Goal: Task Accomplishment & Management: Use online tool/utility

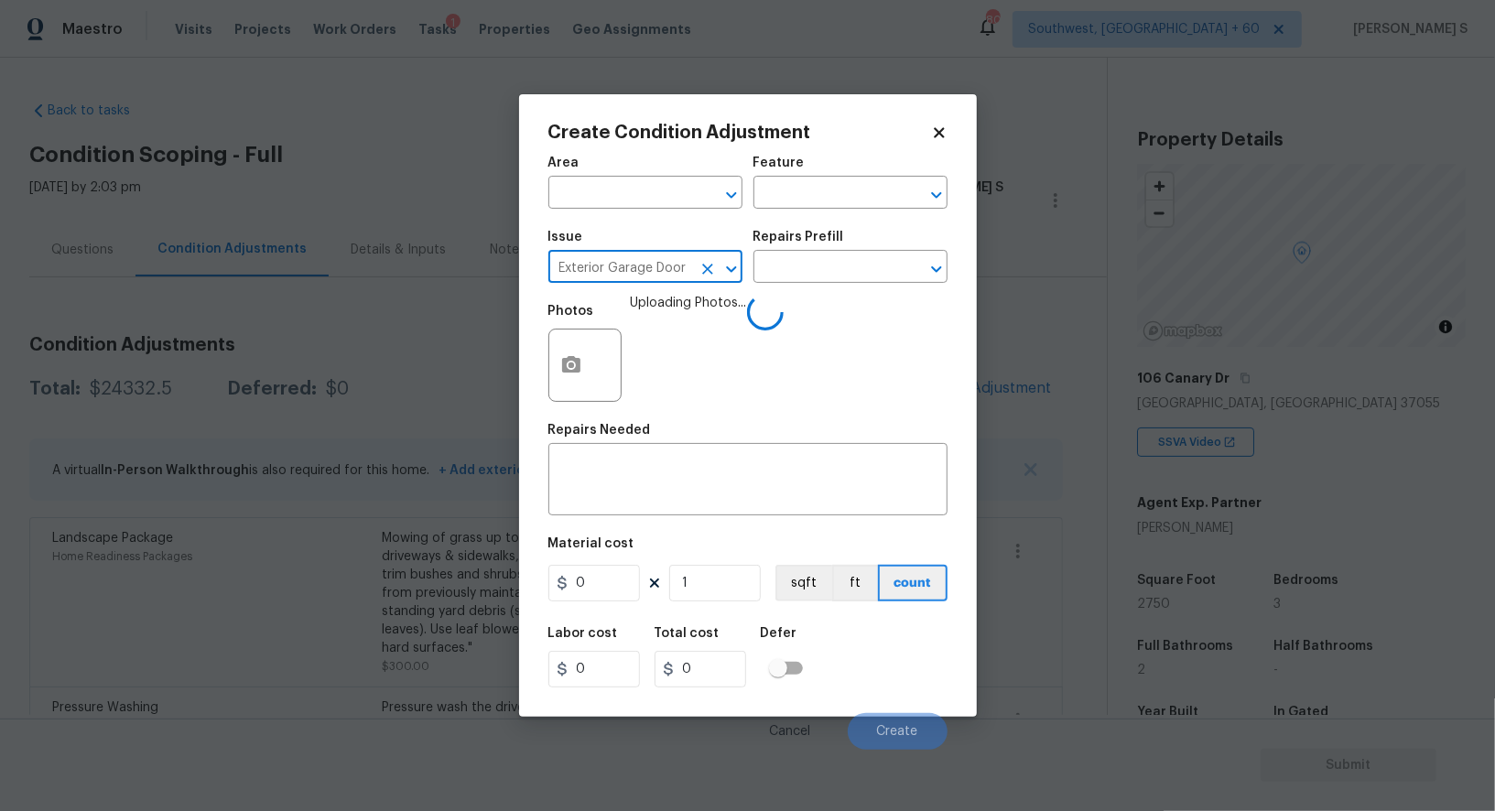
scroll to position [252, 0]
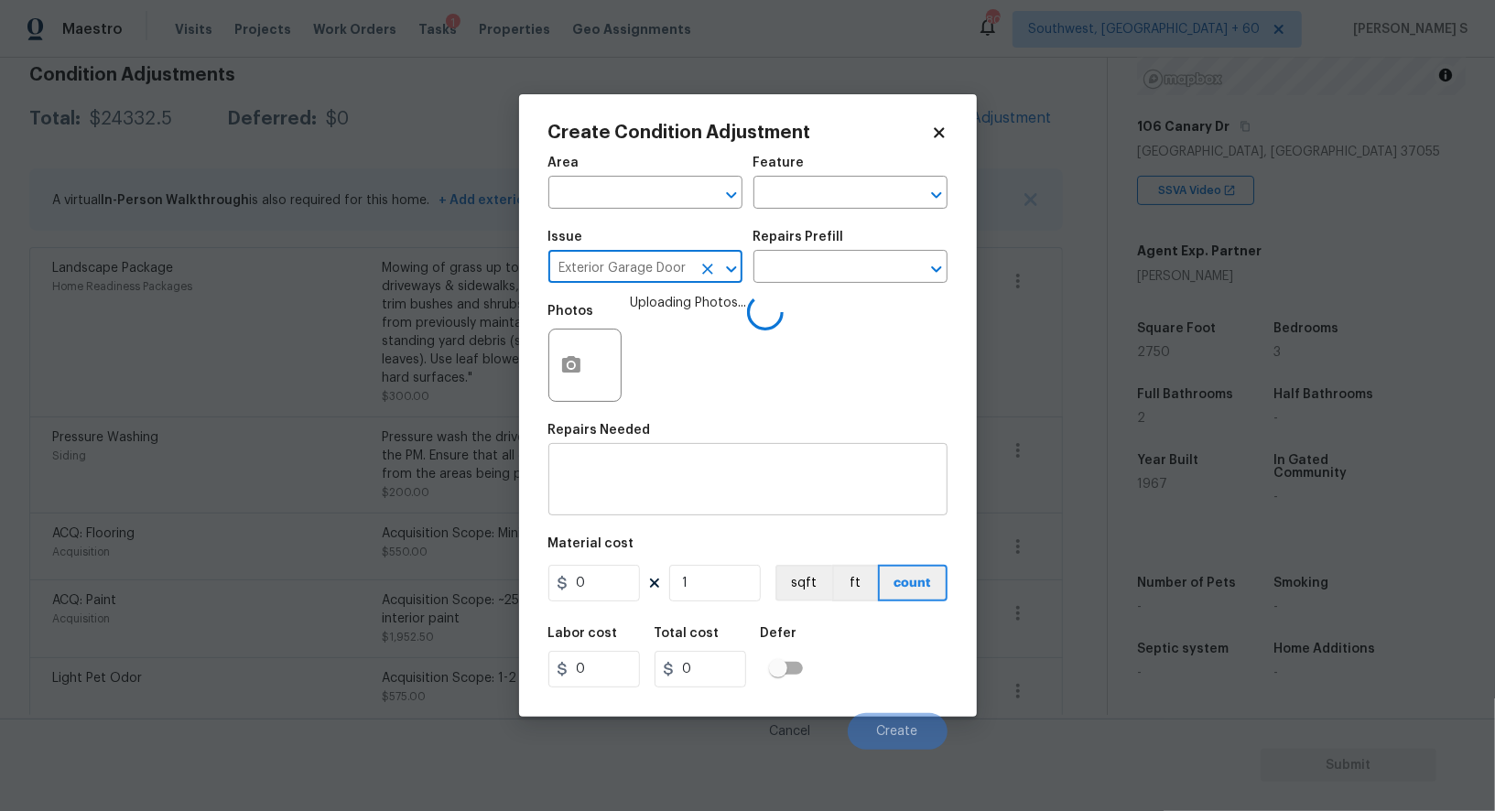
type input "Exterior Garage Door"
click at [639, 477] on textarea at bounding box center [748, 481] width 377 height 38
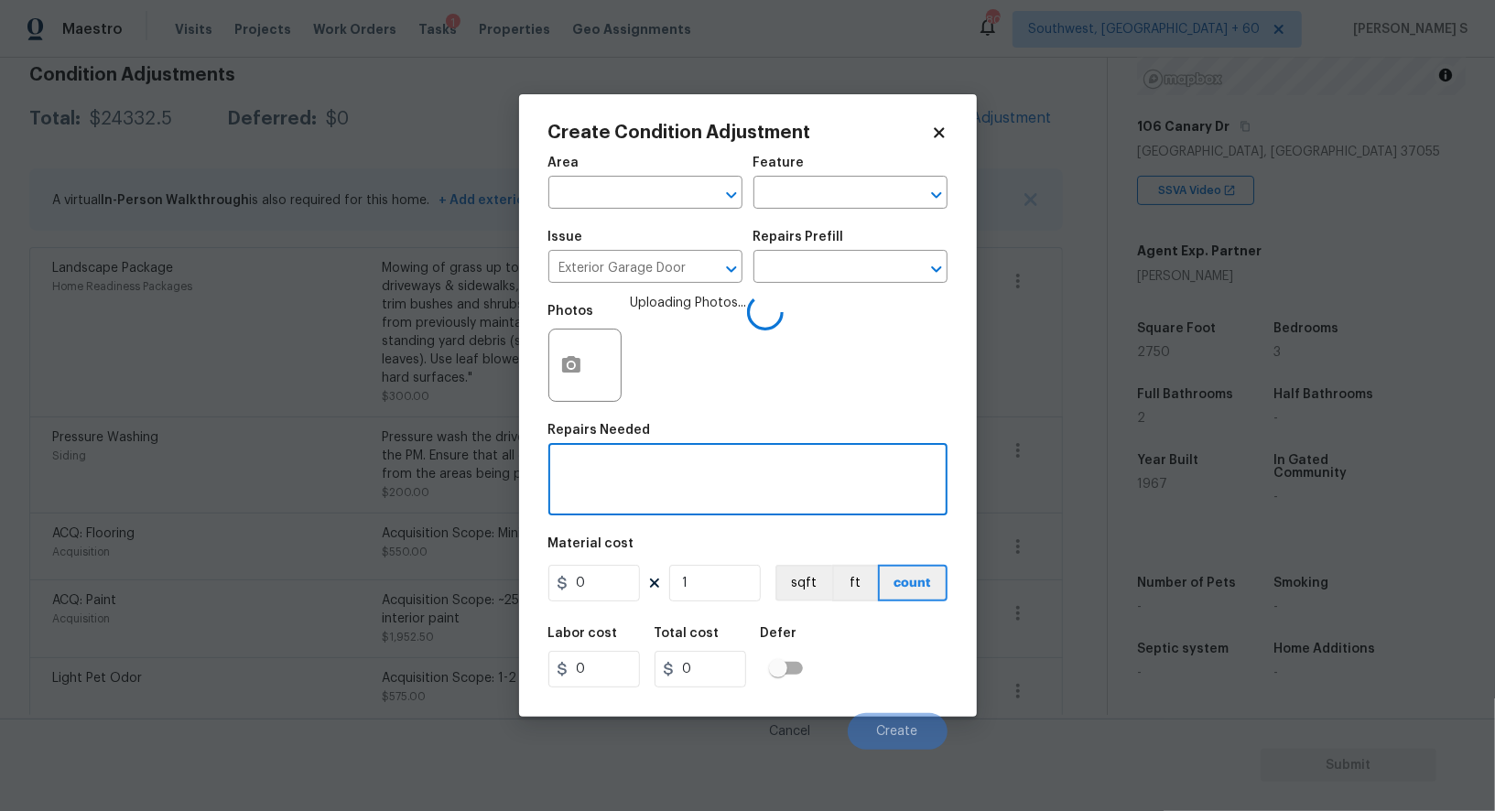
paste textarea "Exterior Garage Door"
click at [639, 477] on textarea "Exterior Garage Door repa" at bounding box center [748, 481] width 377 height 38
type textarea "Exterior Garage Door repaint"
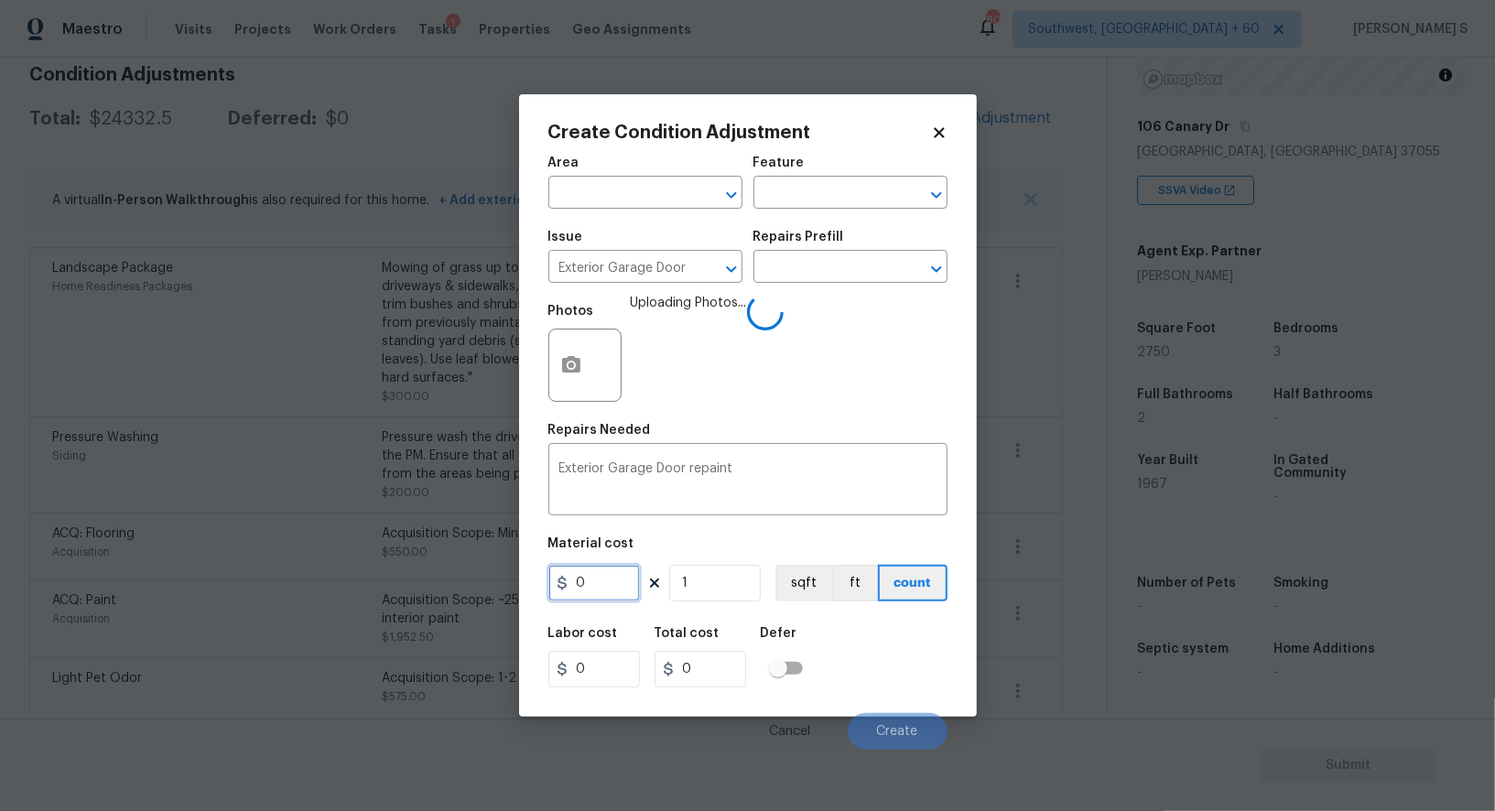
click at [606, 593] on input "0" at bounding box center [595, 583] width 92 height 37
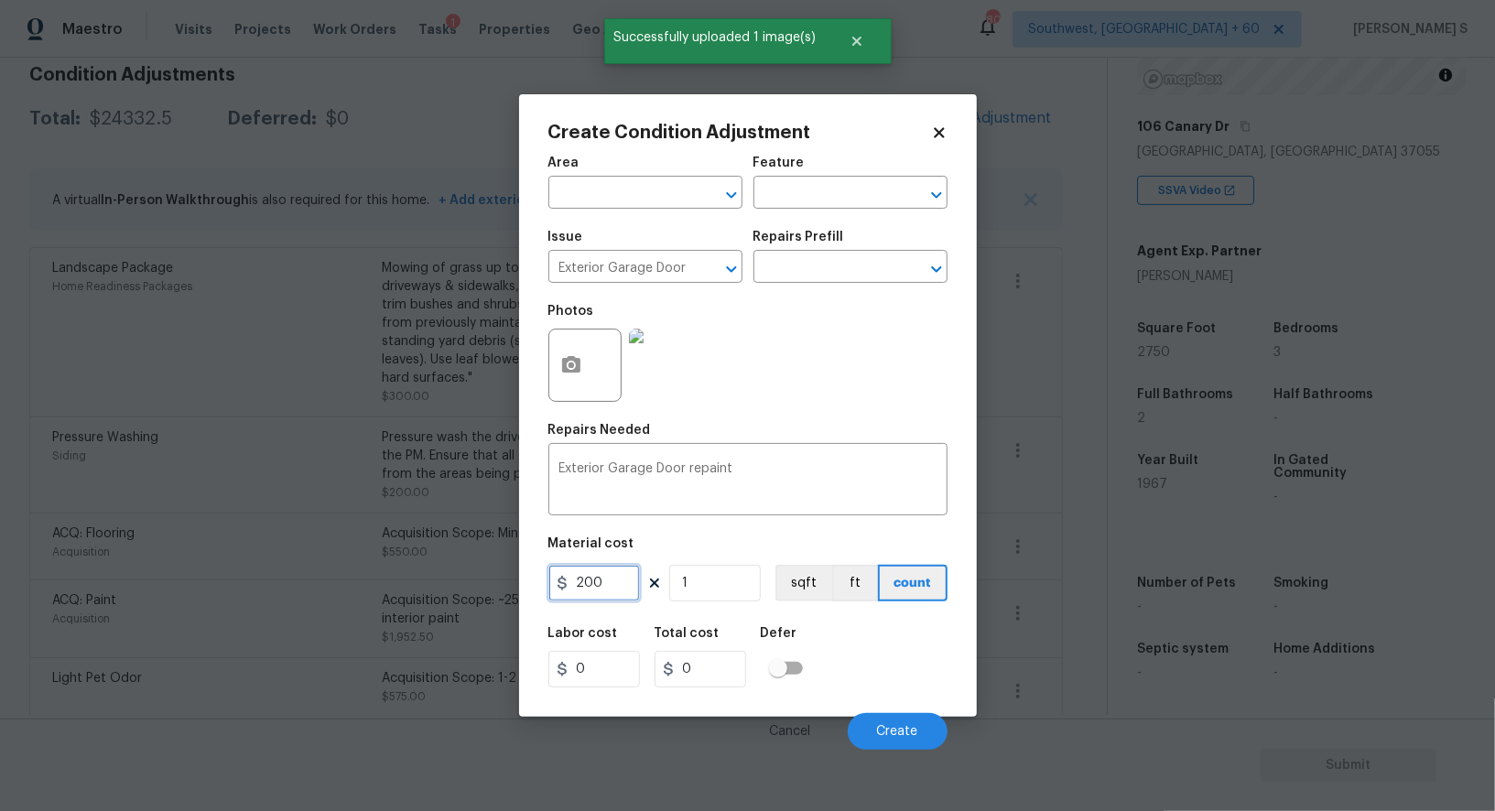
type input "200"
click at [863, 666] on div "Labor cost 0 Total cost 200 Defer" at bounding box center [748, 657] width 399 height 82
click at [872, 730] on button "Create" at bounding box center [898, 731] width 100 height 37
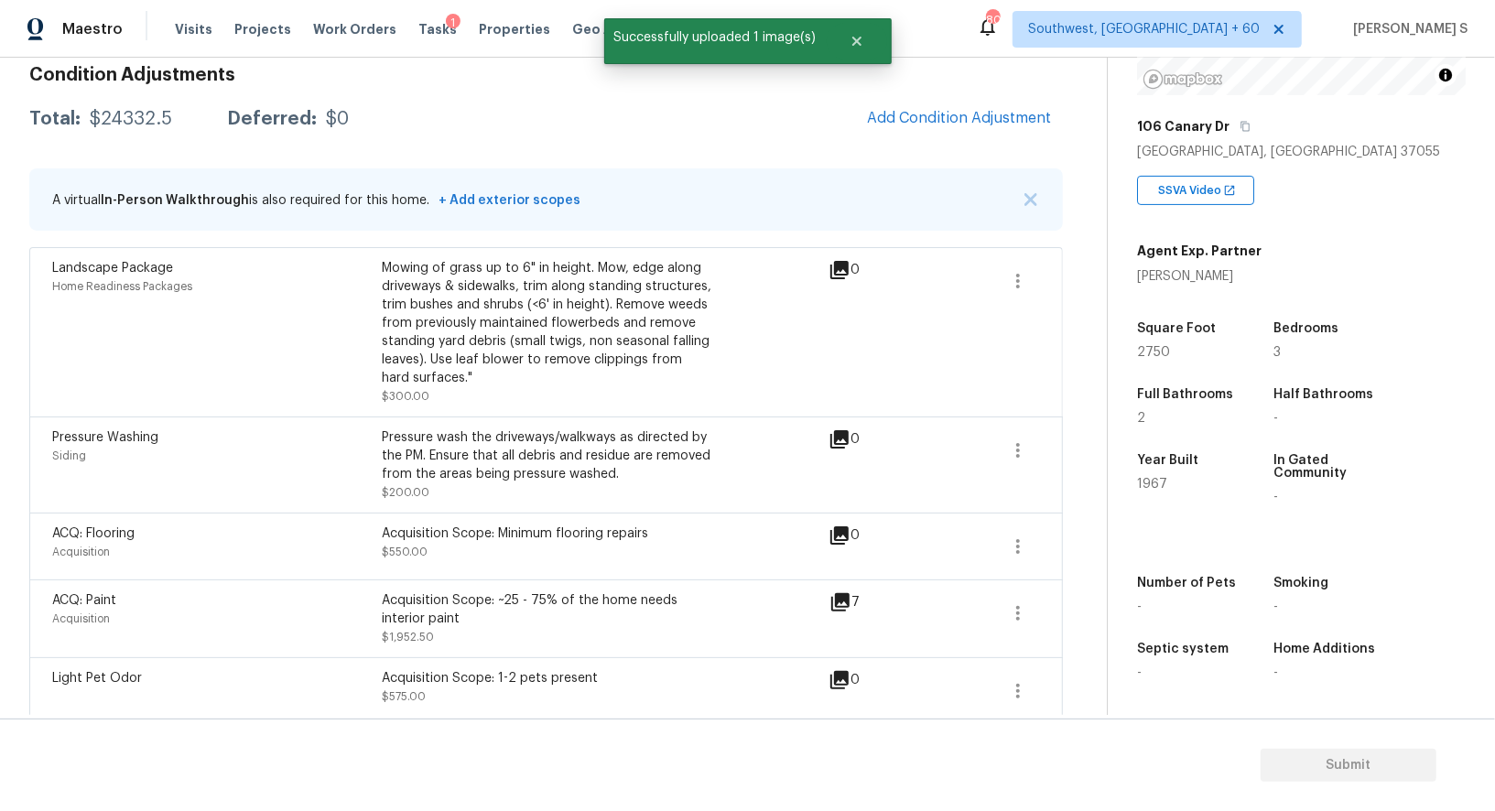
click at [97, 568] on body "Maestro Visits Projects Work Orders Tasks 1 Properties Geo Assignments 809 Sout…" at bounding box center [747, 405] width 1495 height 811
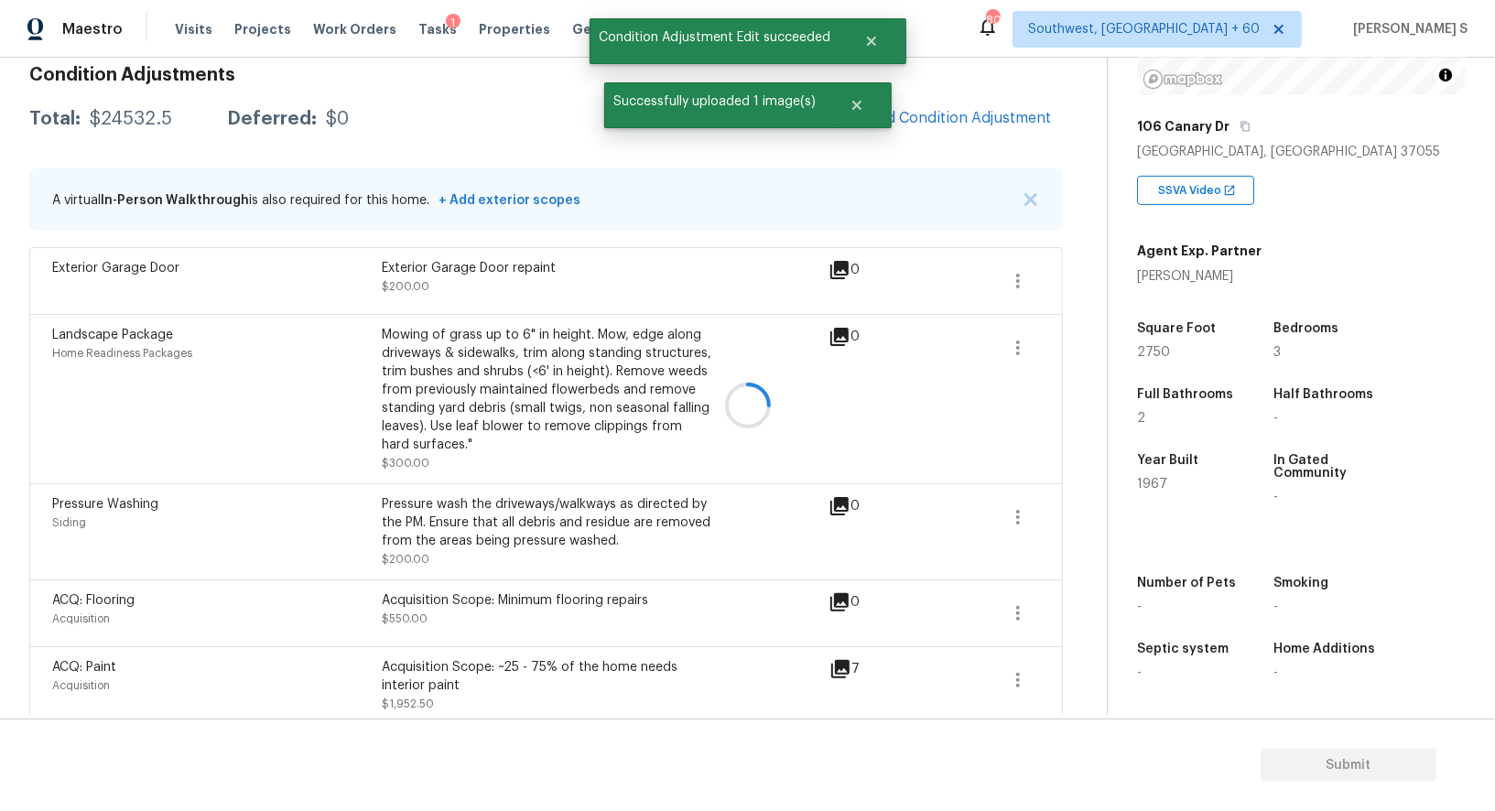
click at [918, 129] on div at bounding box center [747, 405] width 1495 height 811
click at [942, 108] on button "Add Condition Adjustment" at bounding box center [959, 118] width 207 height 38
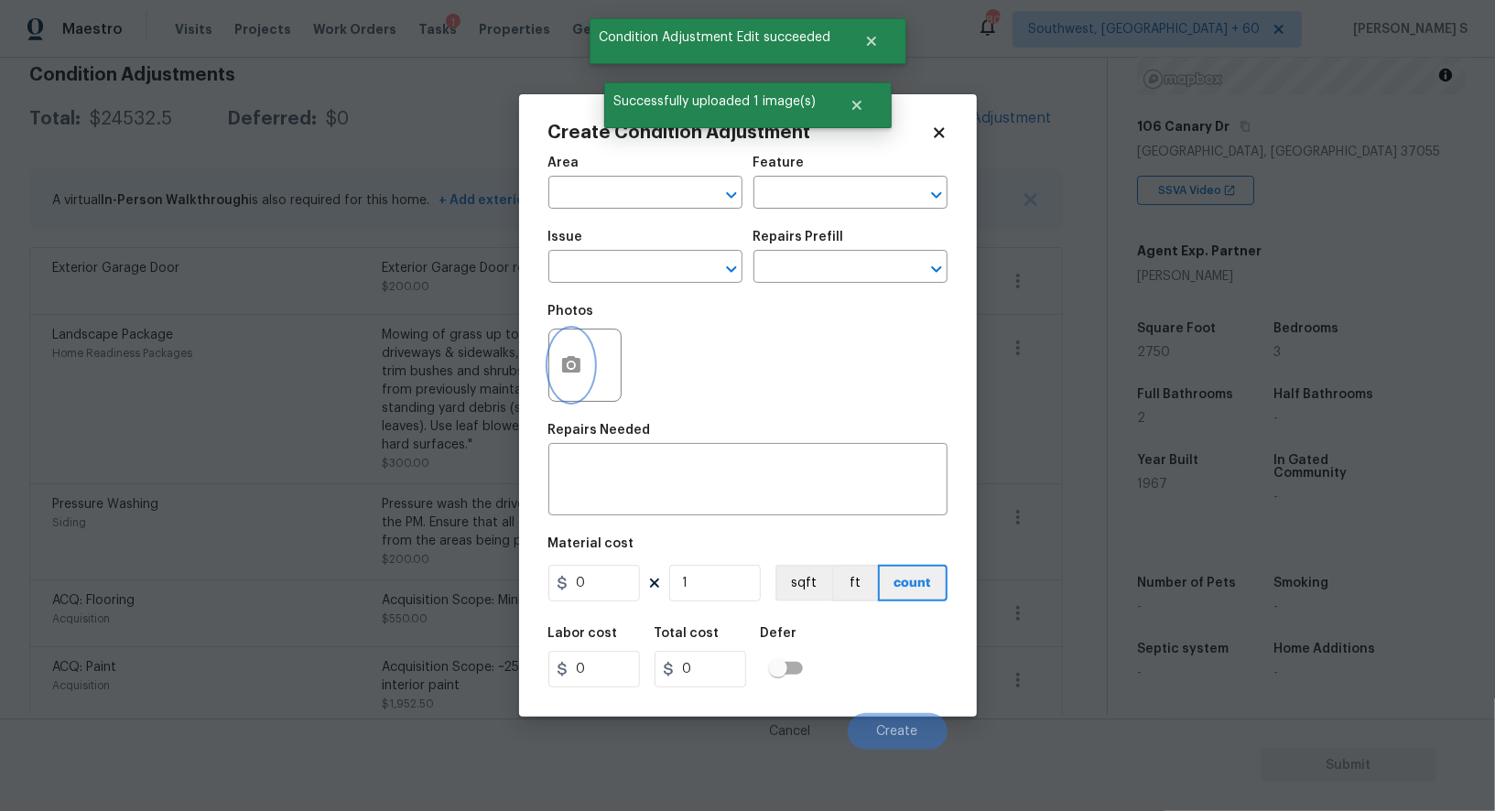
click at [560, 361] on icon "button" at bounding box center [571, 365] width 22 height 22
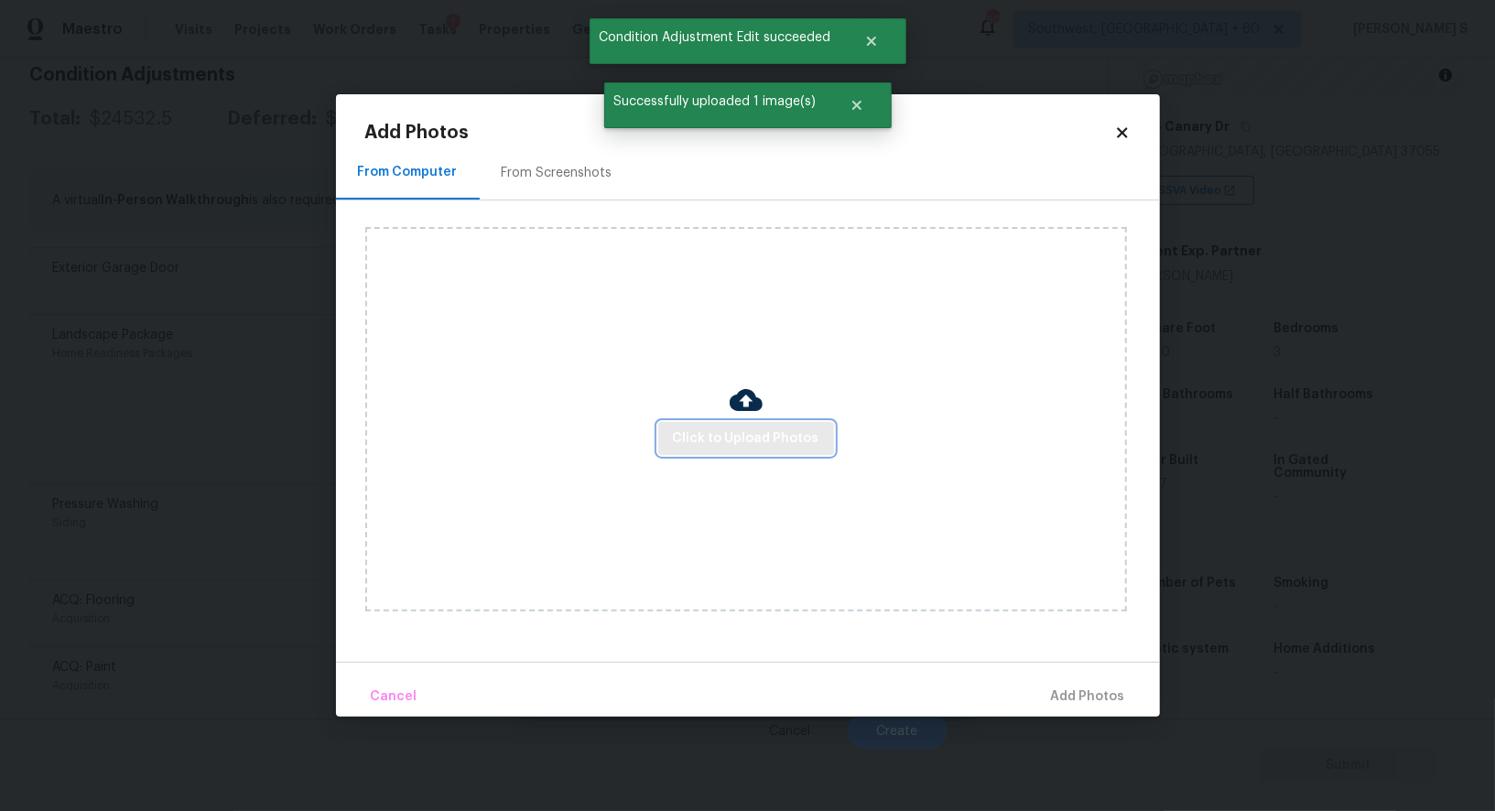
click at [739, 441] on span "Click to Upload Photos" at bounding box center [746, 439] width 147 height 23
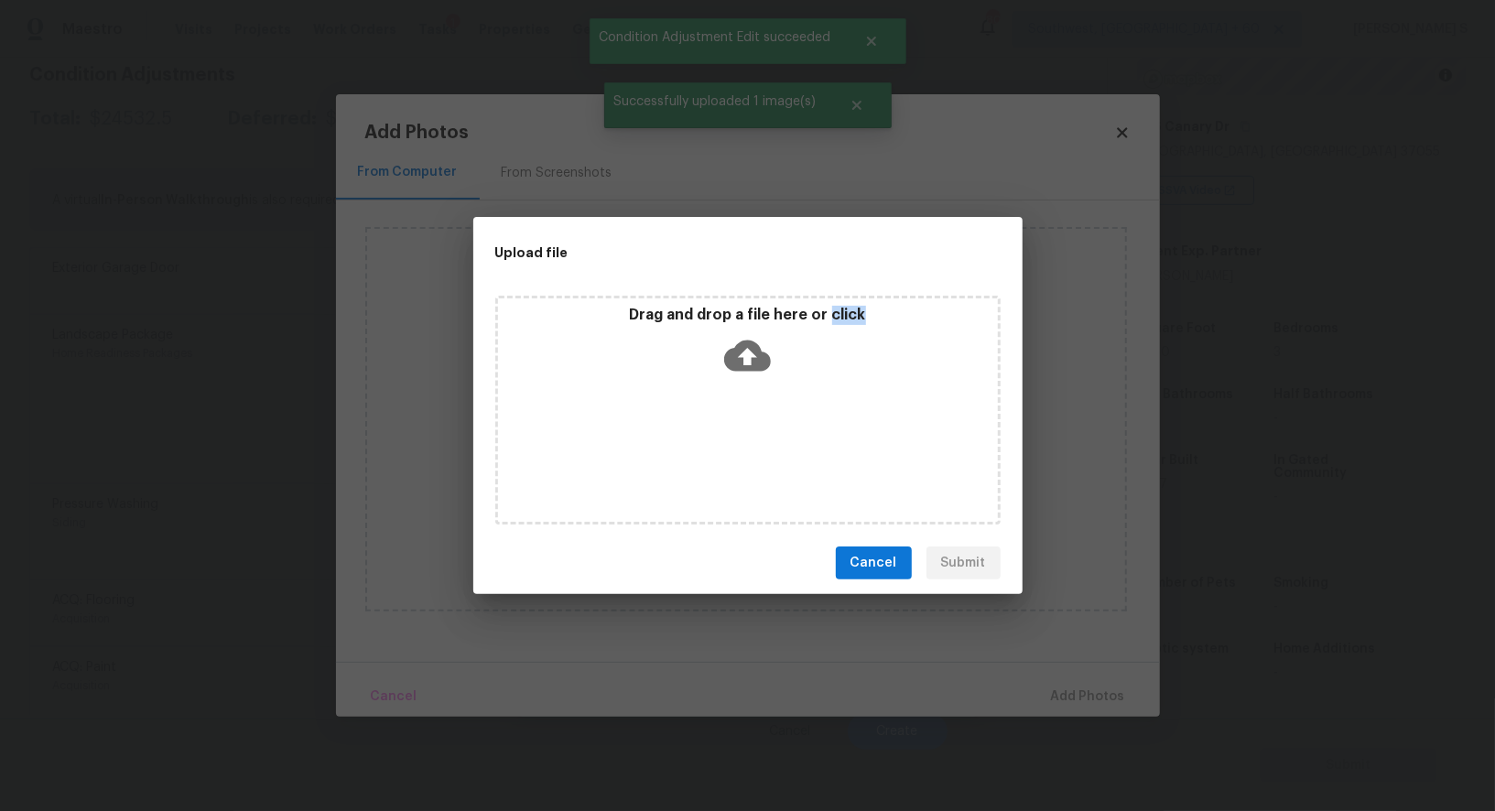
click at [739, 441] on div "Drag and drop a file here or click" at bounding box center [747, 410] width 505 height 229
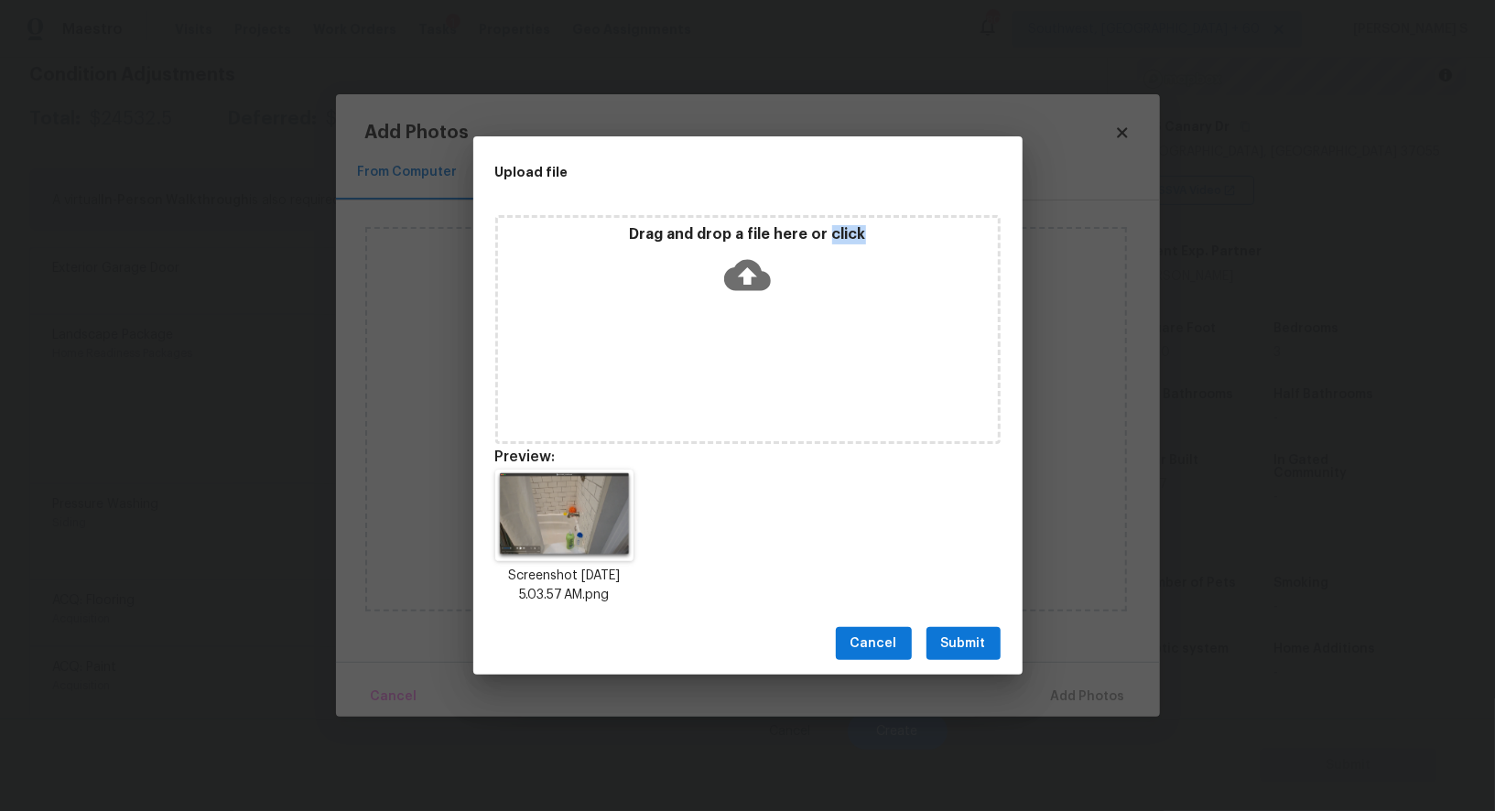
click at [990, 646] on button "Submit" at bounding box center [964, 644] width 74 height 34
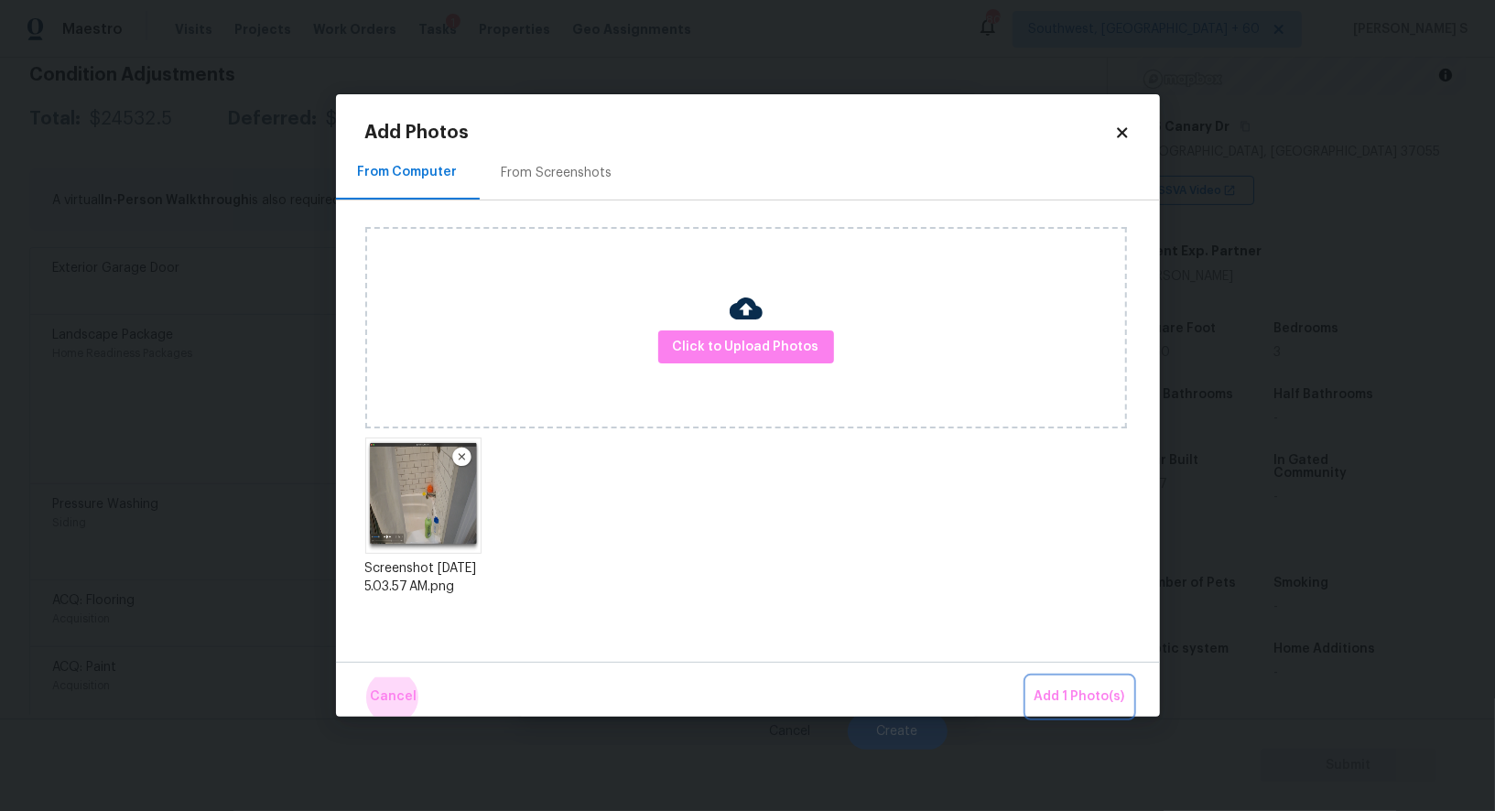
click at [1027, 678] on button "Add 1 Photo(s)" at bounding box center [1079, 697] width 105 height 39
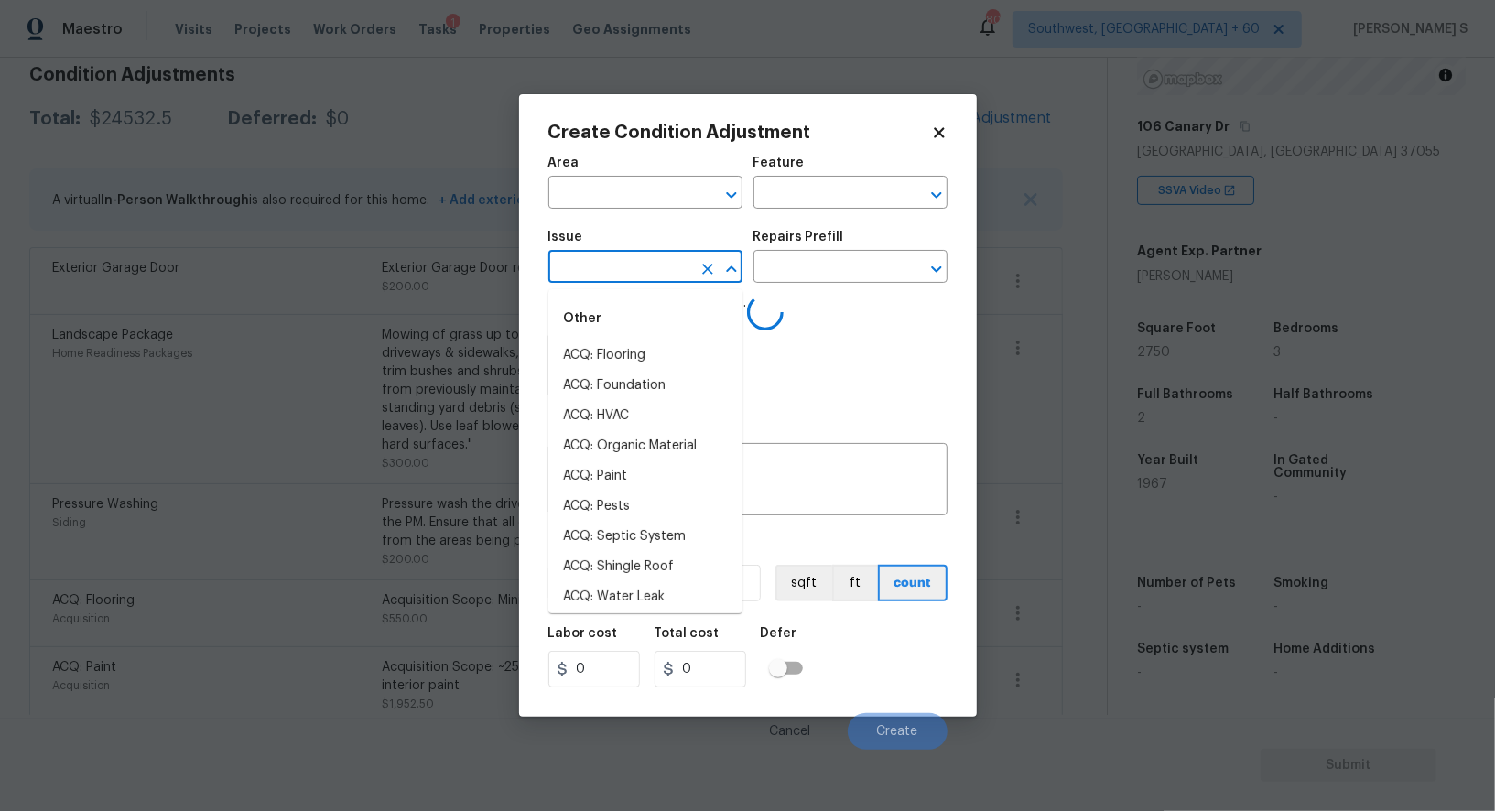
click at [665, 283] on input "text" at bounding box center [620, 269] width 143 height 28
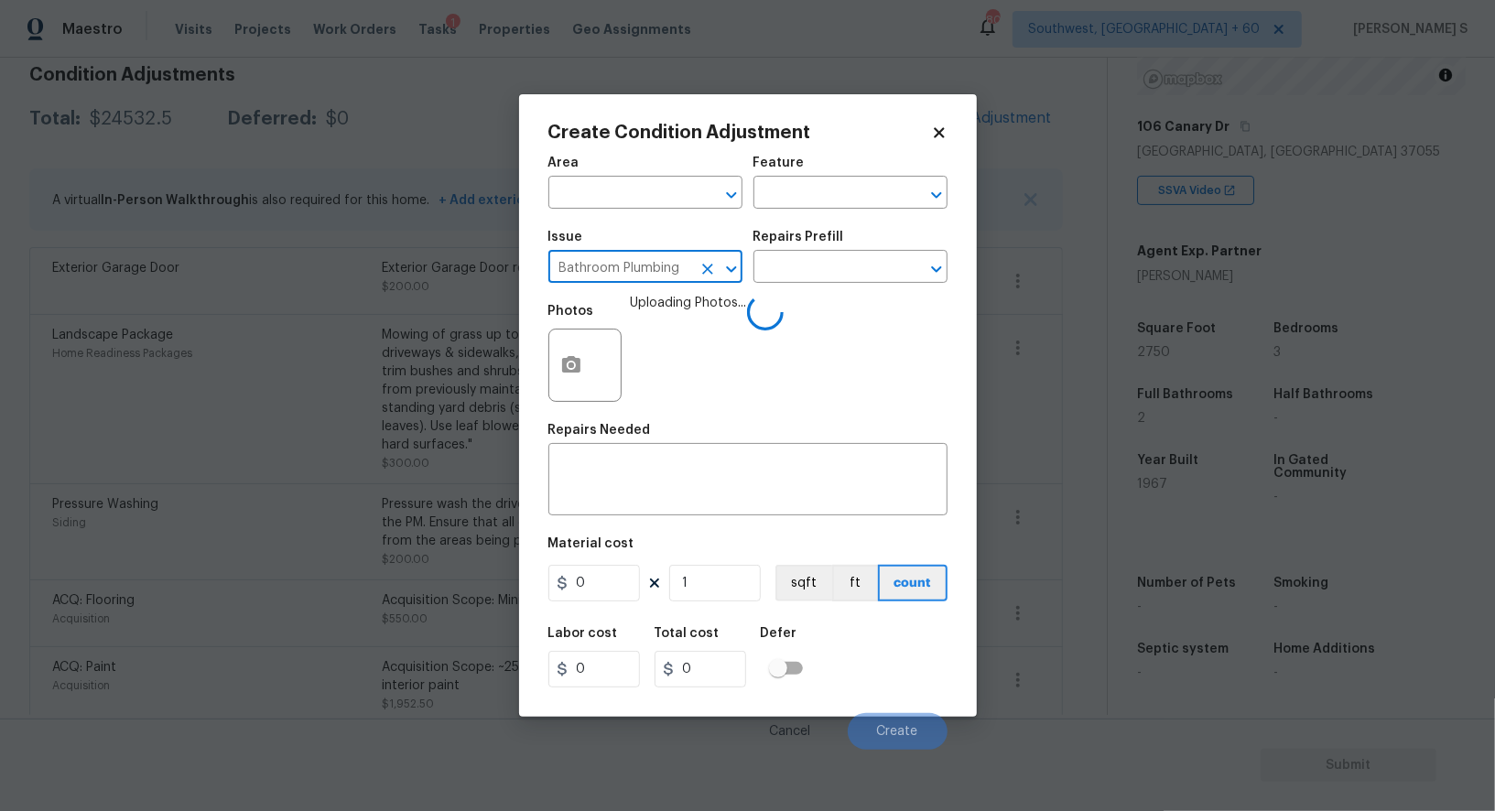
type input "Bathroom Plumbing"
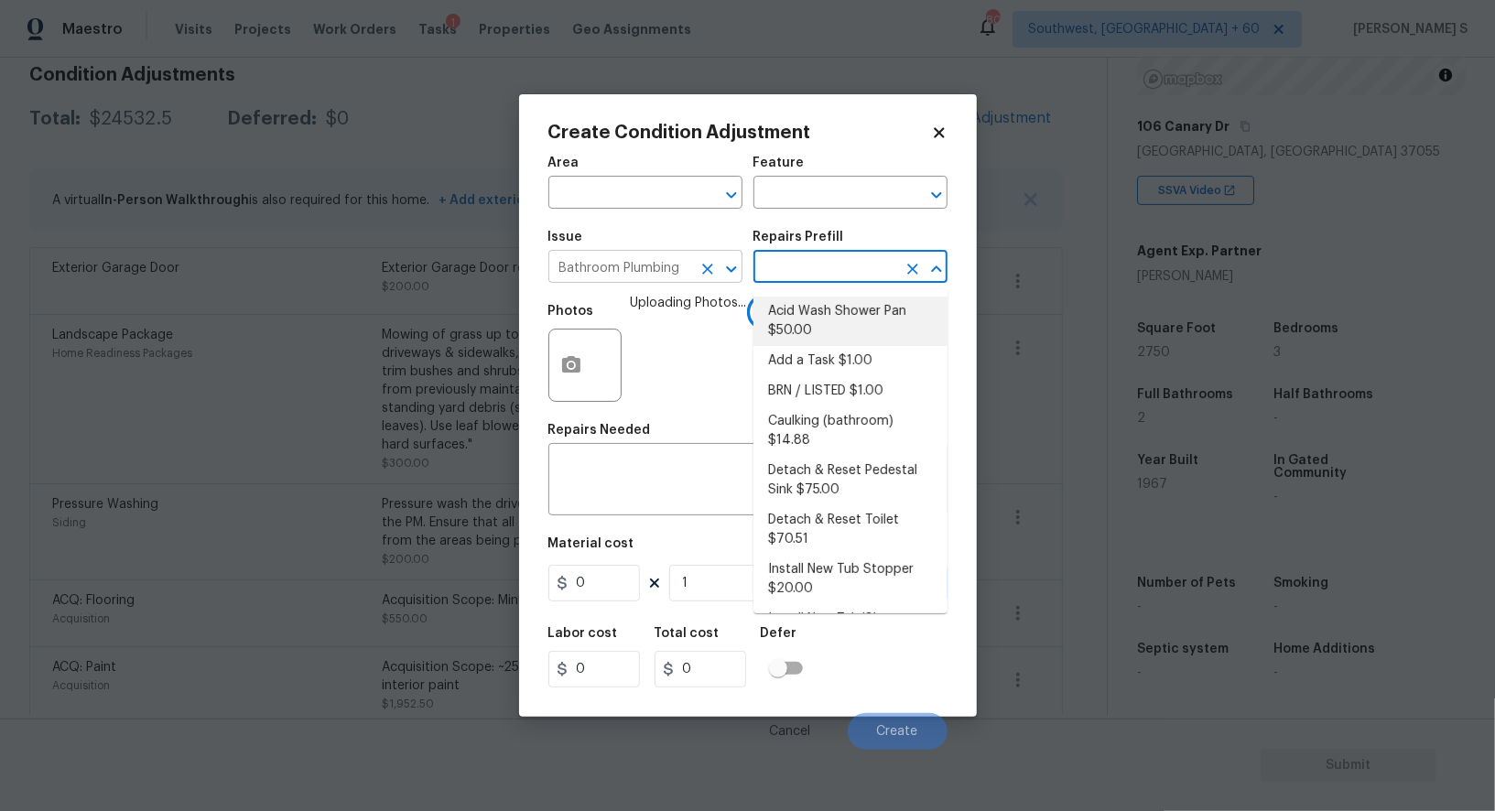
type input "Plumbing"
type textarea "Prep and acid wash/deep clean the shower pan."
type input "50"
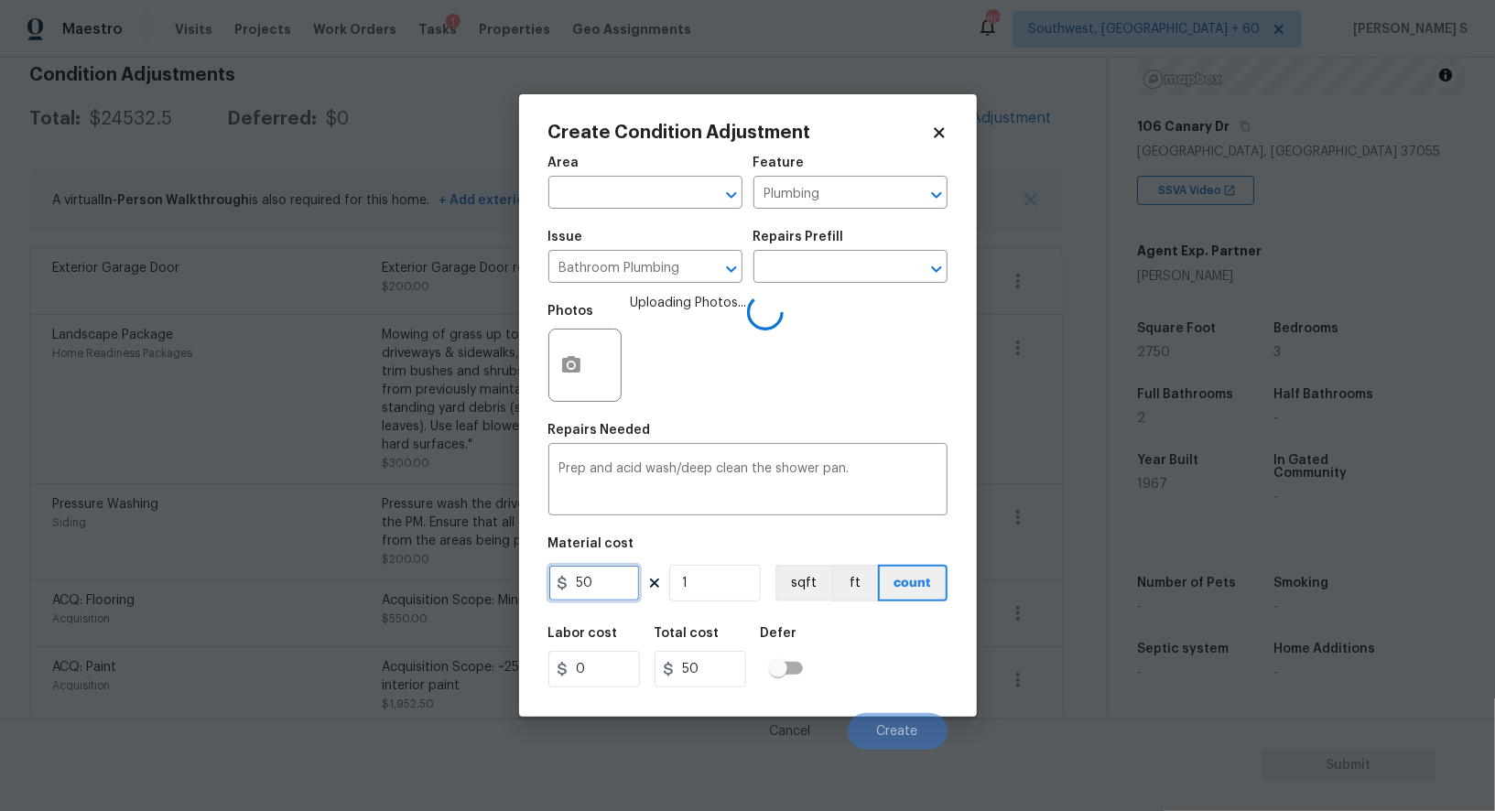
click at [617, 576] on input "50" at bounding box center [595, 583] width 92 height 37
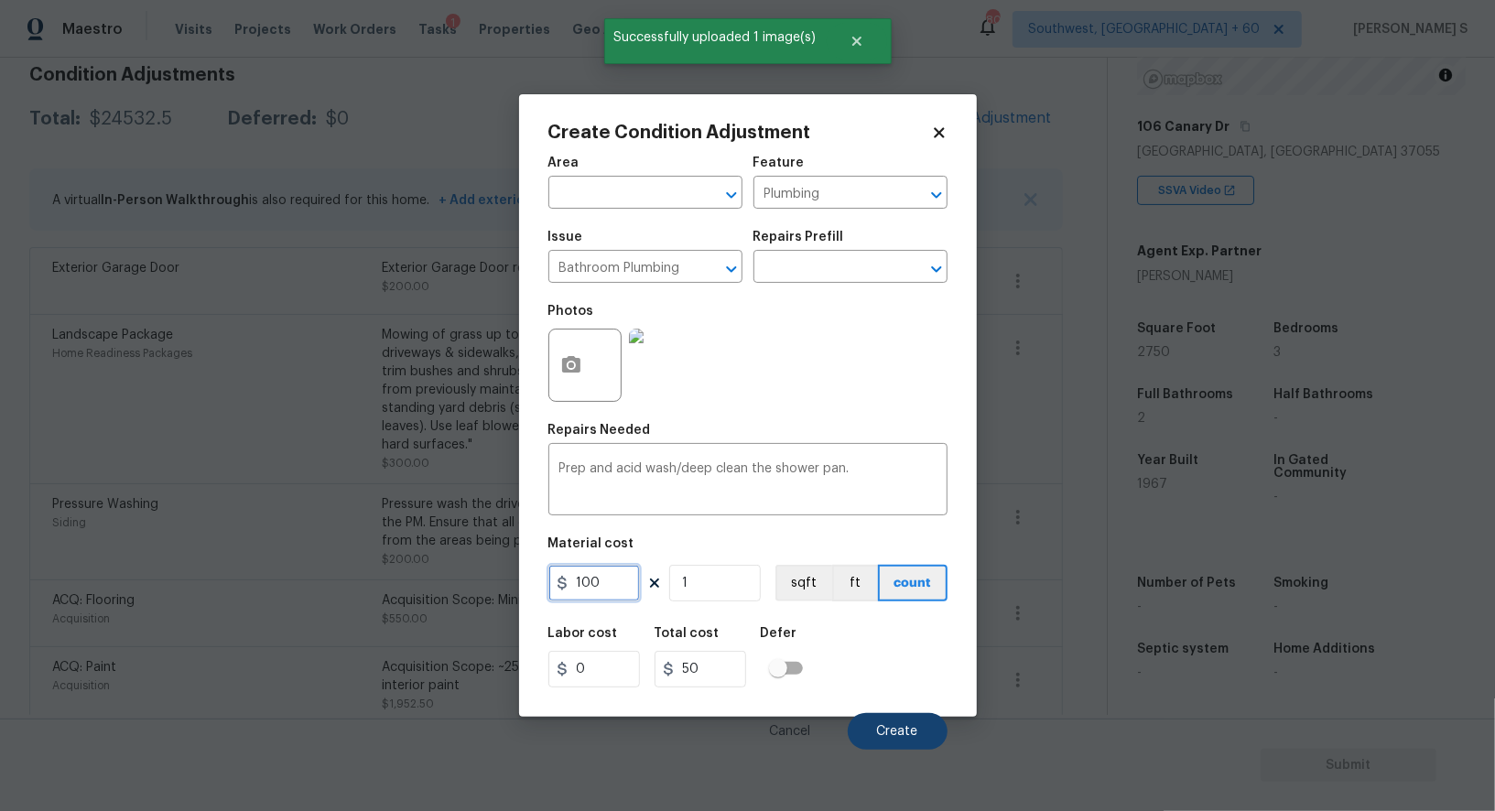
type input "100"
click at [887, 726] on span "Create" at bounding box center [897, 732] width 41 height 14
click at [185, 570] on body "Maestro Visits Projects Work Orders Tasks 1 Properties Geo Assignments 809 Sout…" at bounding box center [747, 405] width 1495 height 811
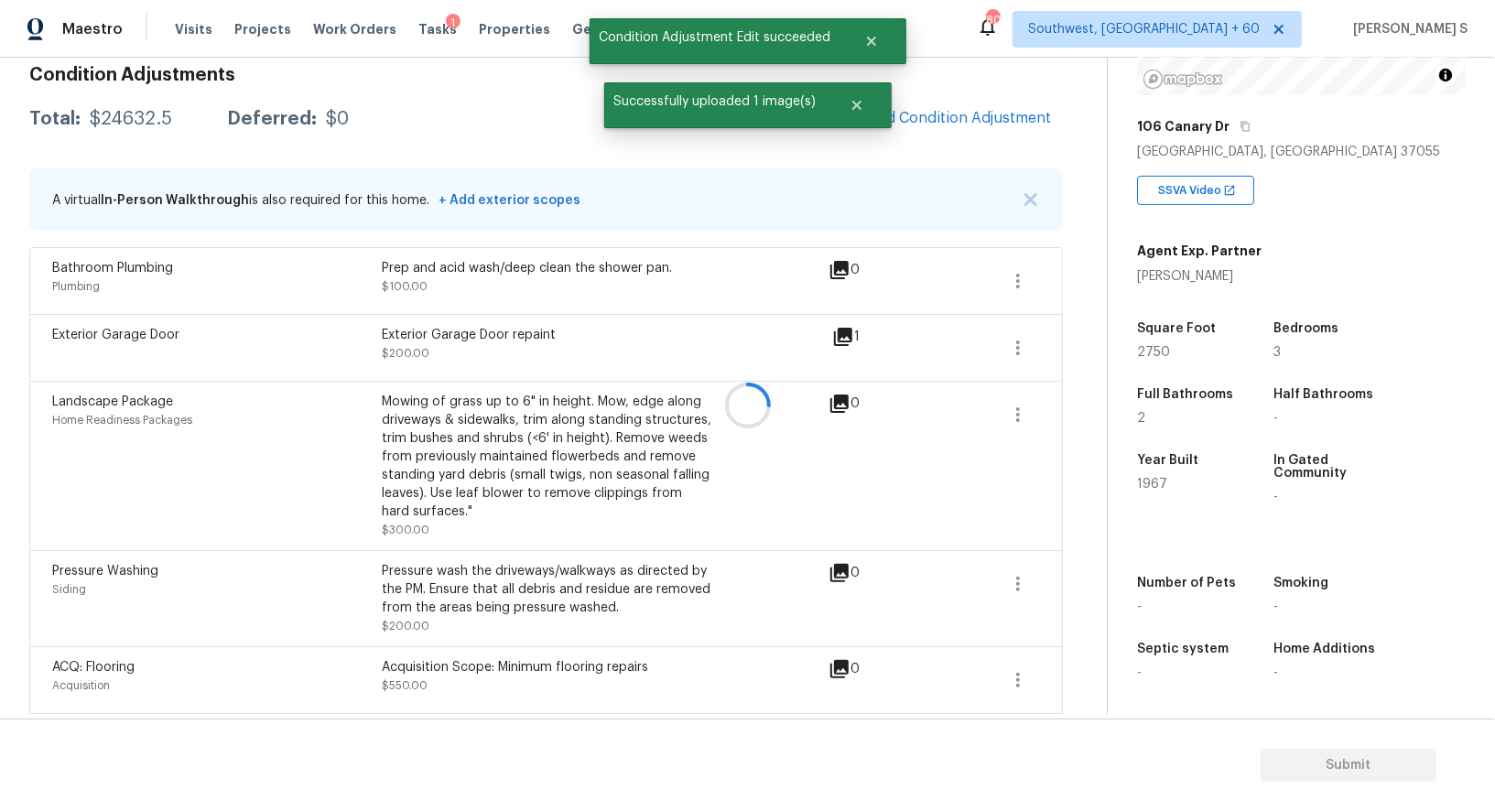
click at [1003, 108] on div at bounding box center [747, 405] width 1495 height 811
click at [1023, 110] on span "Add Condition Adjustment" at bounding box center [959, 118] width 185 height 16
click at [178, 408] on body "Maestro Visits Projects Work Orders Tasks 1 Properties Geo Assignments 809 Sout…" at bounding box center [747, 405] width 1495 height 811
click at [178, 411] on div "Home Readiness Packages" at bounding box center [217, 420] width 330 height 18
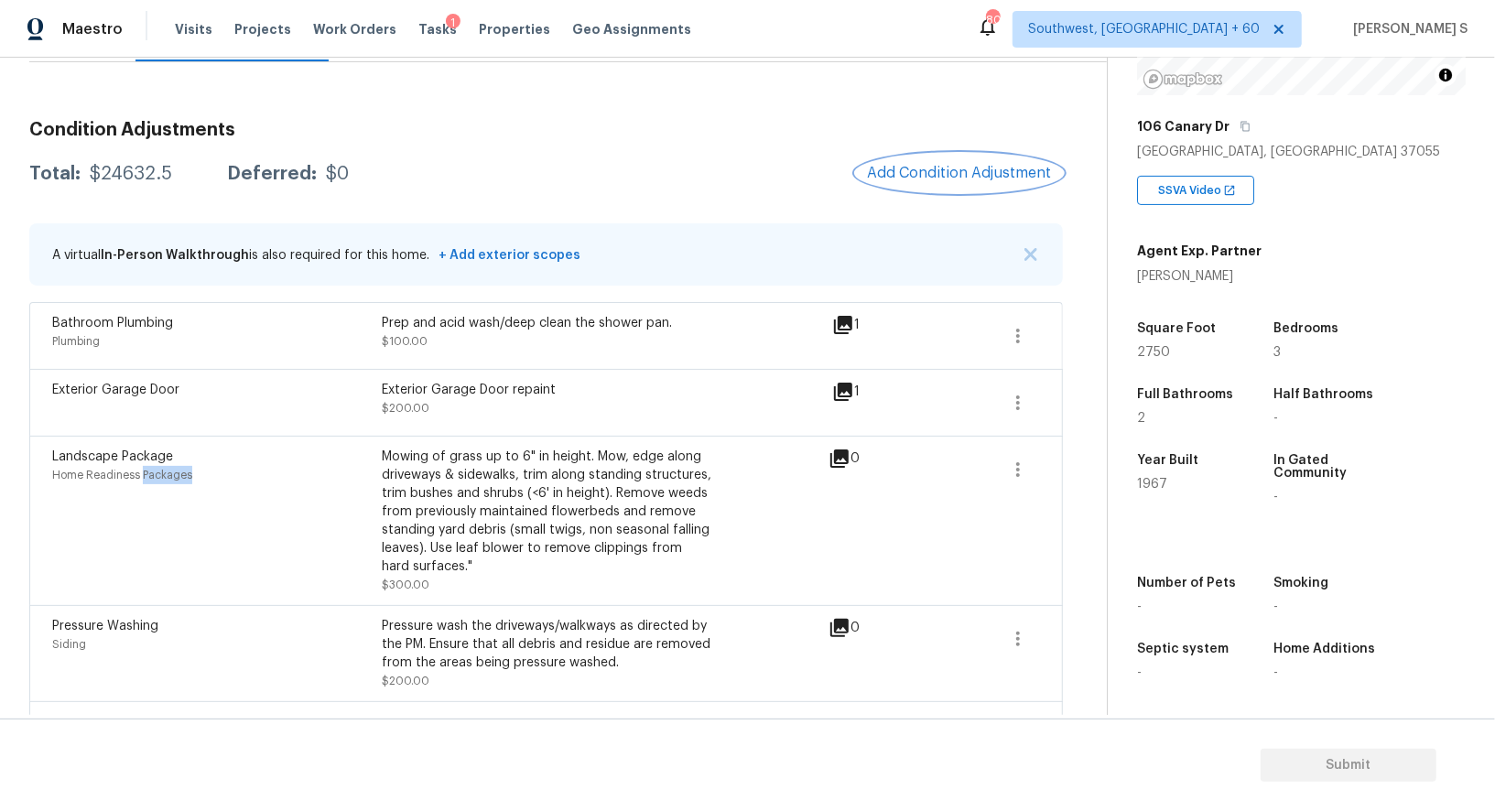
scroll to position [24, 0]
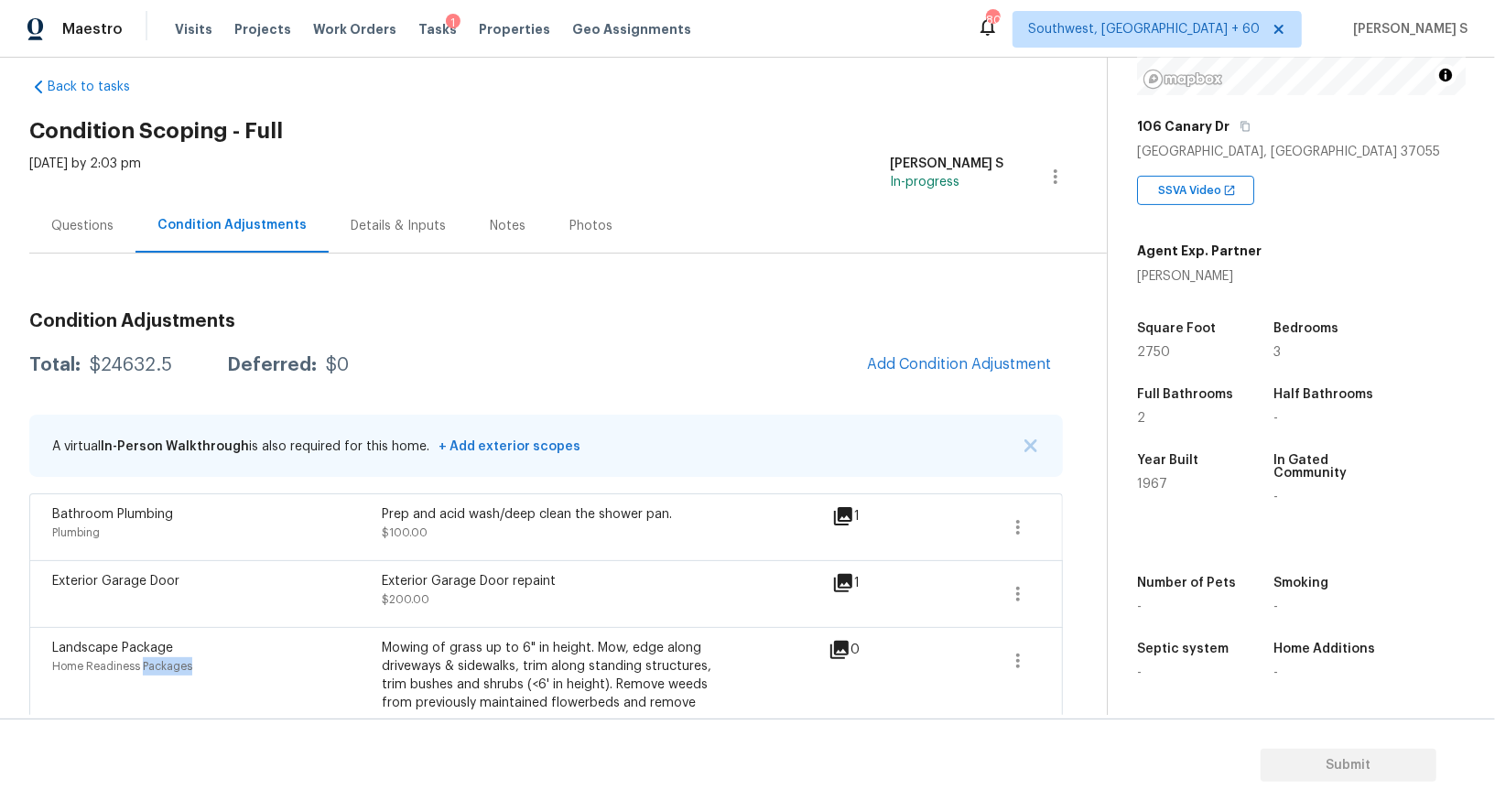
click at [116, 369] on div "$24632.5" at bounding box center [131, 365] width 82 height 18
copy div "24632.5"
click at [117, 226] on div "Questions" at bounding box center [82, 226] width 106 height 54
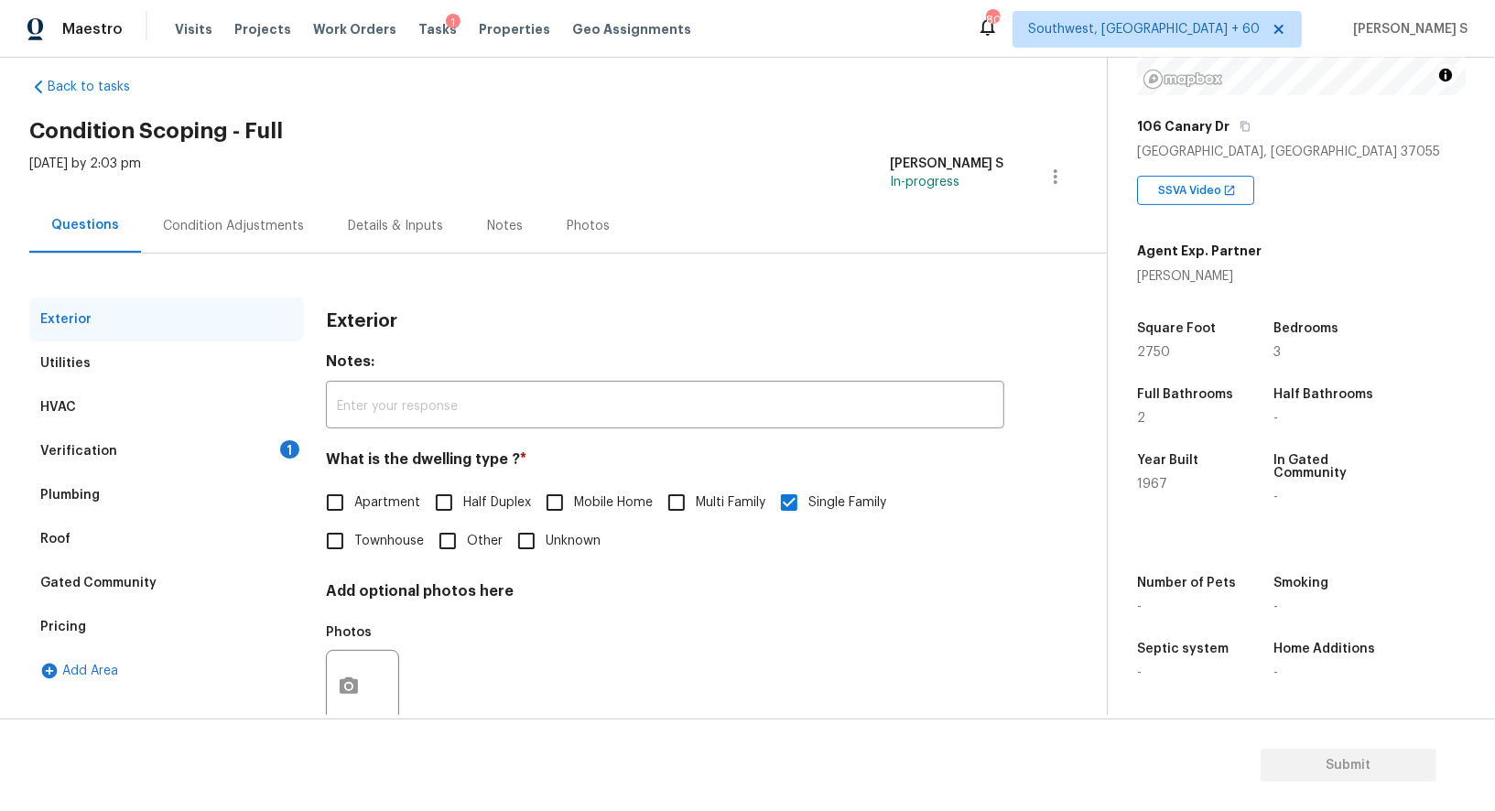
scroll to position [70, 0]
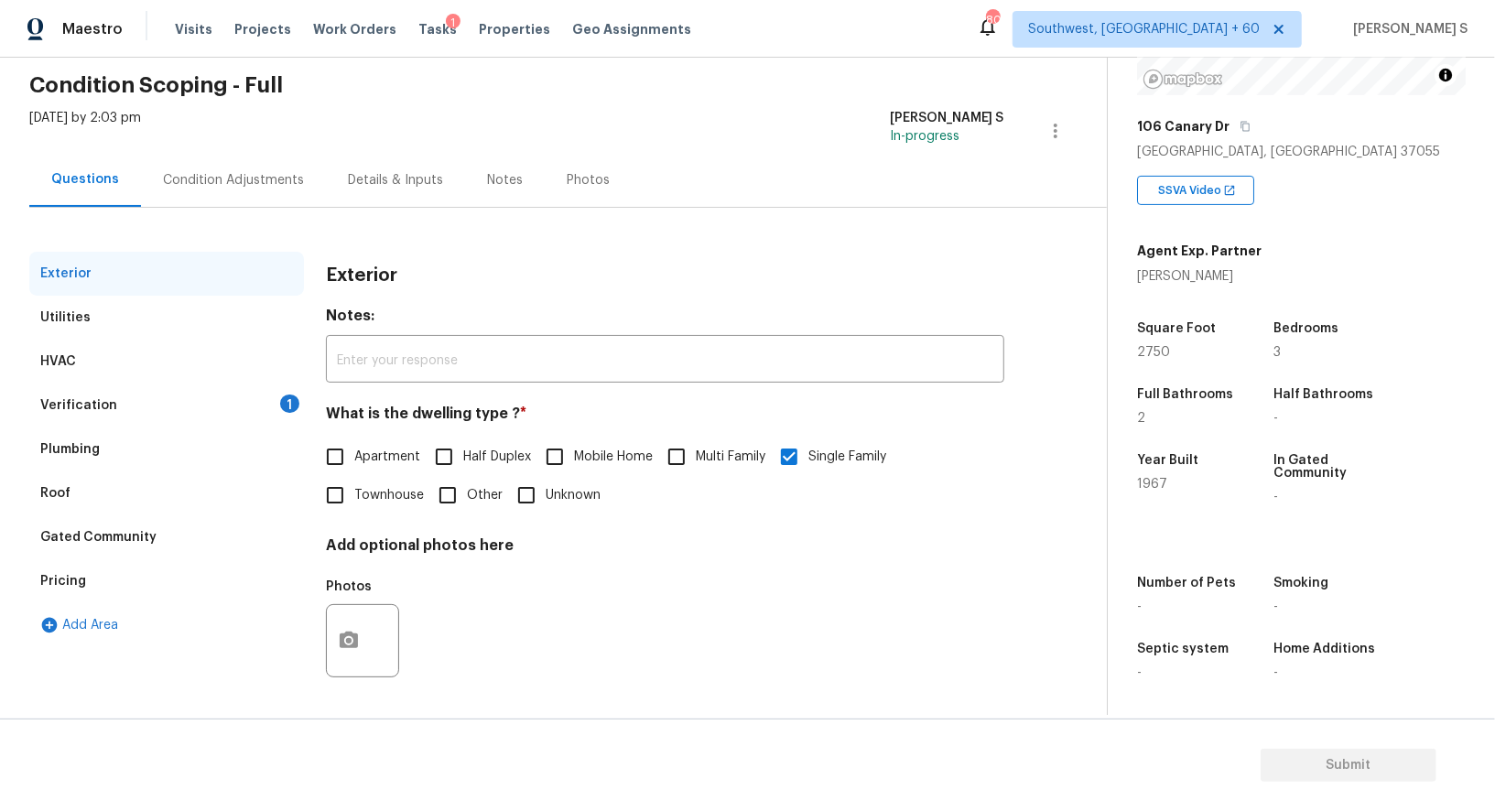
click at [225, 413] on div "Verification 1" at bounding box center [166, 406] width 275 height 44
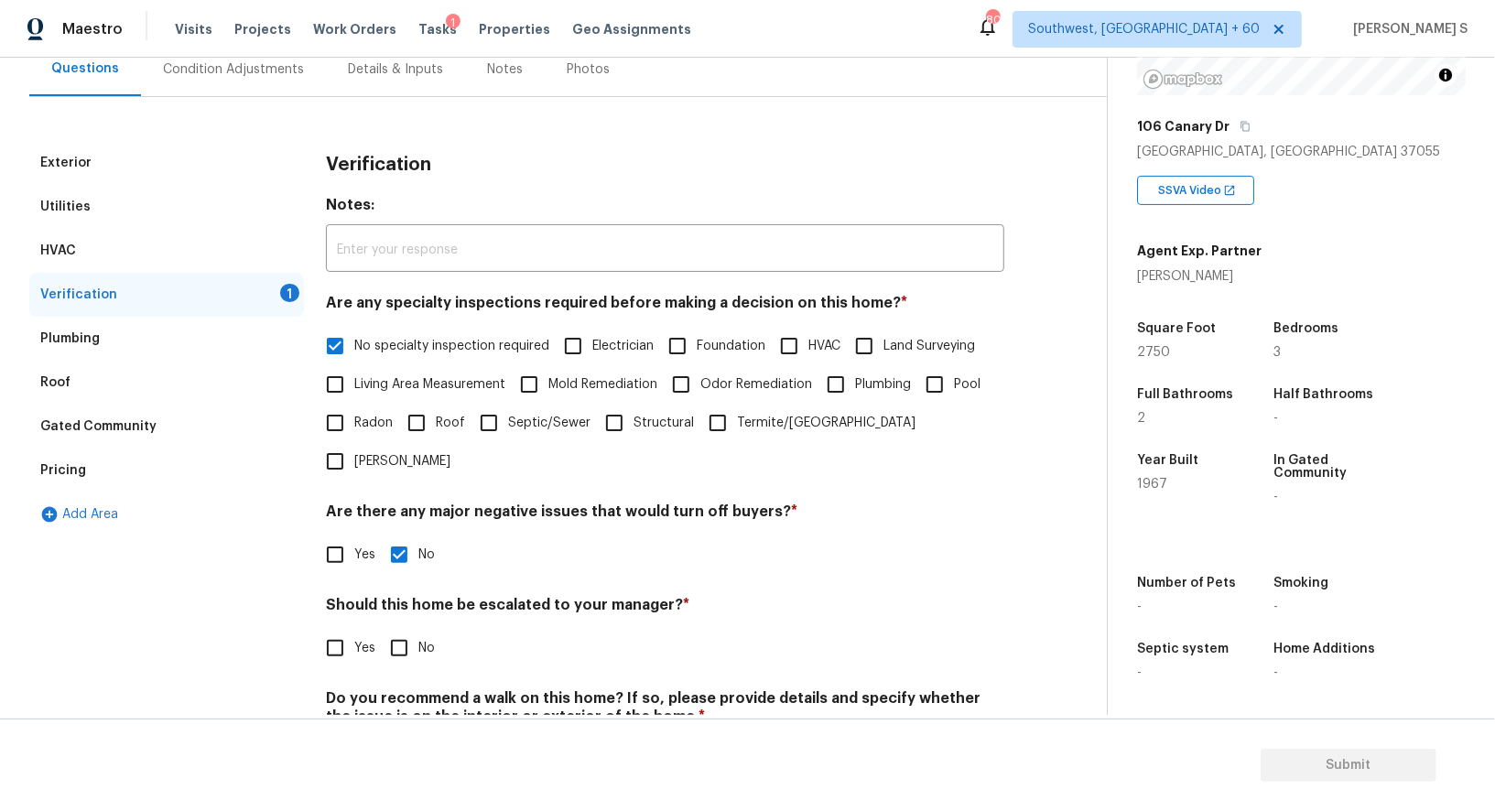
scroll to position [234, 0]
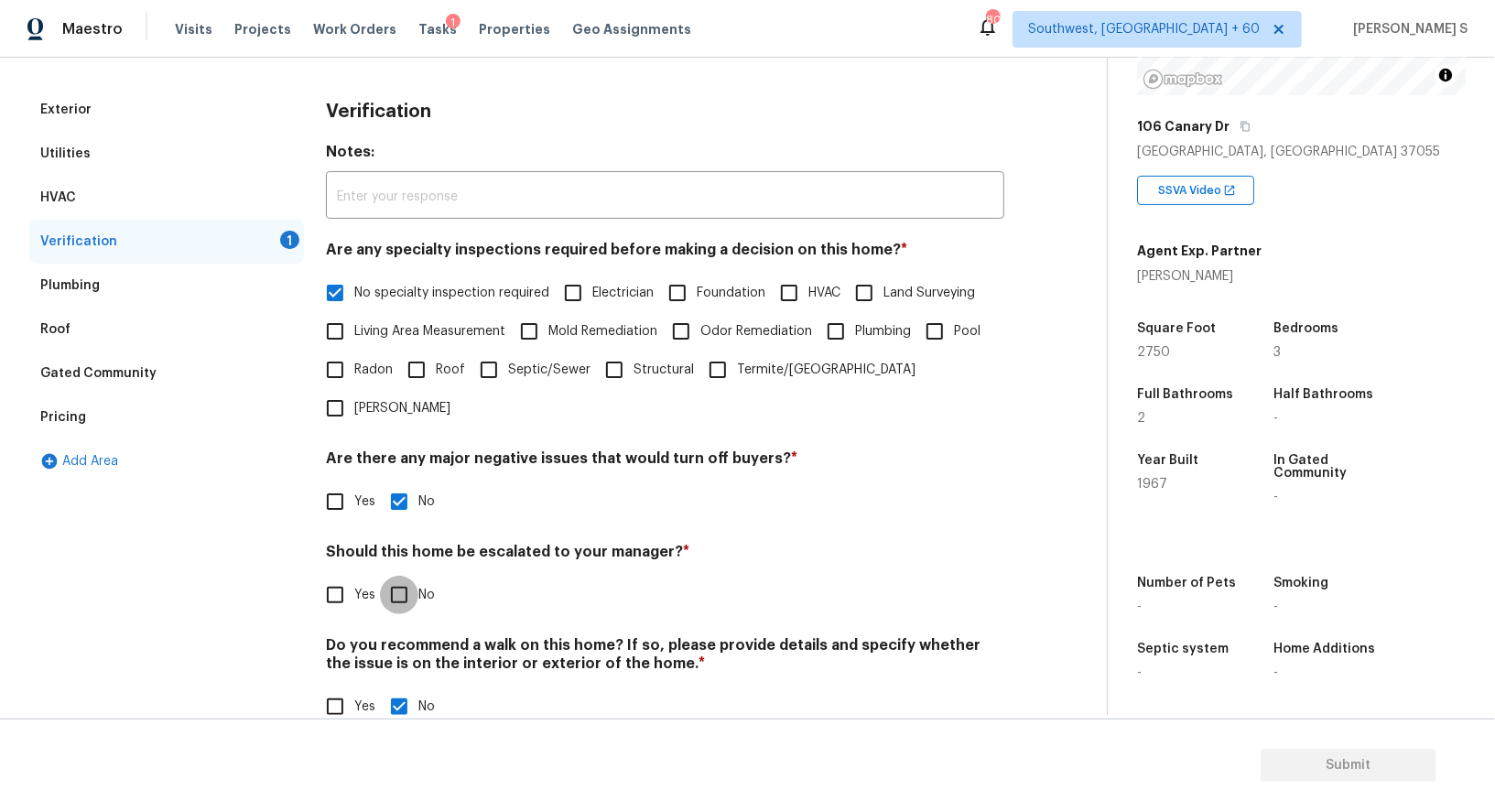
click at [391, 576] on input "No" at bounding box center [399, 595] width 38 height 38
checkbox input "true"
click at [77, 407] on div "Pricing" at bounding box center [166, 418] width 275 height 44
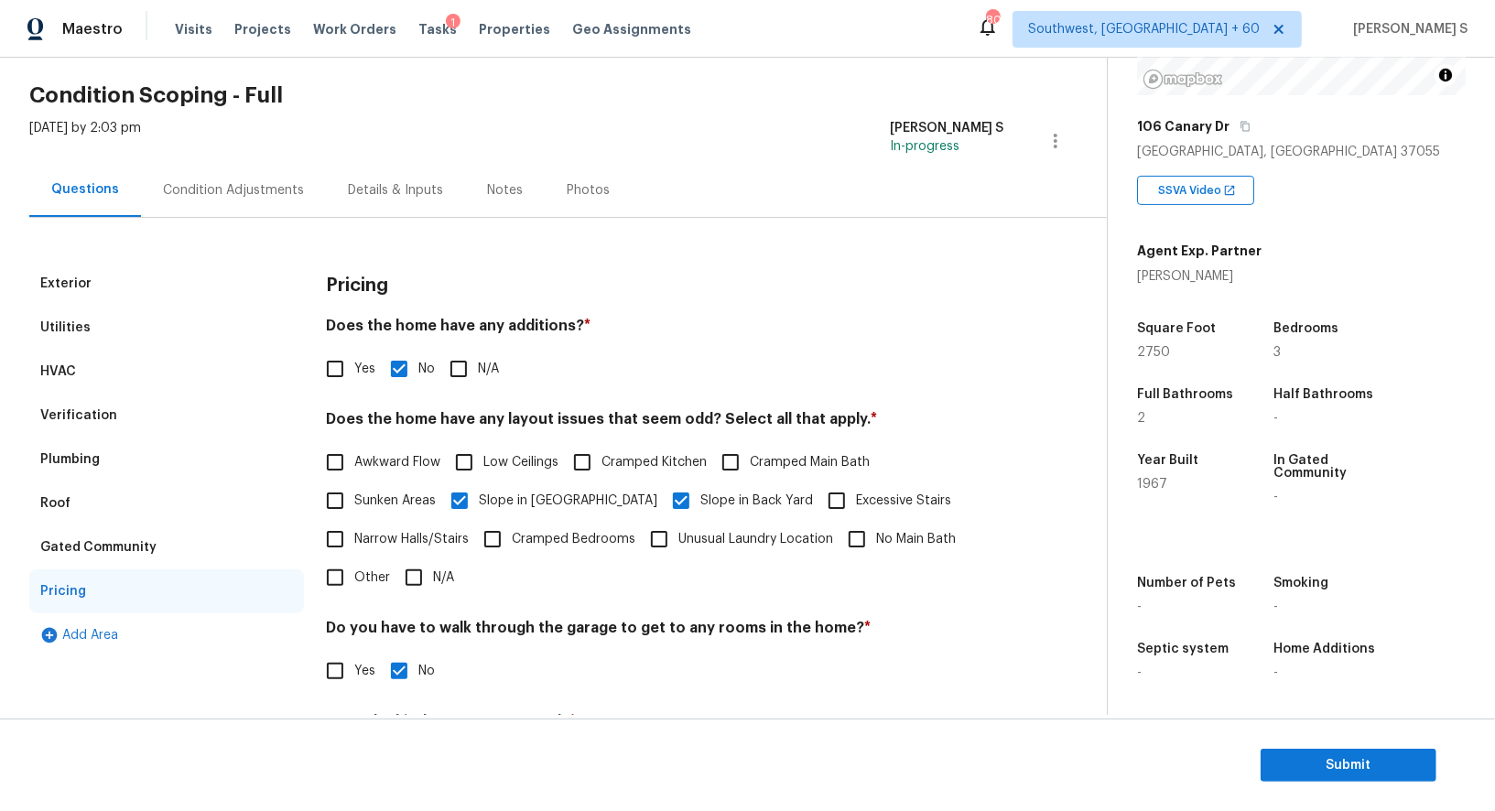
scroll to position [14, 0]
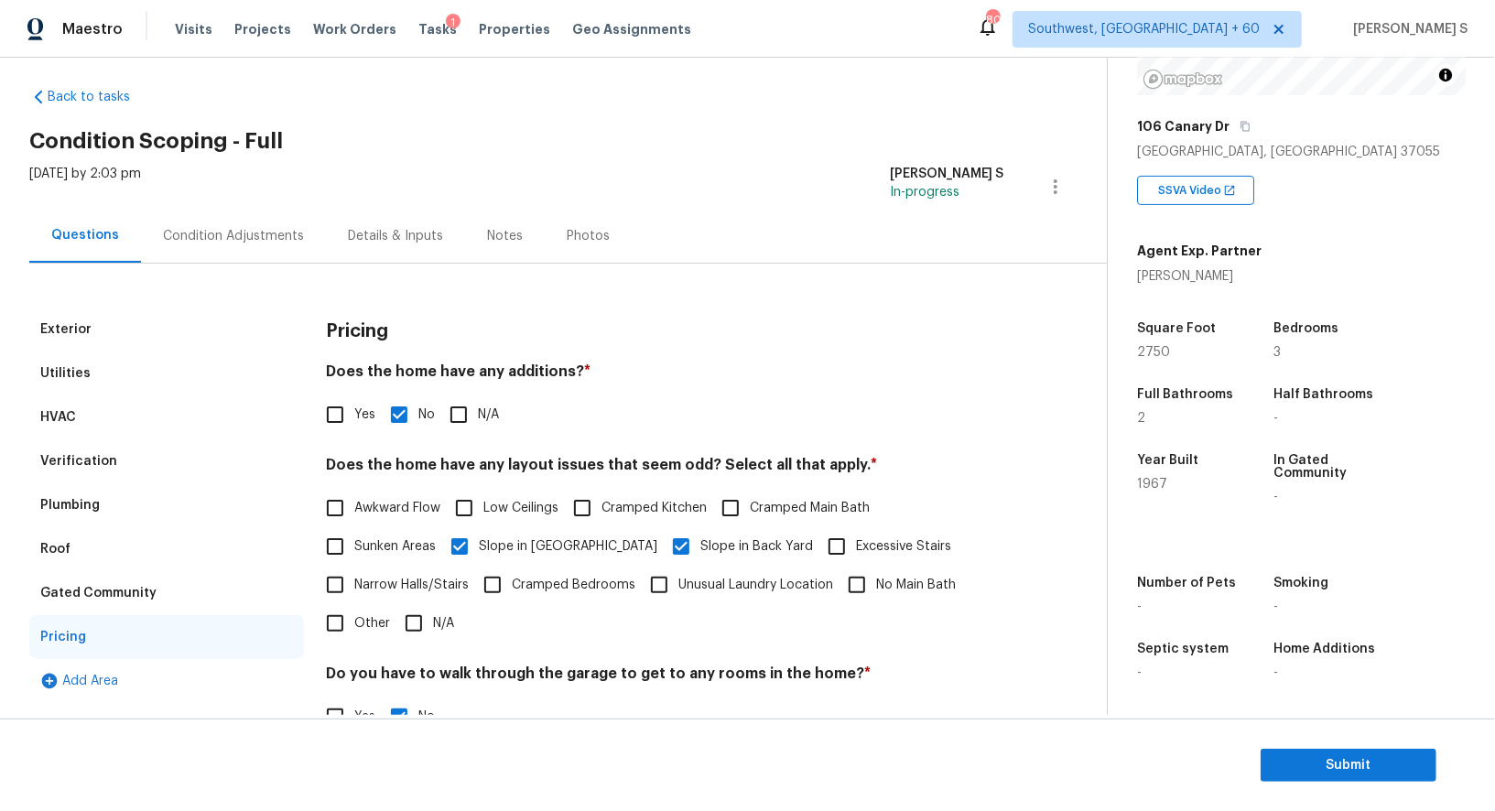
click at [116, 459] on div "Verification" at bounding box center [166, 462] width 275 height 44
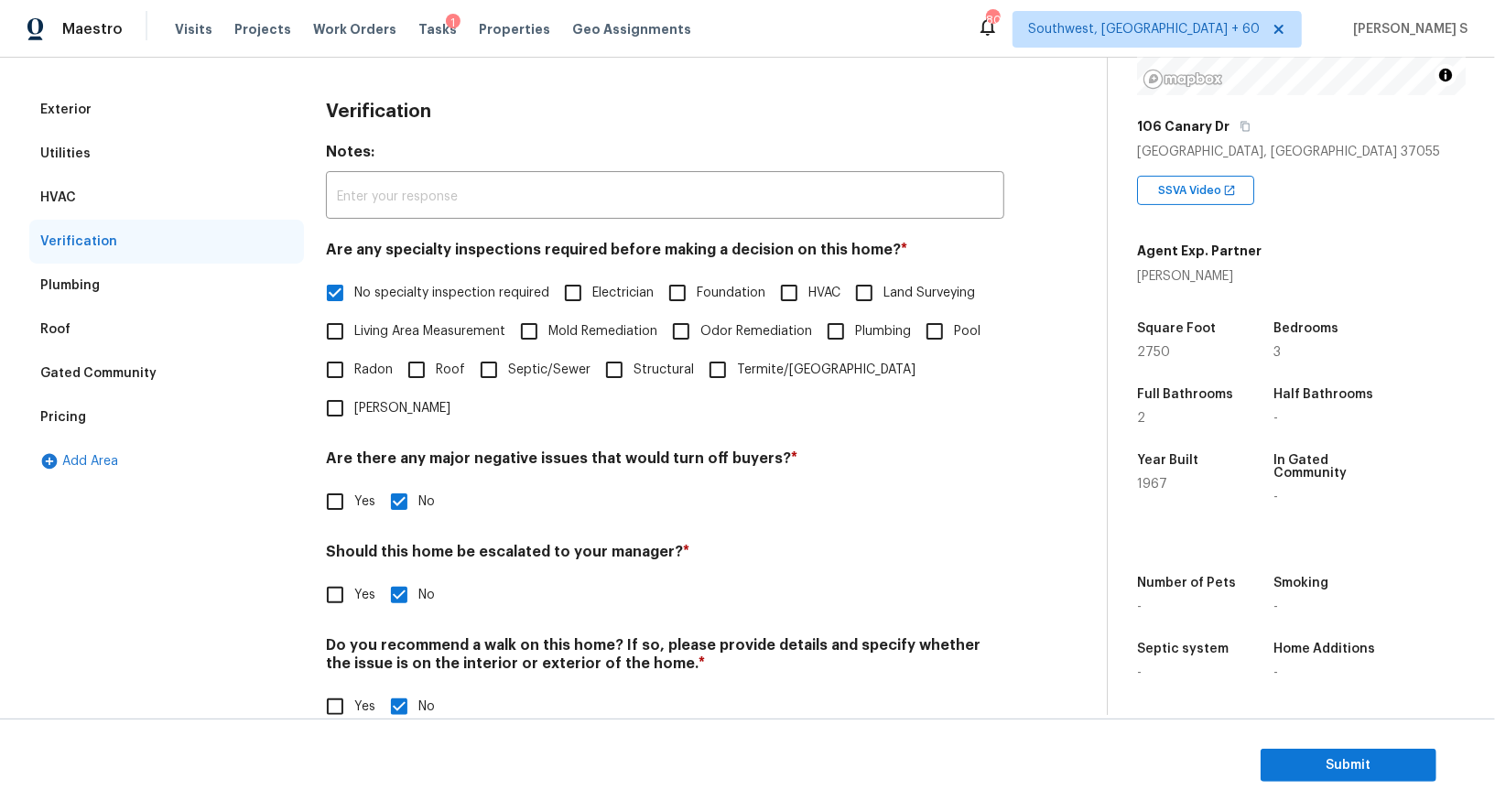
scroll to position [0, 0]
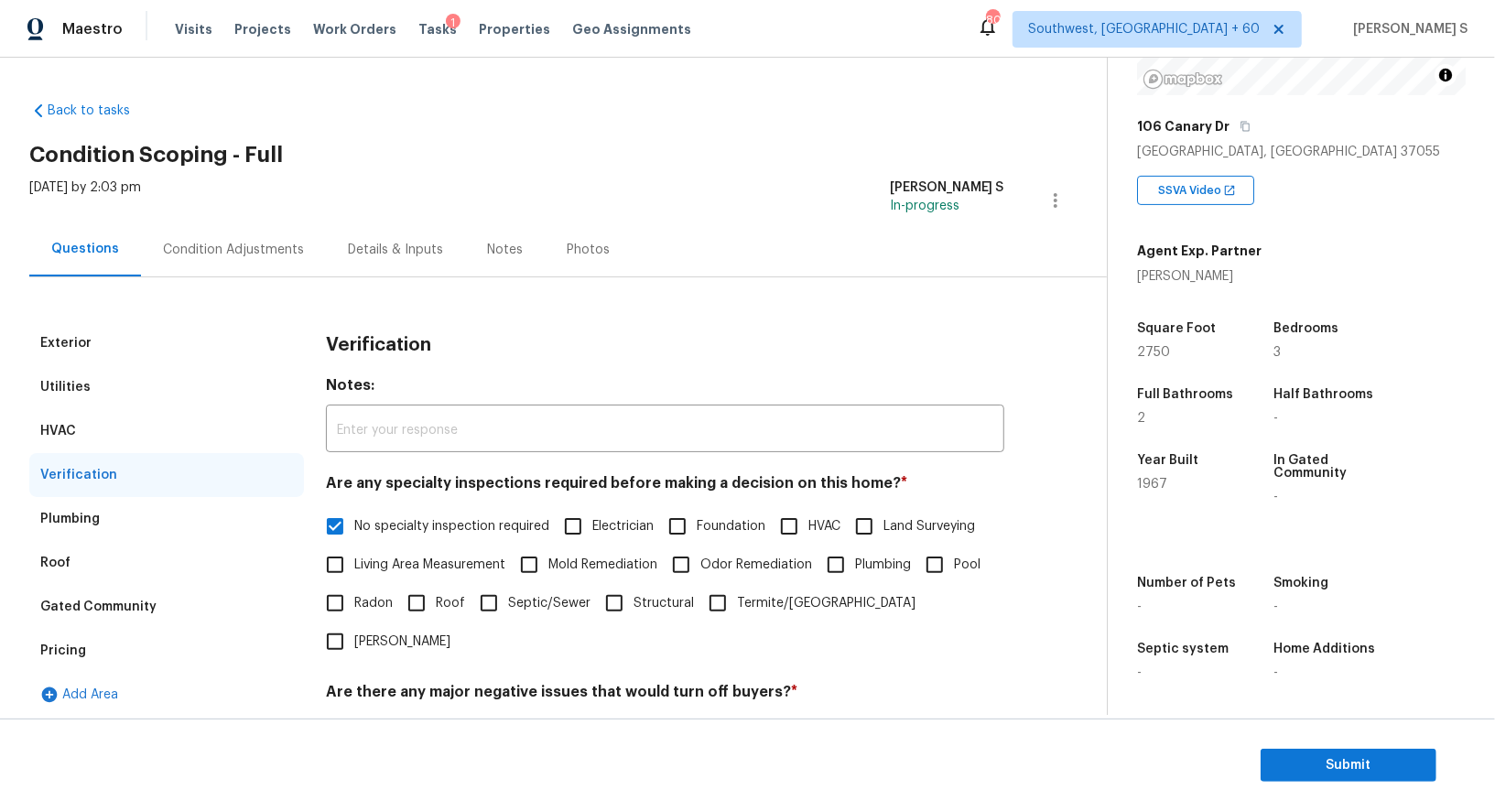
click at [266, 248] on div "Condition Adjustments" at bounding box center [233, 250] width 141 height 18
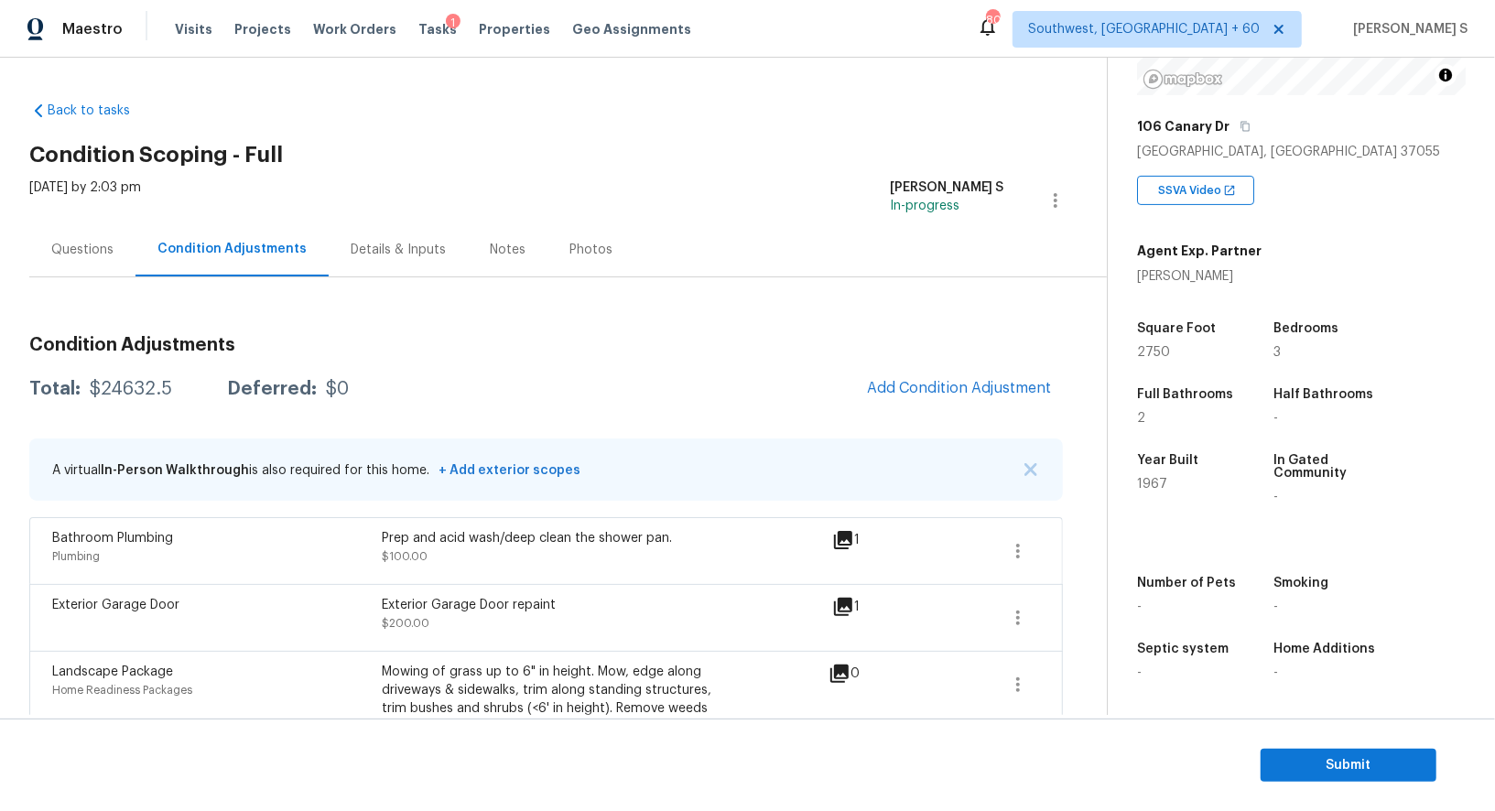
scroll to position [252, 0]
click at [1329, 756] on span "Submit" at bounding box center [1349, 766] width 147 height 23
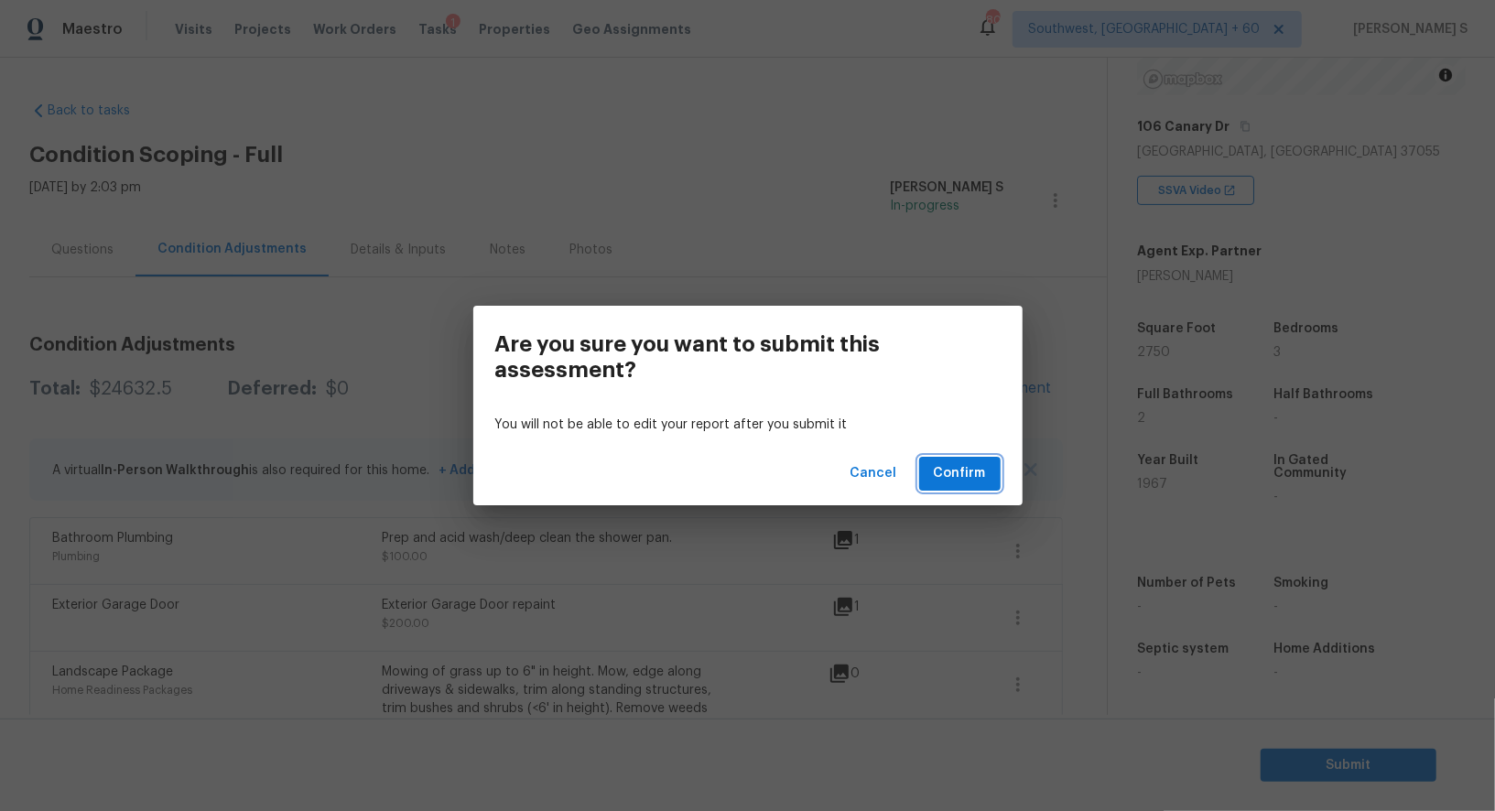
click at [963, 461] on button "Confirm" at bounding box center [959, 474] width 81 height 34
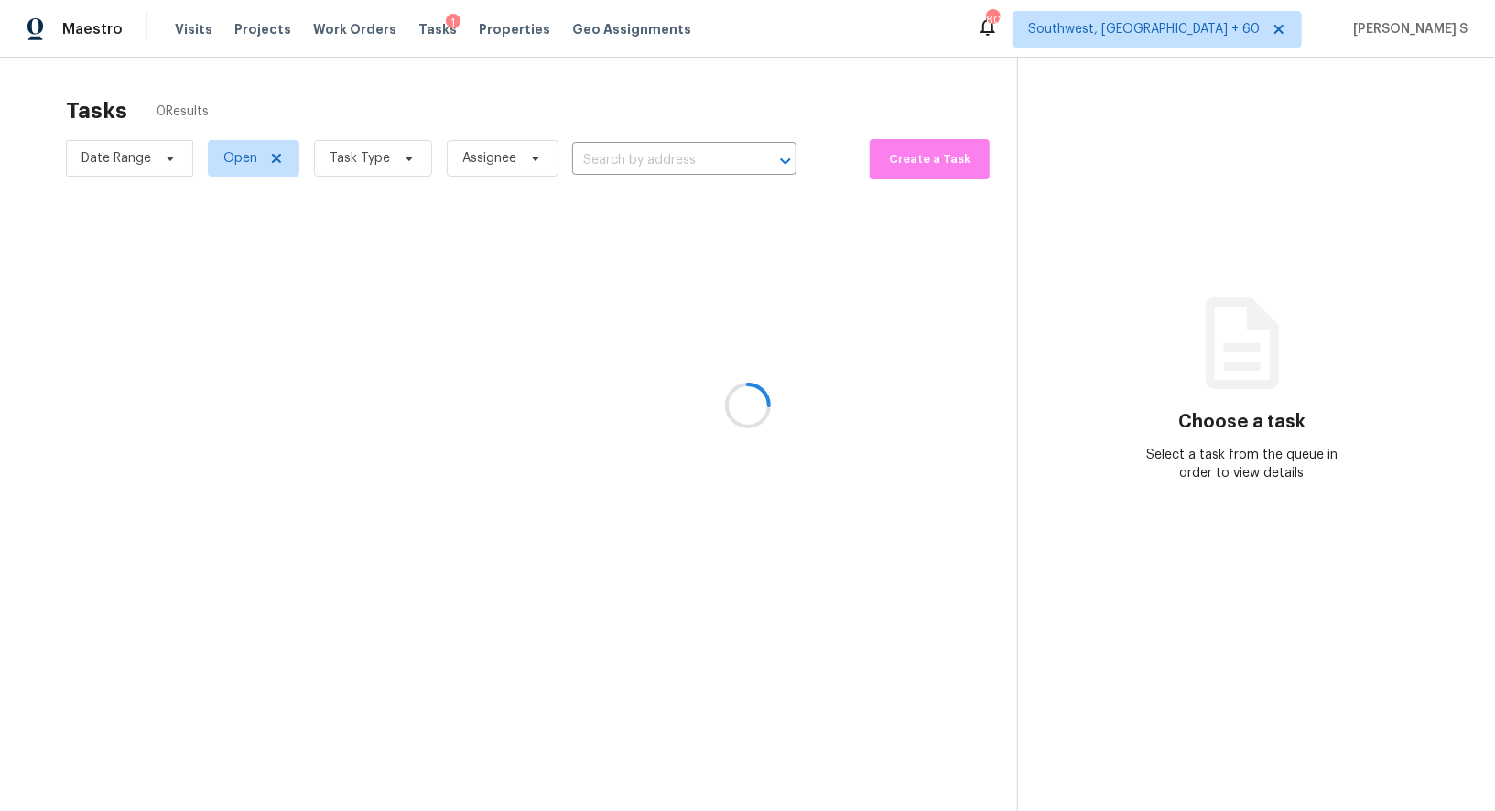
click at [720, 164] on div at bounding box center [747, 405] width 1495 height 811
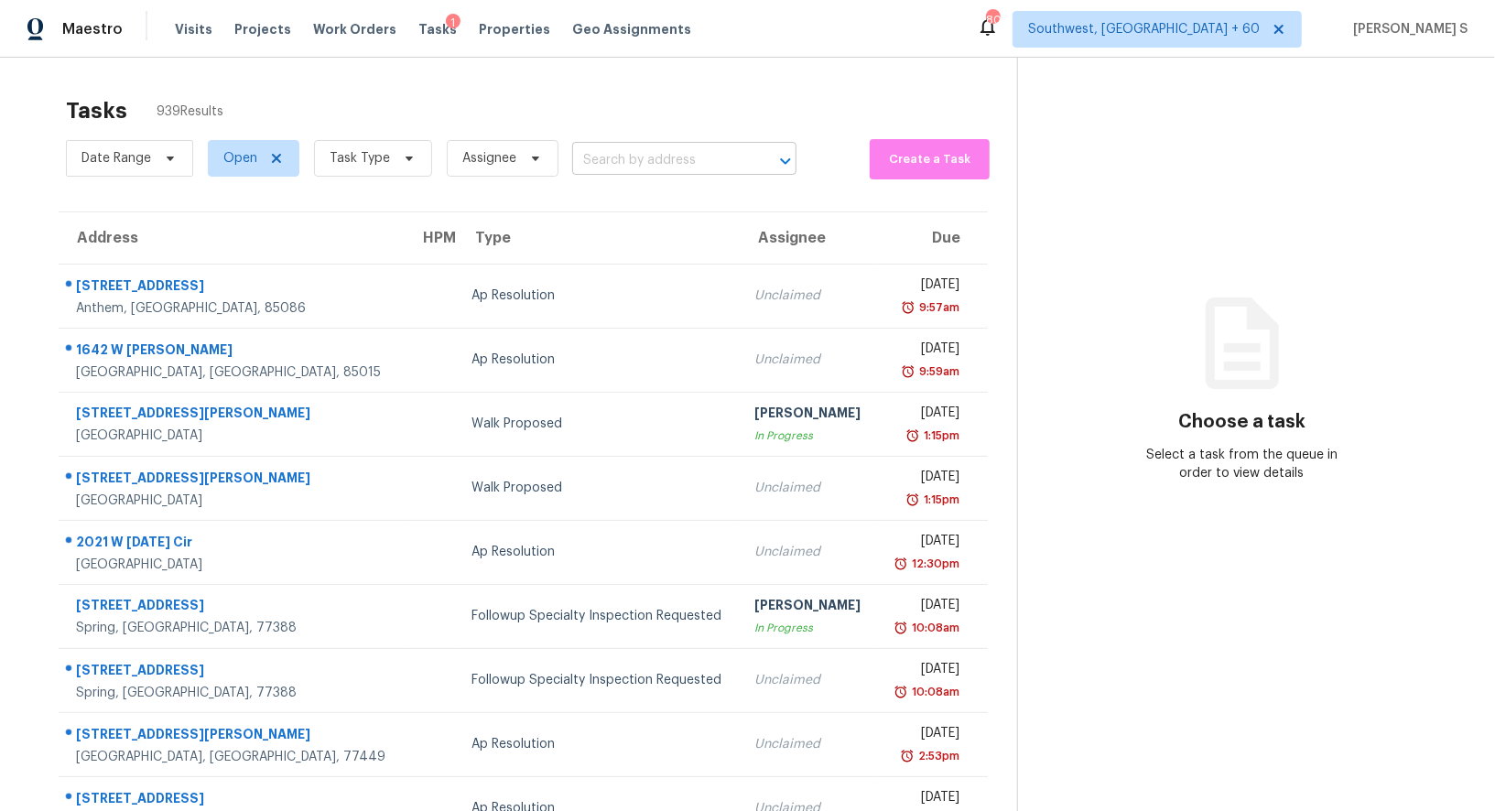
click at [710, 164] on input "text" at bounding box center [658, 161] width 173 height 28
paste input "1012 Doshire Dr Orange Park, FL, 32065"
type input "1012 Doshire Dr Orange Park, FL, 32065"
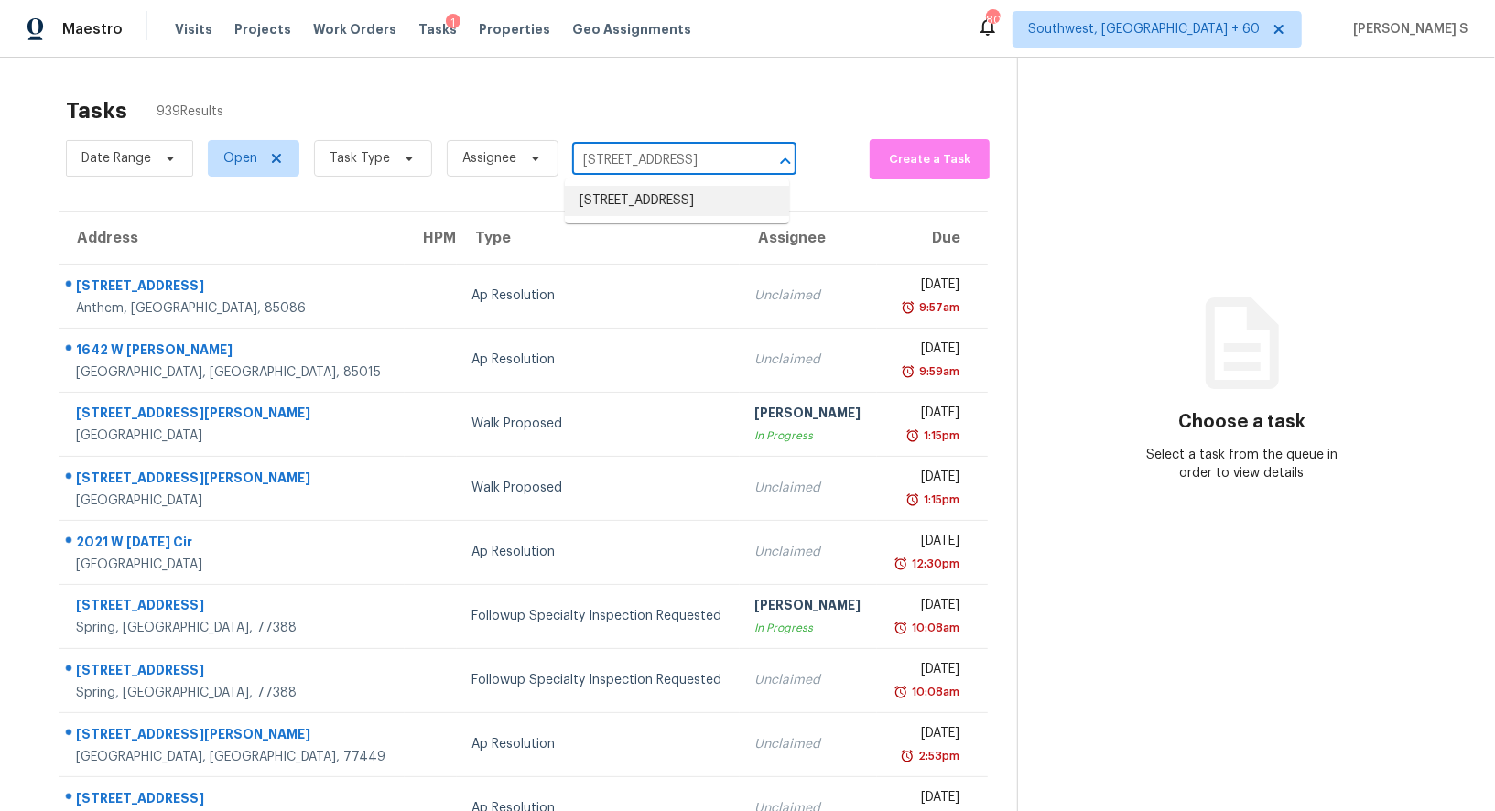
click at [639, 201] on li "1012 Doshire Dr, Orange Park, FL 32065" at bounding box center [677, 201] width 224 height 30
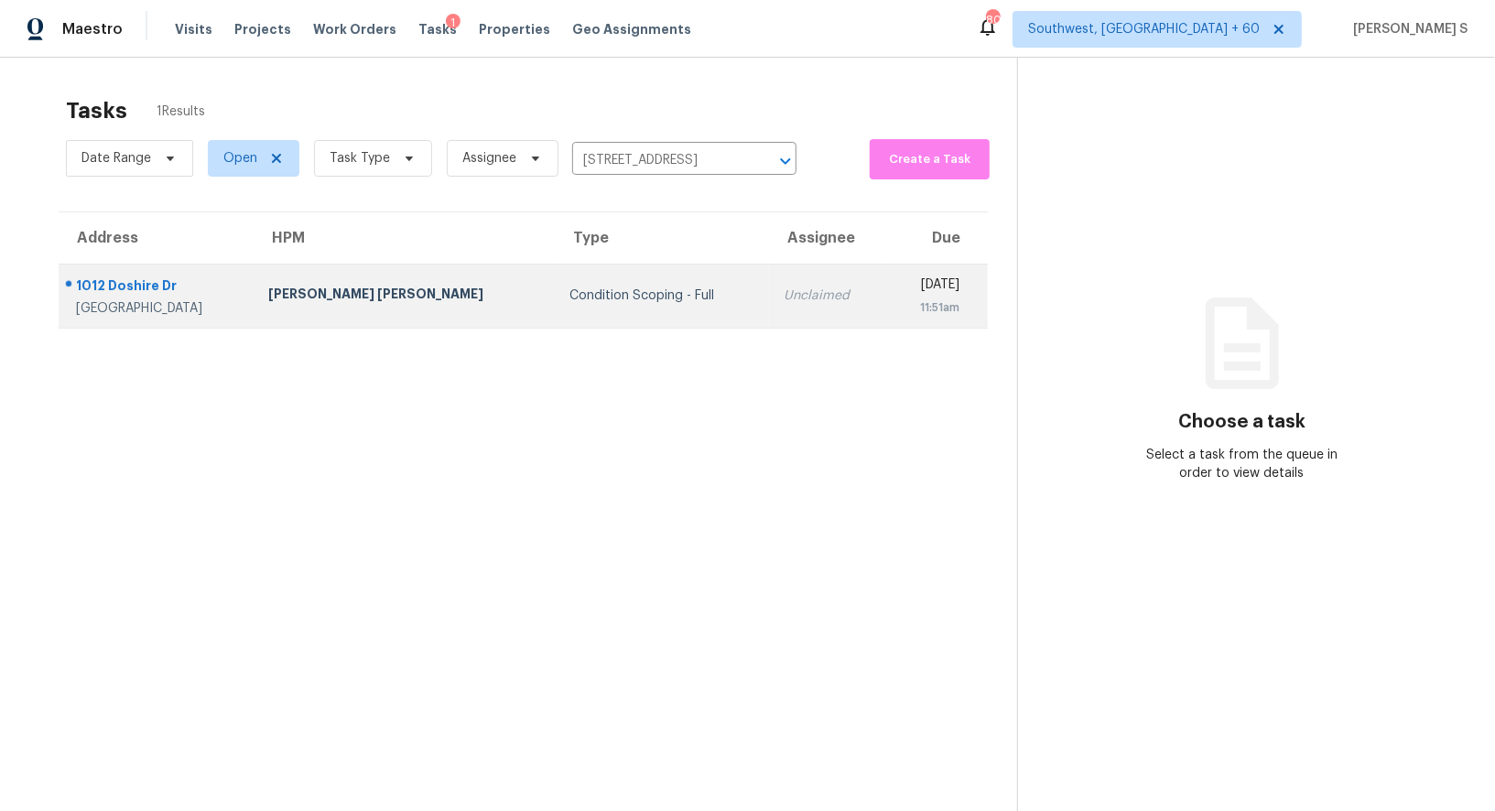
click at [784, 293] on div "Unclaimed" at bounding box center [828, 296] width 88 height 18
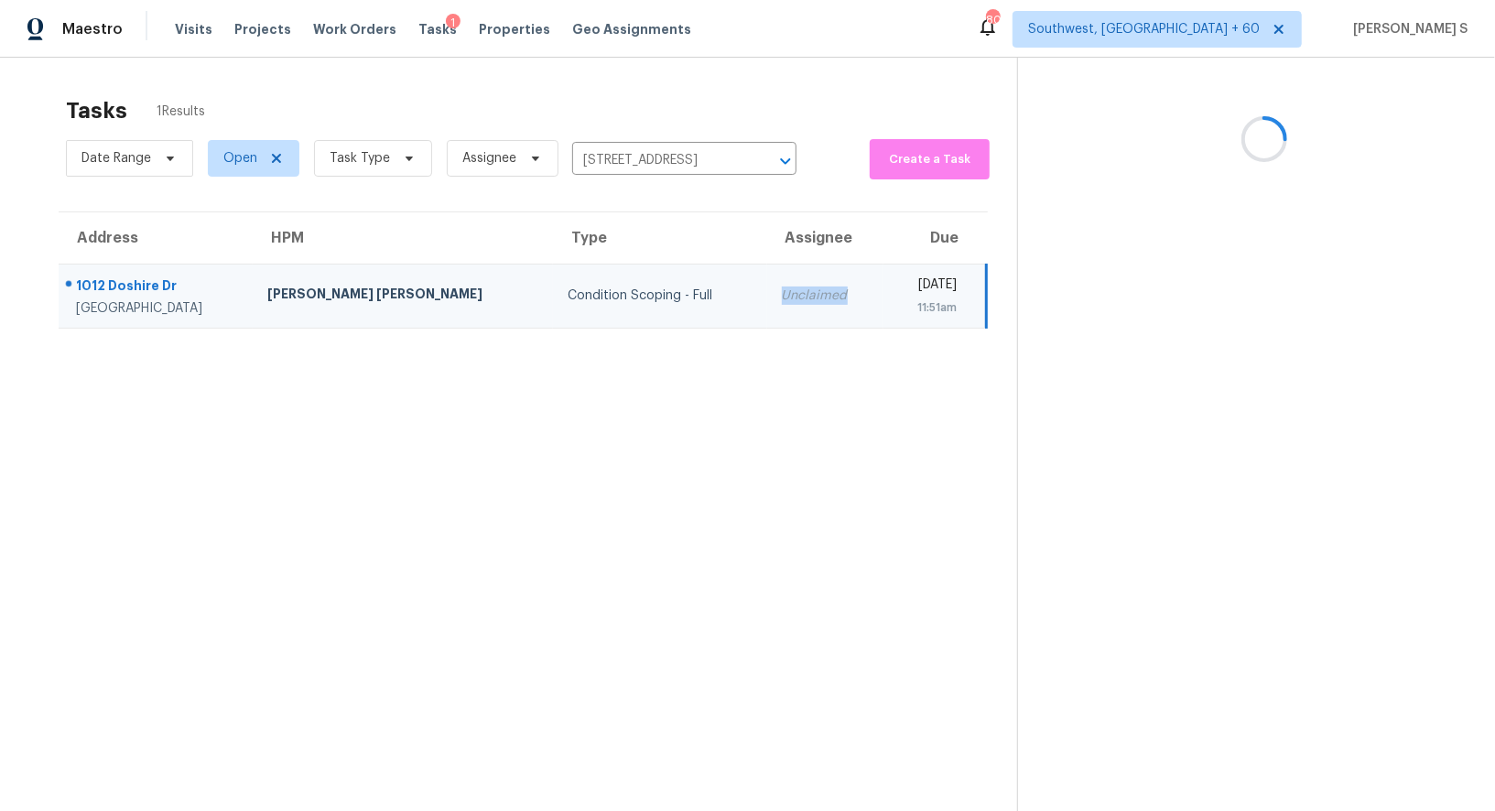
click at [782, 293] on div "Unclaimed" at bounding box center [826, 296] width 88 height 18
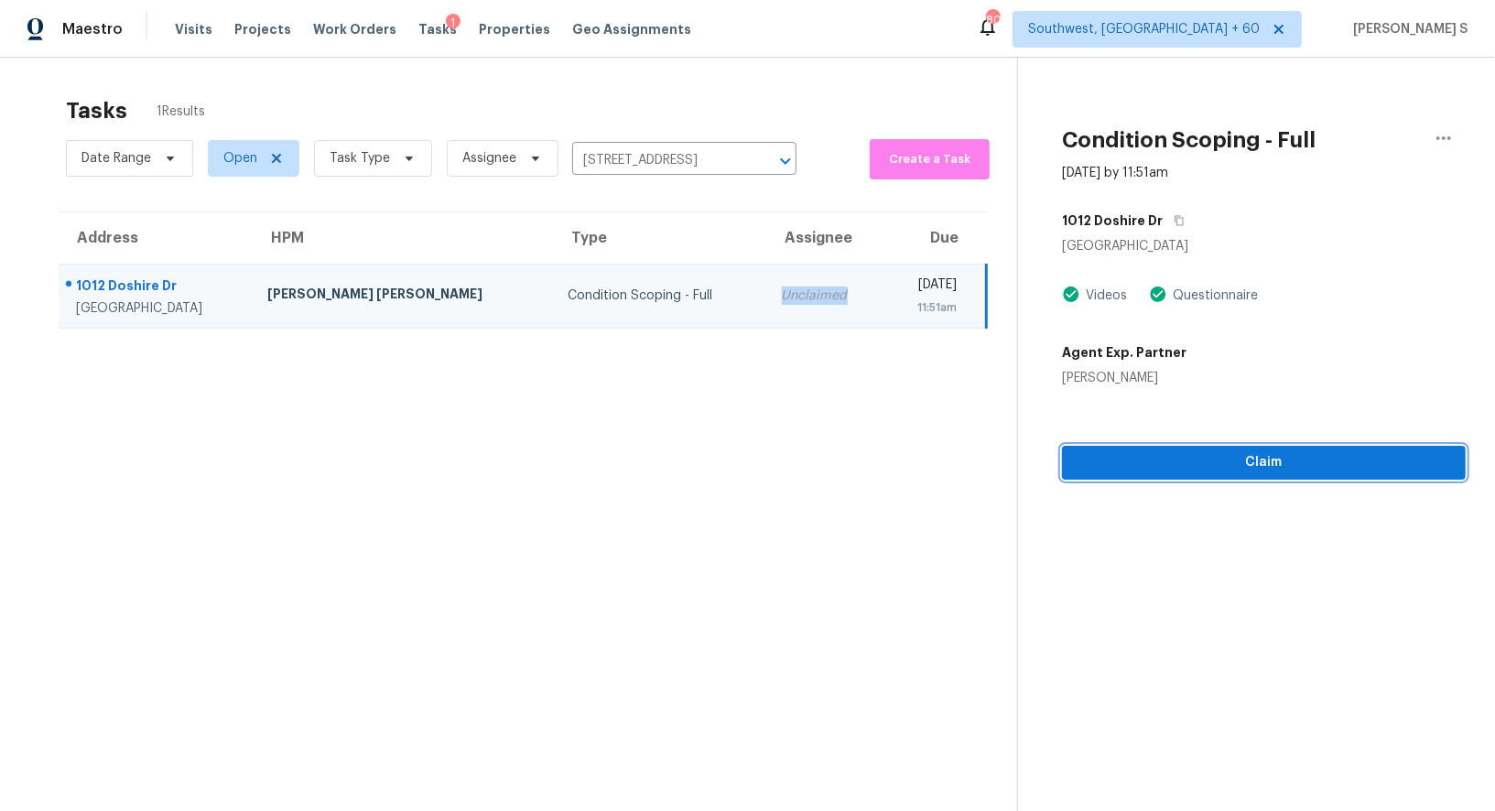
click at [1301, 469] on span "Claim" at bounding box center [1264, 462] width 375 height 23
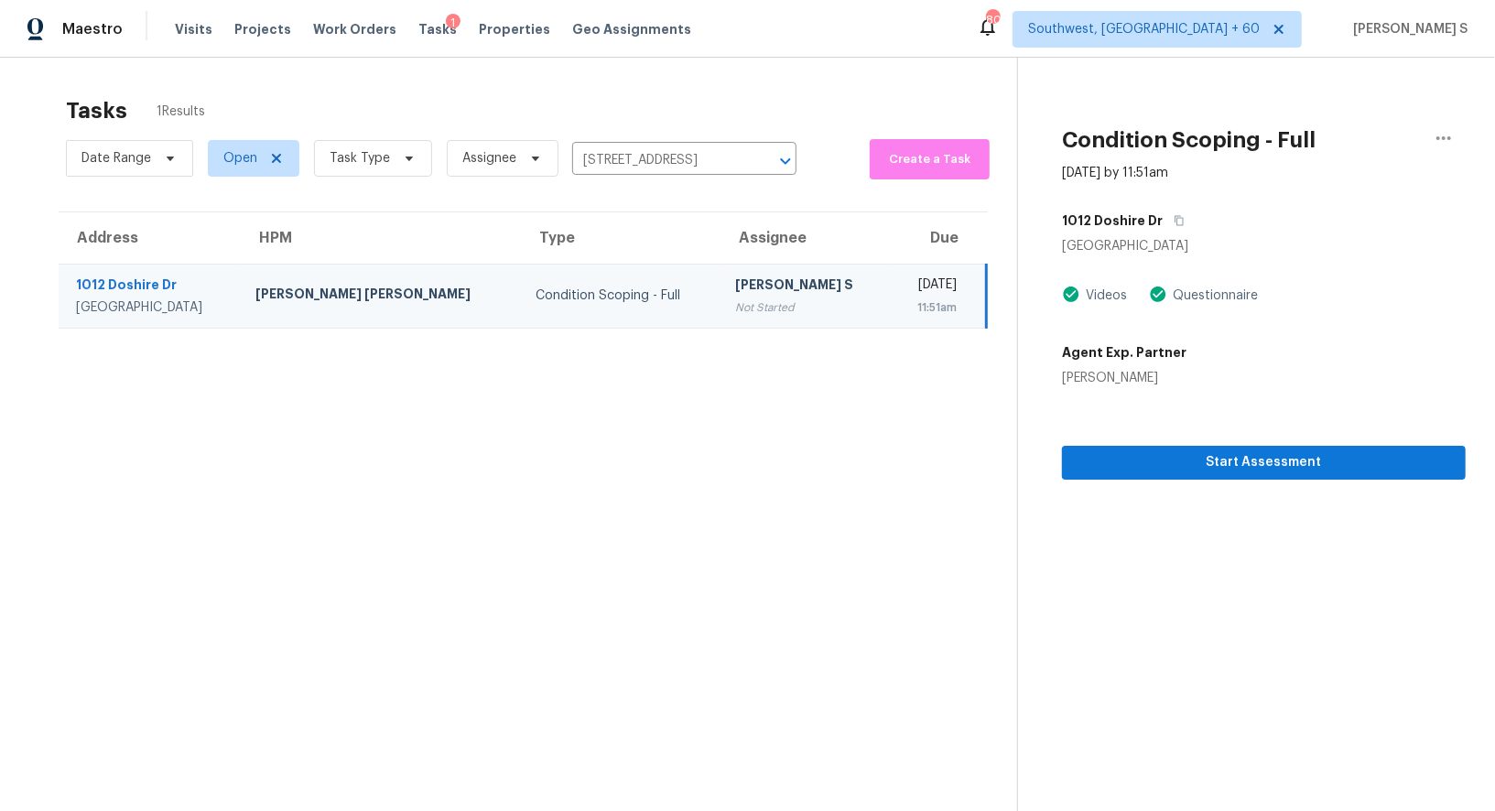
drag, startPoint x: 743, startPoint y: 310, endPoint x: 865, endPoint y: 300, distance: 123.1
click at [742, 310] on div "Not Started" at bounding box center [806, 308] width 140 height 18
click at [1175, 220] on icon "button" at bounding box center [1179, 220] width 11 height 11
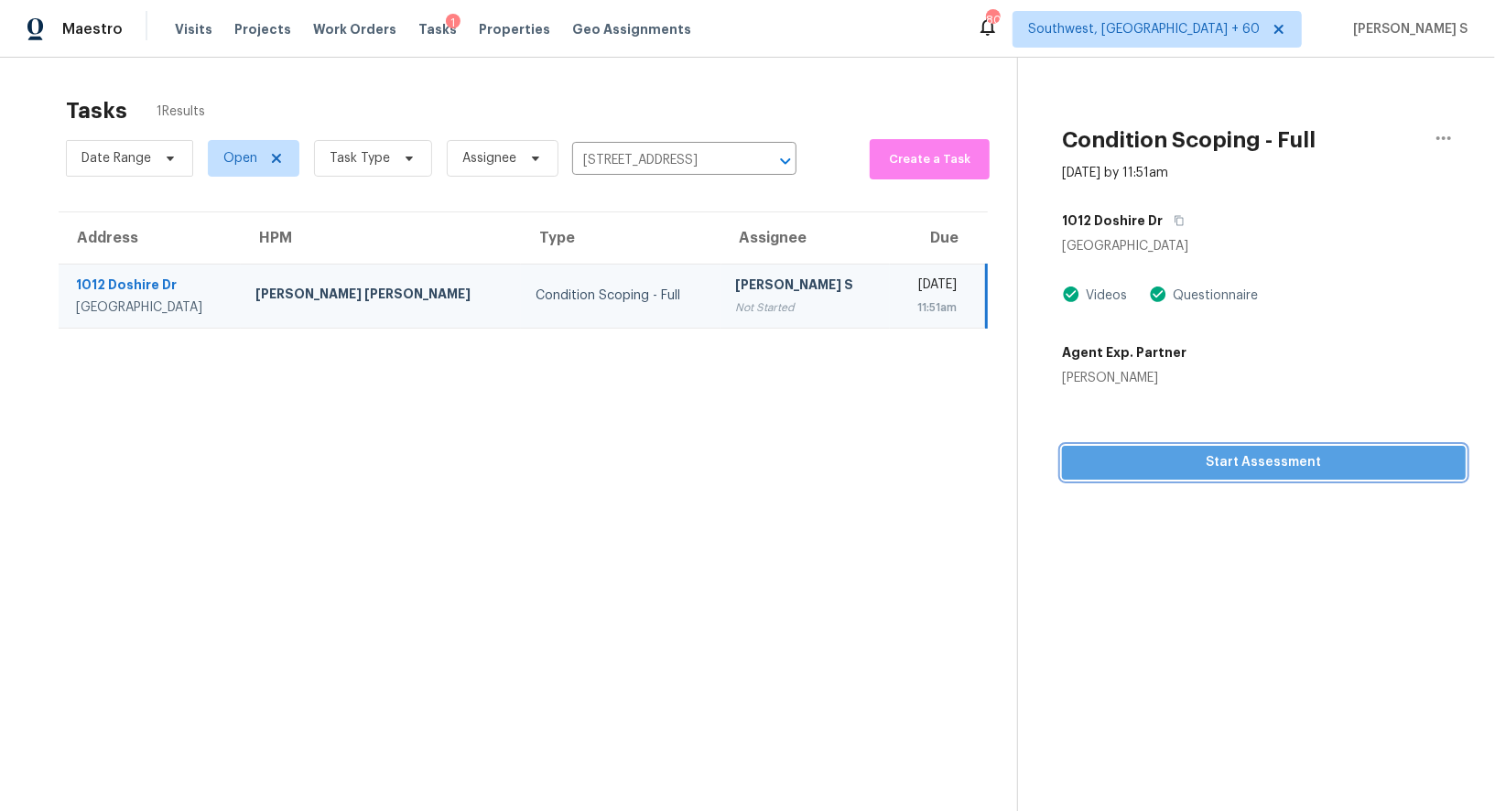
click at [1152, 459] on span "Start Assessment" at bounding box center [1264, 462] width 375 height 23
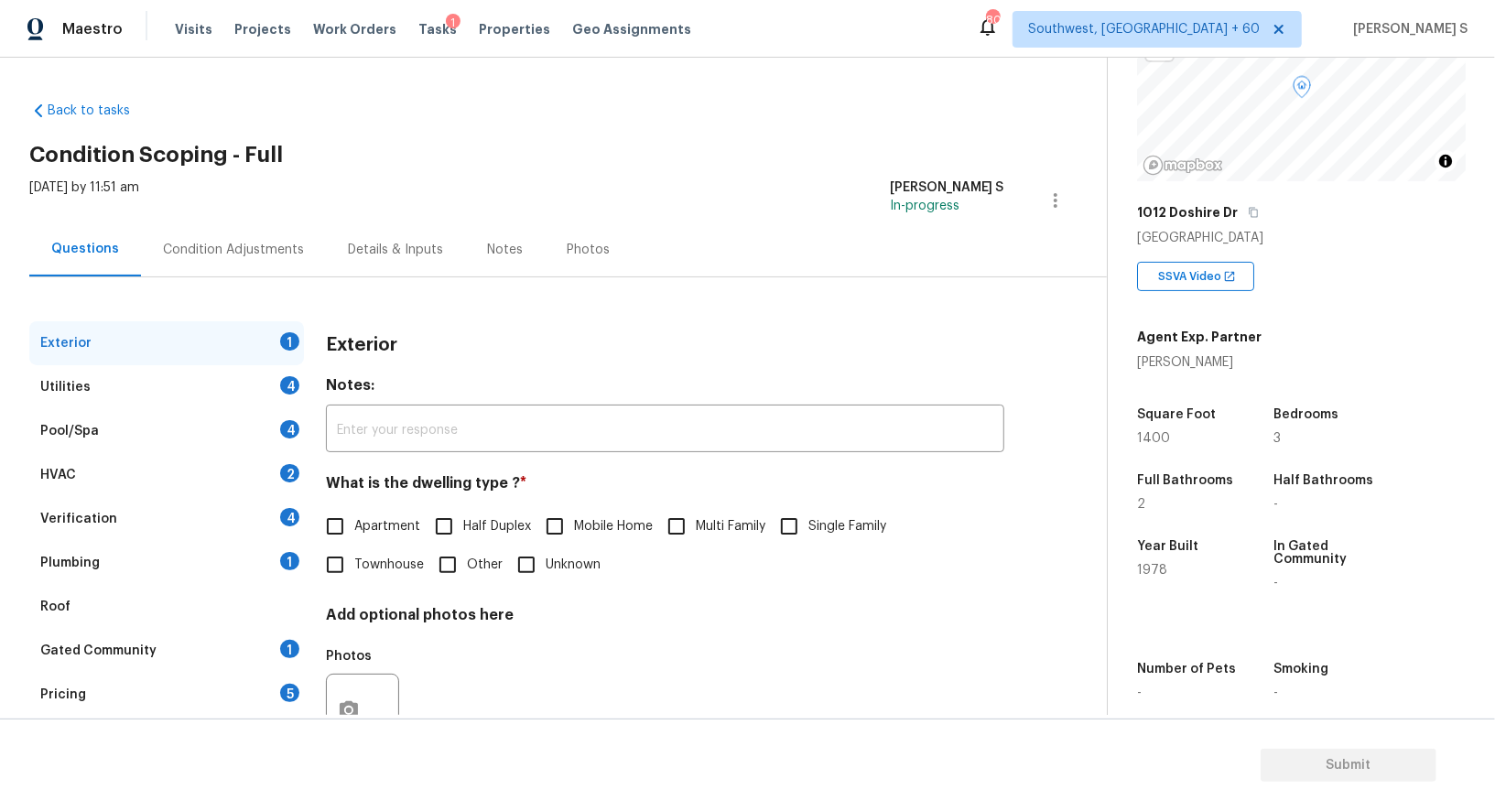
scroll to position [200, 0]
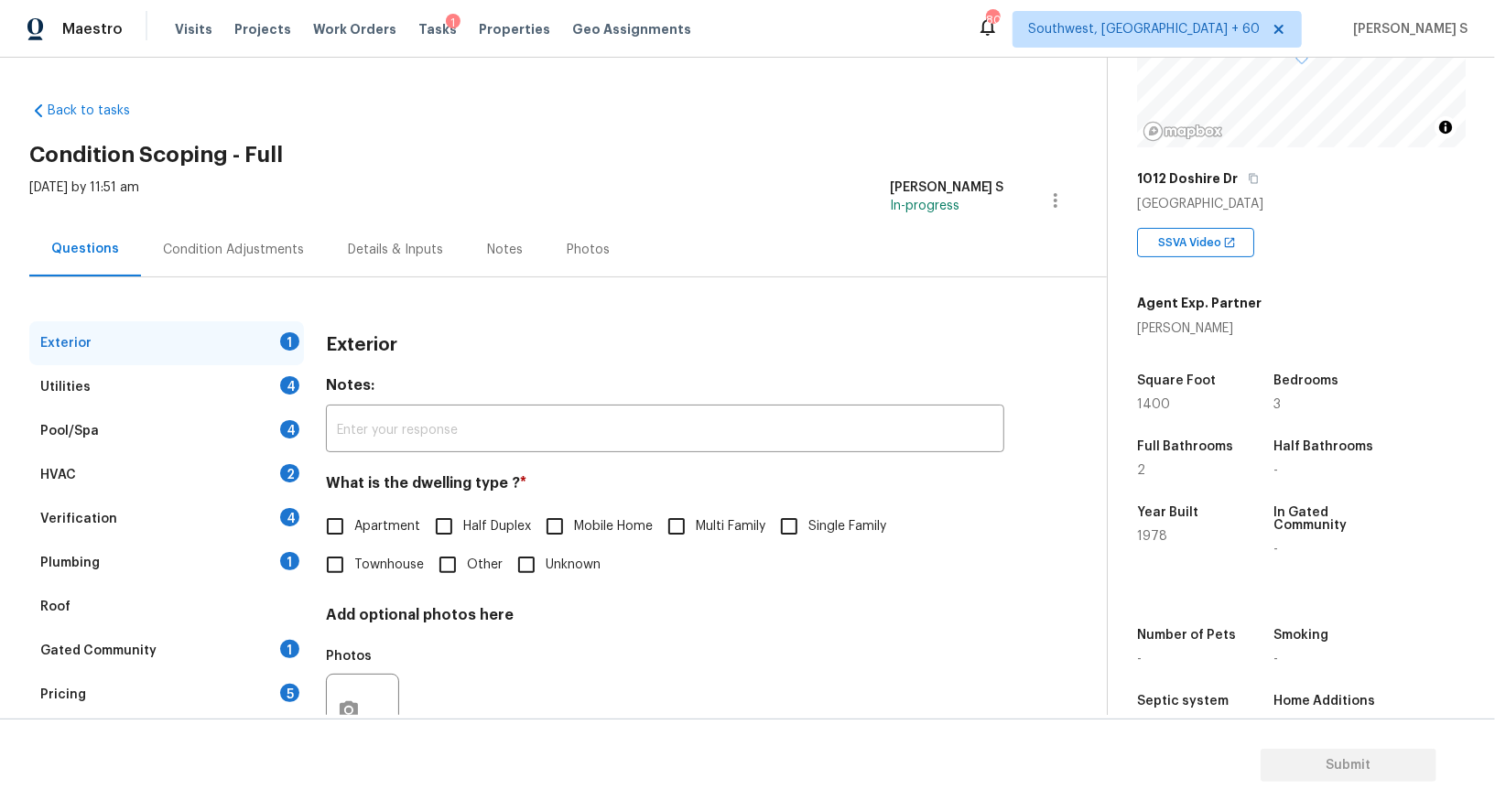
click at [809, 522] on input "Single Family" at bounding box center [789, 526] width 38 height 38
checkbox input "true"
click at [274, 392] on div "Utilities 4" at bounding box center [166, 387] width 275 height 44
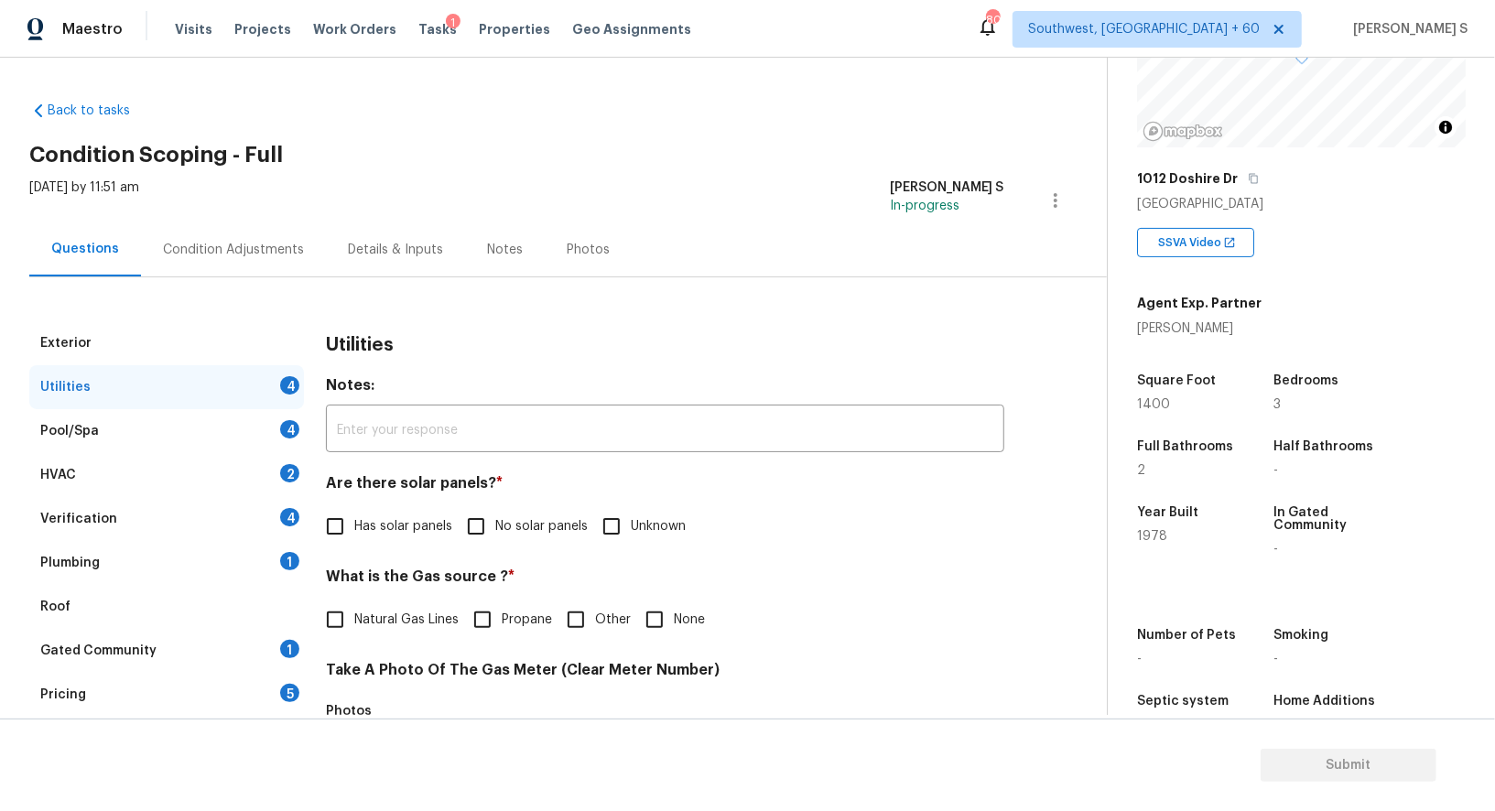
click at [274, 392] on div "Utilities 4" at bounding box center [166, 387] width 275 height 44
click at [501, 522] on span "No solar panels" at bounding box center [541, 526] width 92 height 19
click at [495, 522] on input "No solar panels" at bounding box center [476, 526] width 38 height 38
checkbox input "true"
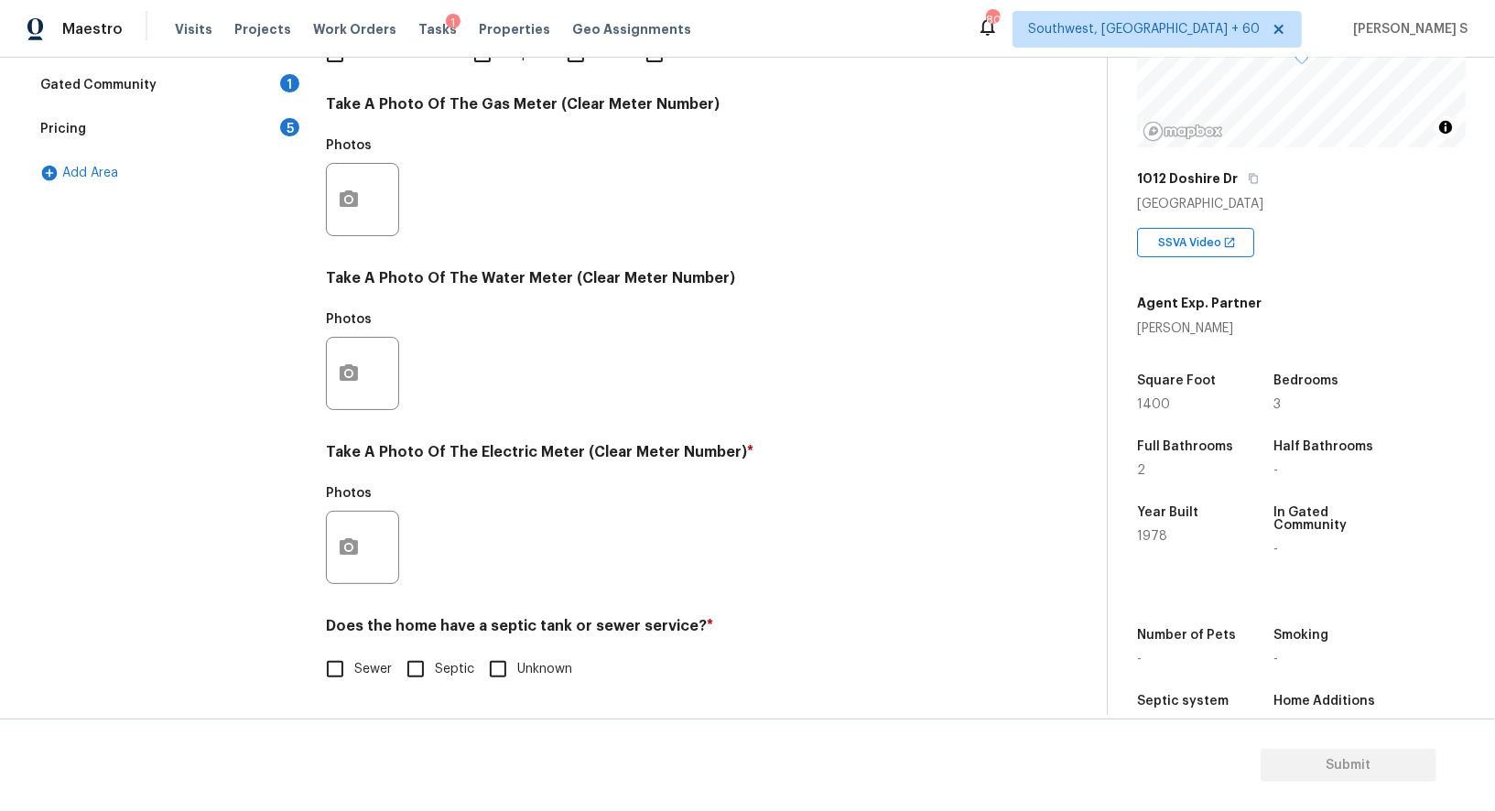
click at [359, 665] on span "Sewer" at bounding box center [373, 669] width 38 height 19
click at [354, 665] on input "Sewer" at bounding box center [335, 669] width 38 height 38
checkbox input "true"
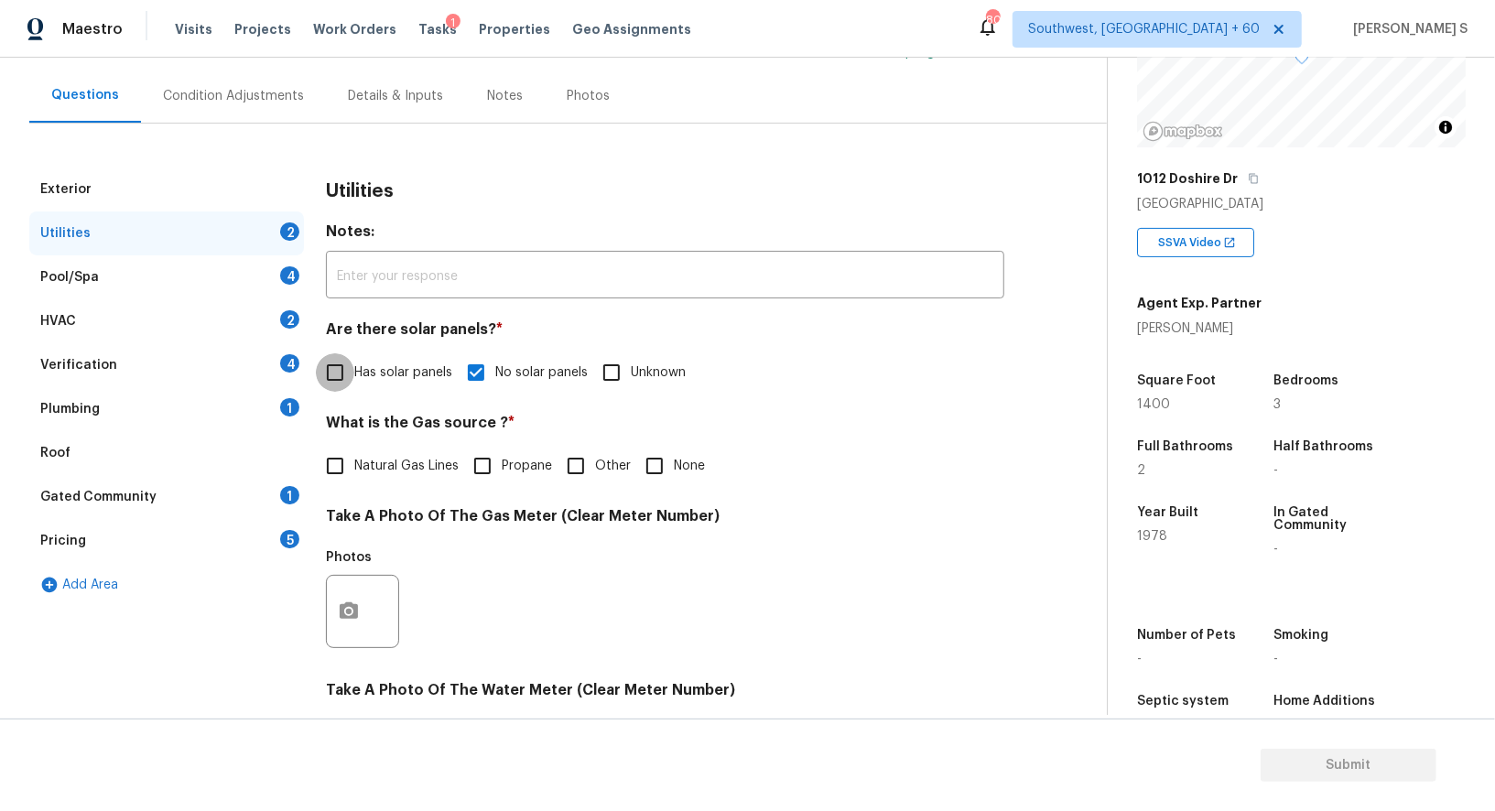
click at [349, 366] on input "Has solar panels" at bounding box center [335, 372] width 38 height 38
checkbox input "true"
checkbox input "false"
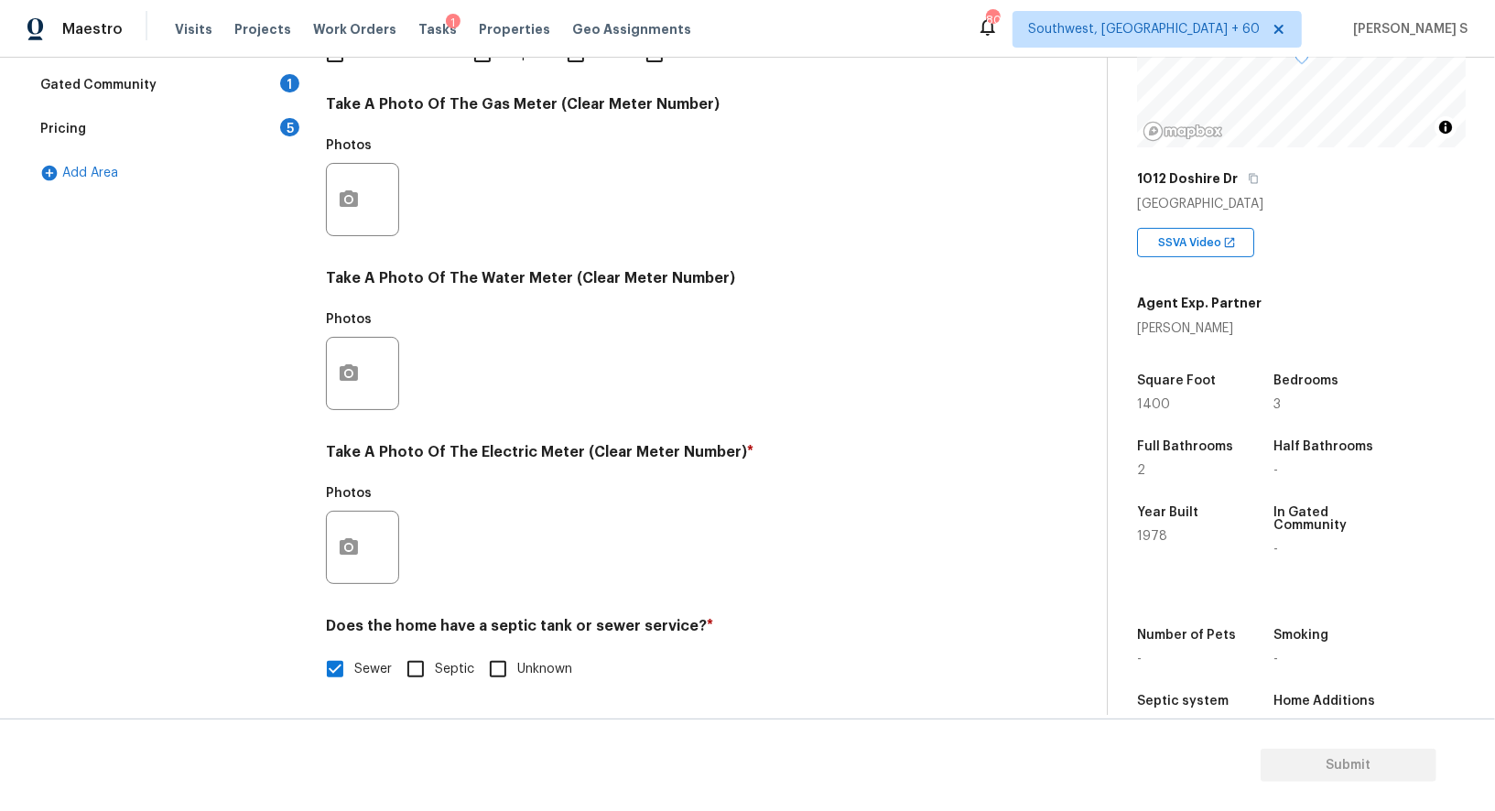
scroll to position [245, 0]
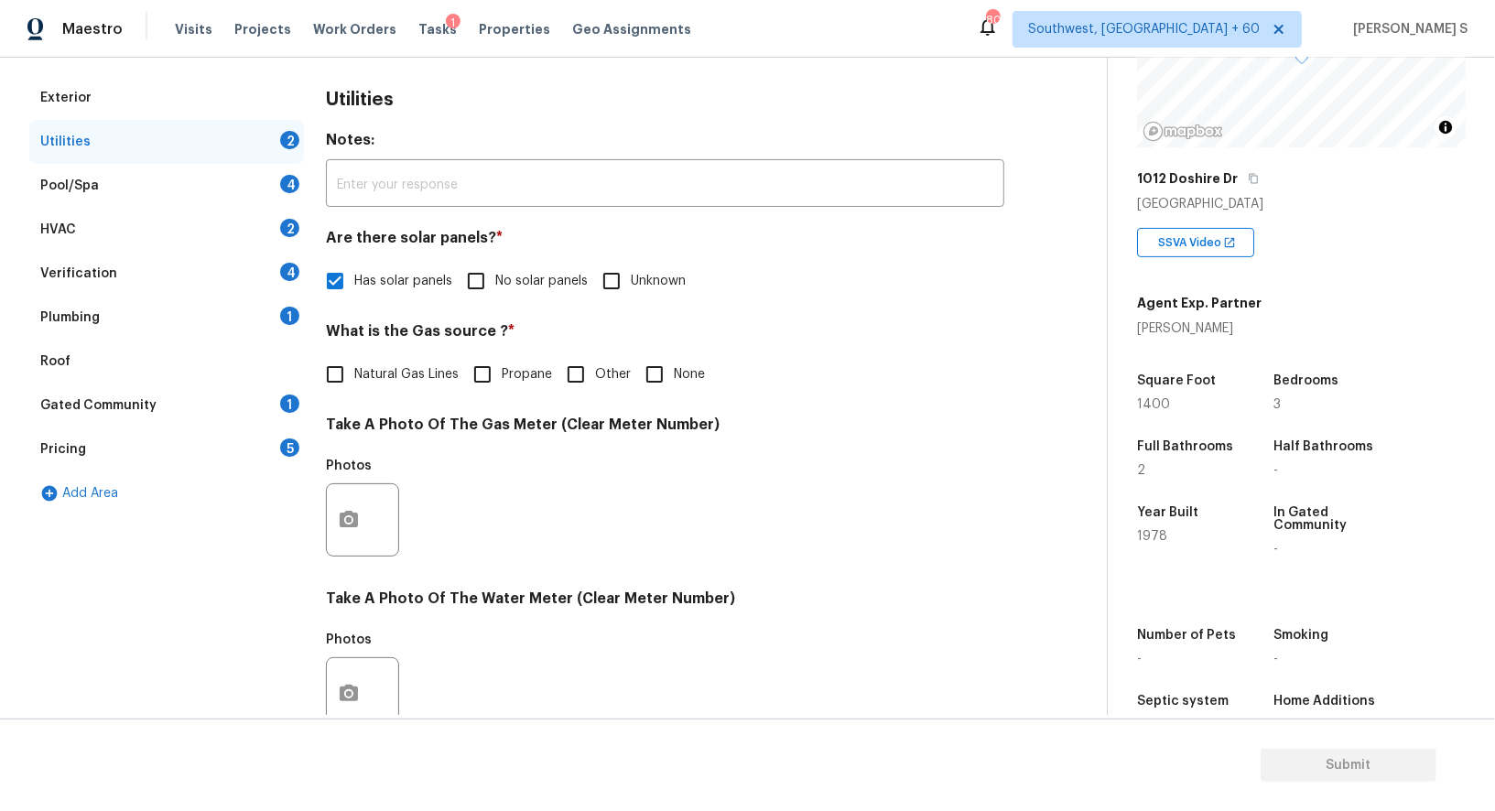
click at [263, 304] on div "Plumbing 1" at bounding box center [166, 318] width 275 height 44
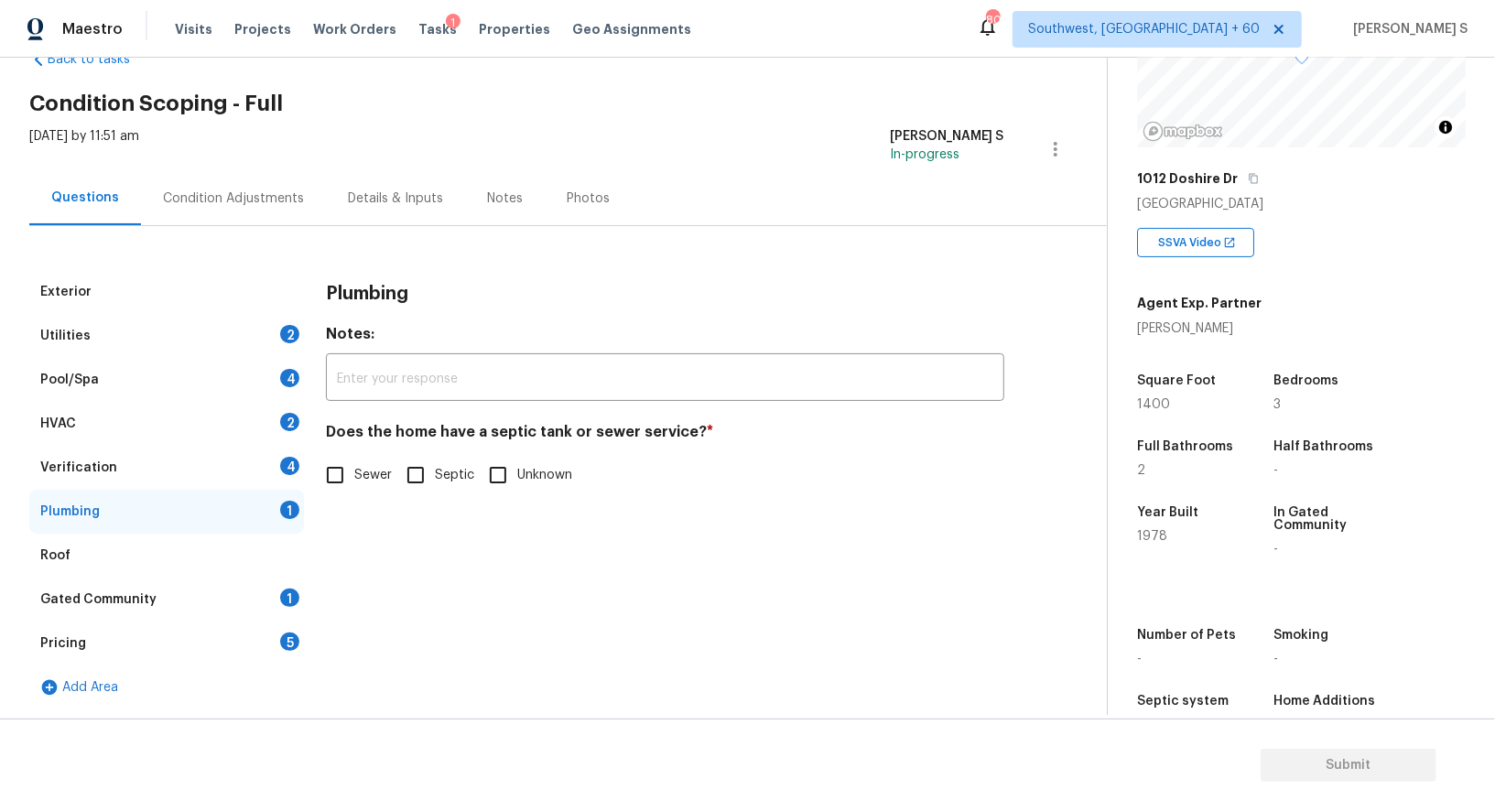
click at [263, 304] on div "Exterior" at bounding box center [166, 292] width 275 height 44
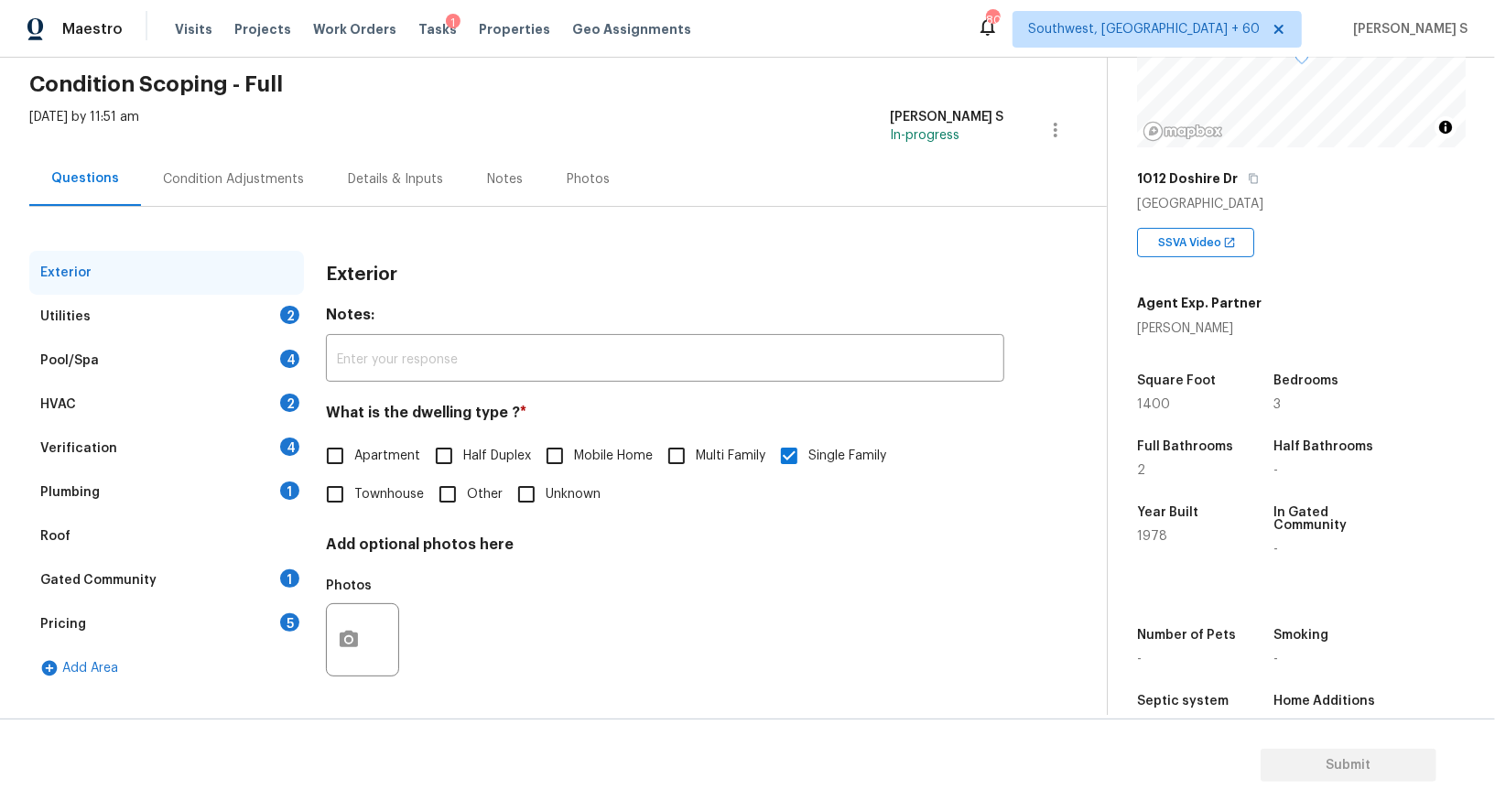
click at [341, 492] on input "Townhouse" at bounding box center [335, 494] width 38 height 38
checkbox input "true"
checkbox input "false"
drag, startPoint x: 272, startPoint y: 481, endPoint x: 307, endPoint y: 480, distance: 34.8
click at [272, 480] on div "Plumbing 1" at bounding box center [166, 493] width 275 height 44
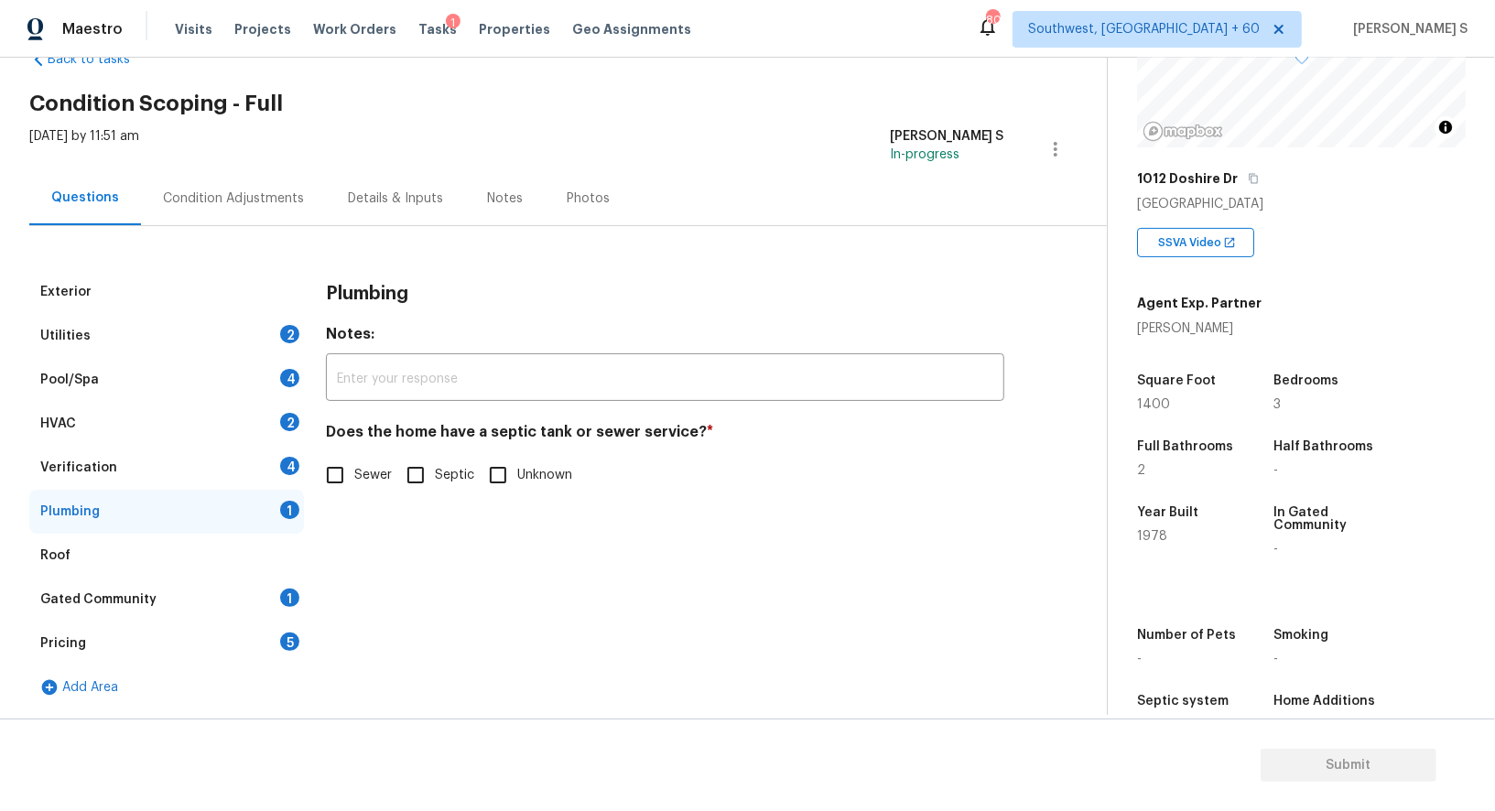
scroll to position [50, 0]
click at [326, 482] on input "Sewer" at bounding box center [335, 476] width 38 height 38
checkbox input "true"
click at [273, 587] on div "Gated Community 1" at bounding box center [166, 601] width 275 height 44
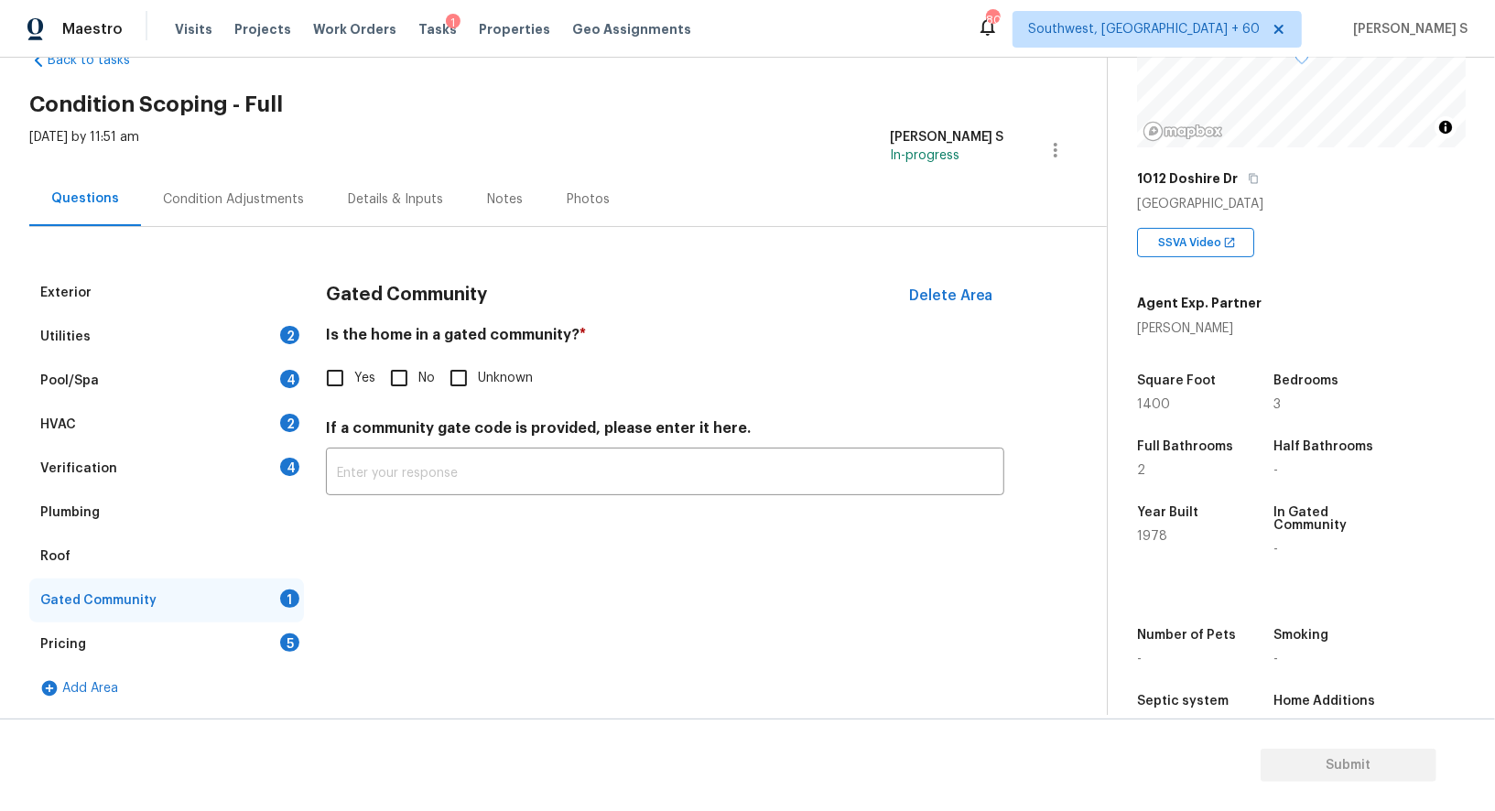
click at [416, 367] on input "No" at bounding box center [399, 378] width 38 height 38
checkbox input "true"
click at [168, 277] on div "Exterior" at bounding box center [166, 293] width 275 height 44
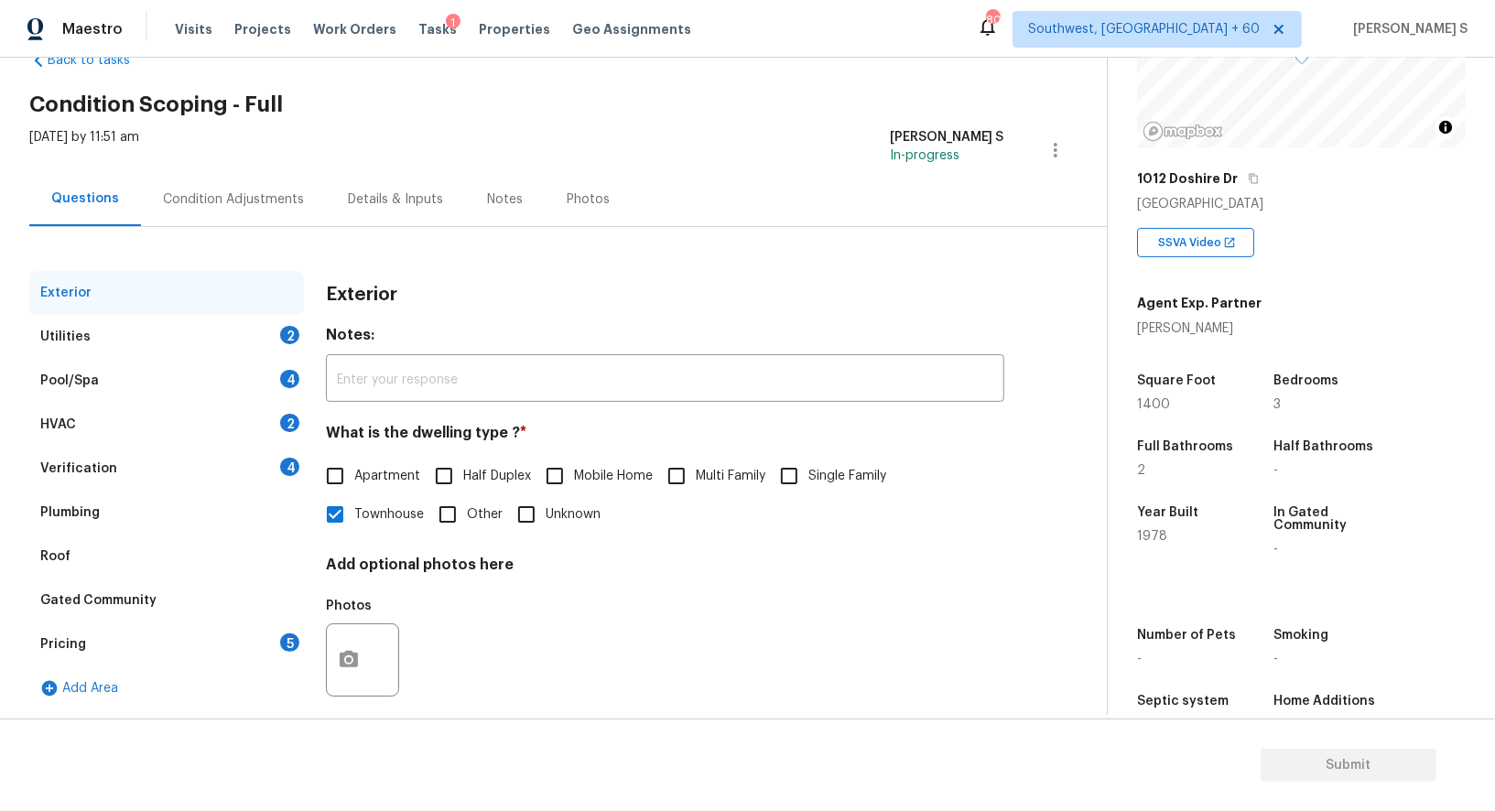
click at [800, 465] on input "Single Family" at bounding box center [789, 476] width 38 height 38
checkbox input "true"
checkbox input "false"
click at [281, 416] on div "2" at bounding box center [289, 423] width 19 height 18
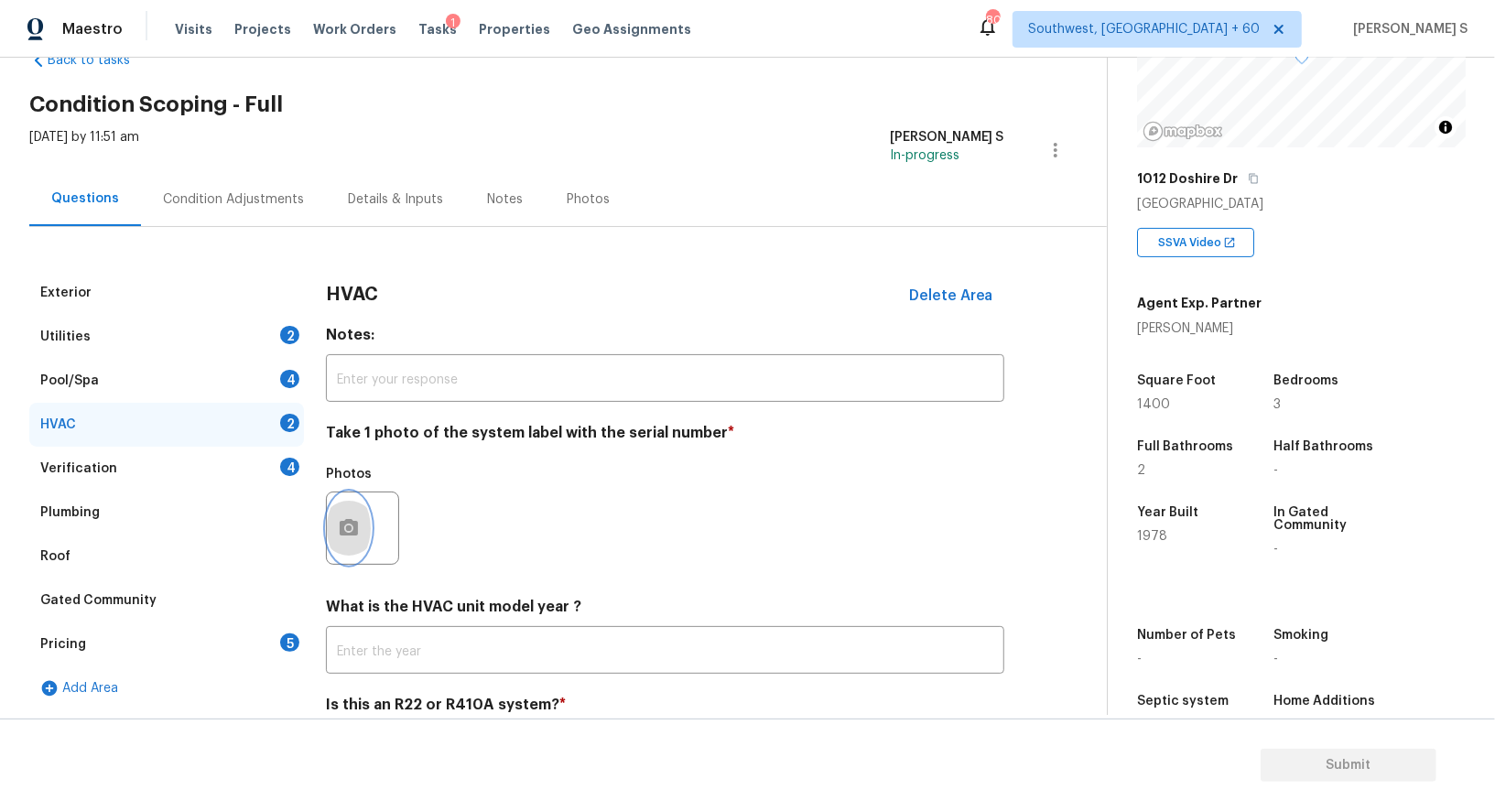
click at [364, 509] on button "button" at bounding box center [349, 528] width 44 height 71
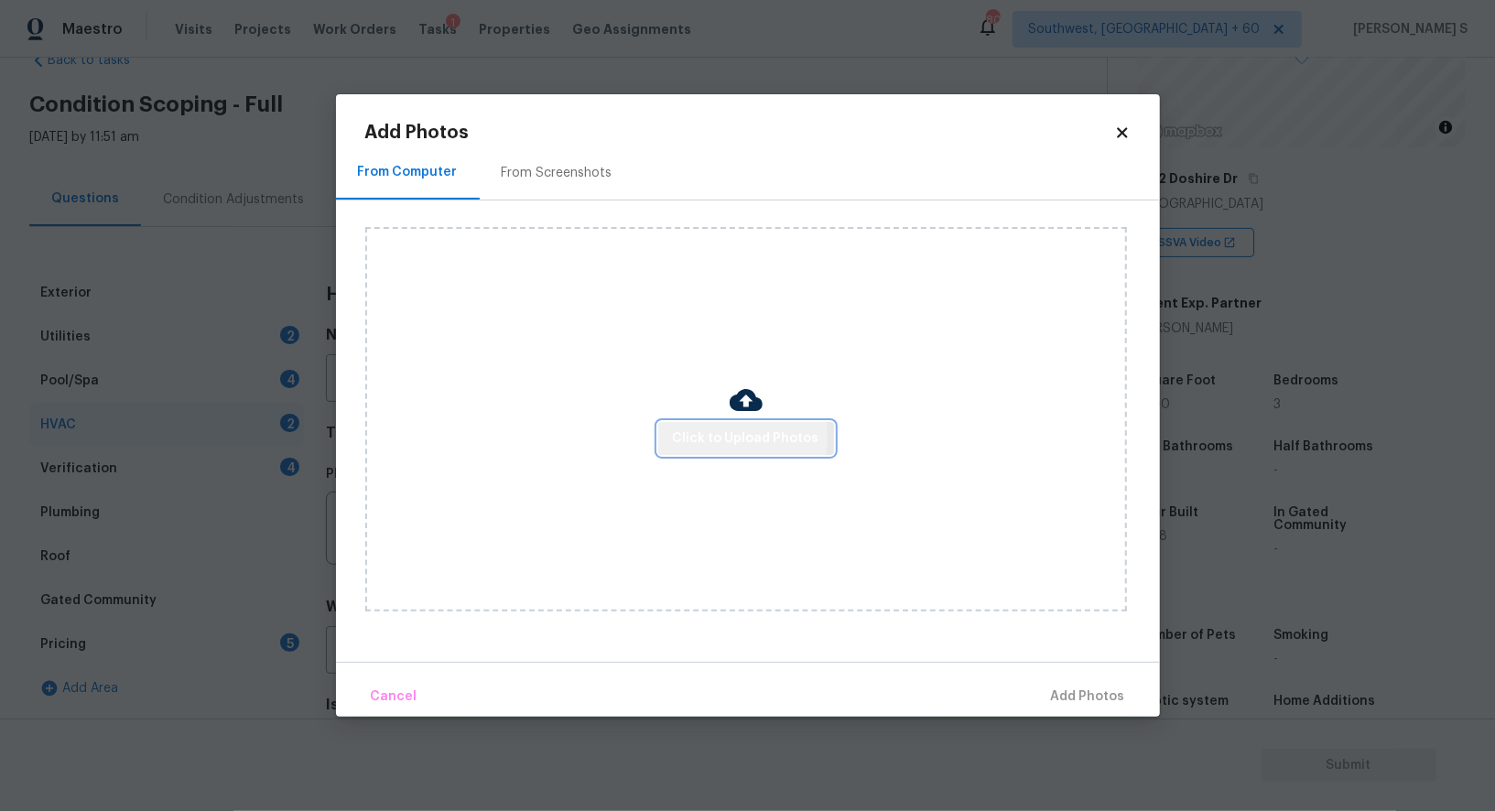
click at [702, 439] on span "Click to Upload Photos" at bounding box center [746, 439] width 147 height 23
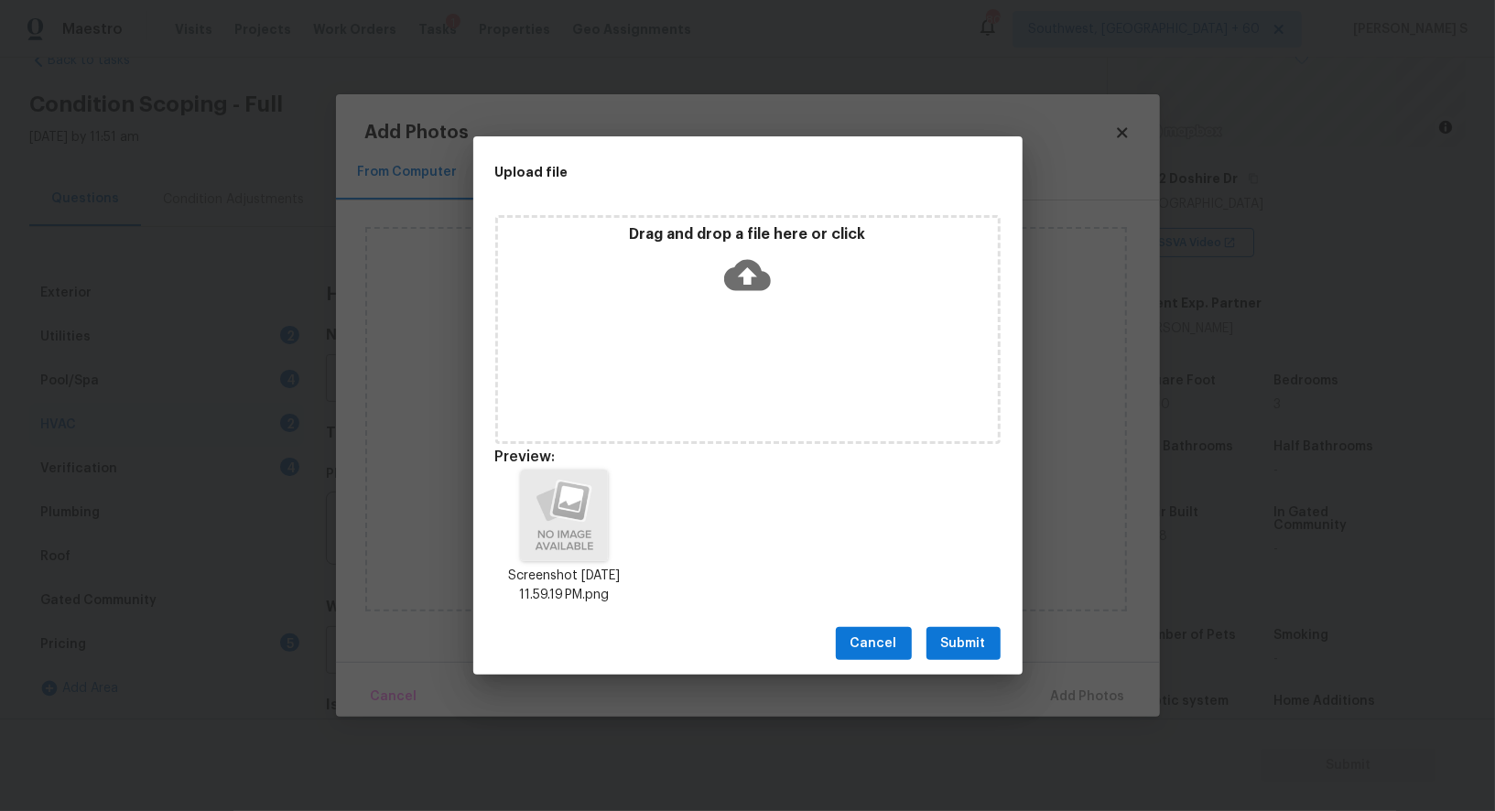
click at [981, 651] on span "Submit" at bounding box center [963, 644] width 45 height 23
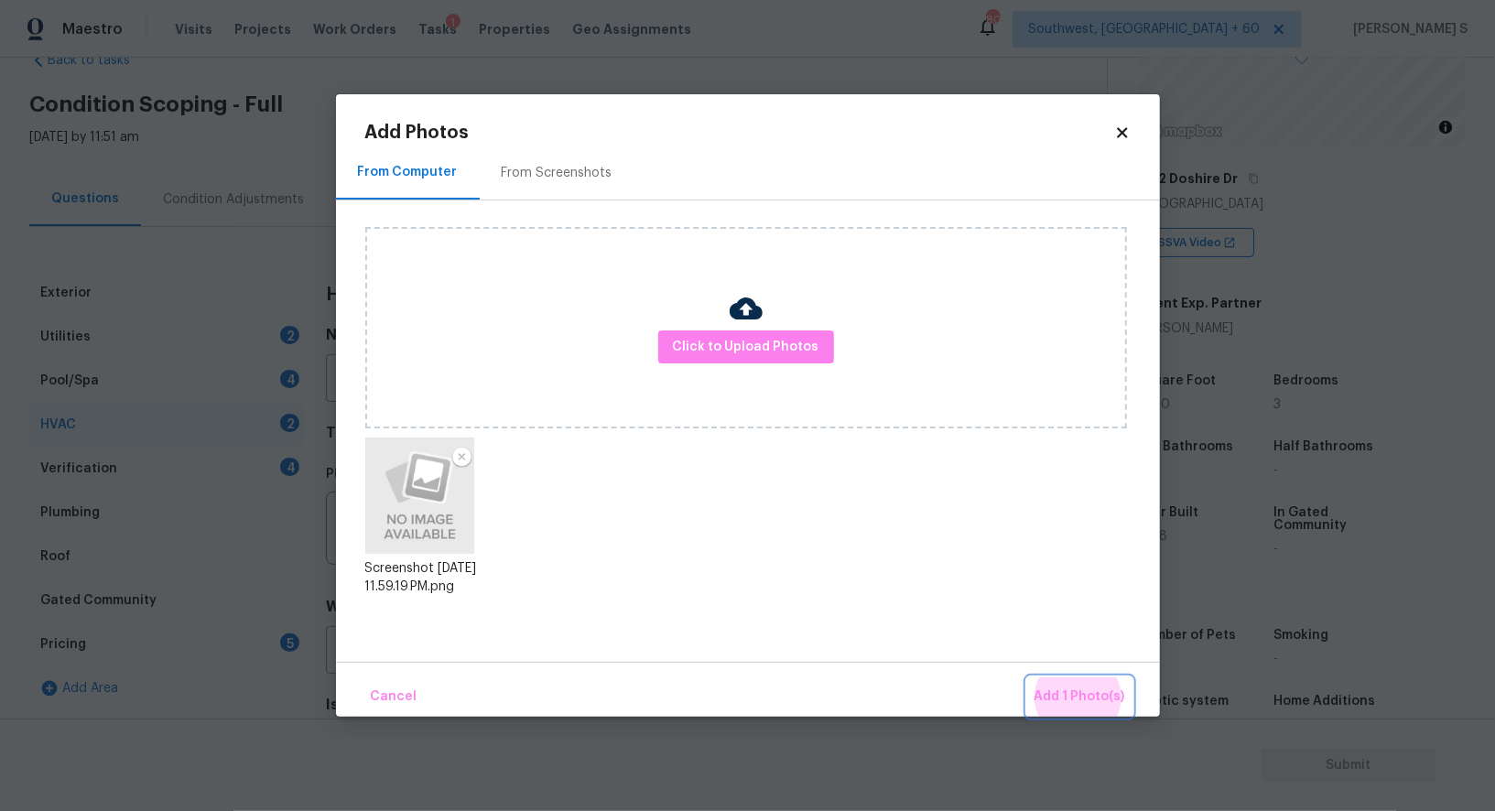
click at [1027, 678] on button "Add 1 Photo(s)" at bounding box center [1079, 697] width 105 height 39
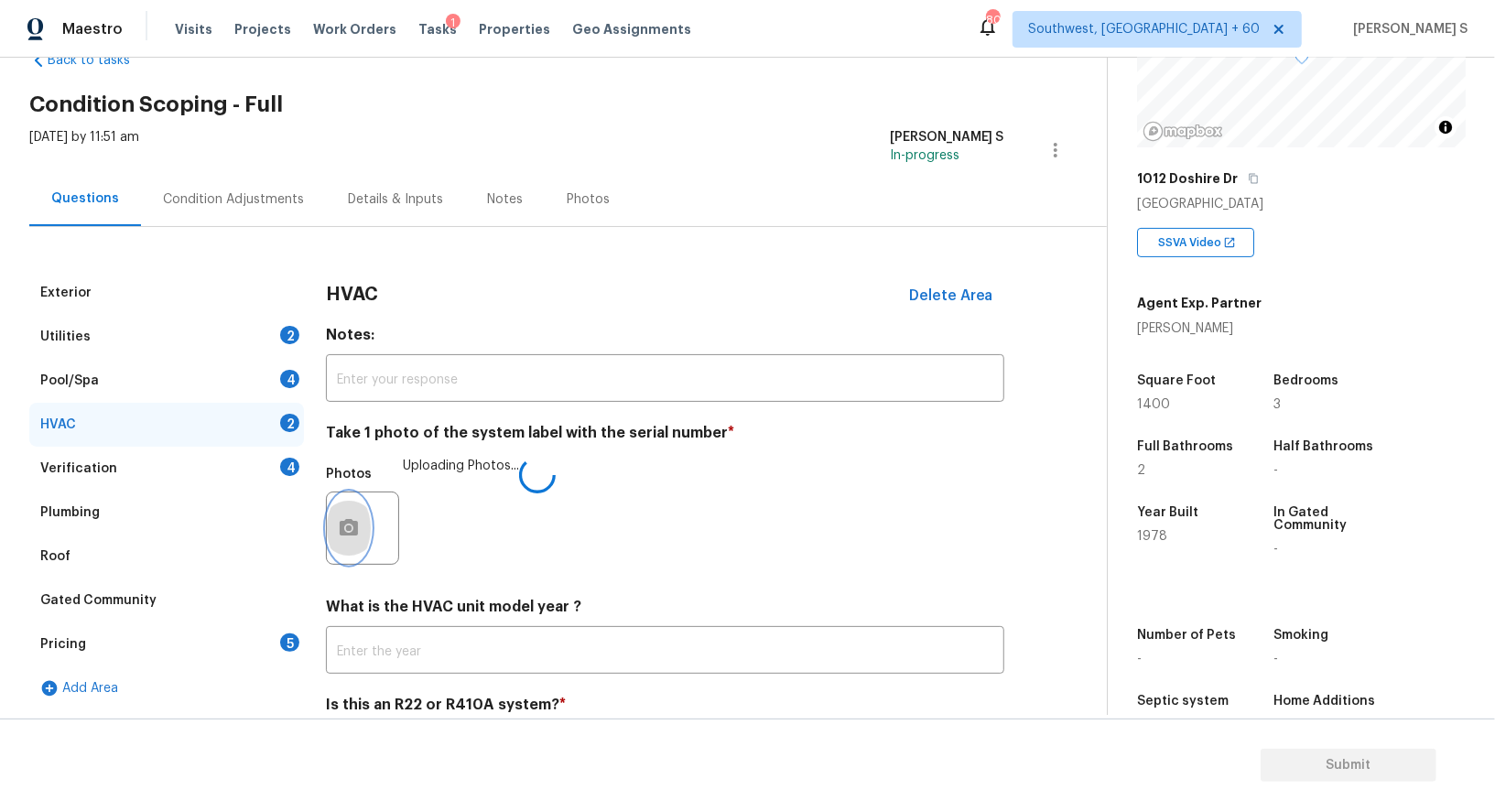
scroll to position [130, 0]
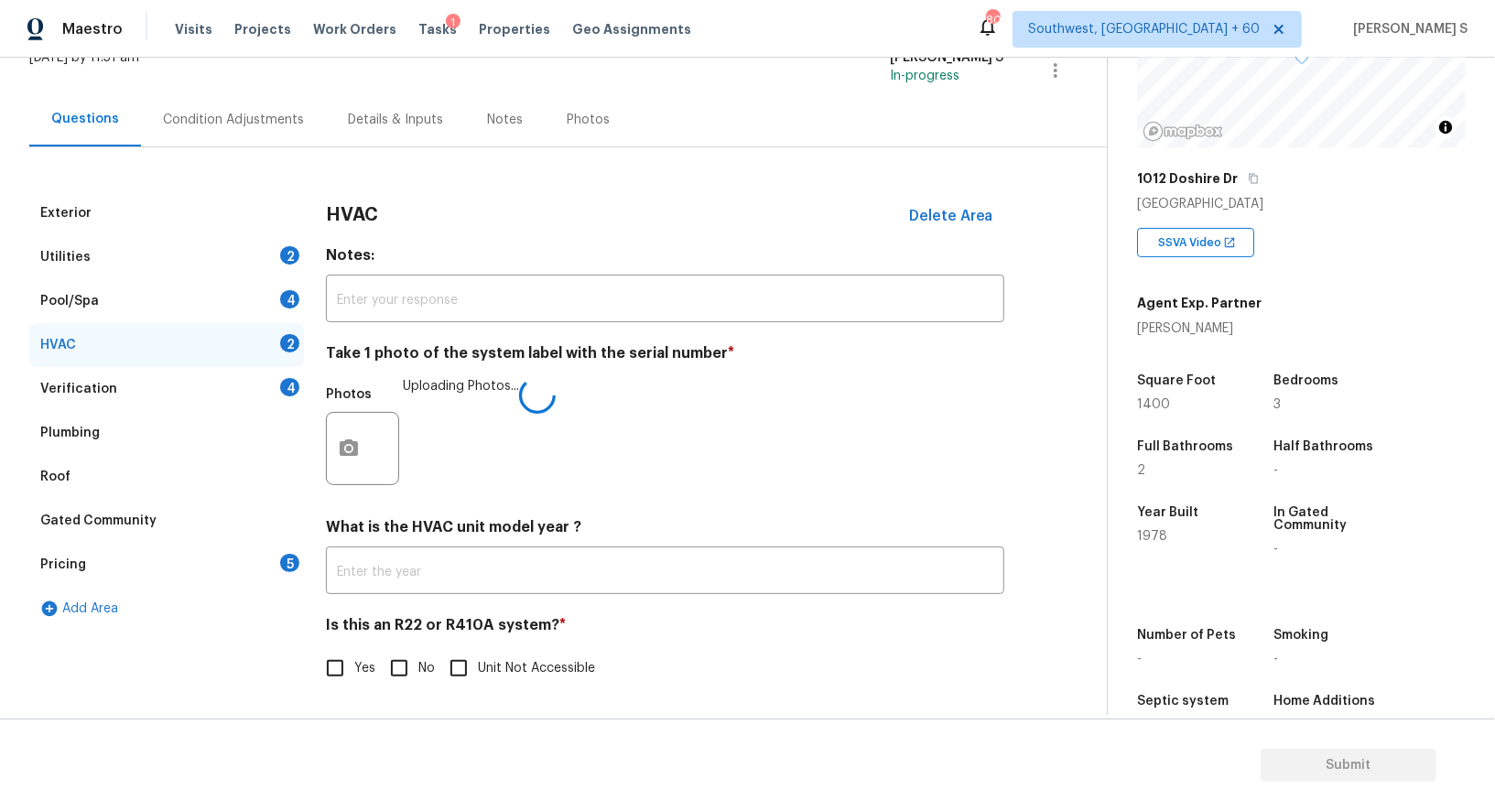
click at [375, 653] on div "Yes No Unit Not Accessible" at bounding box center [665, 668] width 679 height 38
click at [400, 662] on input "No" at bounding box center [399, 668] width 38 height 38
checkbox input "true"
click at [248, 254] on div "Utilities 2" at bounding box center [166, 257] width 275 height 44
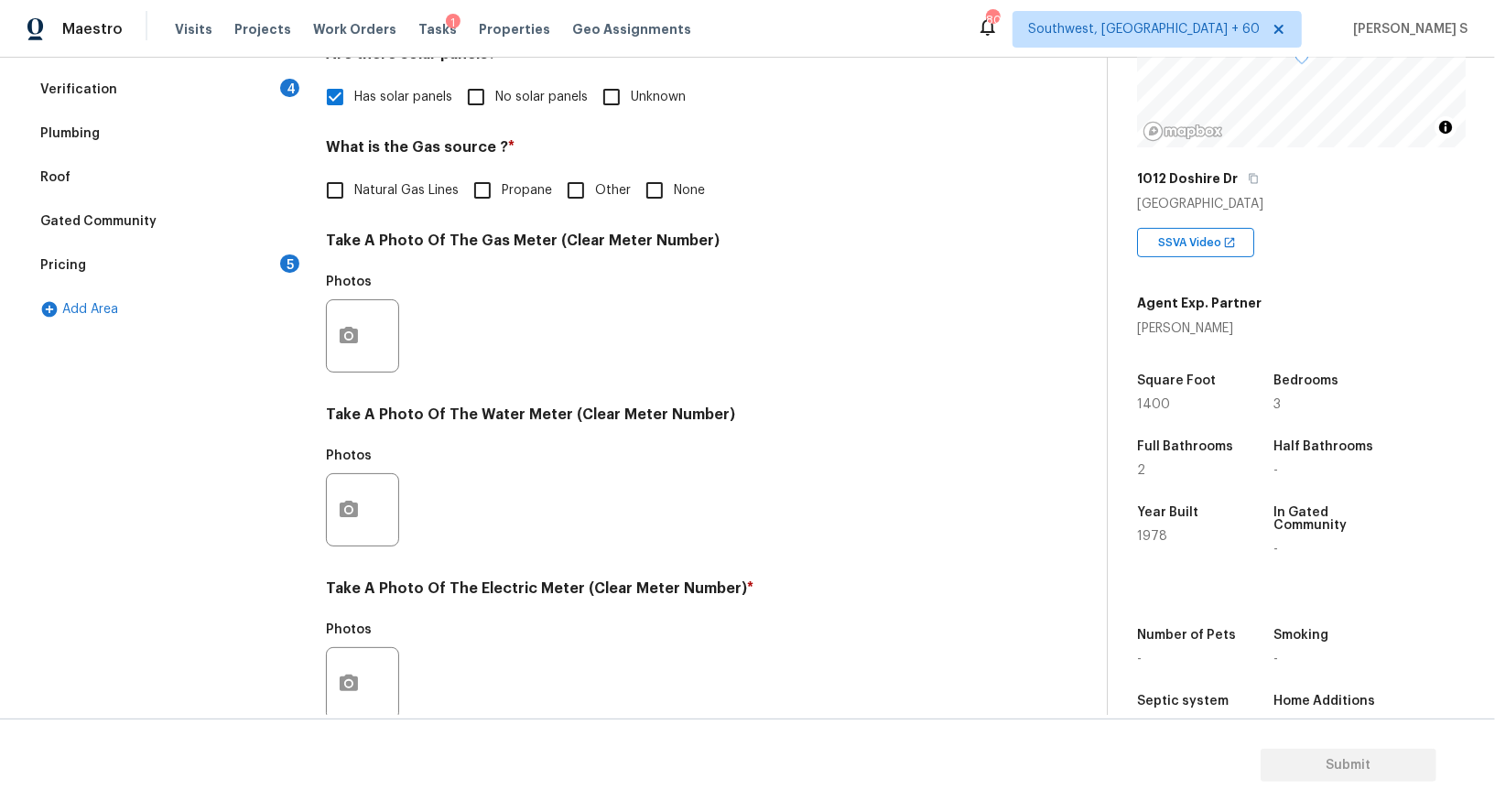
scroll to position [530, 0]
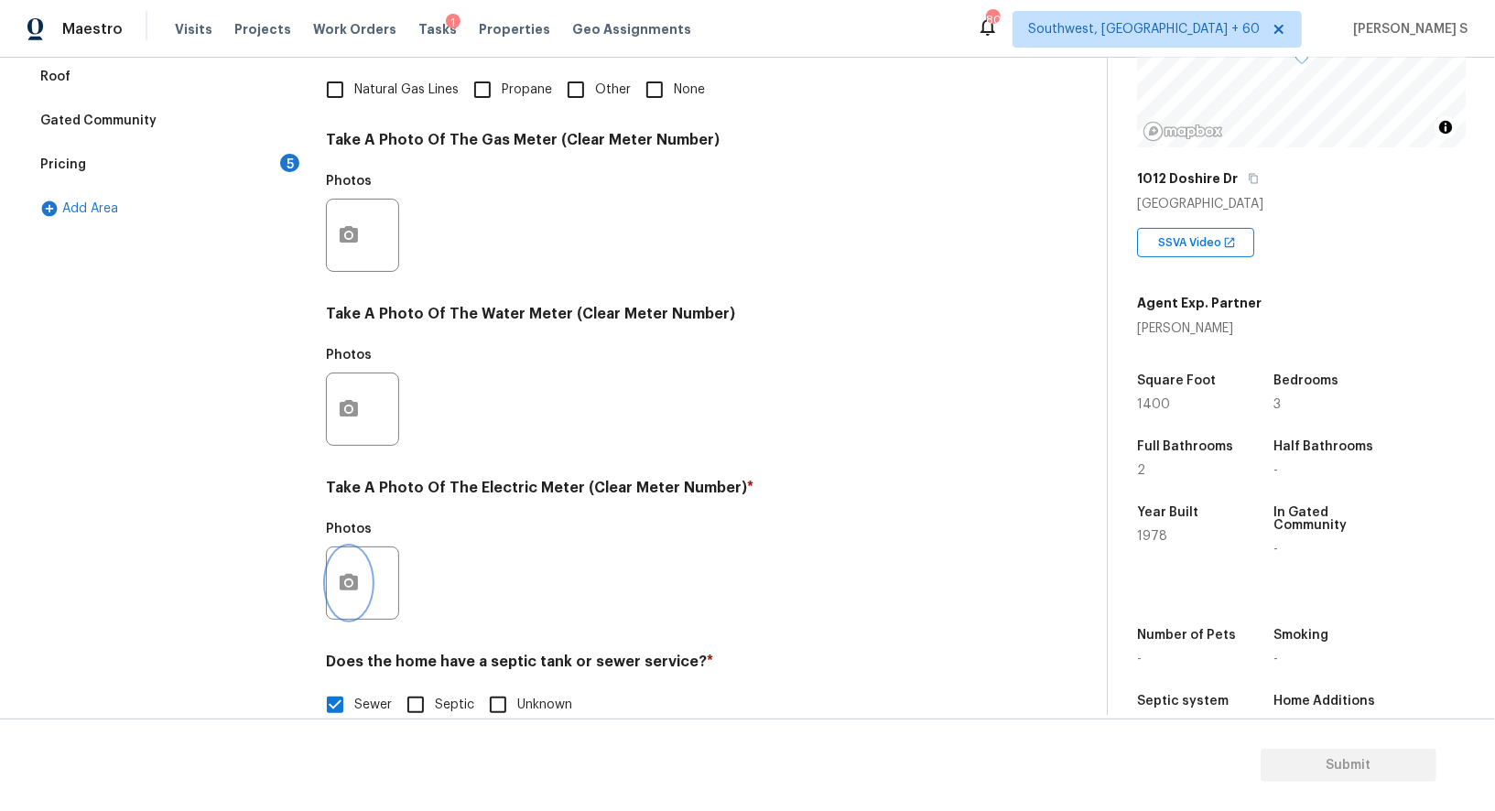
click at [331, 561] on button "button" at bounding box center [349, 583] width 44 height 71
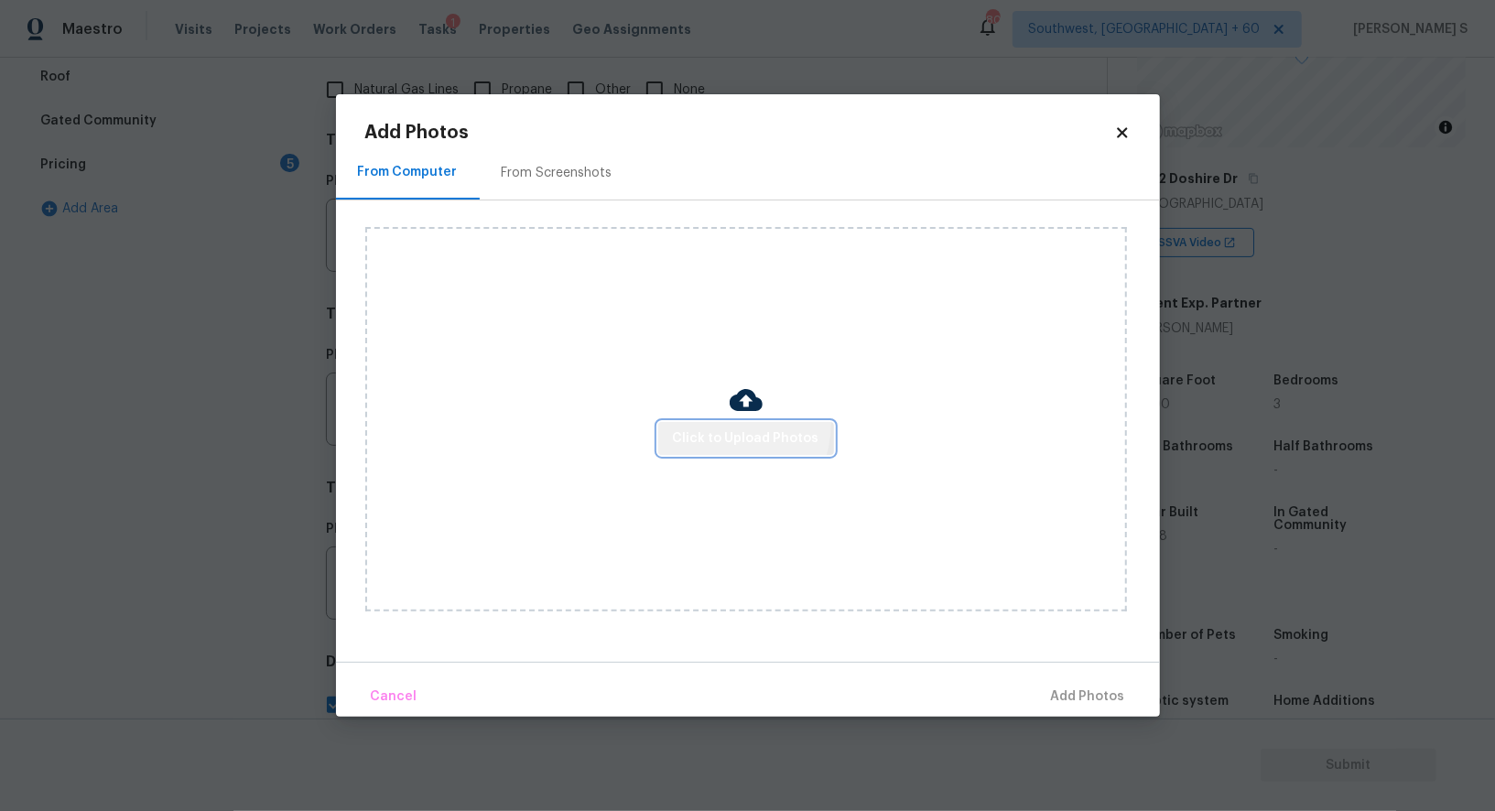
click at [722, 425] on button "Click to Upload Photos" at bounding box center [746, 439] width 176 height 34
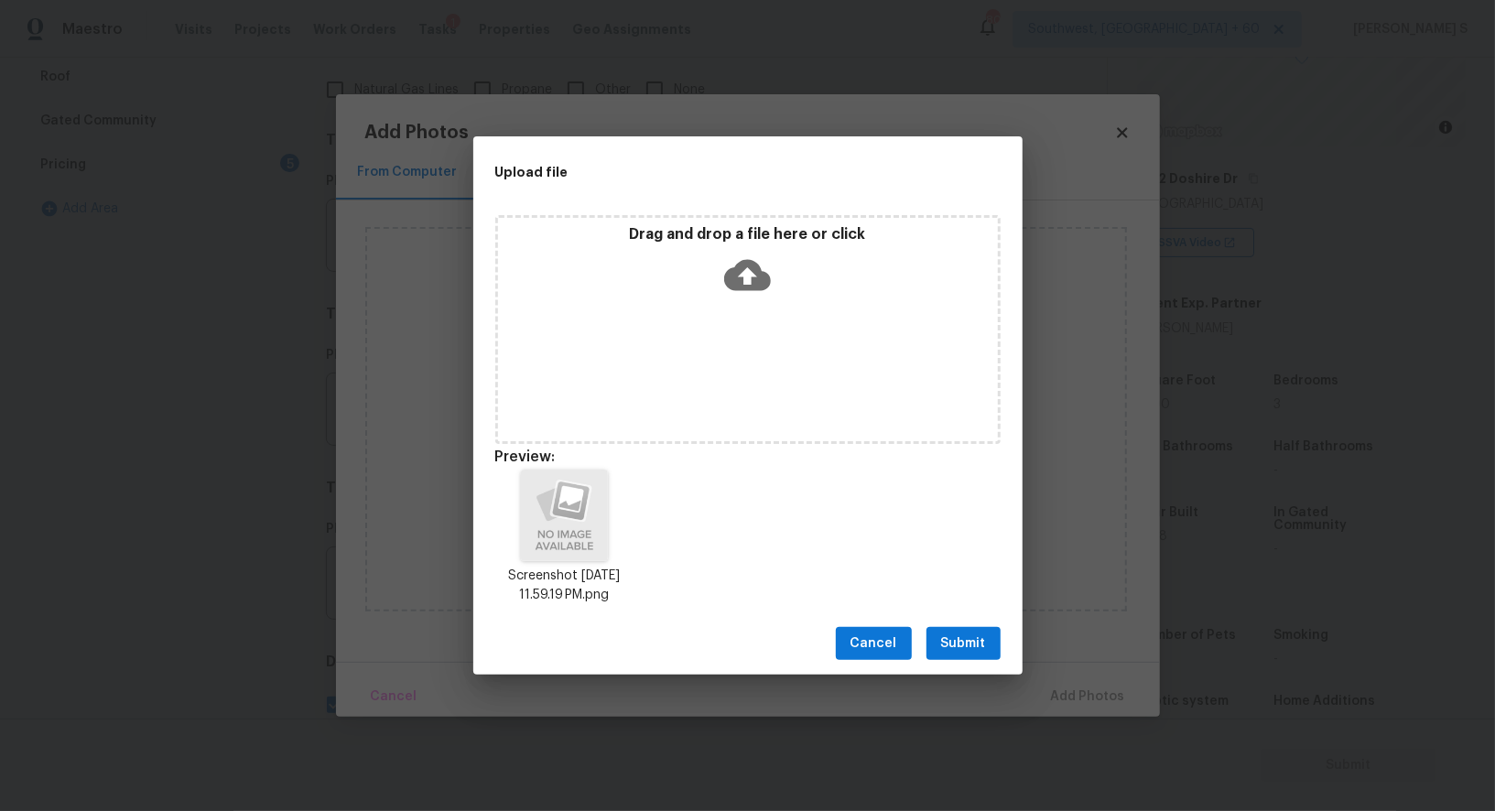
click at [946, 648] on span "Submit" at bounding box center [963, 644] width 45 height 23
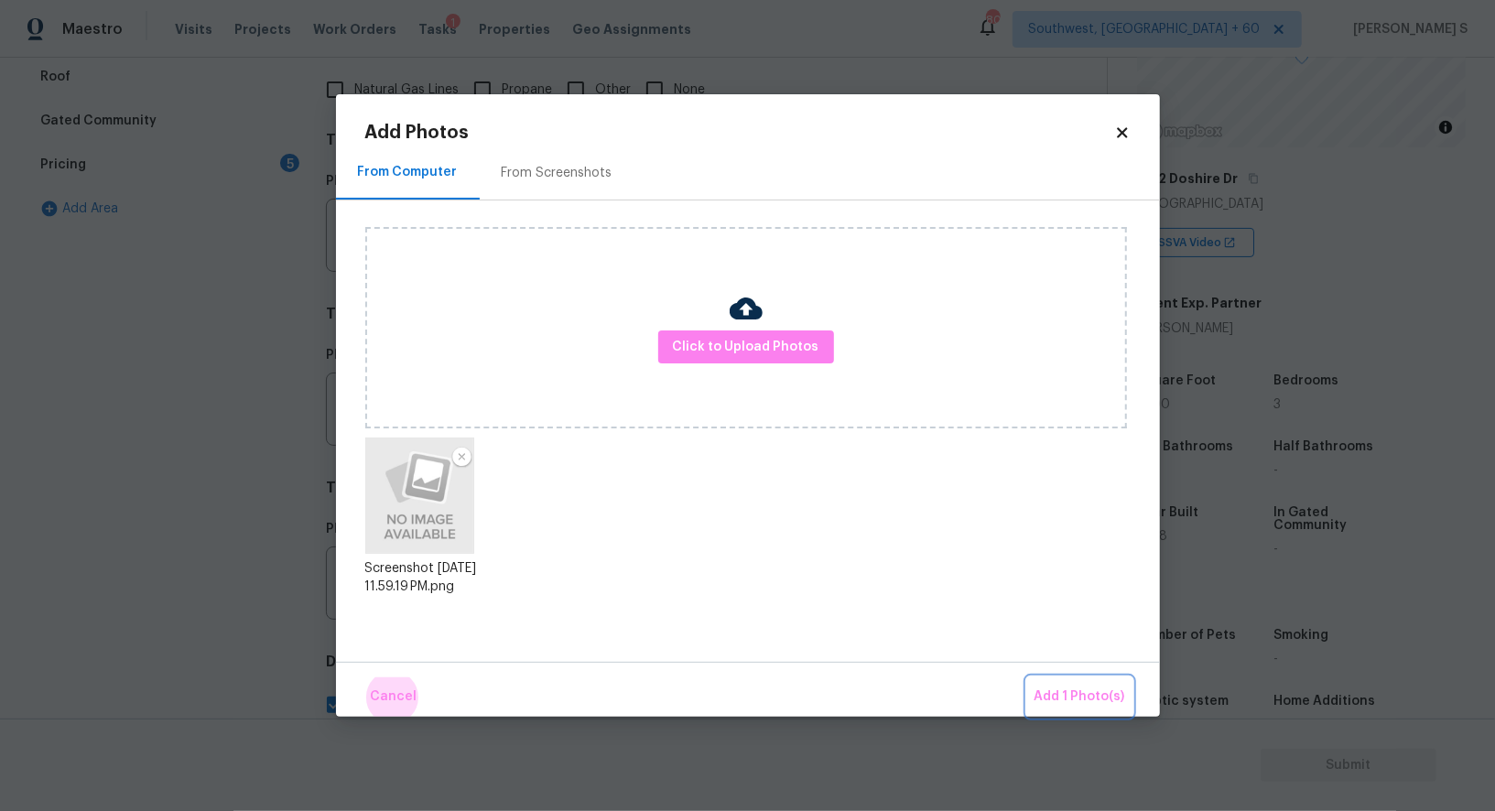
click at [1027, 678] on button "Add 1 Photo(s)" at bounding box center [1079, 697] width 105 height 39
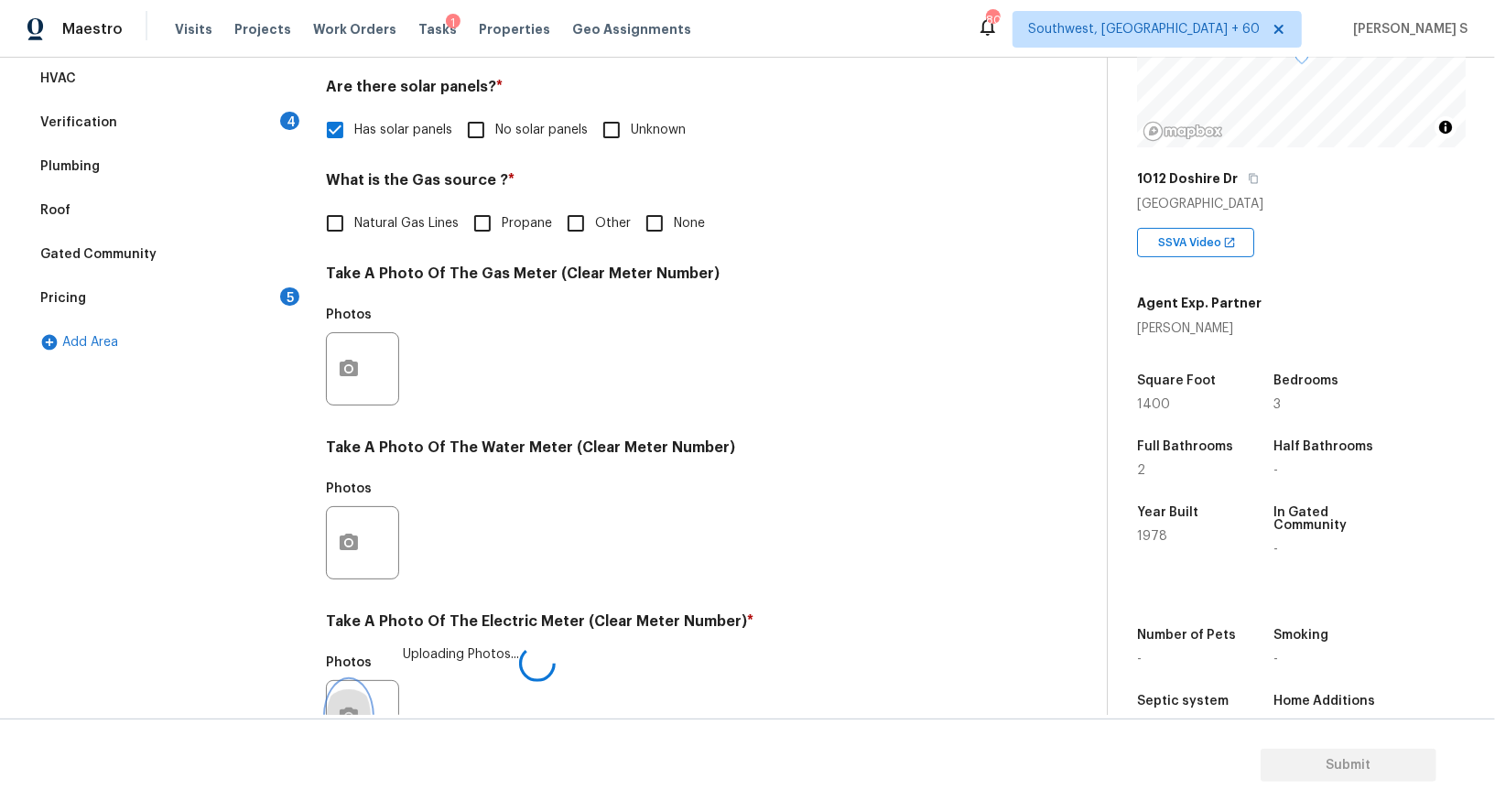
scroll to position [265, 0]
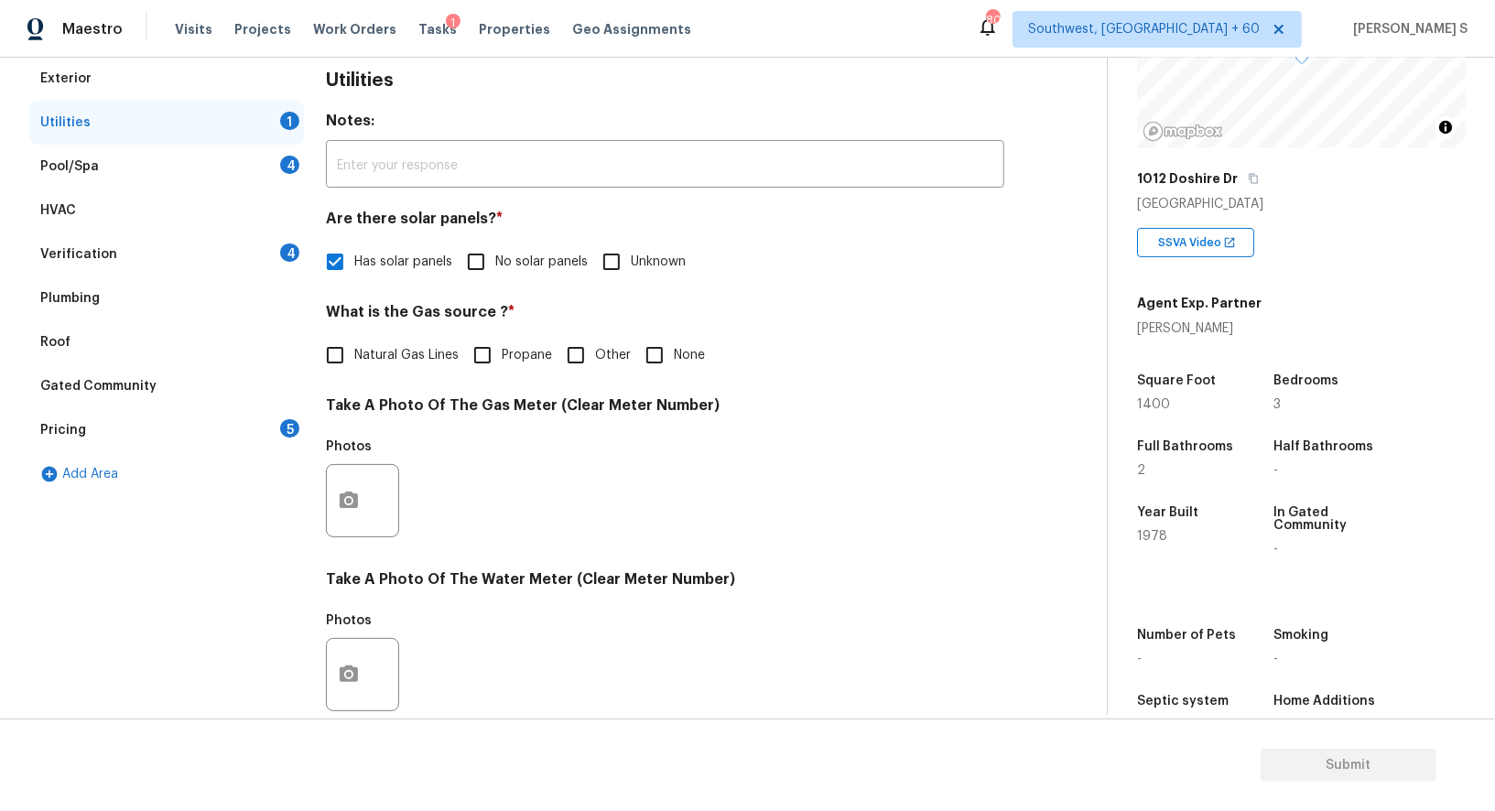
click at [279, 251] on div "Verification 4" at bounding box center [166, 255] width 275 height 44
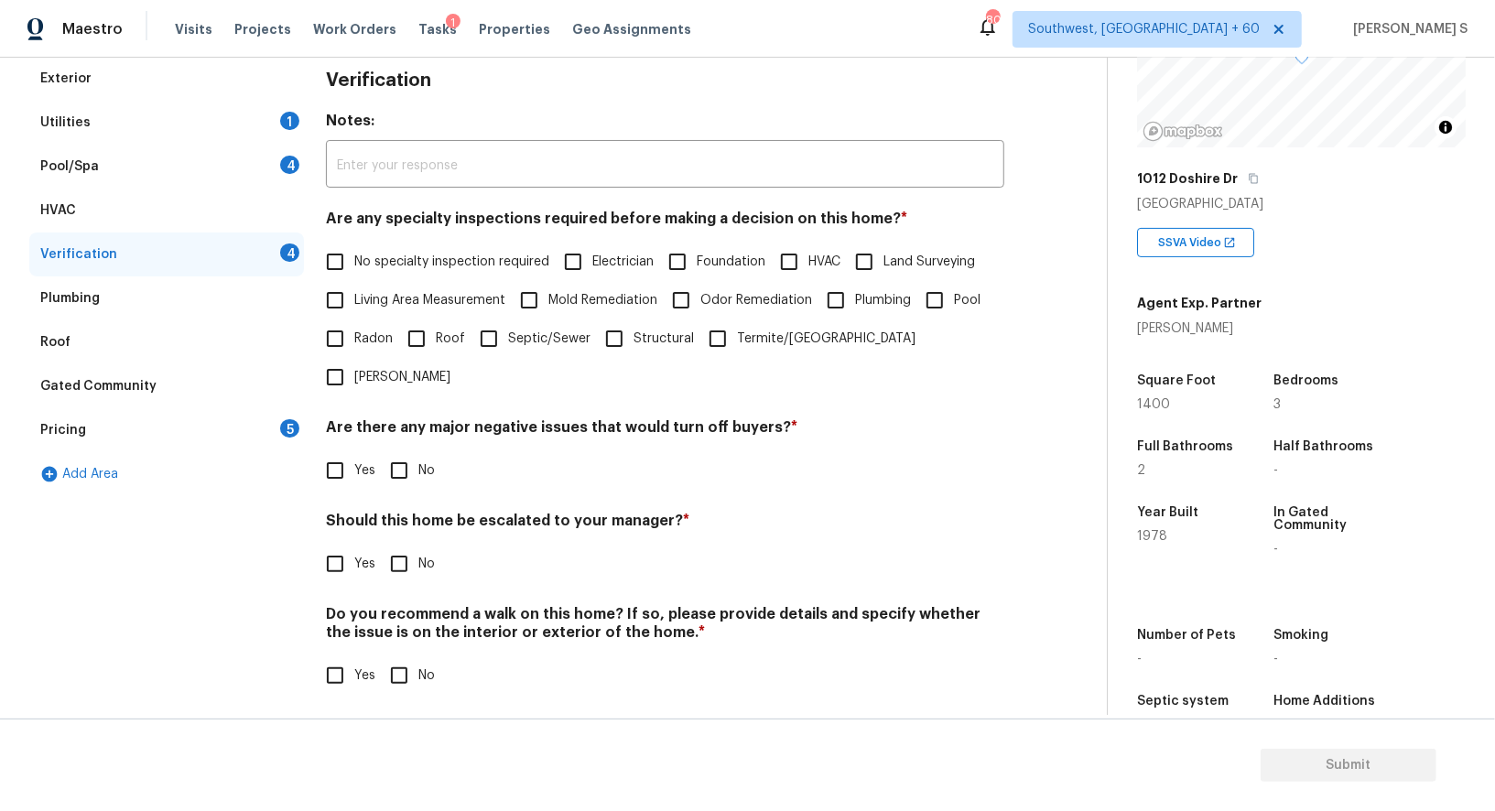
scroll to position [234, 0]
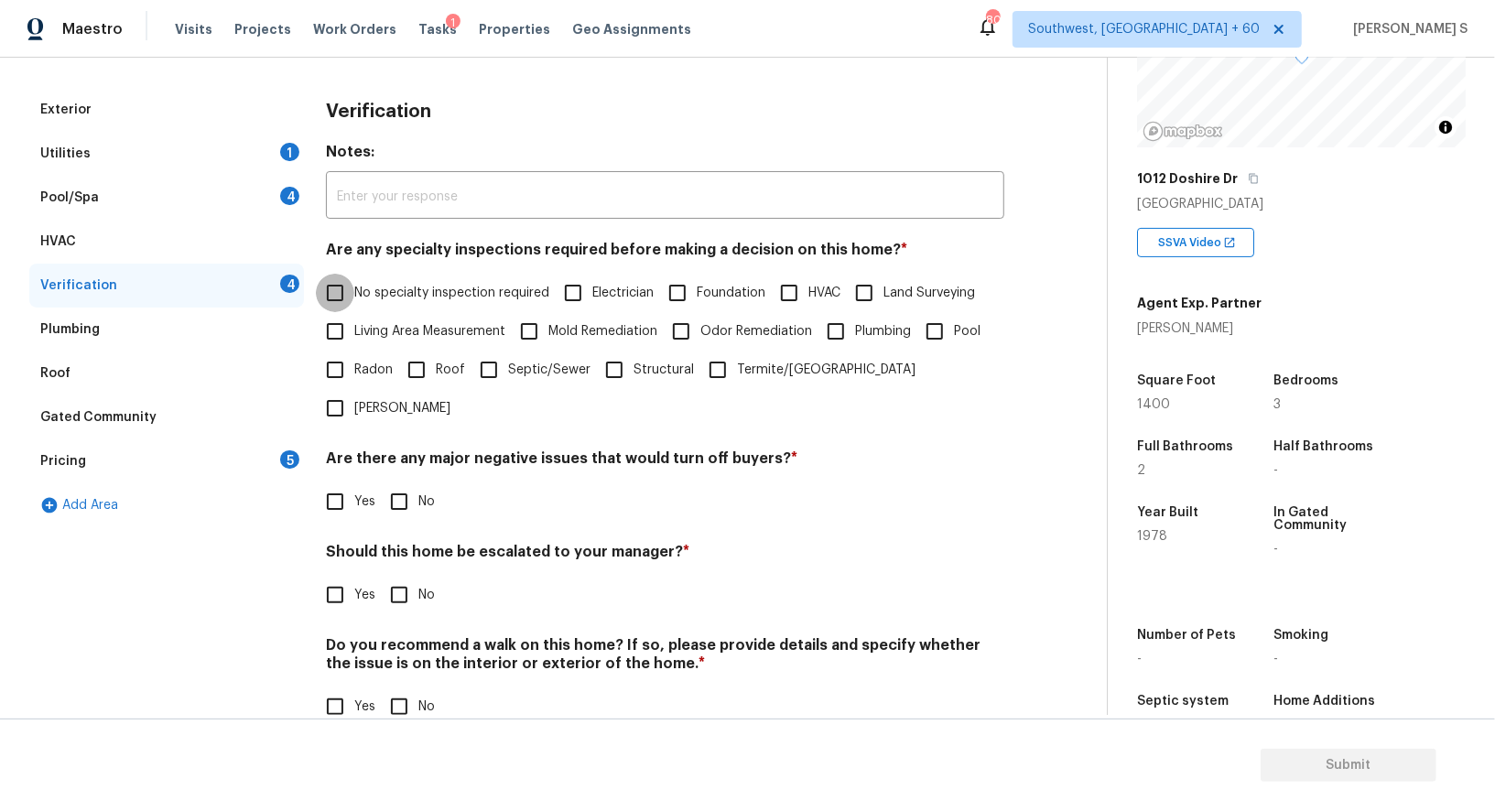
click at [338, 295] on input "No specialty inspection required" at bounding box center [335, 293] width 38 height 38
checkbox input "true"
click at [413, 483] on input "No" at bounding box center [399, 502] width 38 height 38
checkbox input "true"
click at [396, 688] on input "No" at bounding box center [399, 707] width 38 height 38
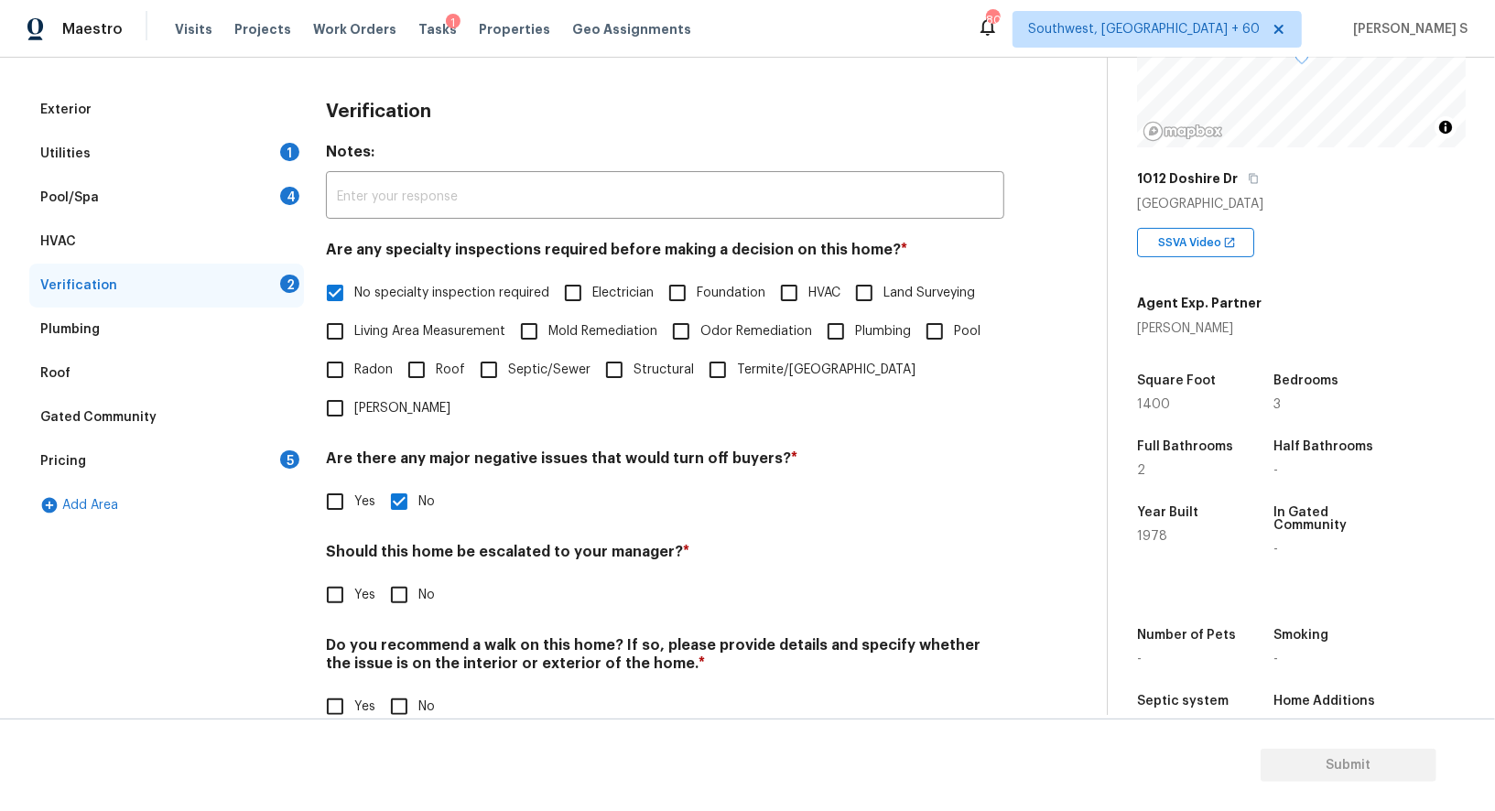
checkbox input "true"
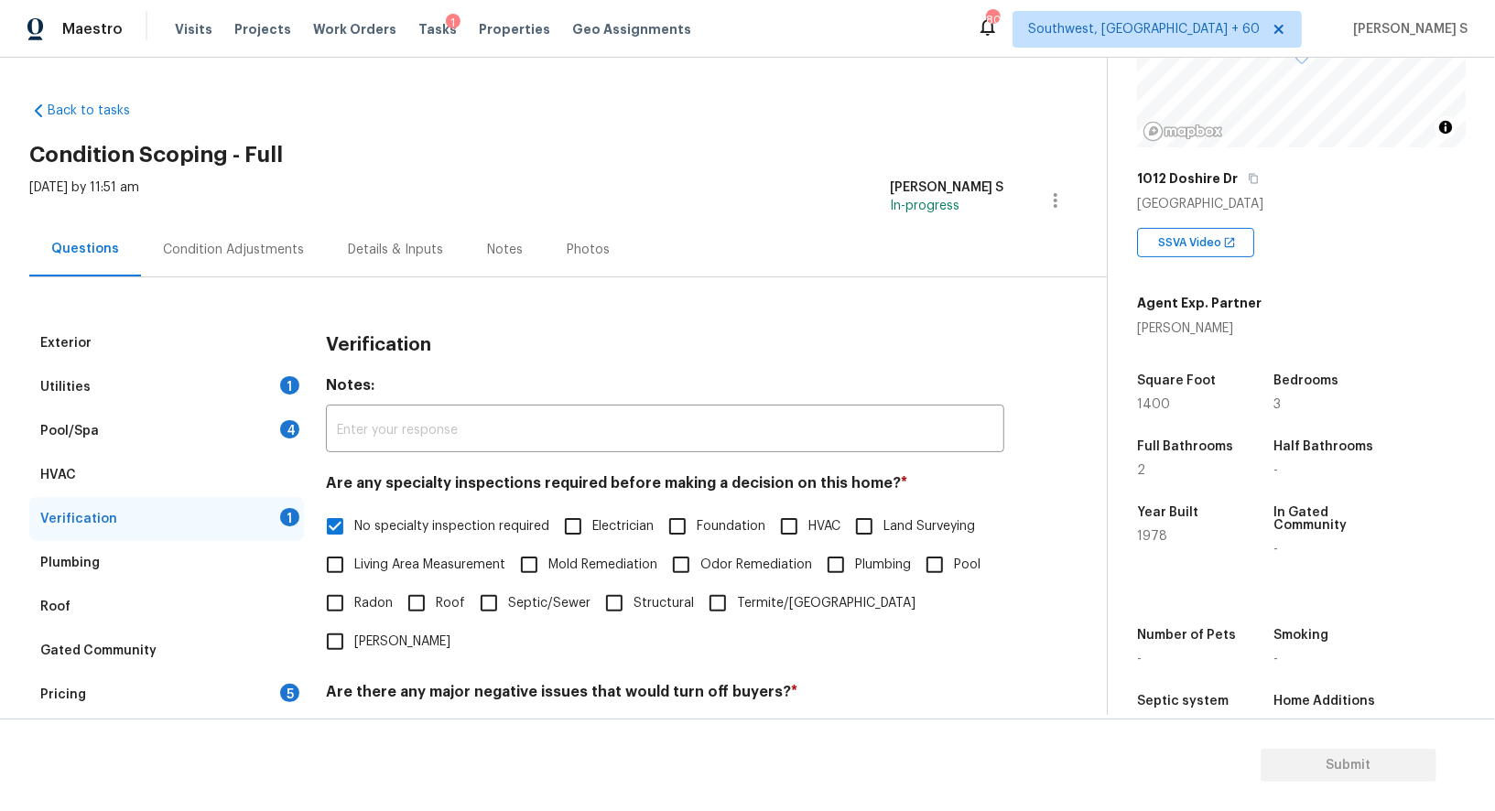
click at [282, 227] on div "Condition Adjustments" at bounding box center [233, 250] width 185 height 54
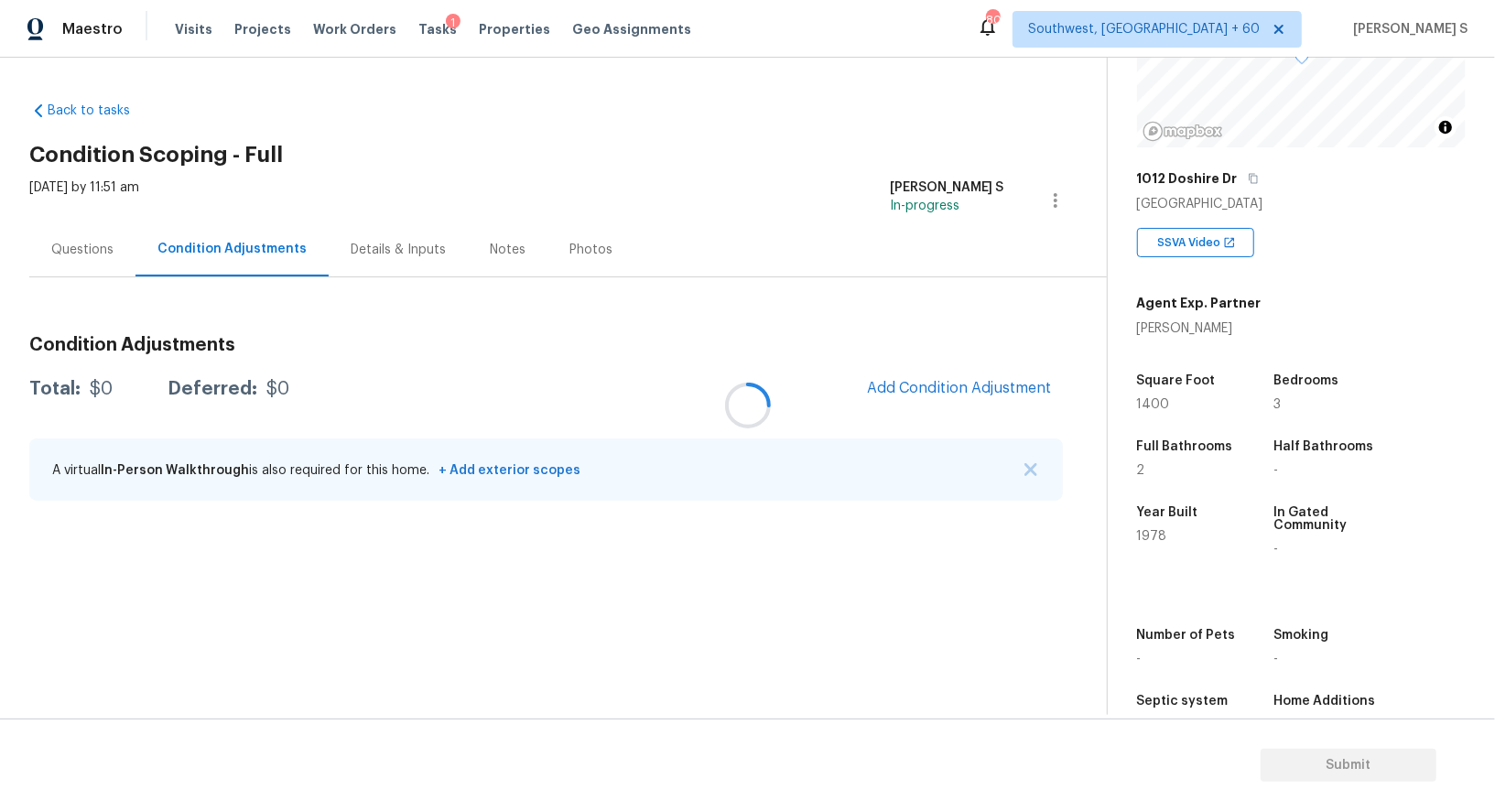
click at [929, 376] on div at bounding box center [747, 405] width 1495 height 811
click at [932, 378] on button "Add Condition Adjustment" at bounding box center [959, 388] width 207 height 38
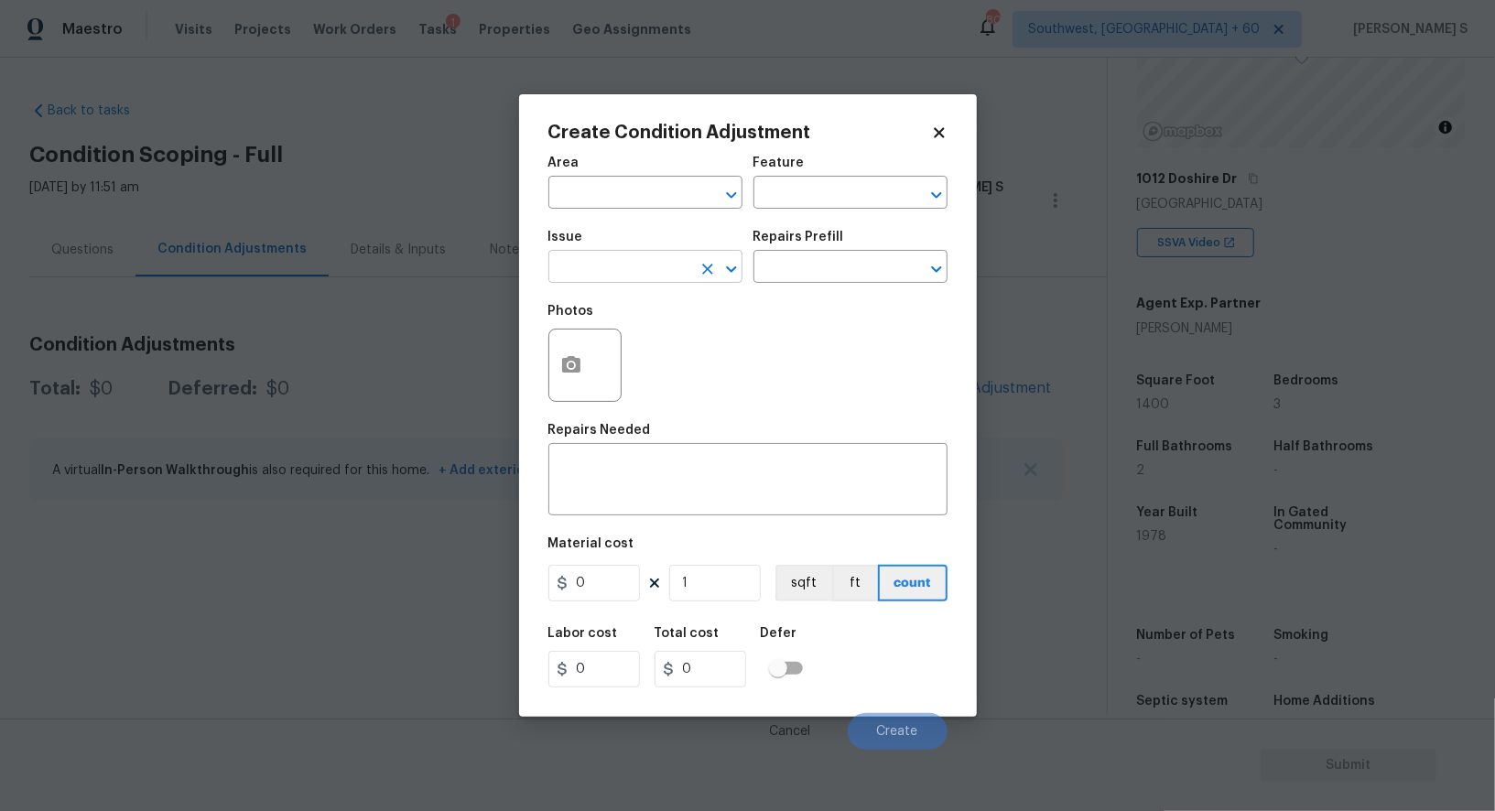
click at [667, 257] on input "text" at bounding box center [620, 269] width 143 height 28
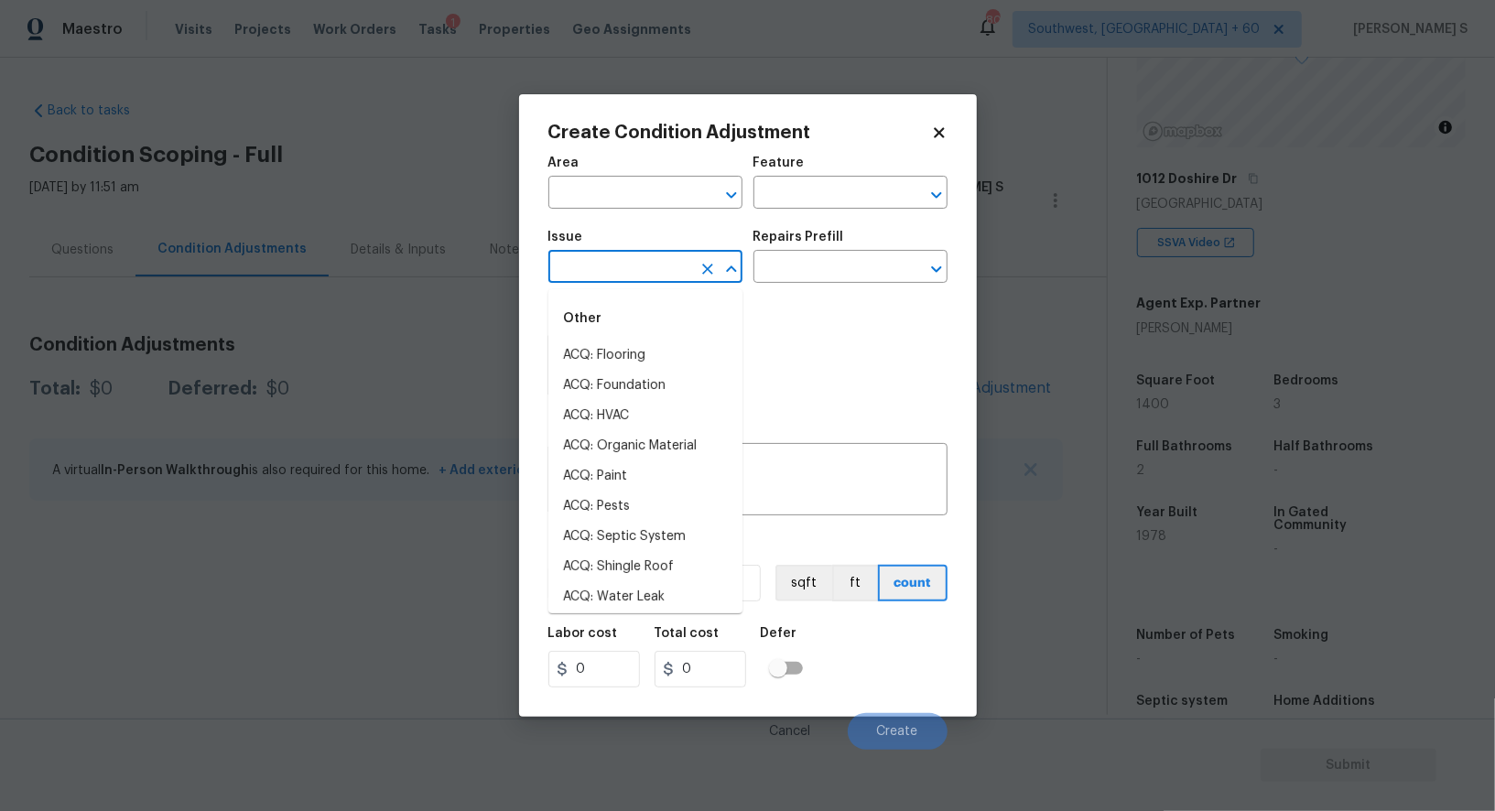
type input "s"
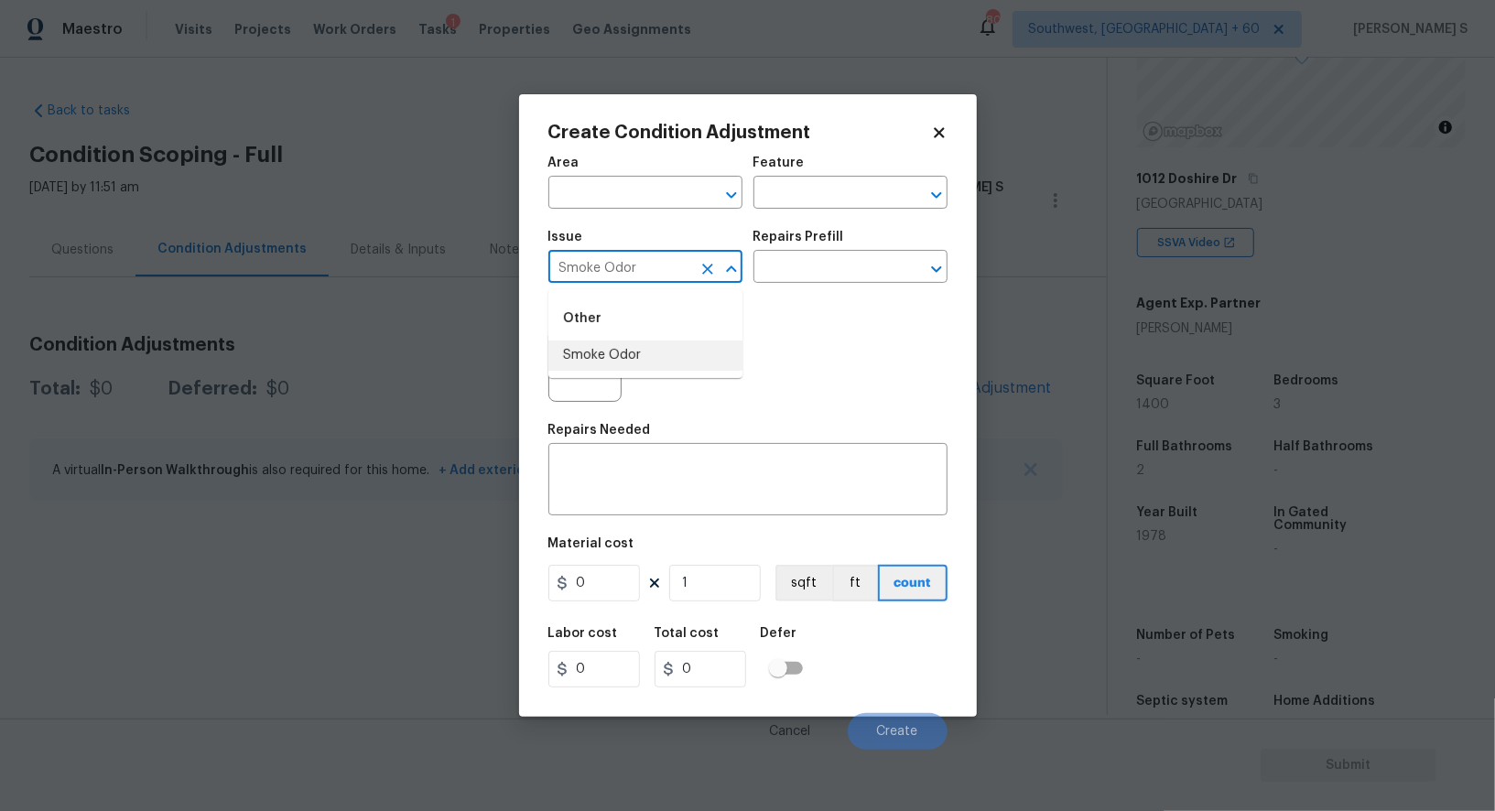
type input "Smoke Odor"
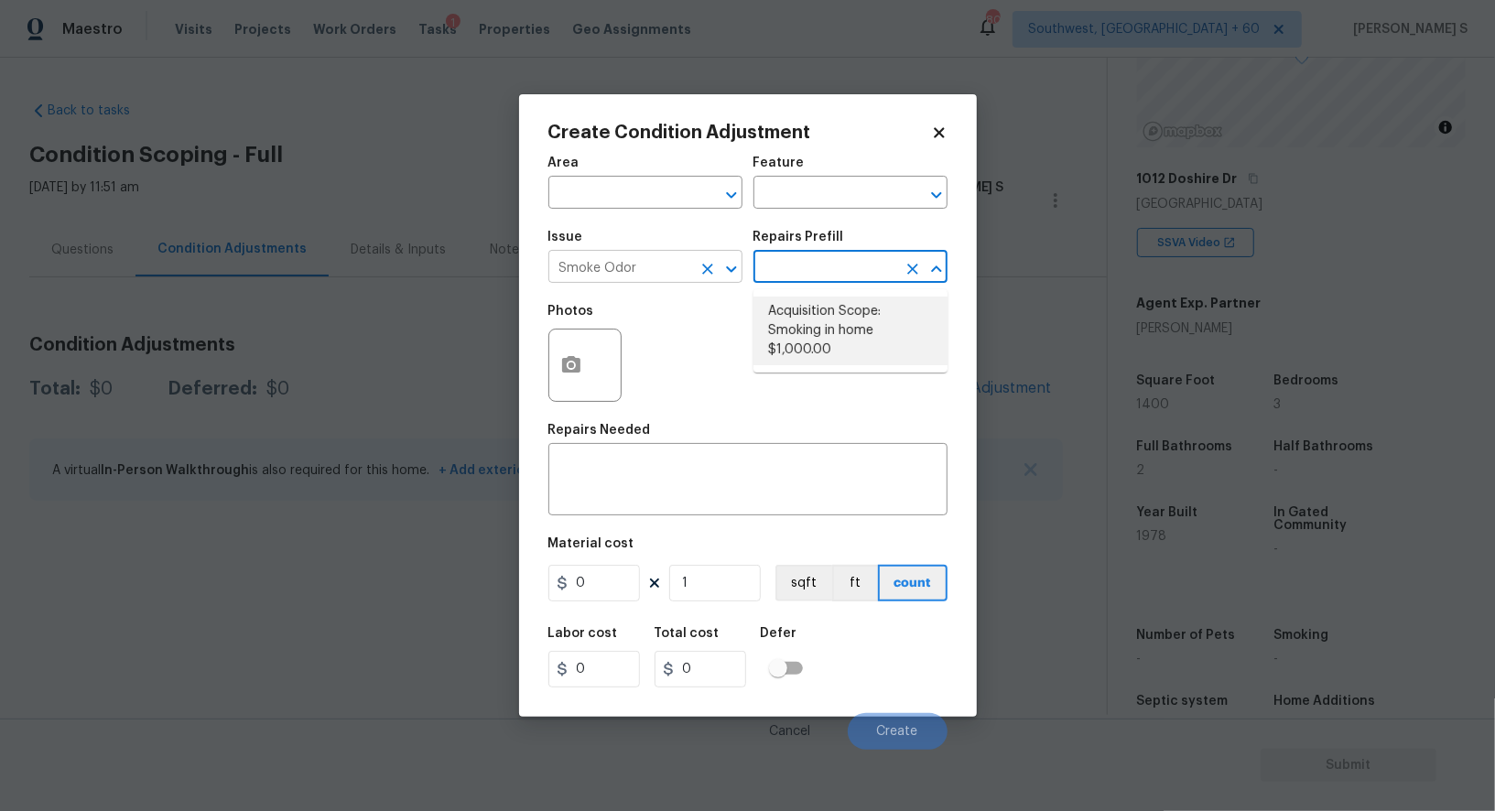
type textarea "Acquisition Scope: Smoking in home"
type input "1000"
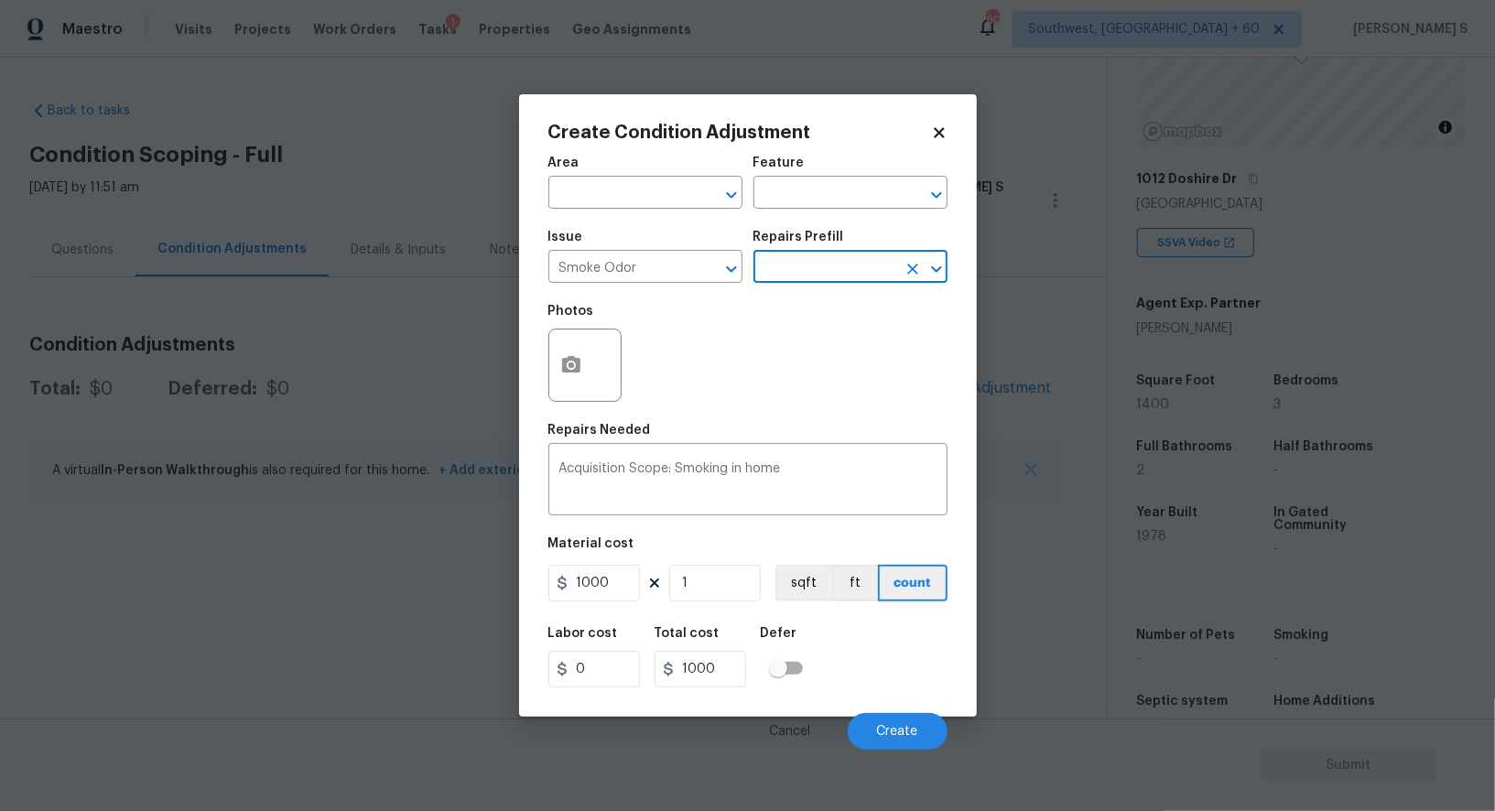
click at [896, 713] on div "Cancel Create" at bounding box center [748, 724] width 399 height 51
click at [898, 719] on button "Create" at bounding box center [898, 731] width 100 height 37
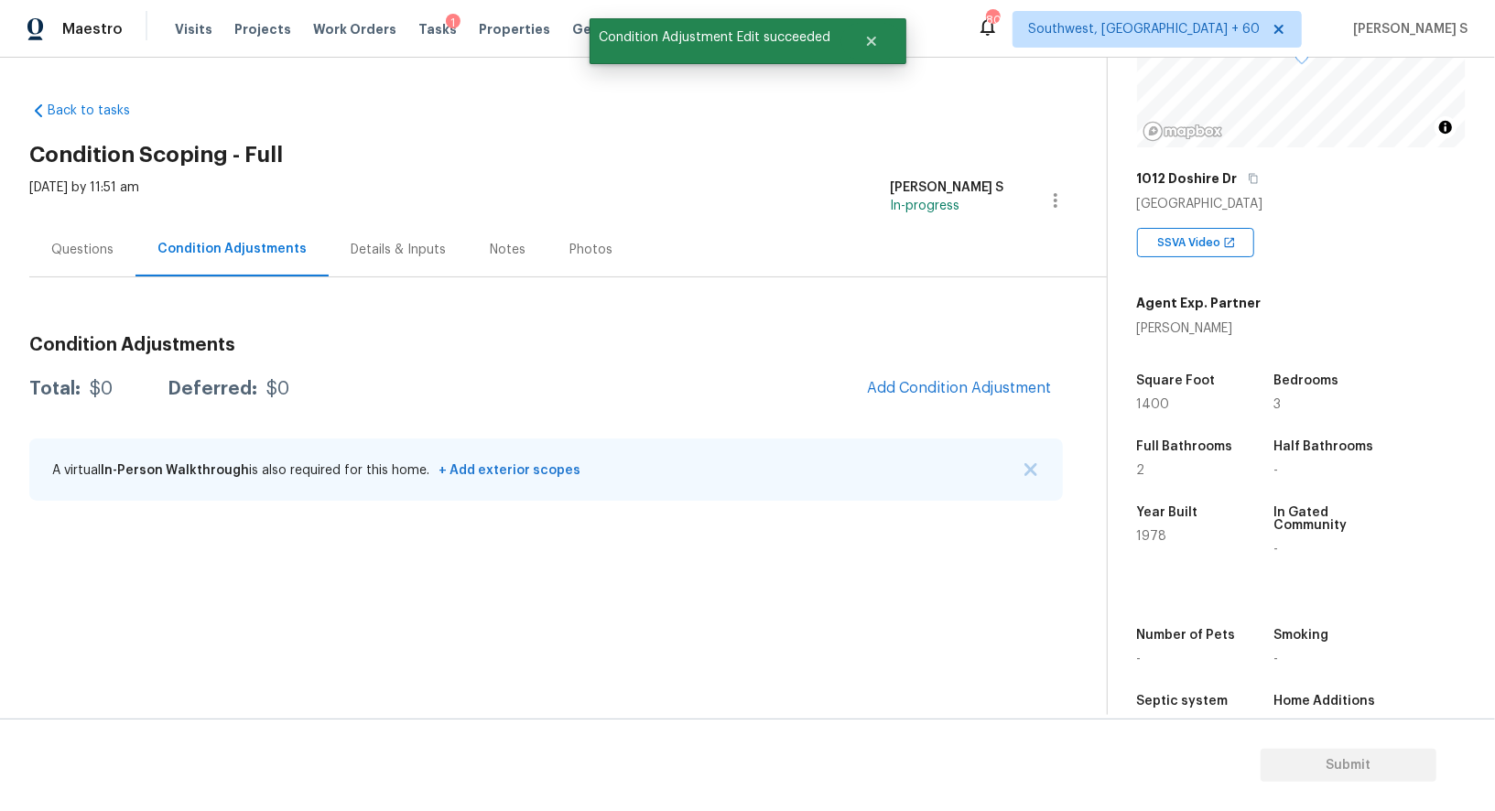
click at [316, 627] on body "Maestro Visits Projects Work Orders Tasks 1 Properties Geo Assignments 806 Sout…" at bounding box center [747, 405] width 1495 height 811
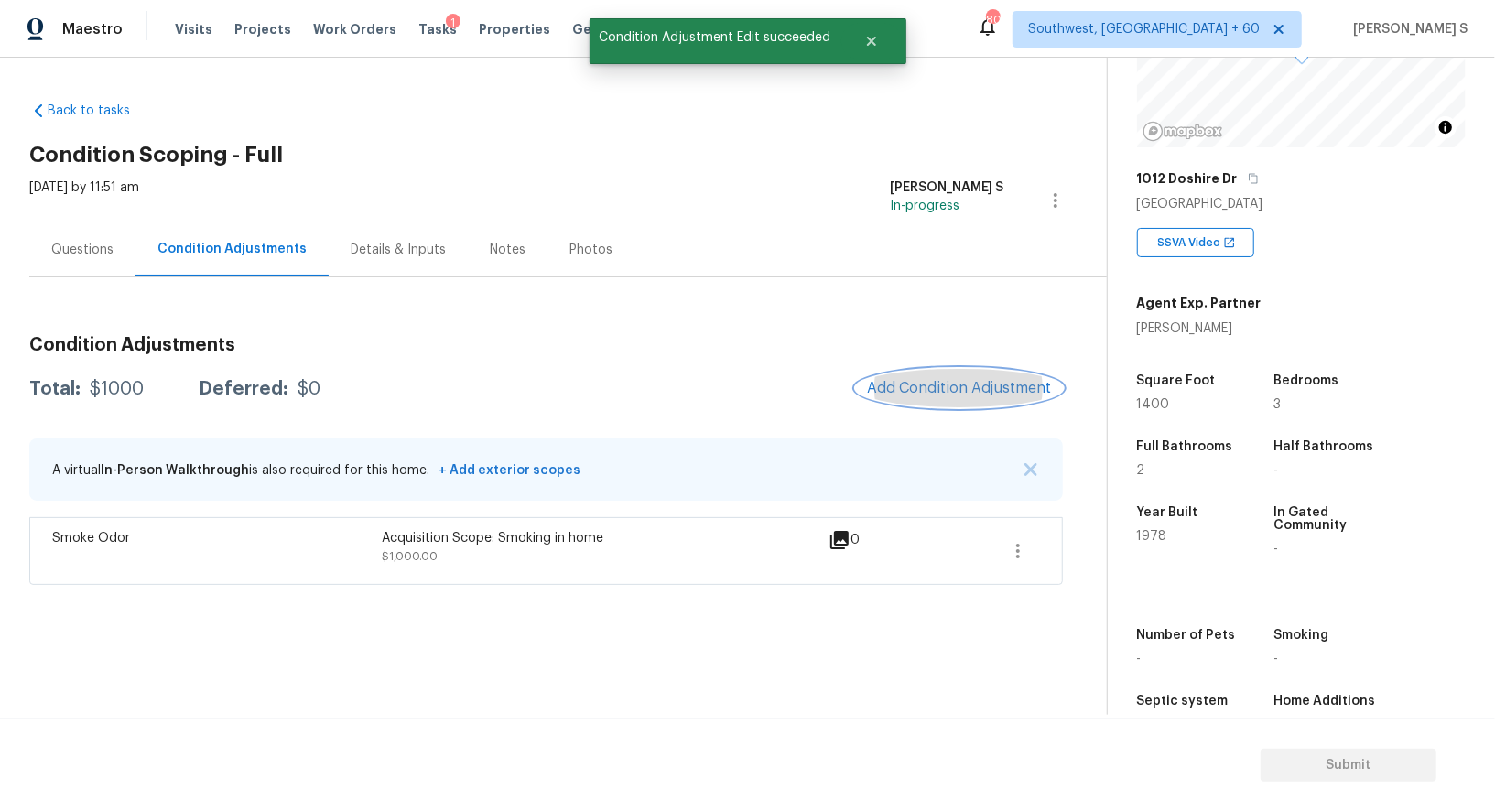
click at [989, 380] on span "Add Condition Adjustment" at bounding box center [959, 388] width 185 height 16
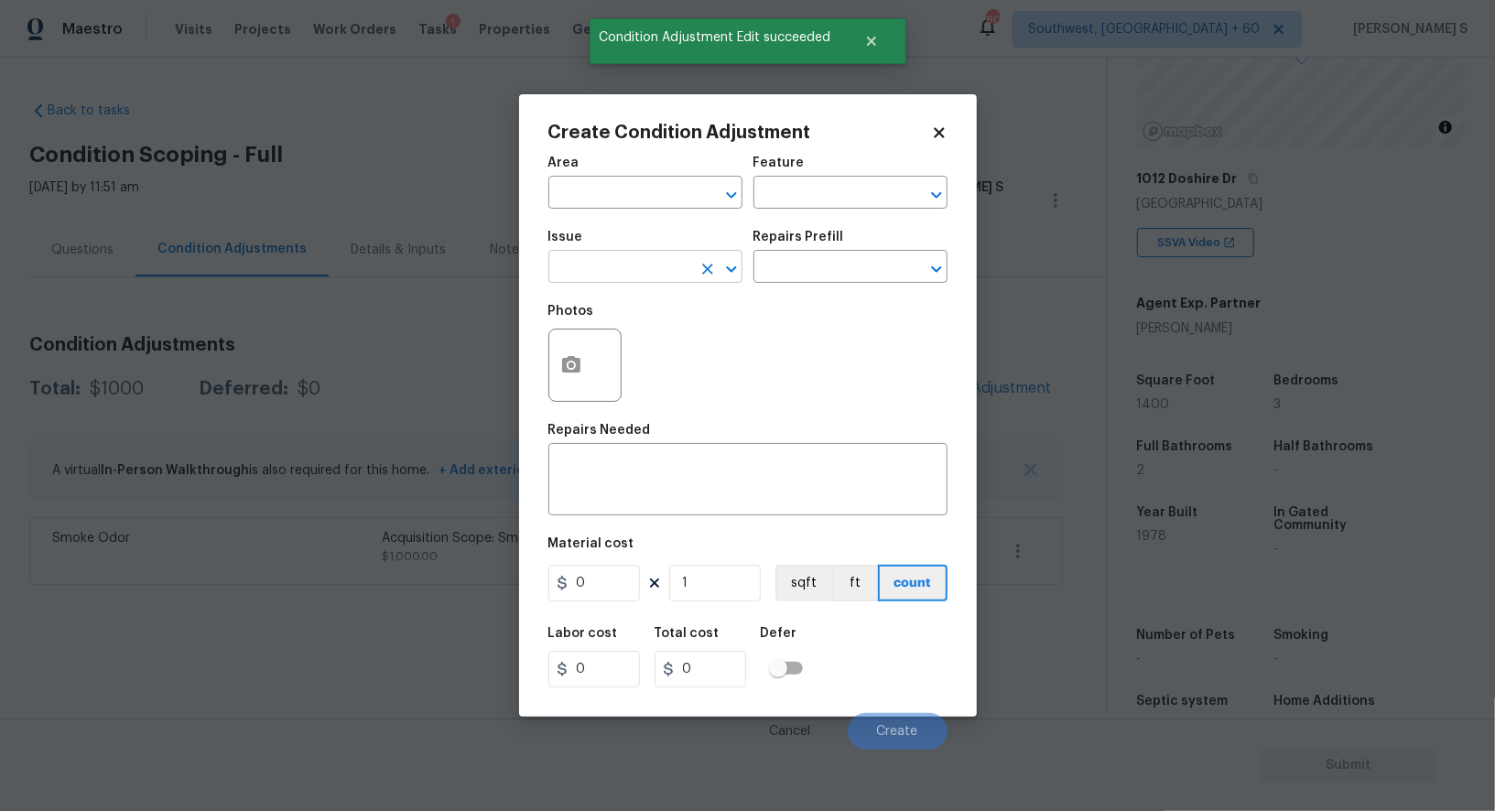
click at [620, 269] on input "text" at bounding box center [620, 269] width 143 height 28
type input "Pressure Washing"
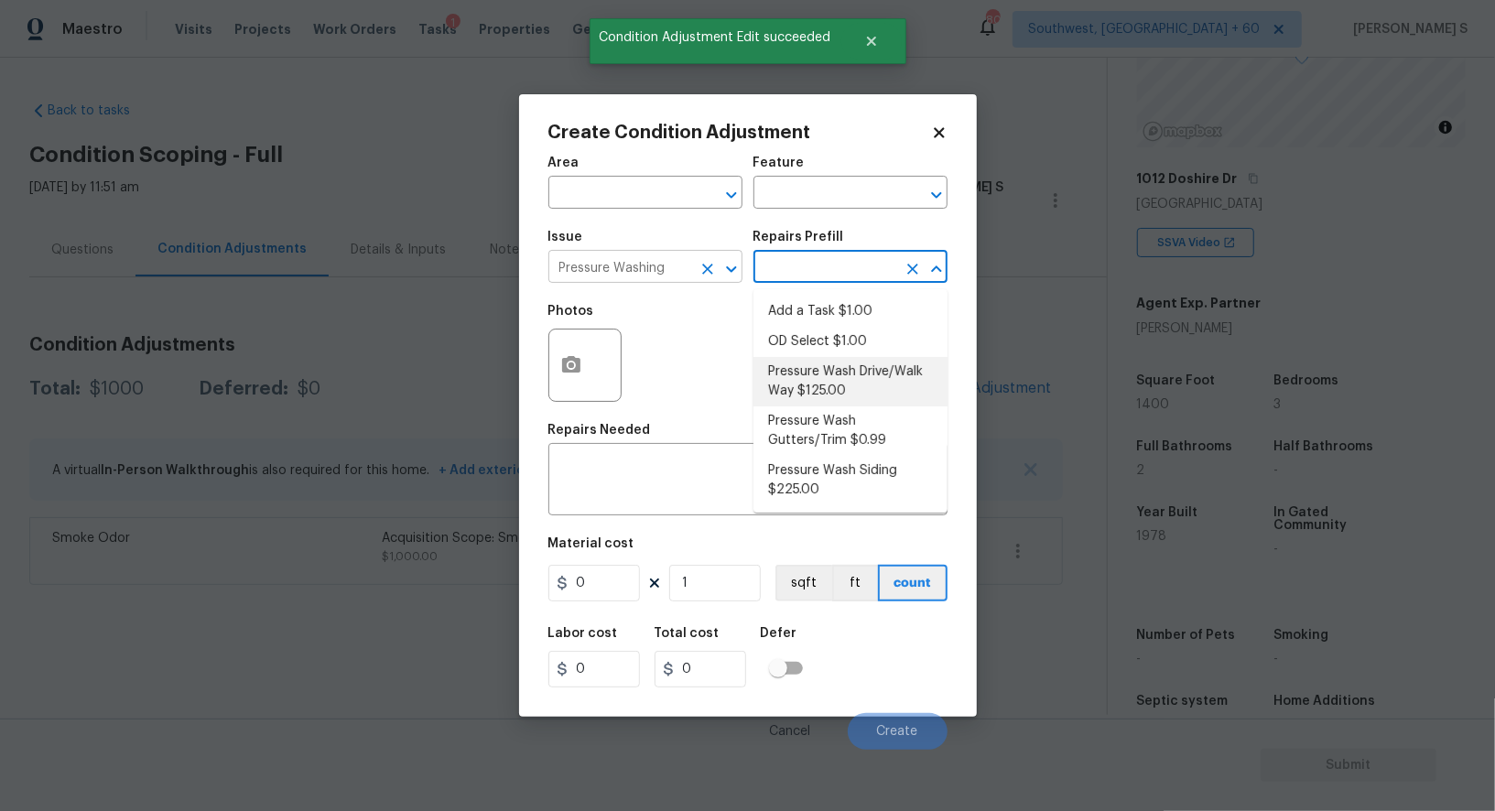
type input "Siding"
type textarea "Pressure wash the driveways/walkways as directed by the PM. Ensure that all deb…"
type input "125"
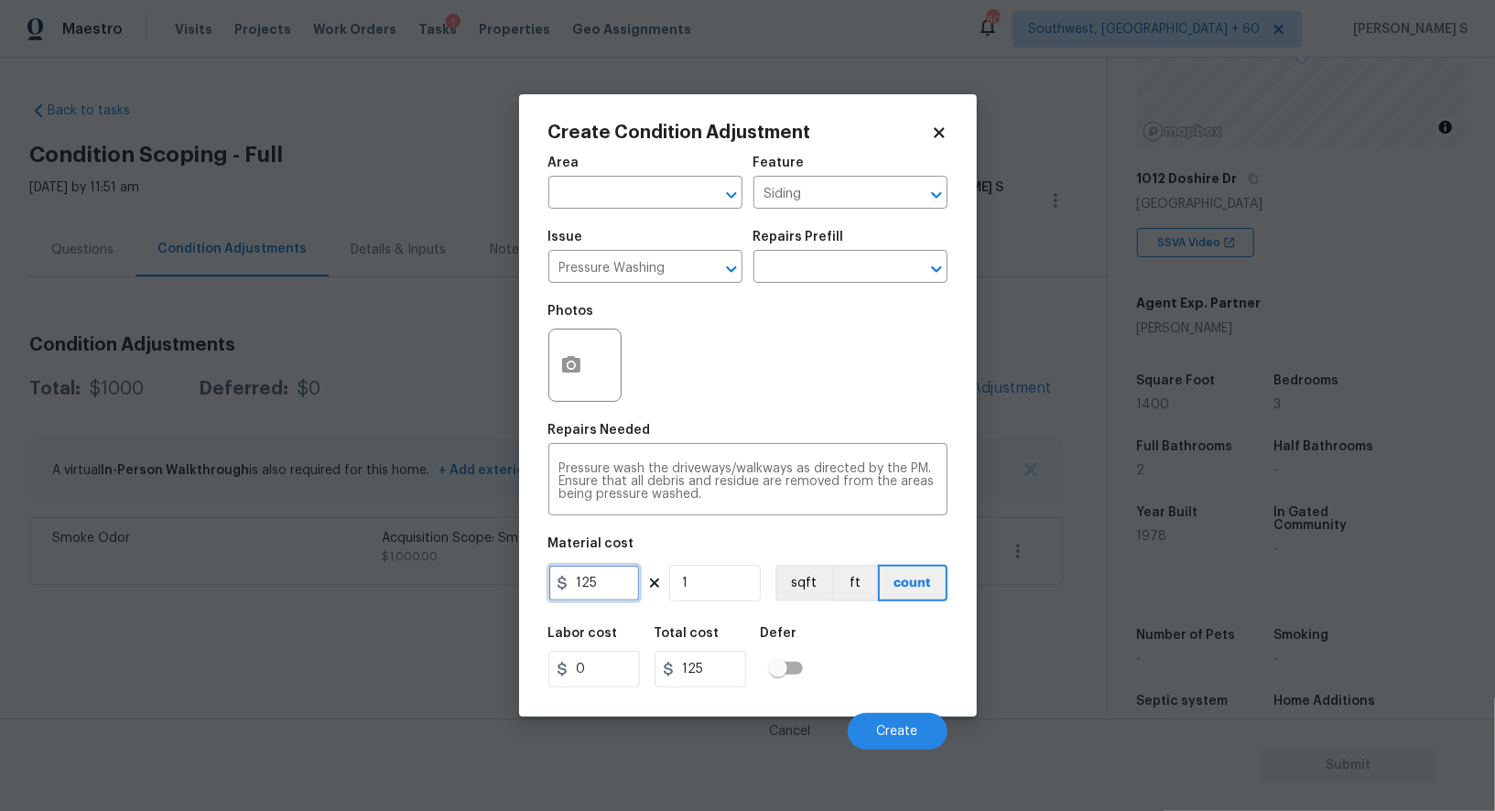
click at [624, 592] on input "125" at bounding box center [595, 583] width 92 height 37
type input "200"
click at [885, 739] on span "Create" at bounding box center [897, 732] width 41 height 14
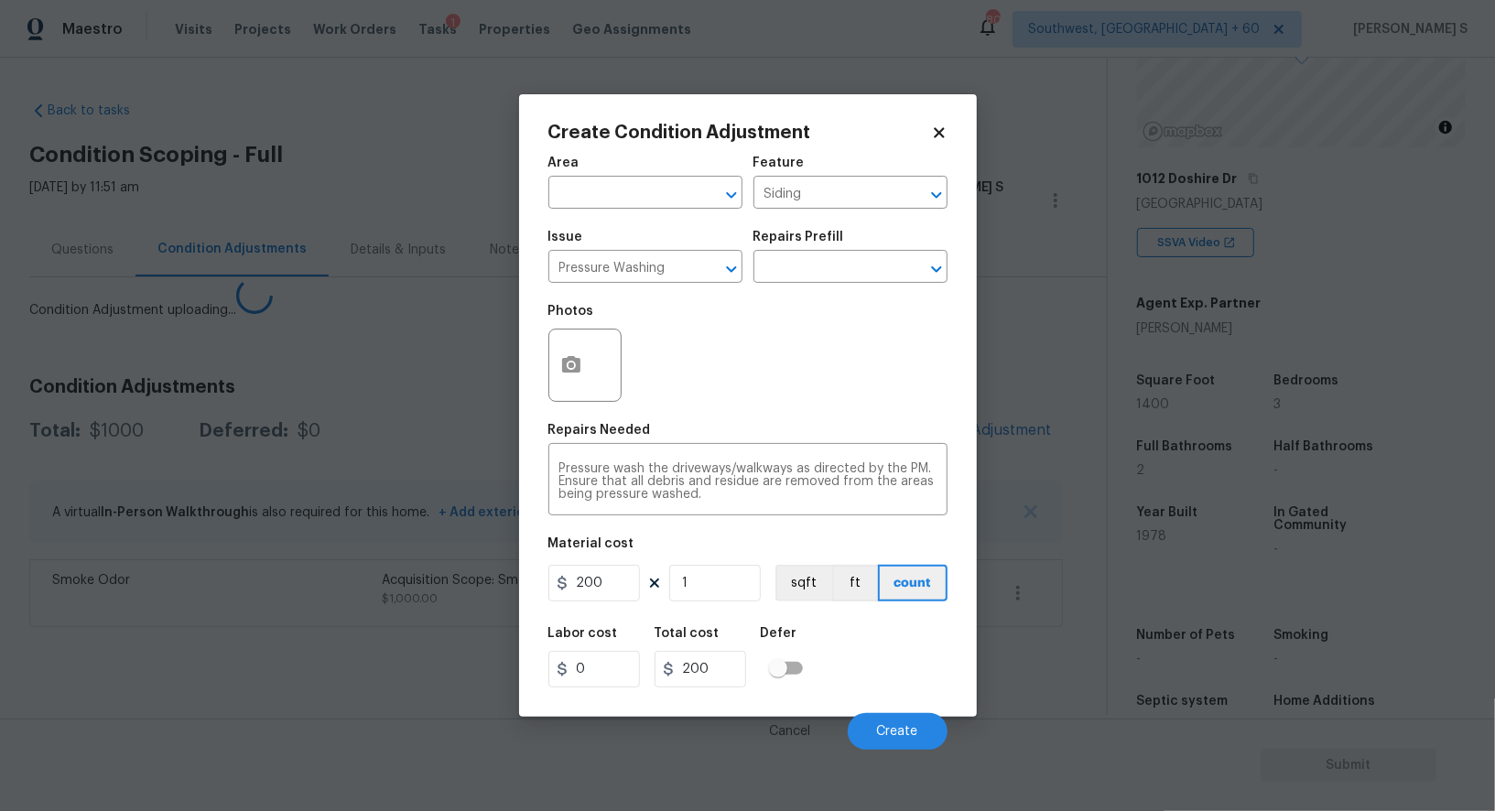
click at [214, 667] on body "Maestro Visits Projects Work Orders Tasks 1 Properties Geo Assignments 806 Sout…" at bounding box center [747, 405] width 1495 height 811
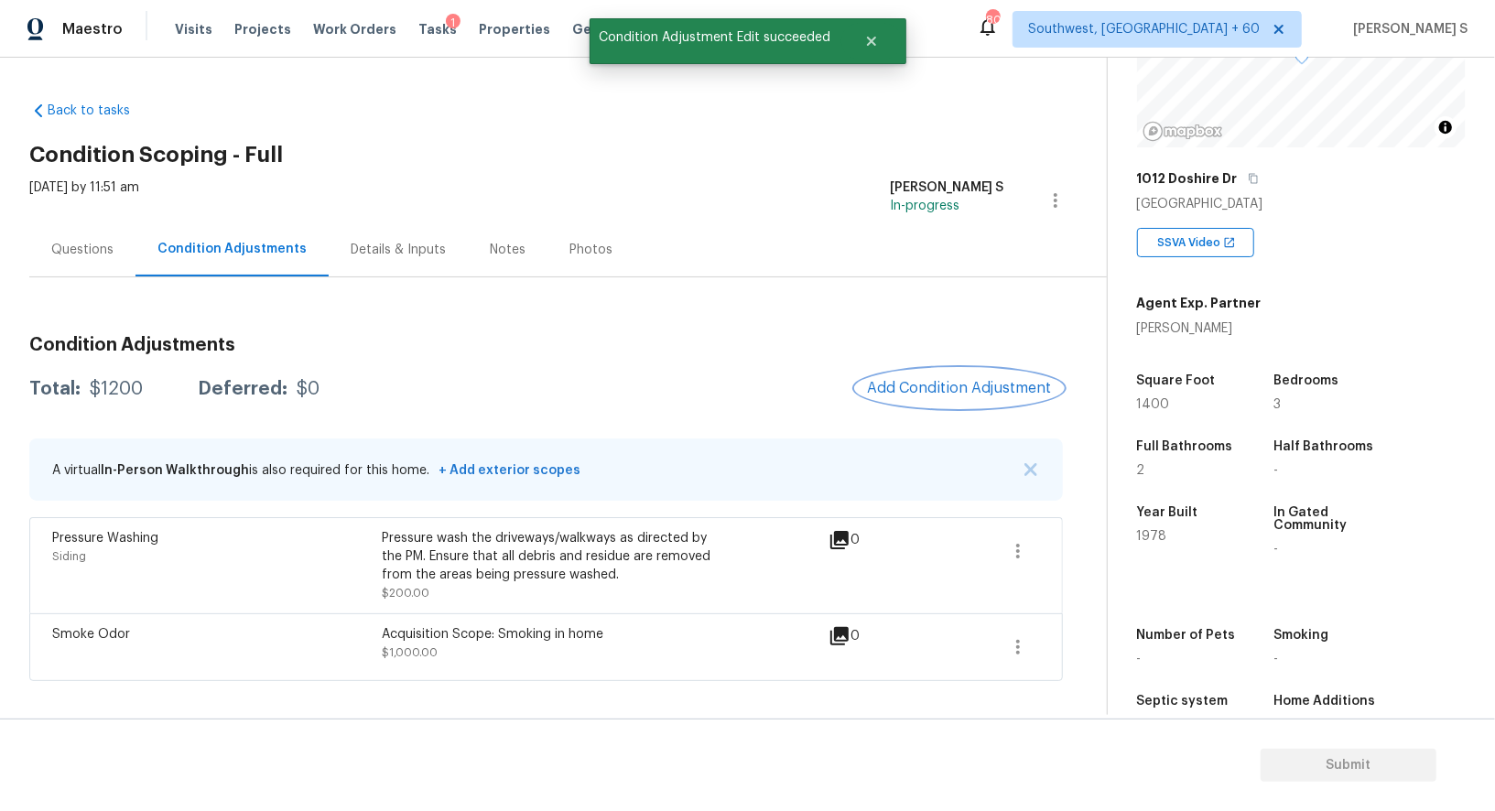
click at [920, 393] on span "Add Condition Adjustment" at bounding box center [959, 388] width 185 height 16
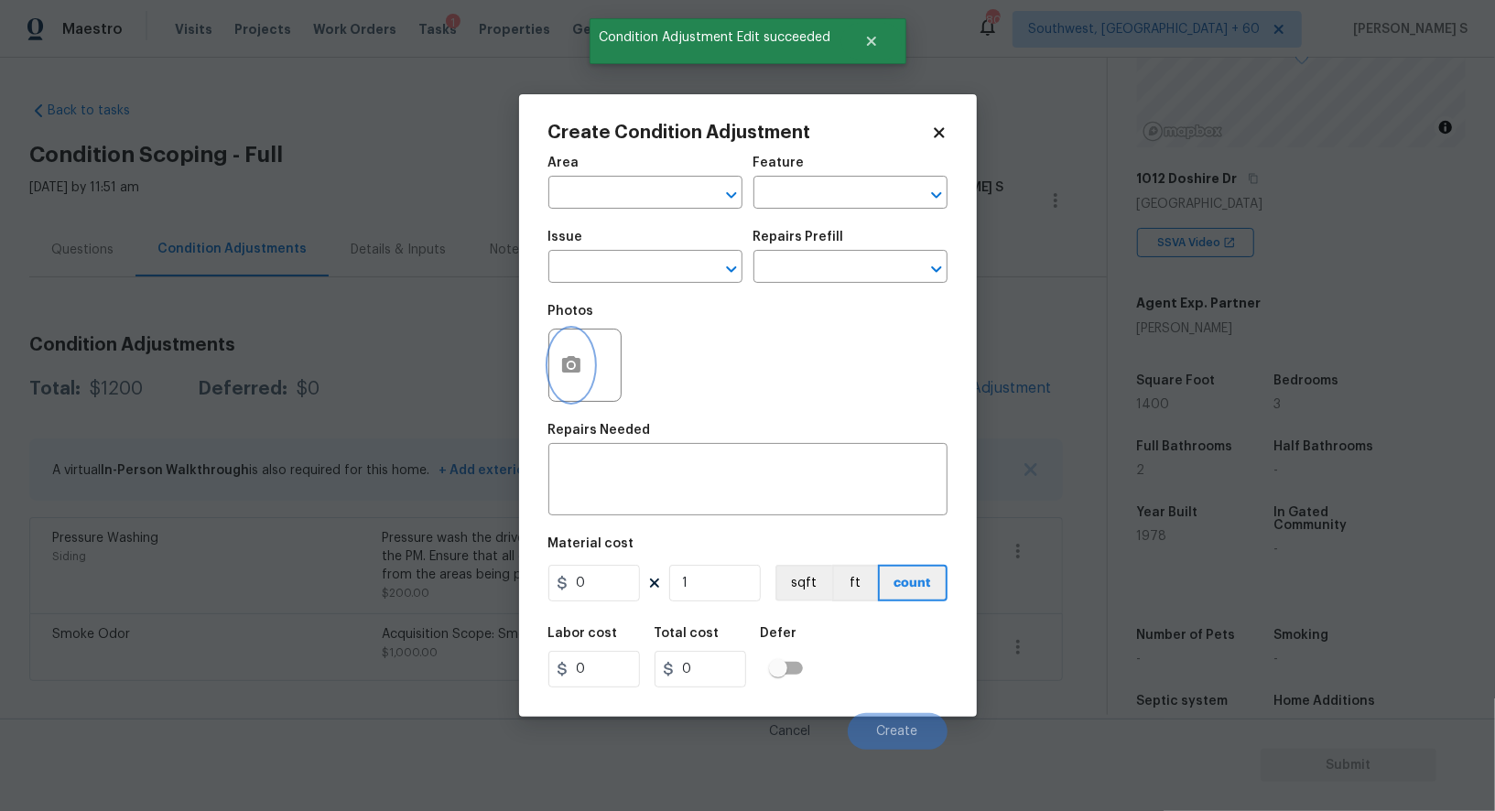
click at [588, 366] on button "button" at bounding box center [571, 365] width 44 height 71
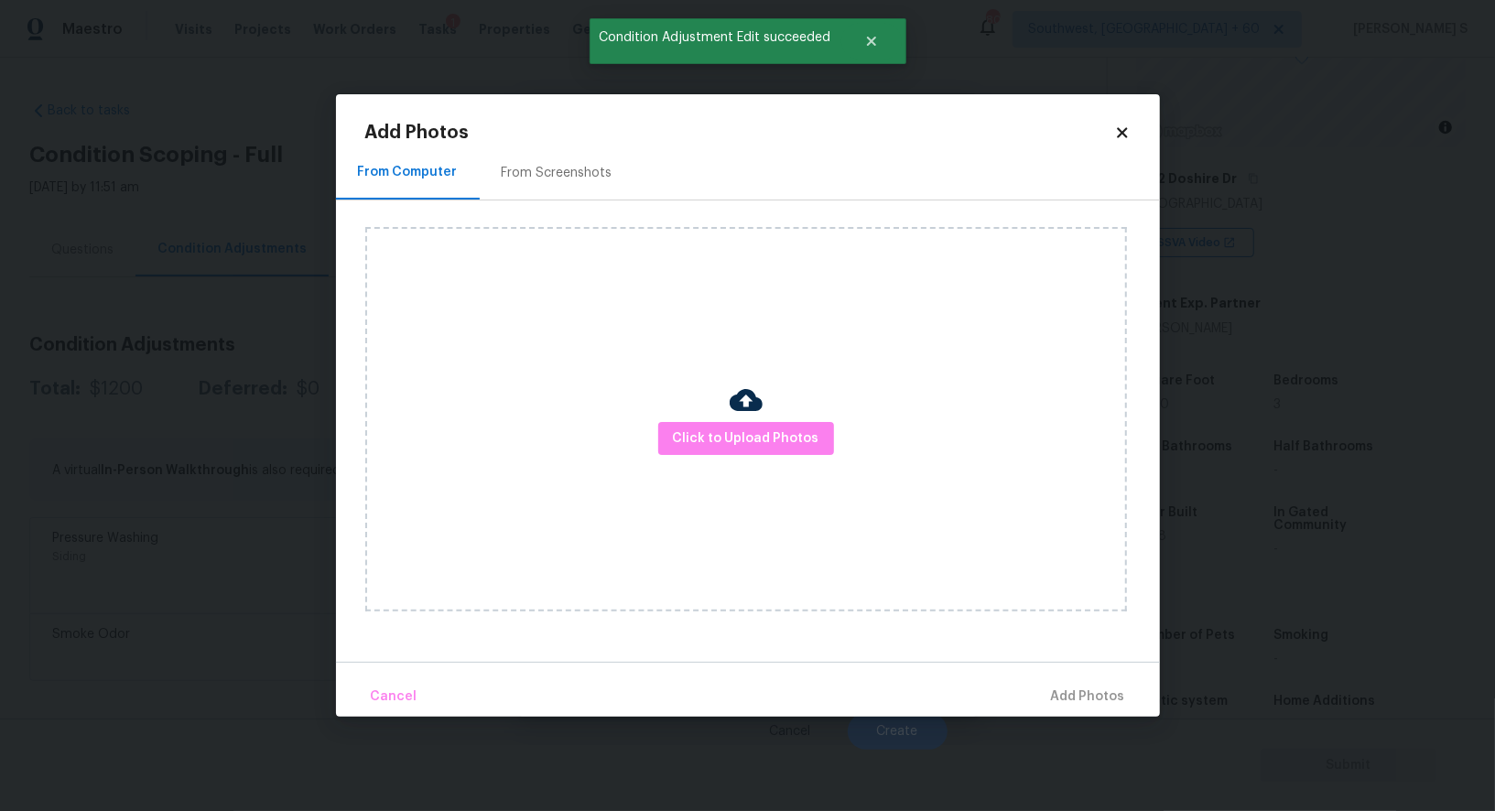
click at [558, 173] on div "From Screenshots" at bounding box center [557, 173] width 111 height 18
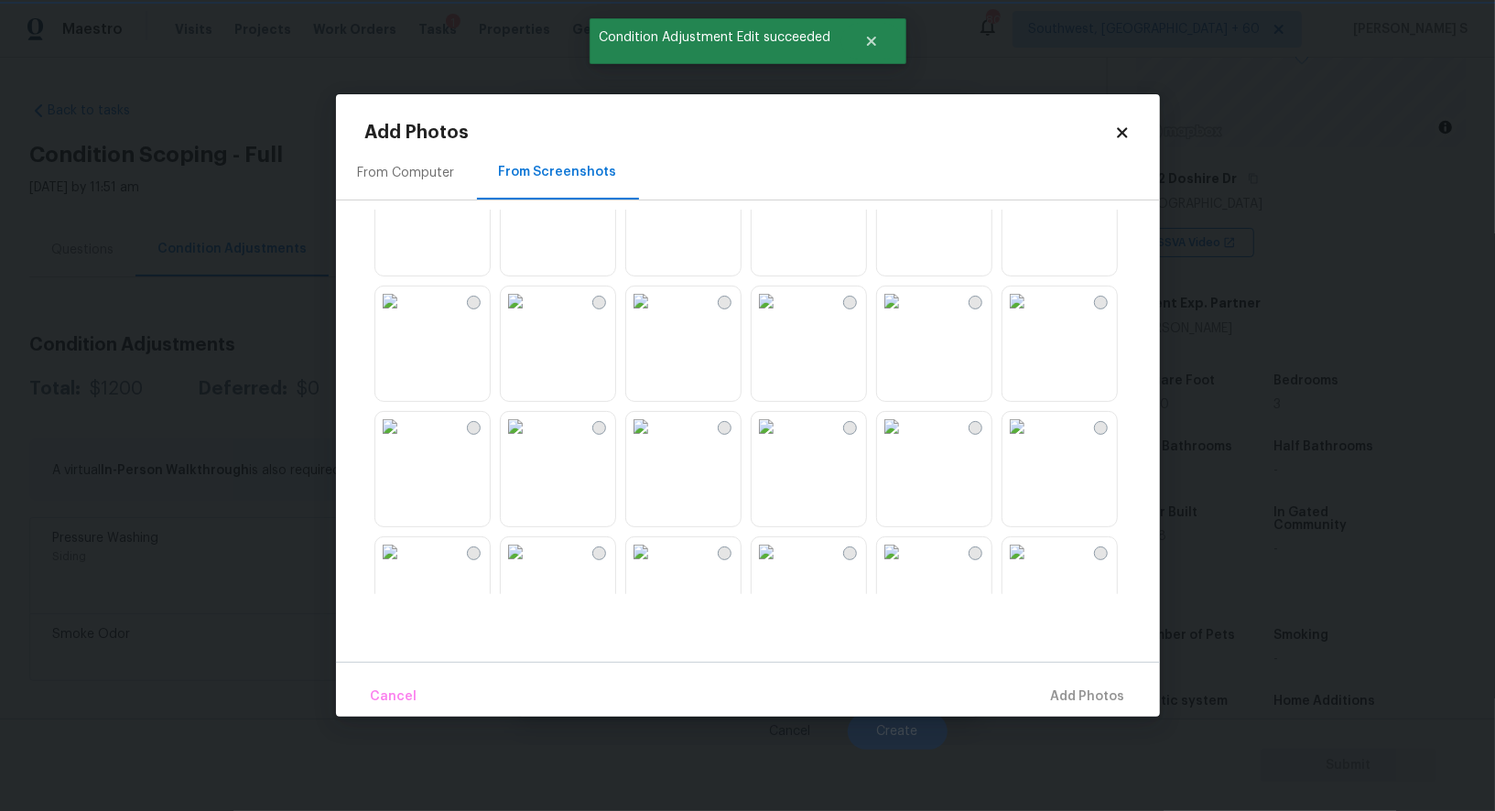
scroll to position [57, 0]
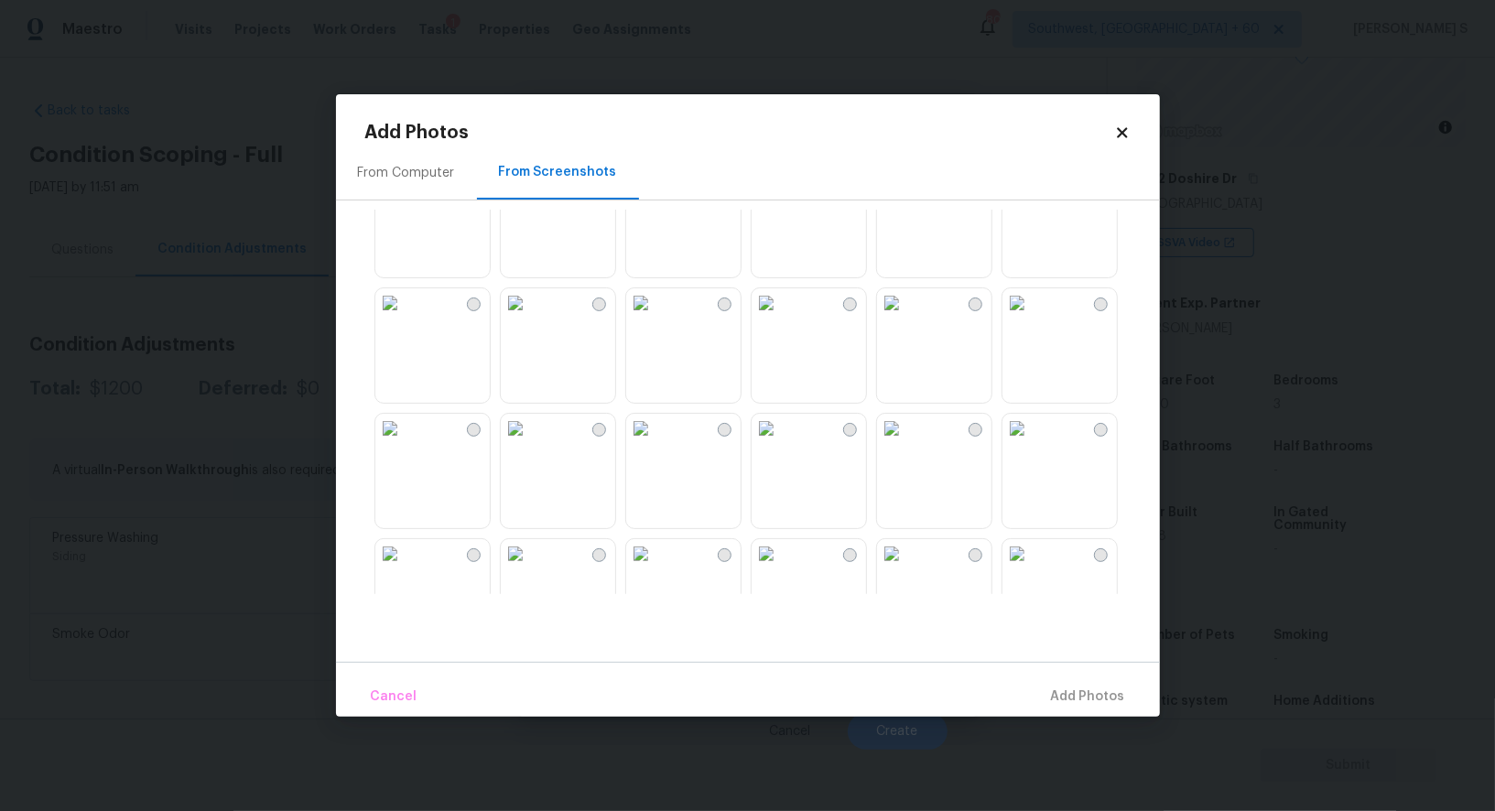
click at [656, 443] on img at bounding box center [640, 428] width 29 height 29
click at [530, 443] on img at bounding box center [515, 428] width 29 height 29
click at [907, 443] on img at bounding box center [891, 428] width 29 height 29
click at [907, 310] on img at bounding box center [891, 302] width 29 height 29
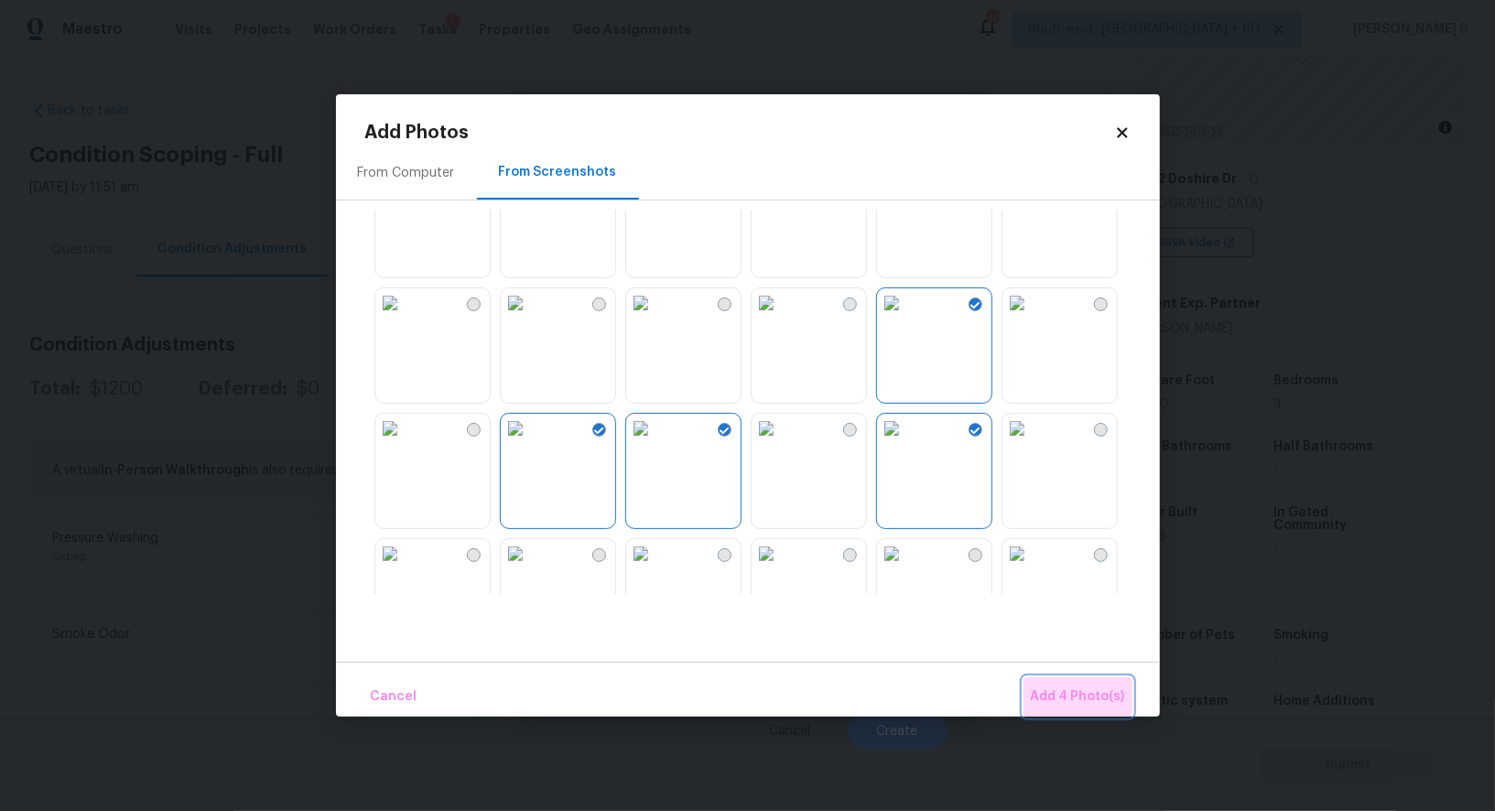
click at [1086, 695] on span "Add 4 Photo(s)" at bounding box center [1078, 697] width 94 height 23
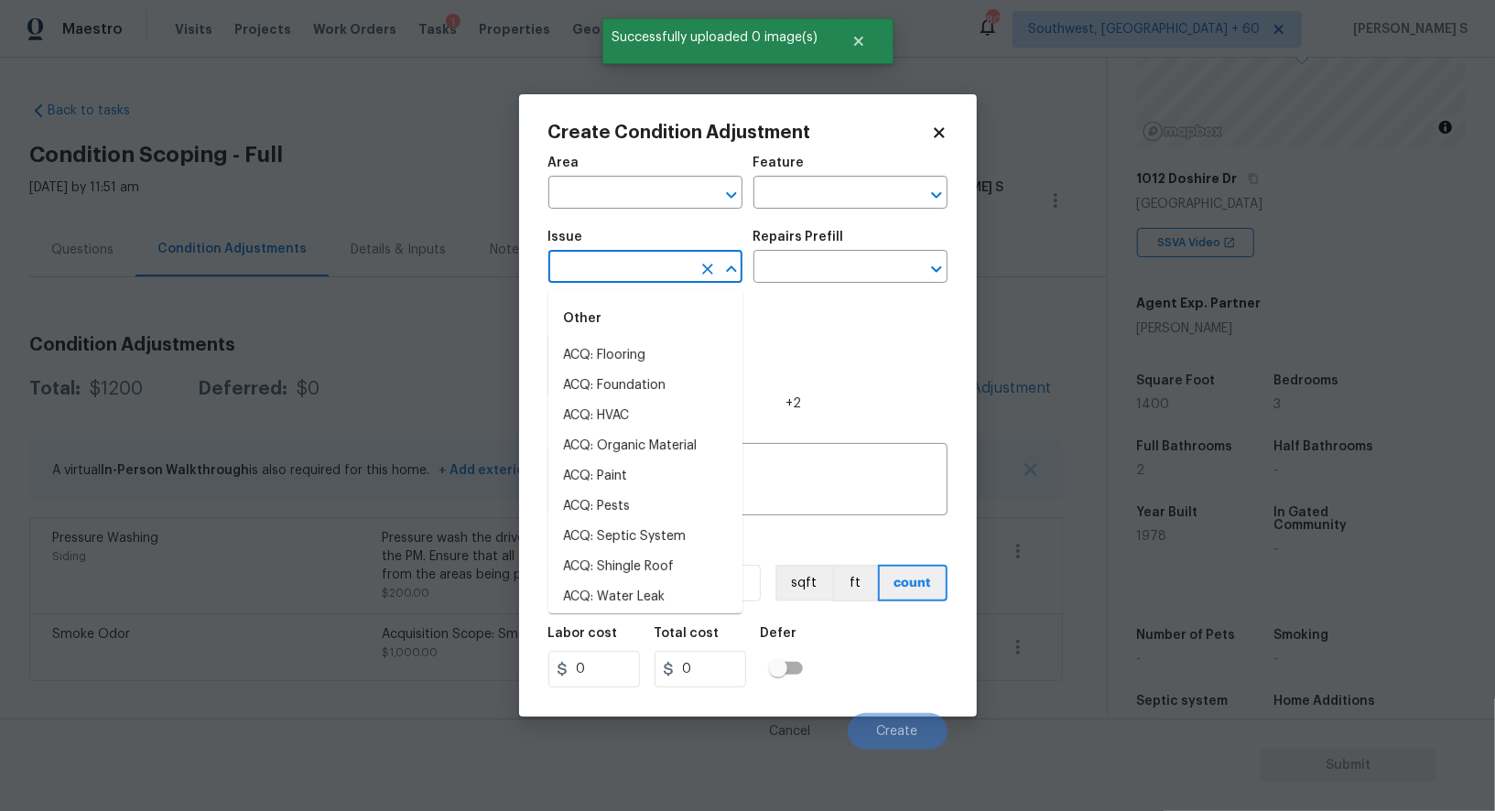
click at [633, 257] on input "text" at bounding box center [620, 269] width 143 height 28
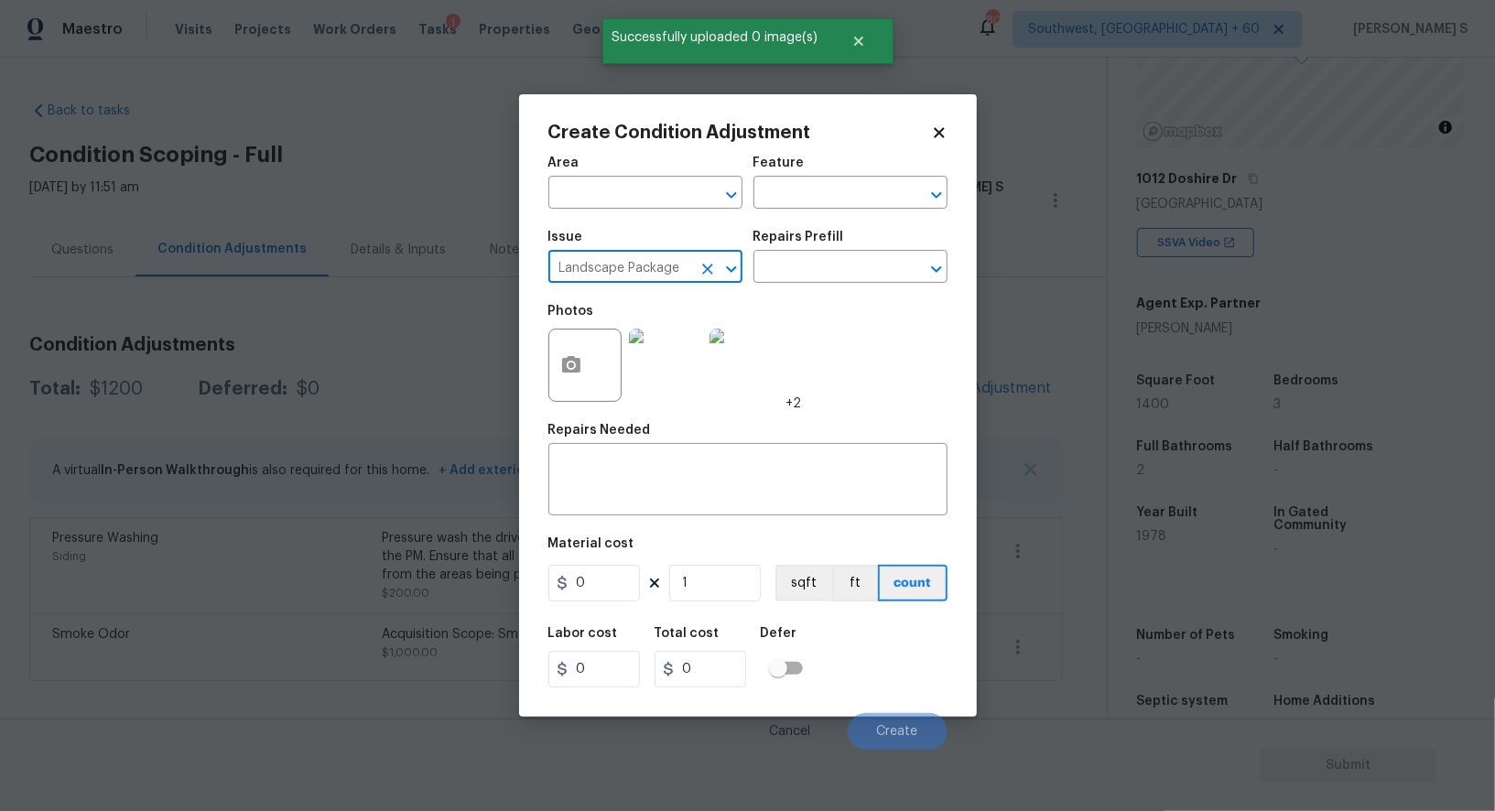
type input "Landscape Package"
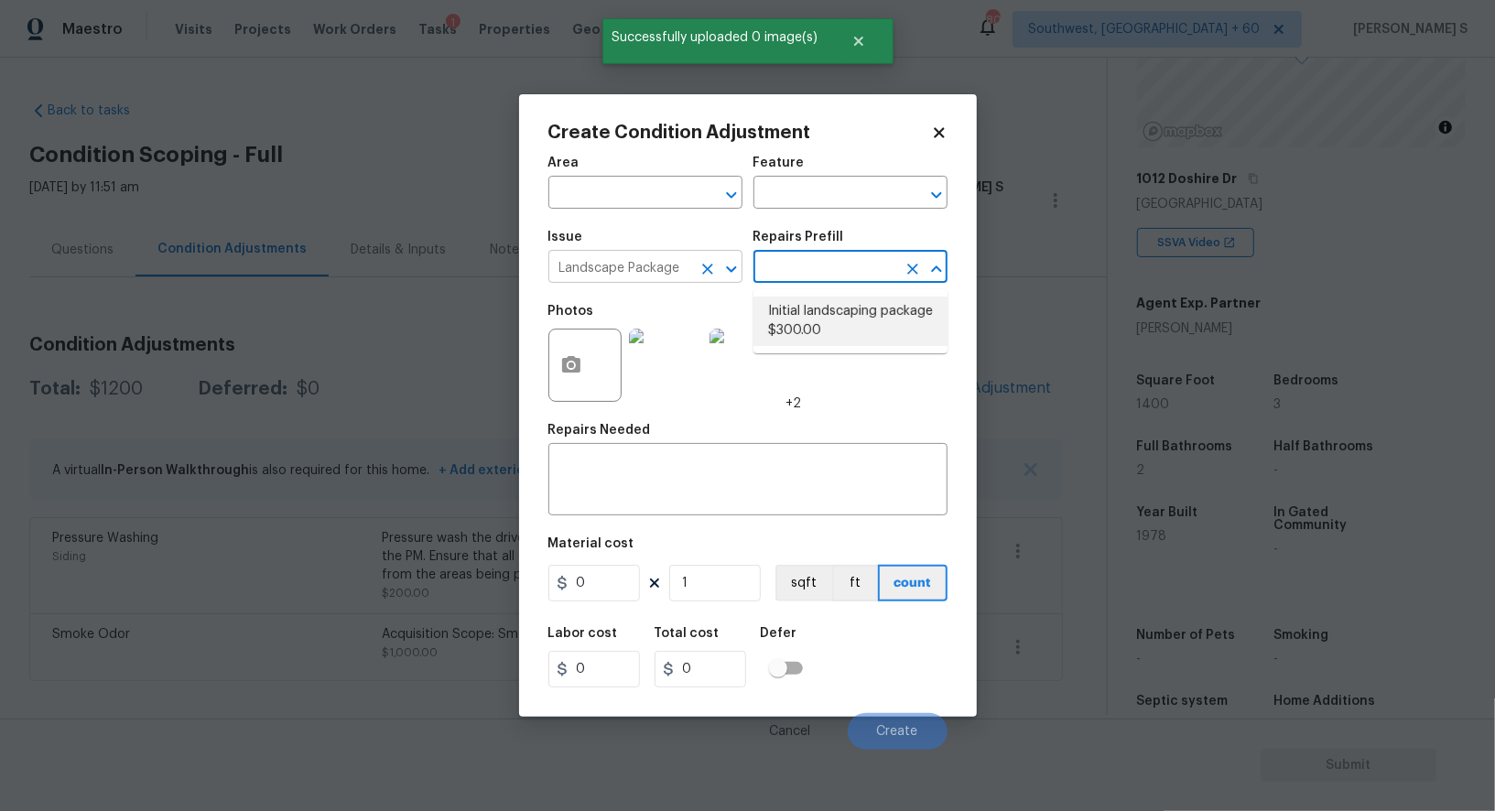
type input "Home Readiness Packages"
type textarea "Mowing of grass up to 6" in height. Mow, edge along driveways & sidewalks, trim…"
type input "300"
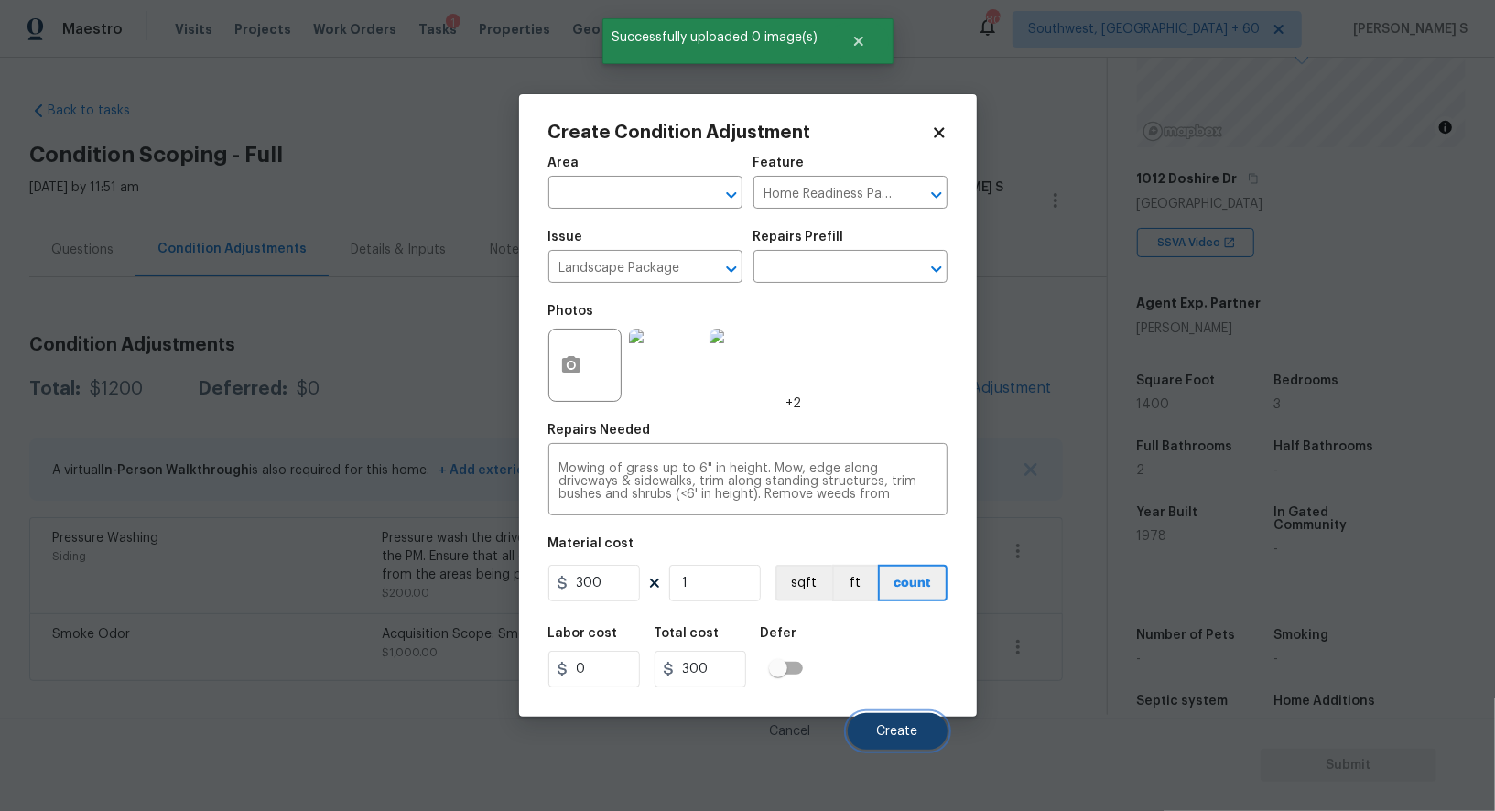
click at [912, 718] on button "Create" at bounding box center [898, 731] width 100 height 37
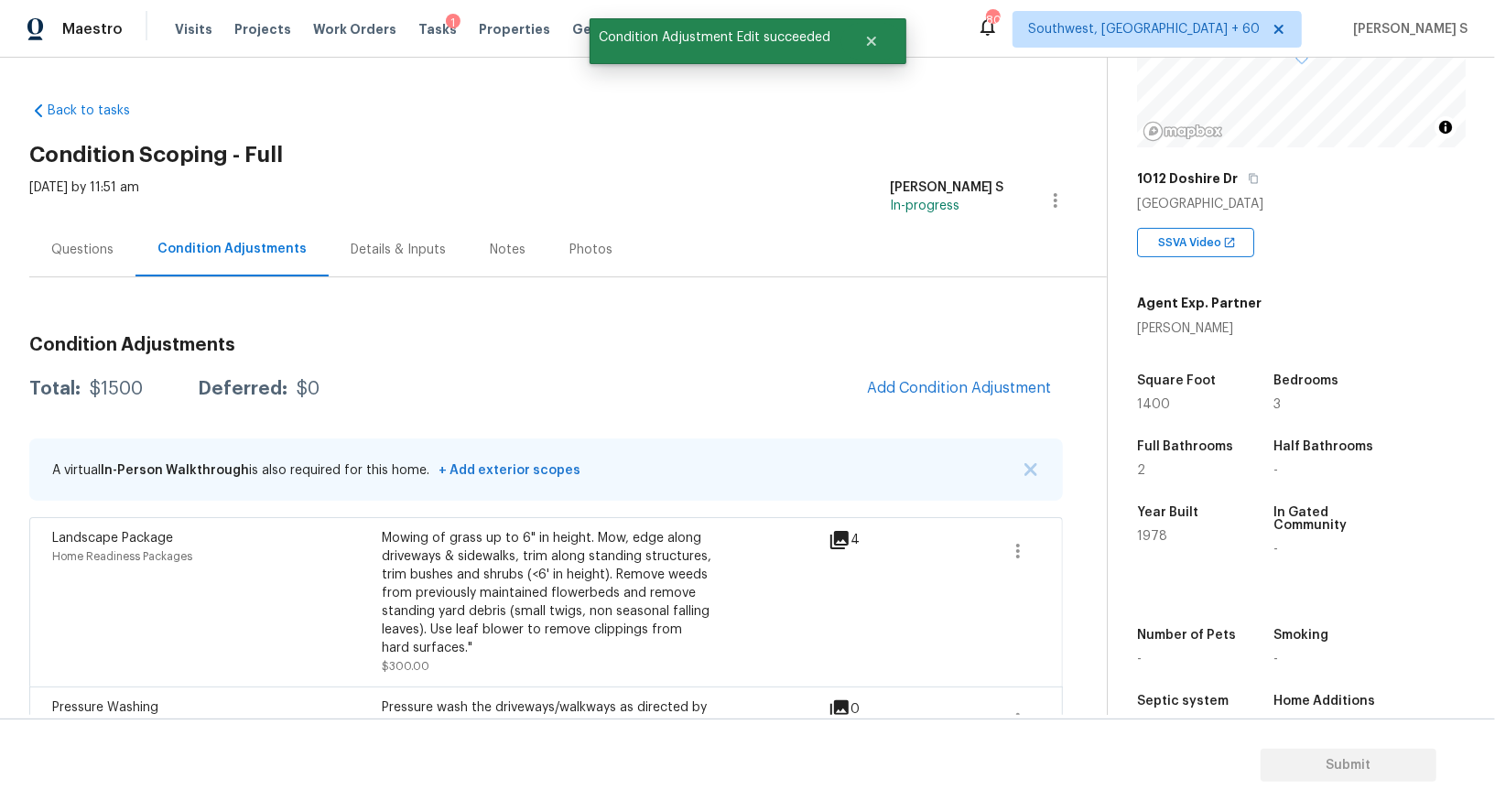
scroll to position [139, 0]
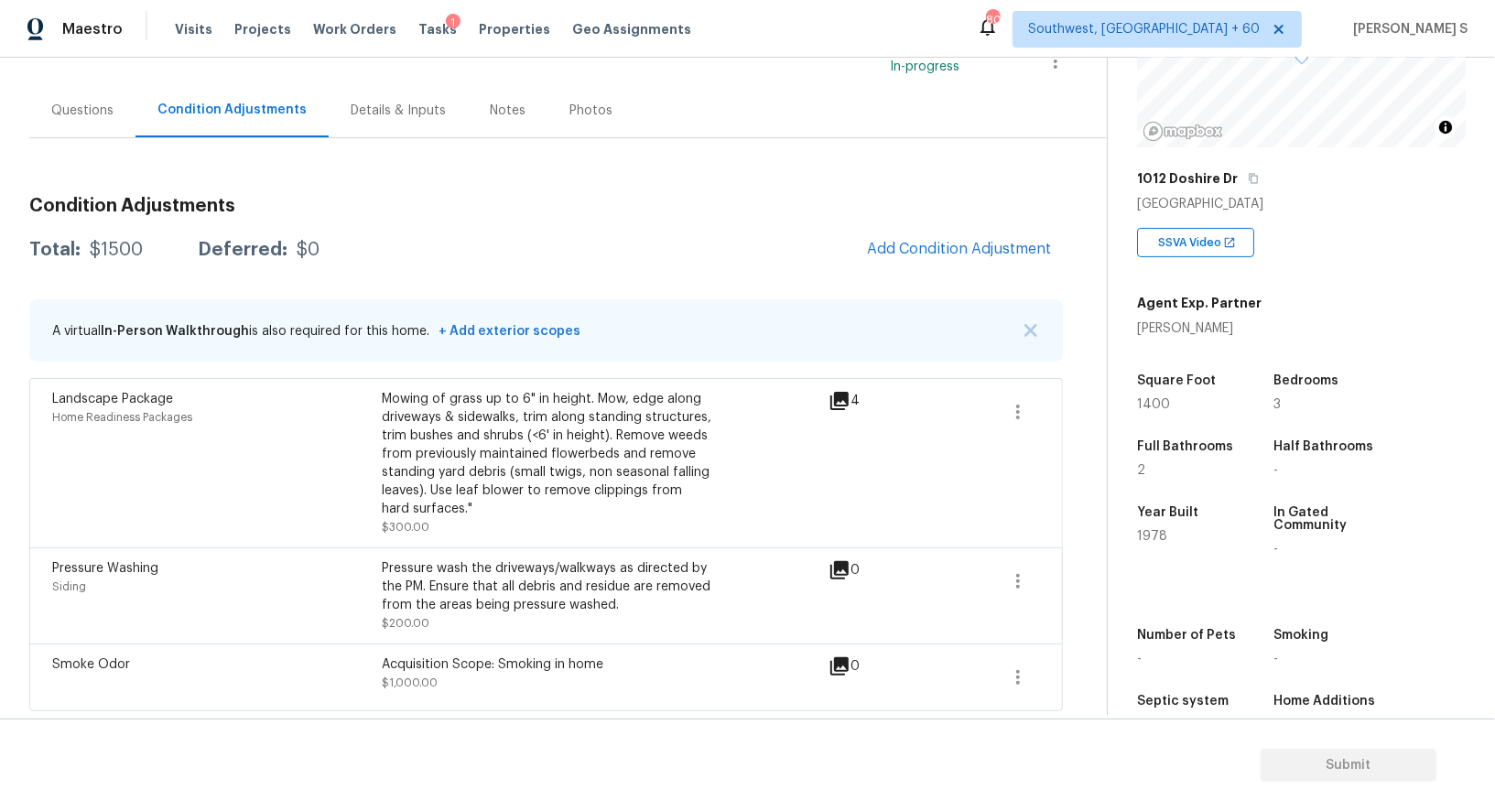
click at [60, 119] on div "Questions" at bounding box center [82, 110] width 106 height 54
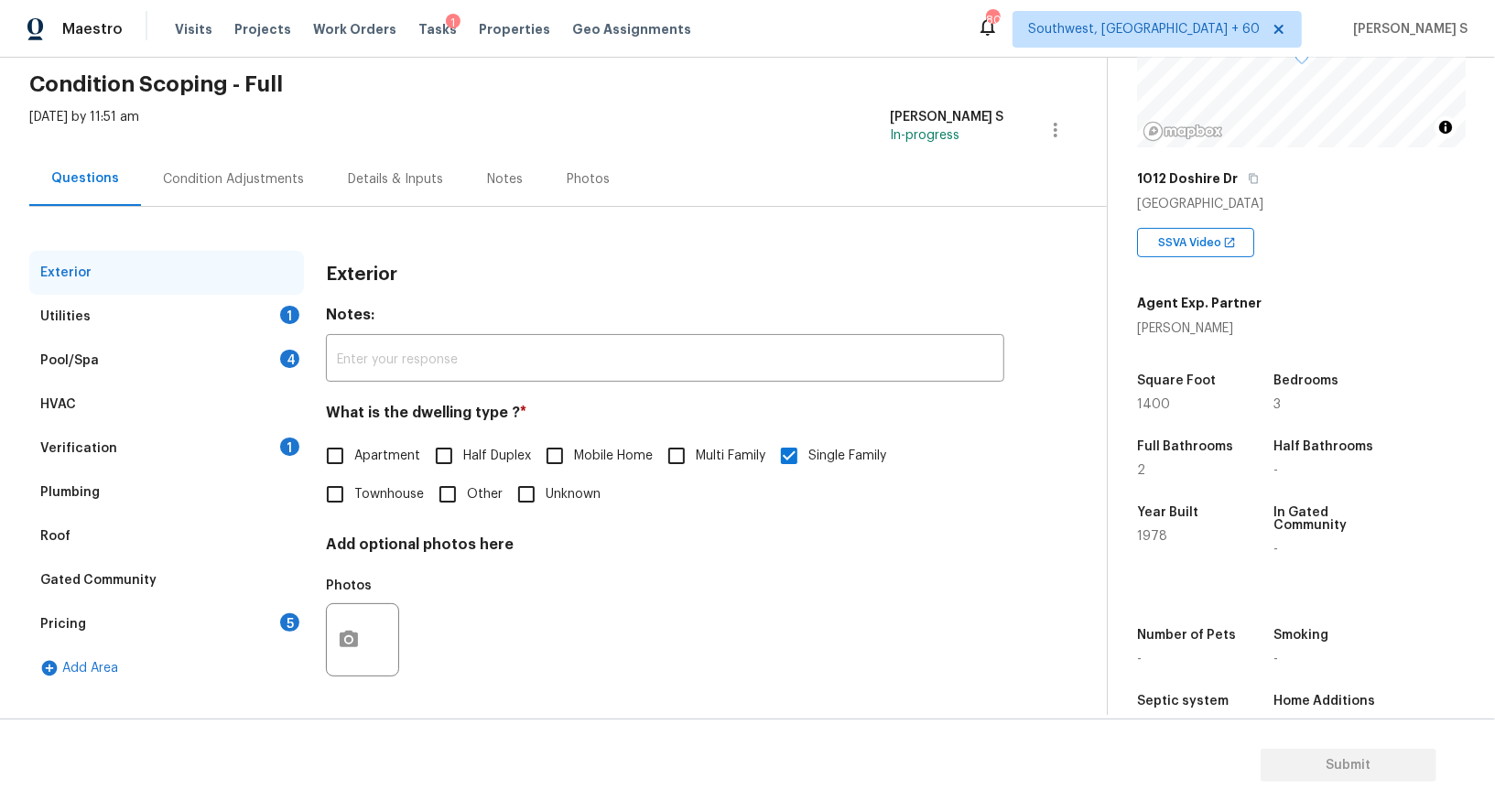
scroll to position [70, 0]
click at [61, 623] on div "Pricing" at bounding box center [63, 625] width 46 height 18
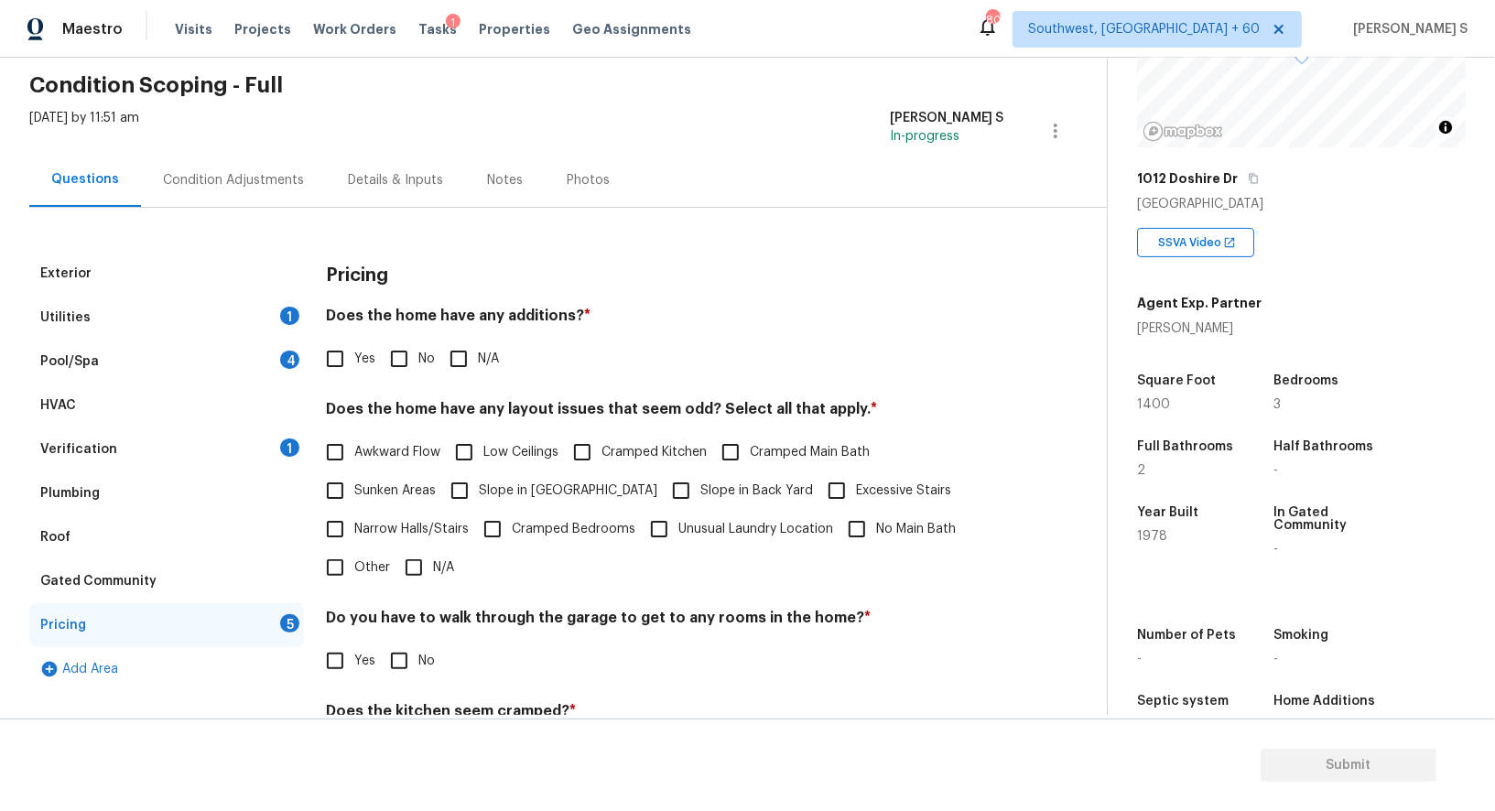
drag, startPoint x: 466, startPoint y: 487, endPoint x: 575, endPoint y: 483, distance: 109.0
click at [466, 487] on input "Slope in [GEOGRAPHIC_DATA]" at bounding box center [459, 491] width 38 height 38
checkbox input "true"
click at [389, 369] on input "No" at bounding box center [399, 359] width 38 height 38
checkbox input "true"
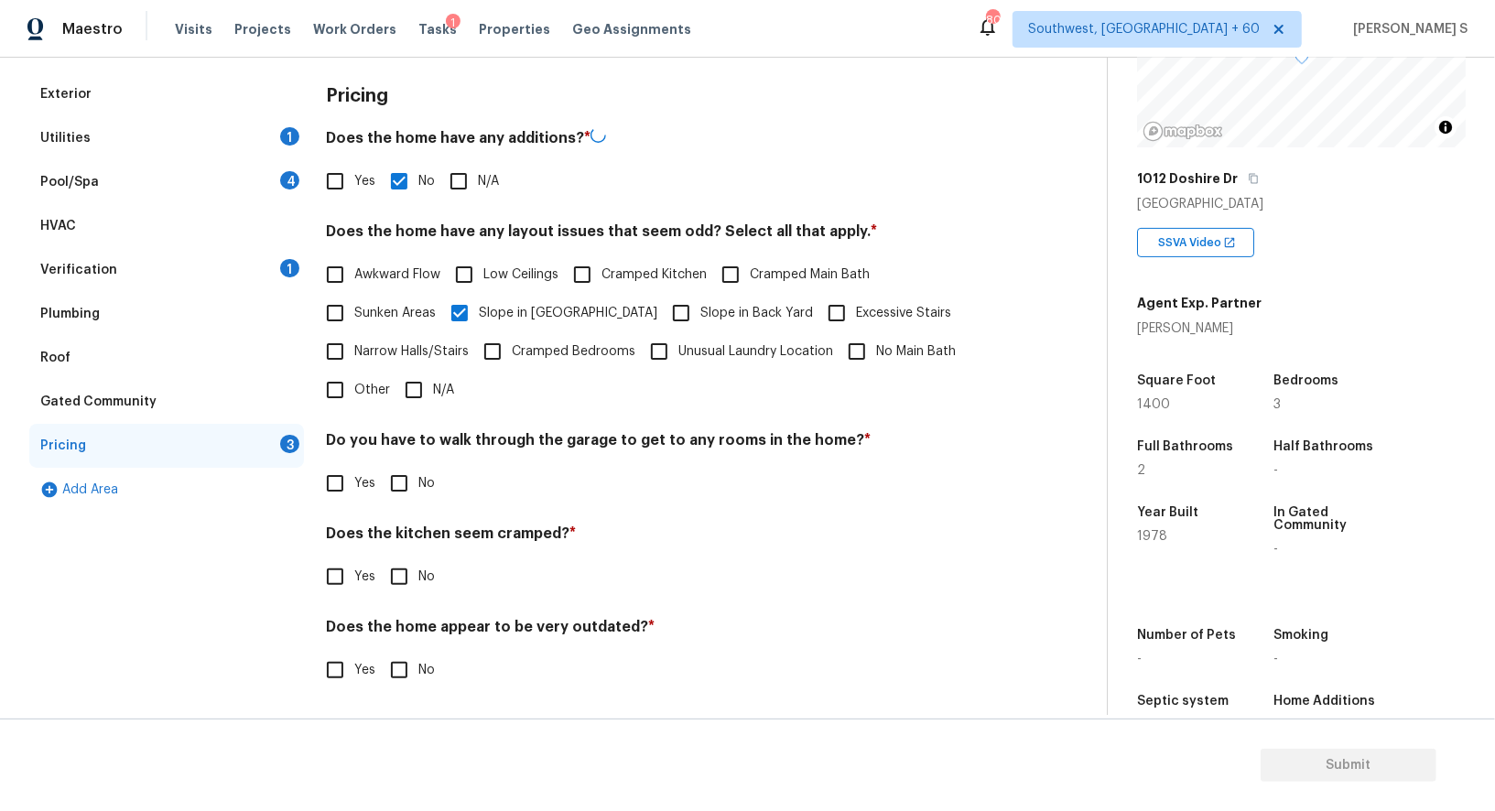
scroll to position [247, 0]
click at [402, 490] on input "No" at bounding box center [399, 483] width 38 height 38
checkbox input "true"
click at [380, 560] on input "No" at bounding box center [399, 579] width 38 height 38
checkbox input "true"
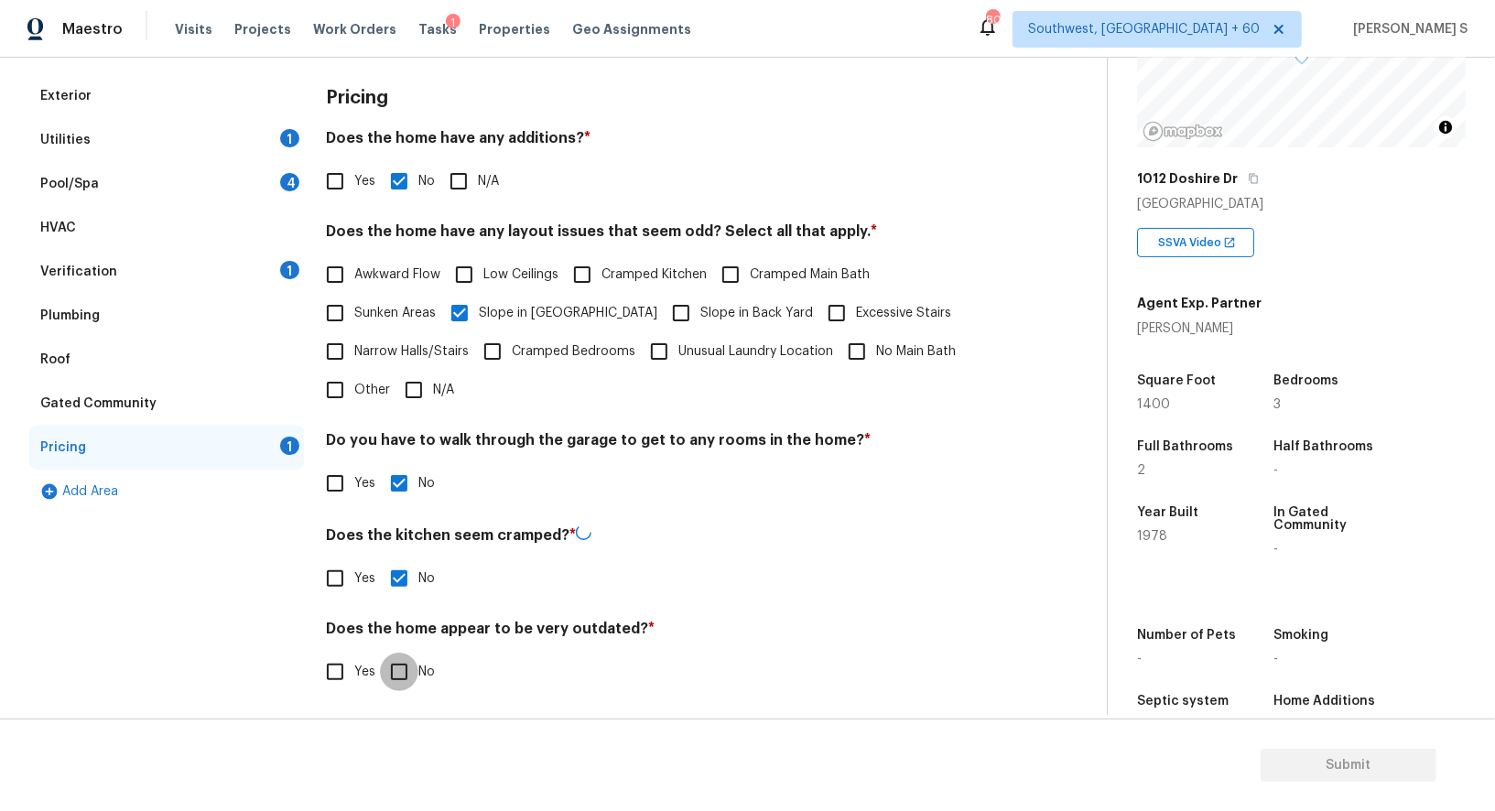
click at [380, 653] on input "No" at bounding box center [399, 672] width 38 height 38
checkbox input "true"
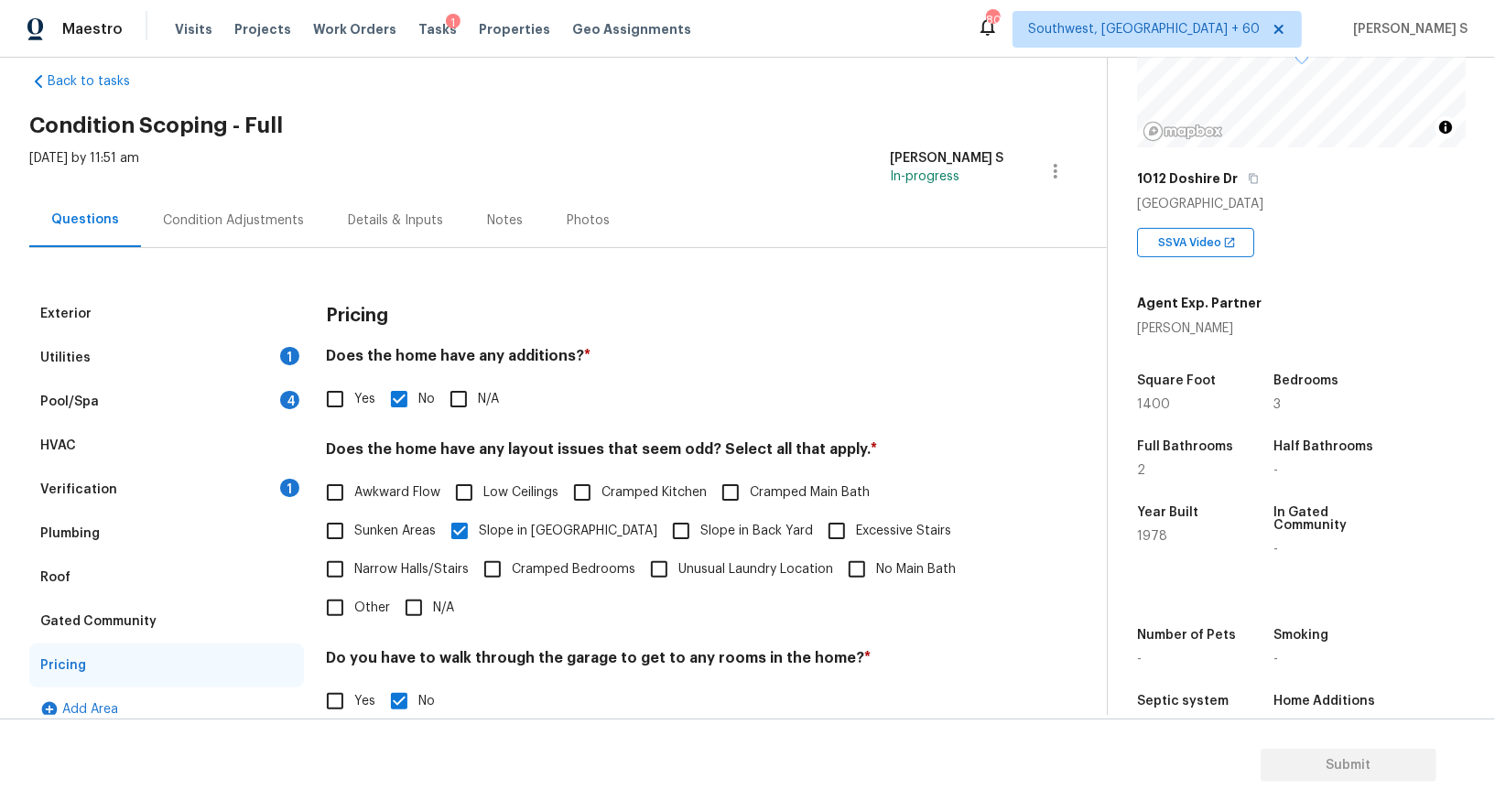
scroll to position [0, 0]
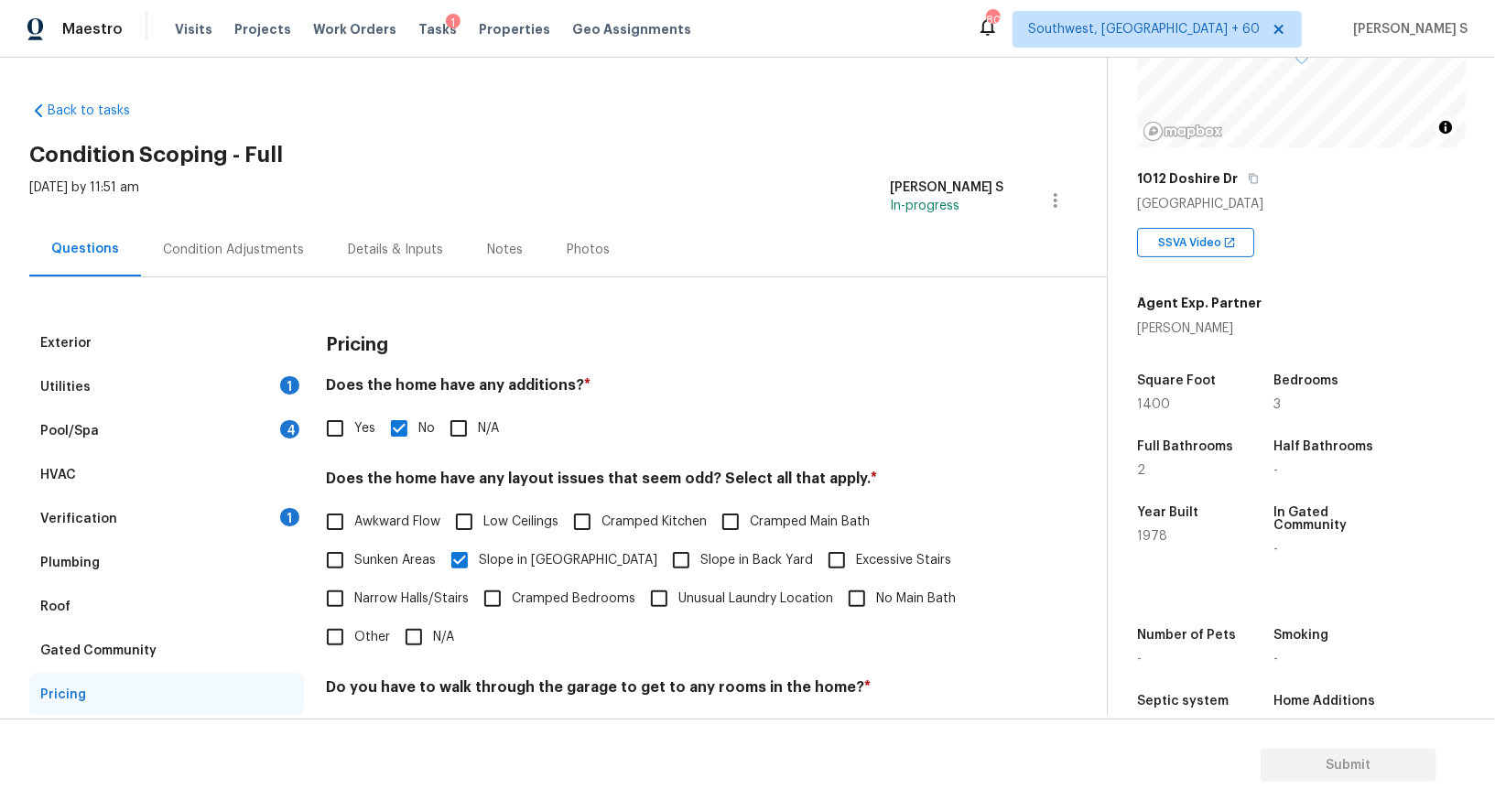
click at [232, 234] on div "Condition Adjustments" at bounding box center [233, 250] width 185 height 54
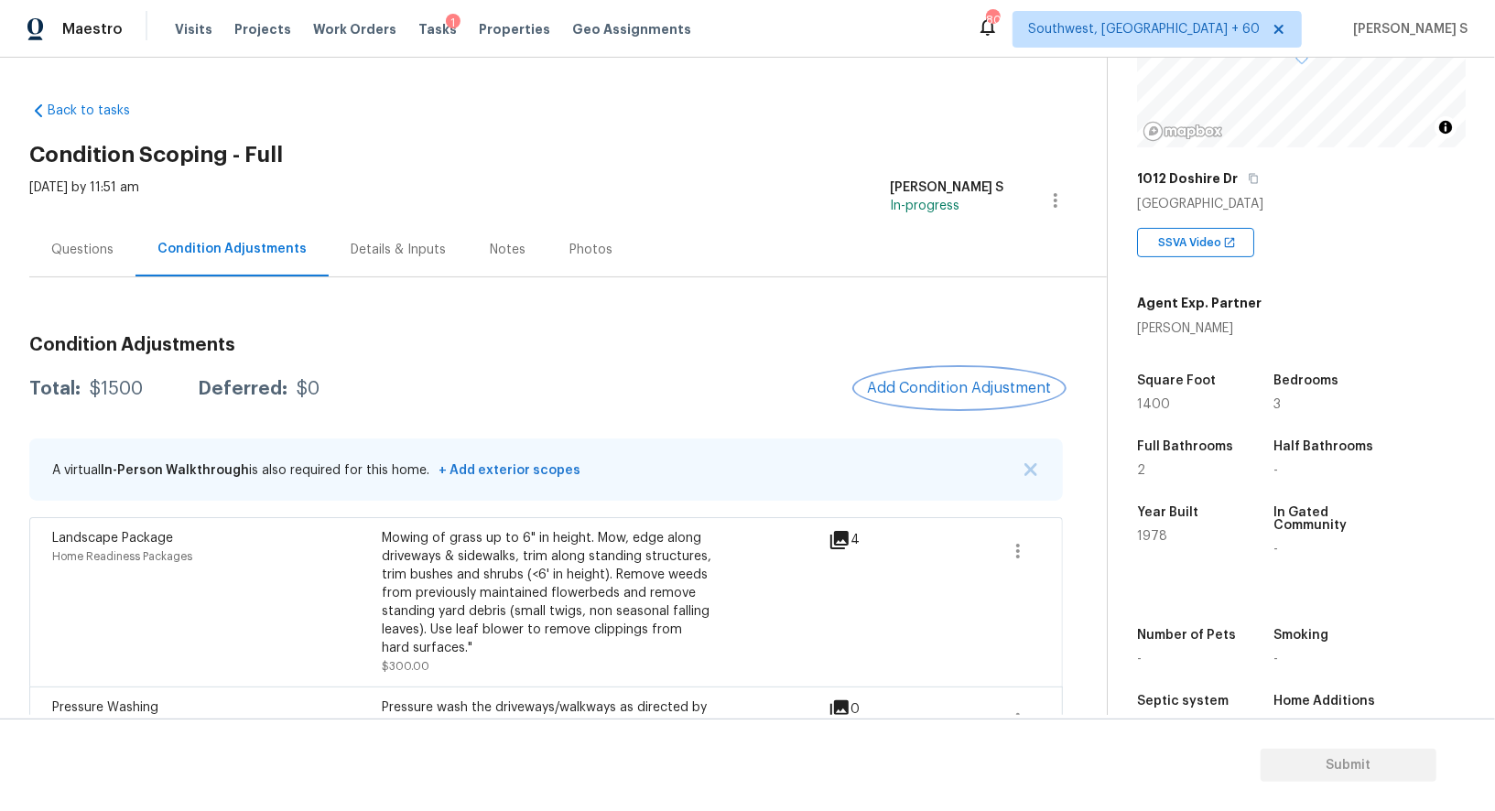
click at [958, 375] on button "Add Condition Adjustment" at bounding box center [959, 388] width 207 height 38
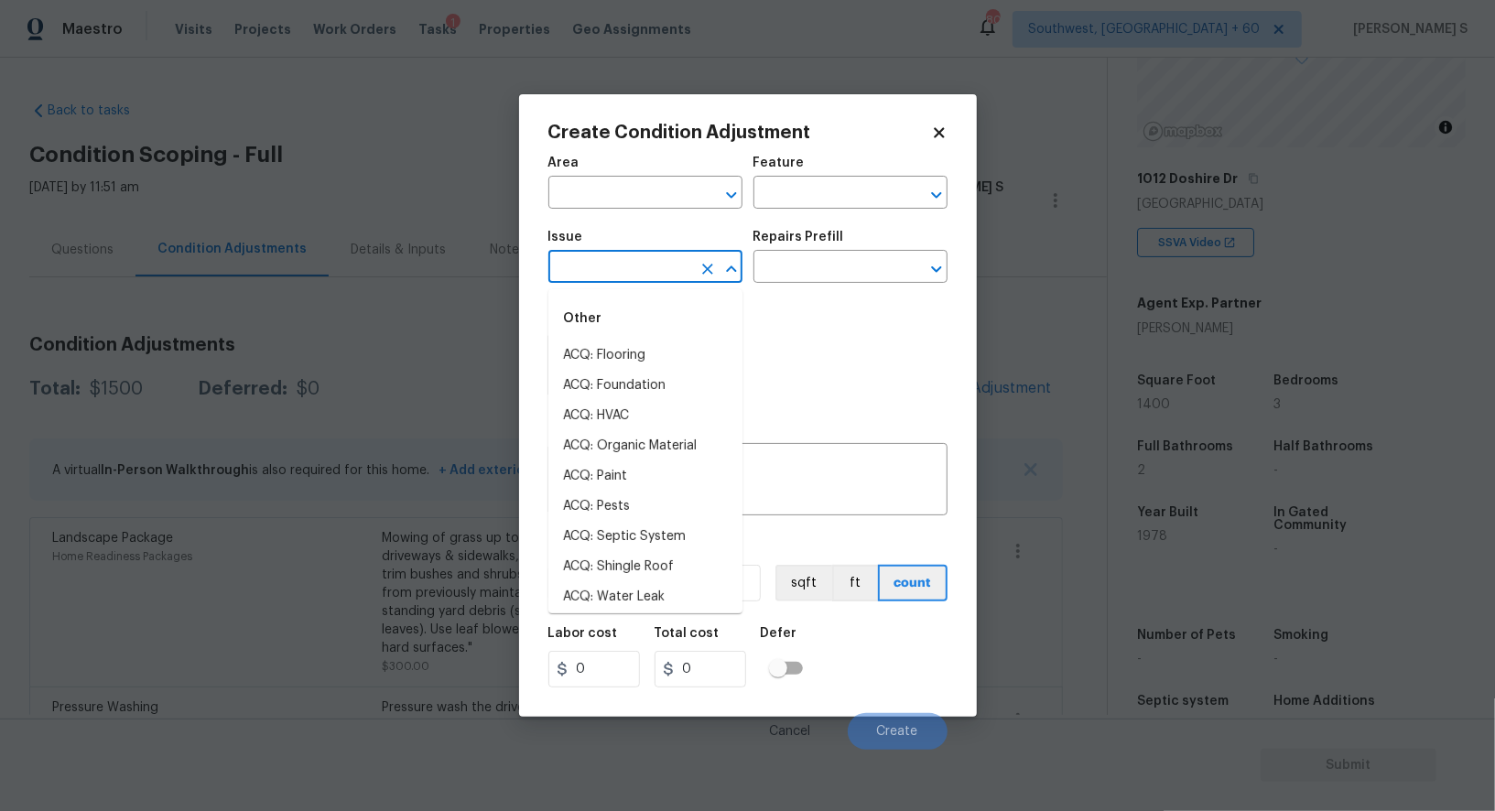
click at [615, 278] on input "text" at bounding box center [620, 269] width 143 height 28
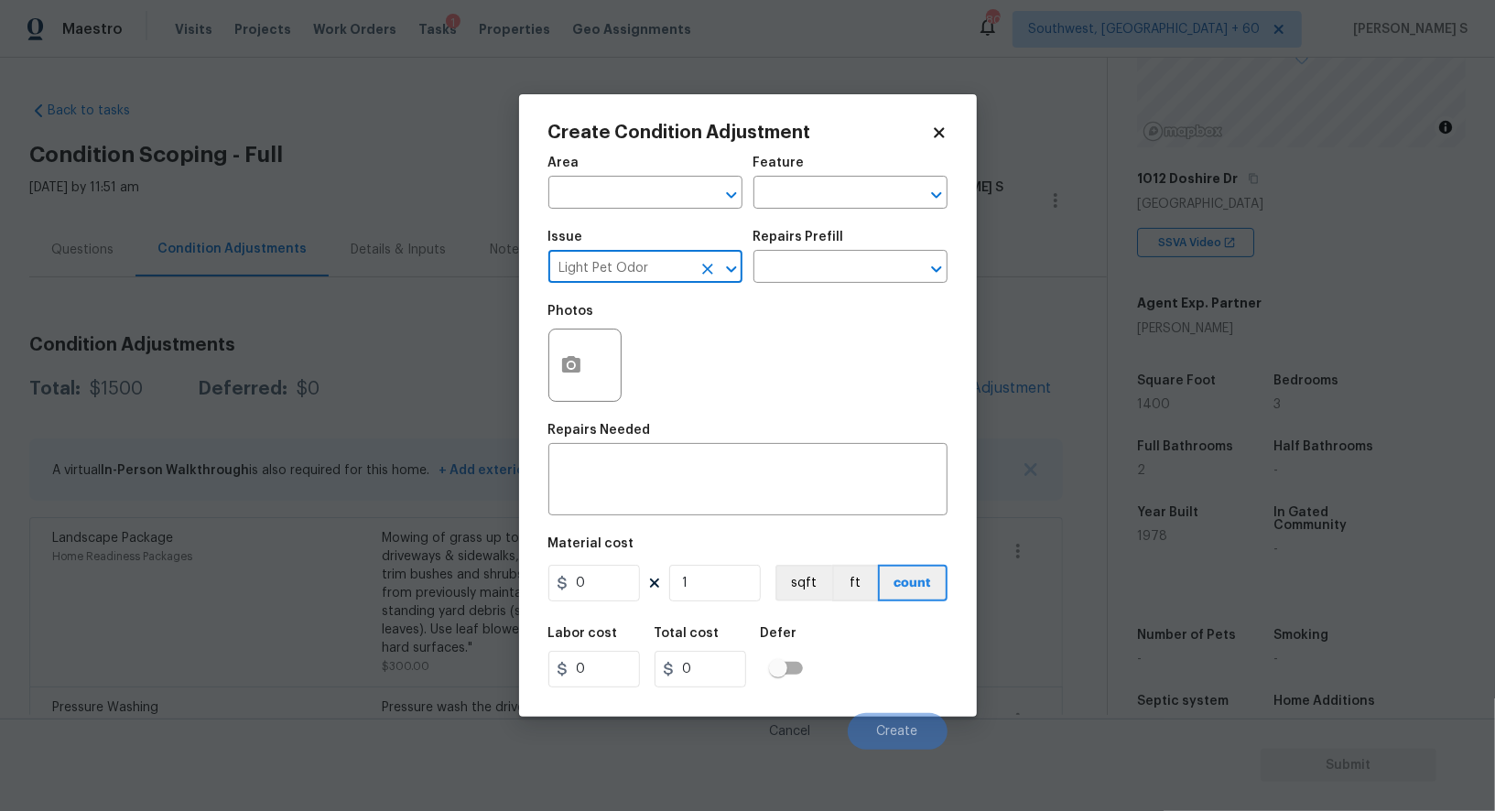
type input "Light Pet Odor"
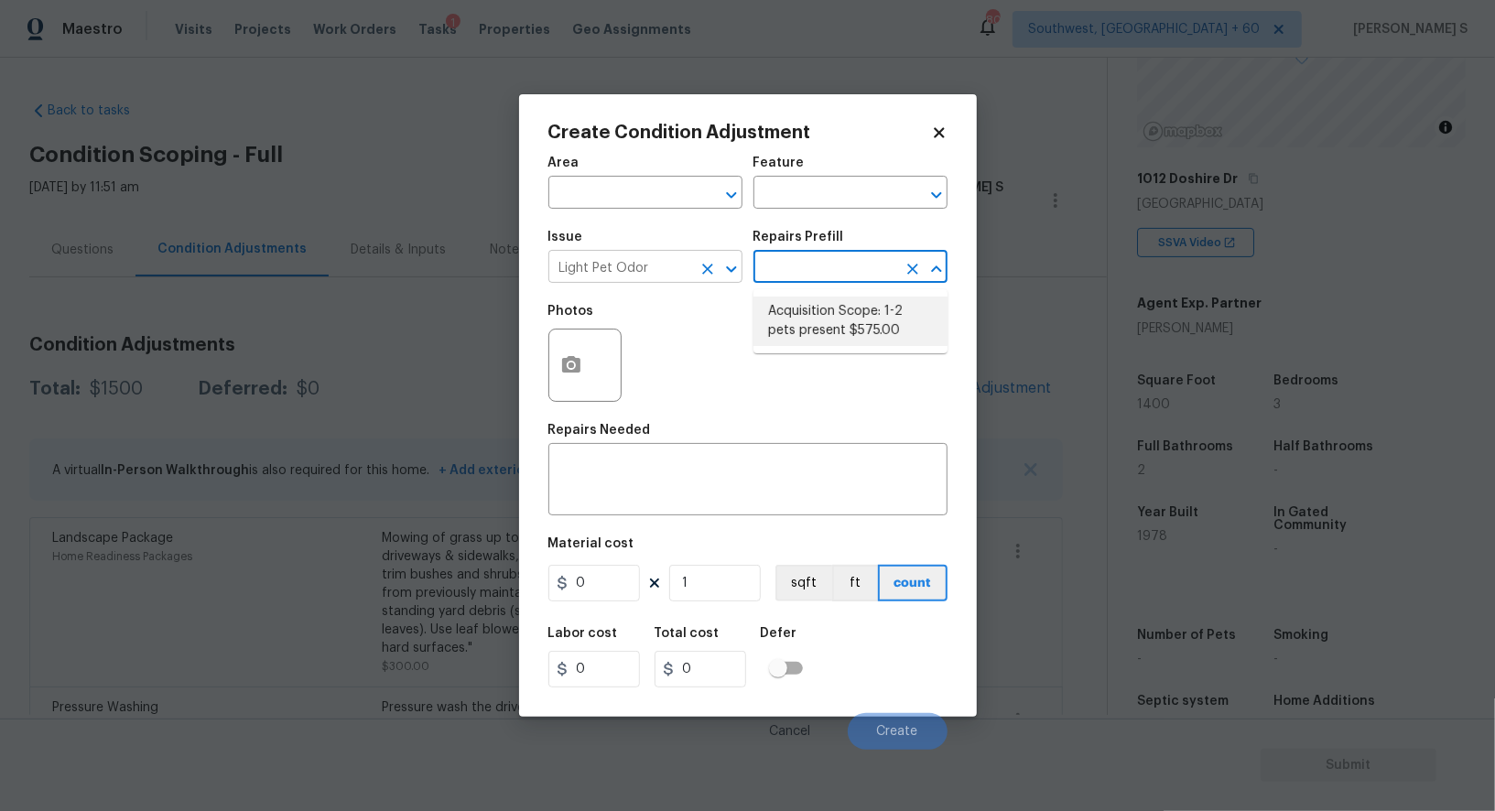
type textarea "Acquisition Scope: 1-2 pets present"
type input "575"
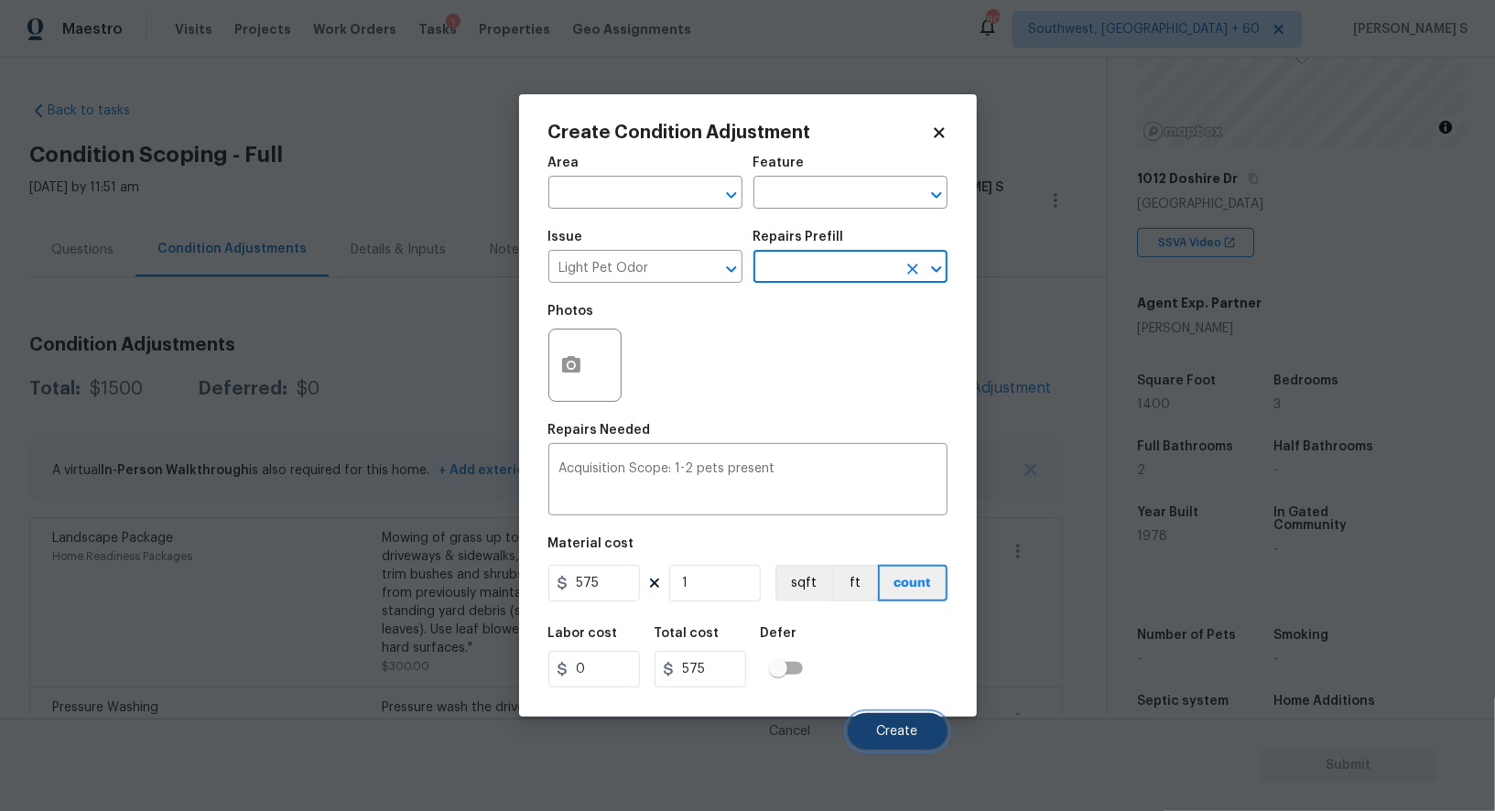
click at [920, 733] on button "Create" at bounding box center [898, 731] width 100 height 37
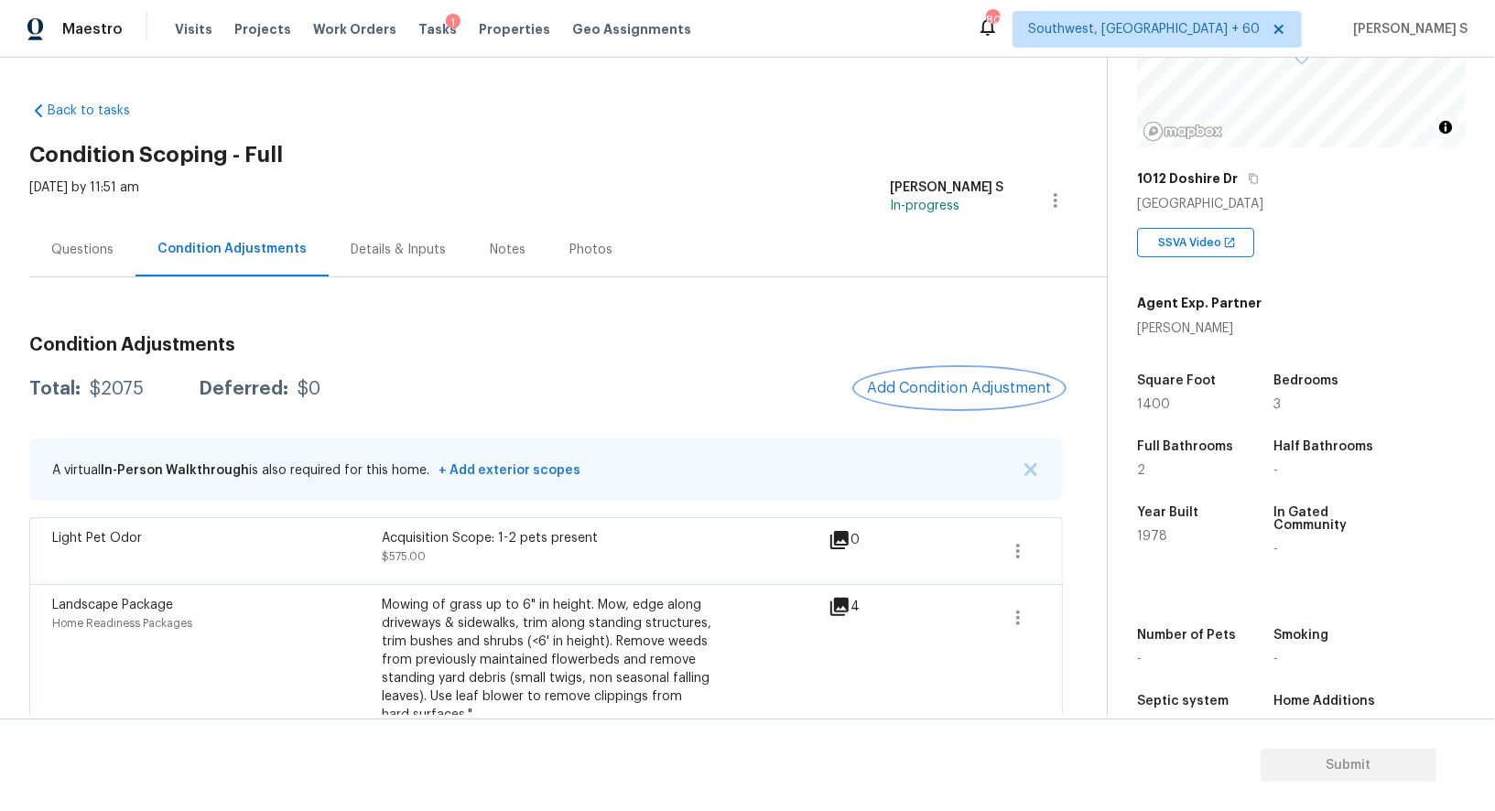
click at [907, 382] on span "Add Condition Adjustment" at bounding box center [959, 388] width 185 height 16
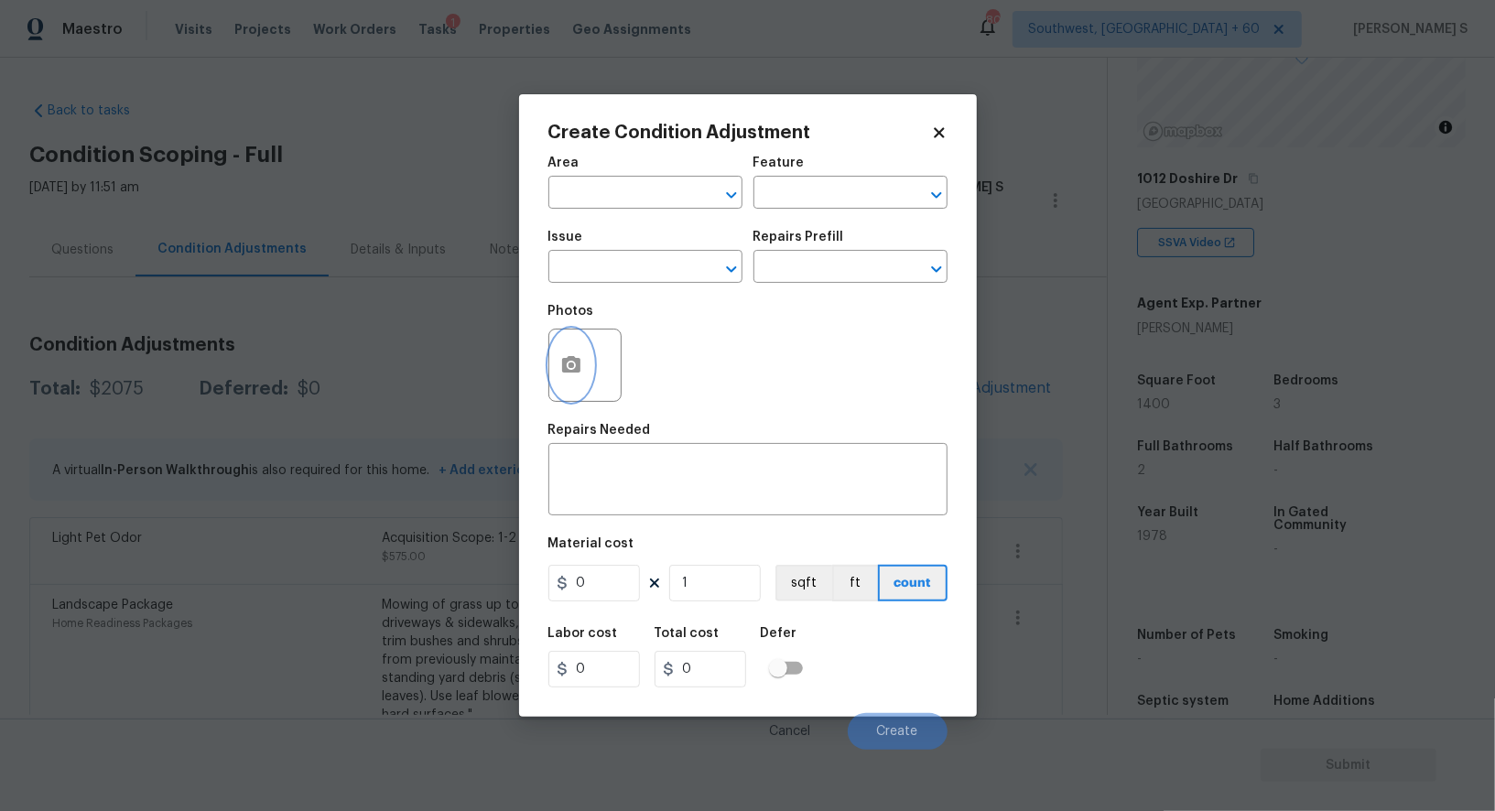
click at [583, 364] on button "button" at bounding box center [571, 365] width 44 height 71
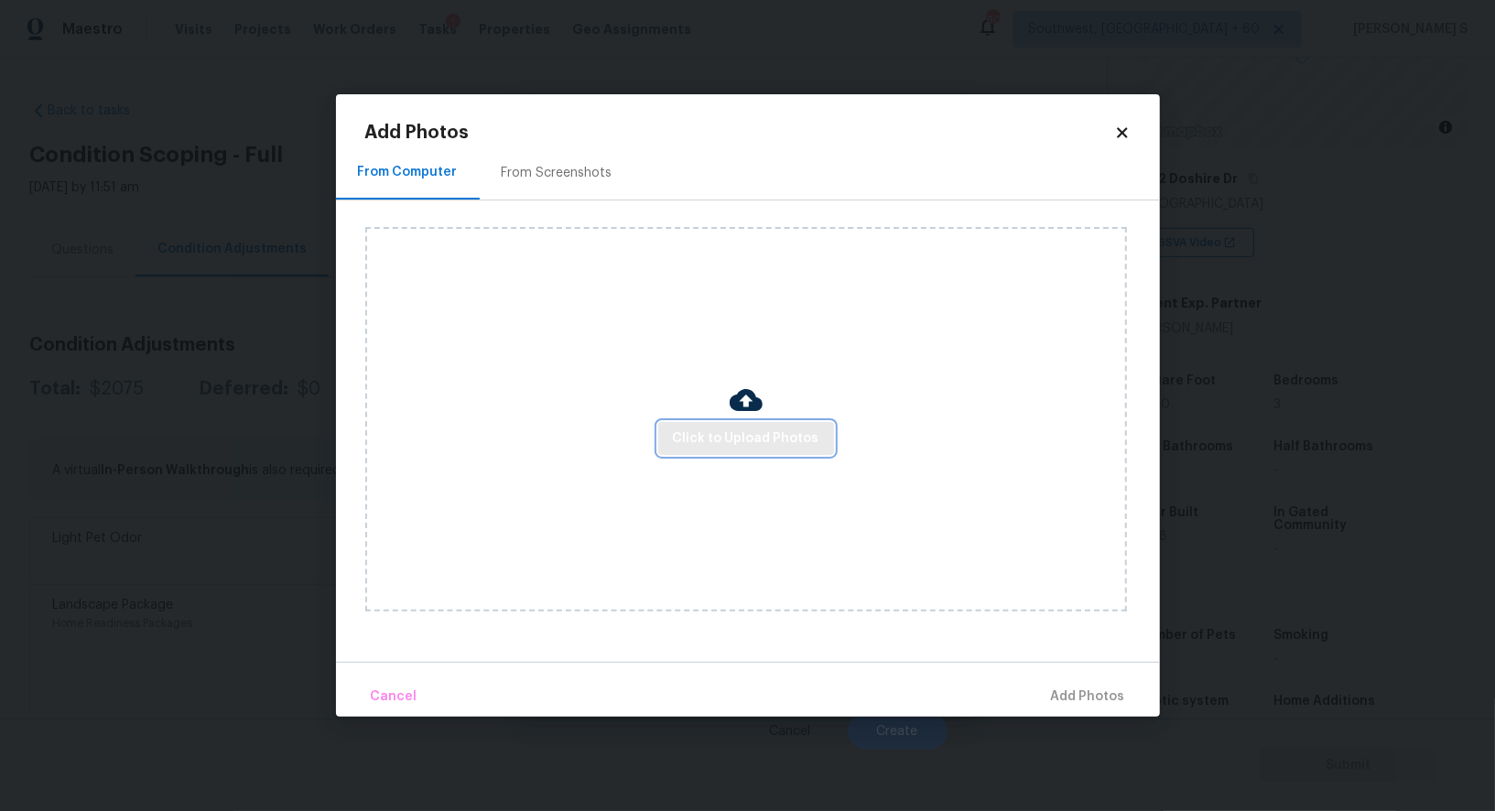
click at [763, 429] on span "Click to Upload Photos" at bounding box center [746, 439] width 147 height 23
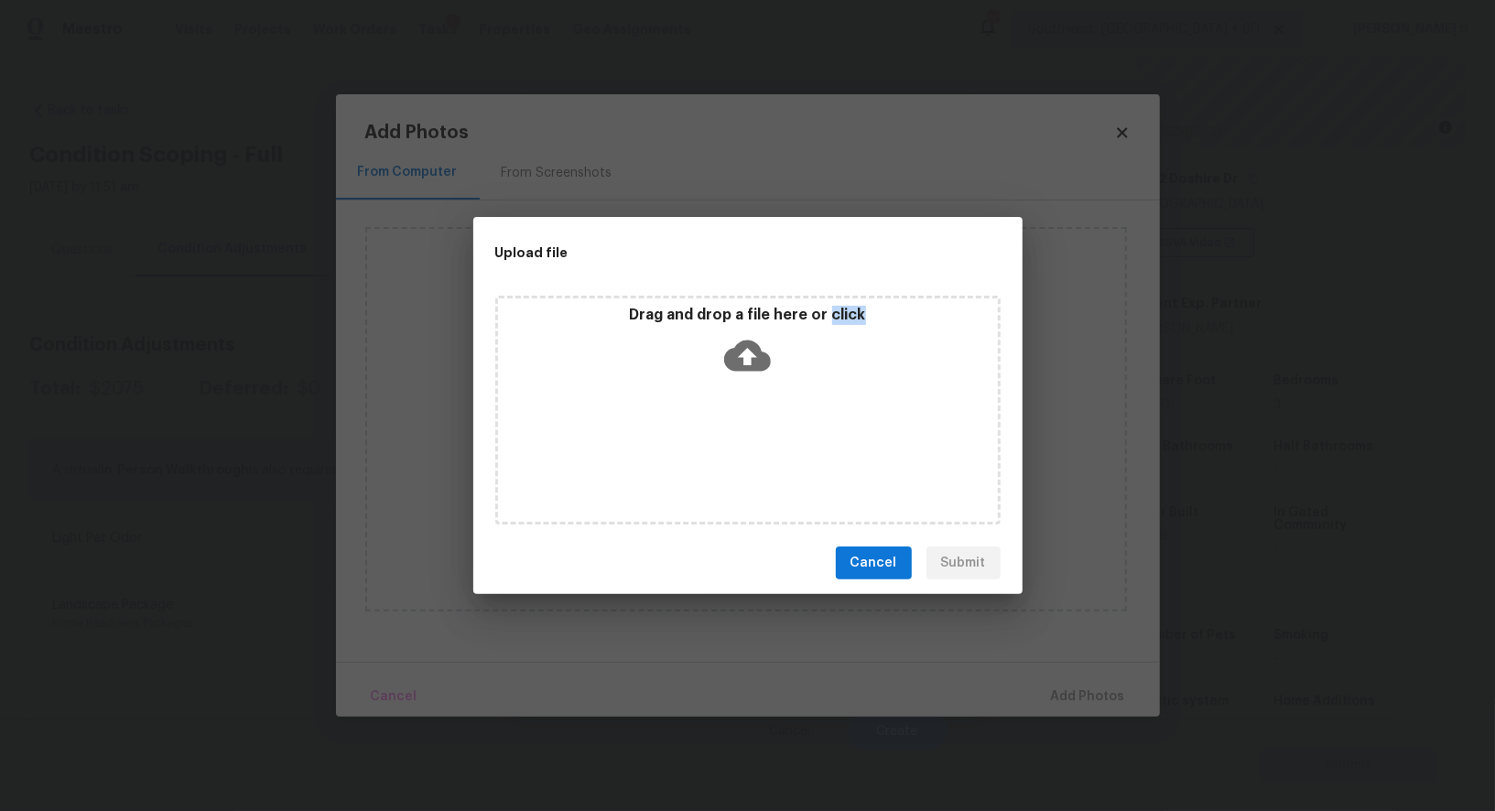
click at [763, 429] on div "Drag and drop a file here or click" at bounding box center [747, 410] width 505 height 229
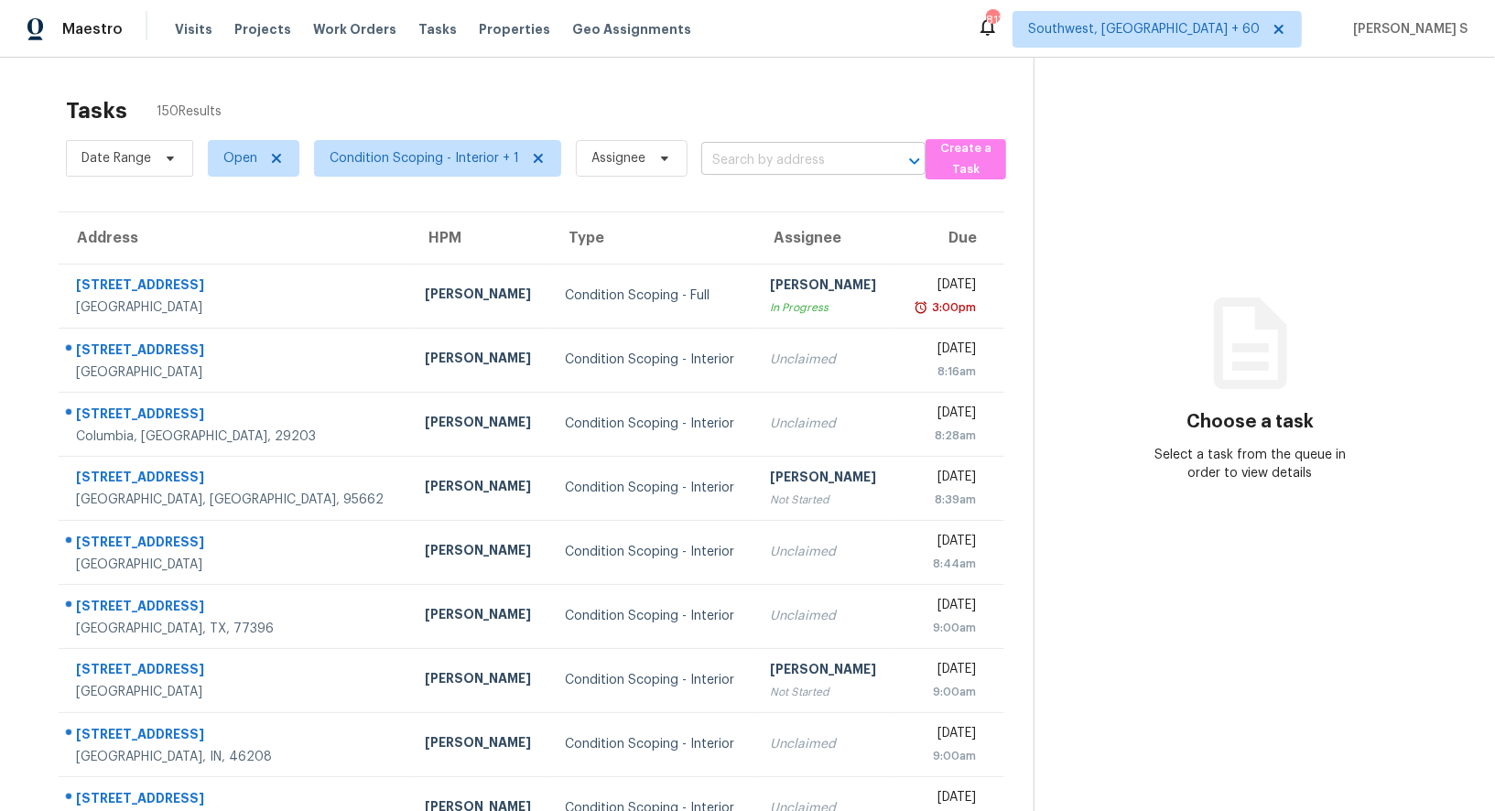
click at [718, 147] on input "text" at bounding box center [787, 161] width 173 height 28
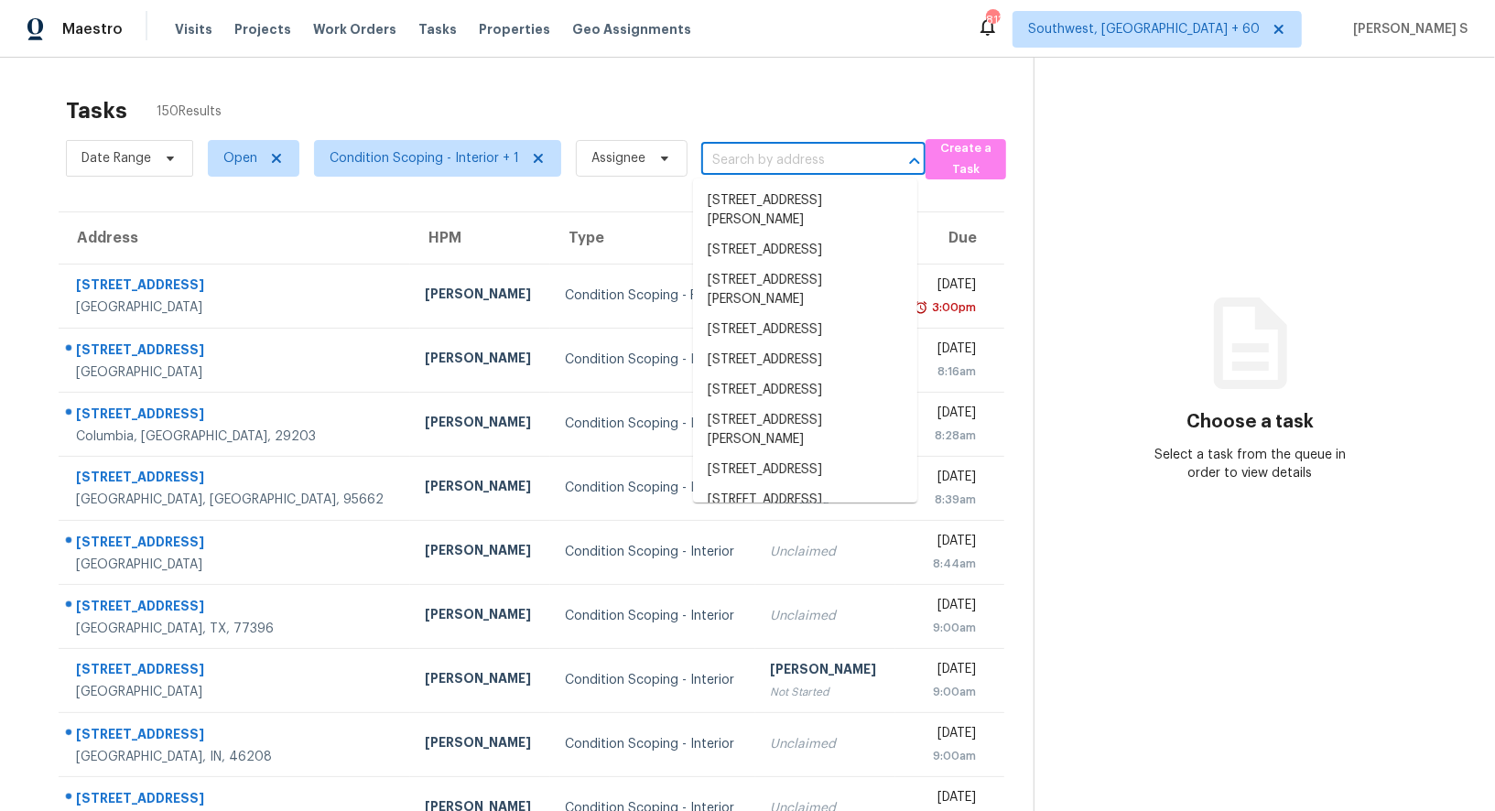
click at [718, 147] on input "text" at bounding box center [787, 161] width 173 height 28
paste input "316 Sky Dr, Knoxville, TN 37912"
type input "316 Sky Dr, Knoxville, TN 37912"
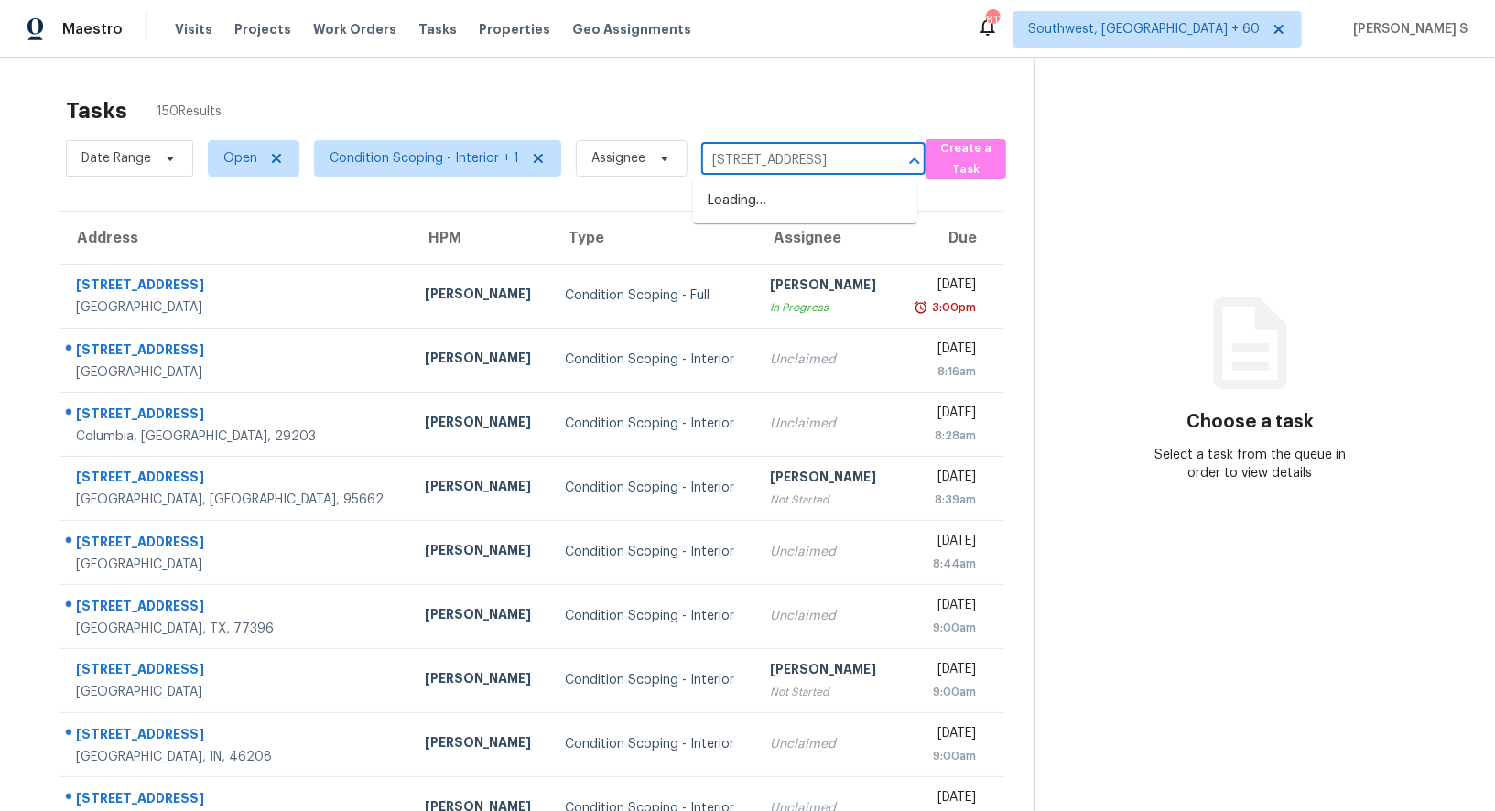
scroll to position [0, 21]
click at [799, 198] on li "316 Sky Dr, Knoxville, TN 37912" at bounding box center [805, 201] width 224 height 30
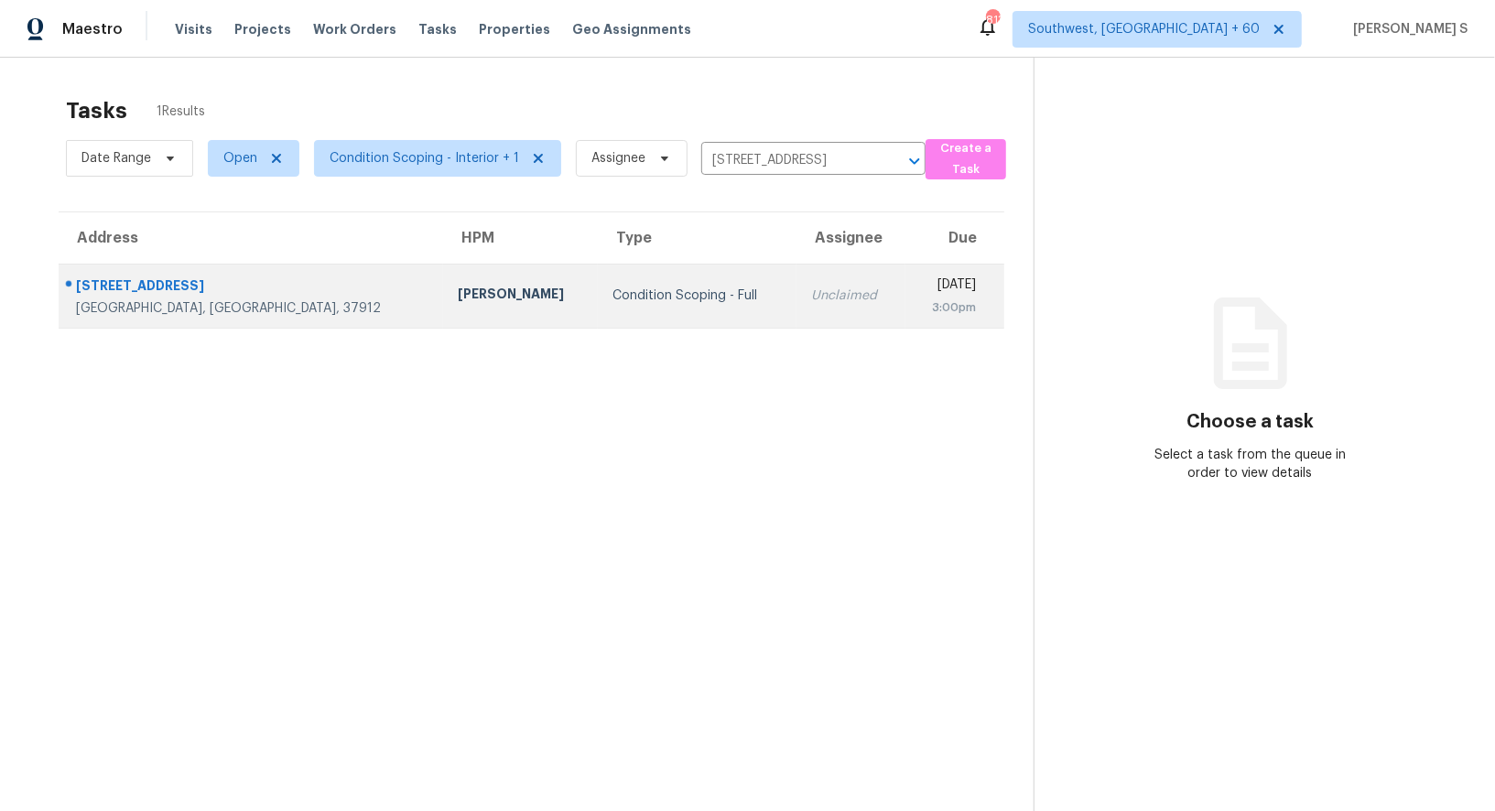
click at [906, 287] on td "Wed, Aug 27th 2025 3:00pm" at bounding box center [955, 296] width 99 height 64
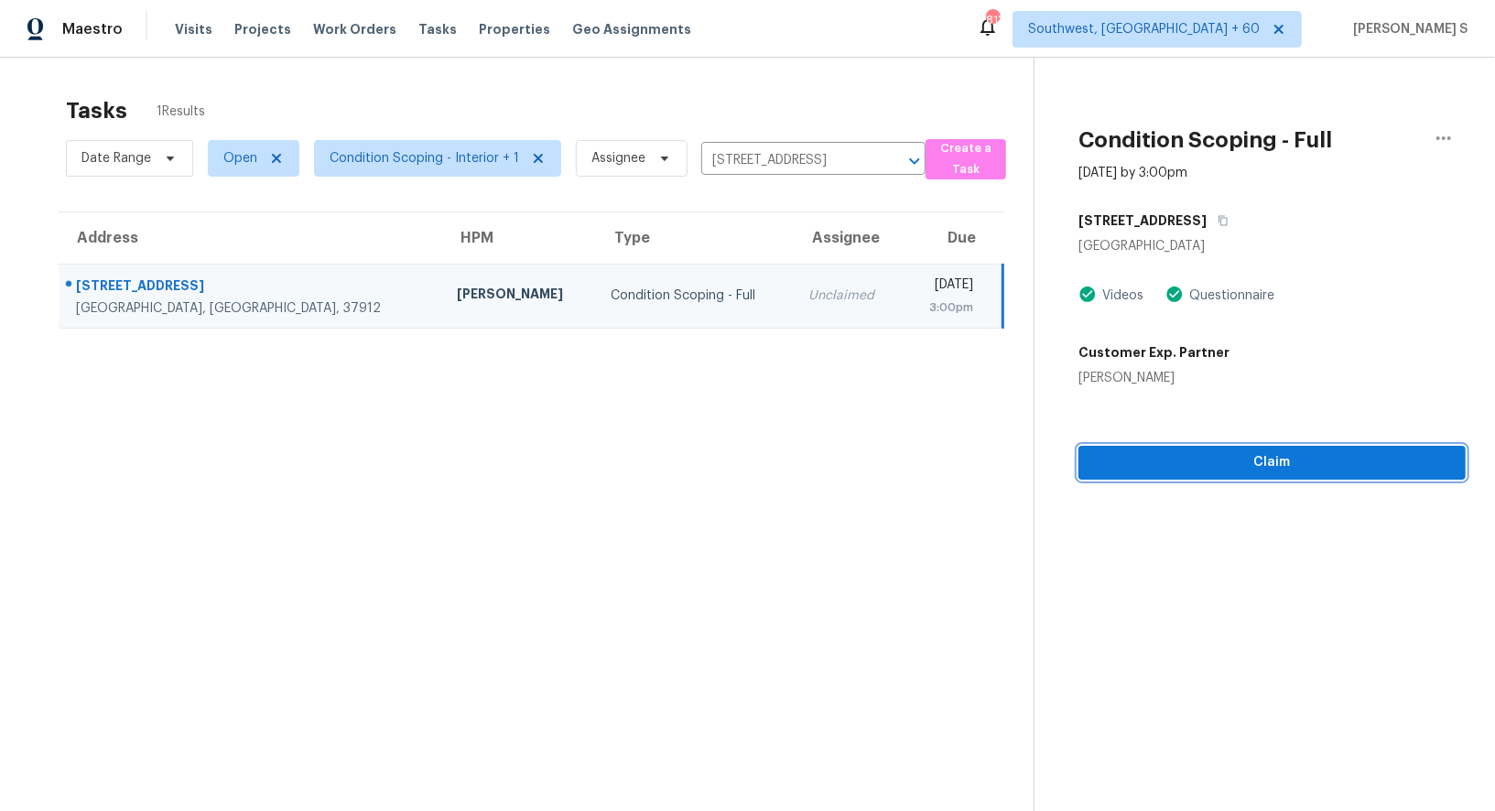
click at [1192, 469] on span "Claim" at bounding box center [1272, 462] width 358 height 23
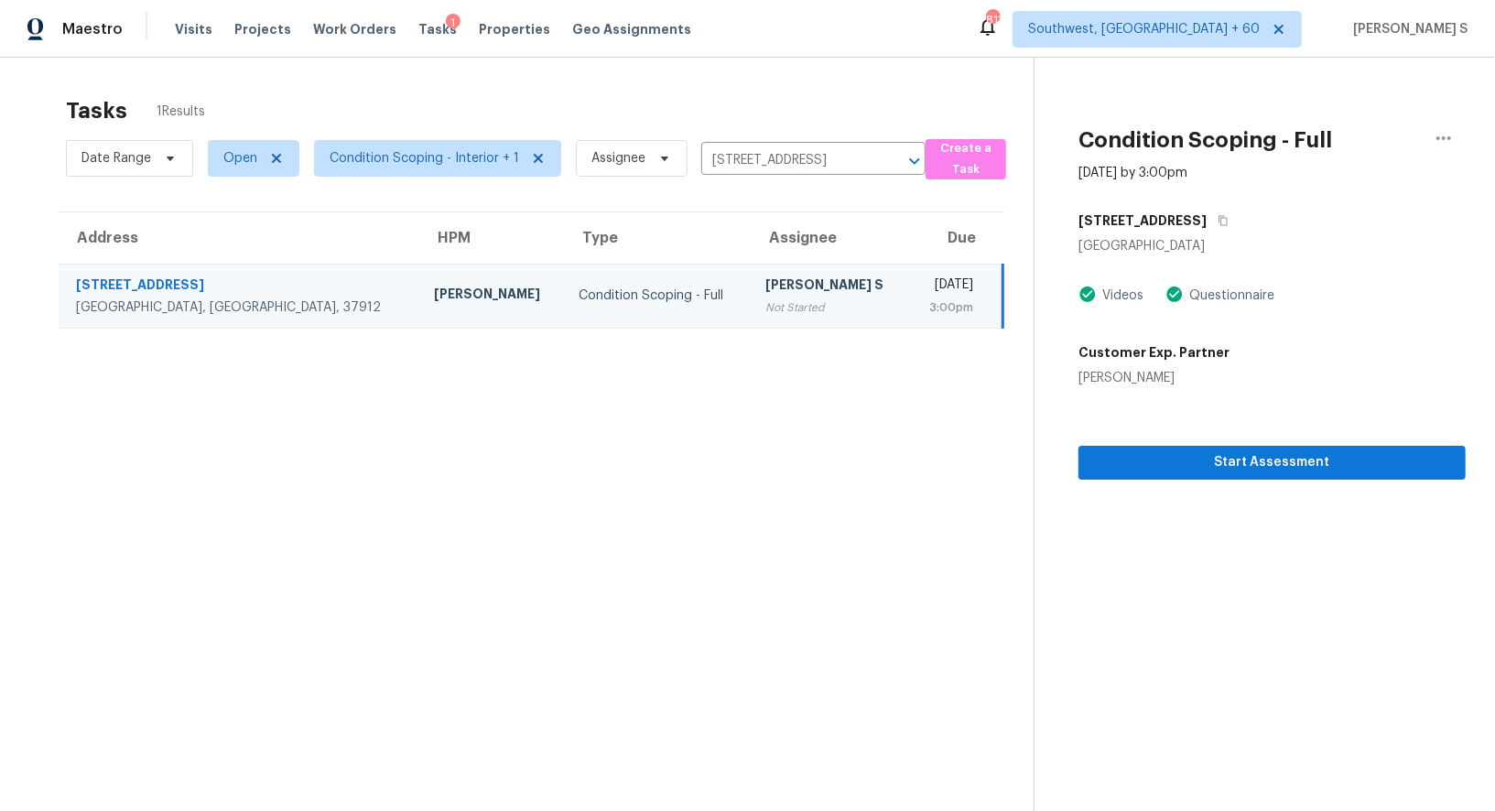
click at [766, 290] on div "[PERSON_NAME] S" at bounding box center [830, 287] width 128 height 23
click at [1144, 461] on span "Start Assessment" at bounding box center [1272, 462] width 358 height 23
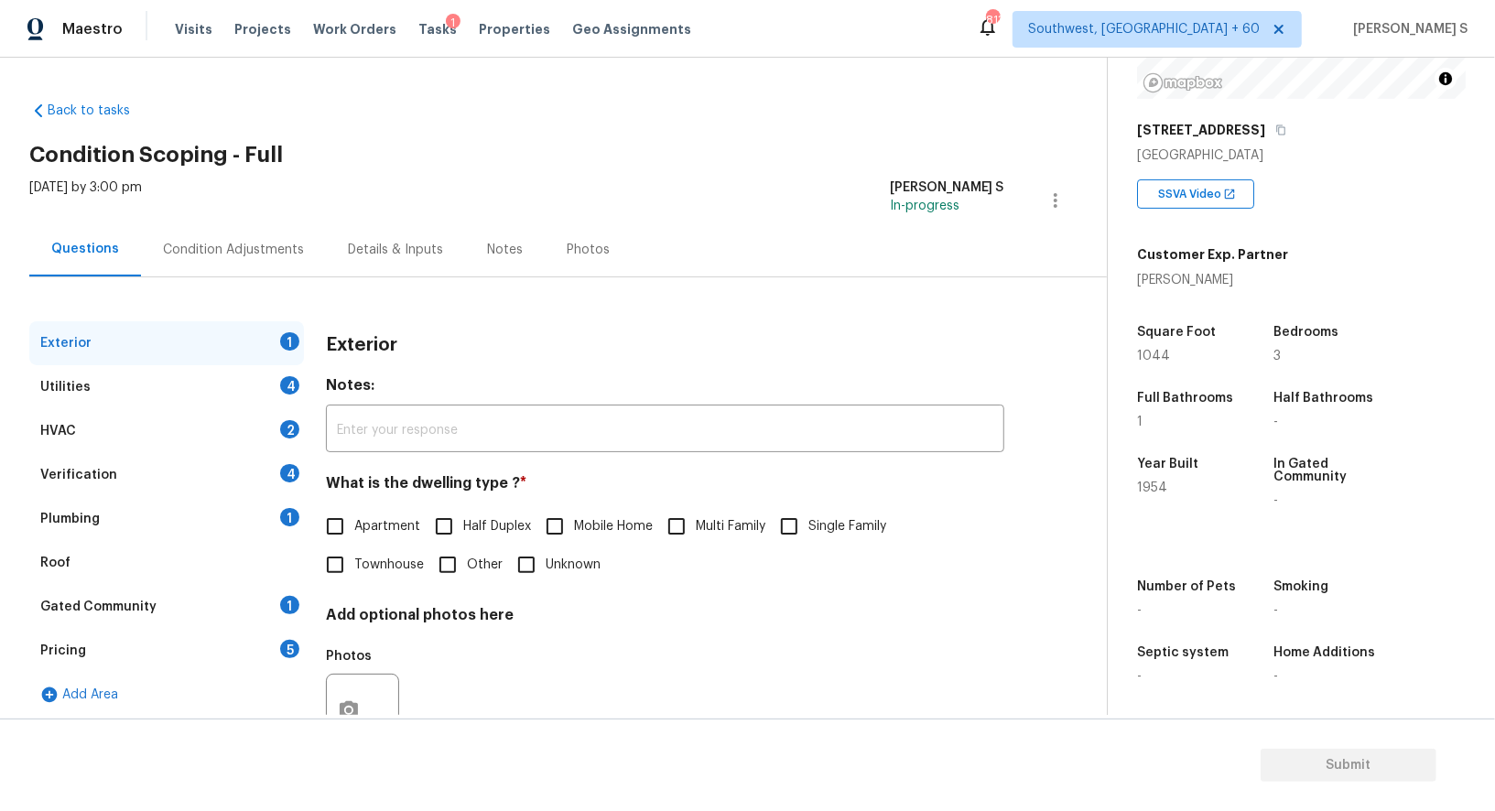
scroll to position [248, 0]
click at [812, 511] on label "Single Family" at bounding box center [828, 526] width 116 height 38
click at [809, 511] on input "Single Family" at bounding box center [789, 526] width 38 height 38
checkbox input "true"
click at [279, 397] on div "Utilities 4" at bounding box center [166, 387] width 275 height 44
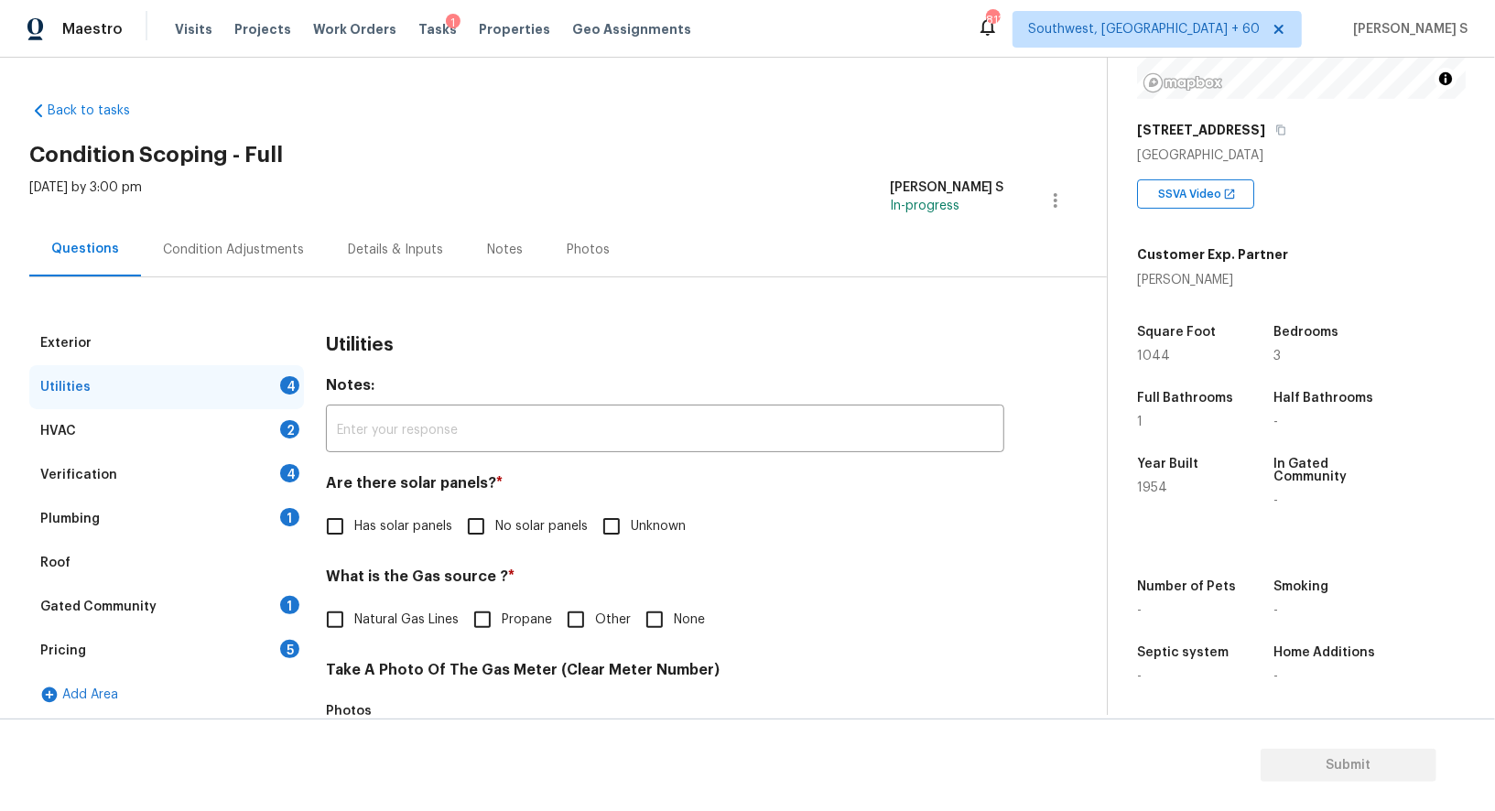
click at [279, 397] on div "Utilities 4" at bounding box center [166, 387] width 275 height 44
click at [475, 516] on input "No solar panels" at bounding box center [476, 526] width 38 height 38
checkbox input "true"
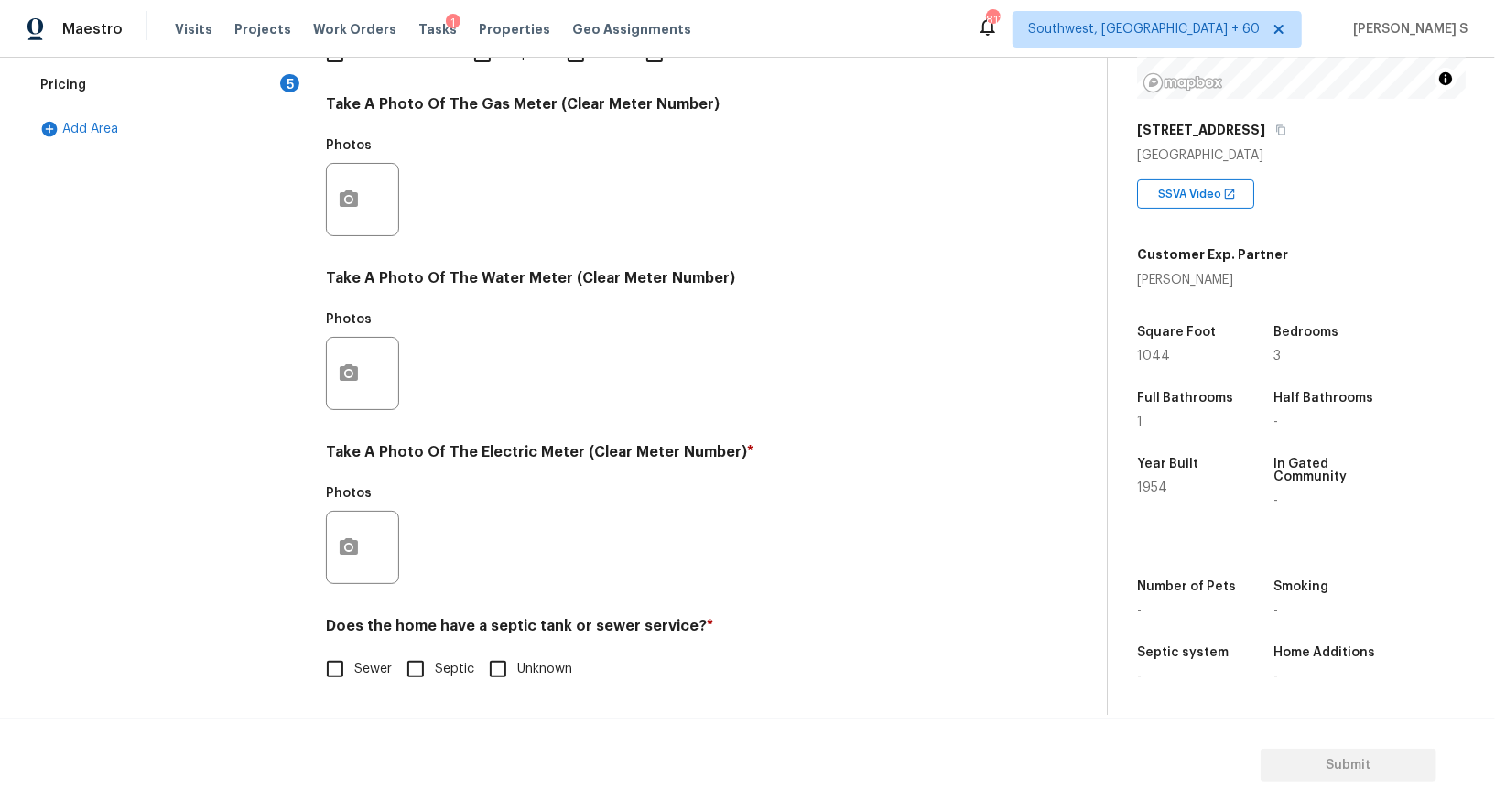
click at [370, 675] on span "Sewer" at bounding box center [373, 669] width 38 height 19
click at [354, 675] on input "Sewer" at bounding box center [335, 669] width 38 height 38
checkbox input "true"
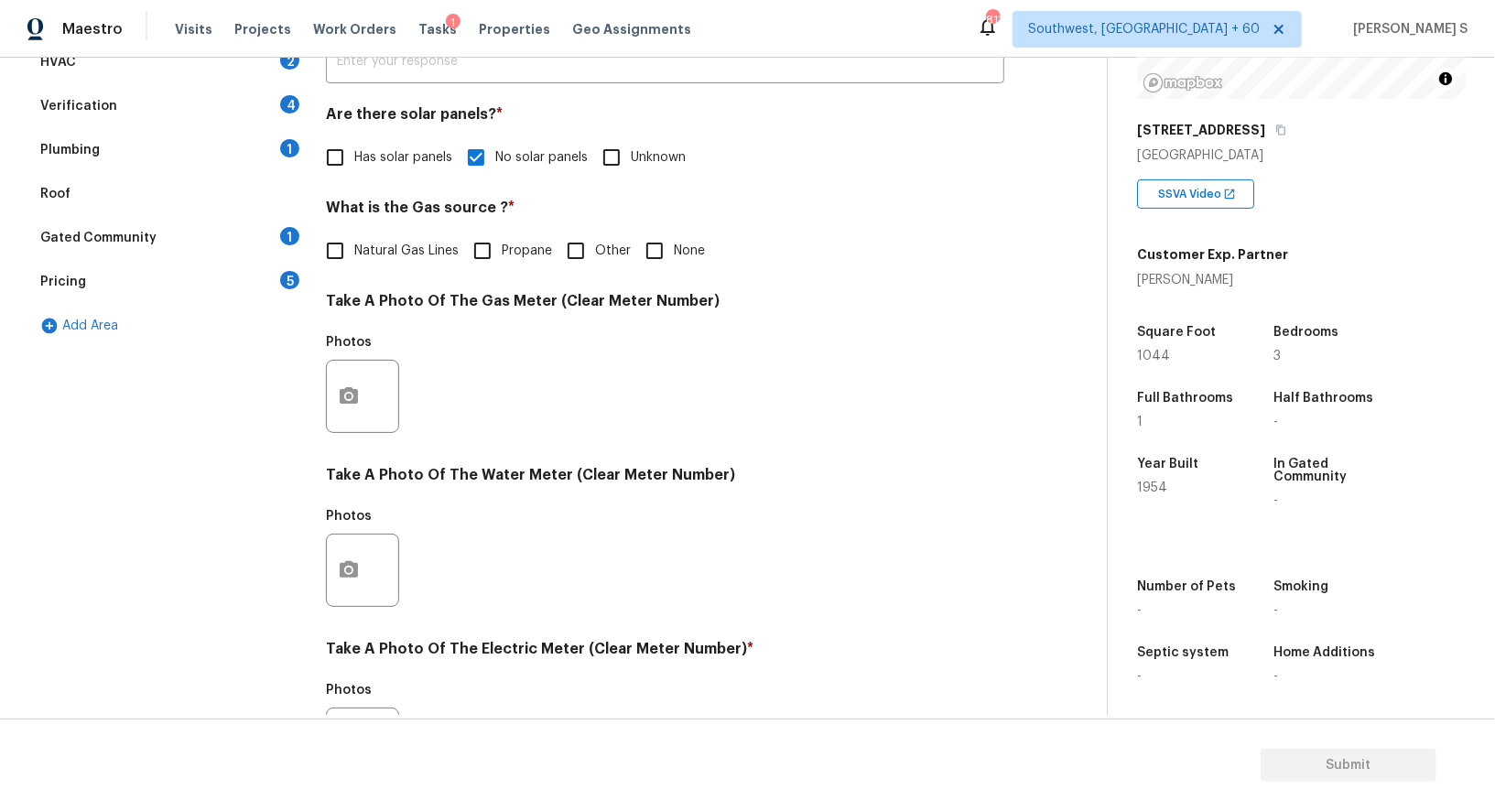
scroll to position [0, 0]
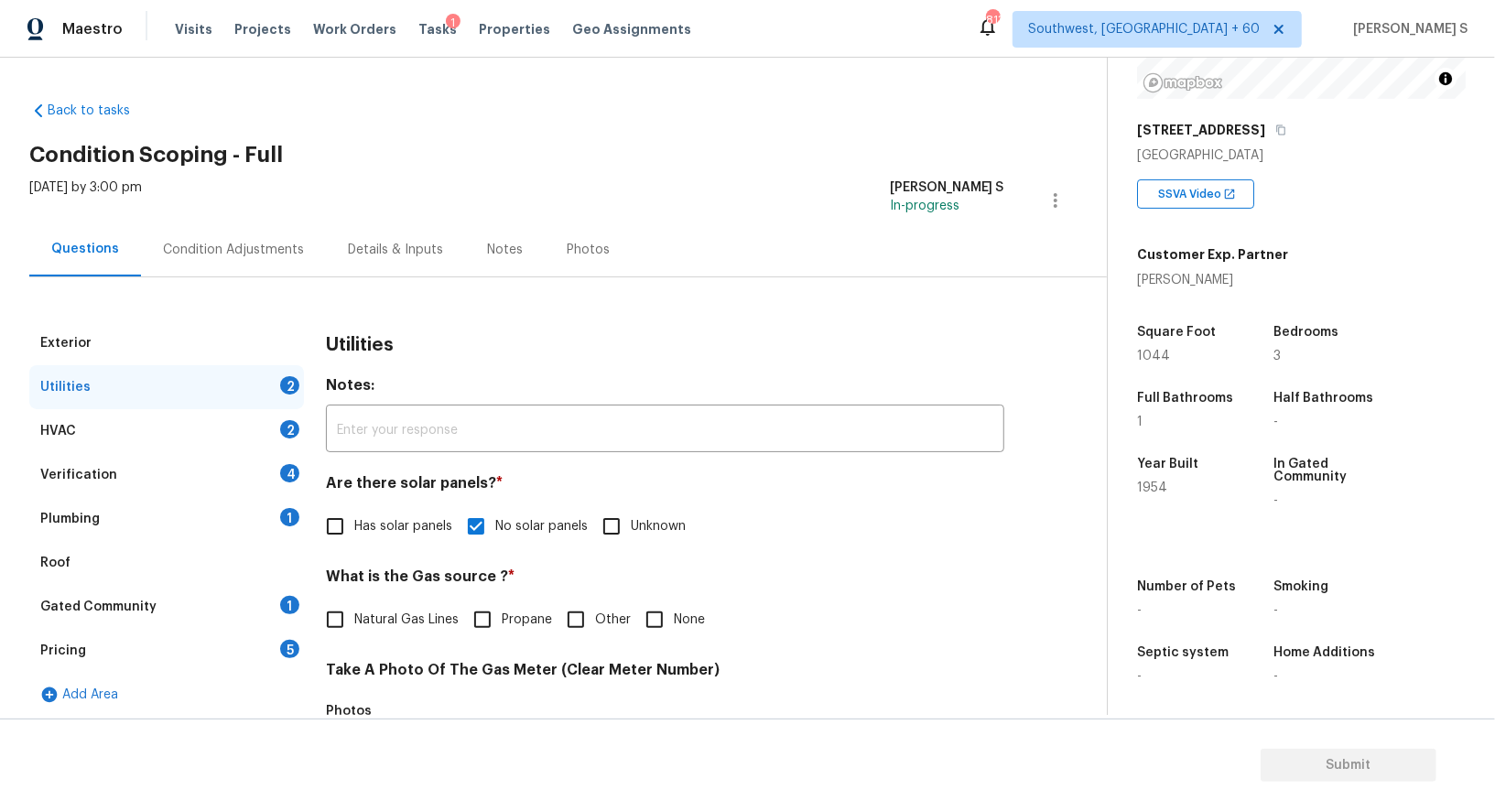
click at [280, 494] on div "Verification 4" at bounding box center [166, 475] width 275 height 44
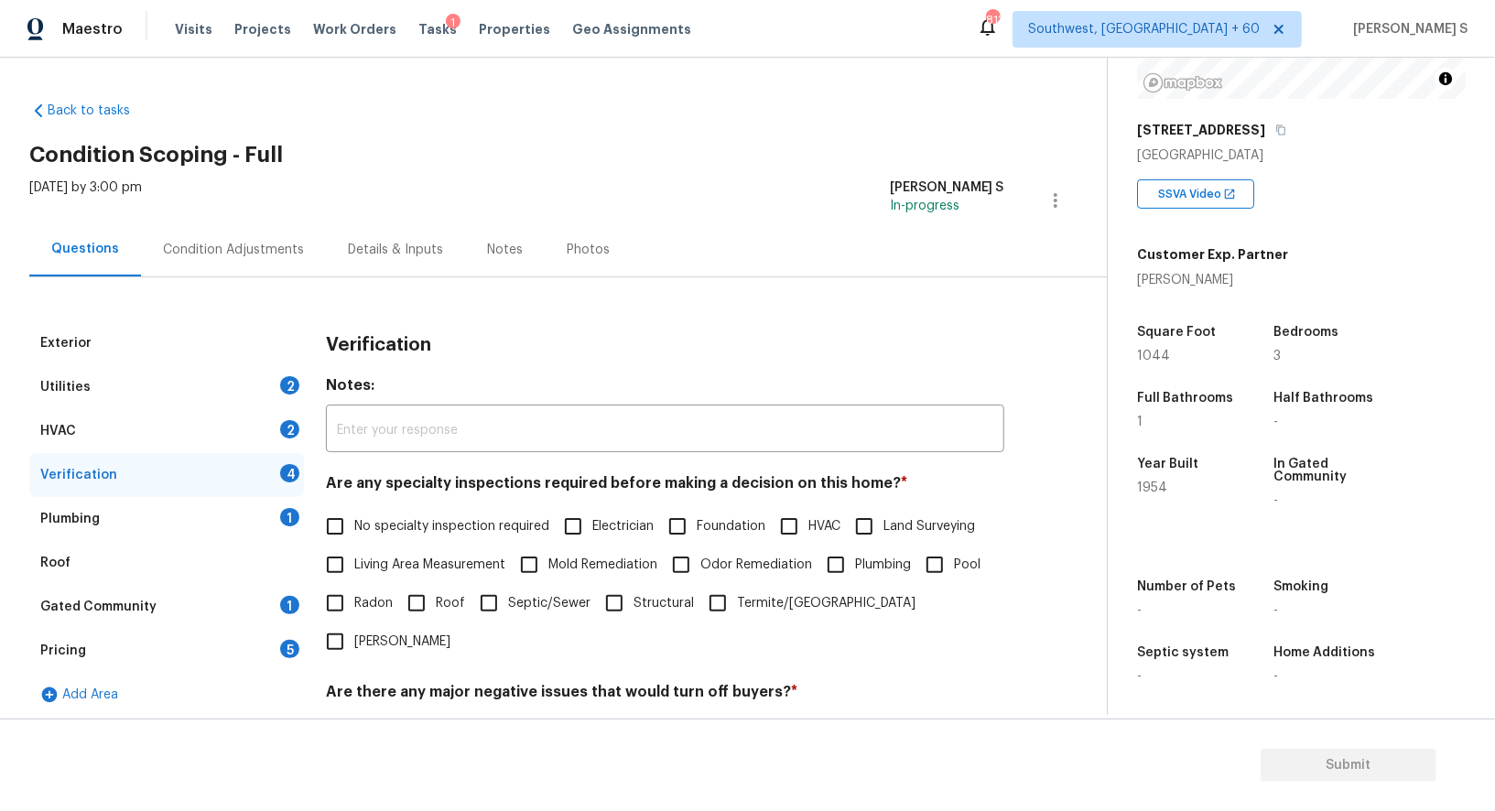
click at [277, 511] on div "Plumbing 1" at bounding box center [166, 519] width 275 height 44
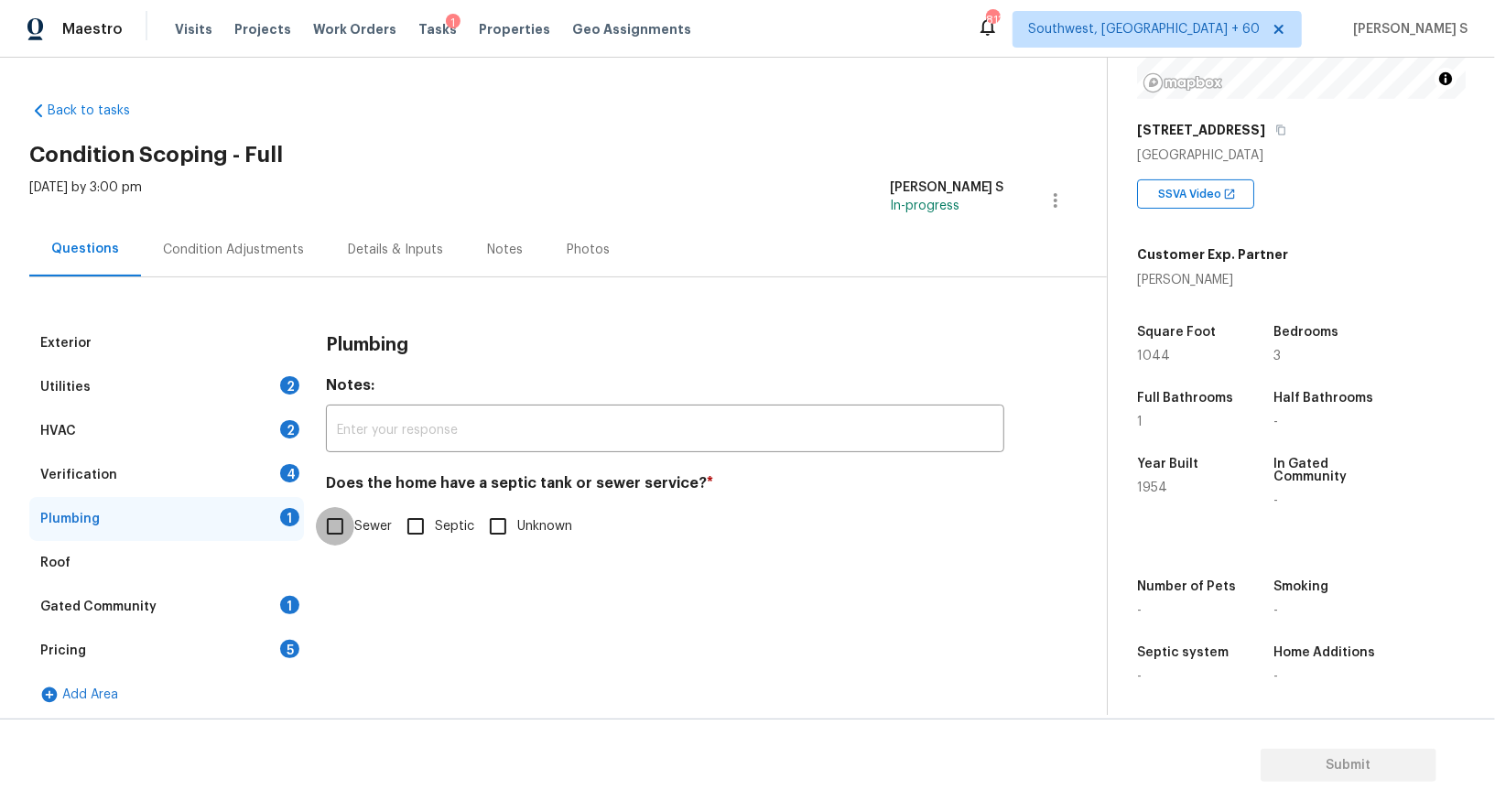
click at [334, 531] on input "Sewer" at bounding box center [335, 526] width 38 height 38
checkbox input "true"
click at [266, 595] on div "Gated Community 1" at bounding box center [166, 607] width 275 height 44
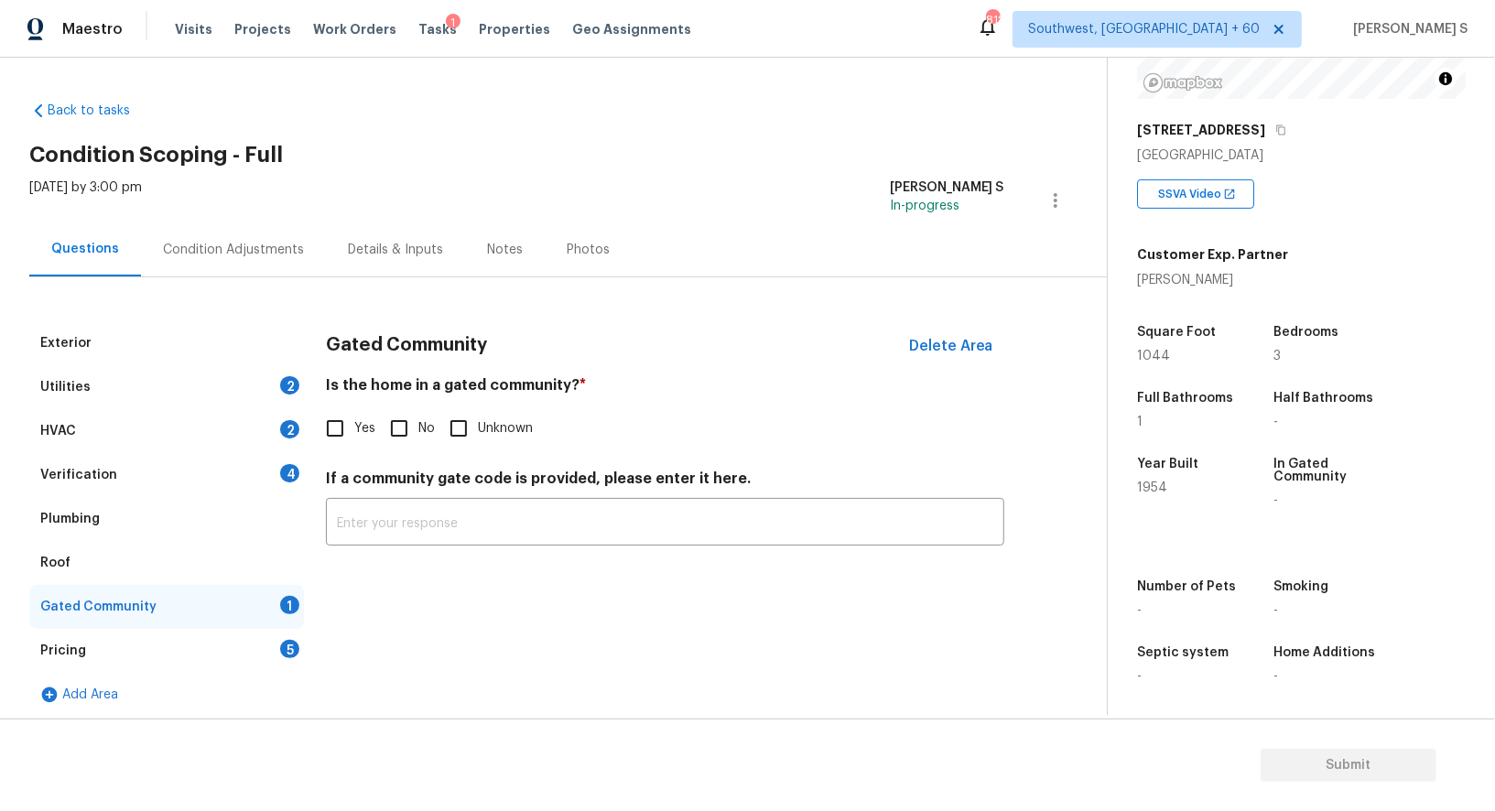
click at [409, 421] on input "No" at bounding box center [399, 428] width 38 height 38
checkbox input "true"
click at [277, 474] on div "Verification 4" at bounding box center [166, 475] width 275 height 44
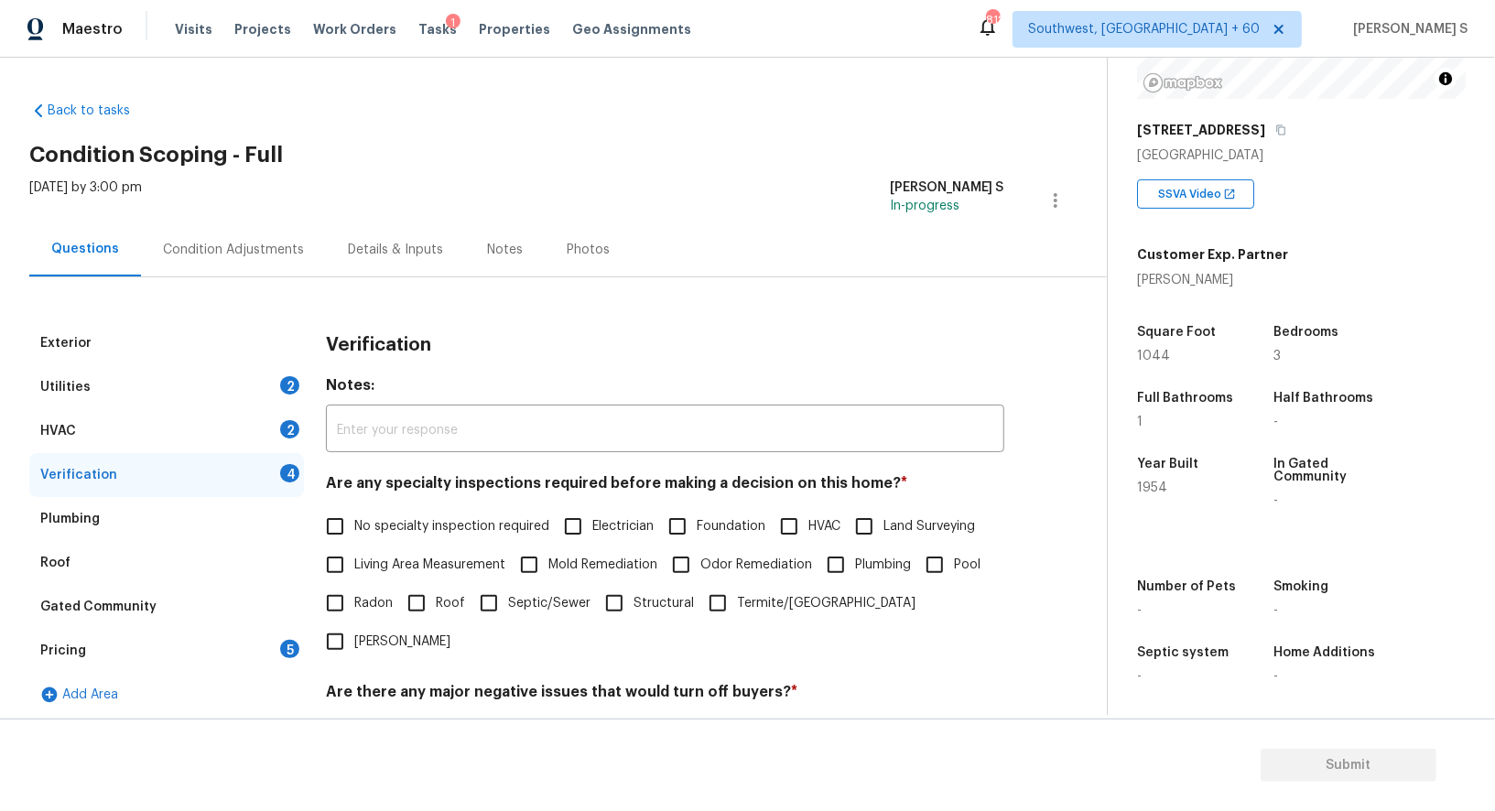
drag, startPoint x: 331, startPoint y: 518, endPoint x: 451, endPoint y: 516, distance: 119.1
click at [331, 518] on input "No specialty inspection required" at bounding box center [335, 526] width 38 height 38
checkbox input "true"
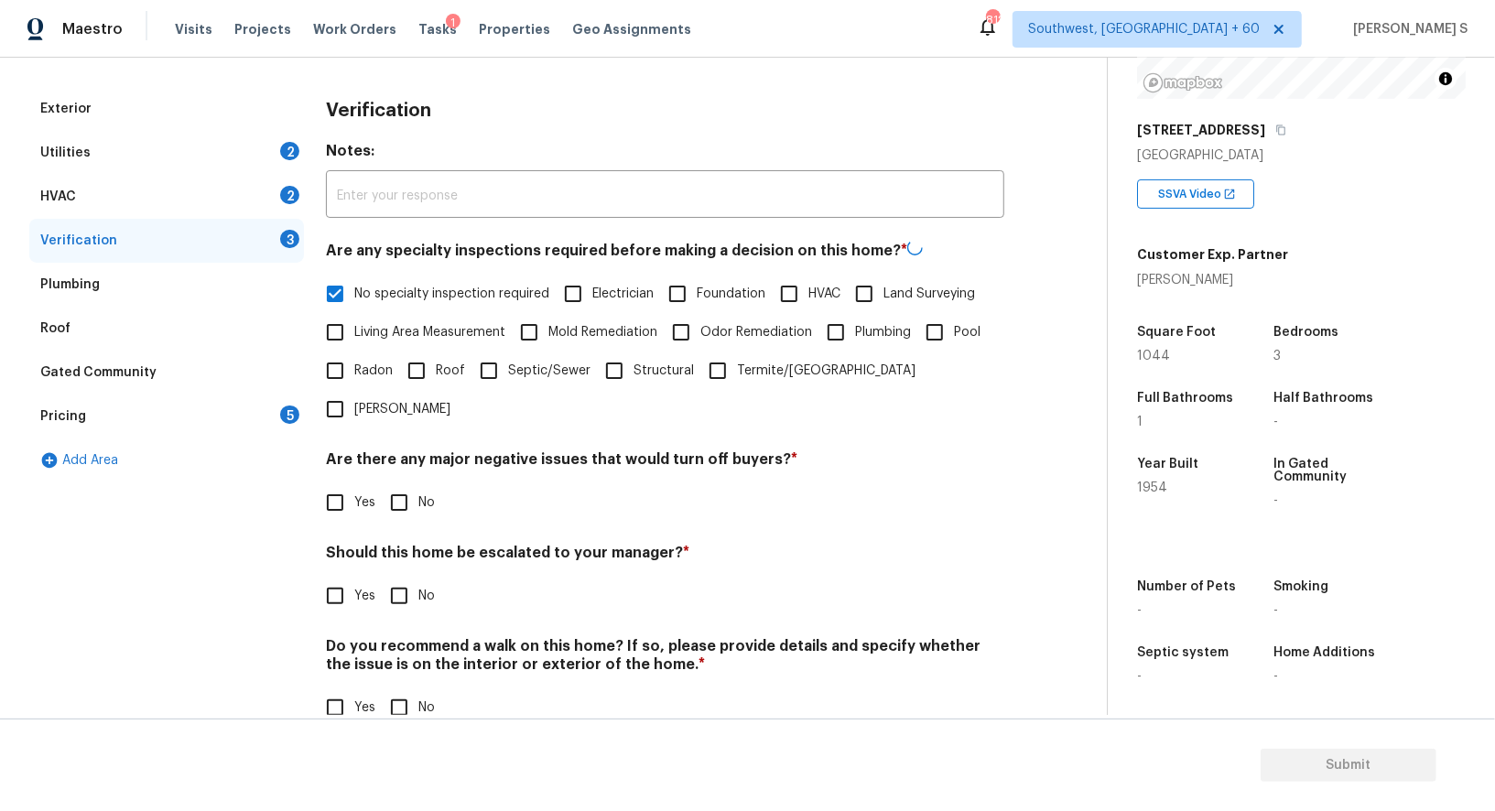
scroll to position [234, 0]
click at [410, 483] on input "No" at bounding box center [399, 502] width 38 height 38
checkbox input "true"
click at [407, 642] on div "Do you recommend a walk on this home? If so, please provide details and specify…" at bounding box center [665, 683] width 679 height 90
click at [410, 688] on input "No" at bounding box center [399, 707] width 38 height 38
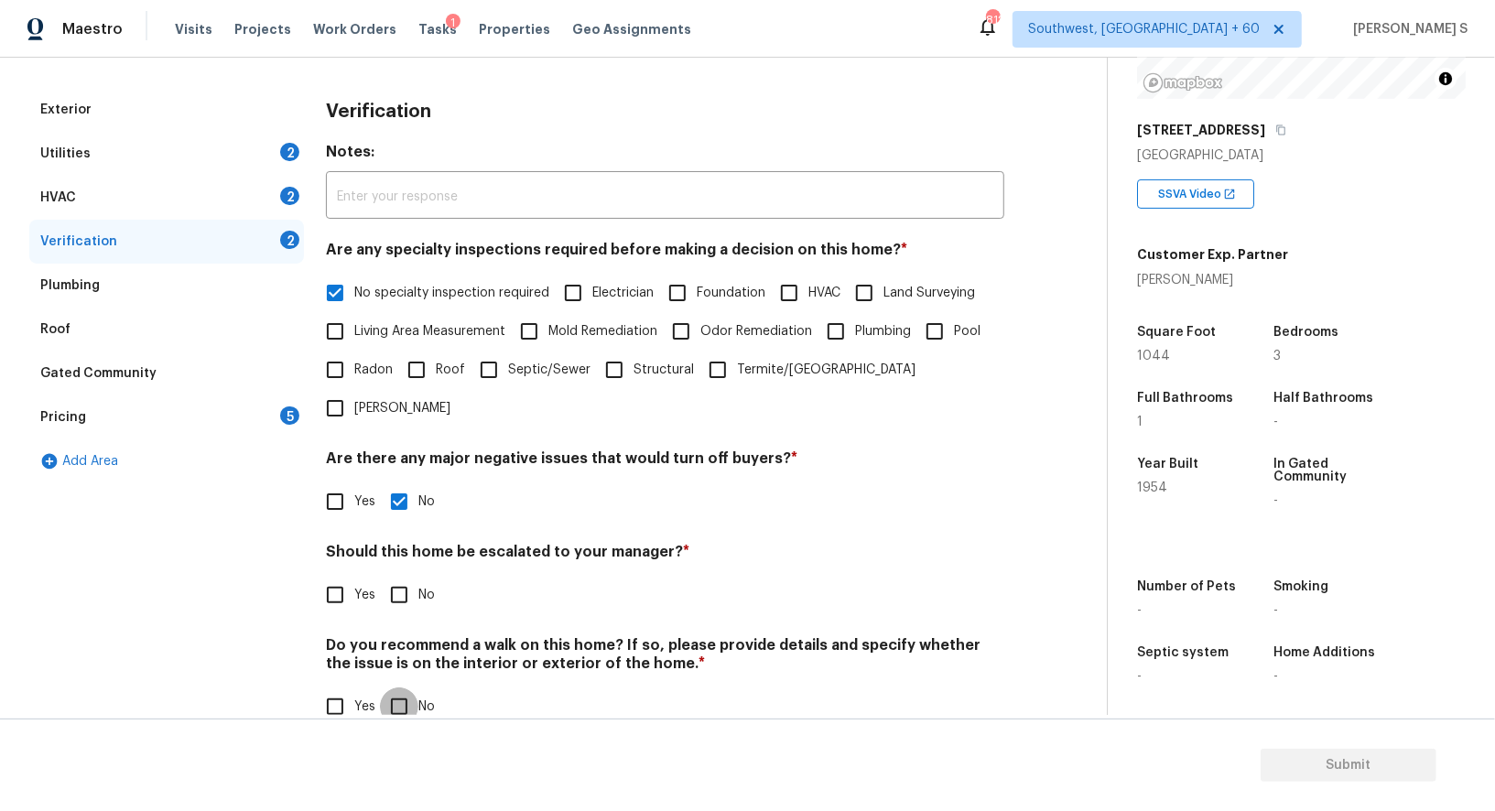
checkbox input "true"
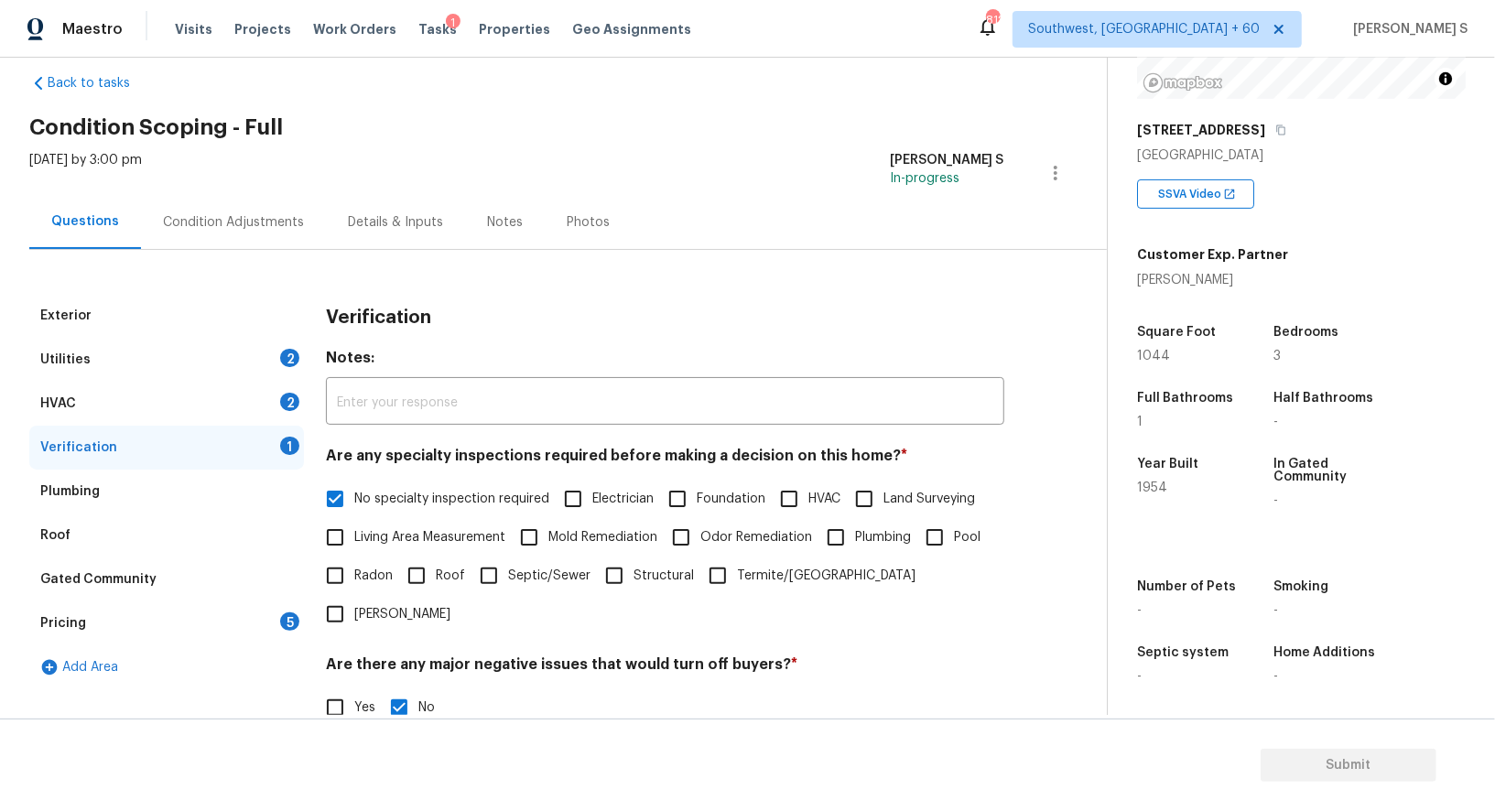
scroll to position [0, 0]
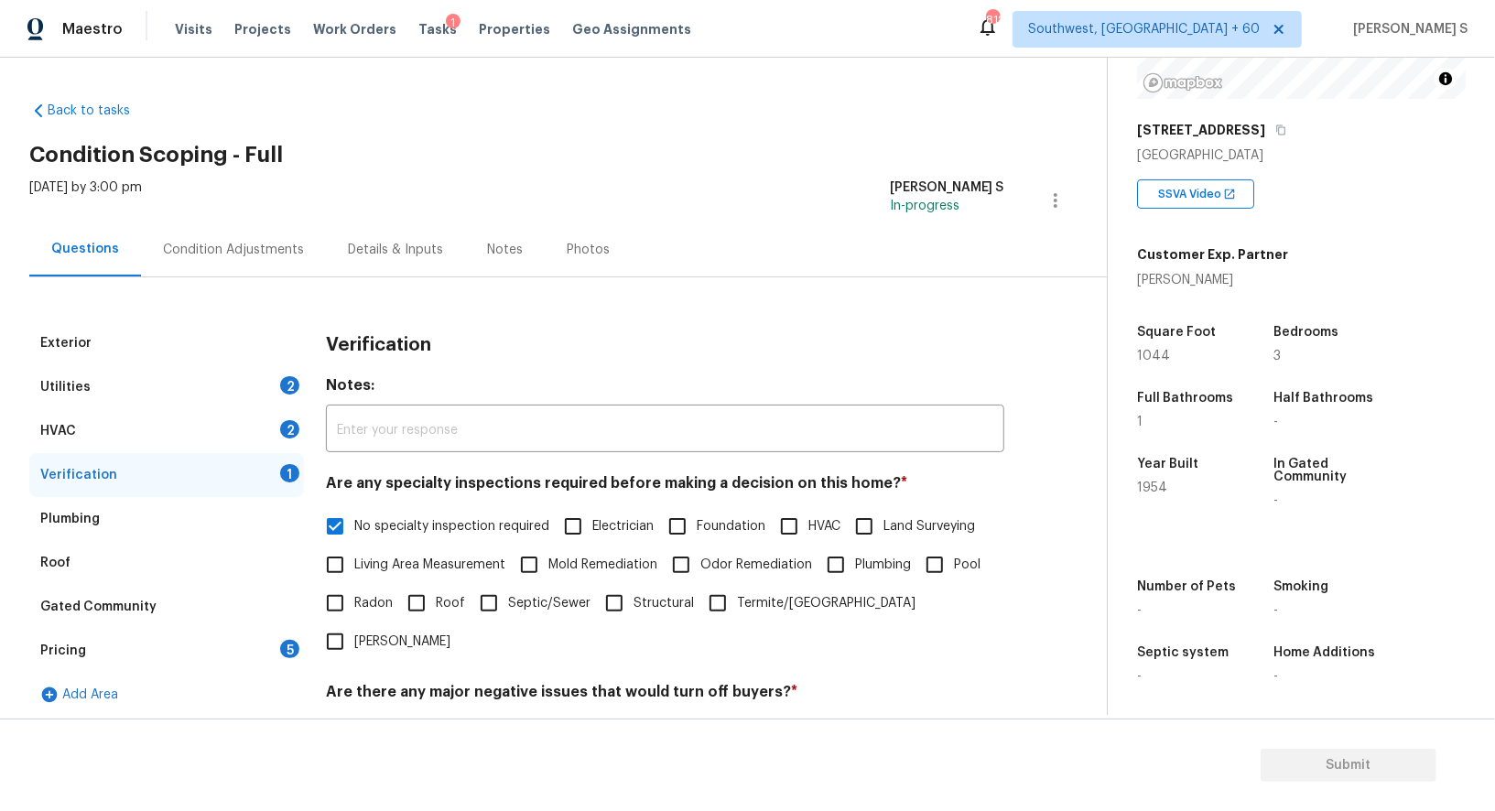
click at [275, 418] on div "HVAC 2" at bounding box center [166, 431] width 275 height 44
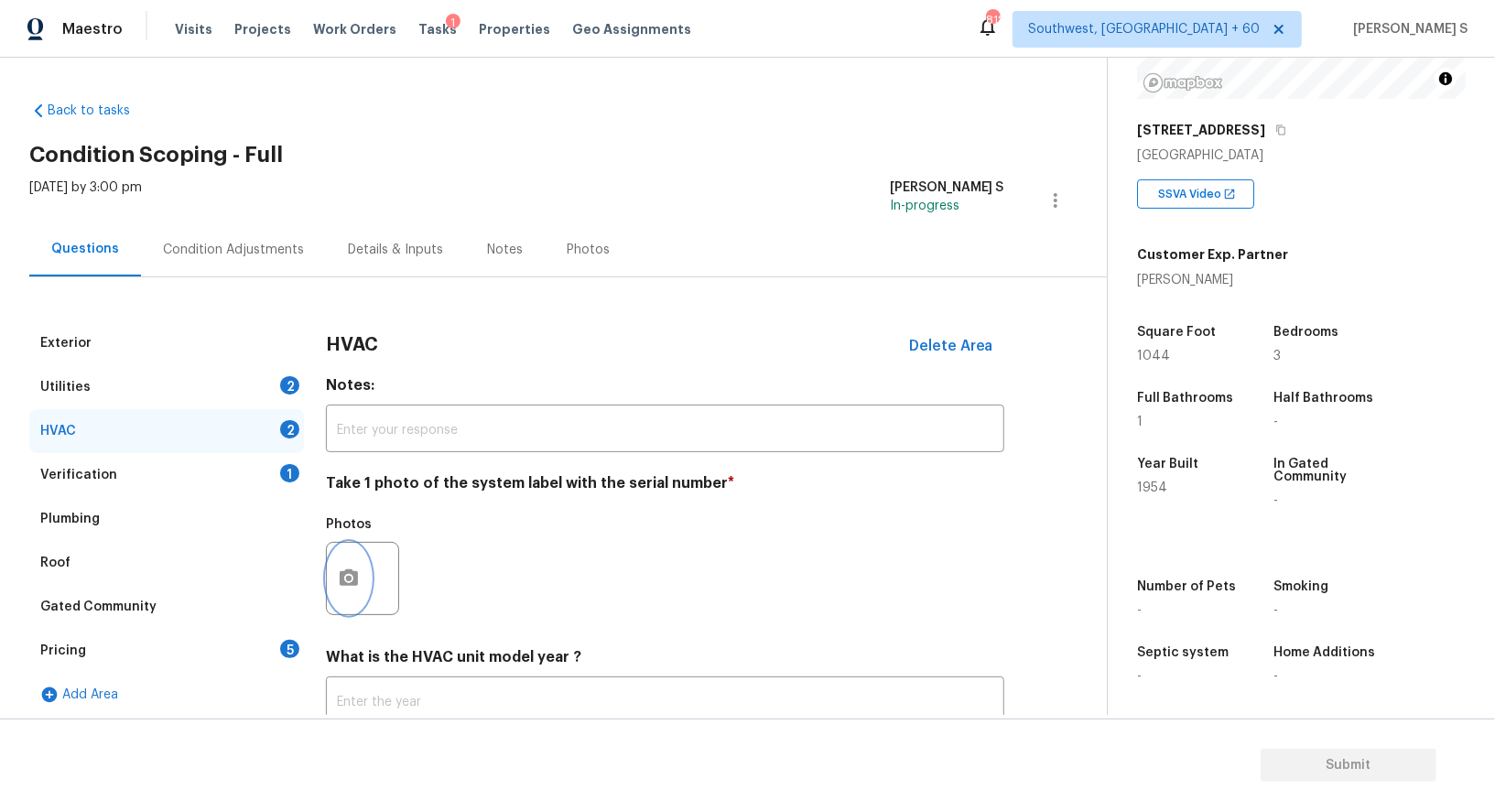
click at [360, 567] on button "button" at bounding box center [349, 578] width 44 height 71
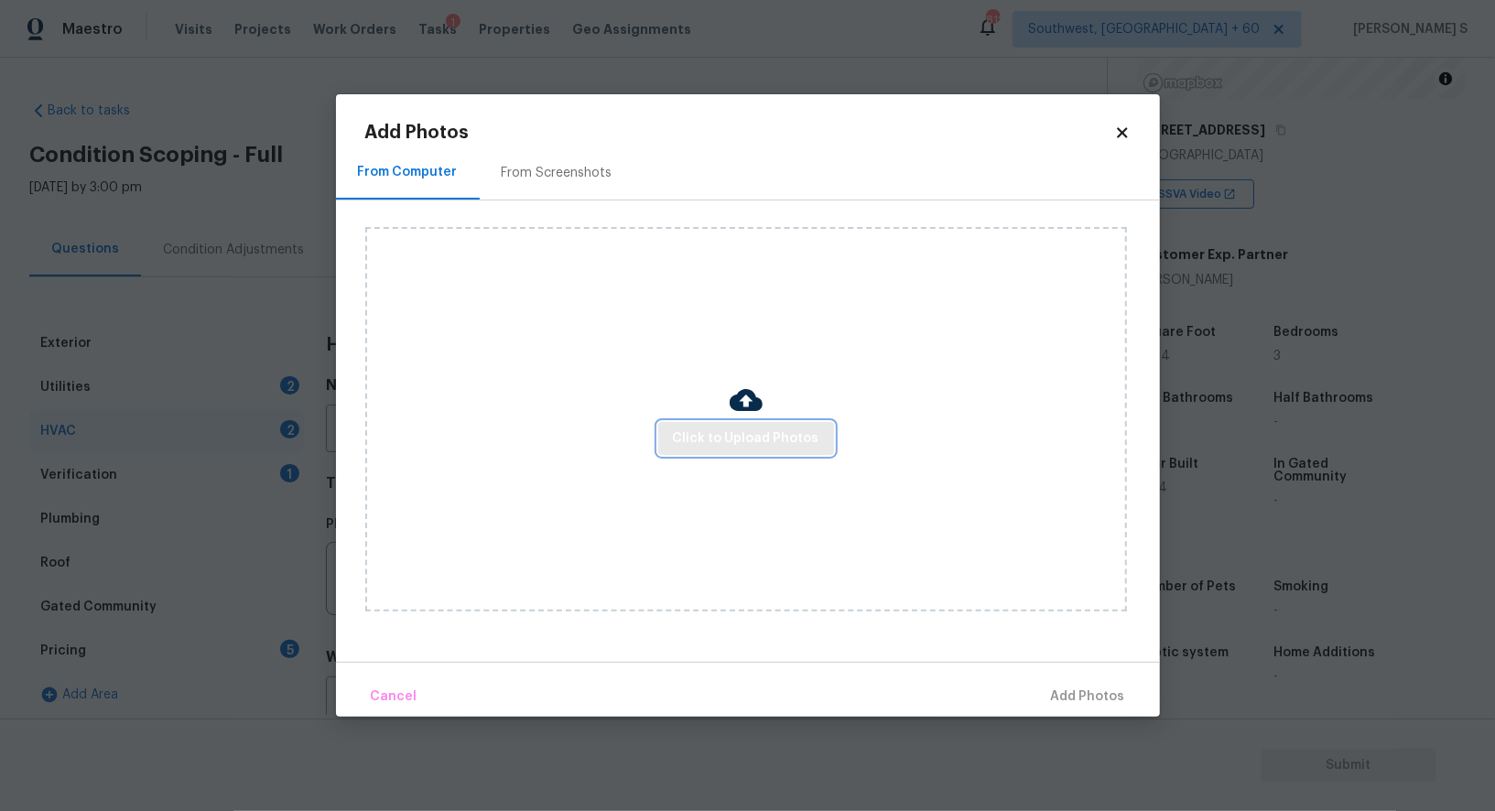
click at [690, 427] on button "Click to Upload Photos" at bounding box center [746, 439] width 176 height 34
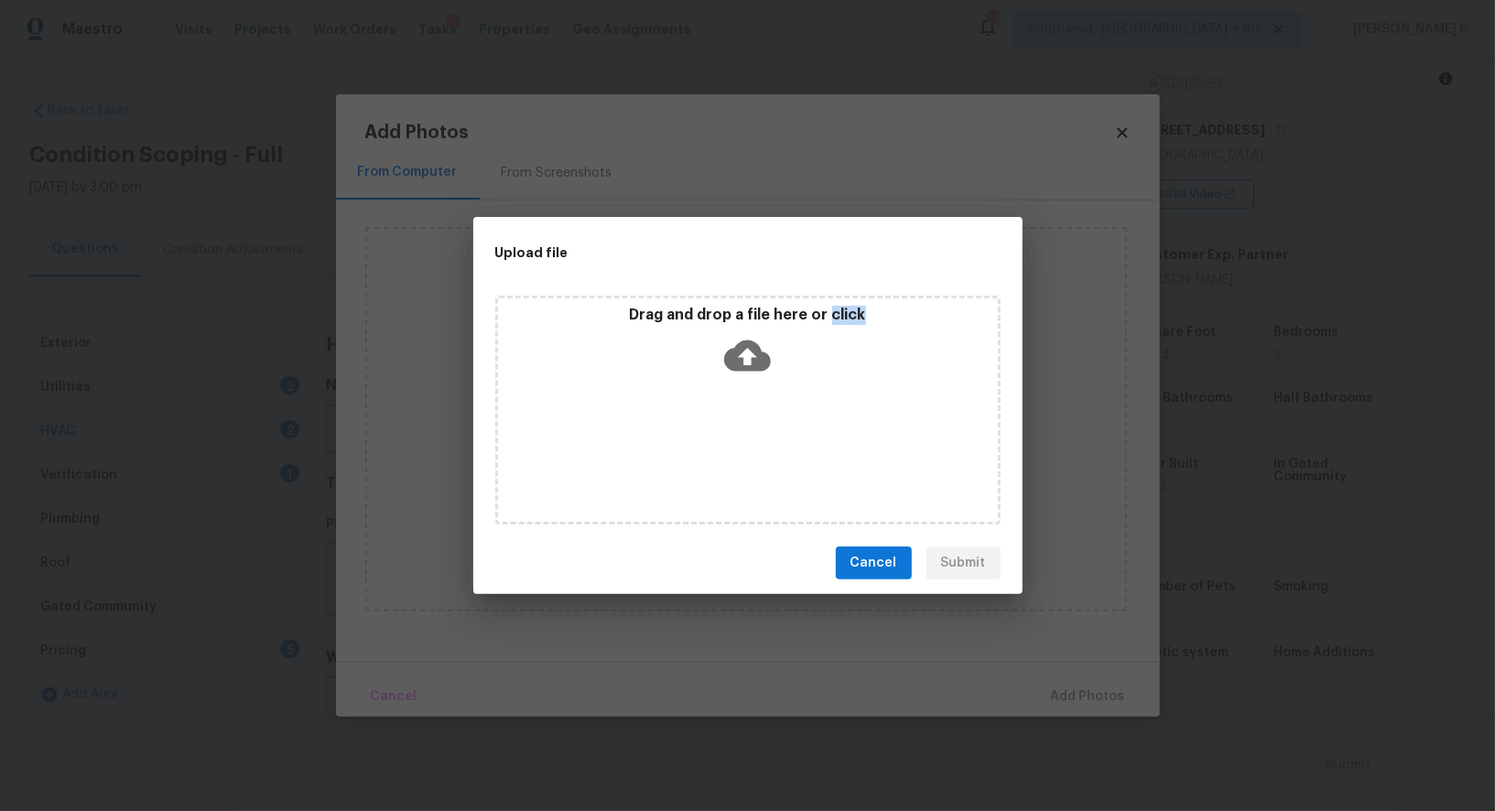
click at [690, 427] on div "Drag and drop a file here or click" at bounding box center [747, 410] width 505 height 229
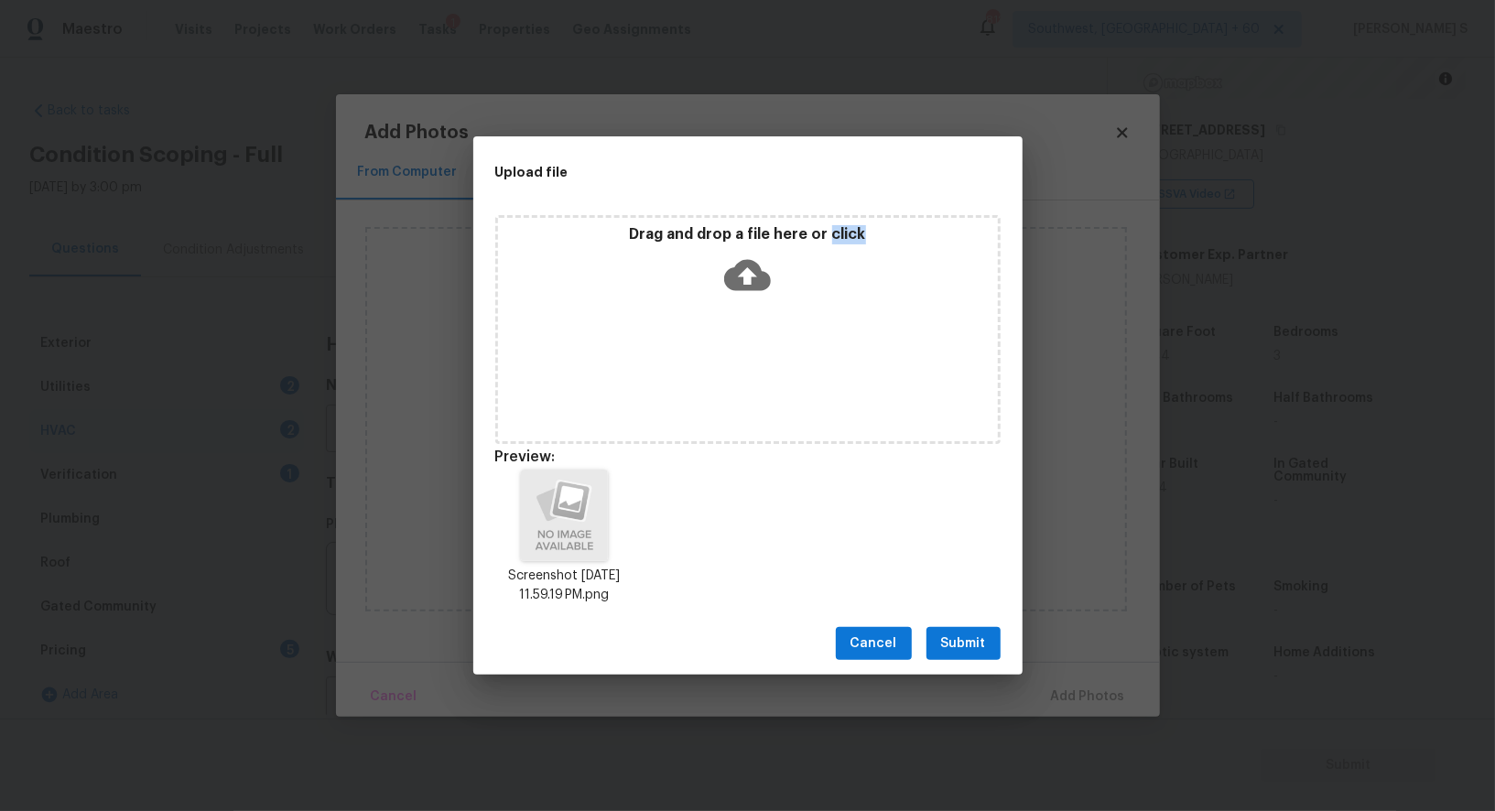
click at [962, 645] on span "Submit" at bounding box center [963, 644] width 45 height 23
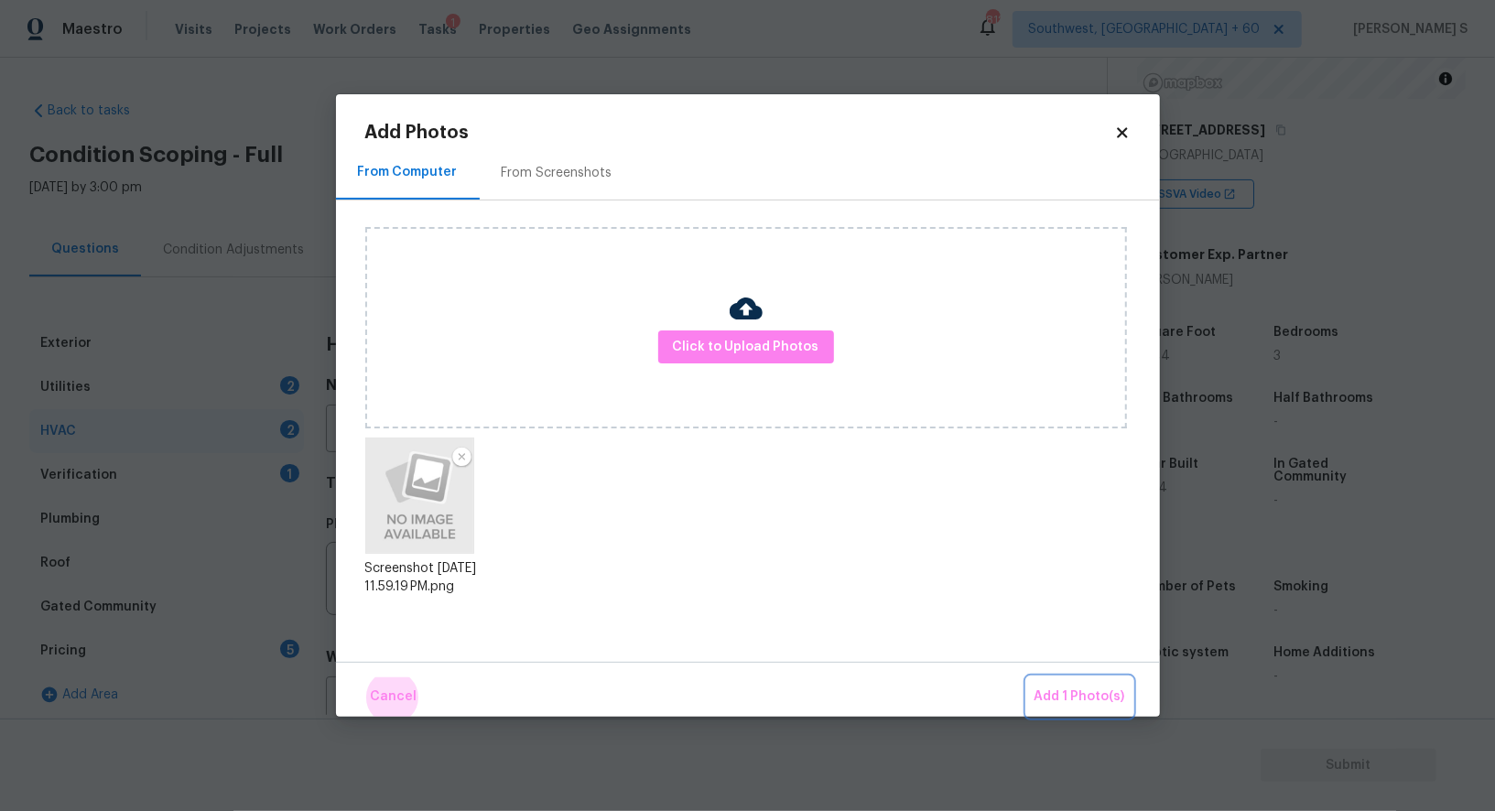
click at [1027, 678] on button "Add 1 Photo(s)" at bounding box center [1079, 697] width 105 height 39
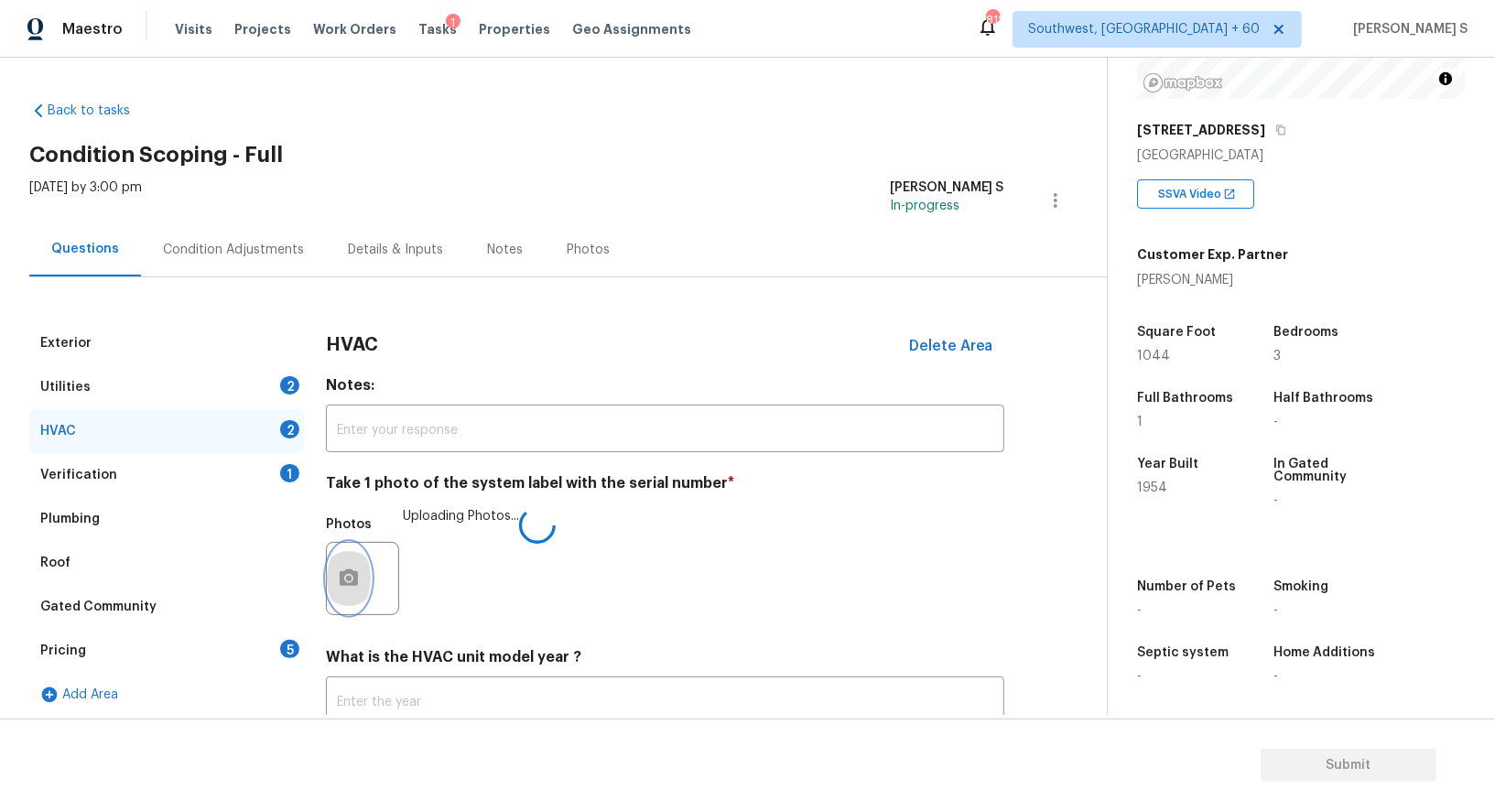
scroll to position [130, 0]
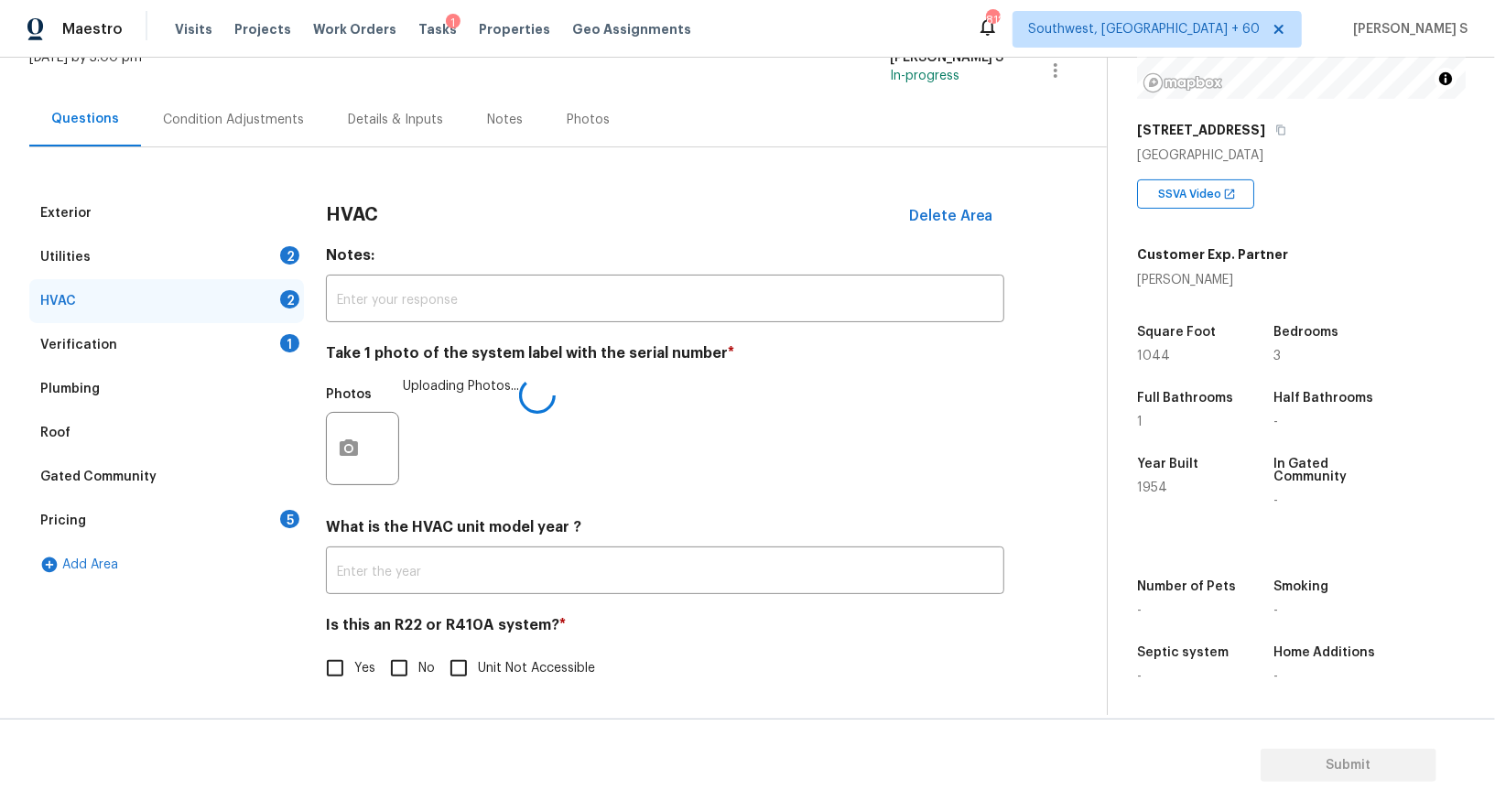
click at [423, 667] on span "No" at bounding box center [426, 668] width 16 height 19
click at [418, 667] on input "No" at bounding box center [399, 668] width 38 height 38
checkbox input "true"
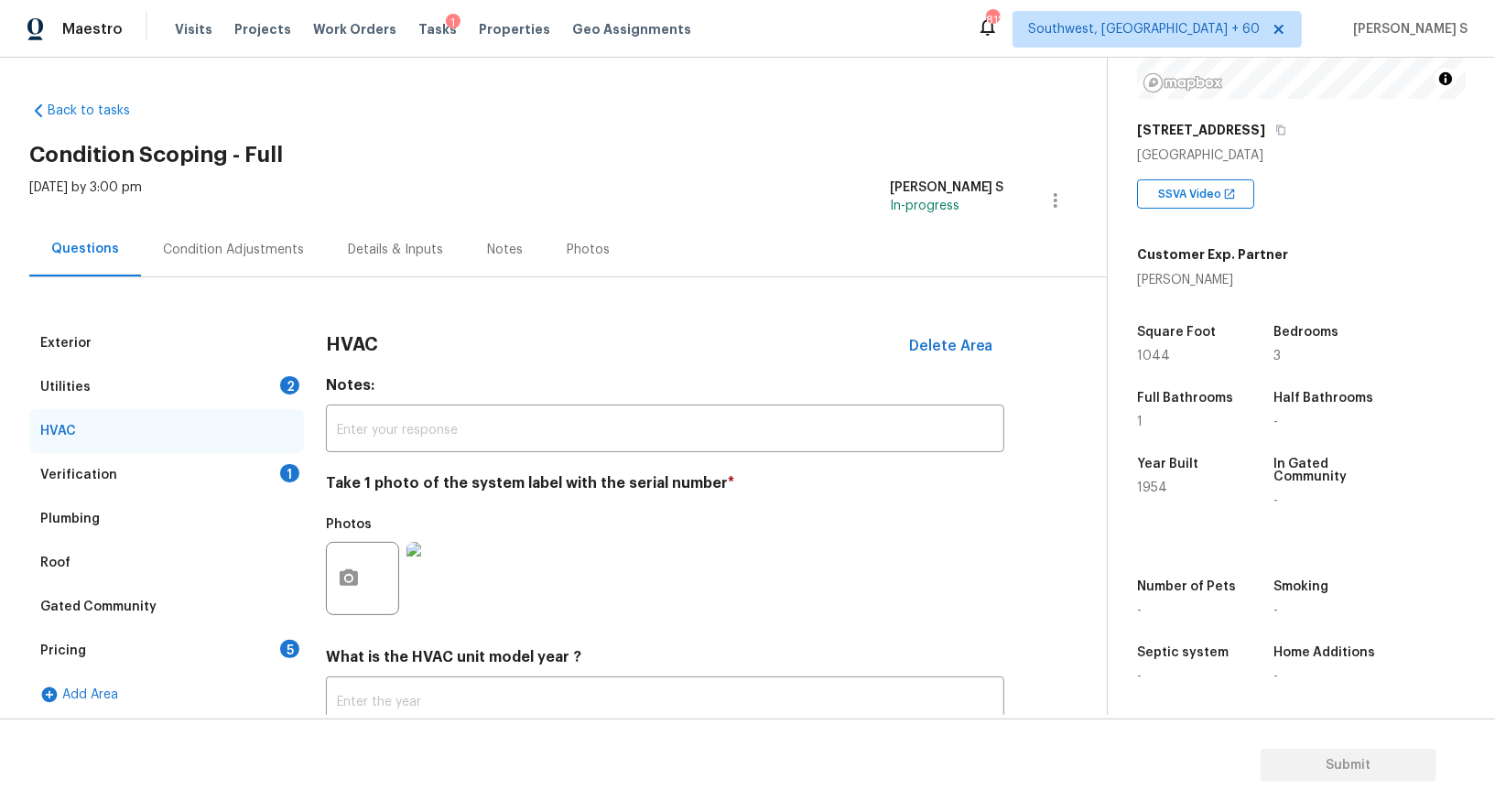
click at [261, 250] on div "Condition Adjustments" at bounding box center [233, 250] width 141 height 18
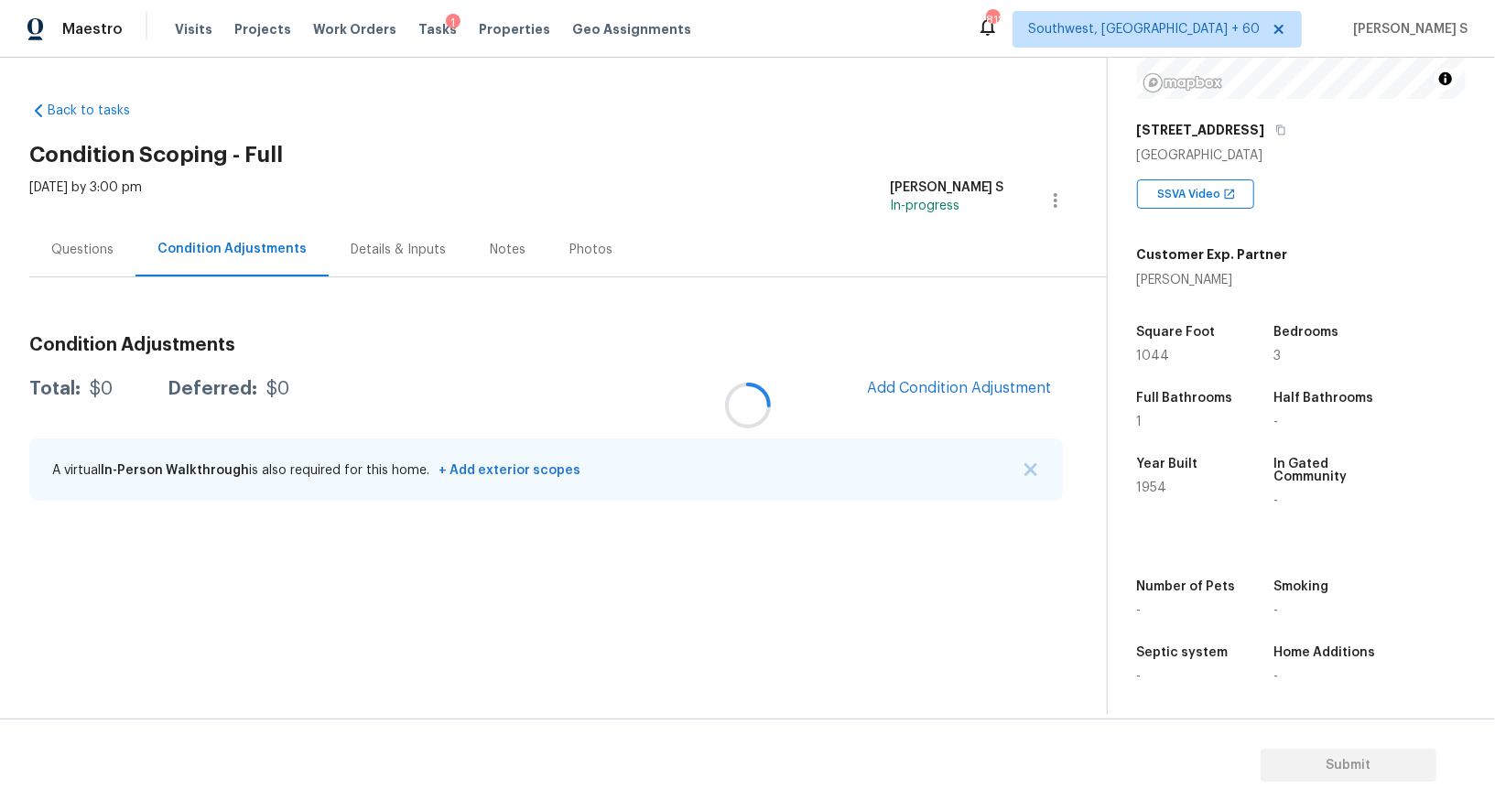
click at [261, 247] on div at bounding box center [747, 405] width 1495 height 811
click at [930, 366] on div at bounding box center [747, 405] width 1495 height 811
click at [994, 394] on div at bounding box center [747, 405] width 1495 height 811
click at [698, 570] on section "Back to tasks Condition Scoping - Full Wed, Aug 27 2025 by 3:00 pm Anbu Jebakum…" at bounding box center [568, 401] width 1078 height 628
click at [810, 592] on section "Back to tasks Condition Scoping - Full Wed, Aug 27 2025 by 3:00 pm Anbu Jebakum…" at bounding box center [568, 401] width 1078 height 628
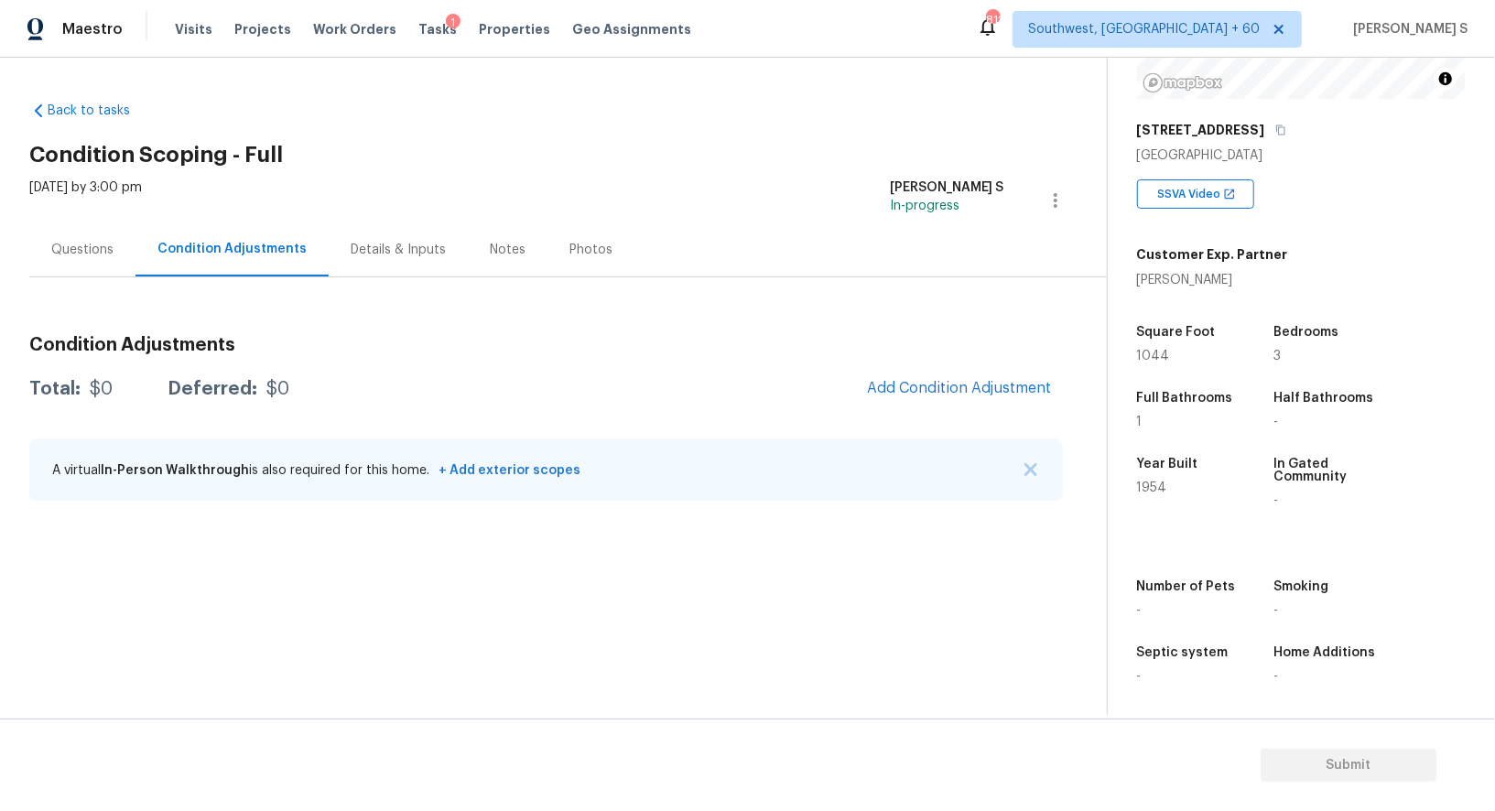
click at [1024, 362] on div "Condition Adjustments Total: $0 Deferred: $0 Add Condition Adjustment A virtual…" at bounding box center [546, 419] width 1034 height 196
click at [993, 397] on button "Add Condition Adjustment" at bounding box center [959, 388] width 207 height 38
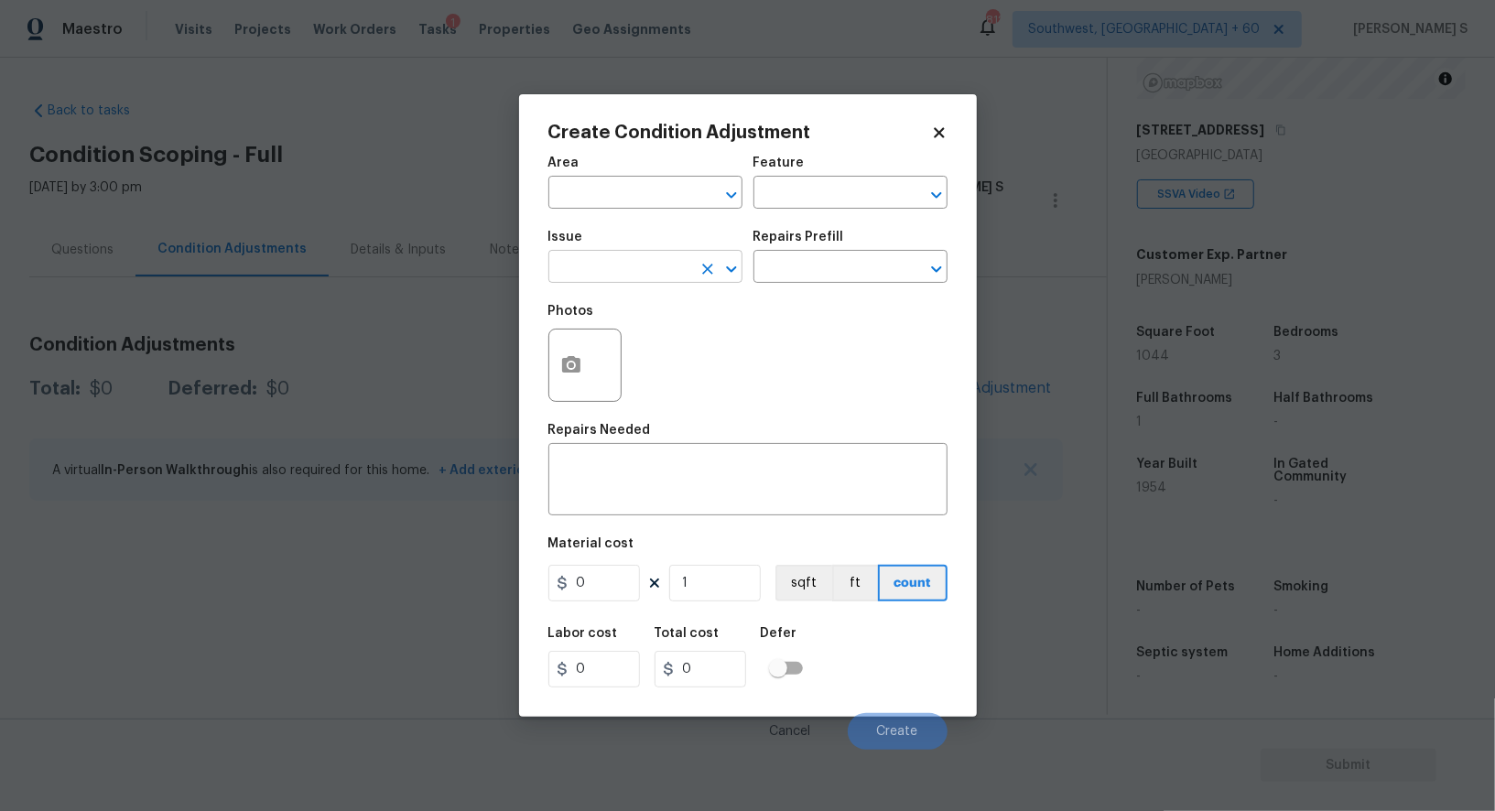
click at [638, 283] on input "text" at bounding box center [620, 269] width 143 height 28
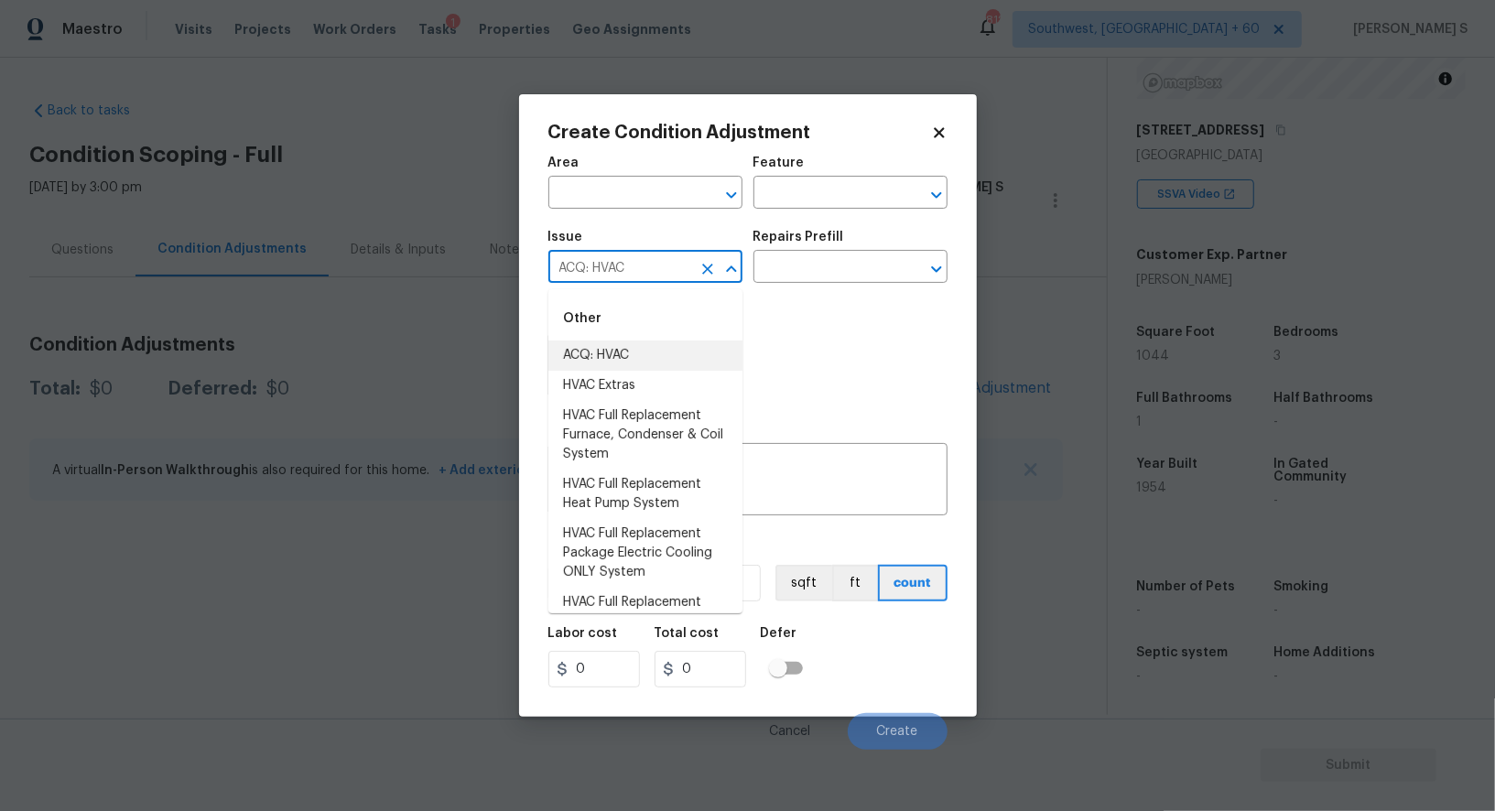
type input "ACQ: HVAC"
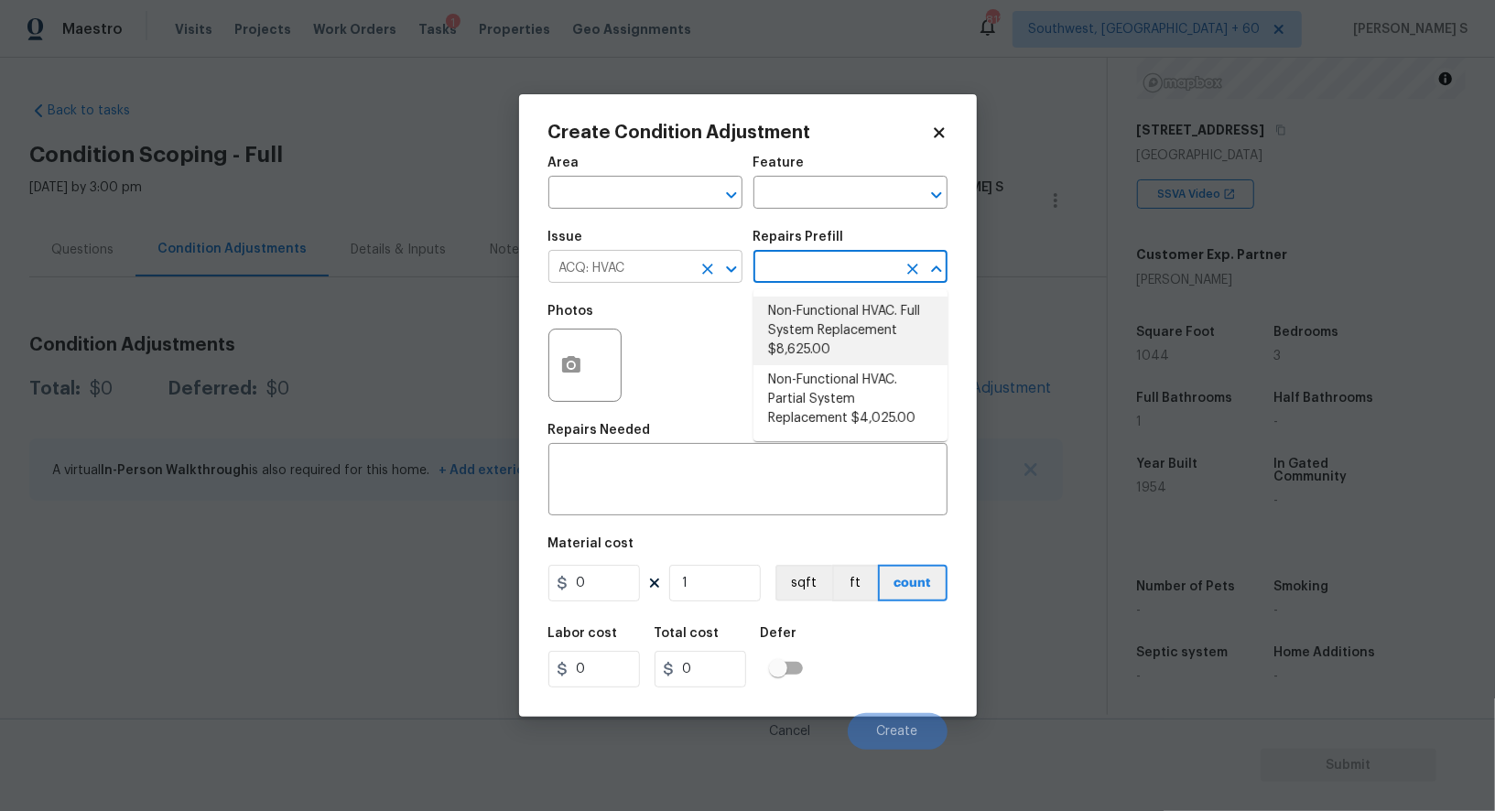
type input "Acquisition"
type textarea "Acquisition Scope: Full System Replacement"
type input "8625"
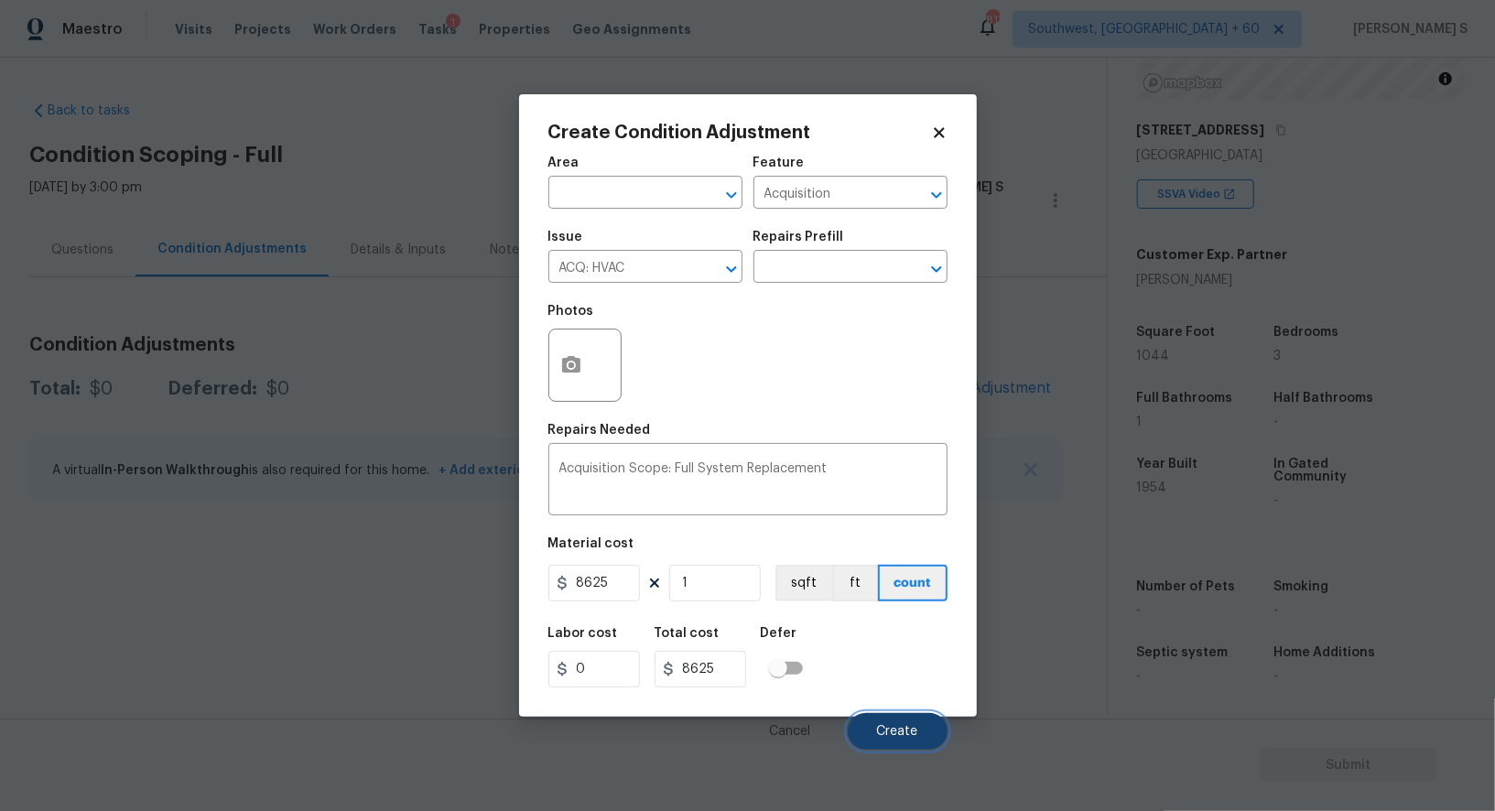
click at [894, 728] on span "Create" at bounding box center [897, 732] width 41 height 14
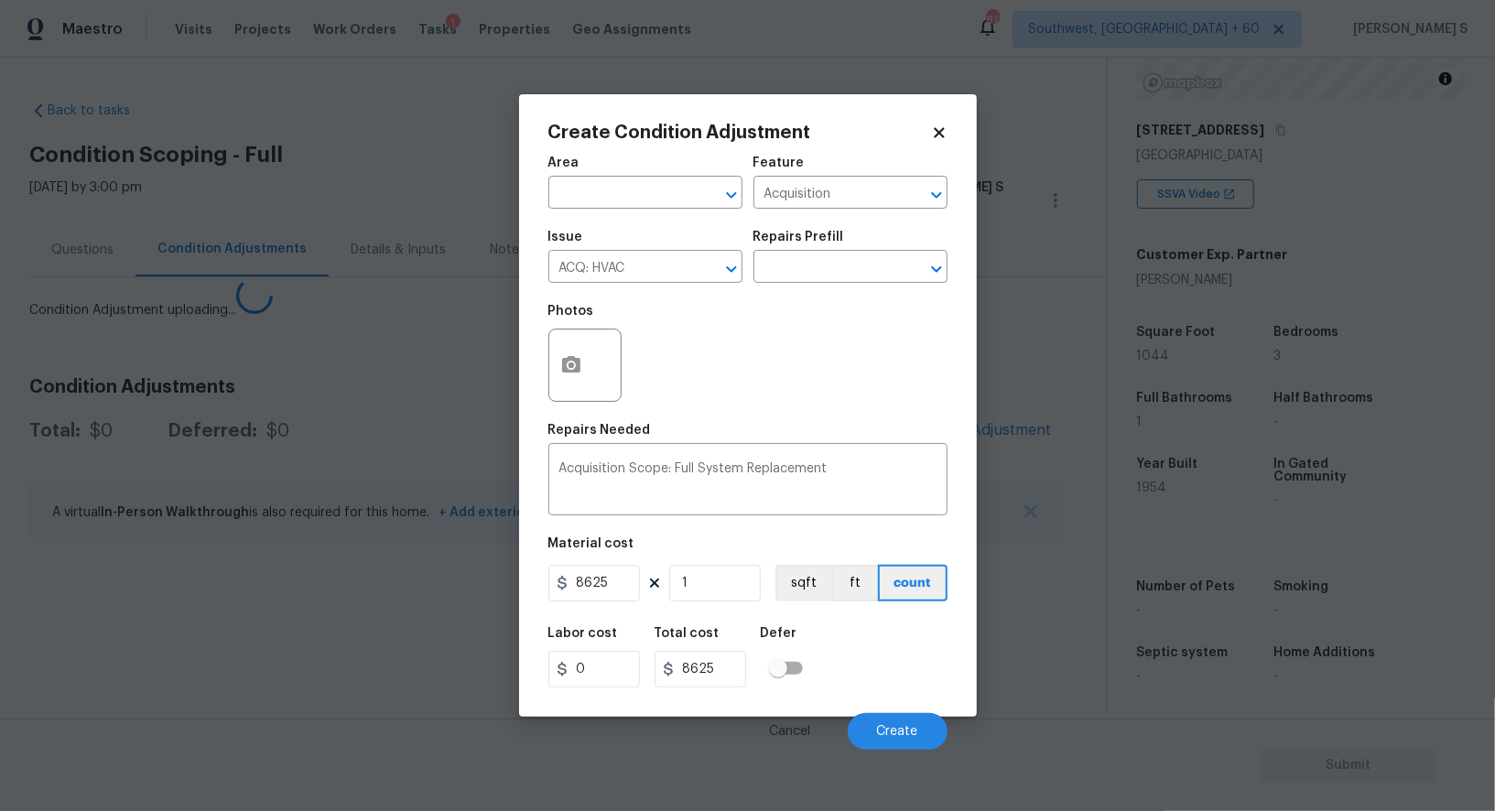
click at [374, 628] on body "Maestro Visits Projects Work Orders Tasks 1 Properties Geo Assignments 812 Sout…" at bounding box center [747, 405] width 1495 height 811
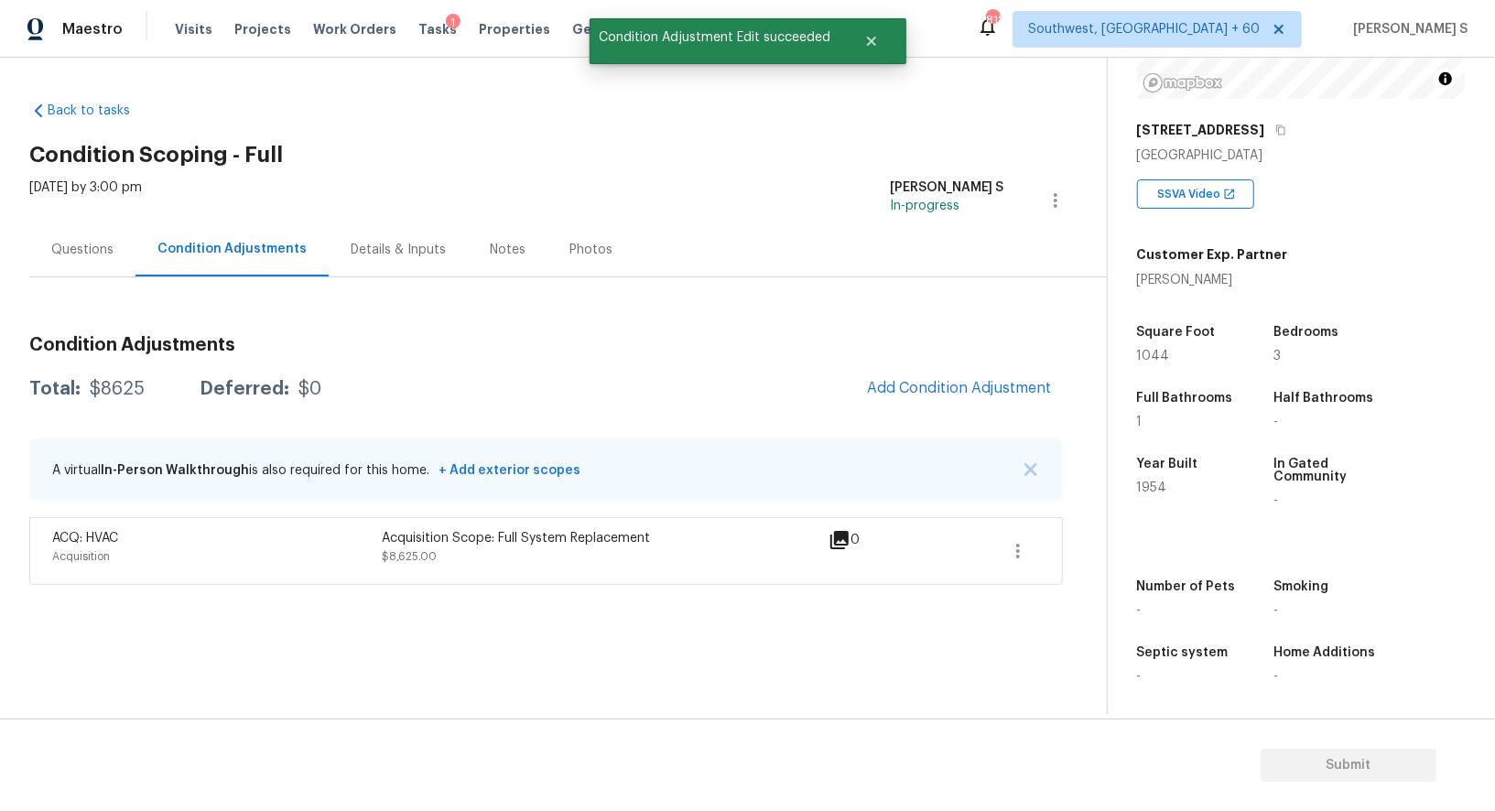
click at [965, 367] on div "Condition Adjustments Total: $8625 Deferred: $0 Add Condition Adjustment A virt…" at bounding box center [546, 453] width 1034 height 264
click at [963, 362] on div "Condition Adjustments Total: $8625 Deferred: $0 Add Condition Adjustment A virt…" at bounding box center [546, 453] width 1034 height 264
click at [977, 379] on button "Add Condition Adjustment" at bounding box center [959, 388] width 207 height 38
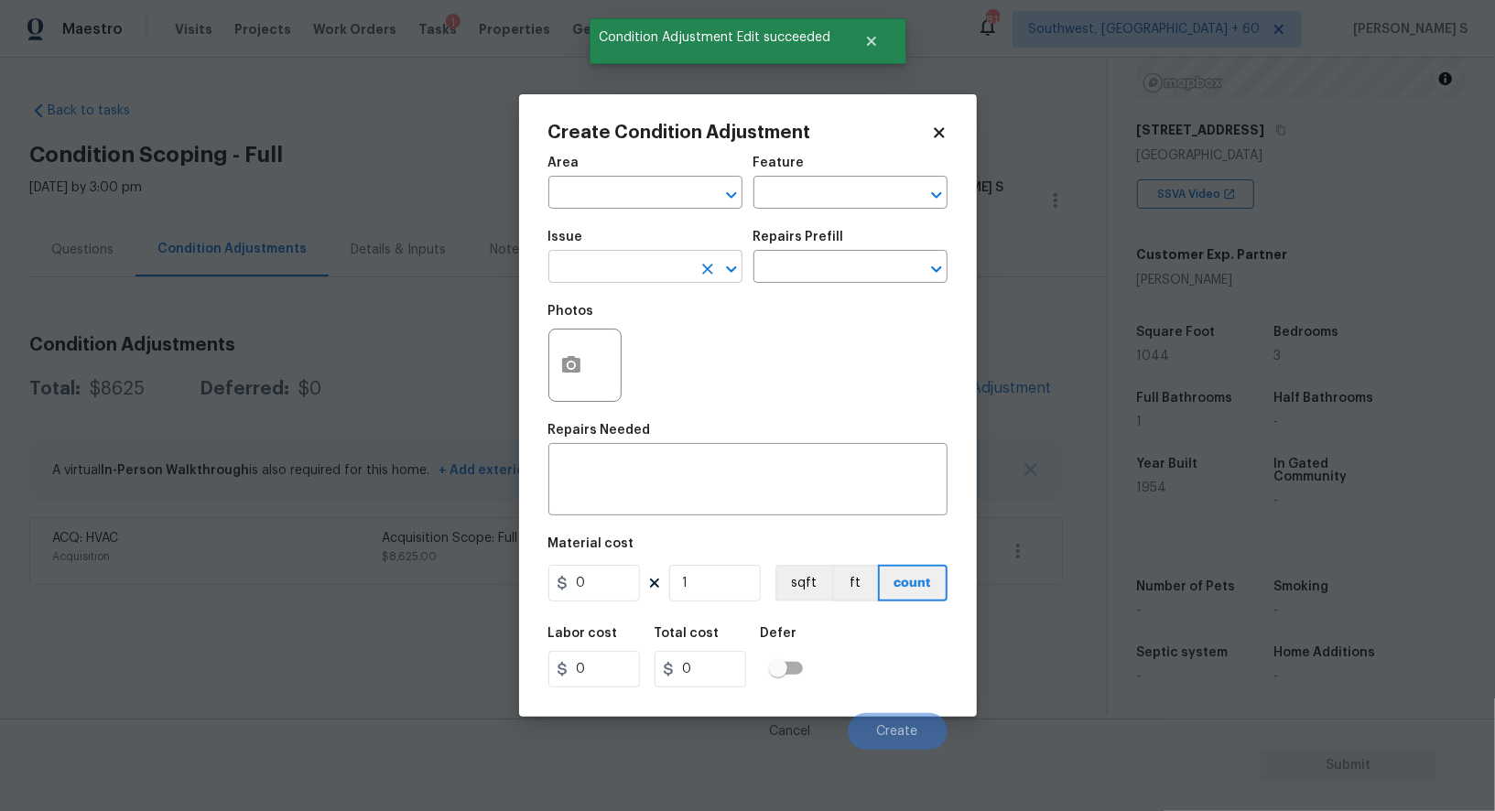
click at [640, 266] on input "text" at bounding box center [620, 269] width 143 height 28
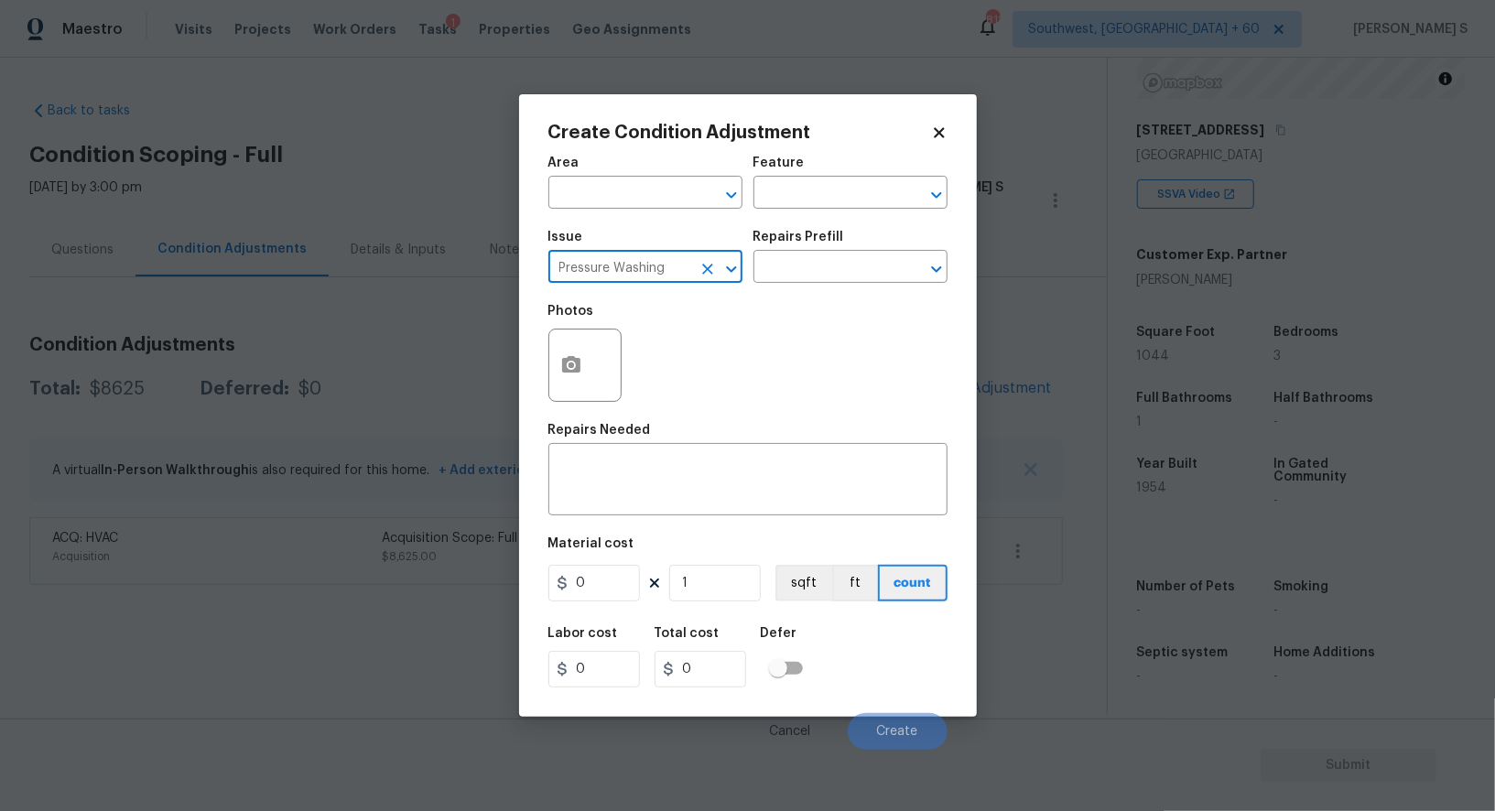
type input "Pressure Washing"
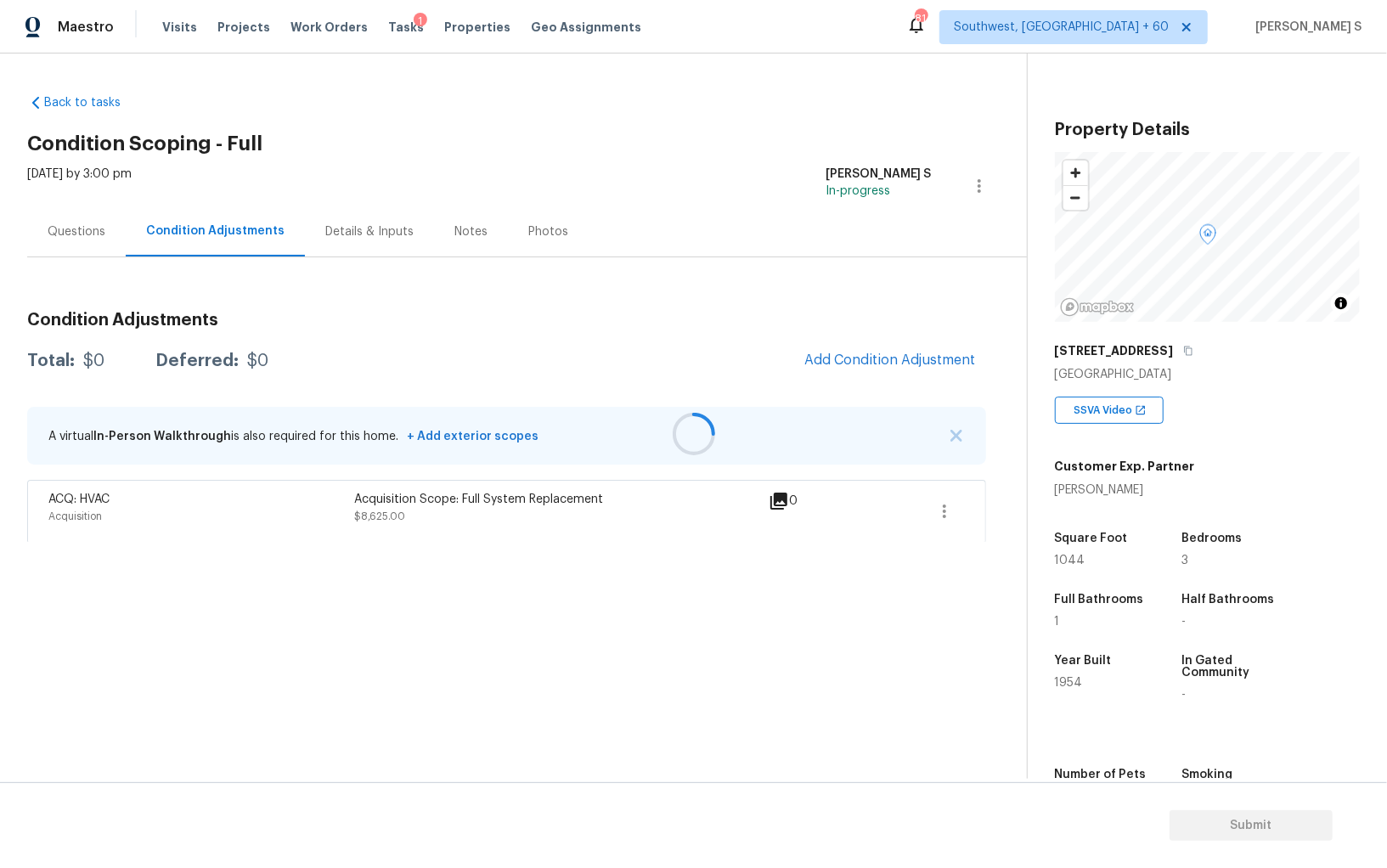
click at [841, 364] on div at bounding box center [693, 434] width 1387 height 868
click at [878, 364] on div at bounding box center [693, 434] width 1387 height 868
click at [916, 364] on div at bounding box center [693, 434] width 1387 height 868
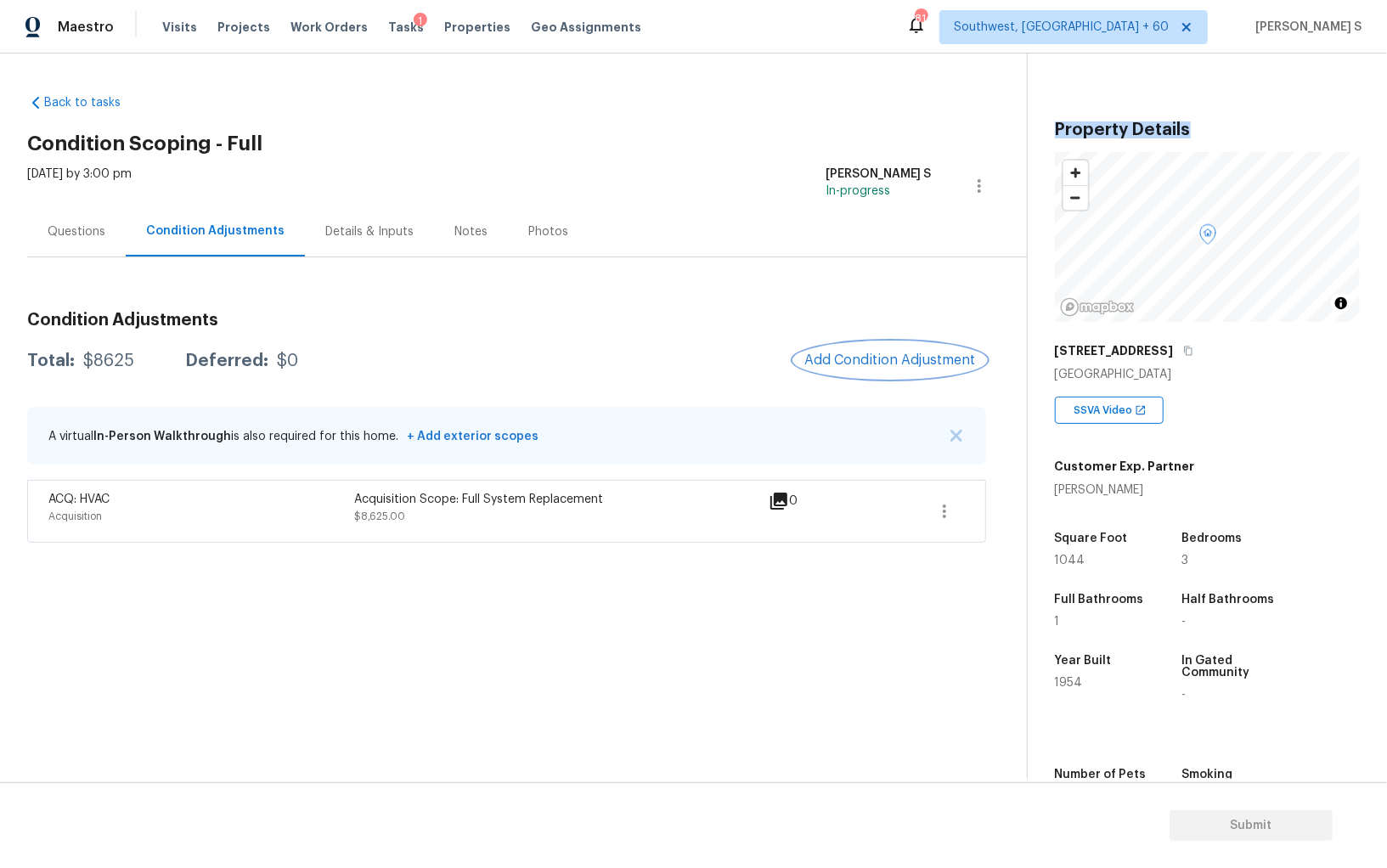
click at [845, 363] on span "Add Condition Adjustment" at bounding box center [890, 360] width 172 height 15
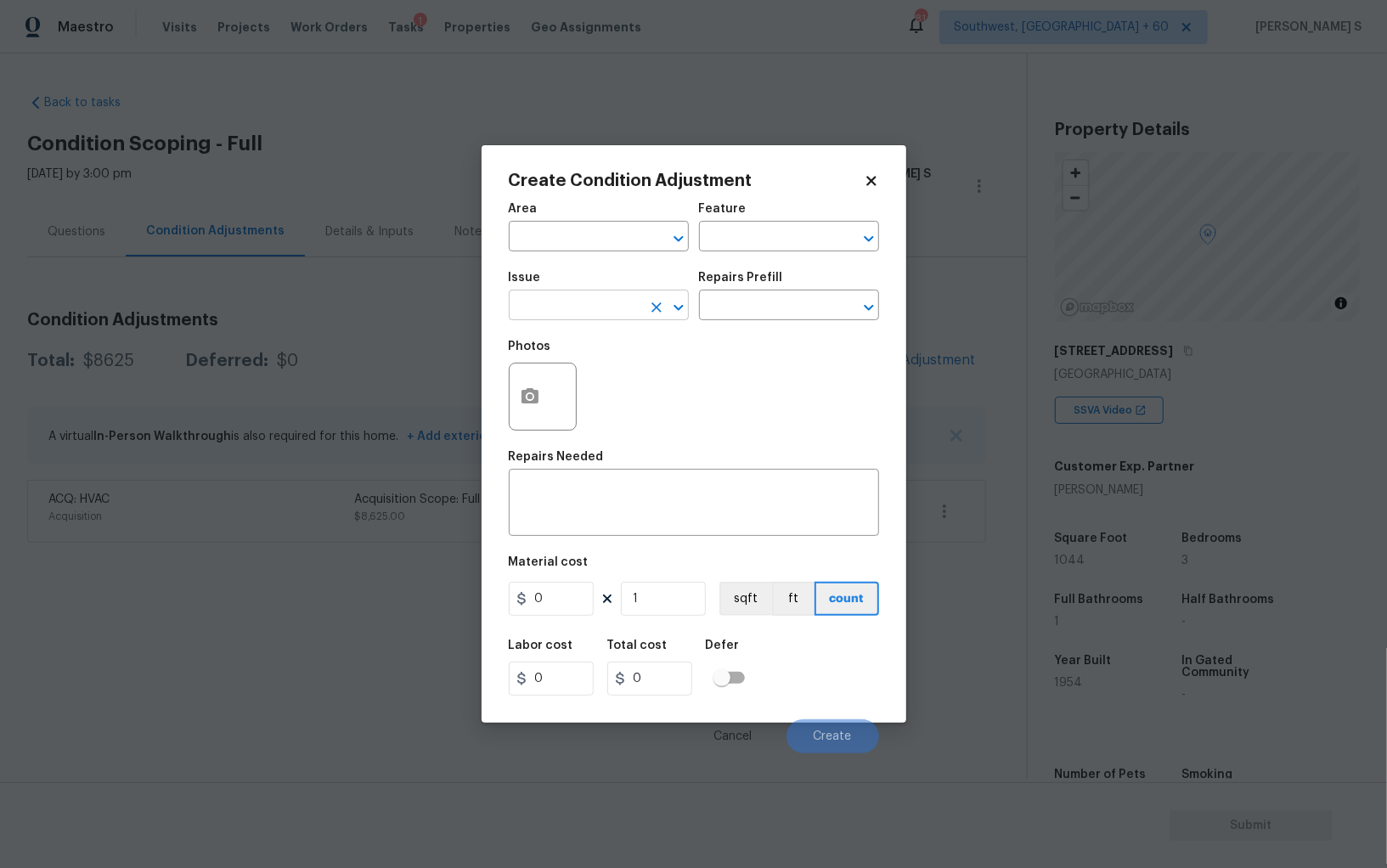
click at [627, 307] on input "text" at bounding box center [575, 307] width 133 height 26
type input "Pressure Washing"
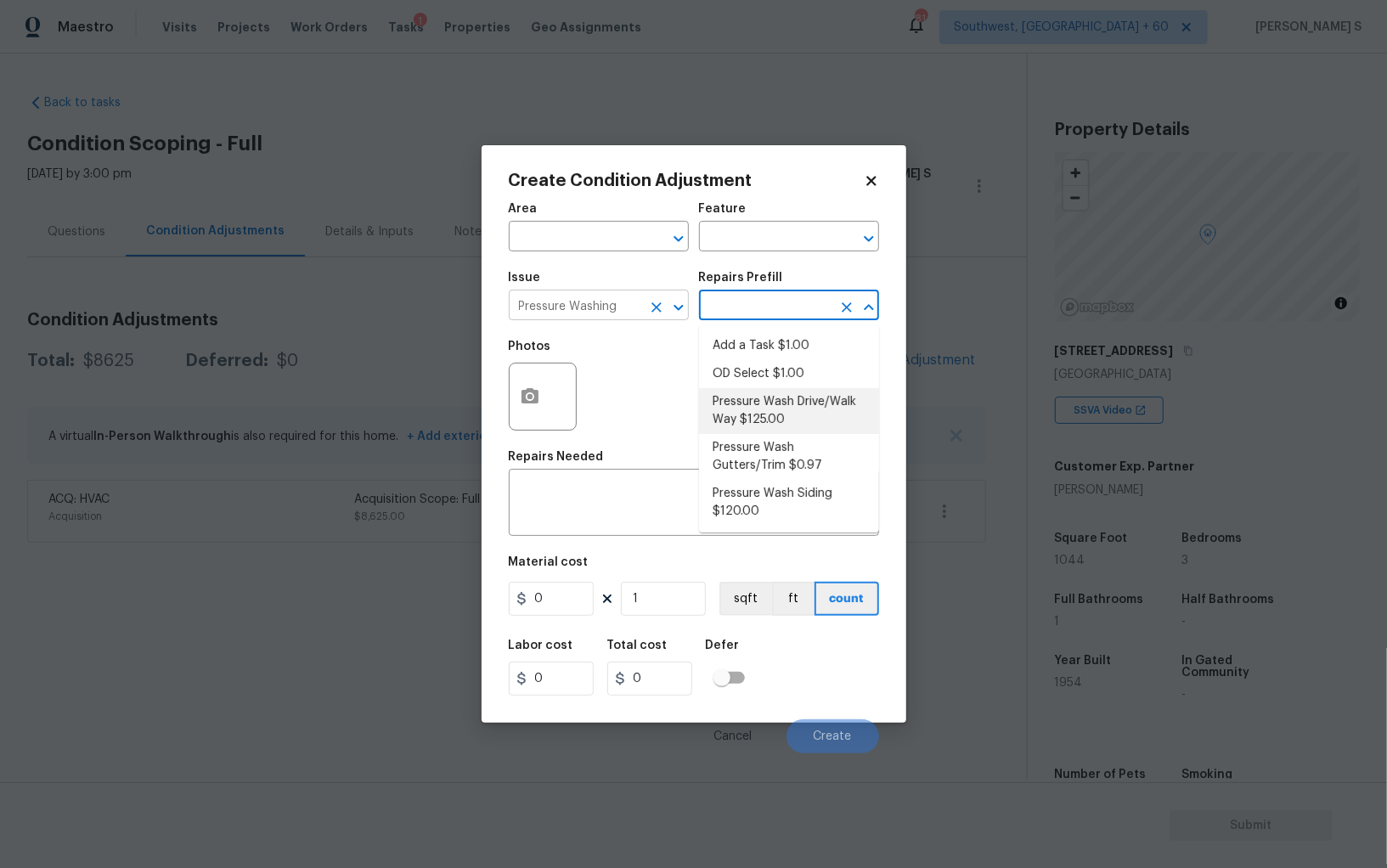
type input "Siding"
type textarea "Pressure wash the driveways/walkways as directed by the PM. Ensure that all deb…"
type input "125"
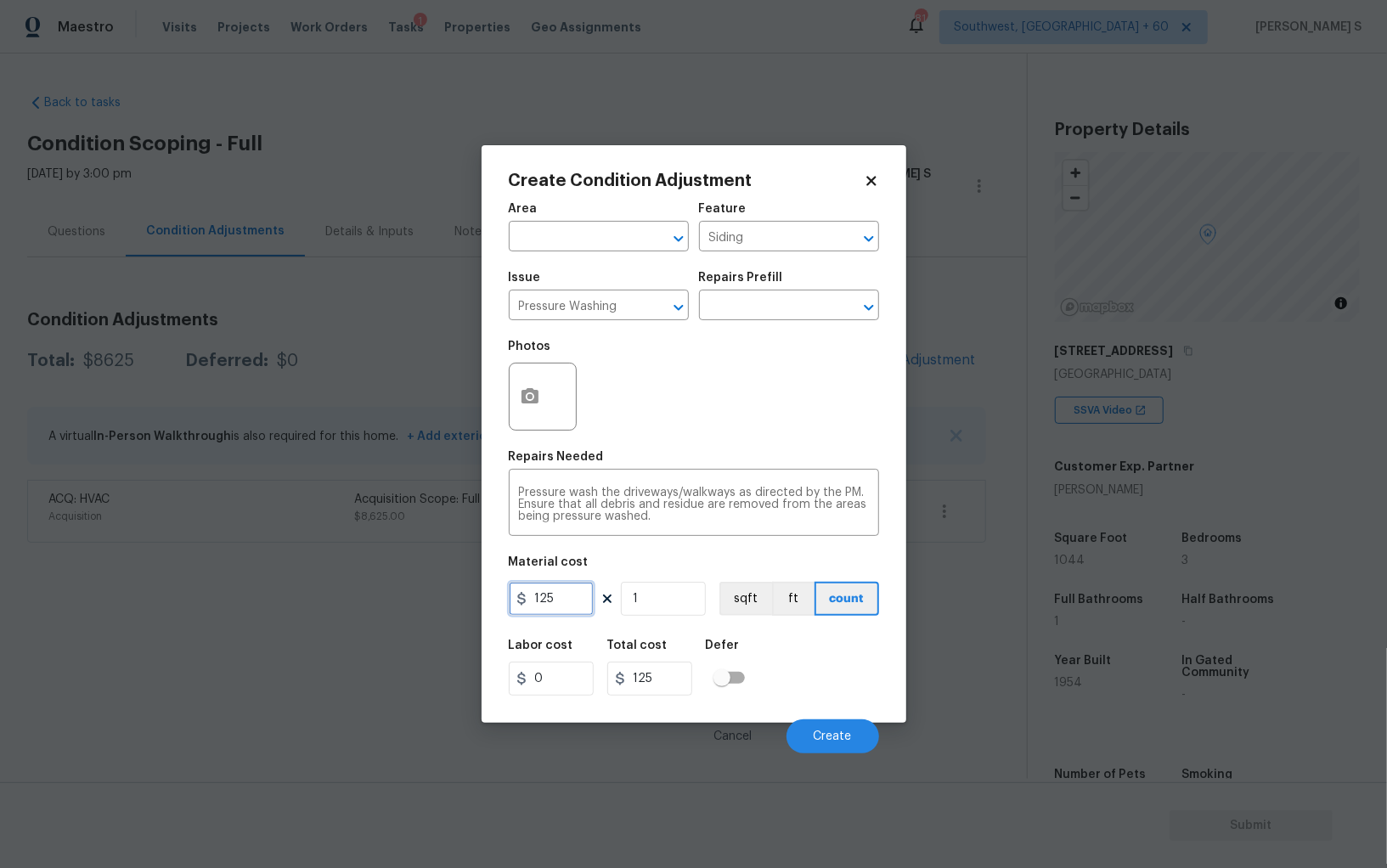
click at [580, 592] on input "125" at bounding box center [552, 598] width 85 height 34
type input "200"
click at [851, 743] on span "Create" at bounding box center [832, 737] width 38 height 13
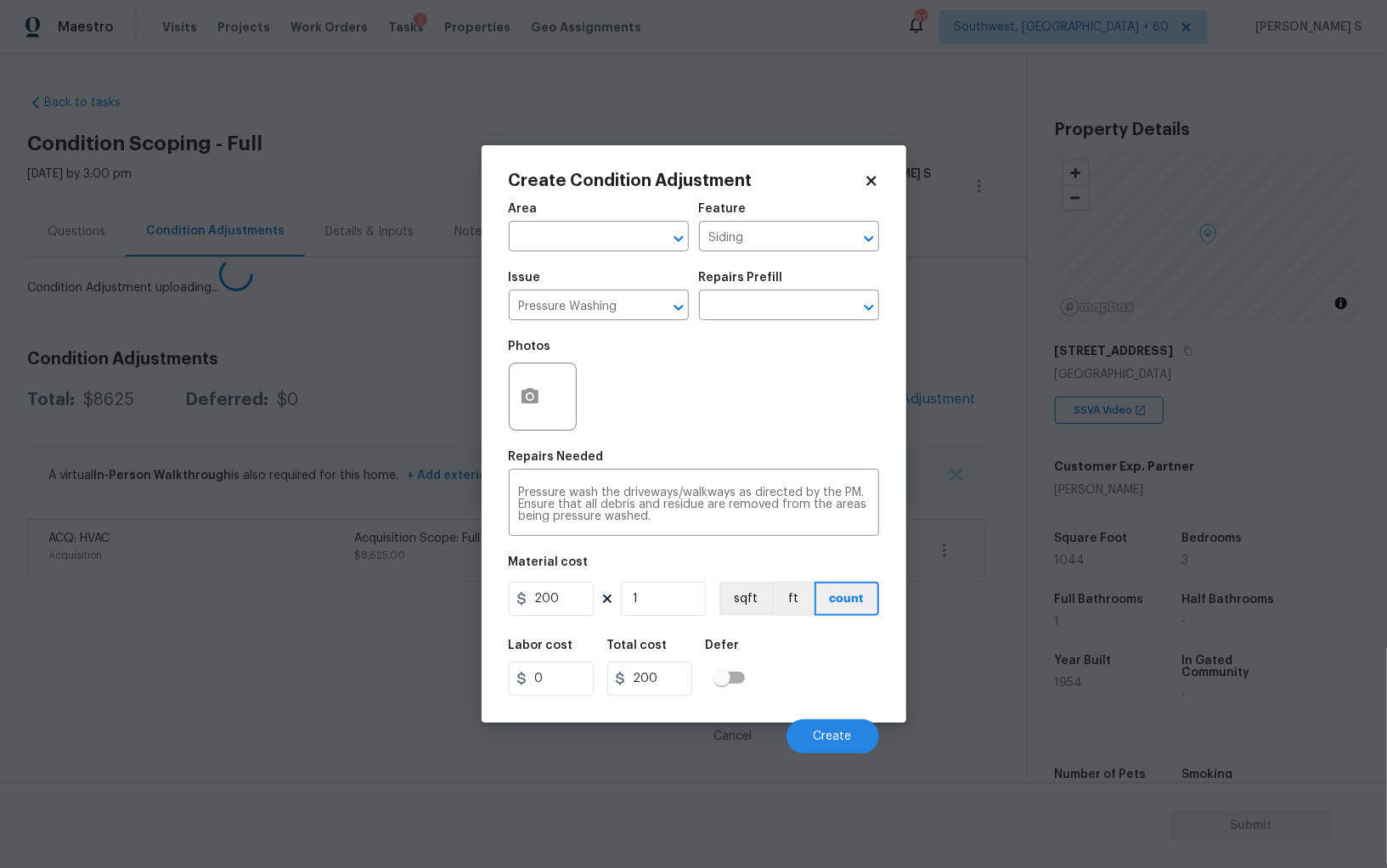
click at [57, 654] on body "Maestro Visits Projects Work Orders Tasks 1 Properties Geo Assignments 814 Sout…" at bounding box center [693, 434] width 1387 height 868
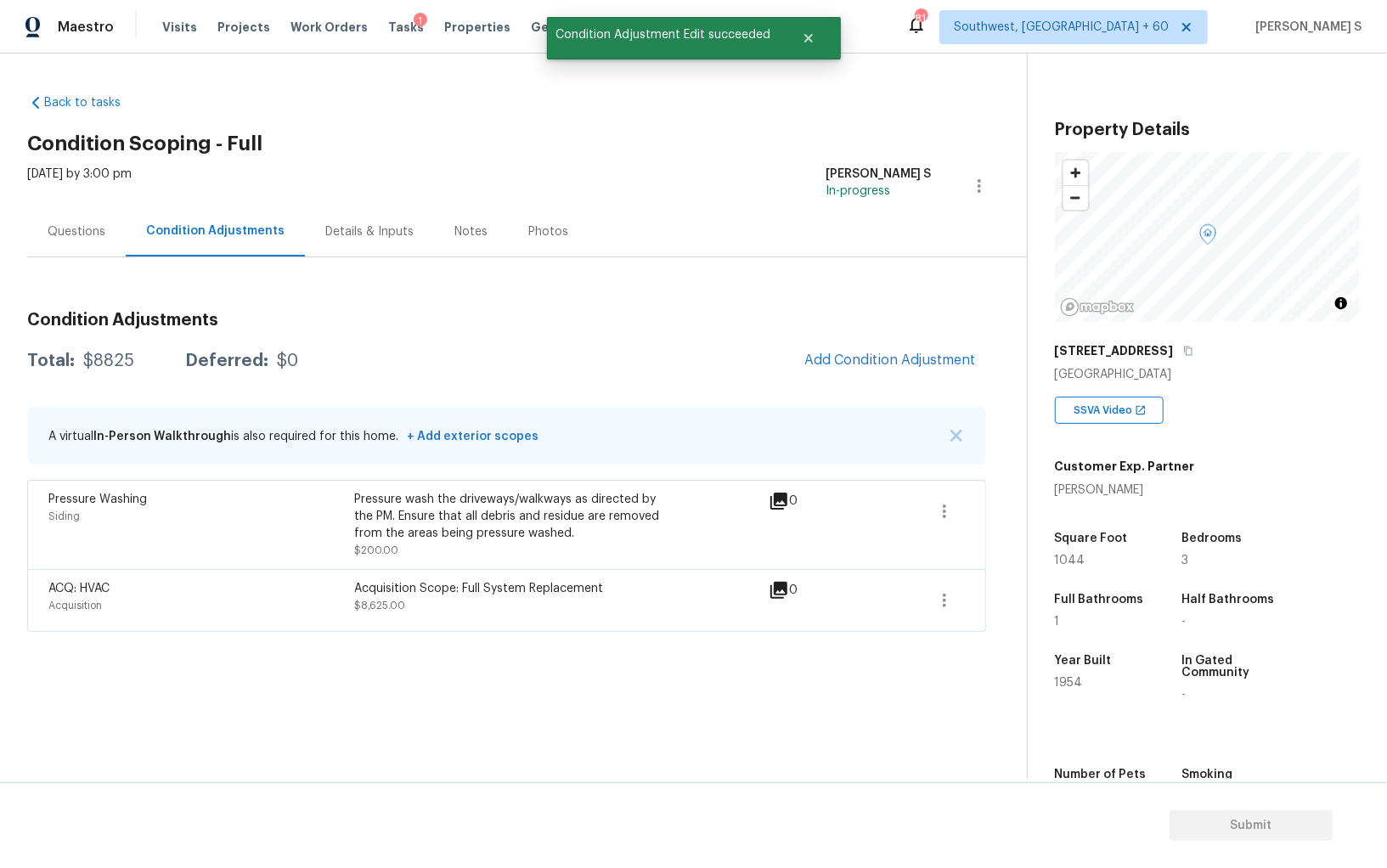
drag, startPoint x: 840, startPoint y: 359, endPoint x: 859, endPoint y: 359, distance: 19.0
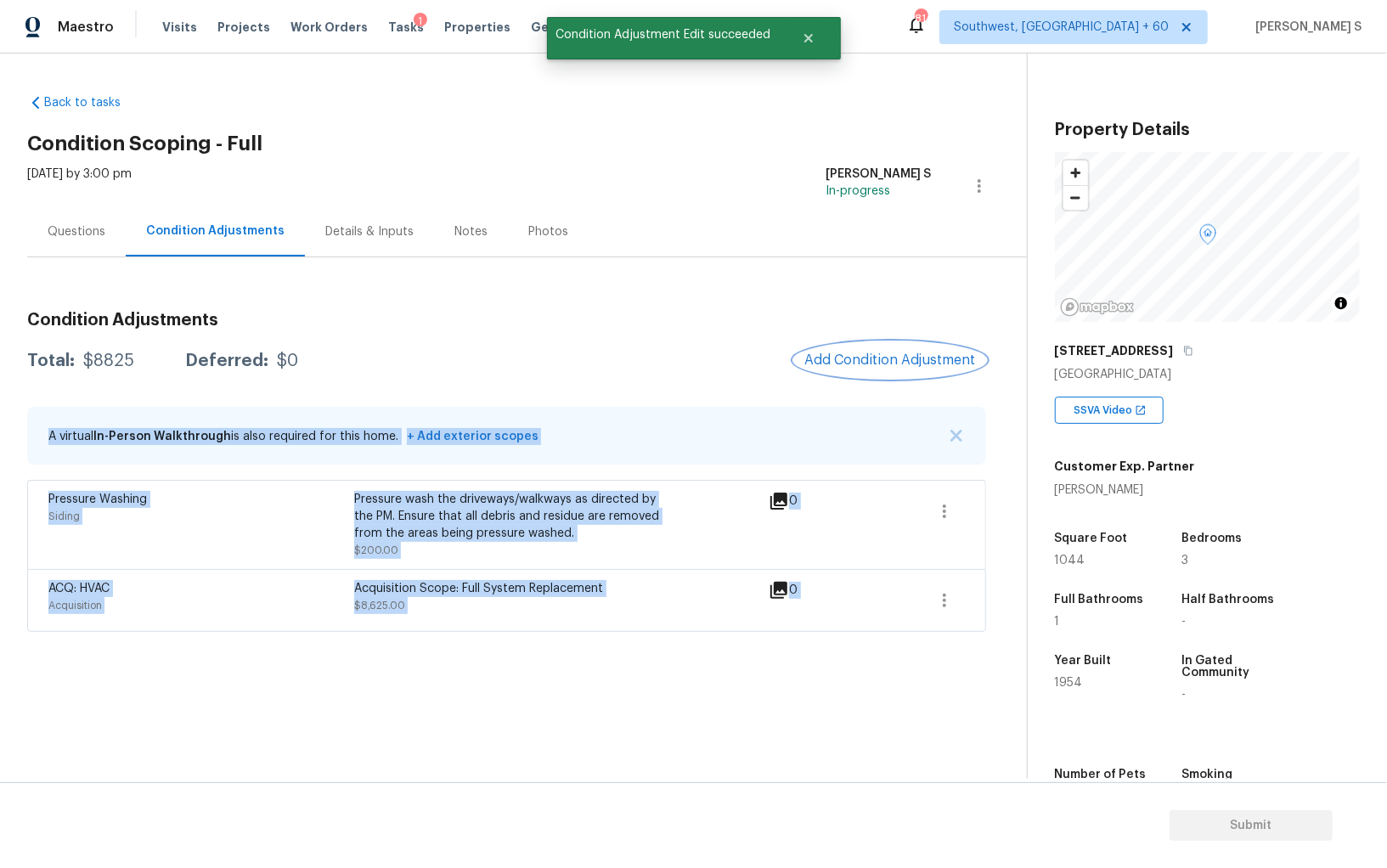
click at [832, 371] on button "Add Condition Adjustment" at bounding box center [890, 360] width 192 height 35
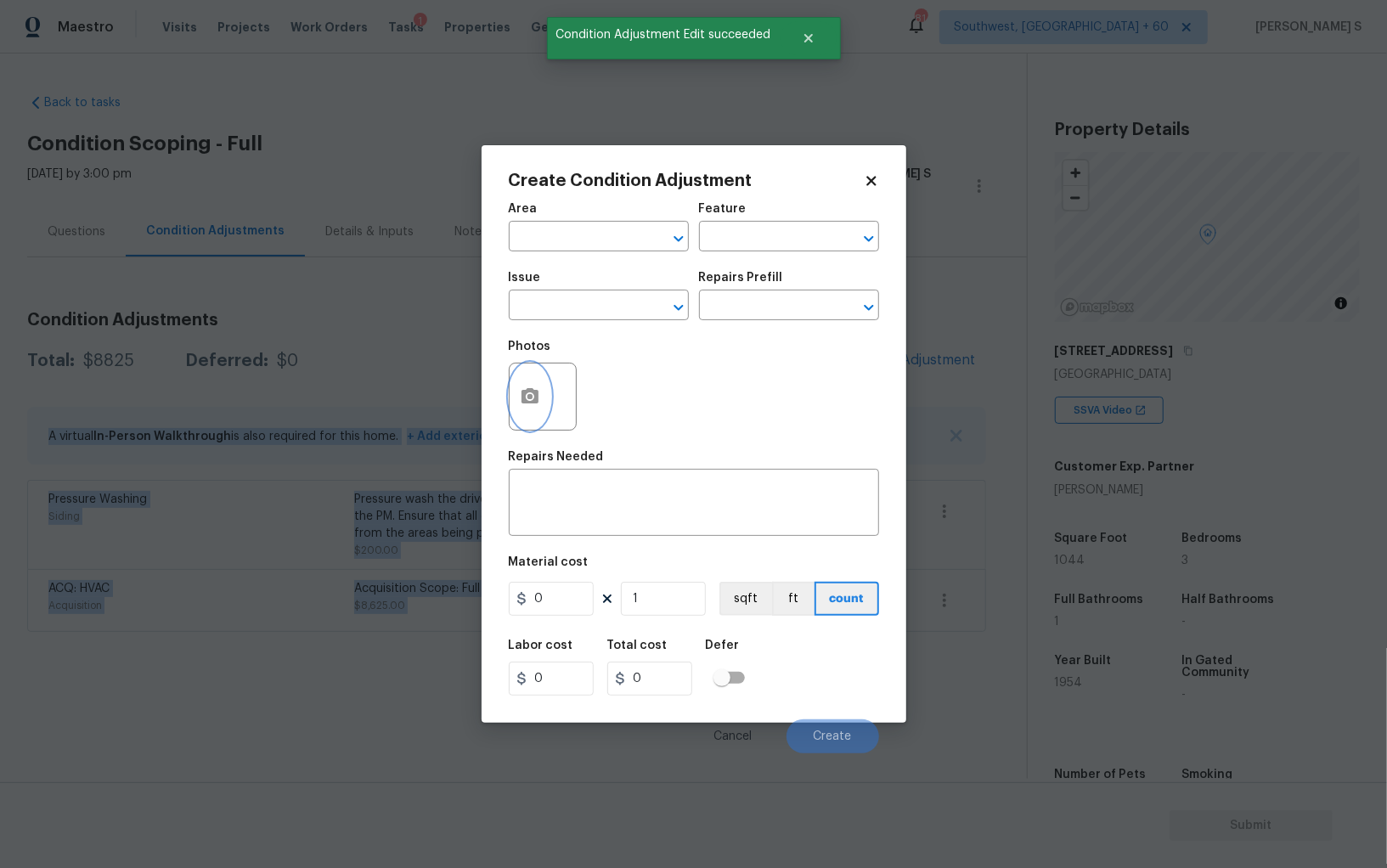
click at [533, 399] on icon "button" at bounding box center [530, 395] width 17 height 15
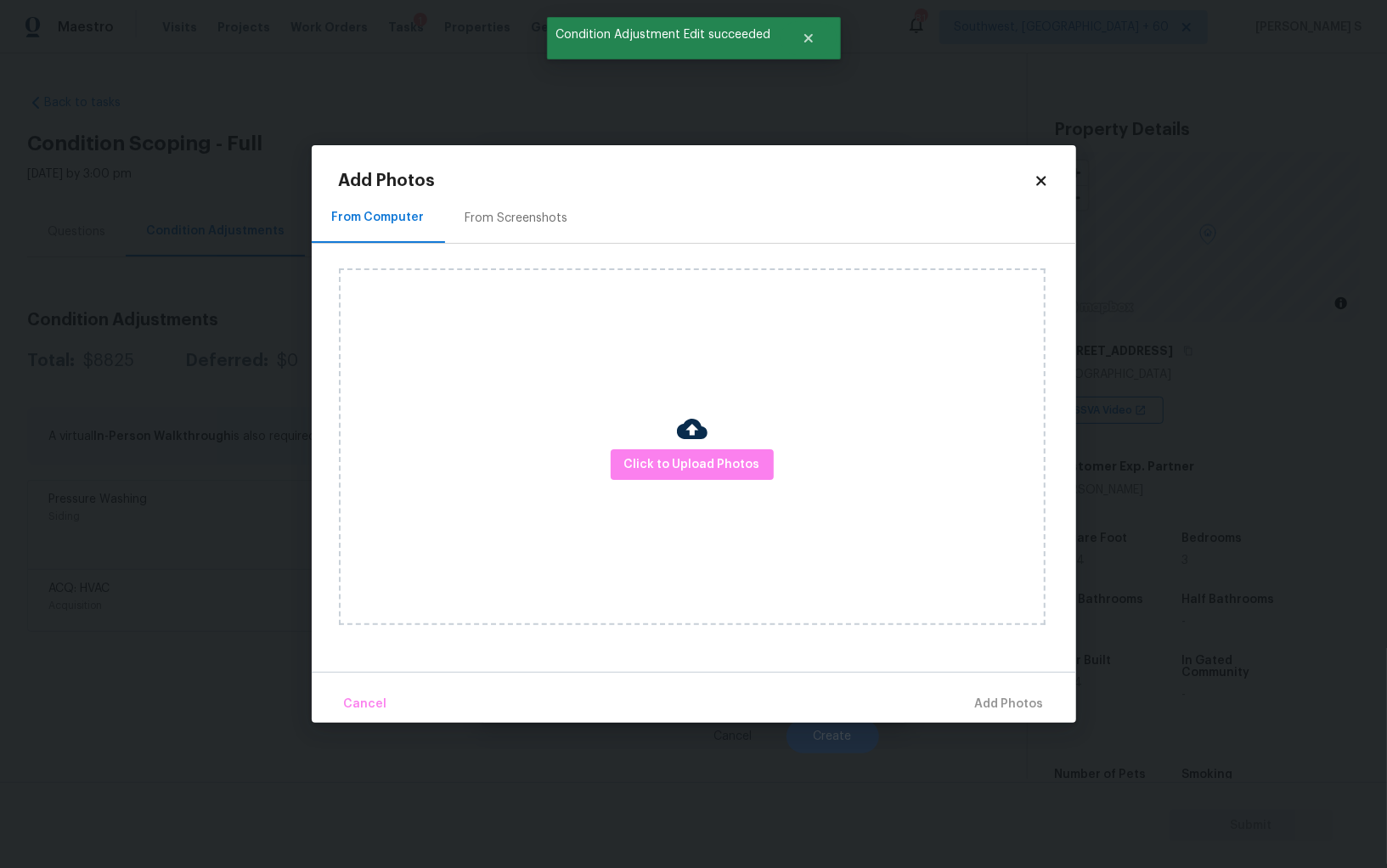
click at [510, 219] on div "From Screenshots" at bounding box center [517, 218] width 103 height 17
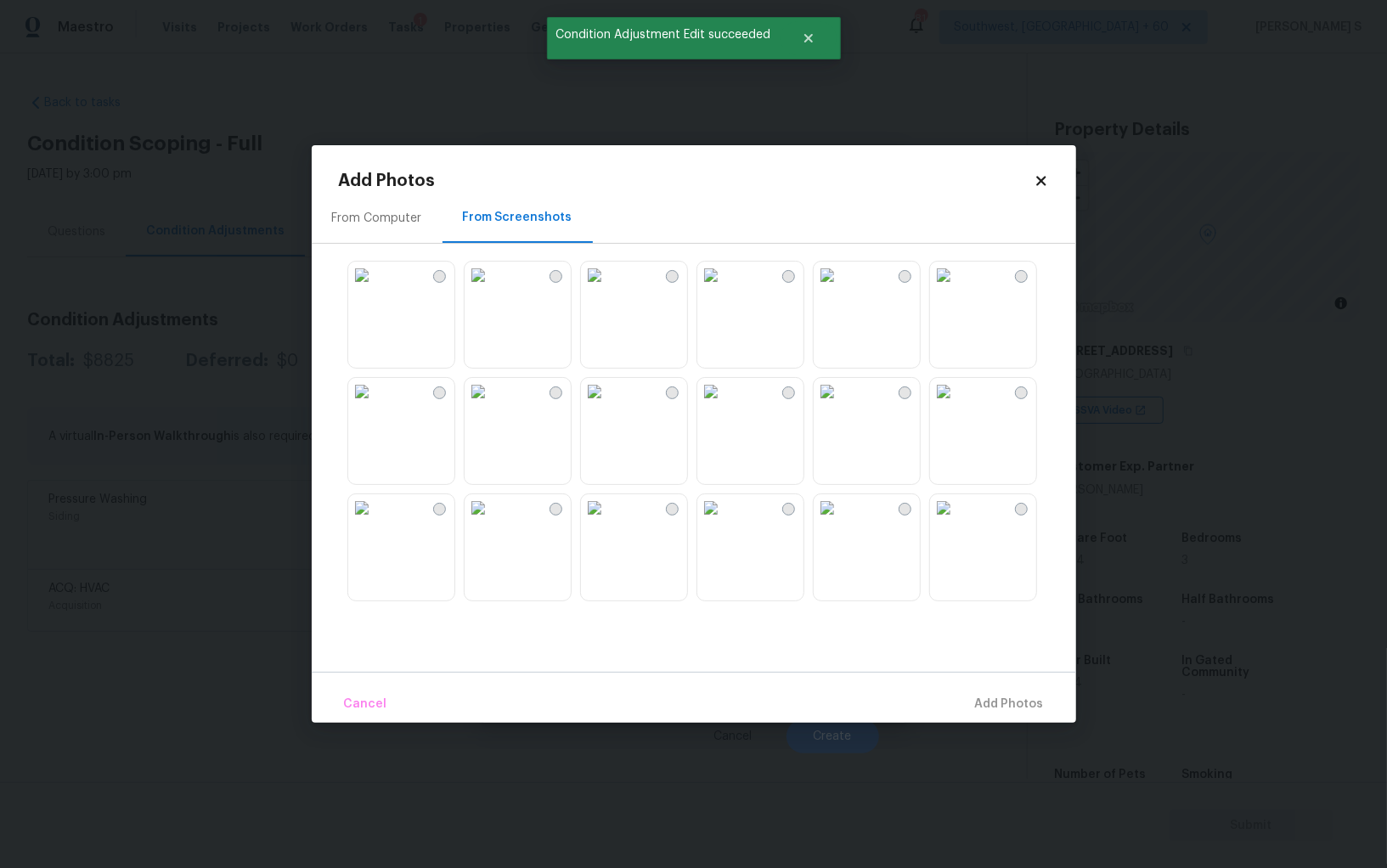
click at [708, 405] on img at bounding box center [711, 390] width 27 height 27
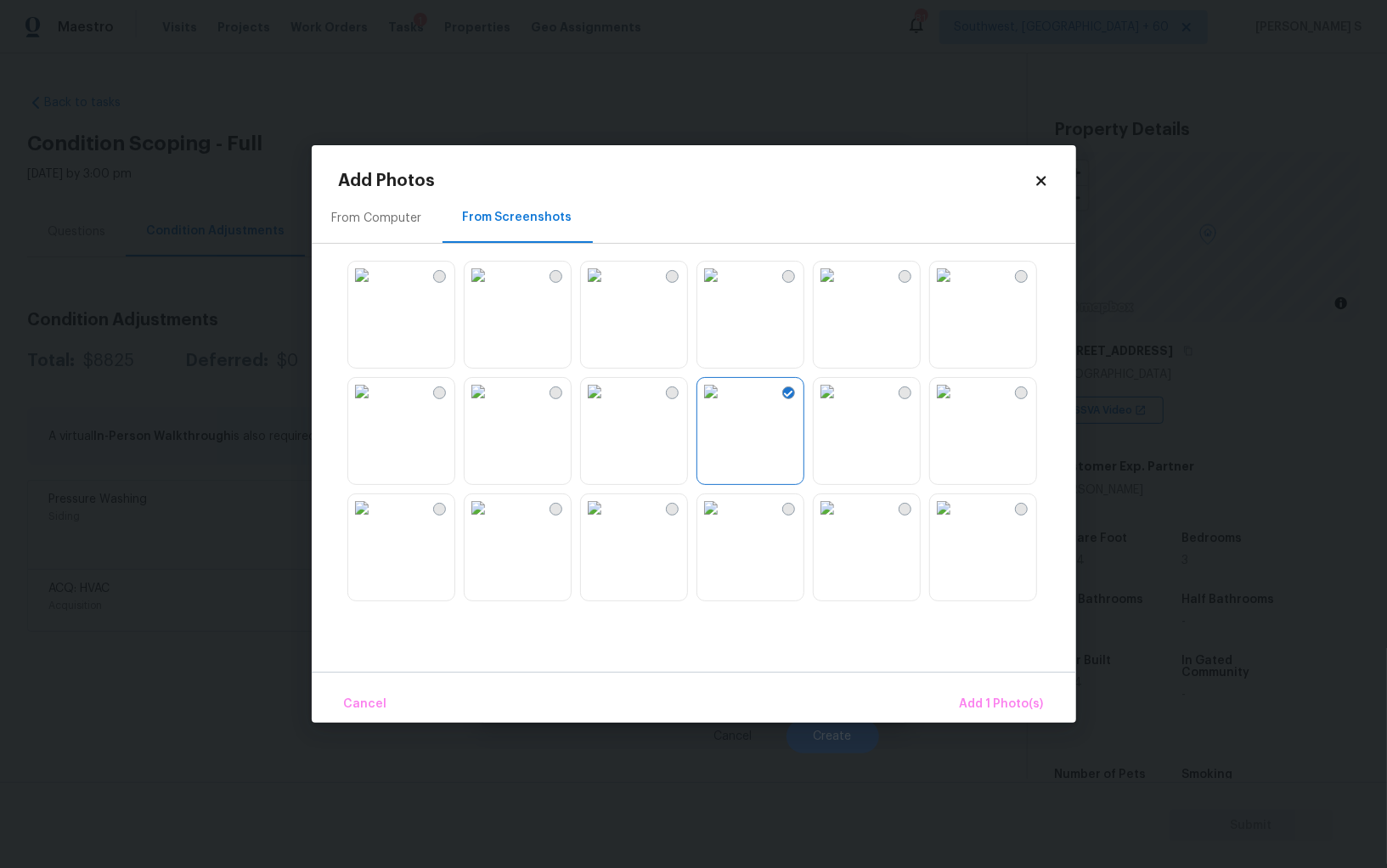
click at [609, 288] on img at bounding box center [594, 274] width 27 height 27
click at [376, 405] on img at bounding box center [361, 390] width 27 height 27
click at [376, 521] on img at bounding box center [361, 507] width 27 height 27
click at [957, 521] on img at bounding box center [944, 507] width 27 height 27
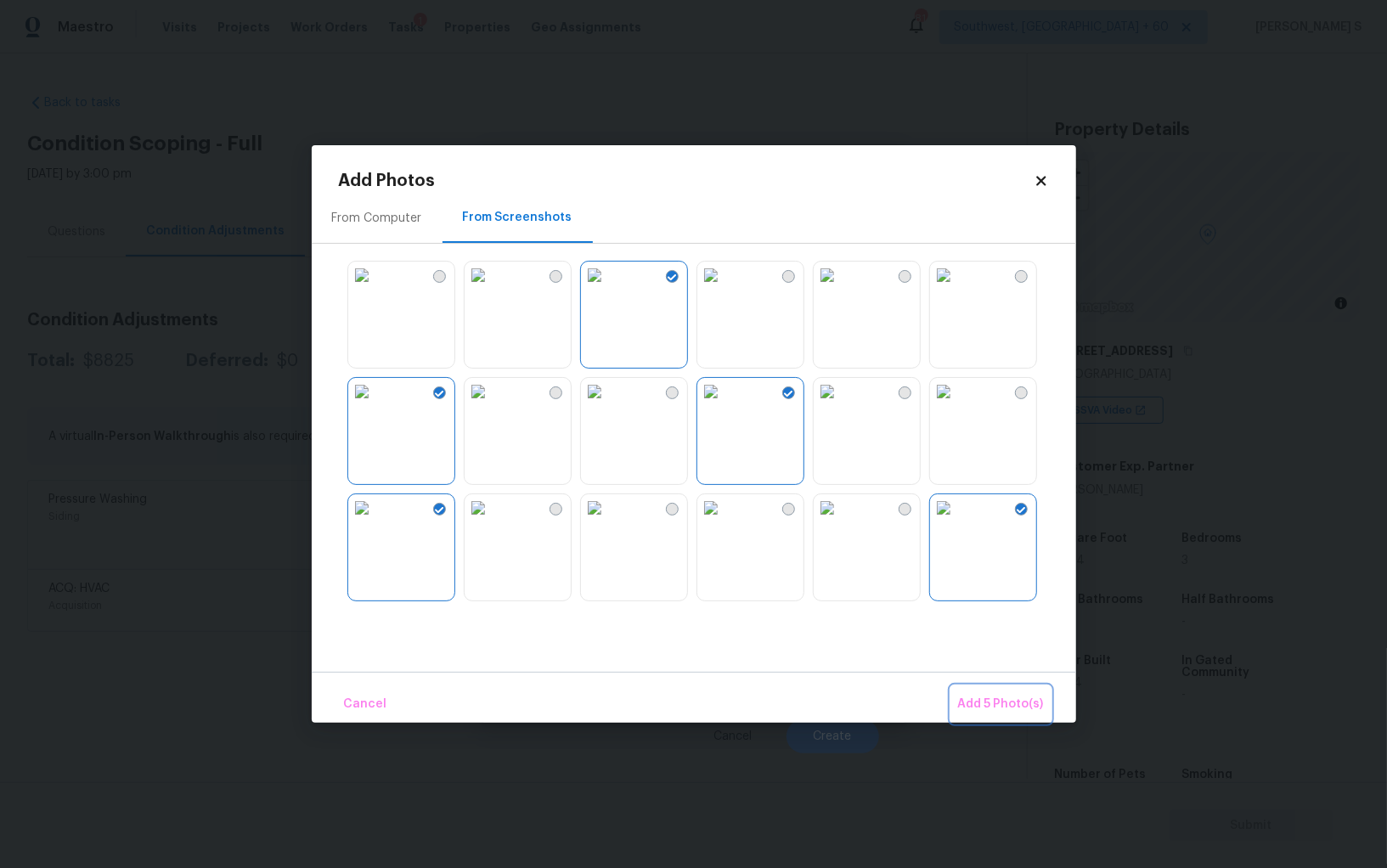
click at [1006, 718] on button "Add 5 Photo(s)" at bounding box center [1001, 704] width 99 height 36
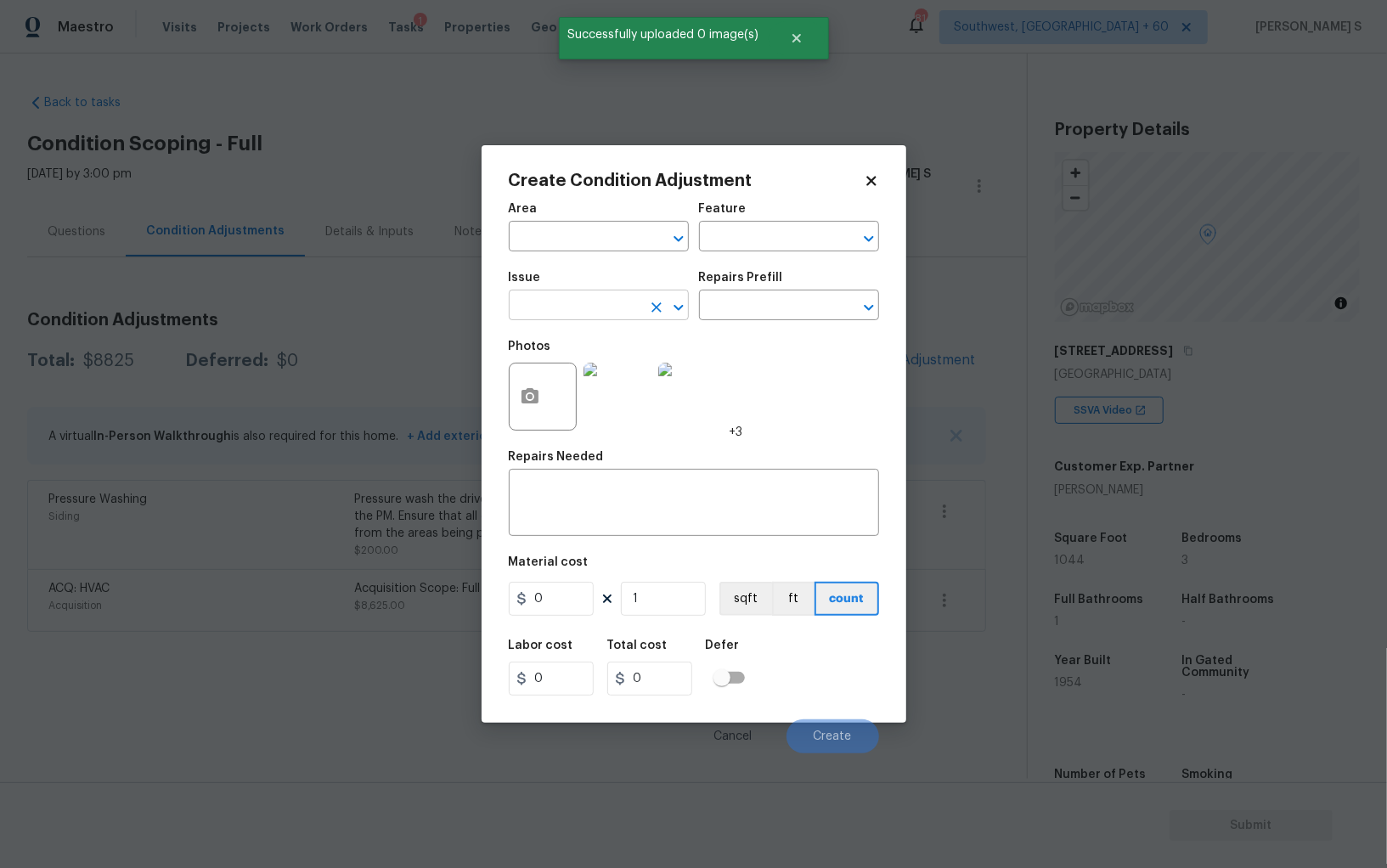
click at [594, 305] on input "text" at bounding box center [575, 307] width 133 height 26
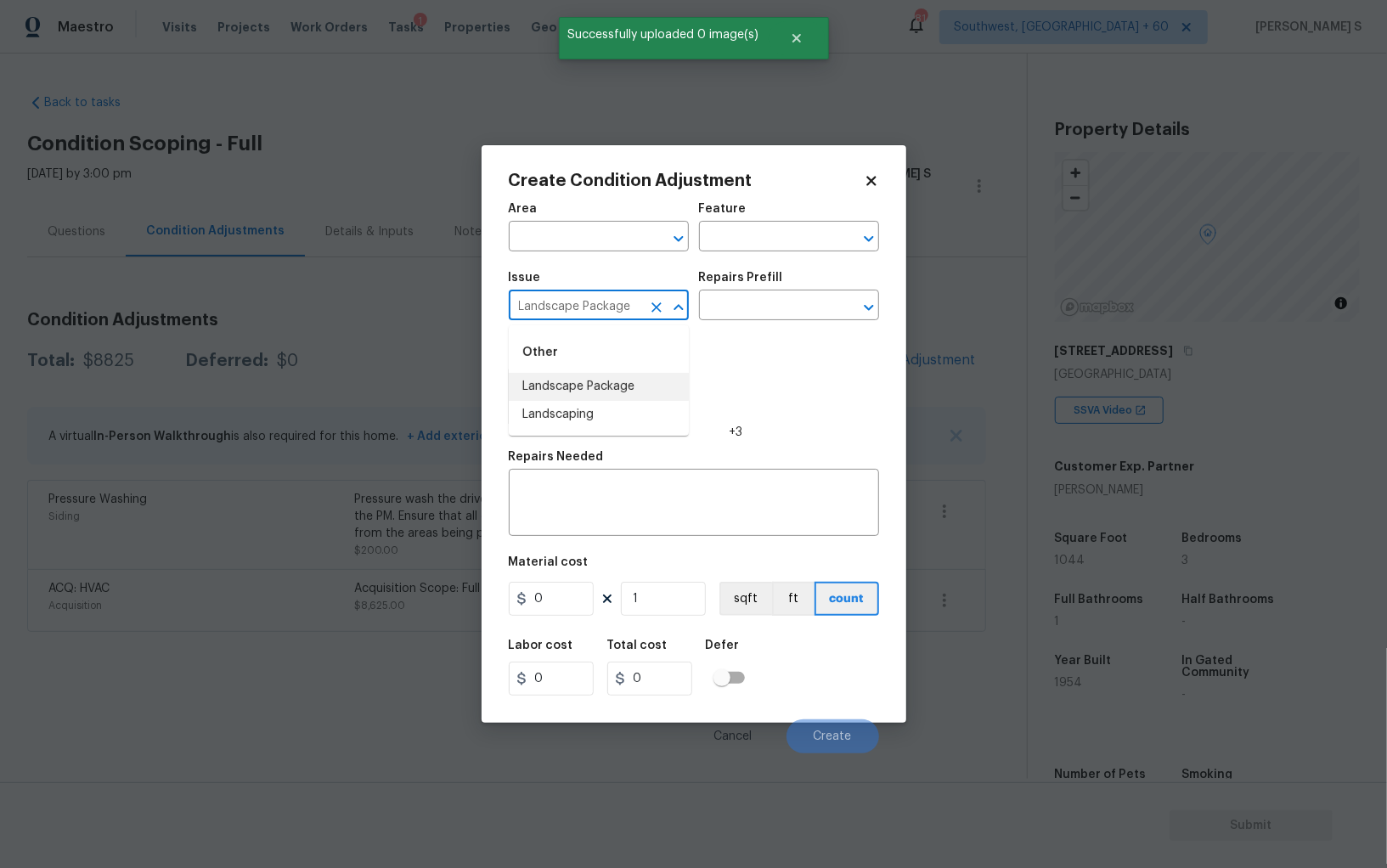
type input "Landscape Package"
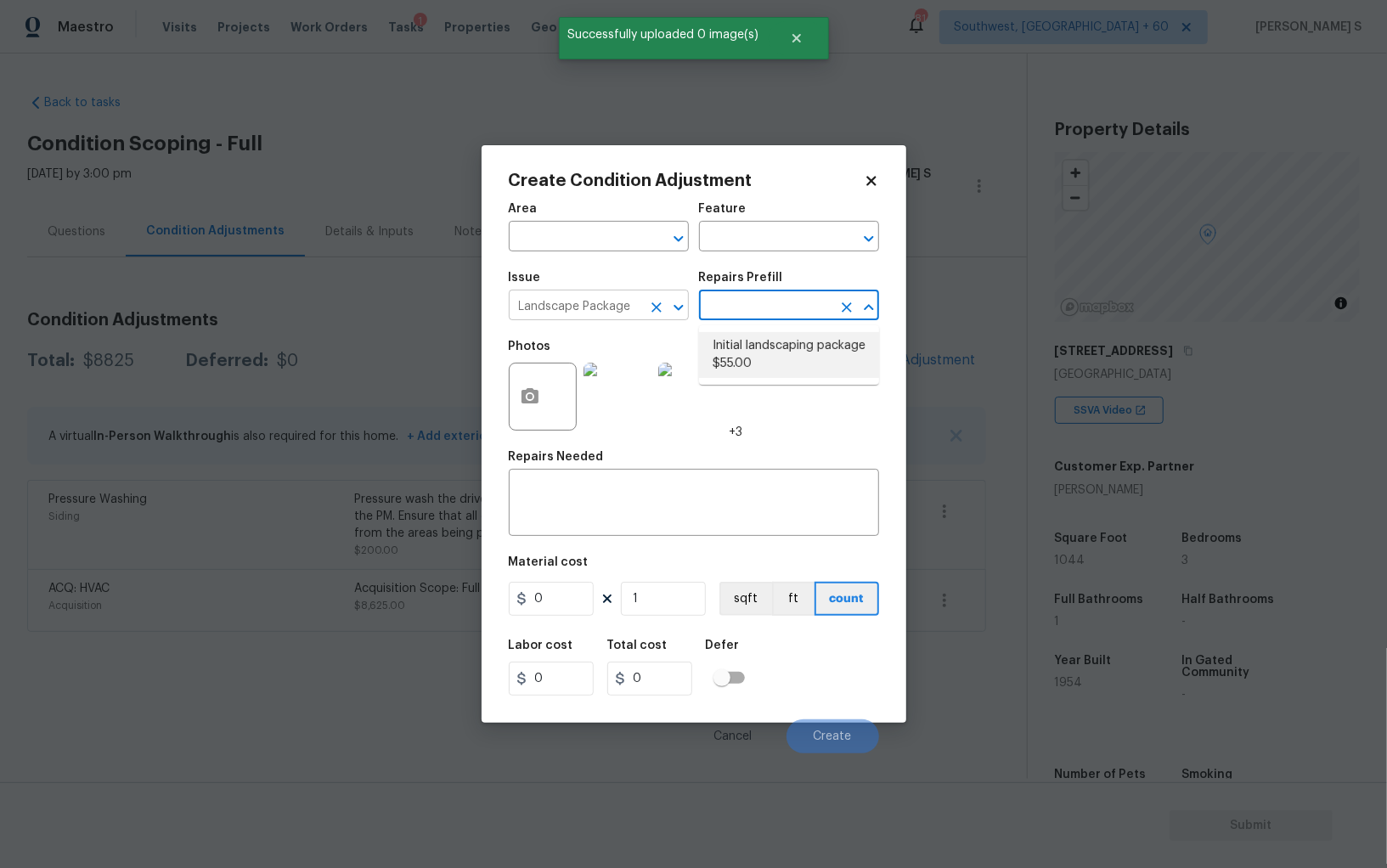
type input "Home Readiness Packages"
type textarea "Mowing of grass up to 6" in height. Mow, edge along driveways & sidewalks, trim…"
type input "55"
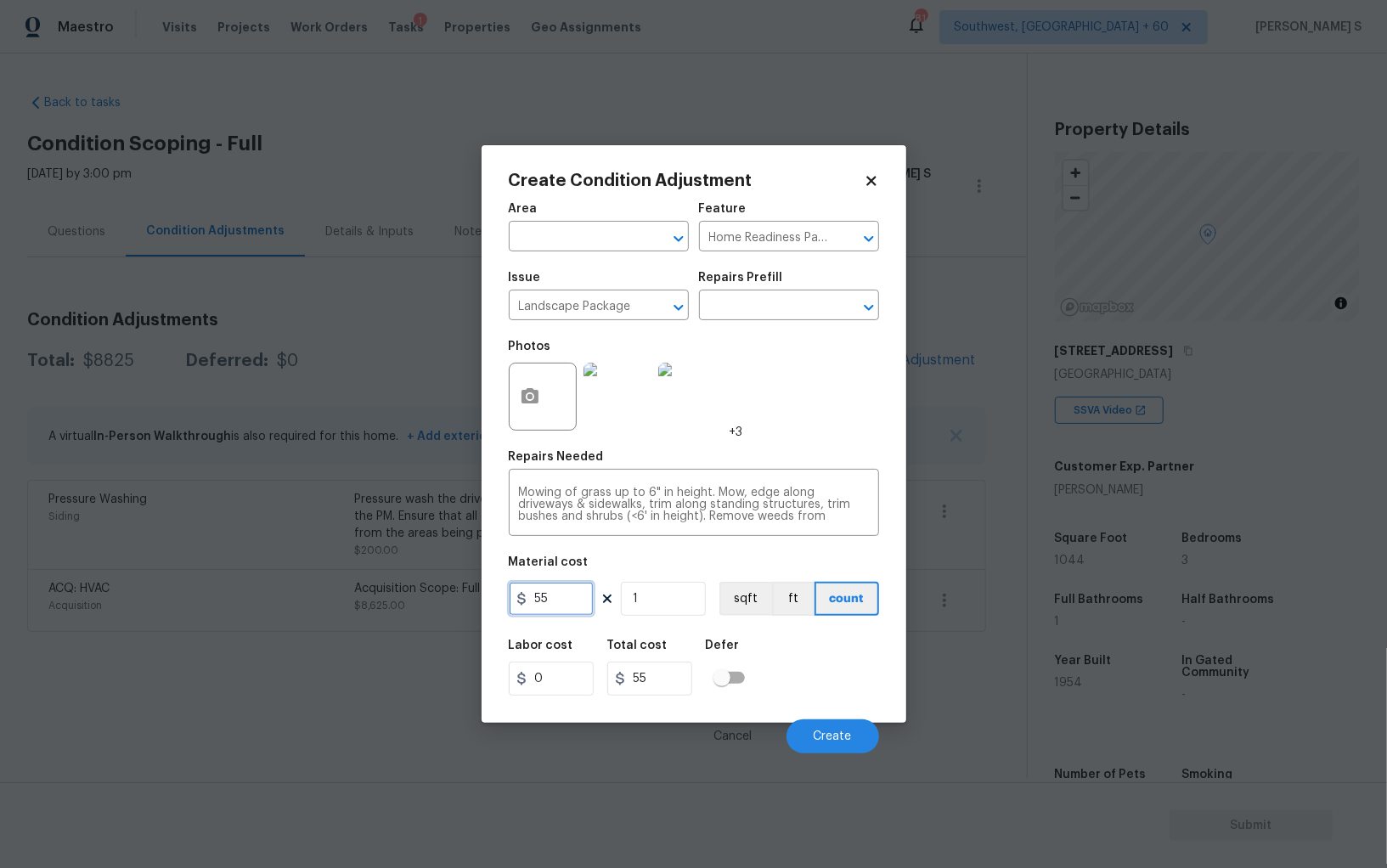
click at [554, 607] on input "55" at bounding box center [552, 598] width 85 height 34
type input "300"
click at [828, 734] on span "Create" at bounding box center [832, 737] width 38 height 13
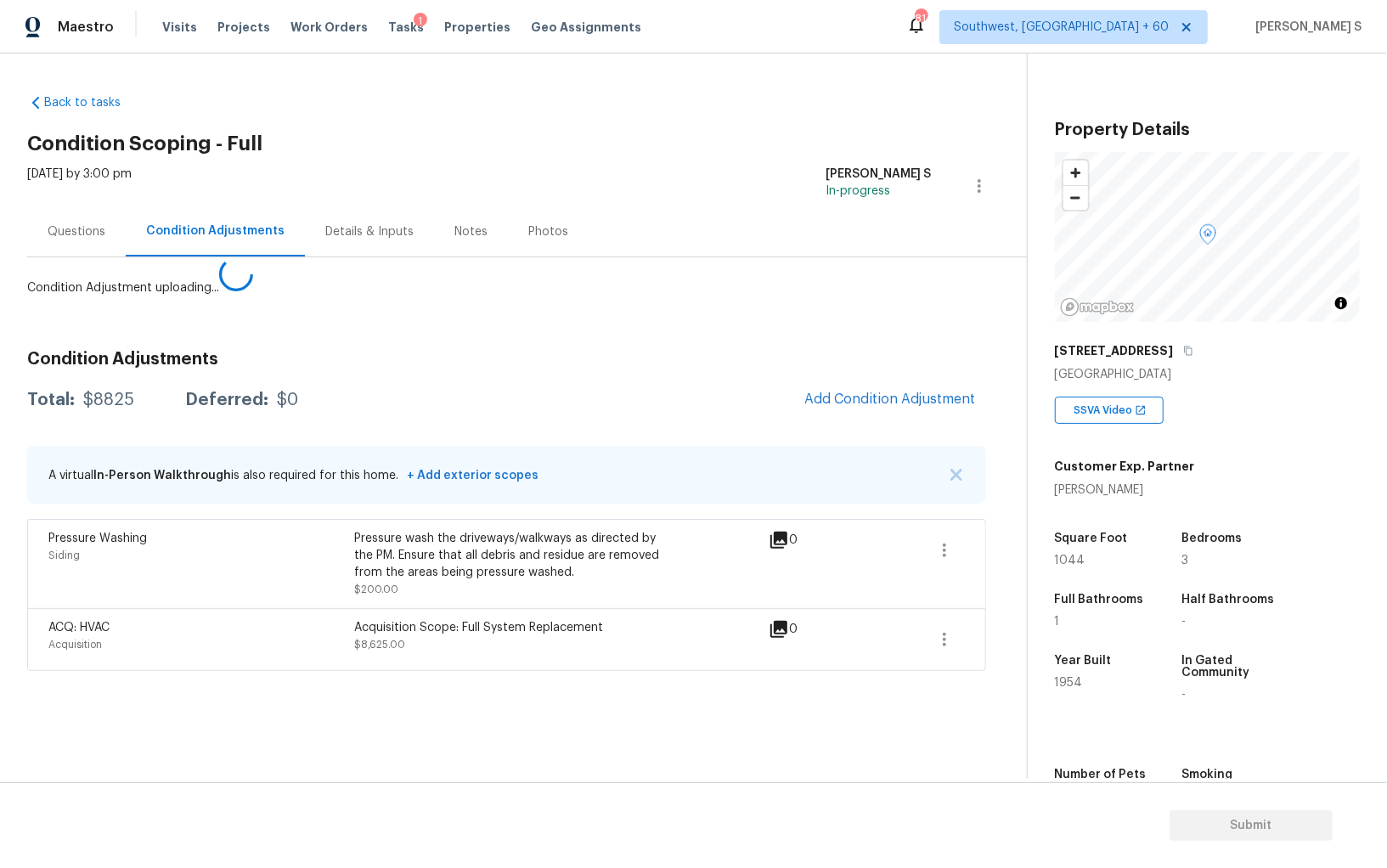
click at [345, 713] on body "Maestro Visits Projects Work Orders Tasks 1 Properties Geo Assignments 814 Sout…" at bounding box center [693, 434] width 1387 height 868
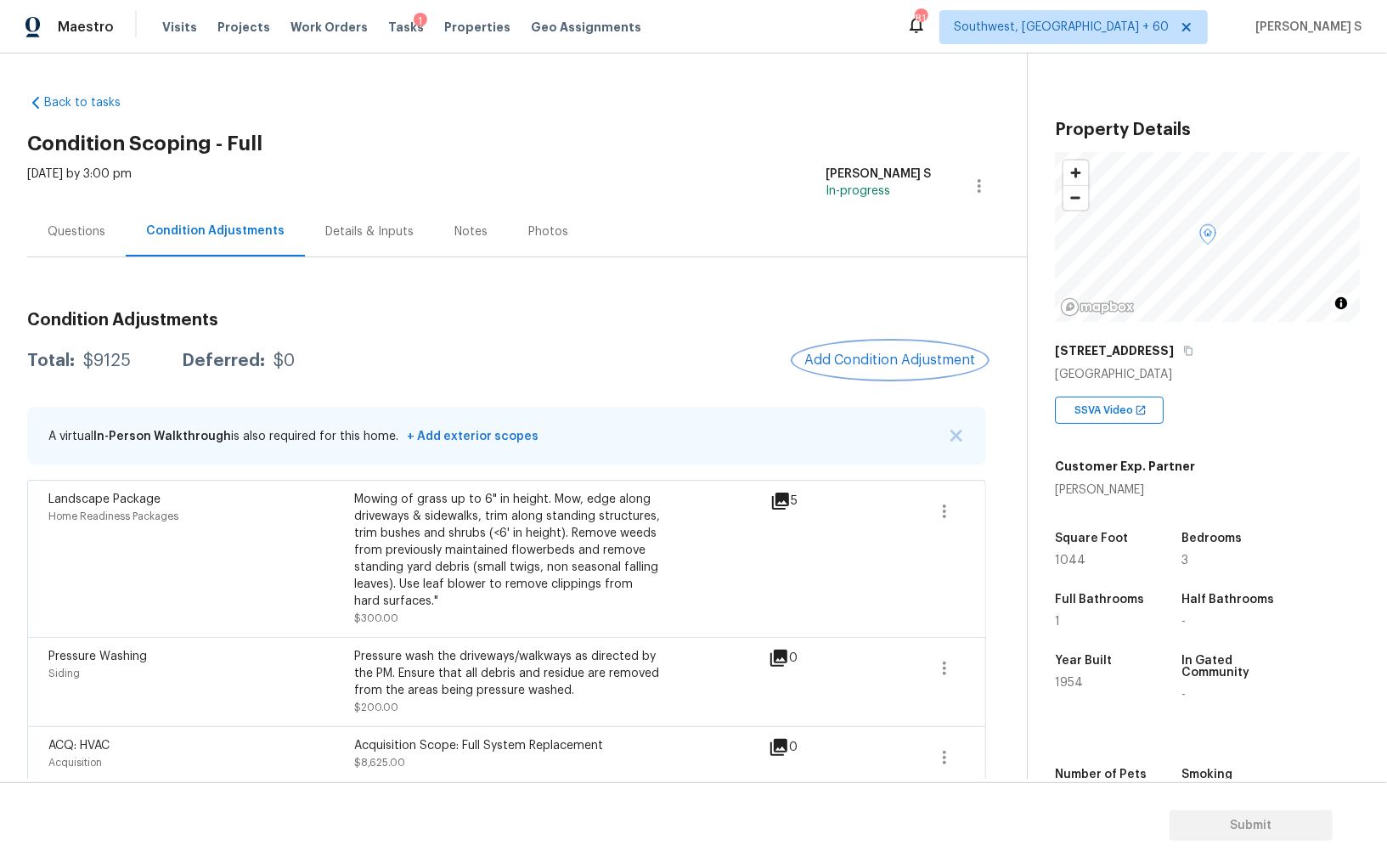
click at [891, 359] on span "Add Condition Adjustment" at bounding box center [890, 360] width 172 height 15
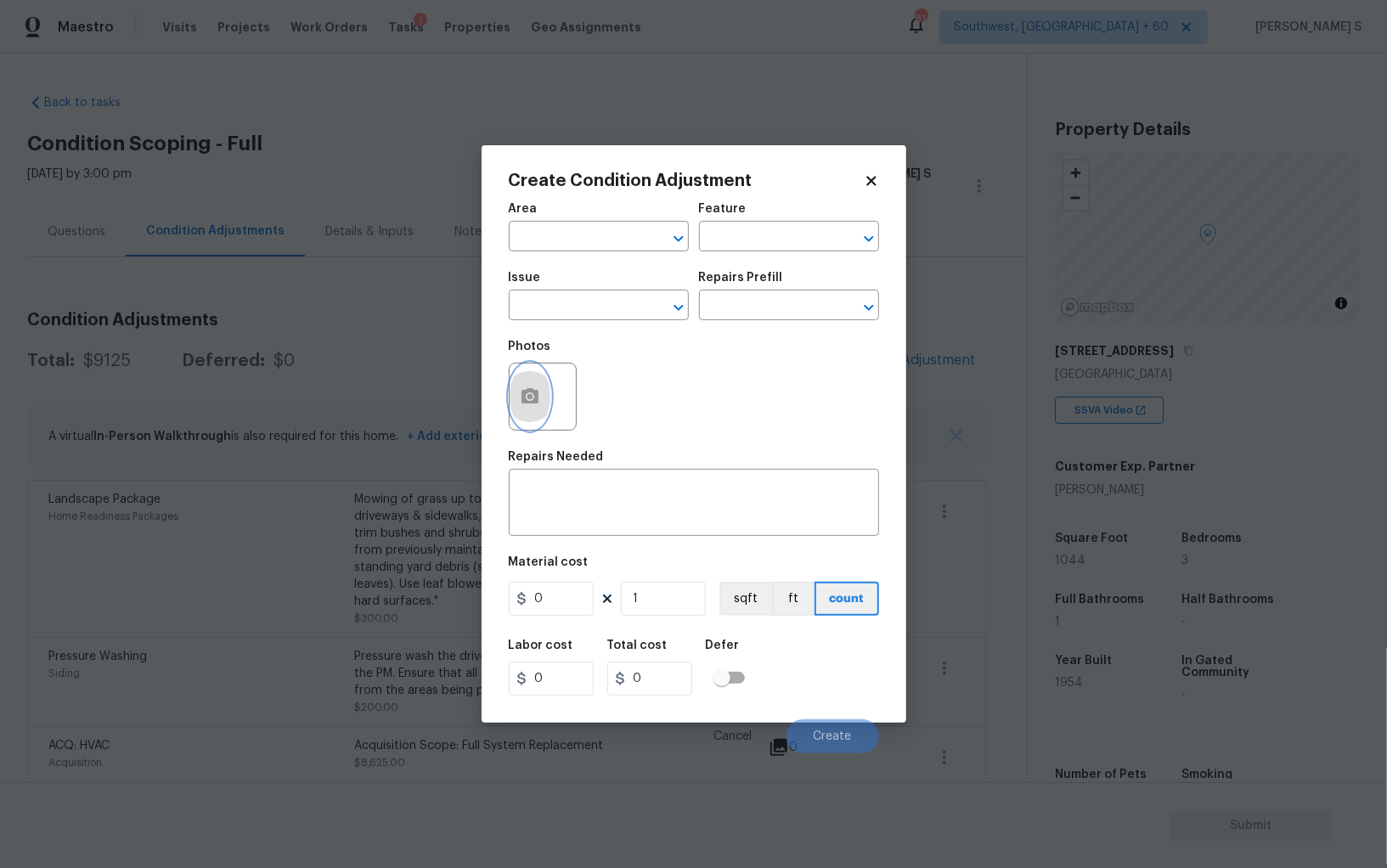
click at [539, 398] on button "button" at bounding box center [530, 396] width 41 height 66
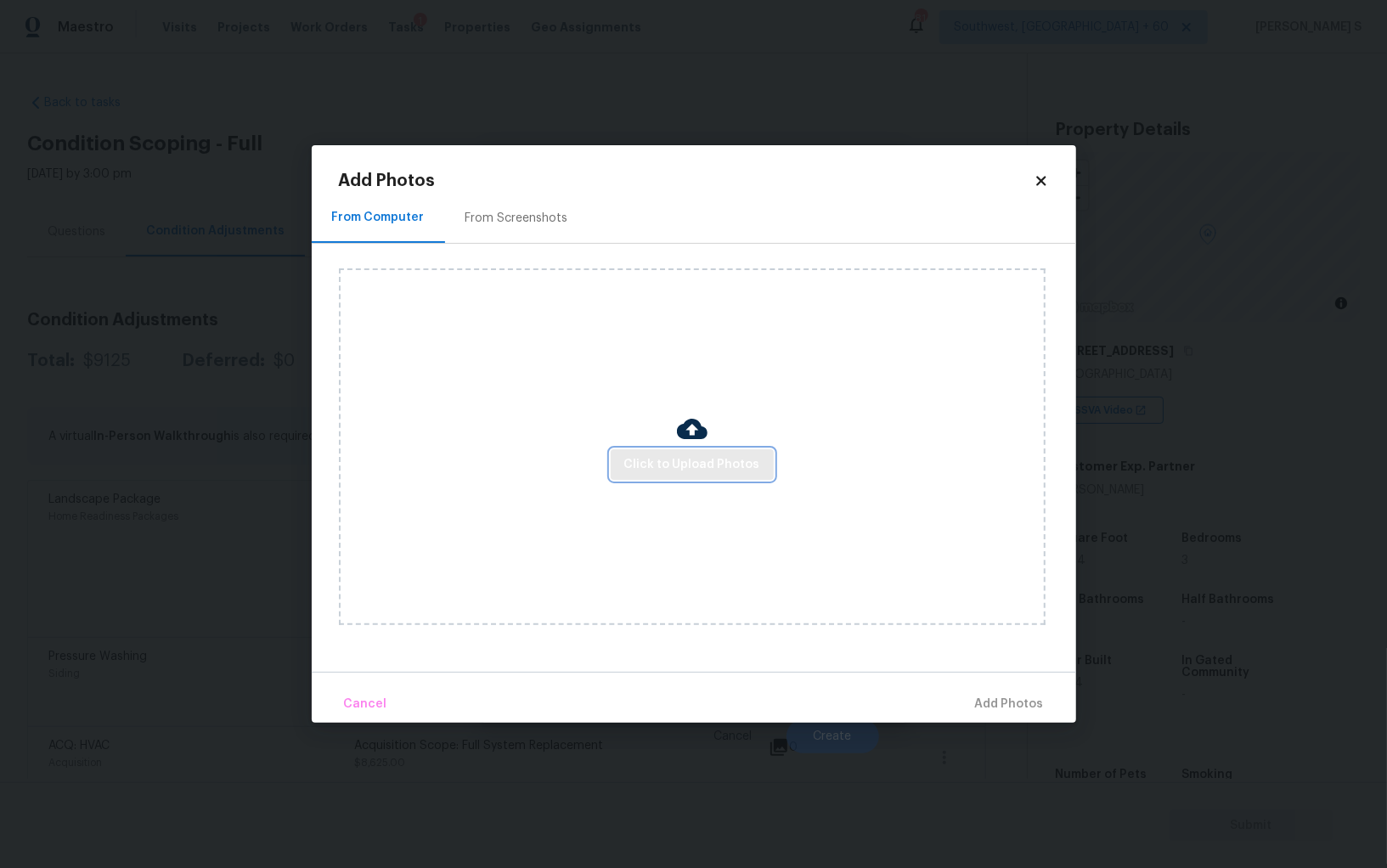
click at [659, 459] on span "Click to Upload Photos" at bounding box center [692, 465] width 136 height 21
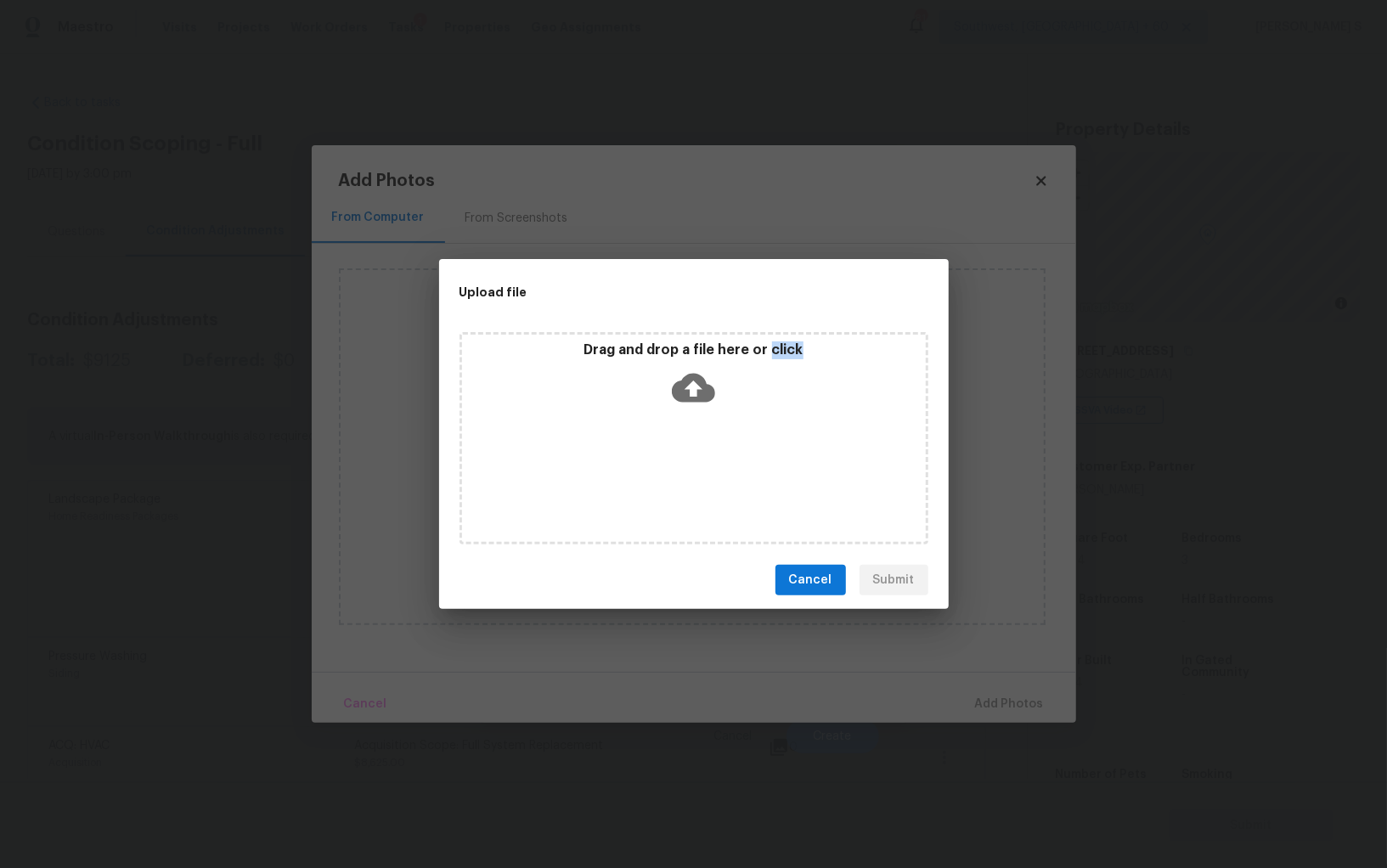
click at [659, 458] on div "Drag and drop a file here or click" at bounding box center [693, 438] width 469 height 212
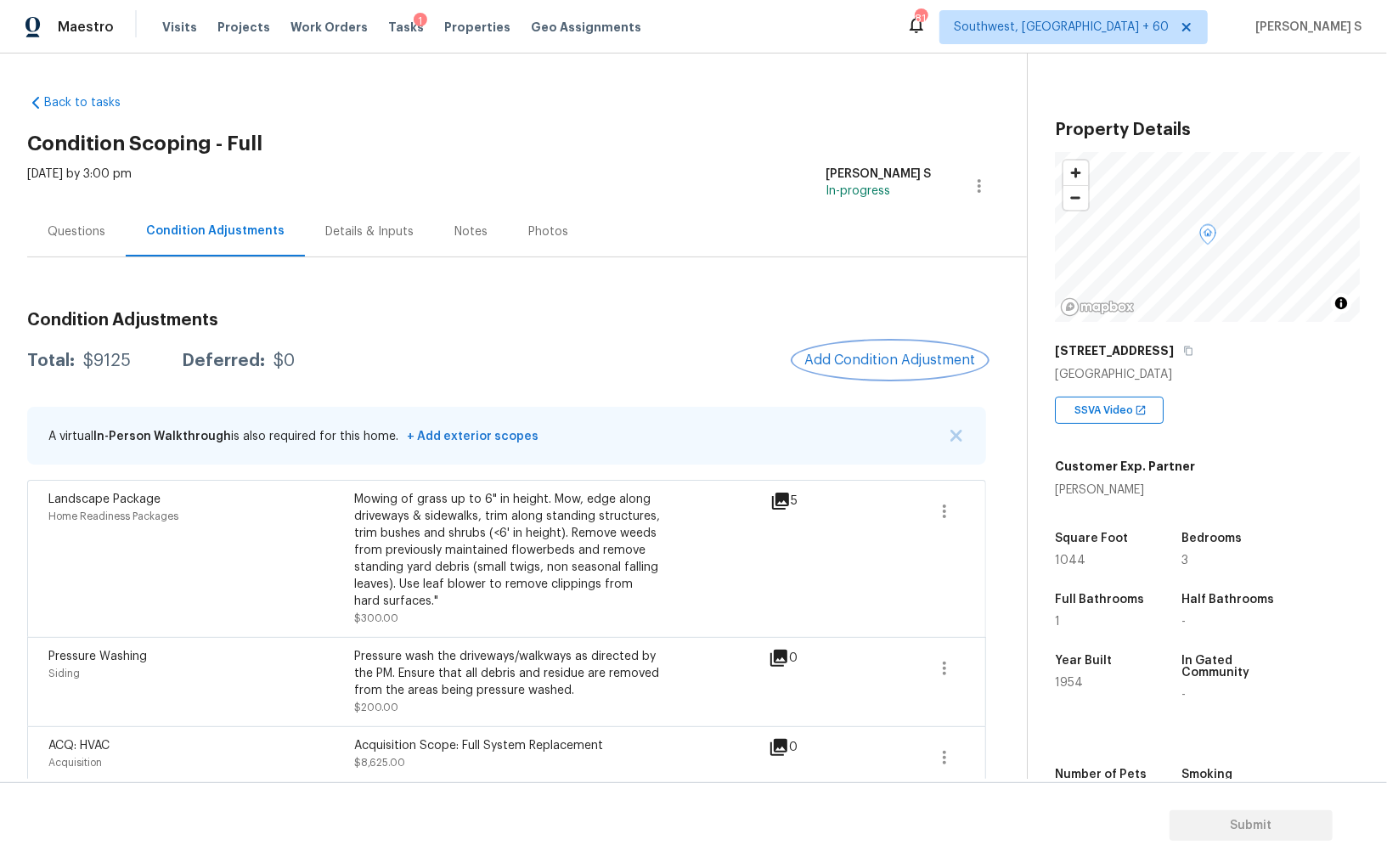
click at [270, 428] on p "A virtual In-Person Walkthrough is also required for this home. + Add exterior …" at bounding box center [293, 437] width 490 height 17
click at [93, 228] on div "Questions" at bounding box center [76, 232] width 58 height 17
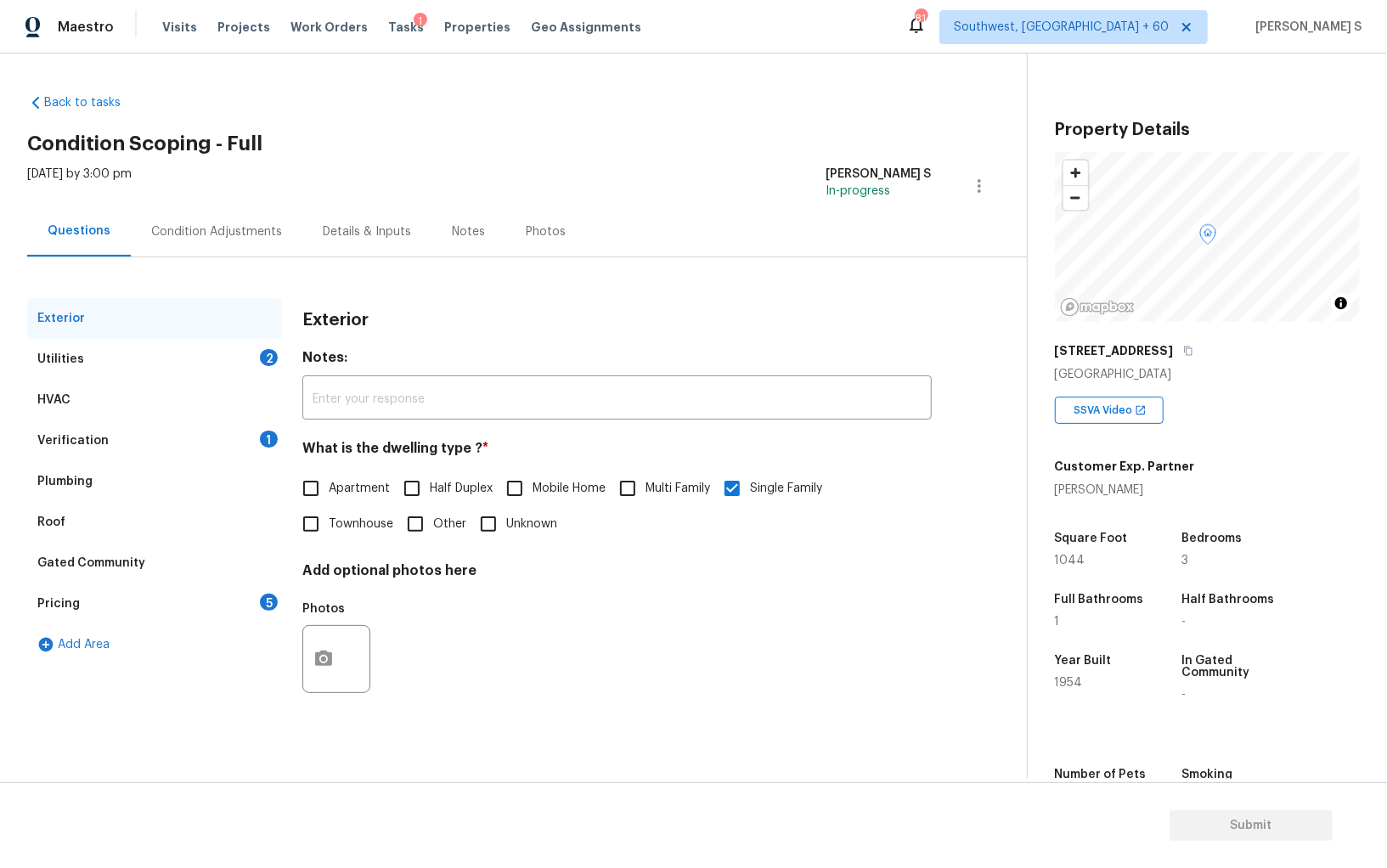
click at [96, 611] on div "Pricing 5" at bounding box center [154, 604] width 255 height 41
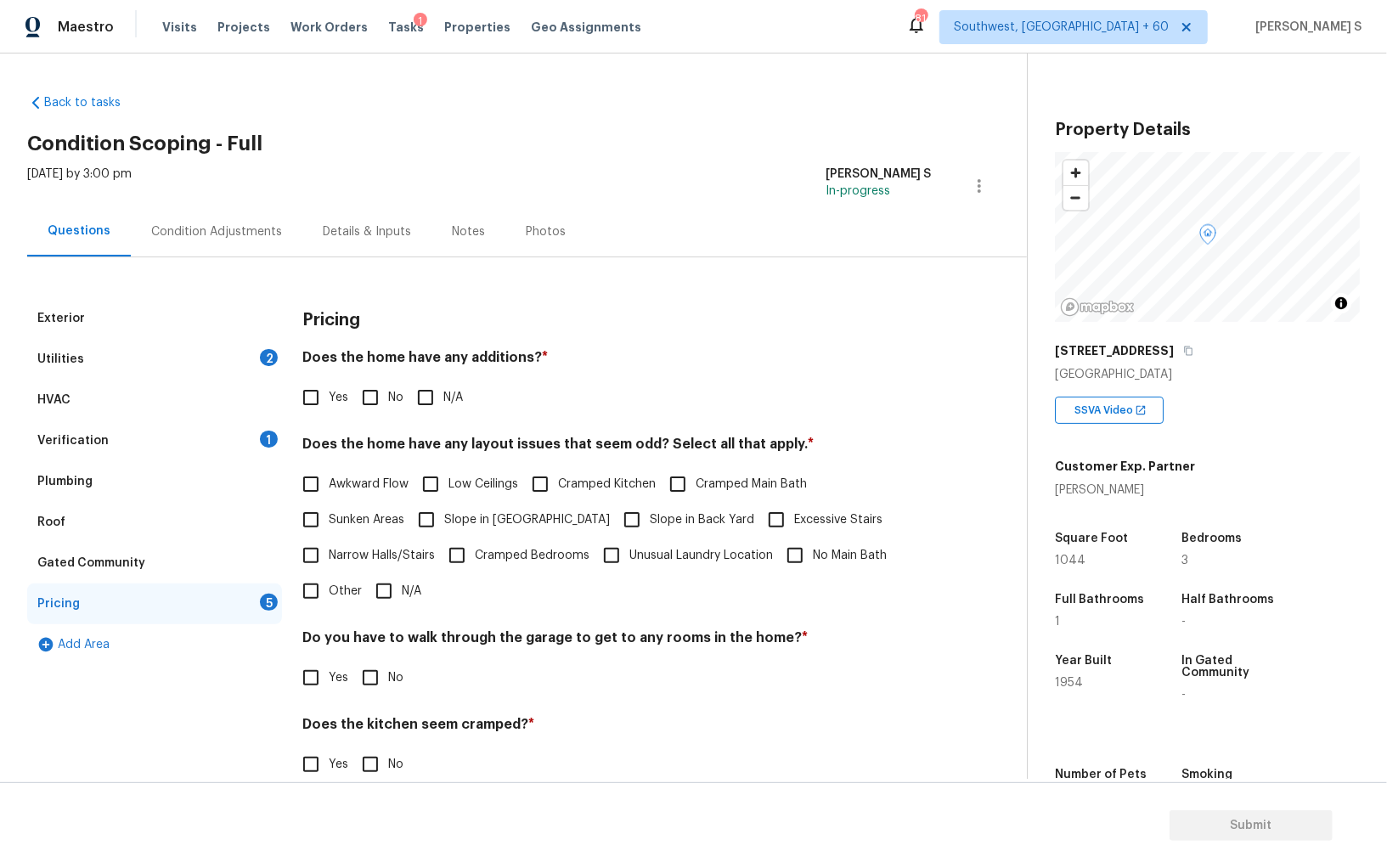
scroll to position [115, 0]
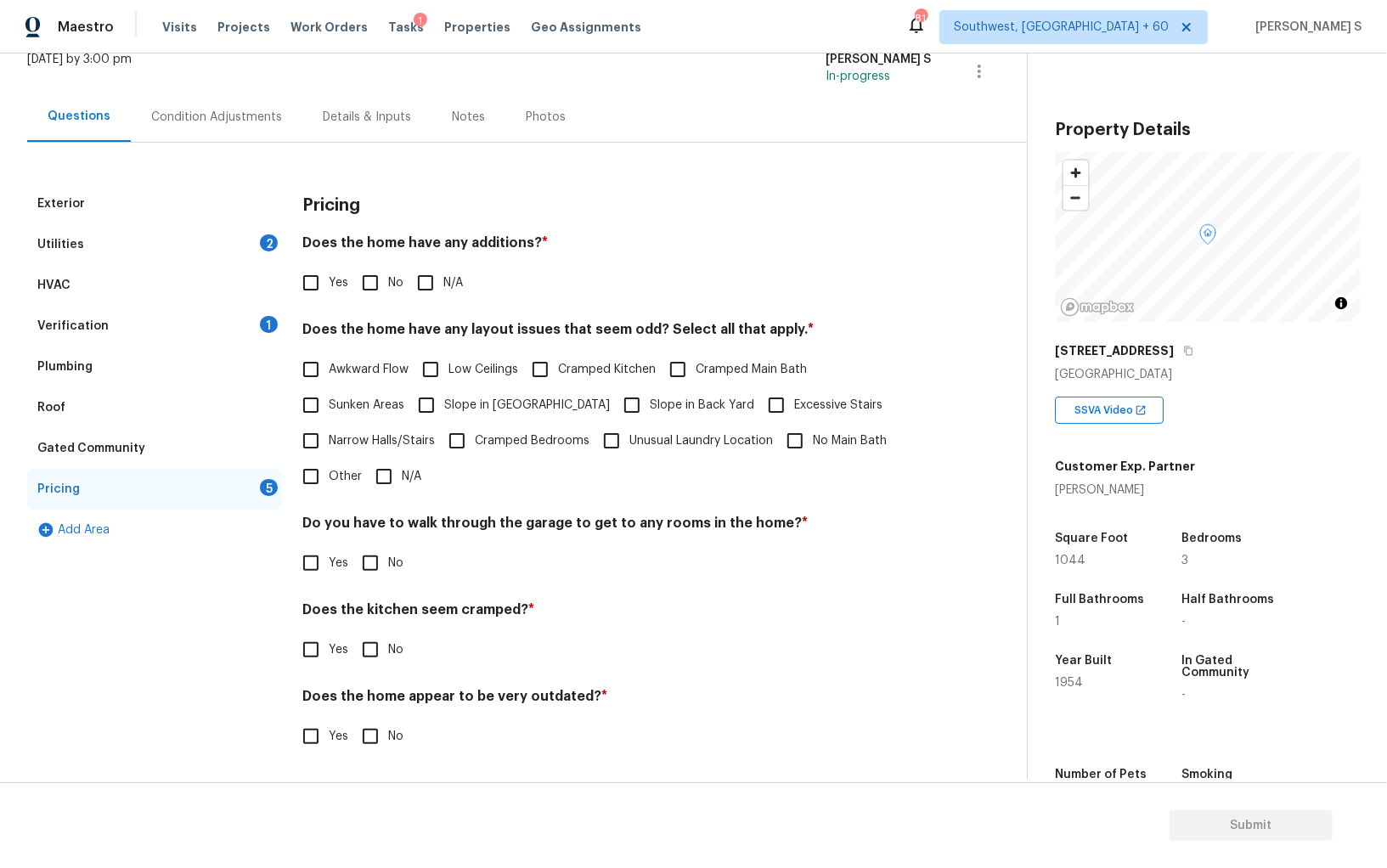
click at [473, 410] on span "Slope in Front Yard" at bounding box center [527, 405] width 166 height 18
click at [444, 410] on input "Slope in Front Yard" at bounding box center [426, 405] width 35 height 35
checkbox input "true"
click at [614, 410] on input "Slope in Back Yard" at bounding box center [632, 406] width 35 height 35
checkbox input "true"
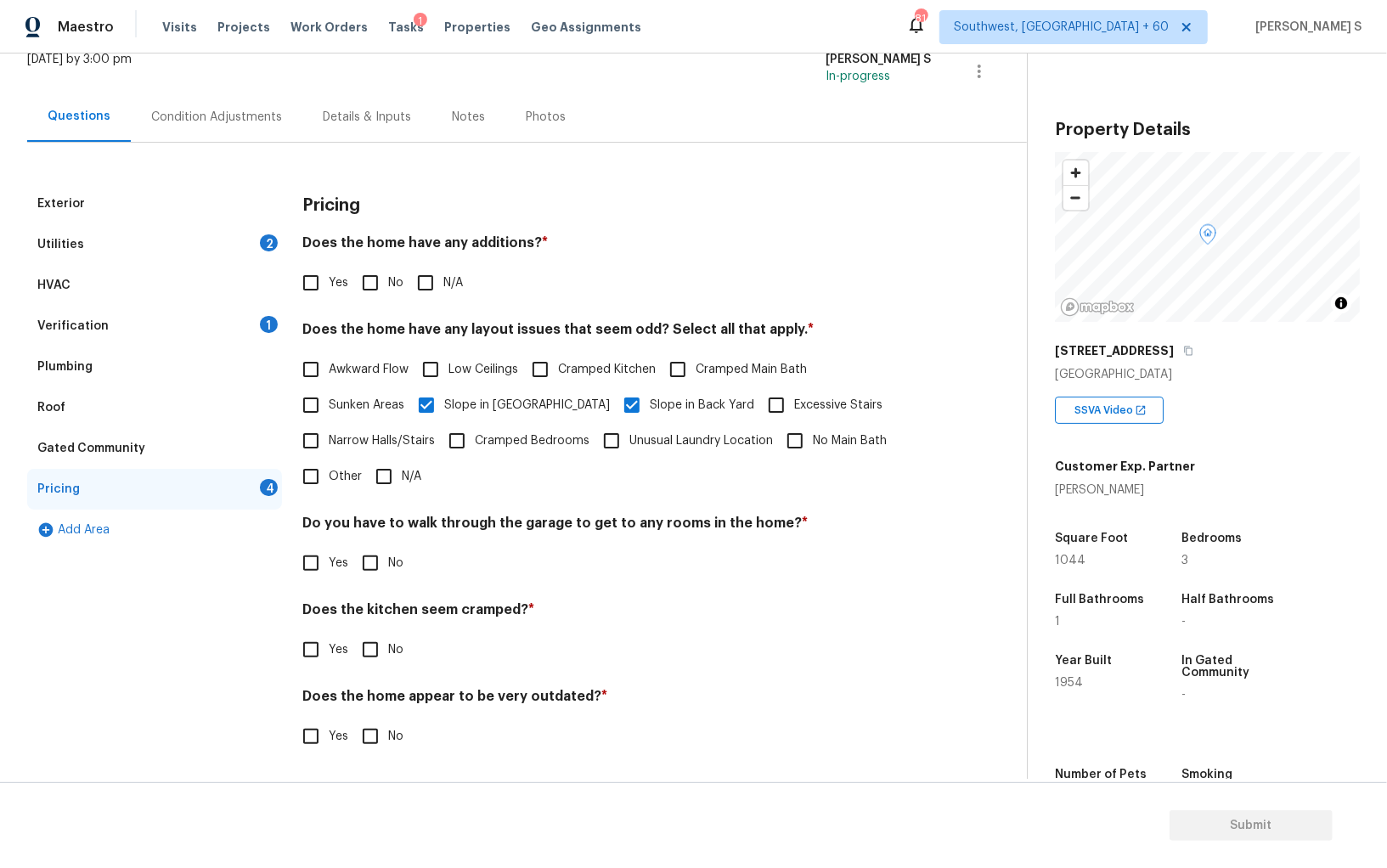
click at [388, 284] on span "No" at bounding box center [395, 283] width 15 height 18
click at [388, 284] on input "No" at bounding box center [370, 283] width 35 height 35
checkbox input "true"
click at [378, 549] on input "No" at bounding box center [370, 563] width 35 height 35
checkbox input "true"
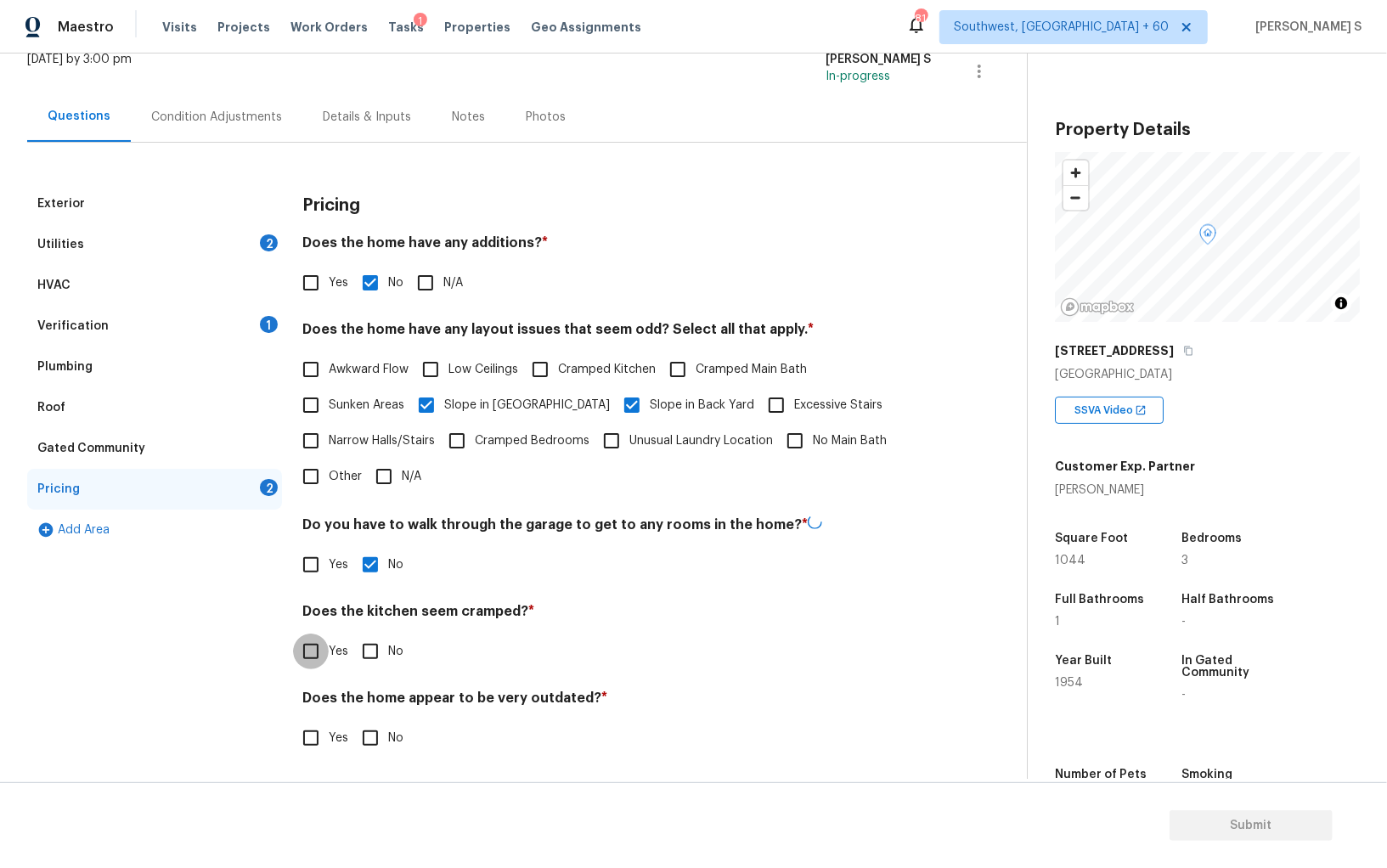
click at [353, 633] on input "No" at bounding box center [370, 651] width 35 height 35
checkbox input "true"
click at [353, 721] on input "No" at bounding box center [370, 738] width 35 height 35
checkbox input "true"
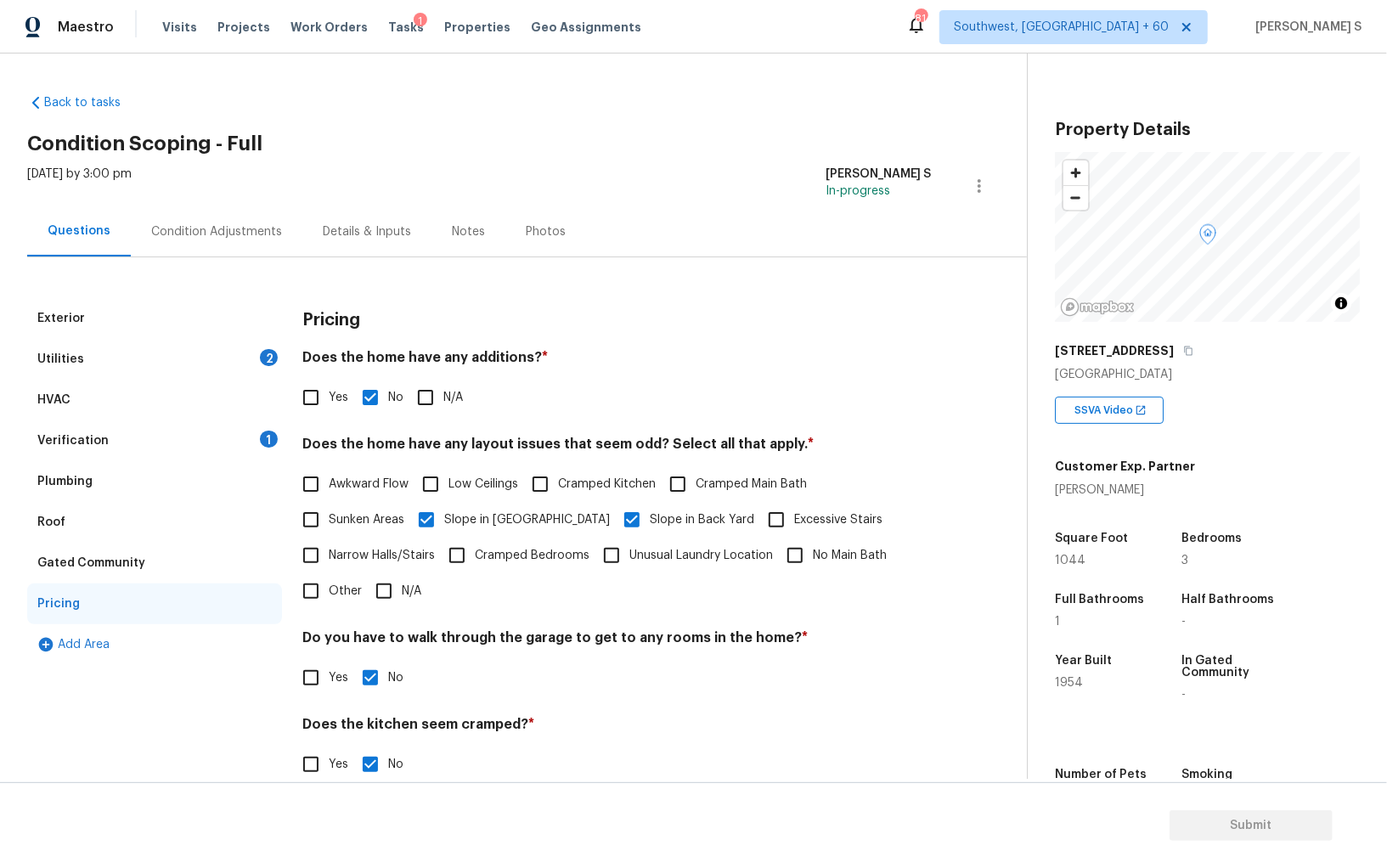
click at [250, 220] on div "Condition Adjustments" at bounding box center [216, 232] width 172 height 50
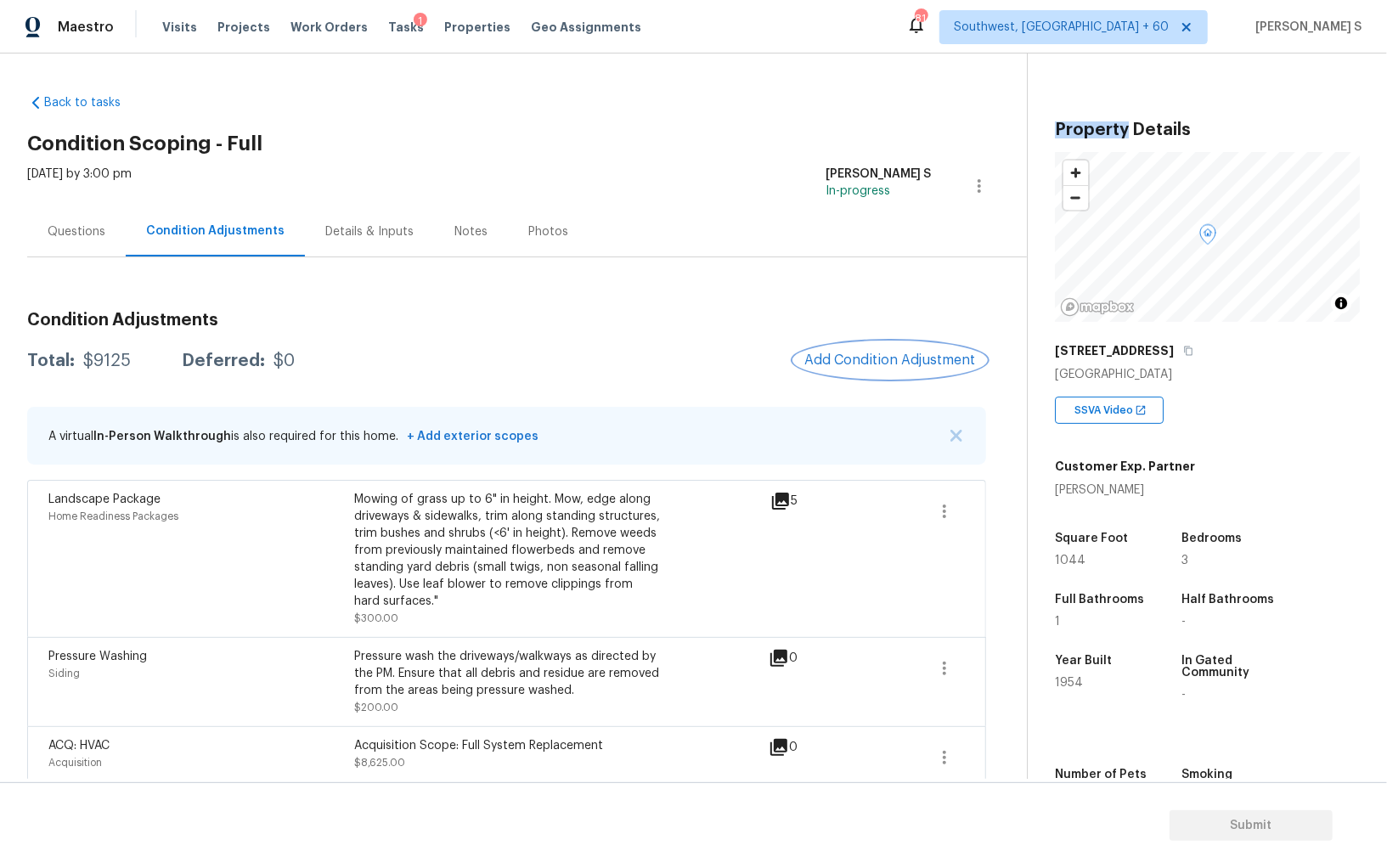
click at [899, 356] on span "Add Condition Adjustment" at bounding box center [890, 360] width 172 height 15
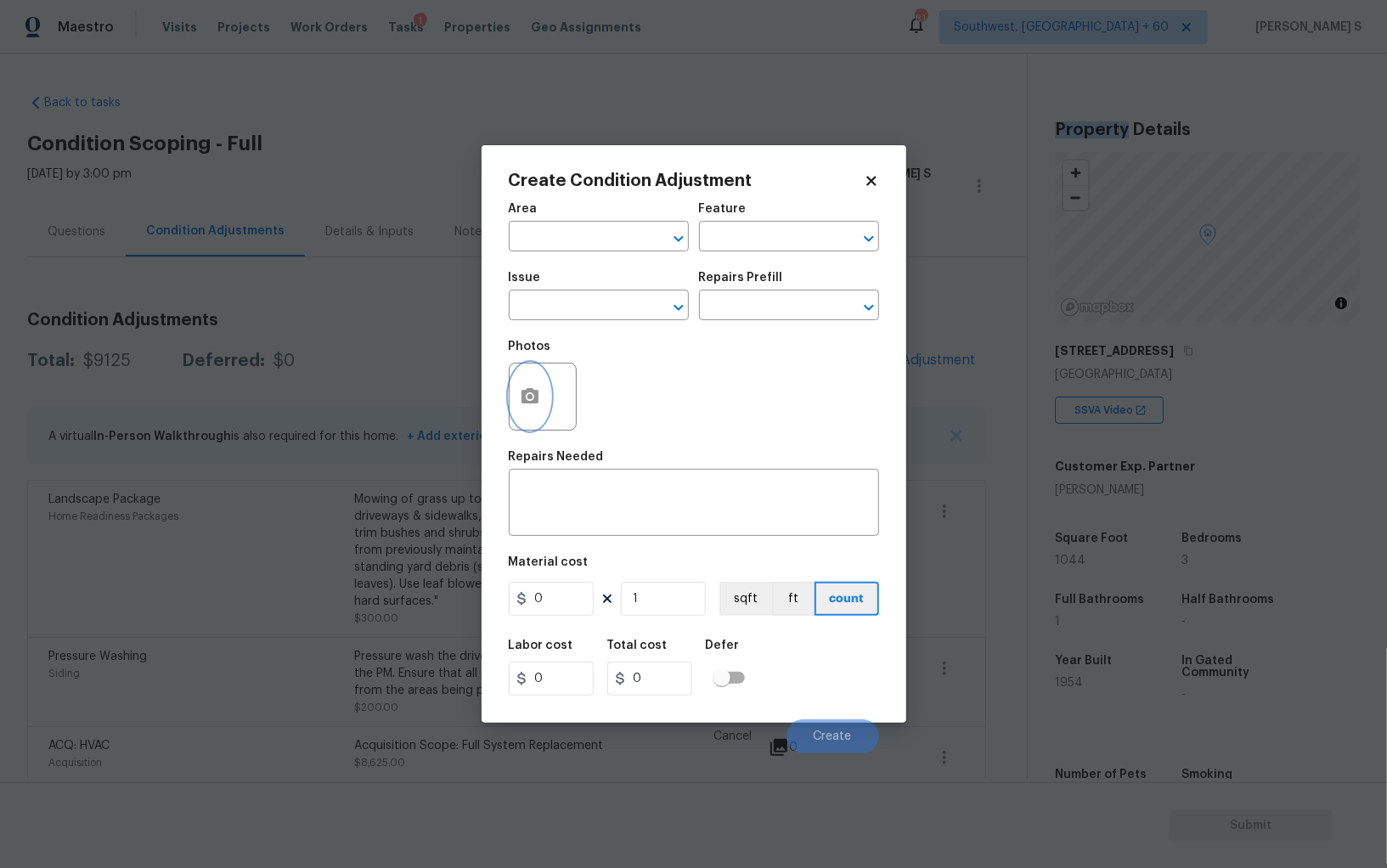
click at [529, 402] on icon "button" at bounding box center [530, 395] width 17 height 15
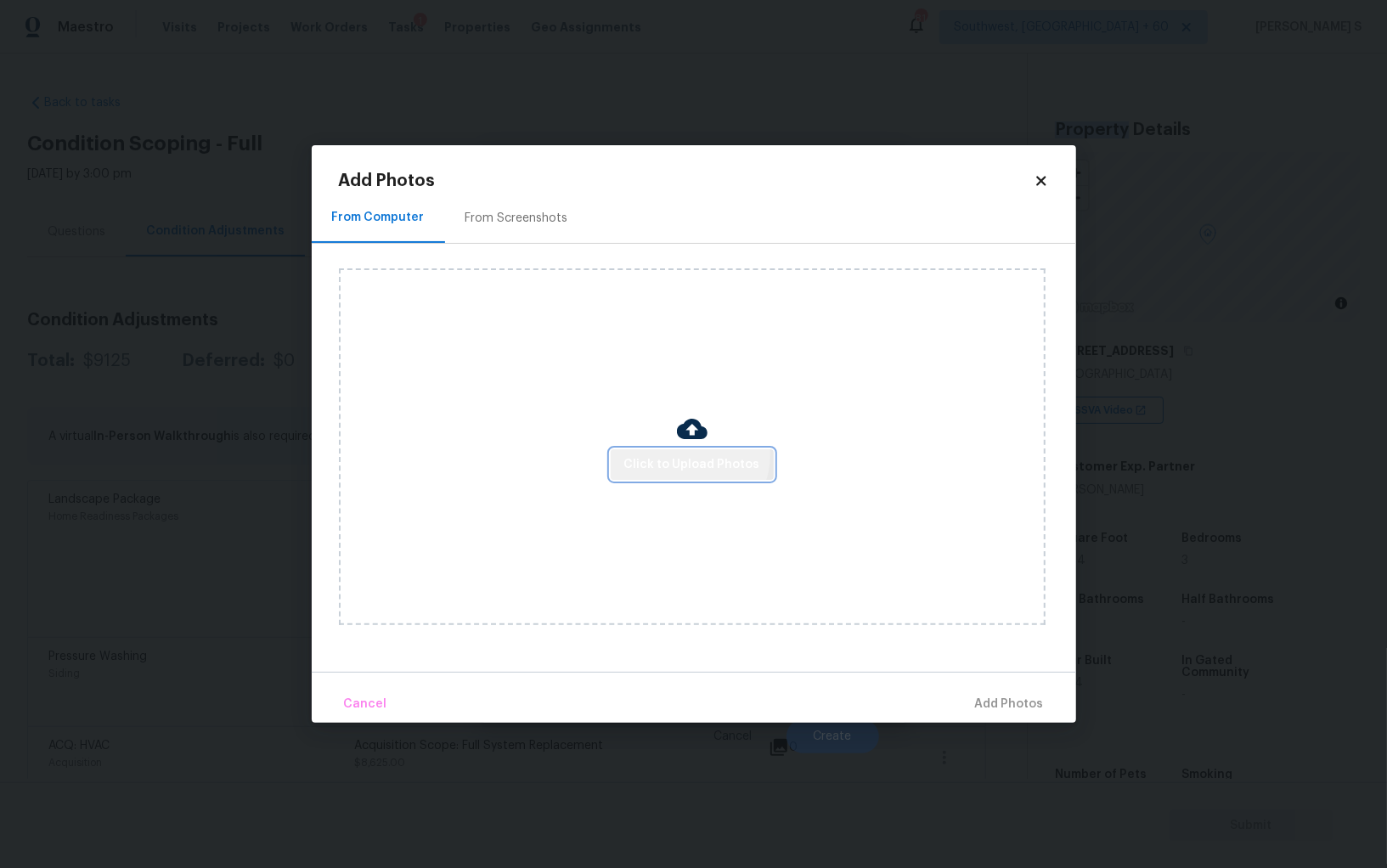
click at [687, 454] on span "Click to Upload Photos" at bounding box center [692, 465] width 136 height 21
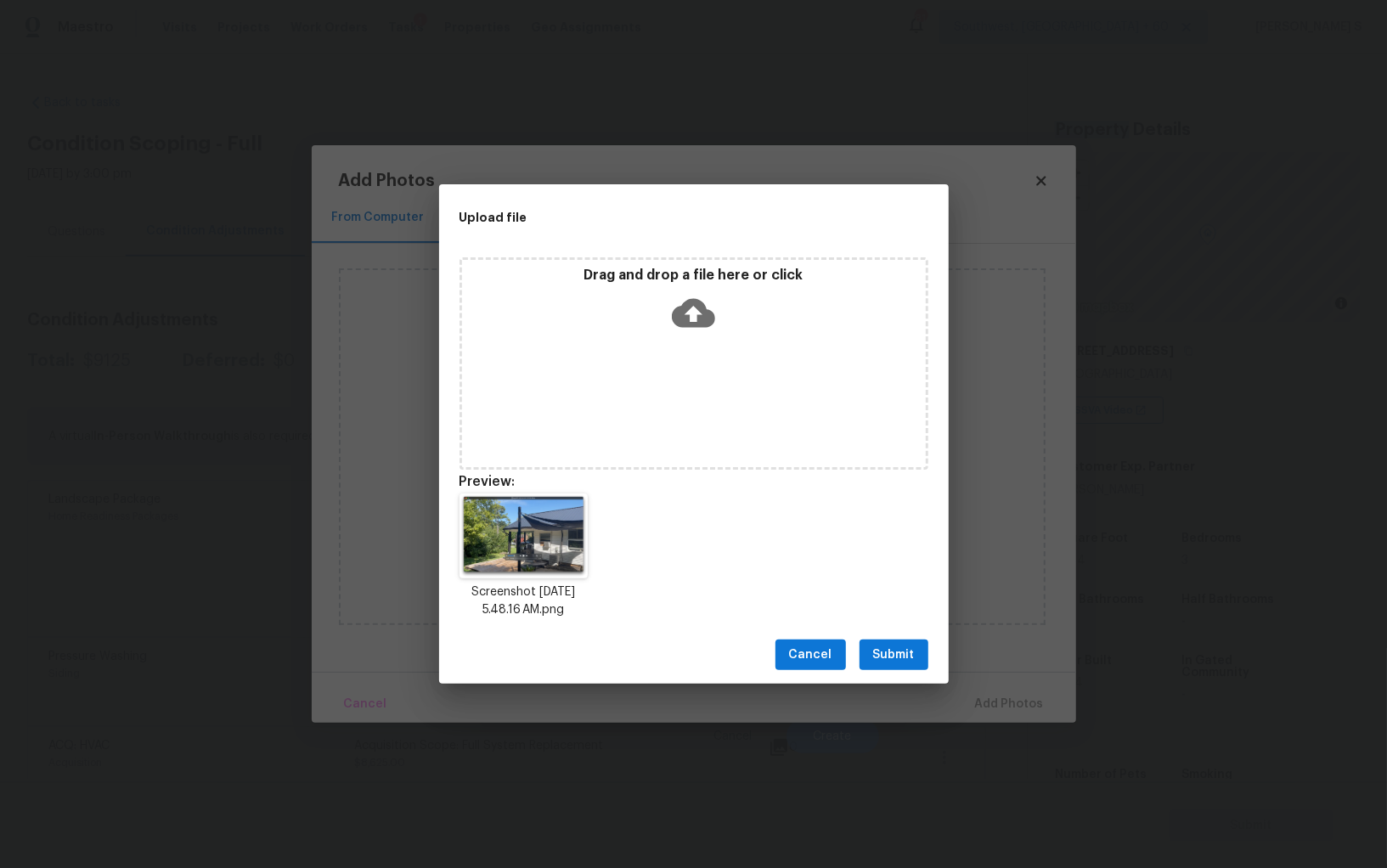
click at [915, 663] on button "Submit" at bounding box center [894, 656] width 69 height 32
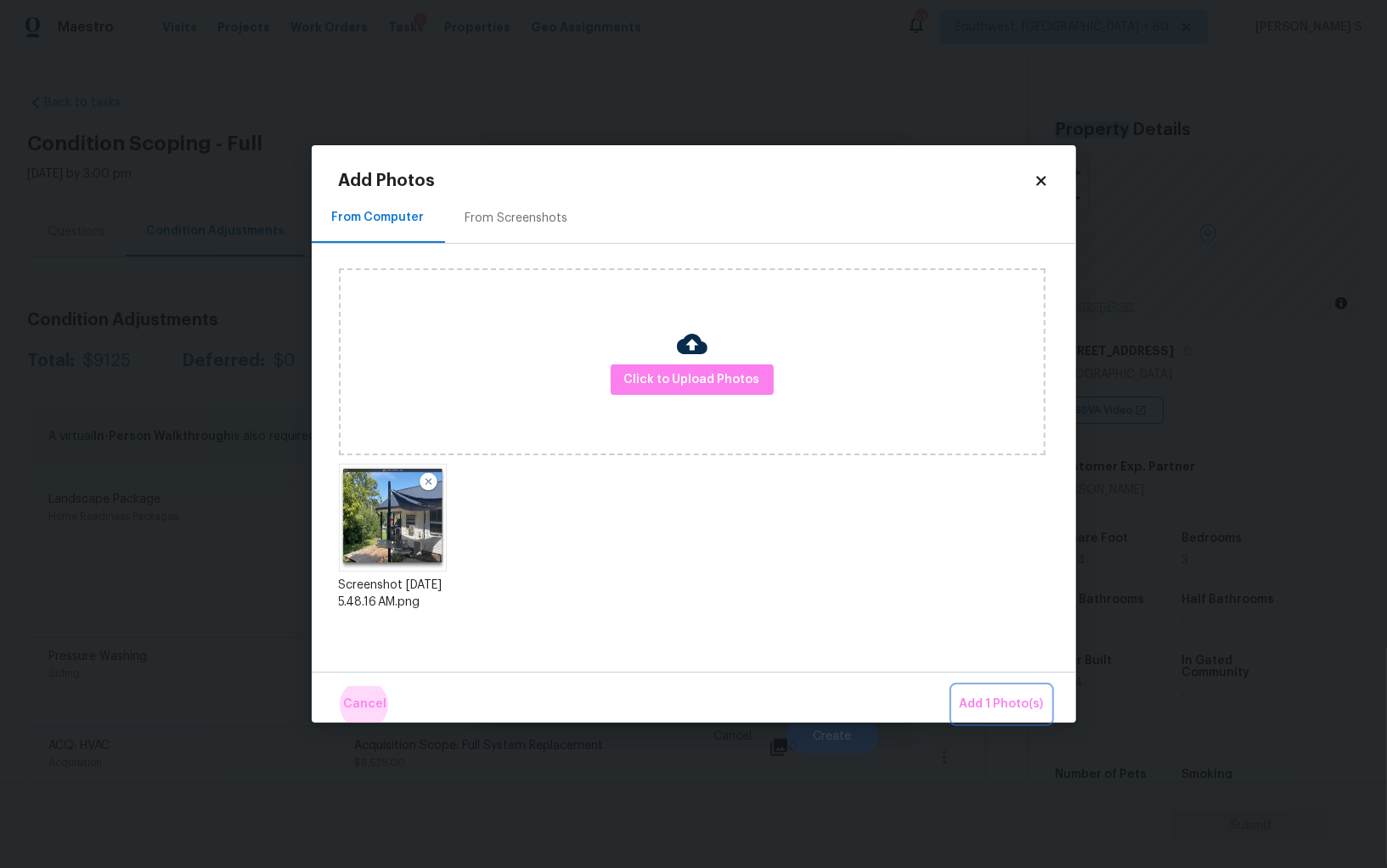
click at [953, 686] on button "Add 1 Photo(s)" at bounding box center [1001, 704] width 97 height 36
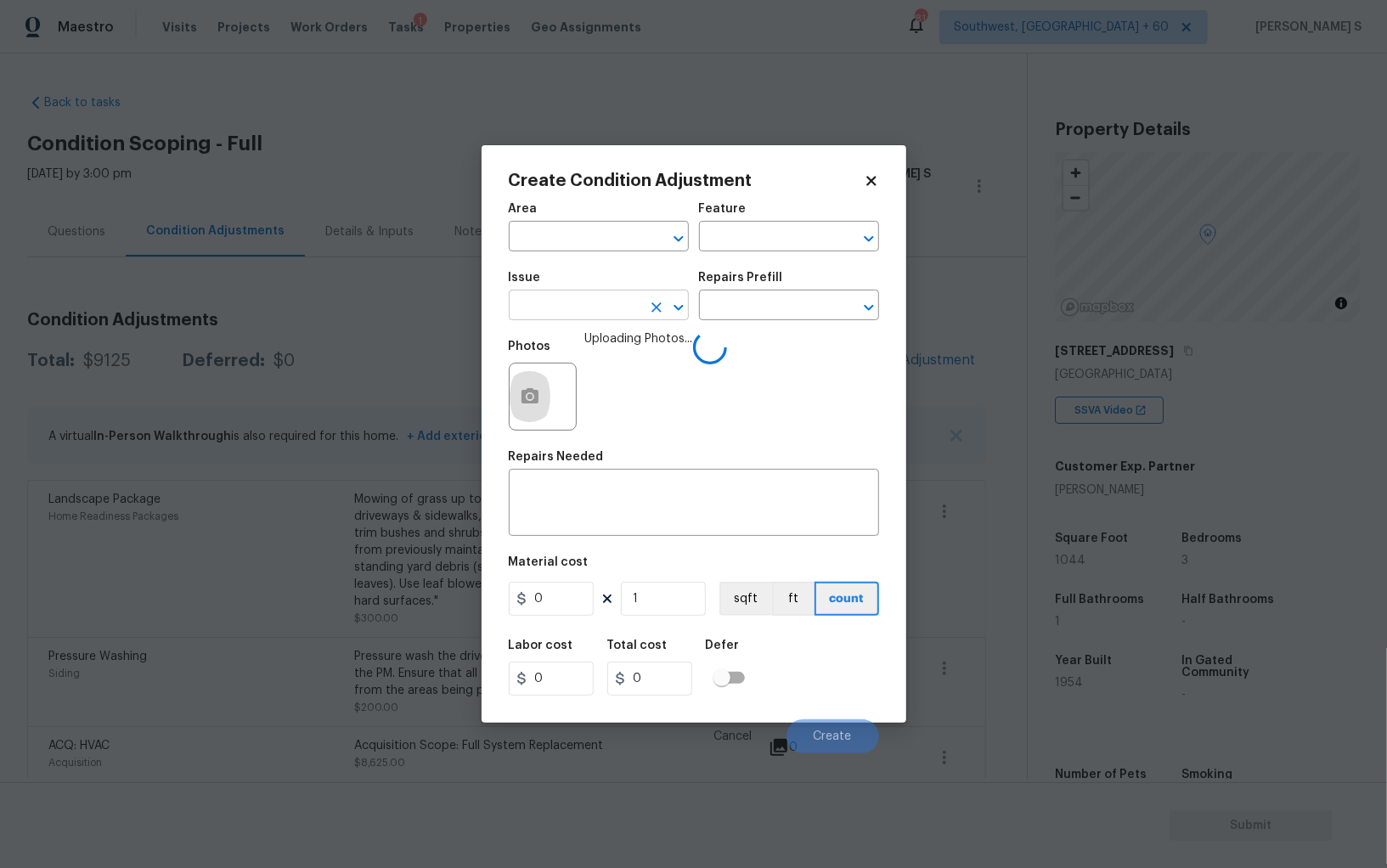
click at [634, 320] on input "text" at bounding box center [575, 307] width 133 height 26
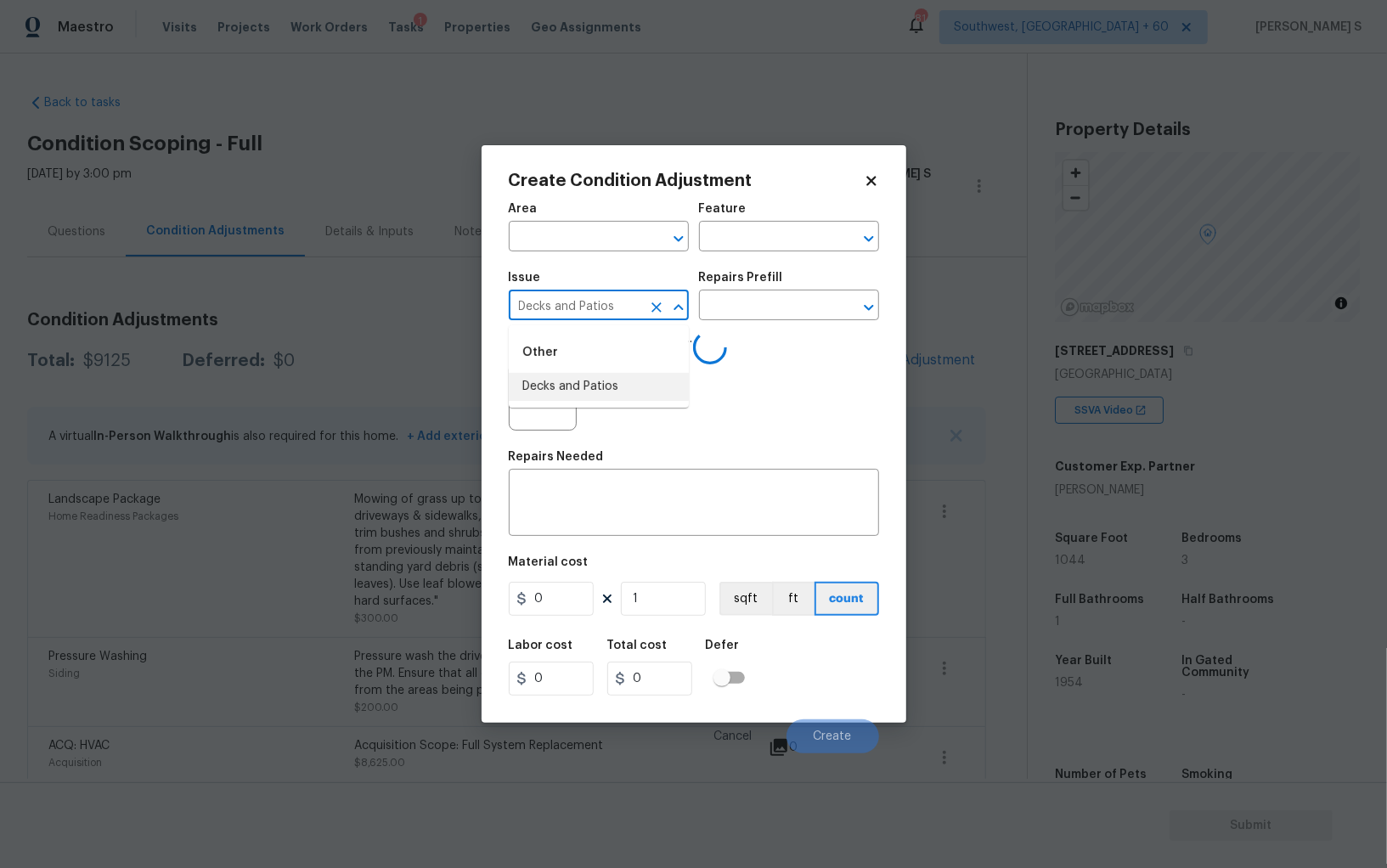
type input "Decks and Patios"
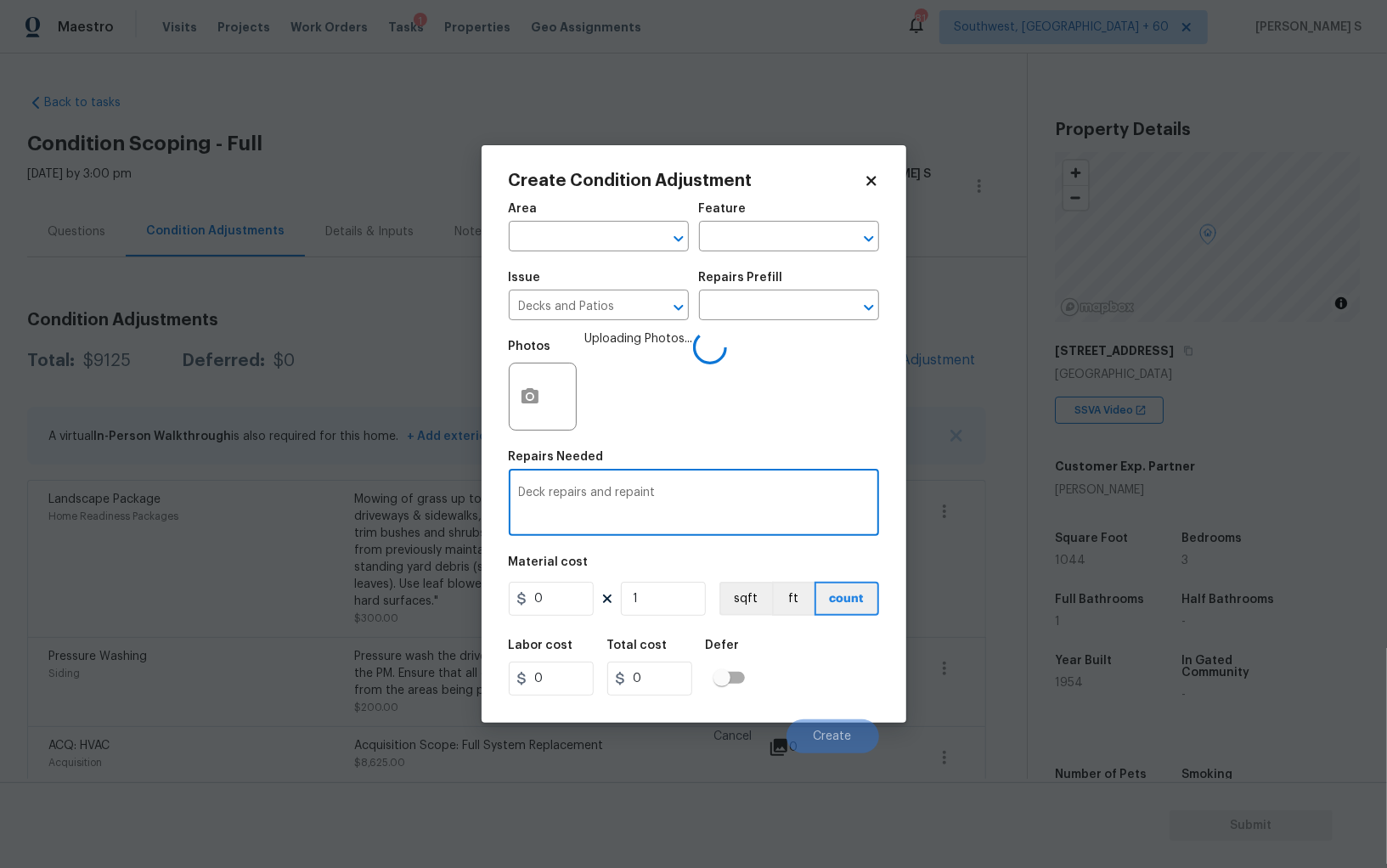
type textarea "Deck repairs and repaint"
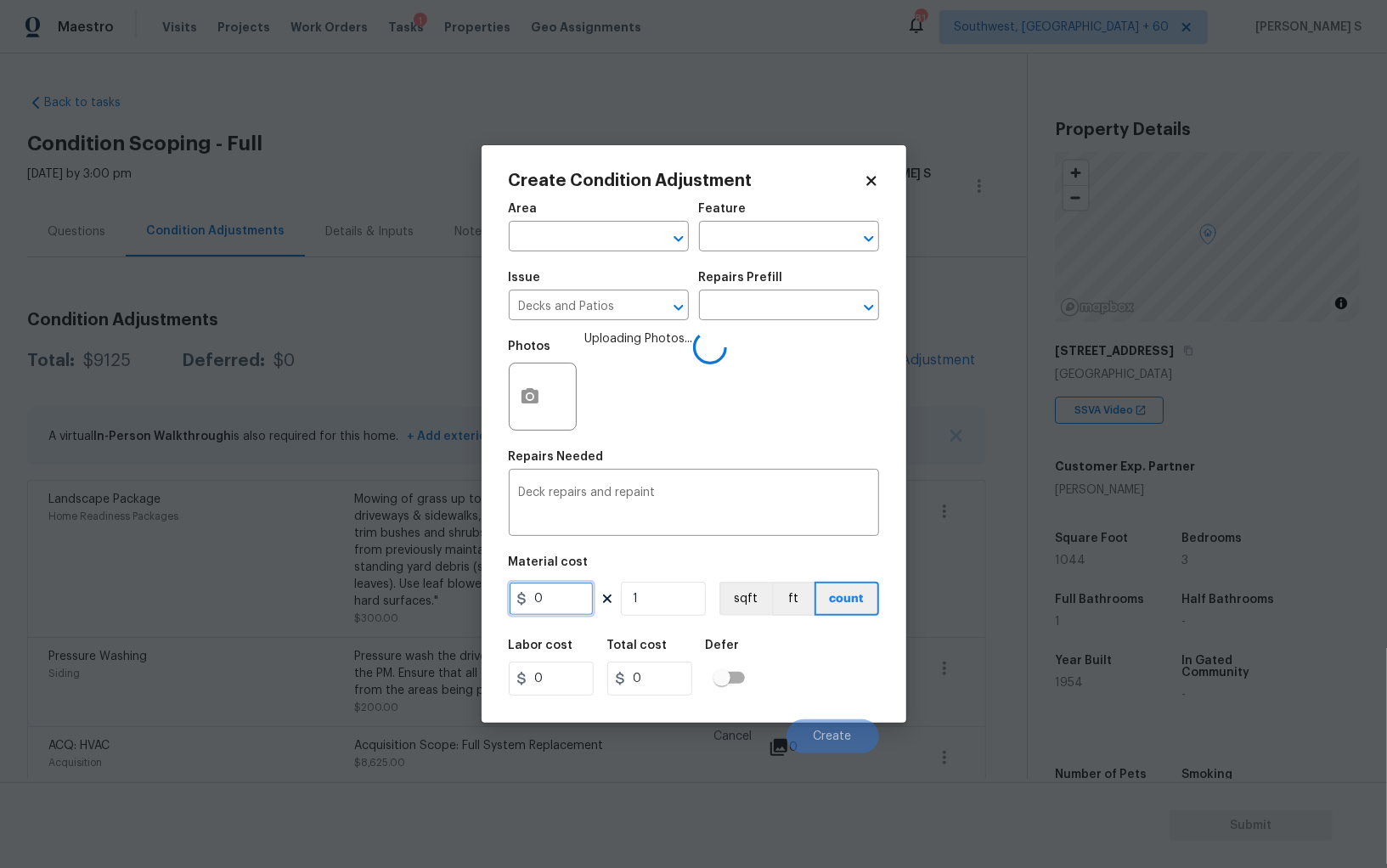
click at [580, 592] on input "0" at bounding box center [552, 598] width 85 height 34
type input "700"
click at [831, 657] on div "Labor cost 0 Total cost 700 Defer" at bounding box center [694, 668] width 370 height 76
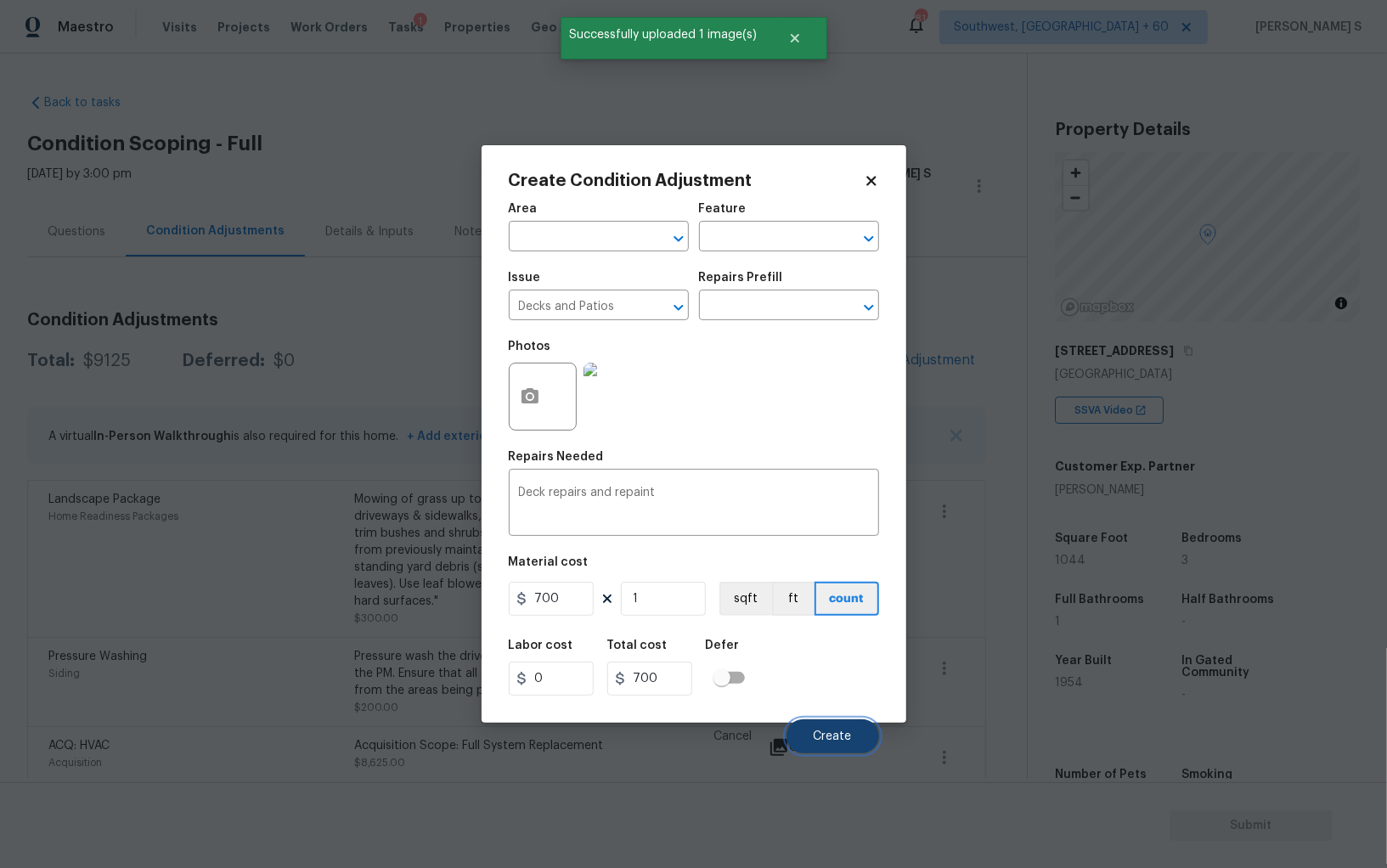
click at [854, 730] on button "Create" at bounding box center [833, 736] width 93 height 34
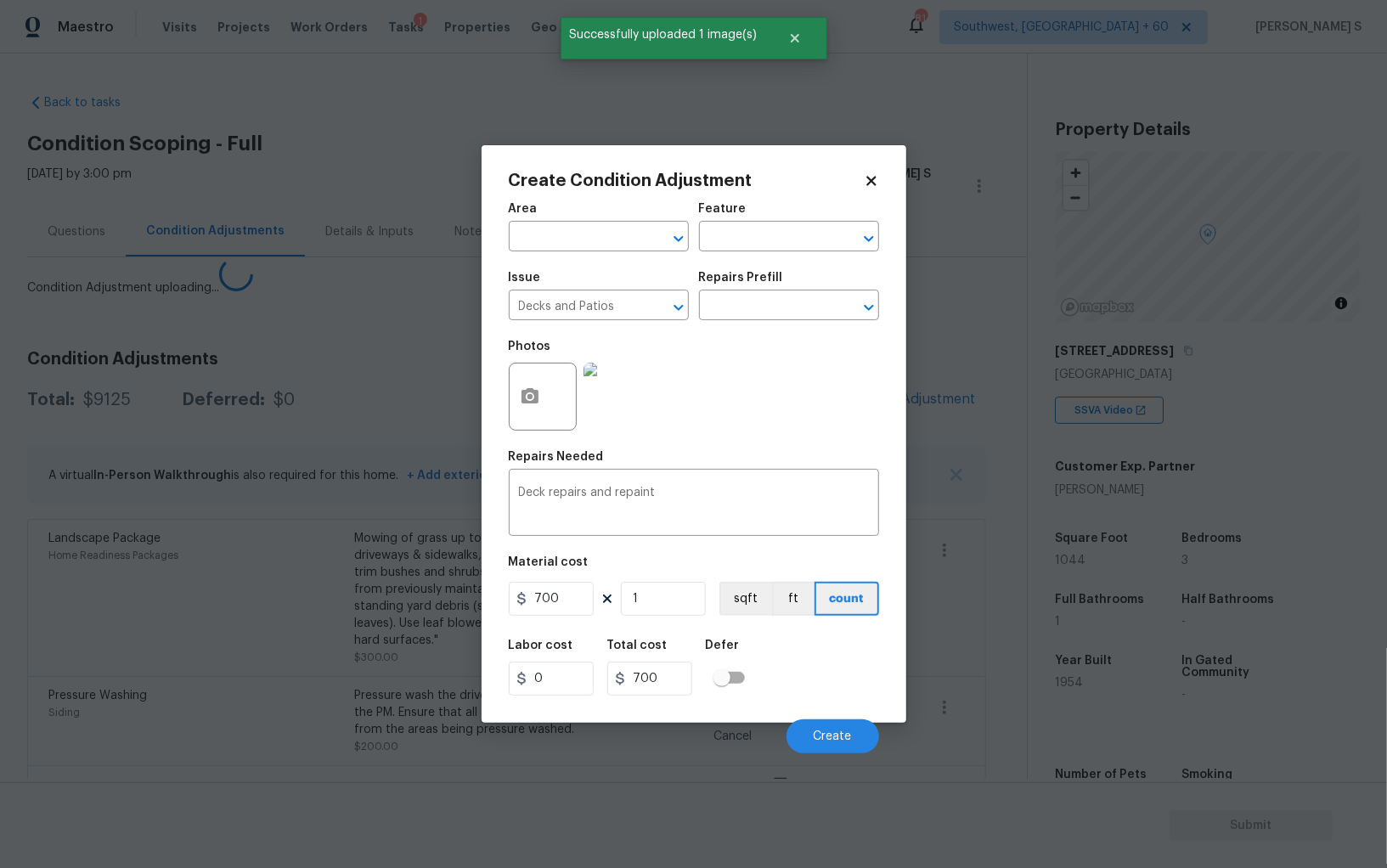
click at [277, 675] on body "Maestro Visits Projects Work Orders Tasks 1 Properties Geo Assignments 814 Sout…" at bounding box center [693, 434] width 1387 height 868
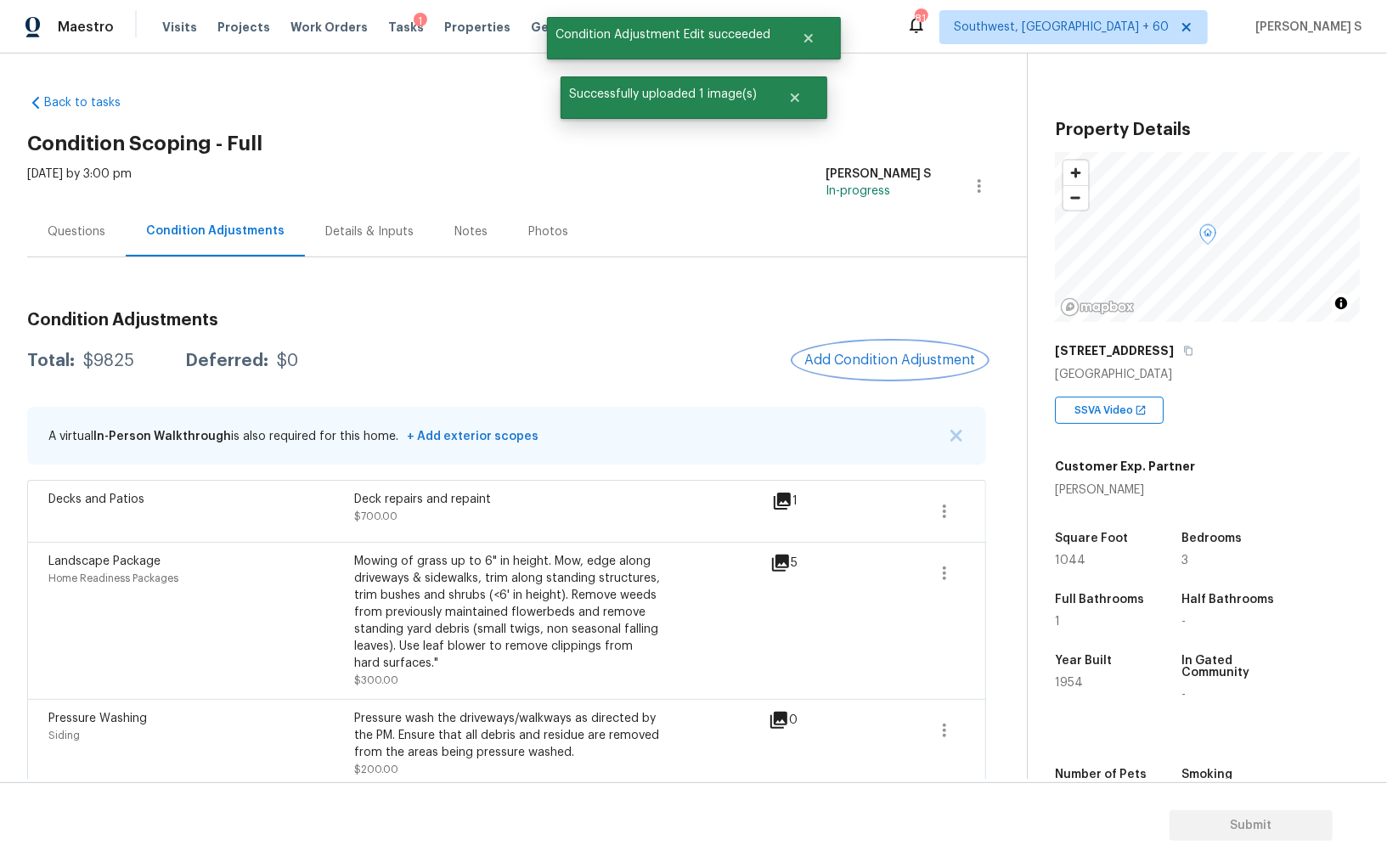
click at [873, 369] on button "Add Condition Adjustment" at bounding box center [890, 360] width 192 height 35
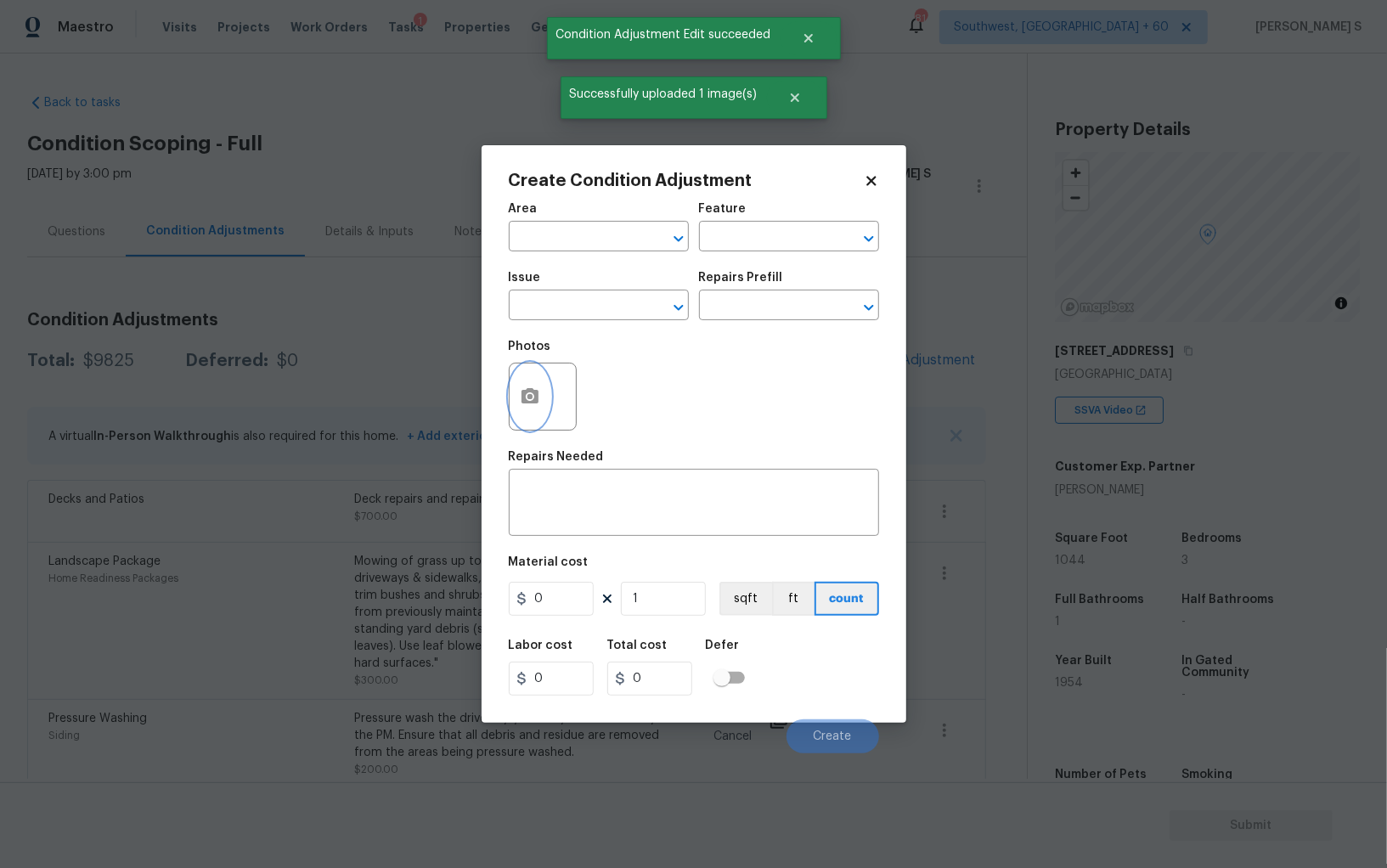
click at [522, 421] on button "button" at bounding box center [530, 396] width 41 height 66
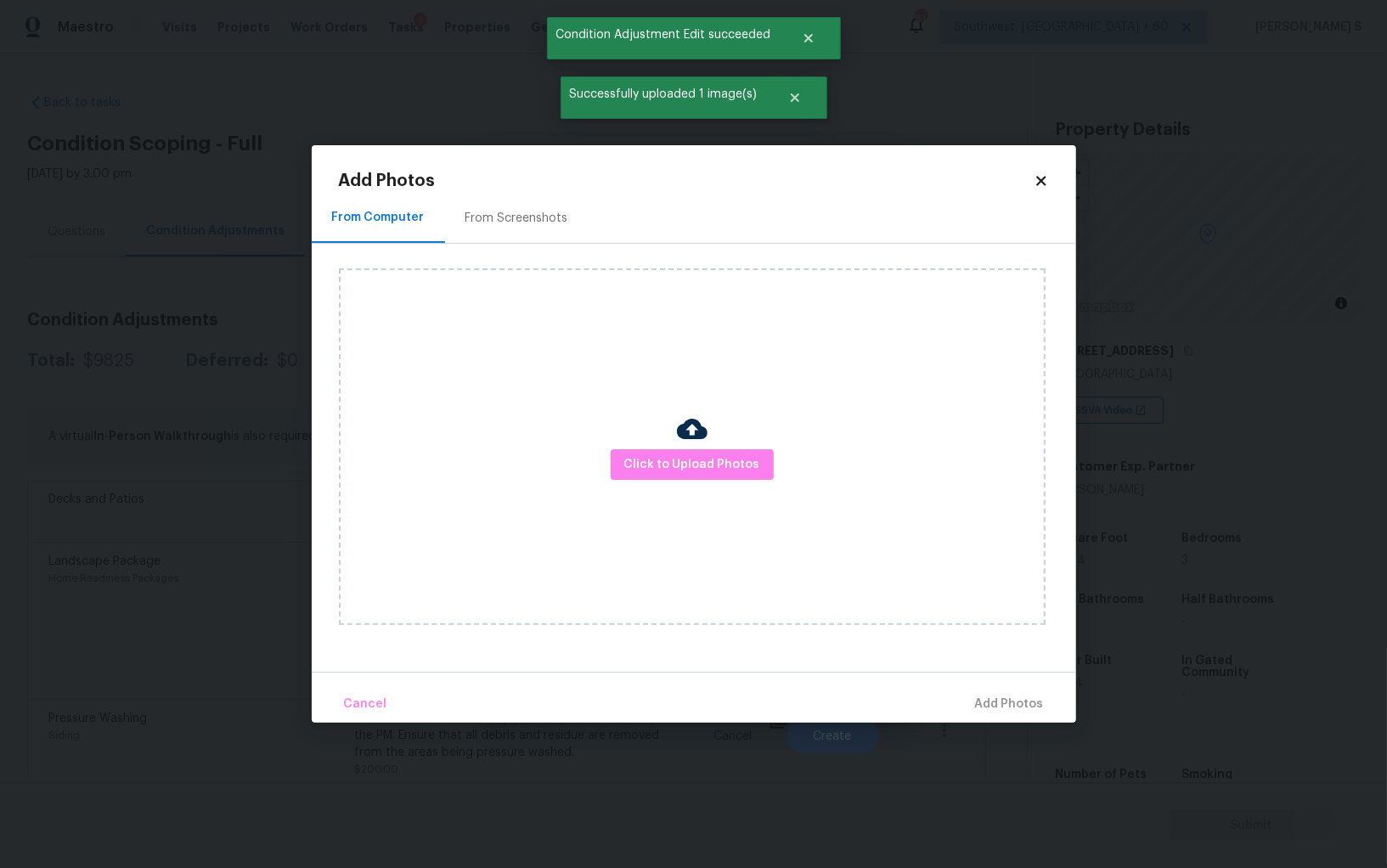
click at [682, 479] on div "Click to Upload Photos" at bounding box center [692, 446] width 707 height 357
click at [680, 477] on button "Click to Upload Photos" at bounding box center [692, 465] width 163 height 32
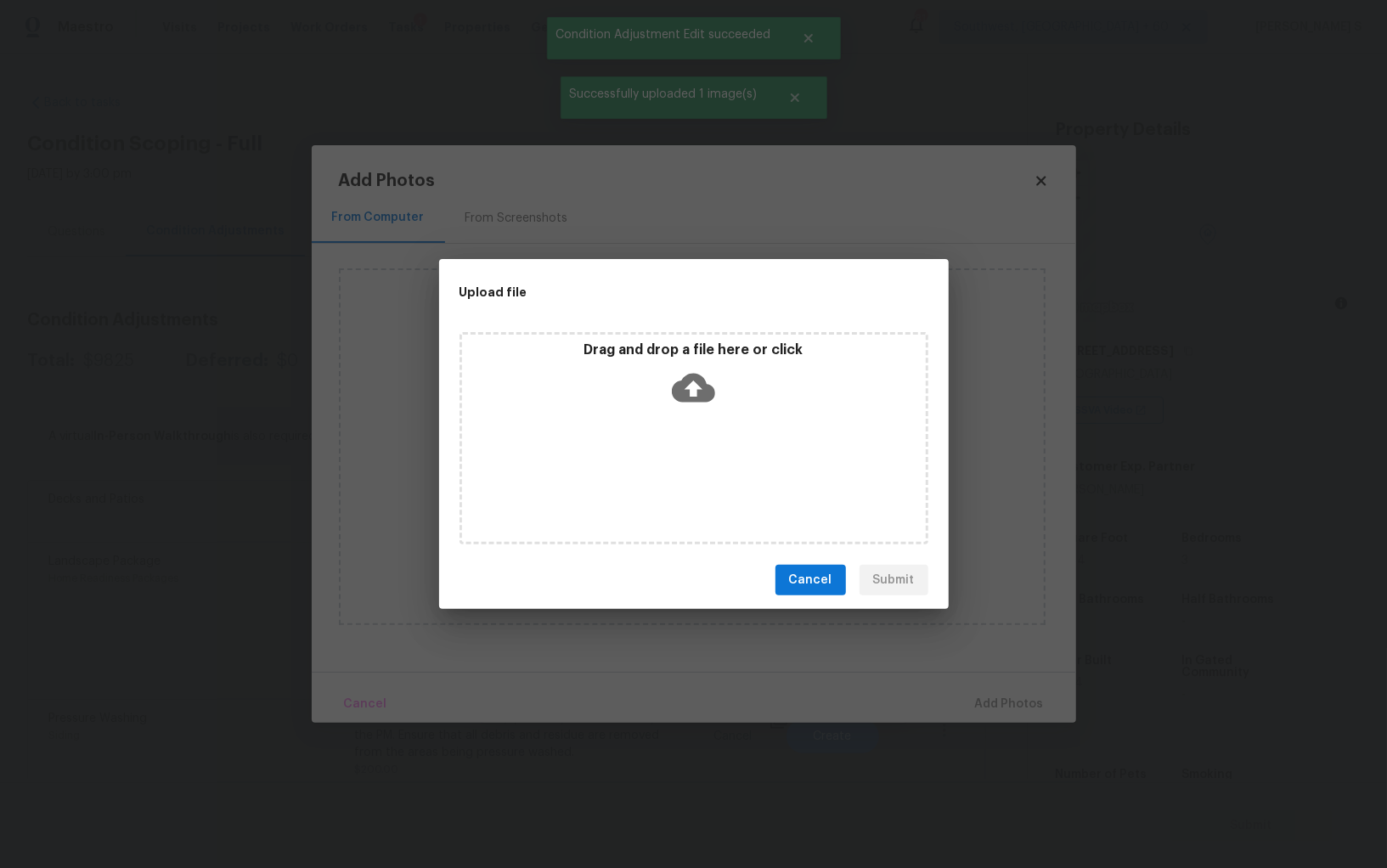
click at [680, 477] on div "Drag and drop a file here or click" at bounding box center [693, 438] width 469 height 212
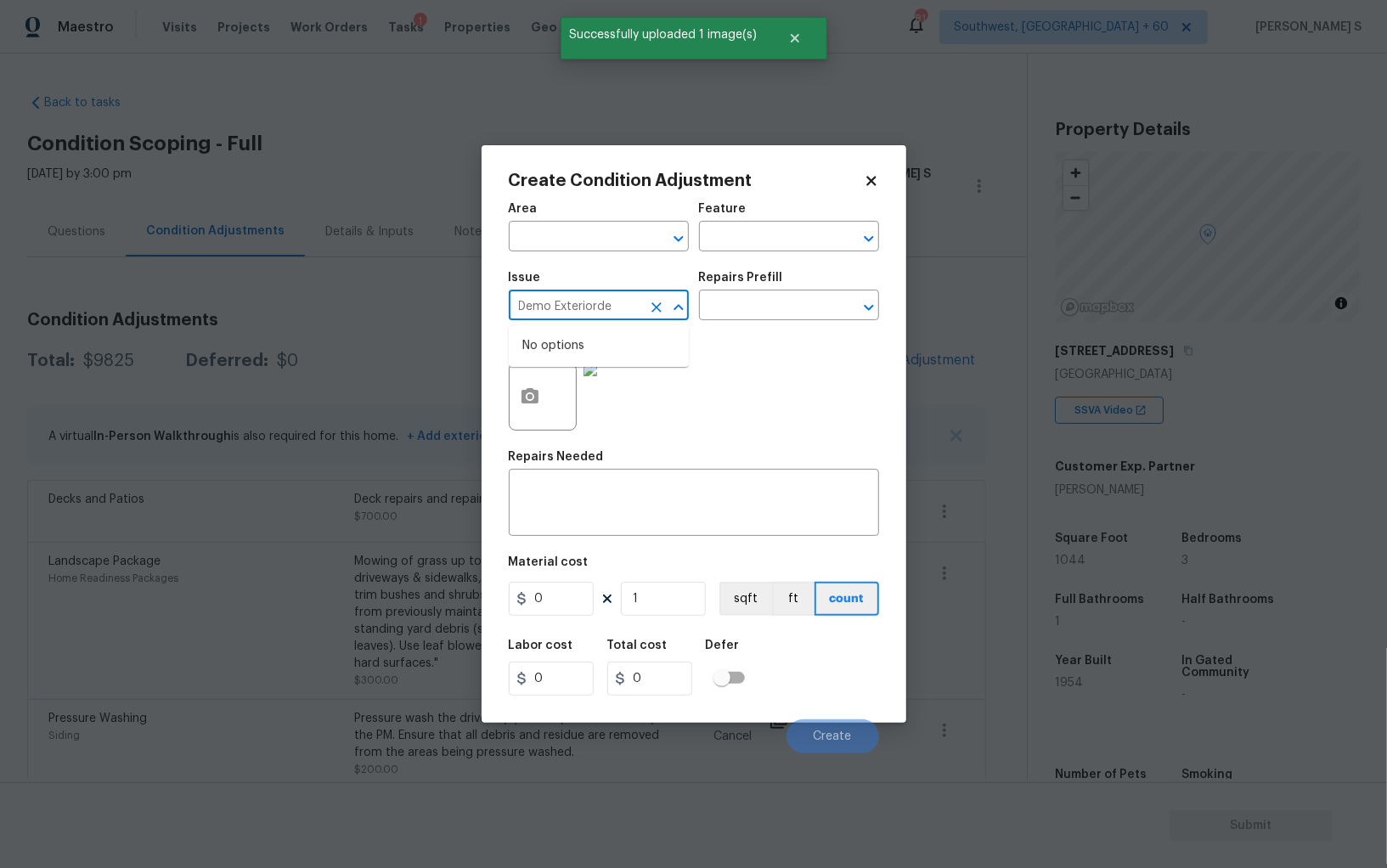
type input "Demo Exterior"
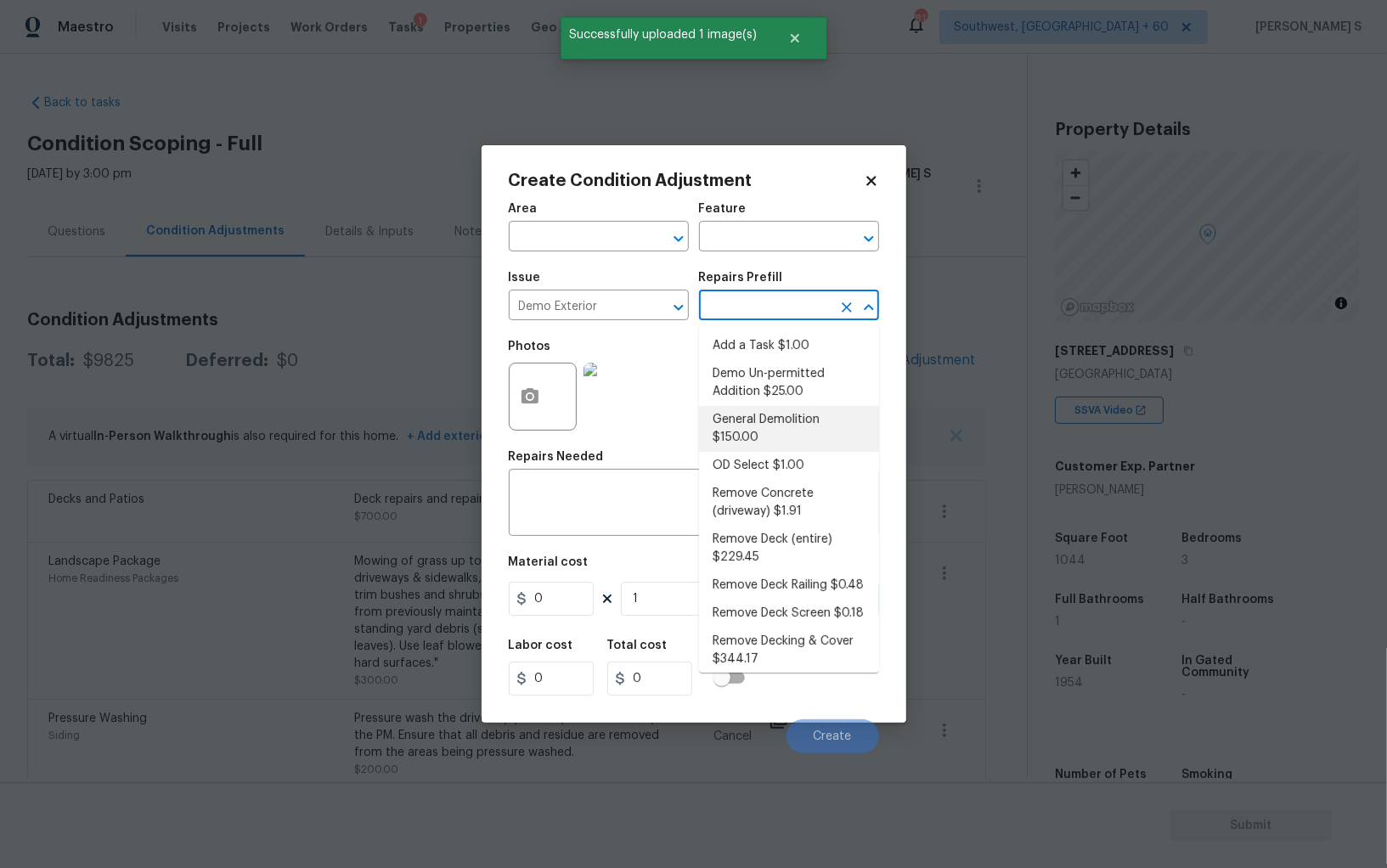
type input "Demolition"
type input "150"
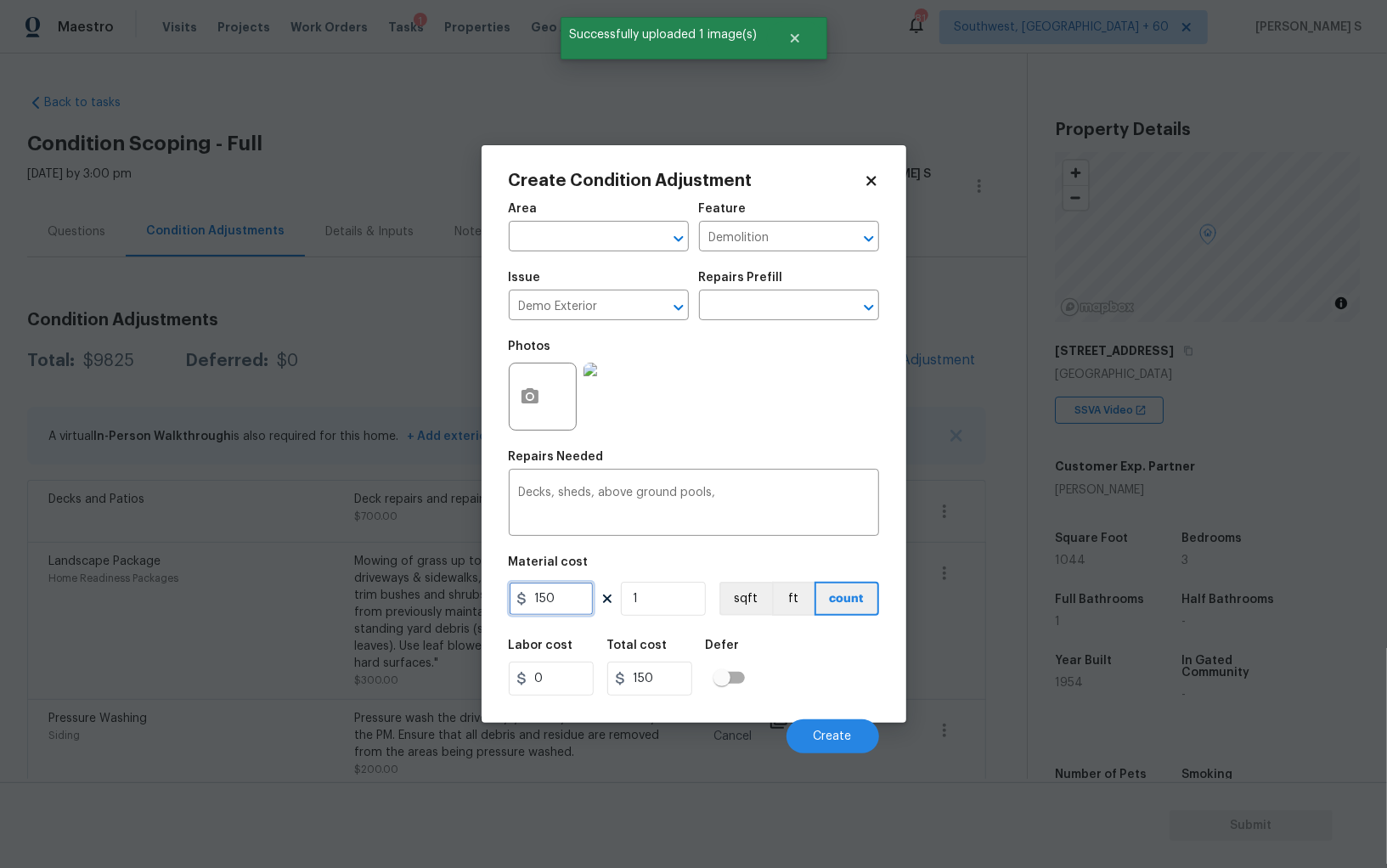
click at [574, 603] on input "150" at bounding box center [552, 598] width 85 height 34
type input "2500"
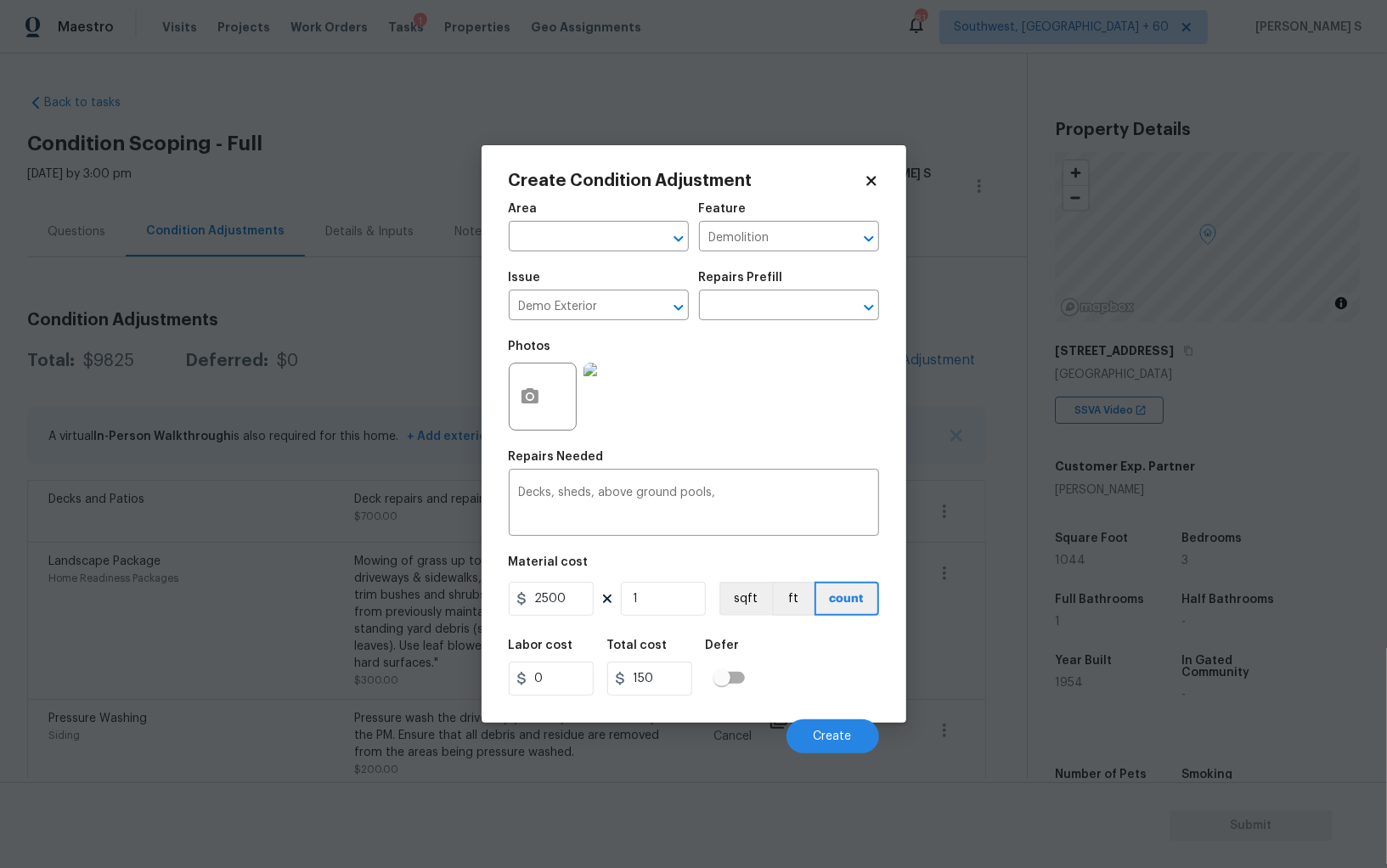
type input "2500"
click at [821, 700] on div "Labor cost 0 Total cost 2500 Defer" at bounding box center [694, 668] width 370 height 76
click at [846, 725] on button "Create" at bounding box center [833, 736] width 93 height 34
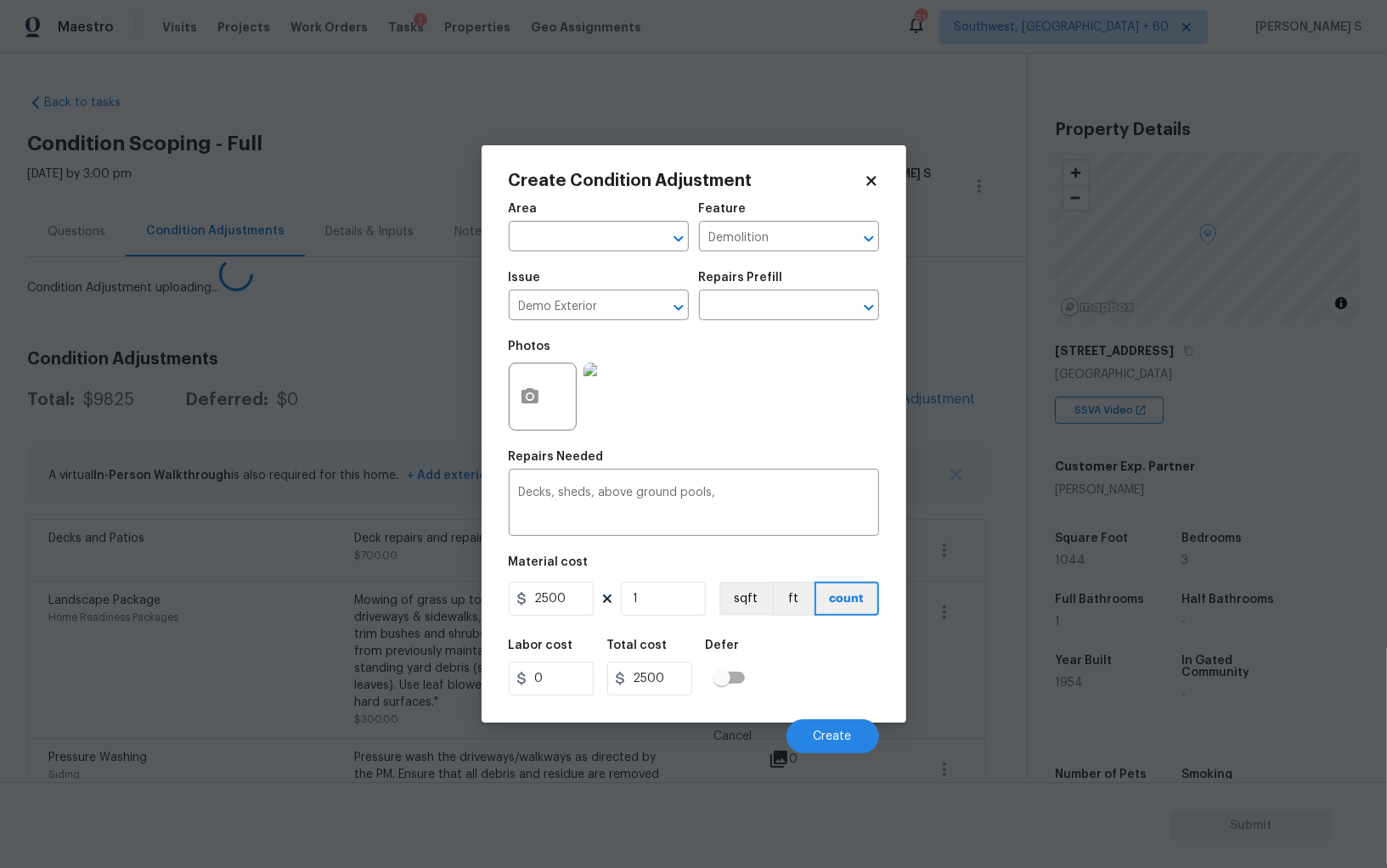
click at [288, 625] on body "Maestro Visits Projects Work Orders Tasks 1 Properties Geo Assignments 814 Sout…" at bounding box center [693, 434] width 1387 height 868
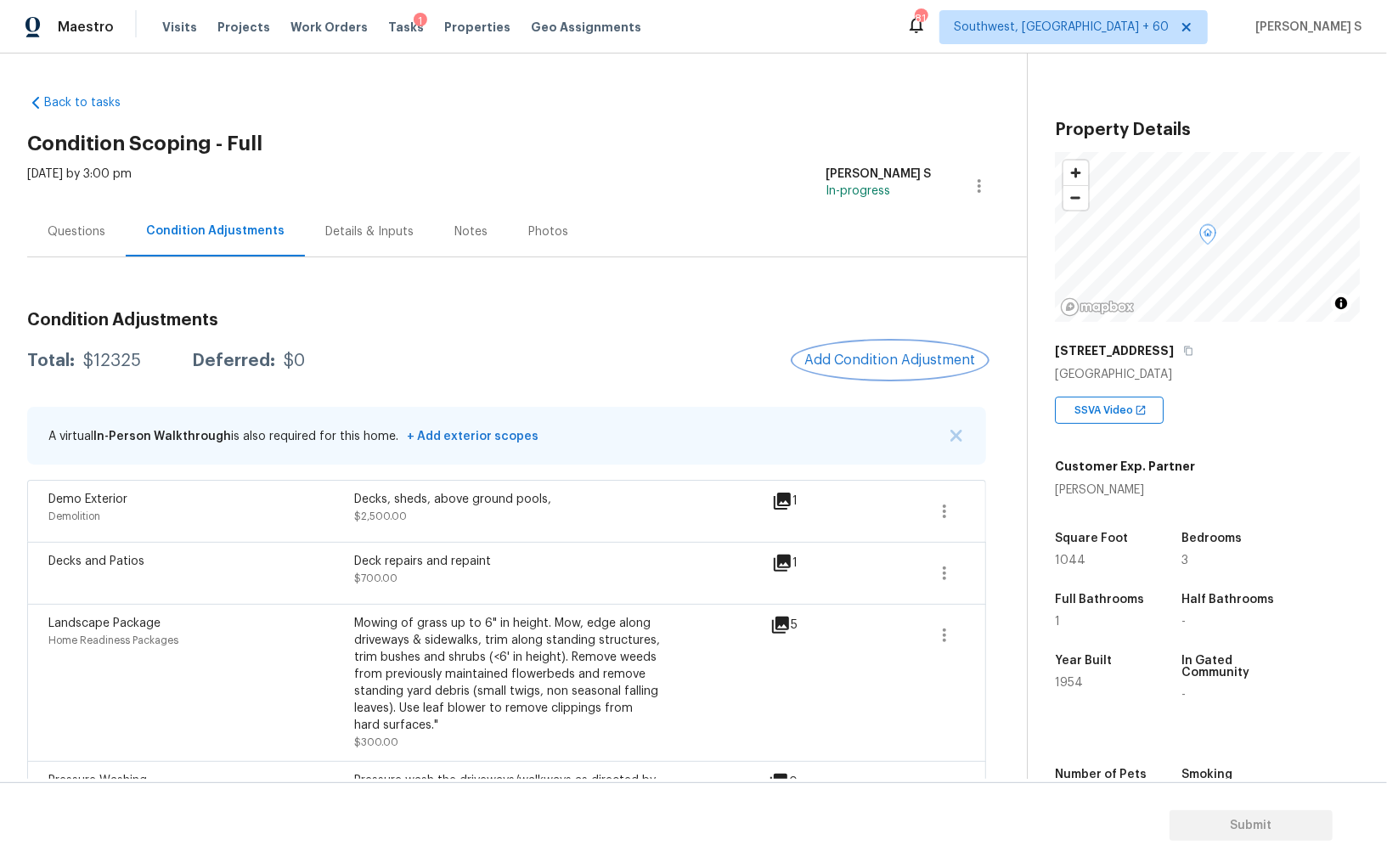
click at [900, 375] on button "Add Condition Adjustment" at bounding box center [890, 360] width 192 height 35
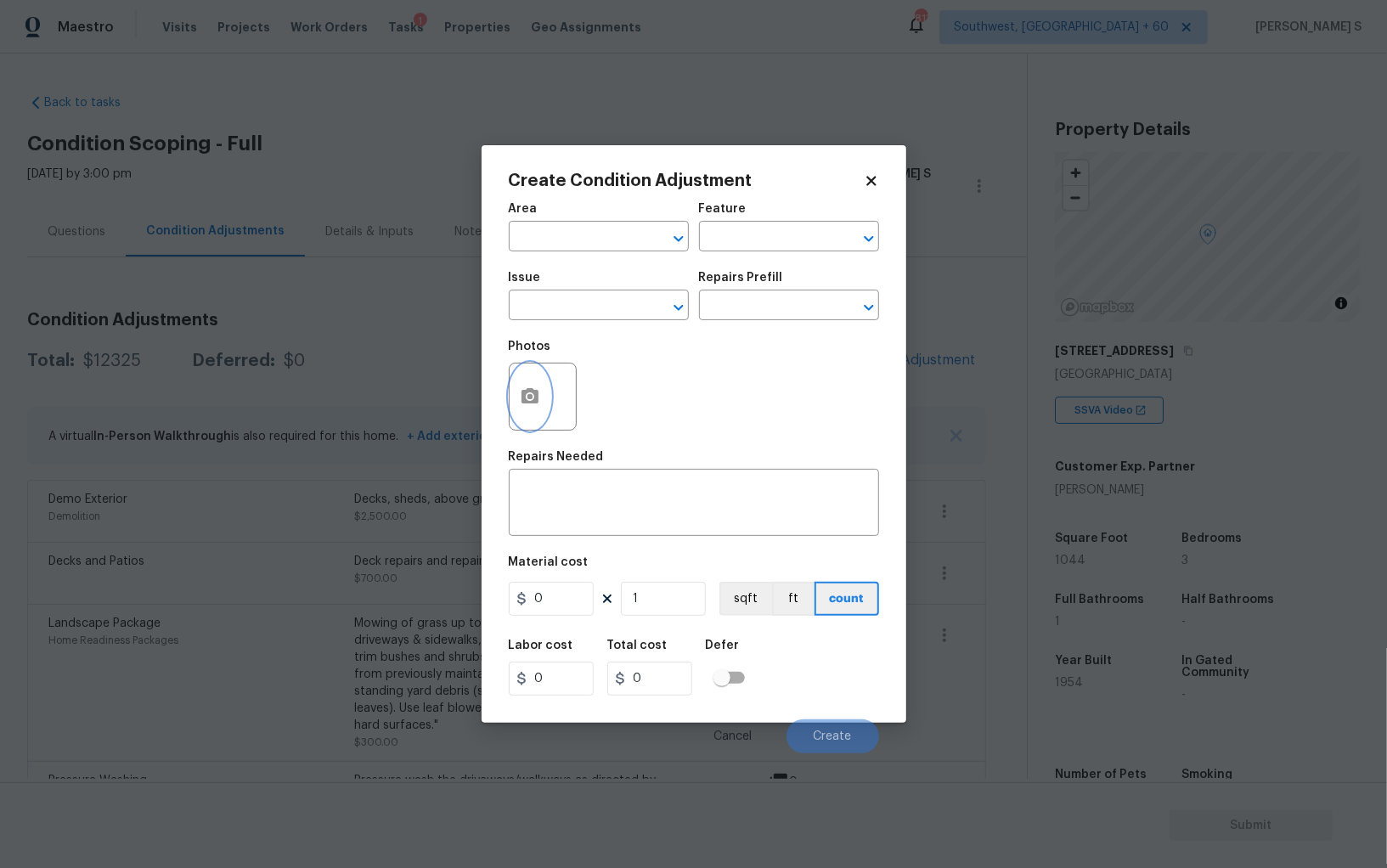
click at [533, 396] on icon "button" at bounding box center [530, 397] width 20 height 20
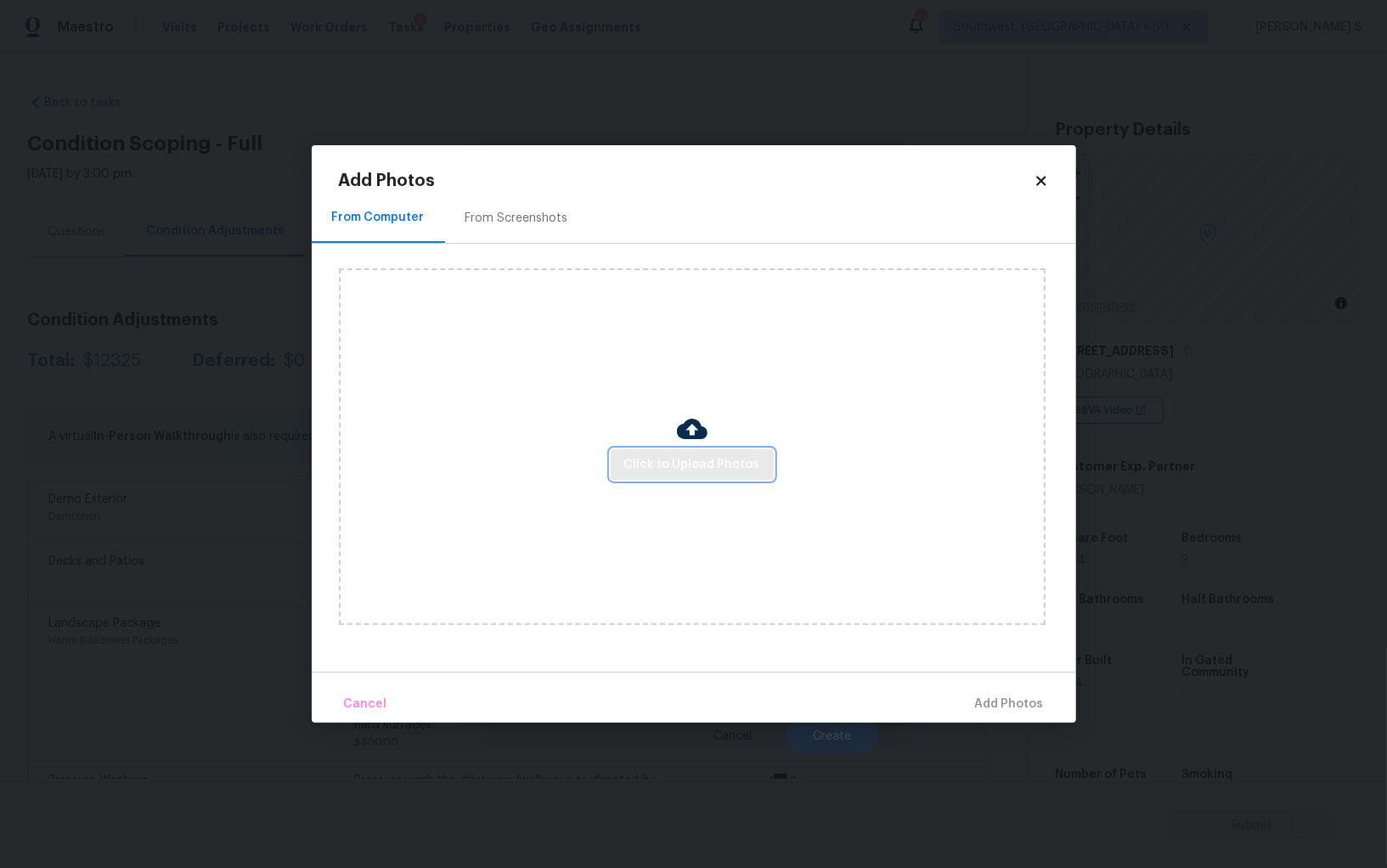
click at [656, 477] on button "Click to Upload Photos" at bounding box center [692, 465] width 163 height 32
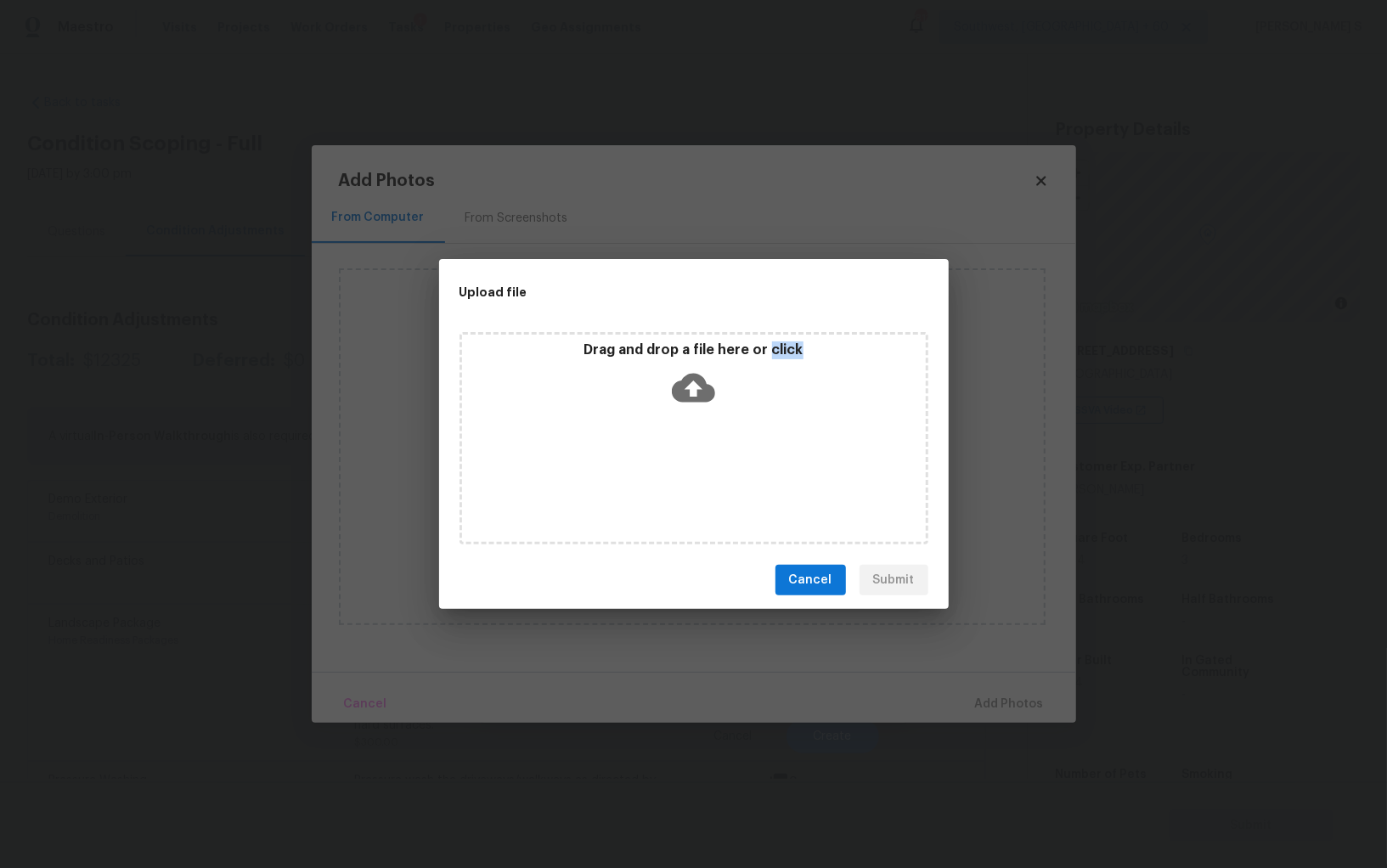
click at [656, 477] on div "Drag and drop a file here or click" at bounding box center [693, 438] width 469 height 212
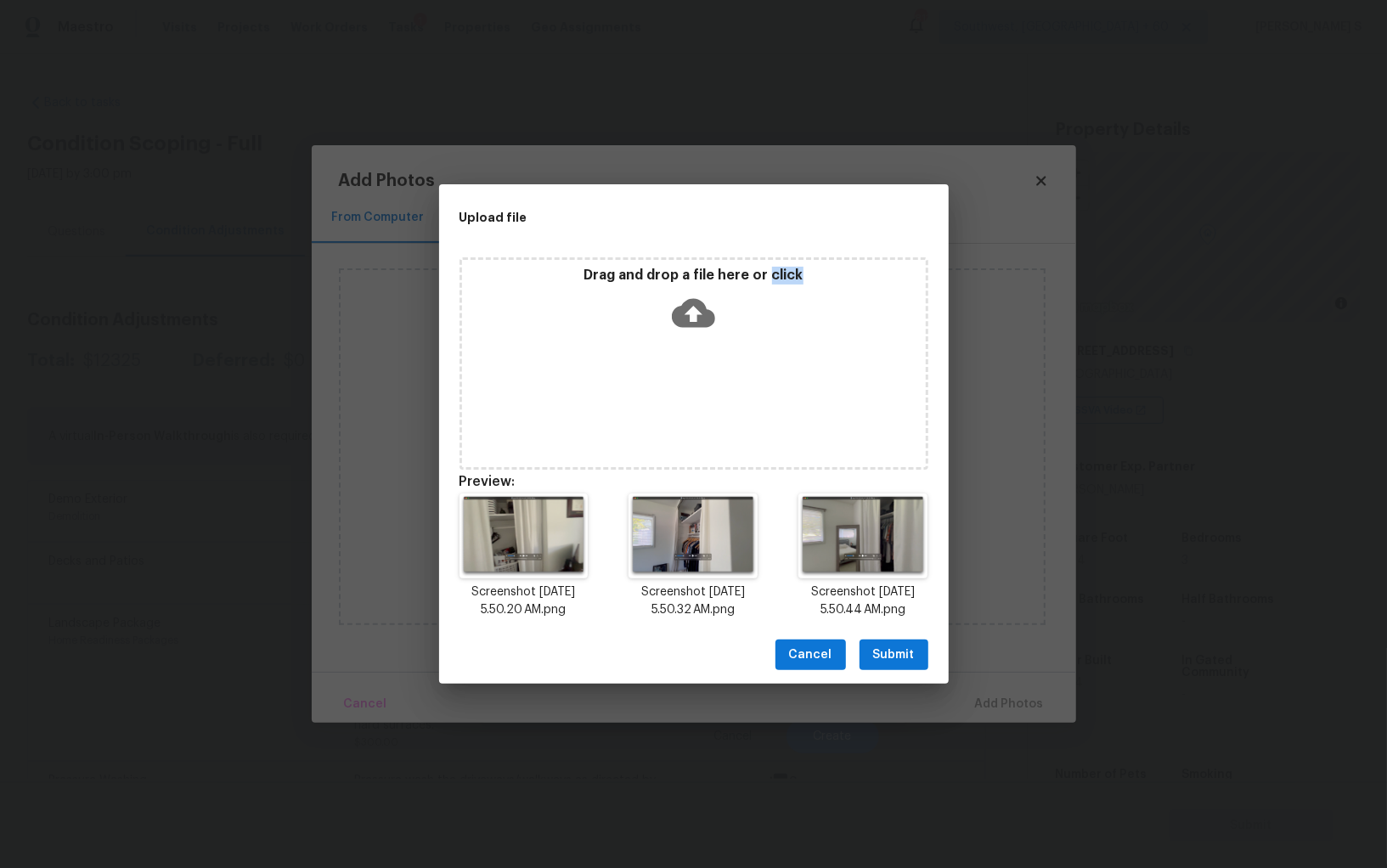
click at [900, 651] on span "Submit" at bounding box center [893, 655] width 42 height 21
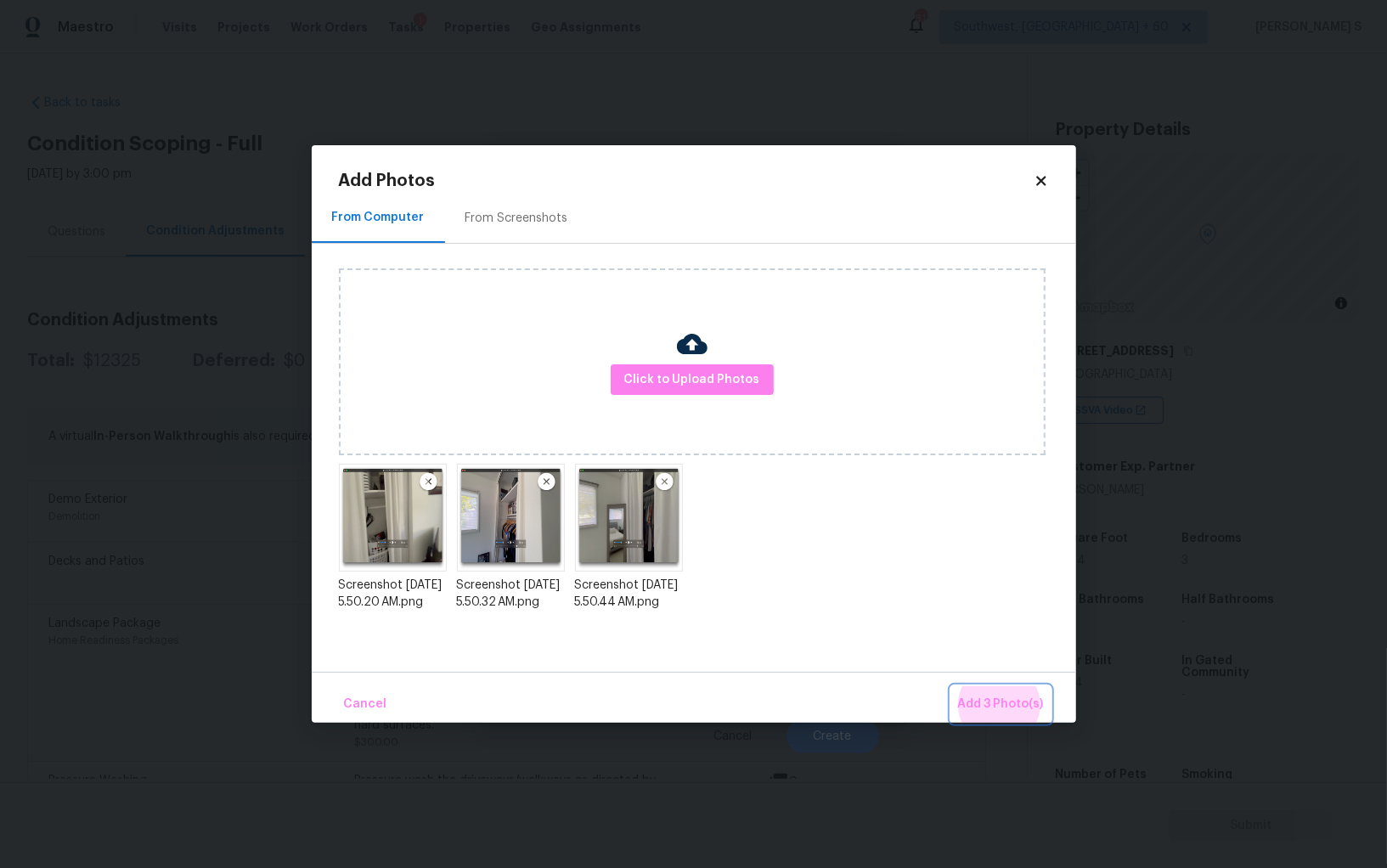
click at [952, 686] on button "Add 3 Photo(s)" at bounding box center [1001, 704] width 99 height 36
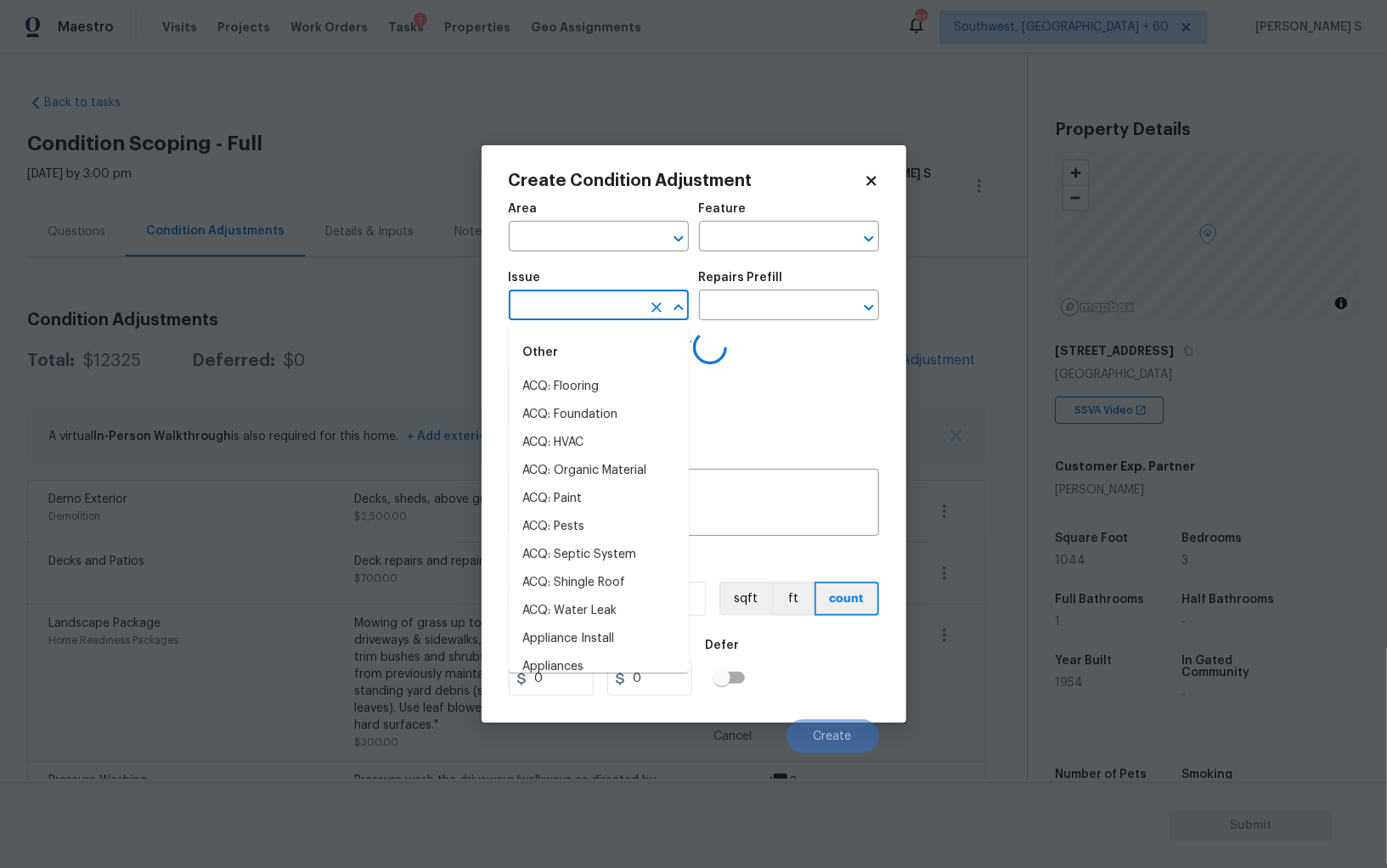
click at [598, 300] on input "text" at bounding box center [575, 307] width 133 height 26
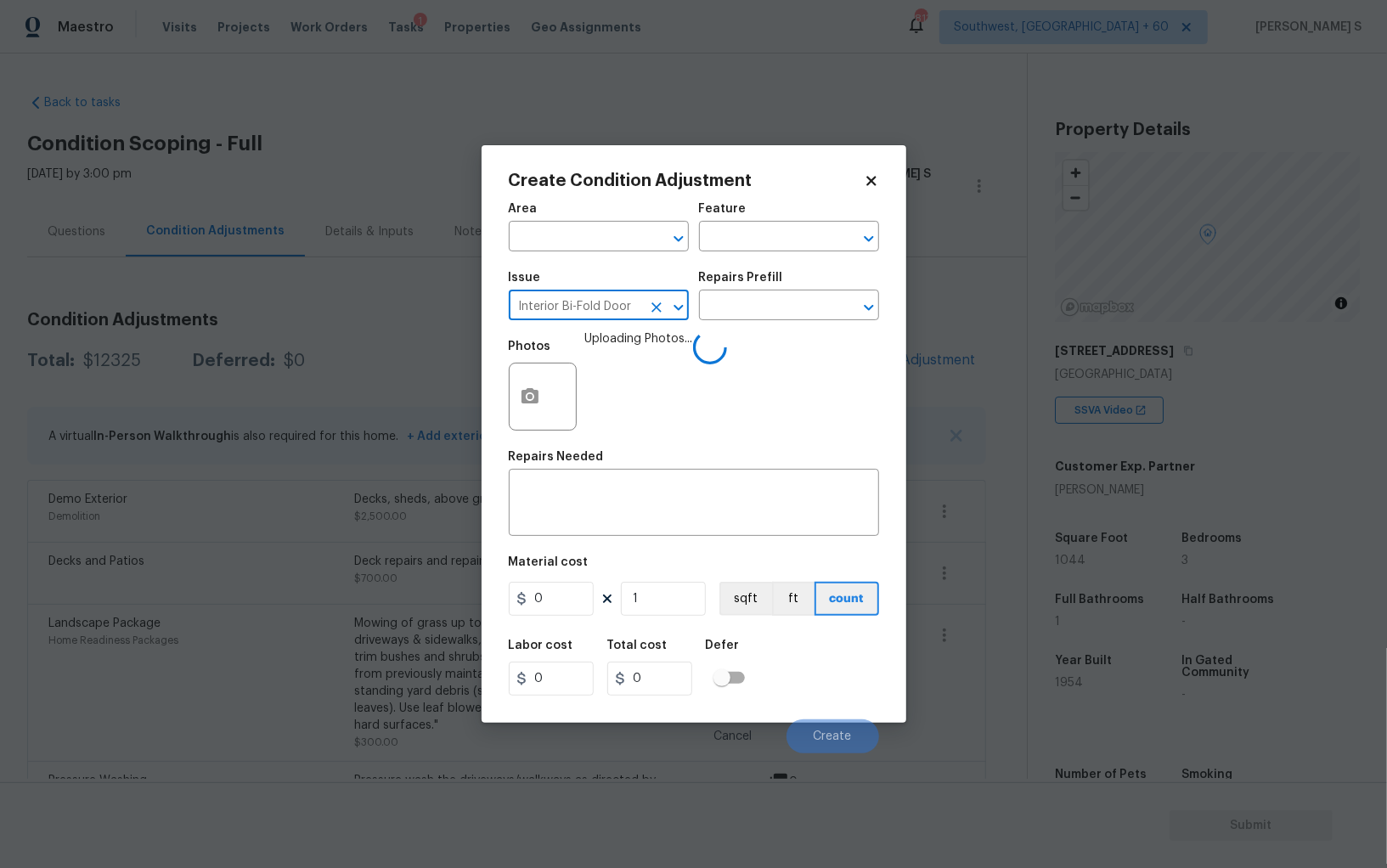
type input "Interior Bi-Fold Door"
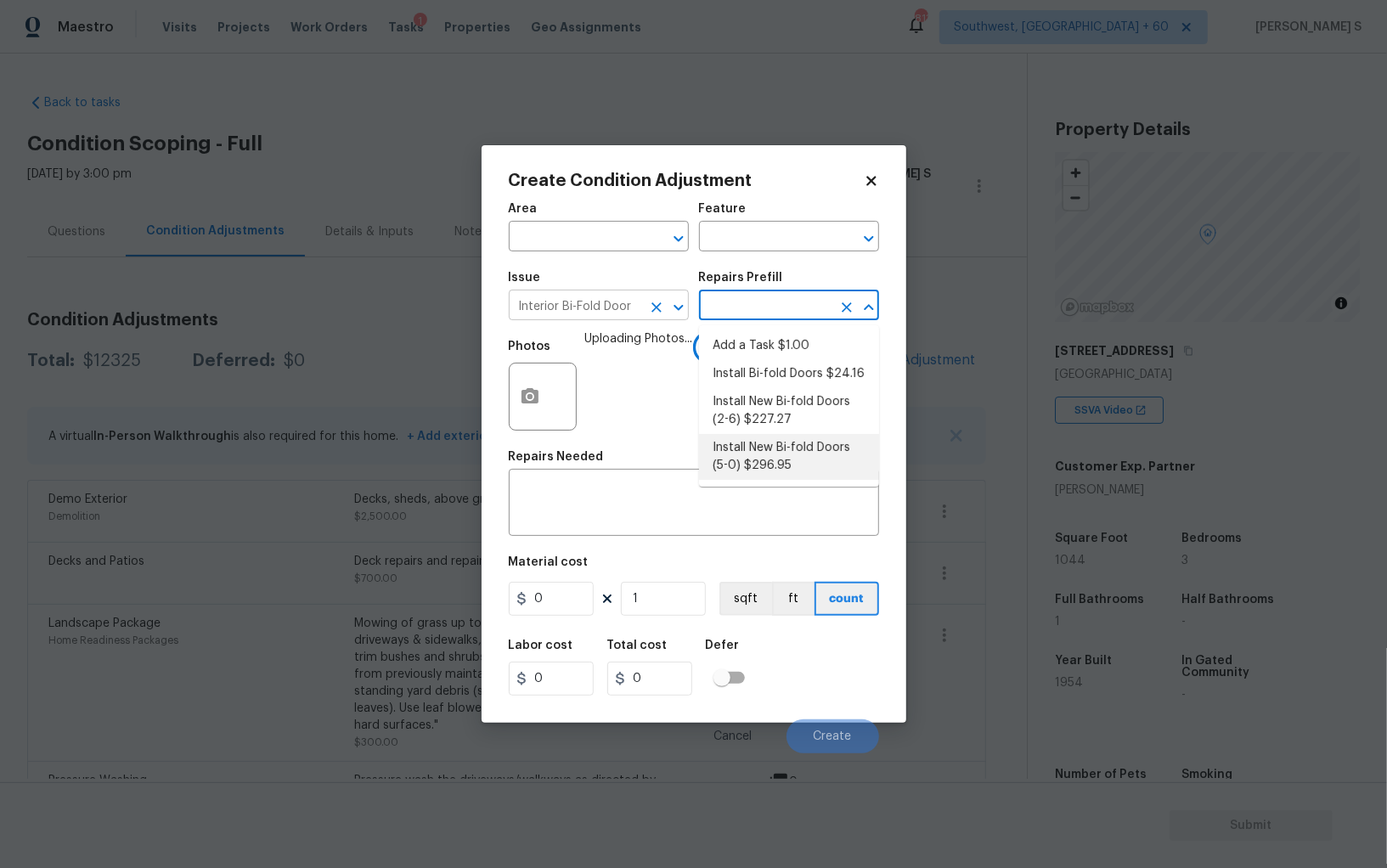
type input "Interior Door"
type textarea "Remove the existing door (if present). Install a new 5-0 bi-fold flush panel in…"
type input "296.95"
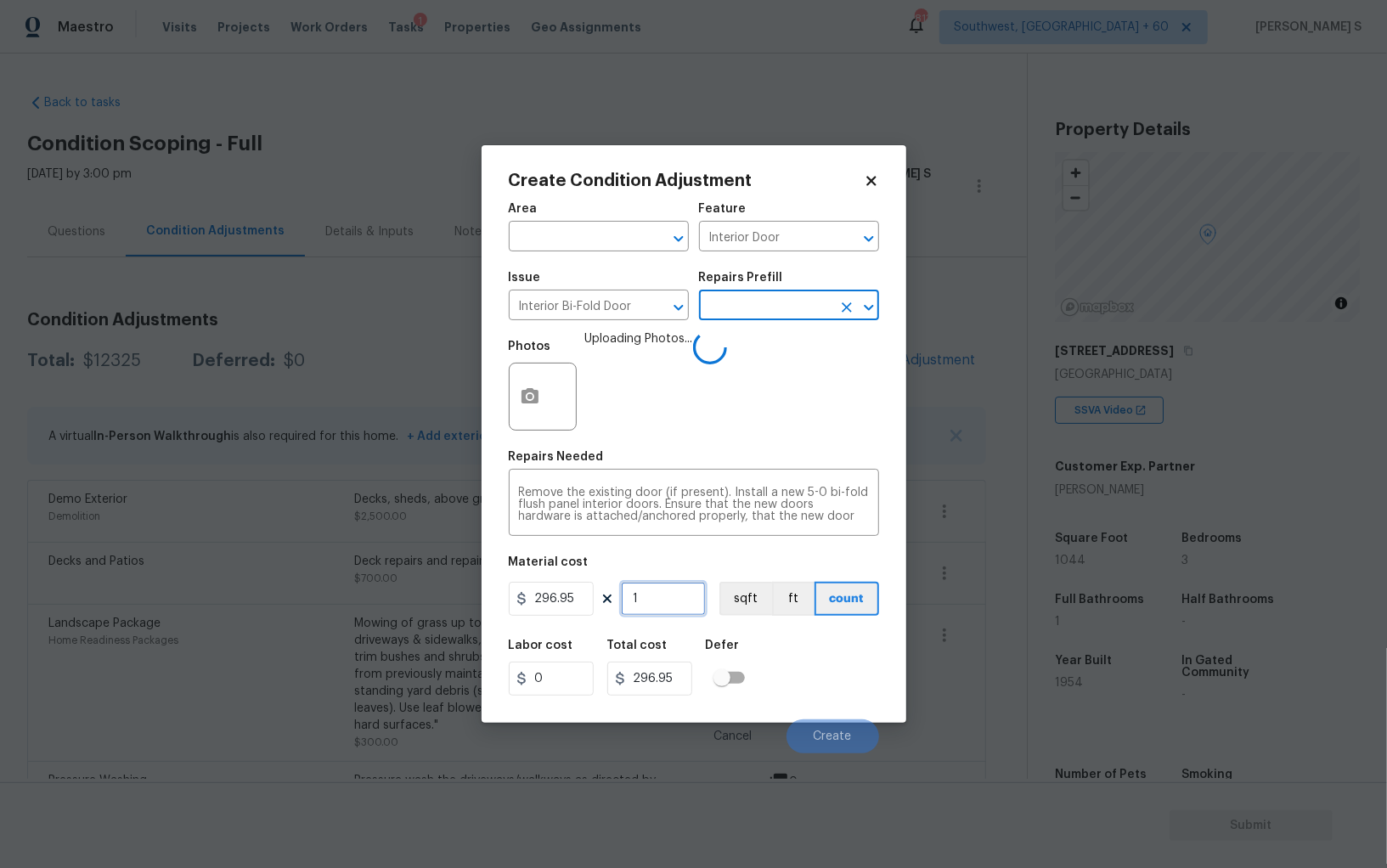
click at [658, 595] on input "1" at bounding box center [663, 598] width 85 height 34
type input "3"
type input "890.85"
type input "3"
click at [798, 683] on div "Labor cost 0 Total cost 890.85 Defer" at bounding box center [694, 668] width 370 height 76
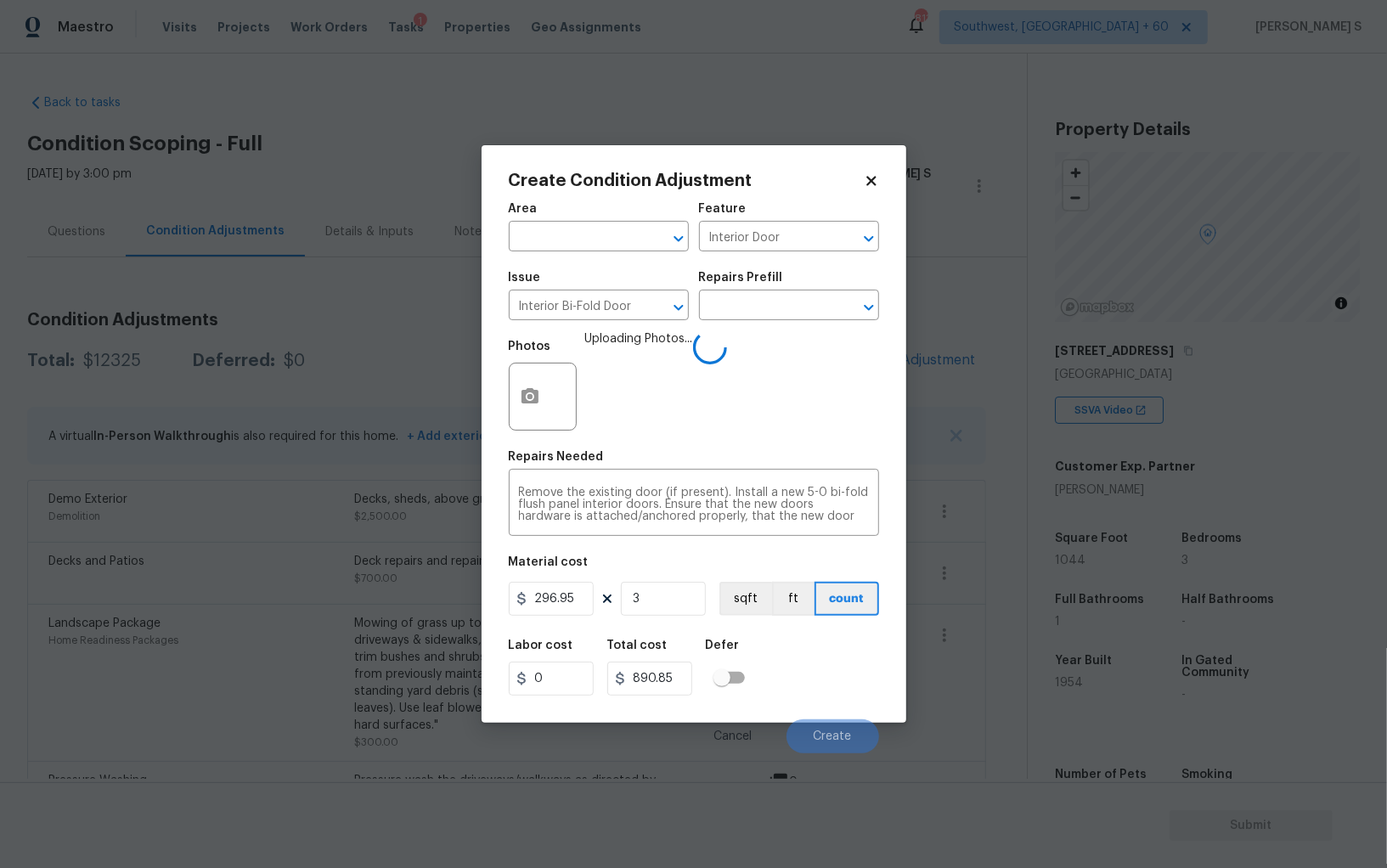
click at [829, 690] on div "Labor cost 0 Total cost 890.85 Defer" at bounding box center [694, 668] width 370 height 76
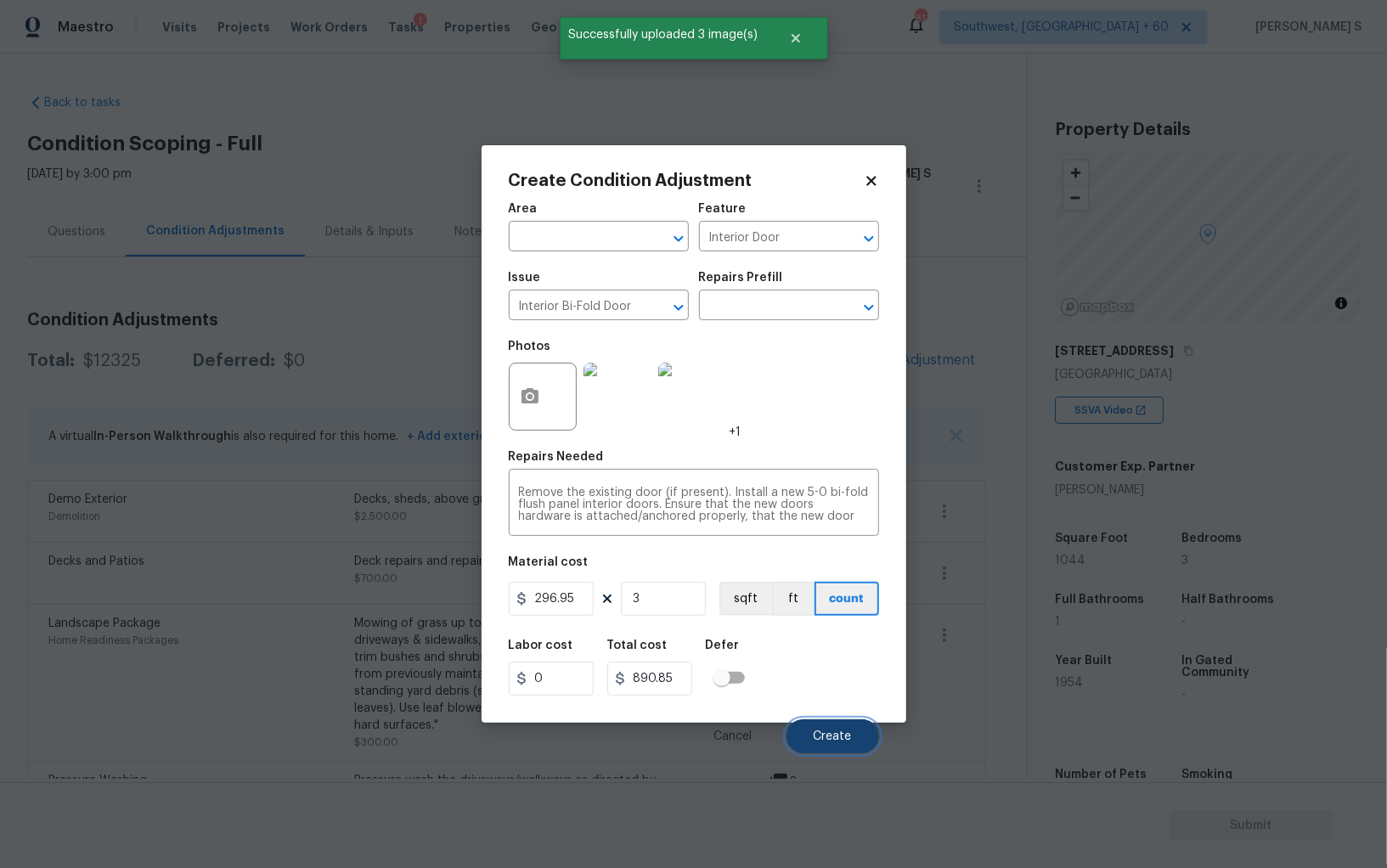
click at [831, 726] on button "Create" at bounding box center [833, 736] width 93 height 34
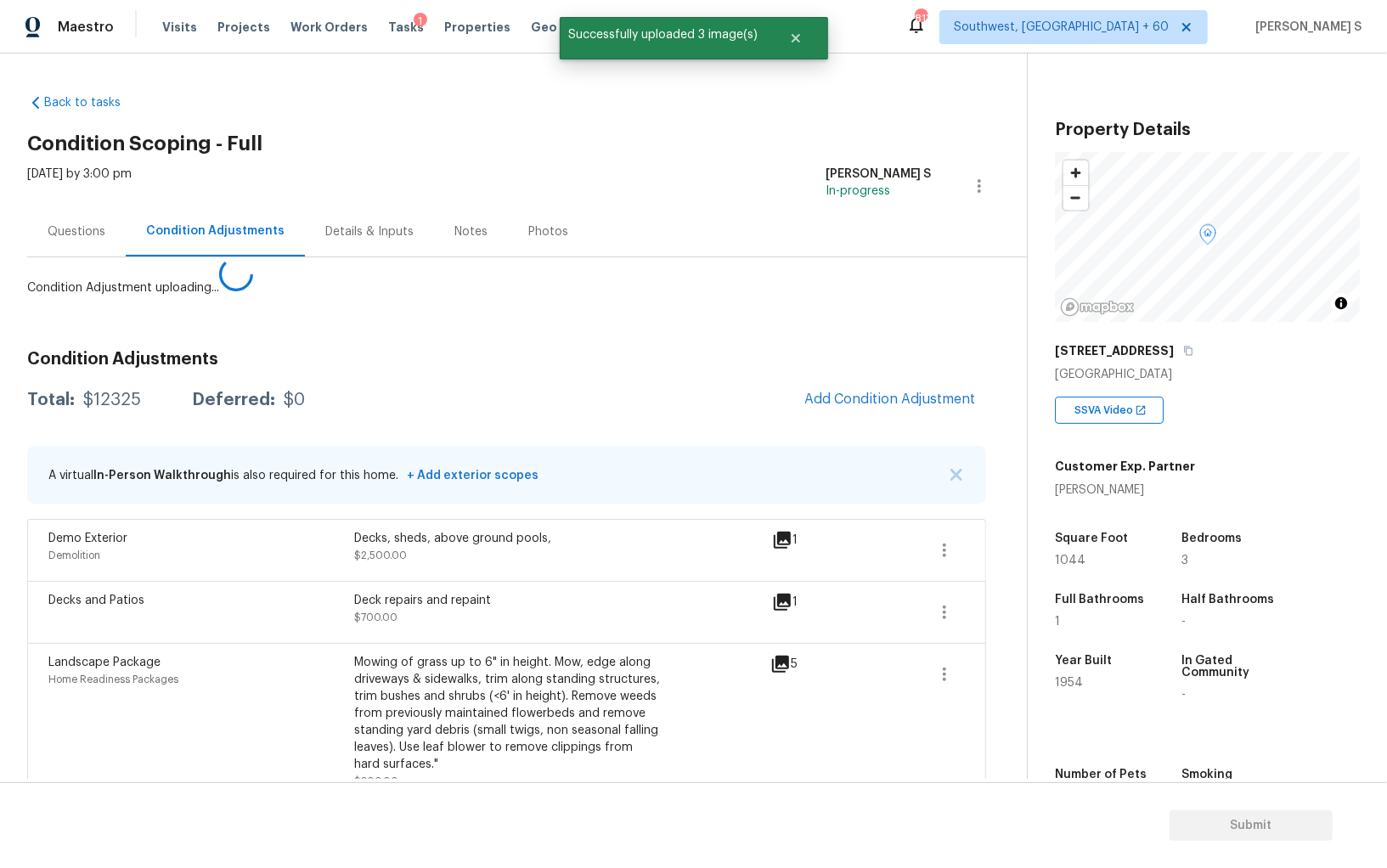
click at [364, 657] on body "Maestro Visits Projects Work Orders Tasks 1 Properties Geo Assignments [GEOGRAP…" at bounding box center [693, 434] width 1387 height 868
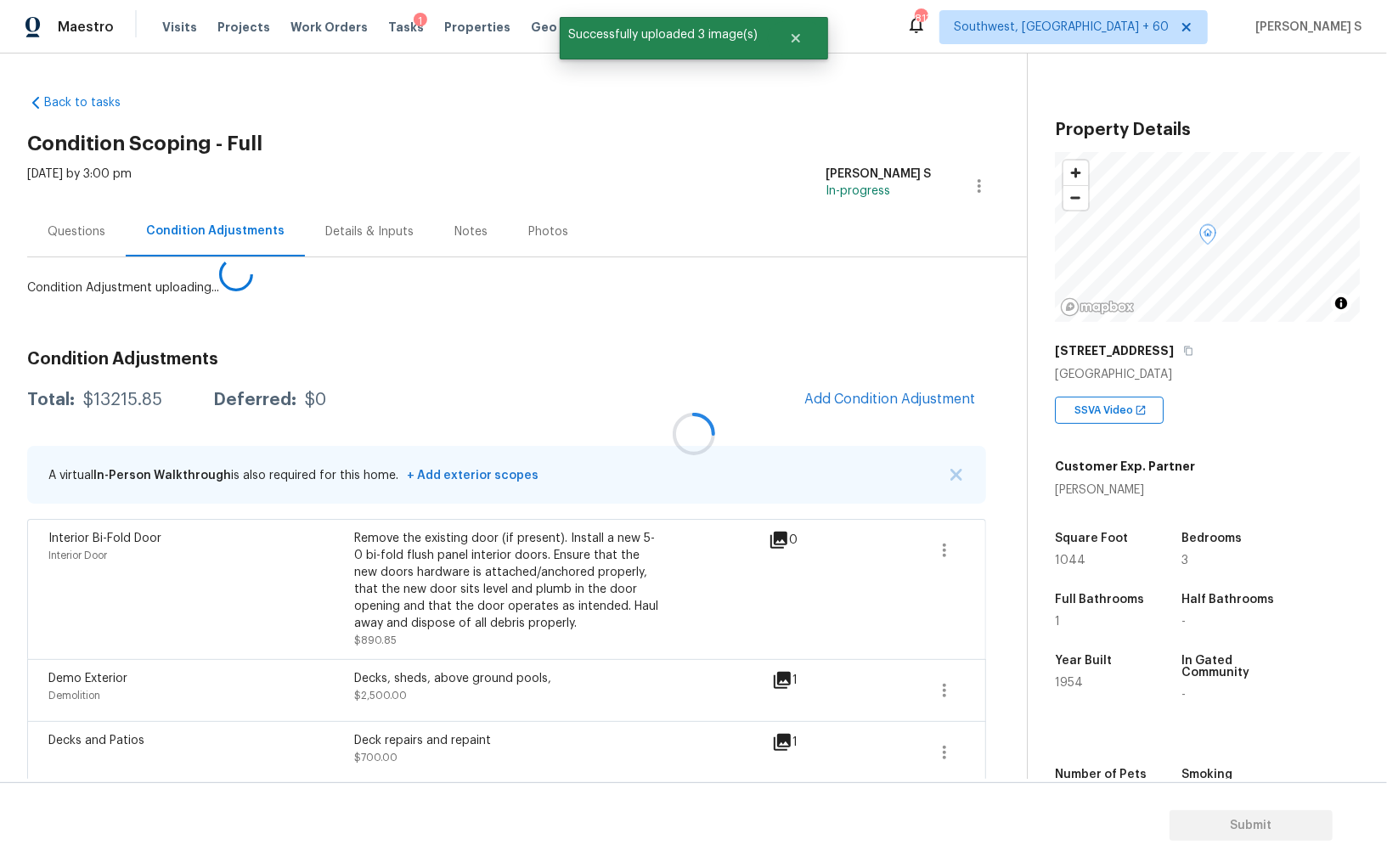
click at [864, 392] on div at bounding box center [693, 434] width 1387 height 868
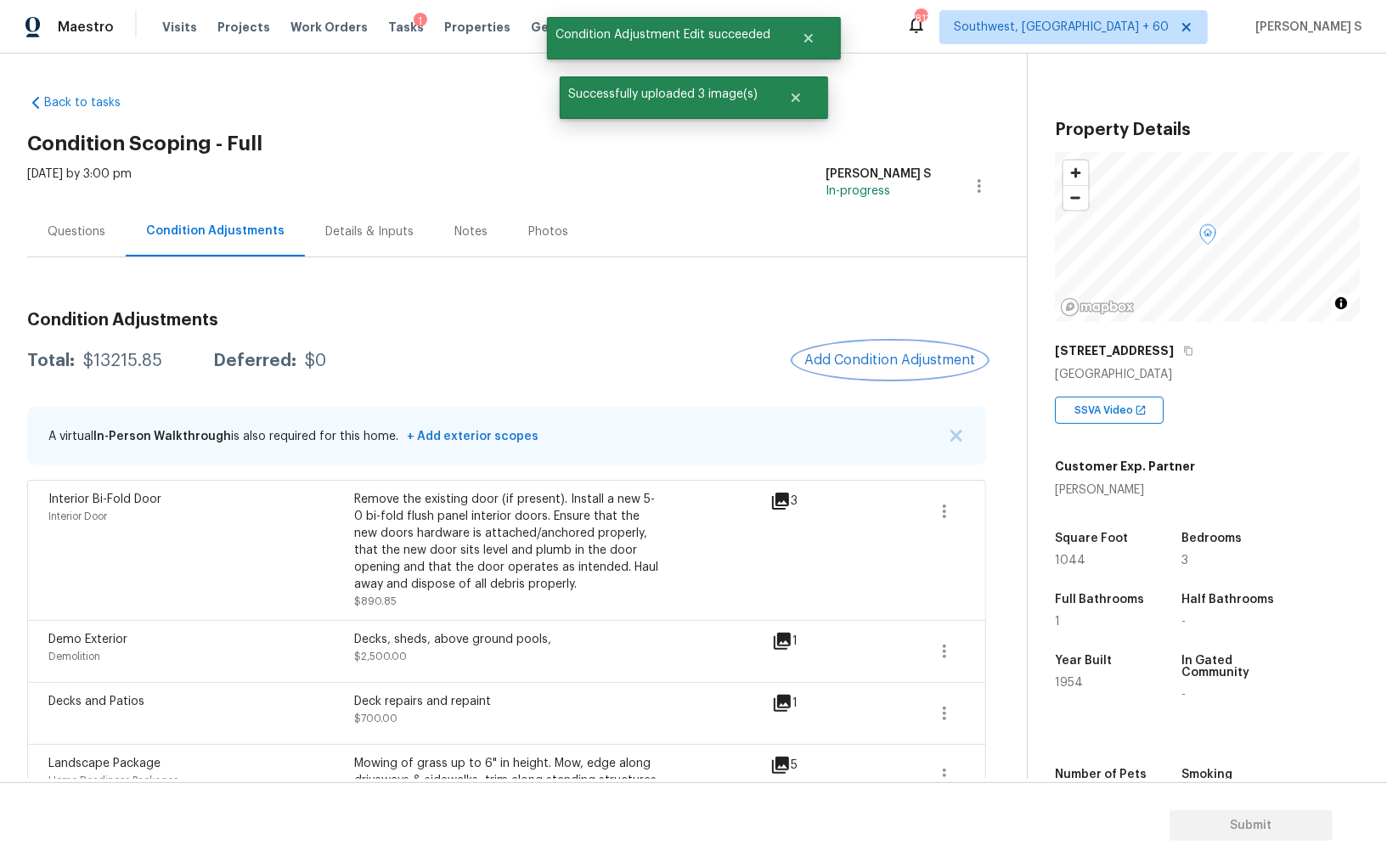
click at [893, 349] on button "Add Condition Adjustment" at bounding box center [890, 360] width 192 height 35
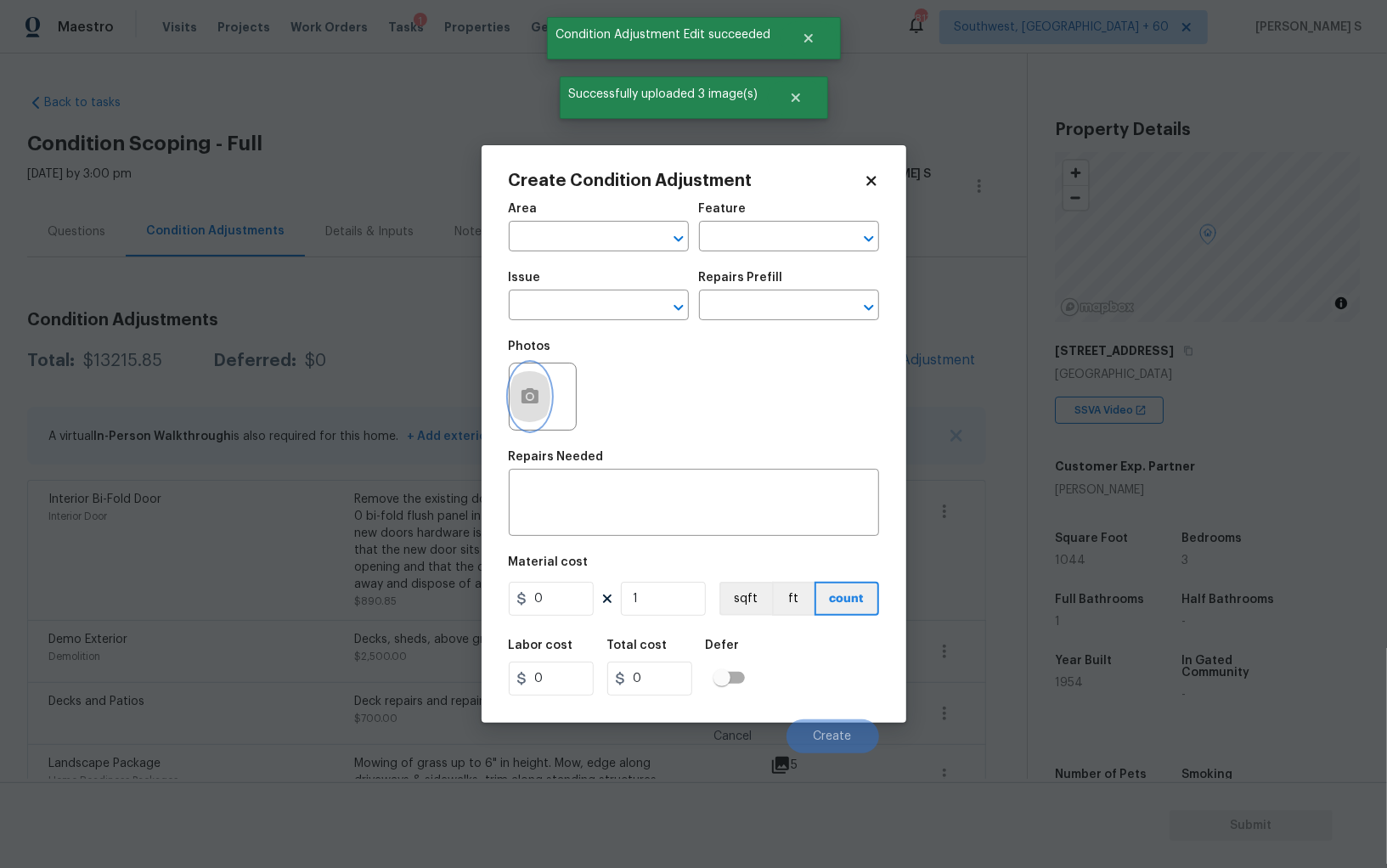
click at [518, 405] on button "button" at bounding box center [530, 396] width 41 height 66
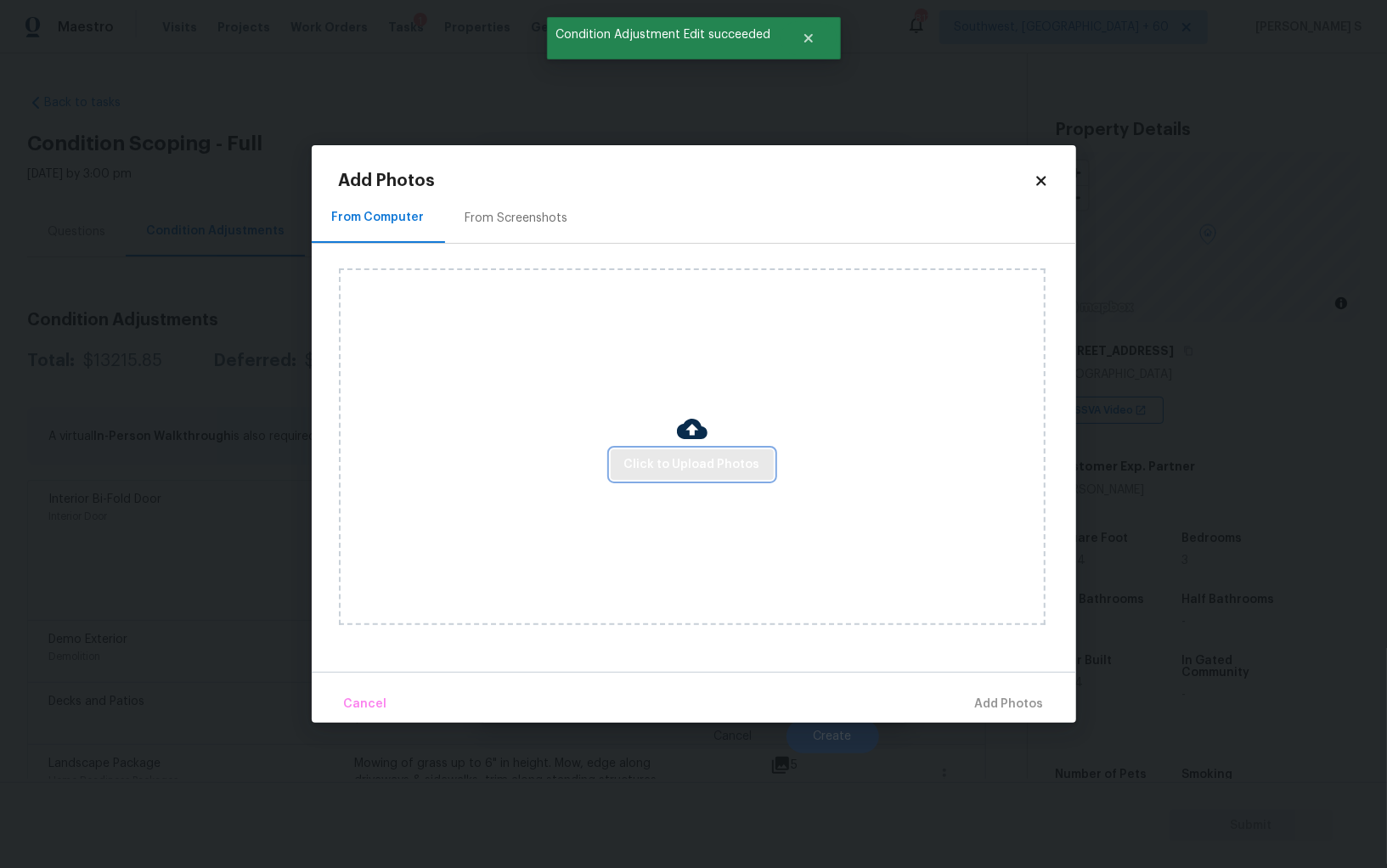
click at [715, 472] on span "Click to Upload Photos" at bounding box center [692, 465] width 136 height 21
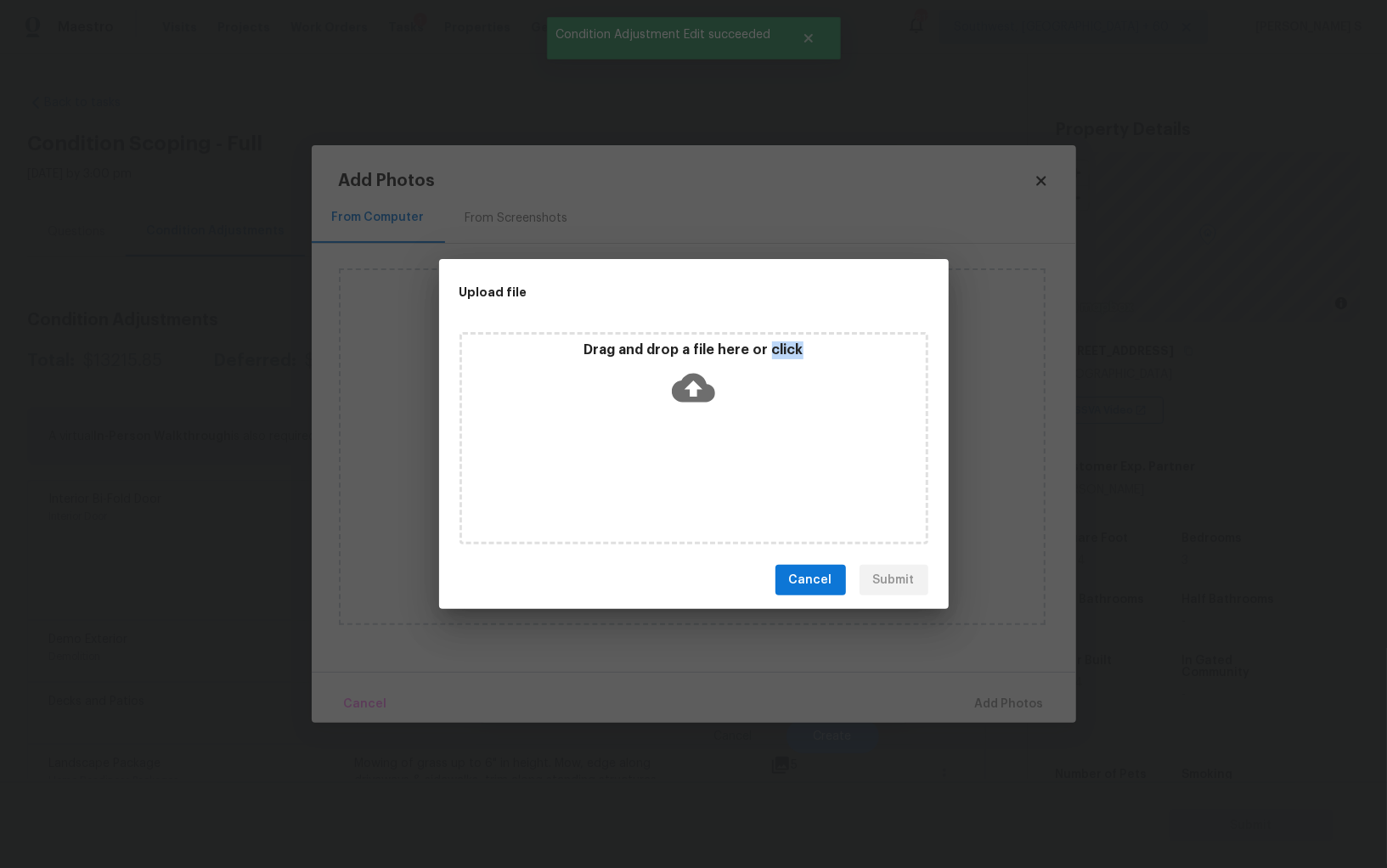
click at [715, 472] on div "Drag and drop a file here or click" at bounding box center [693, 438] width 469 height 212
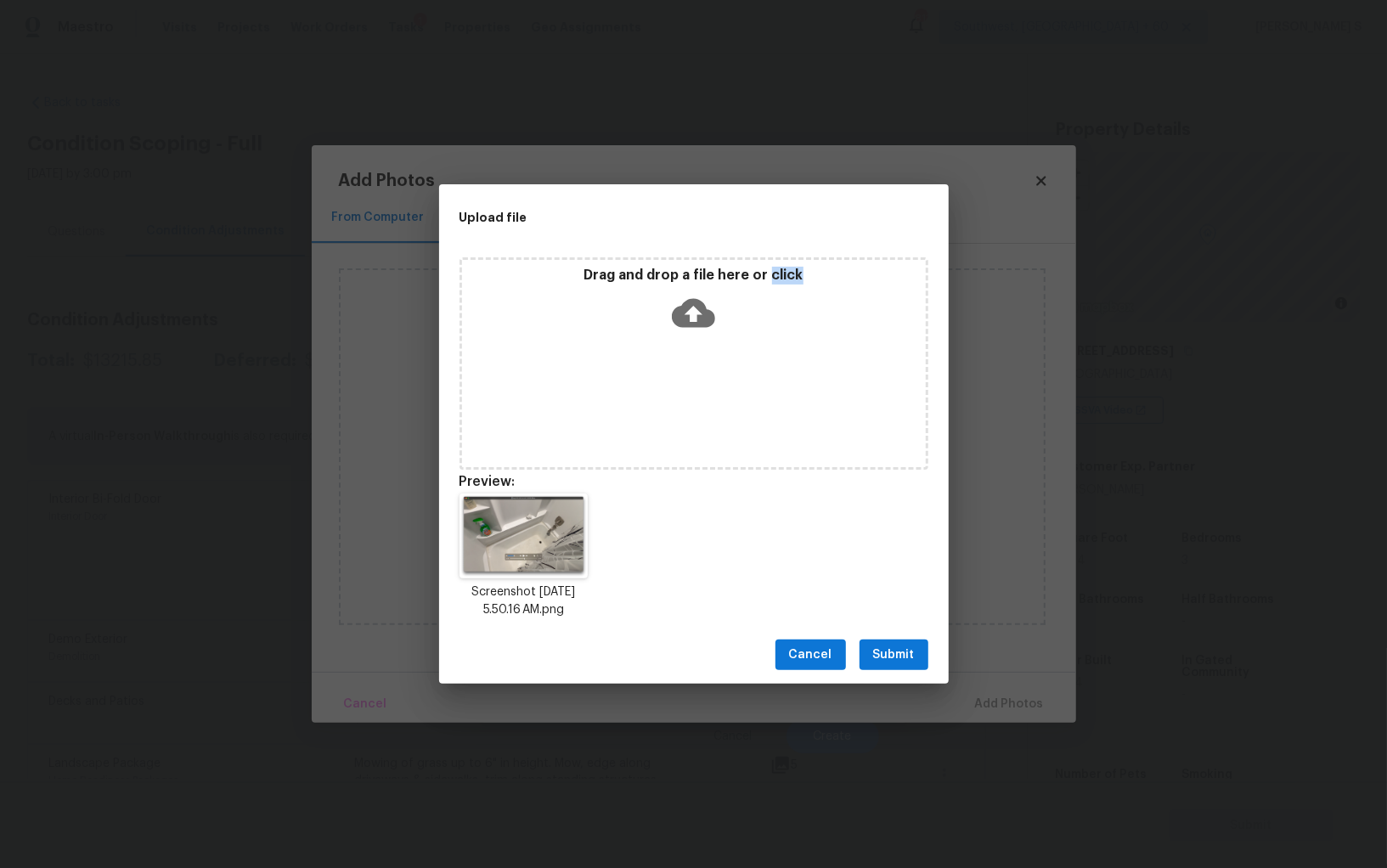
click at [900, 660] on span "Submit" at bounding box center [893, 655] width 42 height 21
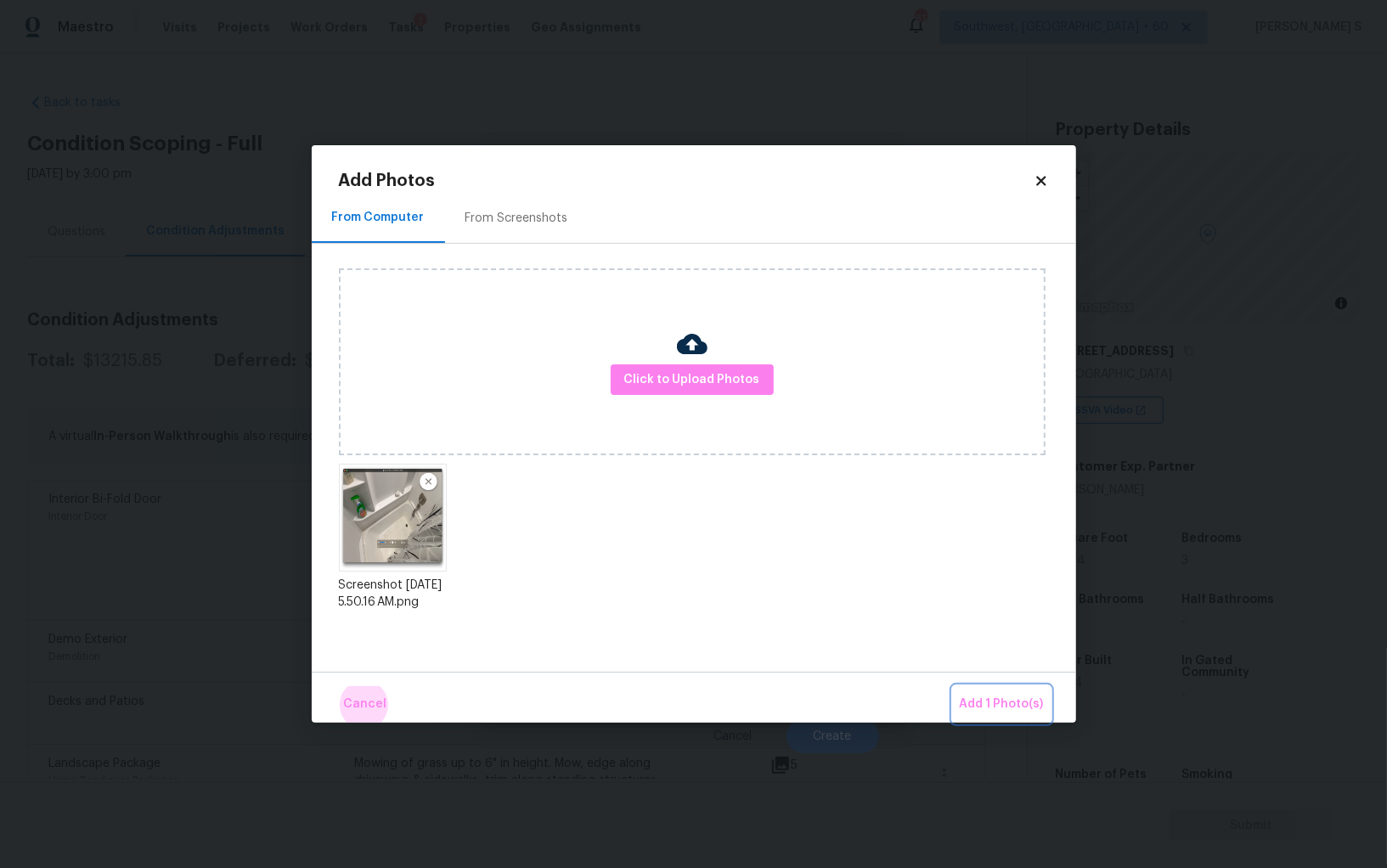
click at [953, 686] on button "Add 1 Photo(s)" at bounding box center [1001, 704] width 97 height 36
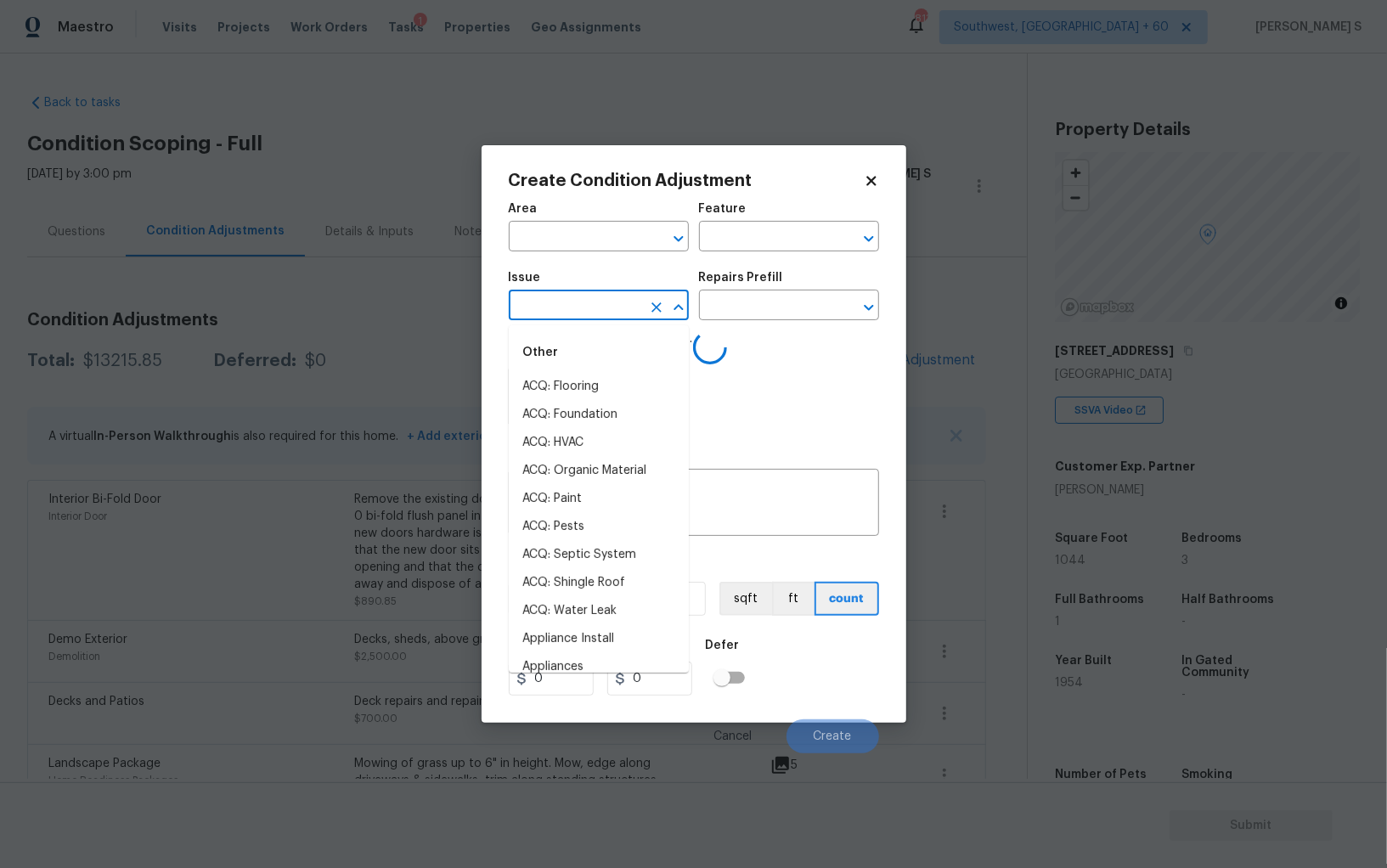
click at [615, 306] on input "text" at bounding box center [575, 307] width 133 height 26
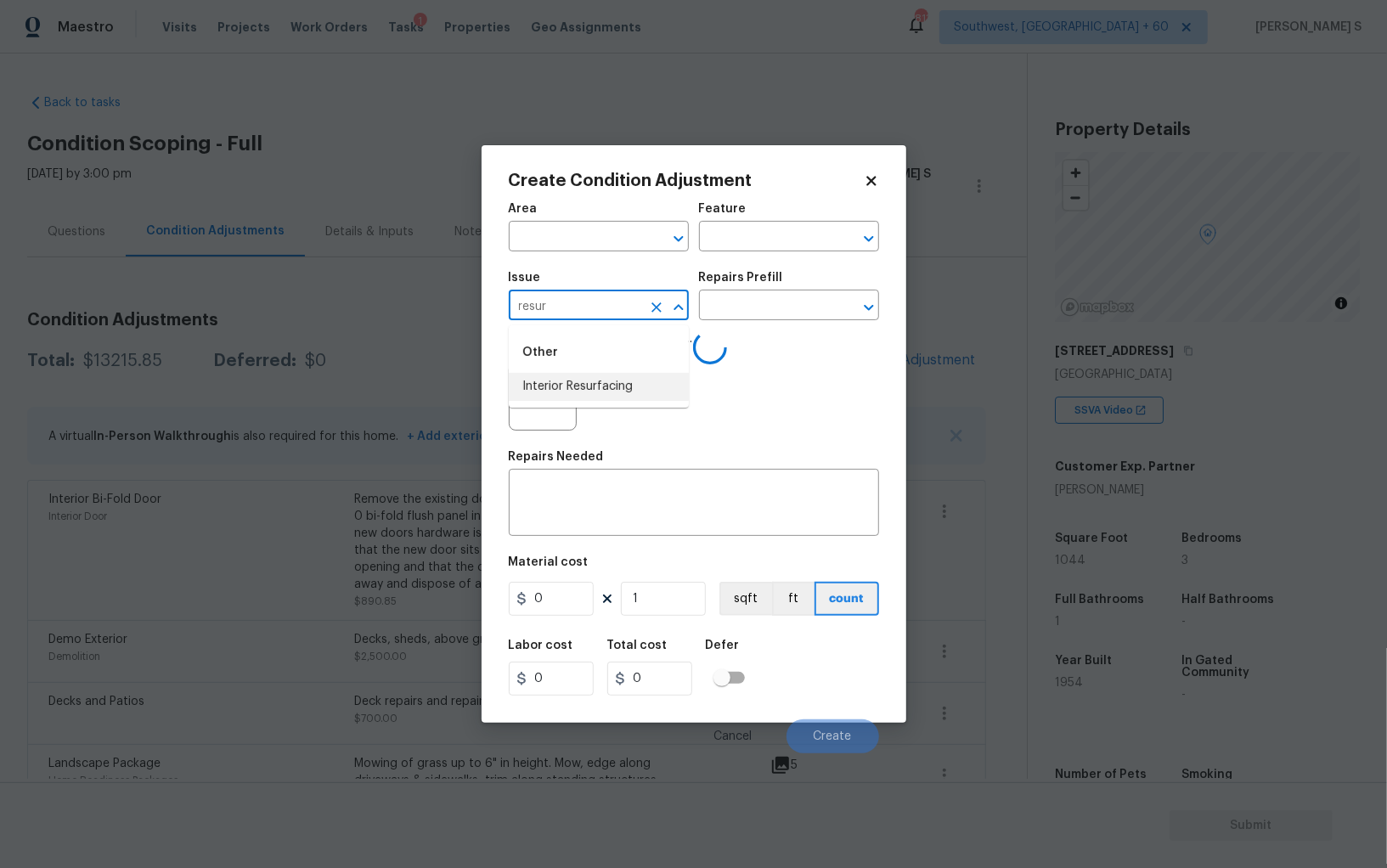
type input "Interior Resurfacing"
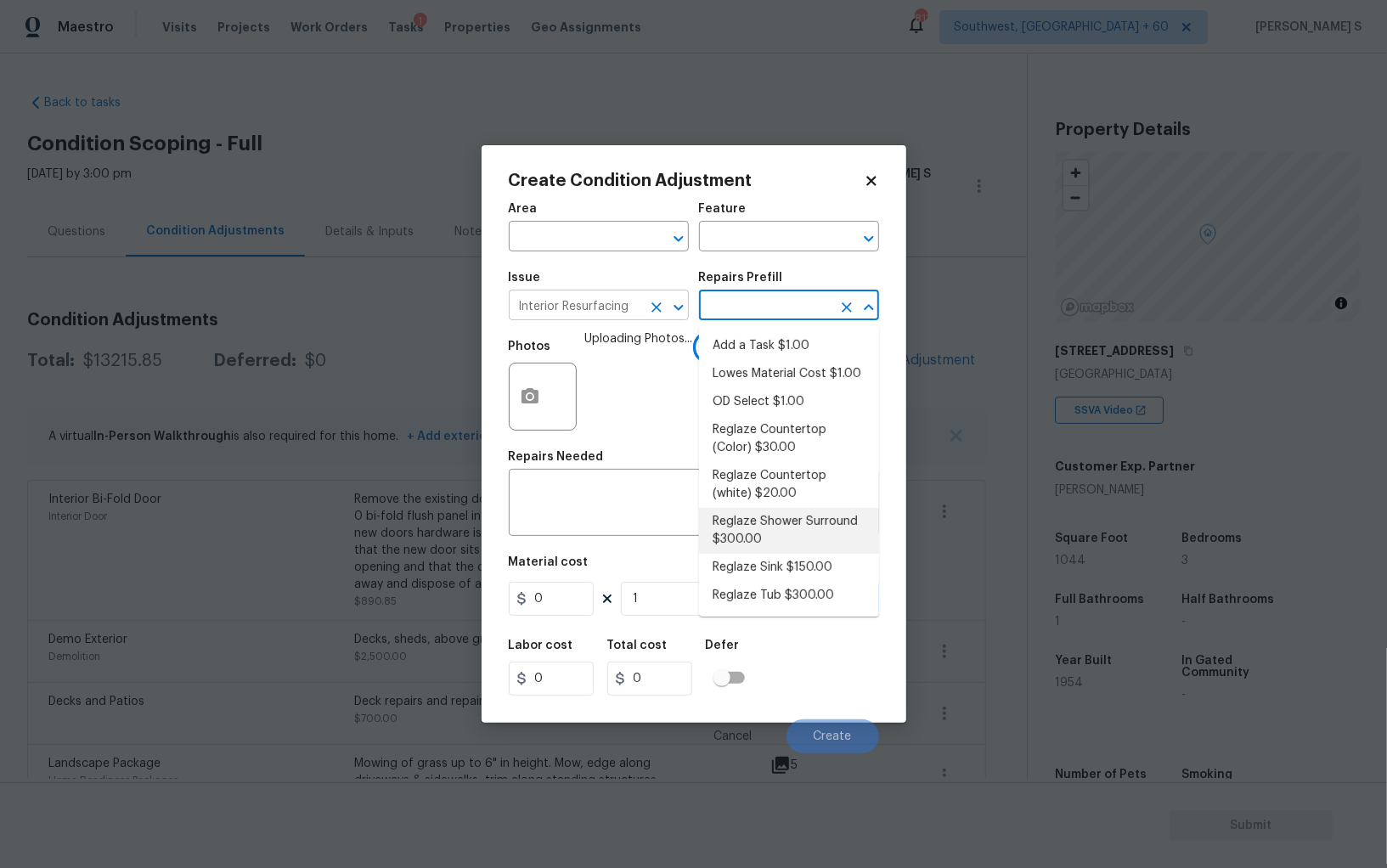
type textarea "Prep, mask, clean and reglaze the fiberglass shower surround (white) both on th…"
type input "300"
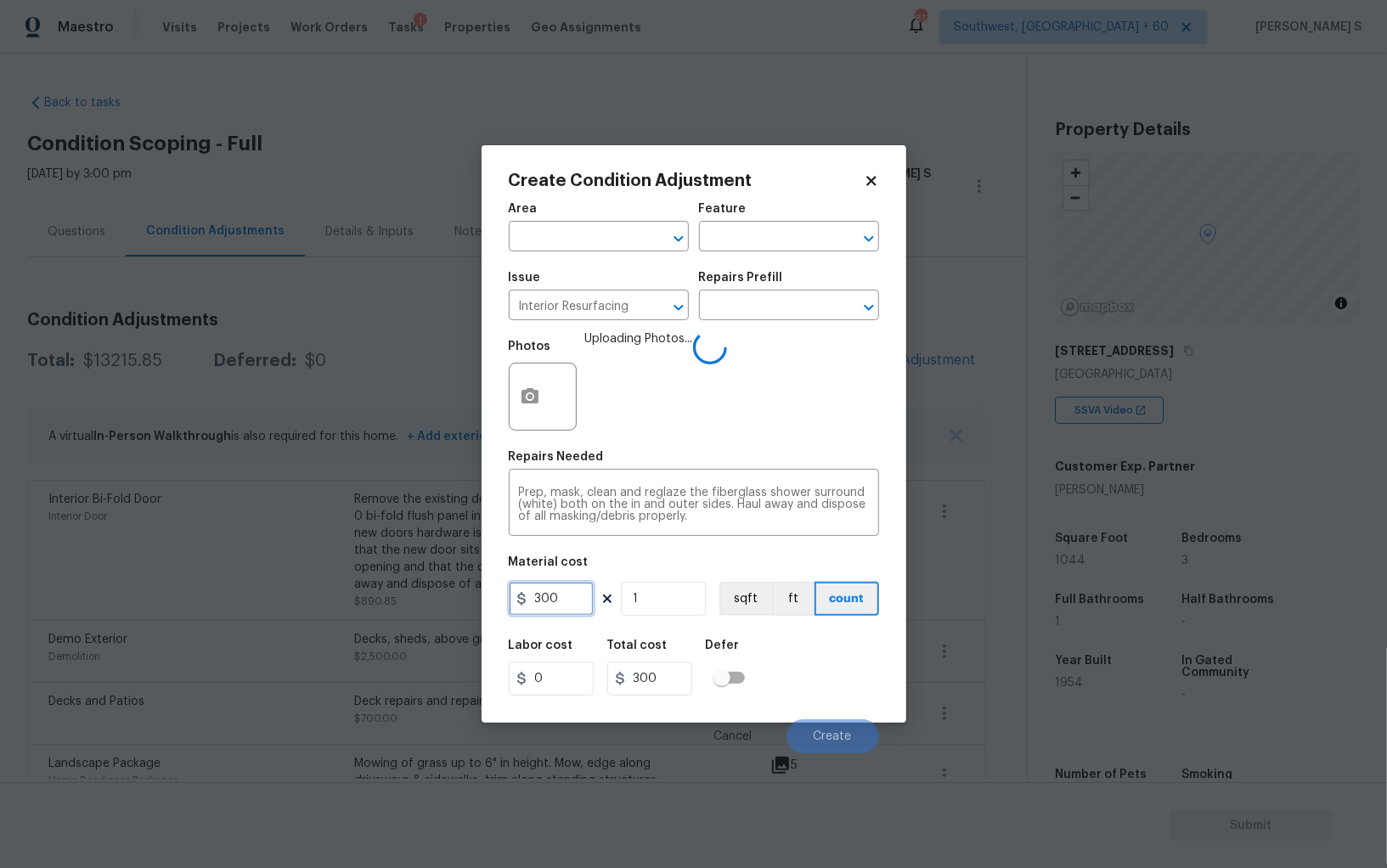
click at [567, 607] on input "300" at bounding box center [552, 598] width 85 height 34
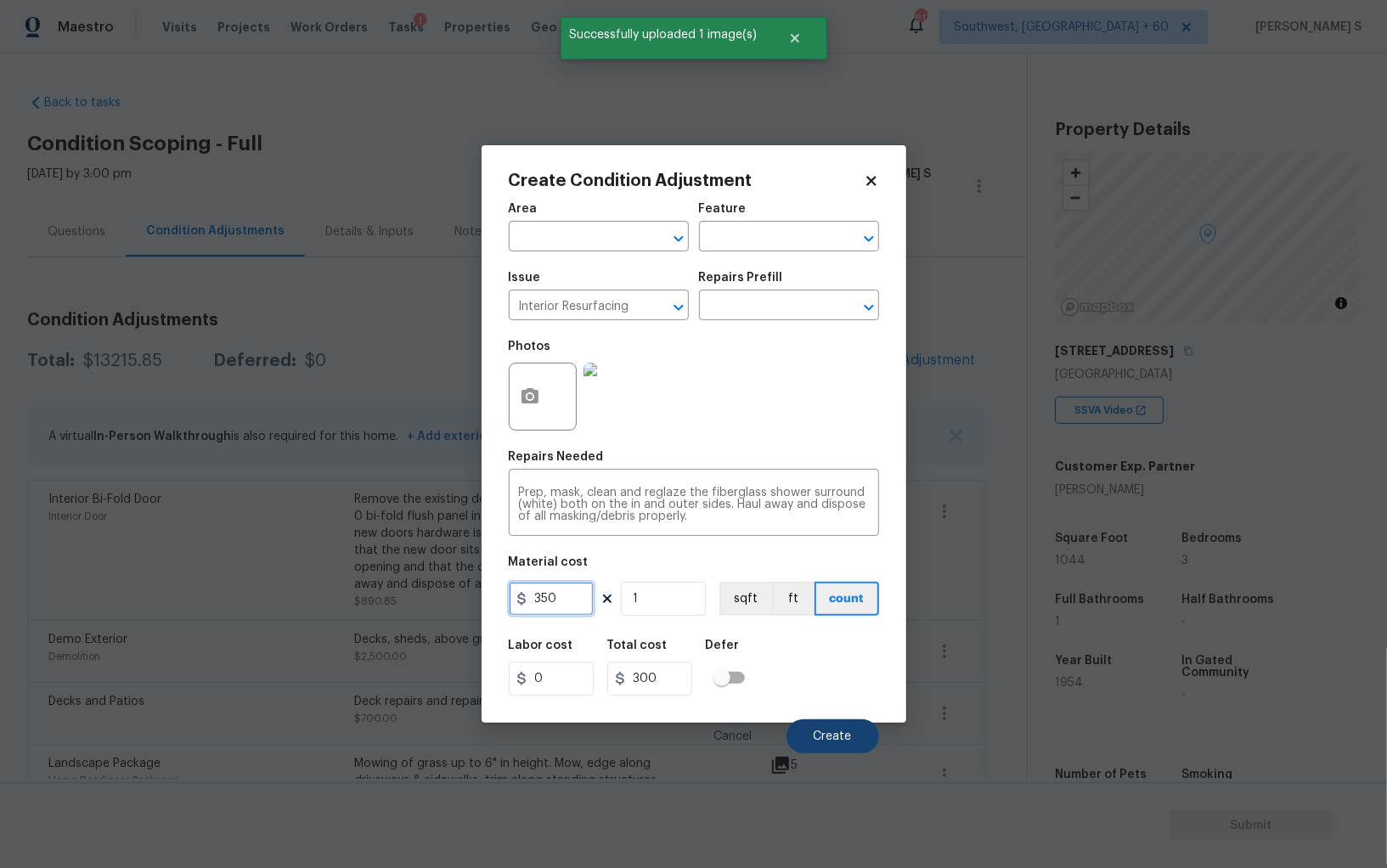
type input "350"
click at [838, 732] on span "Create" at bounding box center [832, 737] width 38 height 13
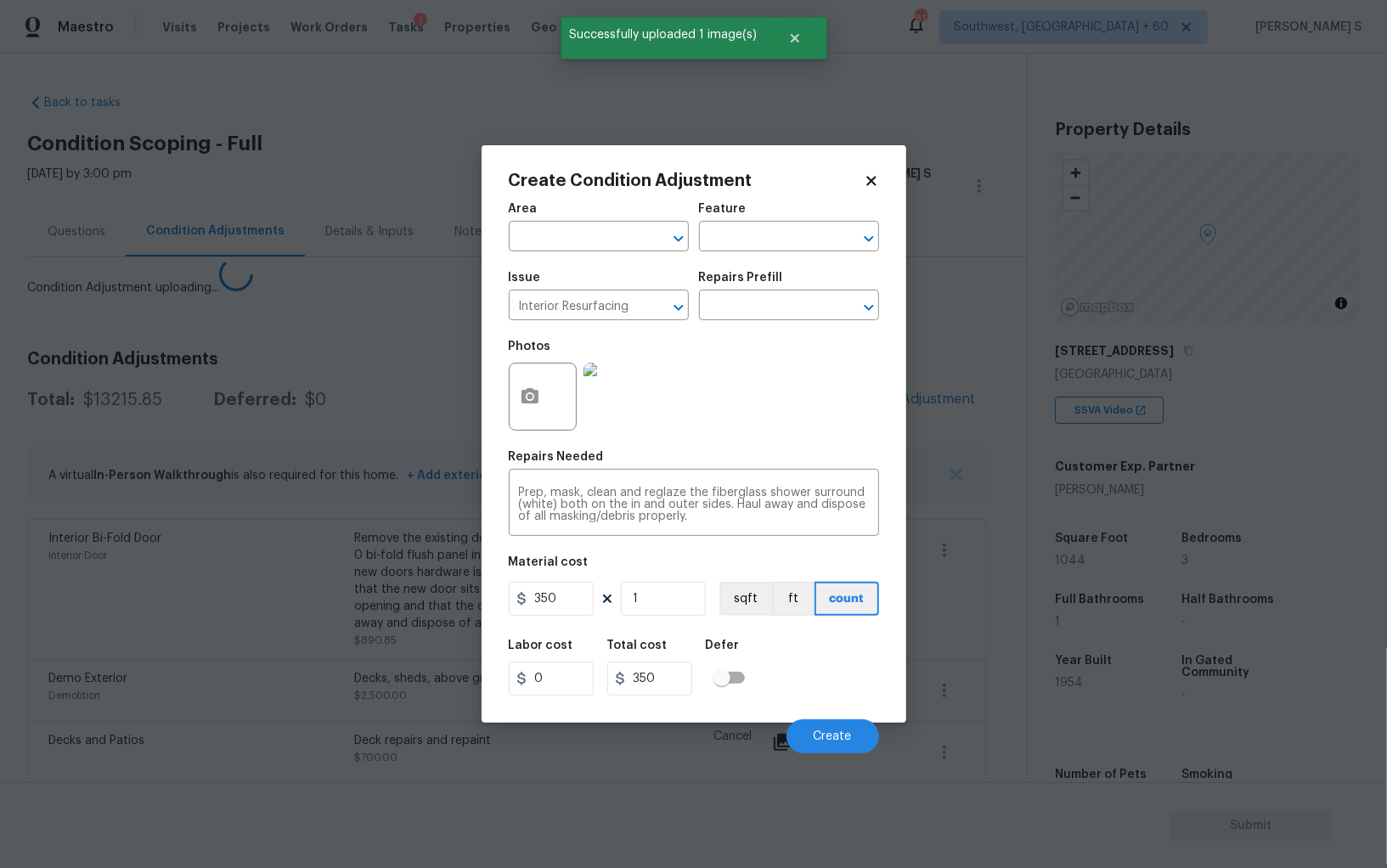
click at [313, 724] on body "Maestro Visits Projects Work Orders Tasks 1 Properties Geo Assignments [GEOGRAP…" at bounding box center [693, 434] width 1387 height 868
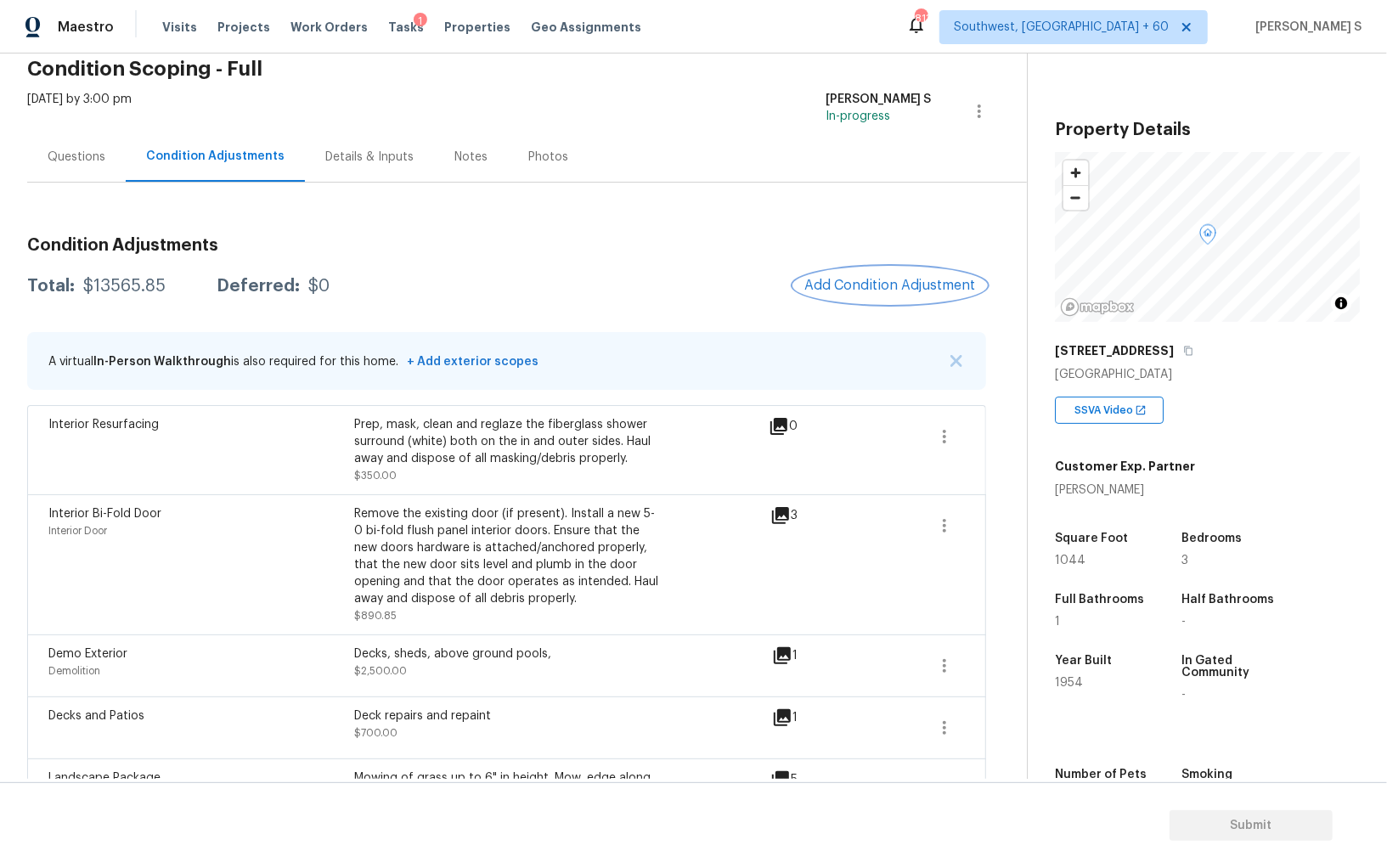
scroll to position [42, 0]
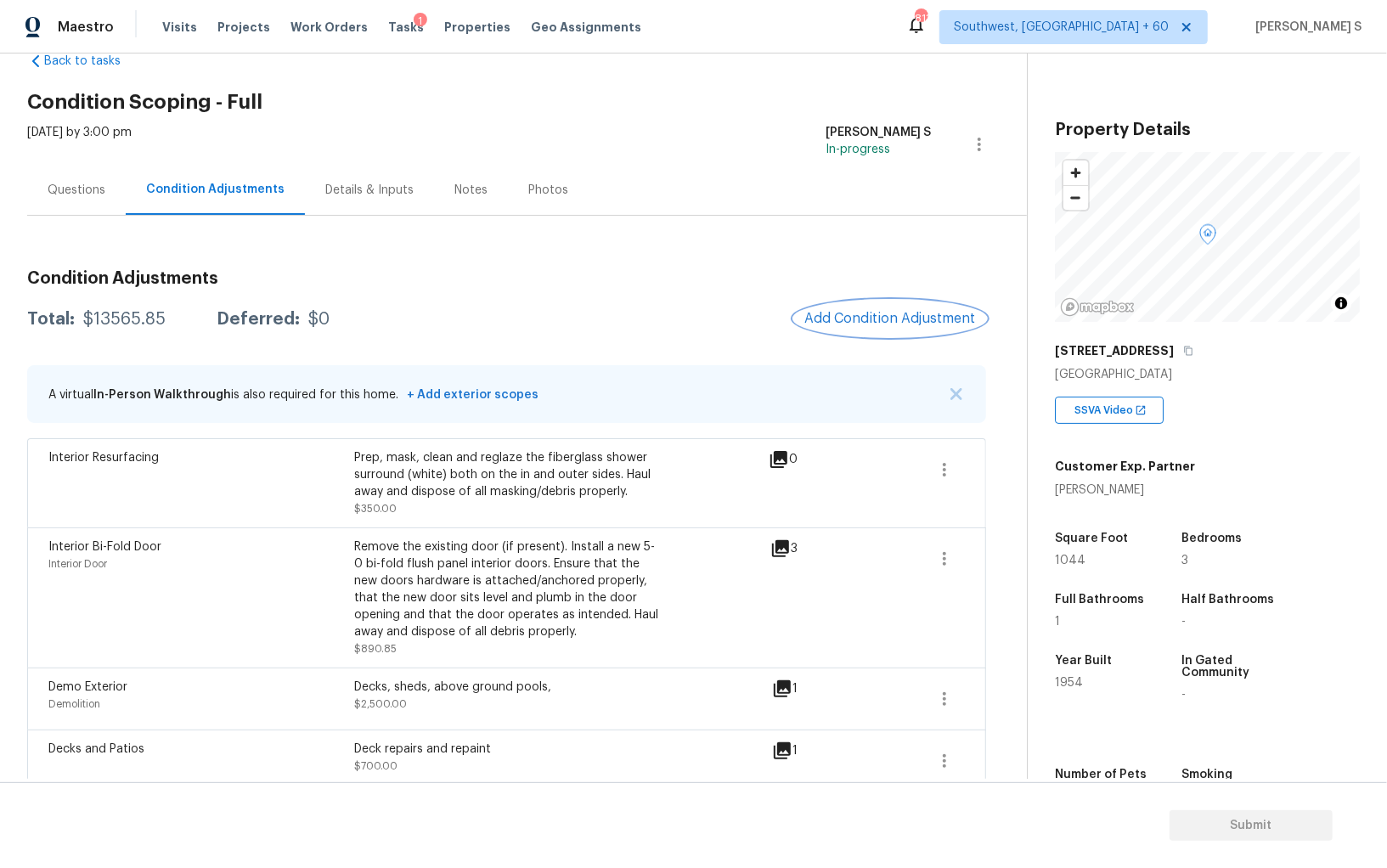
click at [862, 305] on button "Add Condition Adjustment" at bounding box center [890, 318] width 192 height 35
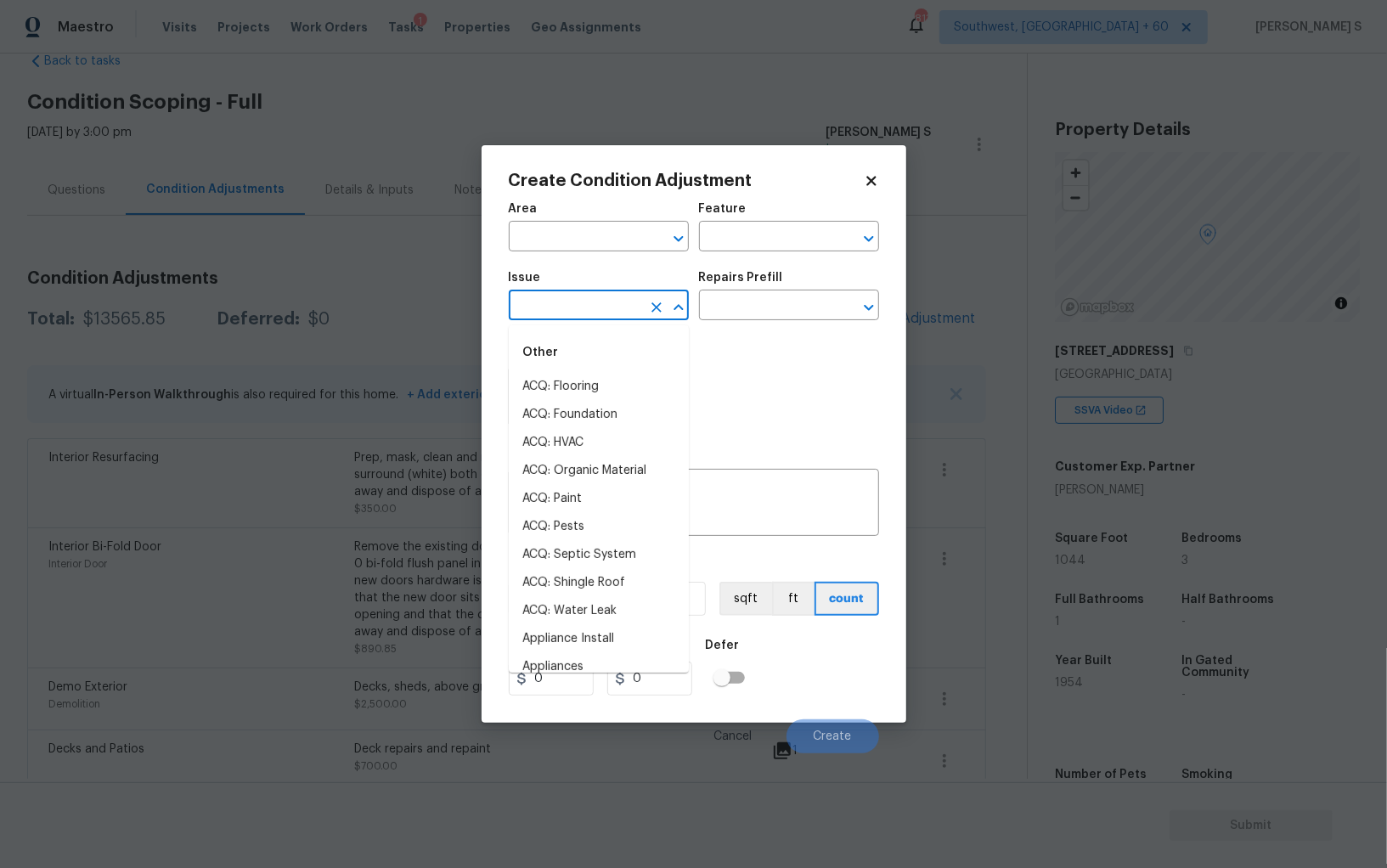
click at [539, 318] on input "text" at bounding box center [575, 307] width 133 height 26
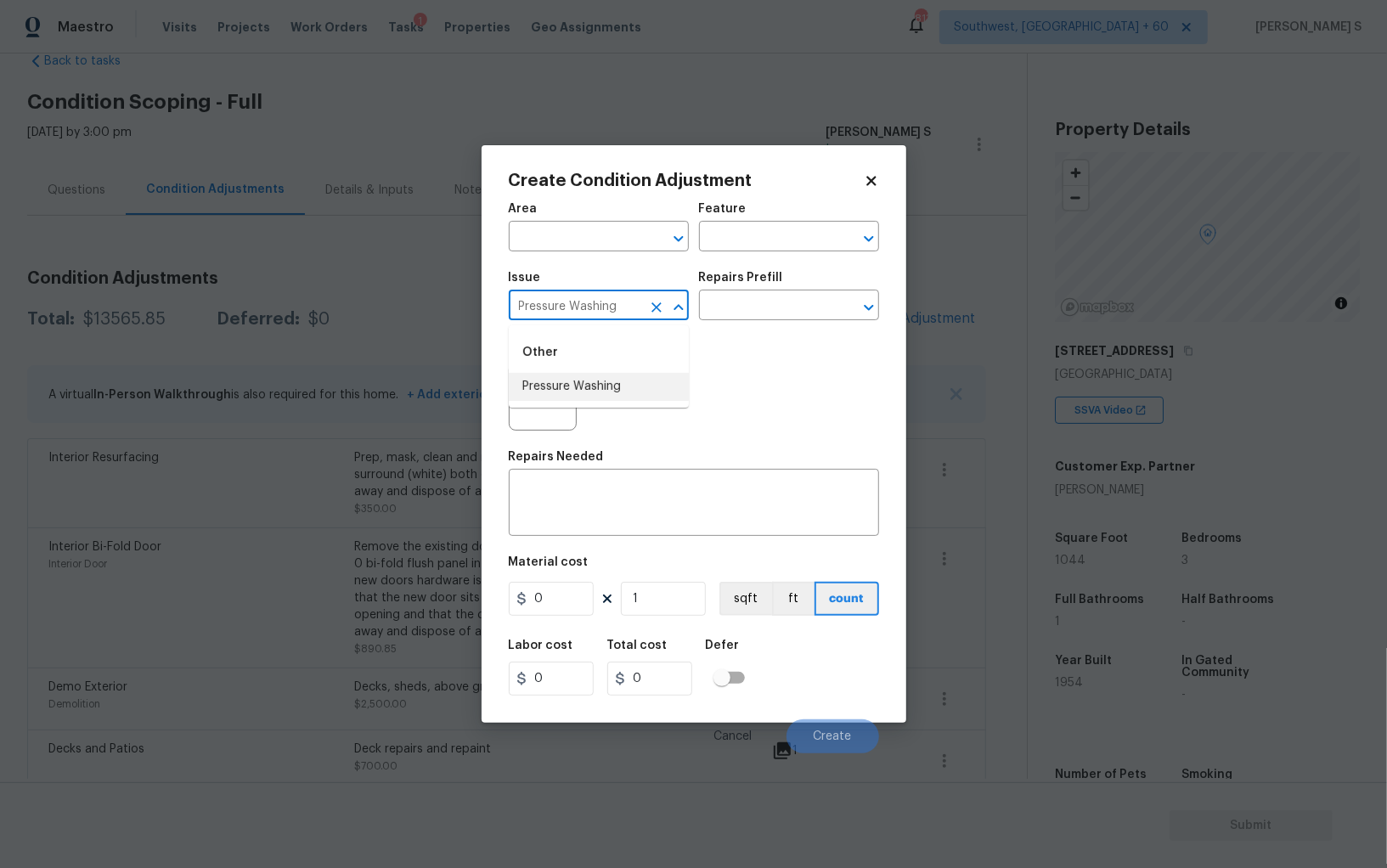
type input "Pressure Washing"
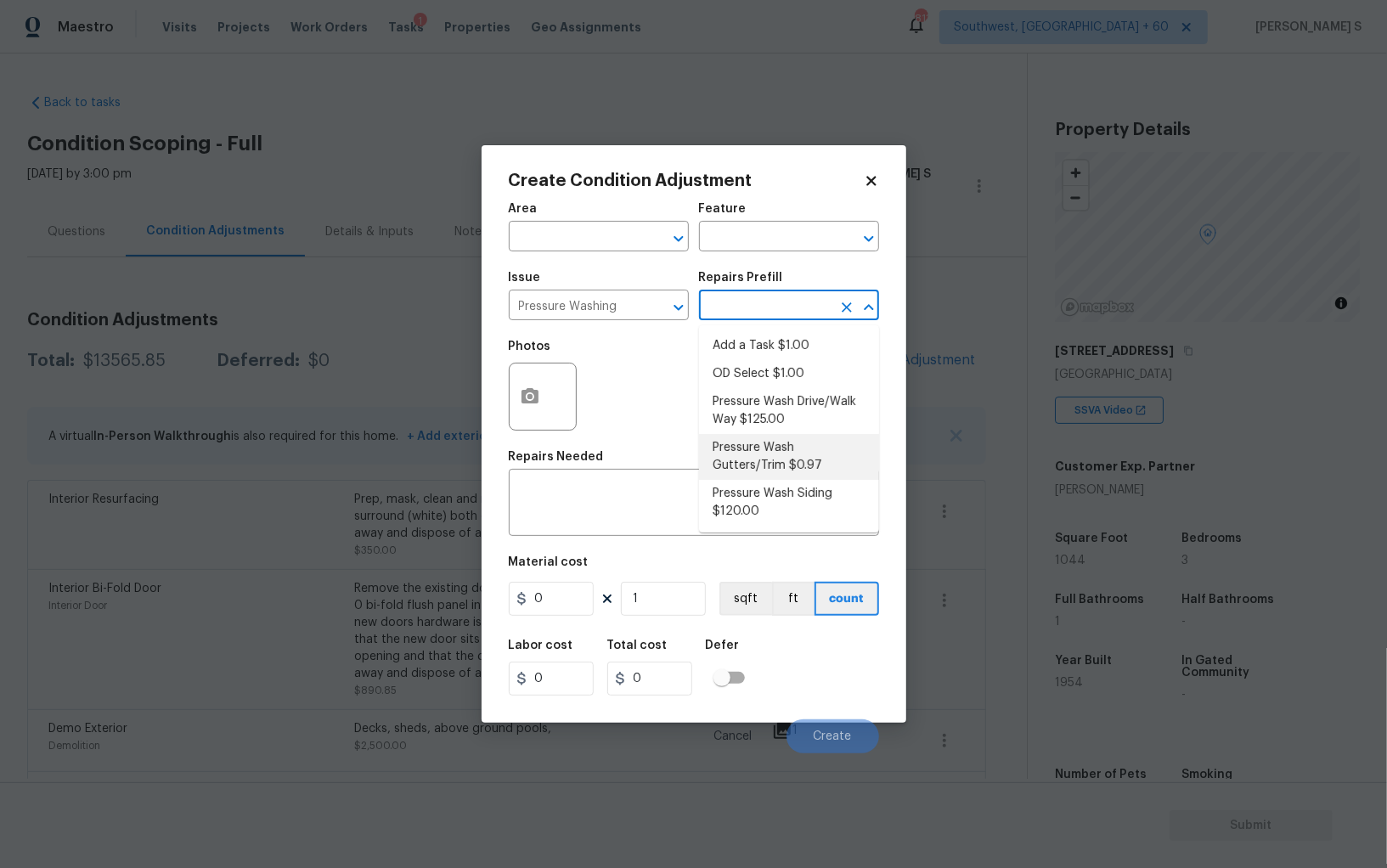
scroll to position [42, 0]
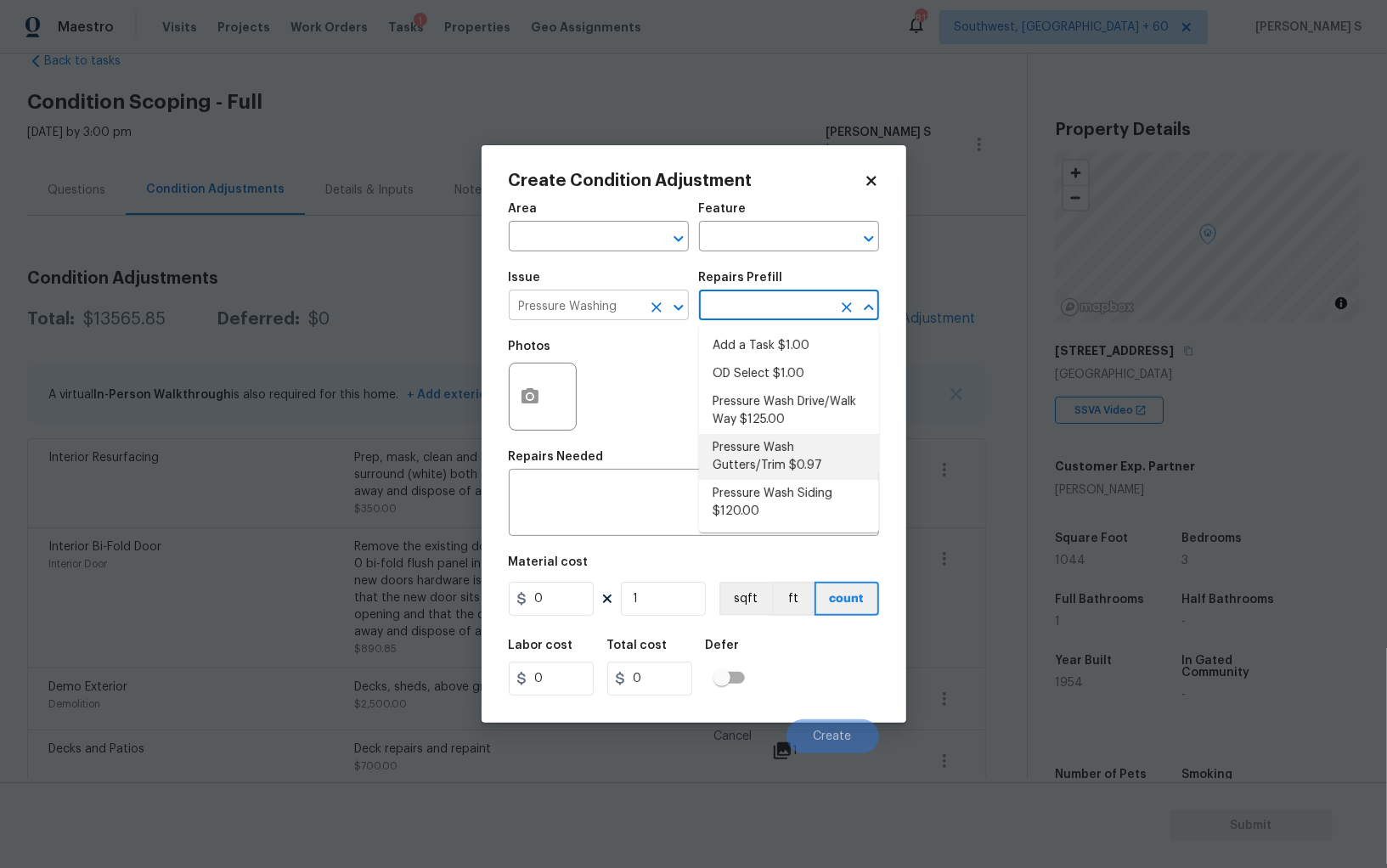
click at [645, 298] on div at bounding box center [667, 308] width 45 height 24
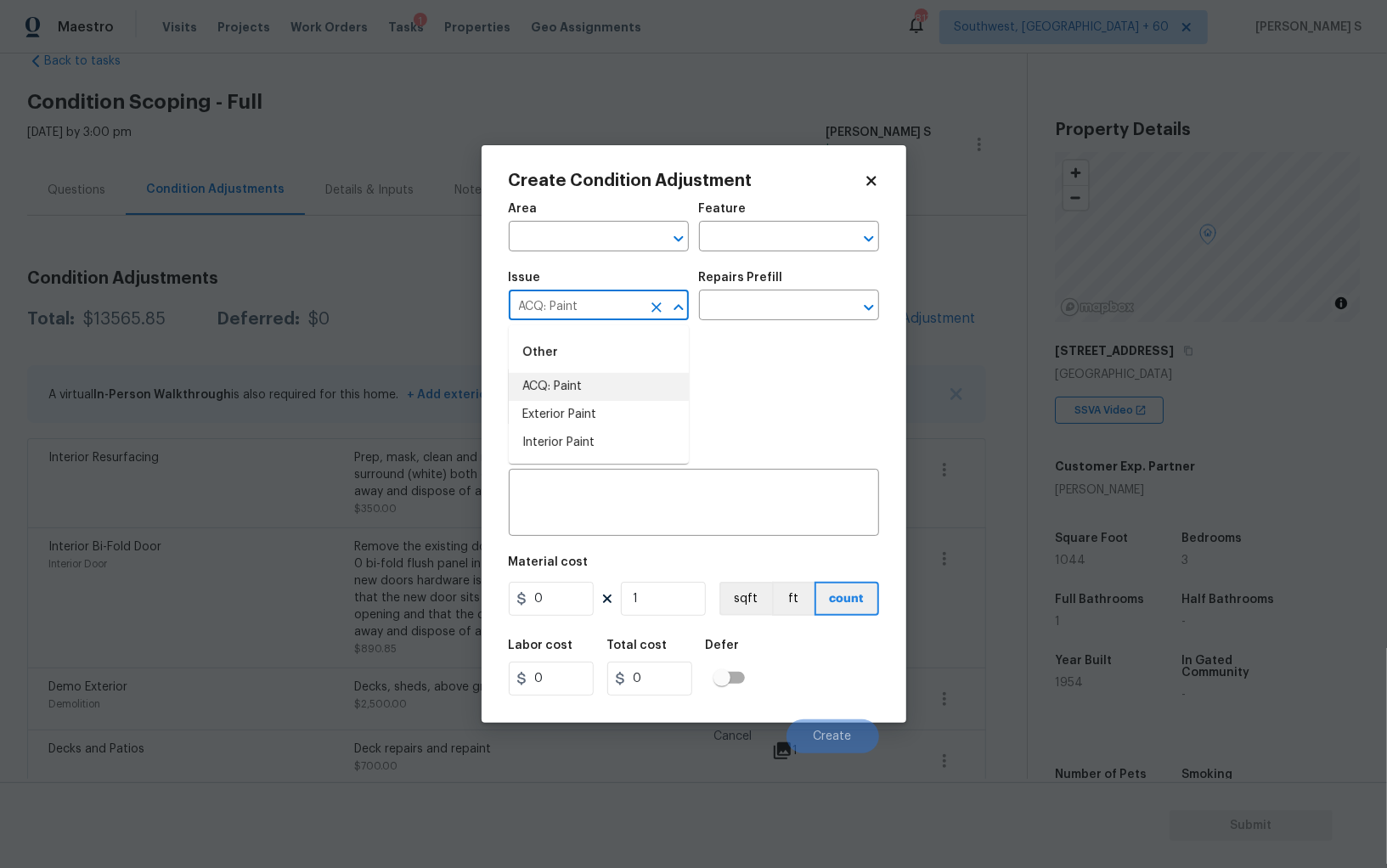
type input "ACQ: Paint"
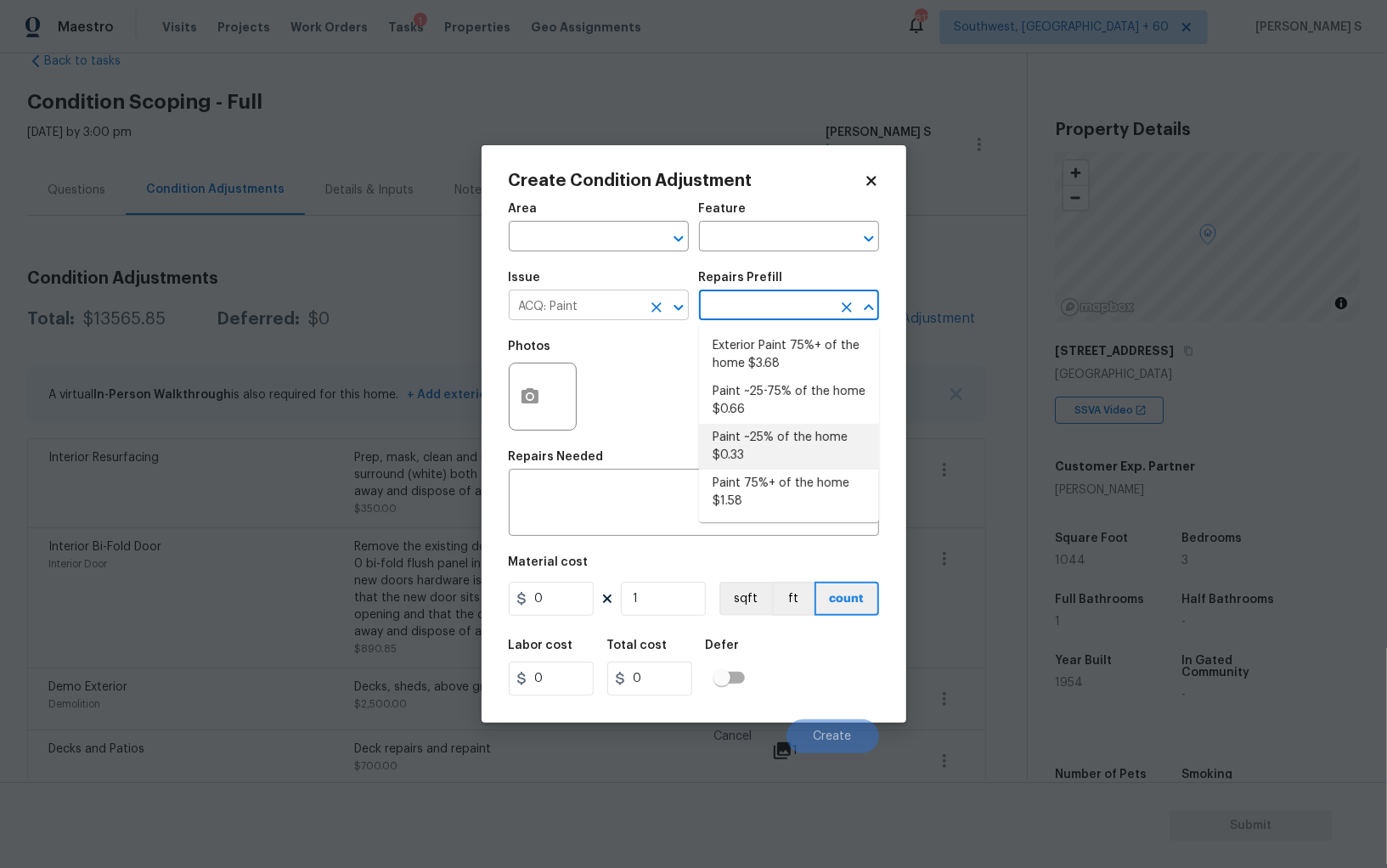
type input "Acquisition"
type input "0.33"
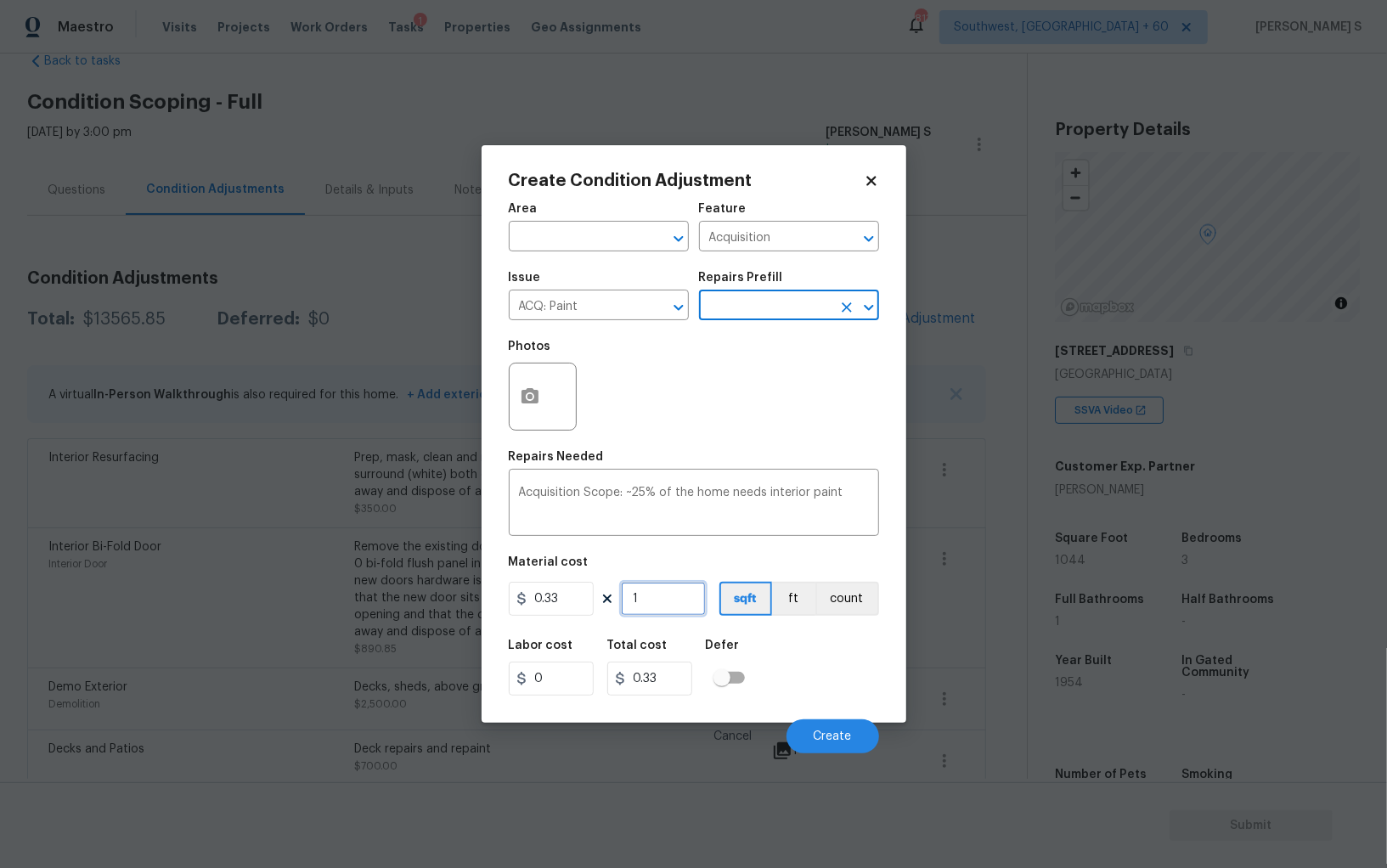
click at [654, 609] on input "1" at bounding box center [663, 598] width 85 height 34
type input "10"
type input "3.3"
type input "104"
type input "34.32"
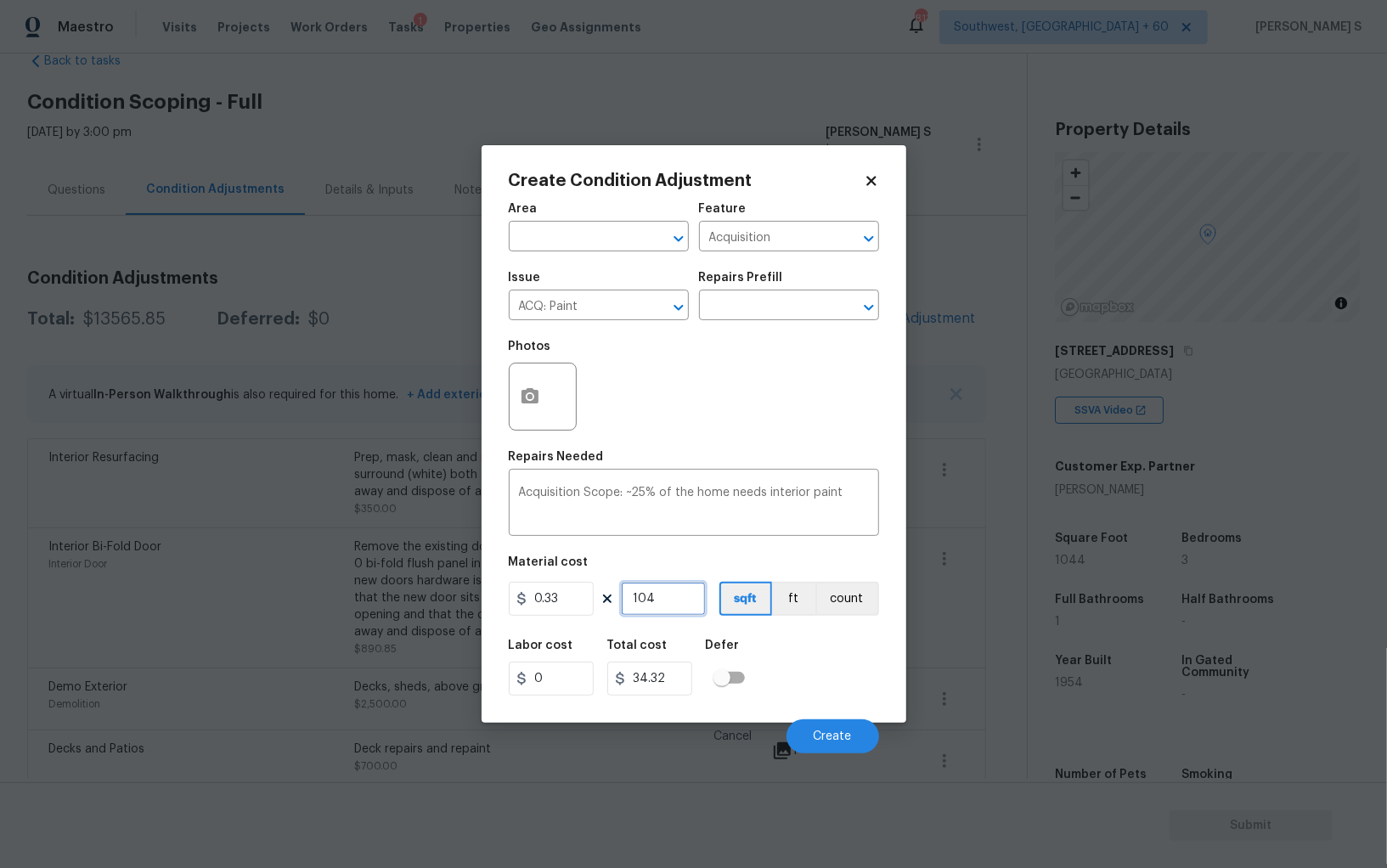
type input "1044"
type input "344.52"
type input "1044"
click at [806, 680] on div "Labor cost 0 Total cost 344.52 Defer" at bounding box center [694, 668] width 370 height 76
click at [846, 729] on button "Create" at bounding box center [833, 736] width 93 height 34
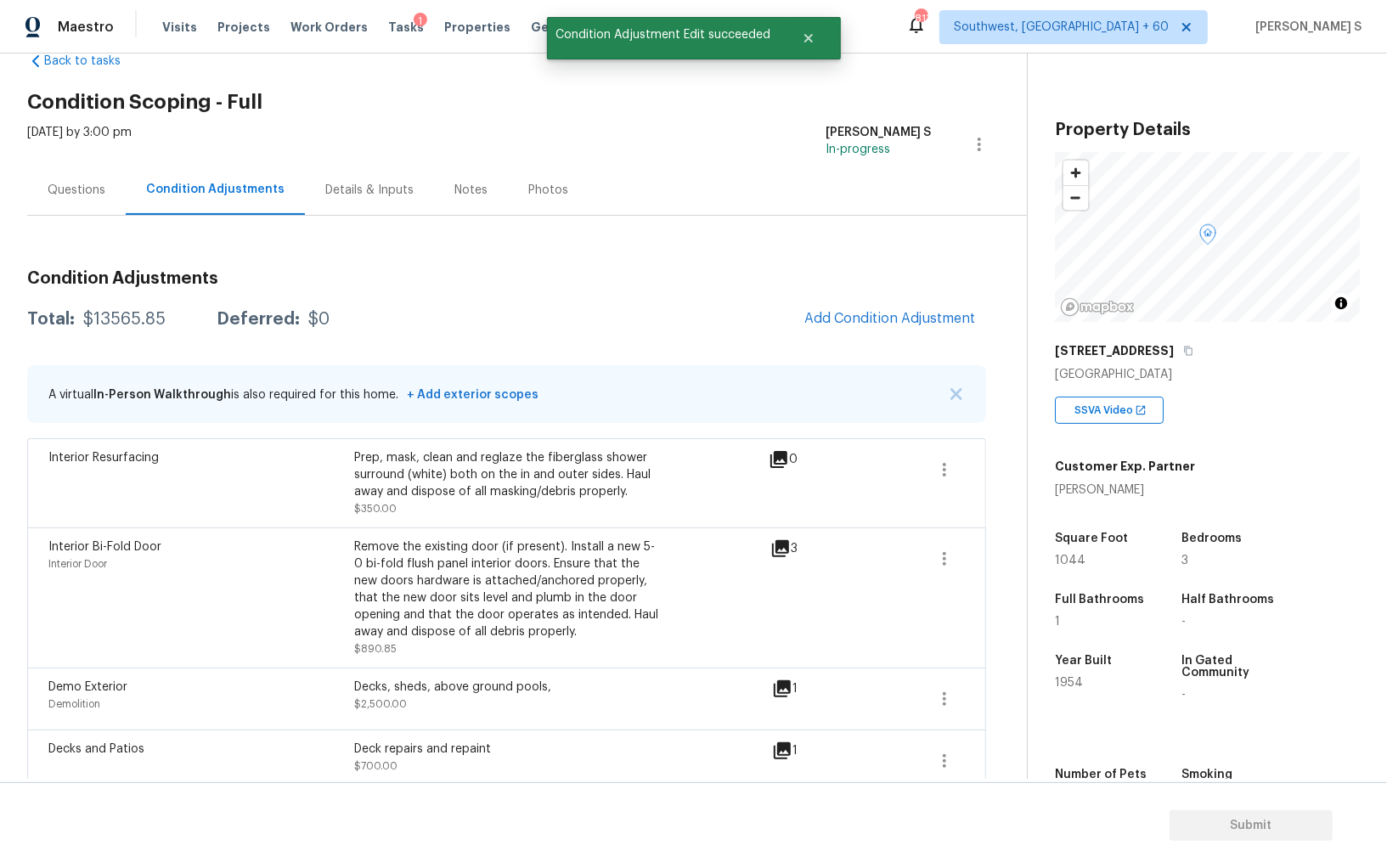
click at [110, 642] on body "Maestro Visits Projects Work Orders Tasks 1 Properties Geo Assignments 813 Sout…" at bounding box center [693, 434] width 1387 height 868
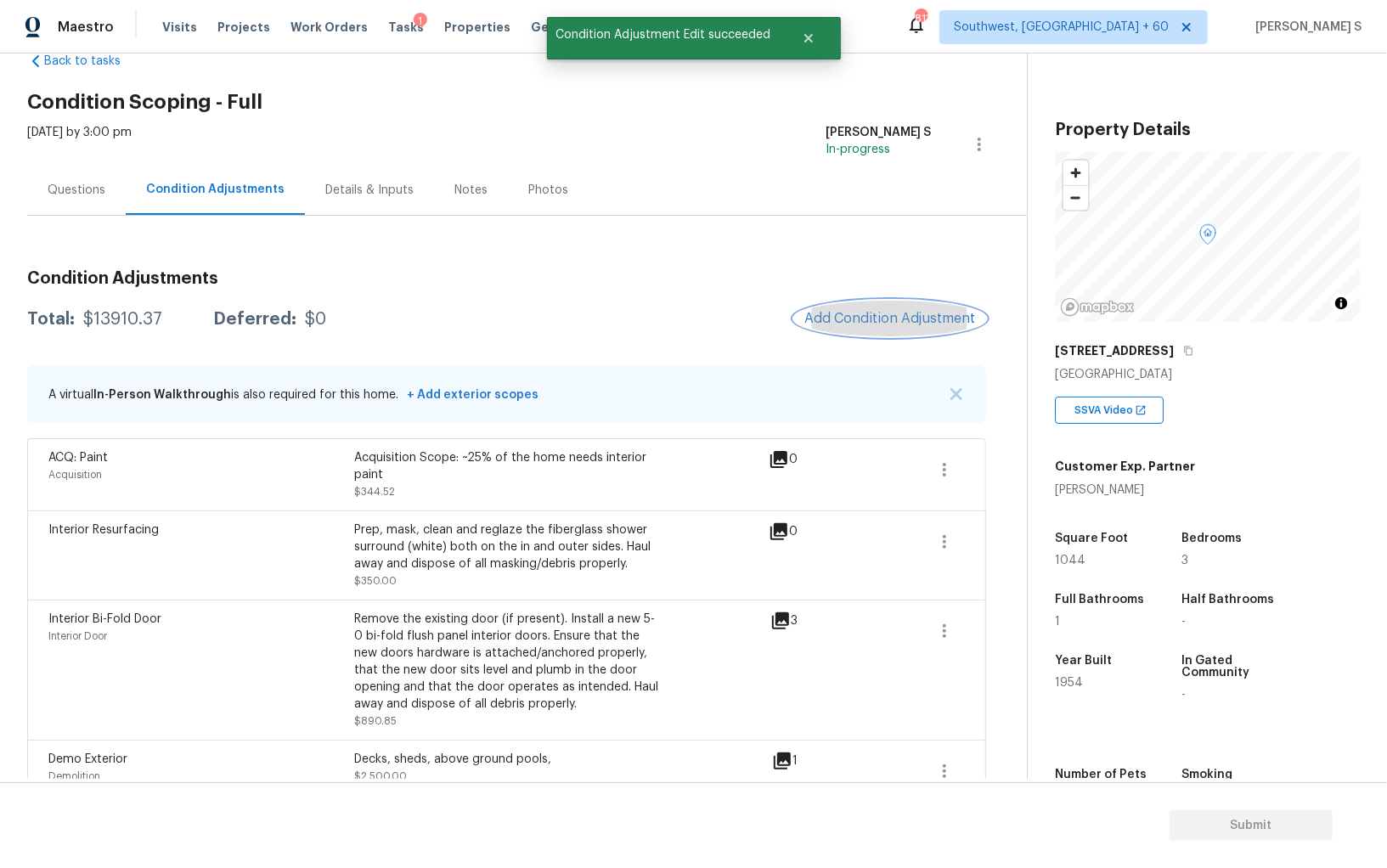
click at [934, 307] on button "Add Condition Adjustment" at bounding box center [890, 318] width 192 height 35
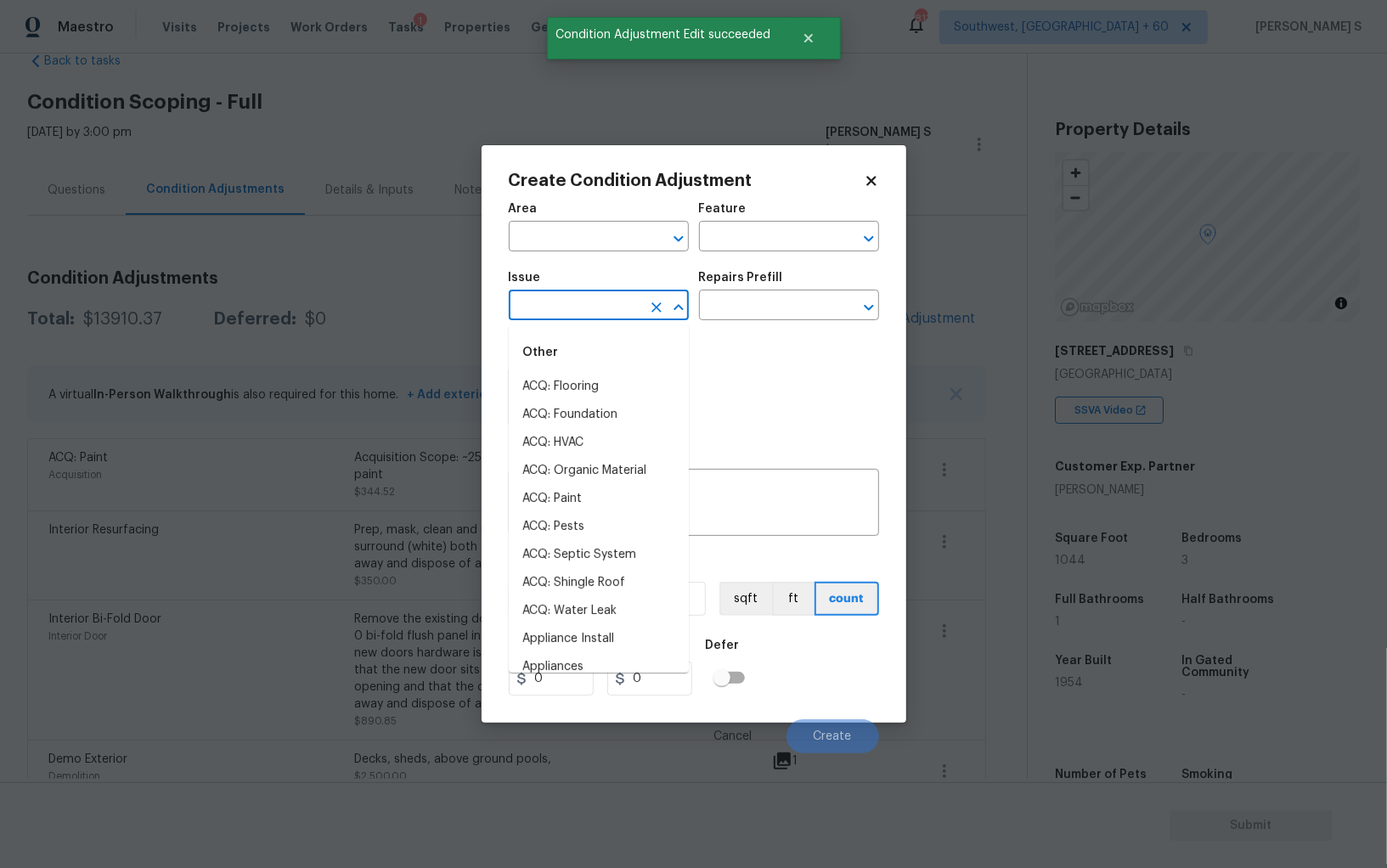
click at [626, 300] on input "text" at bounding box center [575, 307] width 133 height 26
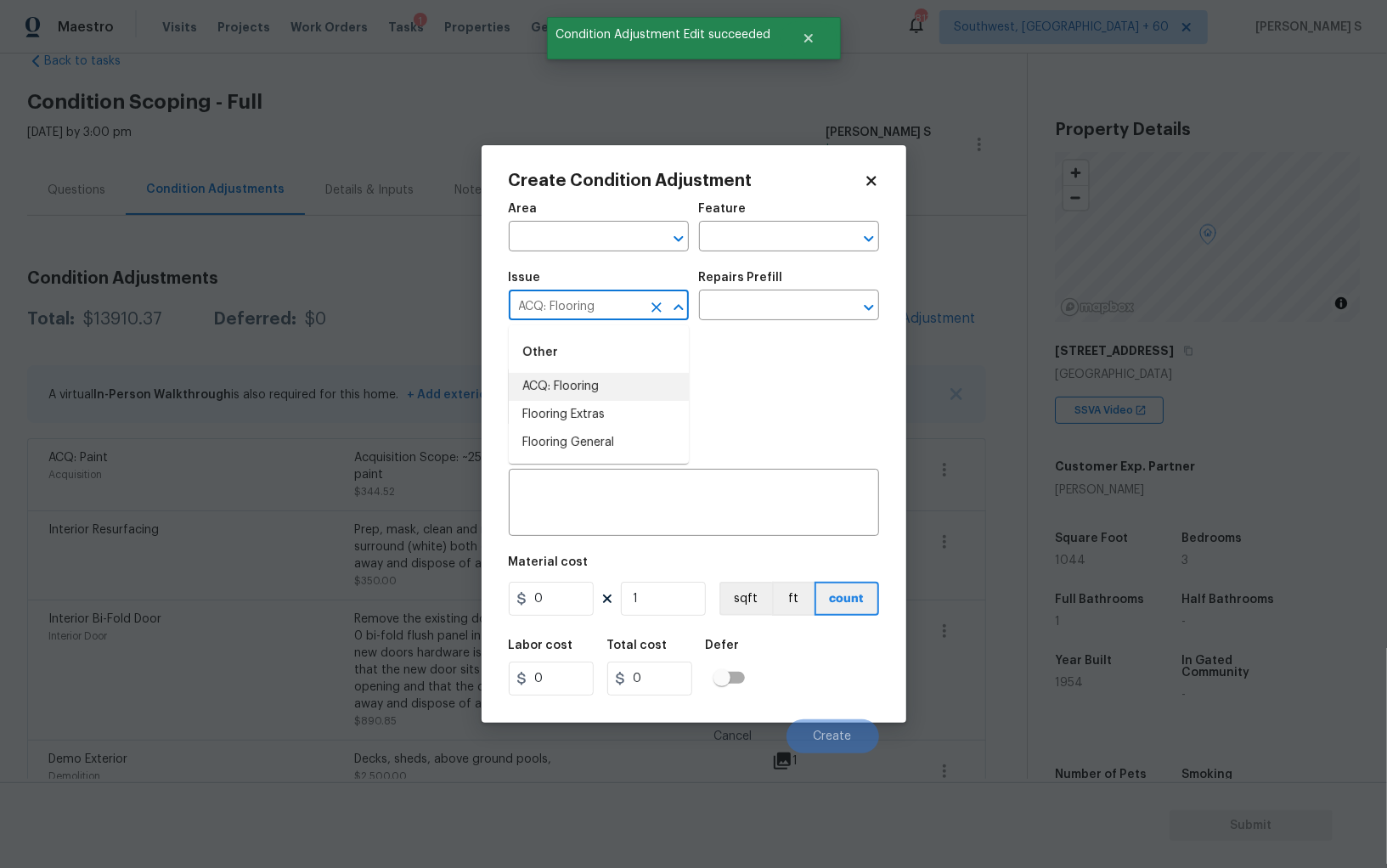
type input "ACQ: Flooring"
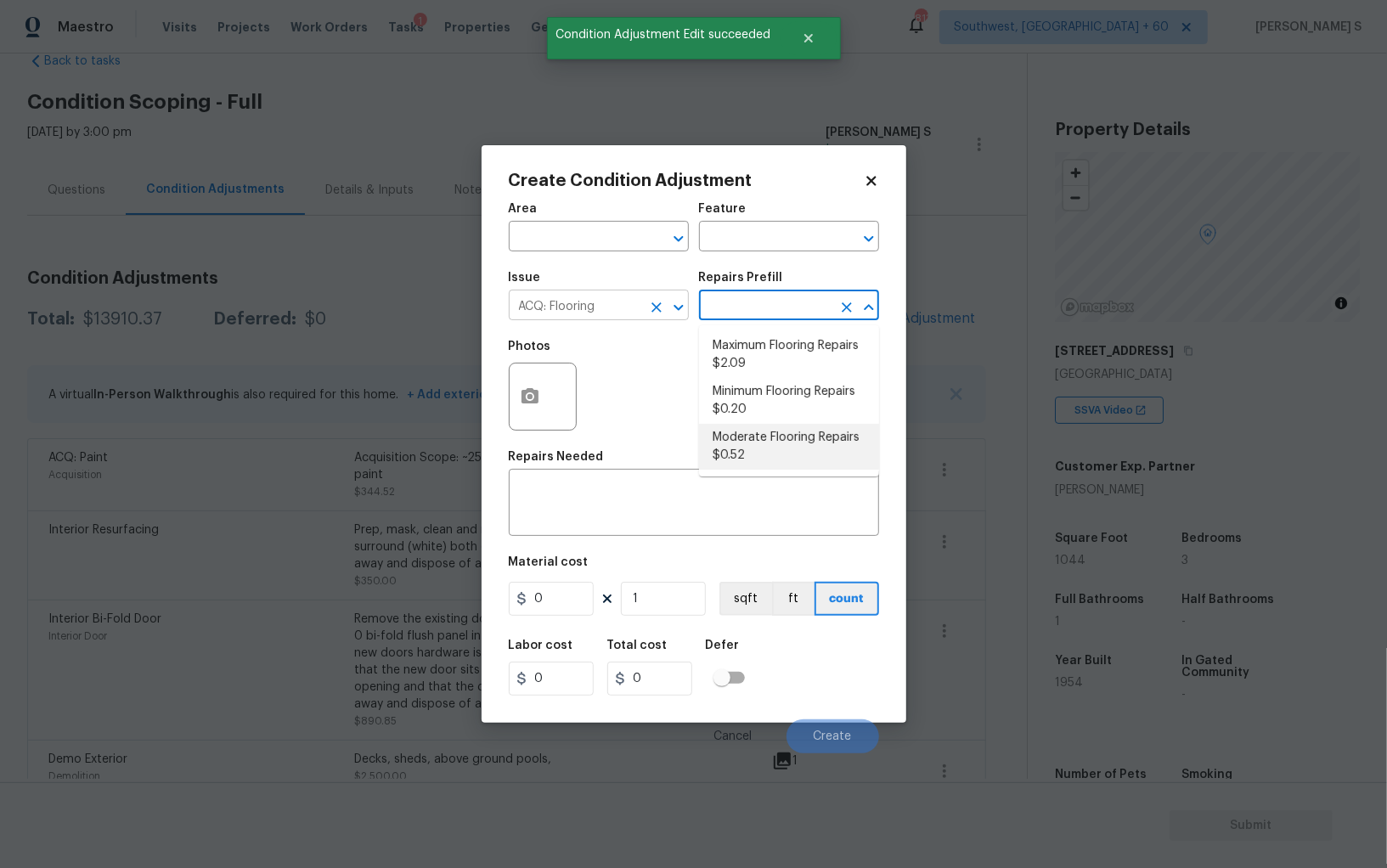
type input "Acquisition"
type textarea "Acquisition Scope: Moderate flooring repairs"
type input "0.52"
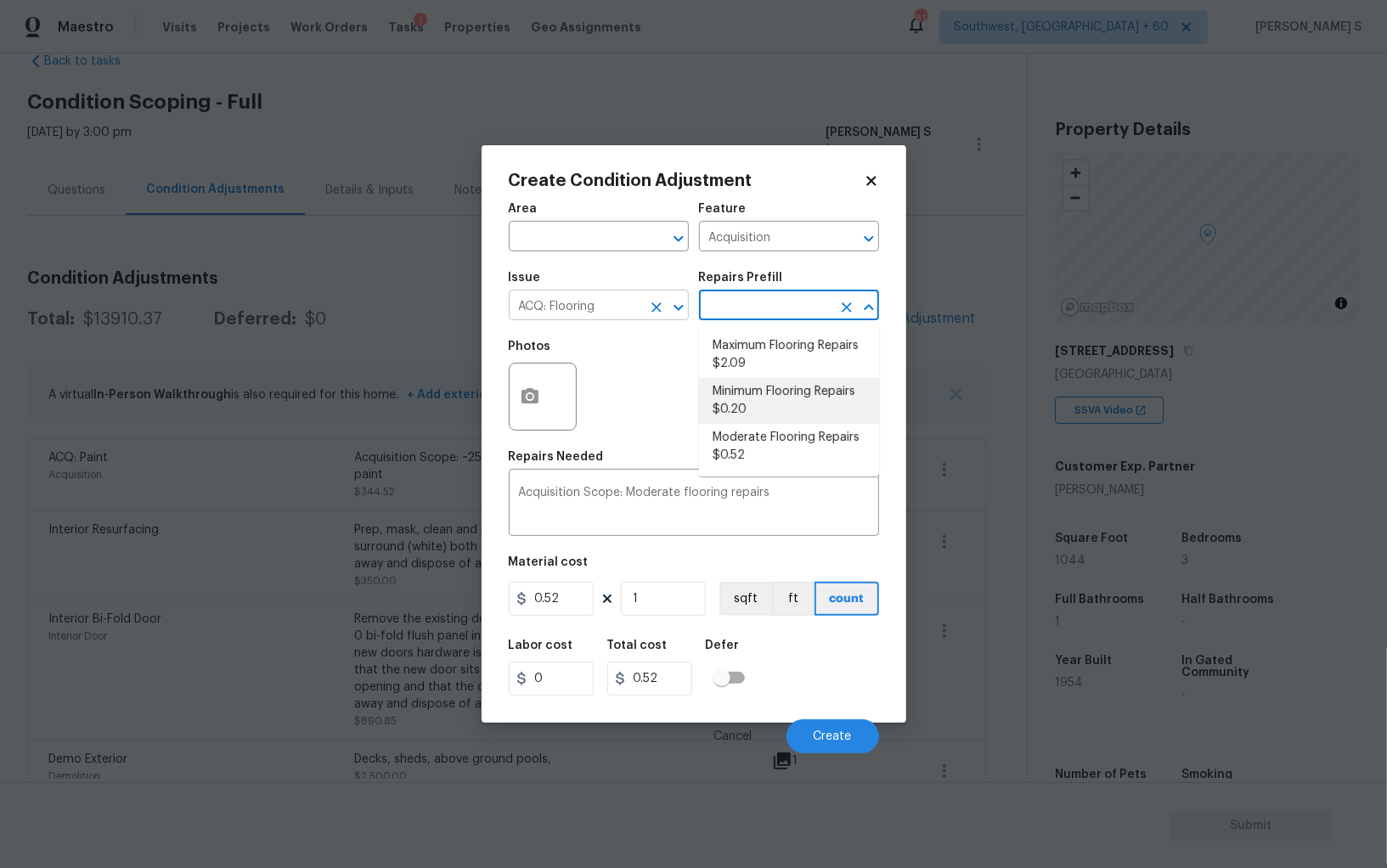
type textarea "Acquisition Scope: Minimum flooring repairs"
type input "0.2"
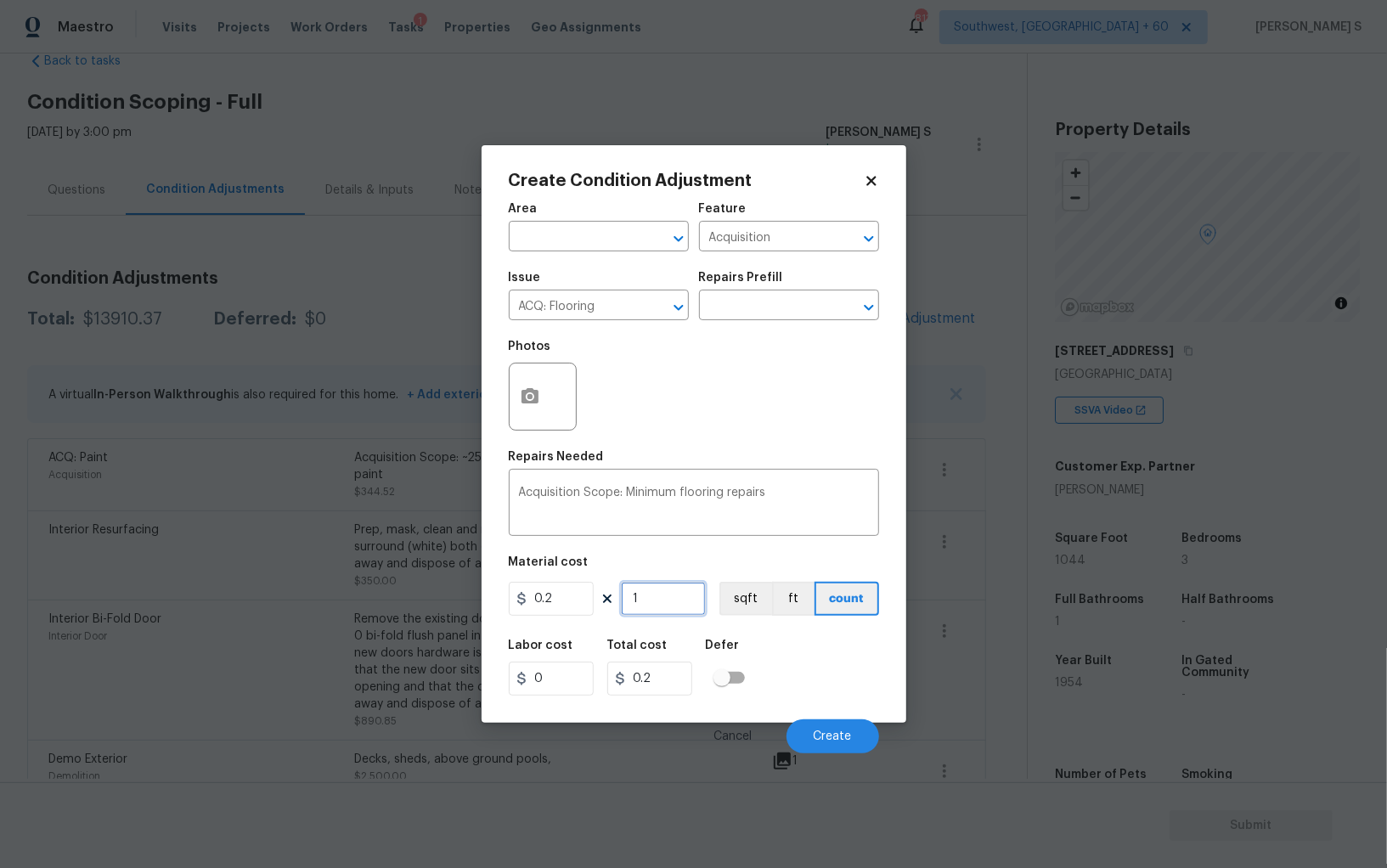
click at [655, 603] on input "1" at bounding box center [663, 598] width 85 height 34
paste input "044"
type input "1044"
type input "208.8"
type input "1044"
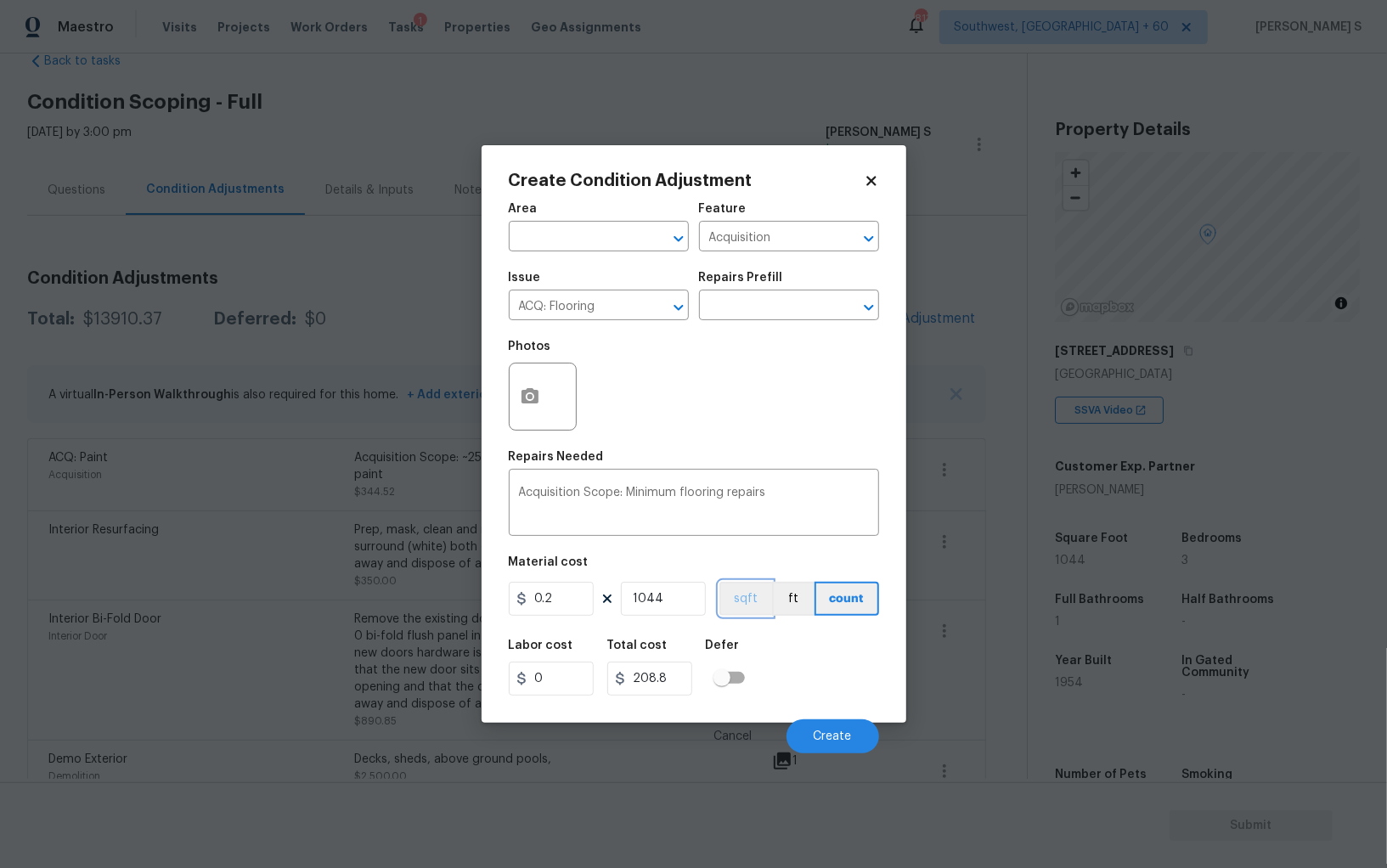
click at [741, 607] on button "sqft" at bounding box center [746, 598] width 53 height 34
click at [765, 656] on div "Labor cost 0 Total cost 208.8 Defer" at bounding box center [694, 668] width 370 height 76
click at [831, 724] on button "Create" at bounding box center [833, 736] width 93 height 34
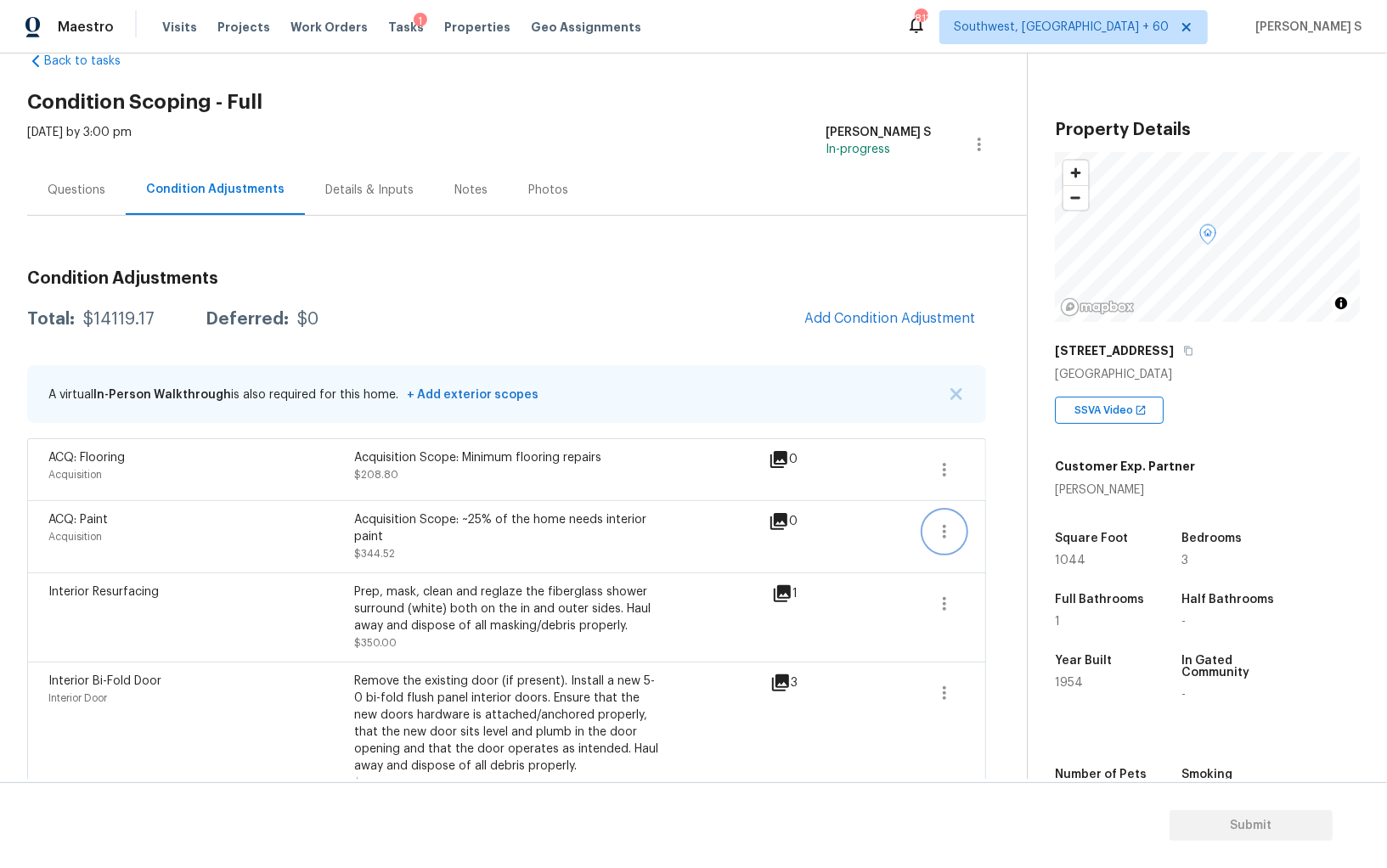
click at [931, 520] on button "button" at bounding box center [944, 531] width 41 height 41
click at [1044, 520] on div "Edit" at bounding box center [1041, 527] width 133 height 17
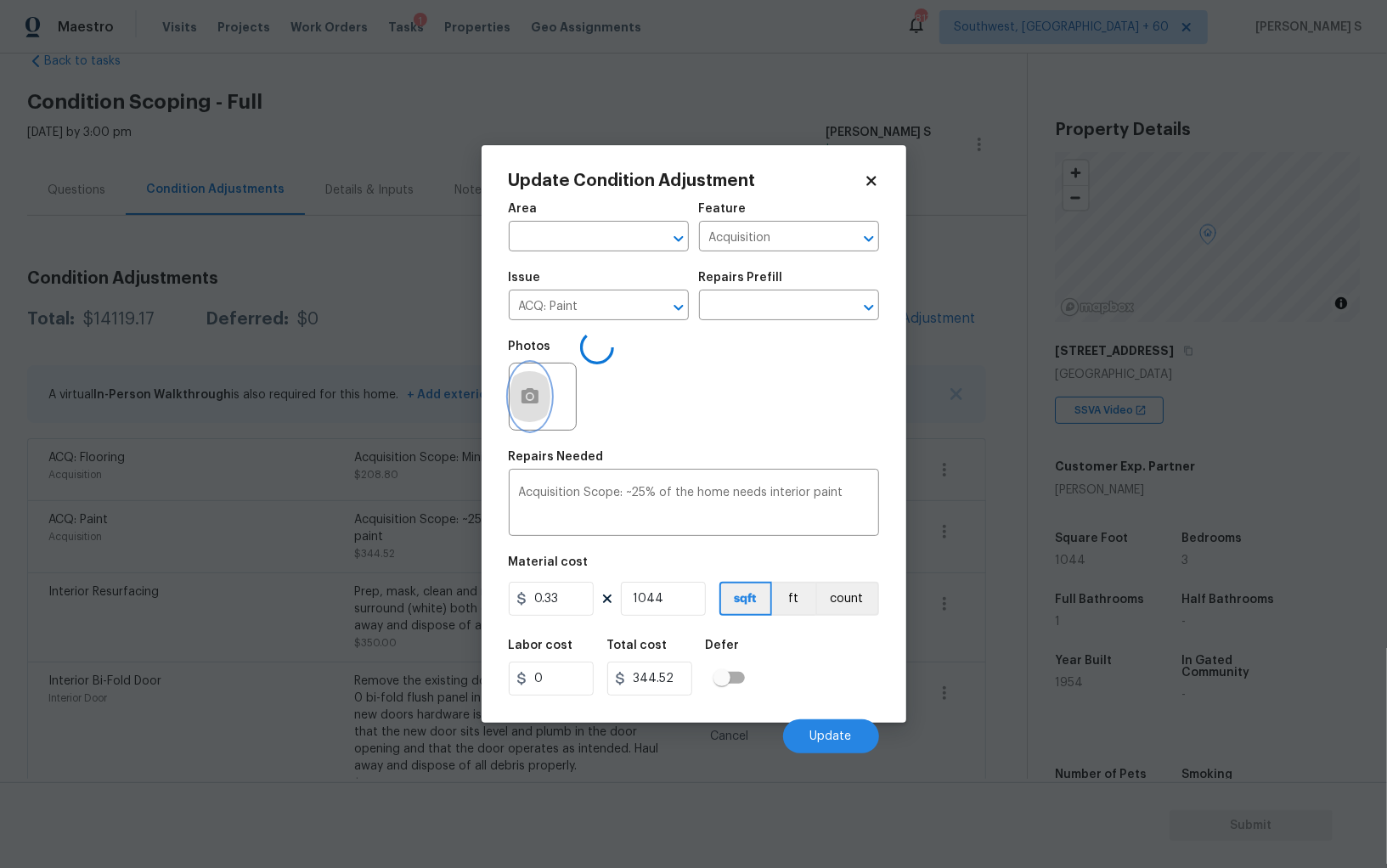
click at [536, 382] on button "button" at bounding box center [530, 396] width 41 height 66
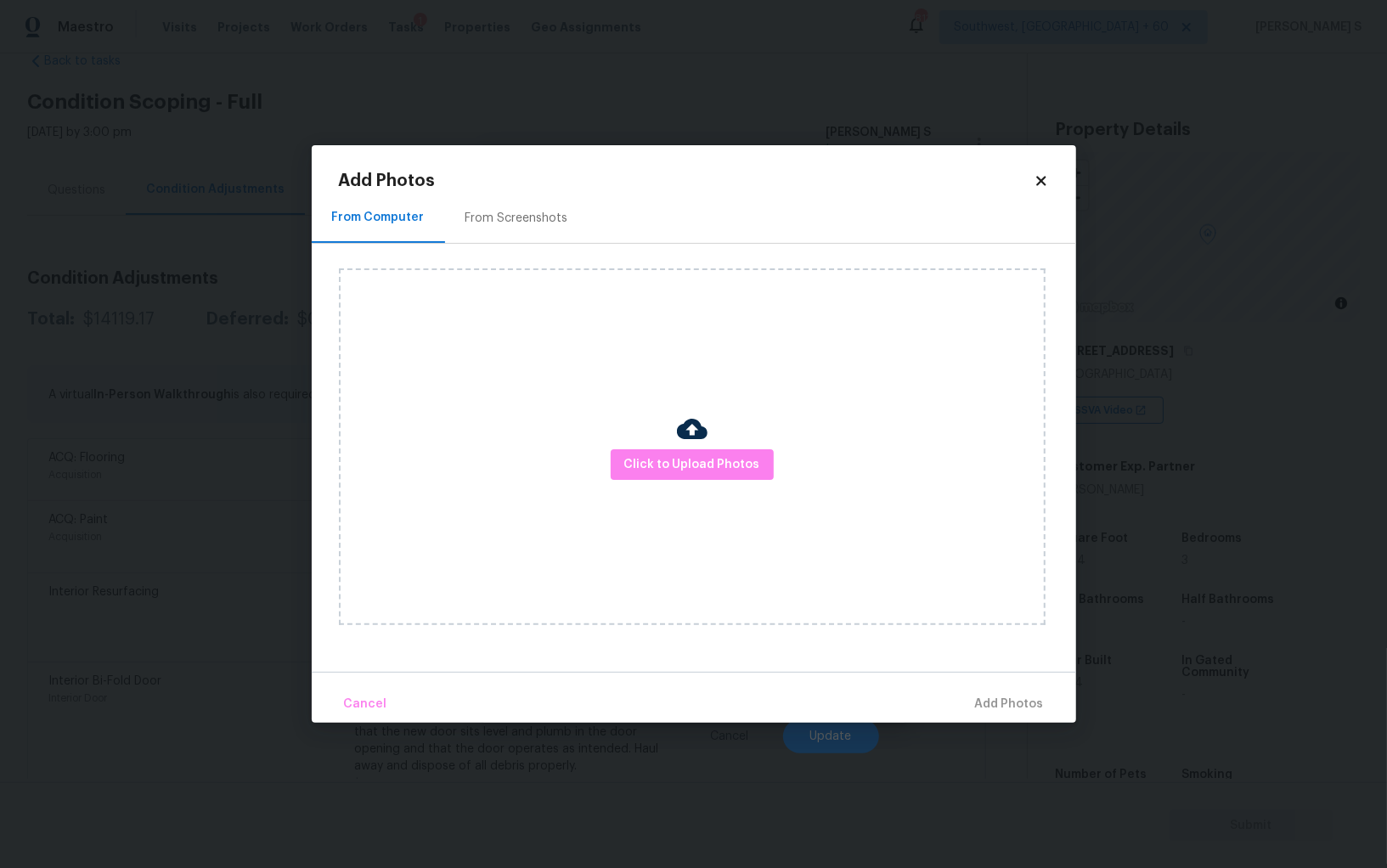
click at [520, 207] on div "From Screenshots" at bounding box center [517, 218] width 144 height 50
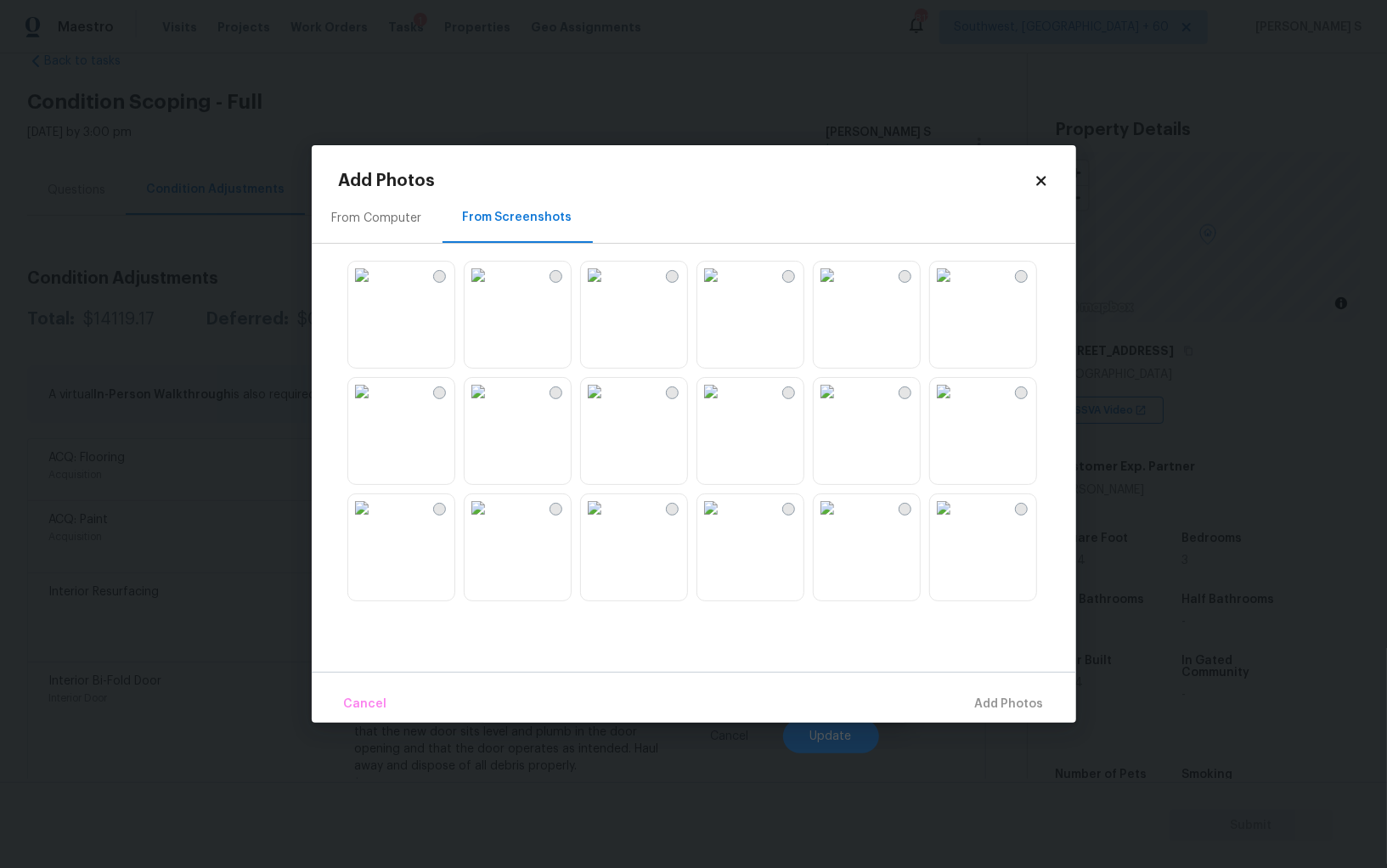
click at [816, 405] on img at bounding box center [827, 390] width 27 height 27
click at [951, 405] on img at bounding box center [944, 390] width 27 height 27
click at [927, 538] on div at bounding box center [707, 430] width 738 height 357
click at [602, 521] on img at bounding box center [594, 507] width 27 height 27
click at [492, 399] on img at bounding box center [478, 390] width 27 height 27
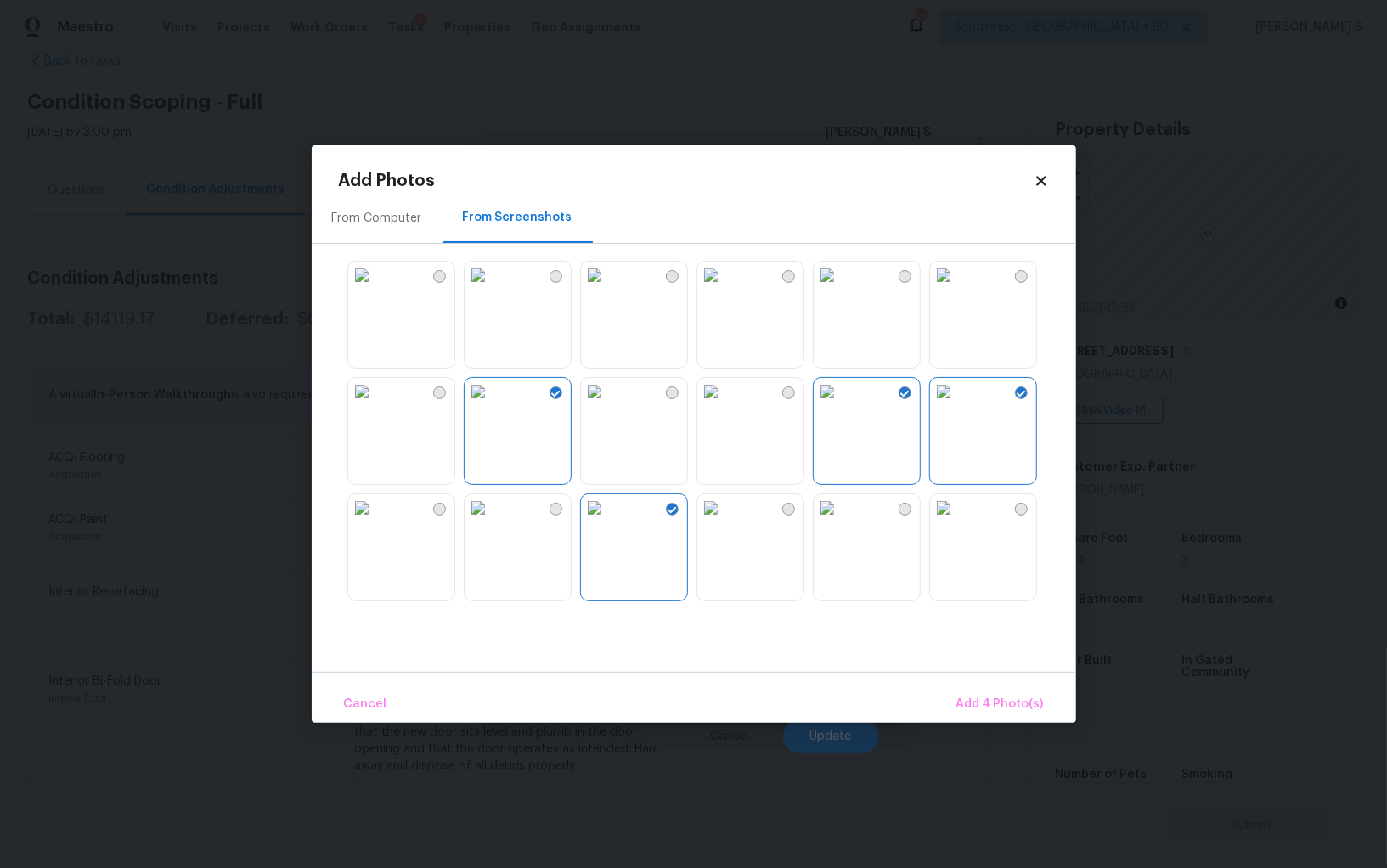
click at [609, 405] on img at bounding box center [594, 390] width 27 height 27
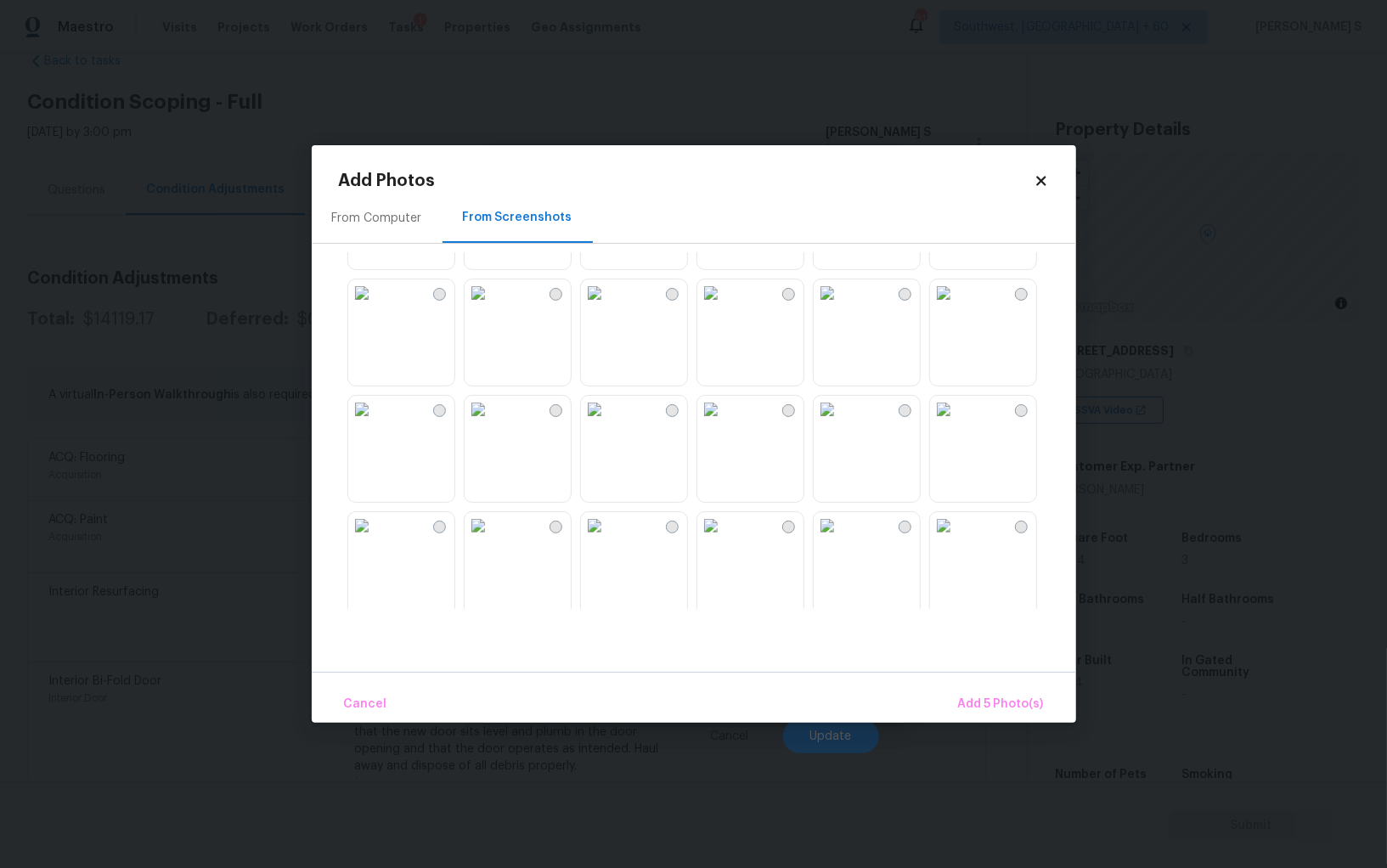
scroll to position [641, 0]
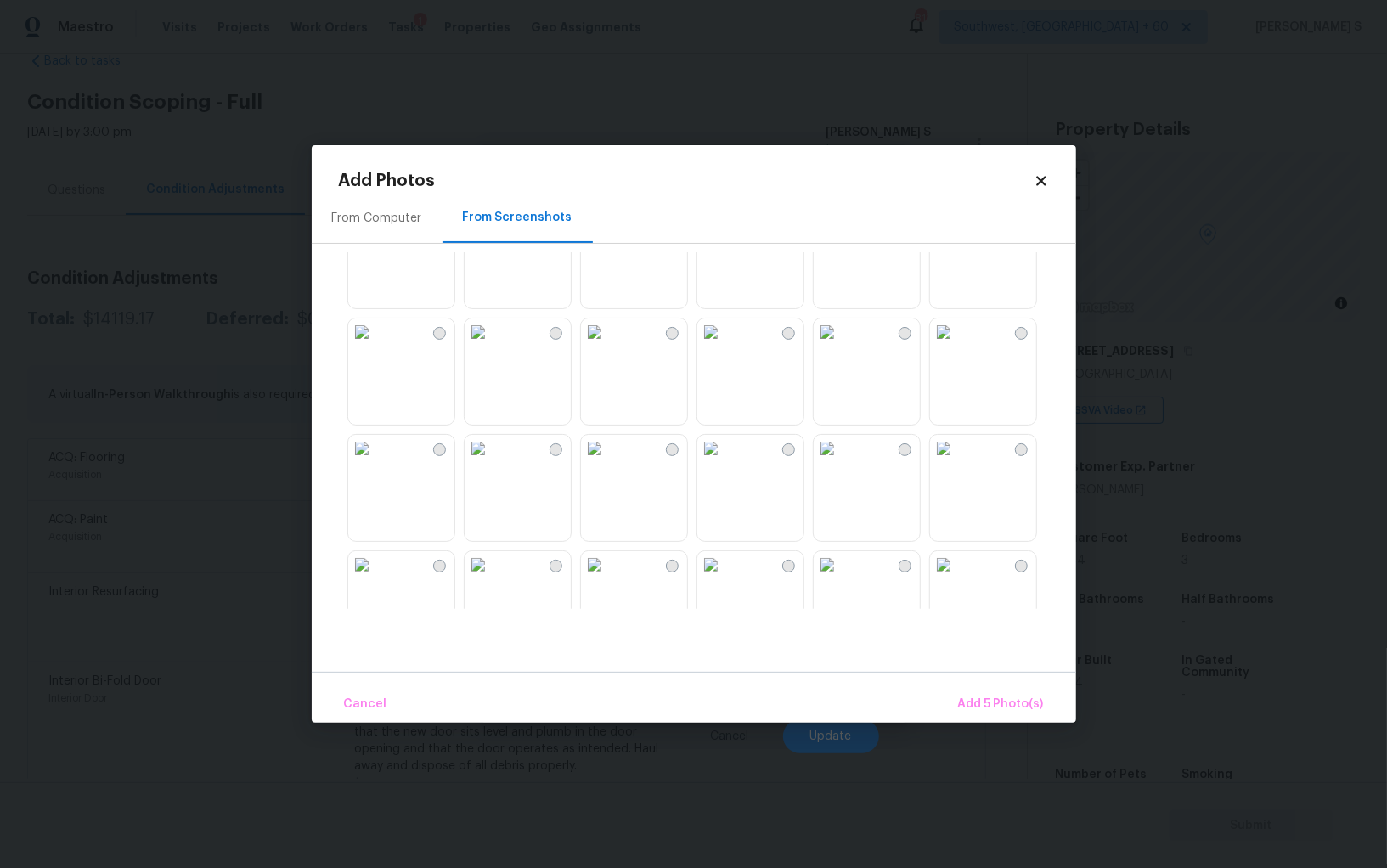
click img
click button "Add 8 Photo(s)"
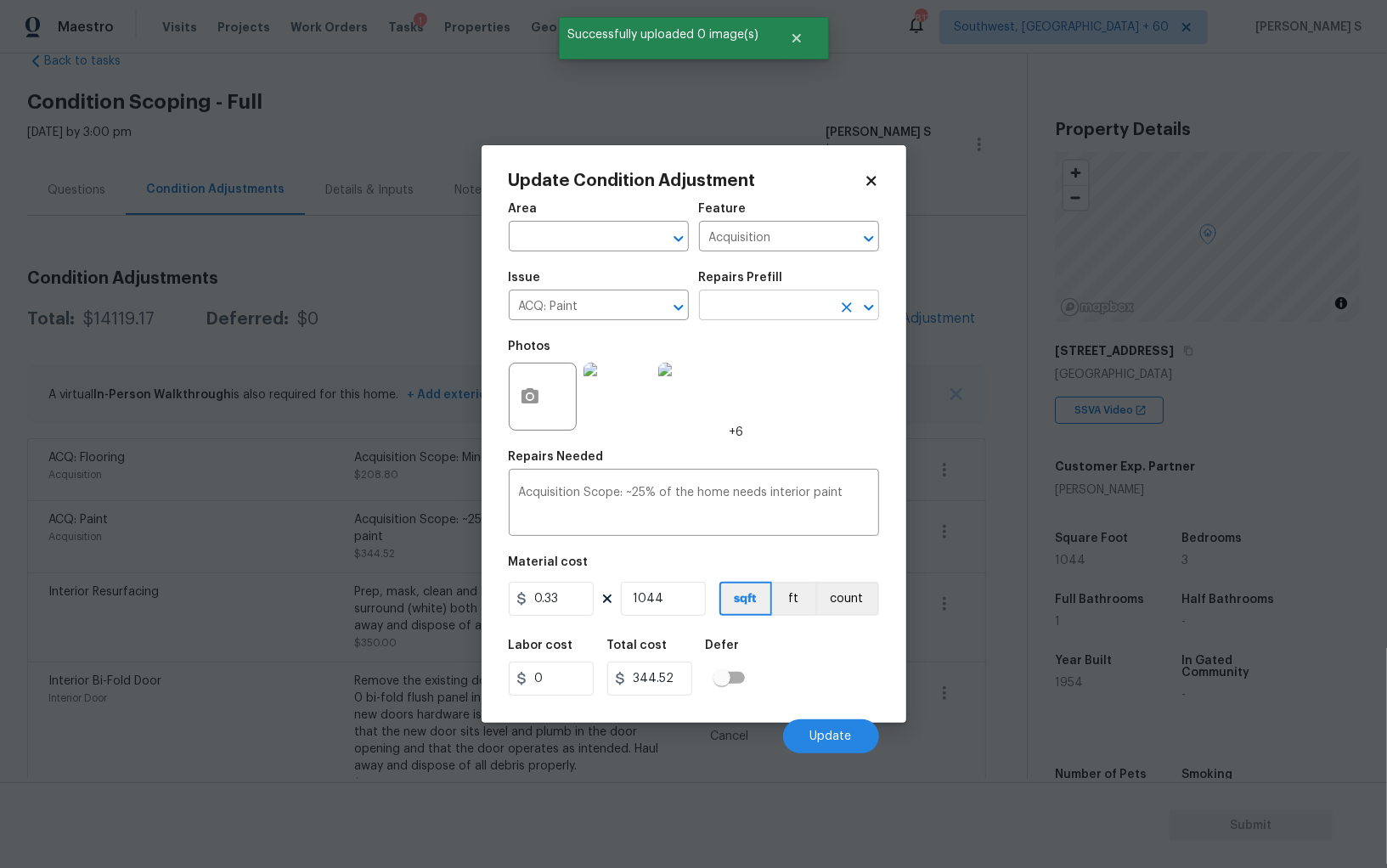
click input "text"
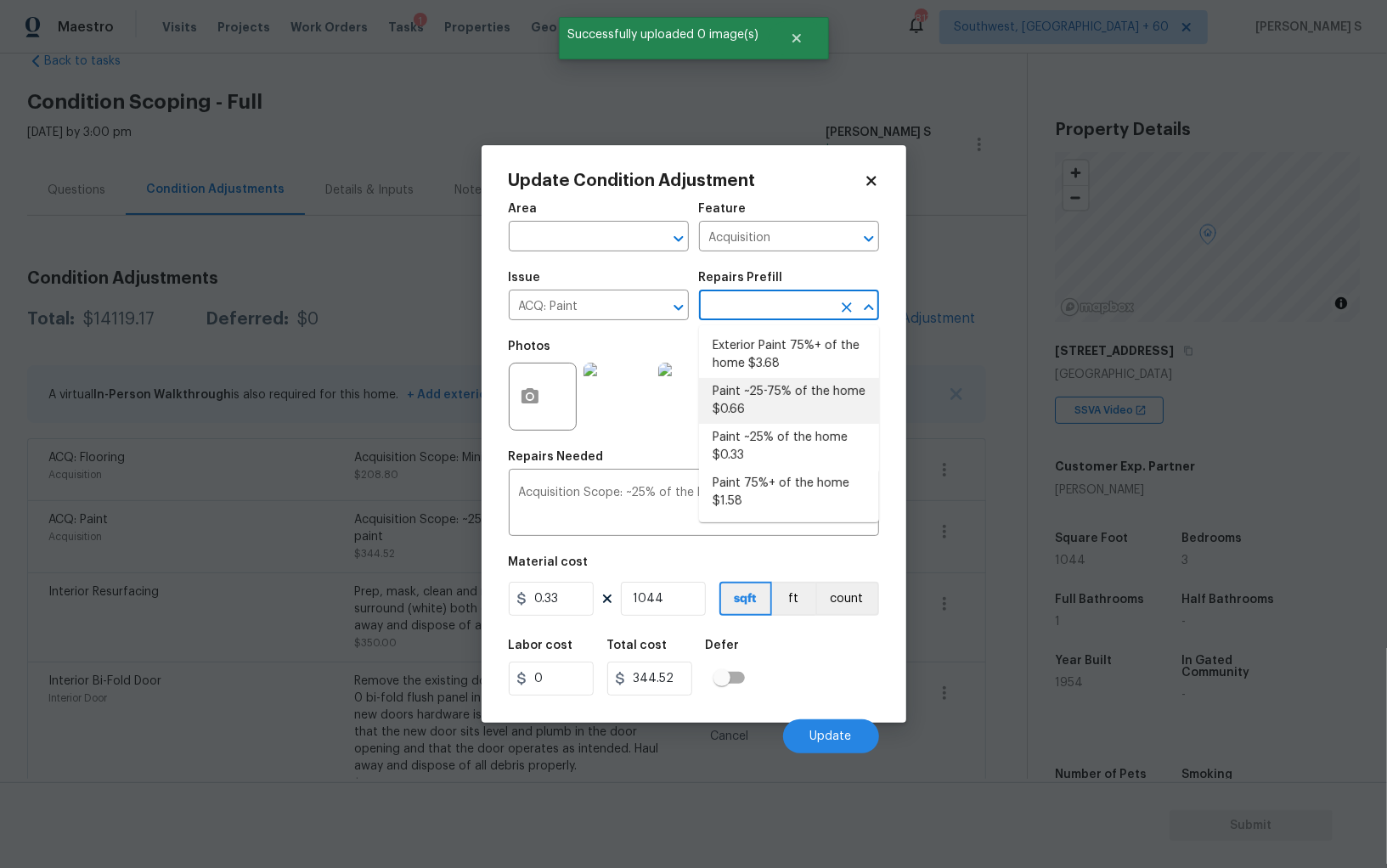
click li "Paint ~25-75% of the home $0.66"
type textarea "Acquisition Scope: ~25 - 75% of the home needs interior paint"
type input "0.66"
type input "689.04"
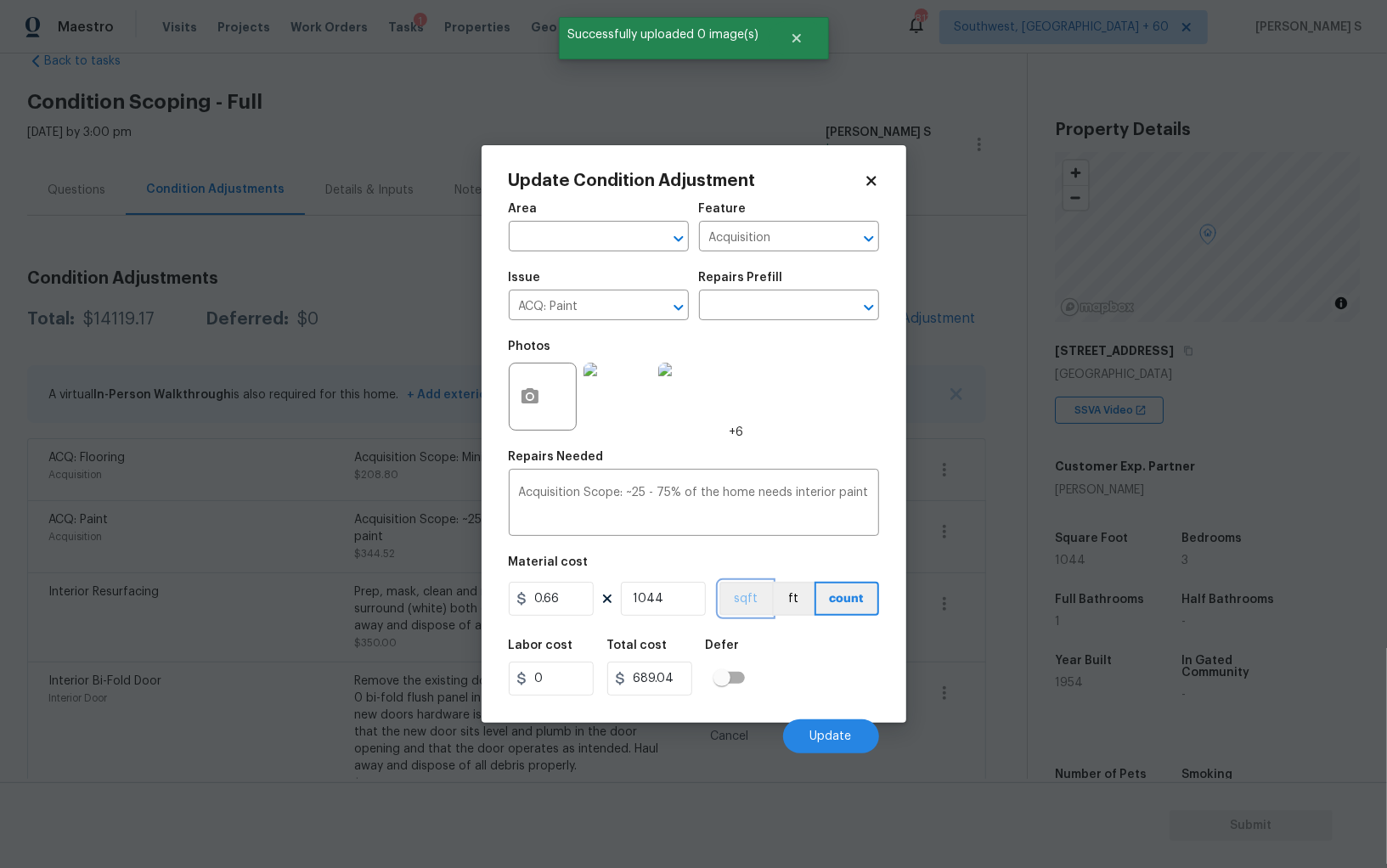
click button "sqft"
click div "Labor cost 0 Total cost 689.04 Defer"
click button "Update"
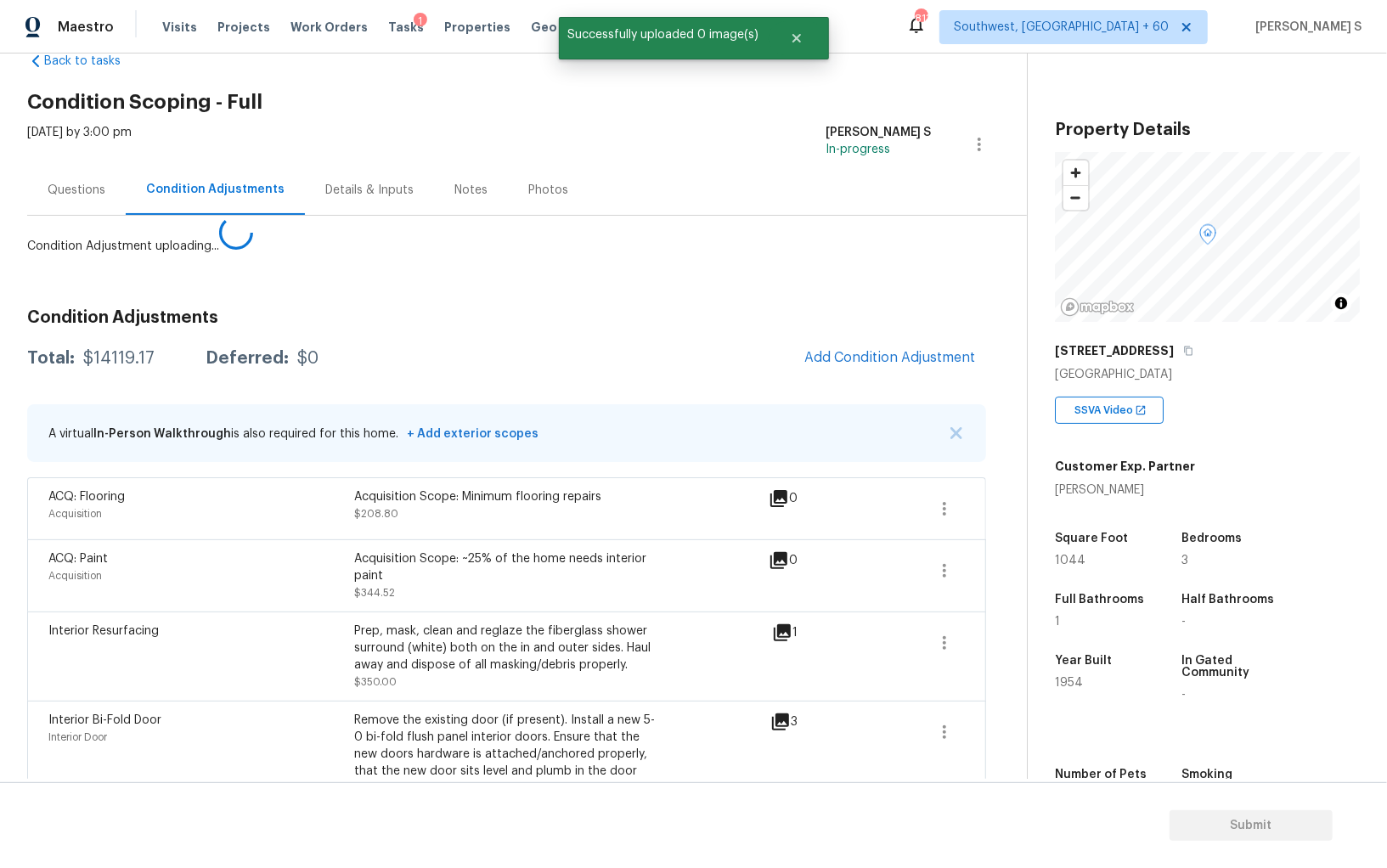
click body "Maestro Visits Projects Work Orders Tasks 1 Properties Geo Assignments 813 Sout…"
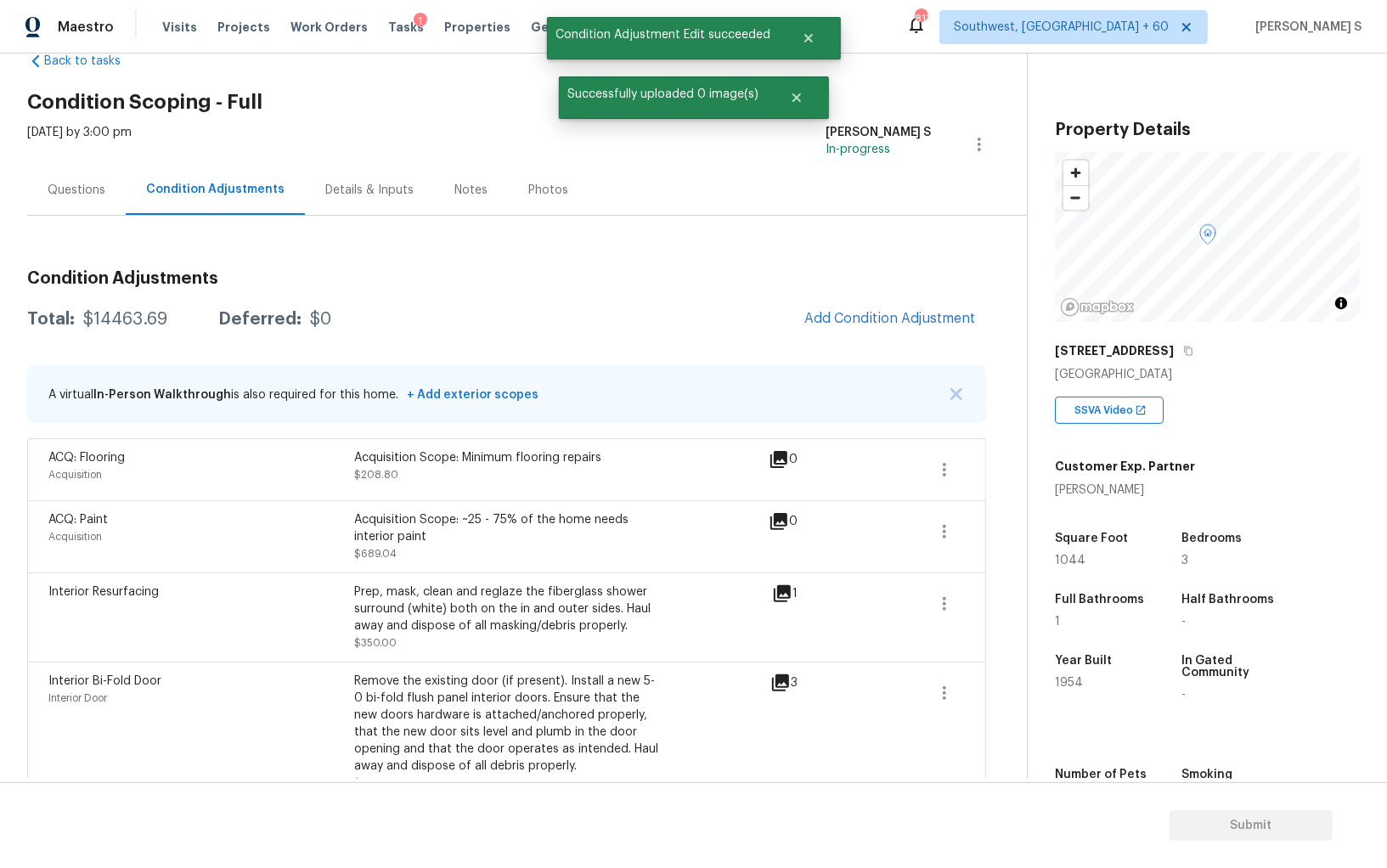
click div "$14463.69"
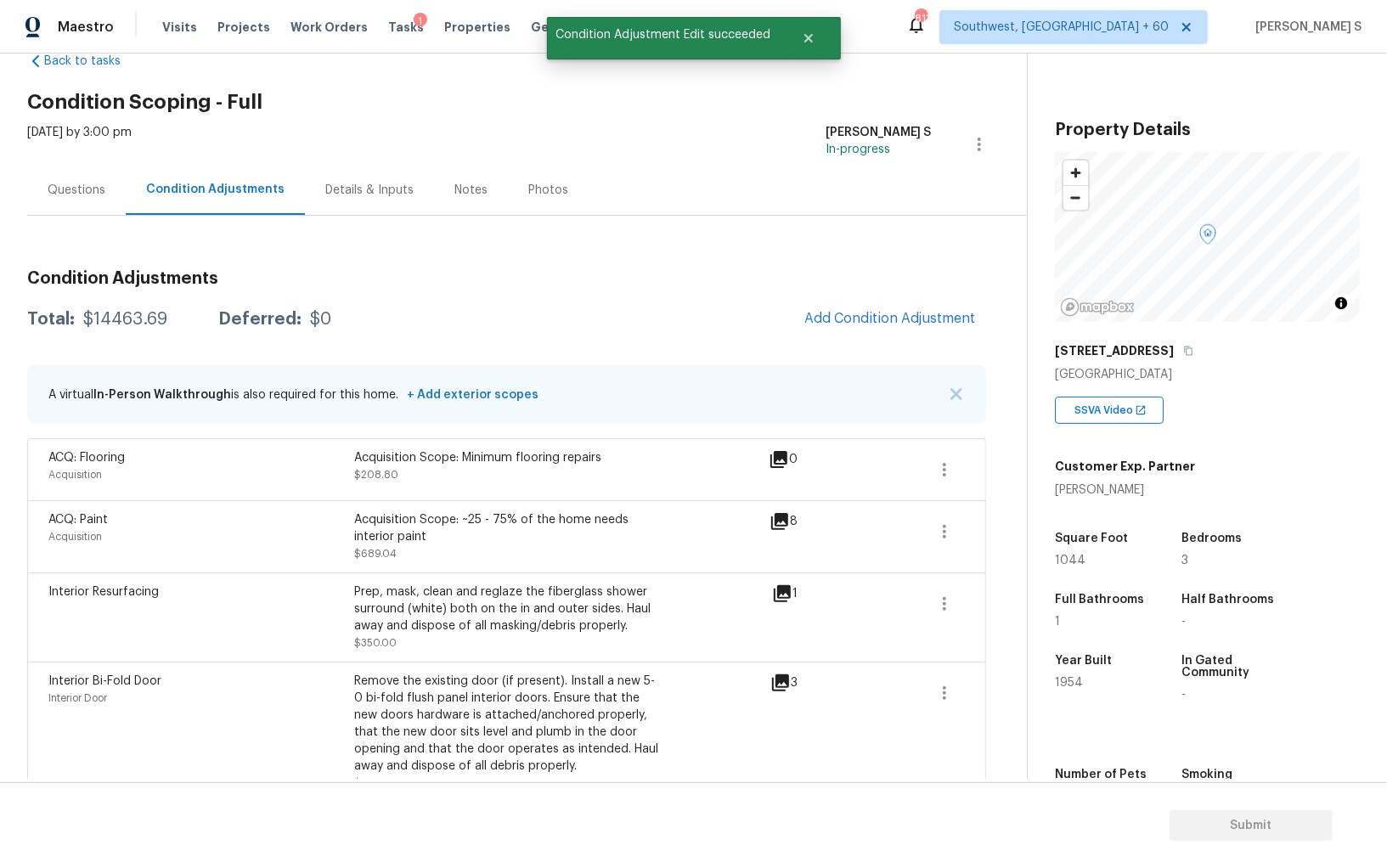
click h3 "Condition Adjustments"
click div "$14463.69"
copy div "14463.69"
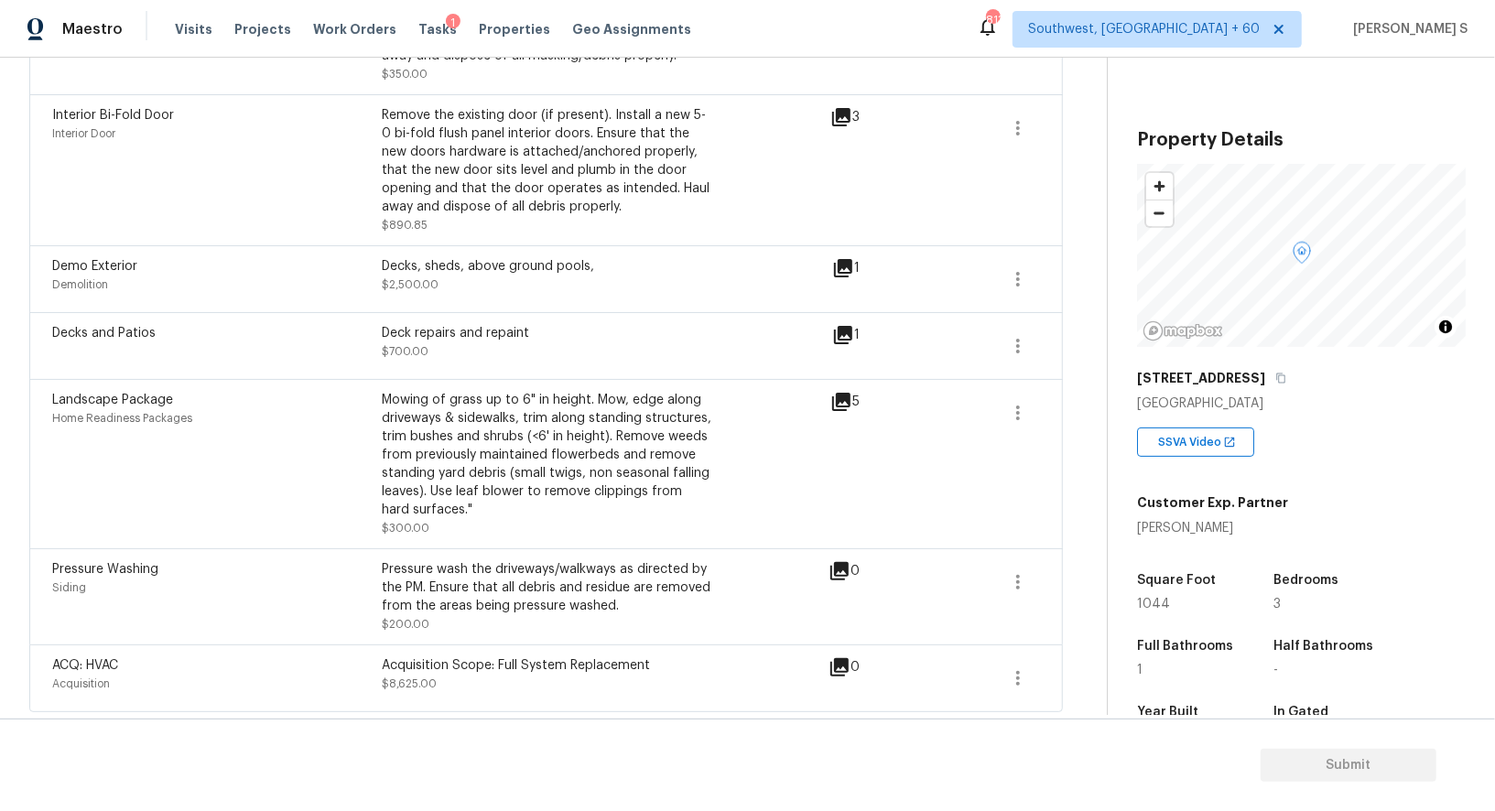
scroll to position [0, 0]
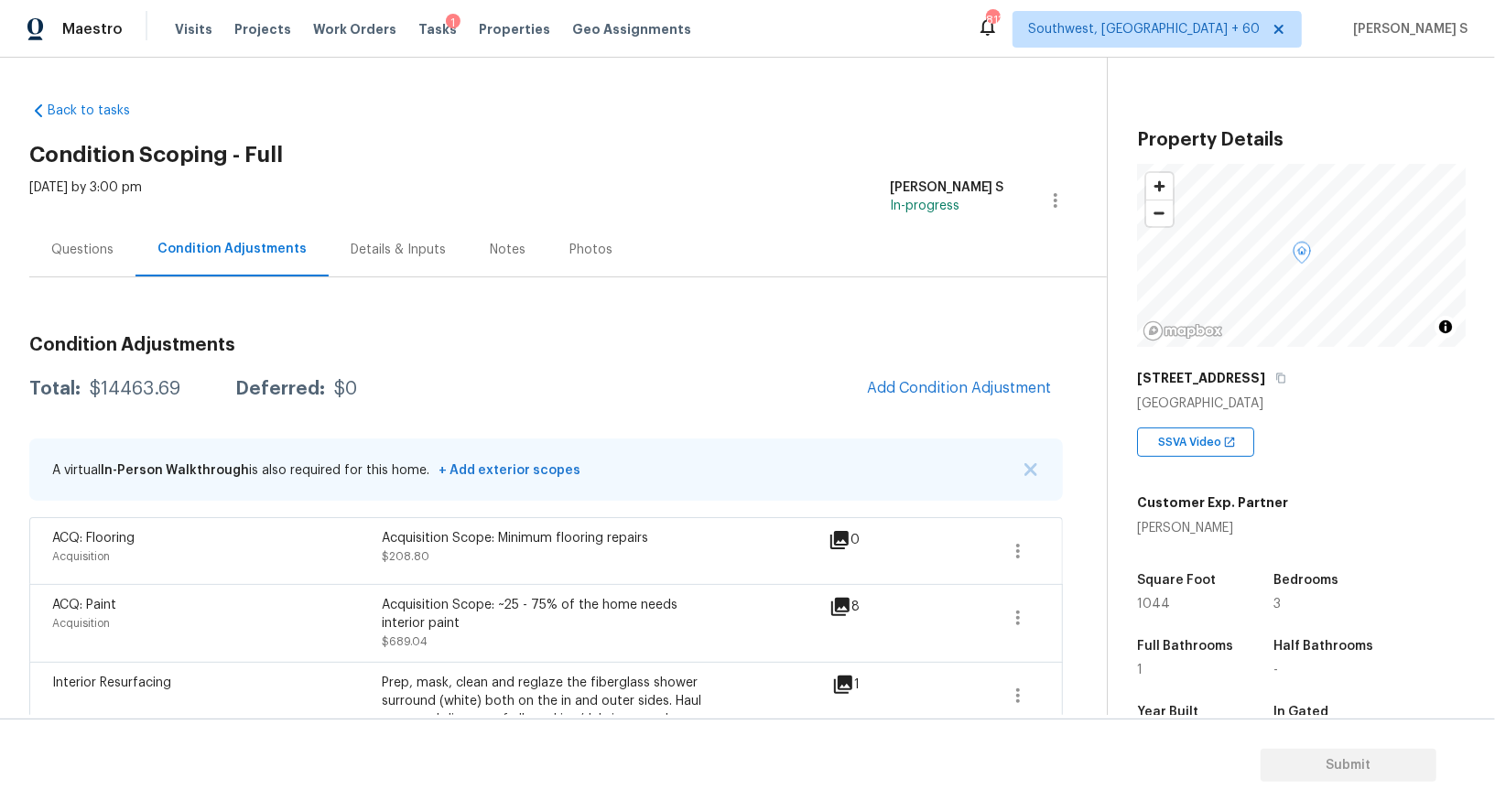
click div "Questions"
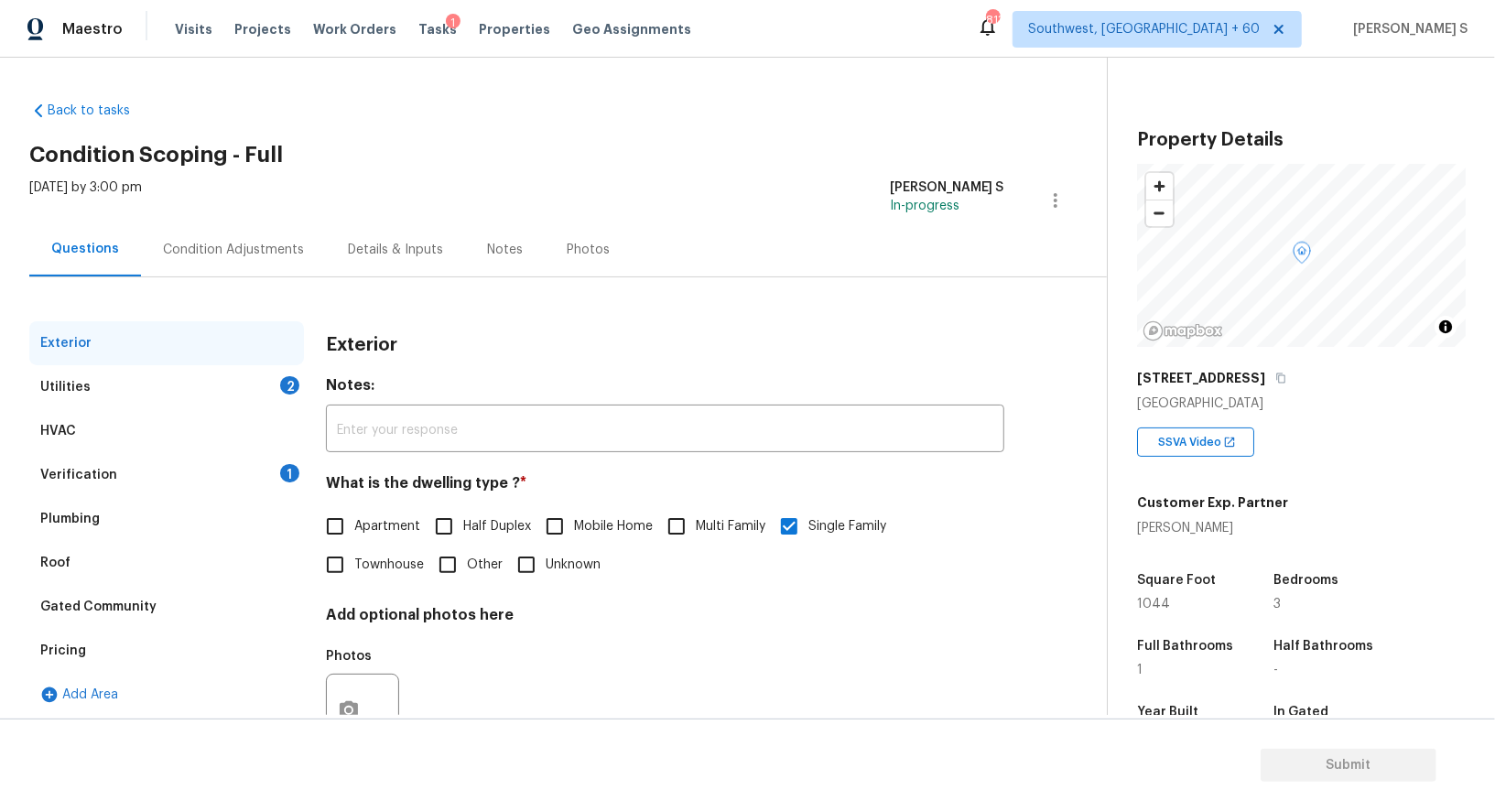
scroll to position [70, 0]
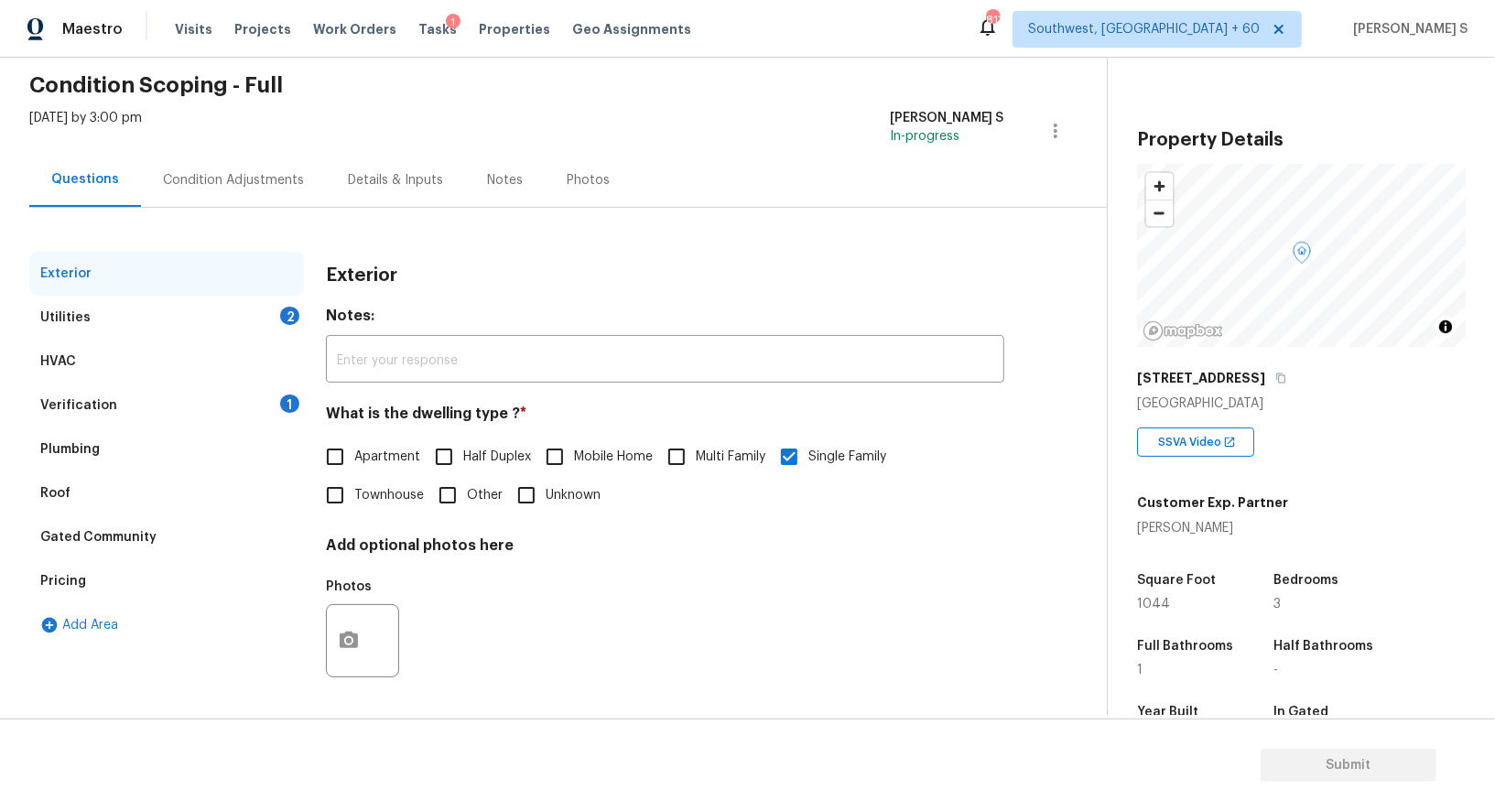
click div "Verification 1"
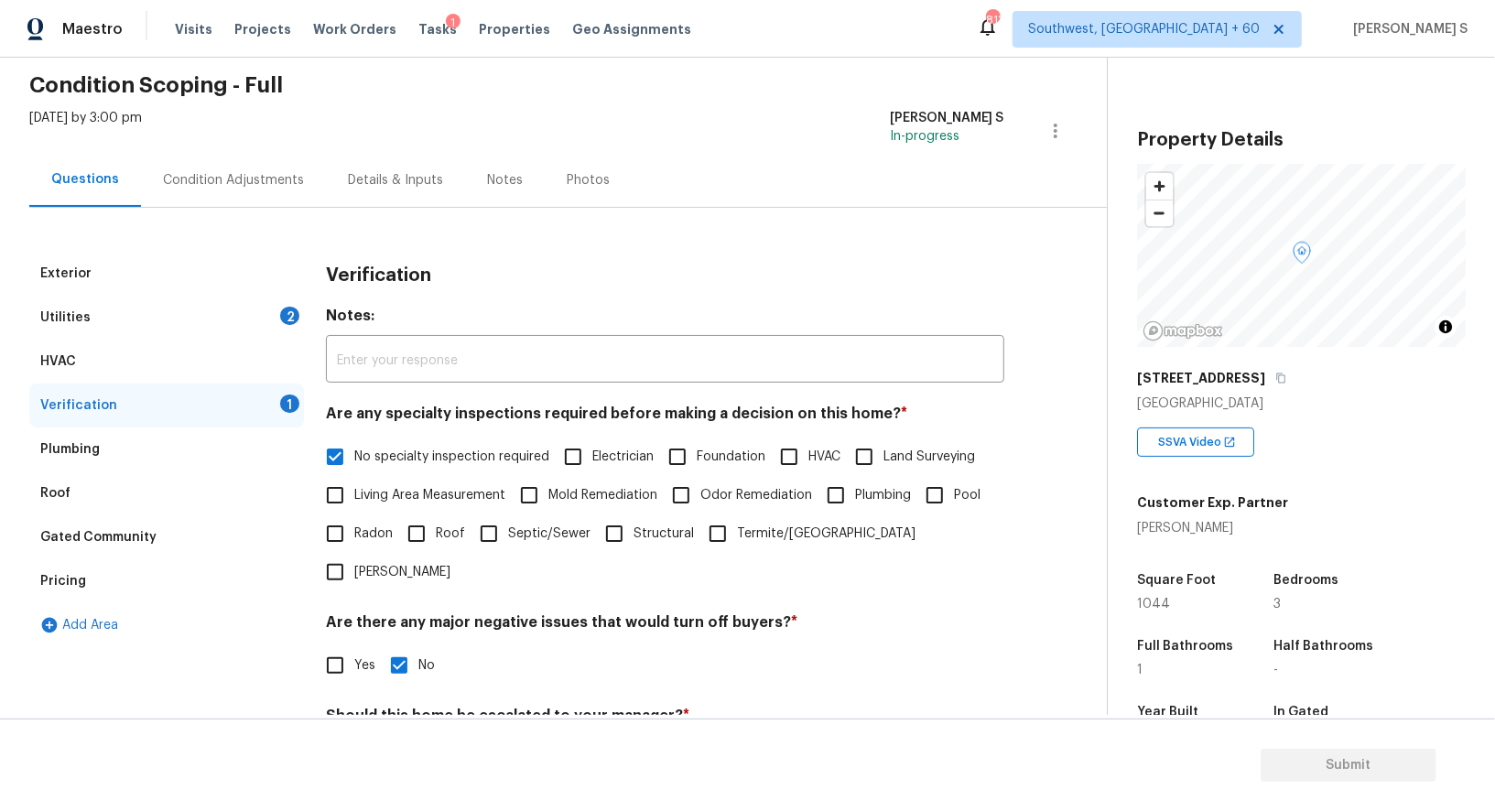
scroll to position [234, 0]
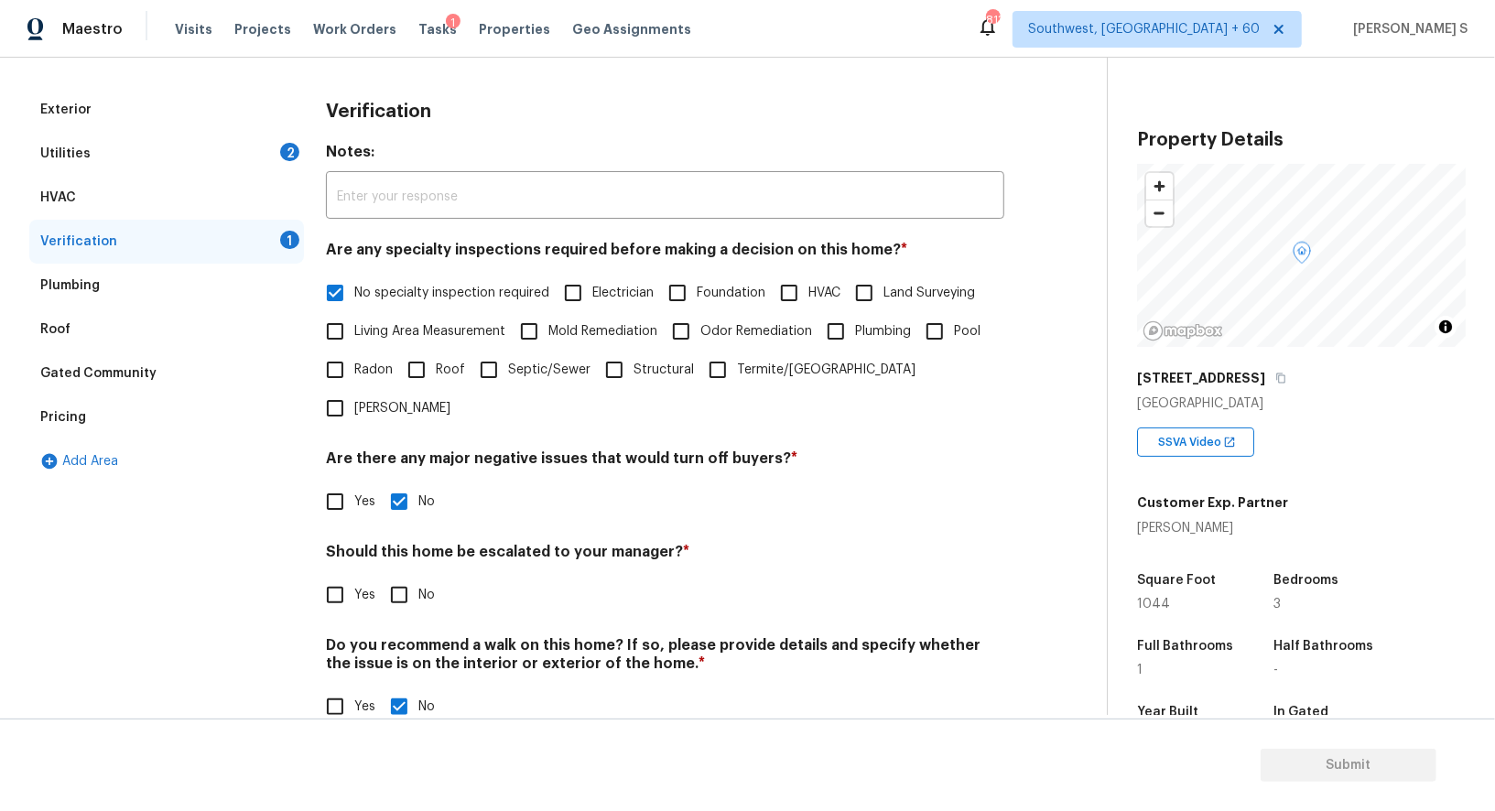
click h4 "Should this home be escalated to your manager? *"
click input "No"
checkbox input "true"
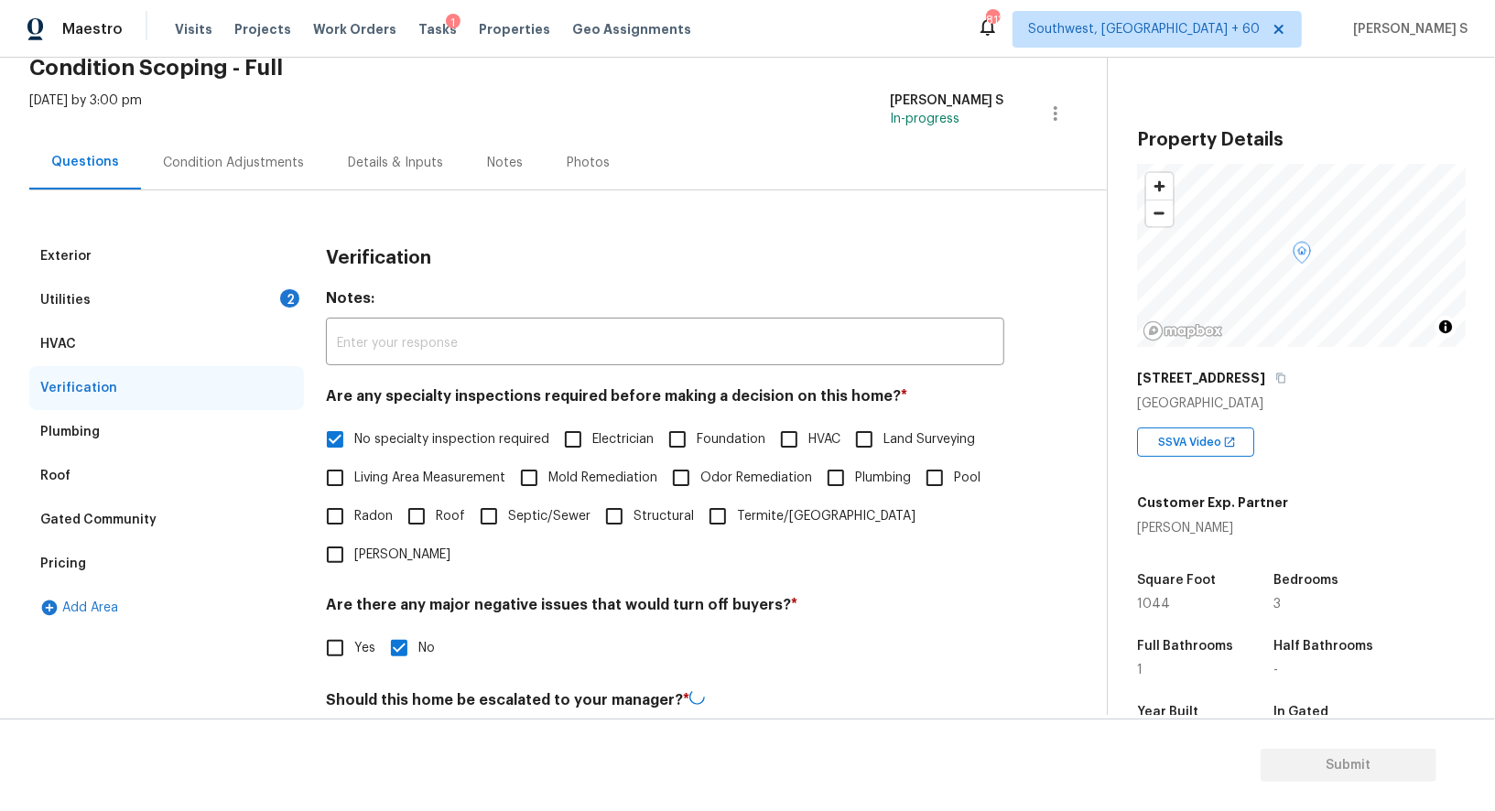
scroll to position [0, 0]
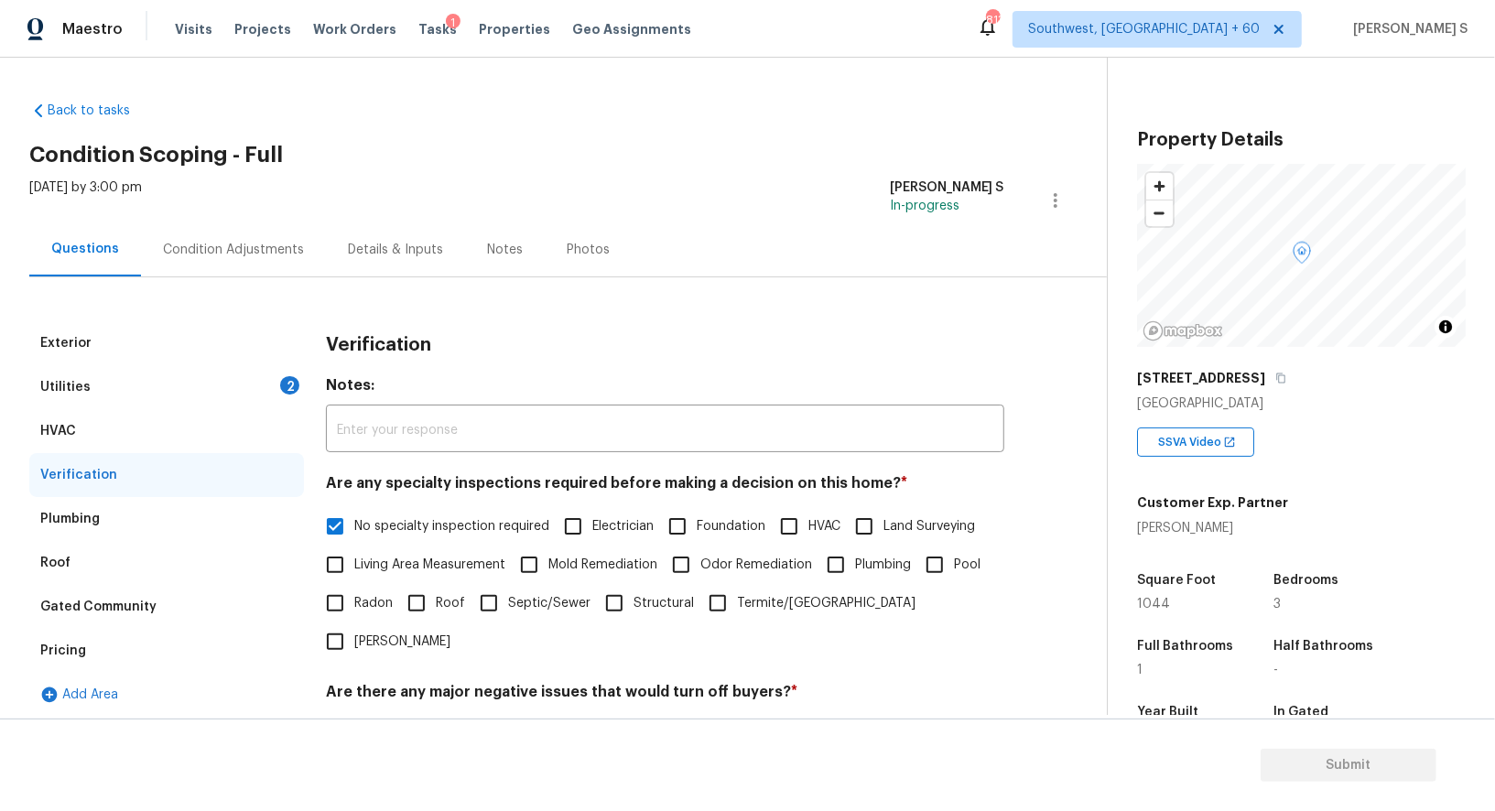
click div "Utilities 2"
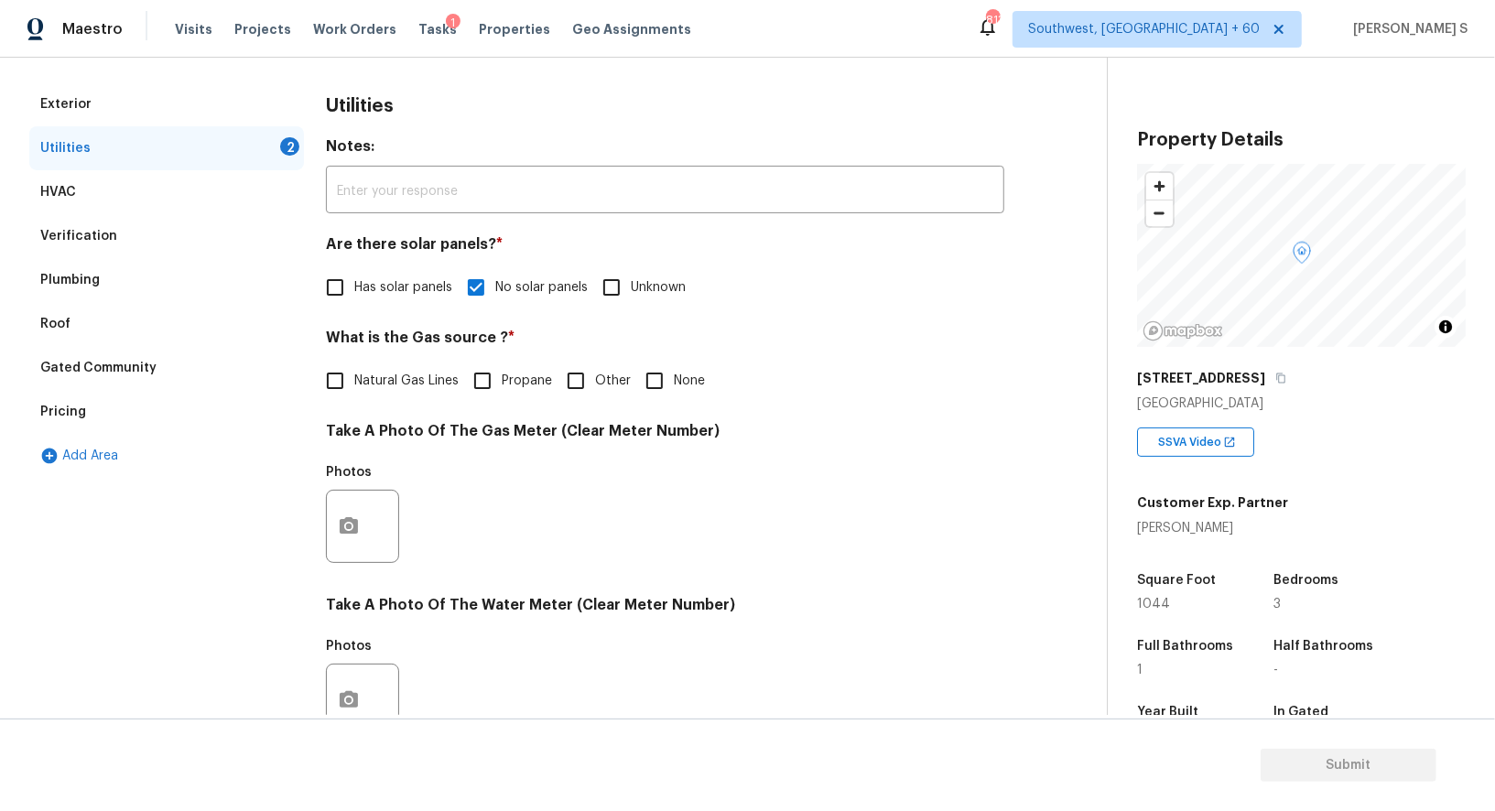
scroll to position [566, 0]
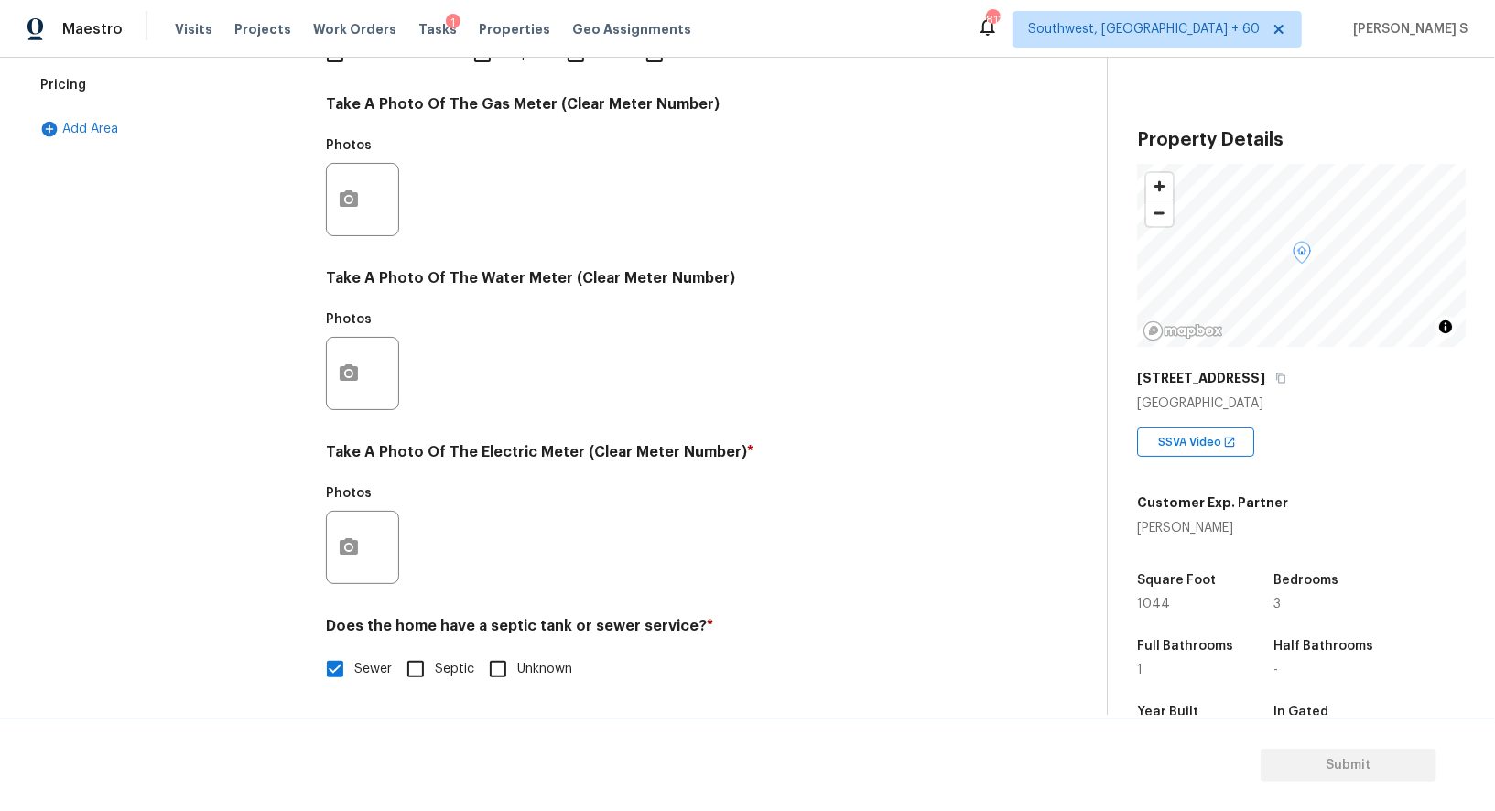
click div
click button "button"
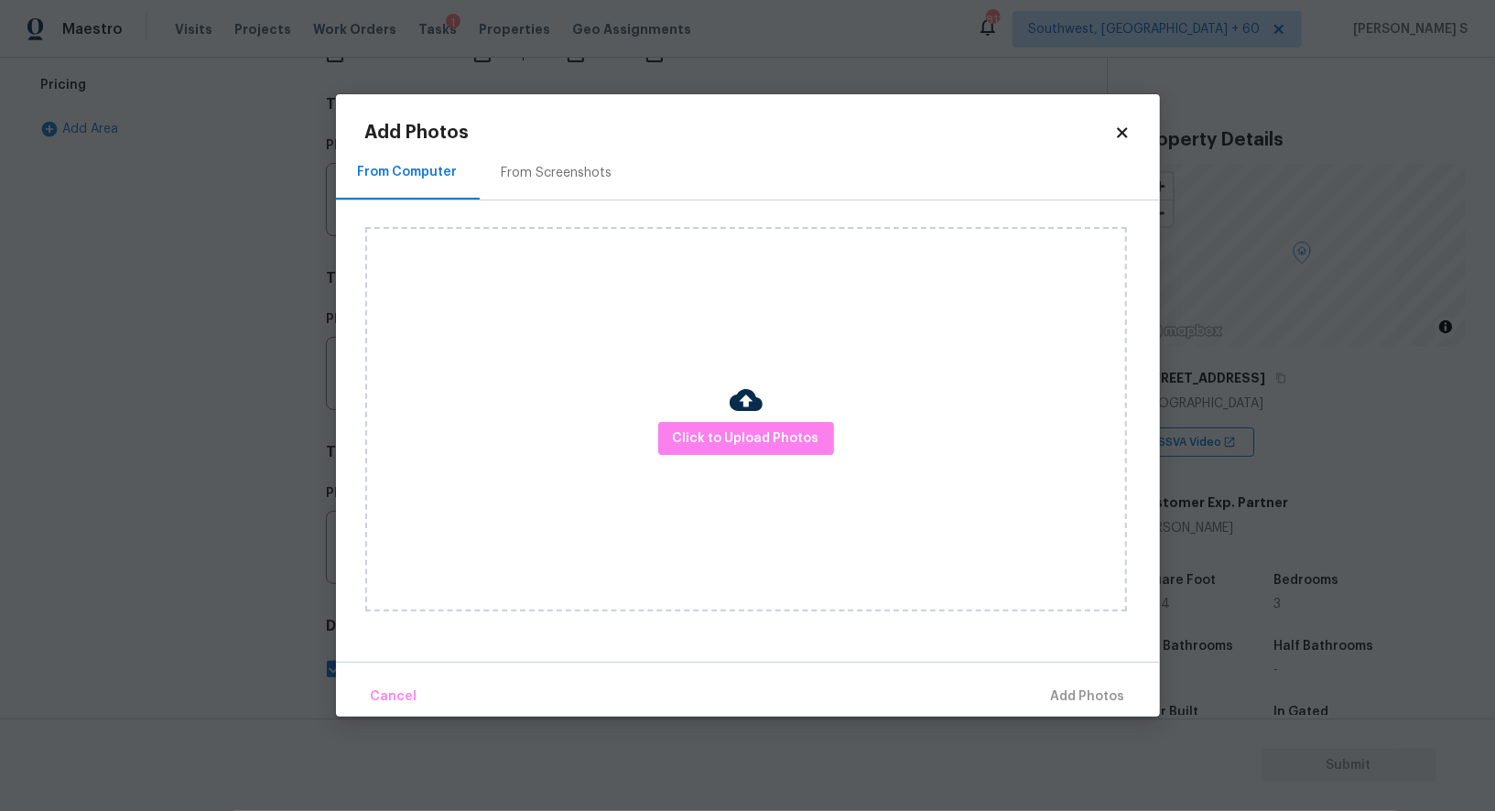
click div
click span "Click to Upload Photos"
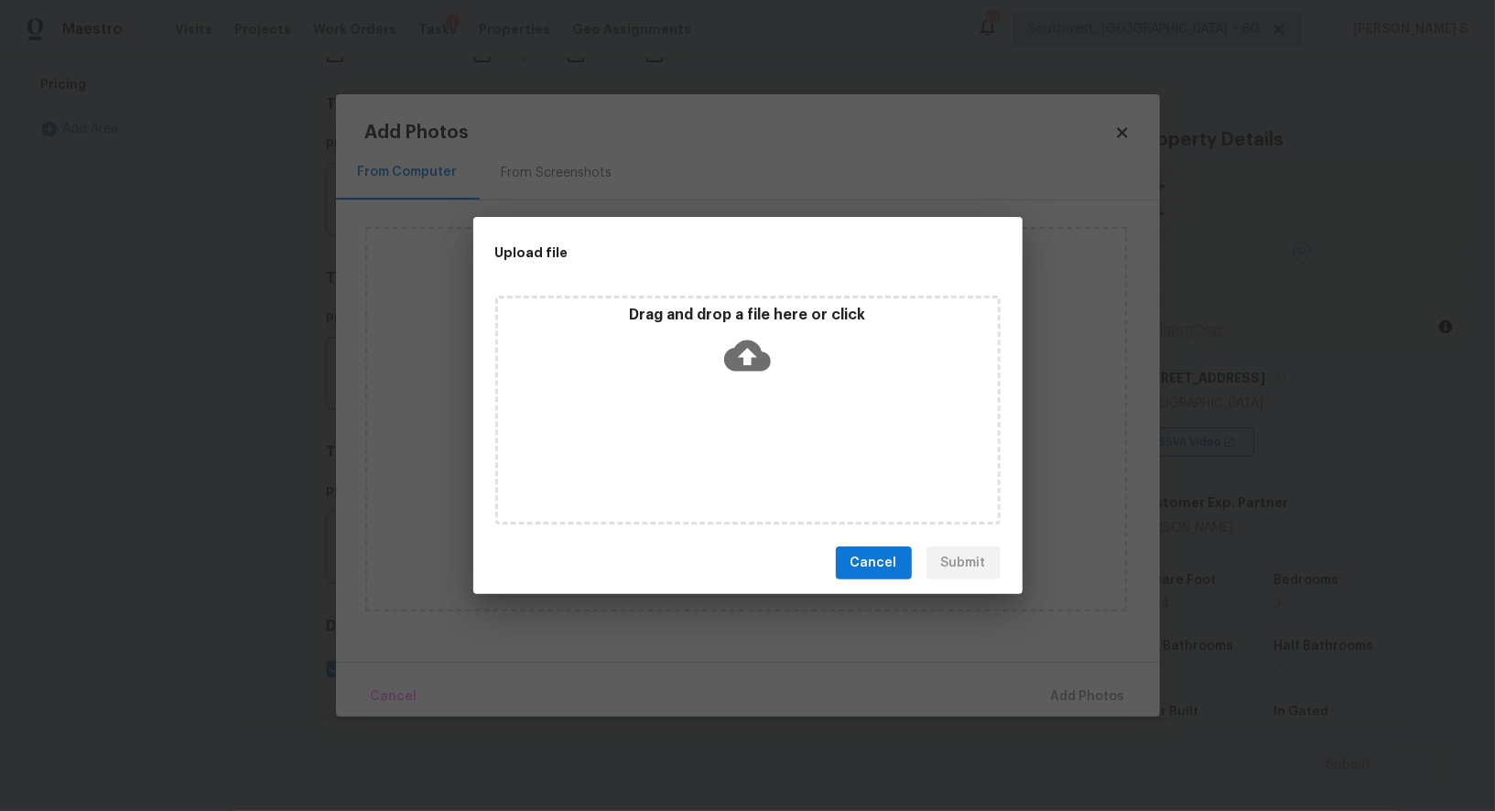
click div "Drag and drop a file here or click"
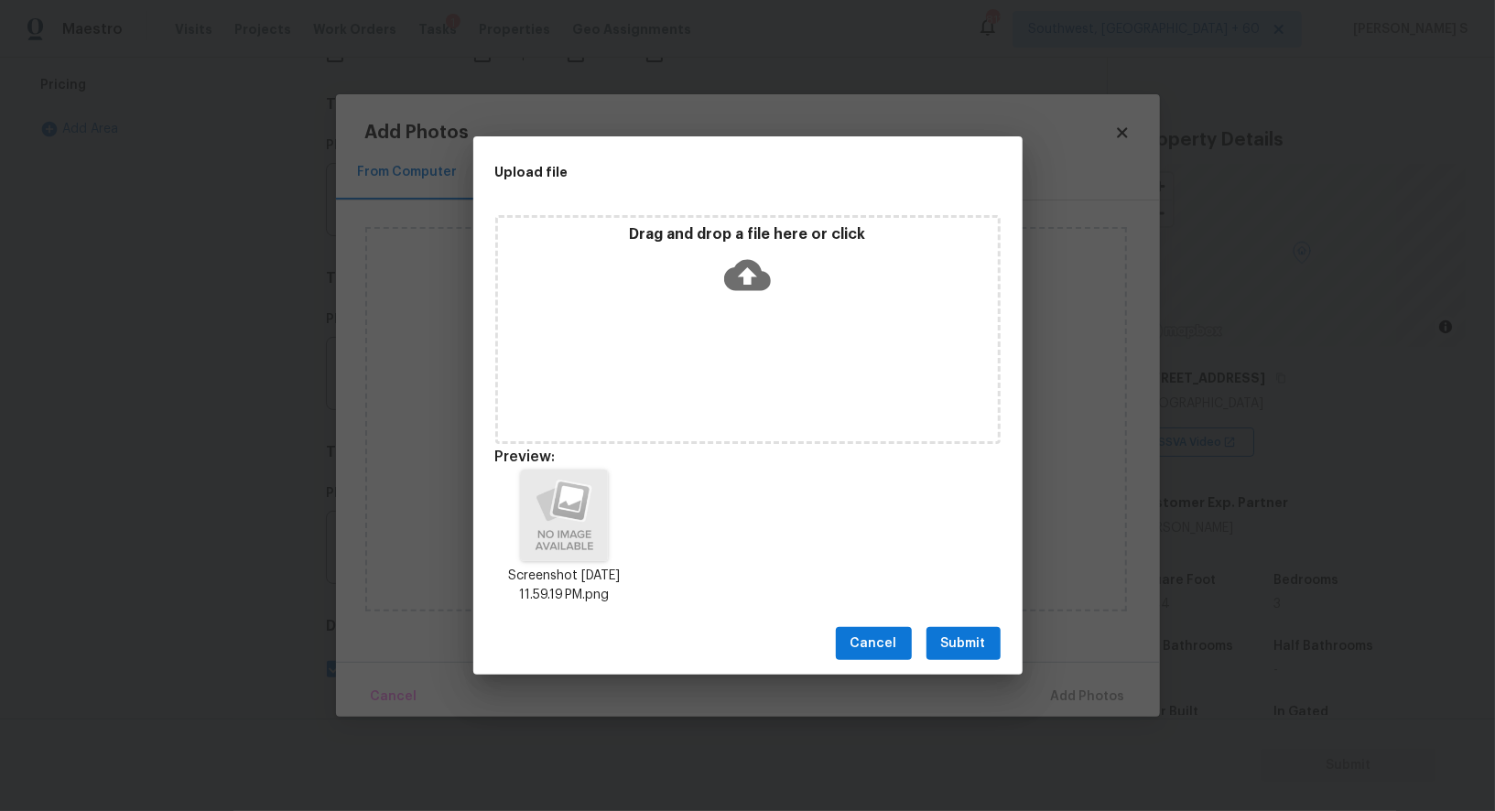
click span "Submit"
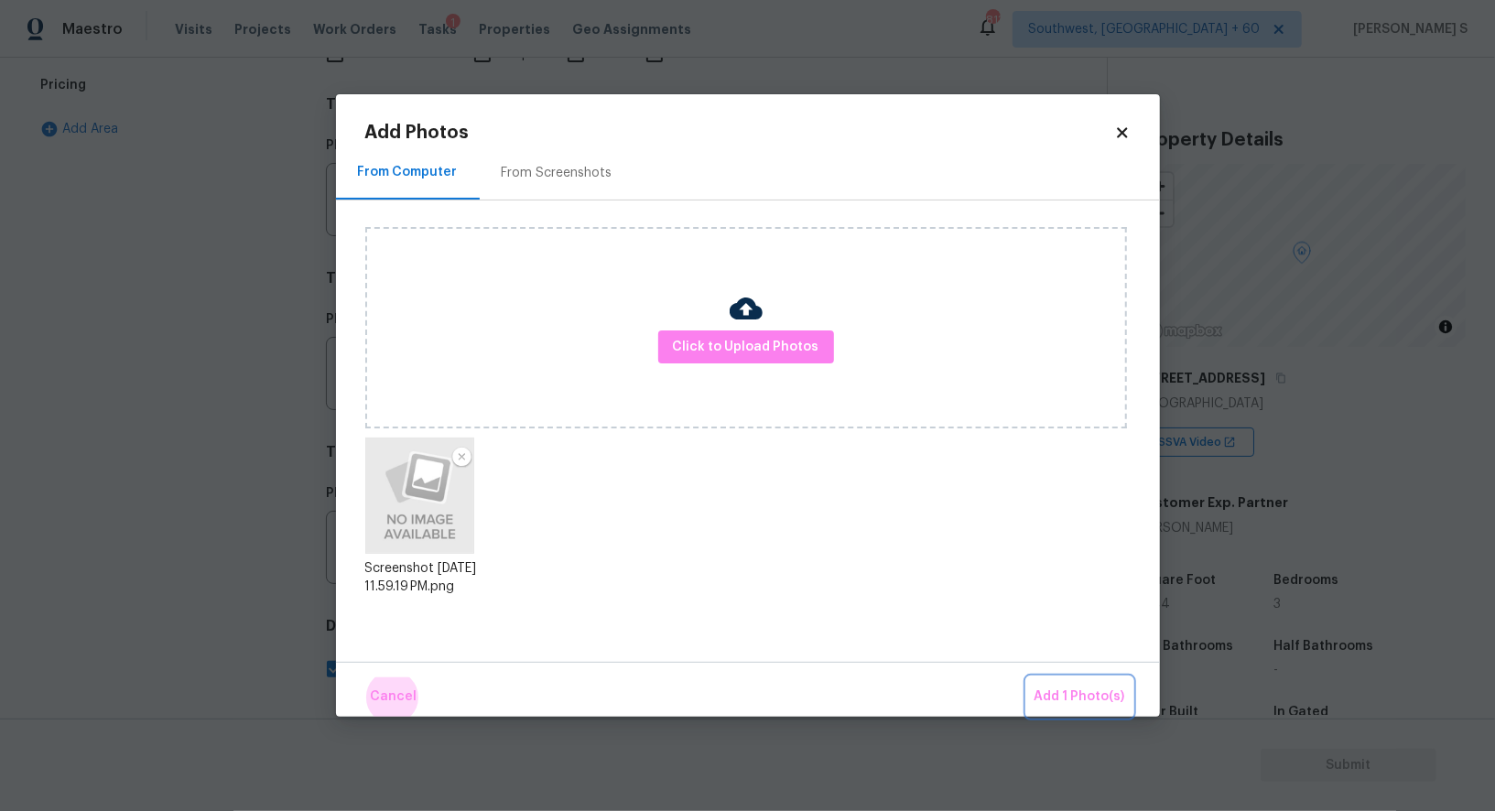
click button "Add 1 Photo(s)"
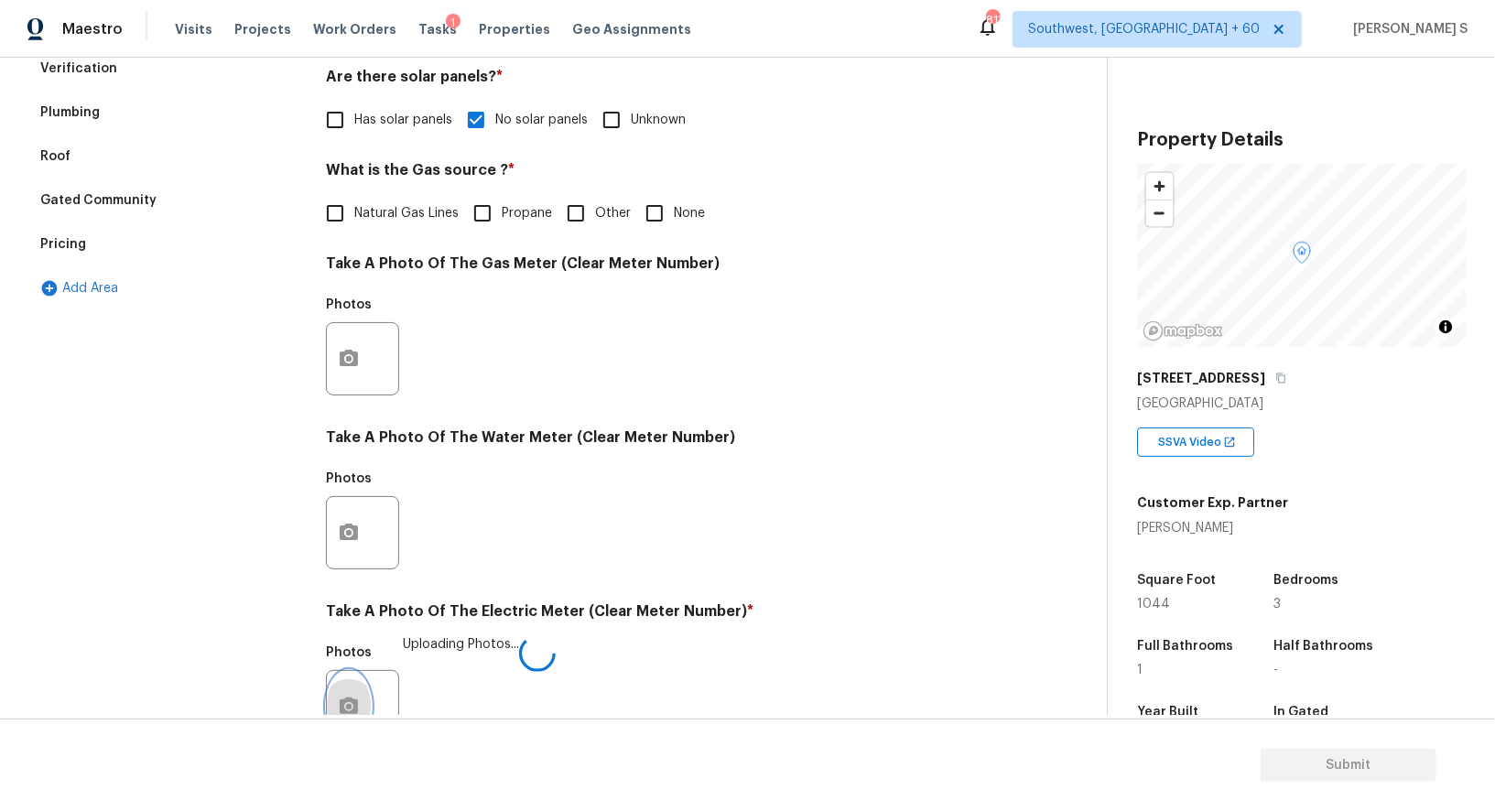
scroll to position [319, 0]
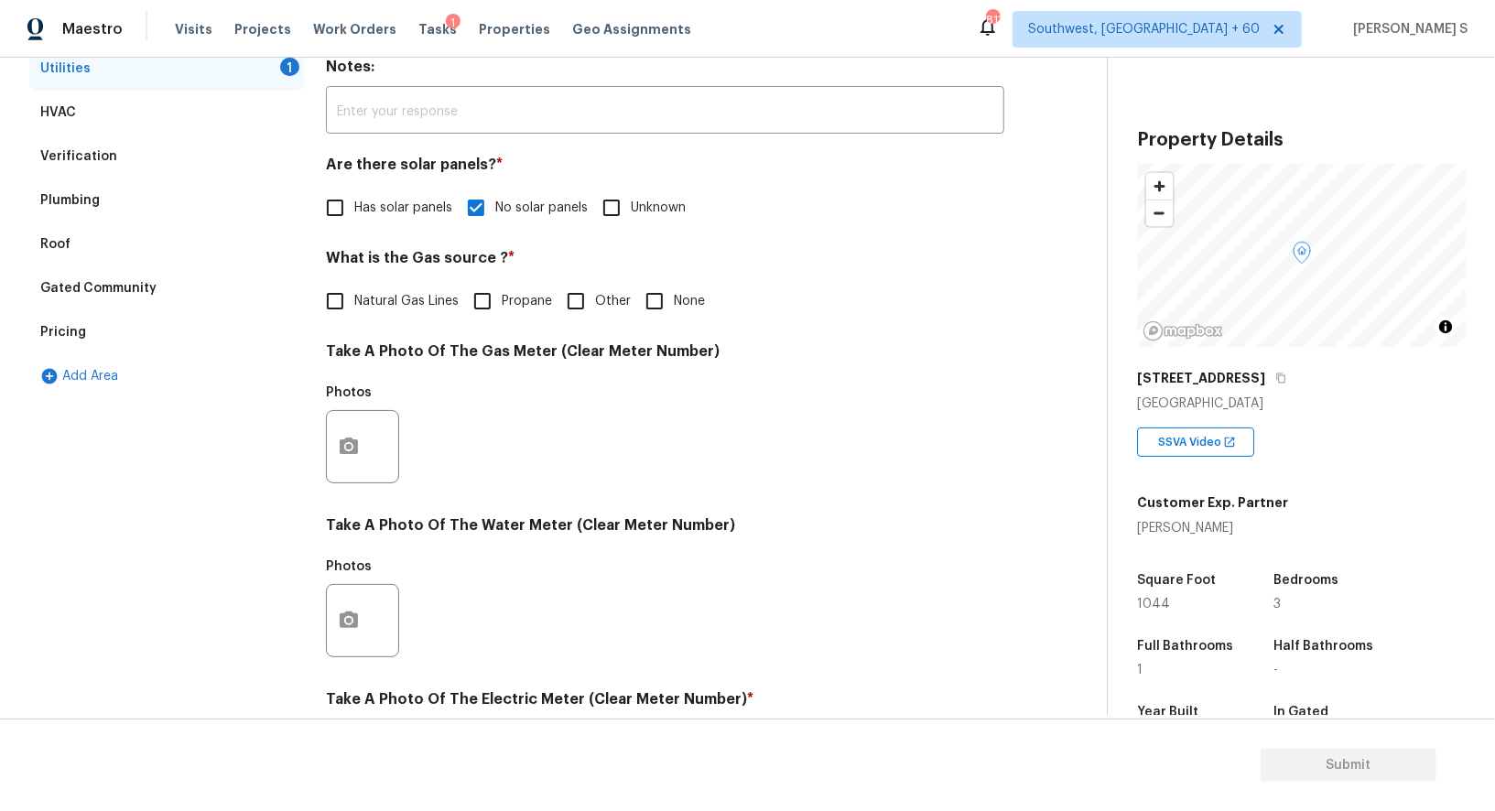
click input "None"
checkbox input "true"
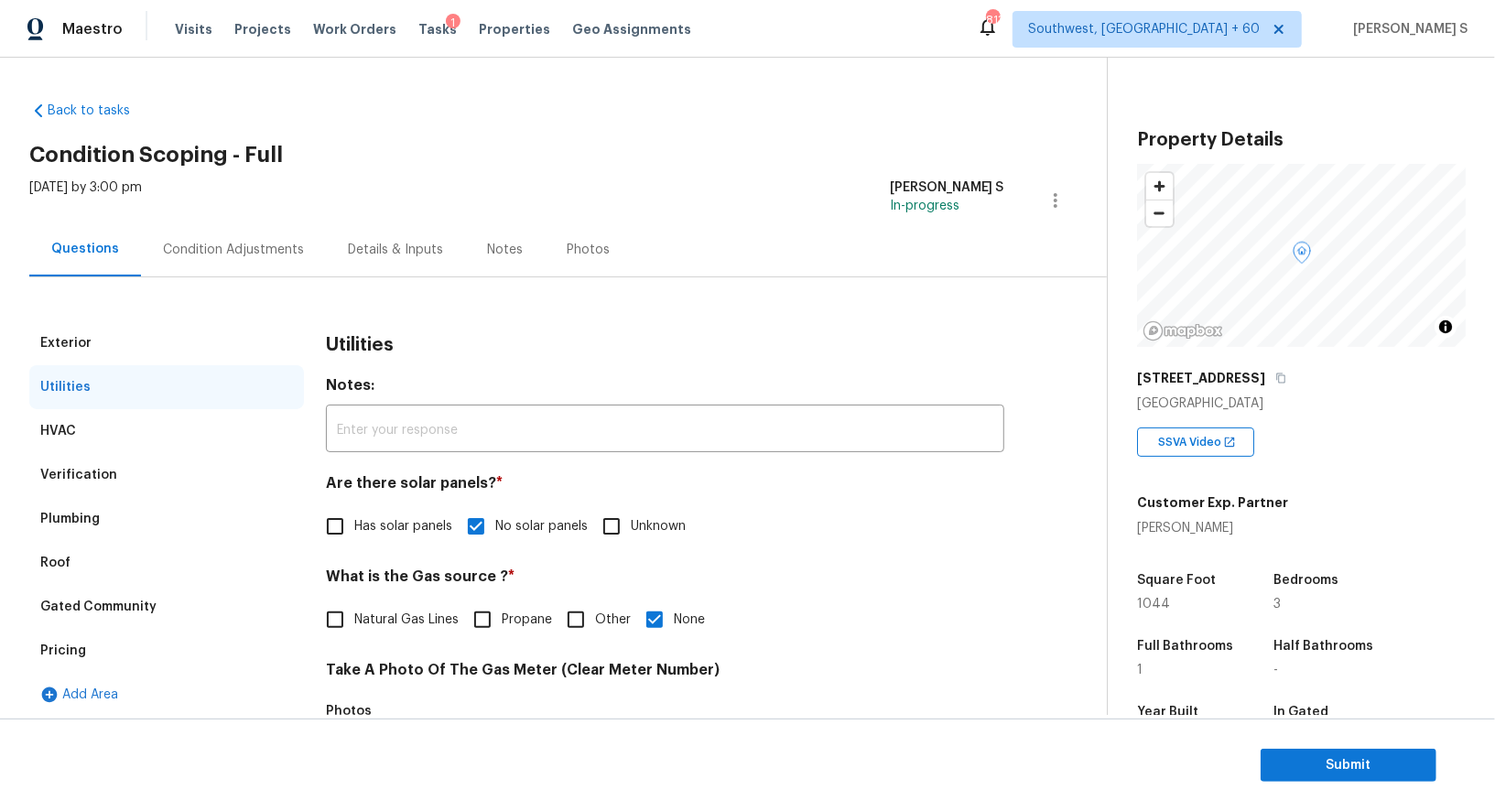
click div "Condition Adjustments"
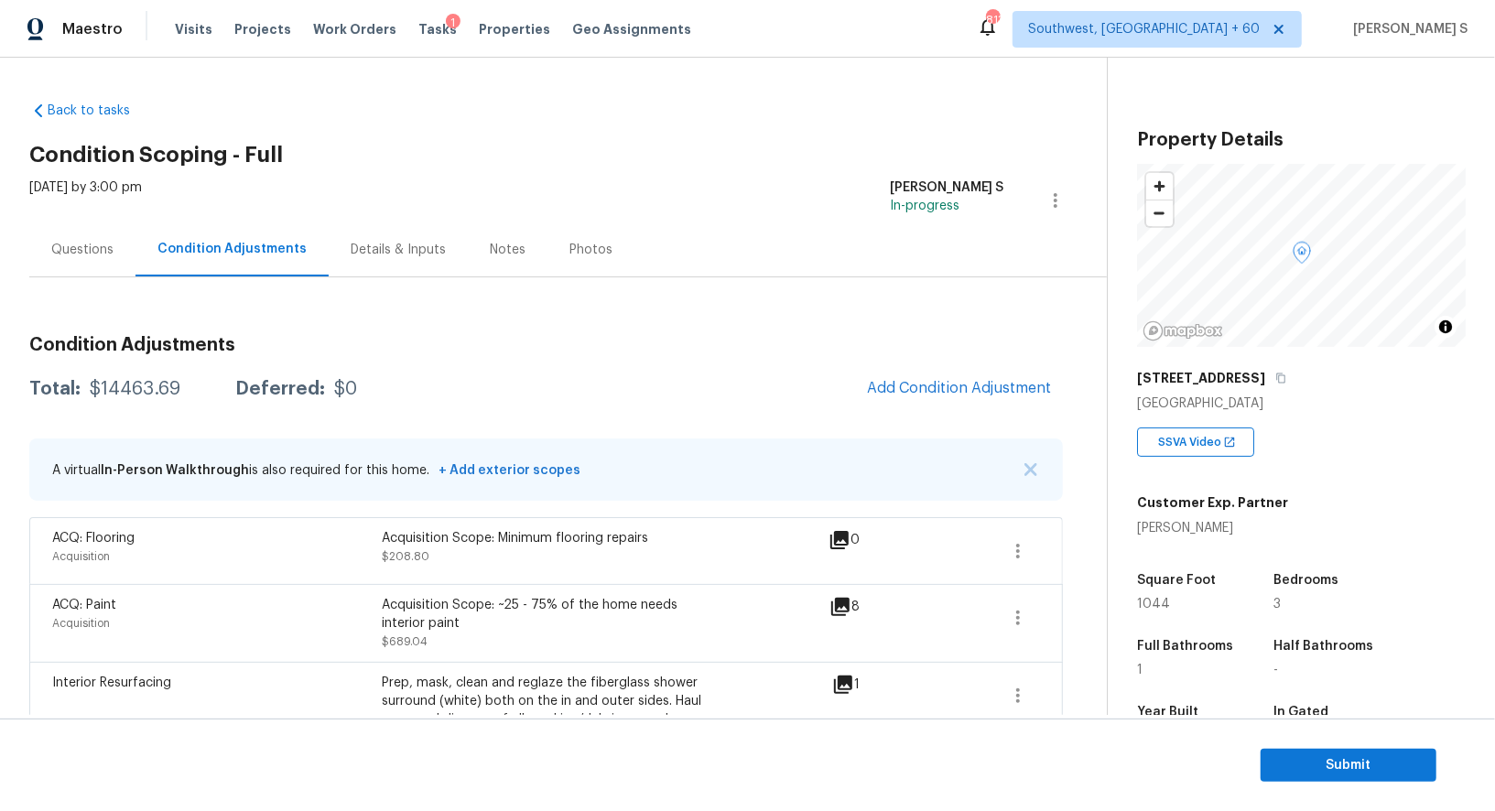
click div "Questions"
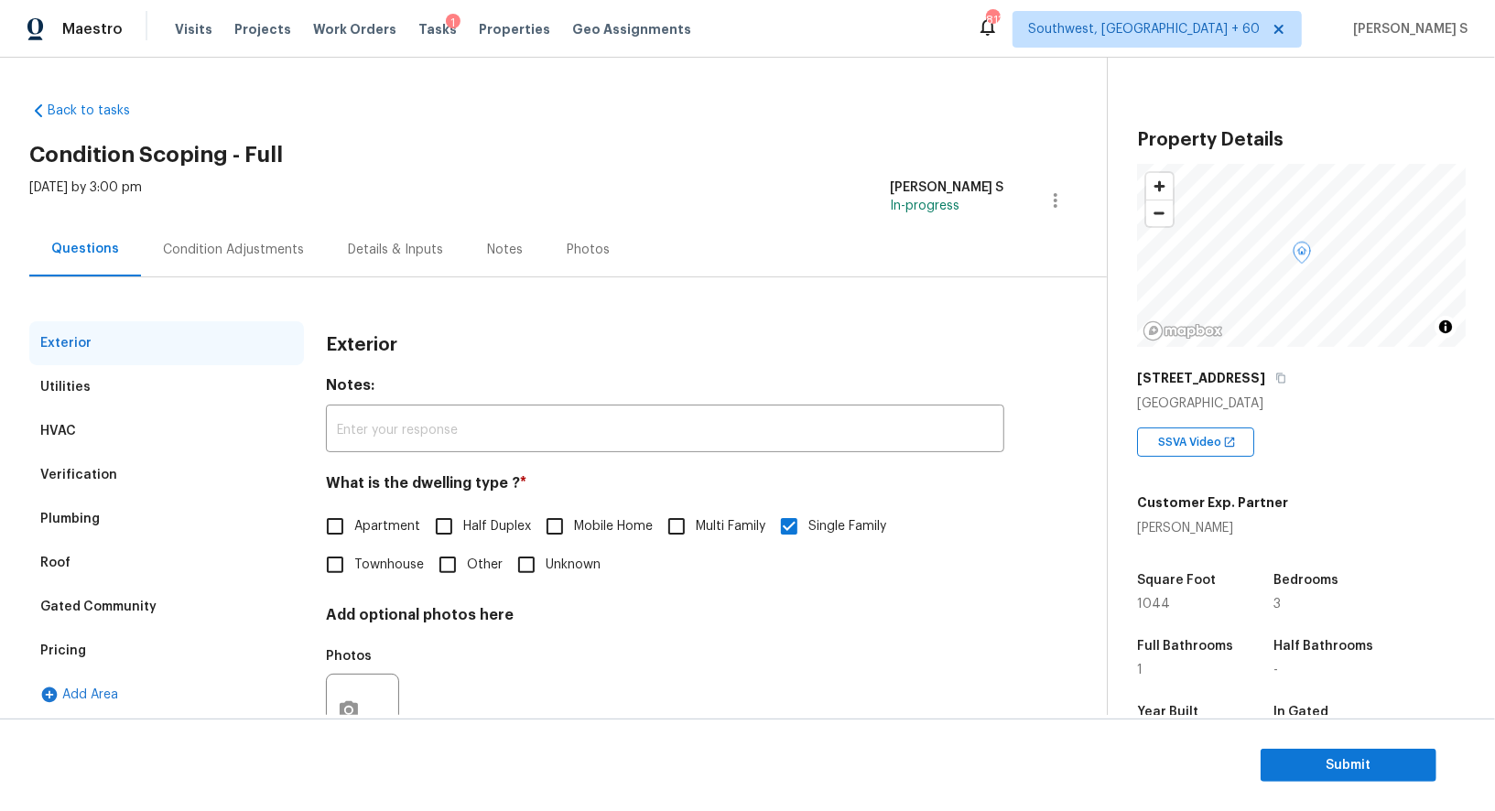
scroll to position [70, 0]
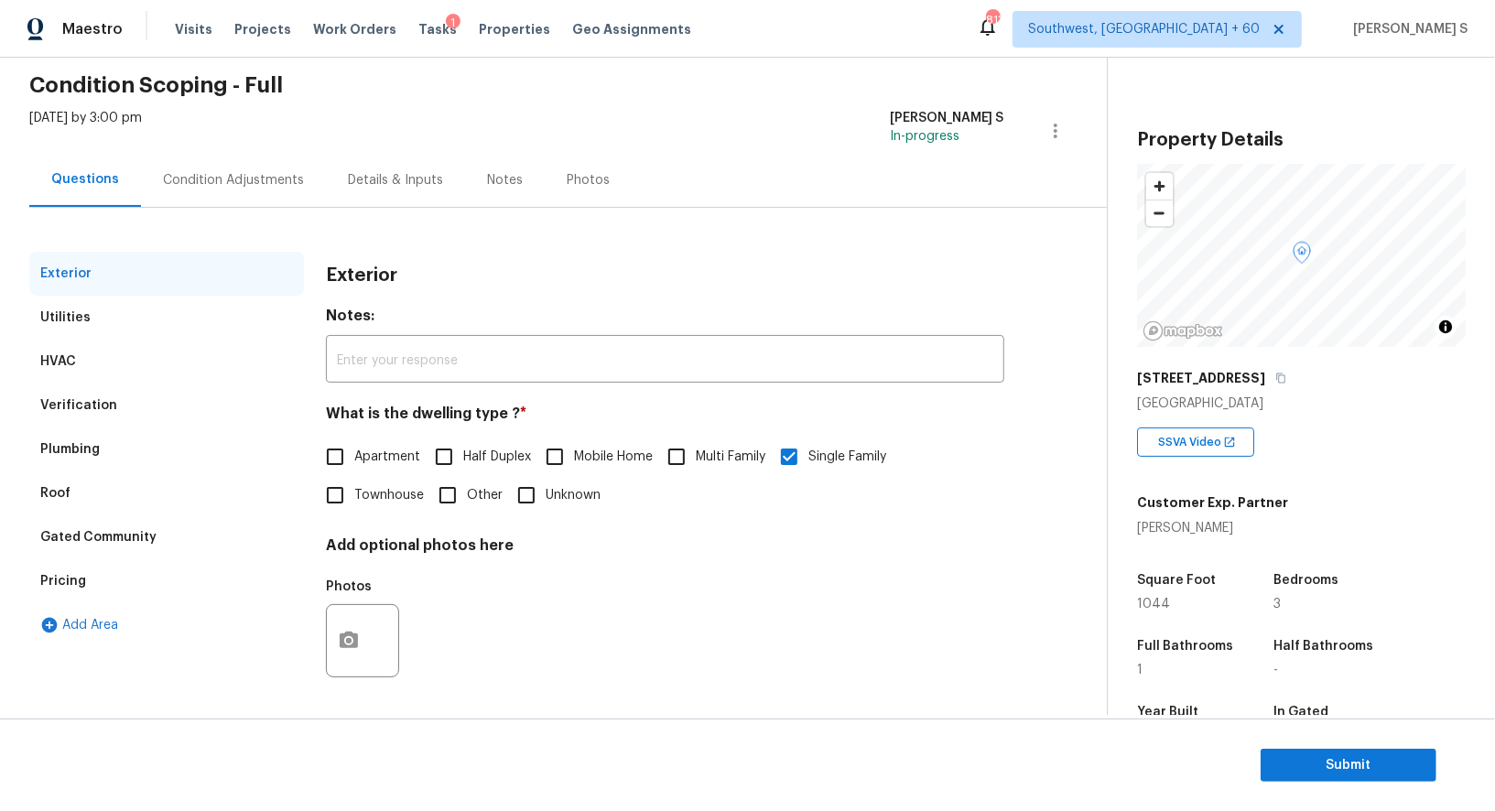
drag, startPoint x: 99, startPoint y: 416, endPoint x: 126, endPoint y: 415, distance: 27.5
click div "Verification"
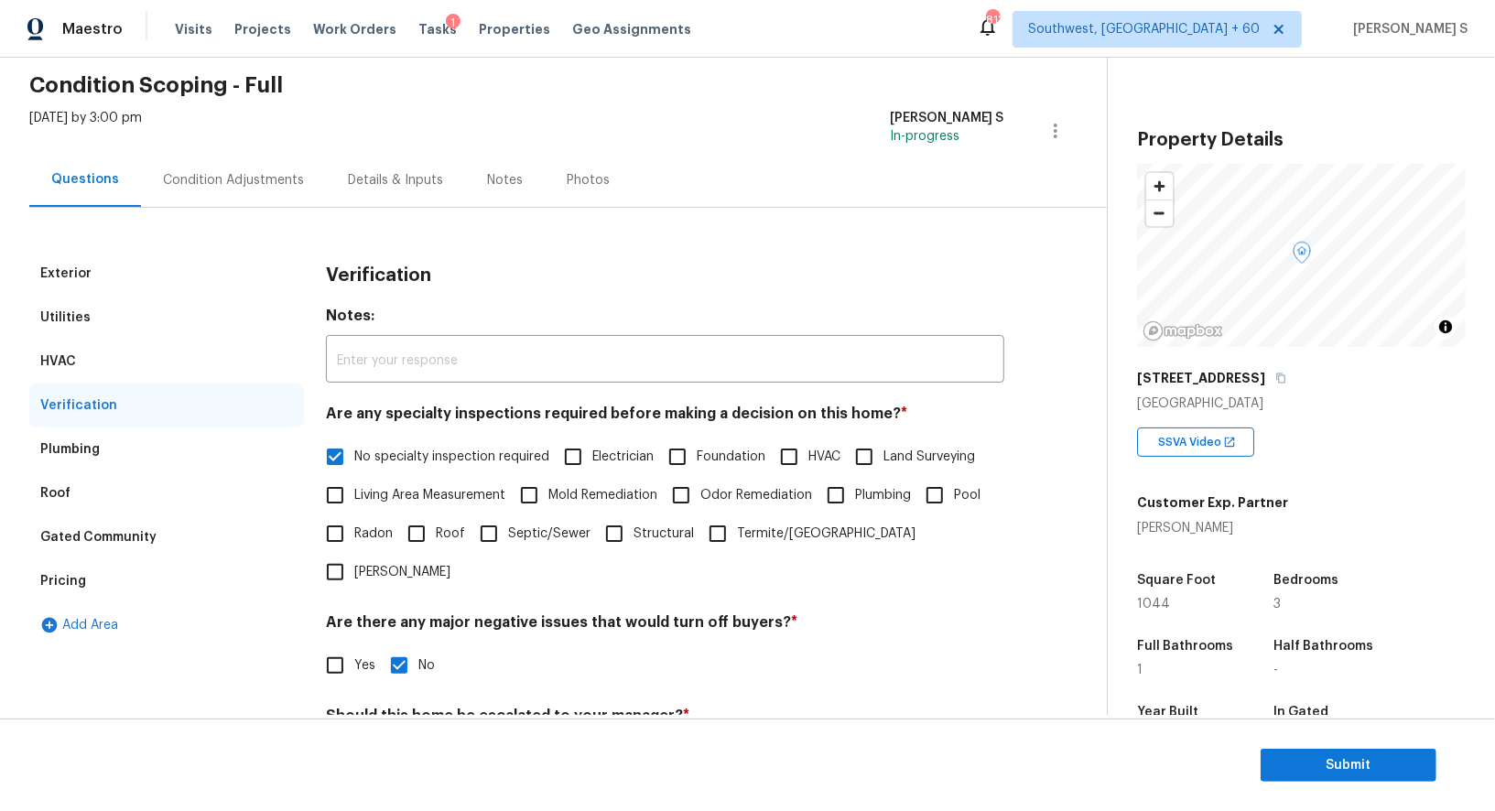
scroll to position [234, 0]
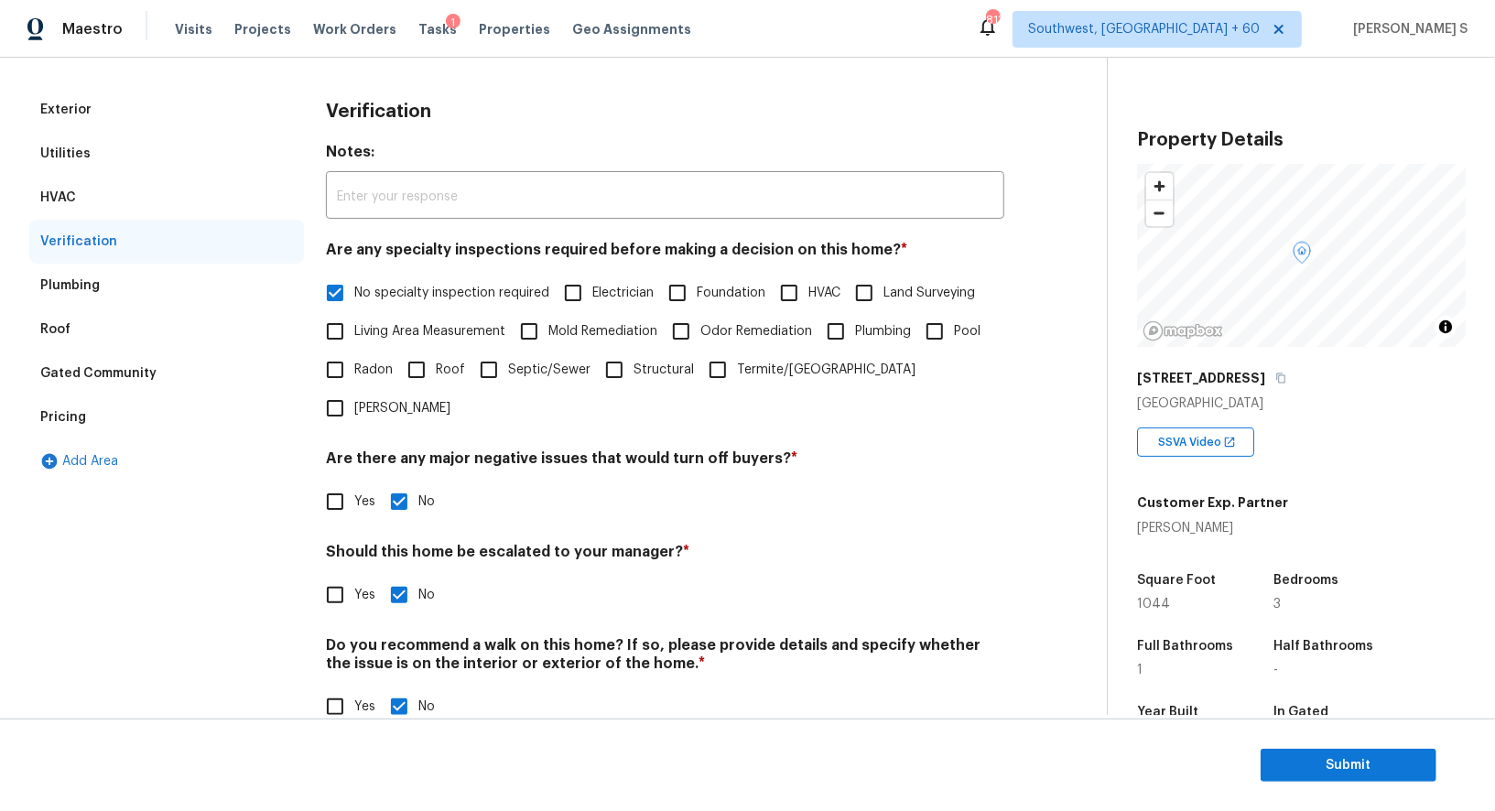
click div "Pricing"
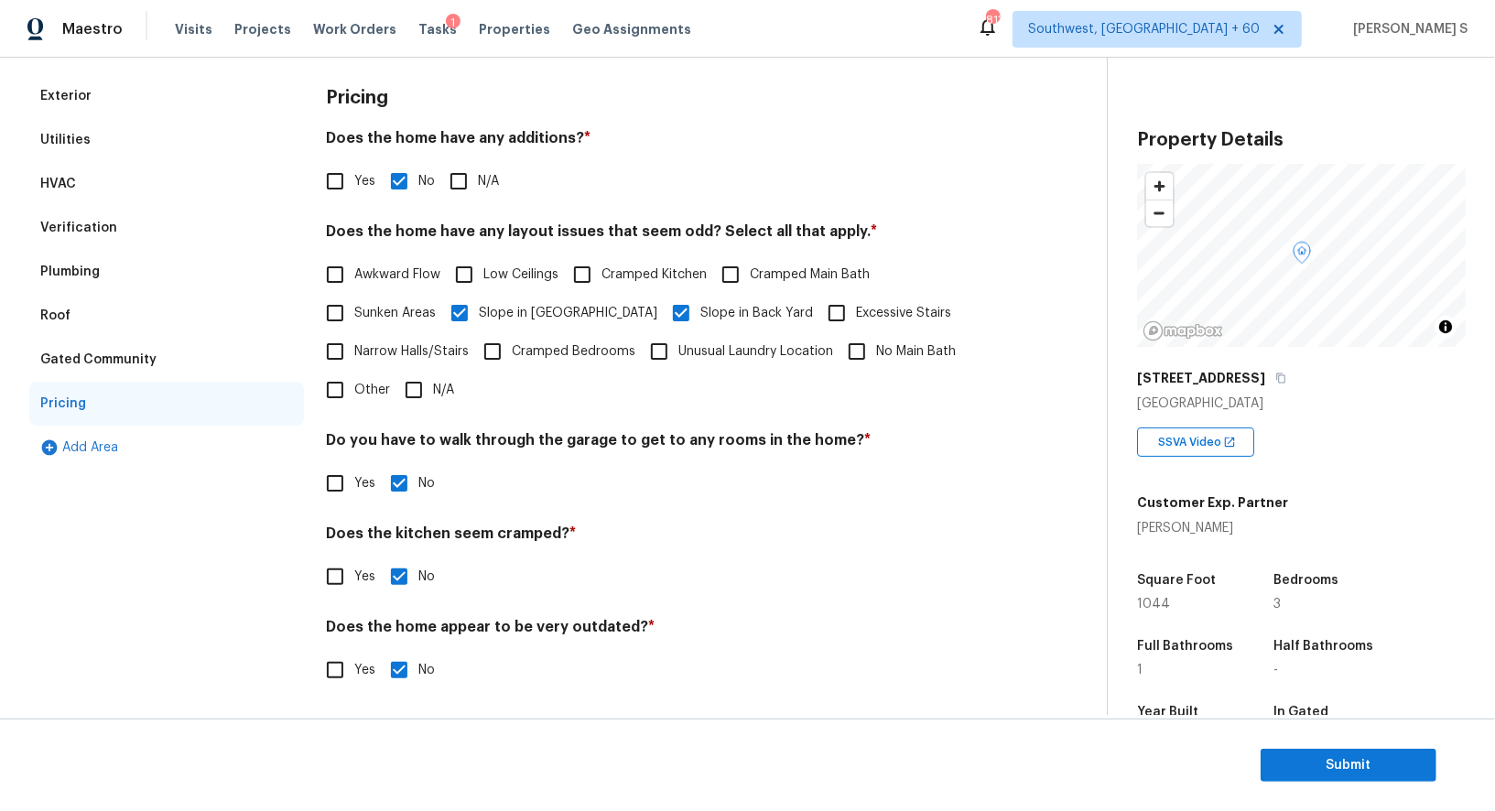
scroll to position [0, 0]
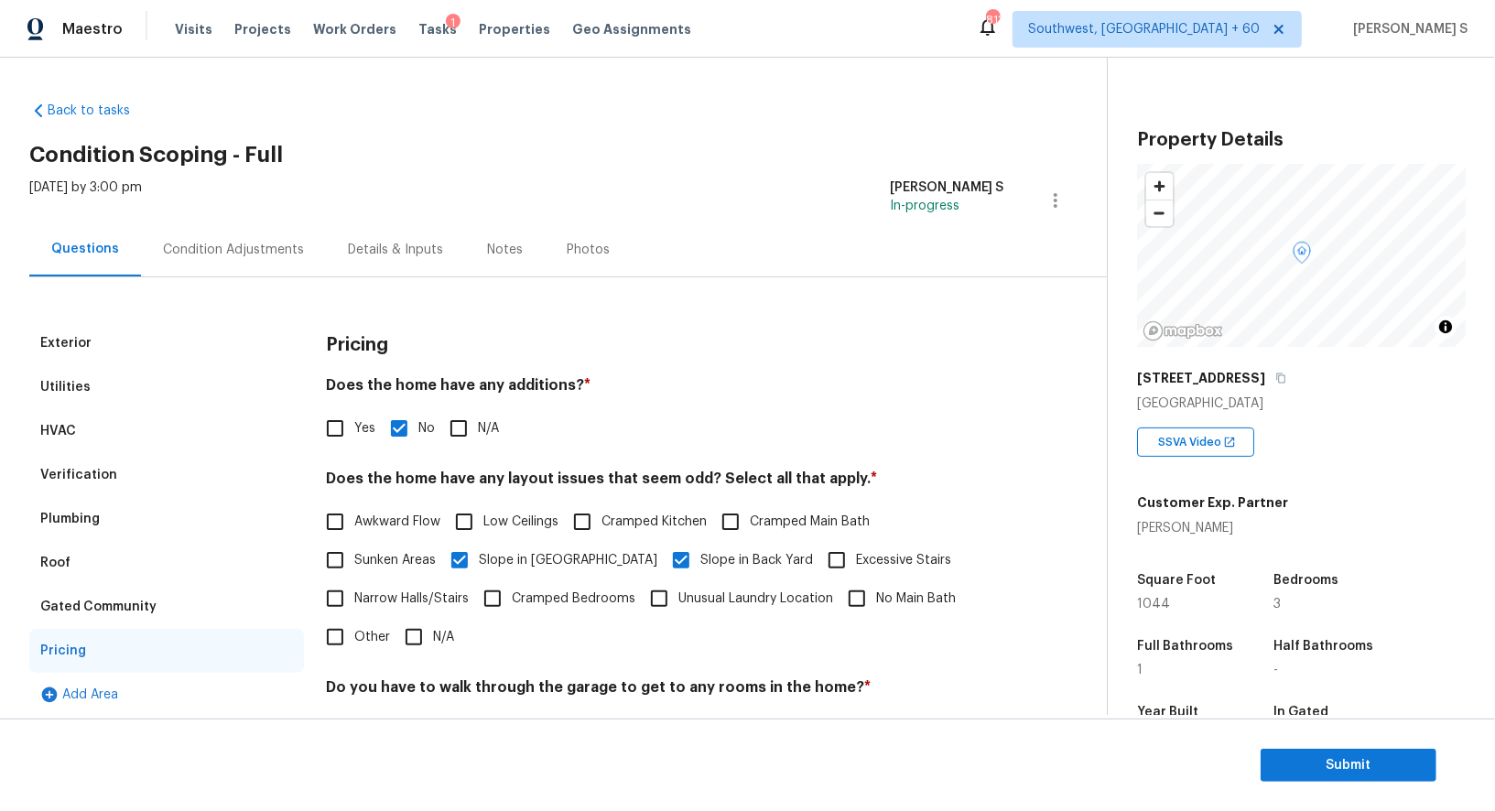
click div "Condition Adjustments"
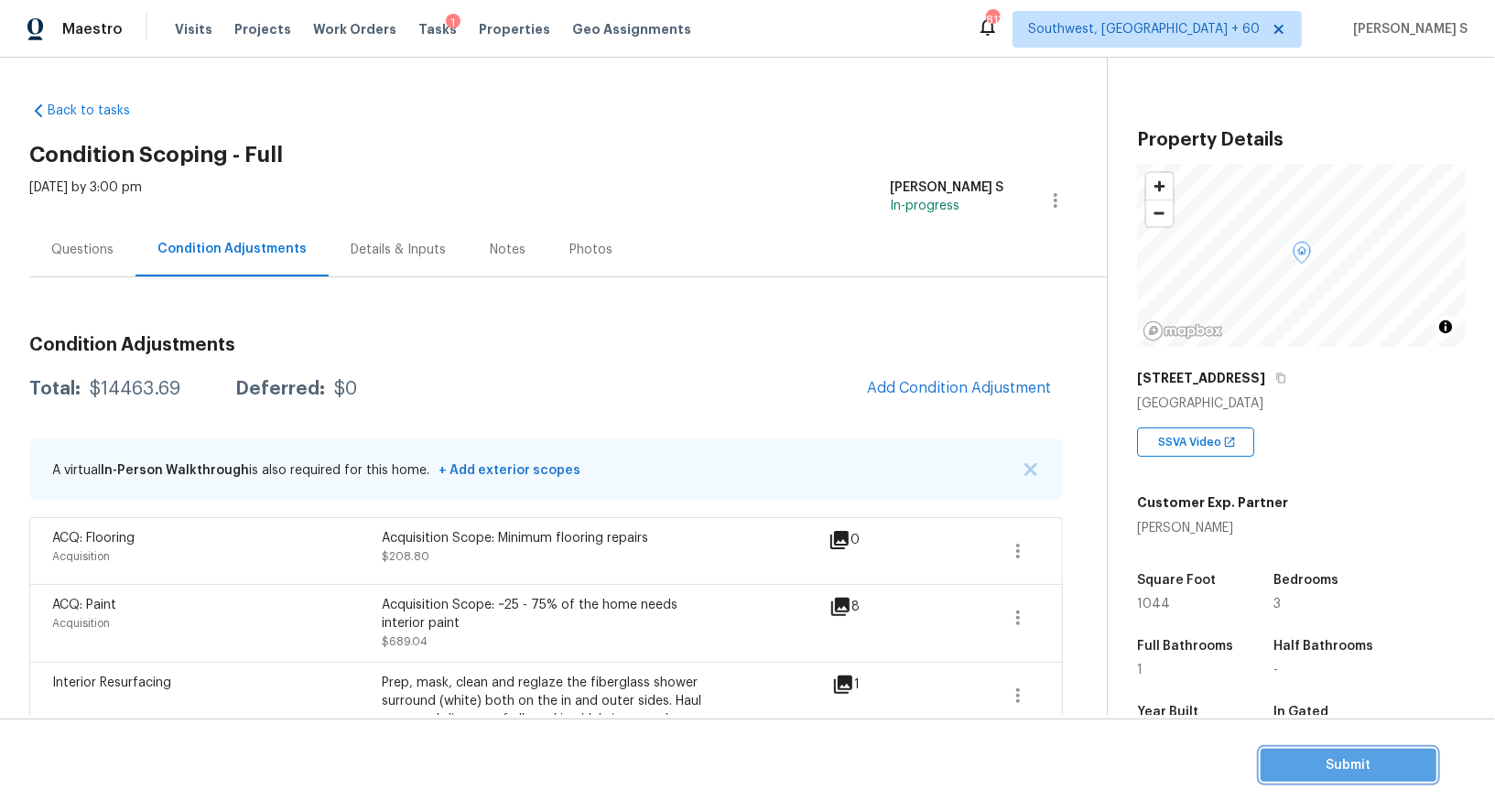
click span "Submit"
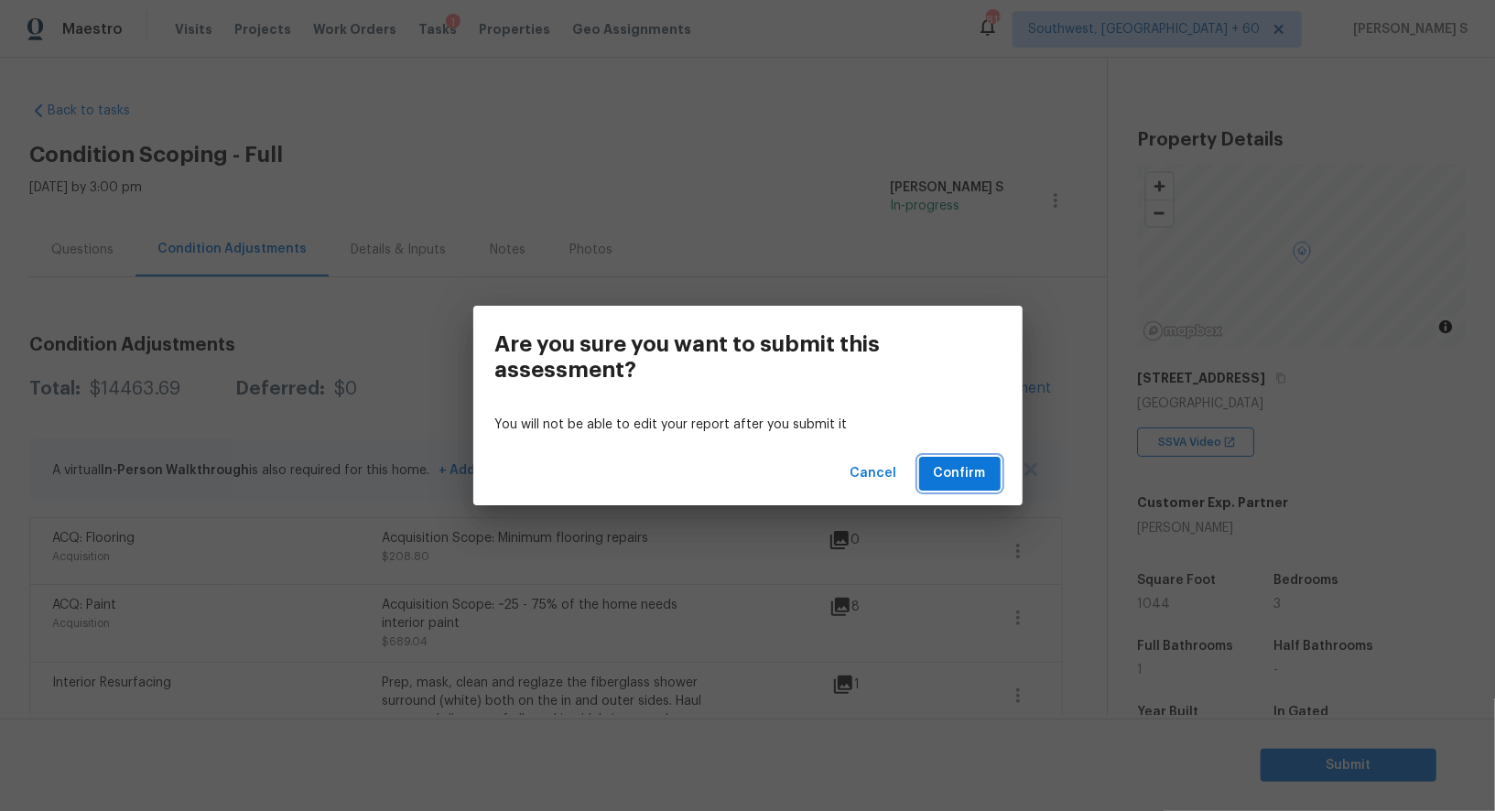
click button "Confirm"
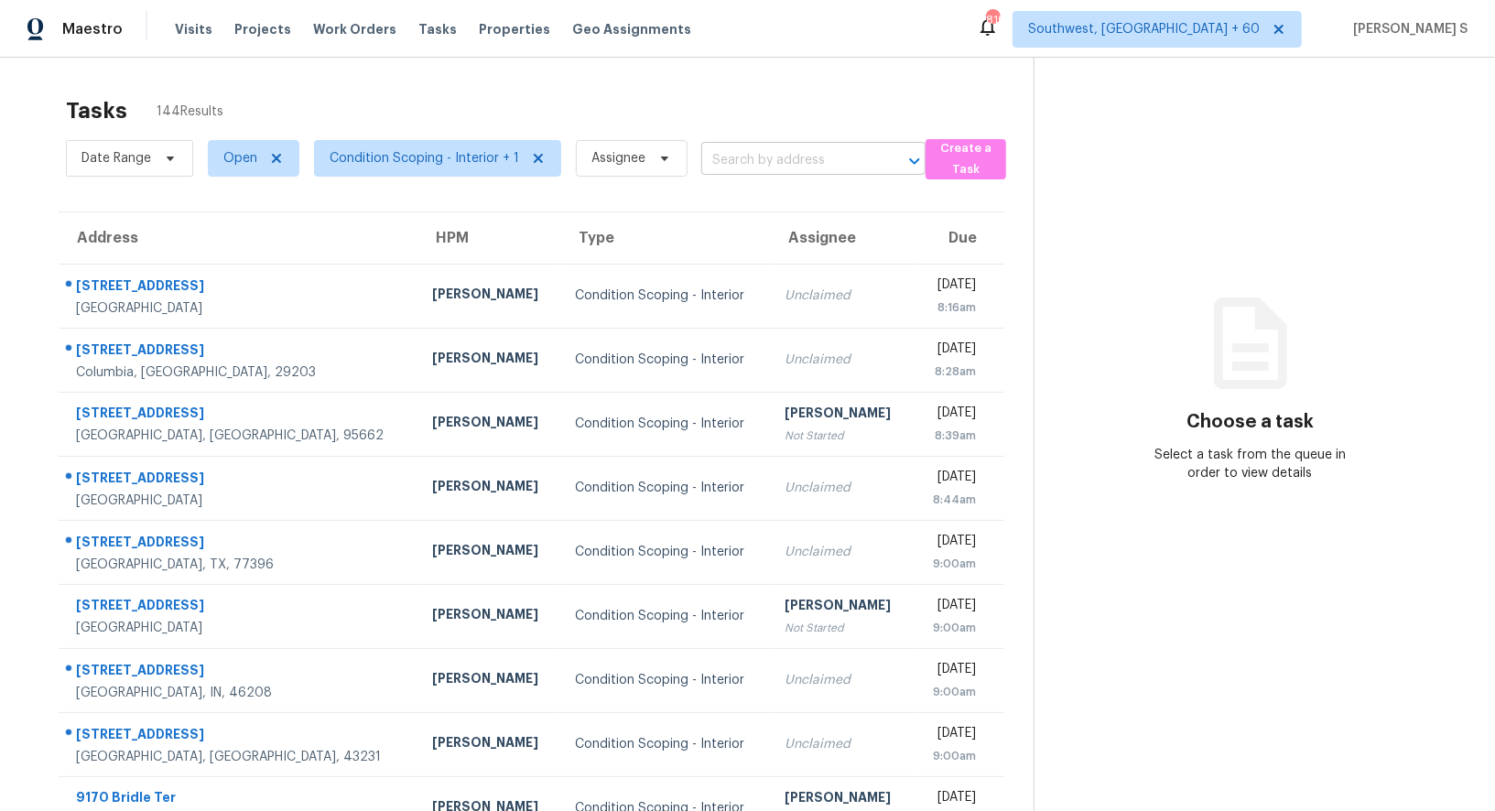
click at [713, 165] on input "text" at bounding box center [787, 161] width 173 height 28
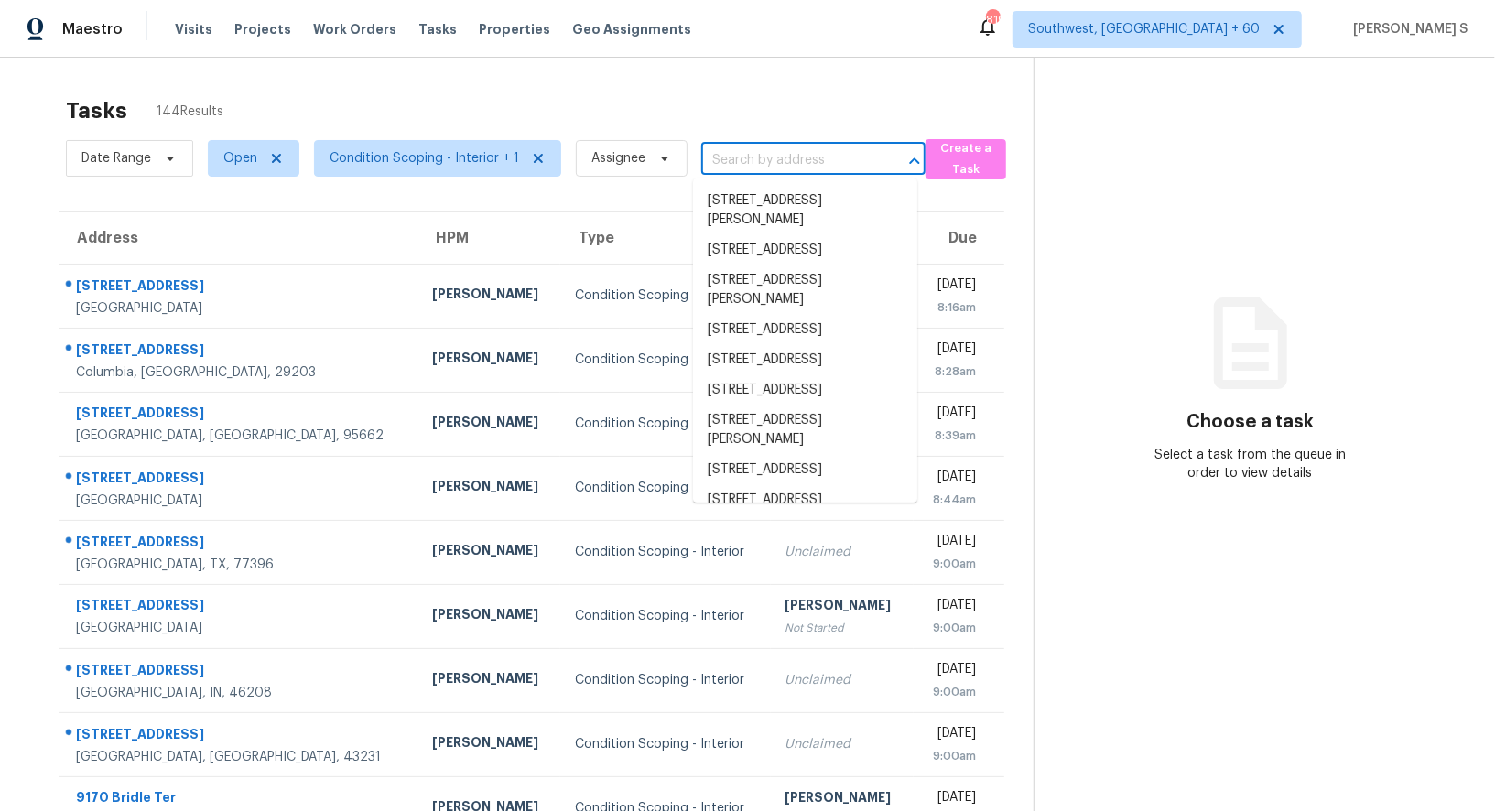
paste input "[STREET_ADDRESS]"
type input "[STREET_ADDRESS]"
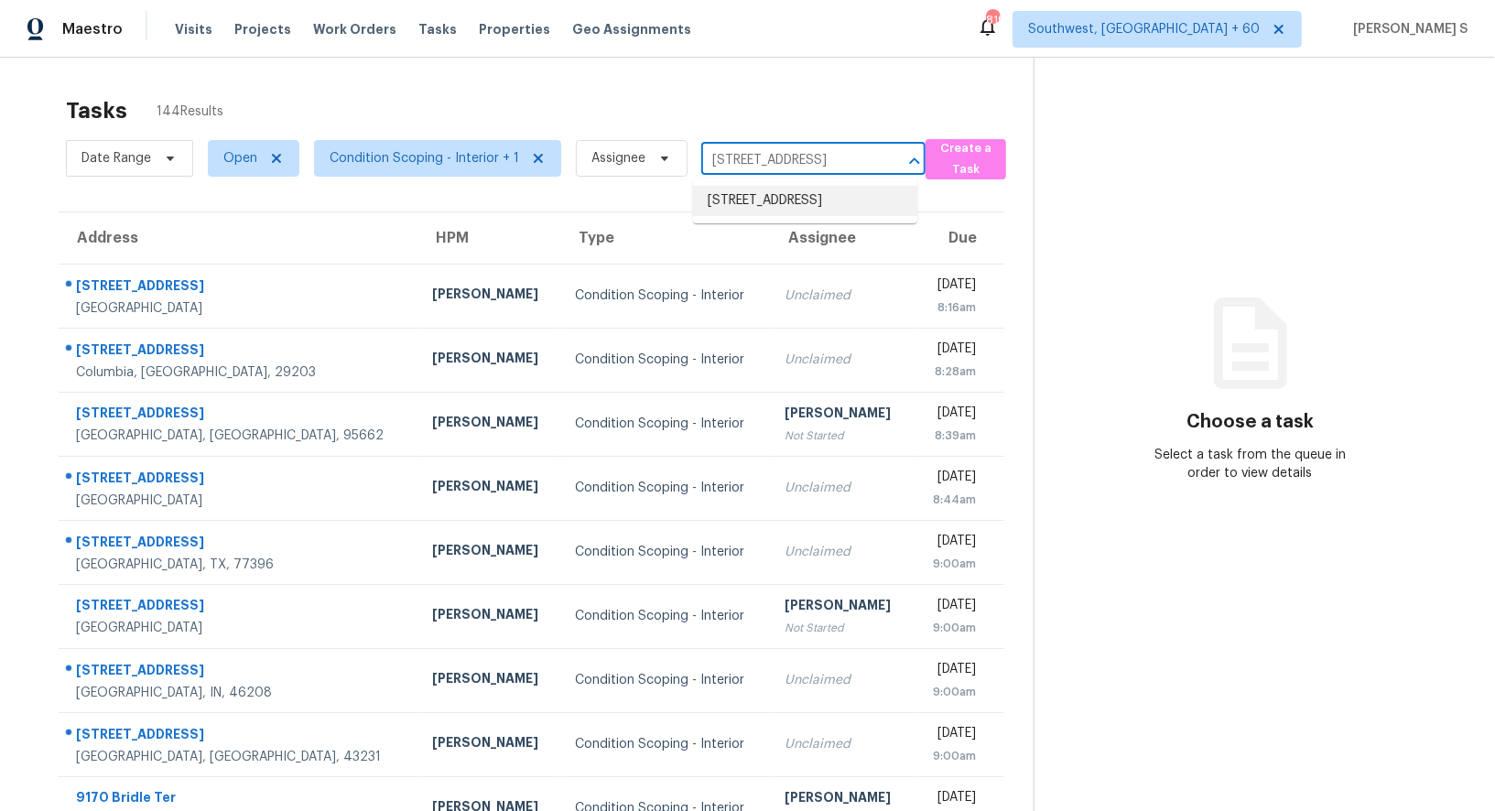
click at [783, 191] on li "[STREET_ADDRESS]" at bounding box center [805, 201] width 224 height 30
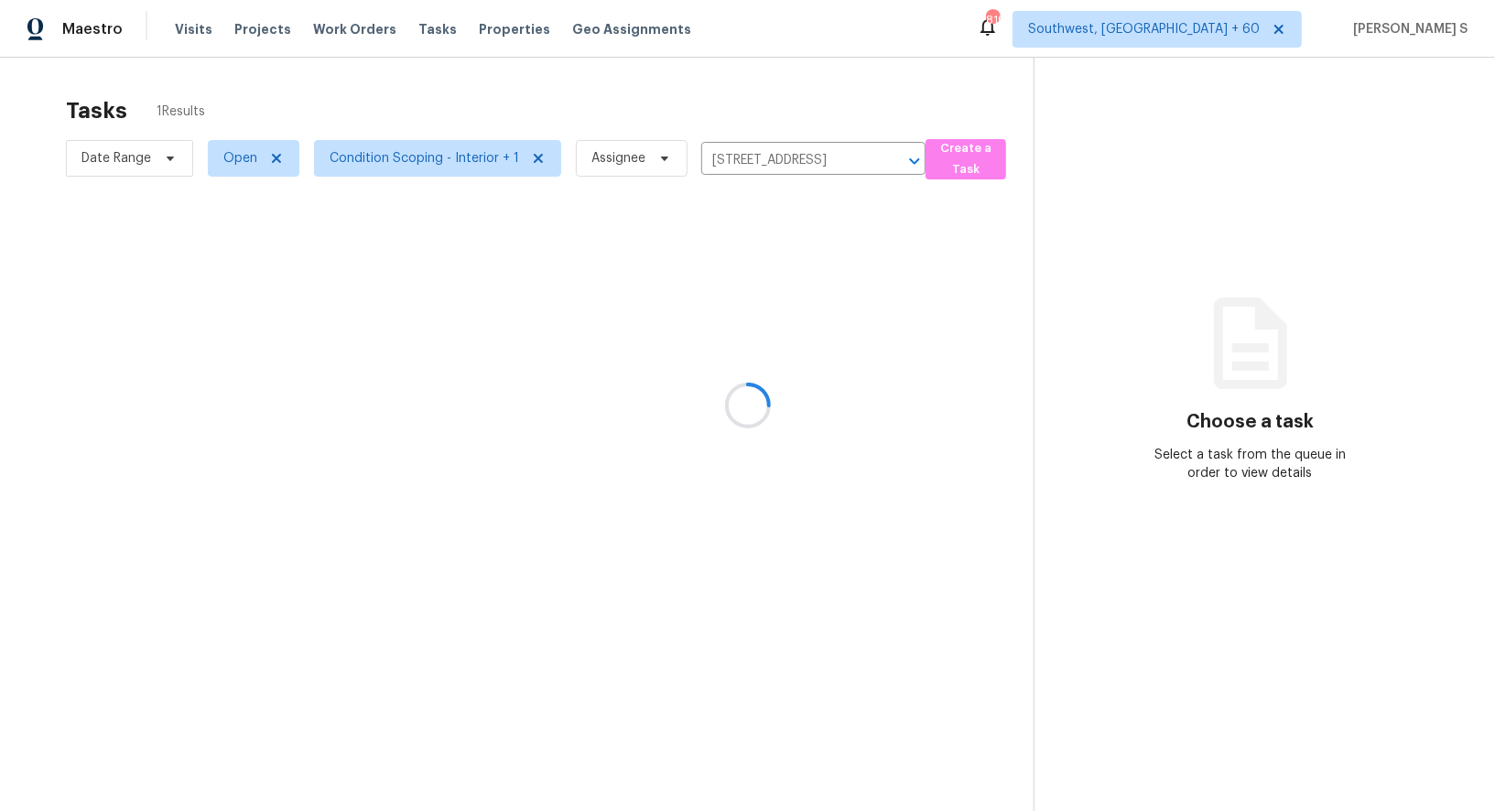
click at [774, 288] on div at bounding box center [747, 405] width 1495 height 811
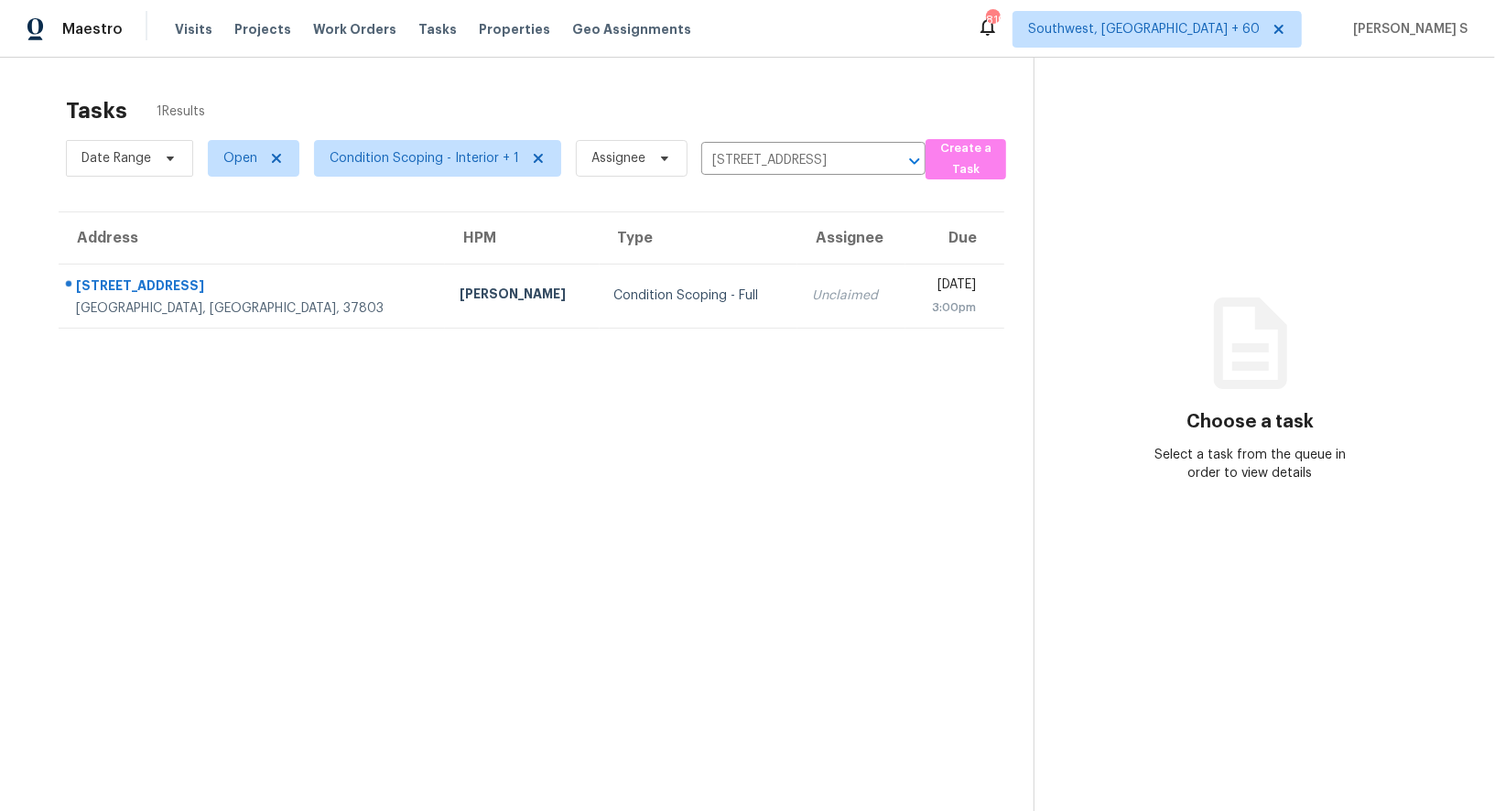
click at [798, 288] on td "Unclaimed" at bounding box center [852, 296] width 108 height 64
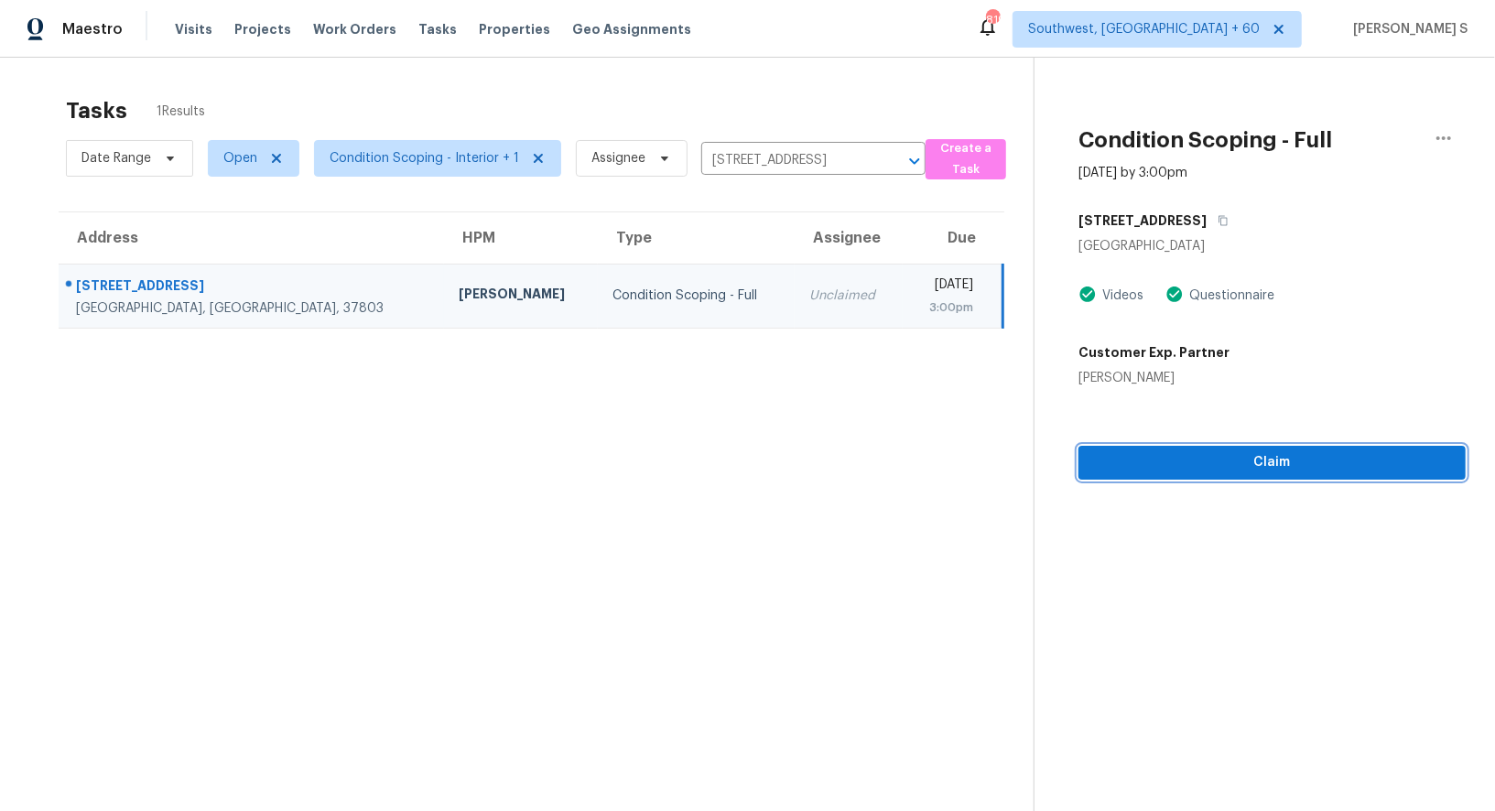
click at [1207, 474] on button "Claim" at bounding box center [1272, 463] width 387 height 34
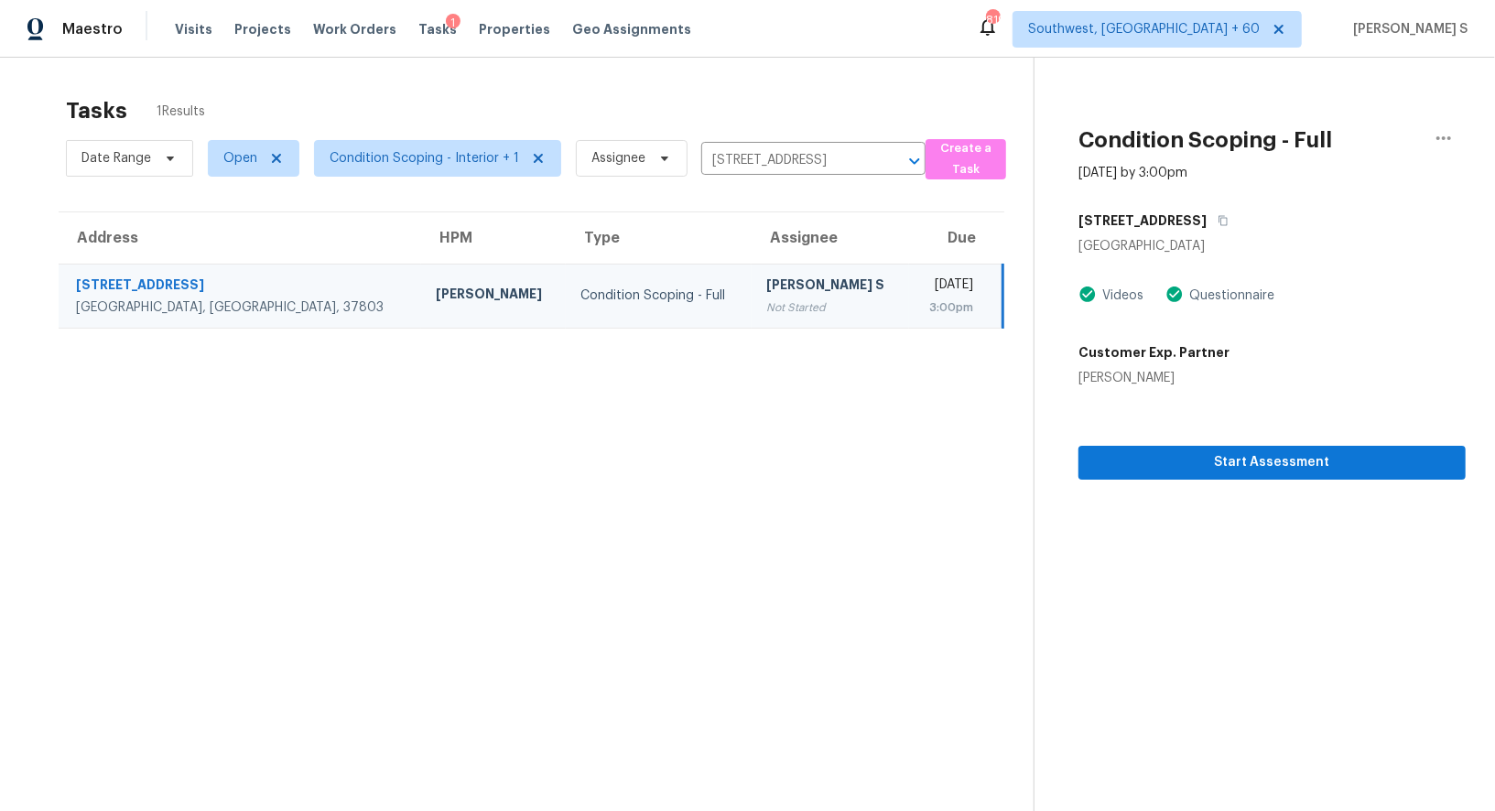
click at [819, 133] on div "Tasks 1 Results" at bounding box center [550, 111] width 968 height 48
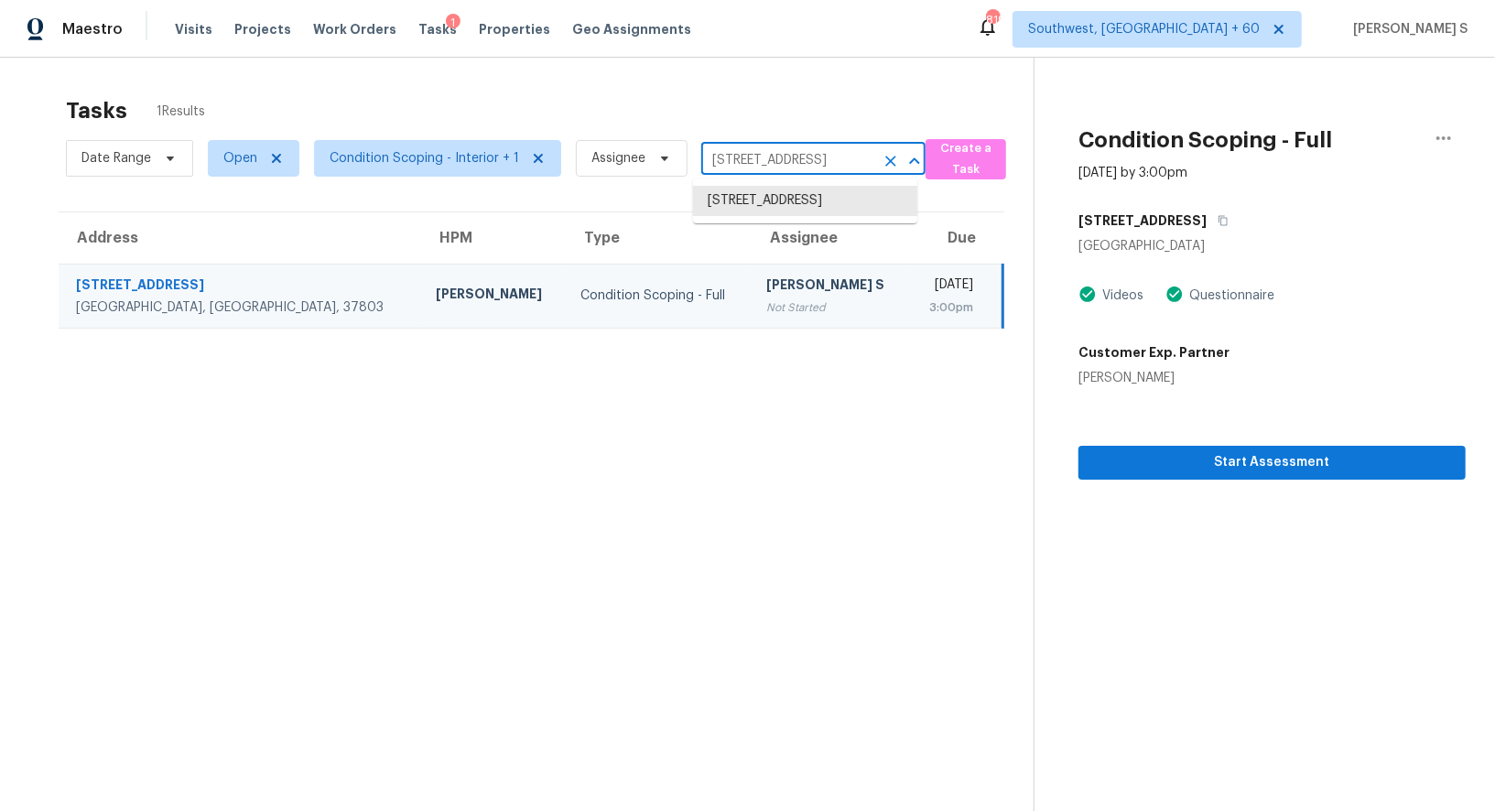
click at [820, 150] on input "[STREET_ADDRESS]" at bounding box center [787, 161] width 173 height 28
paste input "[STREET_ADDRESS]"
type input "[STREET_ADDRESS]"
click at [770, 202] on li "[STREET_ADDRESS]" at bounding box center [805, 201] width 224 height 30
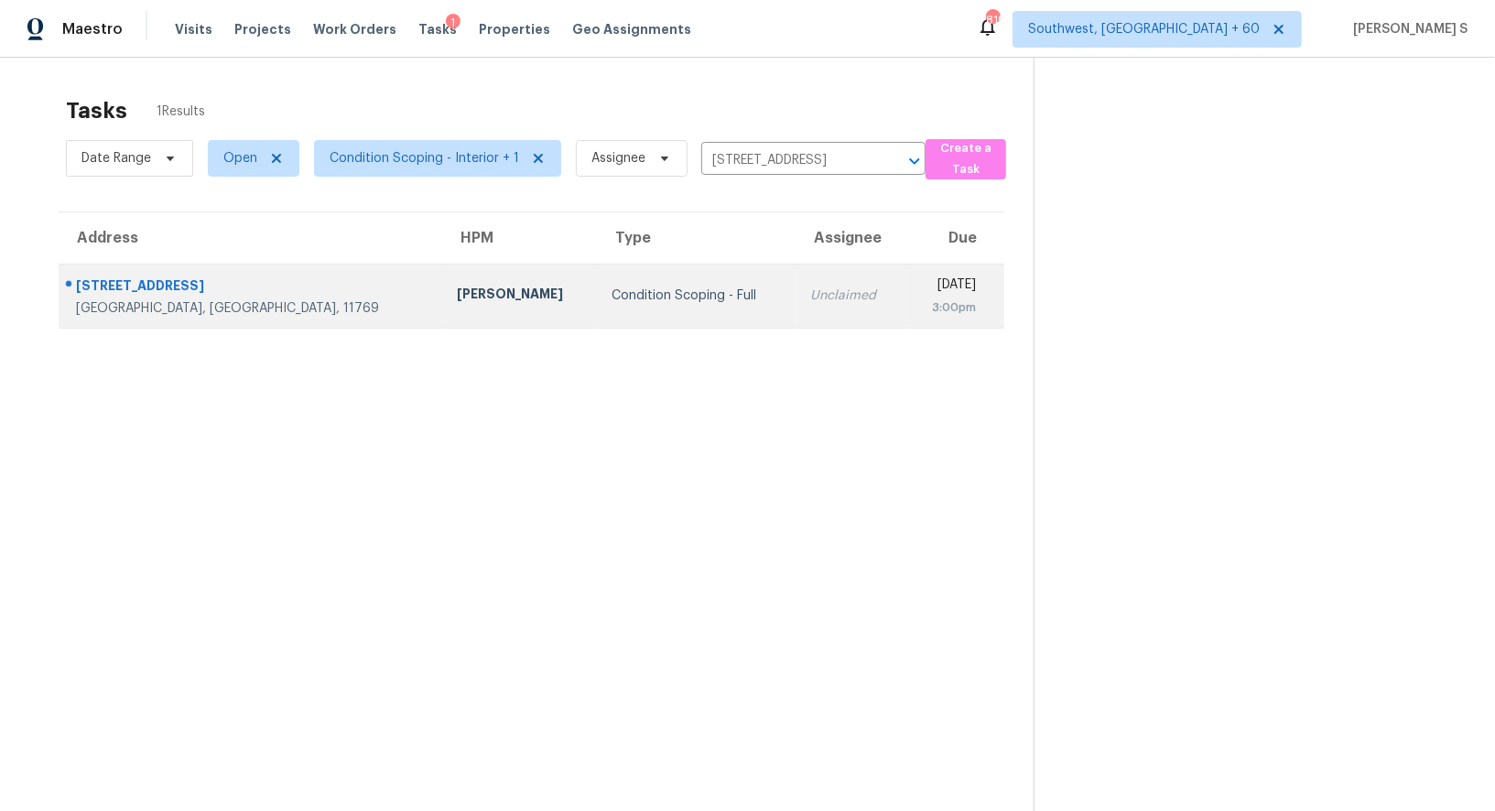
click at [797, 280] on td "Unclaimed" at bounding box center [851, 296] width 109 height 64
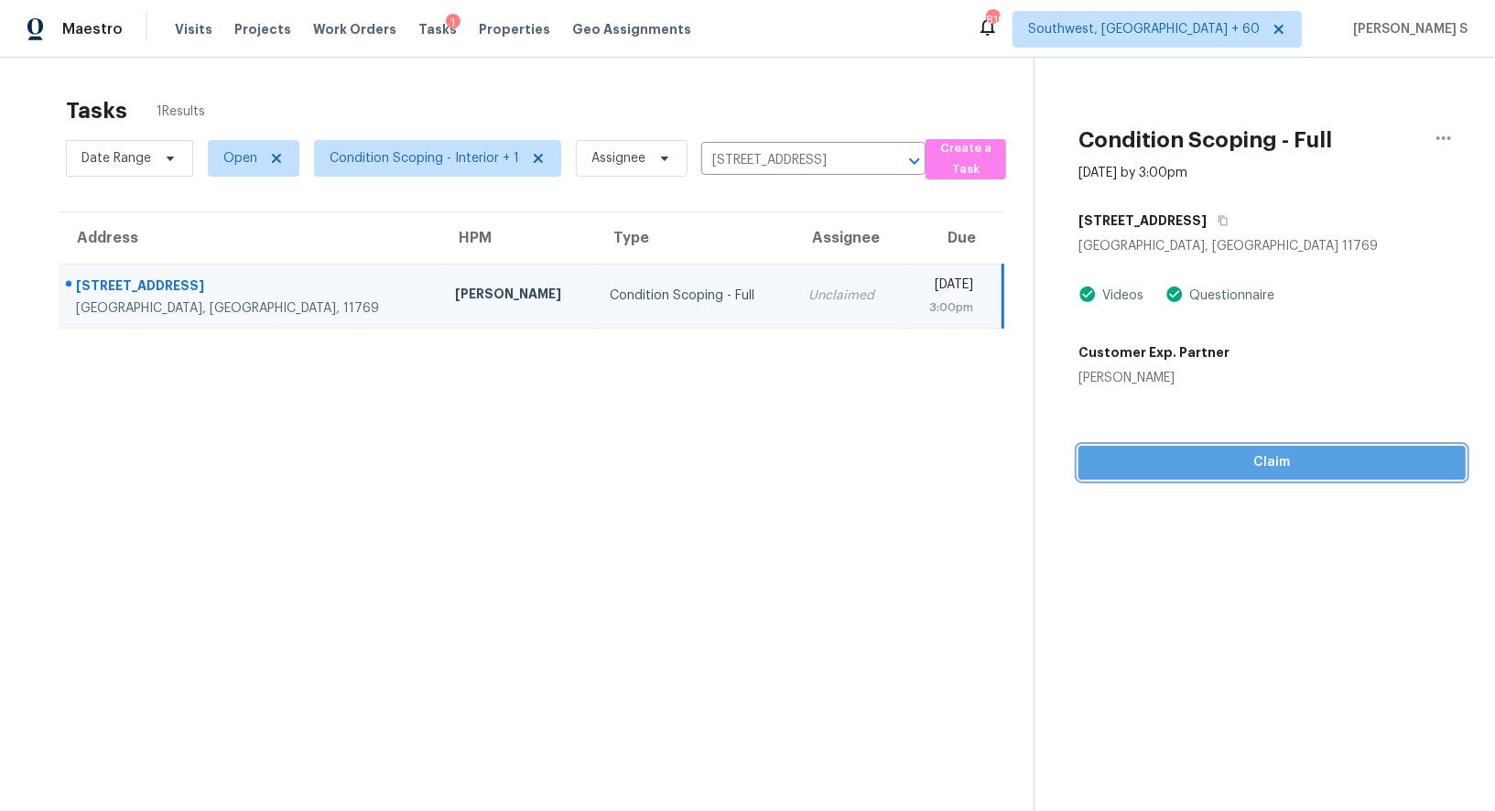
click at [1243, 457] on span "Claim" at bounding box center [1272, 462] width 358 height 23
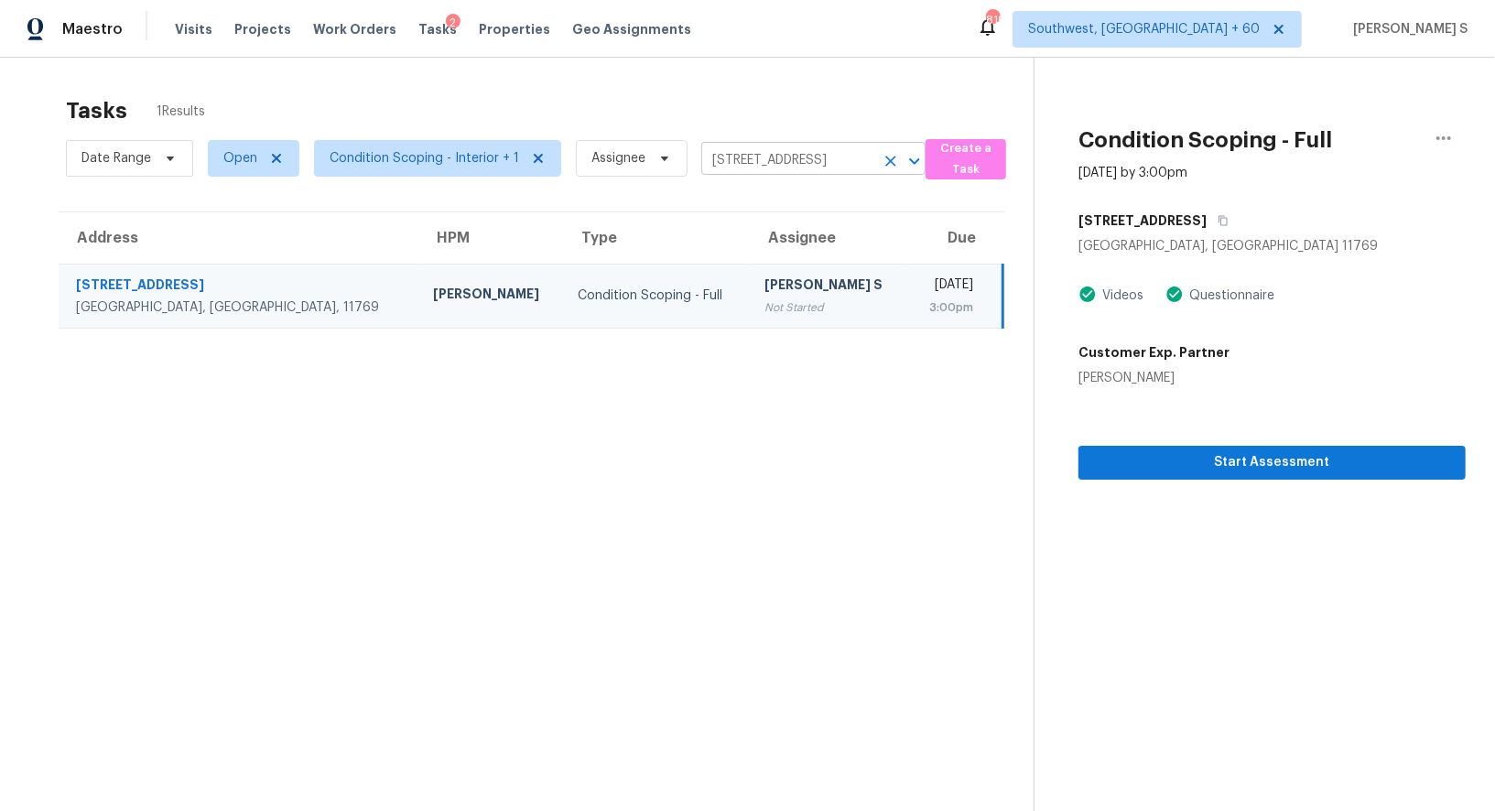
click at [736, 158] on input "[STREET_ADDRESS]" at bounding box center [787, 161] width 173 height 28
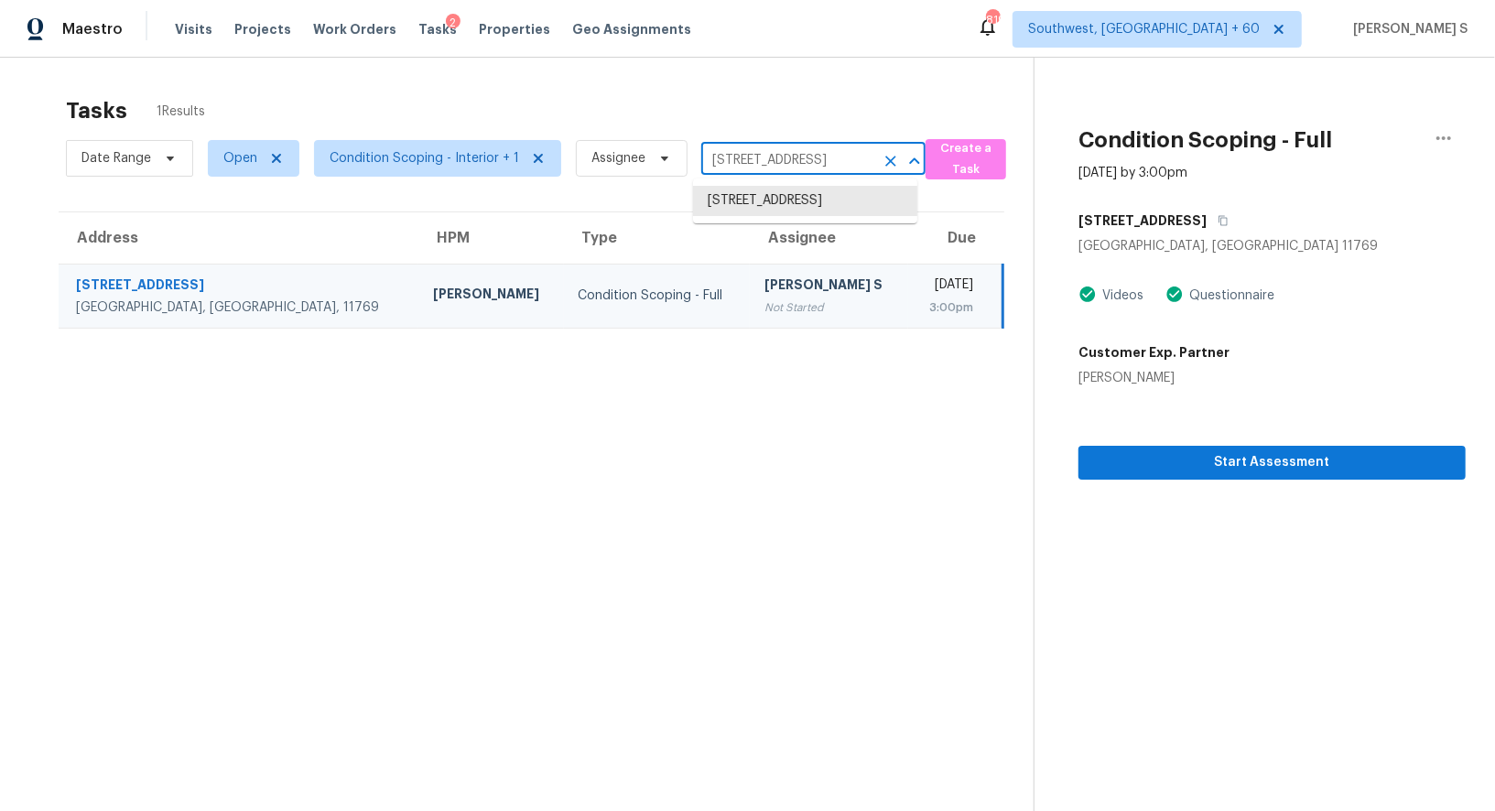
paste input "[STREET_ADDRESS]"
type input "[STREET_ADDRESS]"
click at [763, 193] on li "[STREET_ADDRESS]" at bounding box center [805, 201] width 224 height 30
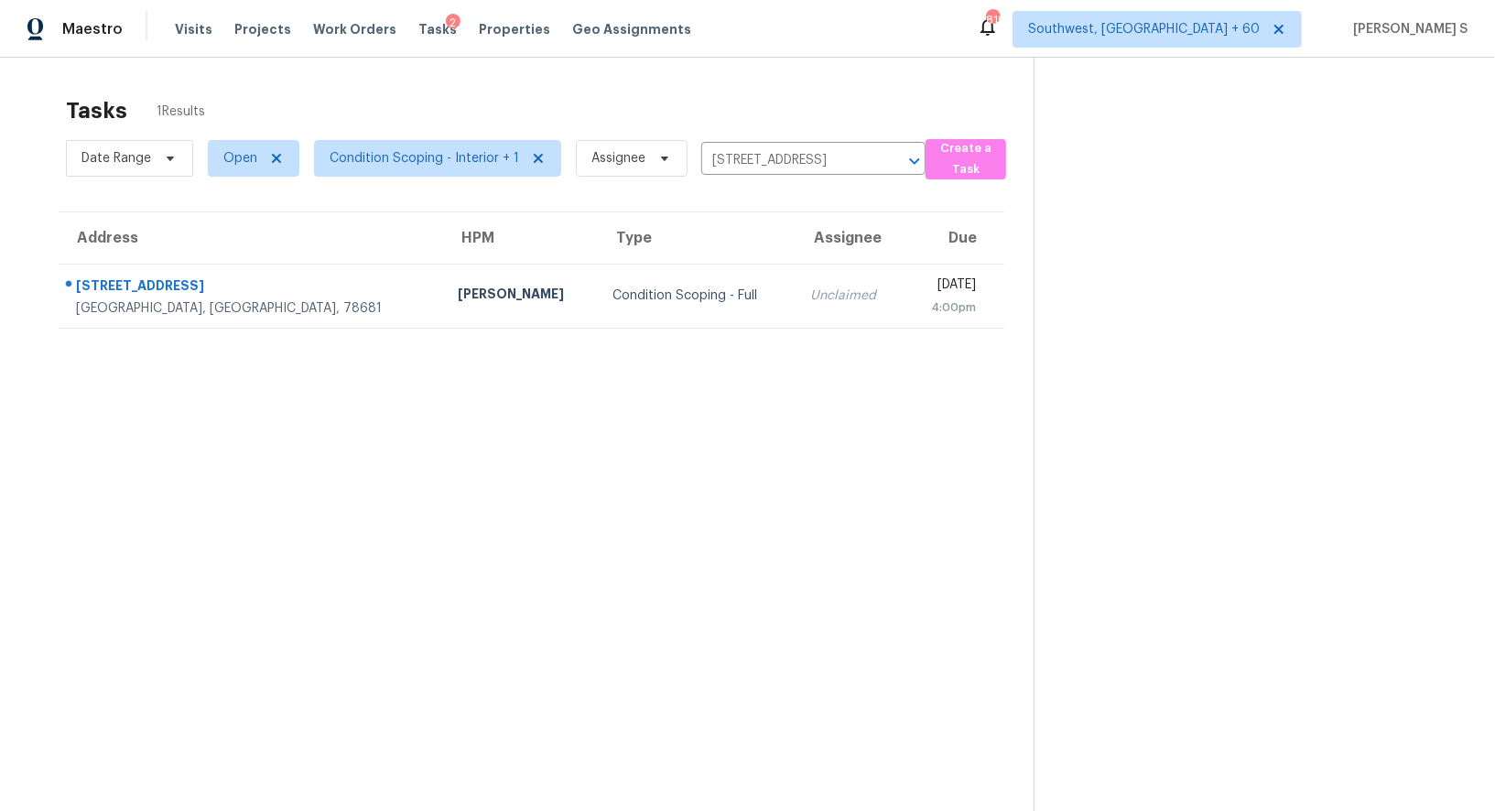
click at [796, 262] on th "Assignee" at bounding box center [850, 237] width 108 height 51
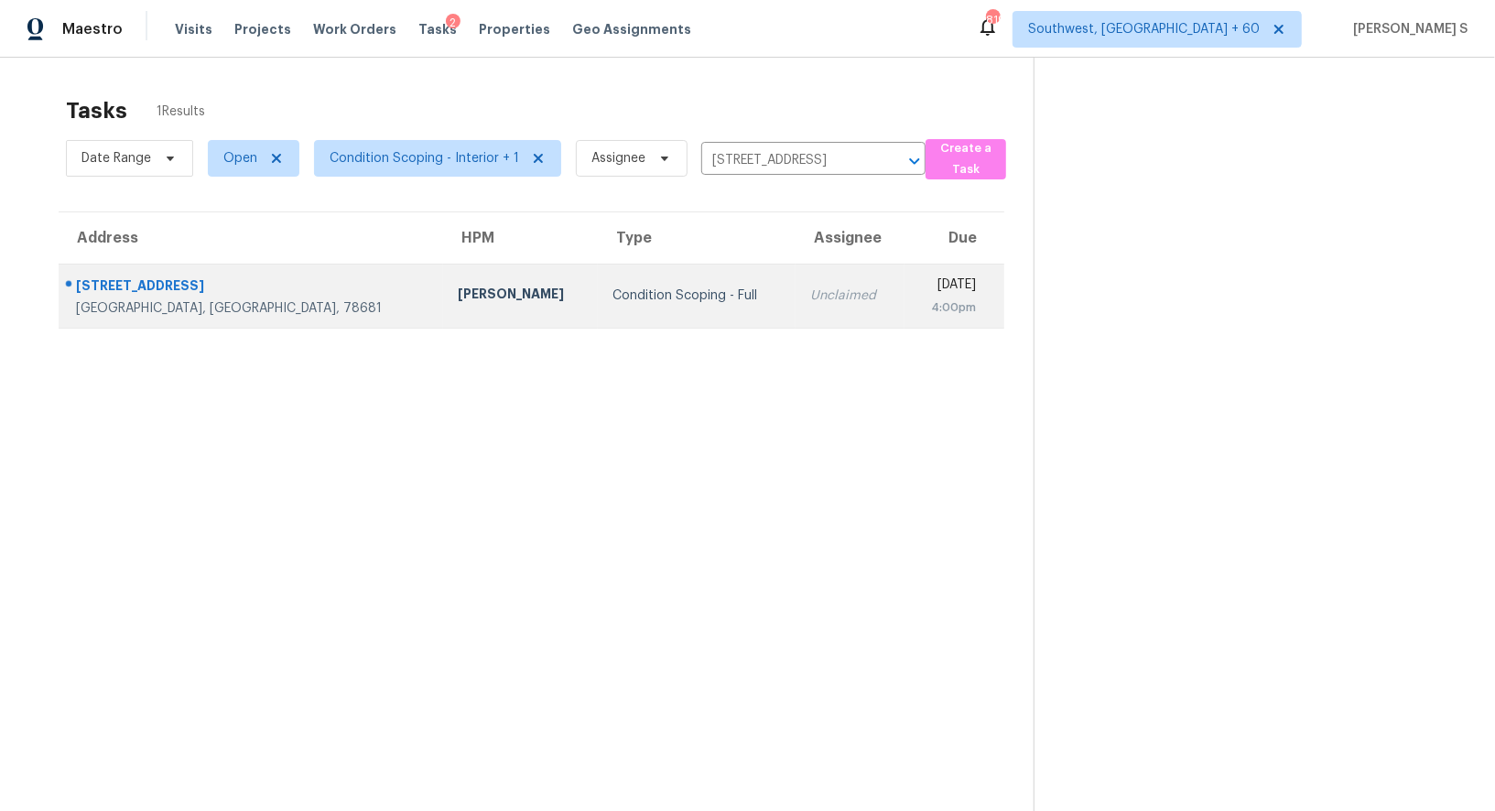
click at [796, 285] on td "Unclaimed" at bounding box center [850, 296] width 108 height 64
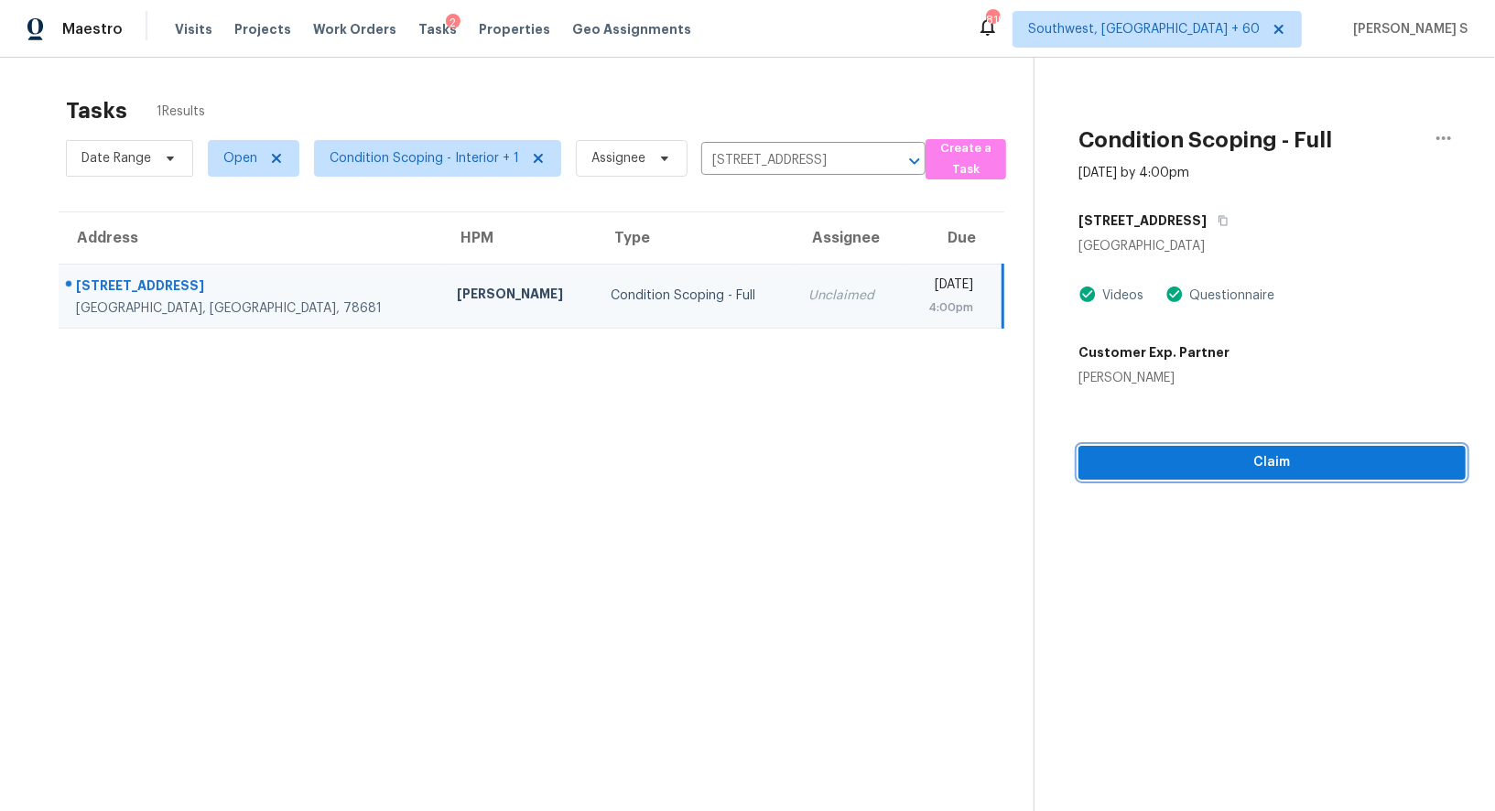
click at [1211, 462] on span "Claim" at bounding box center [1272, 462] width 358 height 23
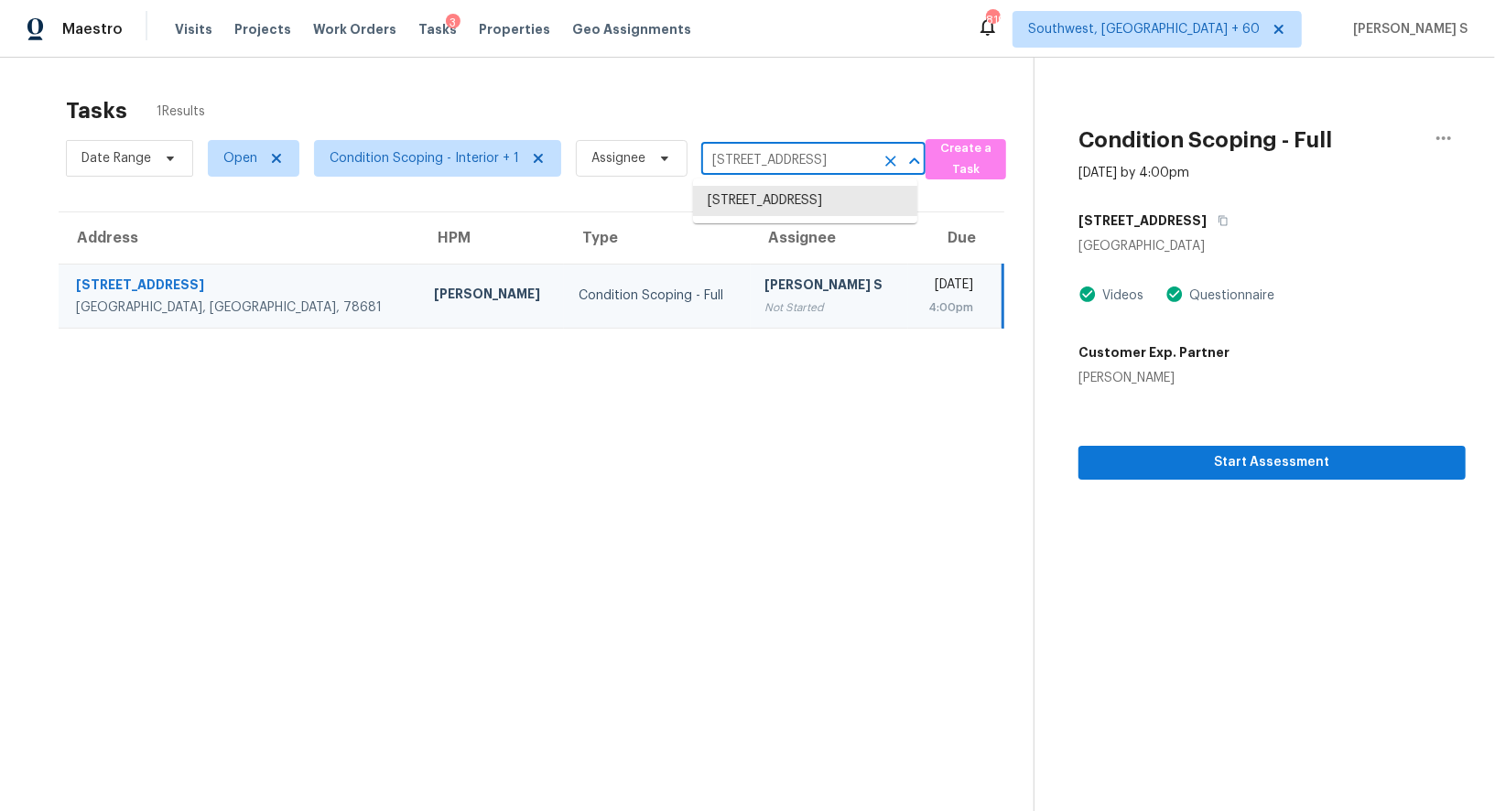
click at [771, 167] on input "[STREET_ADDRESS]" at bounding box center [787, 161] width 173 height 28
paste input "[STREET_ADDRESS][PERSON_NAME]"
type input "[STREET_ADDRESS][PERSON_NAME]"
click at [750, 209] on li "[STREET_ADDRESS][PERSON_NAME]" at bounding box center [805, 210] width 224 height 49
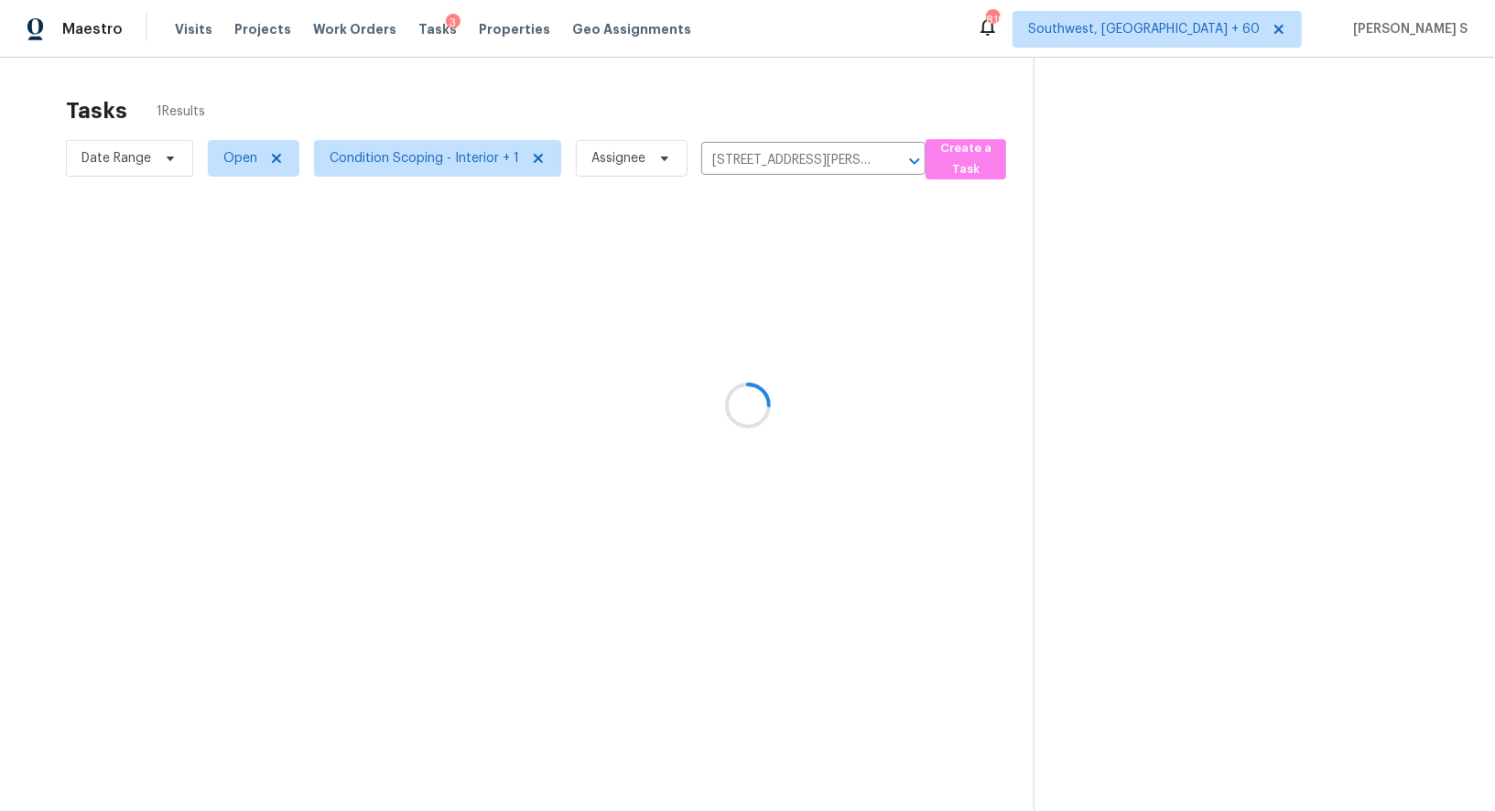
click at [733, 303] on div at bounding box center [747, 405] width 1495 height 811
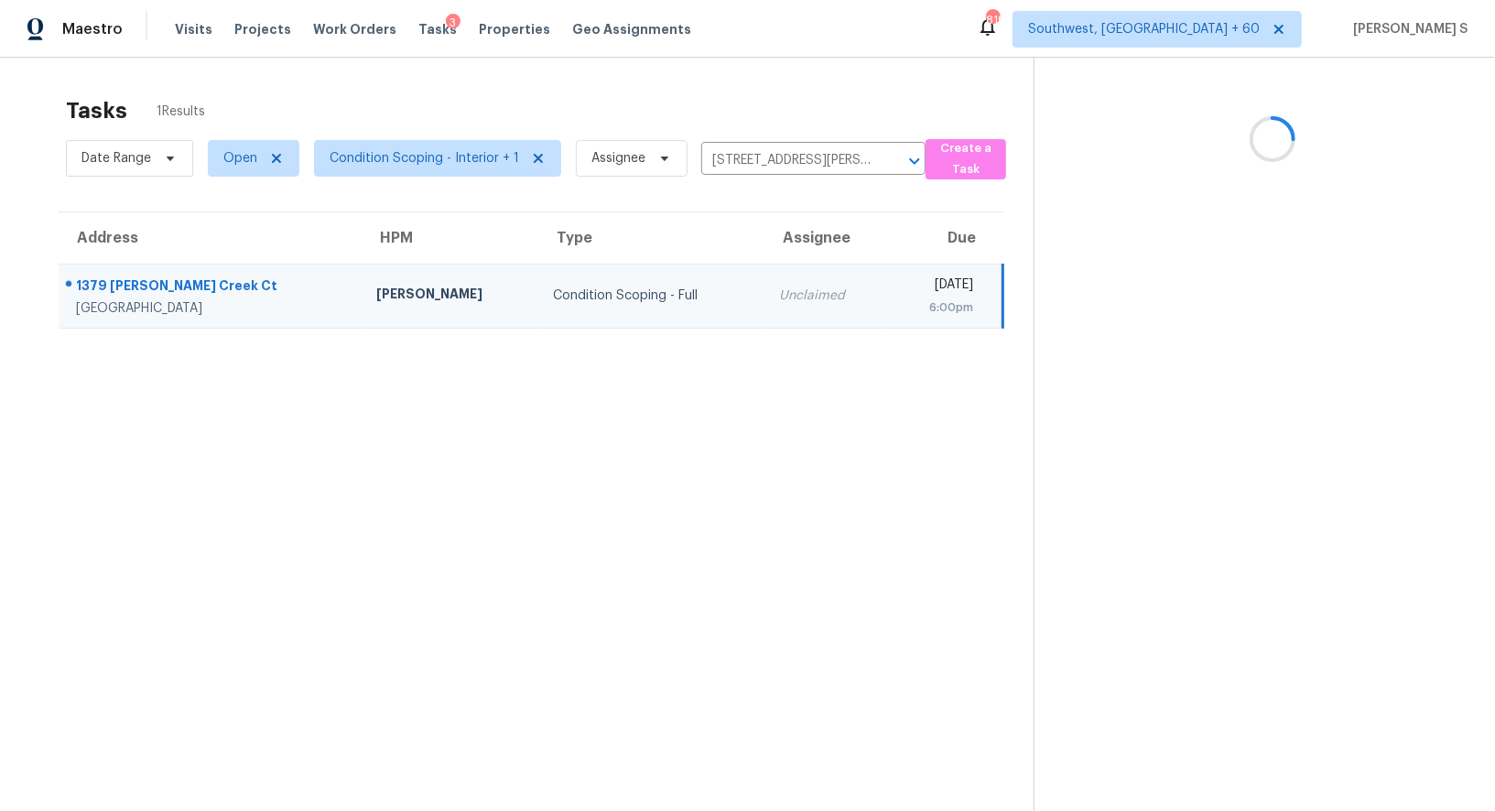
click at [779, 303] on div "Unclaimed" at bounding box center [826, 296] width 94 height 18
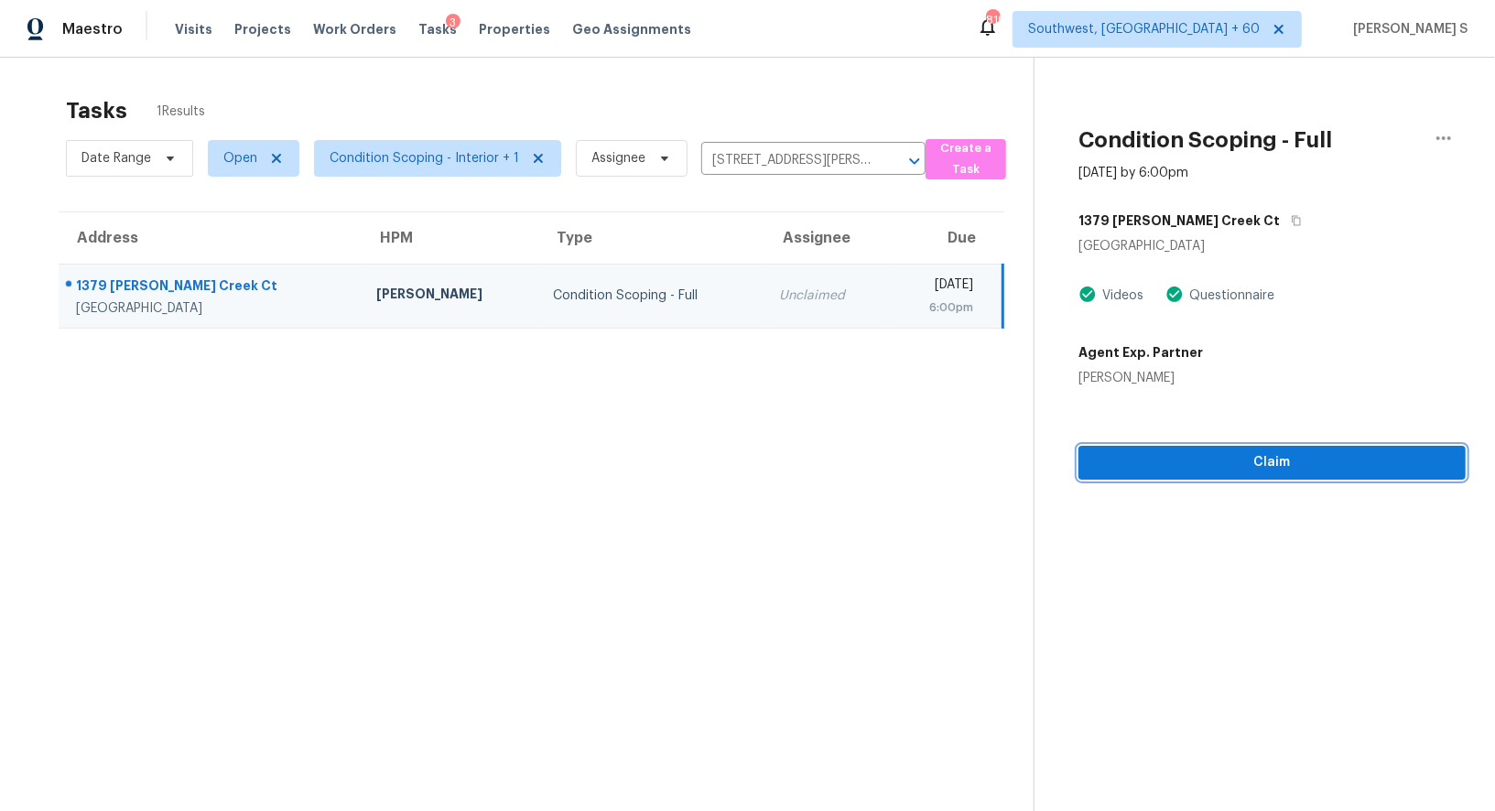
click at [1211, 460] on div "Condition Scoping - Full [DATE] by 6:00pm [STREET_ADDRESS][PERSON_NAME] Videos …" at bounding box center [1250, 269] width 431 height 422
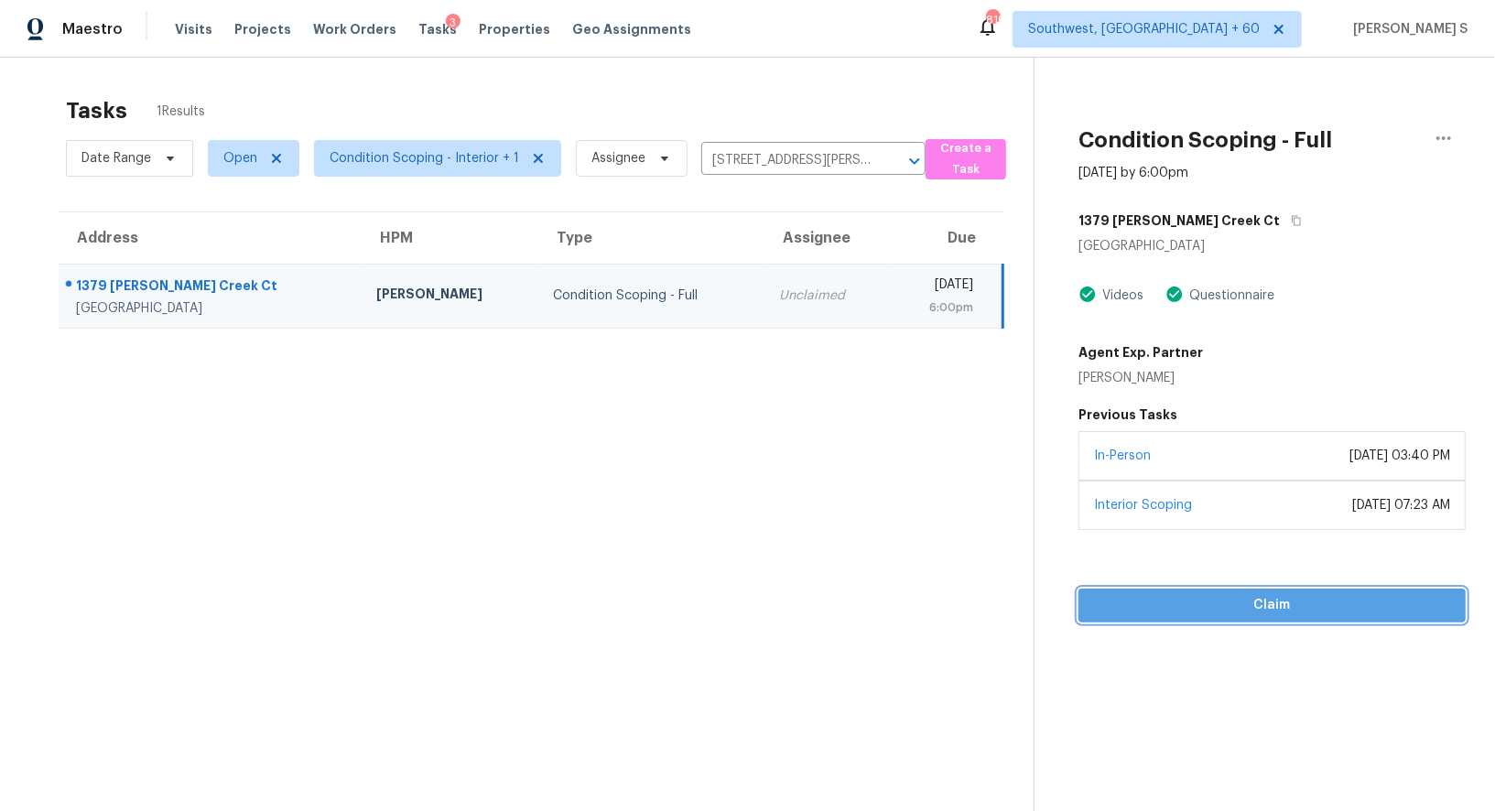
click at [1208, 619] on button "Claim" at bounding box center [1272, 606] width 387 height 34
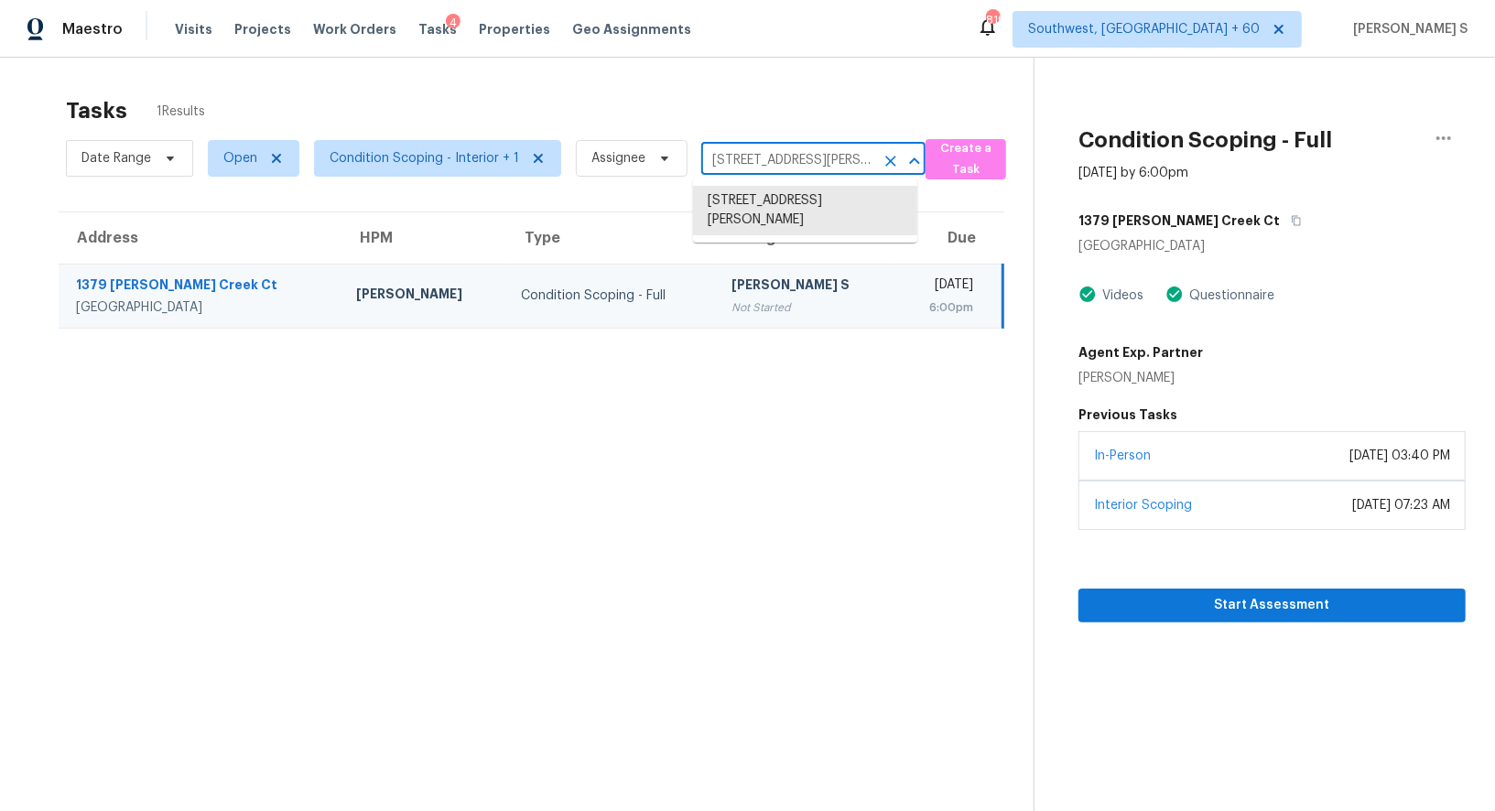
click at [799, 158] on input "[STREET_ADDRESS][PERSON_NAME]" at bounding box center [787, 161] width 173 height 28
paste input "[STREET_ADDRESS]"
type input "[STREET_ADDRESS]"
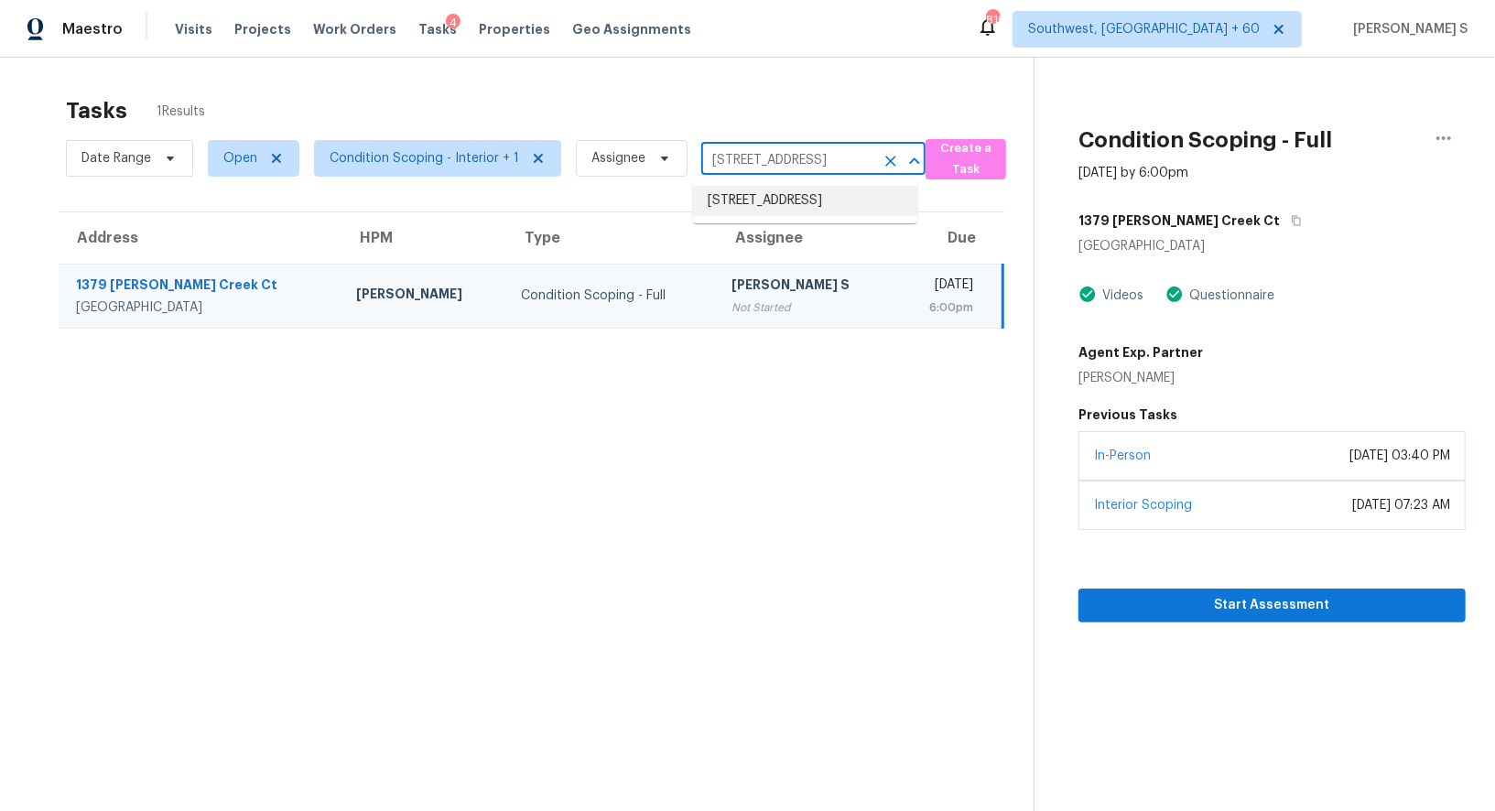
click at [772, 192] on li "[STREET_ADDRESS]" at bounding box center [805, 201] width 224 height 30
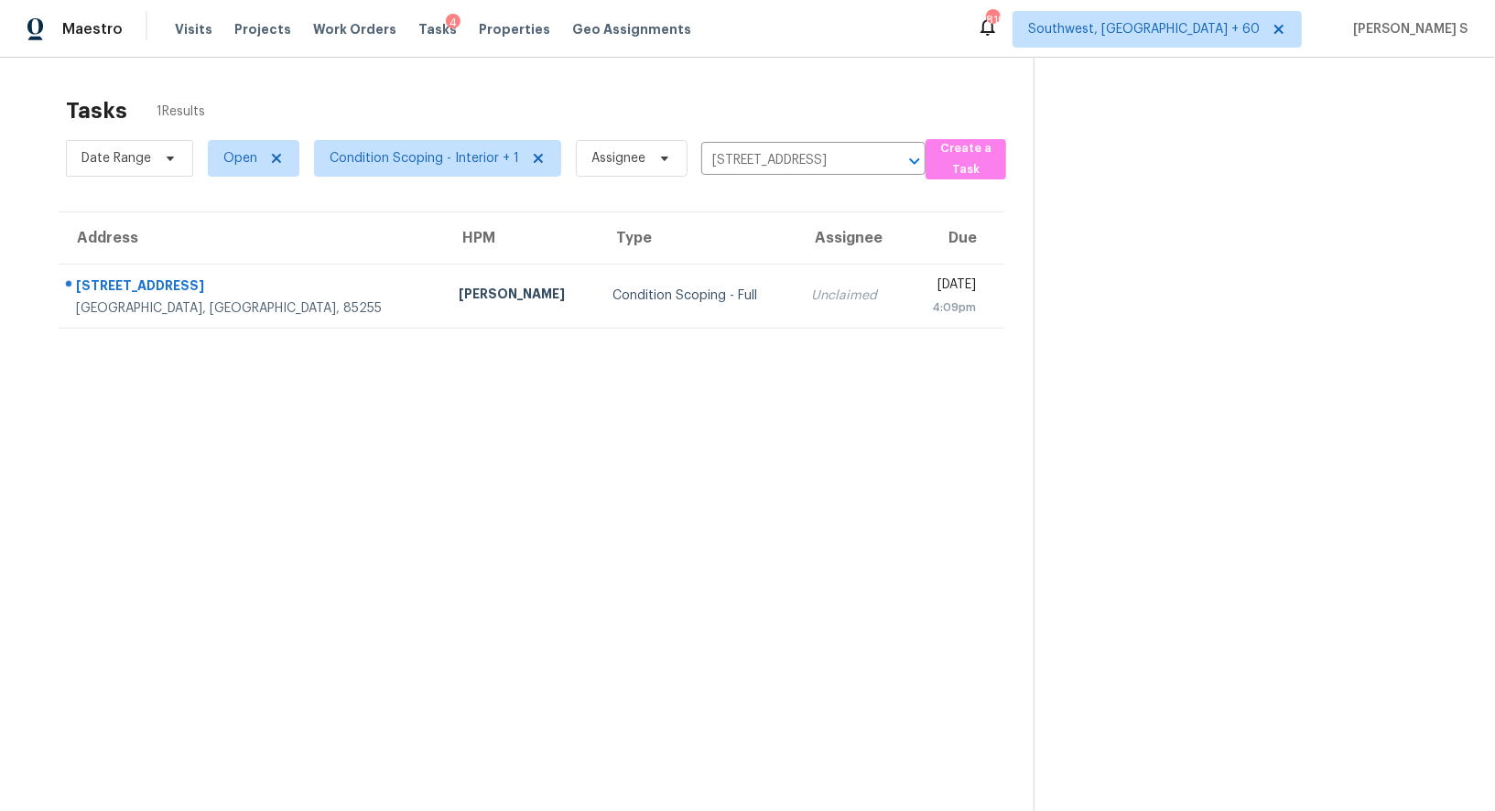
click at [797, 303] on td "Unclaimed" at bounding box center [851, 296] width 109 height 64
click at [795, 303] on td "Unclaimed" at bounding box center [849, 296] width 108 height 64
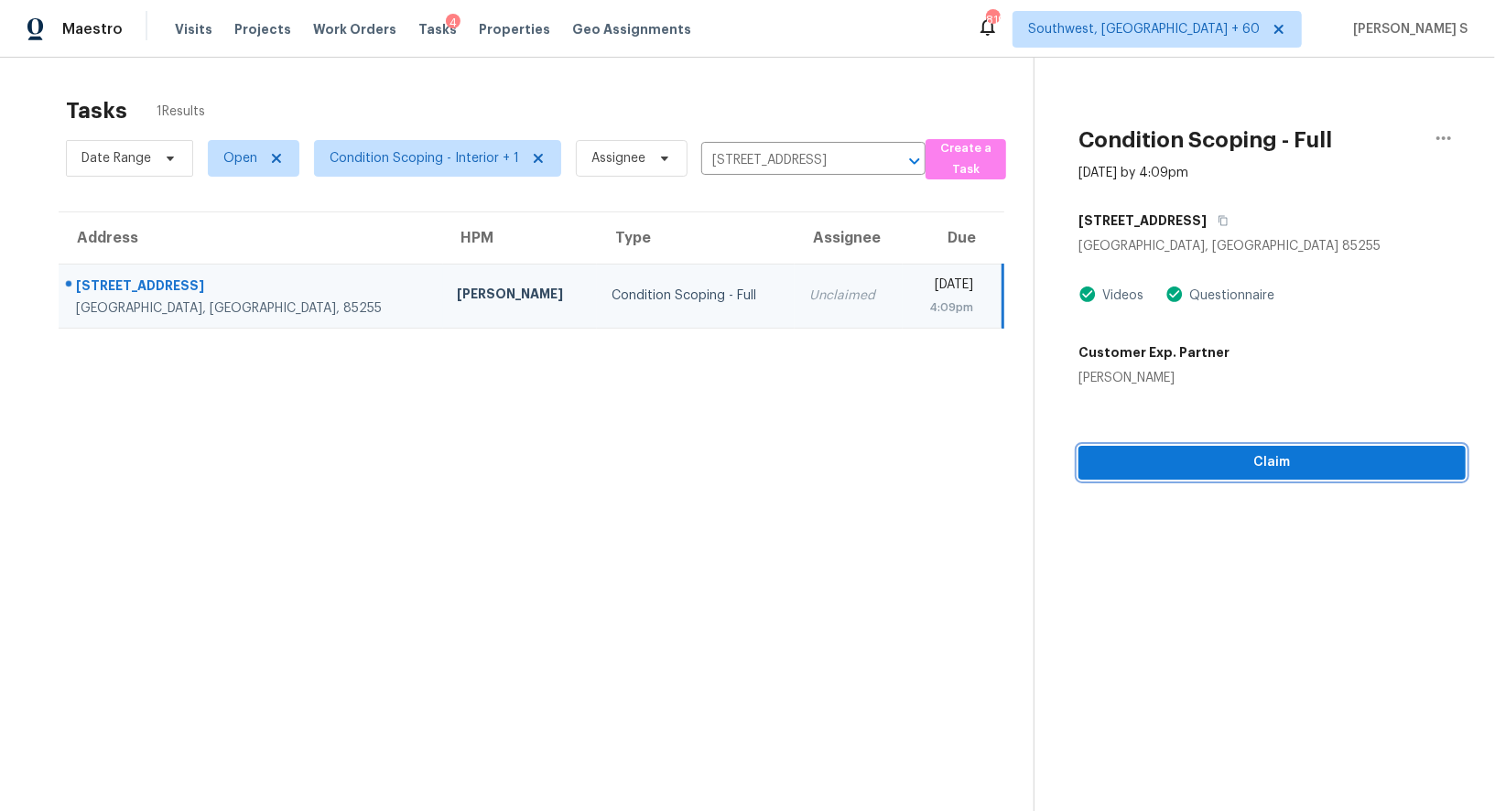
click at [1287, 462] on span "Claim" at bounding box center [1272, 462] width 358 height 23
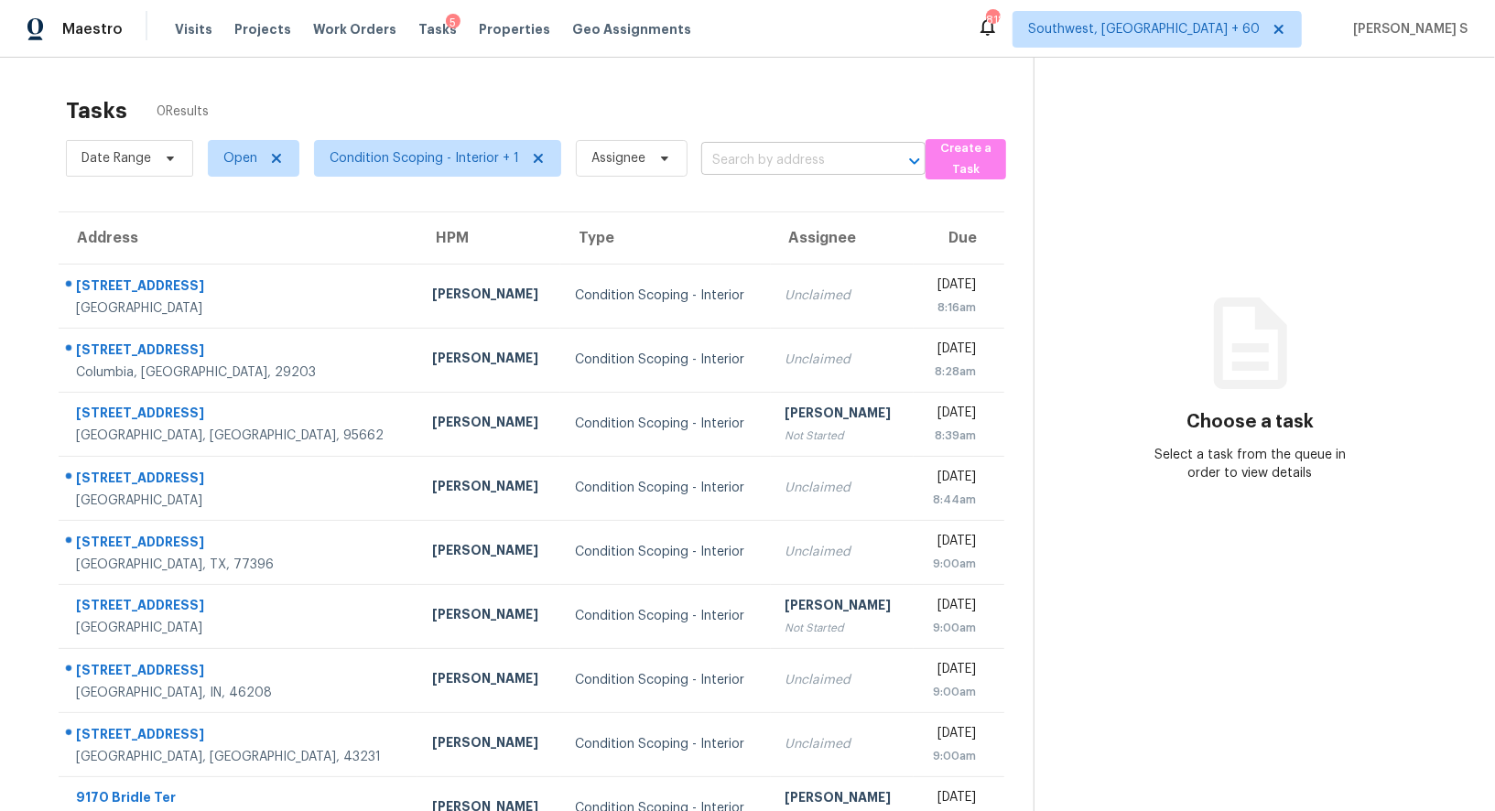
click at [740, 162] on input "text" at bounding box center [787, 161] width 173 height 28
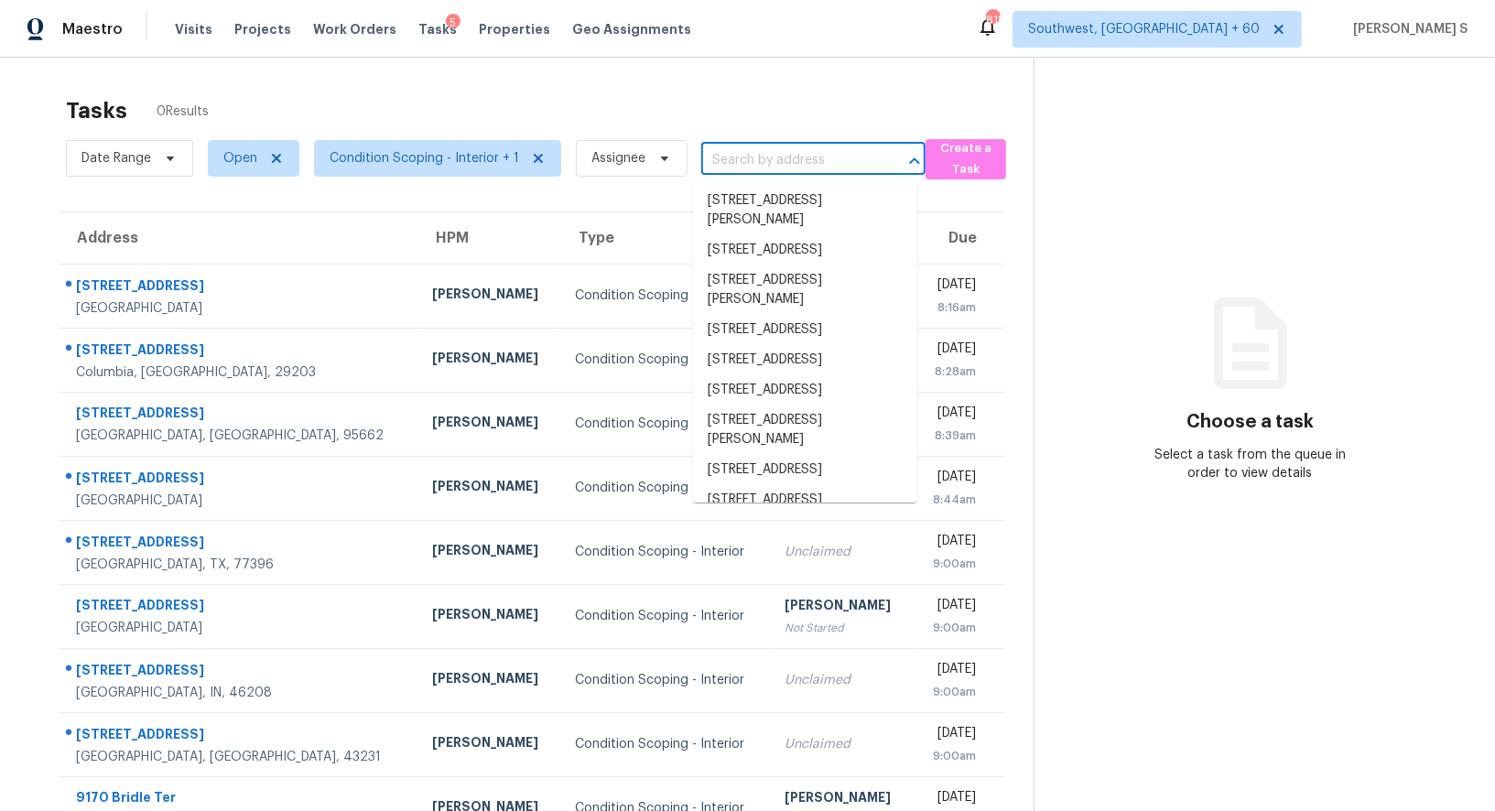
paste input "[STREET_ADDRESS]"
type input "[STREET_ADDRESS]"
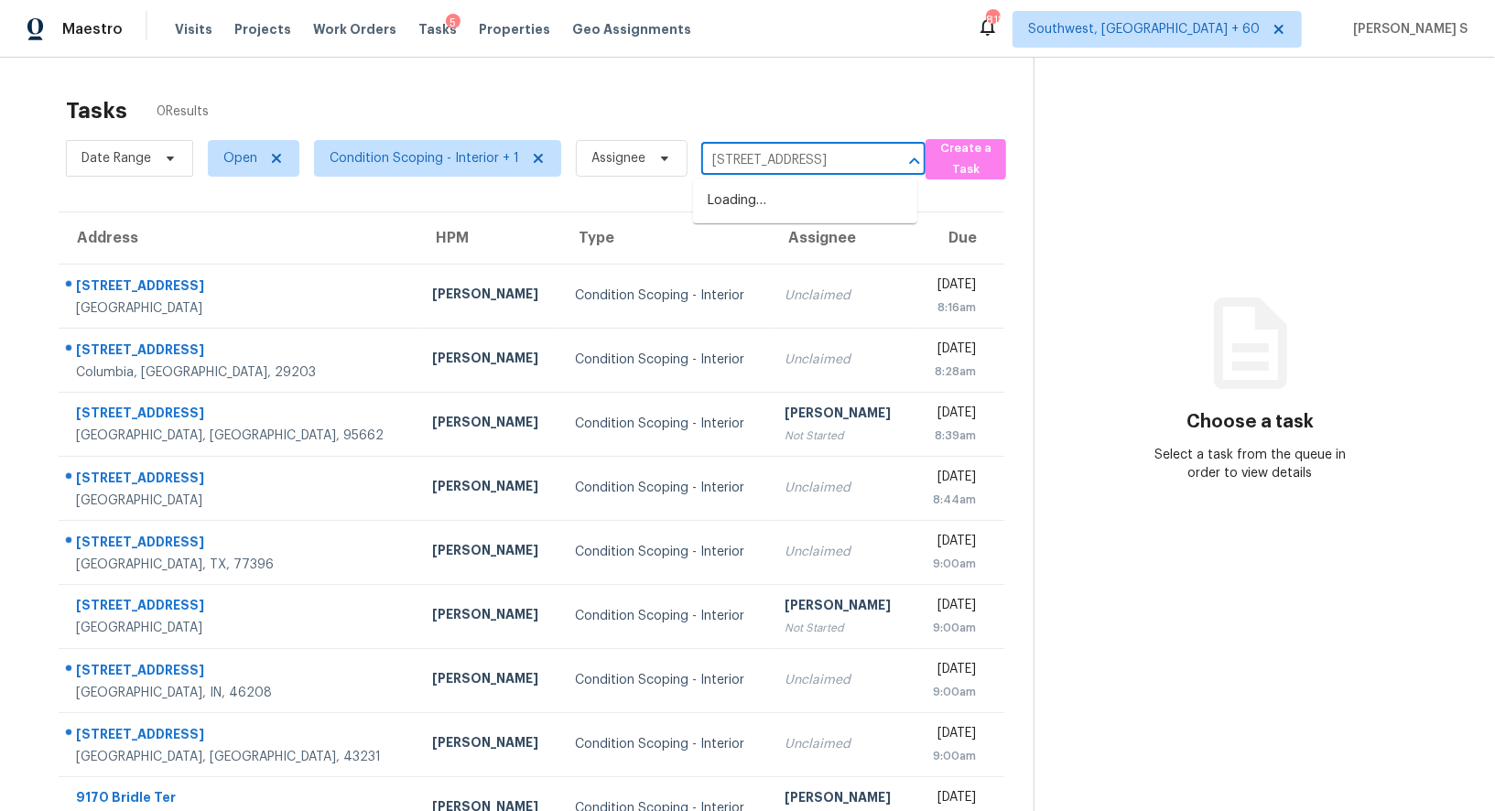
scroll to position [0, 108]
click at [733, 199] on li "[STREET_ADDRESS]" at bounding box center [805, 201] width 224 height 30
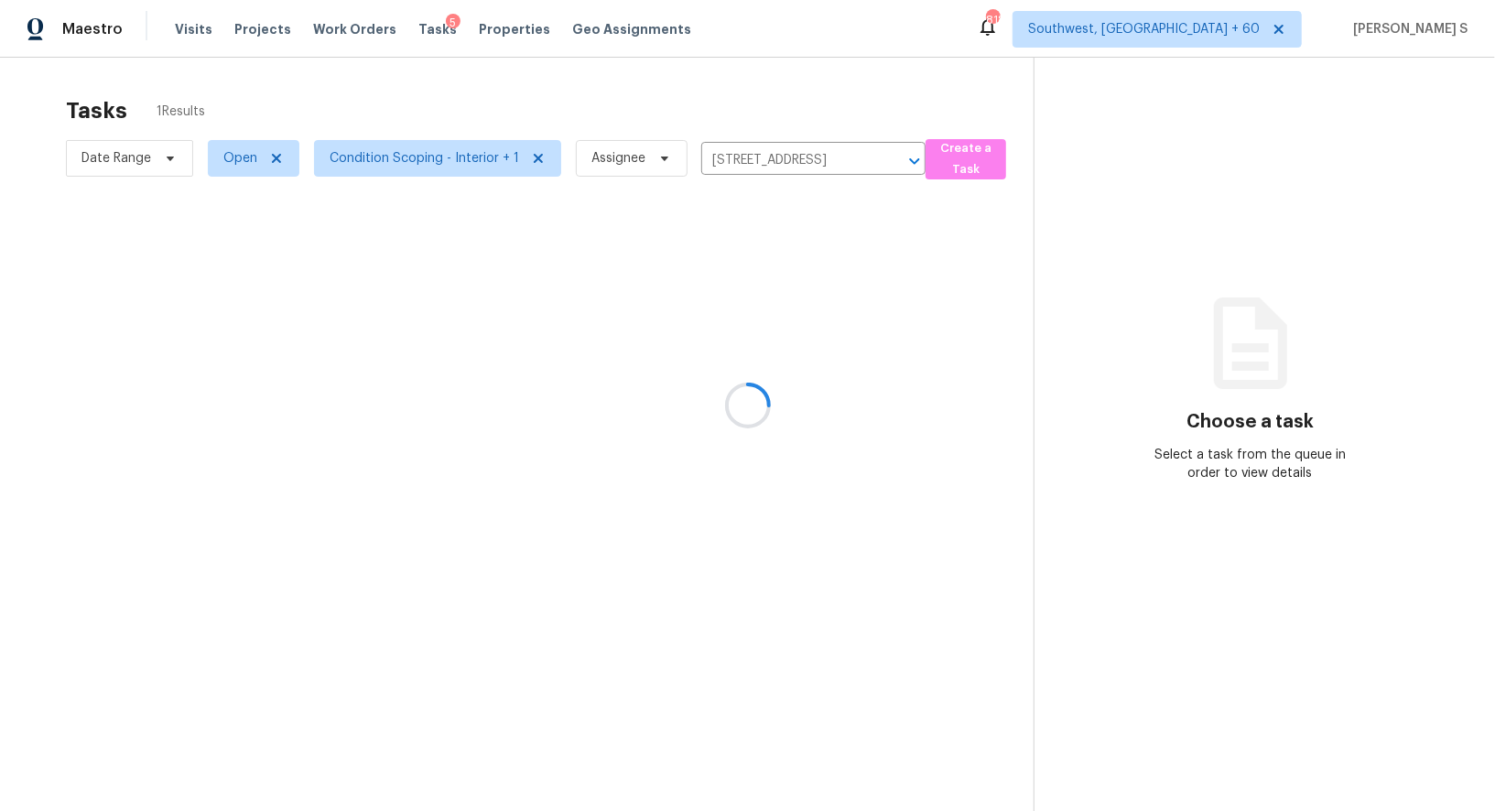
click at [719, 290] on div at bounding box center [747, 405] width 1495 height 811
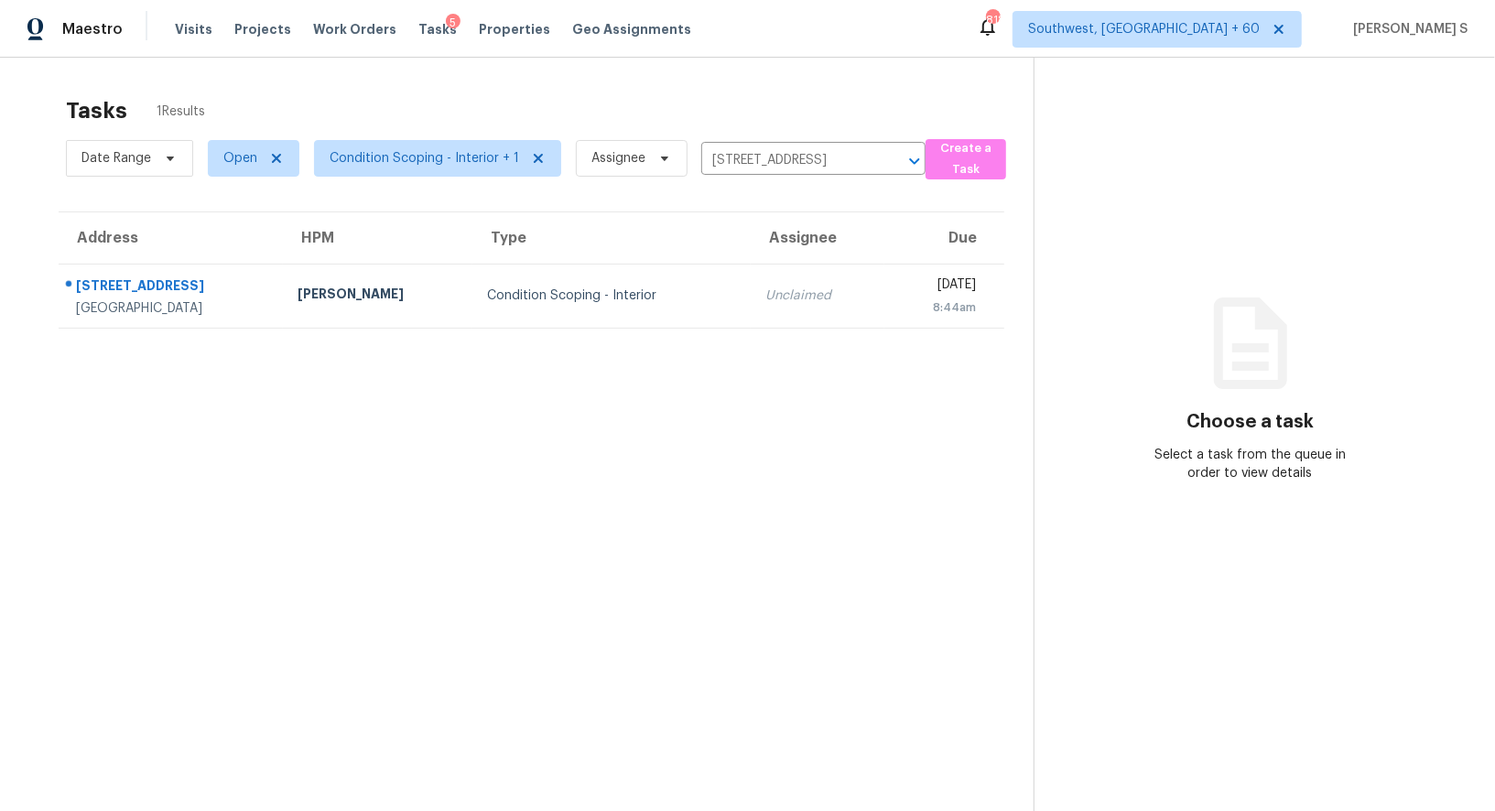
click at [766, 290] on div "Unclaimed" at bounding box center [818, 296] width 104 height 18
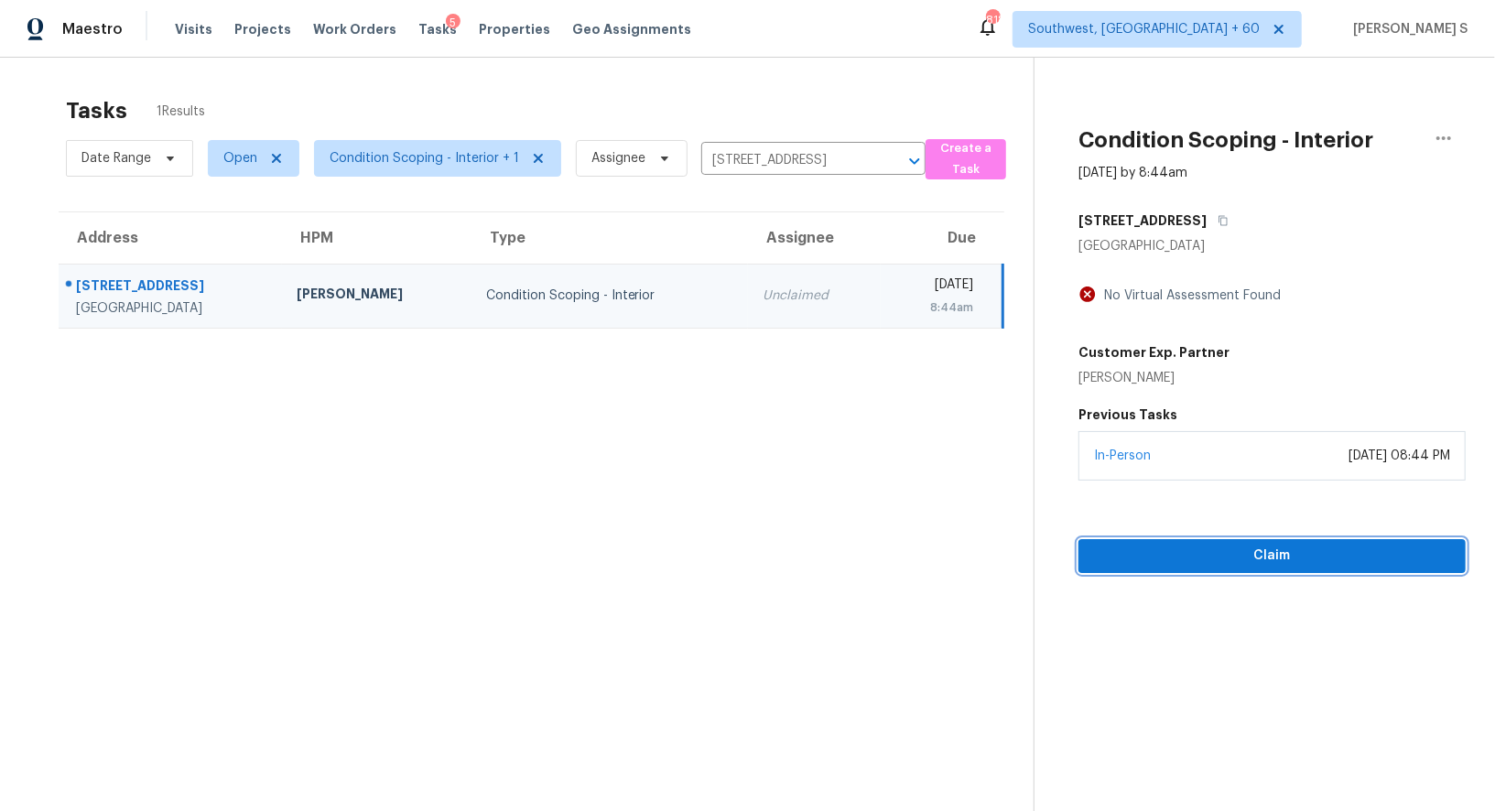
click at [1294, 462] on div "Condition Scoping - Interior [DATE] by 8:44am [STREET_ADDRESS] No Virtual Asses…" at bounding box center [1250, 316] width 431 height 516
click at [1274, 549] on span "Claim" at bounding box center [1272, 556] width 358 height 23
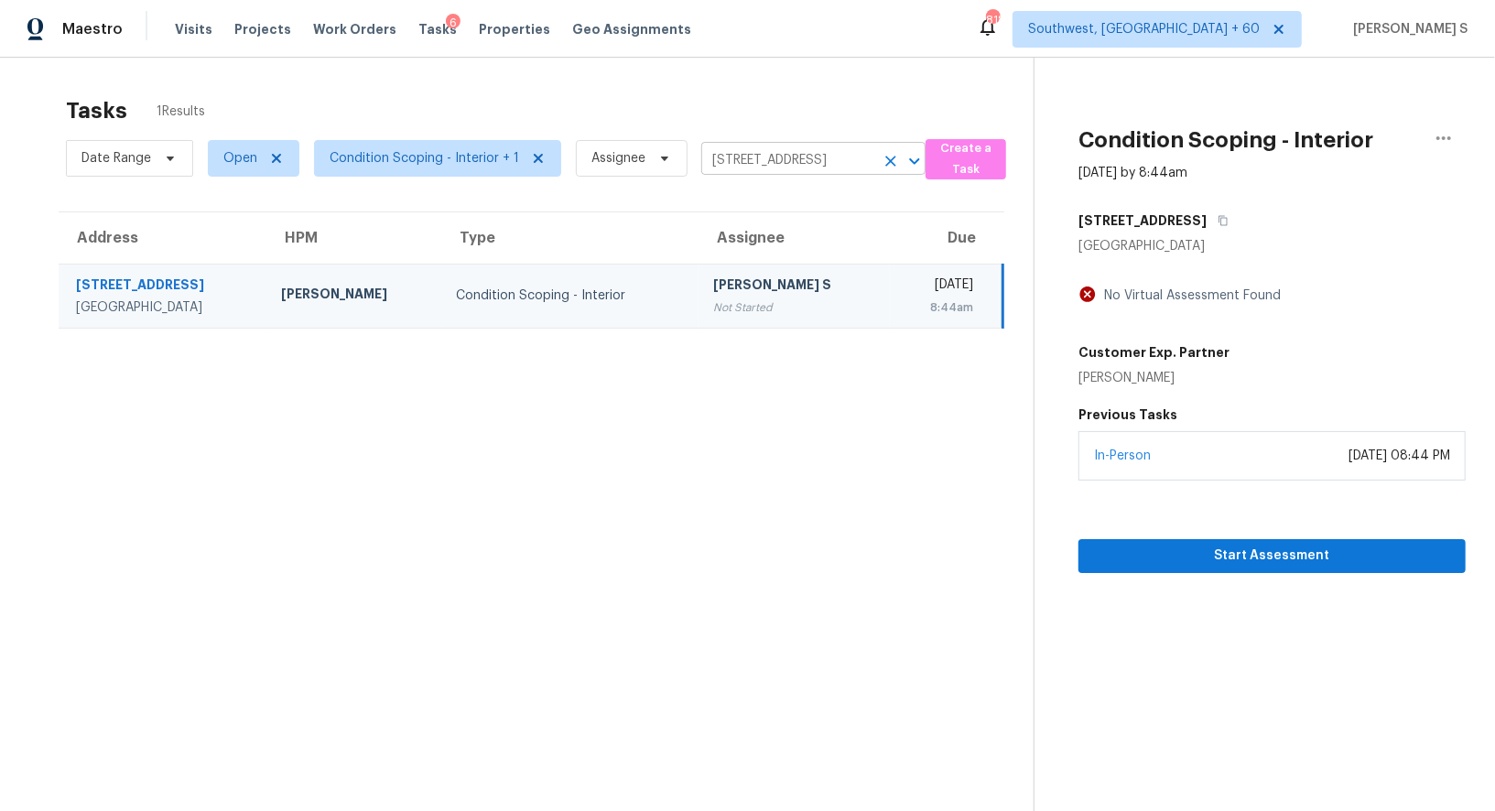
click at [754, 155] on input "[STREET_ADDRESS]" at bounding box center [787, 161] width 173 height 28
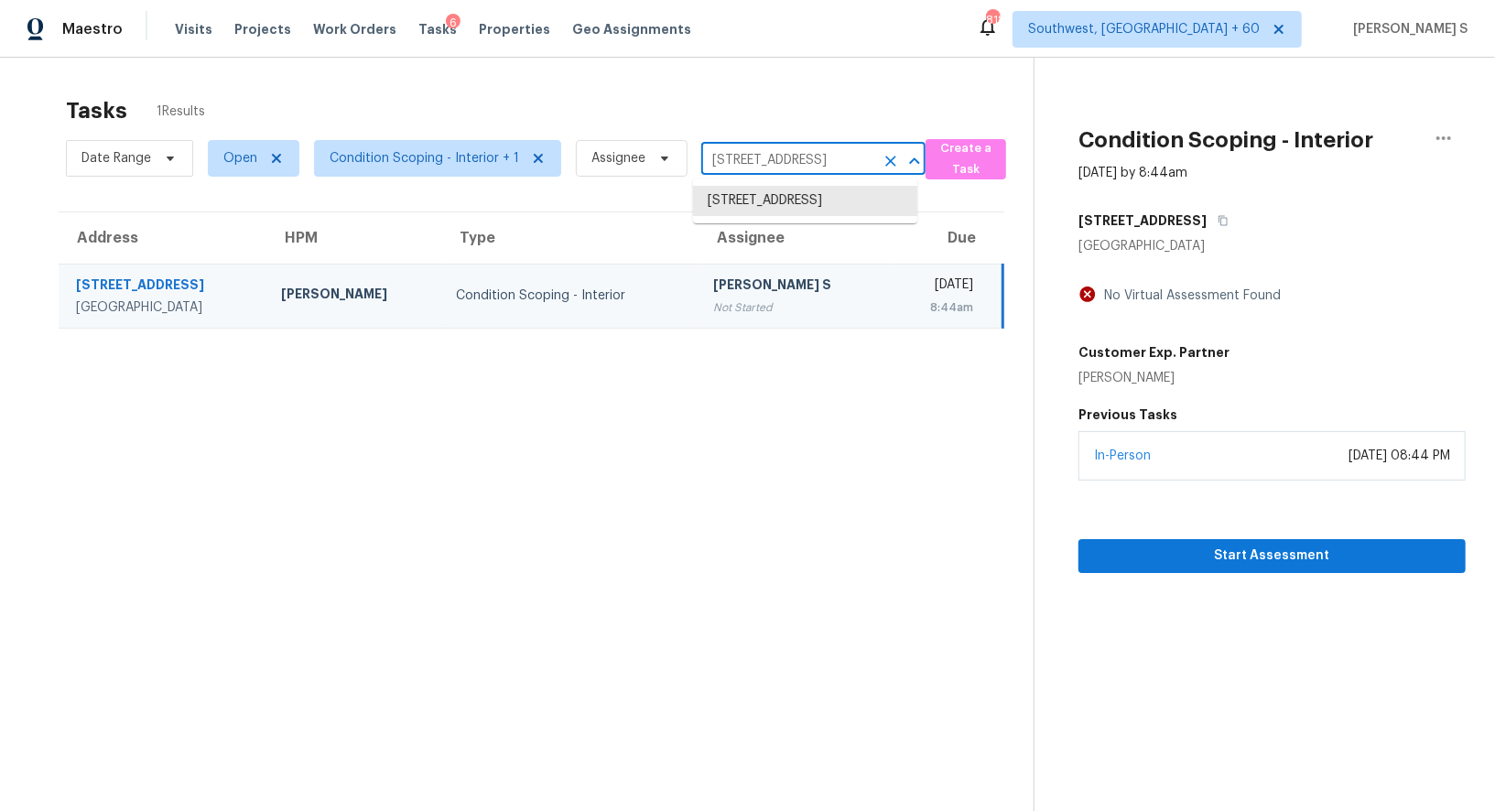
paste input "[STREET_ADDRESS]"
type input "[STREET_ADDRESS]"
click at [749, 203] on li "[STREET_ADDRESS]" at bounding box center [805, 201] width 224 height 30
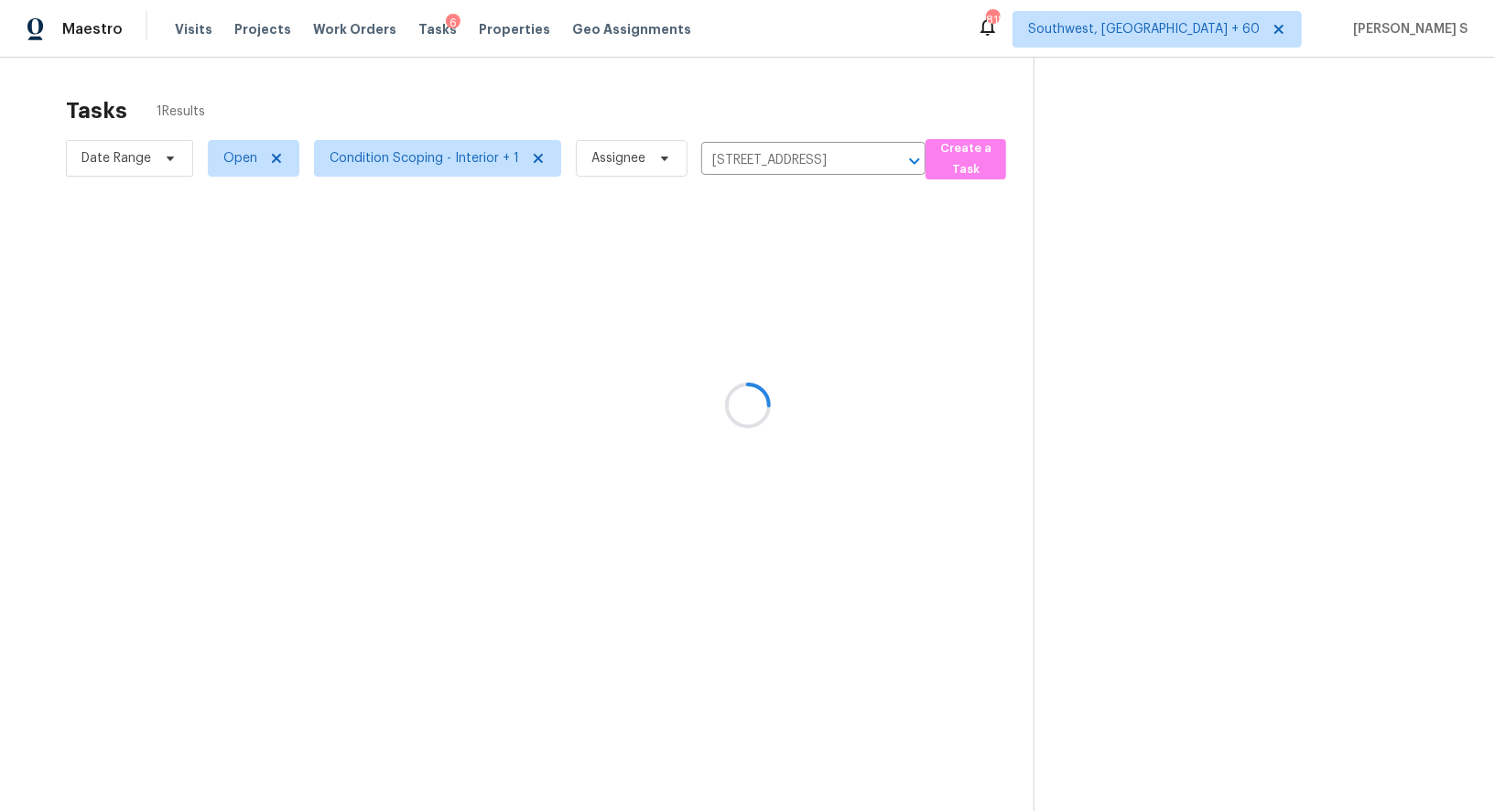
click at [733, 300] on div at bounding box center [747, 405] width 1495 height 811
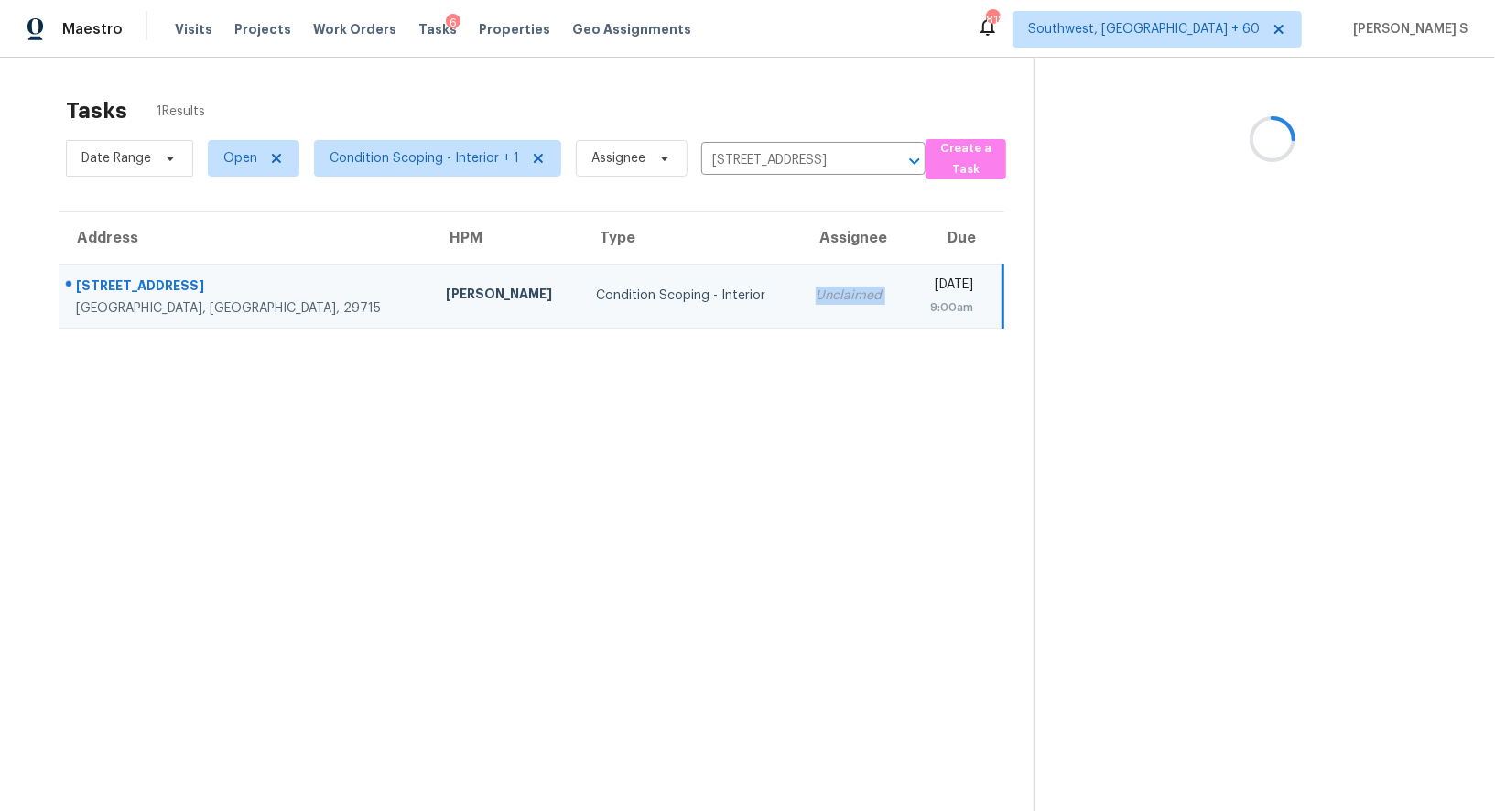
click at [816, 300] on div "Unclaimed" at bounding box center [854, 296] width 76 height 18
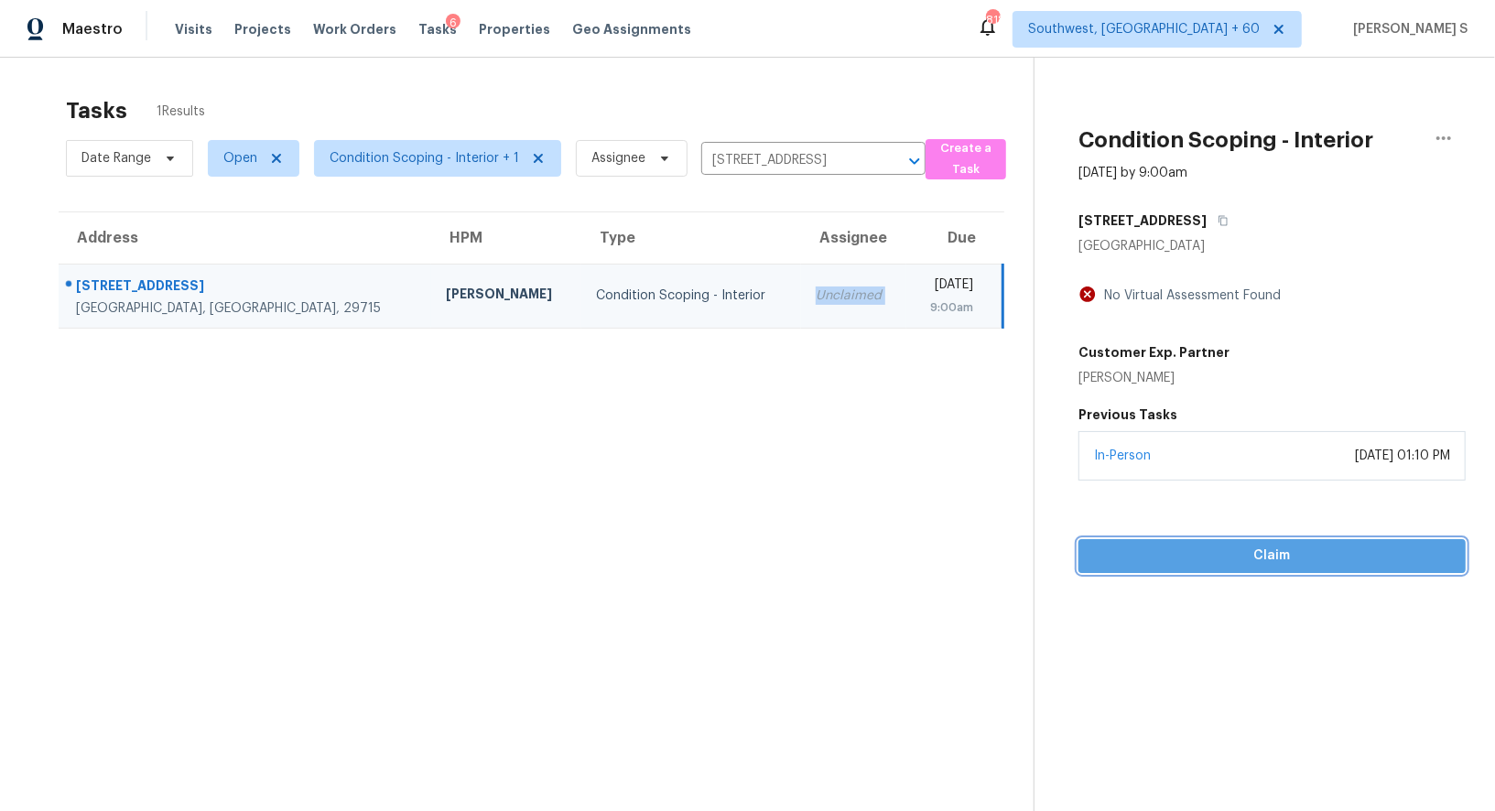
click at [1261, 545] on span "Claim" at bounding box center [1272, 556] width 358 height 23
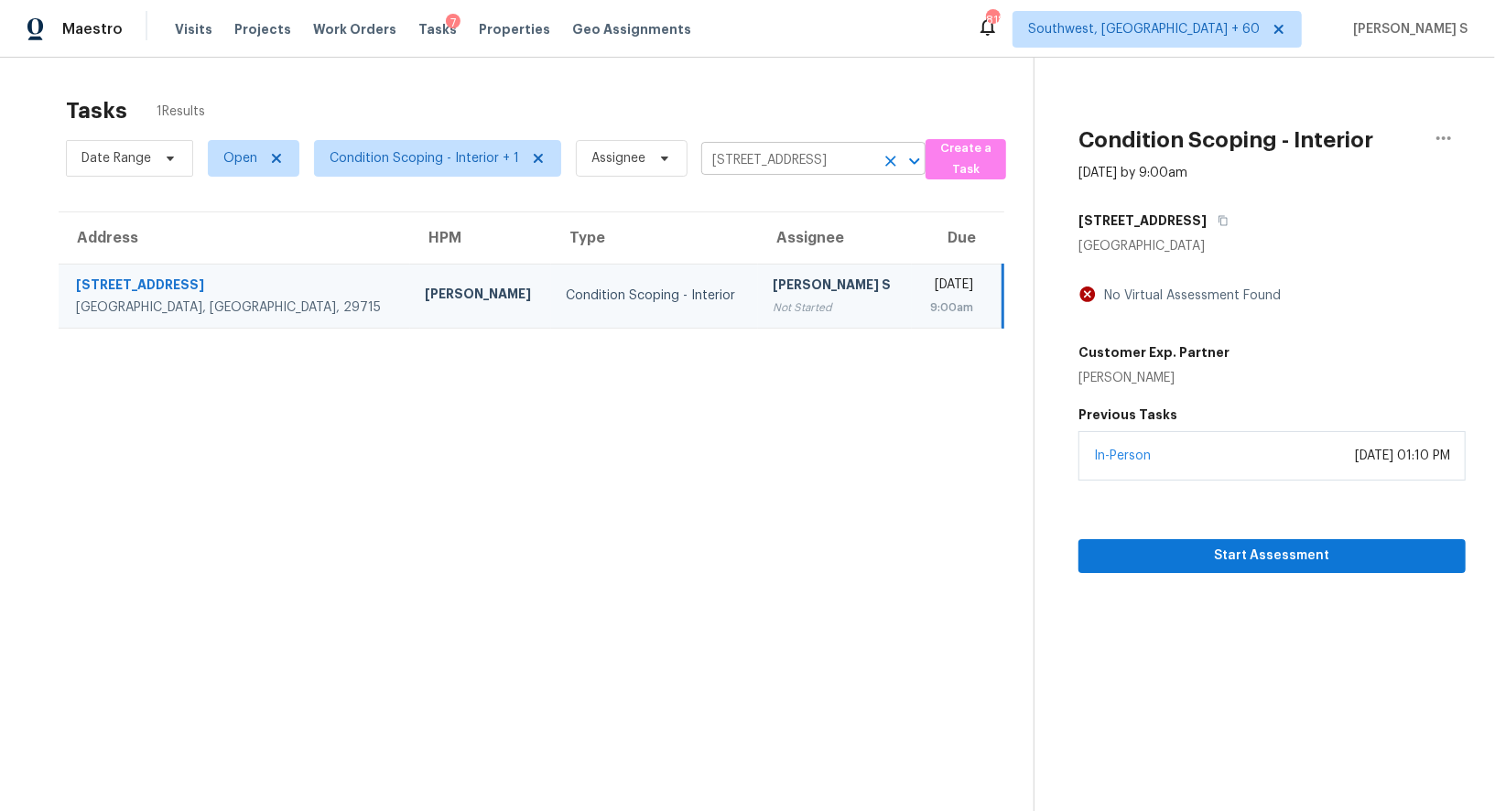
click at [767, 152] on input "[STREET_ADDRESS]" at bounding box center [787, 161] width 173 height 28
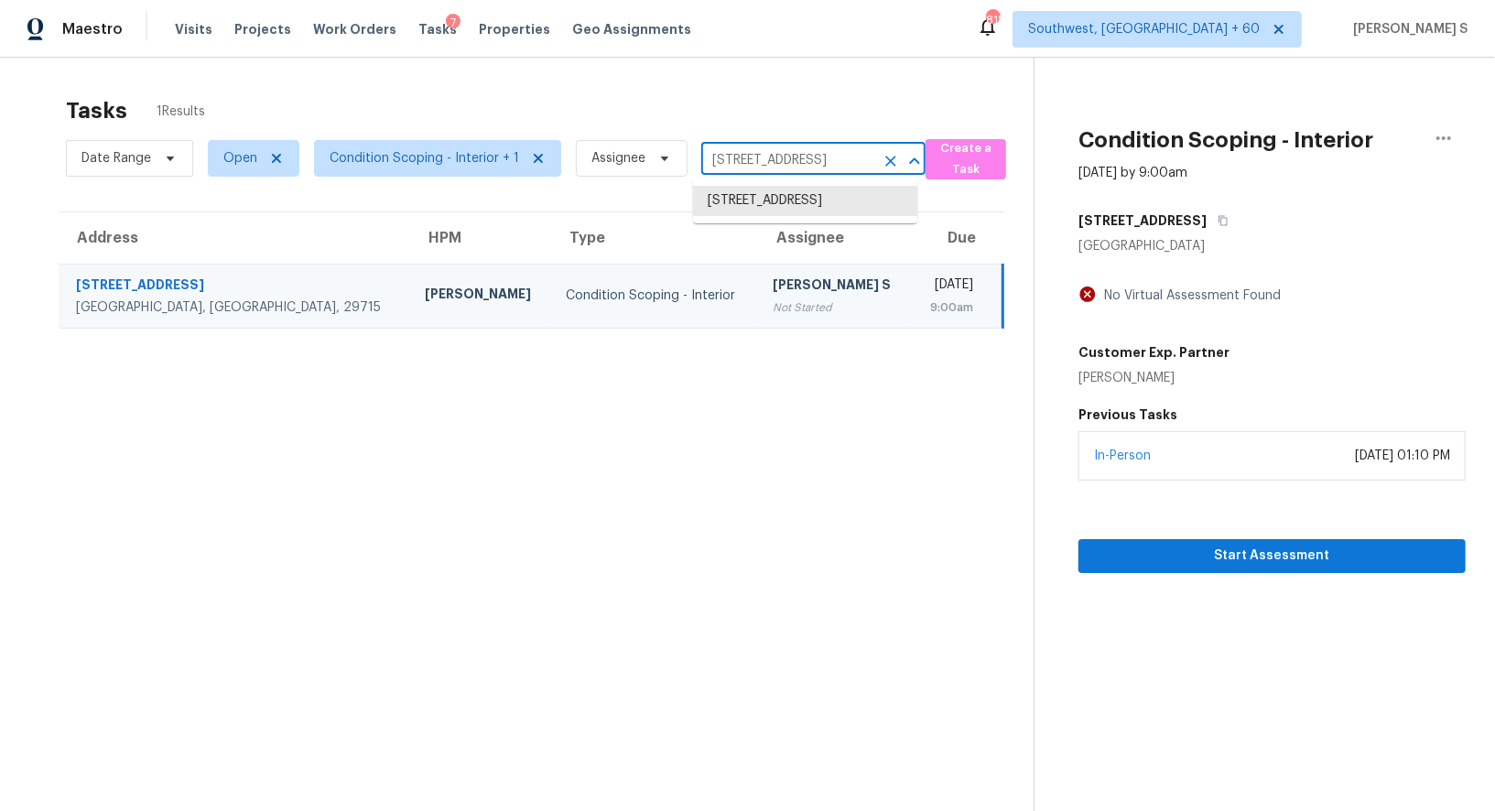
paste input "[STREET_ADDRESS][PERSON_NAME]"
type input "[STREET_ADDRESS][PERSON_NAME]"
click at [757, 201] on li "[STREET_ADDRESS]" at bounding box center [805, 201] width 224 height 30
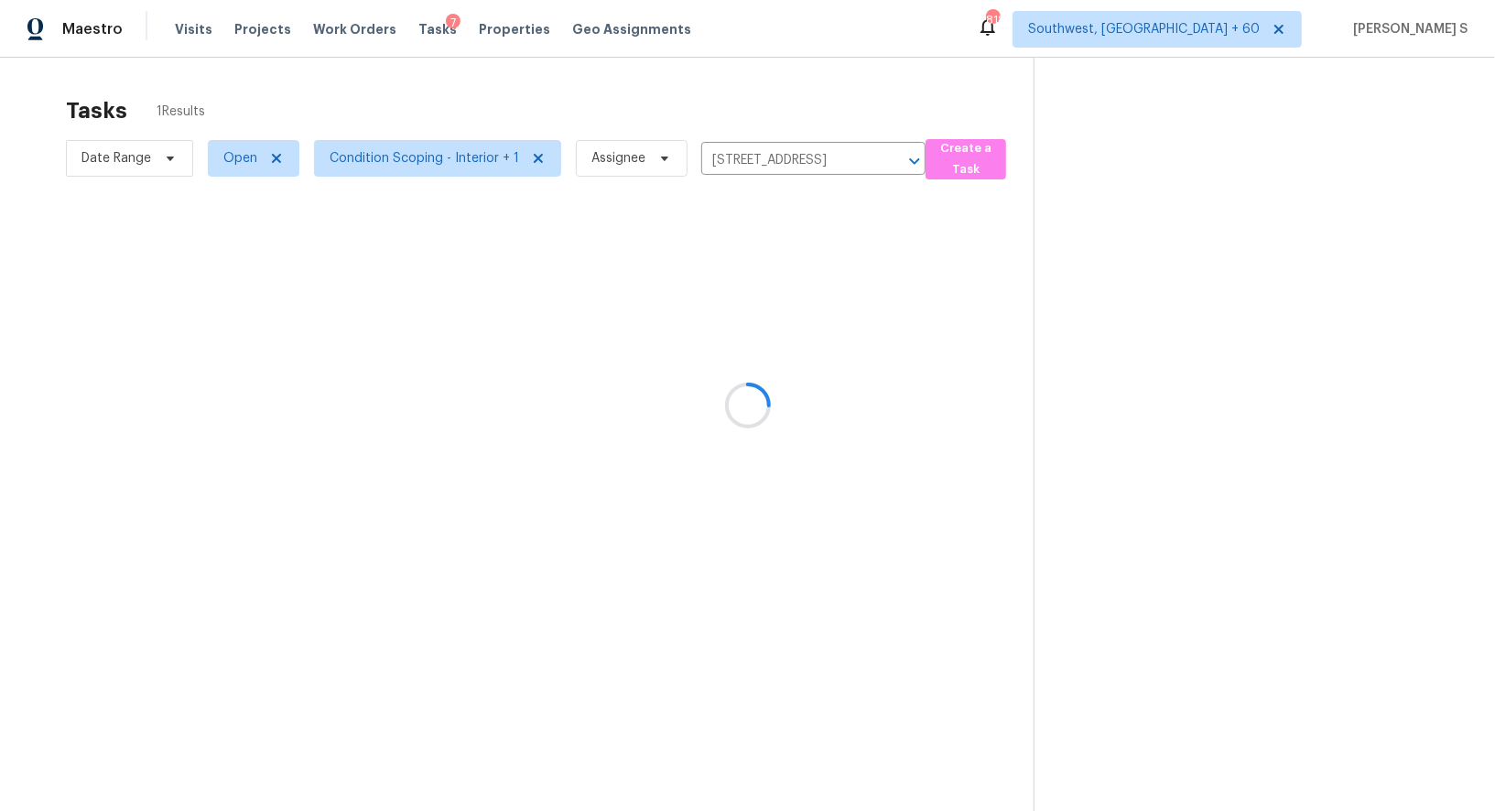
click at [652, 294] on div at bounding box center [747, 405] width 1495 height 811
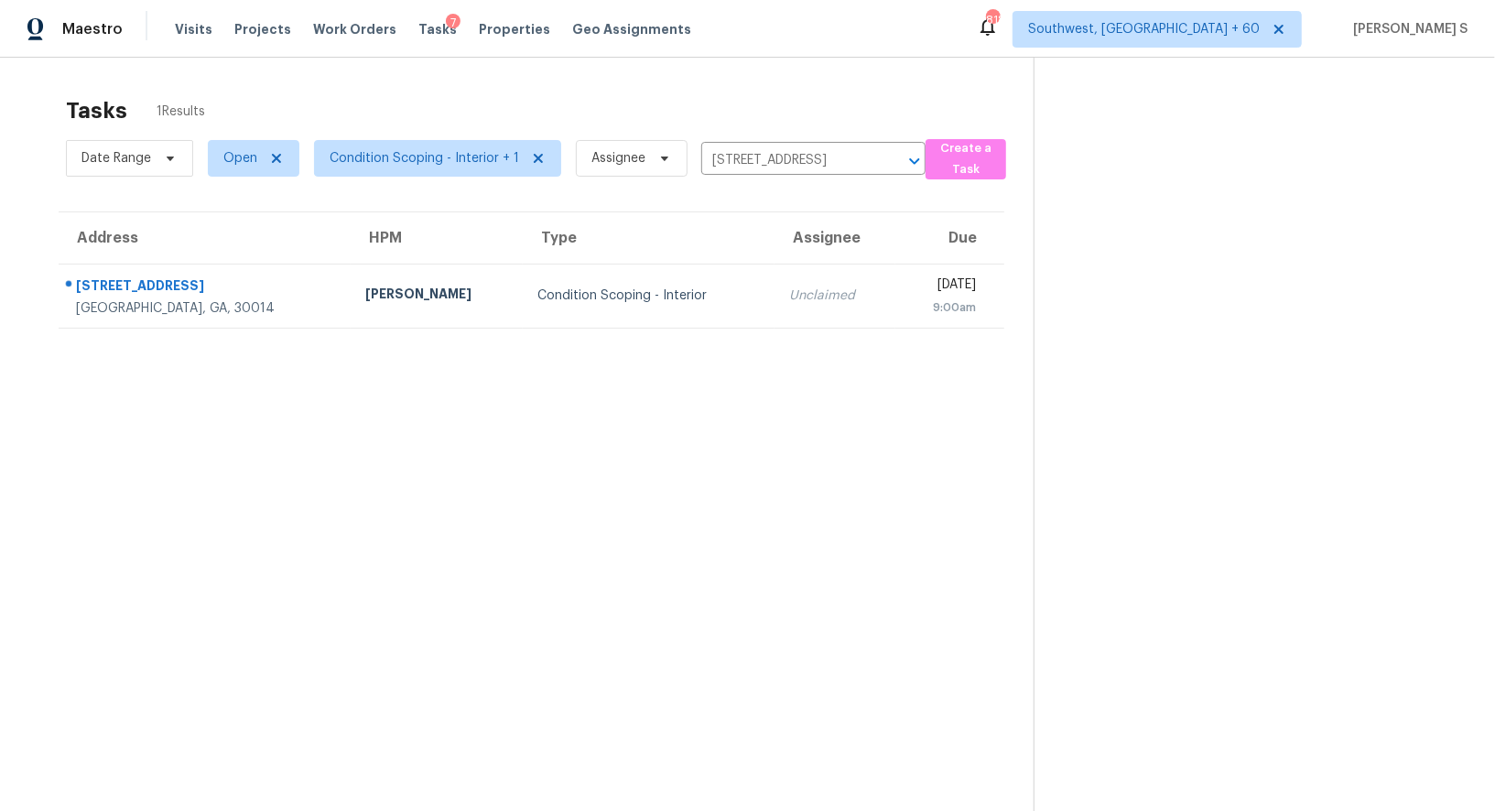
click at [652, 294] on div "Condition Scoping - Interior" at bounding box center [649, 296] width 223 height 18
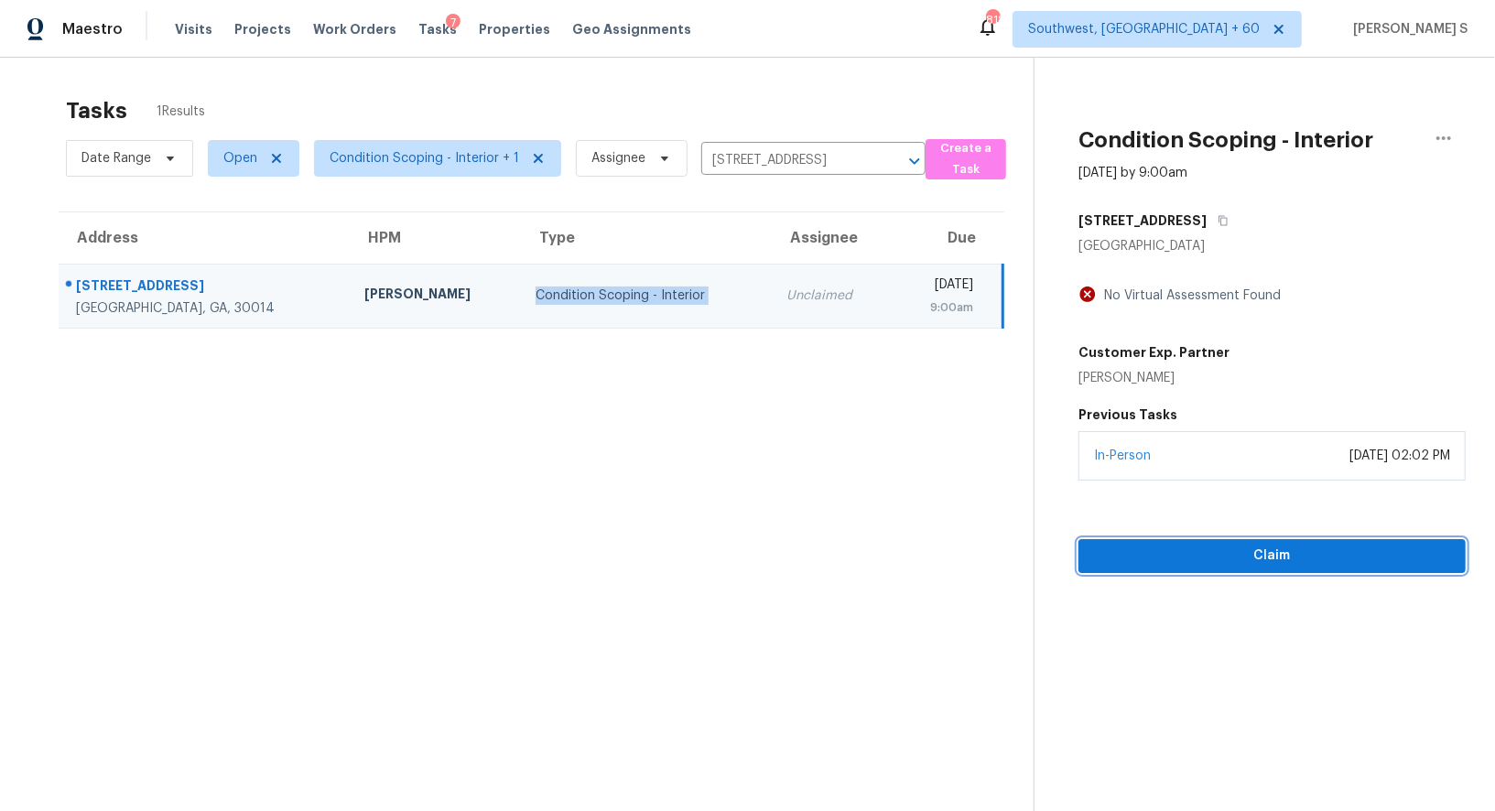
click at [1269, 542] on button "Claim" at bounding box center [1272, 556] width 387 height 34
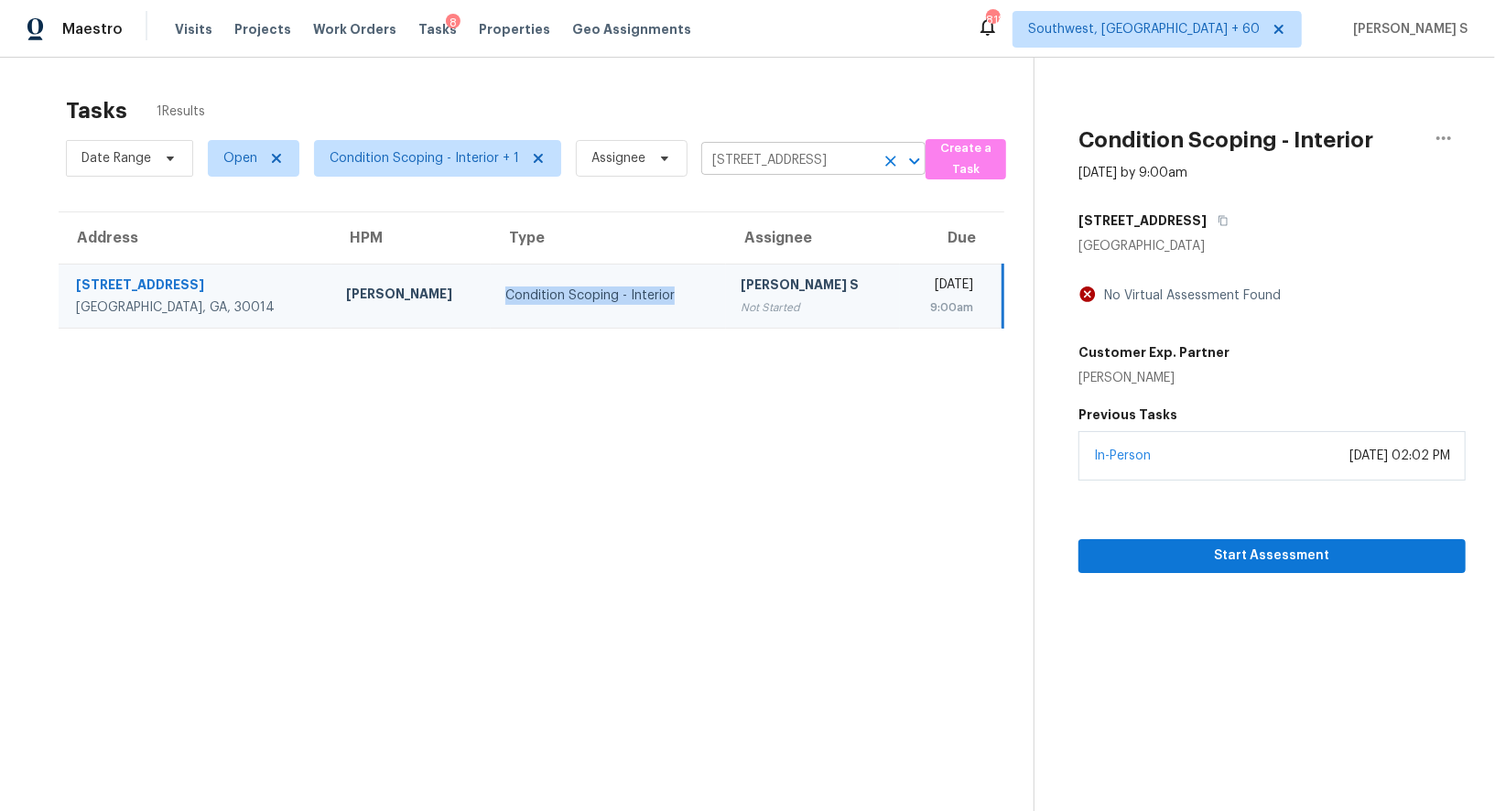
click at [885, 158] on icon "Clear" at bounding box center [890, 161] width 11 height 11
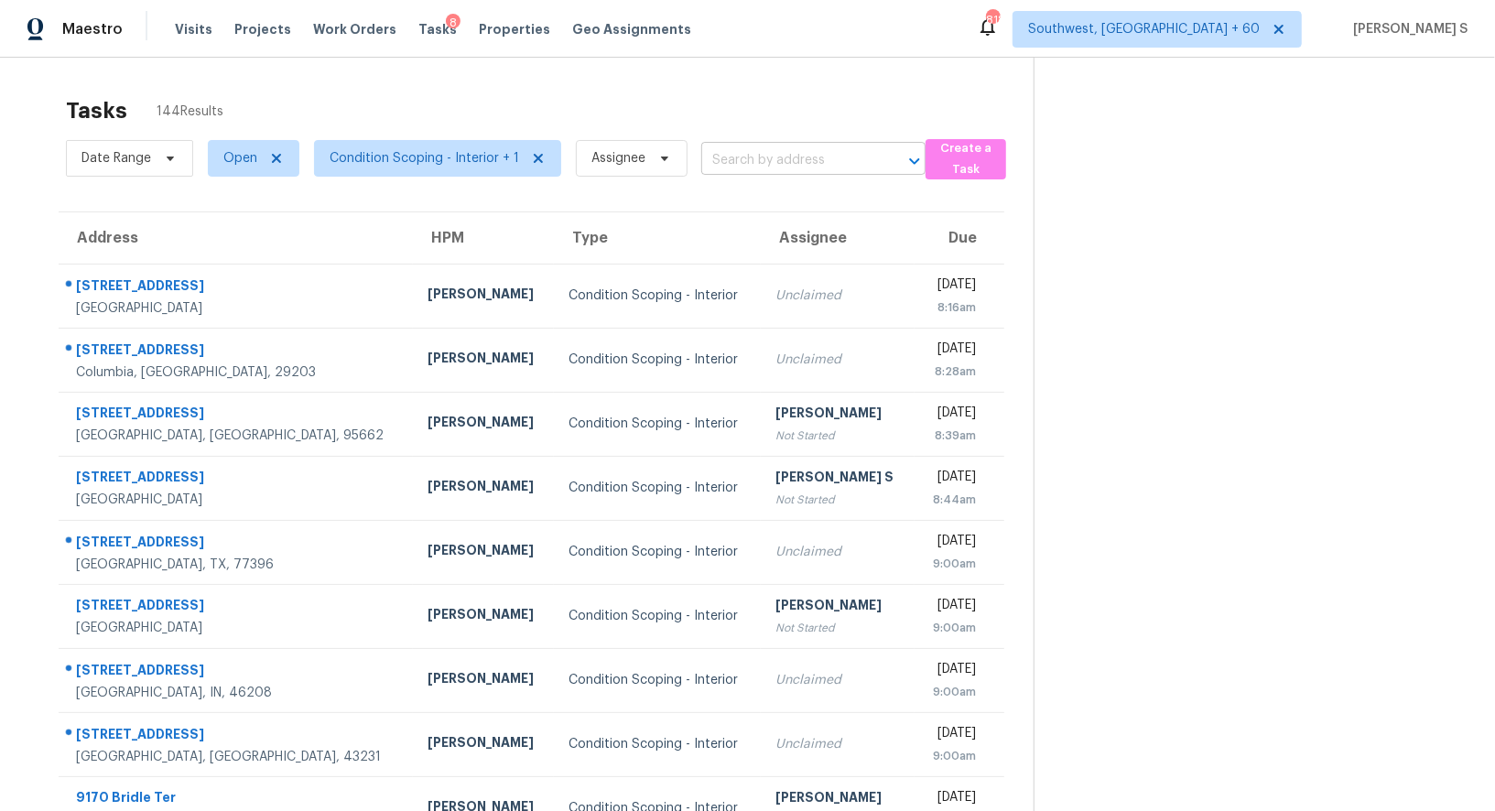
click at [820, 156] on input "text" at bounding box center [787, 161] width 173 height 28
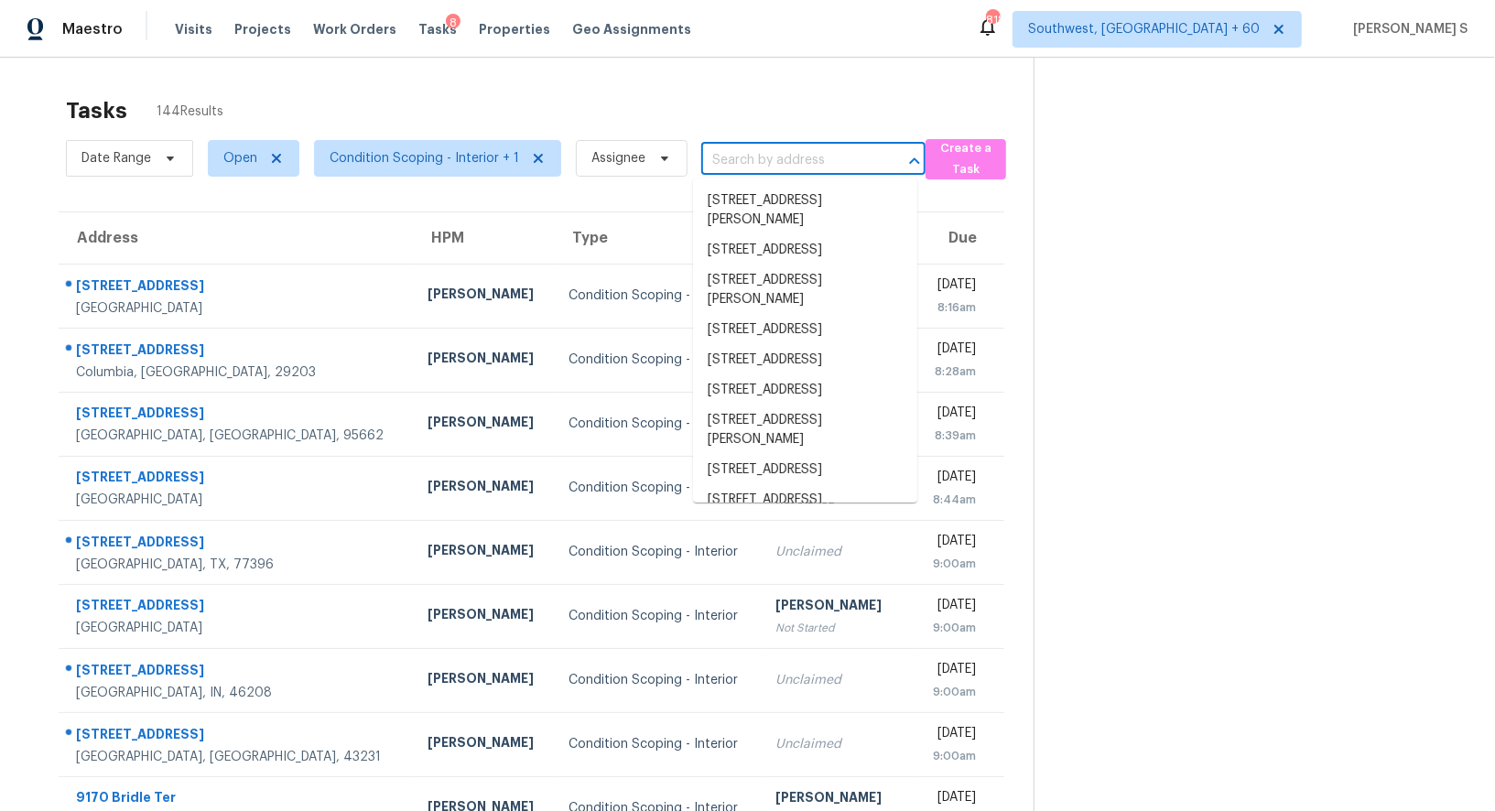
paste input "[STREET_ADDRESS]"
type input "[STREET_ADDRESS]"
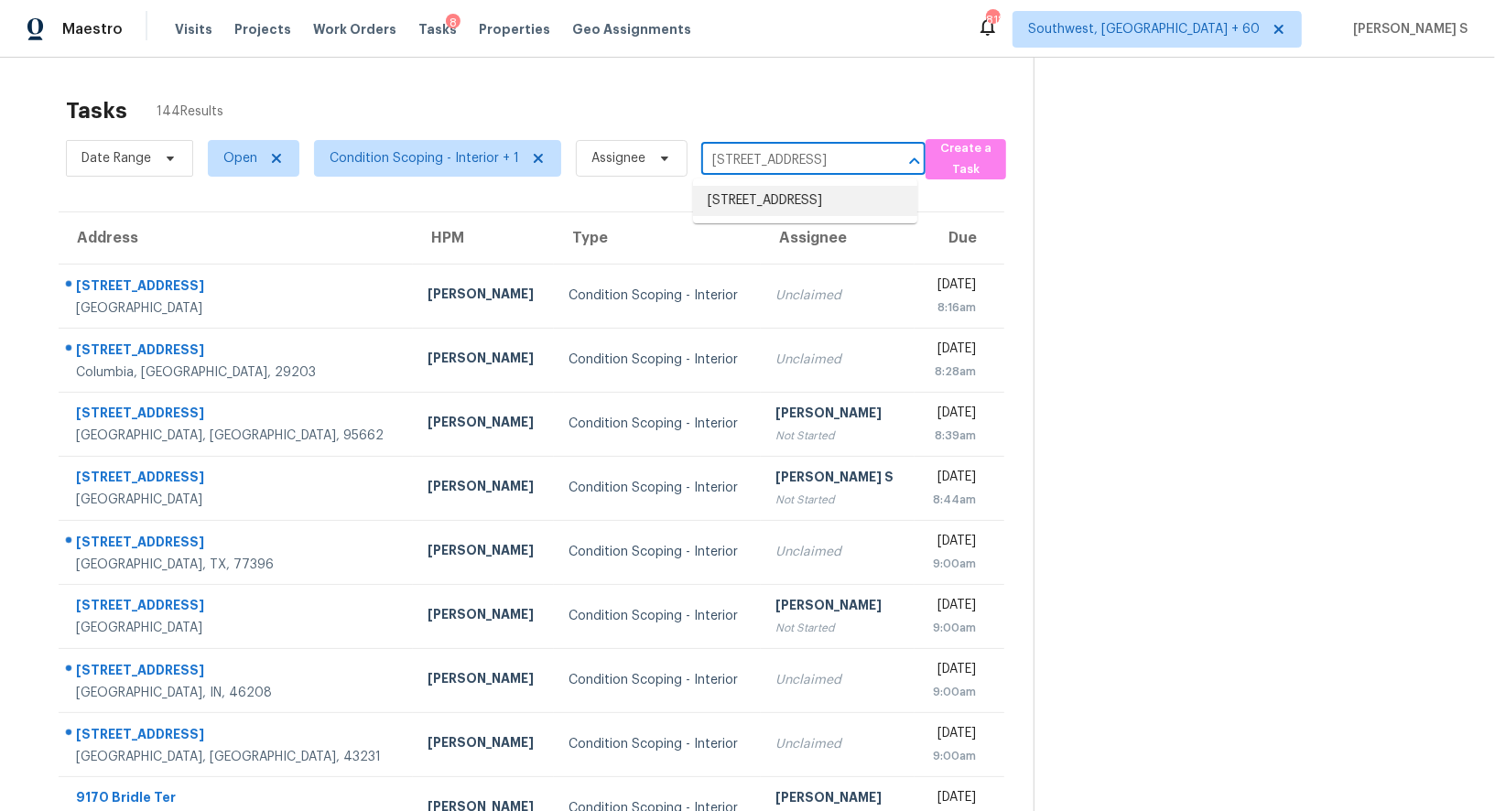
click at [814, 198] on li "[STREET_ADDRESS]" at bounding box center [805, 201] width 224 height 30
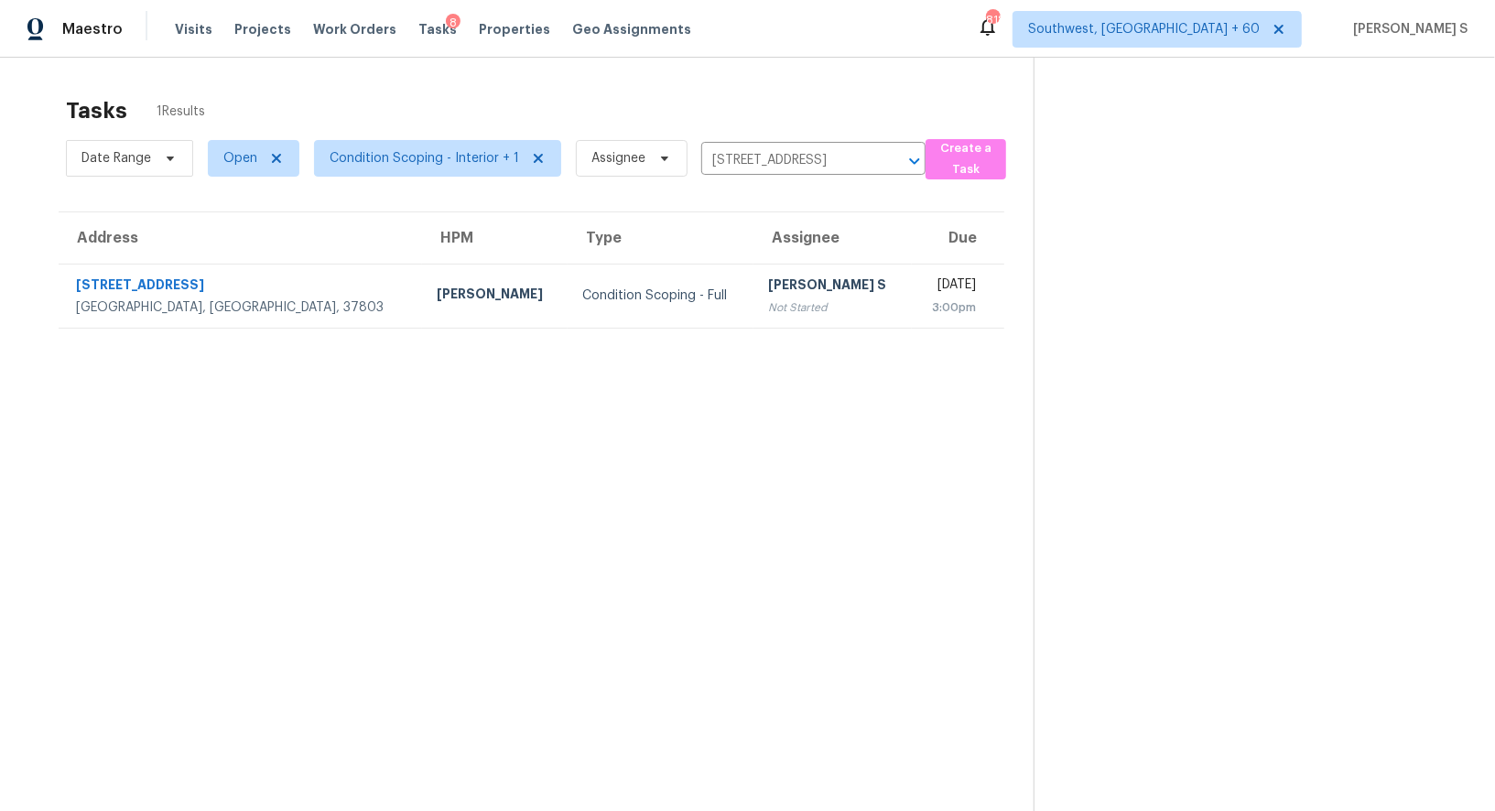
click at [727, 344] on section "Tasks 1 Results Date Range Open Condition Scoping - Interior + 1 Assignee [STRE…" at bounding box center [531, 478] width 1005 height 782
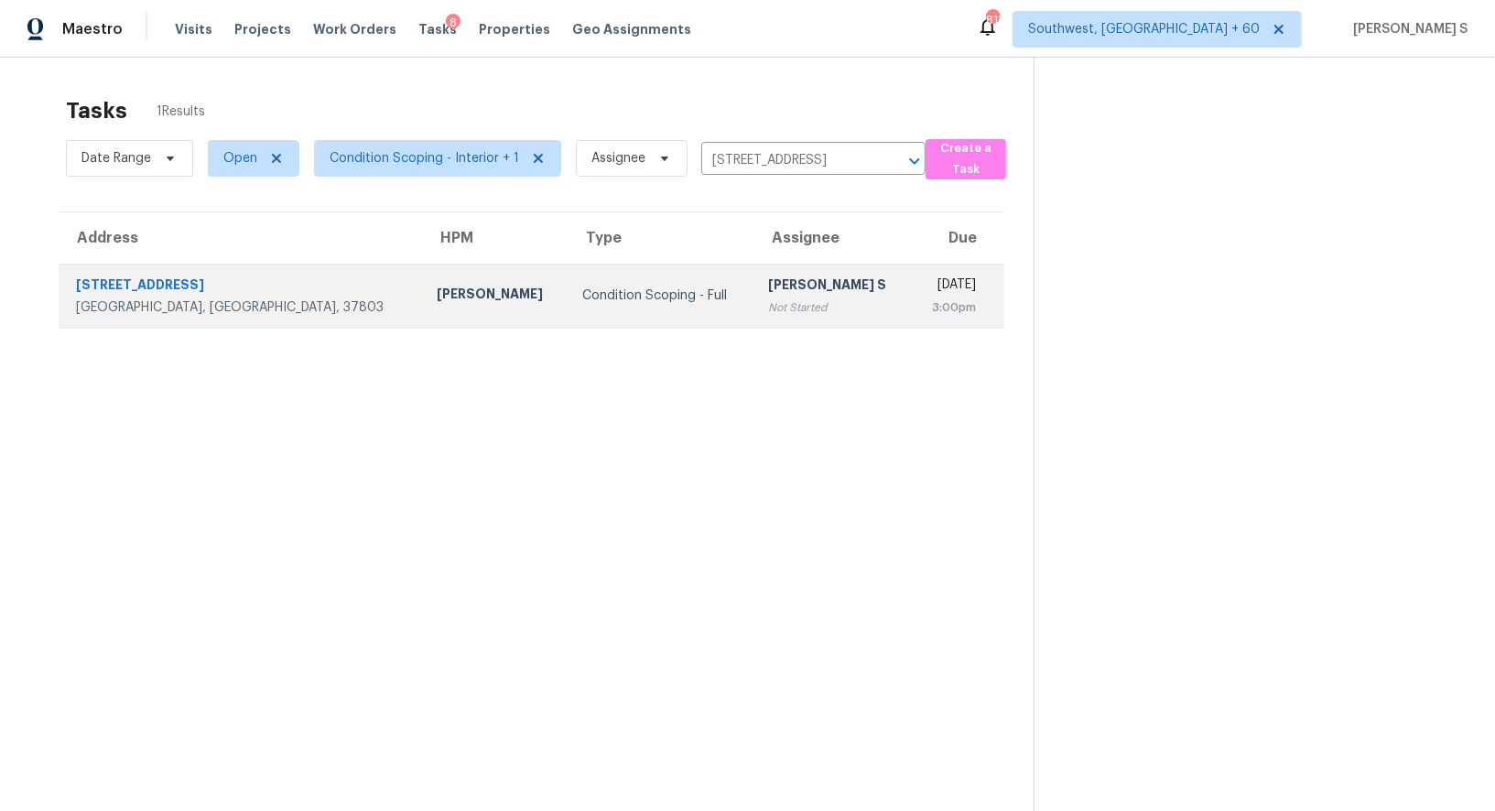
click at [768, 310] on div "Not Started" at bounding box center [832, 308] width 128 height 18
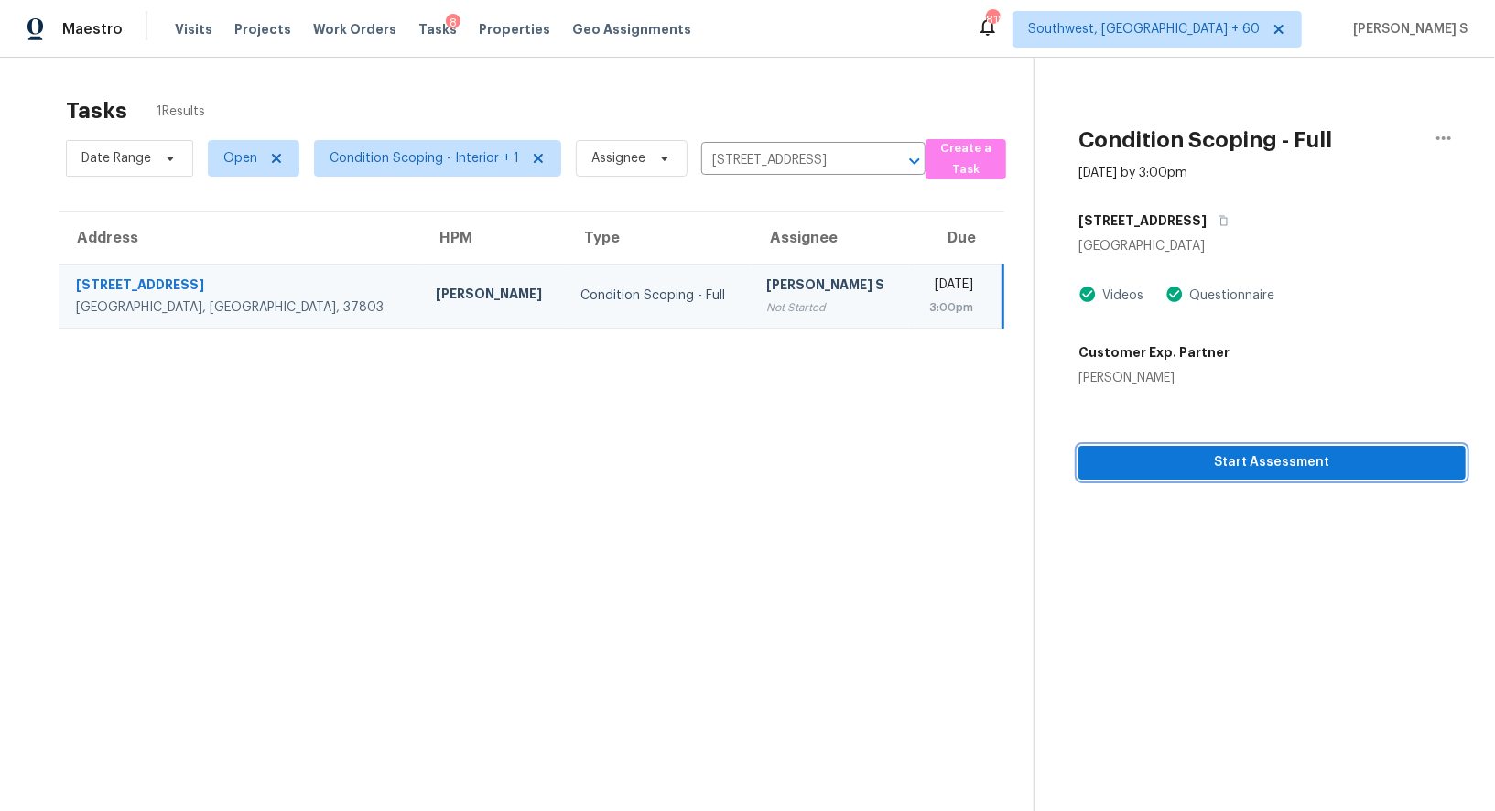
click at [1263, 462] on span "Start Assessment" at bounding box center [1272, 462] width 358 height 23
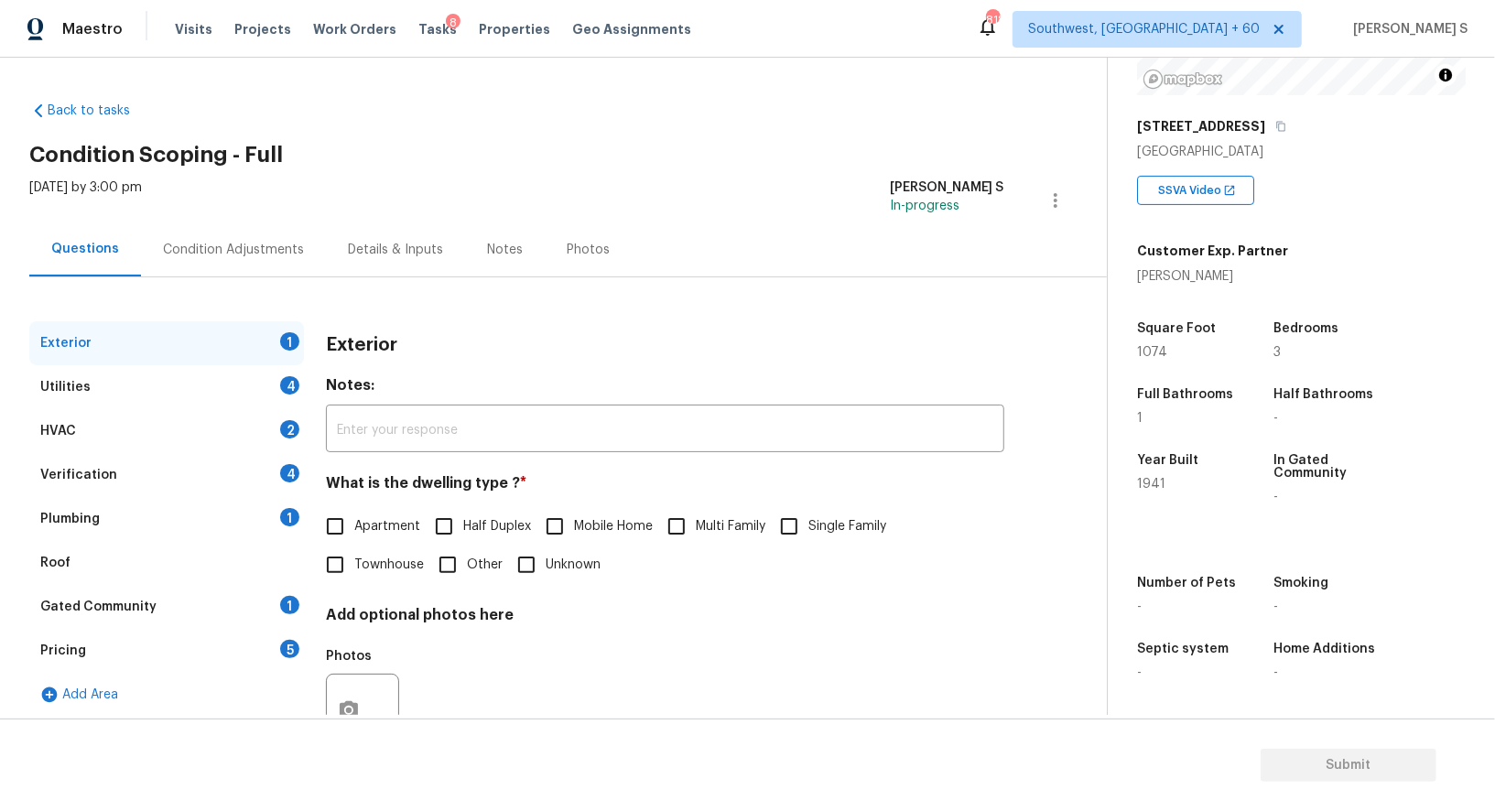
scroll to position [252, 0]
click at [783, 530] on input "Single Family" at bounding box center [789, 526] width 38 height 38
checkbox input "true"
click at [282, 388] on div "4" at bounding box center [289, 385] width 19 height 18
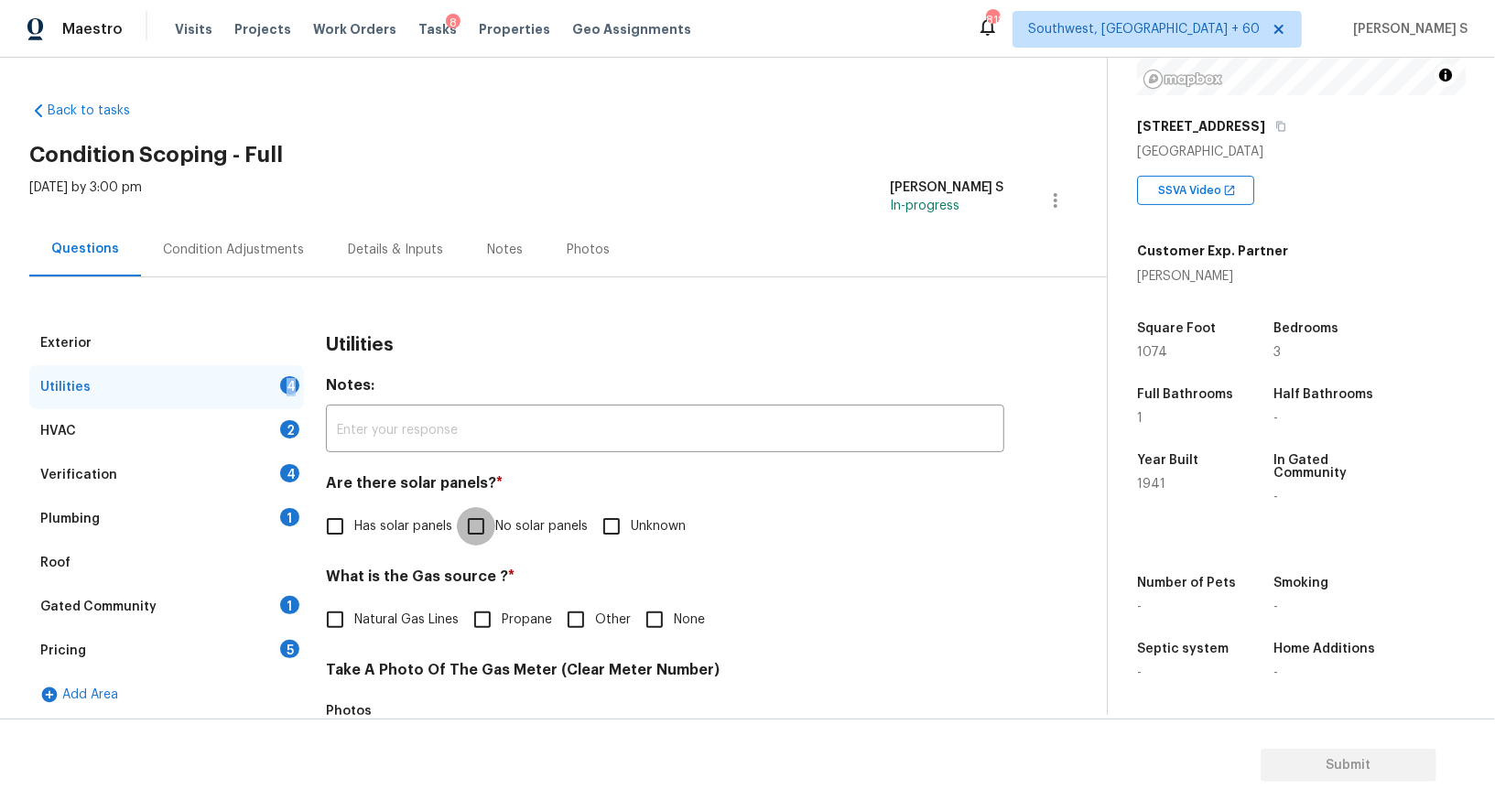
click at [486, 514] on input "No solar panels" at bounding box center [476, 526] width 38 height 38
checkbox input "true"
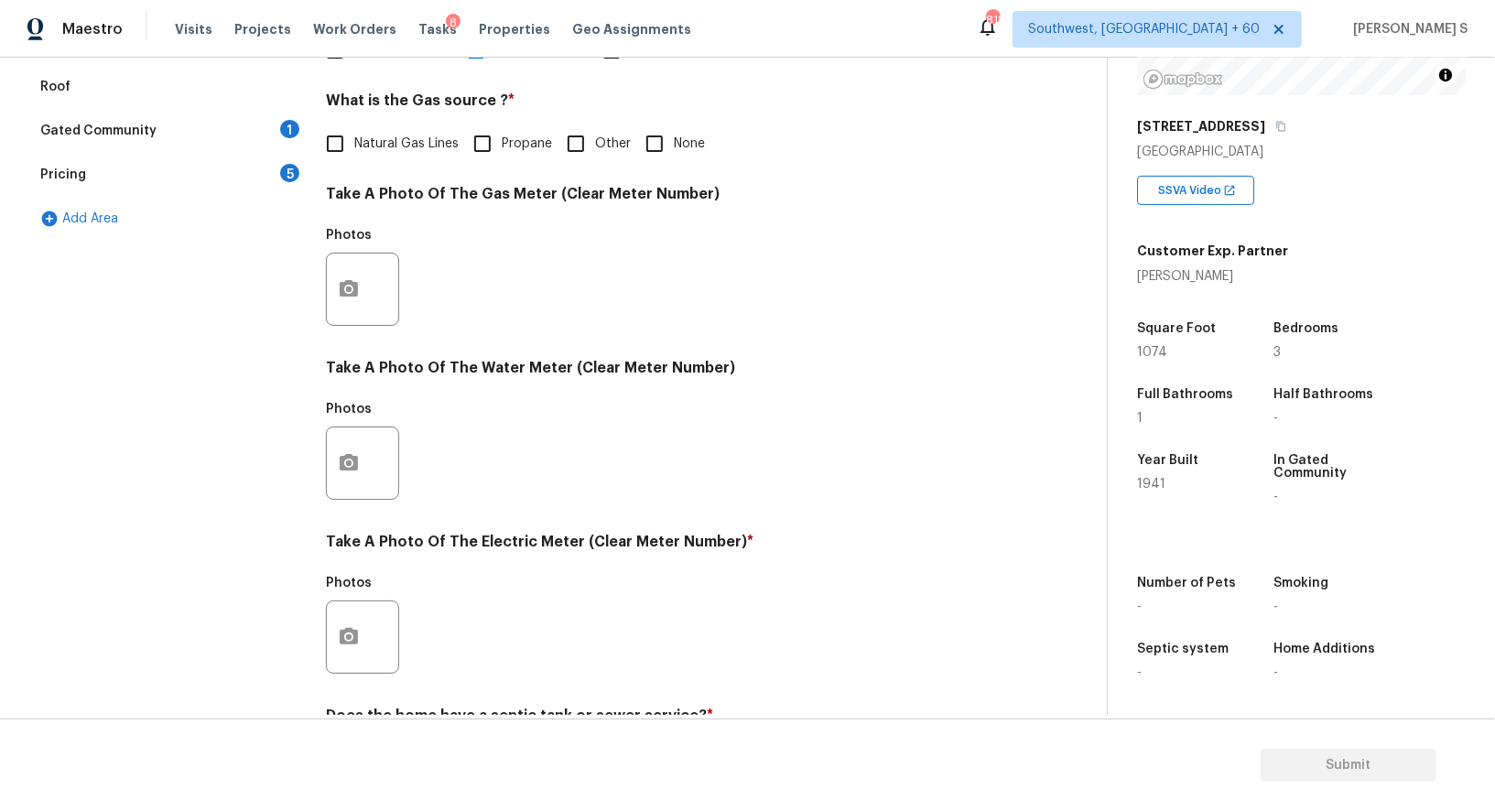
scroll to position [566, 0]
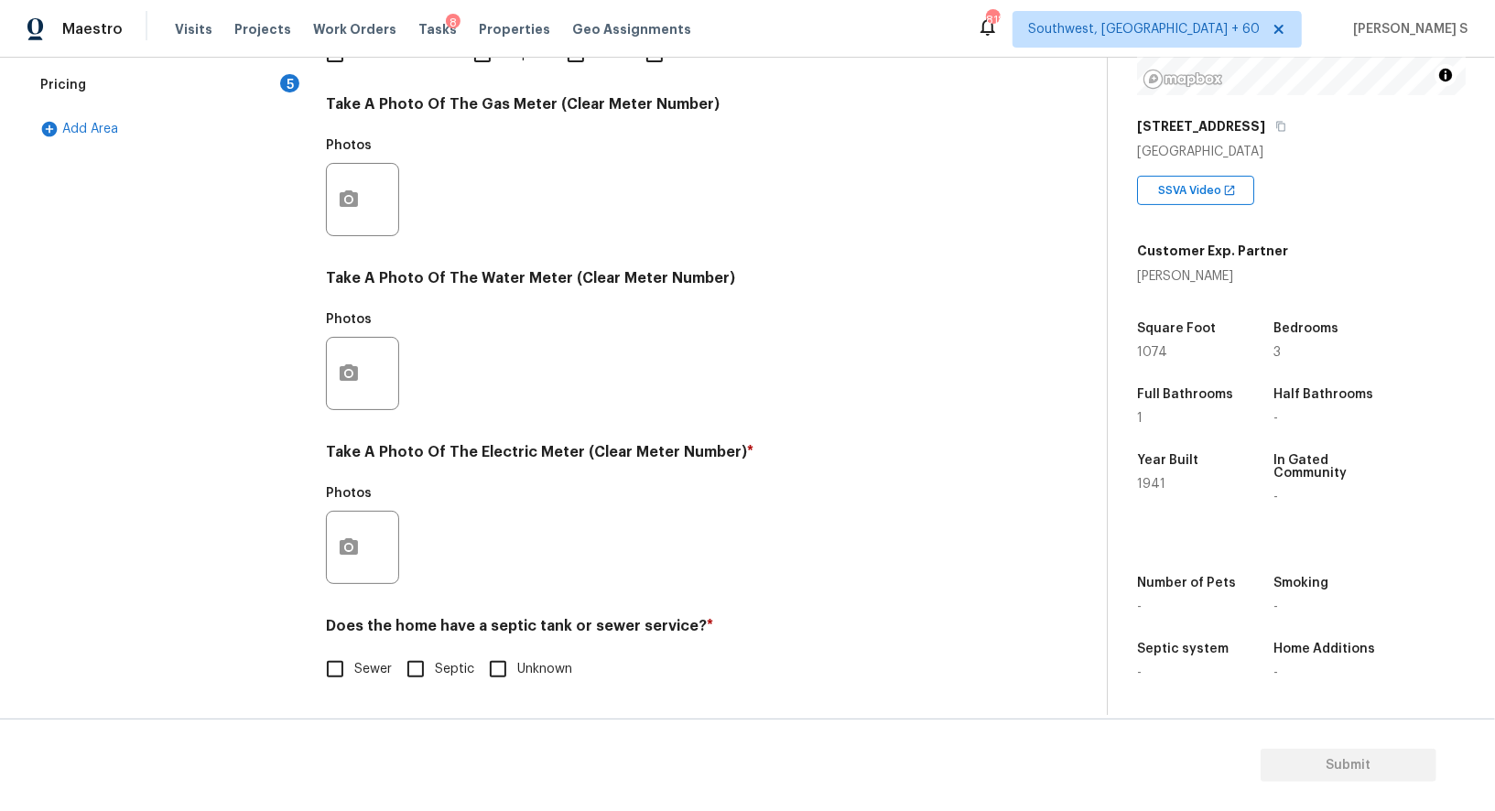
click at [342, 672] on input "Sewer" at bounding box center [335, 669] width 38 height 38
checkbox input "true"
click at [358, 544] on icon "button" at bounding box center [349, 548] width 22 height 22
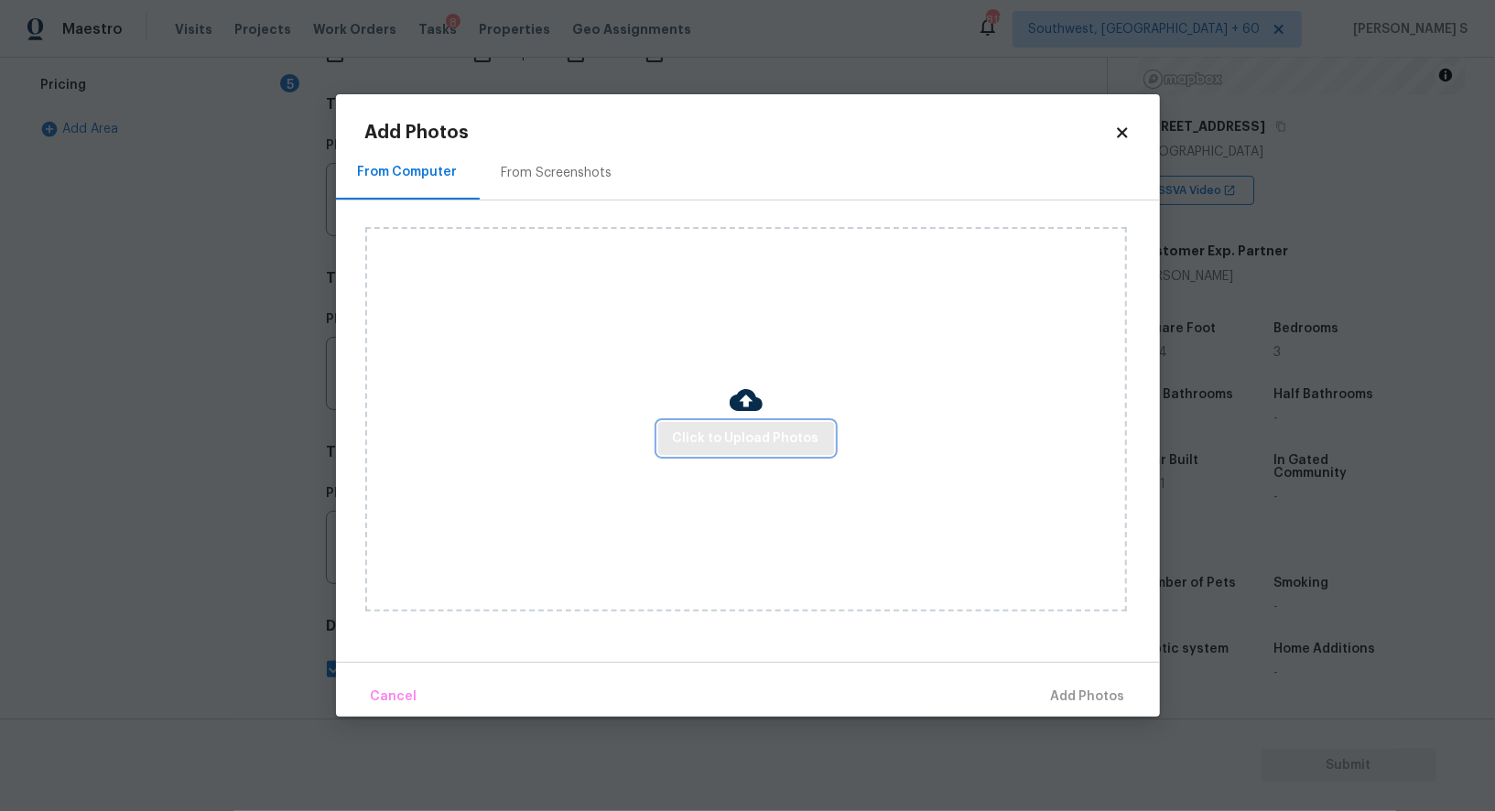
click at [715, 450] on button "Click to Upload Photos" at bounding box center [746, 439] width 176 height 34
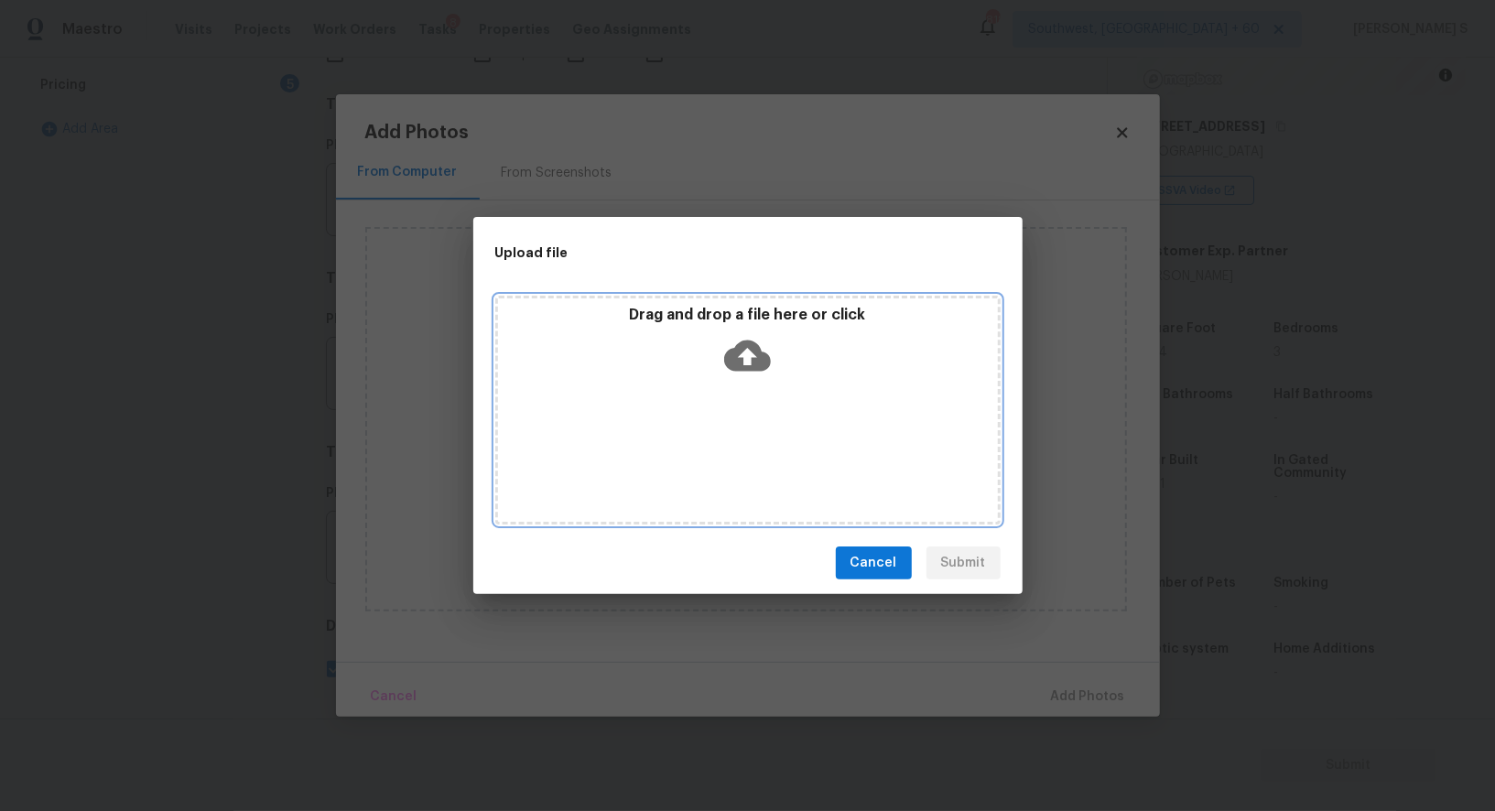
click at [715, 450] on div "Drag and drop a file here or click" at bounding box center [747, 410] width 505 height 229
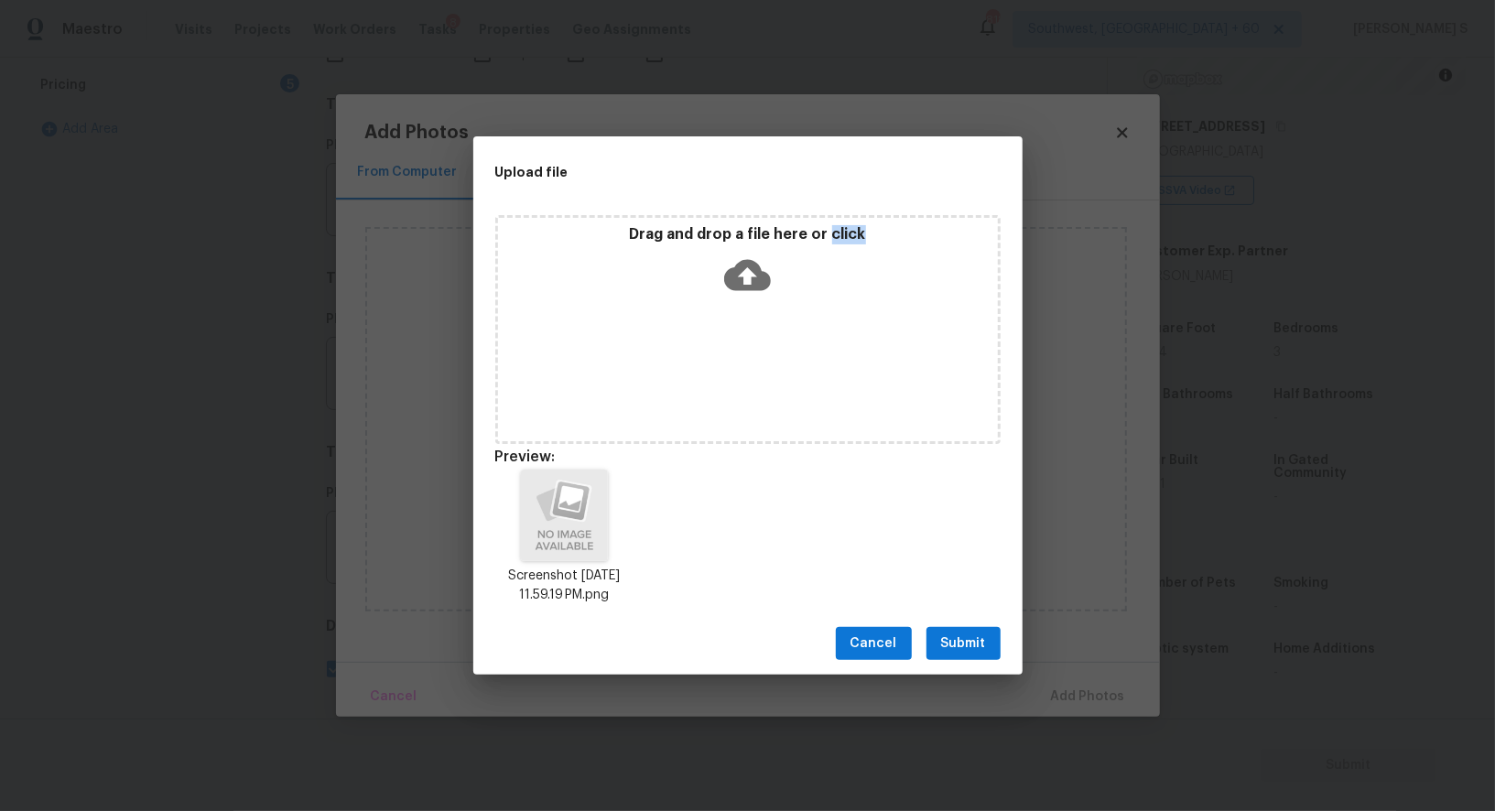
click at [984, 643] on span "Submit" at bounding box center [963, 644] width 45 height 23
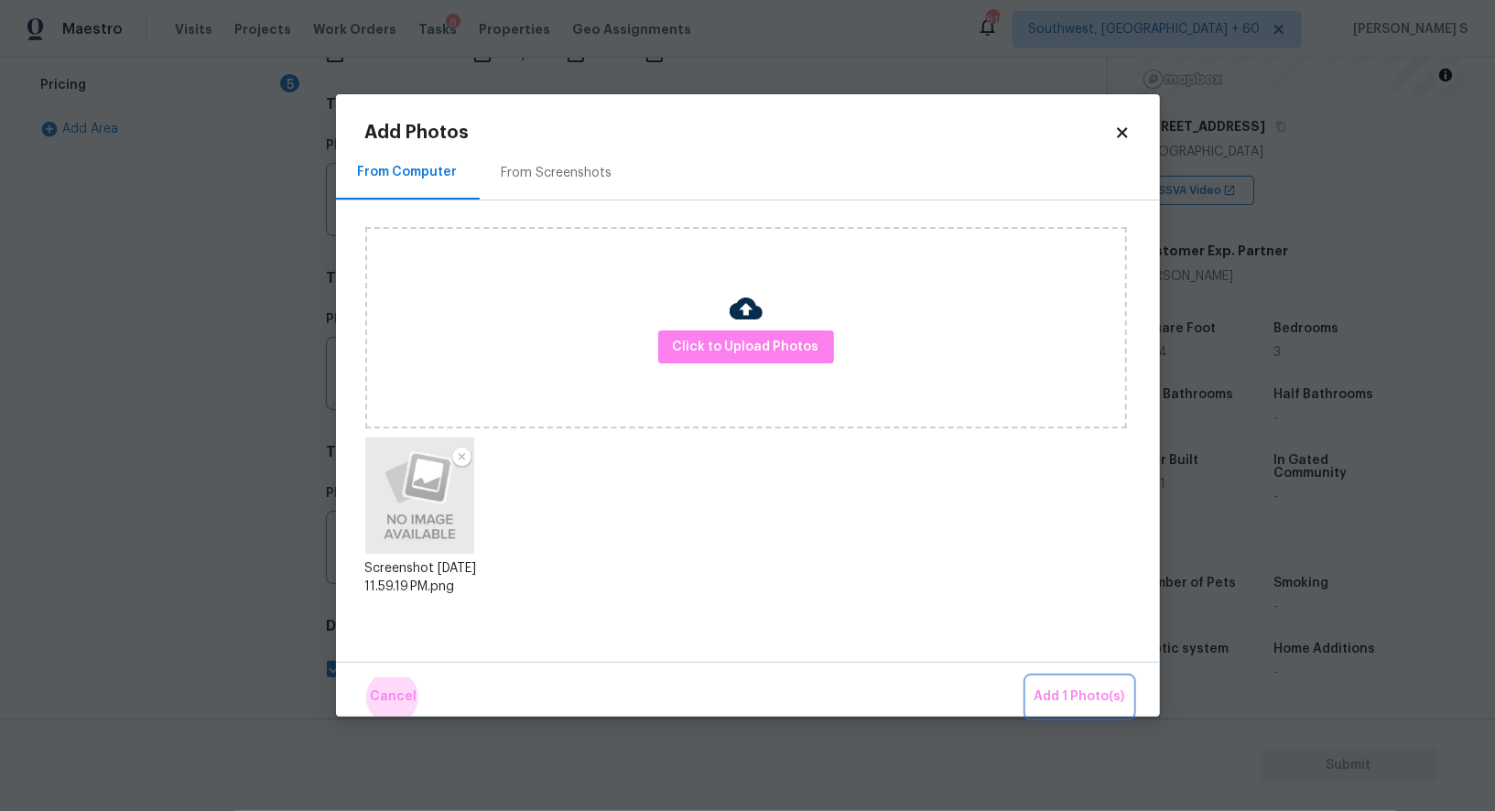
click at [1027, 678] on button "Add 1 Photo(s)" at bounding box center [1079, 697] width 105 height 39
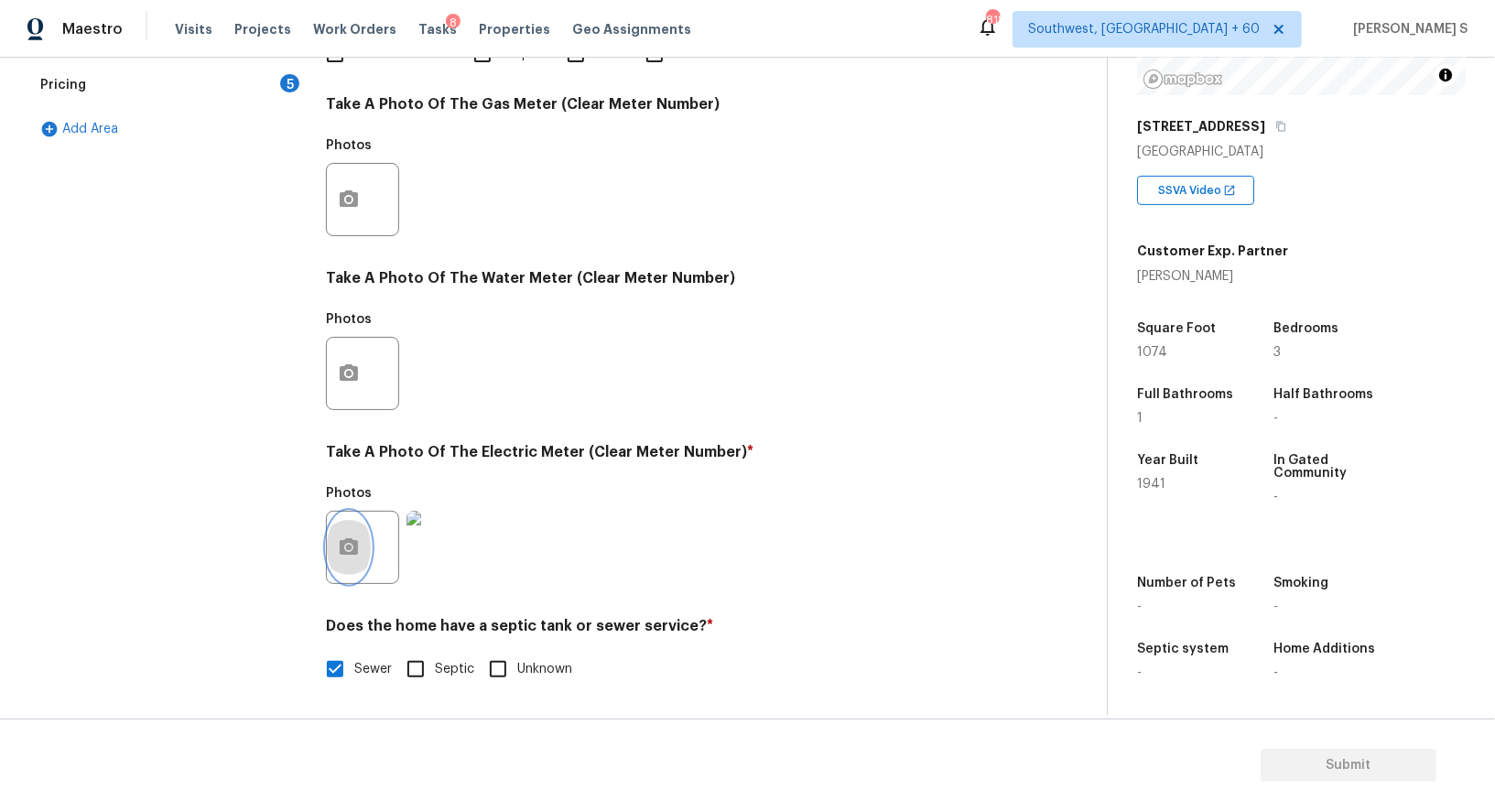
scroll to position [0, 0]
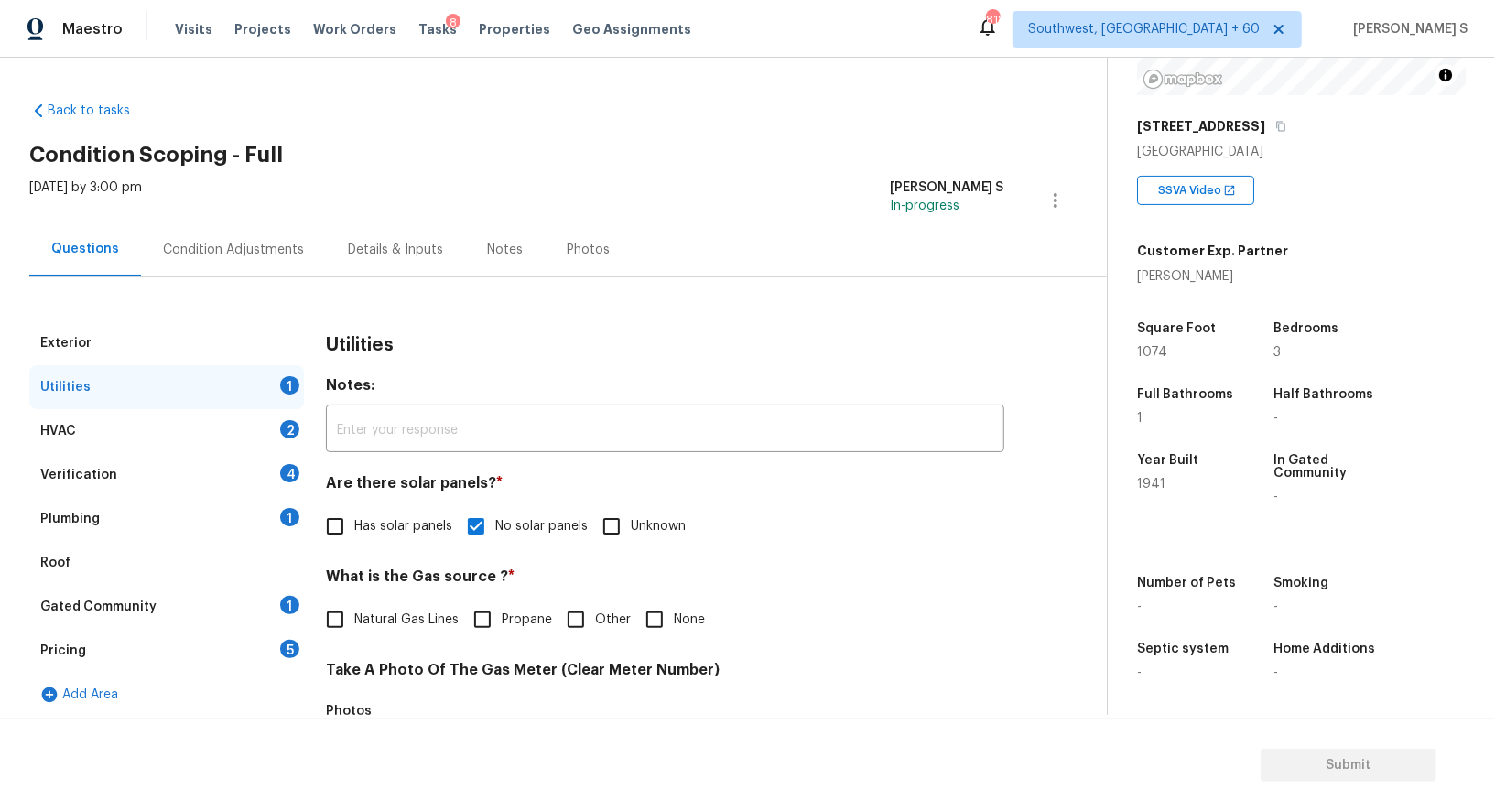
click at [254, 536] on div "Plumbing 1" at bounding box center [166, 519] width 275 height 44
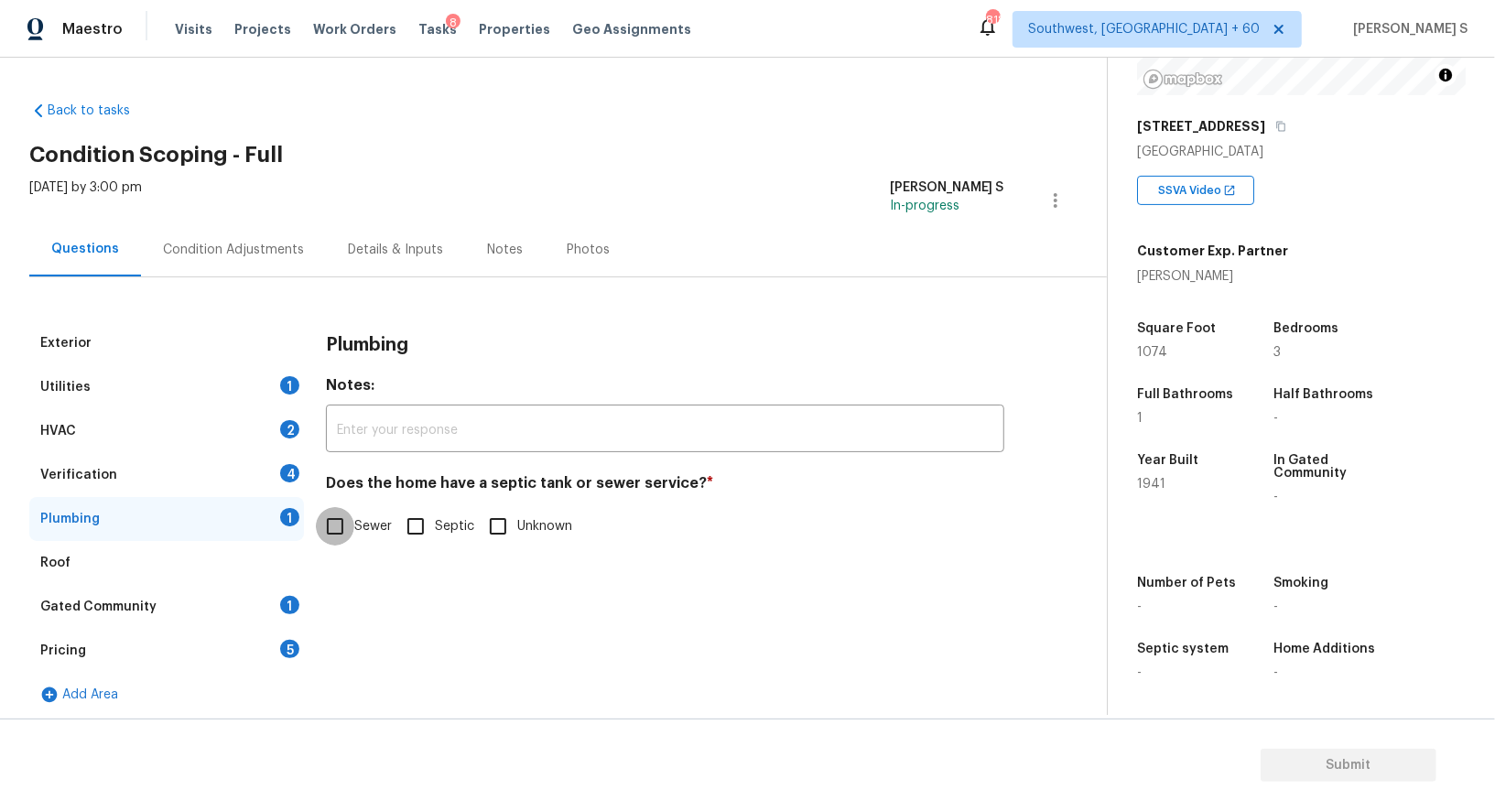
click at [352, 519] on input "Sewer" at bounding box center [335, 526] width 38 height 38
checkbox input "true"
click at [282, 593] on div "Gated Community 1" at bounding box center [166, 607] width 275 height 44
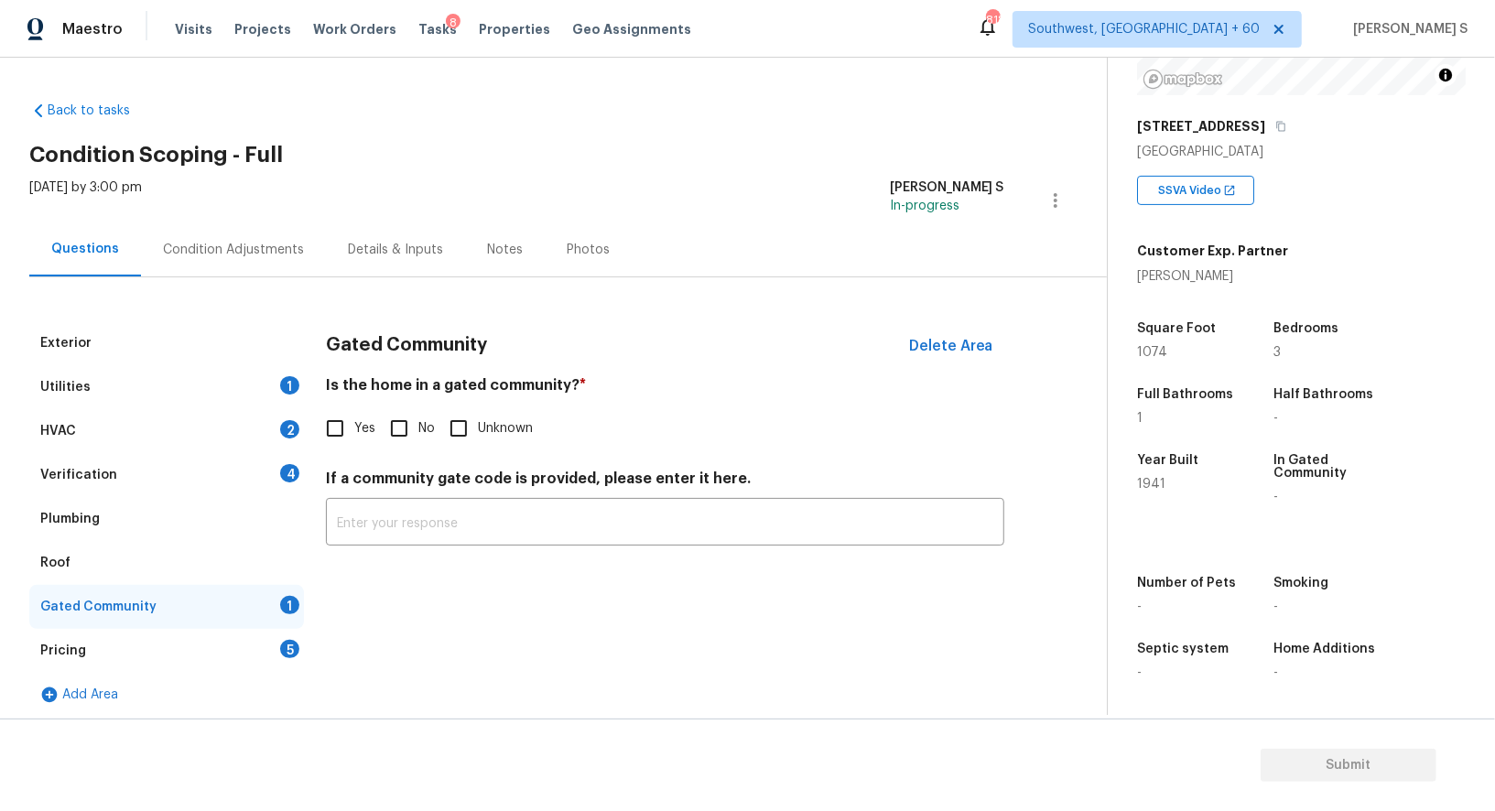
click at [403, 440] on input "No" at bounding box center [399, 428] width 38 height 38
checkbox input "true"
click at [292, 470] on div "4" at bounding box center [289, 473] width 19 height 18
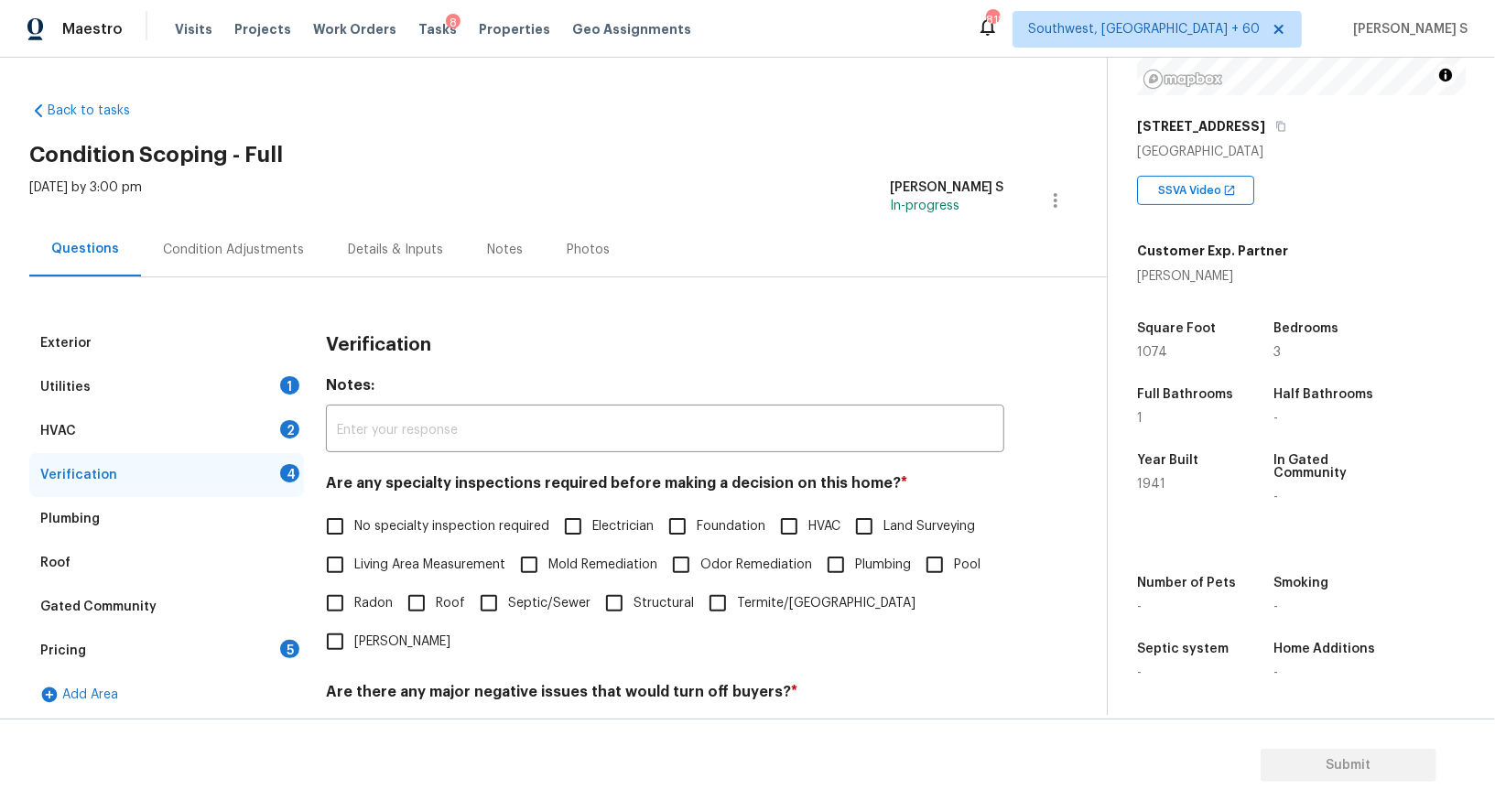
click at [338, 521] on input "No specialty inspection required" at bounding box center [335, 526] width 38 height 38
checkbox input "true"
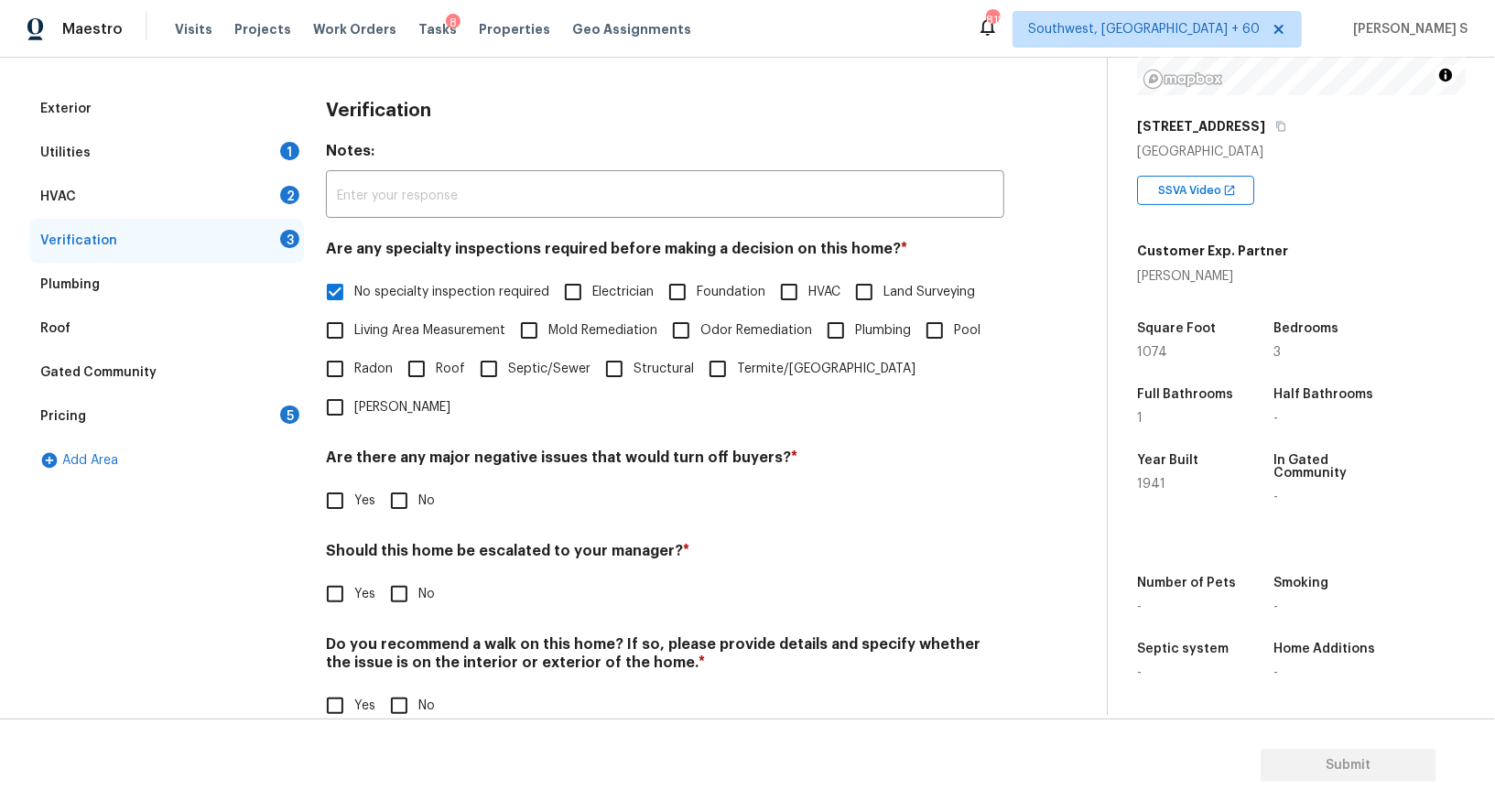
scroll to position [234, 0]
click at [402, 483] on input "No" at bounding box center [399, 502] width 38 height 38
checkbox input "true"
click at [402, 690] on input "No" at bounding box center [399, 709] width 38 height 38
checkbox input "true"
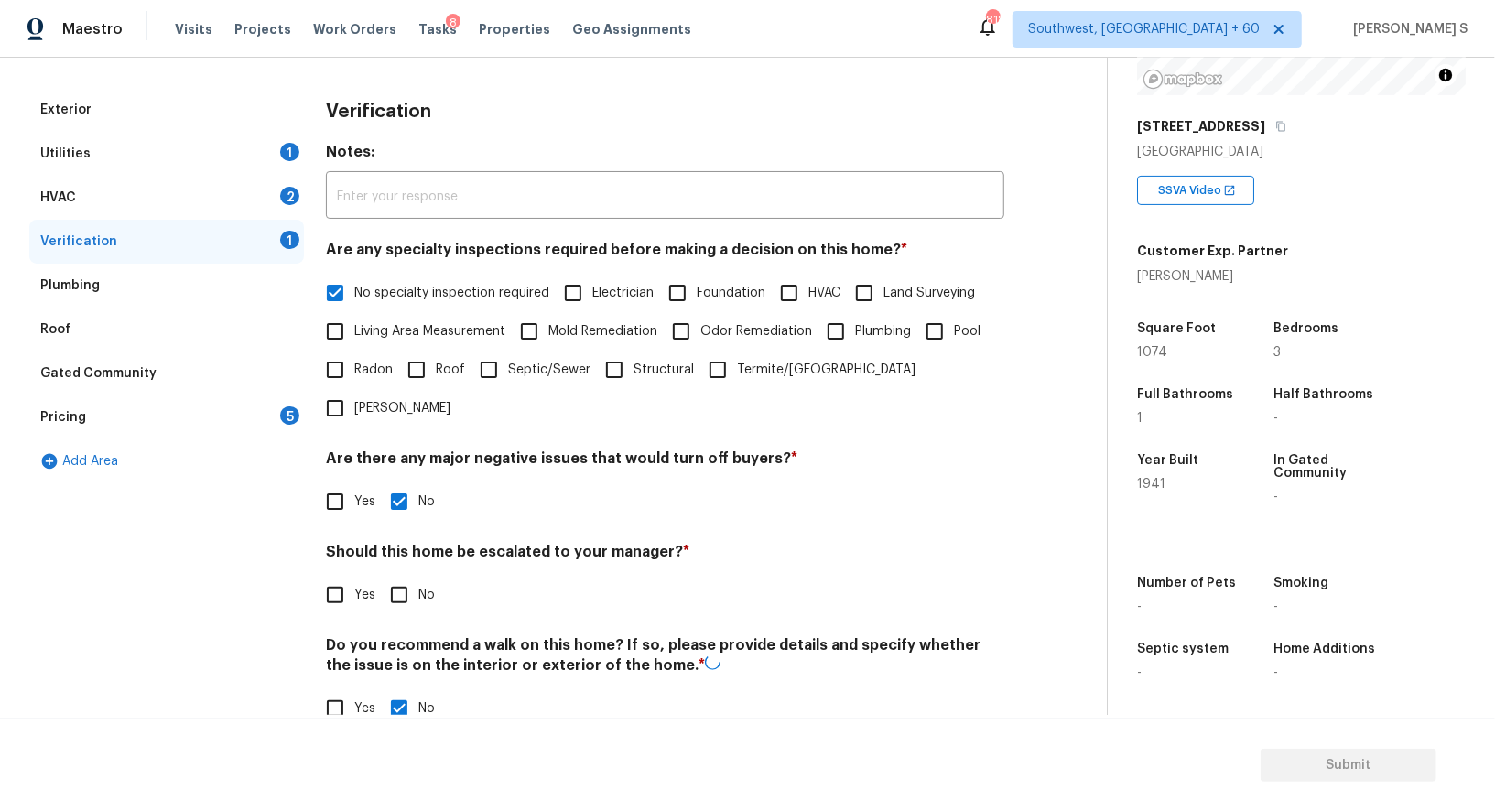
scroll to position [0, 0]
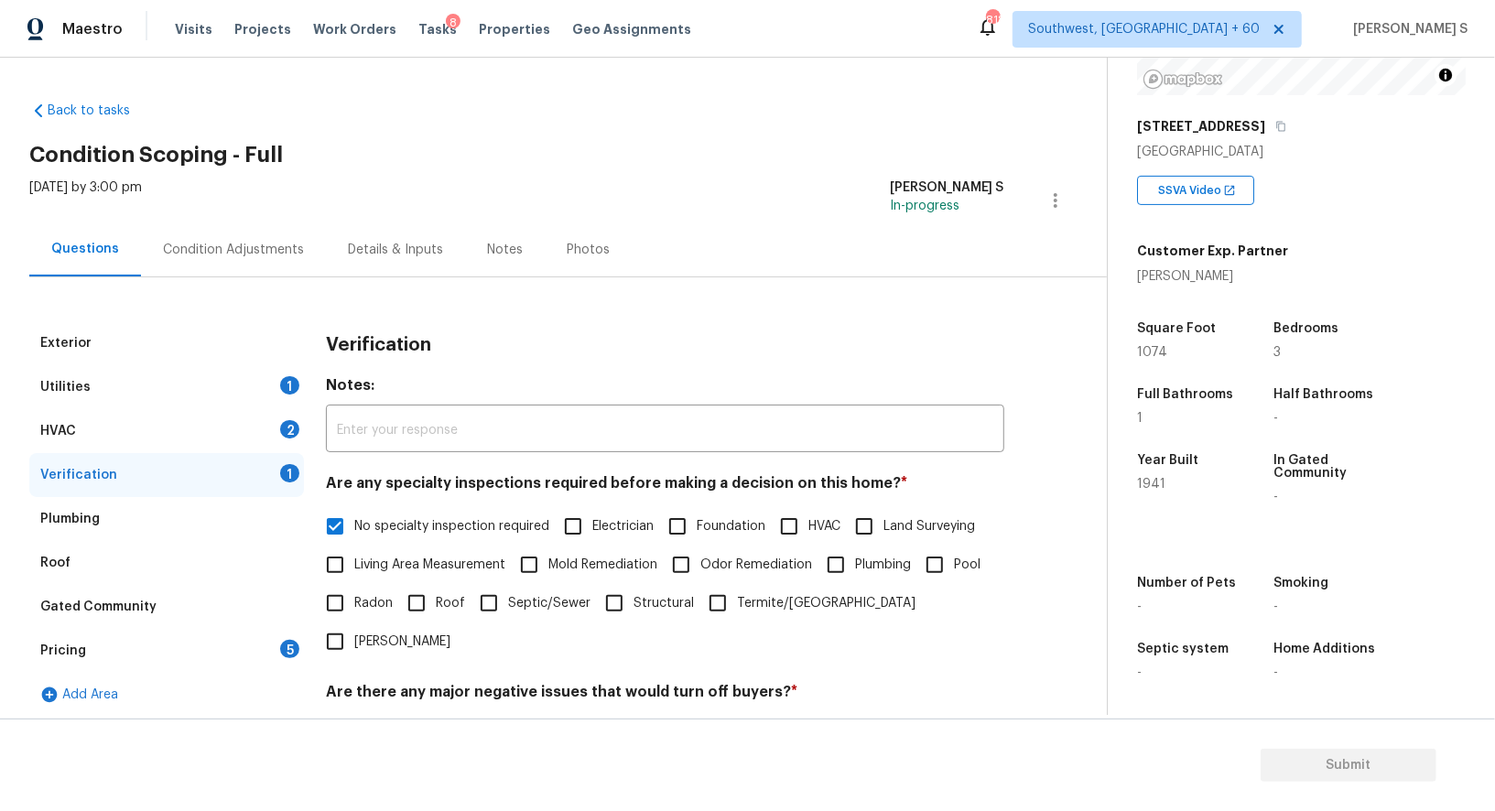
click at [288, 426] on div "2" at bounding box center [289, 429] width 19 height 18
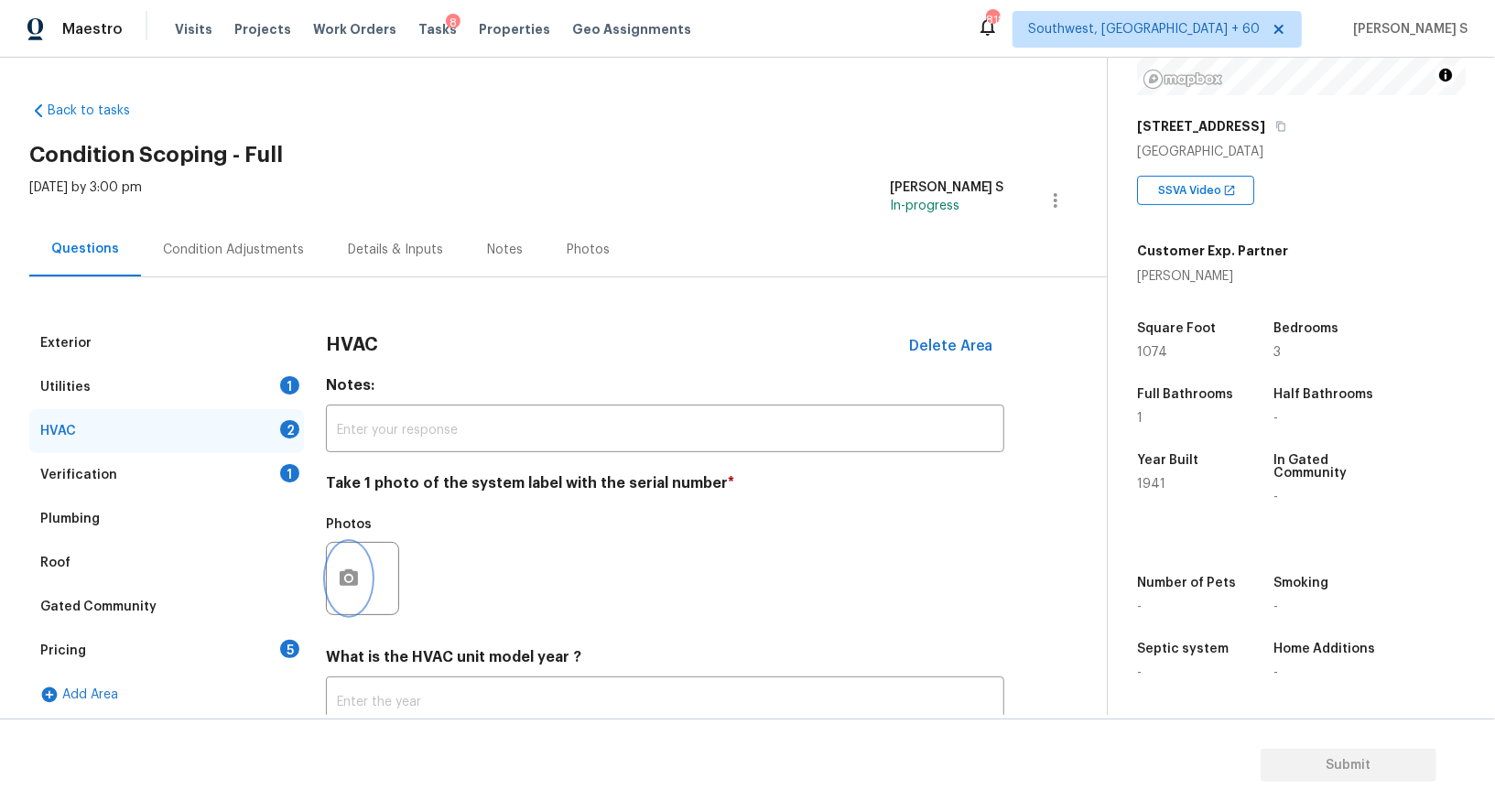
click at [346, 577] on circle "button" at bounding box center [348, 578] width 5 height 5
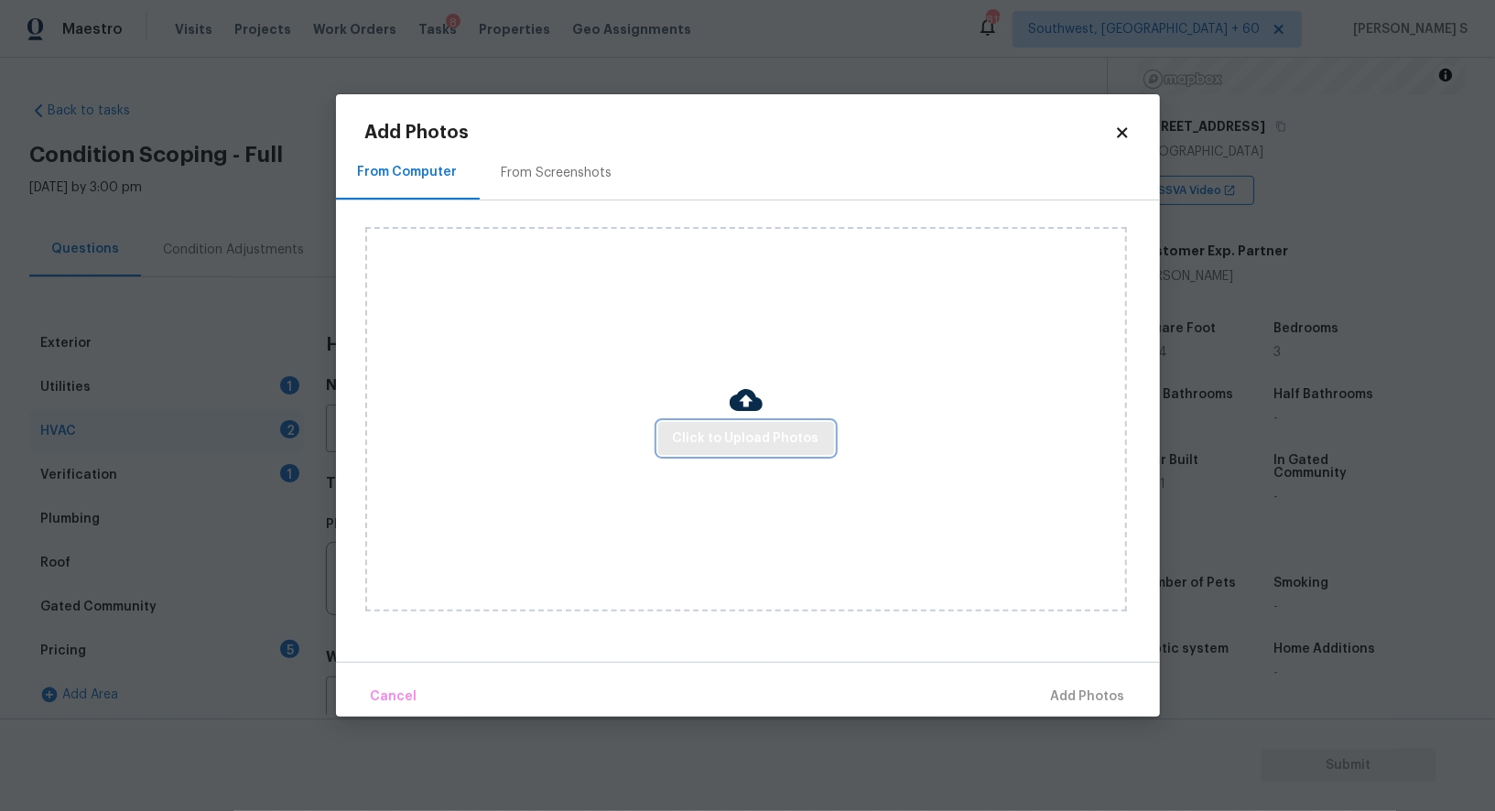
click at [714, 433] on span "Click to Upload Photos" at bounding box center [746, 439] width 147 height 23
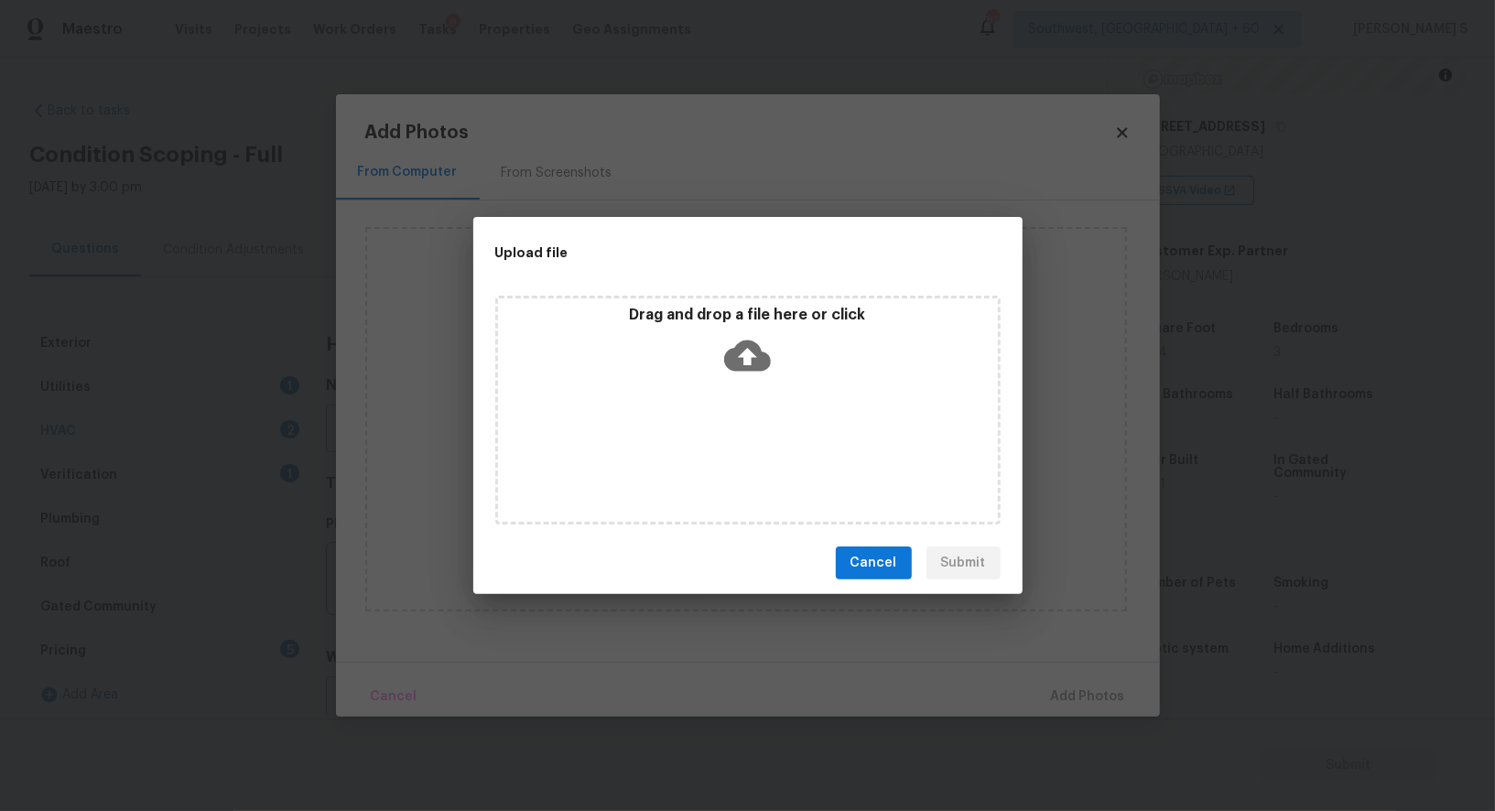
click at [714, 433] on div "Drag and drop a file here or click" at bounding box center [747, 410] width 505 height 229
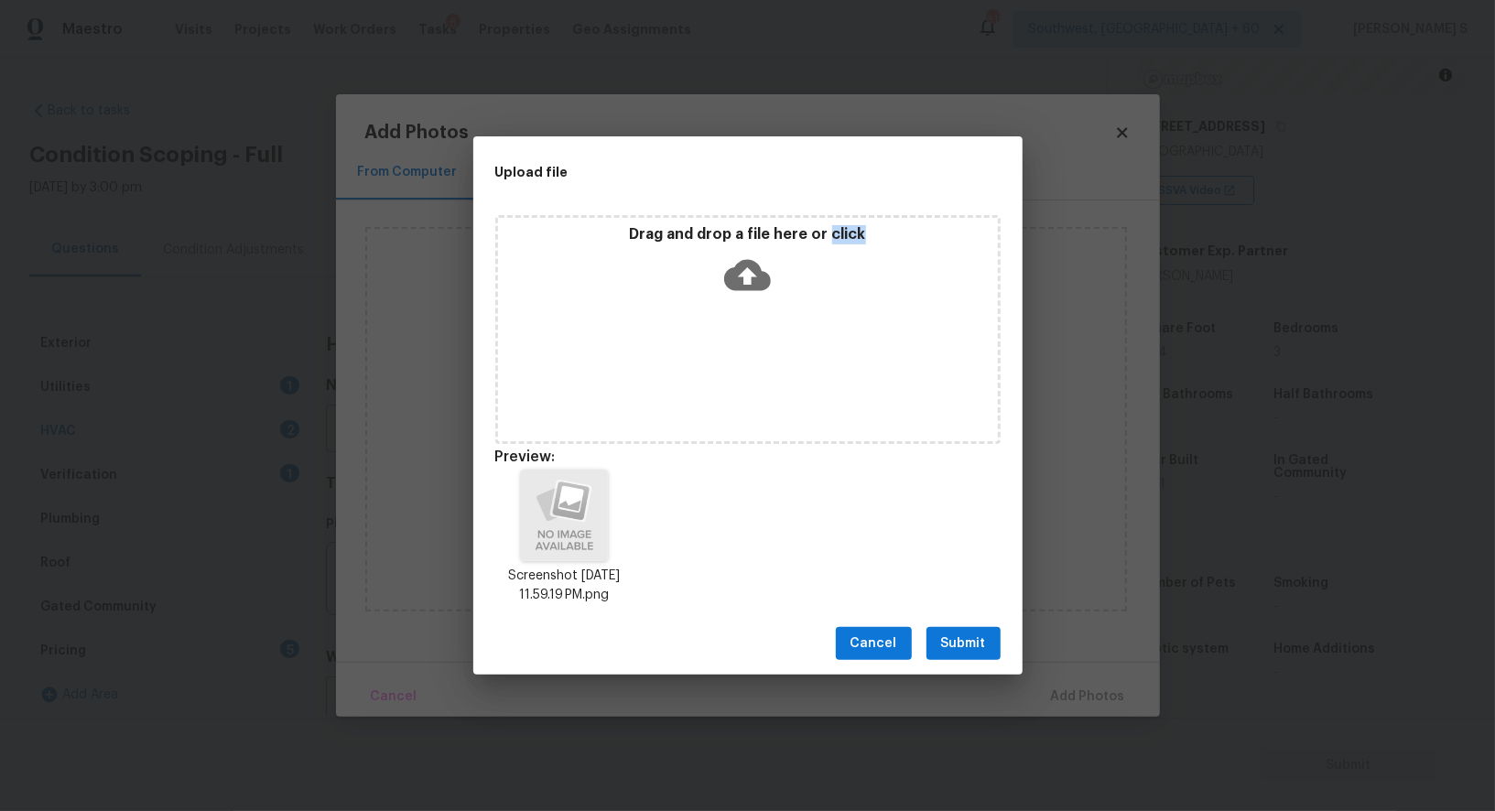
click at [987, 631] on button "Submit" at bounding box center [964, 644] width 74 height 34
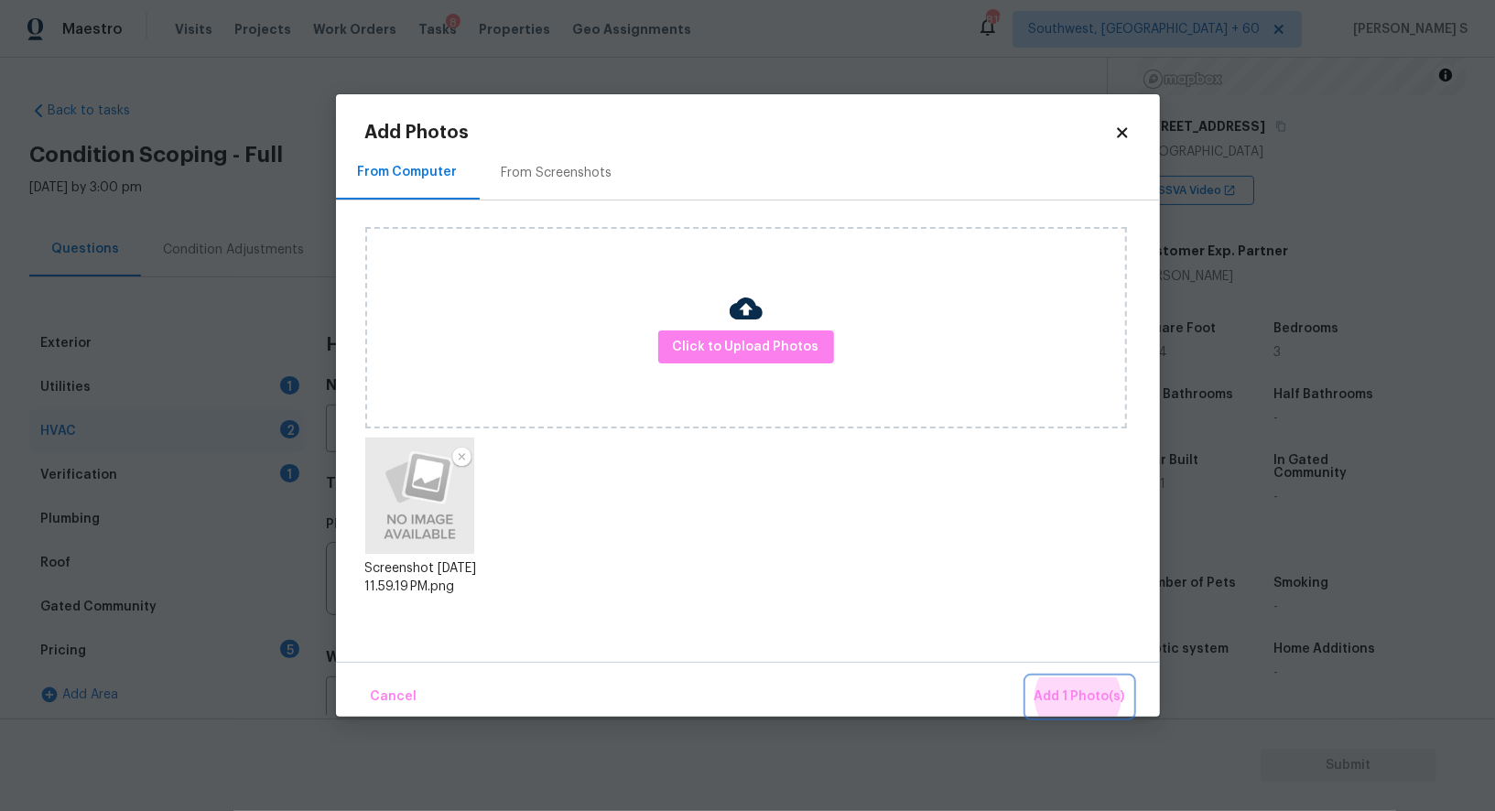
click at [1027, 678] on button "Add 1 Photo(s)" at bounding box center [1079, 697] width 105 height 39
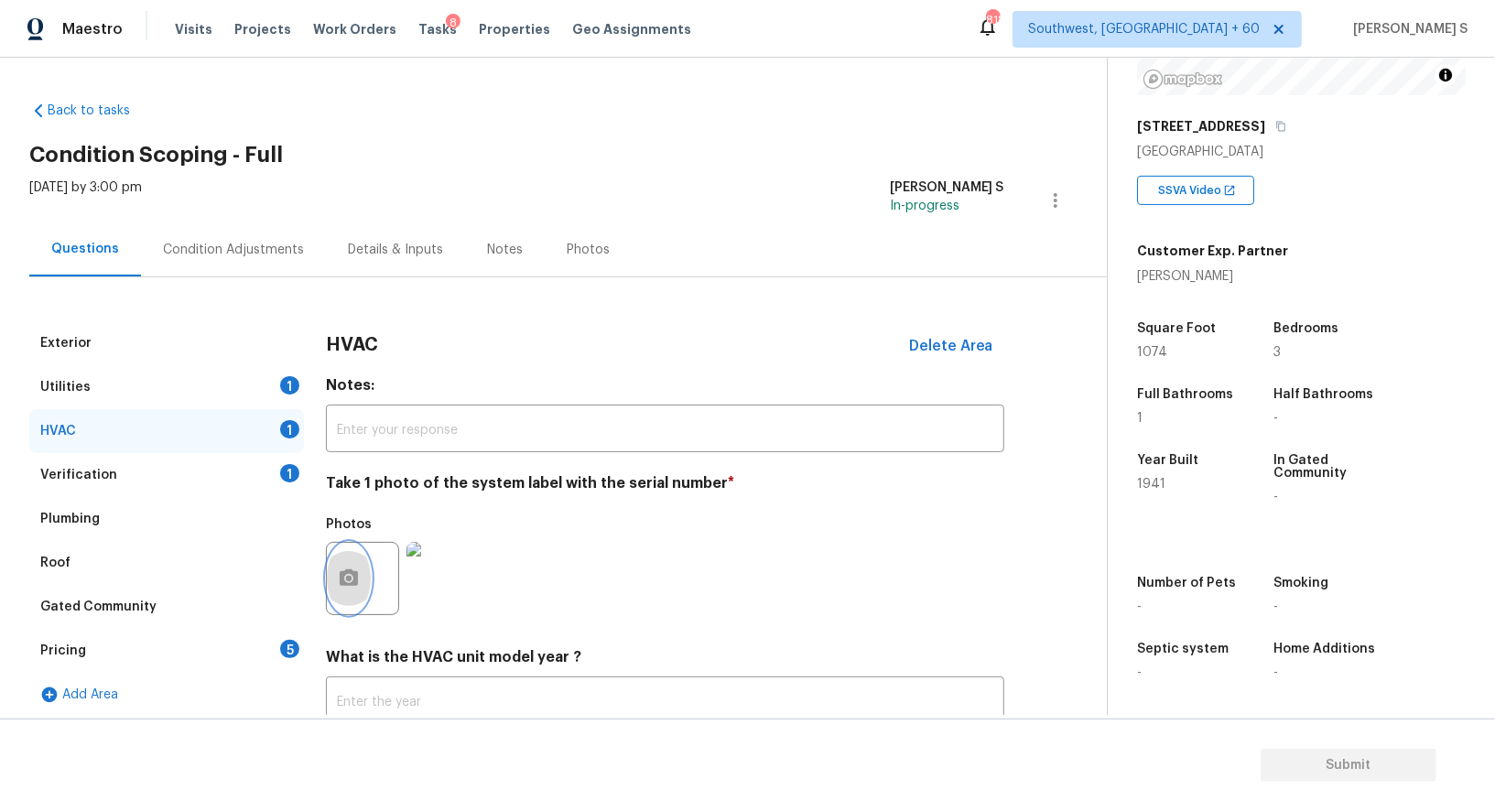
scroll to position [130, 0]
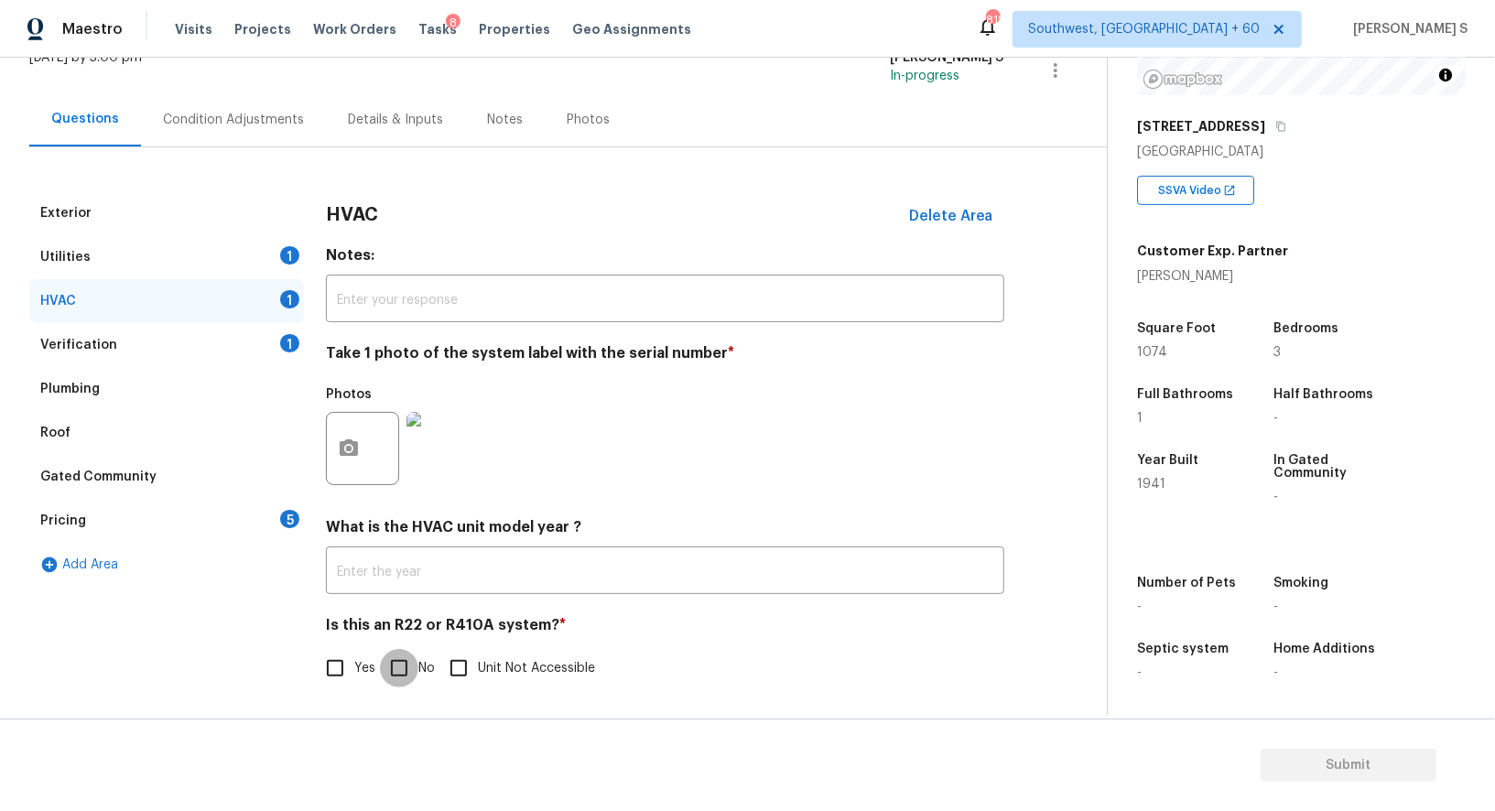
click at [406, 670] on input "No" at bounding box center [399, 668] width 38 height 38
checkbox input "true"
click at [267, 273] on div "Utilities 1" at bounding box center [166, 257] width 275 height 44
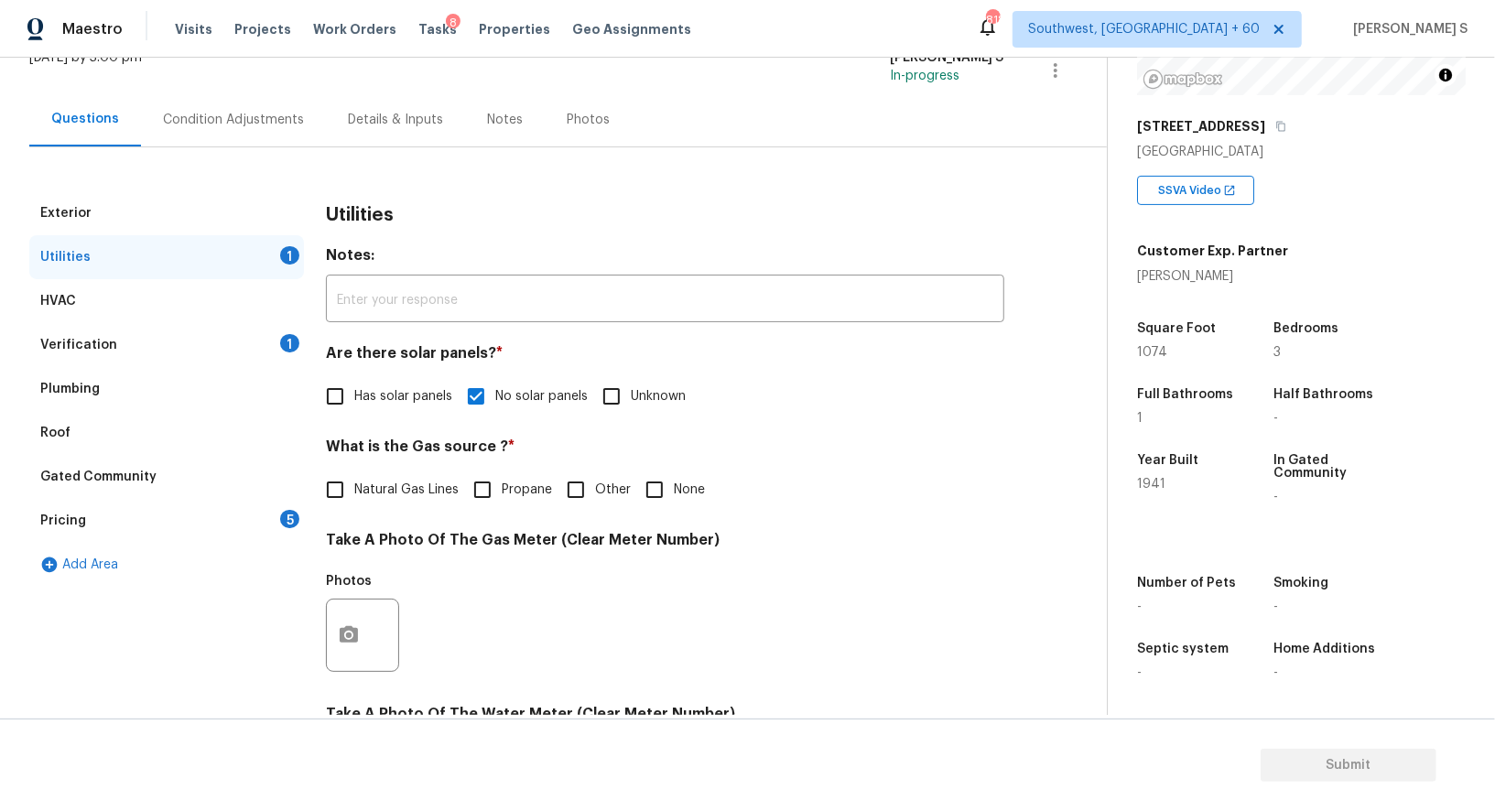
click at [227, 133] on div "Condition Adjustments" at bounding box center [233, 119] width 185 height 54
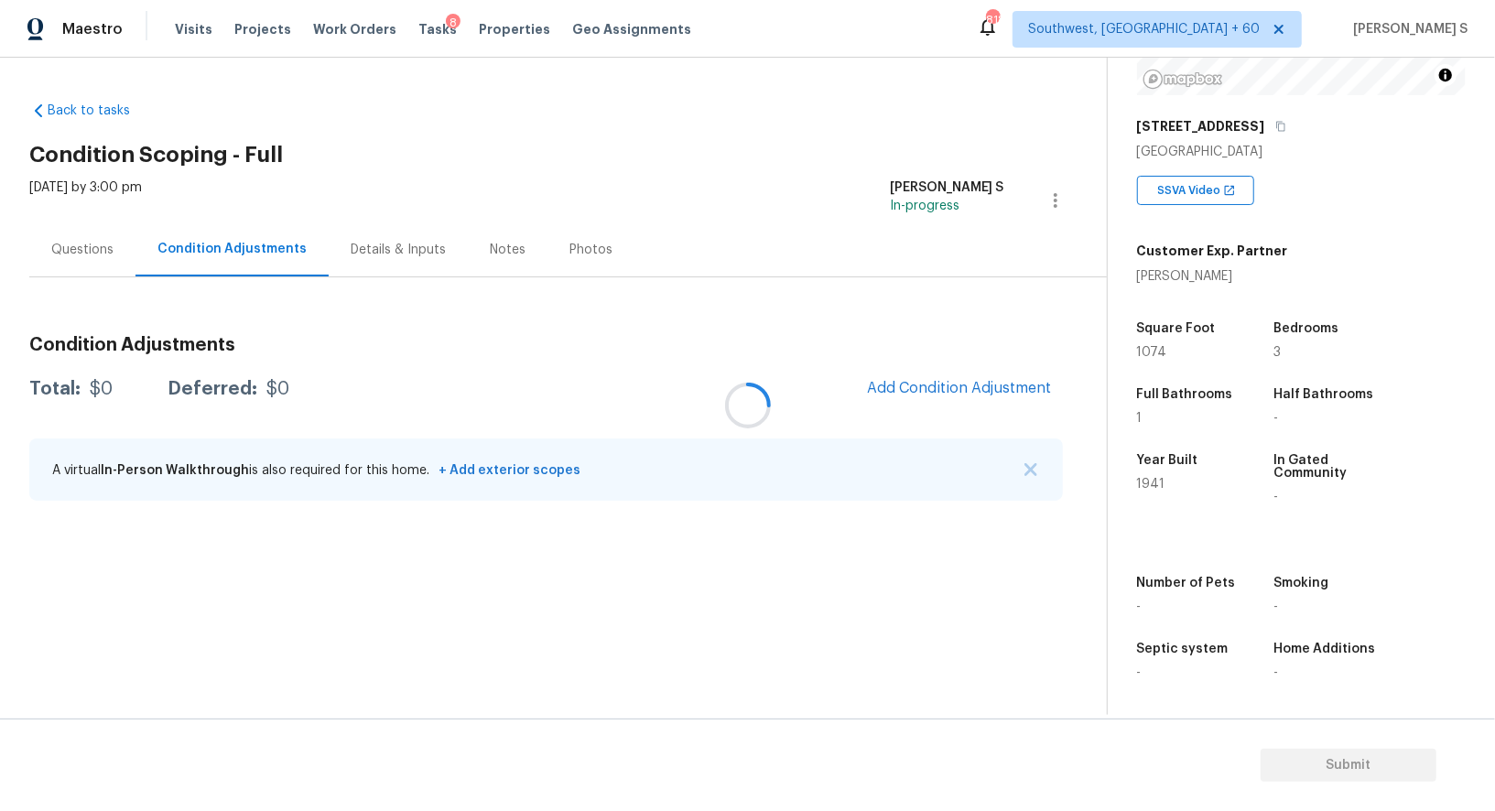
click at [227, 133] on div at bounding box center [747, 405] width 1495 height 811
click at [952, 394] on span "Add Condition Adjustment" at bounding box center [959, 388] width 185 height 16
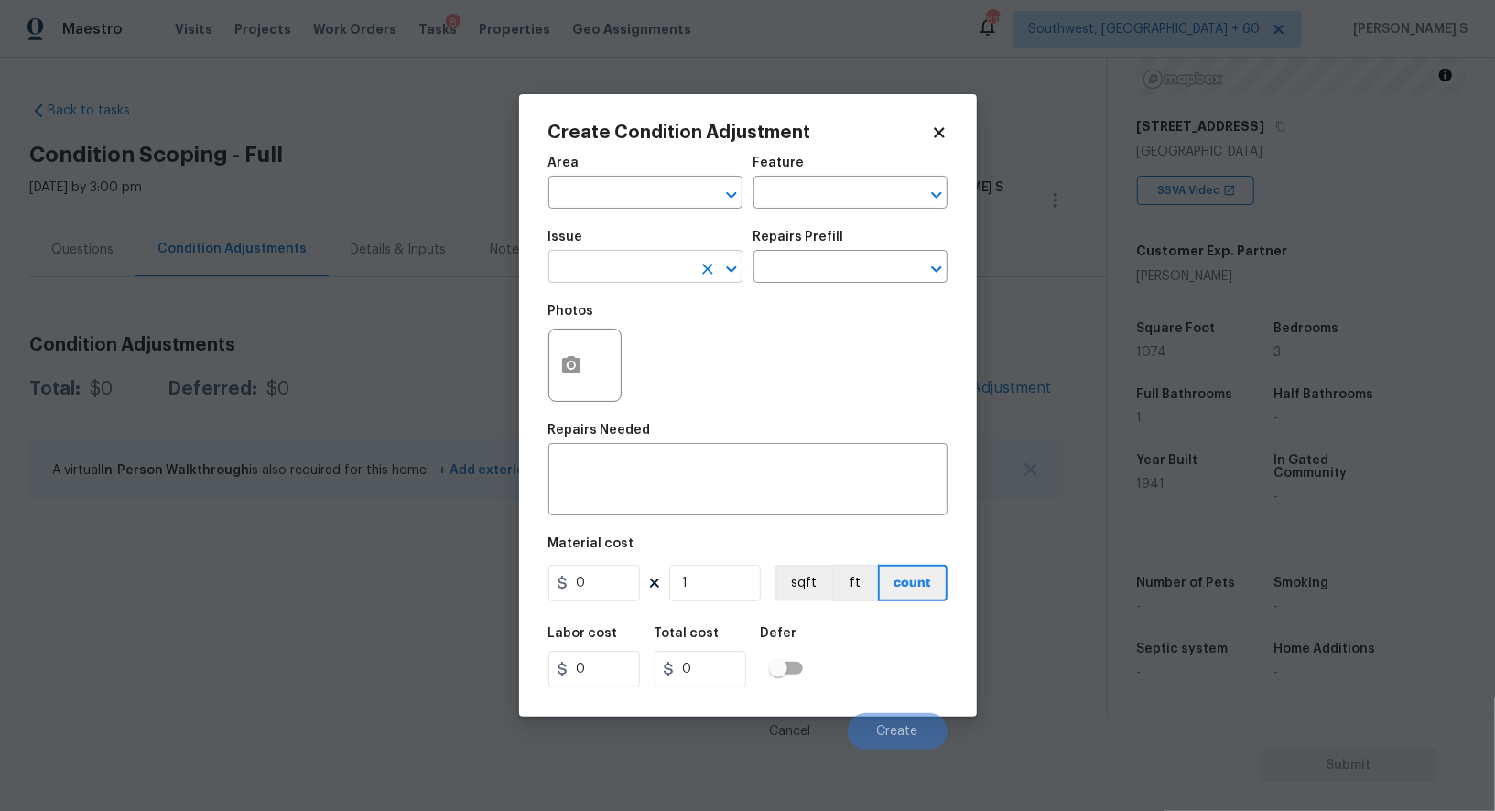
click at [679, 256] on input "text" at bounding box center [620, 269] width 143 height 28
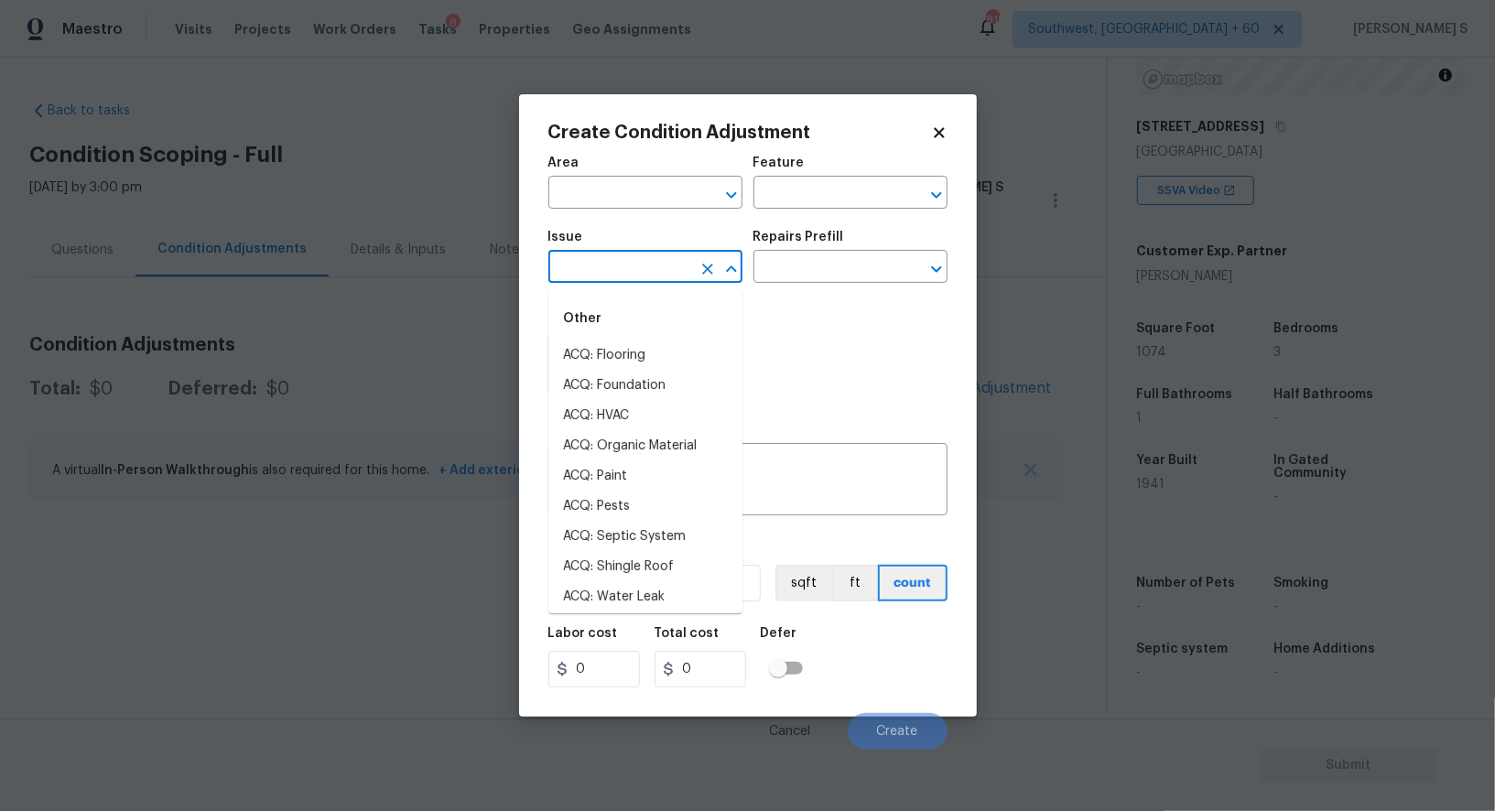
type input "p"
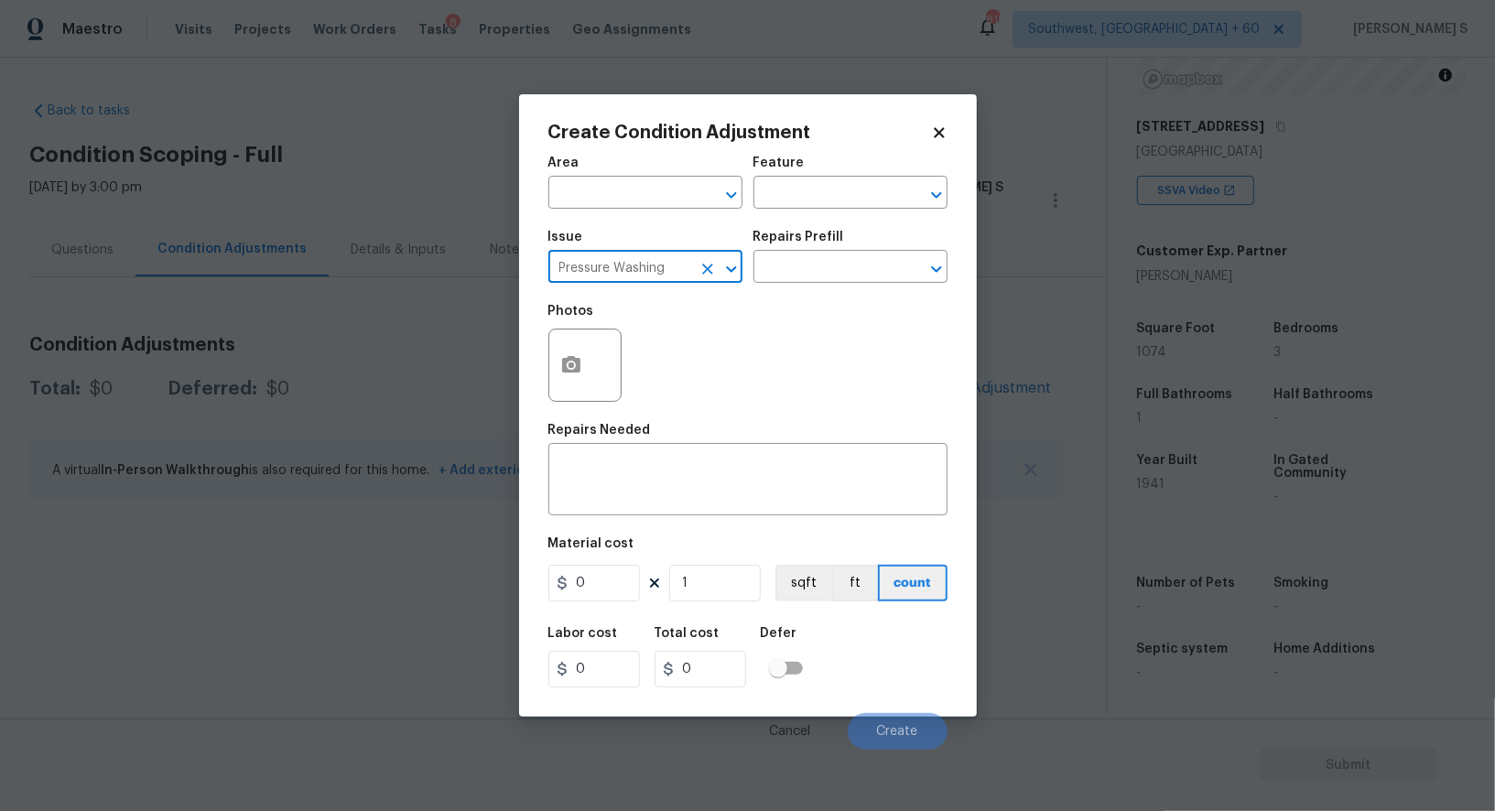
type input "Pressure Washing"
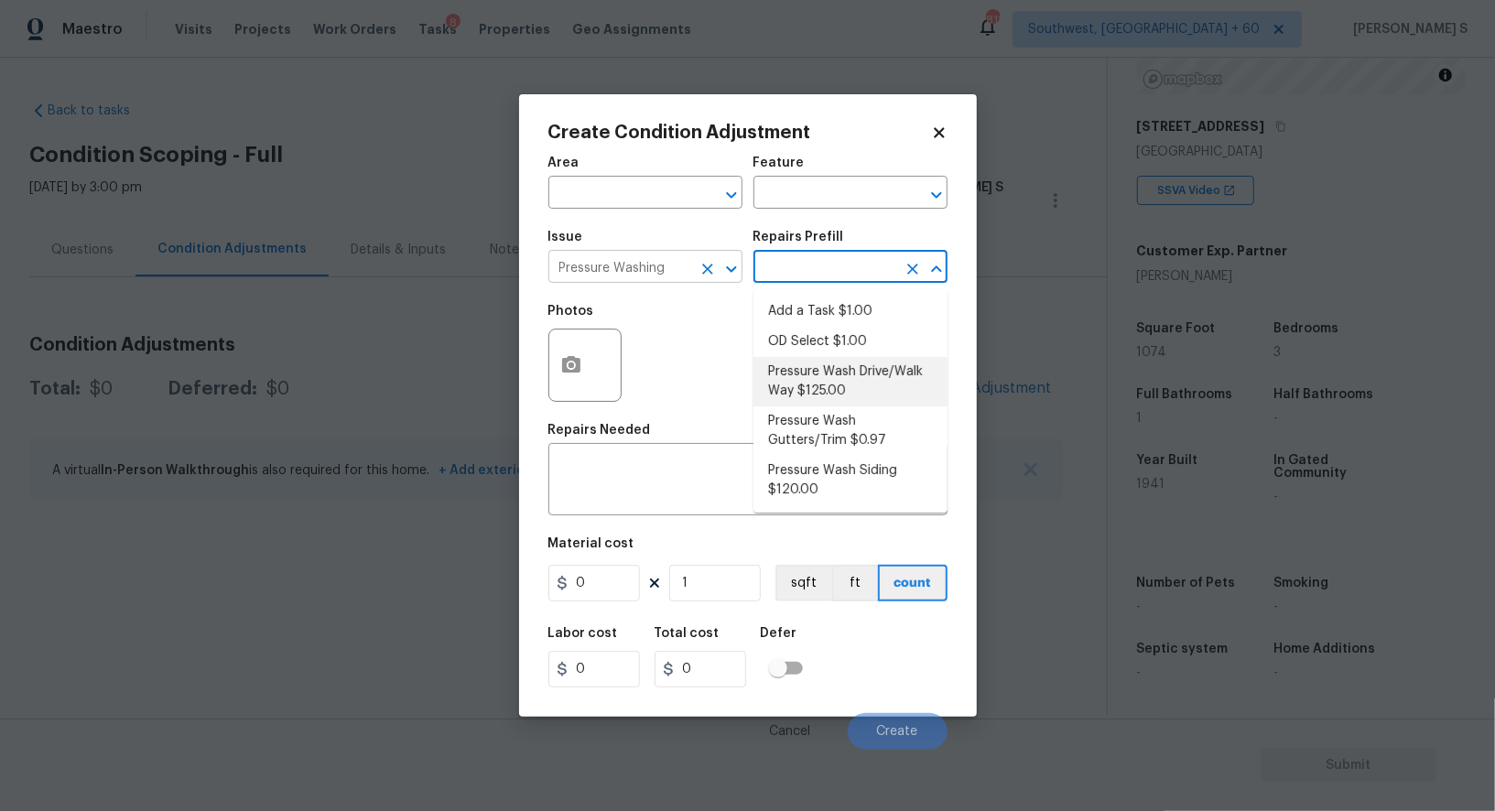
type input "Siding"
type textarea "Pressure wash the driveways/walkways as directed by the PM. Ensure that all deb…"
type input "125"
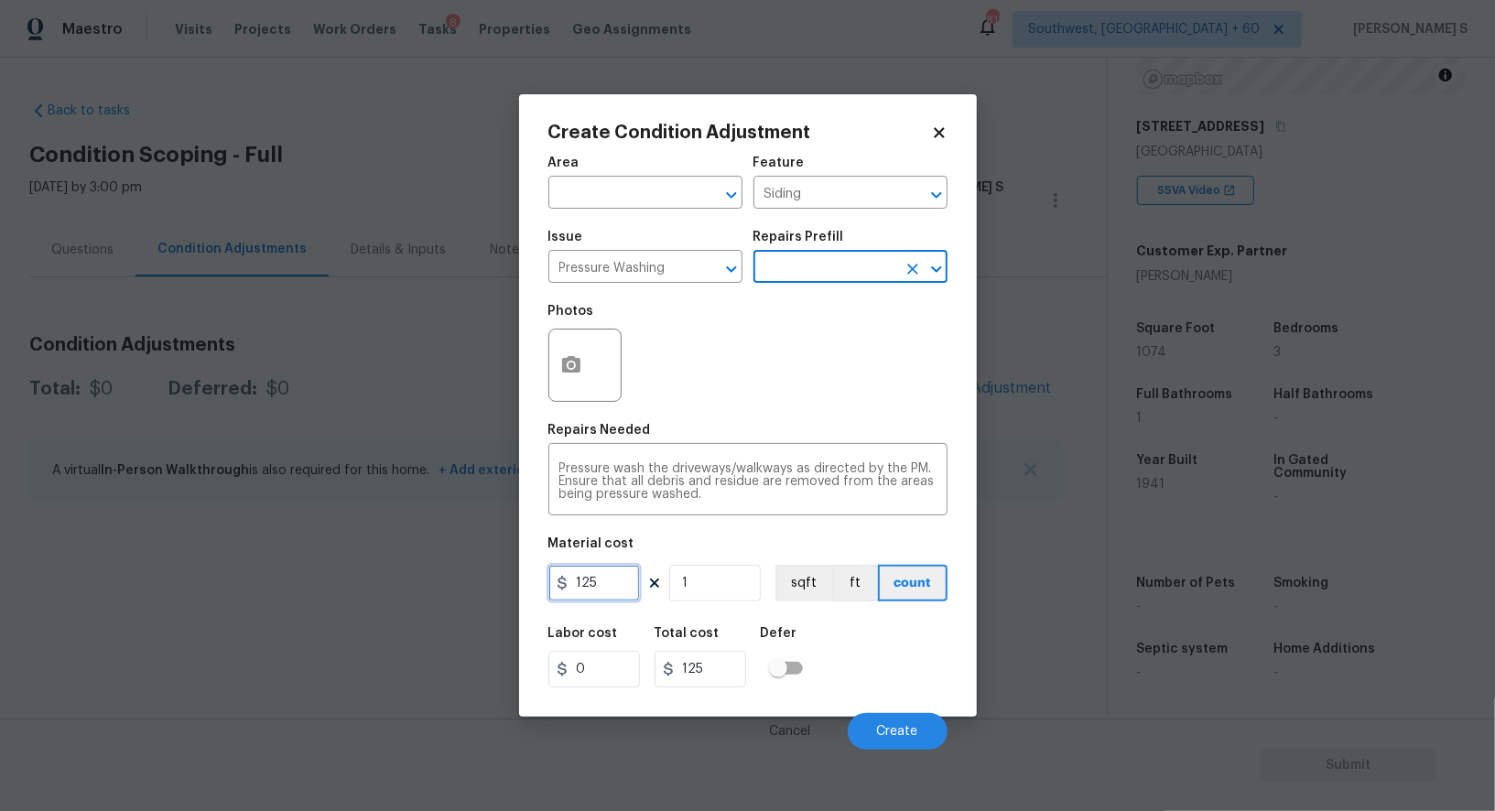
click at [623, 574] on input "125" at bounding box center [595, 583] width 92 height 37
type input "200"
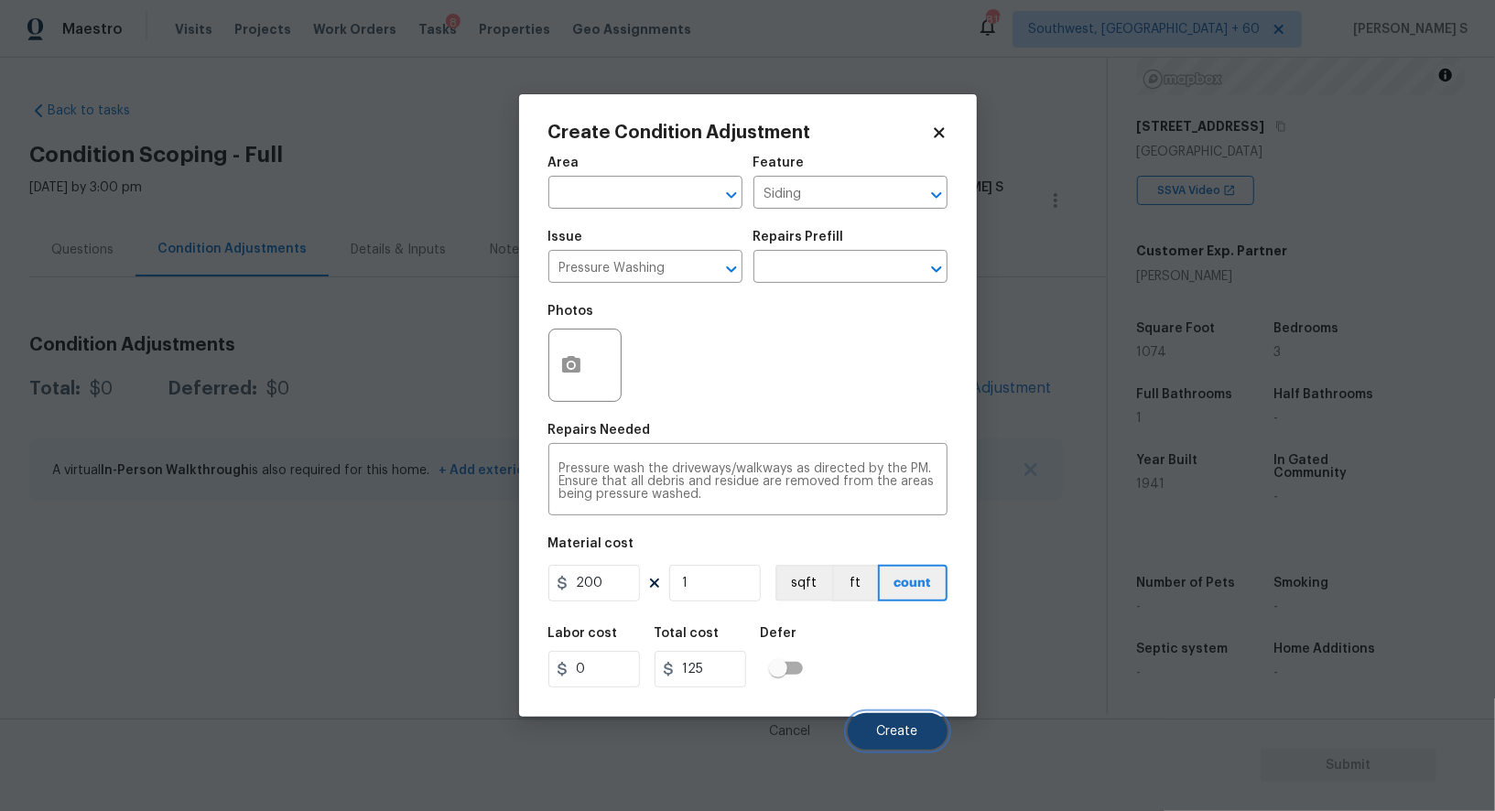
type input "200"
click at [896, 728] on span "Create" at bounding box center [897, 732] width 41 height 14
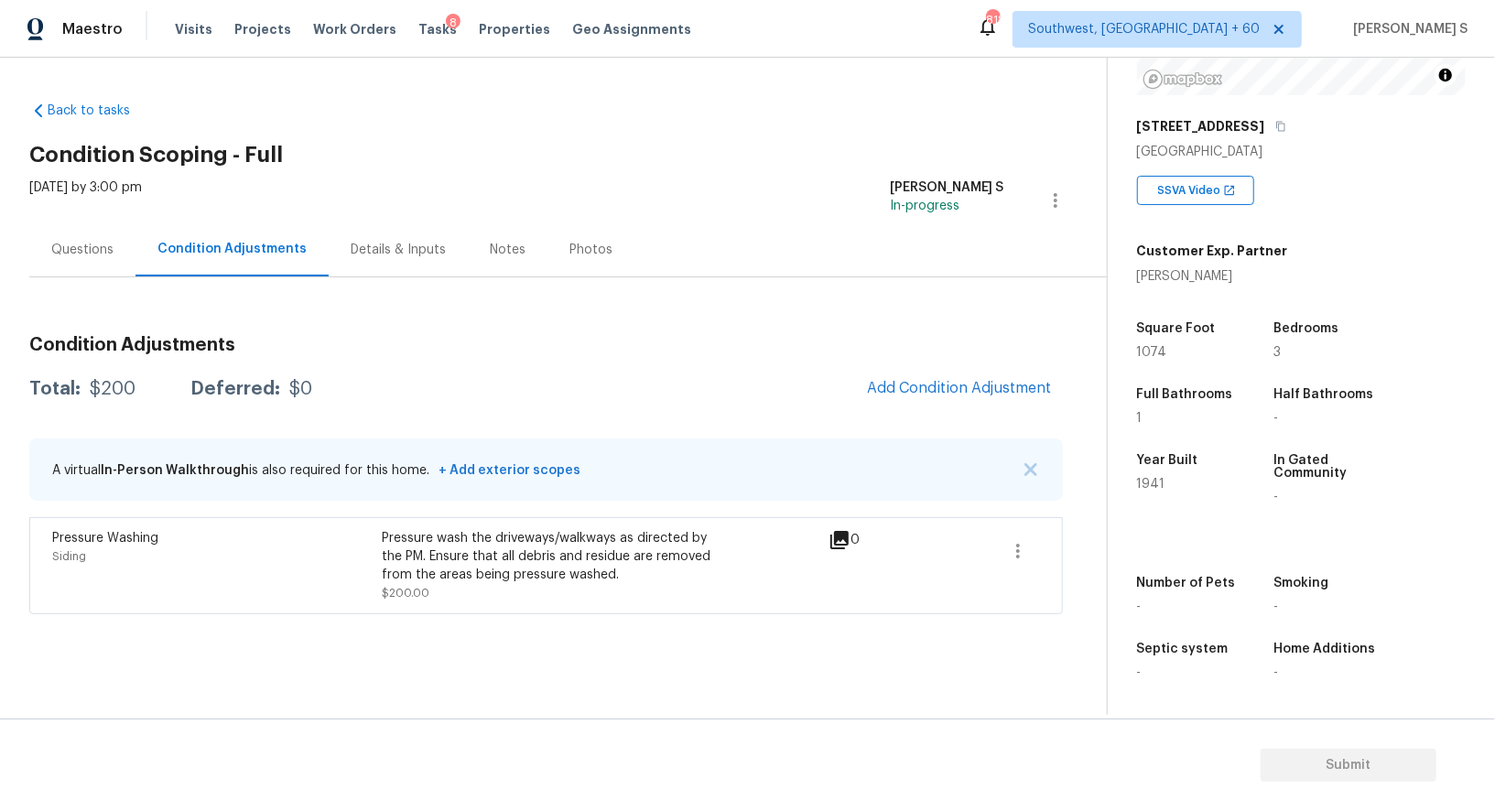
click at [926, 355] on div "Condition Adjustments Total: $200 Deferred: $0 Add Condition Adjustment A virtu…" at bounding box center [546, 467] width 1034 height 293
click at [946, 365] on div "Condition Adjustments Total: $200 Deferred: $0 Add Condition Adjustment A virtu…" at bounding box center [546, 467] width 1034 height 293
click at [965, 382] on span "Add Condition Adjustment" at bounding box center [959, 388] width 185 height 16
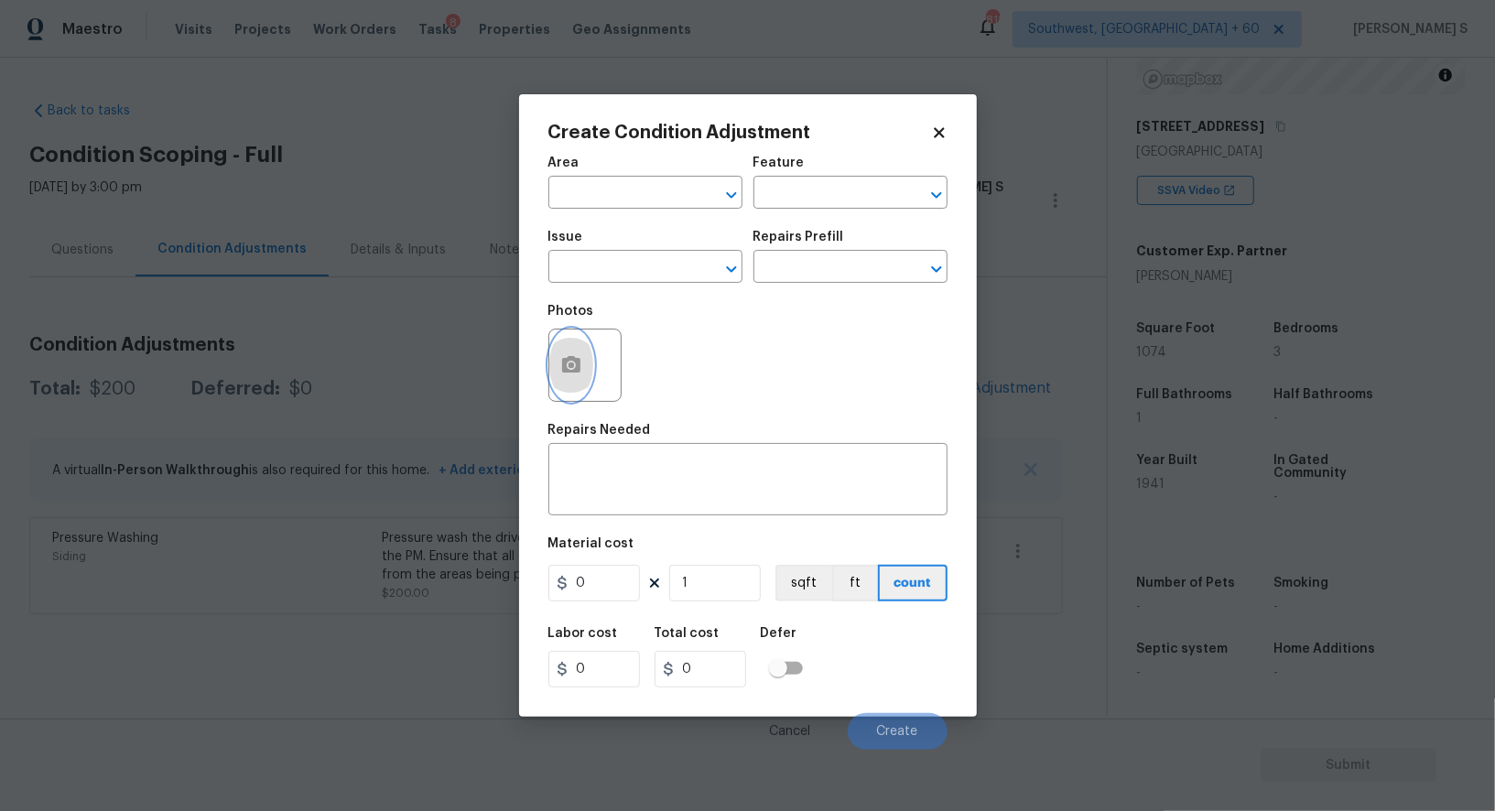
click at [569, 386] on button "button" at bounding box center [571, 365] width 44 height 71
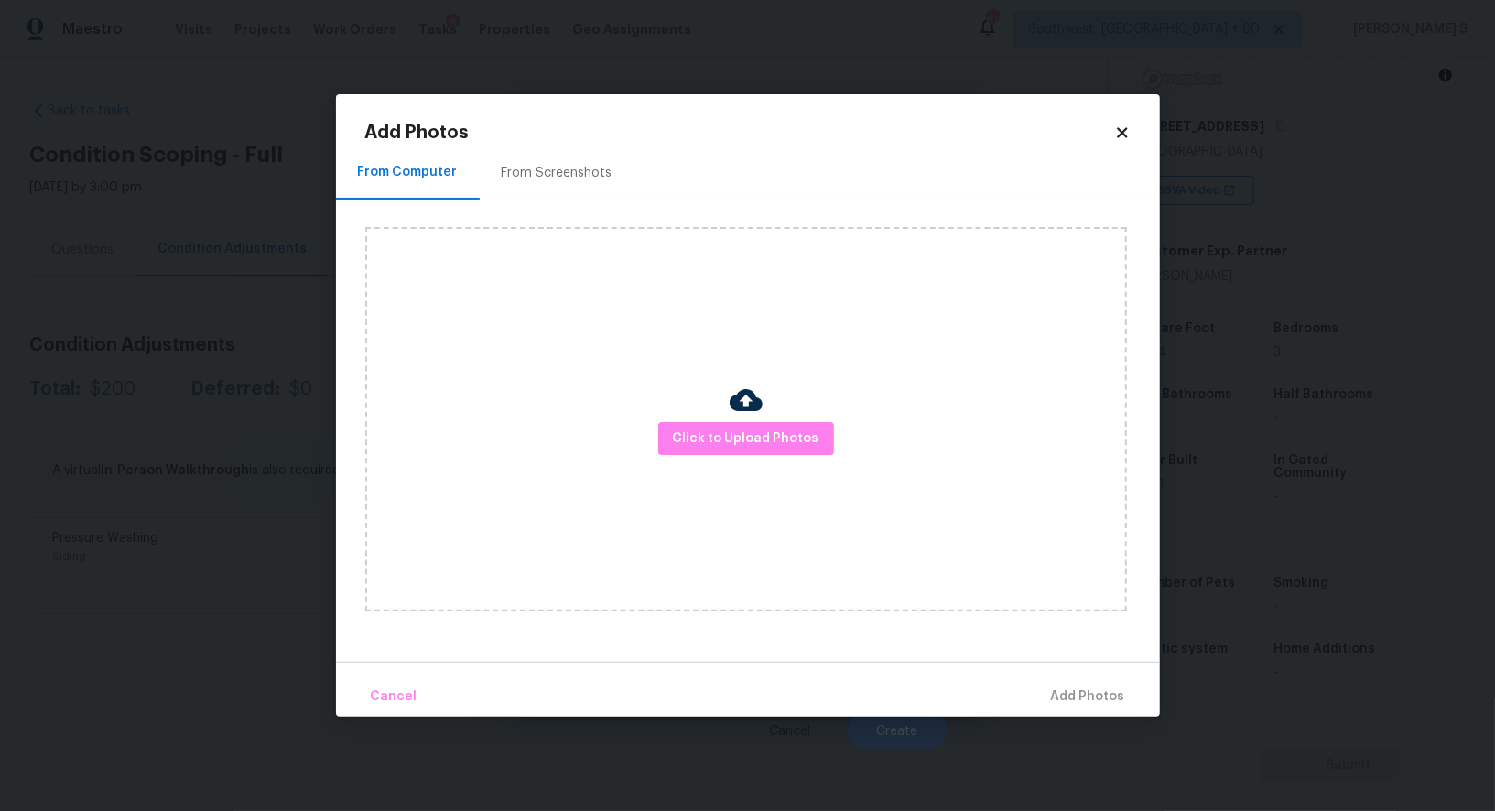
click at [567, 190] on div "From Screenshots" at bounding box center [557, 173] width 155 height 54
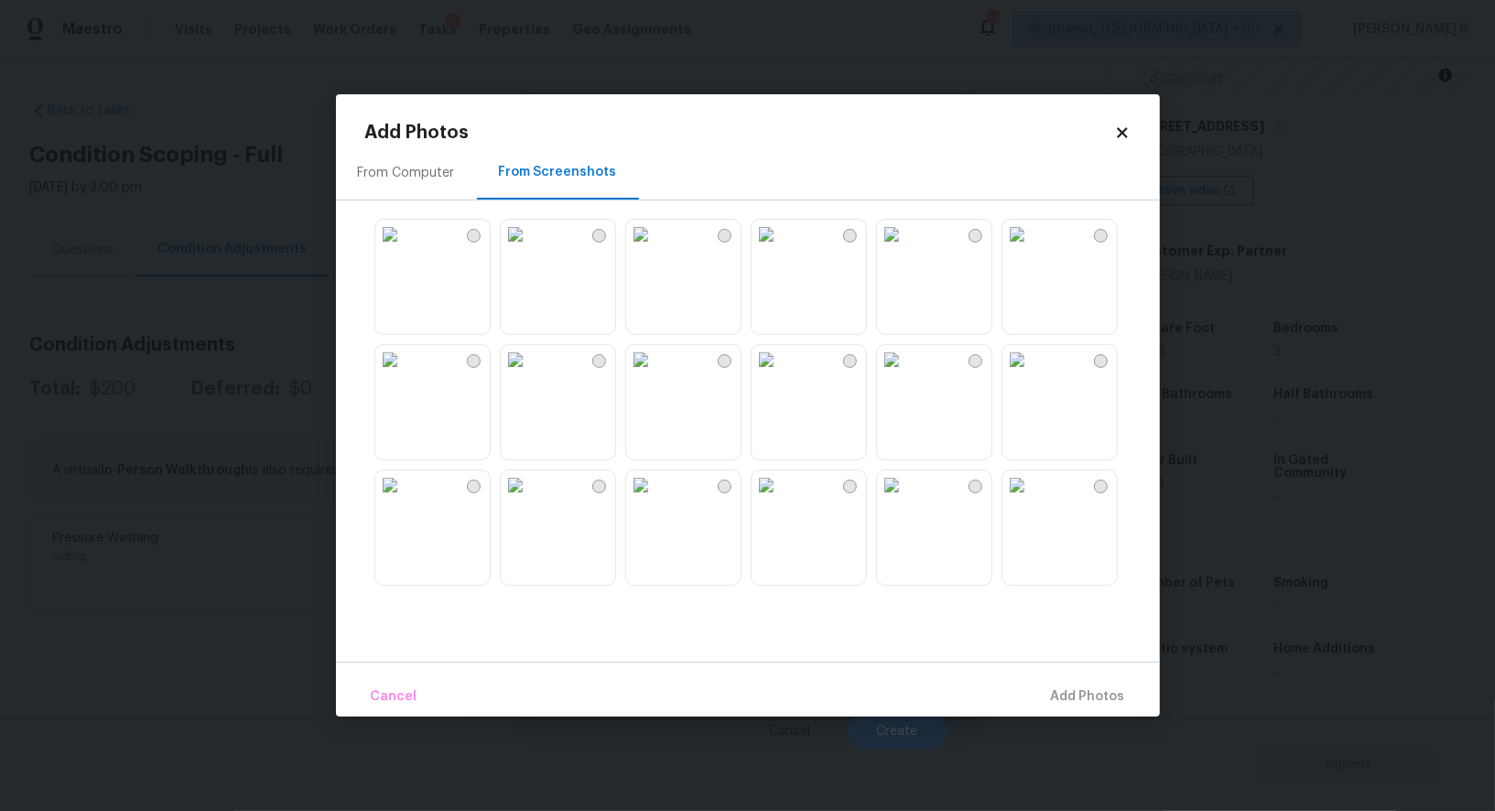
click at [781, 249] on img at bounding box center [766, 234] width 29 height 29
click at [656, 249] on img at bounding box center [640, 234] width 29 height 29
click at [405, 375] on img at bounding box center [389, 359] width 29 height 29
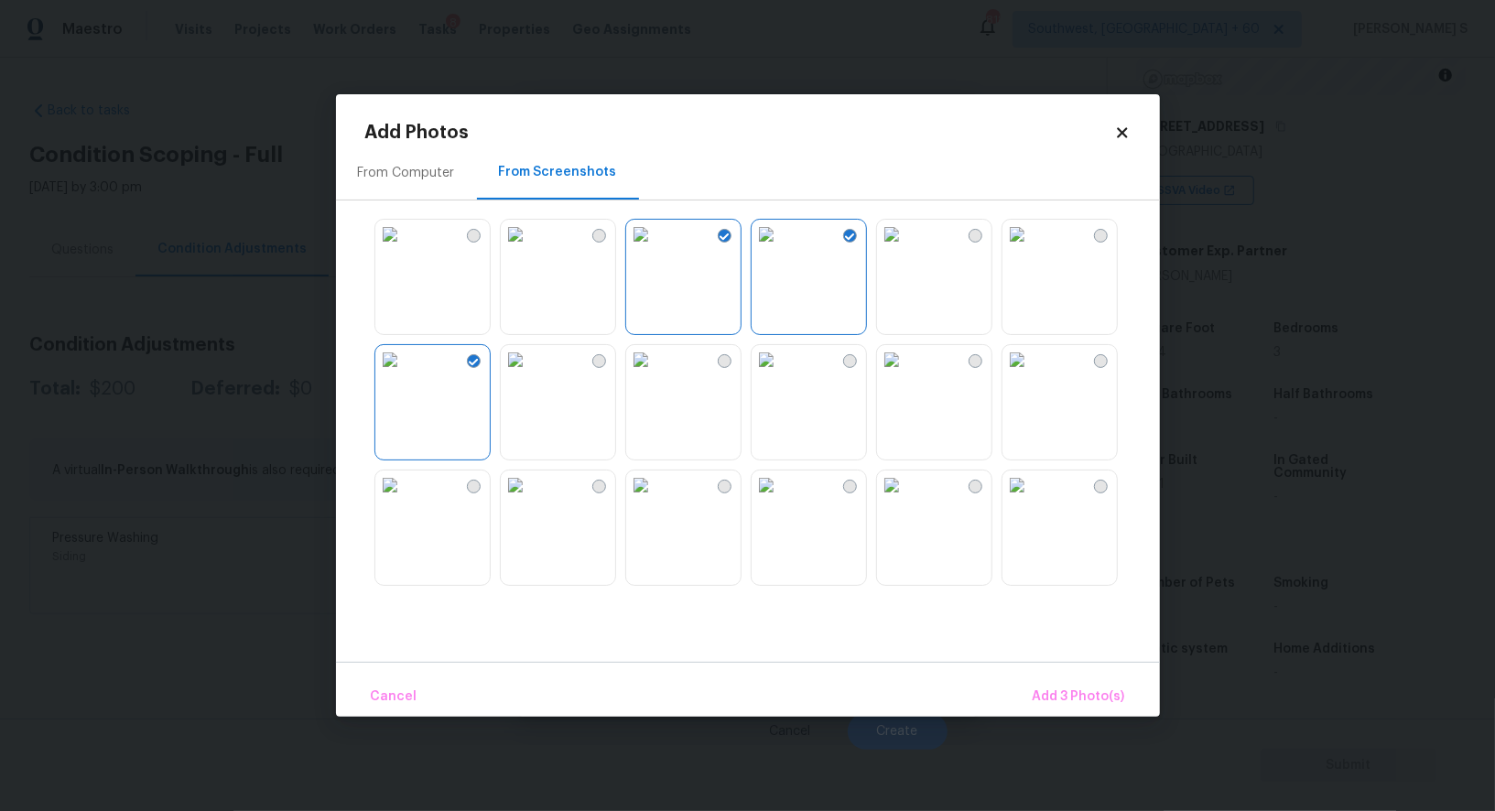
click at [405, 249] on img at bounding box center [389, 234] width 29 height 29
click at [781, 500] on img at bounding box center [766, 485] width 29 height 29
click at [907, 500] on img at bounding box center [891, 485] width 29 height 29
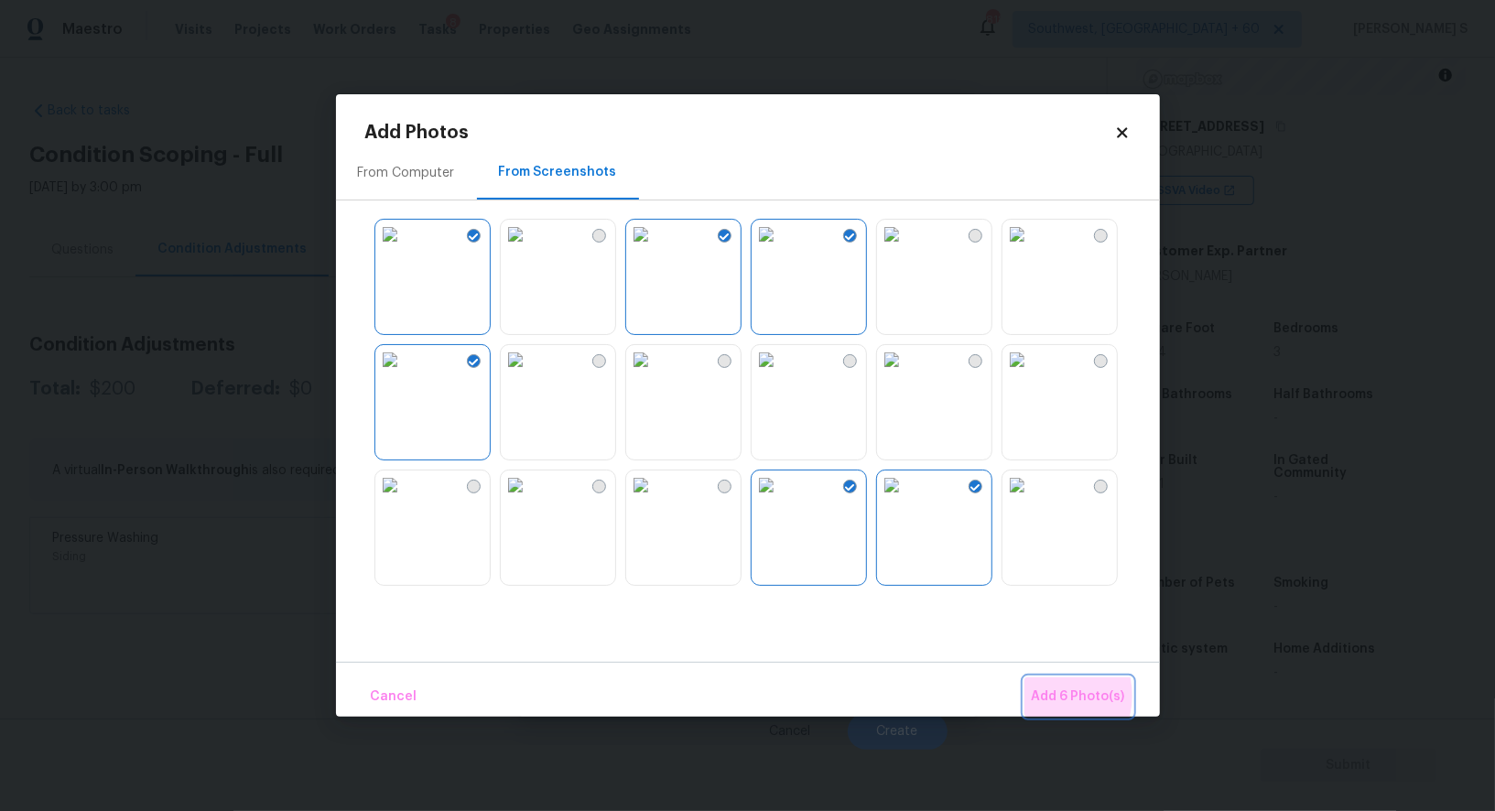
click at [1050, 696] on span "Add 6 Photo(s)" at bounding box center [1078, 697] width 93 height 23
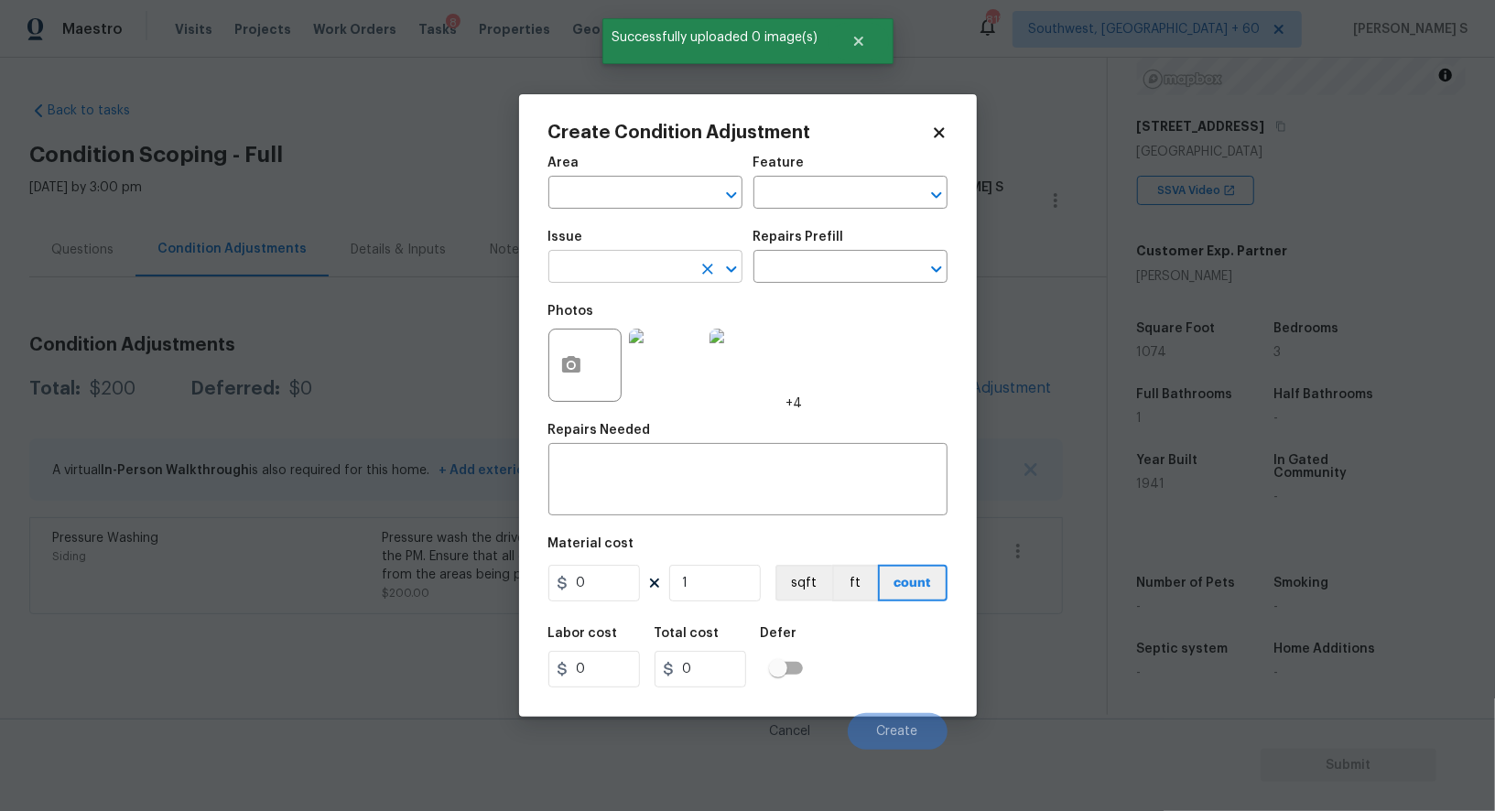
click at [642, 270] on input "text" at bounding box center [620, 269] width 143 height 28
type input "Landscape Package"
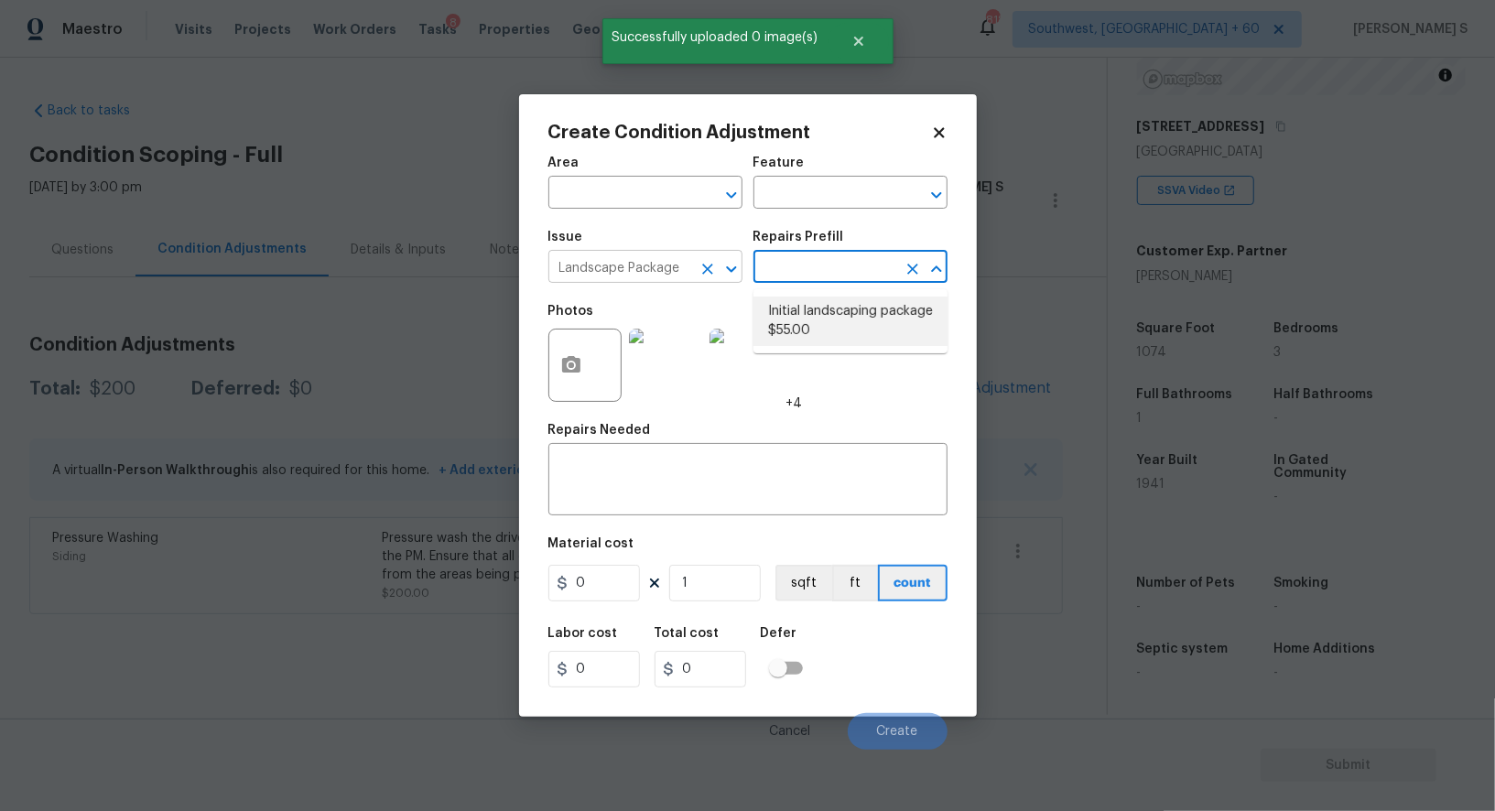
type input "Home Readiness Packages"
type textarea "Mowing of grass up to 6" in height. Mow, edge along driveways & sidewalks, trim…"
type input "55"
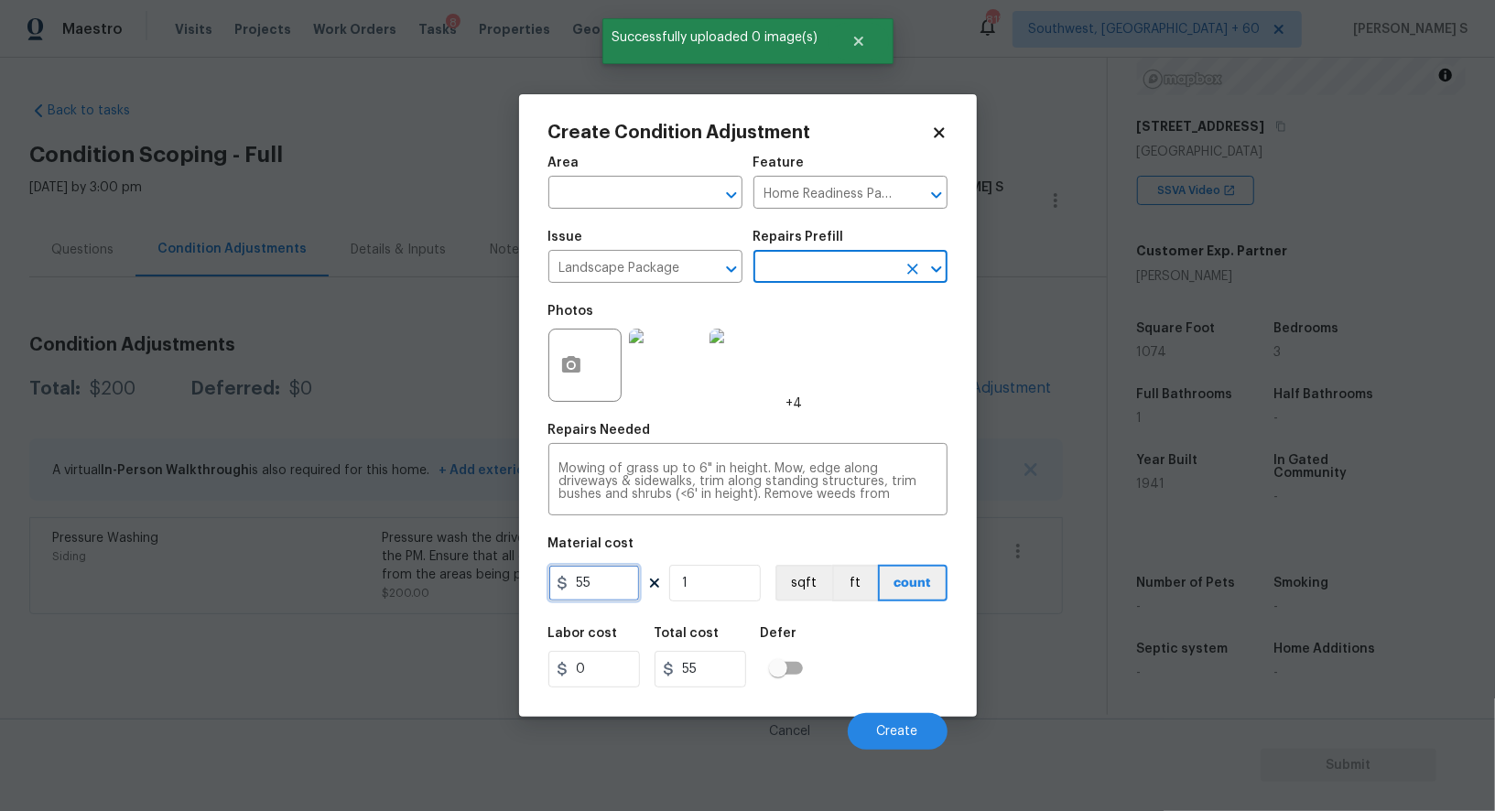
click at [600, 594] on input "55" at bounding box center [595, 583] width 92 height 37
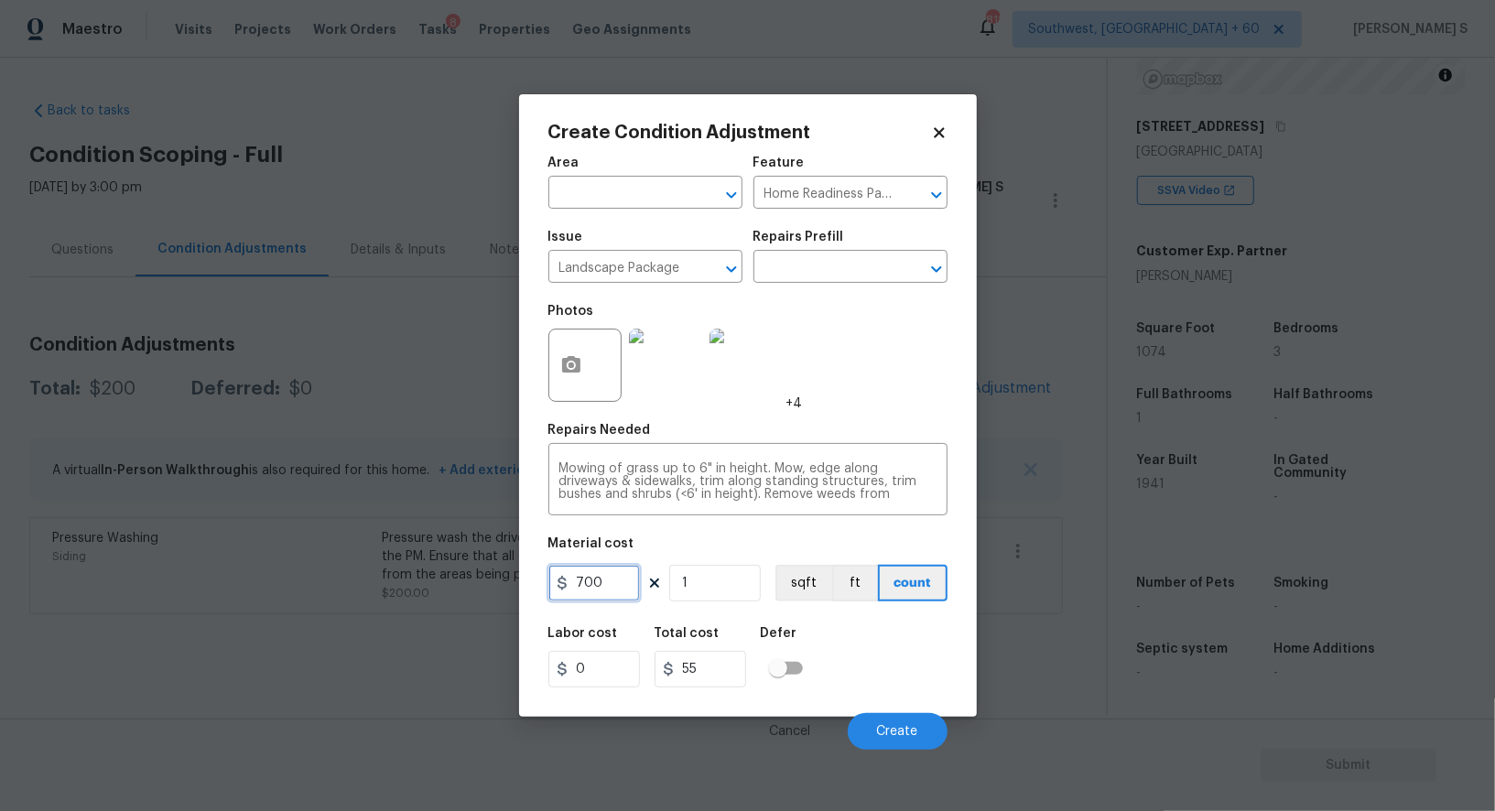
type input "700"
drag, startPoint x: 870, startPoint y: 695, endPoint x: 930, endPoint y: 707, distance: 61.6
click at [870, 696] on div "Labor cost 0 Total cost 700 Defer" at bounding box center [748, 657] width 399 height 82
click at [917, 721] on button "Create" at bounding box center [898, 731] width 100 height 37
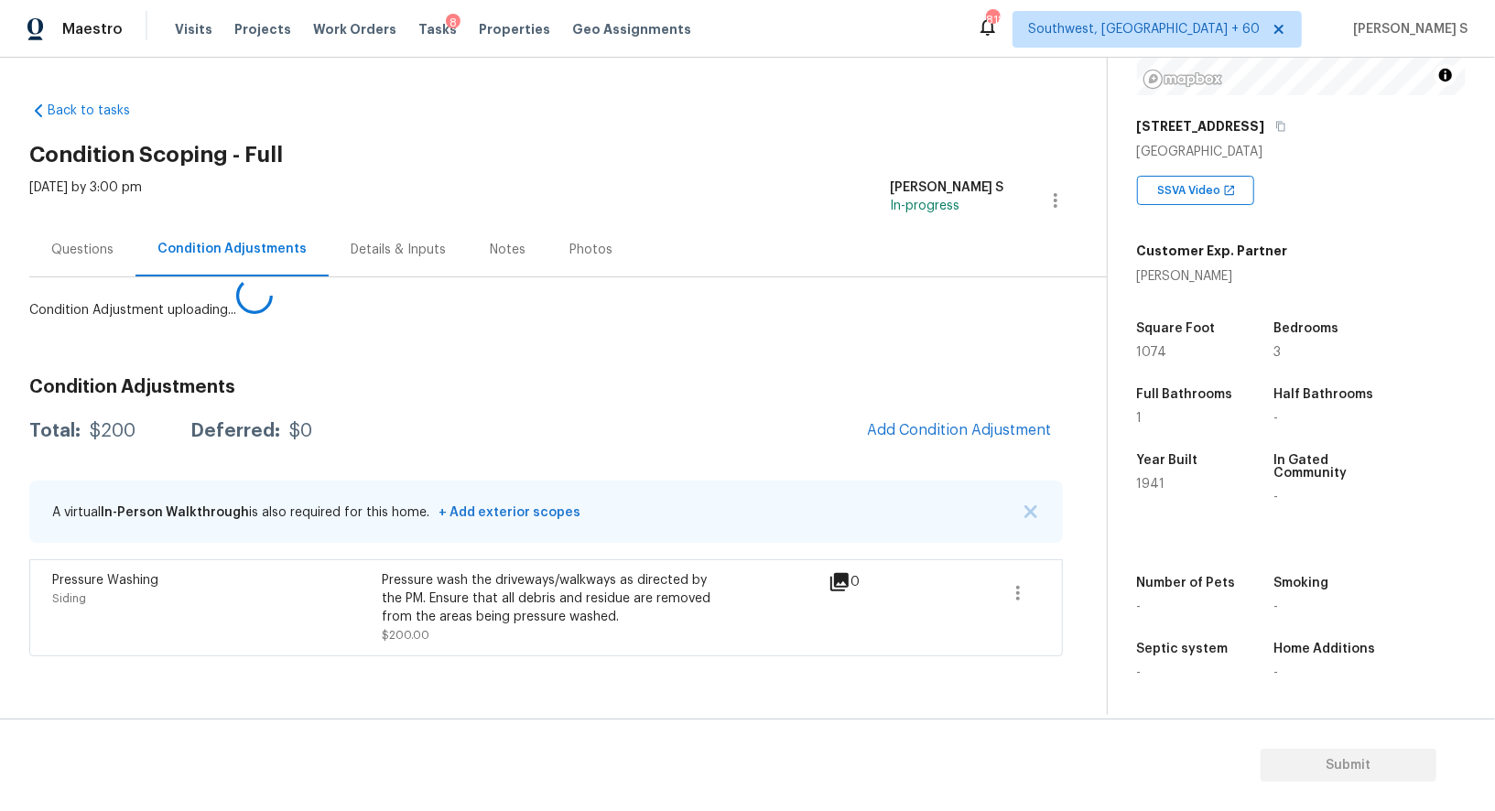
click at [325, 704] on body "Maestro Visits Projects Work Orders Tasks 8 Properties Geo Assignments 818 Sout…" at bounding box center [747, 405] width 1495 height 811
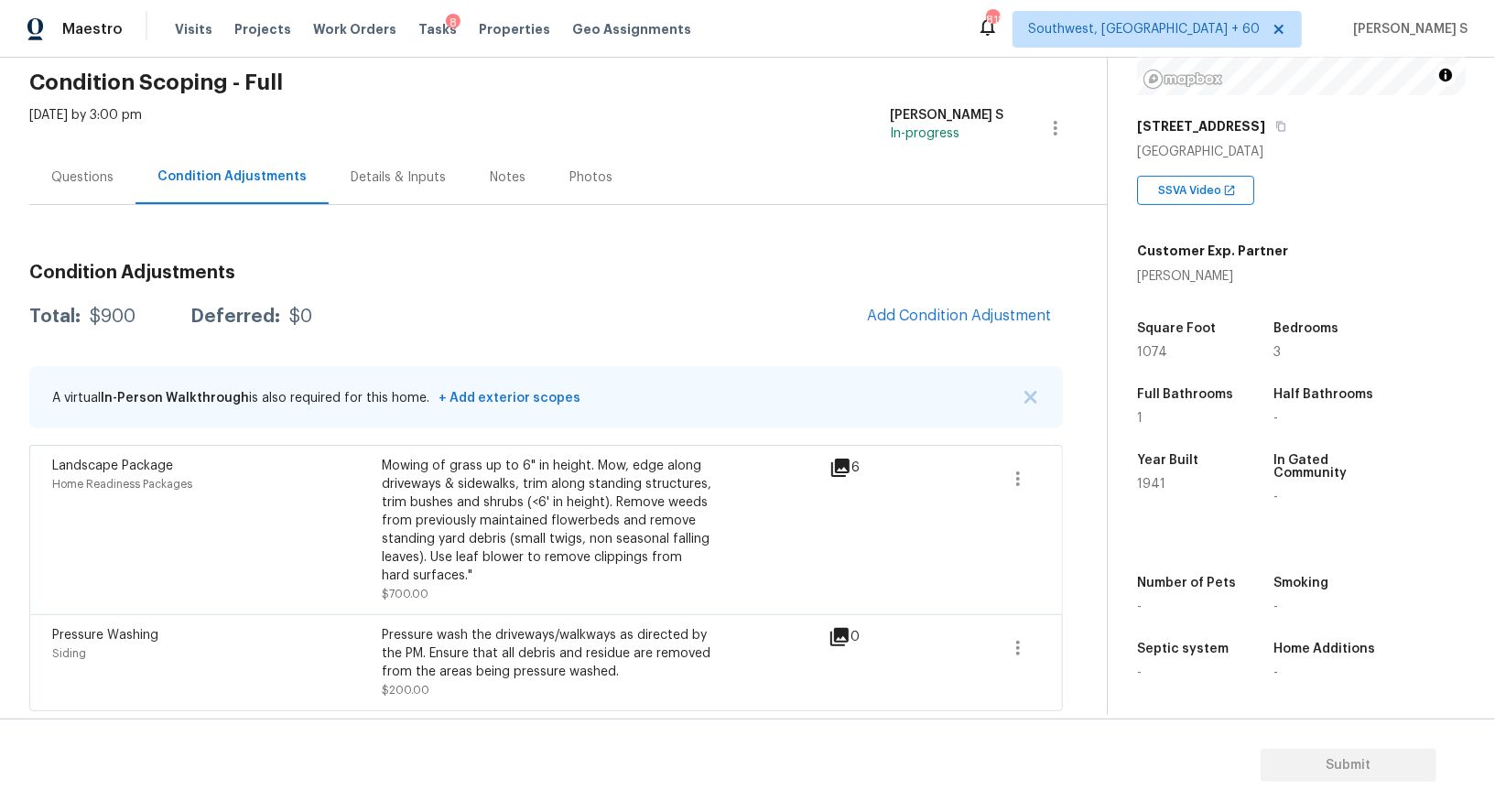
scroll to position [0, 0]
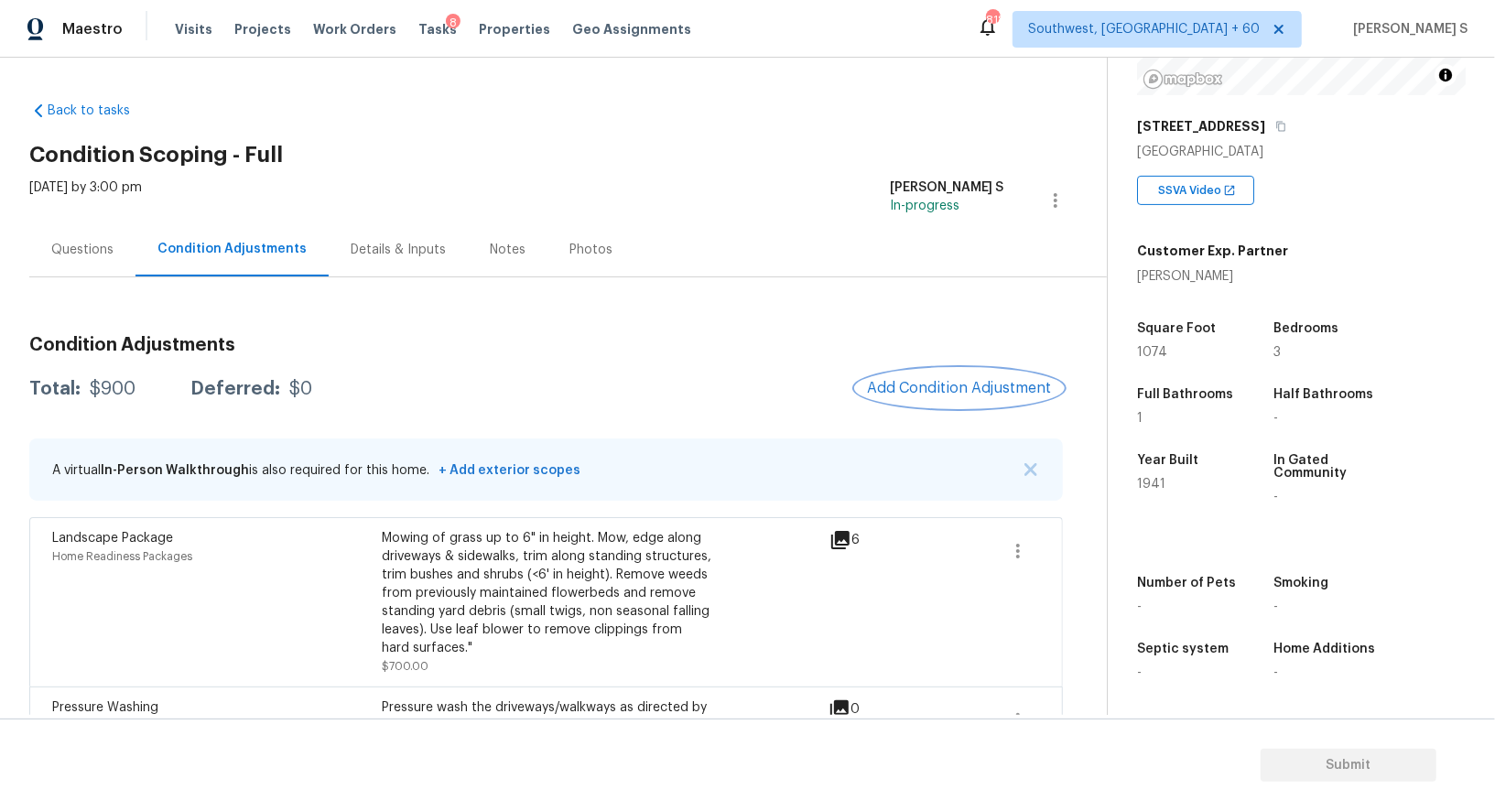
click at [944, 401] on button "Add Condition Adjustment" at bounding box center [959, 388] width 207 height 38
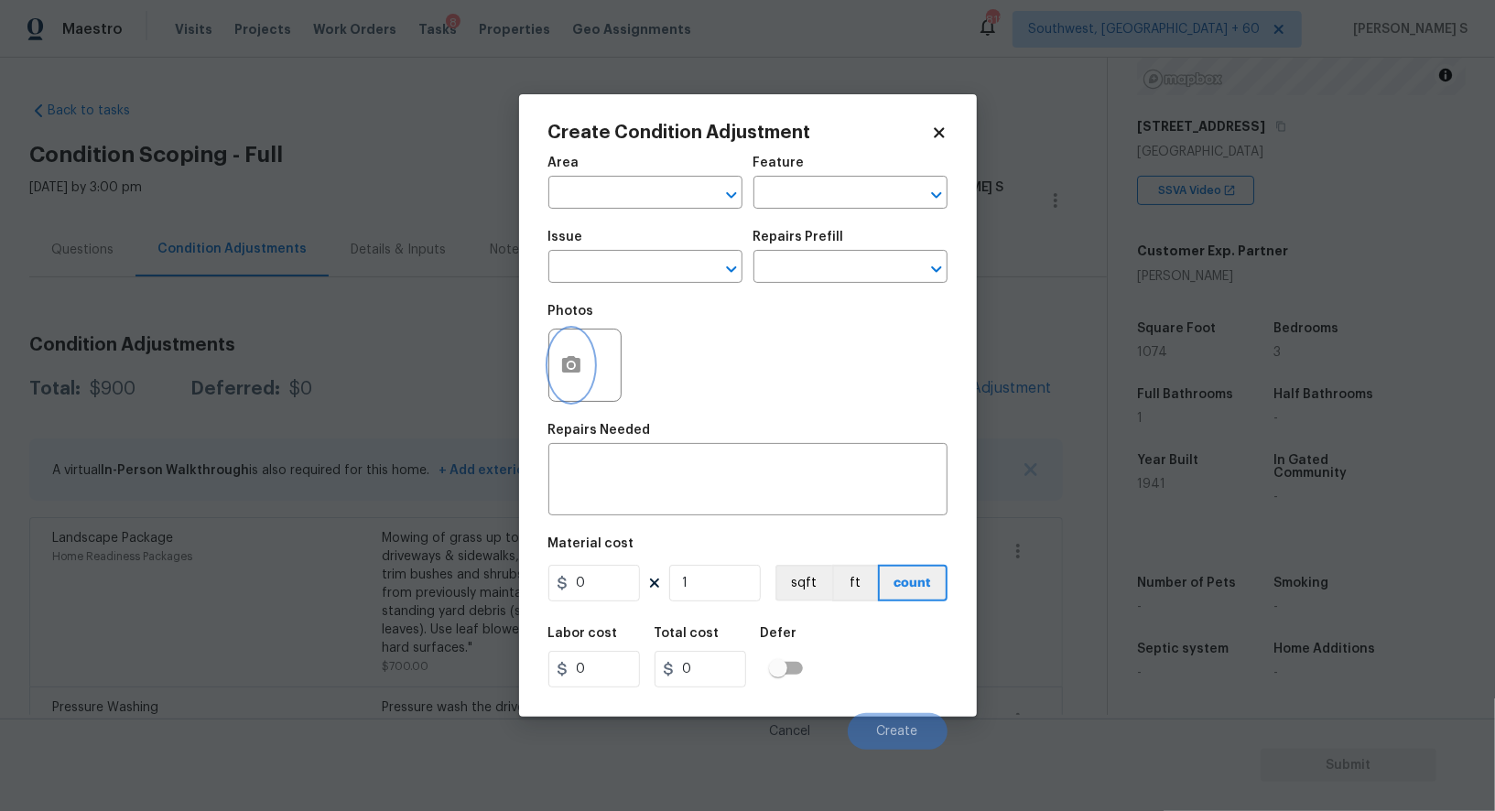
click at [571, 368] on circle "button" at bounding box center [570, 365] width 5 height 5
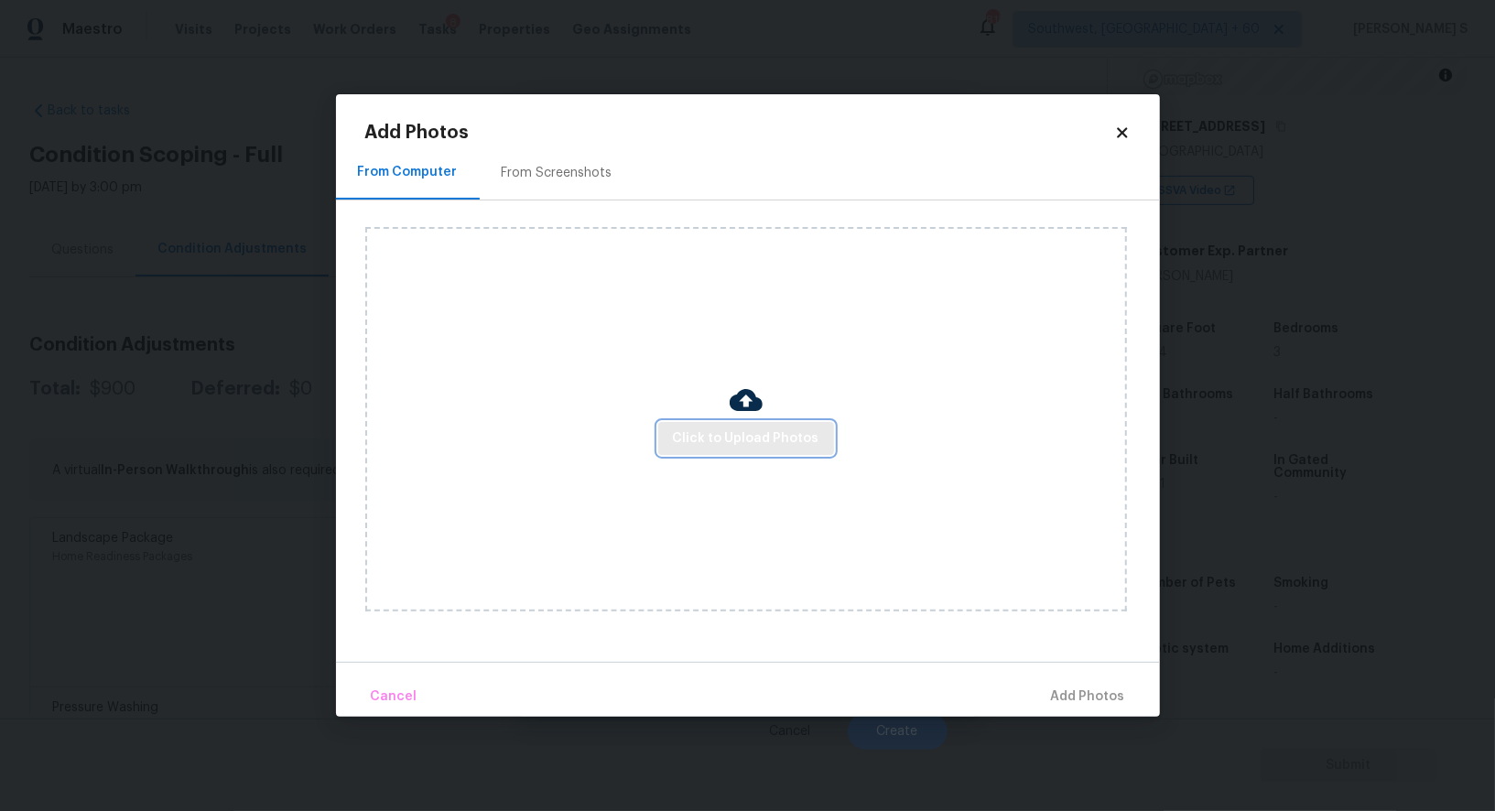
click at [756, 427] on button "Click to Upload Photos" at bounding box center [746, 439] width 176 height 34
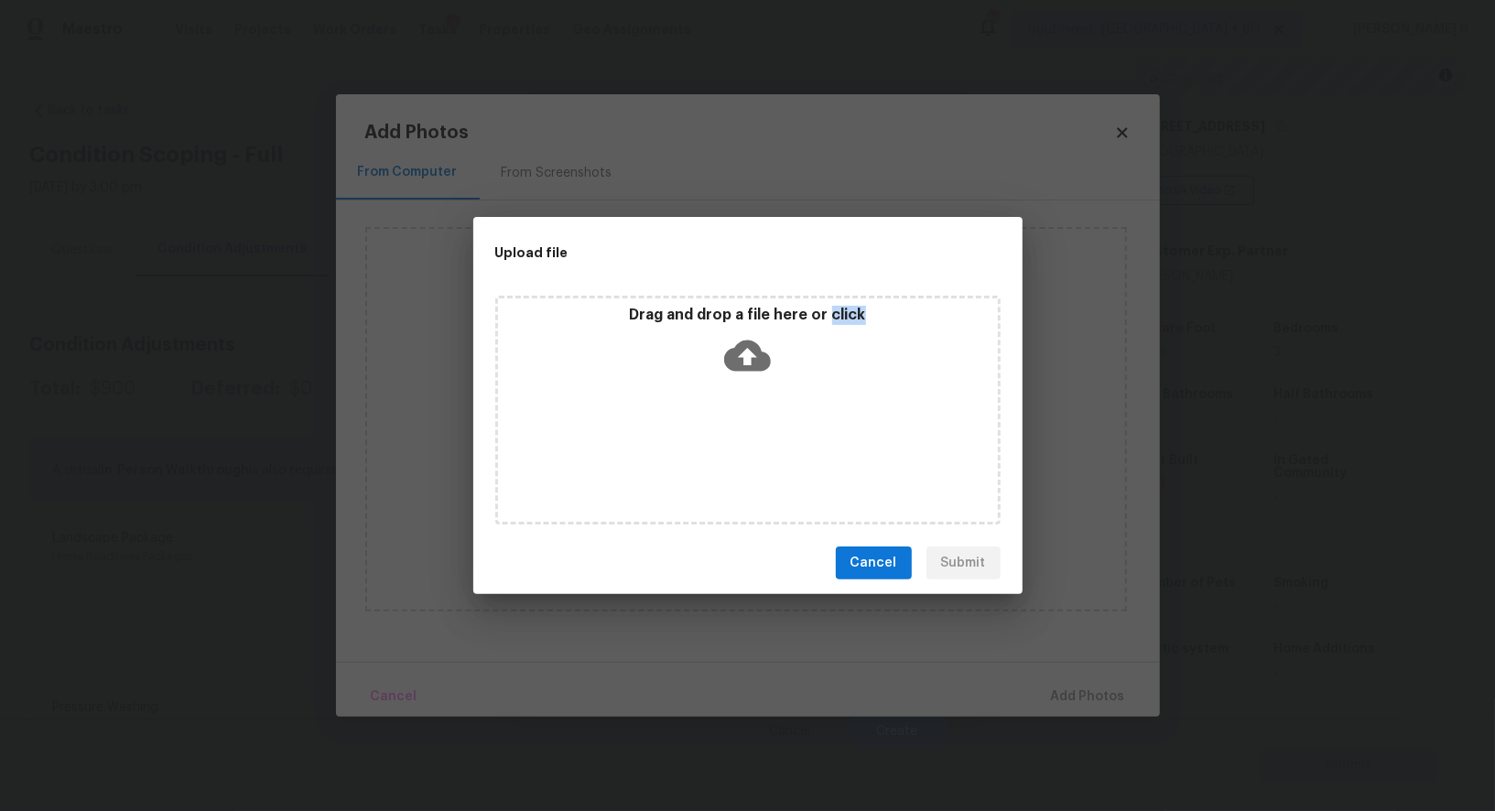
click at [756, 427] on div "Drag and drop a file here or click" at bounding box center [747, 410] width 505 height 229
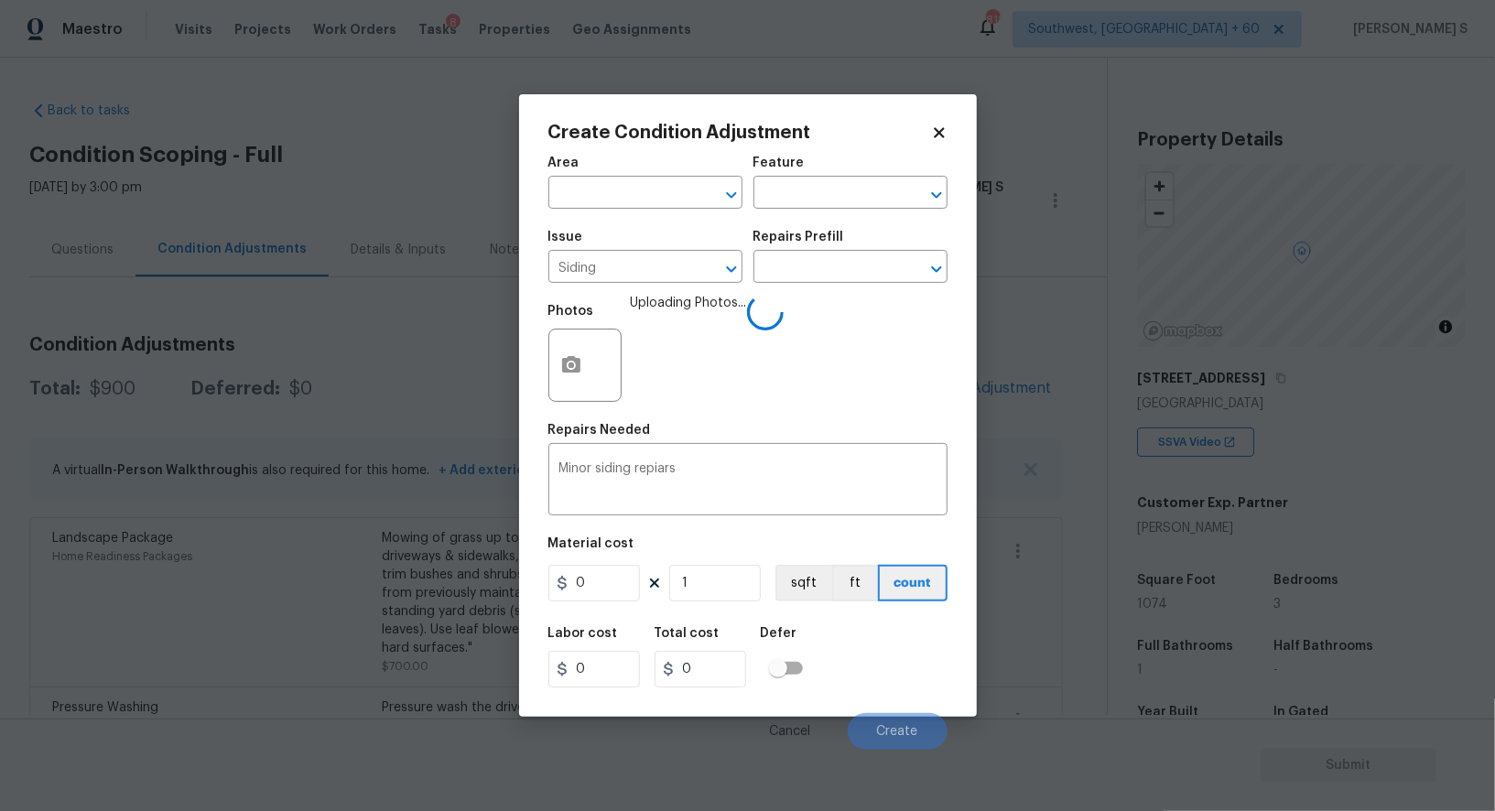
click at [600, 599] on input "0" at bounding box center [595, 583] width 92 height 37
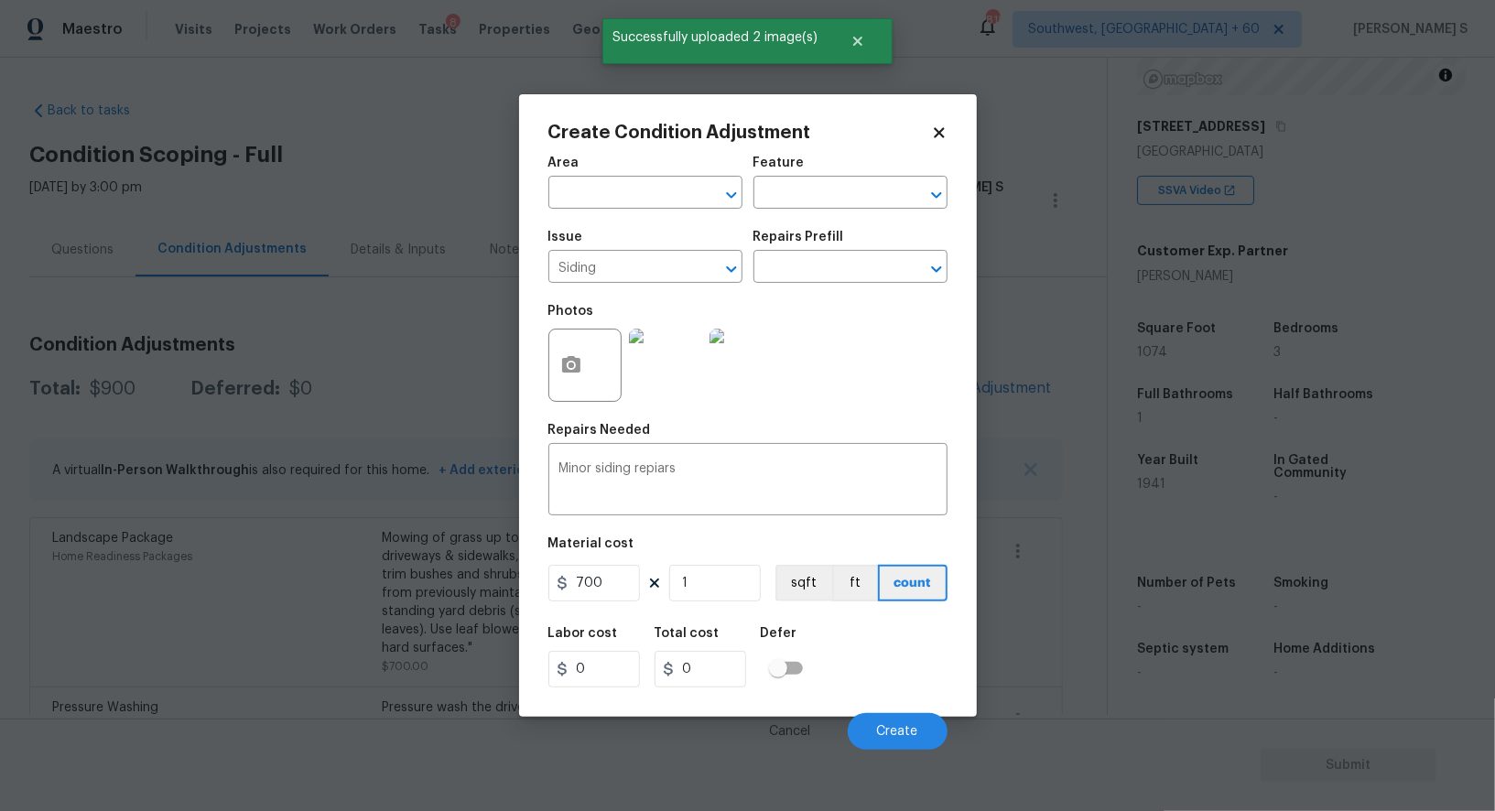
type input "700"
click at [845, 682] on div "Labor cost 0 Total cost 700 Defer" at bounding box center [748, 657] width 399 height 82
click at [916, 719] on button "Create" at bounding box center [898, 731] width 100 height 37
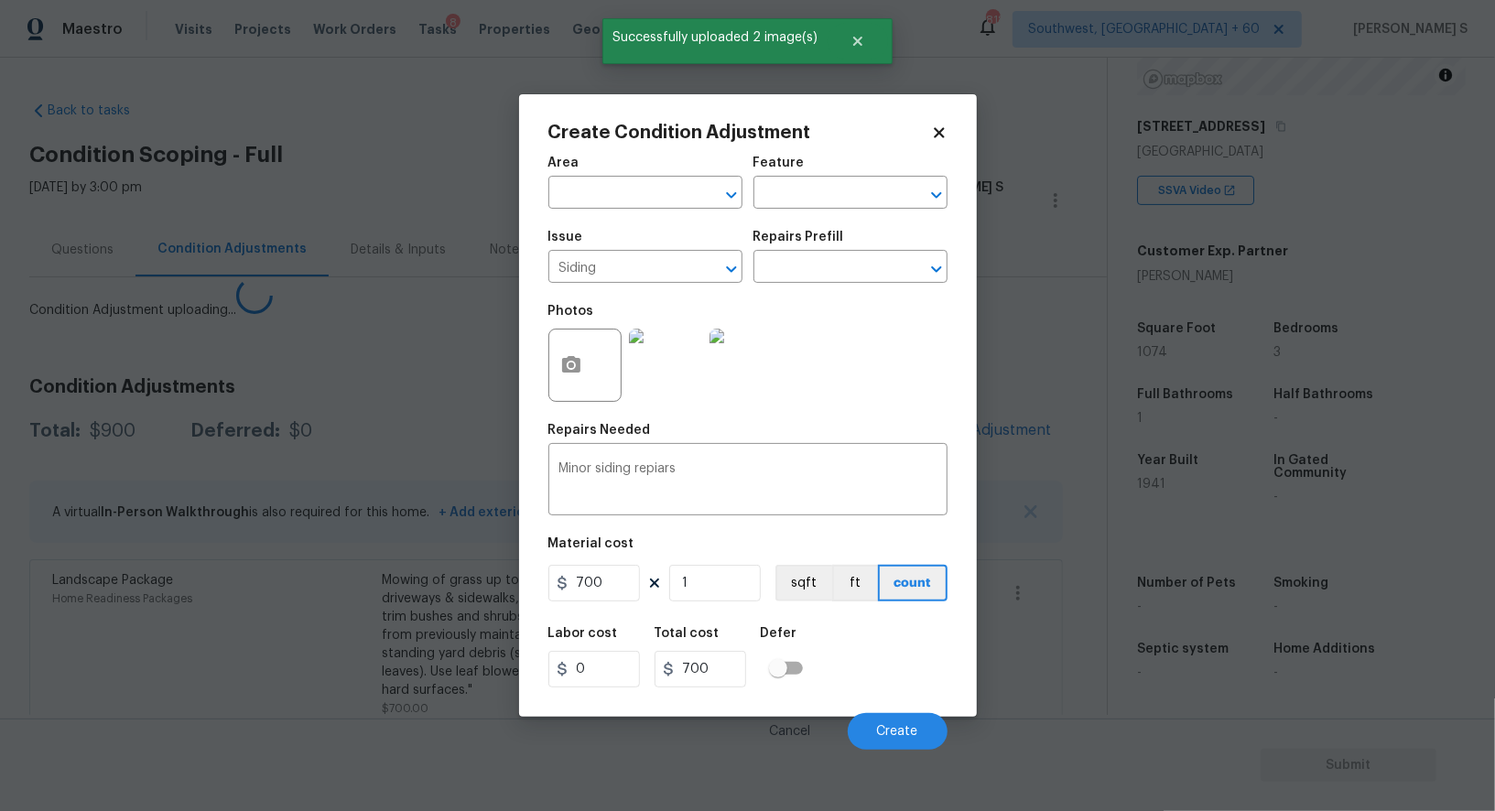
click at [328, 701] on body "Maestro Visits Projects Work Orders Tasks 8 Properties Geo Assignments 818 Sout…" at bounding box center [747, 405] width 1495 height 811
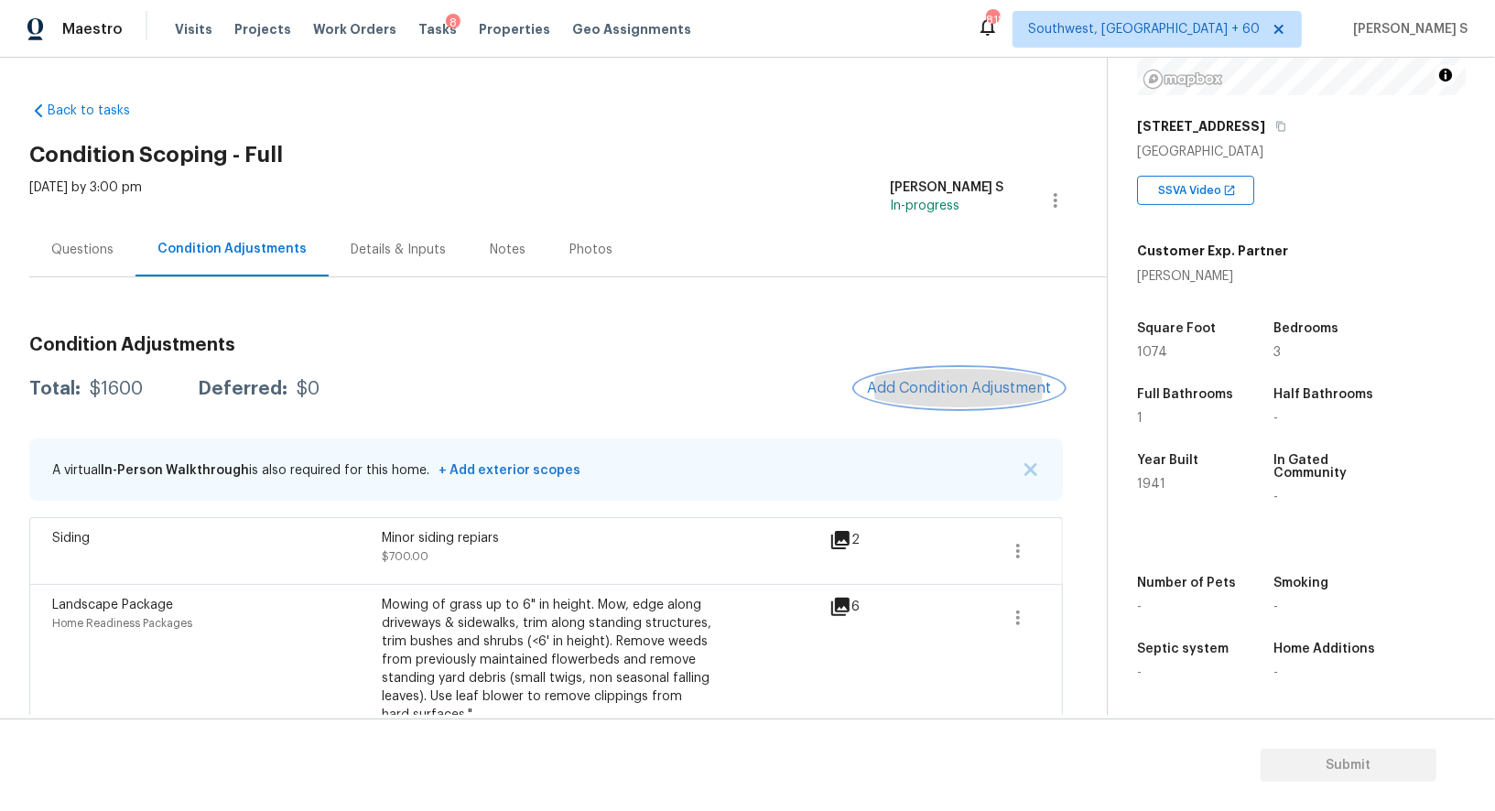
click at [926, 392] on span "Add Condition Adjustment" at bounding box center [959, 388] width 185 height 16
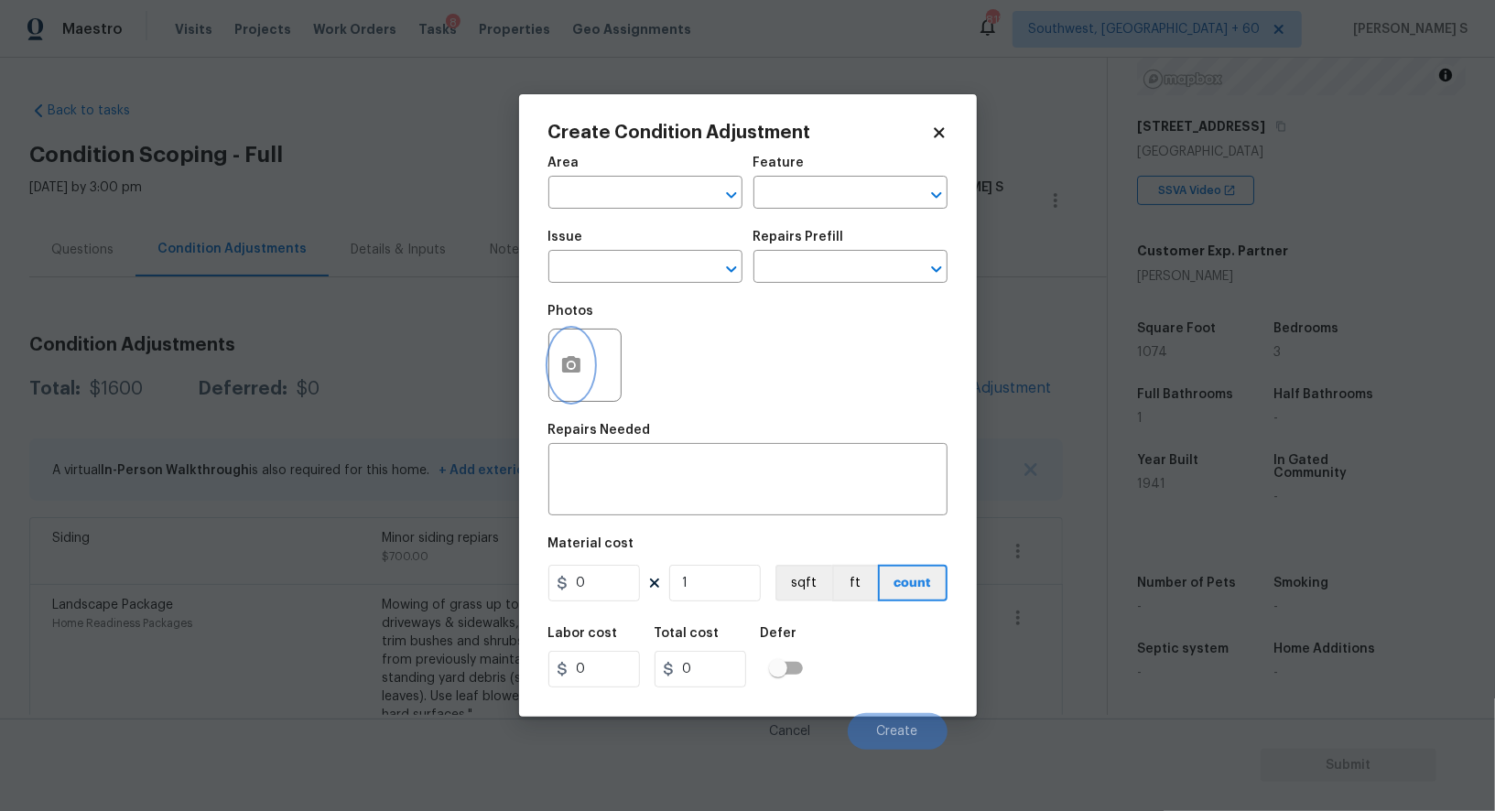
click at [556, 372] on button "button" at bounding box center [571, 365] width 44 height 71
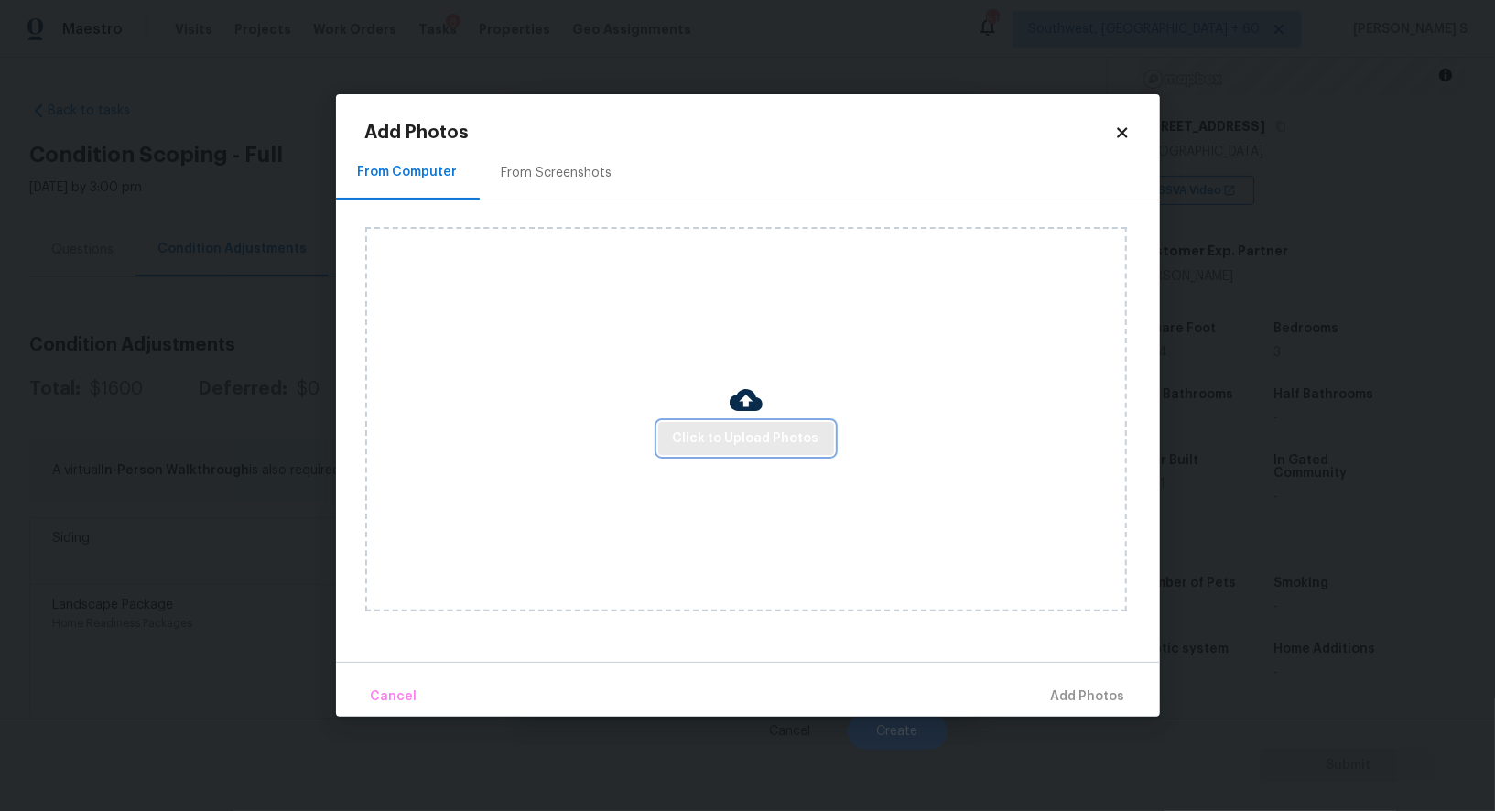
click at [716, 426] on button "Click to Upload Photos" at bounding box center [746, 439] width 176 height 34
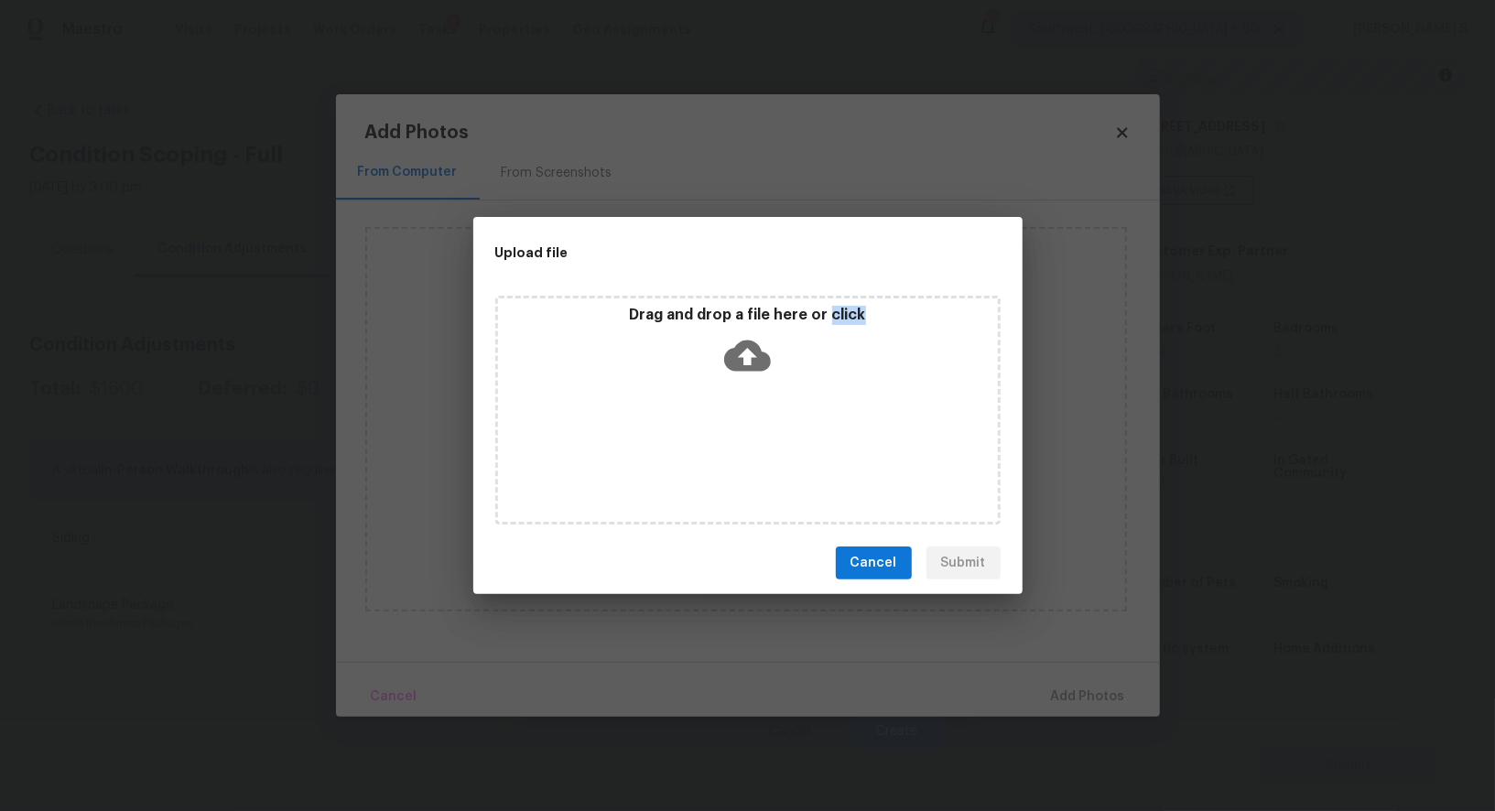
click at [716, 426] on div "Drag and drop a file here or click" at bounding box center [747, 410] width 505 height 229
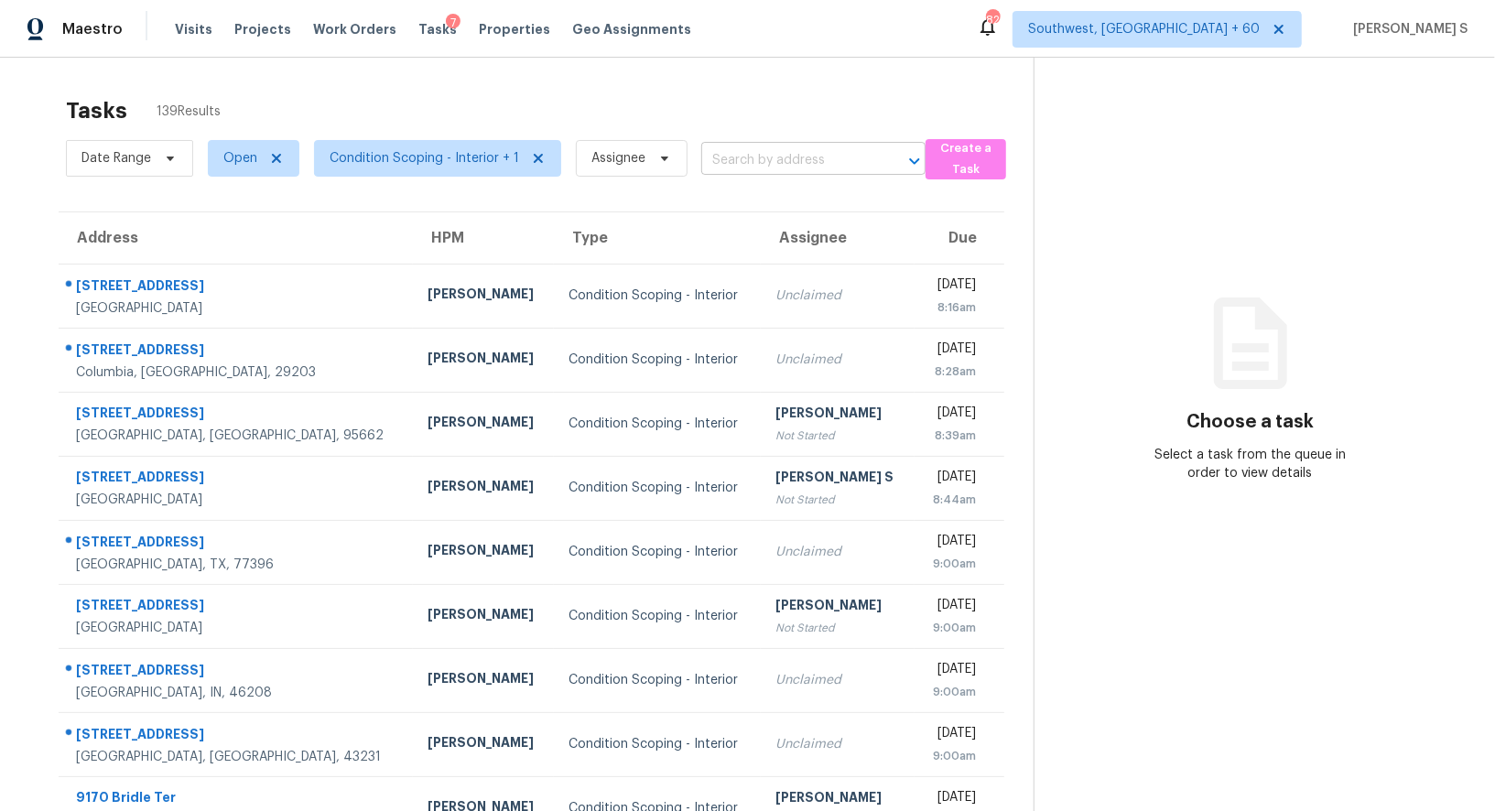
click at [716, 148] on input "text" at bounding box center [787, 161] width 173 height 28
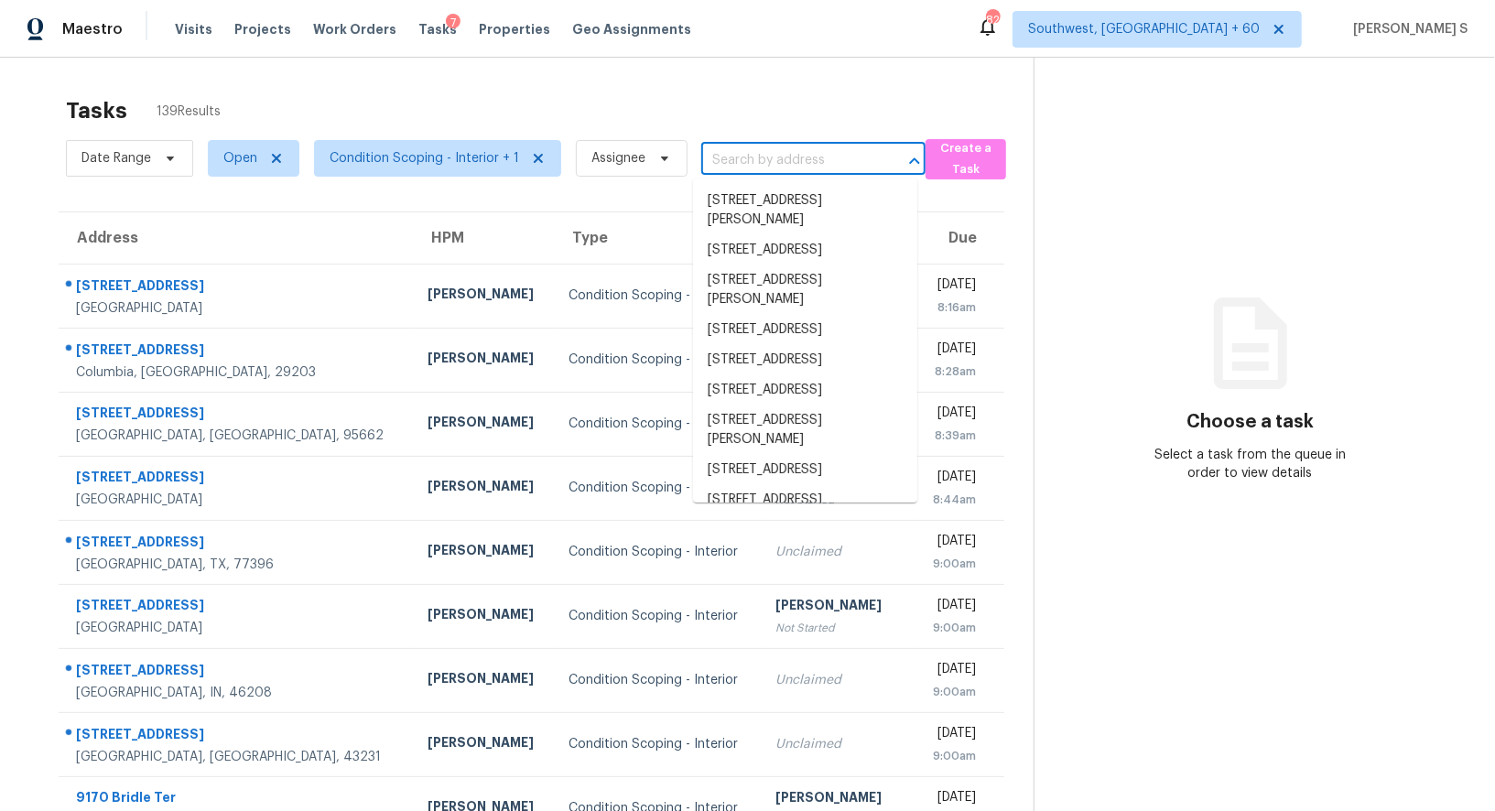
paste input "[STREET_ADDRESS]"
type input "[STREET_ADDRESS]"
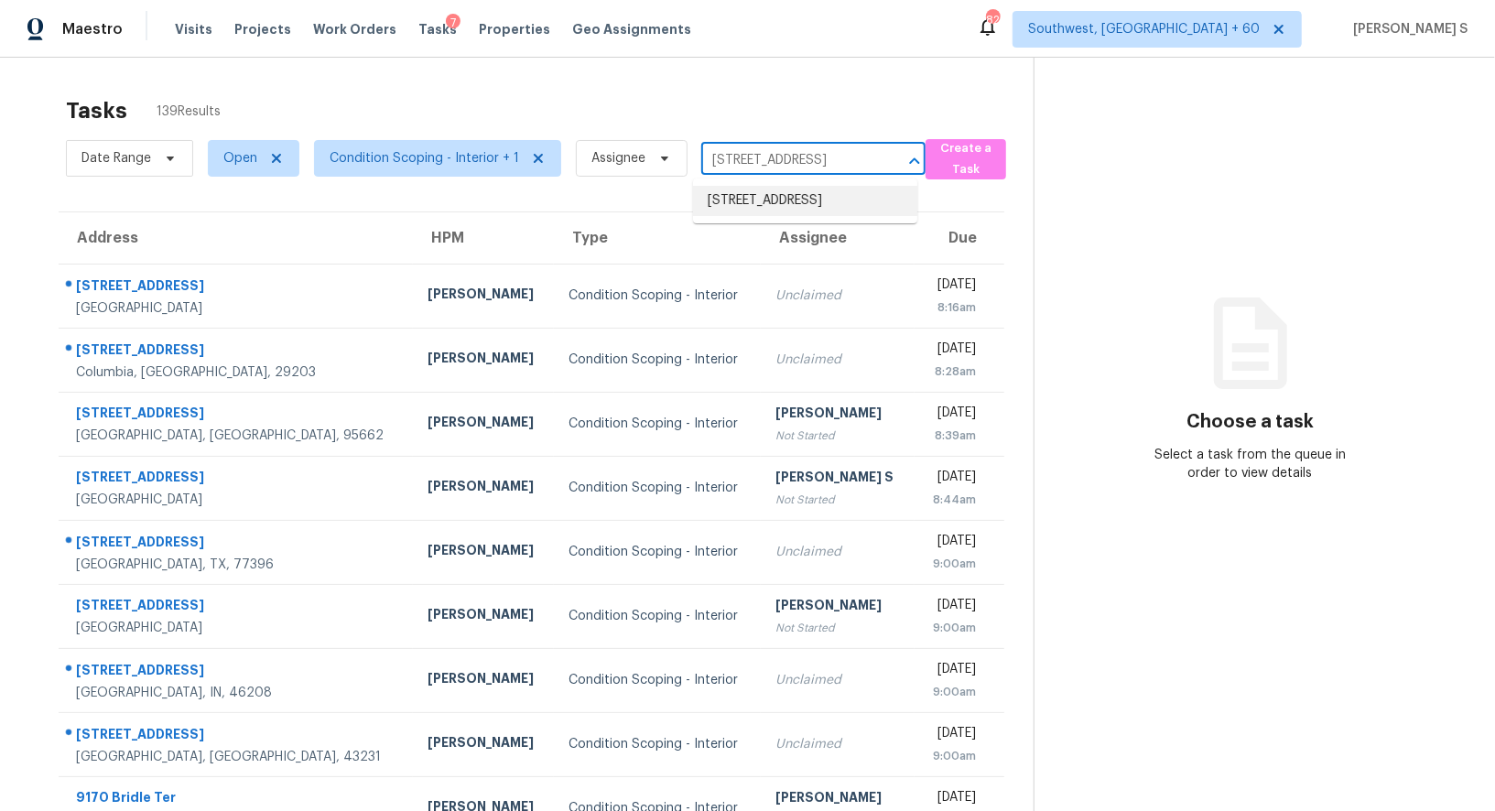
click at [748, 199] on li "[STREET_ADDRESS]" at bounding box center [805, 201] width 224 height 30
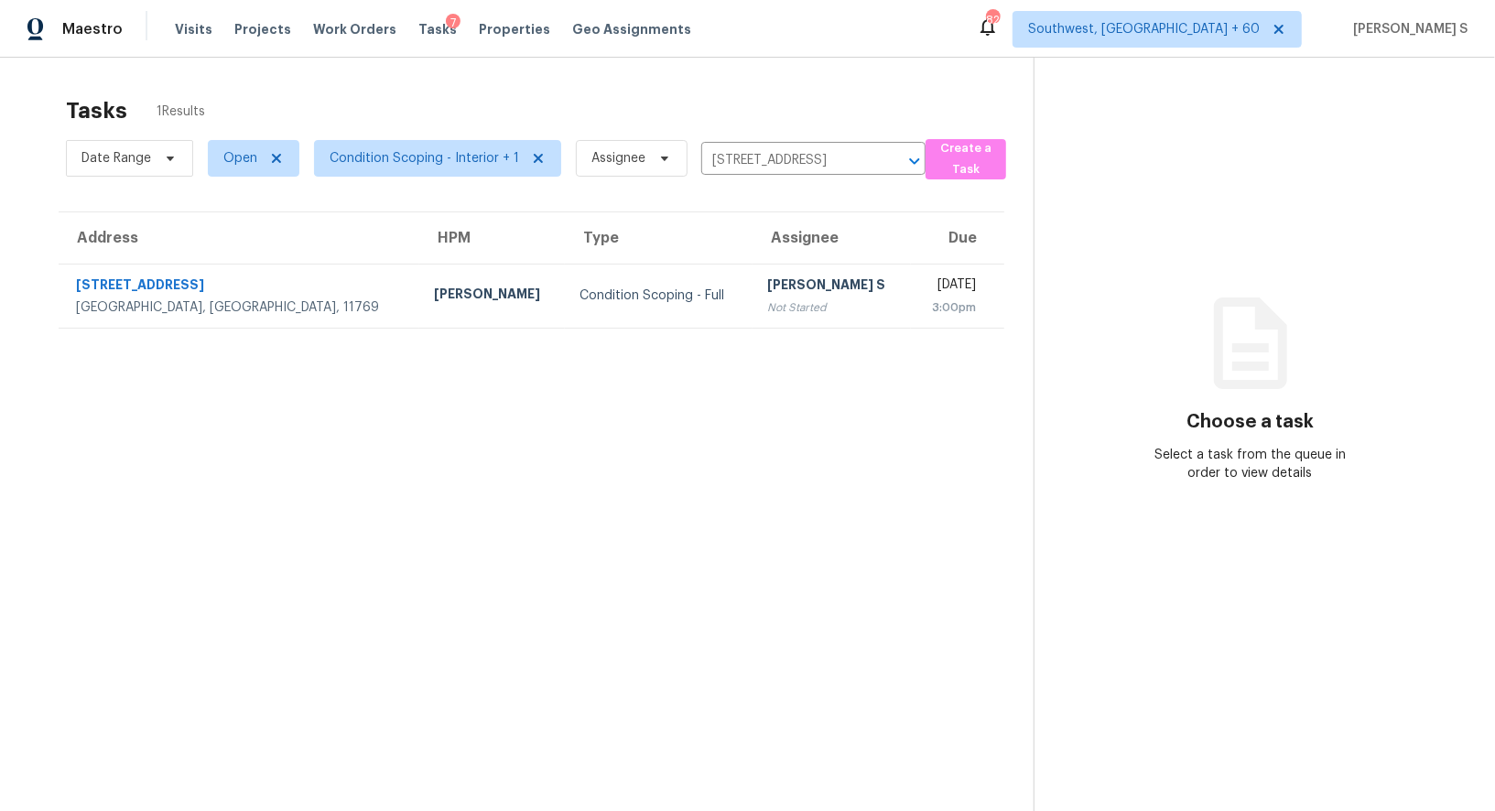
click at [767, 280] on div "[PERSON_NAME] S" at bounding box center [831, 287] width 129 height 23
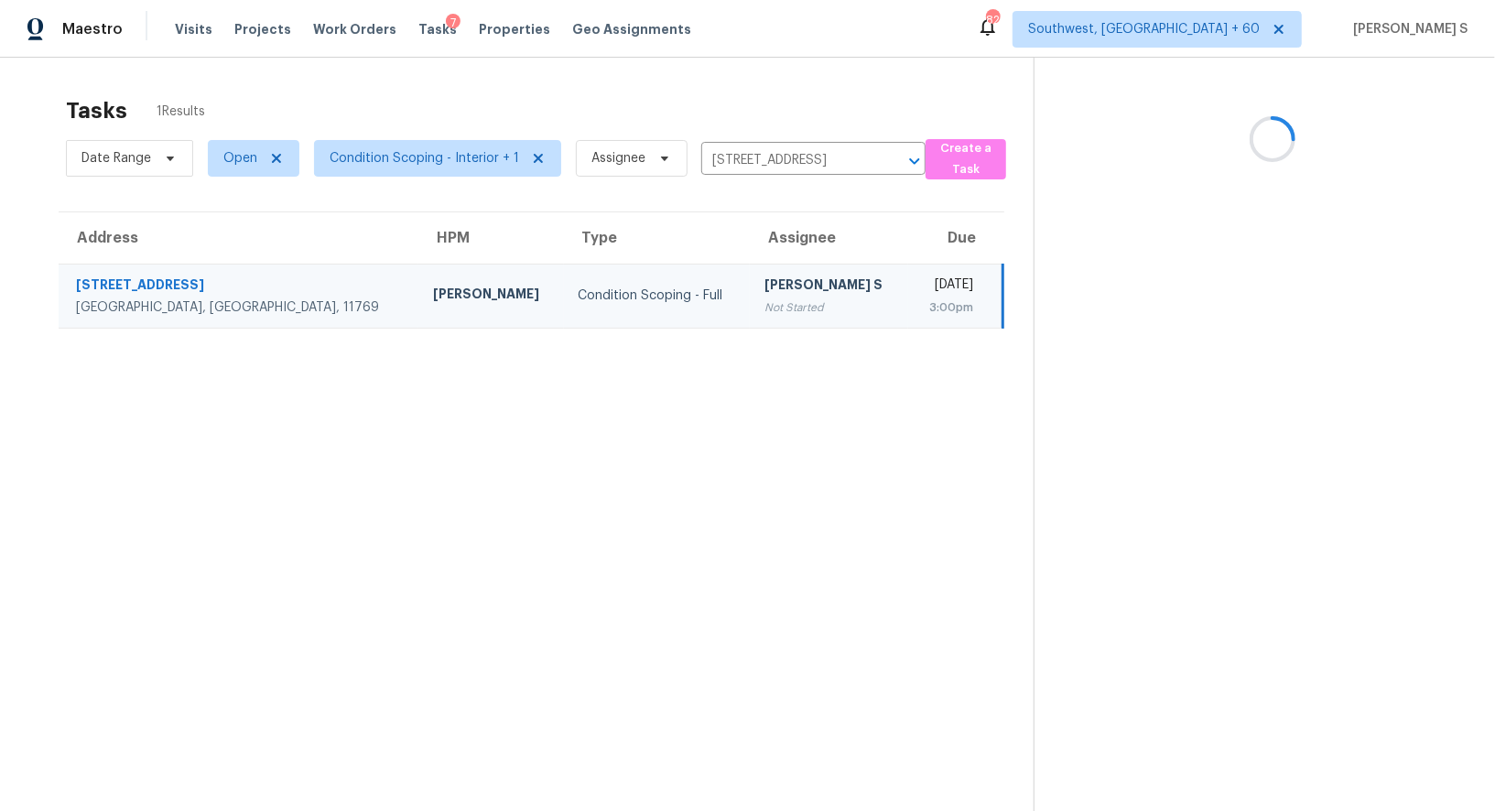
click at [765, 280] on div "[PERSON_NAME] S" at bounding box center [829, 287] width 129 height 23
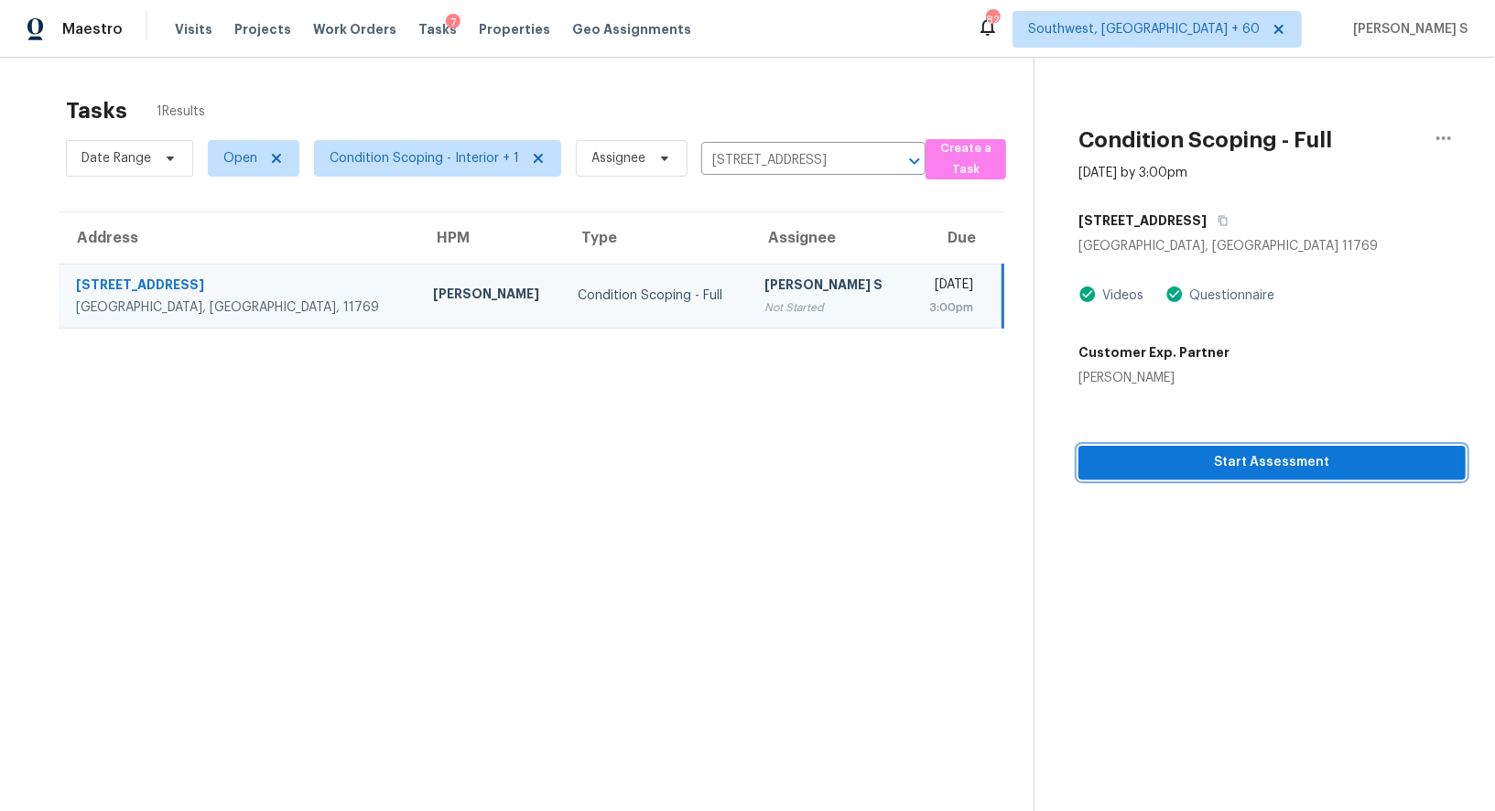
click at [1276, 451] on span "Start Assessment" at bounding box center [1272, 462] width 358 height 23
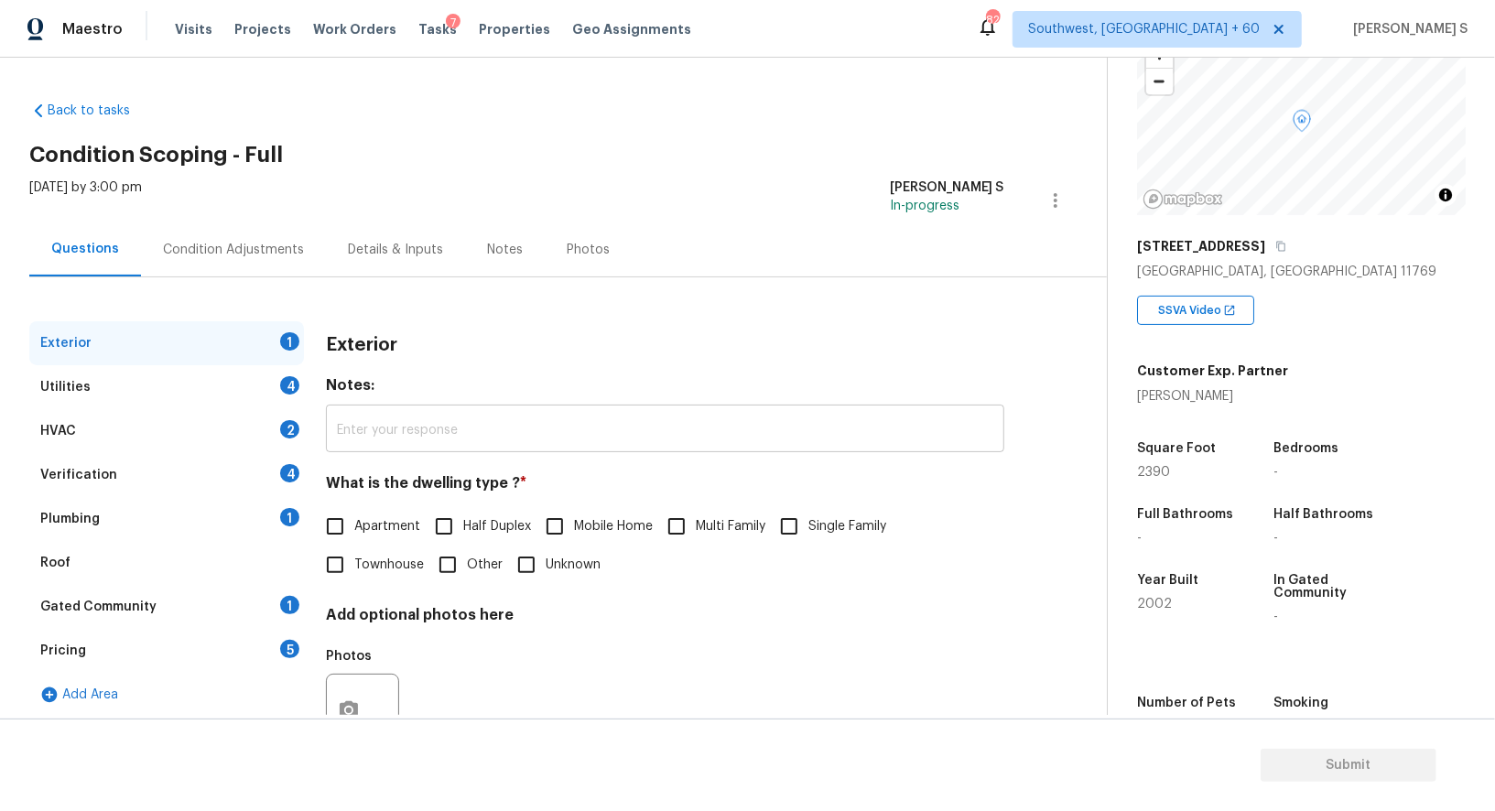
scroll to position [132, 0]
click at [779, 515] on input "Single Family" at bounding box center [789, 526] width 38 height 38
checkbox input "true"
click at [286, 386] on div "4" at bounding box center [289, 385] width 19 height 18
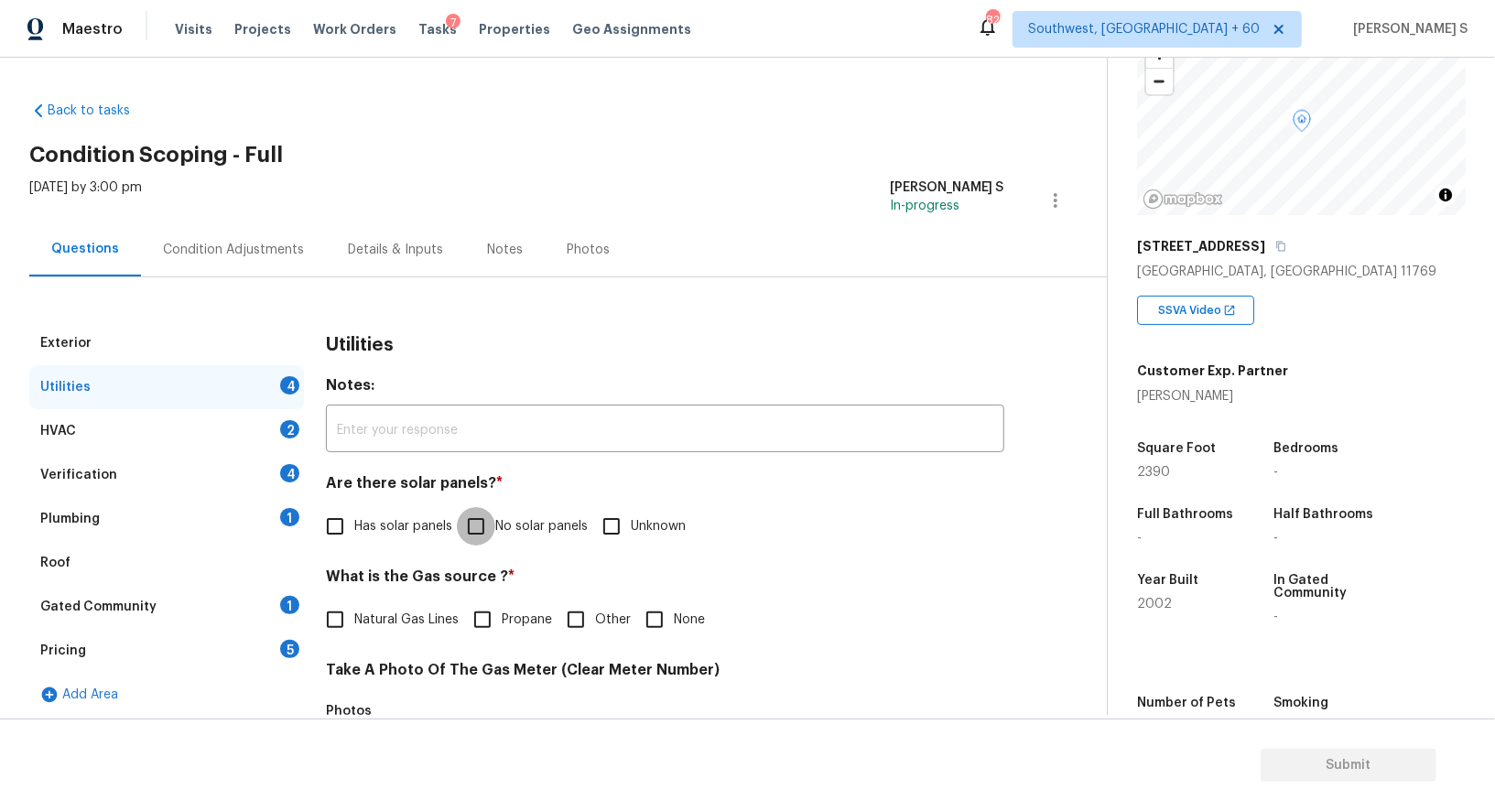
click at [483, 518] on input "No solar panels" at bounding box center [476, 526] width 38 height 38
checkbox input "true"
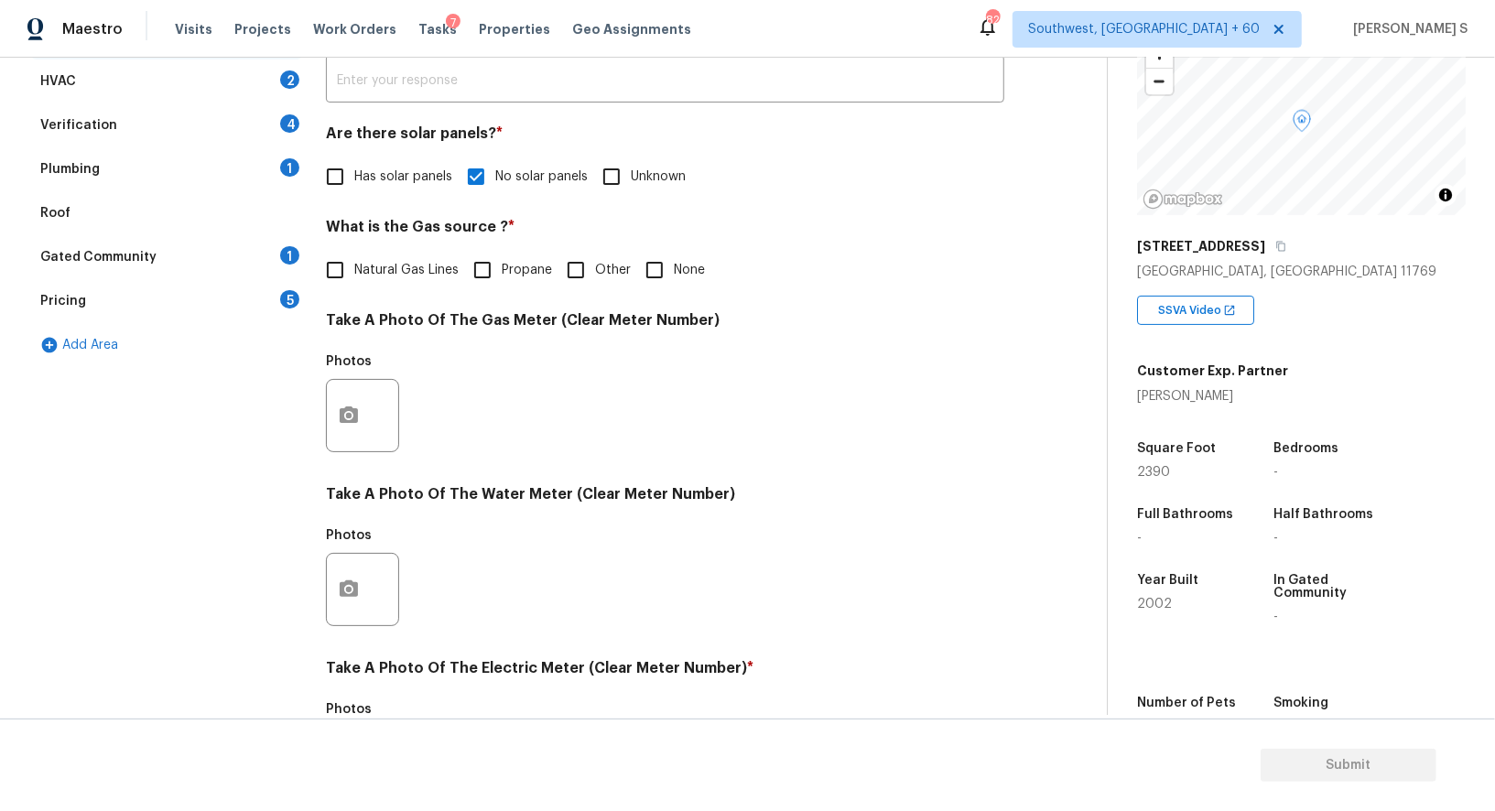
scroll to position [566, 0]
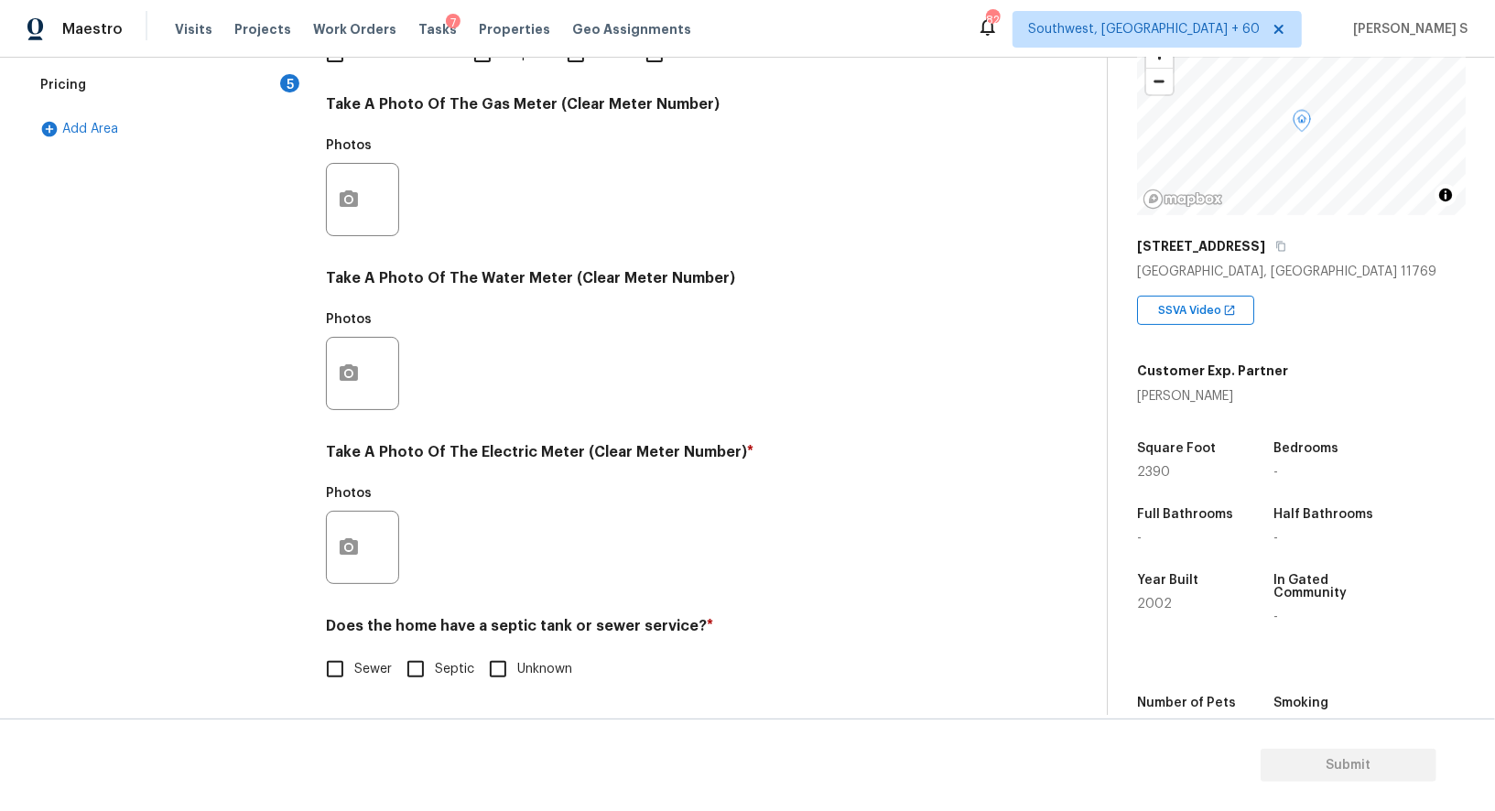
click at [352, 662] on input "Sewer" at bounding box center [335, 669] width 38 height 38
checkbox input "true"
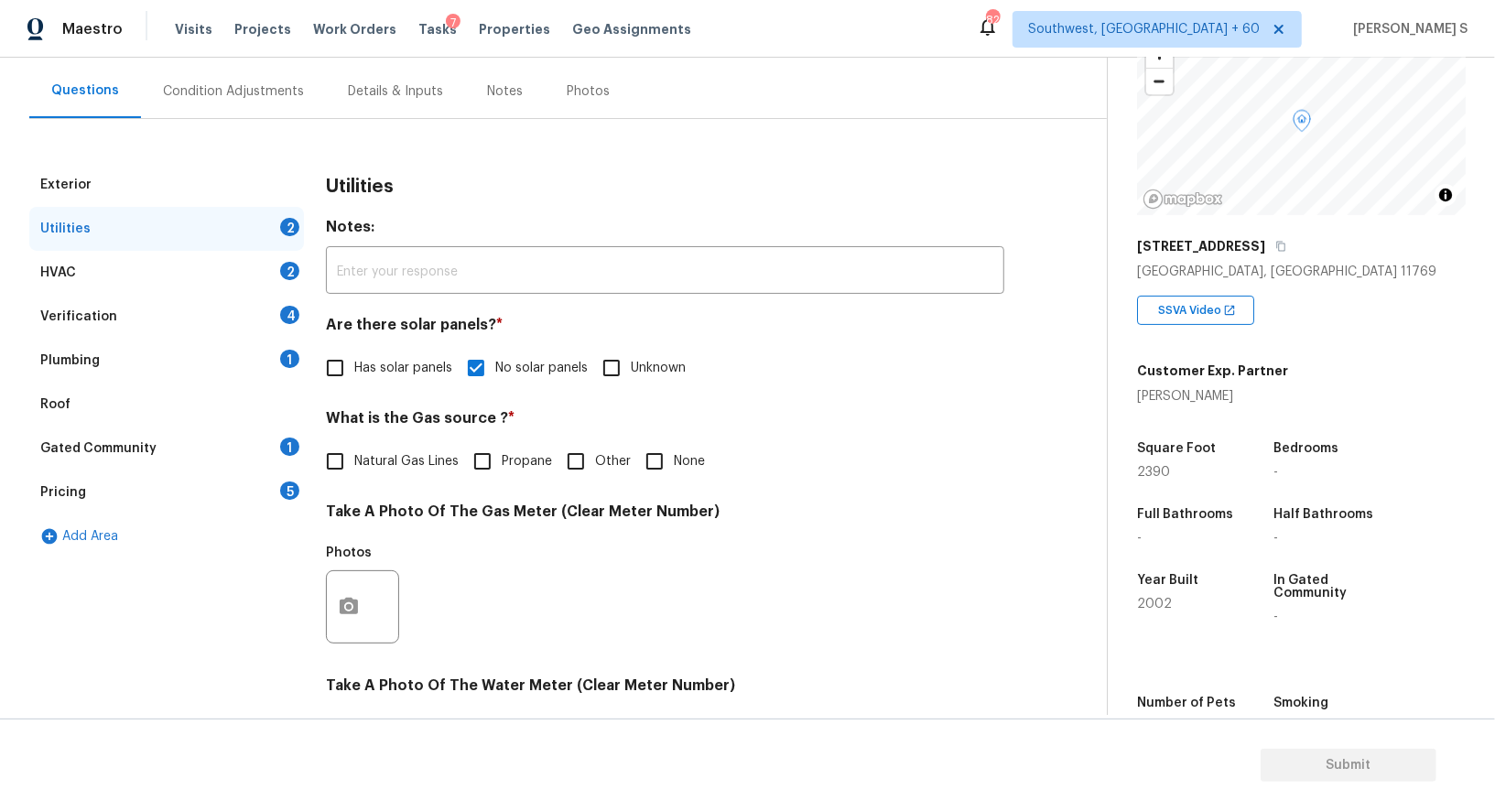
click at [290, 355] on div "1" at bounding box center [289, 359] width 19 height 18
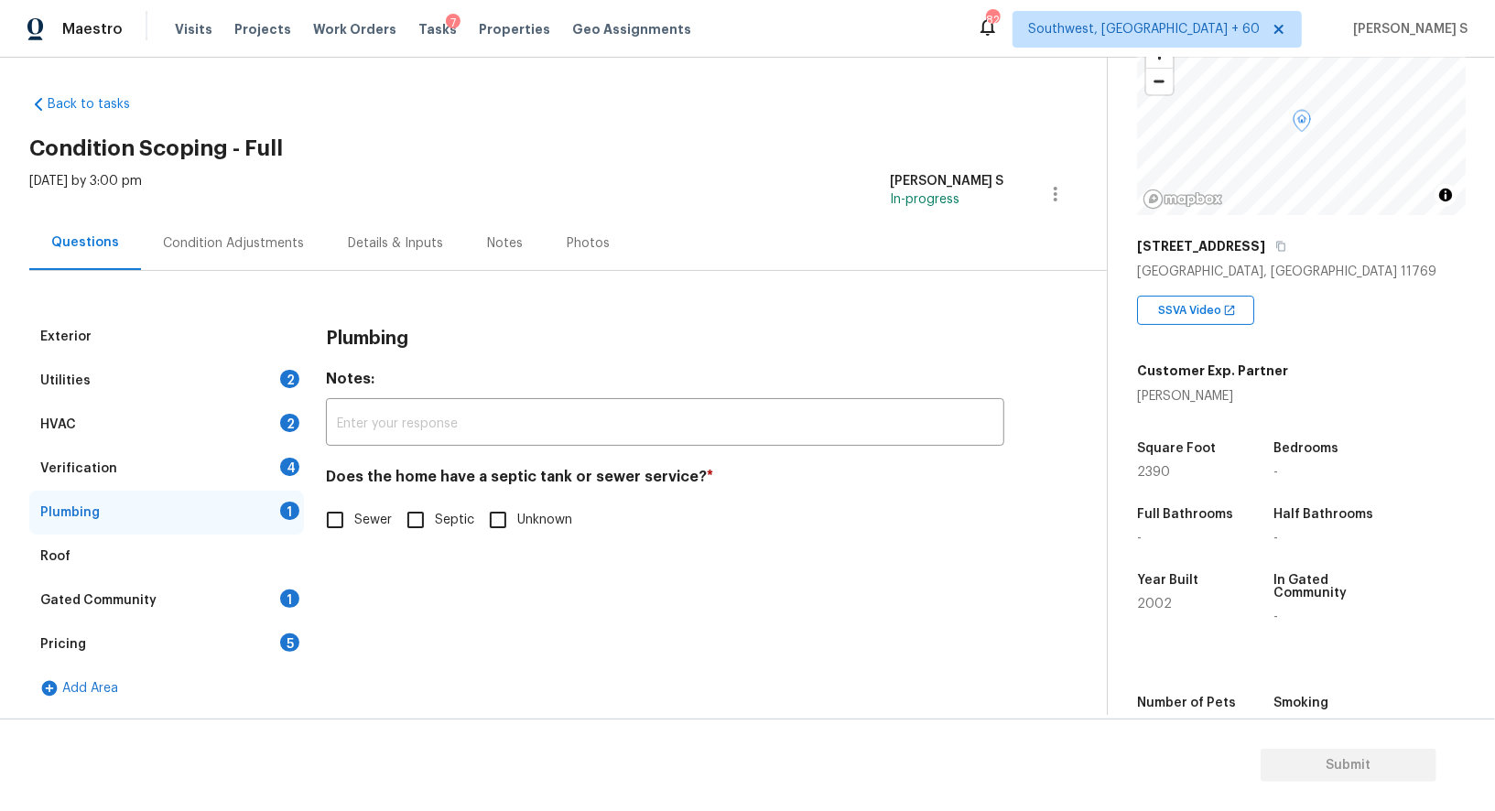
click at [353, 504] on input "Sewer" at bounding box center [335, 520] width 38 height 38
checkbox input "true"
click at [301, 589] on div "Gated Community 1" at bounding box center [166, 601] width 275 height 44
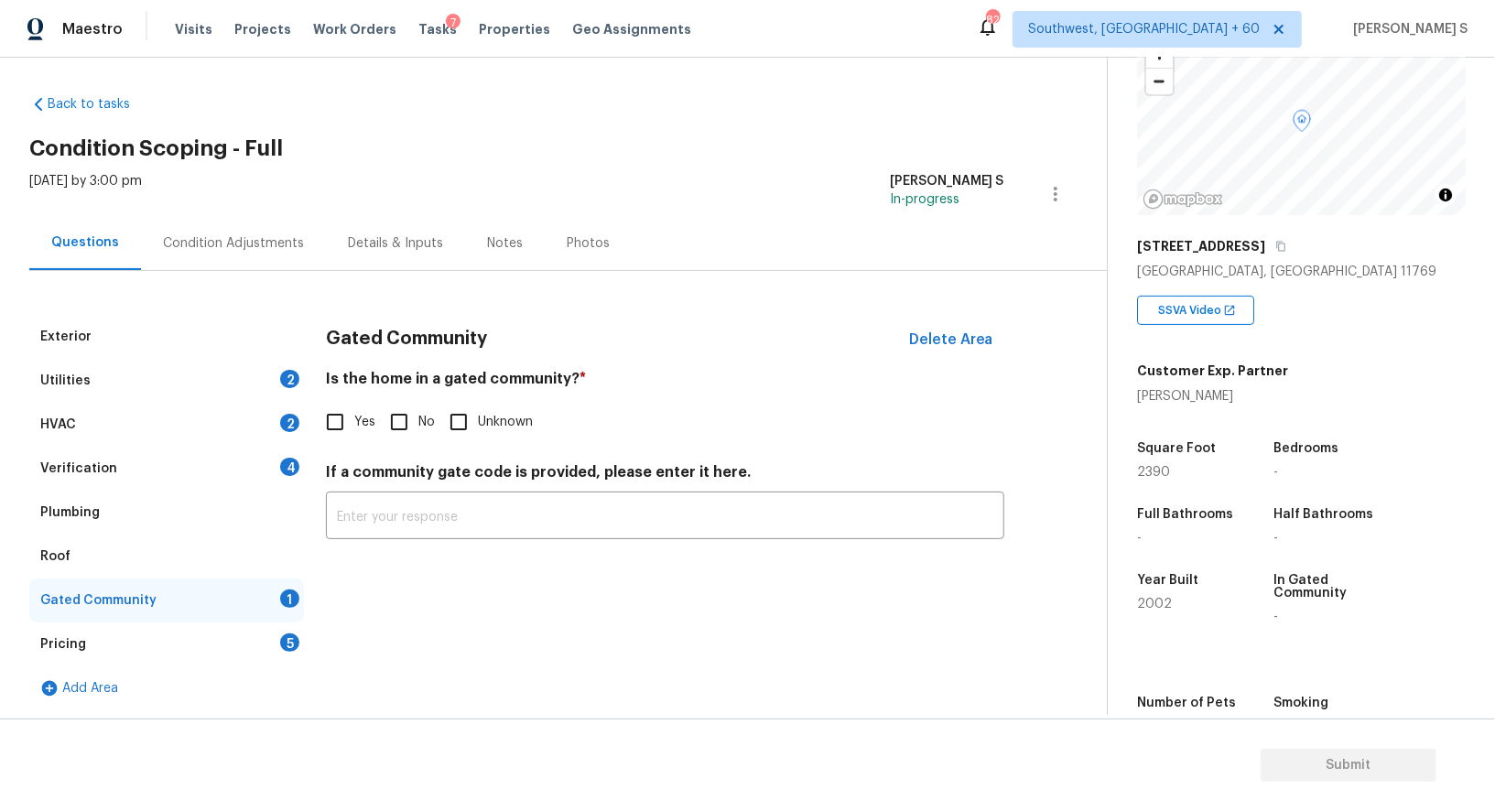
click at [417, 407] on input "No" at bounding box center [399, 422] width 38 height 38
checkbox input "true"
drag, startPoint x: 279, startPoint y: 464, endPoint x: 361, endPoint y: 463, distance: 81.5
click at [279, 463] on div "Verification 4" at bounding box center [166, 469] width 275 height 44
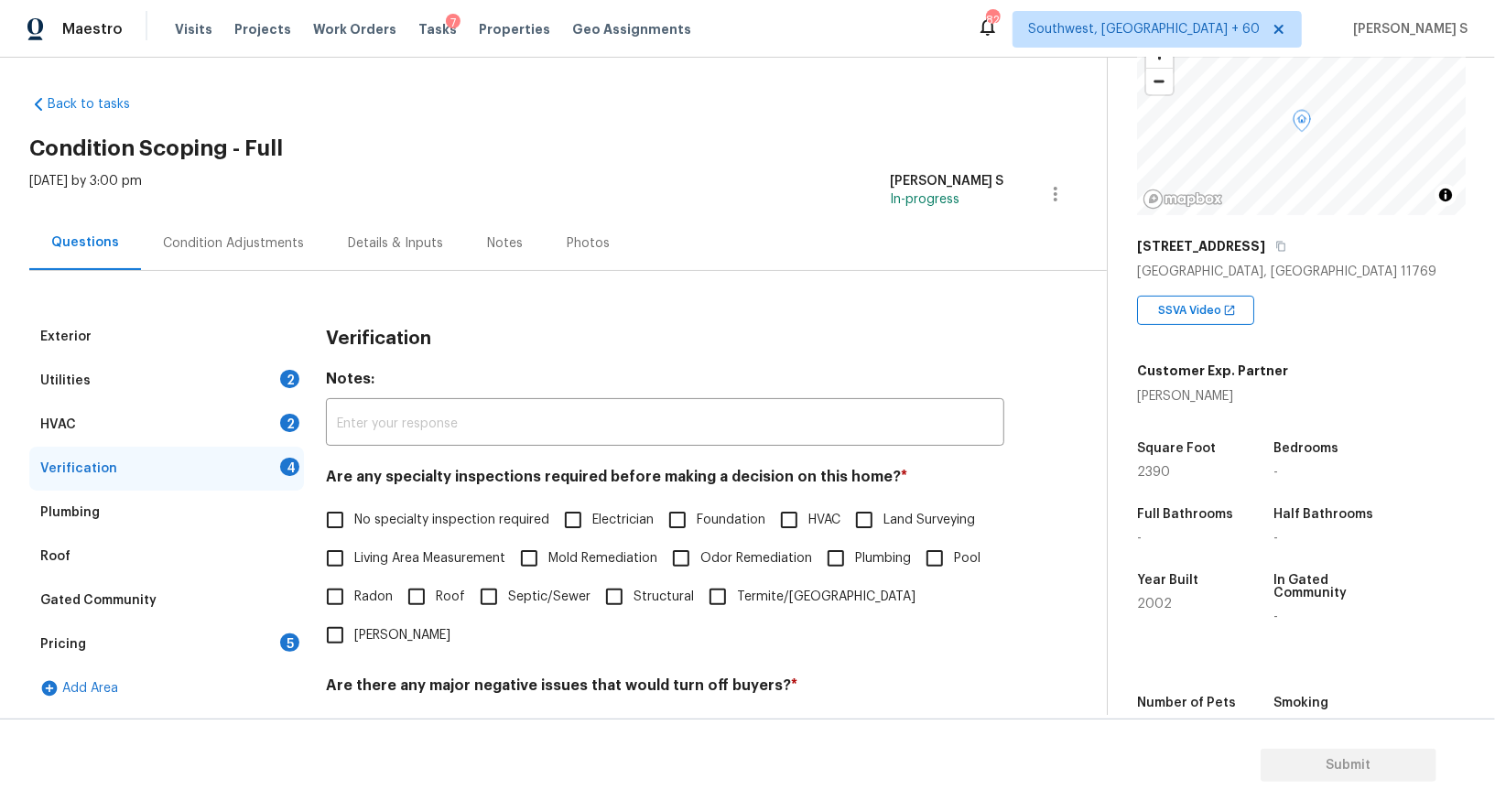
click at [351, 524] on input "No specialty inspection required" at bounding box center [335, 520] width 38 height 38
checkbox input "true"
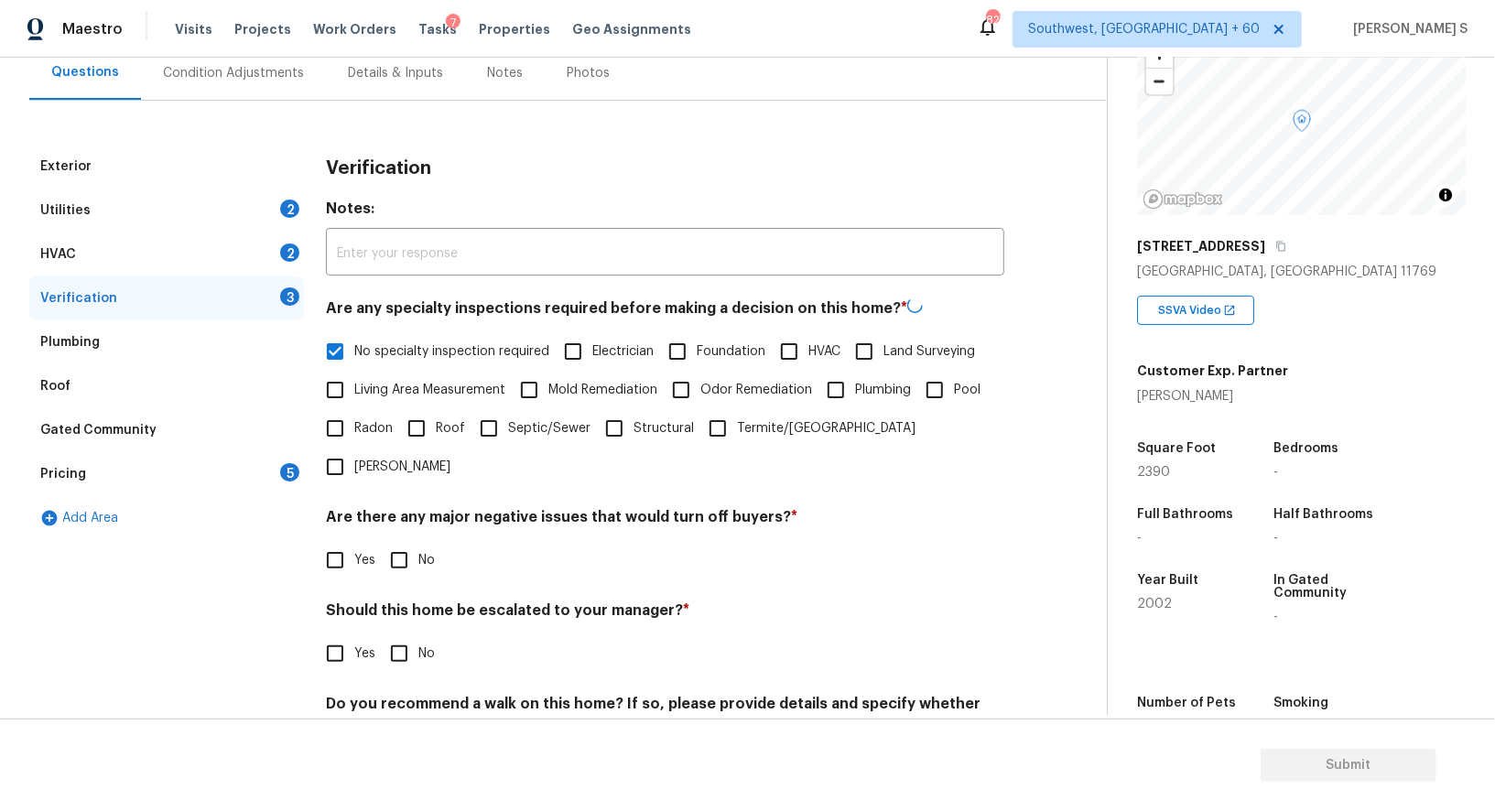
scroll to position [234, 0]
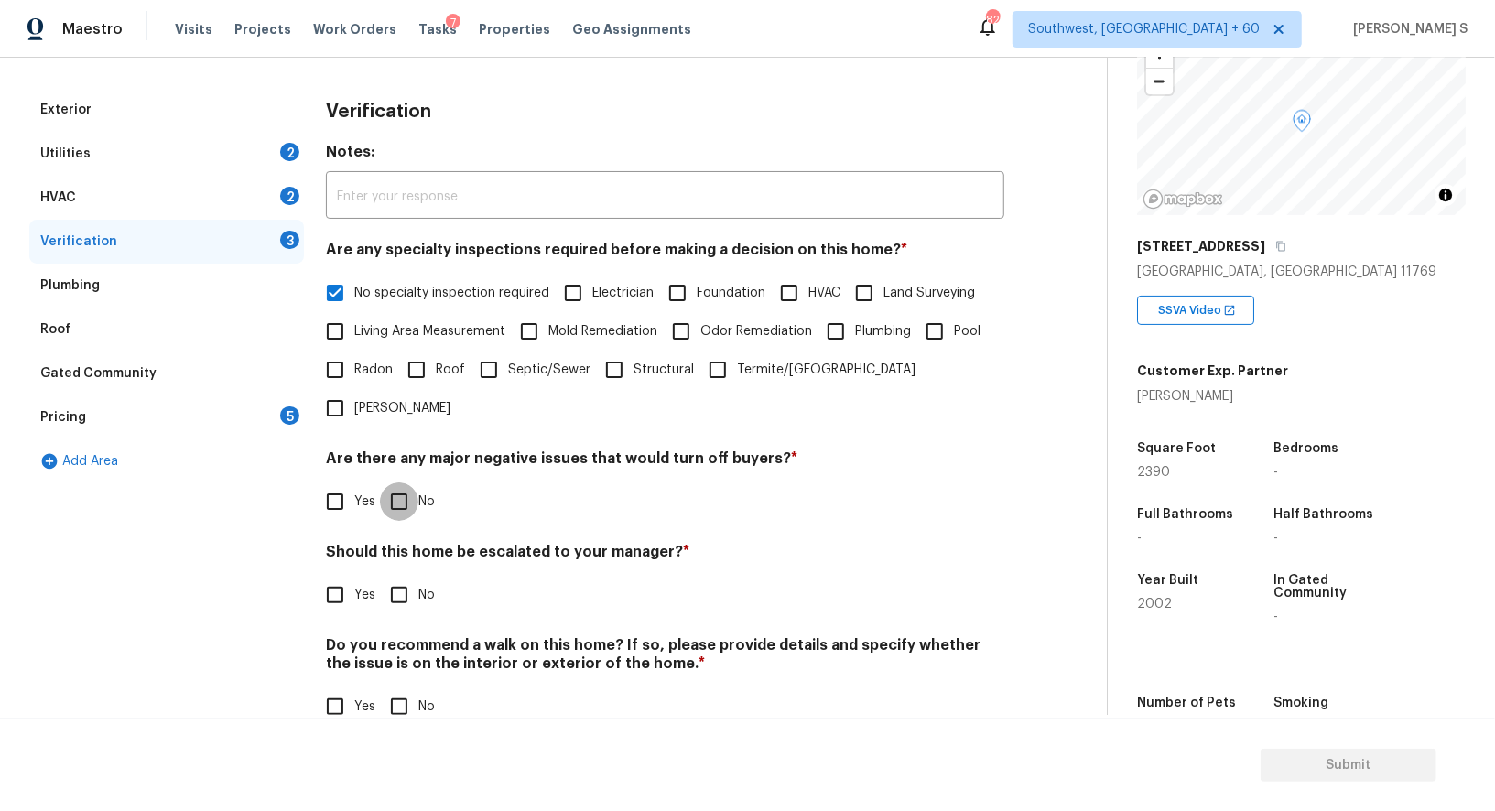
click at [403, 483] on input "No" at bounding box center [399, 502] width 38 height 38
checkbox input "true"
click at [404, 688] on input "No" at bounding box center [399, 707] width 38 height 38
checkbox input "true"
click at [258, 203] on div "HVAC 2" at bounding box center [166, 198] width 275 height 44
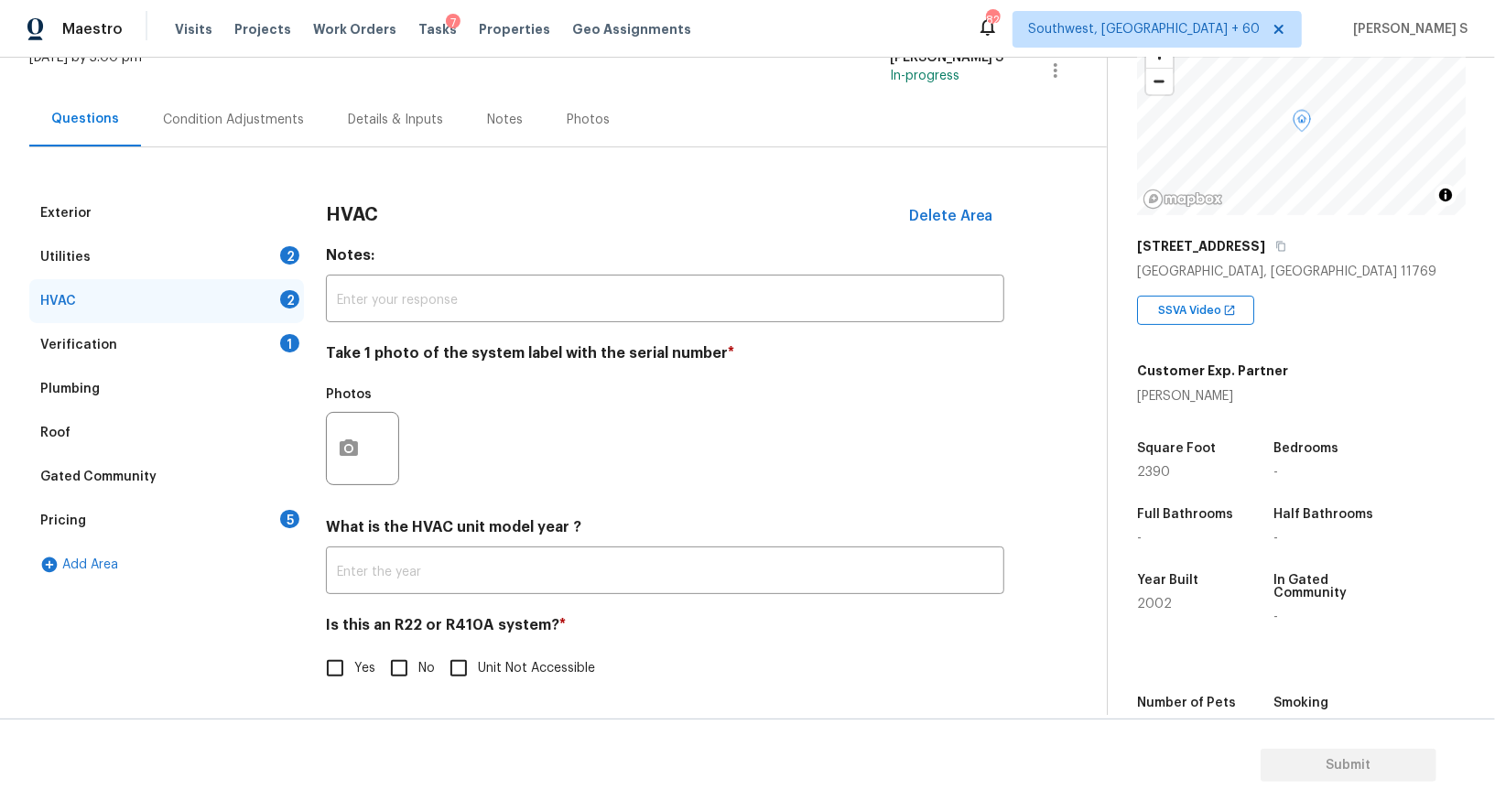
click at [270, 257] on div "Utilities 2" at bounding box center [166, 257] width 275 height 44
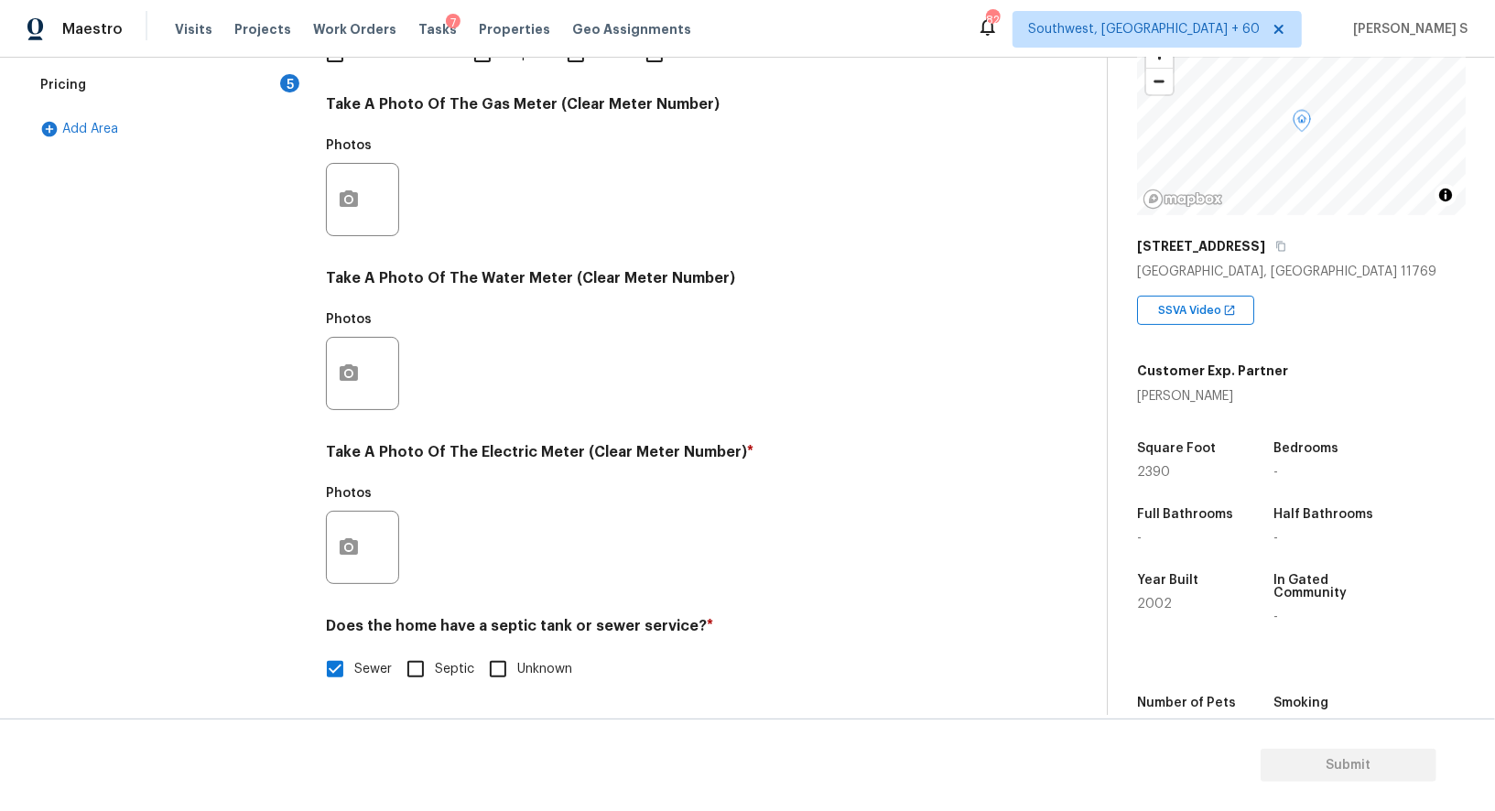
click at [519, 666] on span "Unknown" at bounding box center [544, 669] width 55 height 19
click at [517, 666] on input "Unknown" at bounding box center [498, 669] width 38 height 38
checkbox input "true"
checkbox input "false"
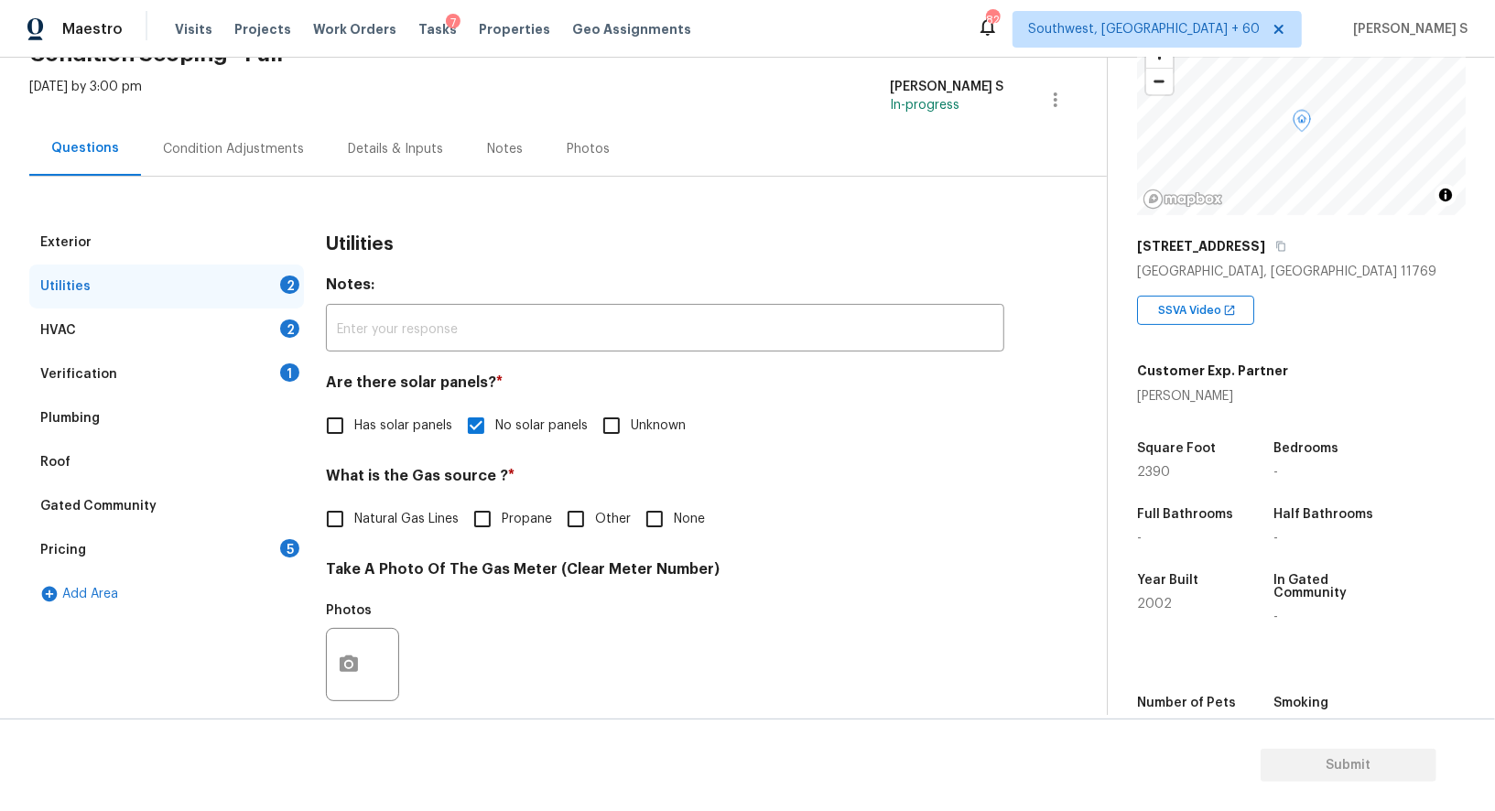
click at [151, 500] on div "Gated Community" at bounding box center [98, 506] width 116 height 18
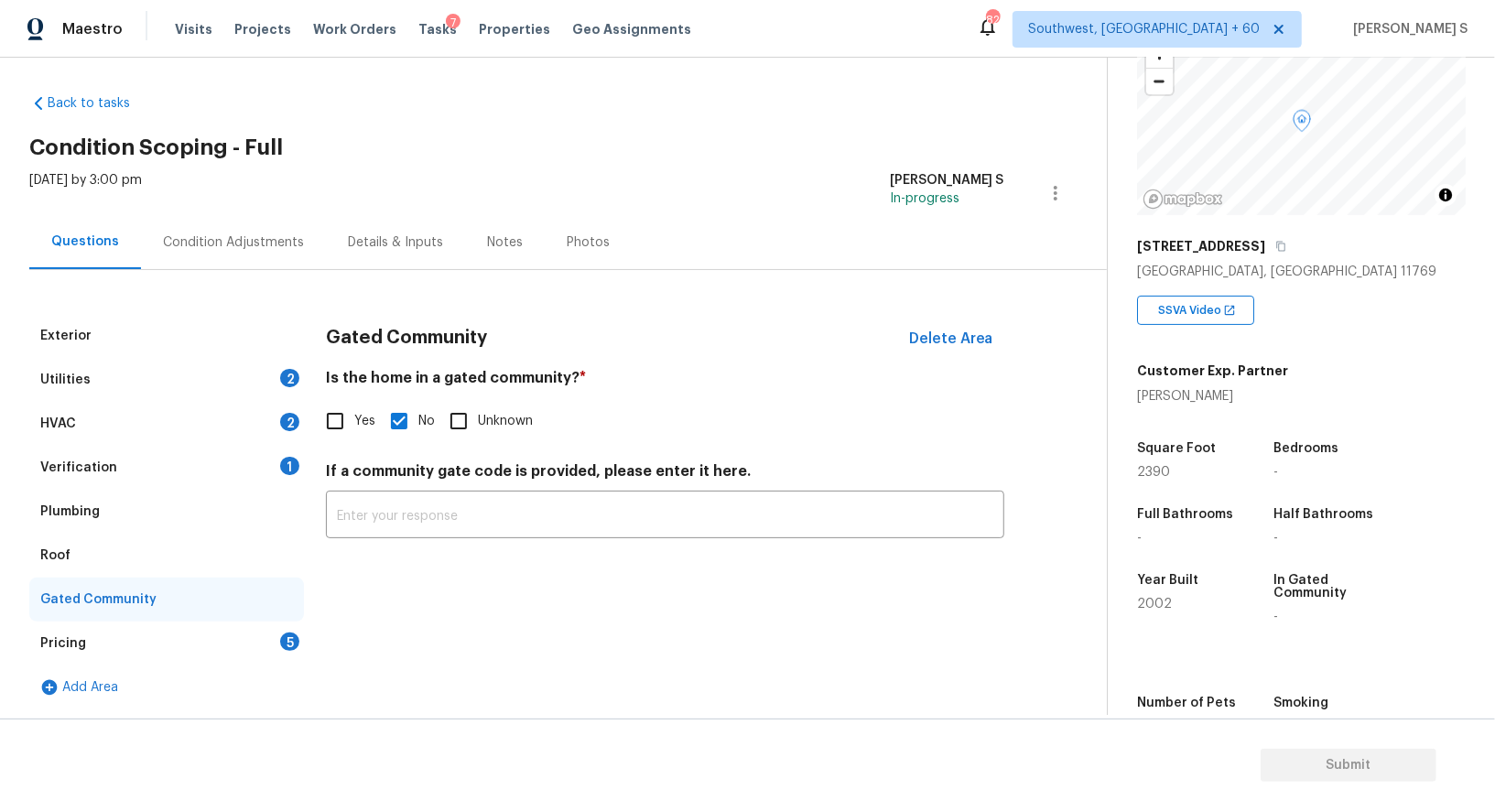
scroll to position [6, 0]
click at [105, 515] on div "Plumbing" at bounding box center [166, 513] width 275 height 44
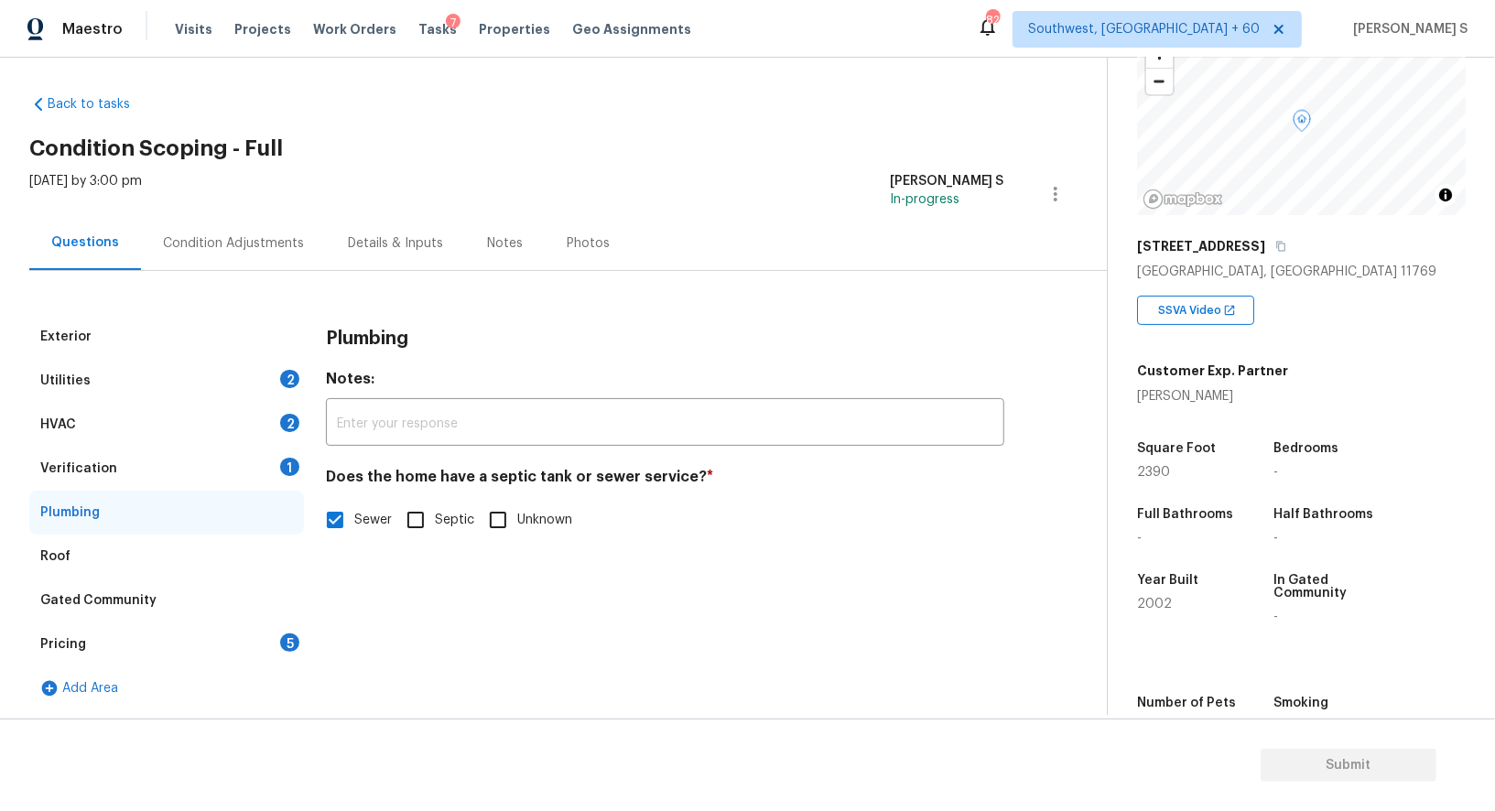
click at [512, 516] on input "Unknown" at bounding box center [498, 520] width 38 height 38
checkbox input "true"
checkbox input "false"
click at [219, 418] on div "HVAC 2" at bounding box center [166, 425] width 275 height 44
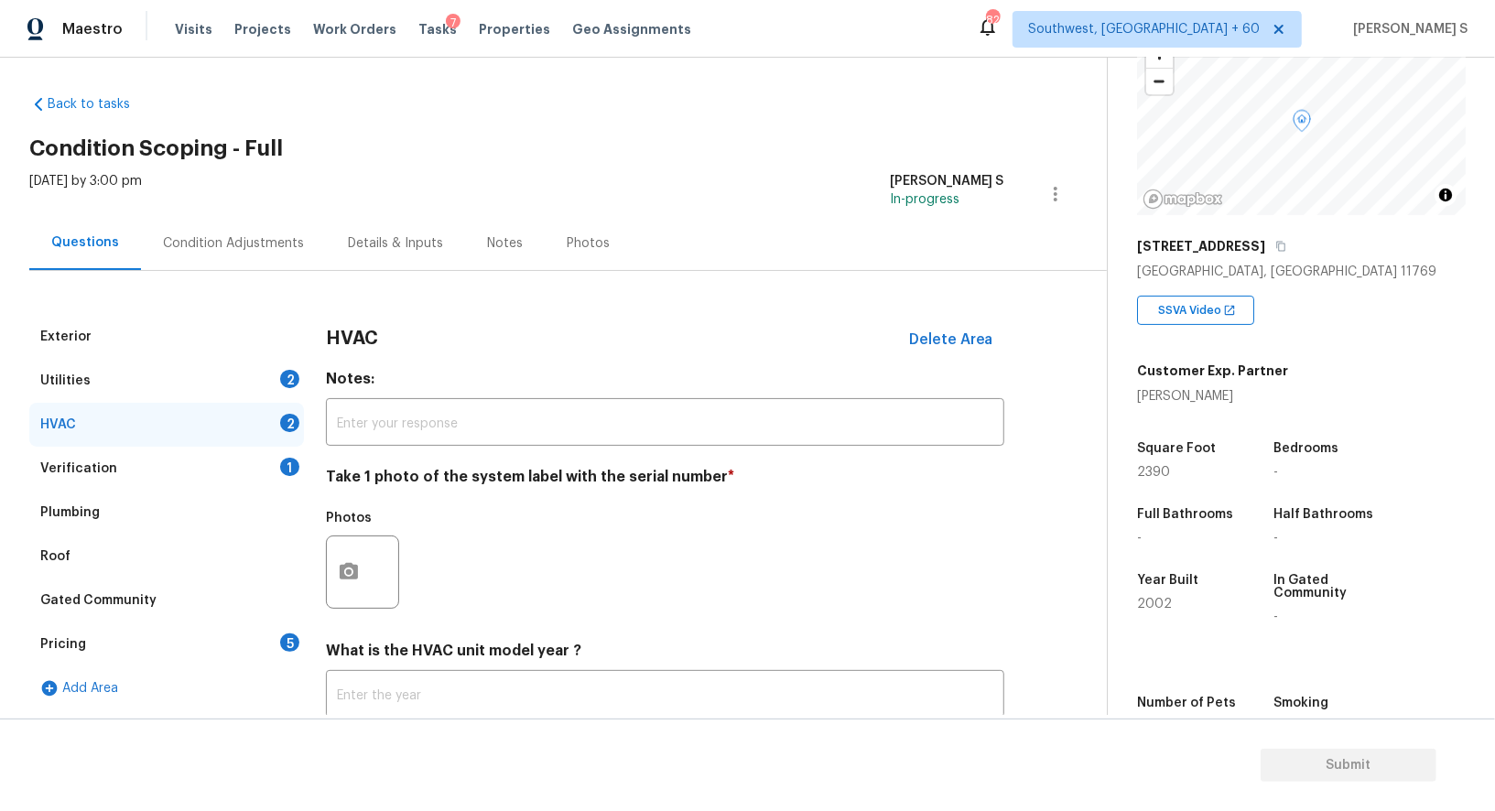
scroll to position [130, 0]
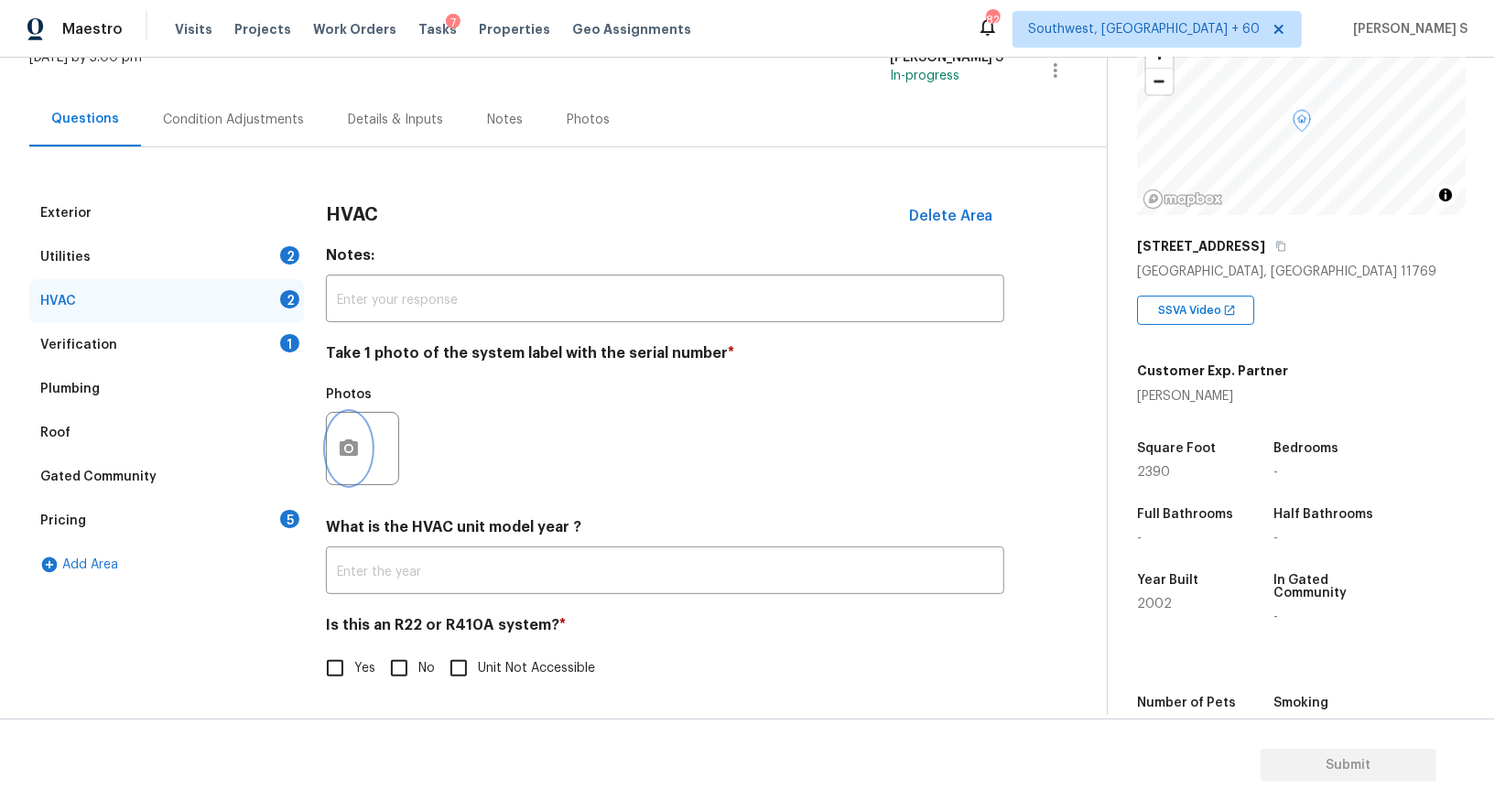
click at [365, 430] on button "button" at bounding box center [349, 448] width 44 height 71
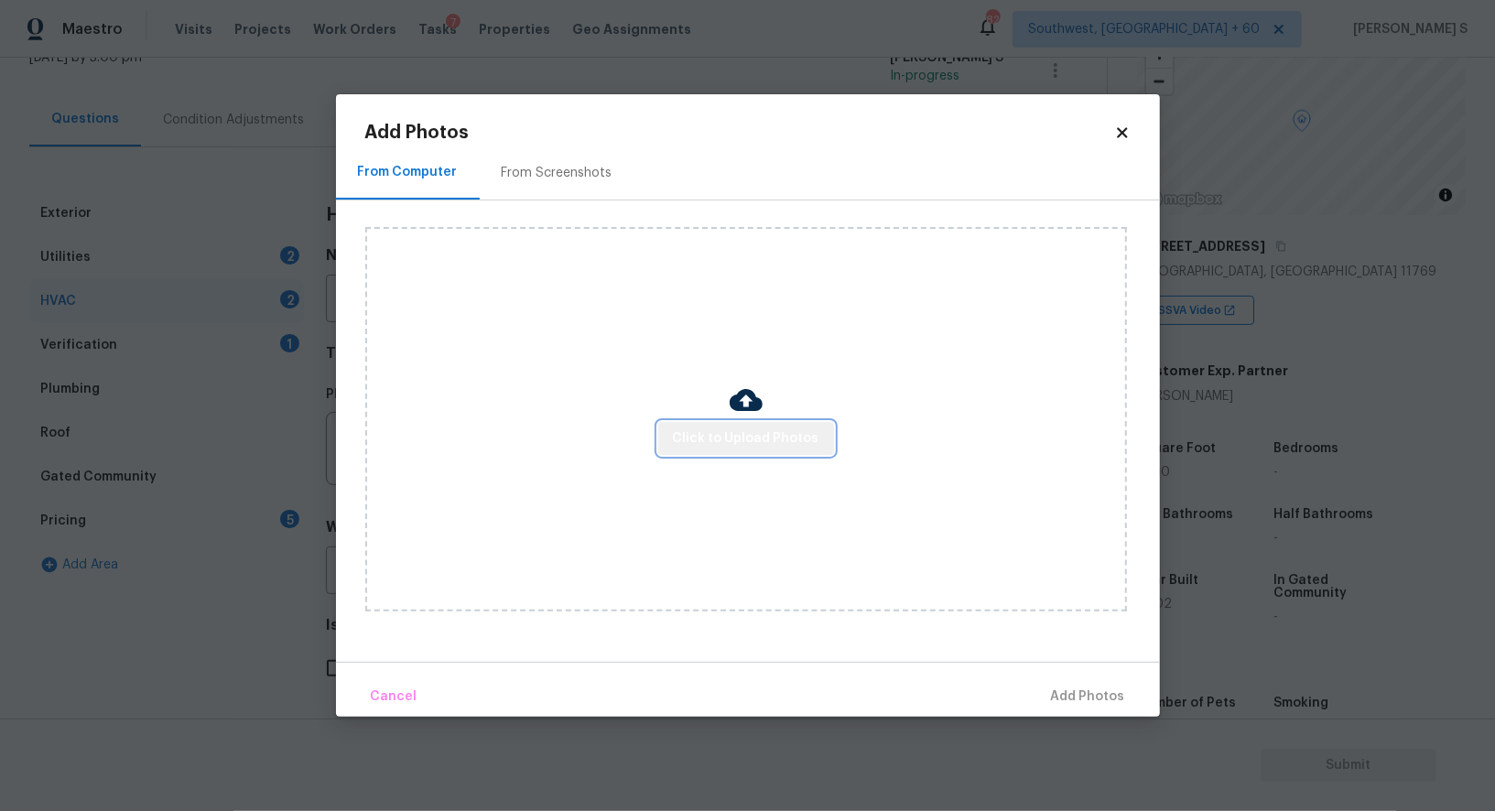
click at [810, 425] on button "Click to Upload Photos" at bounding box center [746, 439] width 176 height 34
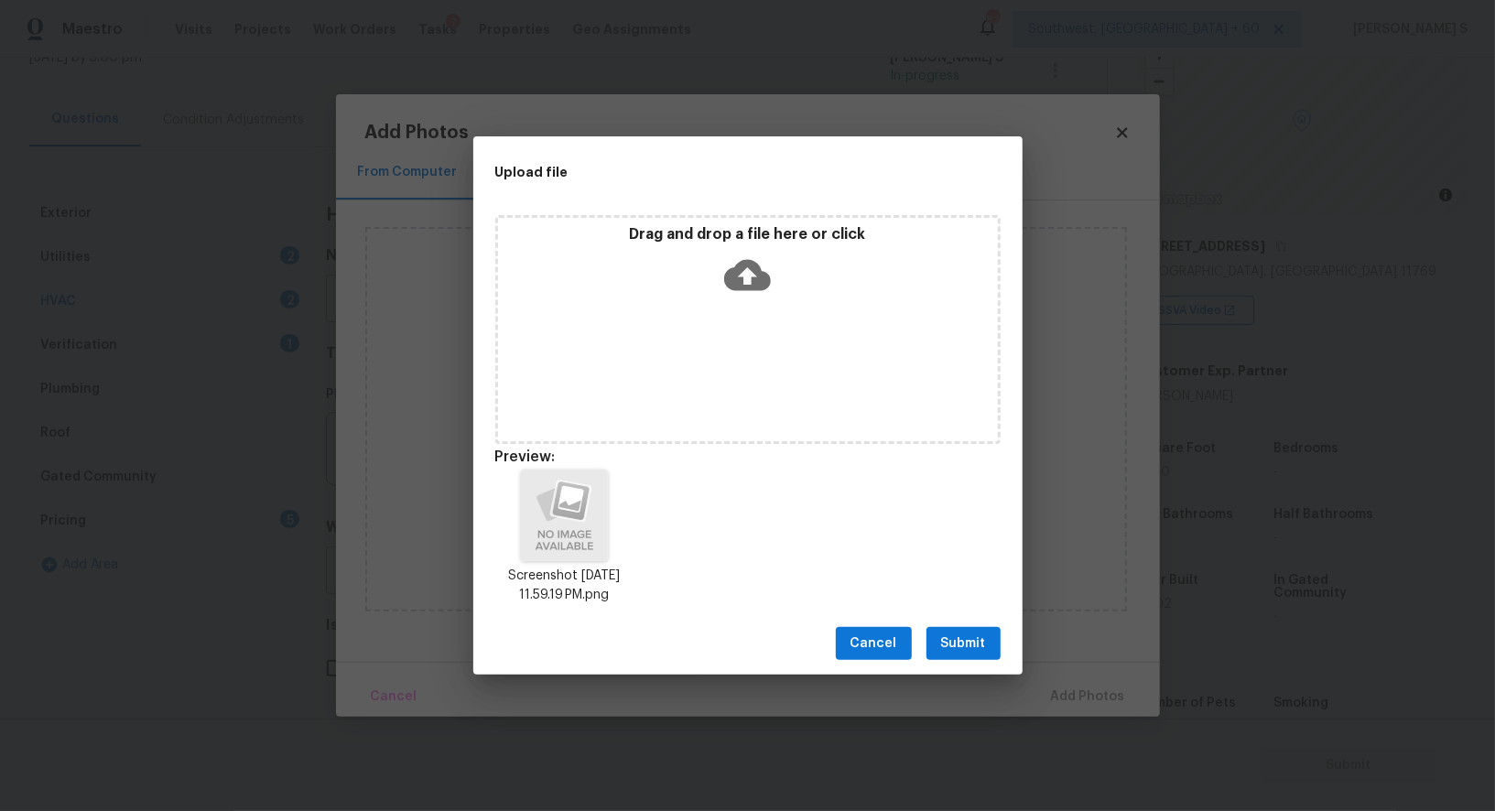
click at [967, 651] on span "Submit" at bounding box center [963, 644] width 45 height 23
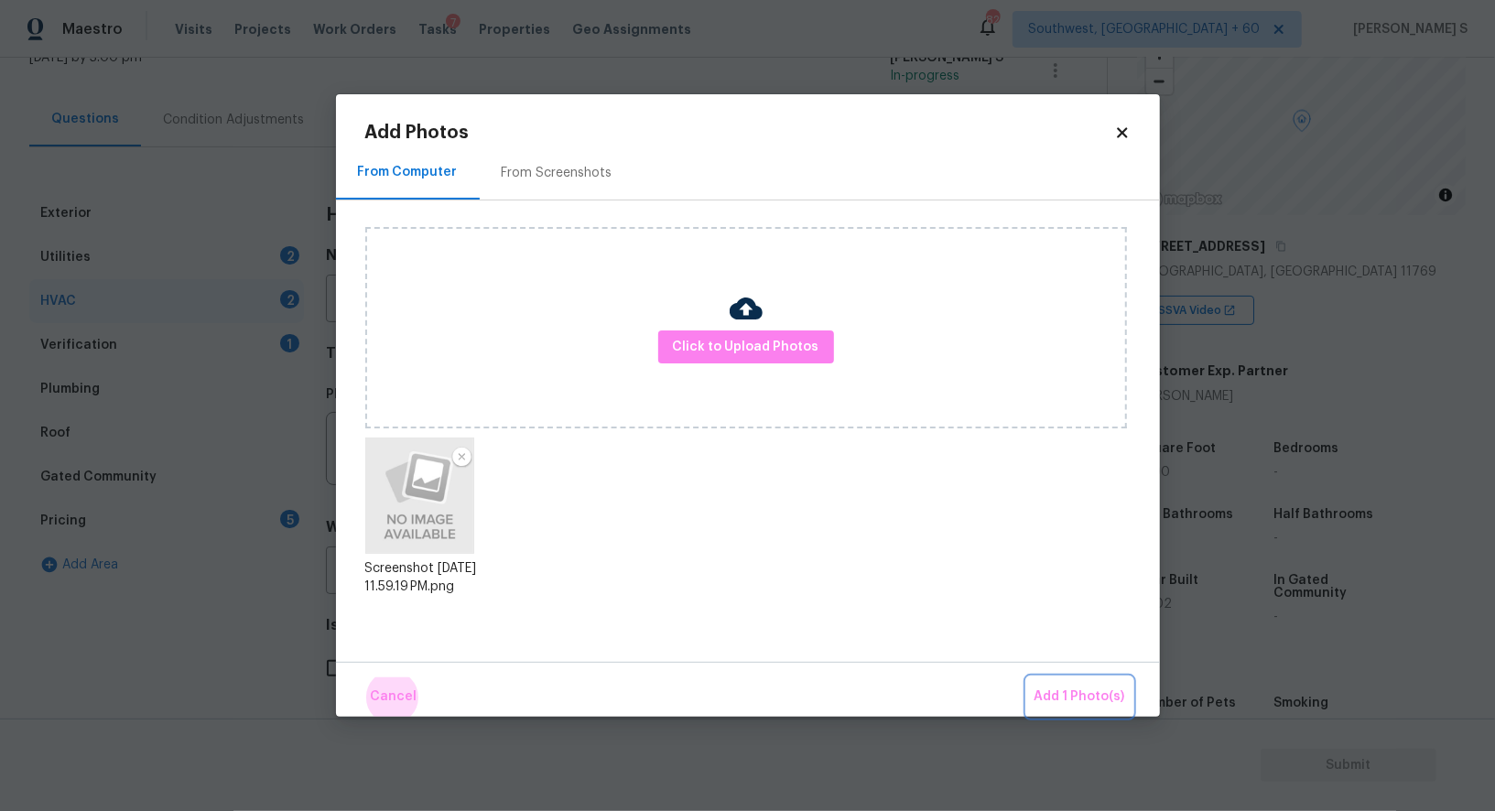
click at [1027, 678] on button "Add 1 Photo(s)" at bounding box center [1079, 697] width 105 height 39
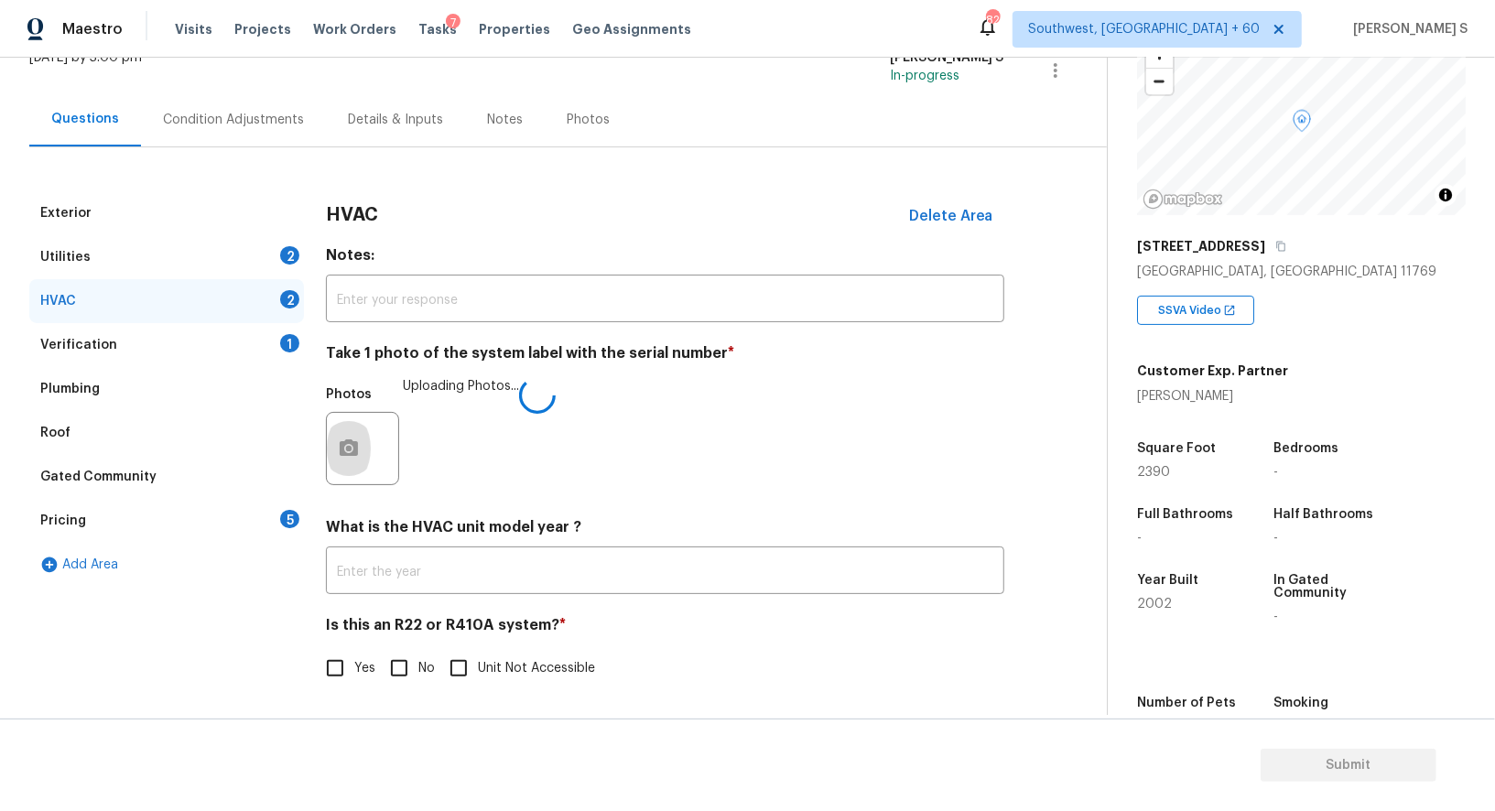
click at [401, 672] on input "No" at bounding box center [399, 668] width 38 height 38
checkbox input "true"
click at [255, 245] on div "Utilities 2" at bounding box center [166, 257] width 275 height 44
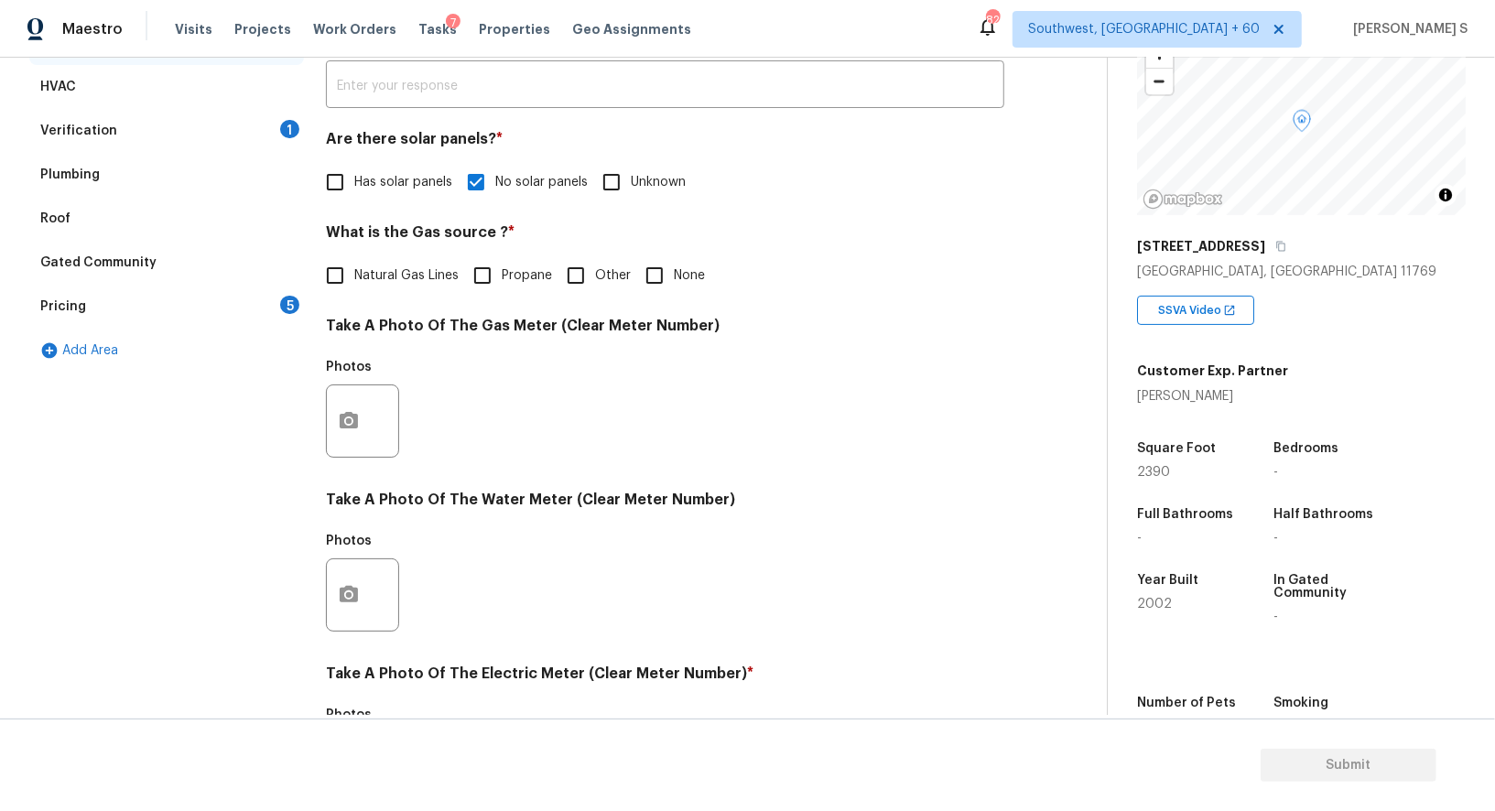
scroll to position [566, 0]
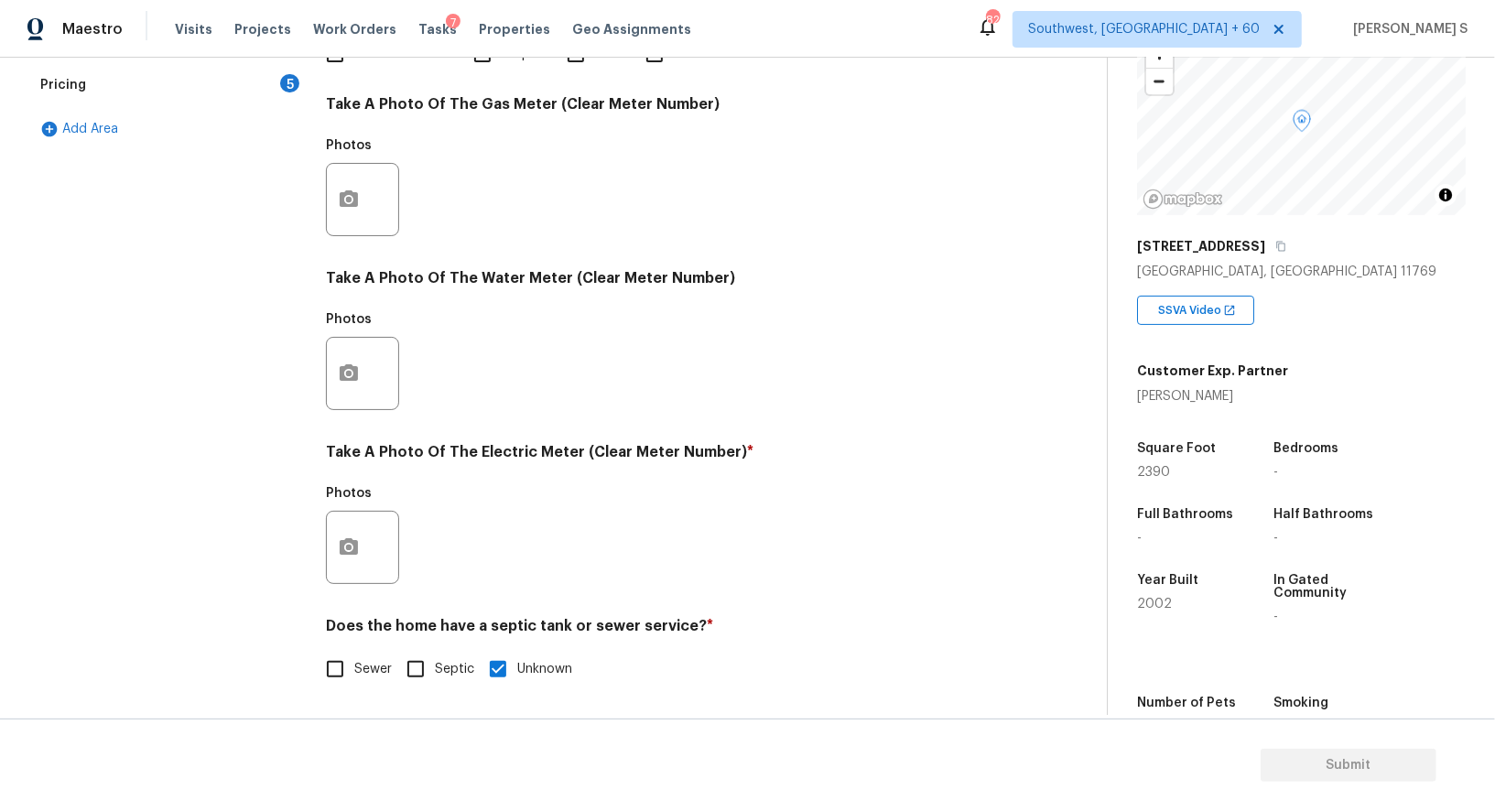
click at [375, 521] on div at bounding box center [362, 547] width 73 height 73
click at [364, 532] on button "button" at bounding box center [349, 547] width 44 height 71
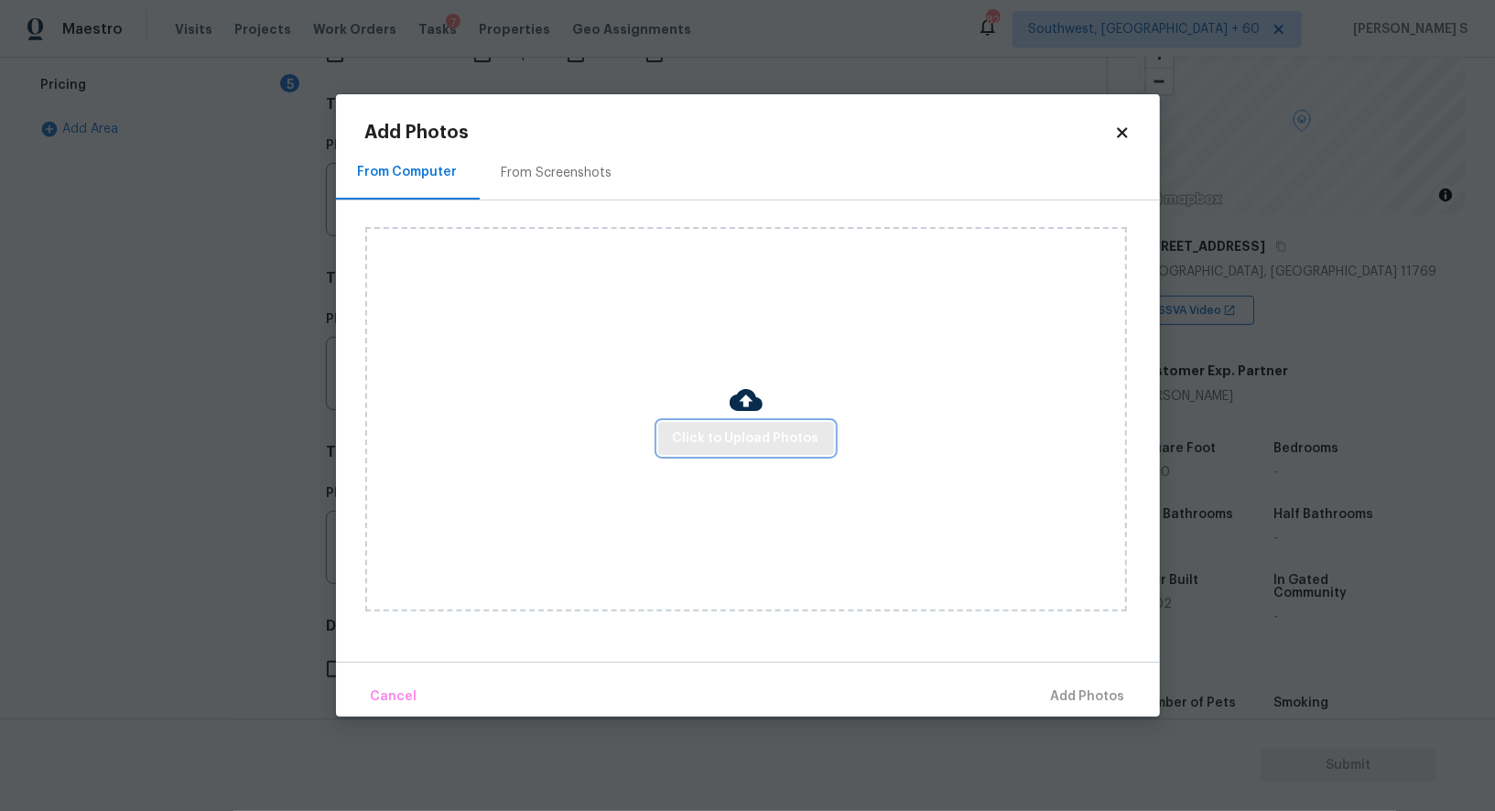
click at [752, 442] on span "Click to Upload Photos" at bounding box center [746, 439] width 147 height 23
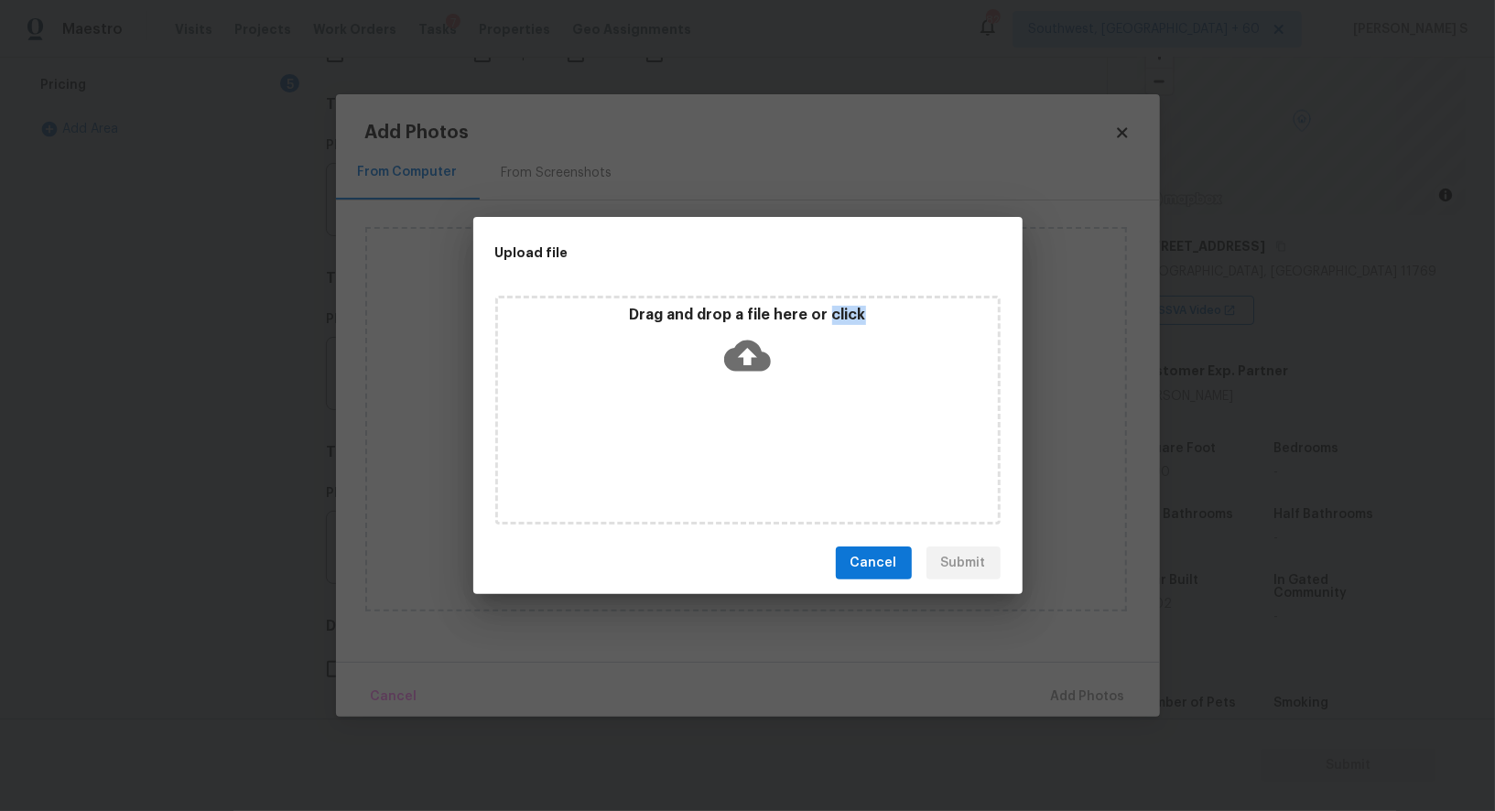
click at [752, 442] on div "Drag and drop a file here or click" at bounding box center [747, 410] width 505 height 229
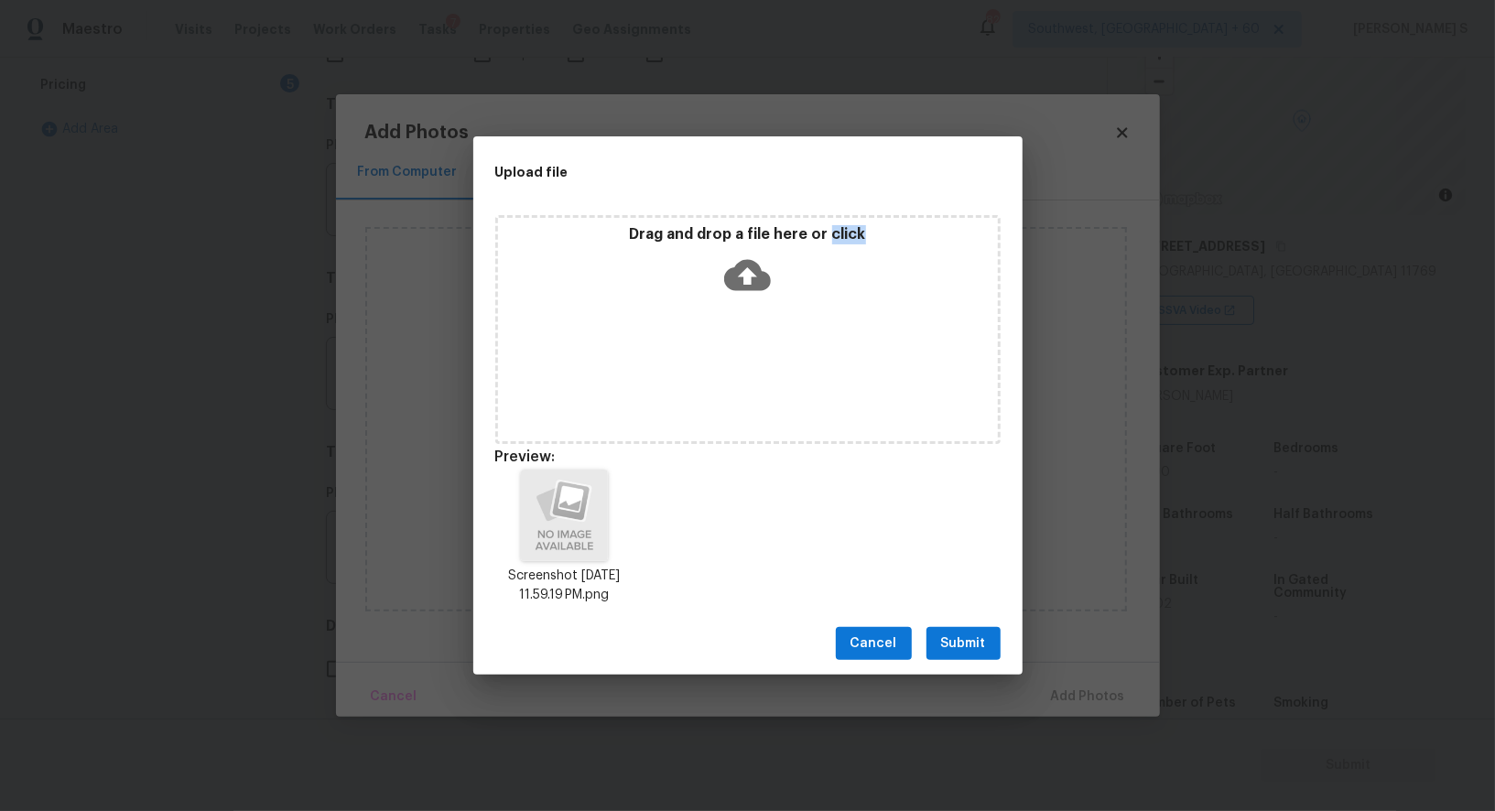
click at [945, 645] on span "Submit" at bounding box center [963, 644] width 45 height 23
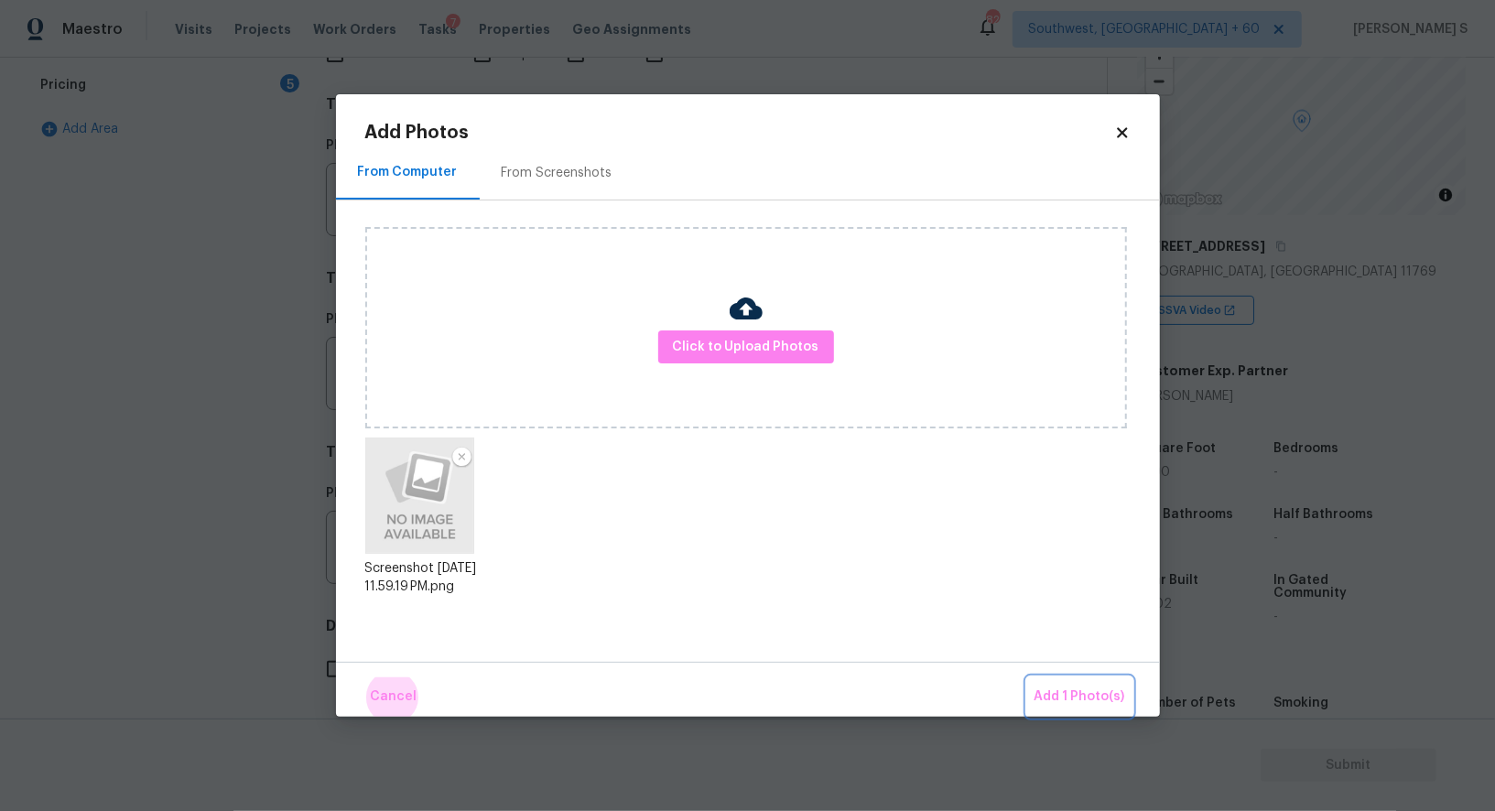
click at [1027, 678] on button "Add 1 Photo(s)" at bounding box center [1079, 697] width 105 height 39
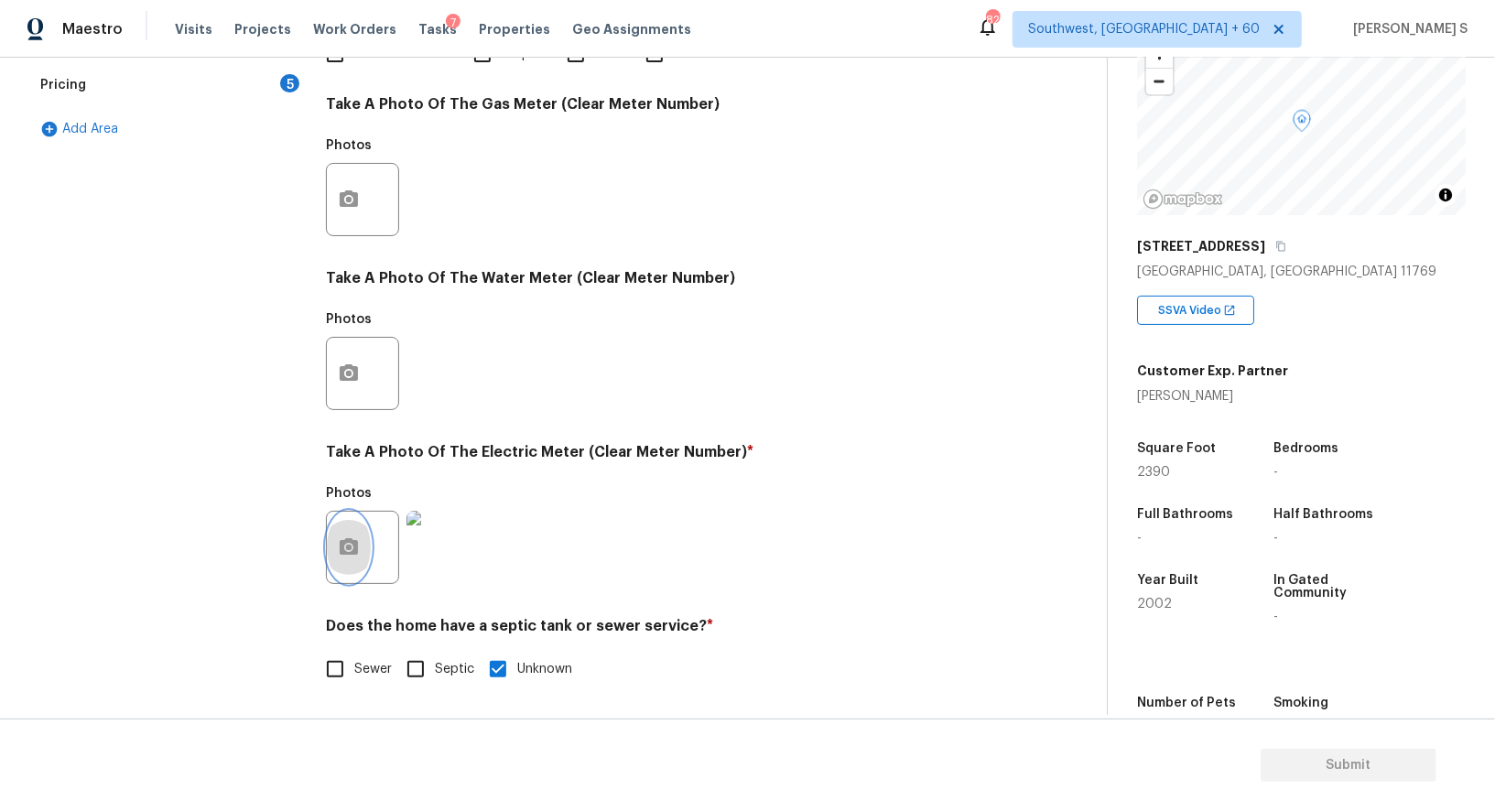
scroll to position [0, 0]
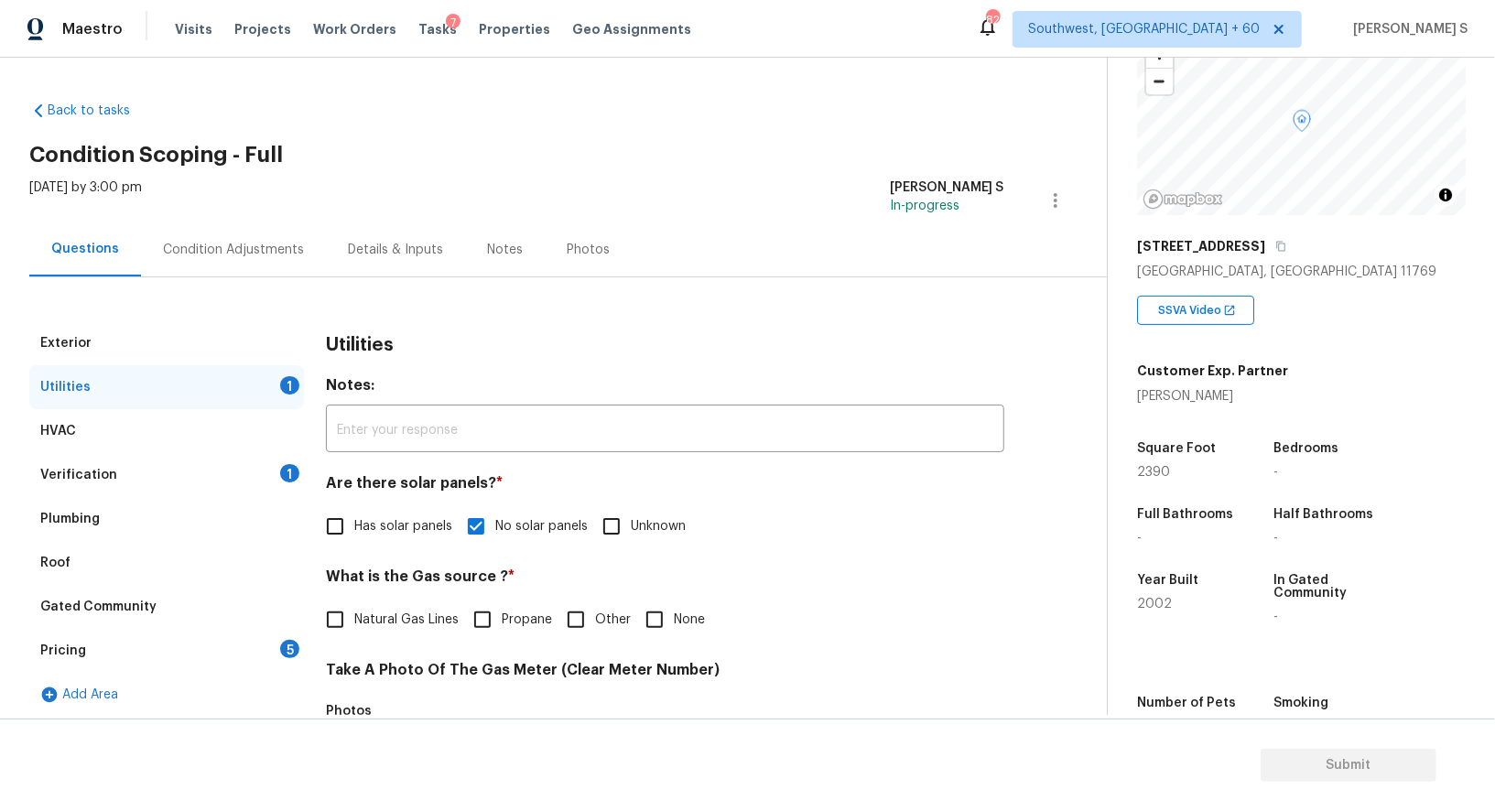
click at [234, 281] on div "Exterior Utilities 1 HVAC Verification 1 Plumbing Roof Gated Community Pricing …" at bounding box center [546, 776] width 1034 height 999
click at [231, 265] on div "Condition Adjustments" at bounding box center [233, 250] width 185 height 54
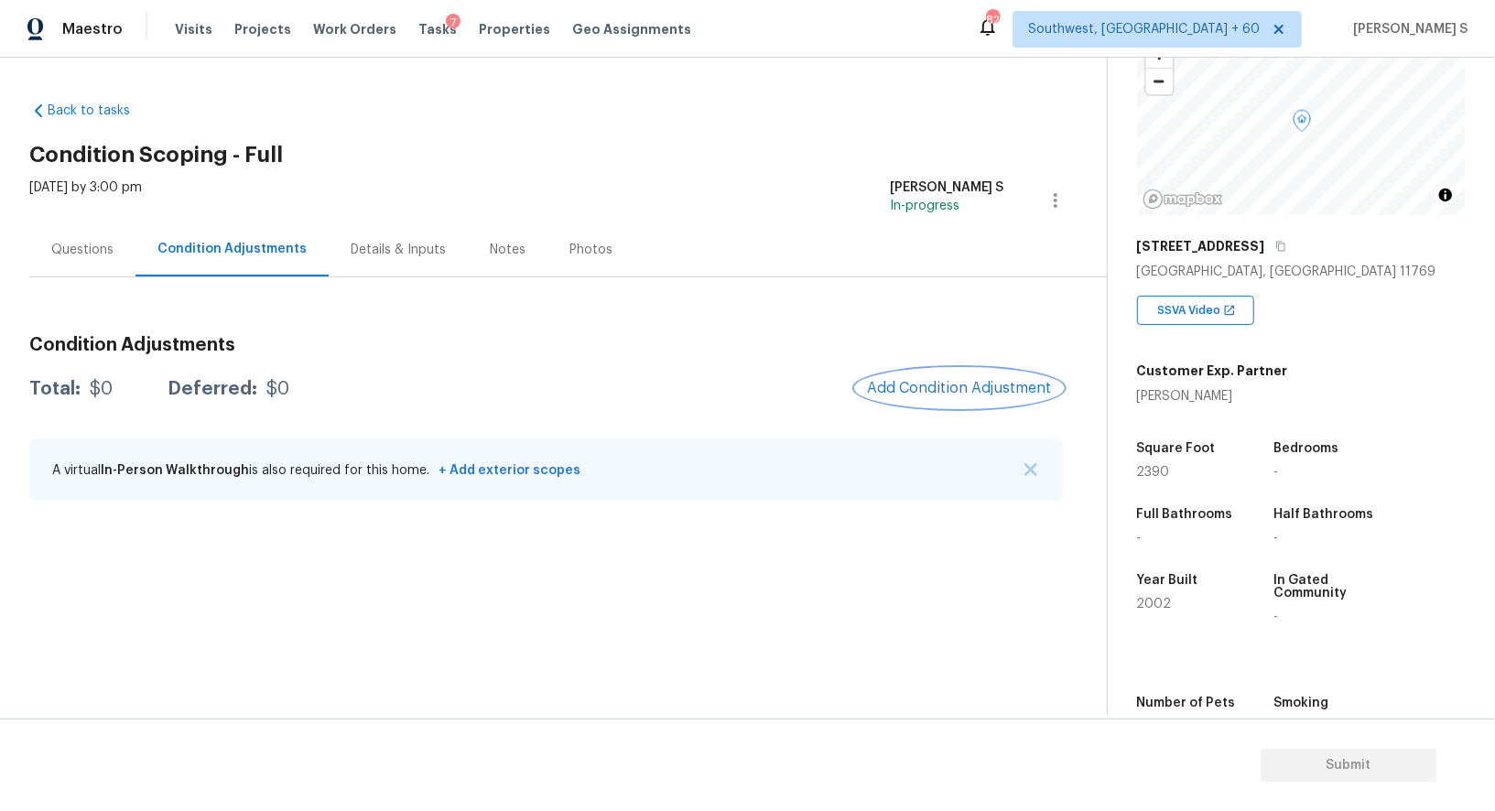
click at [985, 398] on button "Add Condition Adjustment" at bounding box center [959, 388] width 207 height 38
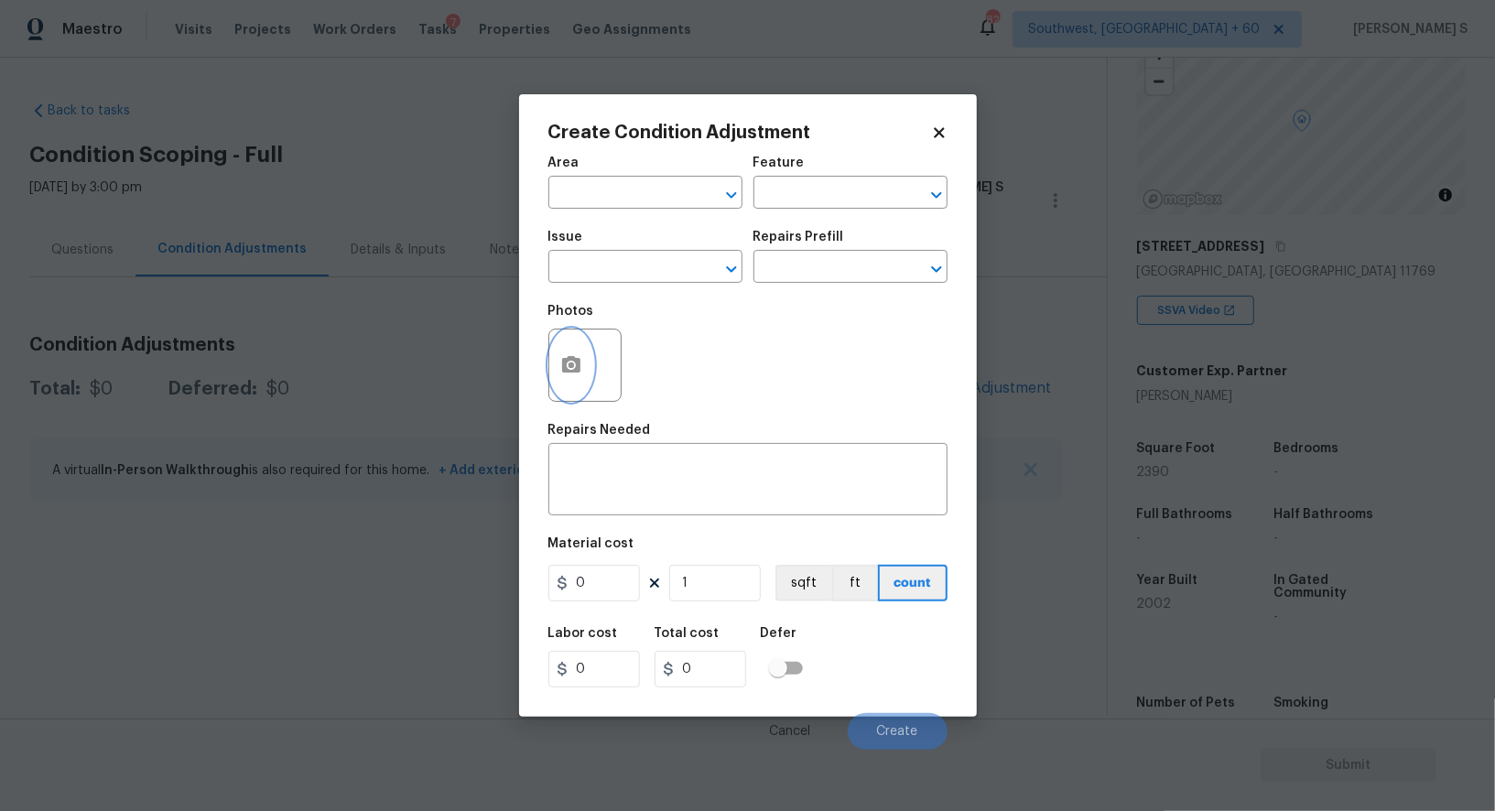
click at [565, 373] on icon "button" at bounding box center [571, 364] width 18 height 16
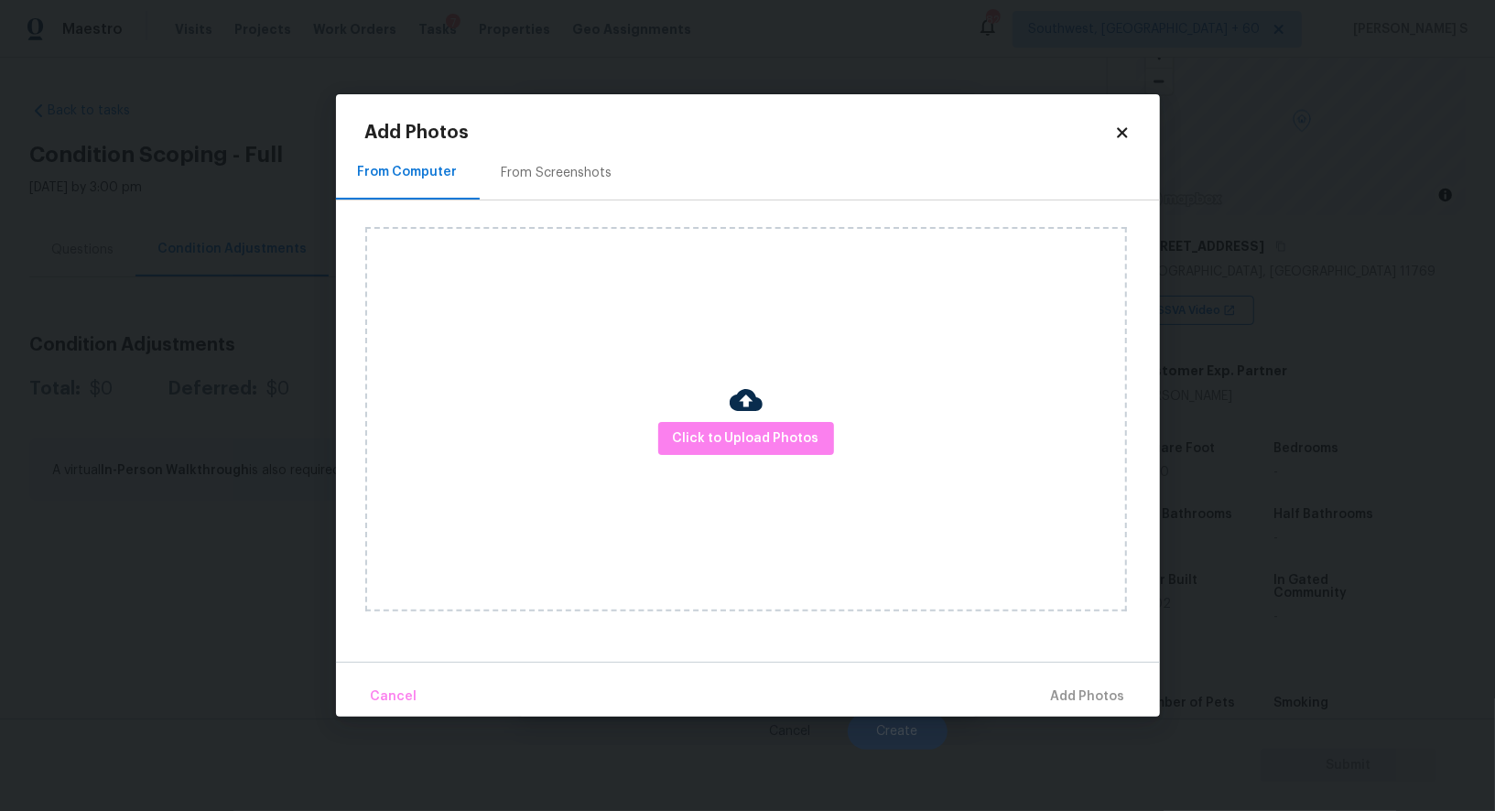
click at [507, 168] on div "From Screenshots" at bounding box center [557, 173] width 111 height 18
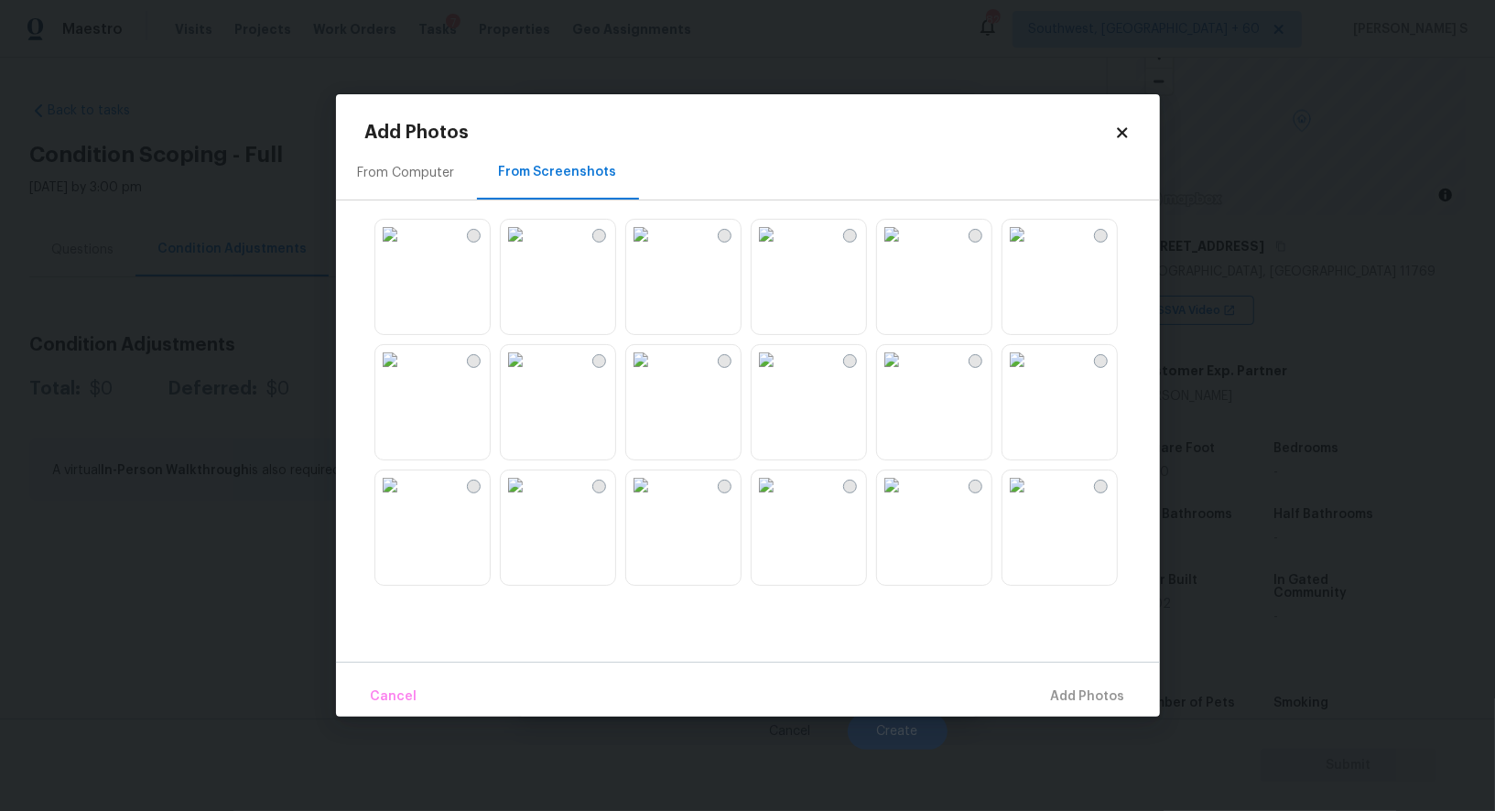
click at [405, 249] on img at bounding box center [389, 234] width 29 height 29
click at [530, 249] on img at bounding box center [515, 234] width 29 height 29
click at [748, 273] on div at bounding box center [762, 402] width 795 height 385
click at [656, 356] on img at bounding box center [640, 359] width 29 height 29
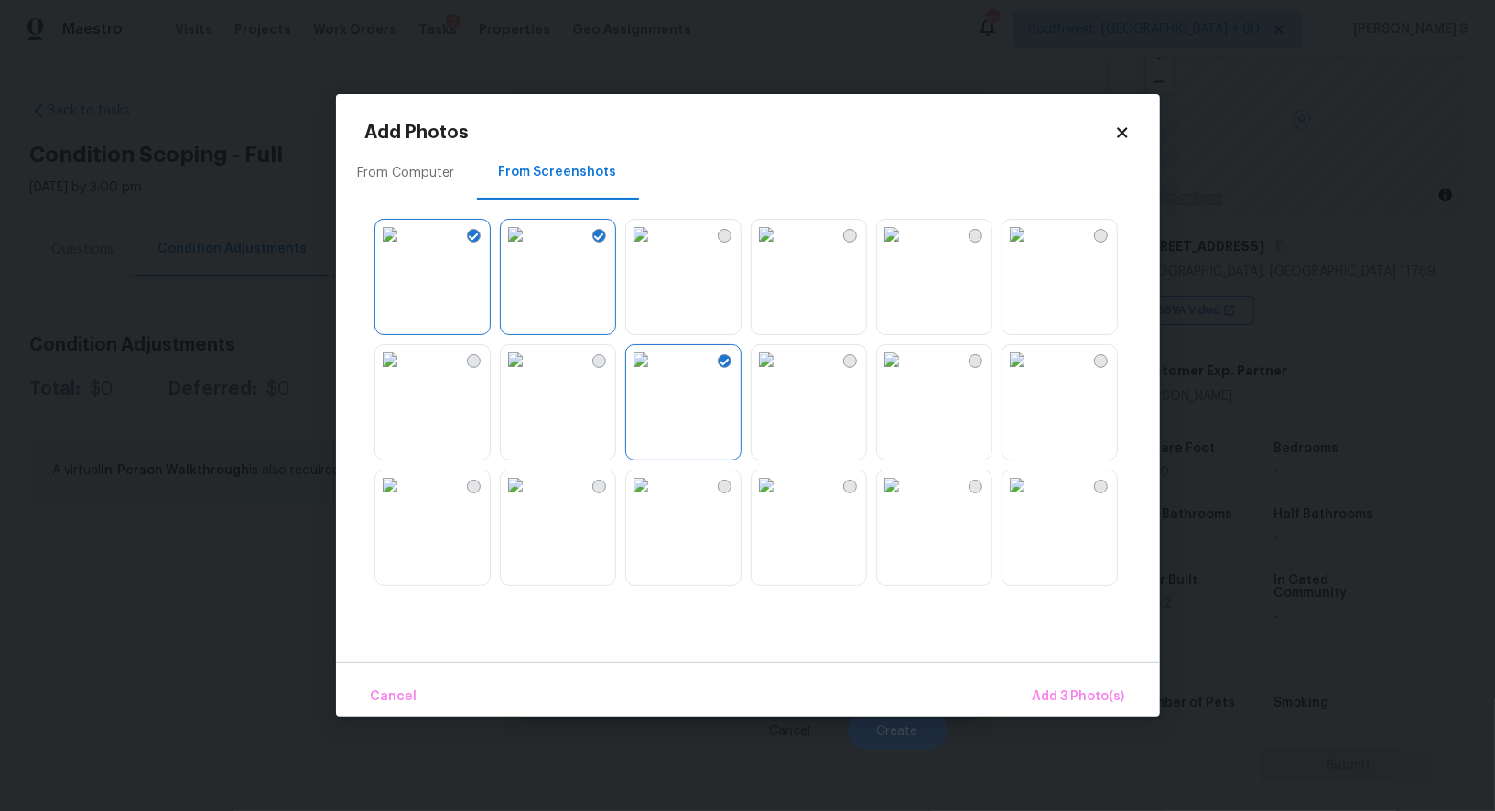
click at [501, 371] on img at bounding box center [515, 359] width 29 height 29
click at [405, 371] on img at bounding box center [389, 359] width 29 height 29
click at [405, 500] on img at bounding box center [389, 485] width 29 height 29
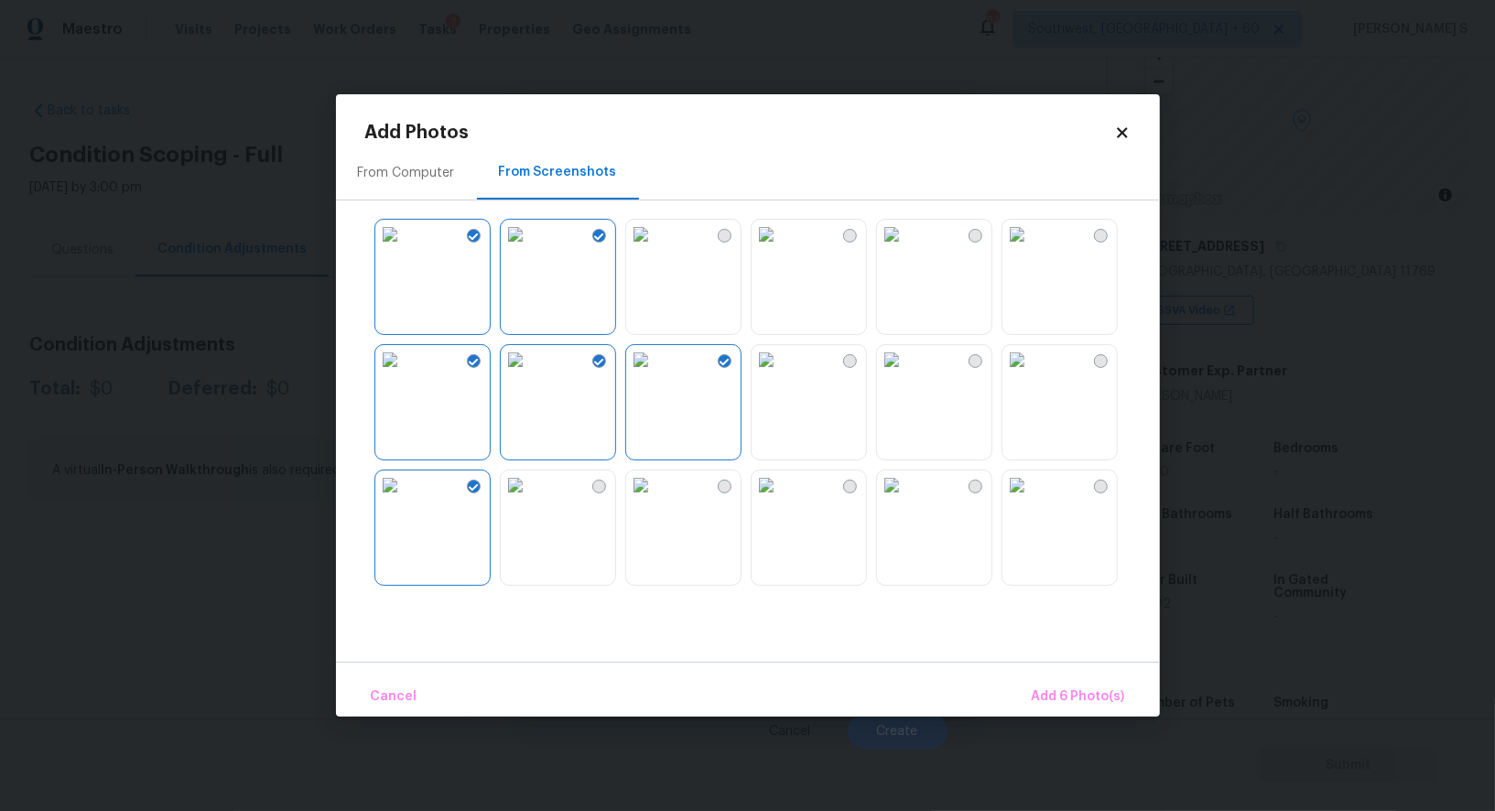
click at [530, 500] on img at bounding box center [515, 485] width 29 height 29
click at [646, 500] on img at bounding box center [640, 485] width 29 height 29
drag, startPoint x: 810, startPoint y: 528, endPoint x: 790, endPoint y: 320, distance: 209.8
click at [781, 500] on img at bounding box center [766, 485] width 29 height 29
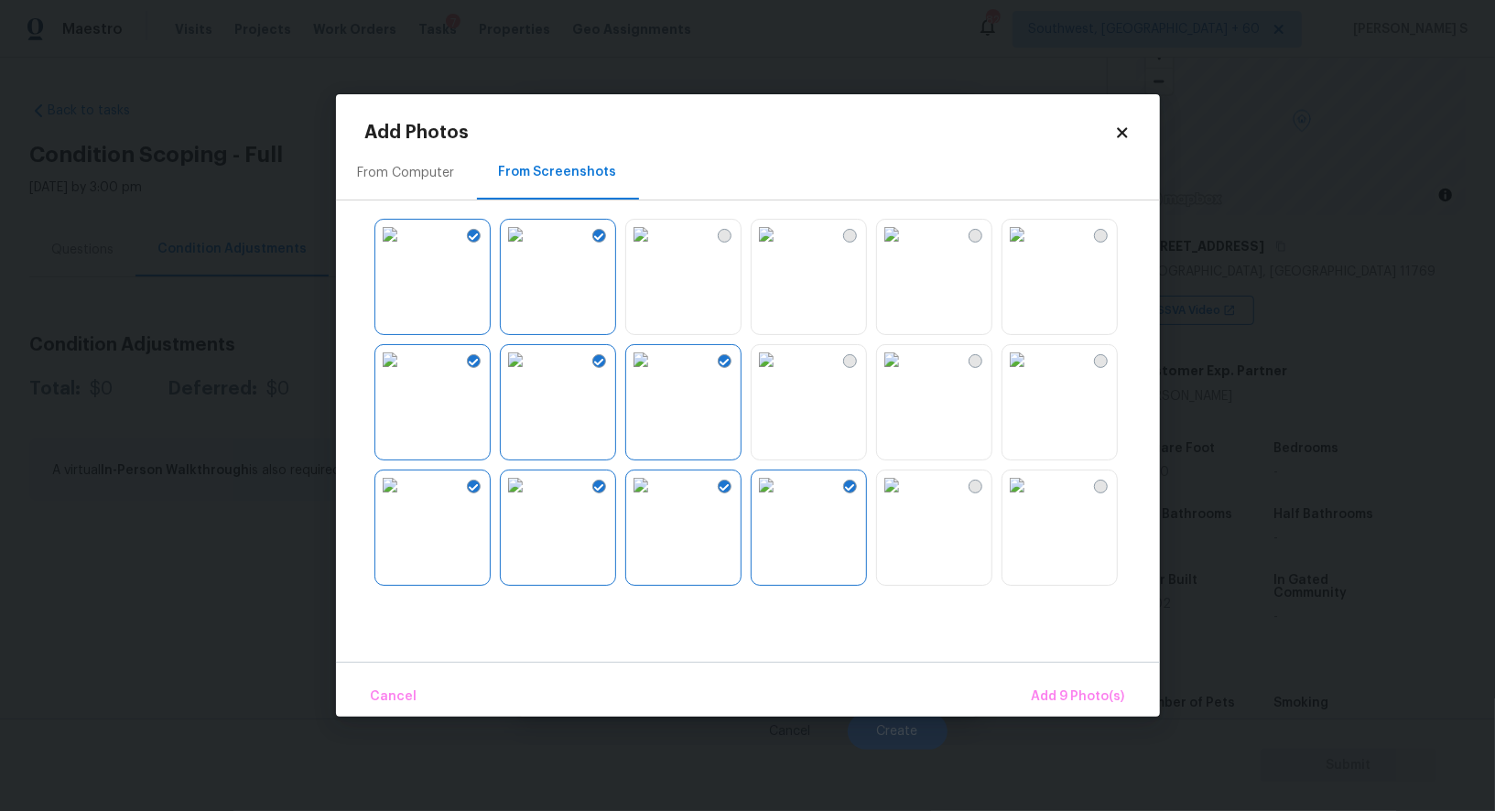
click at [781, 249] on img at bounding box center [766, 234] width 29 height 29
click at [907, 249] on img at bounding box center [891, 234] width 29 height 29
click at [907, 375] on img at bounding box center [891, 359] width 29 height 29
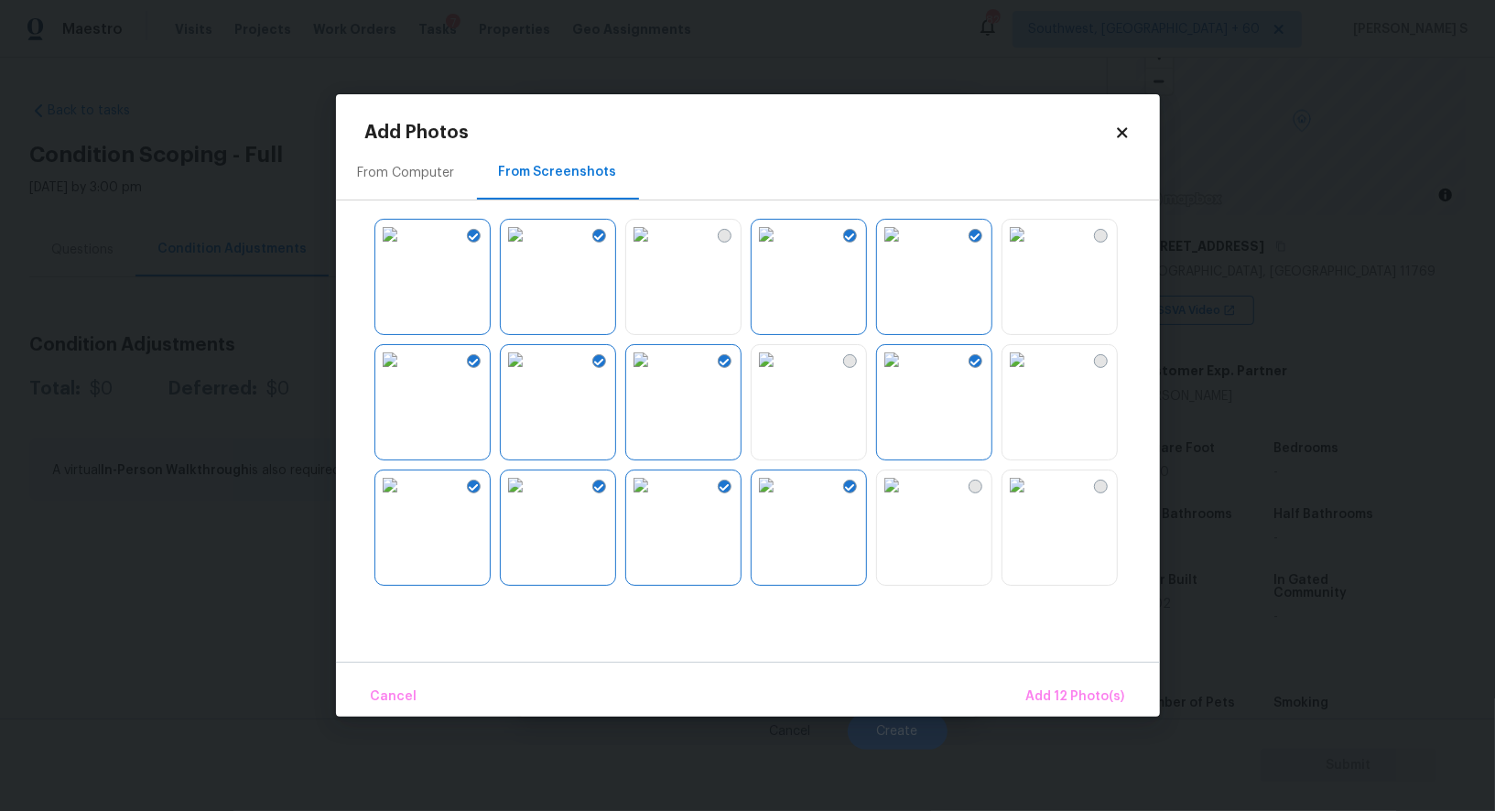
click at [781, 375] on img at bounding box center [766, 359] width 29 height 29
click at [907, 500] on img at bounding box center [891, 485] width 29 height 29
click at [1032, 500] on img at bounding box center [1017, 485] width 29 height 29
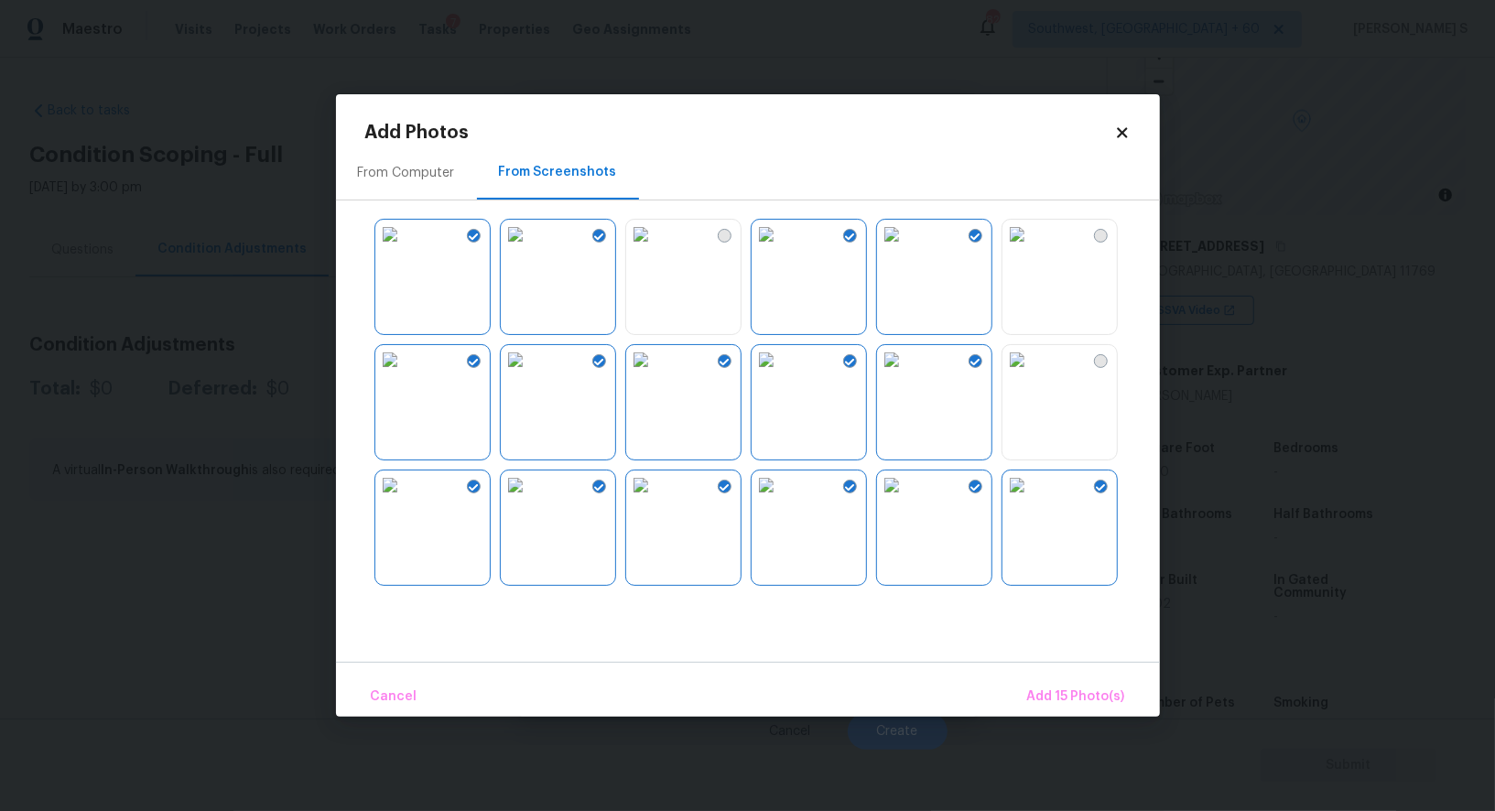
click at [1032, 357] on img at bounding box center [1017, 359] width 29 height 29
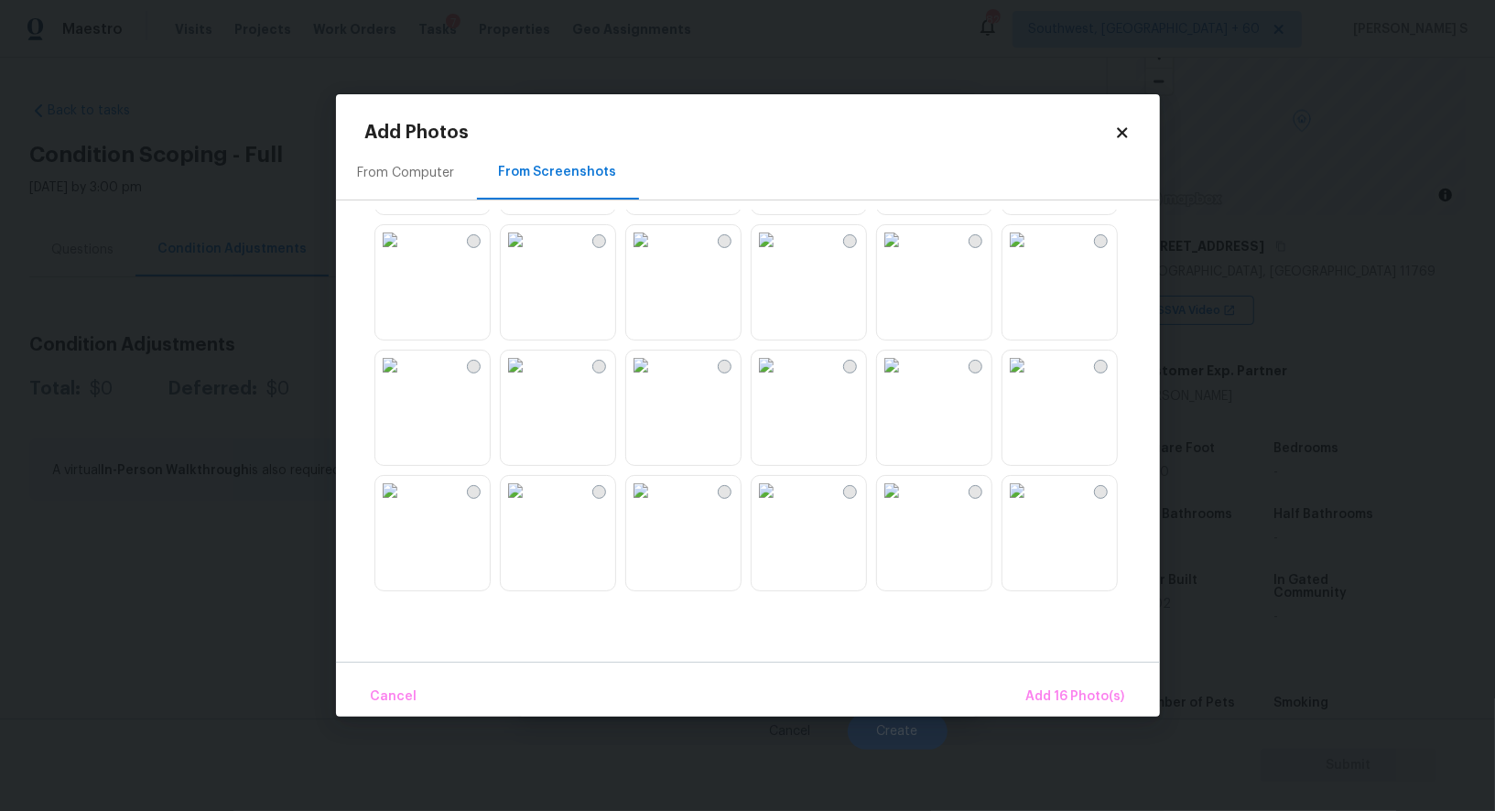
scroll to position [953, 0]
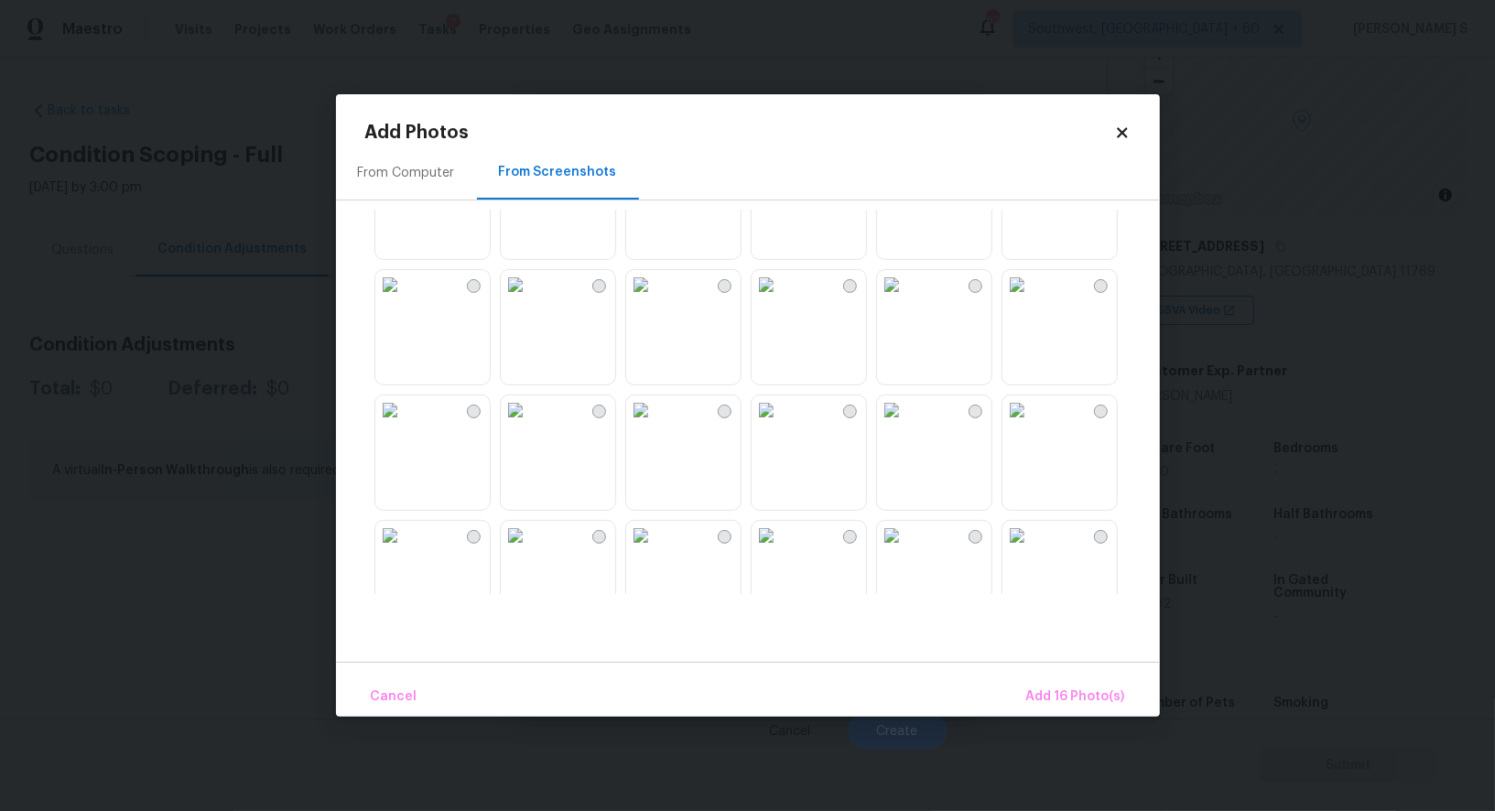
click at [781, 299] on img at bounding box center [766, 284] width 29 height 29
click at [781, 425] on img at bounding box center [766, 410] width 29 height 29
click at [656, 425] on img at bounding box center [640, 410] width 29 height 29
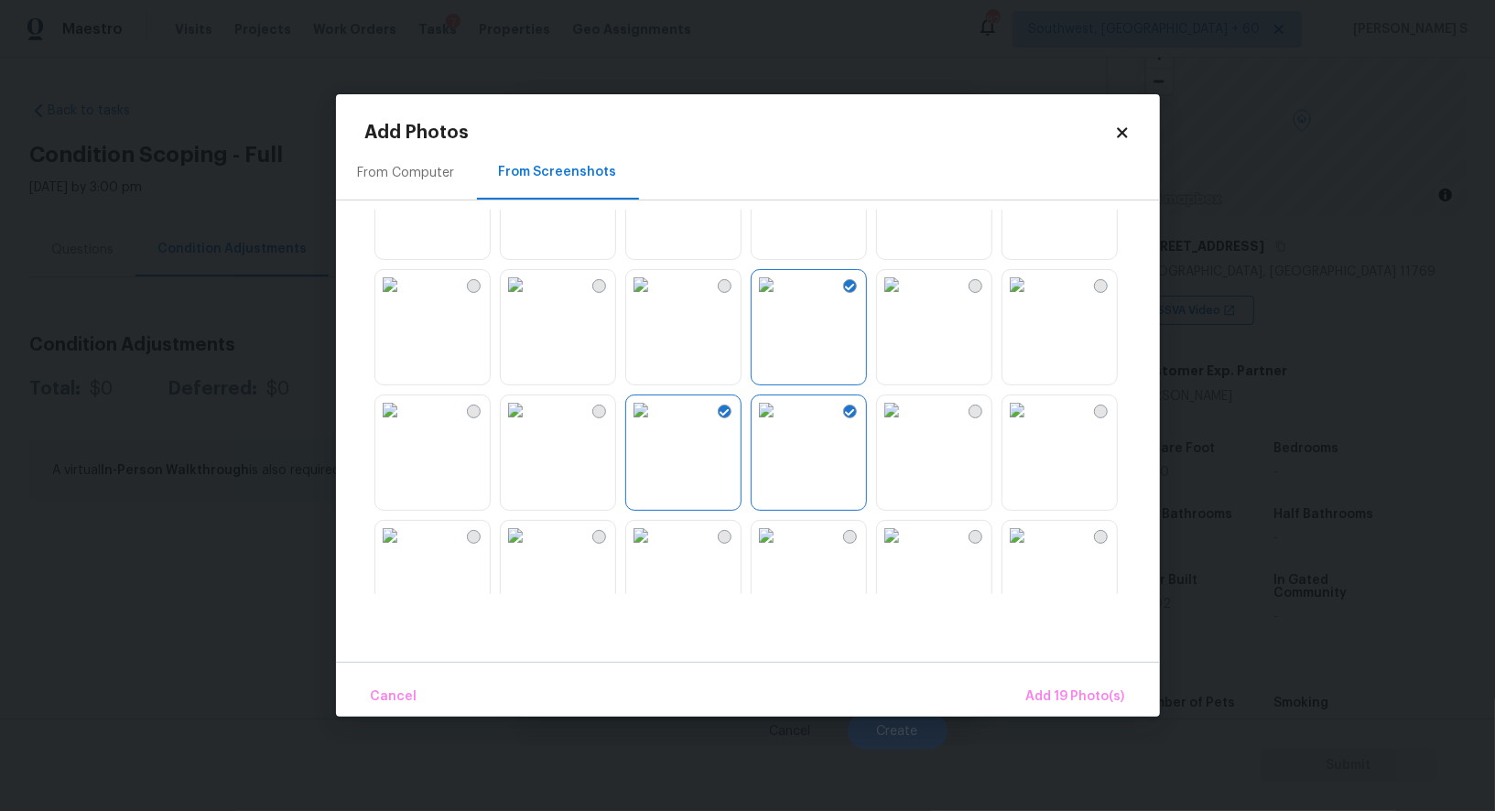
click at [656, 550] on img at bounding box center [640, 535] width 29 height 29
click at [766, 550] on img at bounding box center [766, 535] width 29 height 29
click at [877, 425] on img at bounding box center [891, 410] width 29 height 29
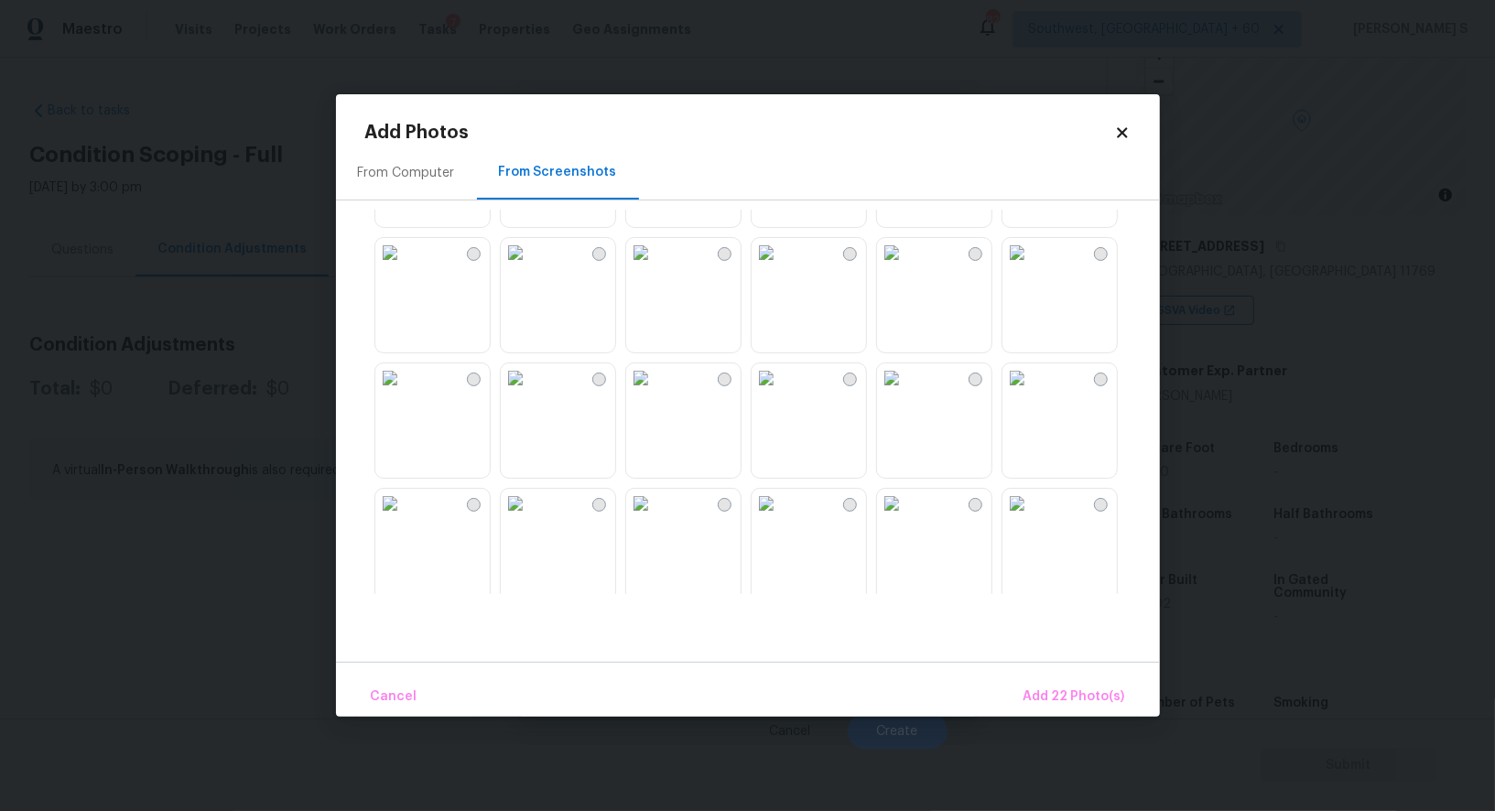
scroll to position [1716, 0]
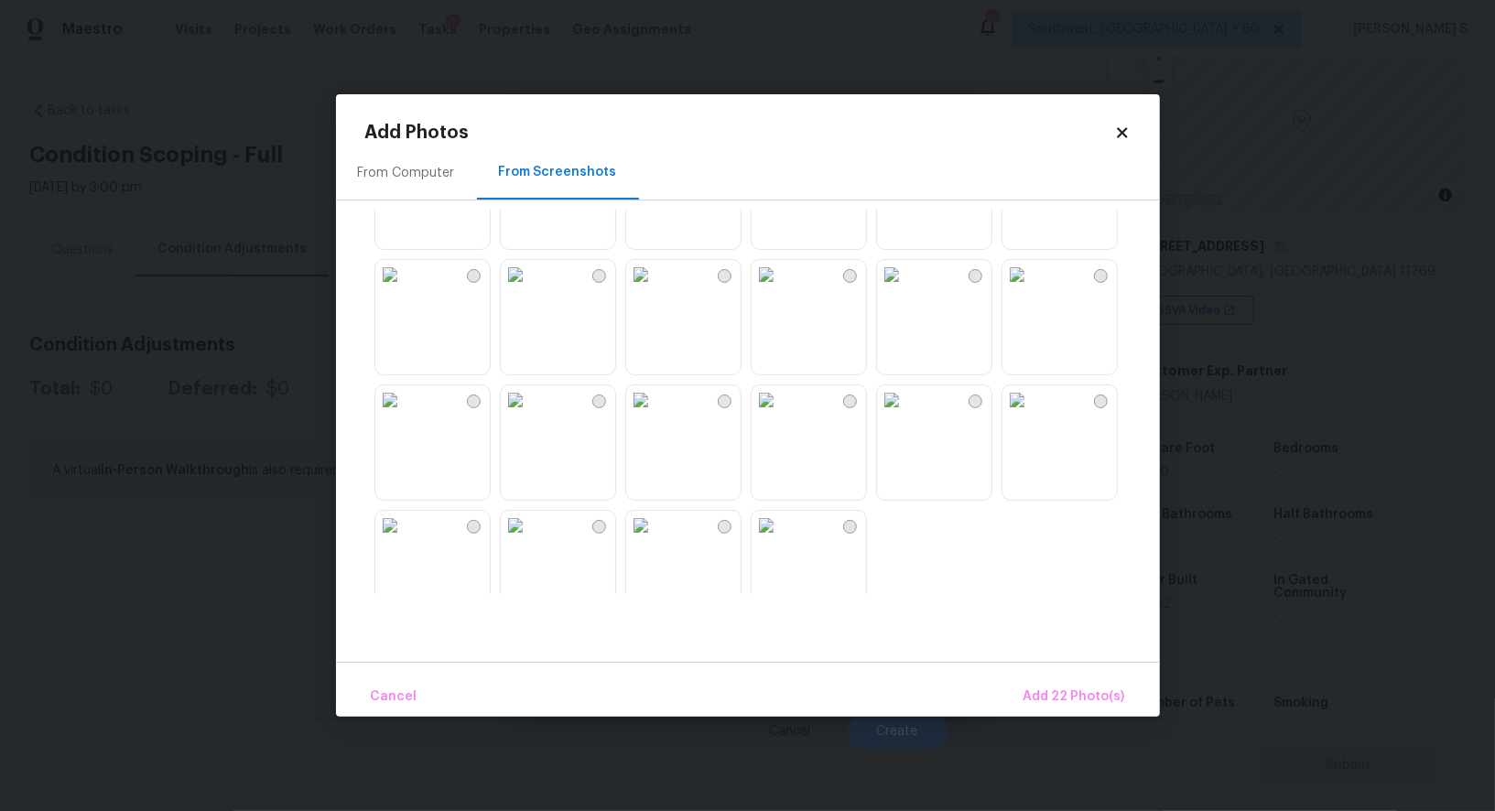
click at [656, 415] on img at bounding box center [640, 400] width 29 height 29
click at [656, 533] on img at bounding box center [640, 525] width 29 height 29
click at [781, 534] on img at bounding box center [766, 525] width 29 height 29
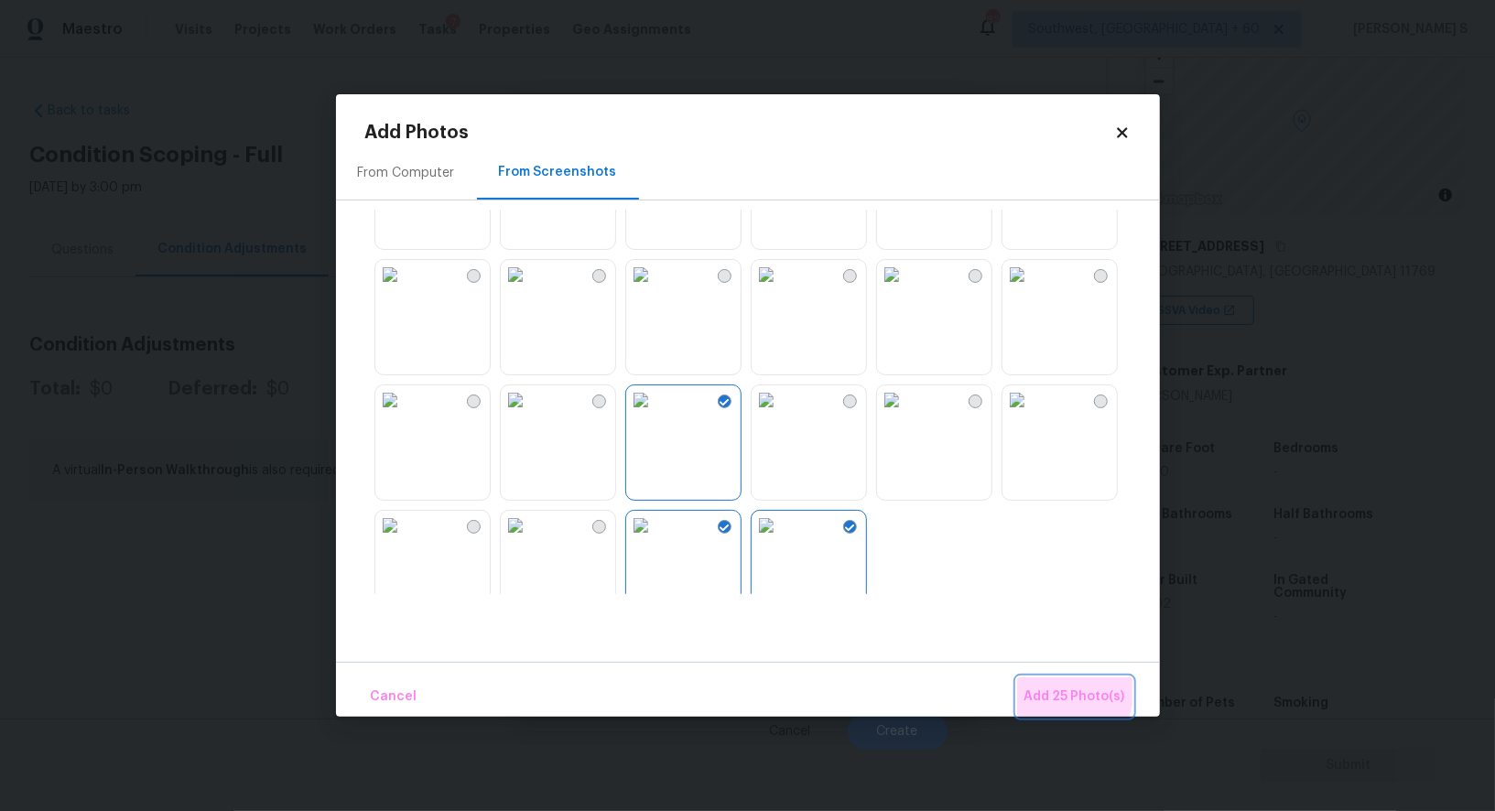
click at [1048, 687] on span "Add 25 Photo(s)" at bounding box center [1075, 697] width 101 height 23
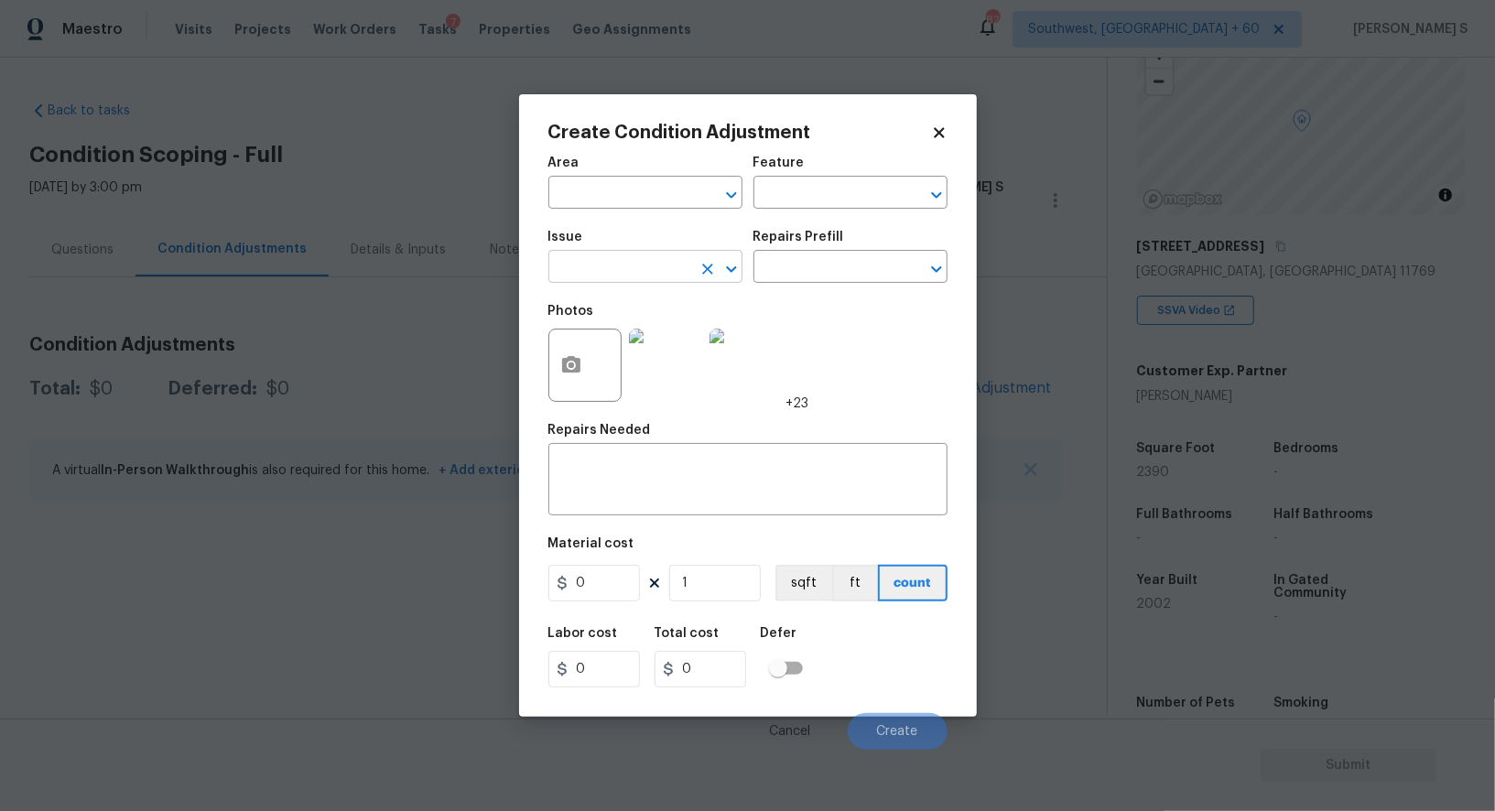
click at [648, 277] on input "text" at bounding box center [620, 269] width 143 height 28
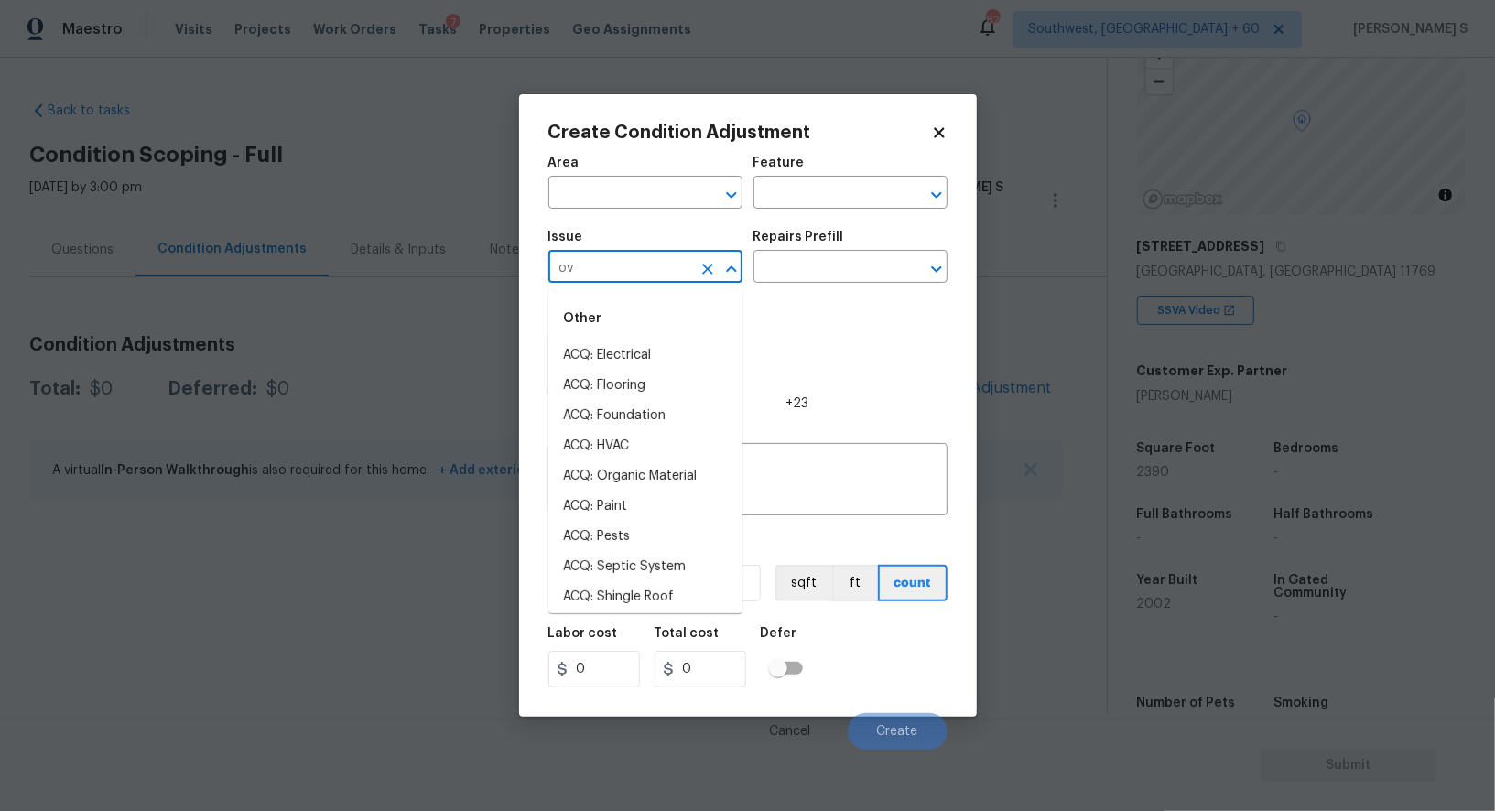
click at [648, 277] on input "ov" at bounding box center [620, 269] width 143 height 28
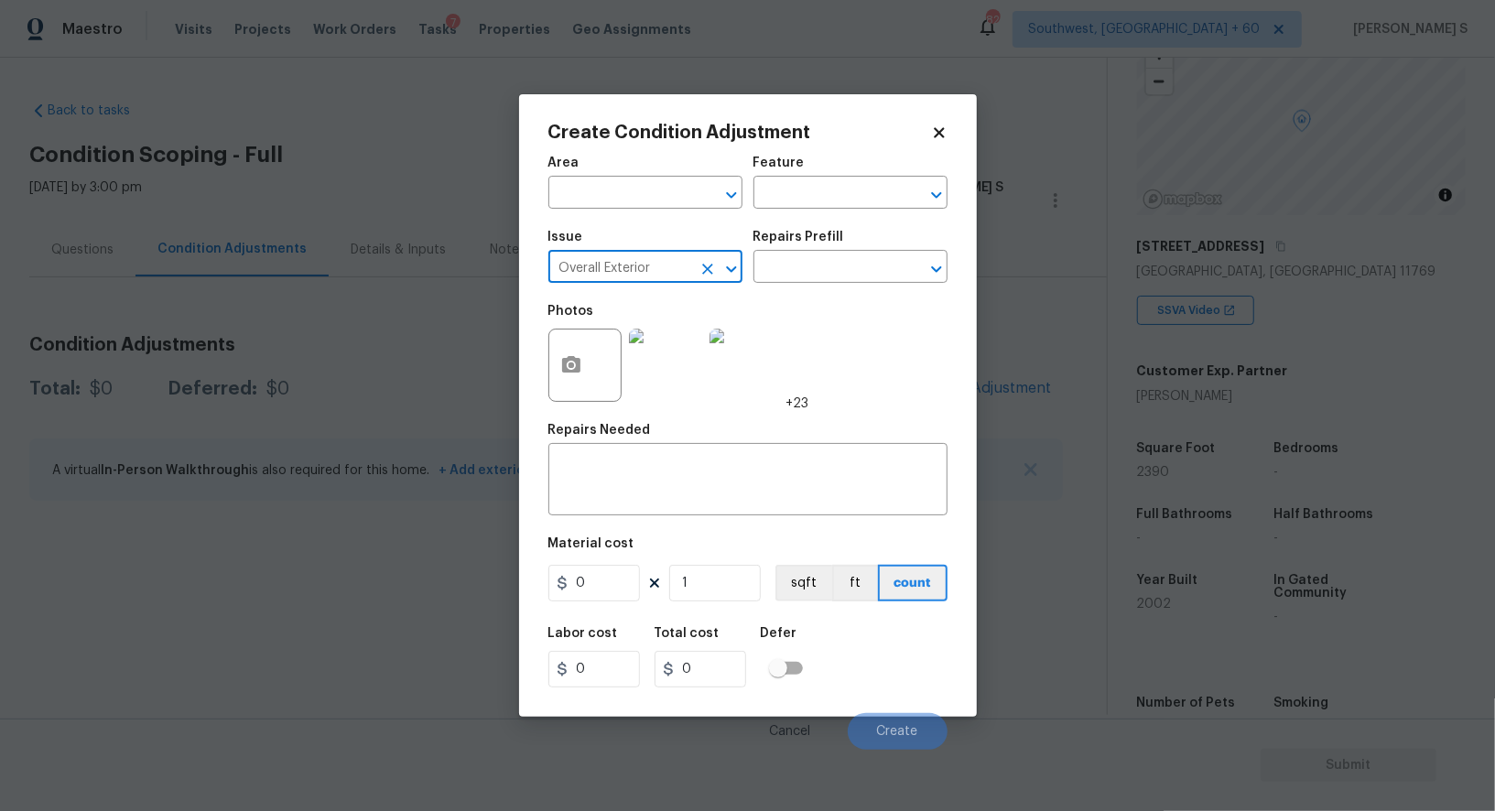
type input "Overall Exterior"
type input "Exterior Overall"
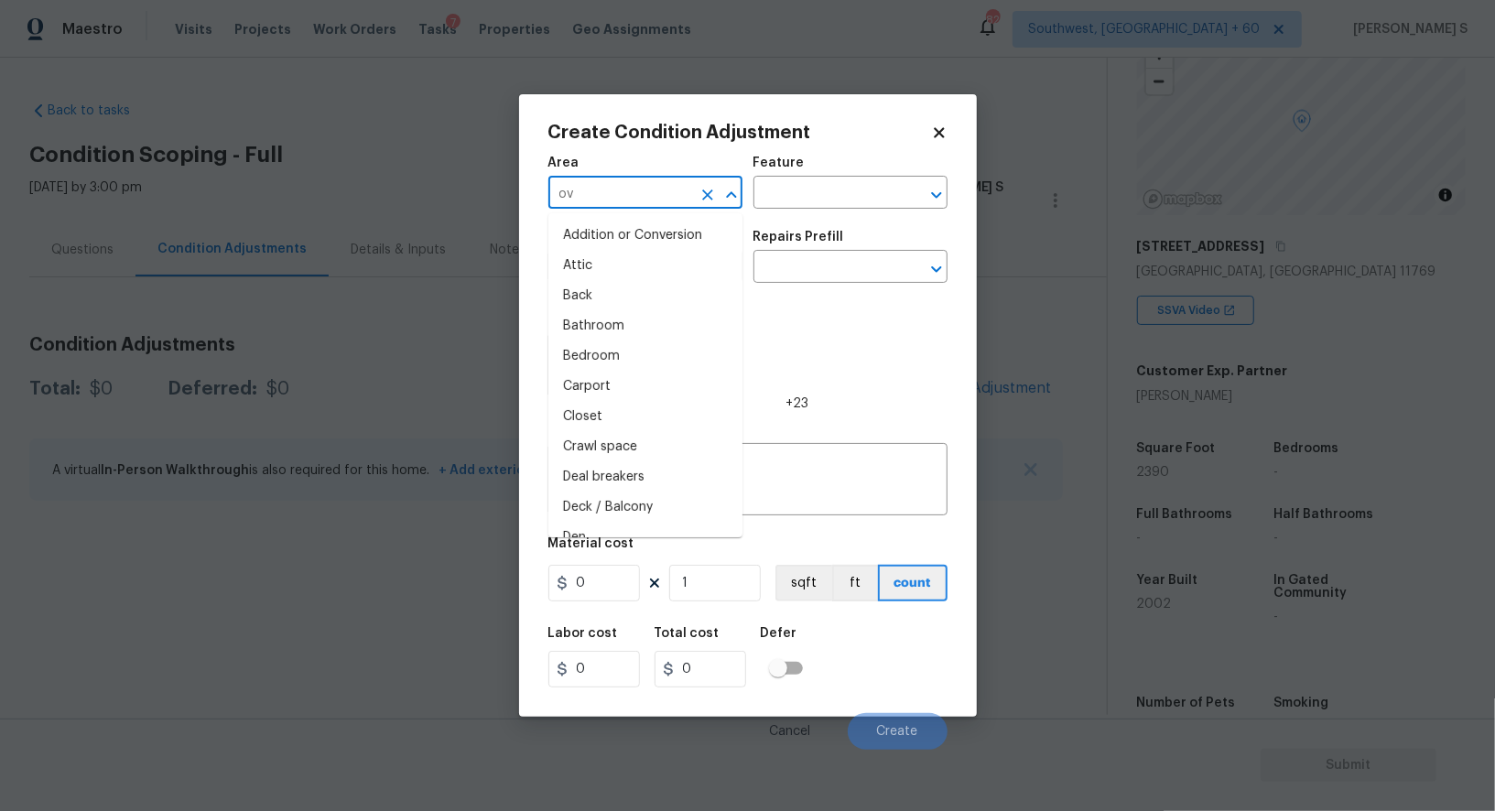
click at [648, 277] on li "Attic" at bounding box center [646, 266] width 194 height 30
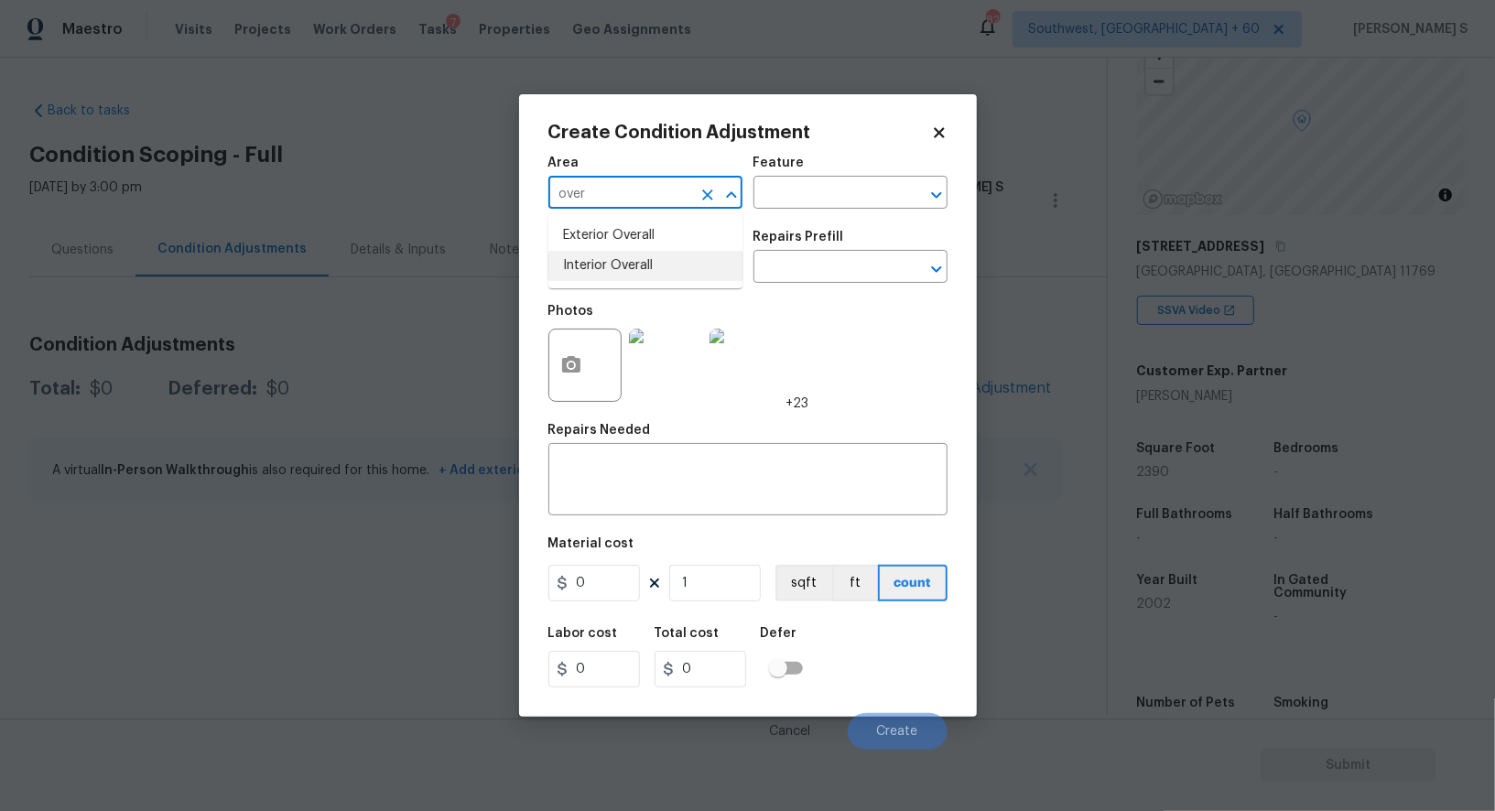
click at [591, 266] on li "Interior Overall" at bounding box center [646, 266] width 194 height 30
type input "Interior Overall"
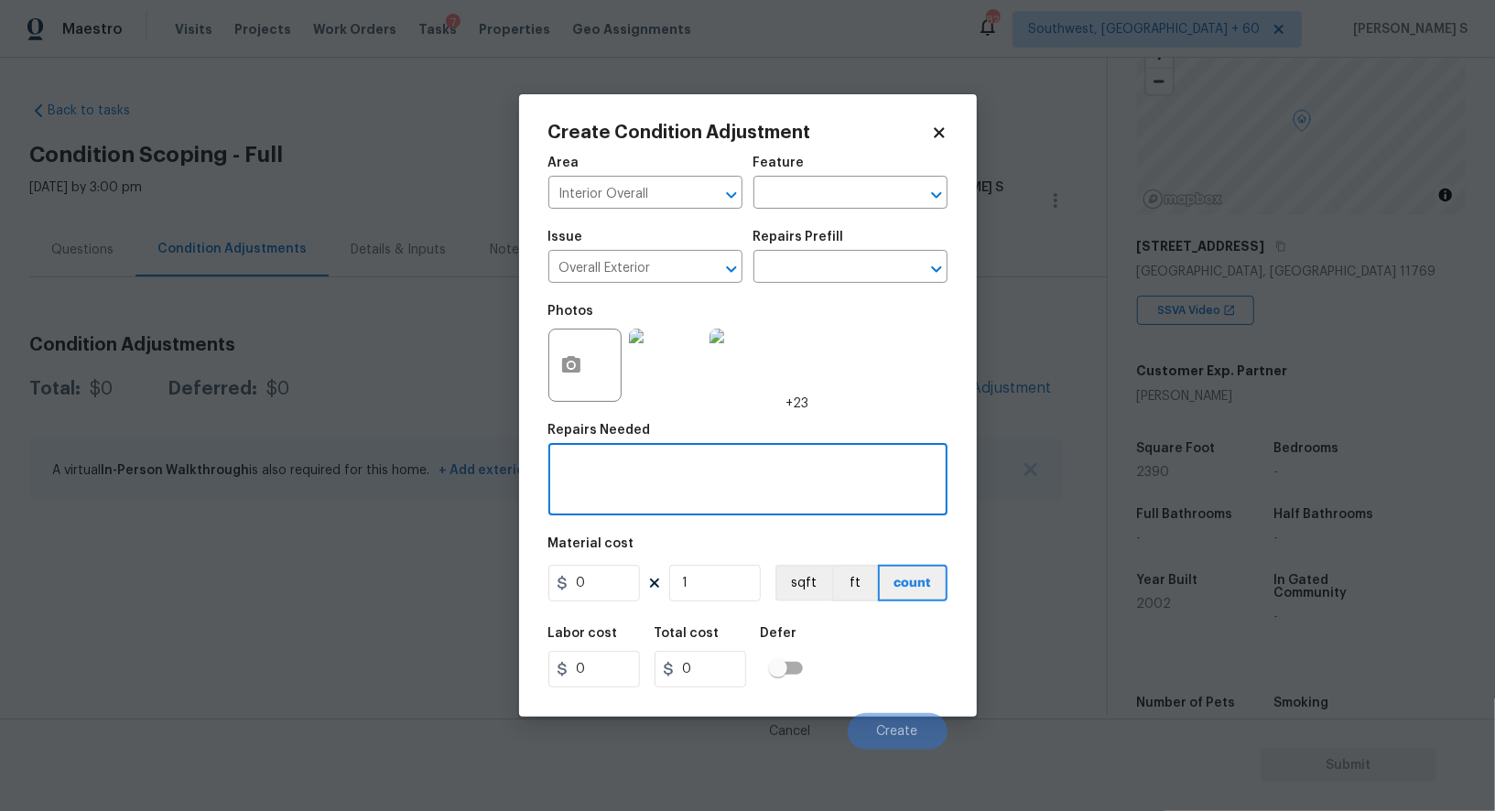
click at [665, 479] on textarea at bounding box center [748, 481] width 377 height 38
type textarea "Overall interior and exterior repairs"
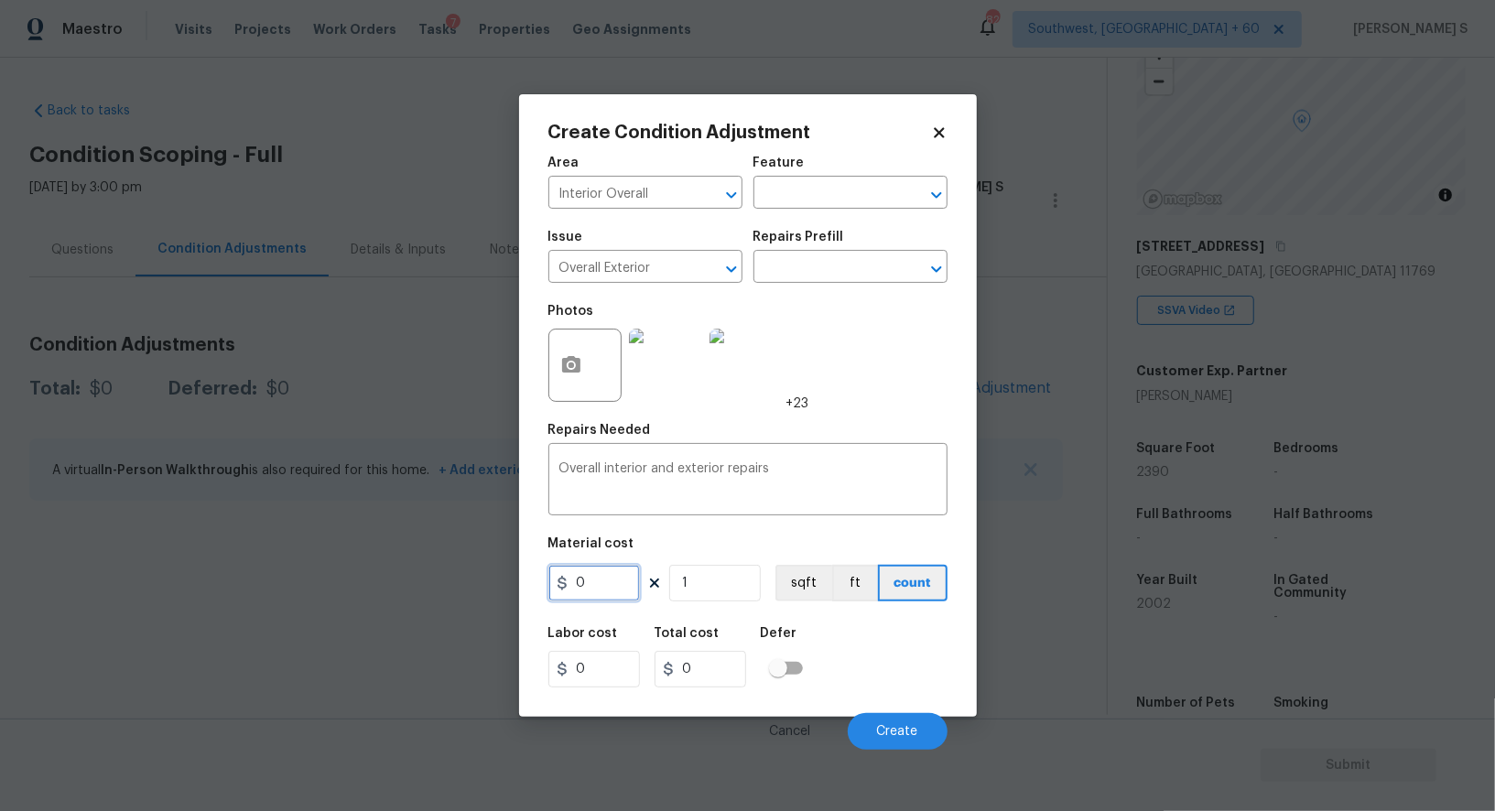
click at [624, 579] on input "0" at bounding box center [595, 583] width 92 height 37
type input "90000"
click at [884, 691] on div "Labor cost 0 Total cost 90000 Defer" at bounding box center [748, 657] width 399 height 82
click at [898, 725] on button "Create" at bounding box center [898, 731] width 100 height 37
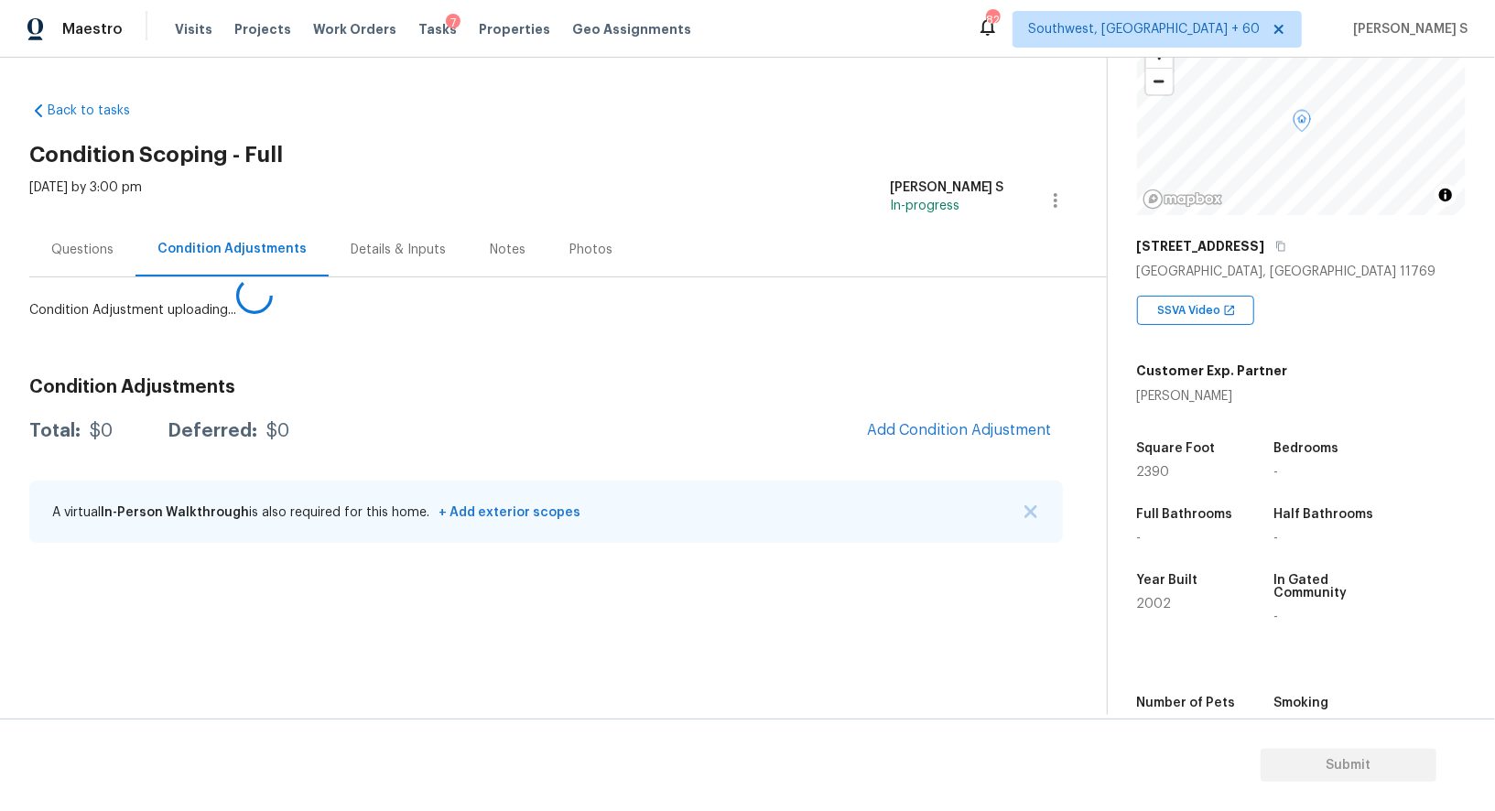
click at [0, 625] on body "Maestro Visits Projects Work Orders Tasks 7 Properties Geo Assignments 825 Sout…" at bounding box center [747, 405] width 1495 height 811
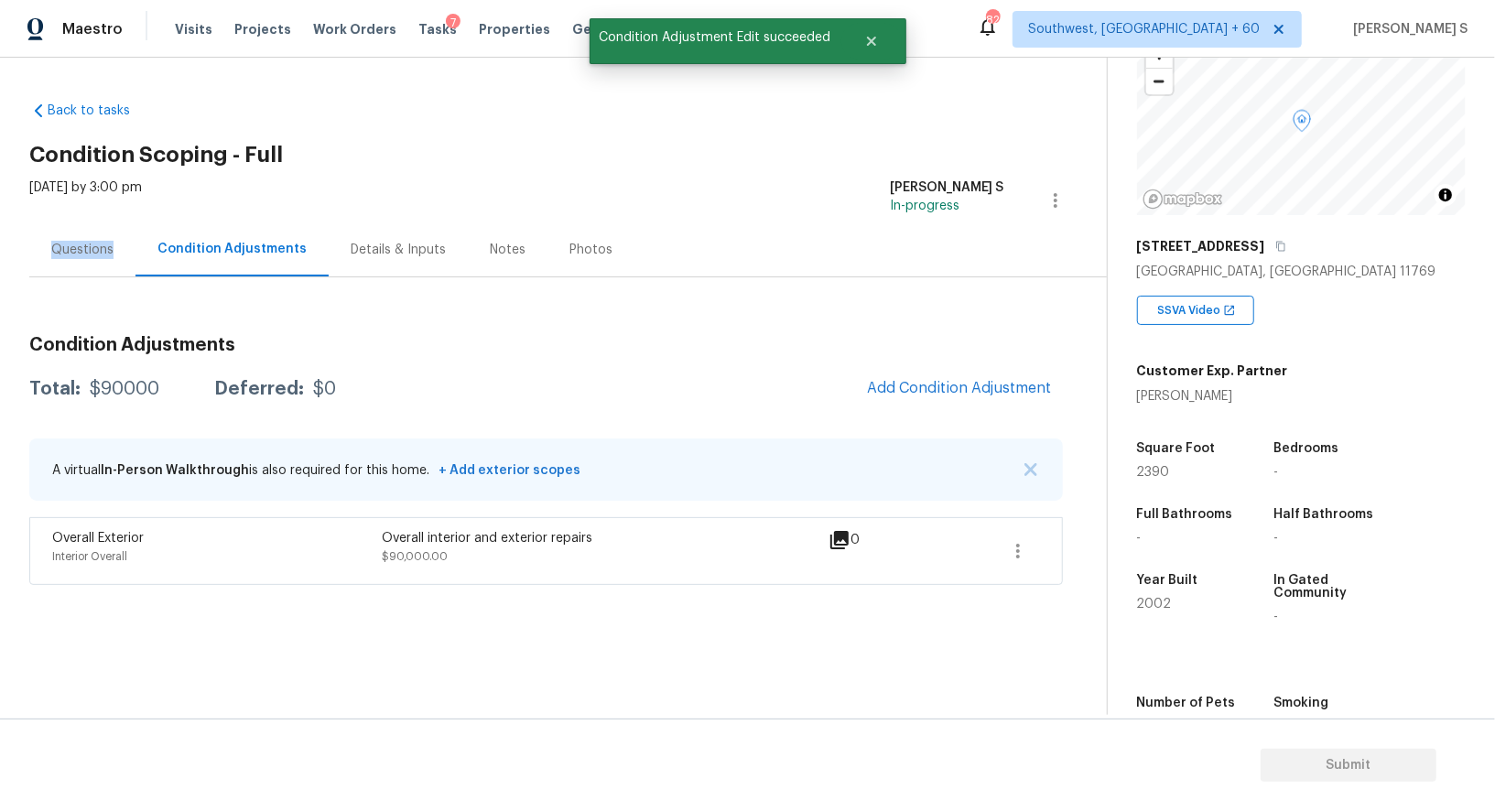
click at [89, 251] on div "Questions" at bounding box center [82, 250] width 62 height 18
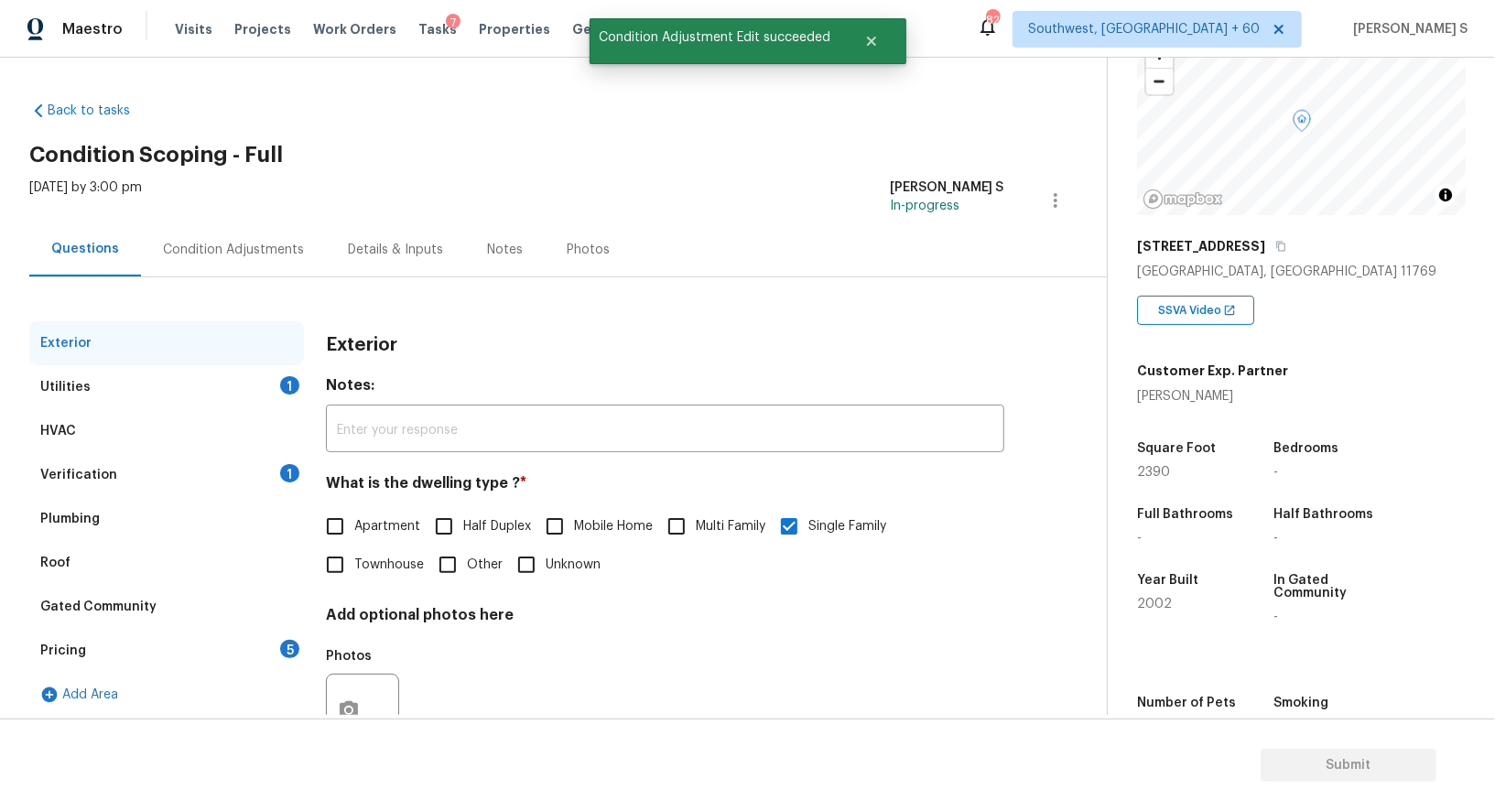
click at [168, 469] on div "Verification 1" at bounding box center [166, 475] width 275 height 44
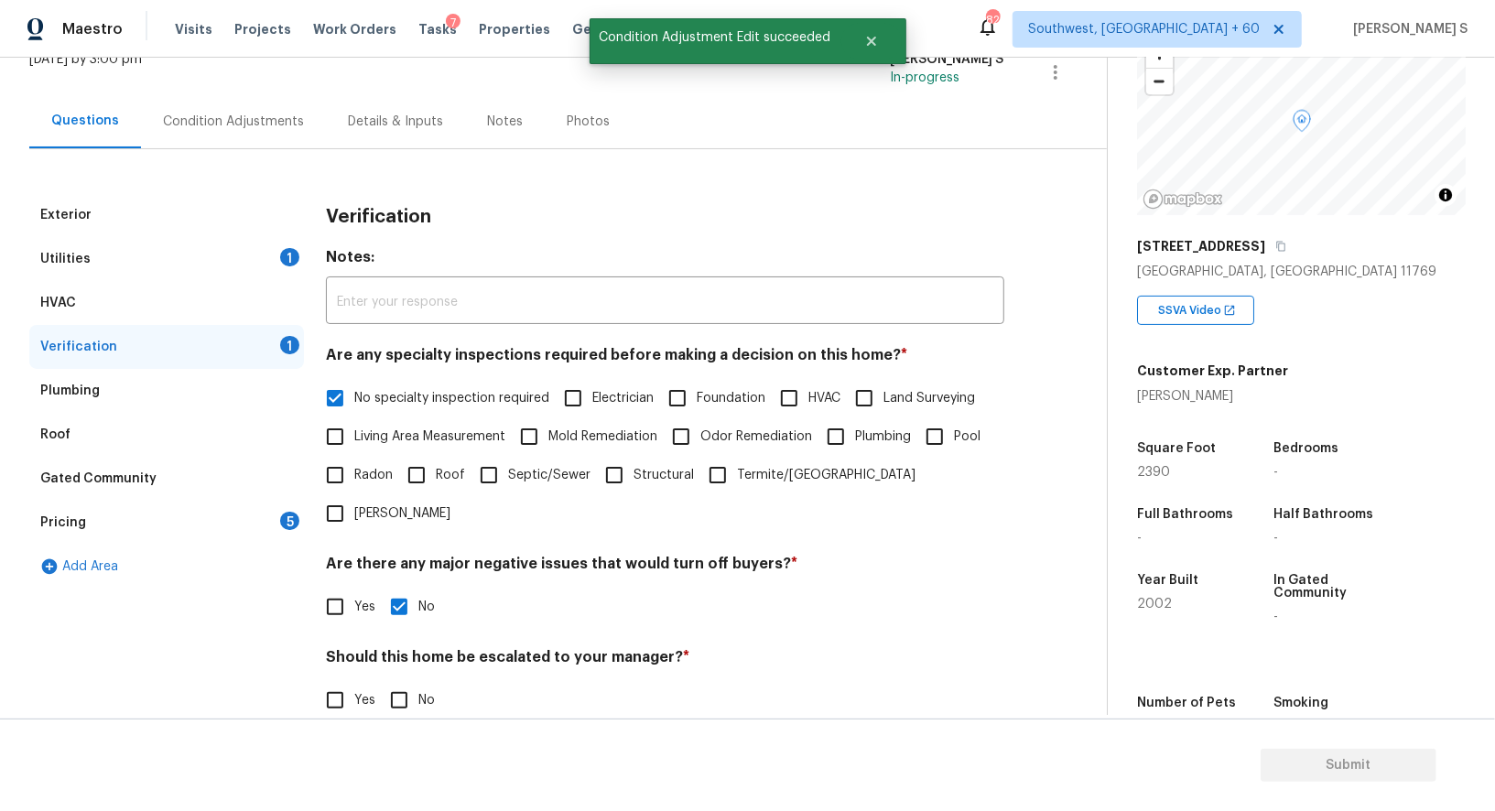
scroll to position [234, 0]
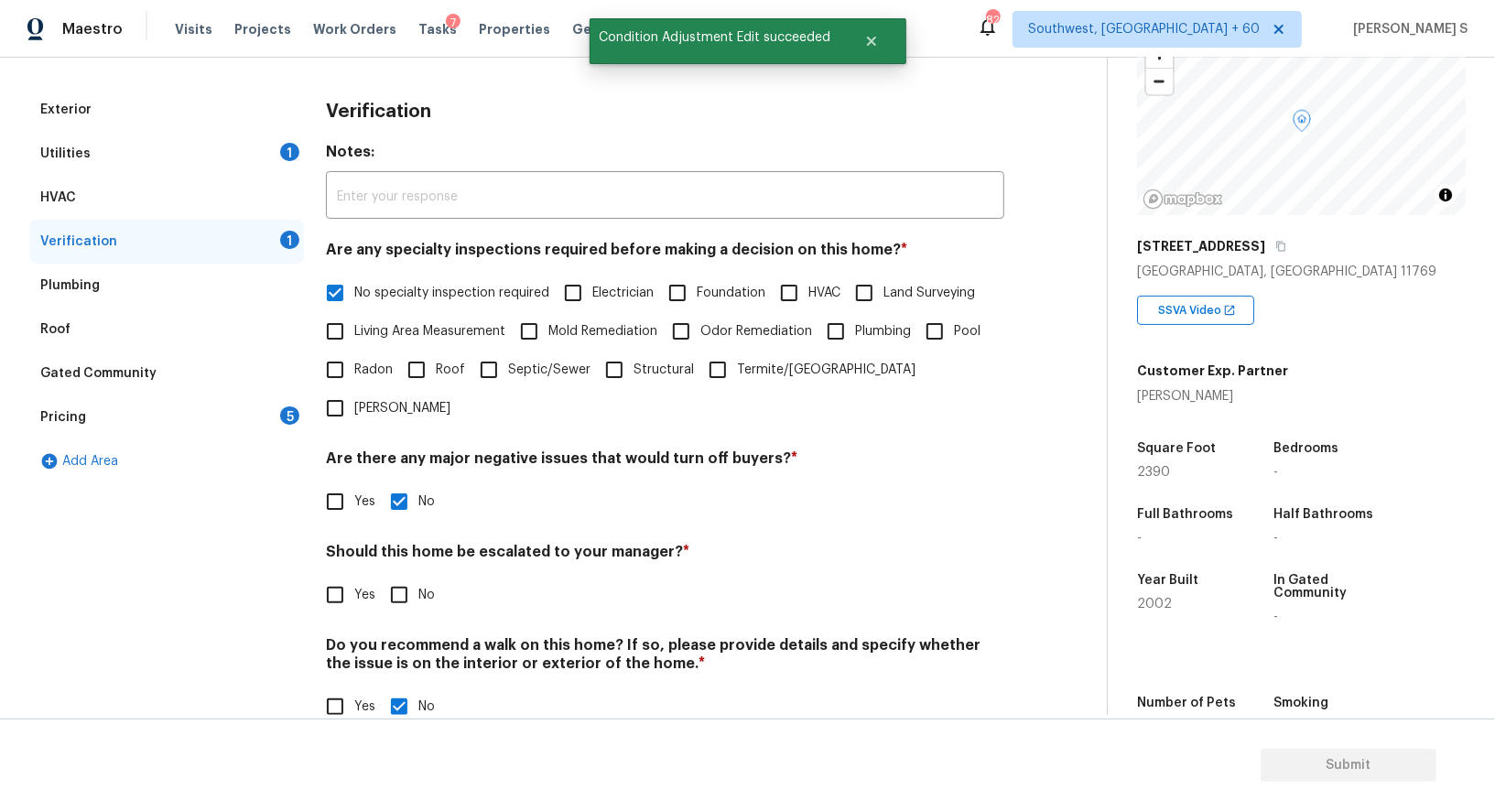
click at [337, 301] on input "No specialty inspection required" at bounding box center [335, 293] width 38 height 38
checkbox input "false"
click at [623, 299] on span "Electrician" at bounding box center [622, 293] width 61 height 19
click at [592, 299] on input "Electrician" at bounding box center [573, 293] width 38 height 38
checkbox input "true"
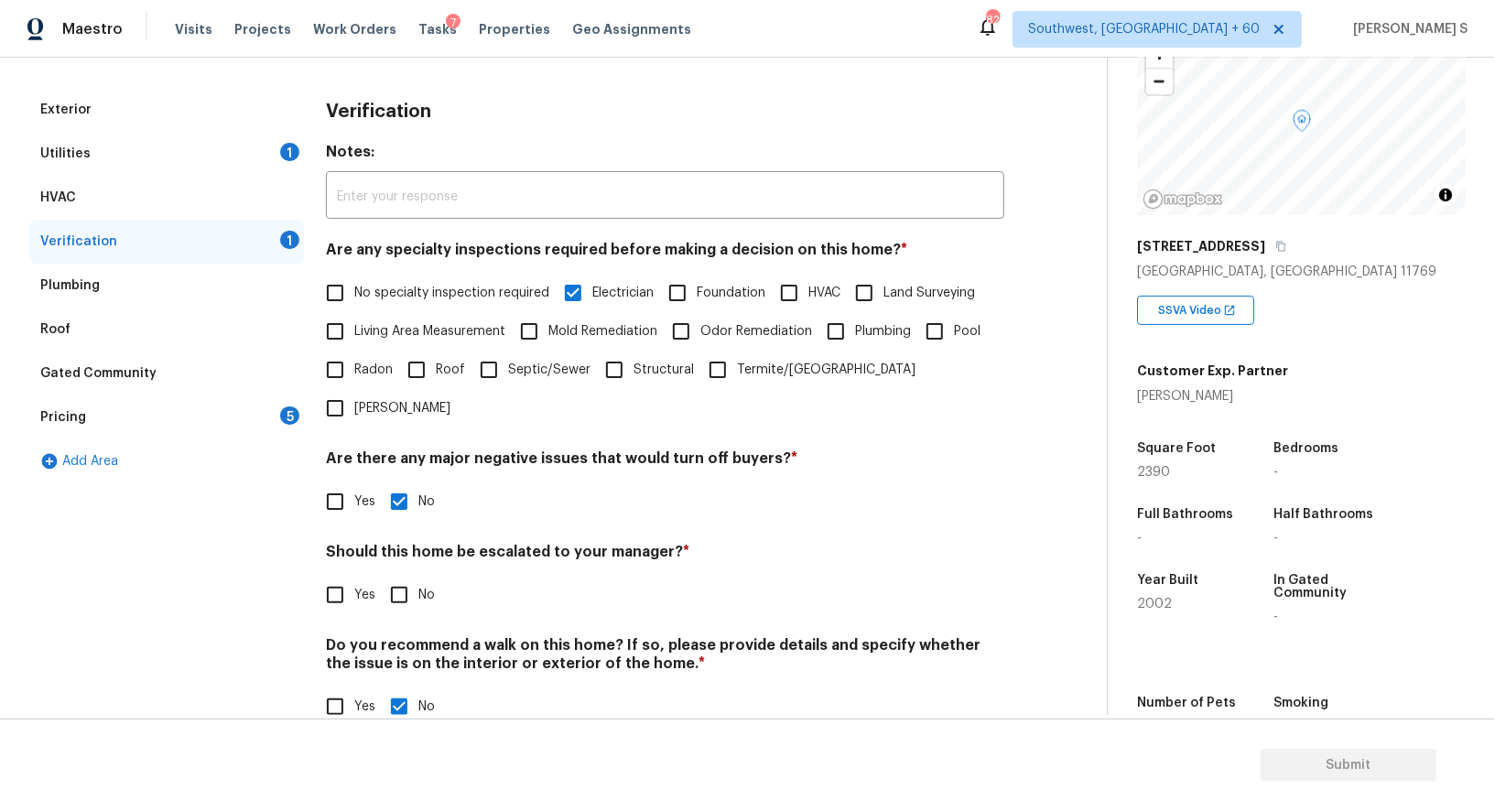
click at [721, 291] on span "Foundation" at bounding box center [731, 293] width 69 height 19
click at [697, 291] on input "Foundation" at bounding box center [677, 293] width 38 height 38
click at [679, 300] on input "Foundation" at bounding box center [677, 293] width 38 height 38
checkbox input "false"
click at [851, 331] on input "Plumbing" at bounding box center [836, 331] width 38 height 38
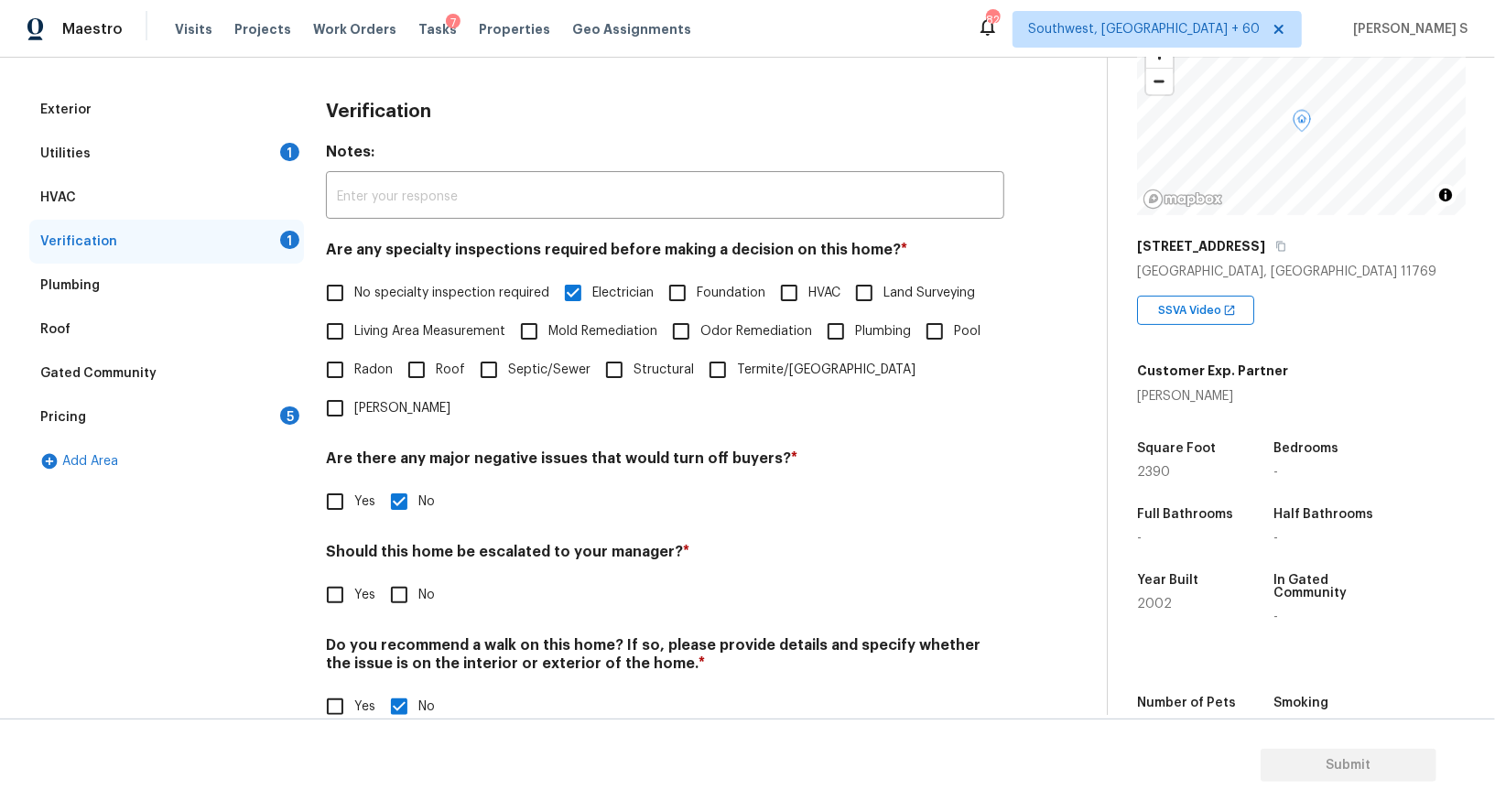
checkbox input "true"
click at [348, 576] on input "Yes" at bounding box center [335, 595] width 38 height 38
checkbox input "true"
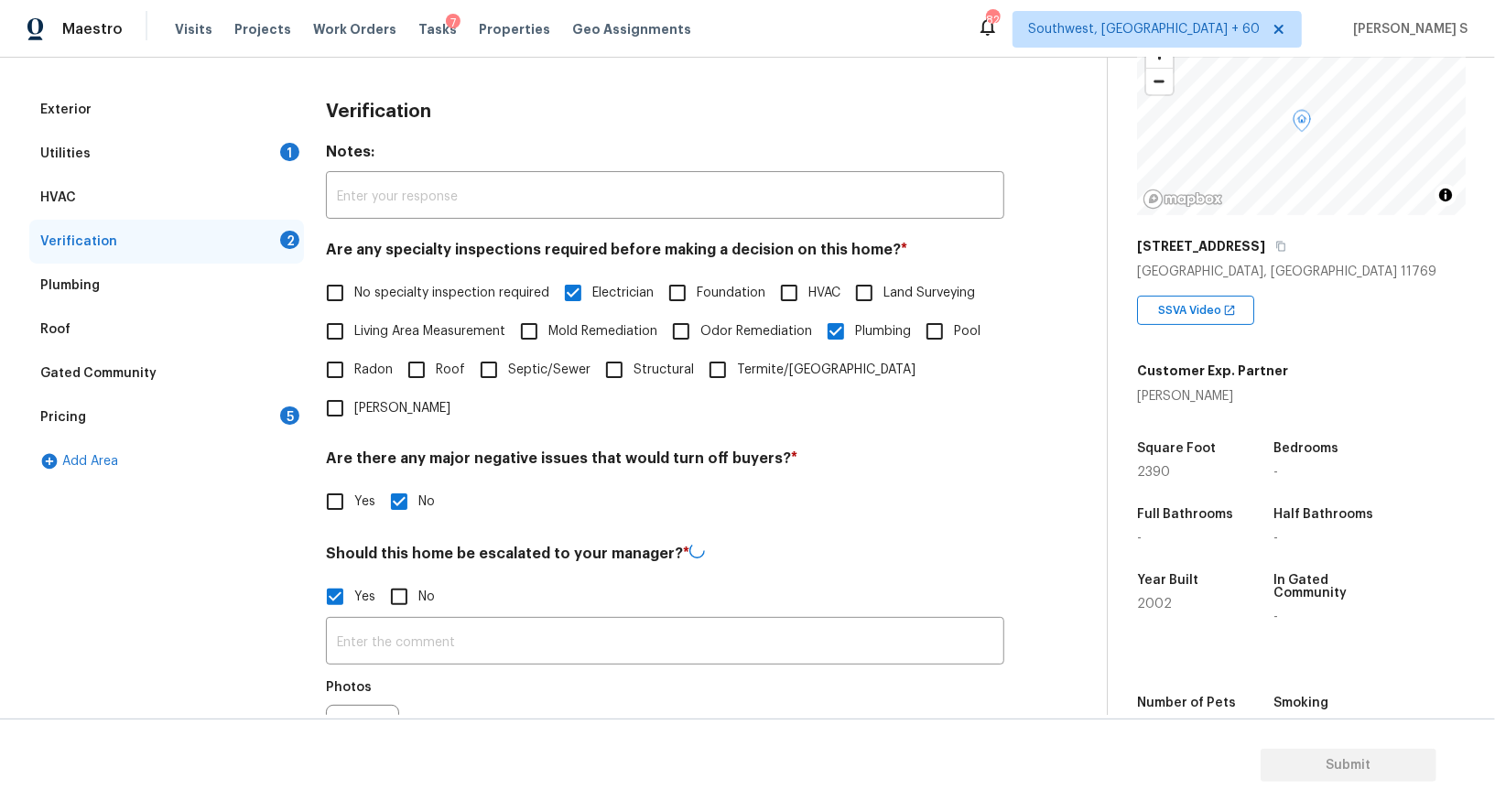
scroll to position [407, 0]
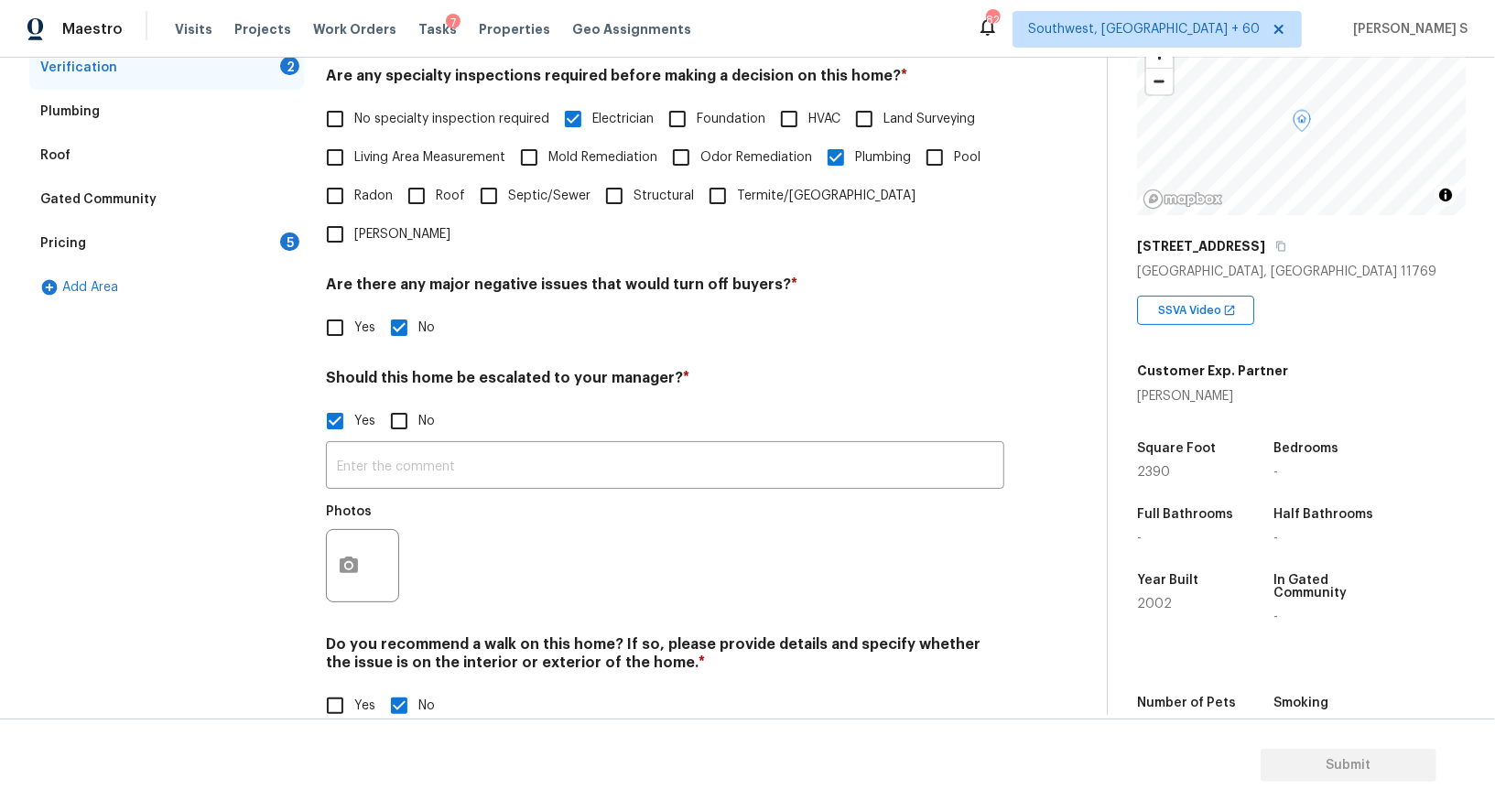
click at [331, 642] on div "Do you recommend a walk on this home? If so, please provide details and specify…" at bounding box center [665, 681] width 679 height 90
click at [336, 687] on input "Yes" at bounding box center [335, 706] width 38 height 38
checkbox input "true"
checkbox input "false"
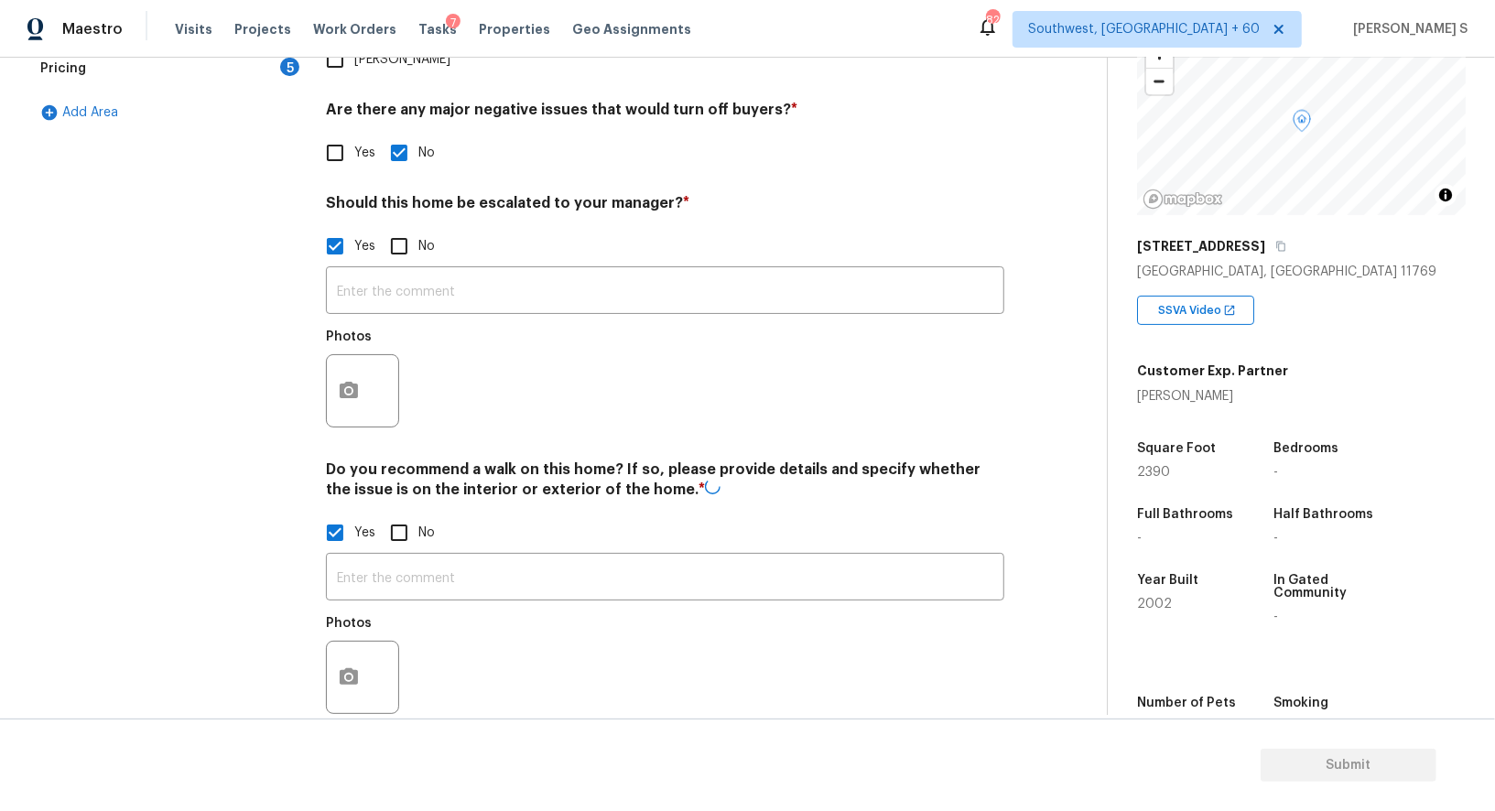
scroll to position [581, 0]
click at [412, 557] on input "text" at bounding box center [665, 578] width 679 height 43
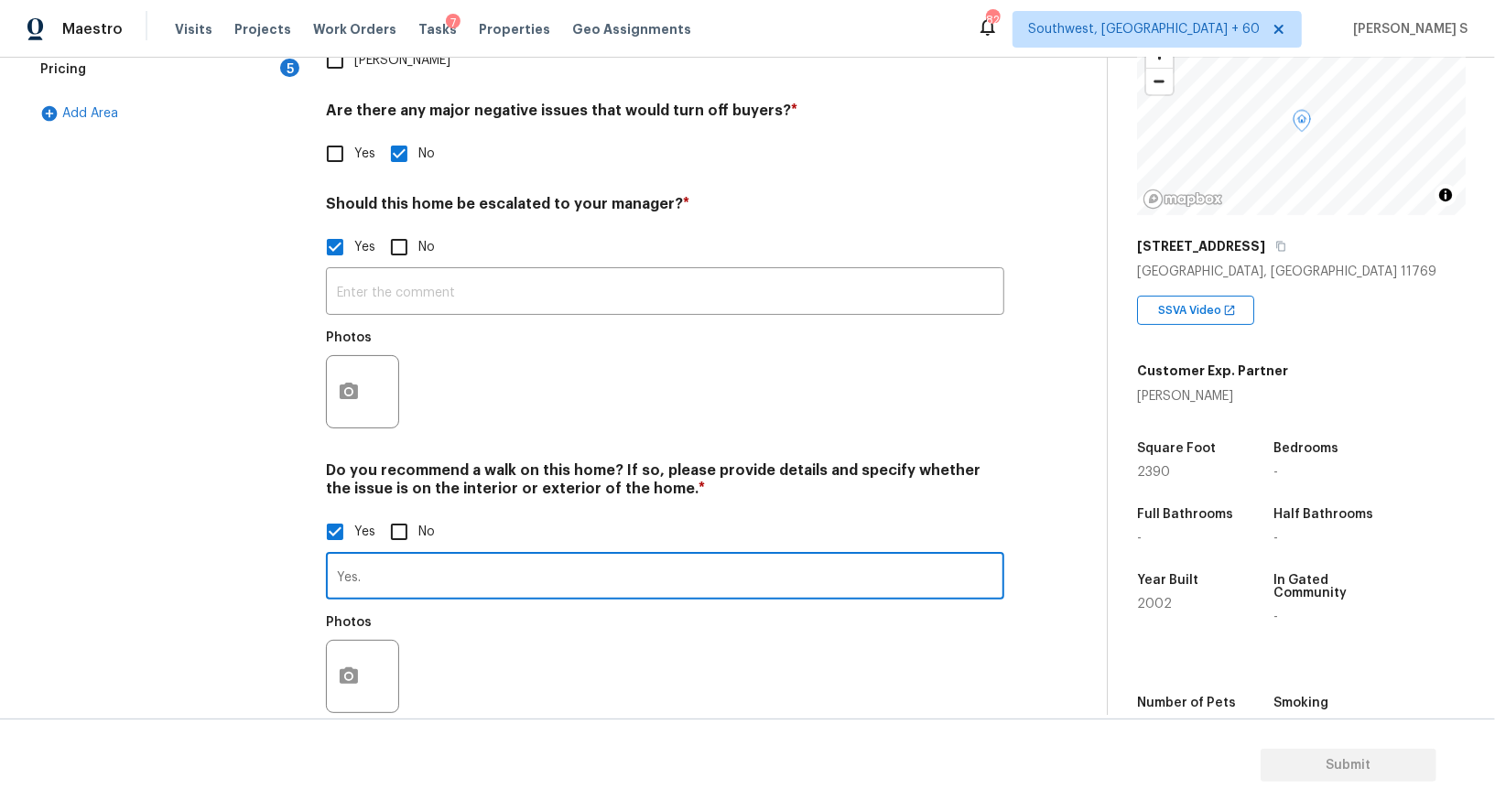
type input "Yes."
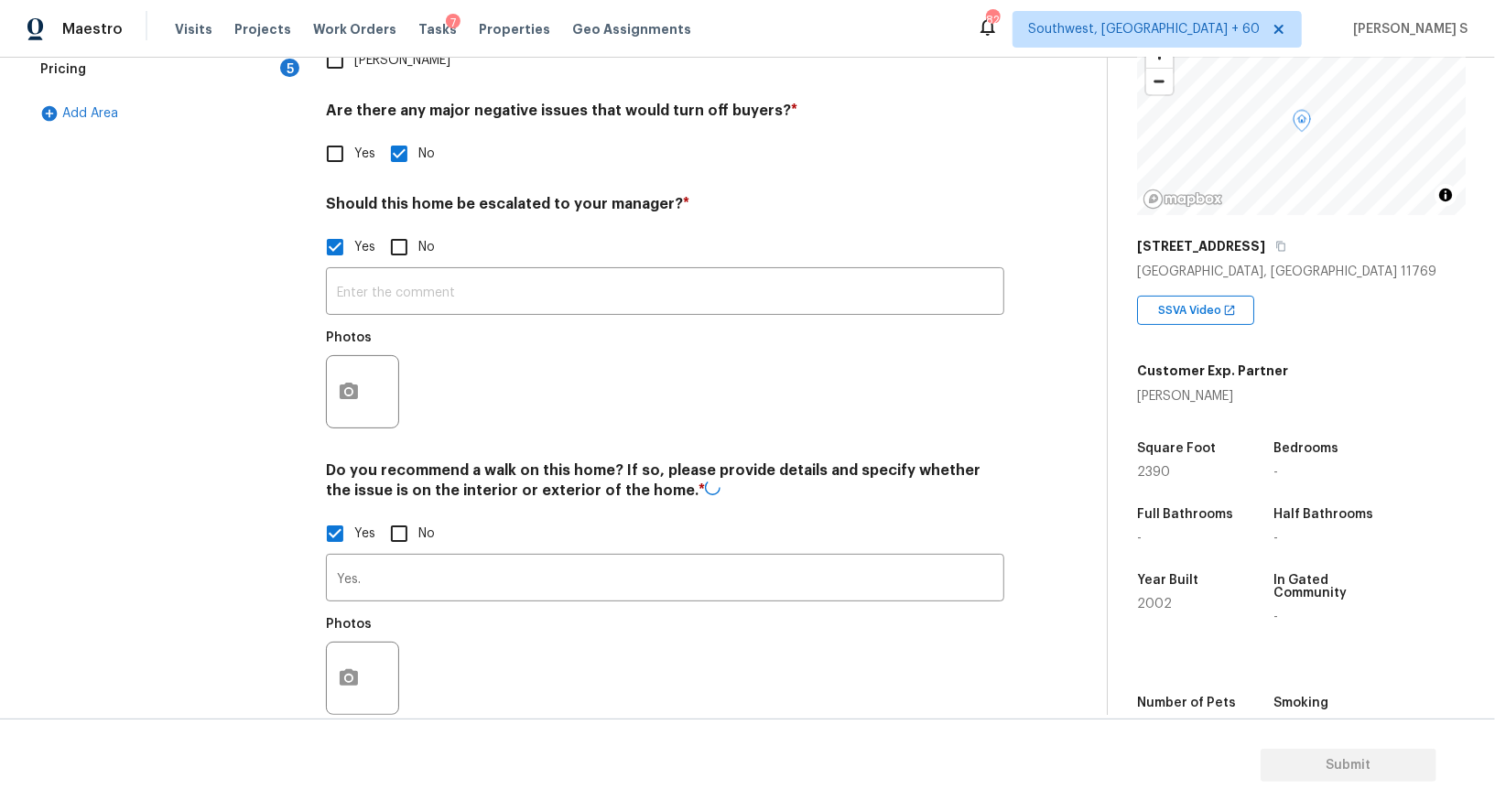
click at [361, 618] on figure "Photos" at bounding box center [364, 666] width 77 height 97
click at [361, 641] on button "button" at bounding box center [349, 676] width 44 height 71
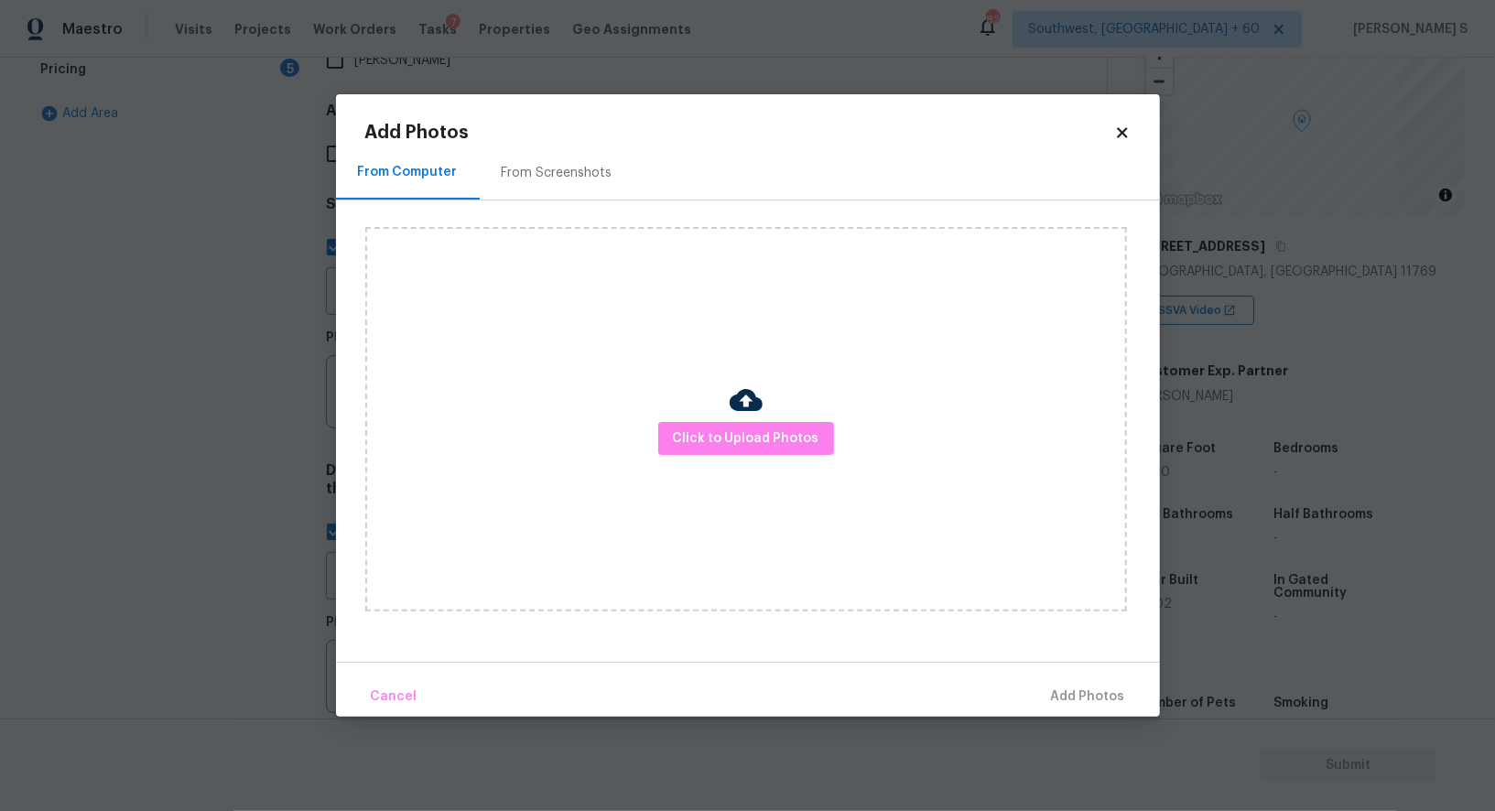
click at [501, 182] on div "From Screenshots" at bounding box center [557, 173] width 155 height 54
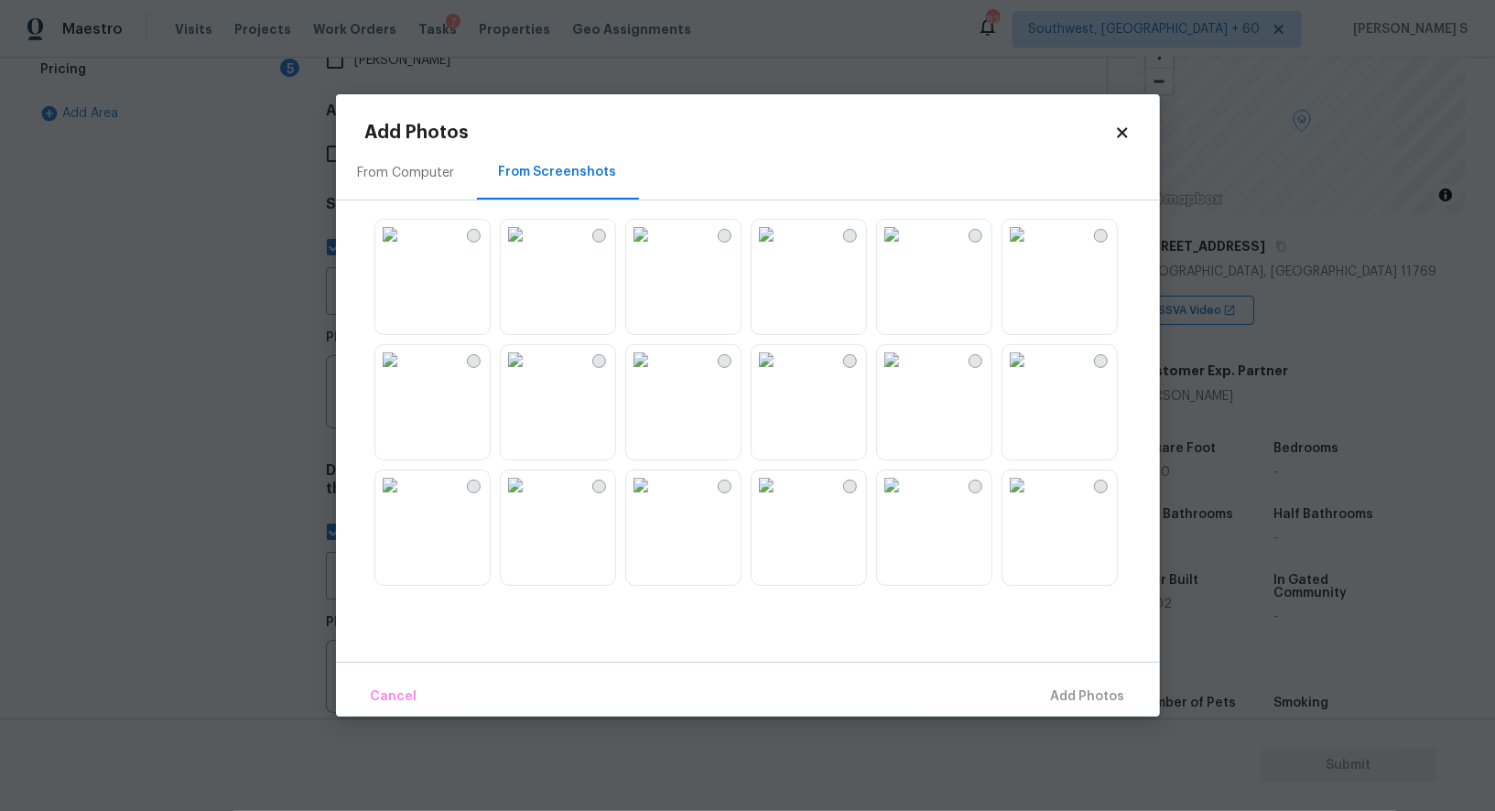
click at [656, 249] on img at bounding box center [640, 234] width 29 height 29
click at [656, 375] on img at bounding box center [640, 359] width 29 height 29
click at [620, 391] on div at bounding box center [762, 402] width 795 height 385
click at [530, 249] on img at bounding box center [515, 234] width 29 height 29
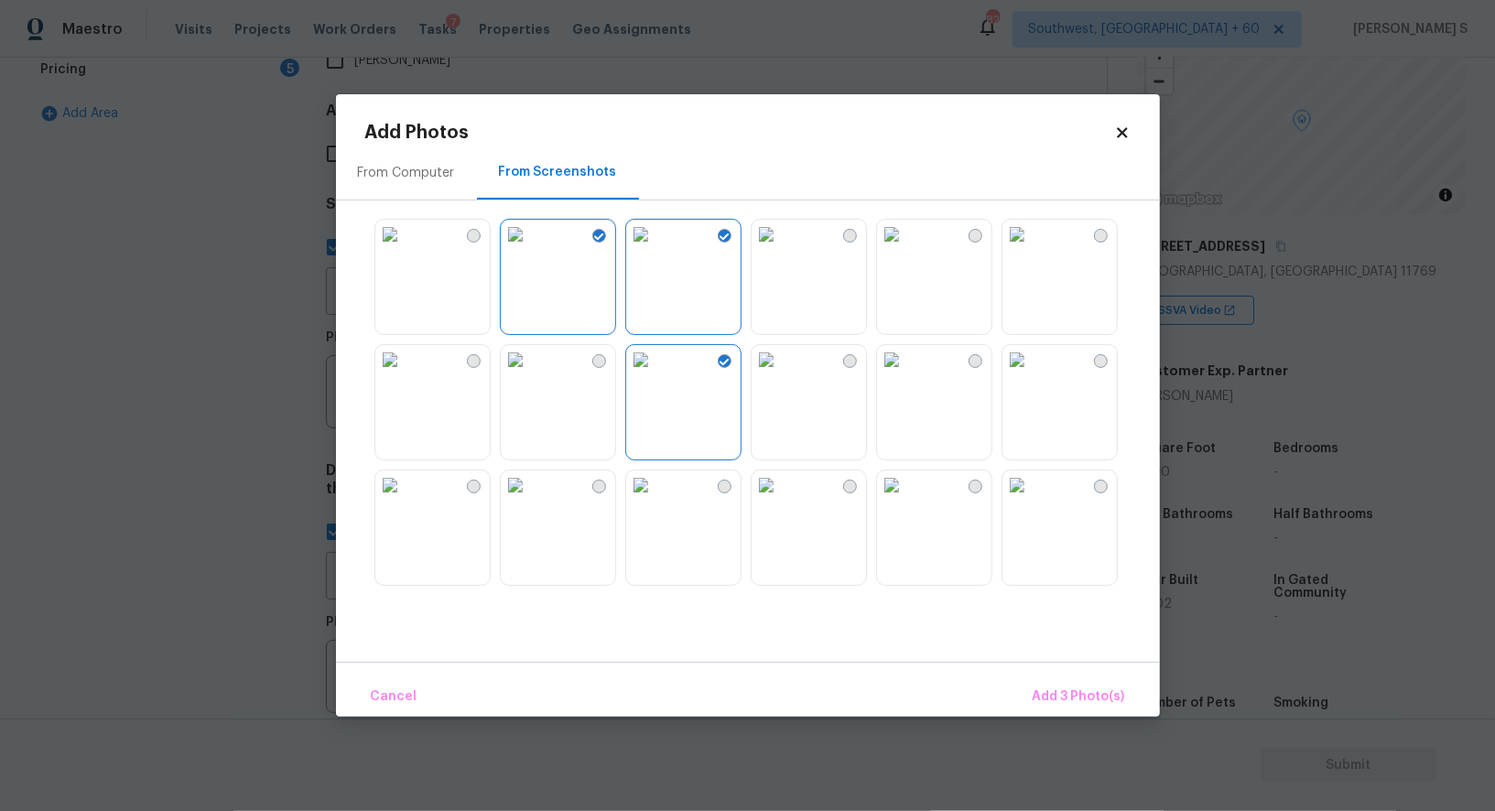
click at [405, 249] on img at bounding box center [389, 234] width 29 height 29
click at [405, 375] on img at bounding box center [389, 359] width 29 height 29
drag, startPoint x: 526, startPoint y: 523, endPoint x: 672, endPoint y: 520, distance: 146.5
click at [526, 500] on img at bounding box center [515, 485] width 29 height 29
click at [656, 500] on img at bounding box center [640, 485] width 29 height 29
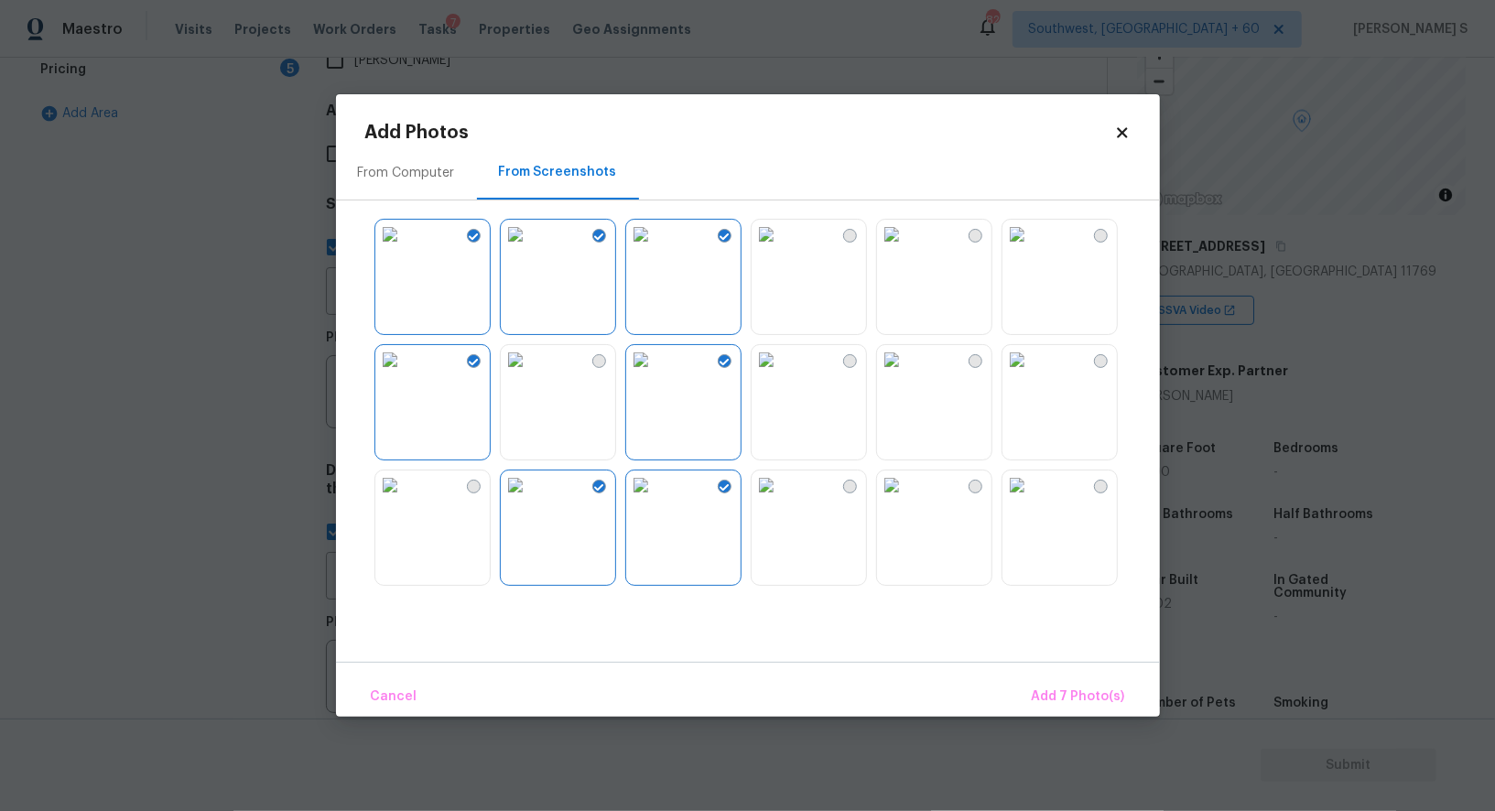
click at [781, 500] on img at bounding box center [766, 485] width 29 height 29
click at [907, 500] on img at bounding box center [891, 485] width 29 height 29
click at [1021, 500] on img at bounding box center [1017, 485] width 29 height 29
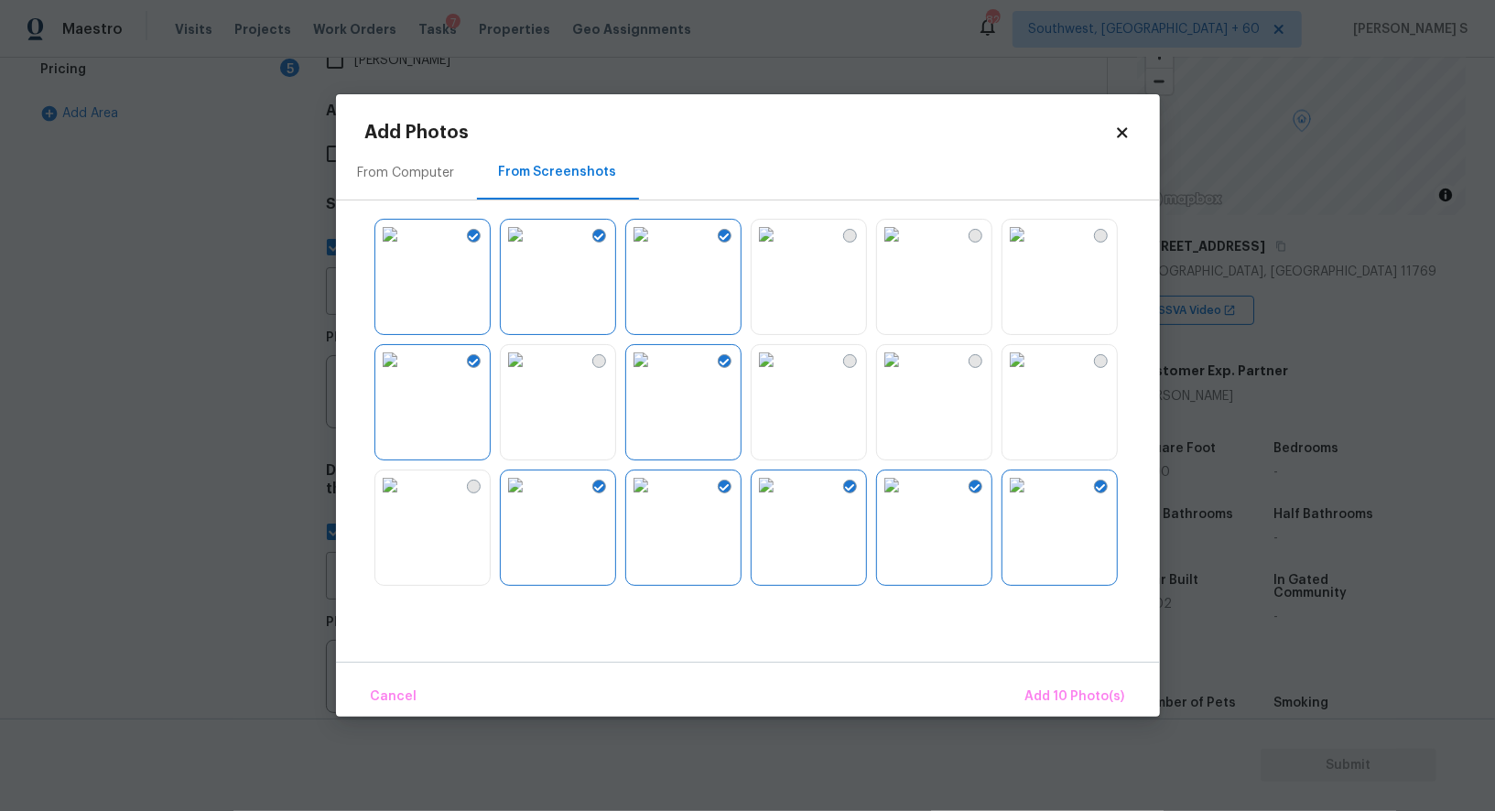
click at [1021, 375] on img at bounding box center [1017, 359] width 29 height 29
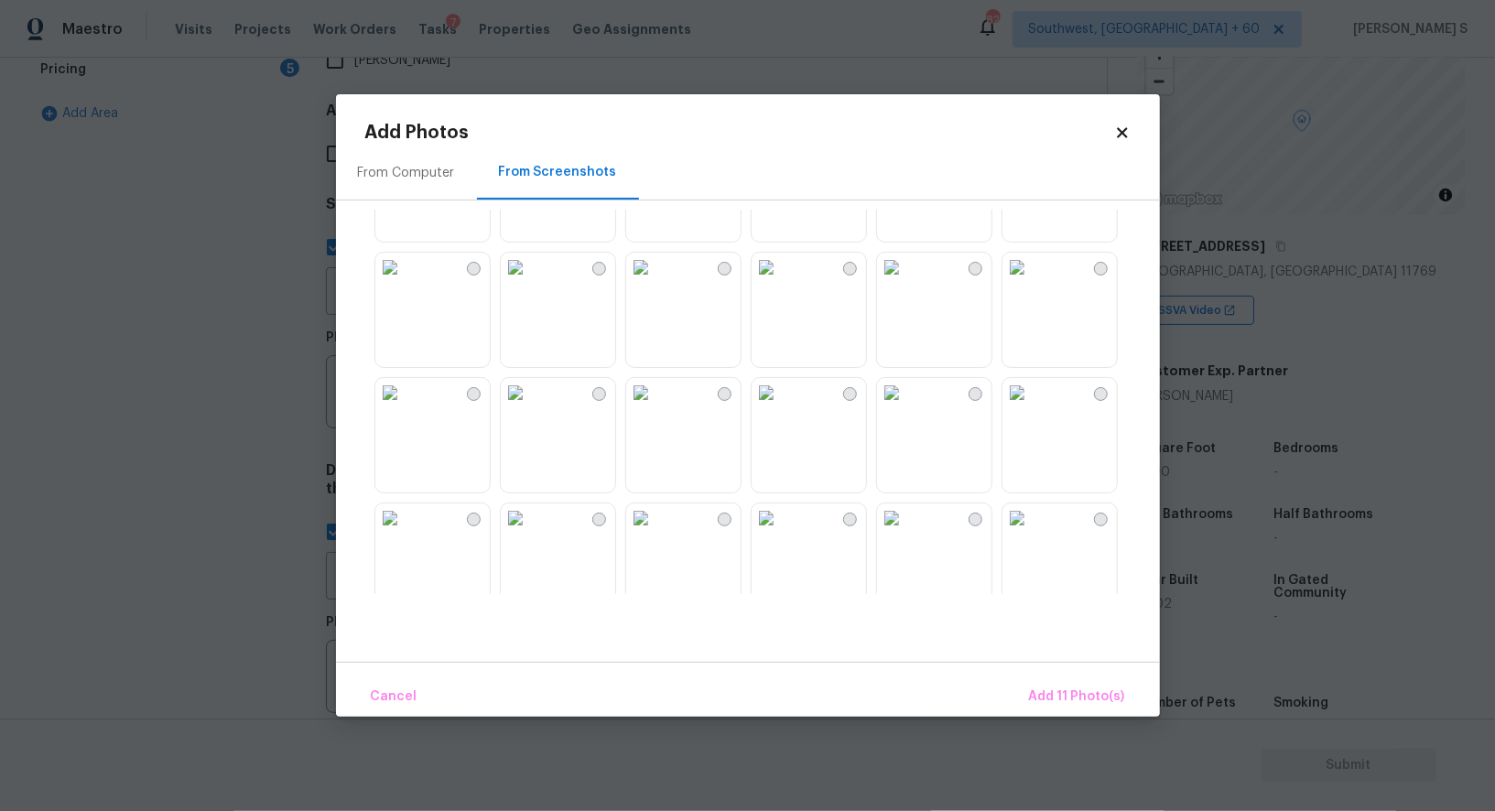
scroll to position [910, 0]
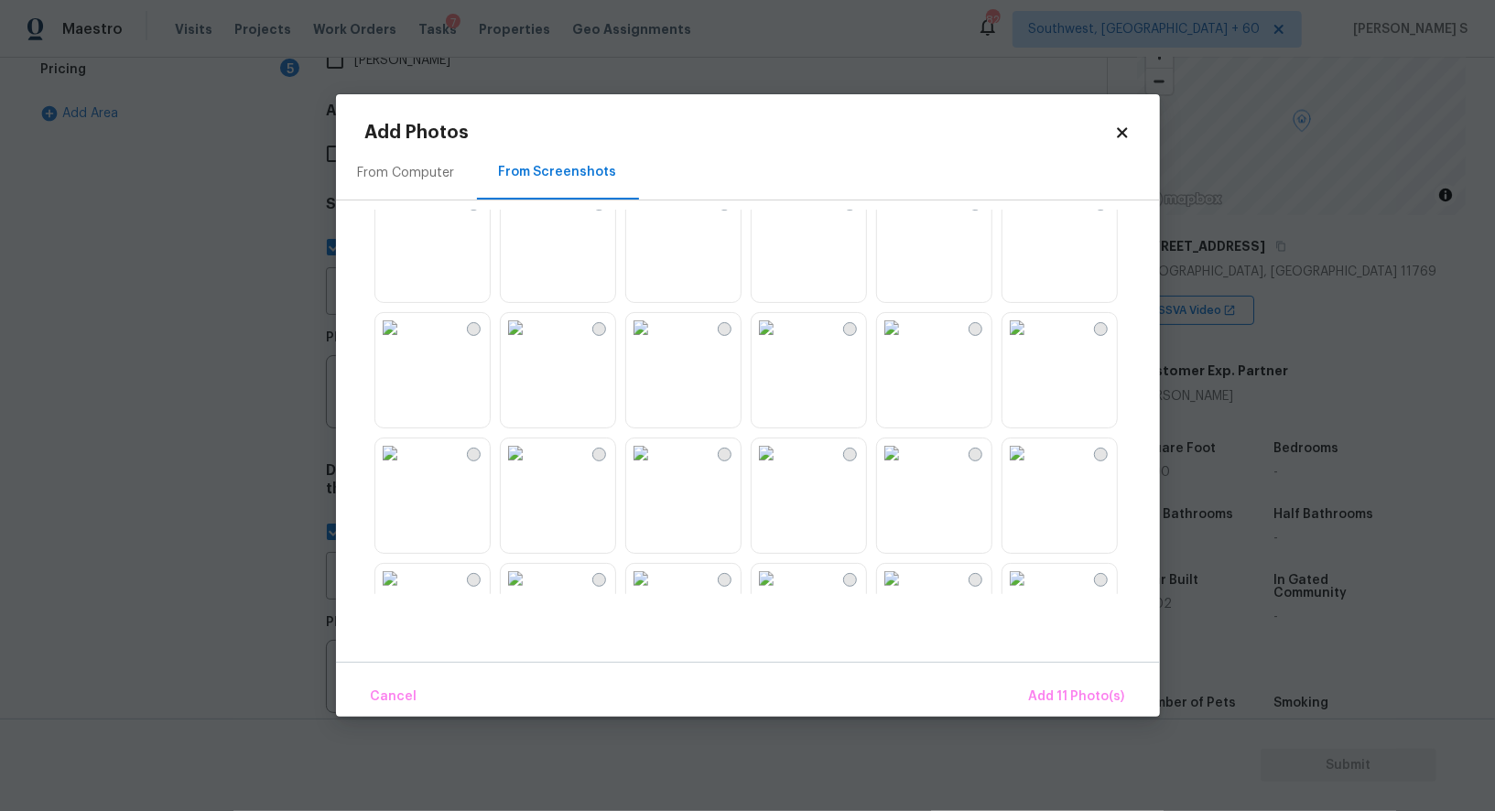
click at [656, 336] on img at bounding box center [640, 327] width 29 height 29
click at [530, 342] on img at bounding box center [515, 327] width 29 height 29
click at [601, 448] on div at bounding box center [599, 455] width 14 height 14
click at [656, 460] on img at bounding box center [640, 453] width 29 height 29
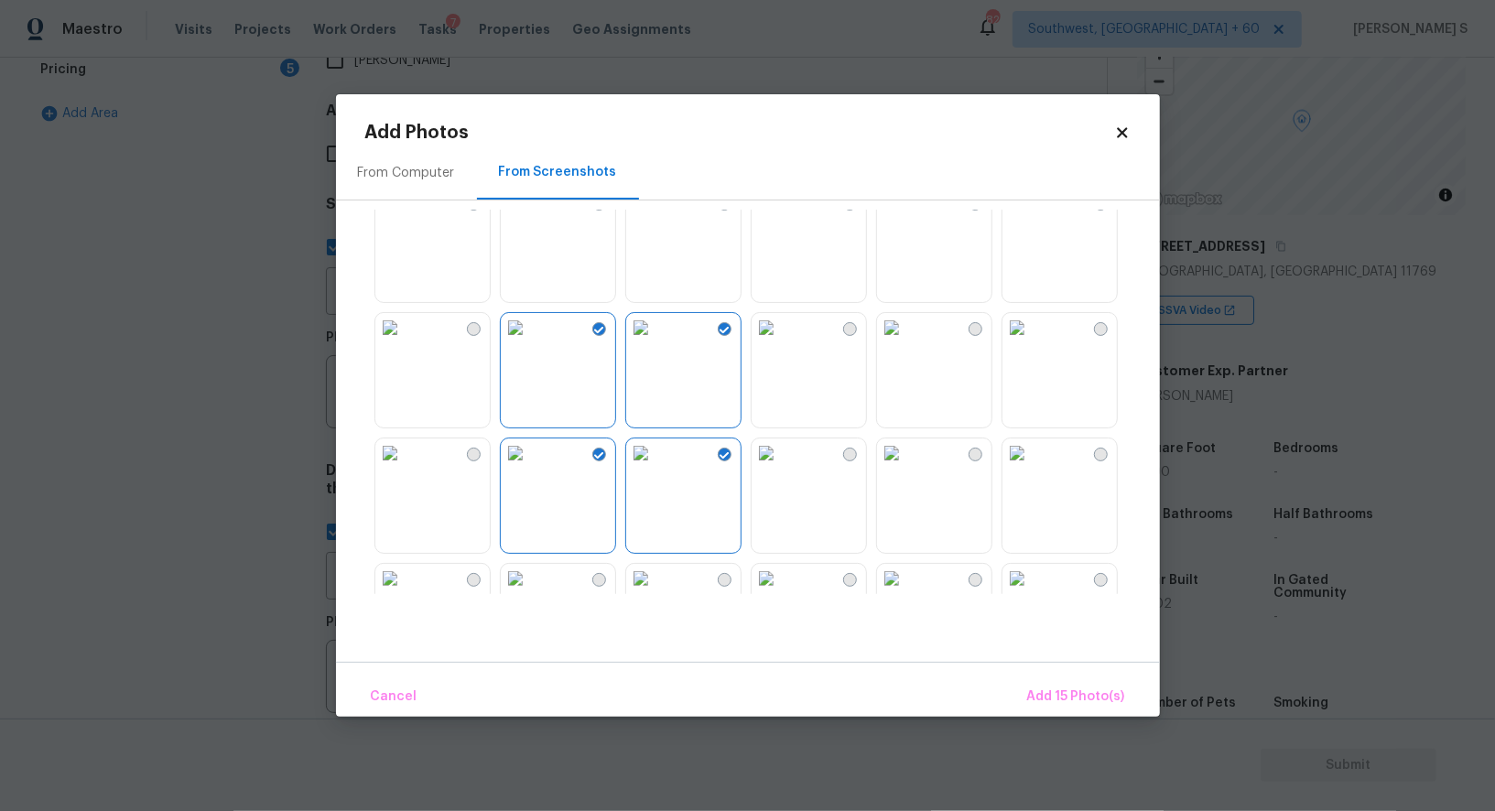
click at [781, 460] on img at bounding box center [766, 453] width 29 height 29
click at [875, 451] on div at bounding box center [762, 402] width 795 height 385
click at [902, 342] on img at bounding box center [891, 327] width 29 height 29
click at [907, 457] on img at bounding box center [891, 453] width 29 height 29
click at [1032, 468] on img at bounding box center [1017, 453] width 29 height 29
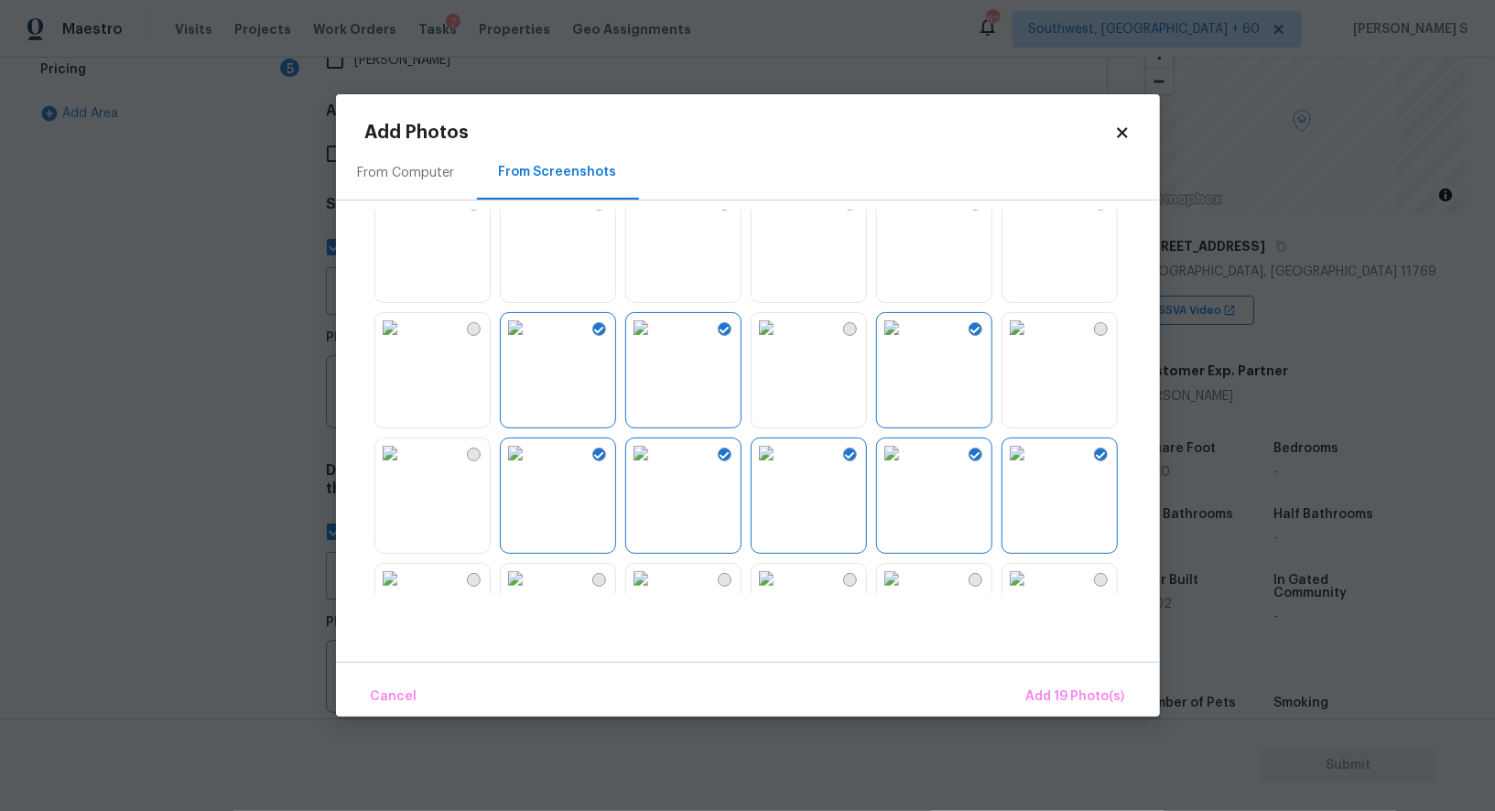
click at [1032, 331] on img at bounding box center [1017, 327] width 29 height 29
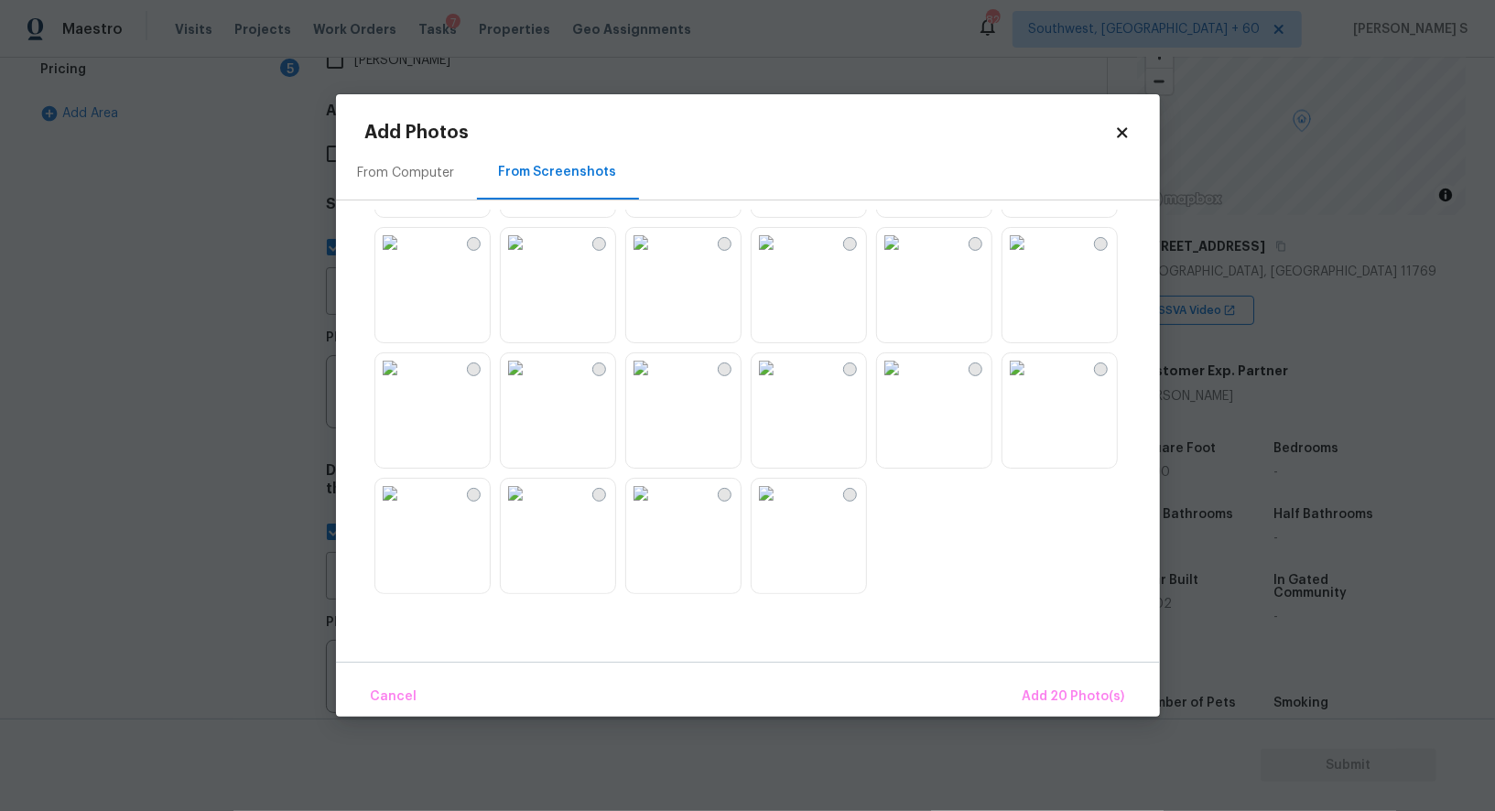
click at [781, 383] on img at bounding box center [766, 367] width 29 height 29
click at [781, 500] on img at bounding box center [766, 493] width 29 height 29
click at [656, 508] on img at bounding box center [640, 493] width 29 height 29
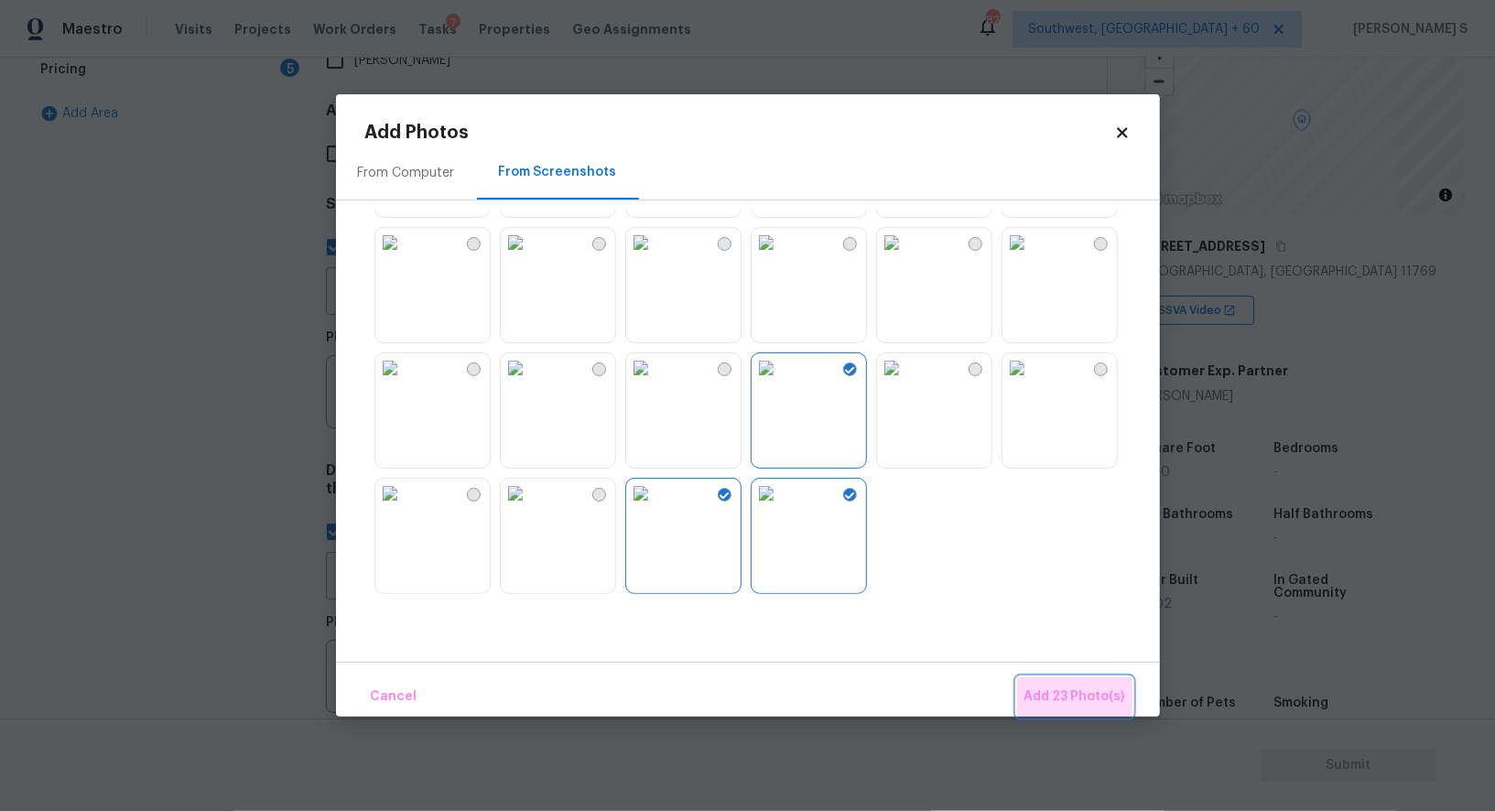
click at [1110, 710] on button "Add 23 Photo(s)" at bounding box center [1074, 697] width 115 height 39
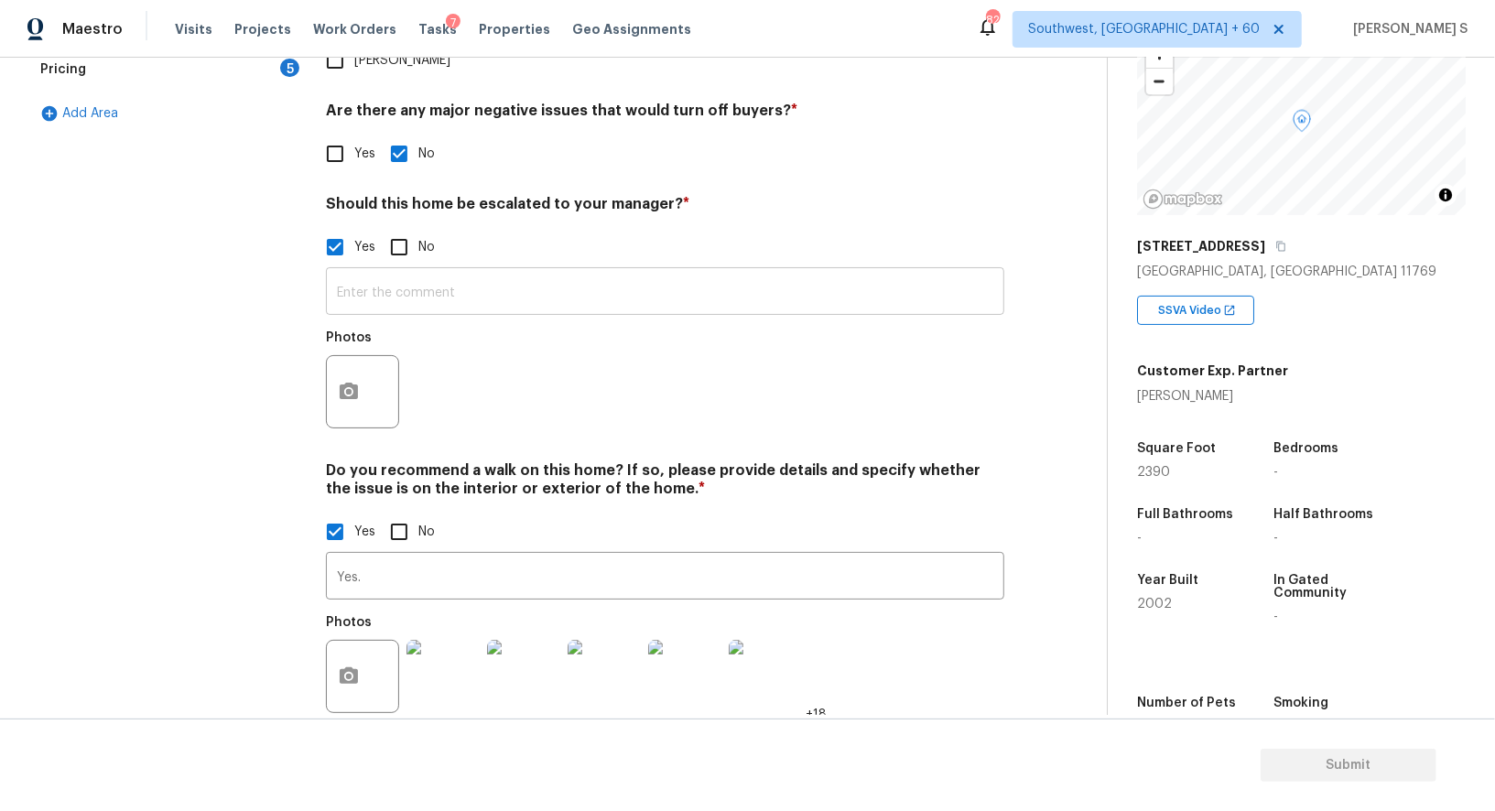
click at [449, 272] on input "text" at bounding box center [665, 293] width 679 height 43
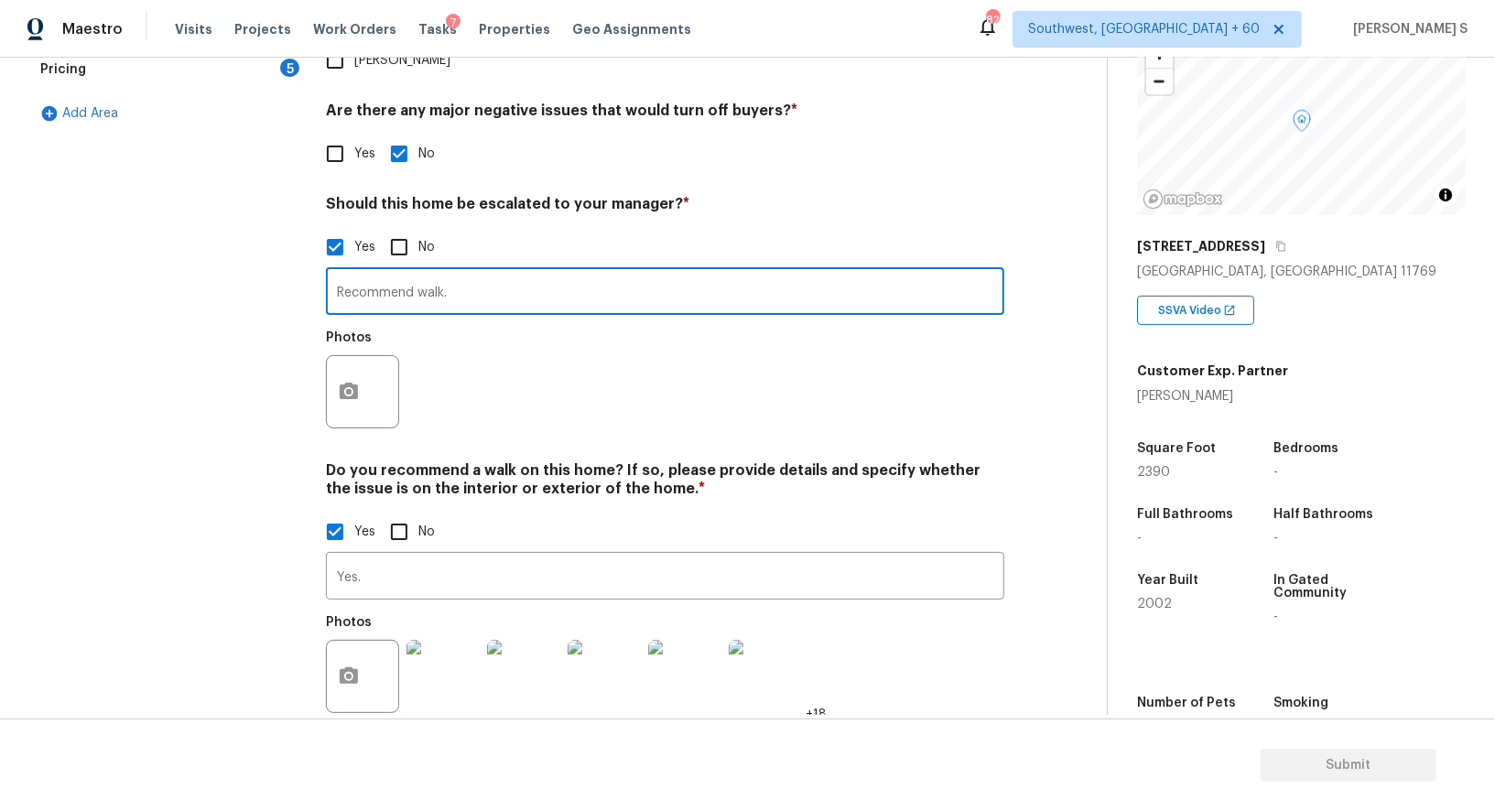
paste input "Home is under construction. Homeowner purchased home in 2017 after it was vacan…"
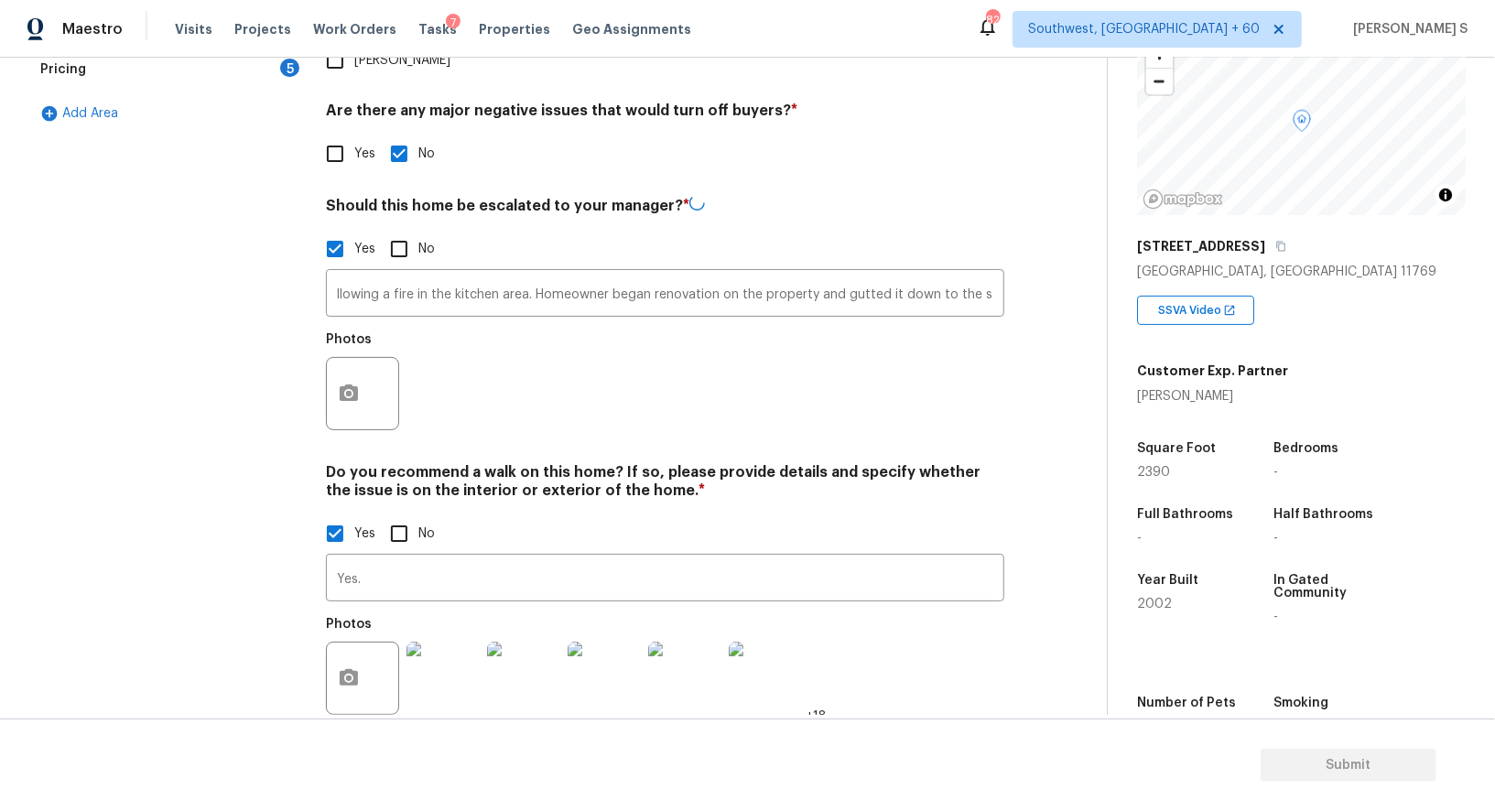
click at [370, 357] on div at bounding box center [362, 393] width 73 height 73
click at [365, 356] on button "button" at bounding box center [349, 391] width 44 height 71
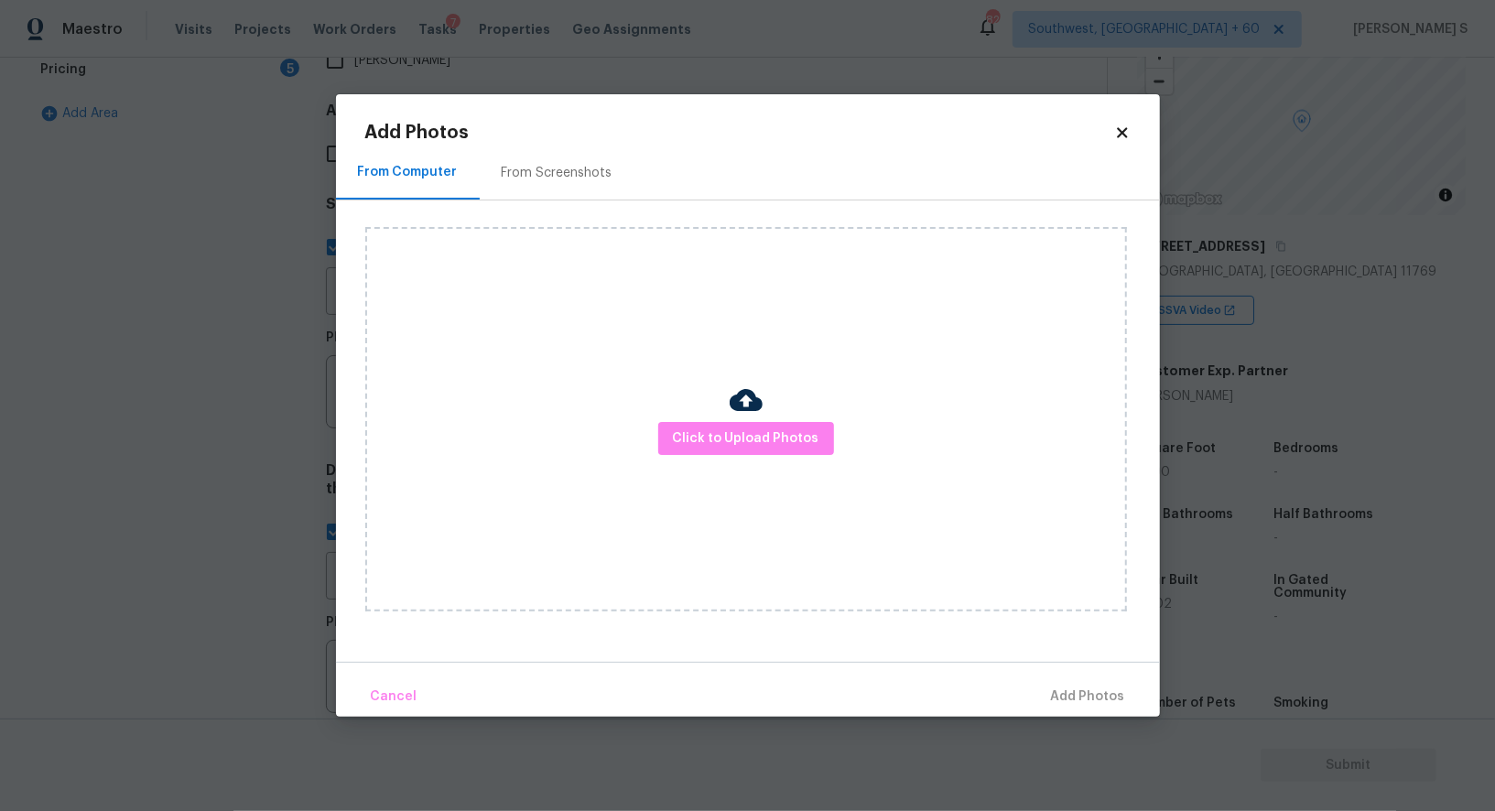
click at [567, 168] on div "From Screenshots" at bounding box center [557, 173] width 111 height 18
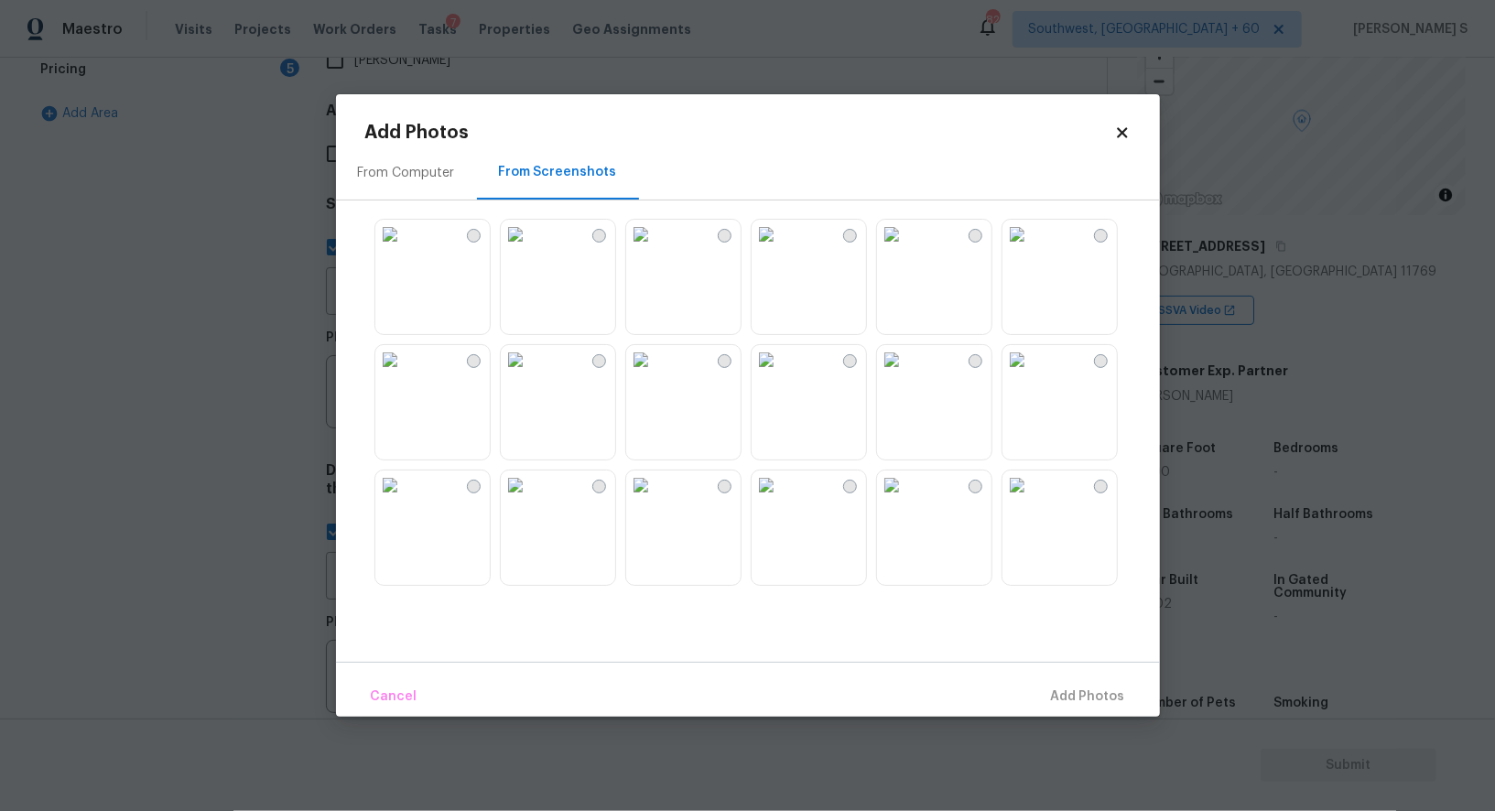
click at [765, 239] on img at bounding box center [766, 234] width 29 height 29
click at [656, 239] on img at bounding box center [640, 234] width 29 height 29
click at [530, 245] on img at bounding box center [515, 234] width 29 height 29
click at [495, 249] on div at bounding box center [762, 402] width 795 height 385
click at [405, 249] on img at bounding box center [389, 234] width 29 height 29
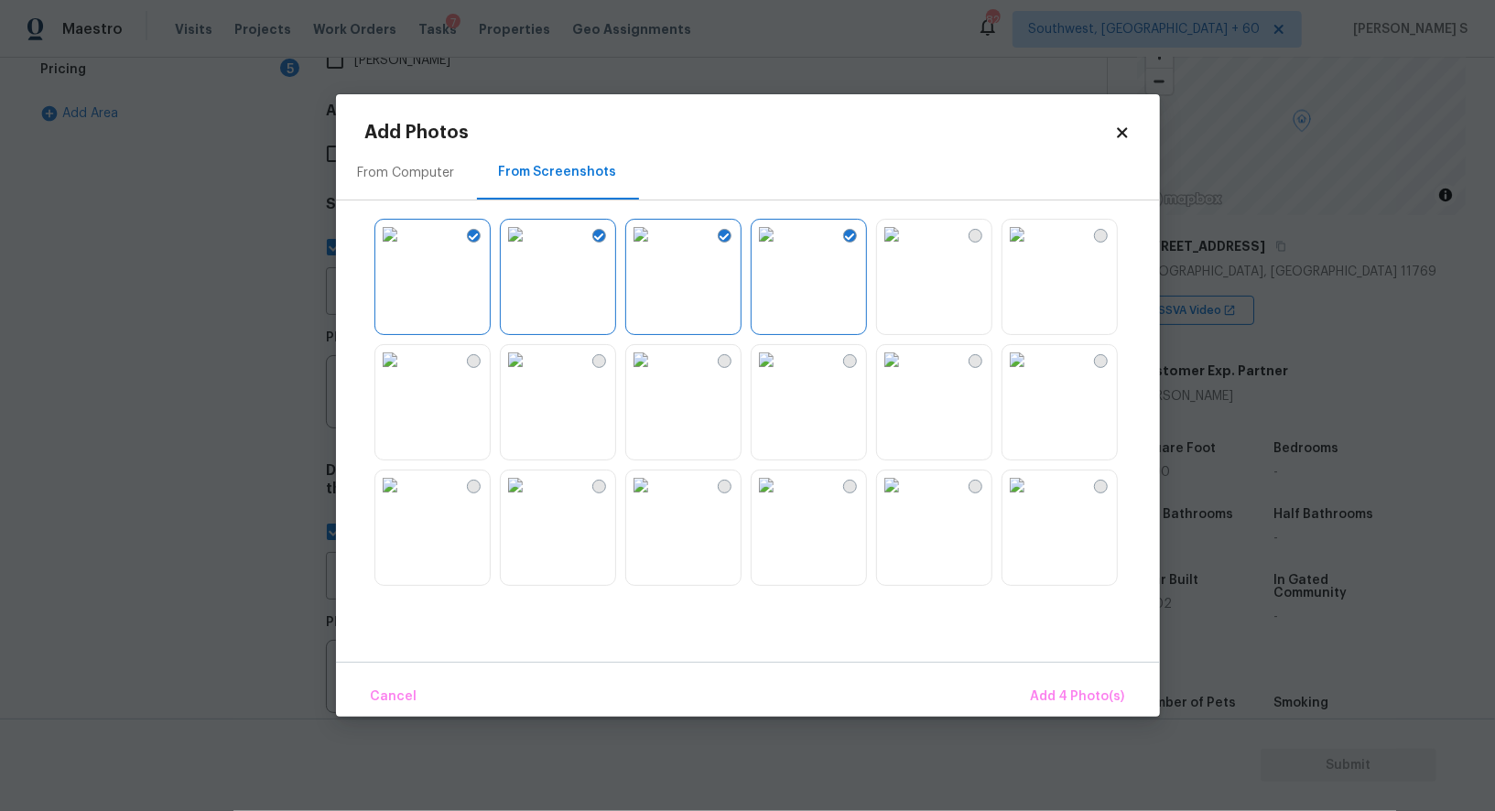
click at [405, 371] on img at bounding box center [389, 359] width 29 height 29
click at [466, 466] on div at bounding box center [762, 402] width 795 height 385
click at [530, 500] on img at bounding box center [515, 485] width 29 height 29
drag, startPoint x: 437, startPoint y: 506, endPoint x: 819, endPoint y: 507, distance: 381.9
click at [405, 500] on img at bounding box center [389, 485] width 29 height 29
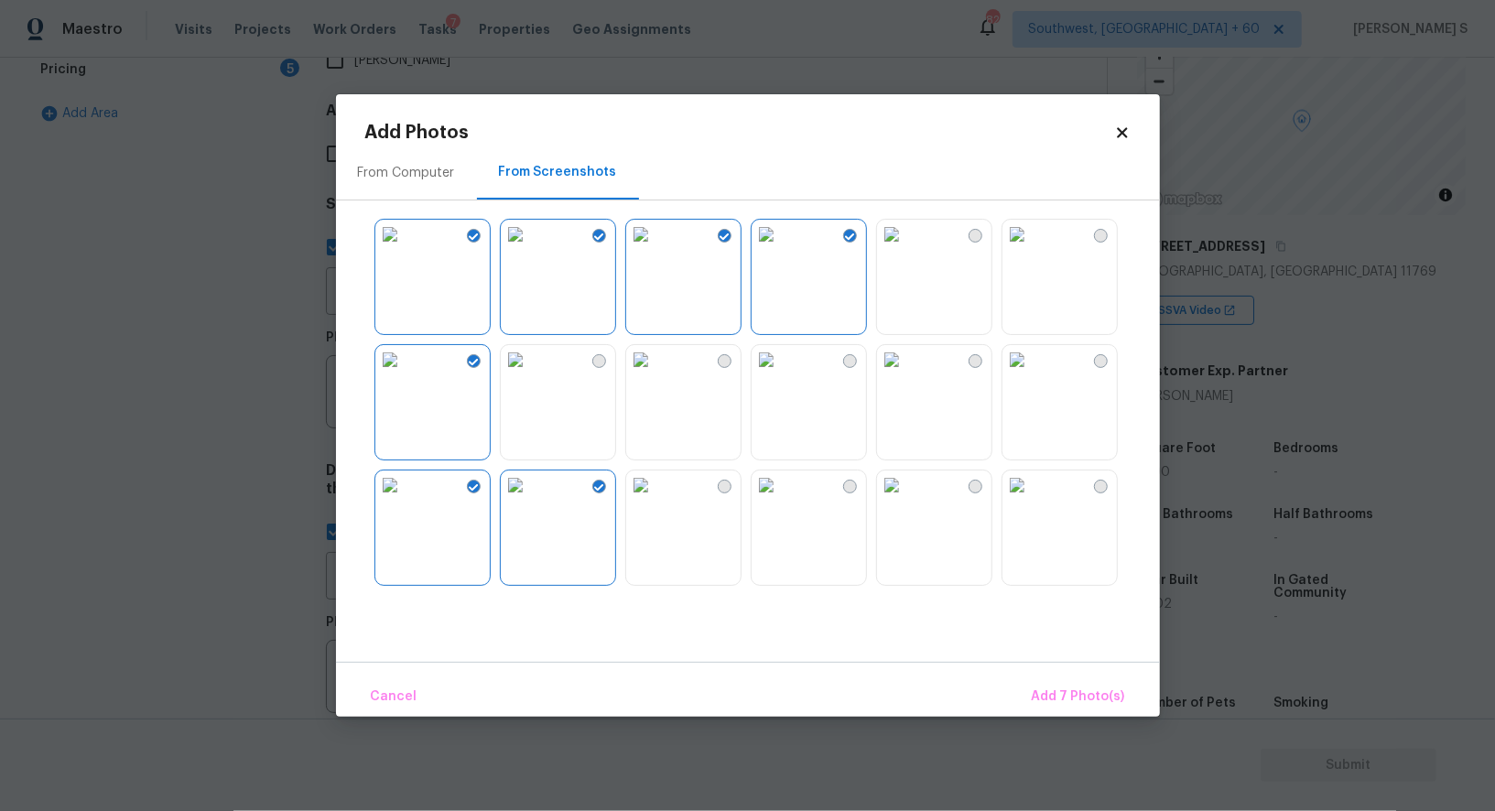
click at [656, 500] on img at bounding box center [640, 485] width 29 height 29
click at [777, 500] on img at bounding box center [766, 485] width 29 height 29
click at [781, 249] on img at bounding box center [766, 234] width 29 height 29
click at [781, 375] on img at bounding box center [766, 359] width 29 height 29
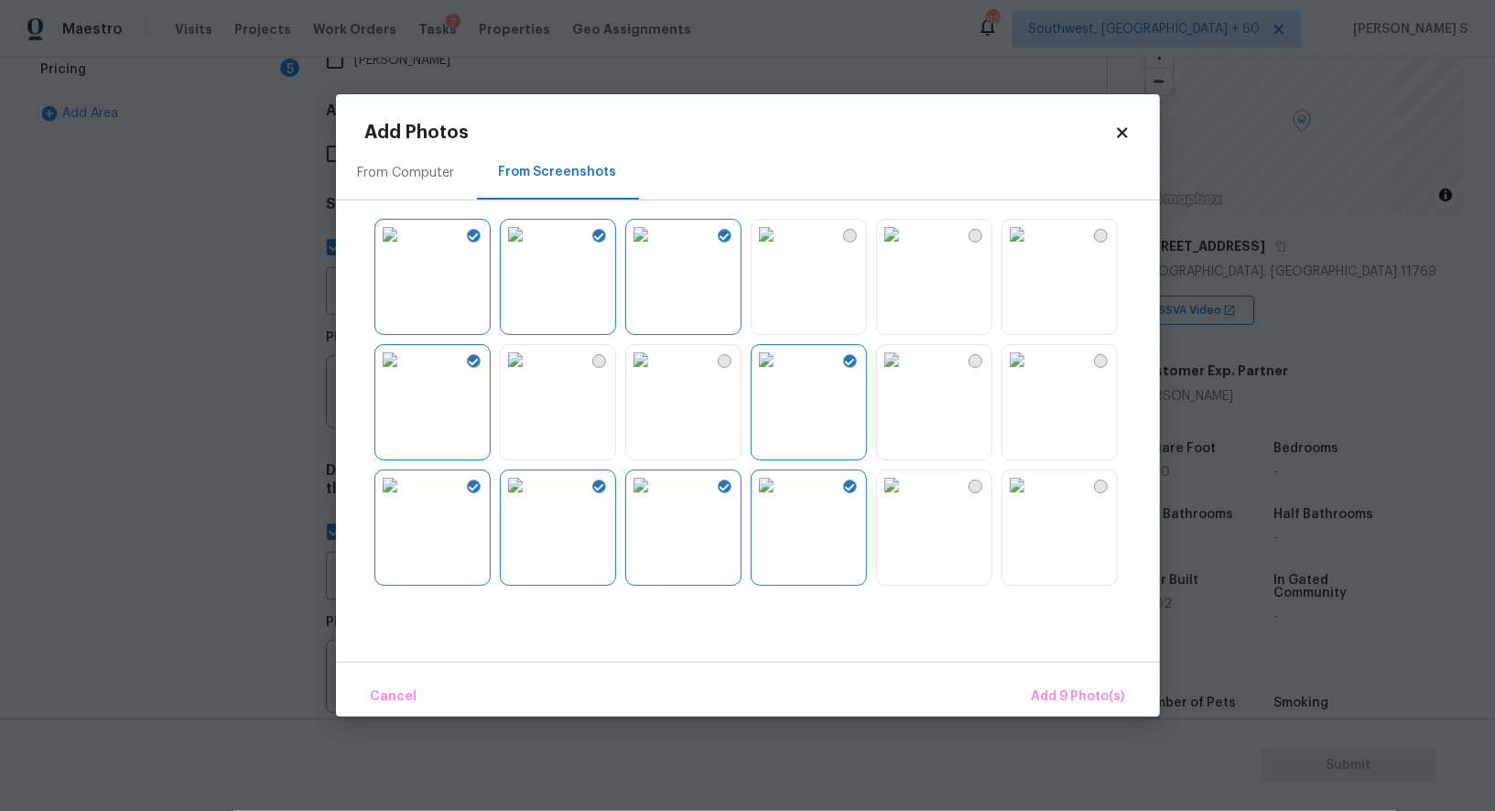
click at [907, 375] on img at bounding box center [891, 359] width 29 height 29
click at [907, 500] on img at bounding box center [891, 485] width 29 height 29
click at [1032, 500] on img at bounding box center [1017, 485] width 29 height 29
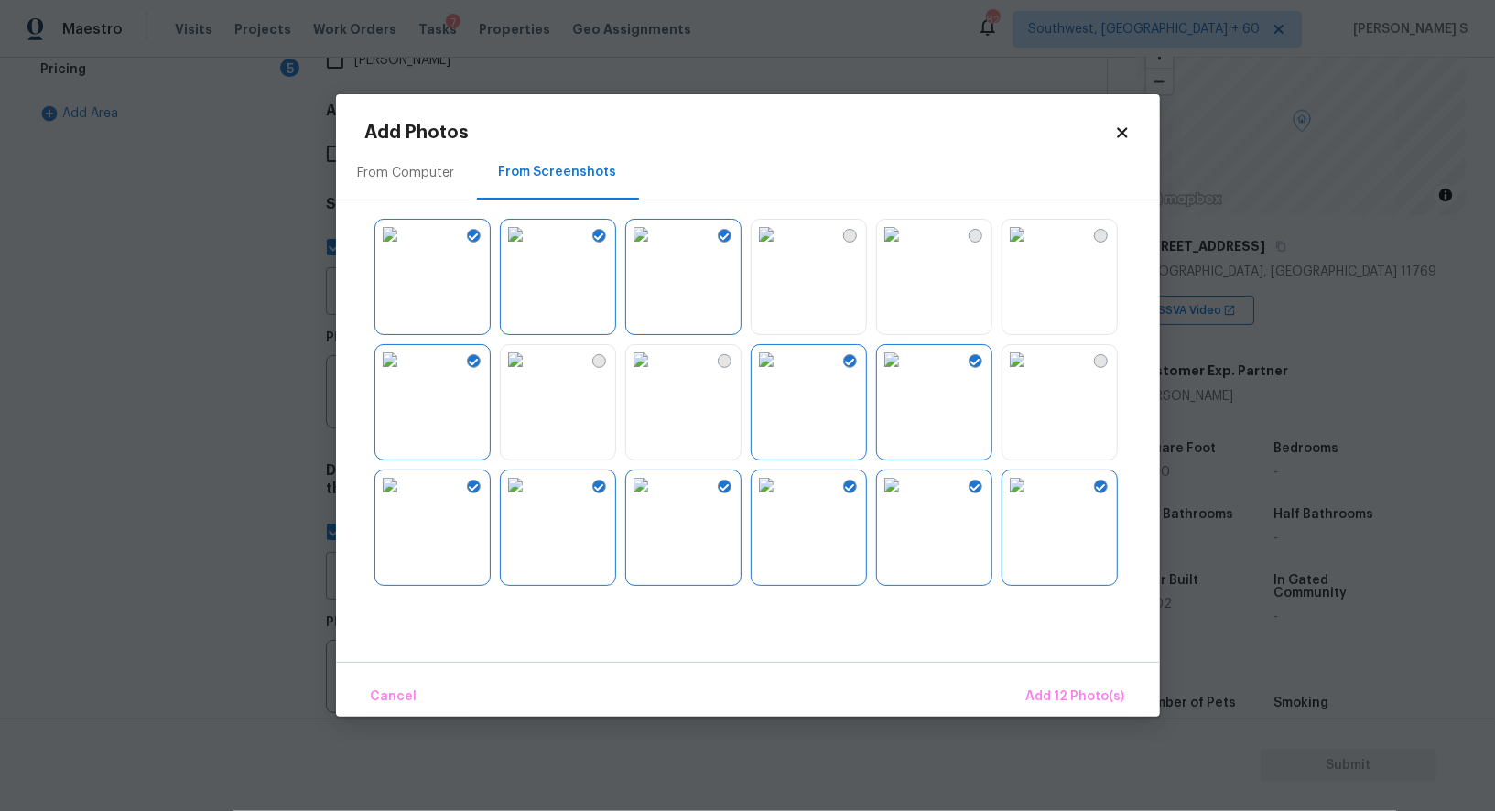
click at [1032, 375] on img at bounding box center [1017, 359] width 29 height 29
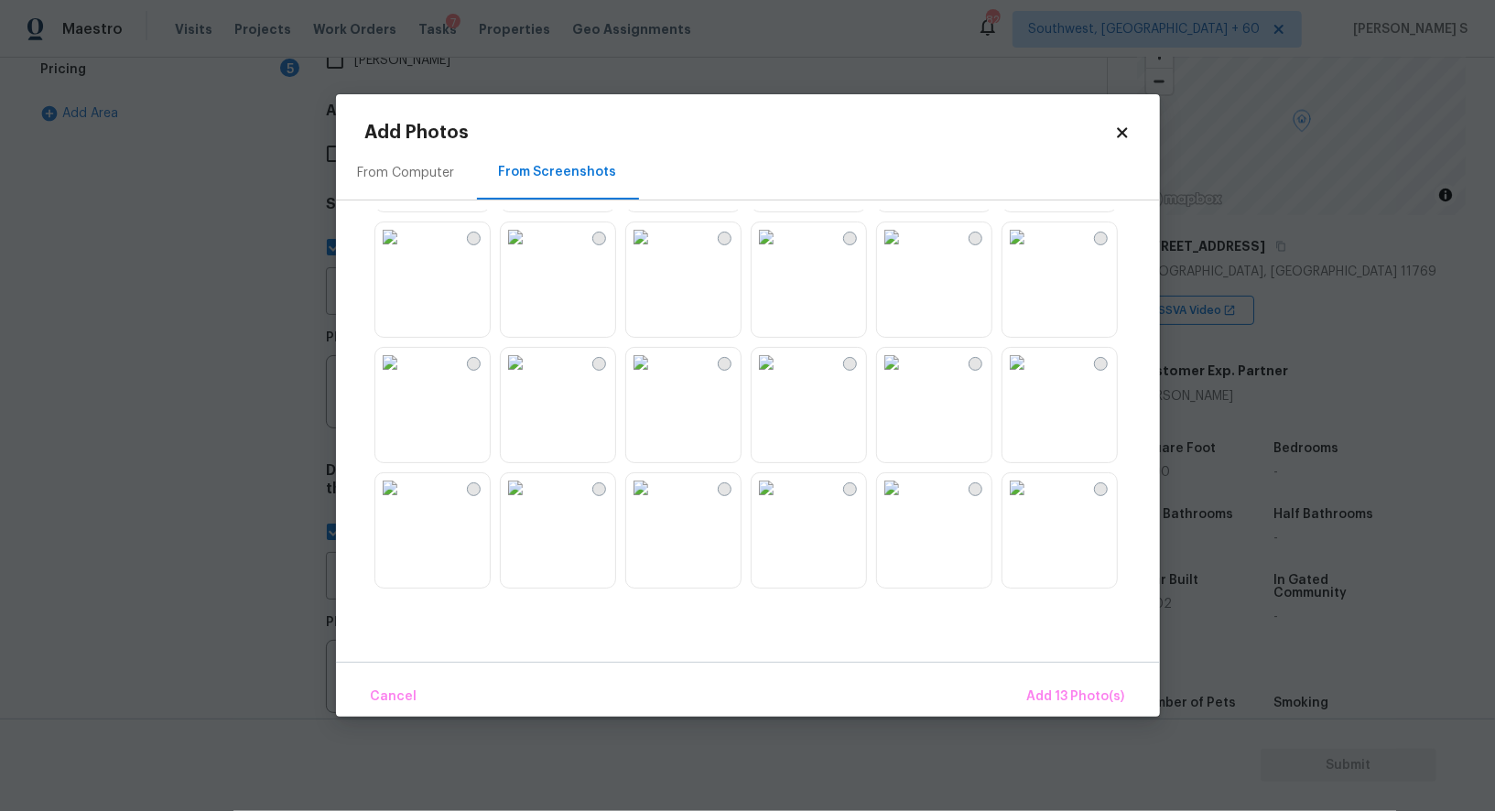
click at [1015, 252] on img at bounding box center [1017, 237] width 29 height 29
click at [907, 252] on img at bounding box center [891, 237] width 29 height 29
click at [907, 377] on img at bounding box center [891, 362] width 29 height 29
click at [781, 377] on img at bounding box center [766, 362] width 29 height 29
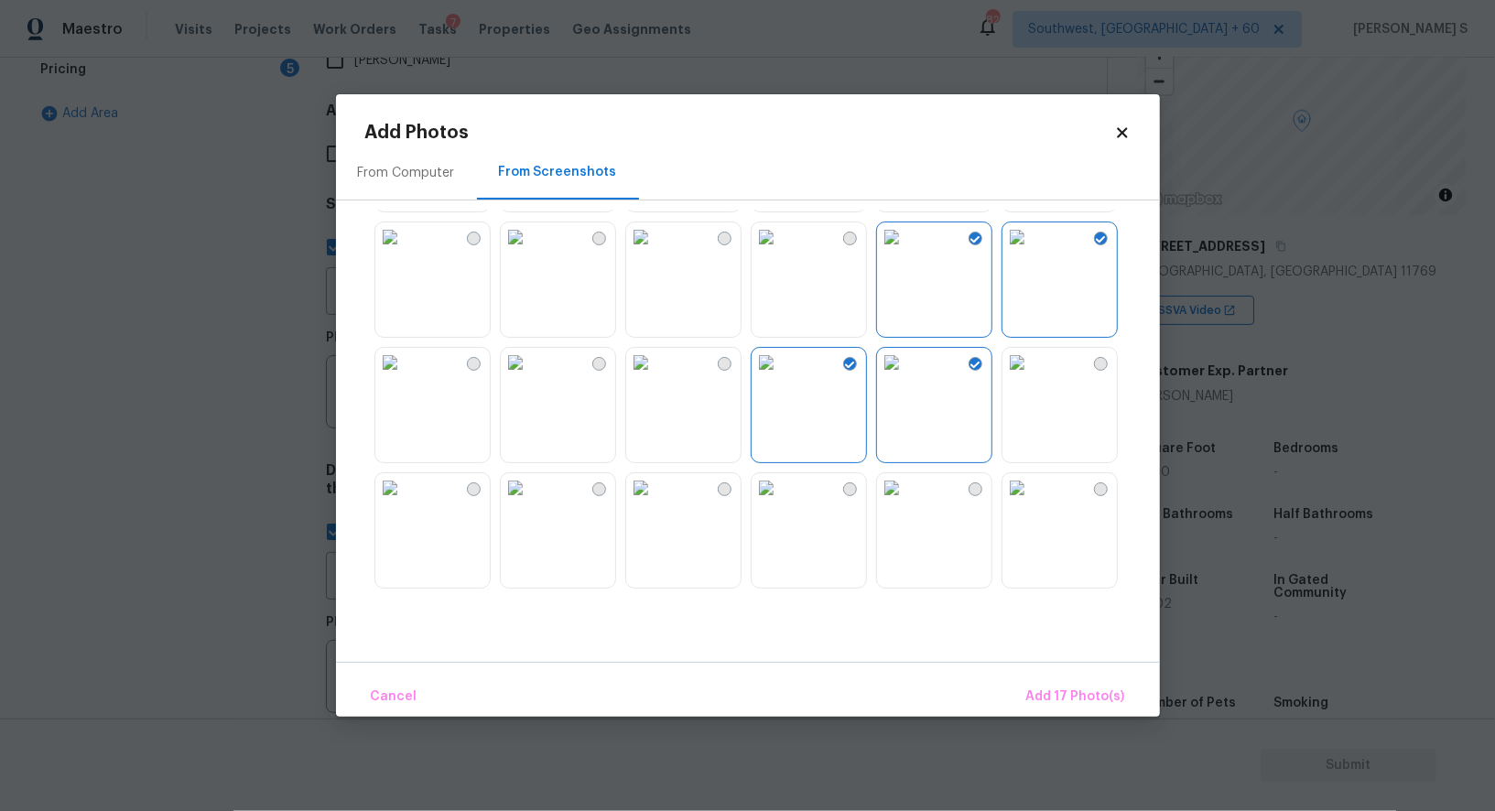
click at [656, 377] on img at bounding box center [640, 362] width 29 height 29
click at [656, 497] on img at bounding box center [640, 487] width 29 height 29
click at [781, 503] on img at bounding box center [766, 487] width 29 height 29
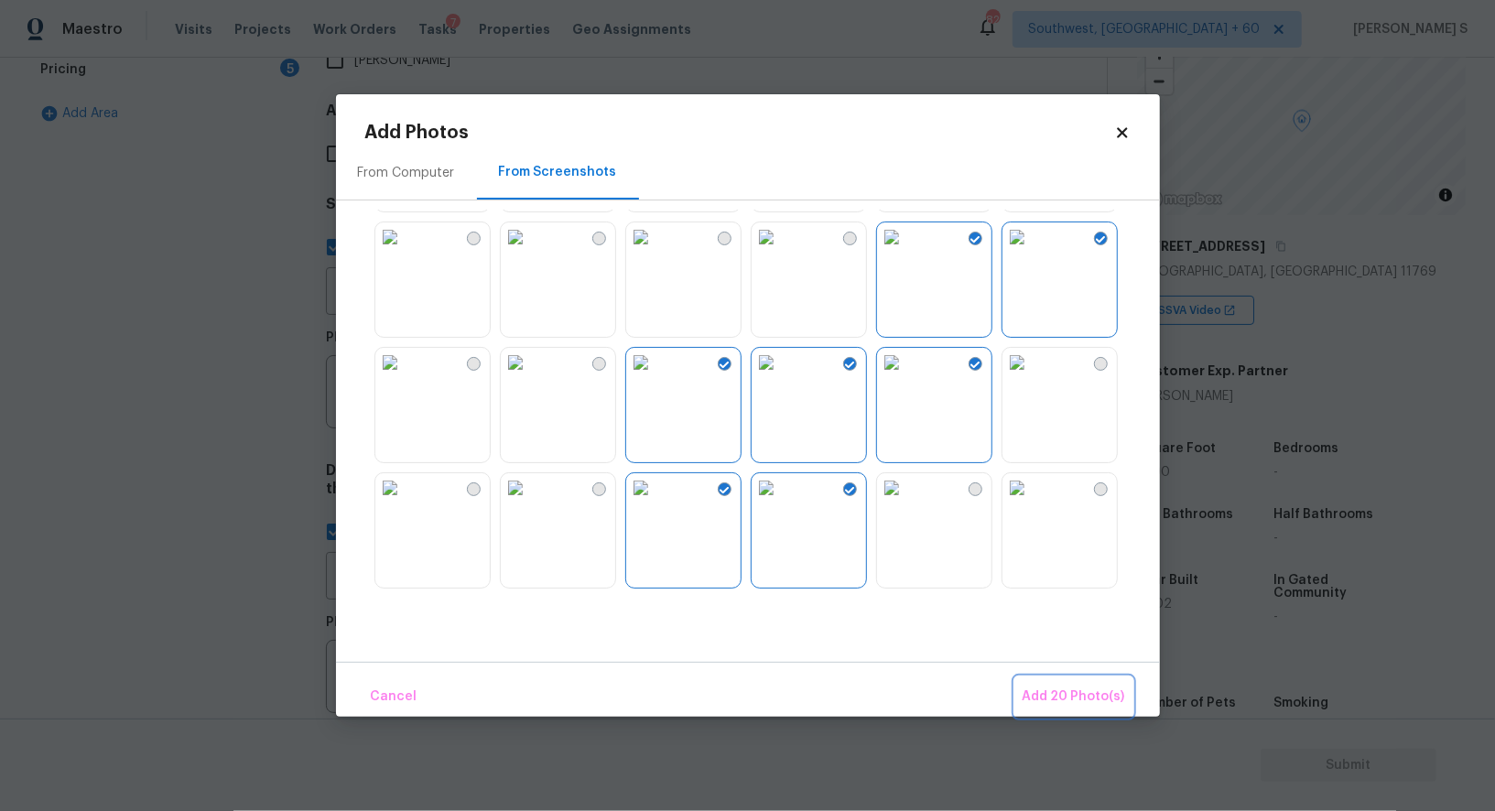
click at [1070, 679] on button "Add 20 Photo(s)" at bounding box center [1074, 697] width 117 height 39
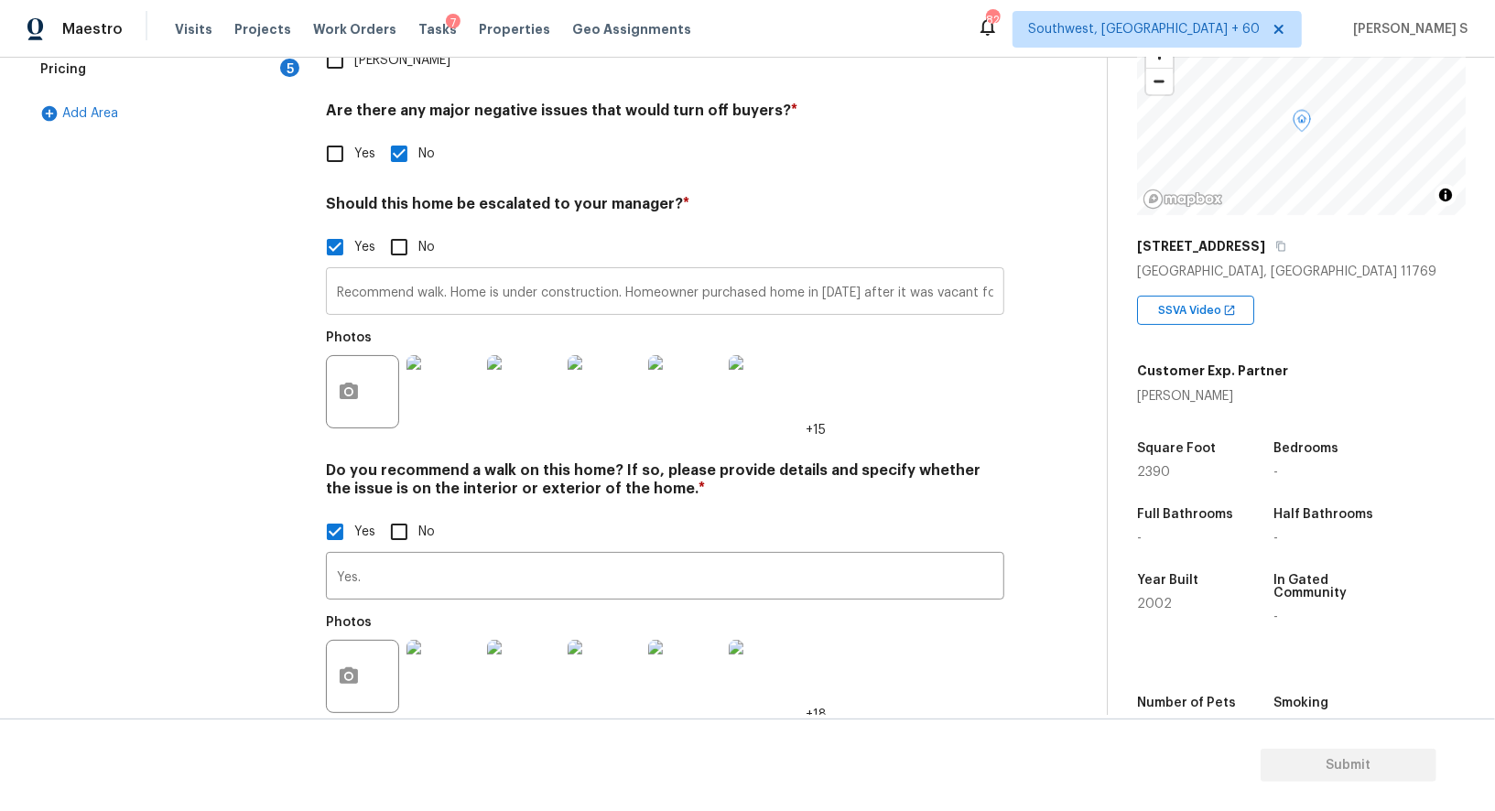
click at [724, 272] on input "Recommend walk. Home is under construction. Homeowner purchased home in 2017 af…" at bounding box center [665, 293] width 679 height 43
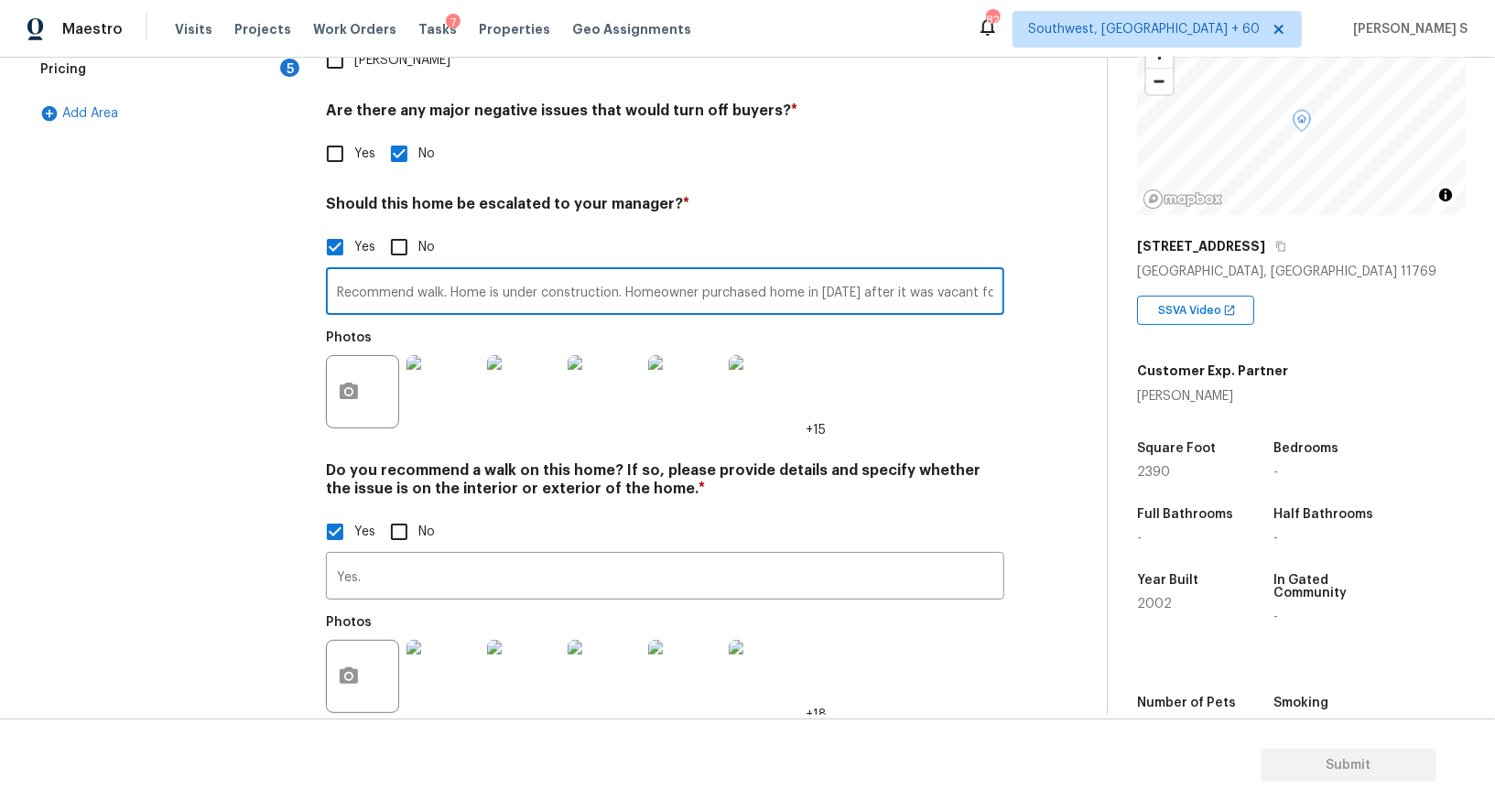
click at [733, 272] on input "Recommend walk. Home is under construction. Homeowner purchased home in 2017 af…" at bounding box center [665, 293] width 679 height 43
type input "Recommend walk. Home is under construction. Homeowner purchased home in 2017 af…"
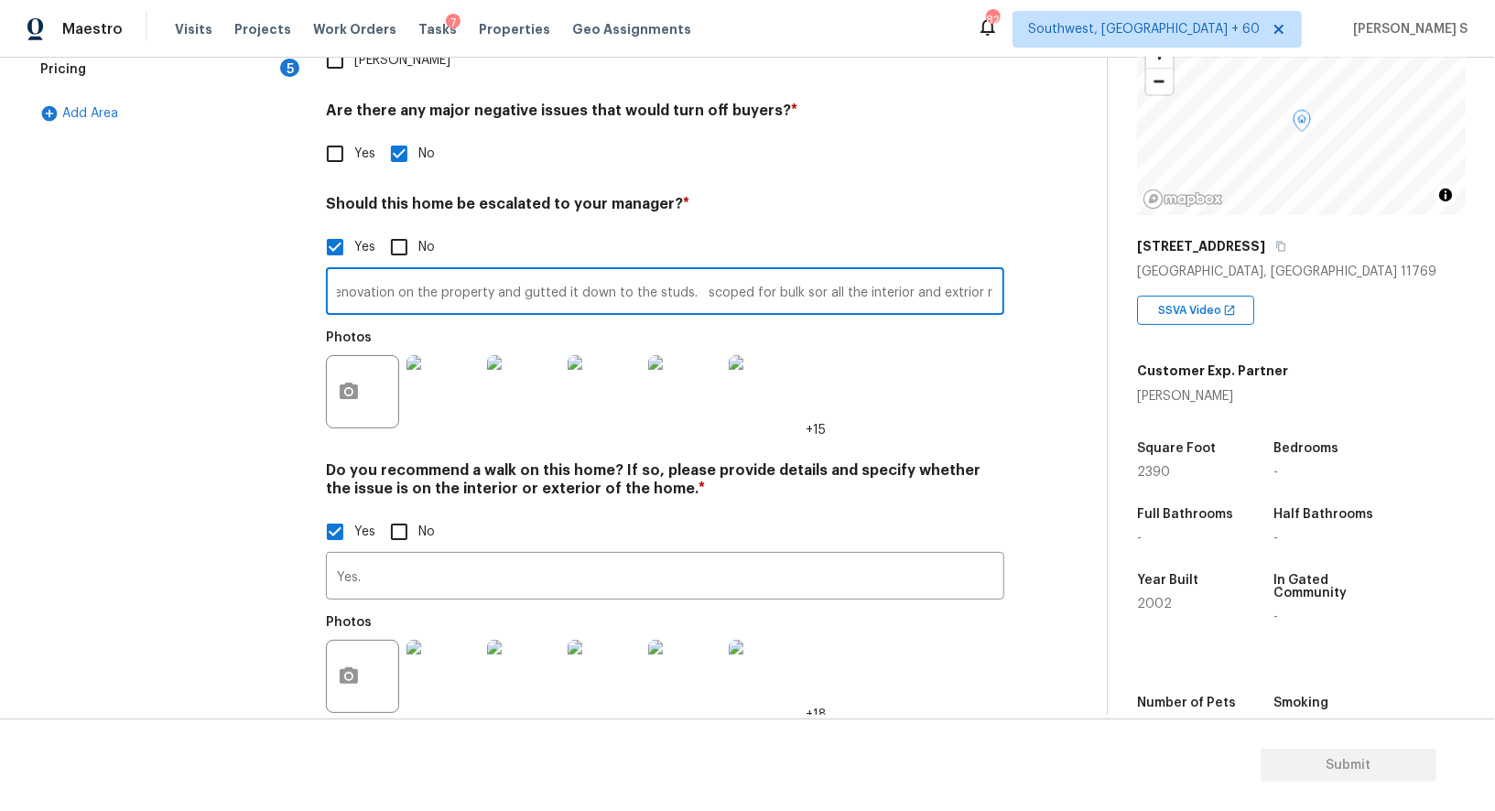
click at [972, 353] on div "Photos +15" at bounding box center [665, 379] width 679 height 119
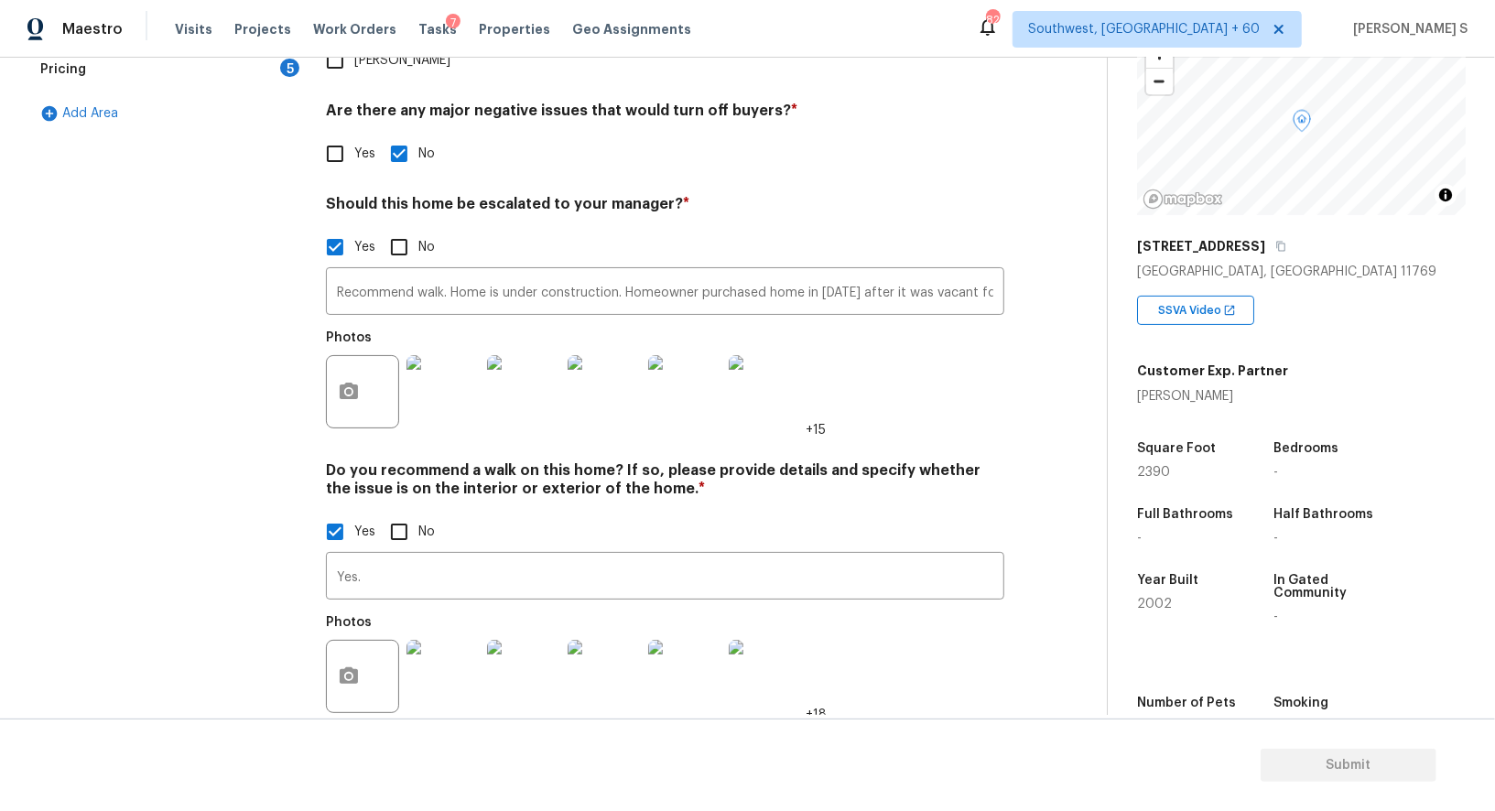
scroll to position [0, 0]
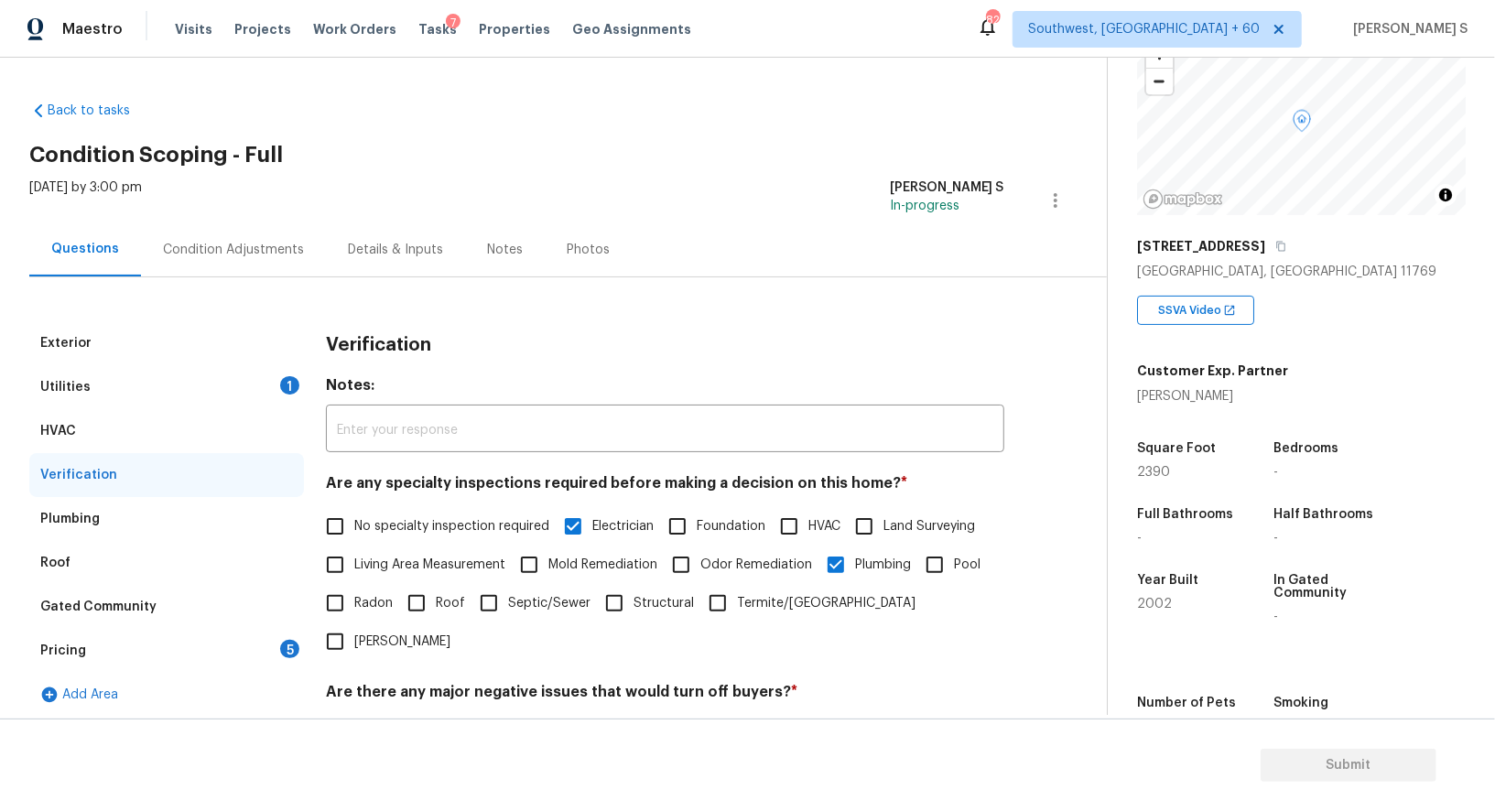
click at [295, 635] on div "Pricing 5" at bounding box center [166, 651] width 275 height 44
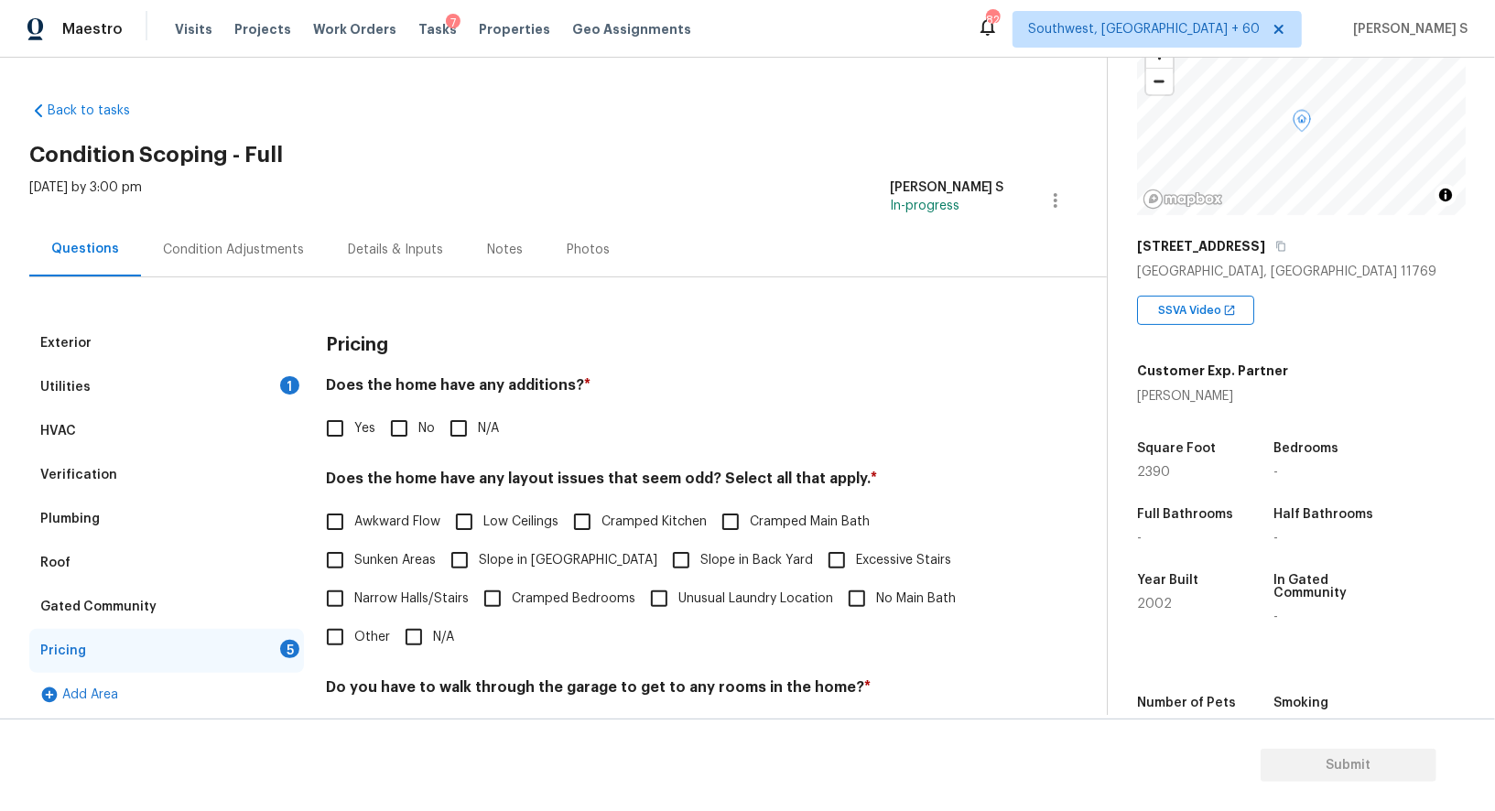
click at [397, 423] on input "No" at bounding box center [399, 428] width 38 height 38
checkbox input "true"
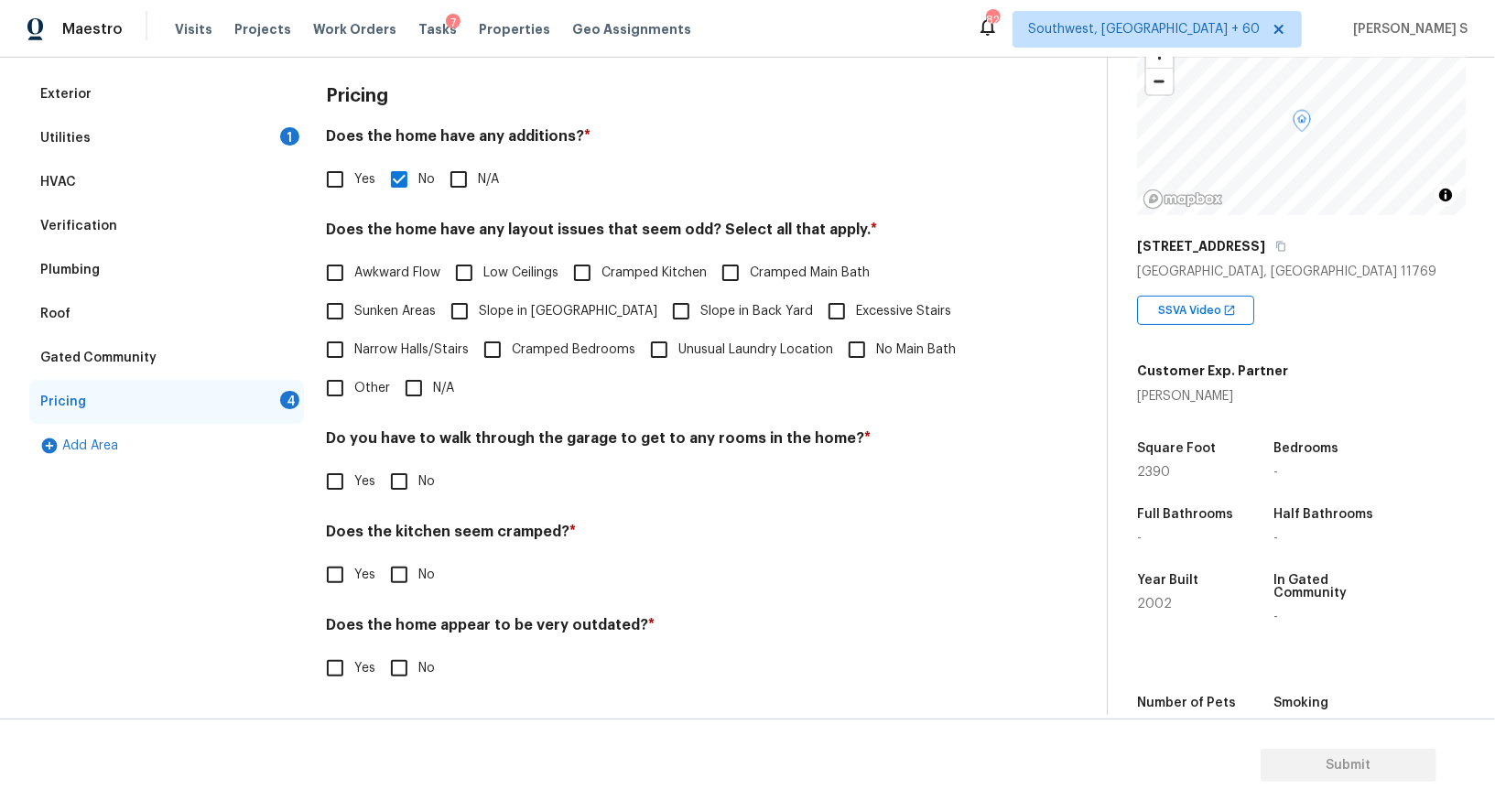
scroll to position [247, 0]
click at [402, 489] on input "No" at bounding box center [399, 483] width 38 height 38
checkbox input "true"
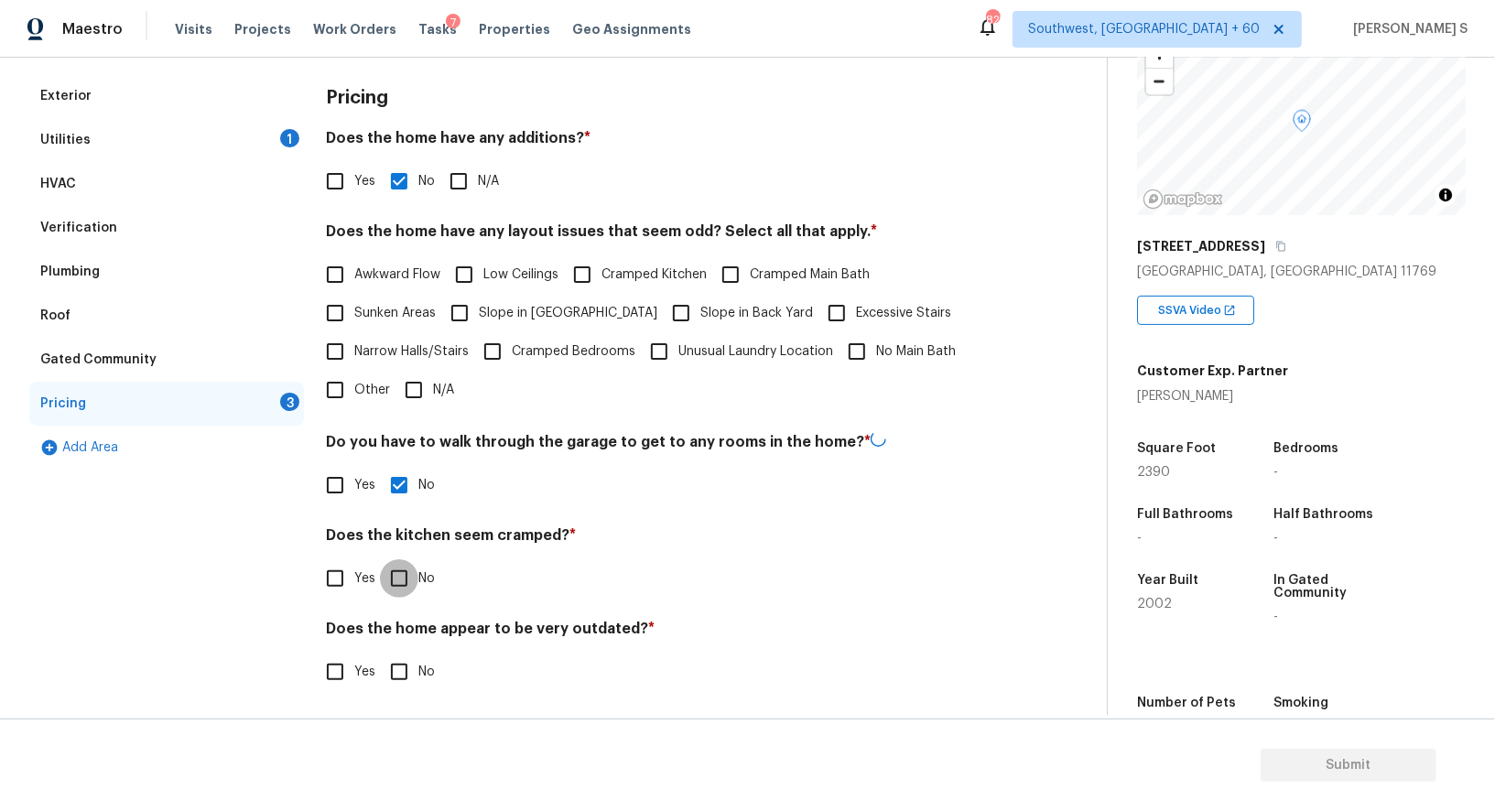
click at [380, 560] on input "No" at bounding box center [399, 579] width 38 height 38
checkbox input "true"
click at [380, 651] on input "No" at bounding box center [399, 670] width 38 height 38
checkbox input "true"
click at [501, 314] on span "Slope in [GEOGRAPHIC_DATA]" at bounding box center [568, 313] width 179 height 19
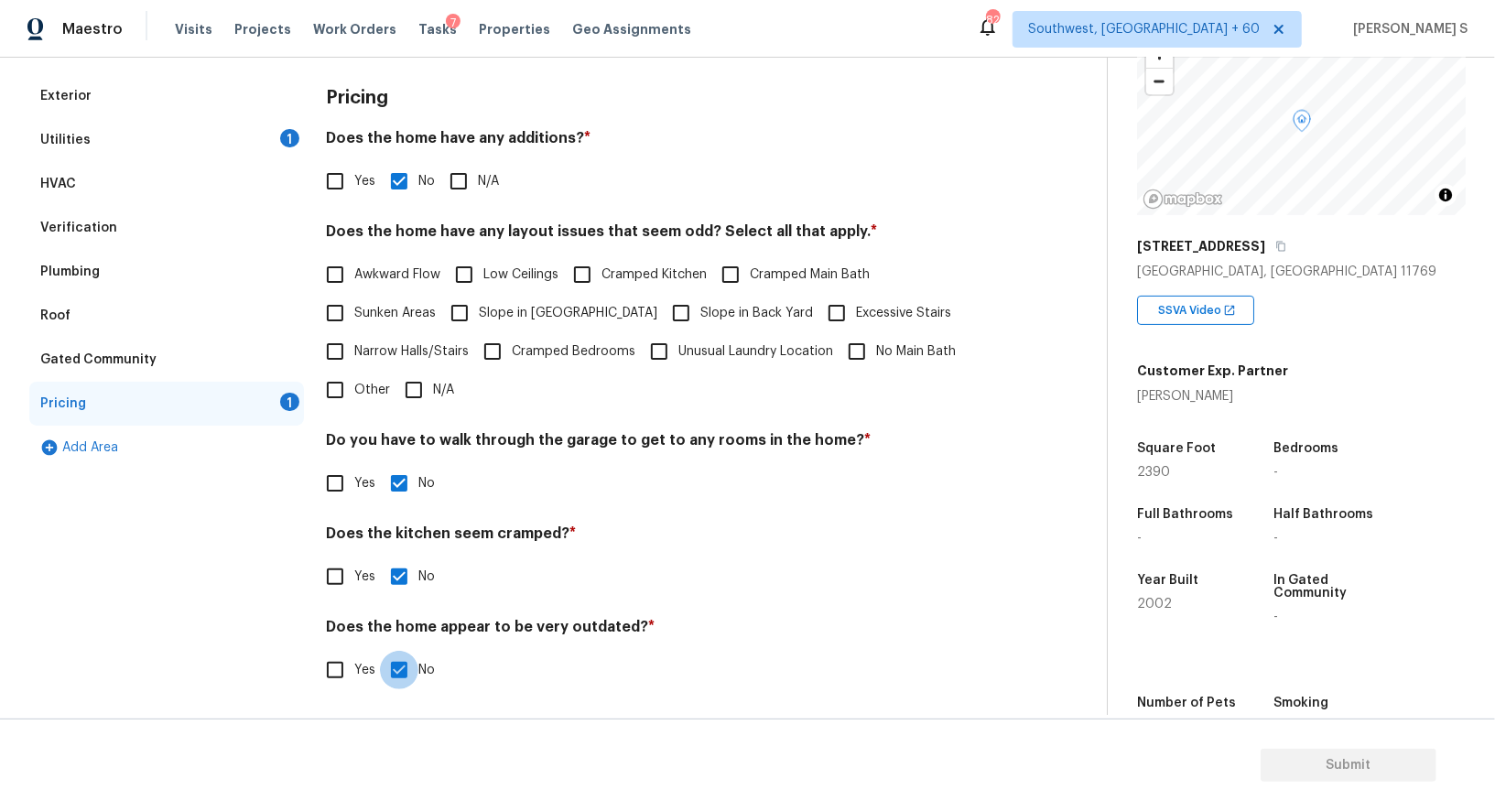
click at [479, 314] on input "Slope in [GEOGRAPHIC_DATA]" at bounding box center [459, 313] width 38 height 38
checkbox input "true"
click at [662, 314] on input "Slope in Back Yard" at bounding box center [681, 315] width 38 height 38
checkbox input "true"
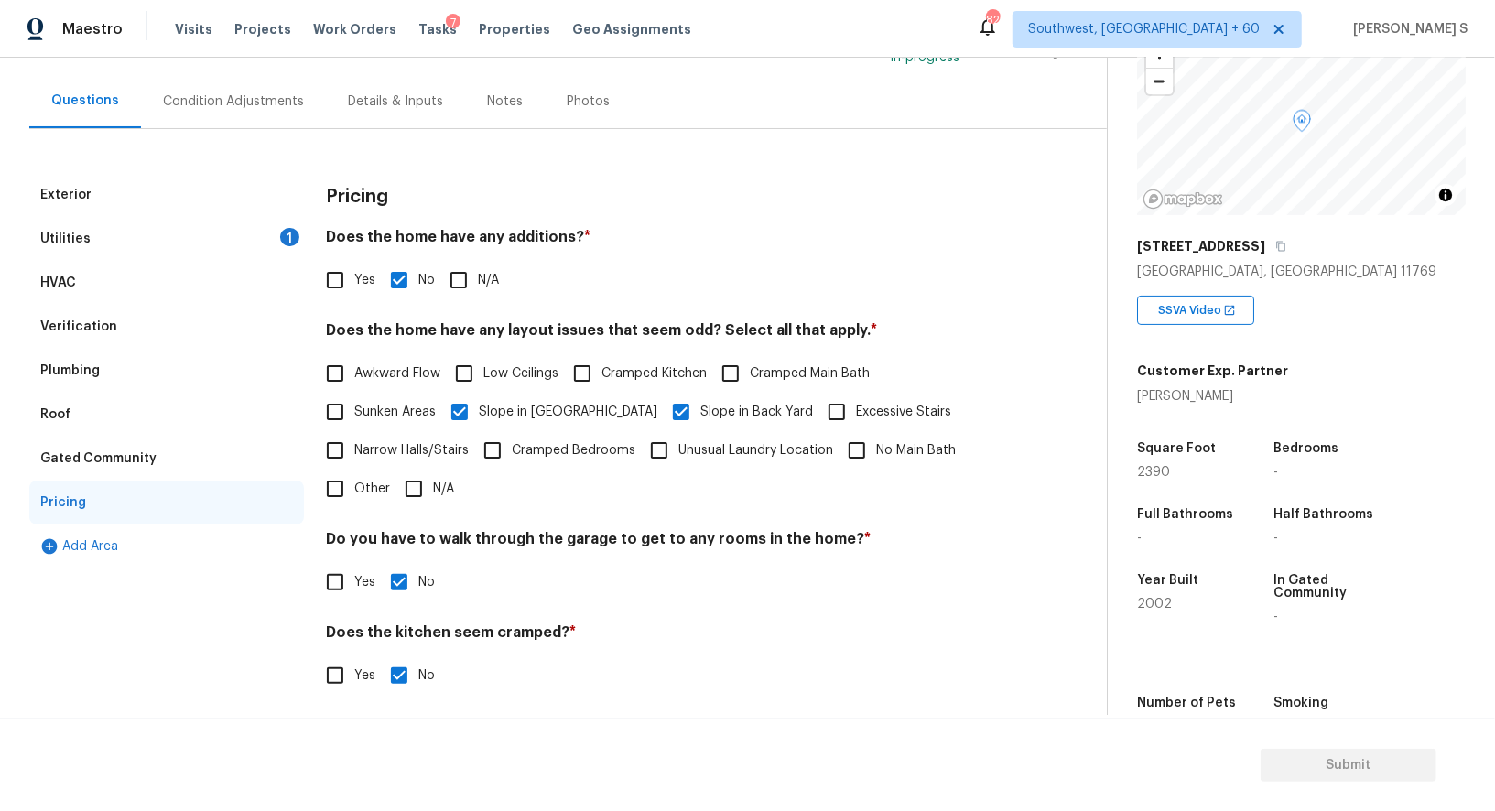
scroll to position [63, 0]
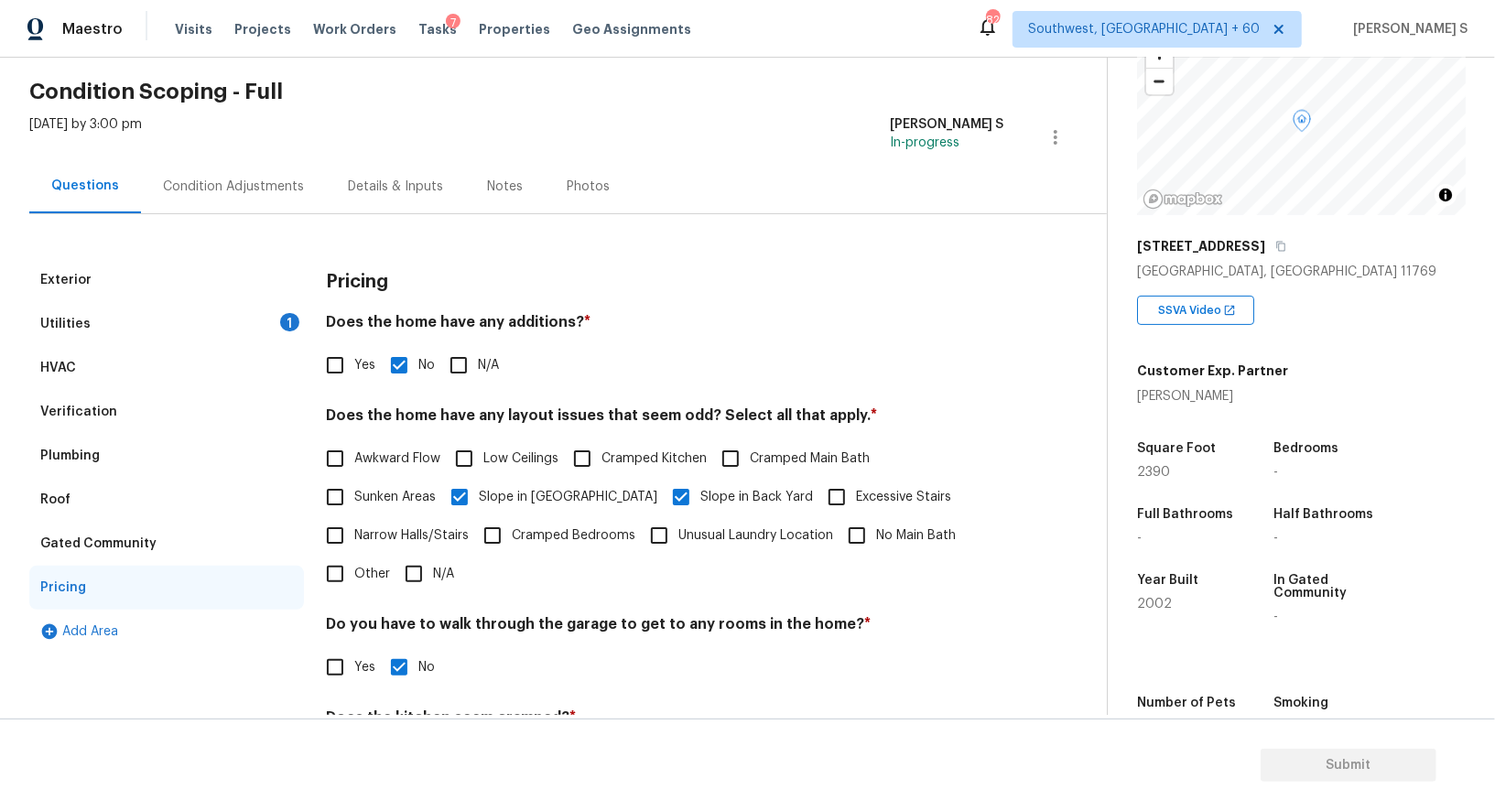
click at [224, 340] on div "Utilities 1" at bounding box center [166, 324] width 275 height 44
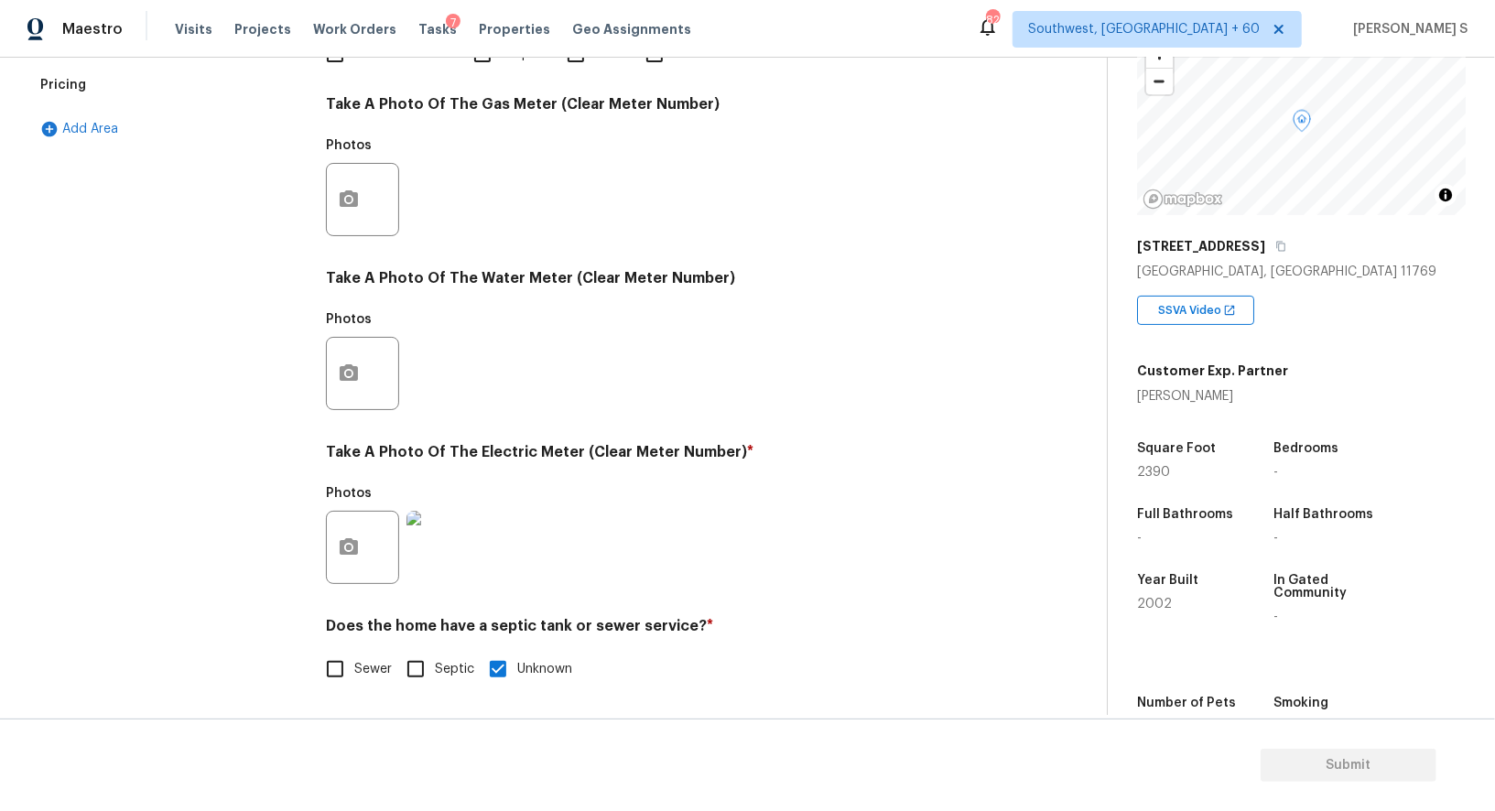
scroll to position [336, 0]
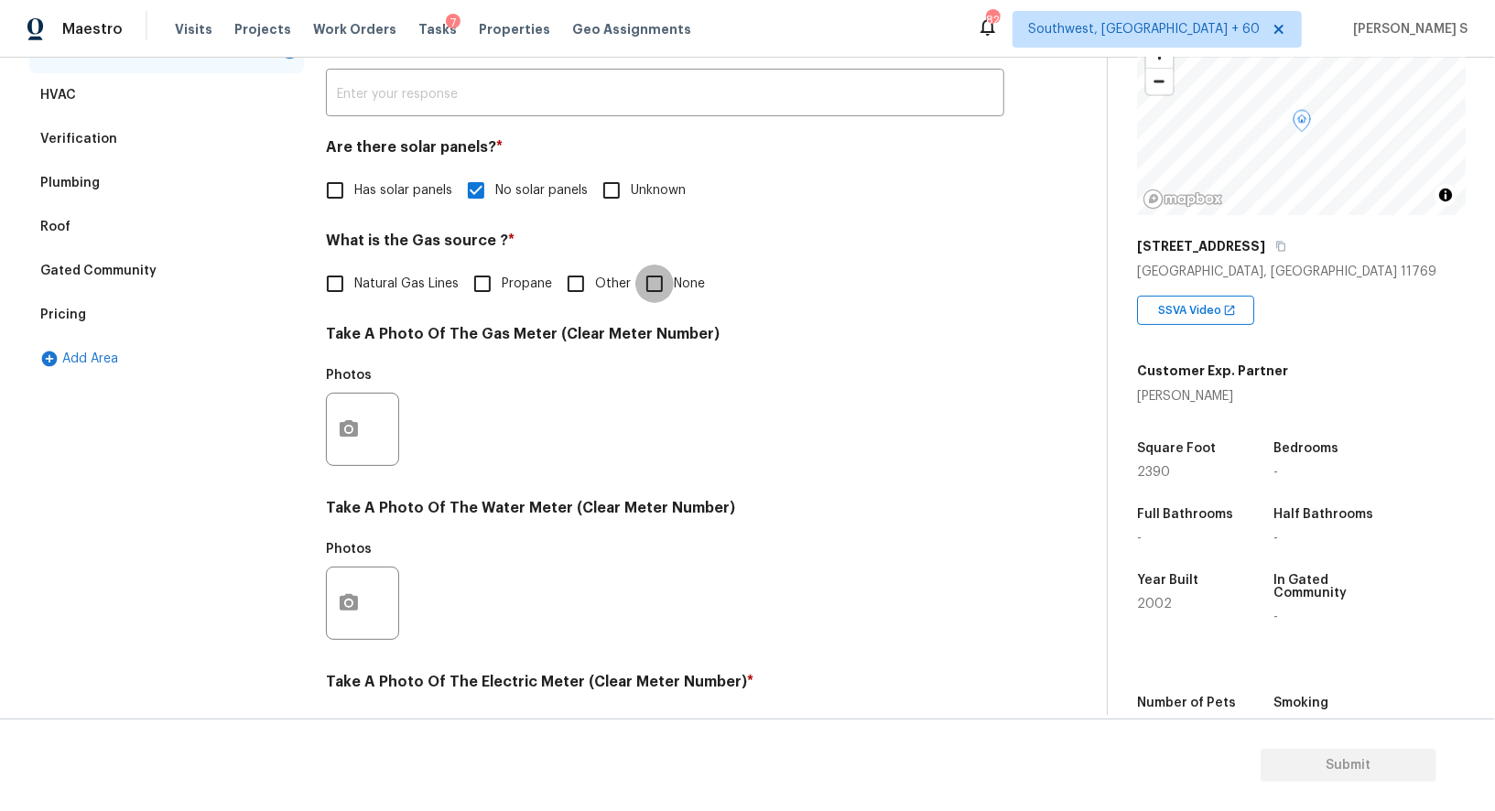
click at [663, 281] on input "None" at bounding box center [655, 284] width 38 height 38
checkbox input "true"
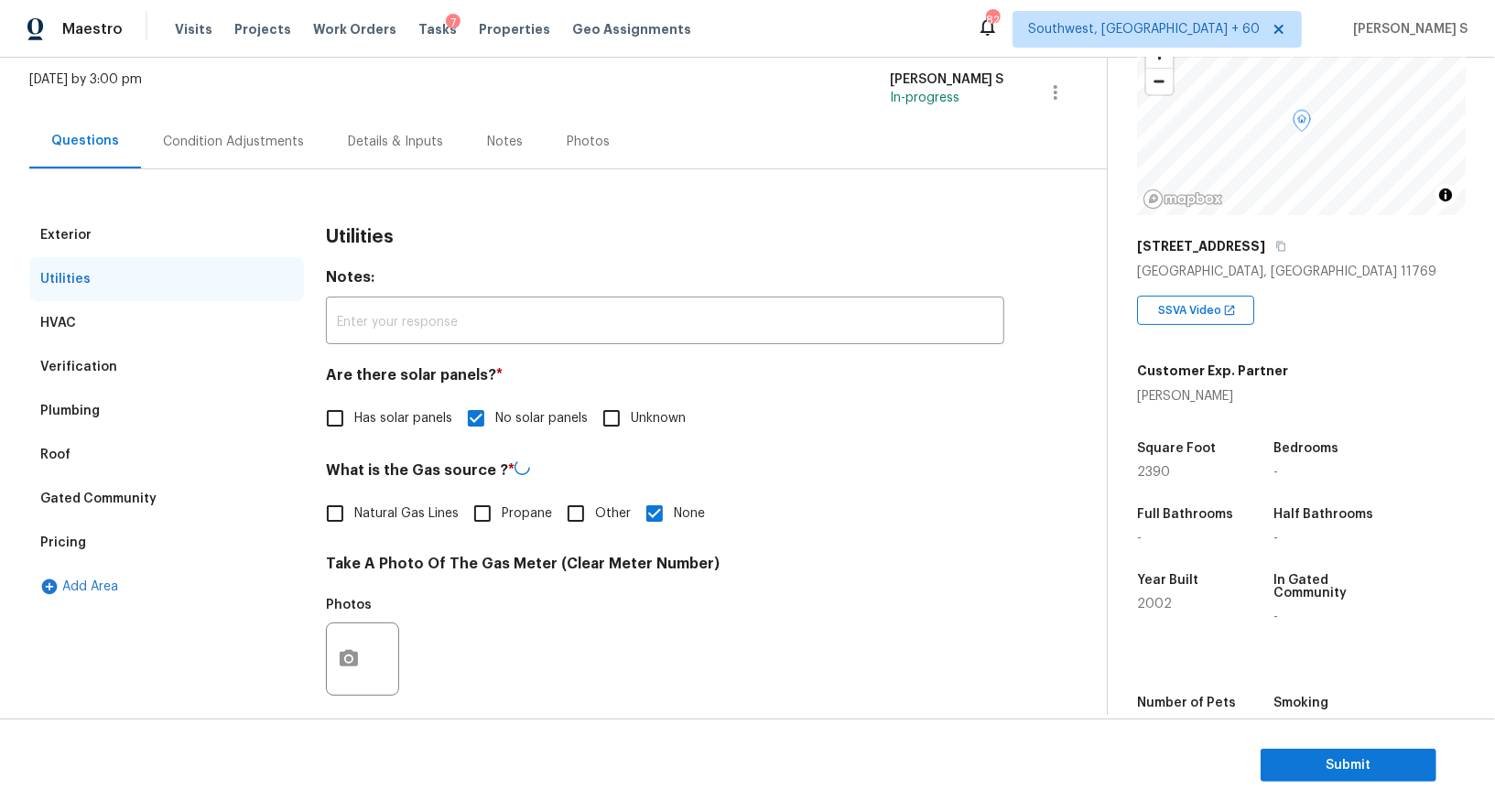
scroll to position [0, 0]
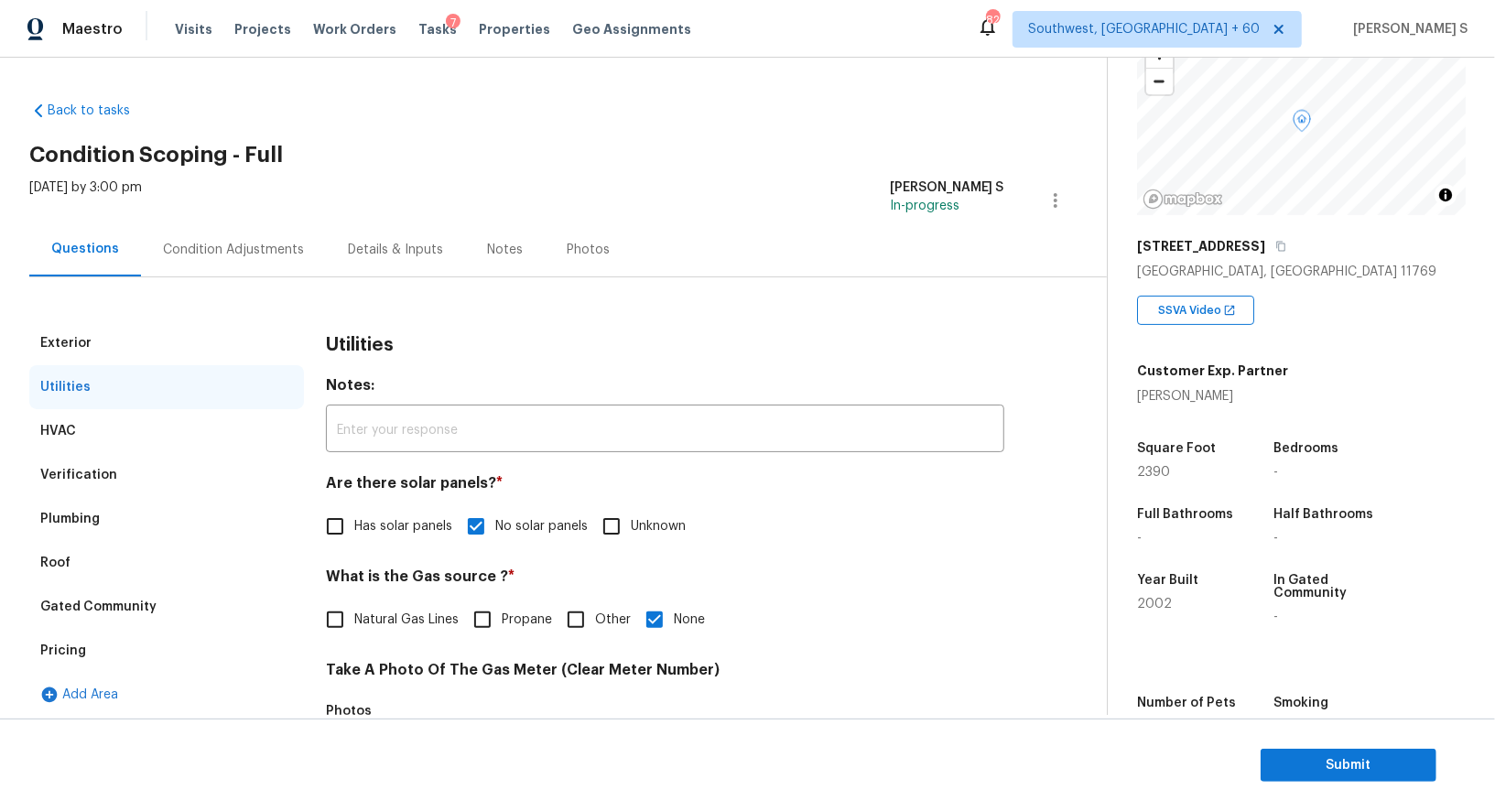
click at [236, 236] on div "Condition Adjustments" at bounding box center [233, 250] width 185 height 54
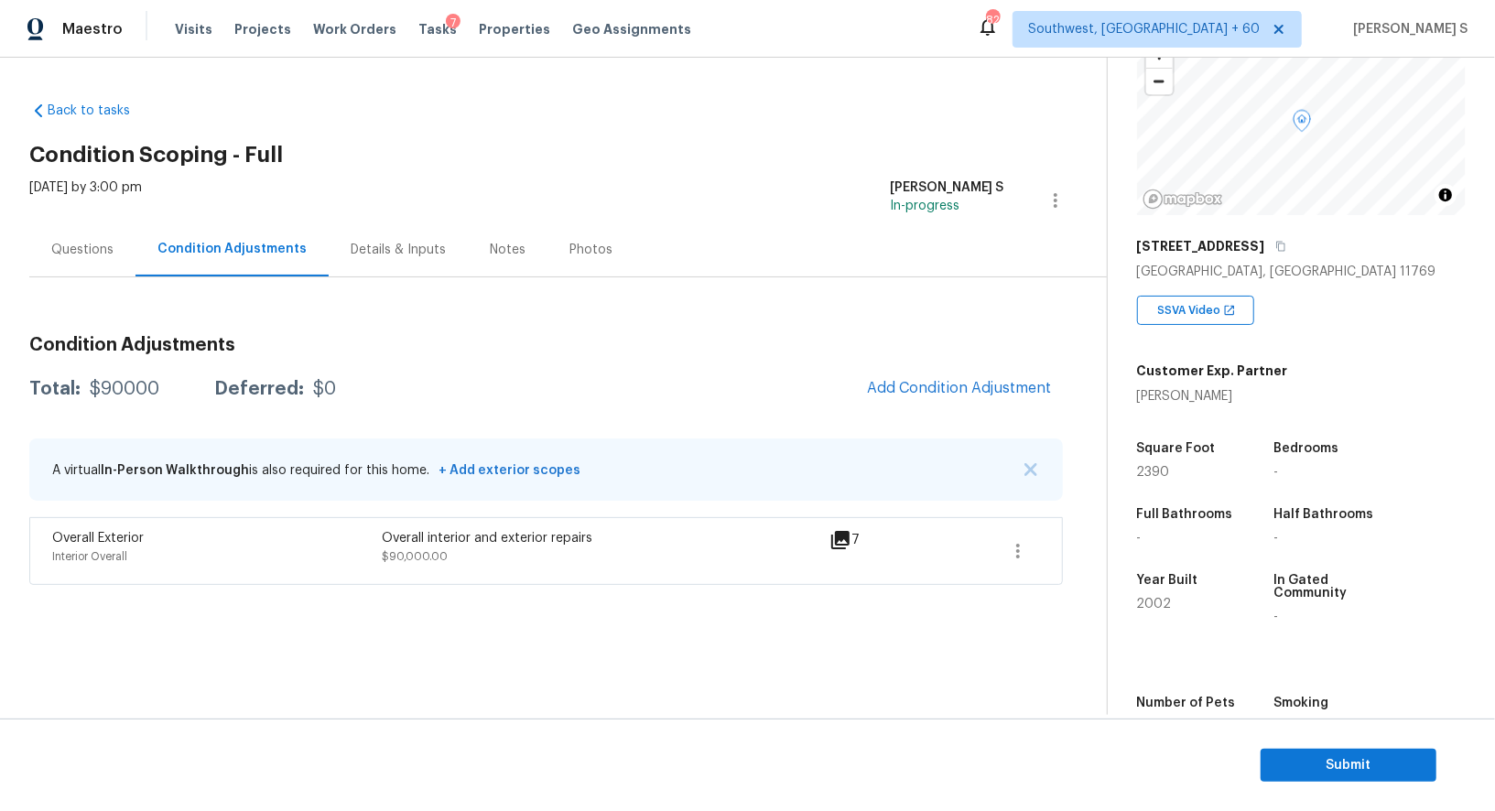
click at [129, 386] on div "$90000" at bounding box center [125, 389] width 70 height 18
copy div "90000"
click at [99, 242] on div "Questions" at bounding box center [82, 250] width 62 height 18
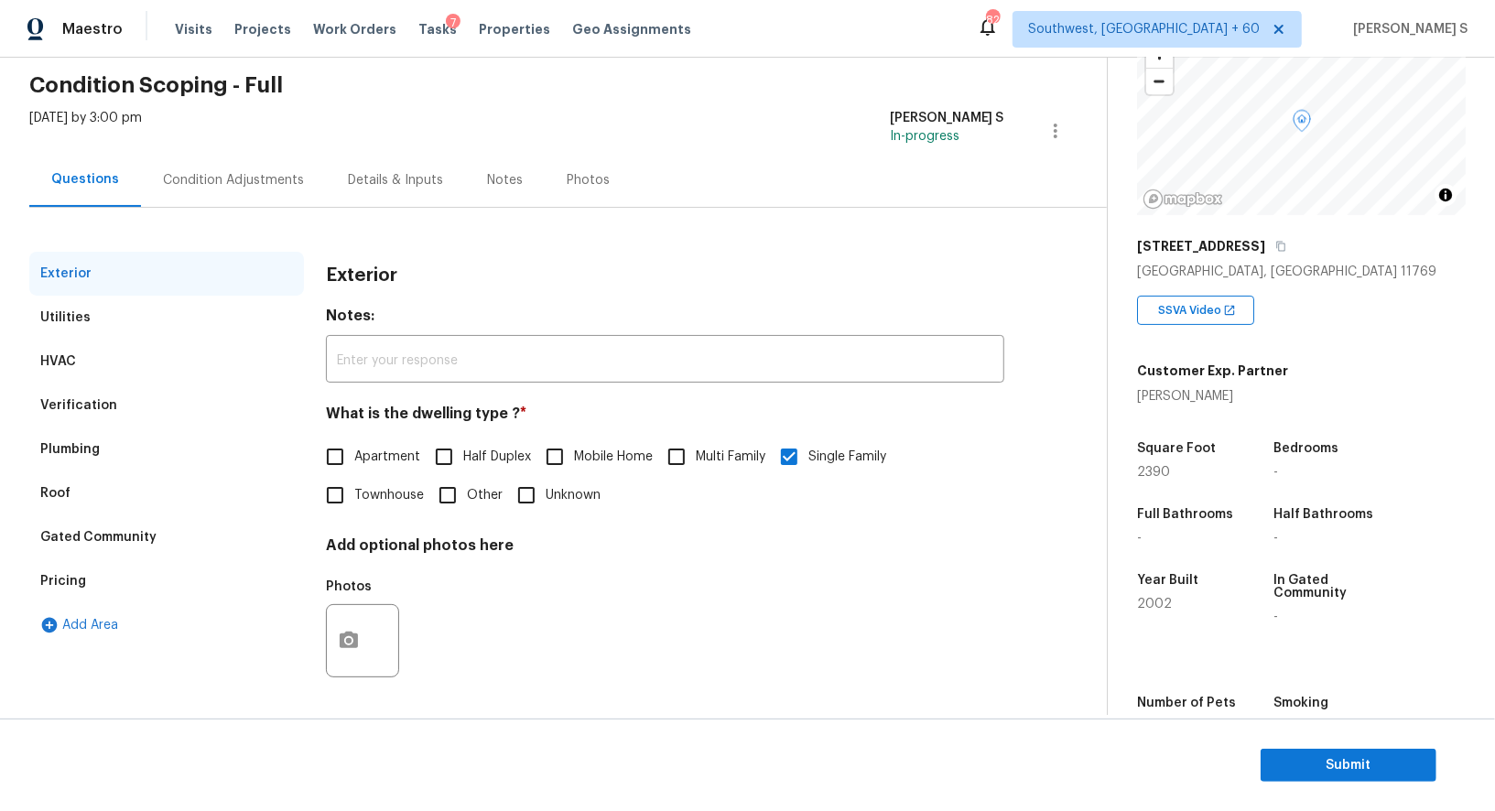
click at [99, 410] on div "Verification" at bounding box center [78, 406] width 77 height 18
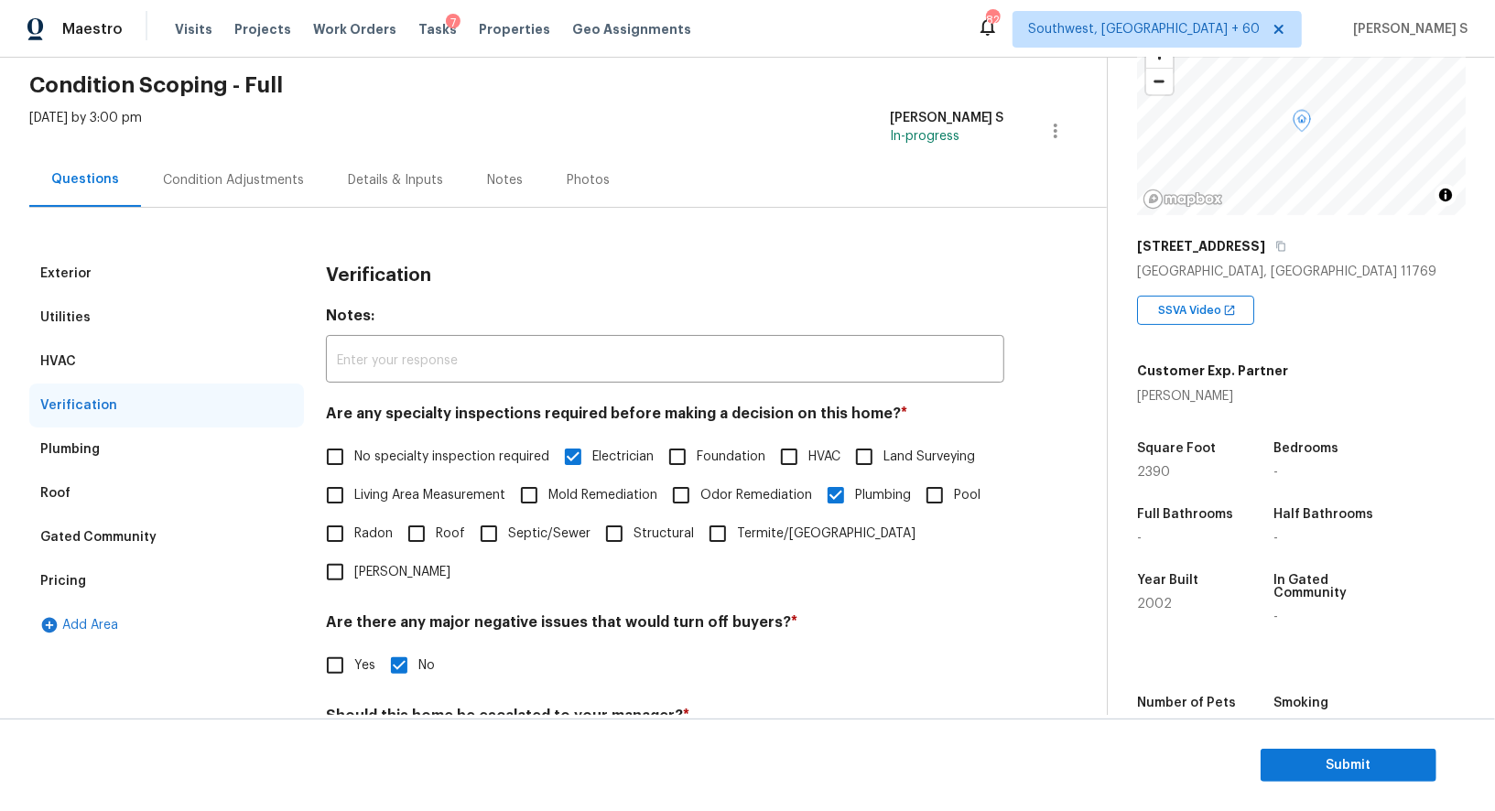
scroll to position [581, 0]
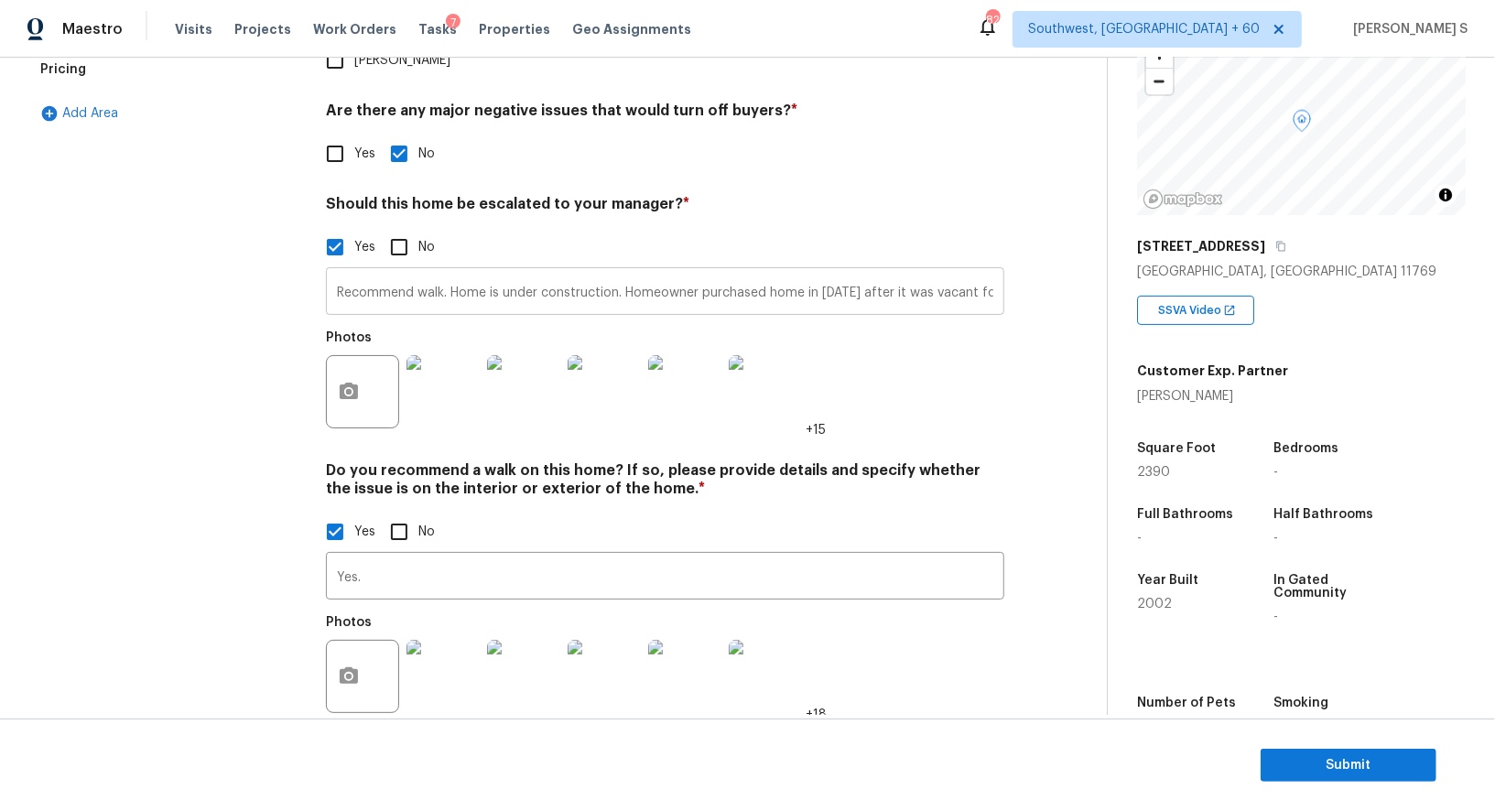
click at [524, 272] on input "Recommend walk. Home is under construction. Homeowner purchased home in 2017 af…" at bounding box center [665, 293] width 679 height 43
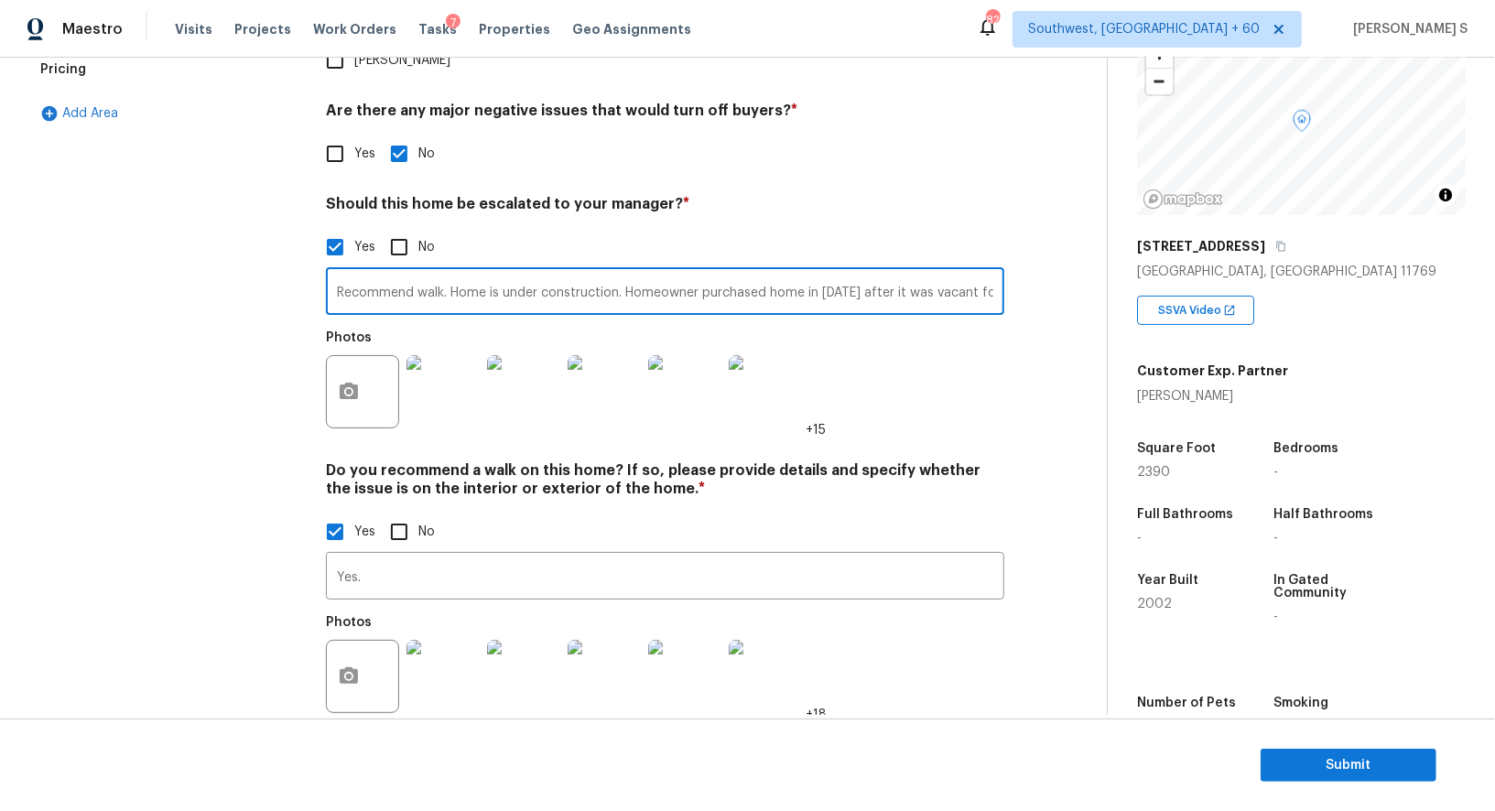
scroll to position [132, 0]
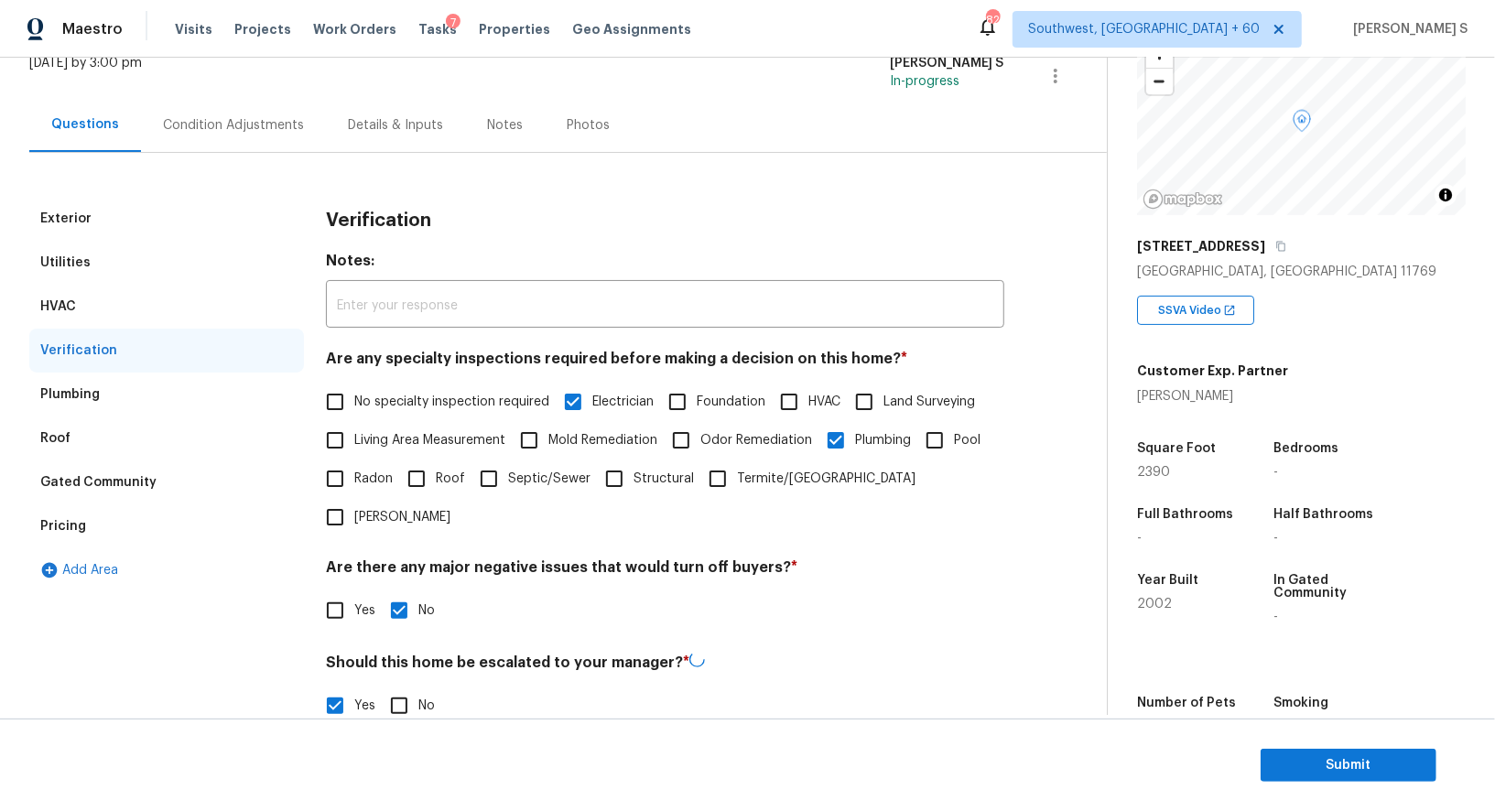
click at [71, 508] on div "Pricing" at bounding box center [166, 527] width 275 height 44
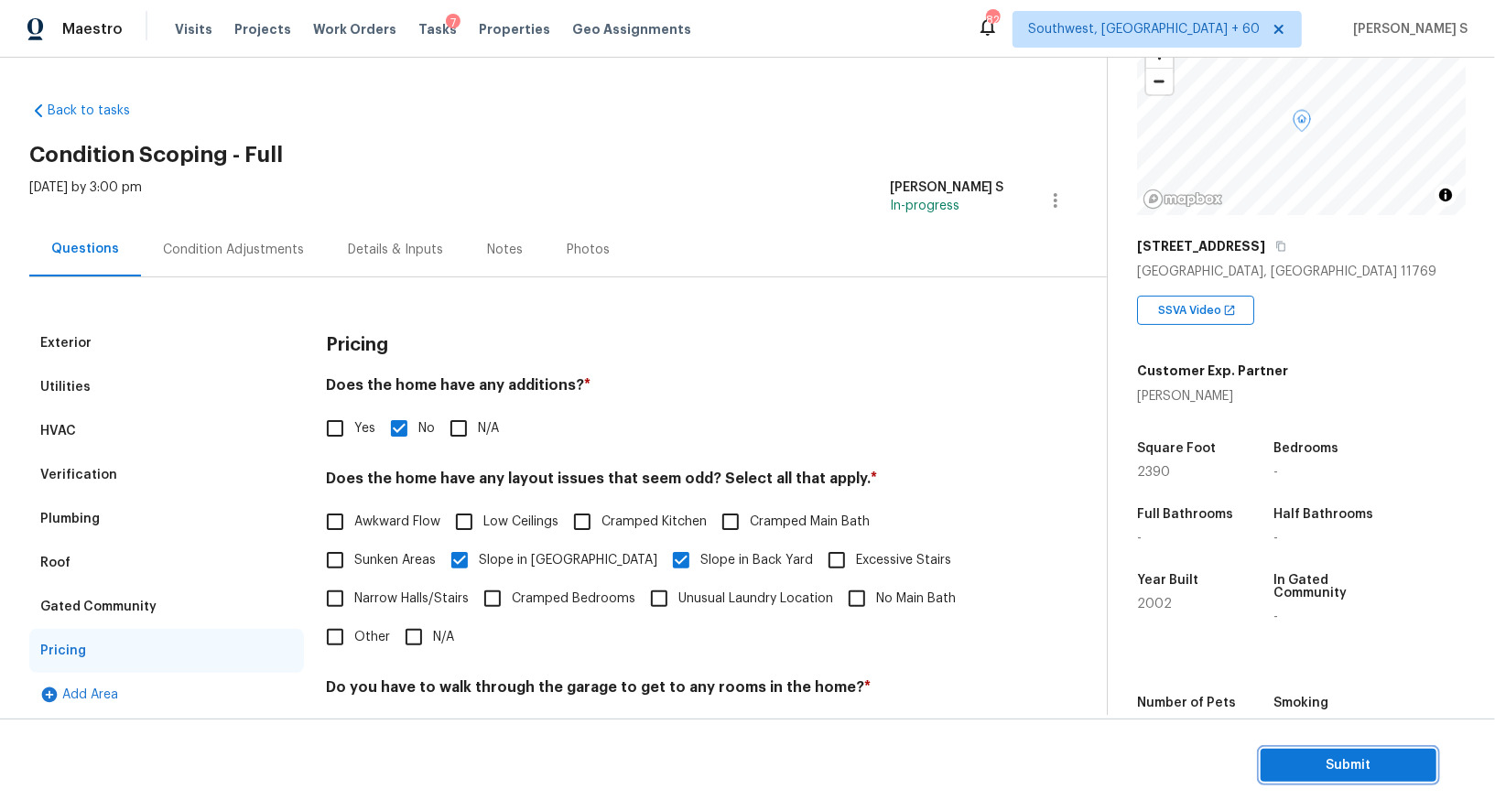
click at [1281, 761] on span "Submit" at bounding box center [1349, 766] width 147 height 23
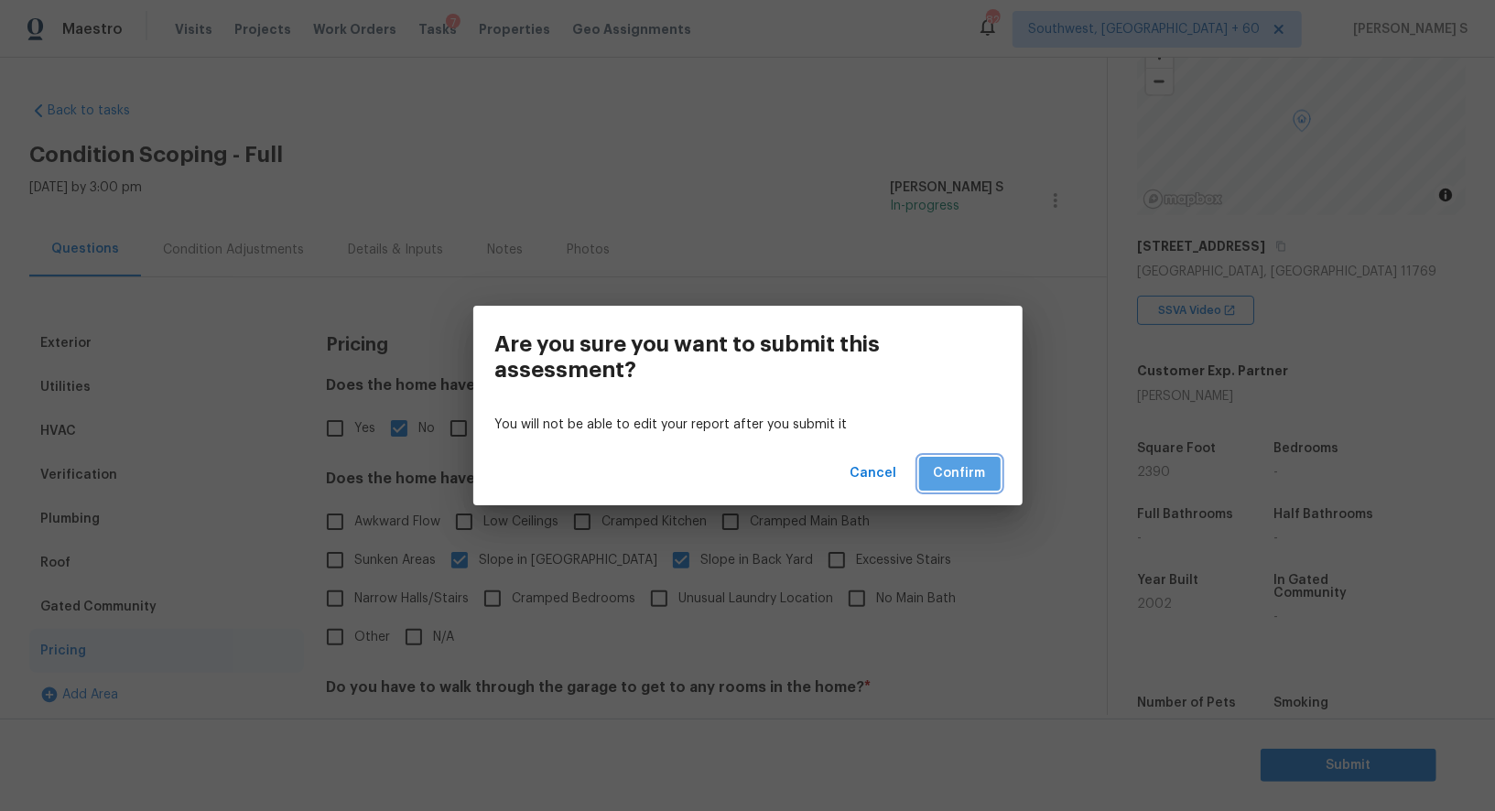
click at [963, 472] on span "Confirm" at bounding box center [960, 473] width 52 height 23
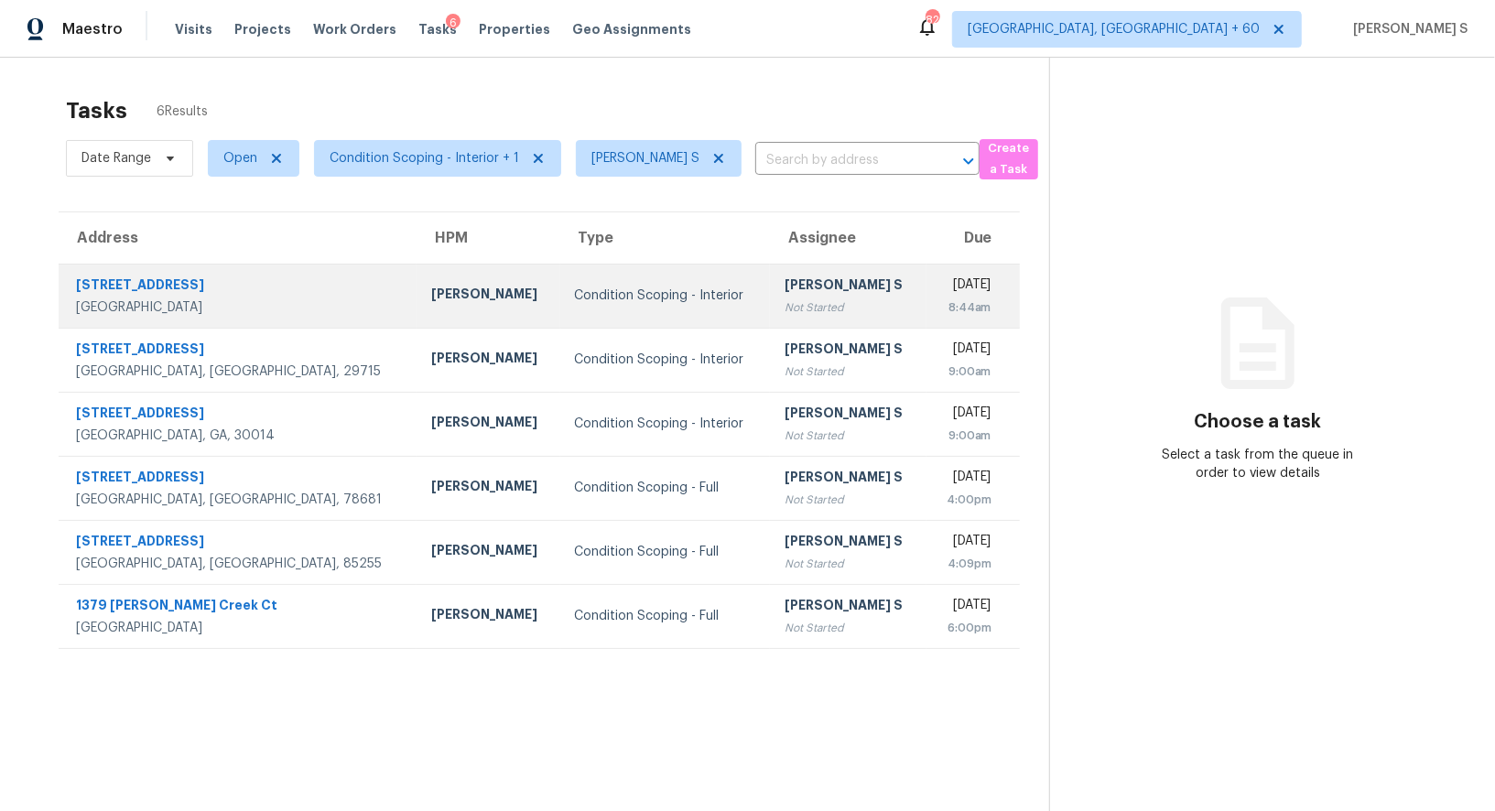
click at [785, 315] on div "Not Started" at bounding box center [848, 308] width 127 height 18
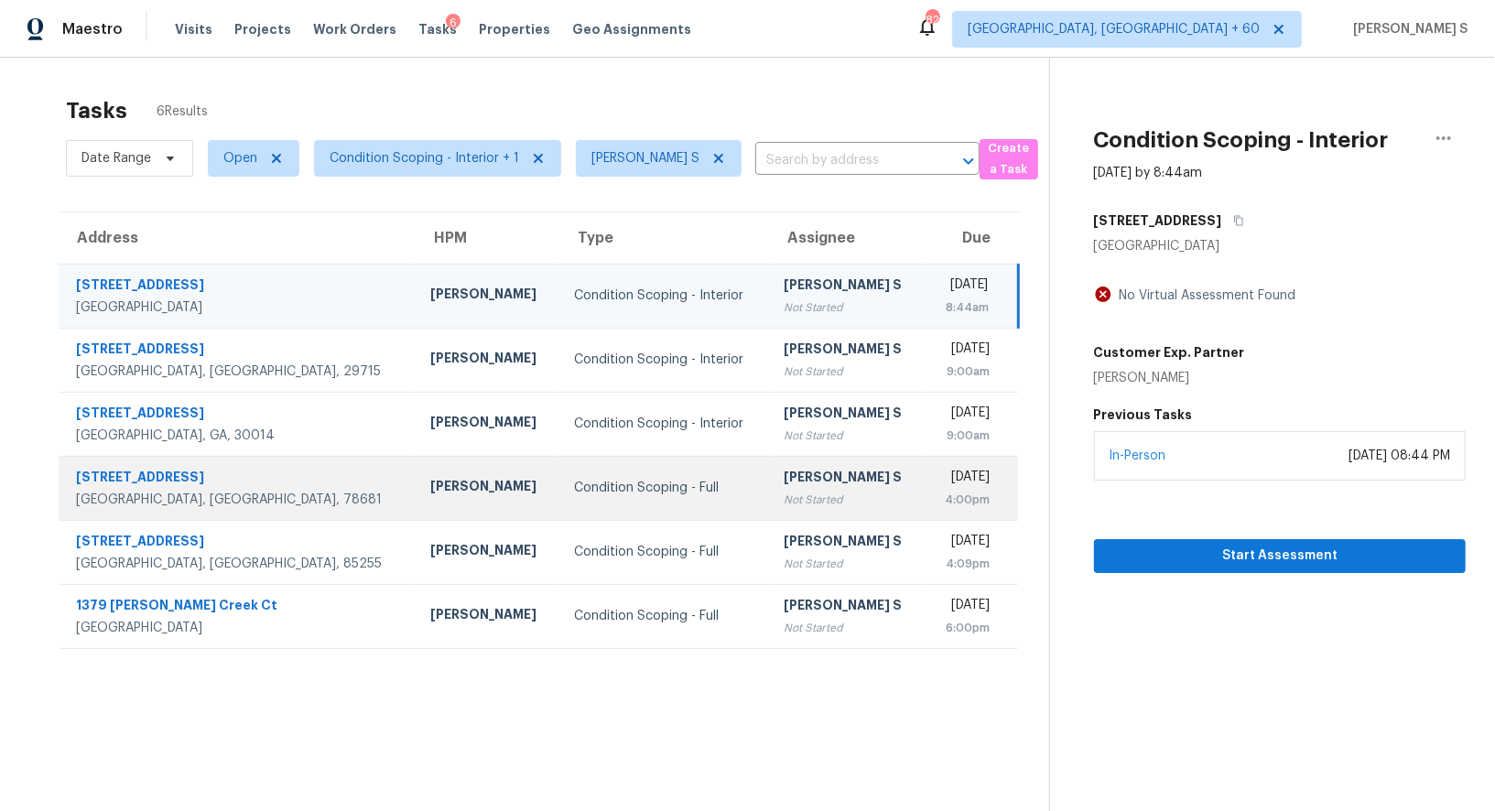
click at [260, 491] on div "Round Rock, TX, 78681" at bounding box center [238, 500] width 325 height 18
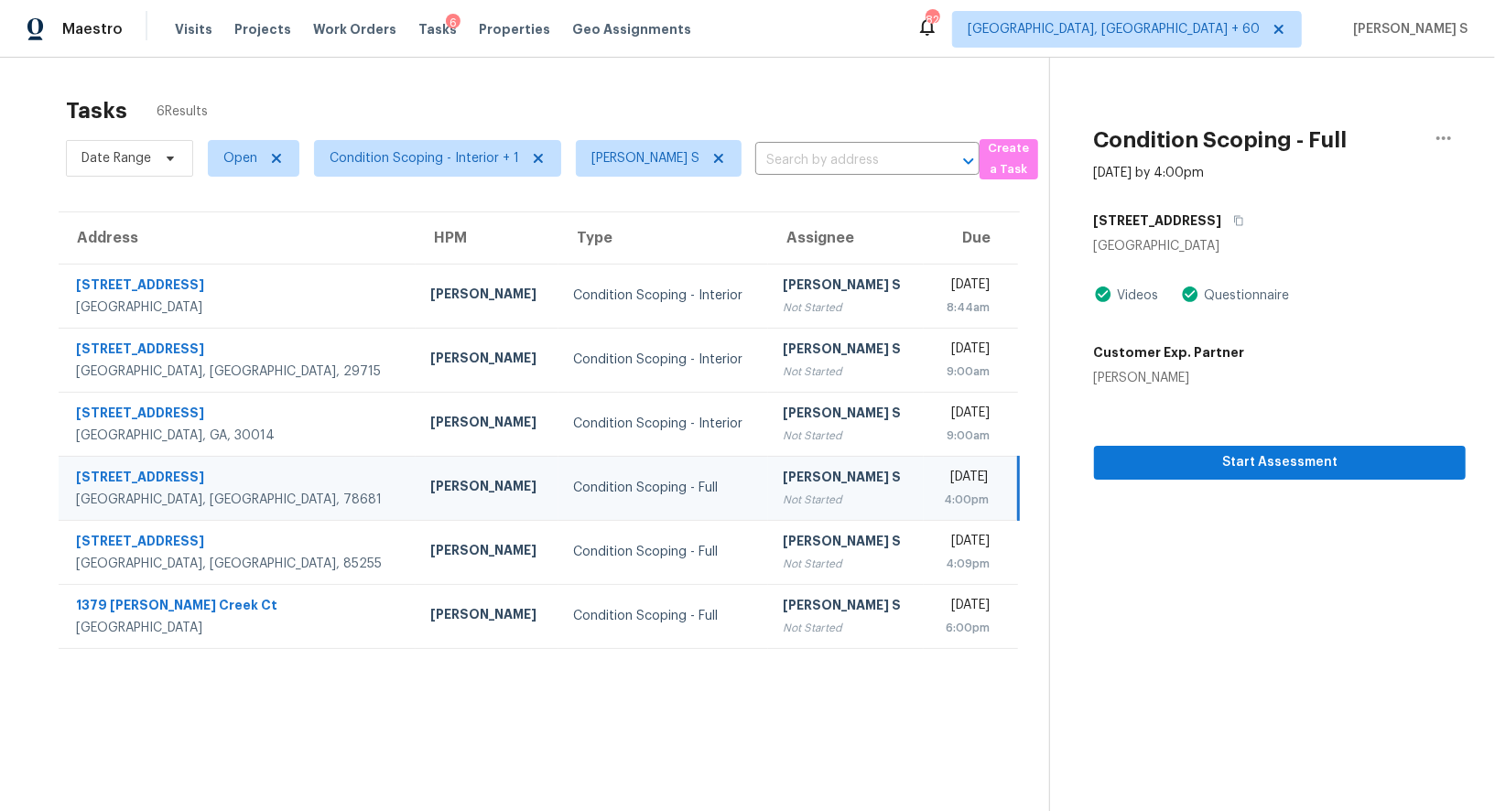
click at [260, 491] on div "Round Rock, TX, 78681" at bounding box center [238, 500] width 325 height 18
click at [1144, 471] on span "Start Assessment" at bounding box center [1280, 462] width 342 height 23
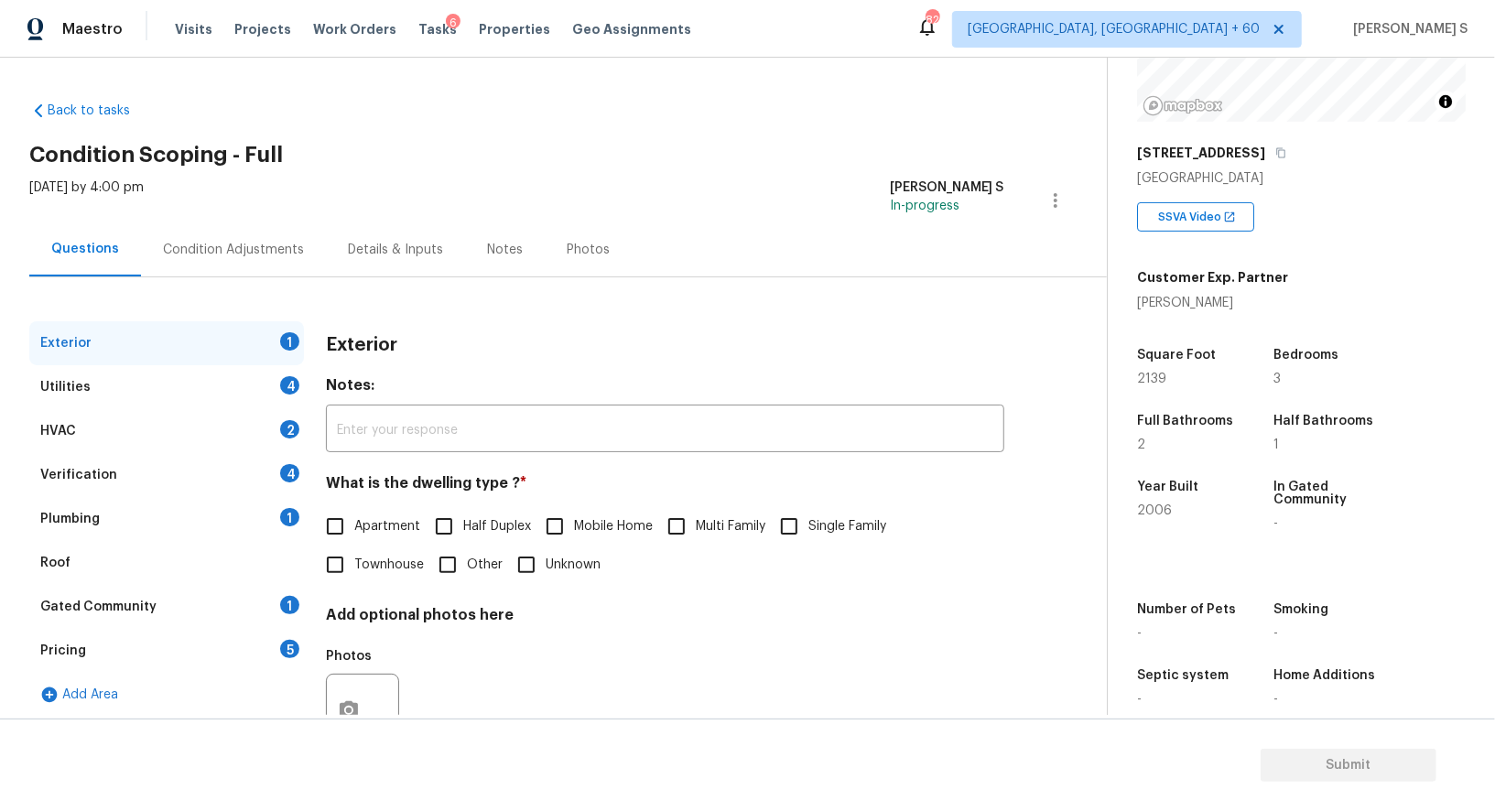
scroll to position [252, 0]
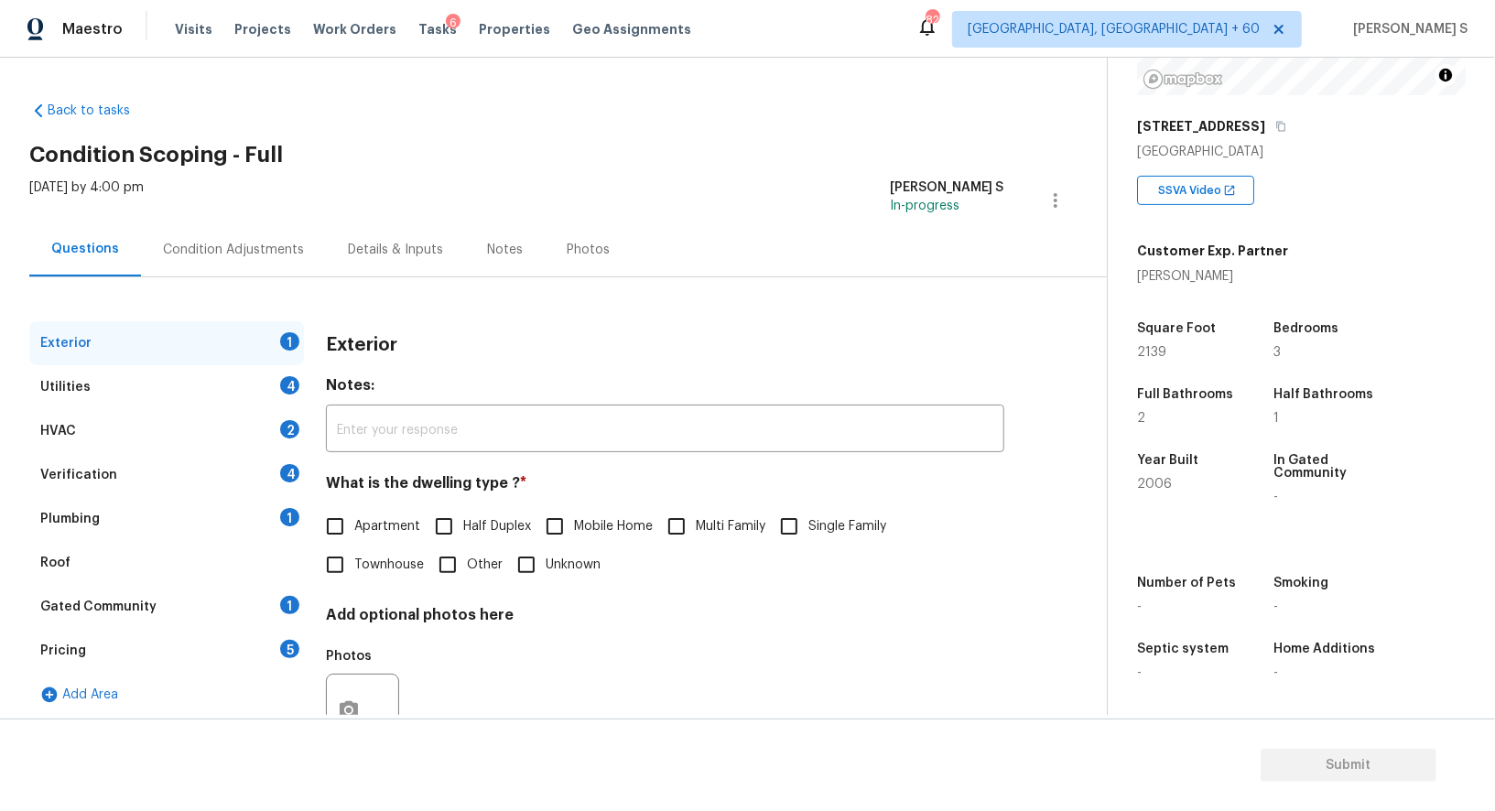
click at [803, 524] on input "Single Family" at bounding box center [789, 526] width 38 height 38
checkbox input "true"
click at [268, 387] on div "Utilities 4" at bounding box center [166, 387] width 275 height 44
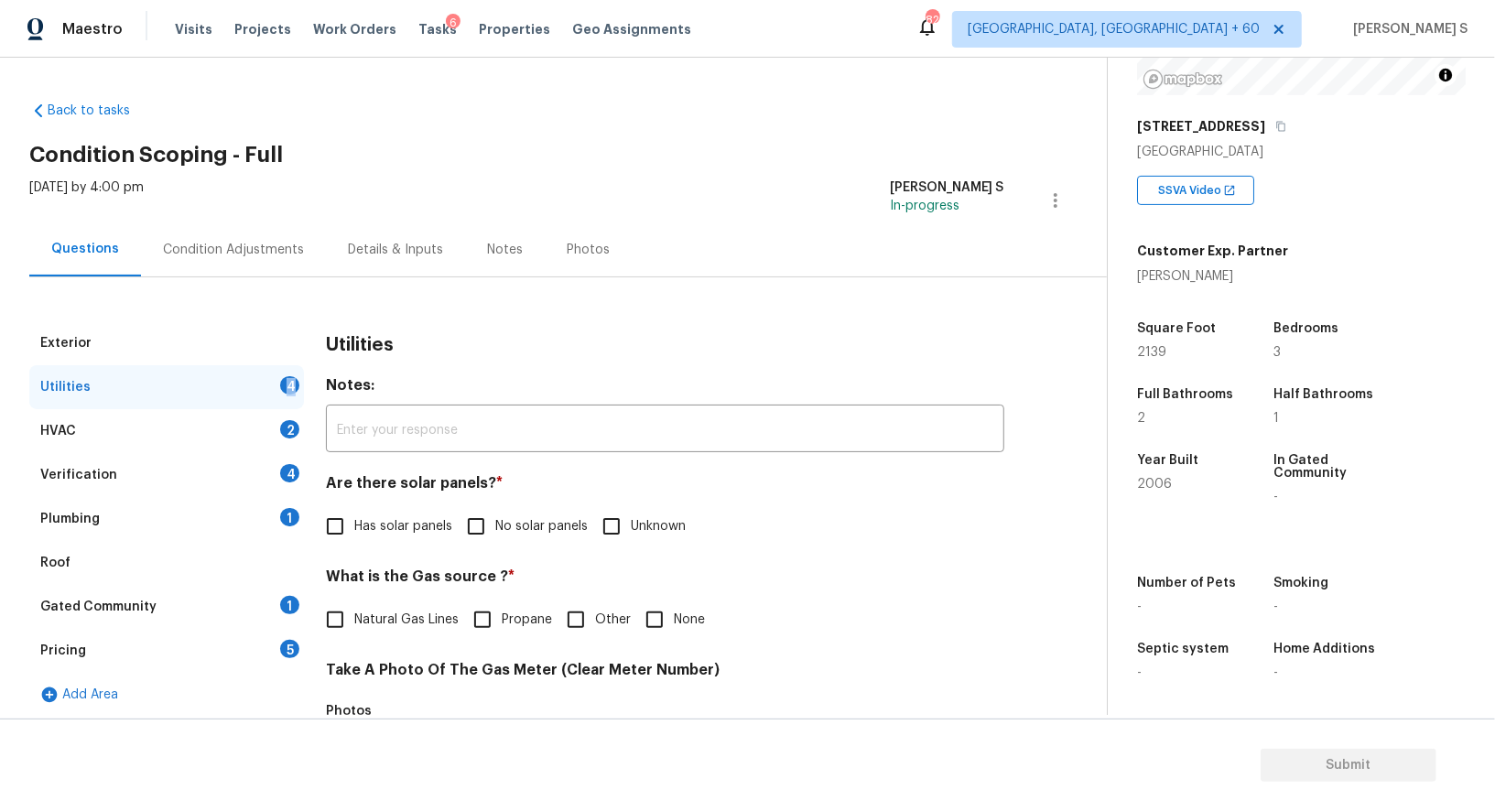
click at [268, 387] on div "Utilities 4" at bounding box center [166, 387] width 275 height 44
click at [449, 525] on span "Has solar panels" at bounding box center [403, 526] width 98 height 19
click at [354, 525] on input "Has solar panels" at bounding box center [335, 526] width 38 height 38
checkbox input "true"
click at [480, 525] on input "No solar panels" at bounding box center [476, 528] width 38 height 38
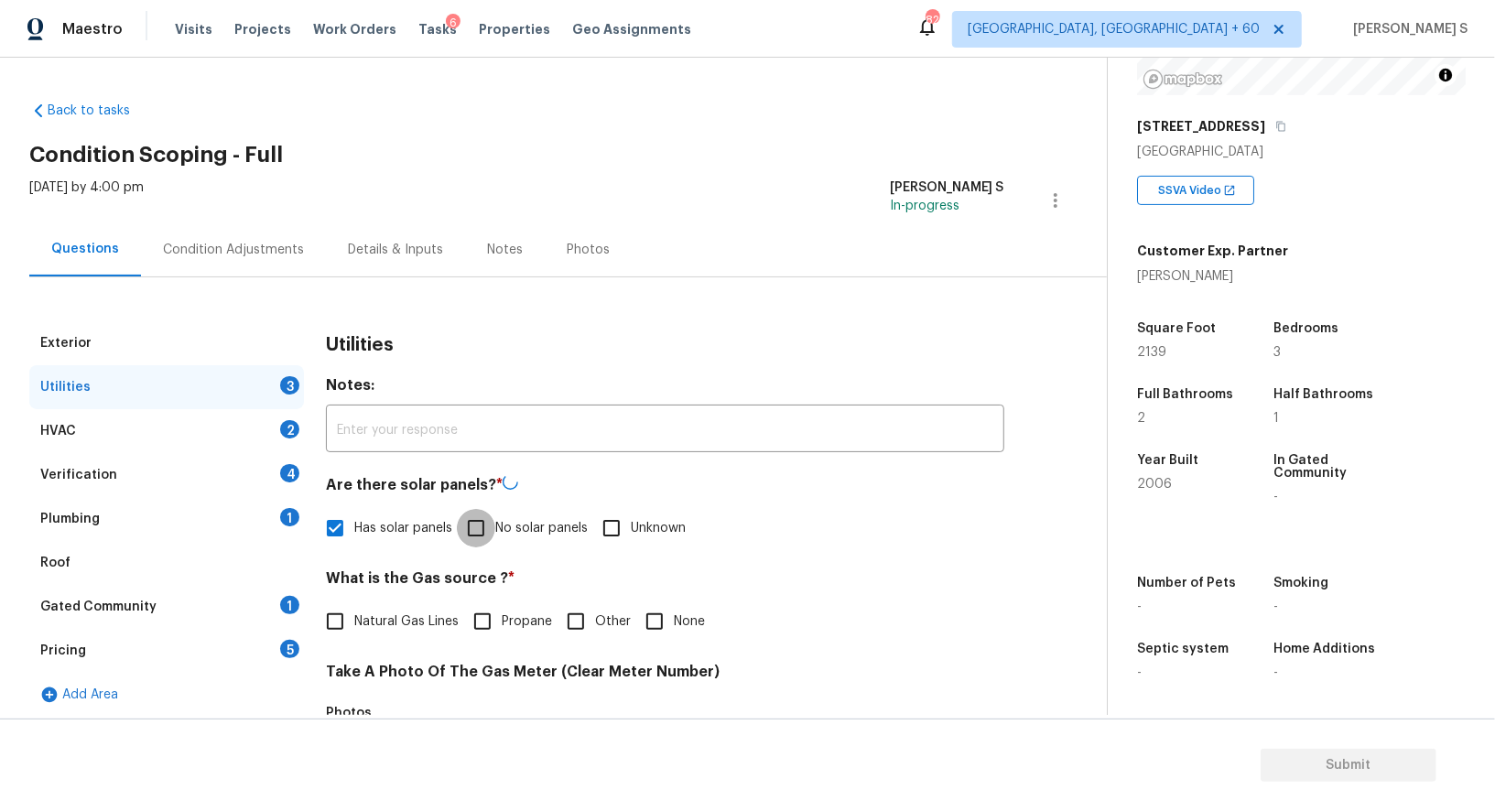
checkbox input "true"
checkbox input "false"
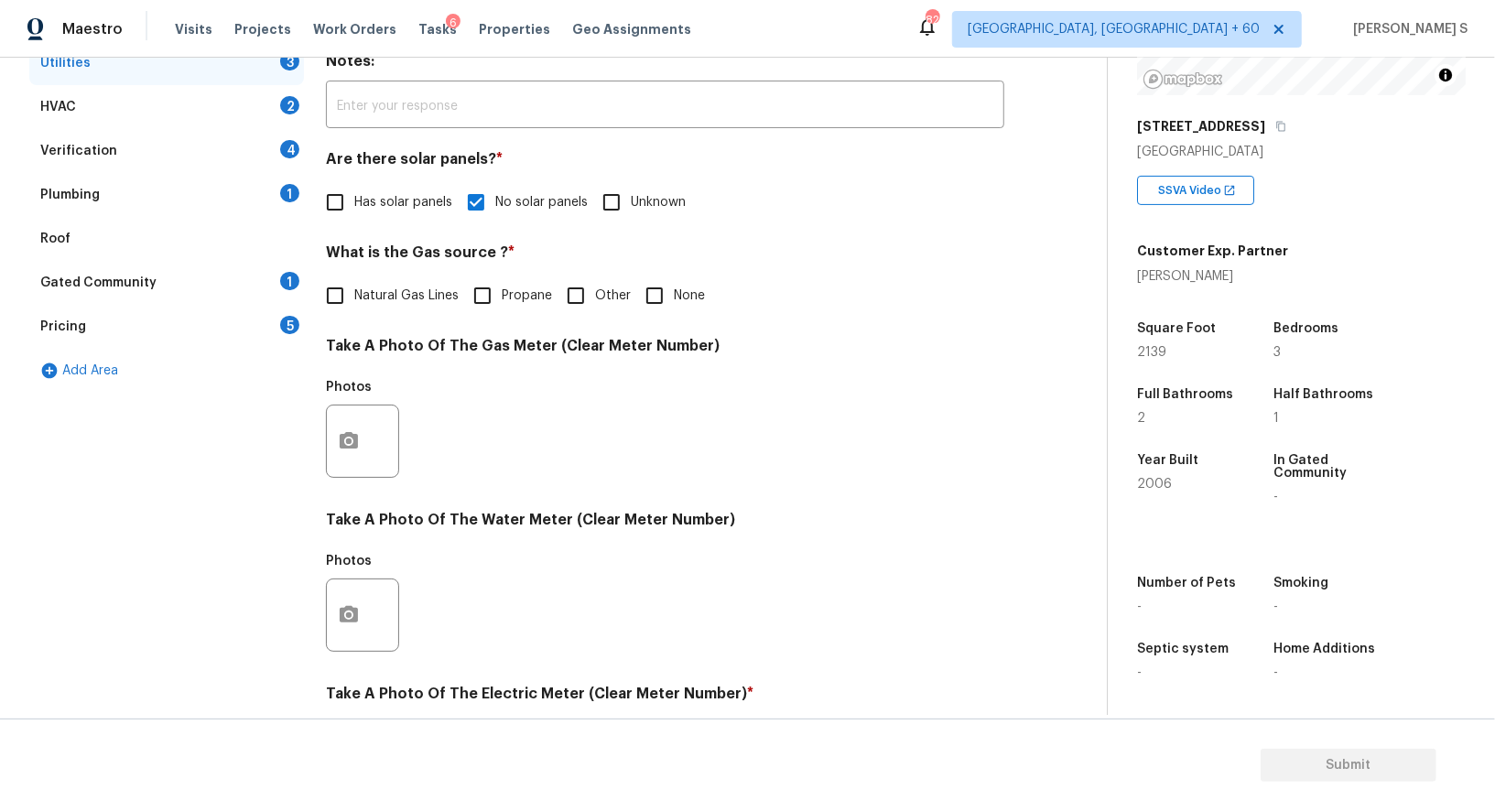
scroll to position [566, 0]
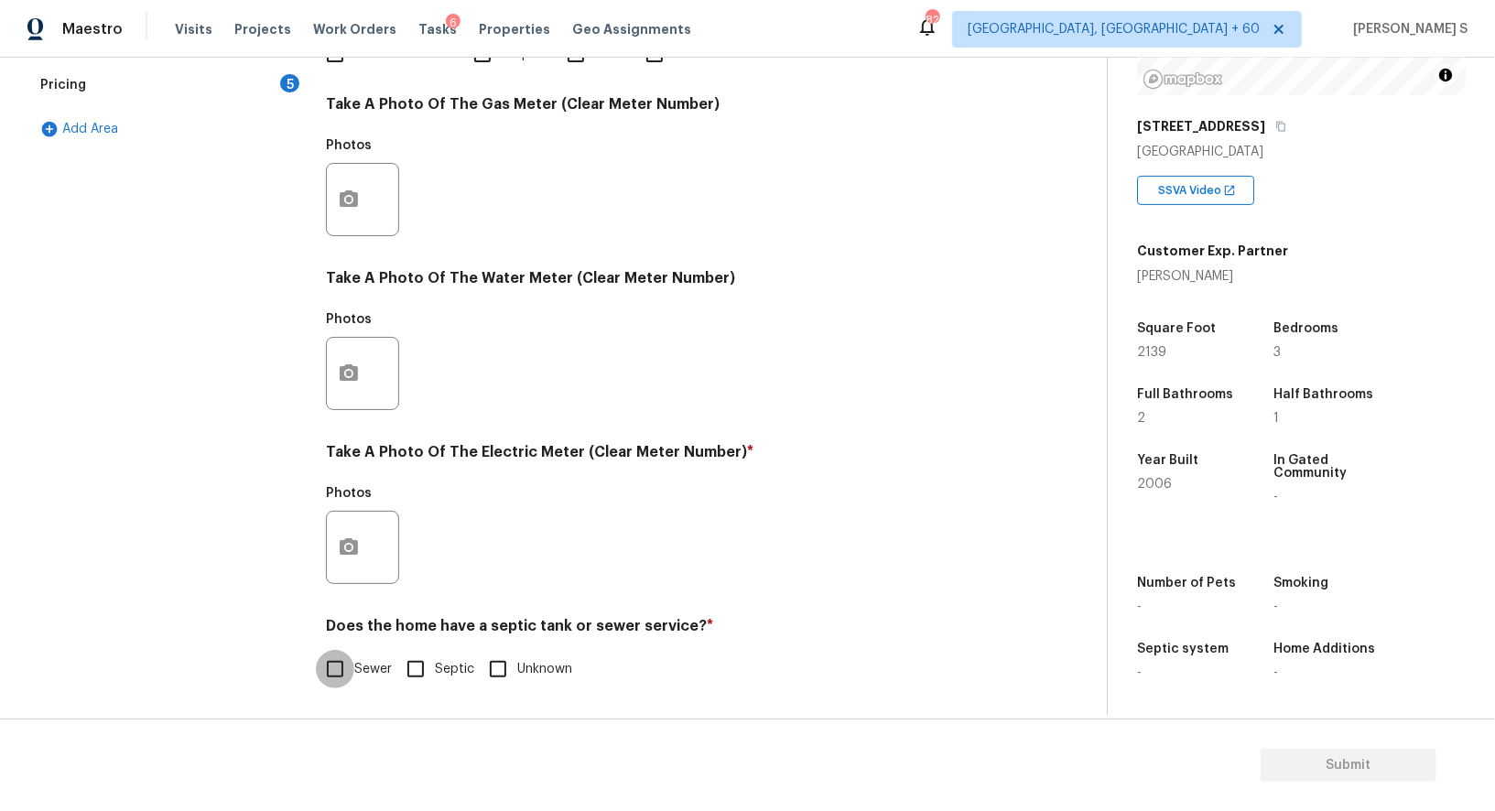
click at [342, 660] on input "Sewer" at bounding box center [335, 669] width 38 height 38
checkbox input "true"
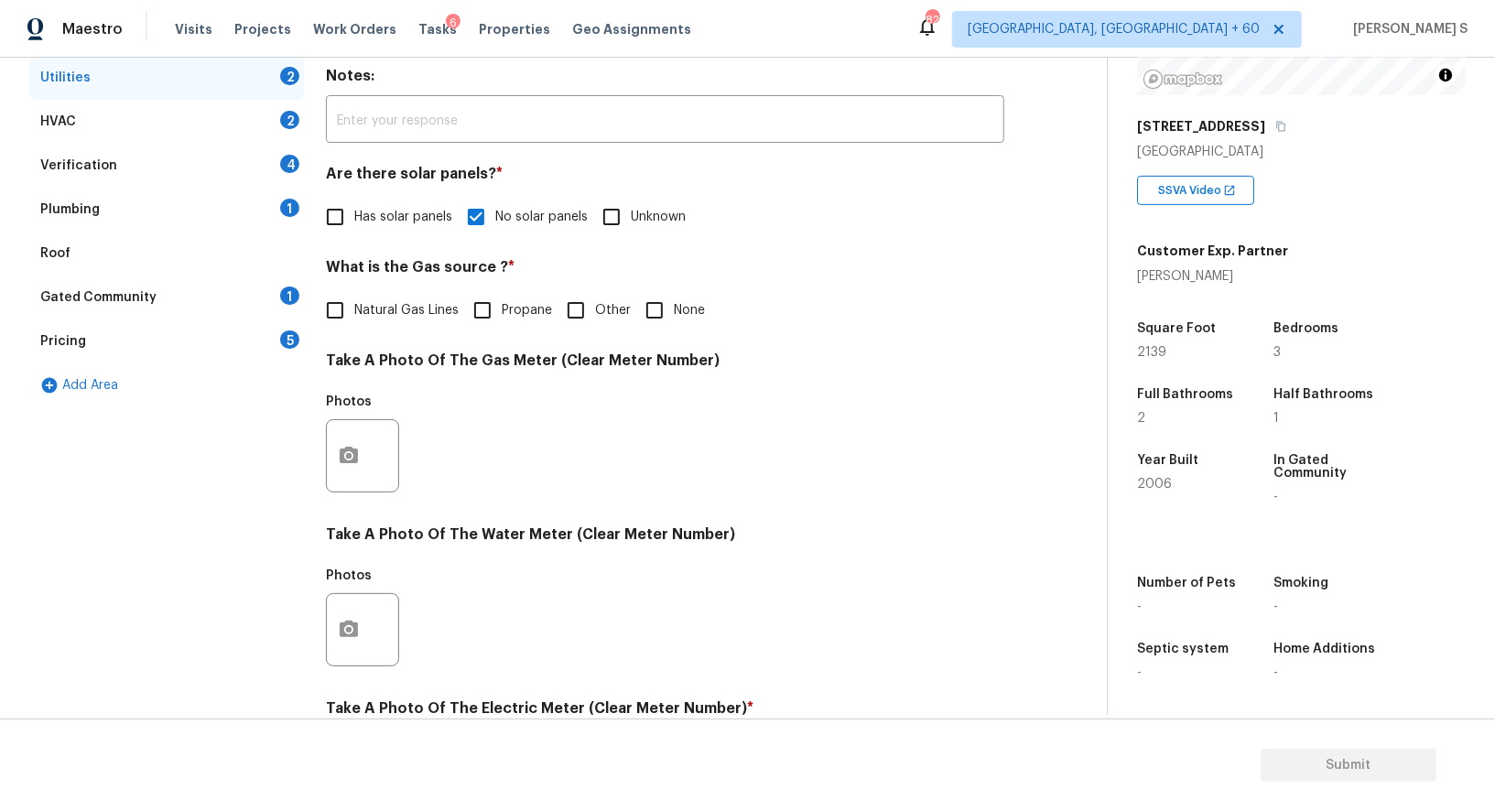
scroll to position [0, 0]
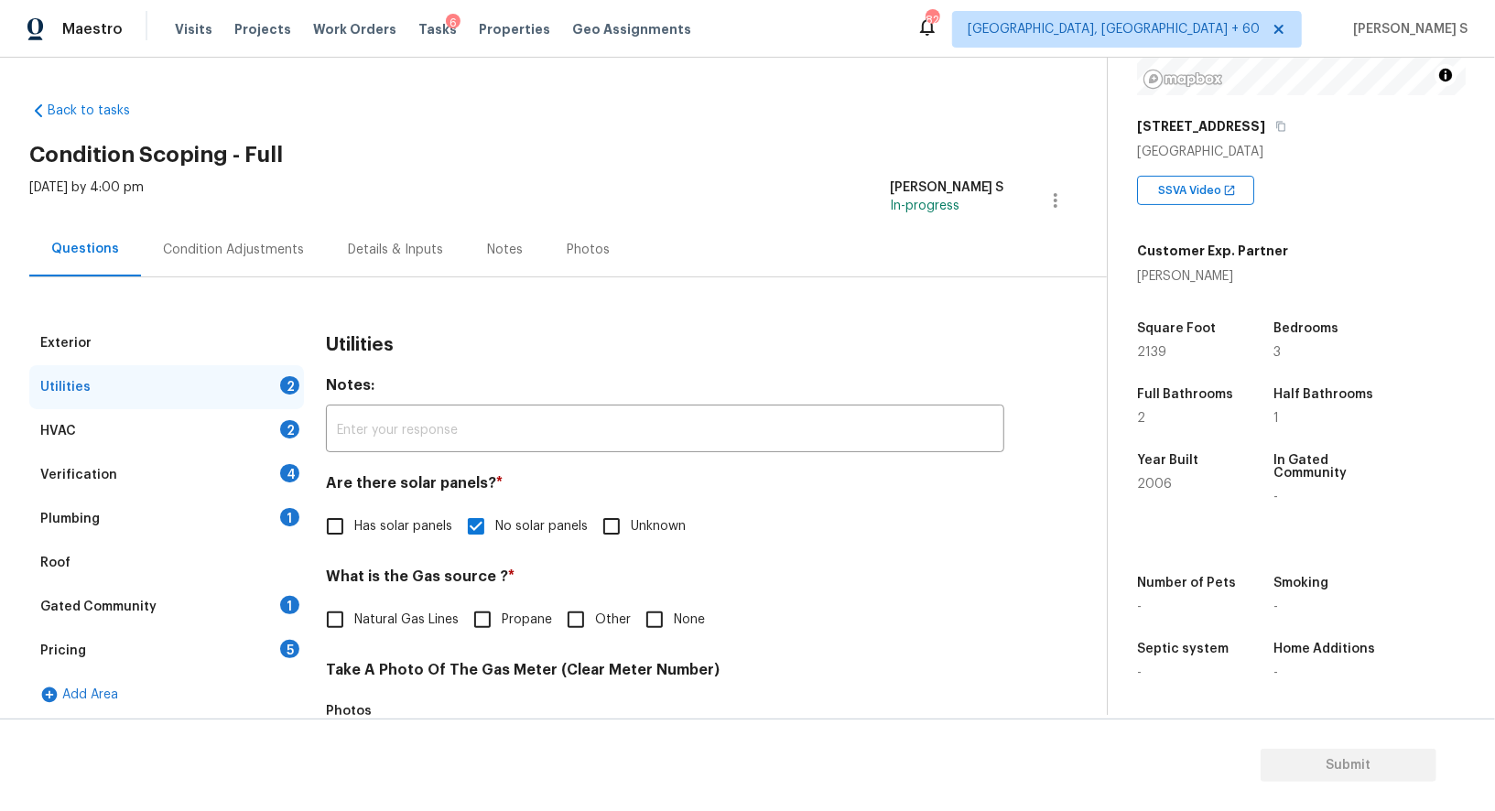
click at [270, 514] on div "Plumbing 1" at bounding box center [166, 519] width 275 height 44
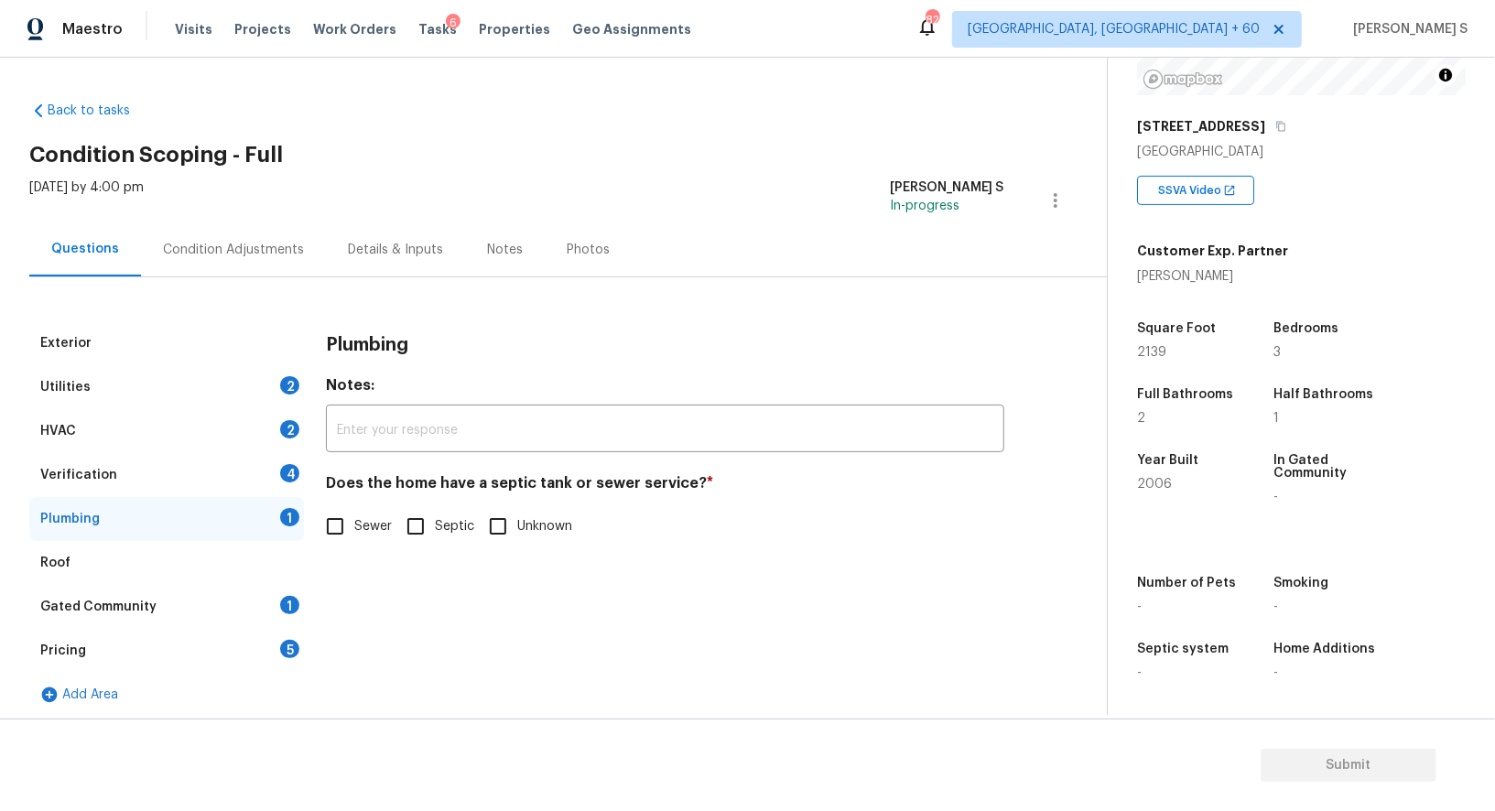
drag, startPoint x: 342, startPoint y: 525, endPoint x: 342, endPoint y: 577, distance: 52.2
click at [342, 524] on input "Sewer" at bounding box center [335, 526] width 38 height 38
checkbox input "true"
click at [277, 606] on div "Gated Community 1" at bounding box center [166, 607] width 275 height 44
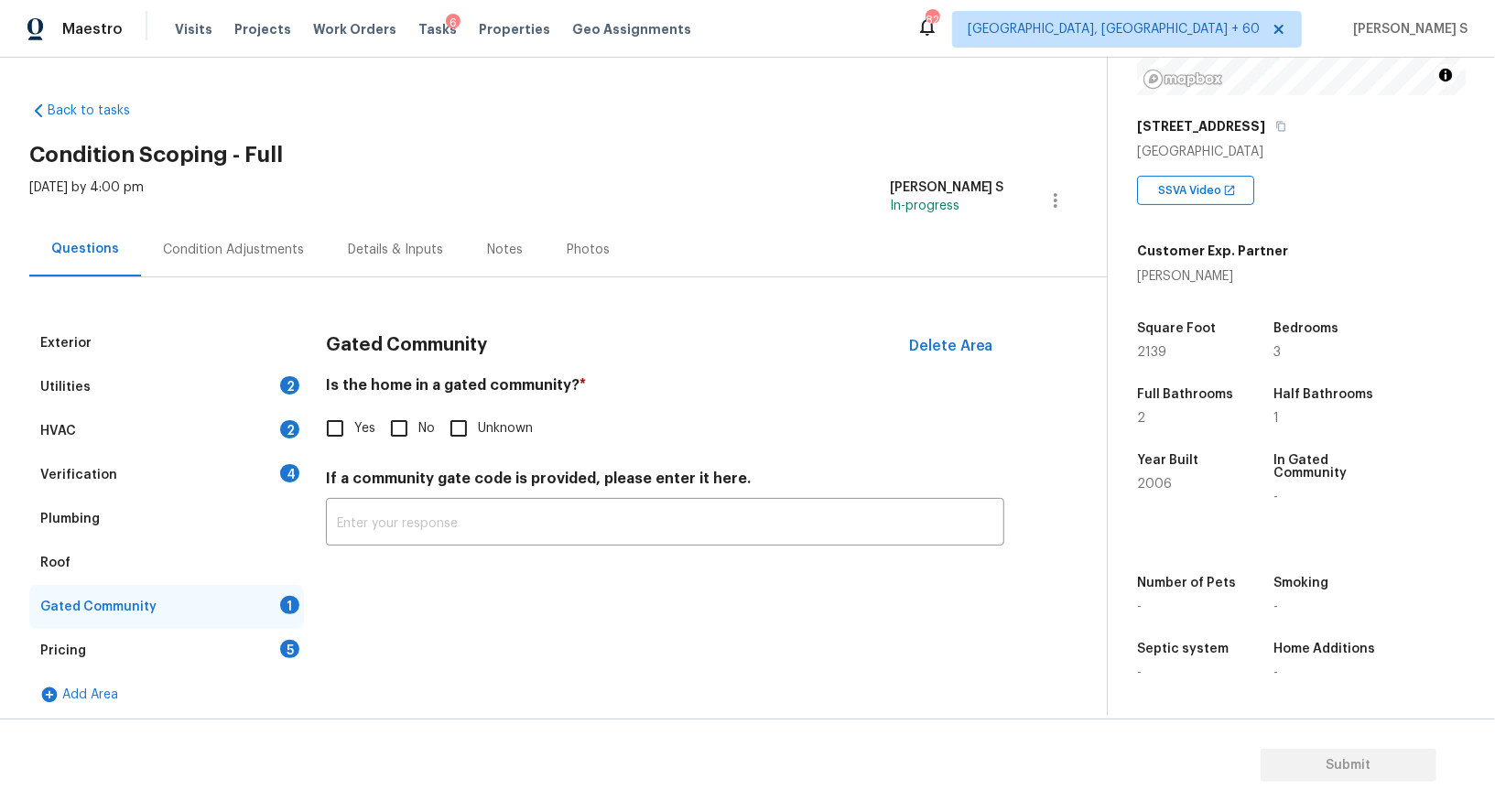
click at [403, 427] on input "No" at bounding box center [399, 428] width 38 height 38
checkbox input "true"
click at [284, 476] on div "4" at bounding box center [289, 473] width 19 height 18
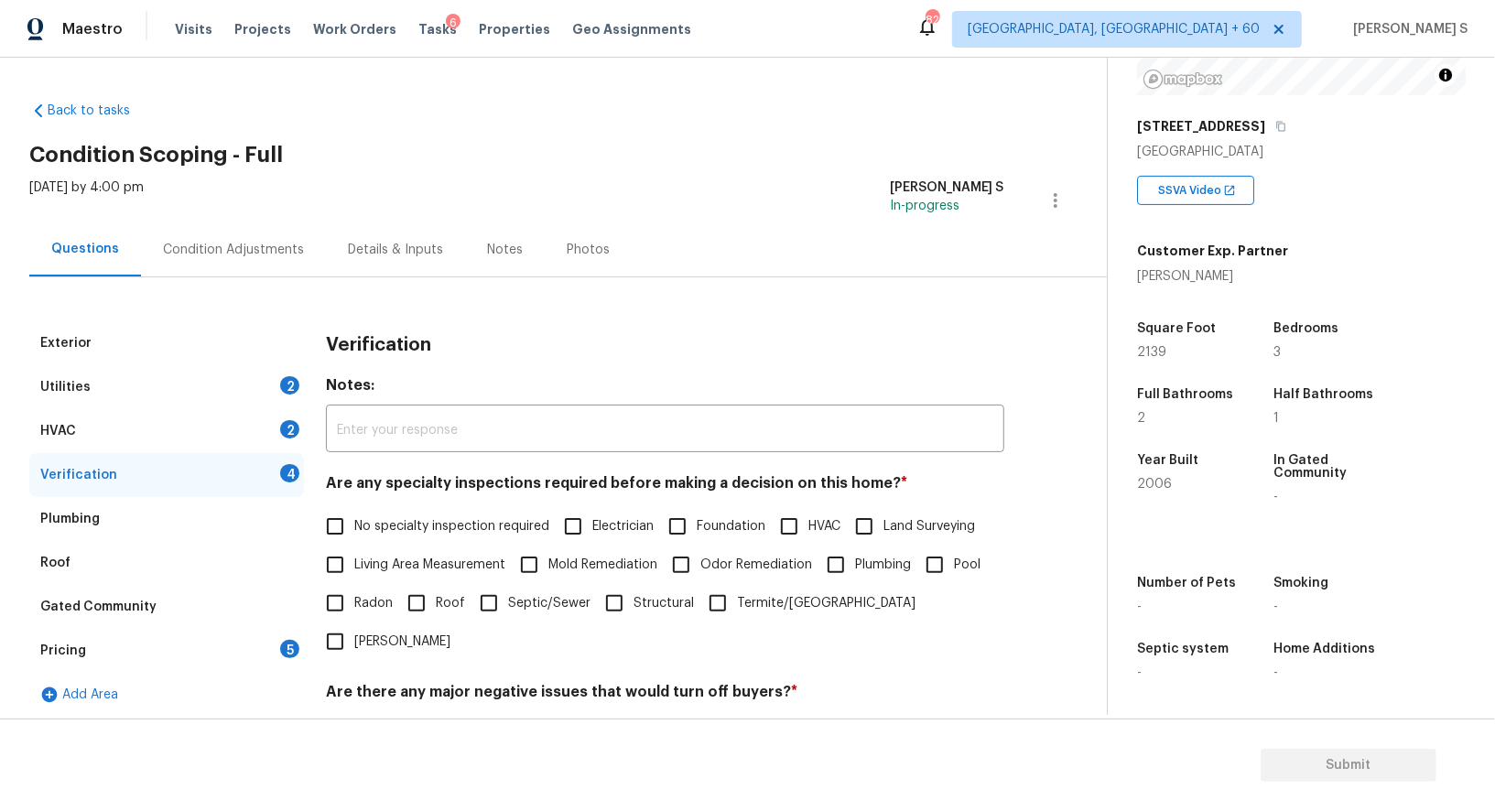
click at [326, 500] on h4 "Are any specialty inspections required before making a decision on this home? *" at bounding box center [665, 487] width 679 height 26
click at [328, 515] on input "No specialty inspection required" at bounding box center [335, 526] width 38 height 38
checkbox input "true"
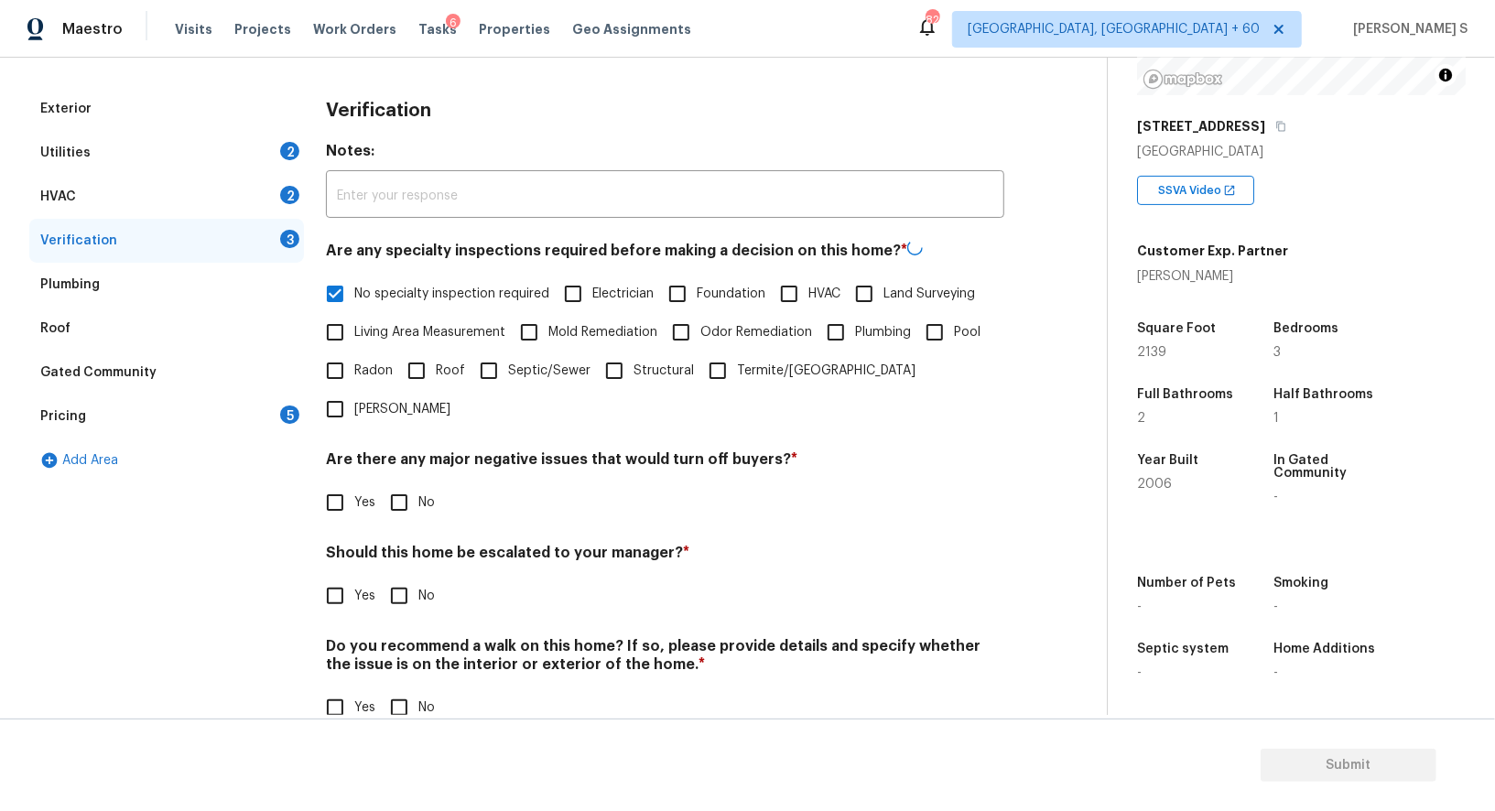
scroll to position [234, 0]
click at [406, 483] on input "No" at bounding box center [399, 502] width 38 height 38
checkbox input "true"
click at [403, 690] on input "No" at bounding box center [399, 709] width 38 height 38
checkbox input "true"
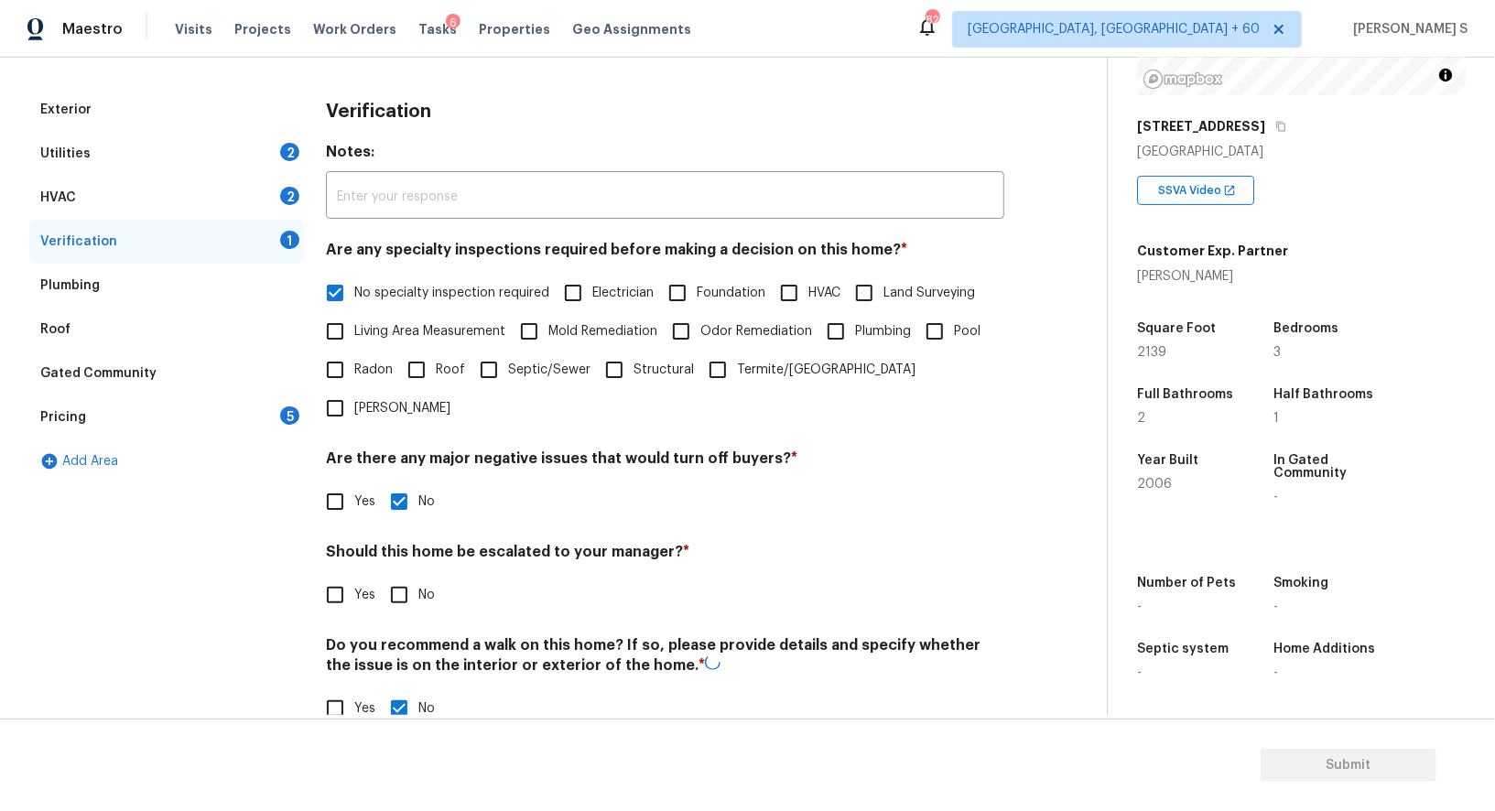
scroll to position [0, 0]
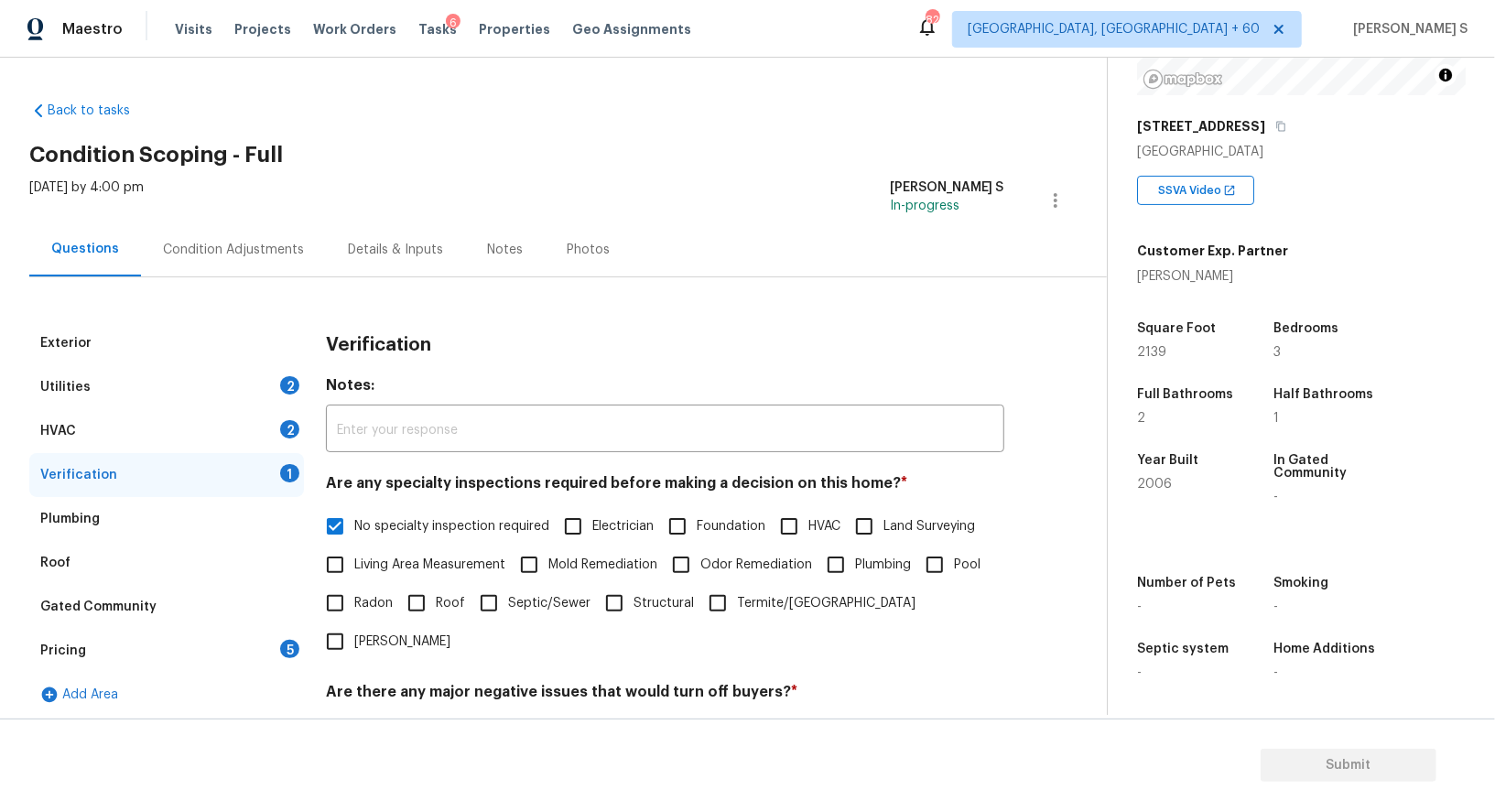
click at [283, 439] on div "HVAC 2" at bounding box center [166, 431] width 275 height 44
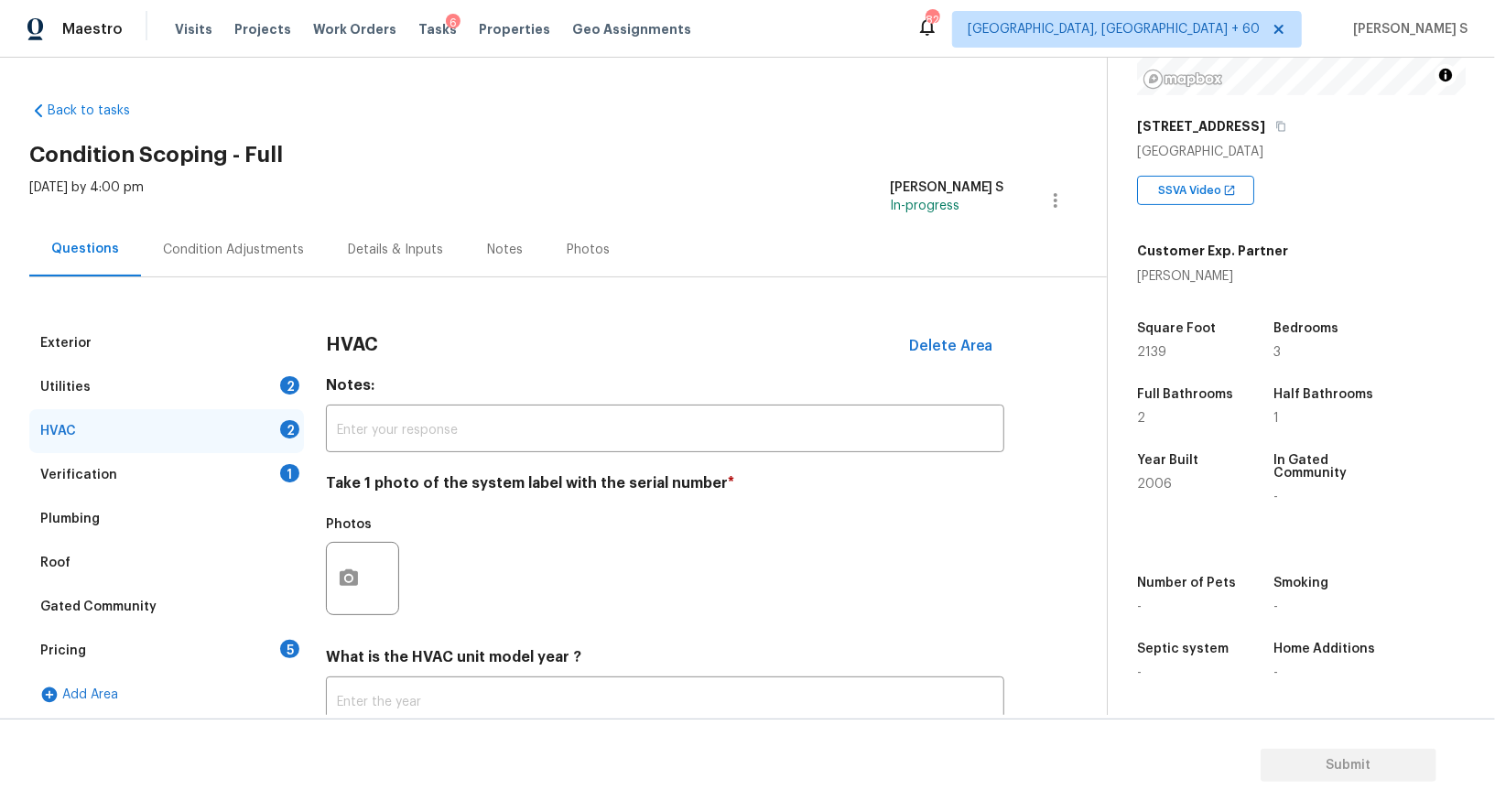
scroll to position [130, 0]
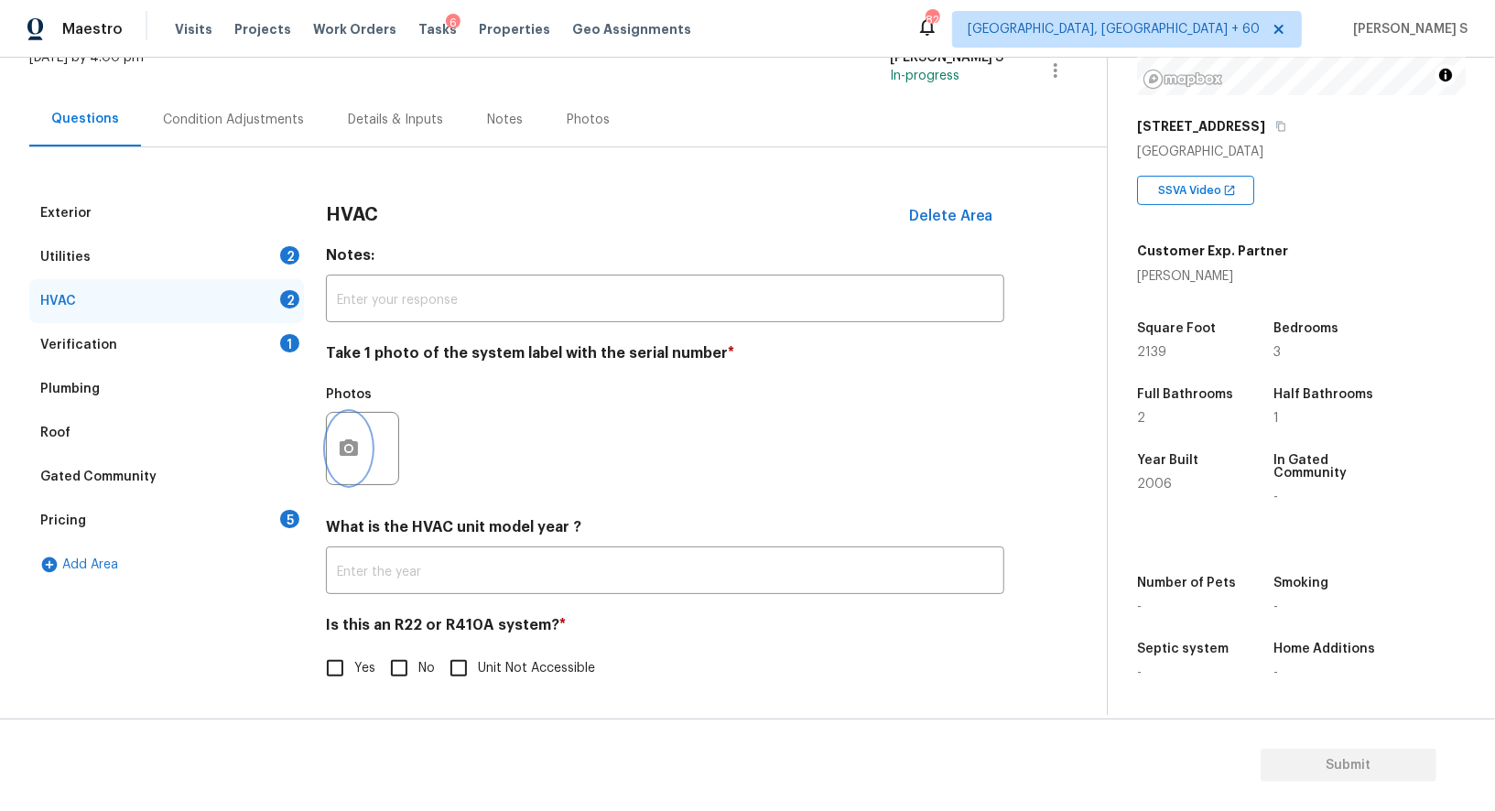
click at [364, 444] on button "button" at bounding box center [349, 448] width 44 height 71
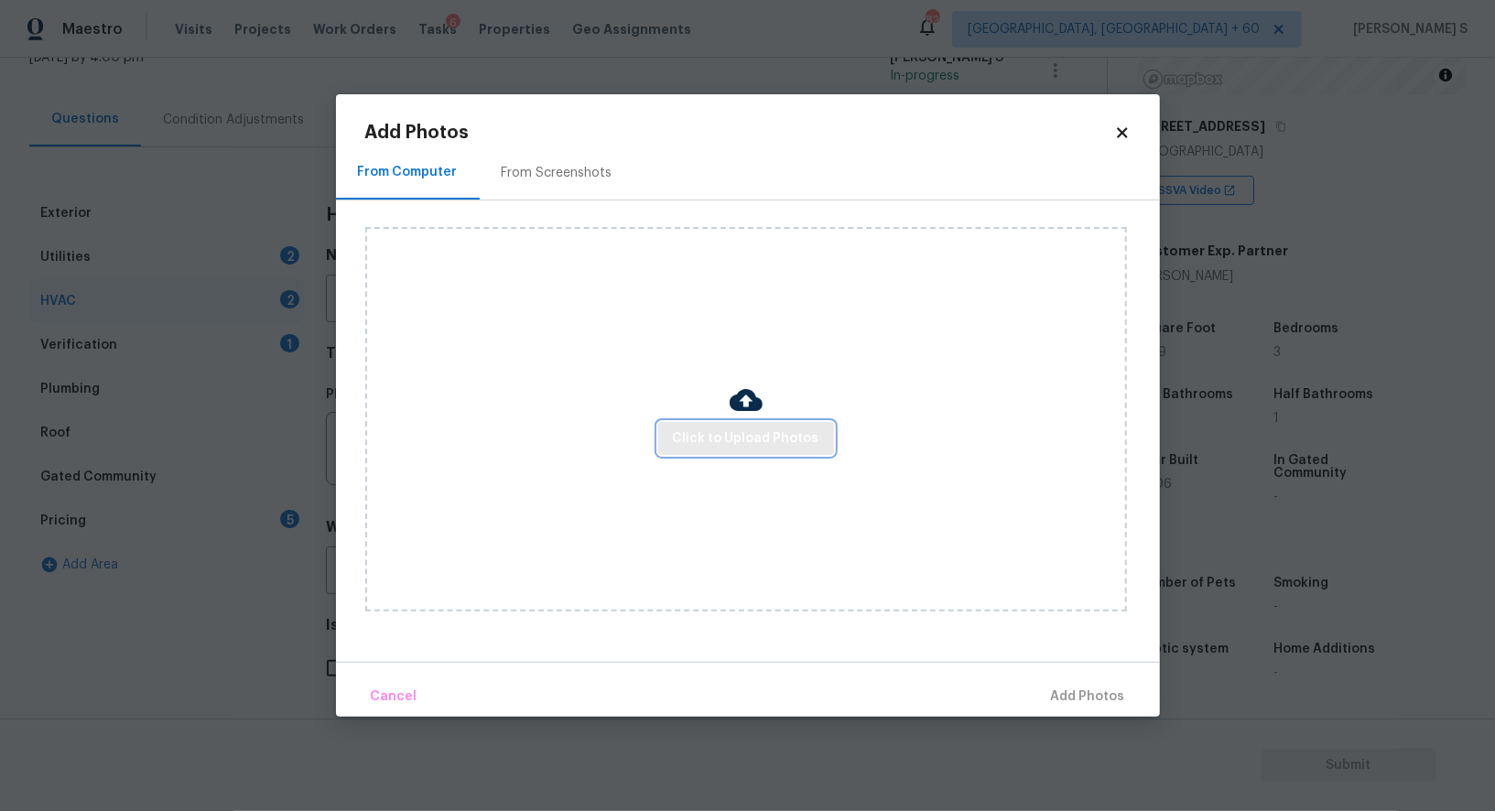
click at [783, 436] on span "Click to Upload Photos" at bounding box center [746, 439] width 147 height 23
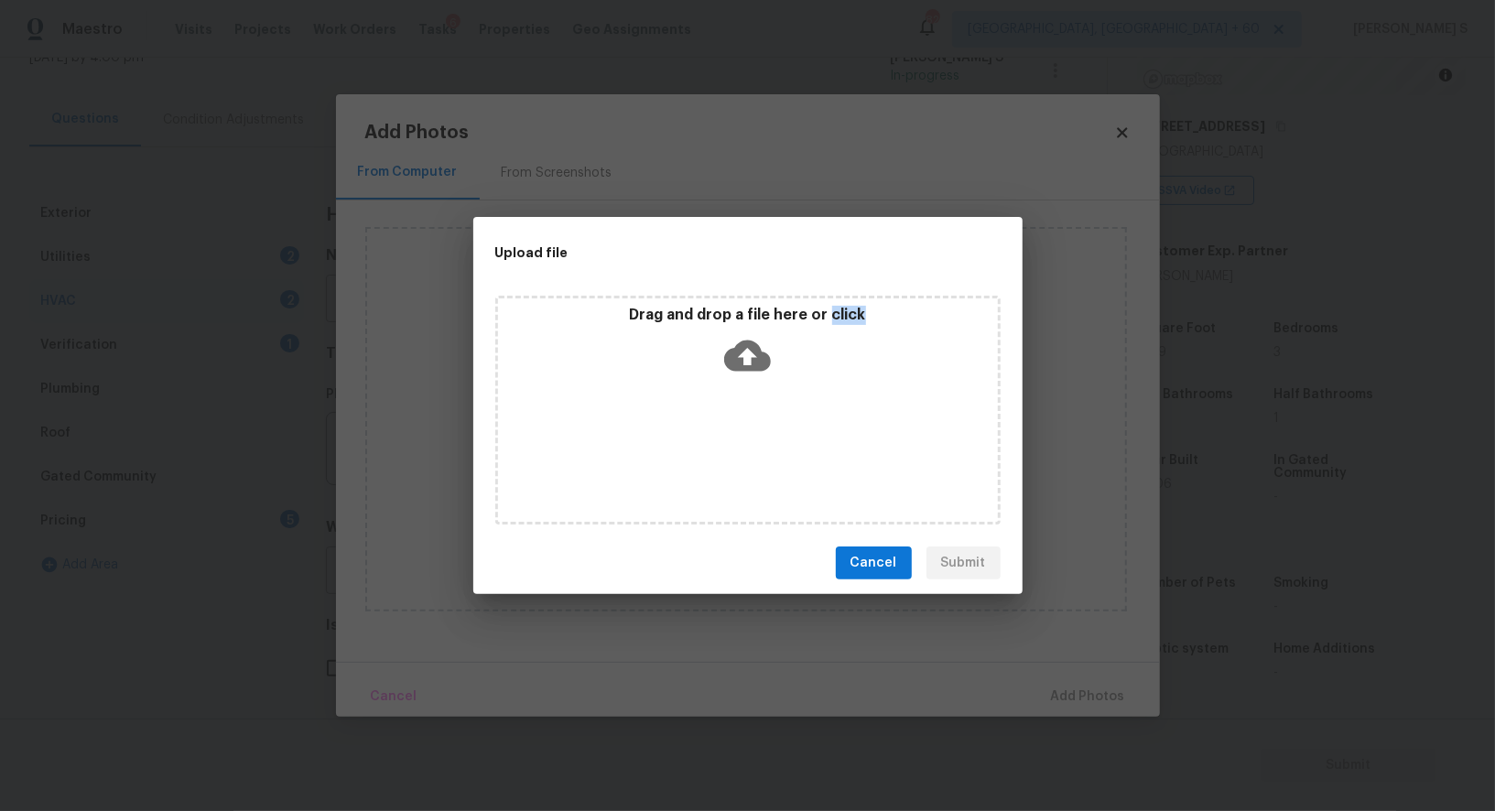
click at [783, 436] on div "Drag and drop a file here or click" at bounding box center [747, 410] width 505 height 229
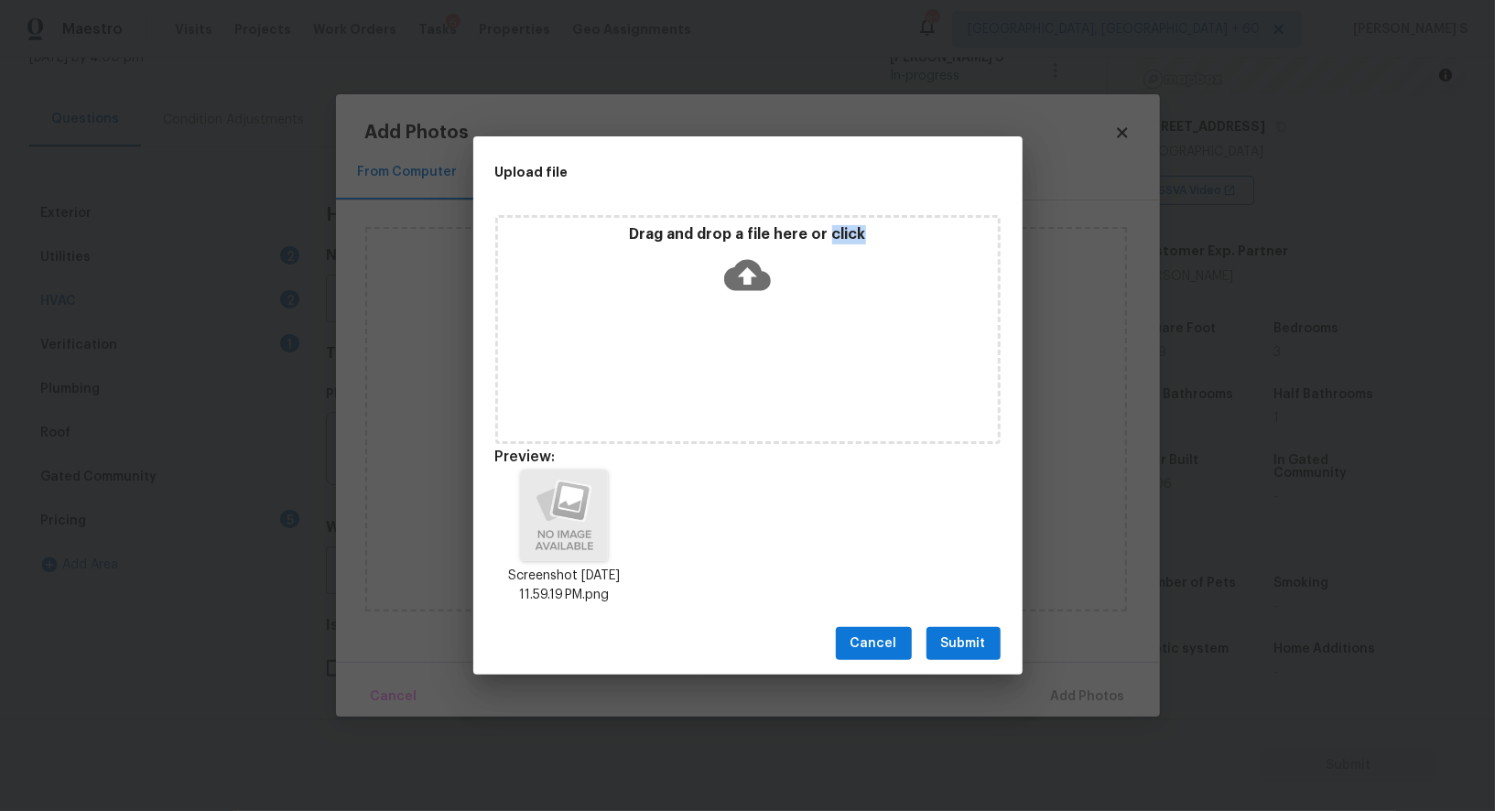
click at [943, 635] on span "Submit" at bounding box center [963, 644] width 45 height 23
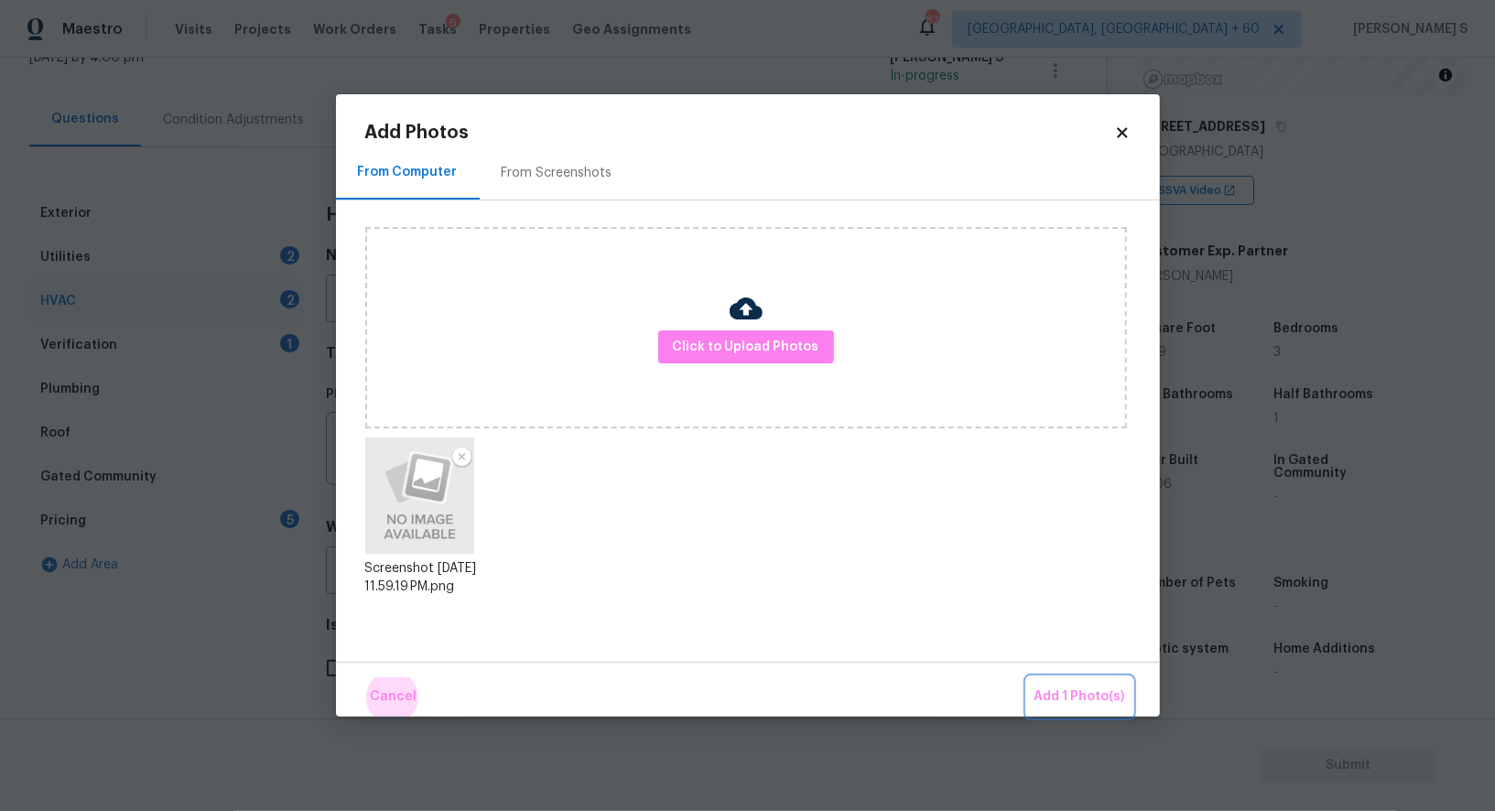
click at [1027, 678] on button "Add 1 Photo(s)" at bounding box center [1079, 697] width 105 height 39
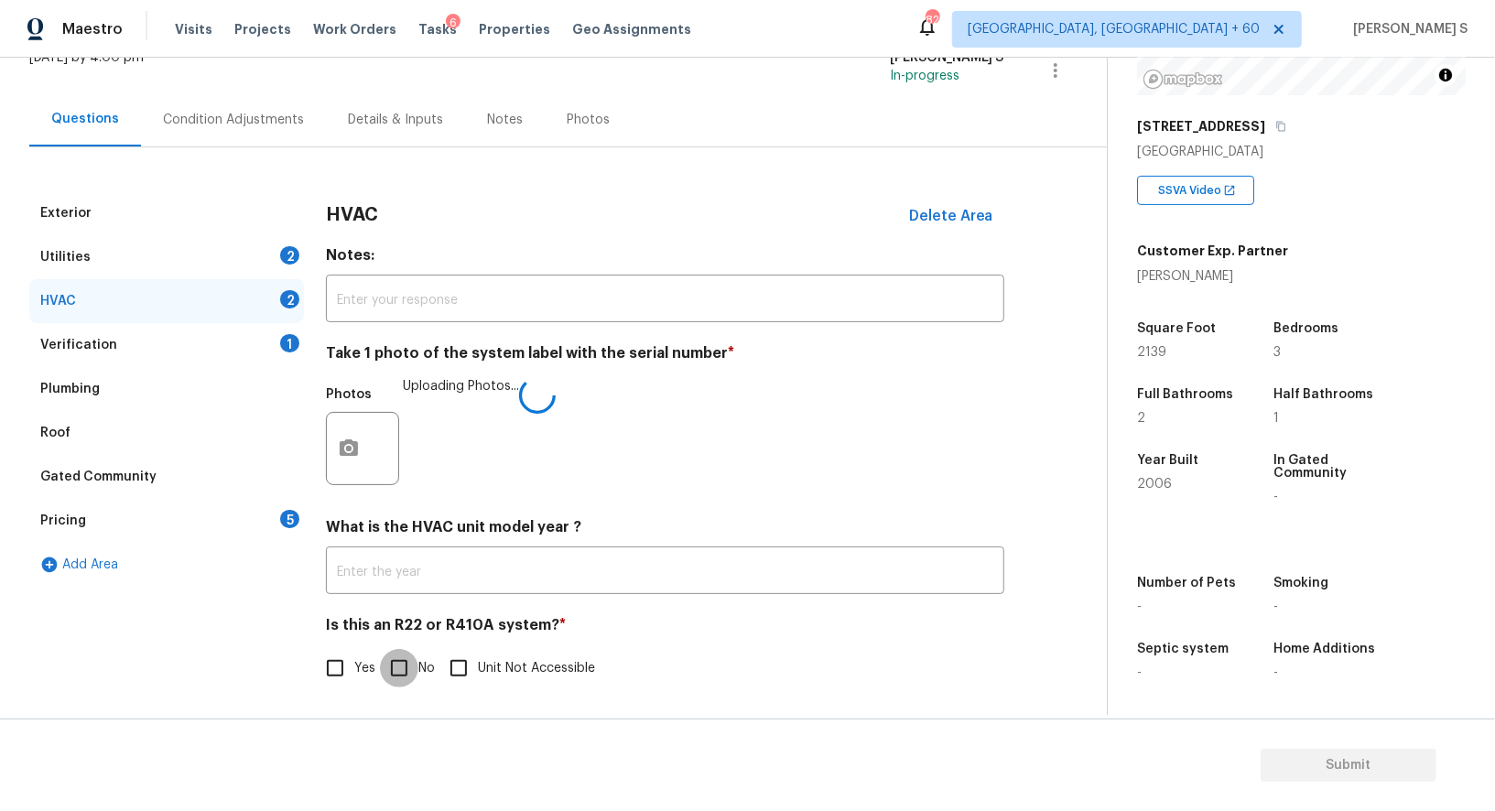
click at [412, 667] on input "No" at bounding box center [399, 668] width 38 height 38
checkbox input "true"
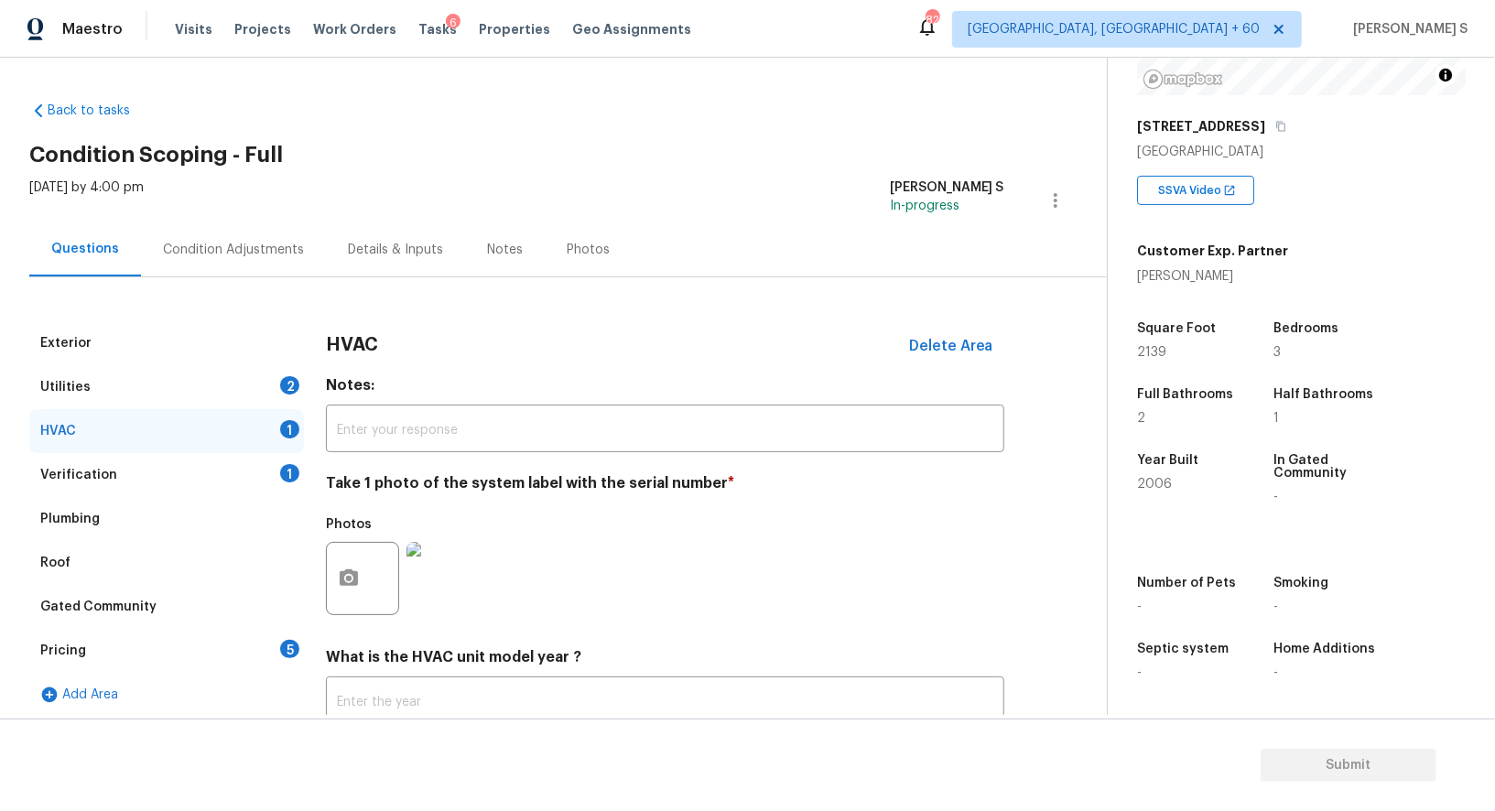
click at [290, 388] on div "2" at bounding box center [289, 385] width 19 height 18
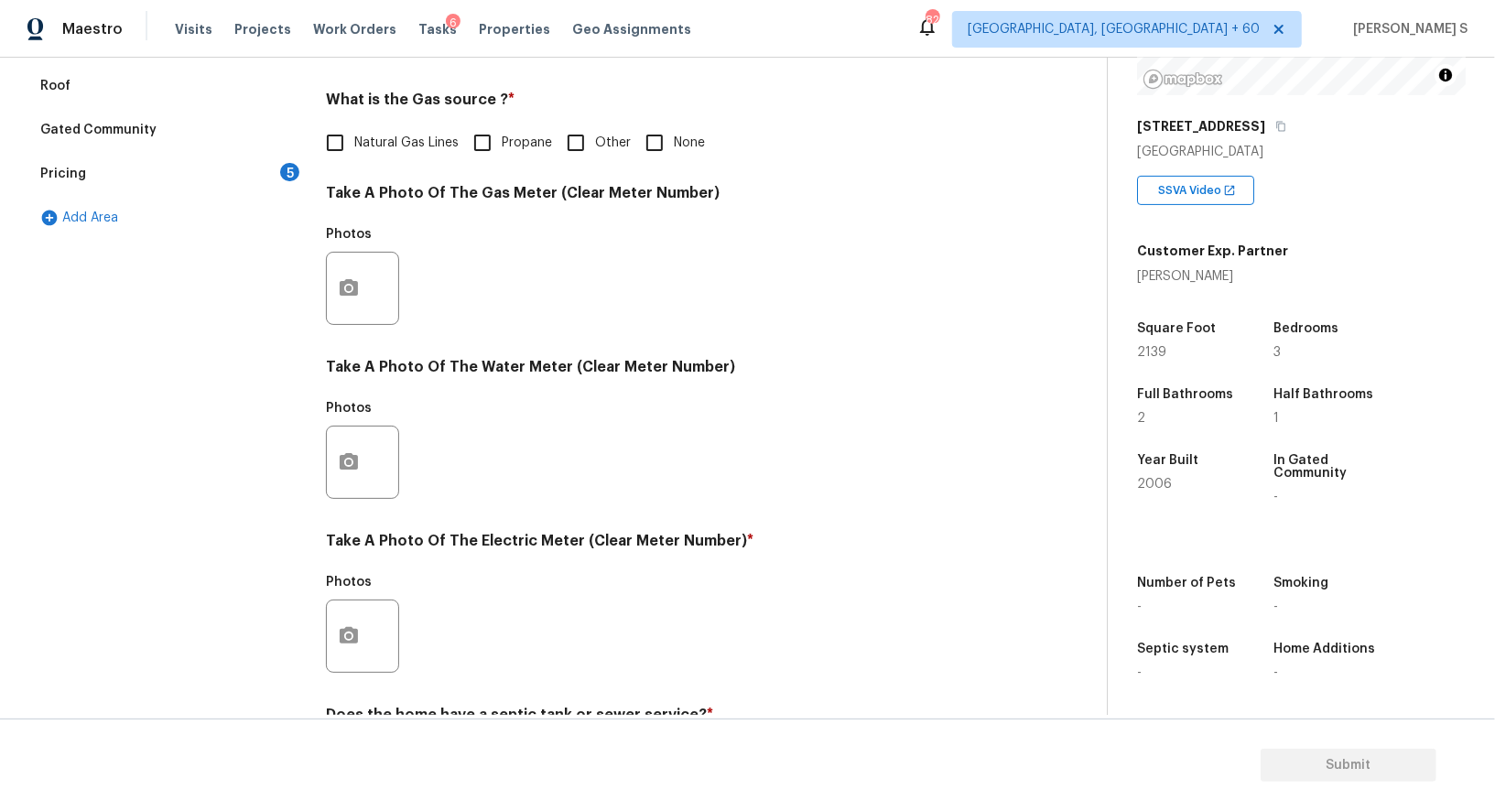
scroll to position [516, 0]
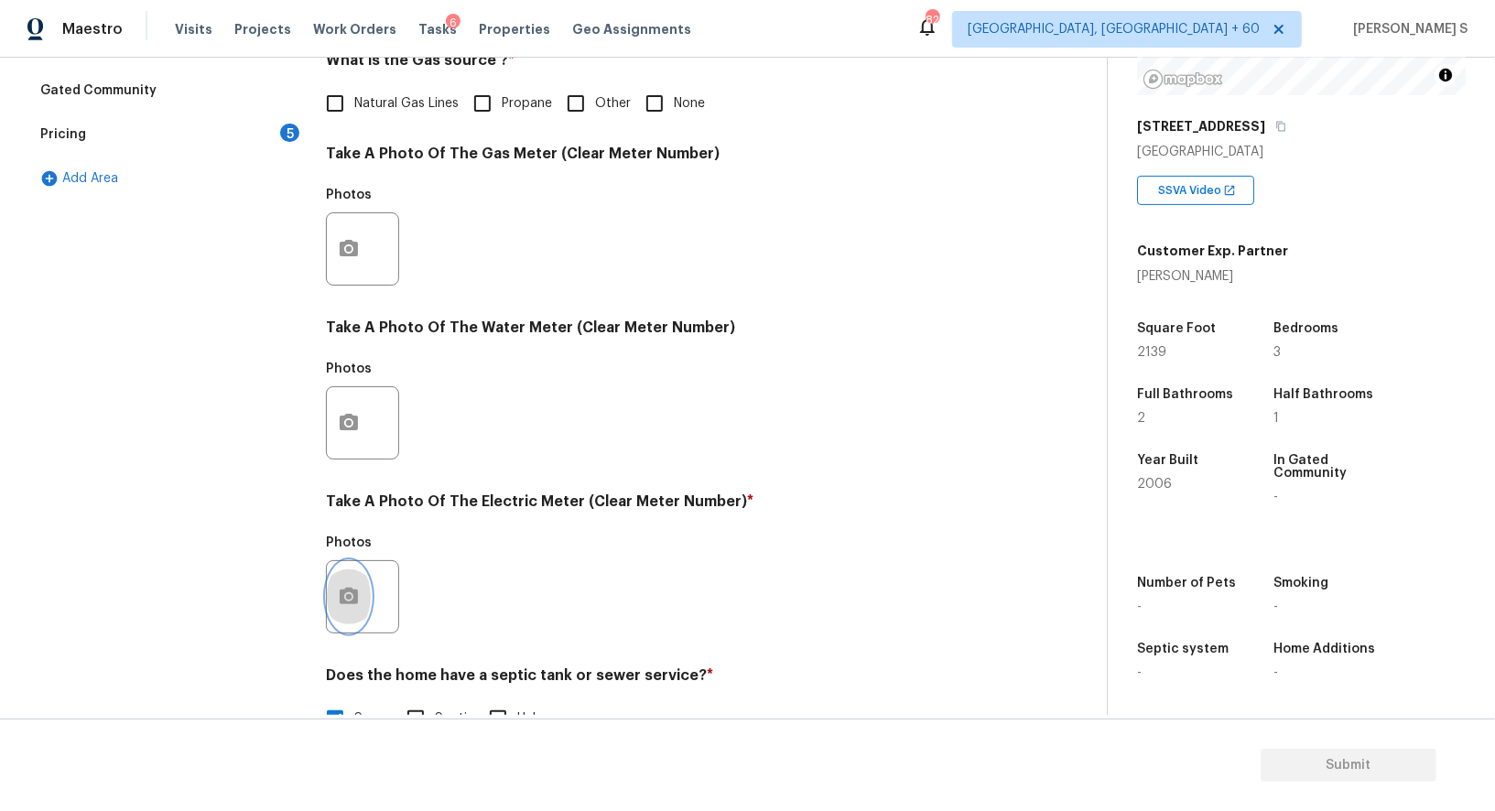
click at [367, 578] on button "button" at bounding box center [349, 596] width 44 height 71
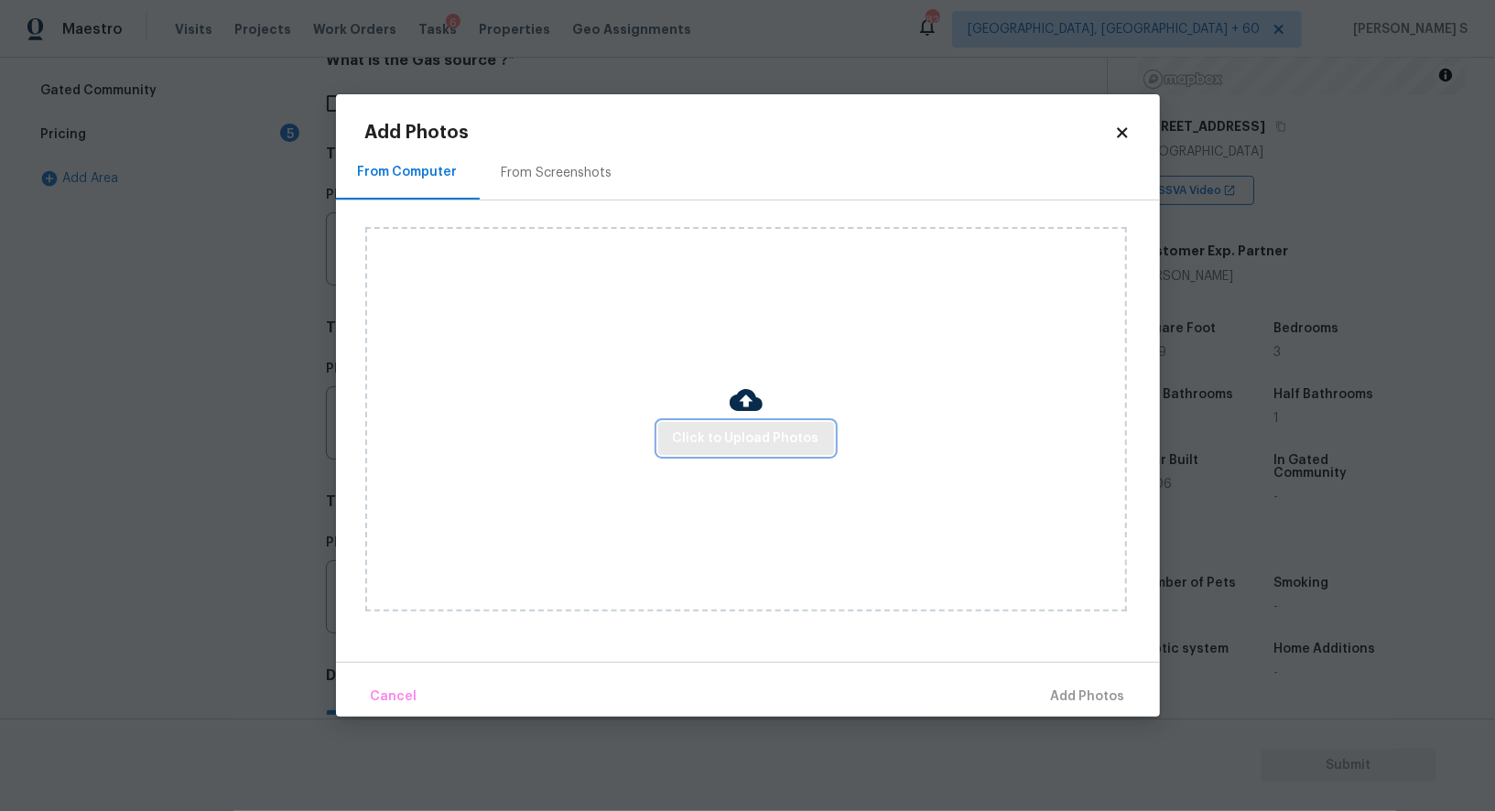
click at [755, 448] on span "Click to Upload Photos" at bounding box center [746, 439] width 147 height 23
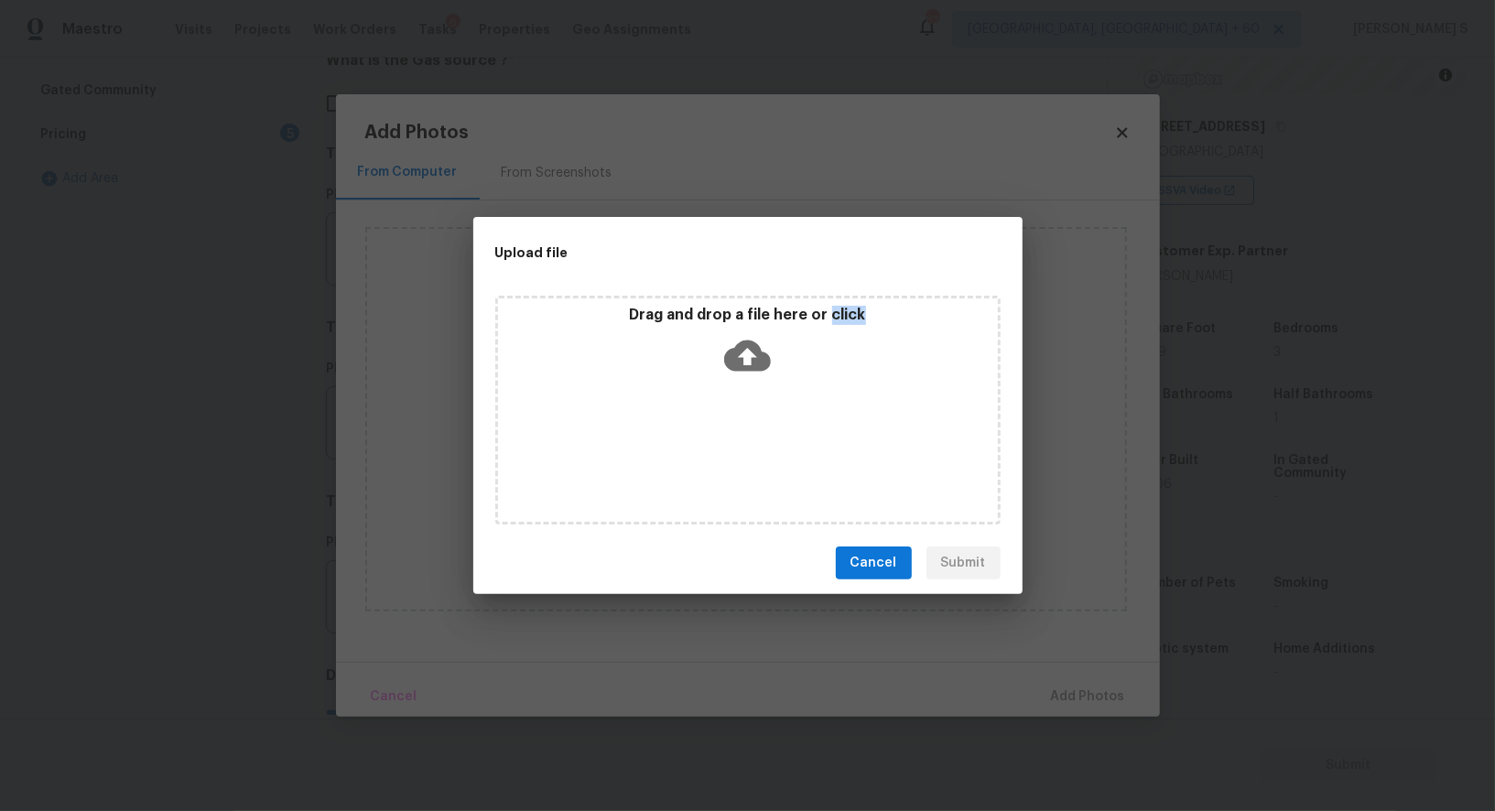
click at [755, 448] on div "Drag and drop a file here or click" at bounding box center [747, 410] width 505 height 229
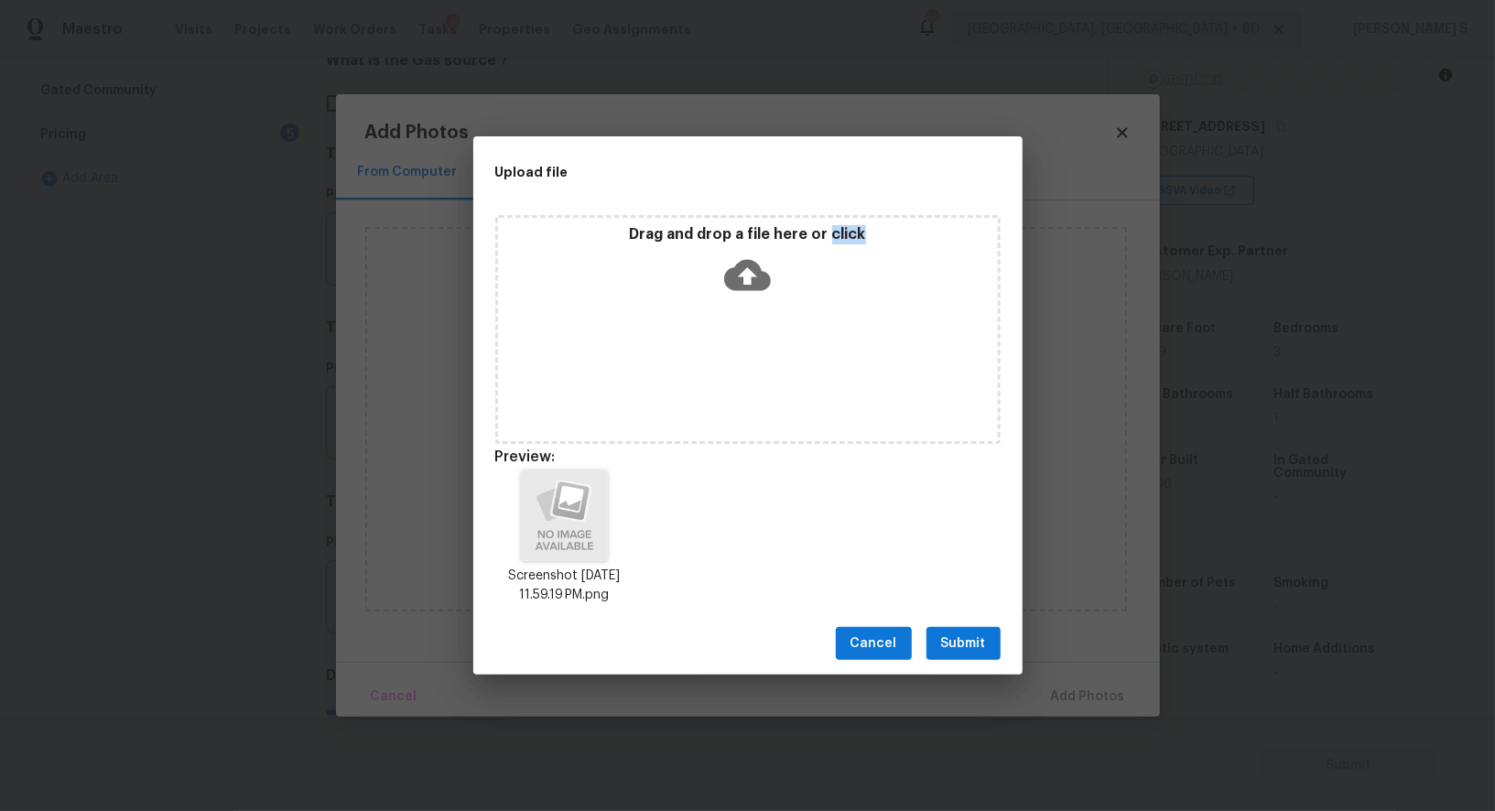
click at [961, 630] on button "Submit" at bounding box center [964, 644] width 74 height 34
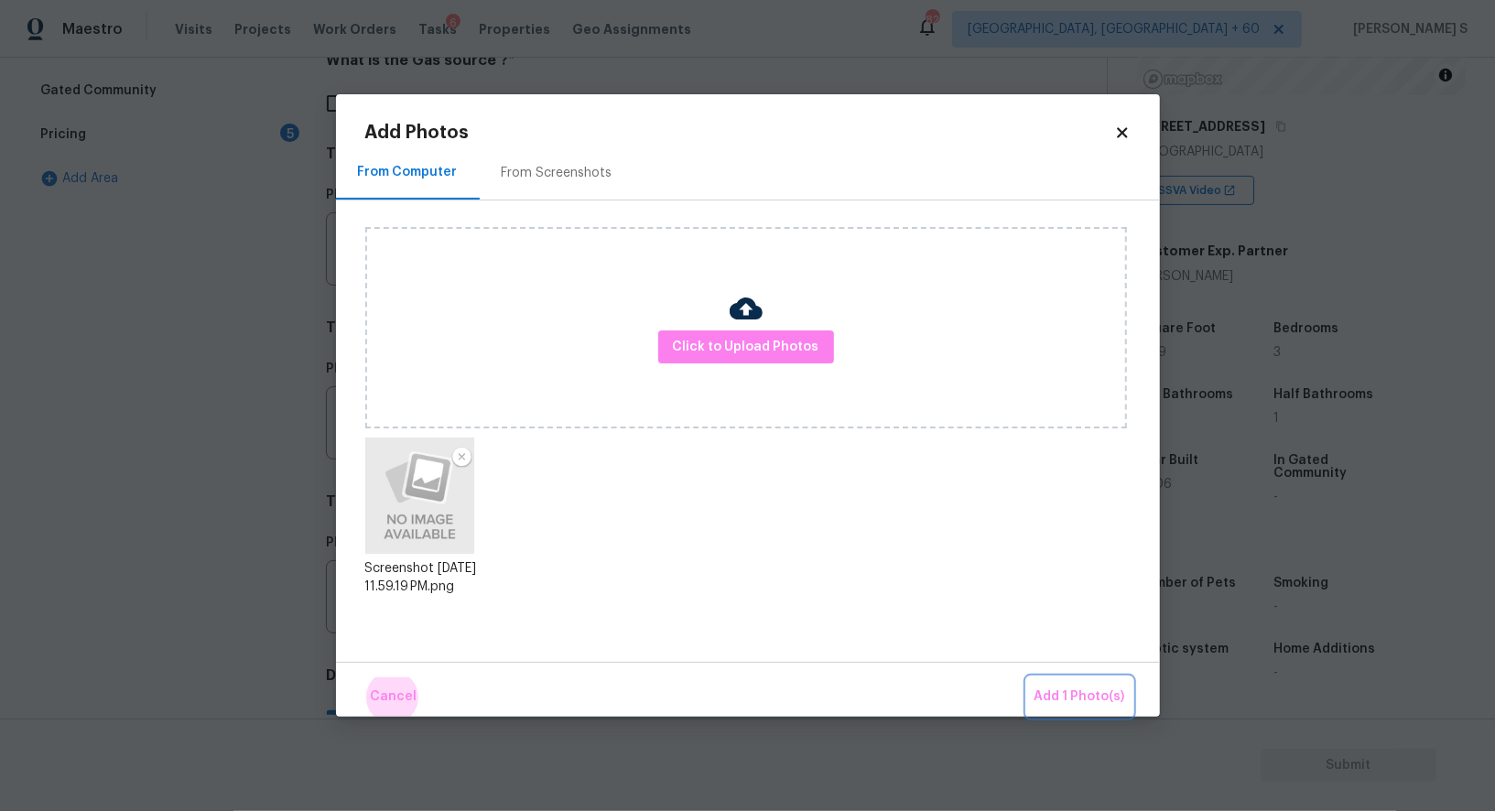
click at [1027, 678] on button "Add 1 Photo(s)" at bounding box center [1079, 697] width 105 height 39
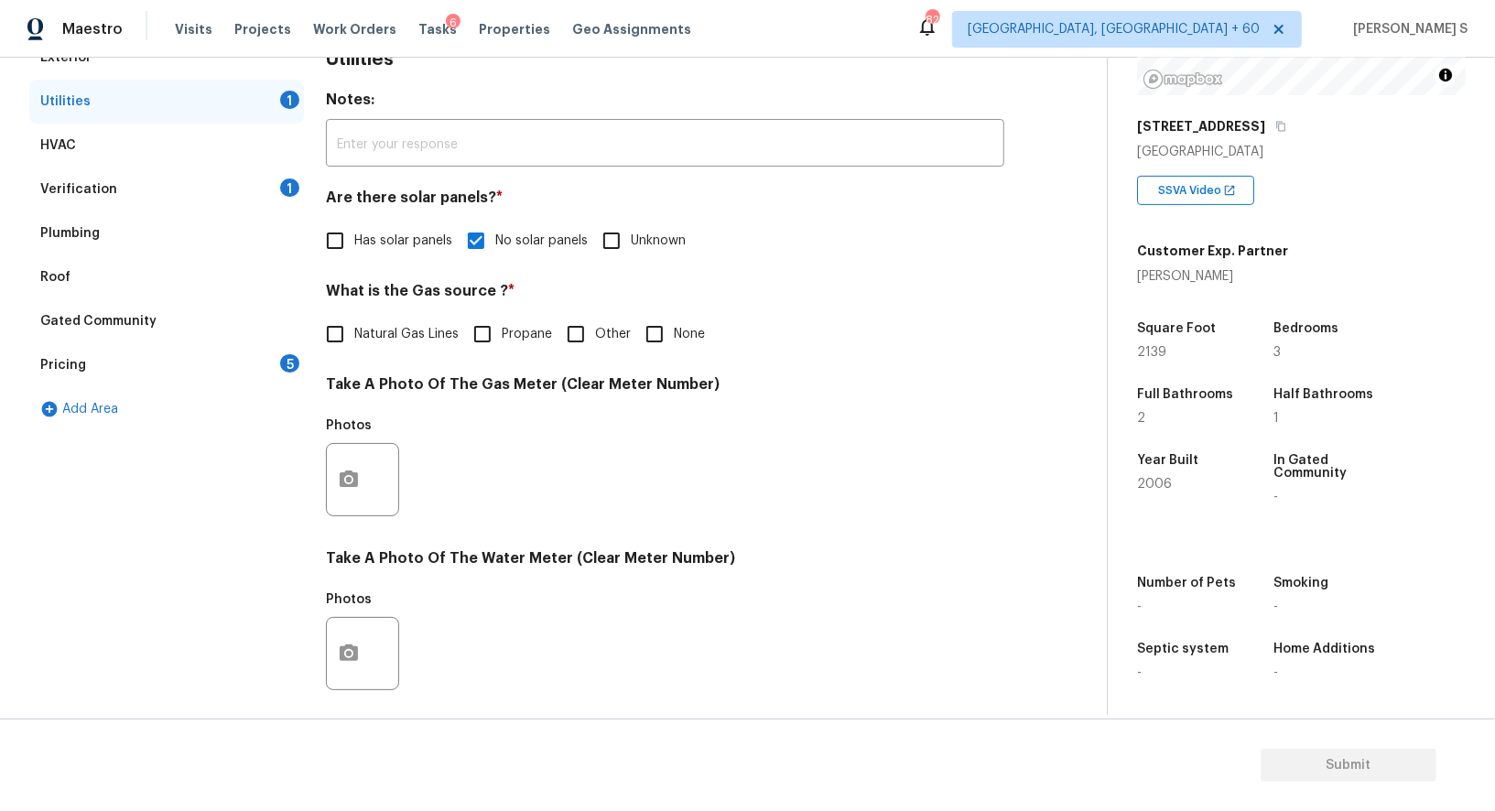
scroll to position [61, 0]
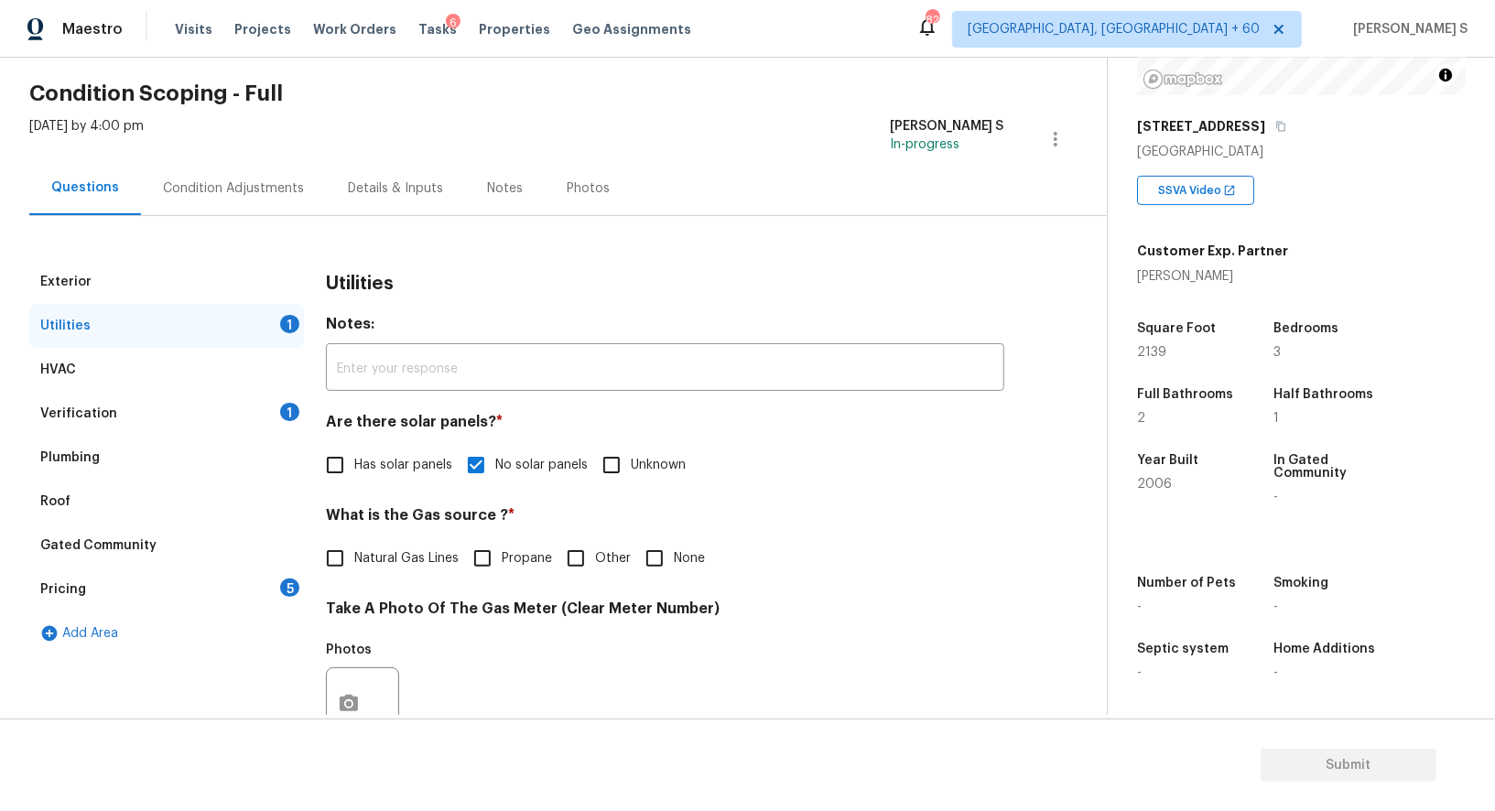
click at [244, 587] on div "Pricing 5" at bounding box center [166, 590] width 275 height 44
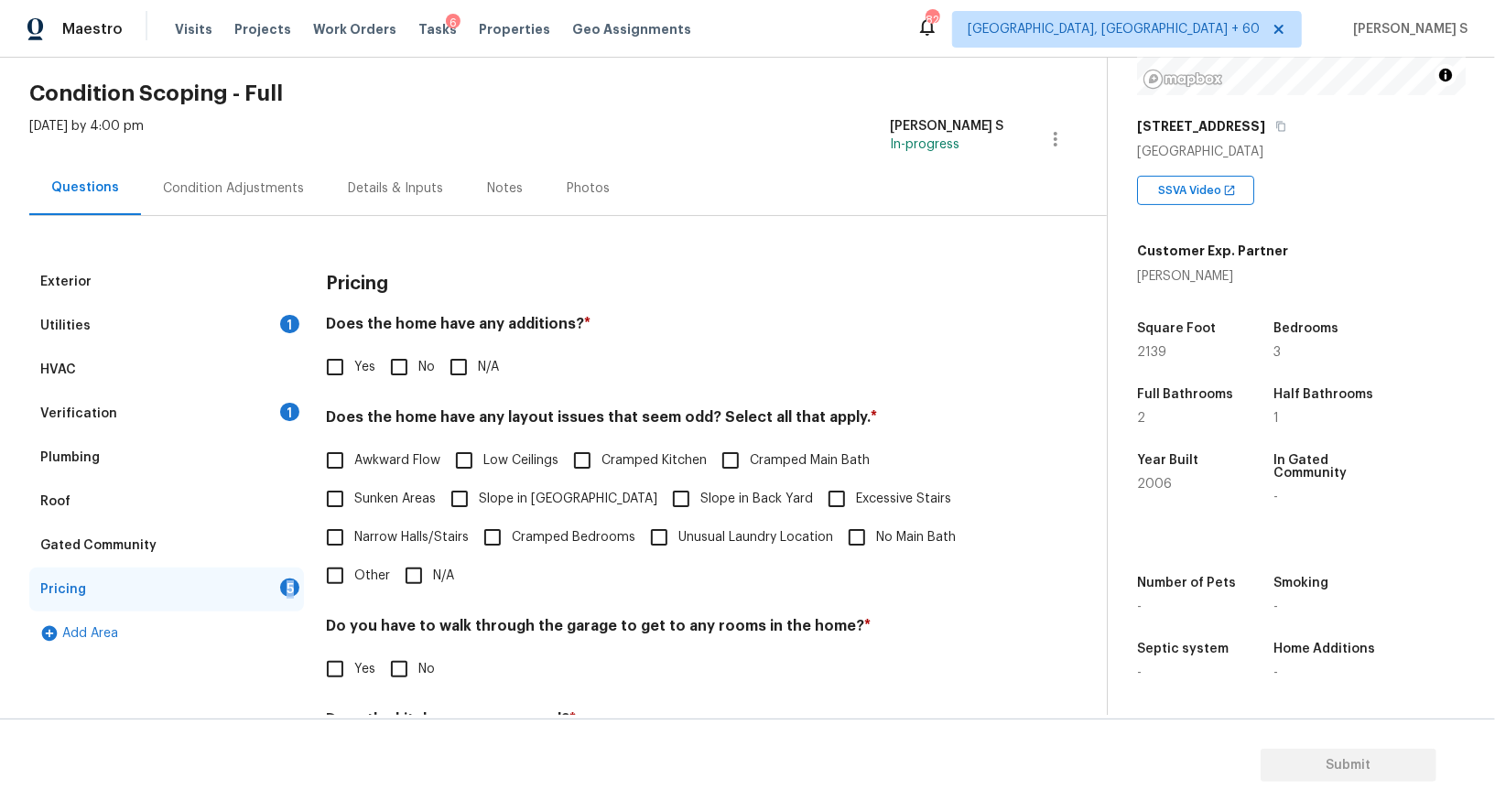
click at [402, 379] on input "No" at bounding box center [399, 367] width 38 height 38
checkbox input "true"
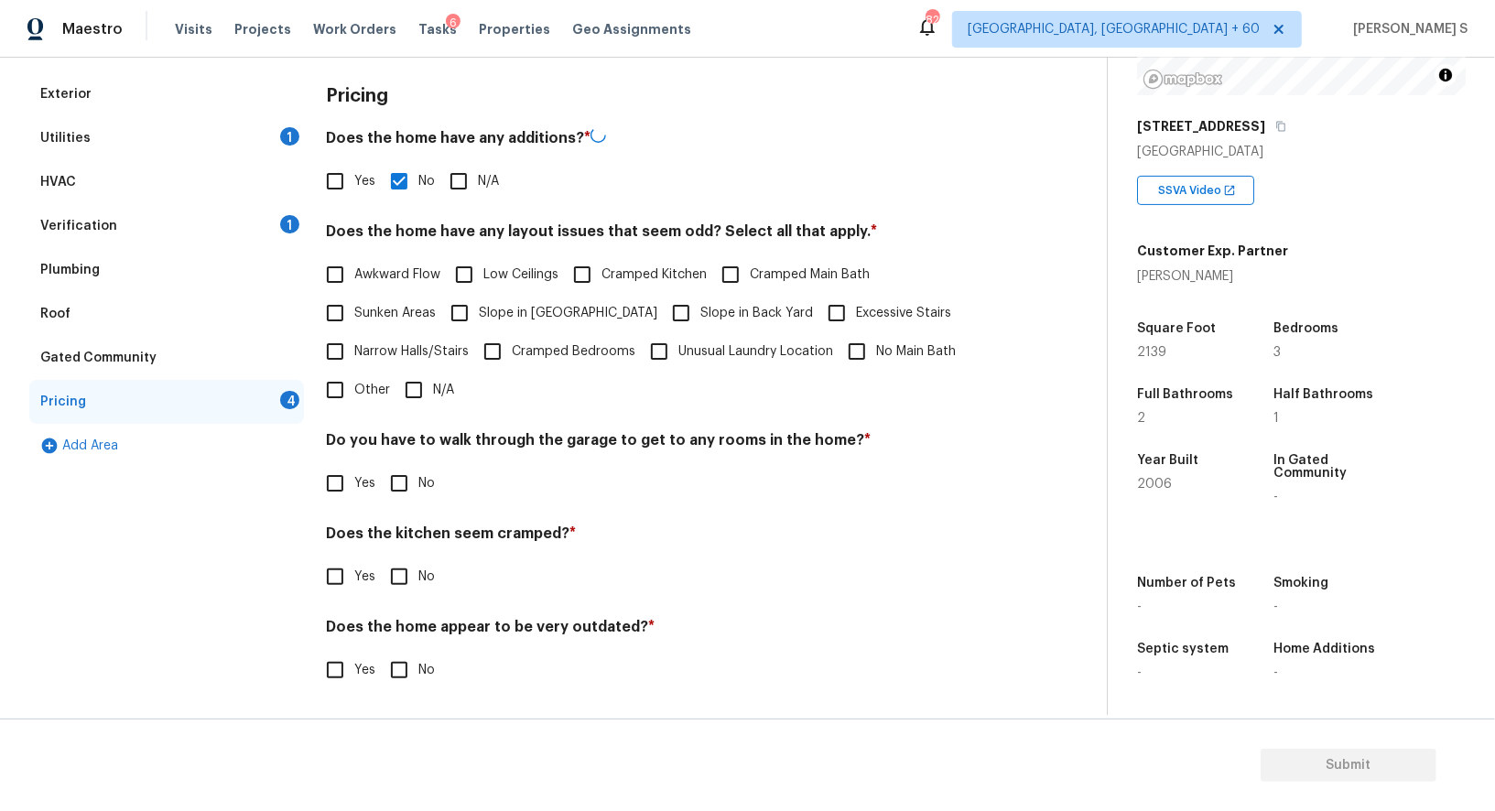
scroll to position [247, 0]
click at [403, 491] on input "No" at bounding box center [399, 483] width 38 height 38
checkbox input "true"
click at [380, 560] on input "No" at bounding box center [399, 579] width 38 height 38
checkbox input "true"
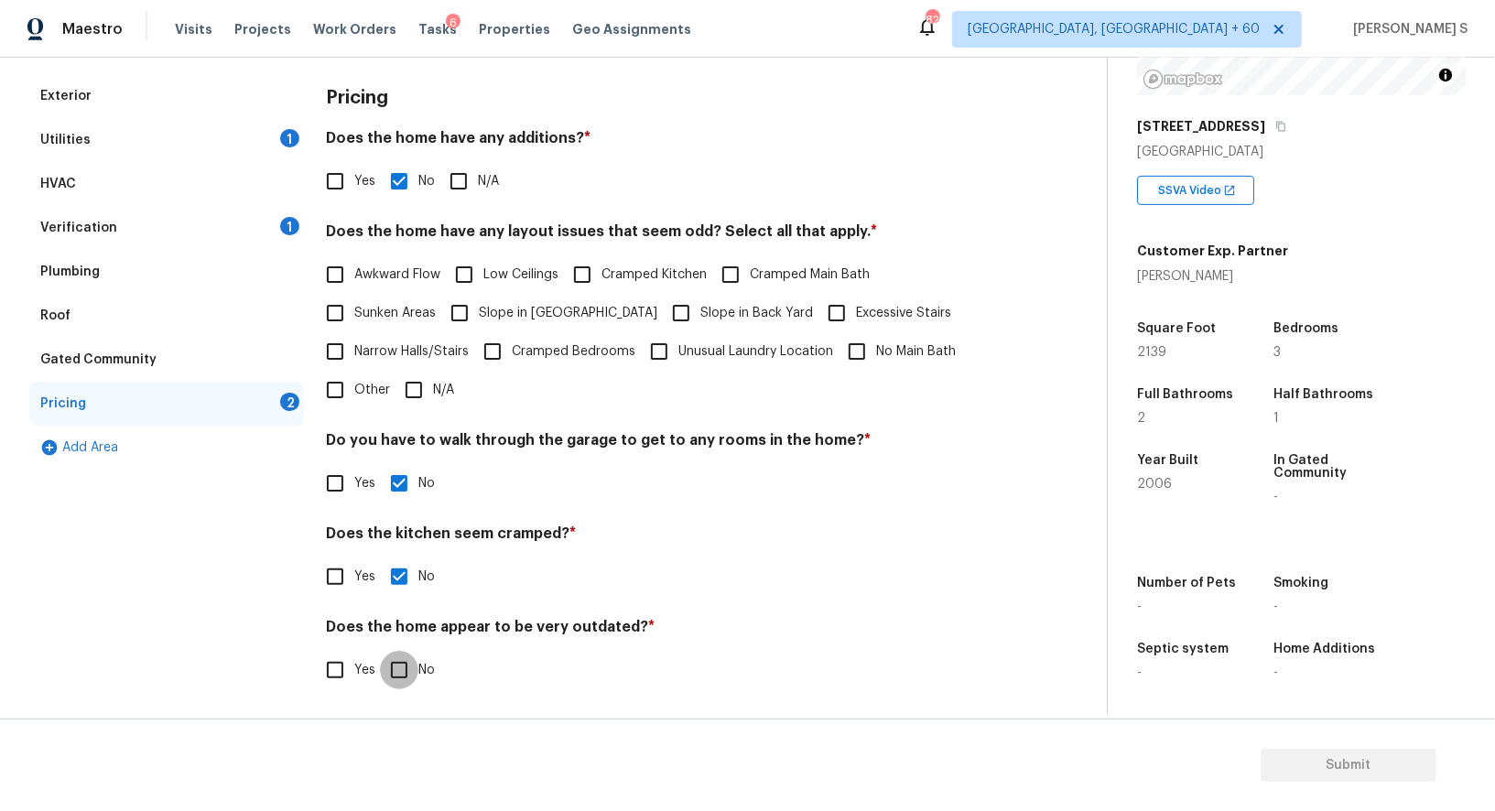
click at [380, 651] on input "No" at bounding box center [399, 670] width 38 height 38
checkbox input "true"
click at [253, 91] on div "Exterior" at bounding box center [166, 96] width 275 height 44
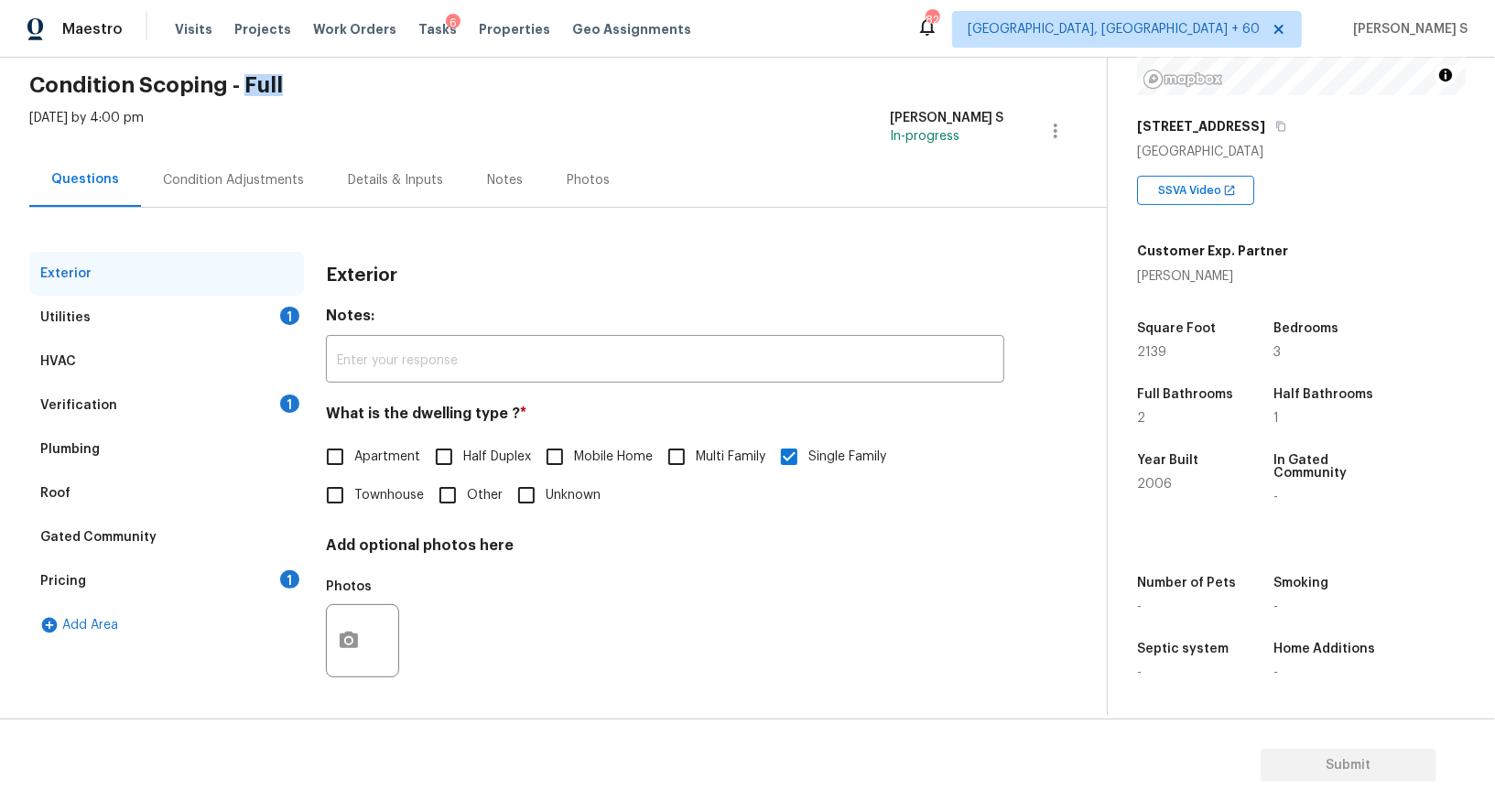
scroll to position [0, 0]
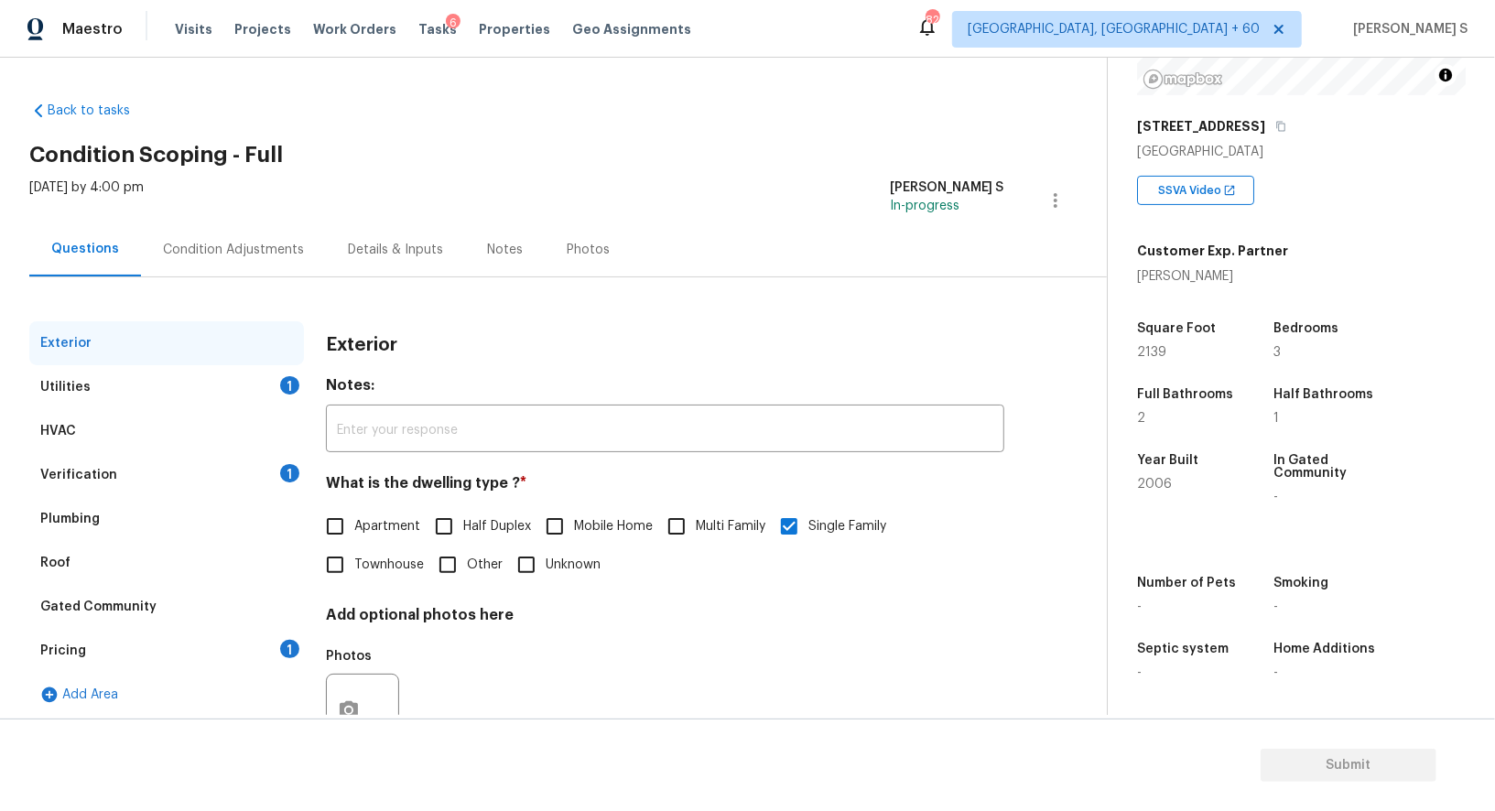
click at [271, 250] on div "Condition Adjustments" at bounding box center [233, 250] width 141 height 18
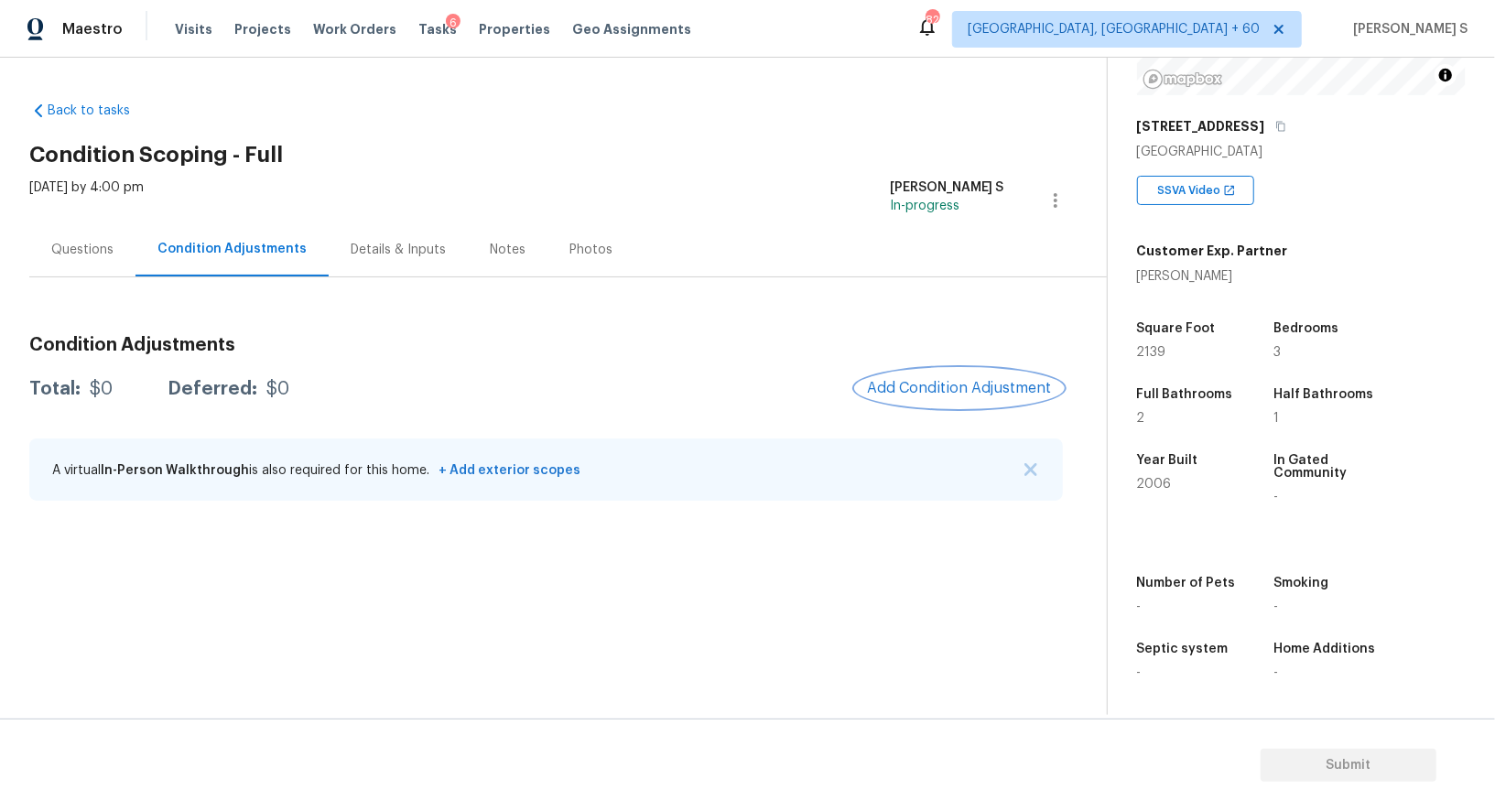
click at [1019, 380] on span "Add Condition Adjustment" at bounding box center [959, 388] width 185 height 16
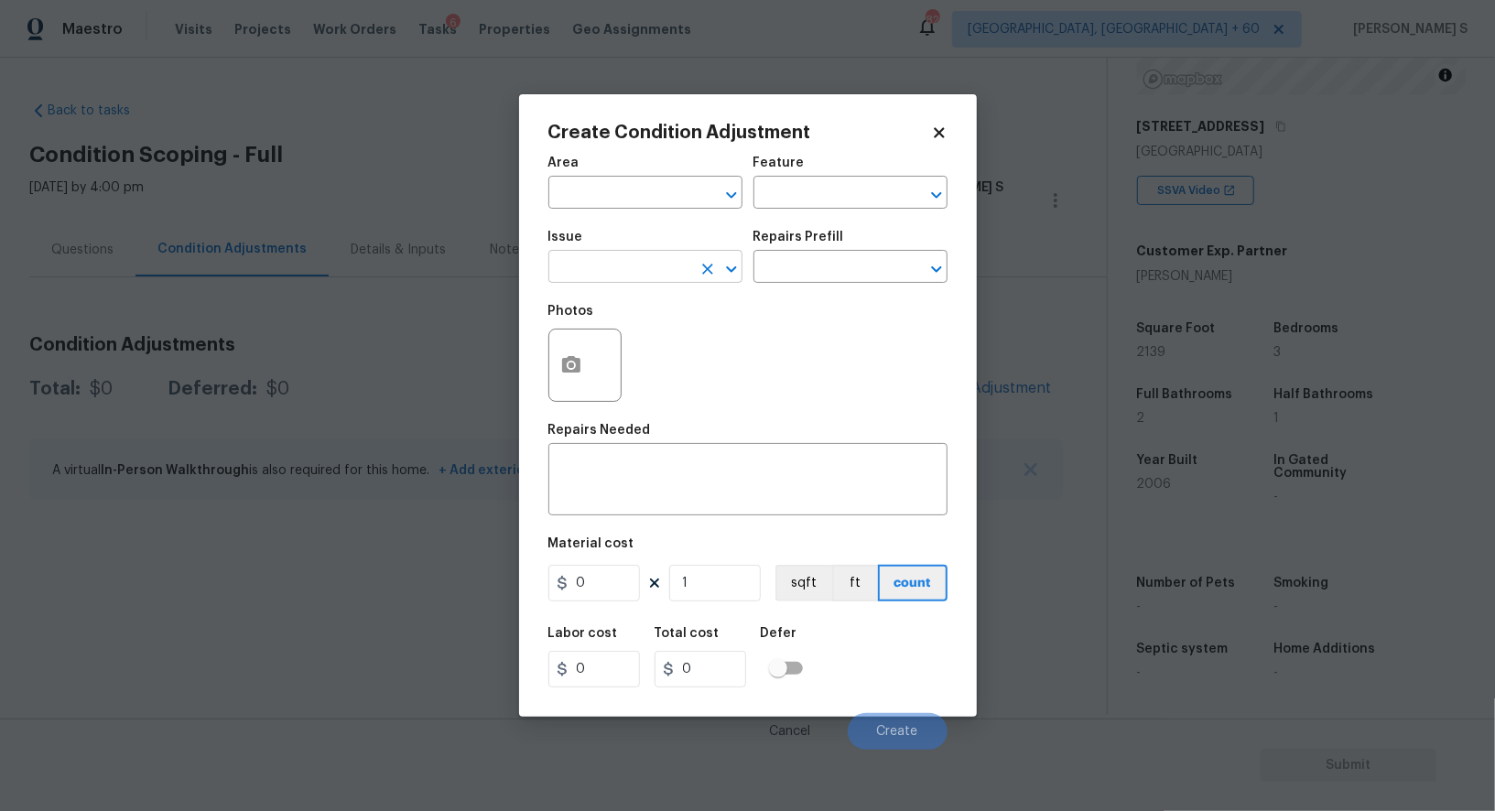
click at [668, 276] on input "text" at bounding box center [620, 269] width 143 height 28
type input "Pressure Washing"
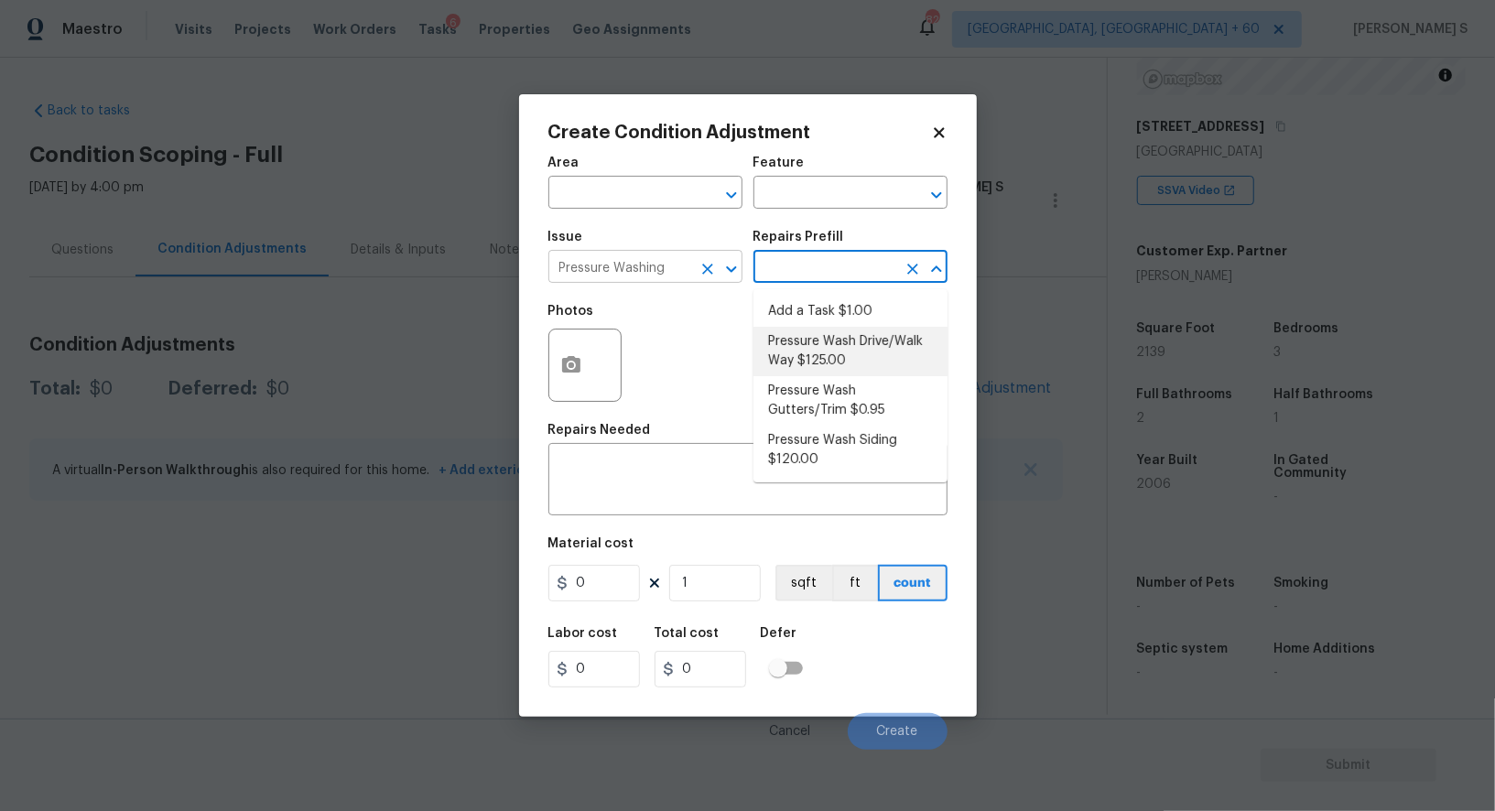
type input "Siding"
type textarea "Pressure wash the driveways/walkways as directed by the PM. Ensure that all deb…"
type input "125"
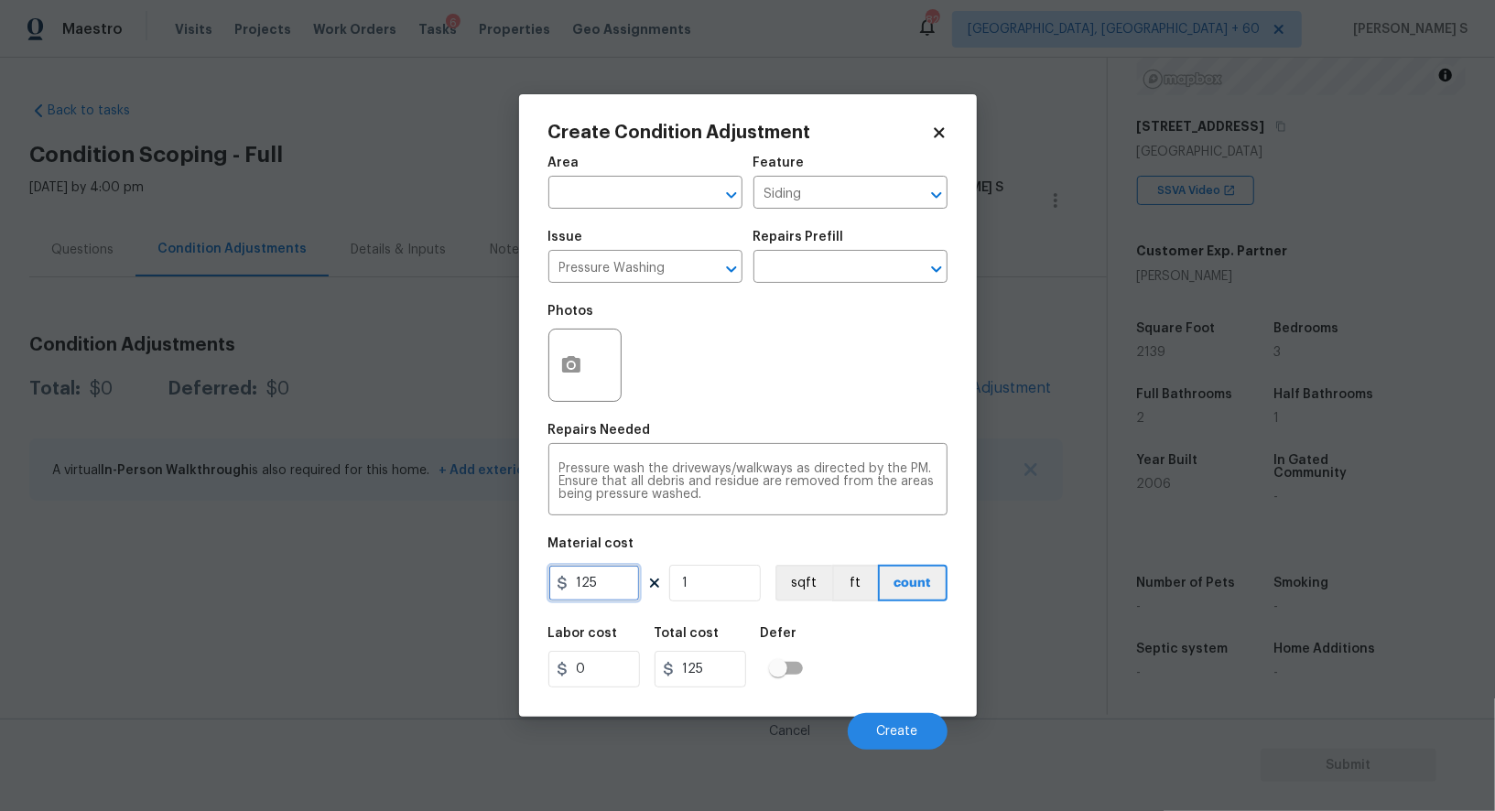
click at [611, 596] on input "125" at bounding box center [595, 583] width 92 height 37
type input "200"
click at [869, 676] on div "Labor cost 0 Total cost 200 Defer" at bounding box center [748, 657] width 399 height 82
click at [890, 722] on button "Create" at bounding box center [898, 731] width 100 height 37
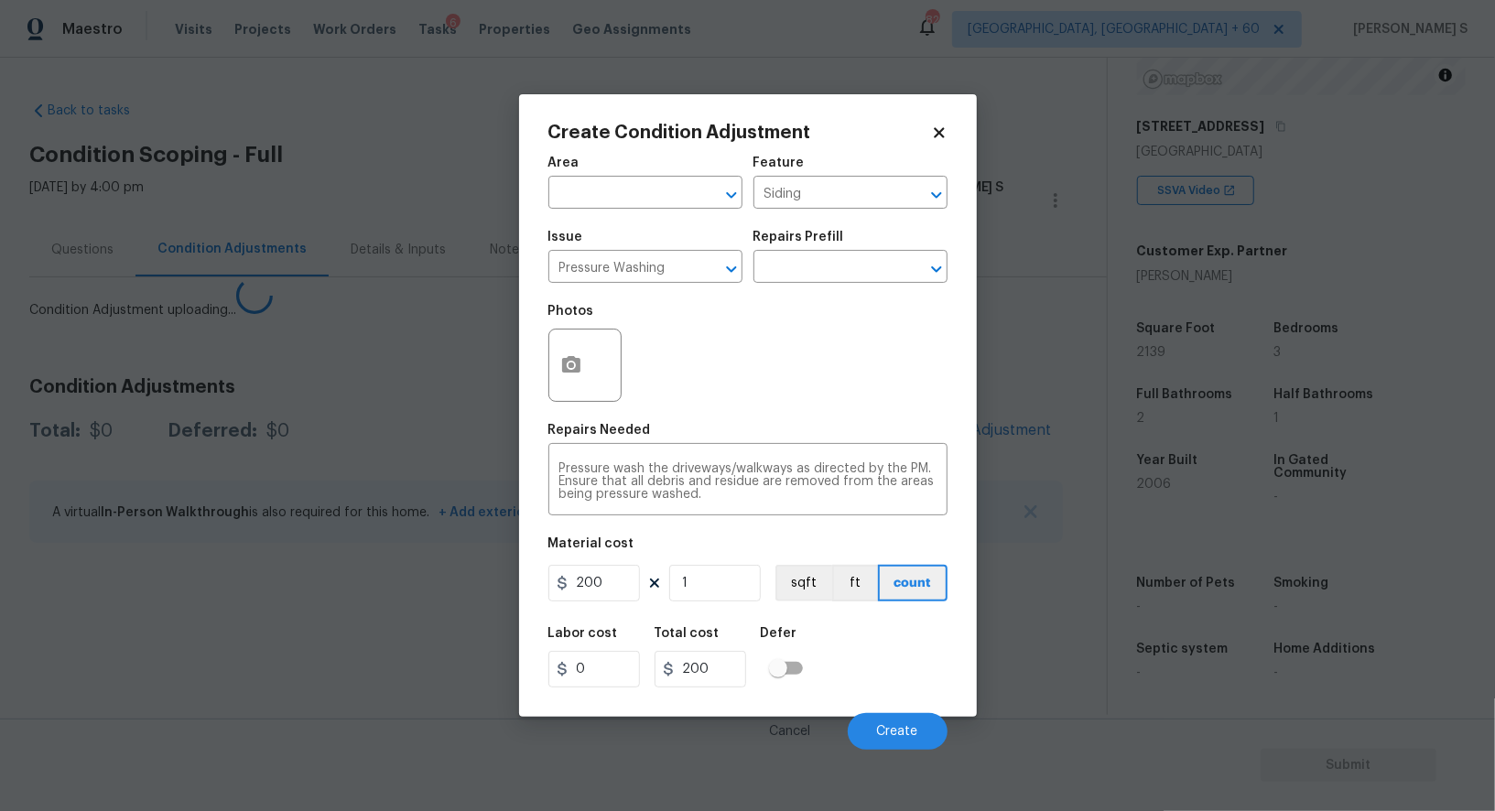
drag, startPoint x: 296, startPoint y: 665, endPoint x: 310, endPoint y: 649, distance: 21.4
click at [296, 665] on body "Maestro Visits Projects Work Orders Tasks 6 Properties Geo Assignments 823 Albu…" at bounding box center [747, 405] width 1495 height 811
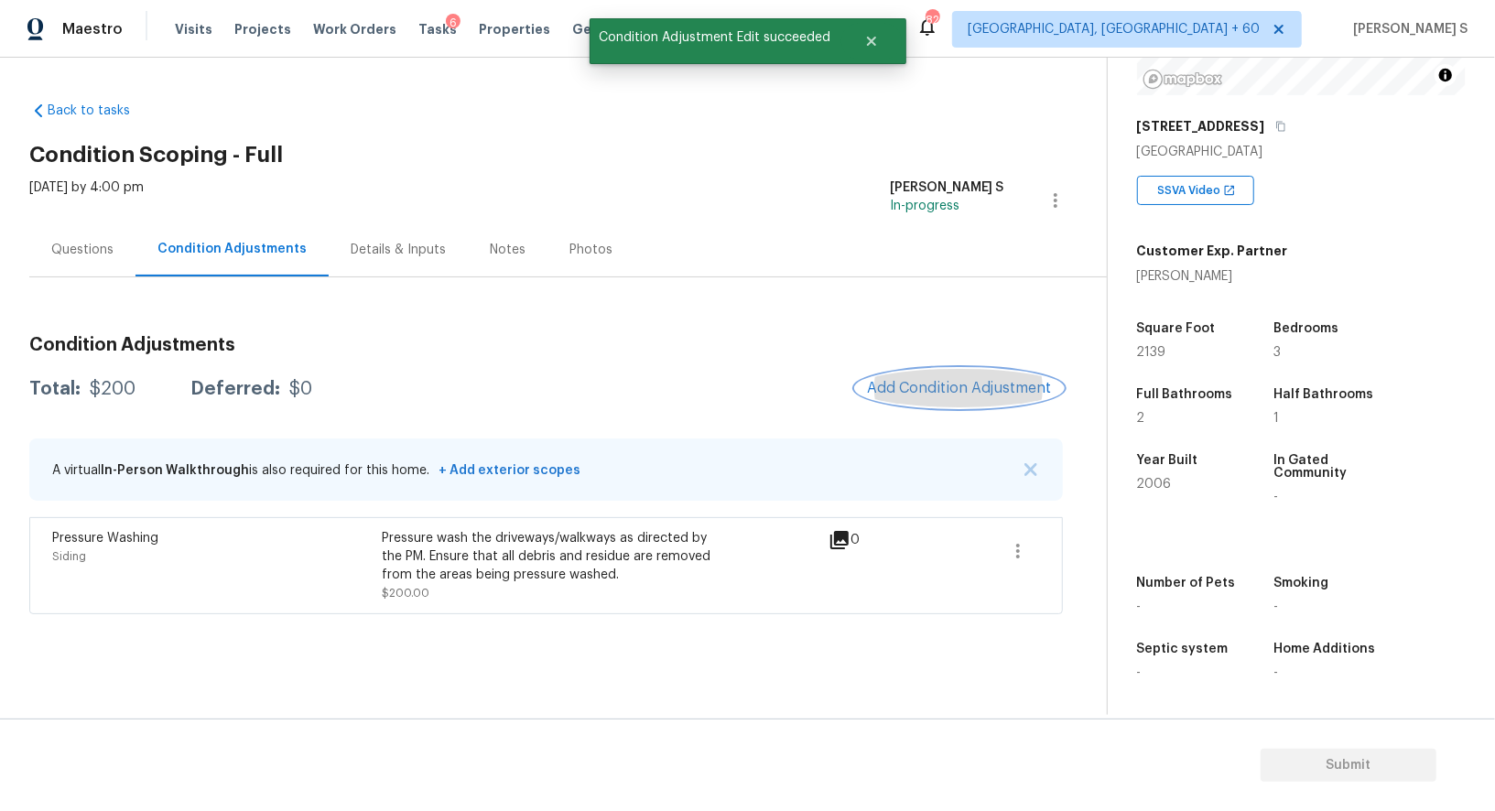
click at [948, 380] on span "Add Condition Adjustment" at bounding box center [959, 388] width 185 height 16
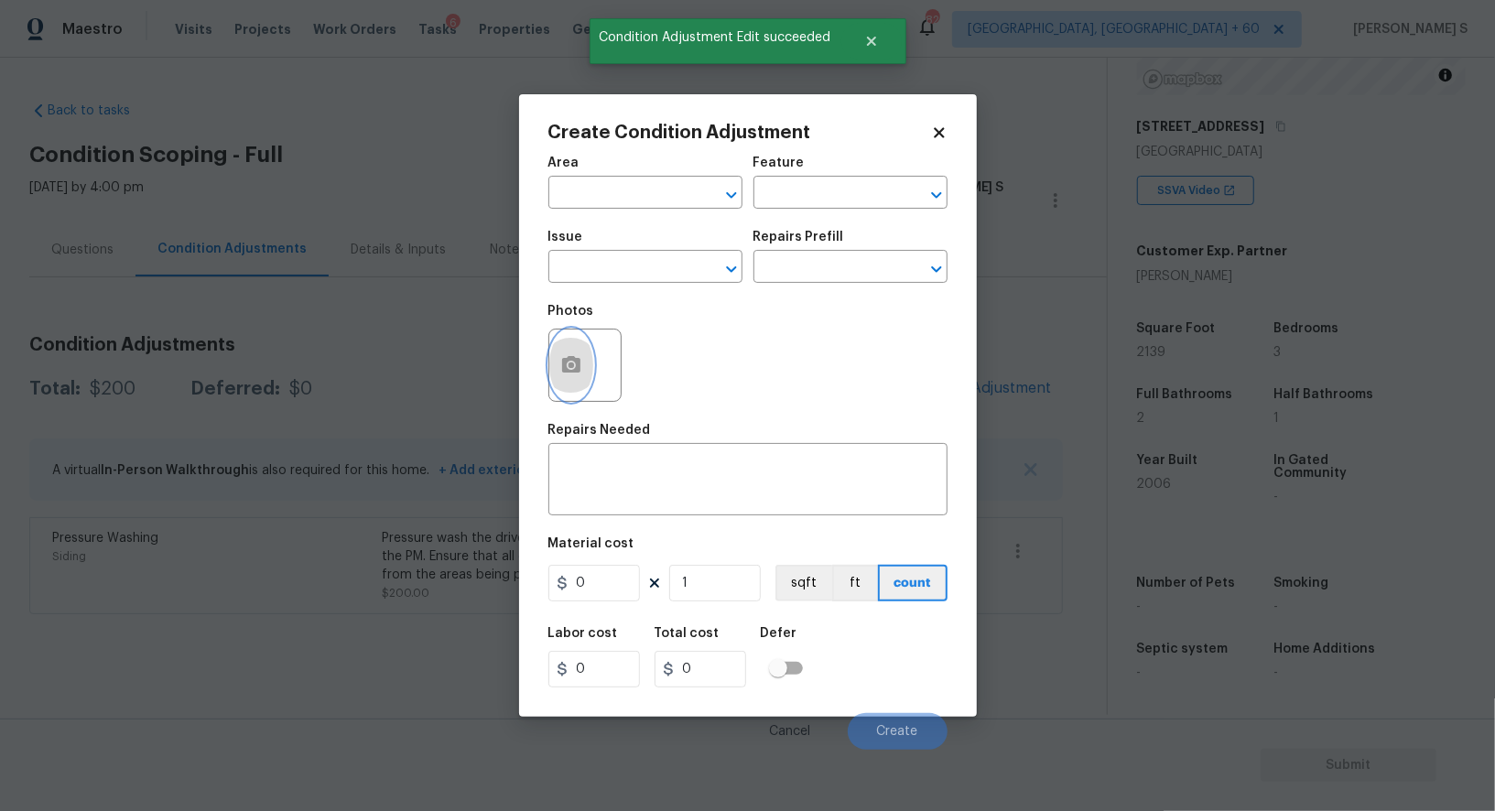
click at [567, 382] on button "button" at bounding box center [571, 365] width 44 height 71
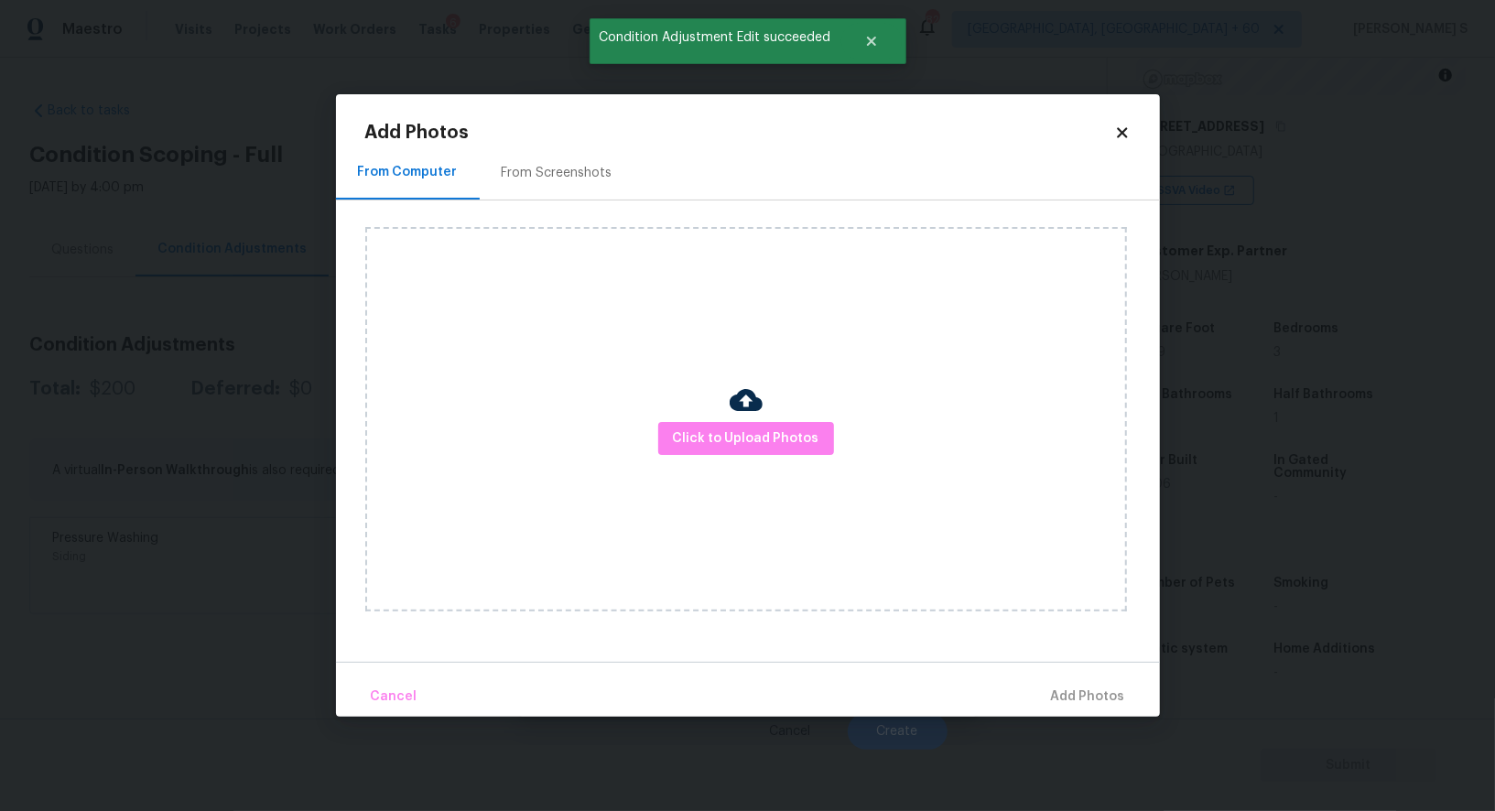
click at [540, 158] on div "From Screenshots" at bounding box center [557, 173] width 155 height 54
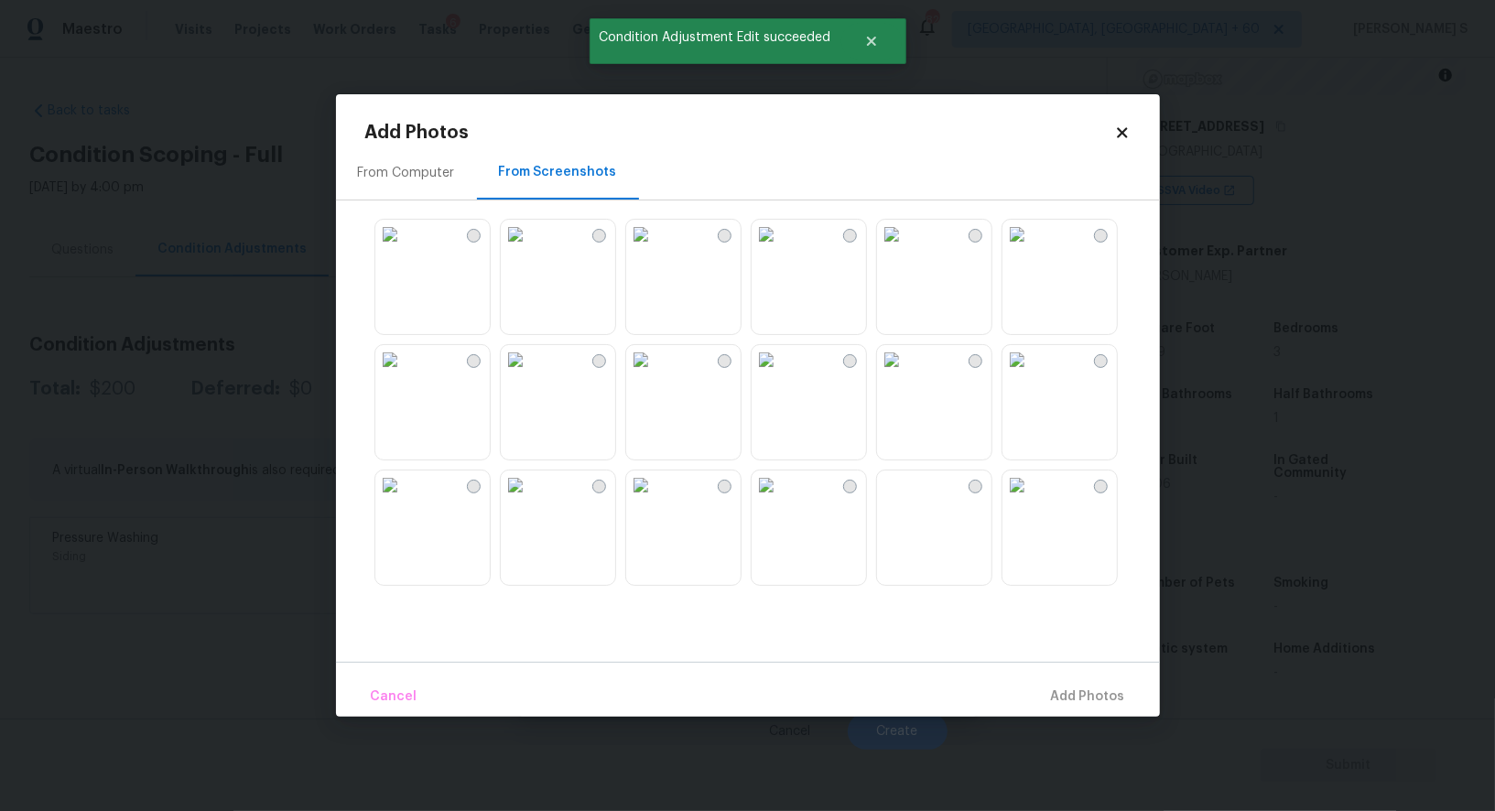
click at [781, 375] on img at bounding box center [766, 359] width 29 height 29
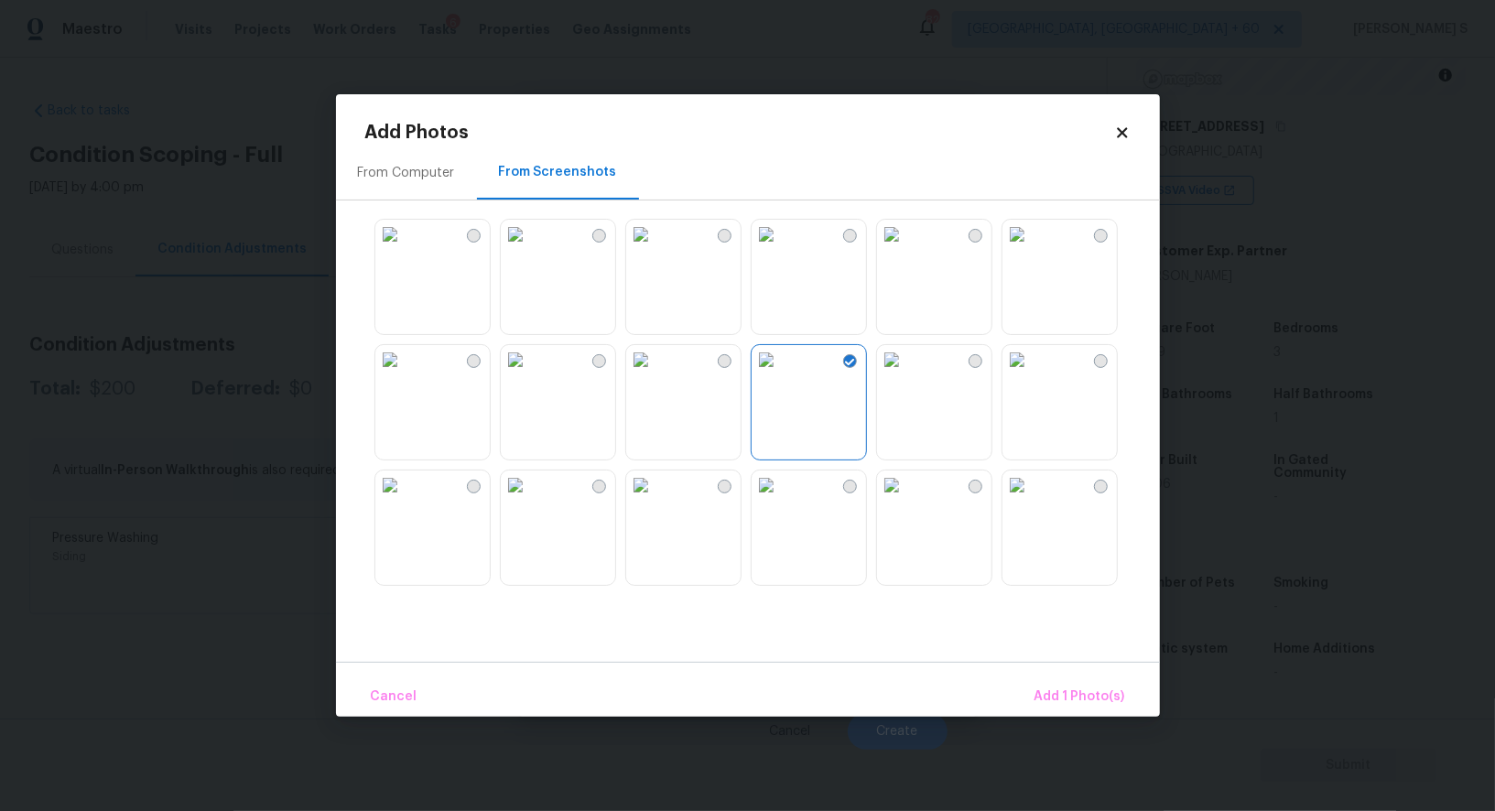
drag, startPoint x: 420, startPoint y: 429, endPoint x: 464, endPoint y: 427, distance: 44.0
click at [405, 375] on img at bounding box center [389, 359] width 29 height 29
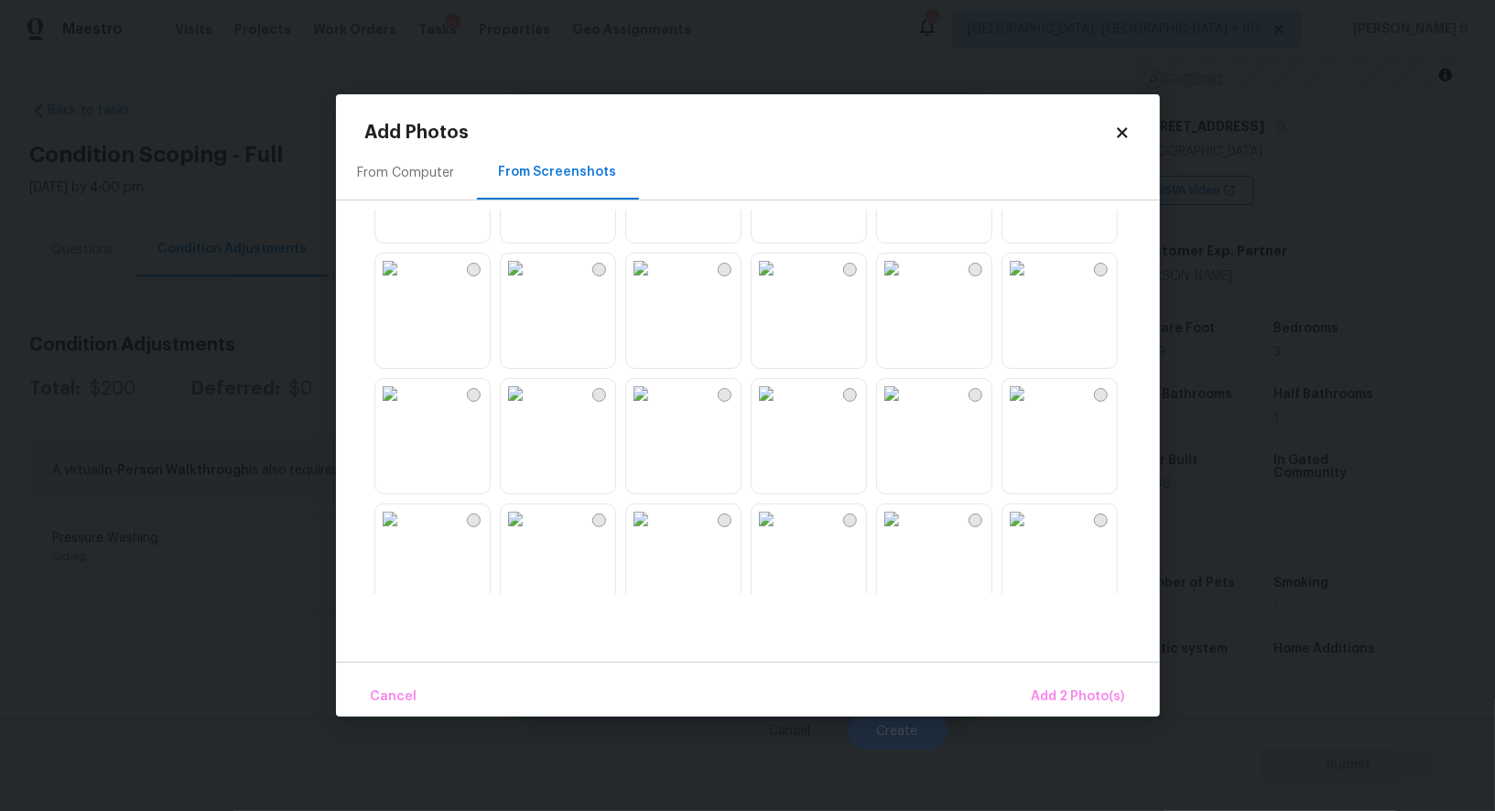
scroll to position [1748, 0]
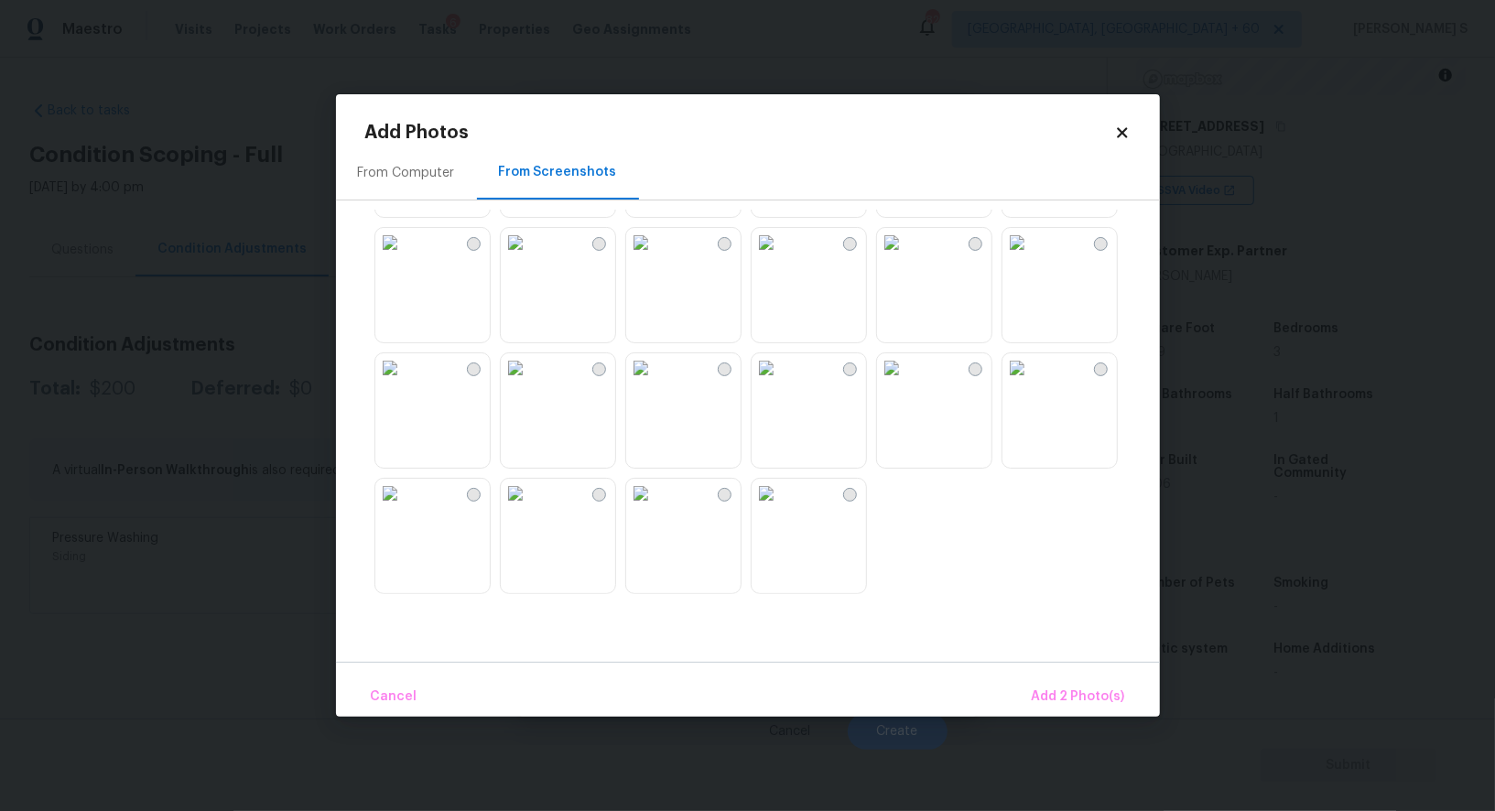
click at [781, 508] on img at bounding box center [766, 493] width 29 height 29
click at [1082, 700] on span "Add 3 Photo(s)" at bounding box center [1079, 697] width 92 height 23
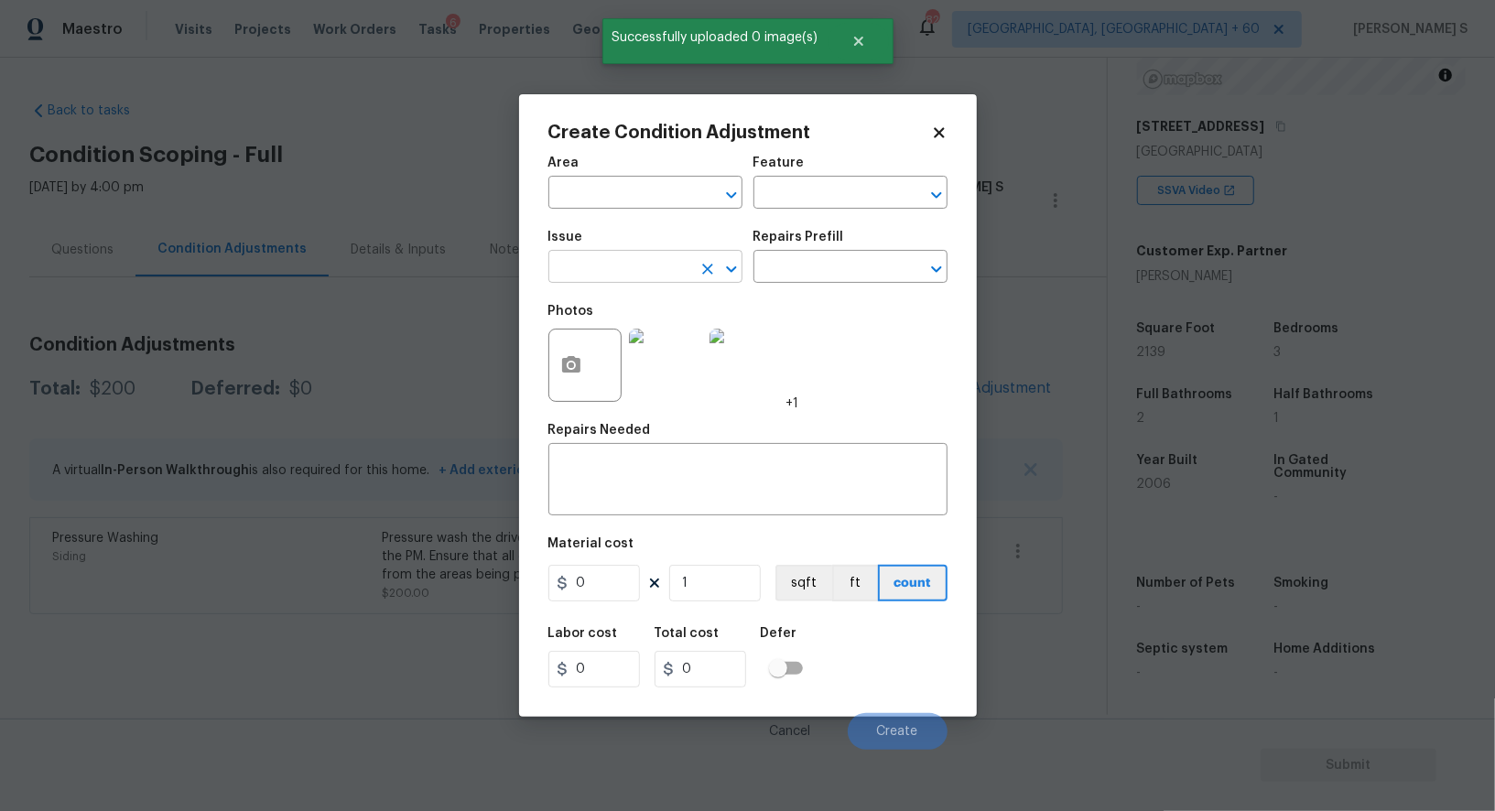
click at [628, 261] on input "text" at bounding box center [620, 269] width 143 height 28
type input "Landscape Package"
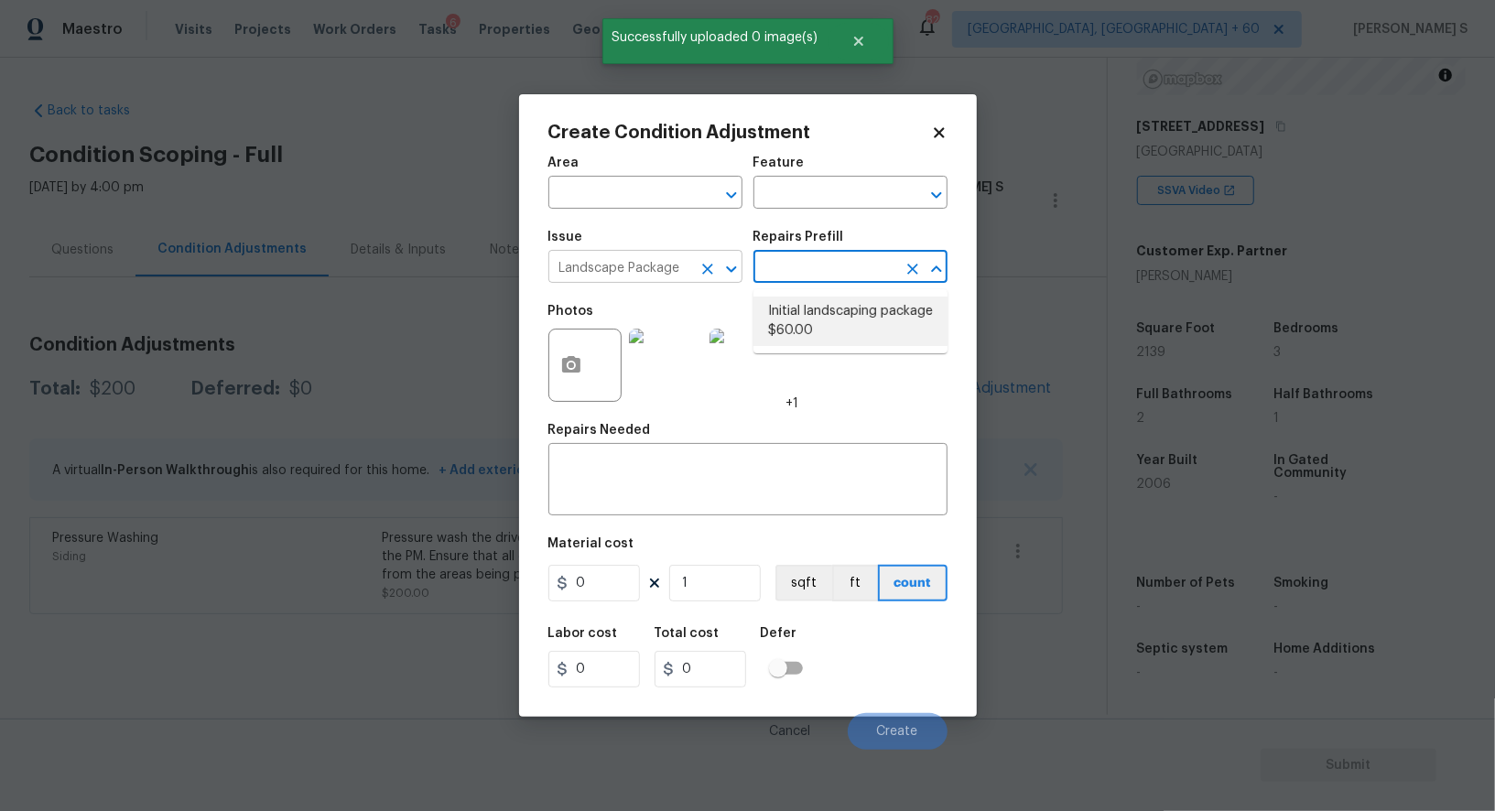
type input "Home Readiness Packages"
type textarea "Mowing of grass up to 6" in height. Mow, edge along driveways & sidewalks, trim…"
type input "60"
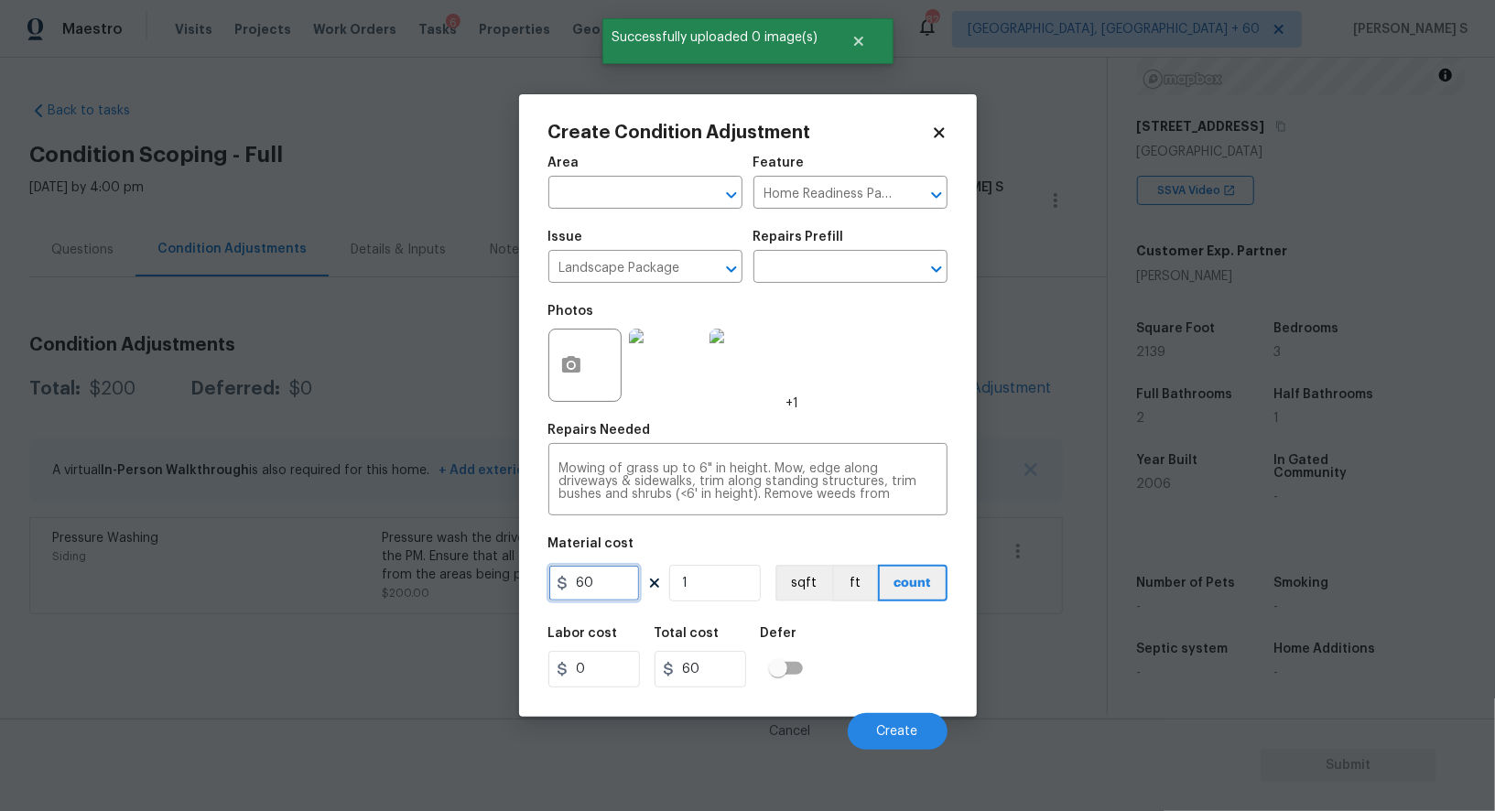
click at [615, 587] on input "60" at bounding box center [595, 583] width 92 height 37
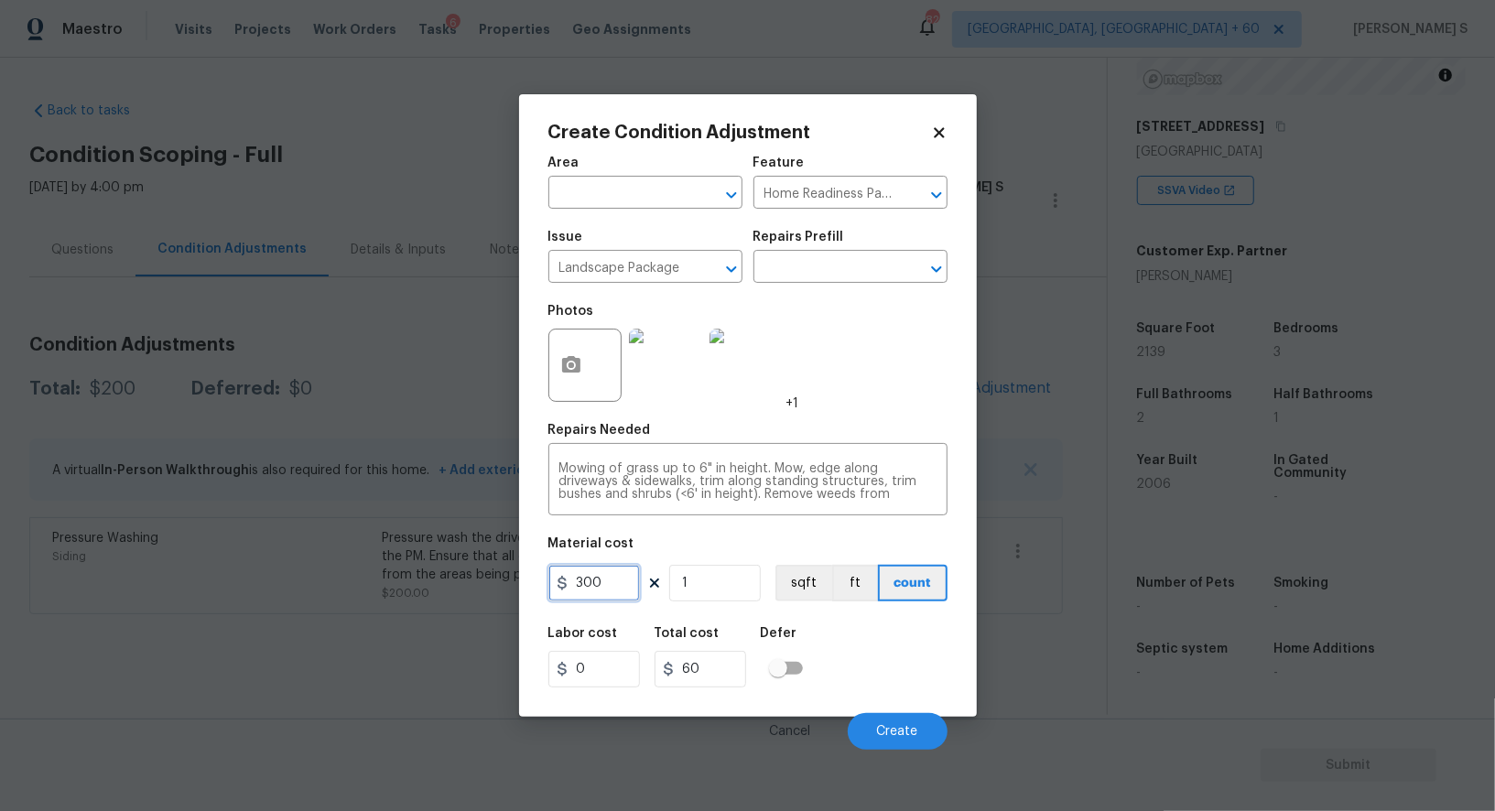
type input "300"
click at [906, 701] on div "Cancel Create" at bounding box center [748, 724] width 399 height 51
click at [898, 759] on body "Maestro Visits Projects Work Orders Tasks 6 Properties Geo Assignments 823 Albu…" at bounding box center [747, 405] width 1495 height 811
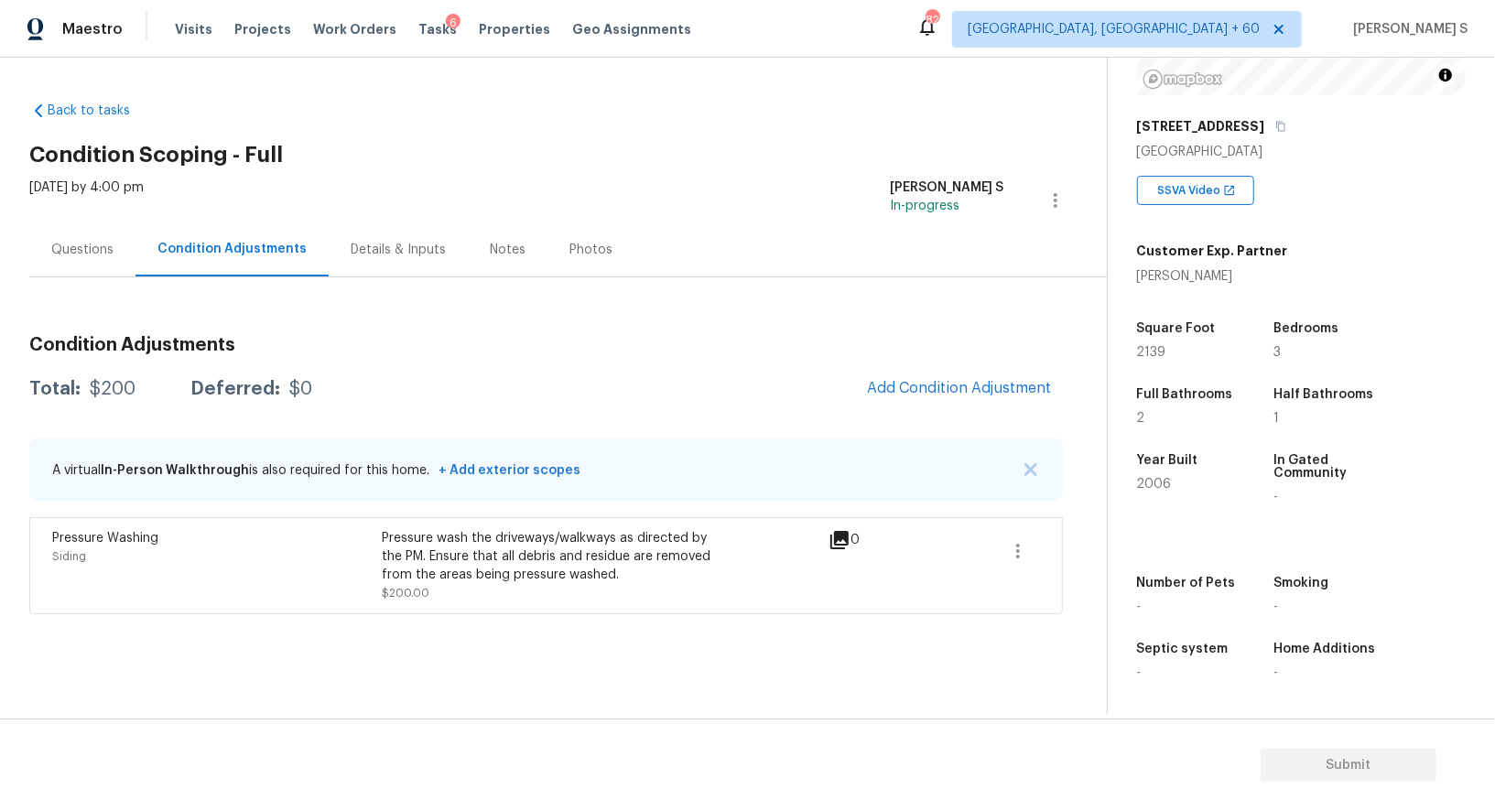
click at [913, 408] on div "Condition Adjustments Total: $200 Deferred: $0 Add Condition Adjustment A virtu…" at bounding box center [546, 467] width 1034 height 293
click at [898, 386] on span "Add Condition Adjustment" at bounding box center [959, 388] width 185 height 16
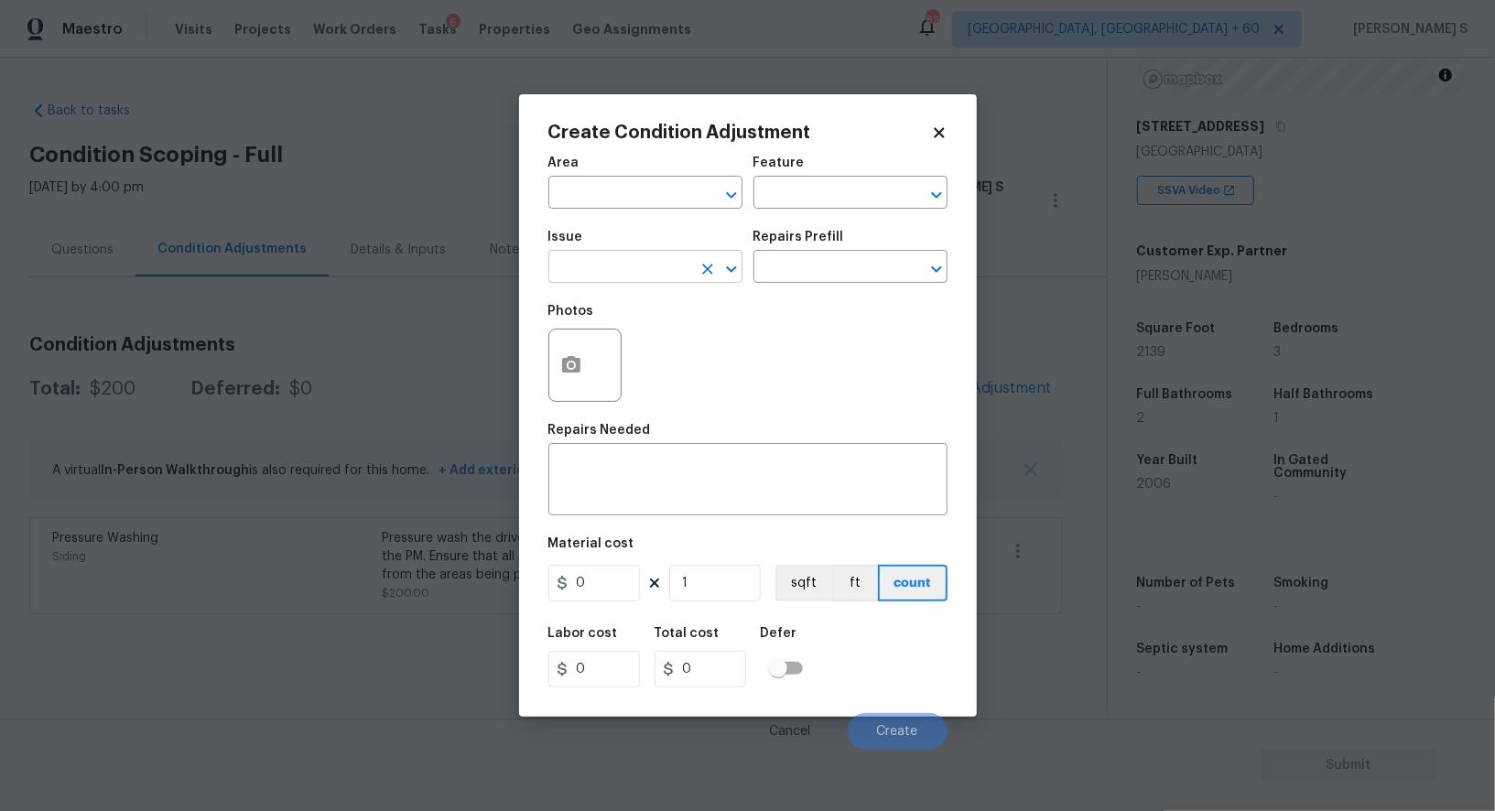
click at [607, 272] on input "text" at bounding box center [620, 269] width 143 height 28
type input "Landscape Package"
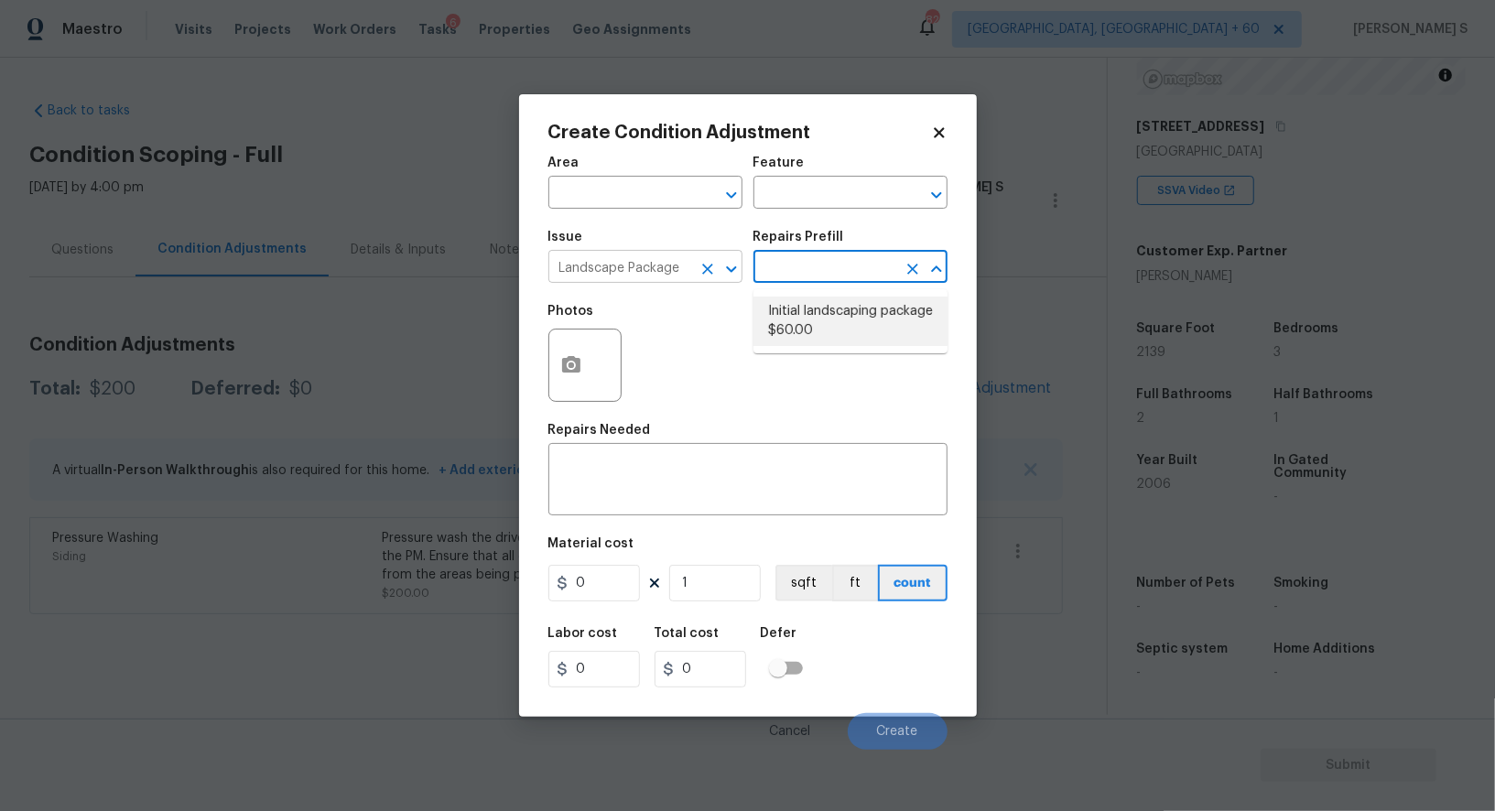
type input "Home Readiness Packages"
type textarea "Mowing of grass up to 6" in height. Mow, edge along driveways & sidewalks, trim…"
type input "60"
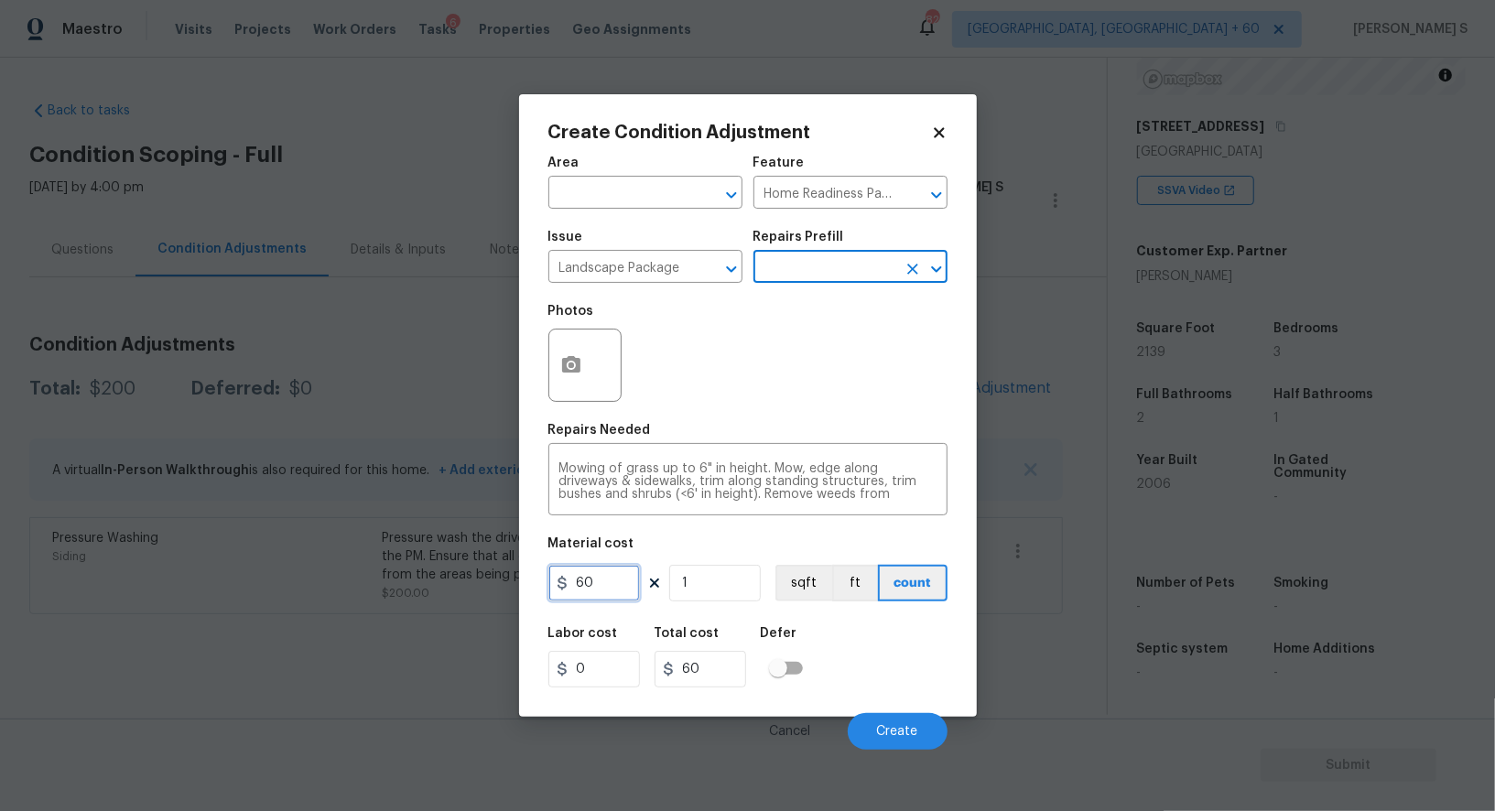
click at [603, 592] on input "60" at bounding box center [595, 583] width 92 height 37
type input "300"
click at [912, 647] on div "Labor cost 0 Total cost 300 Defer" at bounding box center [748, 657] width 399 height 82
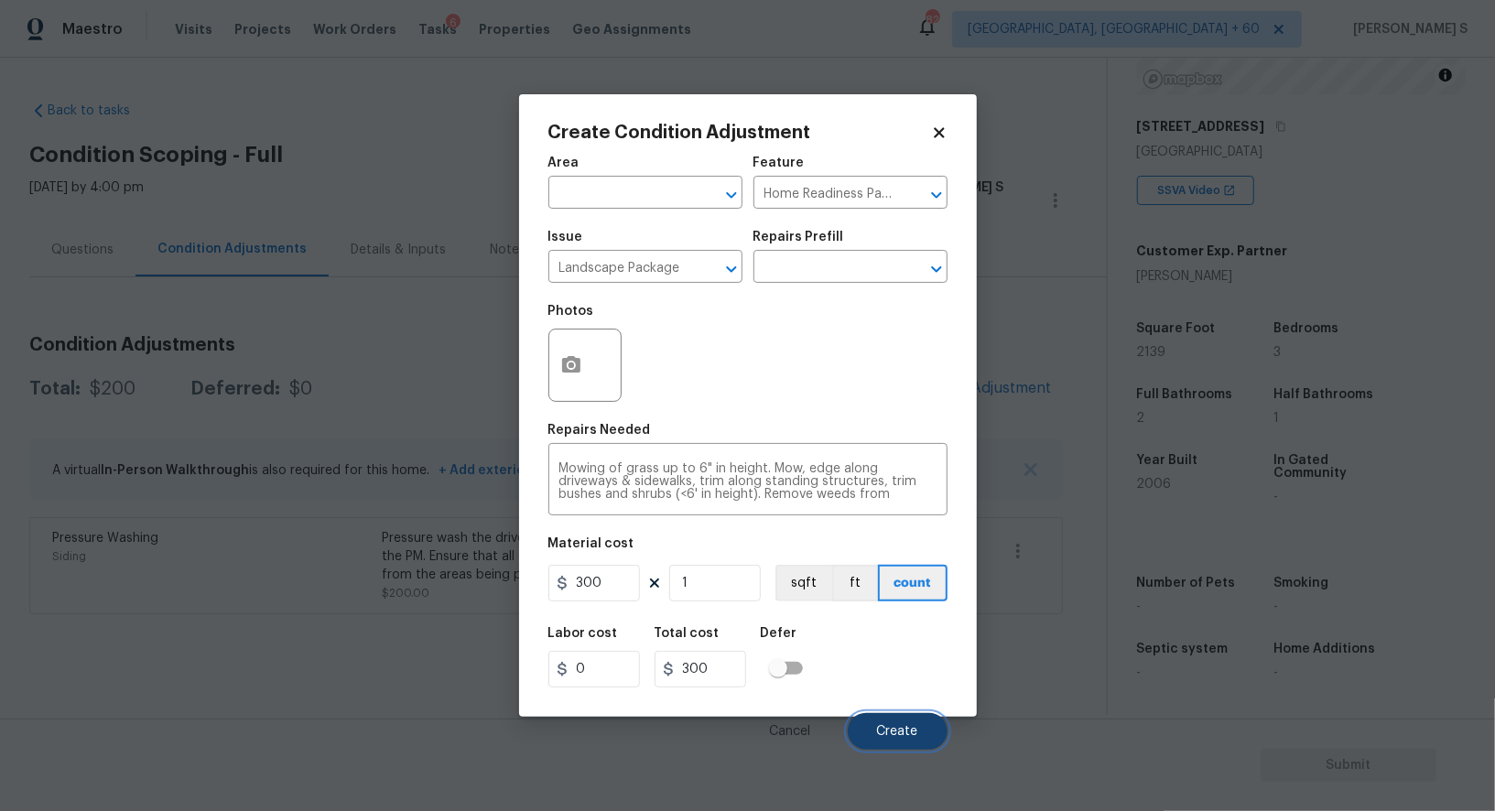
click at [917, 732] on span "Create" at bounding box center [897, 732] width 41 height 14
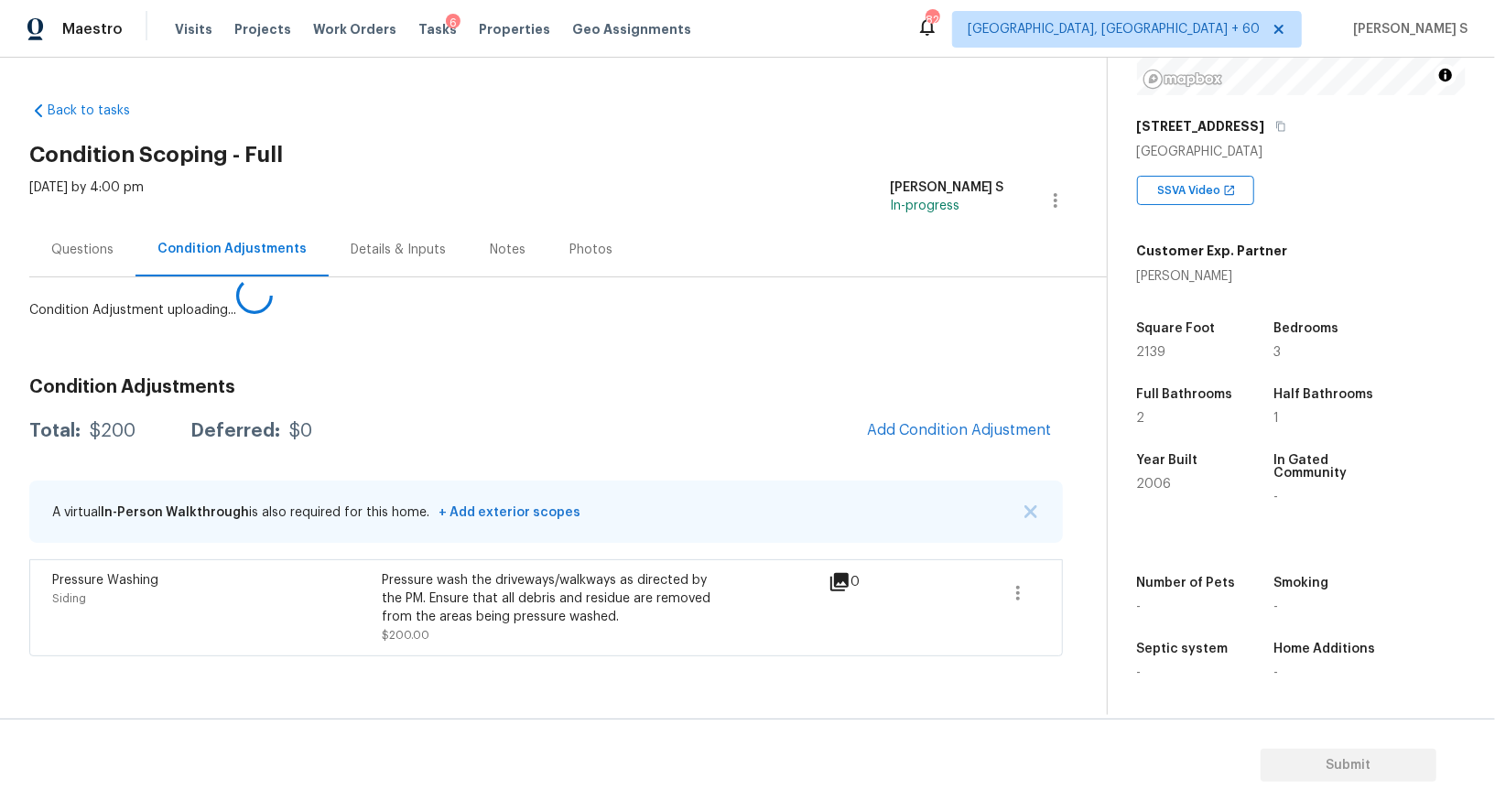
click at [191, 609] on body "Maestro Visits Projects Work Orders Tasks 6 Properties Geo Assignments 823 Albu…" at bounding box center [747, 405] width 1495 height 811
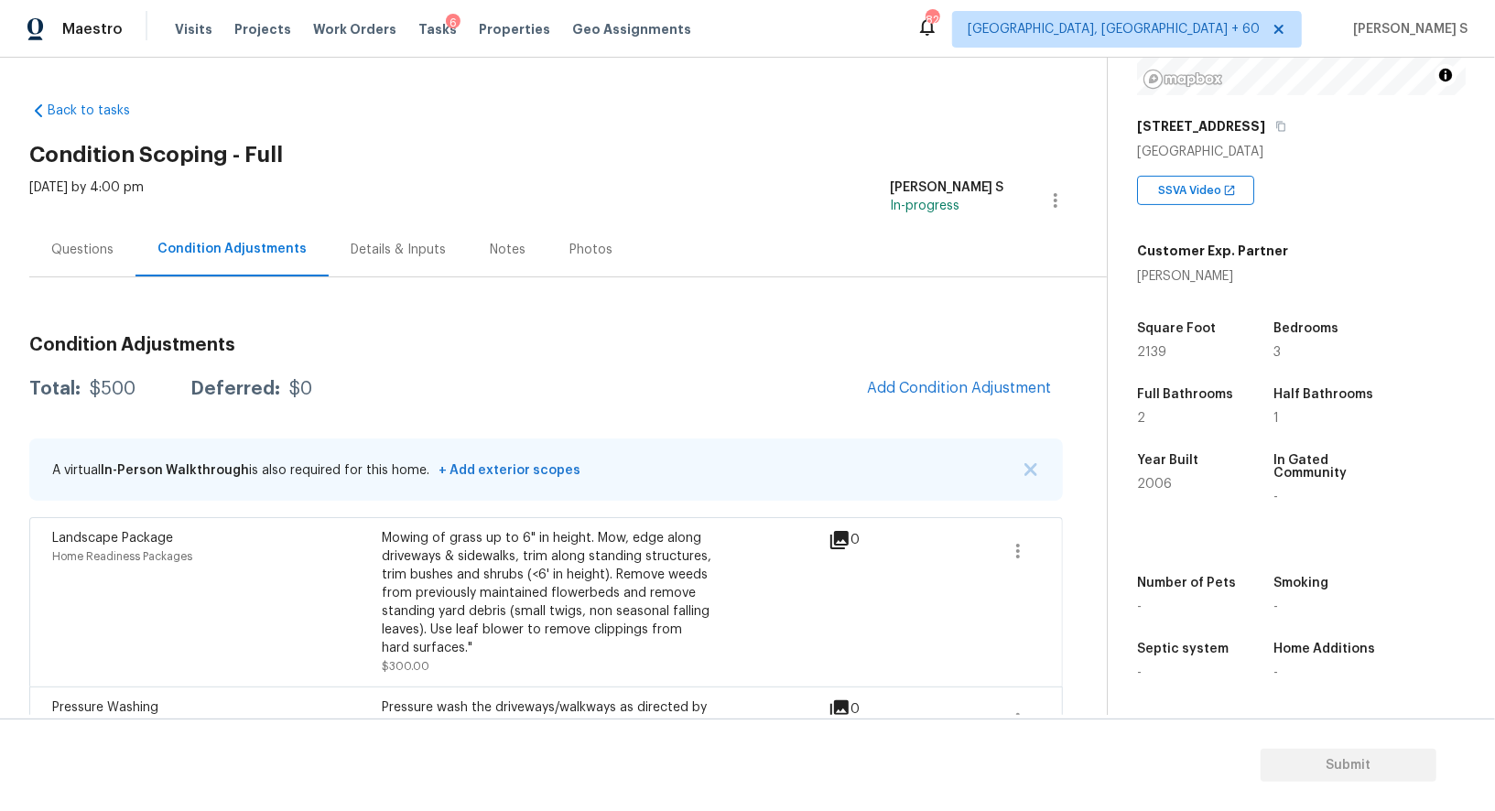
scroll to position [72, 0]
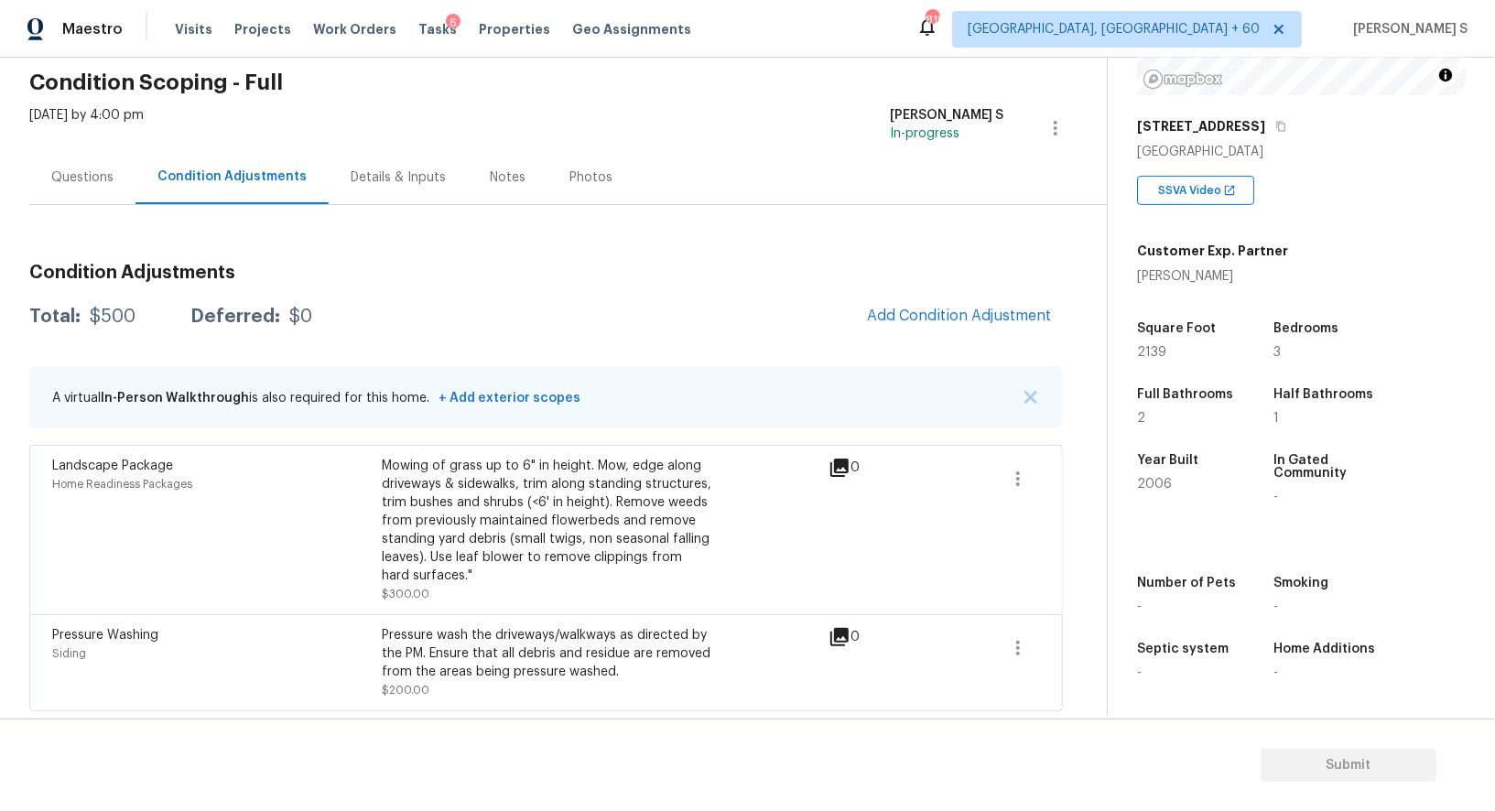
click at [883, 331] on span "Add Condition Adjustment" at bounding box center [959, 317] width 207 height 40
click at [932, 300] on button "Add Condition Adjustment" at bounding box center [959, 316] width 207 height 38
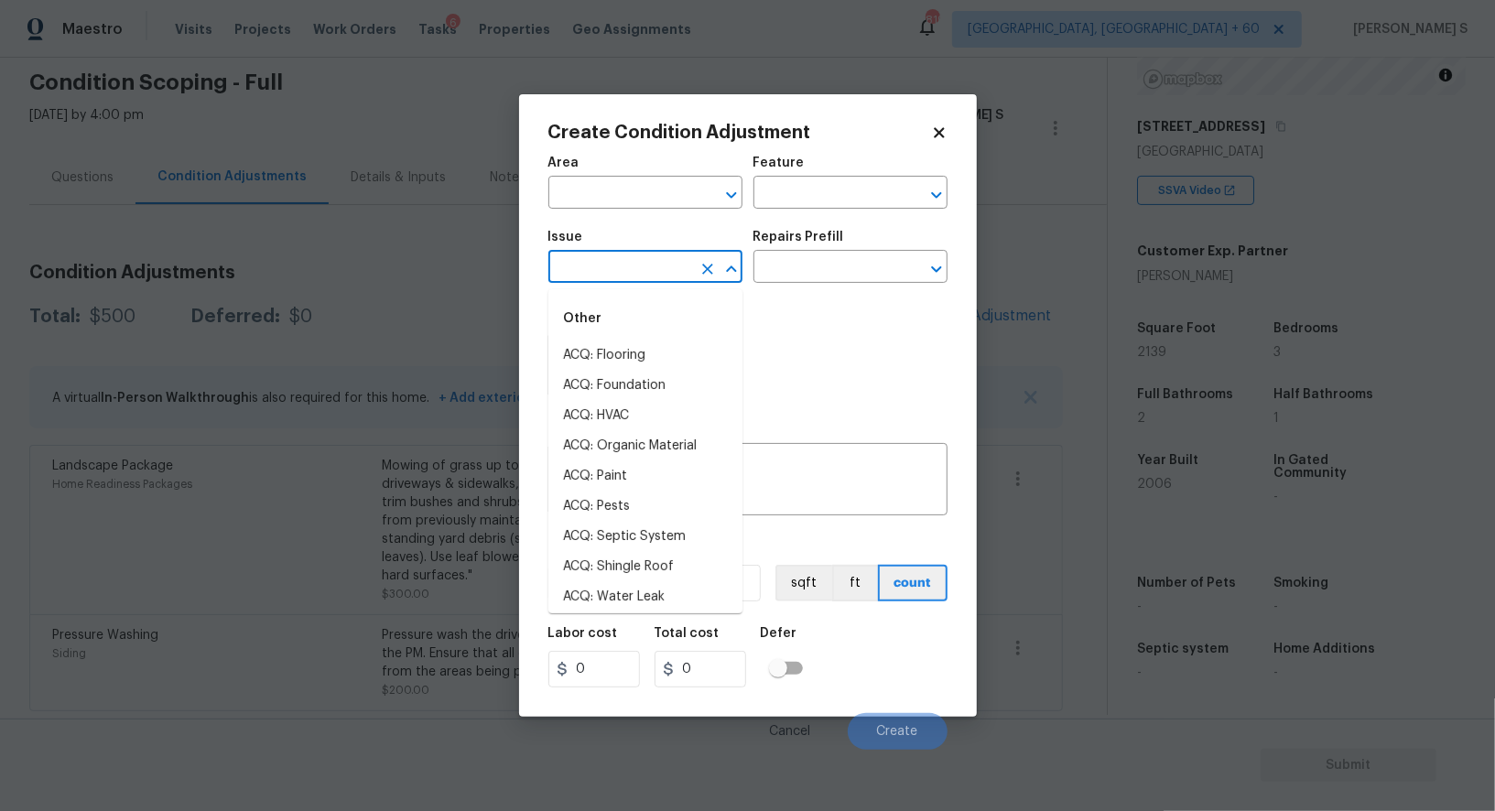
click at [660, 261] on input "text" at bounding box center [620, 269] width 143 height 28
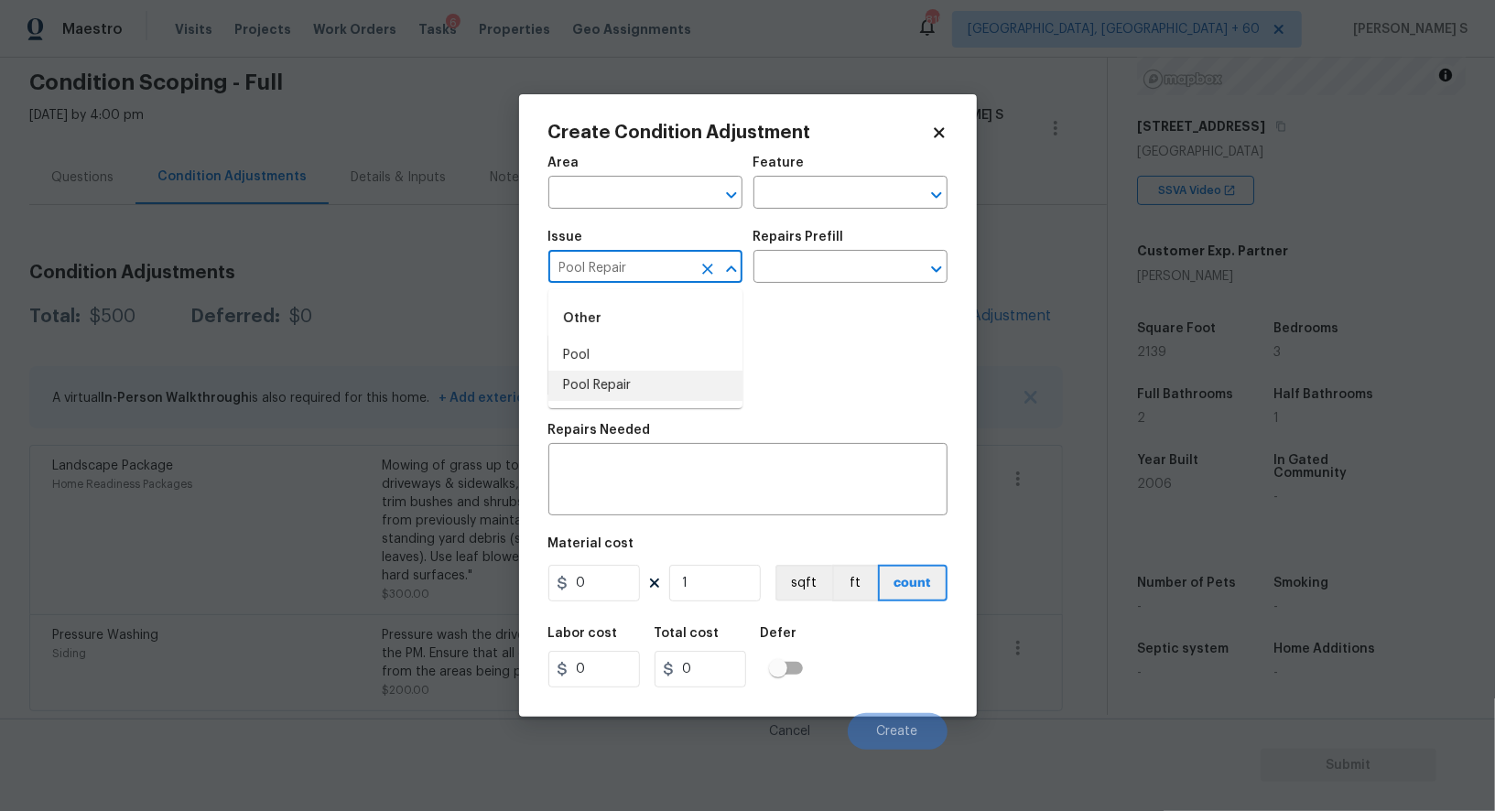
type input "Pool Repair"
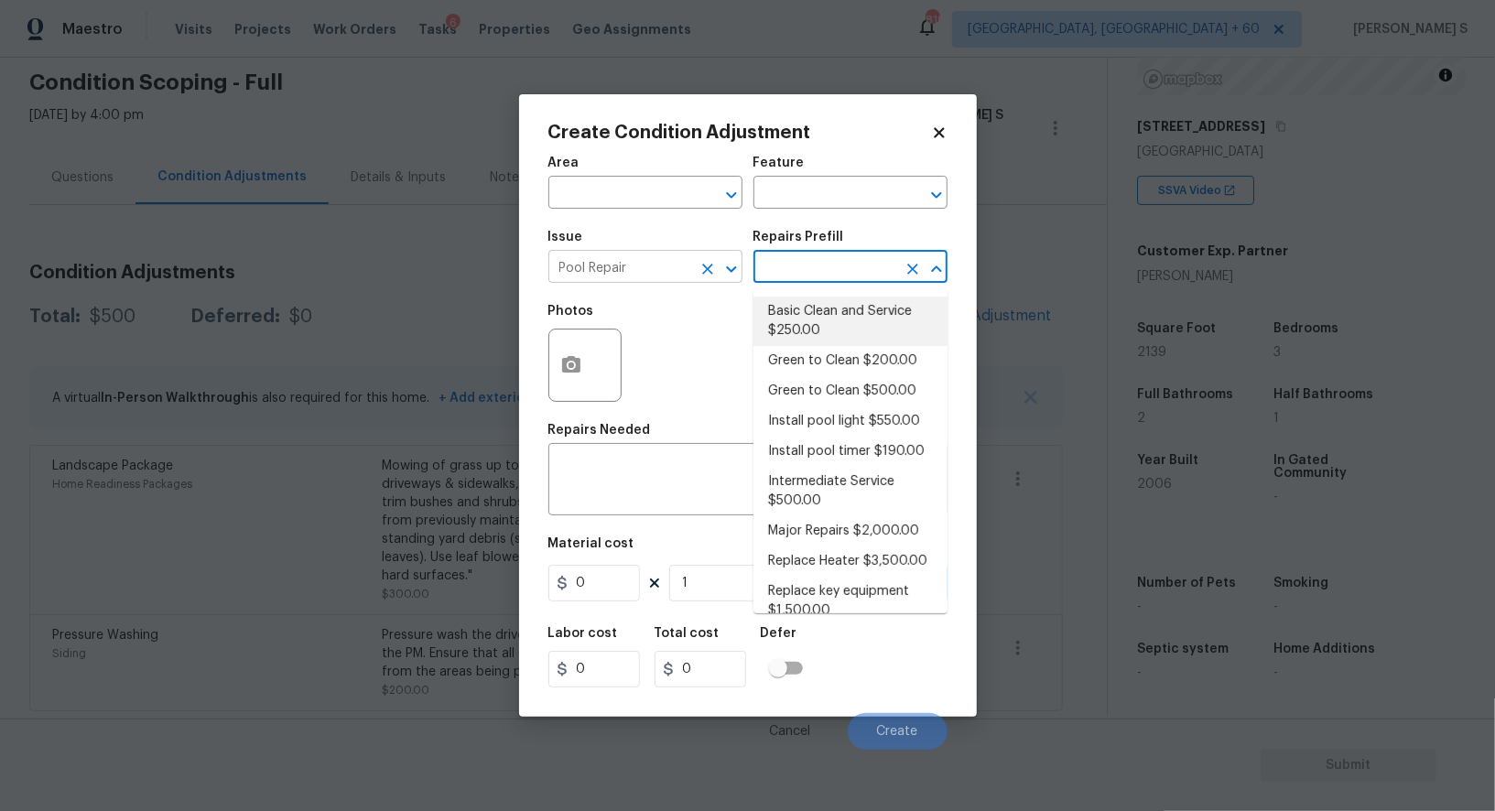
type input "Pool"
type textarea "basic clean and service, balance chems, repair minor leaks at equipment, etc"
type input "250"
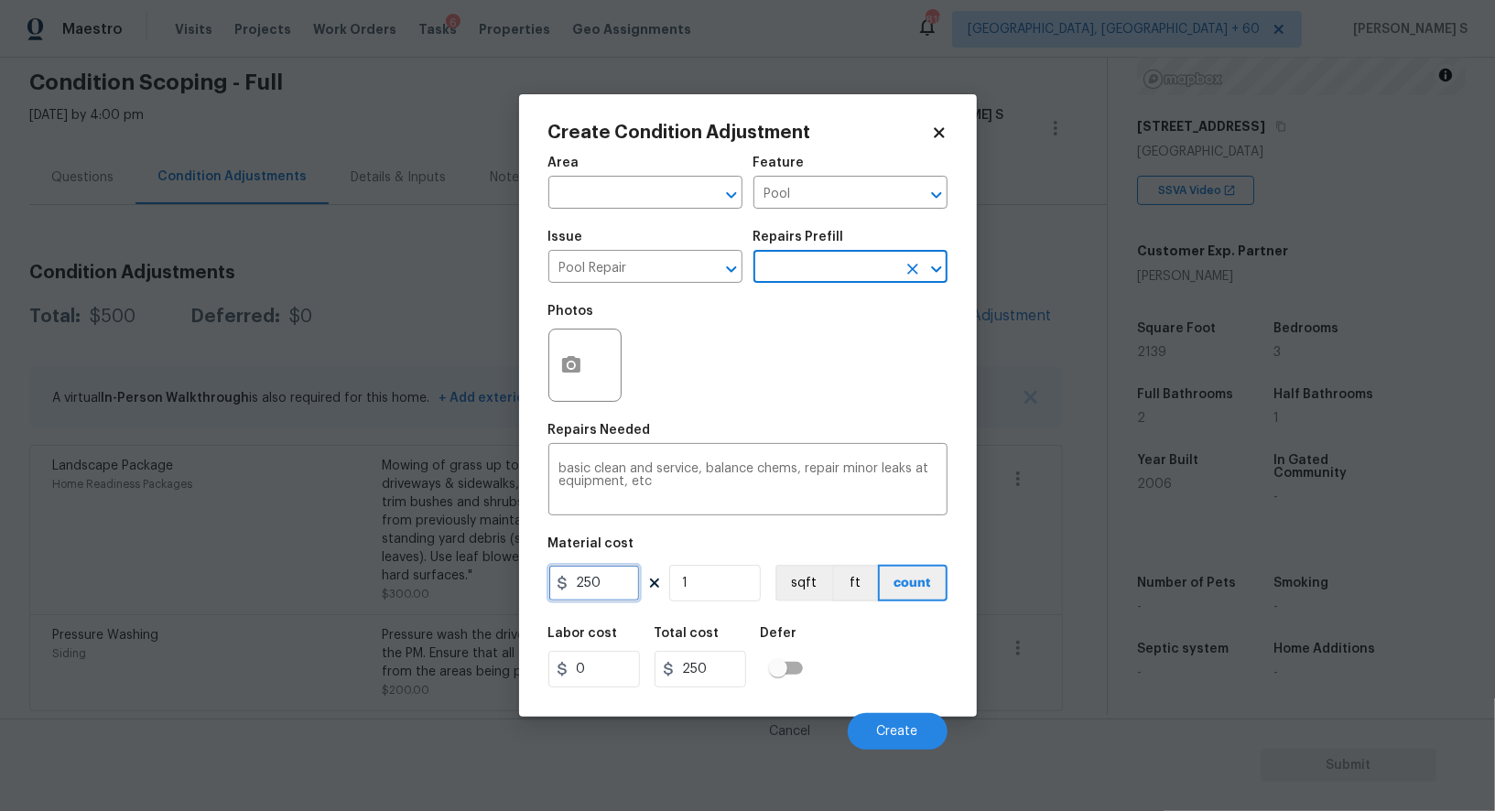
click at [605, 591] on input "250" at bounding box center [595, 583] width 92 height 37
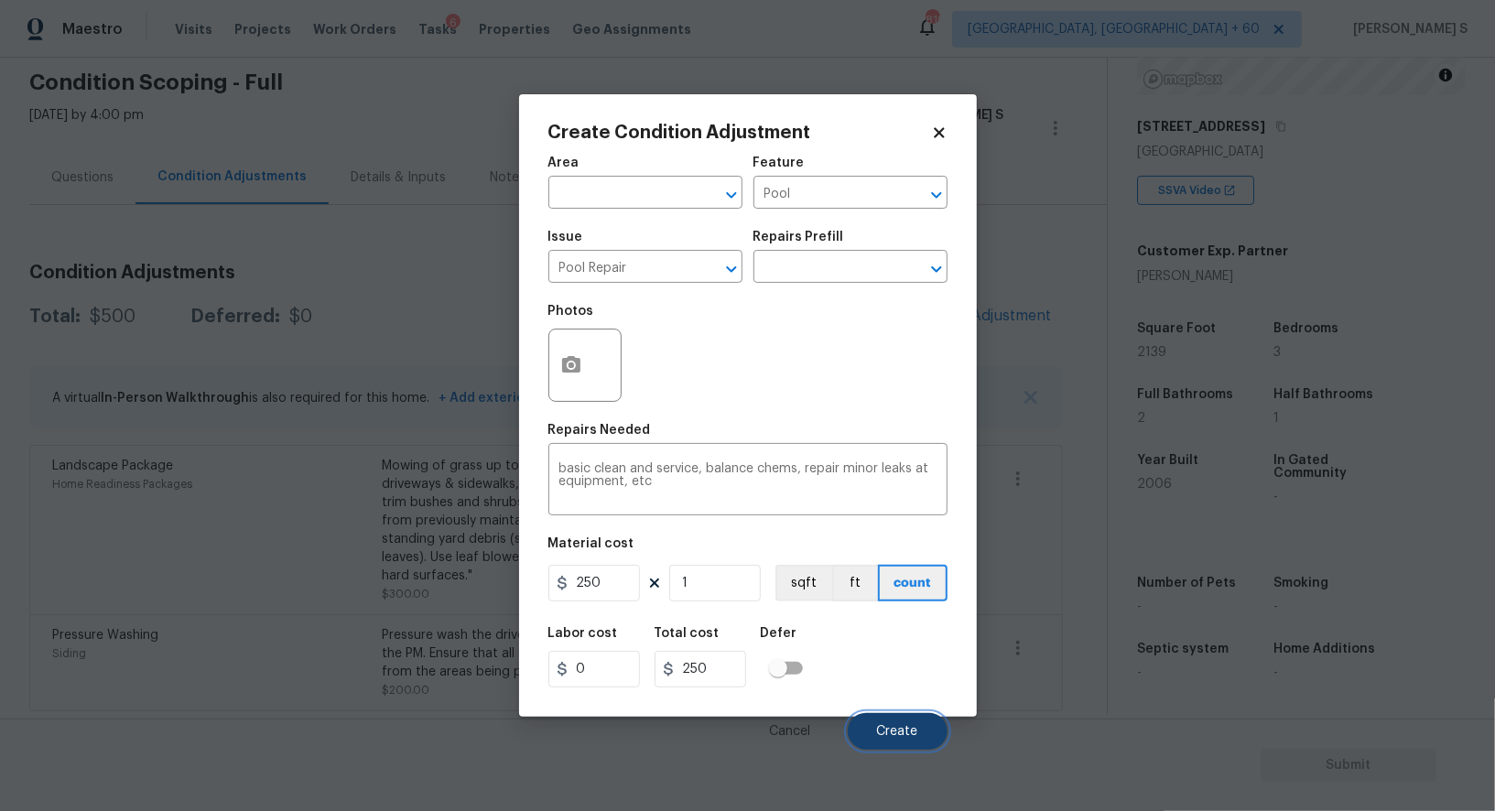
click at [893, 734] on span "Create" at bounding box center [897, 732] width 41 height 14
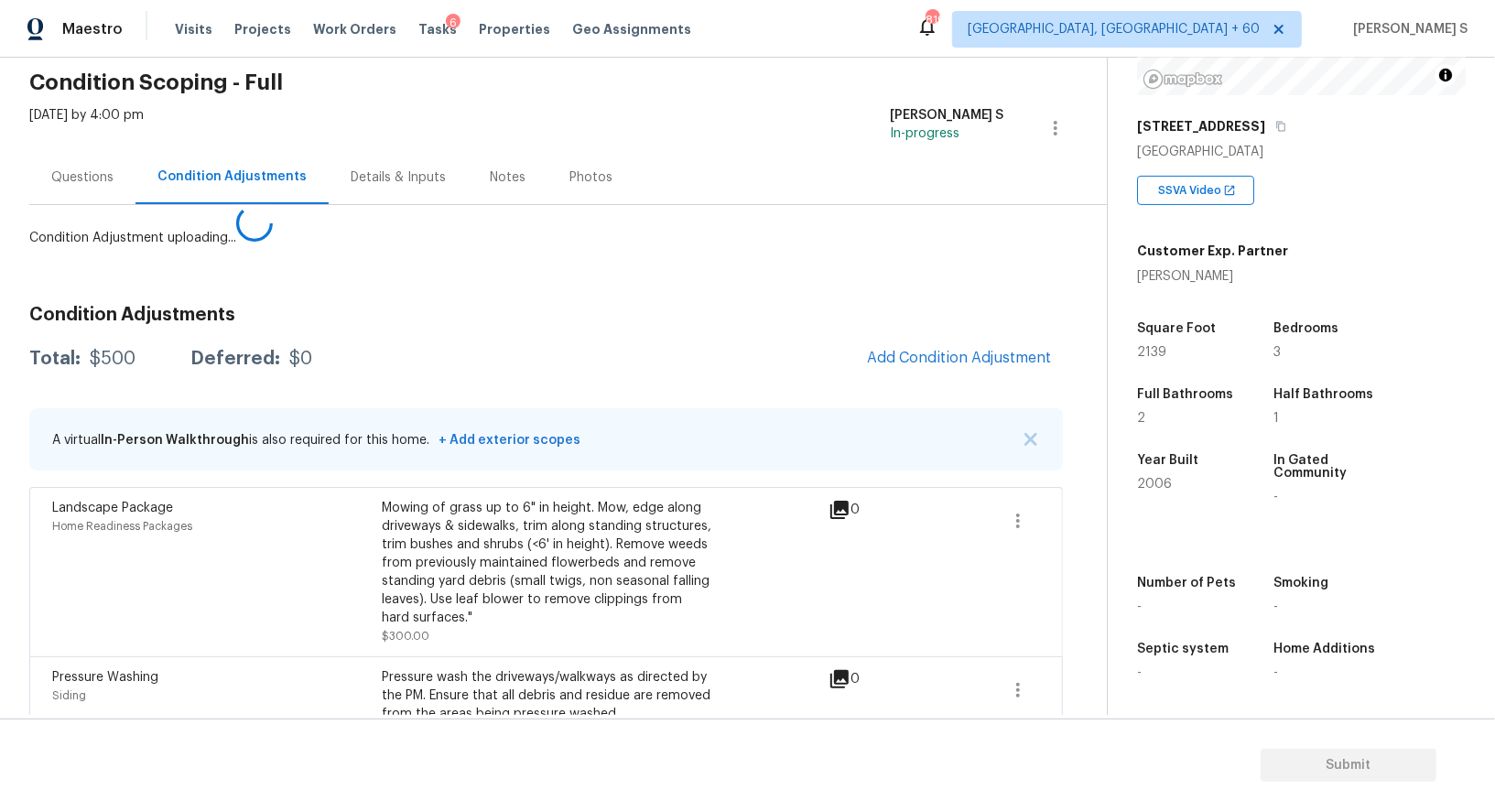
drag, startPoint x: 163, startPoint y: 693, endPoint x: 214, endPoint y: 652, distance: 65.8
click at [163, 693] on body "Maestro Visits Projects Work Orders Tasks 6 Properties Geo Assignments 819 Albu…" at bounding box center [747, 405] width 1495 height 811
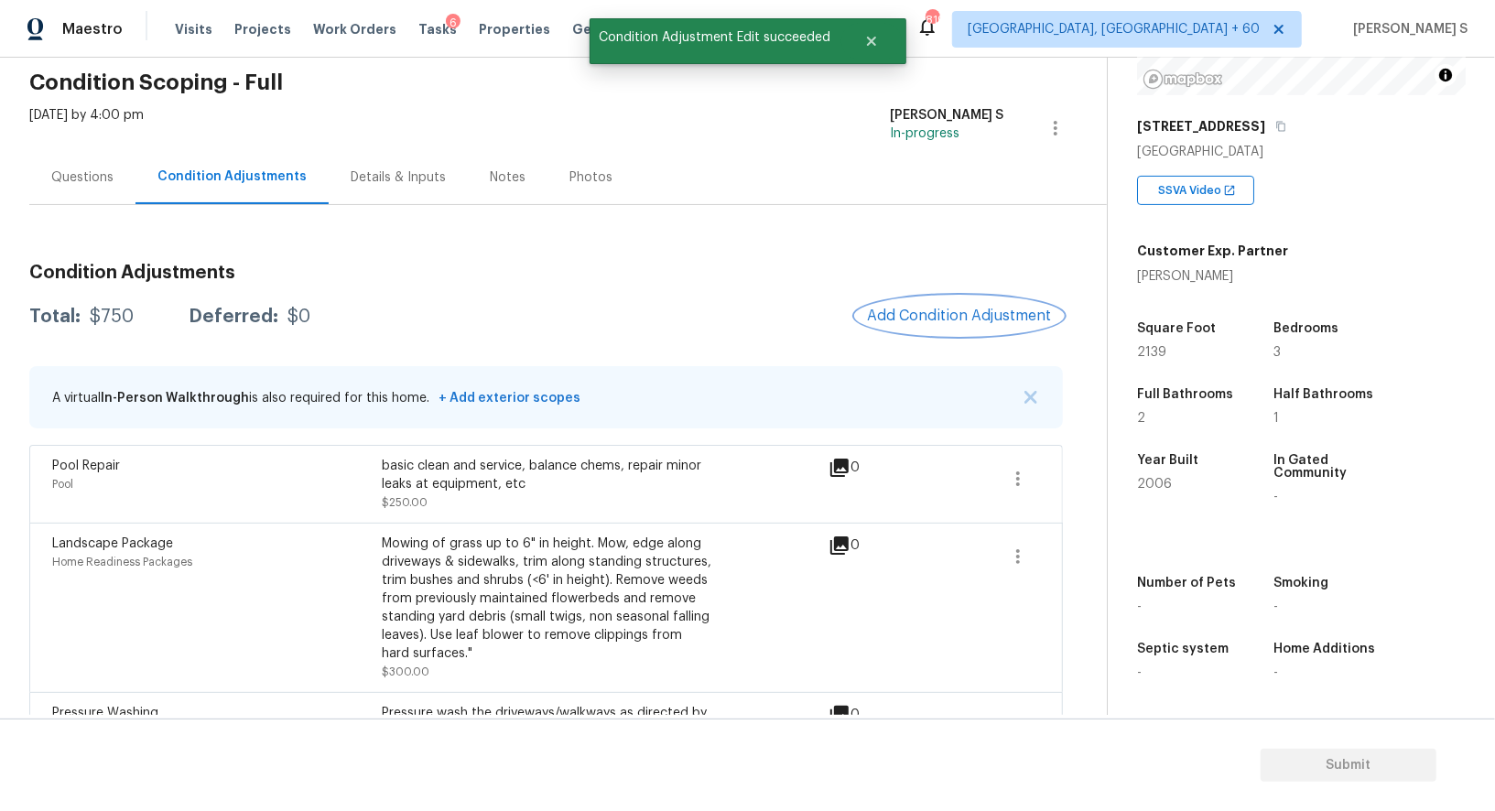
click at [941, 308] on span "Add Condition Adjustment" at bounding box center [959, 316] width 185 height 16
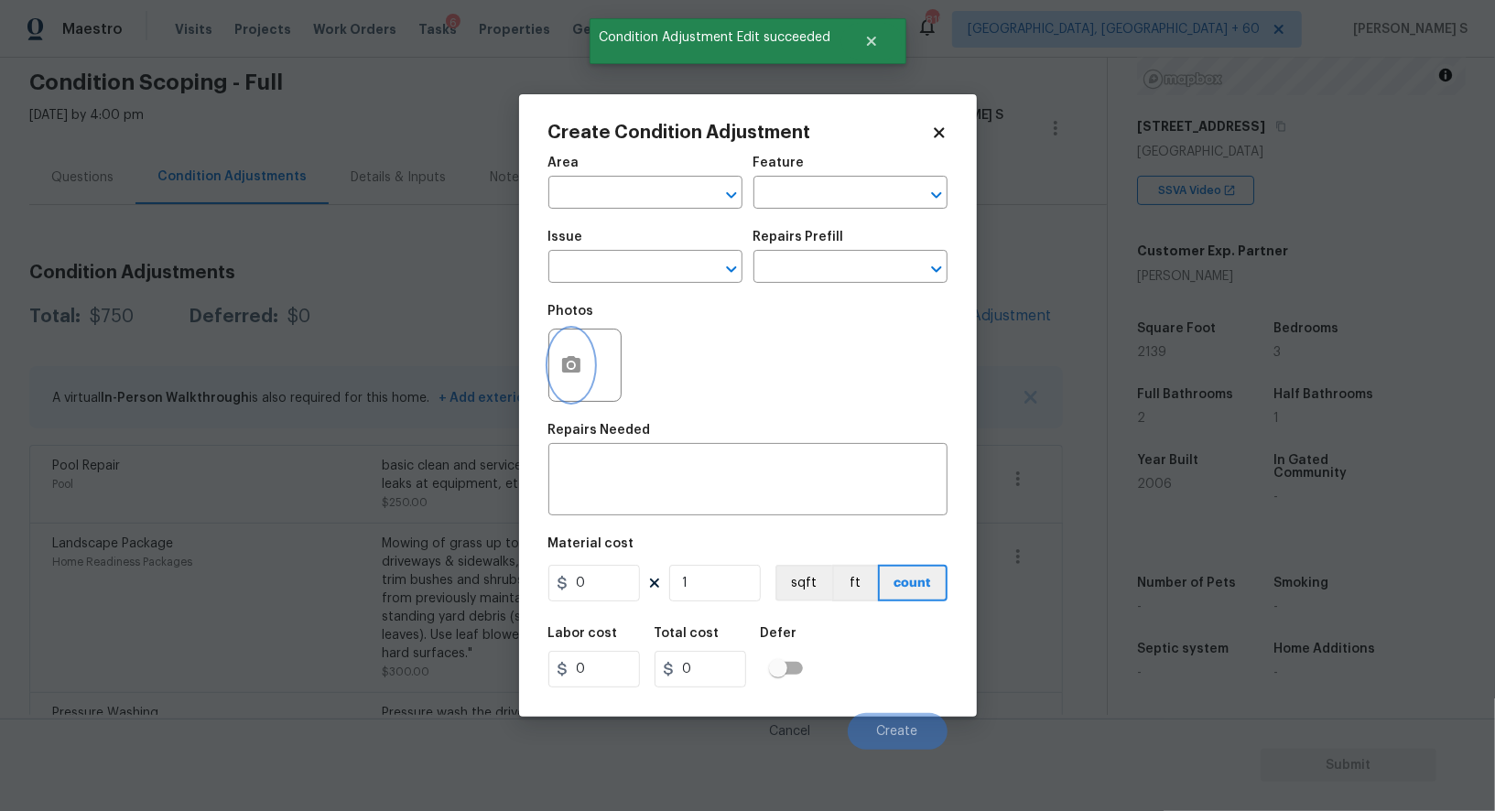
click at [551, 368] on button "button" at bounding box center [571, 365] width 44 height 71
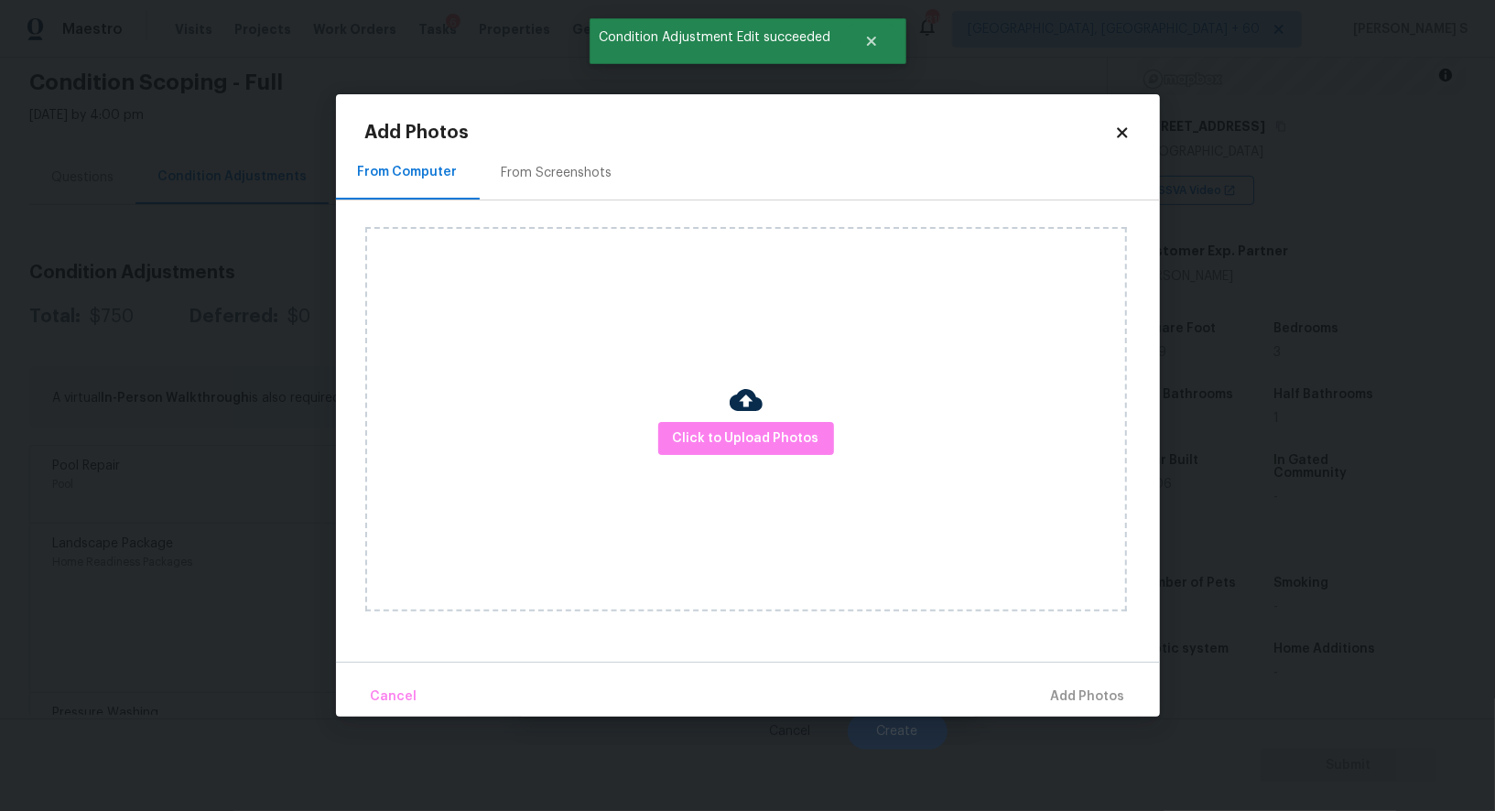
click at [734, 457] on div "Click to Upload Photos" at bounding box center [746, 419] width 762 height 385
click at [734, 444] on span "Click to Upload Photos" at bounding box center [746, 439] width 147 height 23
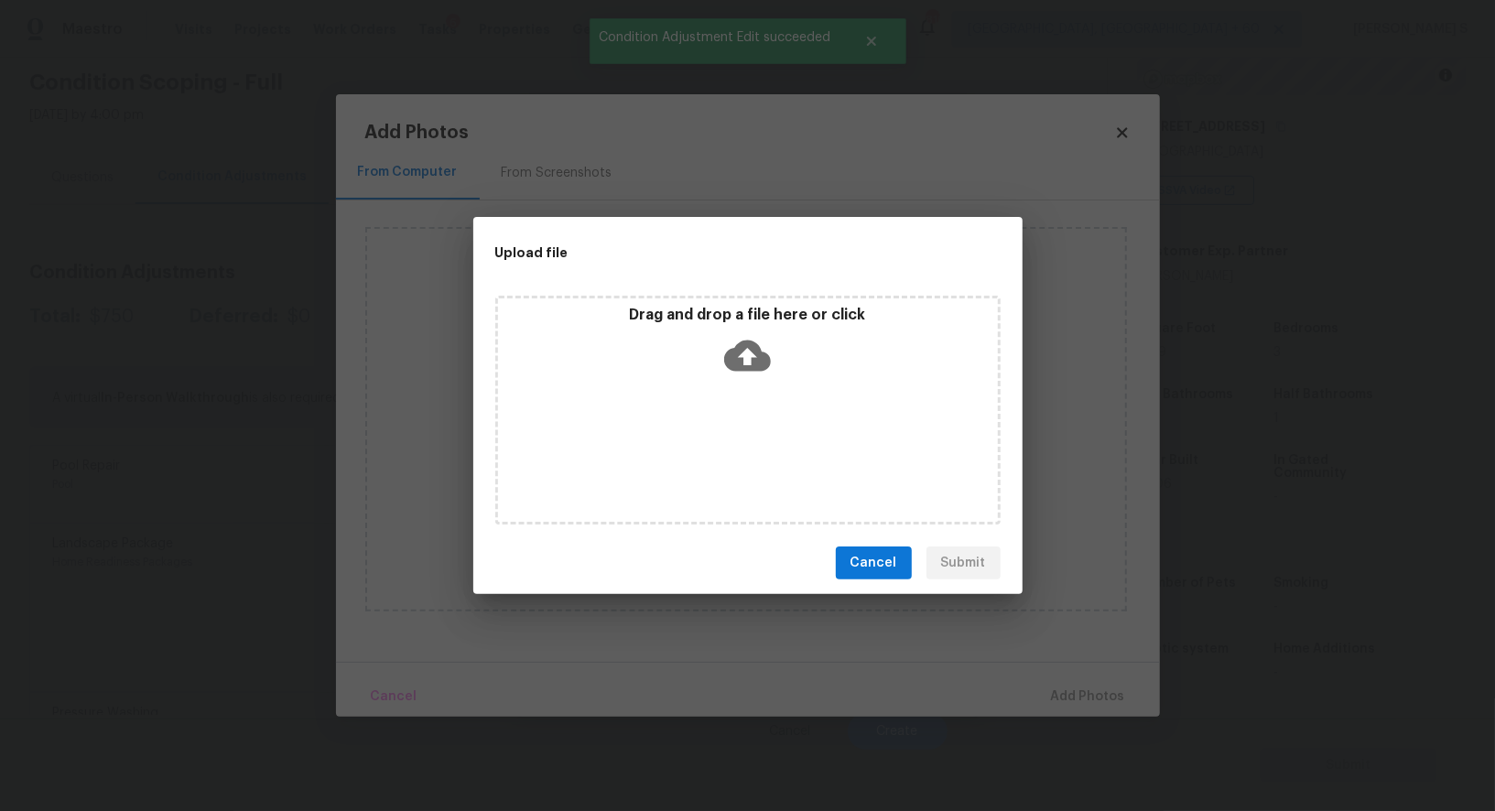
click at [734, 444] on div "Drag and drop a file here or click" at bounding box center [747, 410] width 505 height 229
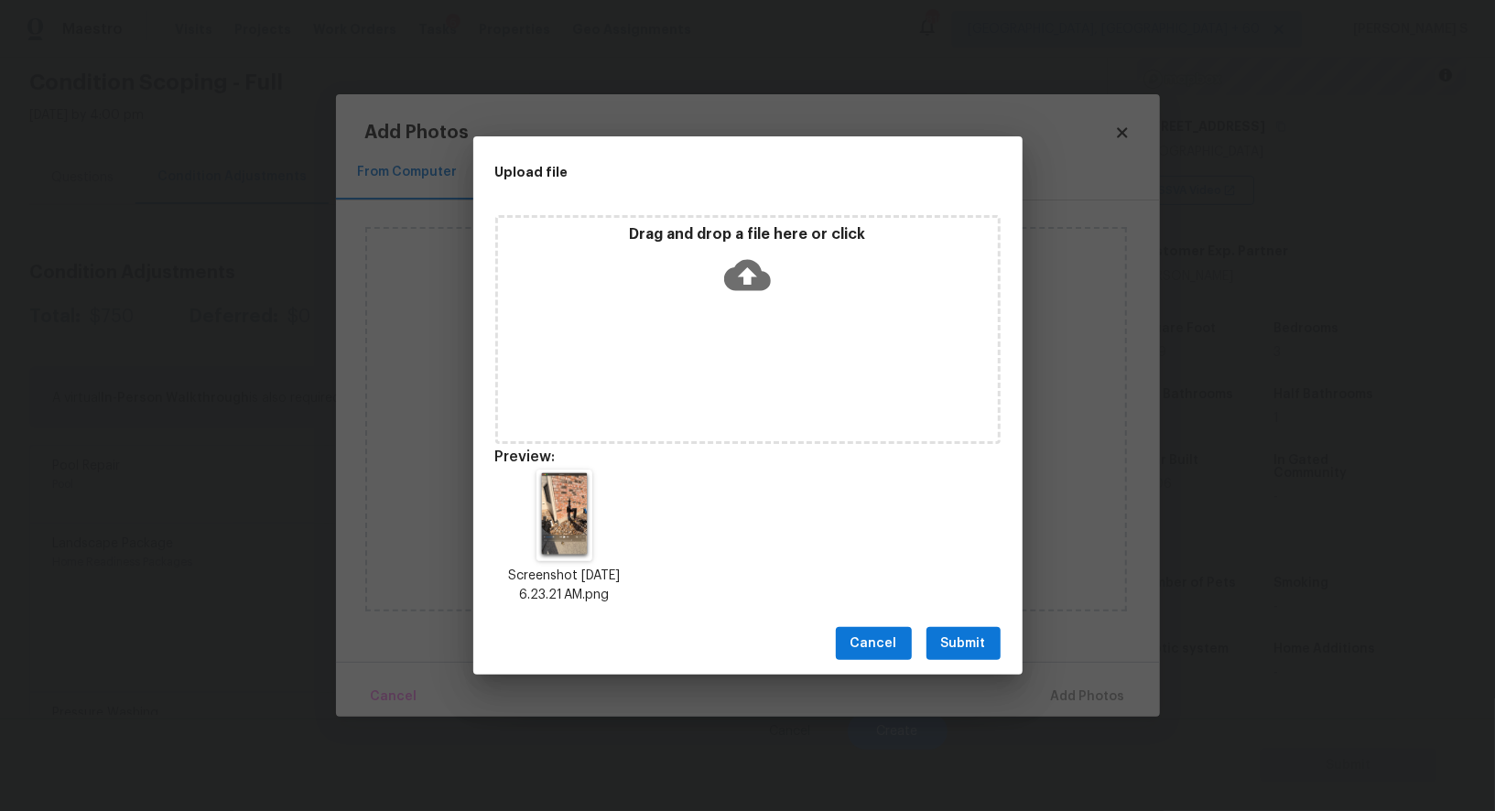
click at [967, 639] on span "Submit" at bounding box center [963, 644] width 45 height 23
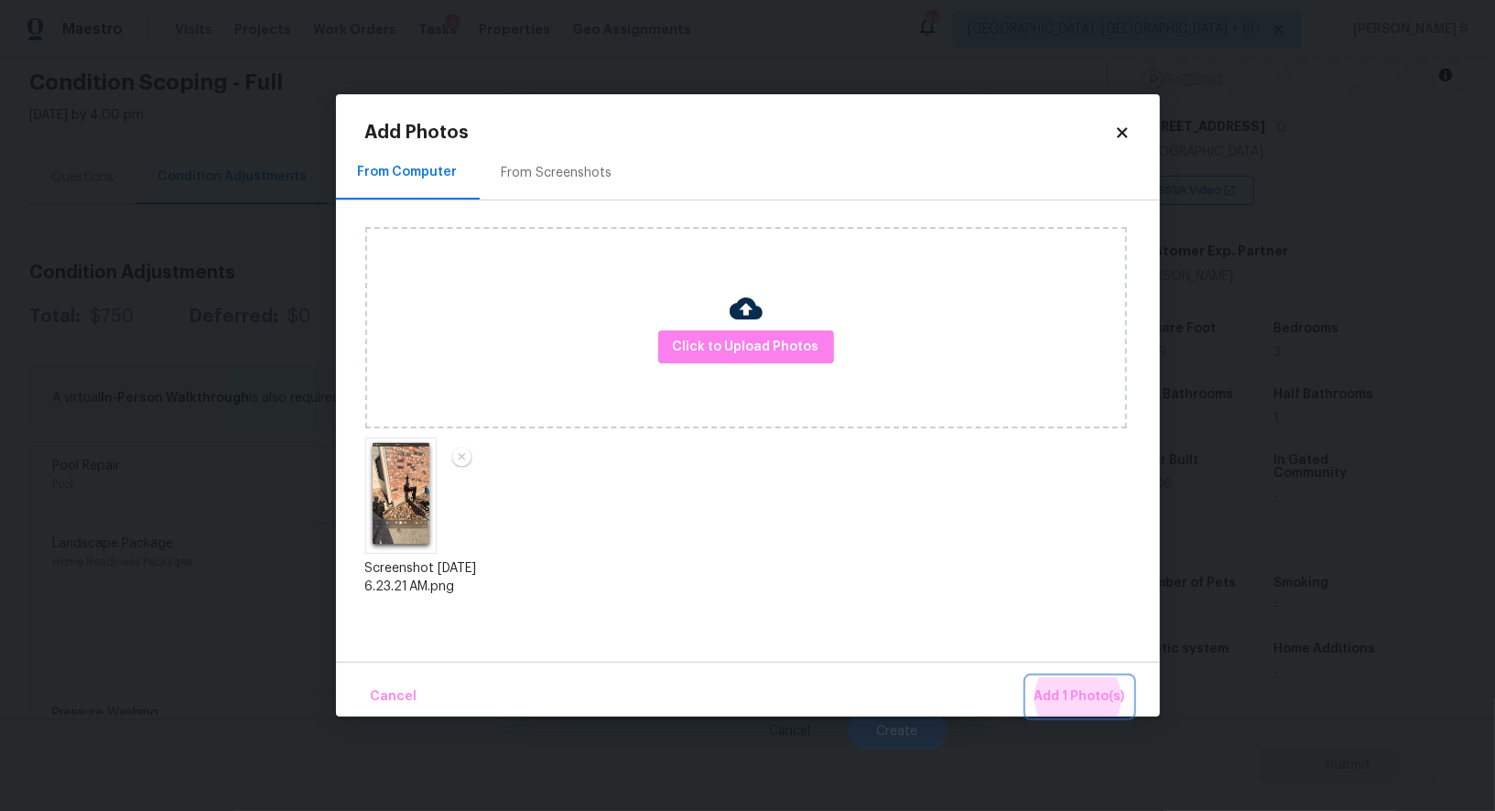
click at [1027, 678] on button "Add 1 Photo(s)" at bounding box center [1079, 697] width 105 height 39
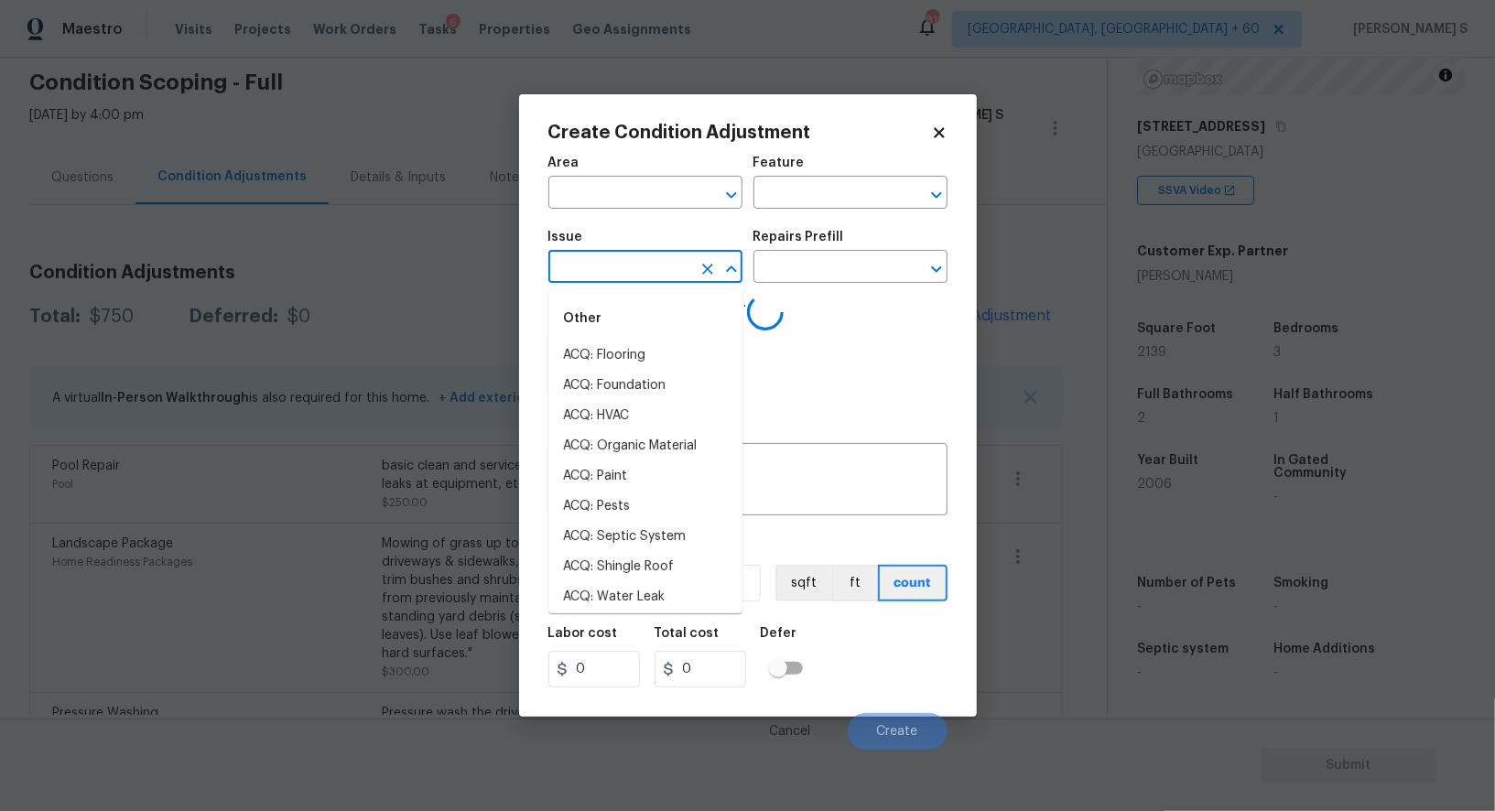
click at [598, 283] on input "text" at bounding box center [620, 269] width 143 height 28
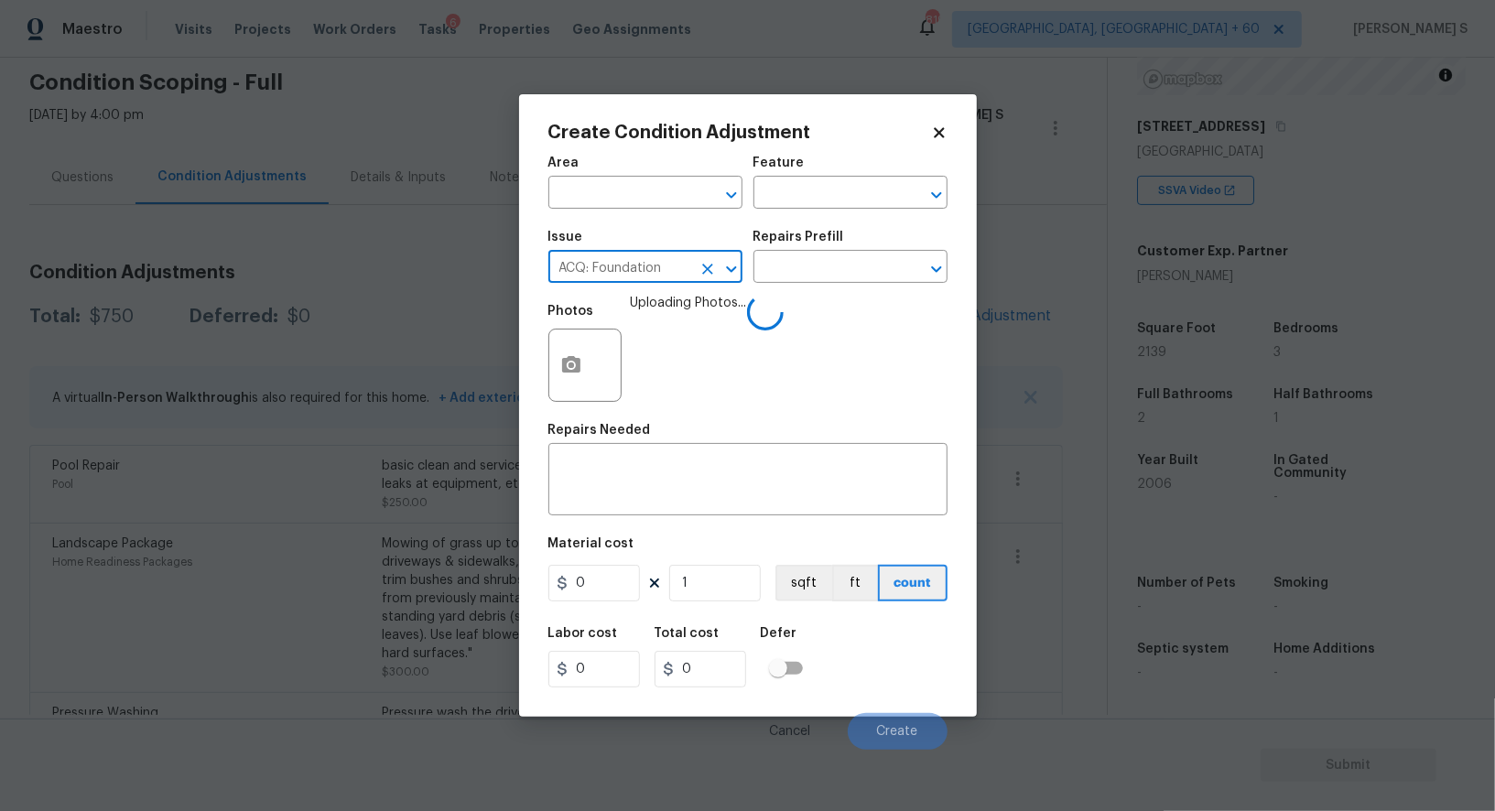
type input "ACQ: Foundation"
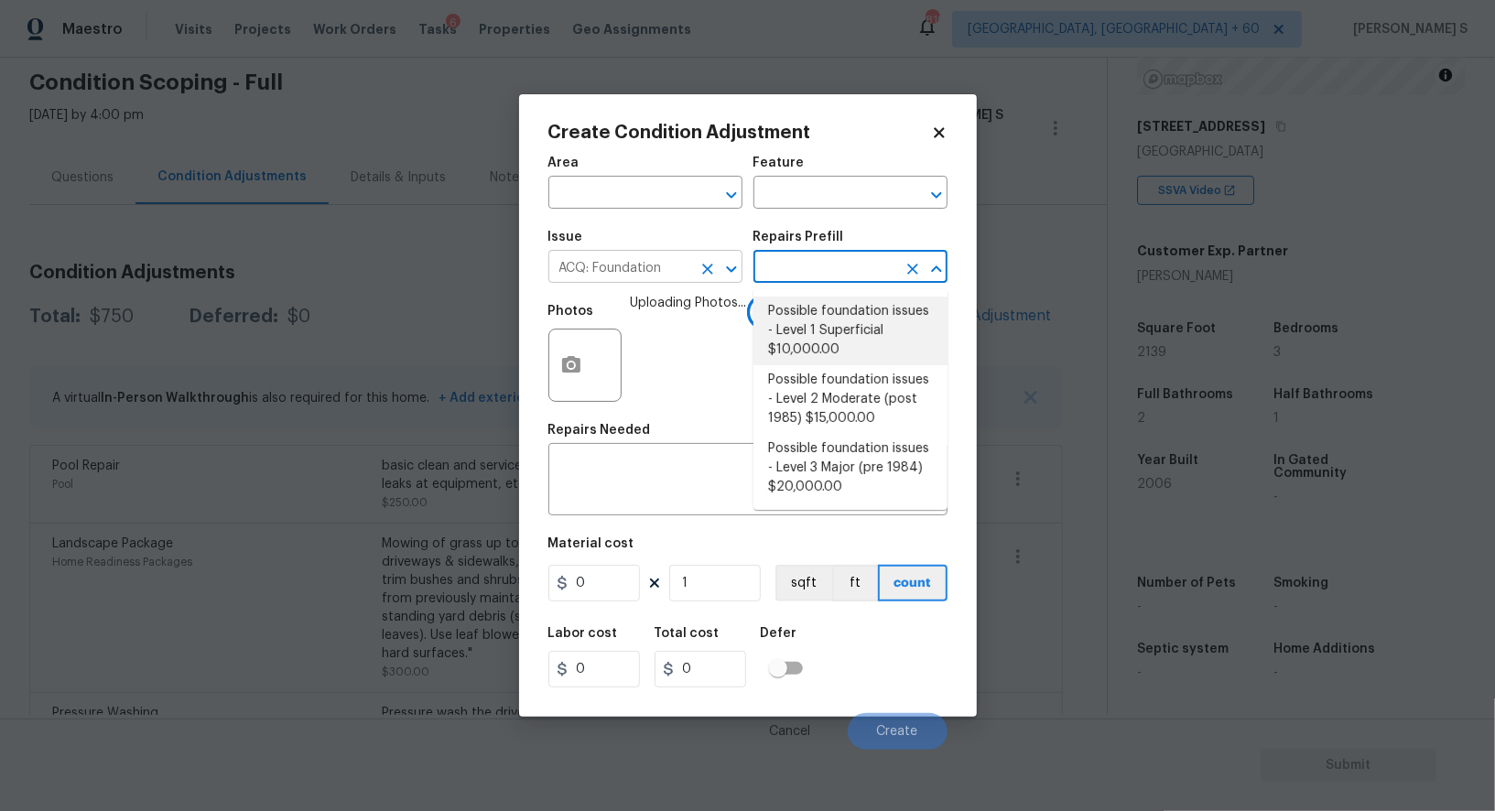
type input "Acquisition"
type textarea "Possible foundation issues - Level 1 - Superficial. Disclaimer: This is NOT a t…"
type input "10000"
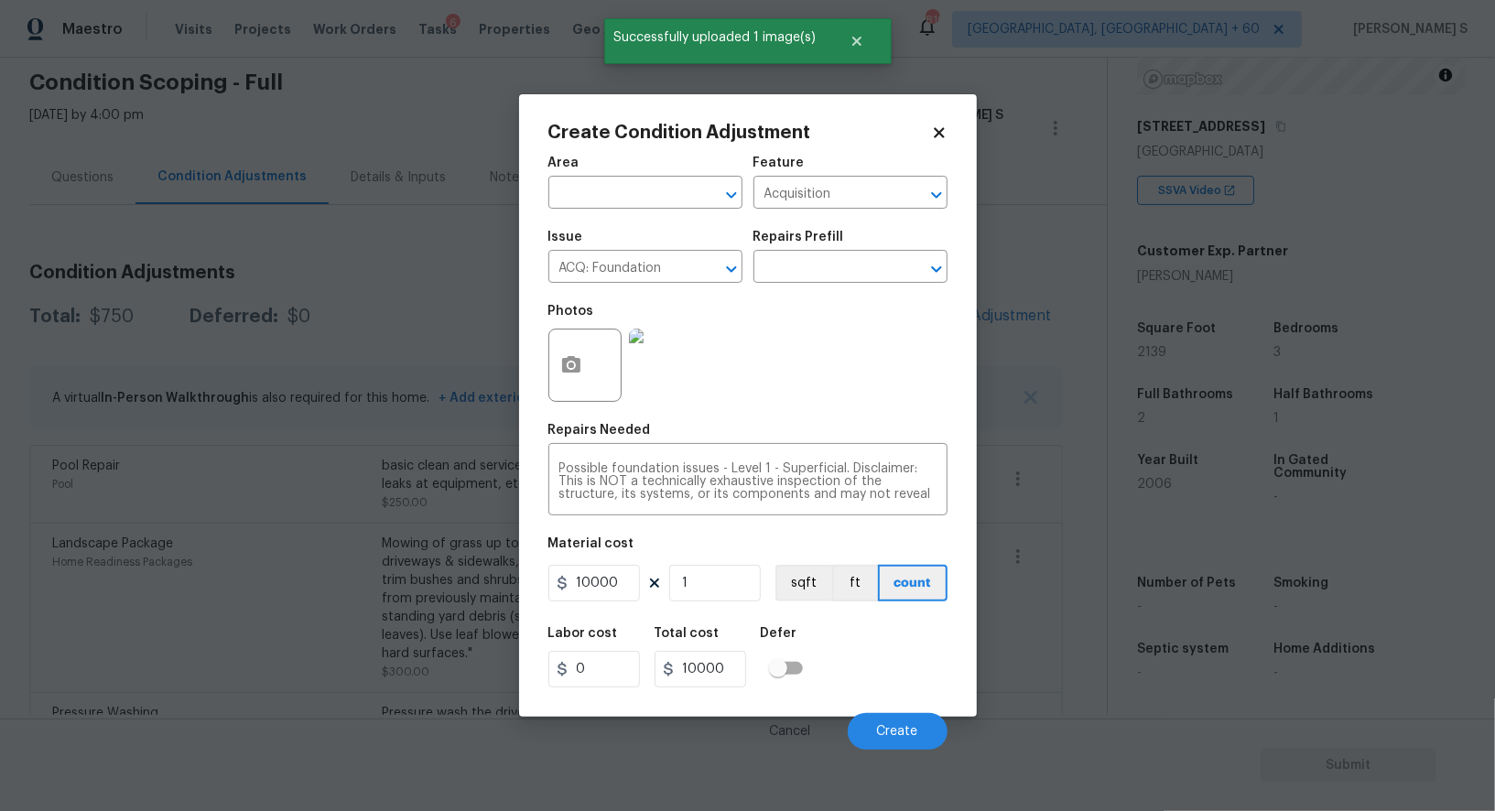
click at [940, 677] on div "Labor cost 0 Total cost 10000 Defer" at bounding box center [748, 657] width 399 height 82
click at [905, 733] on span "Create" at bounding box center [897, 732] width 41 height 14
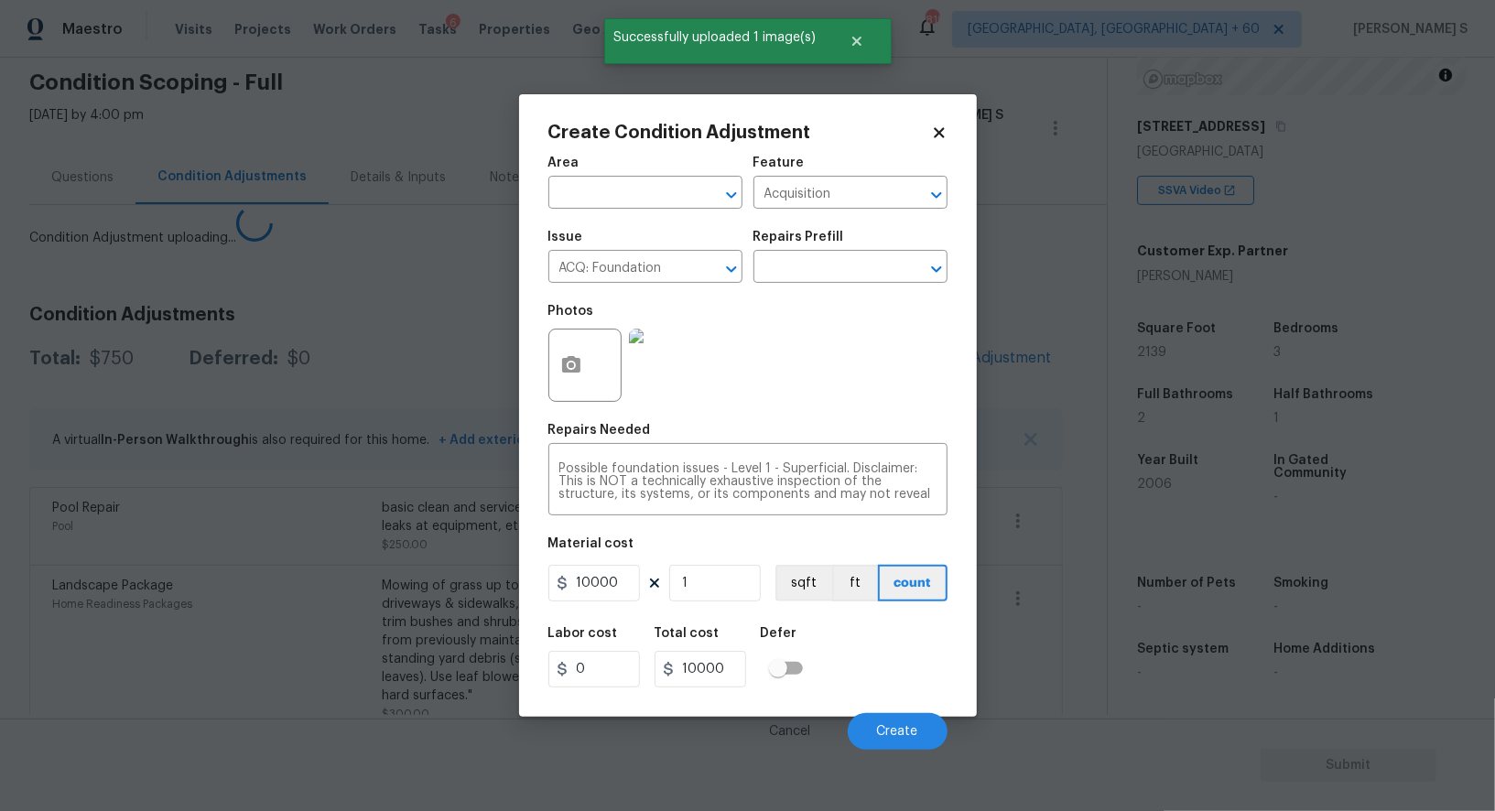
click at [462, 666] on body "Maestro Visits Projects Work Orders Tasks 6 Properties Geo Assignments 819 Albu…" at bounding box center [747, 405] width 1495 height 811
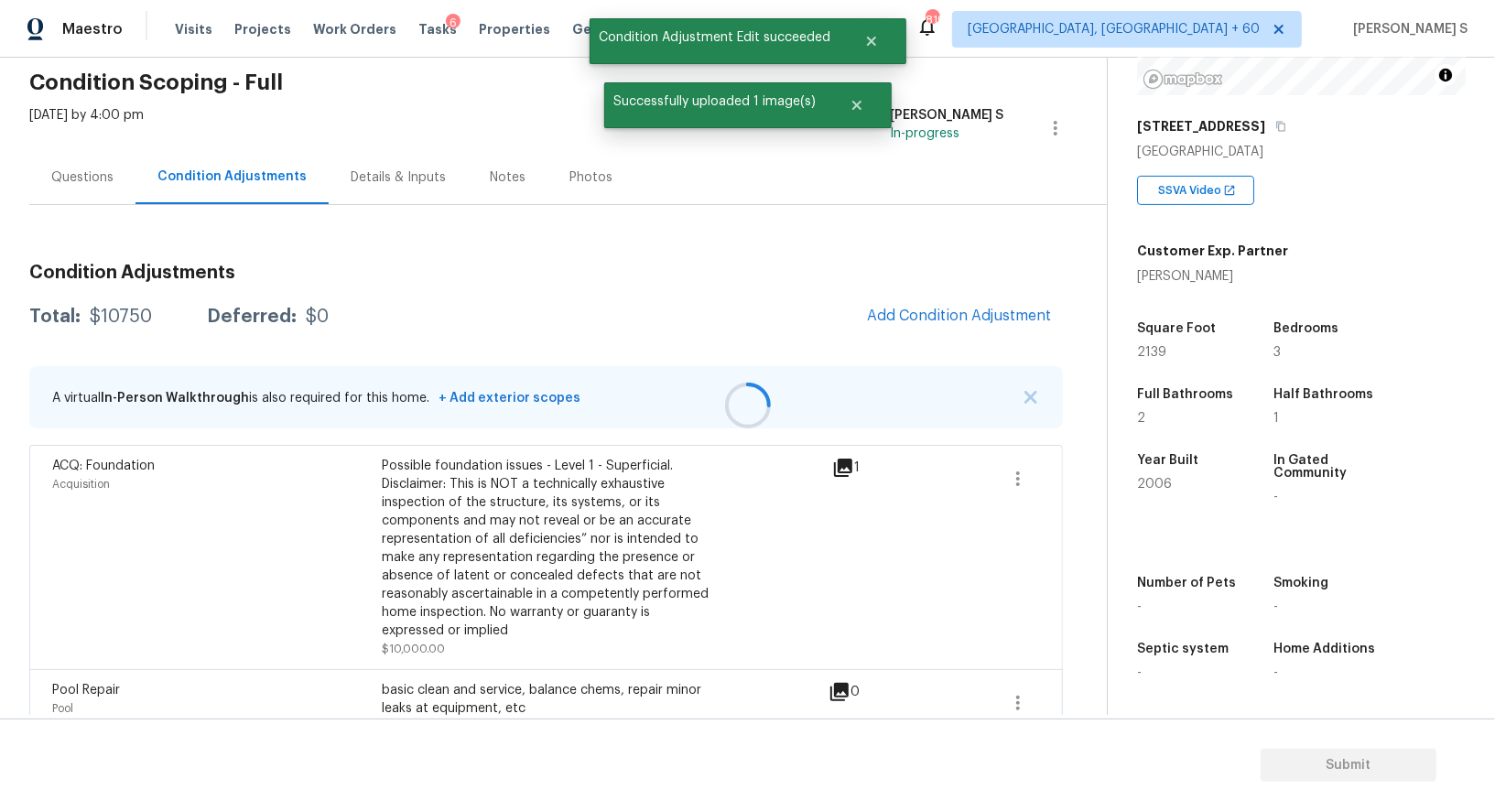
drag, startPoint x: 1014, startPoint y: 303, endPoint x: 1120, endPoint y: 319, distance: 107.4
click at [1014, 304] on div at bounding box center [747, 405] width 1495 height 811
click at [971, 300] on button "Add Condition Adjustment" at bounding box center [959, 316] width 207 height 38
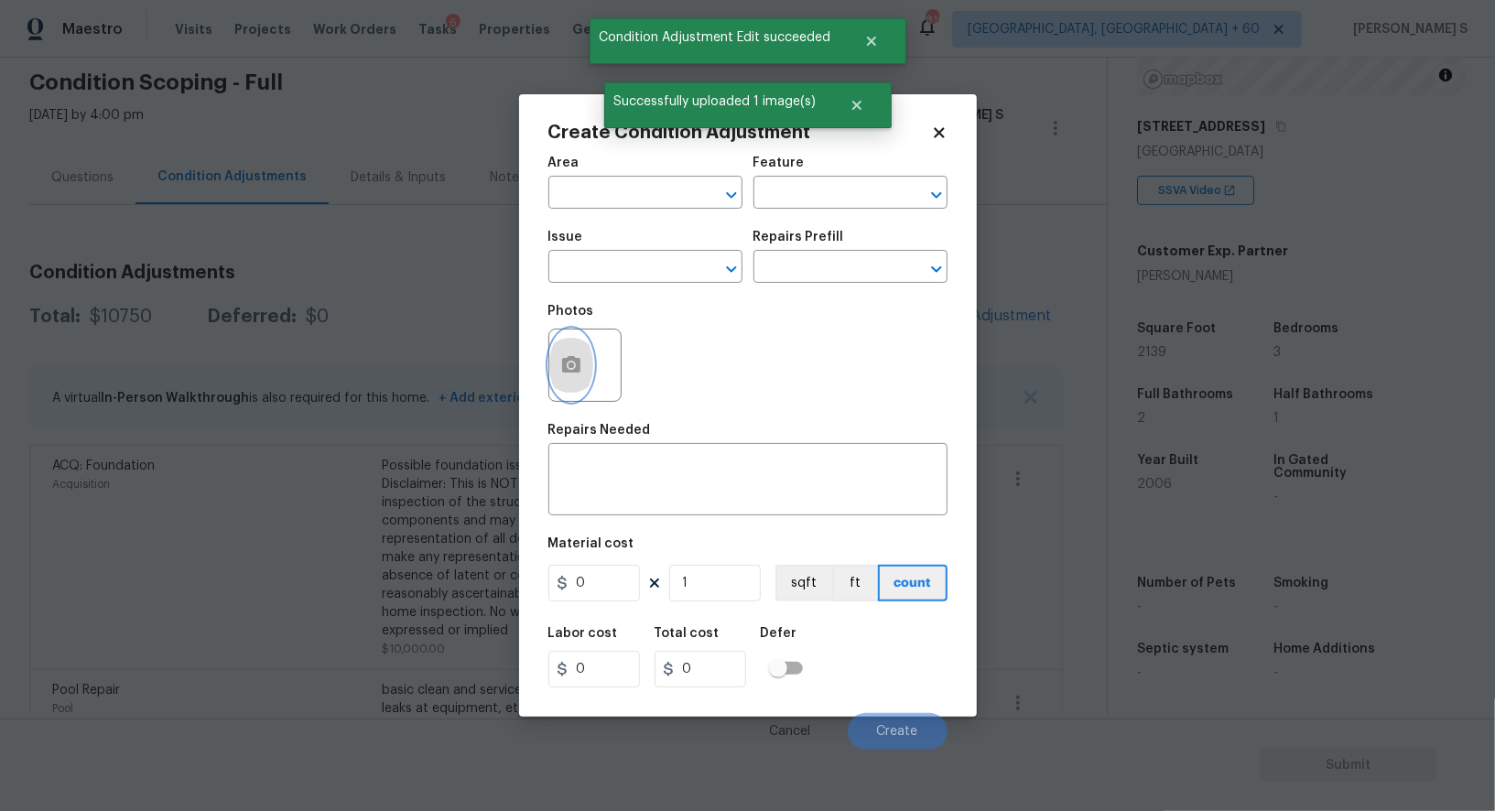
click at [583, 351] on button "button" at bounding box center [571, 365] width 44 height 71
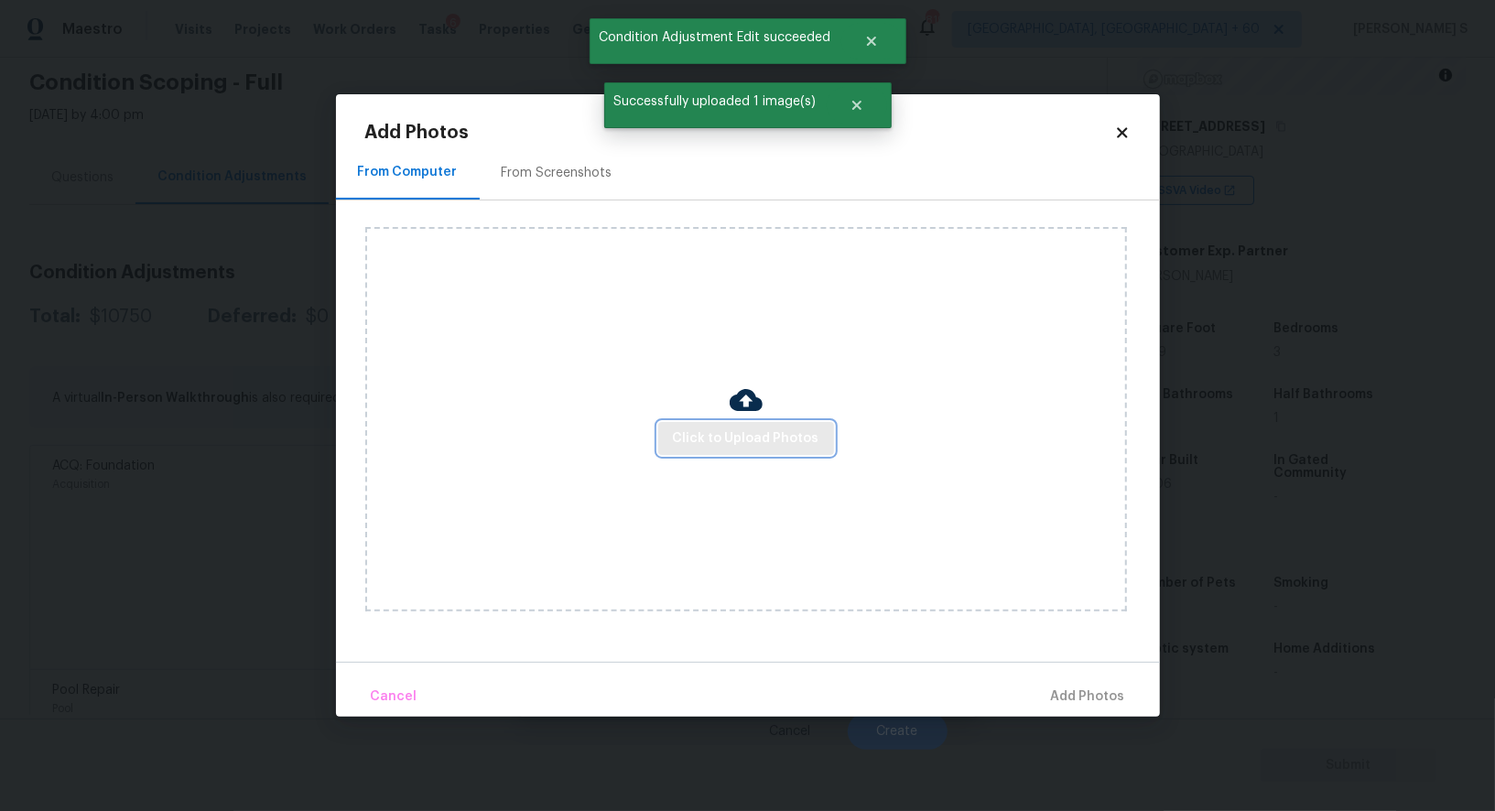
click at [779, 441] on span "Click to Upload Photos" at bounding box center [746, 439] width 147 height 23
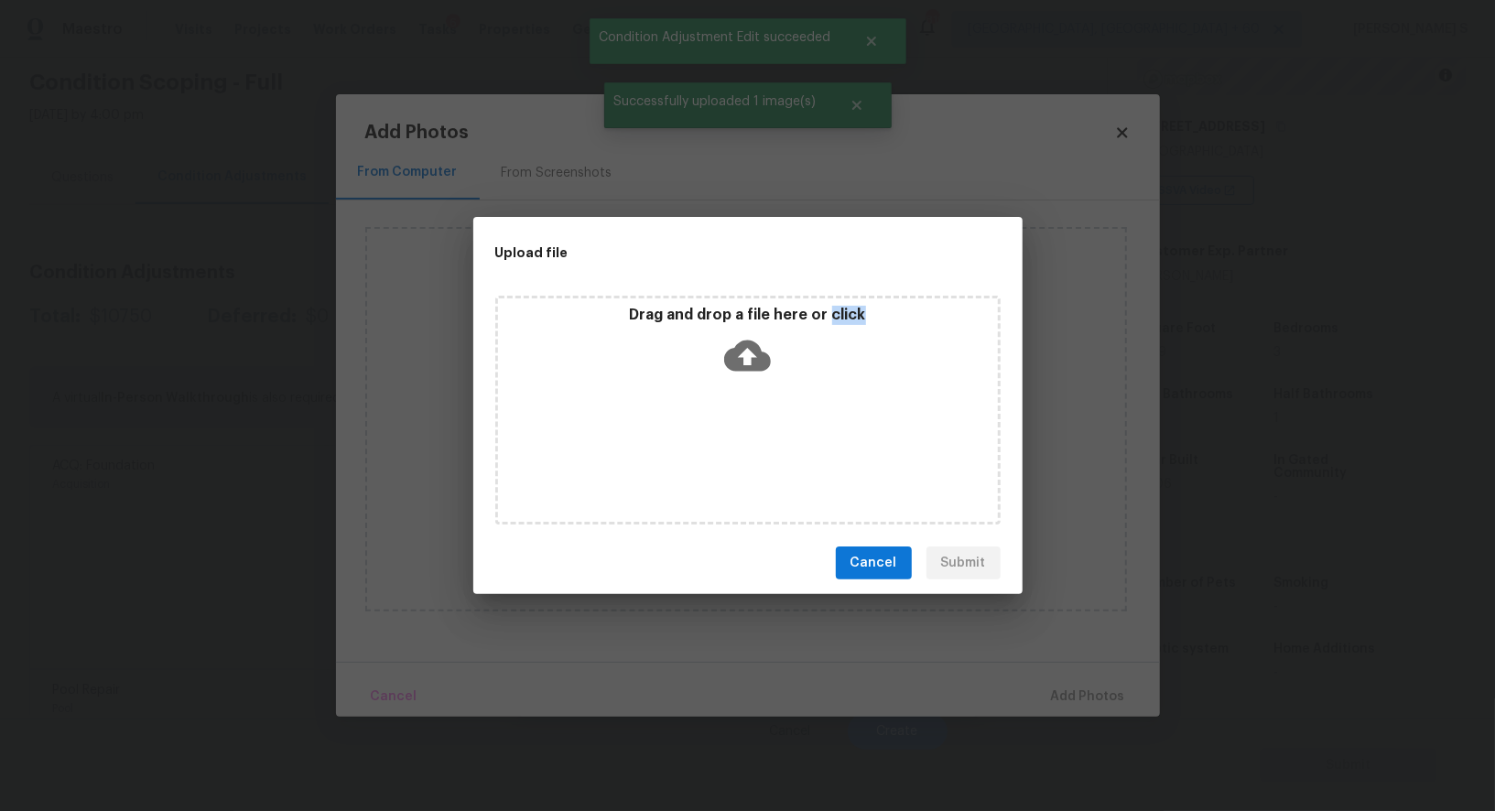
click at [779, 441] on div "Drag and drop a file here or click" at bounding box center [747, 410] width 505 height 229
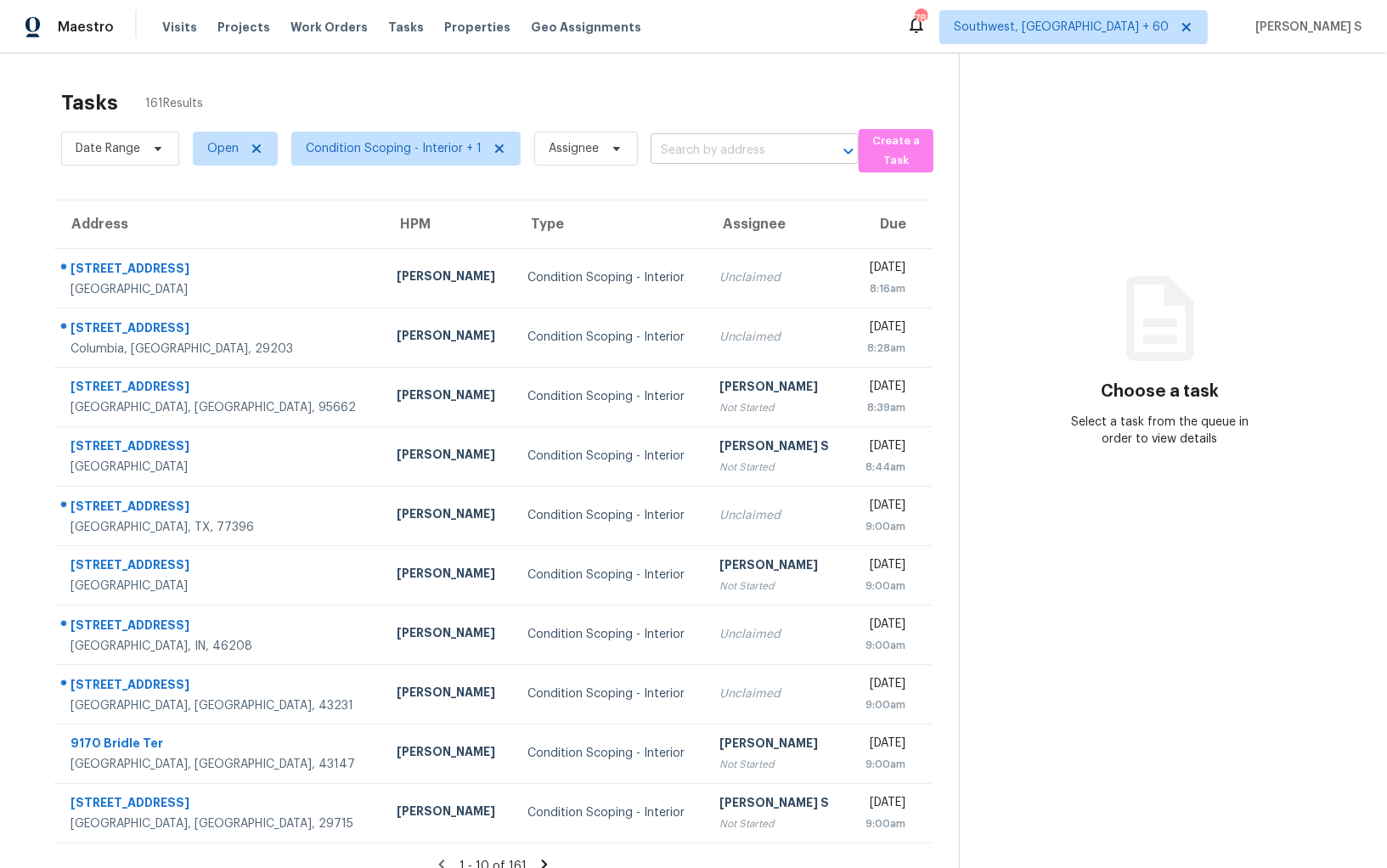
click at [685, 158] on input "text" at bounding box center [730, 150] width 161 height 26
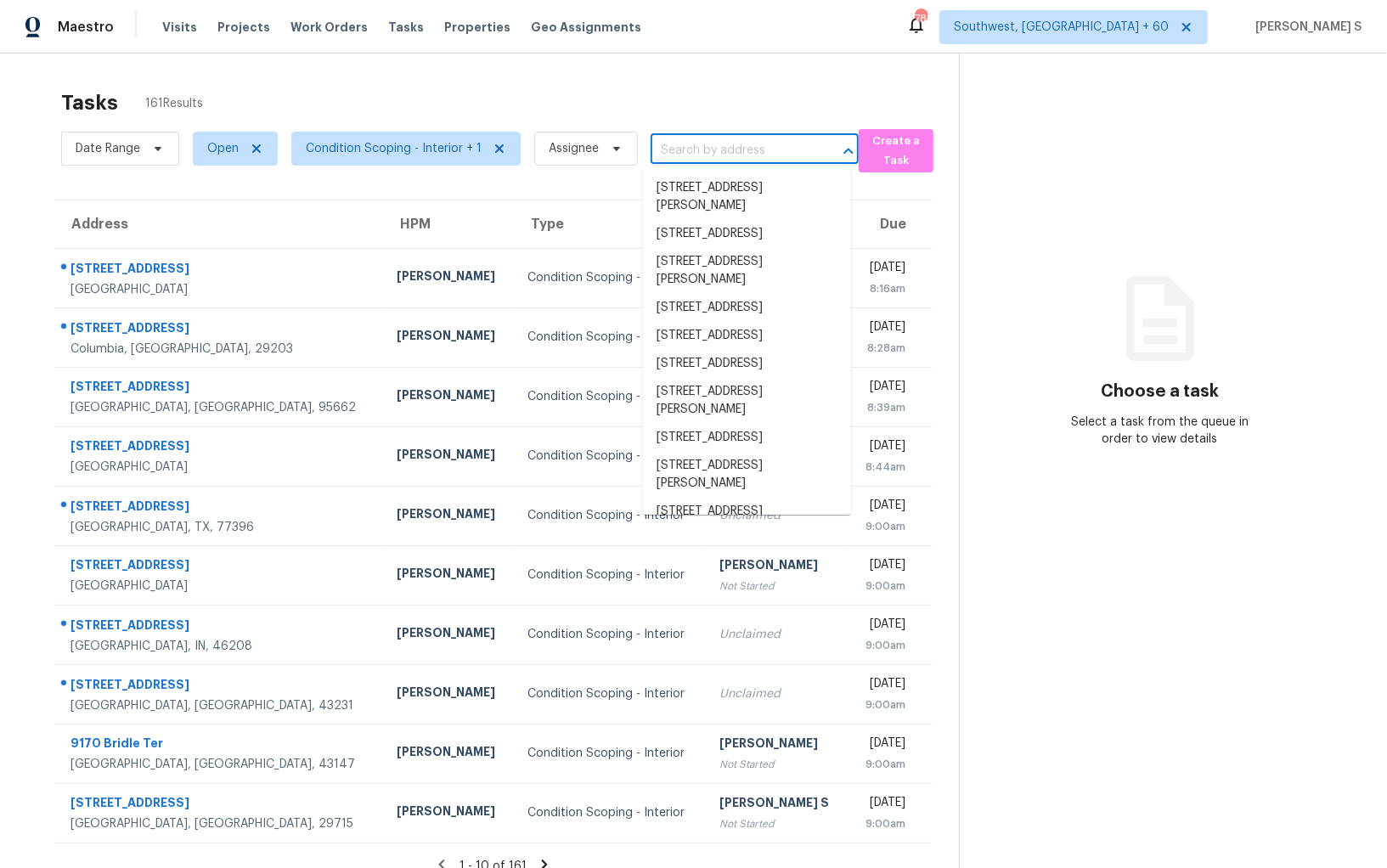
paste input "[STREET_ADDRESS][PERSON_NAME]"
type input "[STREET_ADDRESS][PERSON_NAME]"
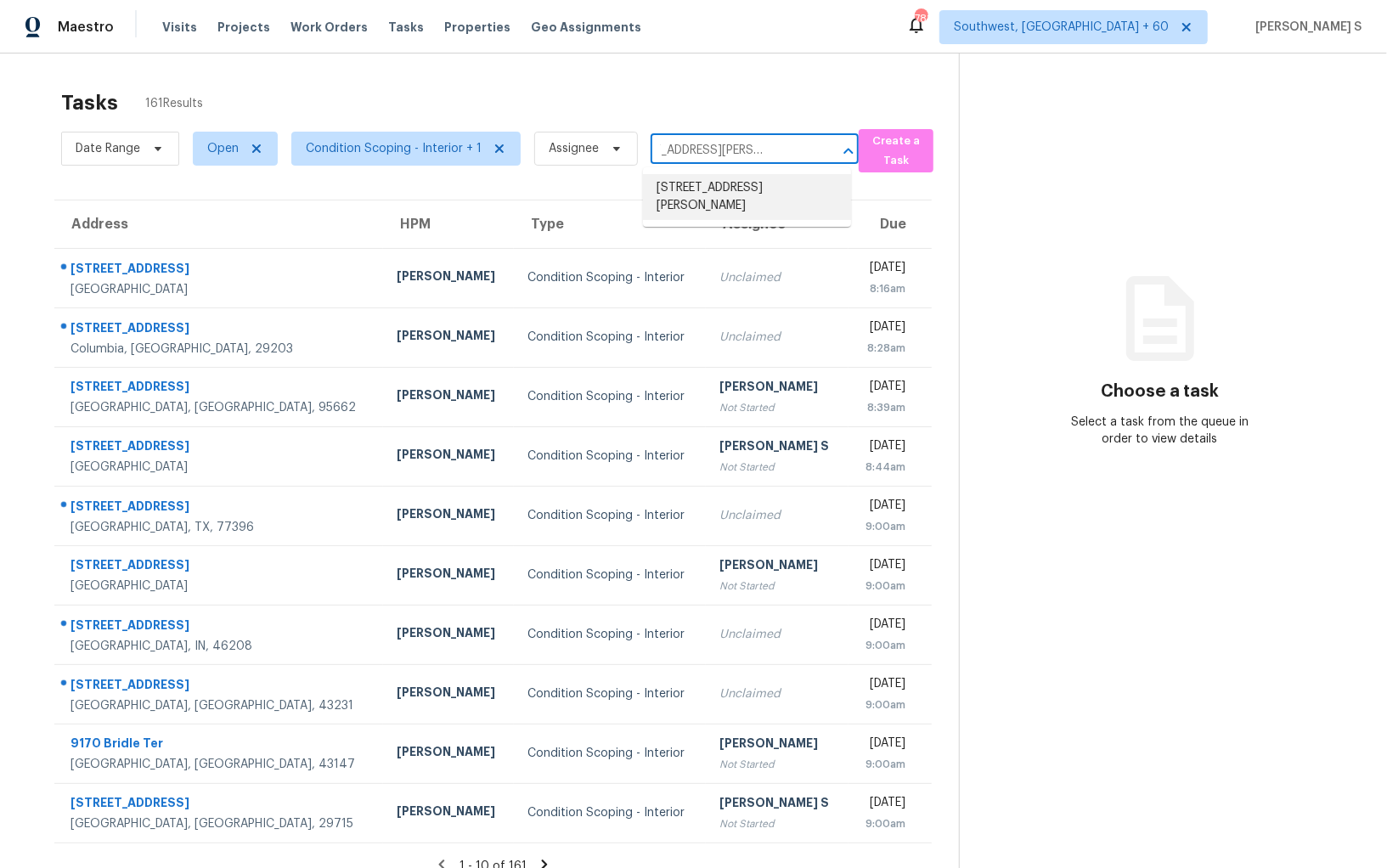
click at [706, 181] on li "[STREET_ADDRESS][PERSON_NAME]" at bounding box center [747, 197] width 208 height 45
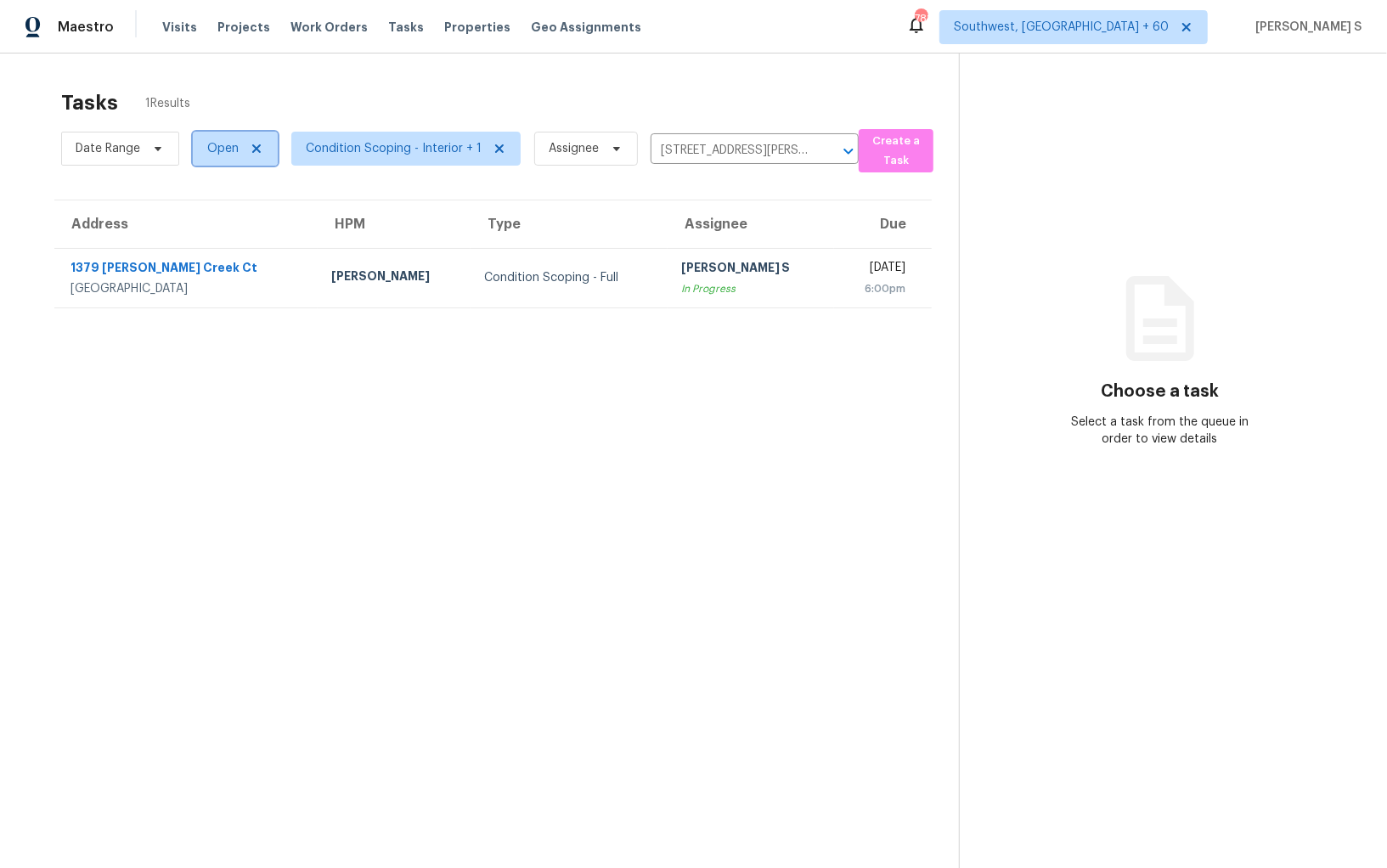
click at [216, 147] on span "Open" at bounding box center [223, 148] width 32 height 17
click at [230, 219] on label "Closed" at bounding box center [232, 221] width 61 height 17
click at [212, 219] on input "Closed" at bounding box center [207, 218] width 11 height 11
checkbox input "true"
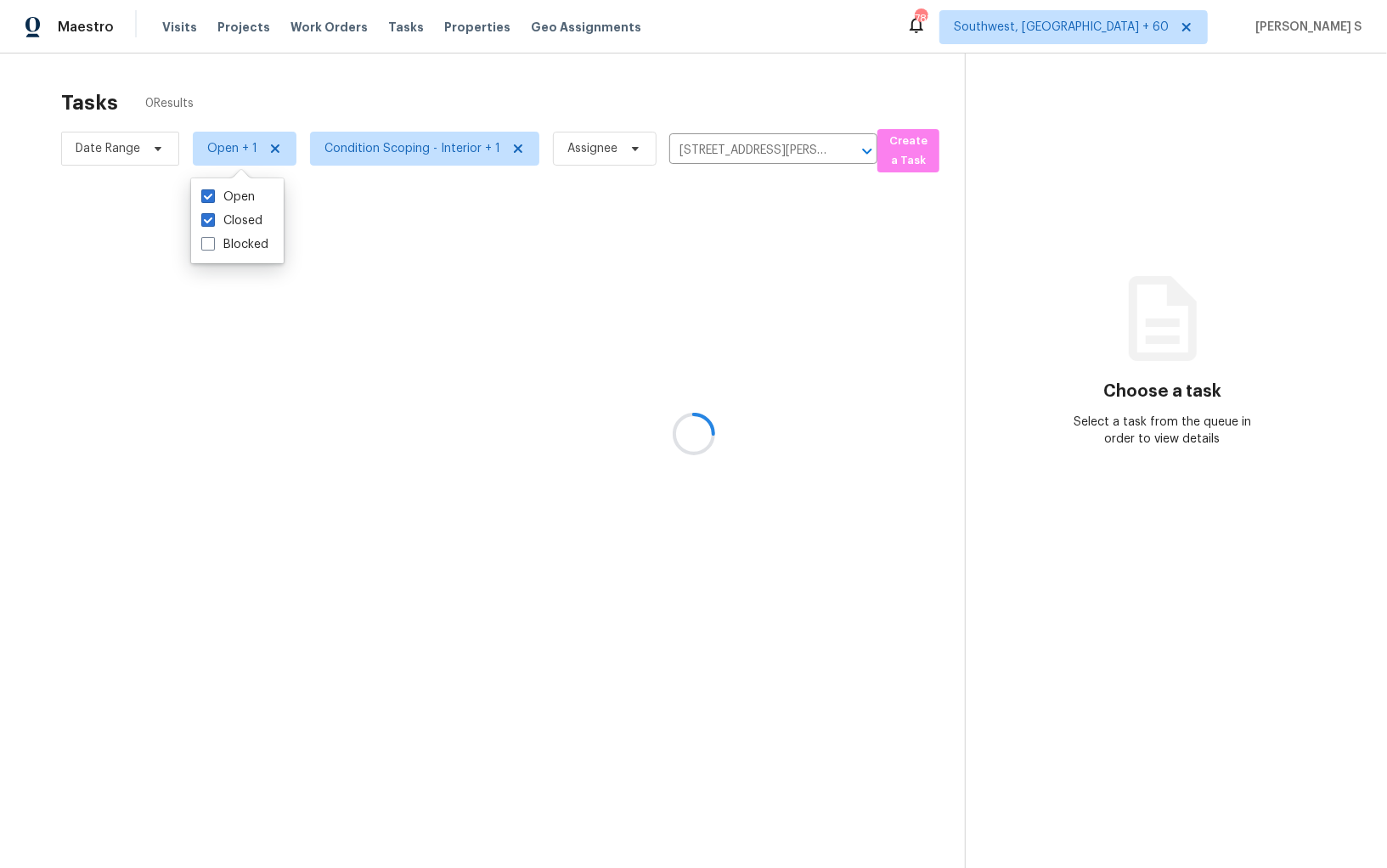
click at [415, 512] on div at bounding box center [693, 434] width 1387 height 868
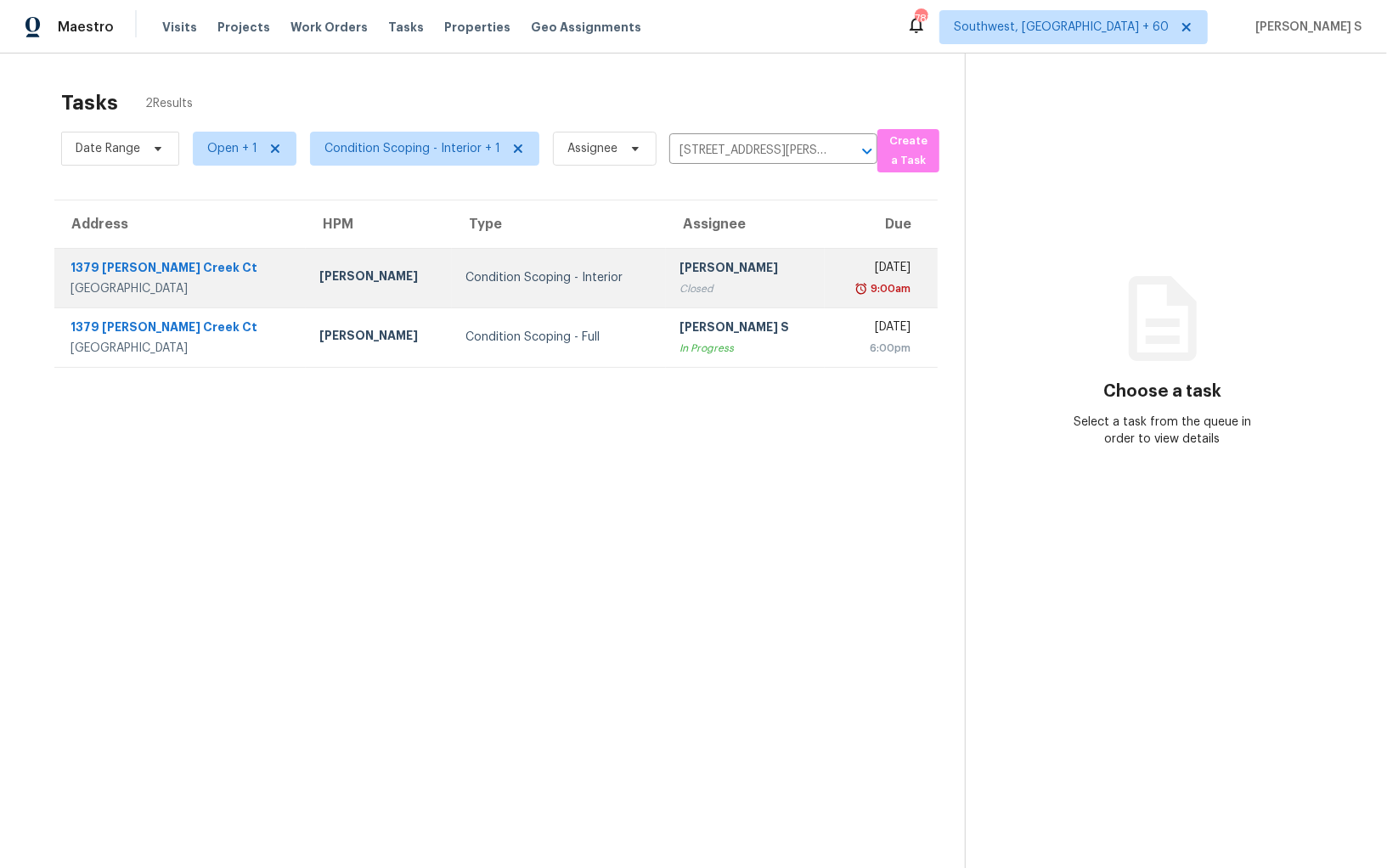
click at [680, 276] on div "[PERSON_NAME]" at bounding box center [746, 269] width 132 height 21
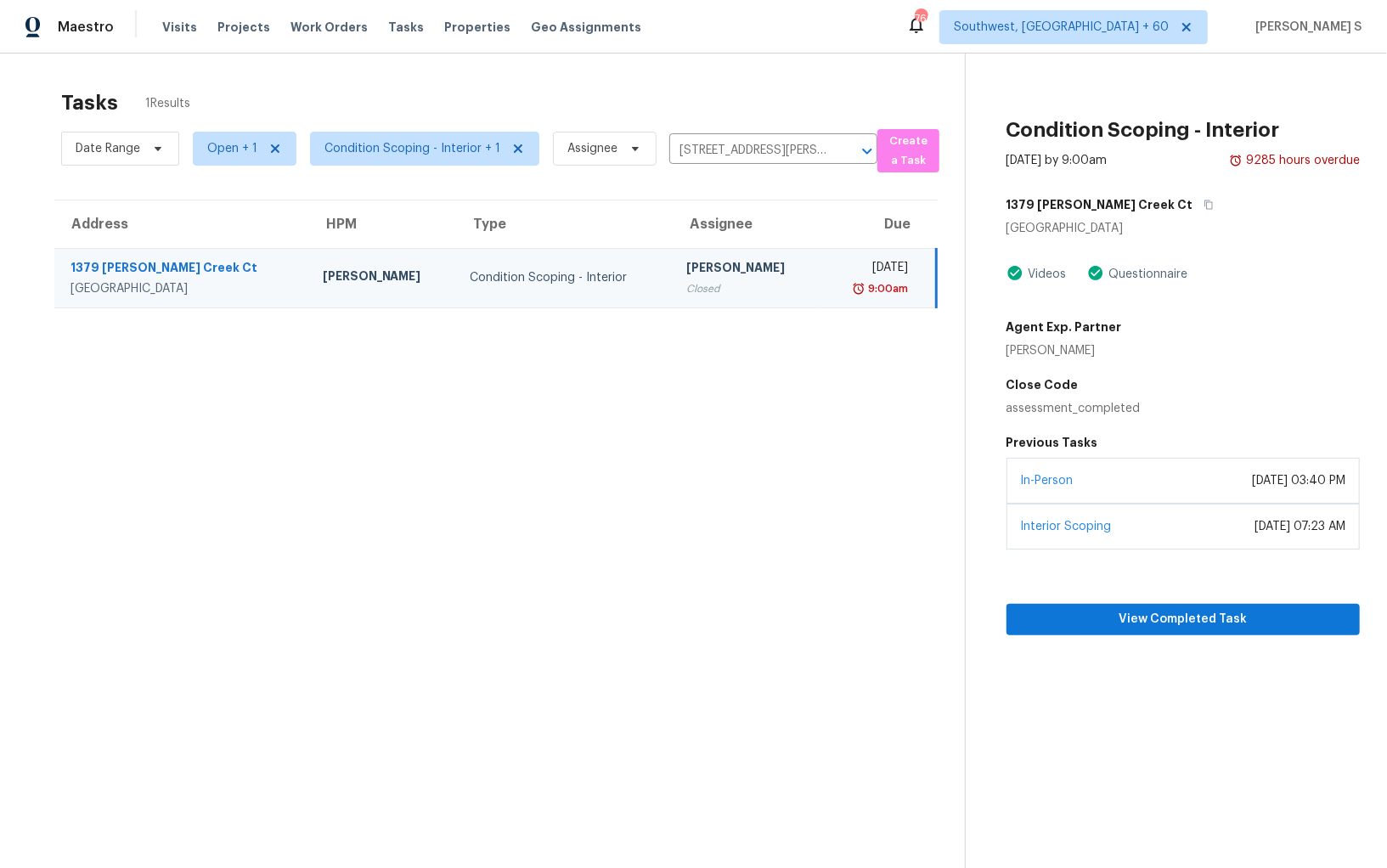
click at [1349, 102] on div "Condition Scoping - Interior [DATE] by 9:00am 9285 hours overdue [STREET_ADDRES…" at bounding box center [1162, 344] width 394 height 581
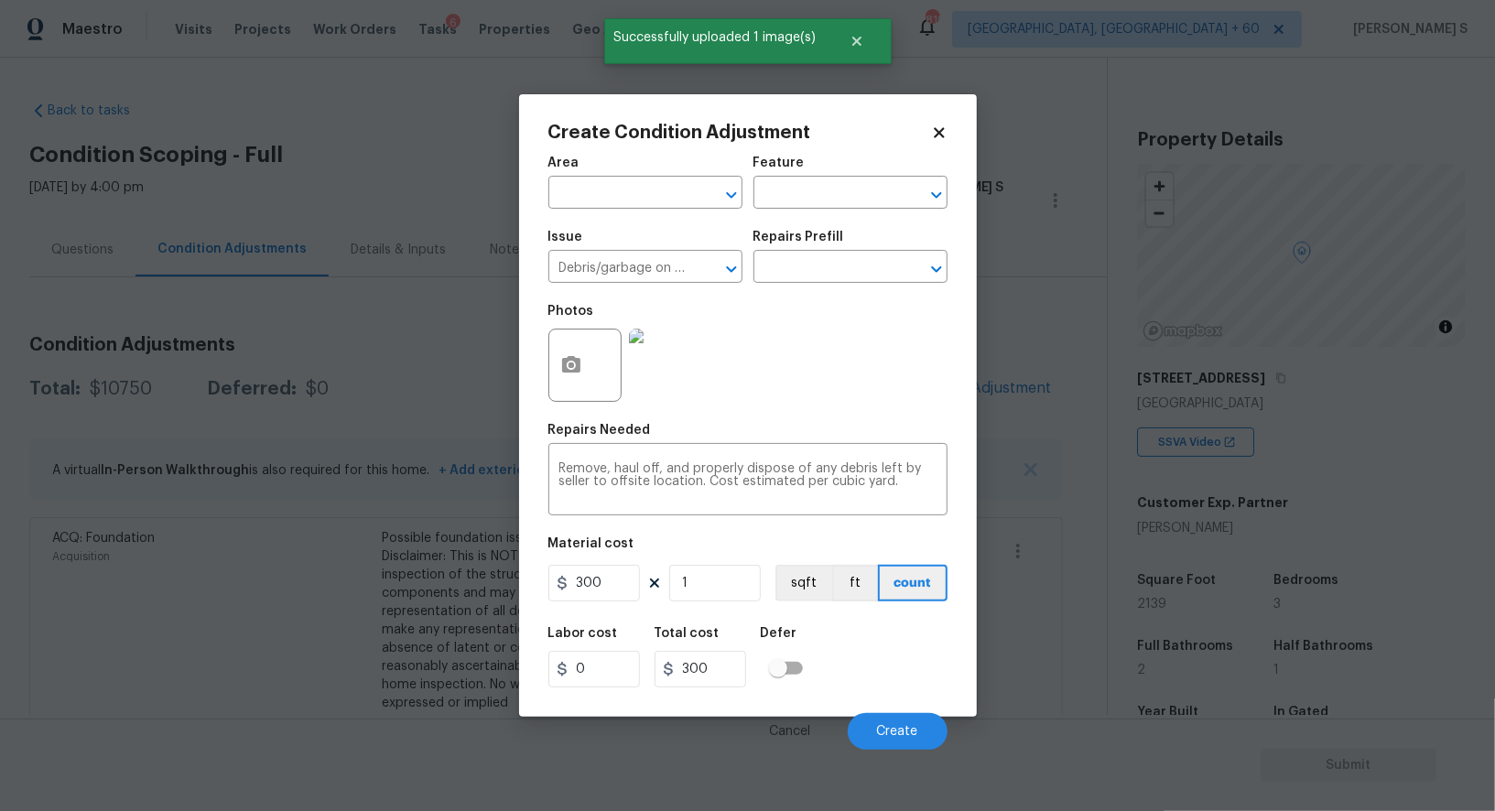
click at [914, 720] on button "Create" at bounding box center [898, 731] width 100 height 37
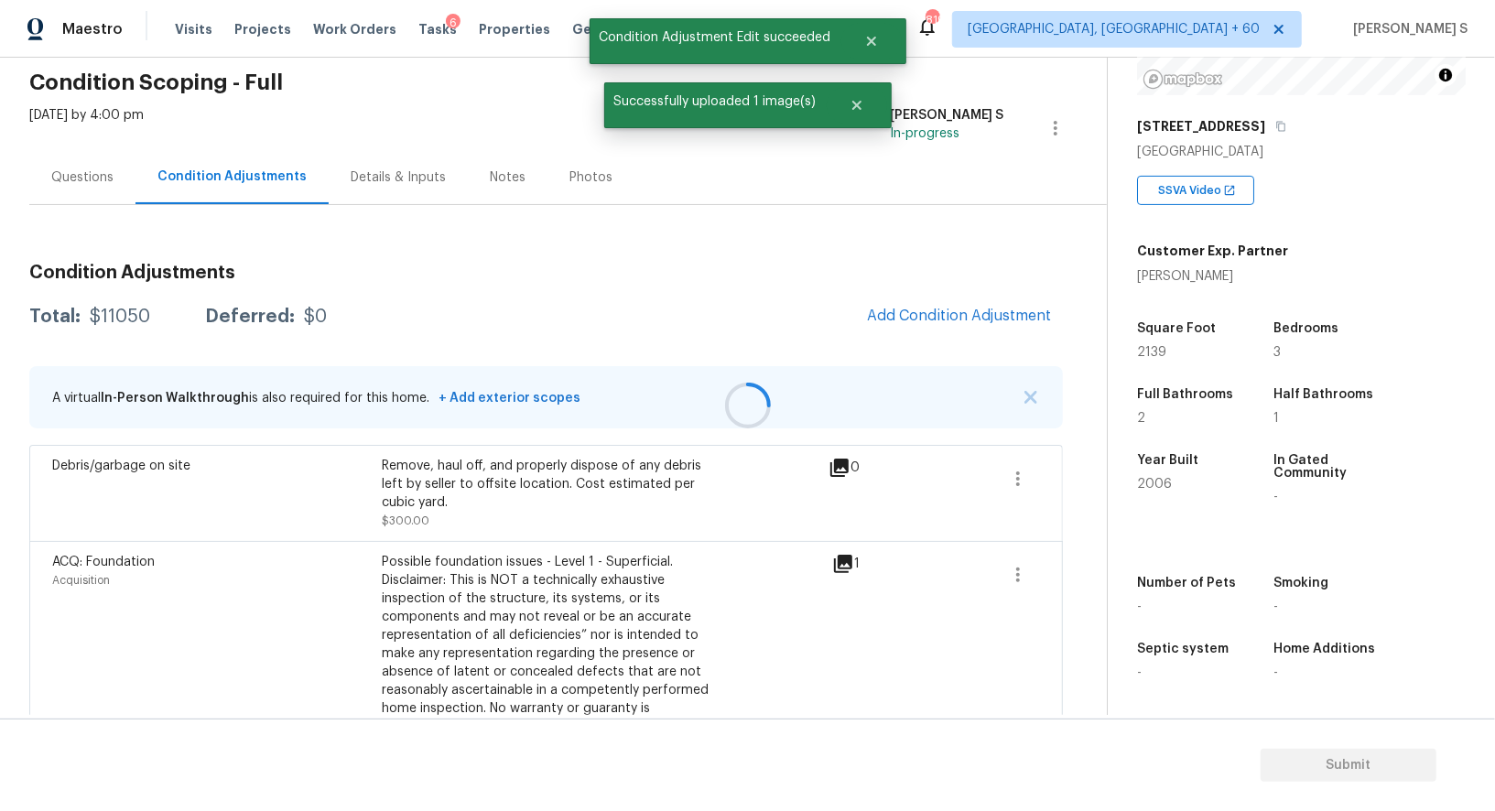
click at [446, 635] on div at bounding box center [747, 405] width 1495 height 811
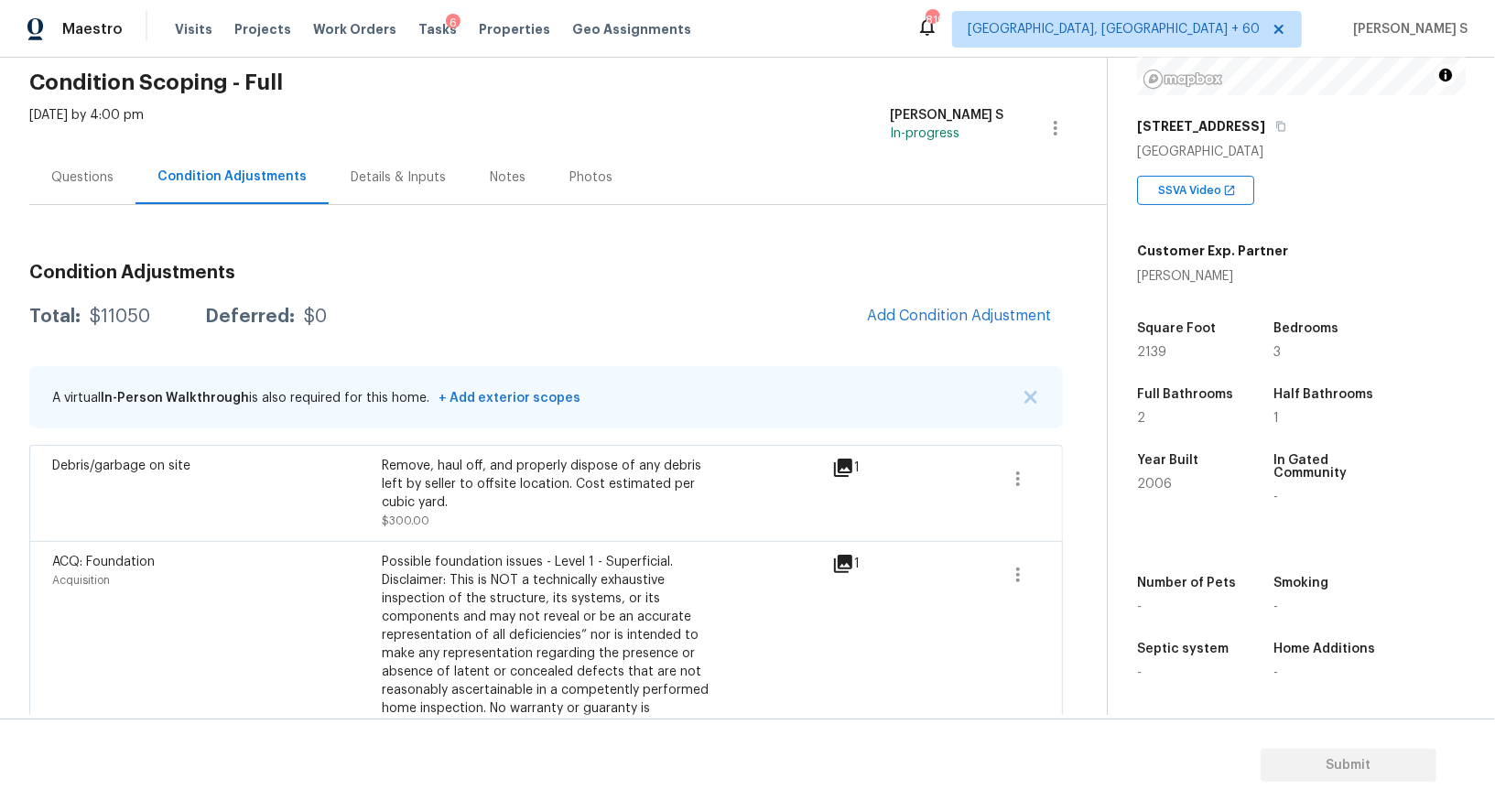
click at [72, 185] on div "Questions" at bounding box center [82, 177] width 62 height 18
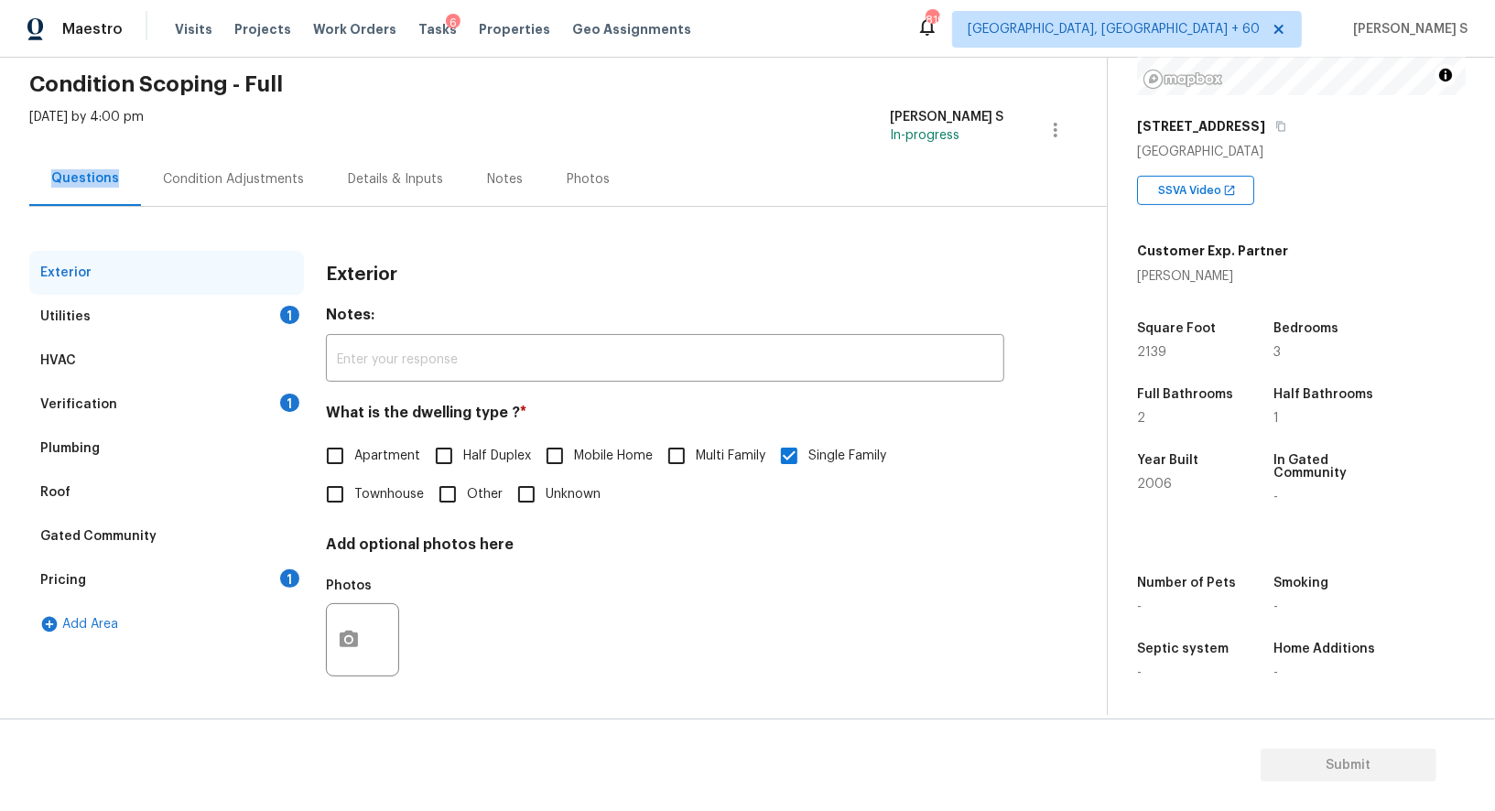
click at [72, 185] on div "Questions" at bounding box center [85, 178] width 68 height 18
click at [41, 596] on div "Pricing 1" at bounding box center [166, 582] width 275 height 44
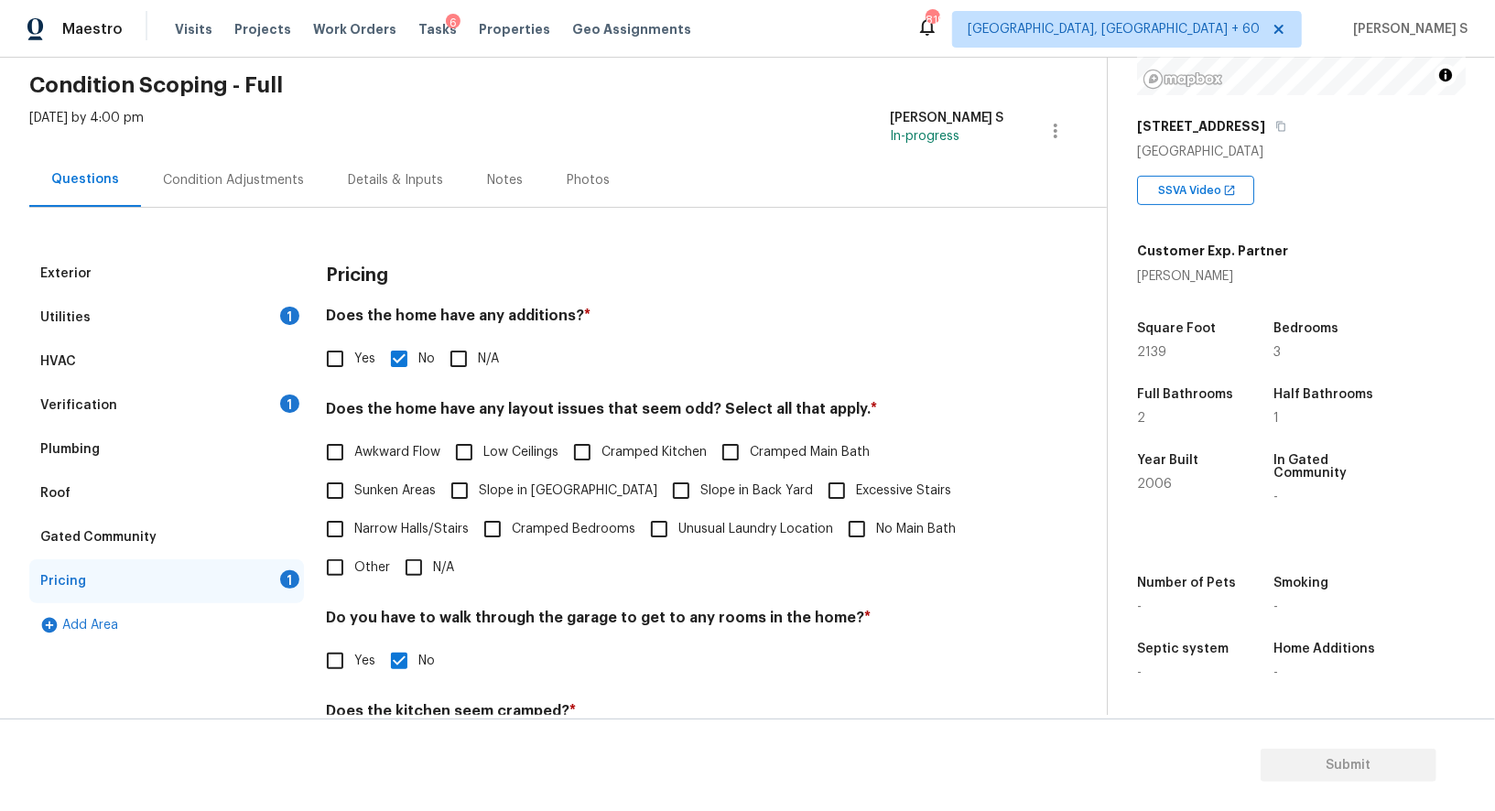
scroll to position [223, 0]
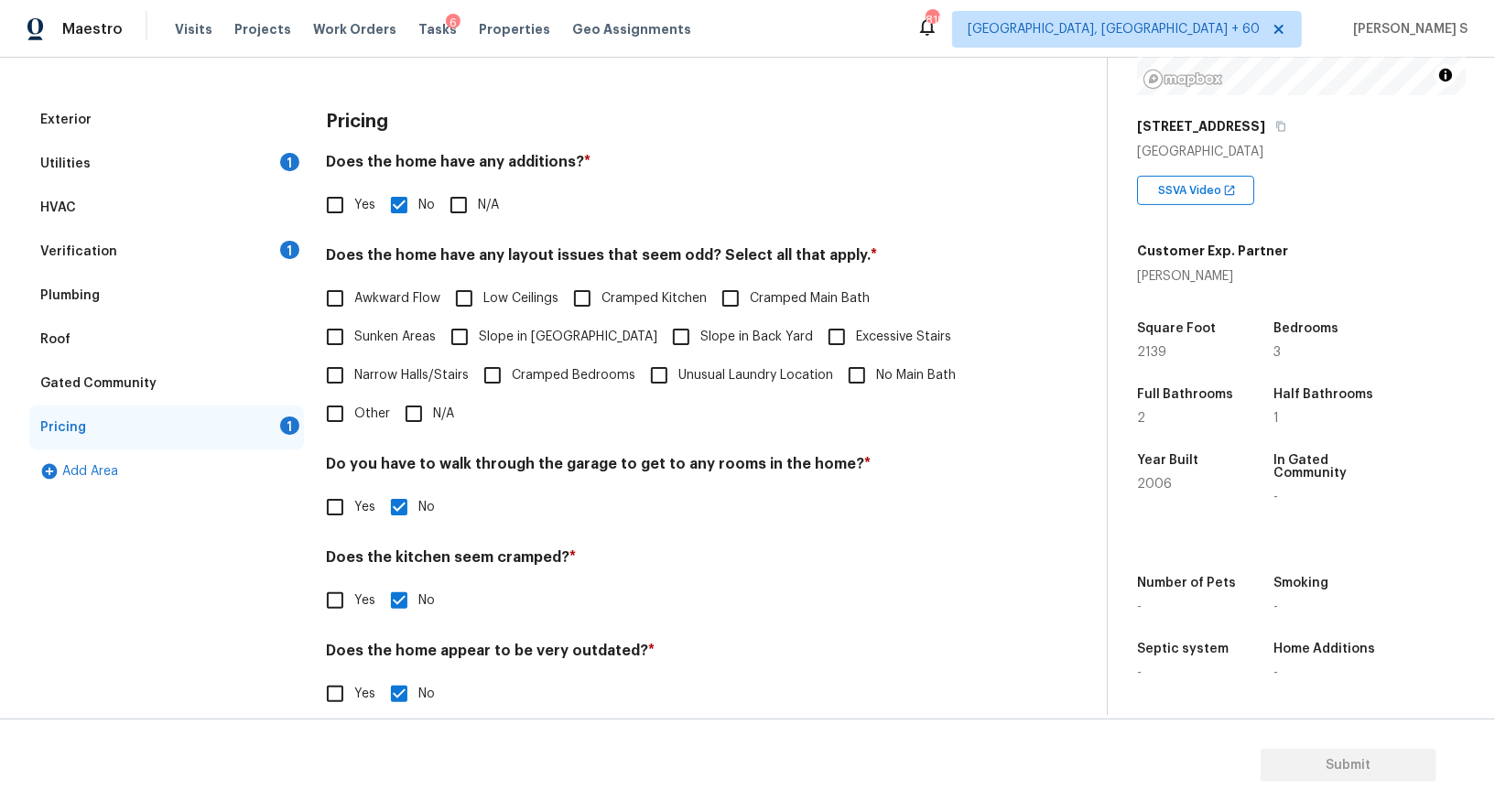
click at [514, 322] on label "Slope in [GEOGRAPHIC_DATA]" at bounding box center [548, 337] width 217 height 38
click at [479, 322] on input "Slope in [GEOGRAPHIC_DATA]" at bounding box center [459, 337] width 38 height 38
checkbox input "true"
click at [76, 142] on div "Utilities 1" at bounding box center [166, 164] width 275 height 44
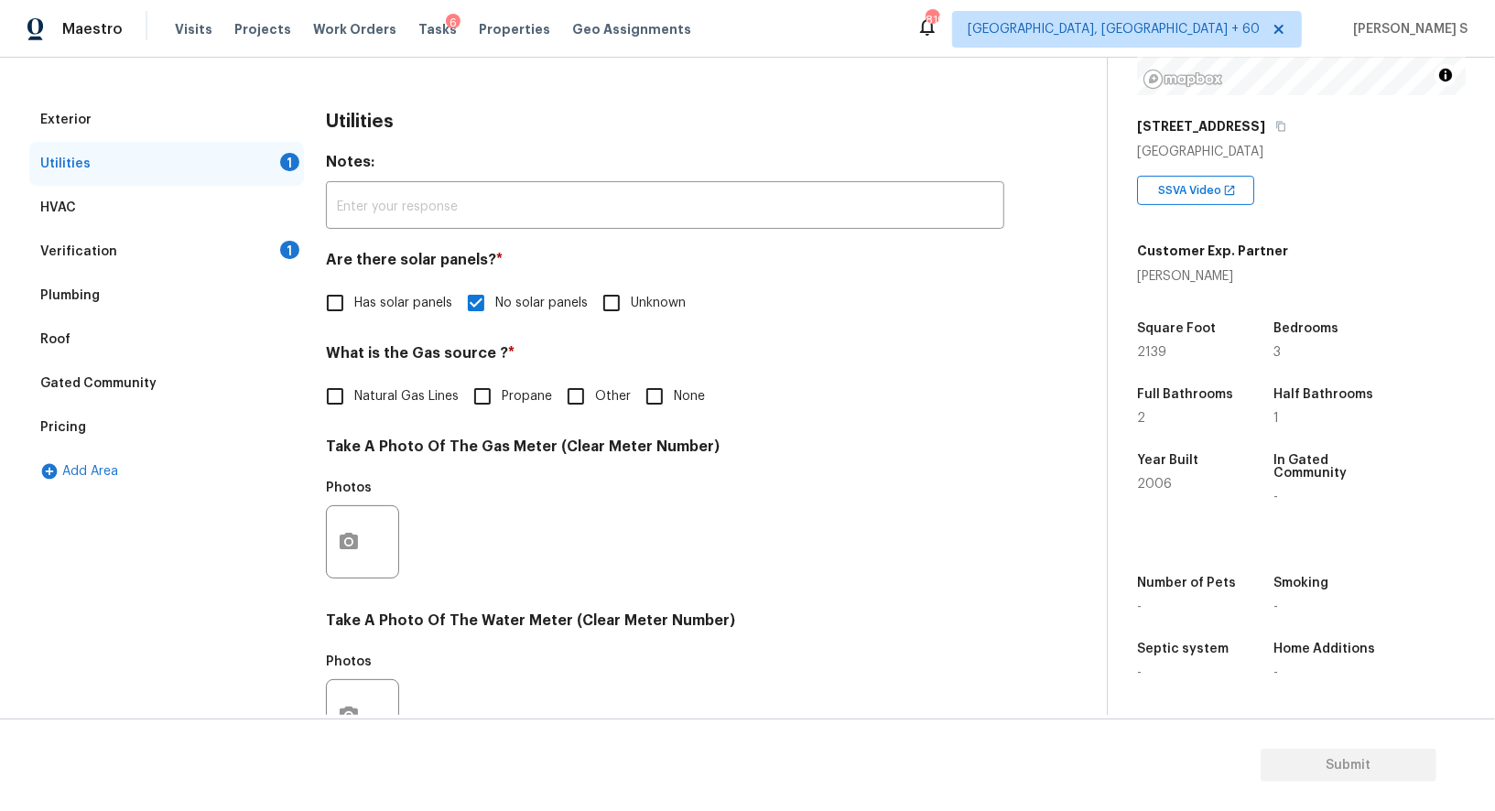
click at [373, 405] on span "Natural Gas Lines" at bounding box center [406, 396] width 104 height 19
click at [354, 405] on input "Natural Gas Lines" at bounding box center [335, 396] width 38 height 38
checkbox input "true"
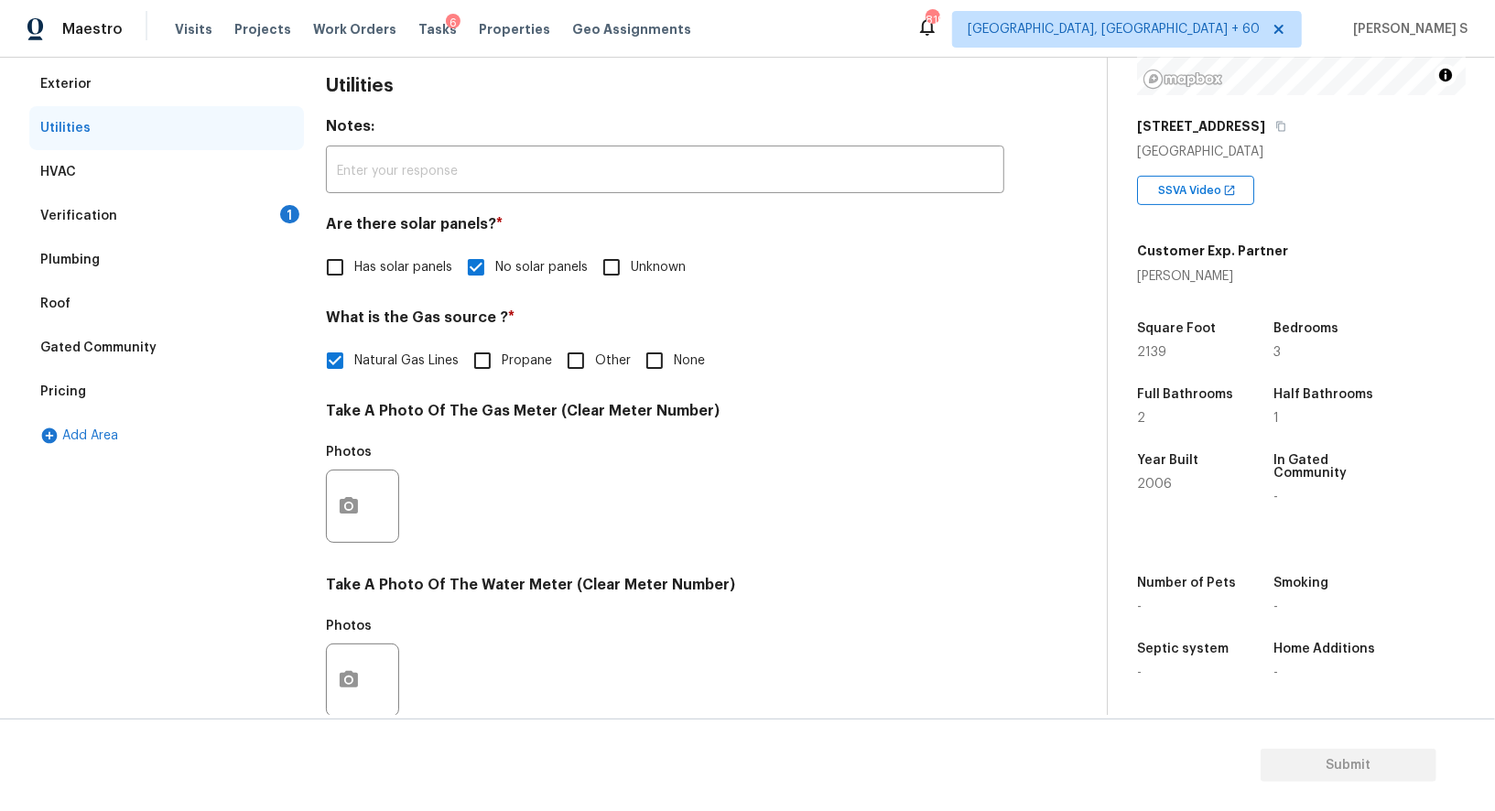
scroll to position [0, 0]
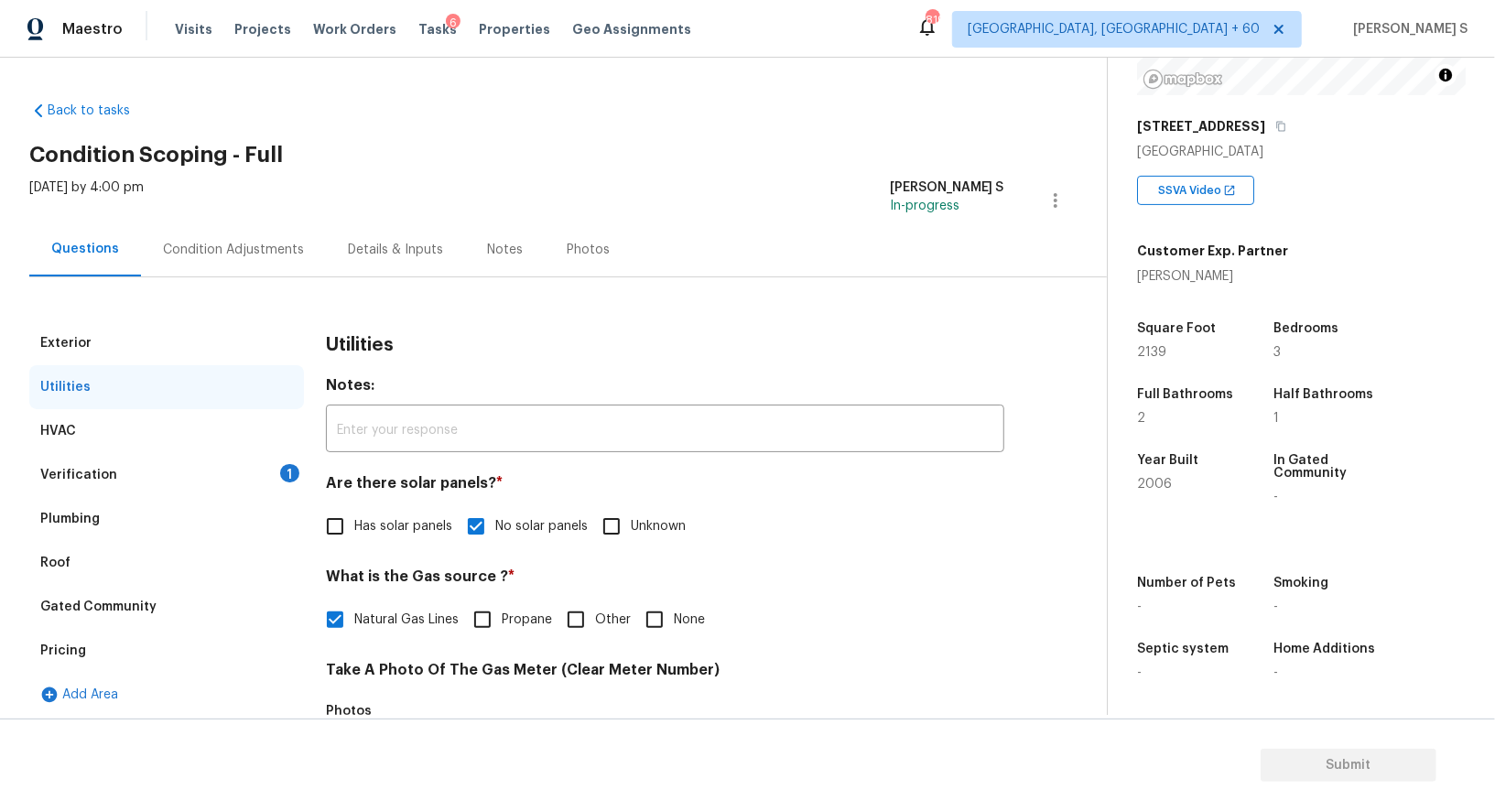
click at [270, 464] on div "Verification 1" at bounding box center [166, 475] width 275 height 44
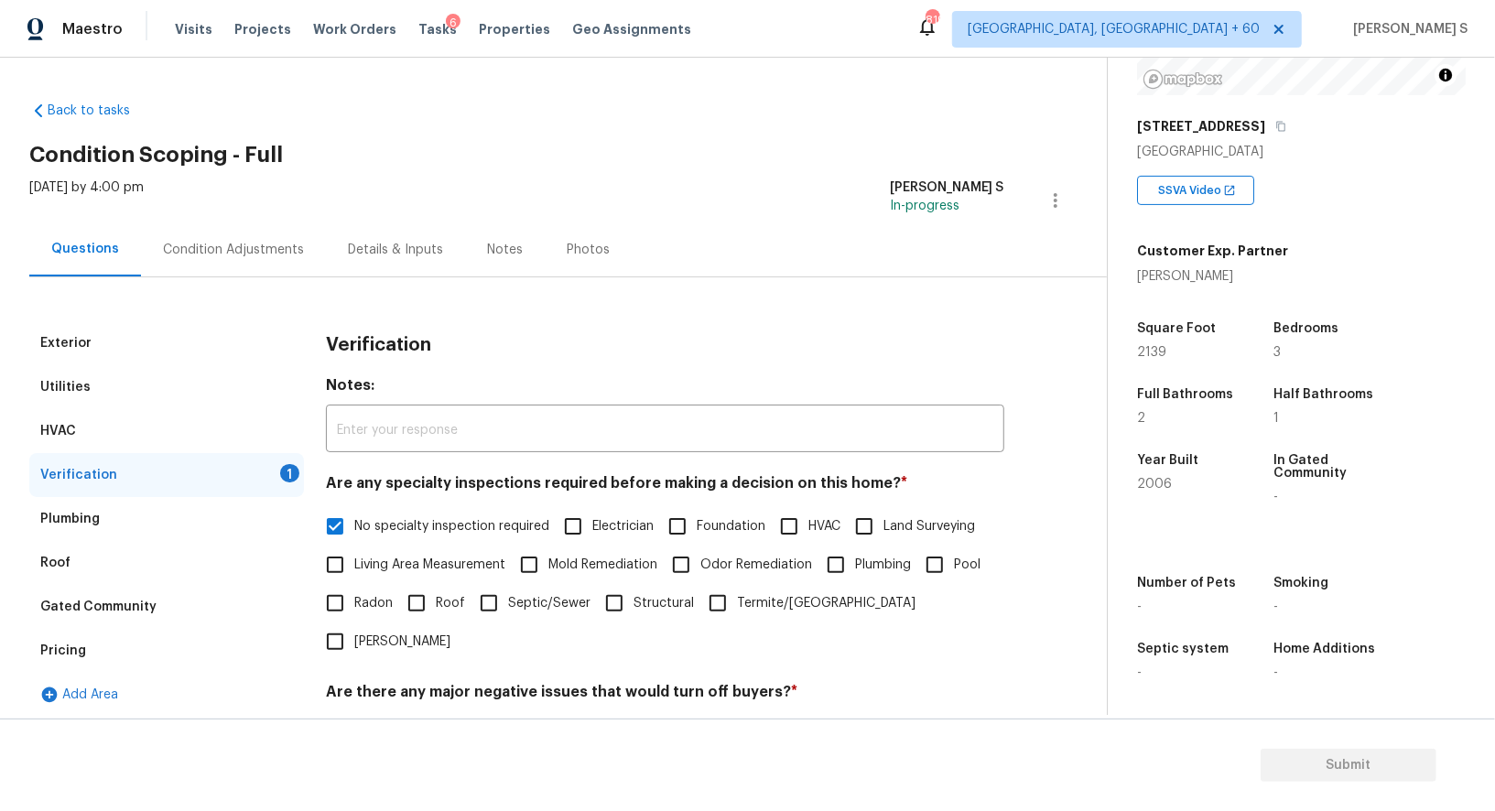
scroll to position [234, 0]
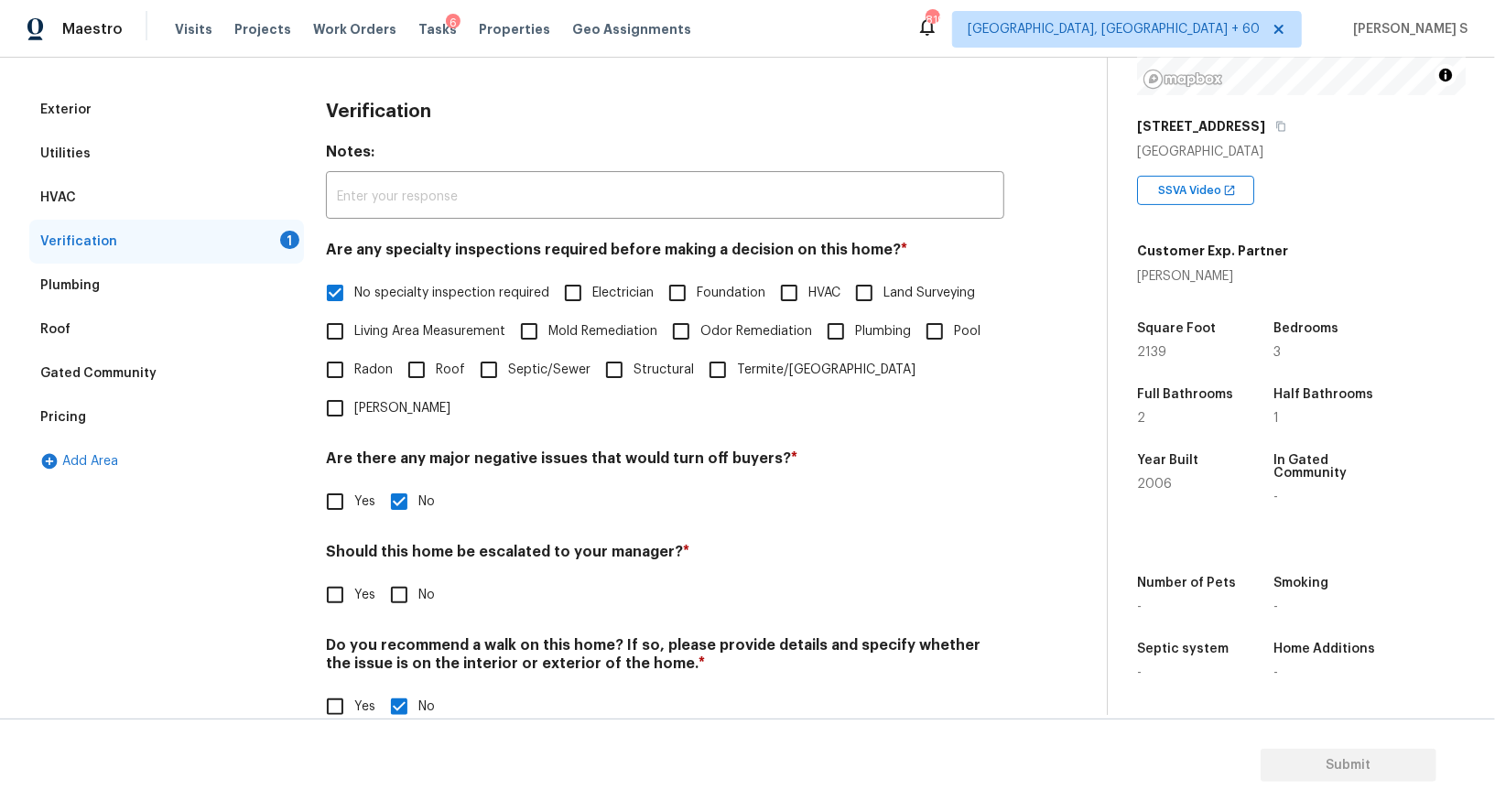
click at [395, 576] on input "No" at bounding box center [399, 595] width 38 height 38
checkbox input "true"
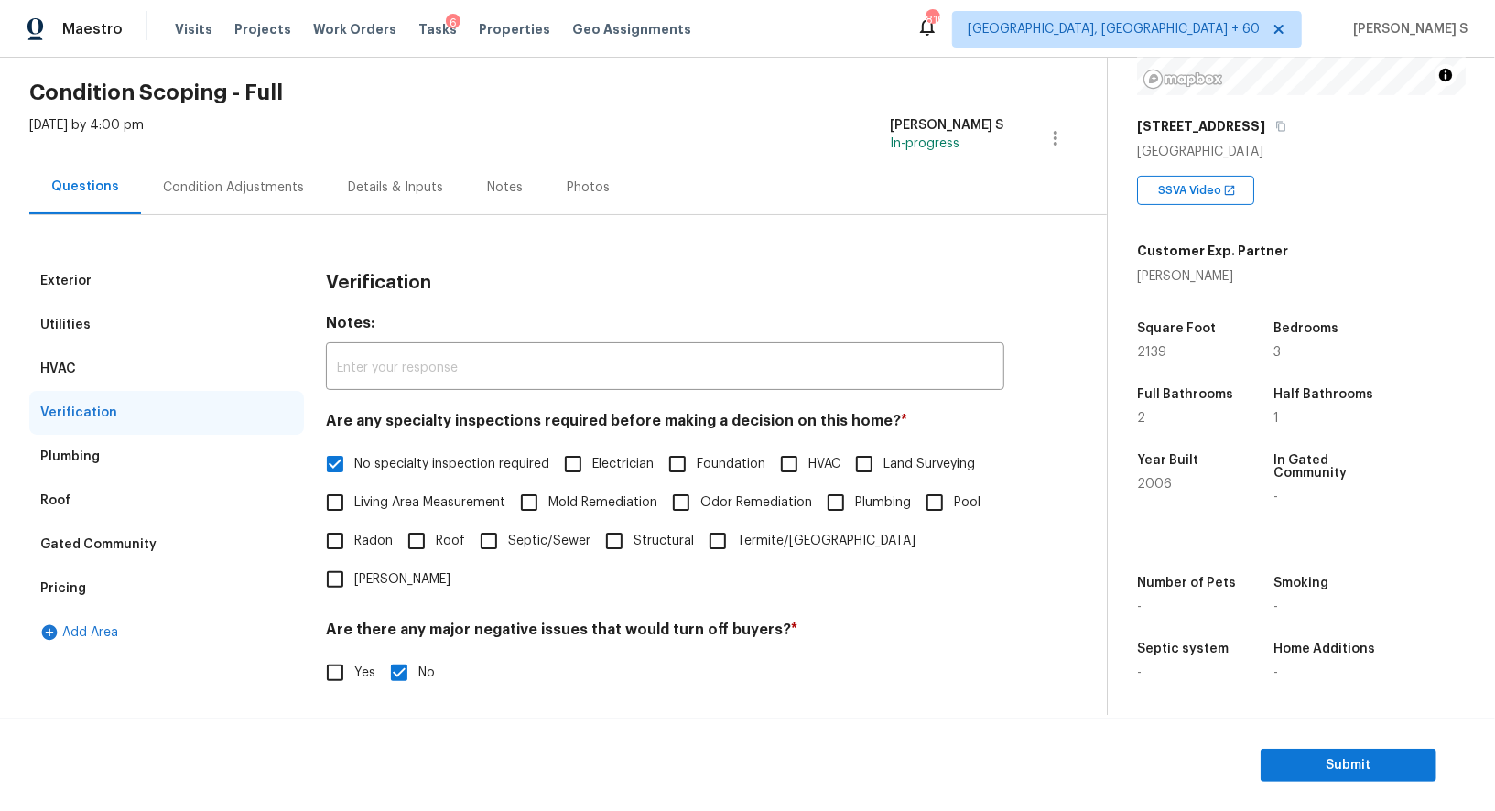
scroll to position [0, 0]
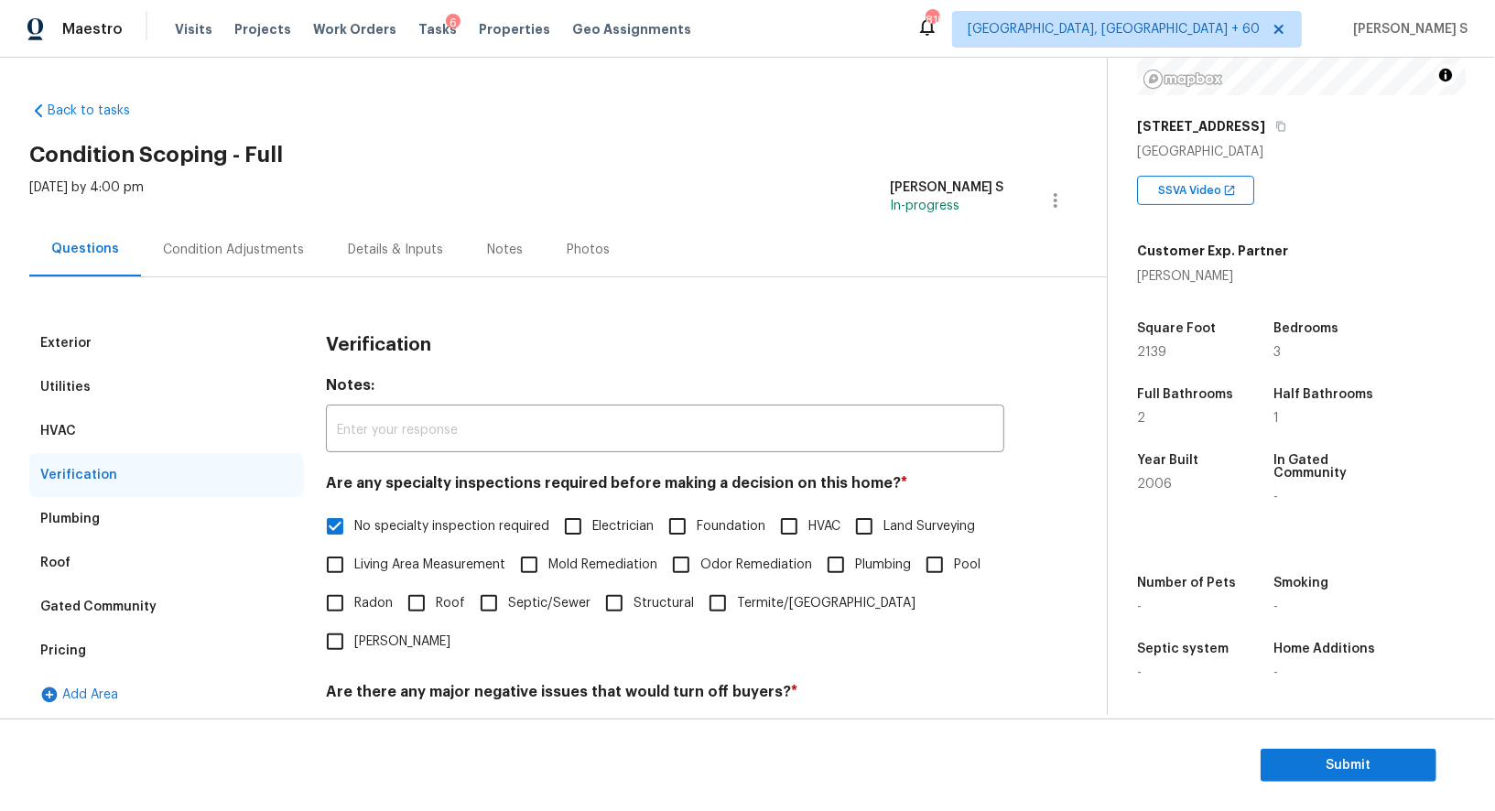
click at [230, 275] on div "Condition Adjustments" at bounding box center [233, 250] width 185 height 54
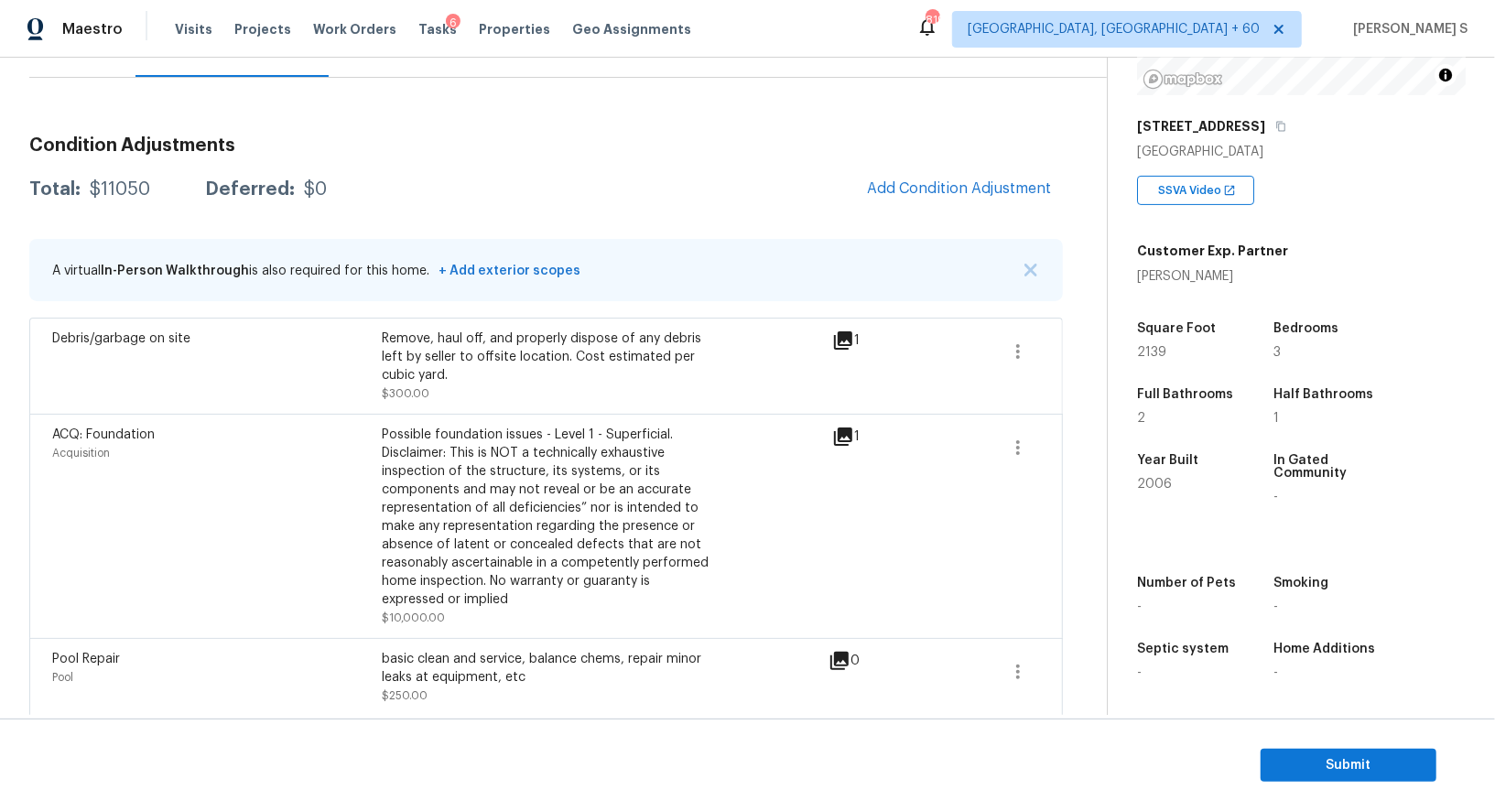
scroll to position [71, 0]
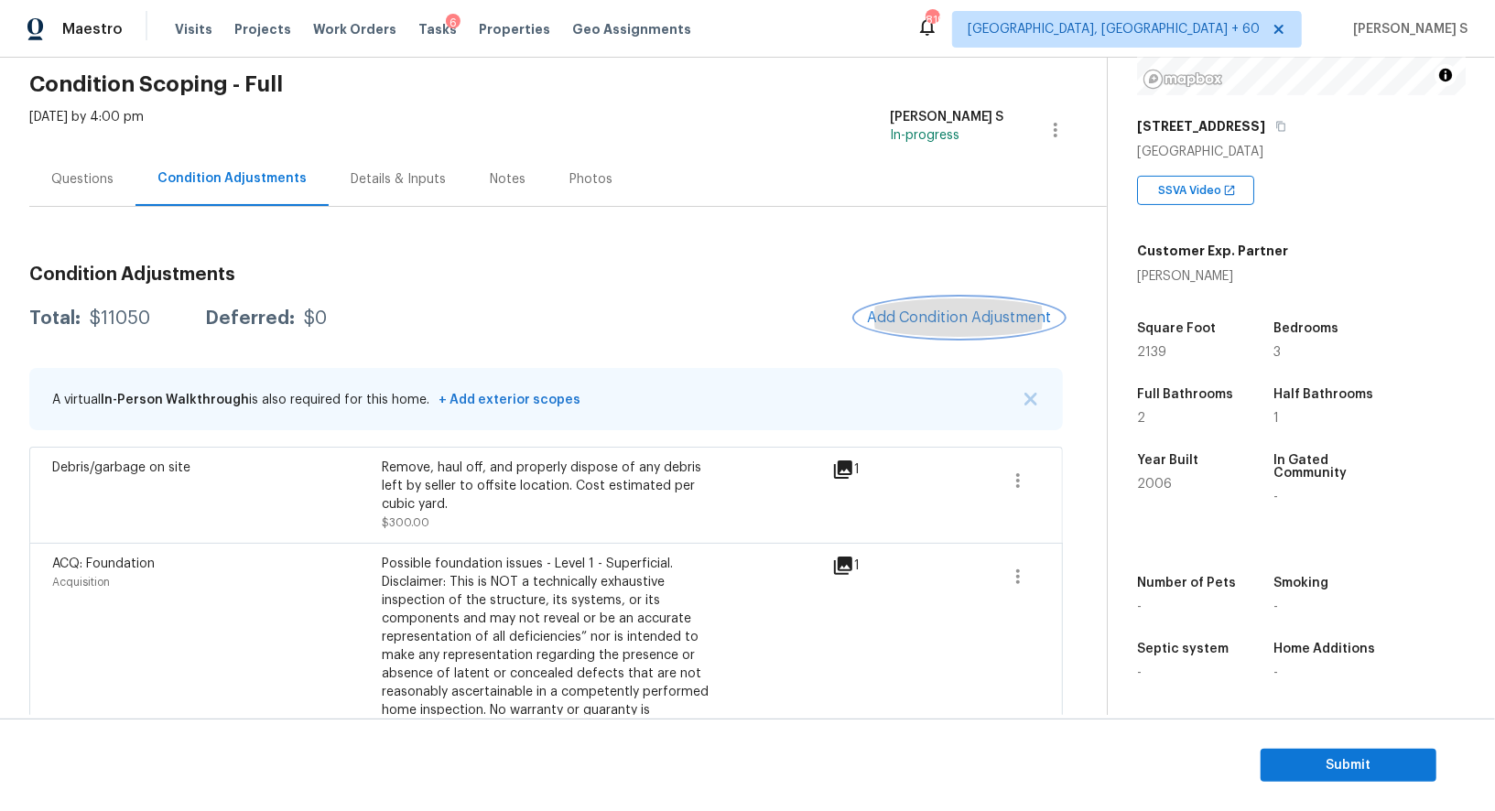
click at [951, 318] on span "Add Condition Adjustment" at bounding box center [959, 318] width 185 height 16
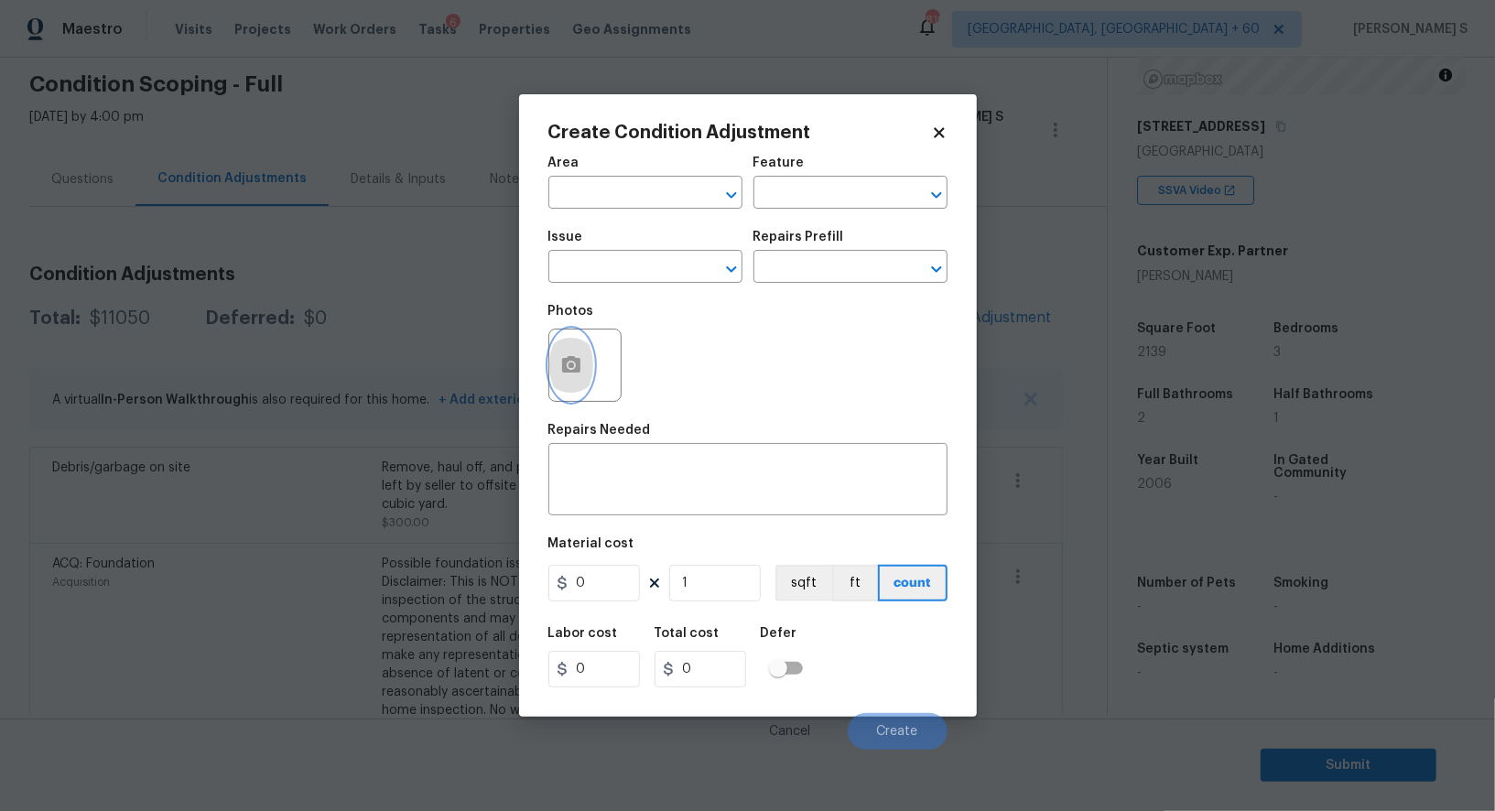
click at [555, 362] on button "button" at bounding box center [571, 365] width 44 height 71
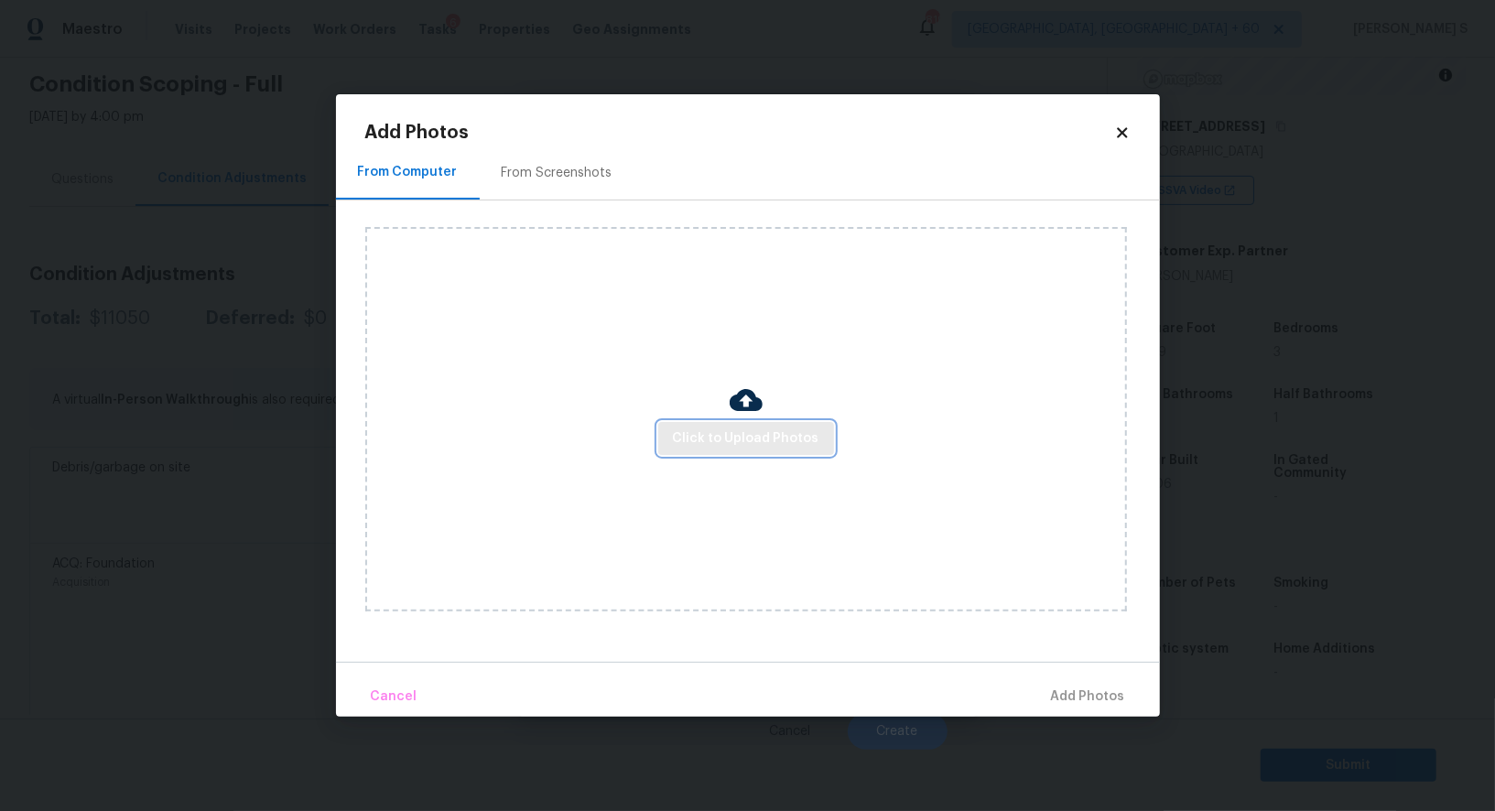
click at [753, 430] on span "Click to Upload Photos" at bounding box center [746, 439] width 147 height 23
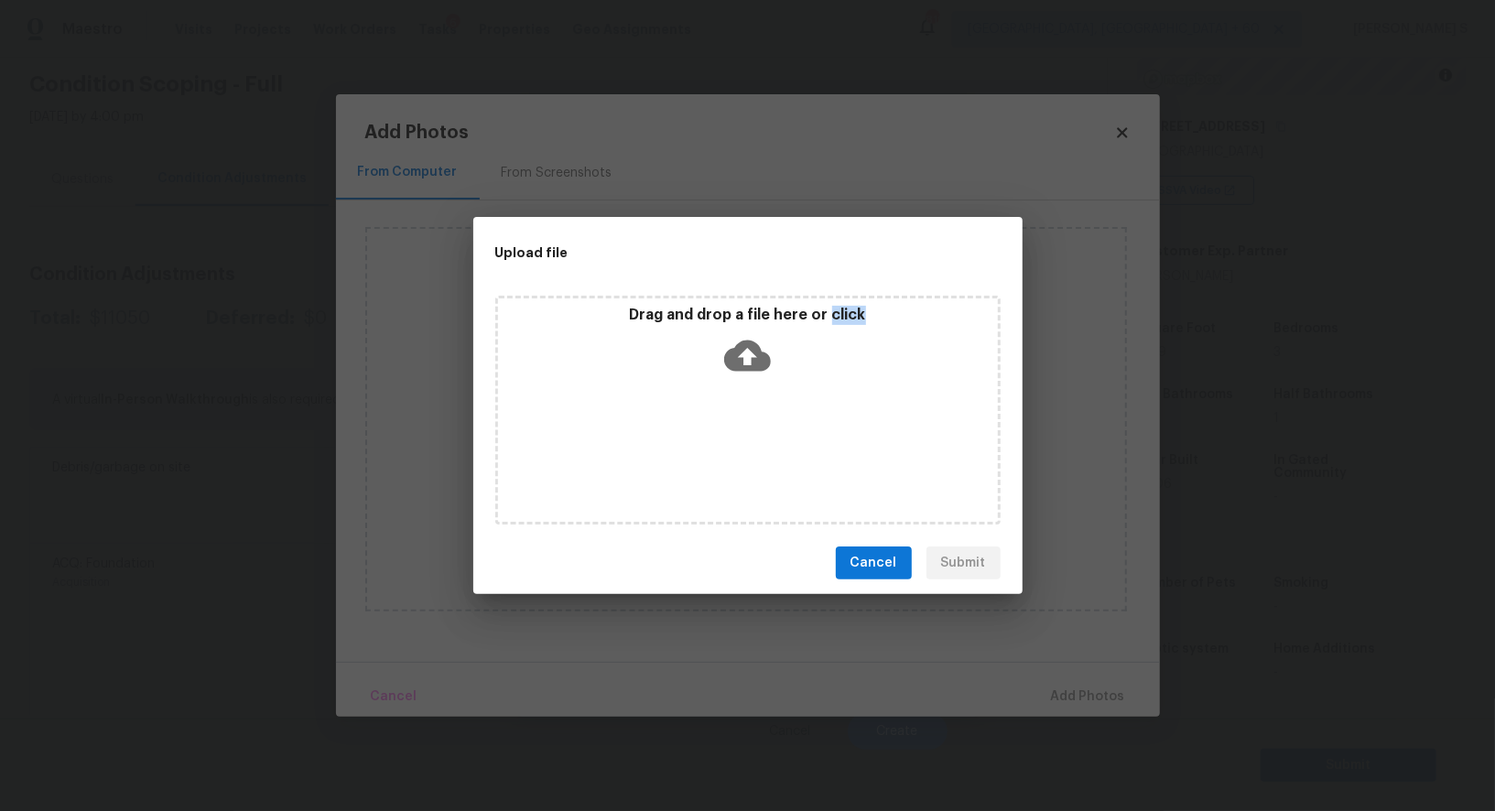
click at [753, 430] on div "Drag and drop a file here or click" at bounding box center [747, 410] width 505 height 229
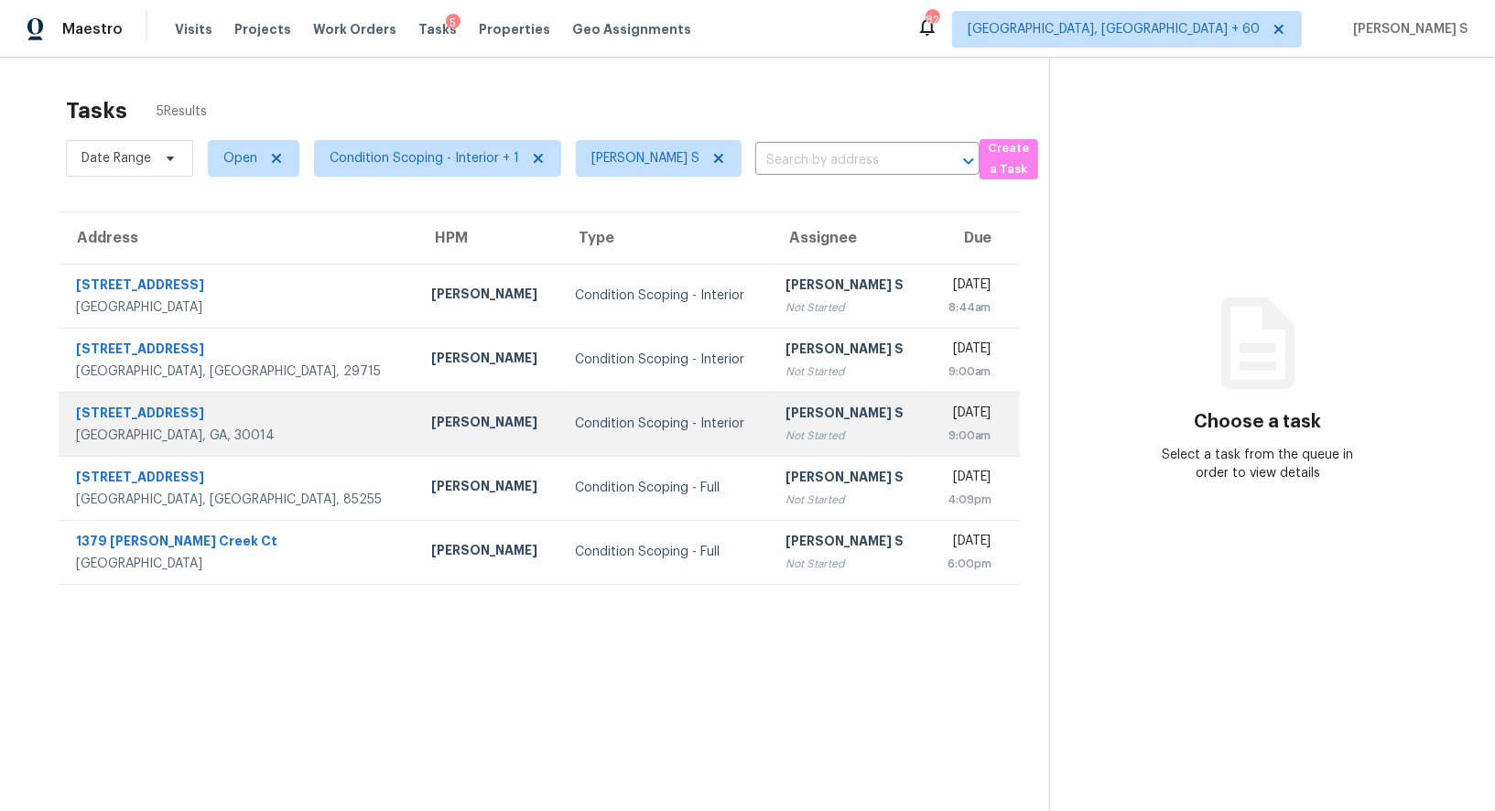
click at [276, 403] on td "[STREET_ADDRESS][PERSON_NAME]" at bounding box center [238, 424] width 358 height 64
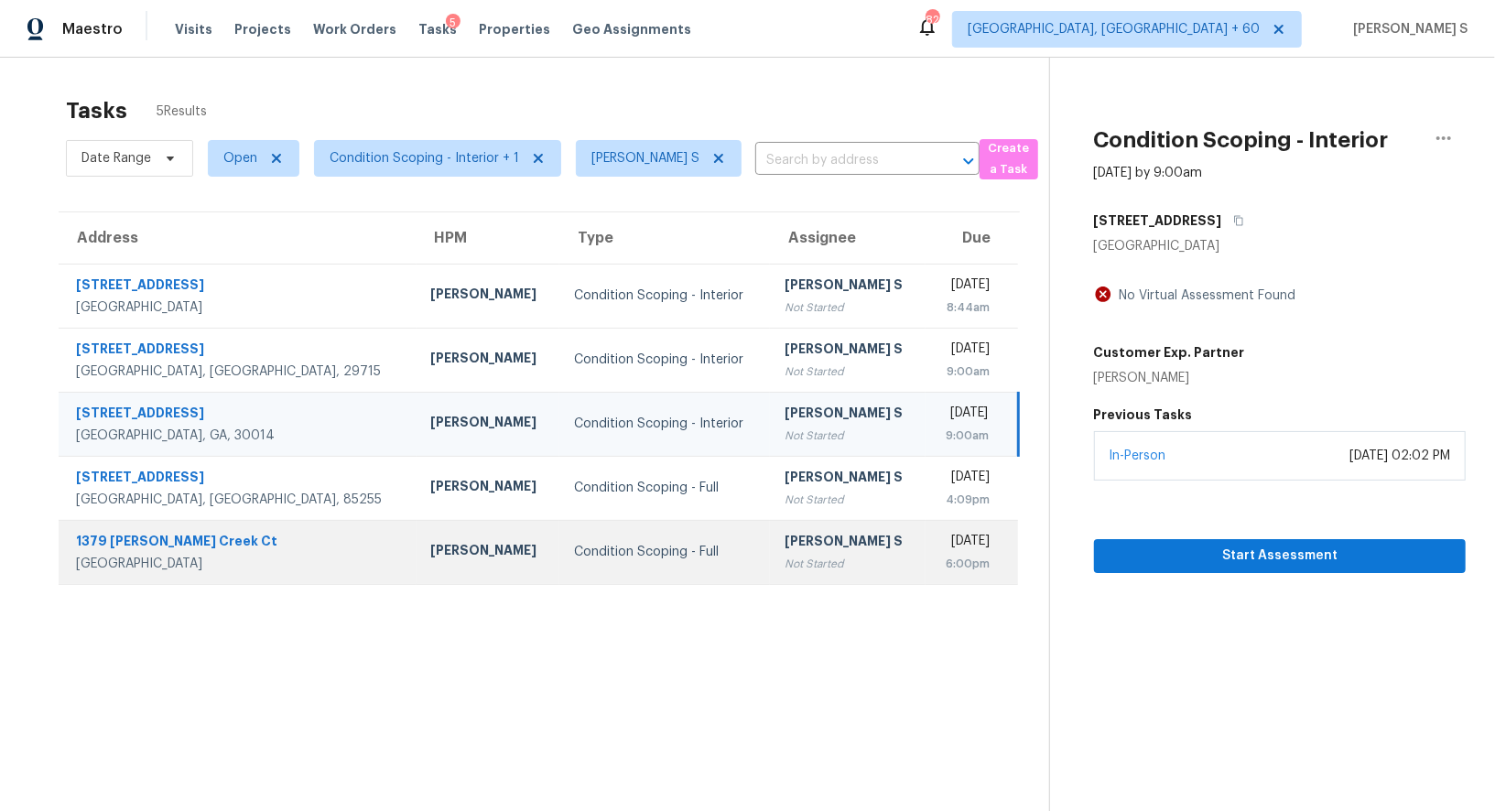
click at [213, 549] on div "1379 [PERSON_NAME] Creek Ct" at bounding box center [239, 543] width 326 height 23
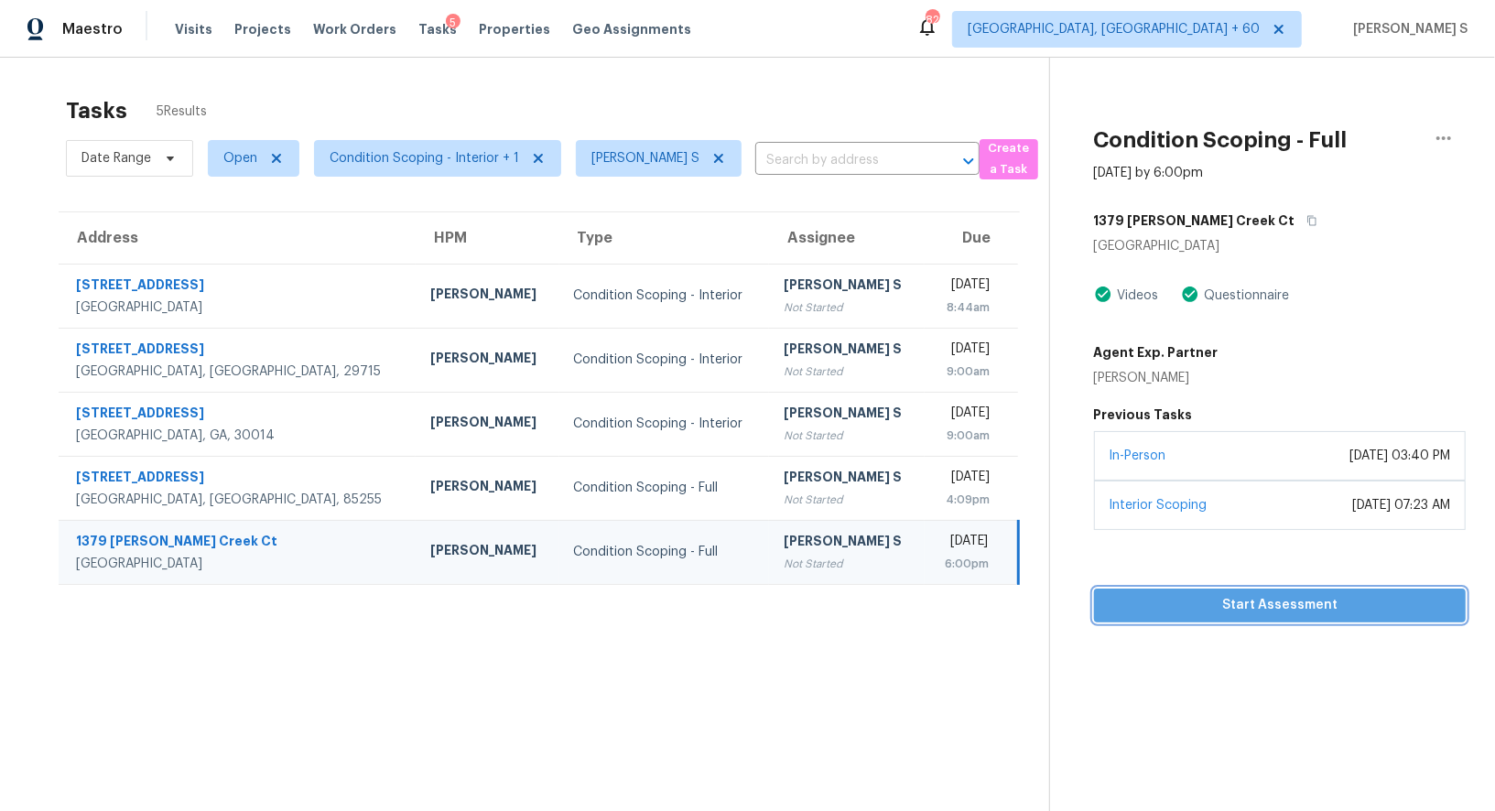
click at [1196, 606] on span "Start Assessment" at bounding box center [1280, 605] width 342 height 23
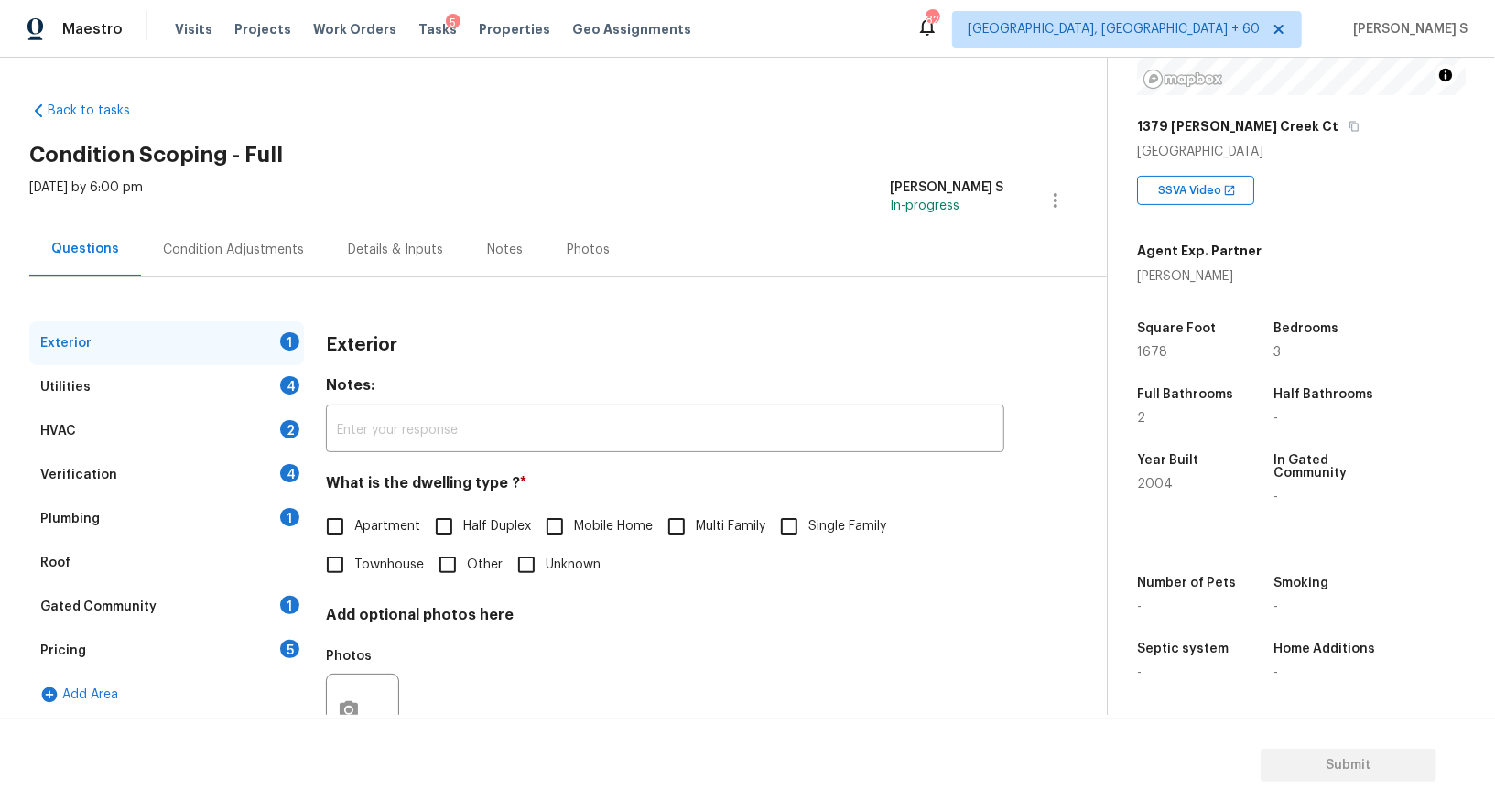
scroll to position [252, 0]
click at [804, 512] on input "Single Family" at bounding box center [789, 526] width 38 height 38
checkbox input "true"
click at [255, 396] on div "Utilities 4" at bounding box center [166, 387] width 275 height 44
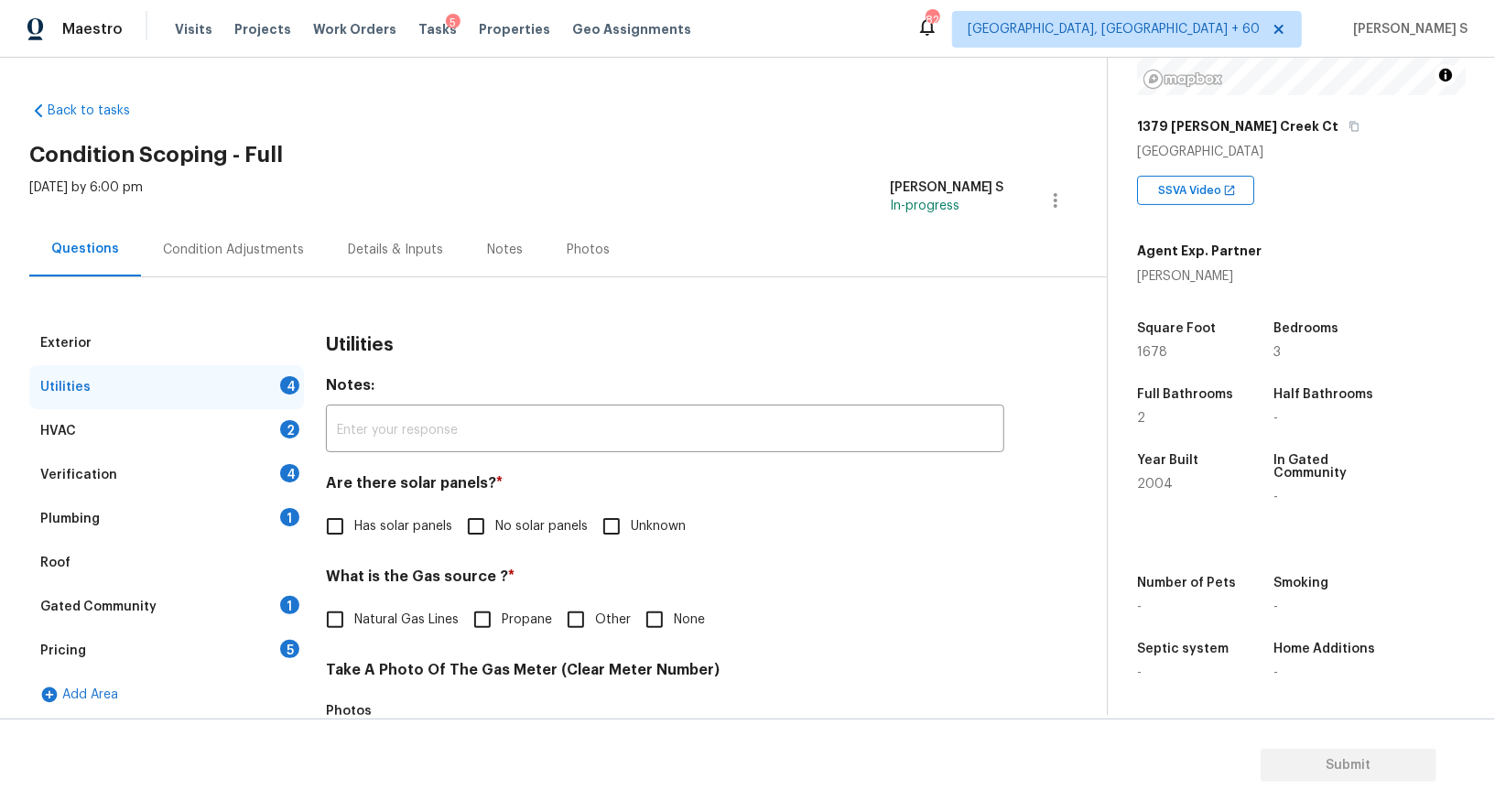
click at [255, 396] on div "Utilities 4" at bounding box center [166, 387] width 275 height 44
click at [474, 509] on input "No solar panels" at bounding box center [476, 526] width 38 height 38
checkbox input "true"
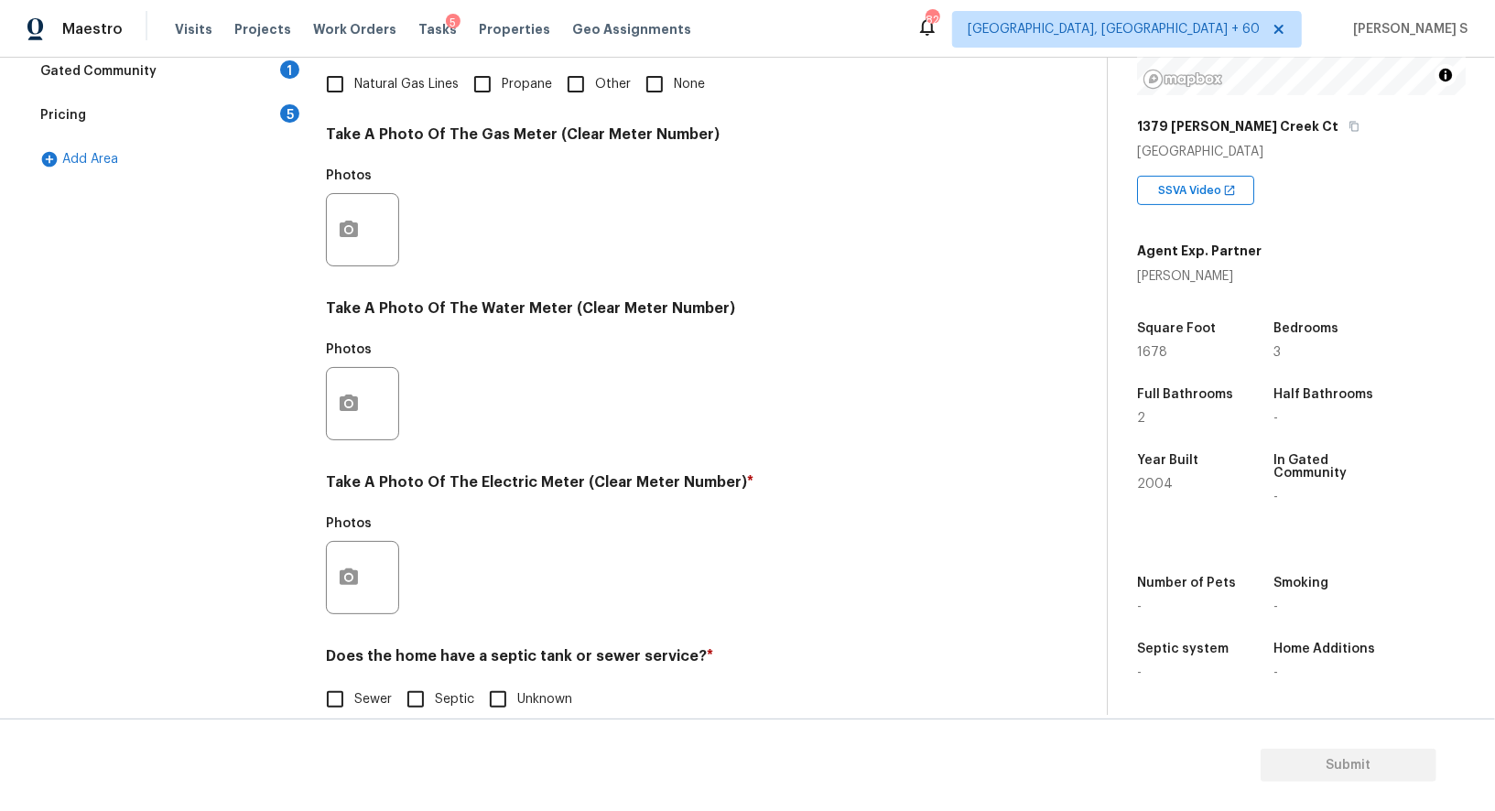
scroll to position [566, 0]
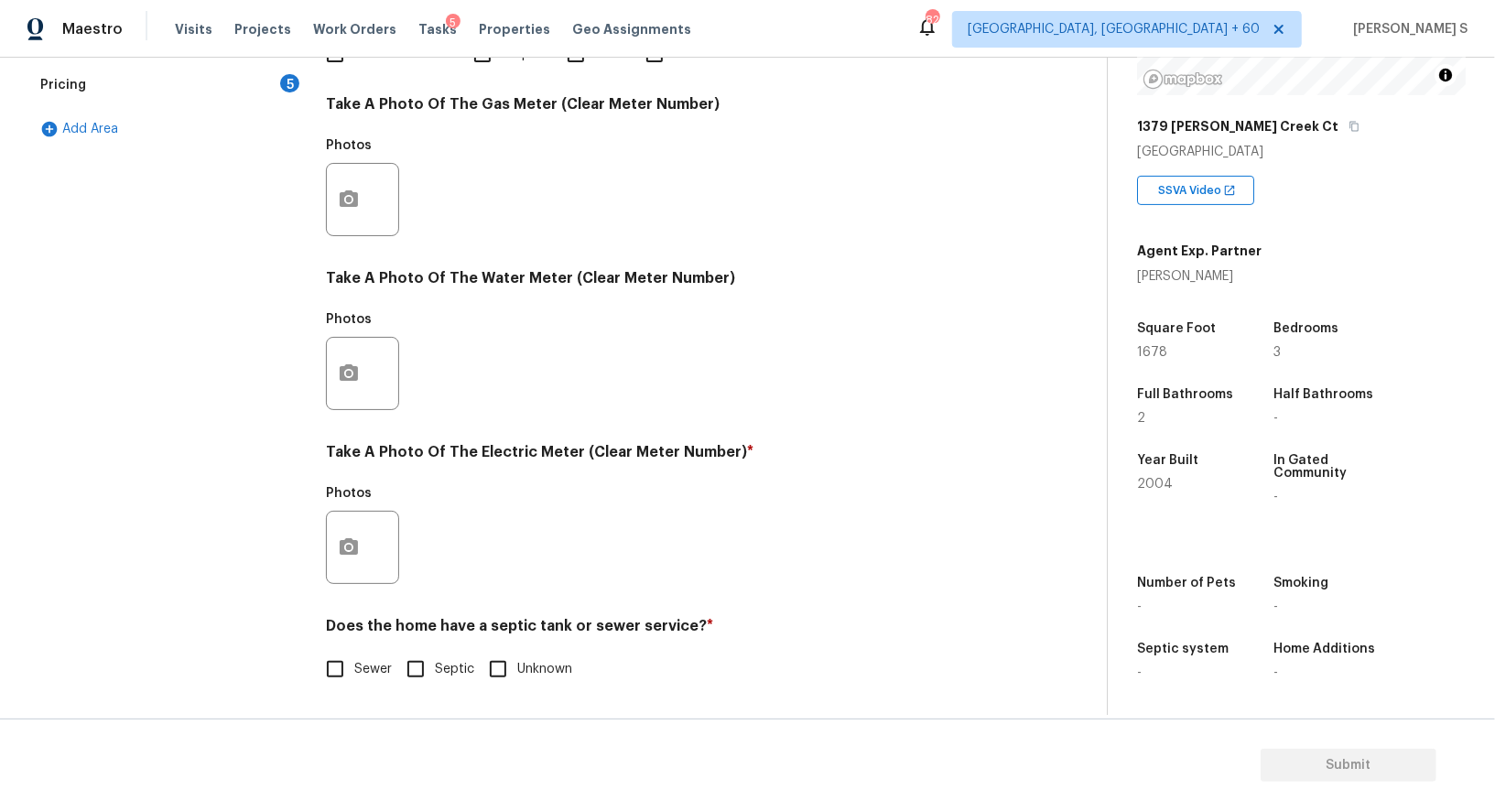
click at [349, 659] on input "Sewer" at bounding box center [335, 669] width 38 height 38
checkbox input "true"
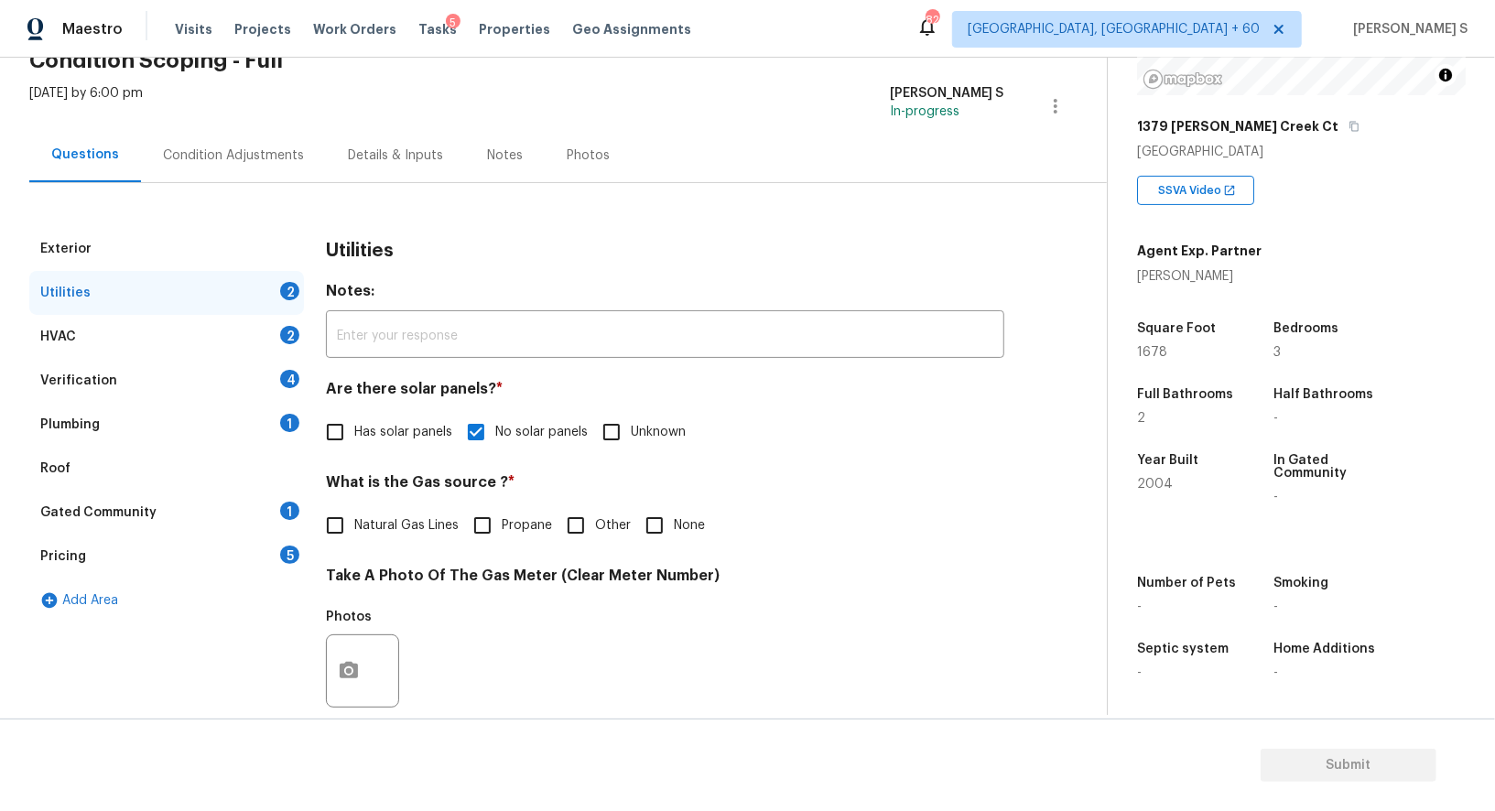
click at [278, 430] on div "Plumbing 1" at bounding box center [166, 425] width 275 height 44
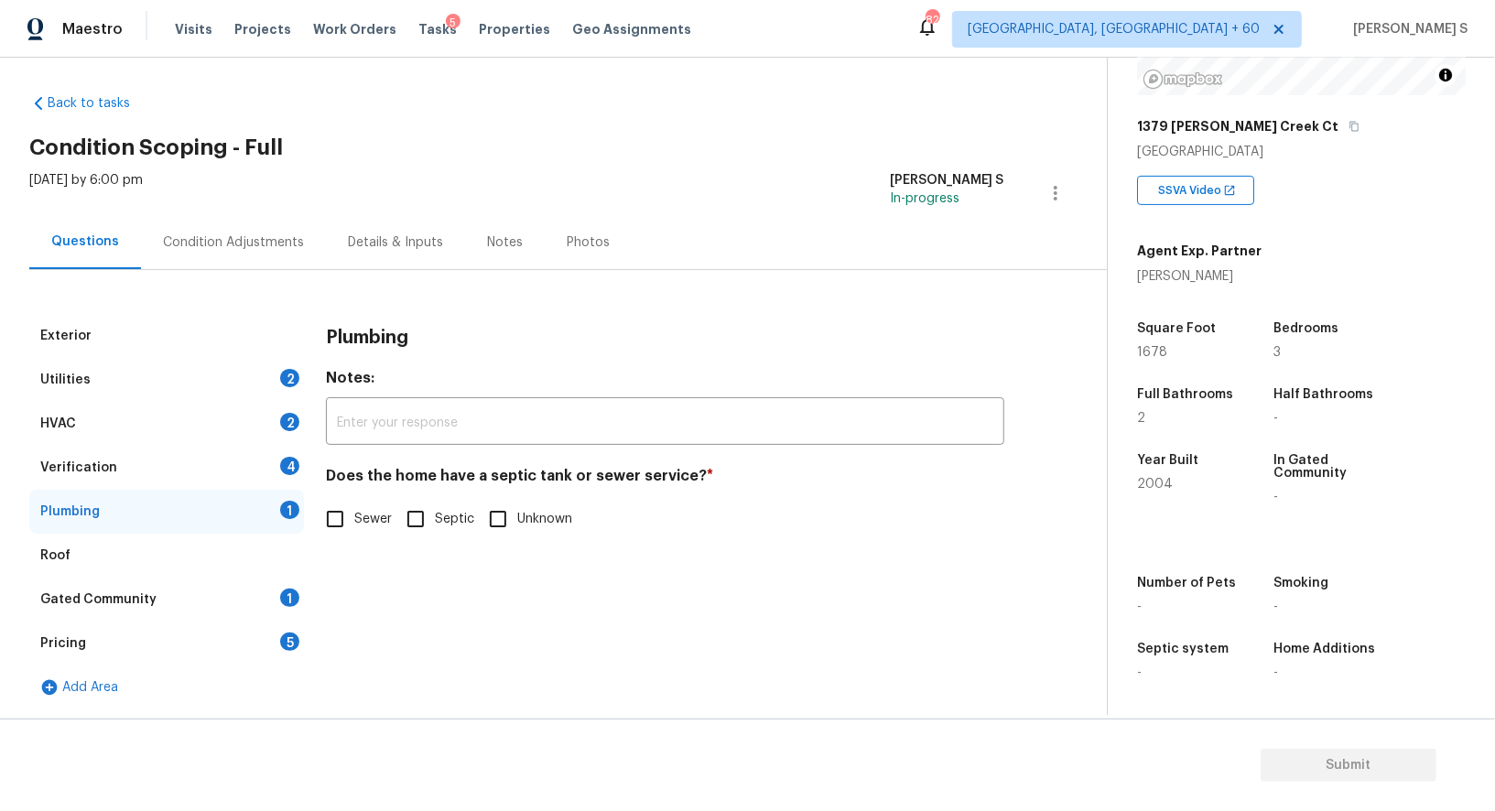
scroll to position [6, 0]
drag, startPoint x: 339, startPoint y: 528, endPoint x: 339, endPoint y: 546, distance: 17.4
click at [339, 528] on input "Sewer" at bounding box center [335, 520] width 38 height 38
checkbox input "true"
click at [298, 596] on div "1" at bounding box center [289, 599] width 19 height 18
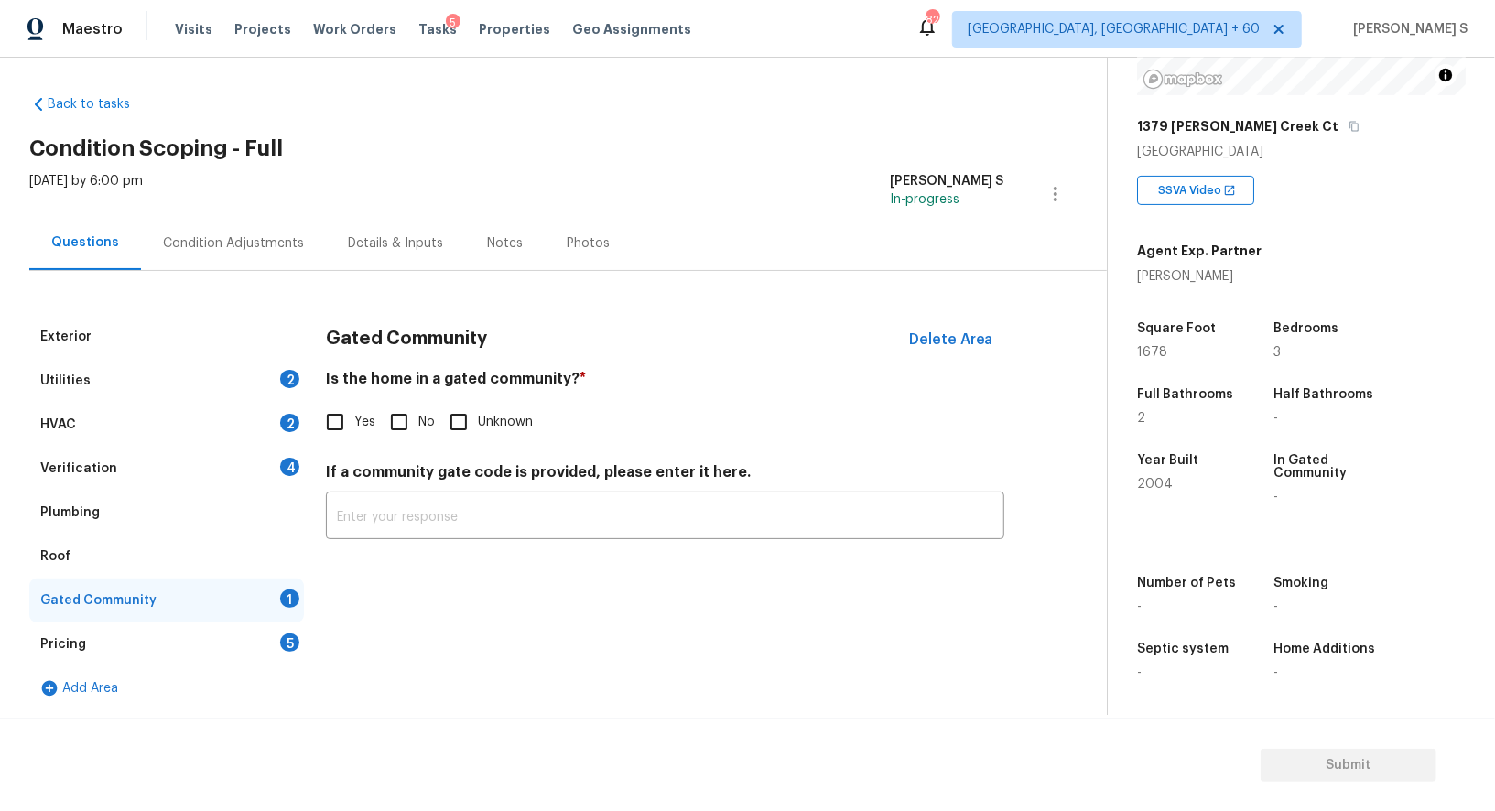
click at [410, 431] on input "No" at bounding box center [399, 422] width 38 height 38
checkbox input "true"
click at [305, 465] on div "Exterior Utilities 2 HVAC 2 Verification 4 Plumbing Roof Gated Community Pricin…" at bounding box center [546, 513] width 1034 height 396
click at [294, 475] on div "Verification 4" at bounding box center [166, 469] width 275 height 44
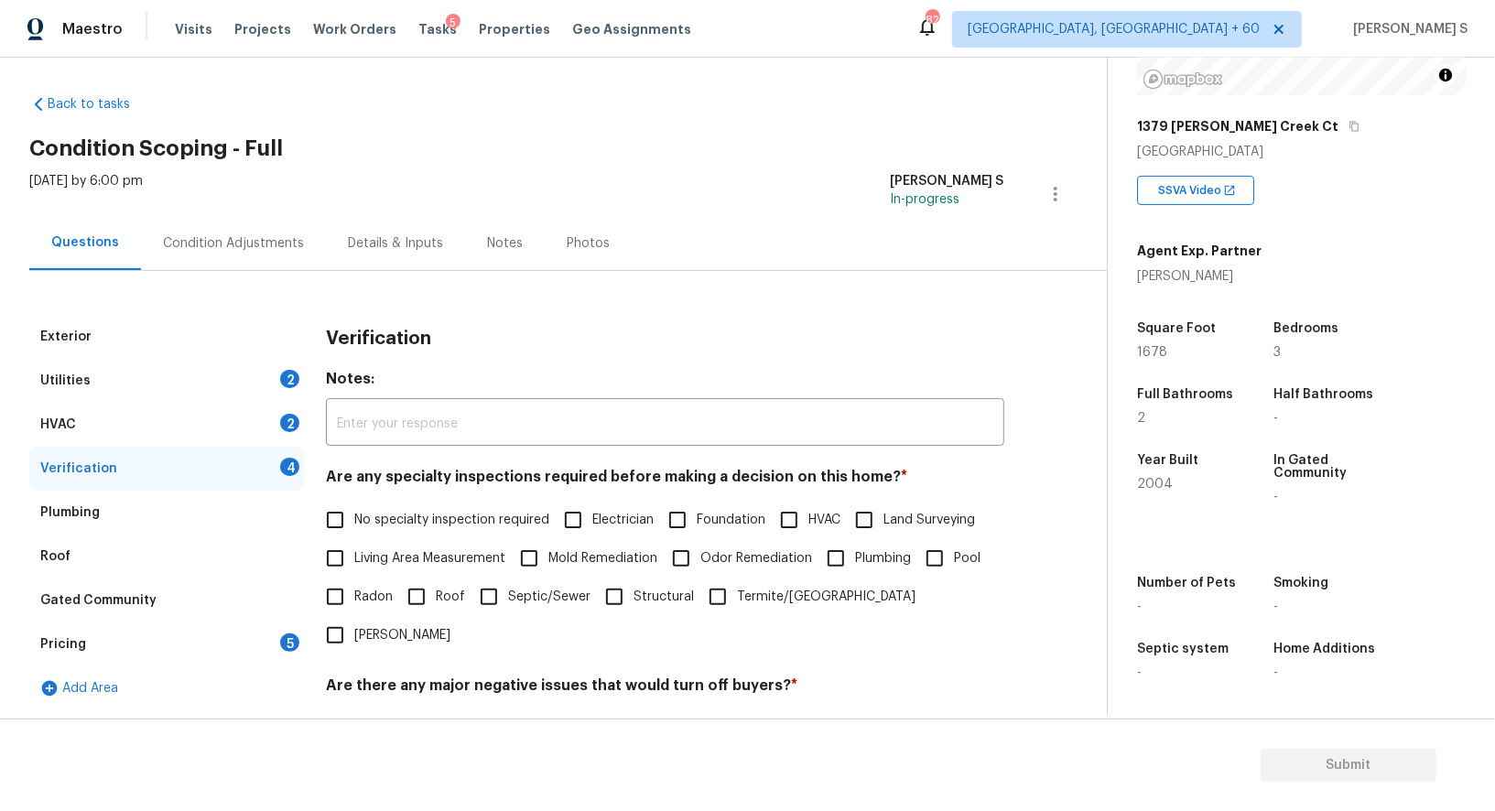
drag, startPoint x: 358, startPoint y: 525, endPoint x: 412, endPoint y: 527, distance: 54.1
click at [358, 525] on span "No specialty inspection required" at bounding box center [451, 520] width 195 height 19
click at [354, 525] on input "No specialty inspection required" at bounding box center [335, 520] width 38 height 38
checkbox input "true"
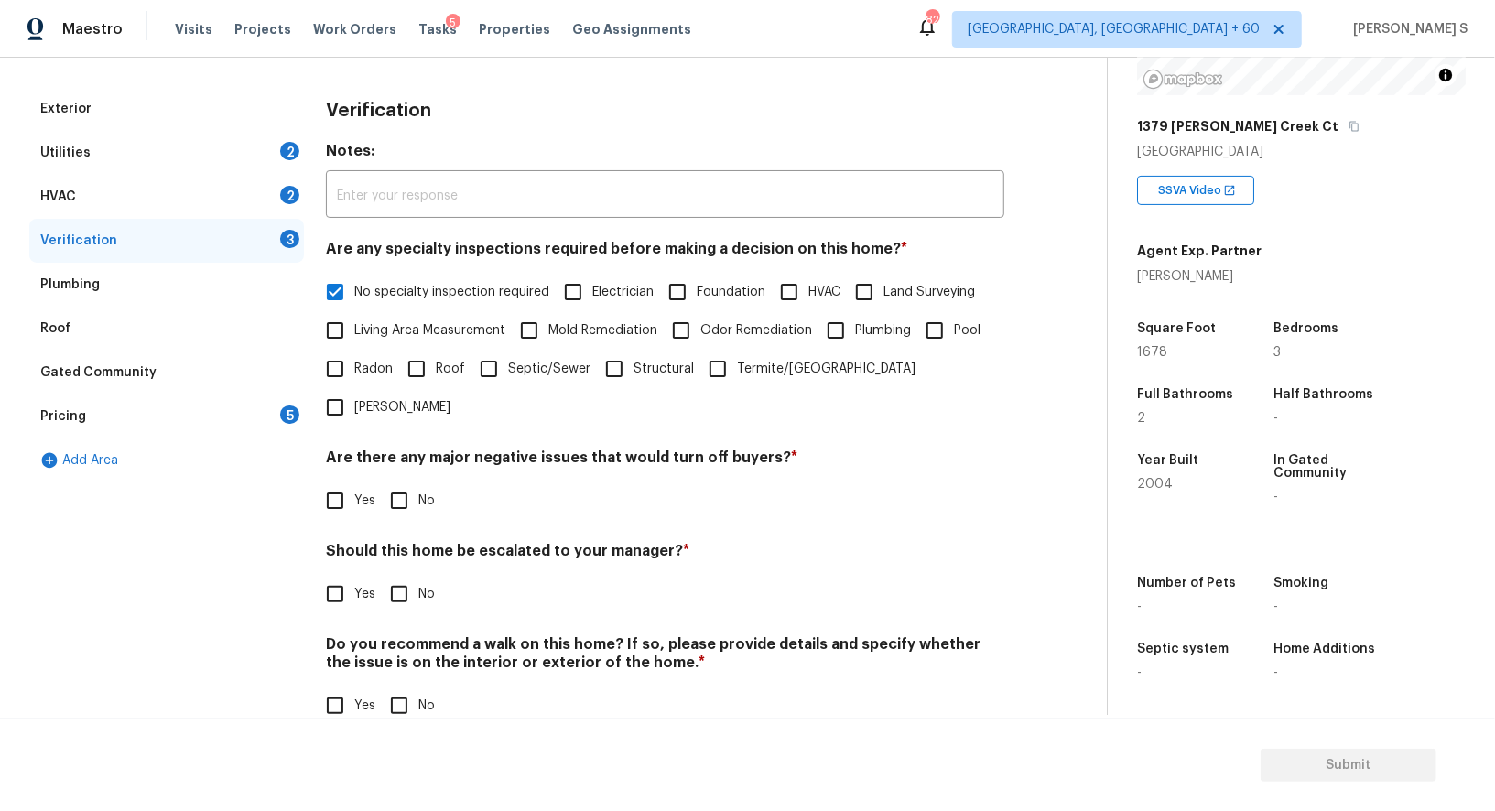
scroll to position [234, 0]
click at [394, 483] on input "No" at bounding box center [399, 502] width 38 height 38
checkbox input "true"
click at [388, 688] on input "No" at bounding box center [399, 707] width 38 height 38
checkbox input "true"
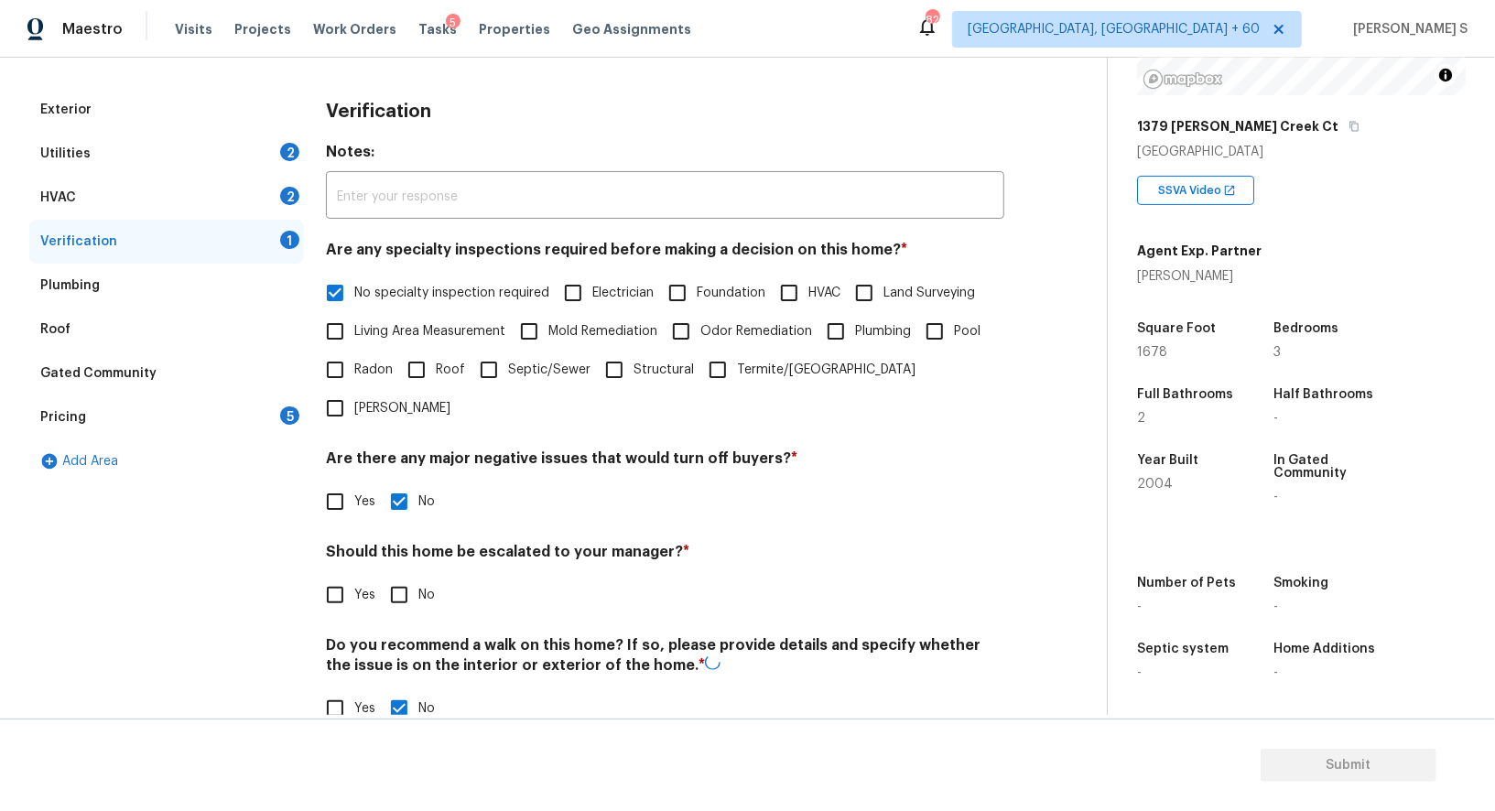
scroll to position [0, 0]
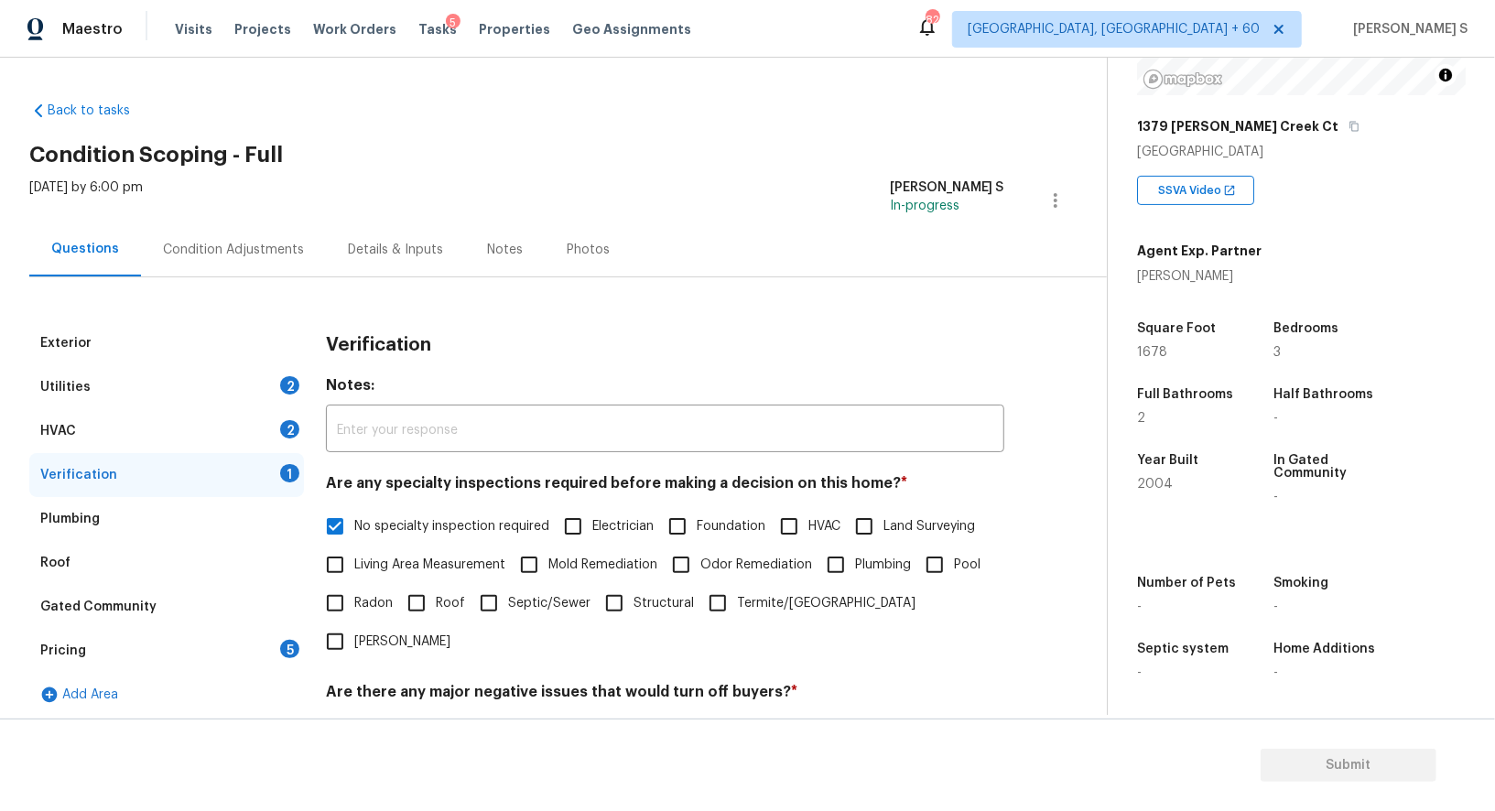
click at [291, 431] on div "2" at bounding box center [289, 429] width 19 height 18
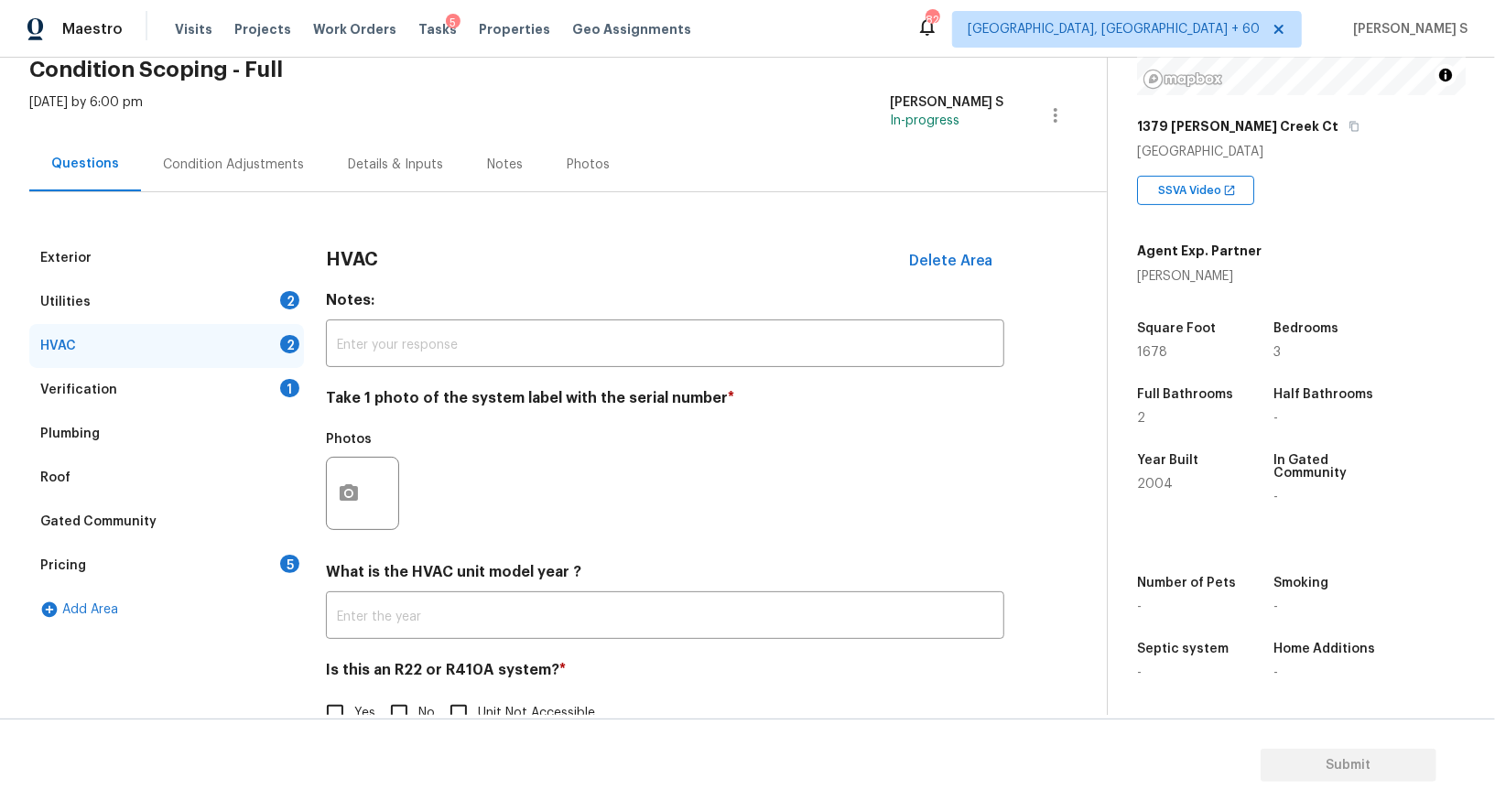
scroll to position [130, 0]
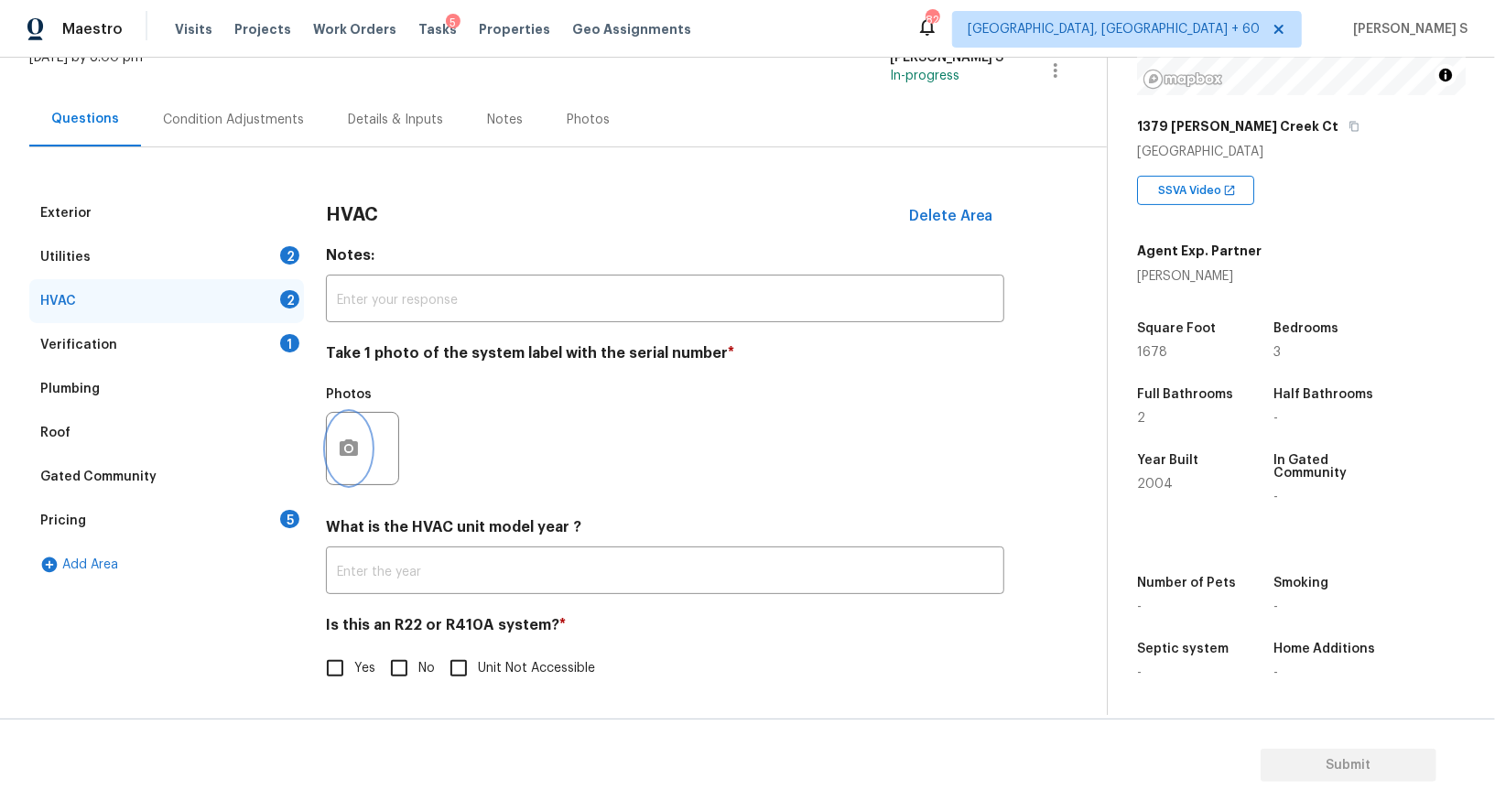
click at [354, 452] on icon "button" at bounding box center [349, 448] width 18 height 16
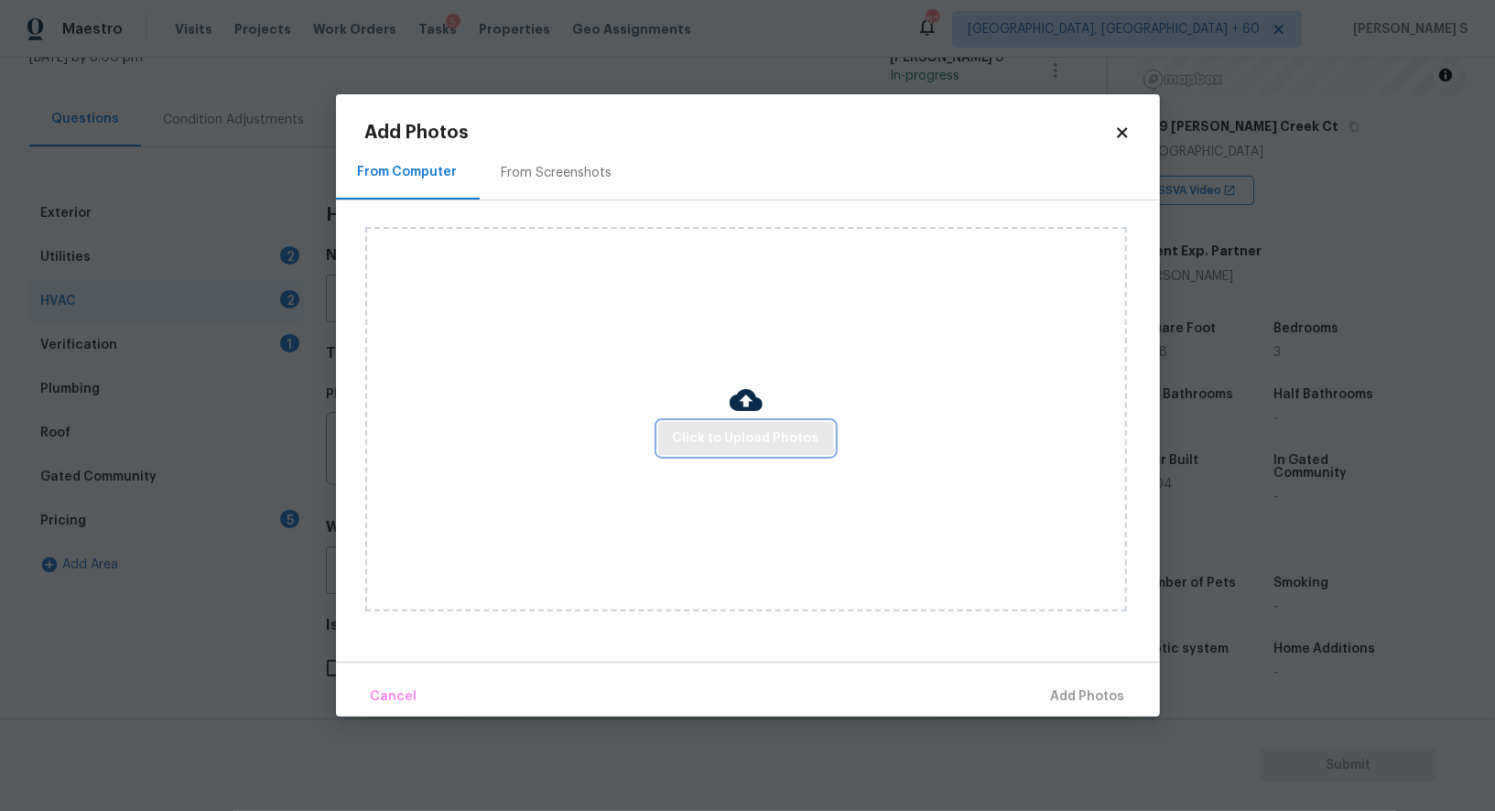
click at [716, 442] on span "Click to Upload Photos" at bounding box center [746, 439] width 147 height 23
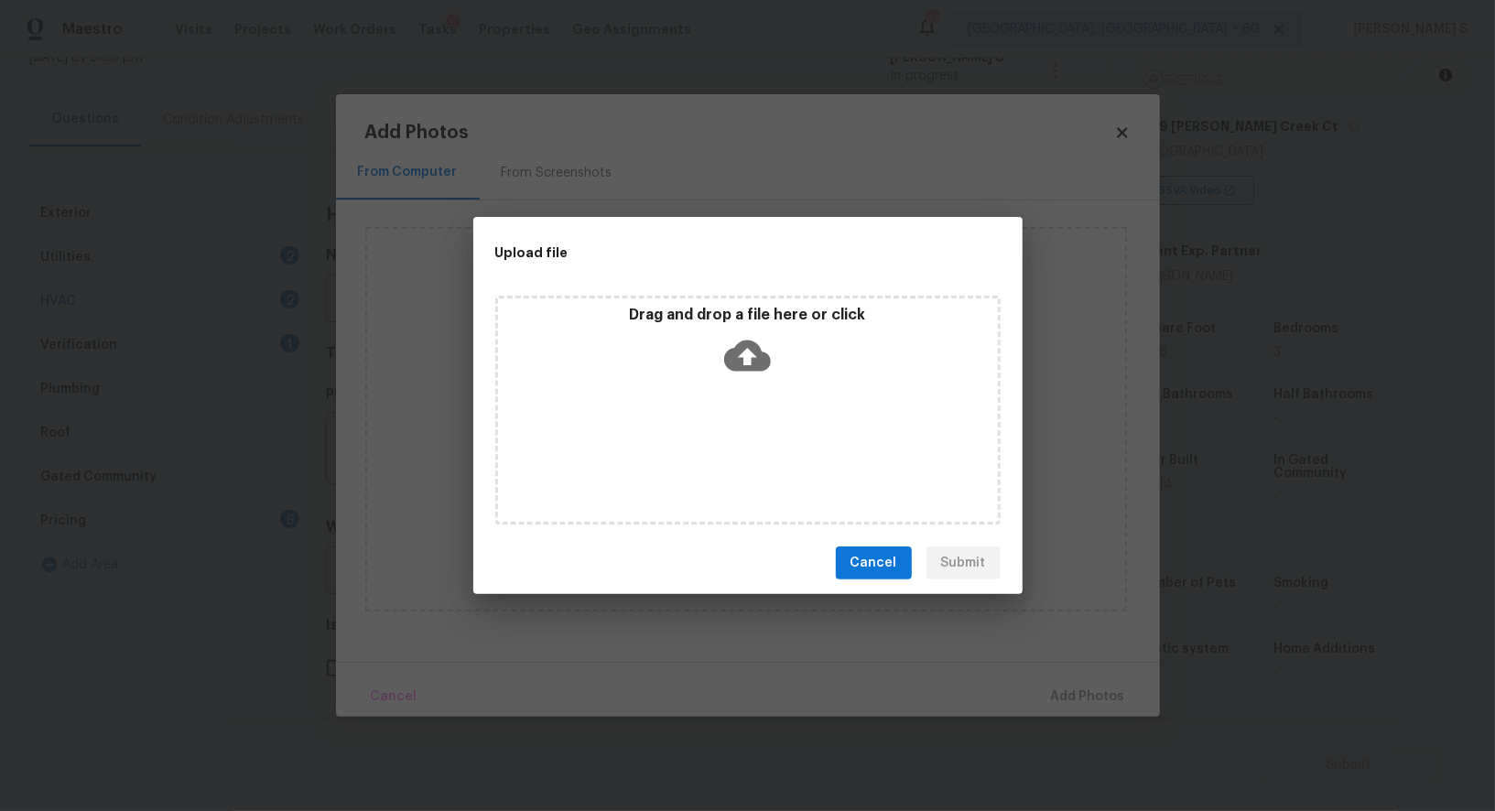
click at [716, 442] on div "Drag and drop a file here or click" at bounding box center [747, 410] width 505 height 229
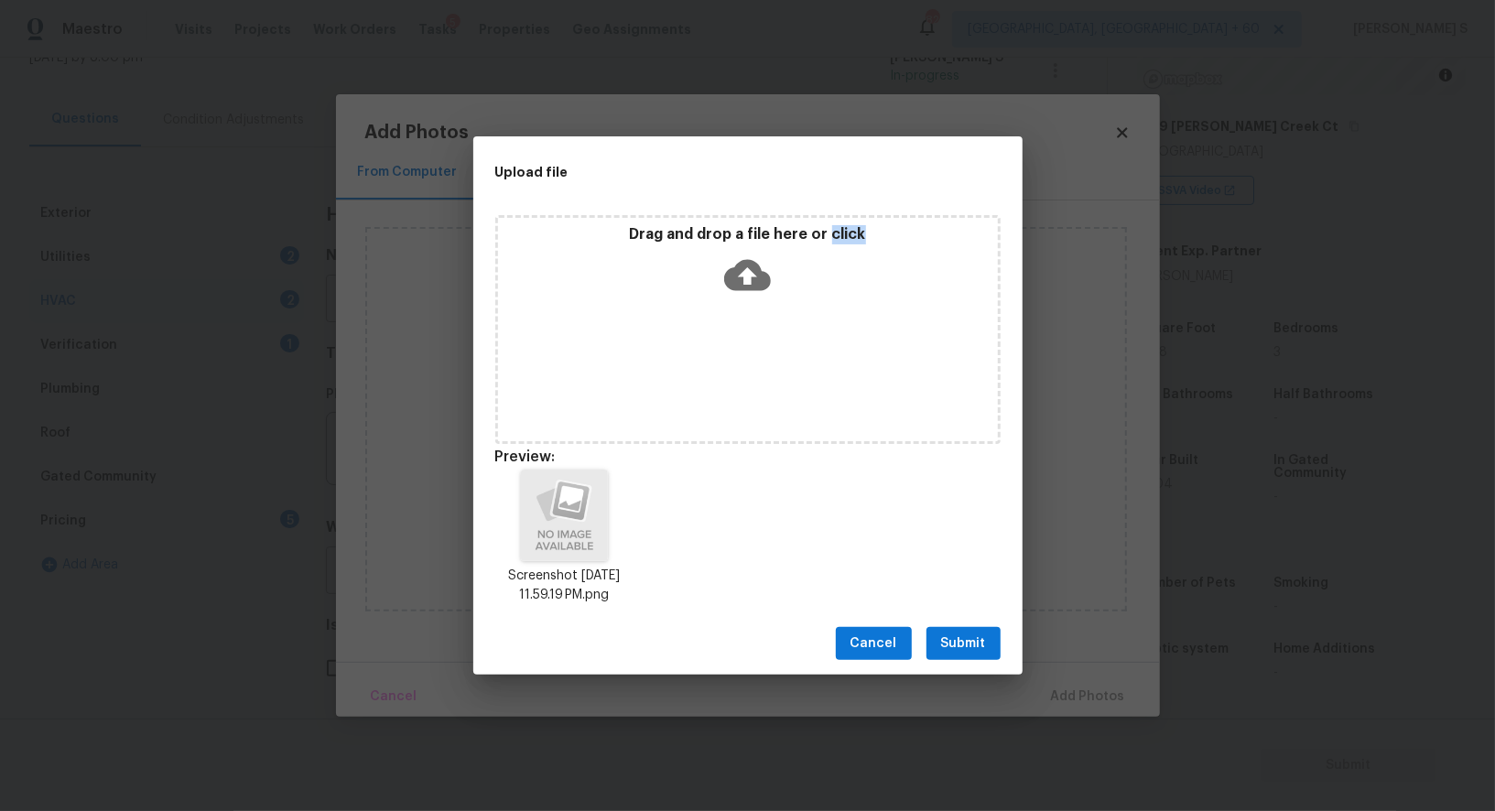
click at [970, 640] on span "Submit" at bounding box center [963, 644] width 45 height 23
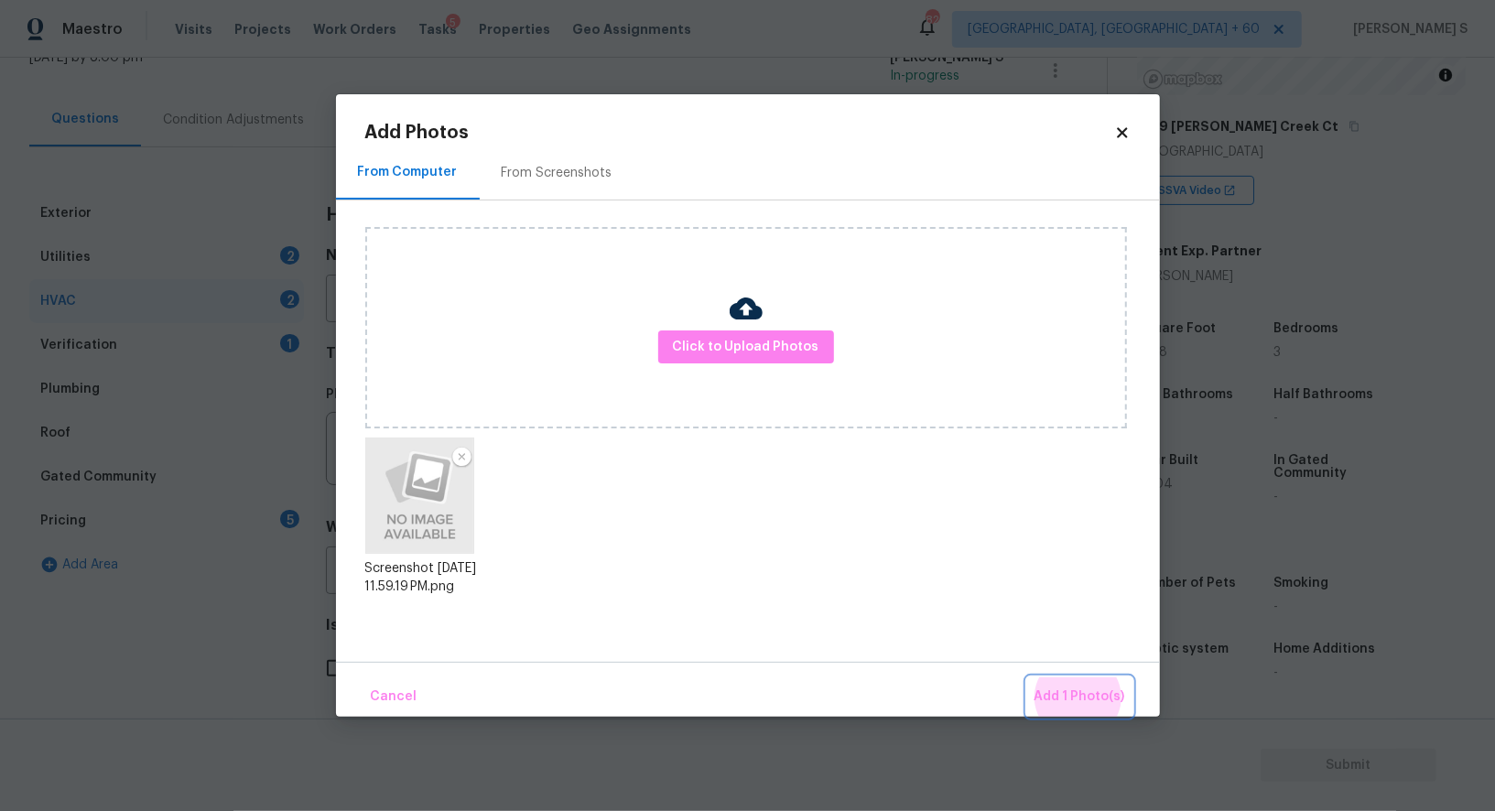
click at [1027, 678] on button "Add 1 Photo(s)" at bounding box center [1079, 697] width 105 height 39
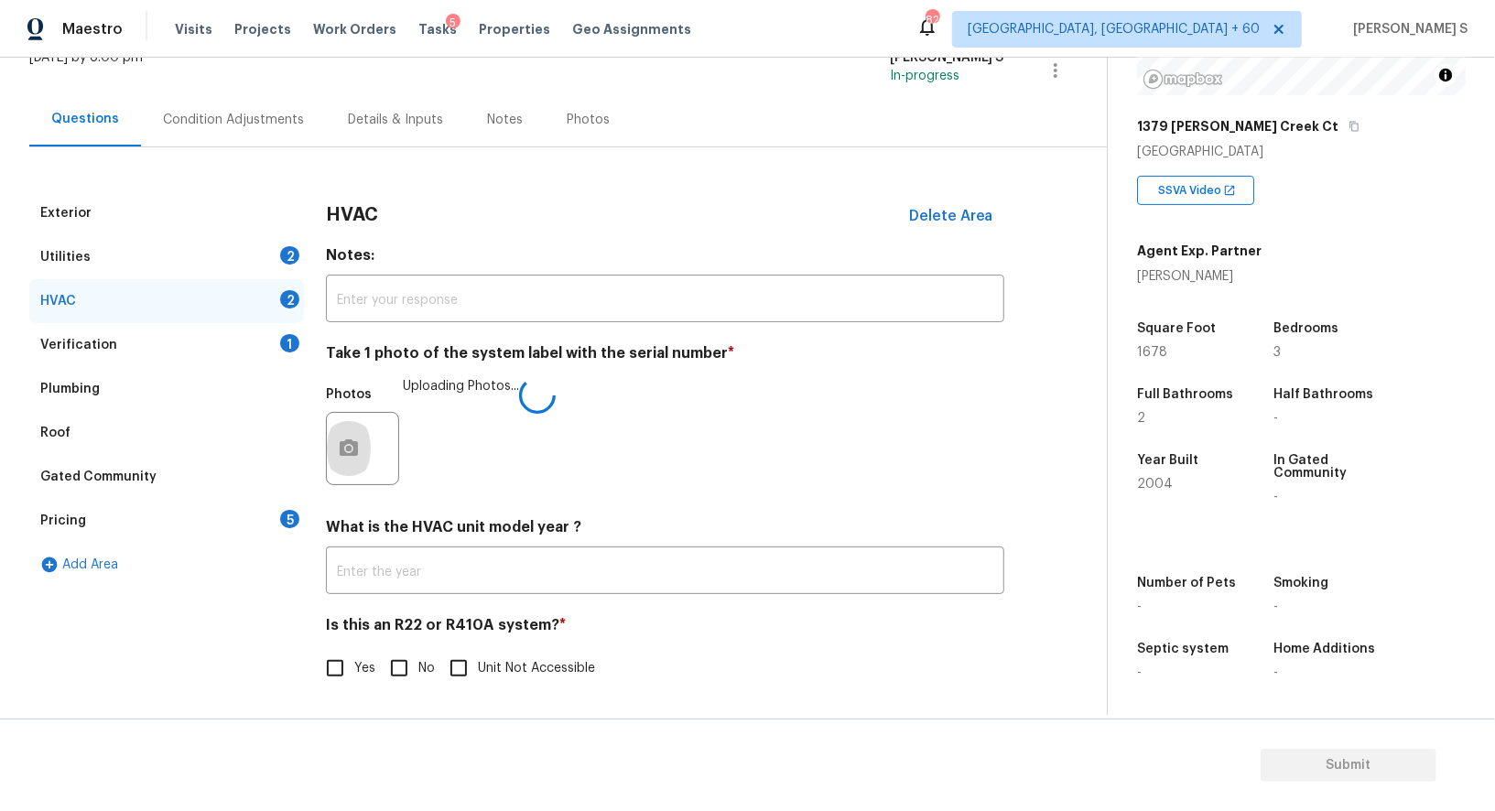
click at [405, 669] on input "No" at bounding box center [399, 668] width 38 height 38
checkbox input "true"
click at [259, 251] on div "Utilities 2" at bounding box center [166, 257] width 275 height 44
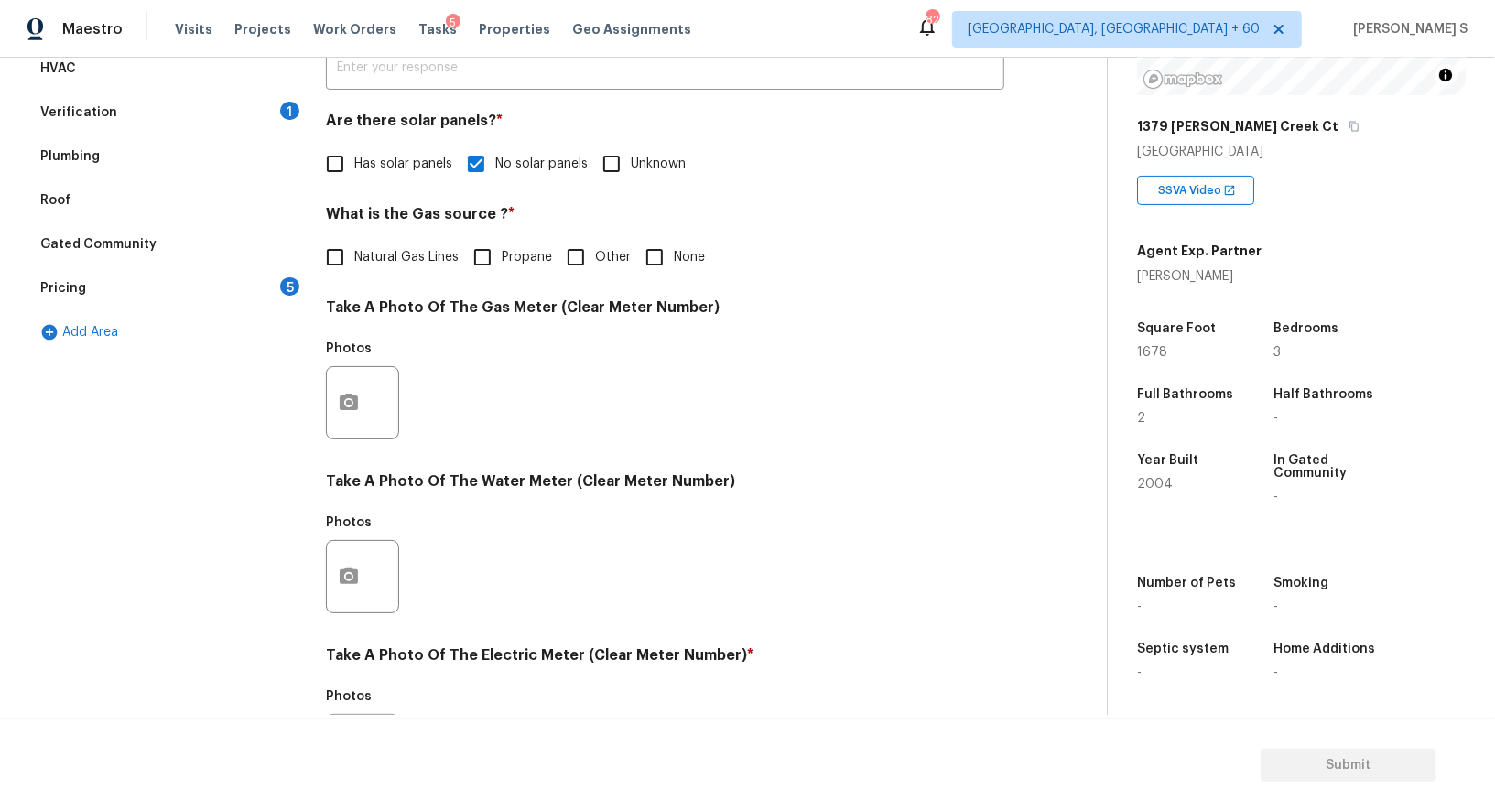
scroll to position [566, 0]
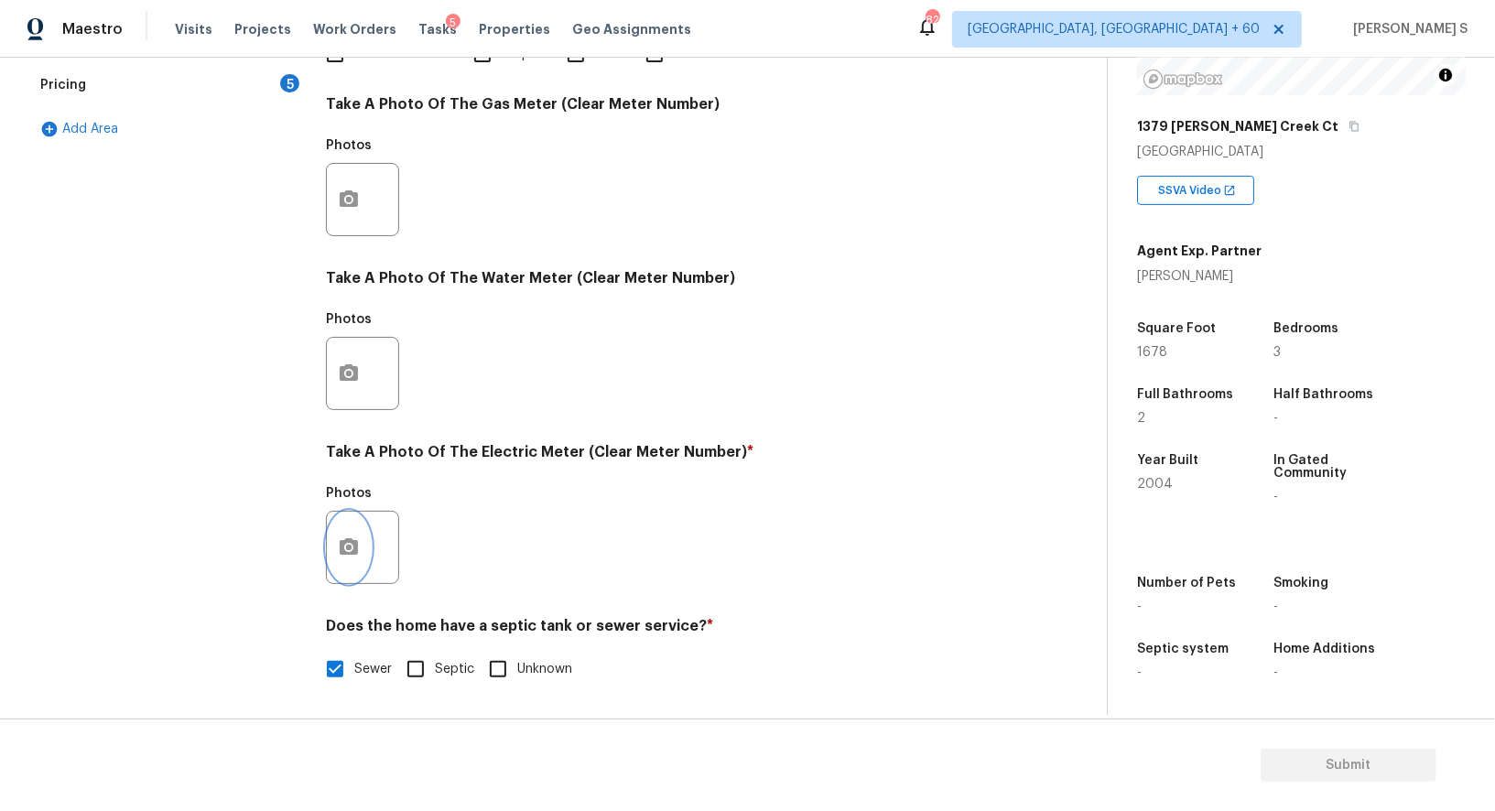
click at [340, 527] on button "button" at bounding box center [349, 547] width 44 height 71
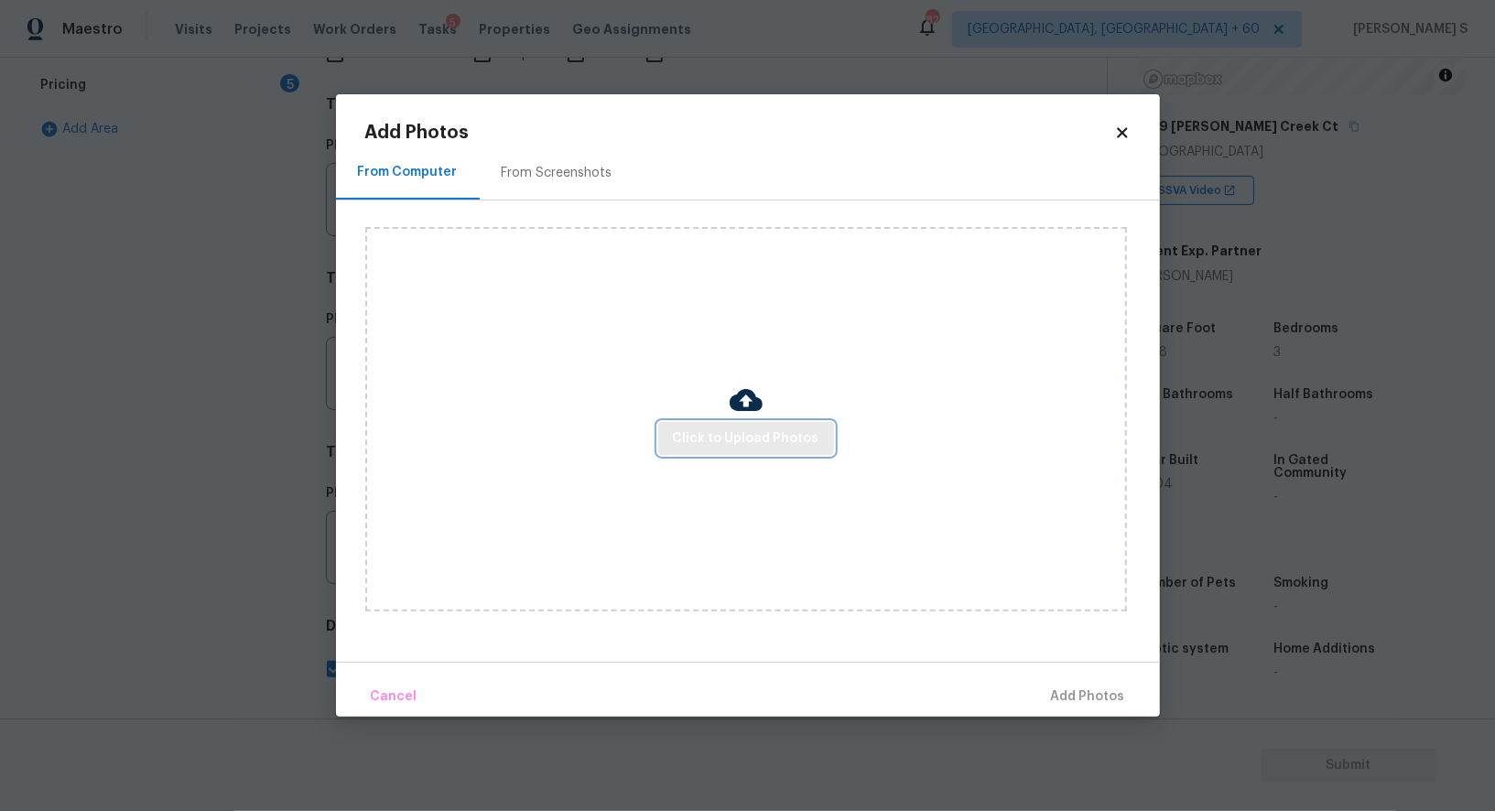
click at [752, 431] on span "Click to Upload Photos" at bounding box center [746, 439] width 147 height 23
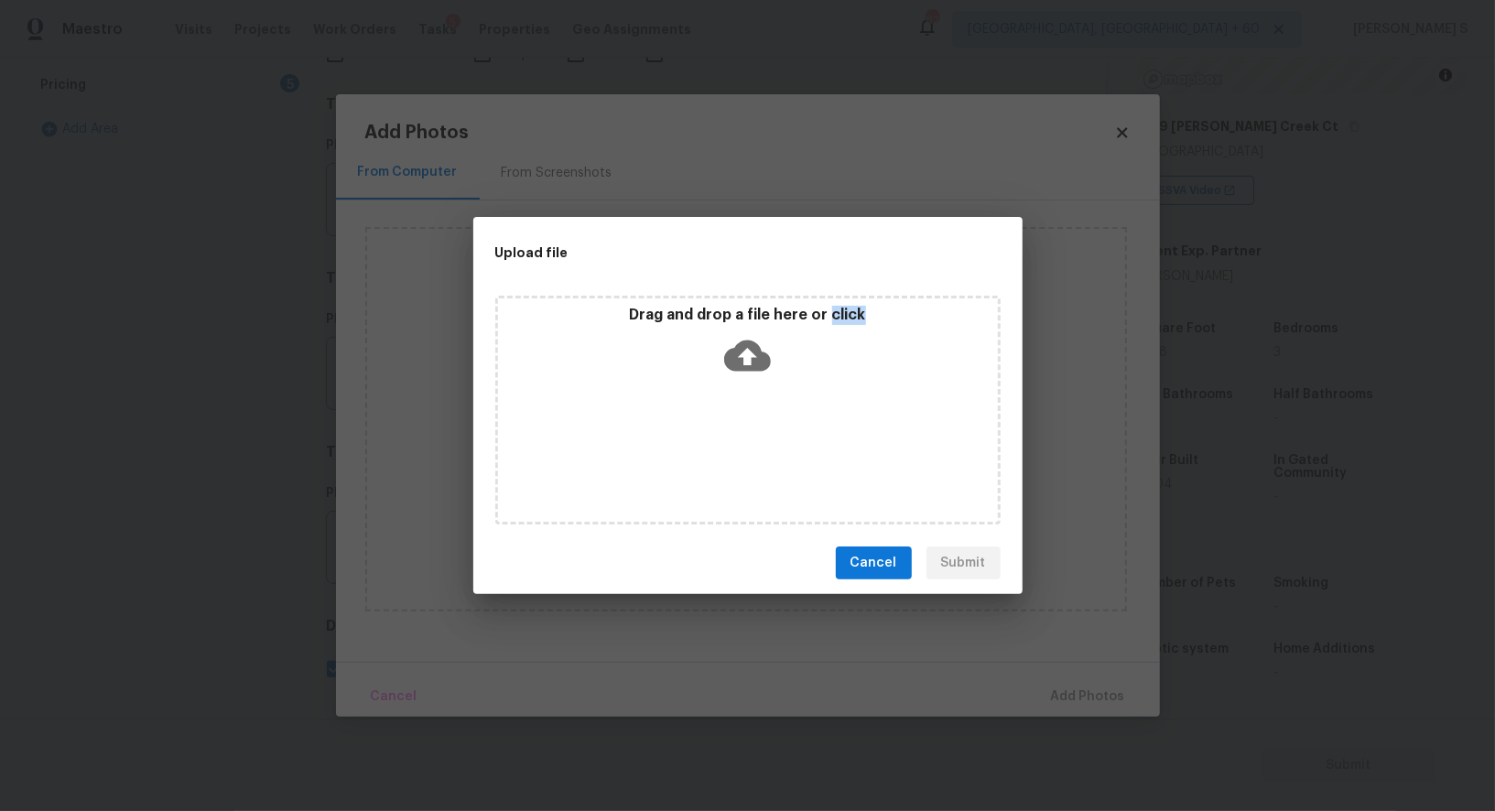
click at [752, 431] on div "Drag and drop a file here or click" at bounding box center [747, 410] width 505 height 229
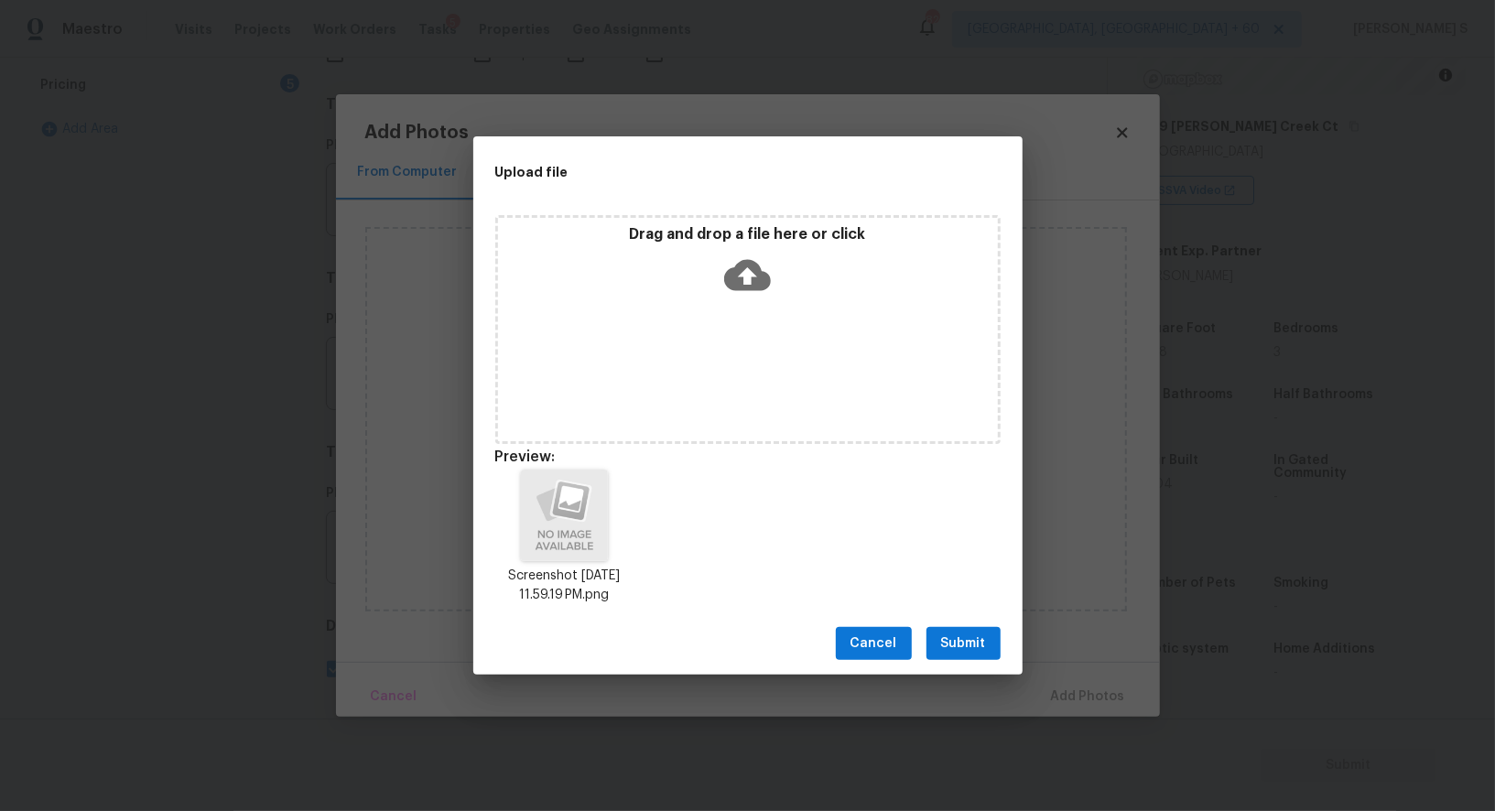
click at [996, 621] on div "Cancel Submit" at bounding box center [747, 644] width 549 height 63
click at [987, 638] on button "Submit" at bounding box center [964, 644] width 74 height 34
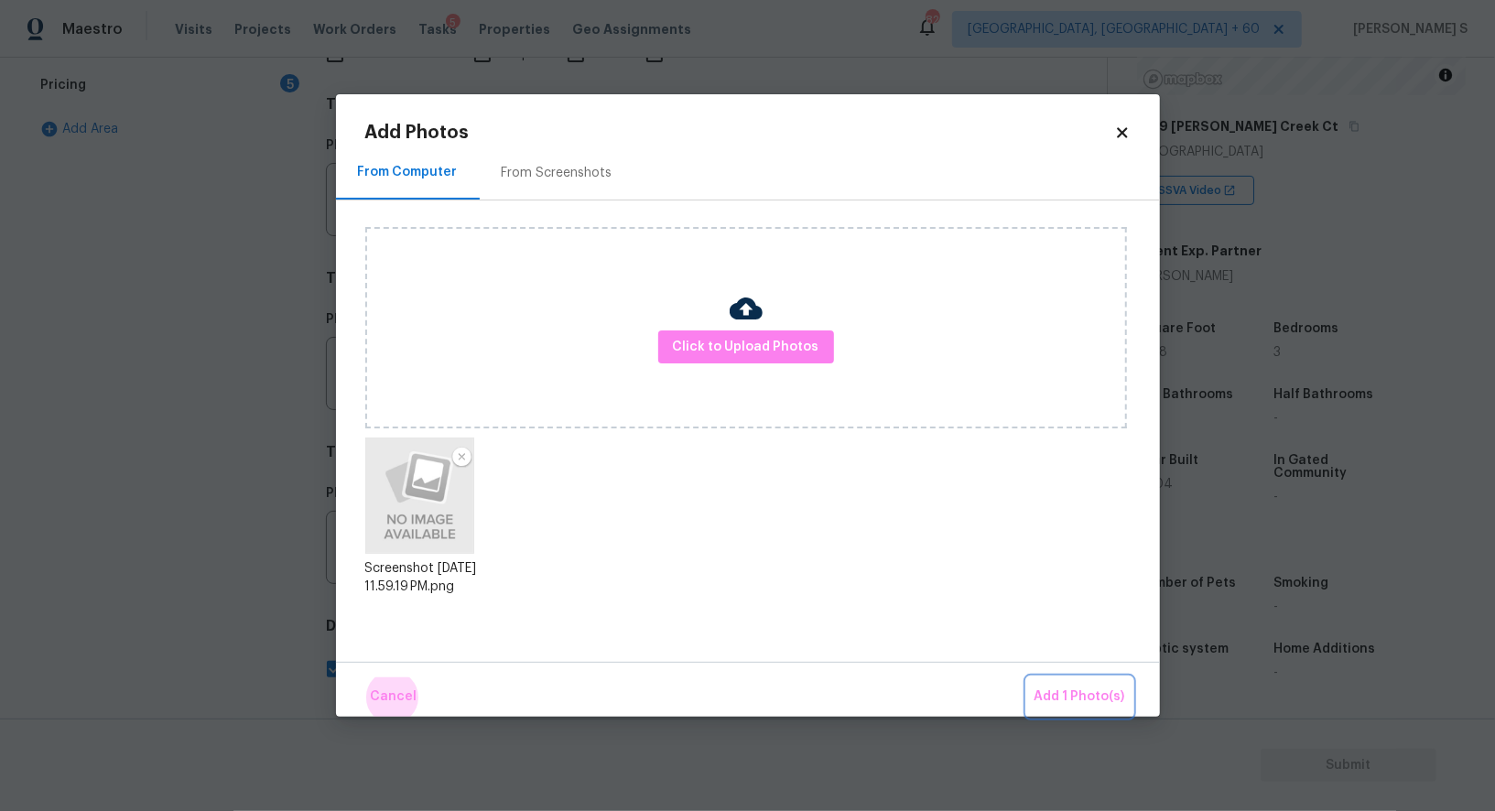
click at [1027, 678] on button "Add 1 Photo(s)" at bounding box center [1079, 697] width 105 height 39
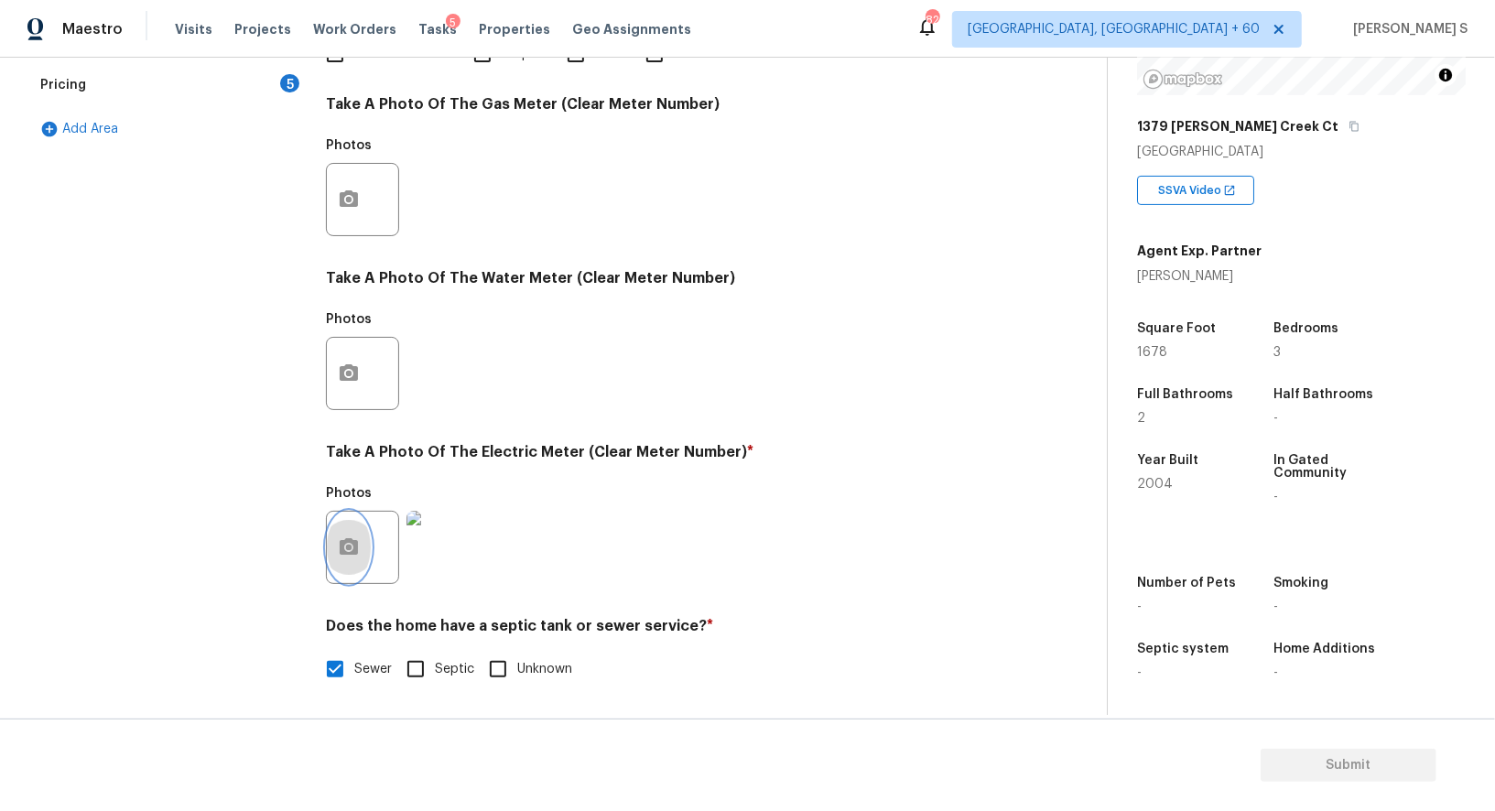
scroll to position [0, 0]
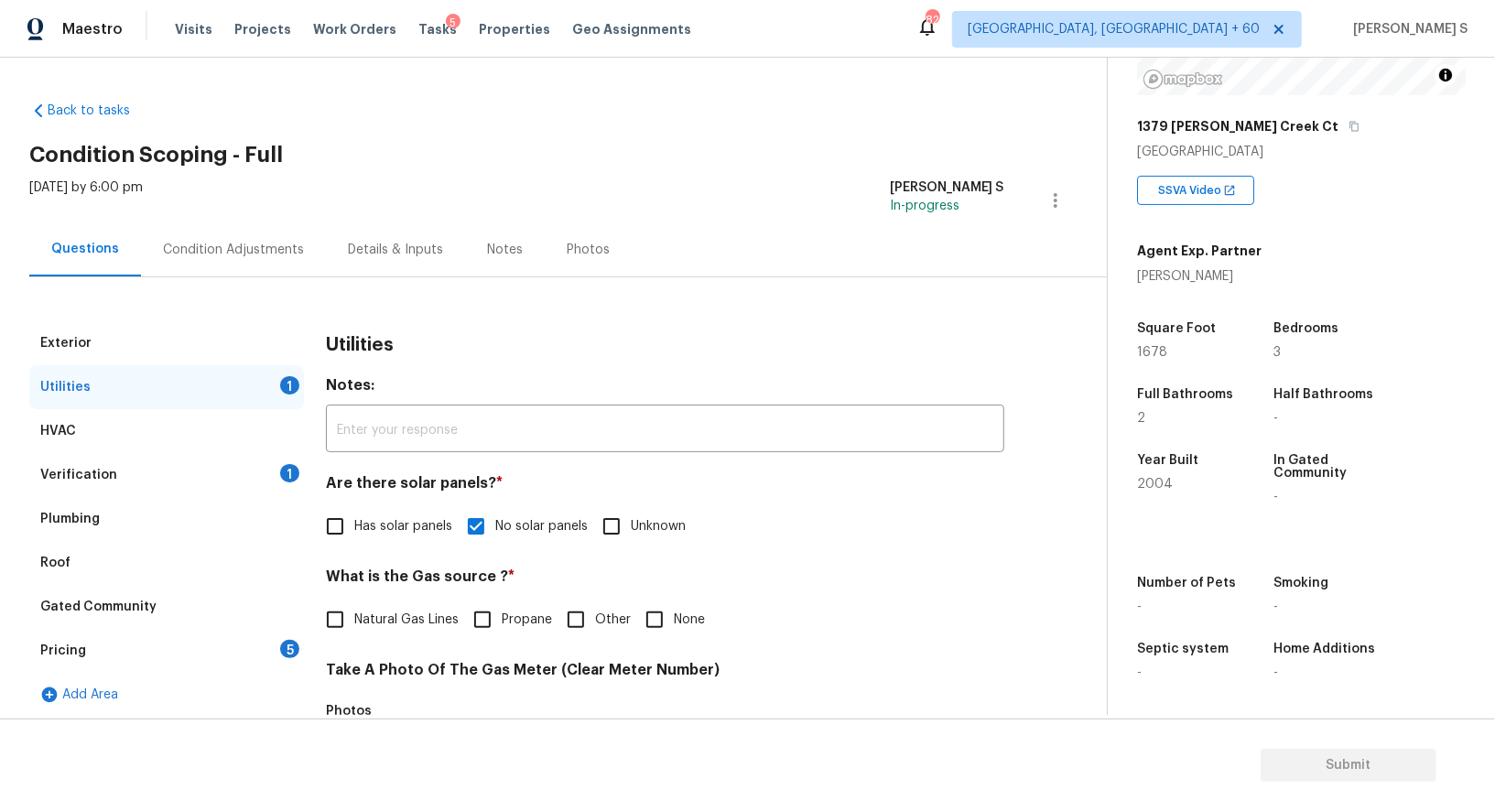
click at [257, 253] on div "Condition Adjustments" at bounding box center [233, 250] width 141 height 18
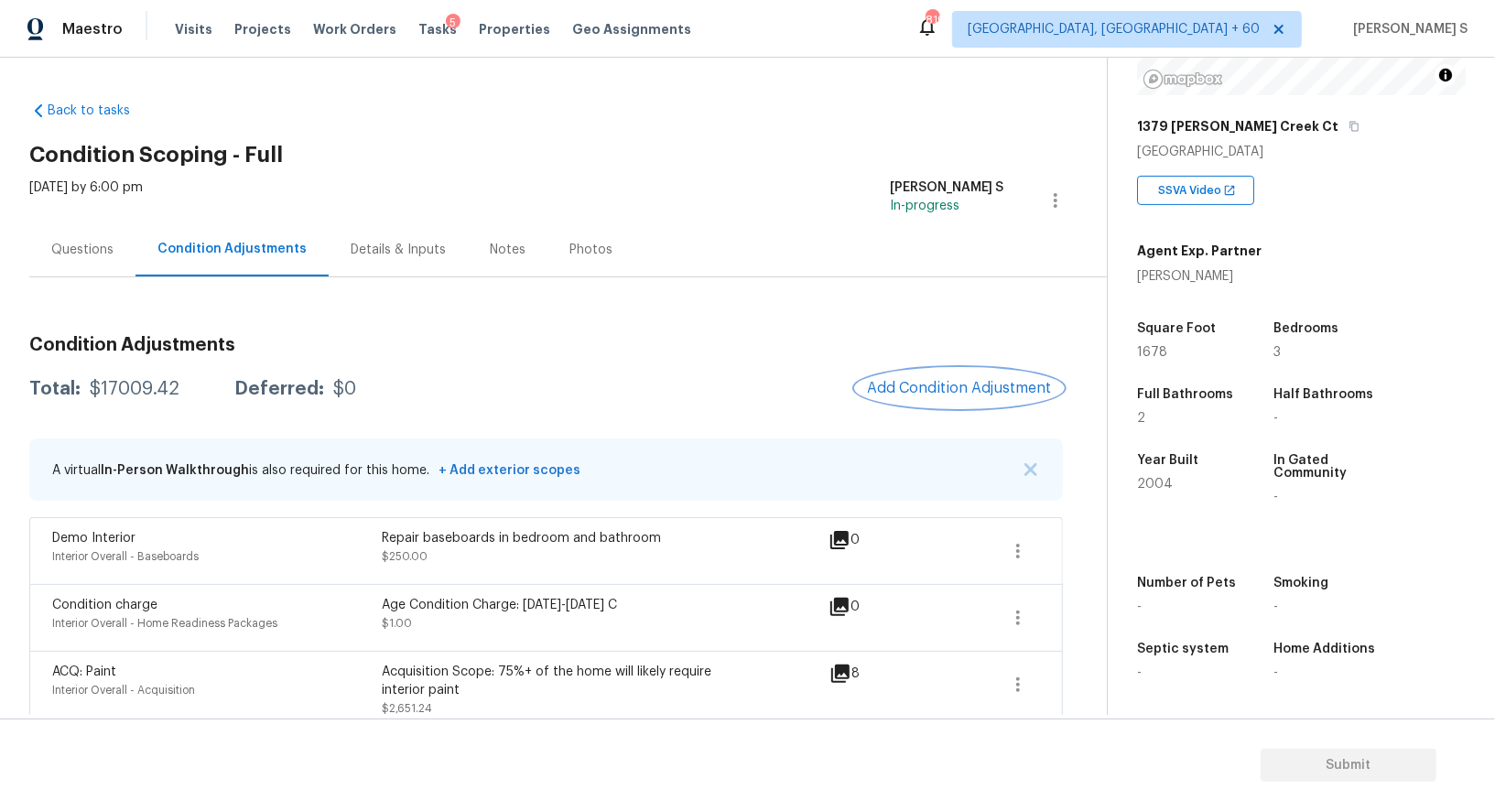
click at [971, 377] on button "Add Condition Adjustment" at bounding box center [959, 388] width 207 height 38
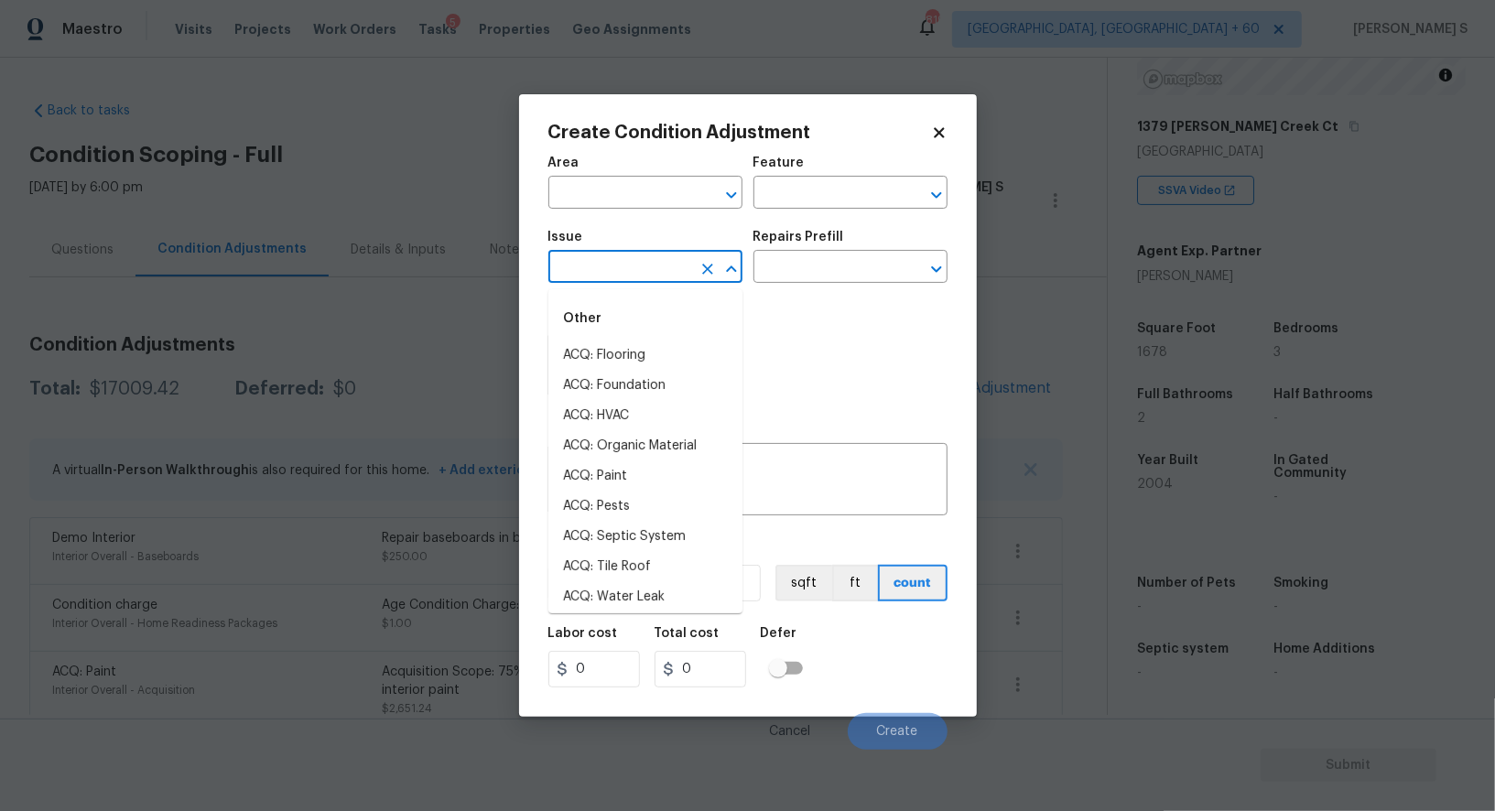
click at [627, 274] on input "text" at bounding box center [620, 269] width 143 height 28
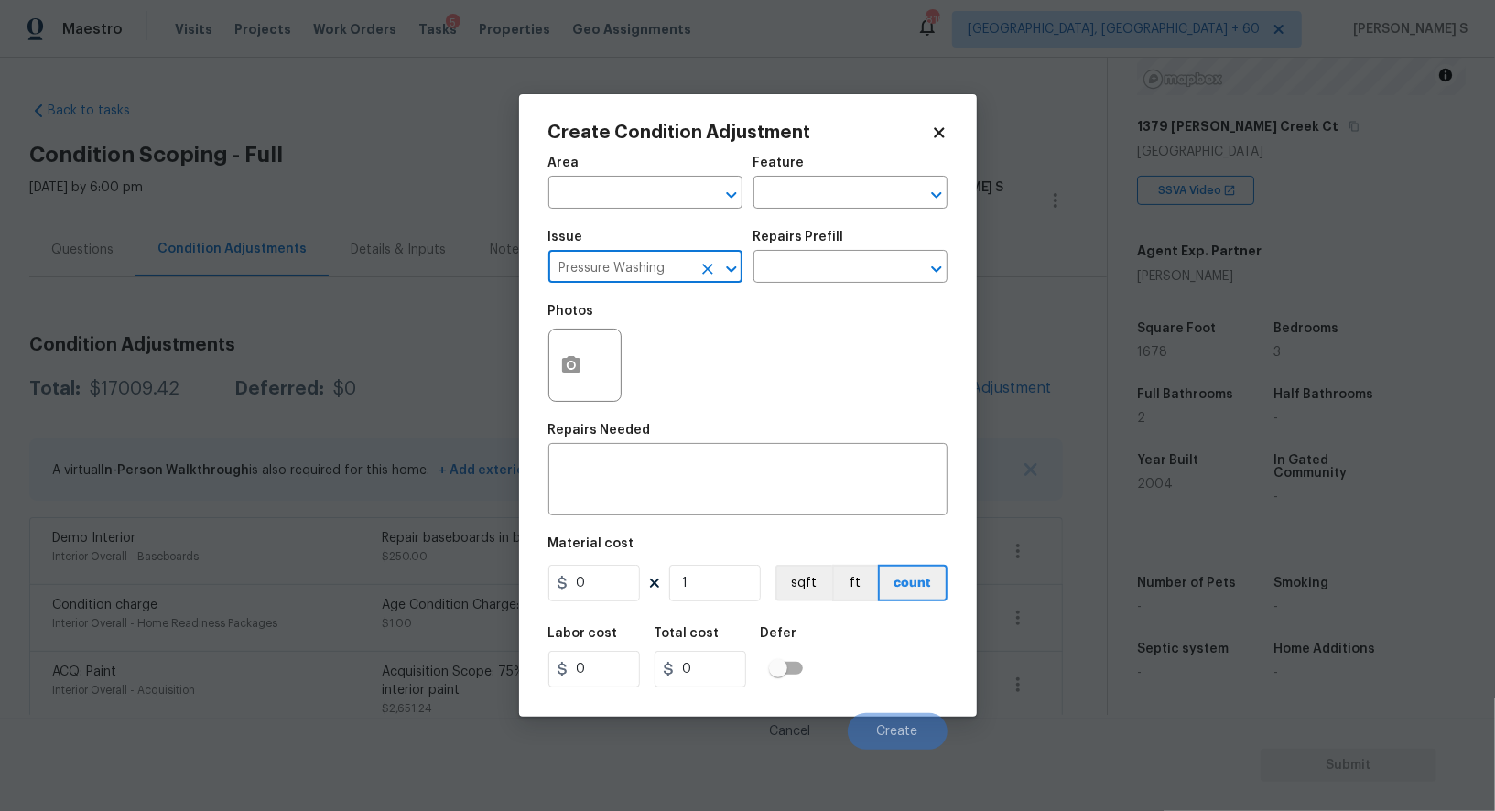
type input "Pressure Washing"
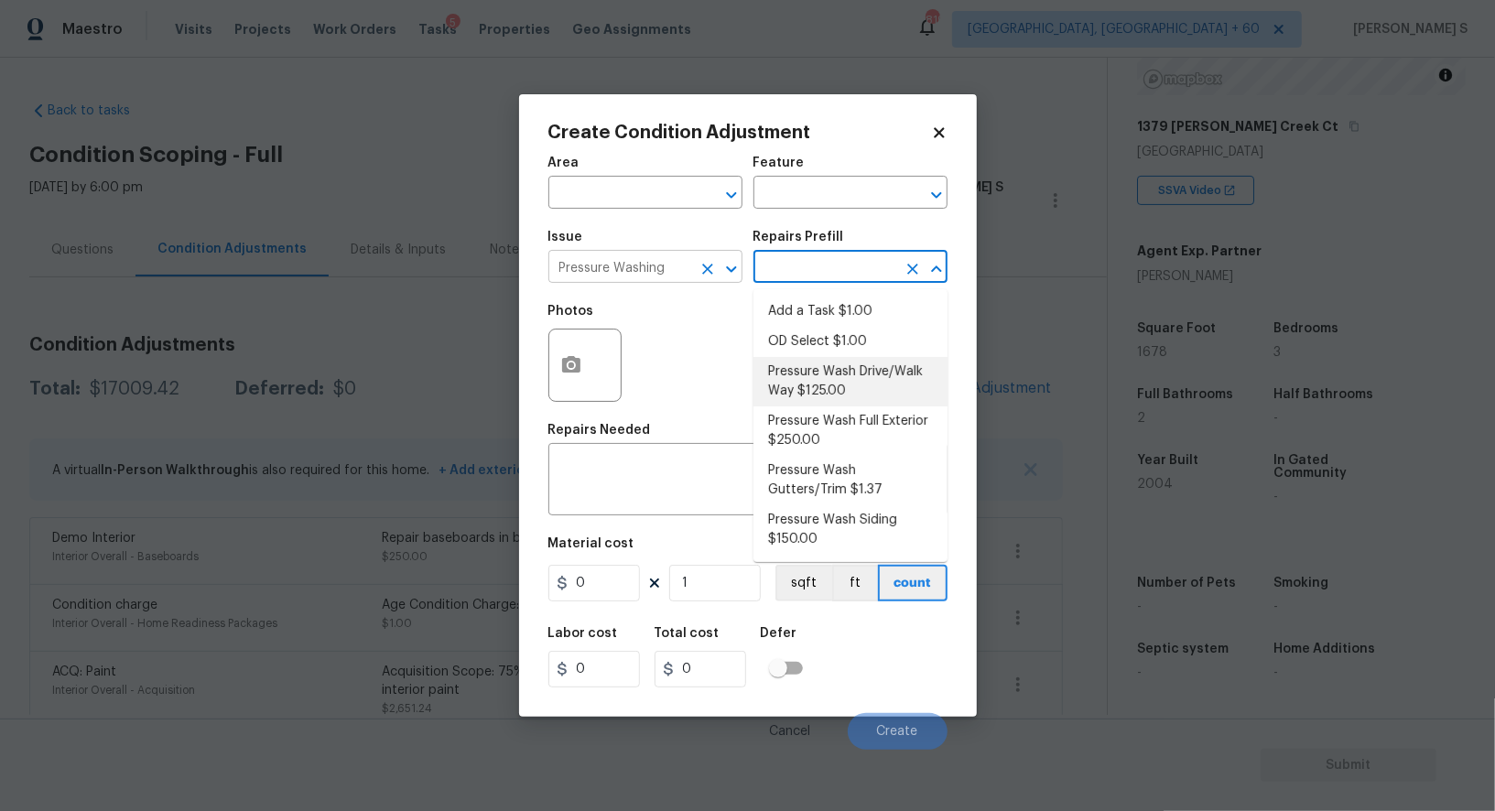
type input "Siding"
type textarea "Pressure wash the driveways/walkways as directed by the PM. Ensure that all deb…"
type input "125"
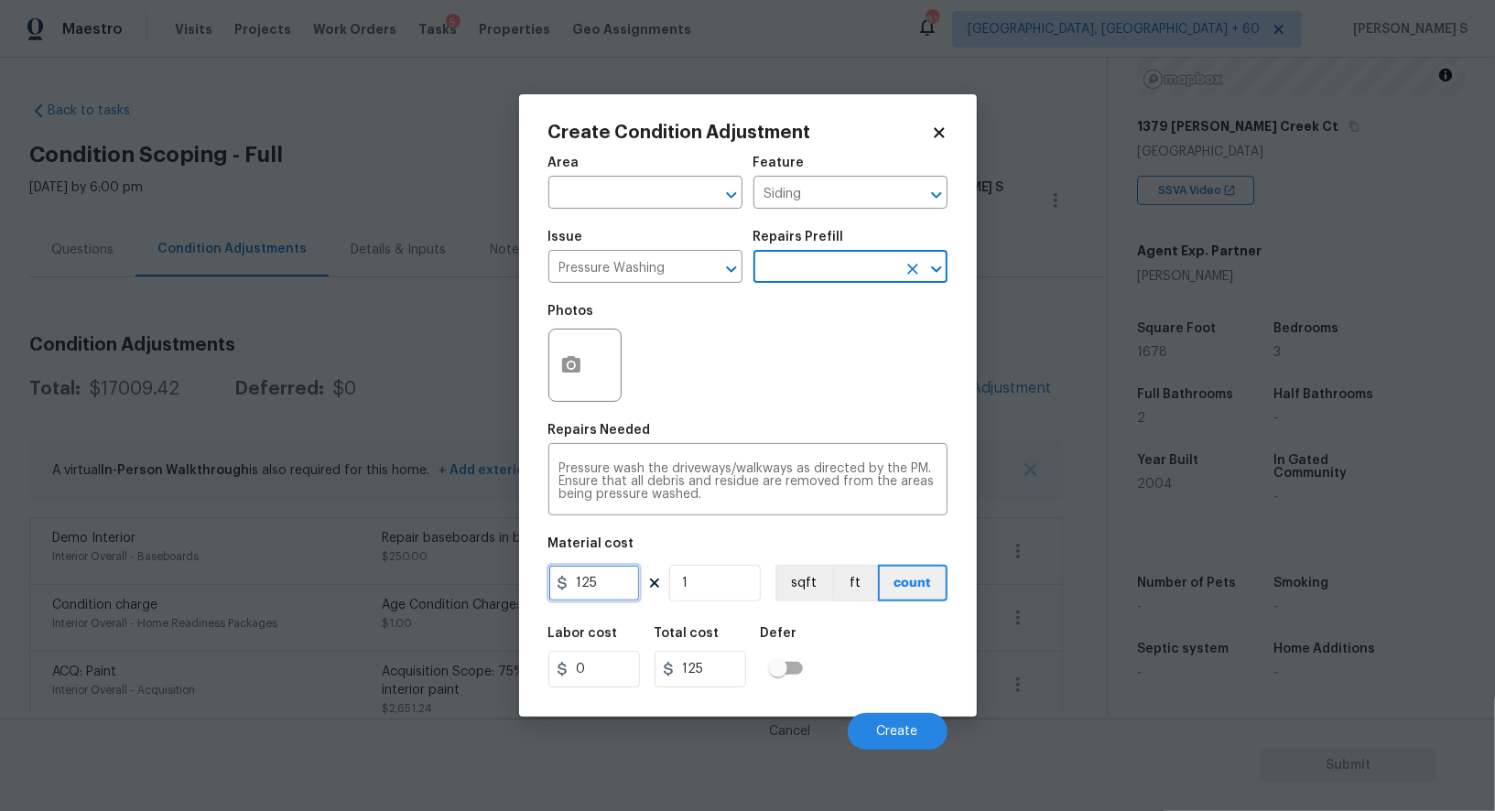
click at [605, 595] on input "125" at bounding box center [595, 583] width 92 height 37
type input "200"
click at [811, 668] on input "checkbox" at bounding box center [778, 668] width 104 height 35
click at [777, 670] on input "checkbox" at bounding box center [796, 668] width 104 height 35
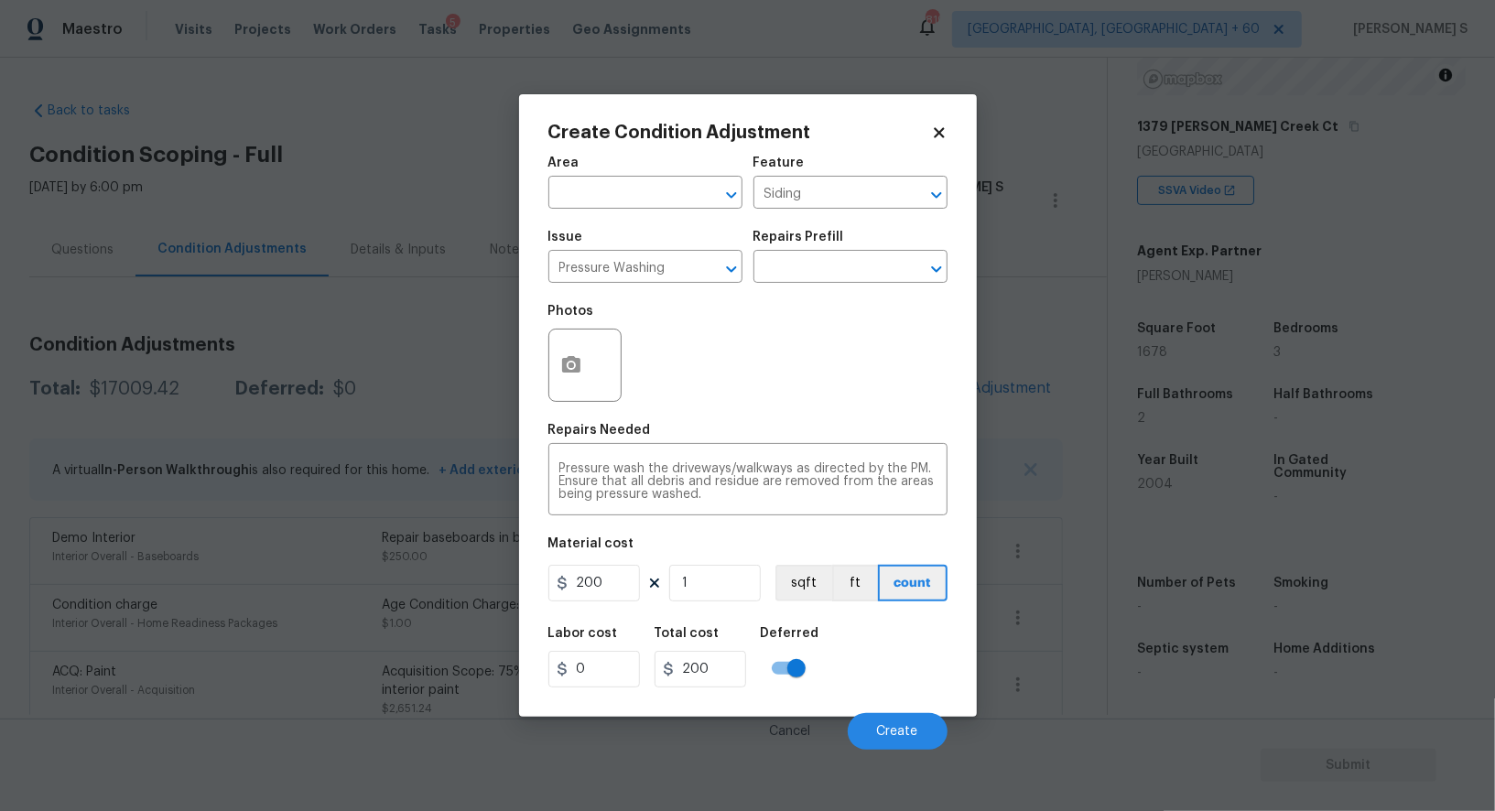
checkbox input "false"
click at [878, 722] on button "Create" at bounding box center [898, 731] width 100 height 37
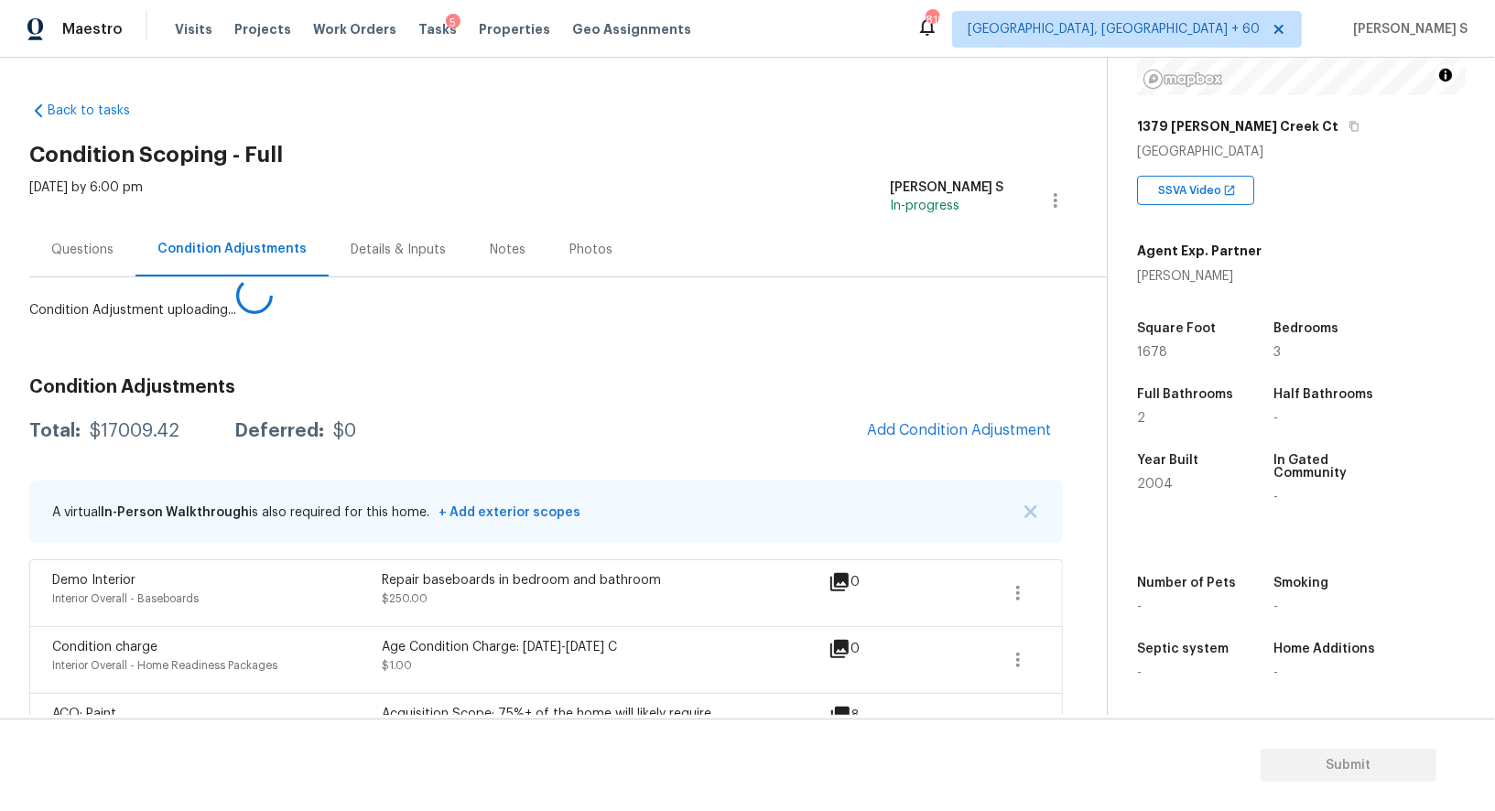
click at [475, 656] on body "Maestro Visits Projects Work Orders Tasks 5 Properties Geo Assignments 819 Albu…" at bounding box center [747, 405] width 1495 height 811
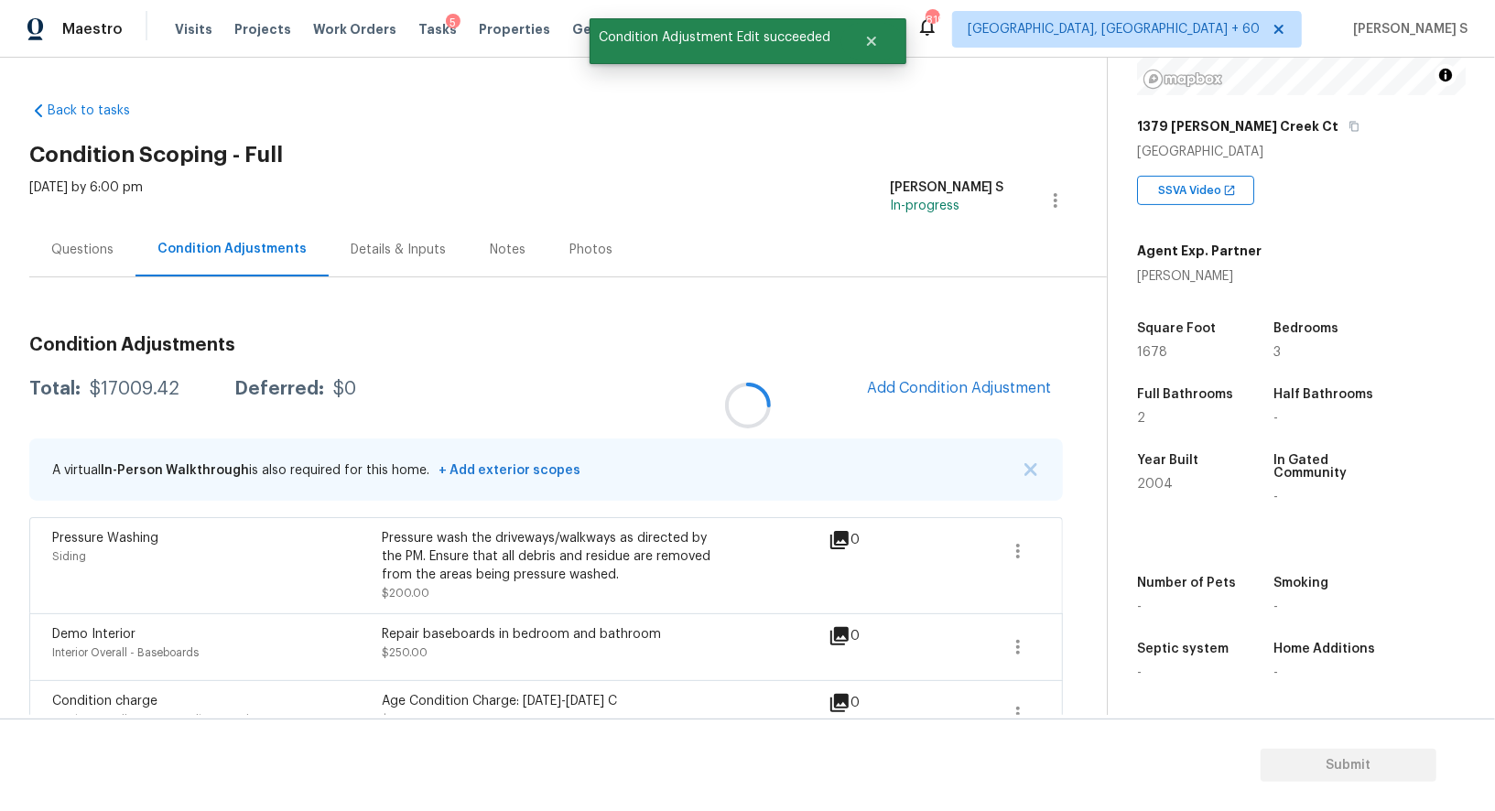
click at [951, 375] on div at bounding box center [747, 405] width 1495 height 811
click at [1005, 382] on span "Add Condition Adjustment" at bounding box center [959, 388] width 185 height 16
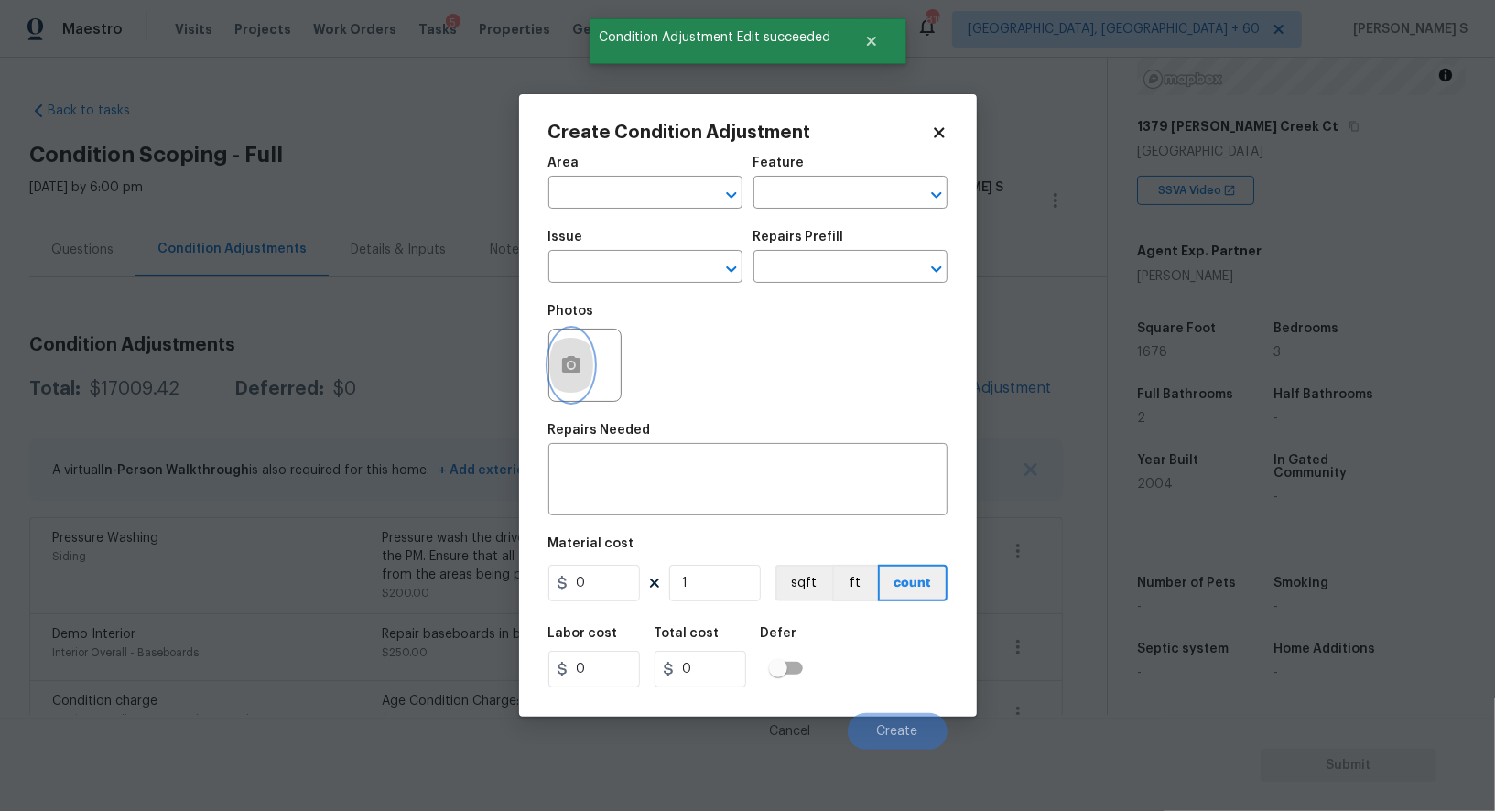
click at [566, 387] on button "button" at bounding box center [571, 365] width 44 height 71
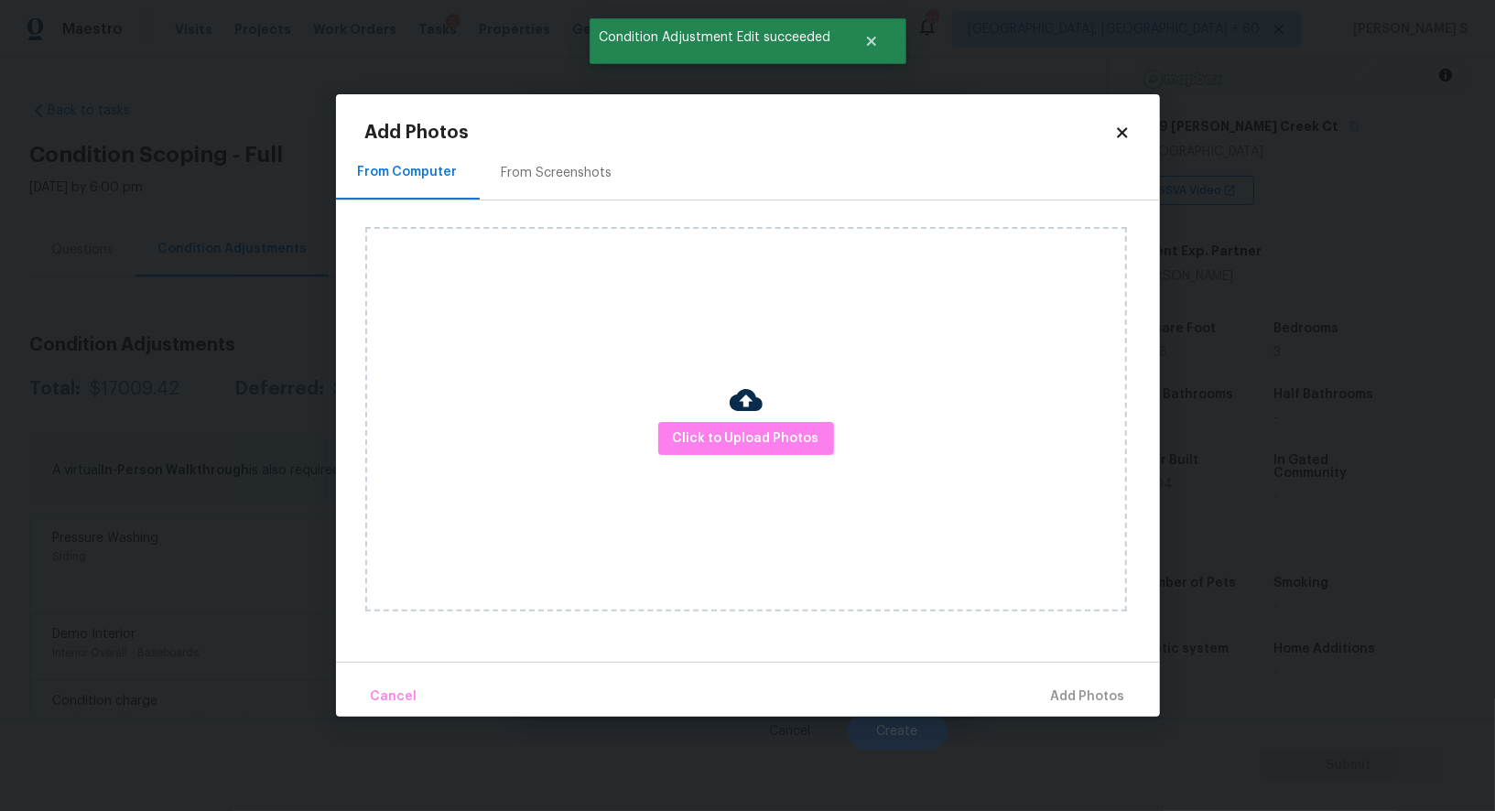
click at [549, 152] on div "From Screenshots" at bounding box center [557, 173] width 155 height 54
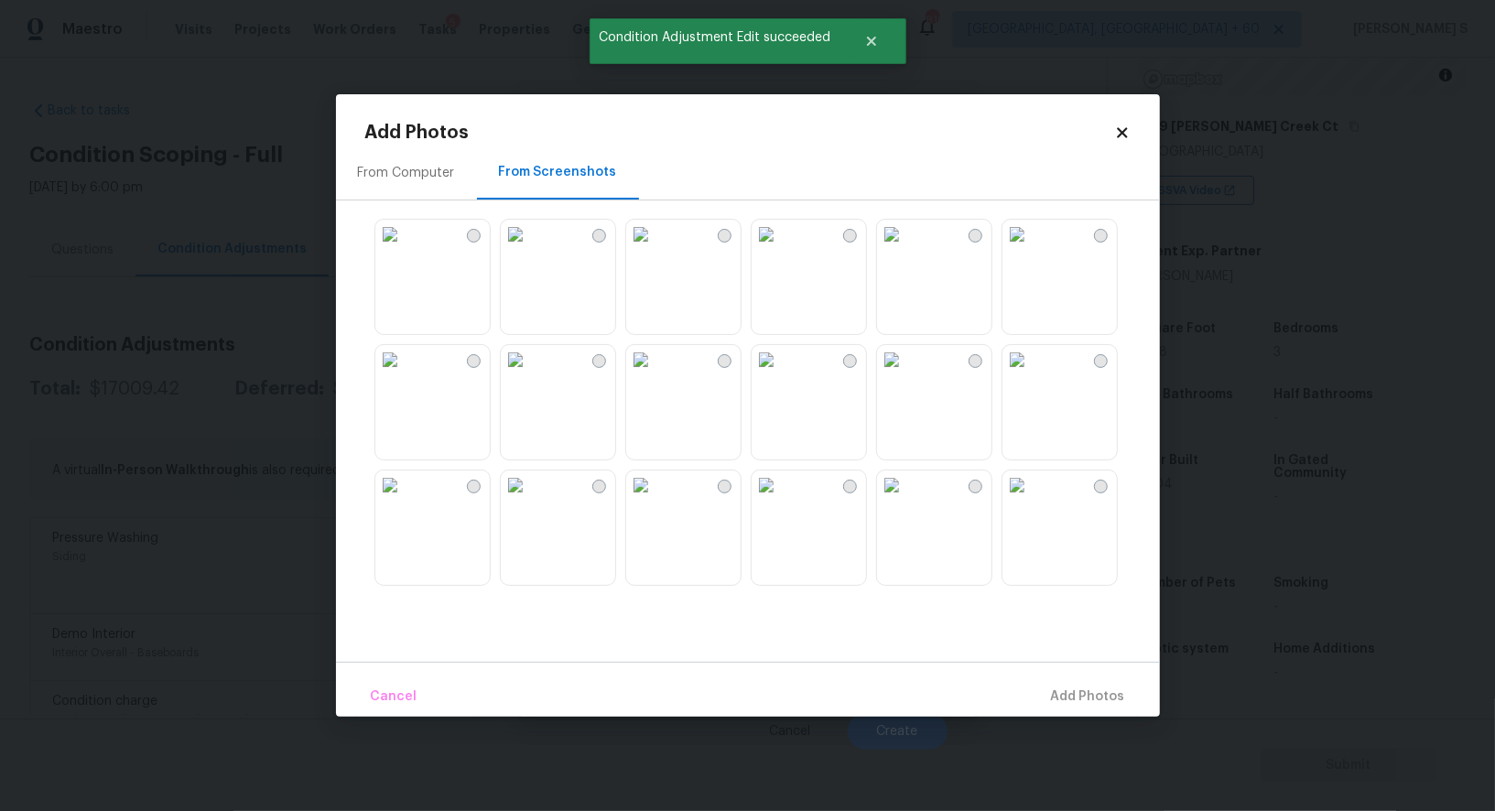
click at [907, 249] on img at bounding box center [891, 234] width 29 height 29
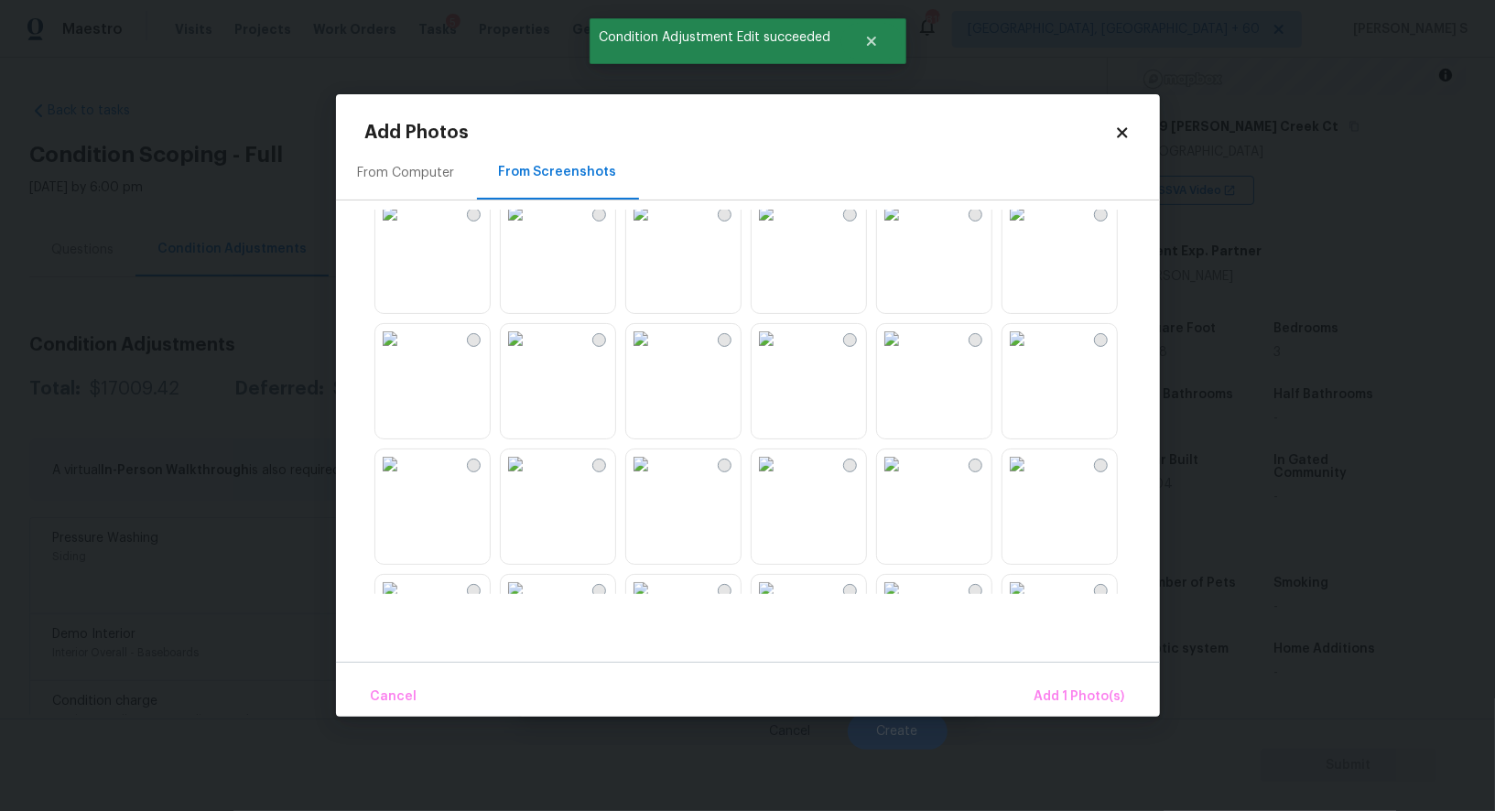
scroll to position [535, 0]
click at [1032, 216] on img at bounding box center [1017, 201] width 29 height 29
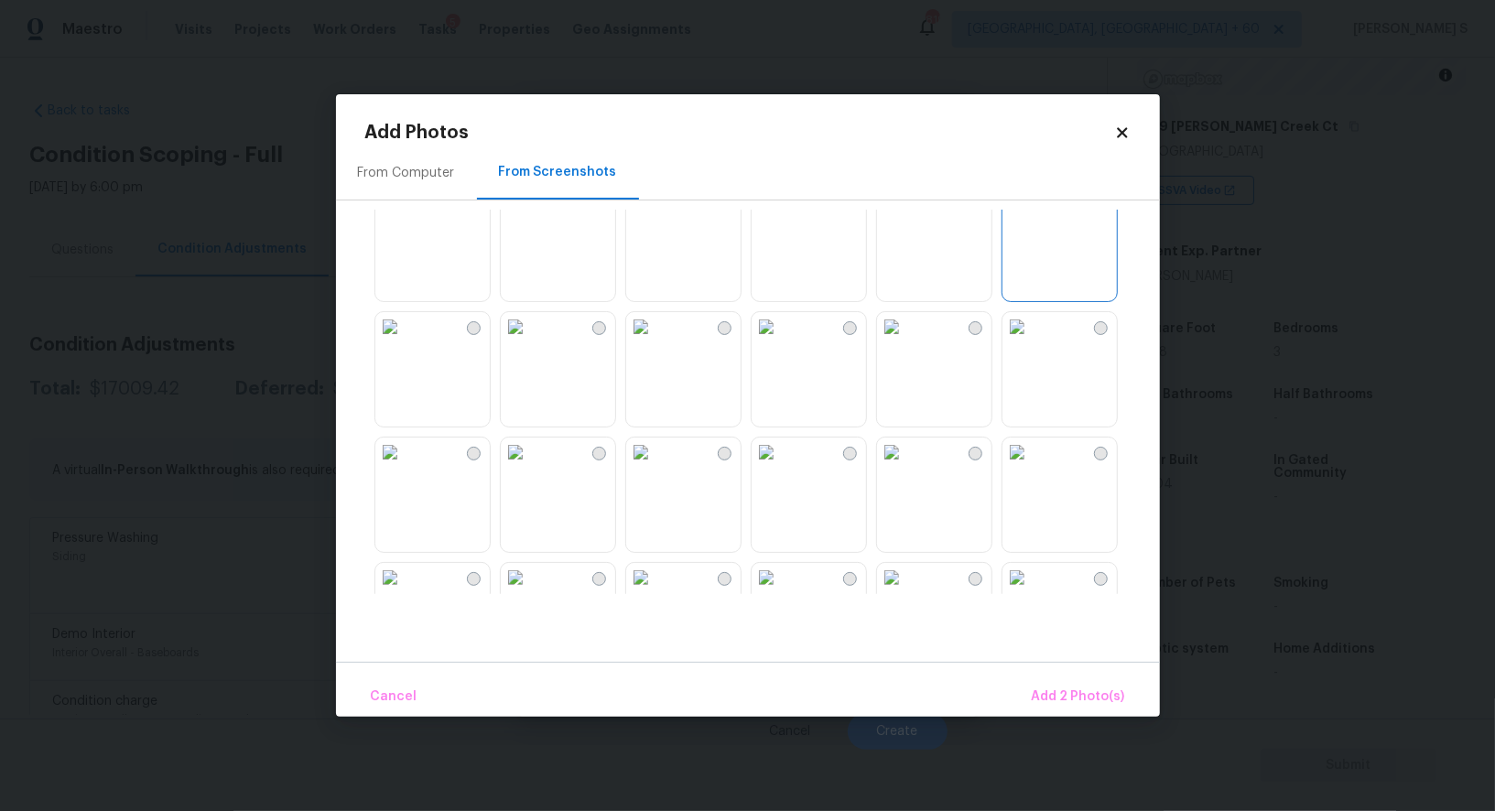
click at [1029, 467] on img at bounding box center [1017, 452] width 29 height 29
click at [781, 467] on img at bounding box center [766, 452] width 29 height 29
click at [1083, 701] on span "Add 4 Photo(s)" at bounding box center [1078, 697] width 94 height 23
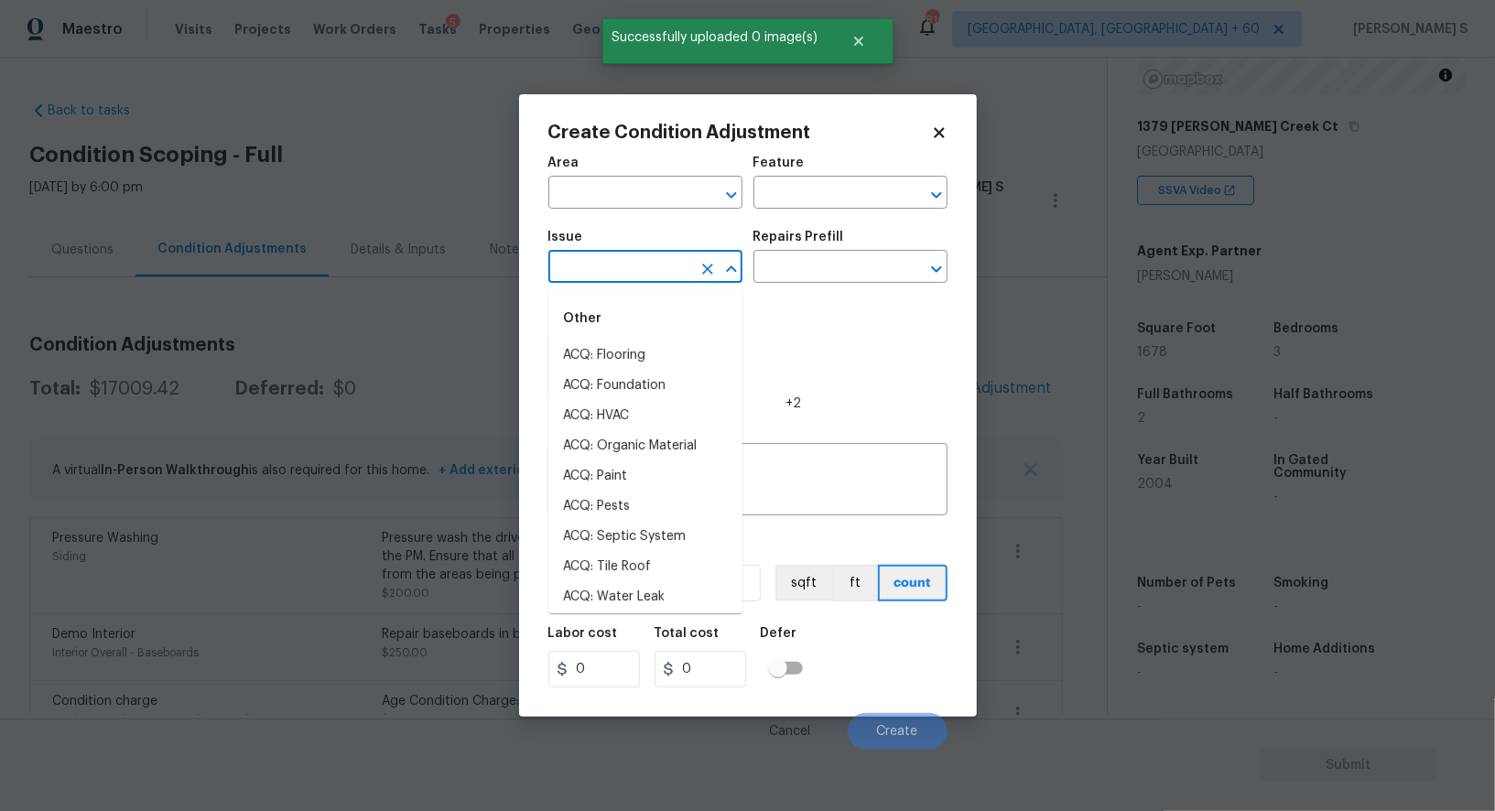
click at [642, 278] on input "text" at bounding box center [620, 269] width 143 height 28
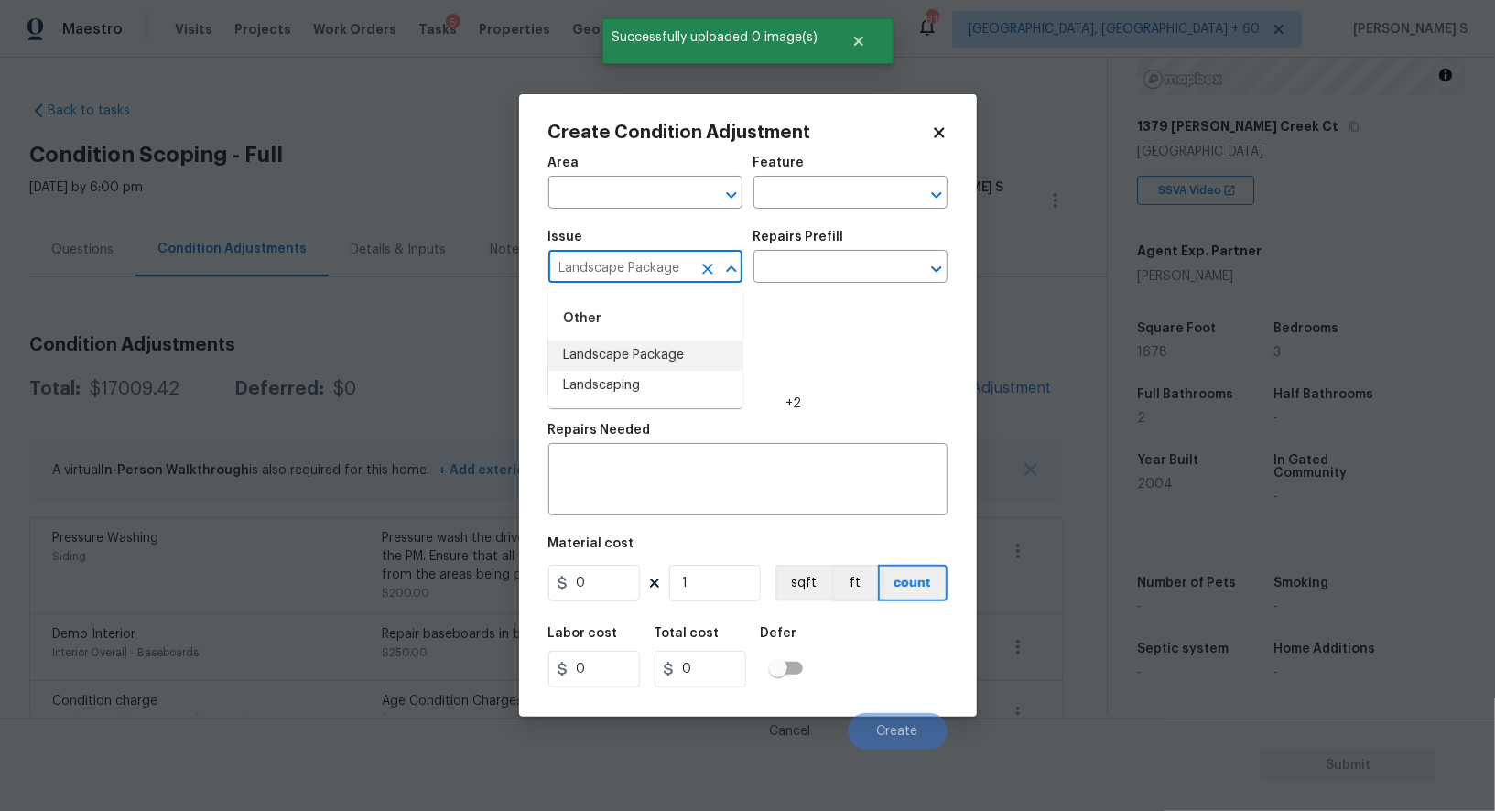
type input "Landscape Package"
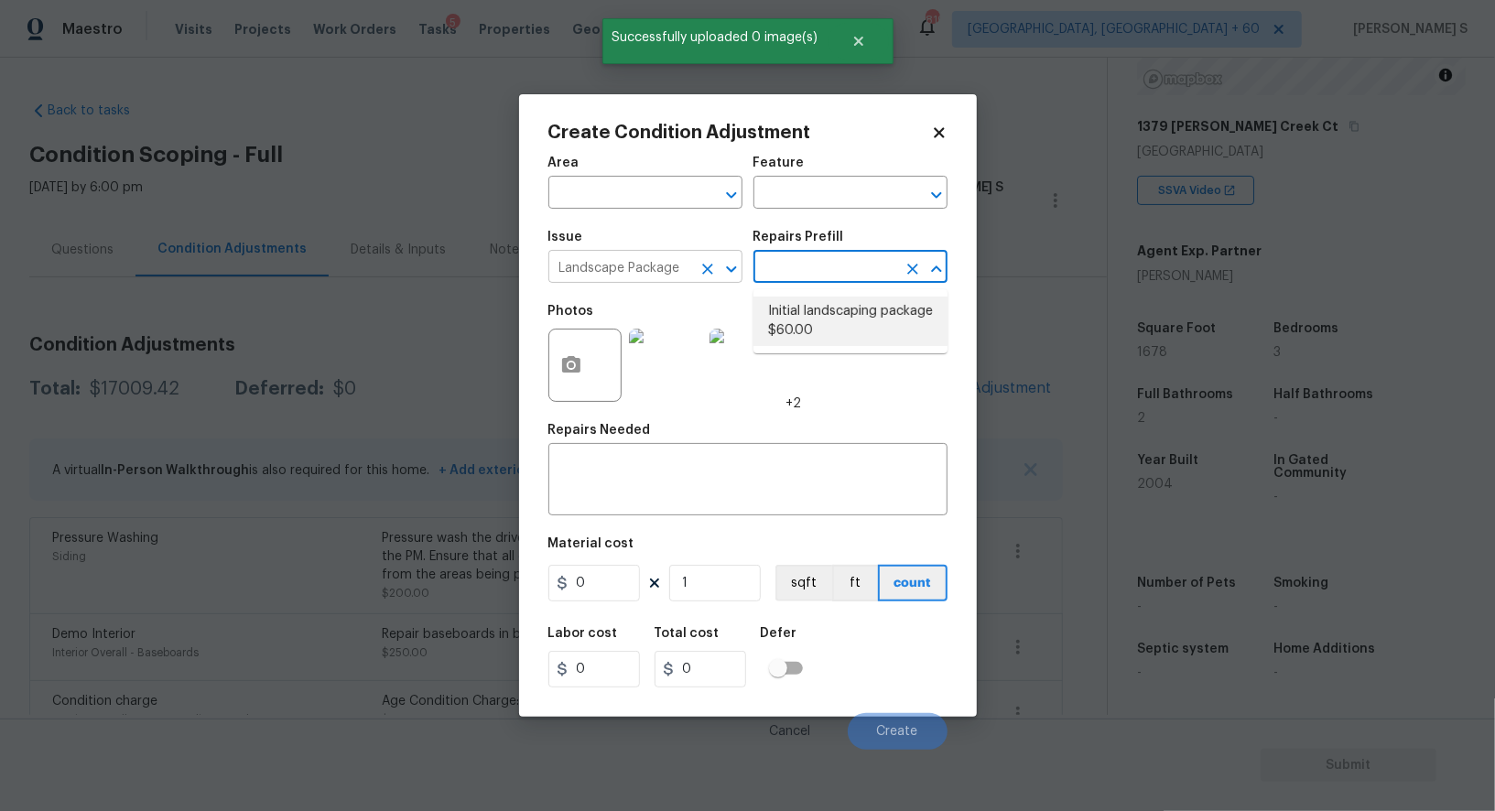
type input "Home Readiness Packages"
type textarea "Mowing of grass up to 6" in height. Mow, edge along driveways & sidewalks, trim…"
type input "60"
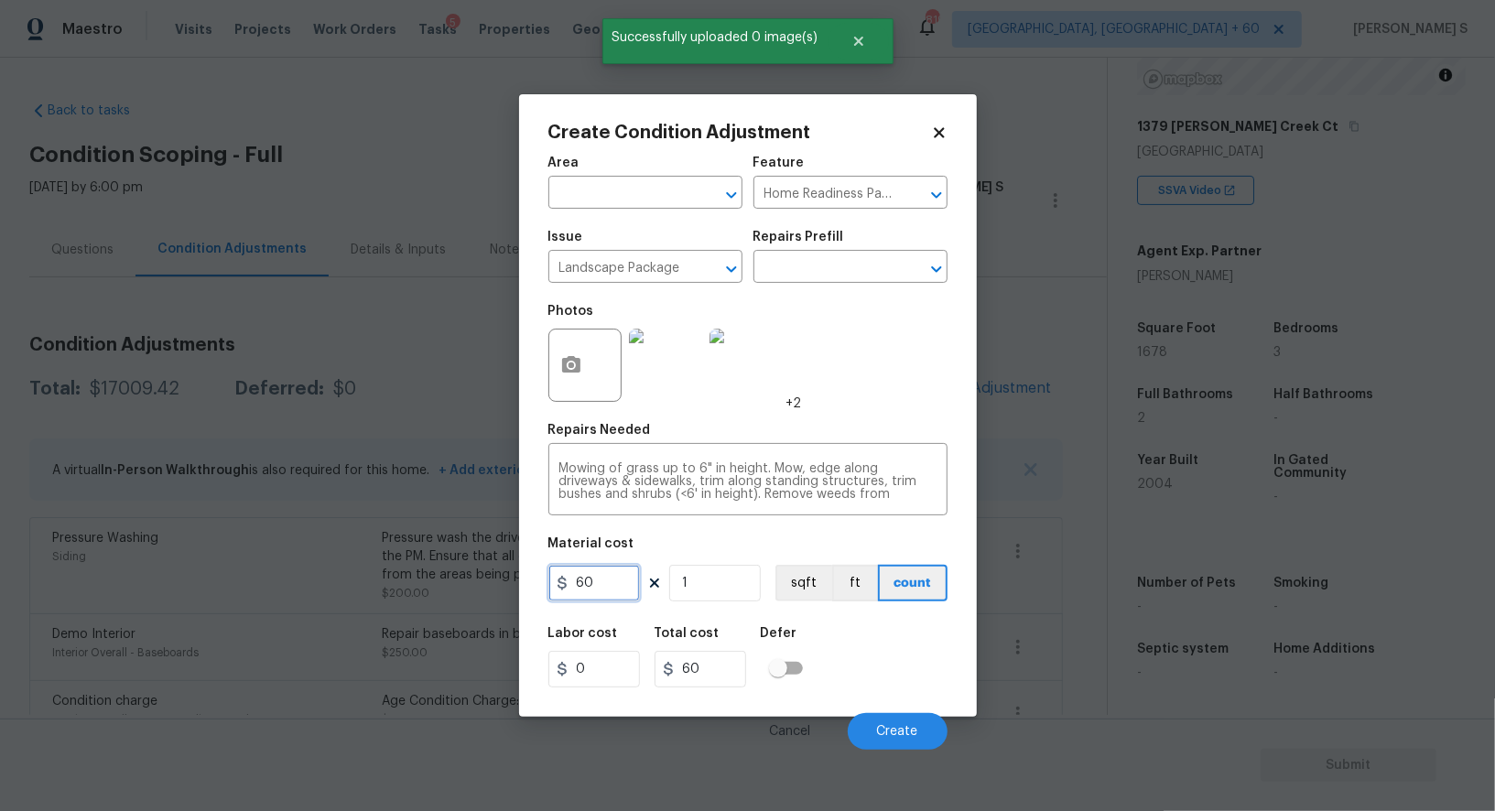
click at [613, 586] on input "60" at bounding box center [595, 583] width 92 height 37
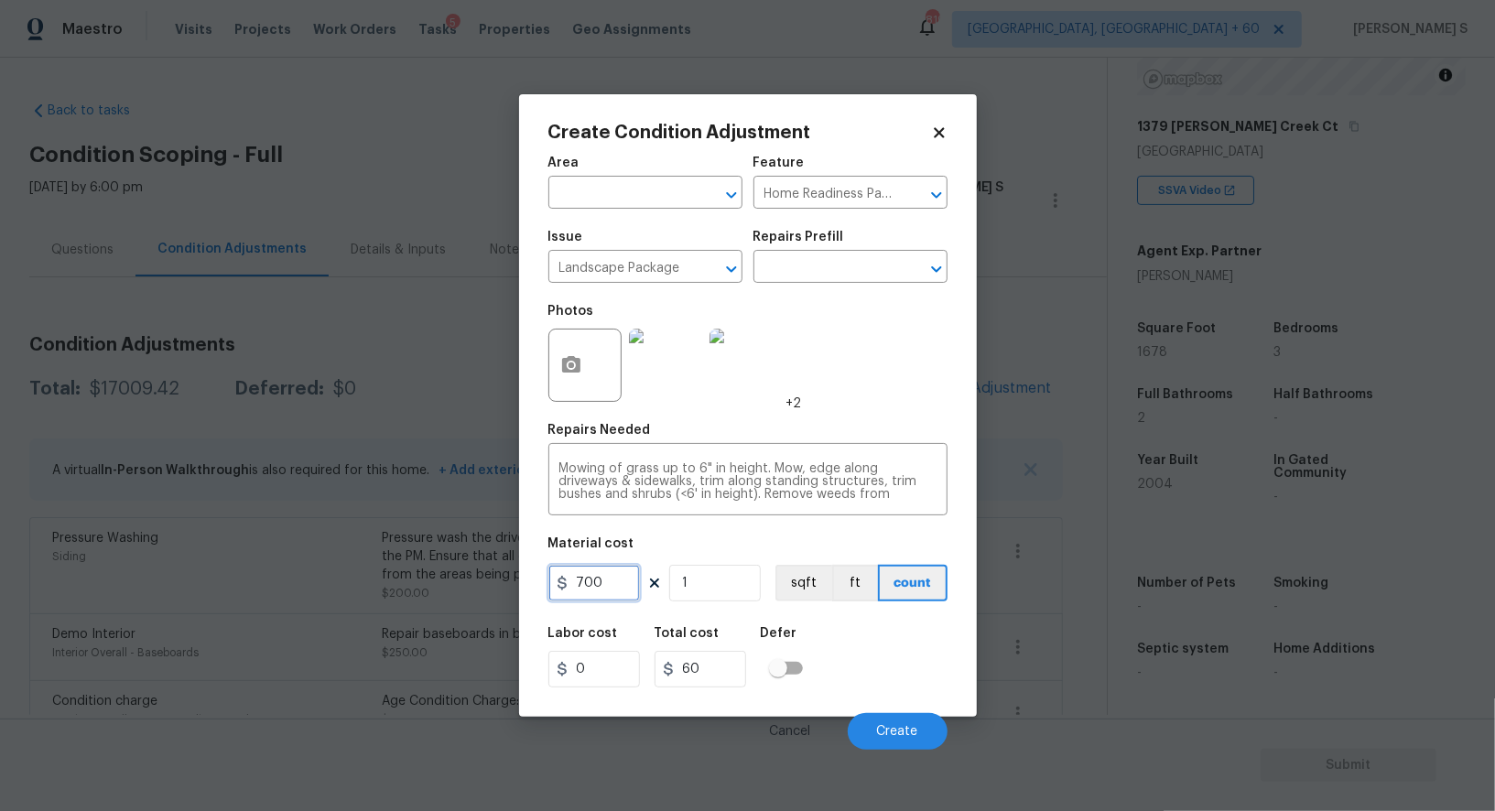
type input "700"
click at [900, 674] on div "Labor cost 0 Total cost 700 Defer" at bounding box center [748, 657] width 399 height 82
click at [910, 729] on span "Create" at bounding box center [897, 732] width 41 height 14
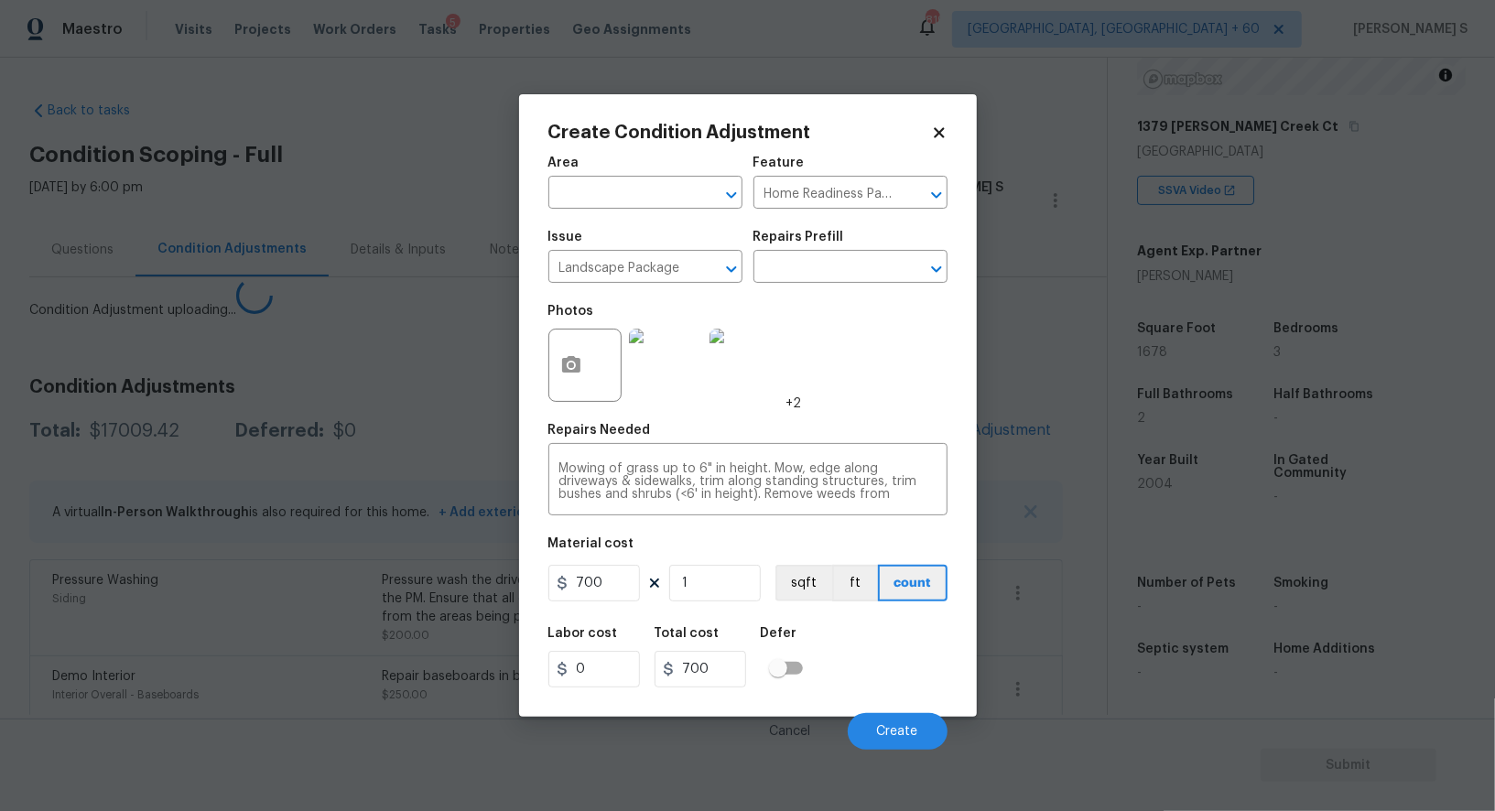
click at [223, 611] on body "Maestro Visits Projects Work Orders Tasks 5 Properties Geo Assignments 819 Albu…" at bounding box center [747, 405] width 1495 height 811
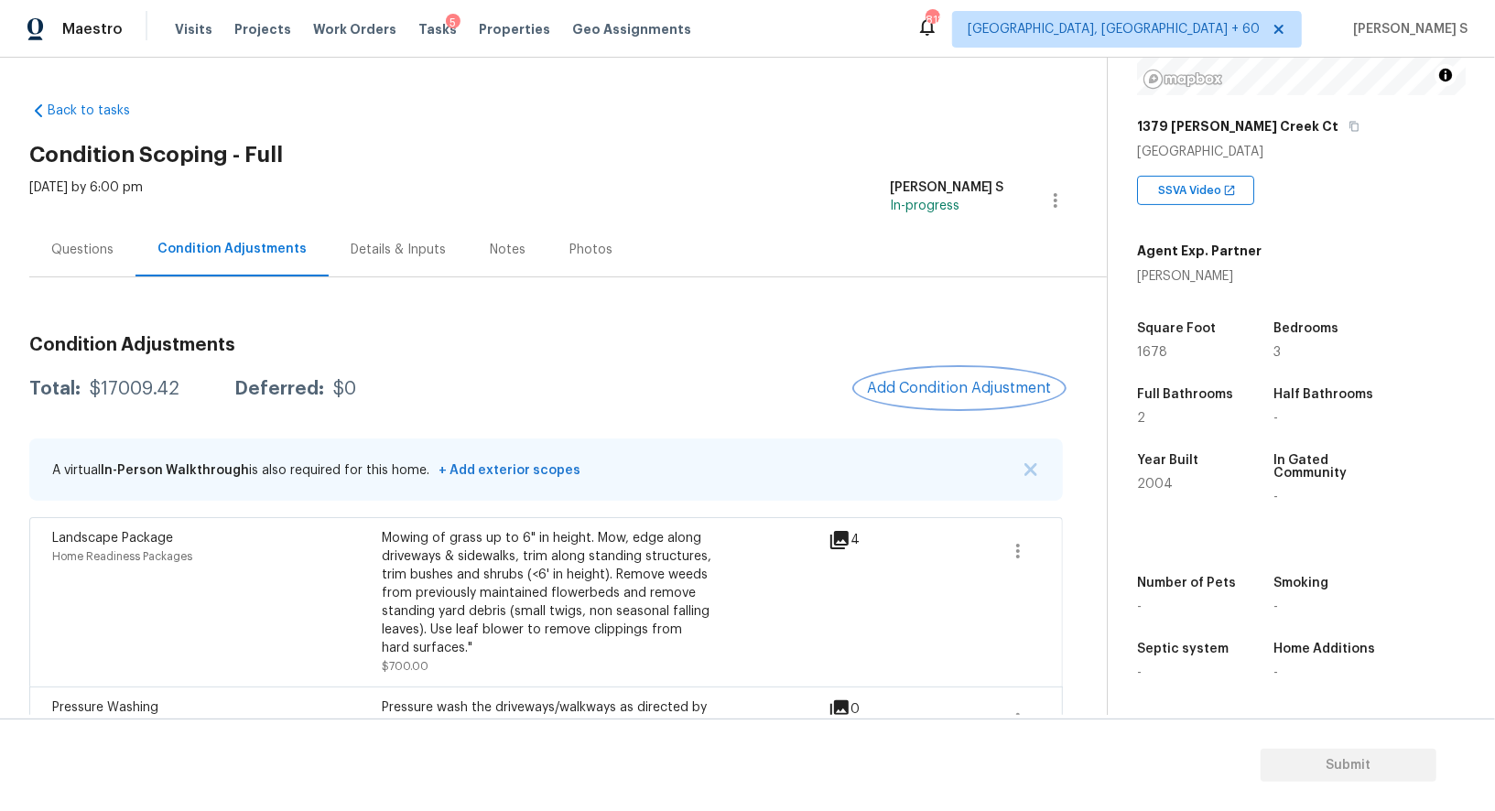
click at [944, 384] on span "Add Condition Adjustment" at bounding box center [959, 388] width 185 height 16
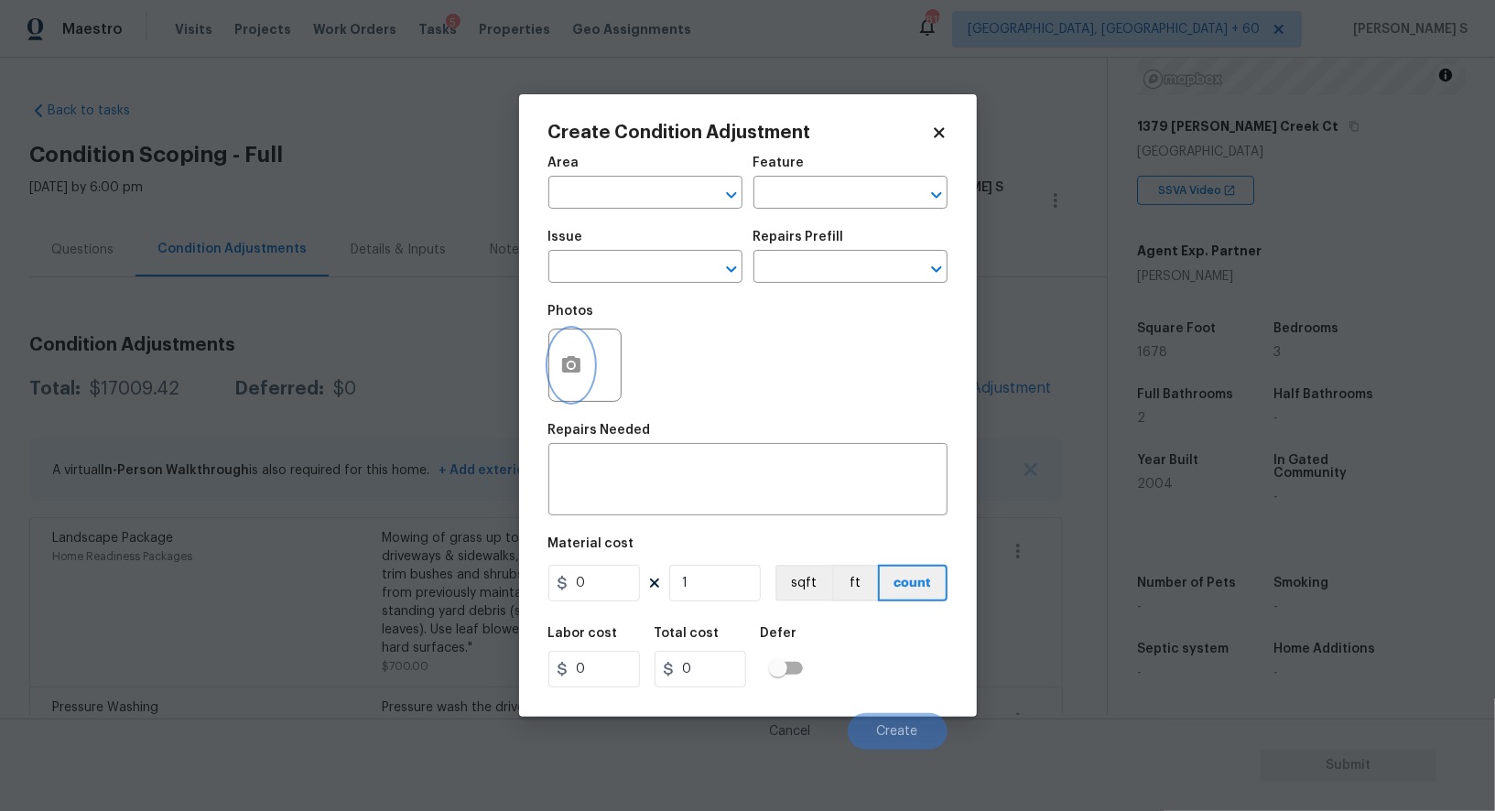
click at [559, 364] on button "button" at bounding box center [571, 365] width 44 height 71
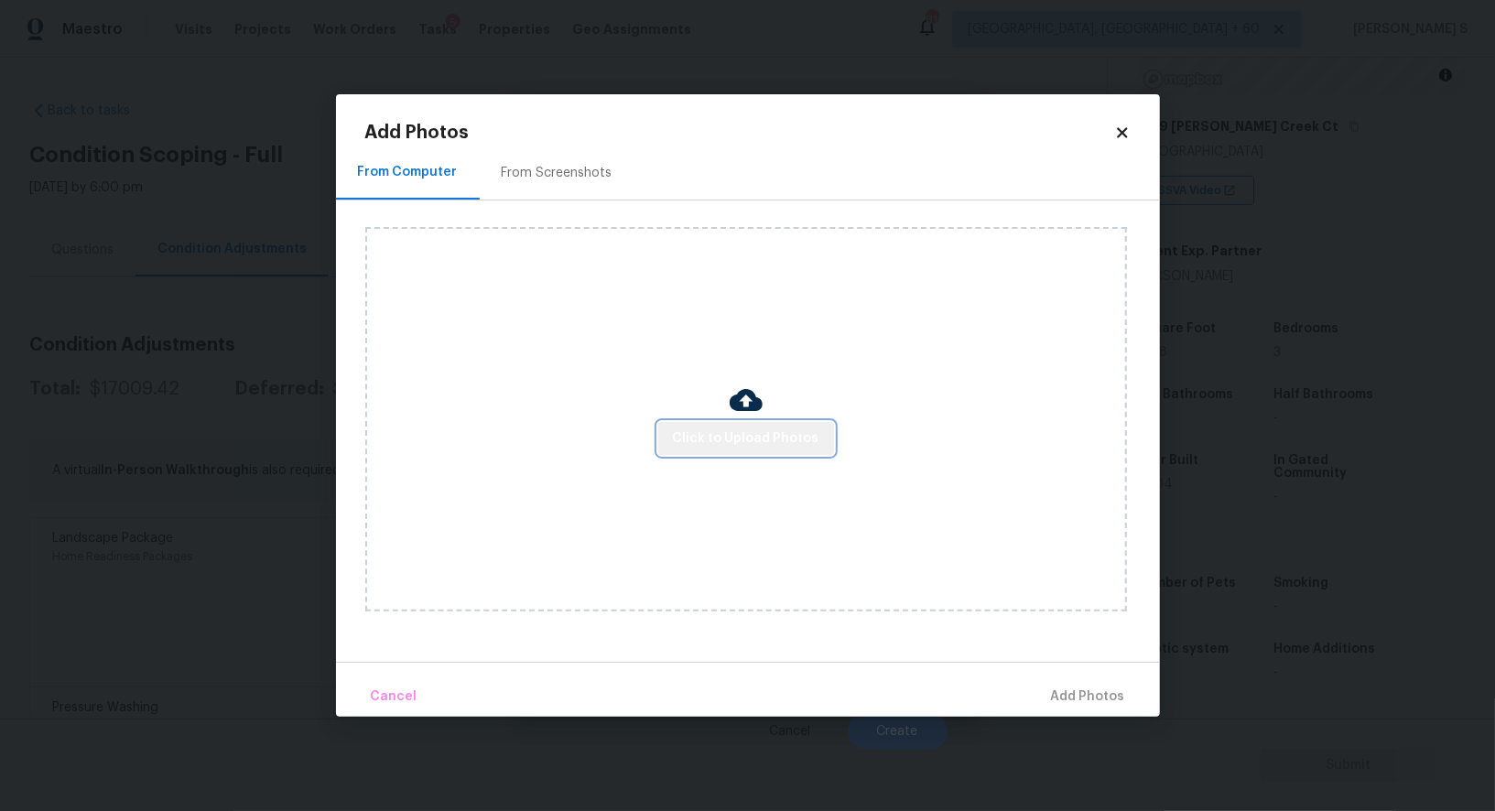
click at [754, 440] on span "Click to Upload Photos" at bounding box center [746, 439] width 147 height 23
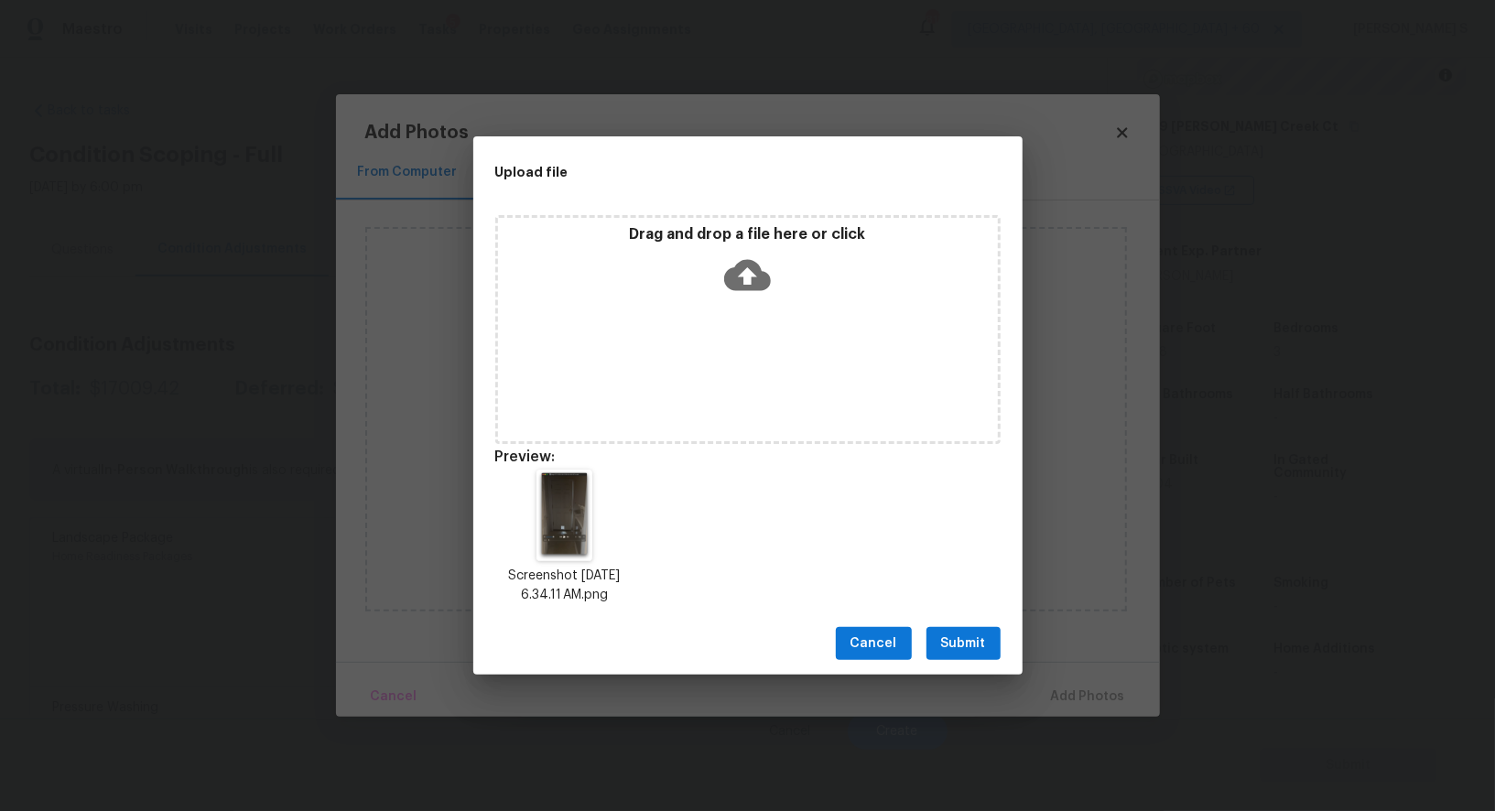
click at [974, 629] on button "Submit" at bounding box center [964, 644] width 74 height 34
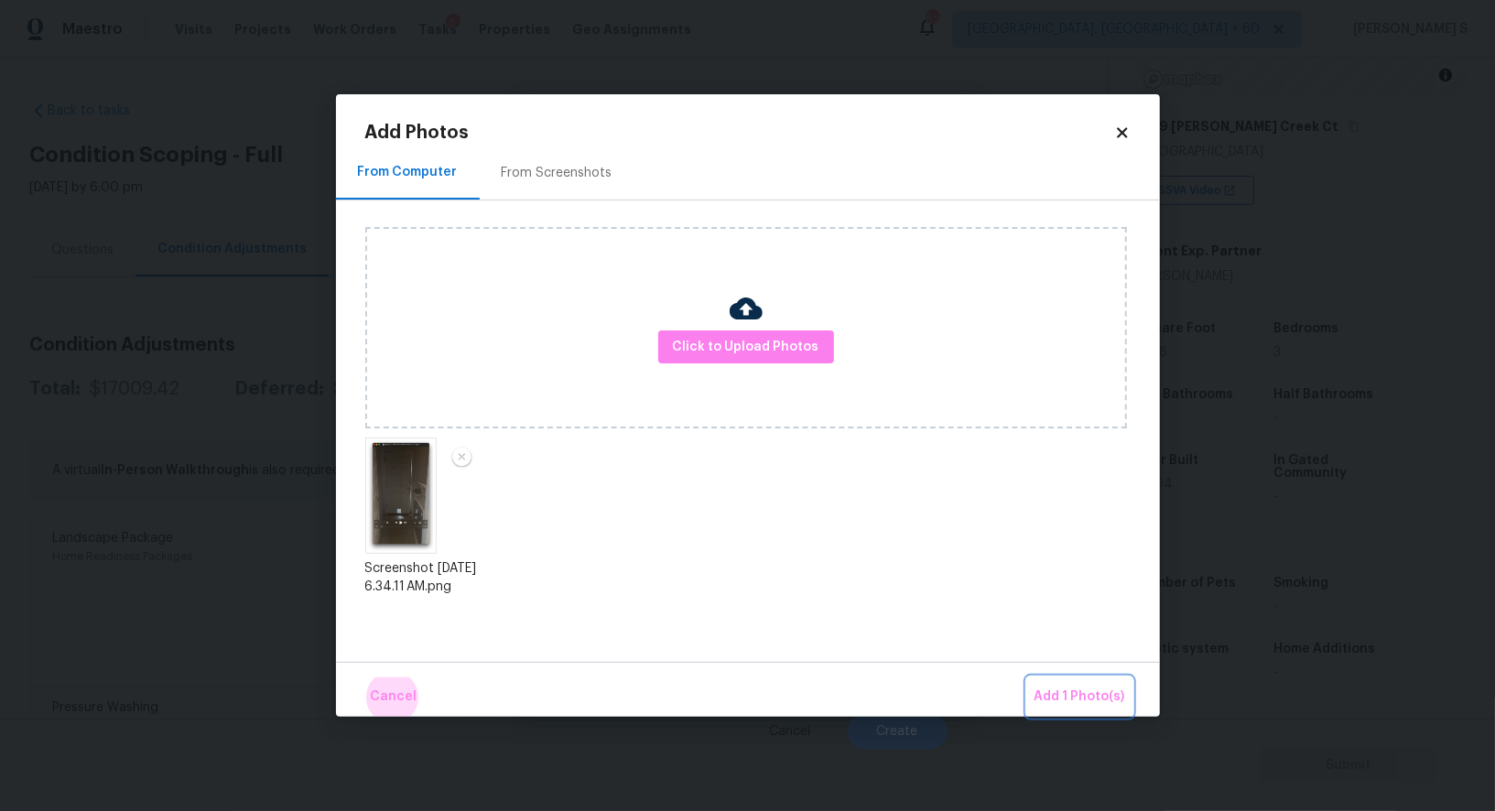
click at [1027, 678] on button "Add 1 Photo(s)" at bounding box center [1079, 697] width 105 height 39
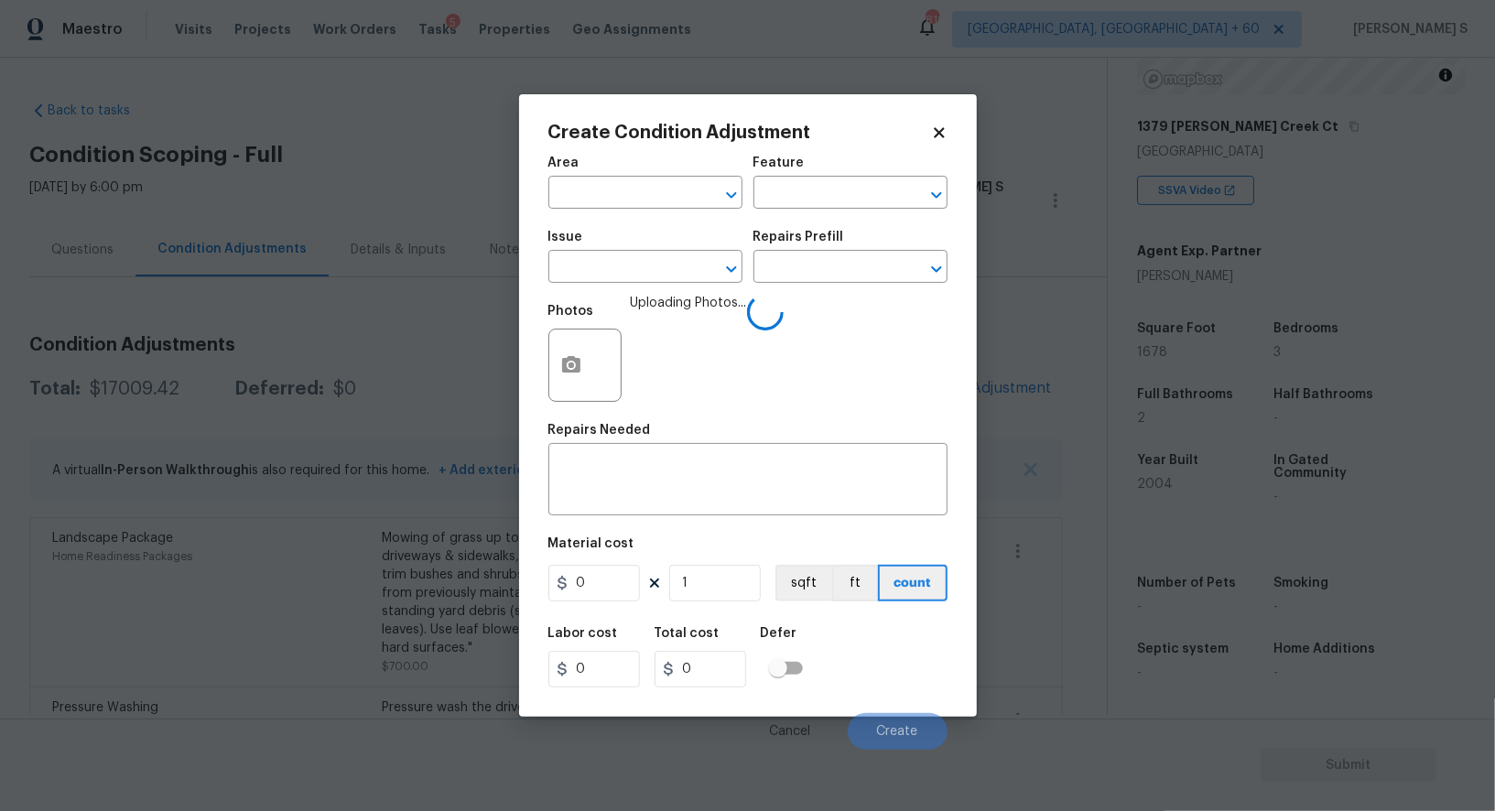
click at [643, 292] on span "Issue ​" at bounding box center [646, 257] width 194 height 74
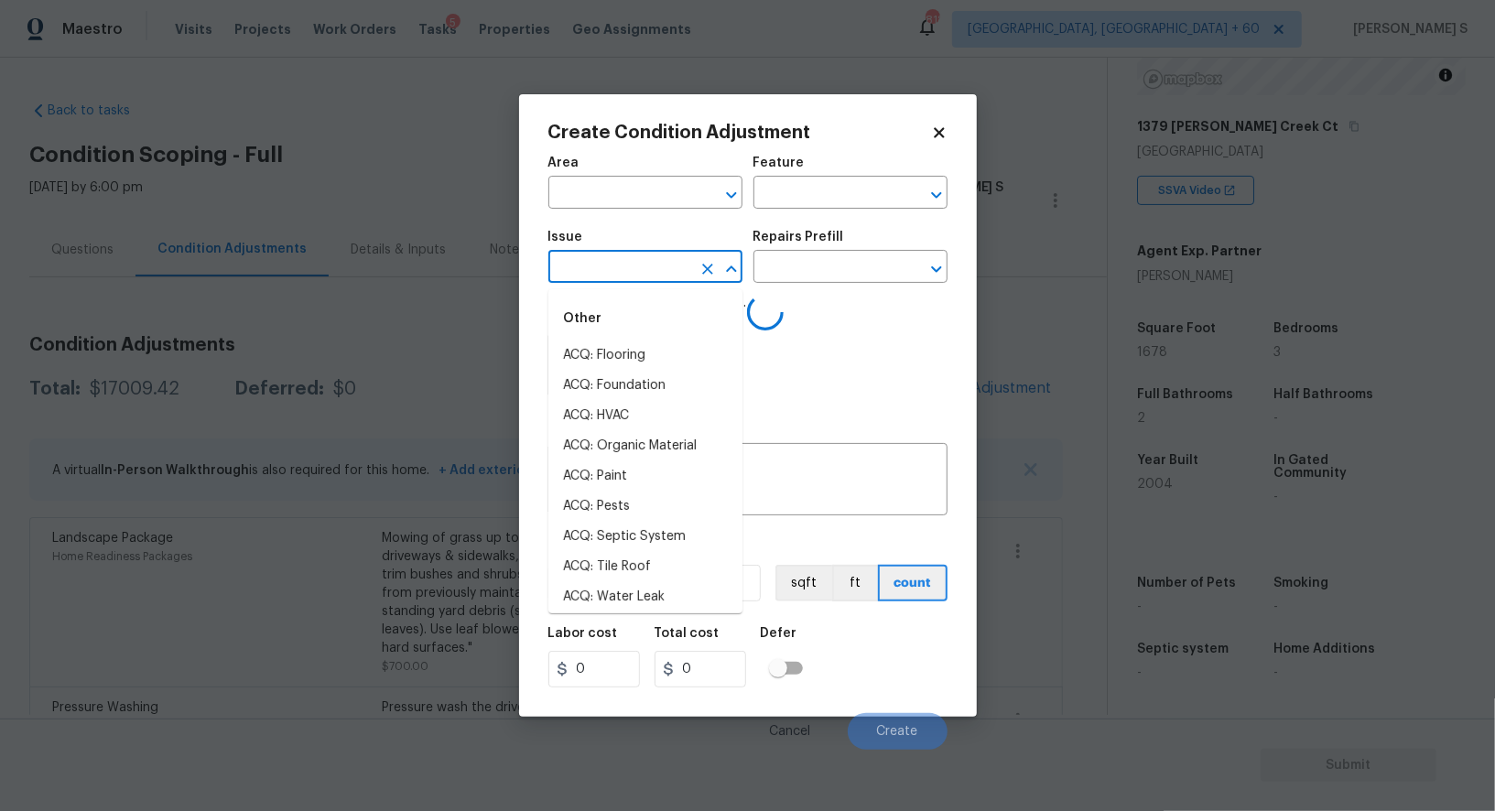
click at [642, 277] on input "text" at bounding box center [620, 269] width 143 height 28
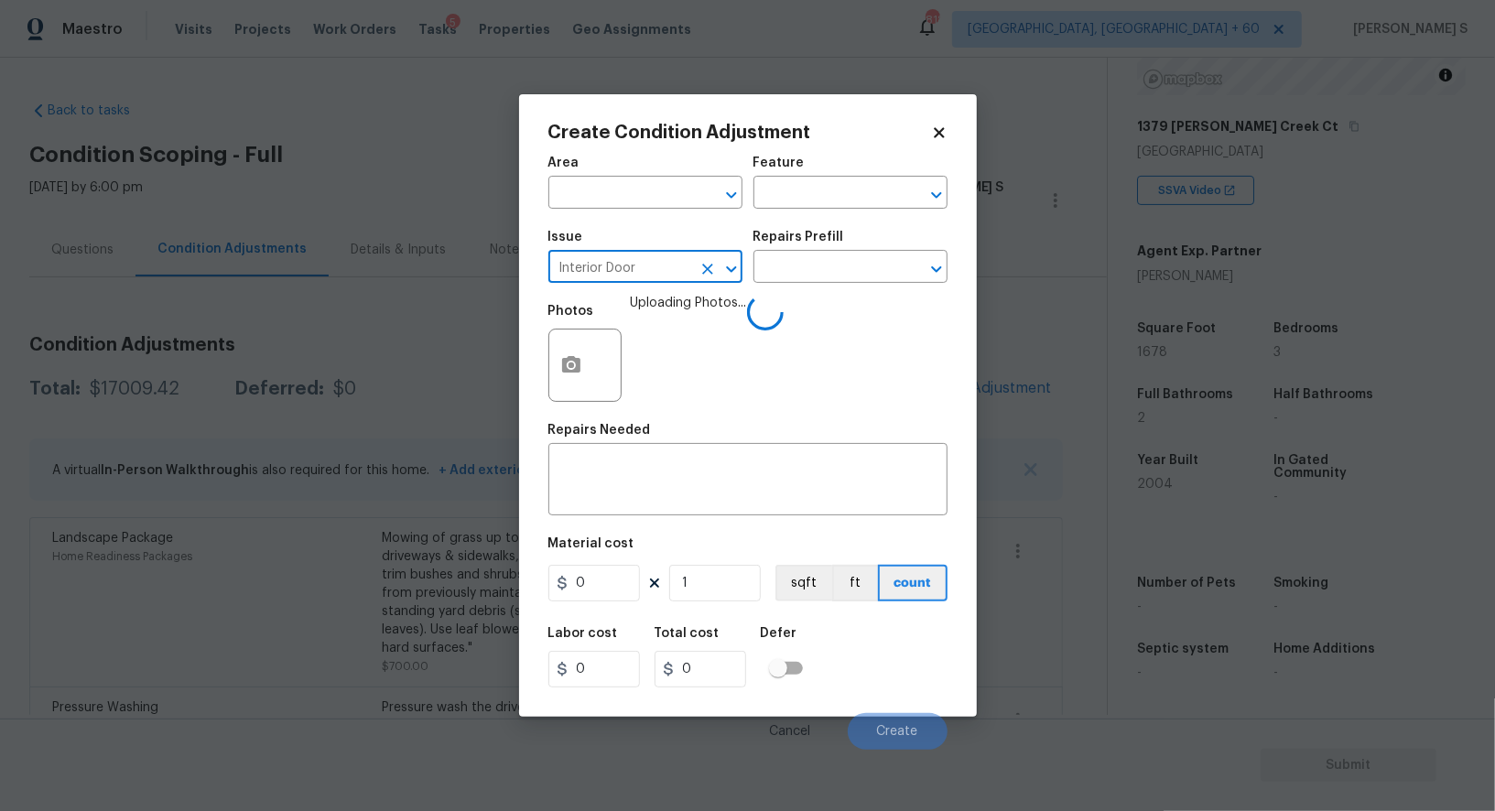
type input "Interior Door"
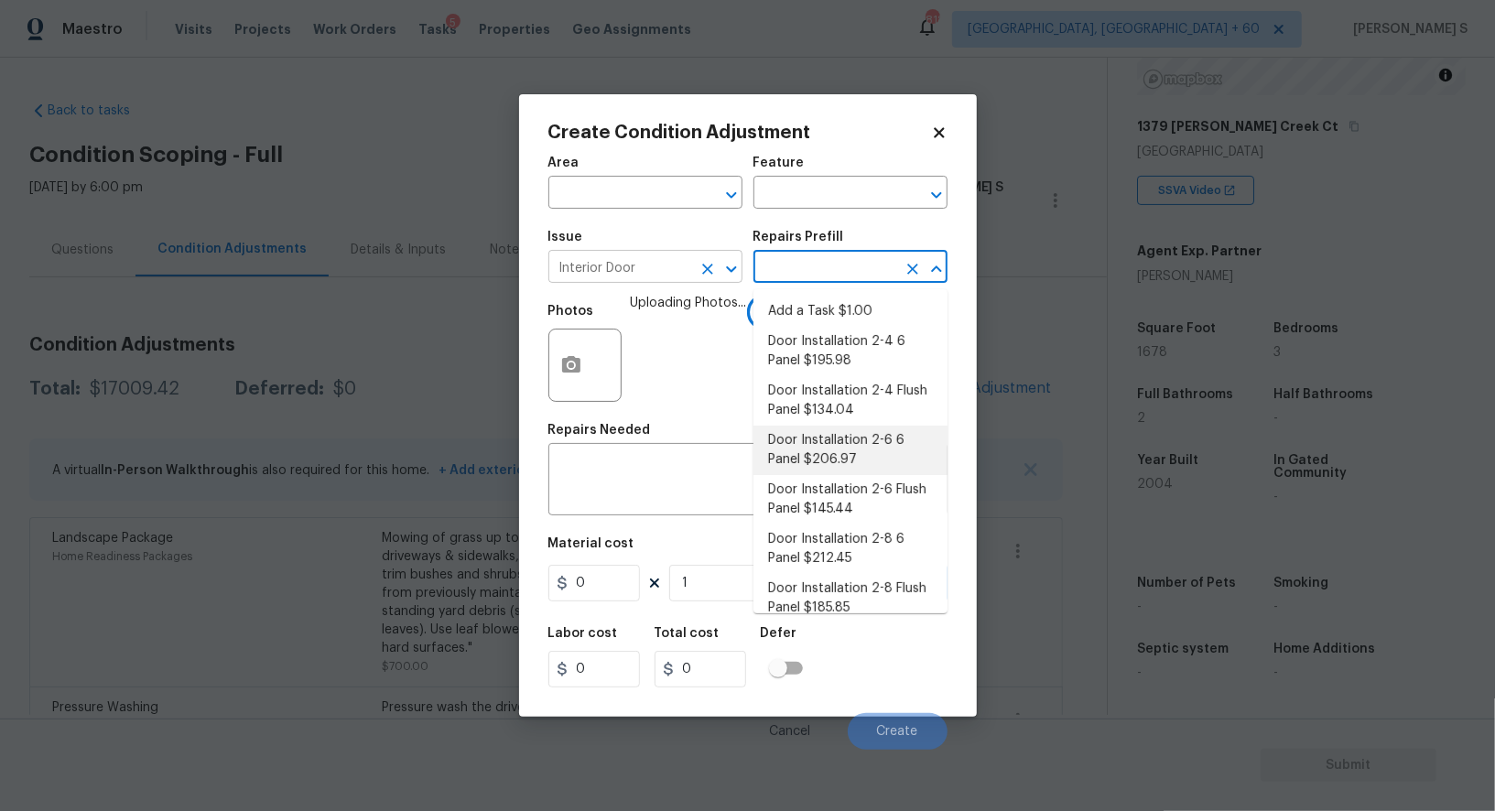
type input "Interior Door"
type textarea "Remove the existing door (if present). Install a new pre-hung 2-6 6 panel inter…"
type input "206.97"
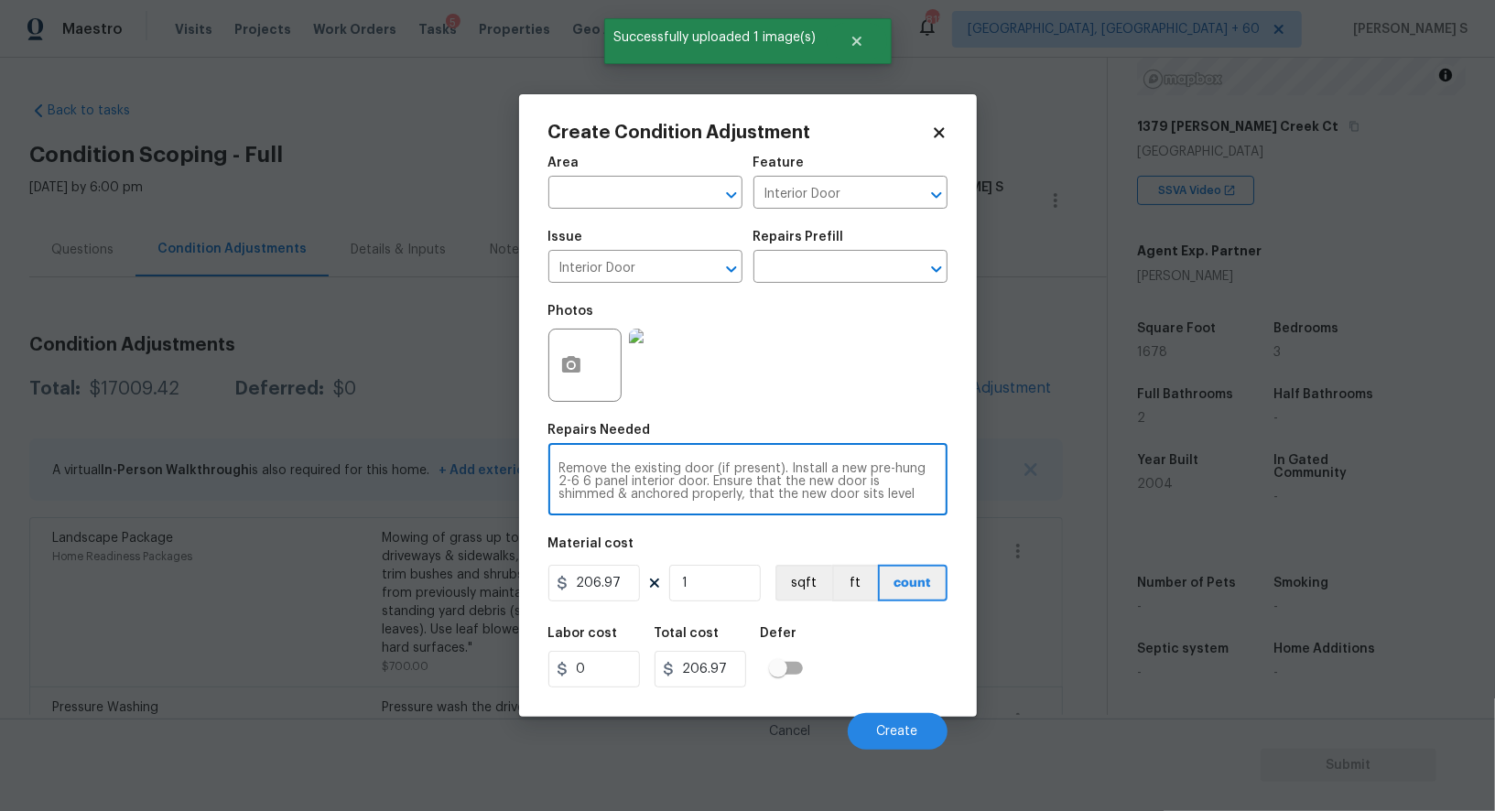
click at [657, 501] on textarea "Remove the existing door (if present). Install a new pre-hung 2-6 6 panel inter…" at bounding box center [748, 481] width 377 height 38
type textarea "pet door removal"
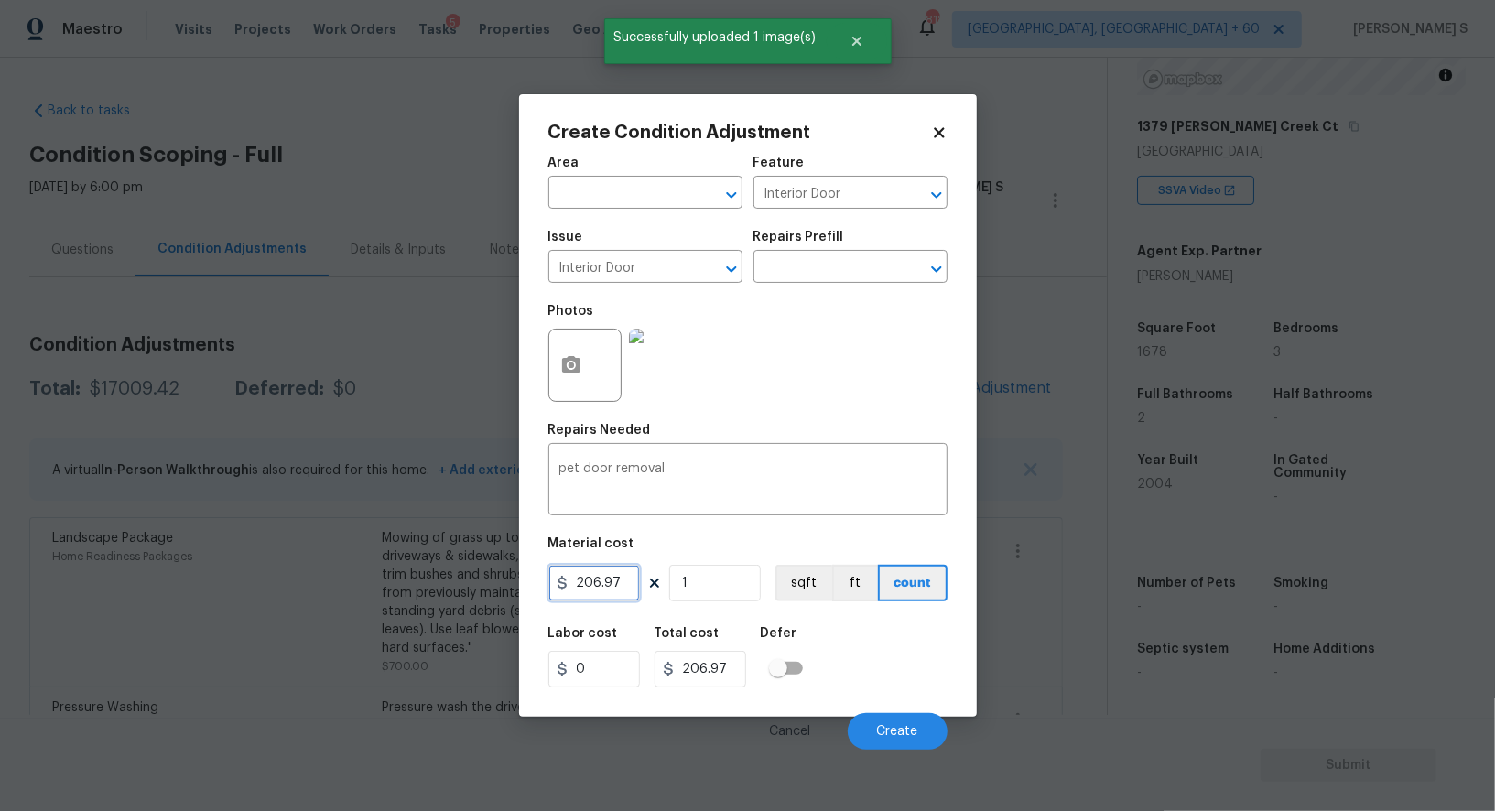
click at [626, 591] on input "206.97" at bounding box center [595, 583] width 92 height 37
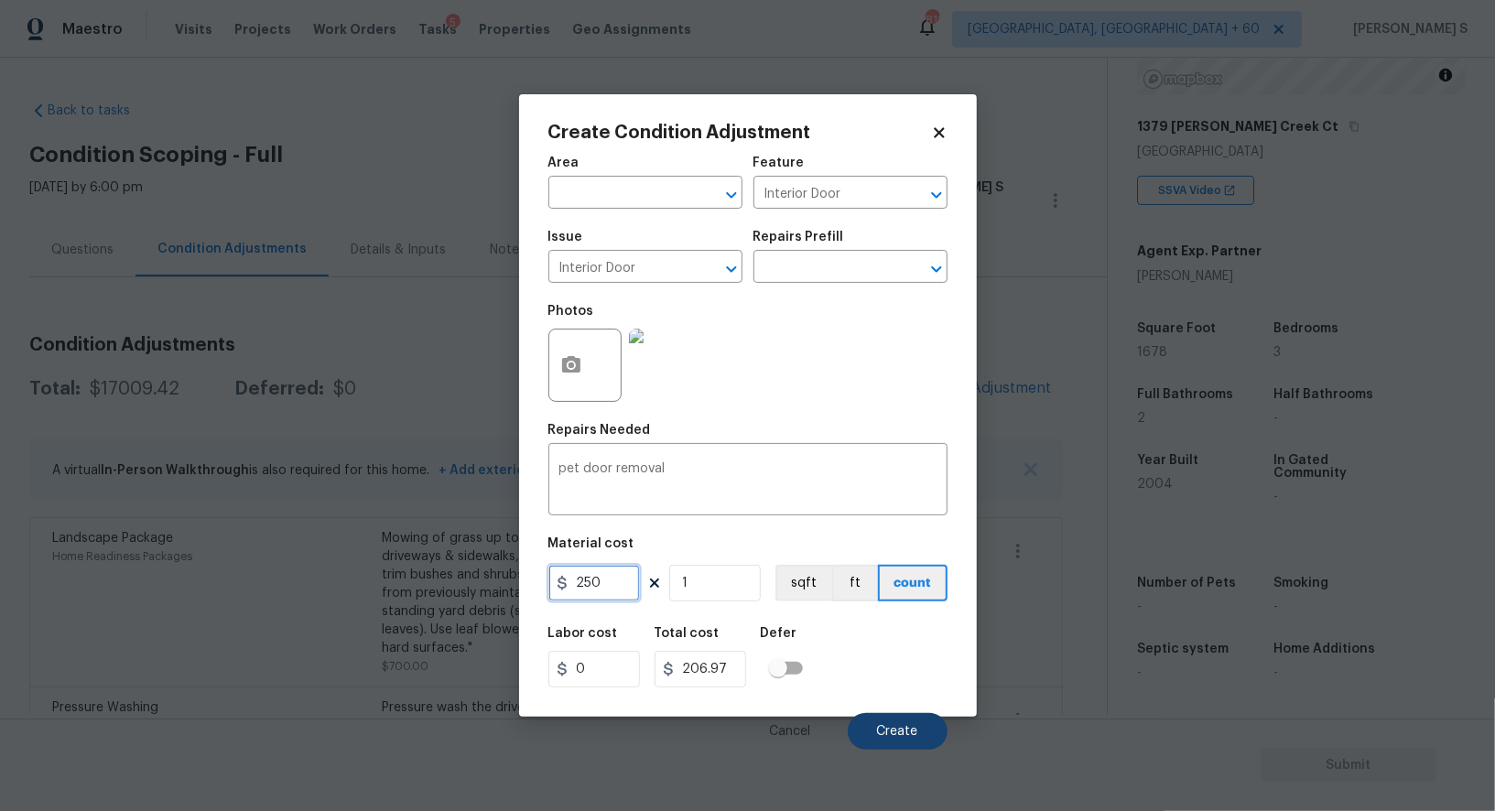
type input "250"
click at [909, 739] on span "Create" at bounding box center [897, 732] width 41 height 14
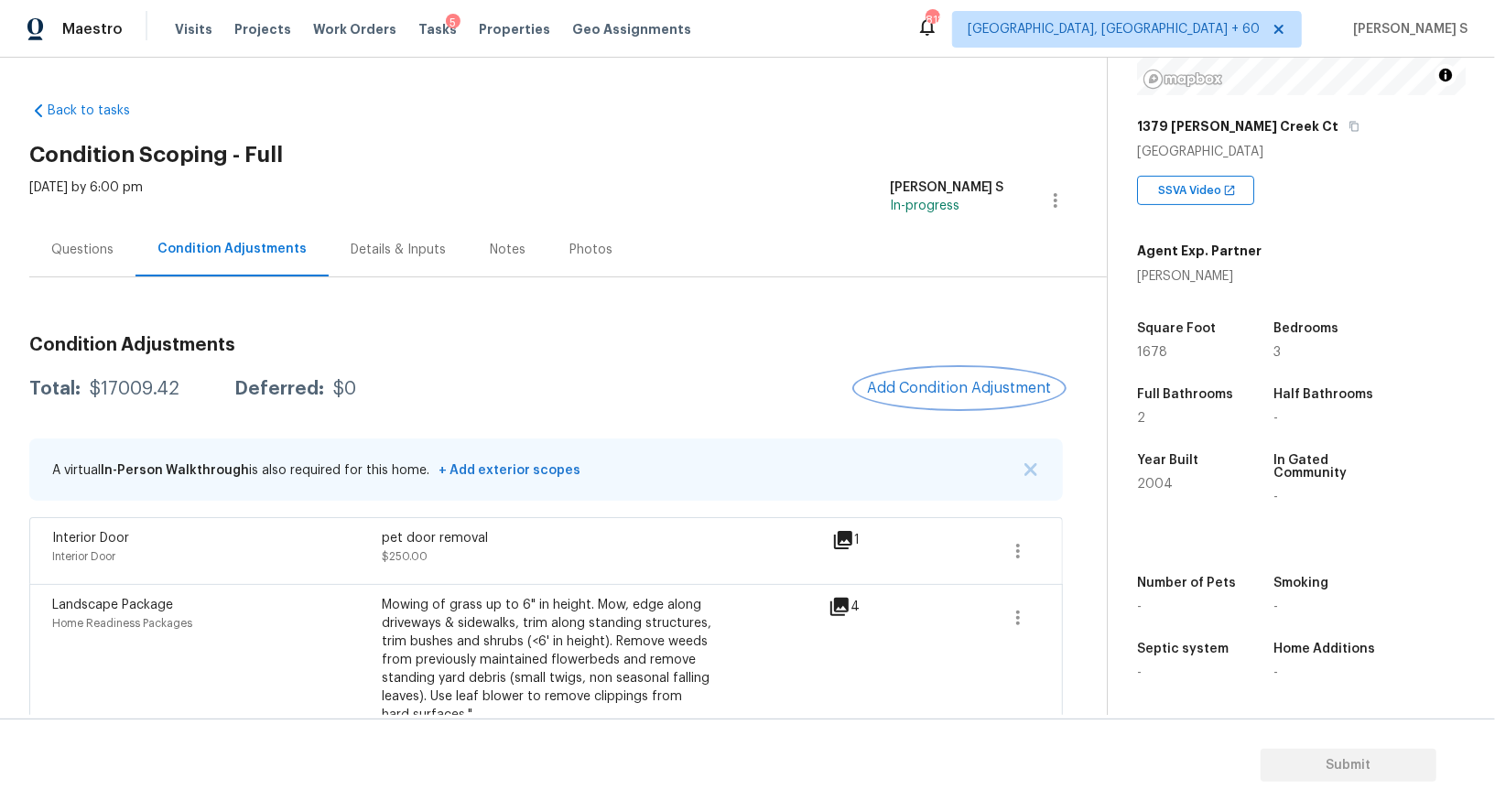
click at [942, 373] on button "Add Condition Adjustment" at bounding box center [959, 388] width 207 height 38
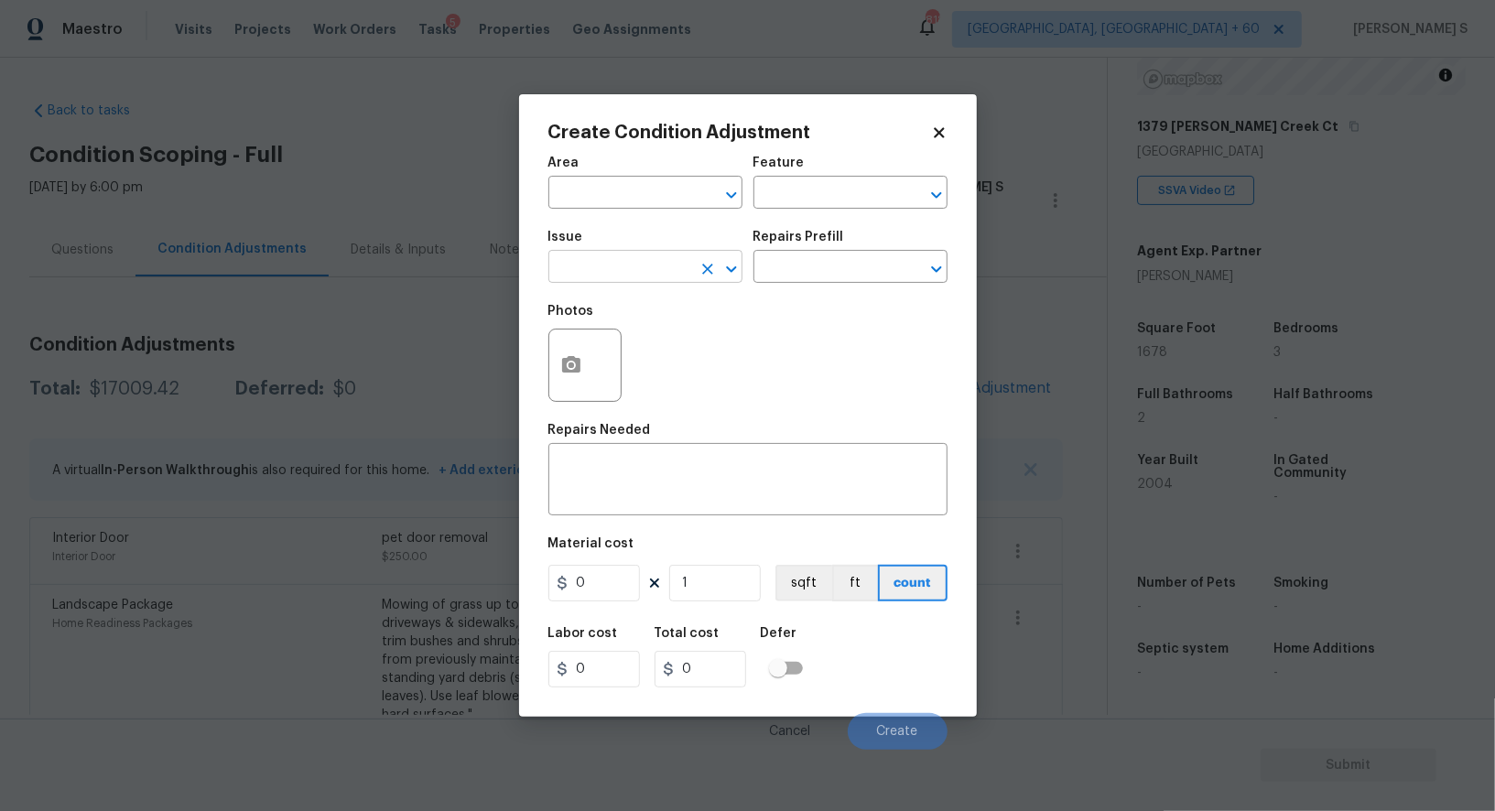
click at [651, 256] on input "text" at bounding box center [620, 269] width 143 height 28
type input "Pet Odor"
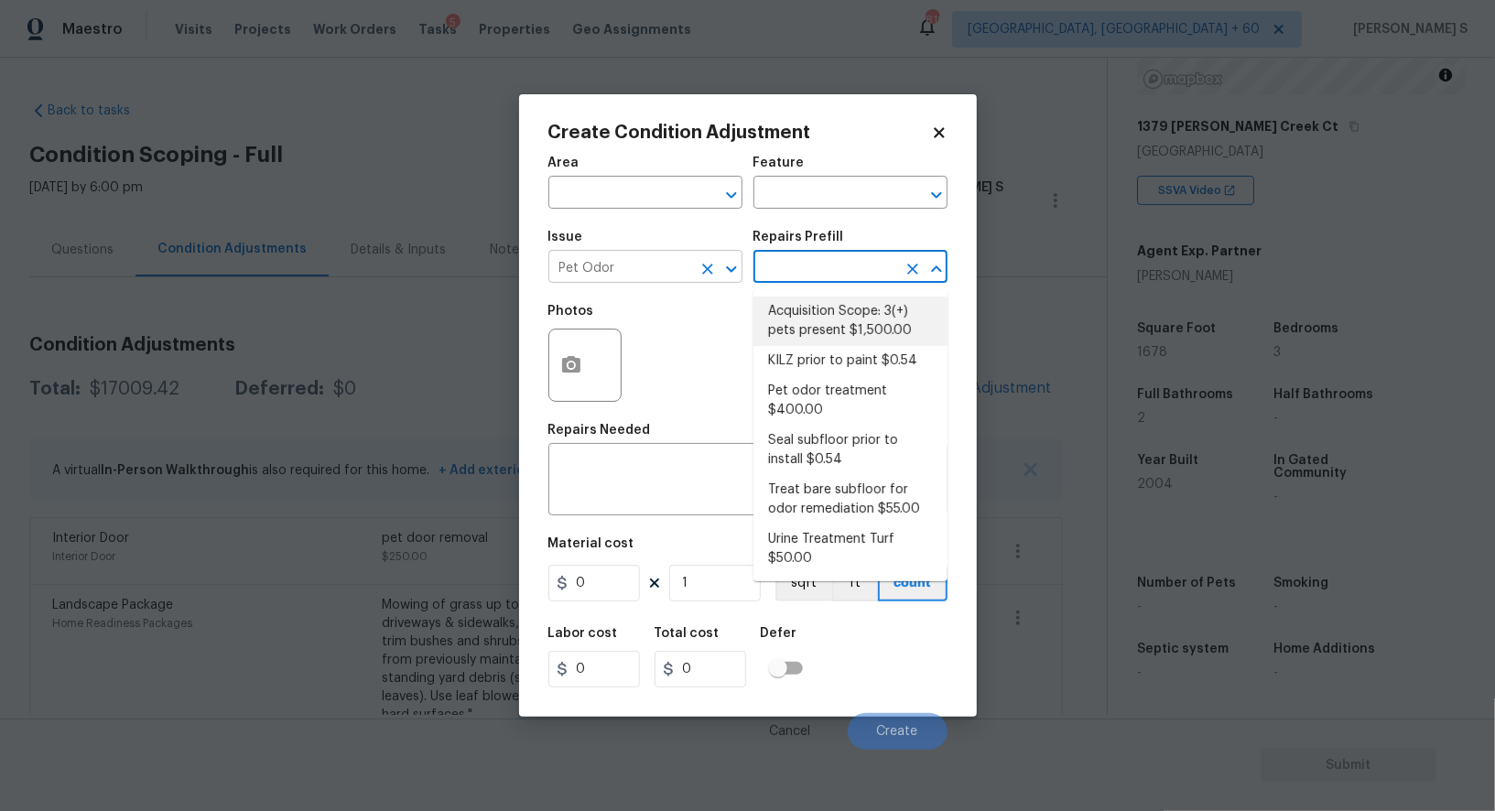
type textarea "Acquisition Scope: 3(+) pets present"
type input "1500"
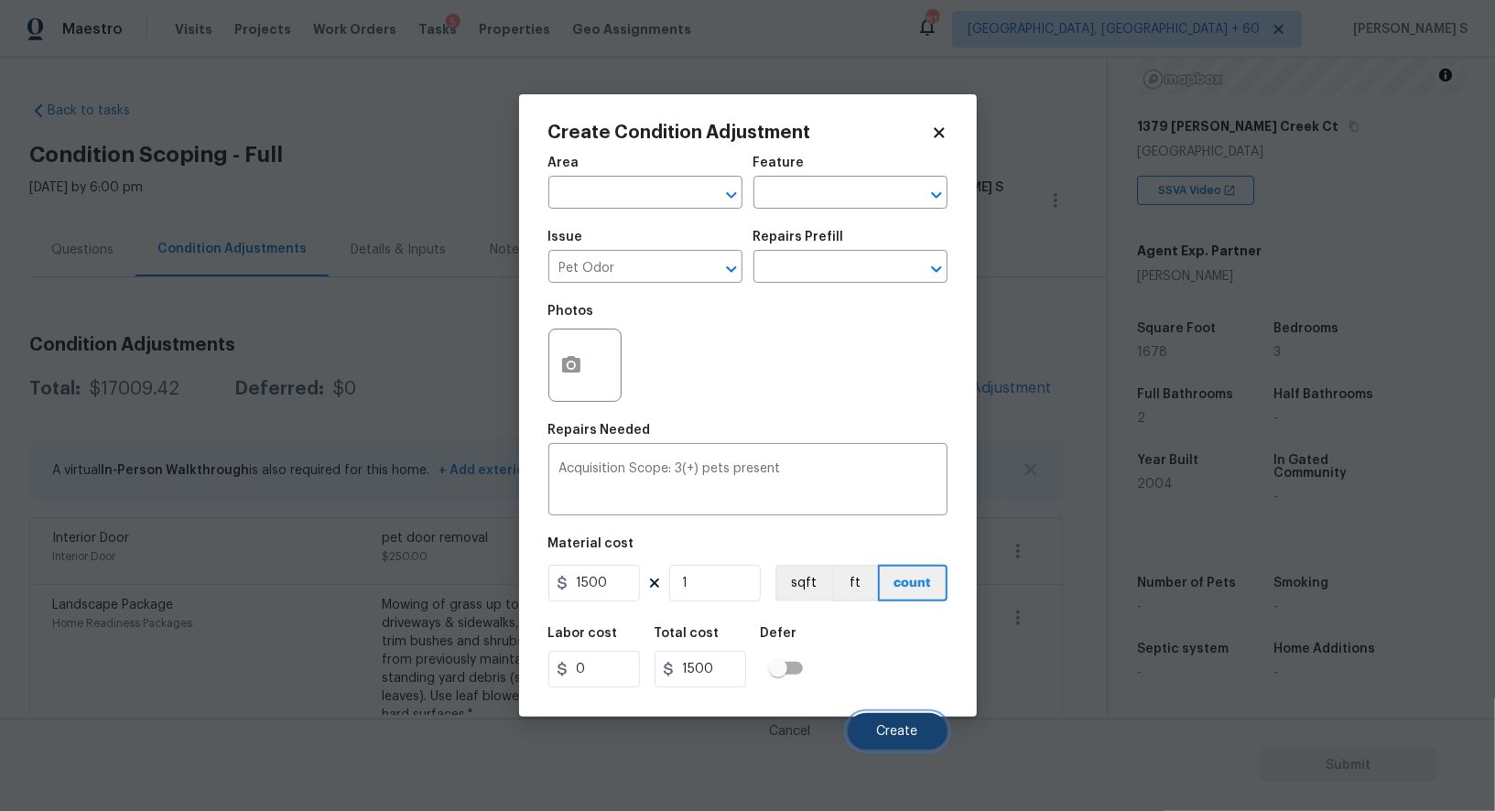
click at [910, 721] on button "Create" at bounding box center [898, 731] width 100 height 37
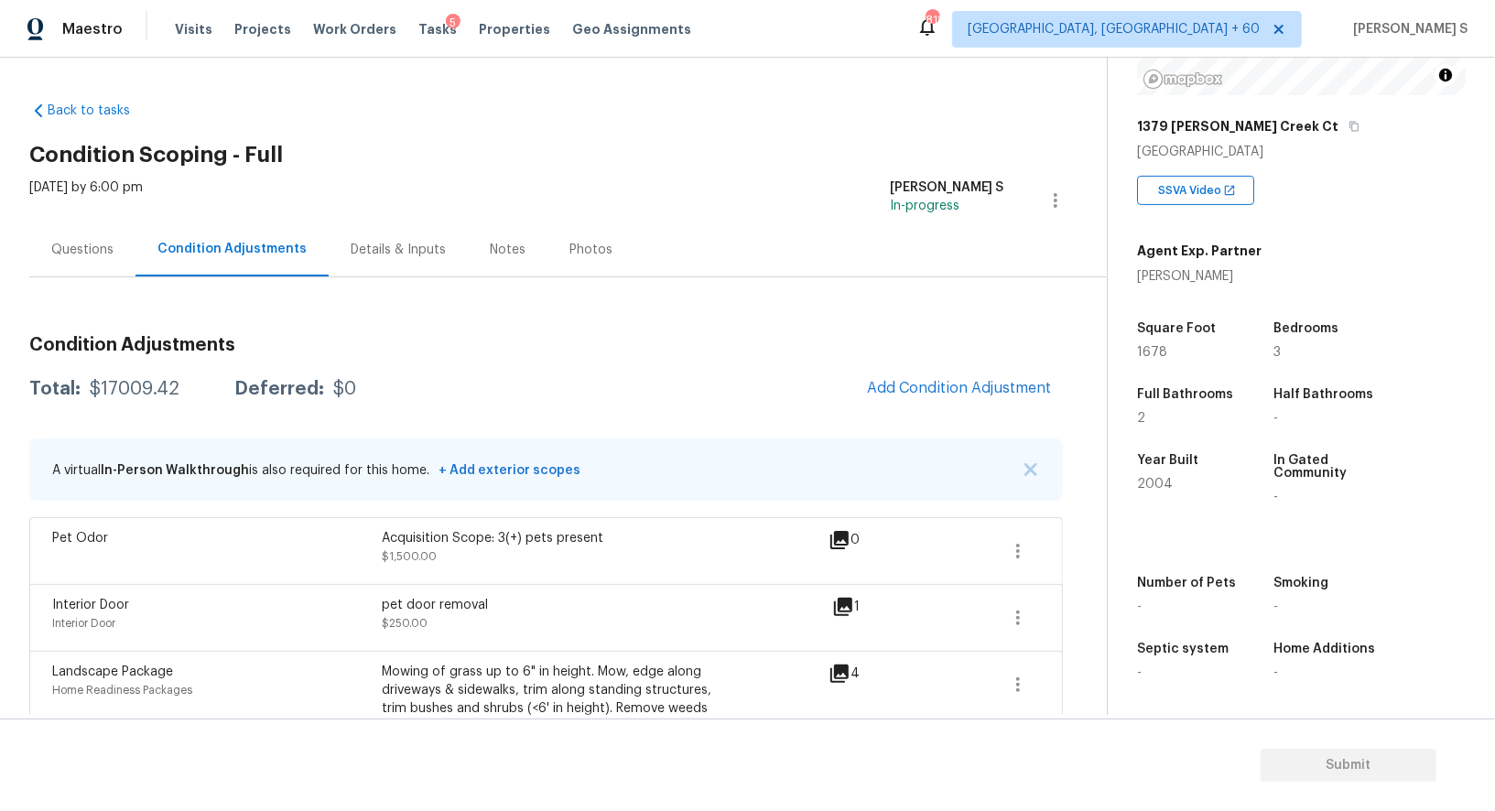
click at [72, 235] on div "Questions" at bounding box center [82, 250] width 106 height 54
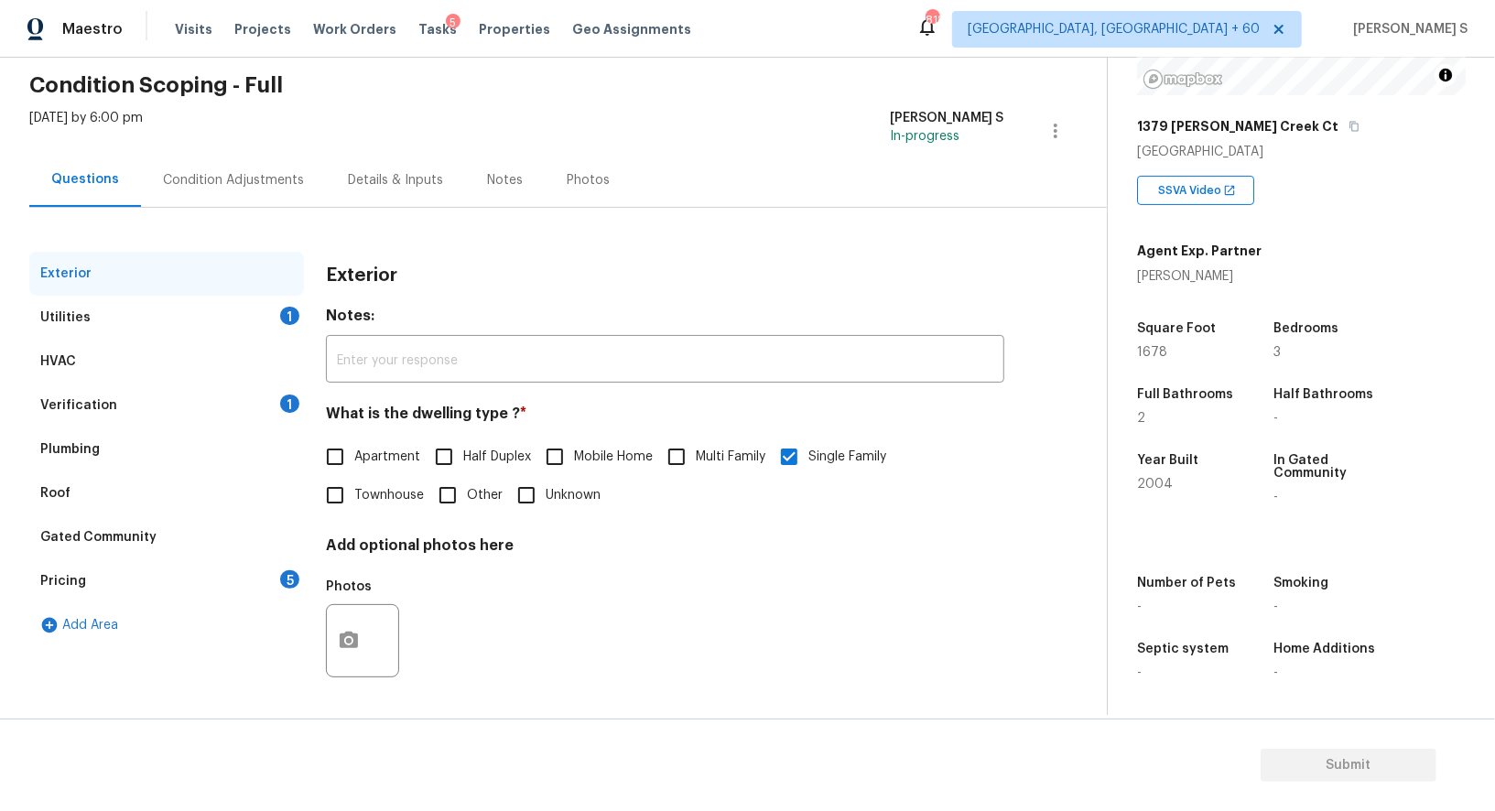
drag, startPoint x: 50, startPoint y: 392, endPoint x: 183, endPoint y: 350, distance: 139.3
click at [50, 392] on div "Verification 1" at bounding box center [166, 406] width 275 height 44
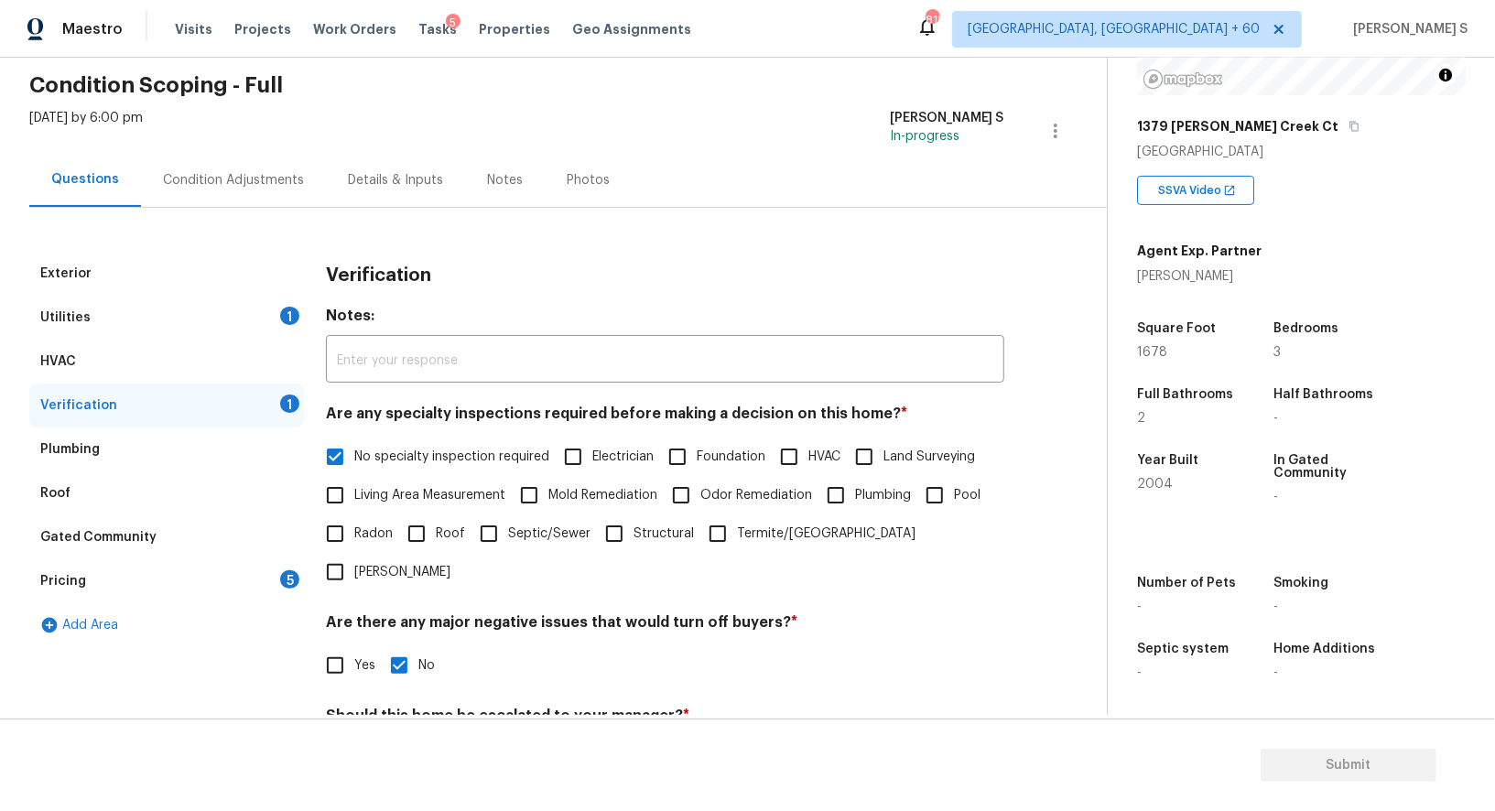
scroll to position [234, 0]
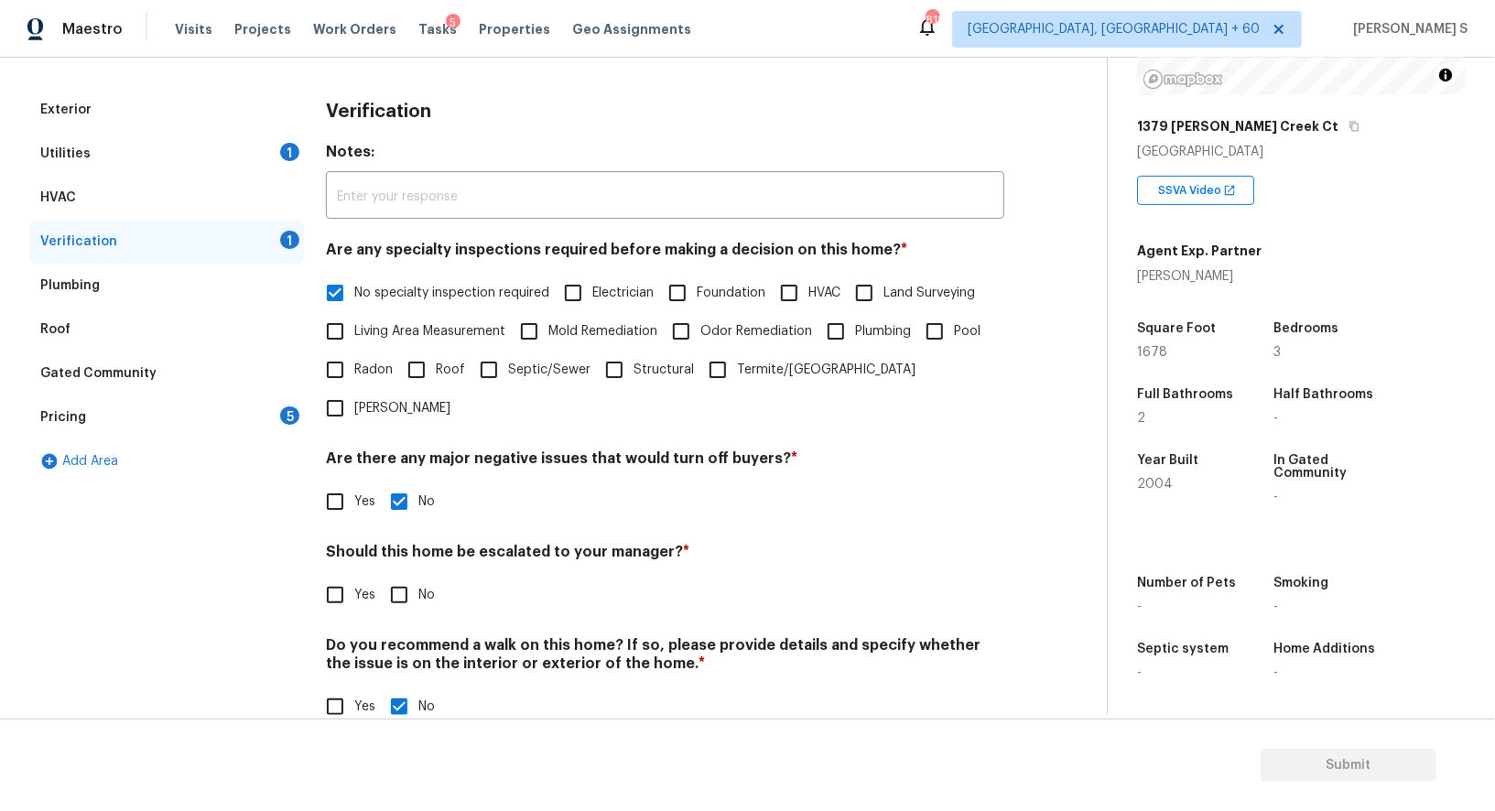
click at [149, 420] on div "Pricing 5" at bounding box center [166, 418] width 275 height 44
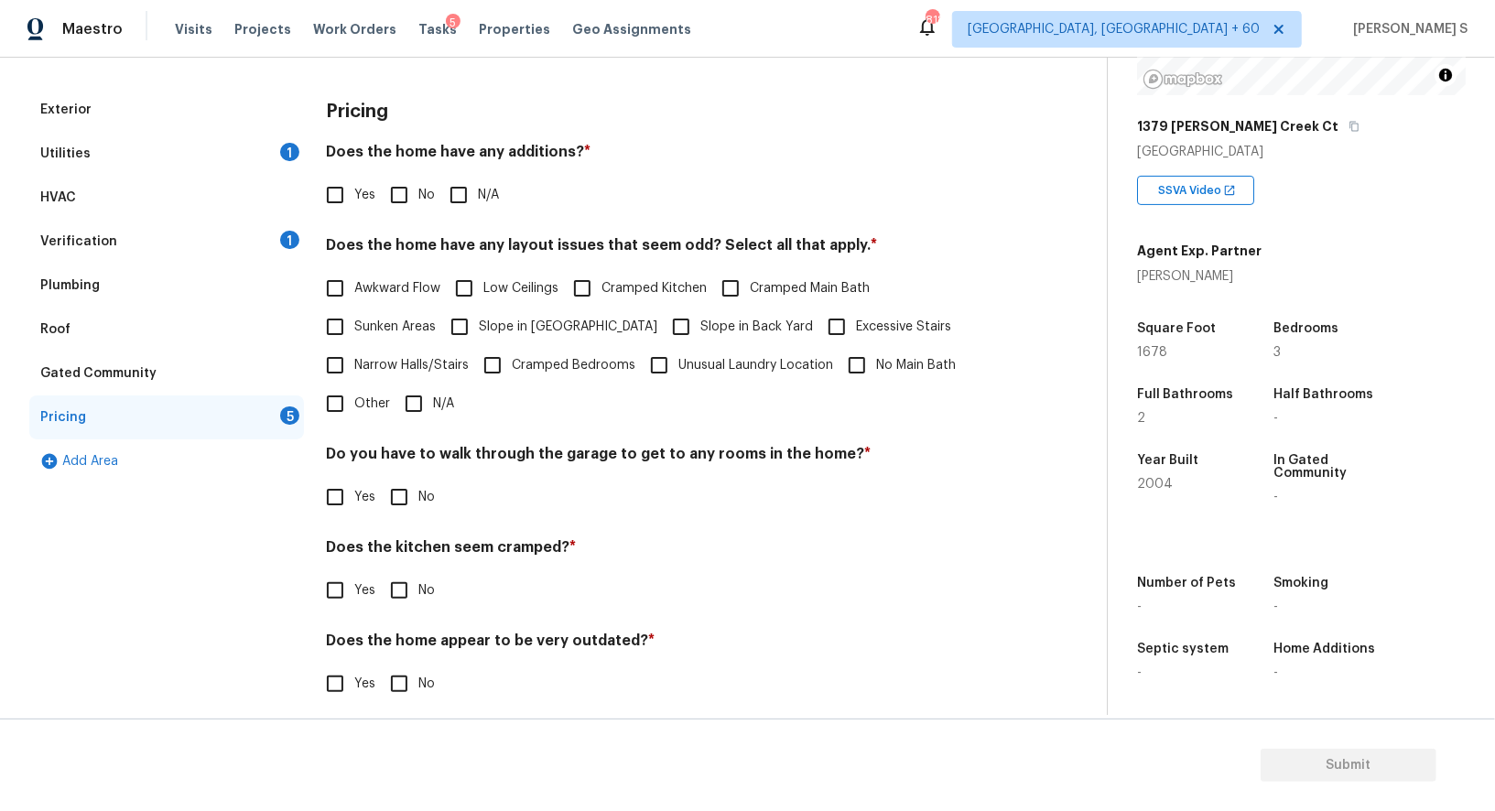
click at [397, 179] on input "No" at bounding box center [399, 195] width 38 height 38
checkbox input "true"
click at [400, 494] on input "No" at bounding box center [399, 497] width 38 height 38
checkbox input "true"
click at [380, 573] on input "No" at bounding box center [399, 592] width 38 height 38
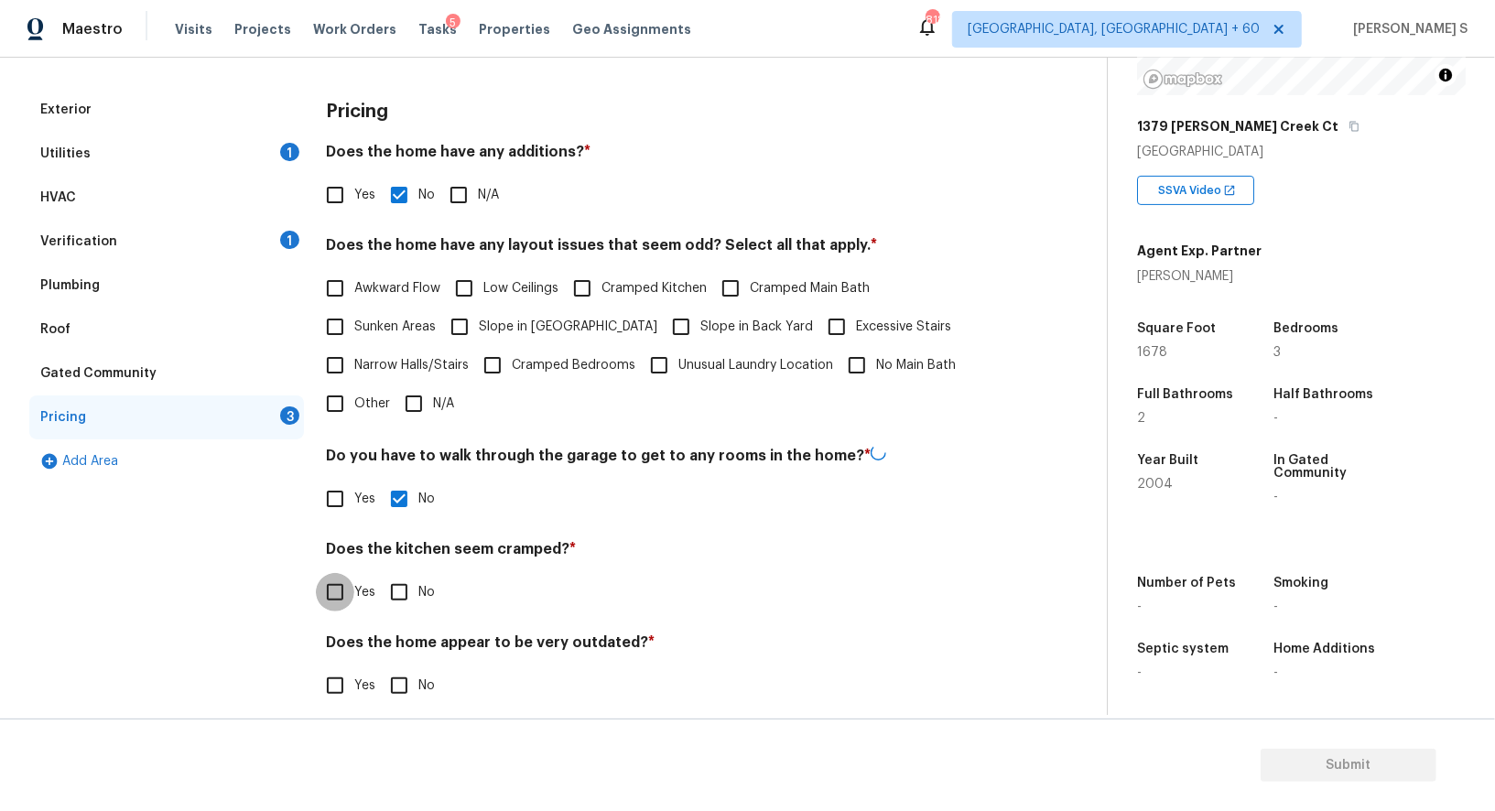
checkbox input "true"
click at [380, 667] on input "No" at bounding box center [399, 686] width 38 height 38
checkbox input "true"
click at [196, 229] on div "Verification 1" at bounding box center [166, 242] width 275 height 44
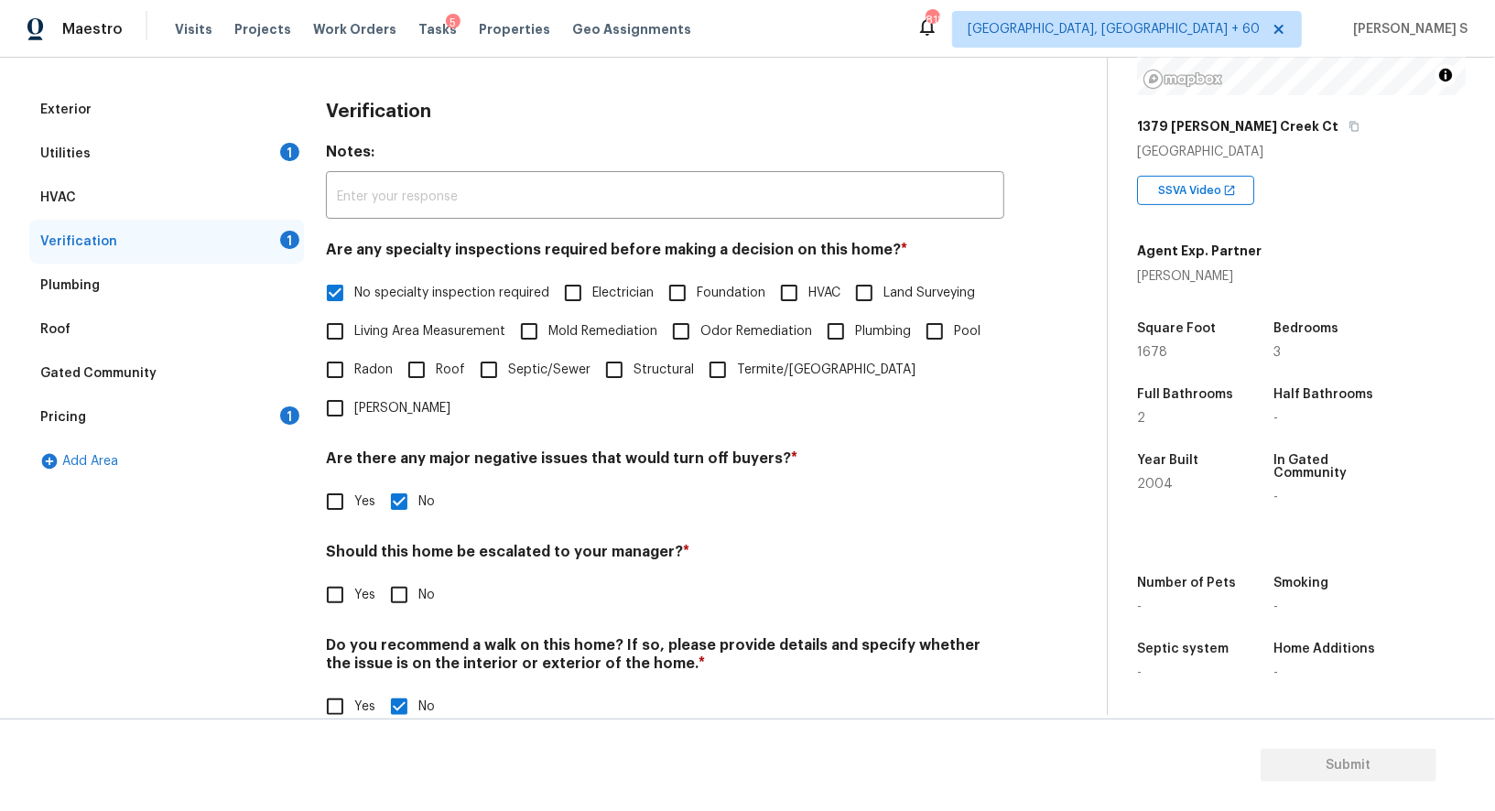
click at [220, 149] on div "Utilities 1" at bounding box center [166, 154] width 275 height 44
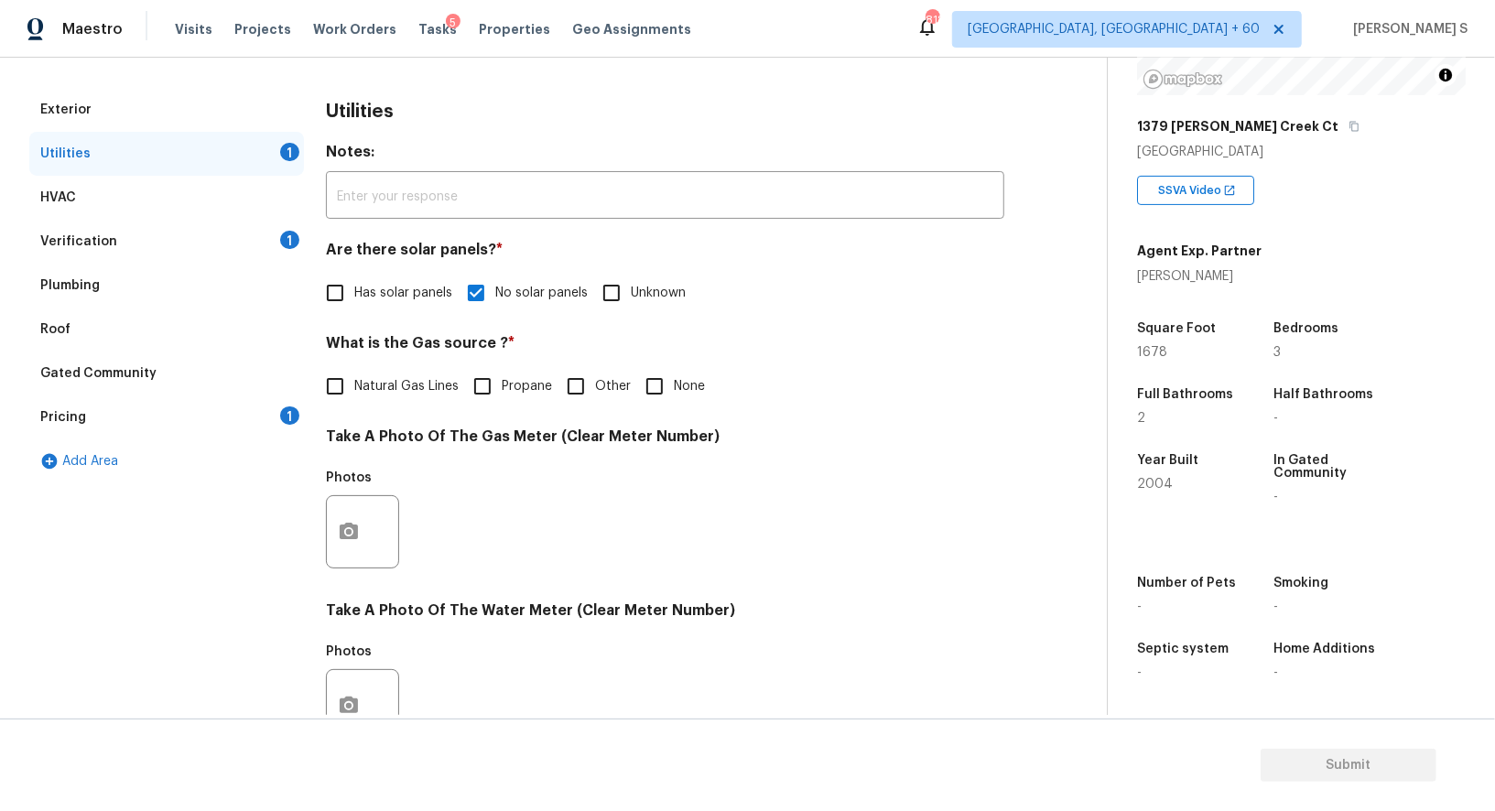
click at [337, 402] on input "Natural Gas Lines" at bounding box center [335, 386] width 38 height 38
checkbox input "true"
click at [272, 230] on div "Verification 1" at bounding box center [166, 242] width 275 height 44
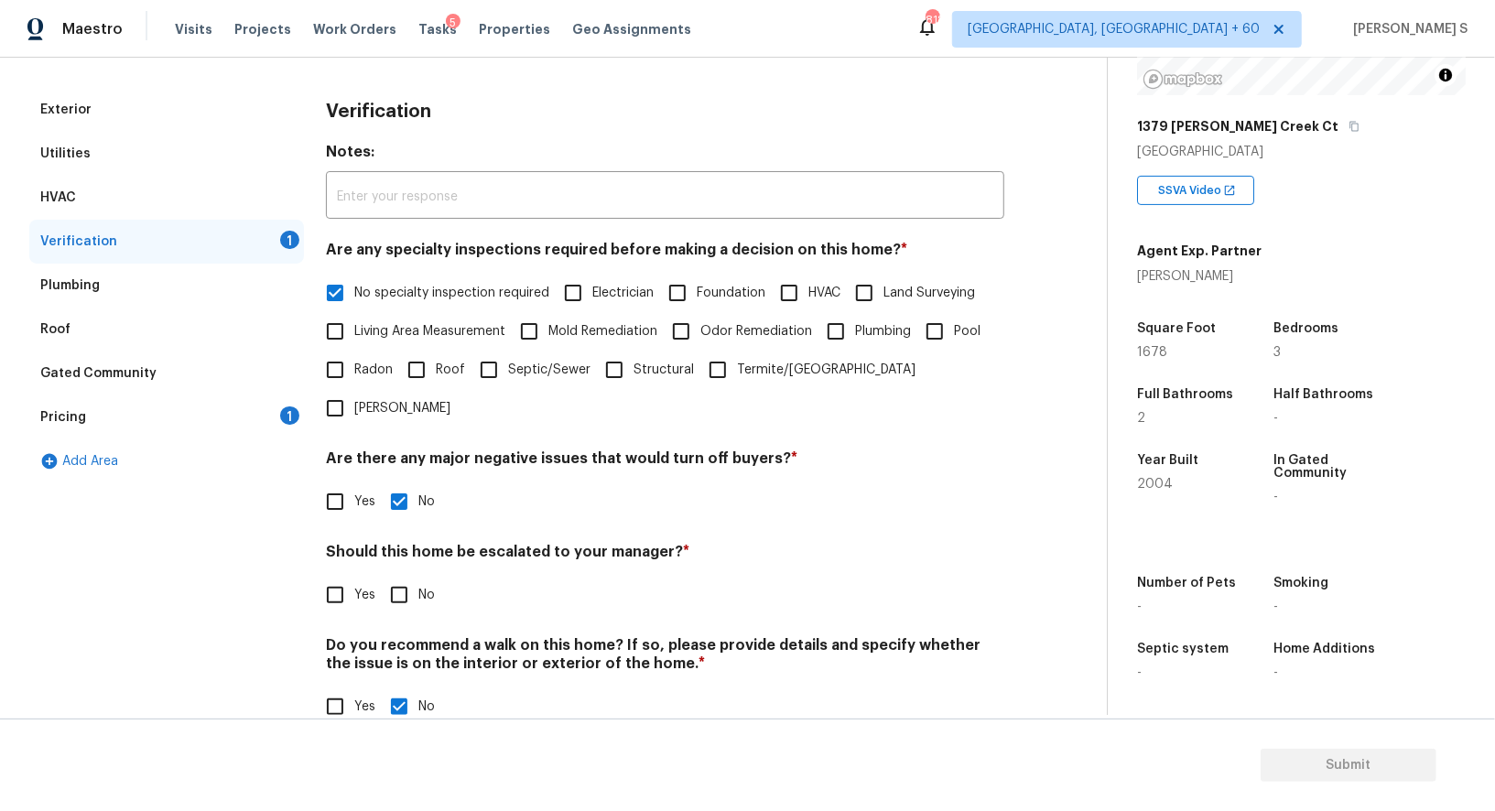
click at [275, 412] on div "Pricing 1" at bounding box center [166, 418] width 275 height 44
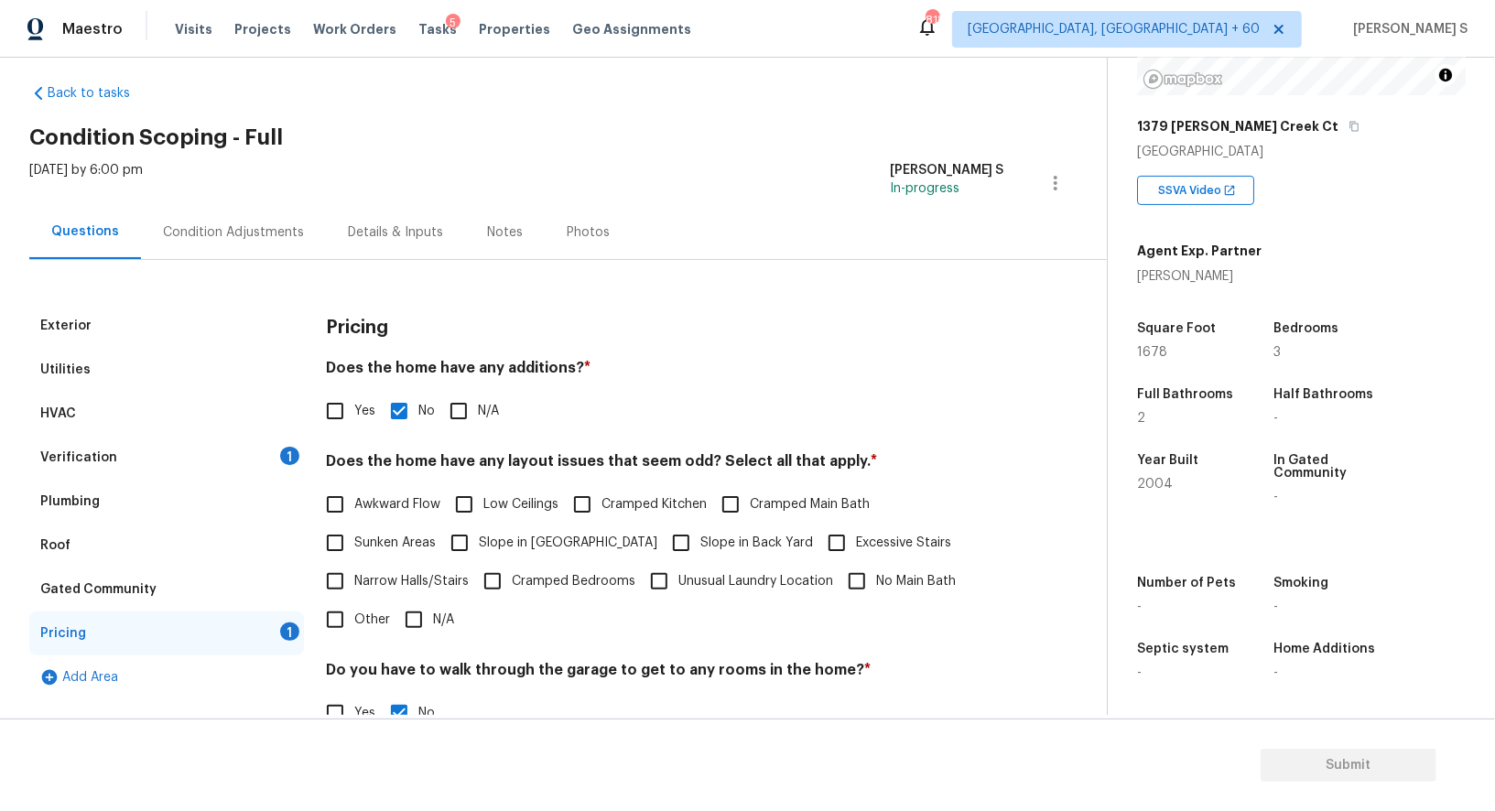
scroll to position [0, 0]
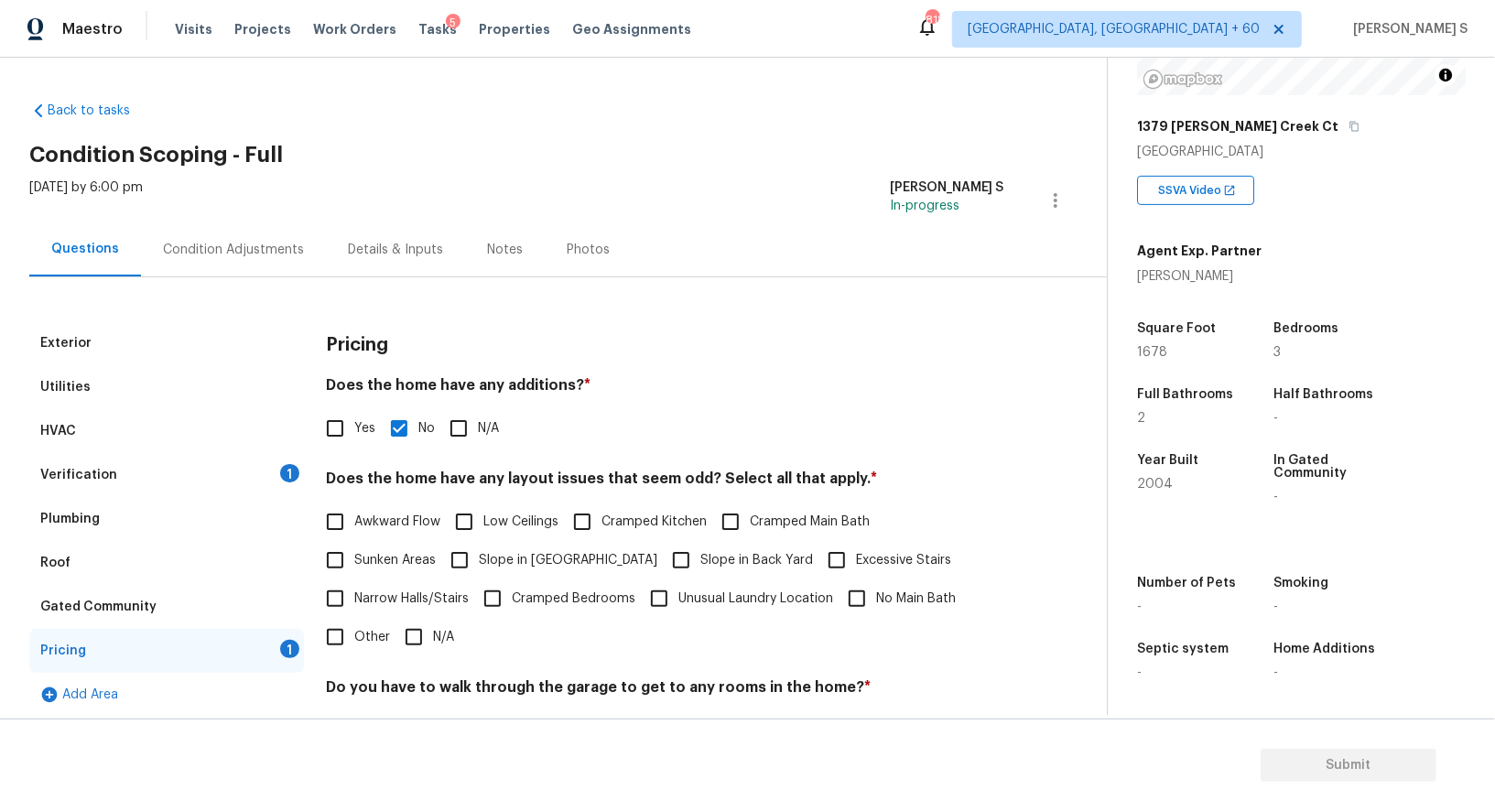
click at [263, 255] on div "Condition Adjustments" at bounding box center [233, 250] width 141 height 18
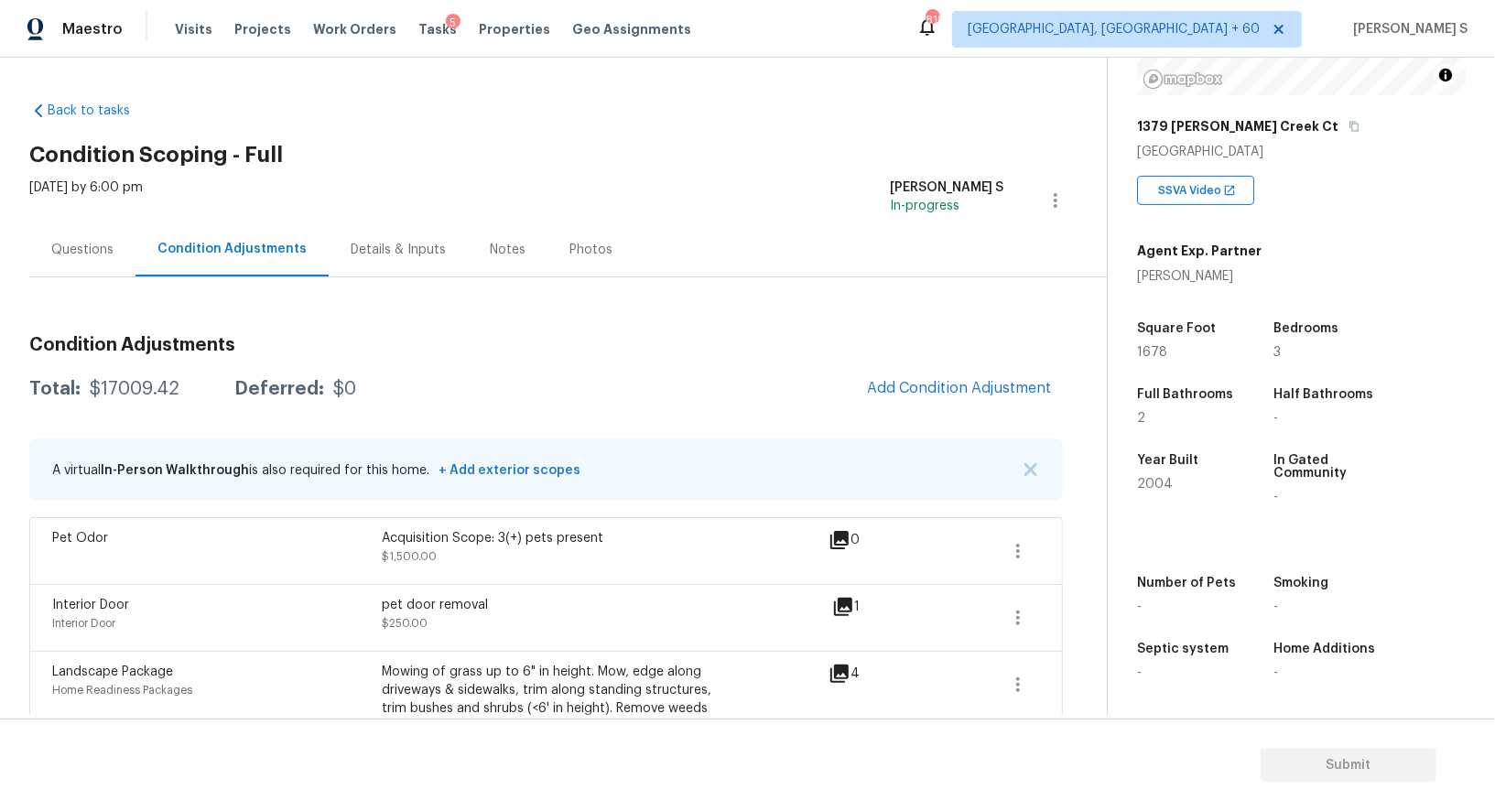
drag, startPoint x: 994, startPoint y: 360, endPoint x: 1011, endPoint y: 361, distance: 17.4
click at [1007, 384] on span "Add Condition Adjustment" at bounding box center [959, 388] width 185 height 16
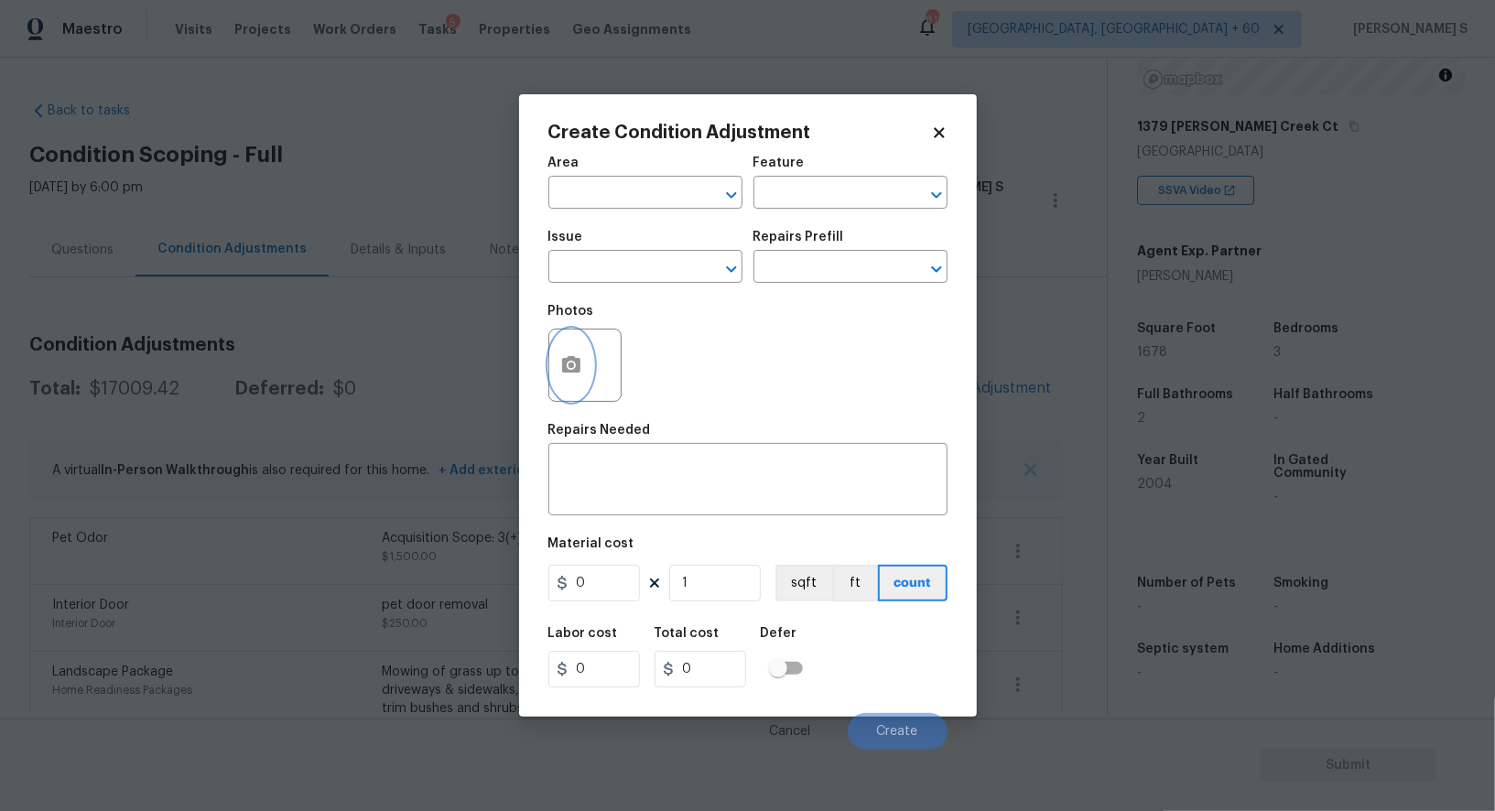
click at [577, 364] on icon "button" at bounding box center [571, 364] width 18 height 16
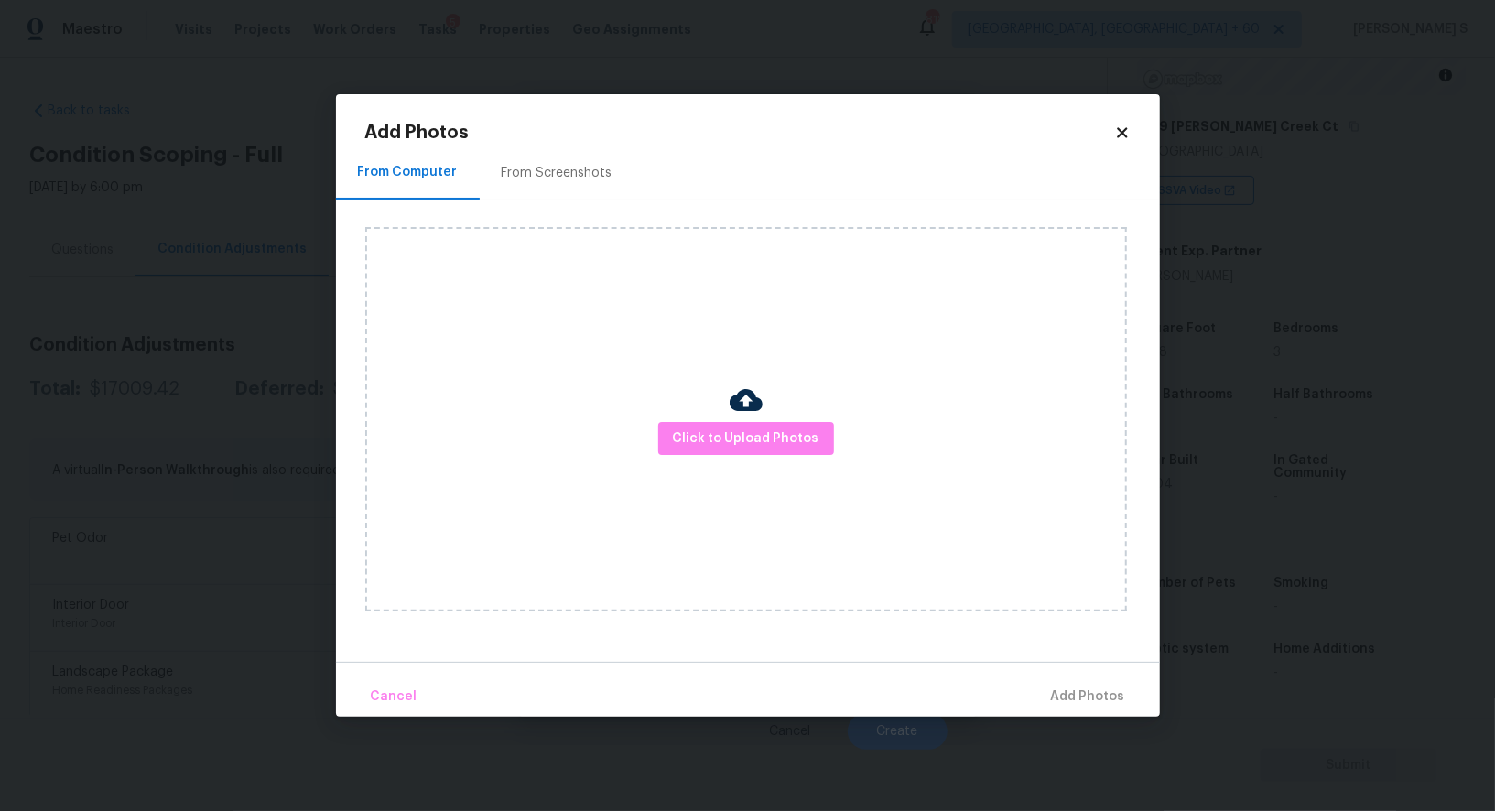
click at [535, 176] on div "From Screenshots" at bounding box center [557, 173] width 111 height 18
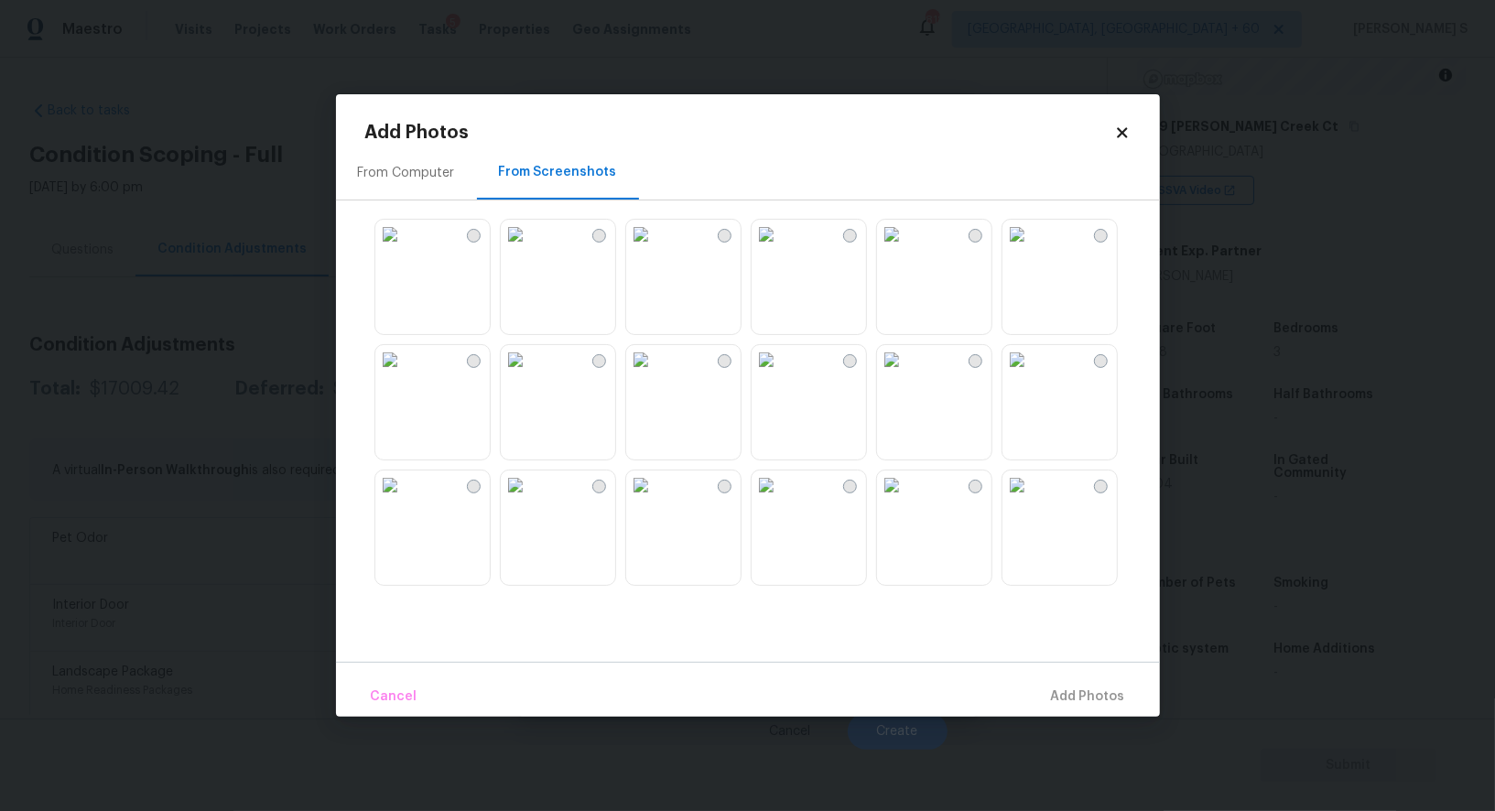
click at [646, 375] on img at bounding box center [640, 359] width 29 height 29
click at [781, 500] on img at bounding box center [766, 485] width 29 height 29
click at [656, 500] on img at bounding box center [640, 485] width 29 height 29
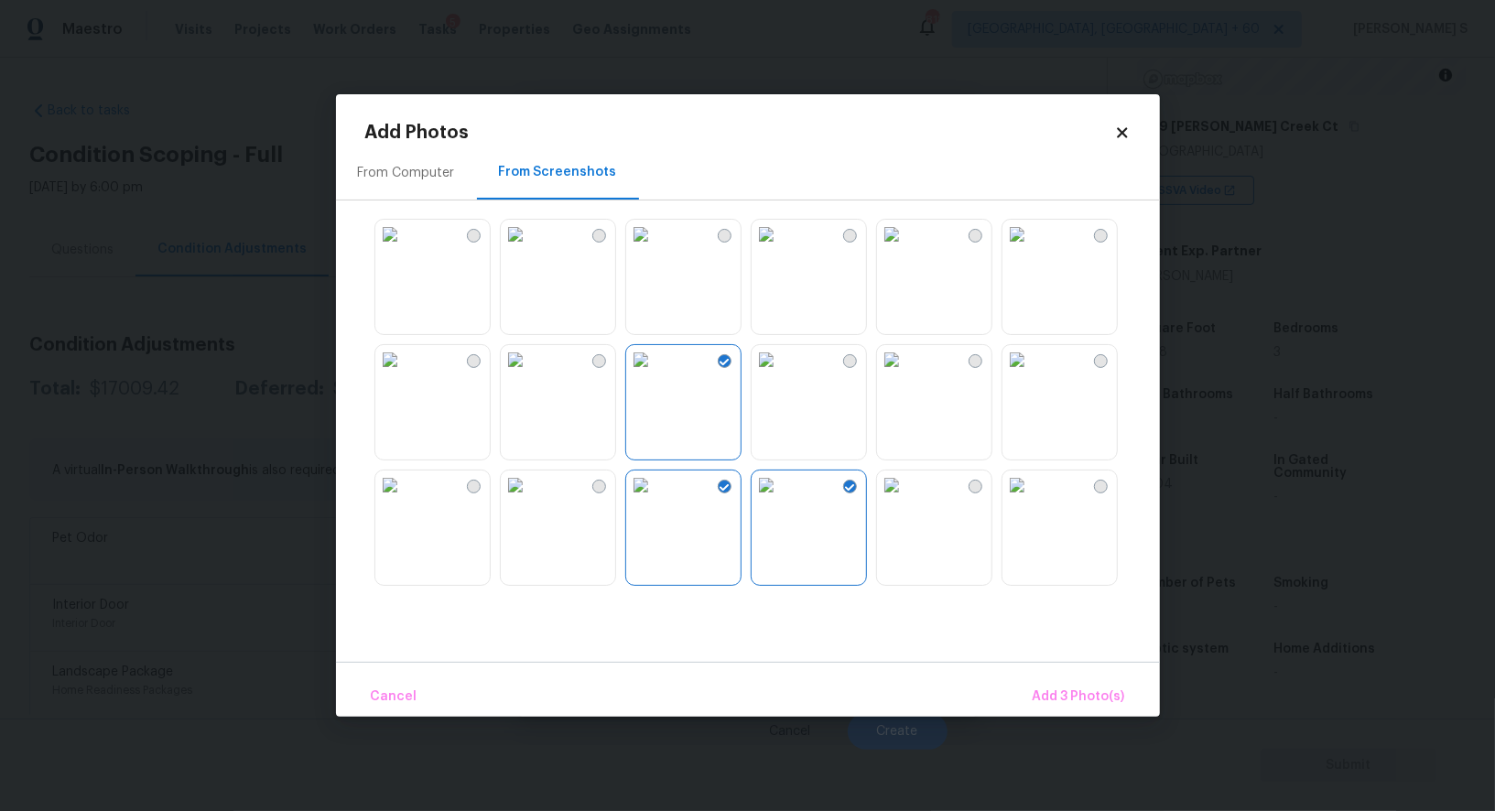
click at [530, 375] on img at bounding box center [515, 359] width 29 height 29
click at [405, 375] on img at bounding box center [389, 359] width 29 height 29
click at [405, 249] on img at bounding box center [389, 234] width 29 height 29
click at [530, 249] on img at bounding box center [515, 234] width 29 height 29
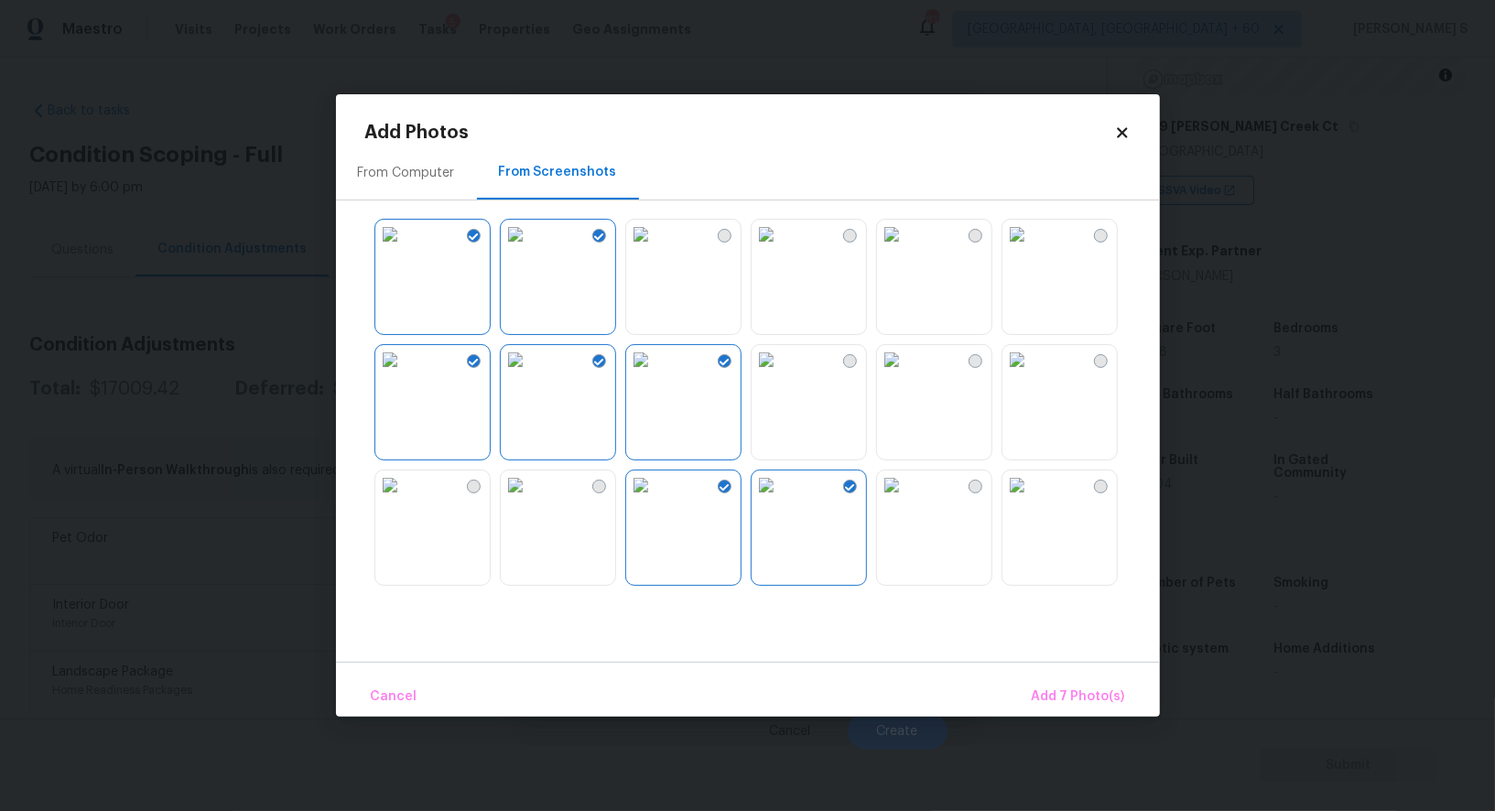
click at [629, 249] on img at bounding box center [640, 234] width 29 height 29
click at [405, 500] on img at bounding box center [389, 485] width 29 height 29
click at [656, 500] on img at bounding box center [640, 485] width 29 height 29
click at [907, 500] on img at bounding box center [891, 485] width 29 height 29
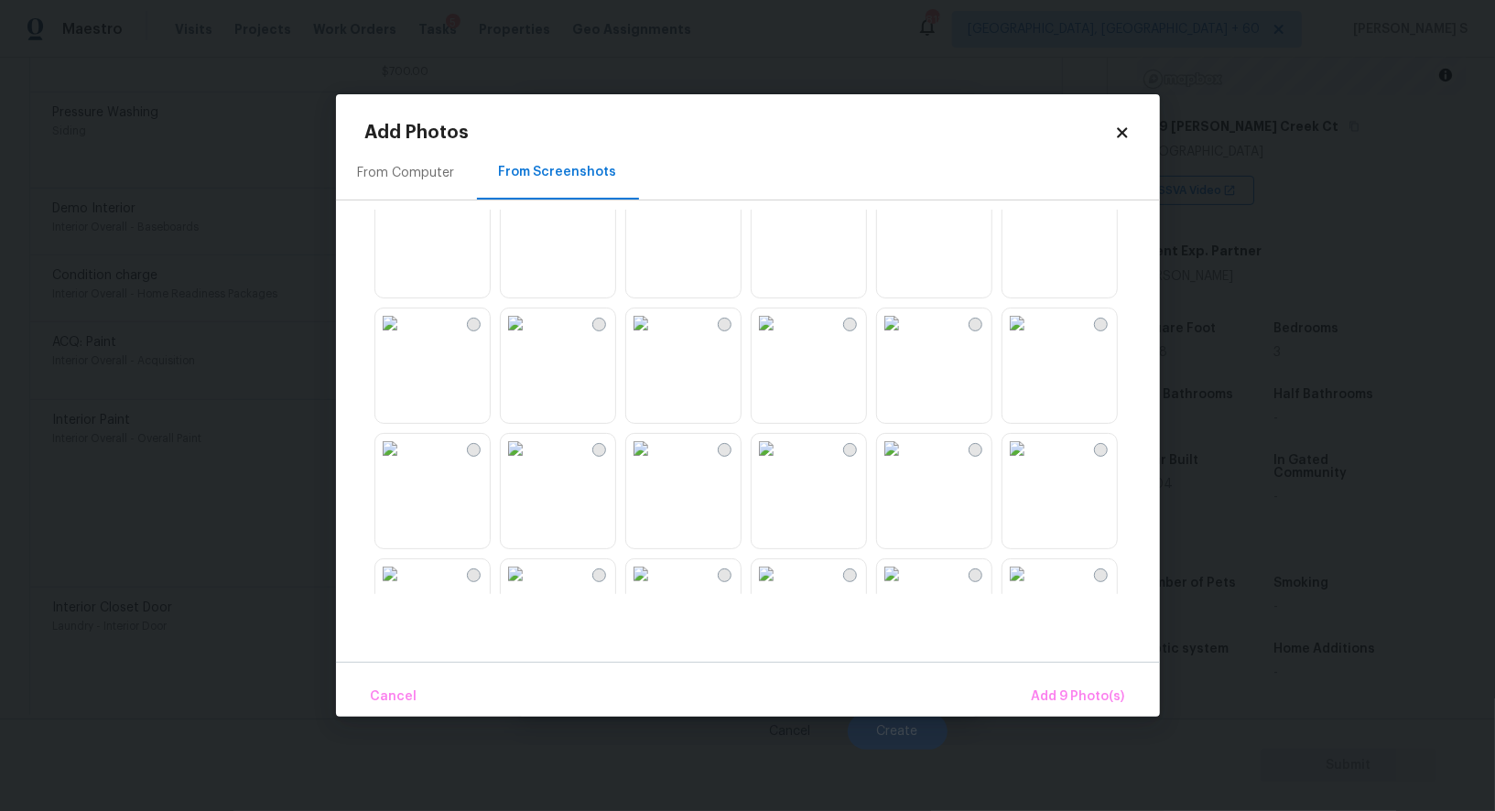
scroll to position [813, 0]
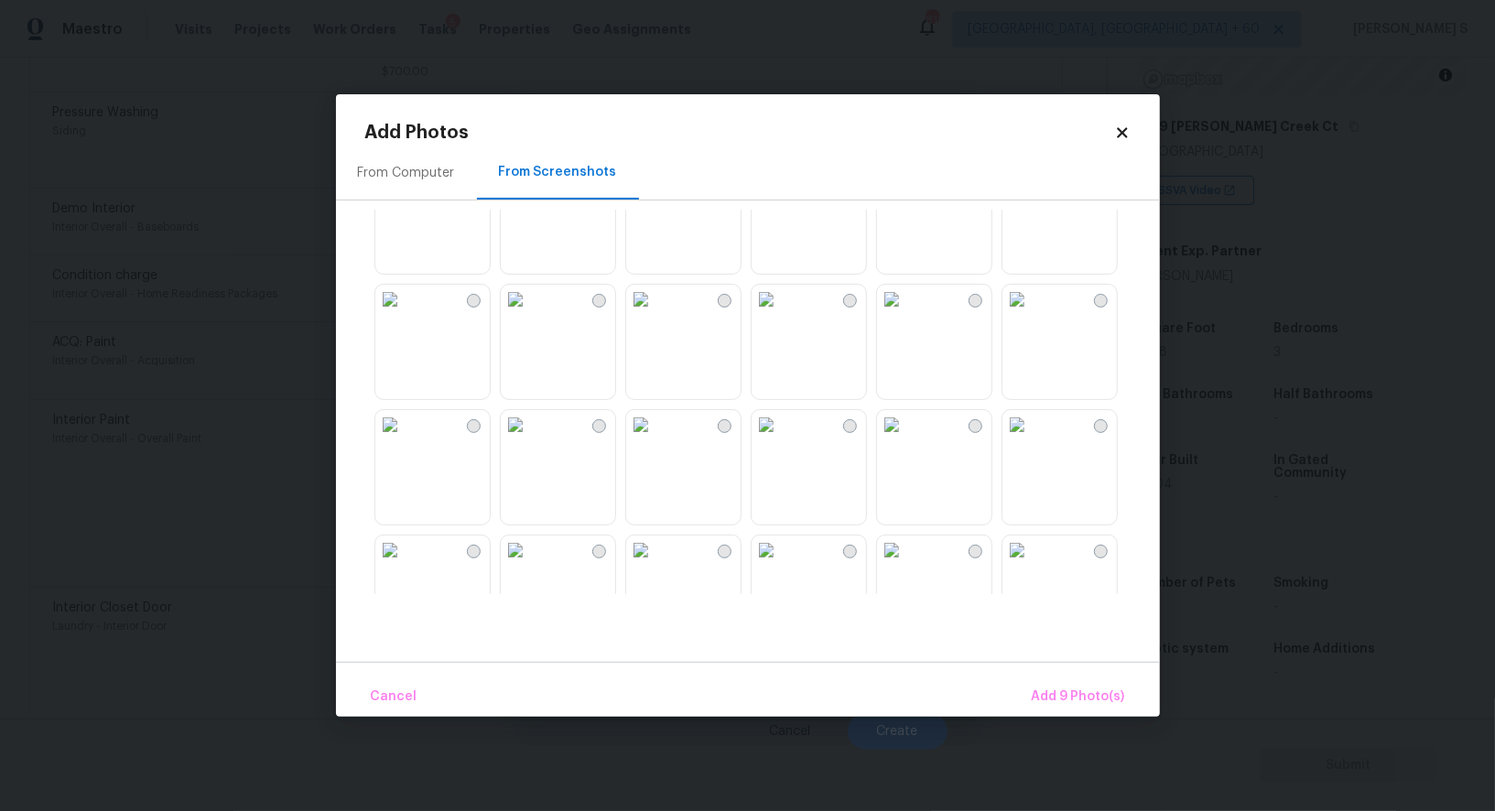
click at [656, 314] on img at bounding box center [640, 299] width 29 height 29
click at [530, 314] on img at bounding box center [515, 299] width 29 height 29
click at [405, 440] on img at bounding box center [389, 424] width 29 height 29
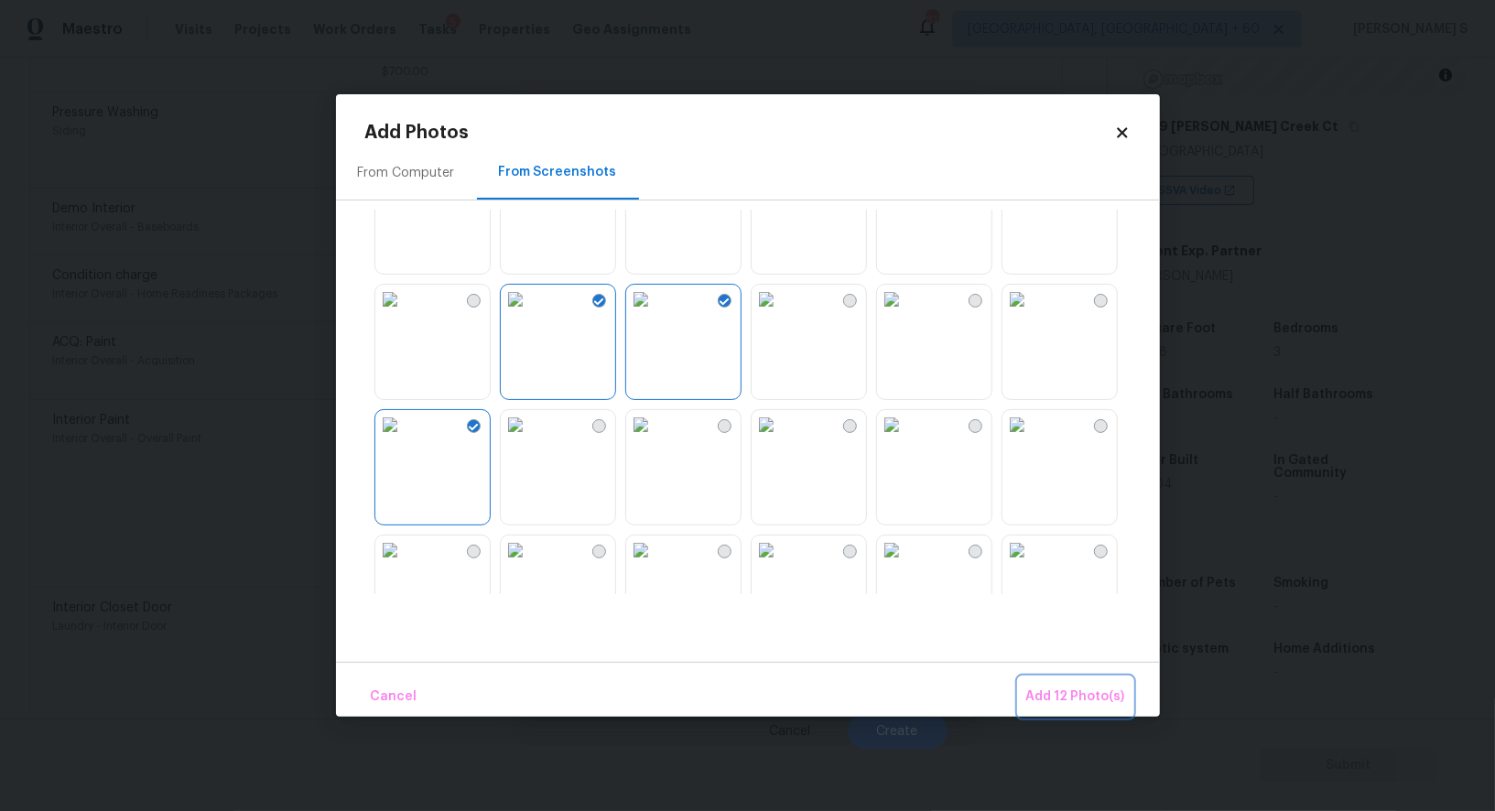
click at [1075, 691] on span "Add 12 Photo(s)" at bounding box center [1076, 697] width 99 height 23
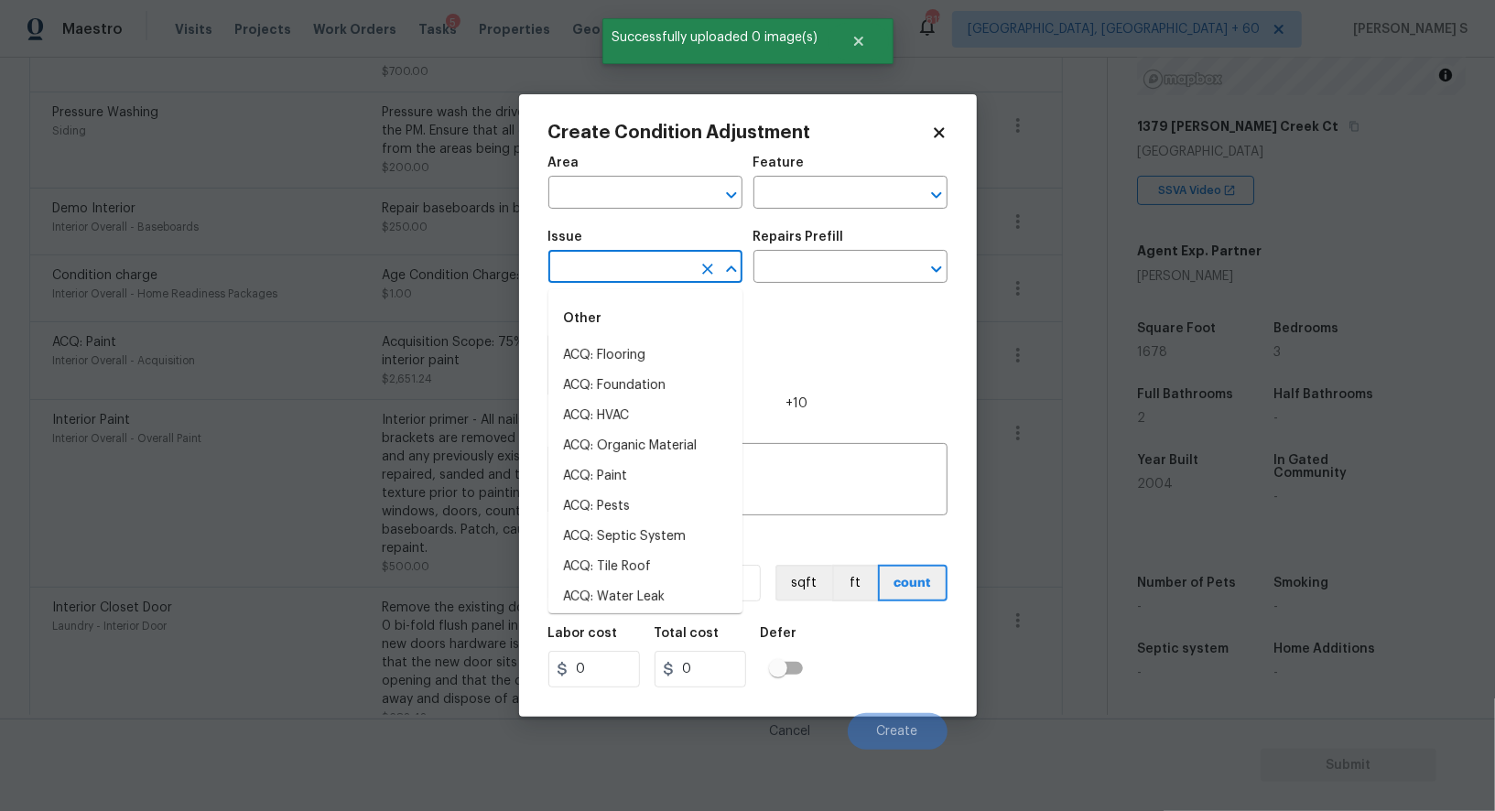
click at [654, 274] on input "text" at bounding box center [620, 269] width 143 height 28
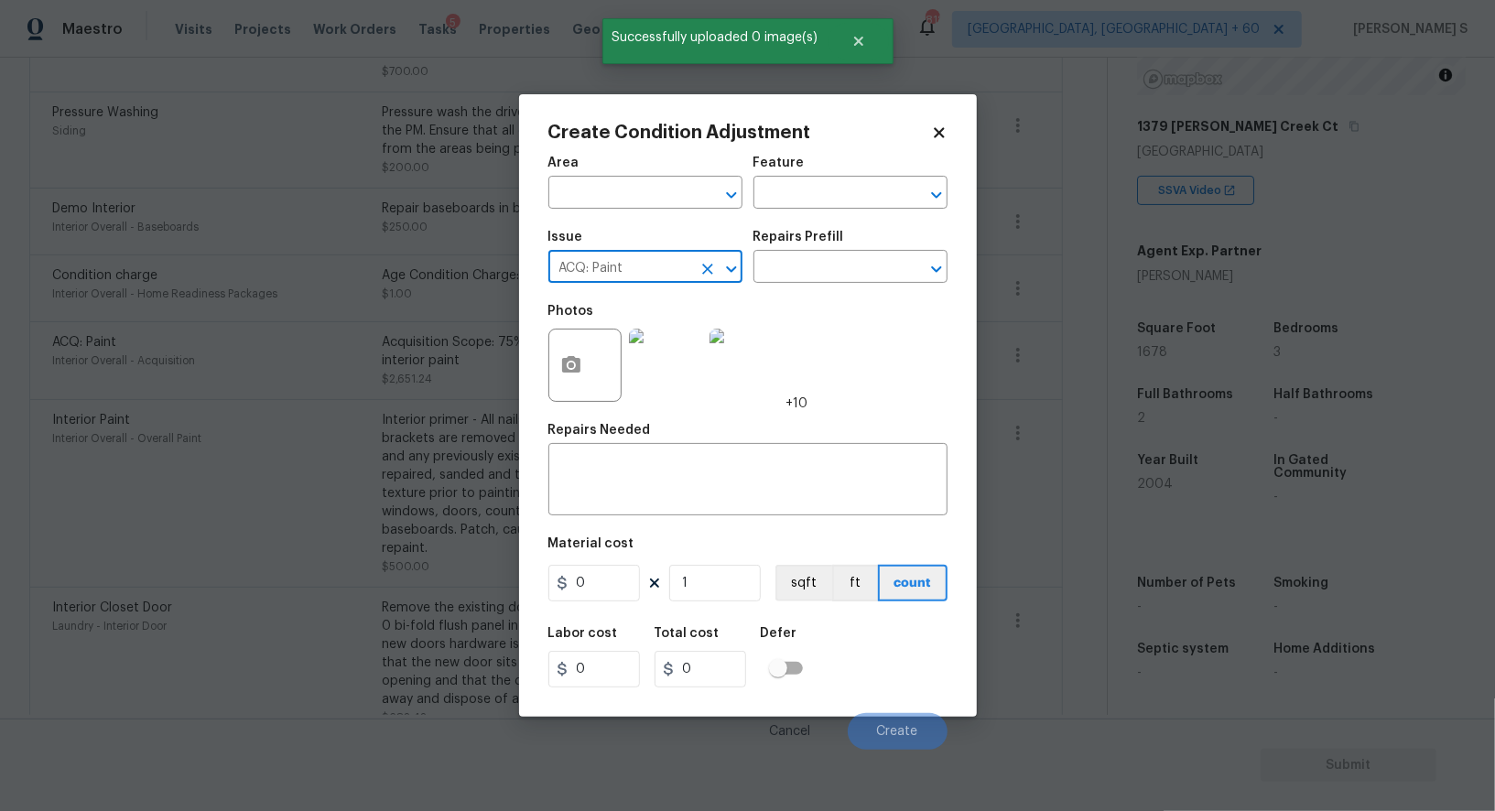
type input "ACQ: Paint"
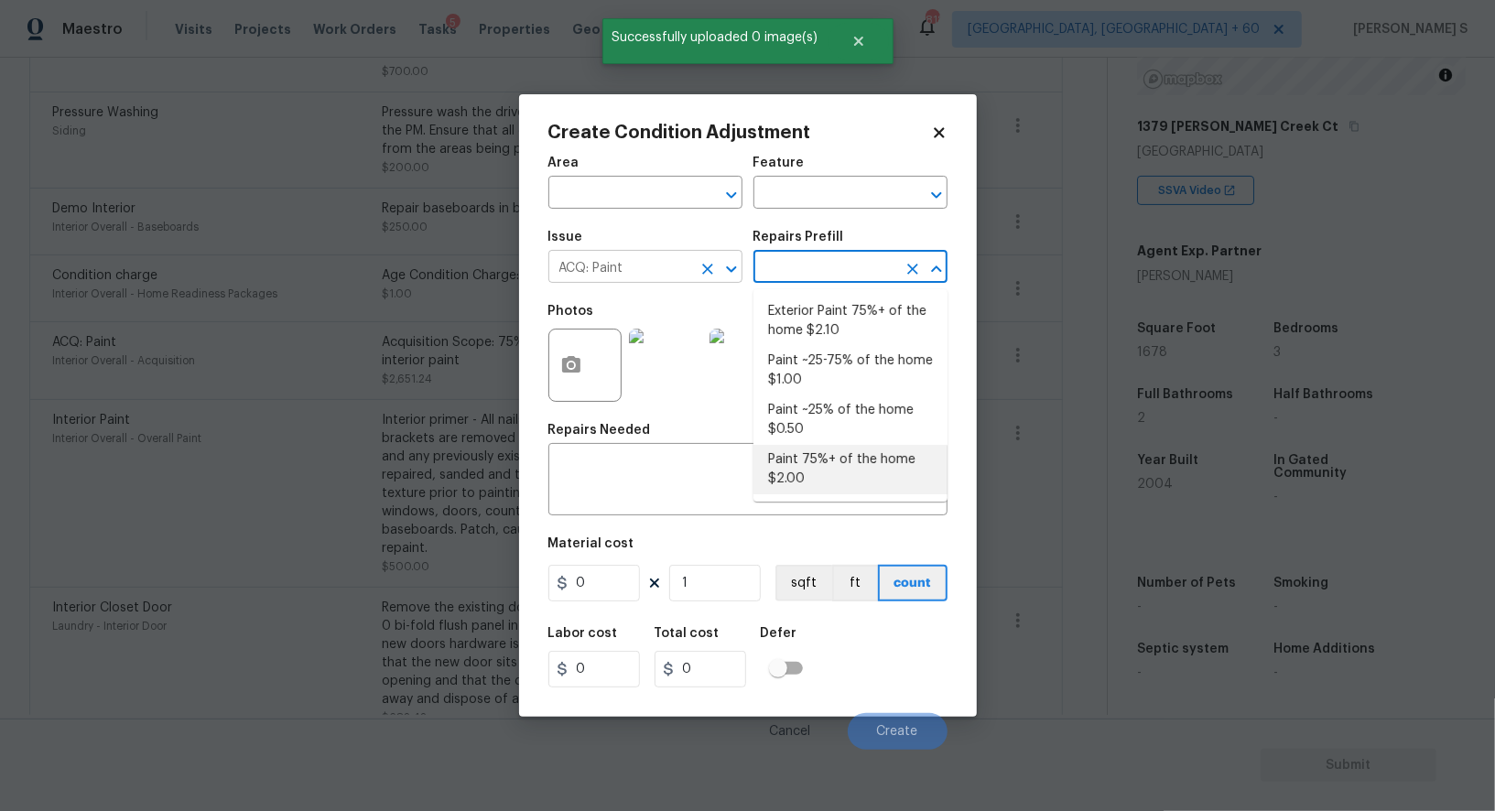
type input "Acquisition"
type textarea "Acquisition Scope: 75%+ of the home will likely require interior paint"
type input "2"
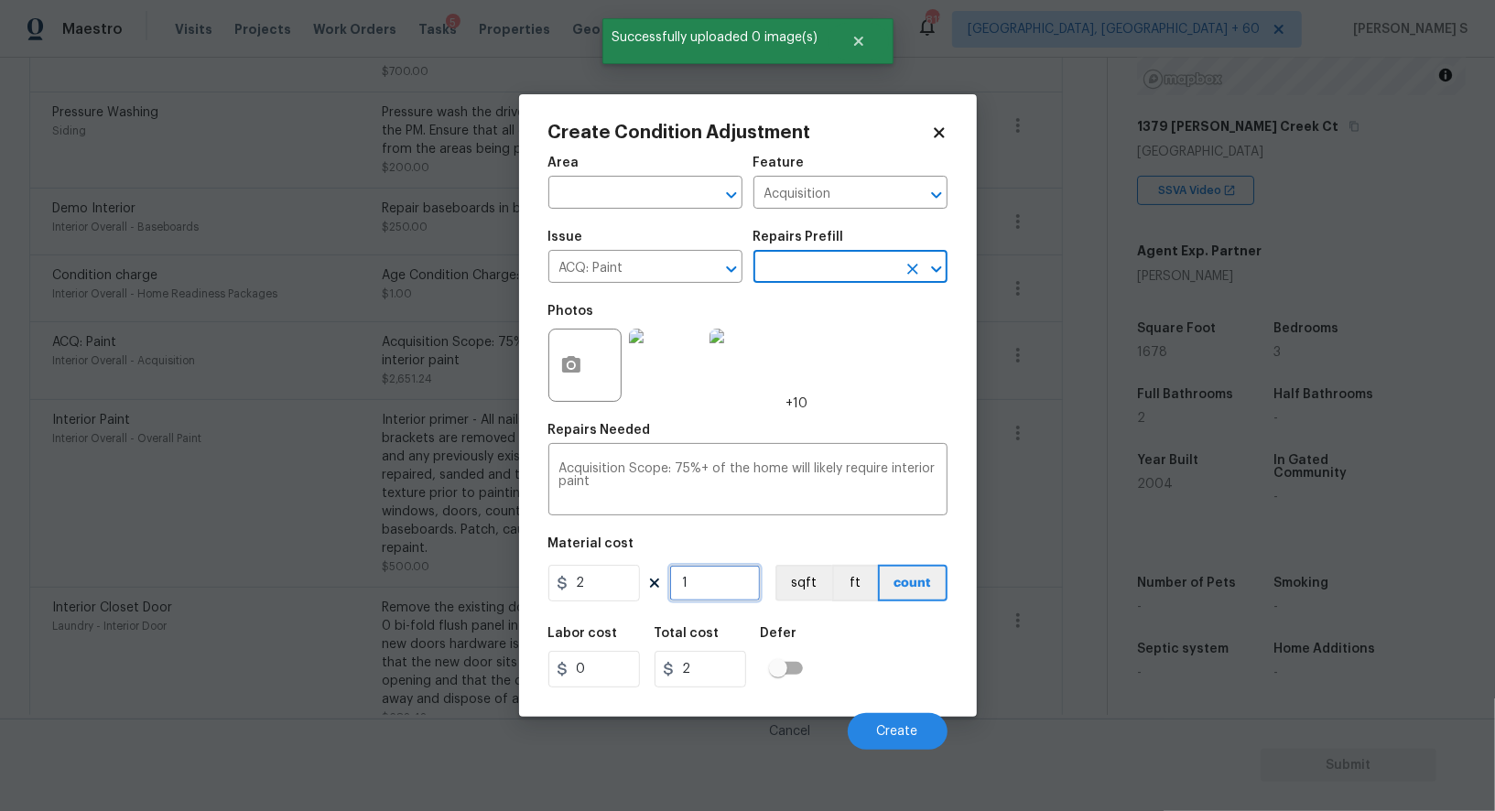
click at [727, 602] on input "1" at bounding box center [715, 583] width 92 height 37
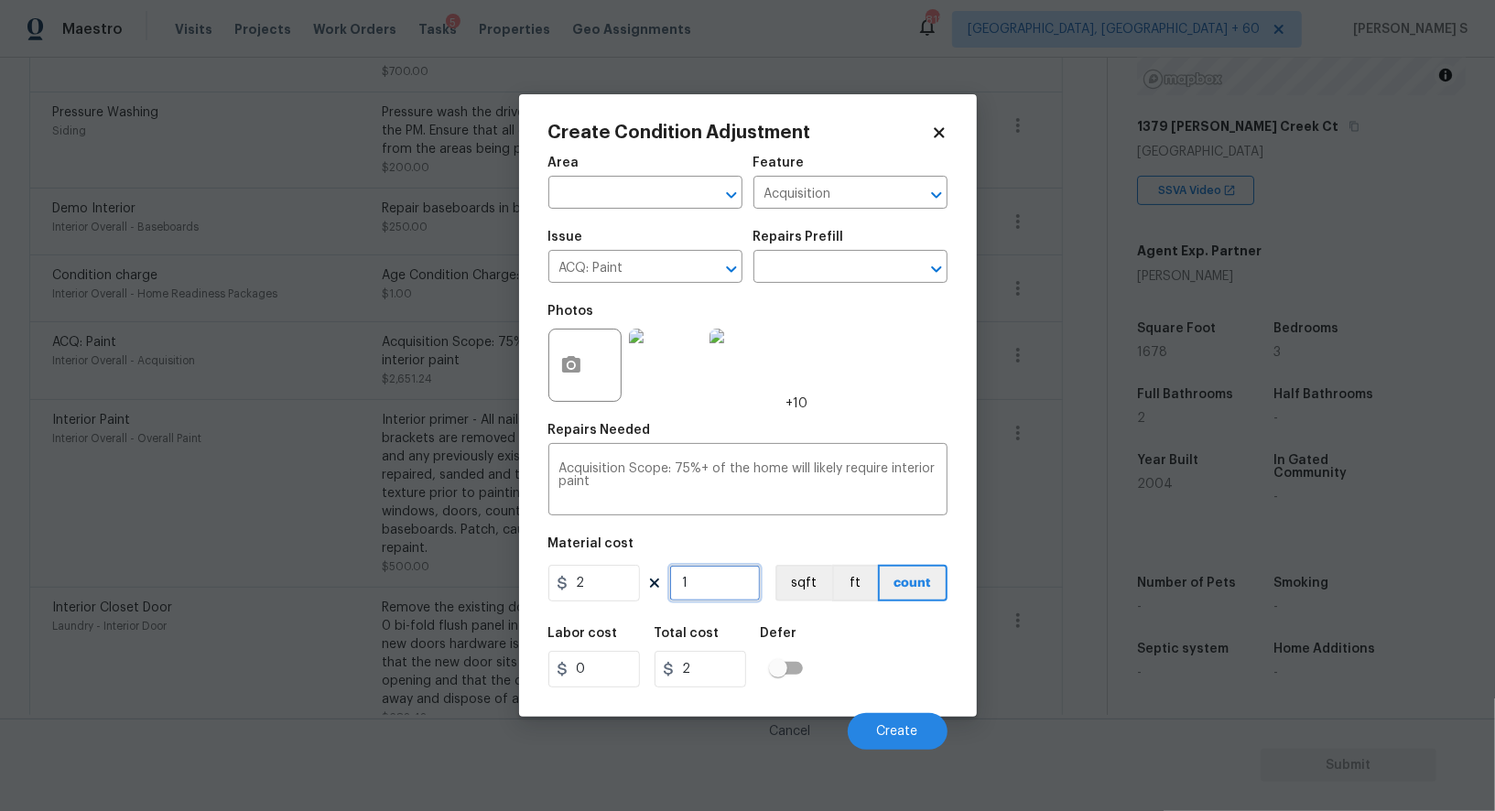
type input "16"
type input "32"
type input "167"
type input "334"
type input "1678"
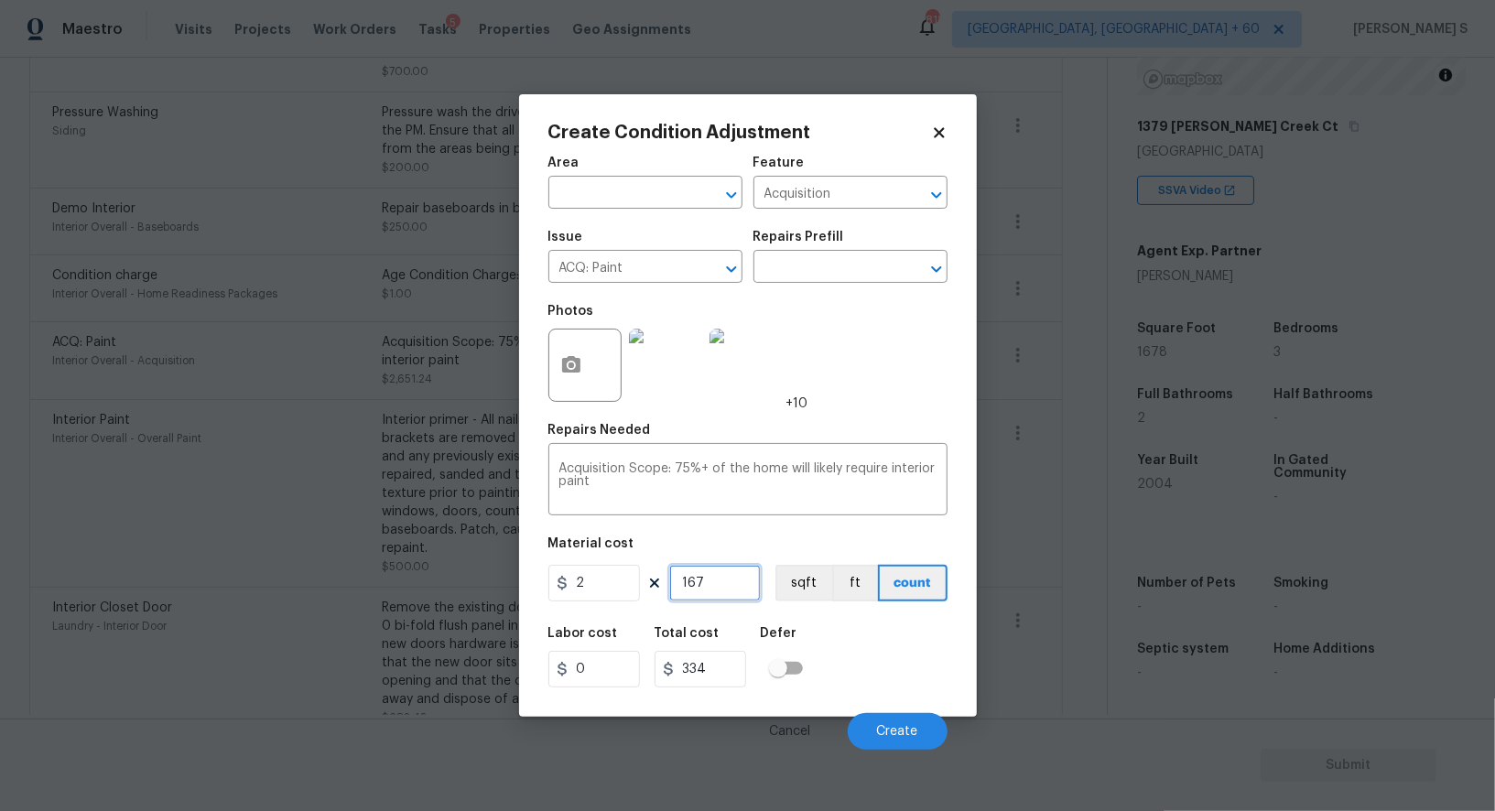
type input "3356"
type input "1678"
click at [808, 591] on button "sqft" at bounding box center [804, 583] width 57 height 37
click at [827, 657] on div "Labor cost 0 Total cost 3356 Defer" at bounding box center [748, 657] width 399 height 82
click at [898, 736] on span "Create" at bounding box center [897, 732] width 41 height 14
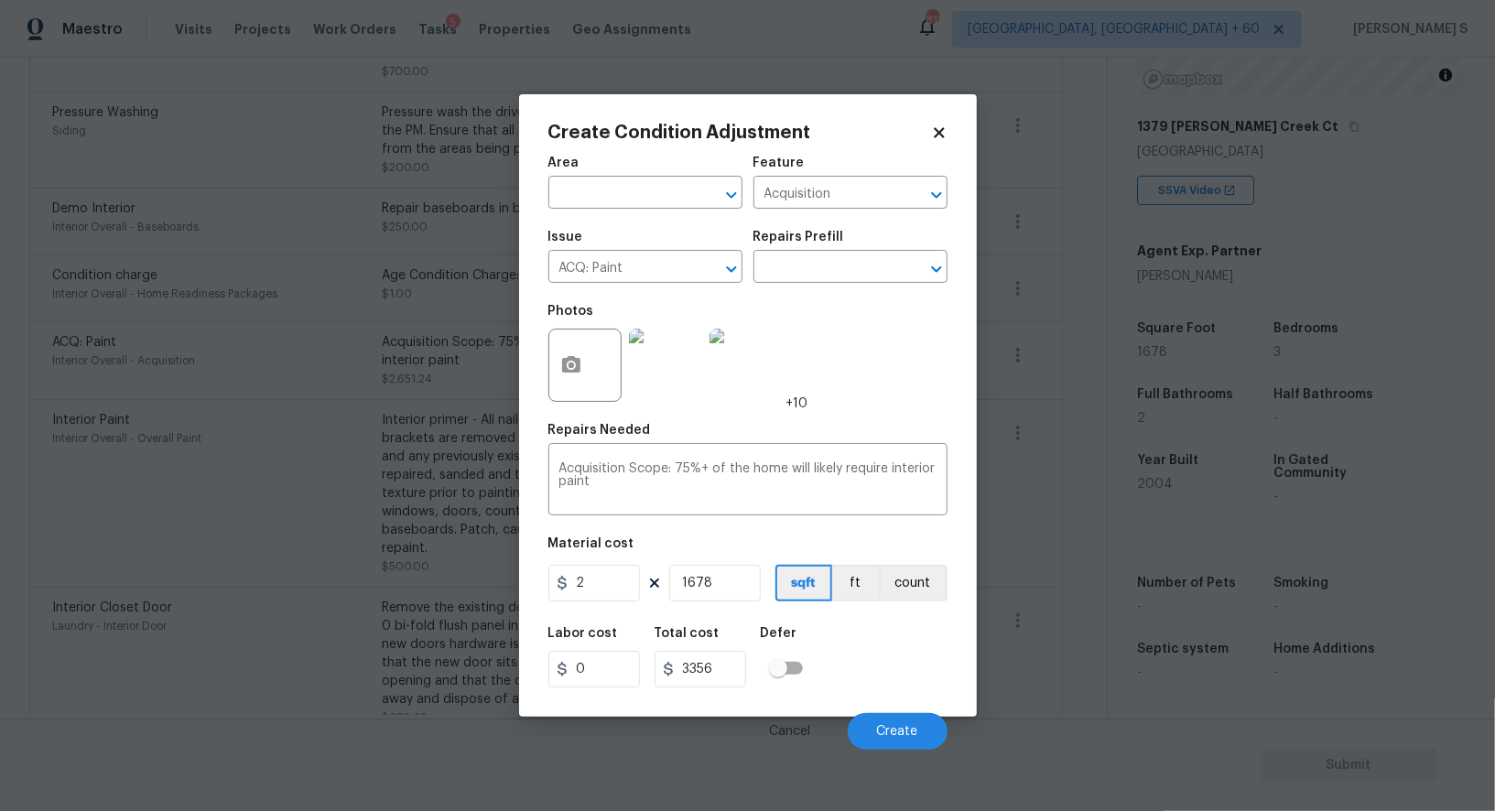
click at [269, 706] on body "Maestro Visits Projects Work Orders Tasks 5 Properties Geo Assignments 818 Albu…" at bounding box center [747, 405] width 1495 height 811
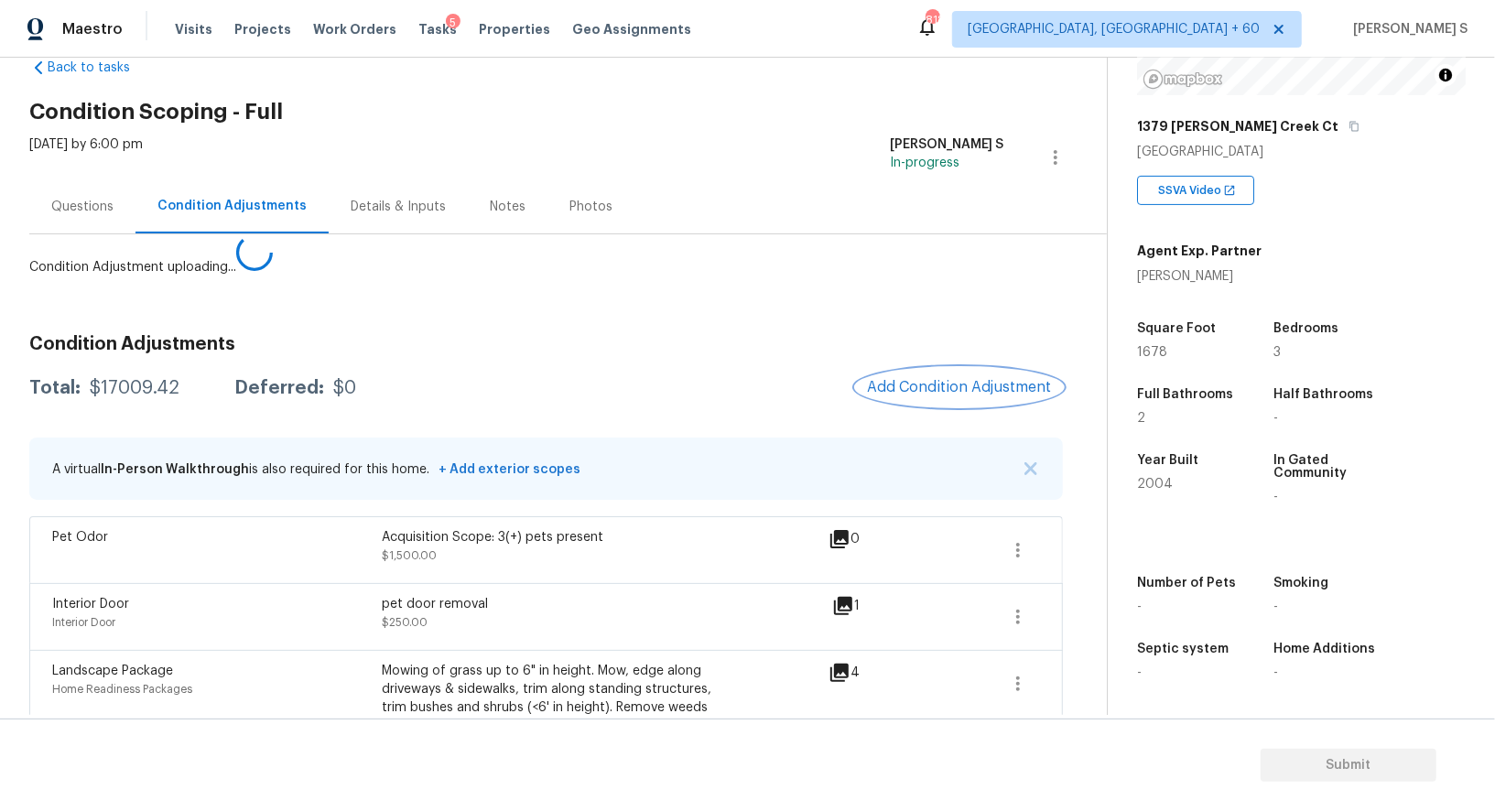
scroll to position [0, 0]
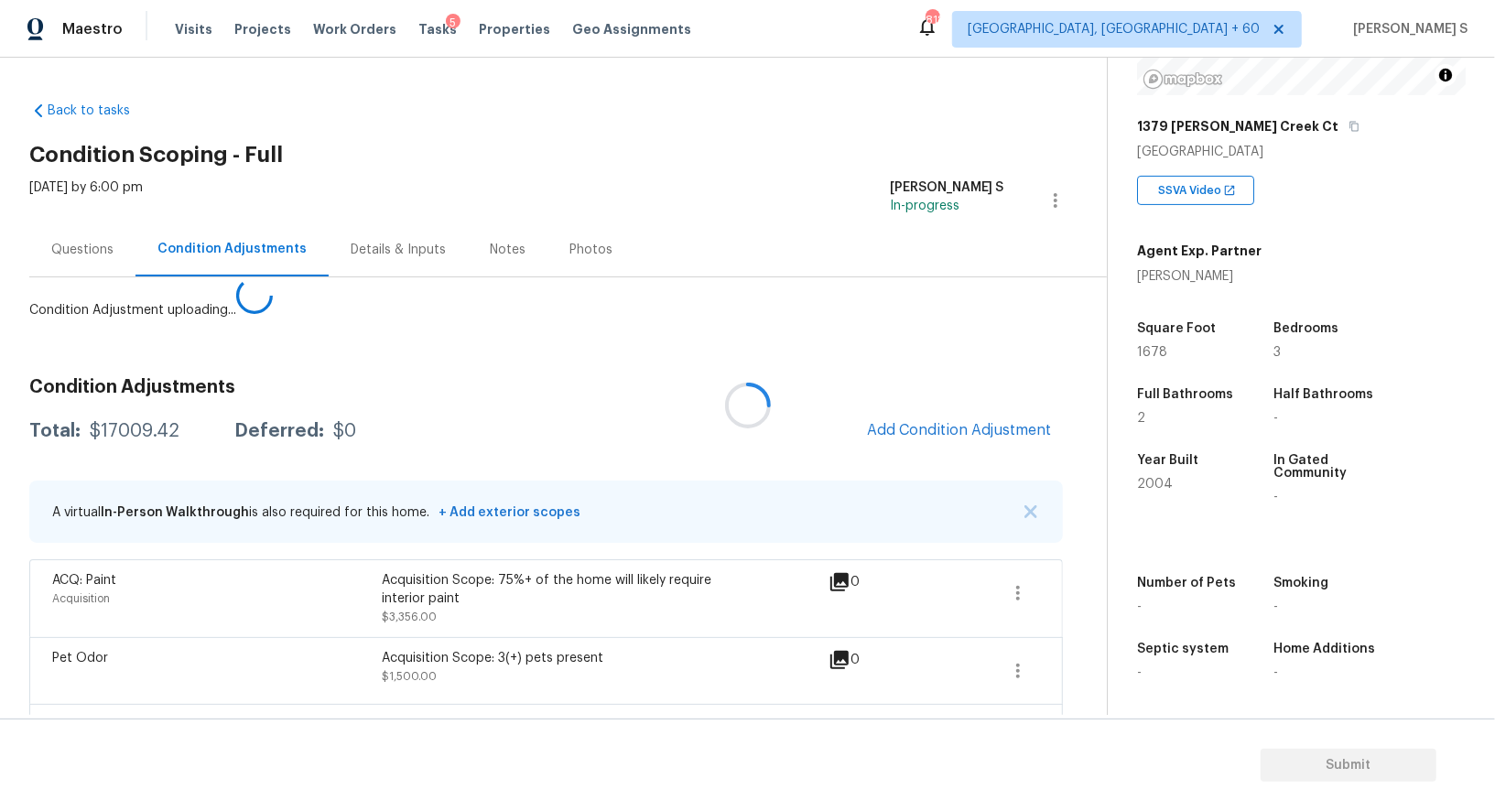
click at [989, 427] on div at bounding box center [747, 405] width 1495 height 811
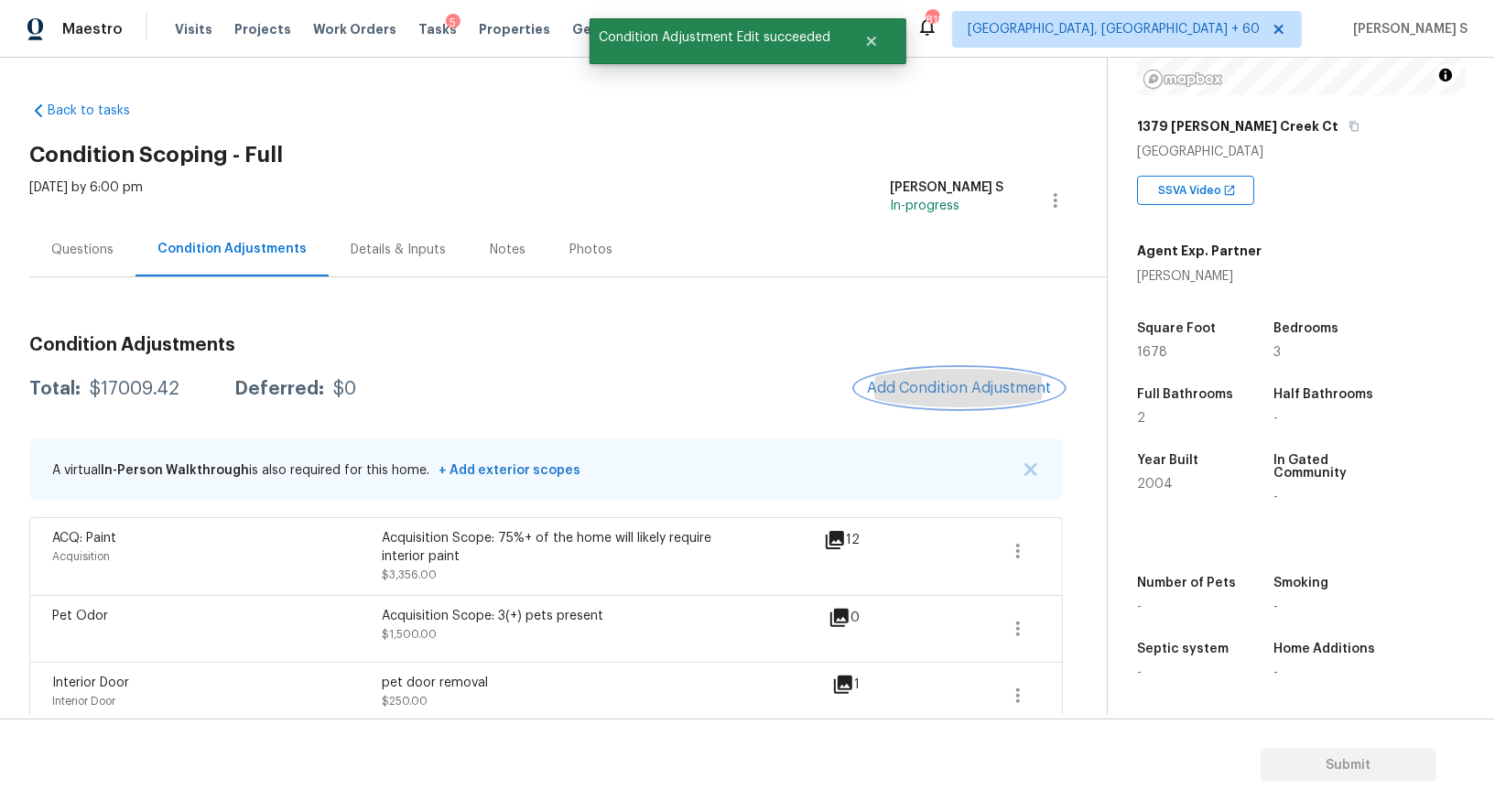
click at [975, 402] on button "Add Condition Adjustment" at bounding box center [959, 388] width 207 height 38
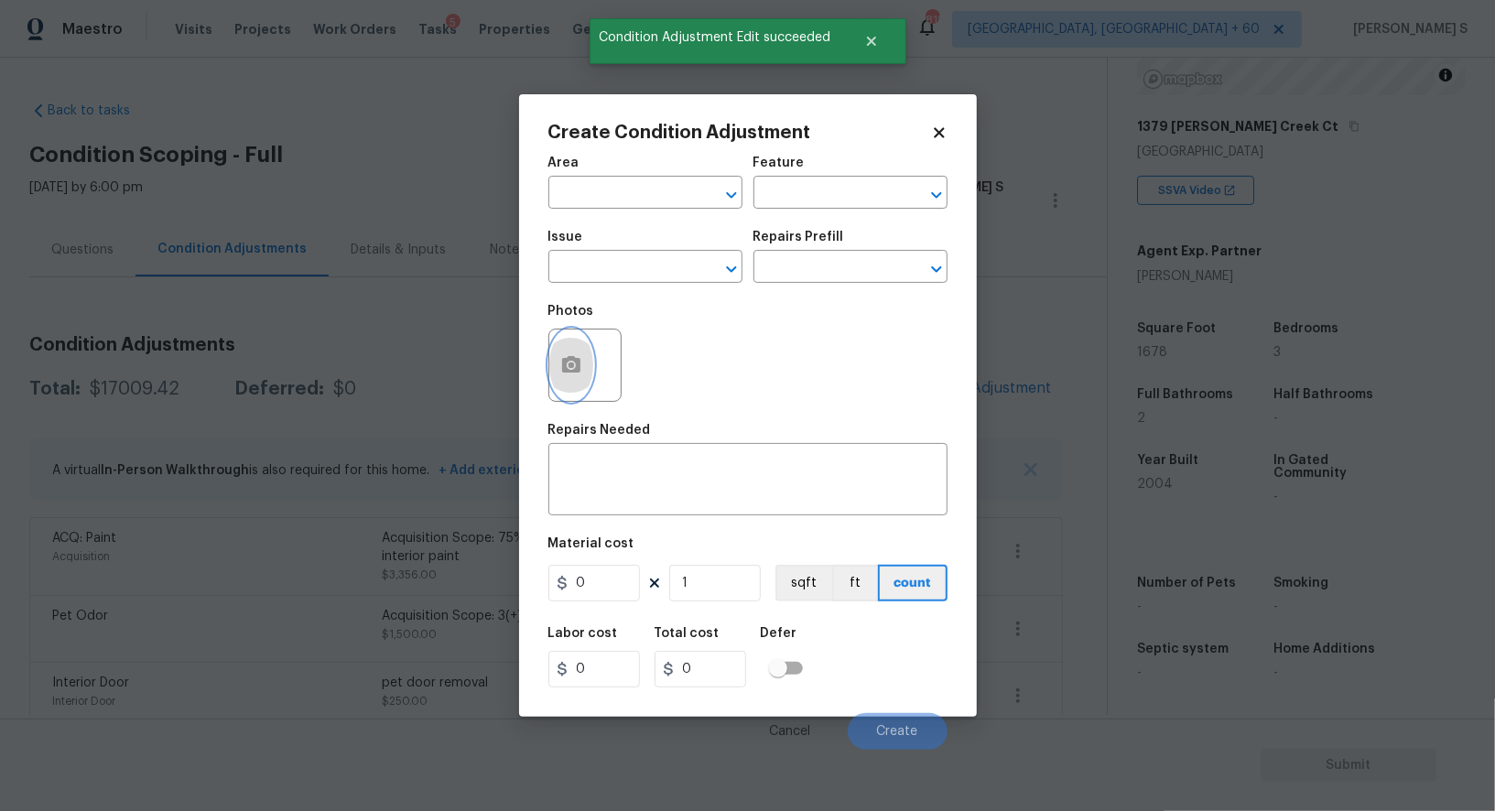
click at [574, 356] on icon "button" at bounding box center [571, 365] width 22 height 22
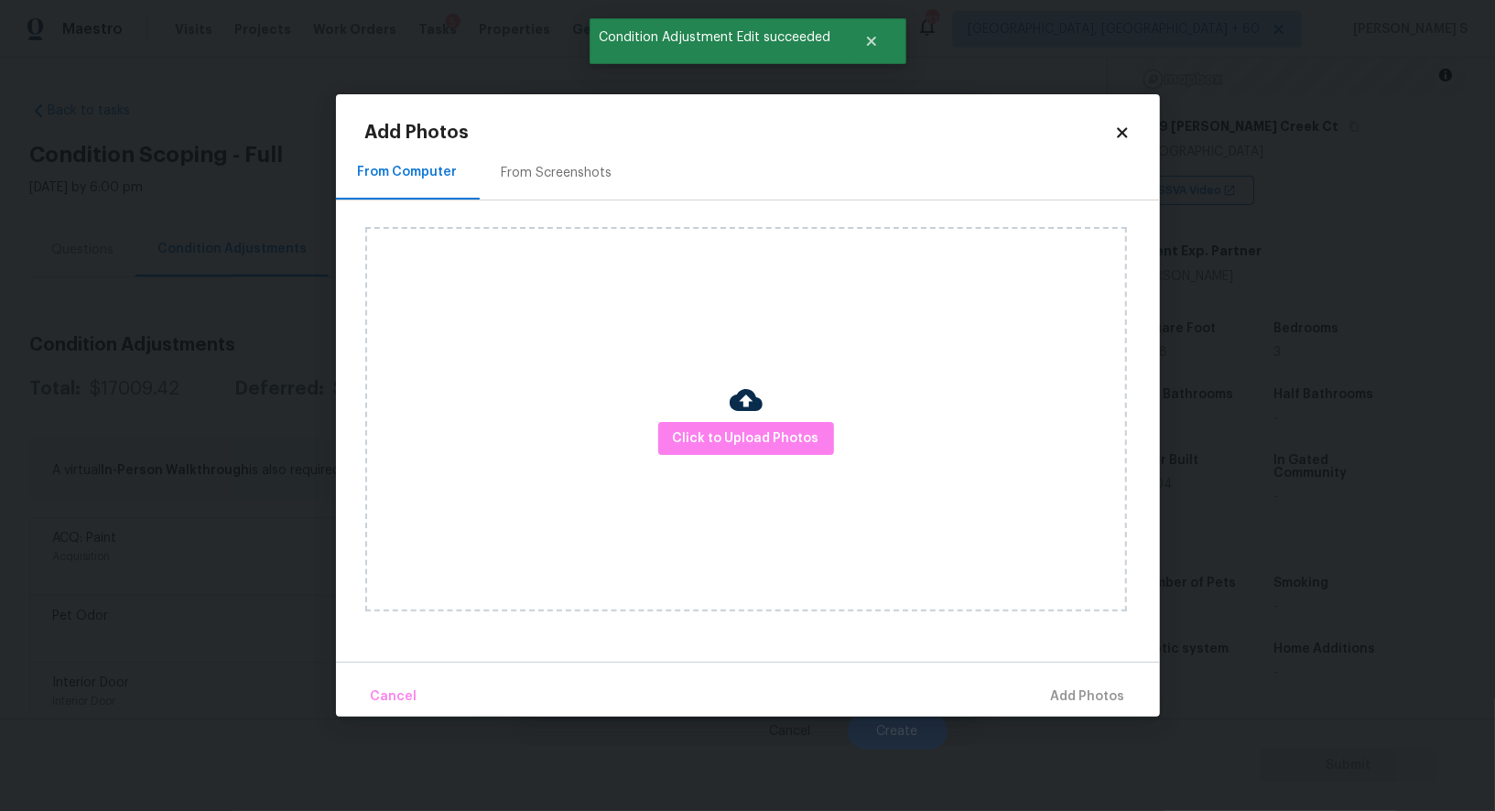
click at [570, 164] on div "From Screenshots" at bounding box center [557, 173] width 111 height 18
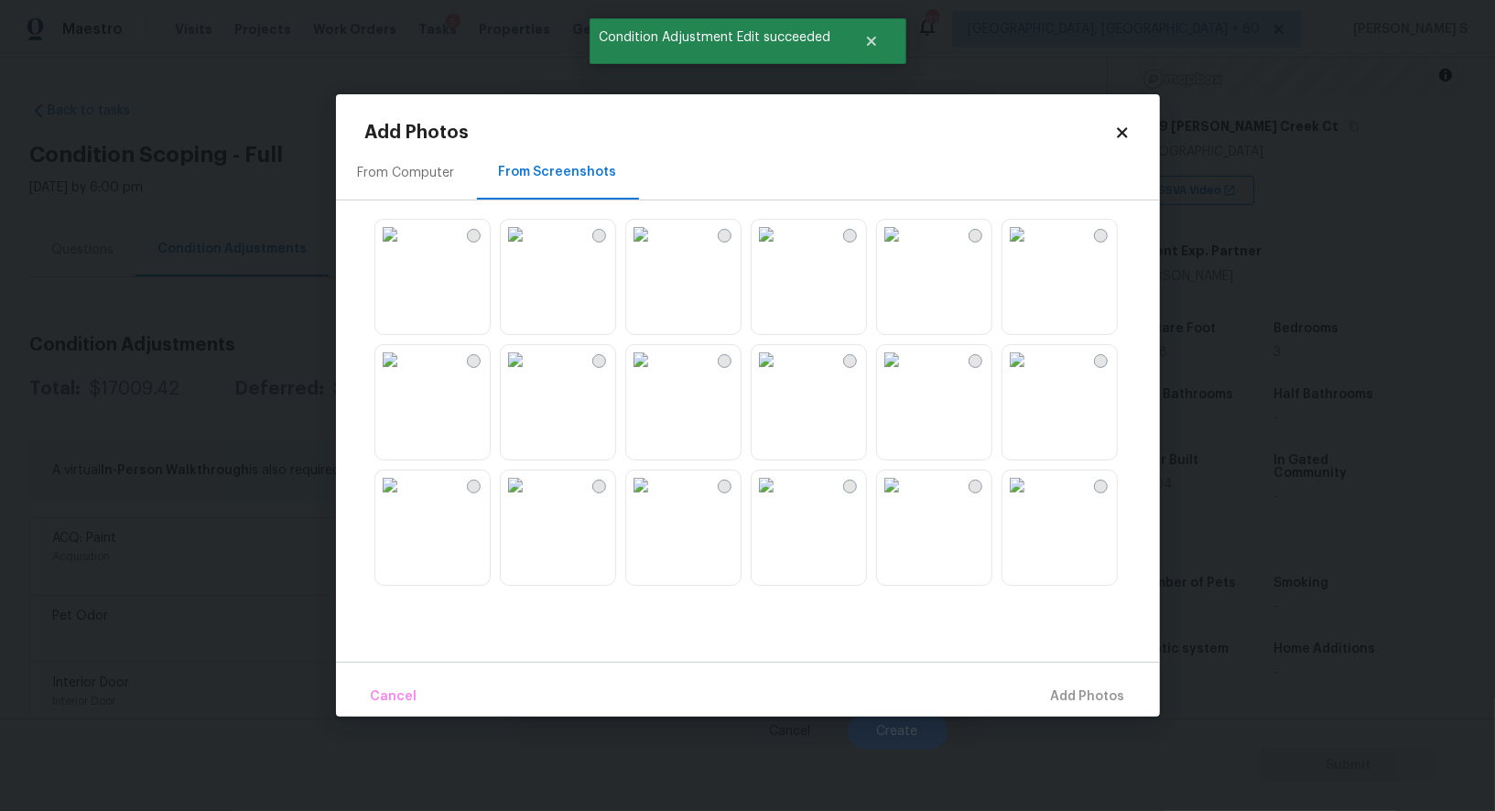
click at [656, 375] on img at bounding box center [640, 359] width 29 height 29
click at [530, 375] on img at bounding box center [515, 359] width 29 height 29
click at [405, 375] on img at bounding box center [389, 359] width 29 height 29
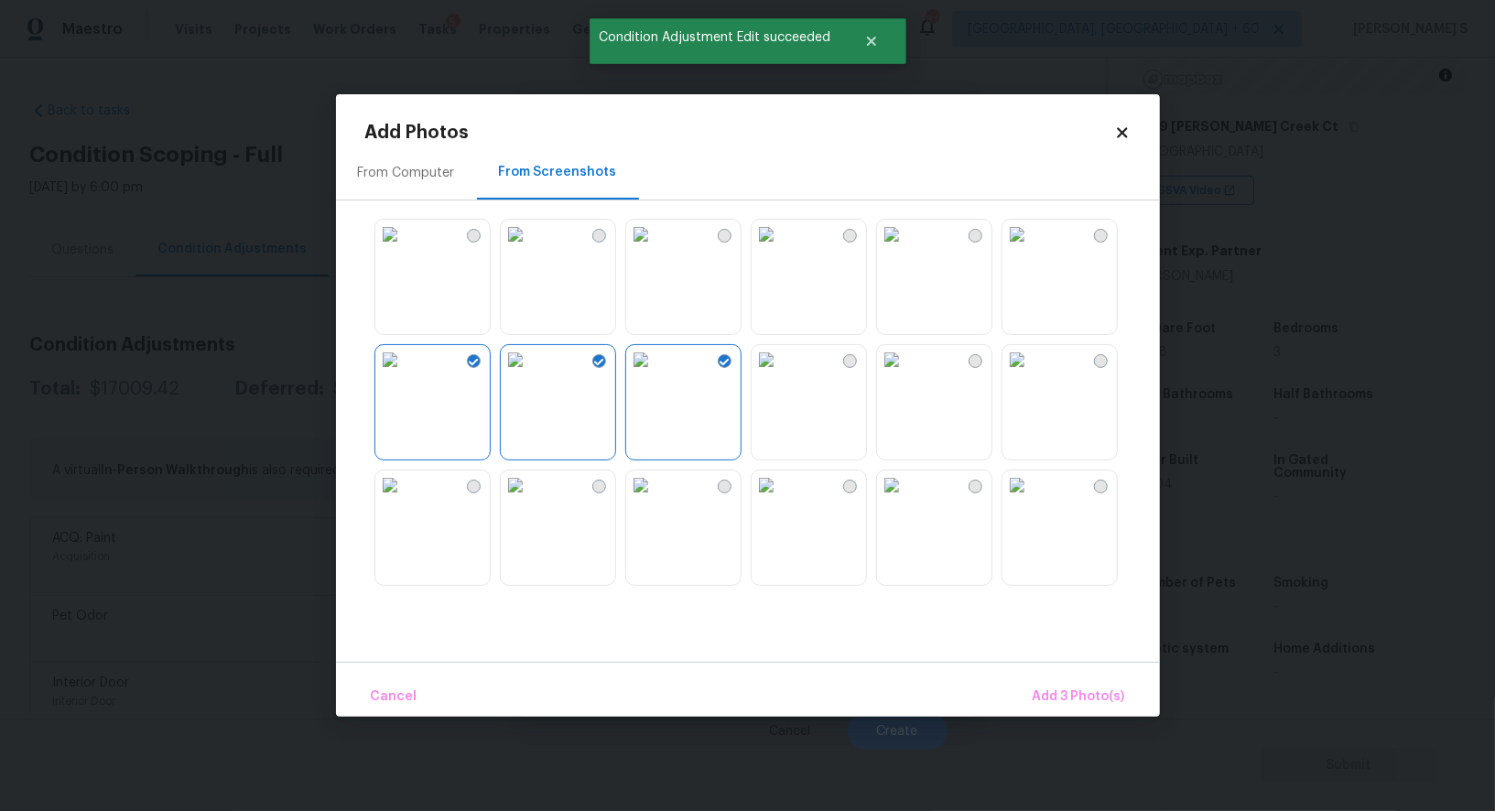
drag, startPoint x: 579, startPoint y: 295, endPoint x: 679, endPoint y: 295, distance: 99.8
click at [530, 249] on img at bounding box center [515, 234] width 29 height 29
click at [781, 249] on img at bounding box center [766, 234] width 29 height 29
click at [781, 355] on img at bounding box center [766, 359] width 29 height 29
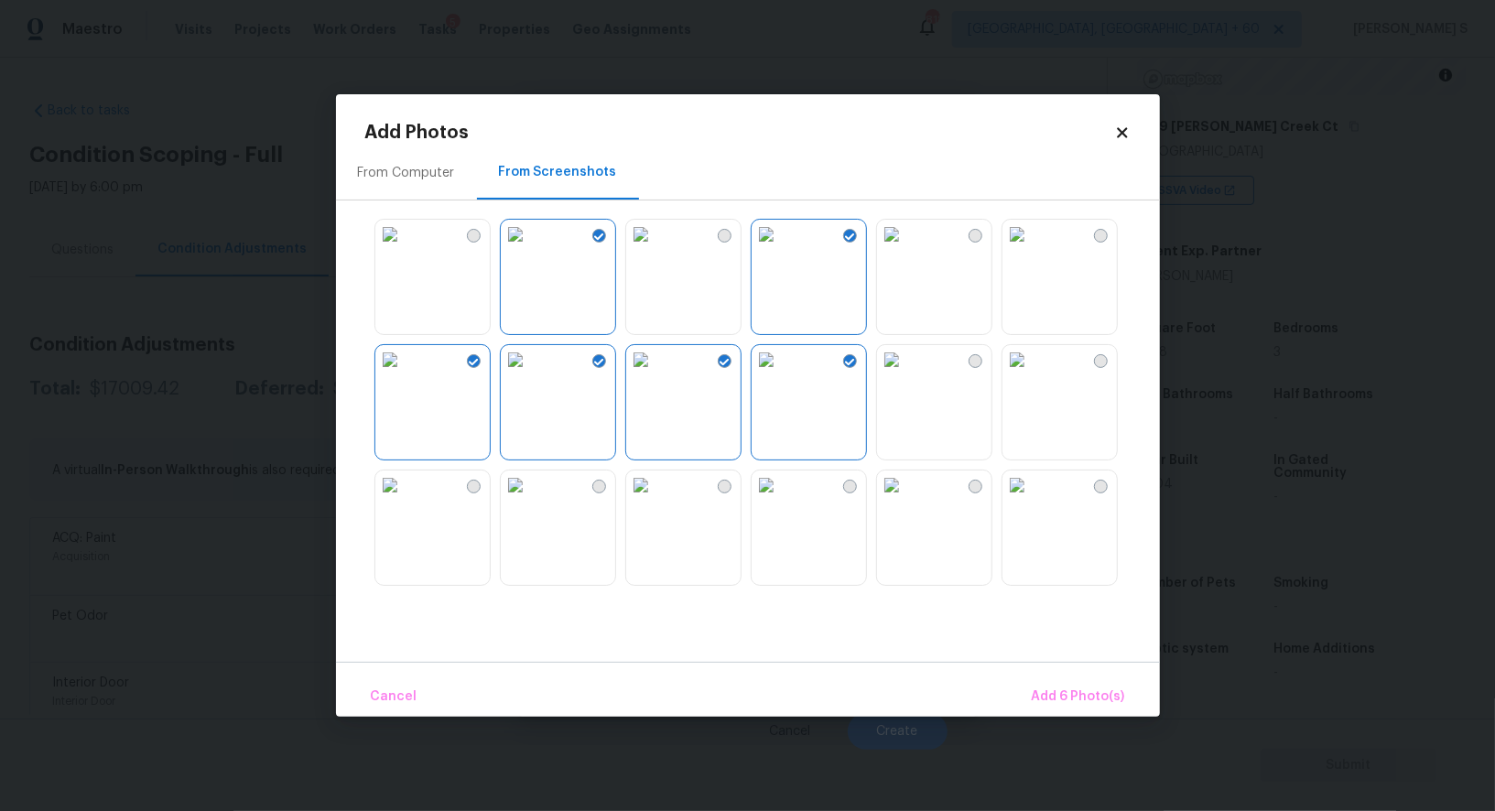
click at [781, 494] on img at bounding box center [766, 485] width 29 height 29
click at [1032, 500] on img at bounding box center [1017, 485] width 29 height 29
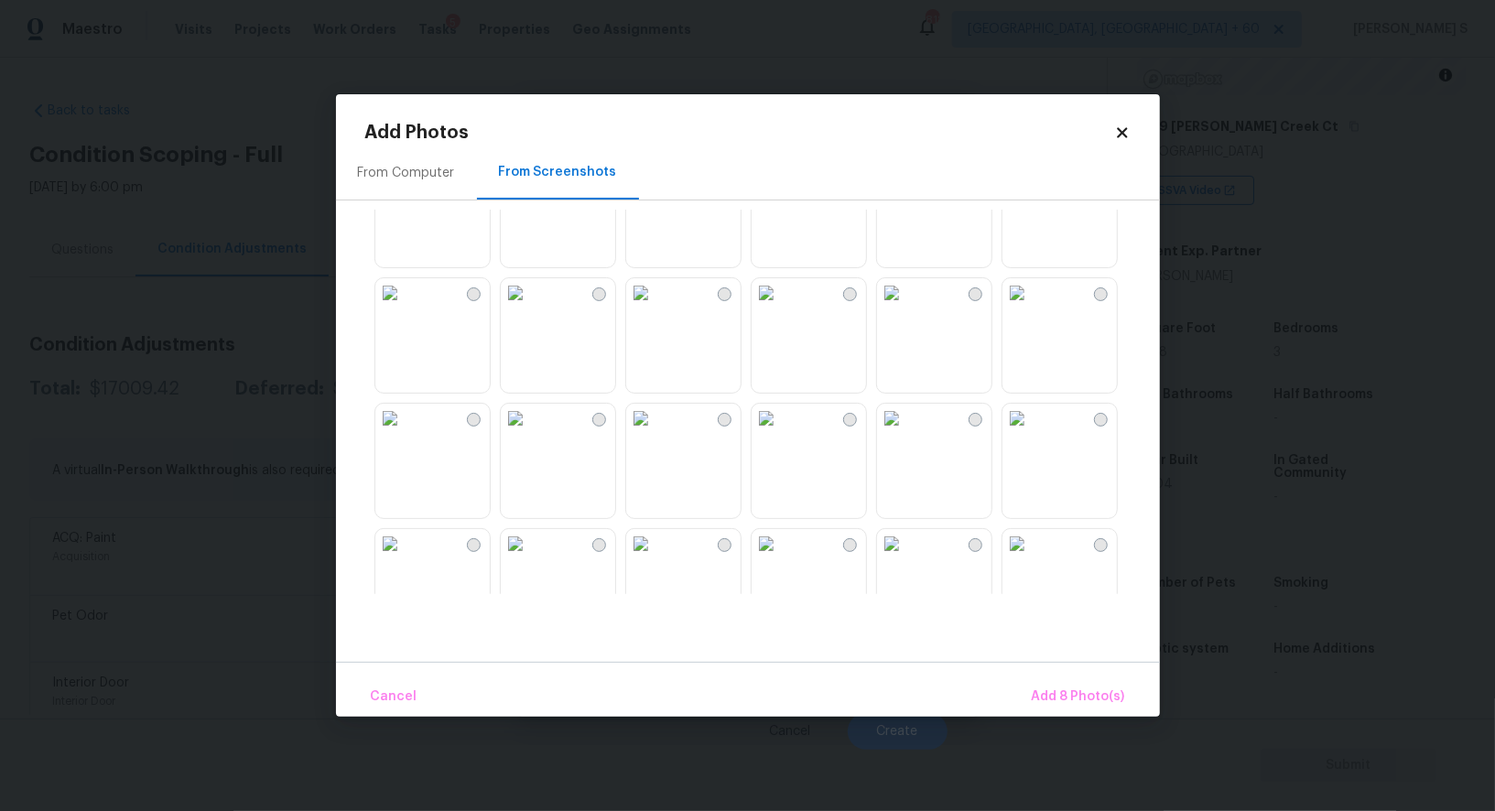
scroll to position [799, 0]
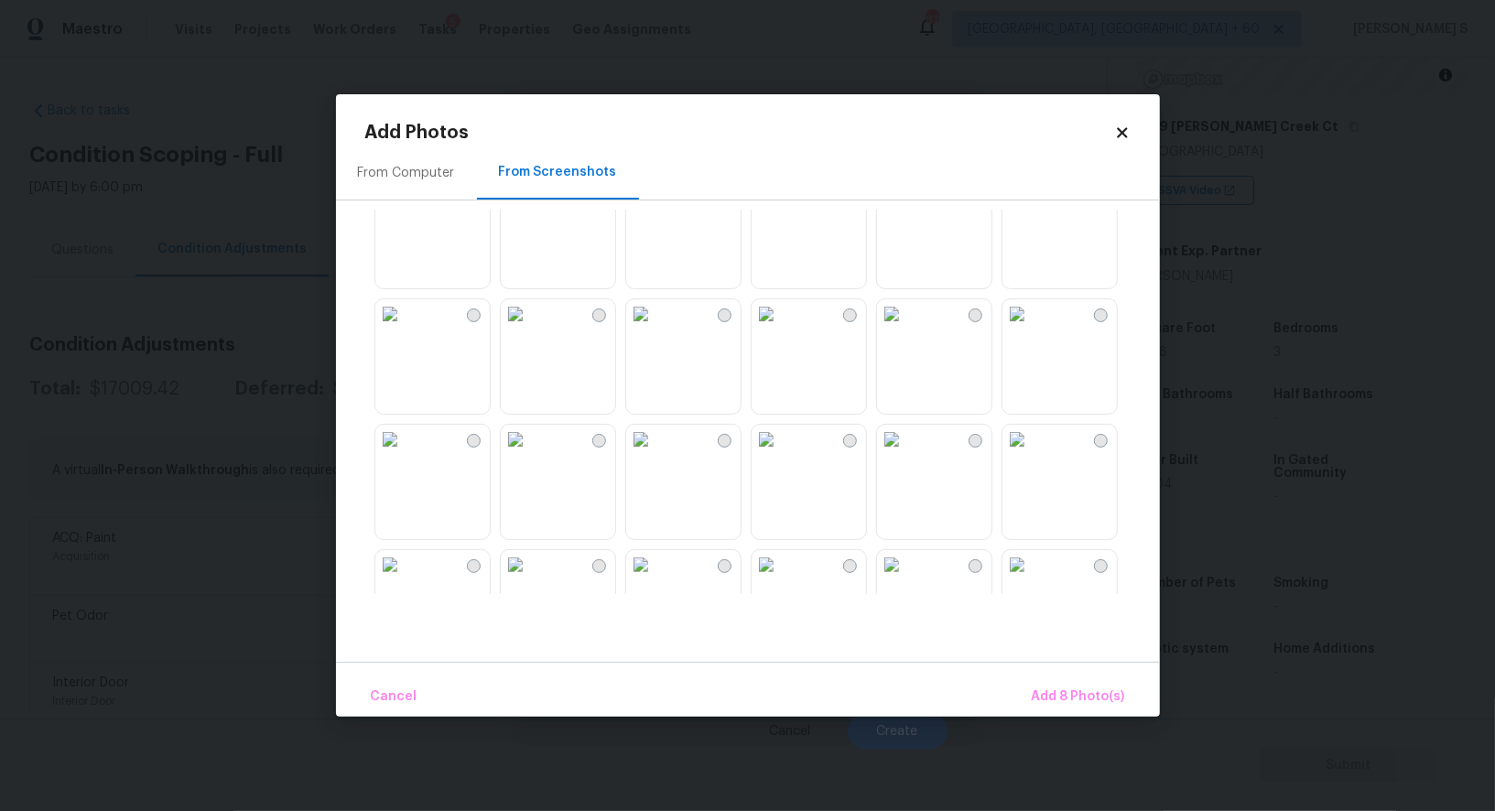
click at [656, 329] on img at bounding box center [640, 313] width 29 height 29
click at [656, 454] on img at bounding box center [640, 439] width 29 height 29
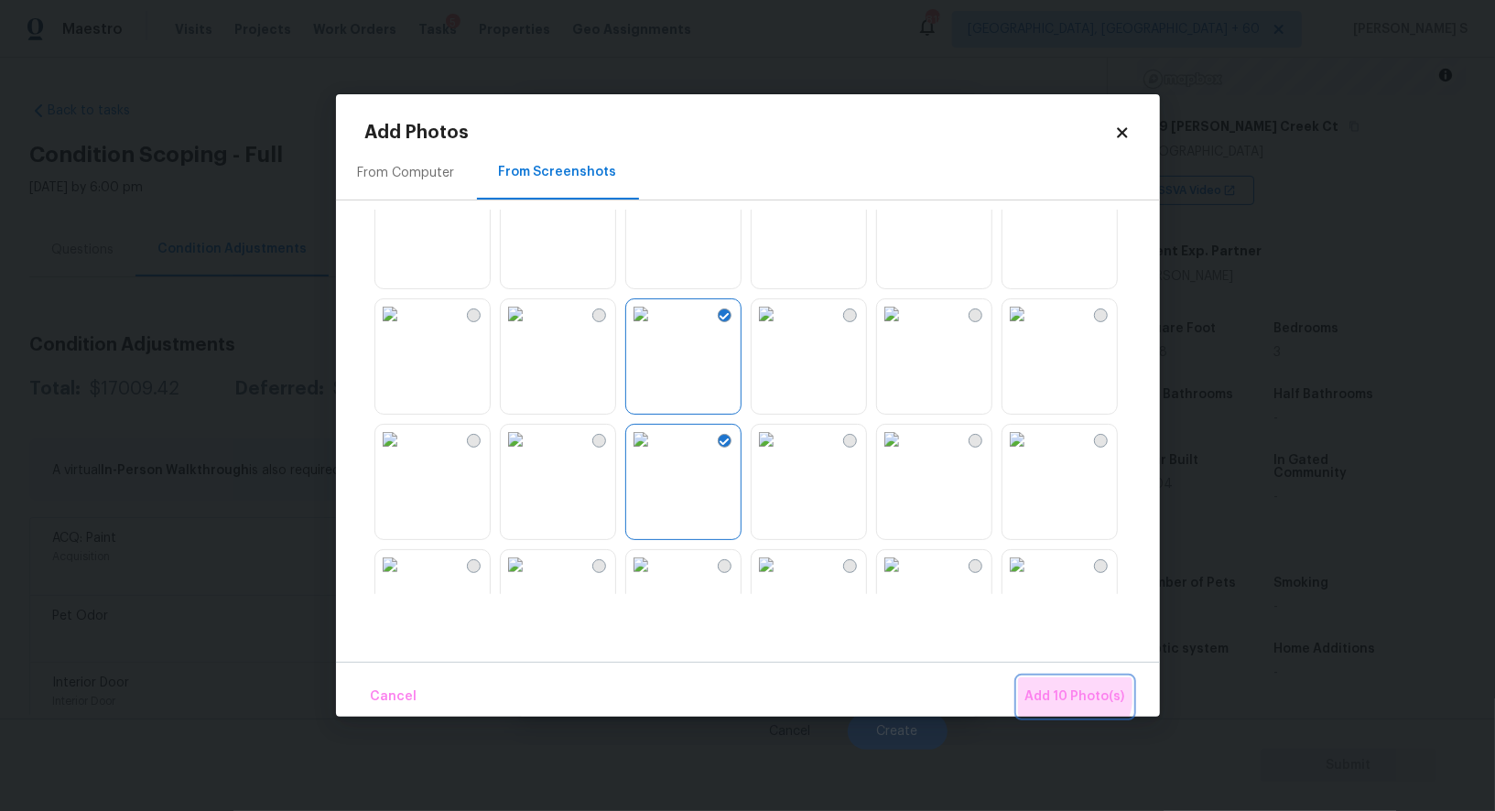
click at [1064, 693] on span "Add 10 Photo(s)" at bounding box center [1076, 697] width 100 height 23
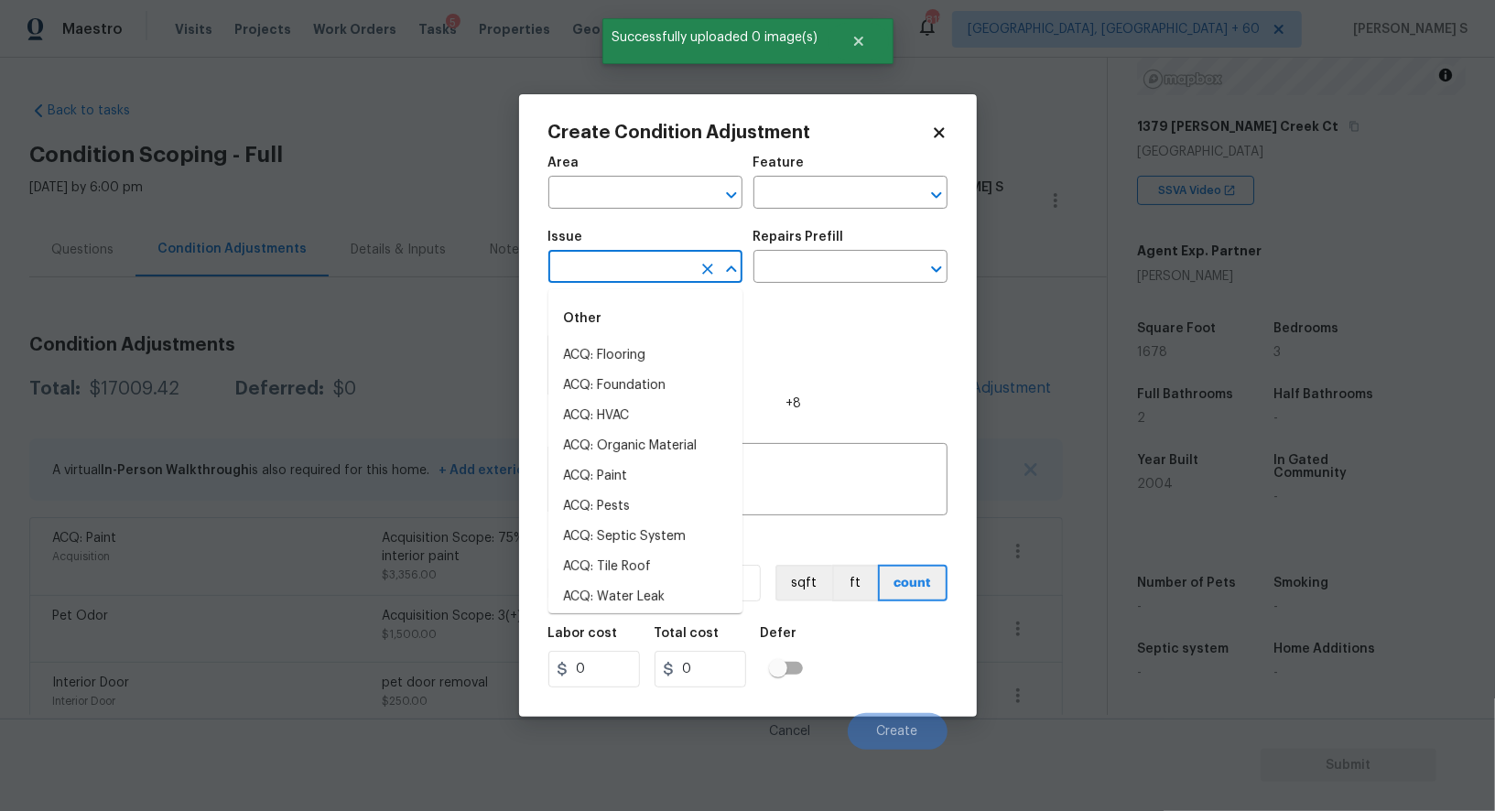
click at [625, 259] on input "text" at bounding box center [620, 269] width 143 height 28
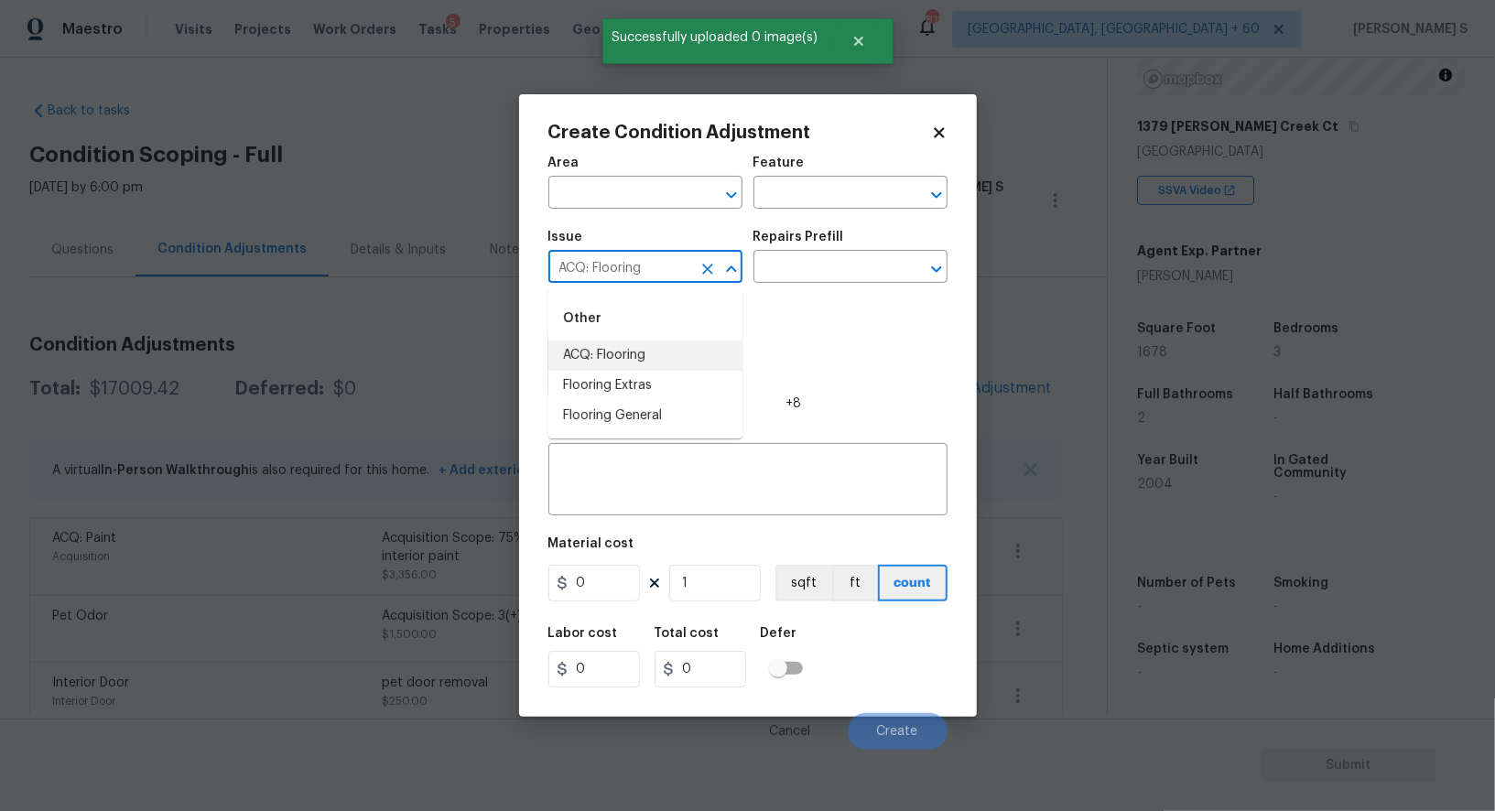
type input "ACQ: Flooring"
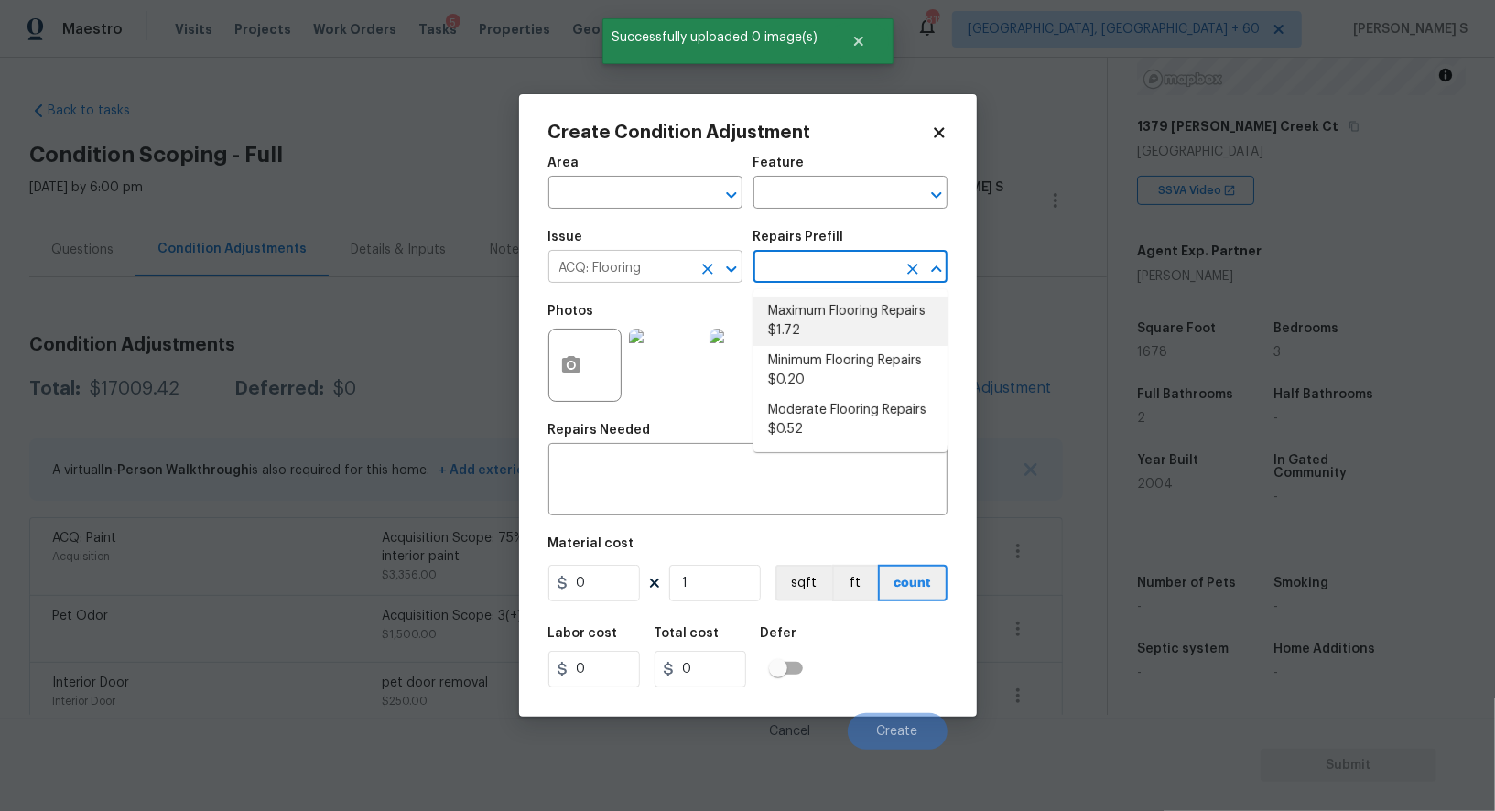
type input "Acquisition"
type textarea "Acquisition Scope: Maximum flooring repairs"
type input "1.72"
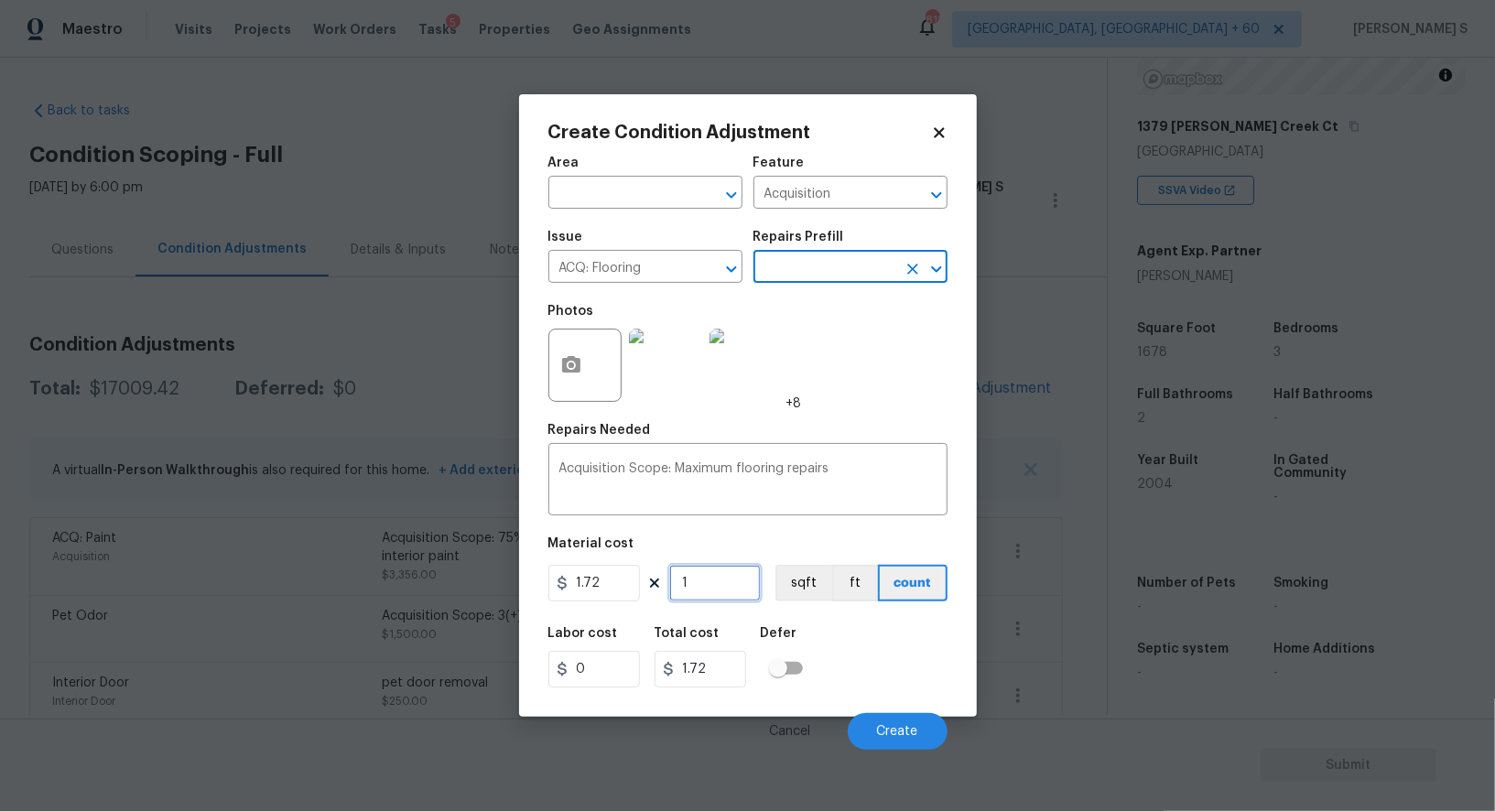
click at [703, 571] on input "1" at bounding box center [715, 583] width 92 height 37
paste input "678"
type input "1678"
type input "2886.16"
type input "1678"
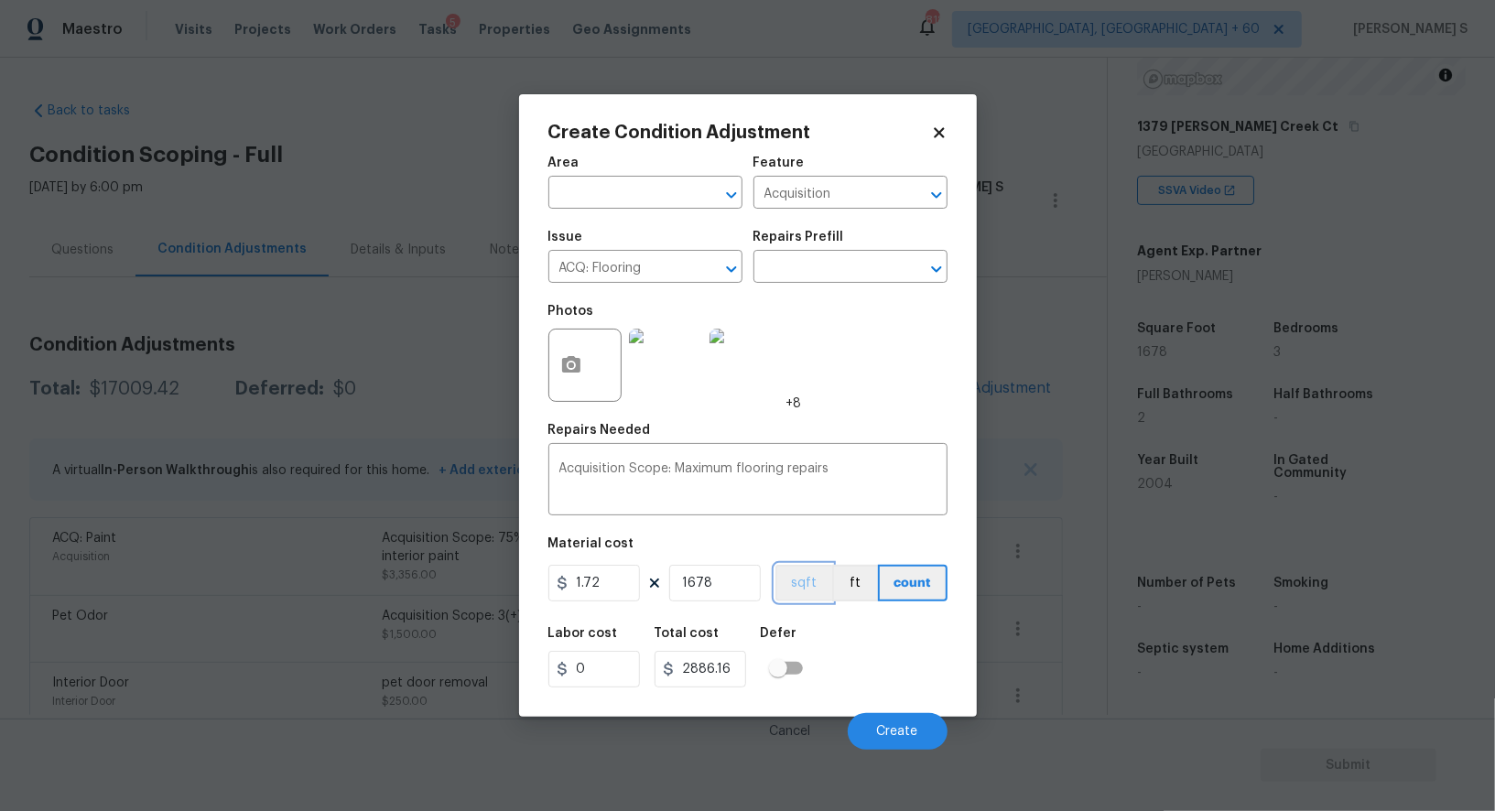
click at [824, 585] on button "sqft" at bounding box center [804, 583] width 57 height 37
click at [866, 649] on div "Labor cost 0 Total cost 2886.16 Defer" at bounding box center [748, 657] width 399 height 82
click at [918, 720] on button "Create" at bounding box center [898, 731] width 100 height 37
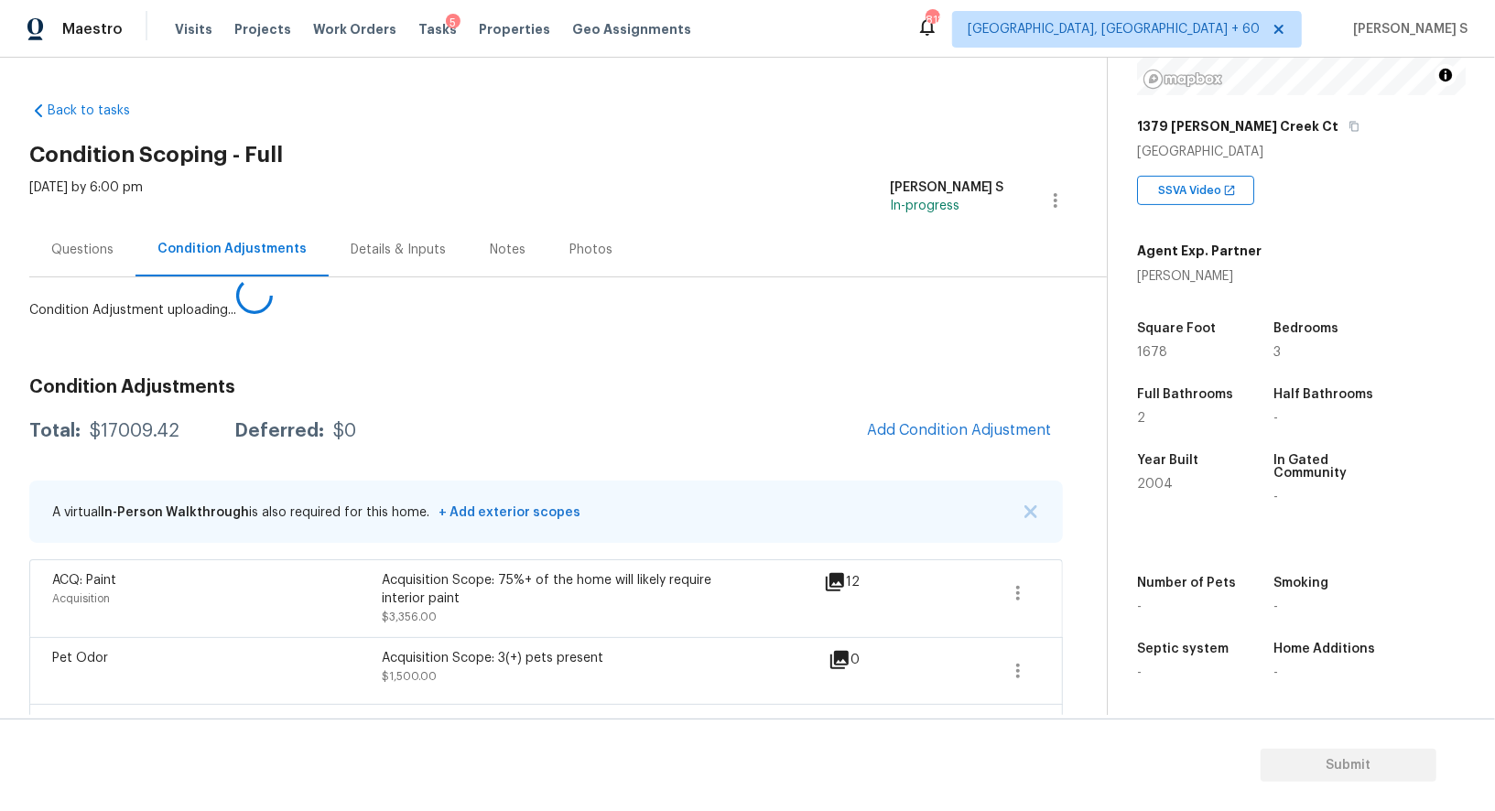
click at [216, 684] on body "Maestro Visits Projects Work Orders Tasks 5 Properties Geo Assignments 818 Albu…" at bounding box center [747, 405] width 1495 height 811
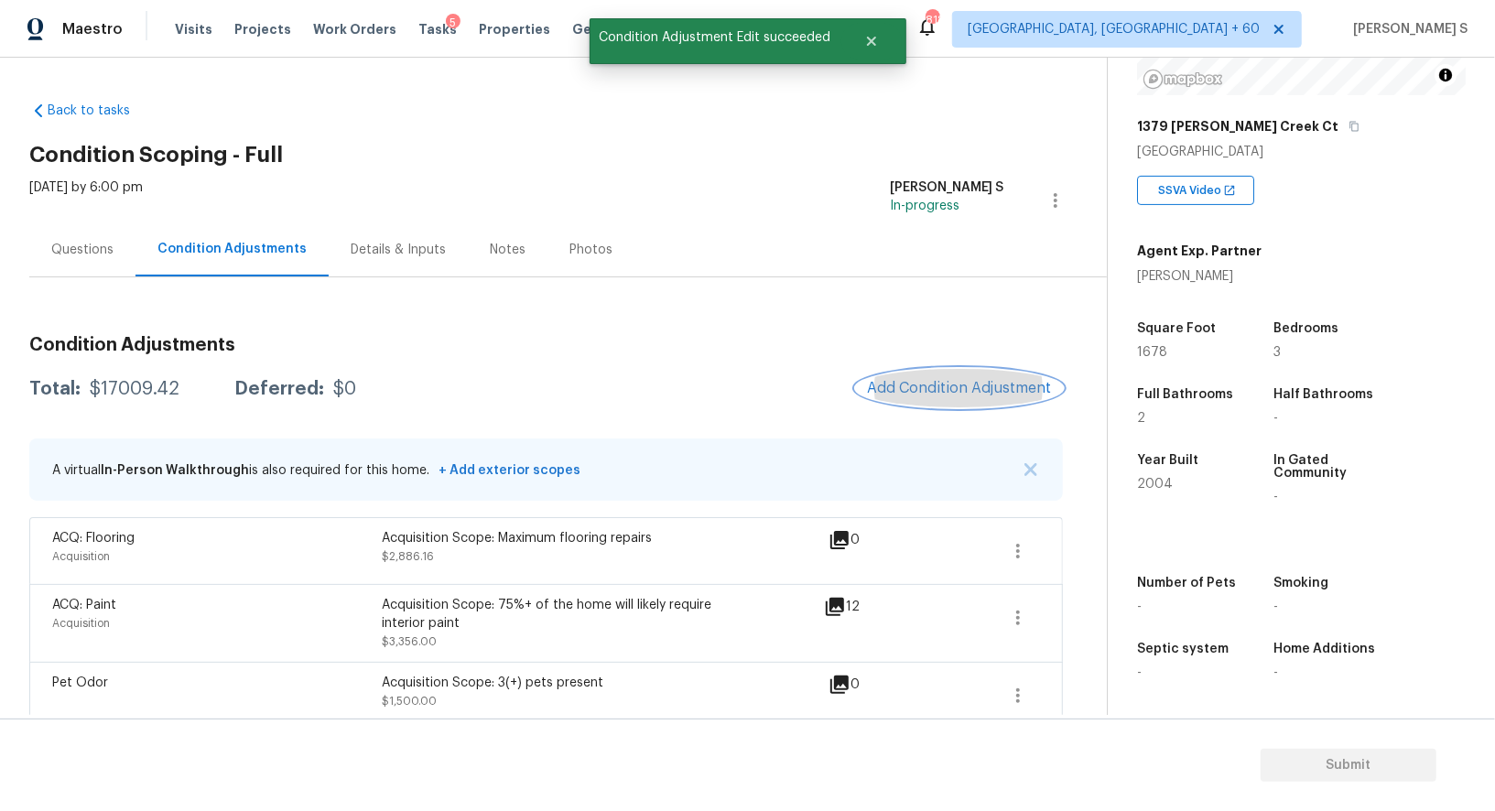
click at [971, 377] on button "Add Condition Adjustment" at bounding box center [959, 388] width 207 height 38
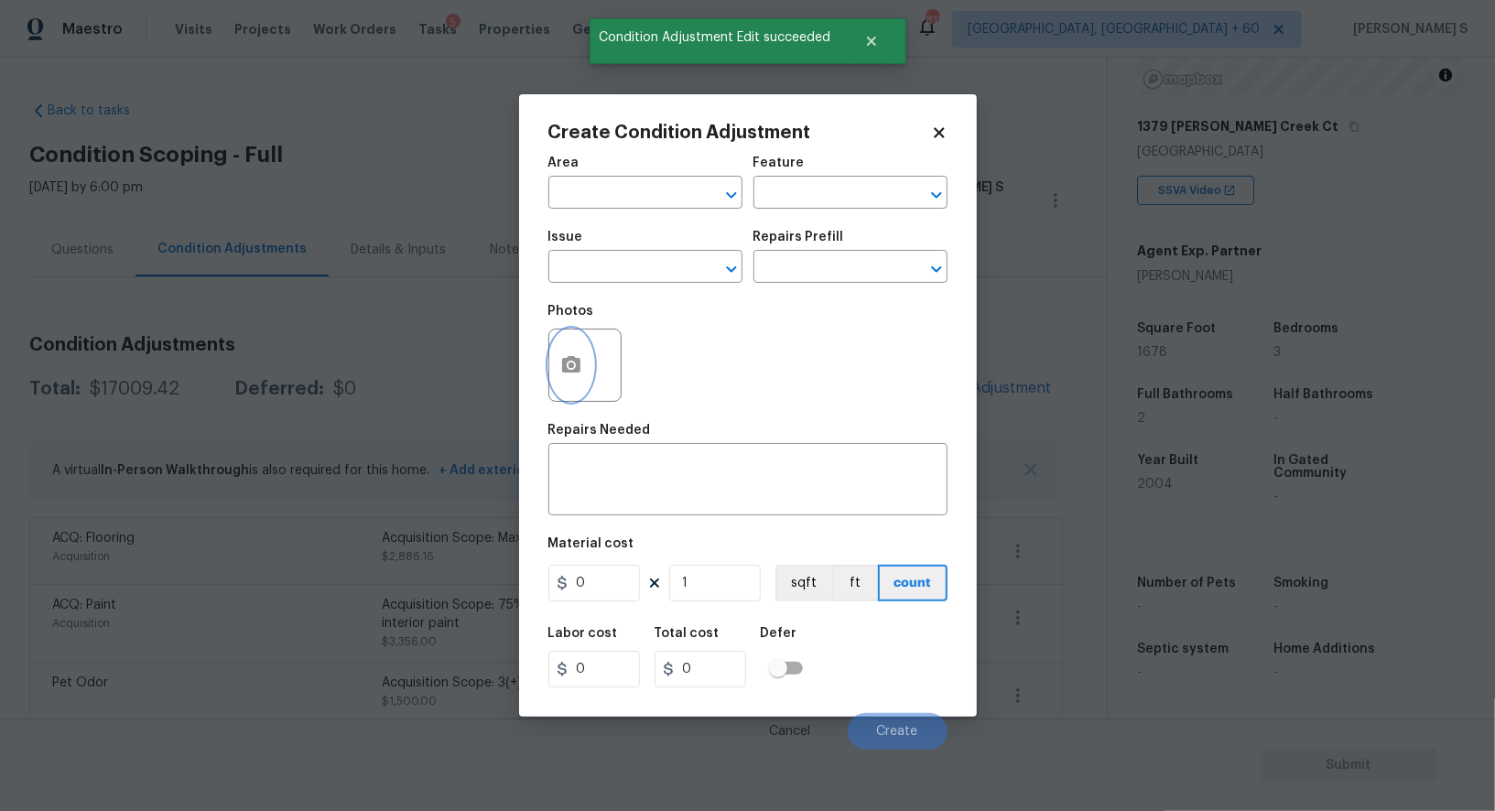
click at [566, 351] on button "button" at bounding box center [571, 365] width 44 height 71
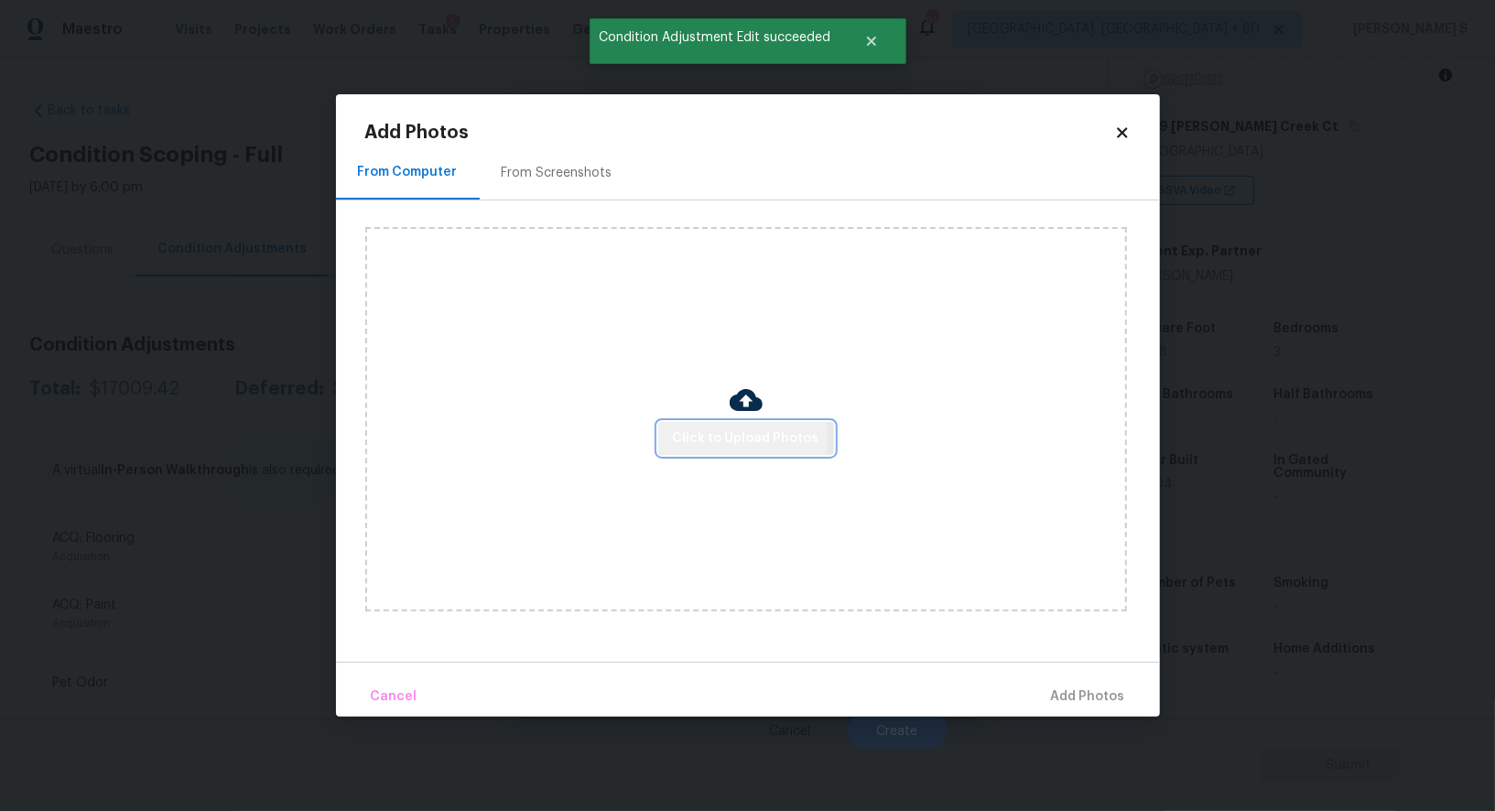
click at [691, 440] on span "Click to Upload Photos" at bounding box center [746, 439] width 147 height 23
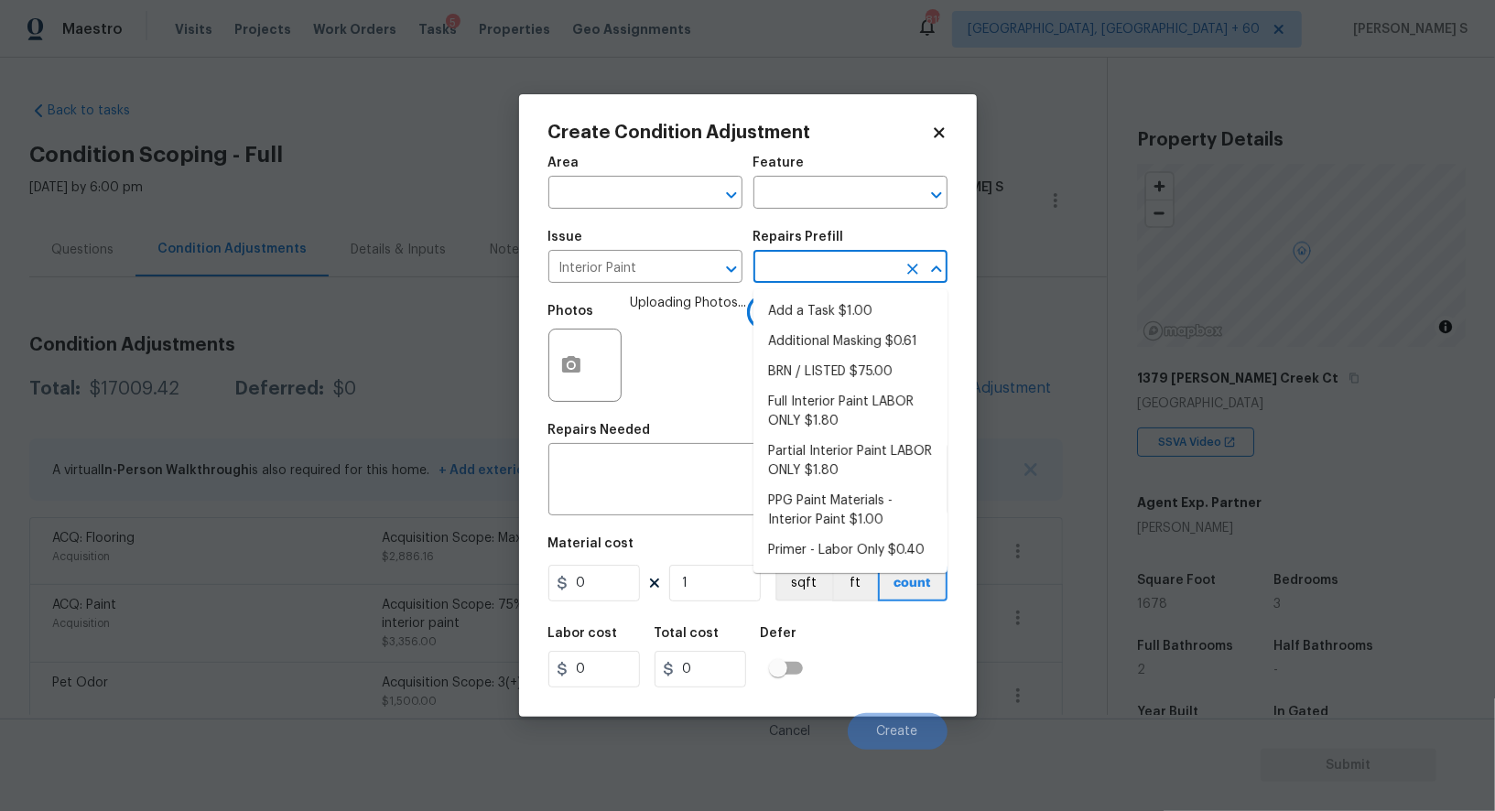
scroll to position [252, 0]
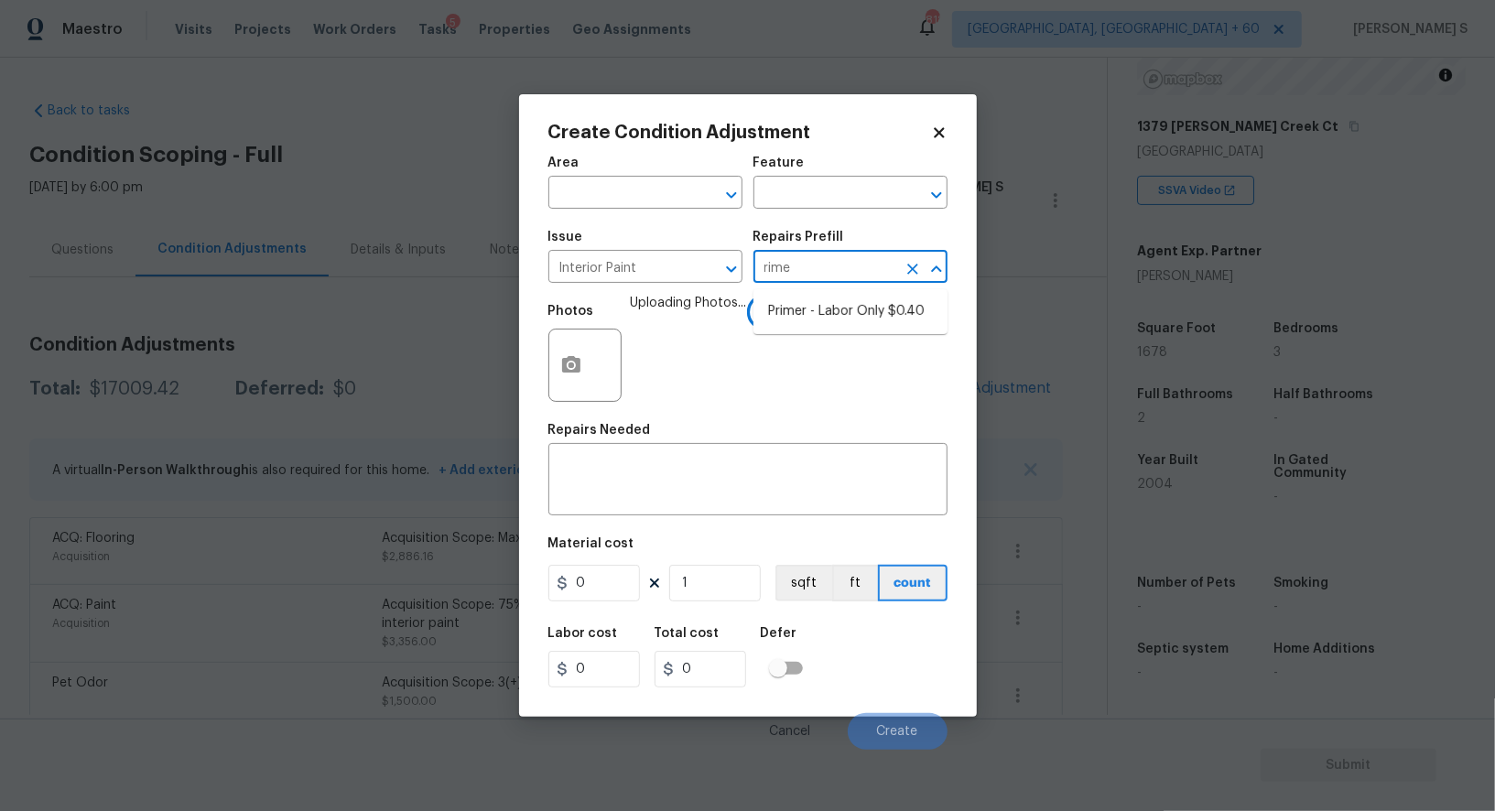
type input "[PERSON_NAME]"
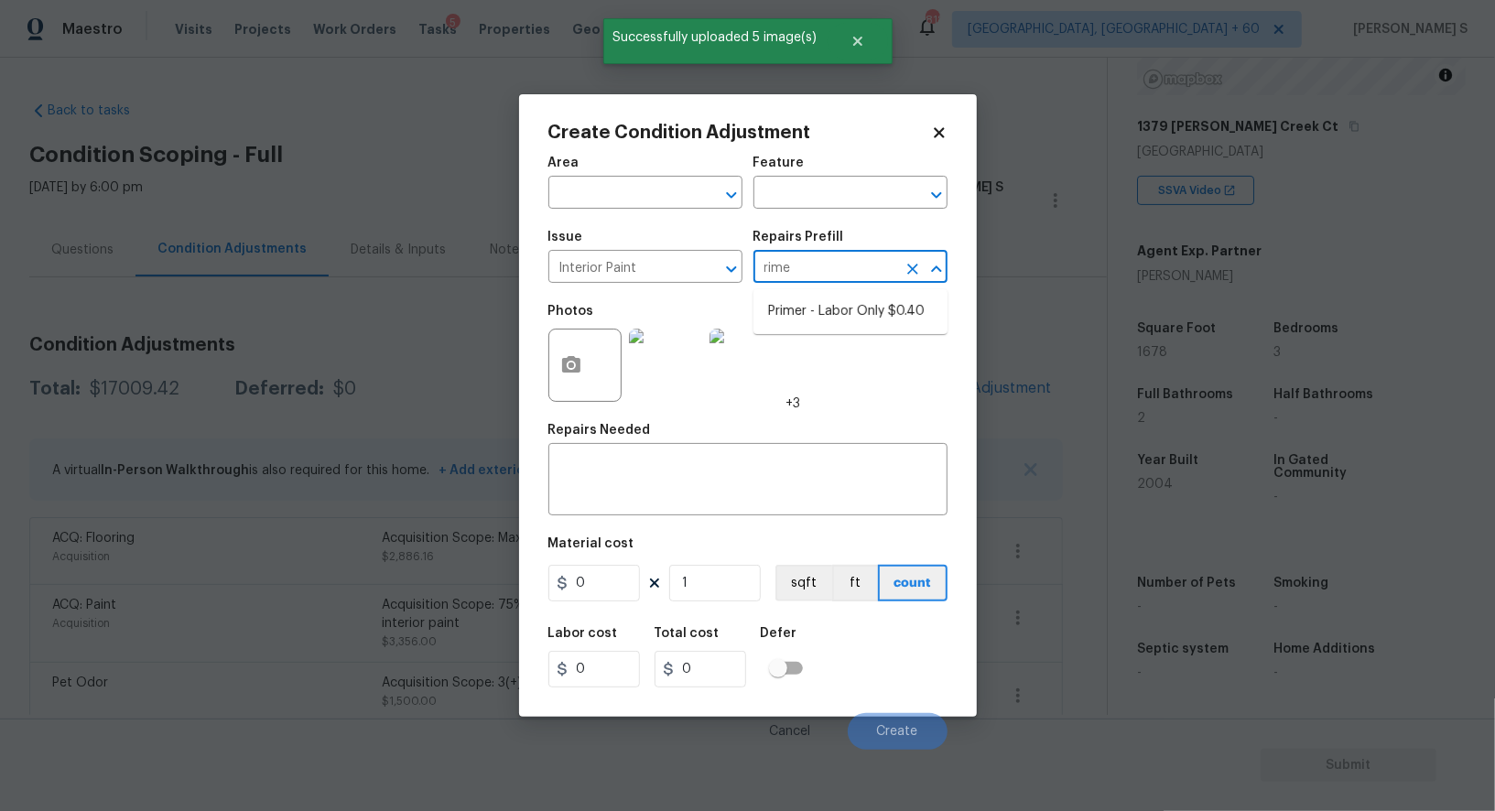
type input "[PERSON_NAME]"
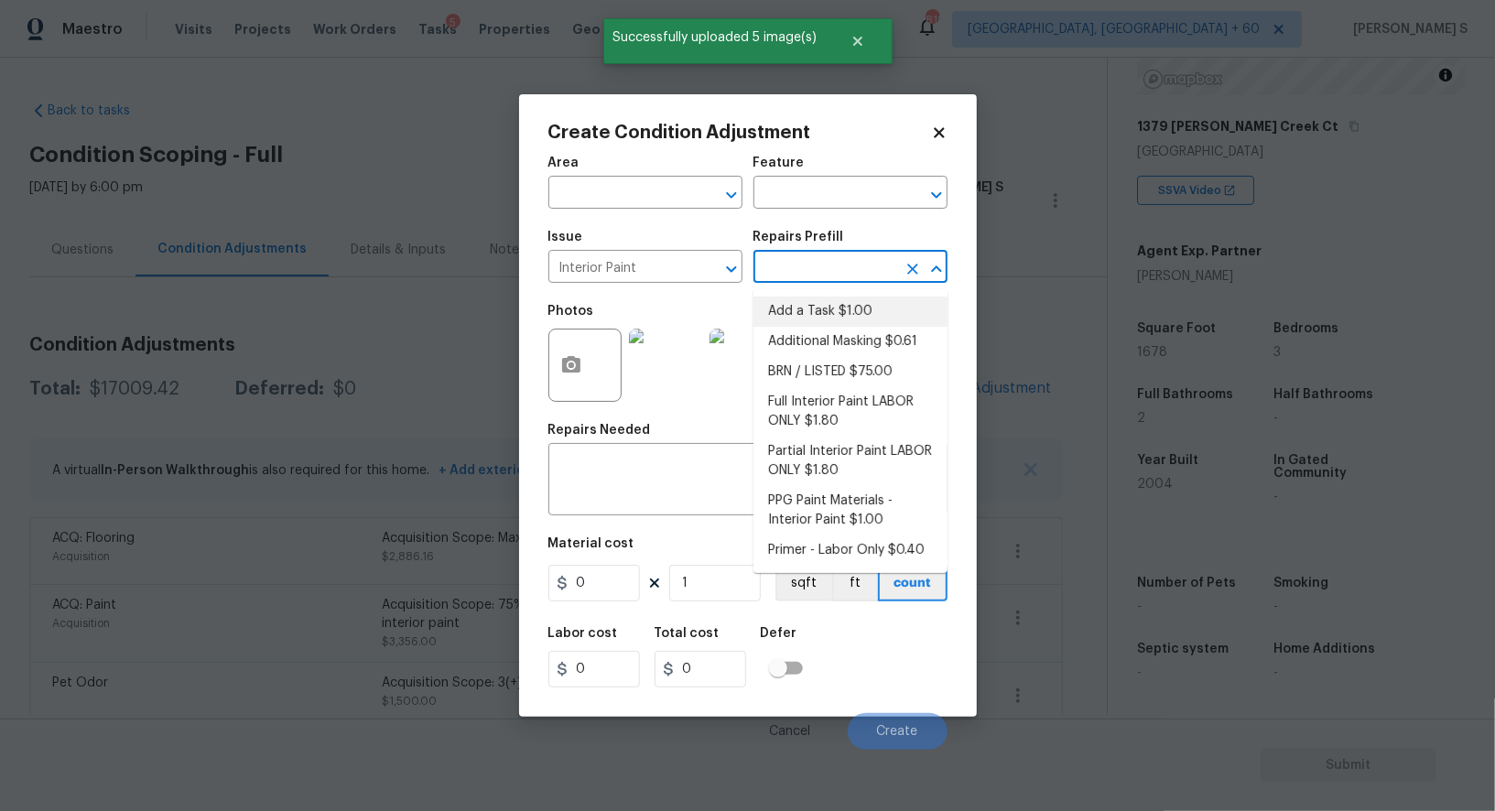
type input "Overall Paint"
type input "1"
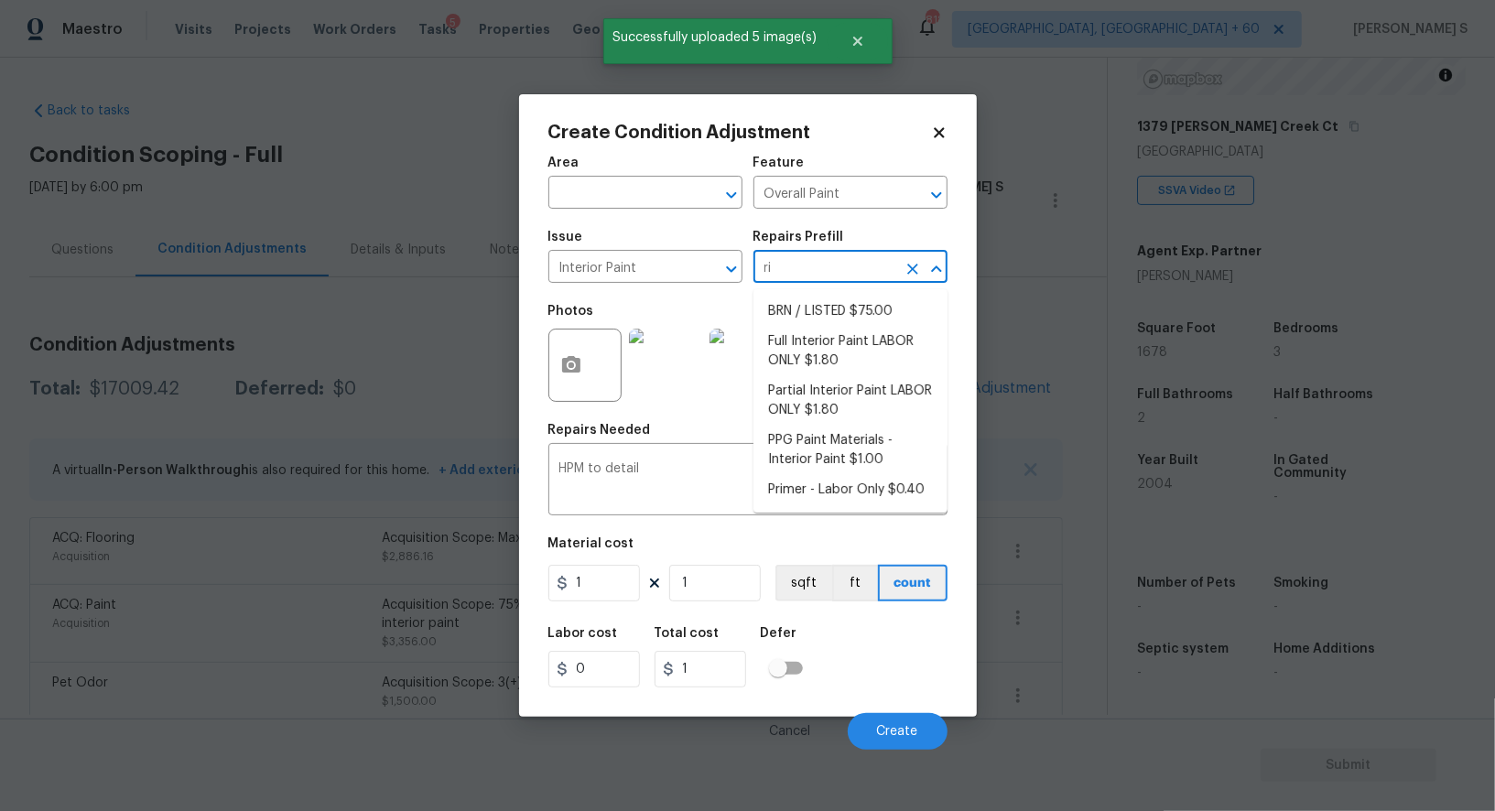
type input "rim"
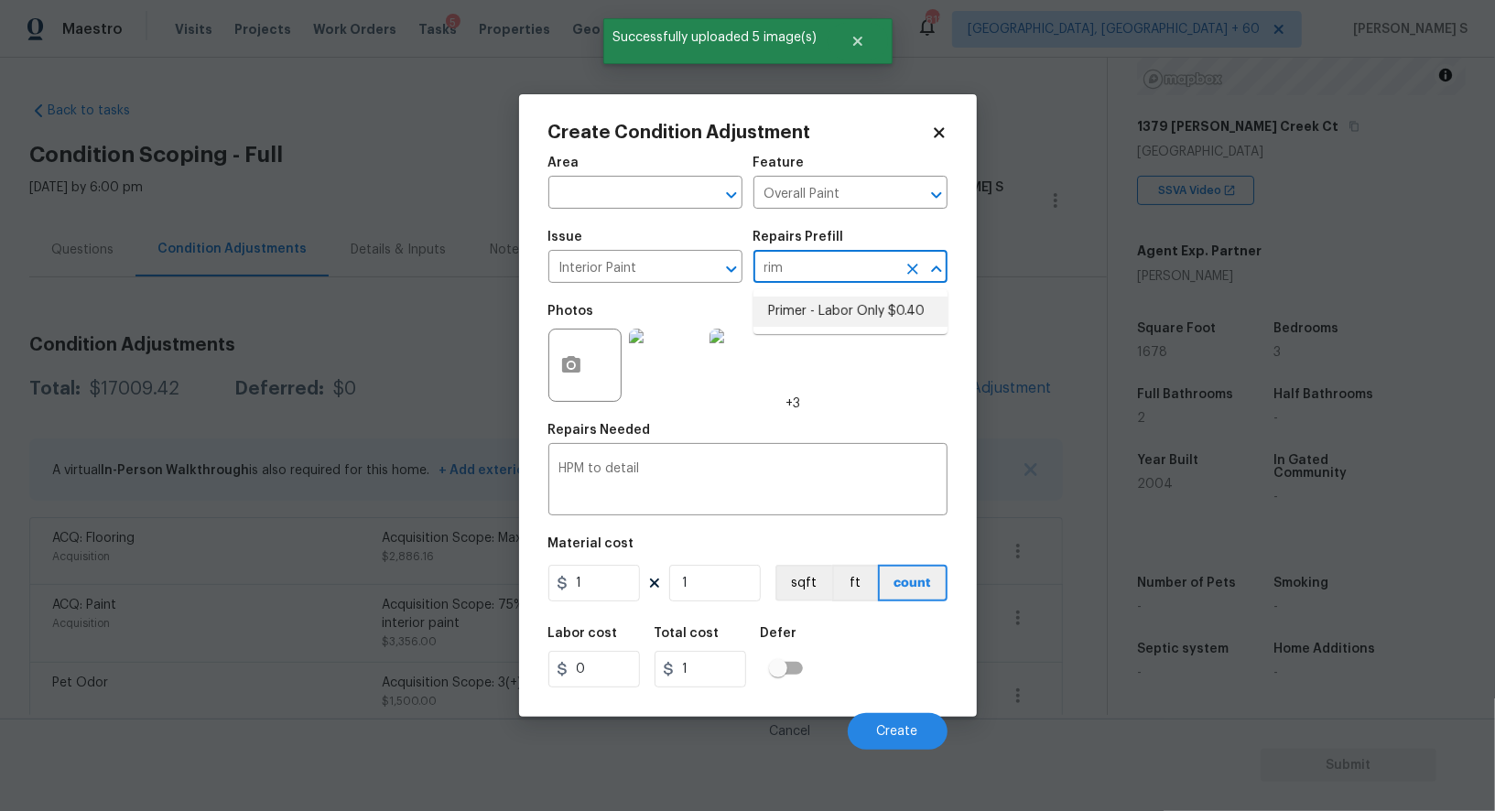
type input "0.4"
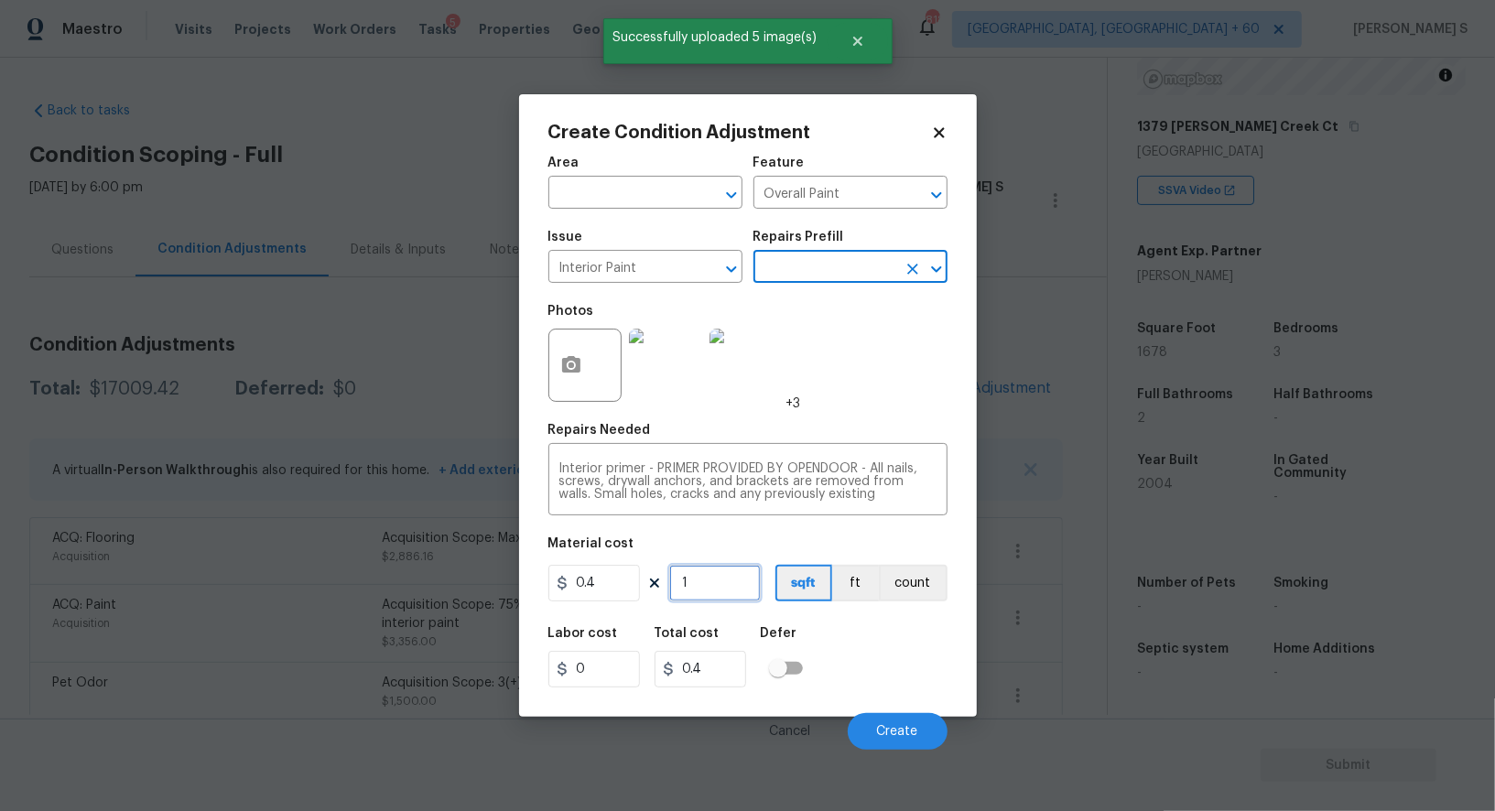
click at [698, 575] on input "1" at bounding box center [715, 583] width 92 height 37
paste input "678"
type input "1678"
type input "671.2"
type input "1678"
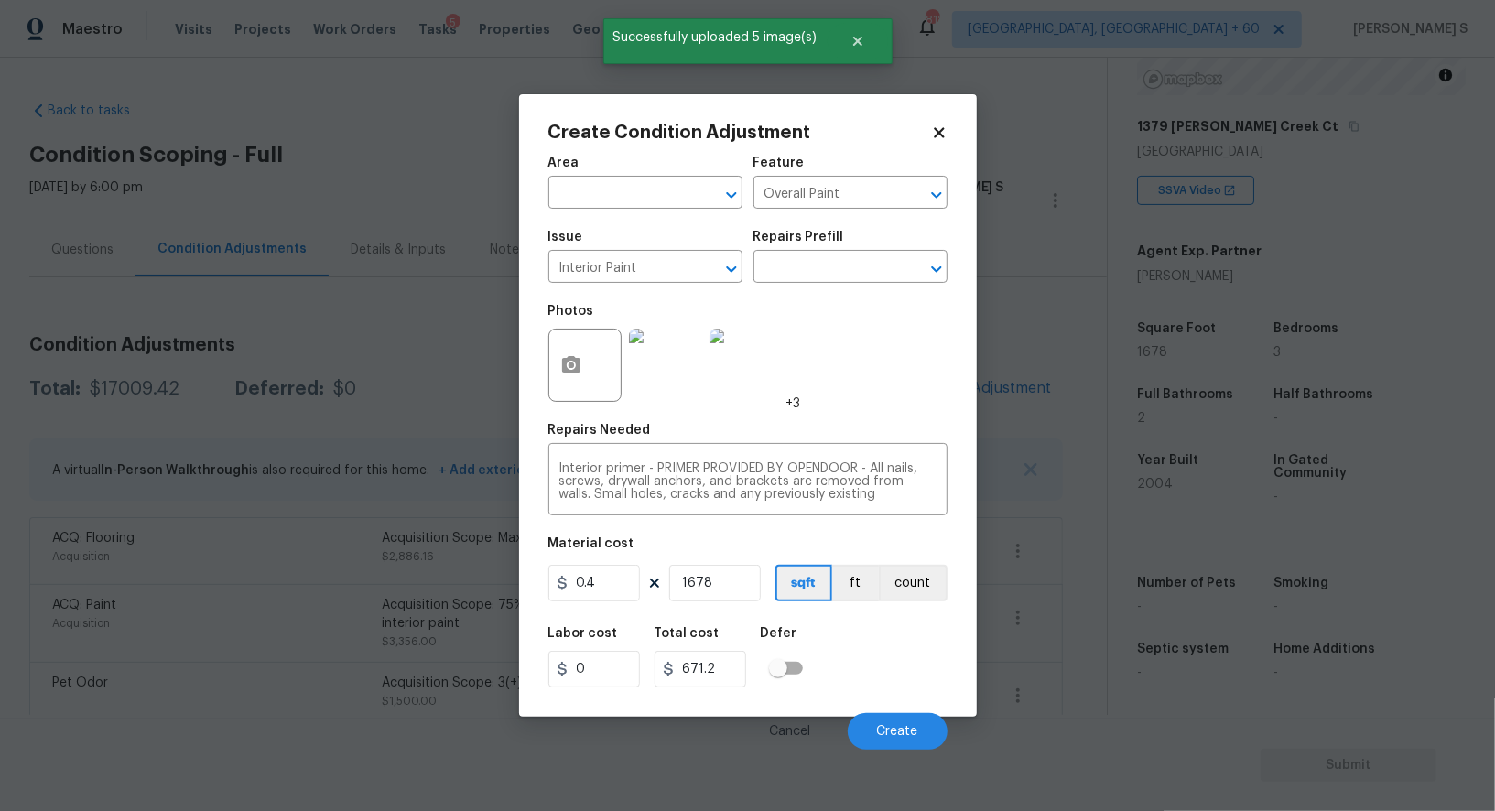
click at [834, 656] on div "Labor cost 0 Total cost 671.2 Defer" at bounding box center [748, 657] width 399 height 82
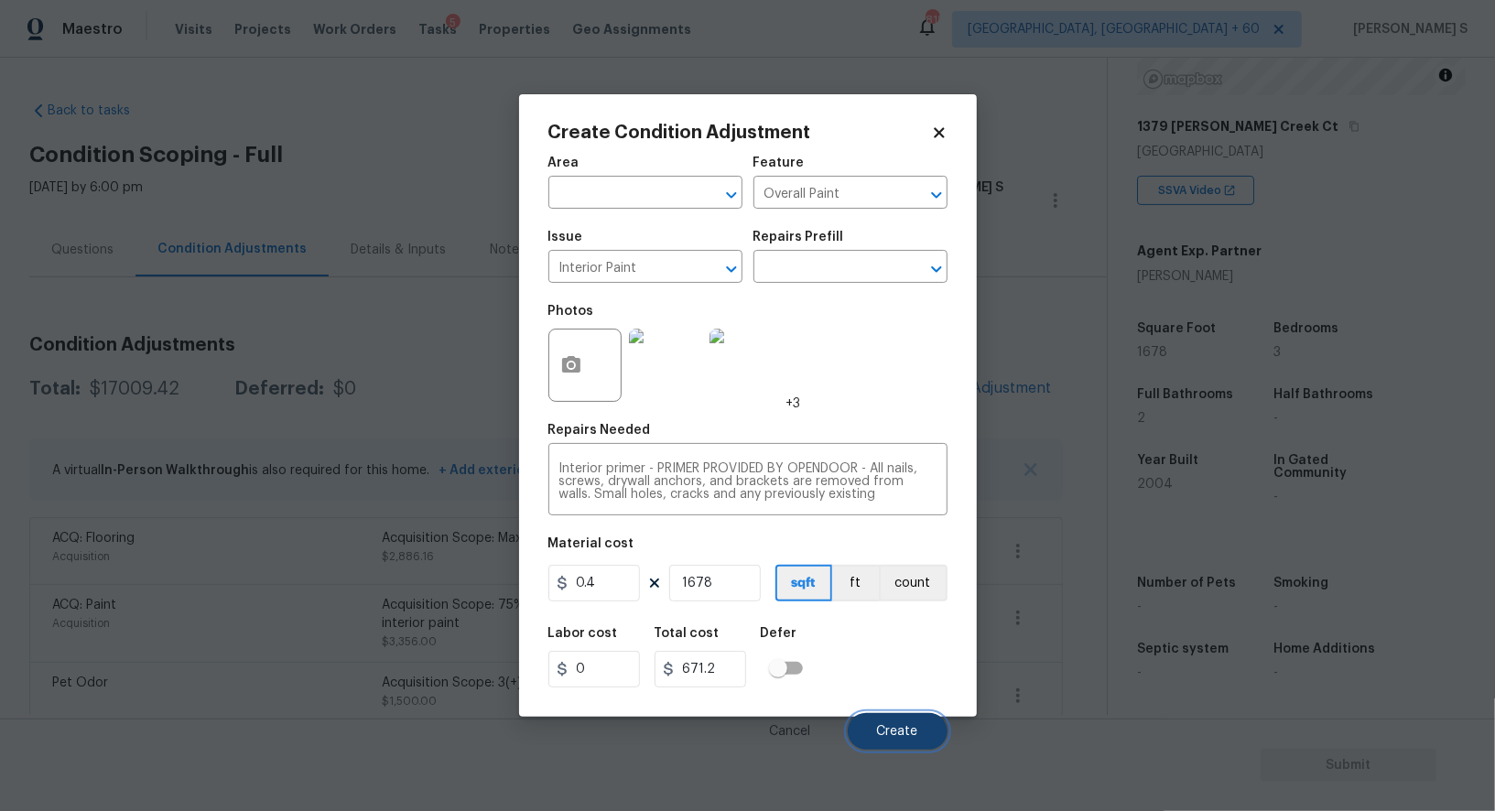
click at [887, 739] on span "Create" at bounding box center [897, 732] width 41 height 14
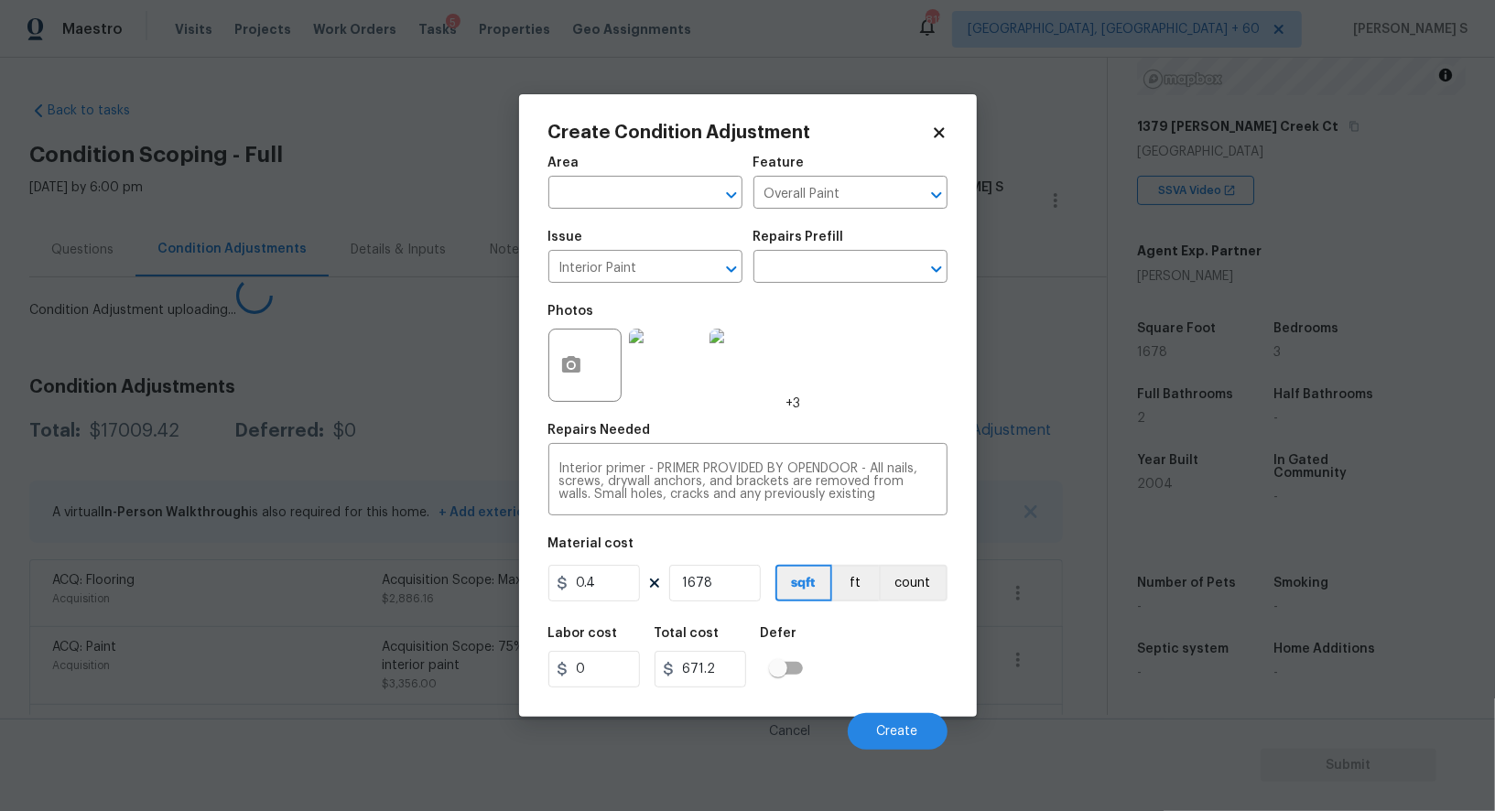
click at [158, 679] on body "Maestro Visits Projects Work Orders Tasks 5 Properties Geo Assignments 818 [GEO…" at bounding box center [747, 405] width 1495 height 811
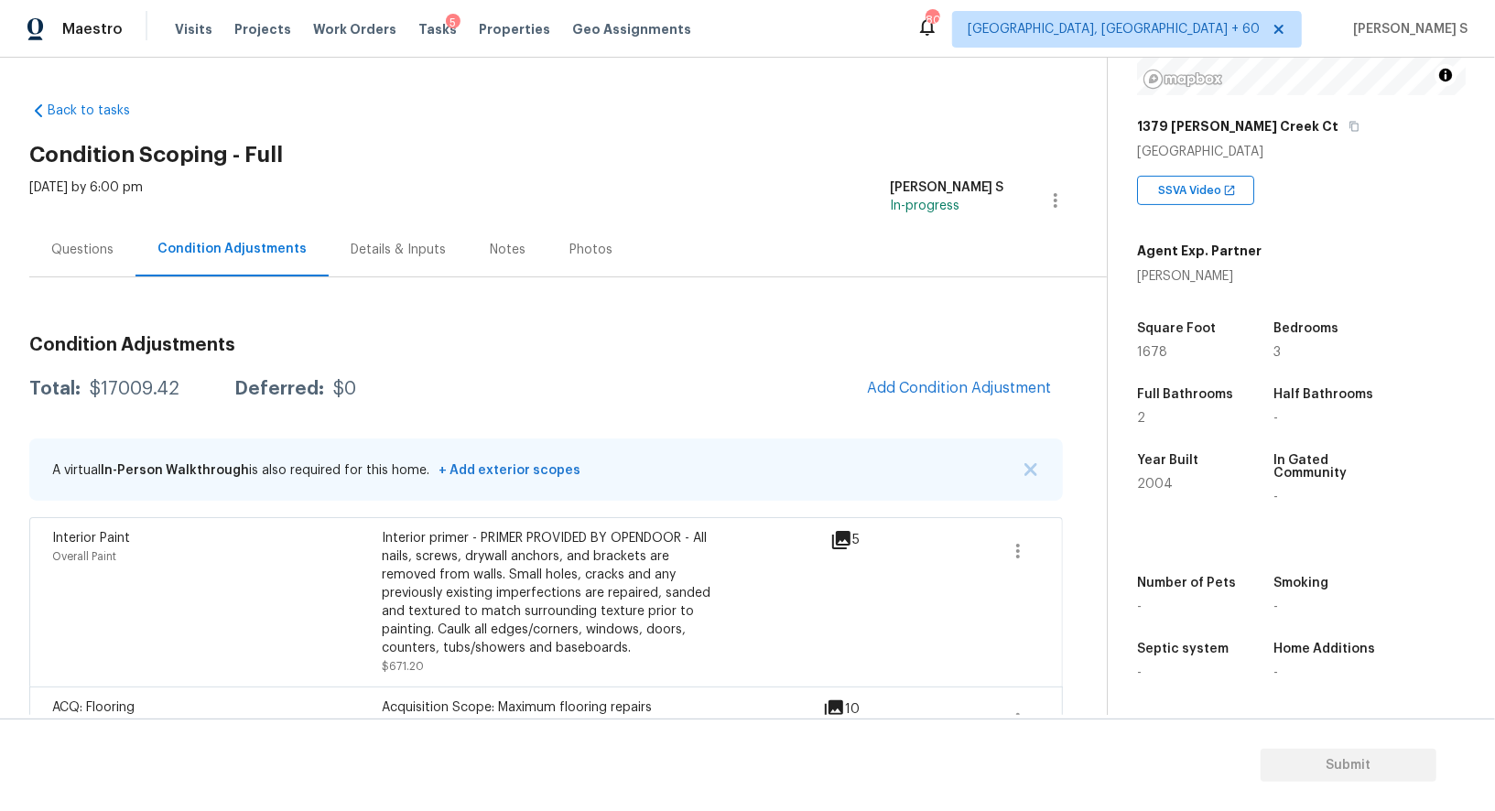
click at [946, 380] on span "Add Condition Adjustment" at bounding box center [959, 388] width 185 height 16
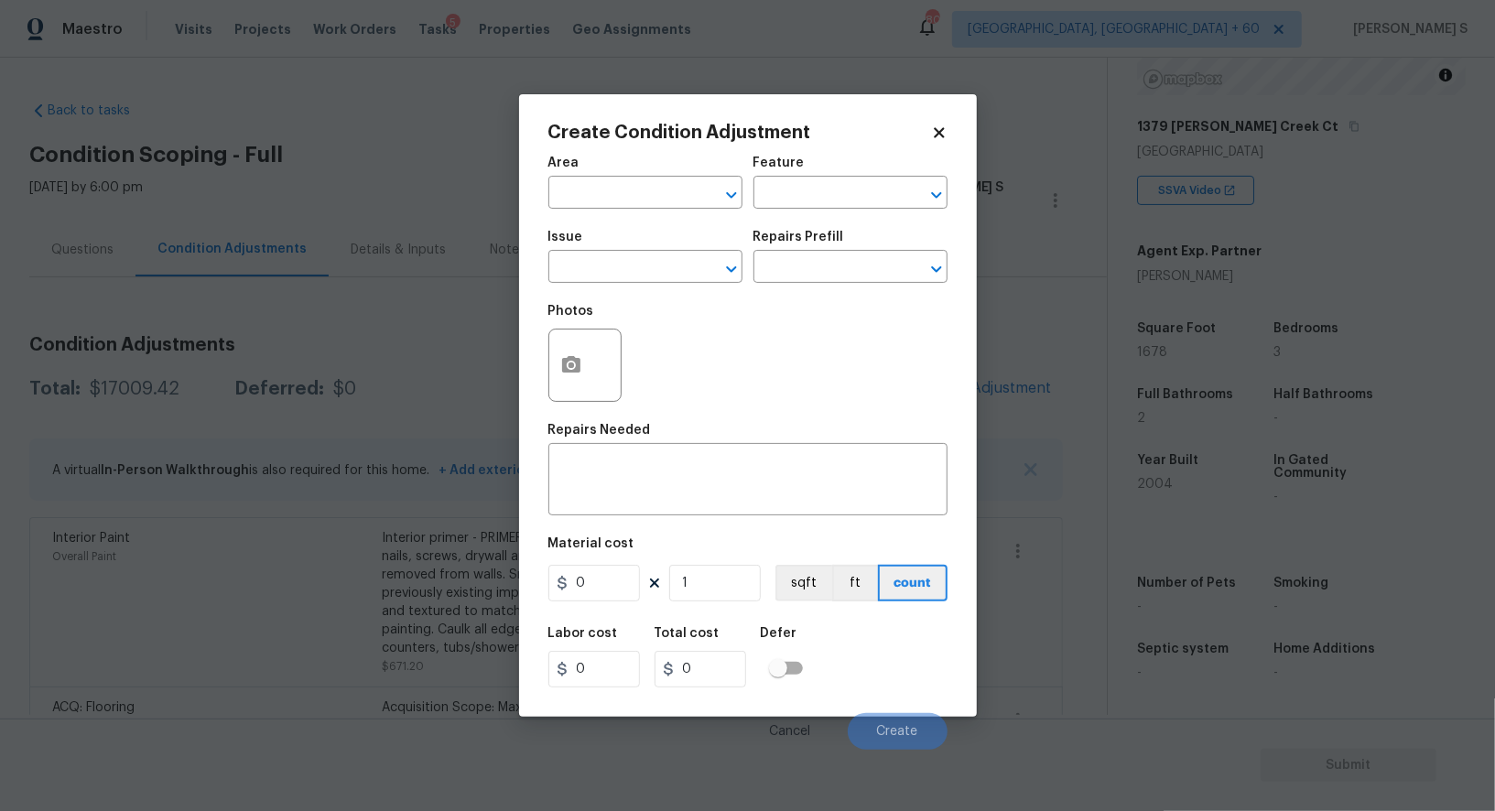
click at [547, 369] on div "Create Condition Adjustment Area ​ Feature ​ Issue ​ Repairs Prefill ​ Photos R…" at bounding box center [748, 405] width 458 height 623
click at [558, 362] on button "button" at bounding box center [571, 365] width 44 height 71
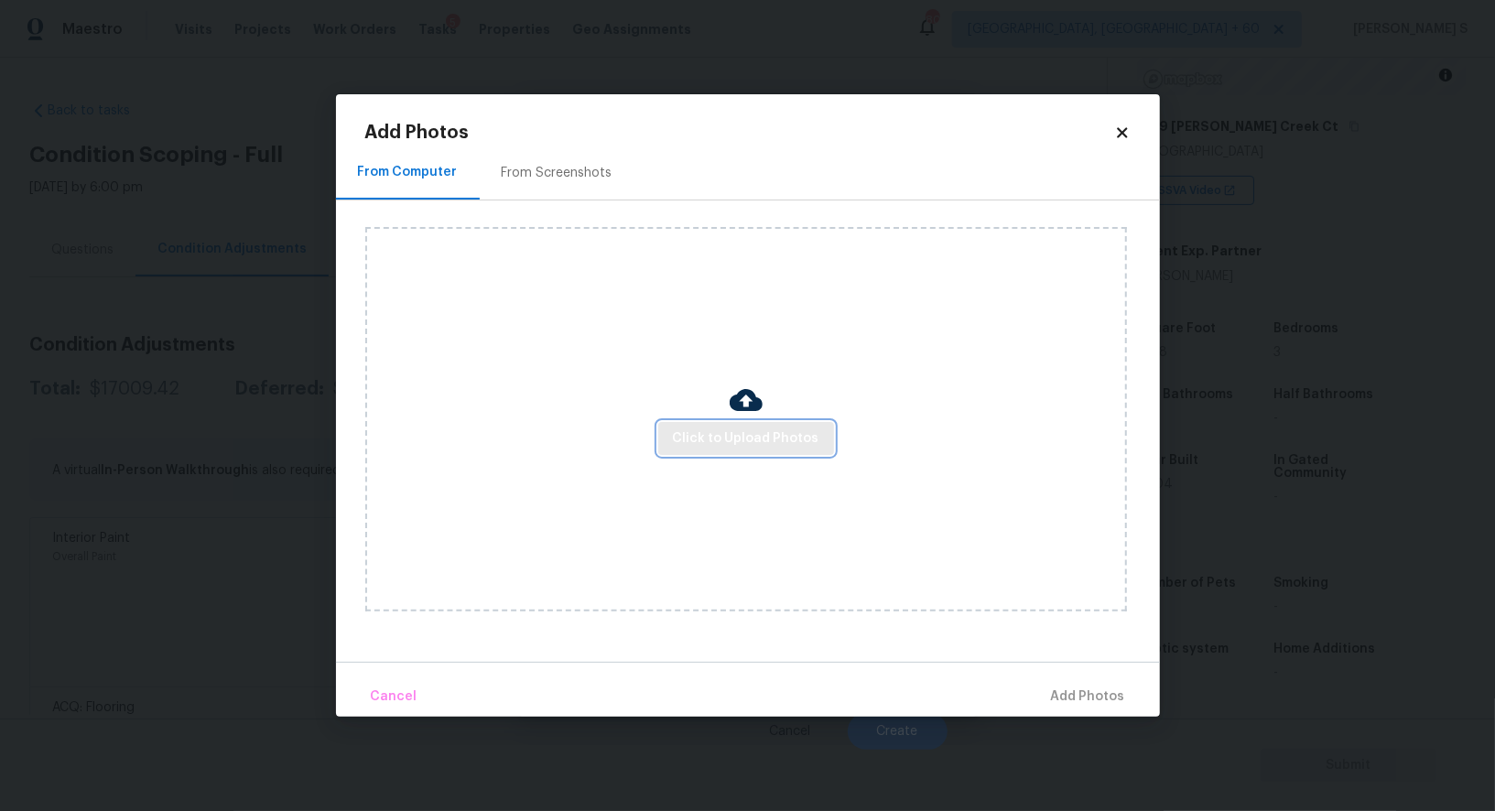
click at [821, 429] on button "Click to Upload Photos" at bounding box center [746, 439] width 176 height 34
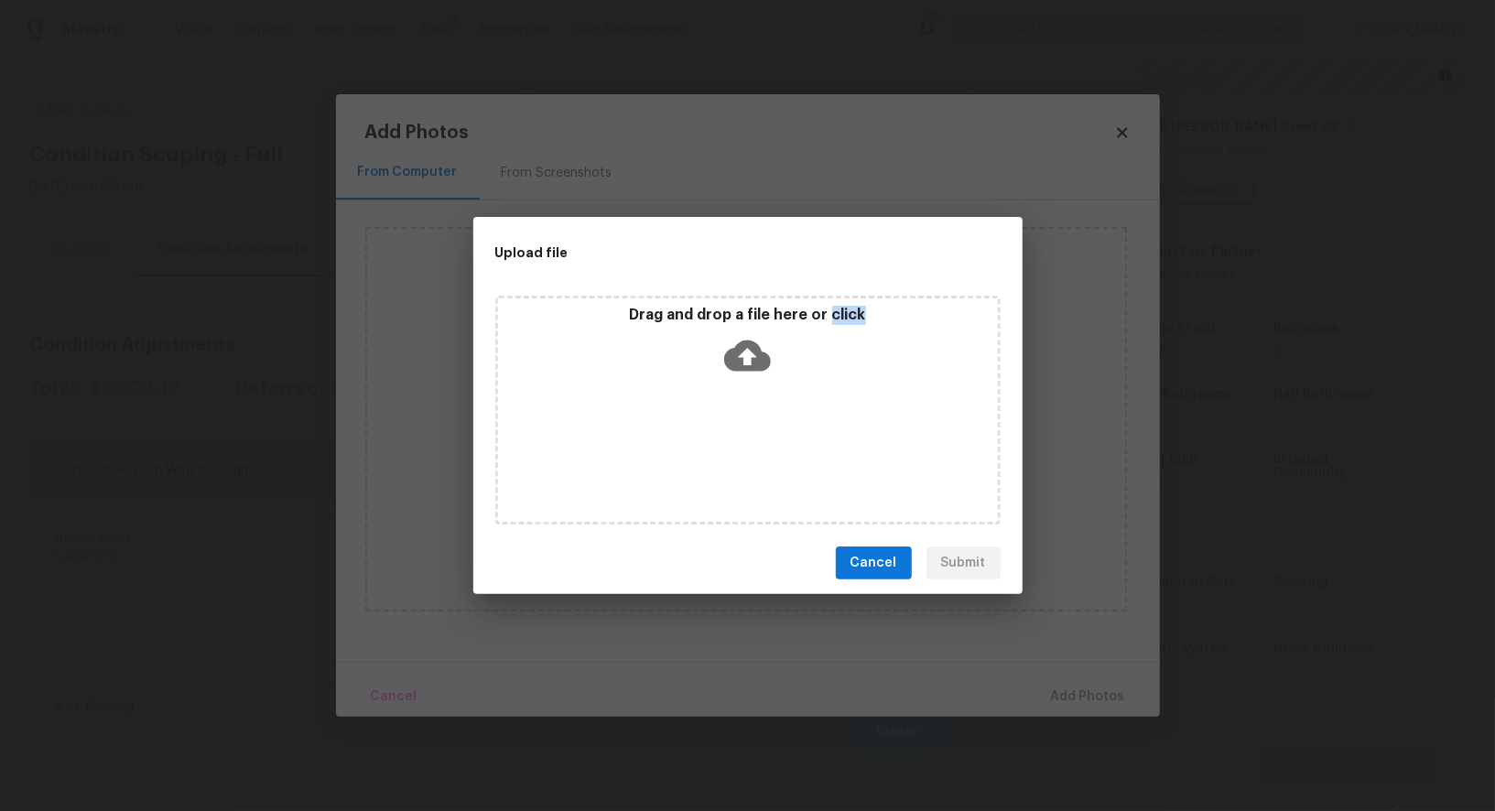
click at [821, 429] on div "Drag and drop a file here or click" at bounding box center [747, 410] width 505 height 229
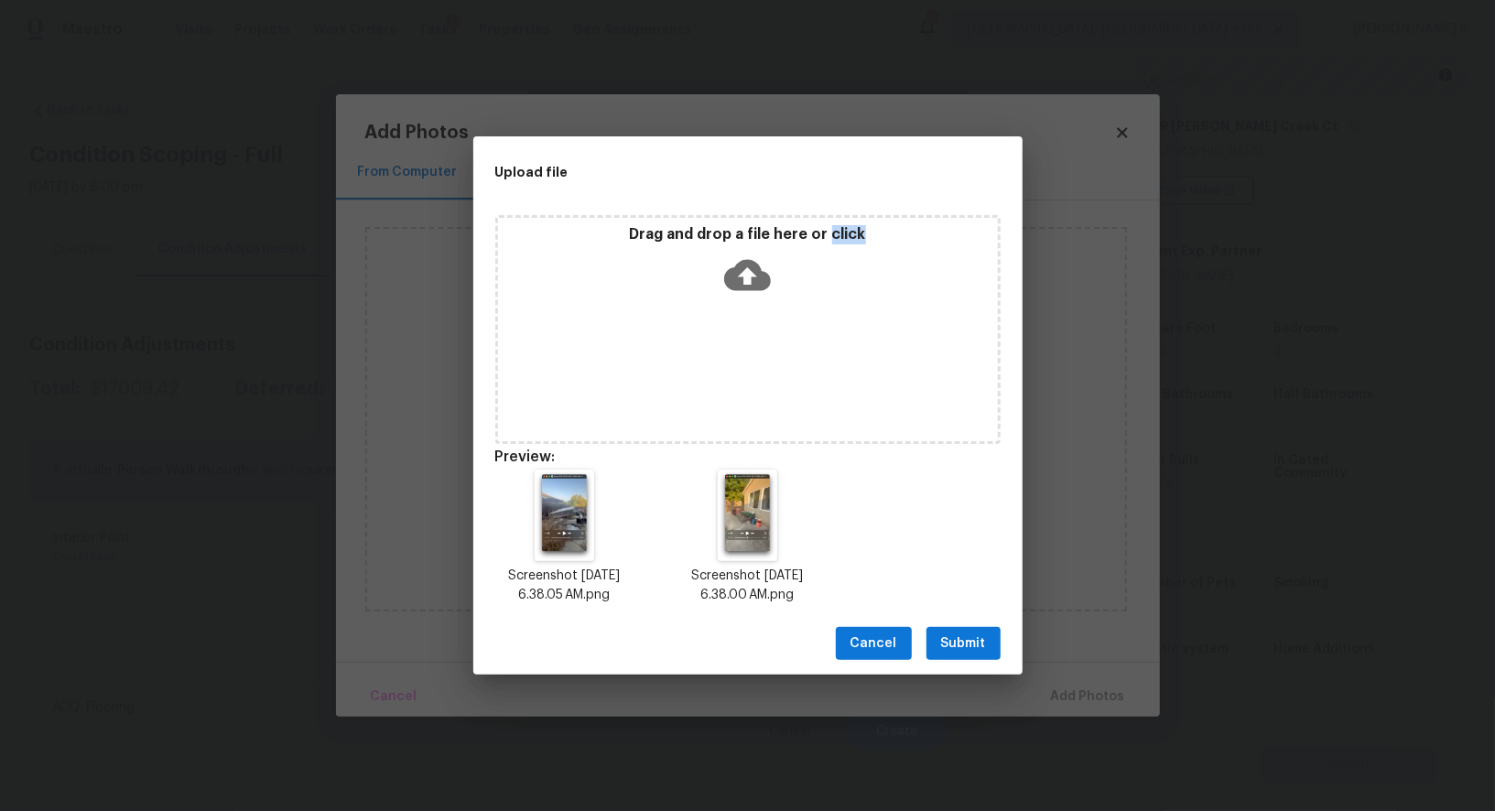
click at [966, 627] on button "Submit" at bounding box center [964, 644] width 74 height 34
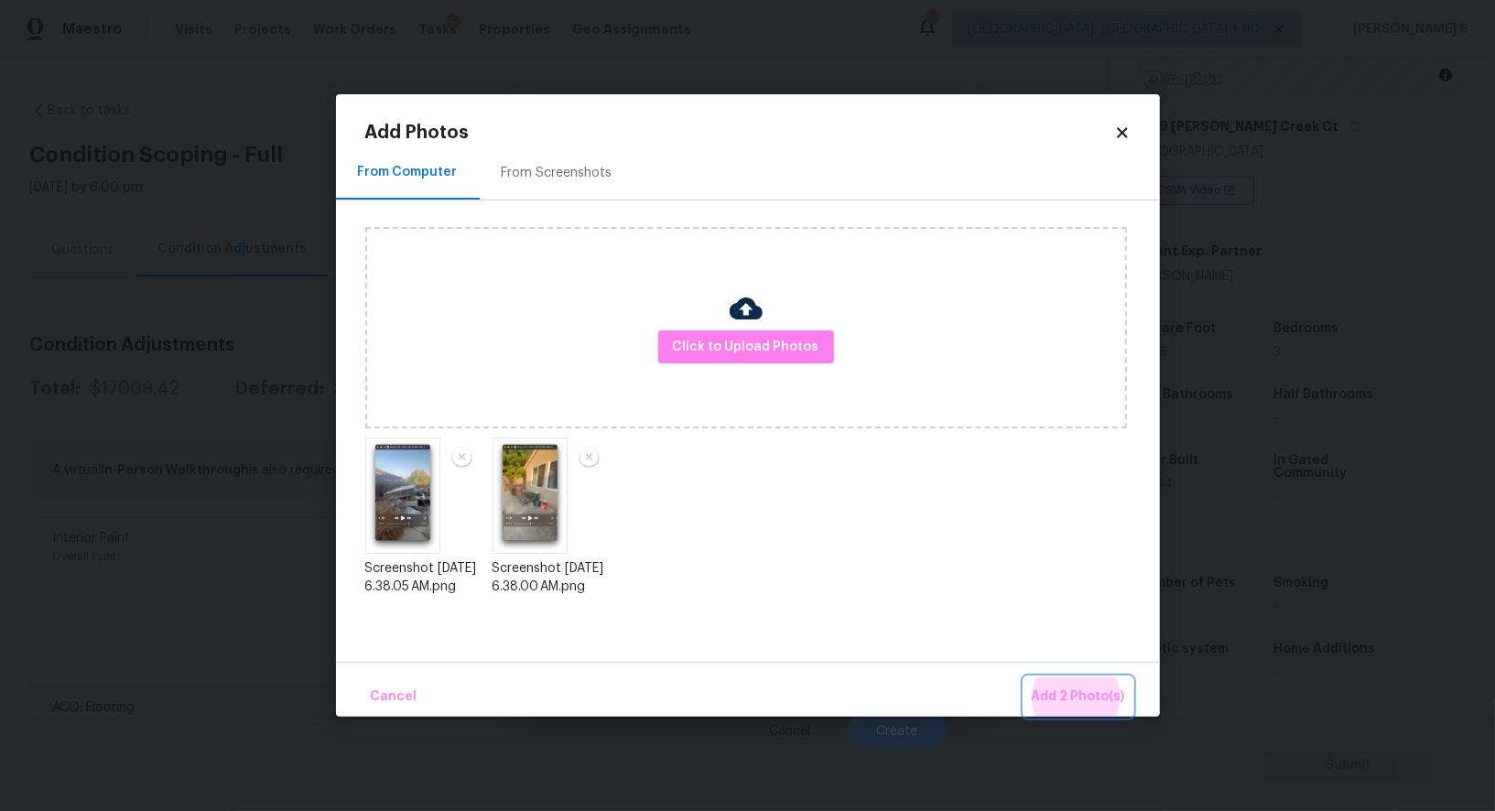
click at [1025, 678] on button "Add 2 Photo(s)" at bounding box center [1079, 697] width 108 height 39
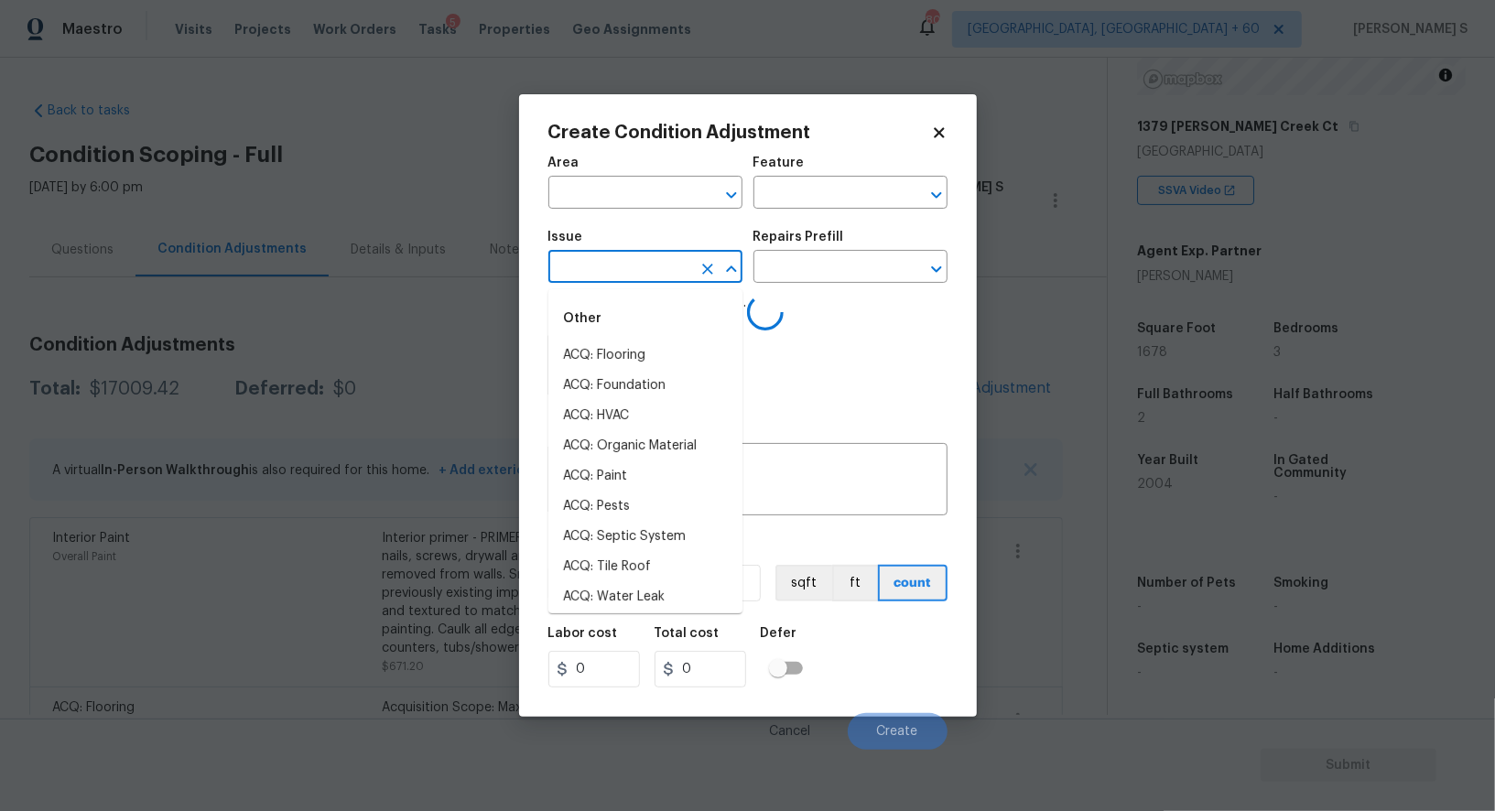
click at [643, 266] on input "text" at bounding box center [620, 269] width 143 height 28
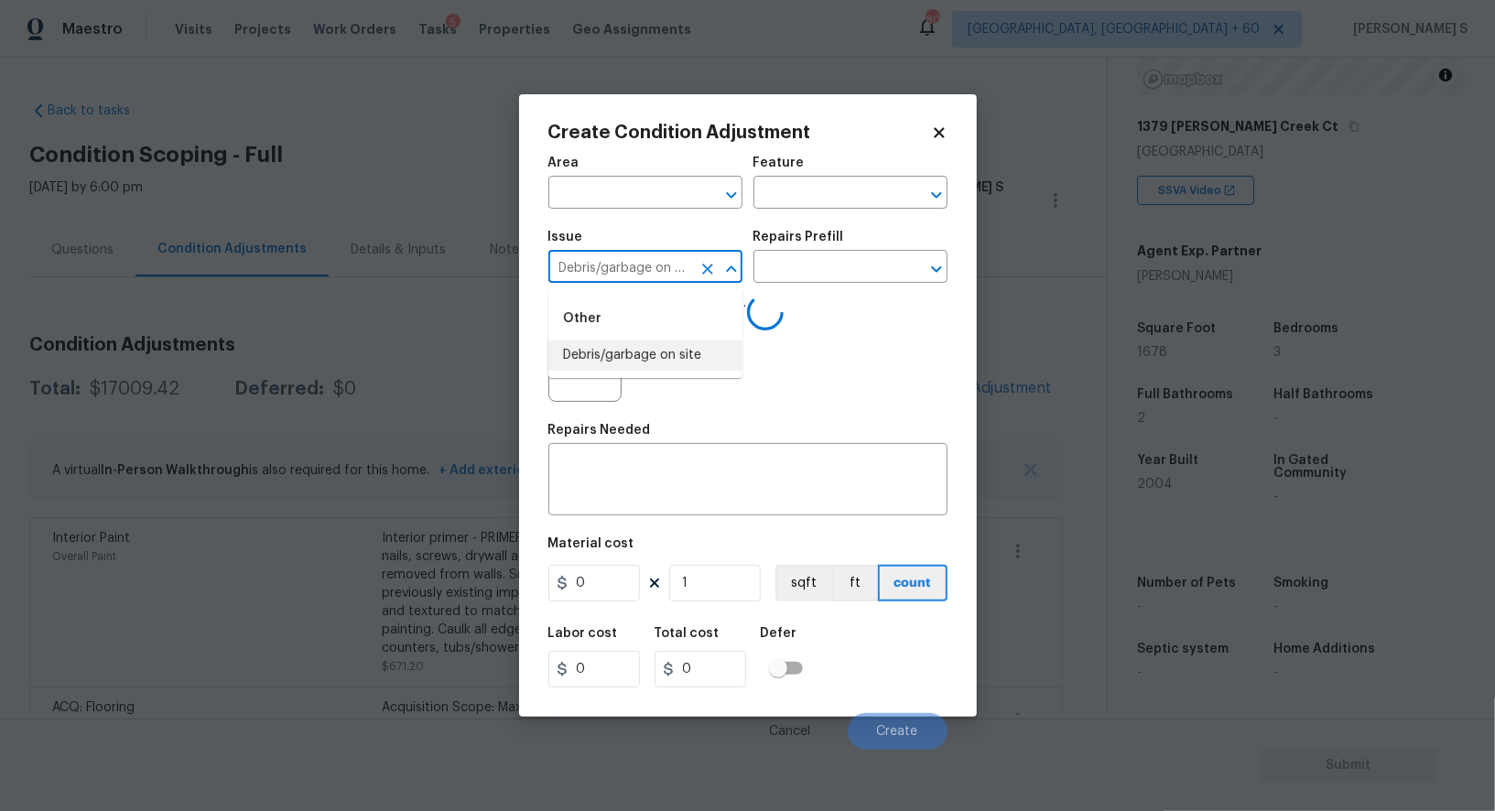
type input "Debris/garbage on site"
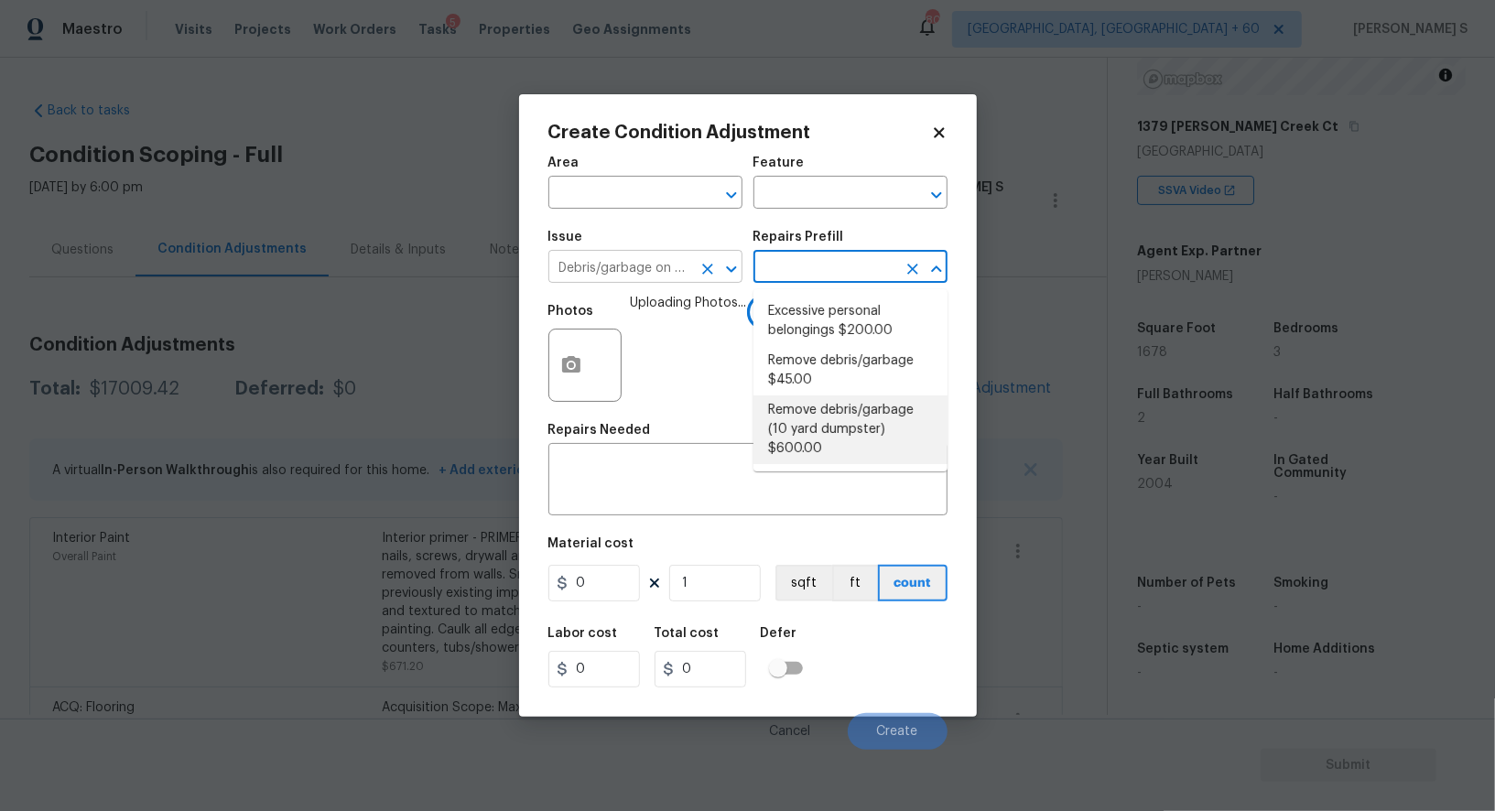
type textarea "Remove debris/garbage and haul away to legal disposal facility (10 yd dumpster)"
type input "600"
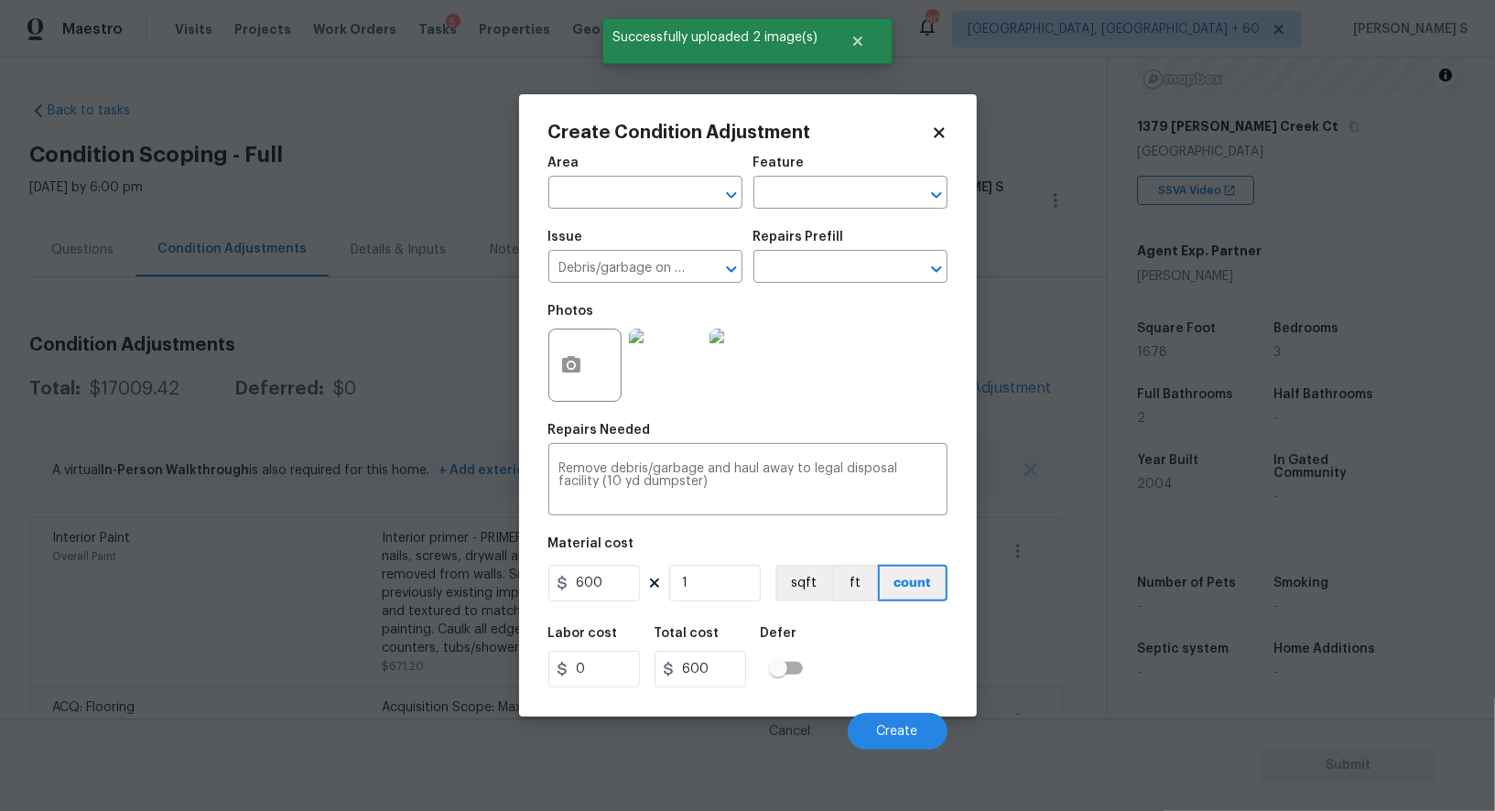
click at [598, 611] on div "Area ​ Feature ​ Issue Debris/garbage on site ​ Repairs Prefill ​ Photos Repair…" at bounding box center [748, 448] width 399 height 604
click at [606, 593] on input "600" at bounding box center [595, 583] width 92 height 37
type input "1200"
click at [881, 673] on div "Labor cost 0 Total cost 1200 Defer" at bounding box center [748, 657] width 399 height 82
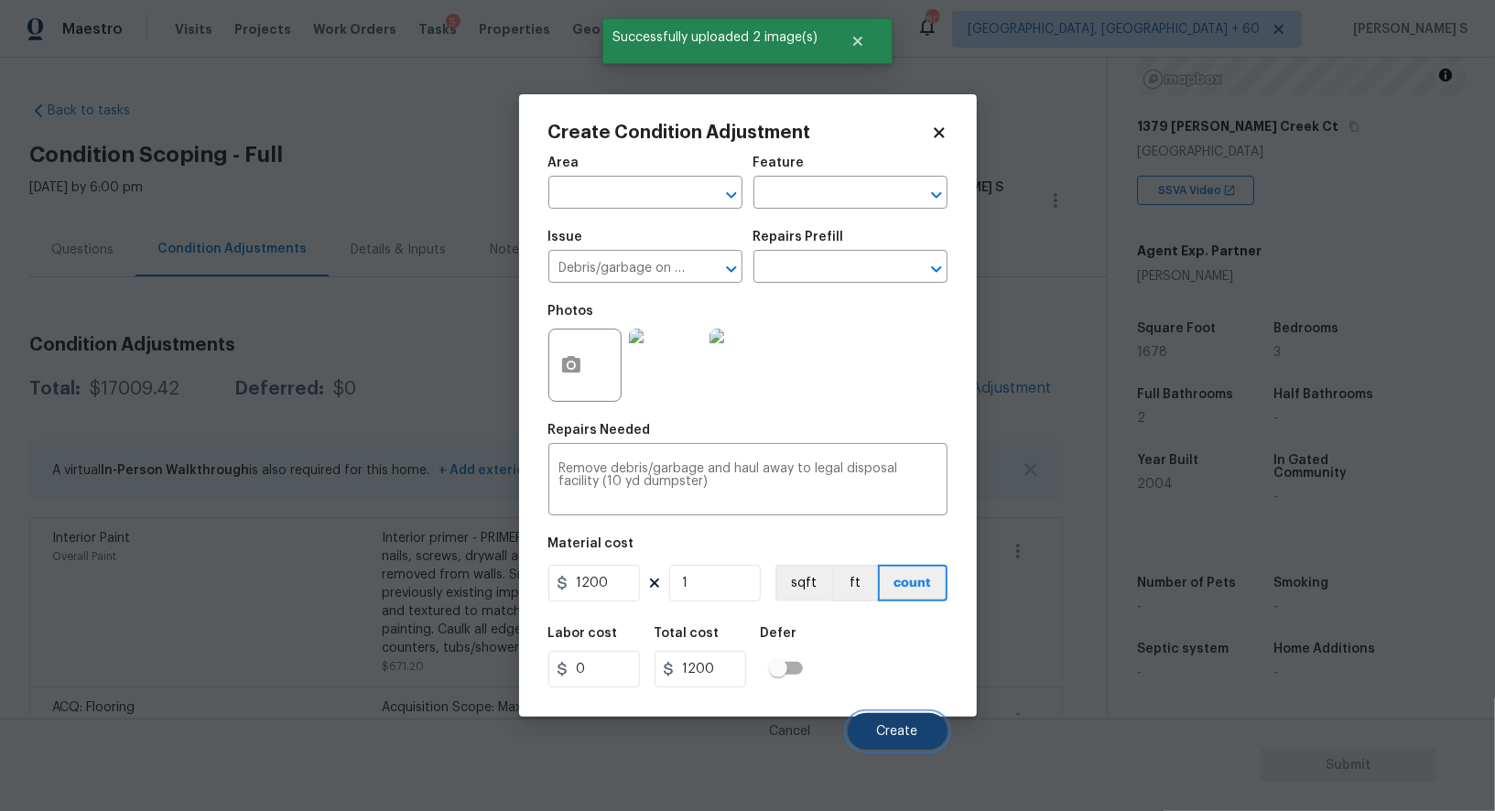
click at [914, 723] on button "Create" at bounding box center [898, 731] width 100 height 37
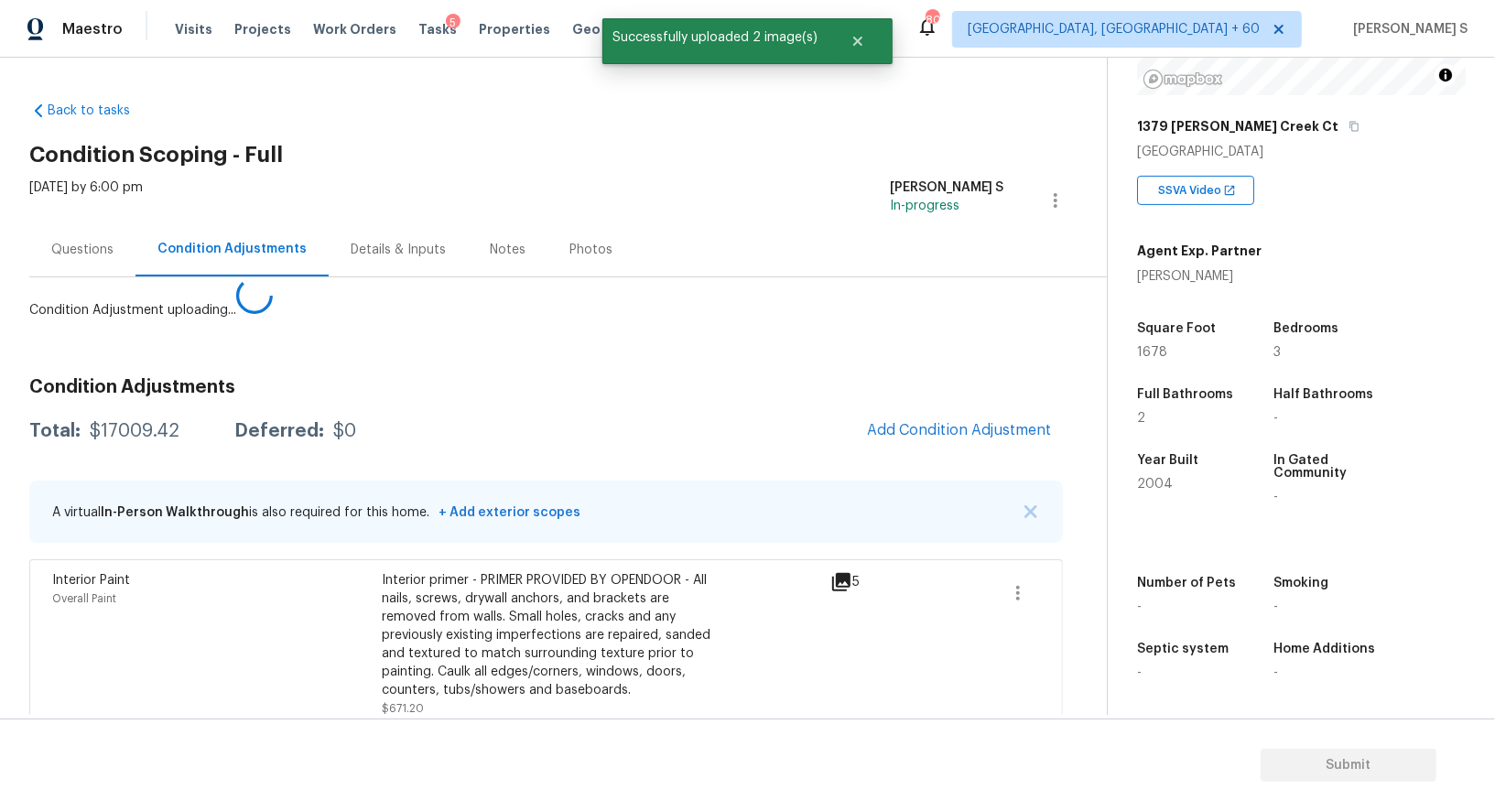
click at [72, 622] on body "Maestro Visits Projects Work Orders Tasks 5 Properties Geo Assignments 809 [GEO…" at bounding box center [747, 405] width 1495 height 811
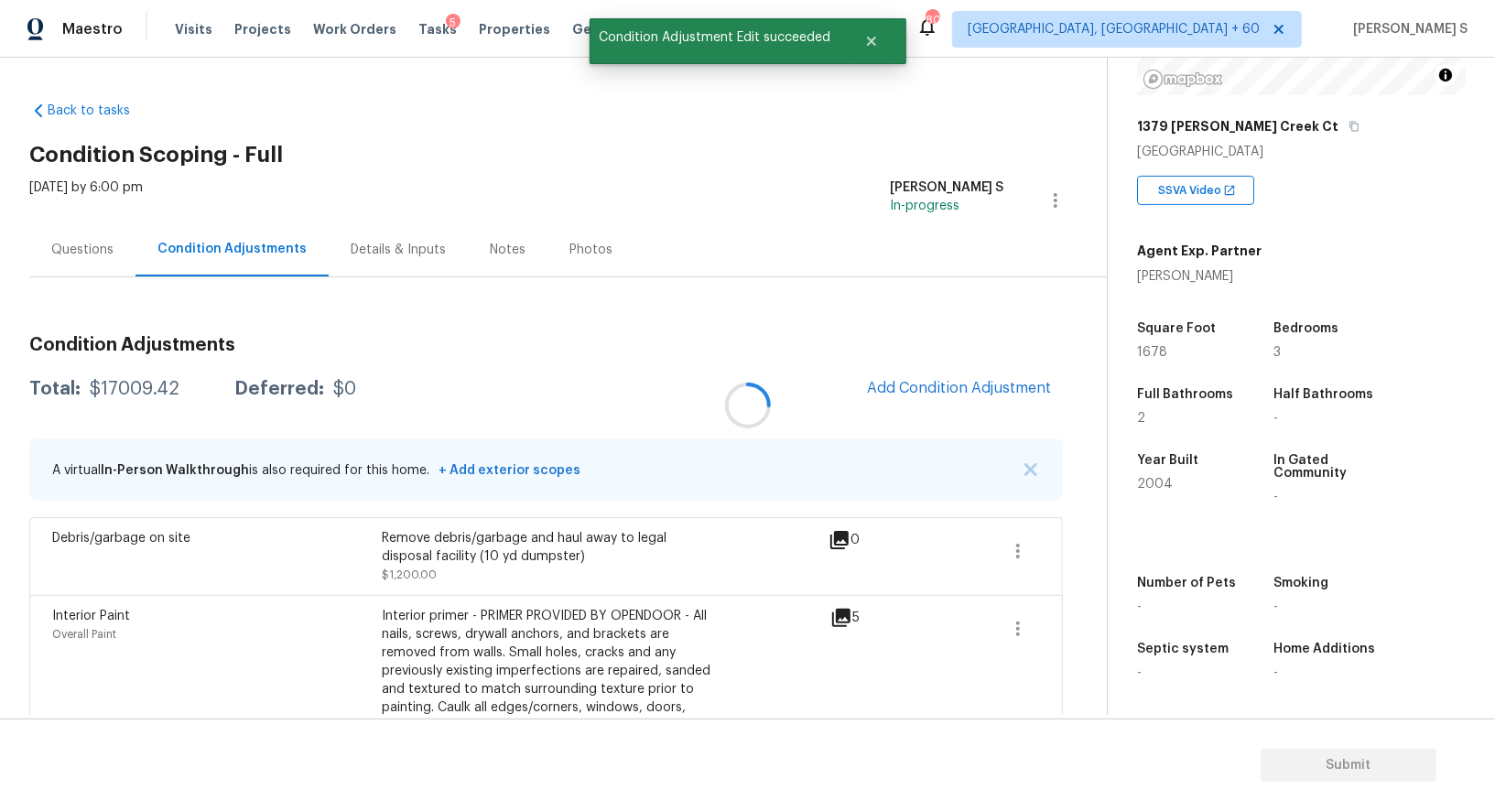
click at [1003, 383] on div at bounding box center [747, 405] width 1495 height 811
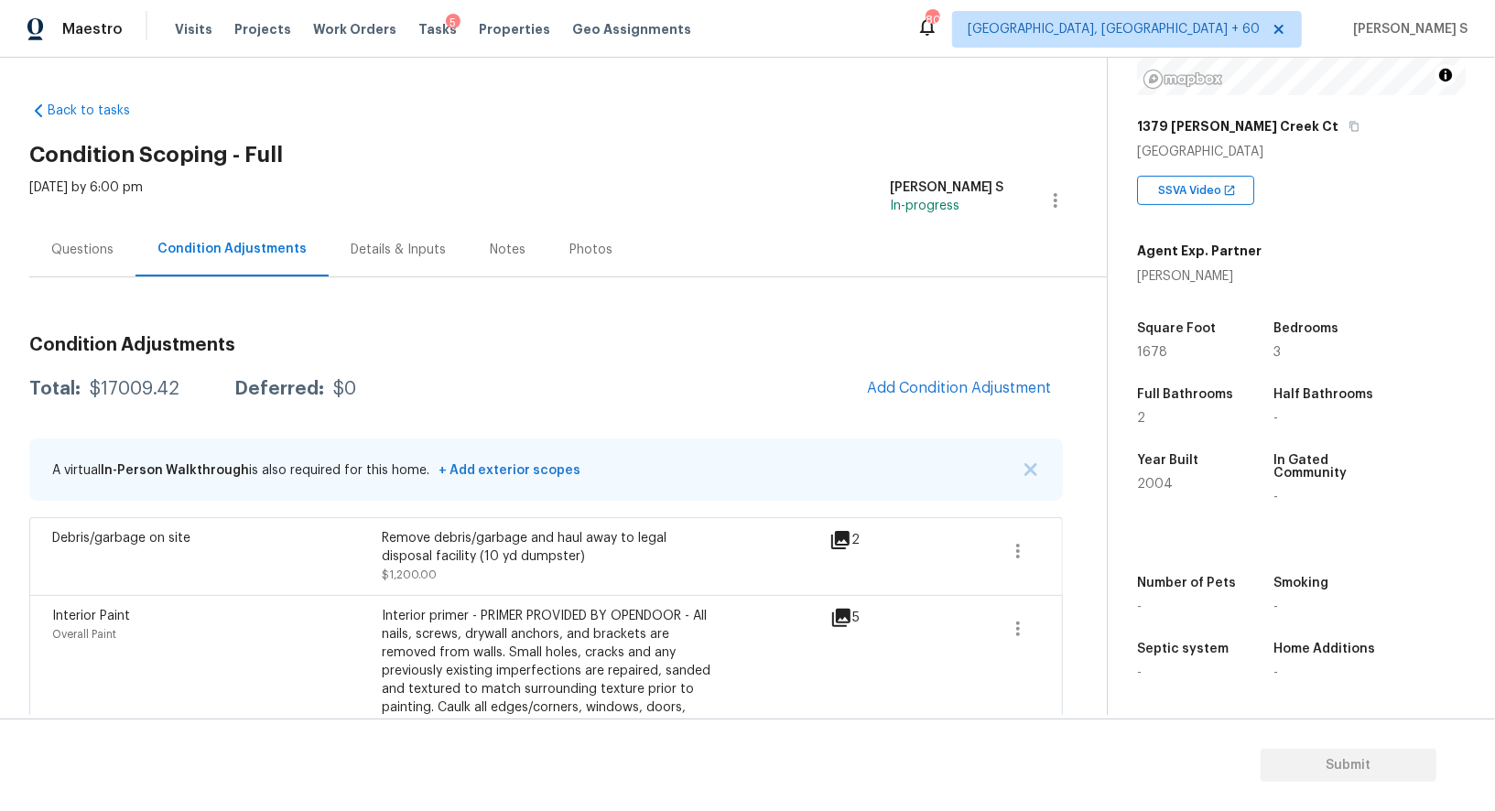
click at [74, 251] on div "Questions" at bounding box center [82, 250] width 62 height 18
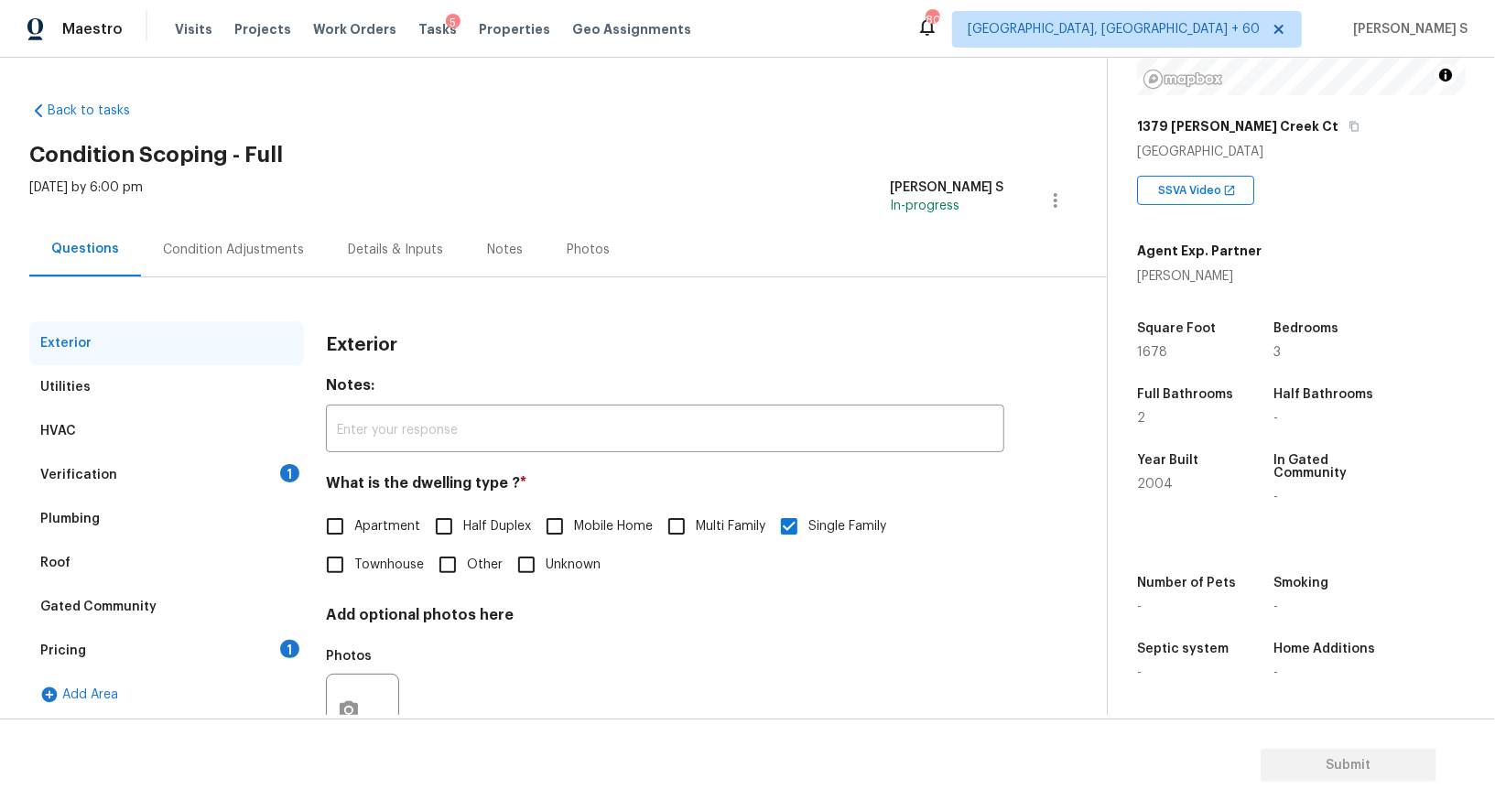
click at [234, 654] on div "Pricing 1" at bounding box center [166, 651] width 275 height 44
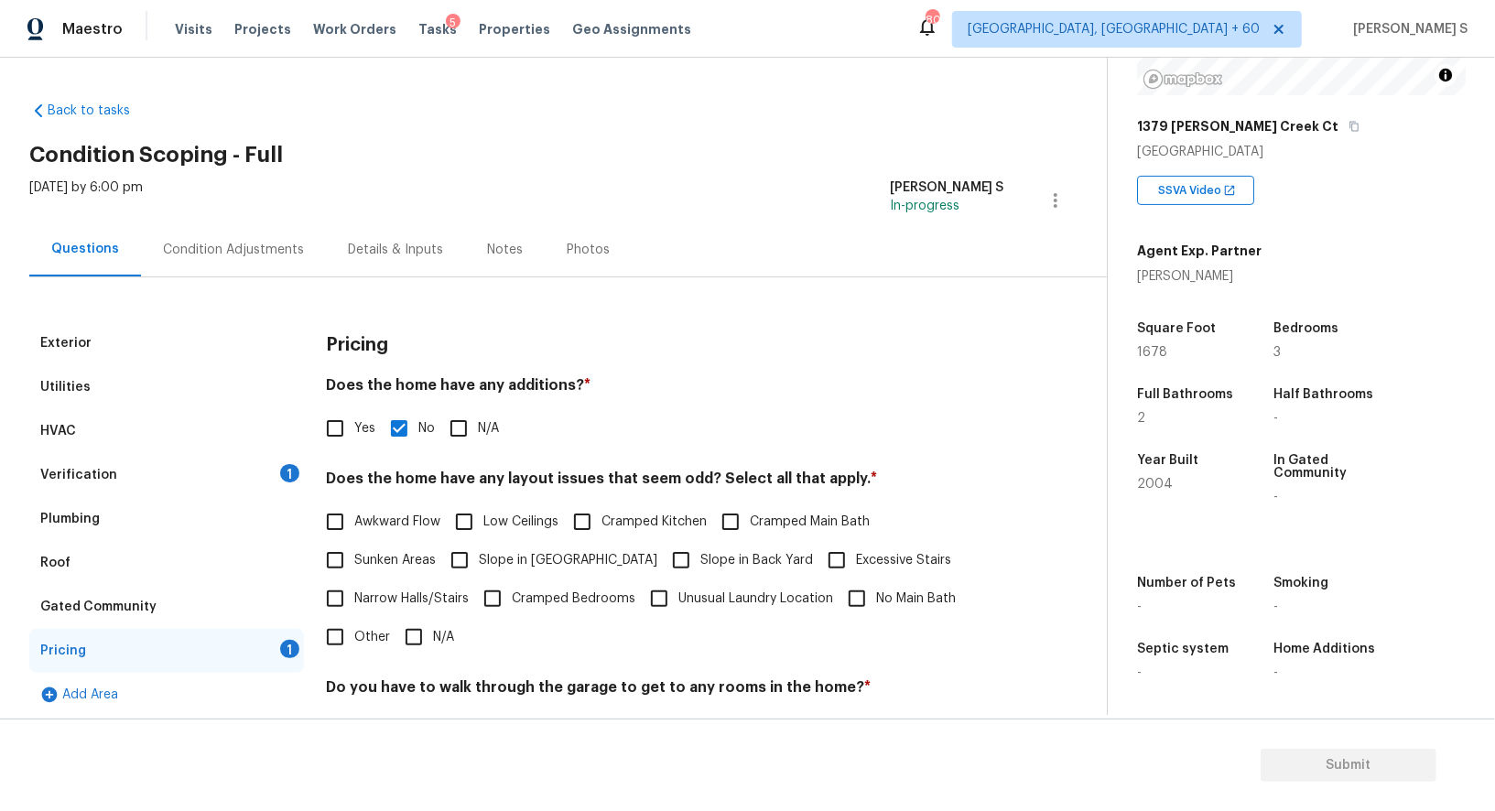
click at [483, 559] on span "Slope in [GEOGRAPHIC_DATA]" at bounding box center [568, 560] width 179 height 19
click at [479, 559] on input "Slope in [GEOGRAPHIC_DATA]" at bounding box center [459, 560] width 38 height 38
checkbox input "true"
click at [258, 468] on div "Verification 1" at bounding box center [166, 475] width 275 height 44
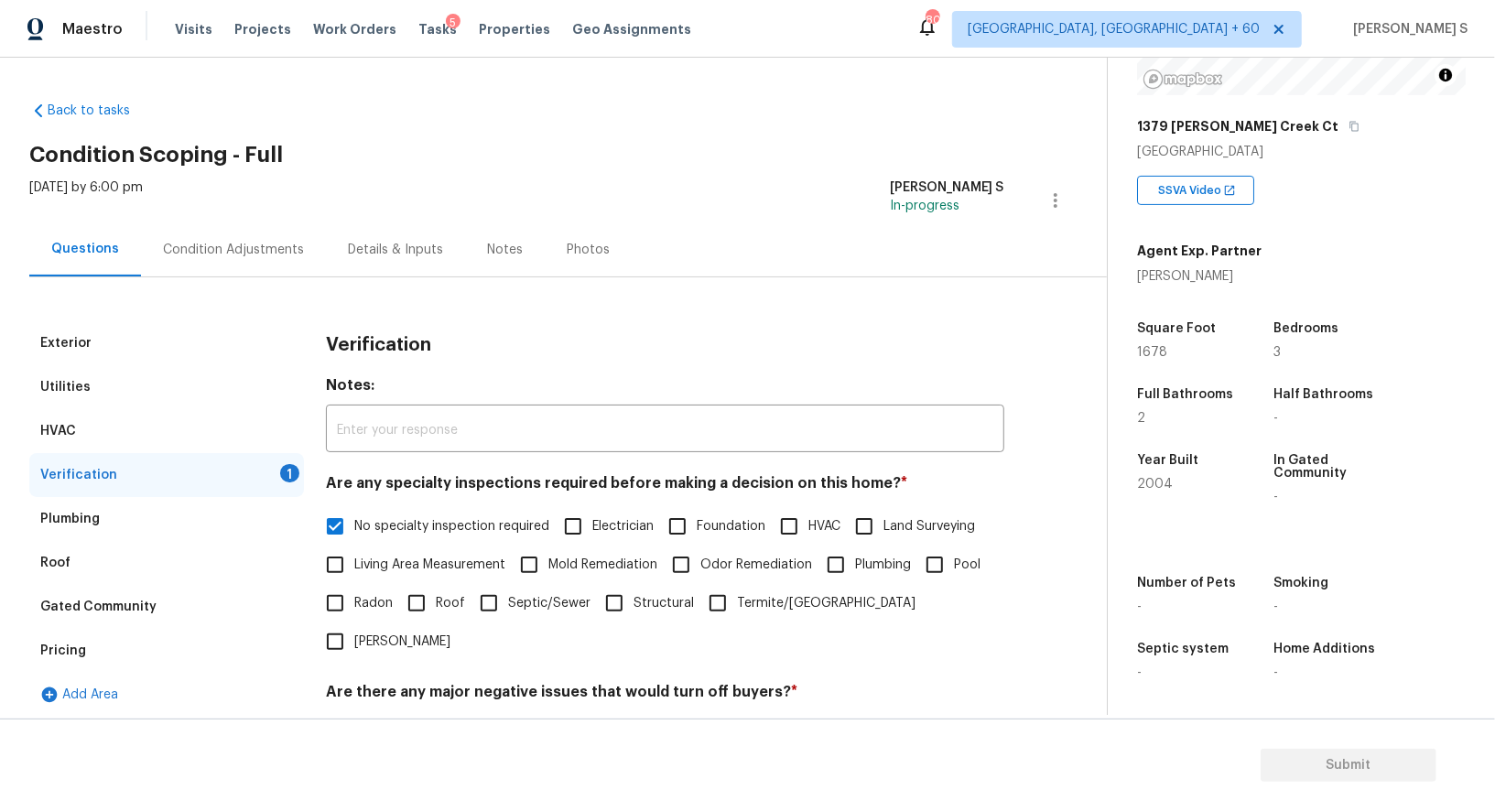
scroll to position [234, 0]
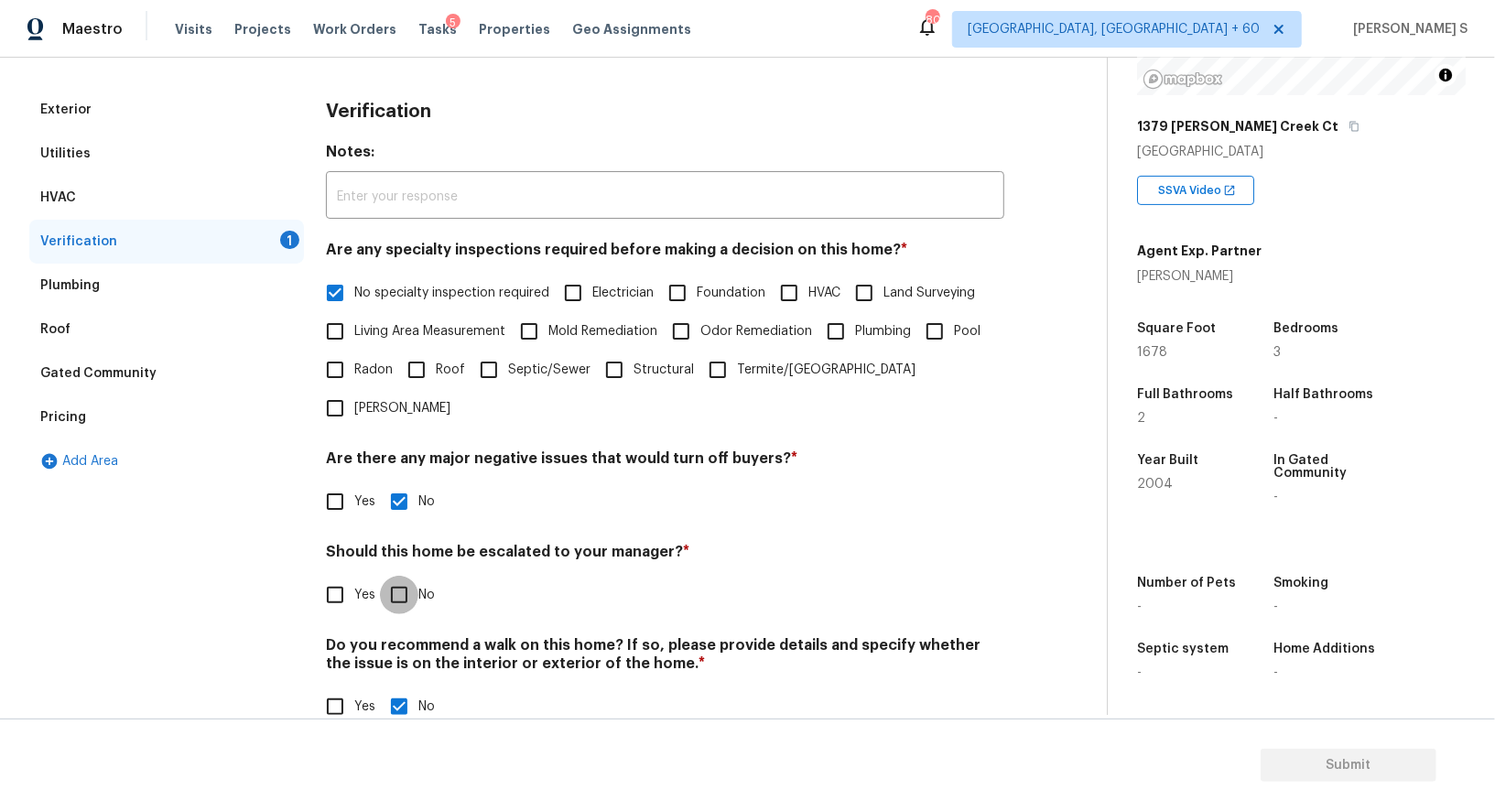
click at [403, 576] on input "No" at bounding box center [399, 595] width 38 height 38
checkbox input "true"
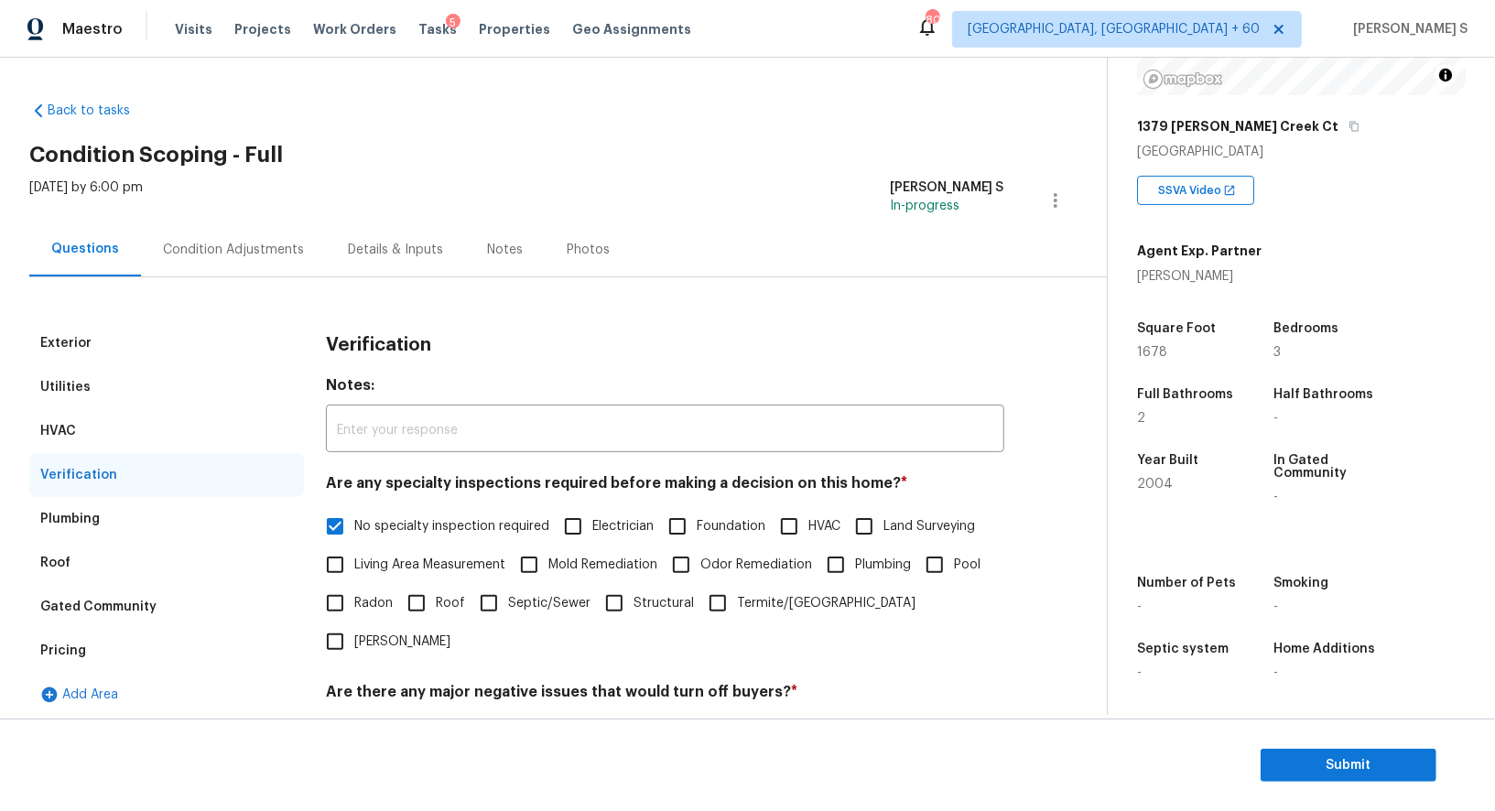
click at [266, 260] on div "Condition Adjustments" at bounding box center [233, 250] width 185 height 54
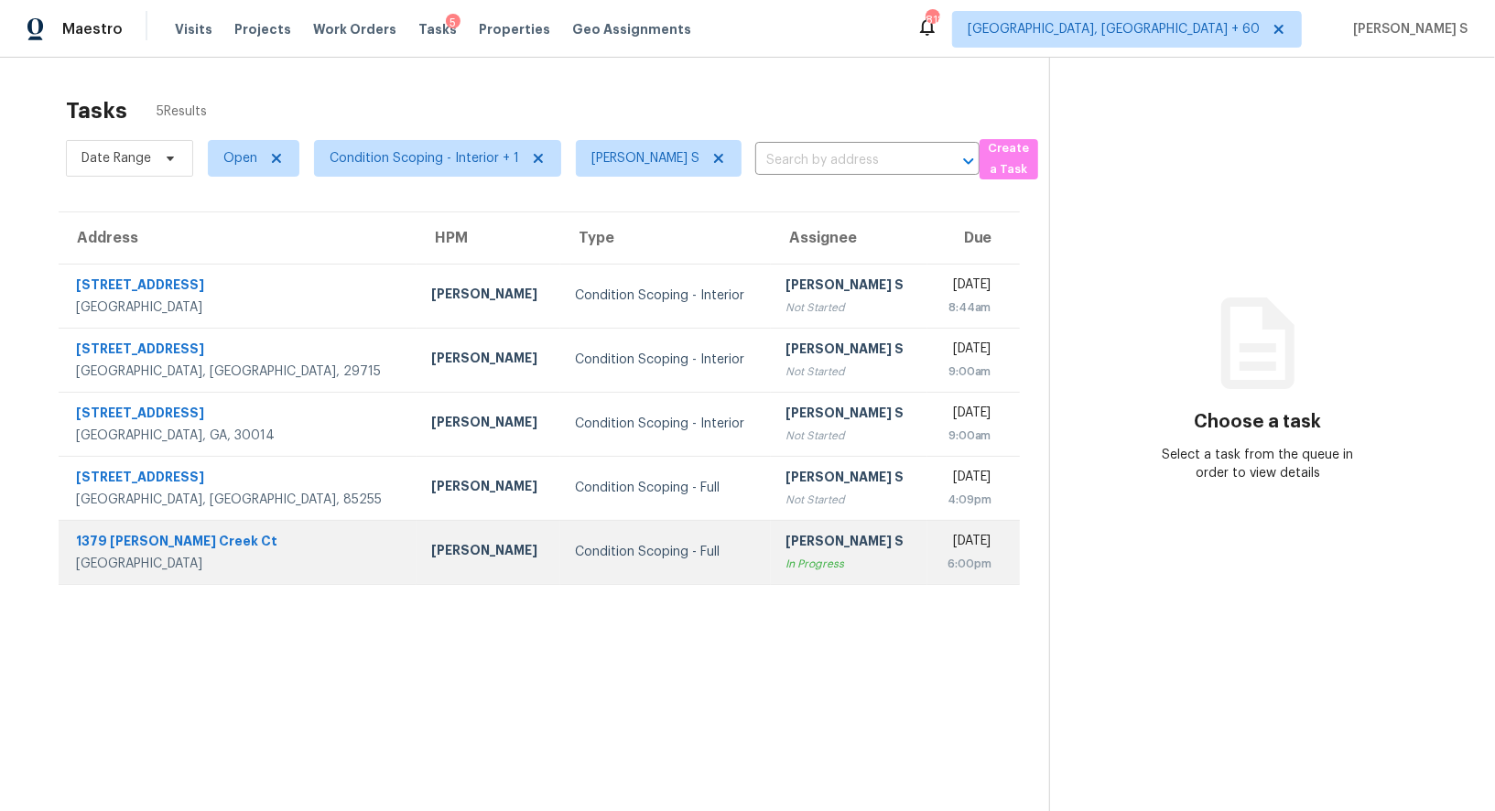
click at [928, 542] on td "[DATE] 6:00pm" at bounding box center [974, 552] width 92 height 64
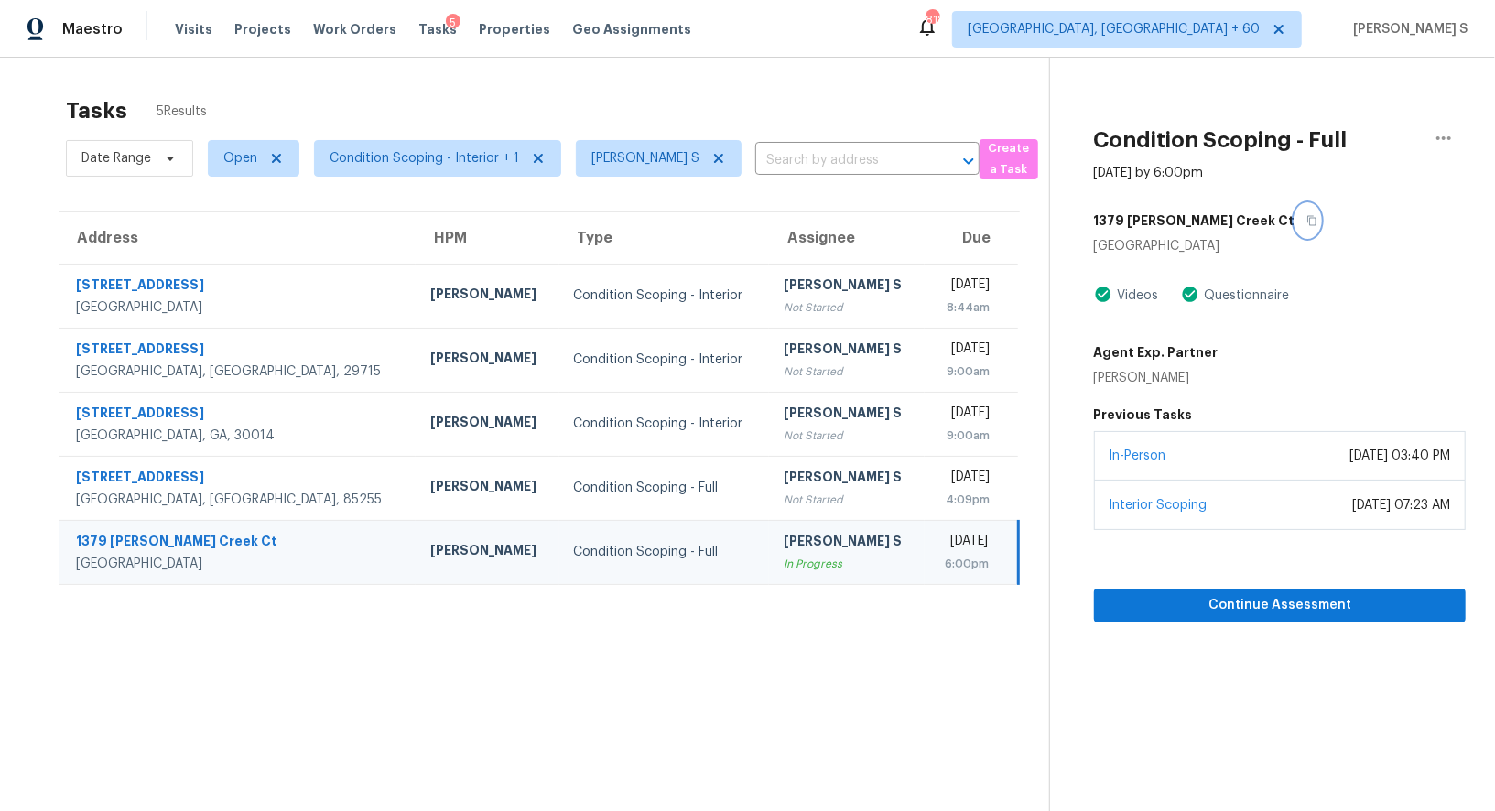
click at [1296, 223] on button "button" at bounding box center [1308, 220] width 25 height 33
click at [1440, 143] on icon "button" at bounding box center [1444, 138] width 22 height 22
click at [1370, 142] on div "Mark as Blocked" at bounding box center [1339, 142] width 143 height 18
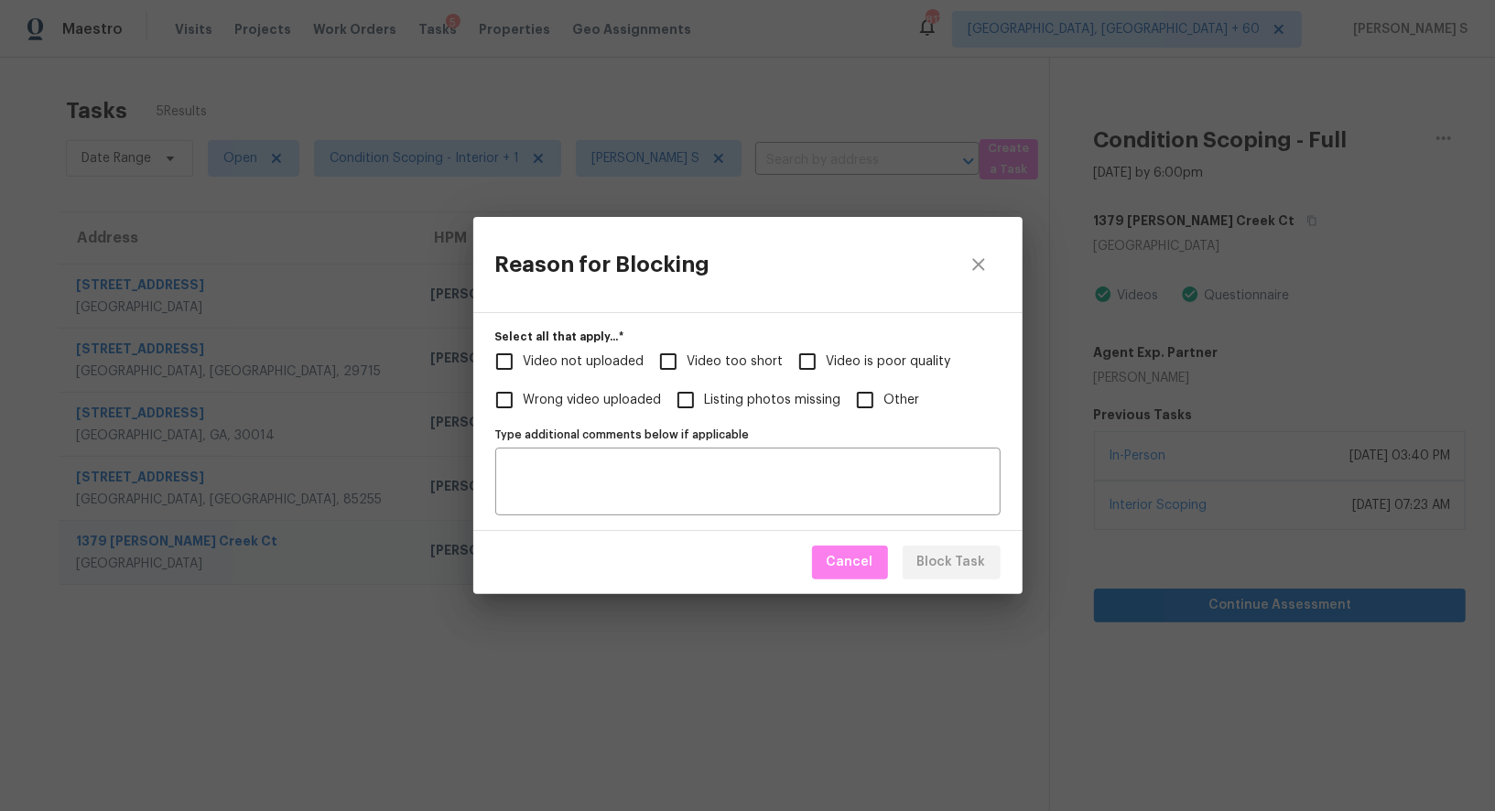
click at [631, 375] on label "Video not uploaded" at bounding box center [564, 361] width 159 height 38
click at [524, 375] on input "Video not uploaded" at bounding box center [504, 361] width 38 height 38
checkbox input "true"
click at [673, 359] on input "Video too short" at bounding box center [668, 361] width 38 height 38
checkbox input "true"
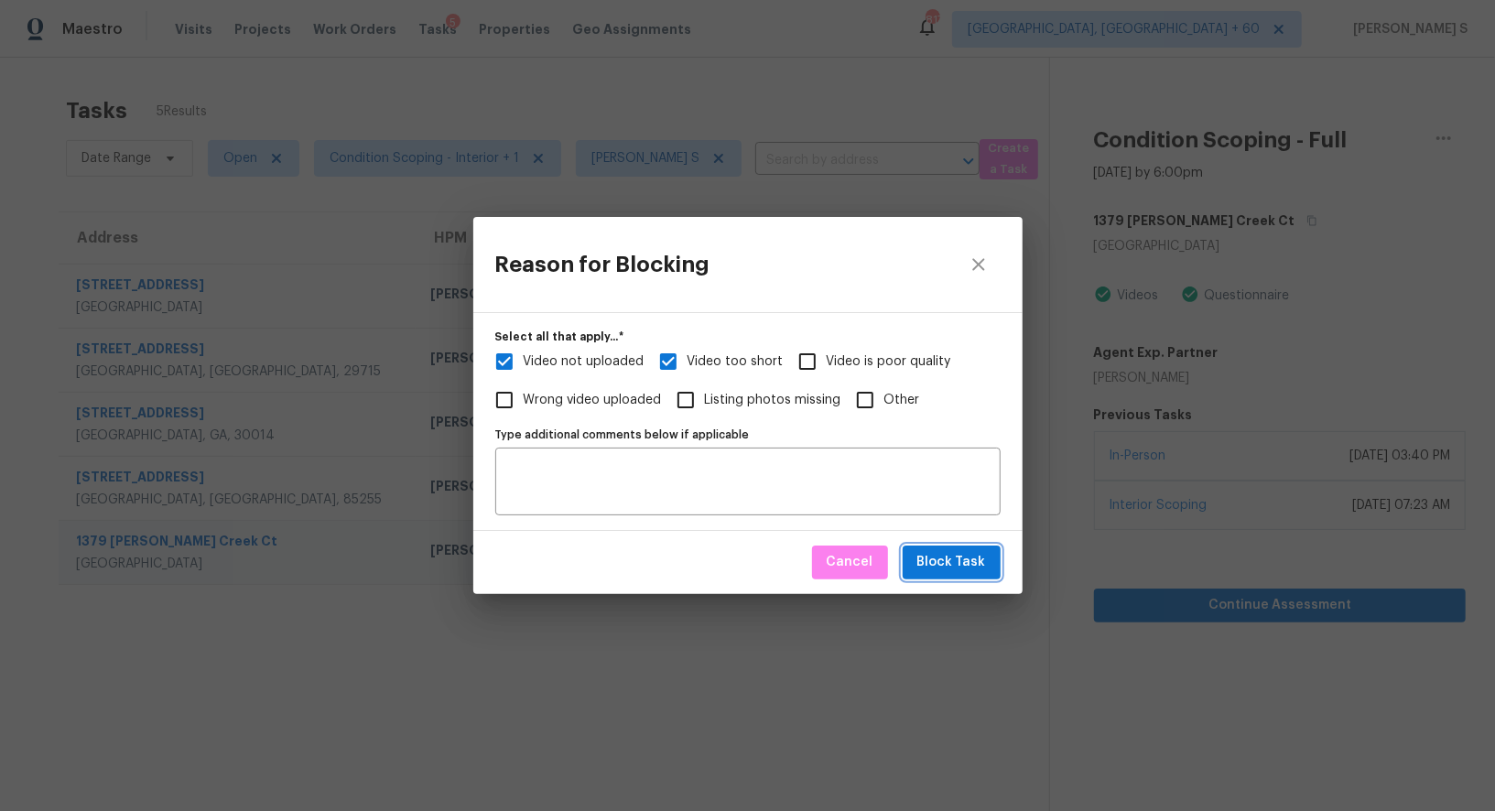
click at [985, 558] on button "Block Task" at bounding box center [952, 563] width 98 height 34
click at [389, 675] on div "Reason for Blocking Select all that apply...   * Video not uploaded Video too s…" at bounding box center [747, 405] width 1495 height 811
checkbox input "true"
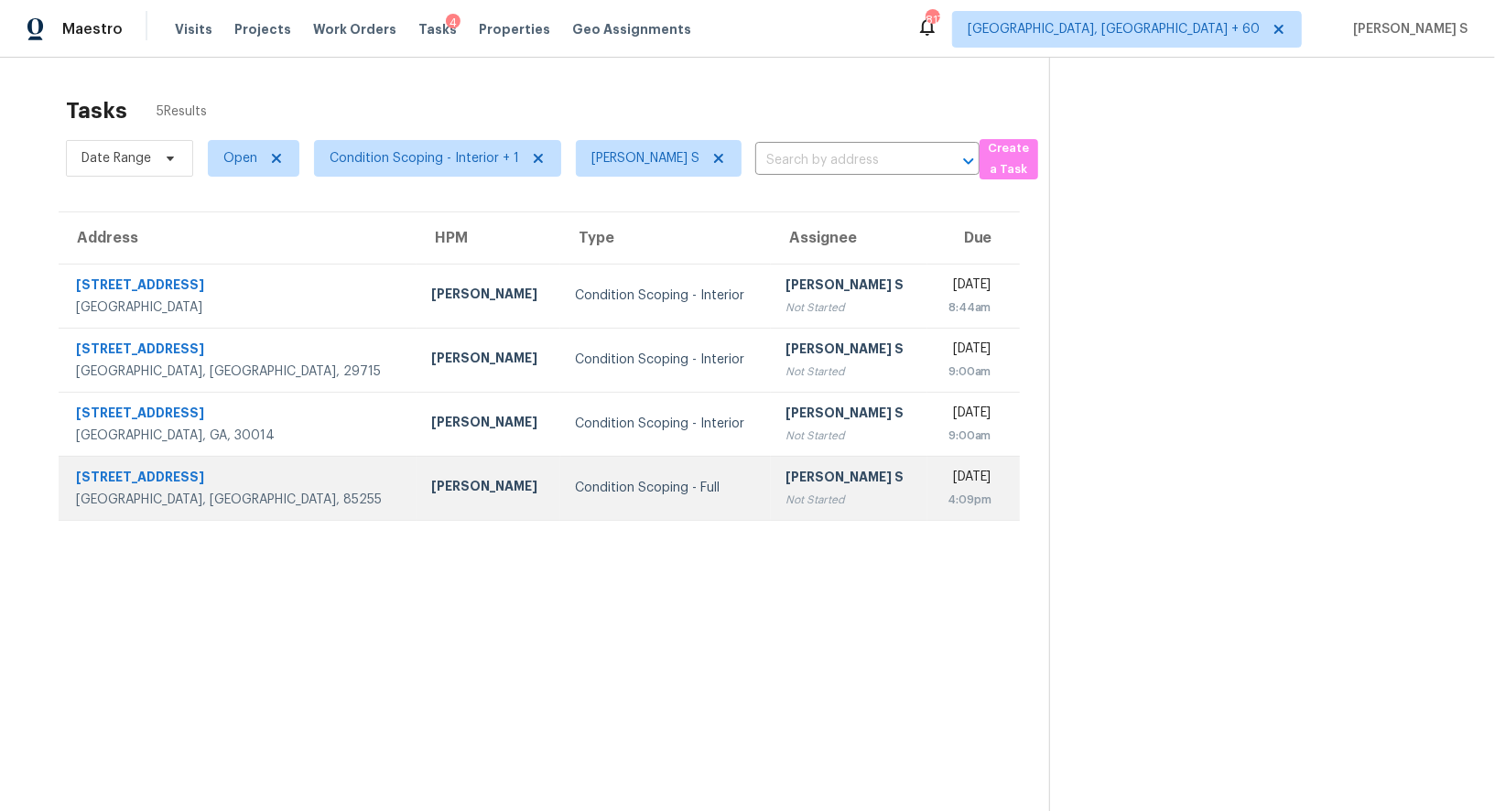
click at [786, 470] on div "[PERSON_NAME] S" at bounding box center [849, 479] width 127 height 23
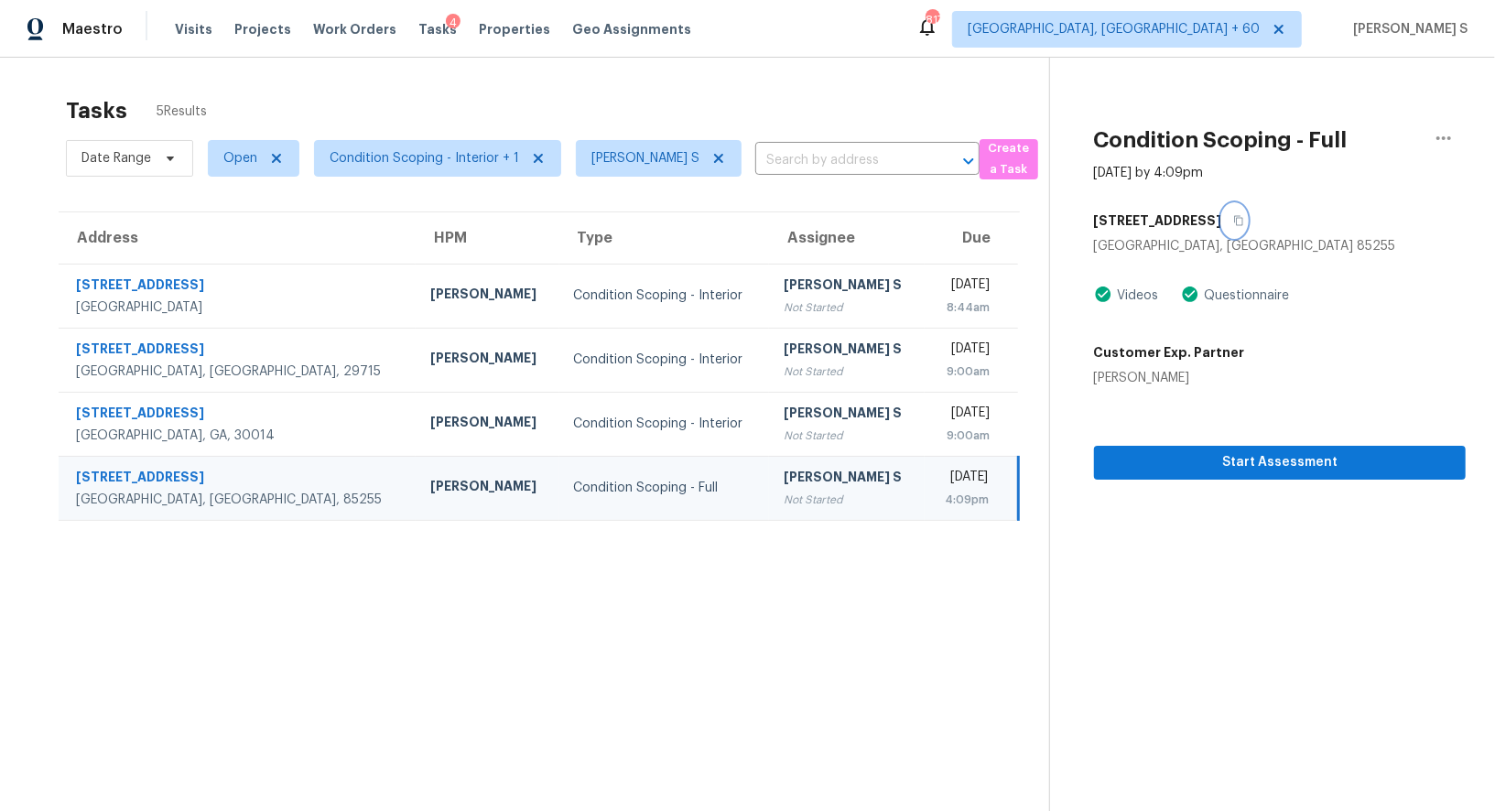
click at [1222, 225] on button "button" at bounding box center [1234, 220] width 25 height 33
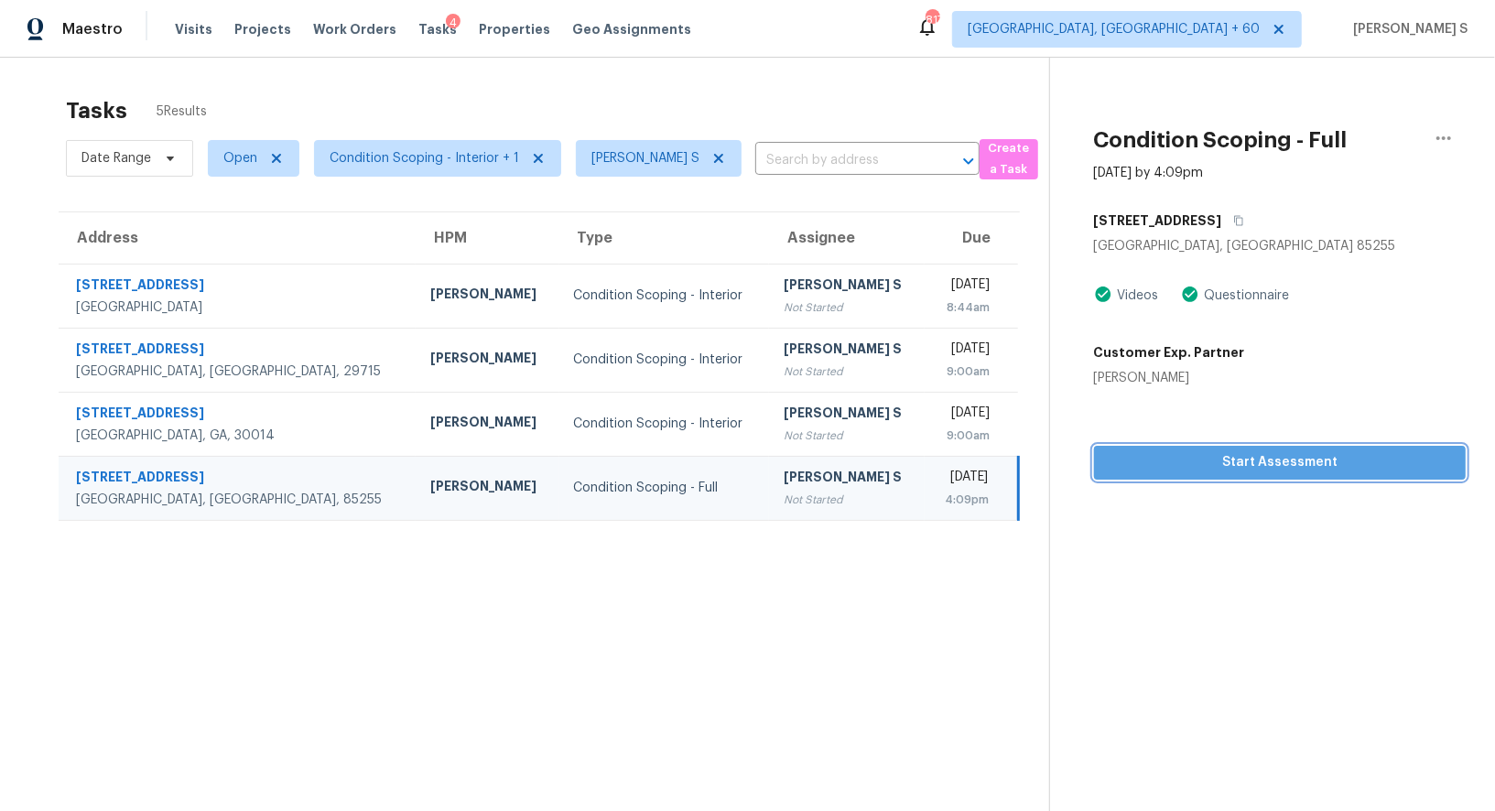
click at [1169, 462] on span "Start Assessment" at bounding box center [1280, 462] width 342 height 23
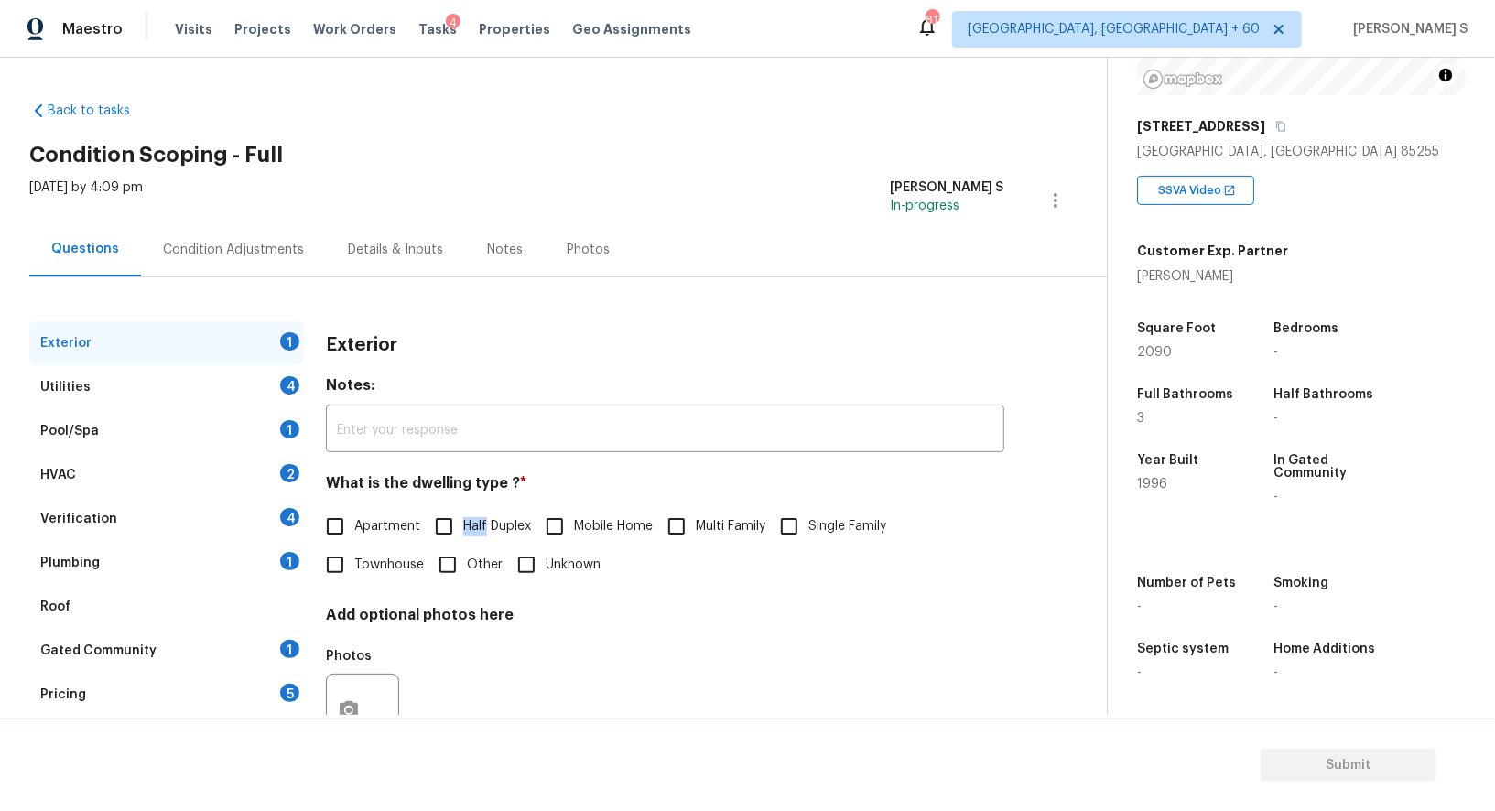
scroll to position [70, 0]
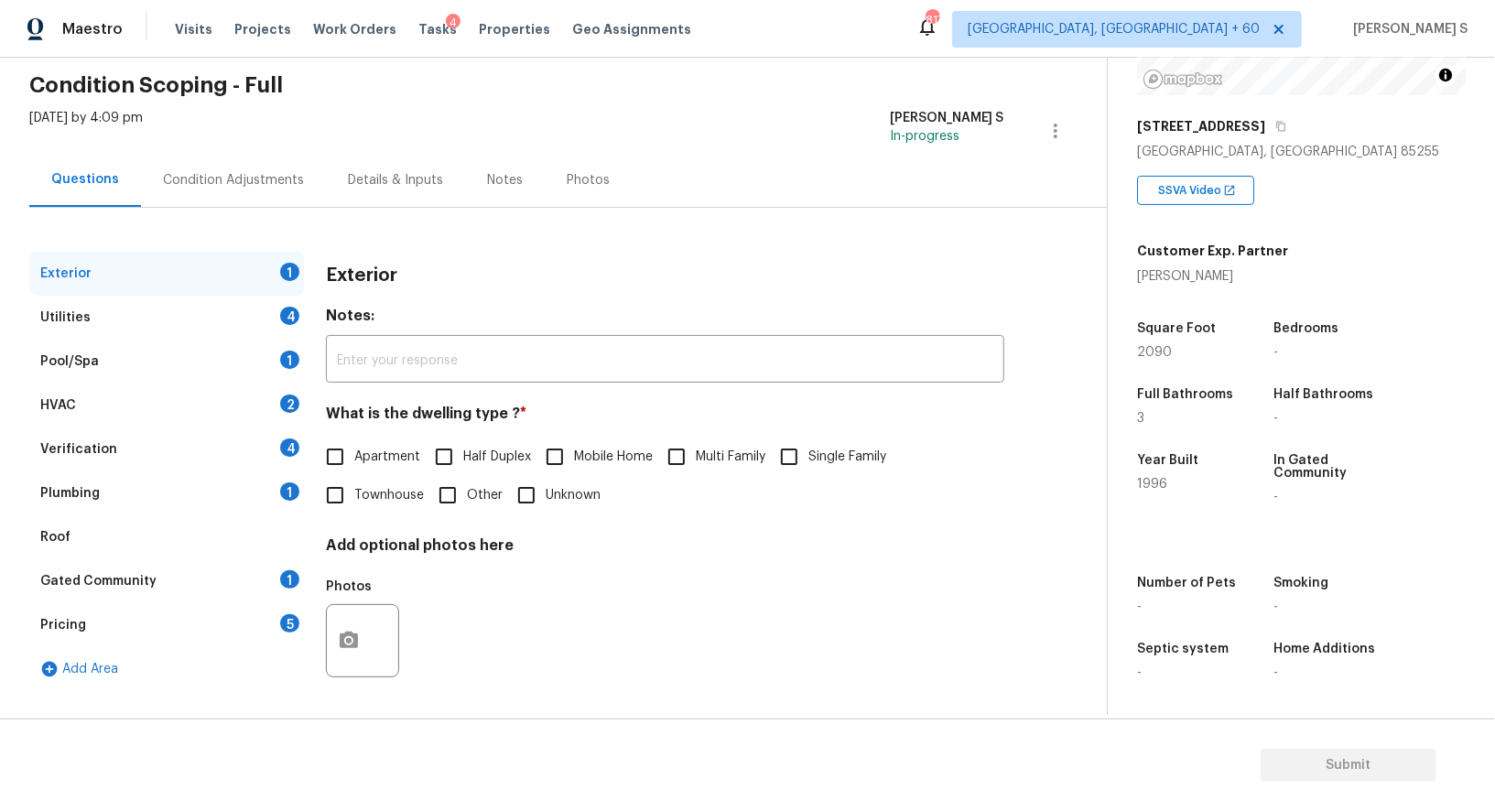
click at [764, 462] on span "Multi Family" at bounding box center [731, 457] width 70 height 19
click at [696, 462] on input "Multi Family" at bounding box center [676, 457] width 38 height 38
checkbox input "true"
click at [799, 462] on input "Single Family" at bounding box center [789, 459] width 38 height 38
checkbox input "true"
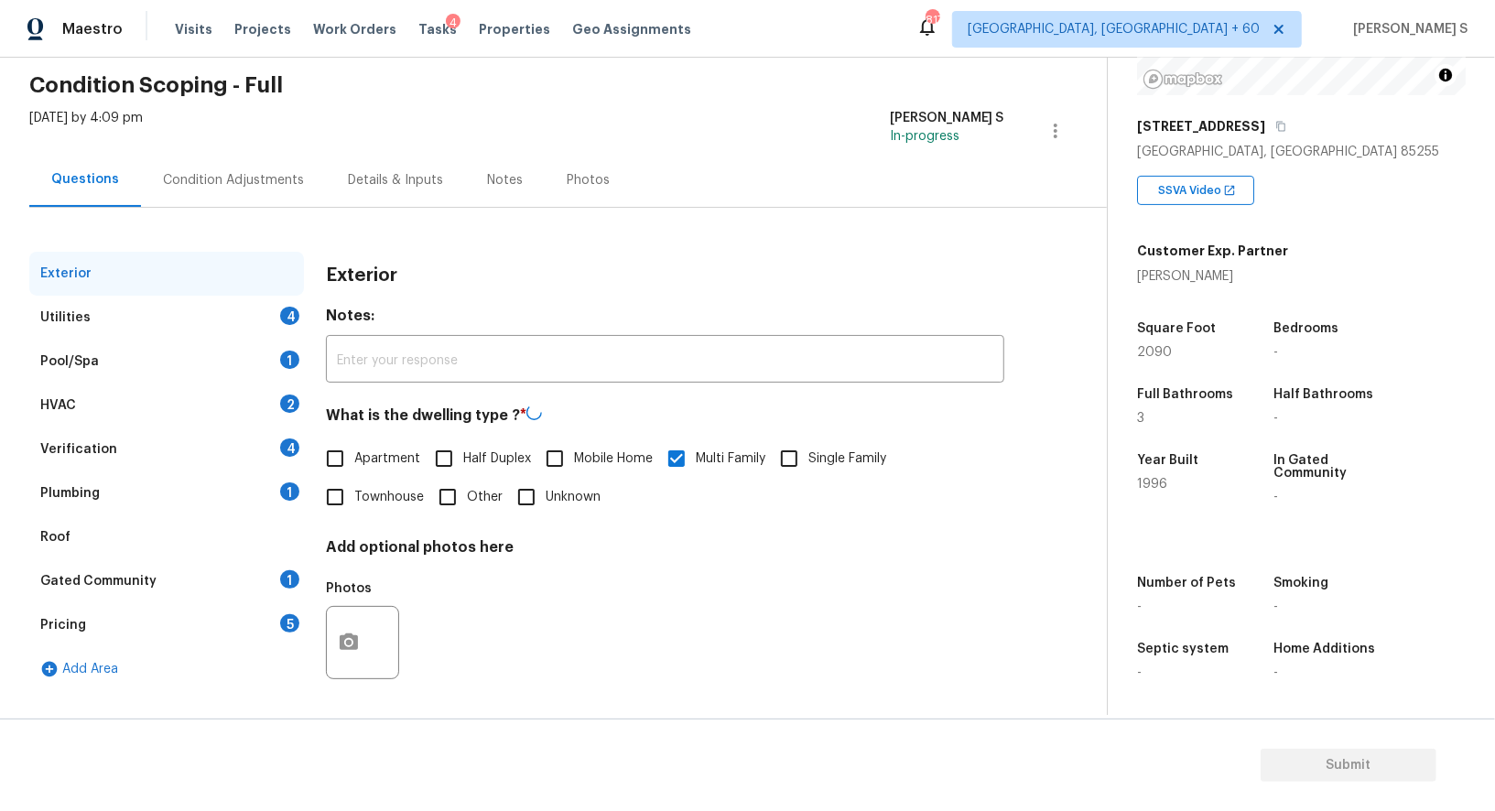
checkbox input "false"
click at [286, 398] on div "2" at bounding box center [289, 404] width 19 height 18
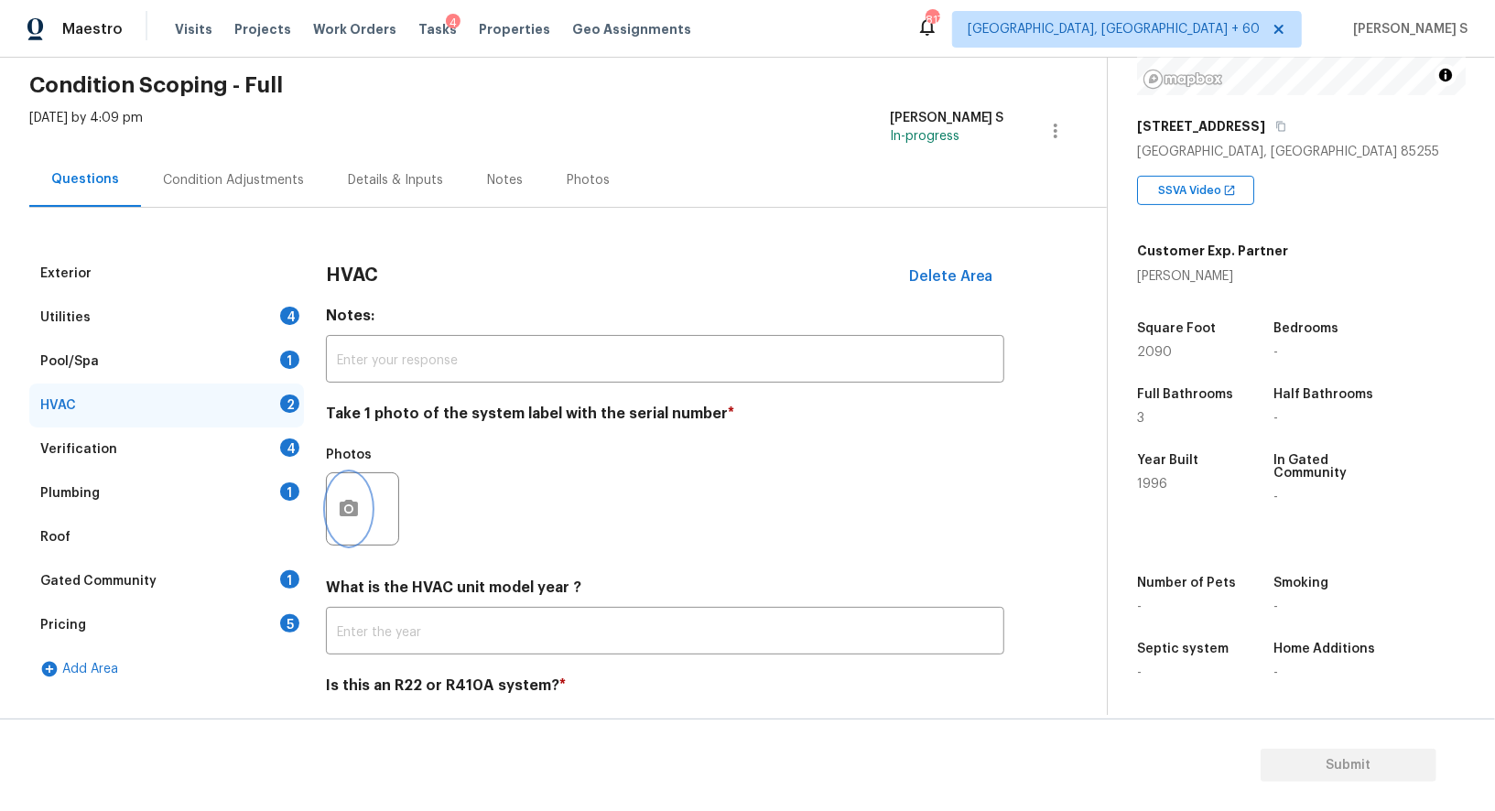
click at [356, 517] on icon "button" at bounding box center [349, 509] width 22 height 22
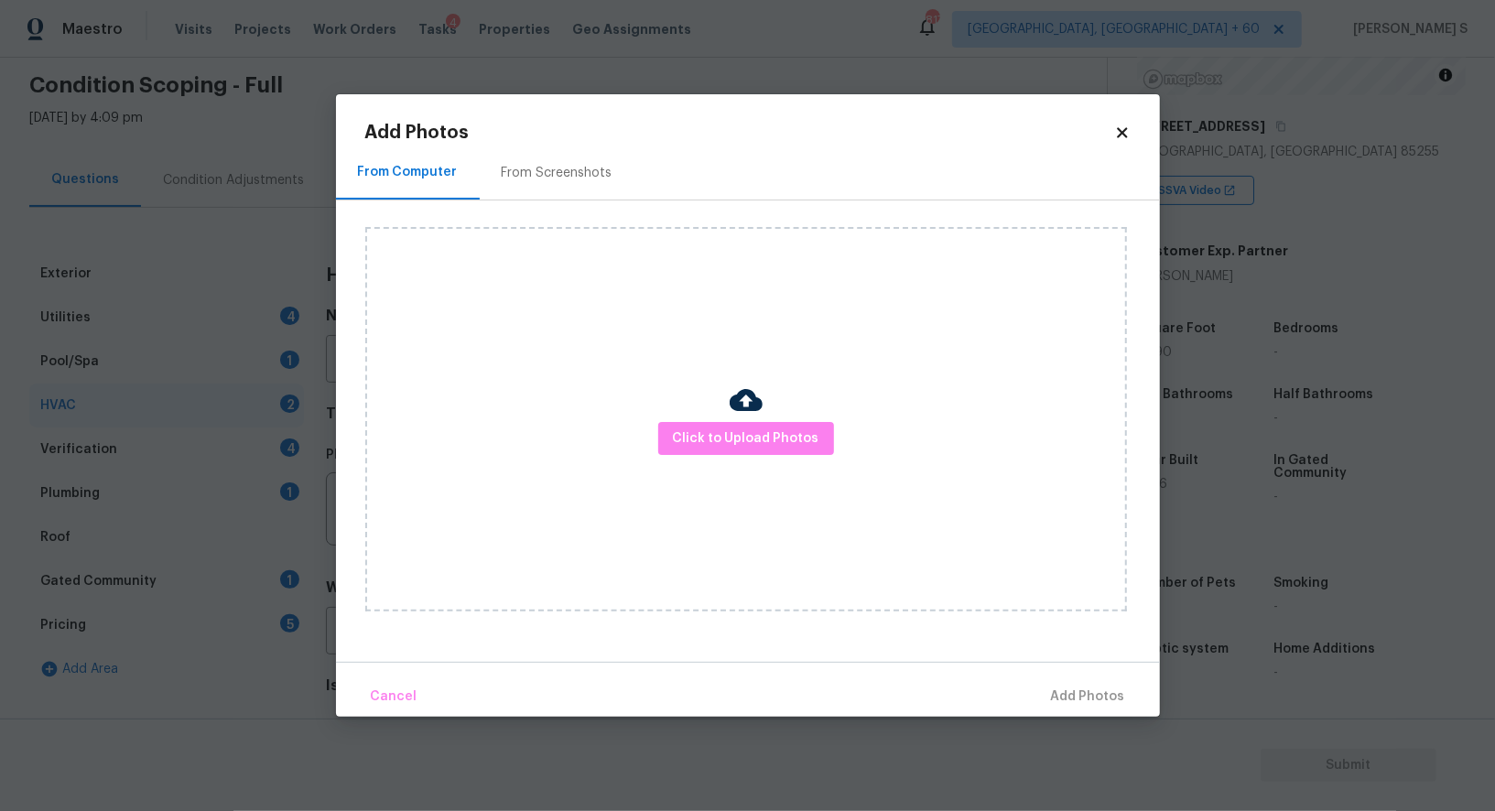
click at [690, 417] on div "Click to Upload Photos" at bounding box center [746, 419] width 762 height 385
click at [690, 419] on div "Click to Upload Photos" at bounding box center [746, 419] width 762 height 385
click at [690, 435] on span "Click to Upload Photos" at bounding box center [746, 439] width 147 height 23
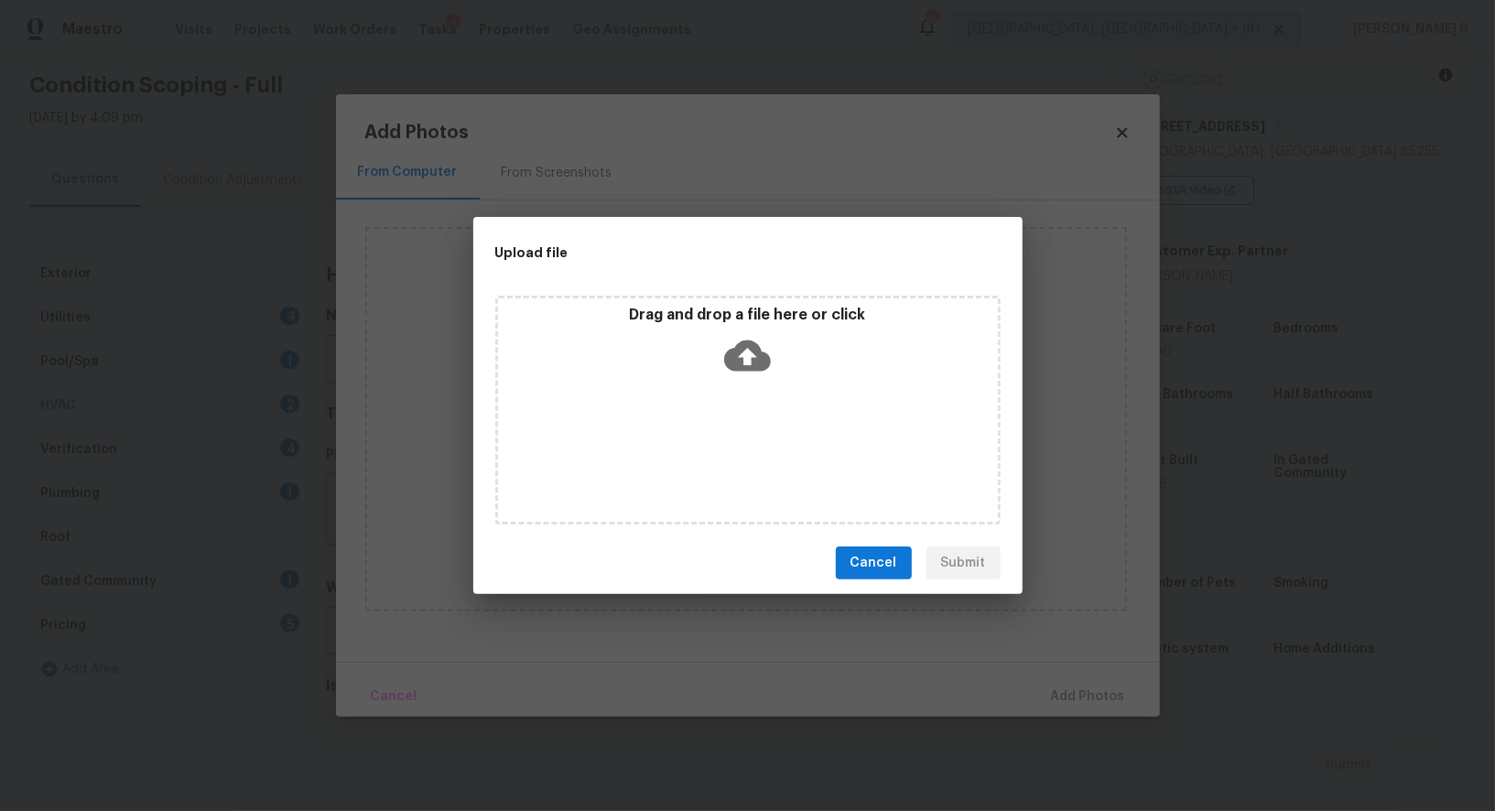
click at [690, 435] on div "Drag and drop a file here or click" at bounding box center [747, 410] width 505 height 229
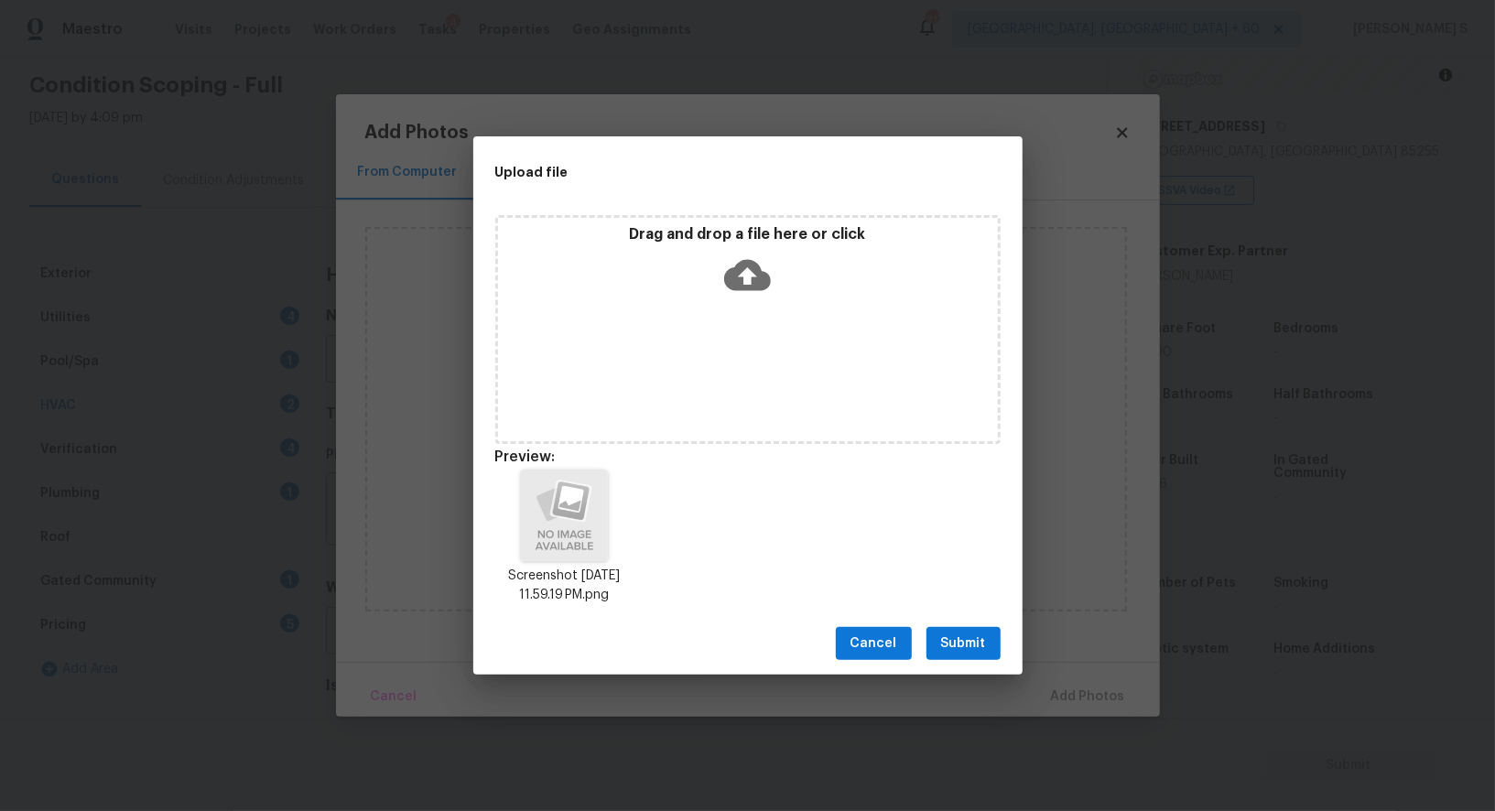
click at [956, 651] on span "Submit" at bounding box center [963, 644] width 45 height 23
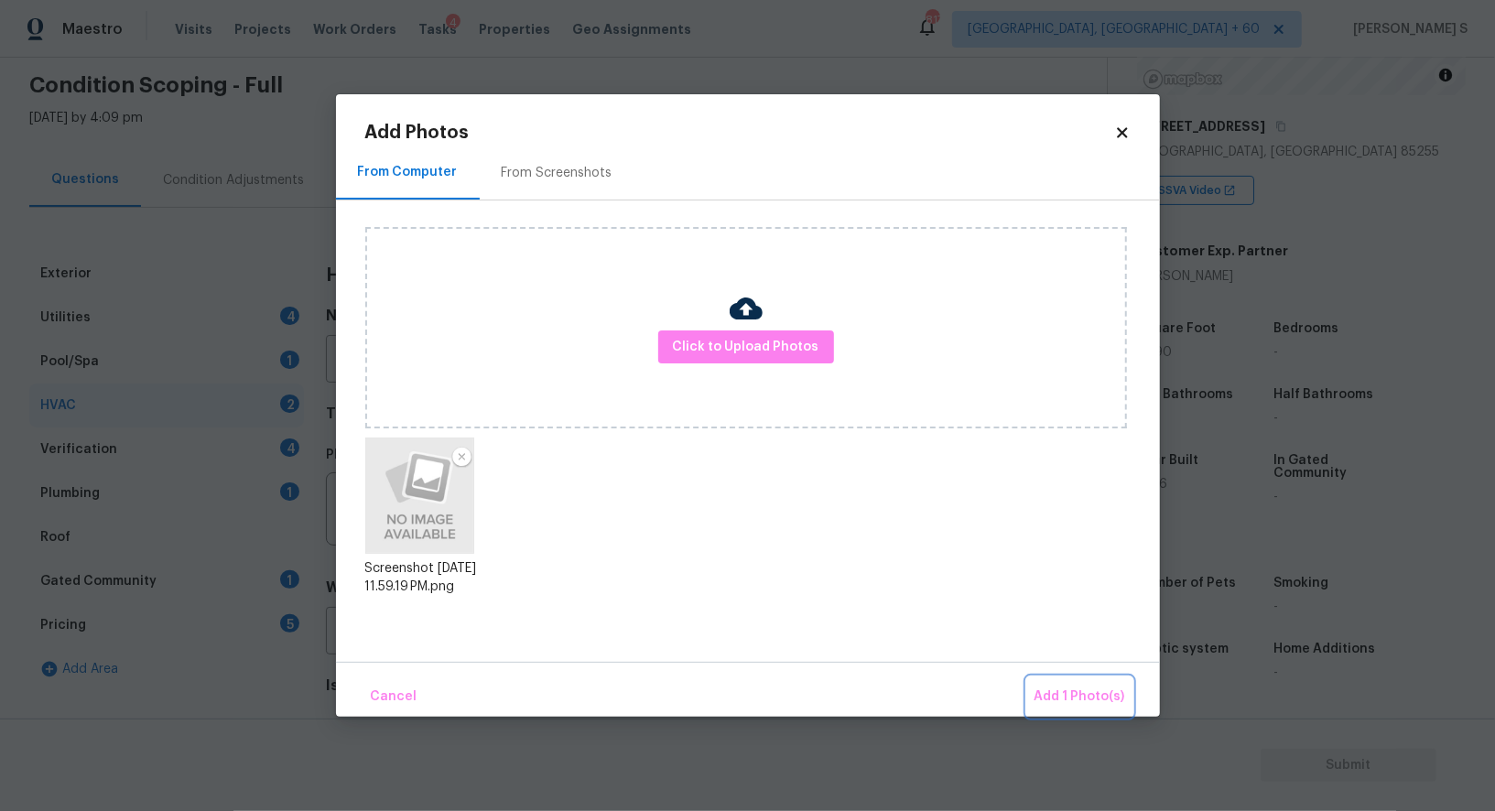
click at [1077, 680] on button "Add 1 Photo(s)" at bounding box center [1079, 697] width 105 height 39
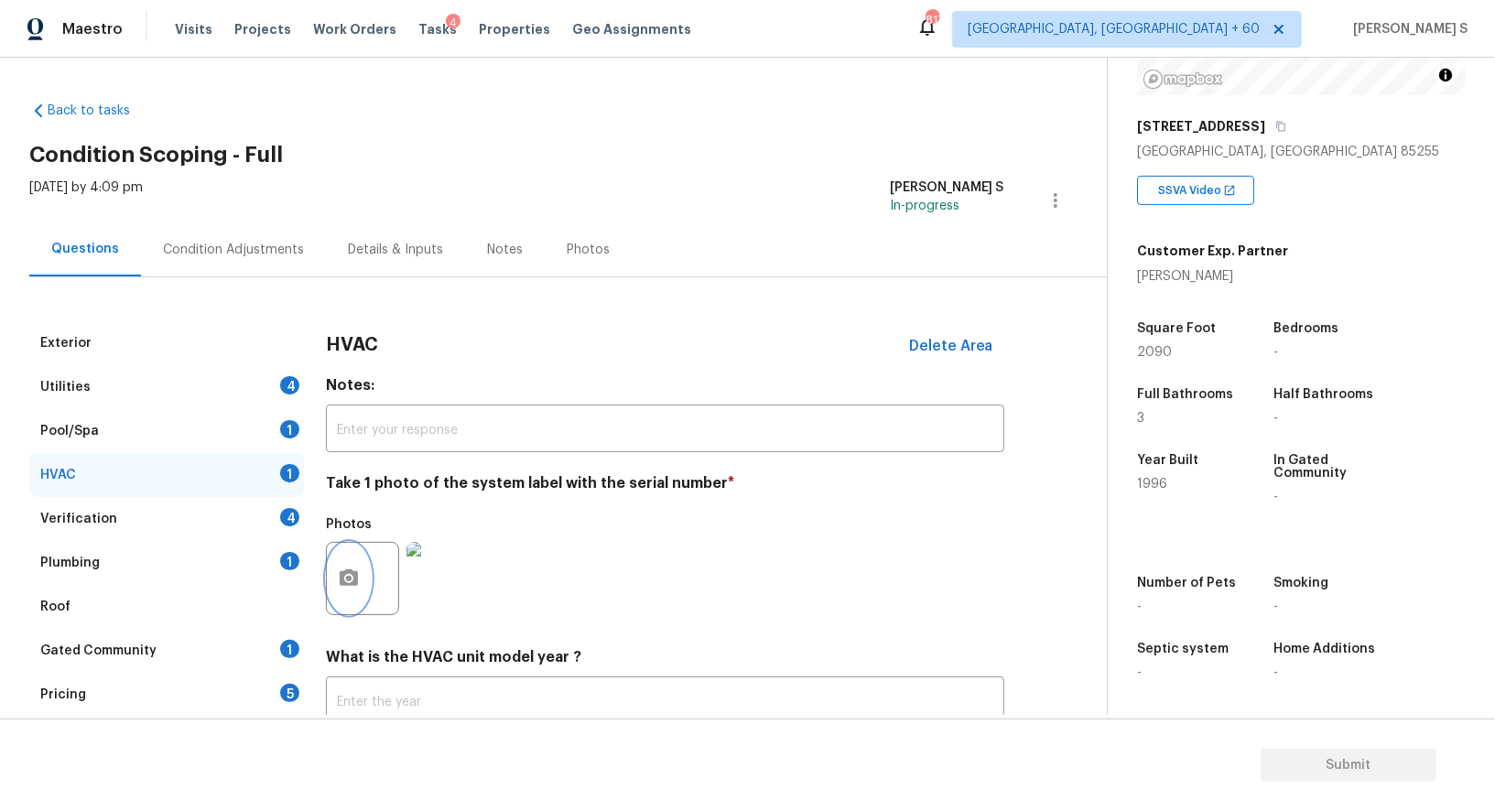
scroll to position [130, 0]
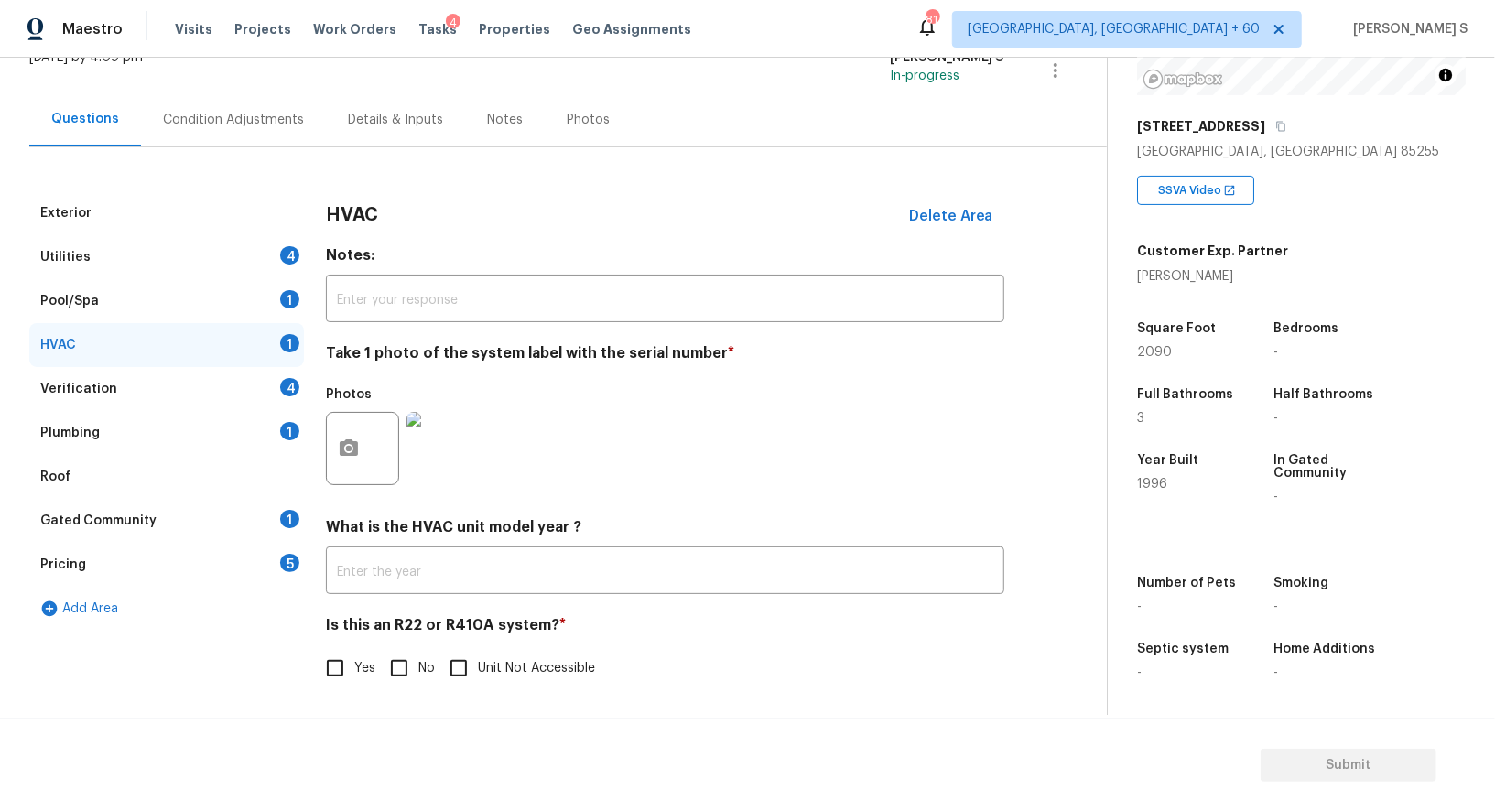
click at [415, 674] on input "No" at bounding box center [399, 668] width 38 height 38
checkbox input "true"
click at [281, 251] on div "4" at bounding box center [289, 255] width 19 height 18
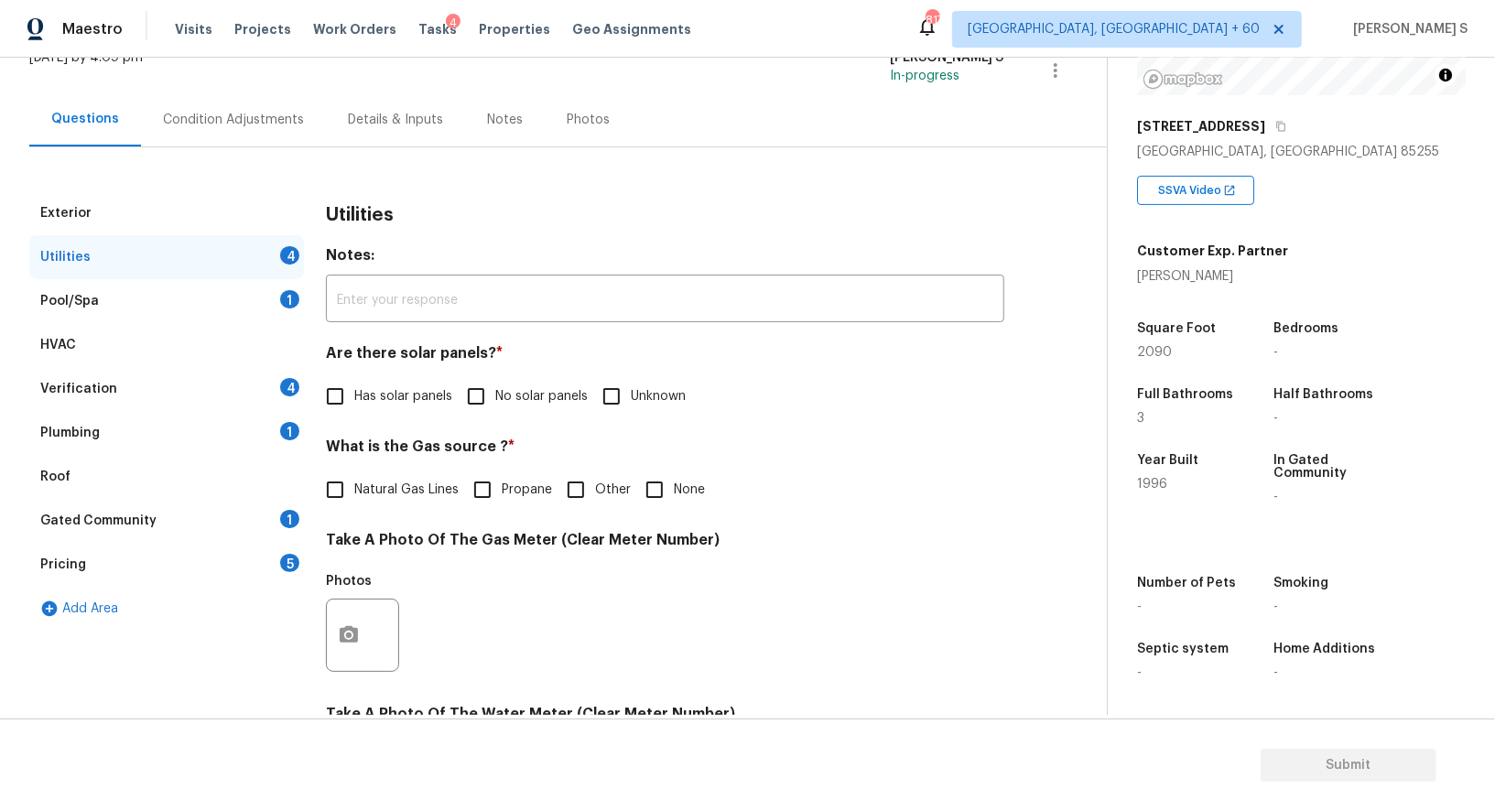
click at [496, 403] on span "No solar panels" at bounding box center [541, 396] width 92 height 19
click at [495, 403] on input "No solar panels" at bounding box center [476, 396] width 38 height 38
checkbox input "true"
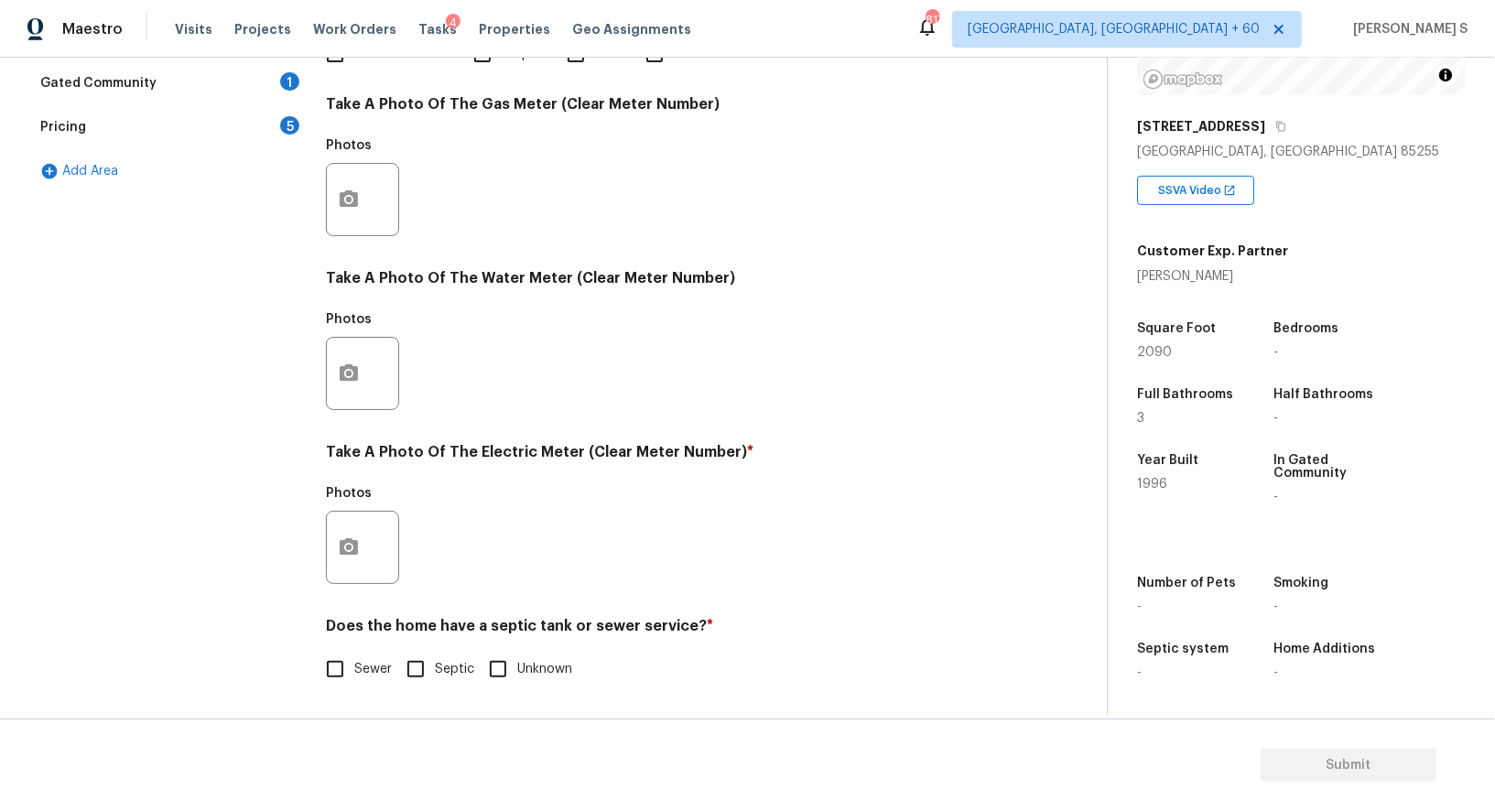
scroll to position [566, 0]
click at [315, 691] on div "Exterior Utilities 3 Pool/Spa 1 HVAC Verification 4 Plumbing 1 Roof Gated Commu…" at bounding box center [546, 233] width 1034 height 955
click at [346, 645] on div "Does the home have a septic tank or sewer service? * Sewer Septic Unknown" at bounding box center [665, 652] width 679 height 71
click at [346, 677] on input "Sewer" at bounding box center [335, 669] width 38 height 38
checkbox input "true"
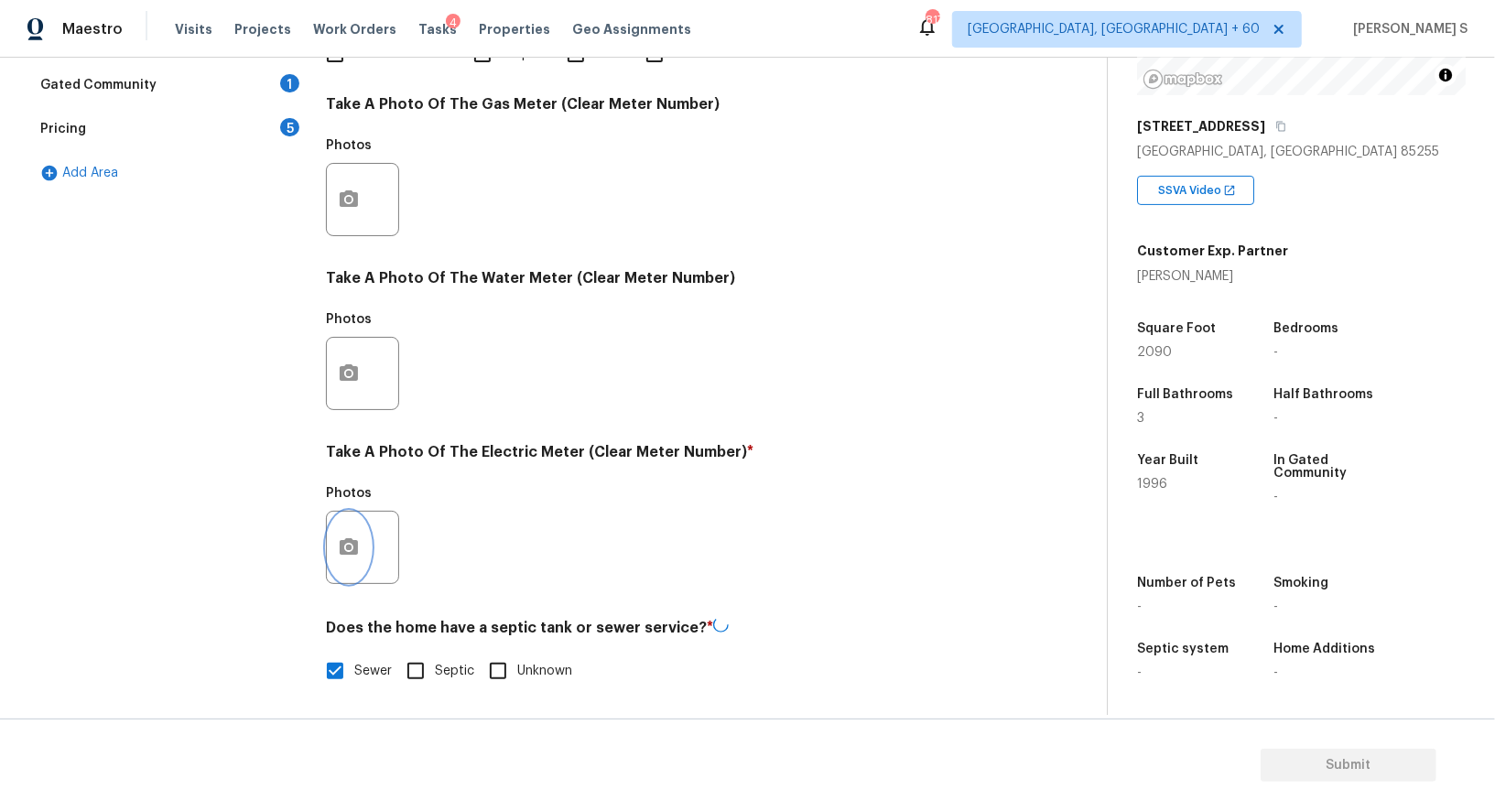
click at [358, 555] on icon "button" at bounding box center [349, 548] width 22 height 22
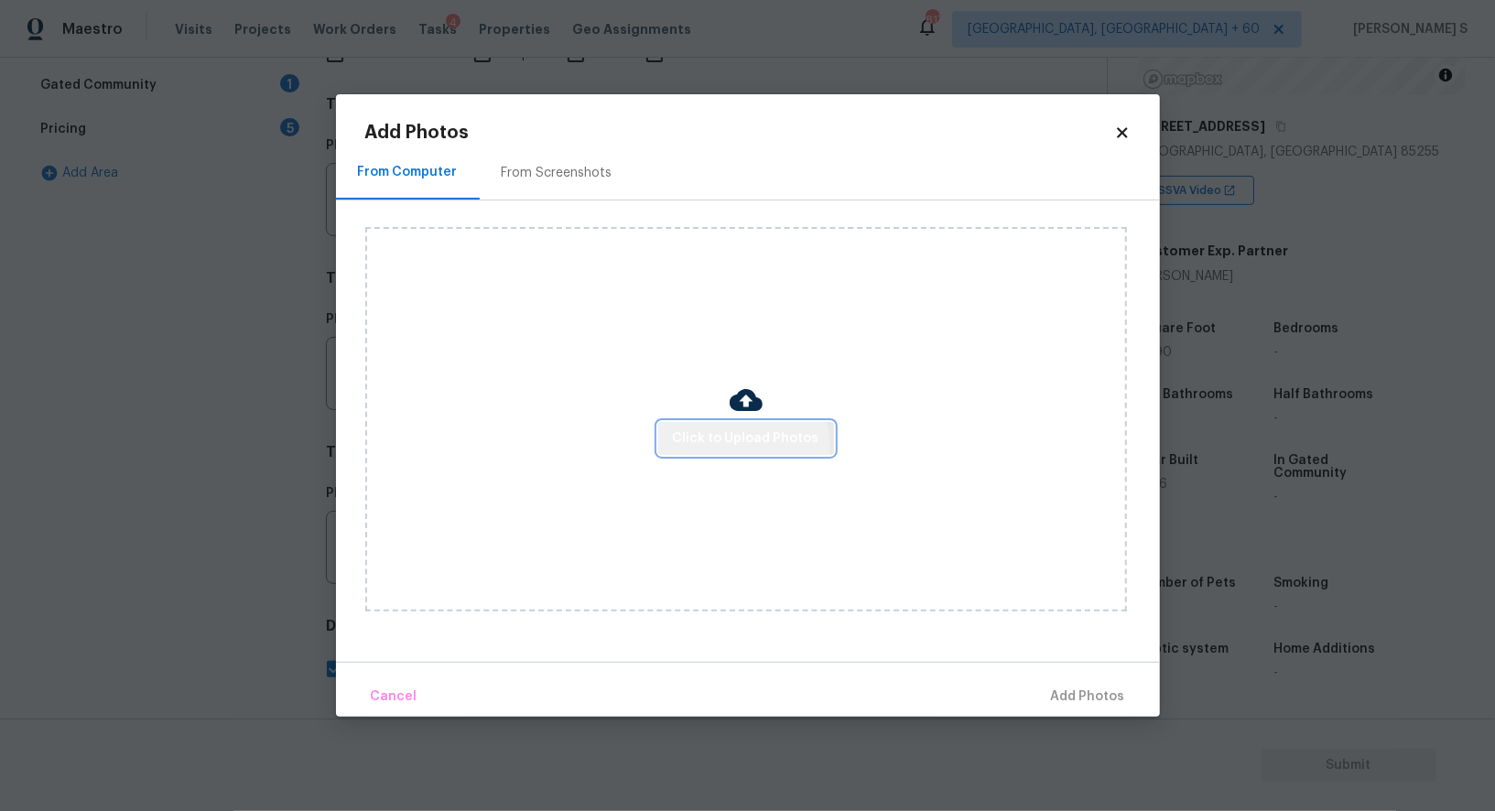
click at [734, 449] on span "Click to Upload Photos" at bounding box center [746, 439] width 147 height 23
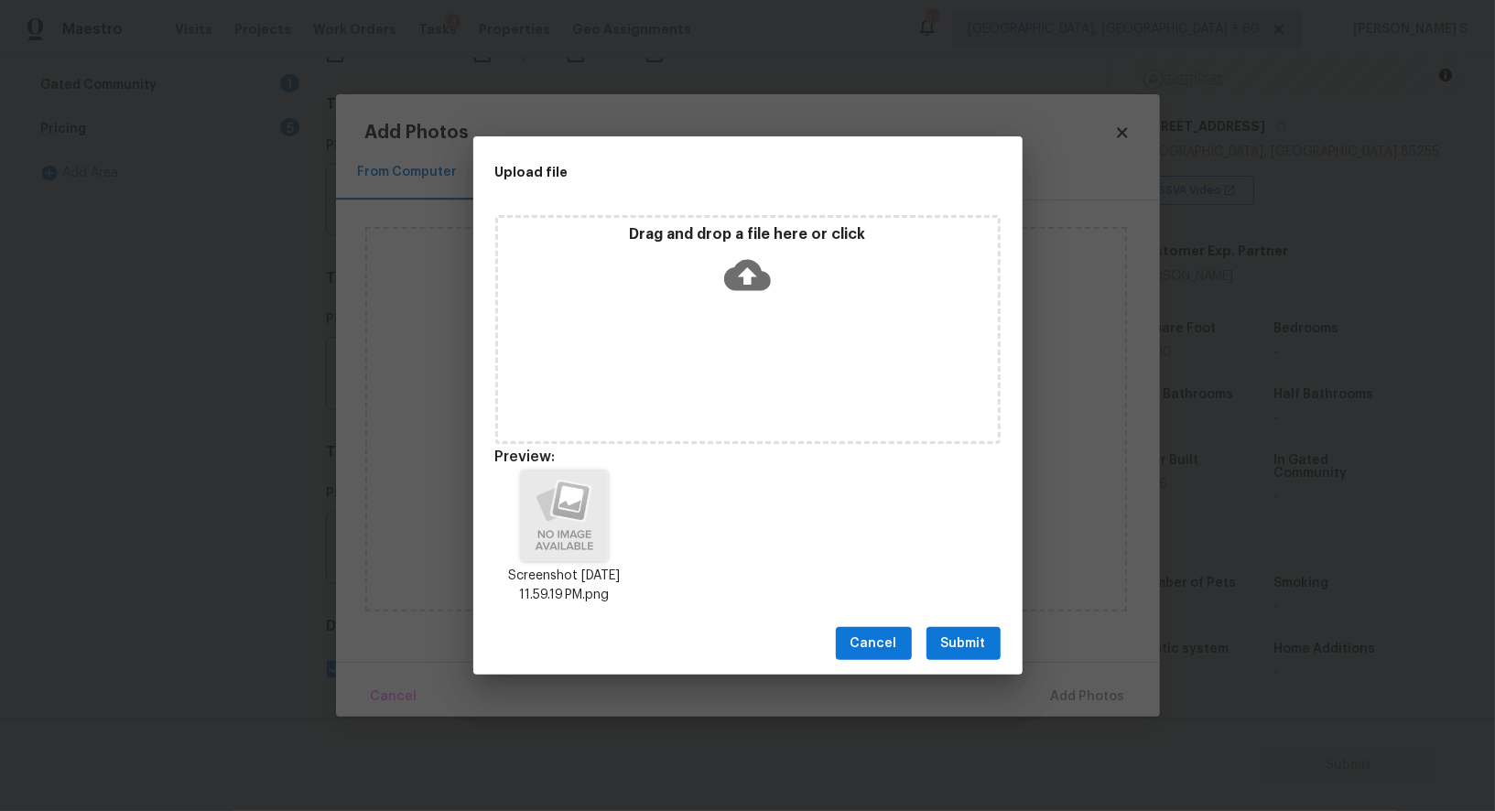
click at [996, 638] on button "Submit" at bounding box center [964, 644] width 74 height 34
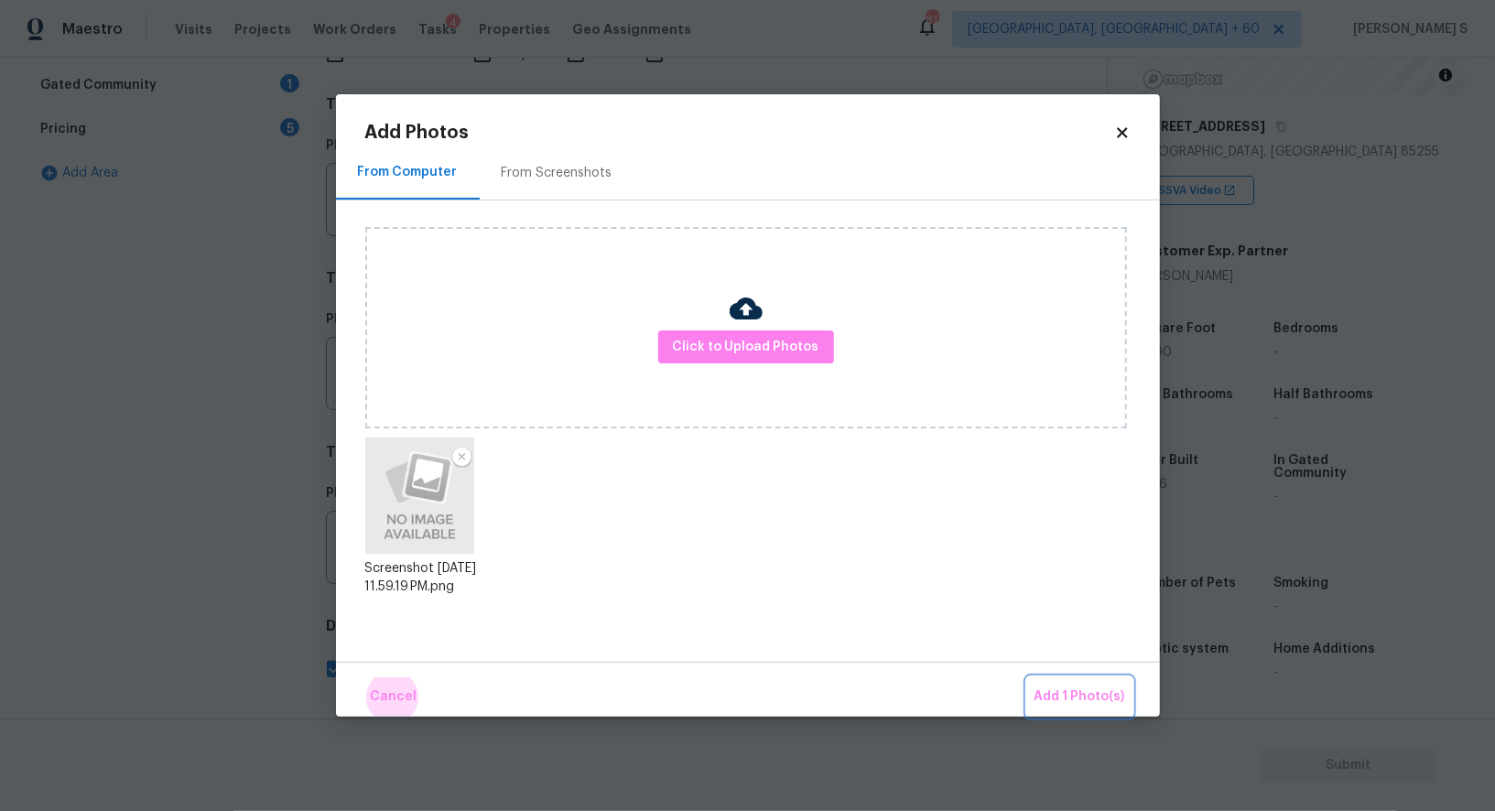
click at [1027, 678] on button "Add 1 Photo(s)" at bounding box center [1079, 697] width 105 height 39
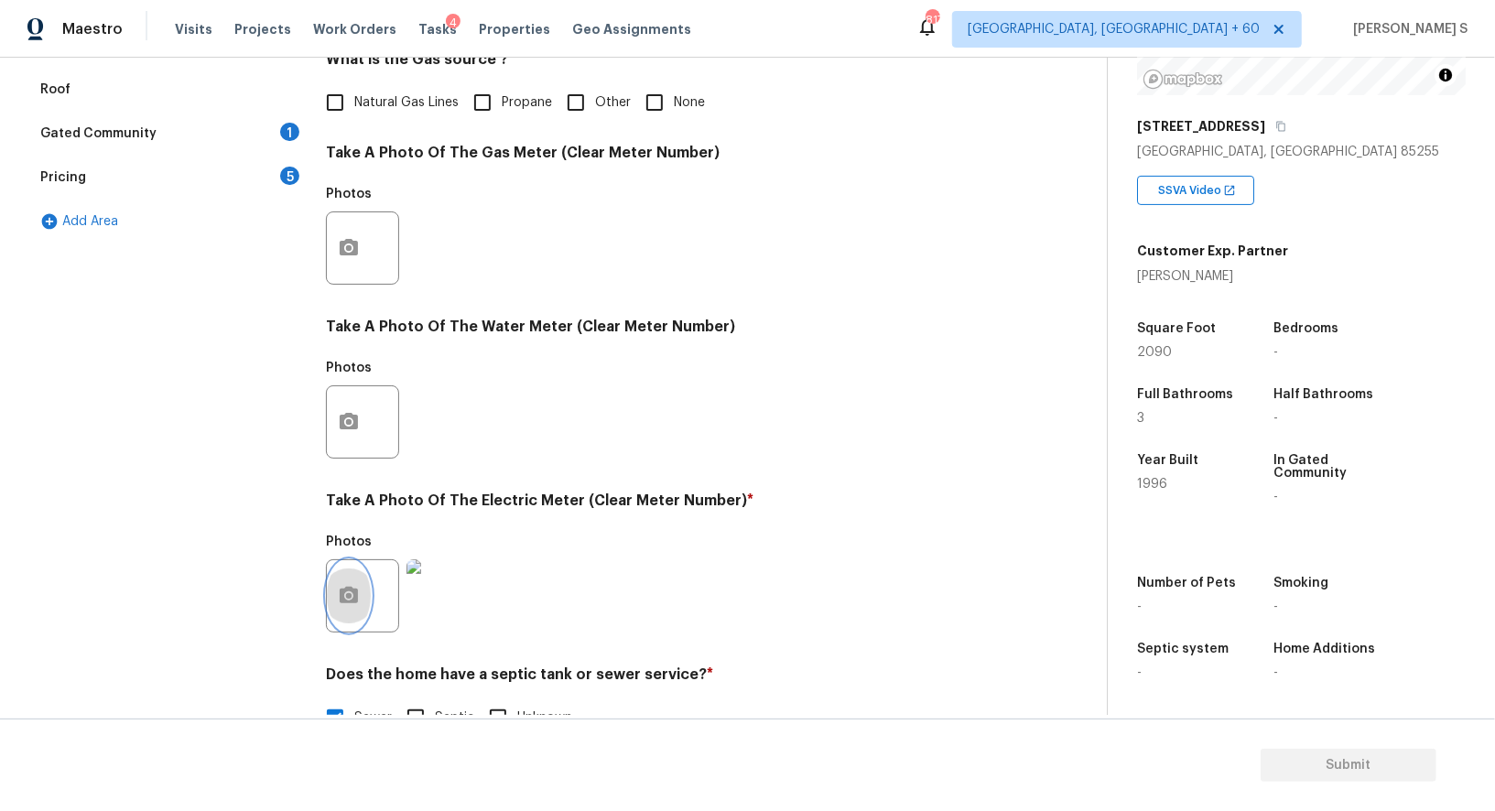
scroll to position [61, 0]
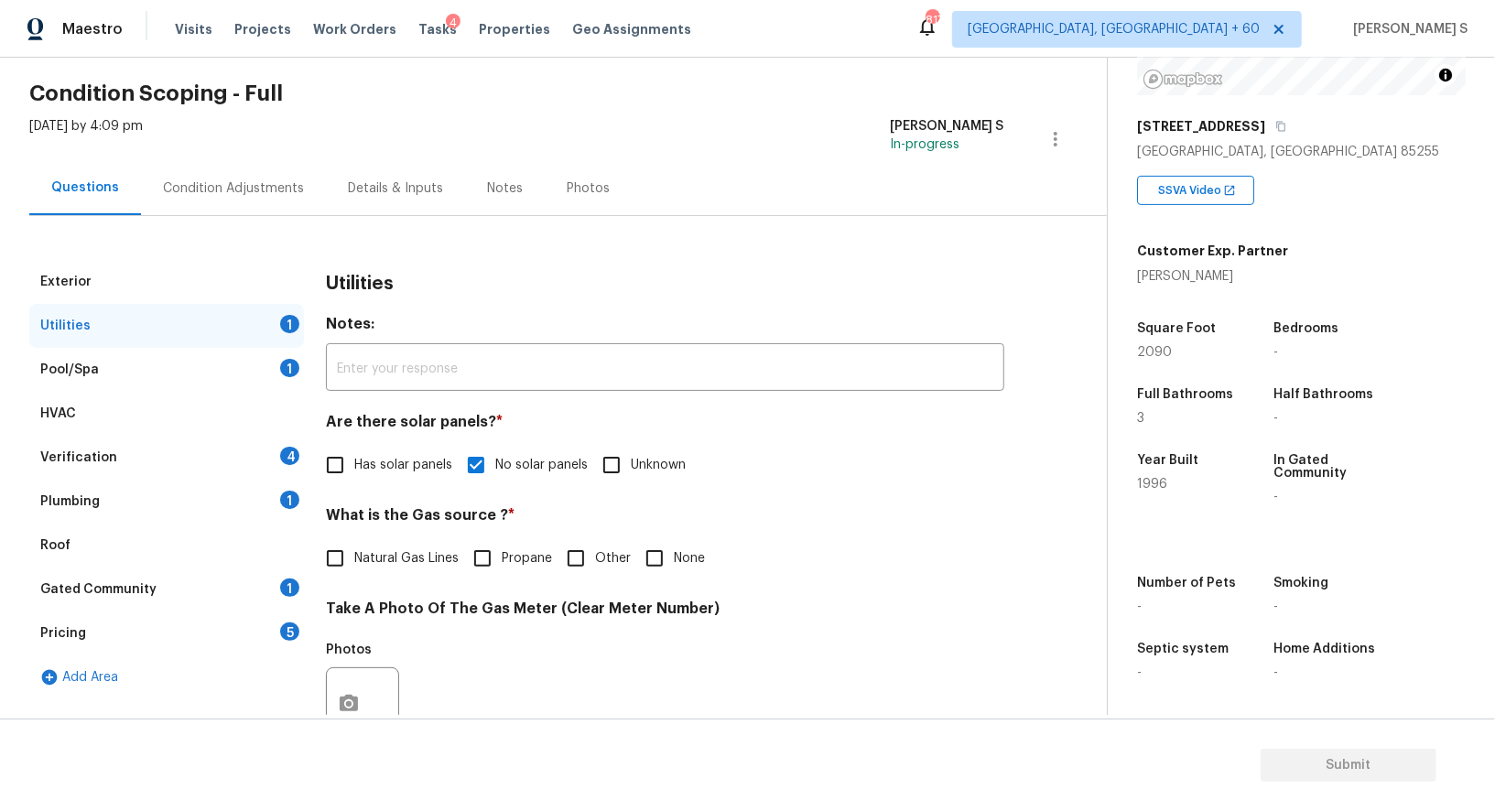
click at [256, 174] on div "Condition Adjustments" at bounding box center [233, 188] width 185 height 54
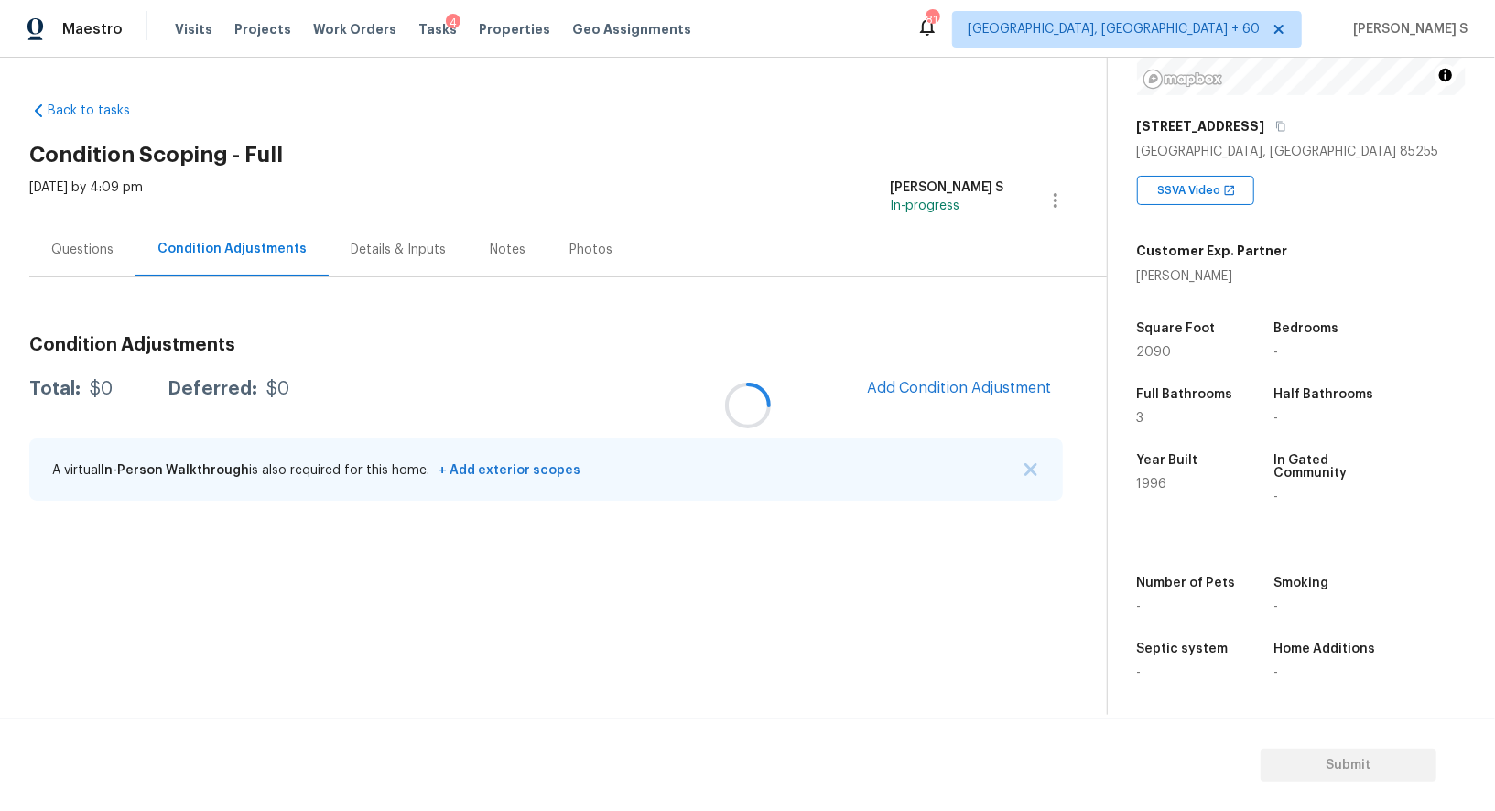
click at [922, 403] on div at bounding box center [747, 405] width 1495 height 811
click at [995, 390] on div at bounding box center [747, 405] width 1495 height 811
click at [947, 401] on button "Add Condition Adjustment" at bounding box center [959, 388] width 207 height 38
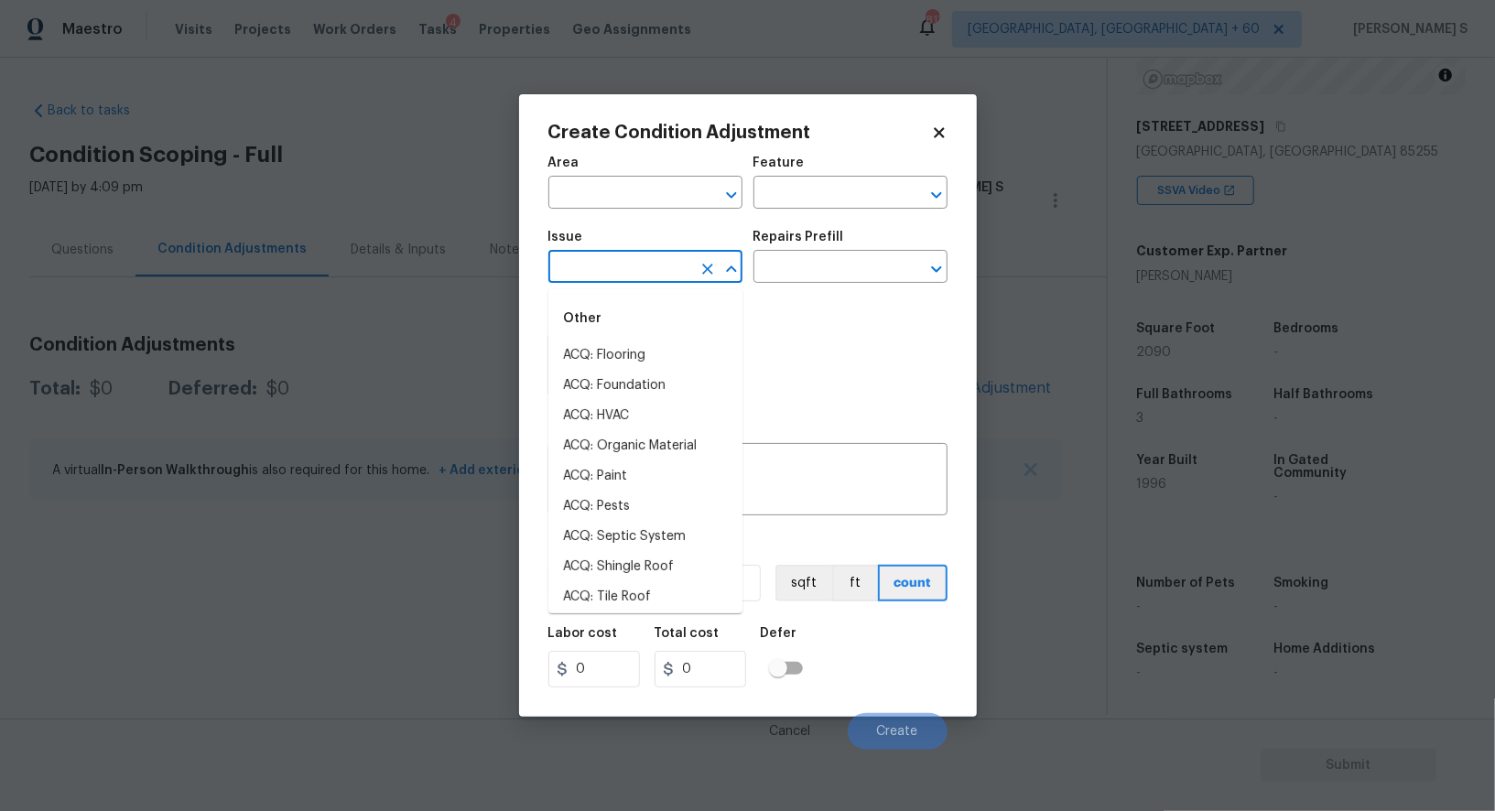
click at [586, 269] on input "text" at bounding box center [620, 269] width 143 height 28
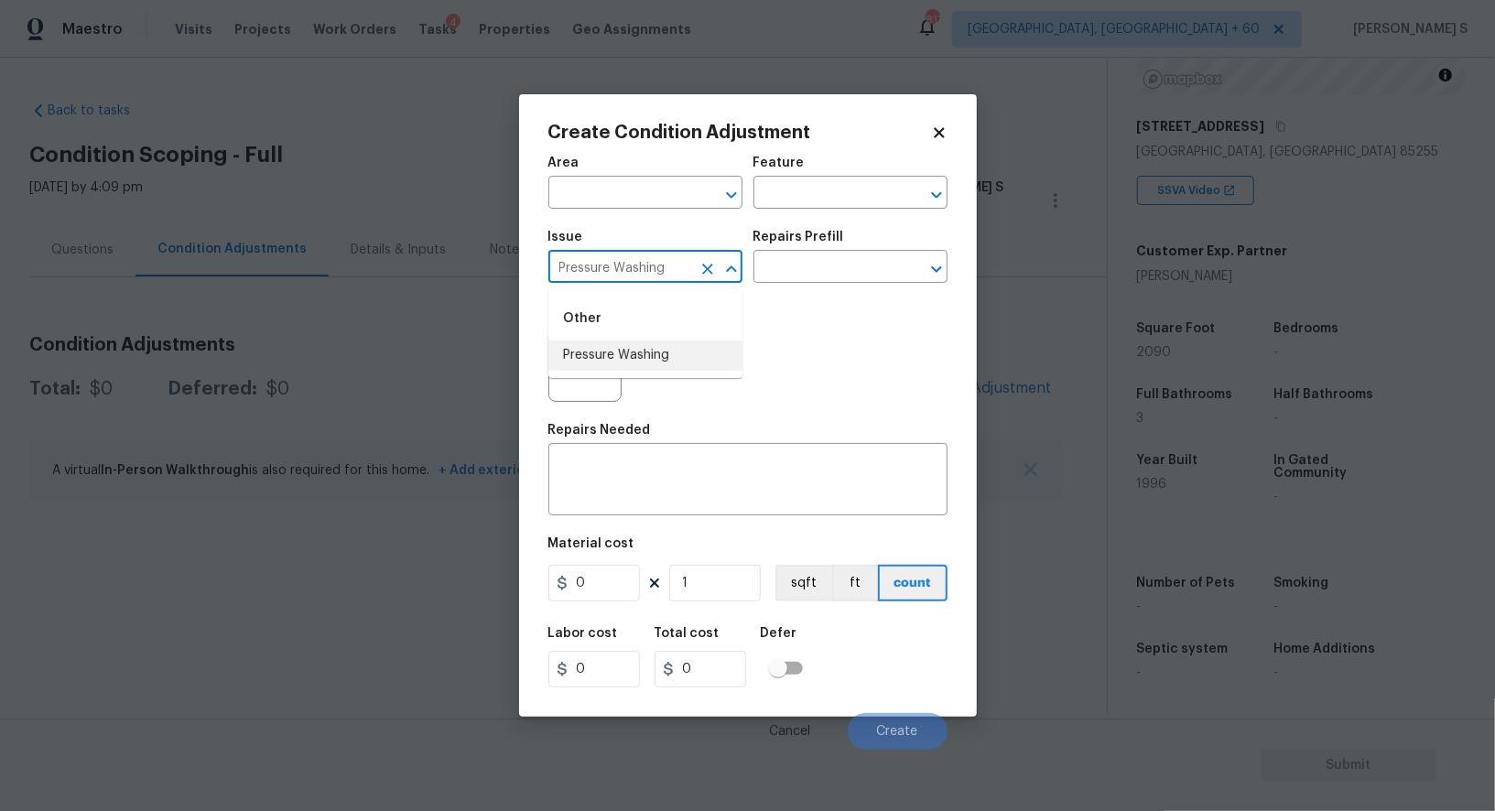
type input "Pressure Washing"
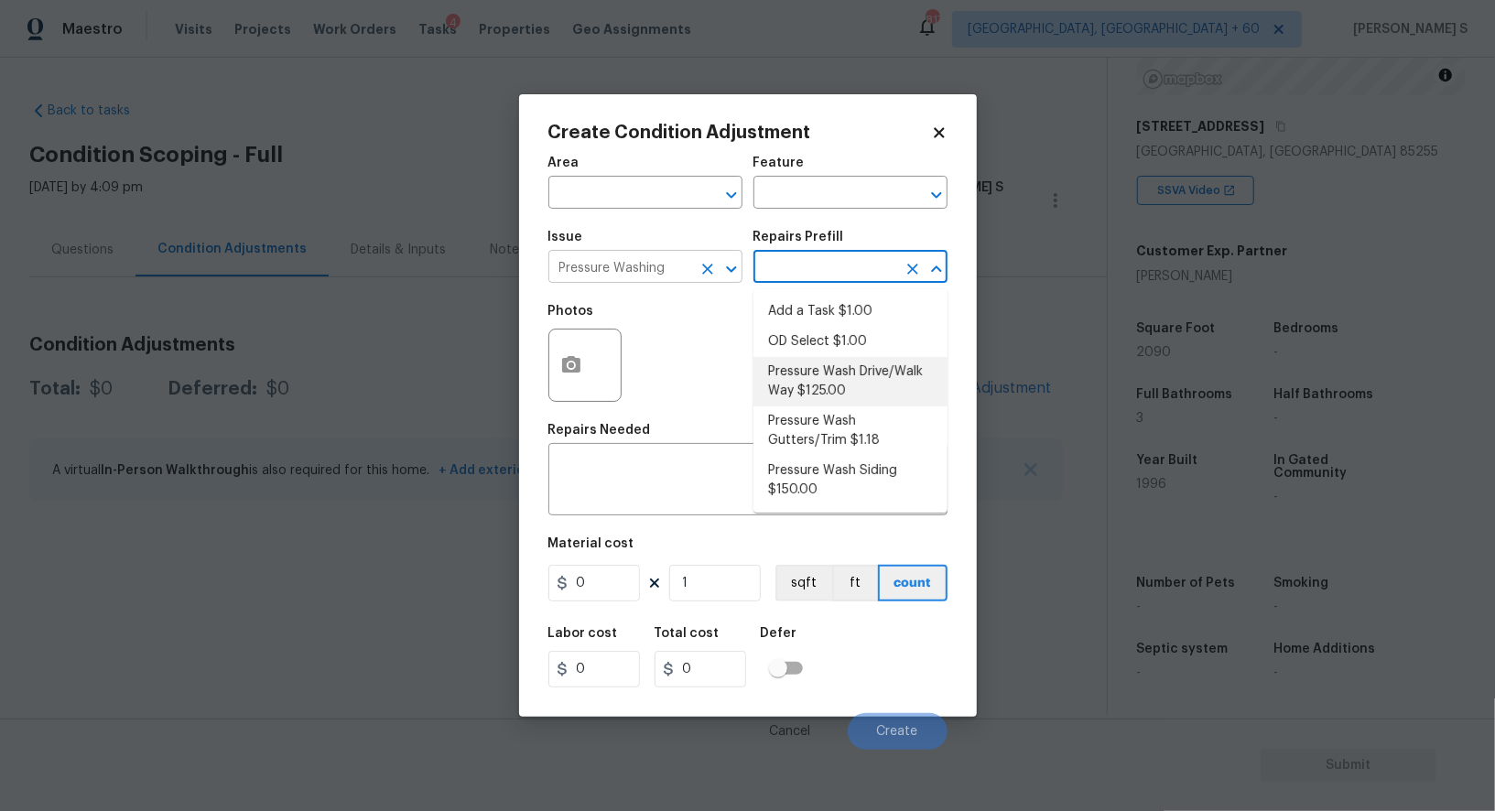
type input "Siding"
type textarea "Pressure wash the driveways/walkways as directed by the PM. Ensure that all deb…"
type input "125"
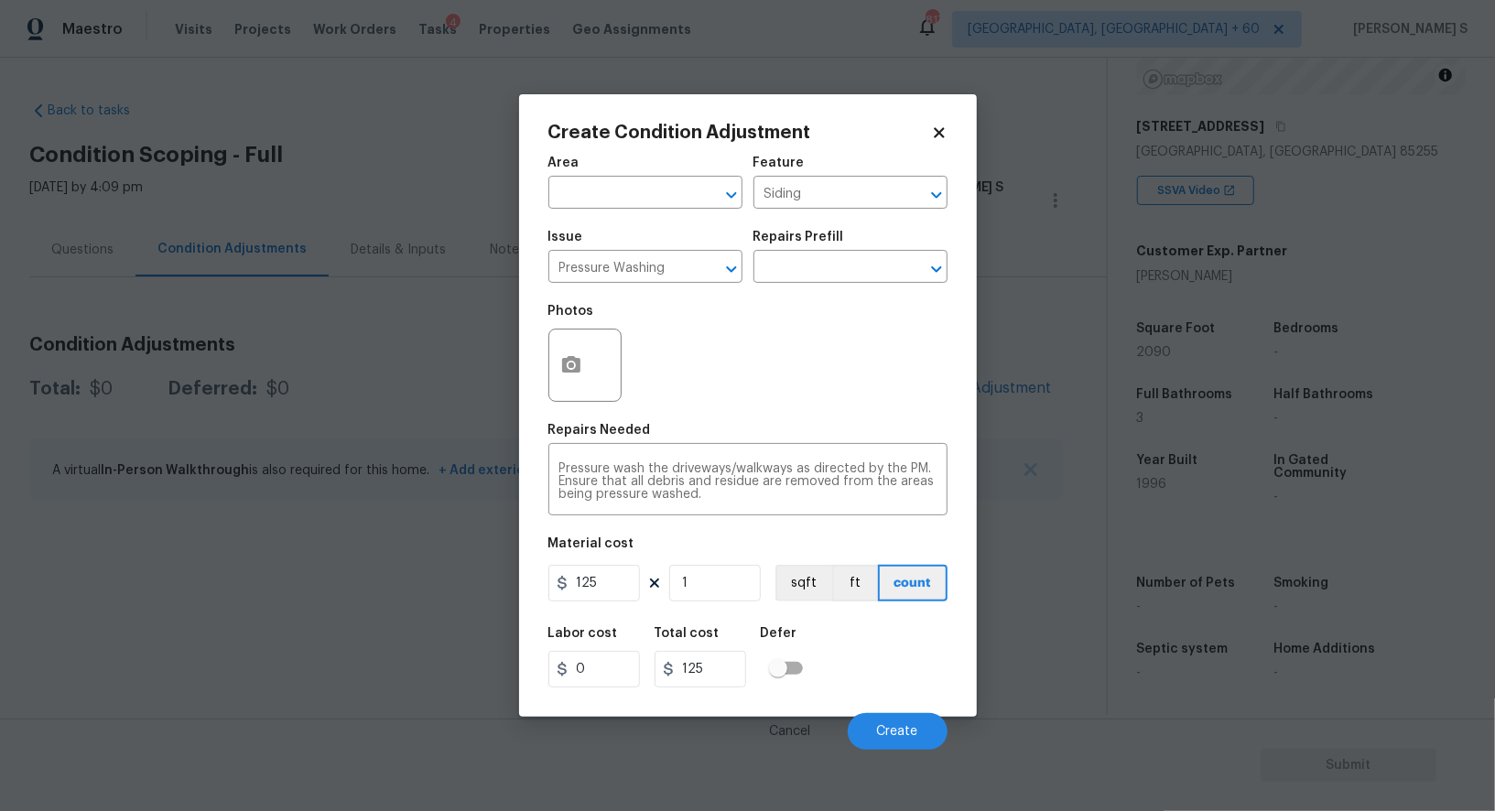
click at [624, 614] on div "Area ​ Feature Siding ​ Issue Pressure Washing ​ Repairs Prefill ​ Photos Repai…" at bounding box center [748, 448] width 399 height 604
click at [618, 596] on input "125" at bounding box center [595, 583] width 92 height 37
type input "200"
click at [945, 654] on div "Labor cost 0 Total cost 200 Defer" at bounding box center [748, 657] width 399 height 82
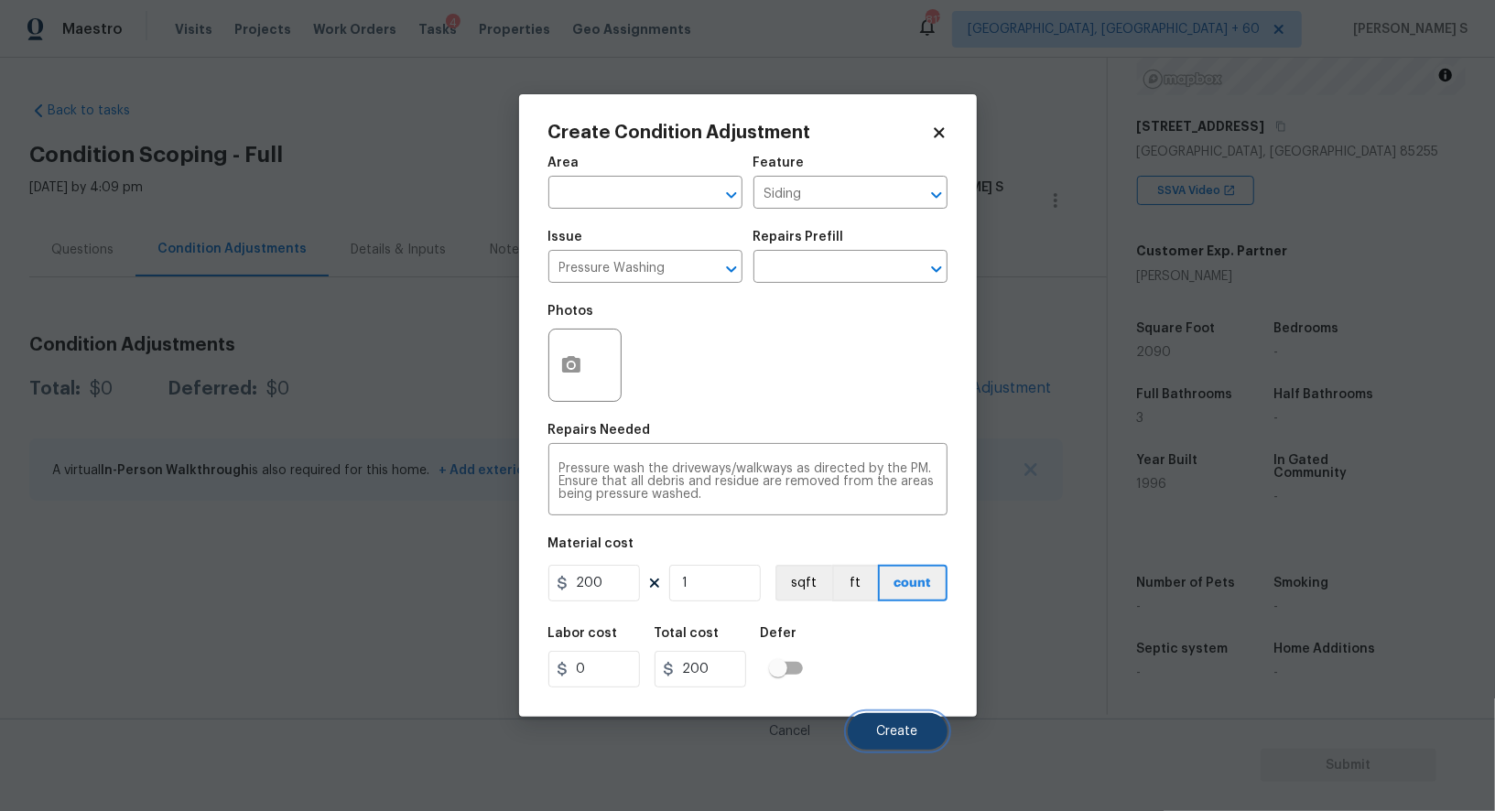
click at [913, 736] on span "Create" at bounding box center [897, 732] width 41 height 14
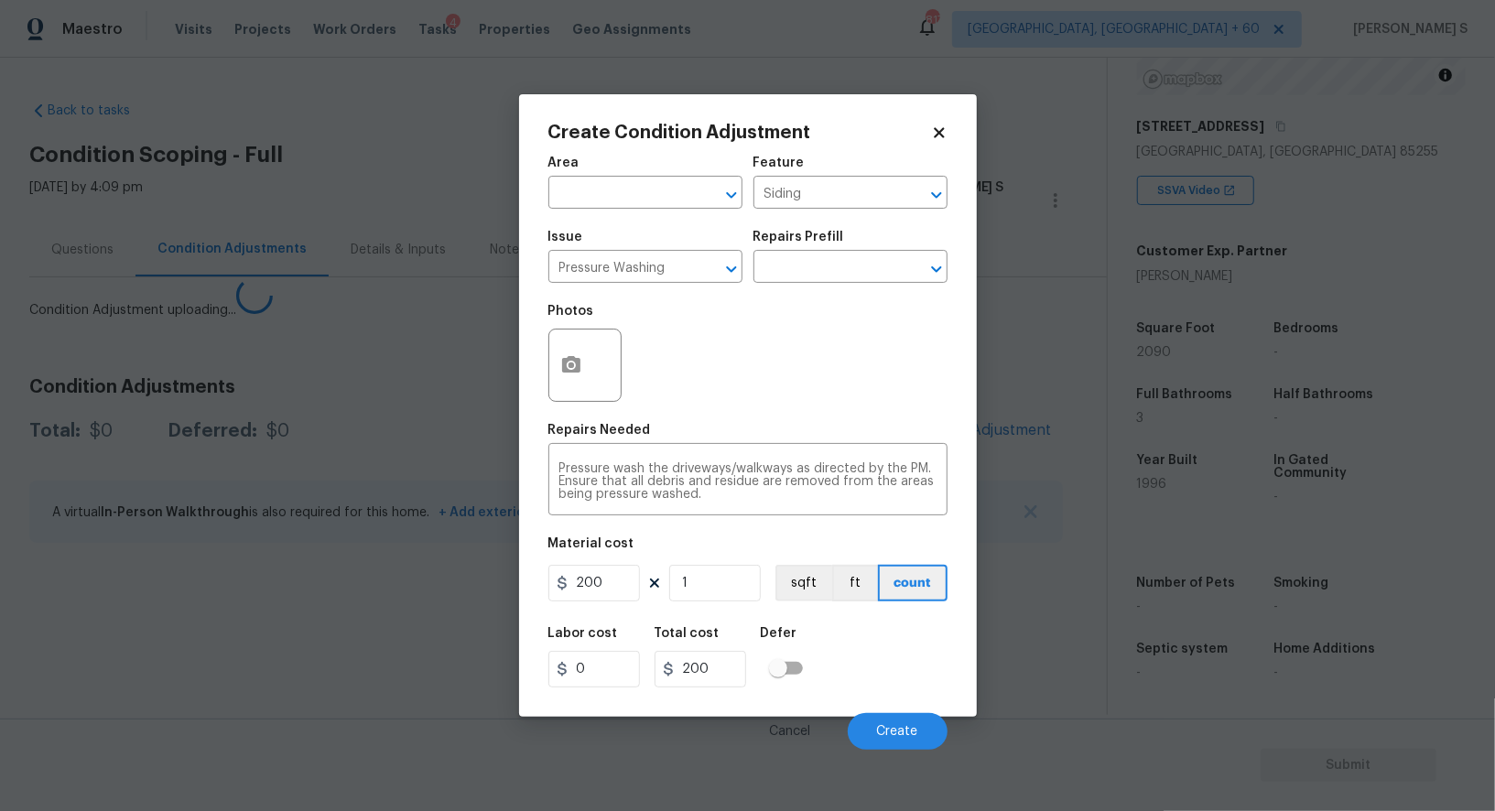
click at [264, 585] on body "Maestro Visits Projects Work Orders Tasks 4 Properties Geo Assignments 817 [GEO…" at bounding box center [747, 405] width 1495 height 811
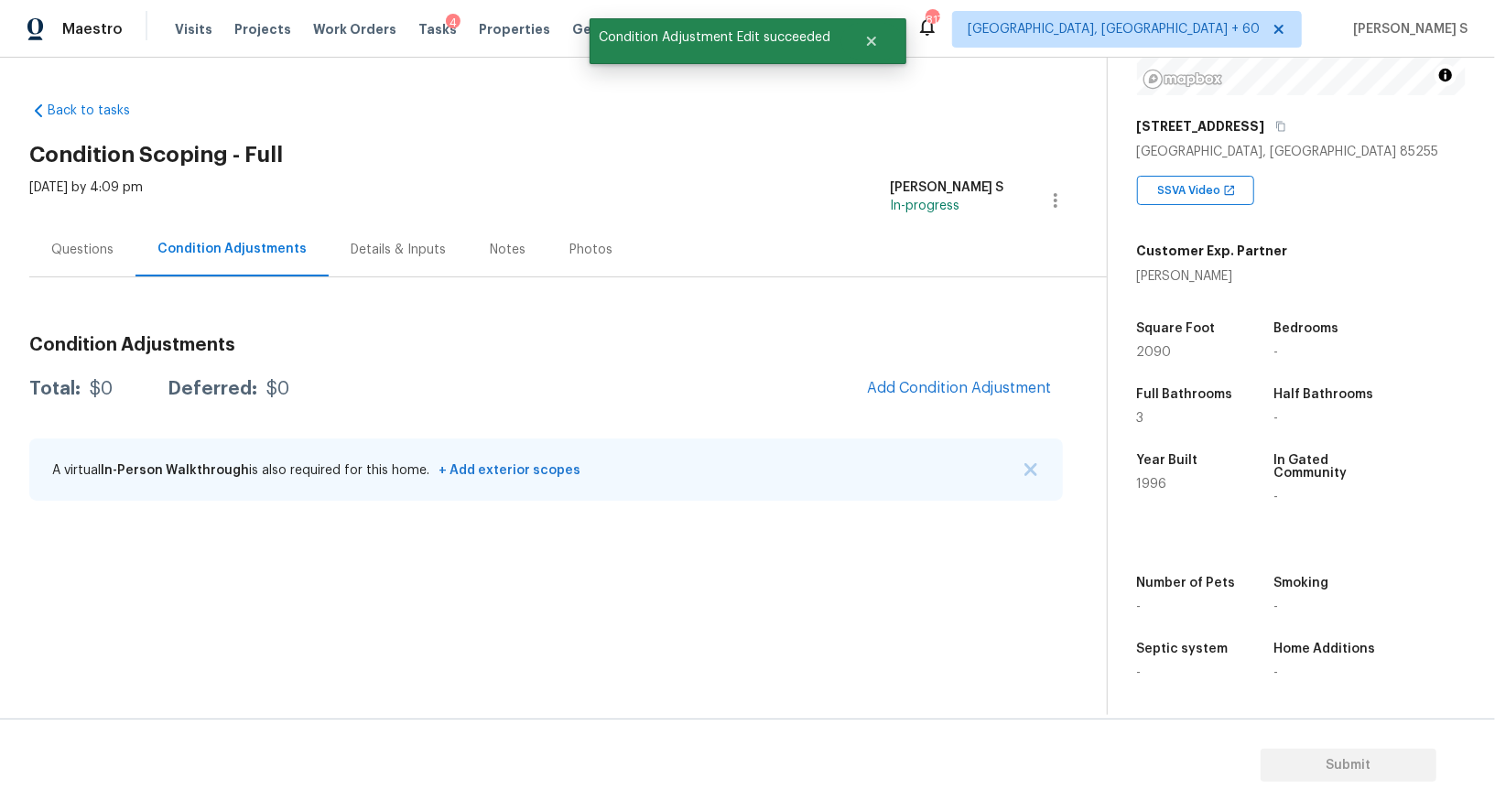
click at [990, 408] on div "Condition Adjustments Total: $0 Deferred: $0 Add Condition Adjustment A virtual…" at bounding box center [546, 419] width 1034 height 196
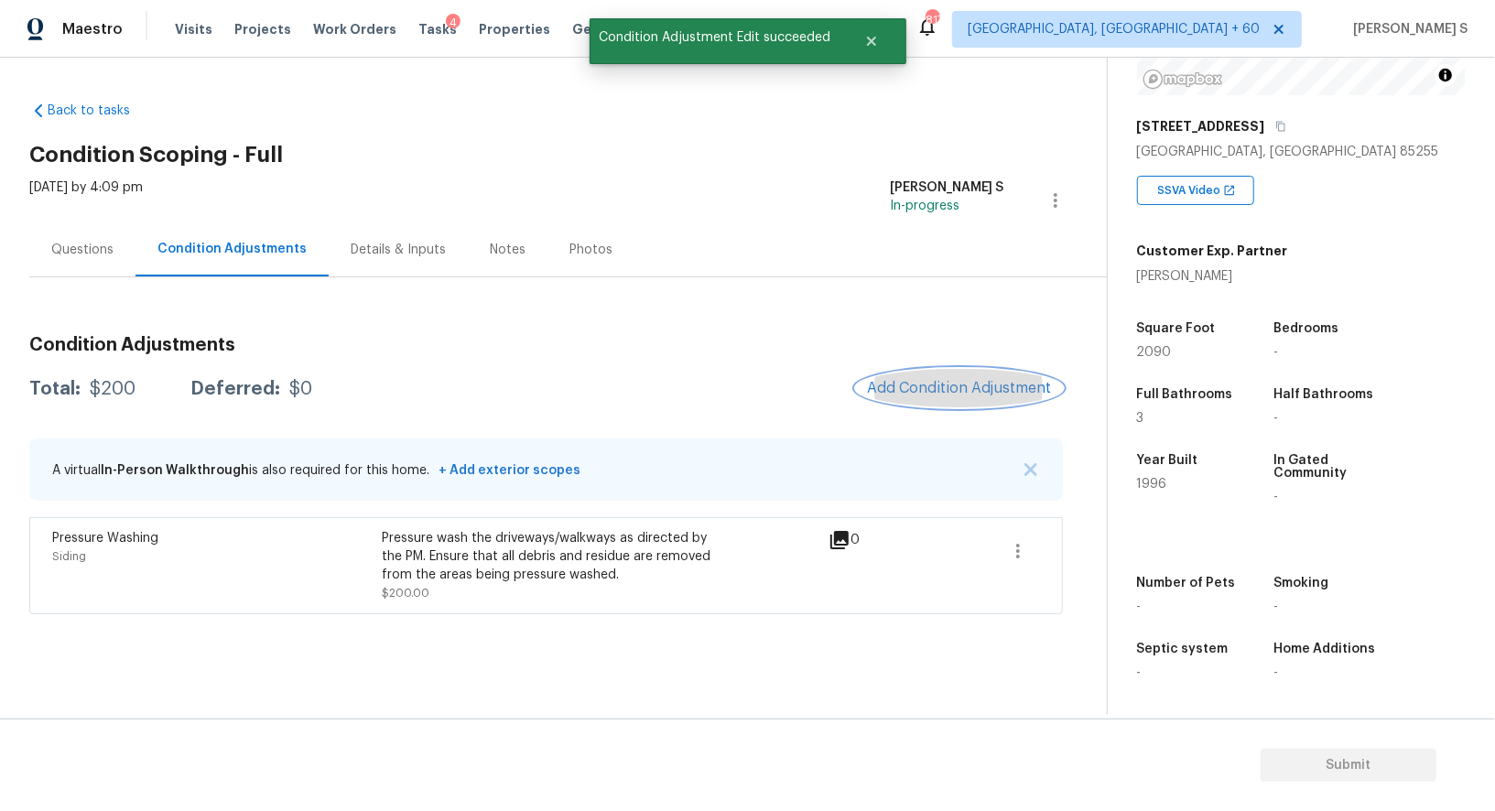
click at [935, 379] on button "Add Condition Adjustment" at bounding box center [959, 388] width 207 height 38
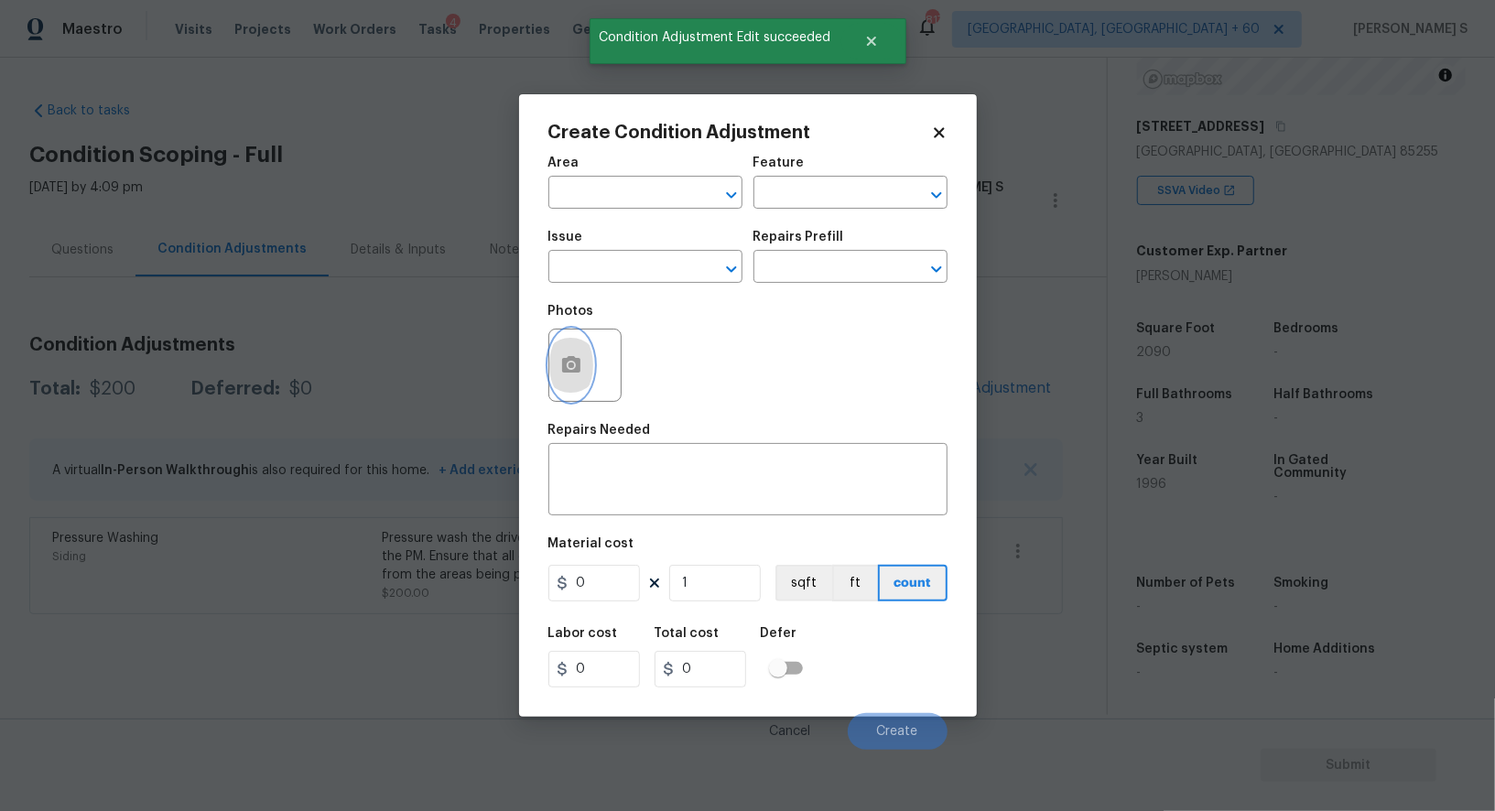
click at [549, 374] on button "button" at bounding box center [571, 365] width 44 height 71
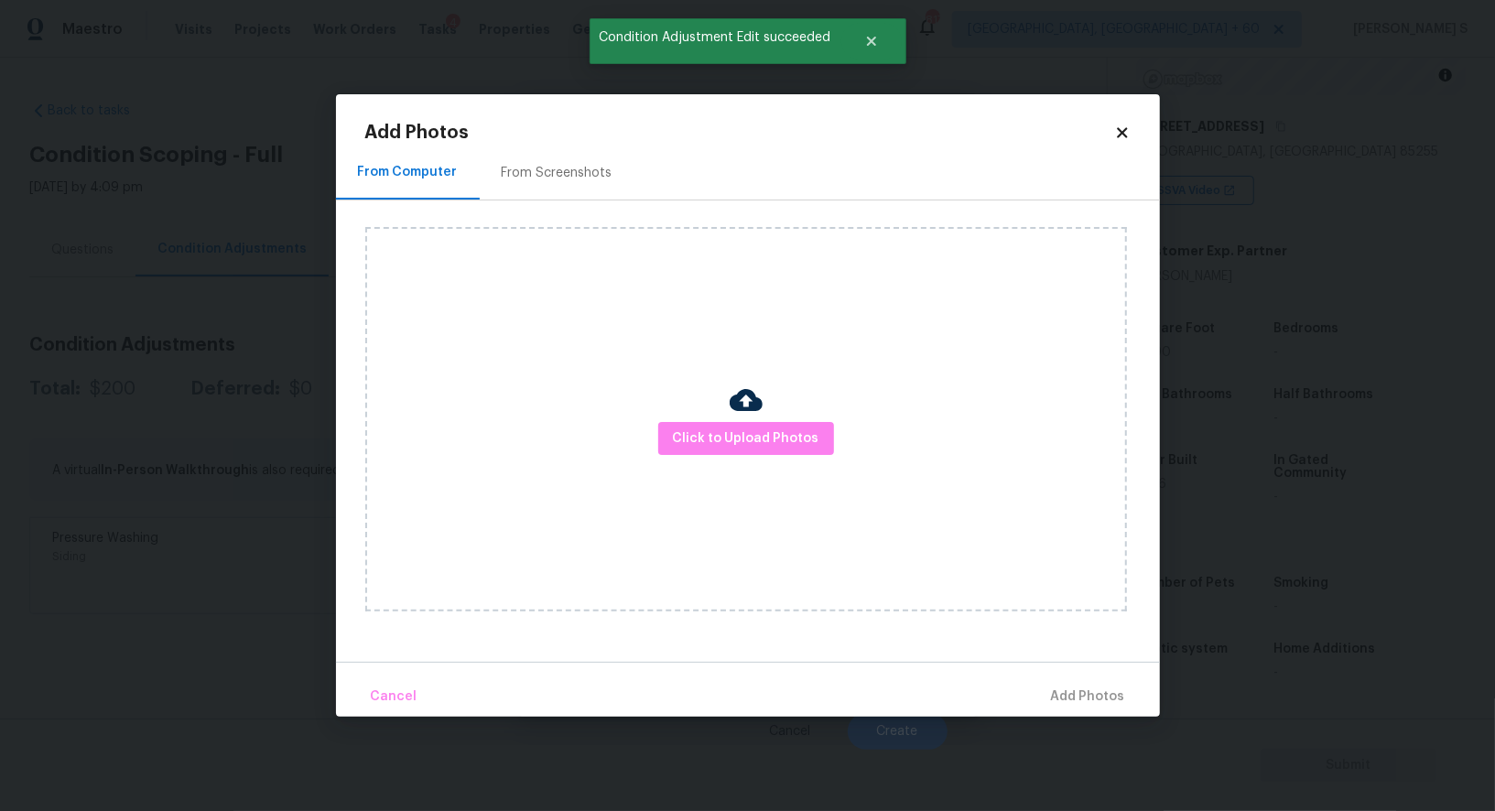
click at [542, 184] on div "From Screenshots" at bounding box center [557, 173] width 155 height 54
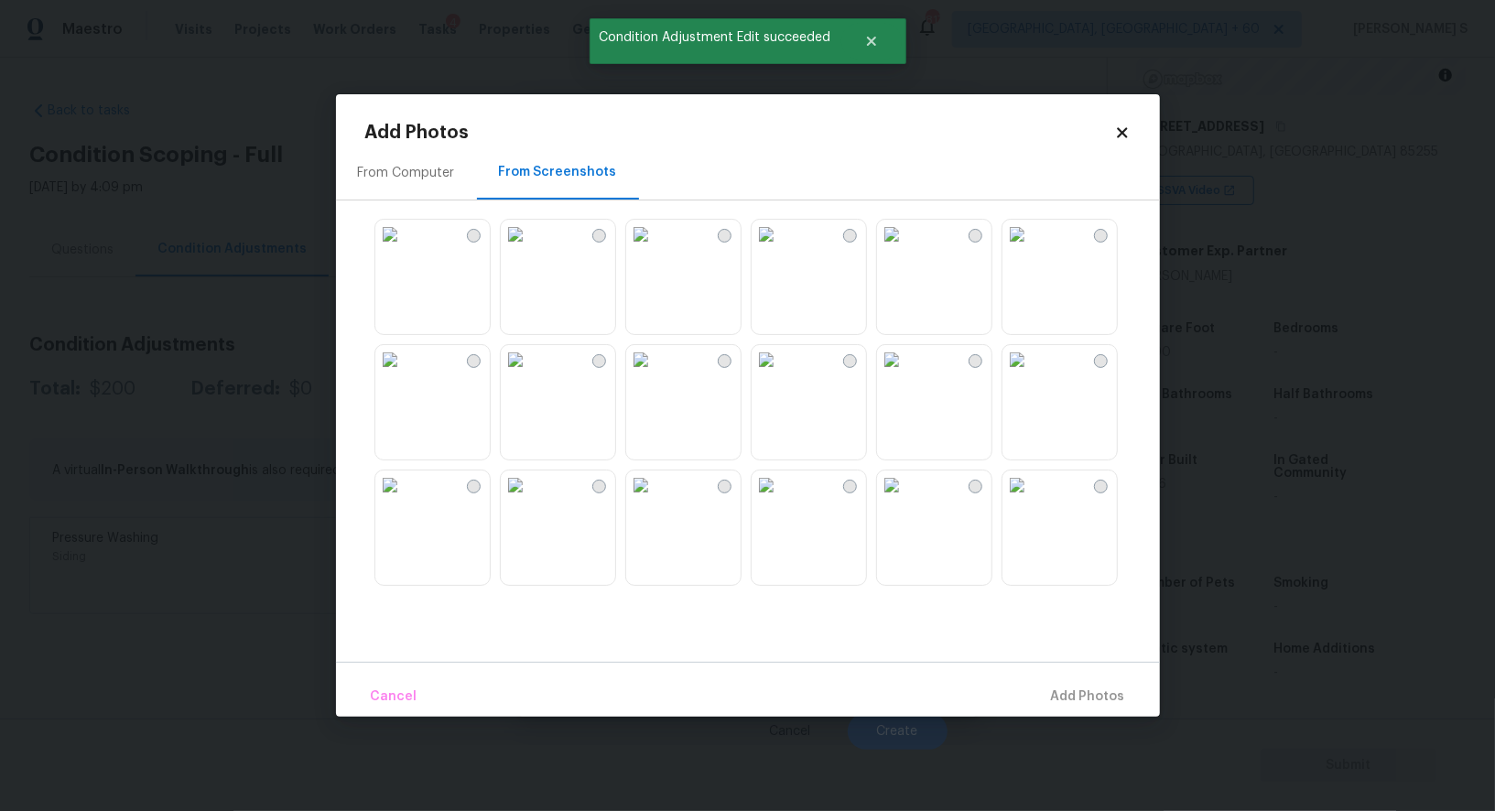
click at [781, 227] on img at bounding box center [766, 234] width 29 height 29
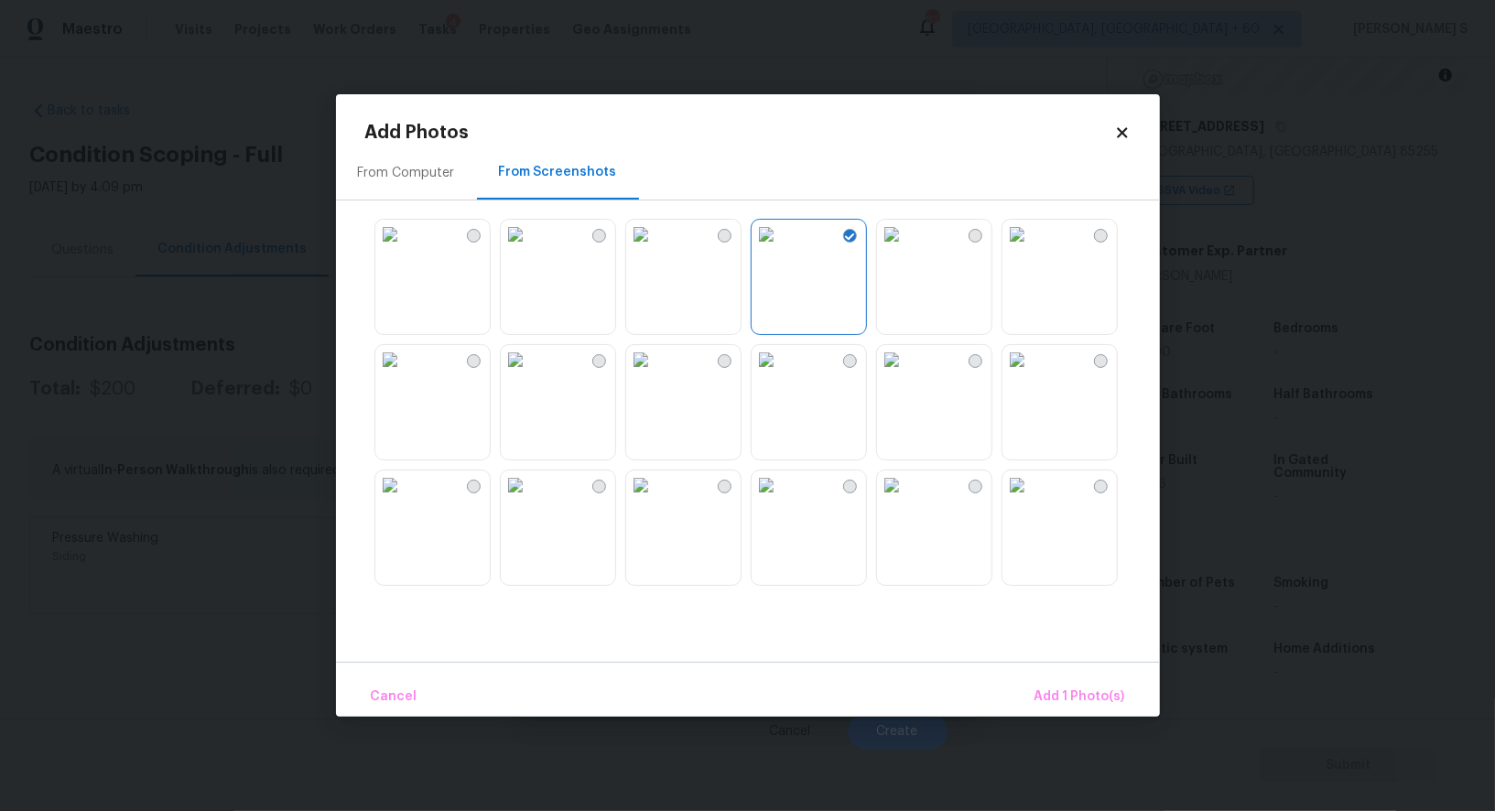
click at [656, 500] on img at bounding box center [640, 485] width 29 height 29
click at [530, 500] on img at bounding box center [515, 485] width 29 height 29
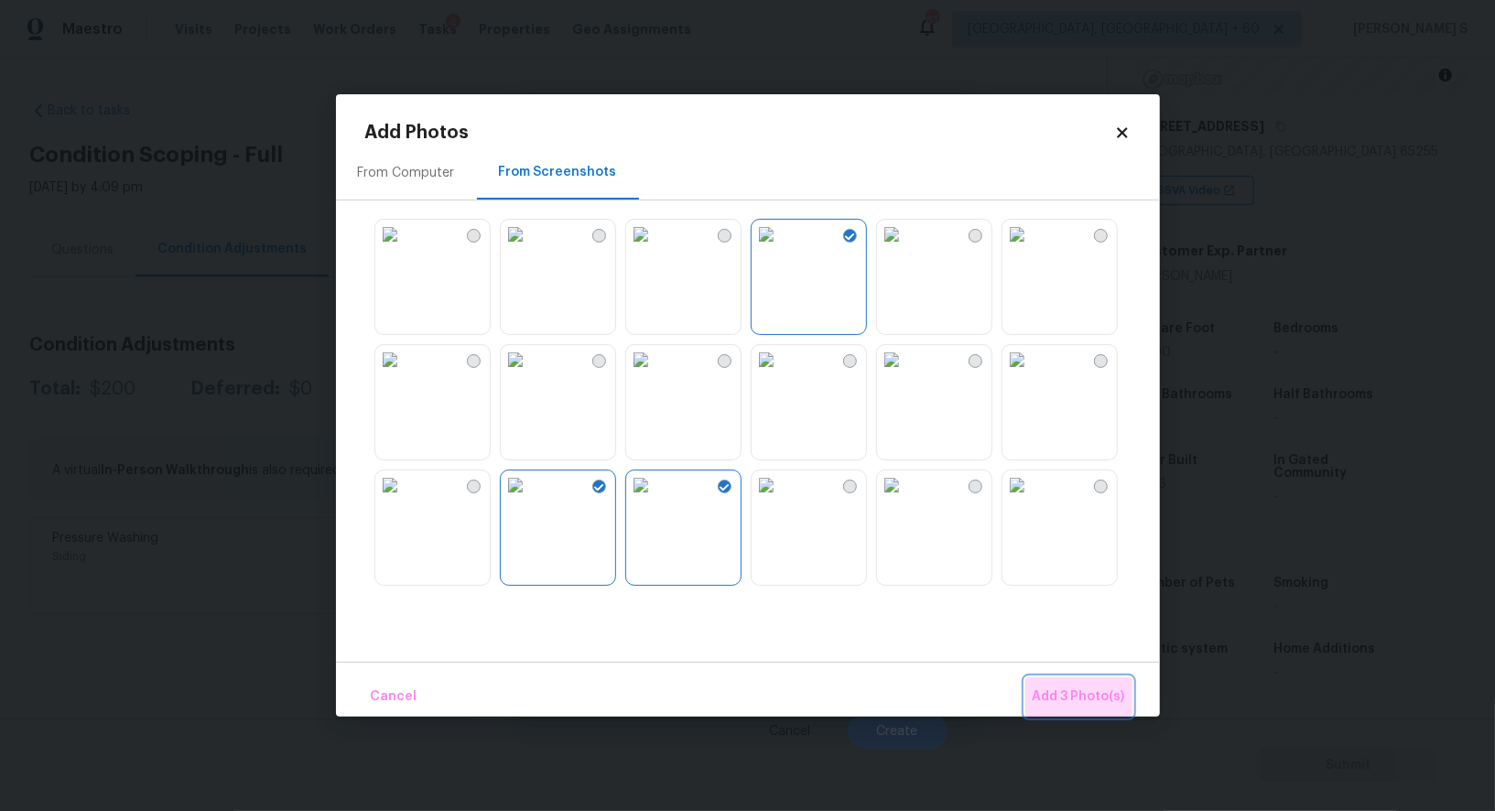
click at [1059, 679] on button "Add 3 Photo(s)" at bounding box center [1079, 697] width 107 height 39
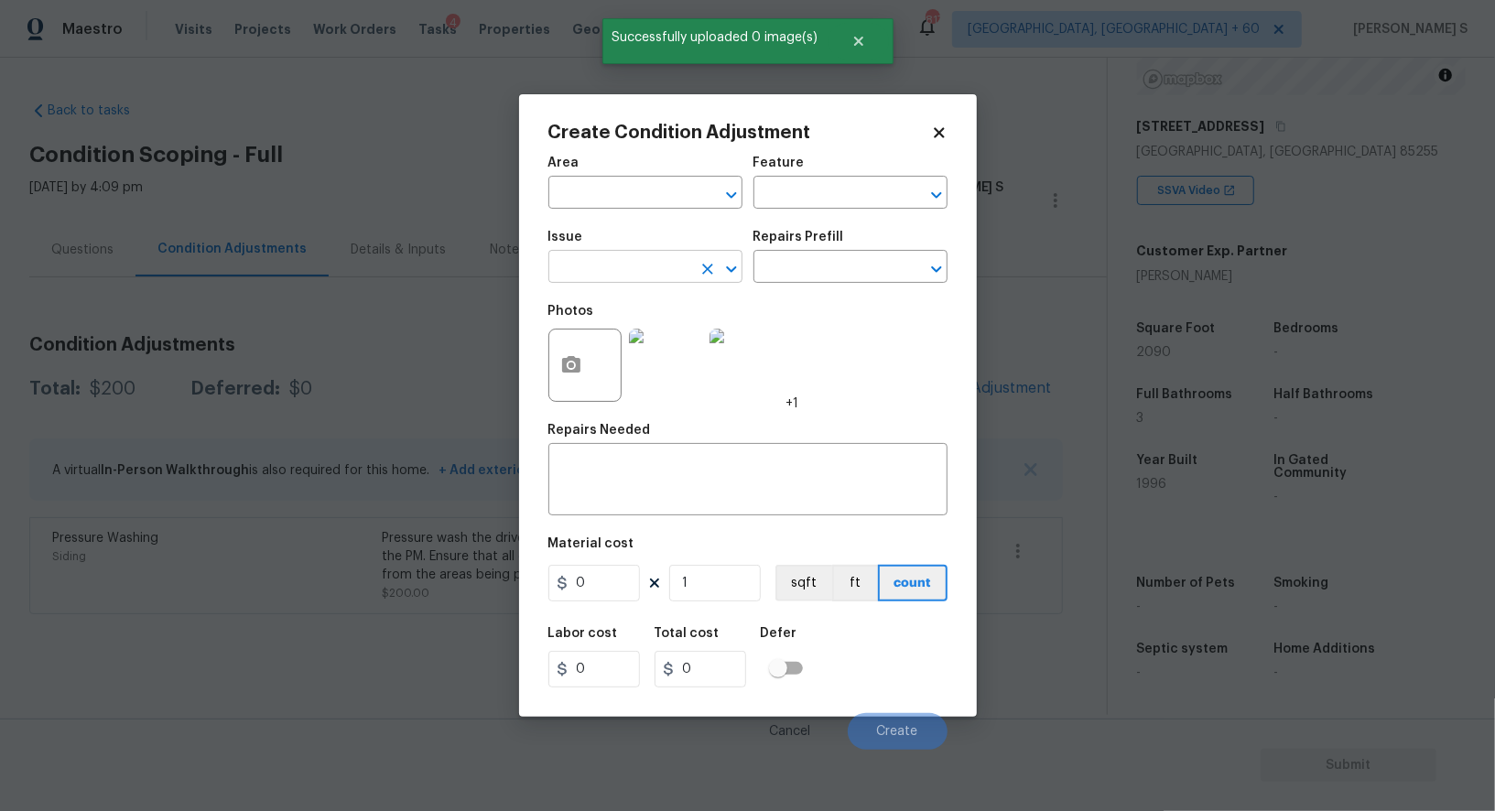
click at [614, 261] on input "text" at bounding box center [620, 269] width 143 height 28
type input "Landscape Package"
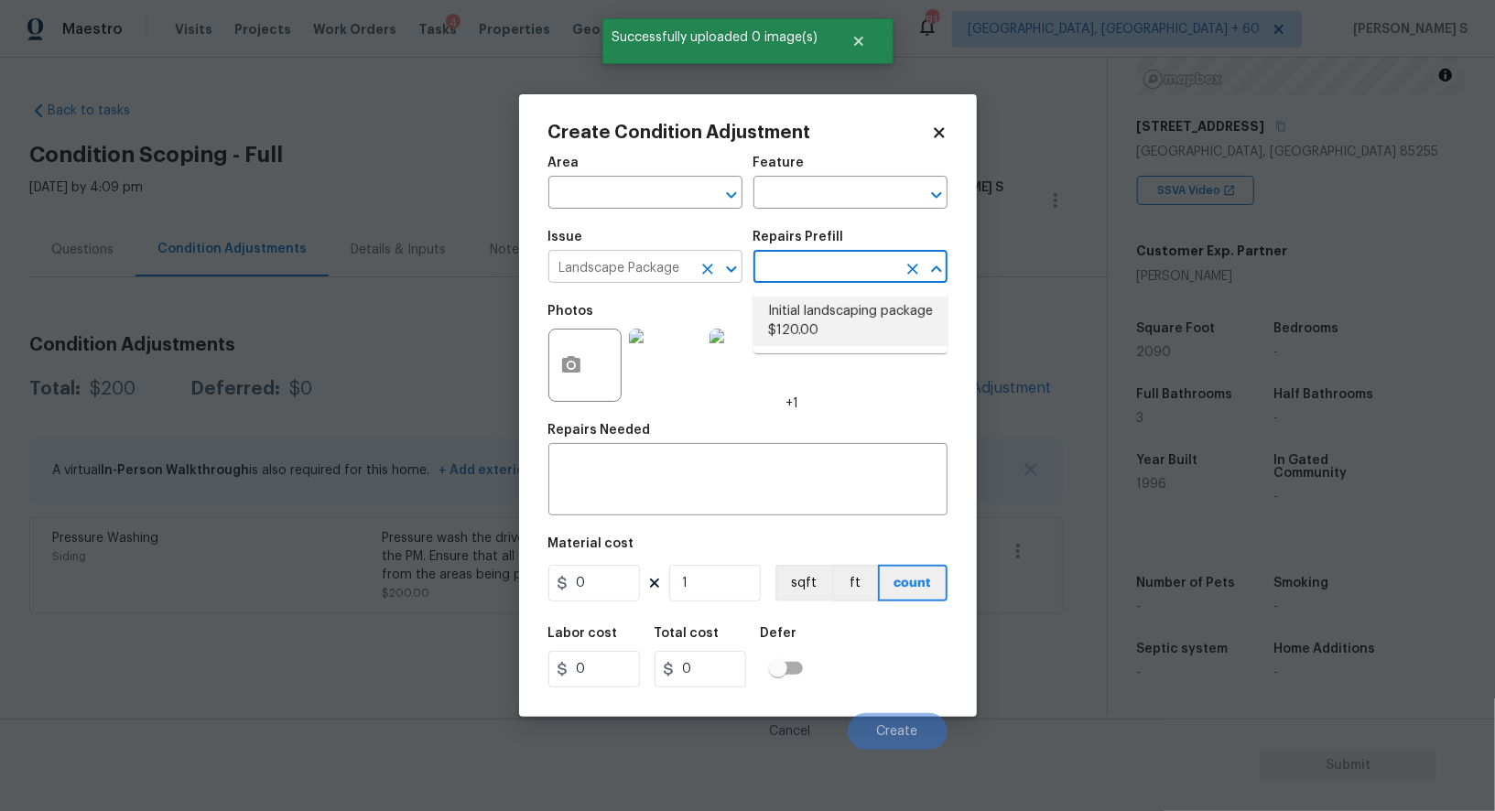
type input "Home Readiness Packages"
type textarea "Mowing of grass up to 6" in height. Mow, edge along driveways & sidewalks, trim…"
type input "120"
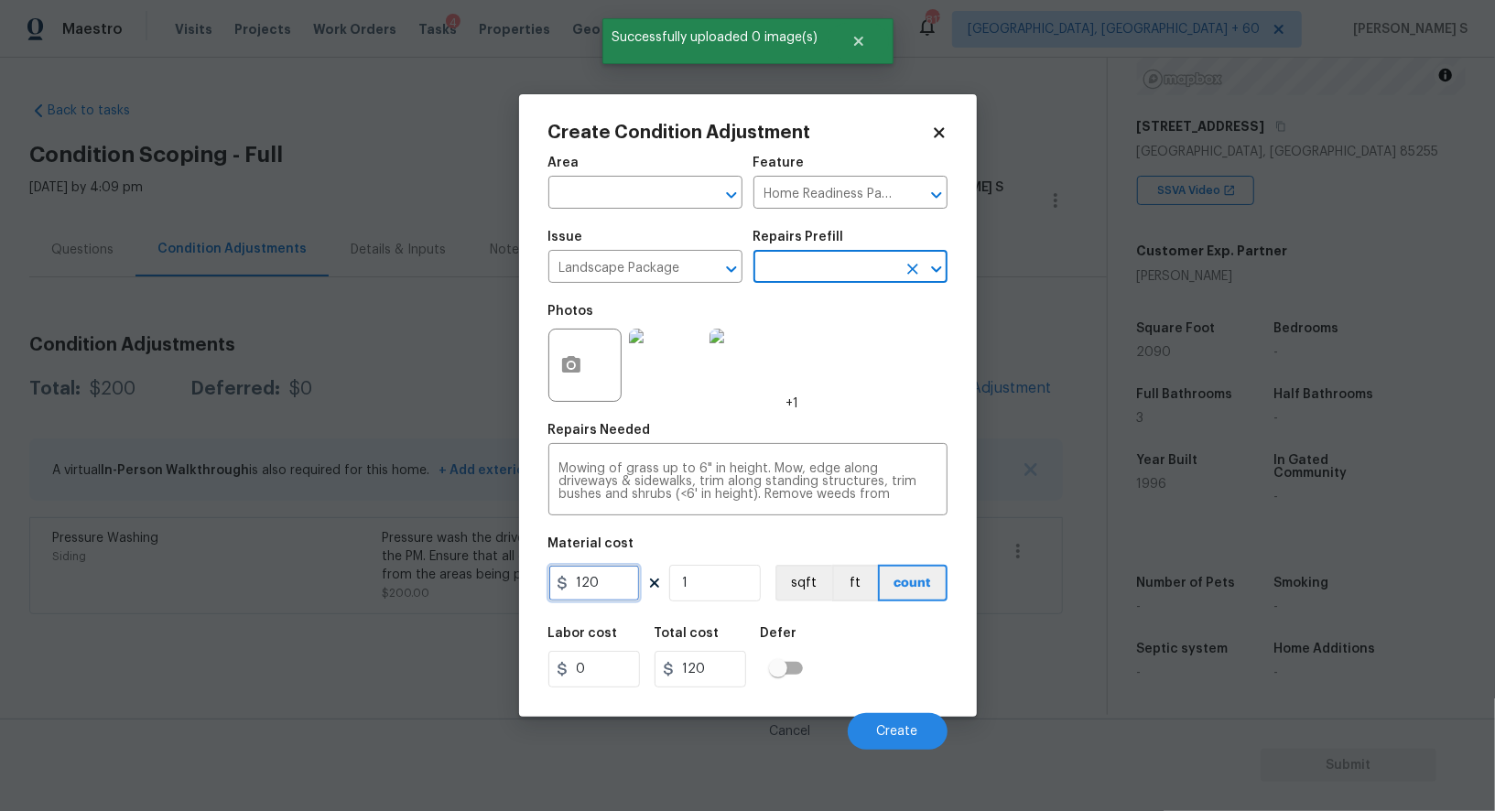
click at [610, 597] on input "120" at bounding box center [595, 583] width 92 height 37
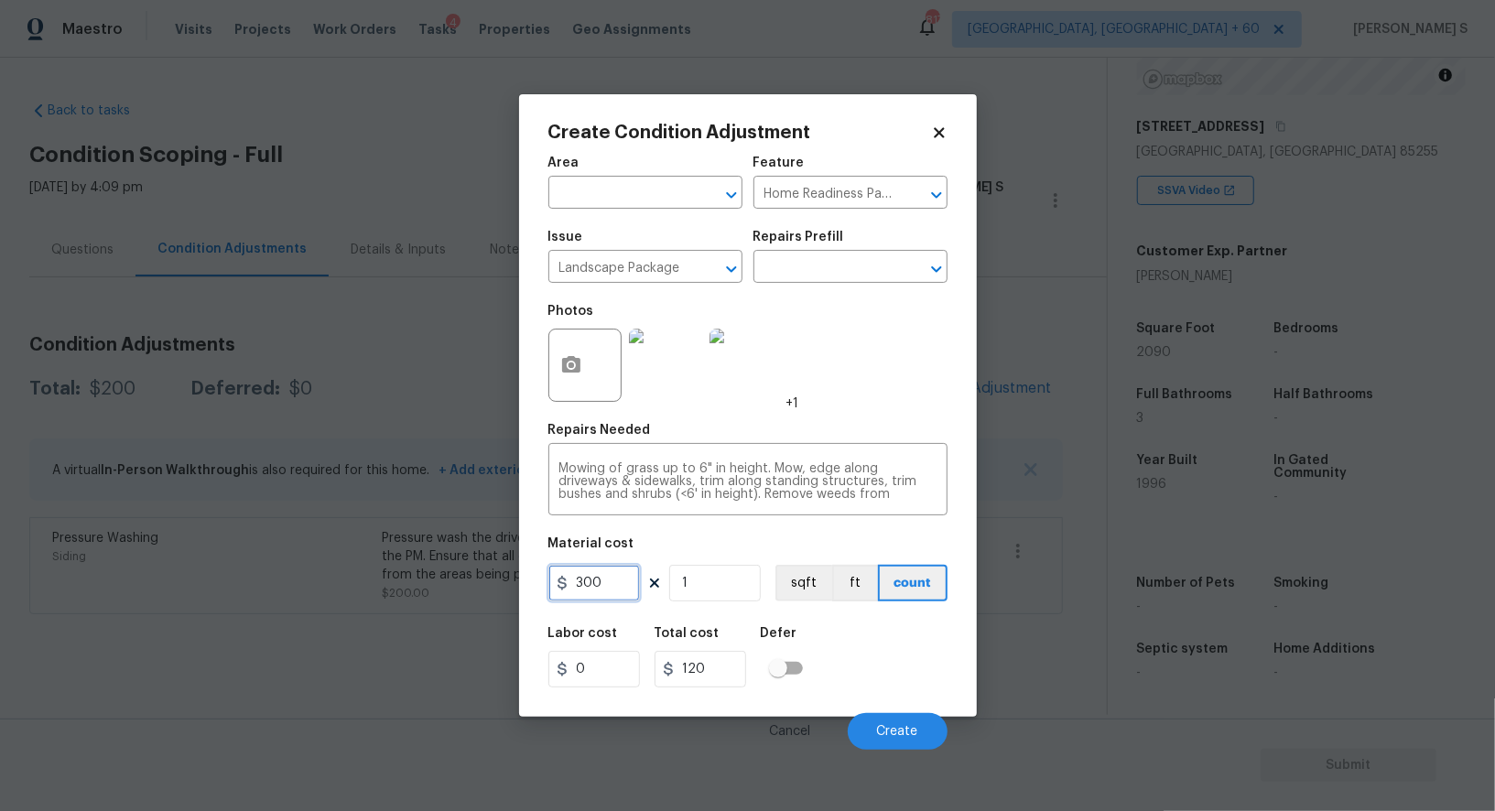
type input "300"
click at [903, 646] on div "Labor cost 0 Total cost 300 Defer" at bounding box center [748, 657] width 399 height 82
click at [896, 734] on span "Create" at bounding box center [897, 732] width 41 height 14
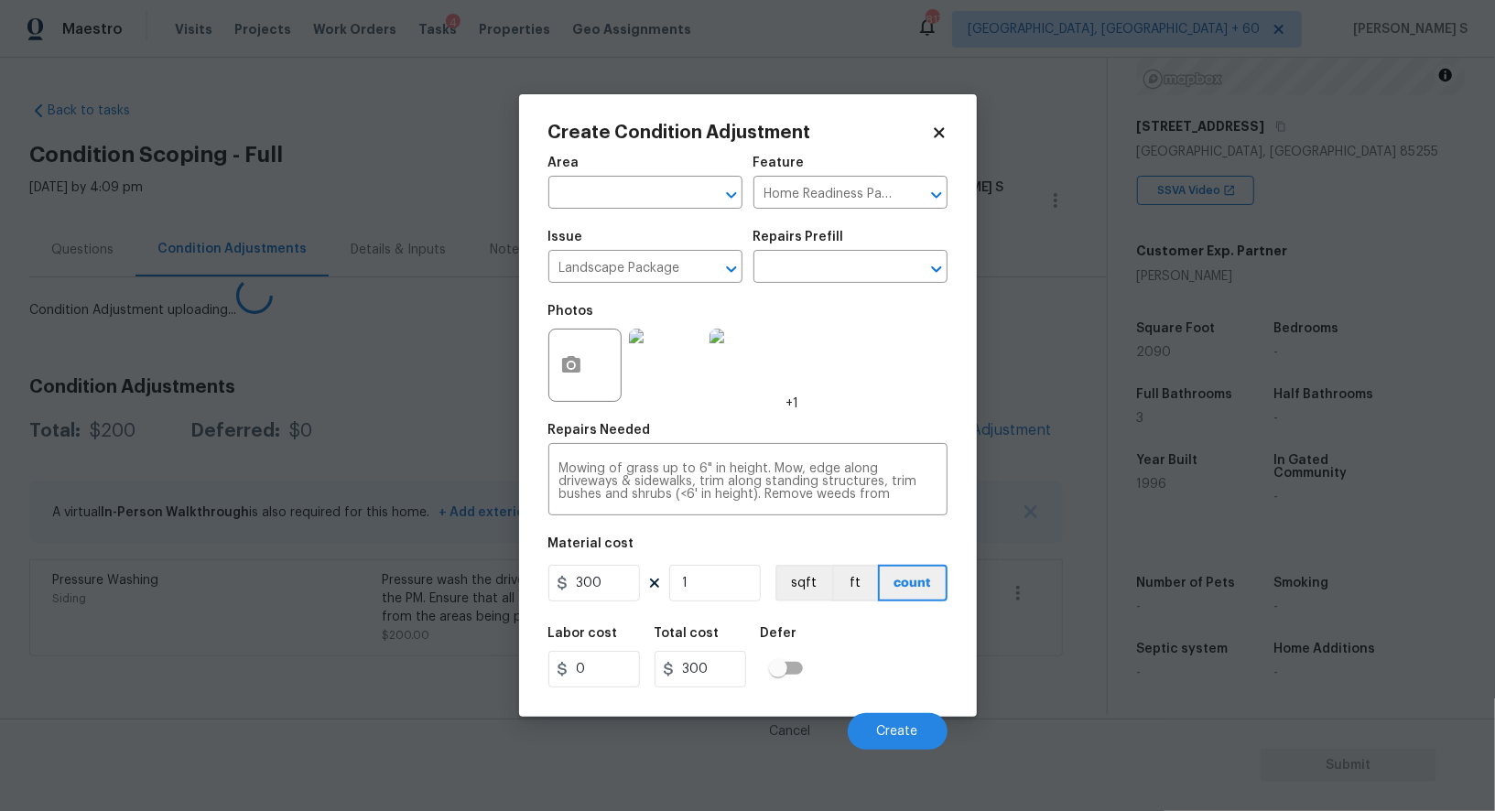
click at [268, 612] on body "Maestro Visits Projects Work Orders Tasks 4 Properties Geo Assignments 817 [GEO…" at bounding box center [747, 405] width 1495 height 811
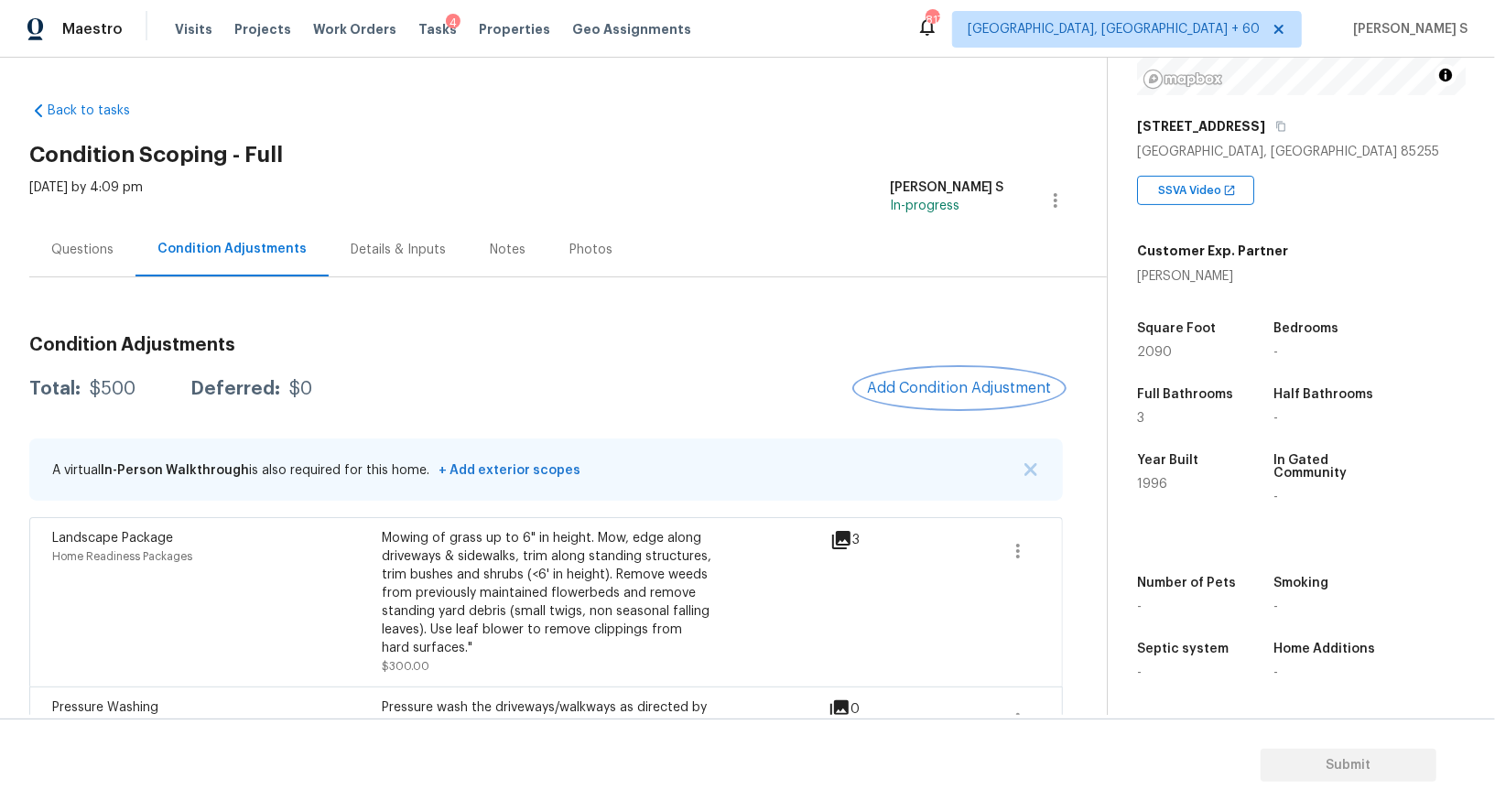
scroll to position [72, 0]
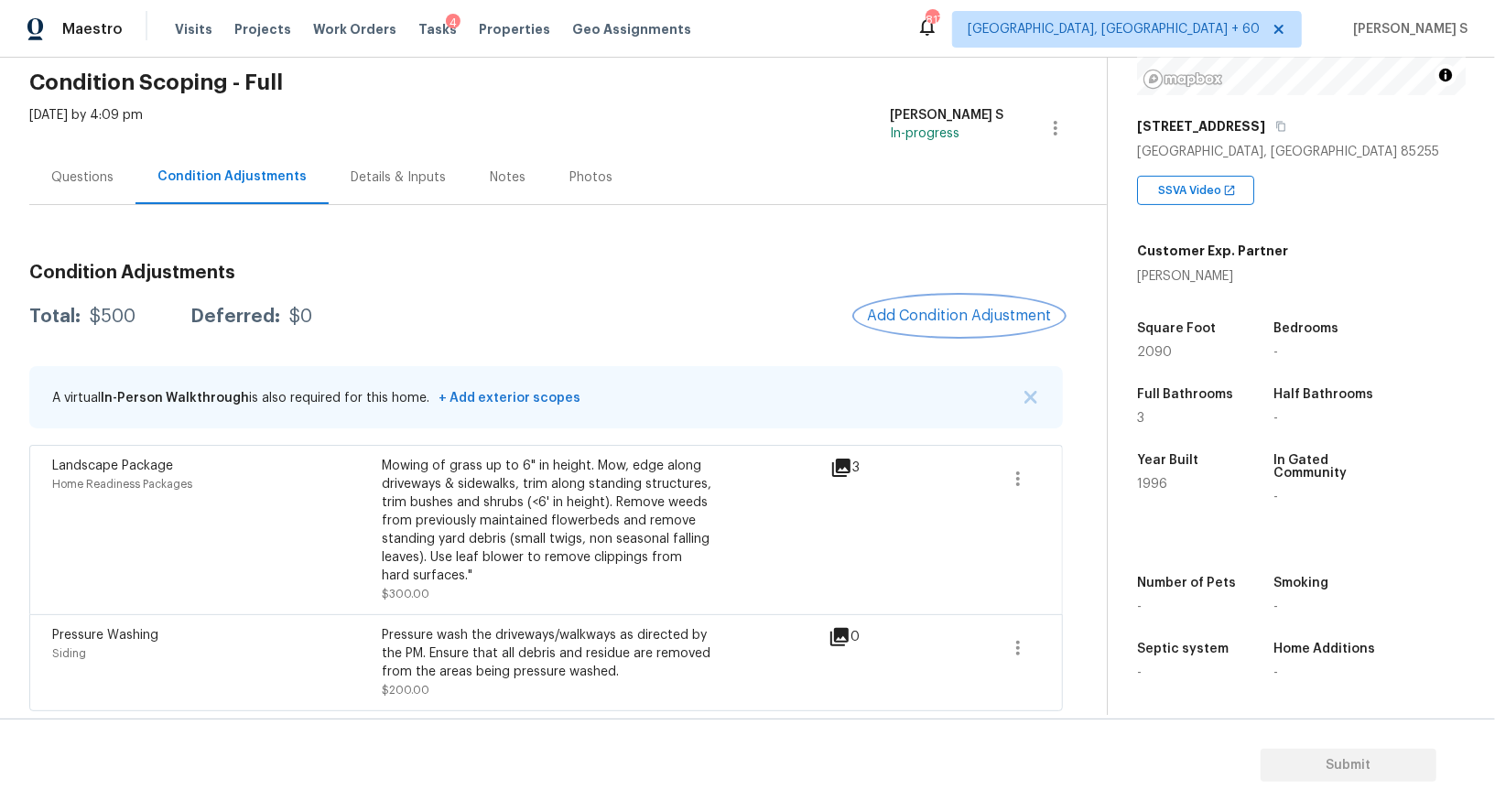
click at [869, 320] on span "Add Condition Adjustment" at bounding box center [959, 316] width 185 height 16
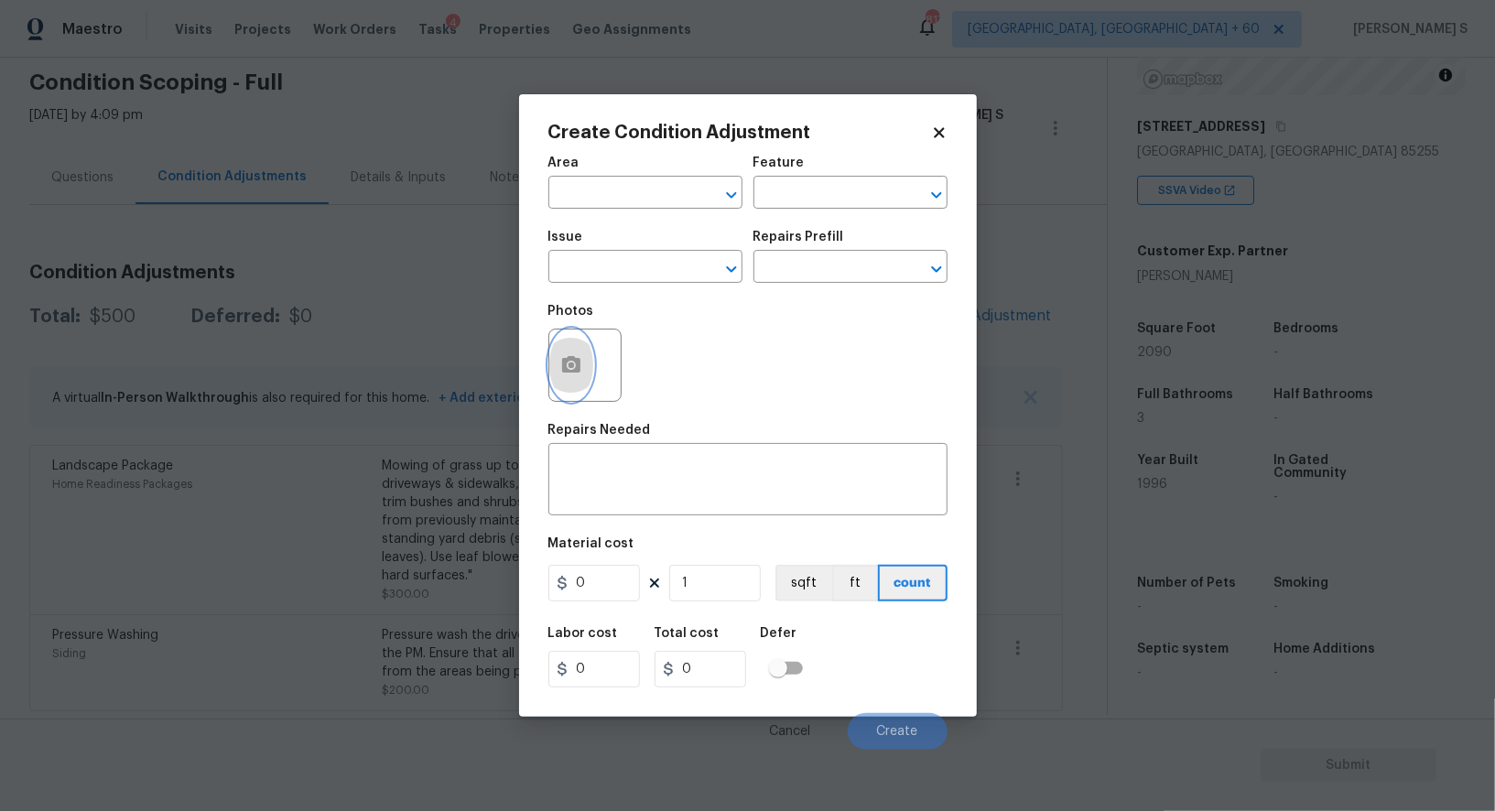
click at [586, 352] on button "button" at bounding box center [571, 365] width 44 height 71
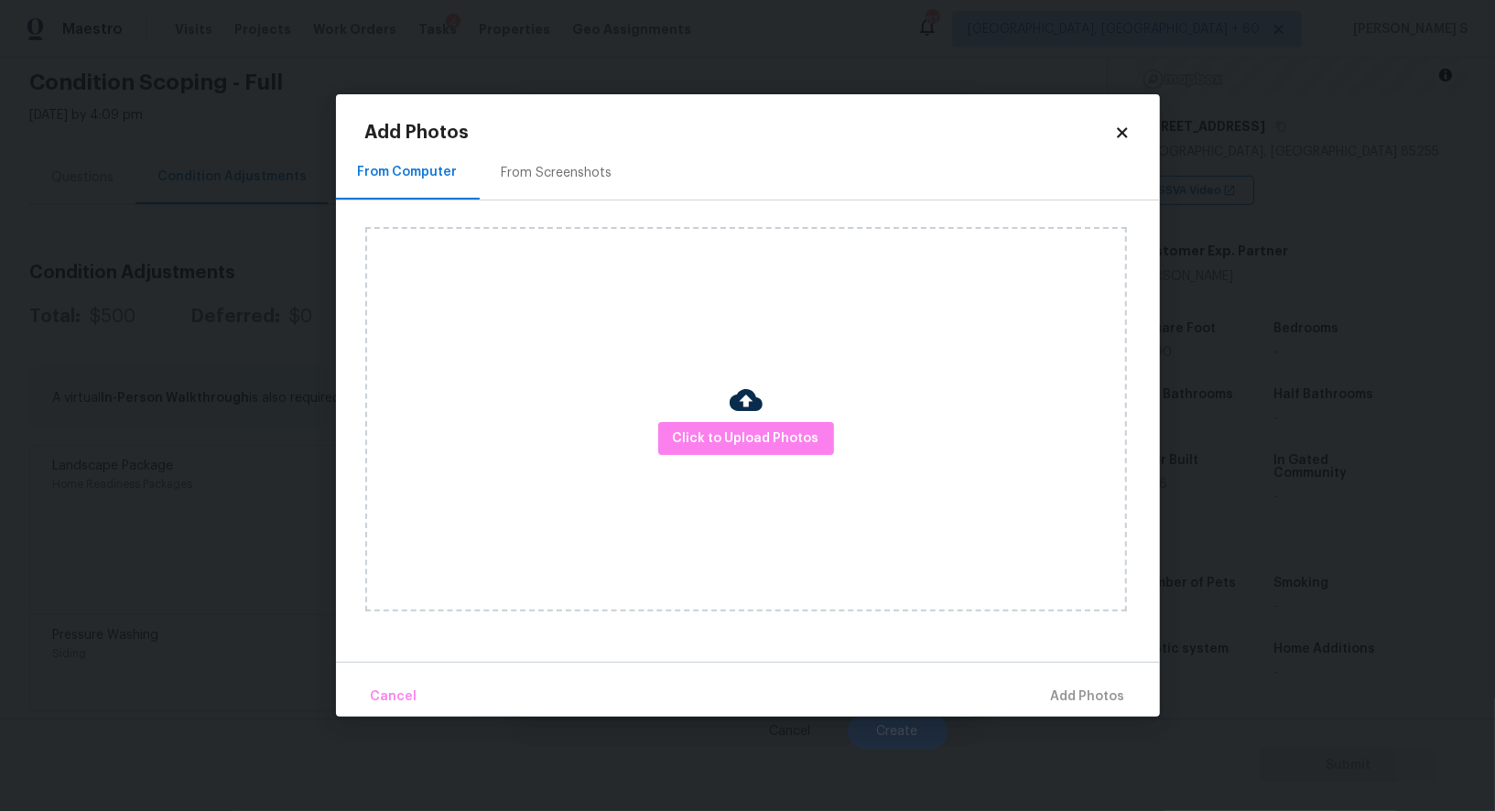
click at [565, 180] on div "From Screenshots" at bounding box center [557, 173] width 111 height 18
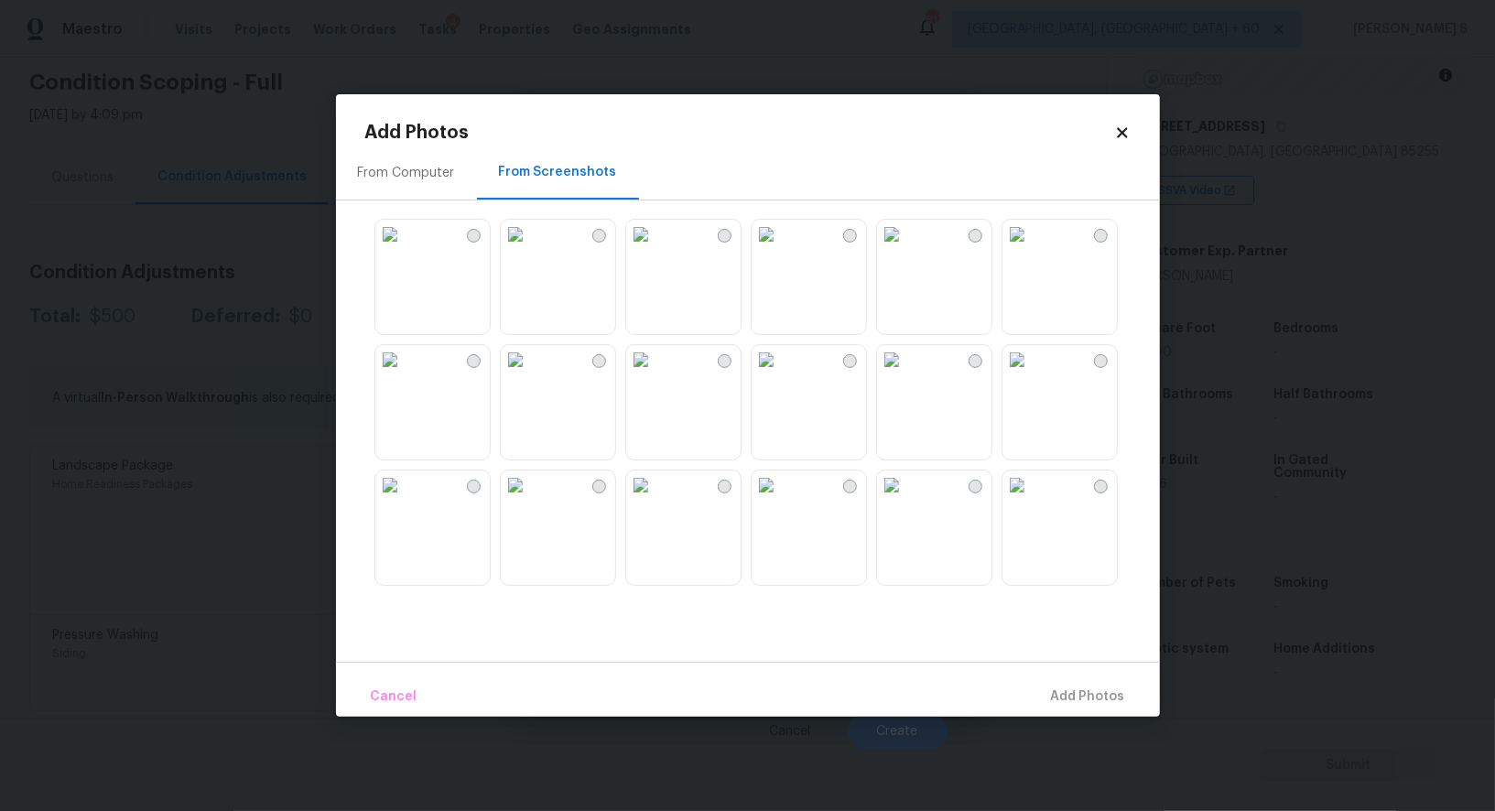
click at [907, 375] on img at bounding box center [891, 359] width 29 height 29
click at [1032, 375] on img at bounding box center [1017, 359] width 29 height 29
click at [1032, 480] on img at bounding box center [1017, 485] width 29 height 29
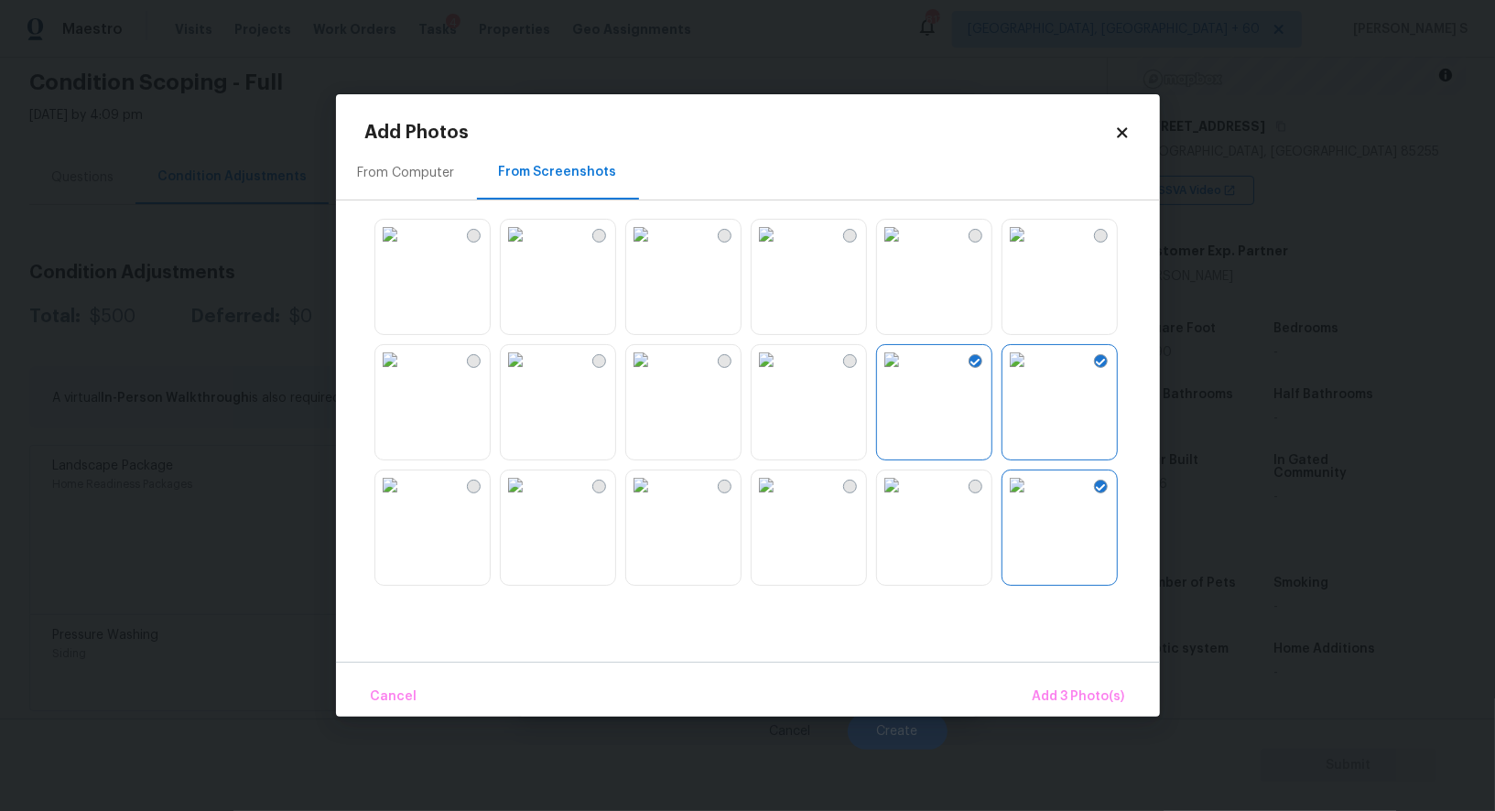
click at [907, 500] on img at bounding box center [891, 485] width 29 height 29
click at [781, 500] on img at bounding box center [766, 485] width 29 height 29
click at [530, 375] on img at bounding box center [515, 359] width 29 height 29
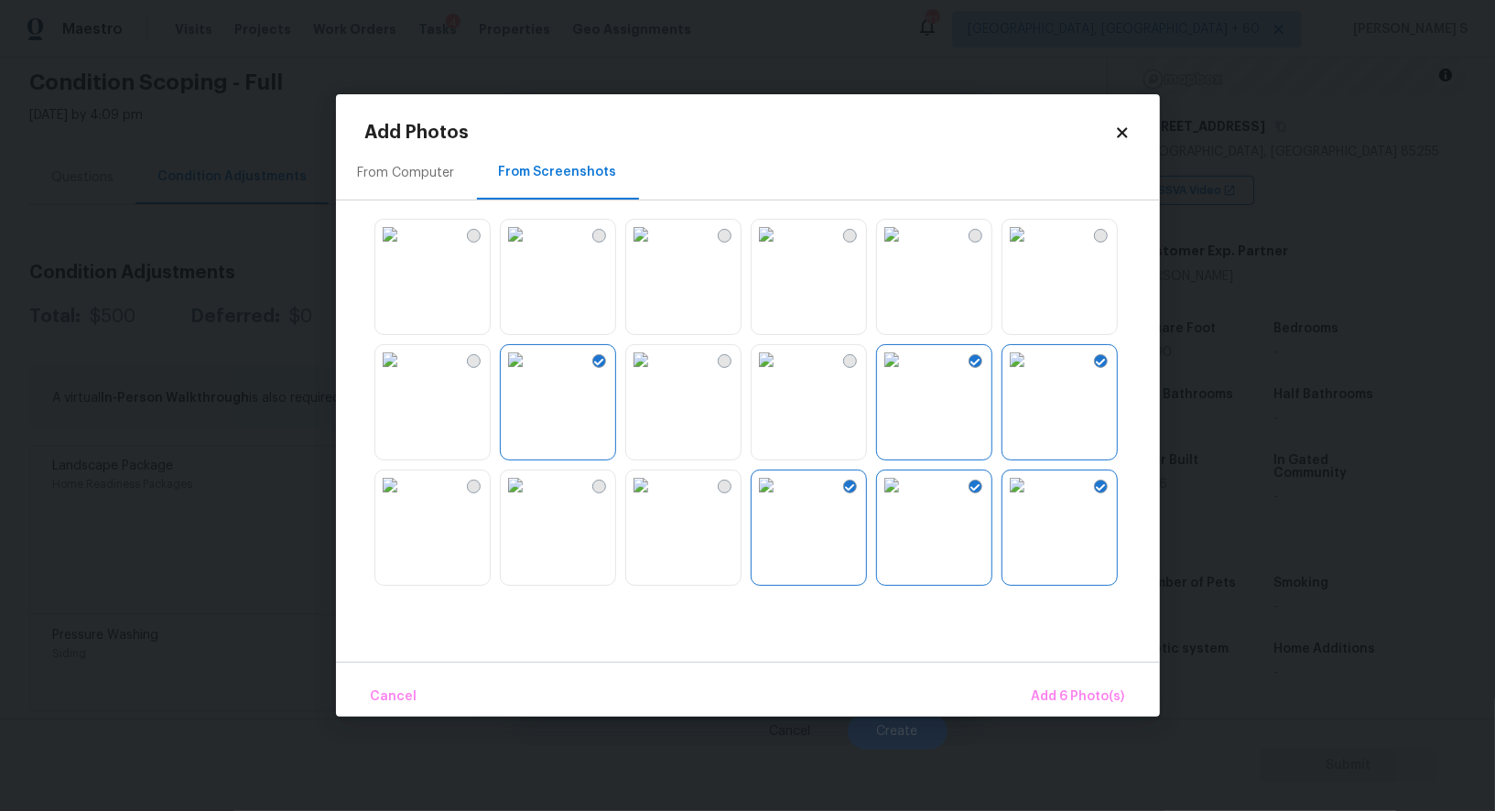
click at [405, 249] on img at bounding box center [389, 234] width 29 height 29
click at [656, 249] on img at bounding box center [640, 234] width 29 height 29
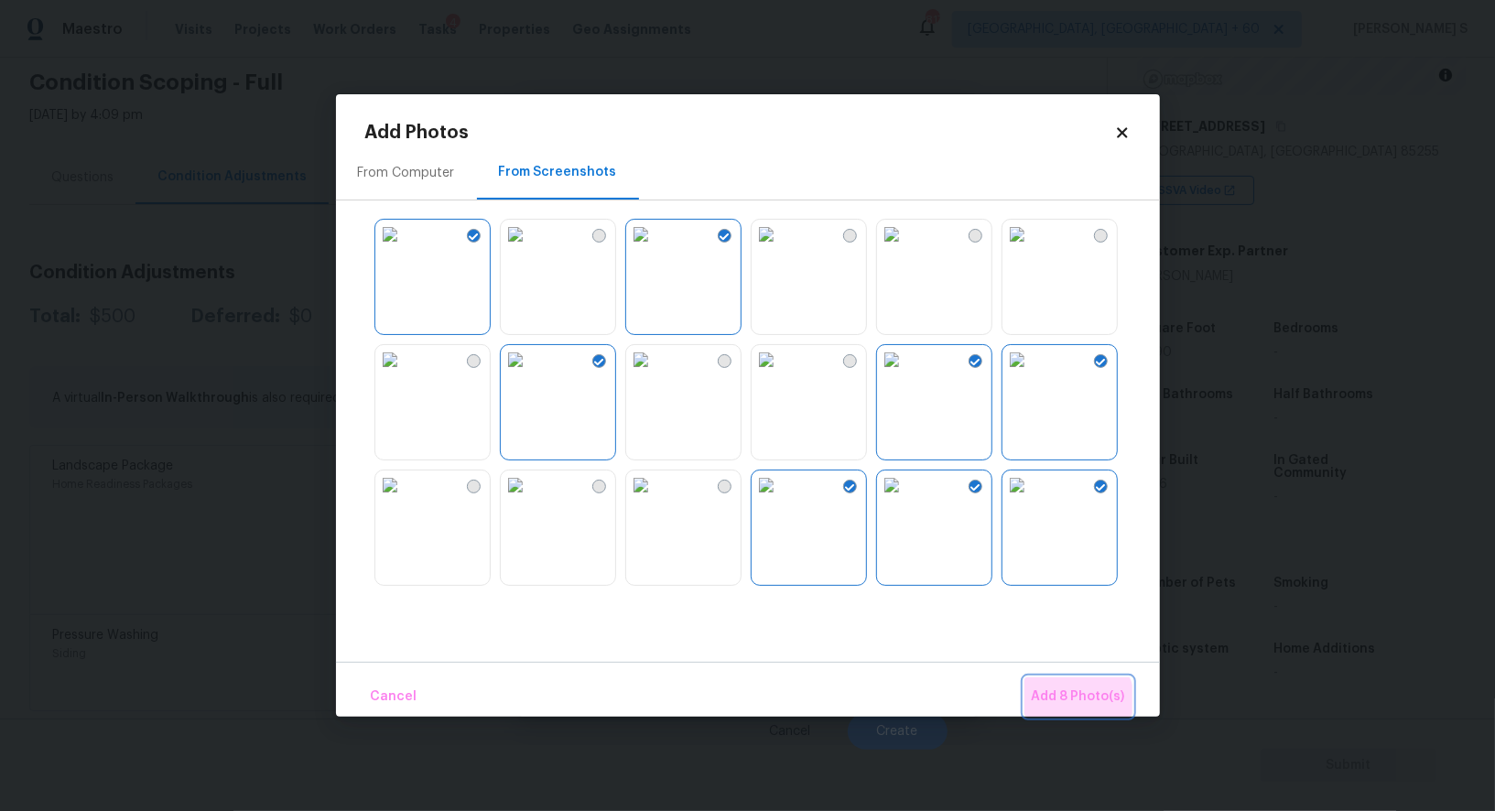
click at [1080, 702] on span "Add 8 Photo(s)" at bounding box center [1078, 697] width 93 height 23
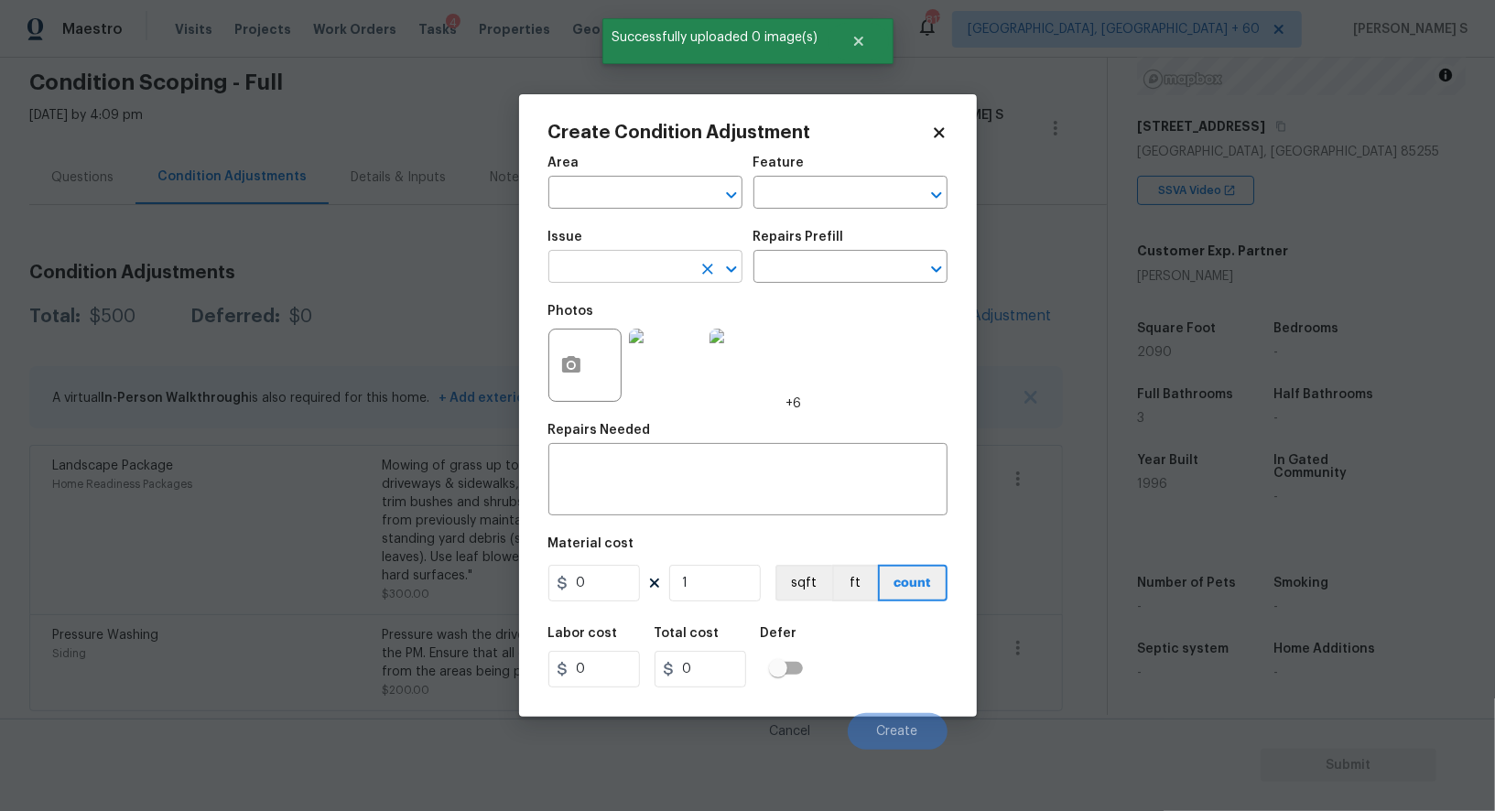
click at [650, 275] on input "text" at bounding box center [620, 269] width 143 height 28
type input "ACQ: Paint"
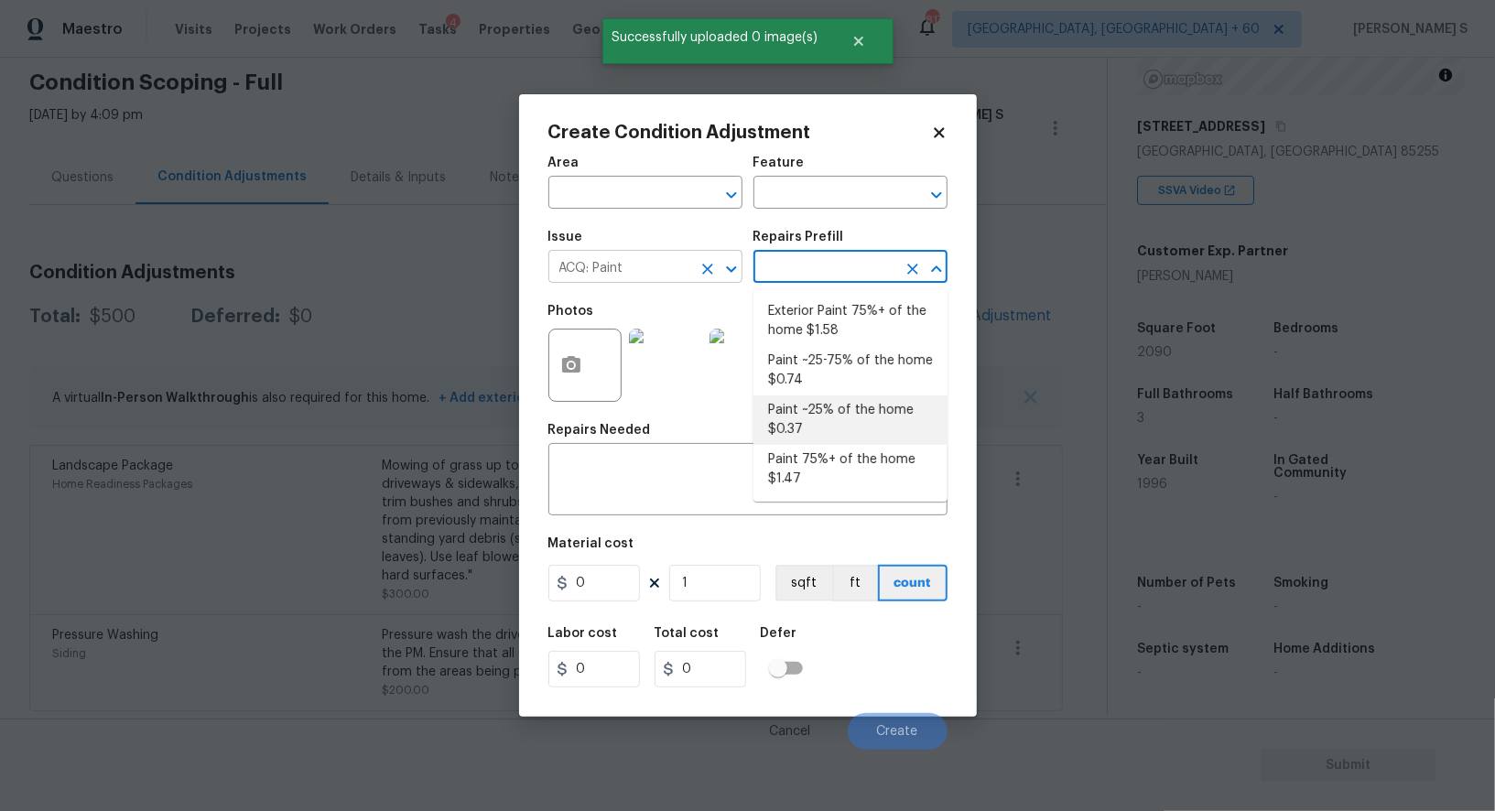
type input "Acquisition"
type textarea "Acquisition Scope: ~25% of the home needs interior paint"
type input "0.37"
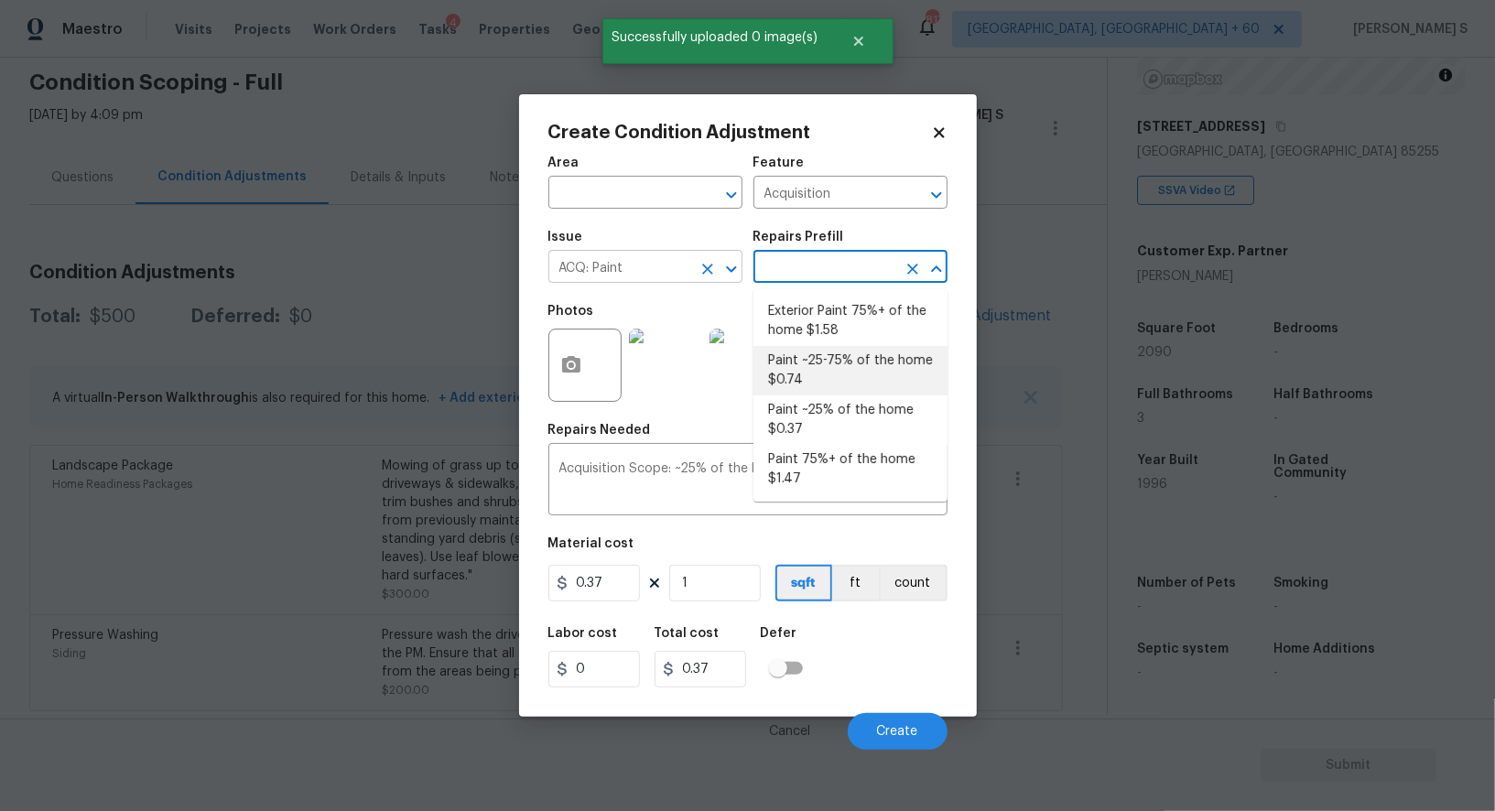
type textarea "Acquisition Scope: ~25 - 75% of the home needs interior paint"
type input "0.74"
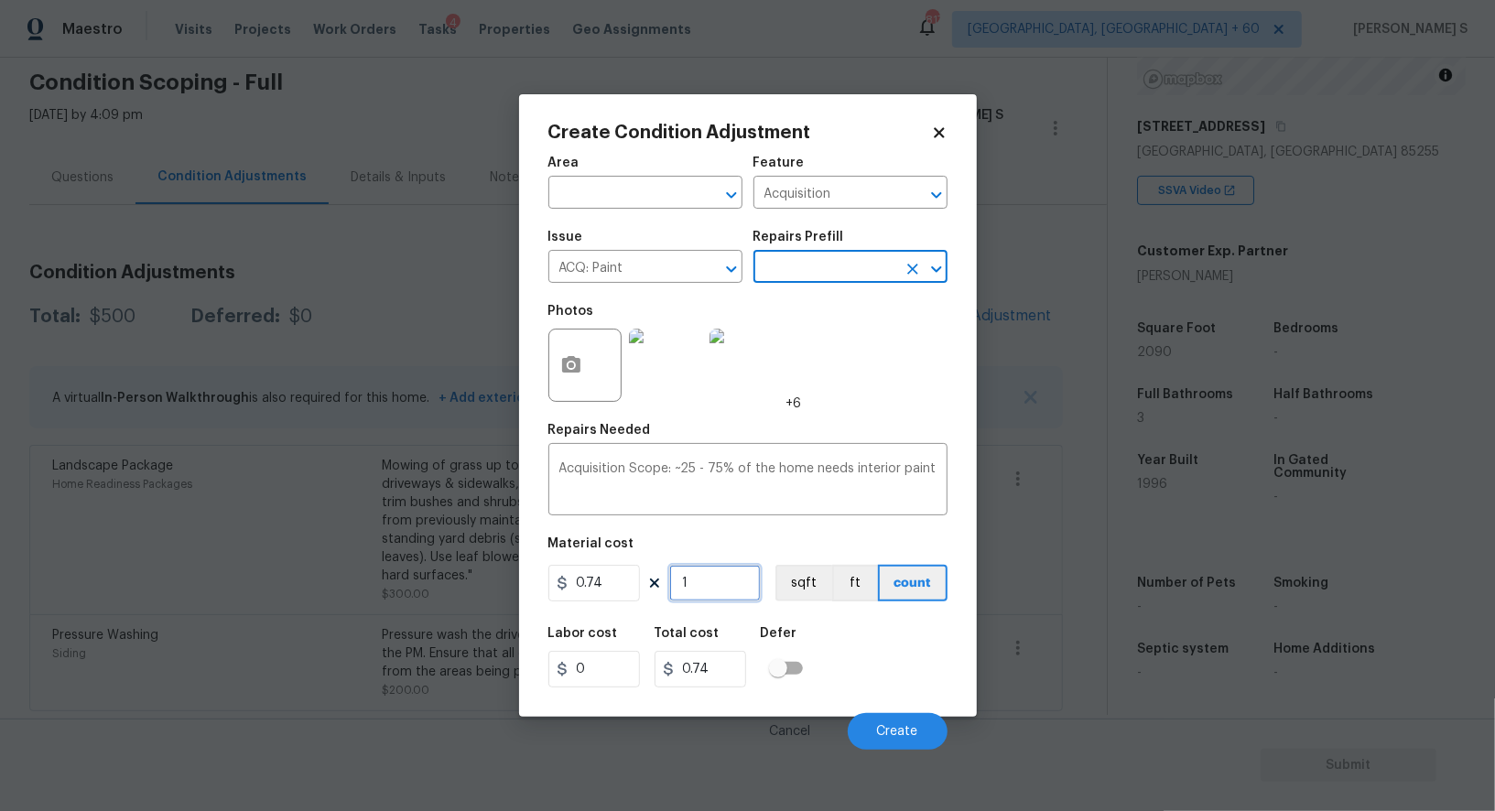
click at [713, 593] on input "1" at bounding box center [715, 583] width 92 height 37
type input "2"
type input "1.48"
type input "20"
type input "14.8"
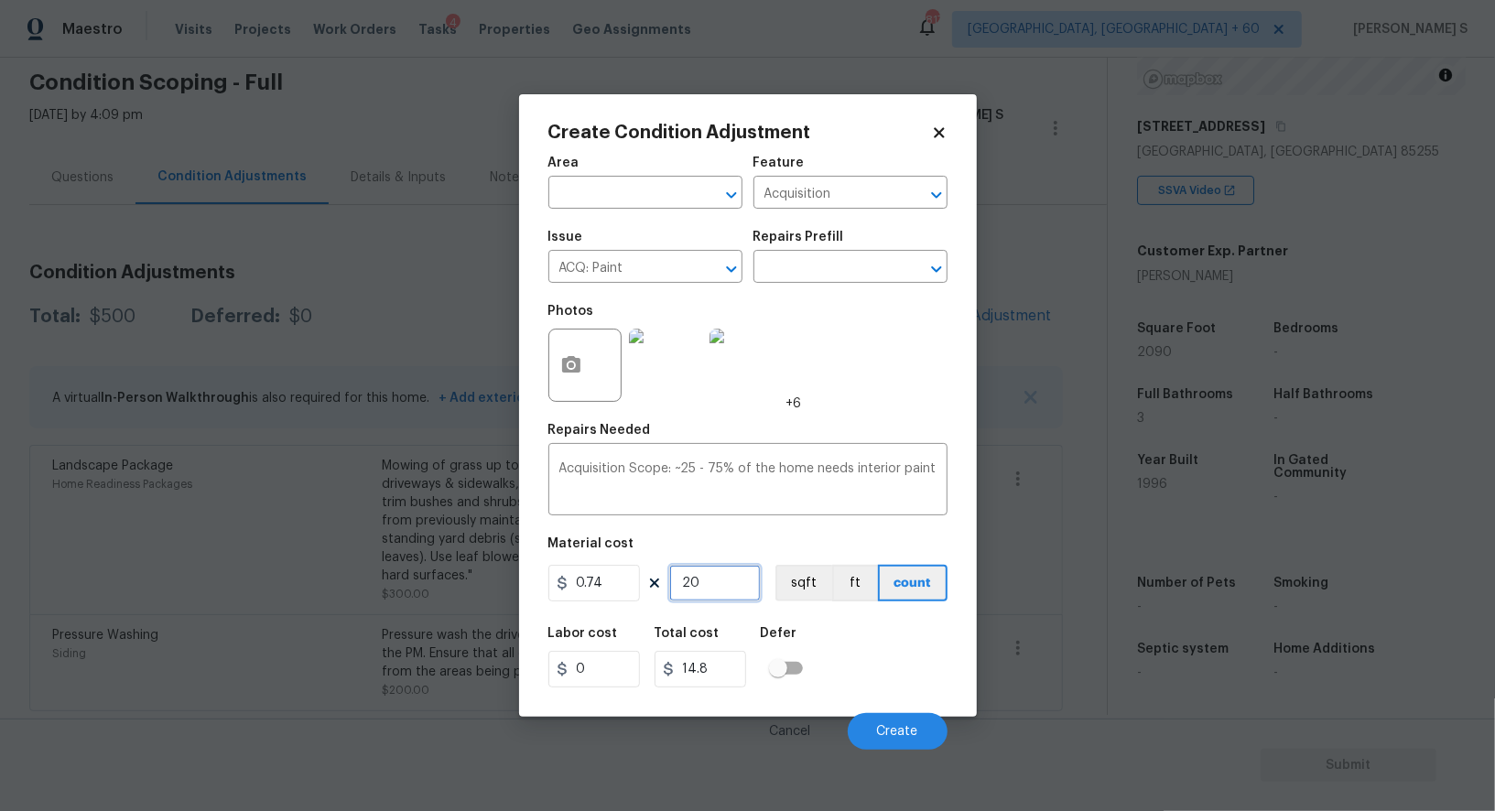
type input "209"
type input "154.66"
type input "2090"
type input "1546.6"
type input "2090"
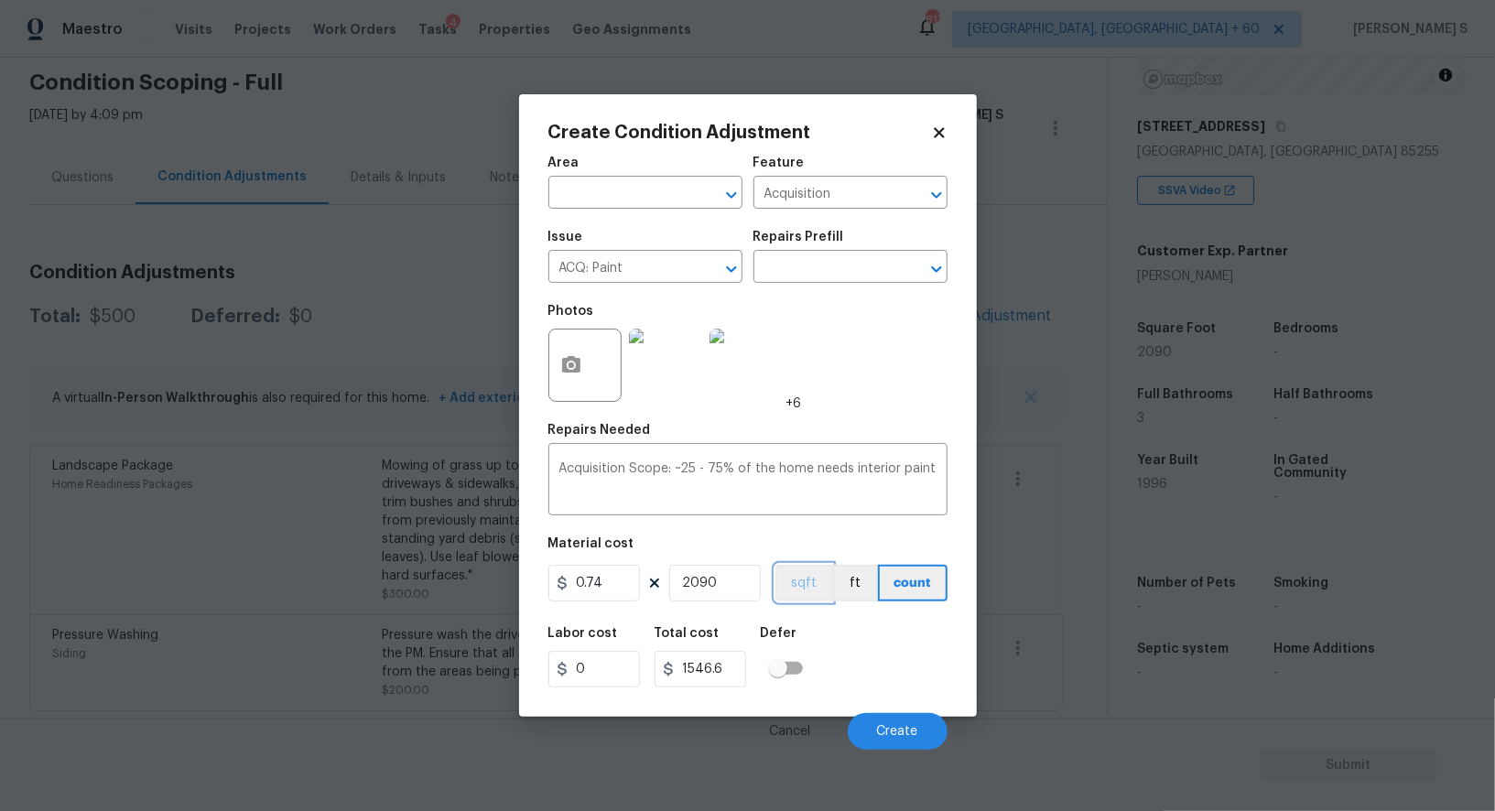
click at [819, 589] on button "sqft" at bounding box center [804, 583] width 57 height 37
click at [838, 621] on div "Labor cost 0 Total cost 1546.6 Defer" at bounding box center [748, 657] width 399 height 82
click at [893, 719] on button "Create" at bounding box center [898, 731] width 100 height 37
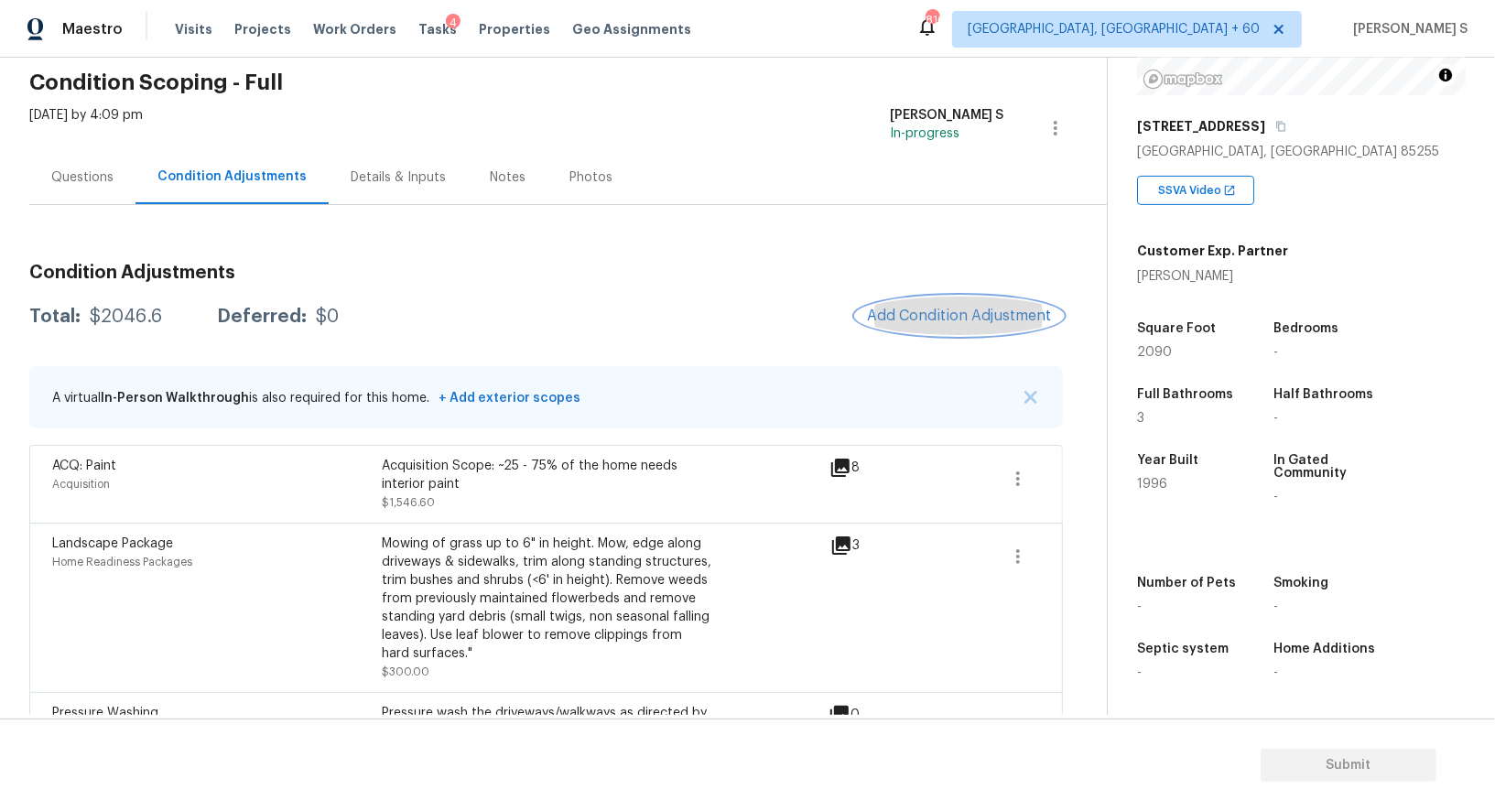
click at [952, 308] on span "Add Condition Adjustment" at bounding box center [959, 316] width 185 height 16
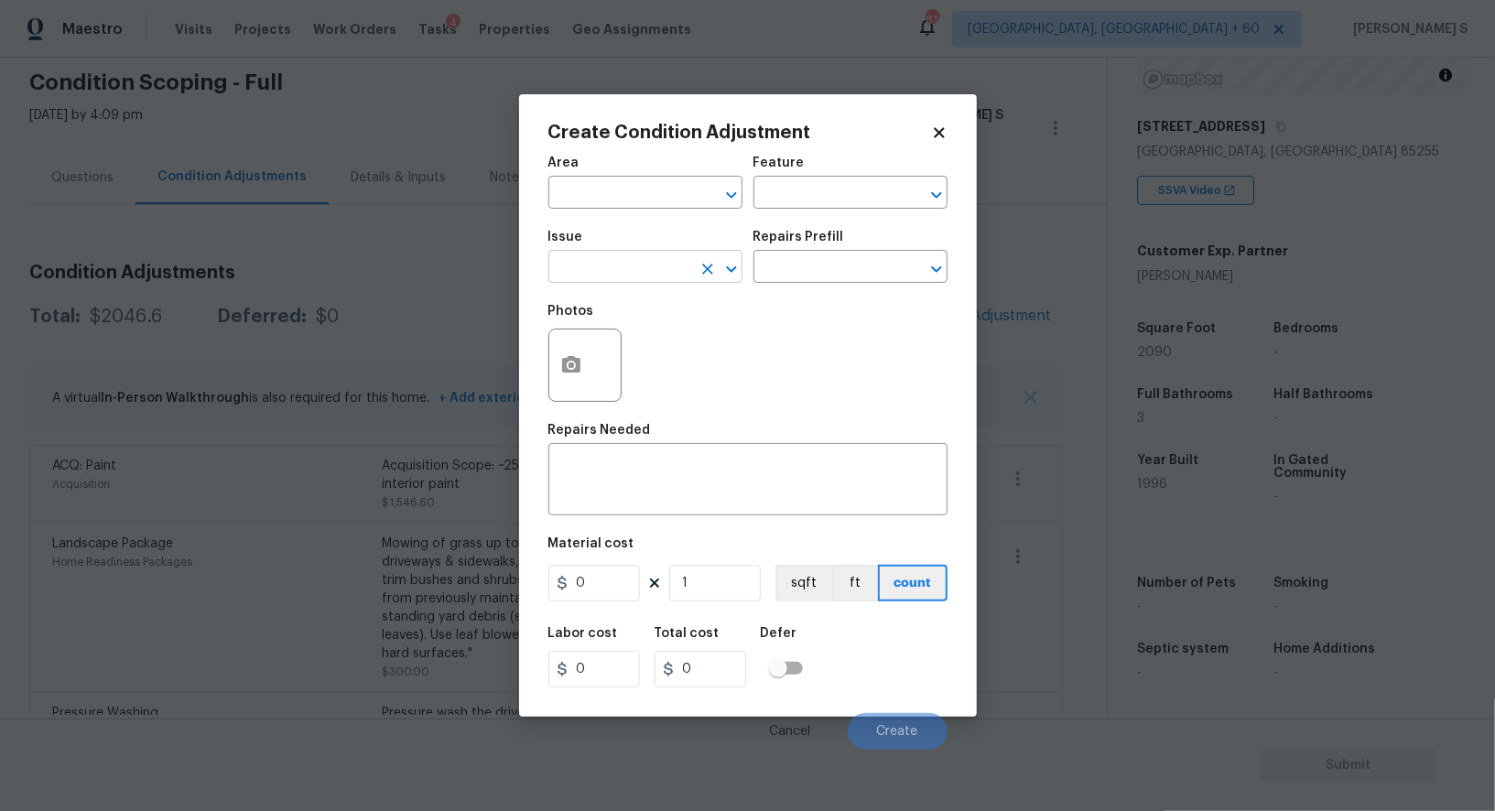
click at [619, 273] on input "text" at bounding box center [620, 269] width 143 height 28
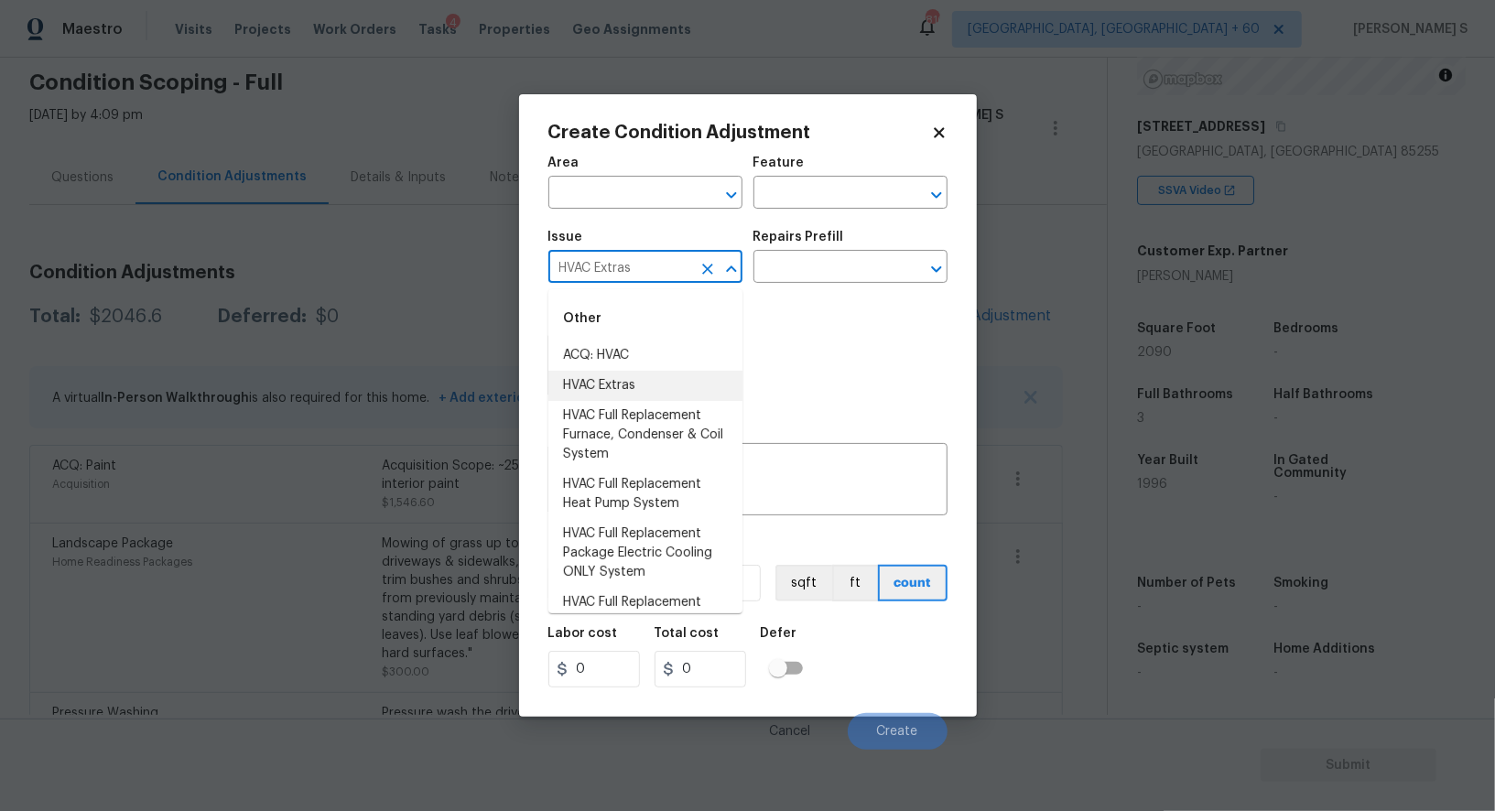
type input "HVAC Extras"
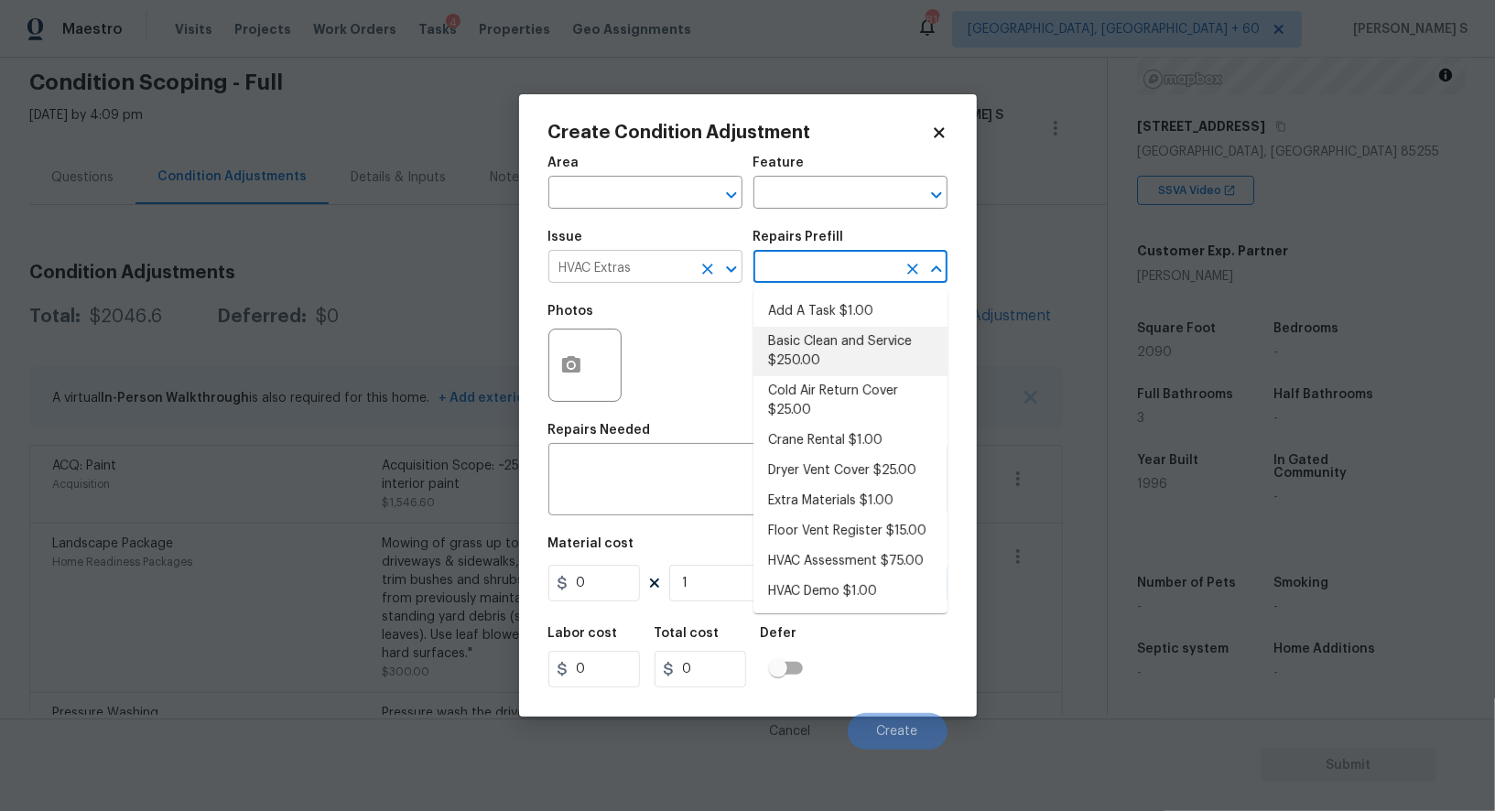
type input "HVAC"
type textarea "General Service HVAC system including: cleaning condenser and evaporator coils,…"
type input "250"
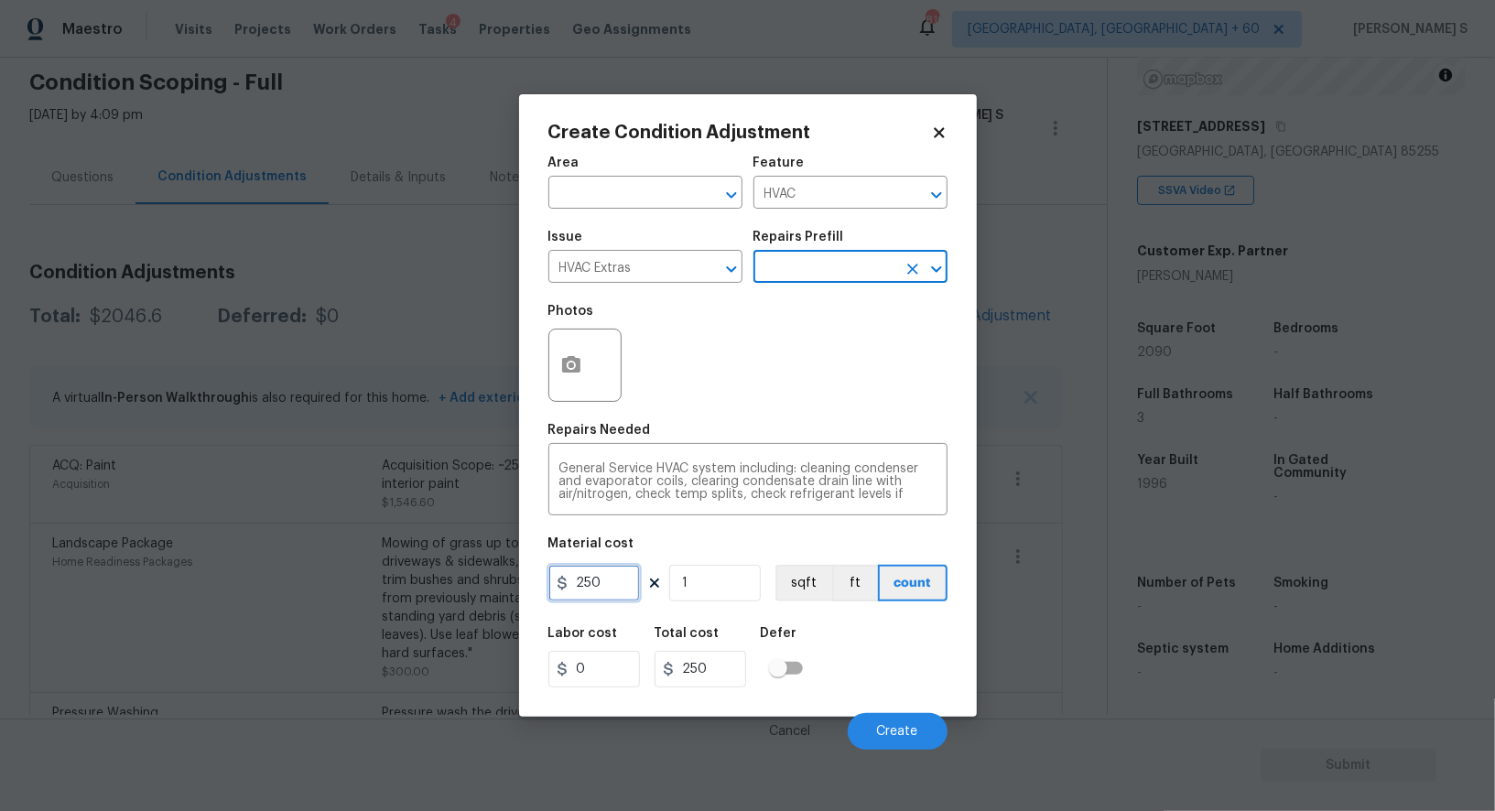
click at [621, 592] on input "250" at bounding box center [595, 583] width 92 height 37
type input "750"
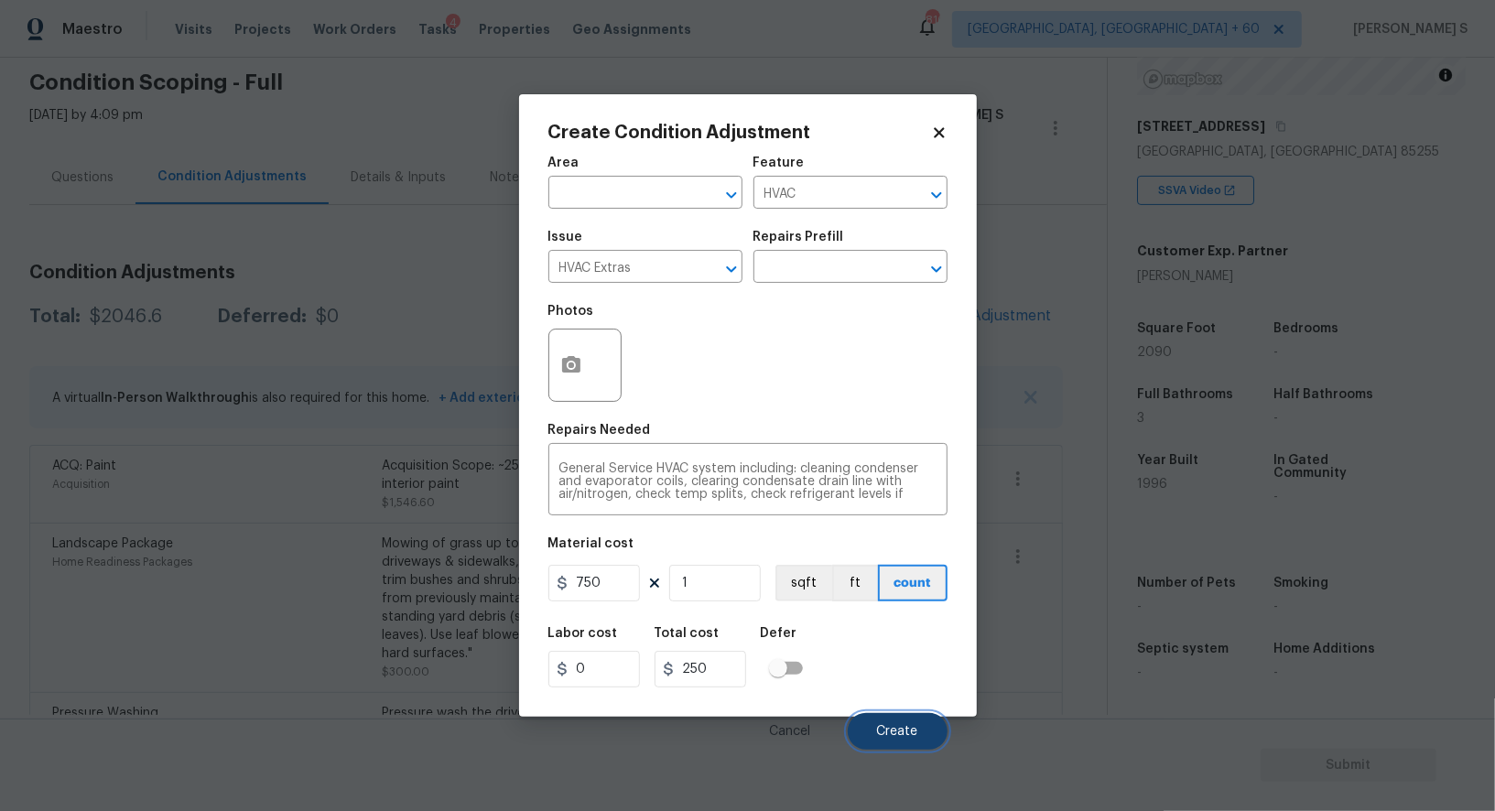
type input "750"
click at [875, 722] on button "Create" at bounding box center [898, 731] width 100 height 37
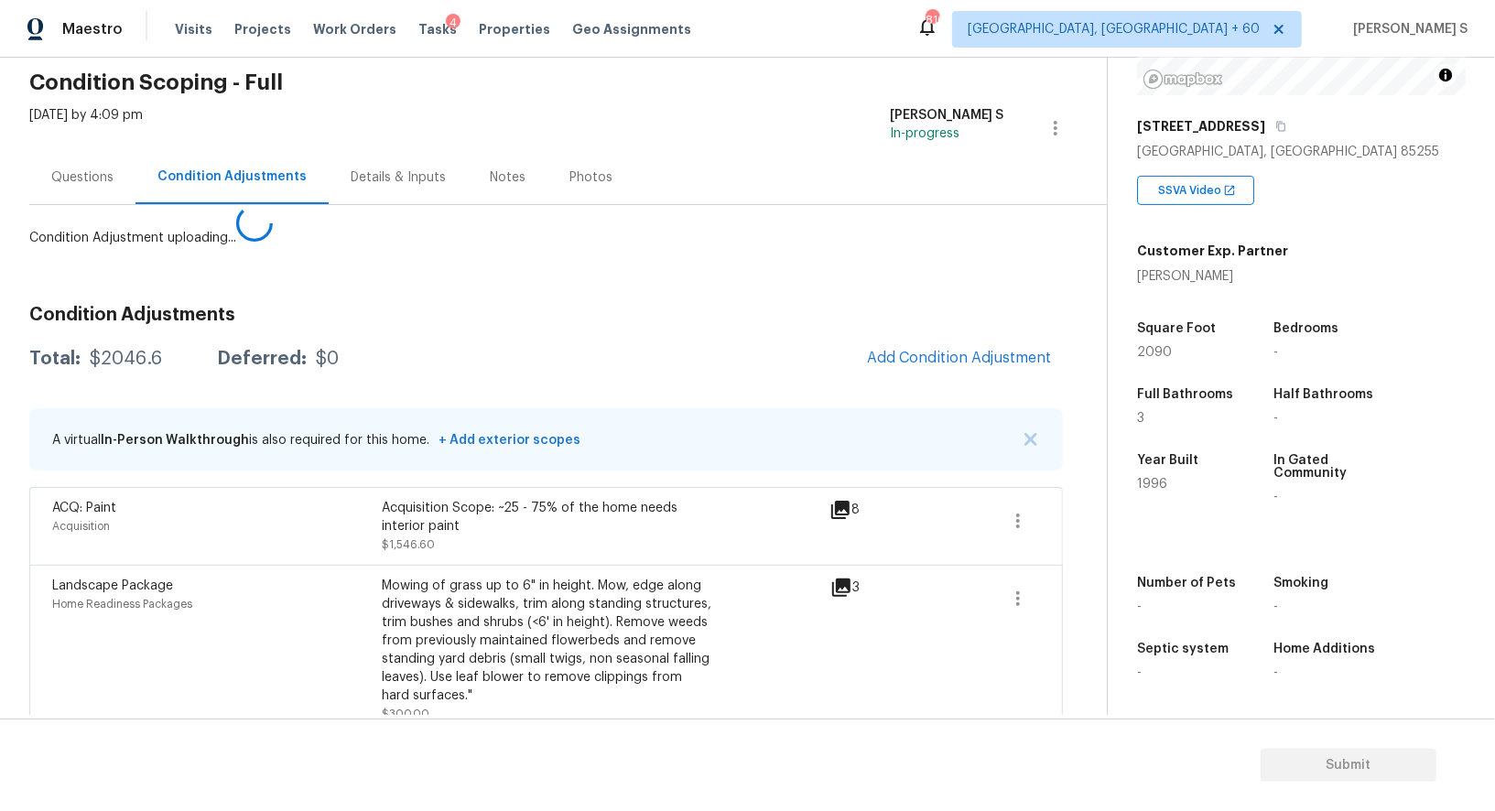
click at [374, 703] on body "Maestro Visits Projects Work Orders Tasks 4 Properties Geo Assignments 816 Albu…" at bounding box center [747, 405] width 1495 height 811
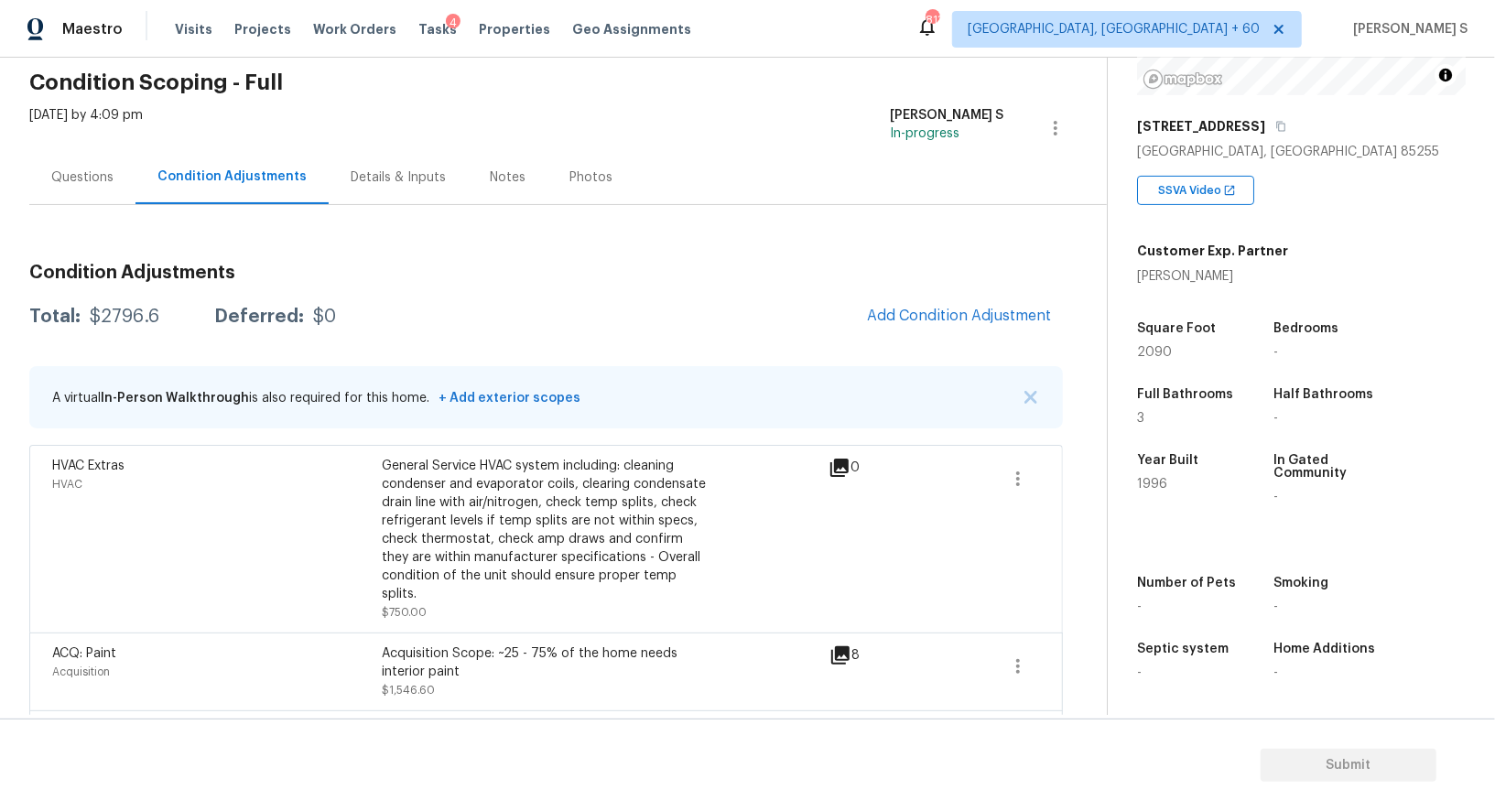
click at [94, 169] on div "Questions" at bounding box center [82, 177] width 62 height 18
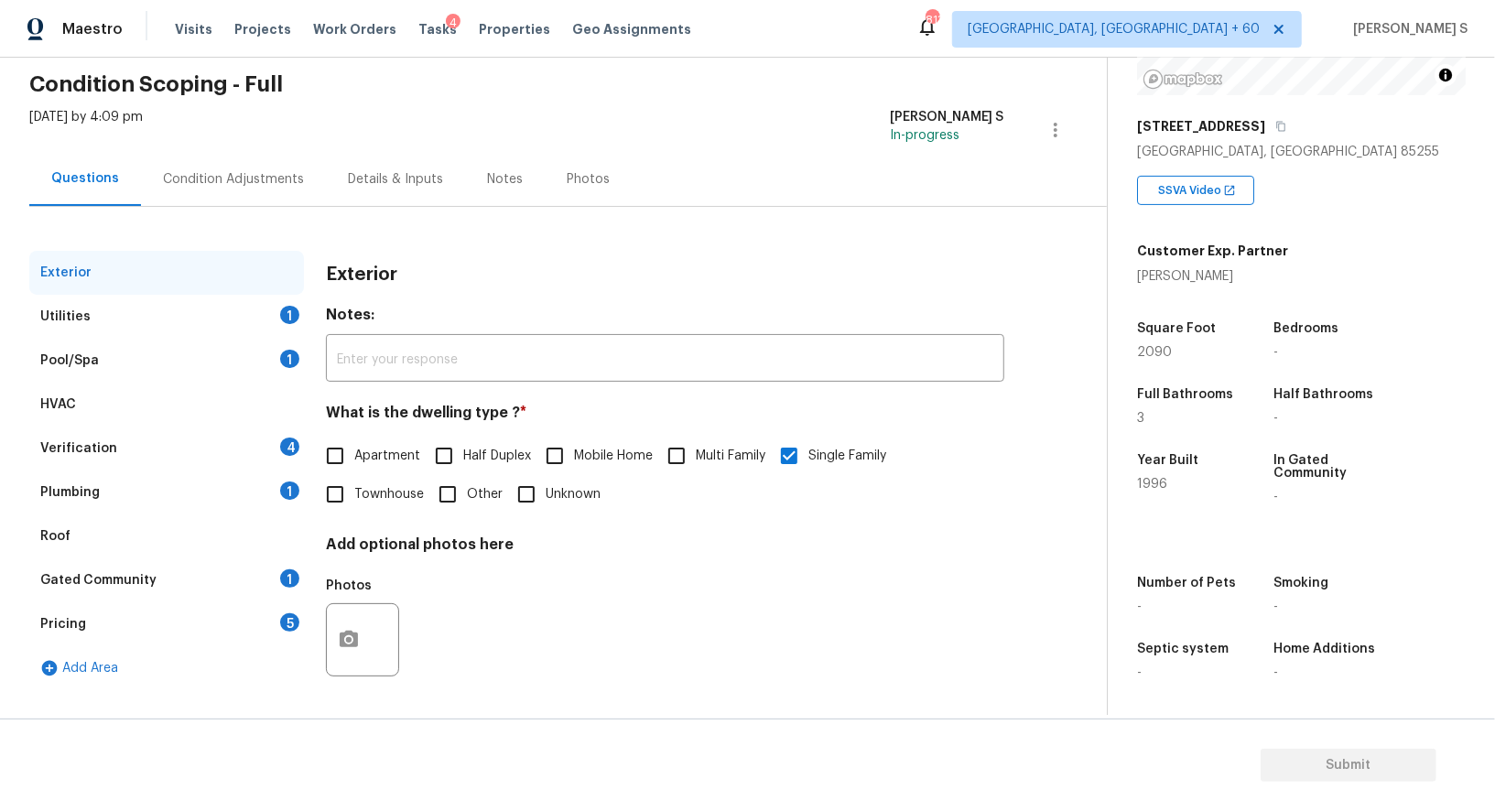
scroll to position [70, 0]
click at [234, 455] on div "Verification 4" at bounding box center [166, 450] width 275 height 44
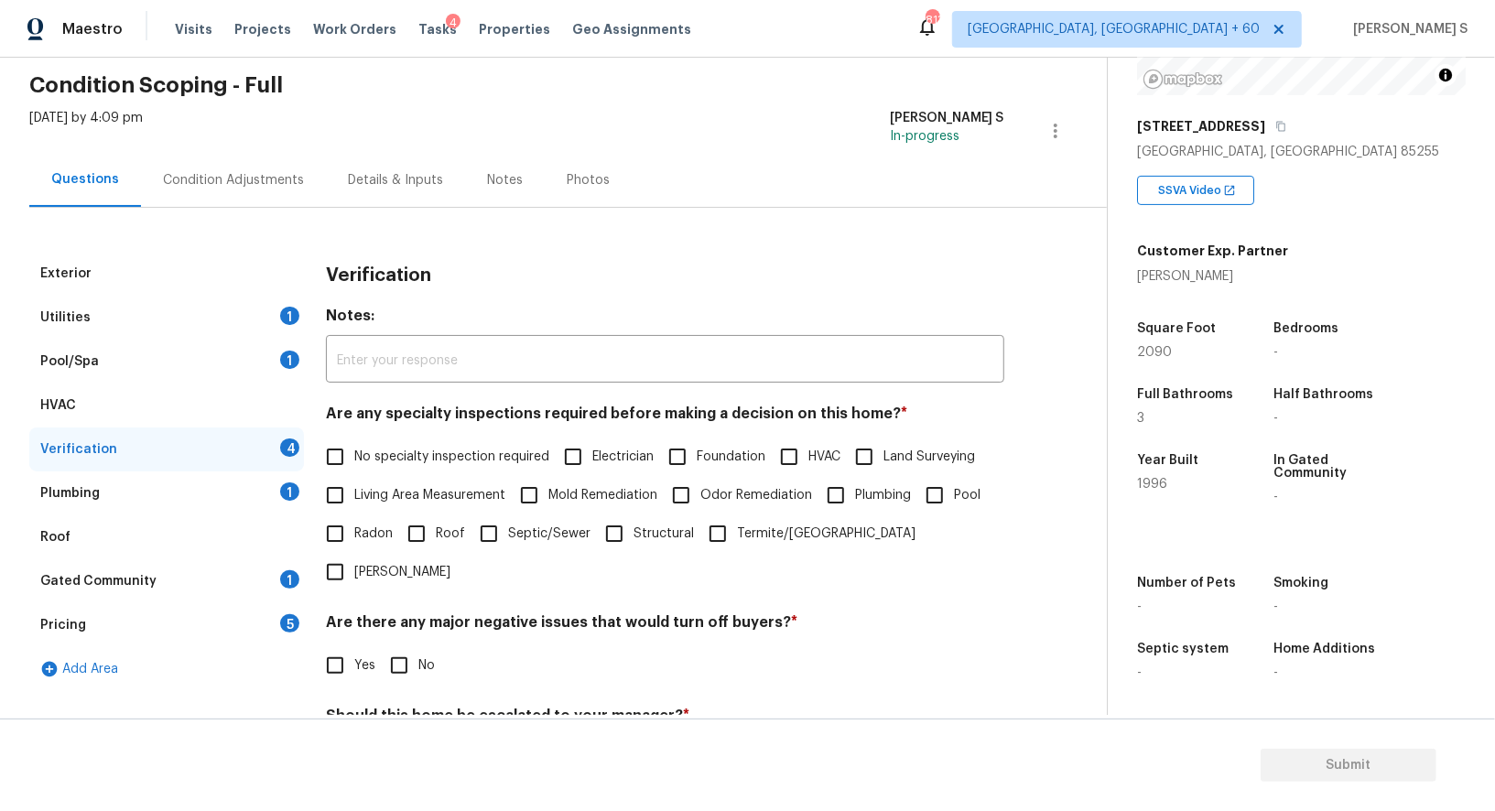
click at [323, 456] on input "No specialty inspection required" at bounding box center [335, 457] width 38 height 38
checkbox input "true"
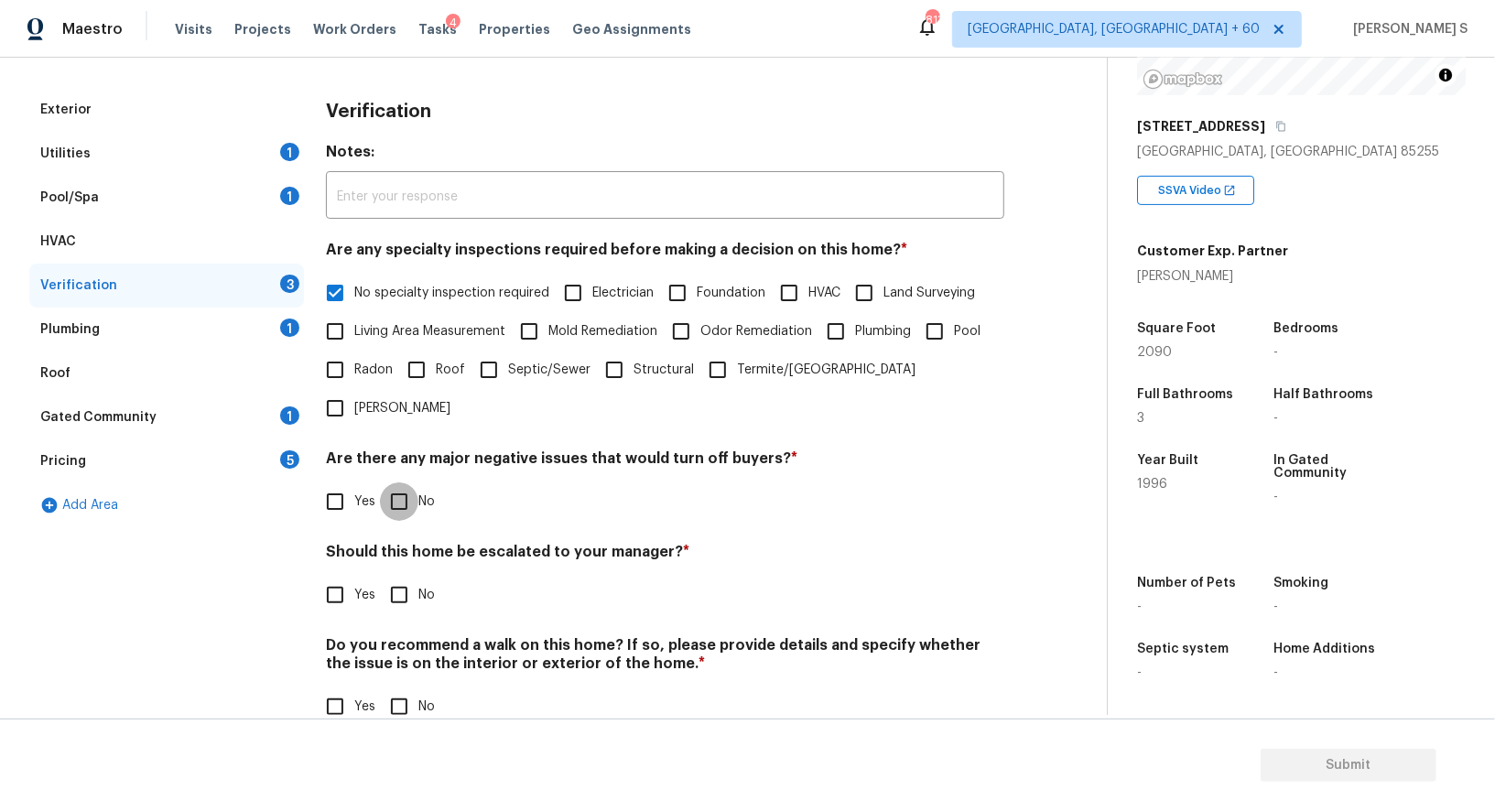
click at [401, 483] on input "No" at bounding box center [399, 502] width 38 height 38
checkbox input "true"
click at [407, 690] on input "No" at bounding box center [399, 709] width 38 height 38
checkbox input "true"
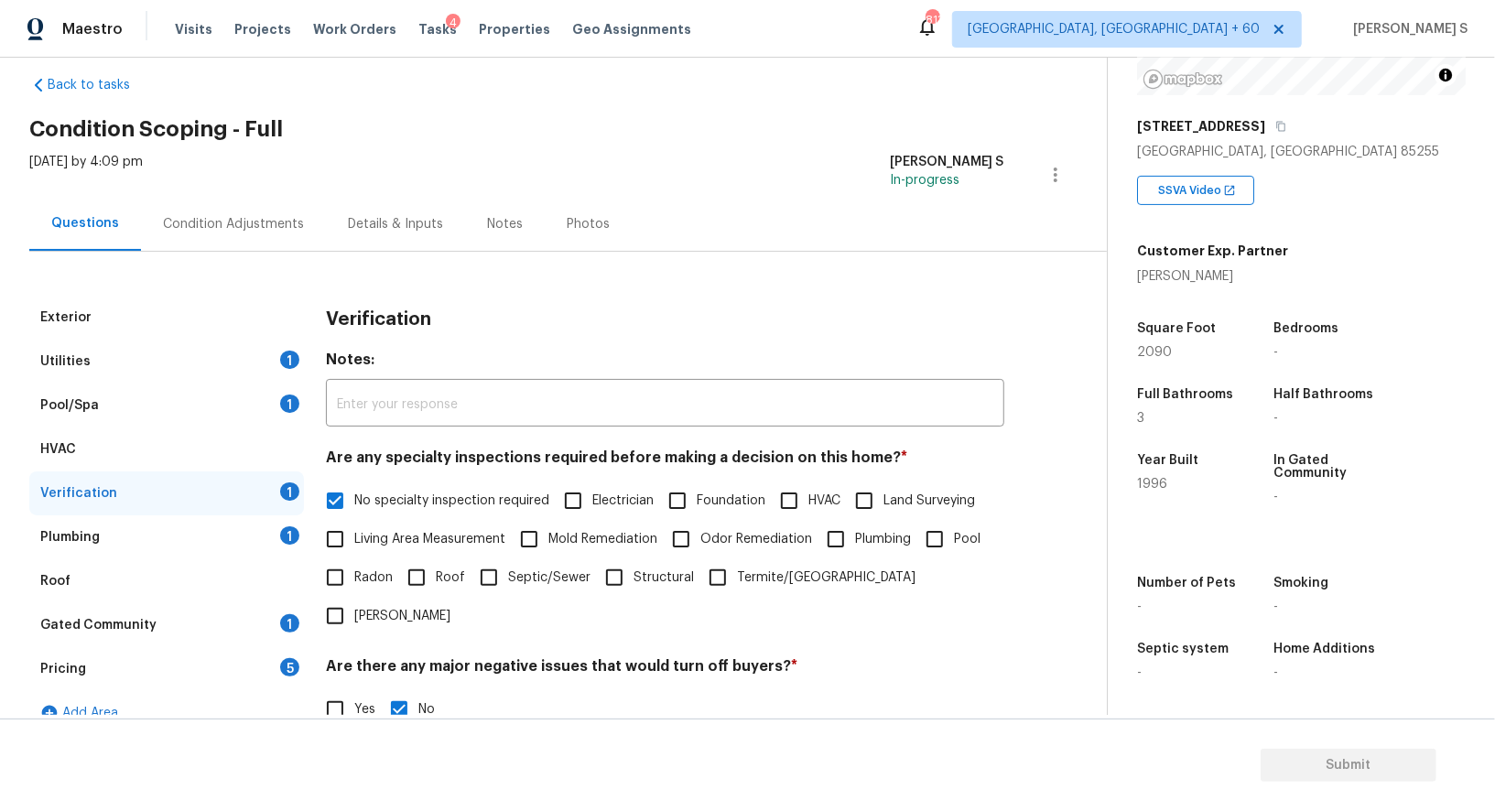
scroll to position [1, 0]
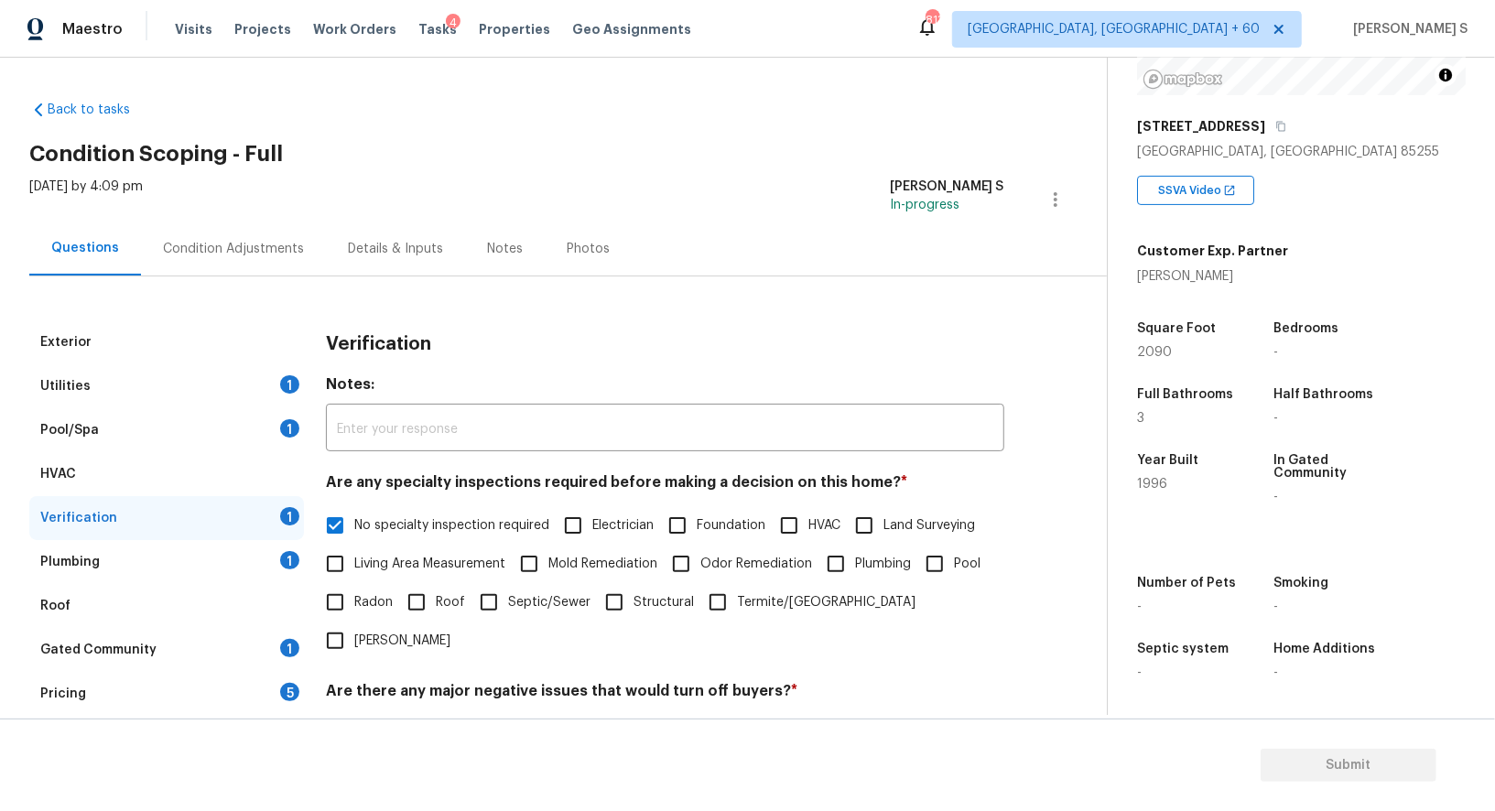
click at [282, 545] on div "Plumbing 1" at bounding box center [166, 562] width 275 height 44
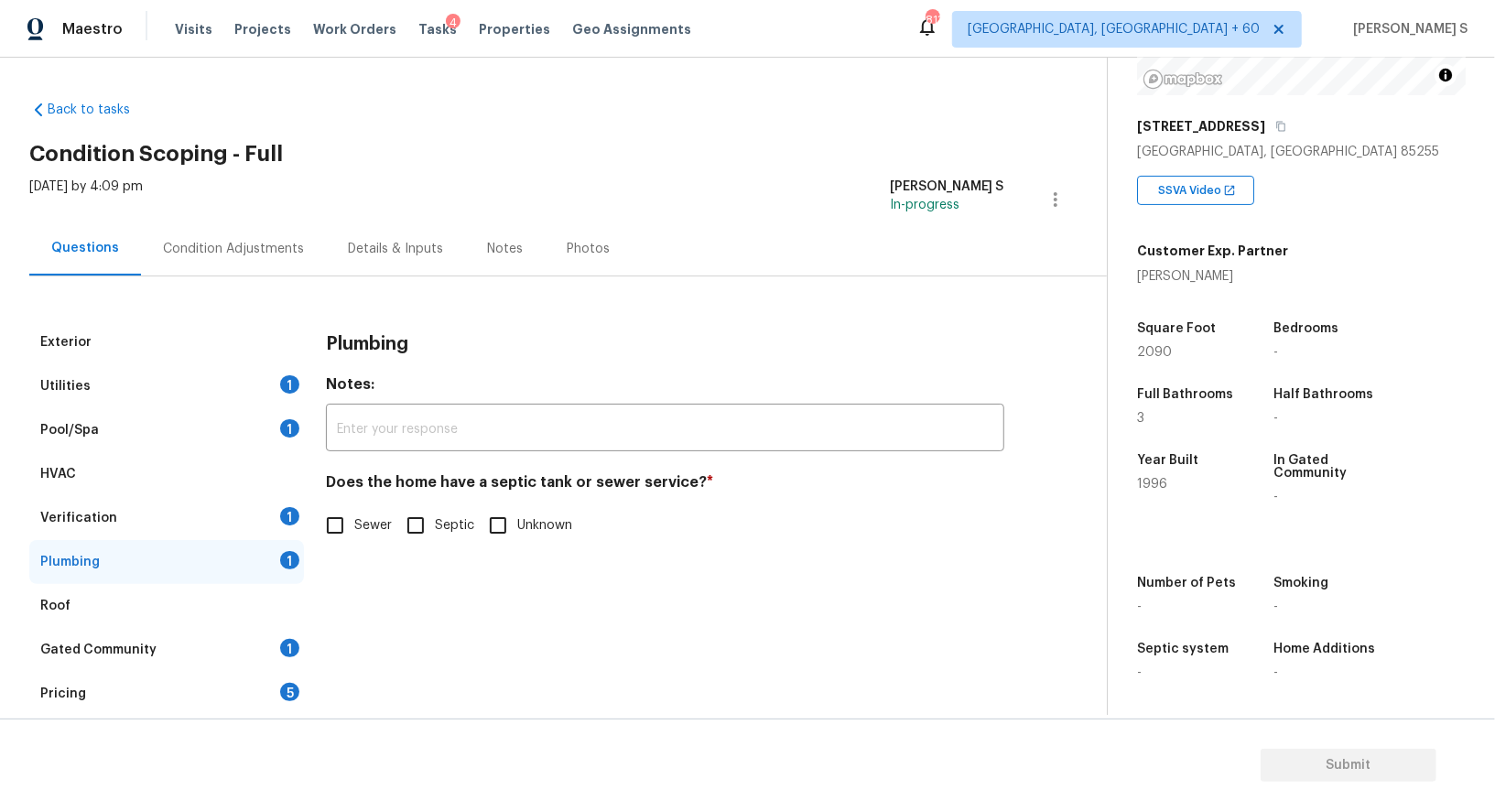
click at [323, 519] on input "Sewer" at bounding box center [335, 525] width 38 height 38
checkbox input "true"
click at [283, 624] on div "Roof" at bounding box center [166, 606] width 275 height 44
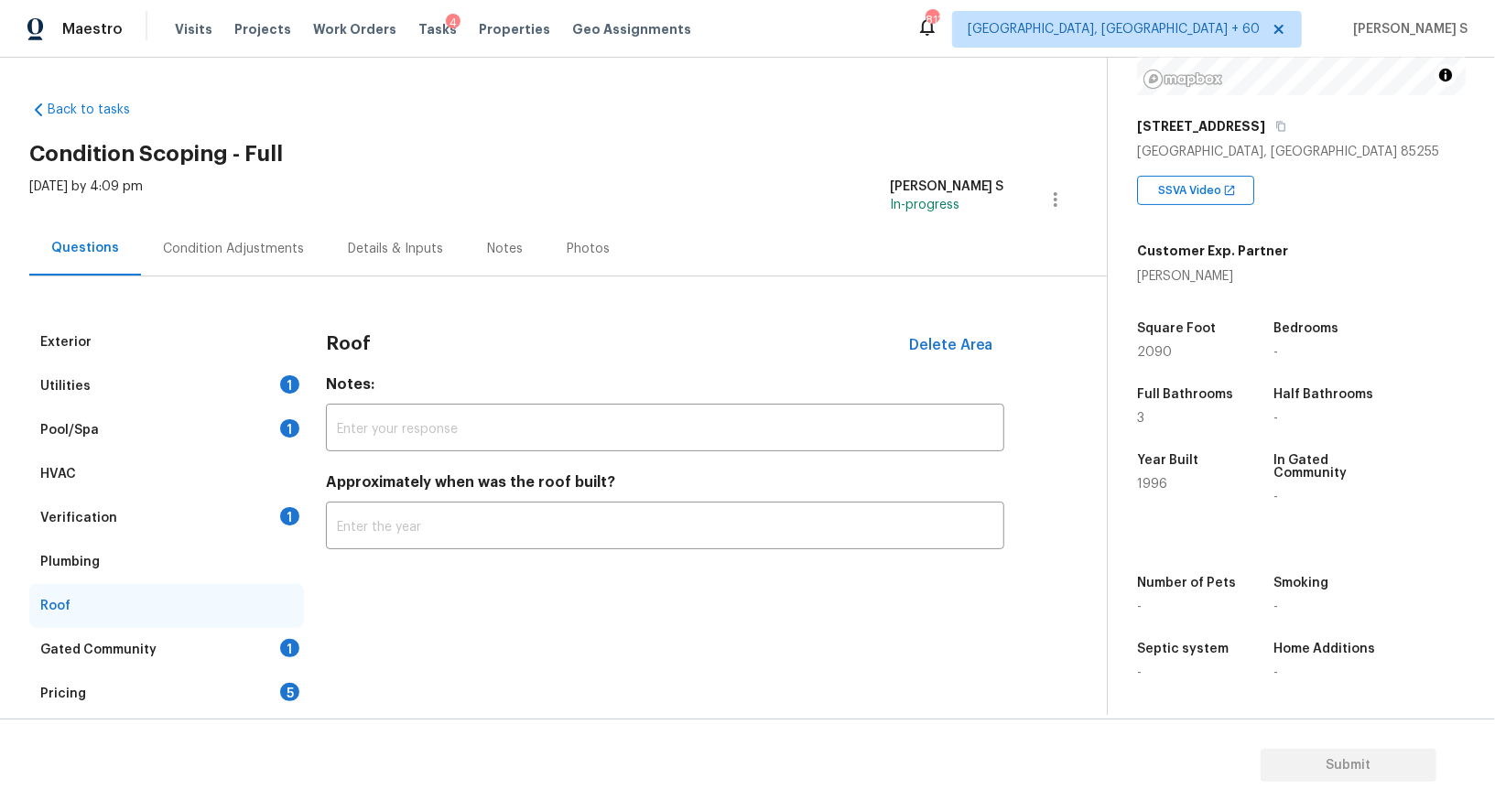
click at [289, 628] on div "Gated Community 1" at bounding box center [166, 650] width 275 height 44
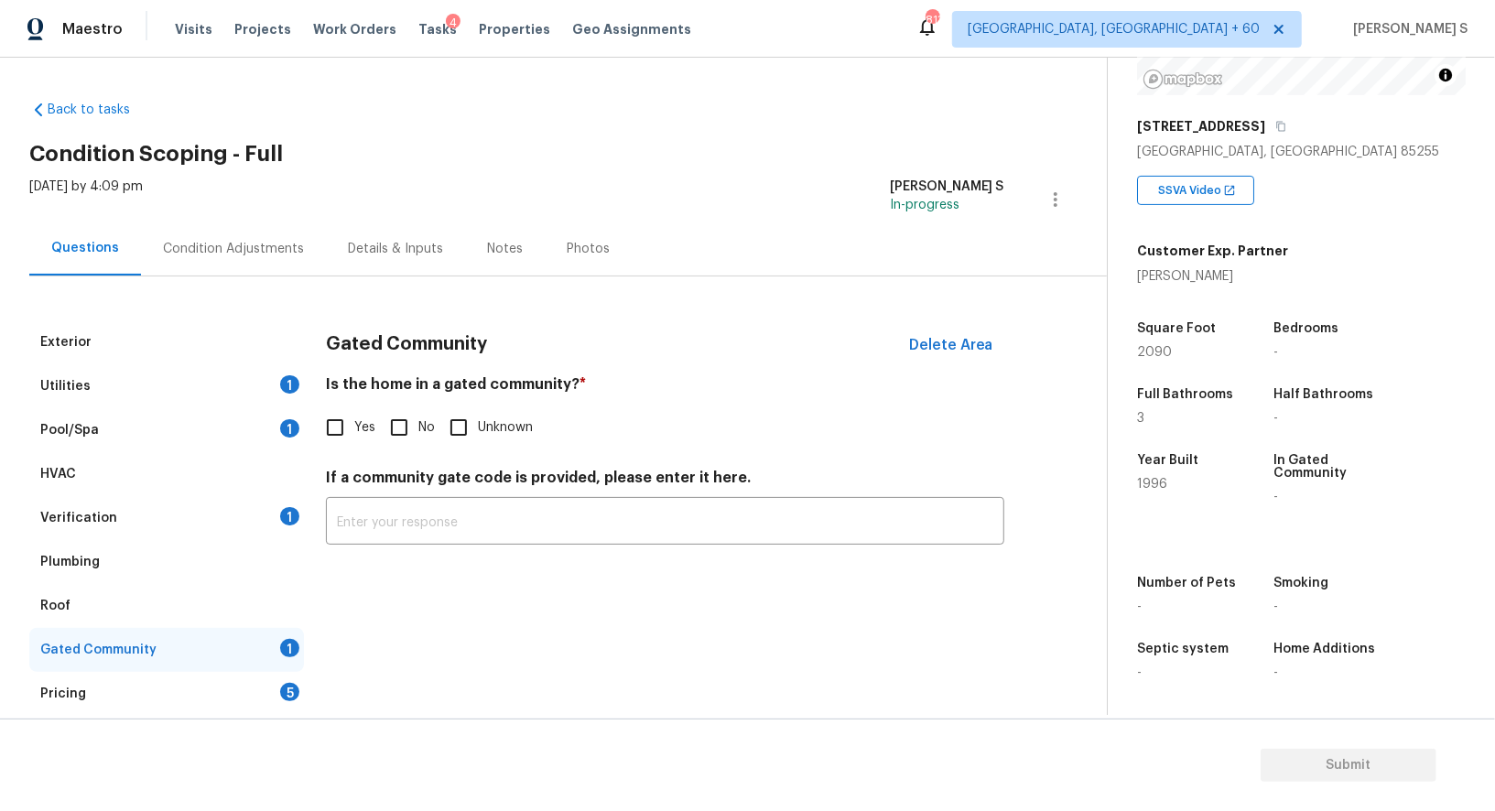
click at [416, 437] on input "No" at bounding box center [399, 427] width 38 height 38
checkbox input "true"
click at [284, 518] on div "1" at bounding box center [289, 516] width 19 height 18
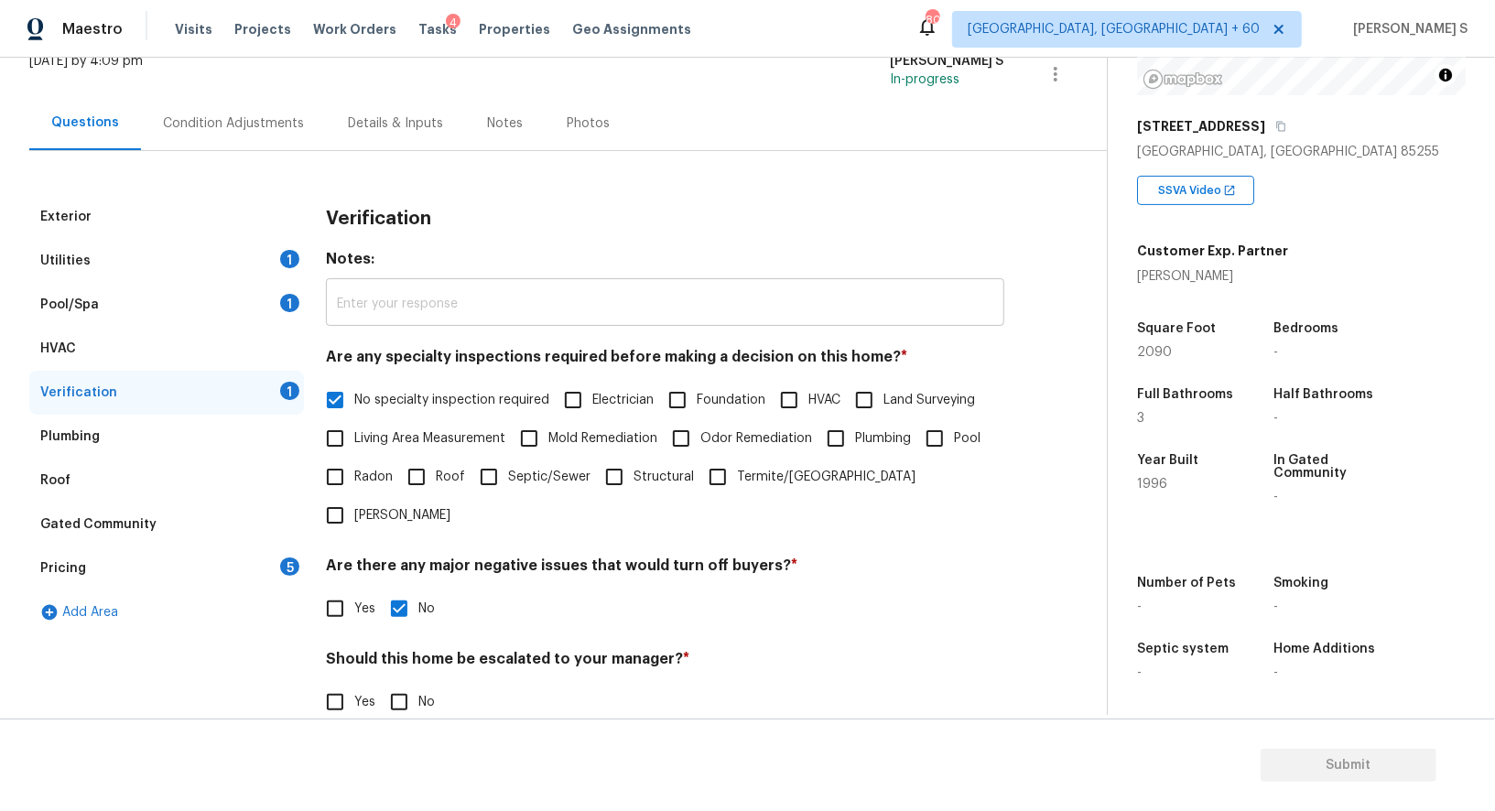
scroll to position [0, 0]
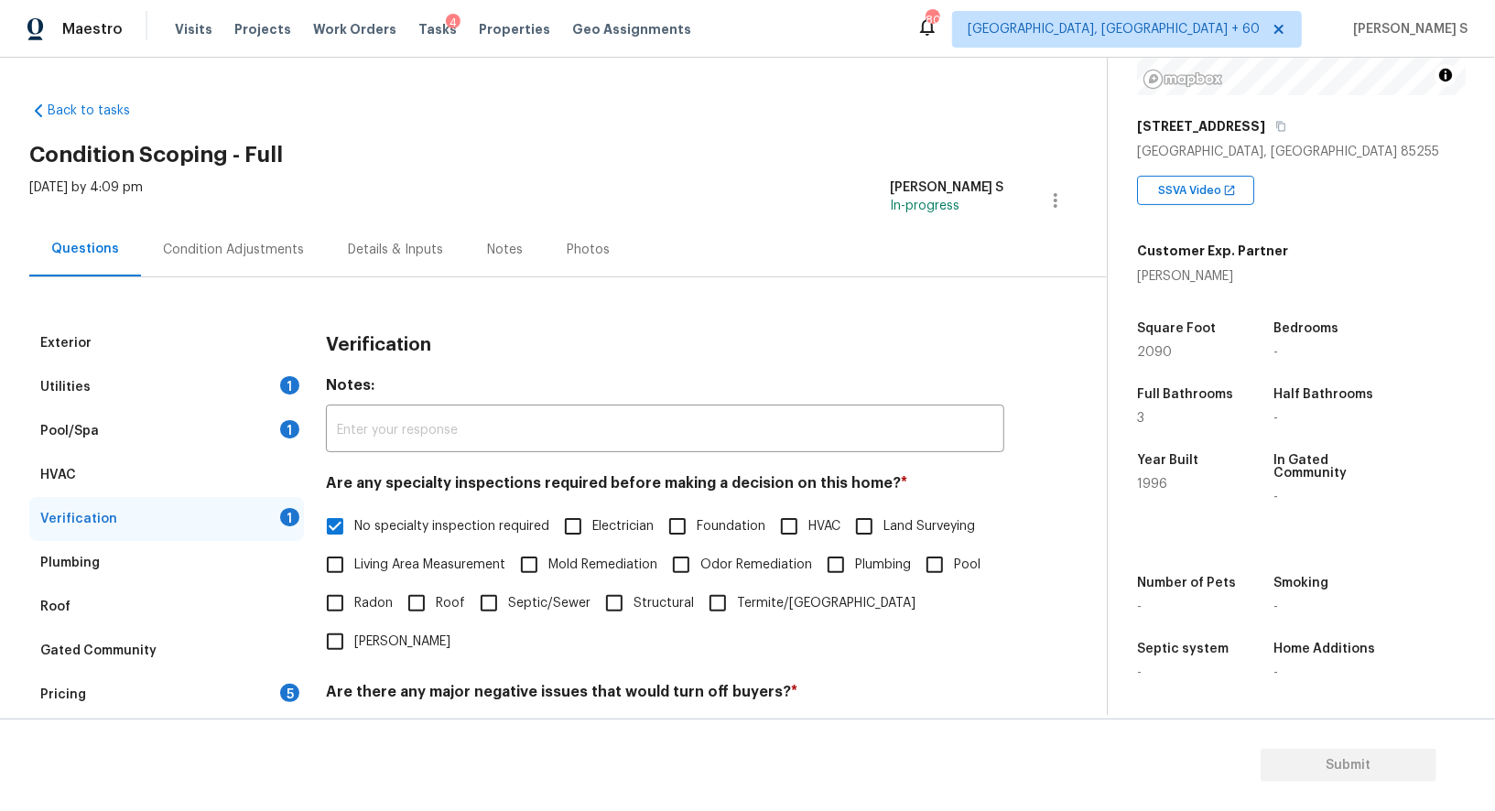
click at [301, 418] on div "Pool/Spa 1" at bounding box center [166, 431] width 275 height 44
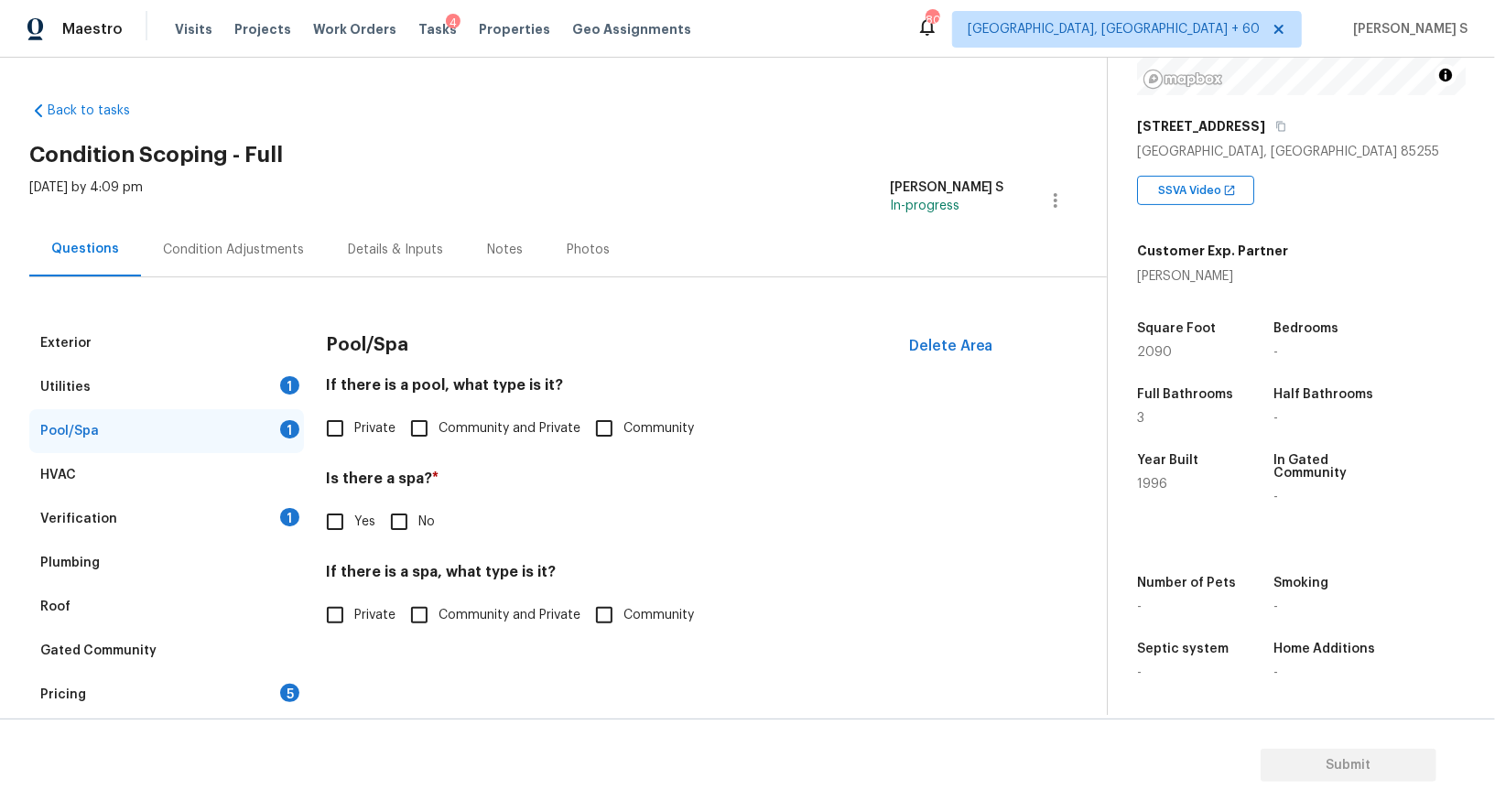
scroll to position [50, 0]
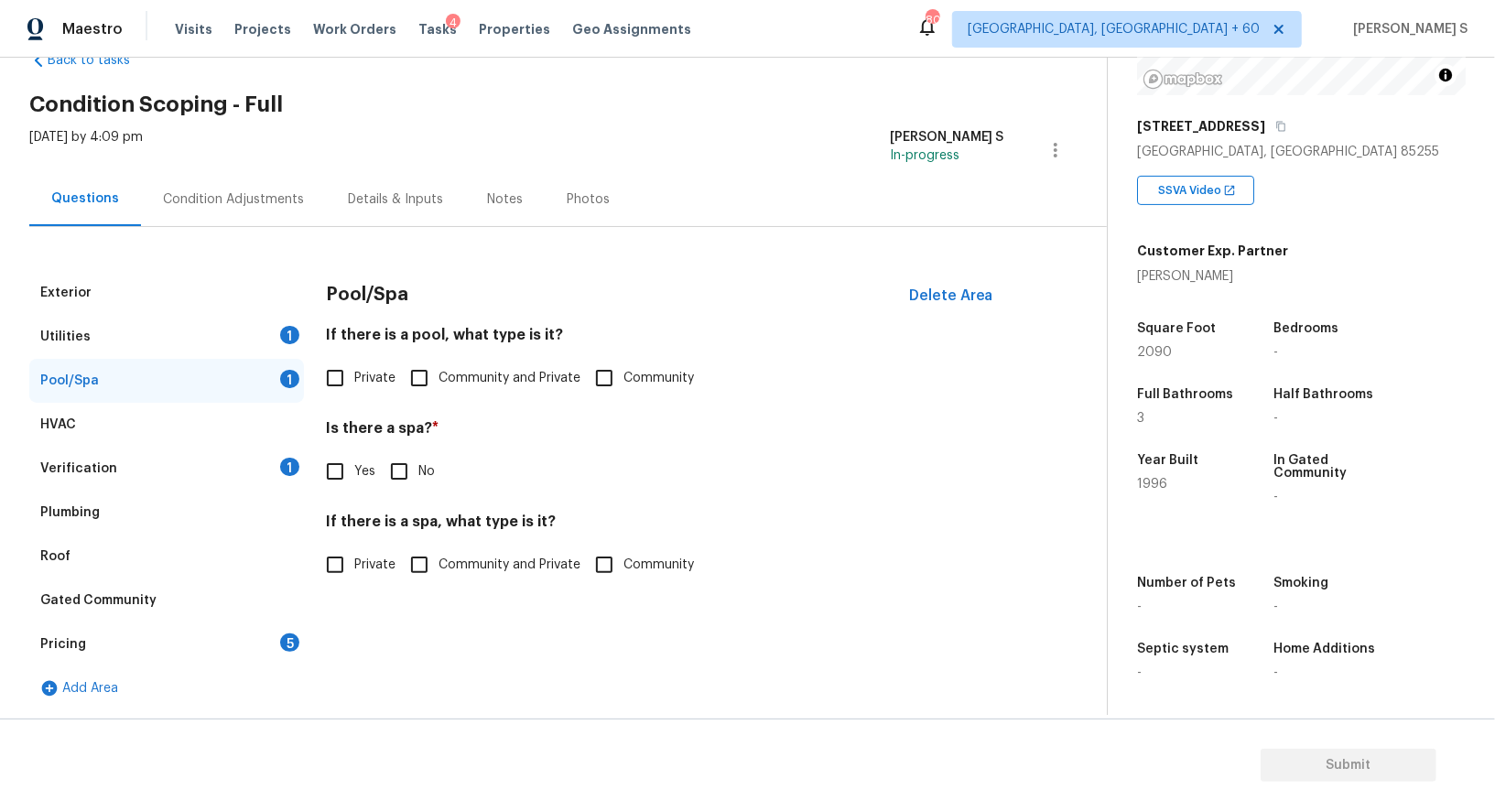
click at [390, 487] on input "No" at bounding box center [399, 471] width 38 height 38
checkbox input "true"
click at [266, 315] on div "Utilities 1" at bounding box center [166, 337] width 275 height 44
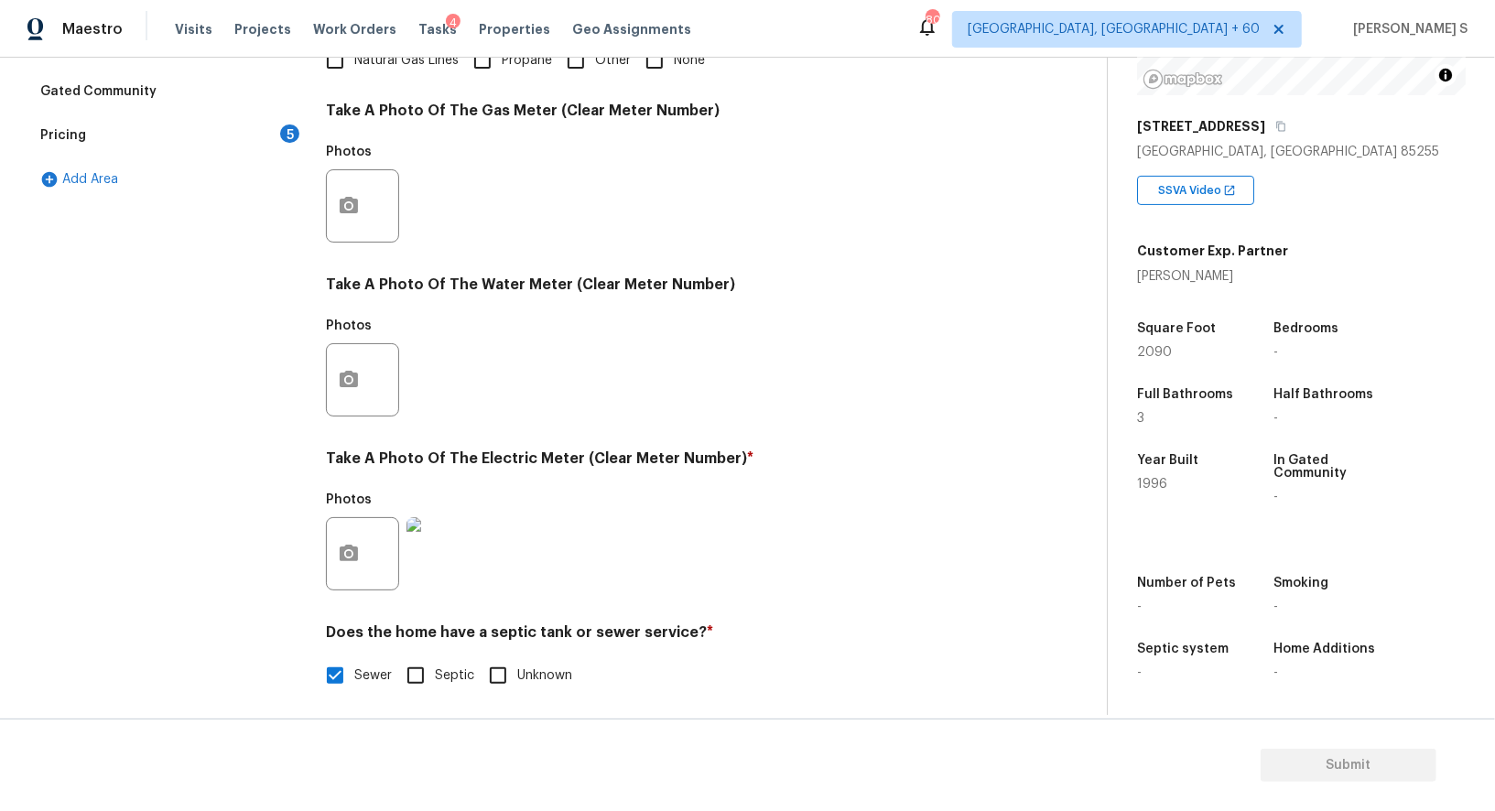
scroll to position [226, 0]
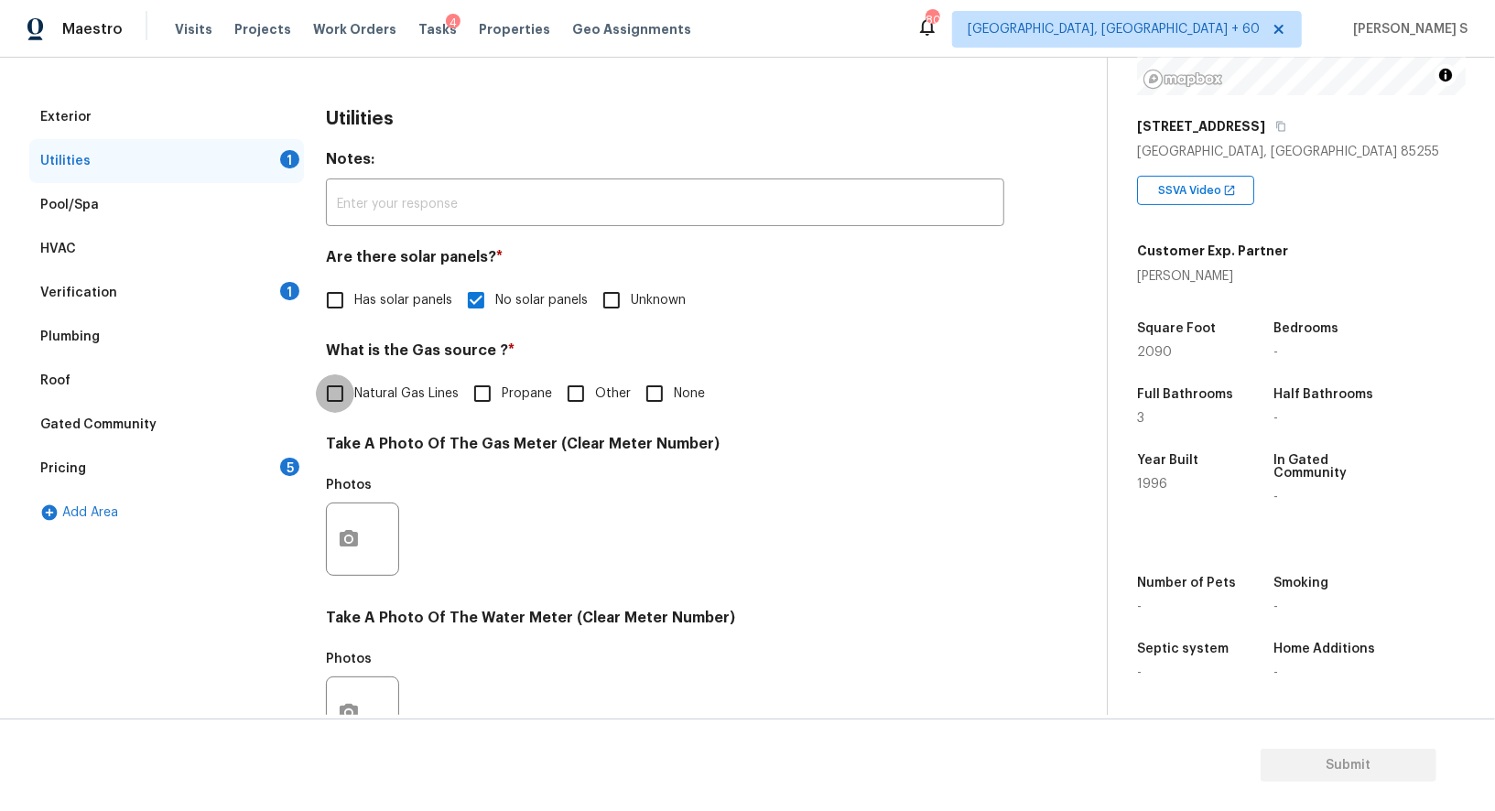
click at [329, 404] on input "Natural Gas Lines" at bounding box center [335, 394] width 38 height 38
checkbox input "true"
click at [272, 462] on div "Pricing 5" at bounding box center [166, 469] width 275 height 44
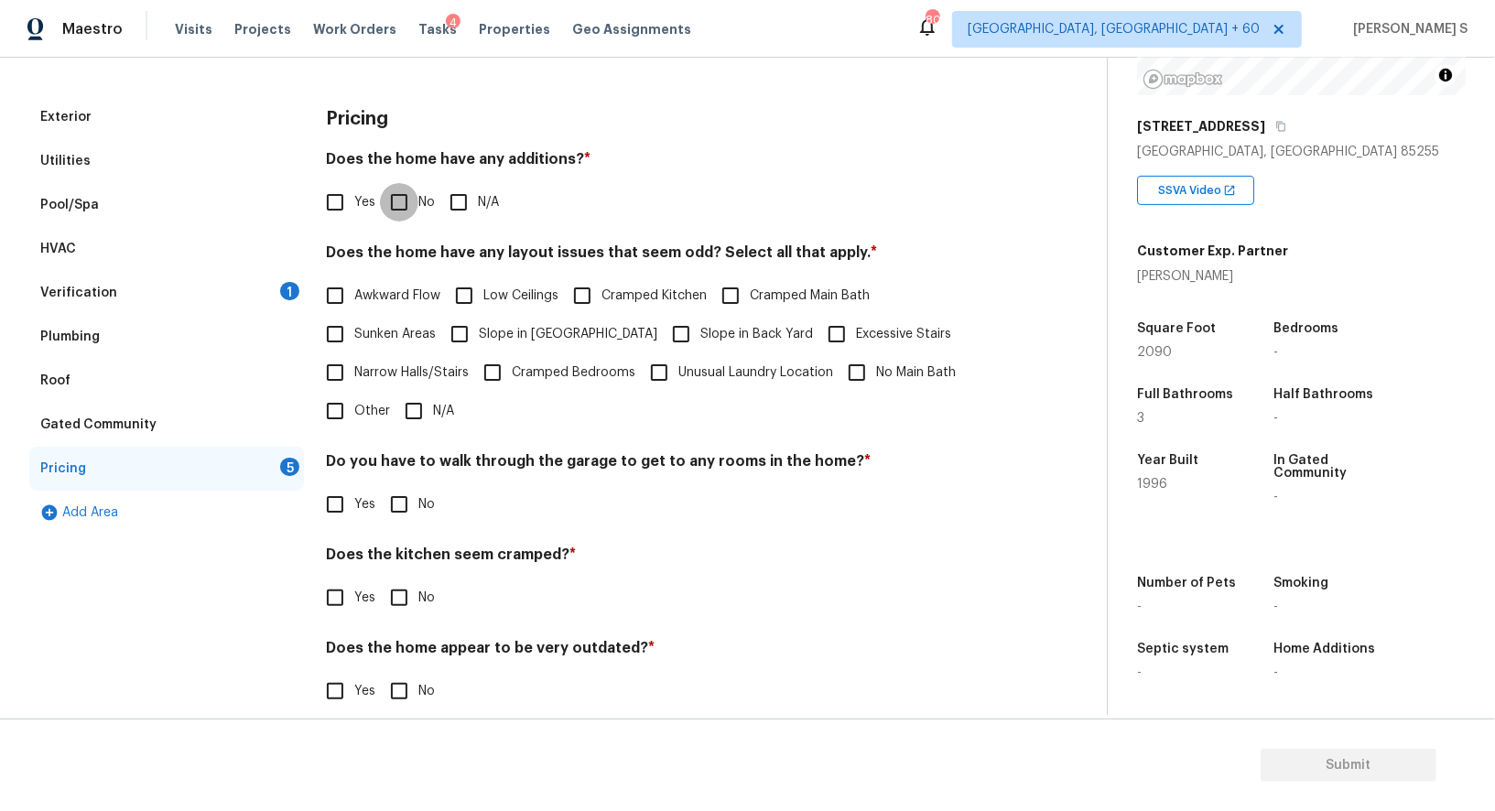
click at [391, 211] on input "No" at bounding box center [399, 202] width 38 height 38
checkbox input "true"
click at [410, 509] on input "No" at bounding box center [399, 504] width 38 height 38
checkbox input "true"
click at [403, 614] on input "No" at bounding box center [399, 598] width 38 height 38
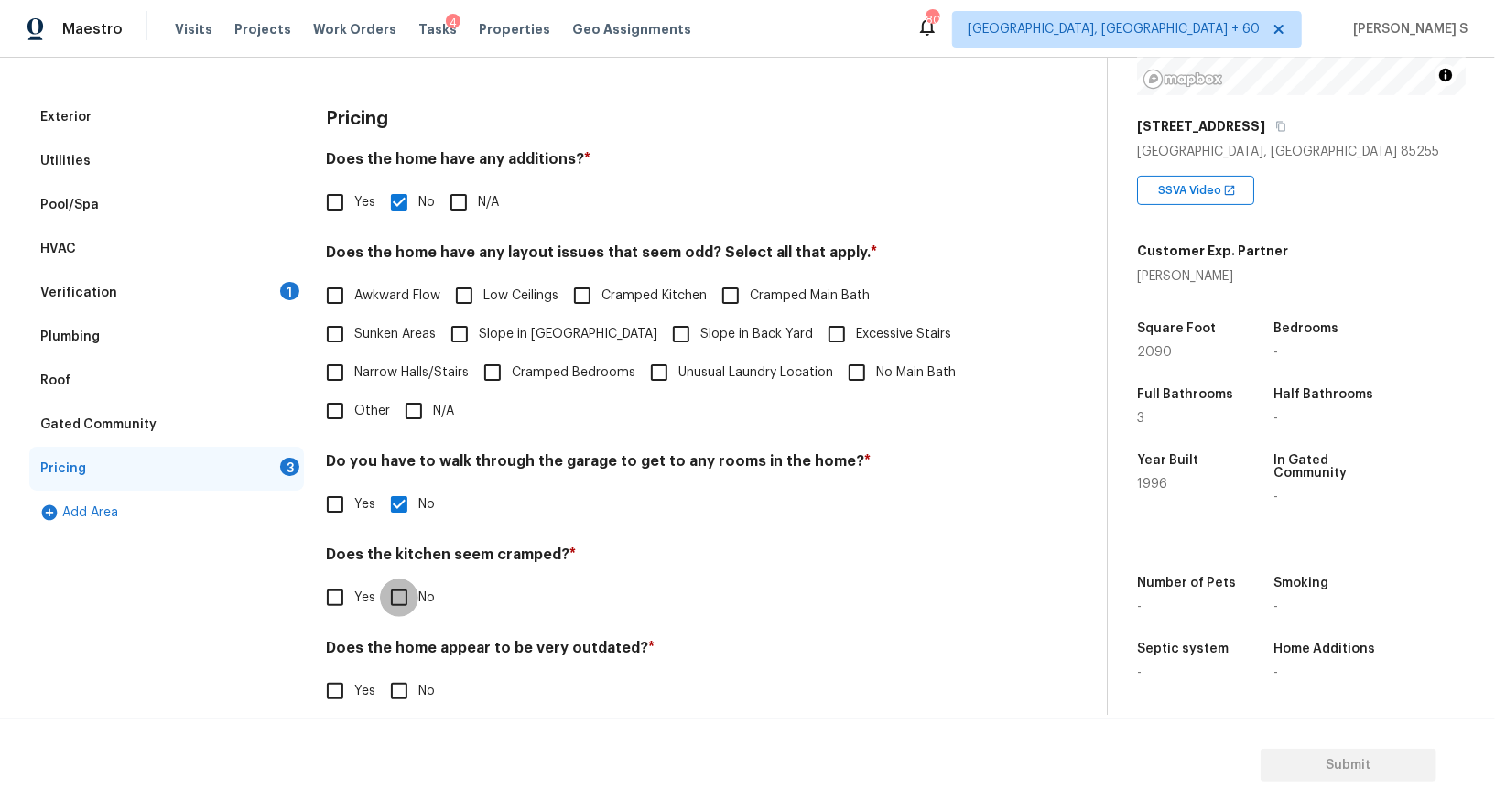
checkbox input "true"
click at [403, 681] on input "No" at bounding box center [399, 693] width 38 height 38
checkbox input "true"
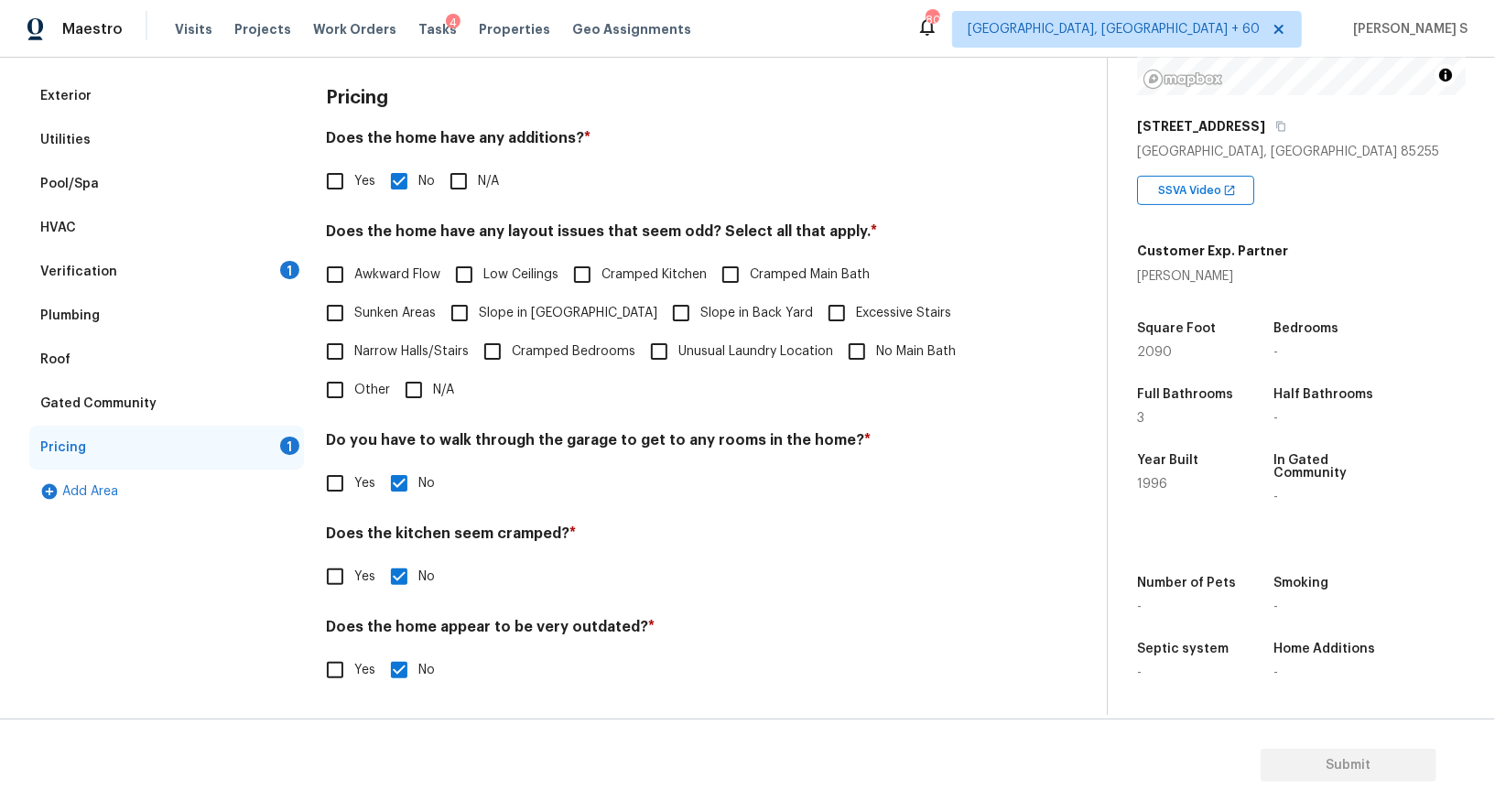
scroll to position [0, 0]
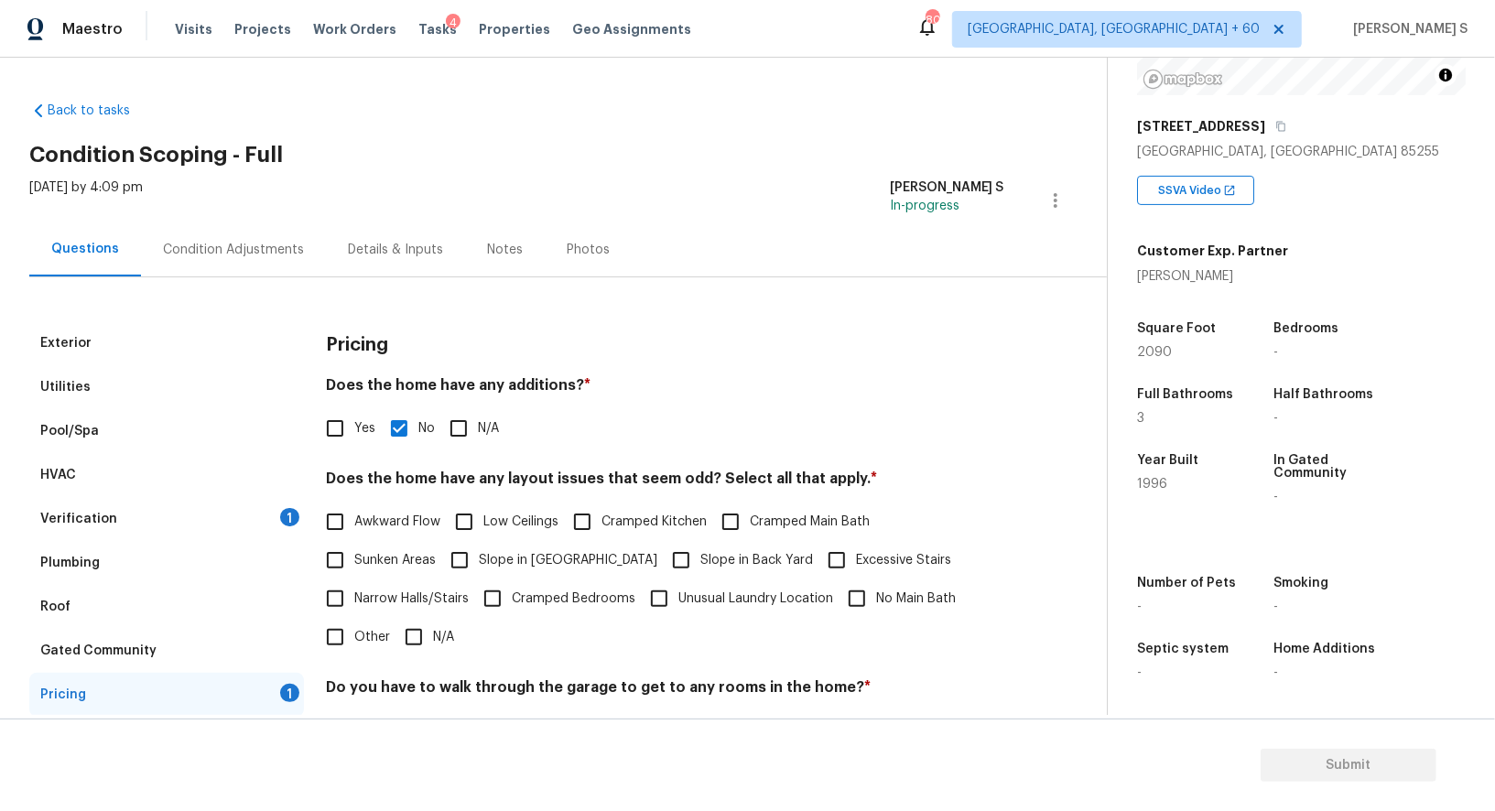
click at [222, 243] on div "Condition Adjustments" at bounding box center [233, 250] width 141 height 18
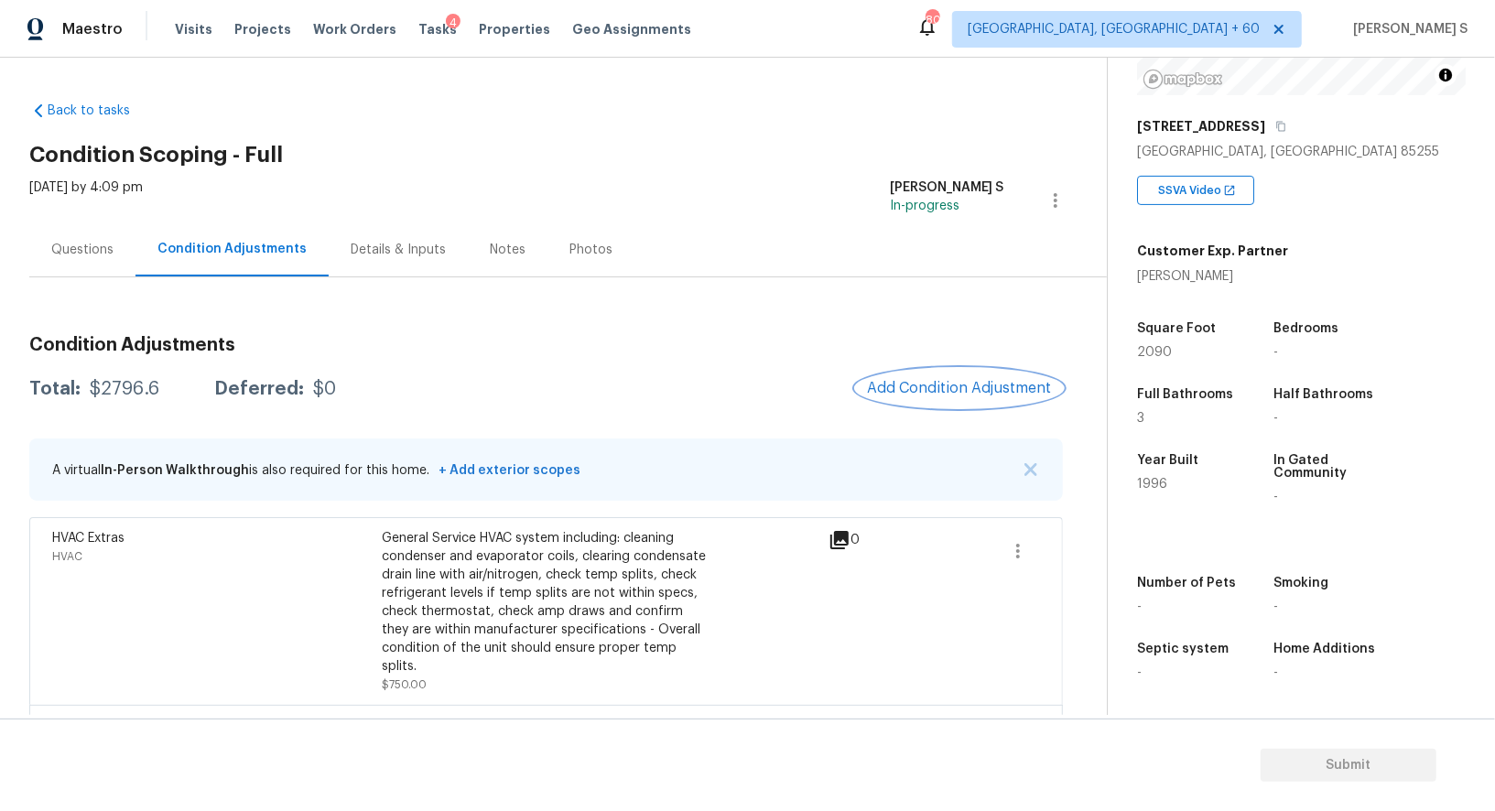
click at [914, 399] on button "Add Condition Adjustment" at bounding box center [959, 388] width 207 height 38
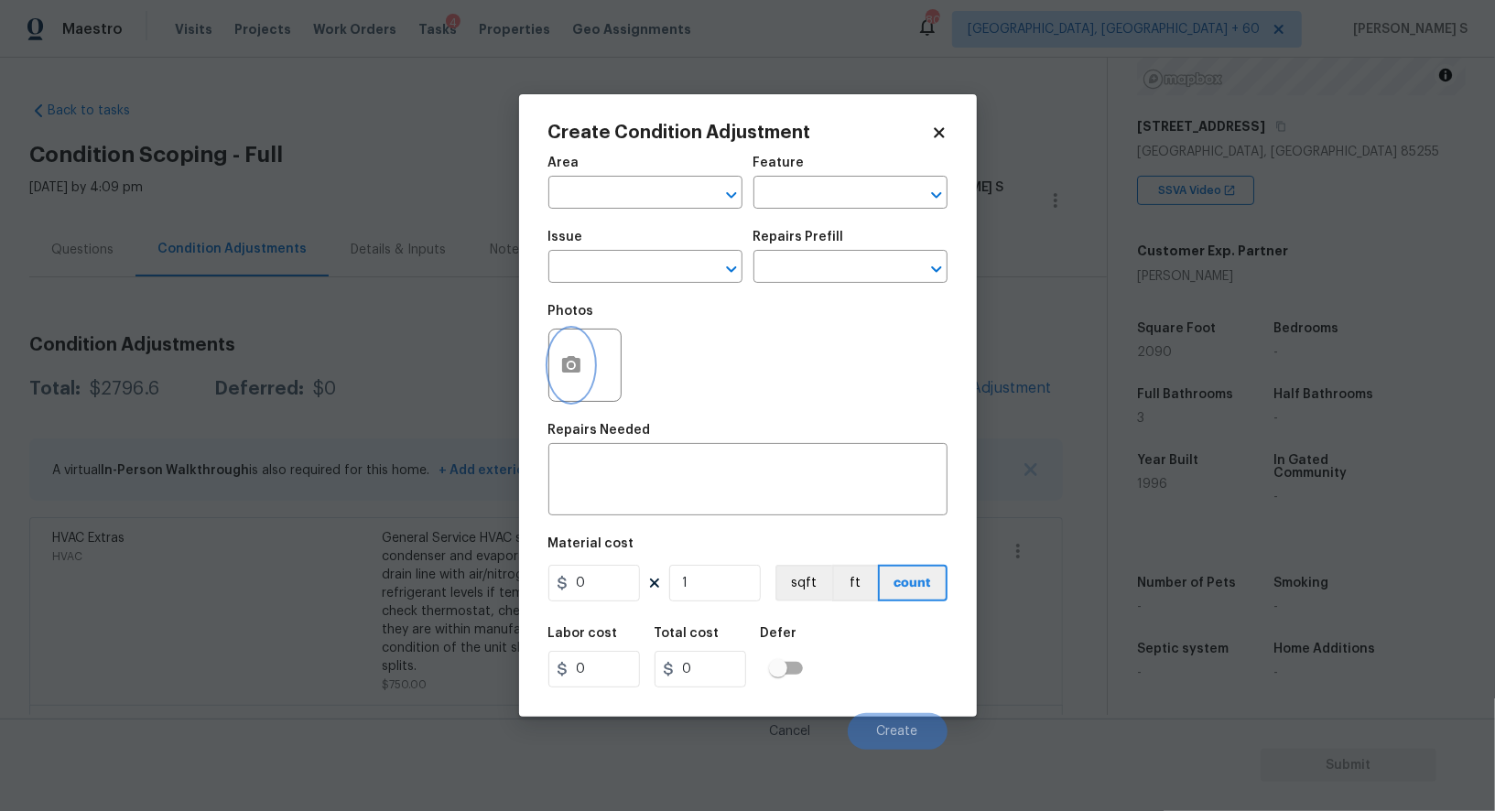
click at [581, 366] on button "button" at bounding box center [571, 365] width 44 height 71
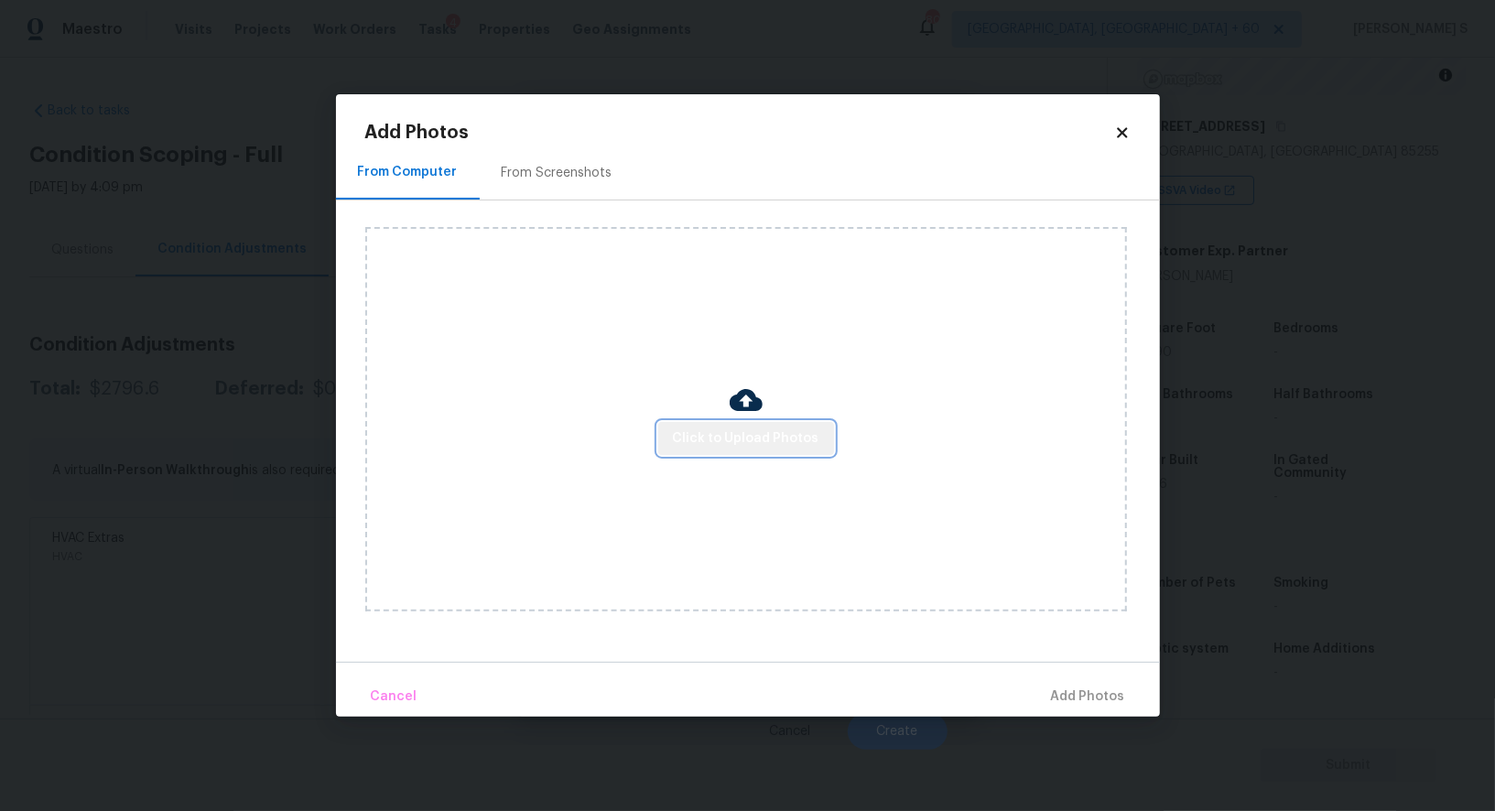
click at [821, 435] on button "Click to Upload Photos" at bounding box center [746, 439] width 176 height 34
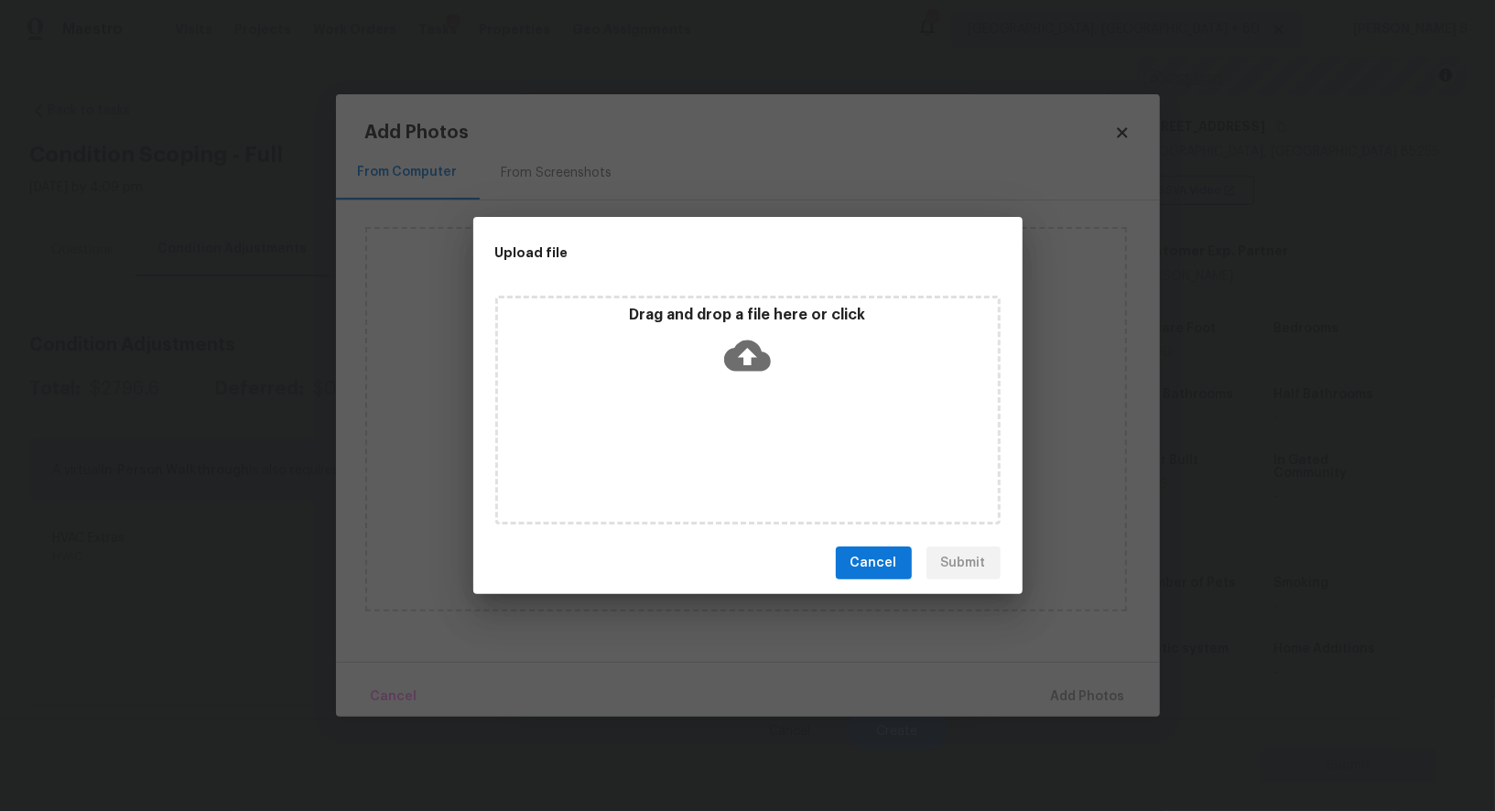
click at [817, 424] on div "Drag and drop a file here or click" at bounding box center [747, 410] width 505 height 229
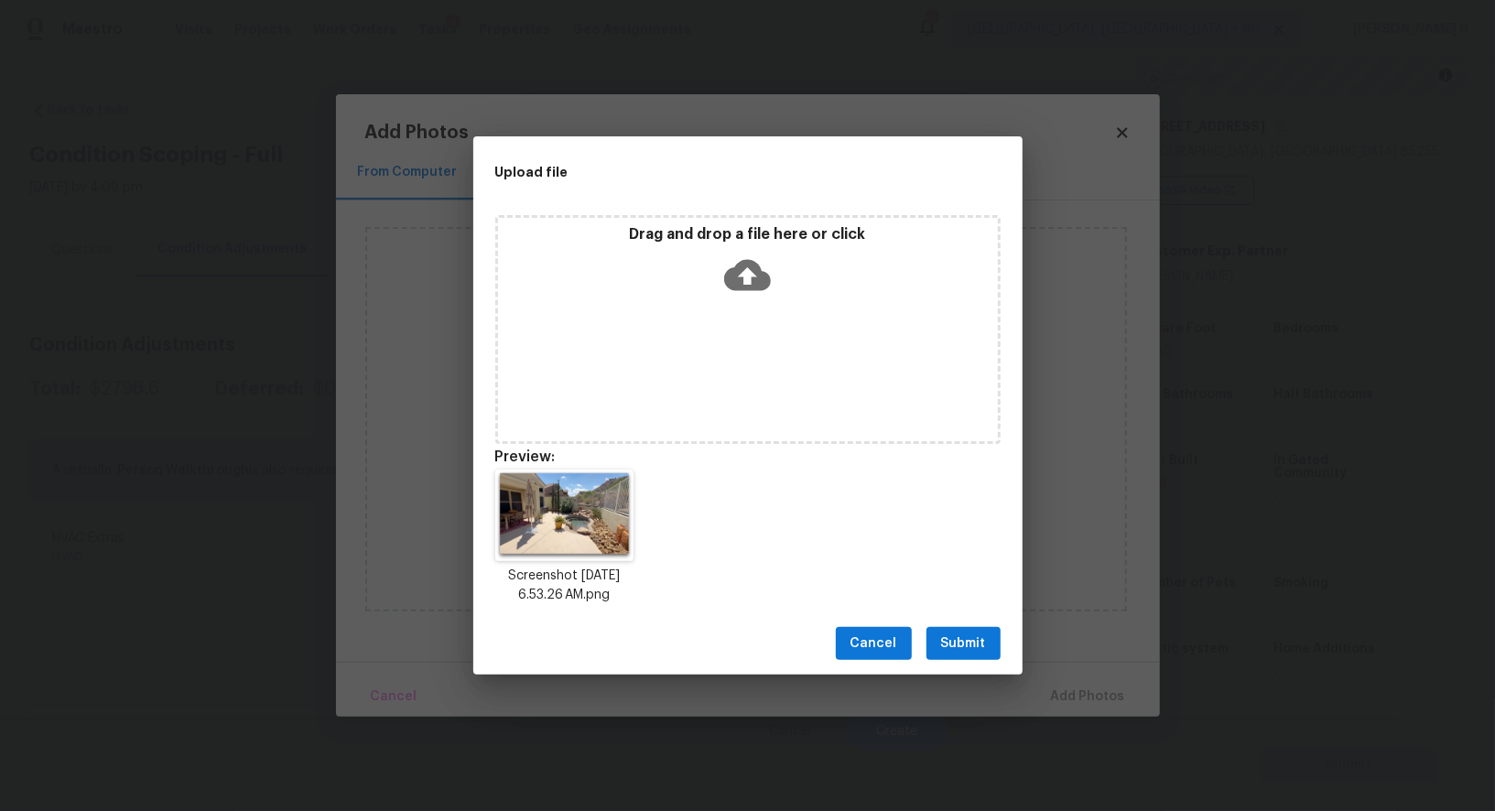
click at [969, 642] on span "Submit" at bounding box center [963, 644] width 45 height 23
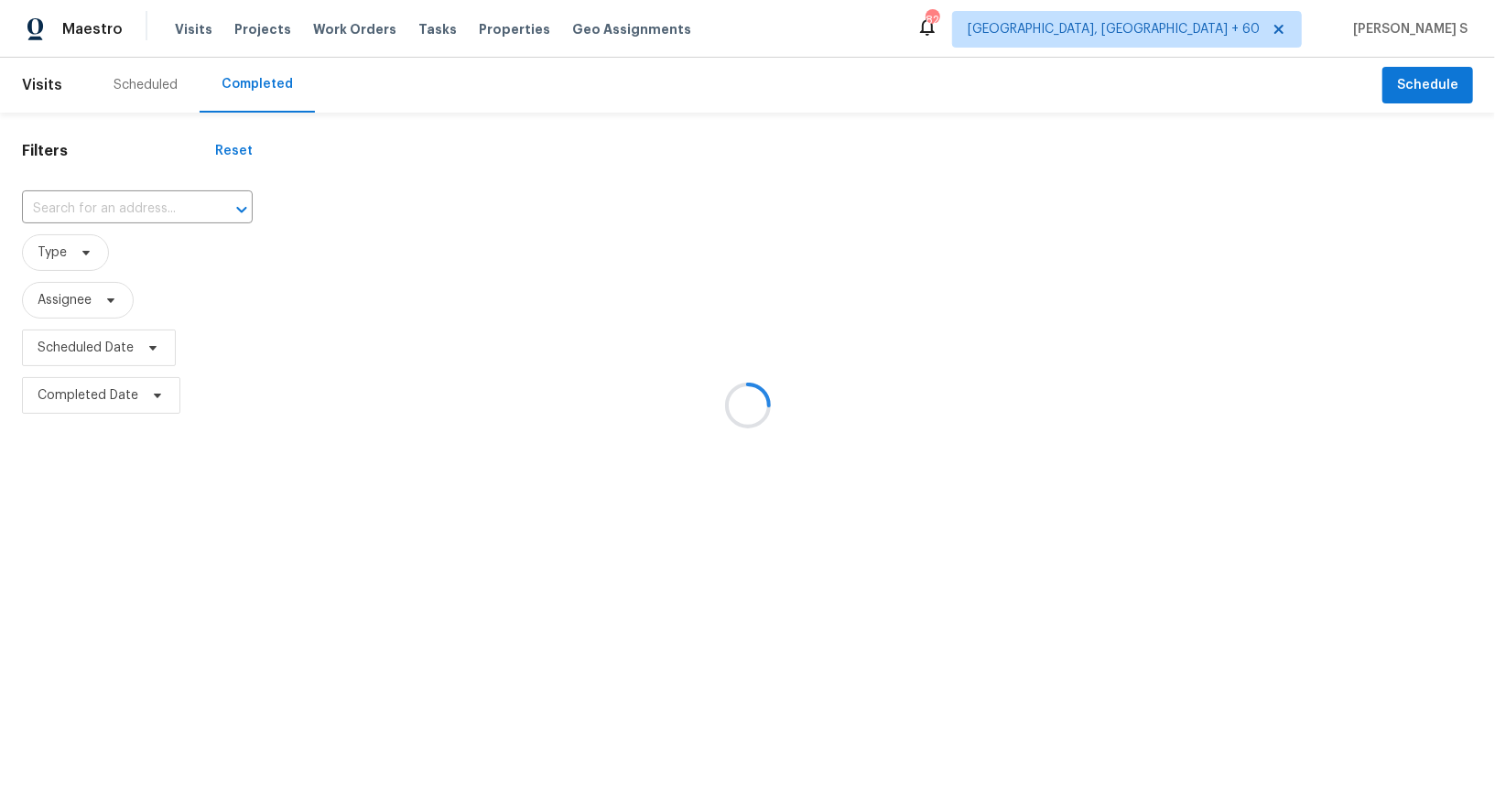
click at [140, 216] on div at bounding box center [747, 405] width 1495 height 811
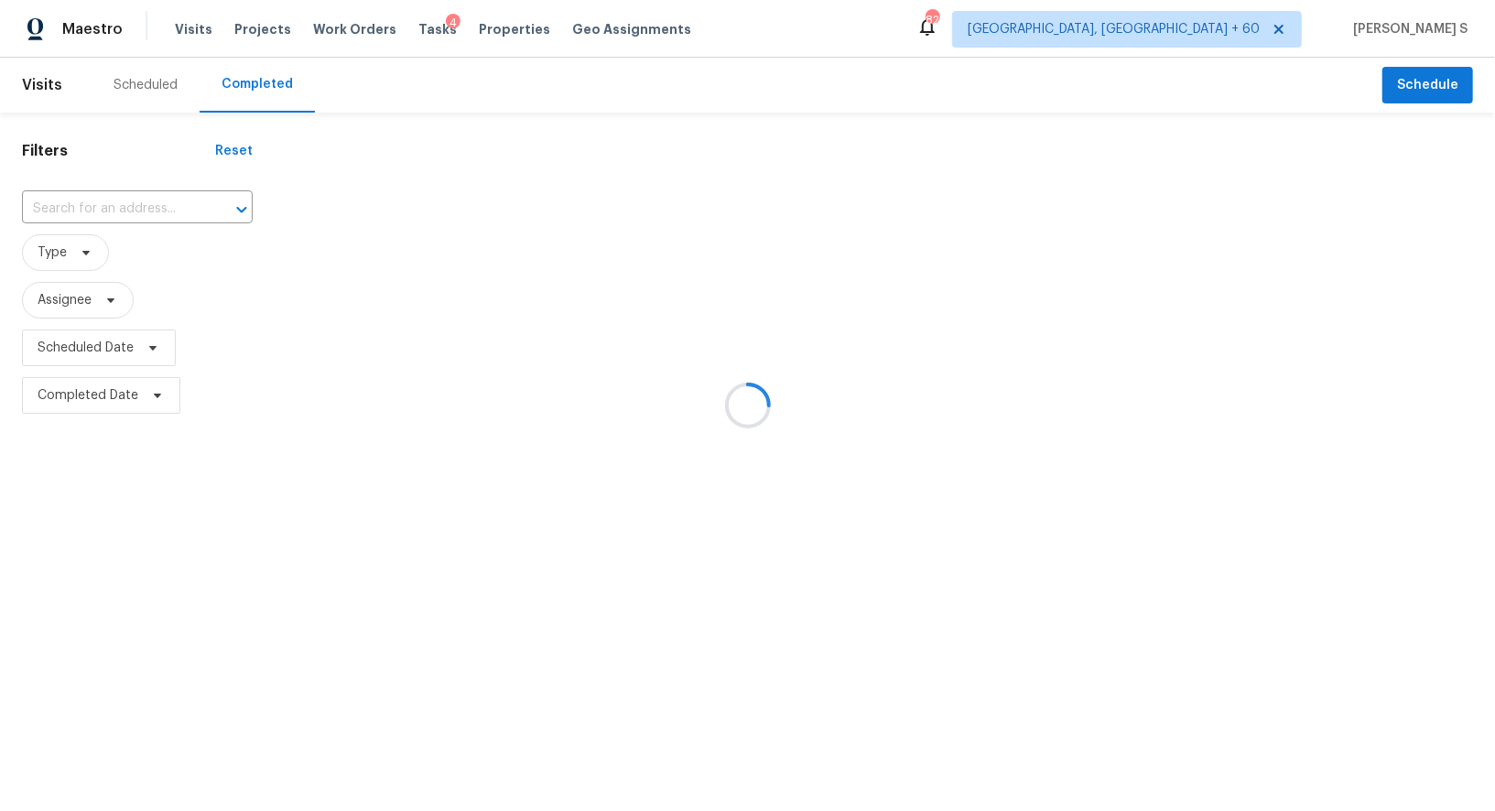
click at [140, 216] on div at bounding box center [747, 405] width 1495 height 811
click at [145, 211] on div at bounding box center [747, 405] width 1495 height 811
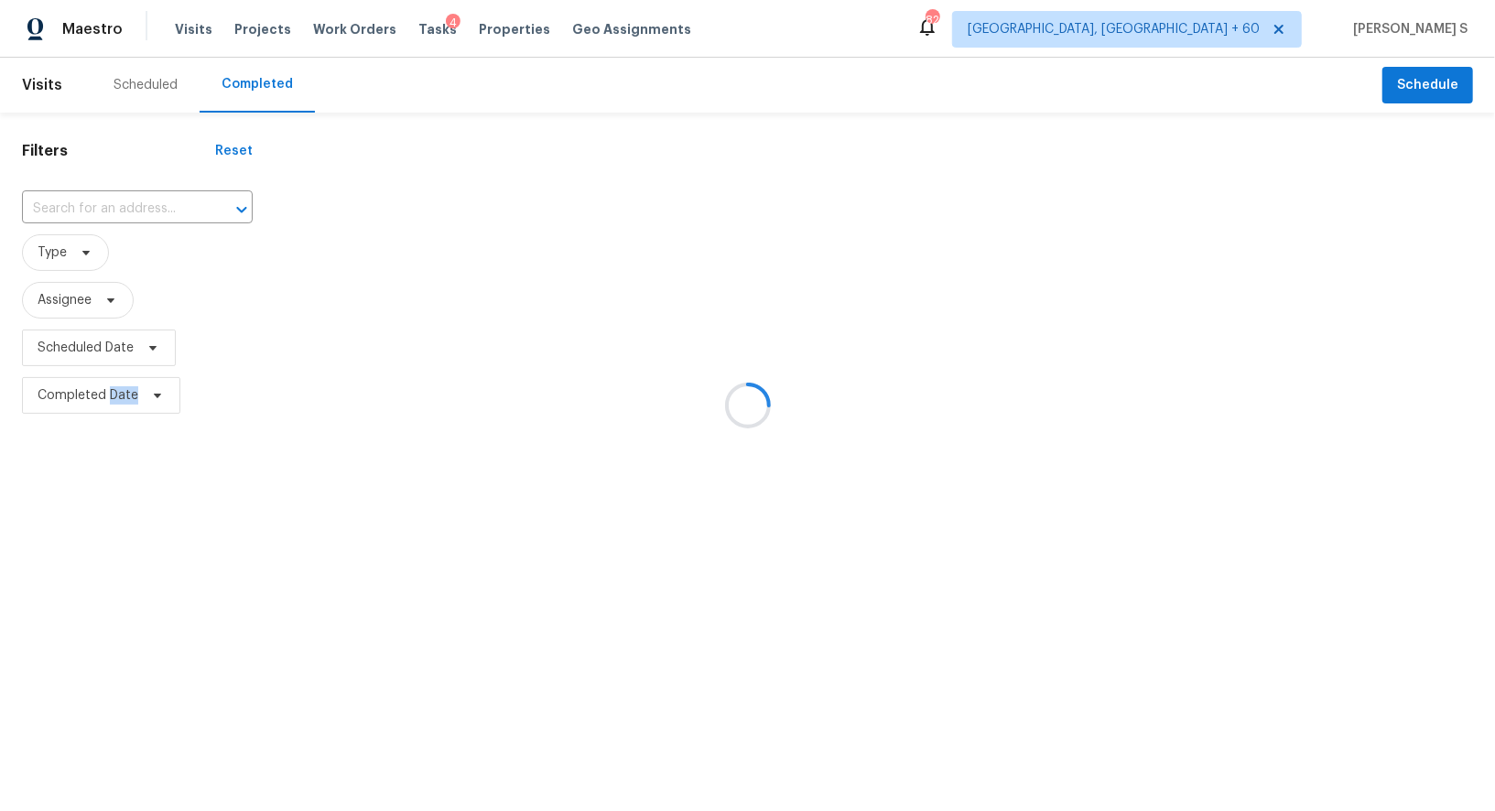
click at [145, 211] on div at bounding box center [747, 405] width 1495 height 811
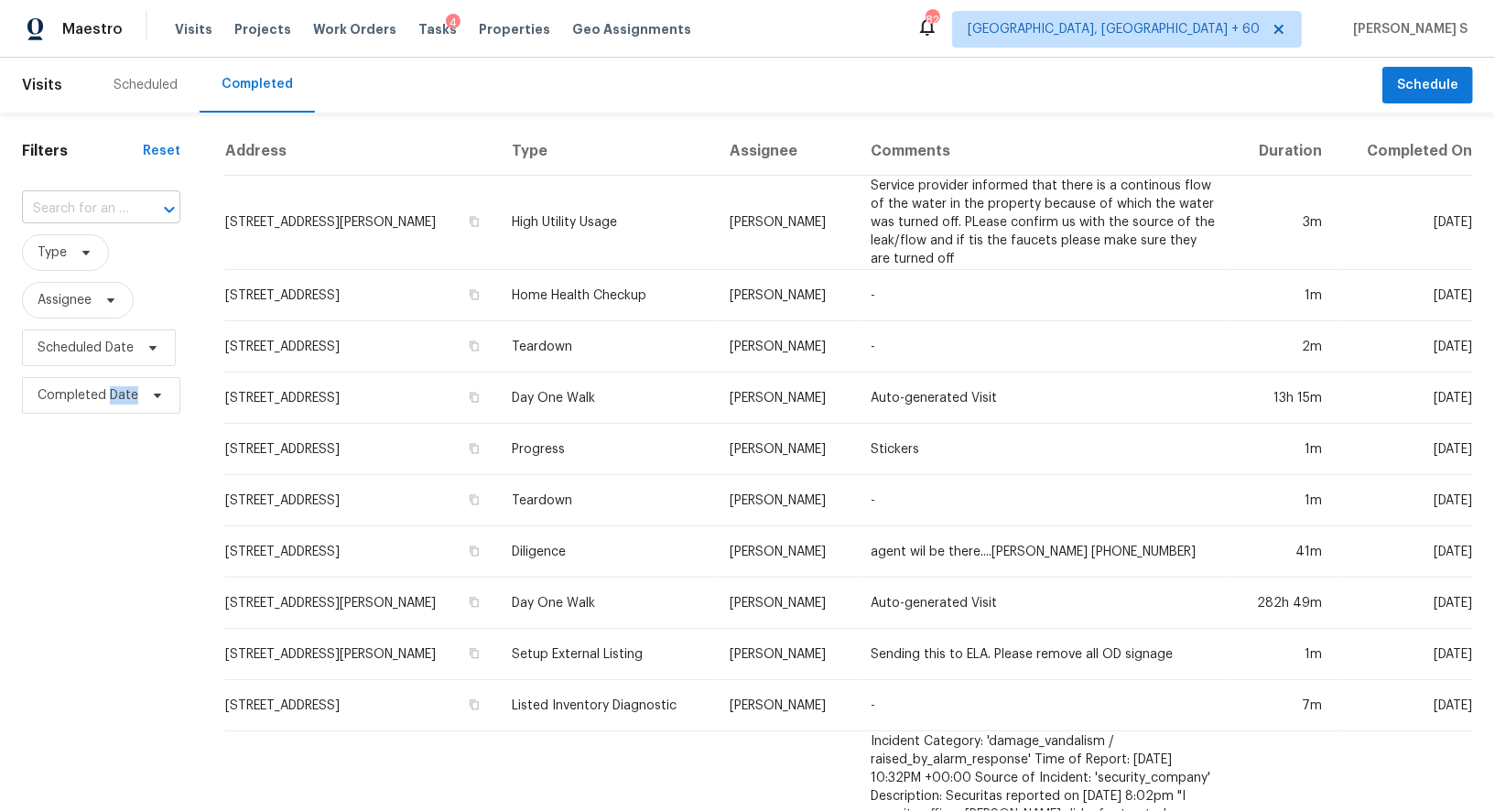
click at [146, 201] on div at bounding box center [157, 210] width 48 height 26
paste input "[STREET_ADDRESS]"
type input "[STREET_ADDRESS]"
click at [76, 243] on li "[STREET_ADDRESS]" at bounding box center [98, 250] width 155 height 30
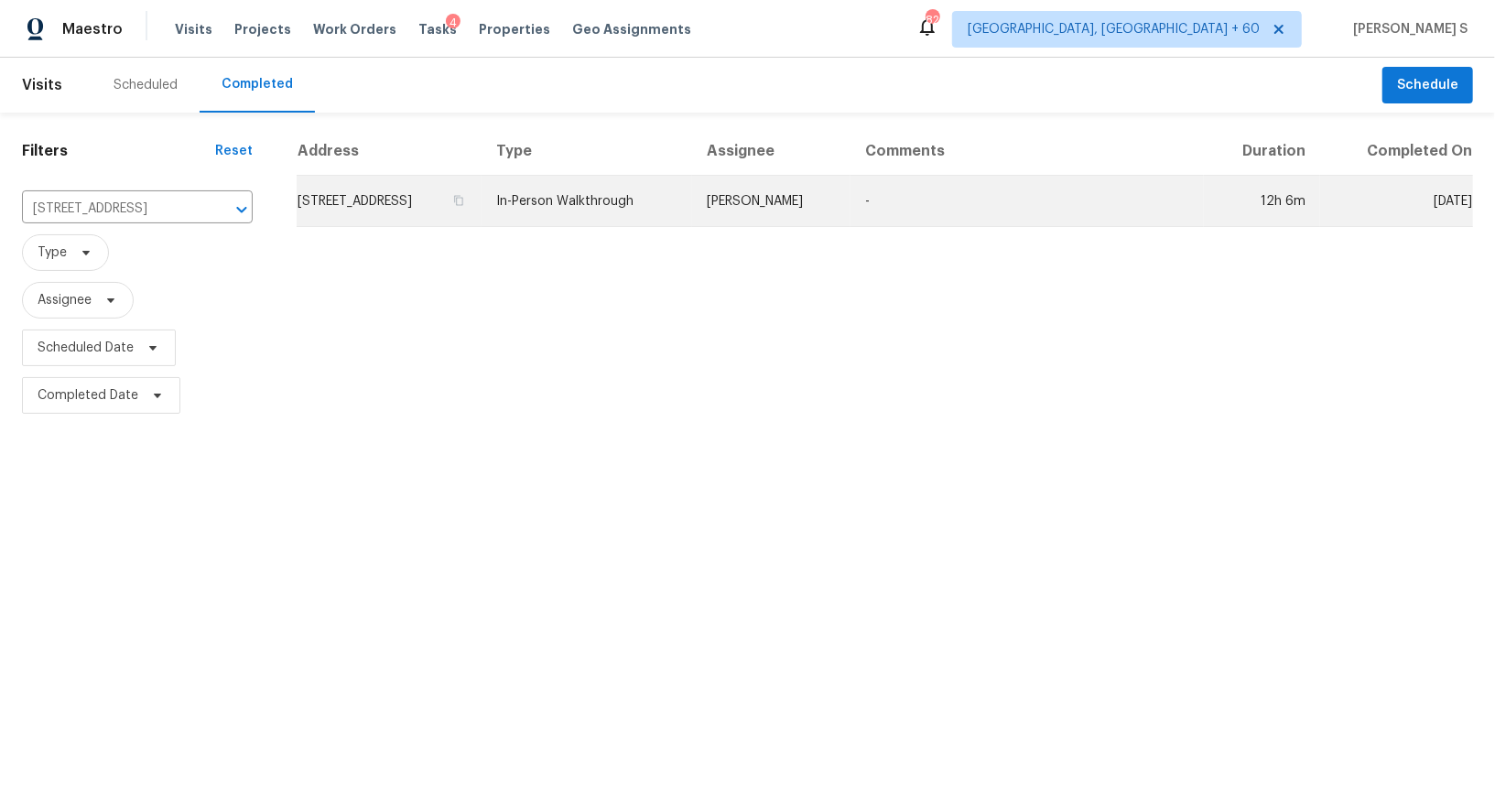
click at [331, 201] on td "[STREET_ADDRESS]" at bounding box center [389, 201] width 185 height 51
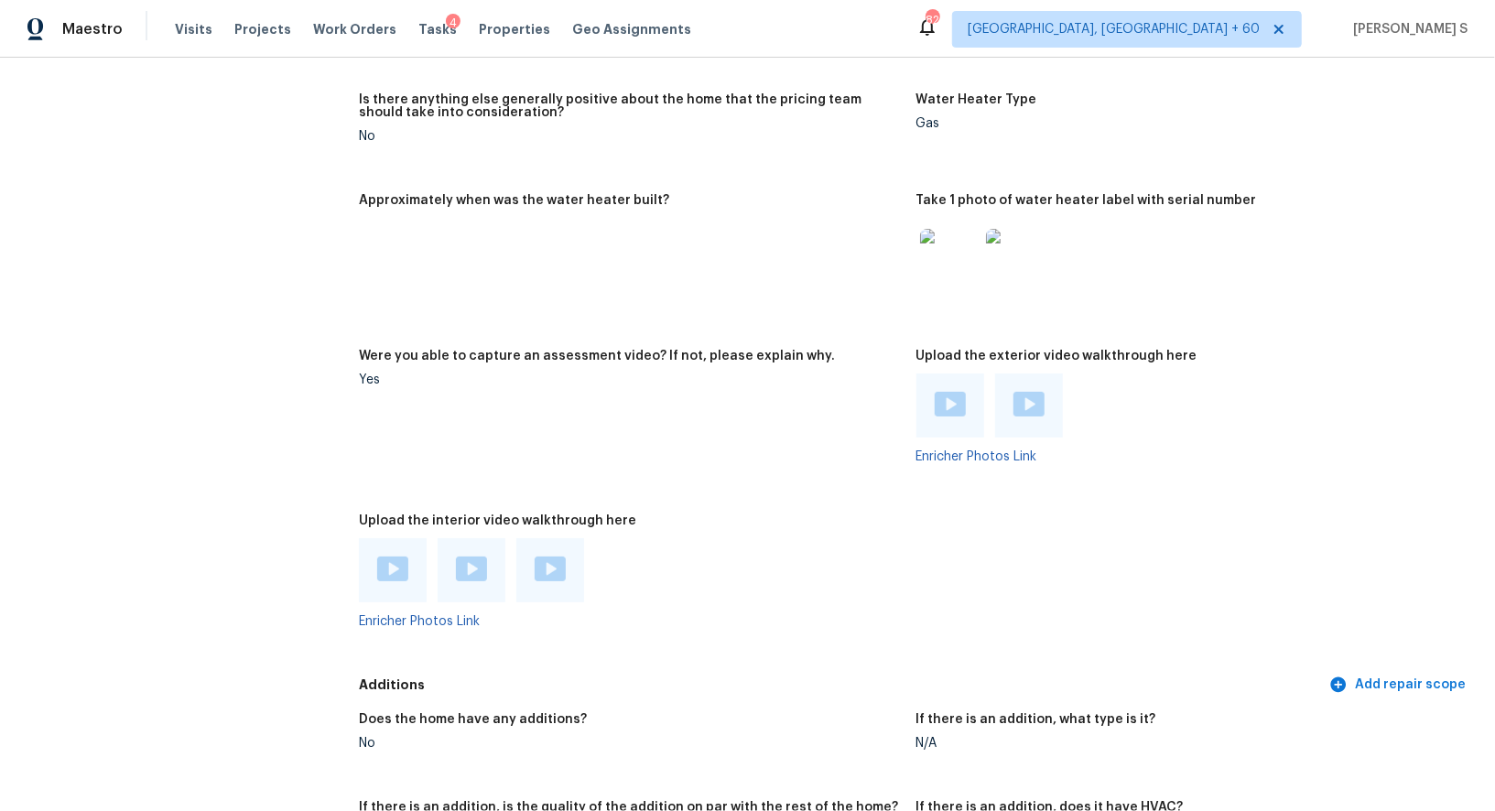
scroll to position [4105, 0]
click at [392, 573] on img at bounding box center [392, 571] width 31 height 25
click at [468, 572] on img at bounding box center [471, 571] width 31 height 25
click at [554, 573] on img at bounding box center [550, 571] width 31 height 25
click at [949, 409] on img at bounding box center [950, 406] width 31 height 25
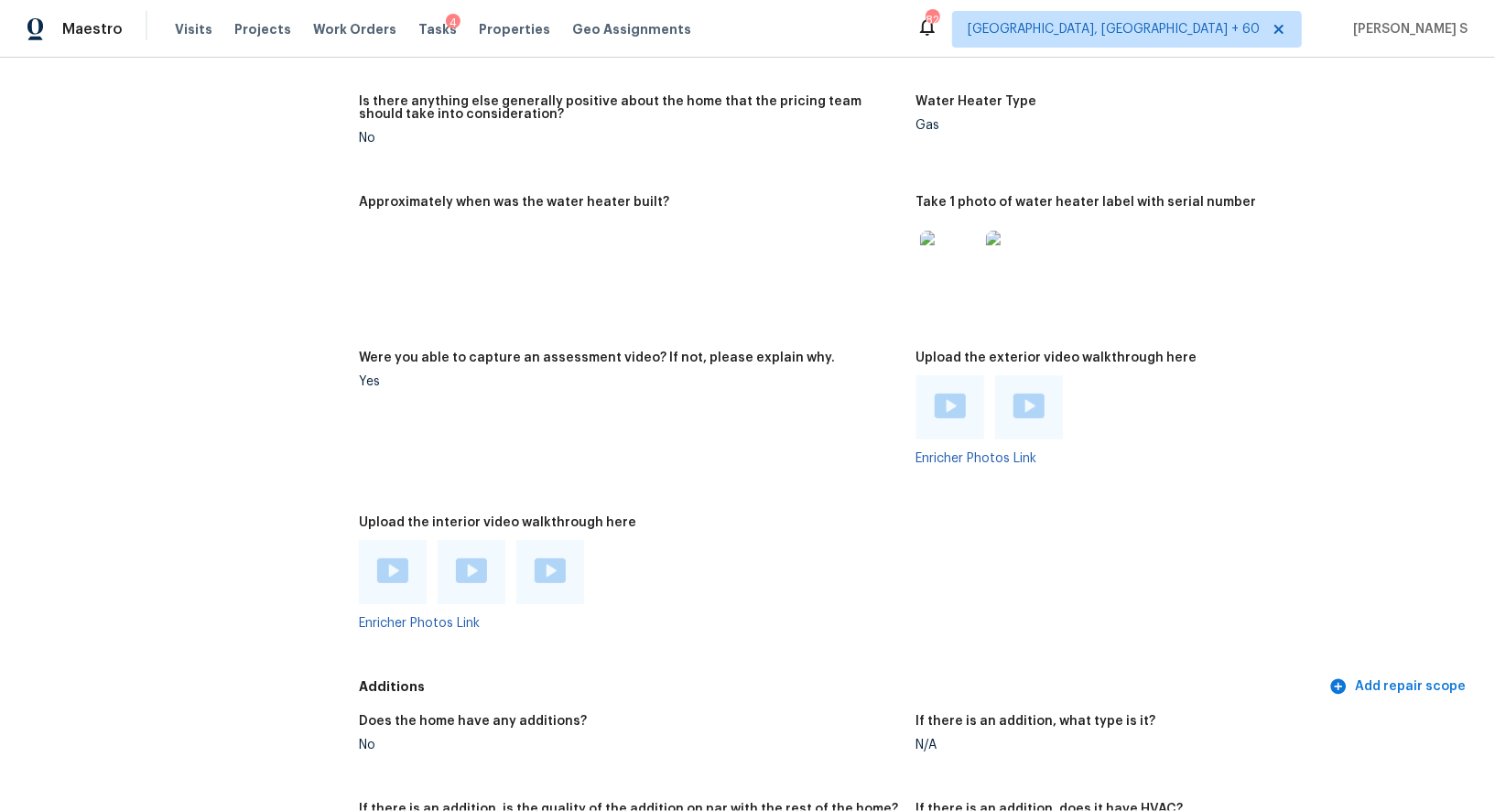
click at [1031, 412] on img at bounding box center [1029, 406] width 31 height 25
click at [499, 310] on figure "Approximately when was the water heater built?" at bounding box center [637, 263] width 557 height 134
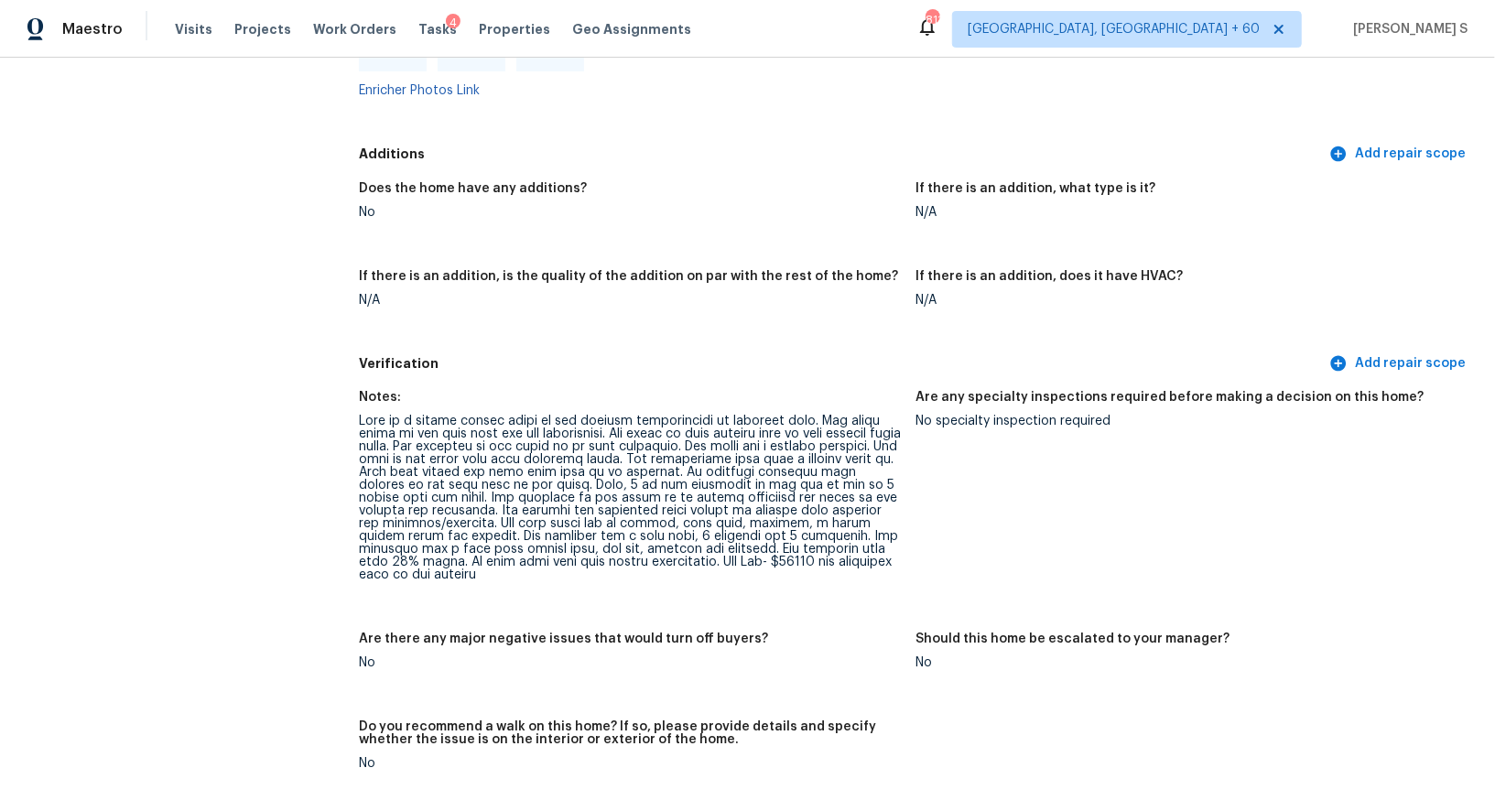
scroll to position [4656, 0]
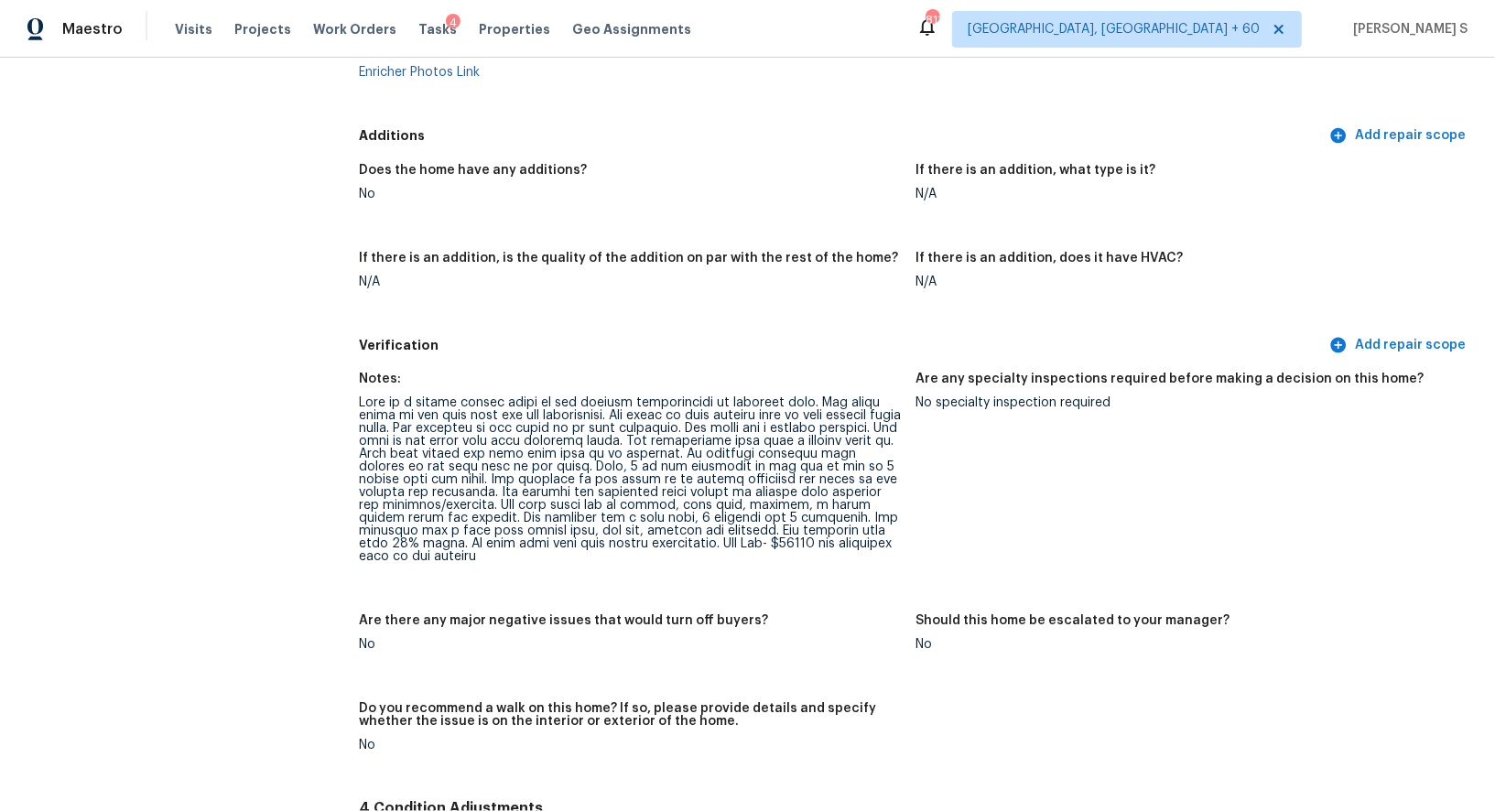
click at [630, 409] on div at bounding box center [630, 480] width 542 height 167
click at [692, 428] on div at bounding box center [630, 480] width 542 height 167
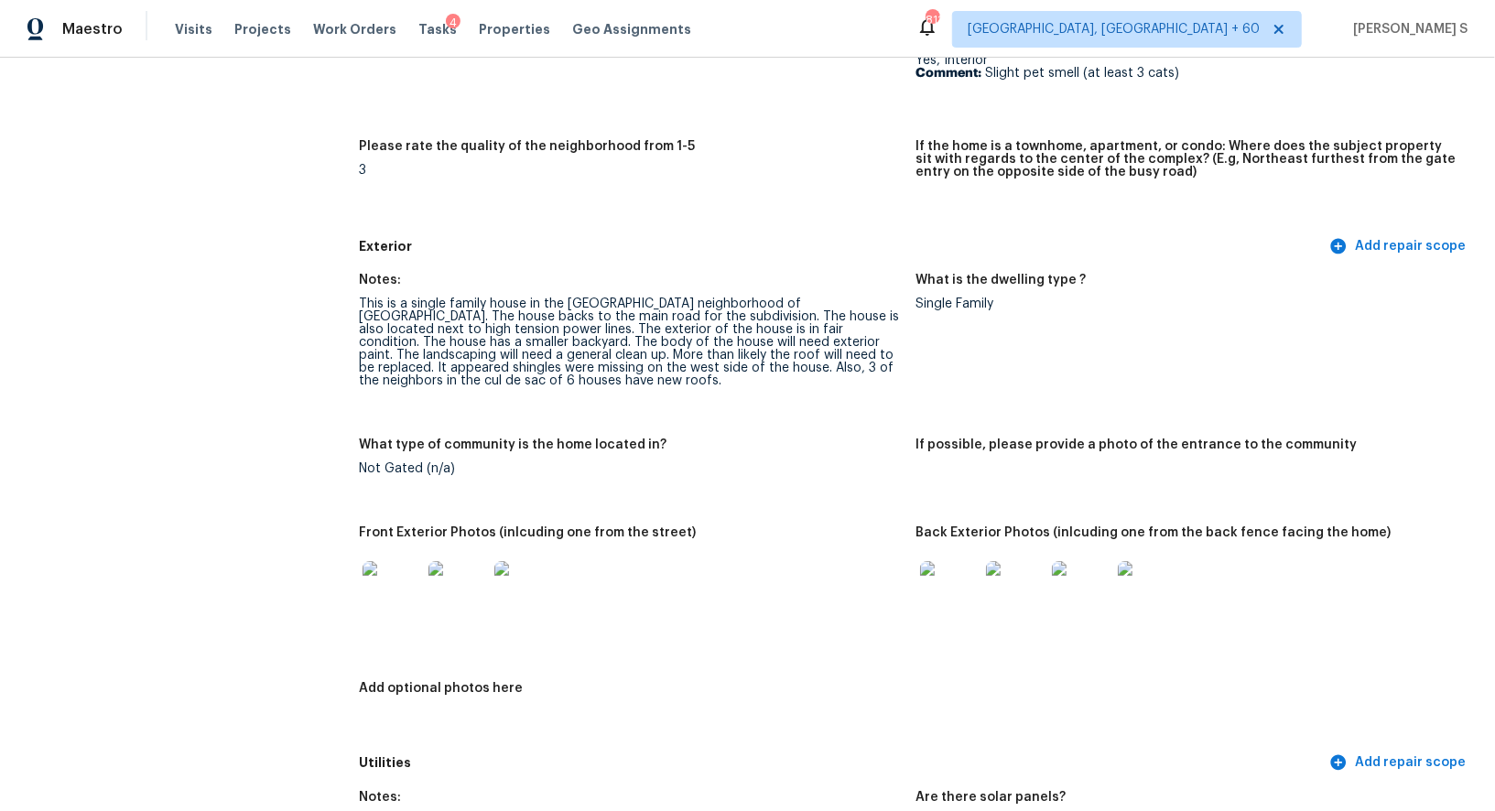
scroll to position [583, 0]
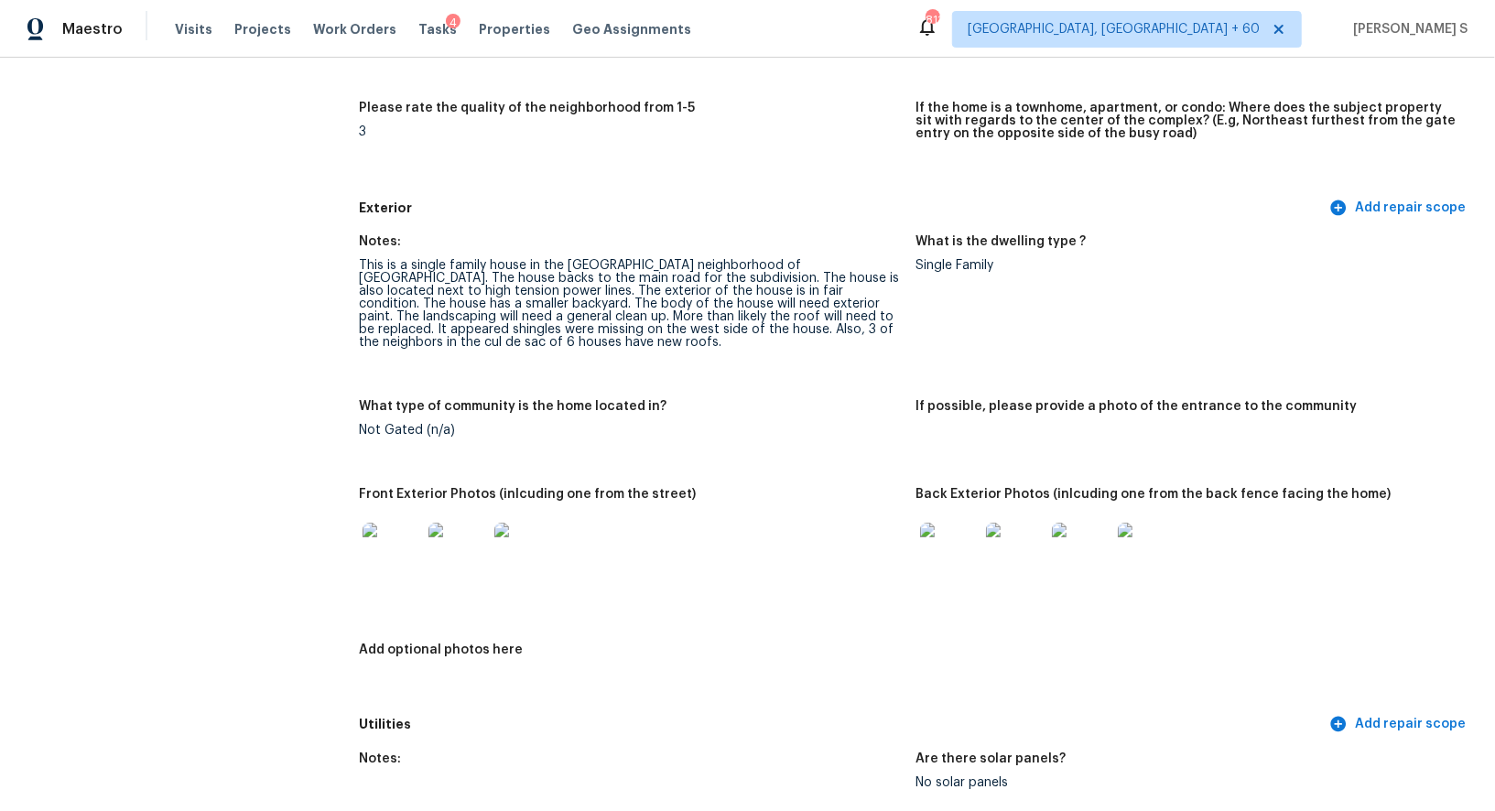
click at [960, 541] on img at bounding box center [949, 552] width 59 height 59
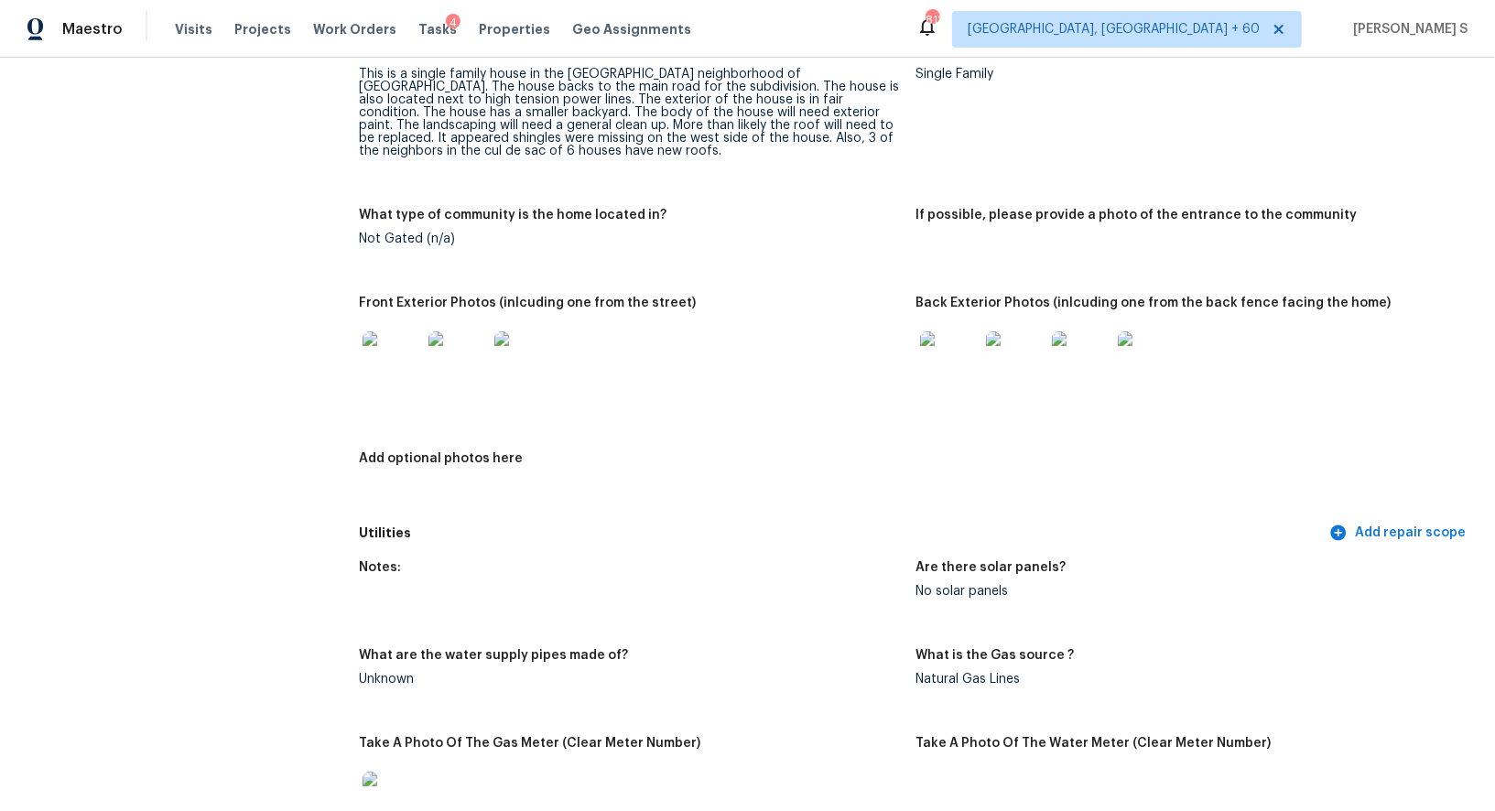
click at [402, 362] on img at bounding box center [392, 360] width 59 height 59
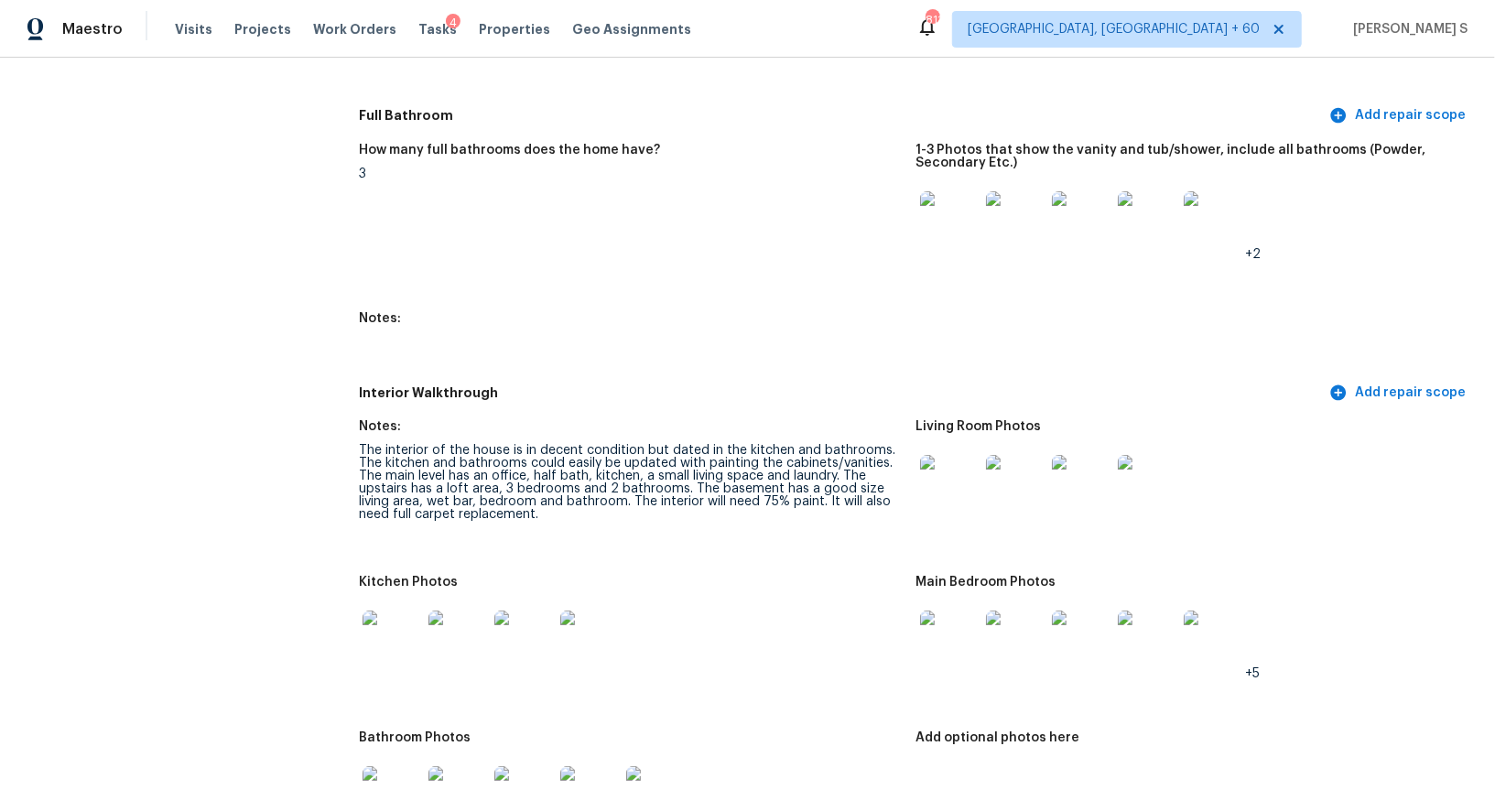
scroll to position [2591, 0]
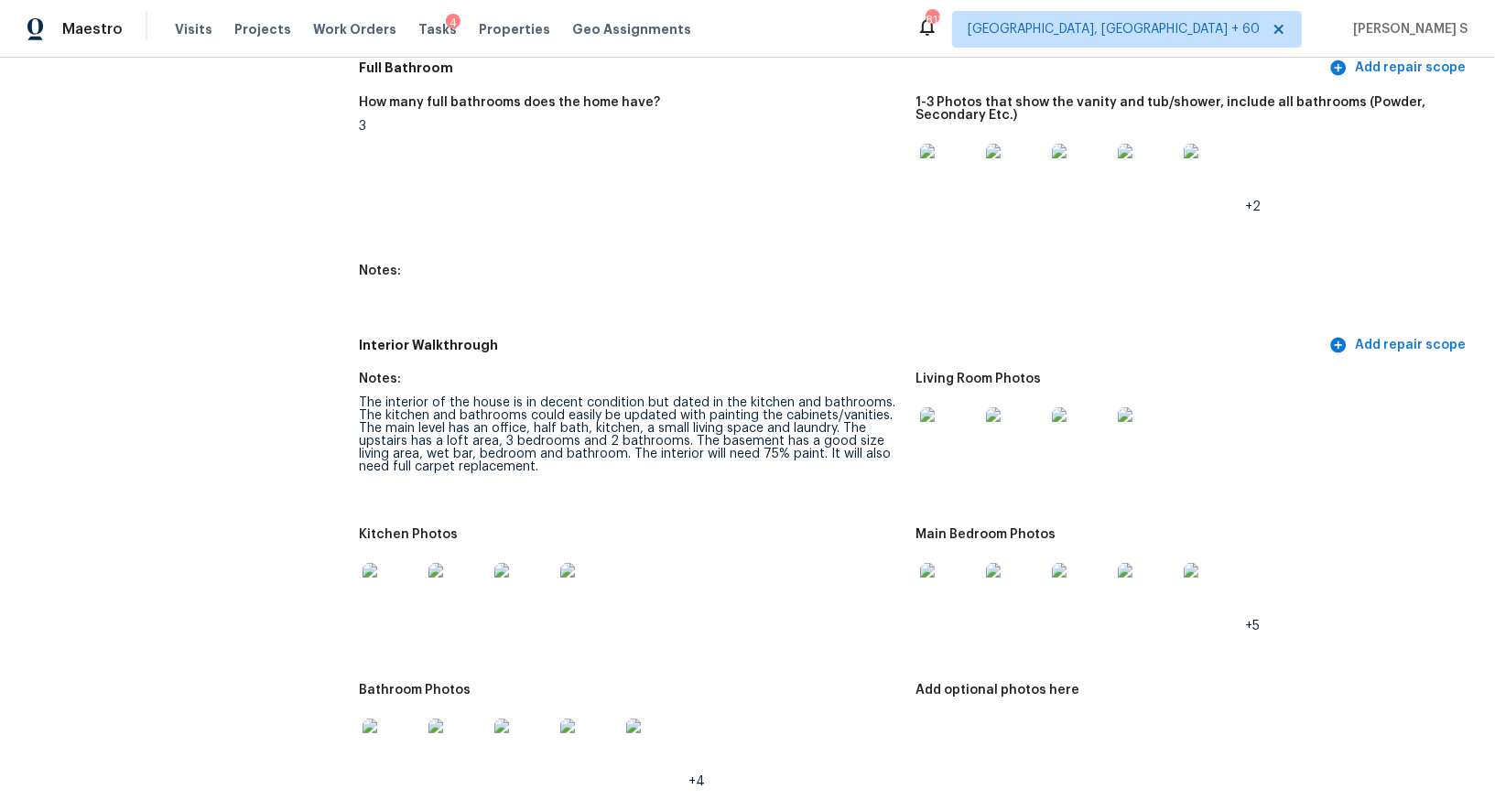
click at [970, 418] on img at bounding box center [949, 436] width 59 height 59
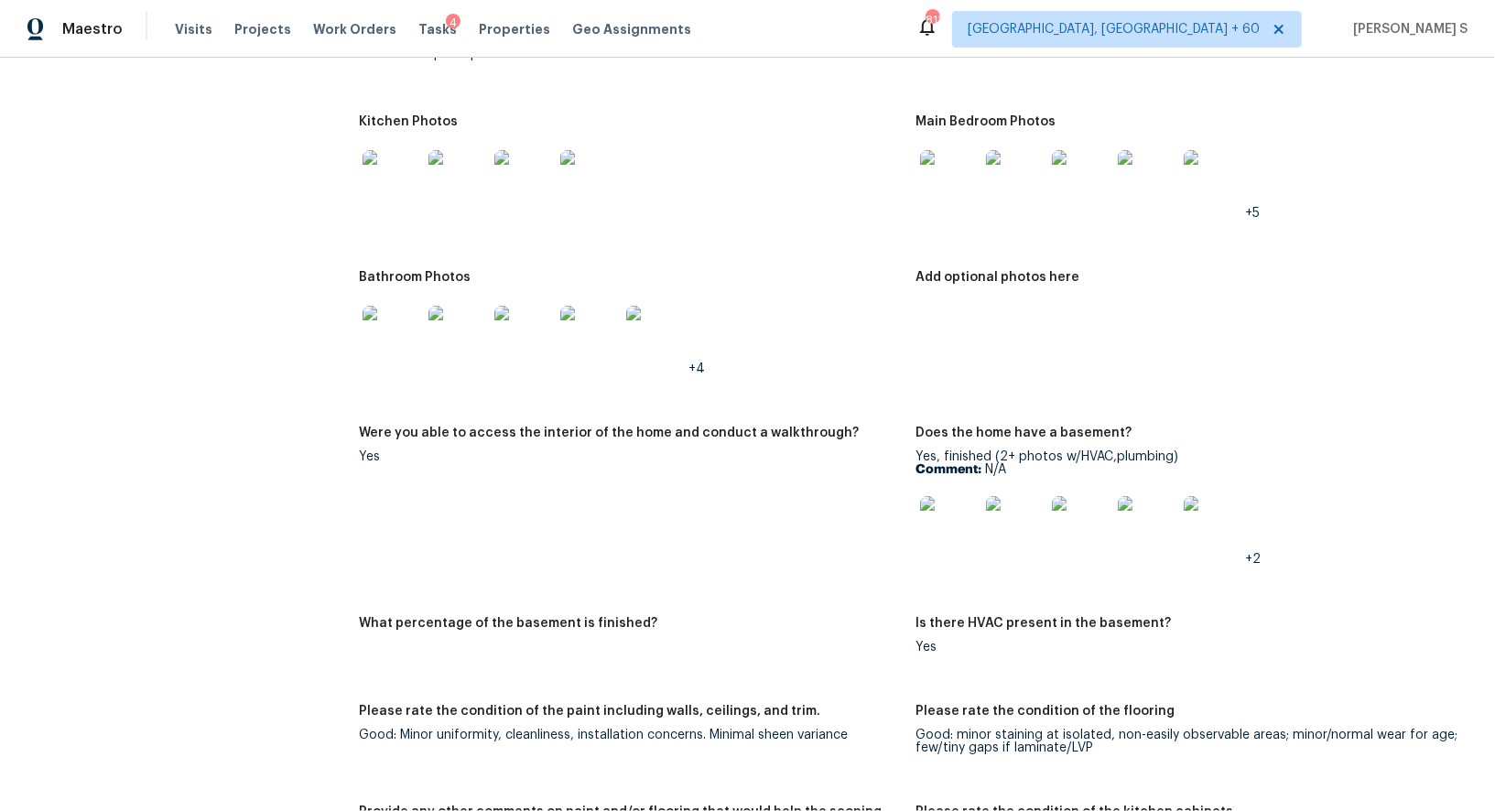
click at [399, 188] on img at bounding box center [392, 179] width 59 height 59
click at [934, 190] on img at bounding box center [949, 179] width 59 height 59
click at [391, 323] on img at bounding box center [392, 335] width 59 height 59
click at [941, 512] on img at bounding box center [949, 525] width 59 height 59
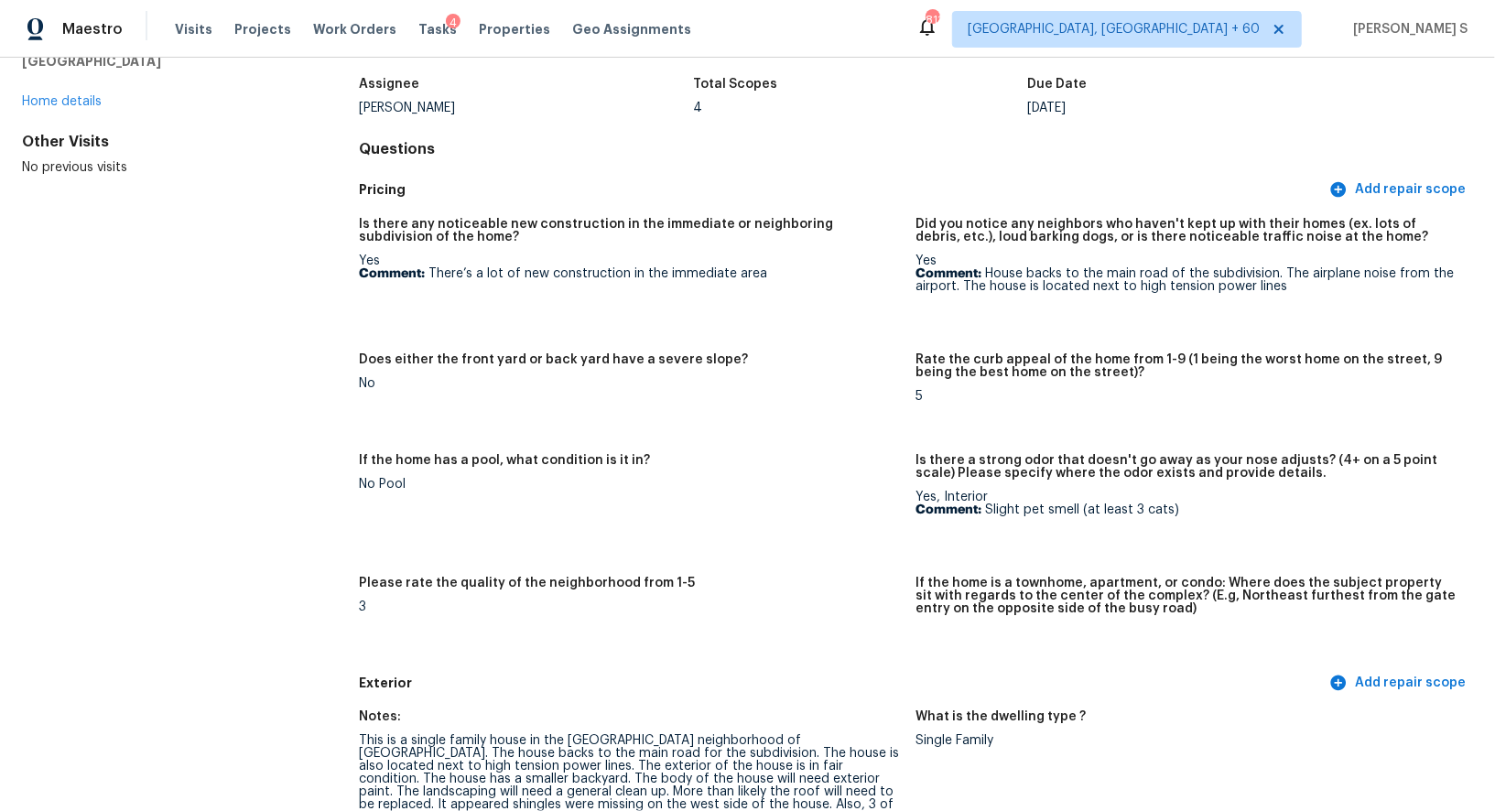
scroll to position [0, 0]
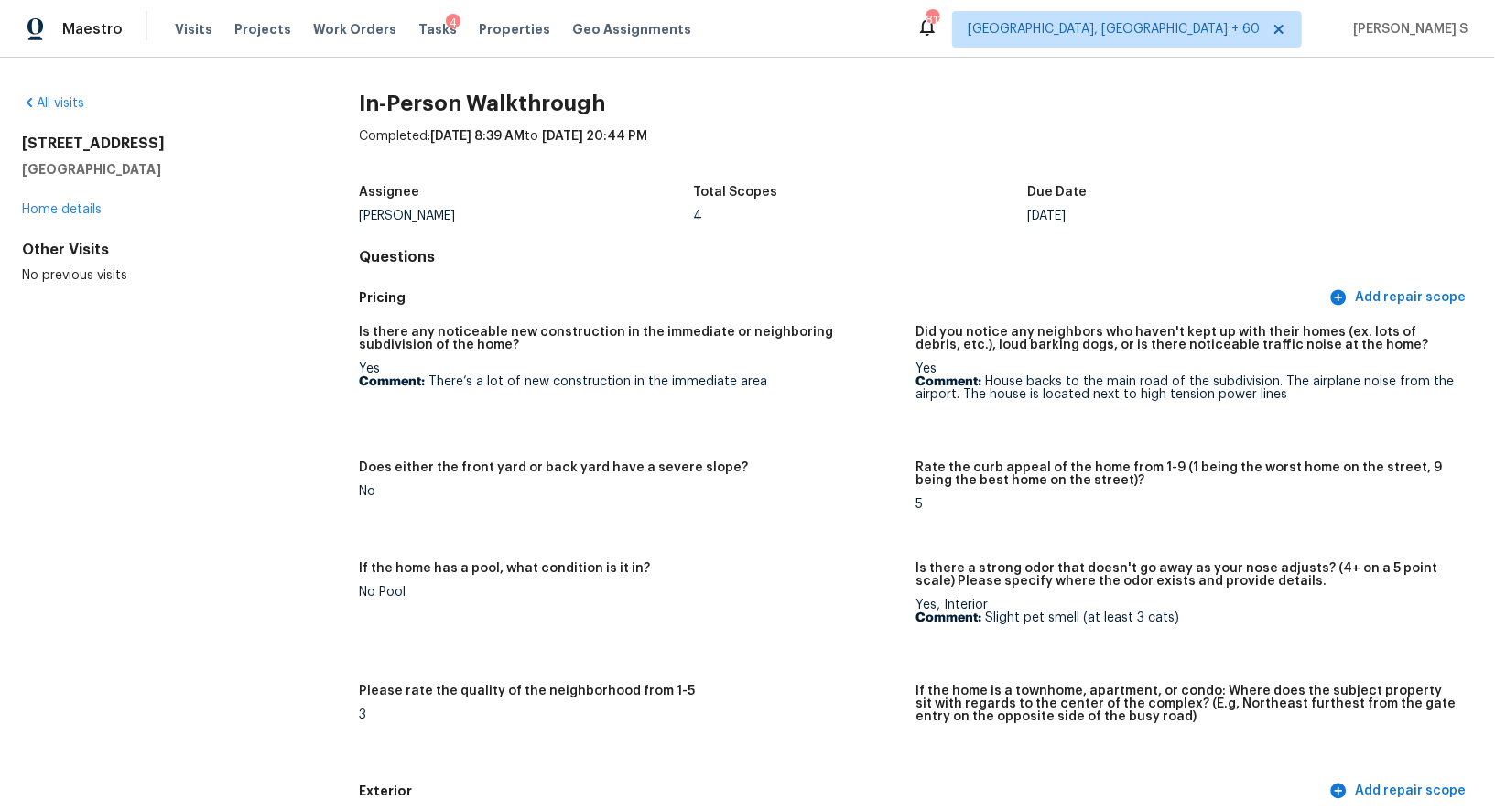
click at [540, 258] on h4 "Questions" at bounding box center [916, 257] width 1114 height 18
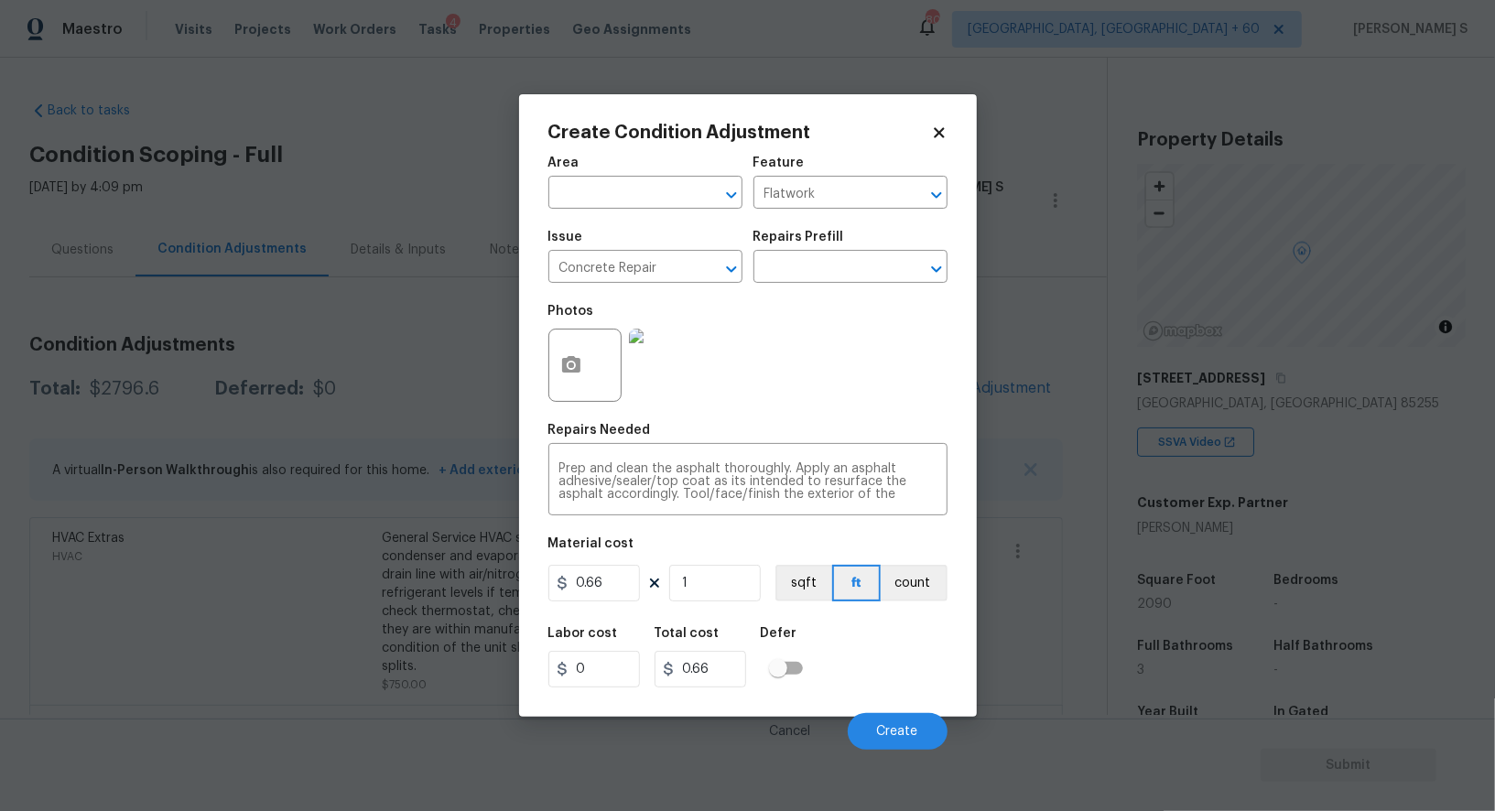
scroll to position [252, 0]
click at [604, 579] on input "0.66" at bounding box center [595, 583] width 92 height 37
type input "500"
click at [911, 687] on div "Labor cost 0 Total cost 500 Defer" at bounding box center [748, 657] width 399 height 82
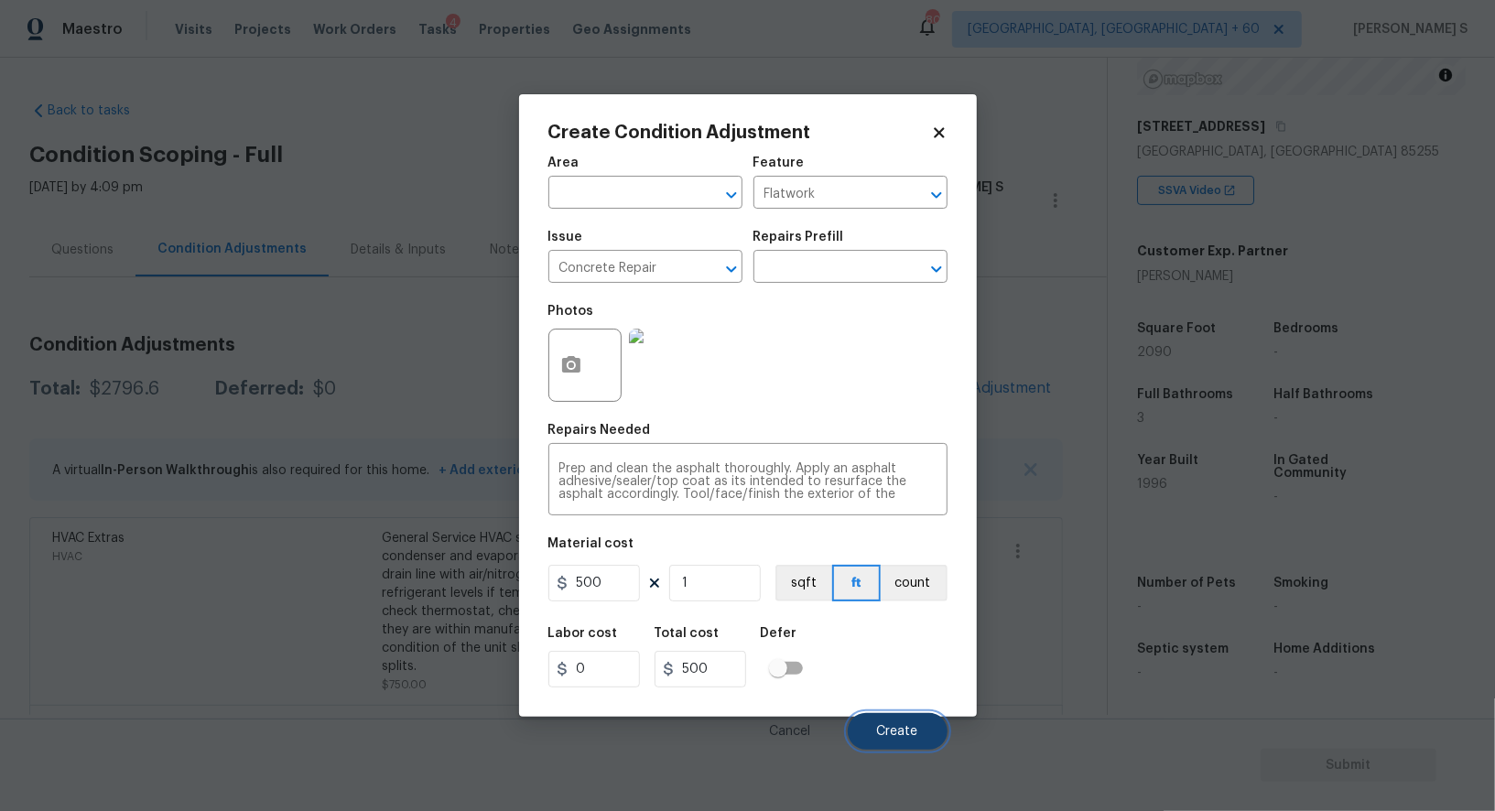
click at [899, 722] on button "Create" at bounding box center [898, 731] width 100 height 37
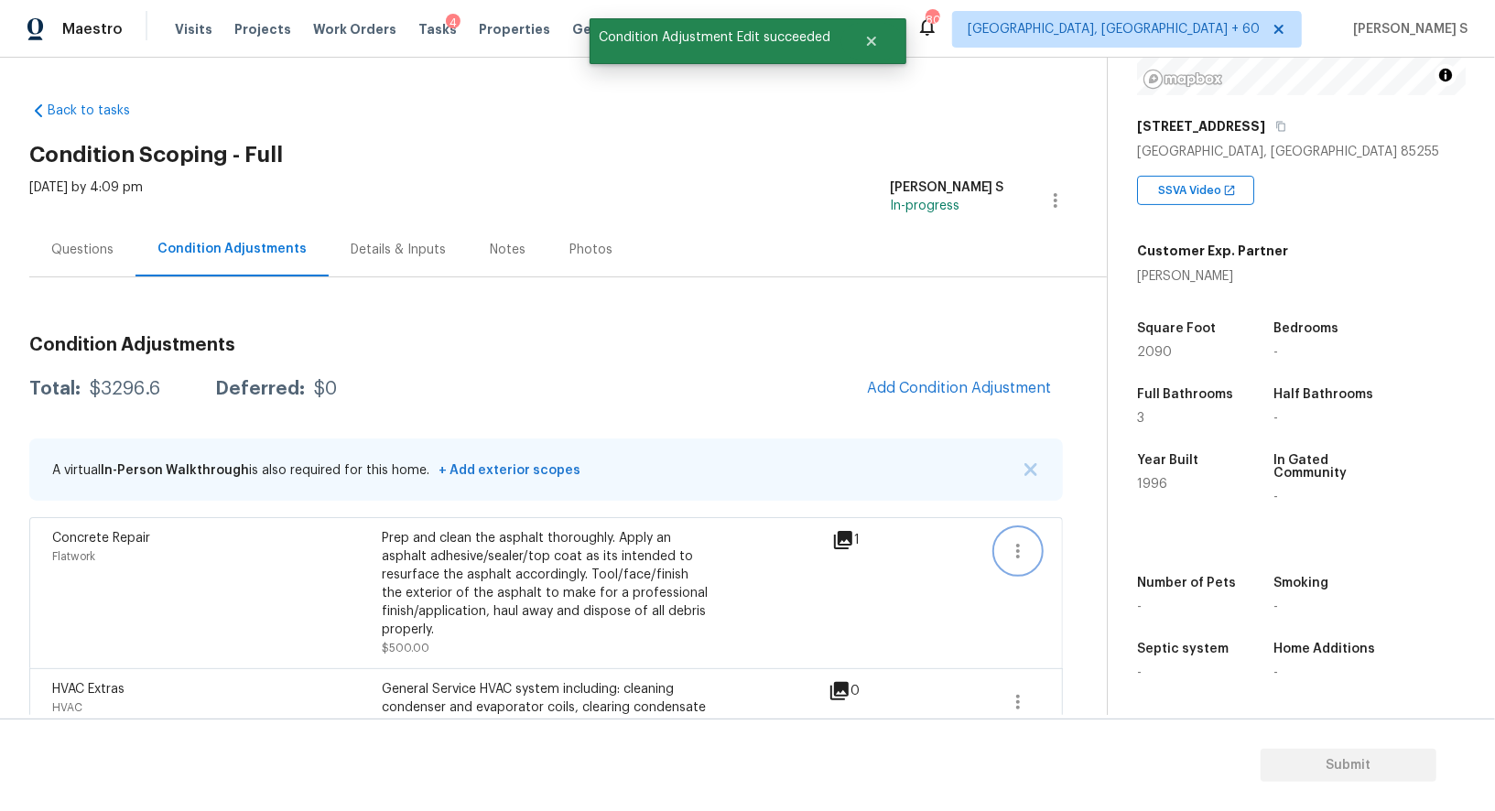
click at [1023, 543] on icon "button" at bounding box center [1018, 551] width 22 height 22
click at [1073, 543] on div "Edit" at bounding box center [1122, 547] width 143 height 18
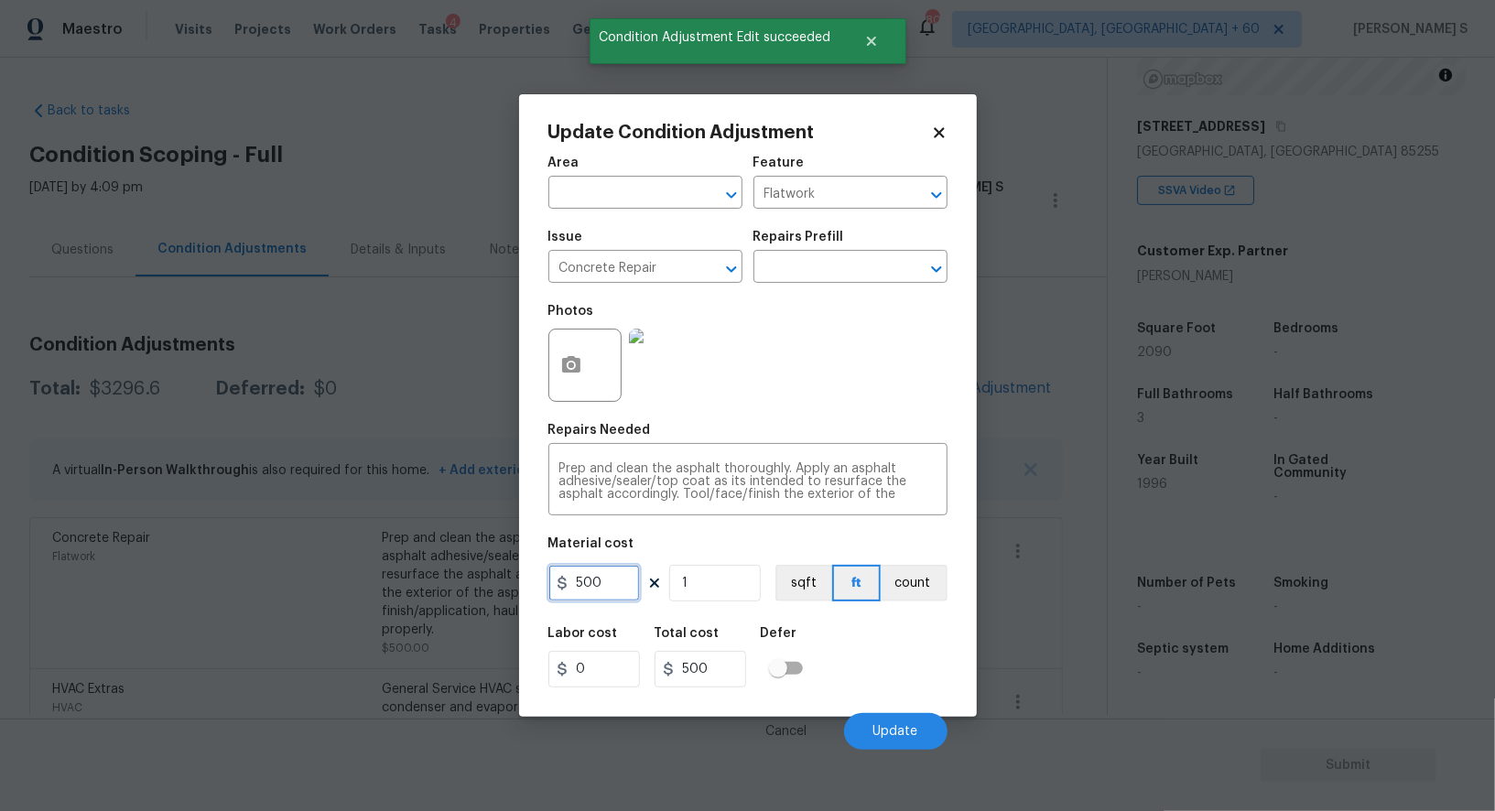
click at [629, 583] on input "500" at bounding box center [595, 583] width 92 height 37
type input "700"
click at [876, 698] on div "Labor cost 0 Total cost 700 Defer" at bounding box center [748, 657] width 399 height 82
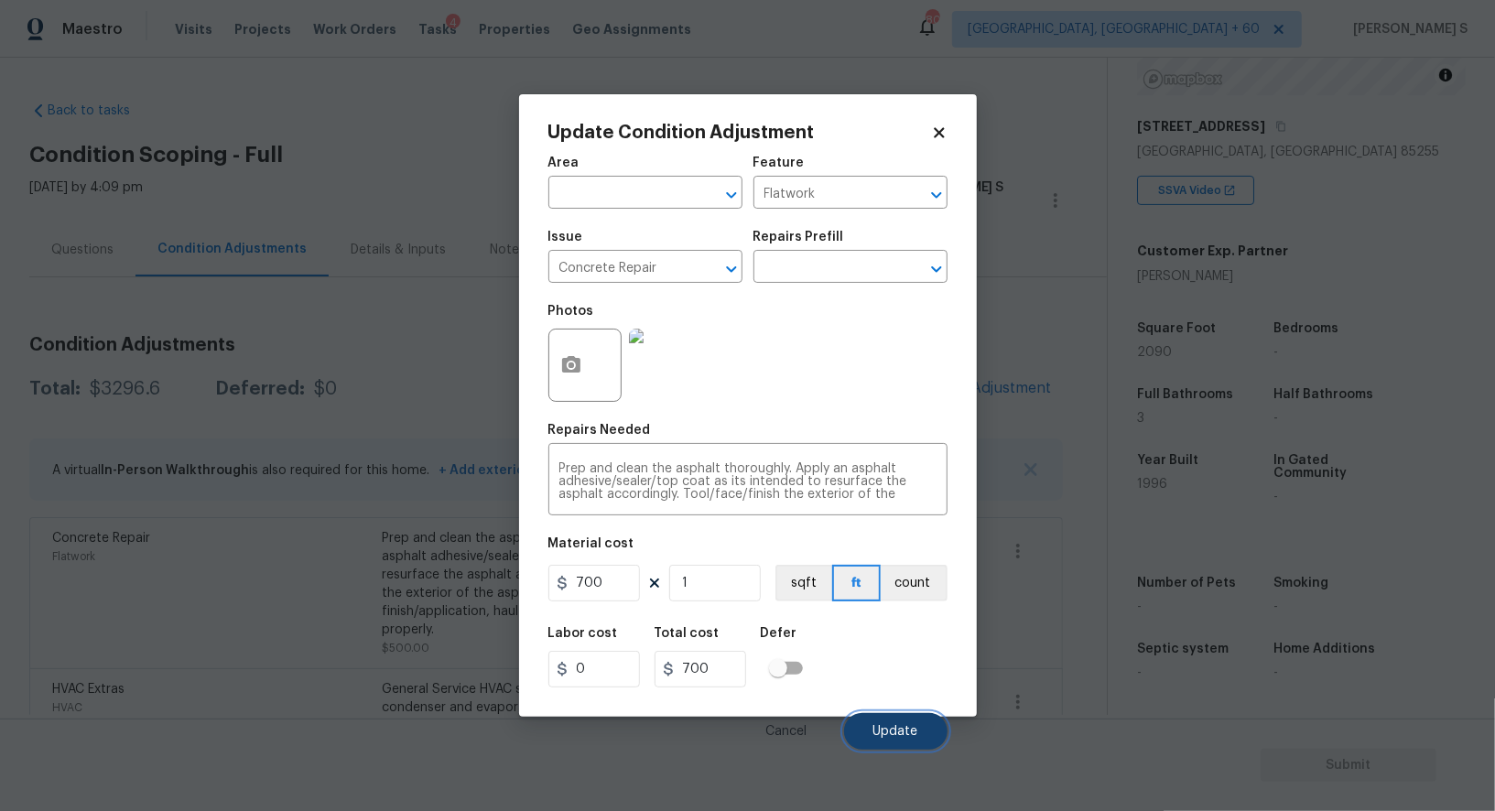
click at [883, 722] on button "Update" at bounding box center [895, 731] width 103 height 37
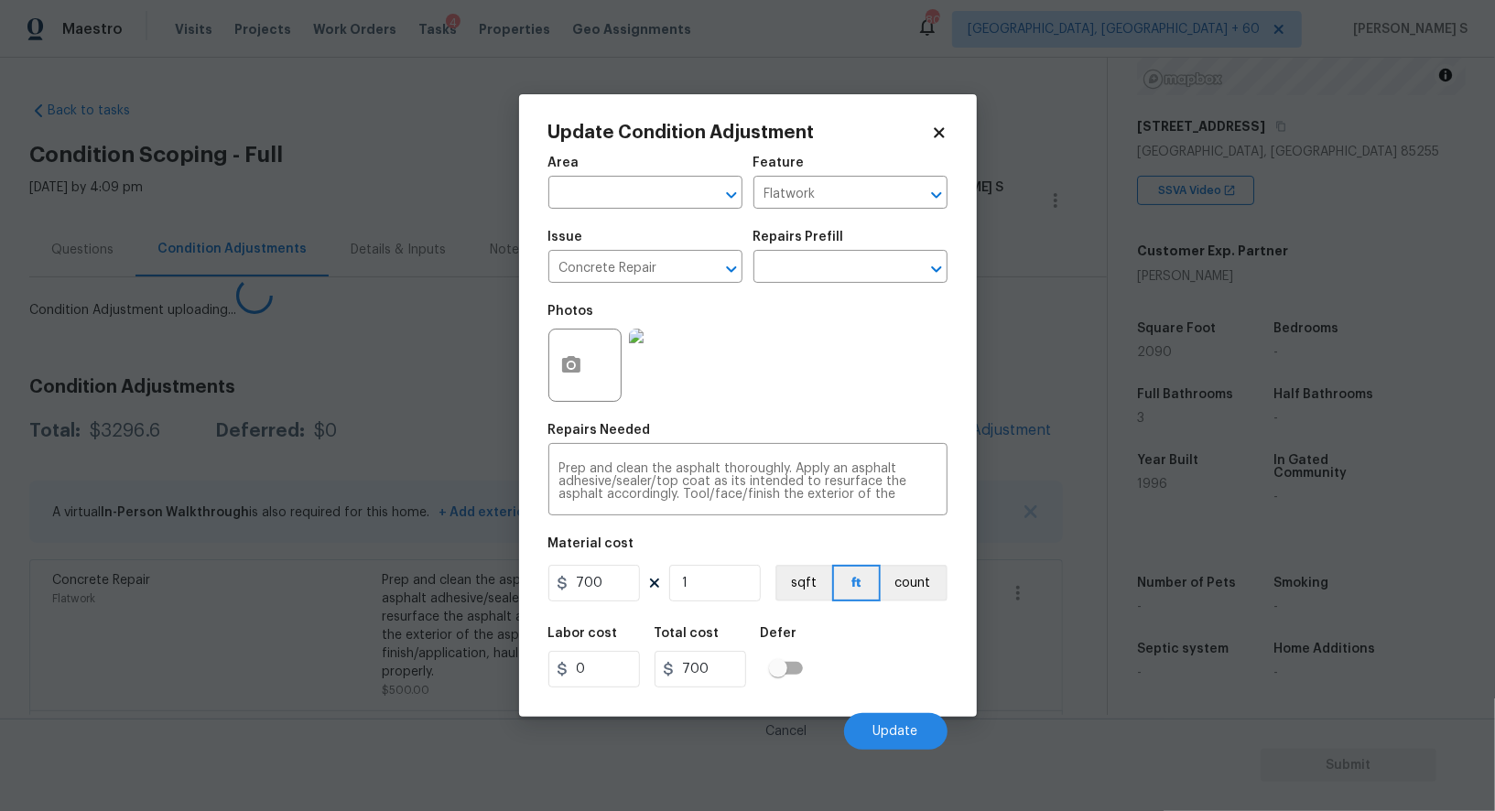
click at [0, 563] on body "Maestro Visits Projects Work Orders Tasks 4 Properties Geo Assignments 809 Albu…" at bounding box center [747, 405] width 1495 height 811
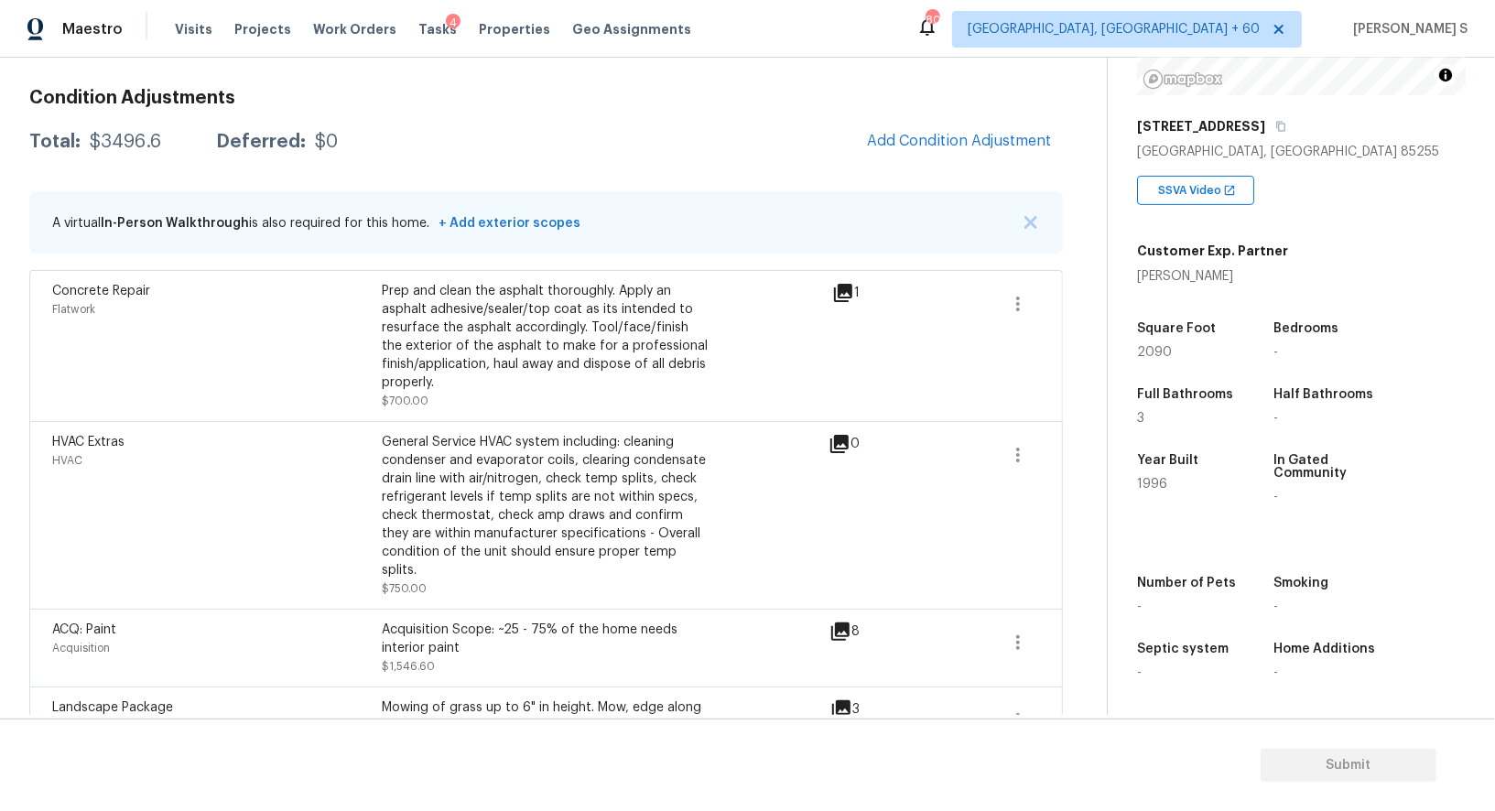
scroll to position [167, 0]
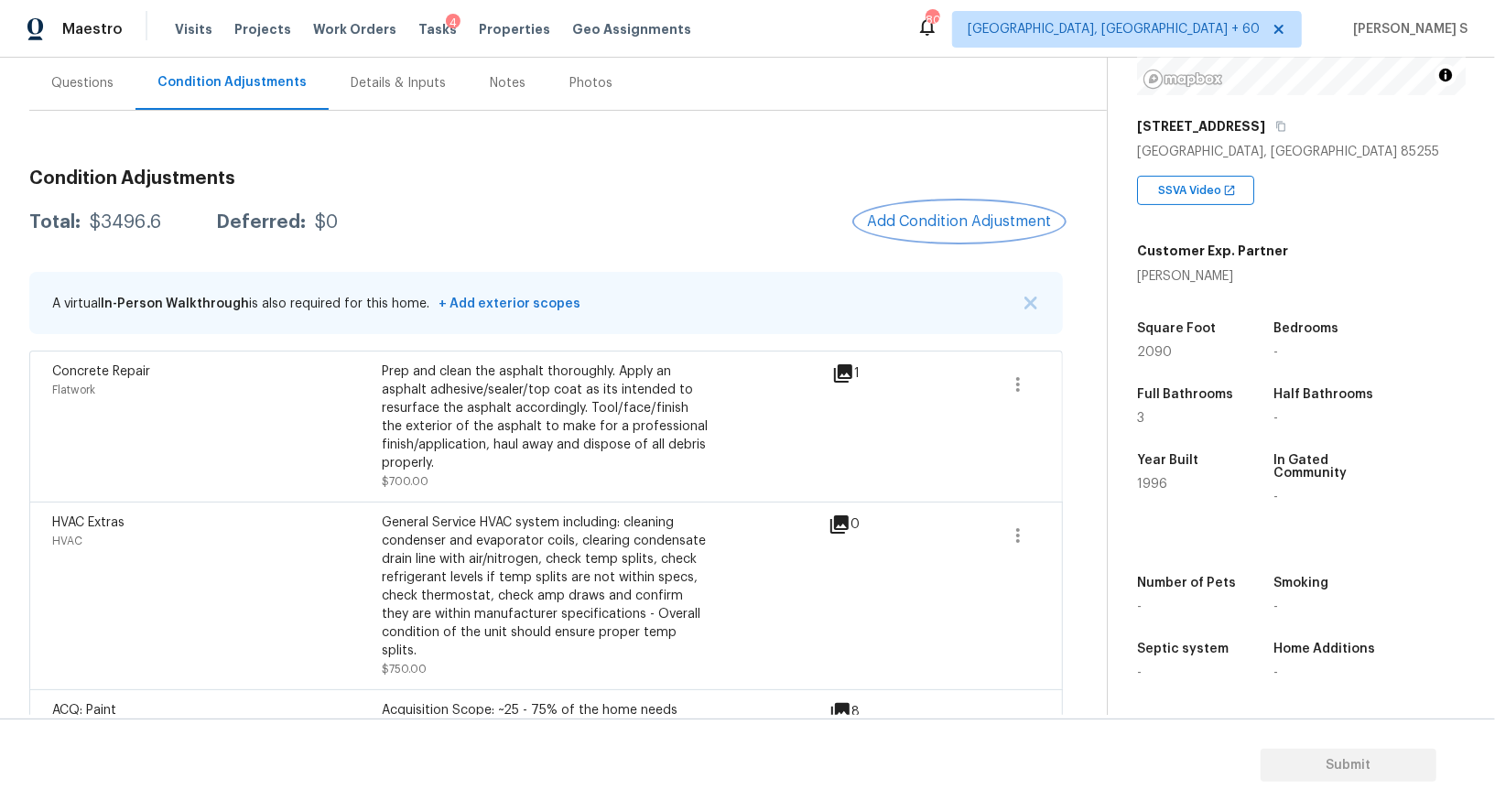
click at [915, 221] on span "Add Condition Adjustment" at bounding box center [959, 221] width 185 height 16
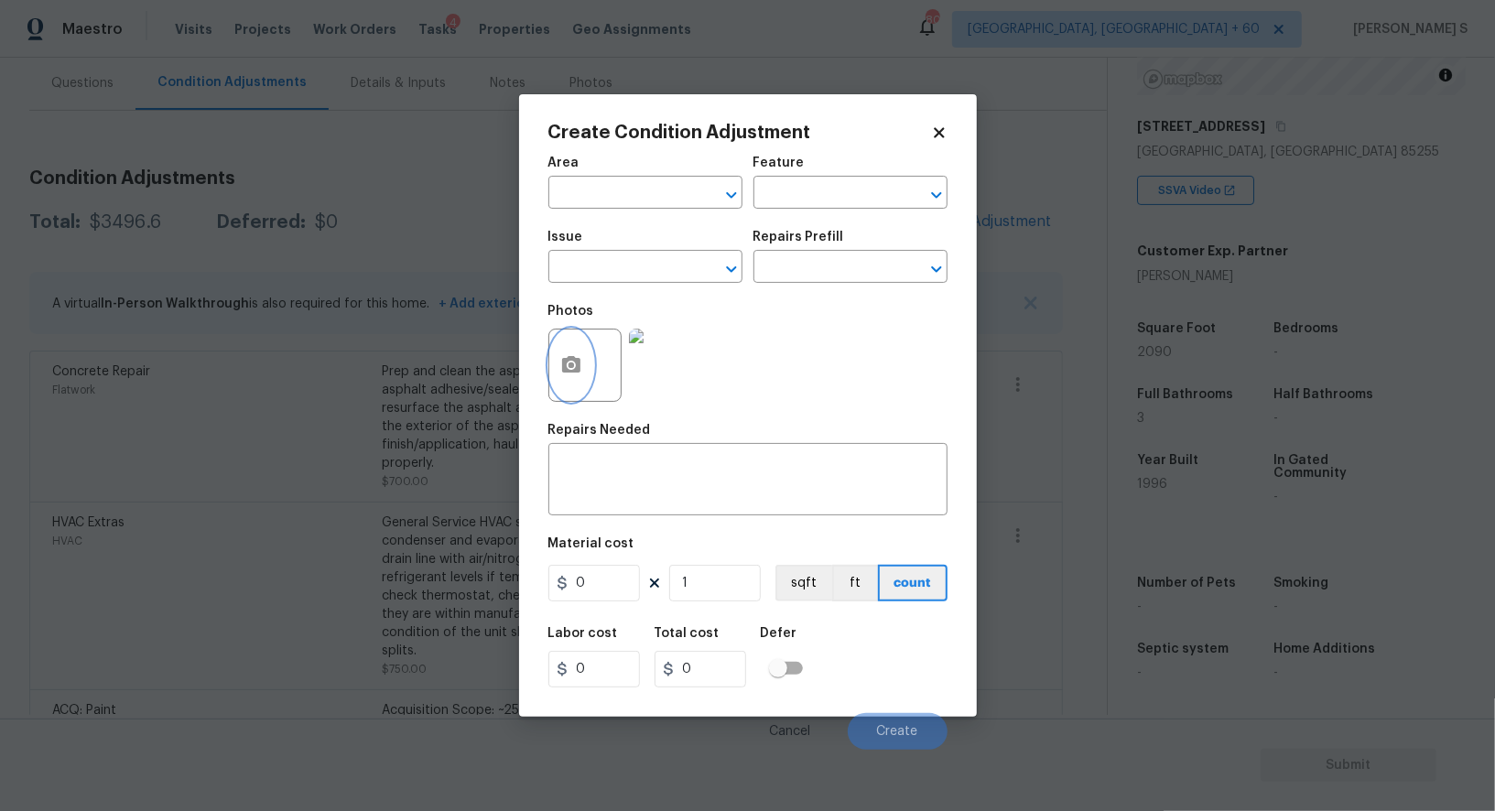
click at [577, 379] on button "button" at bounding box center [571, 365] width 44 height 71
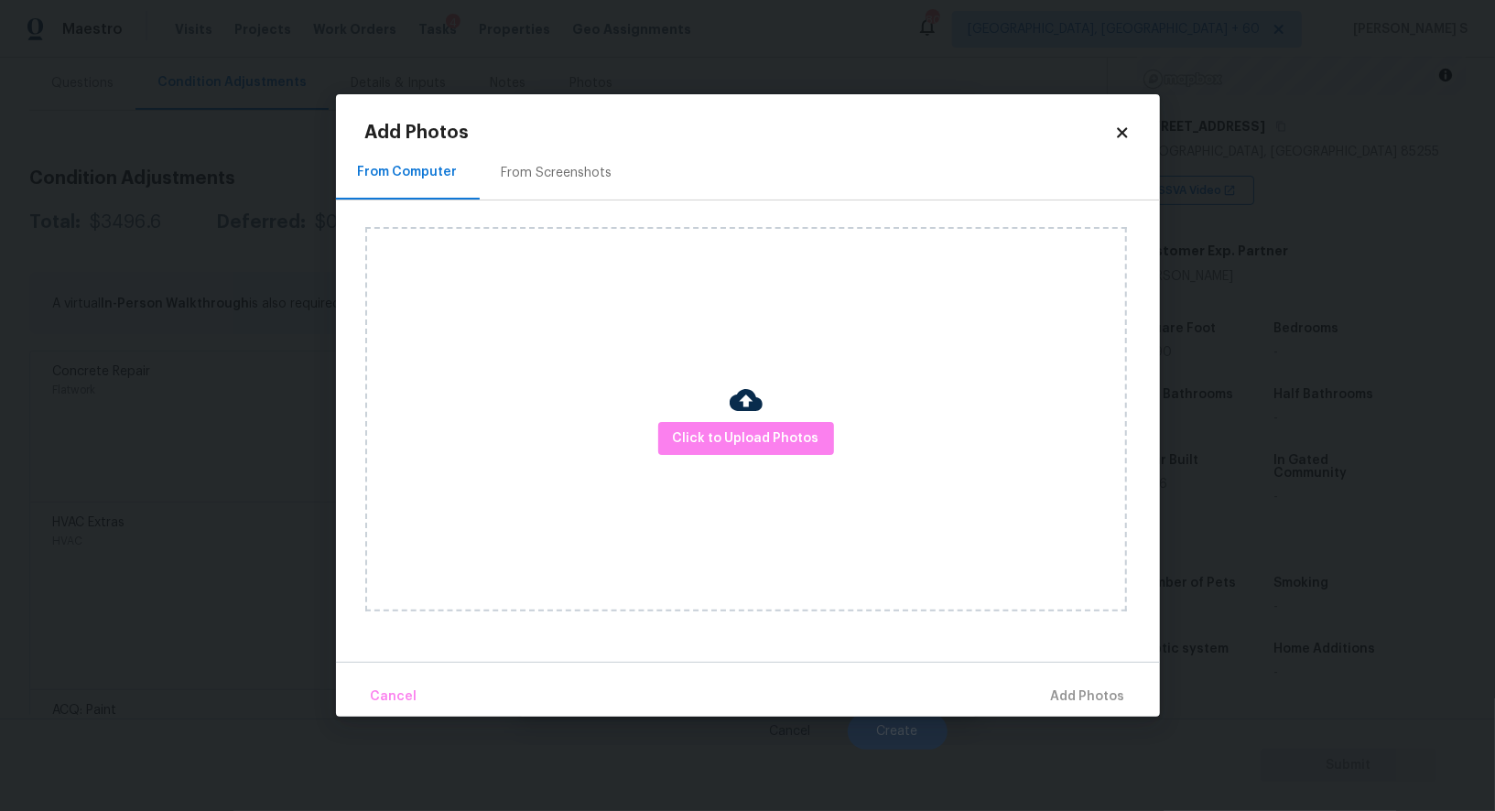
click at [550, 184] on div "From Screenshots" at bounding box center [557, 173] width 155 height 54
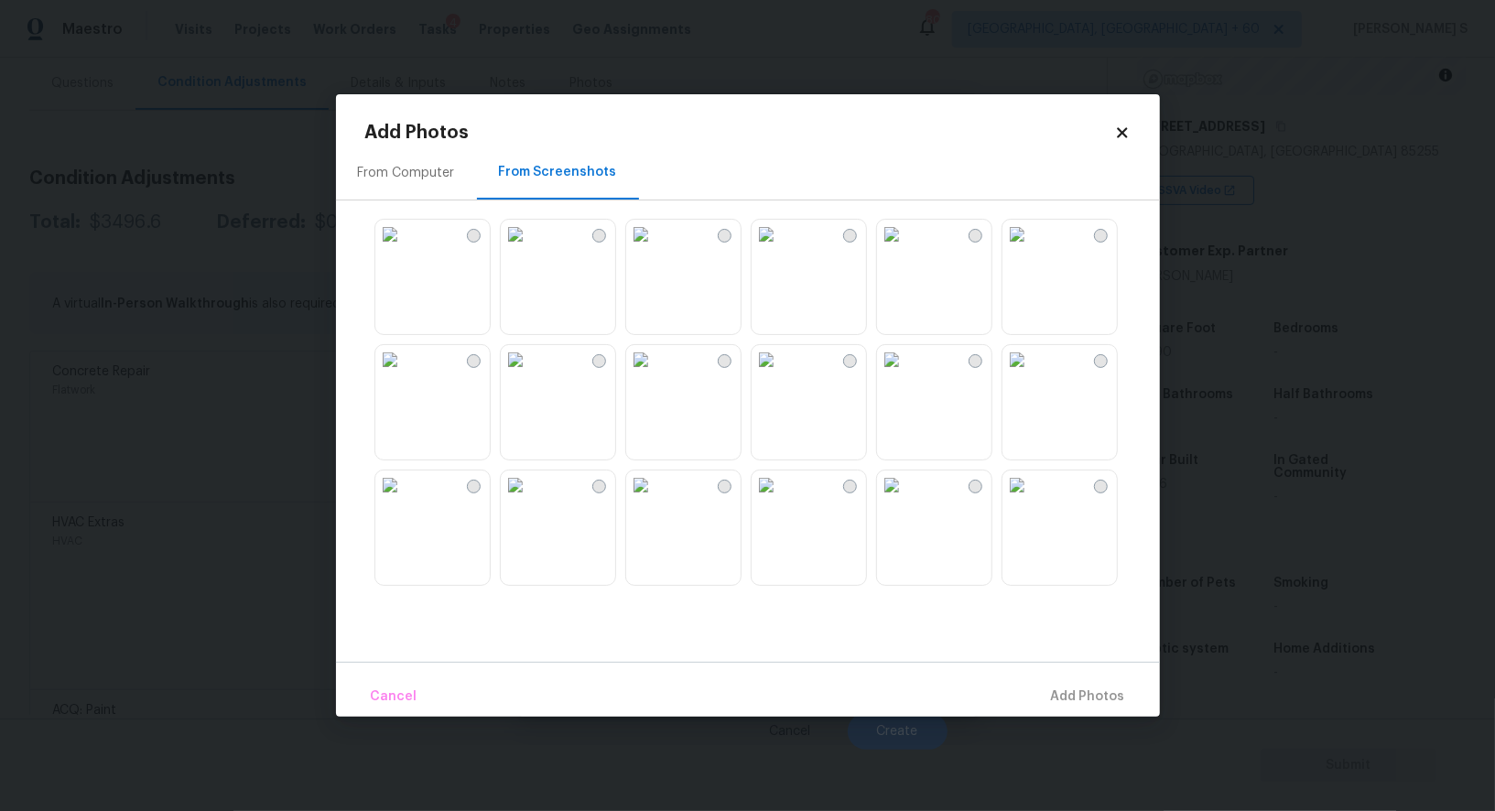
click at [530, 249] on img at bounding box center [515, 234] width 29 height 29
click at [530, 367] on img at bounding box center [515, 359] width 29 height 29
click at [405, 500] on img at bounding box center [389, 485] width 29 height 29
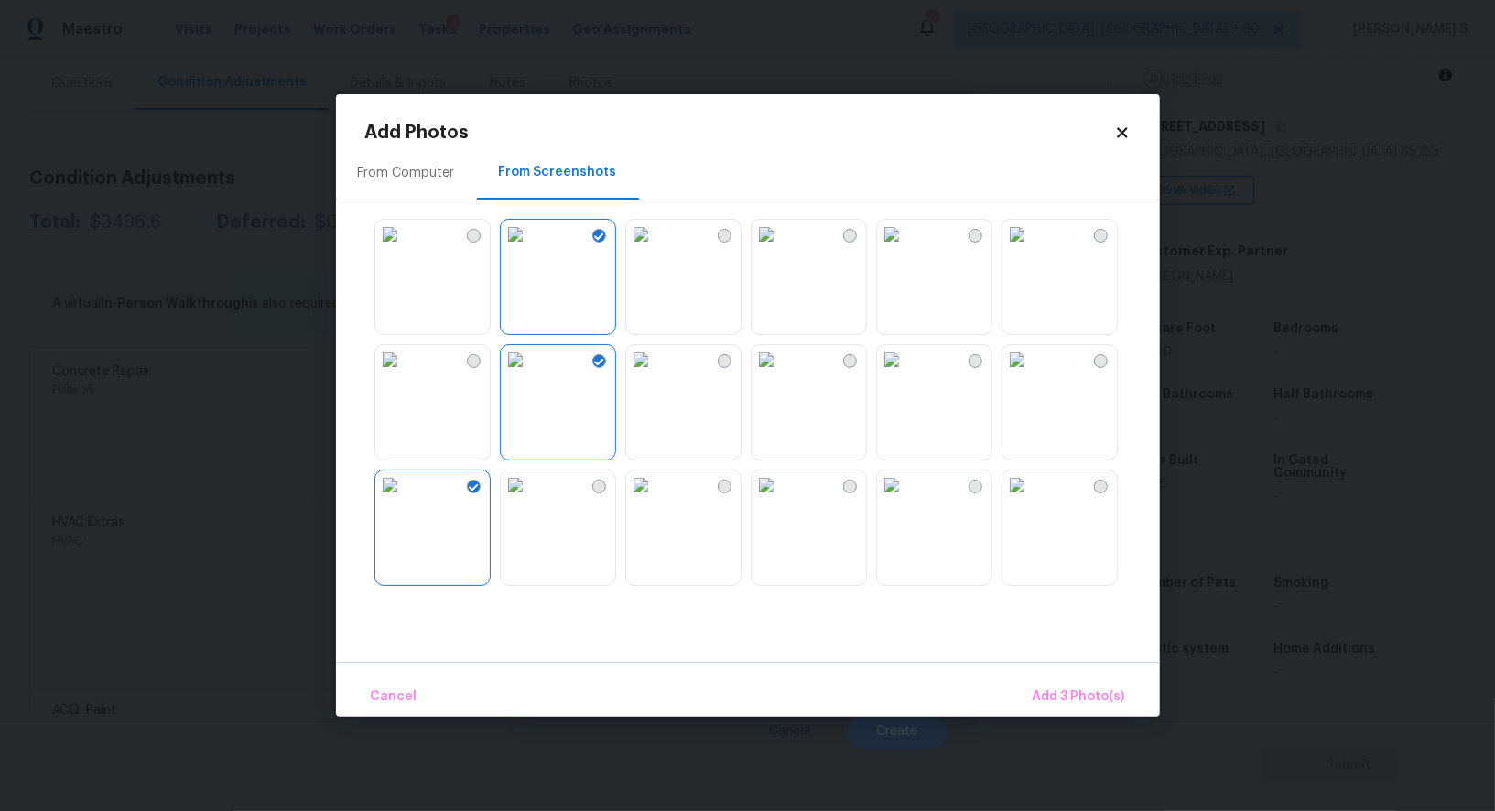
click at [907, 500] on img at bounding box center [891, 485] width 29 height 29
click at [769, 500] on img at bounding box center [766, 485] width 29 height 29
click at [907, 375] on img at bounding box center [891, 359] width 29 height 29
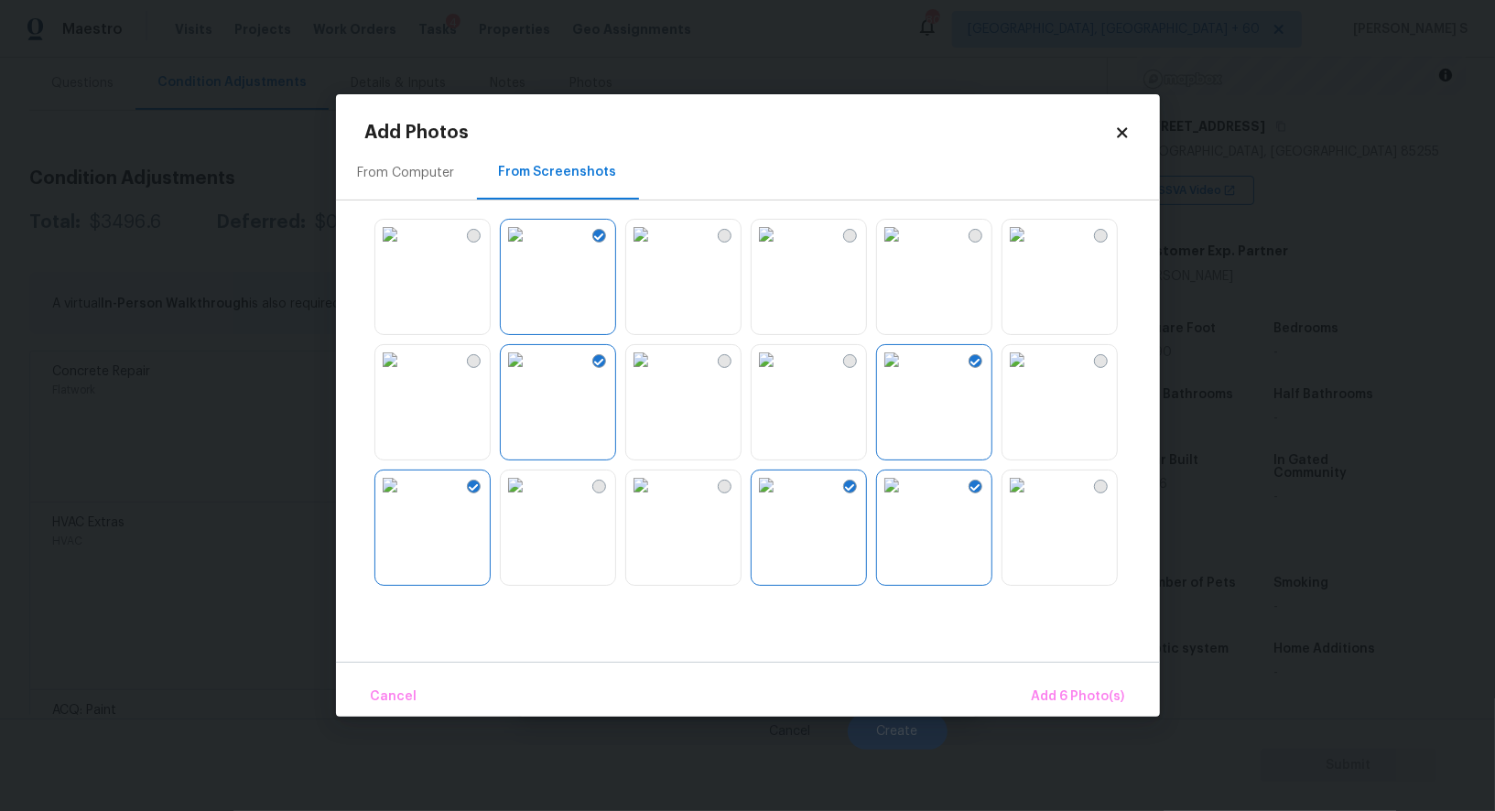
scroll to position [614, 0]
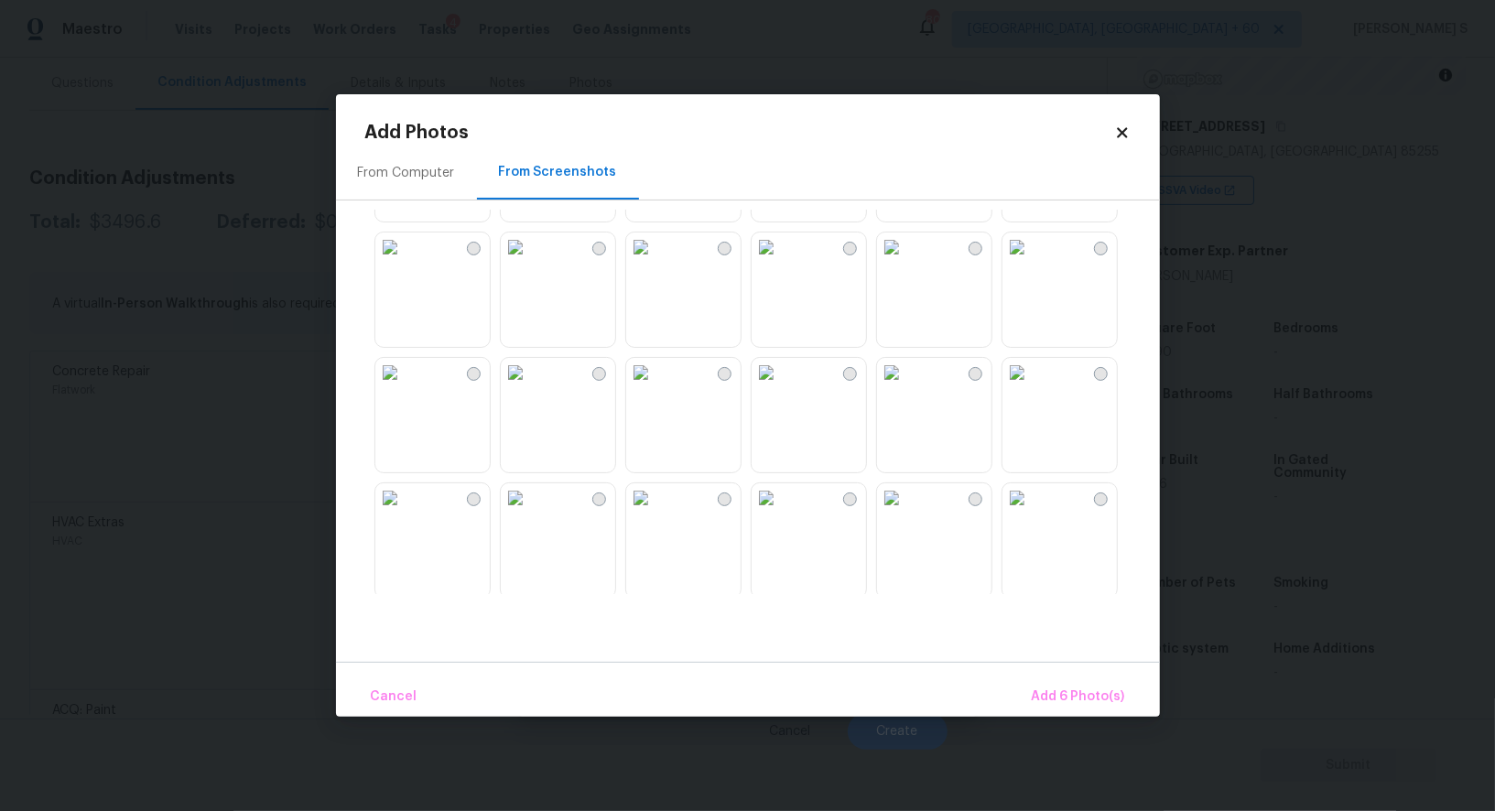
click at [781, 387] on img at bounding box center [766, 372] width 29 height 29
click at [781, 513] on img at bounding box center [766, 497] width 29 height 29
click at [656, 513] on img at bounding box center [640, 497] width 29 height 29
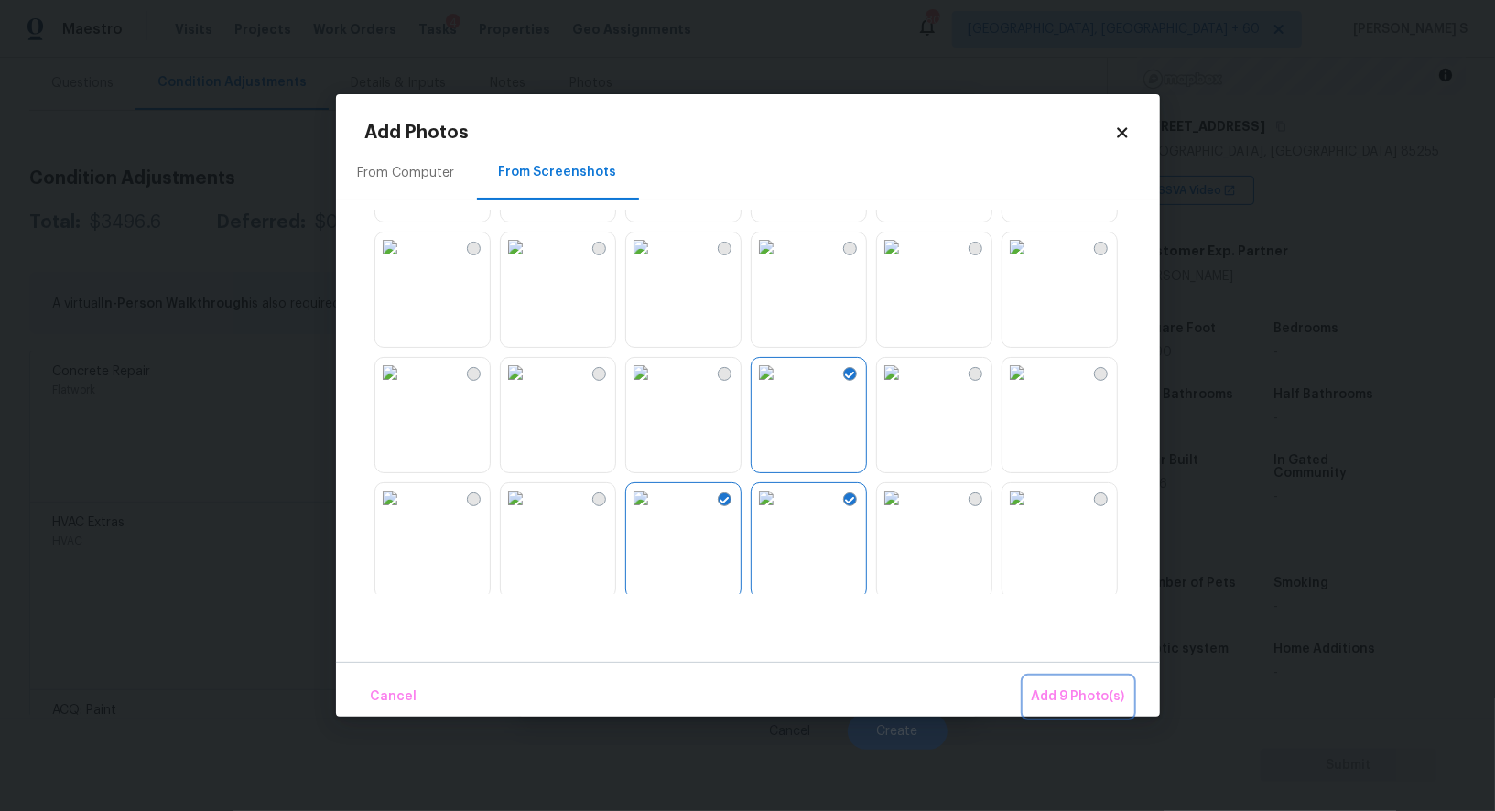
click at [1056, 701] on span "Add 9 Photo(s)" at bounding box center [1078, 697] width 93 height 23
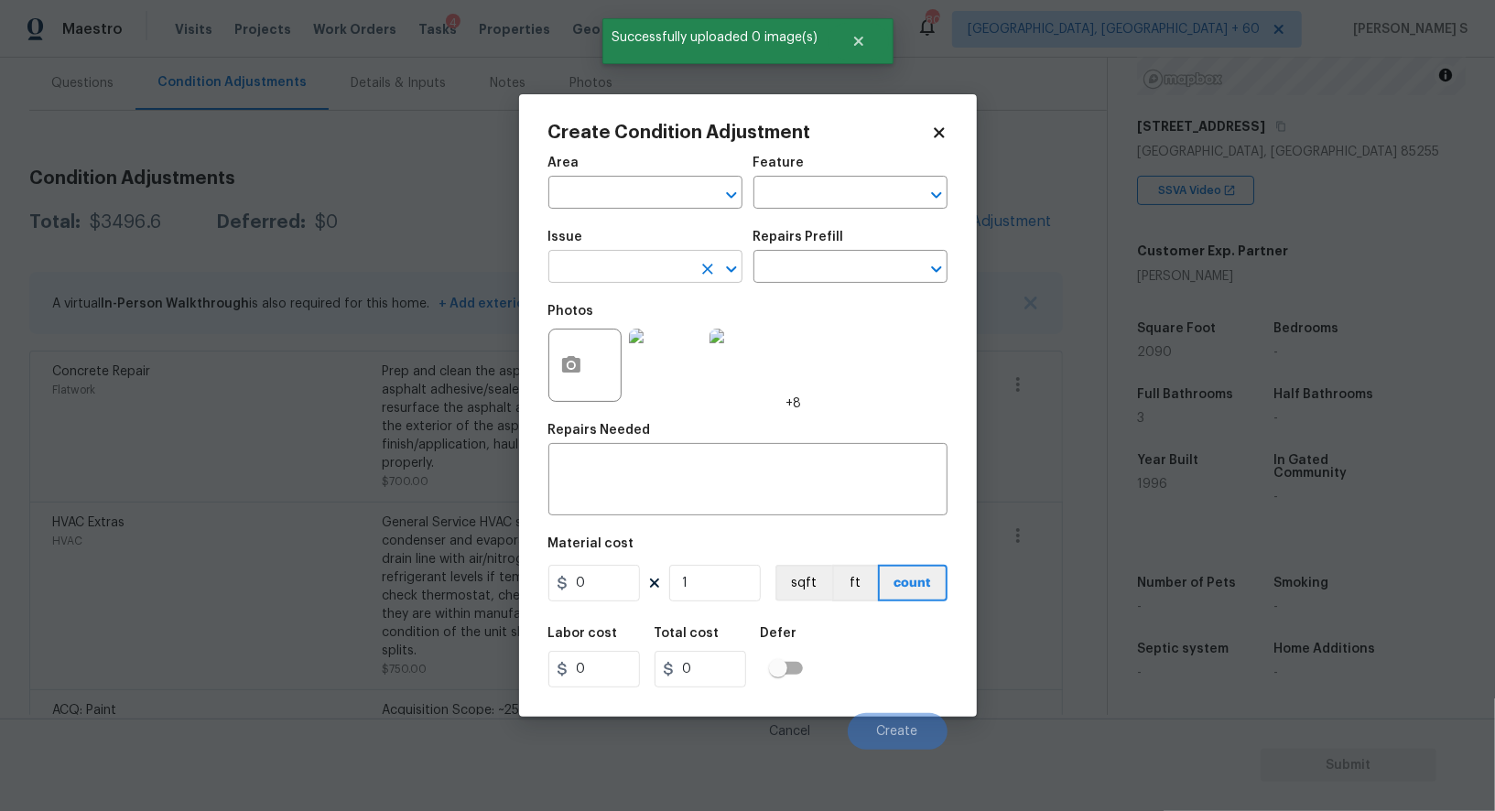
click at [644, 271] on input "text" at bounding box center [620, 269] width 143 height 28
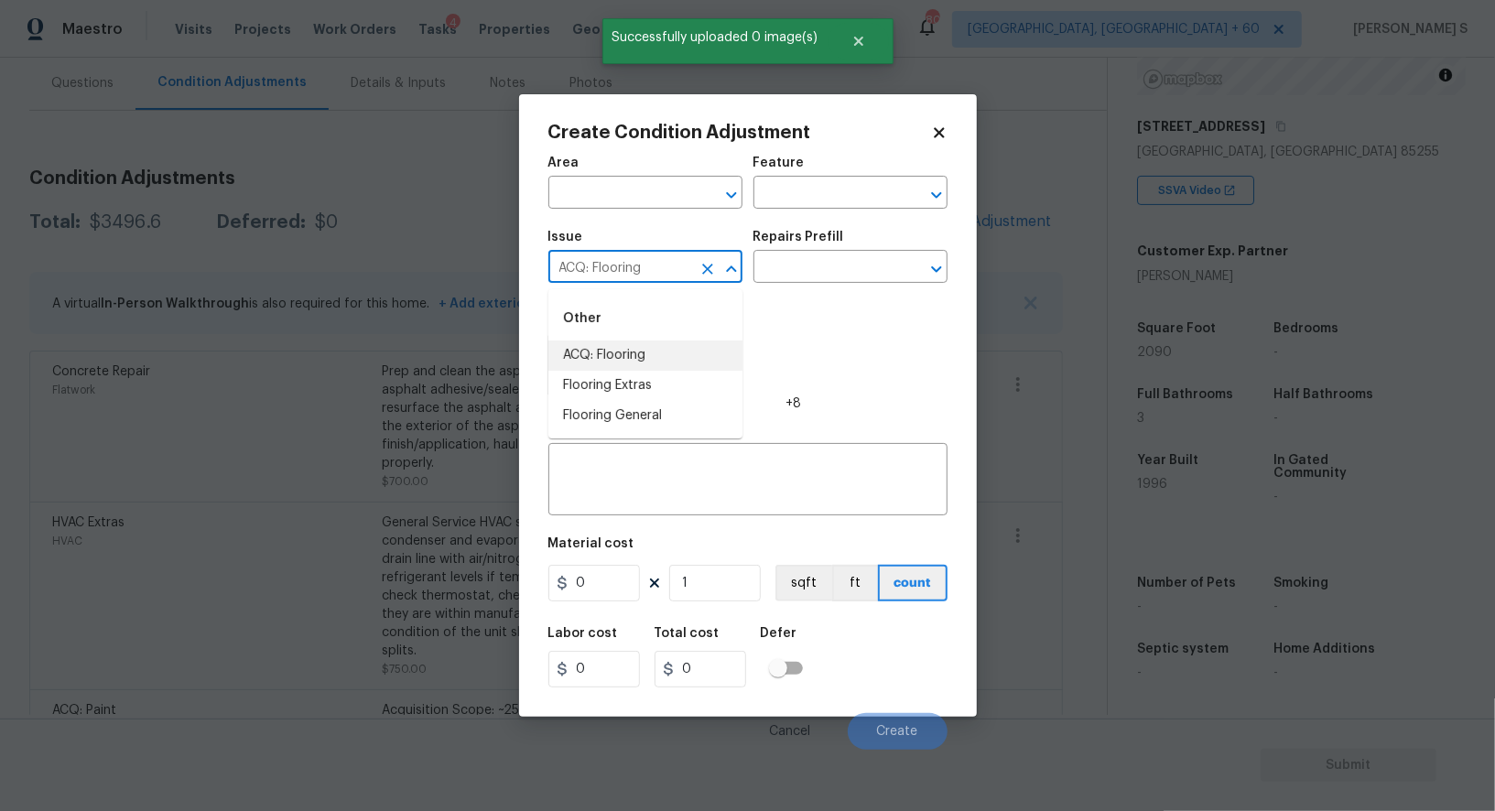
type input "ACQ: Flooring"
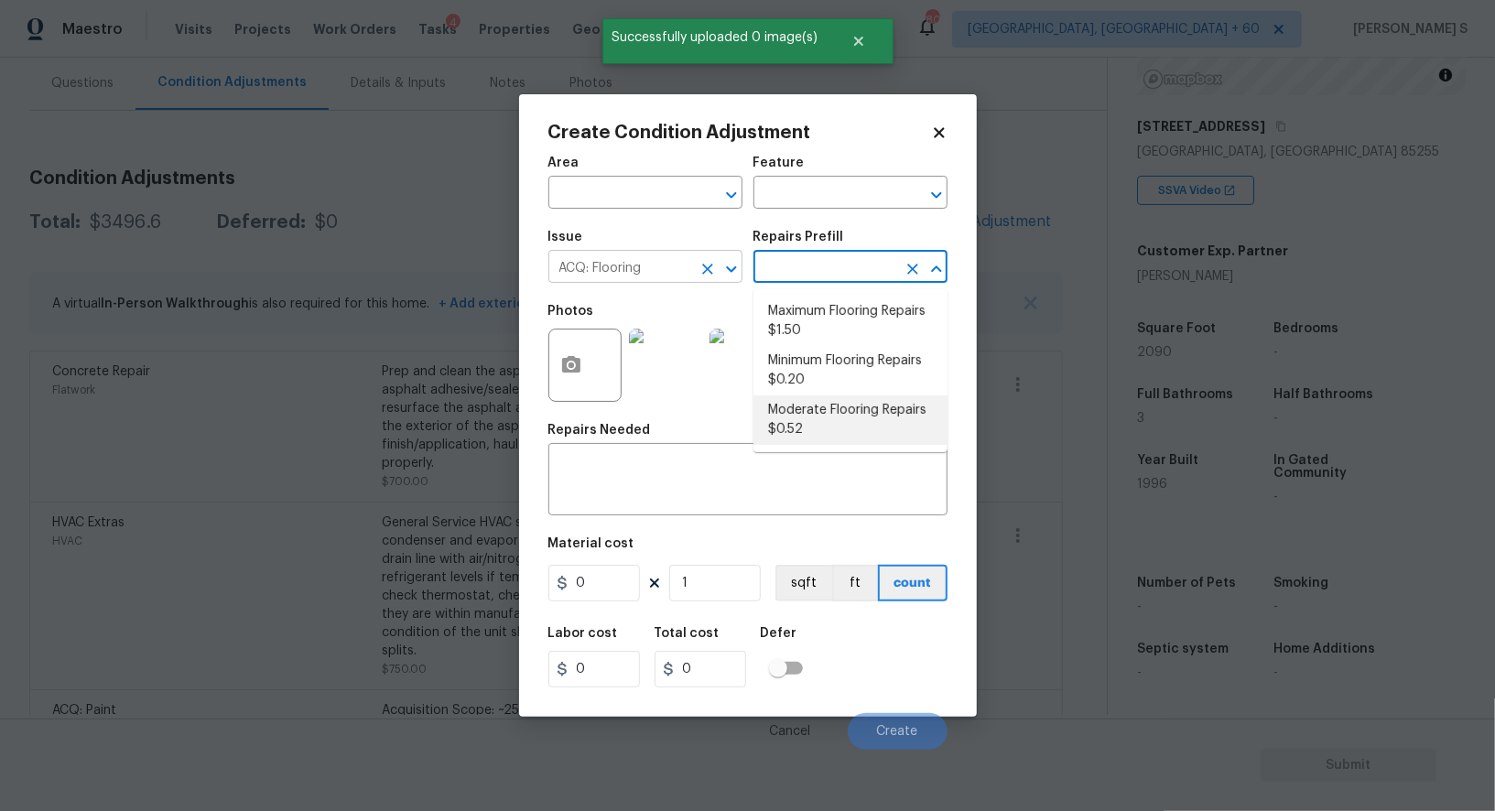
type input "Acquisition"
type textarea "Acquisition Scope: Moderate flooring repairs"
type input "0.52"
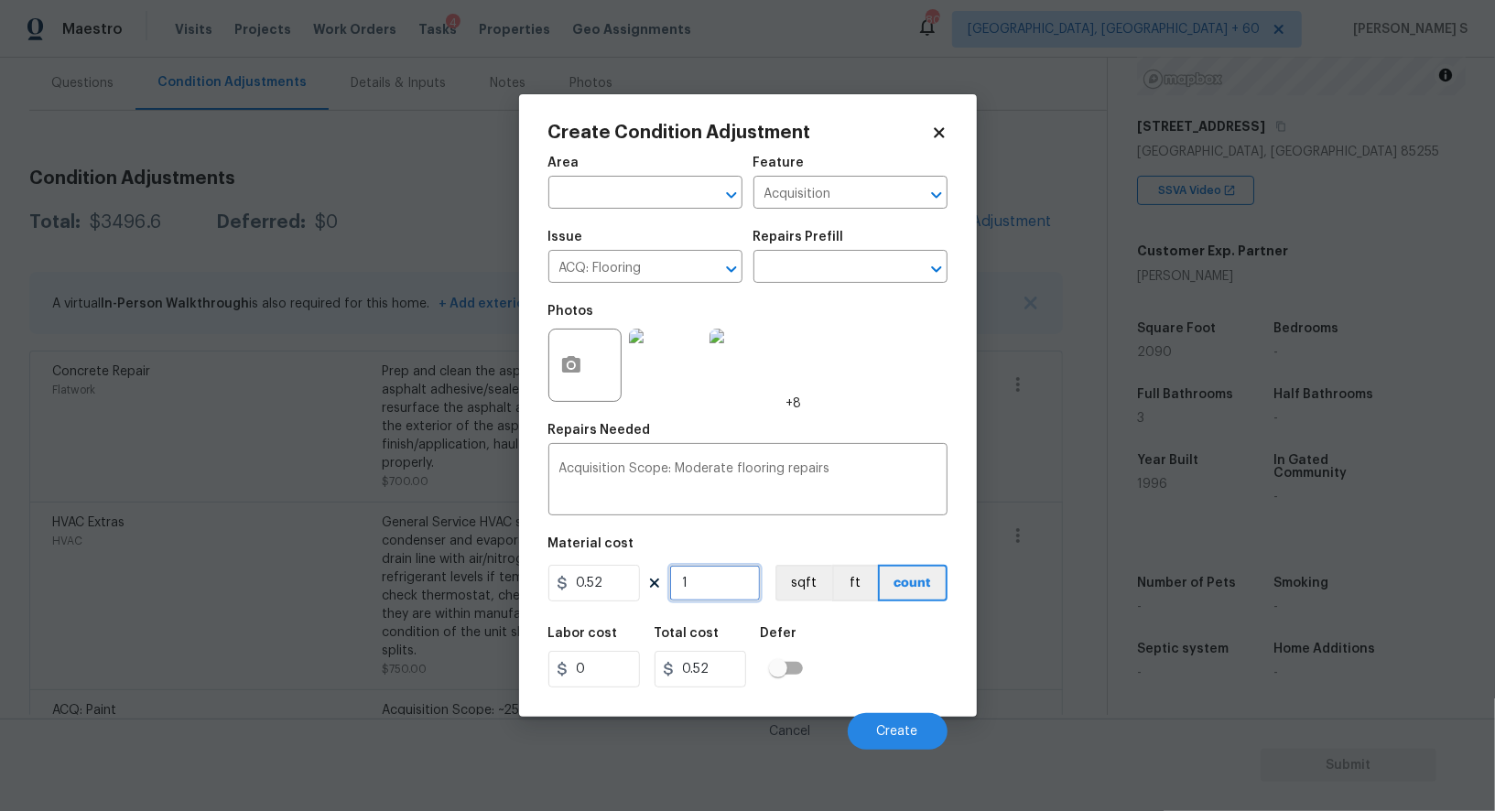
click at [744, 586] on input "1" at bounding box center [715, 583] width 92 height 37
type input "2"
type input "1.04"
type input "20"
type input "10.4"
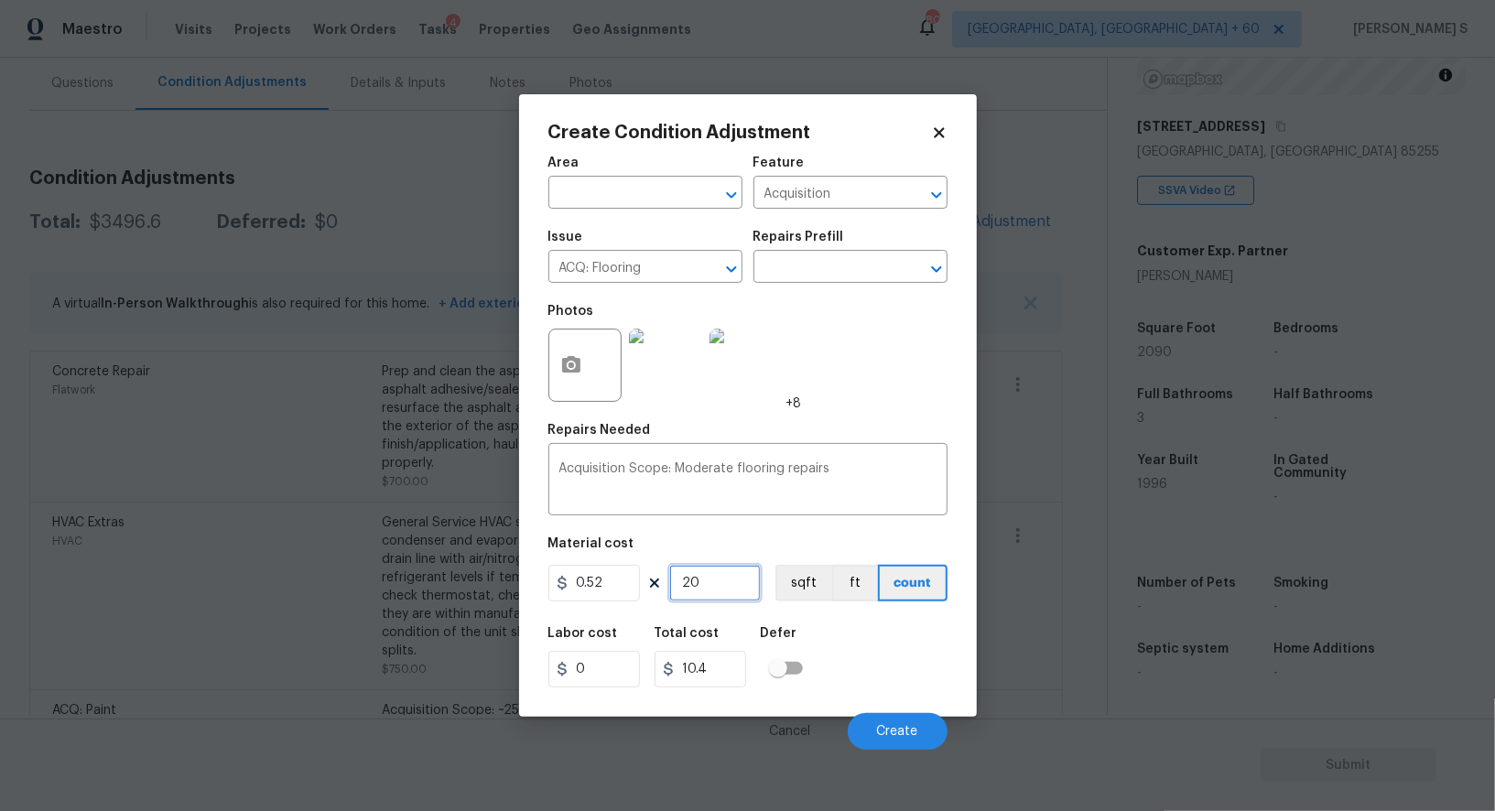
type input "209"
type input "108.68"
type input "2090"
type input "1086.8"
type input "2090"
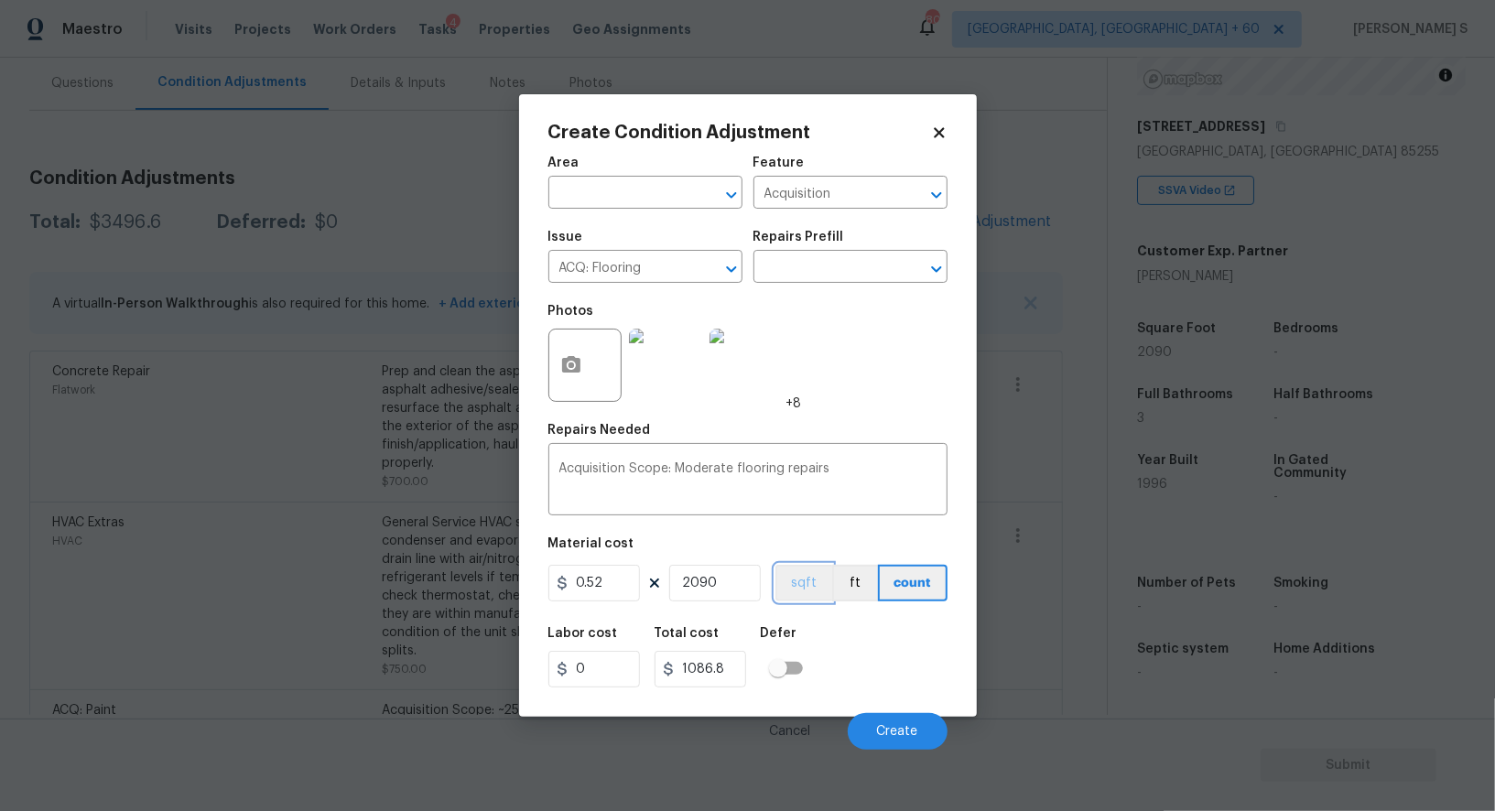
click at [799, 601] on button "sqft" at bounding box center [804, 583] width 57 height 37
click at [836, 670] on div "Labor cost 0 Total cost 1086.8 Defer" at bounding box center [748, 657] width 399 height 82
click at [882, 719] on button "Create" at bounding box center [898, 731] width 100 height 37
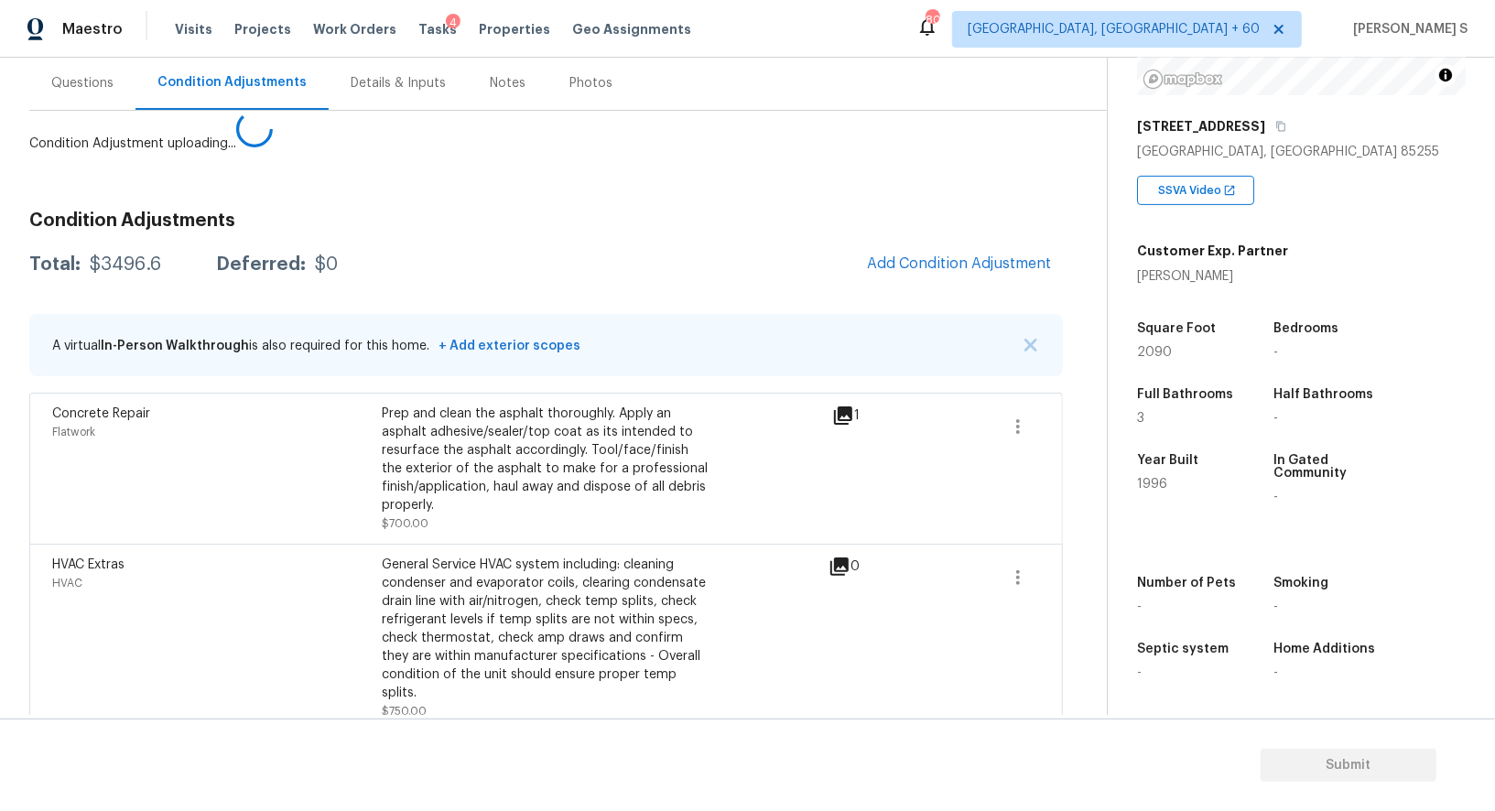
click at [310, 585] on body "Maestro Visits Projects Work Orders Tasks 4 Properties Geo Assignments 809 Albu…" at bounding box center [747, 405] width 1495 height 811
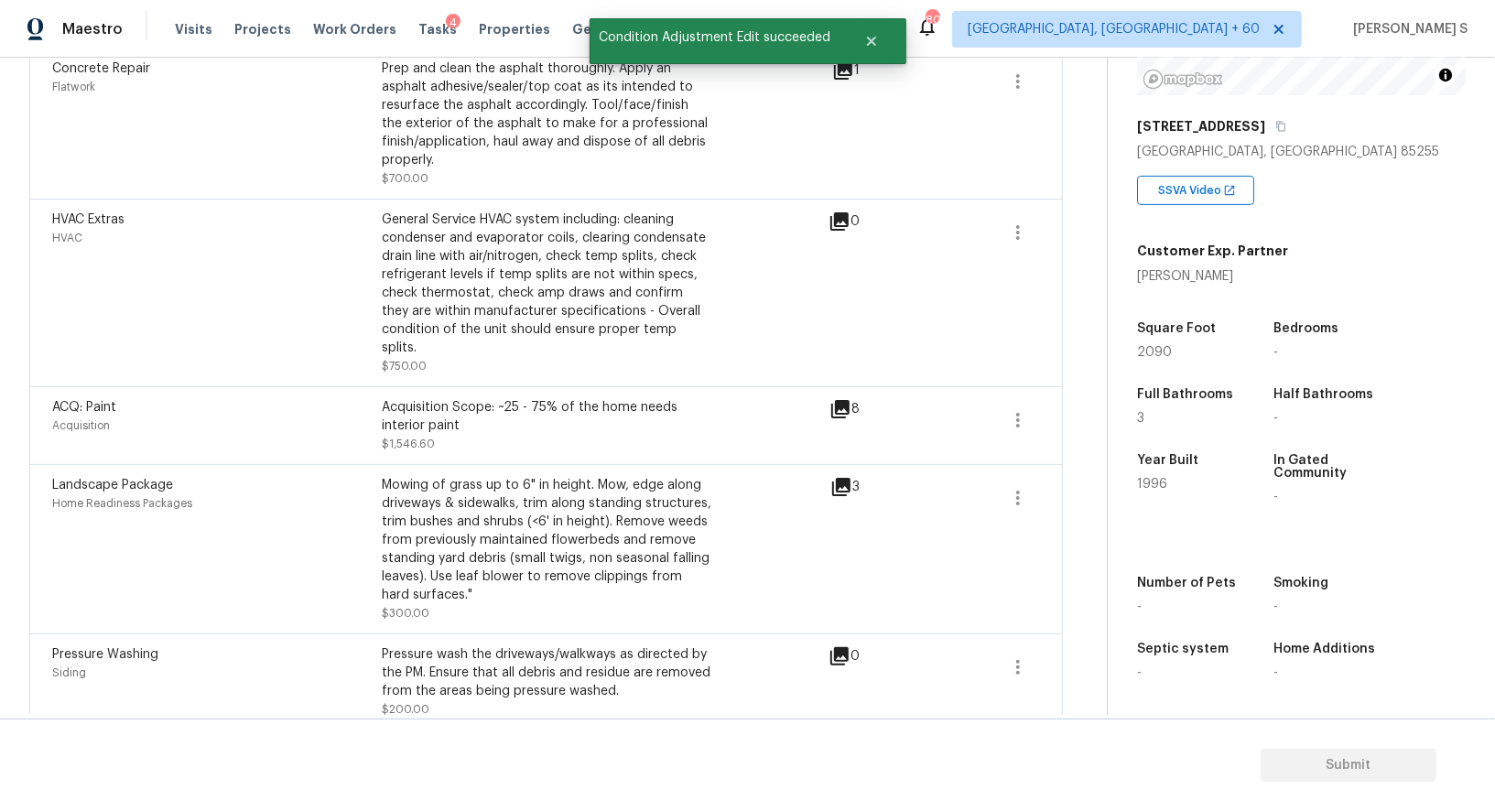
scroll to position [0, 0]
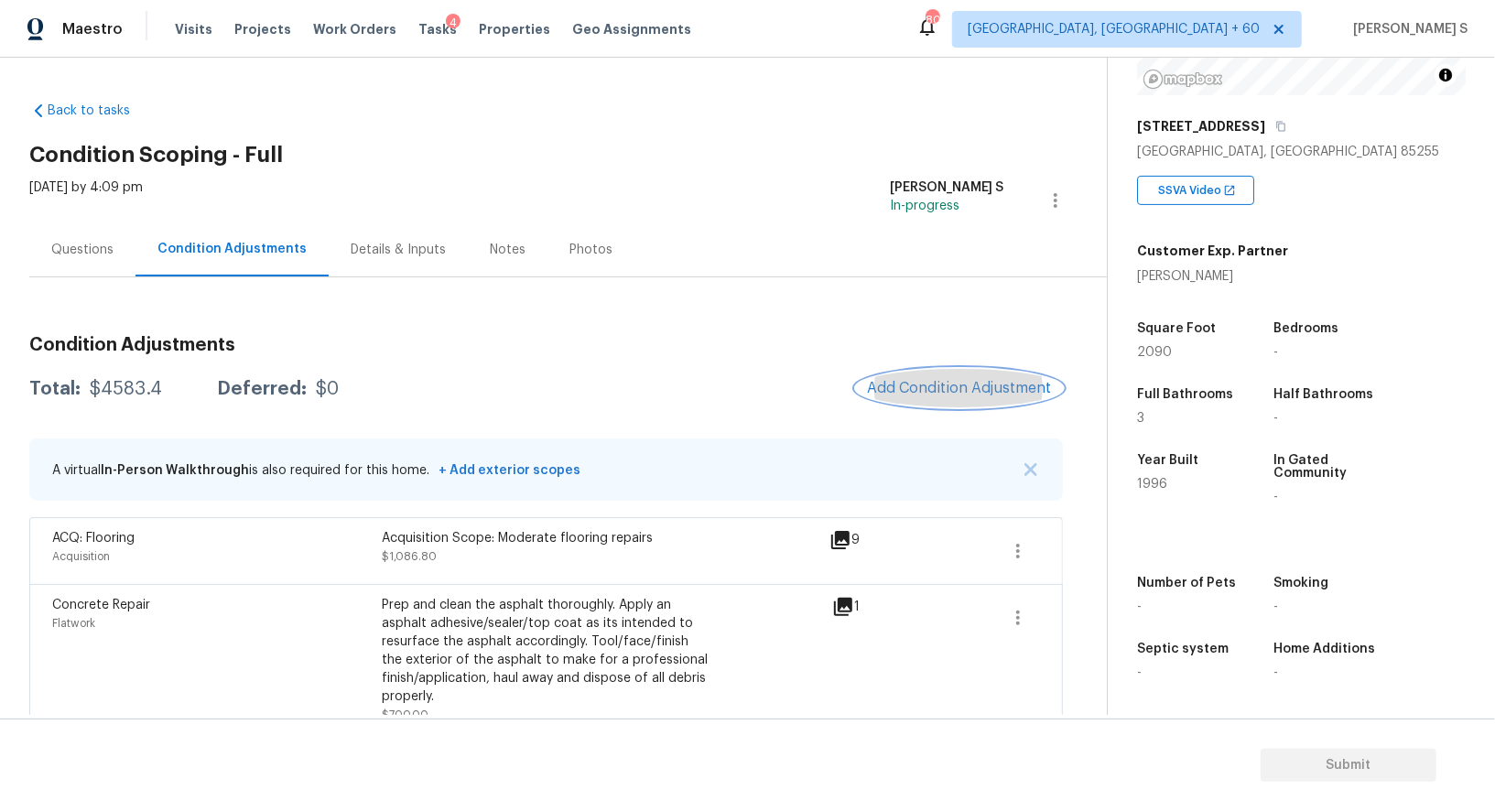
click at [894, 393] on span "Add Condition Adjustment" at bounding box center [959, 388] width 185 height 16
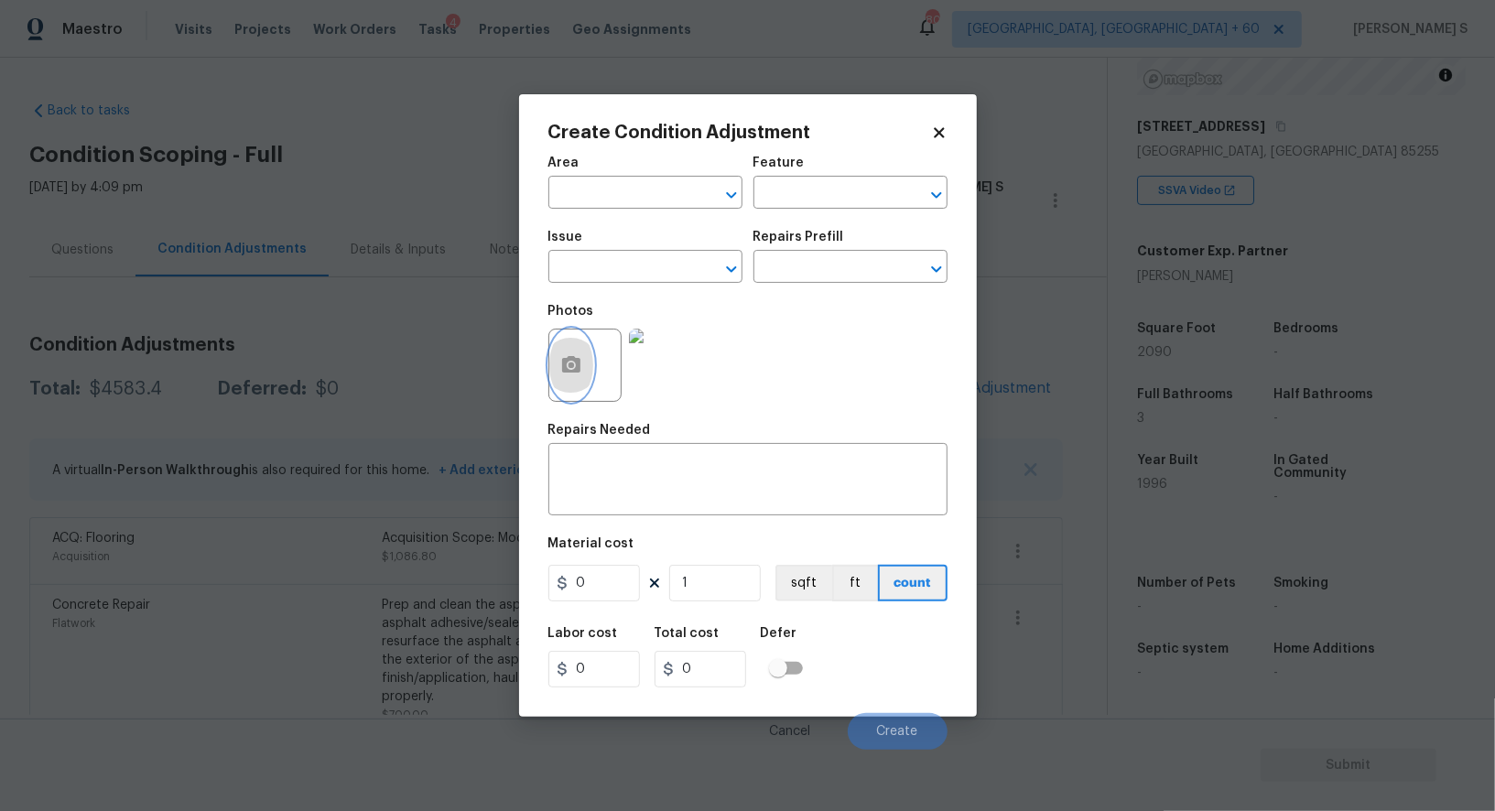
click at [587, 362] on button "button" at bounding box center [571, 365] width 44 height 71
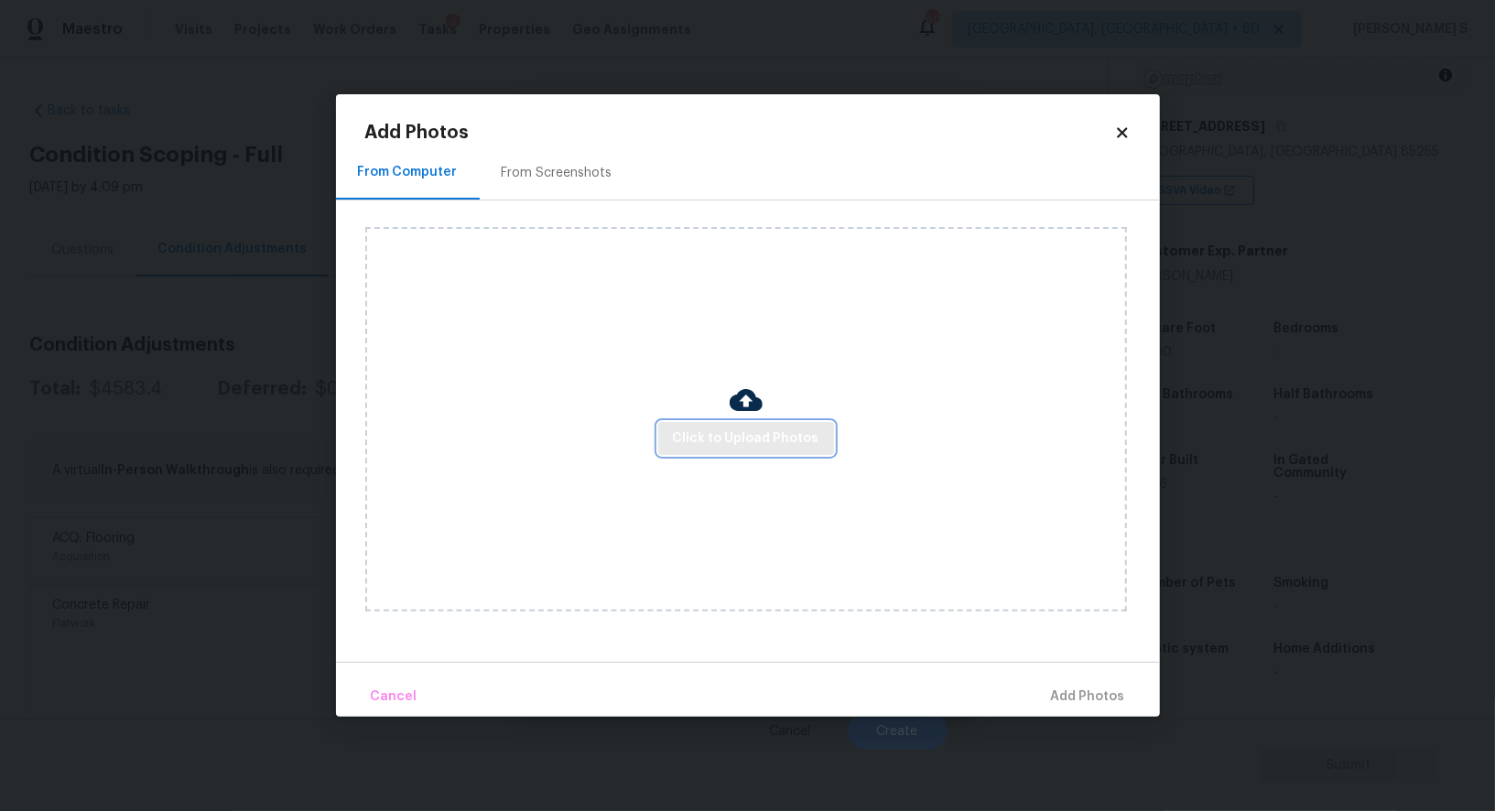
click at [754, 450] on span "Click to Upload Photos" at bounding box center [746, 439] width 147 height 23
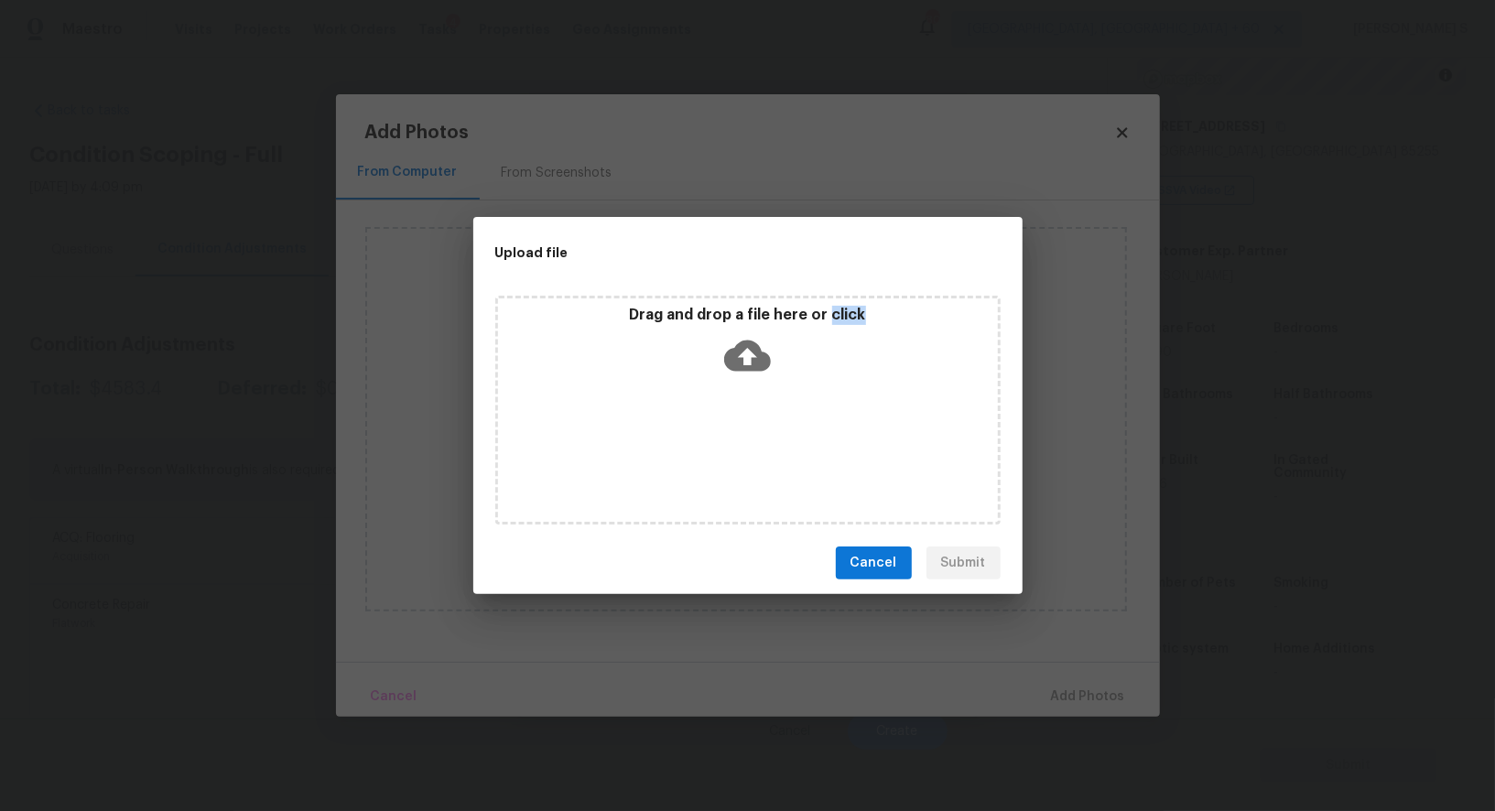
click at [754, 450] on div "Drag and drop a file here or click" at bounding box center [747, 410] width 505 height 229
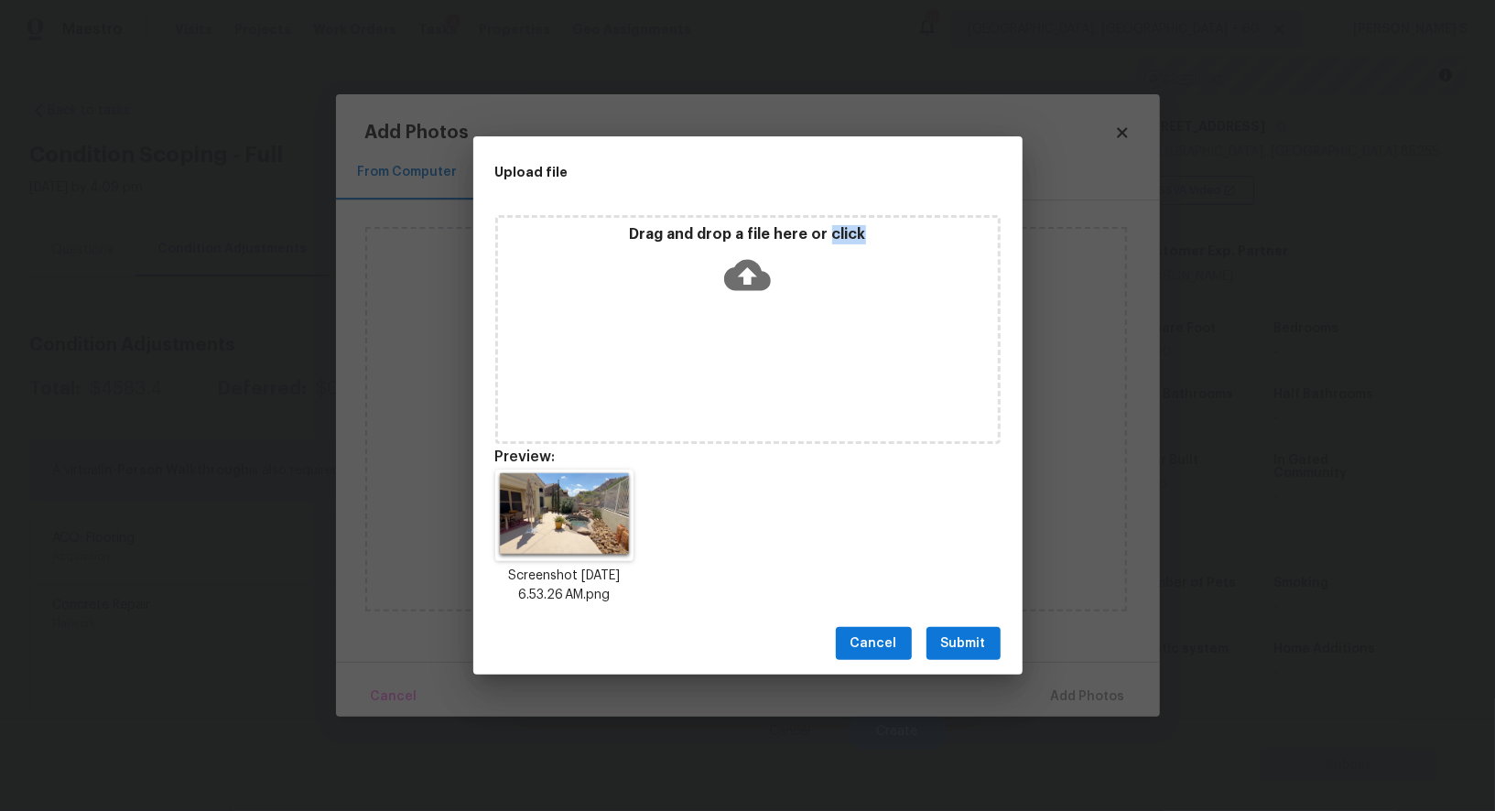
click at [996, 642] on button "Submit" at bounding box center [964, 644] width 74 height 34
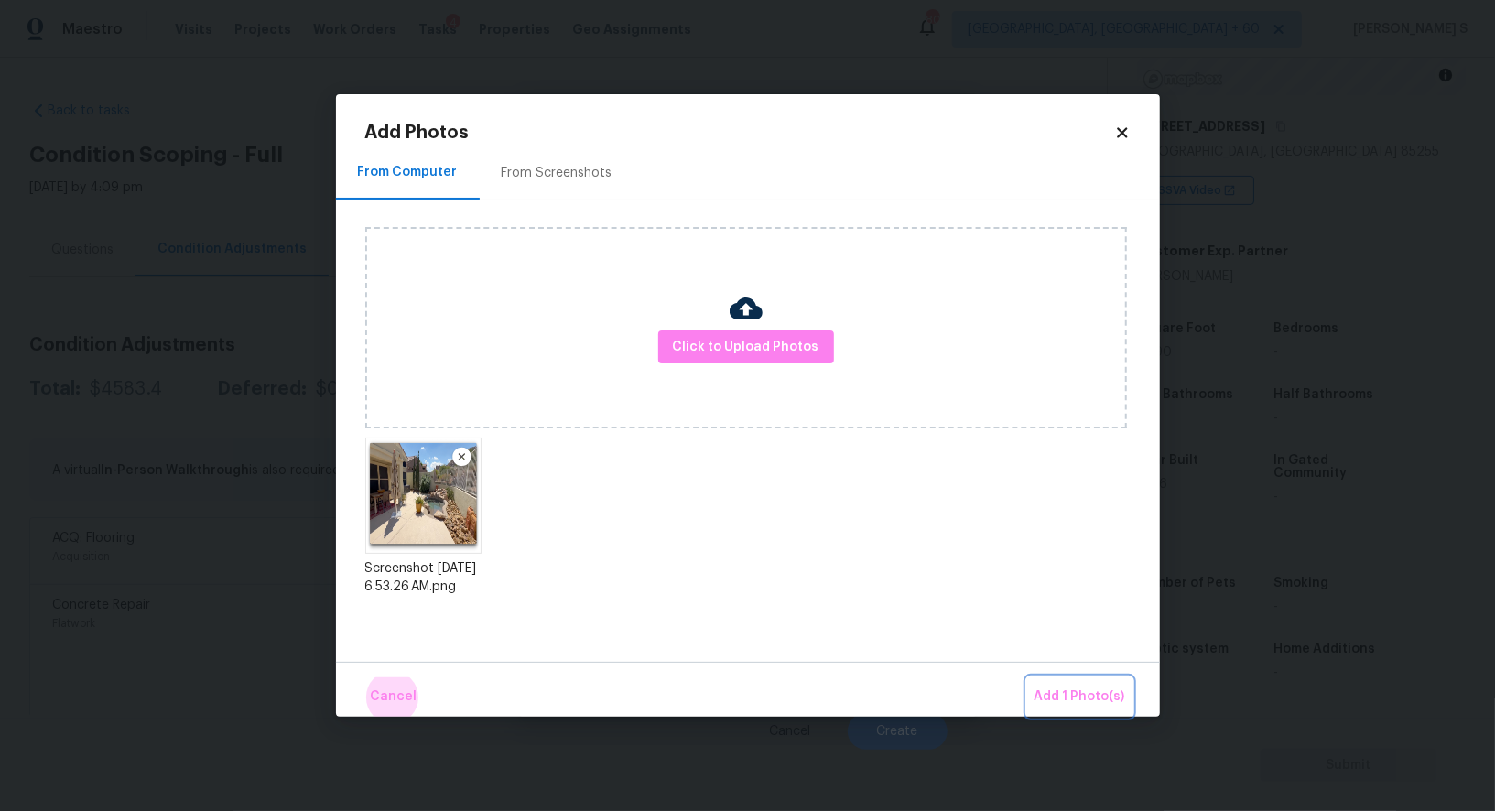
click at [1027, 678] on button "Add 1 Photo(s)" at bounding box center [1079, 697] width 105 height 39
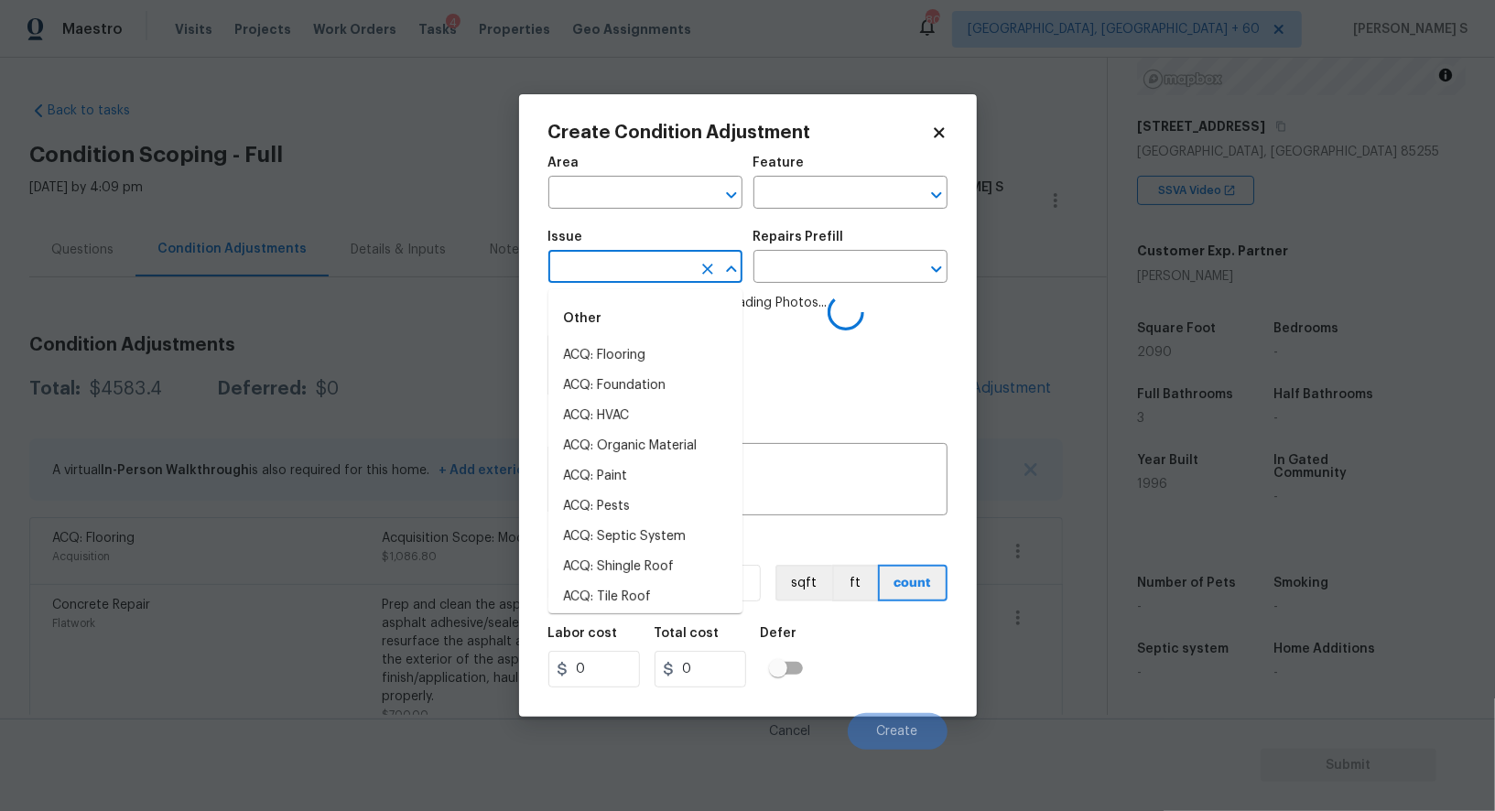
click at [620, 273] on input "text" at bounding box center [620, 269] width 143 height 28
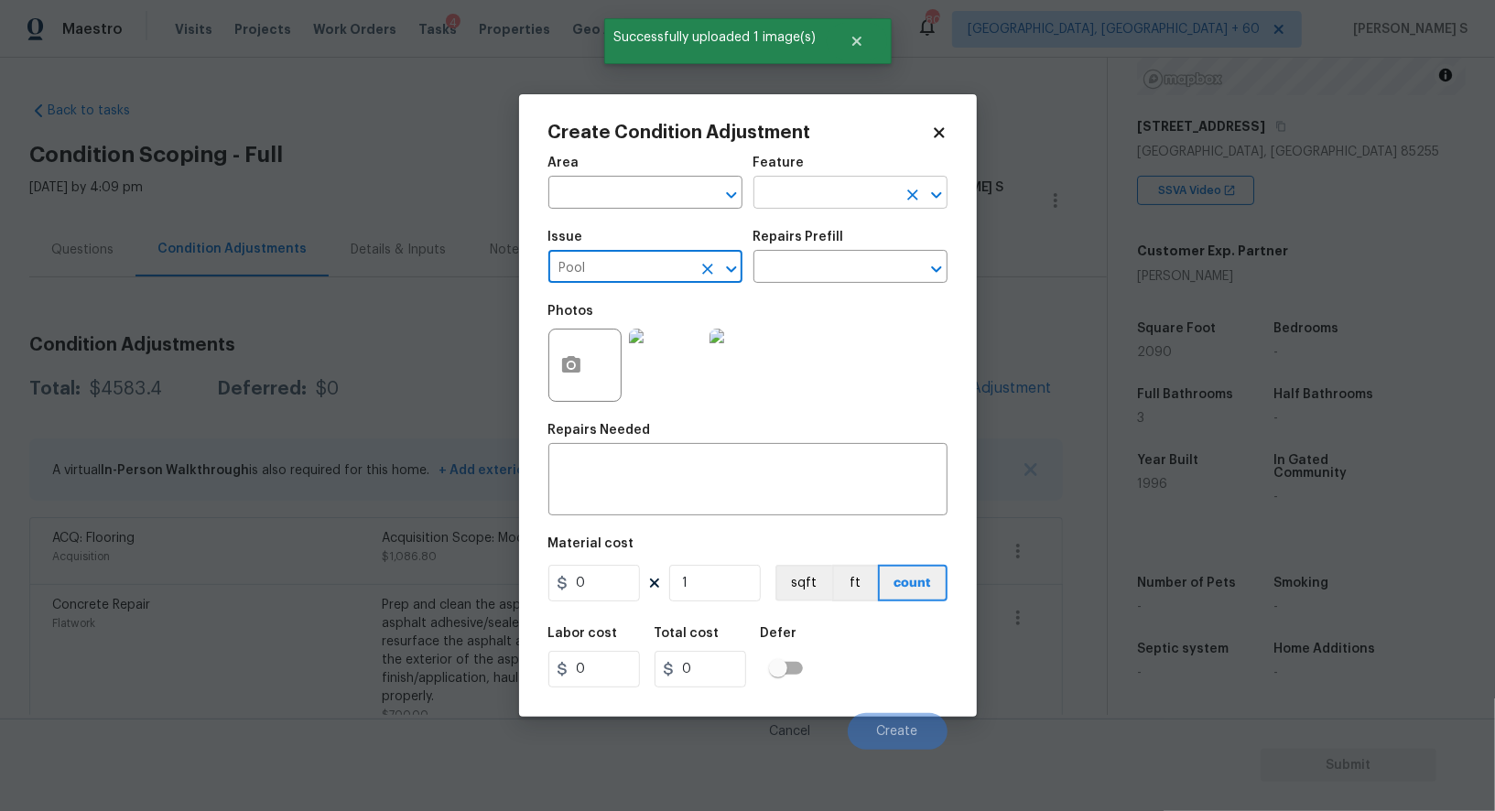
type input "Pool"
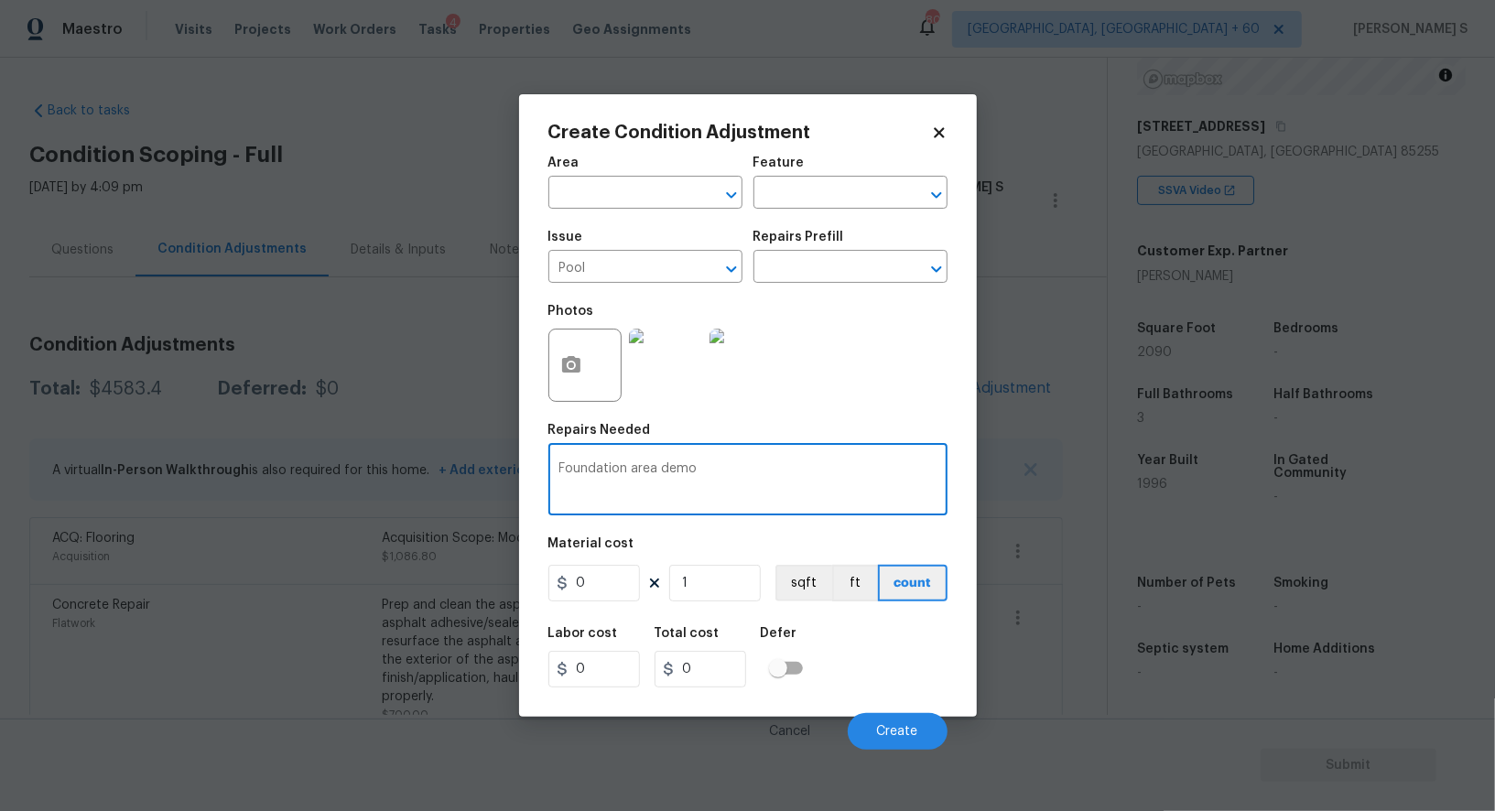
type textarea "Foundation area demo"
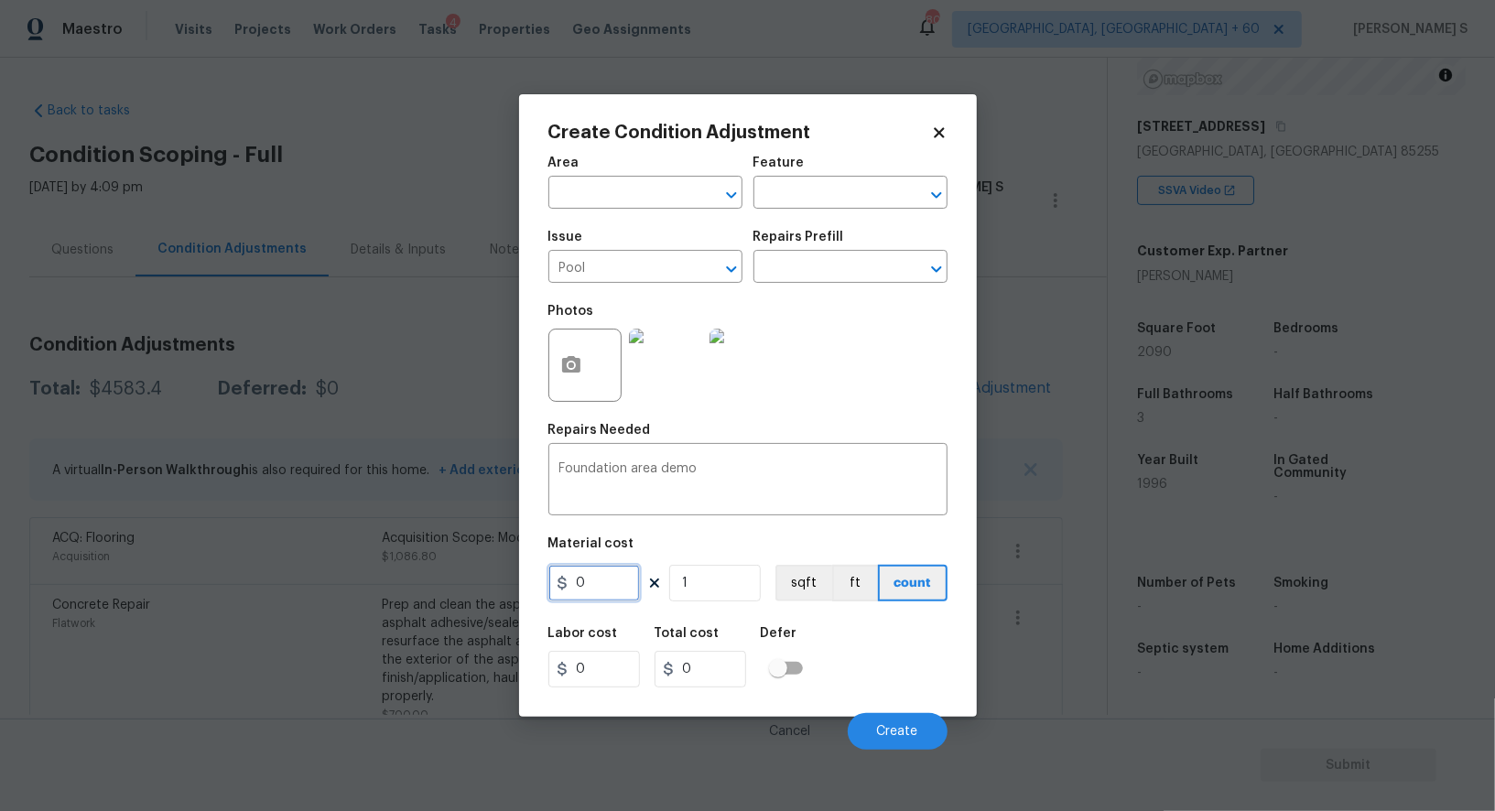
click at [608, 581] on input "0" at bounding box center [595, 583] width 92 height 37
type input "800"
click at [890, 697] on div "Labor cost 0 Total cost 800 Defer" at bounding box center [748, 657] width 399 height 82
click at [907, 733] on span "Create" at bounding box center [897, 732] width 41 height 14
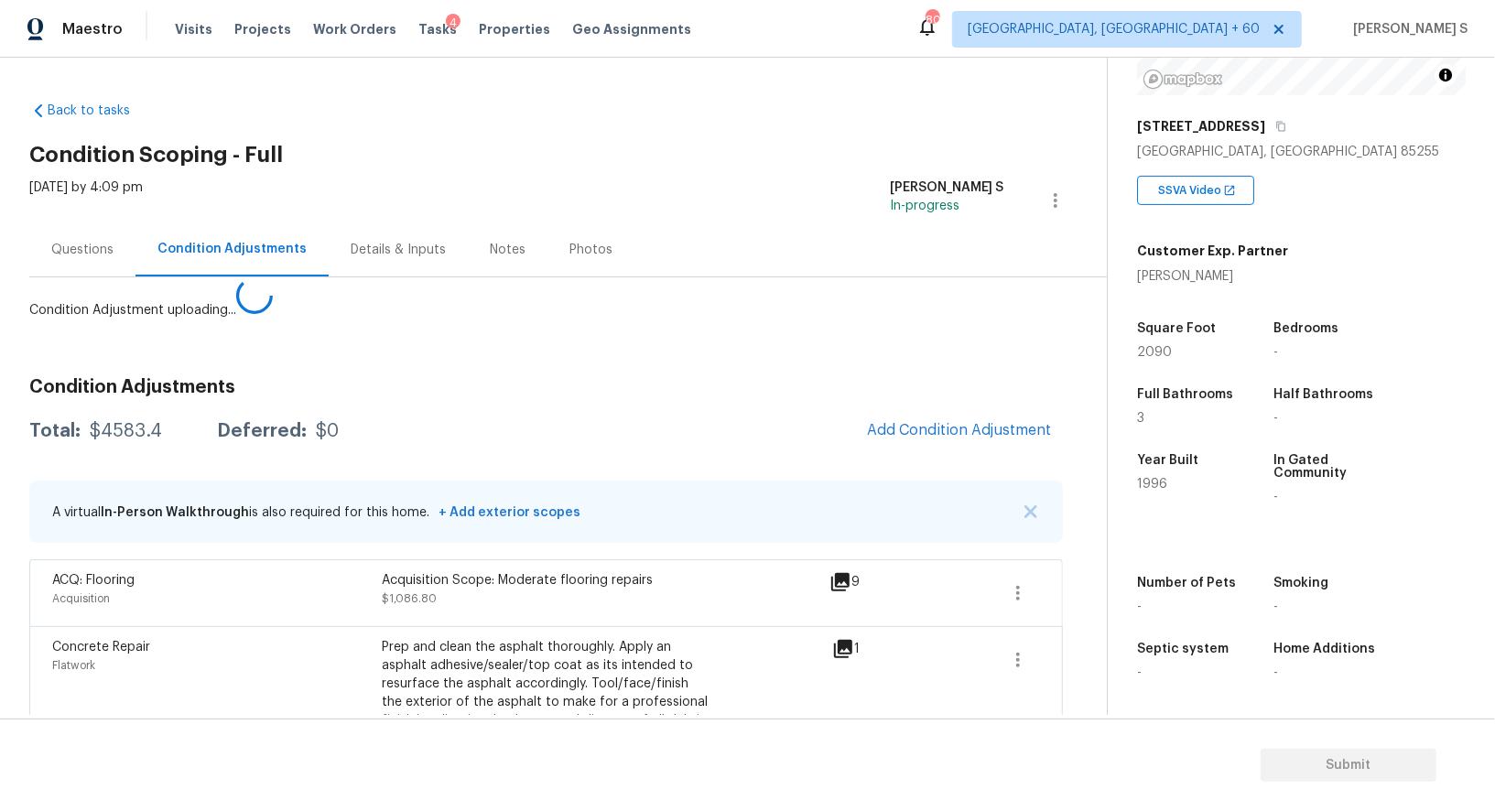
click at [275, 593] on body "Maestro Visits Projects Work Orders Tasks 4 Properties Geo Assignments 809 Albu…" at bounding box center [747, 405] width 1495 height 811
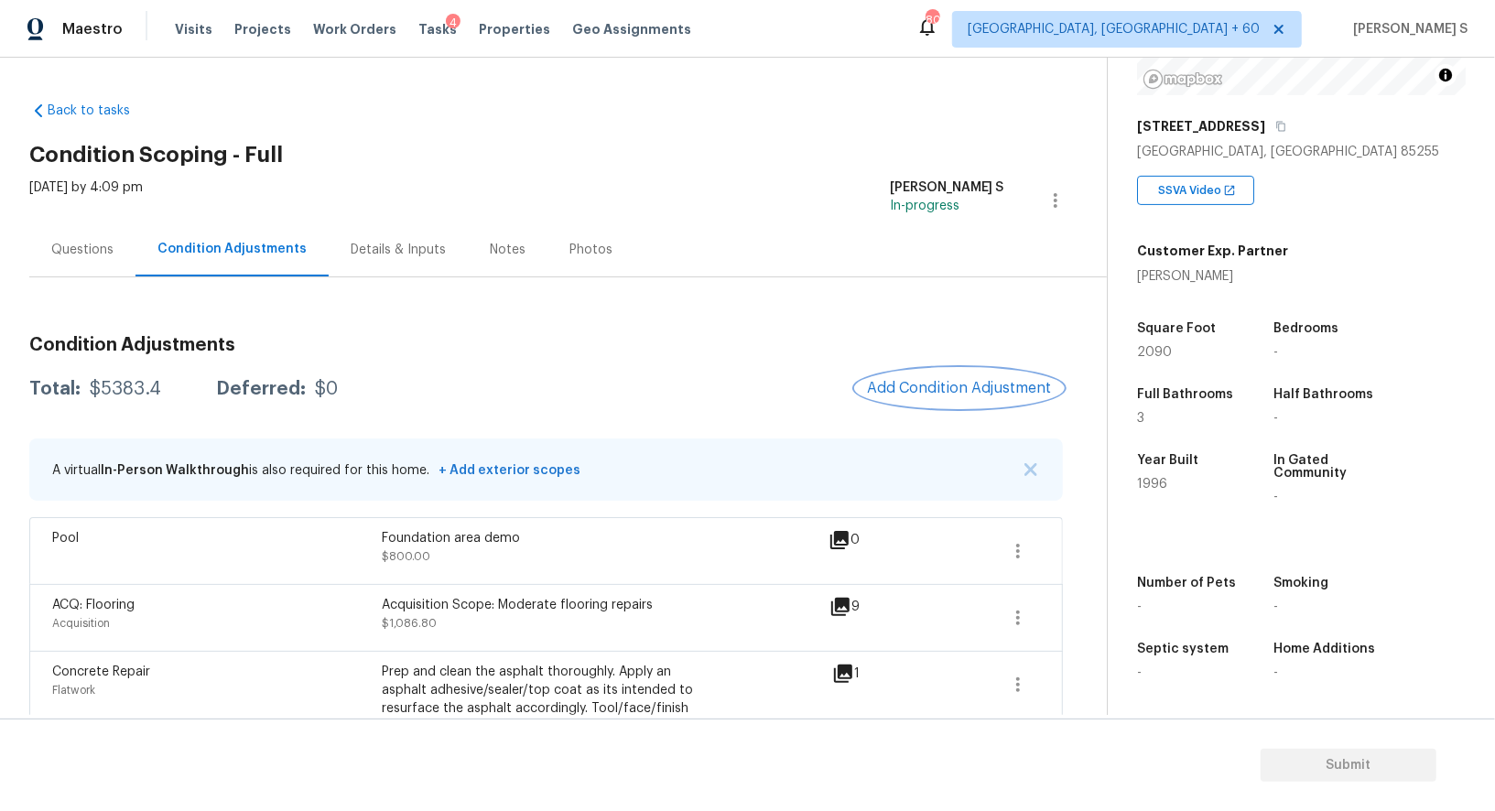
click at [904, 386] on span "Add Condition Adjustment" at bounding box center [959, 388] width 185 height 16
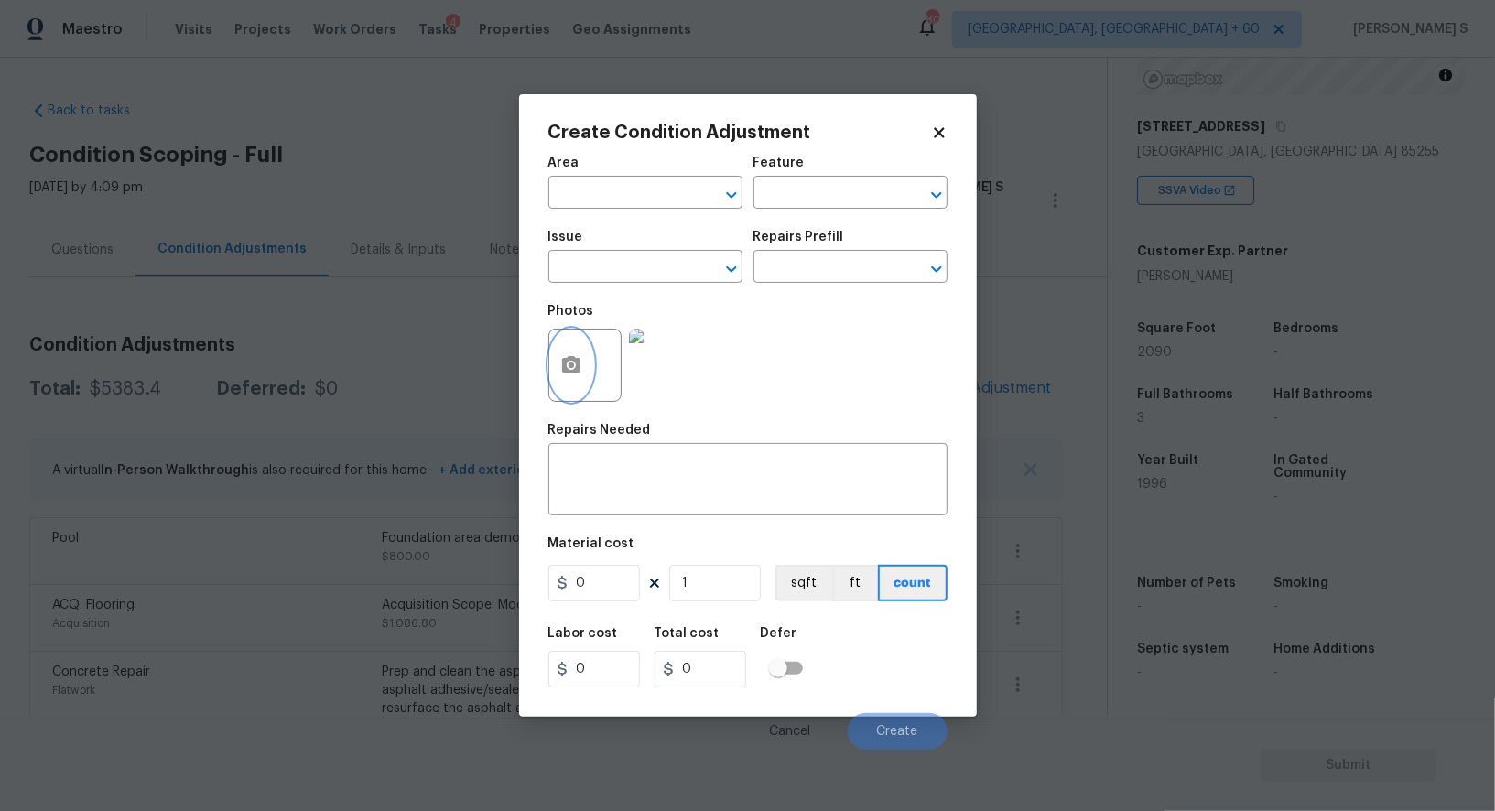
click at [565, 372] on icon "button" at bounding box center [571, 364] width 18 height 16
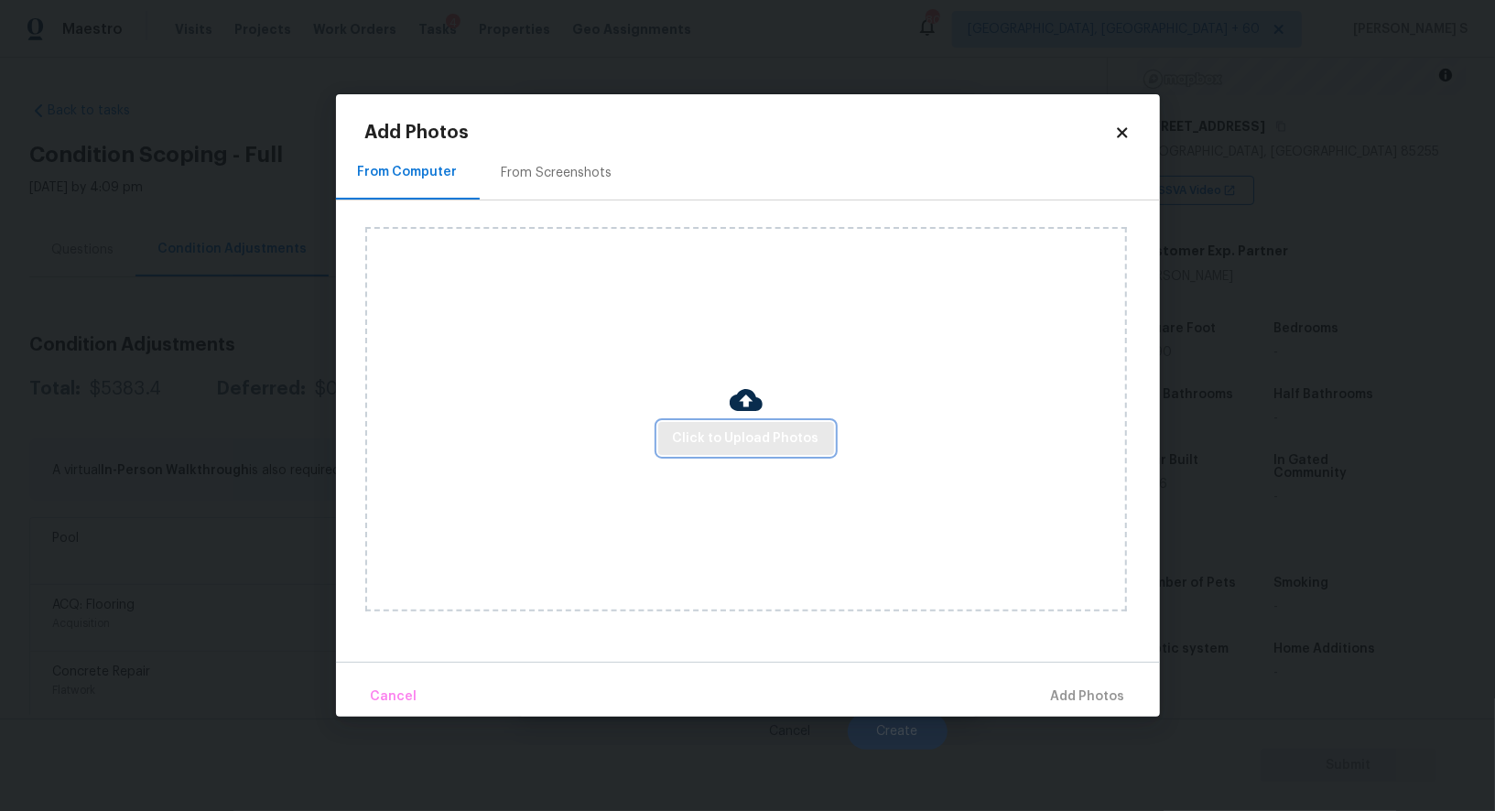
click at [789, 430] on span "Click to Upload Photos" at bounding box center [746, 439] width 147 height 23
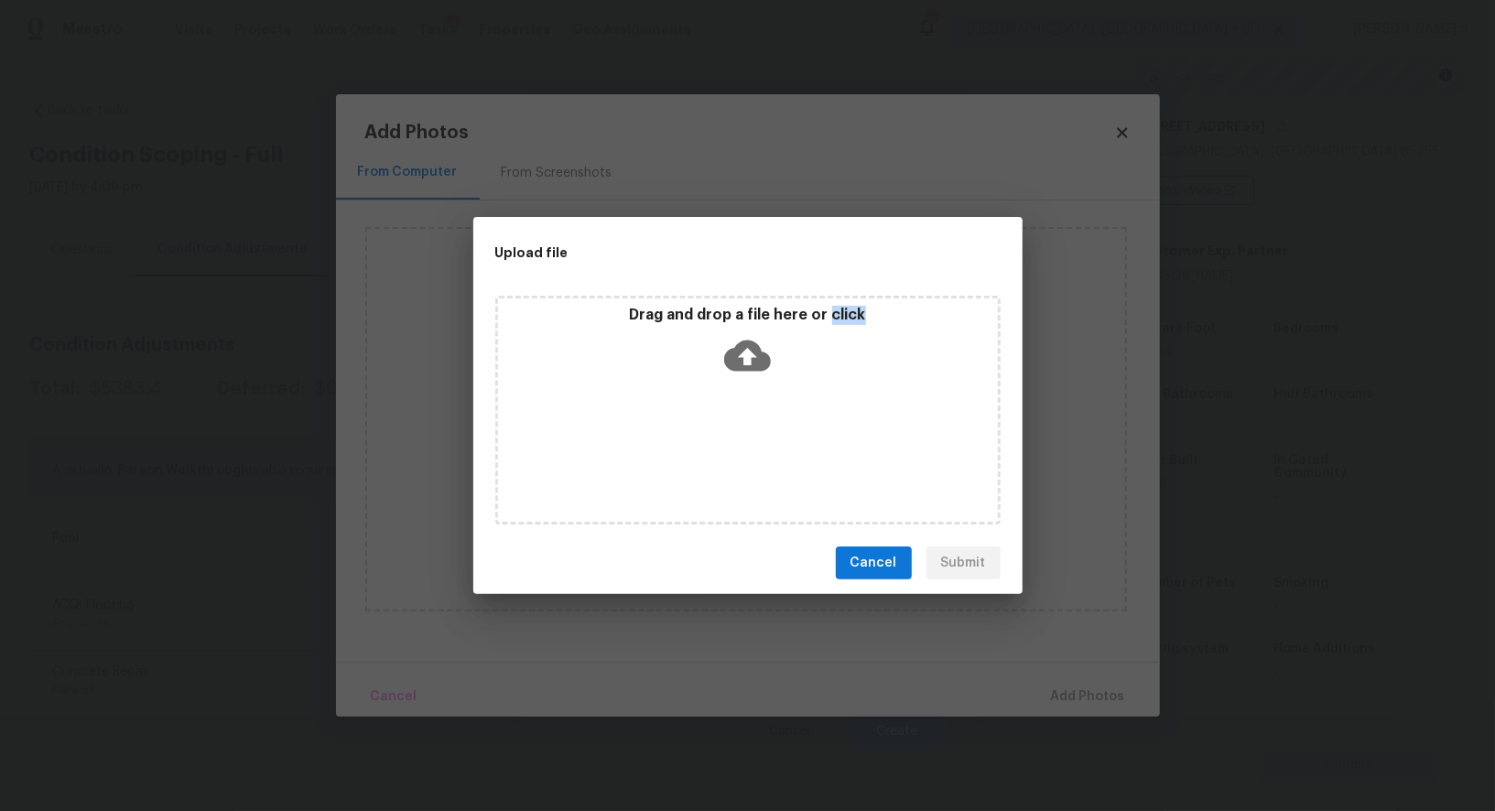
click at [789, 430] on div "Drag and drop a file here or click" at bounding box center [747, 410] width 505 height 229
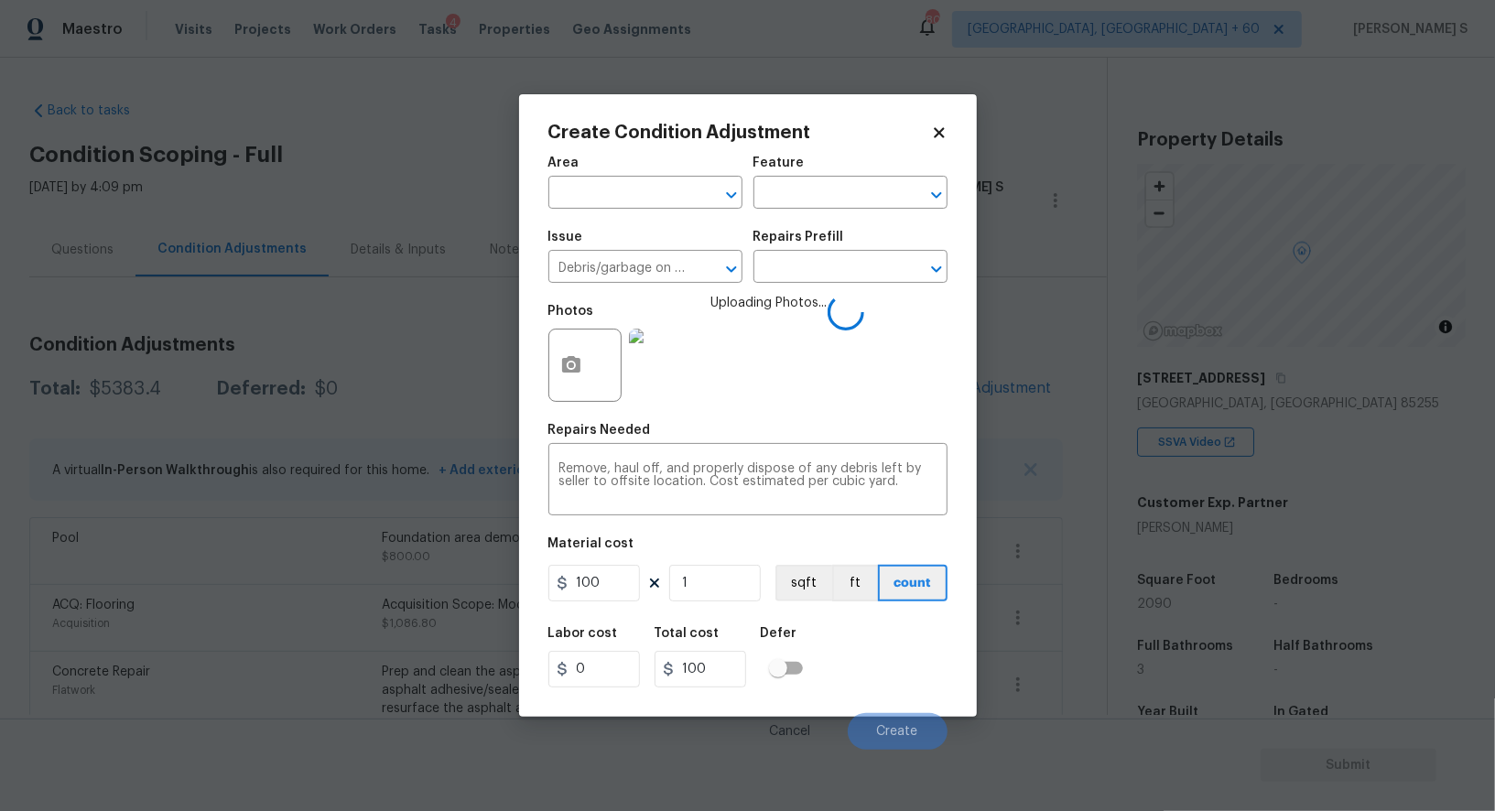
click at [609, 575] on input "100" at bounding box center [595, 583] width 92 height 37
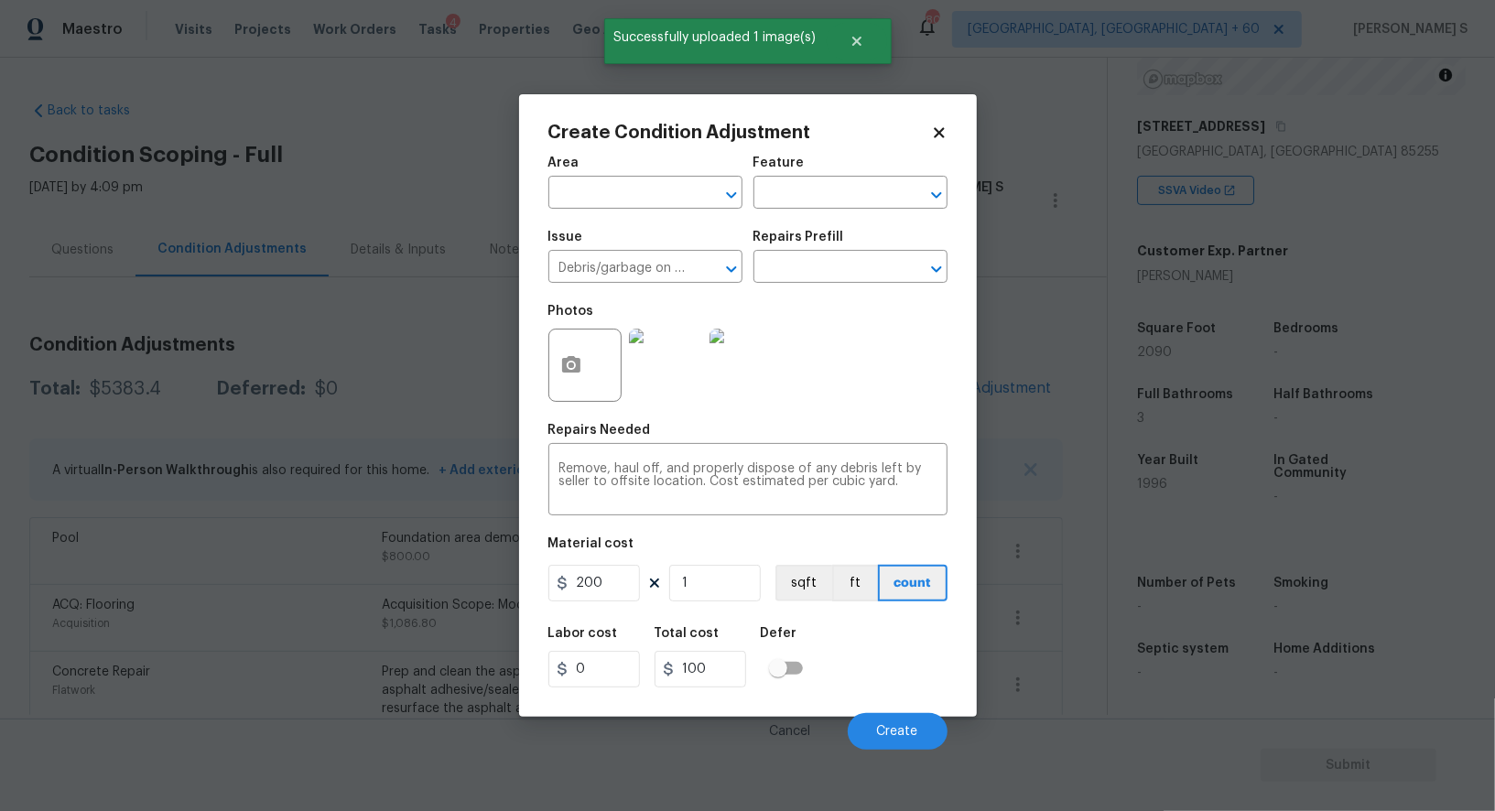
type input "200"
click at [831, 699] on div "Labor cost 0 Total cost 200 Defer" at bounding box center [748, 657] width 399 height 82
click at [877, 733] on span "Create" at bounding box center [897, 732] width 41 height 14
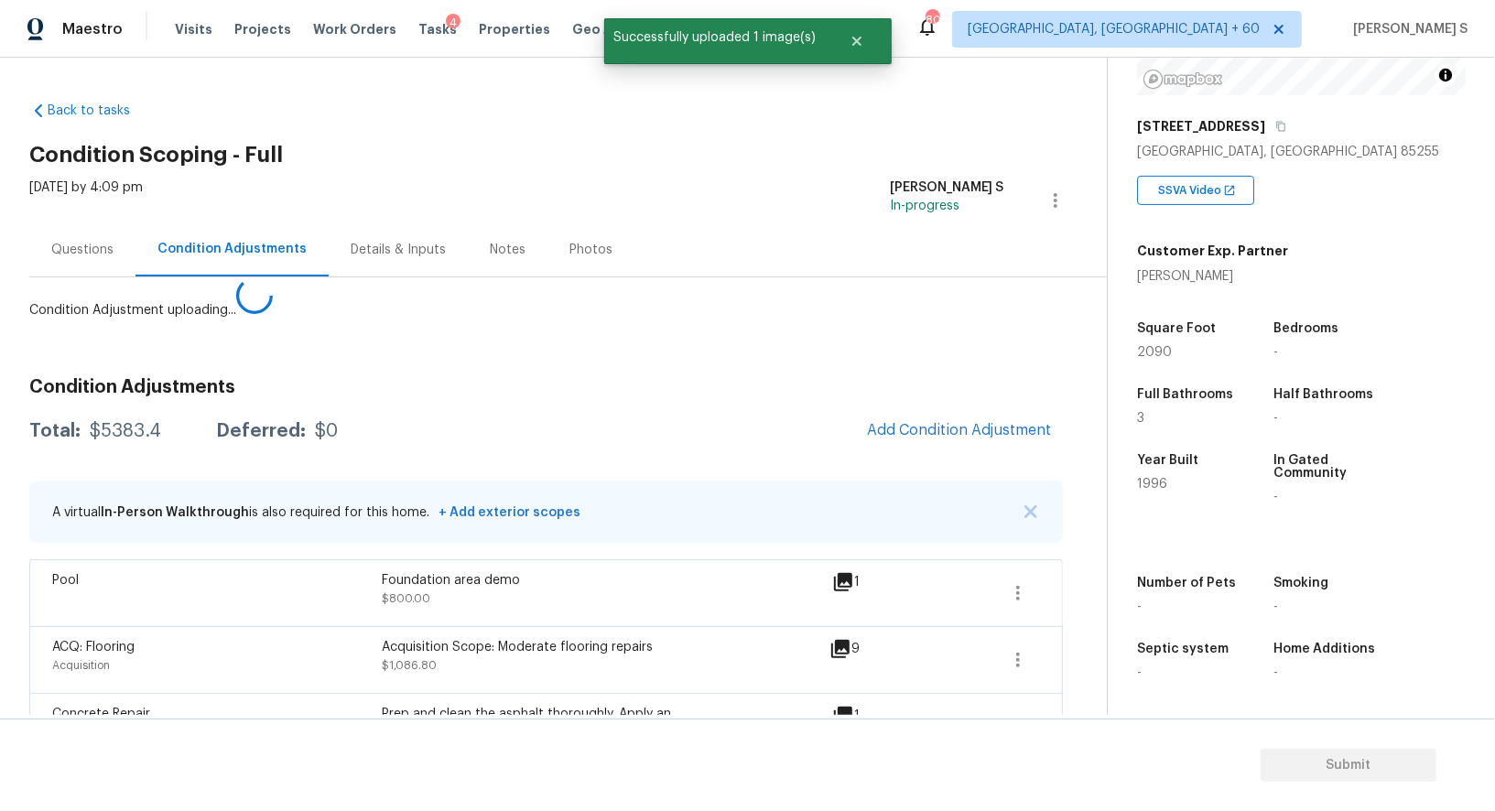
click at [125, 673] on body "Maestro Visits Projects Work Orders Tasks 4 Properties Geo Assignments 809 [GEO…" at bounding box center [747, 405] width 1495 height 811
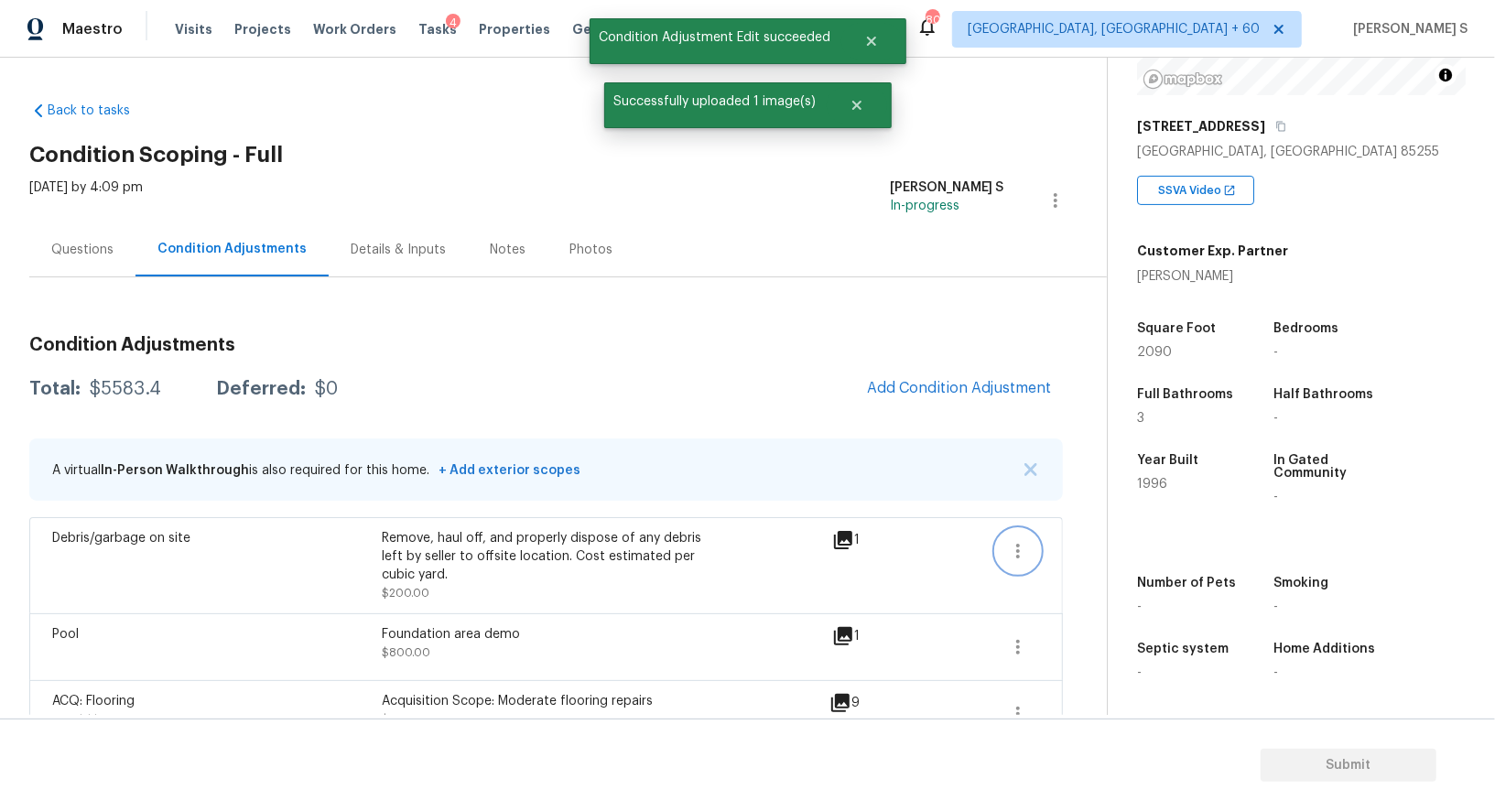
click at [1024, 541] on icon "button" at bounding box center [1018, 551] width 22 height 22
click at [1060, 541] on div "Edit" at bounding box center [1122, 547] width 143 height 18
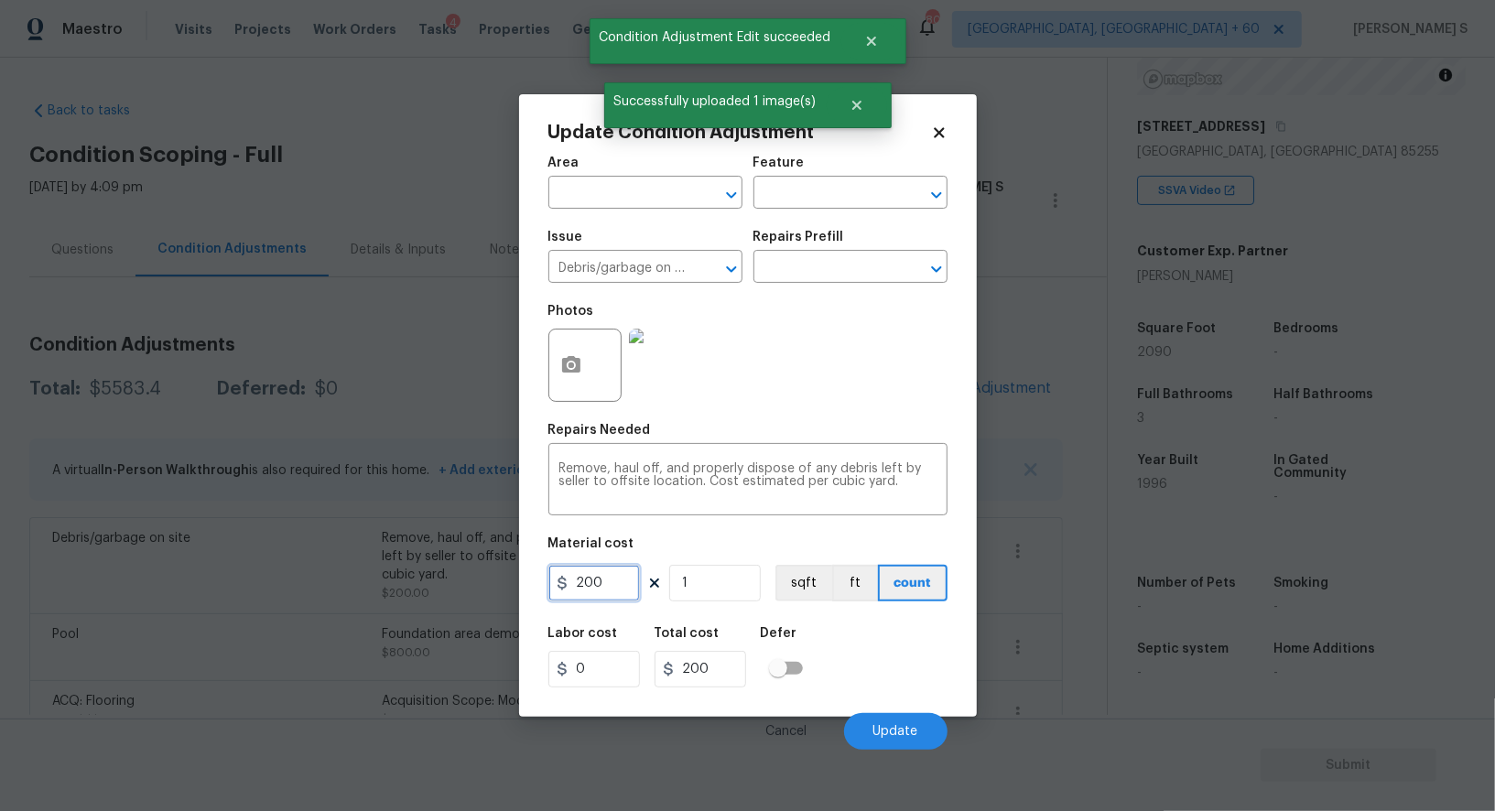
click at [619, 588] on input "200" at bounding box center [595, 583] width 92 height 37
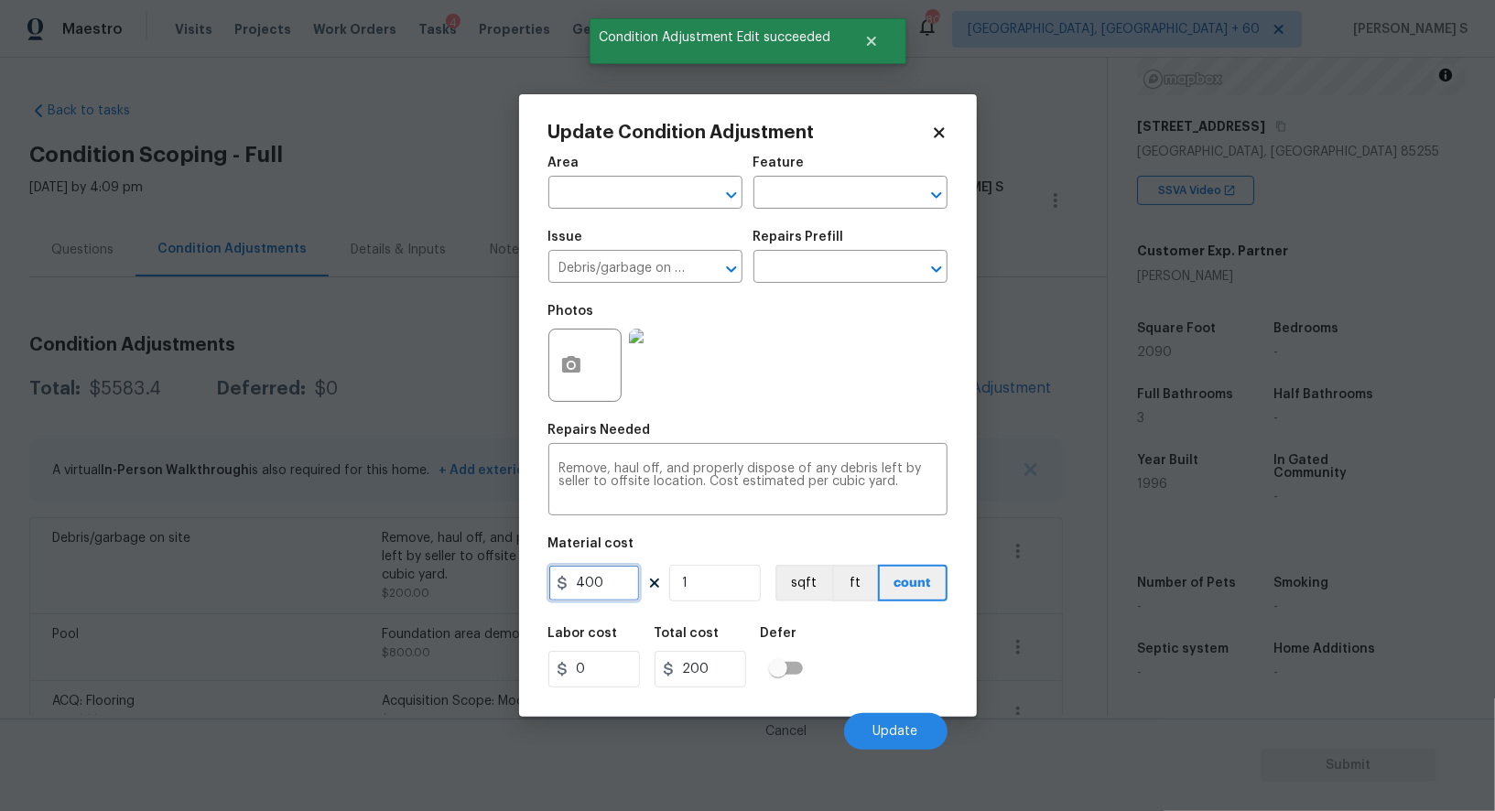
type input "400"
click at [894, 683] on div "Labor cost 0 Total cost 400 Defer" at bounding box center [748, 657] width 399 height 82
click at [918, 733] on span "Update" at bounding box center [896, 732] width 45 height 14
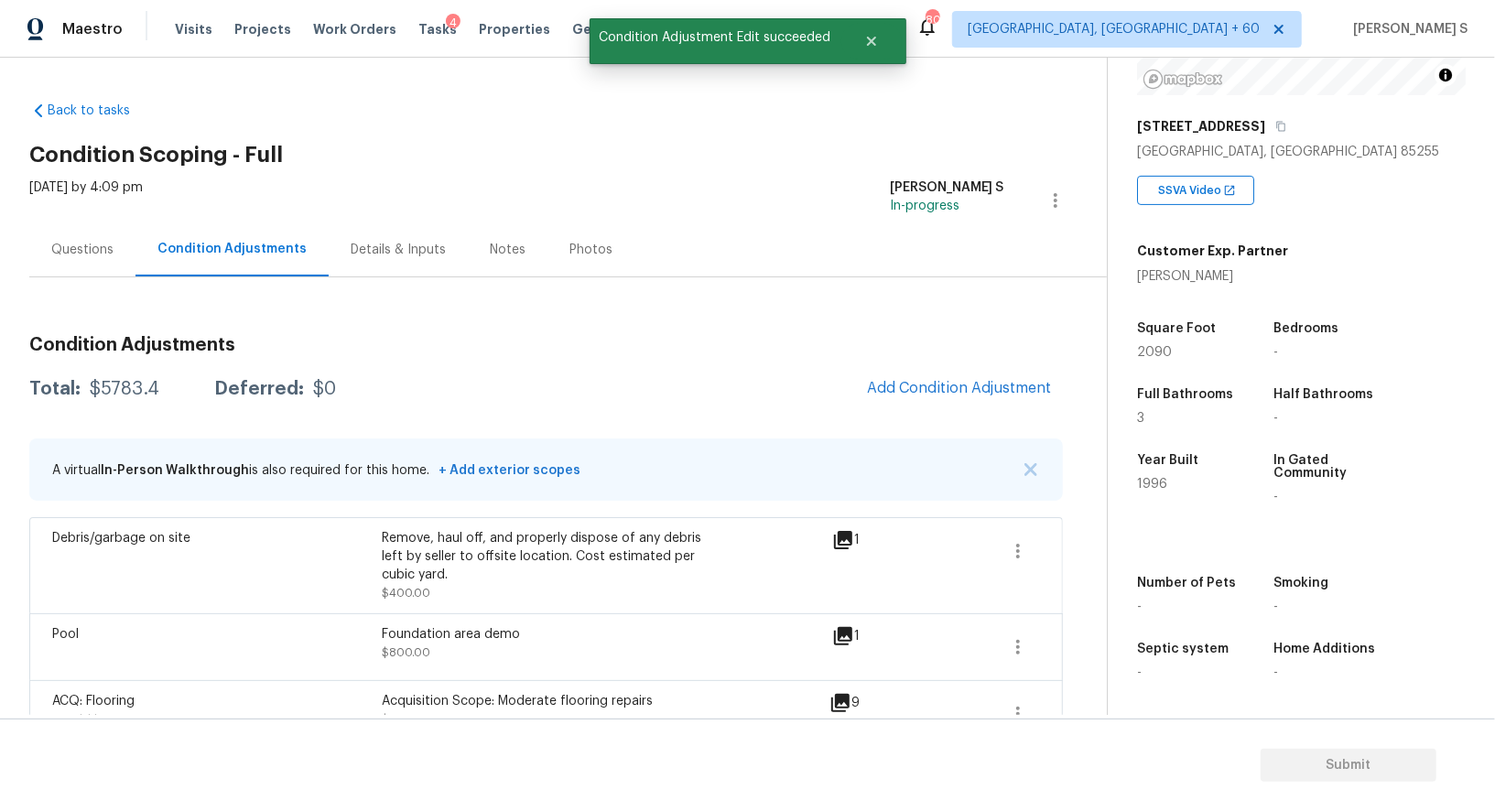
click at [118, 527] on body "Maestro Visits Projects Work Orders Tasks 4 Properties Geo Assignments 809 [GEO…" at bounding box center [747, 405] width 1495 height 811
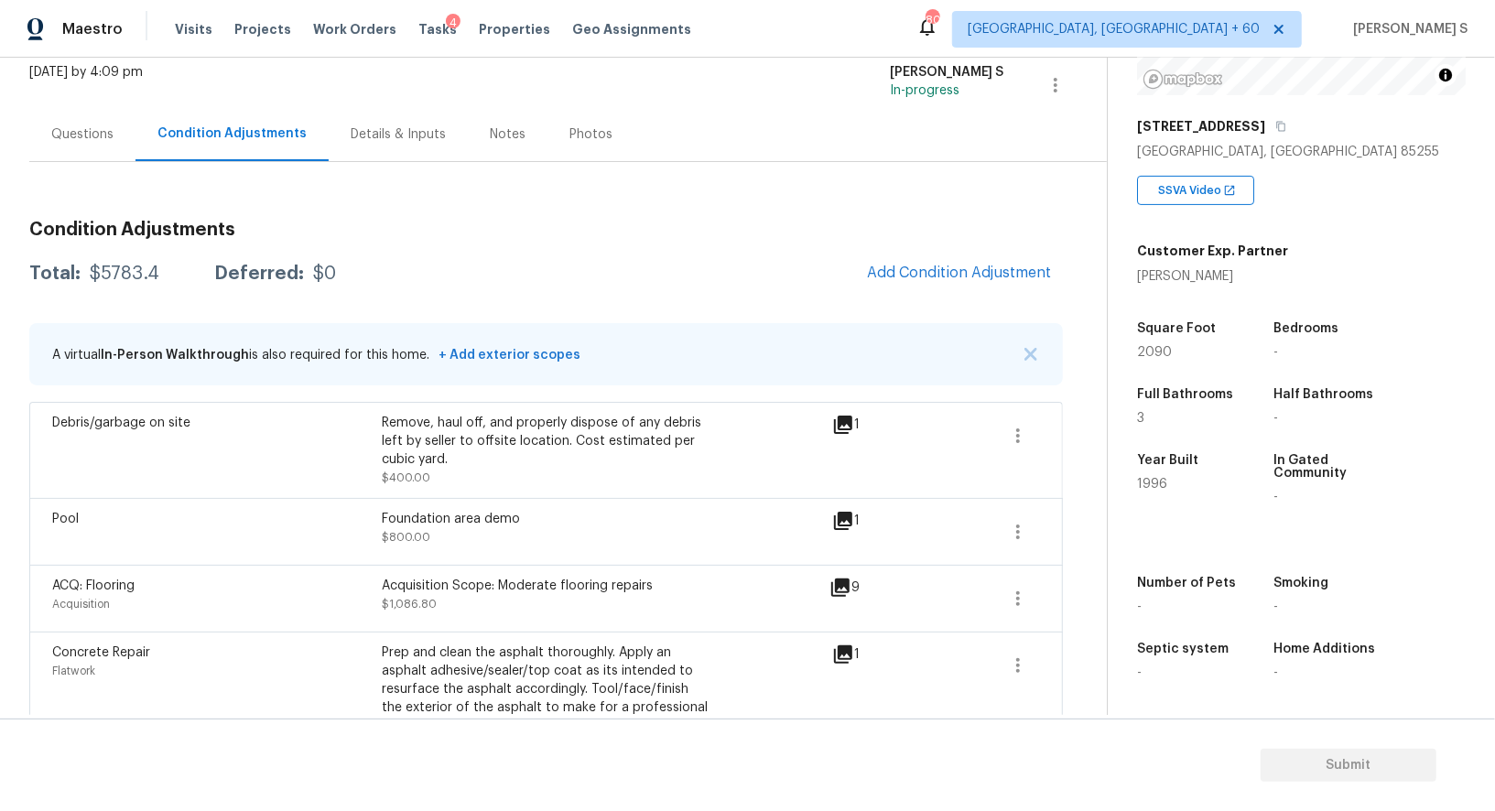
scroll to position [69, 0]
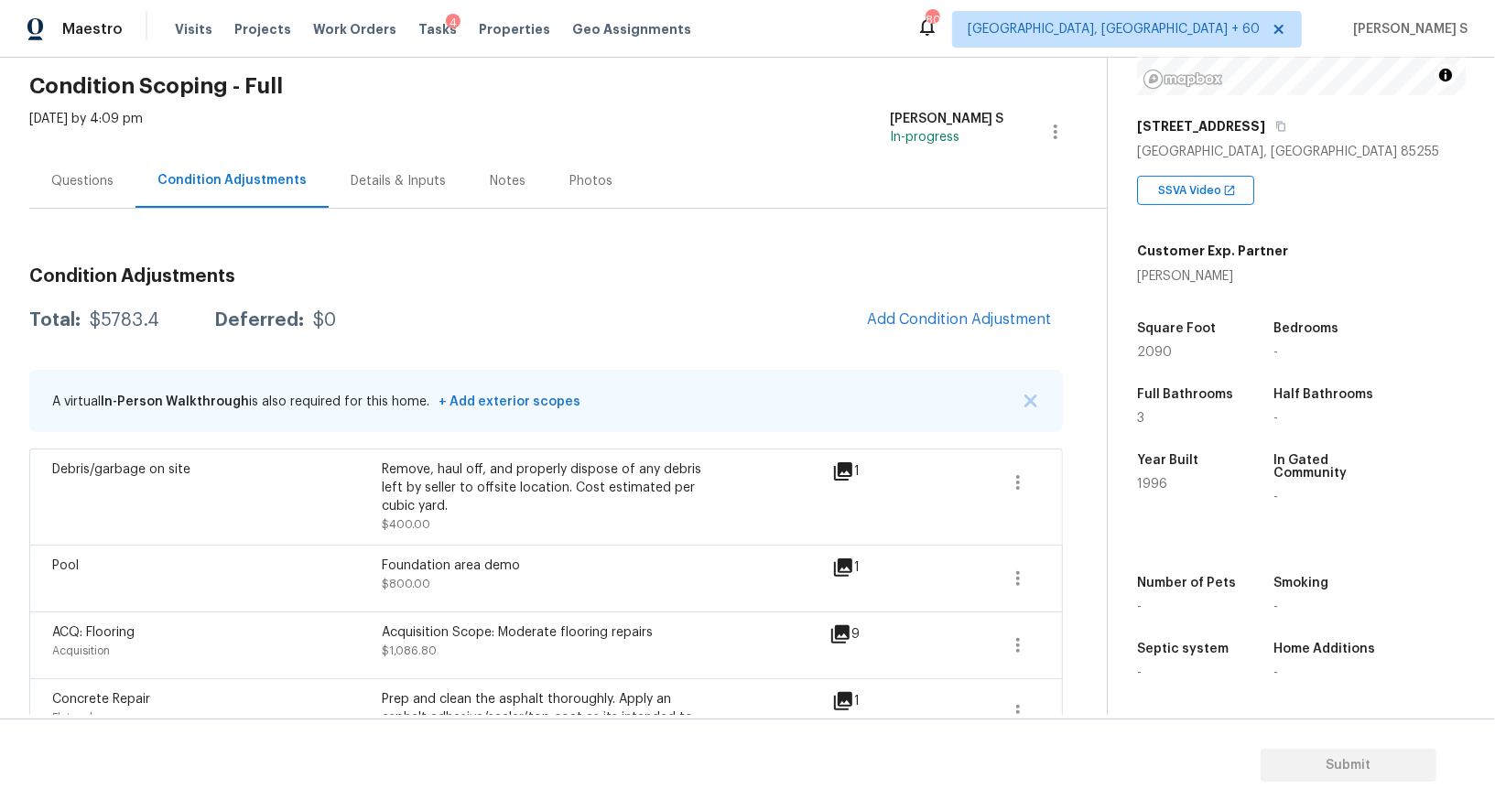
click at [128, 316] on div "$5783.4" at bounding box center [125, 320] width 70 height 18
copy div "5783.4"
click at [92, 175] on div "Questions" at bounding box center [82, 181] width 62 height 18
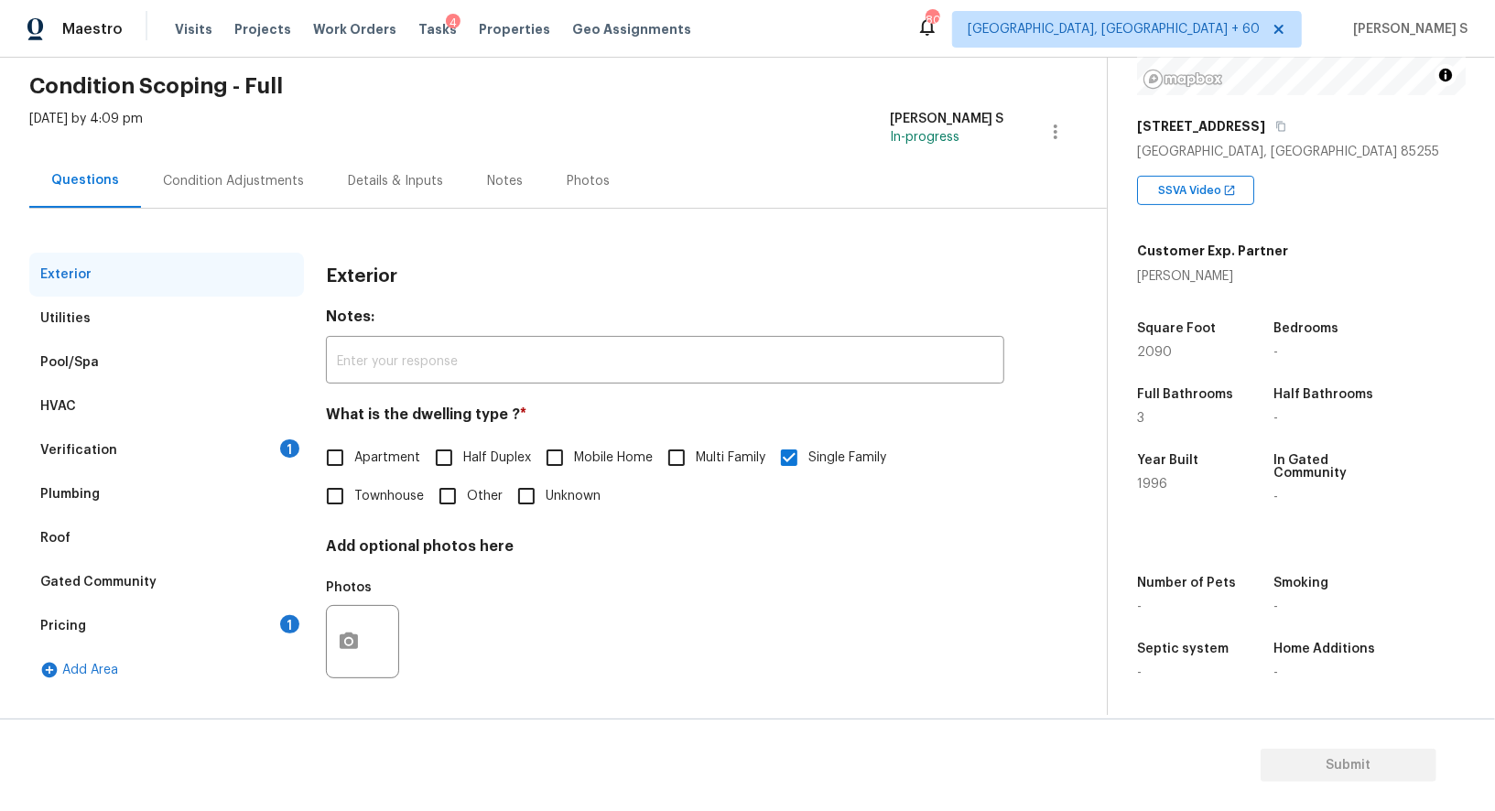
scroll to position [70, 0]
click at [262, 450] on div "Verification 1" at bounding box center [166, 450] width 275 height 44
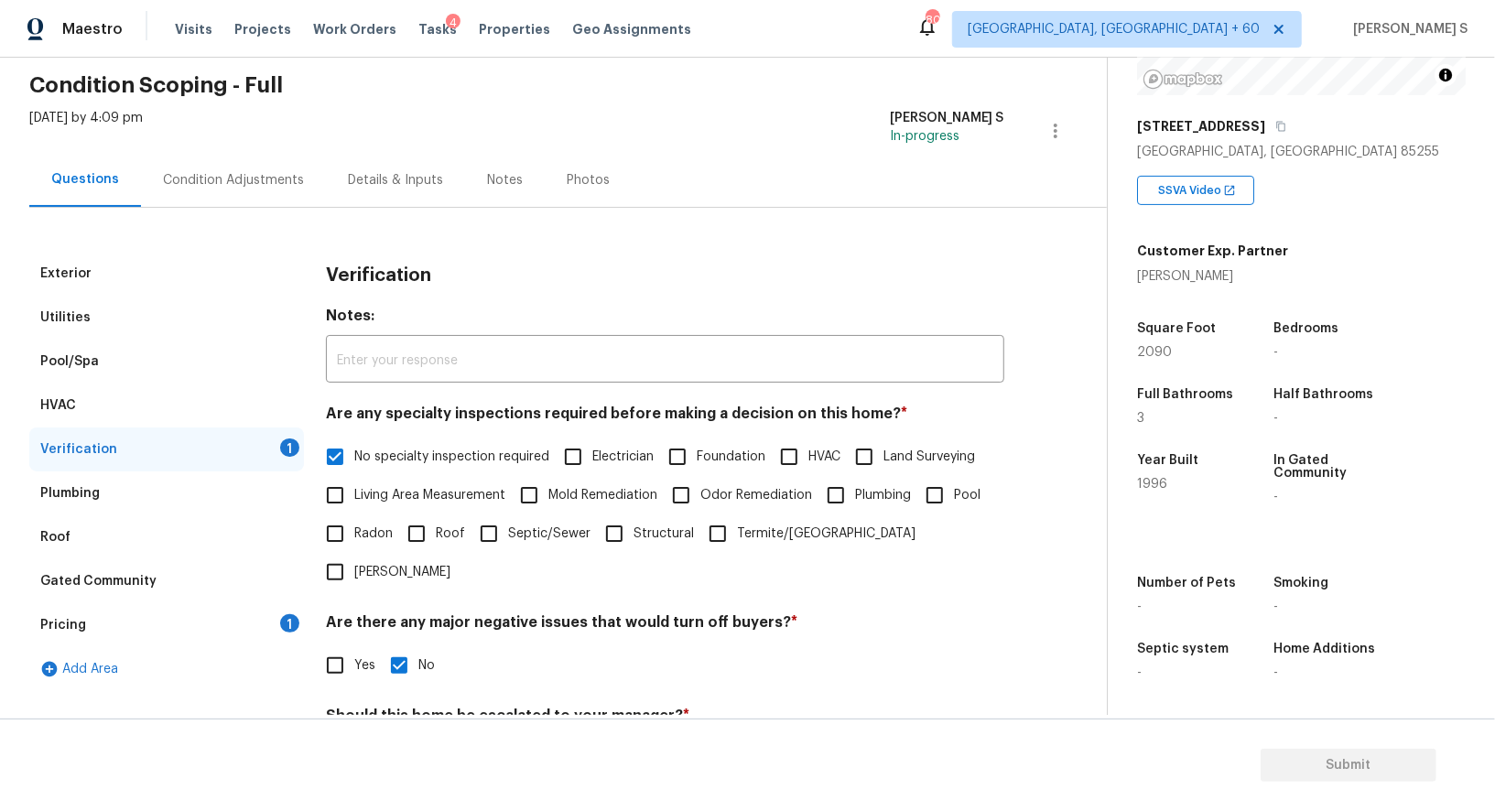
scroll to position [234, 0]
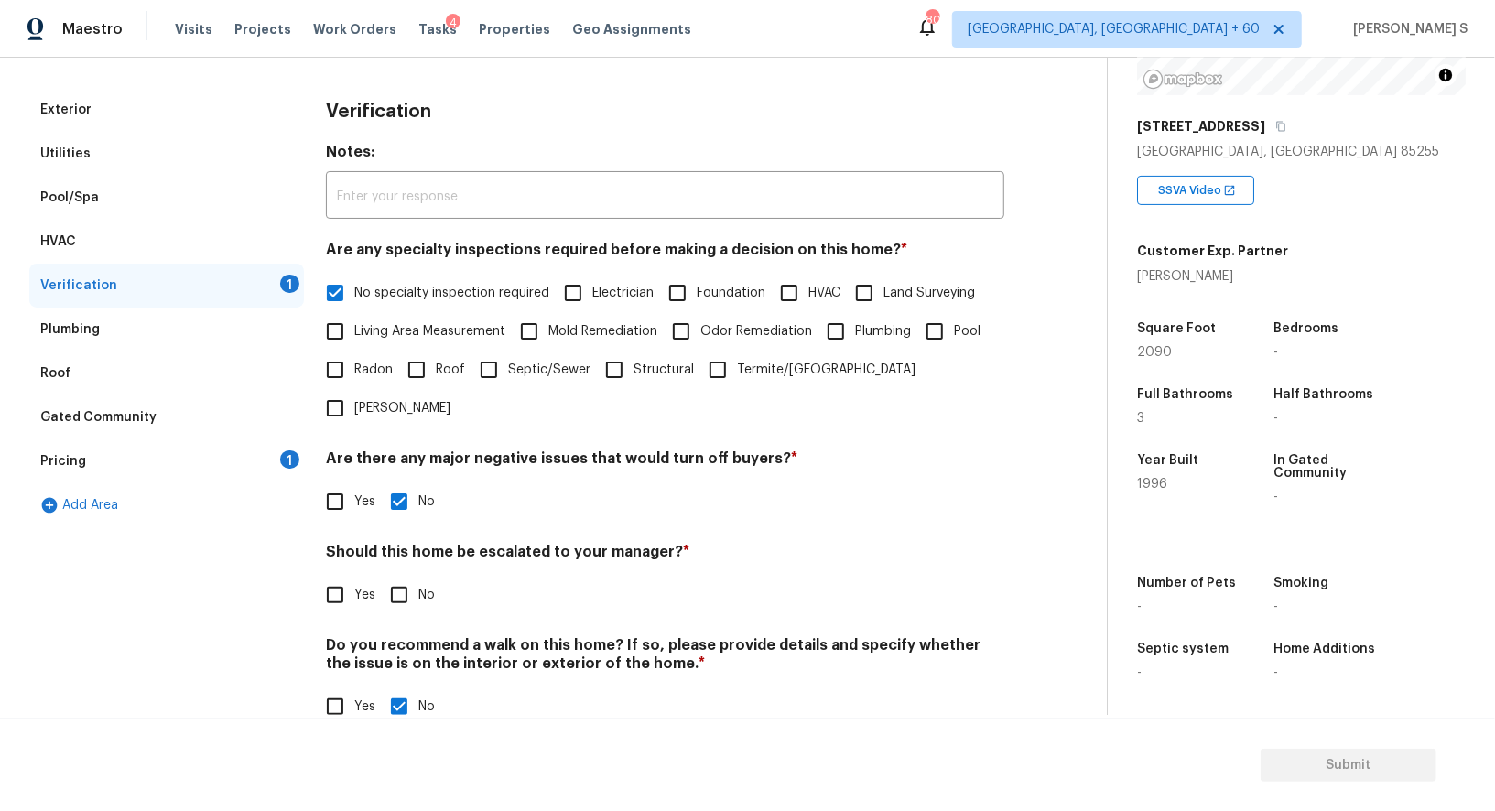
click at [388, 543] on div "Should this home be escalated to your manager? * Yes No" at bounding box center [665, 578] width 679 height 71
click at [413, 576] on input "No" at bounding box center [399, 595] width 38 height 38
checkbox input "true"
click at [298, 451] on div "Pricing 1" at bounding box center [166, 462] width 275 height 44
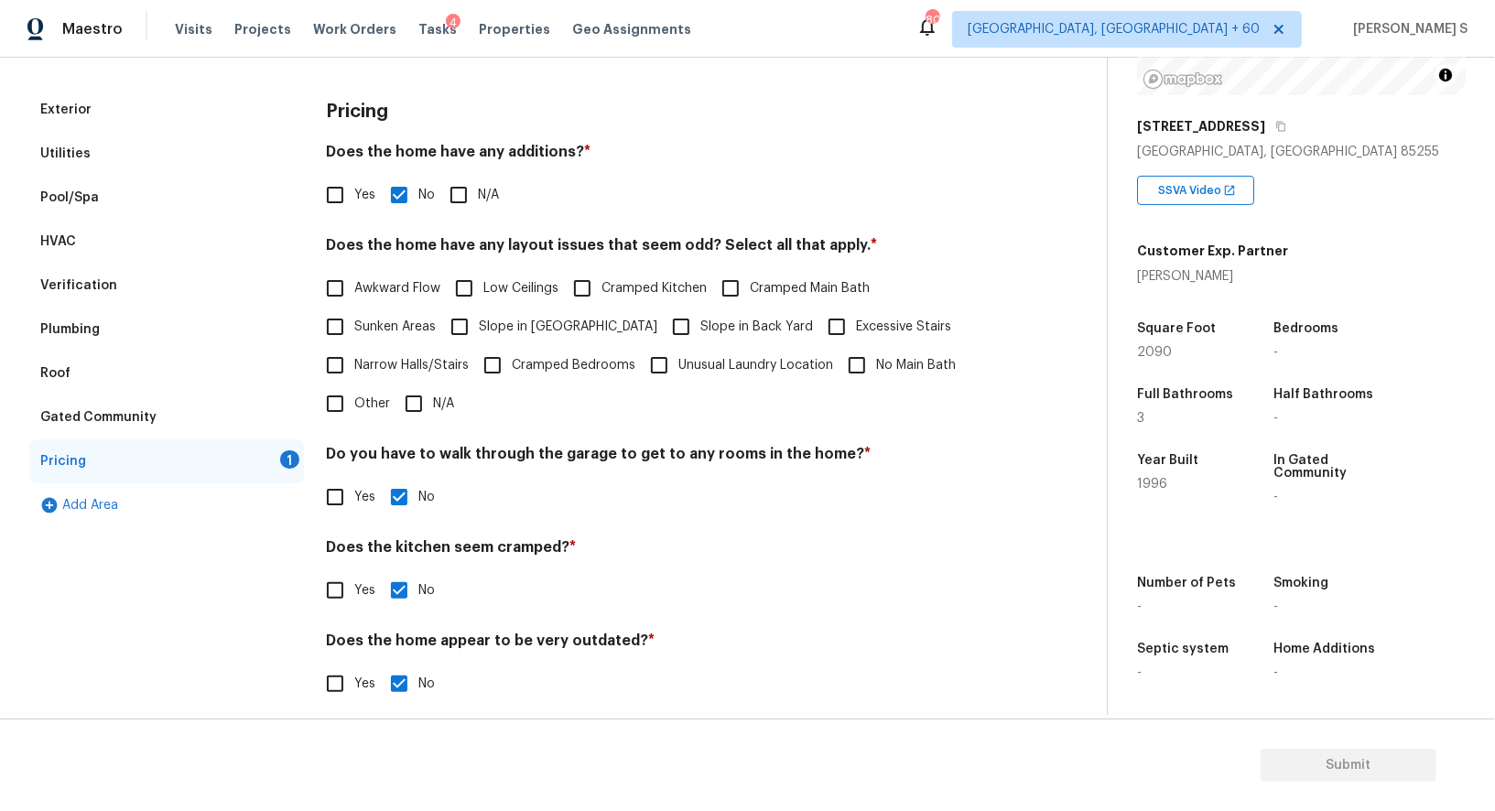
scroll to position [247, 0]
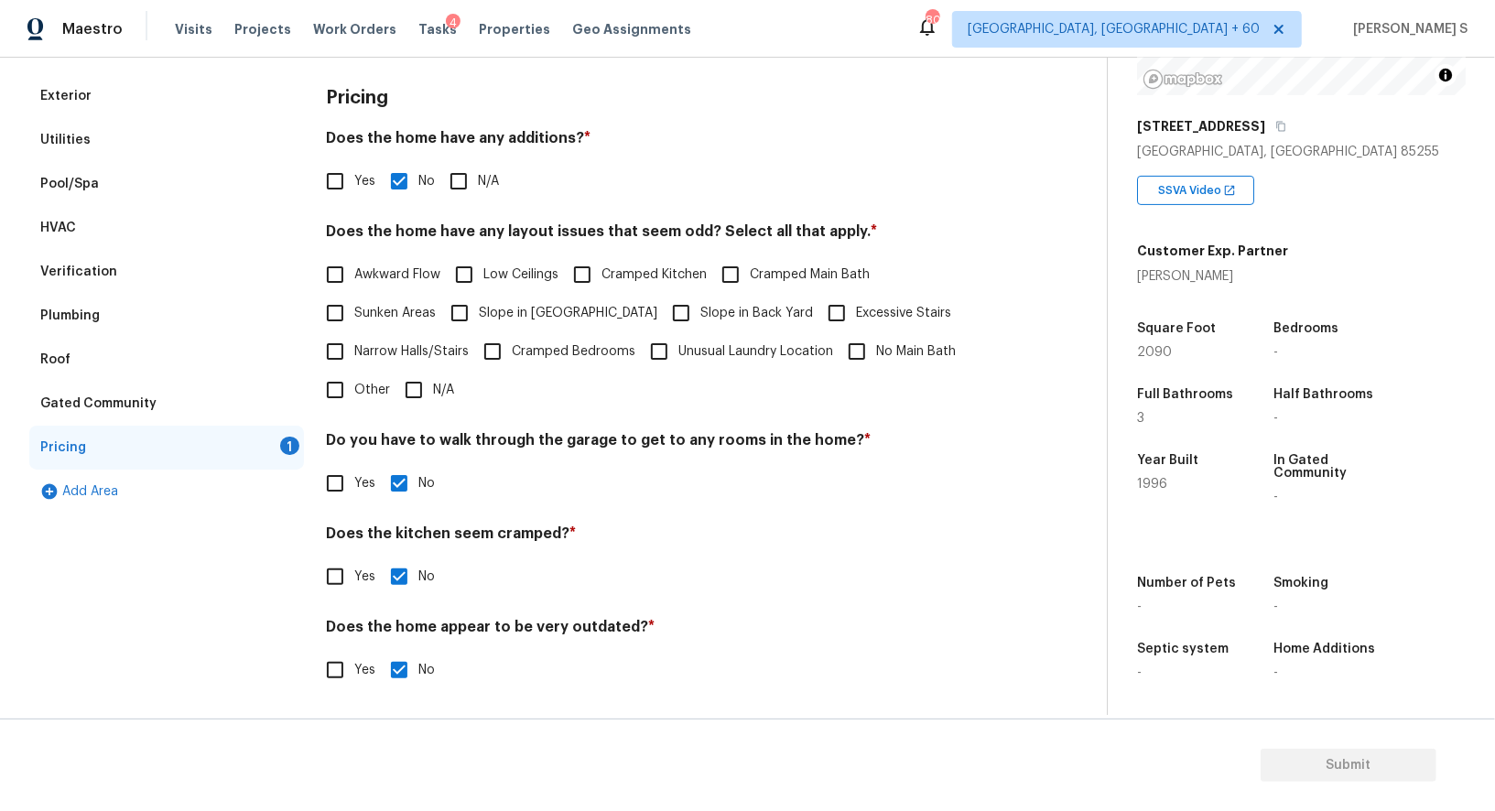
click at [491, 314] on span "Slope in [GEOGRAPHIC_DATA]" at bounding box center [568, 313] width 179 height 19
click at [479, 314] on input "Slope in [GEOGRAPHIC_DATA]" at bounding box center [459, 313] width 38 height 38
checkbox input "true"
click at [701, 314] on span "Slope in Back Yard" at bounding box center [757, 313] width 113 height 19
click at [662, 314] on input "Slope in Back Yard" at bounding box center [681, 313] width 38 height 38
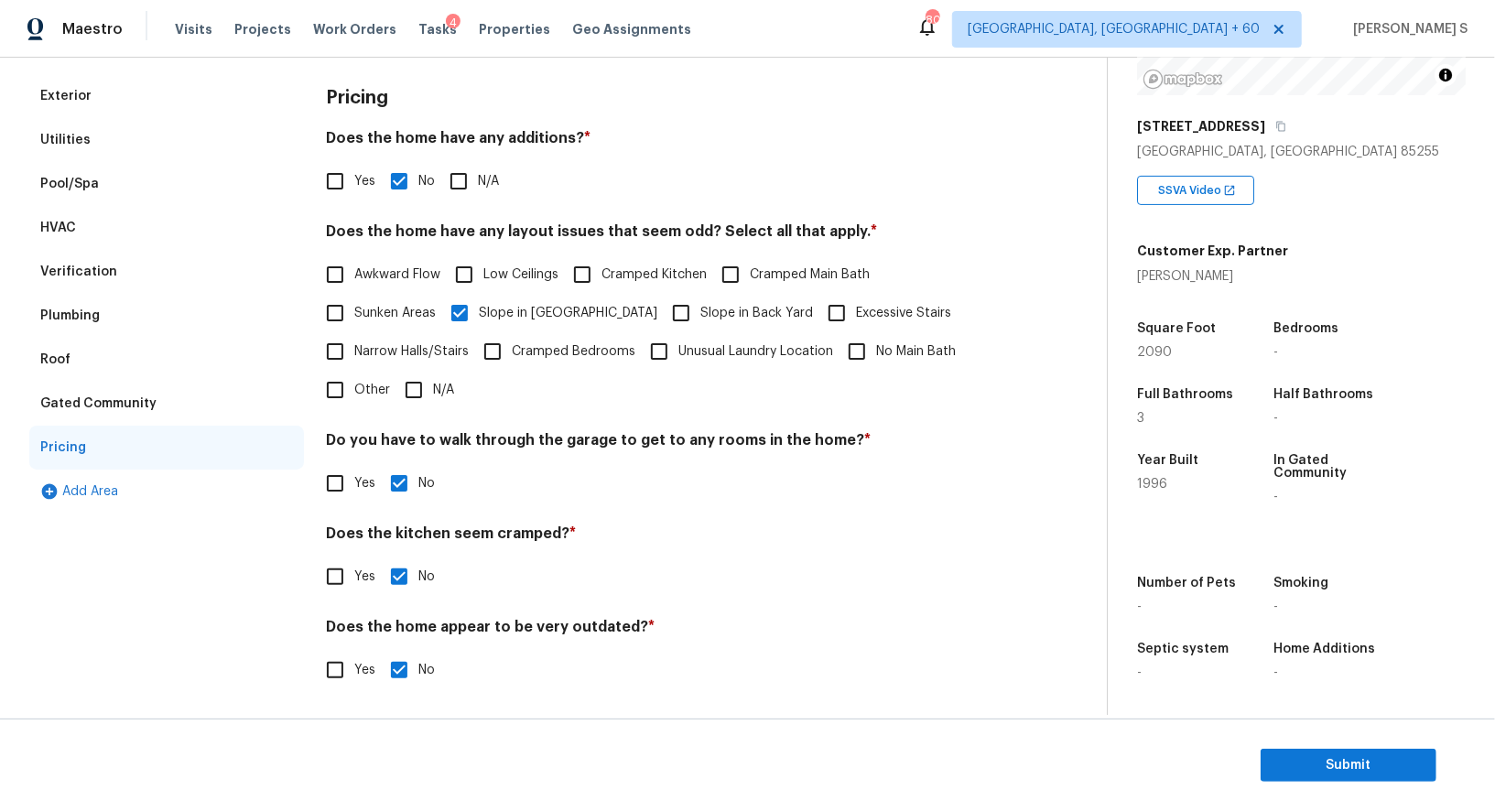
checkbox input "true"
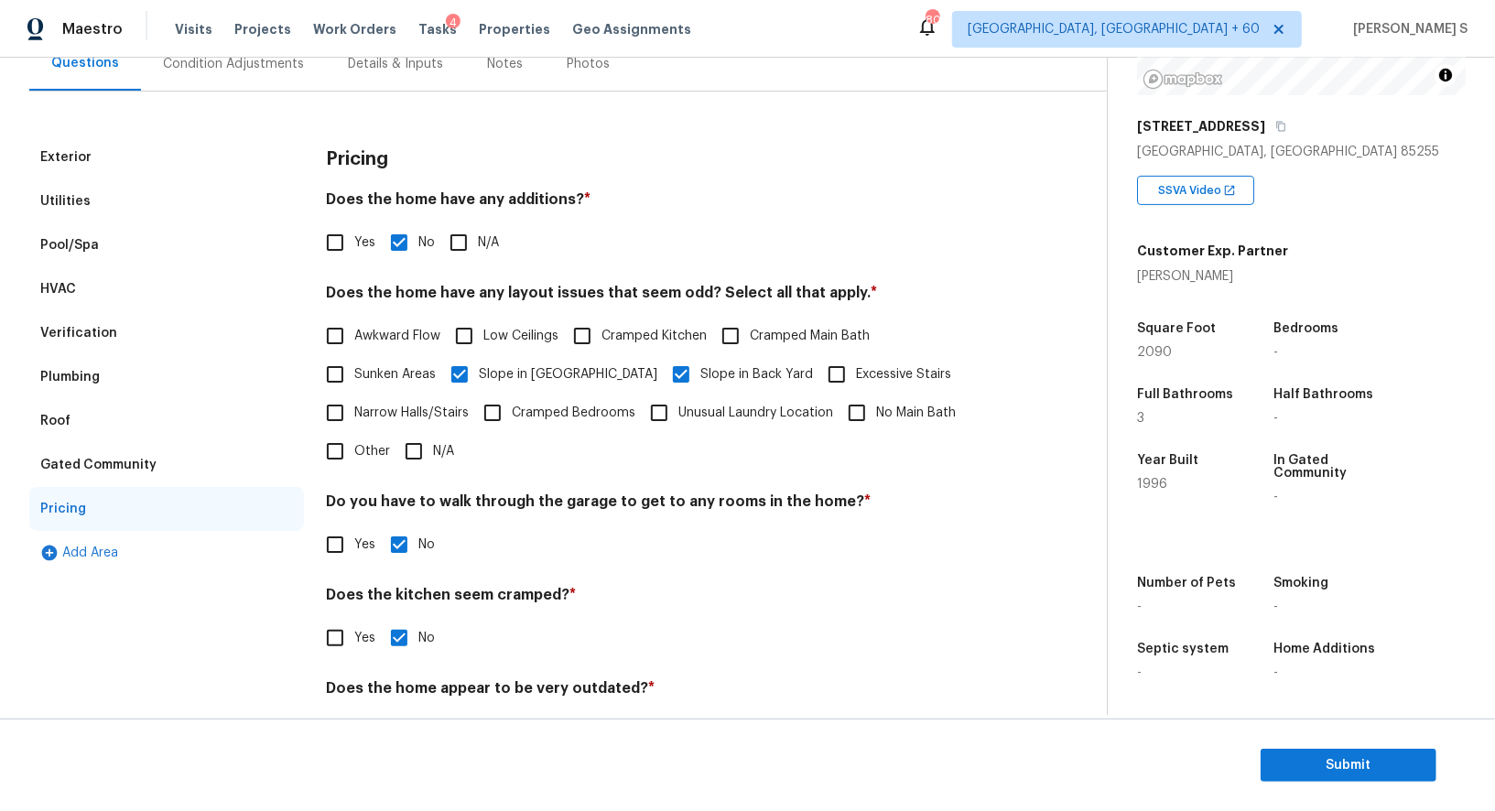
scroll to position [0, 0]
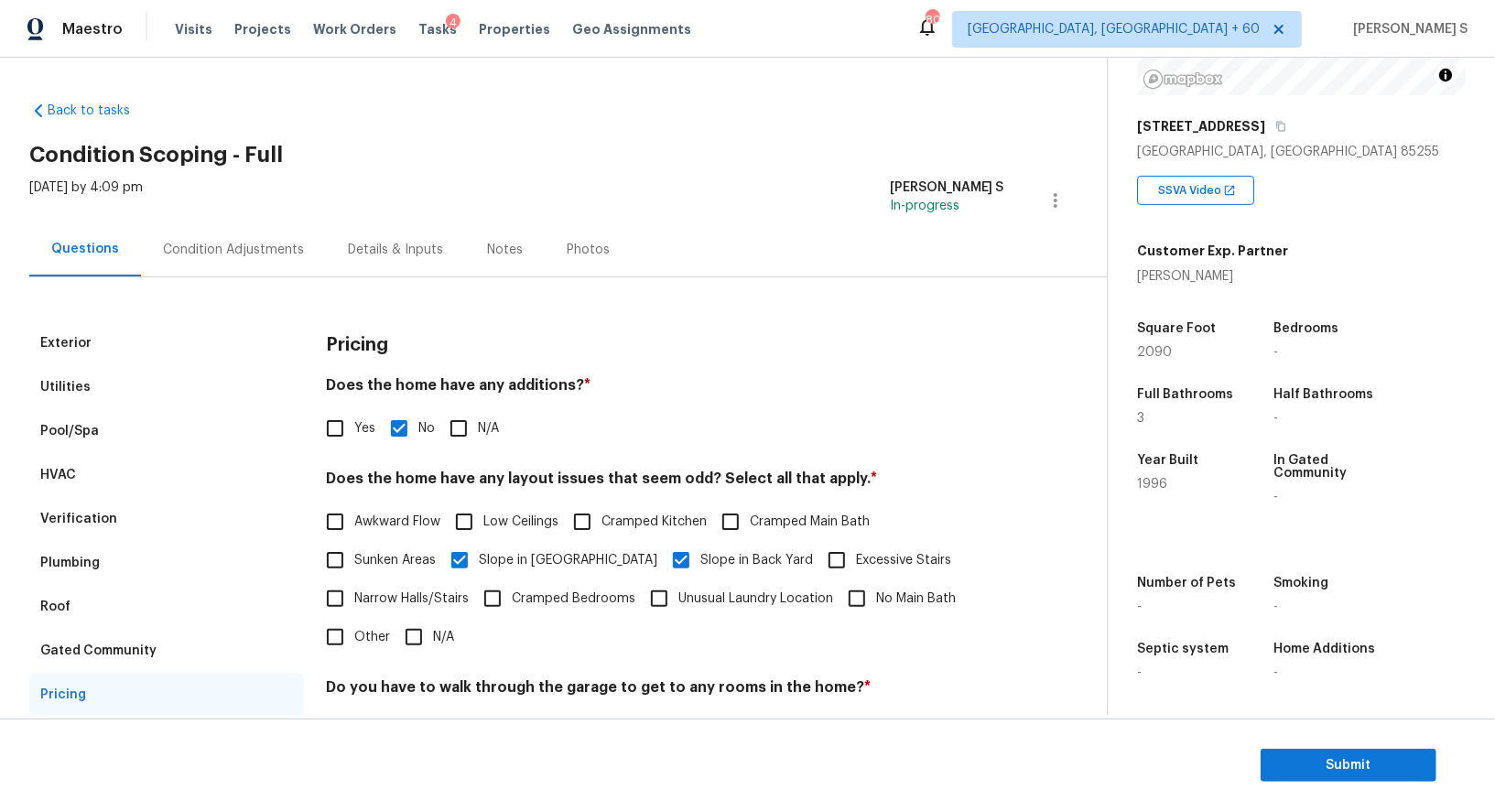
click at [221, 259] on div "Condition Adjustments" at bounding box center [233, 250] width 185 height 54
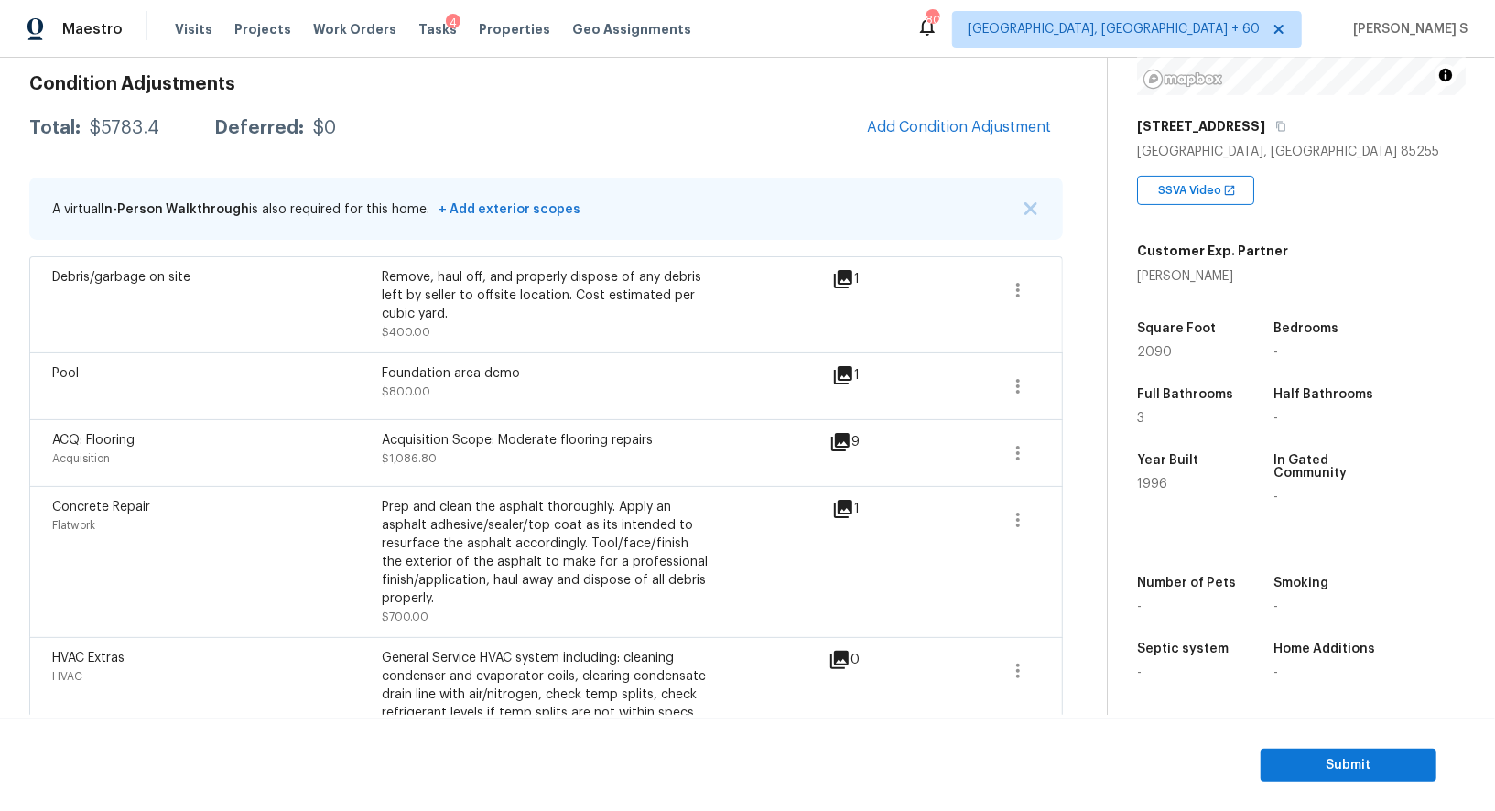
scroll to position [235, 0]
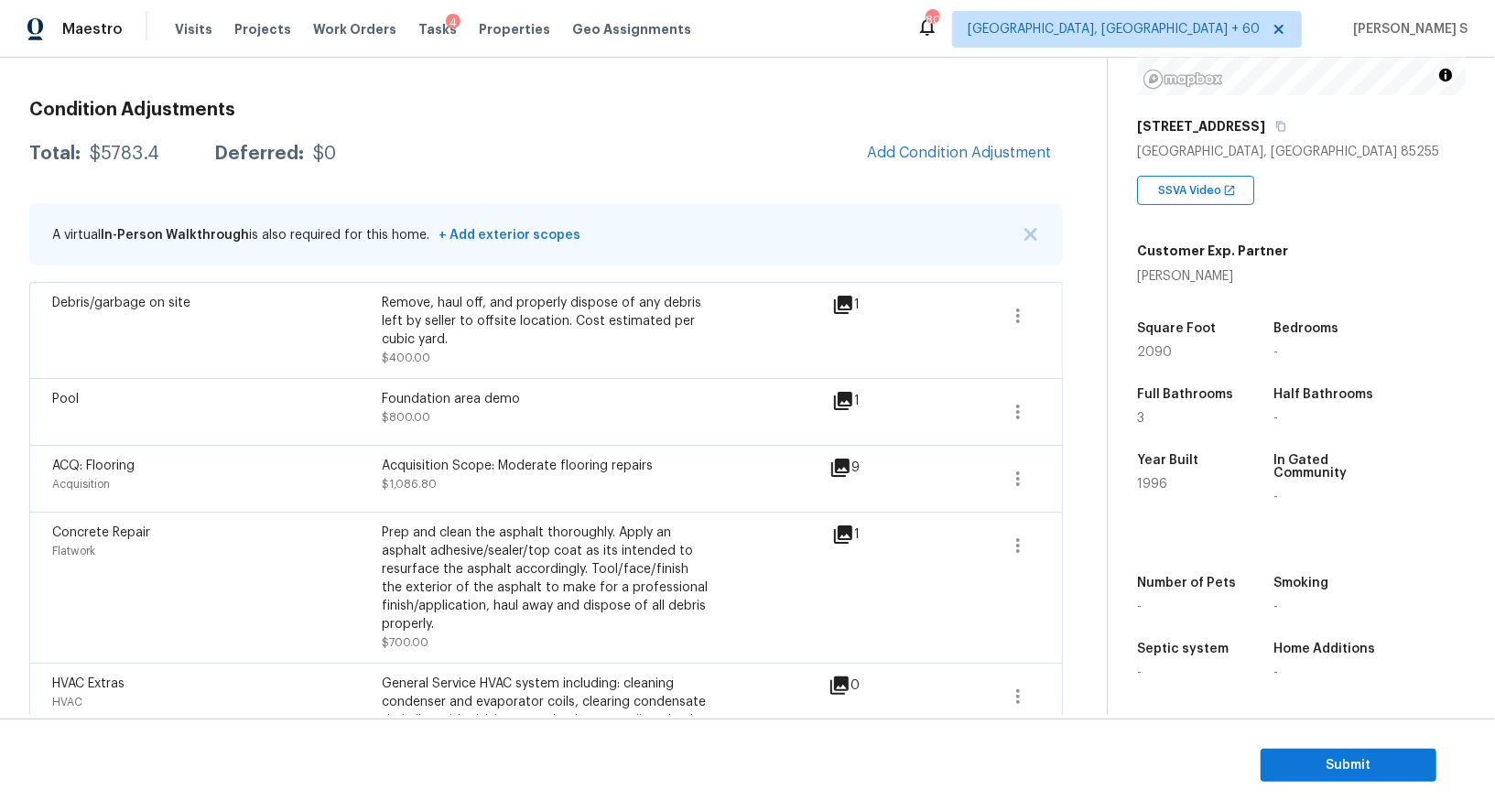
click at [409, 394] on div "Foundation area demo" at bounding box center [547, 399] width 330 height 18
click at [509, 393] on div "Foundation area demo" at bounding box center [547, 399] width 330 height 18
copy div "Foundation area demo"
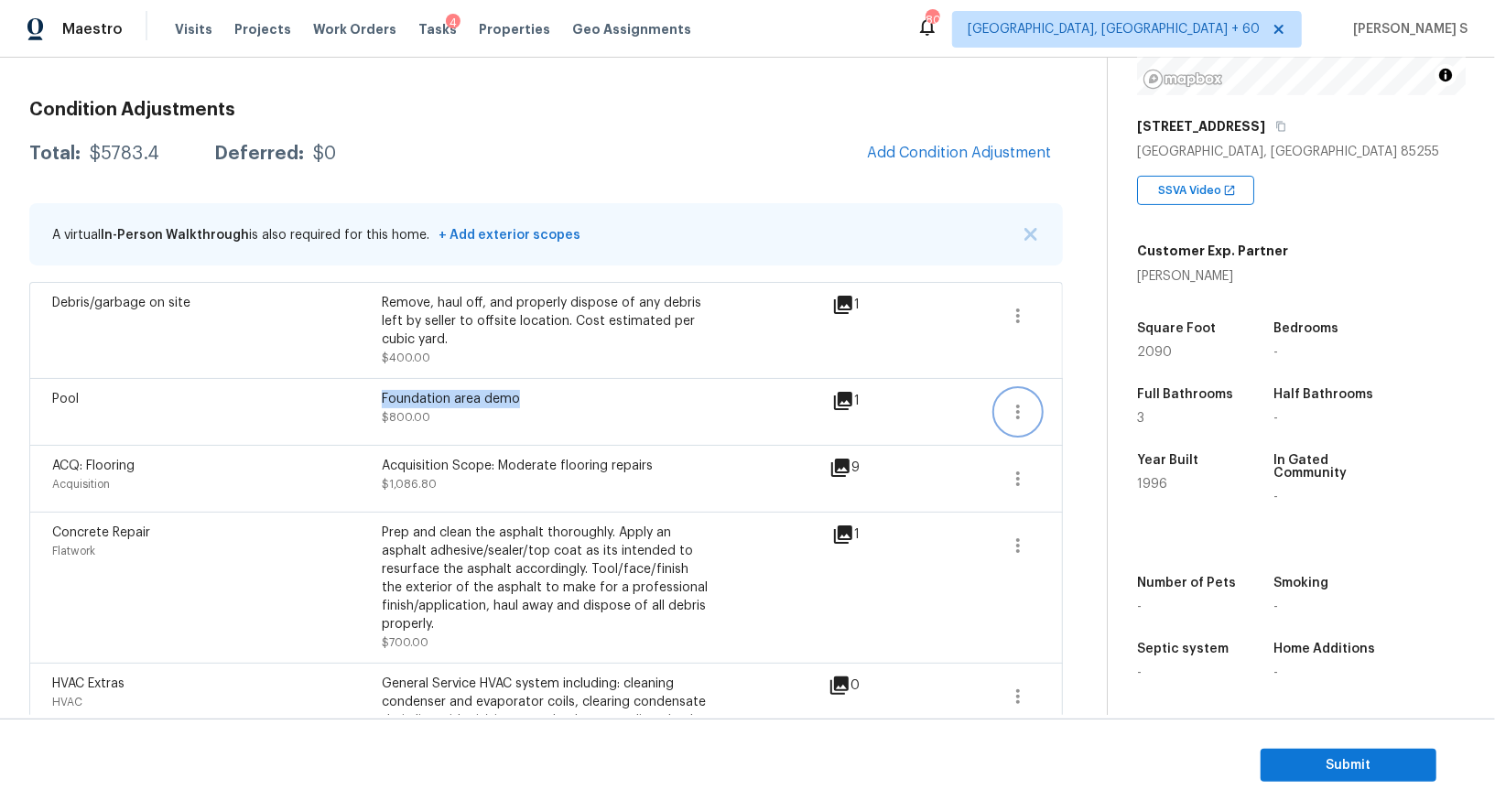
click at [1031, 413] on button "button" at bounding box center [1018, 412] width 44 height 44
click at [1107, 413] on div "Edit" at bounding box center [1122, 407] width 143 height 18
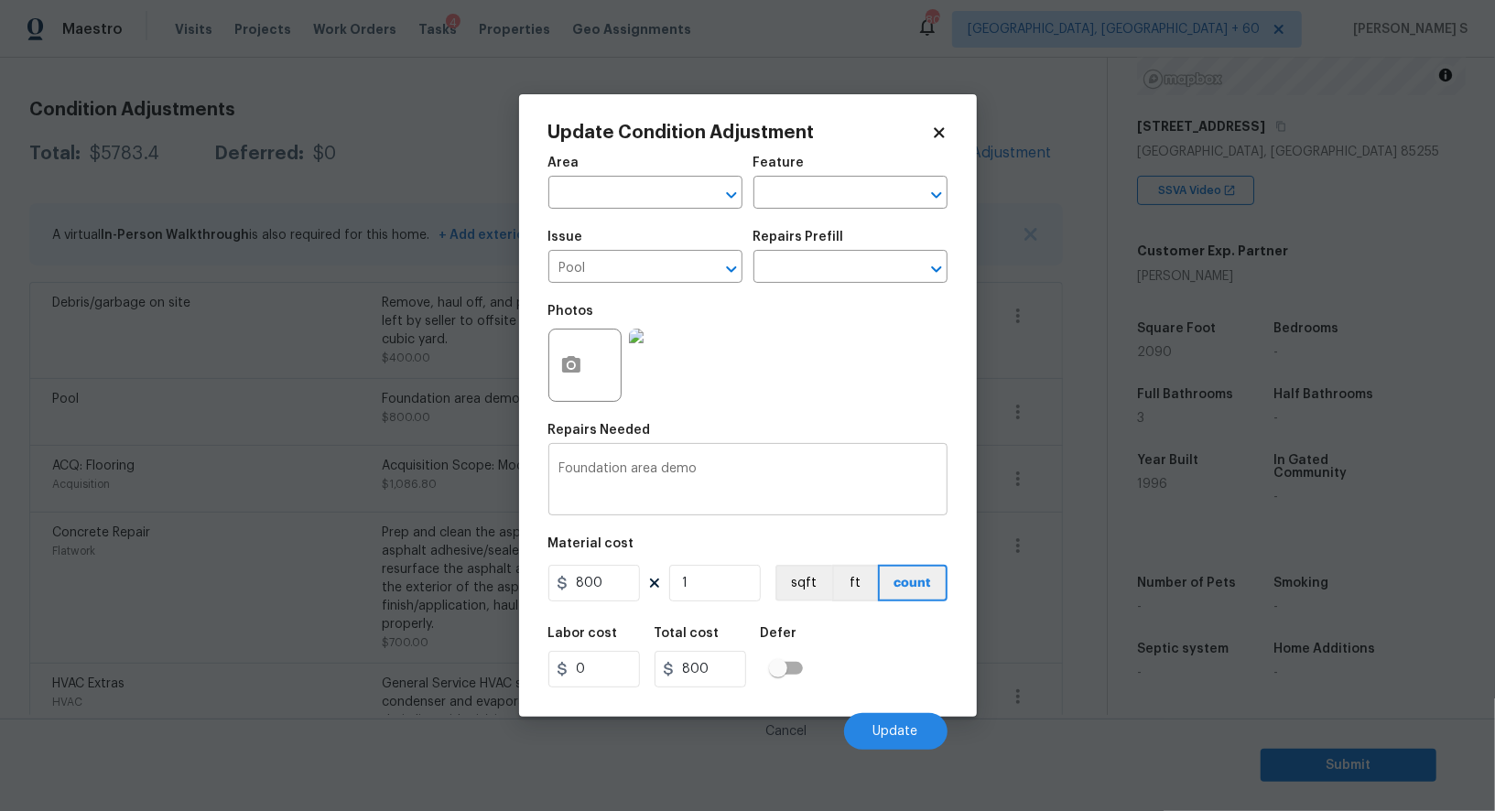
click at [603, 474] on textarea "Foundation area demo" at bounding box center [748, 481] width 377 height 38
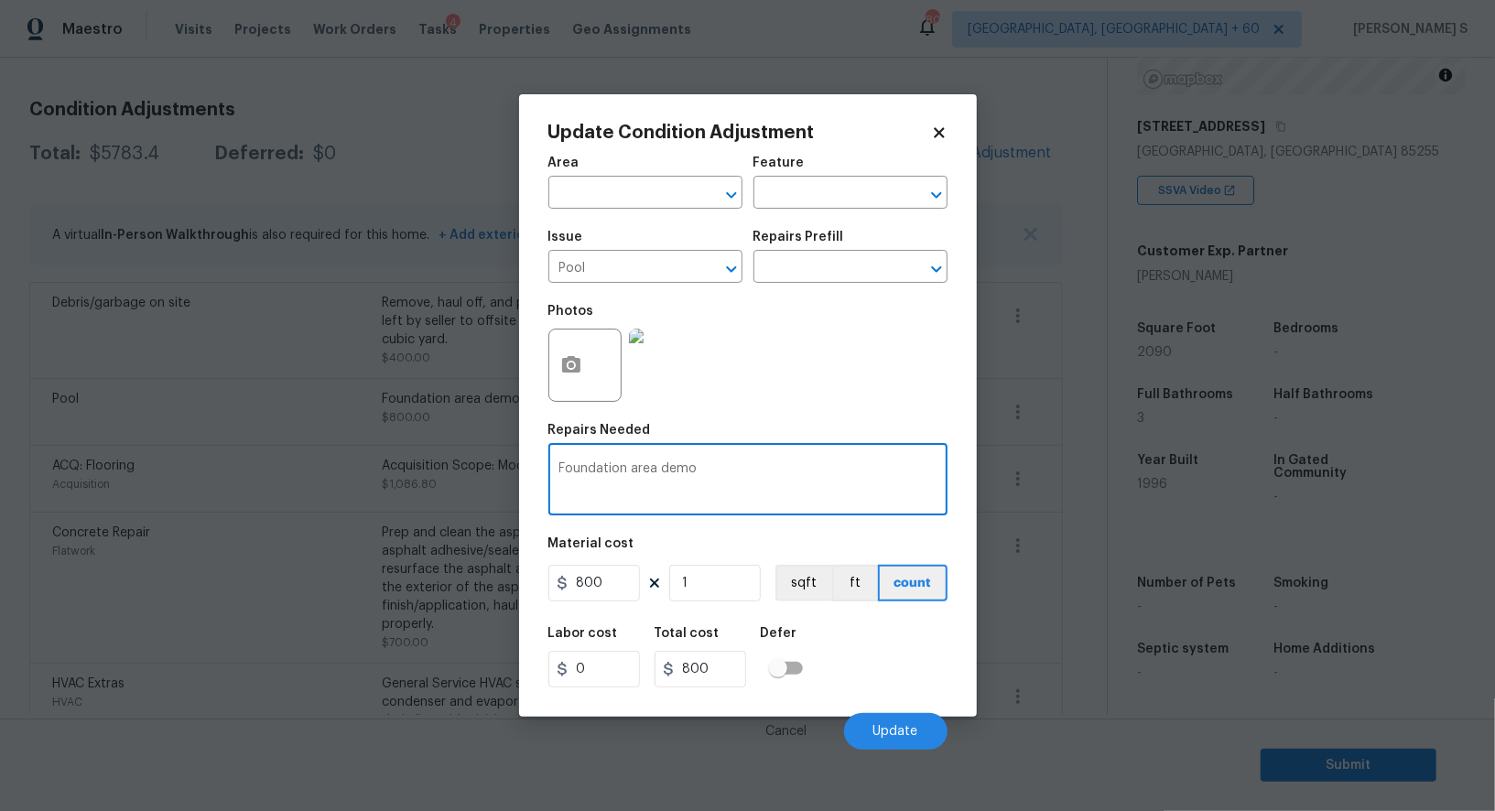
click at [603, 474] on textarea "Foundation area demo" at bounding box center [748, 481] width 377 height 38
type textarea "fountain area demo"
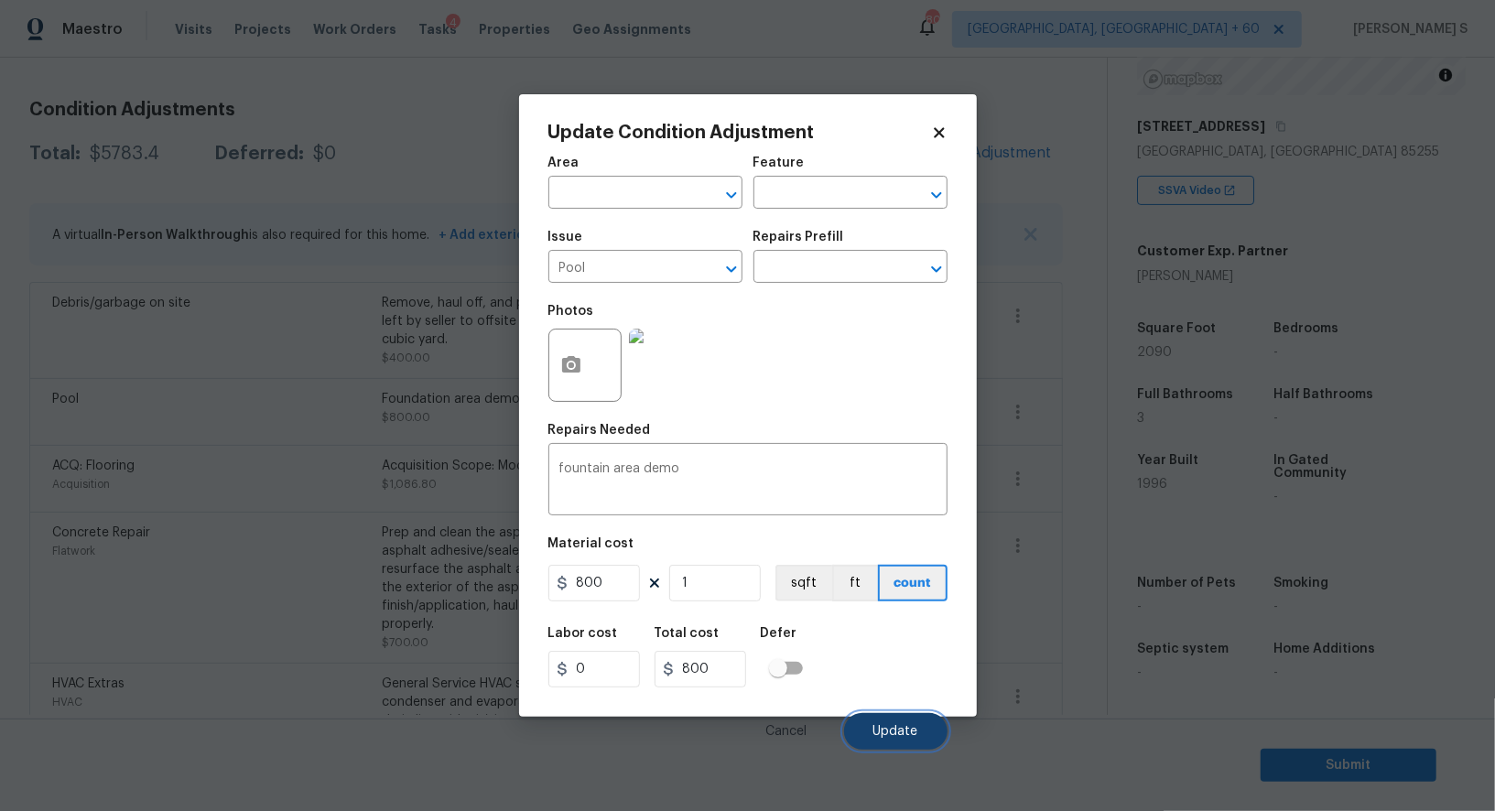
click at [884, 738] on span "Update" at bounding box center [896, 732] width 45 height 14
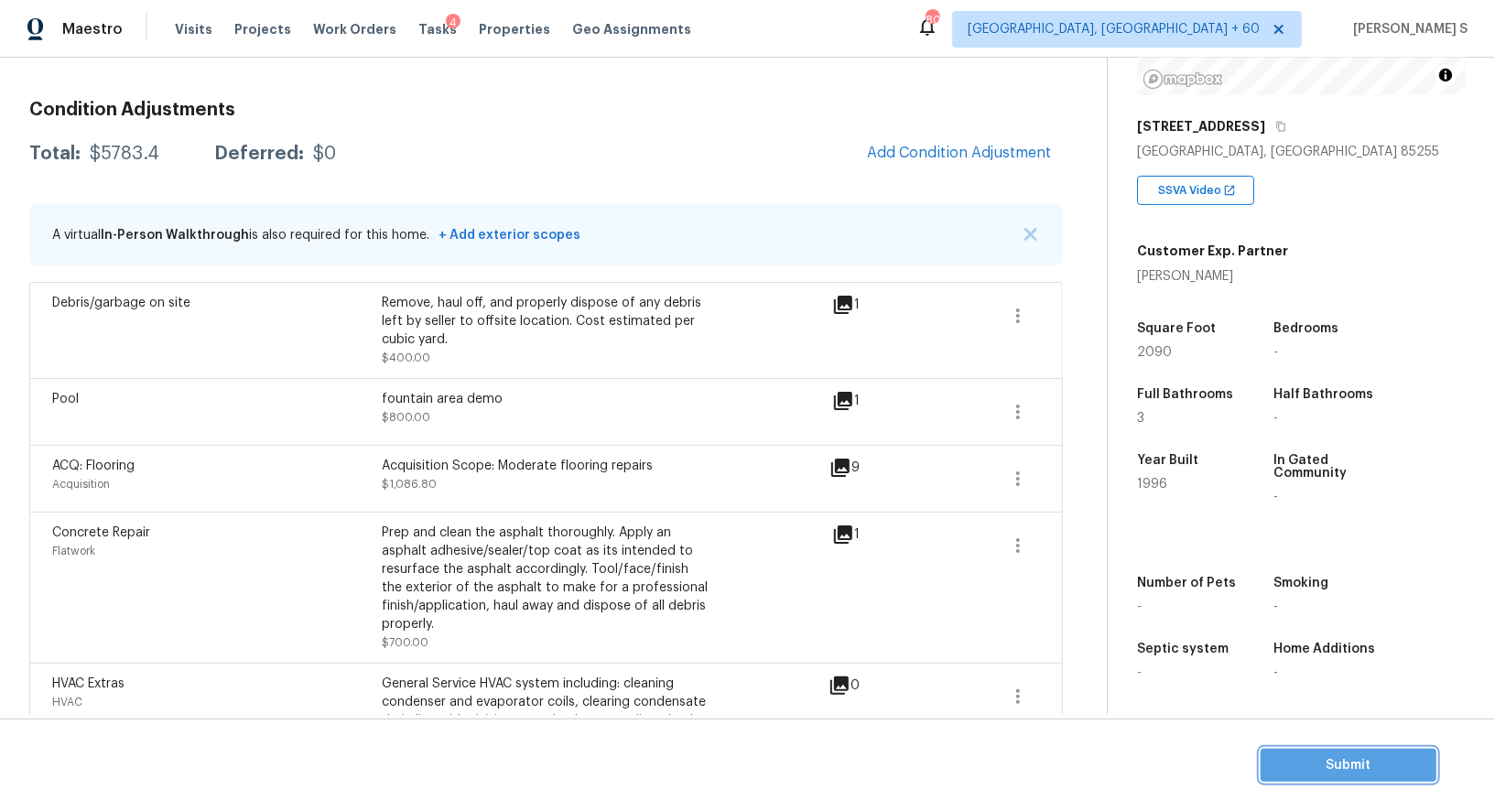
click at [1345, 769] on span "Submit" at bounding box center [1349, 766] width 147 height 23
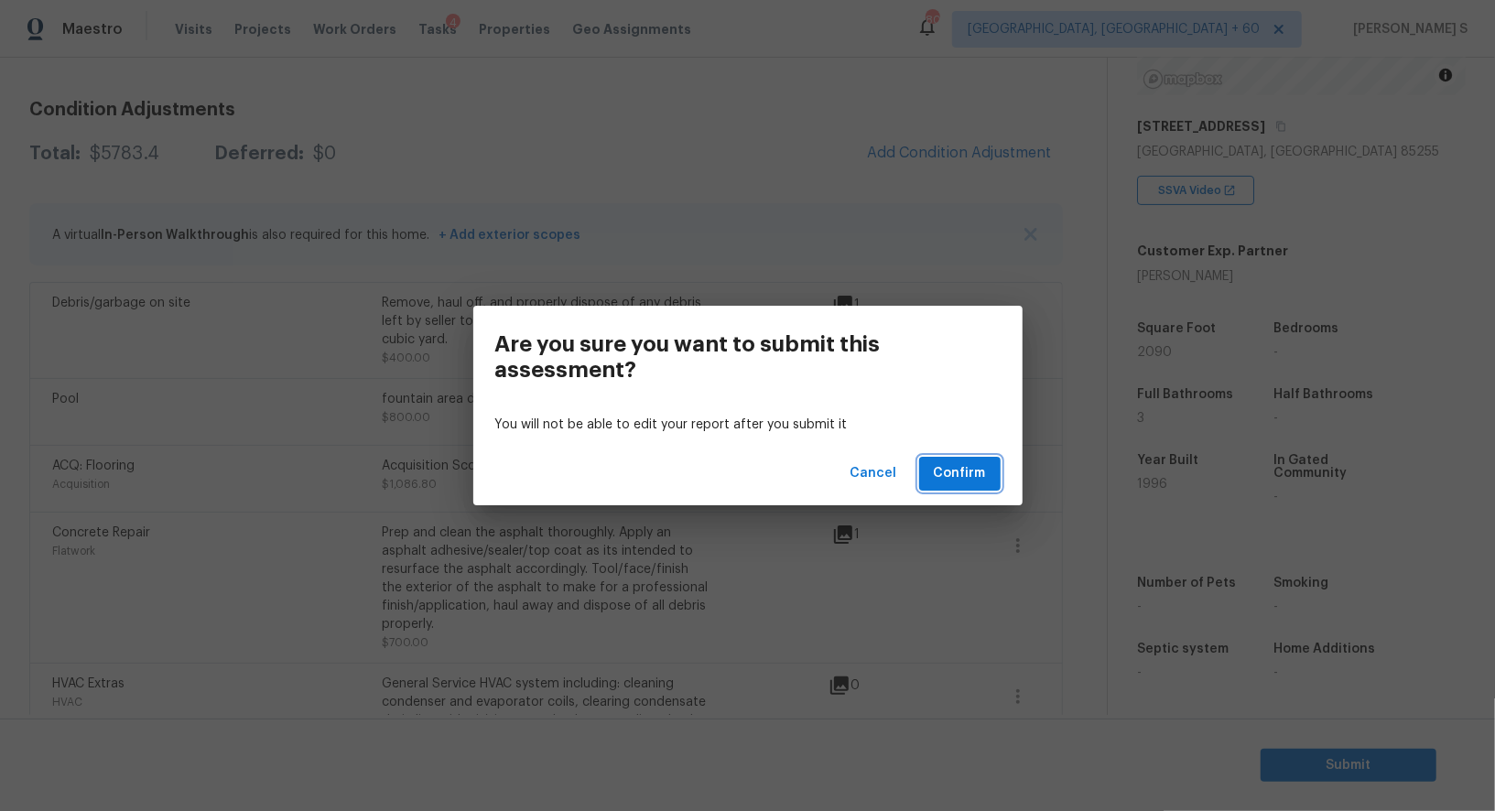
click at [967, 473] on span "Confirm" at bounding box center [960, 473] width 52 height 23
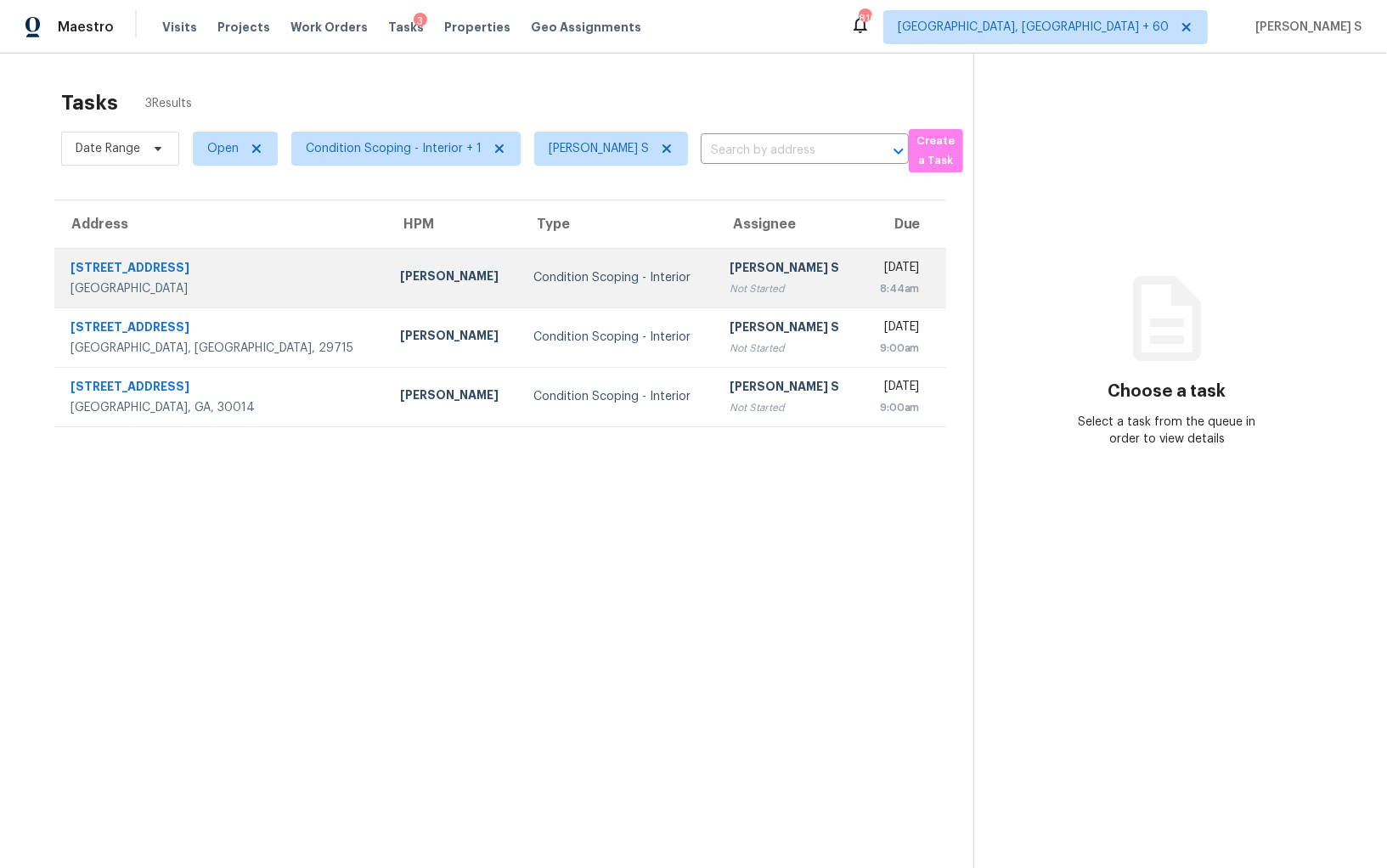
click at [520, 254] on td "Condition Scoping - Interior" at bounding box center [618, 277] width 197 height 59
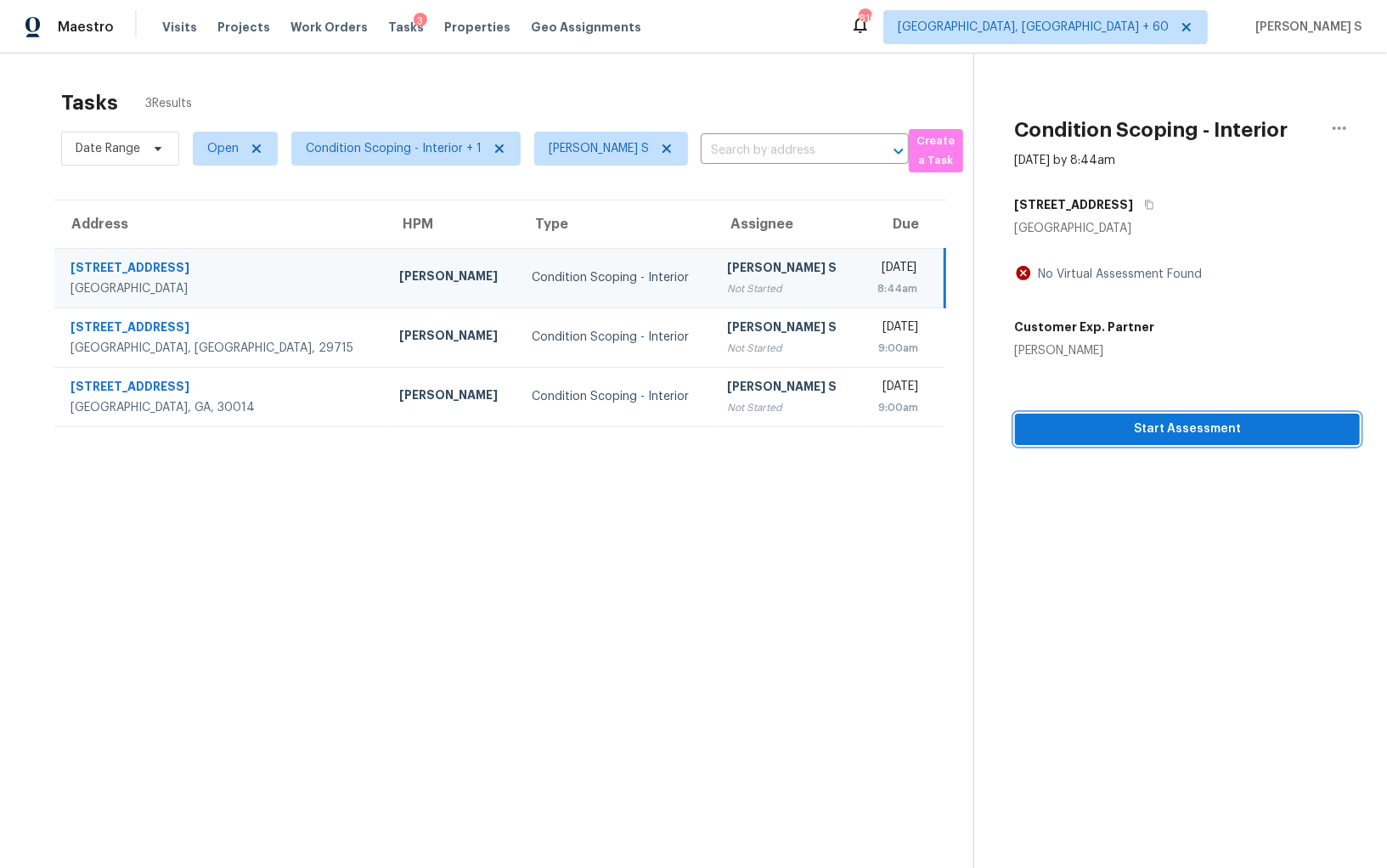
click at [1220, 418] on div "Condition Scoping - Interior [DATE] by 8:44am [STREET_ADDRESS] No Virtual Asses…" at bounding box center [1167, 249] width 386 height 391
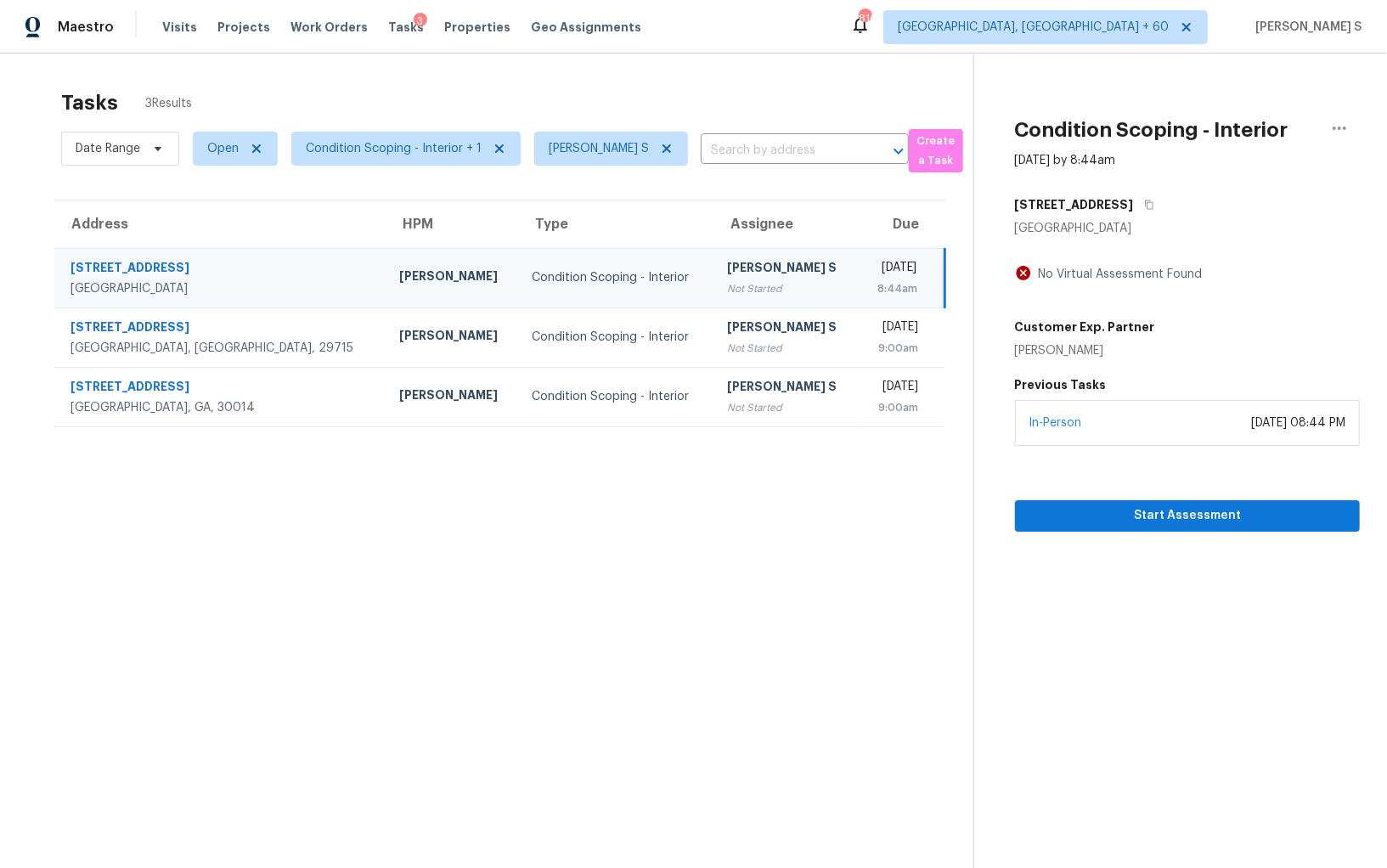
drag, startPoint x: 837, startPoint y: 267, endPoint x: 1141, endPoint y: 326, distance: 309.7
click at [872, 267] on div "[DATE]" at bounding box center [894, 269] width 45 height 21
click at [1167, 519] on span "Start Assessment" at bounding box center [1188, 516] width 317 height 21
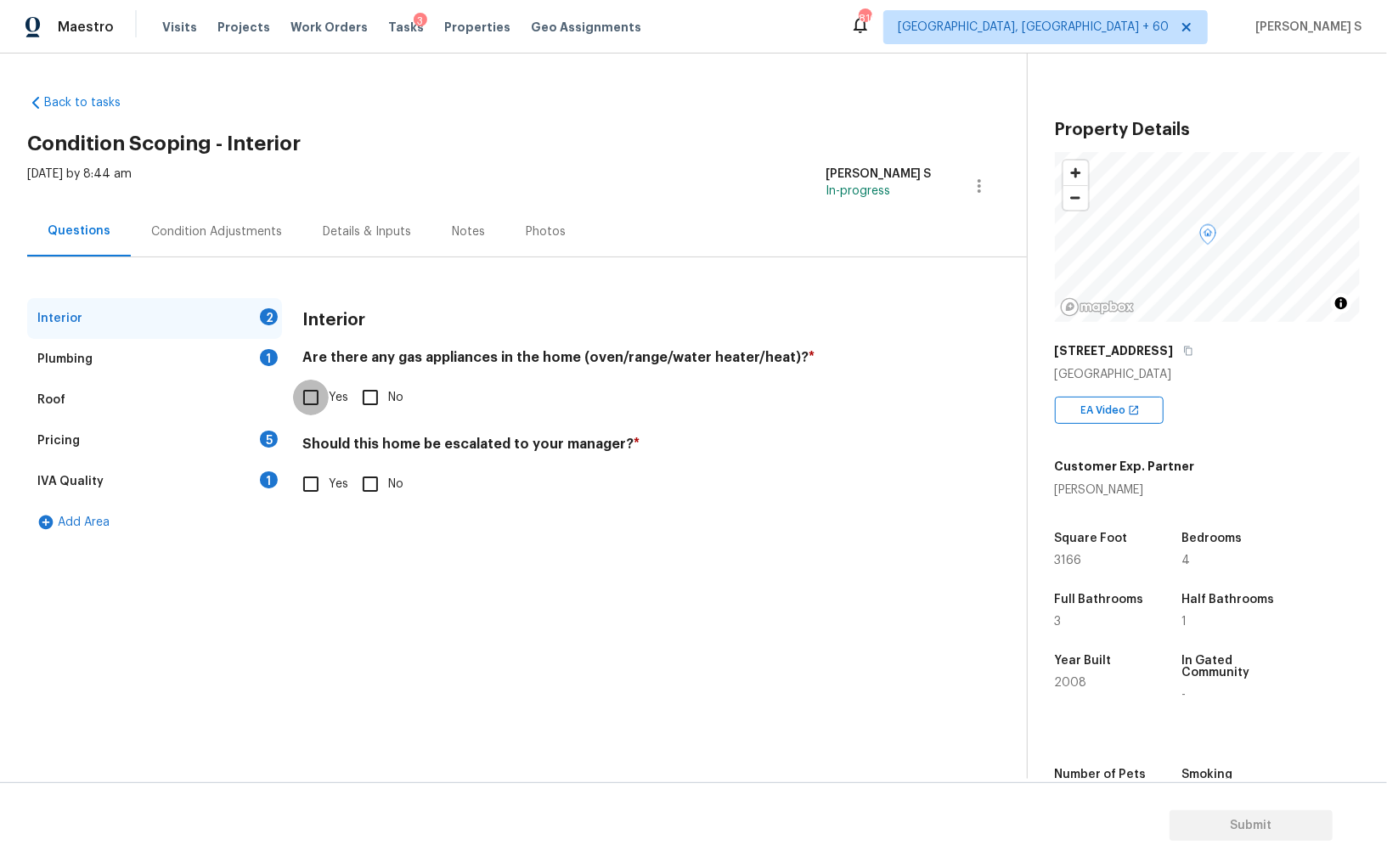
click at [316, 402] on input "Yes" at bounding box center [311, 397] width 35 height 35
checkbox input "true"
click at [249, 333] on div "Interior 1" at bounding box center [154, 318] width 255 height 41
click at [277, 351] on div "Plumbing 1" at bounding box center [154, 359] width 255 height 41
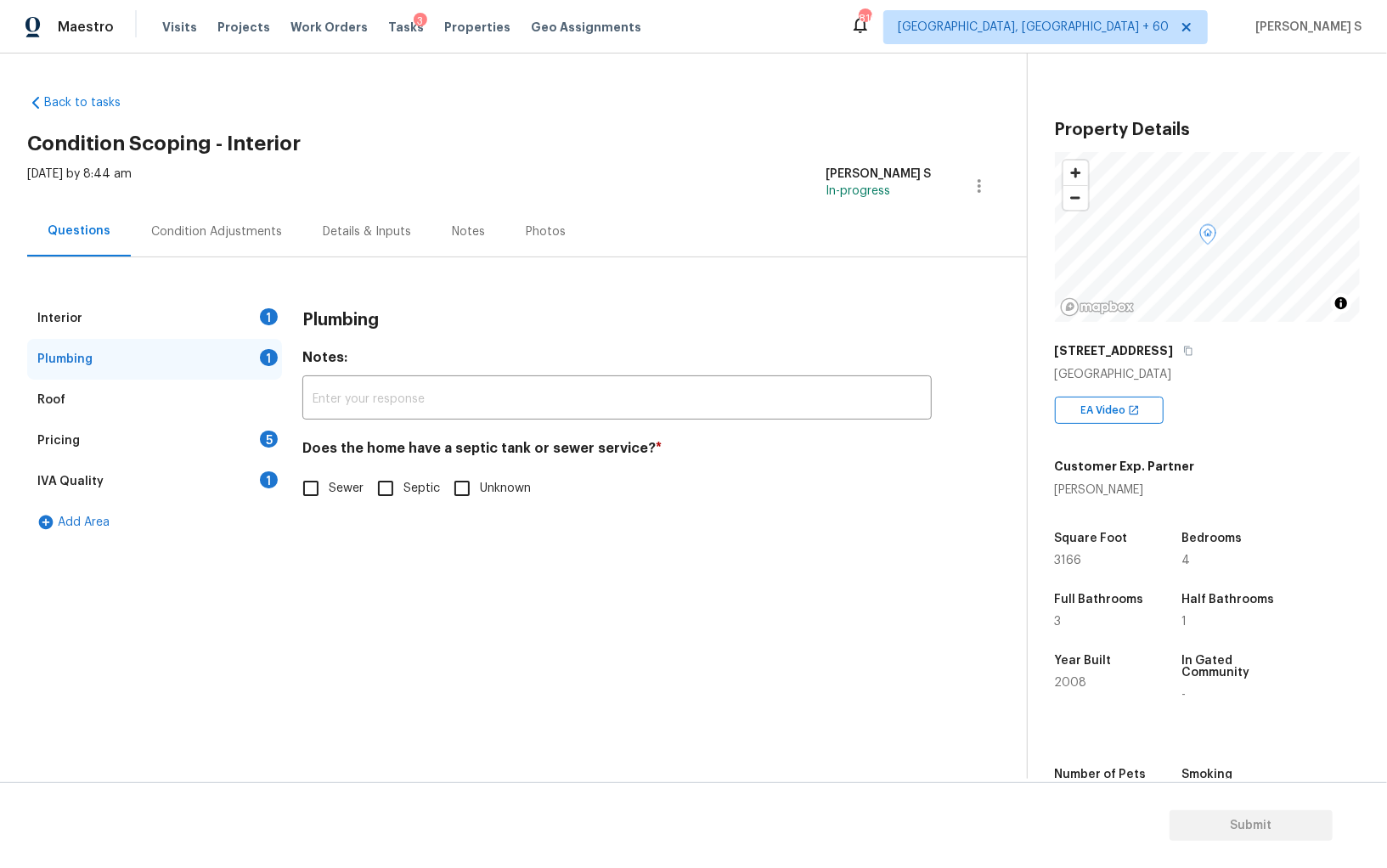
click at [316, 478] on input "Sewer" at bounding box center [311, 488] width 35 height 35
checkbox input "true"
click at [235, 478] on div "IVA Quality 1" at bounding box center [154, 481] width 255 height 41
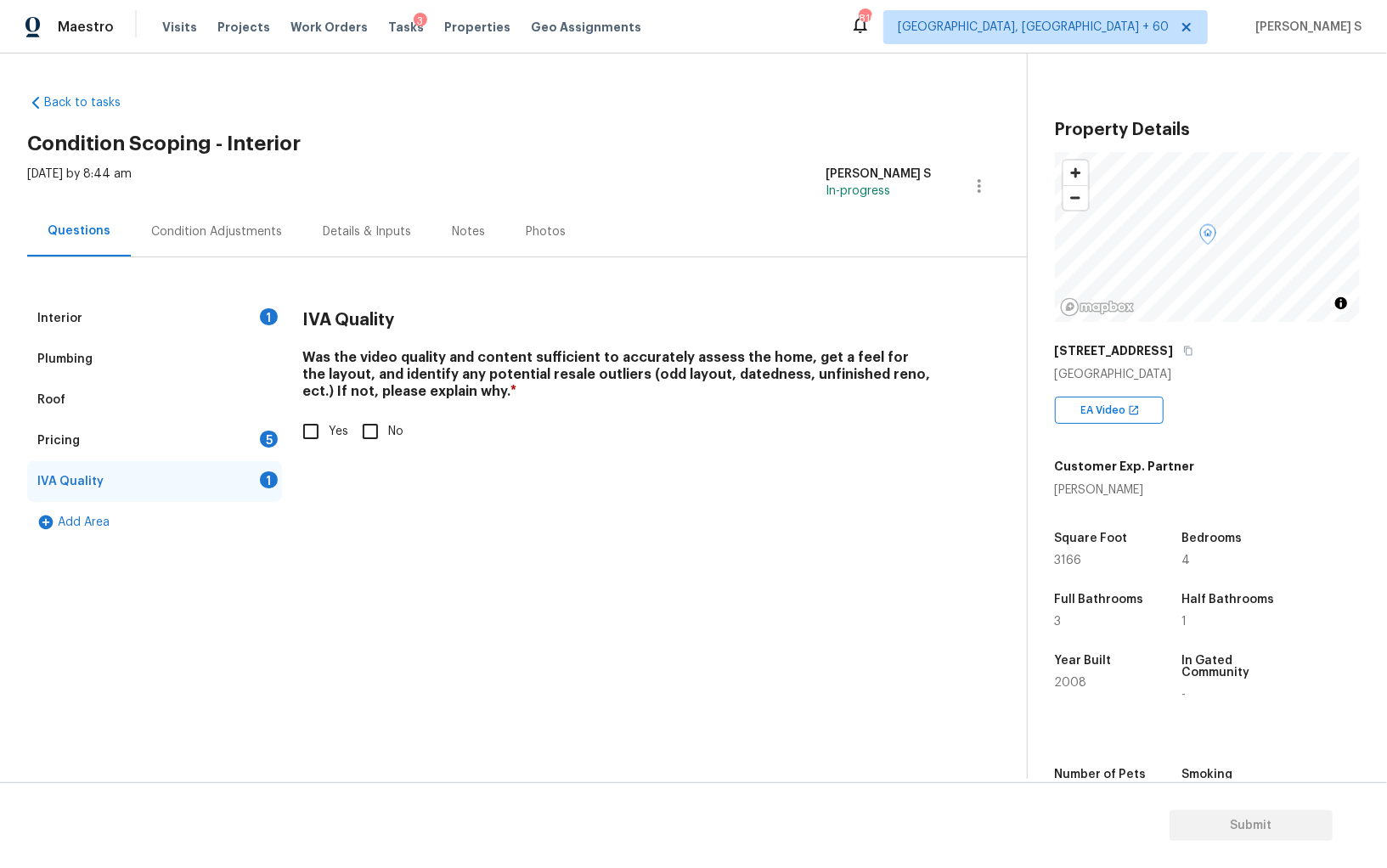
click at [299, 446] on input "Yes" at bounding box center [311, 431] width 35 height 35
checkbox input "true"
click at [254, 439] on div "Pricing 5" at bounding box center [154, 440] width 255 height 41
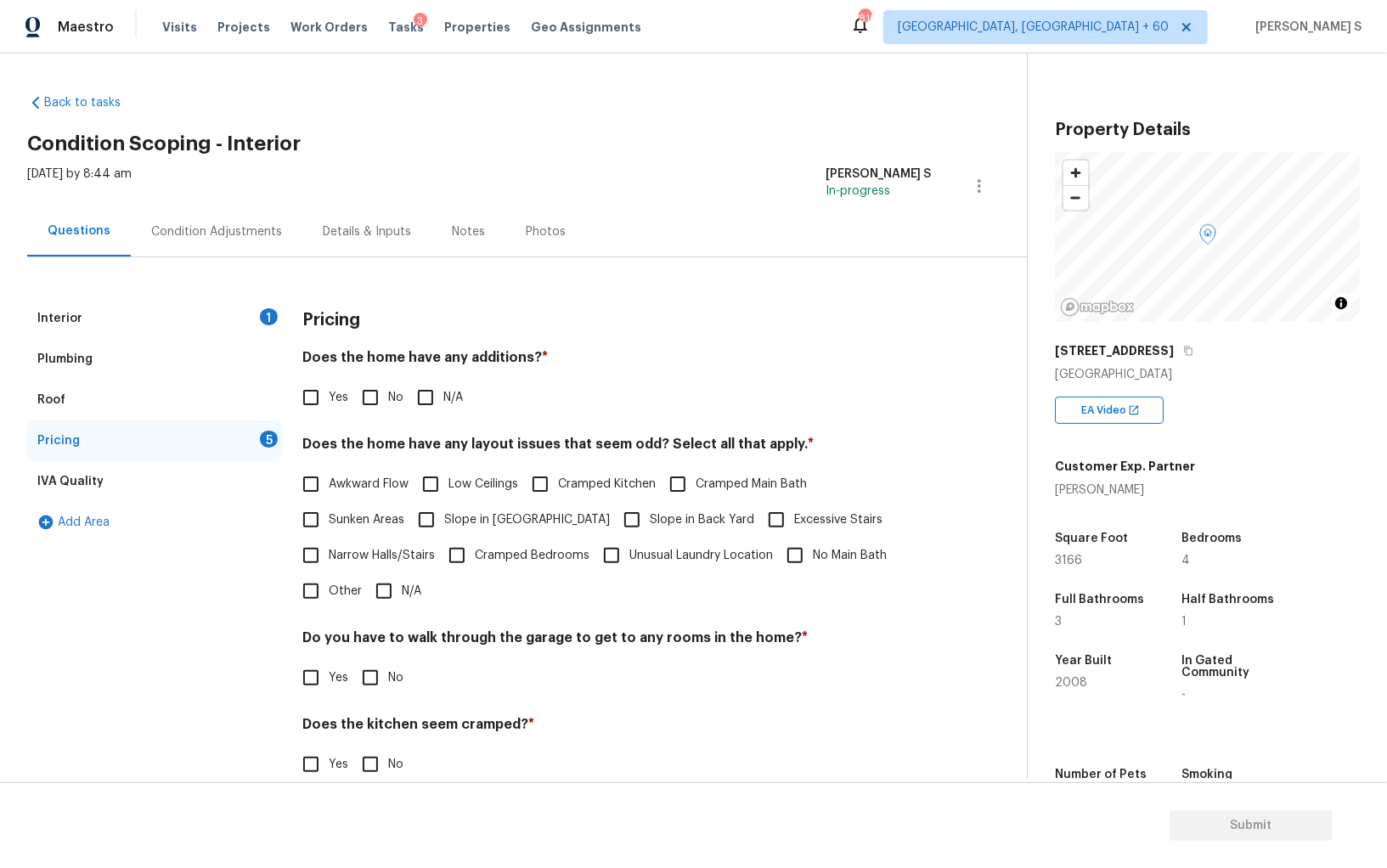
click at [247, 301] on div "Interior 1" at bounding box center [154, 318] width 255 height 41
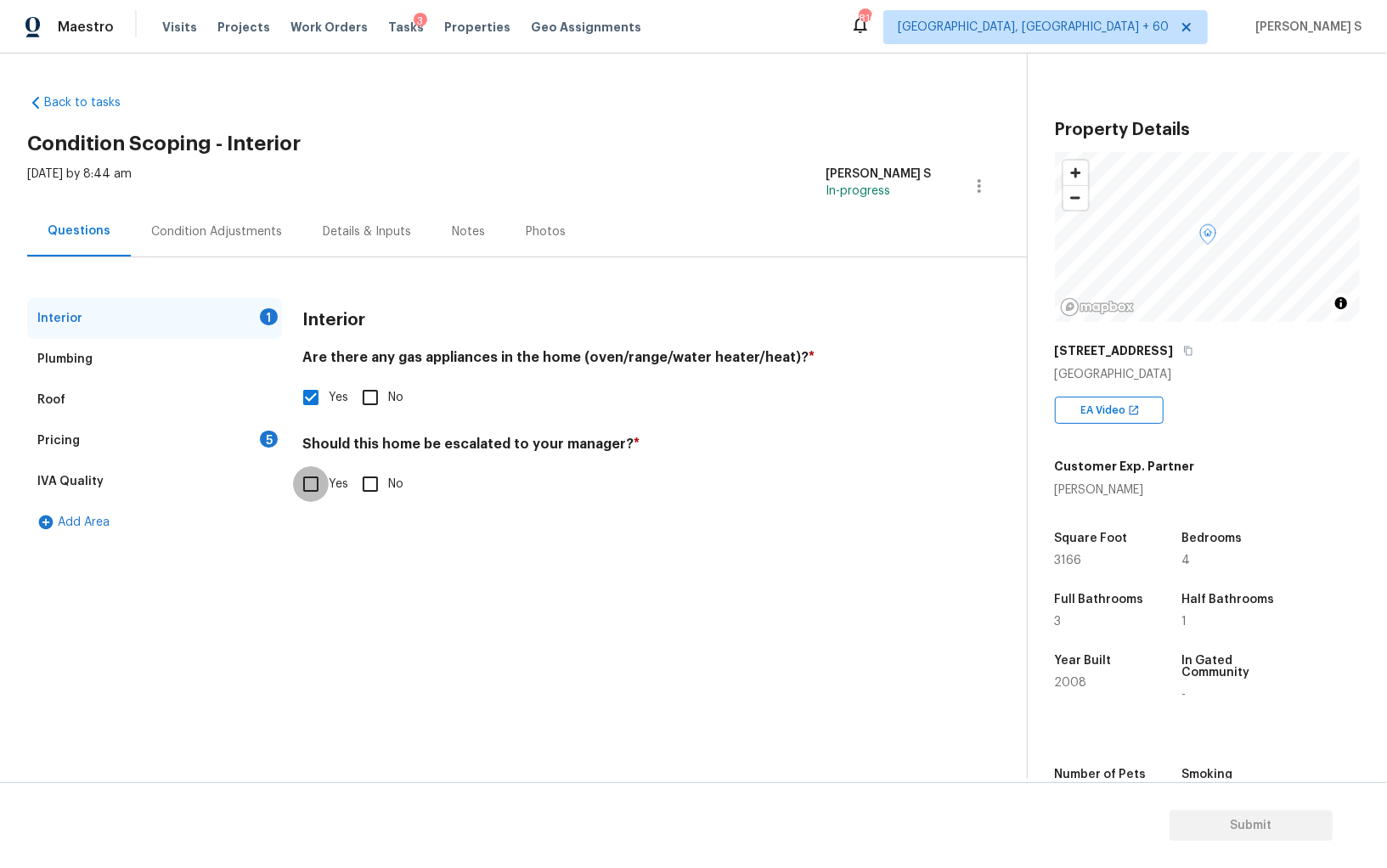
click at [315, 494] on input "Yes" at bounding box center [311, 484] width 35 height 35
checkbox input "true"
click at [381, 534] on input "text" at bounding box center [617, 527] width 630 height 40
paste input "The house is also located next to high tension power lines. The exterior of the…"
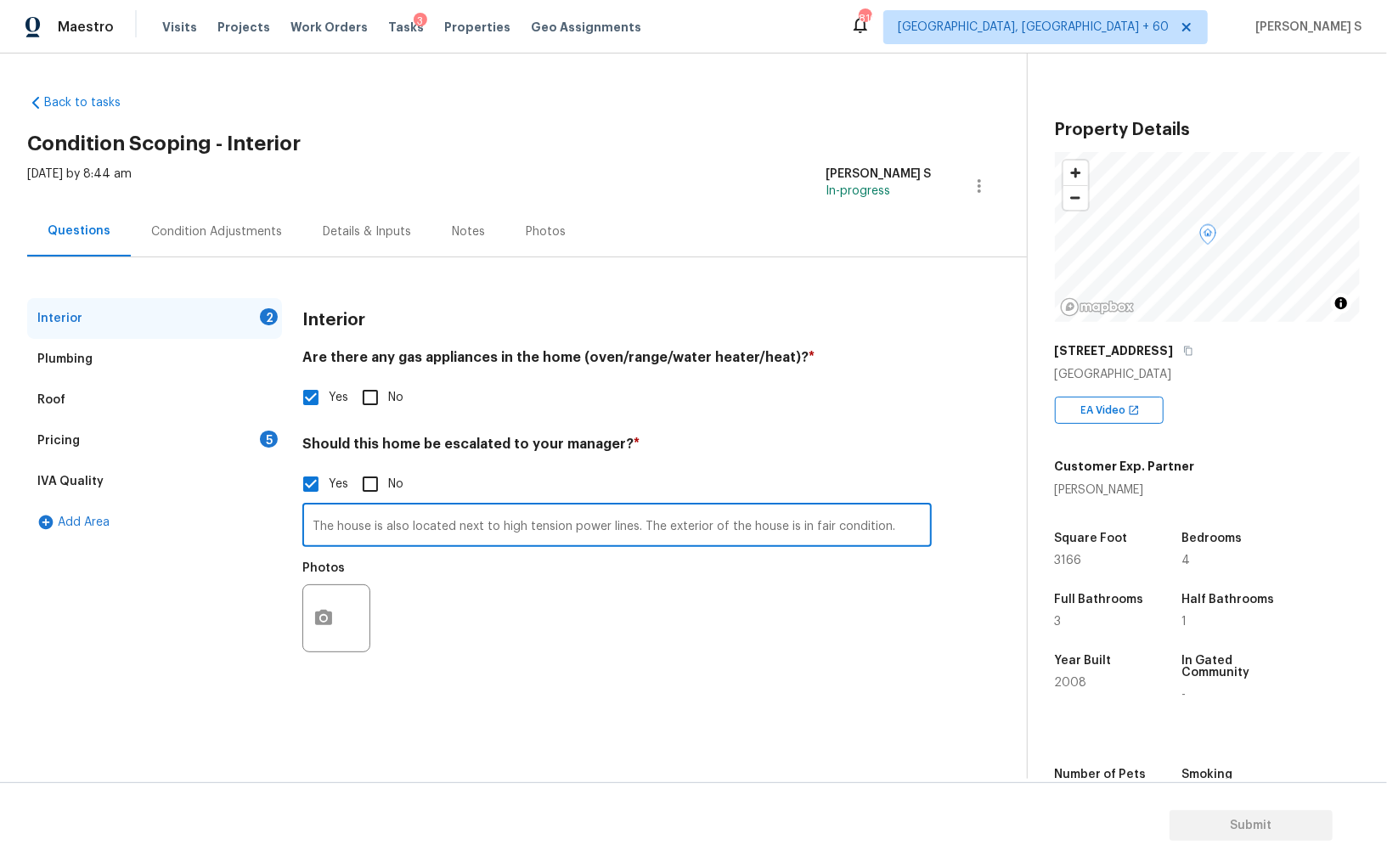
type input "The house is also located next to high tension power lines. The exterior of the…"
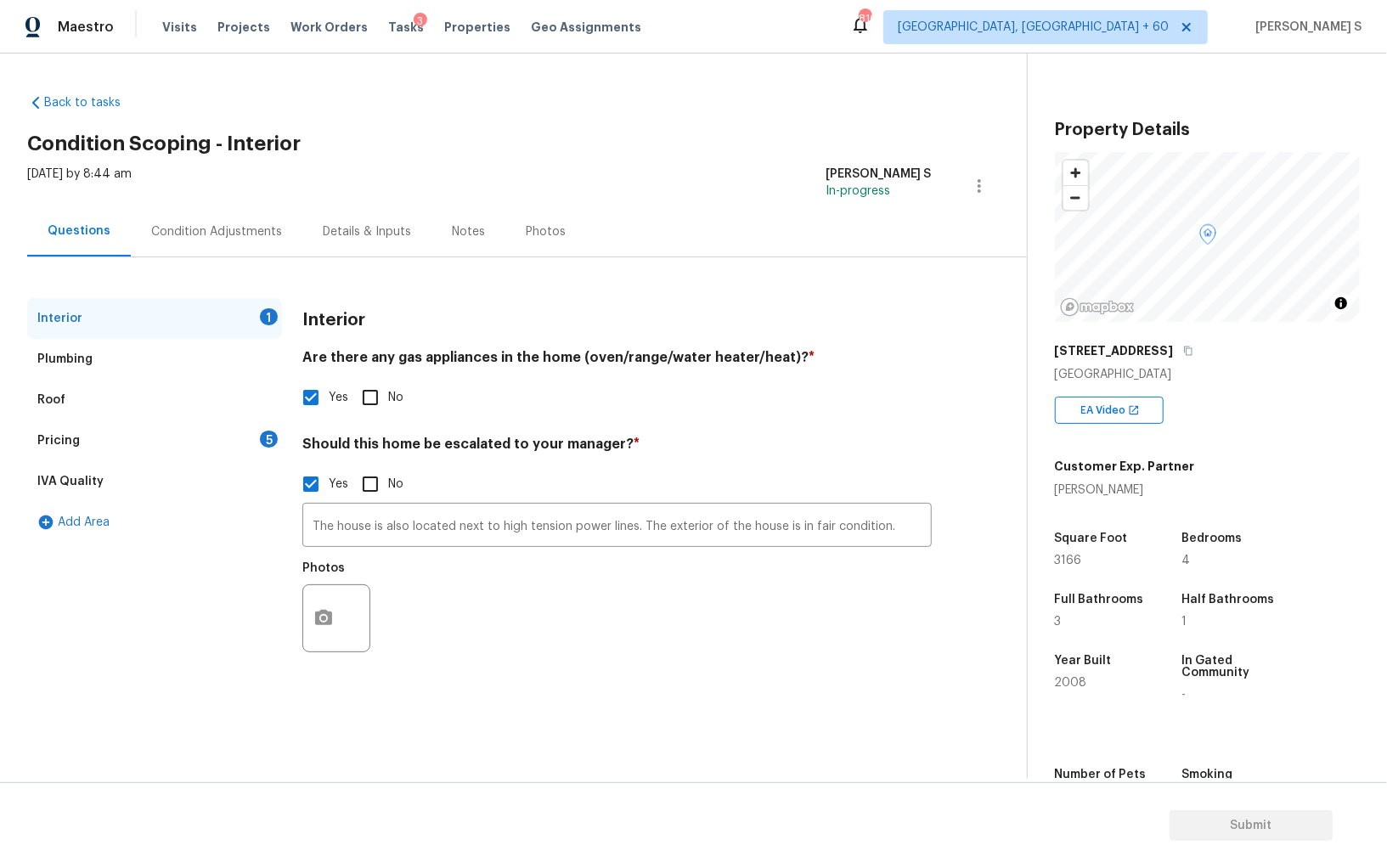
click at [261, 431] on div "Pricing 5" at bounding box center [154, 440] width 255 height 41
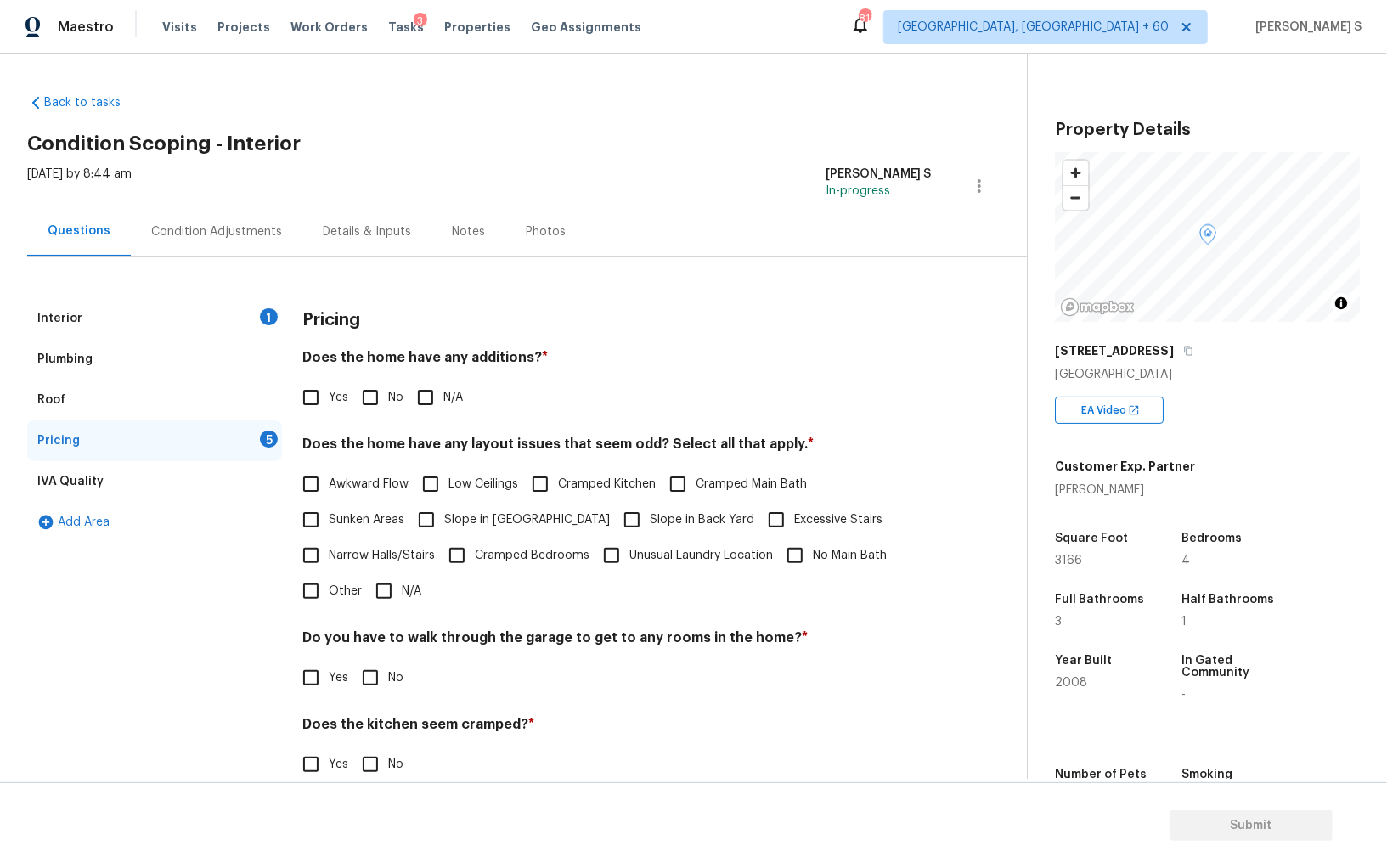
click at [378, 390] on input "No" at bounding box center [370, 397] width 35 height 35
checkbox input "true"
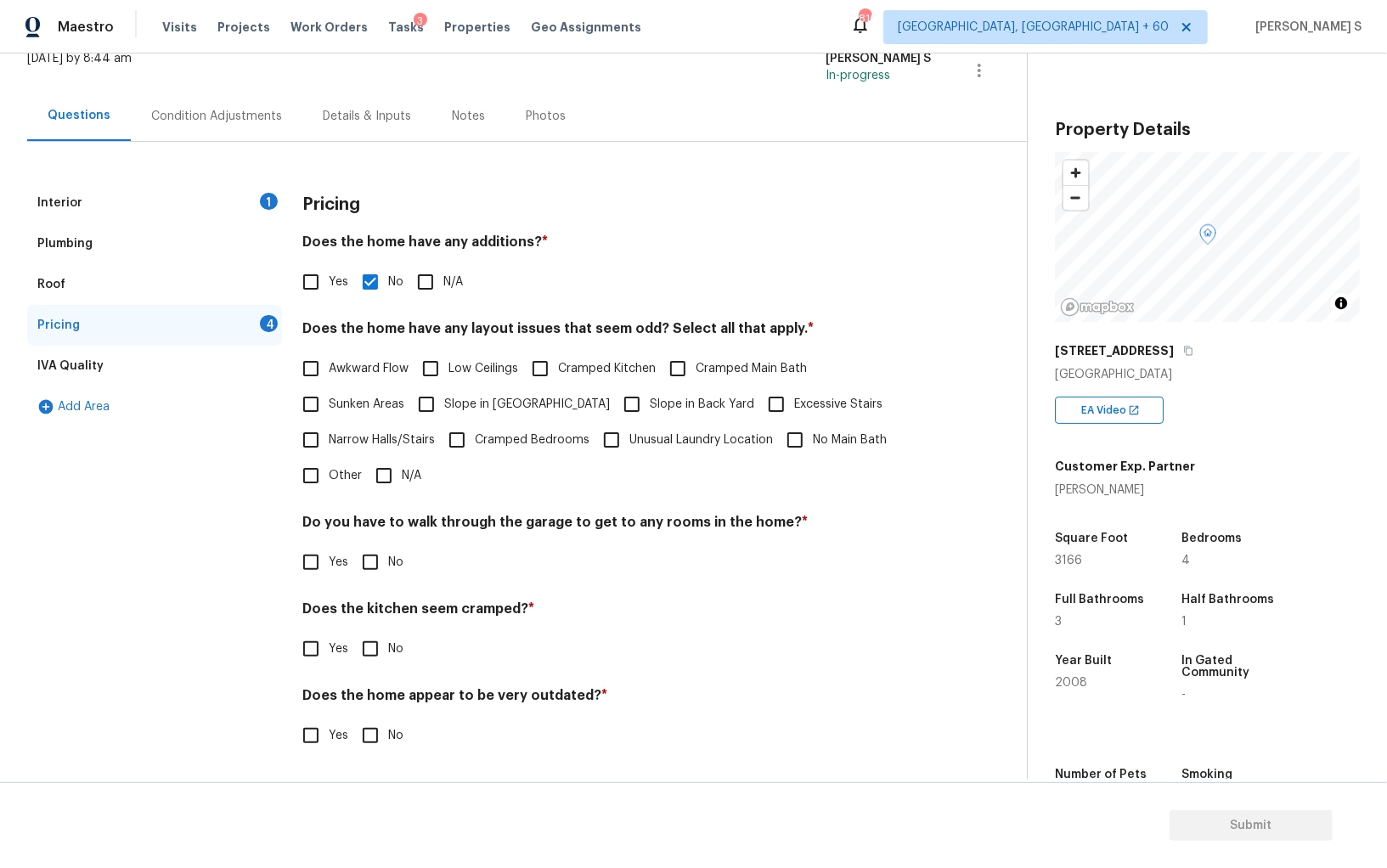
scroll to position [115, 0]
click at [378, 555] on input "No" at bounding box center [370, 563] width 35 height 35
checkbox input "true"
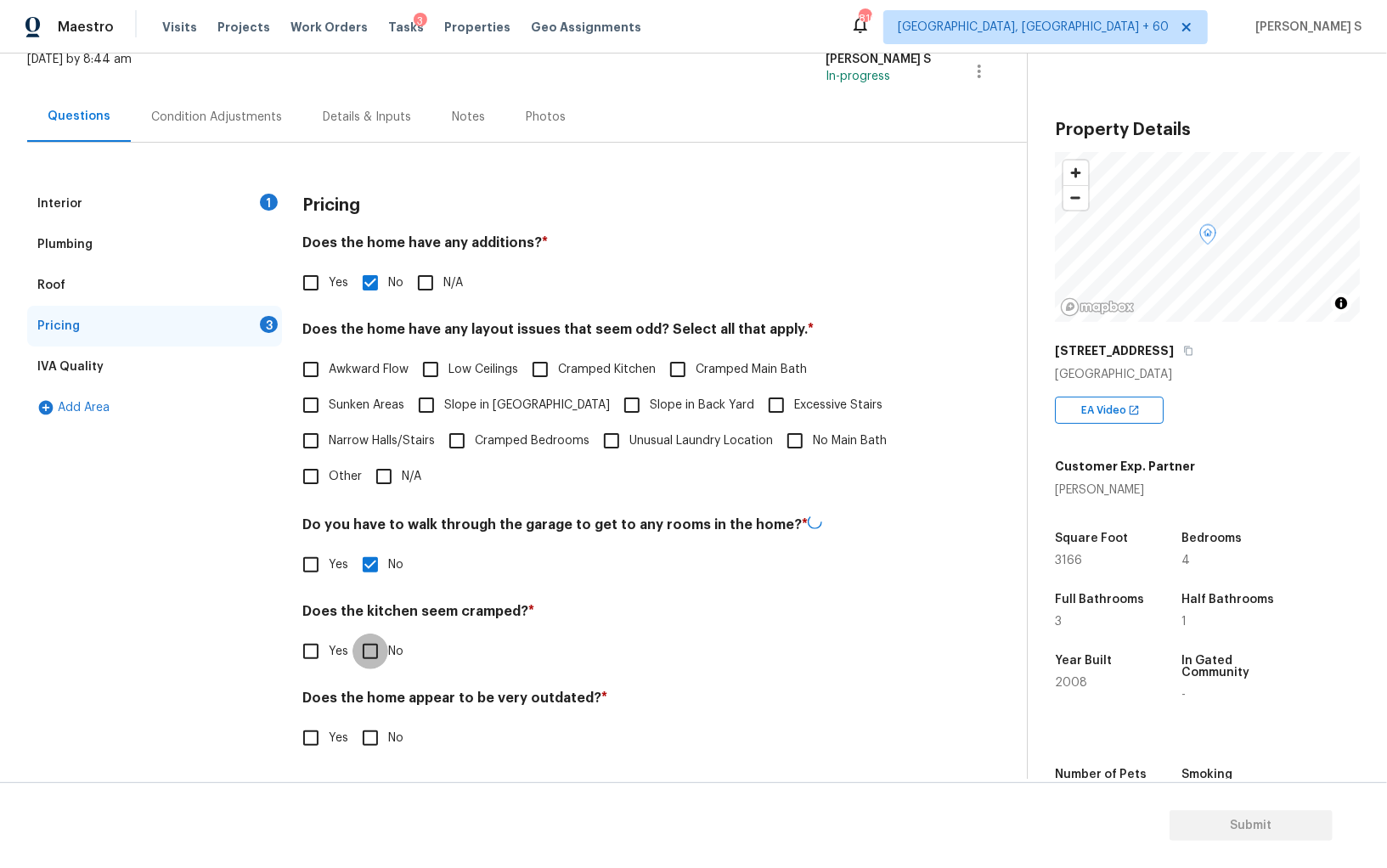
click at [353, 633] on input "No" at bounding box center [370, 651] width 35 height 35
checkbox input "true"
click at [353, 721] on input "No" at bounding box center [370, 738] width 35 height 35
checkbox input "true"
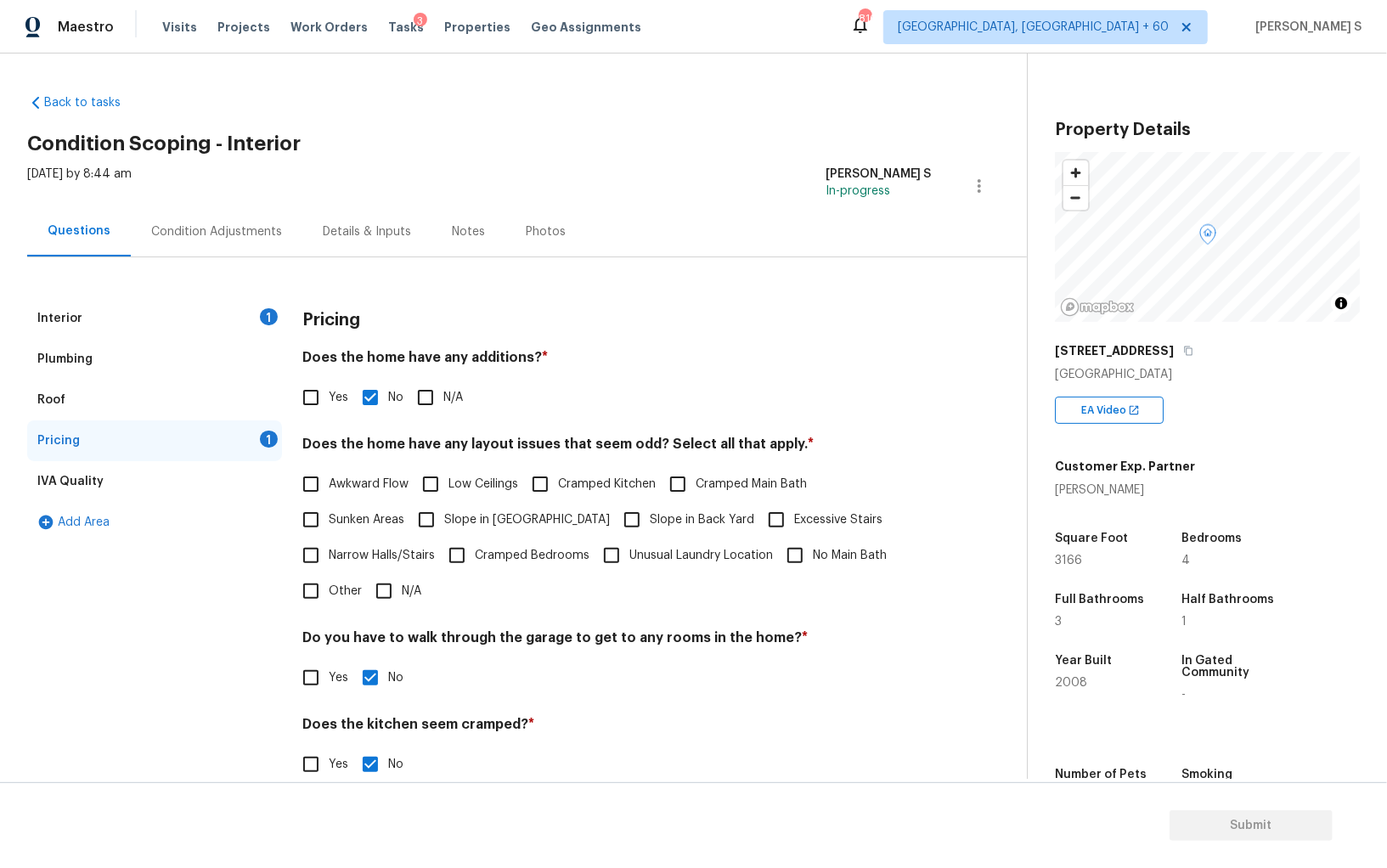
click at [232, 233] on div "Condition Adjustments" at bounding box center [216, 232] width 131 height 17
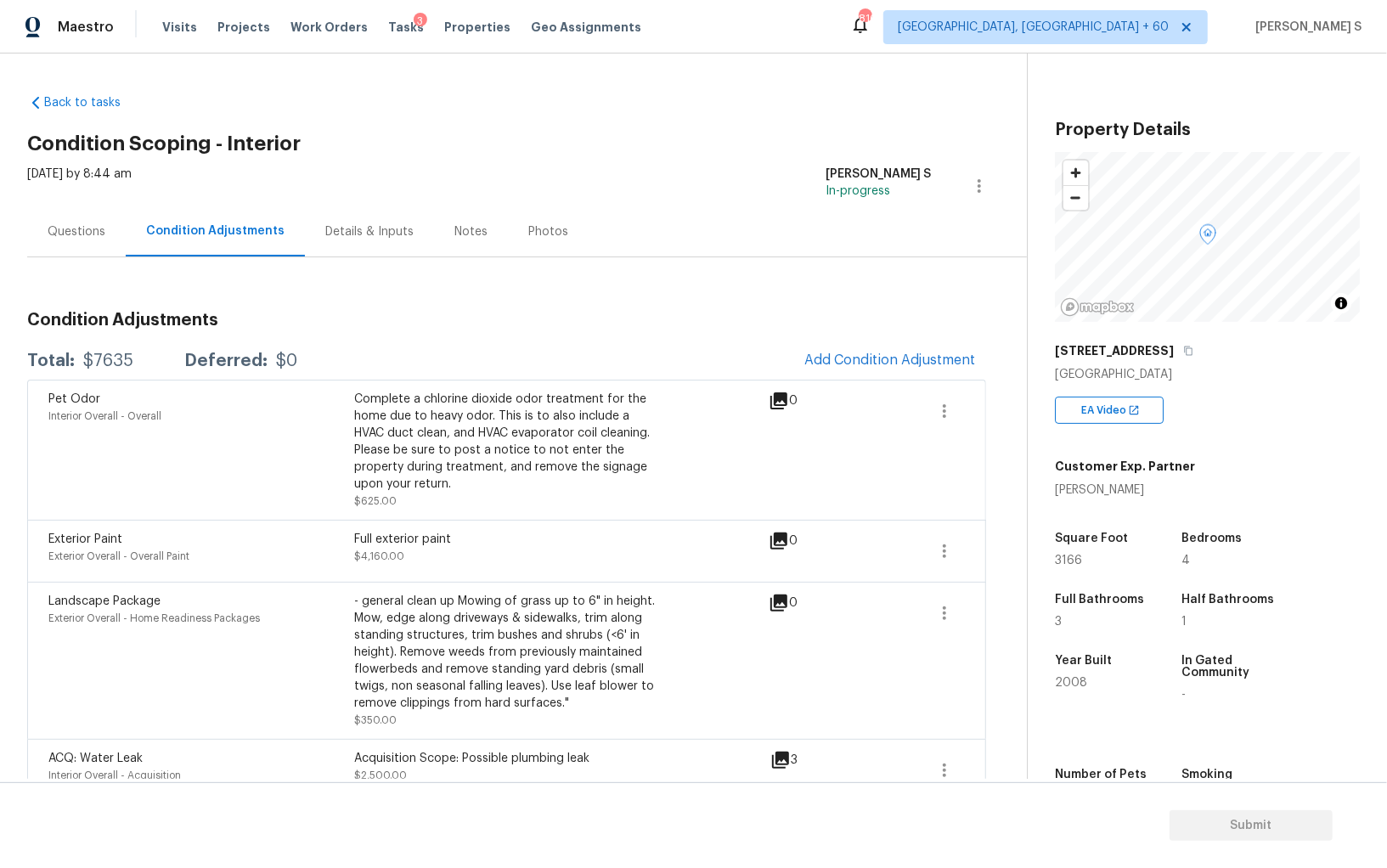
click at [63, 207] on div "Questions" at bounding box center [76, 232] width 98 height 50
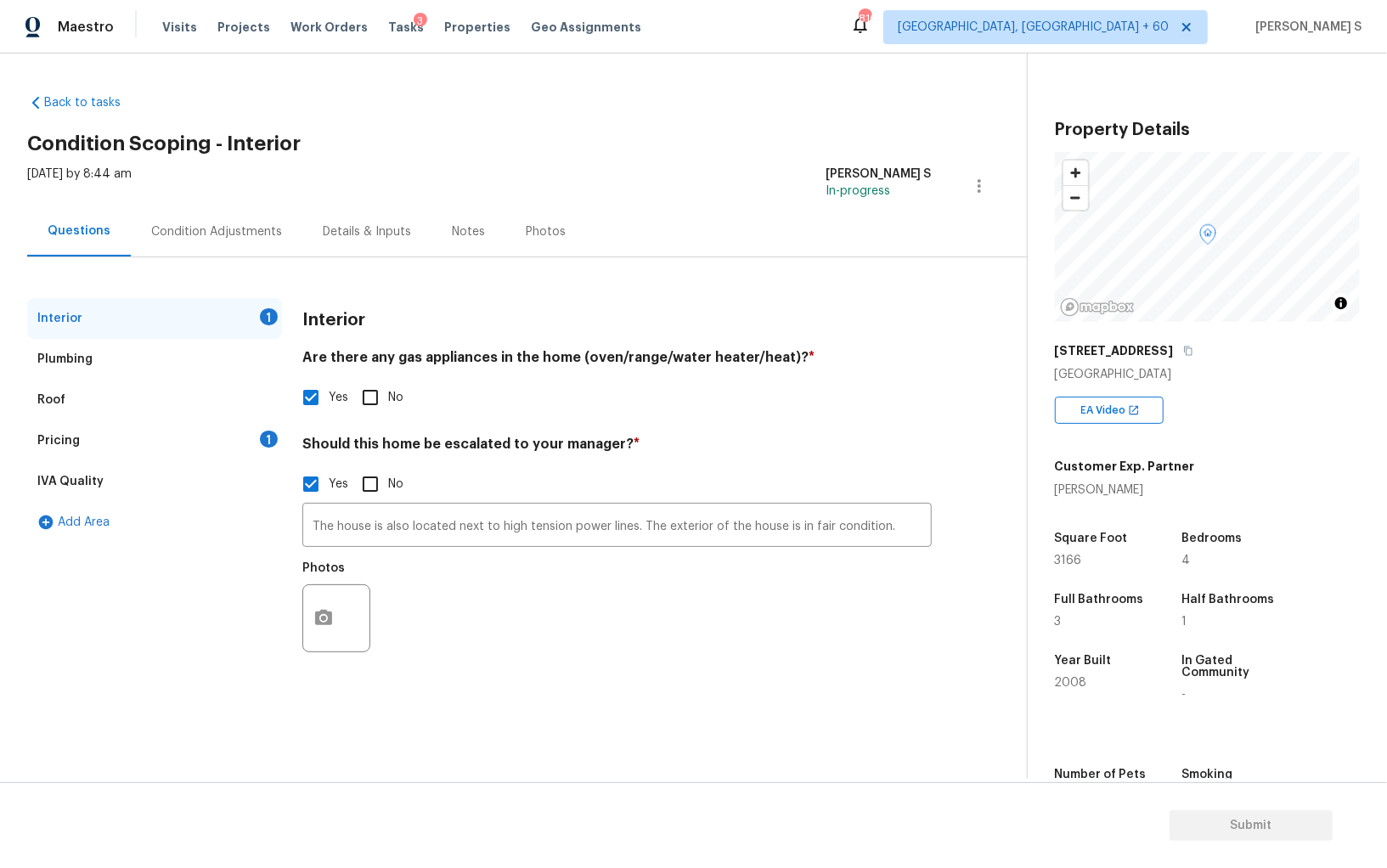
click at [89, 442] on div "Pricing 1" at bounding box center [154, 440] width 255 height 41
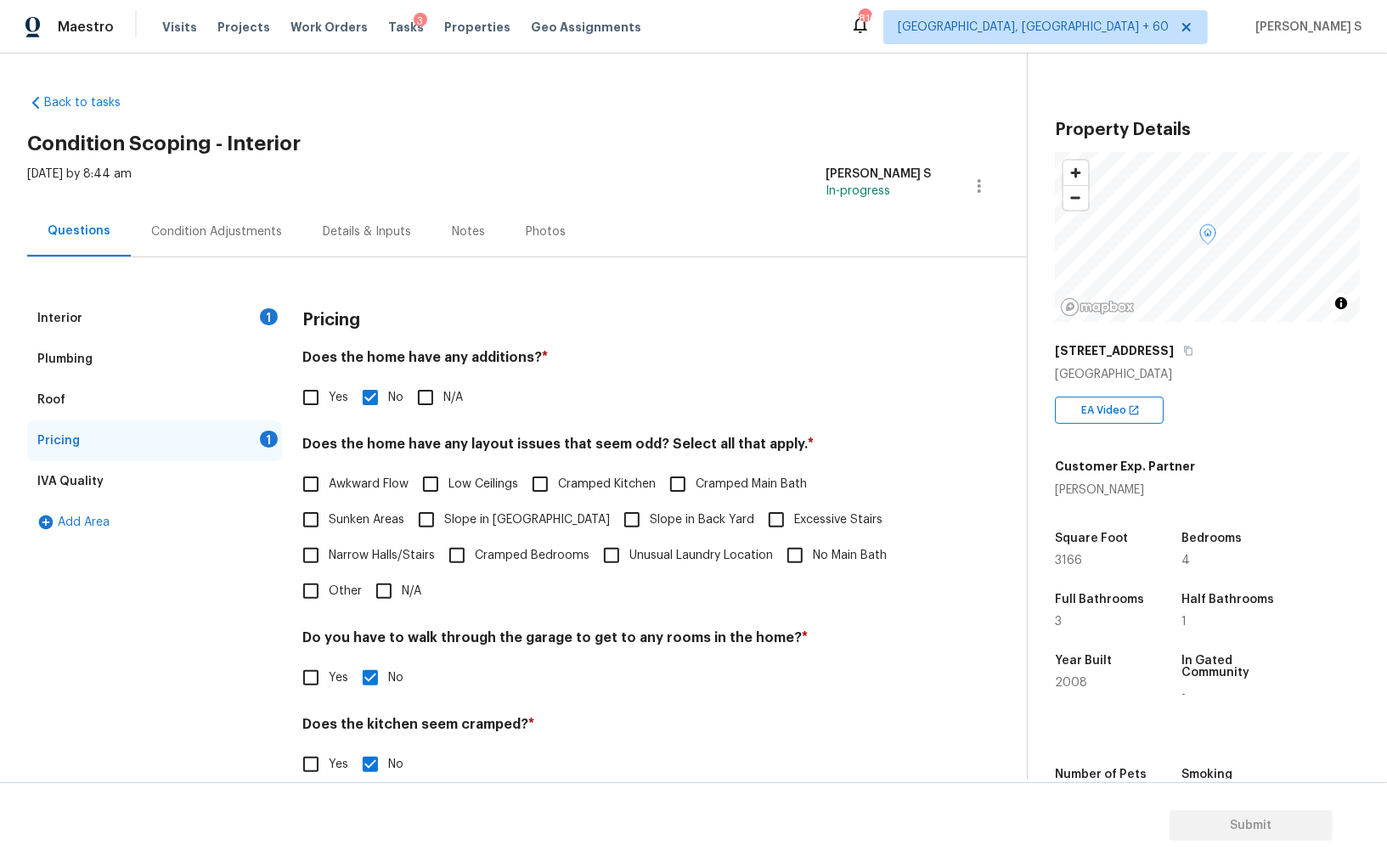
scroll to position [115, 0]
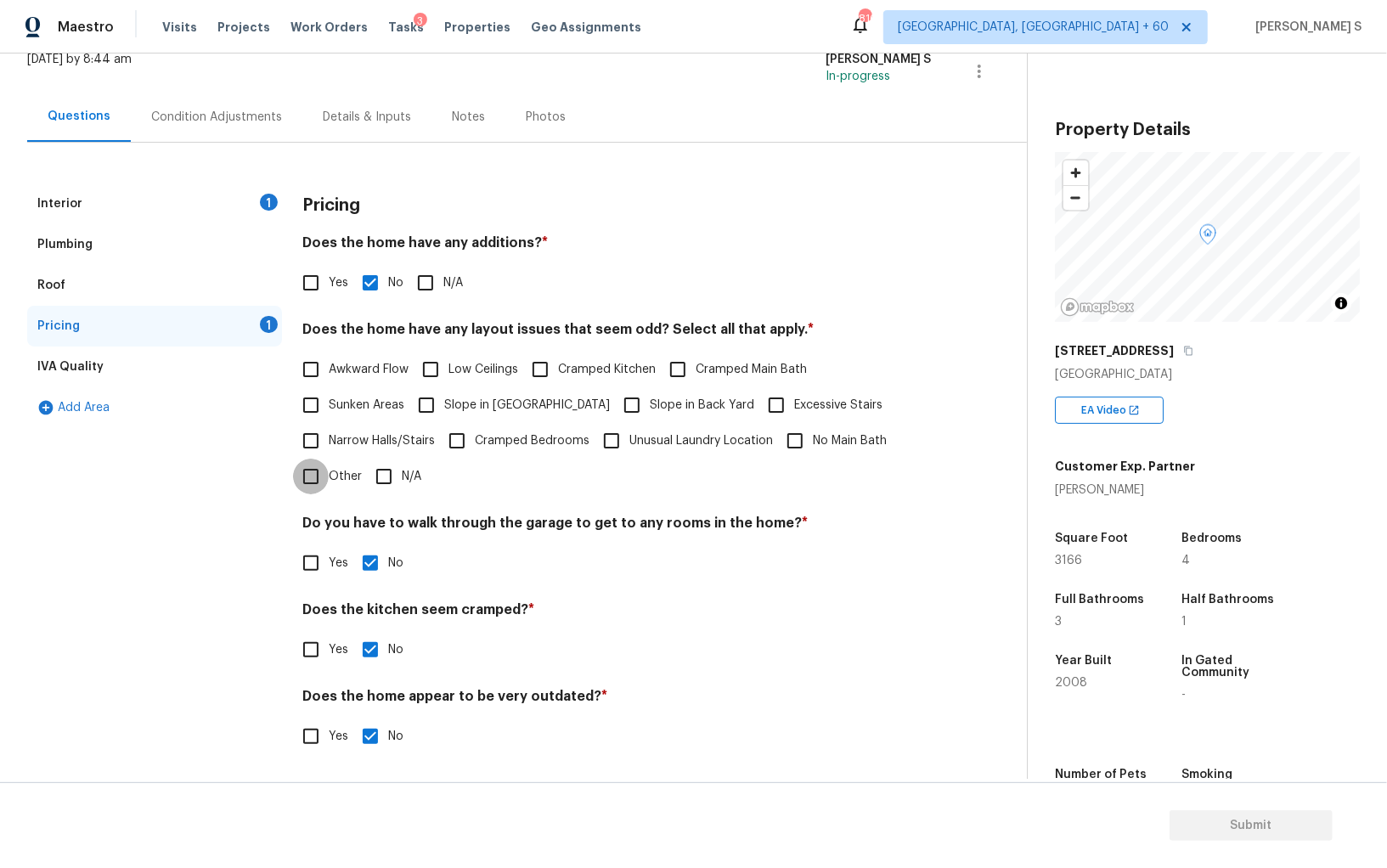
click at [325, 490] on input "Other" at bounding box center [311, 476] width 35 height 35
checkbox input "true"
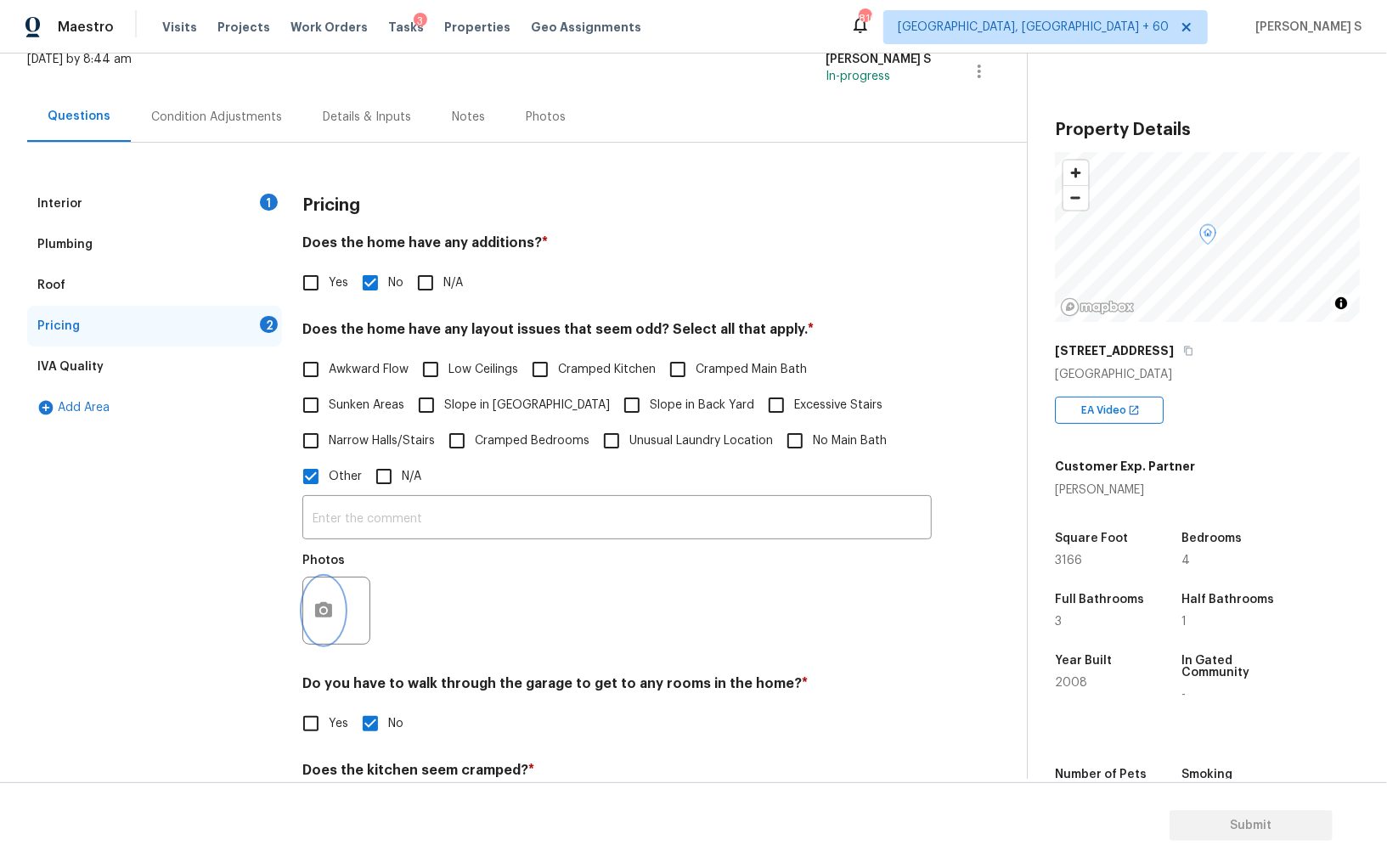
click at [317, 626] on button "button" at bounding box center [324, 610] width 41 height 66
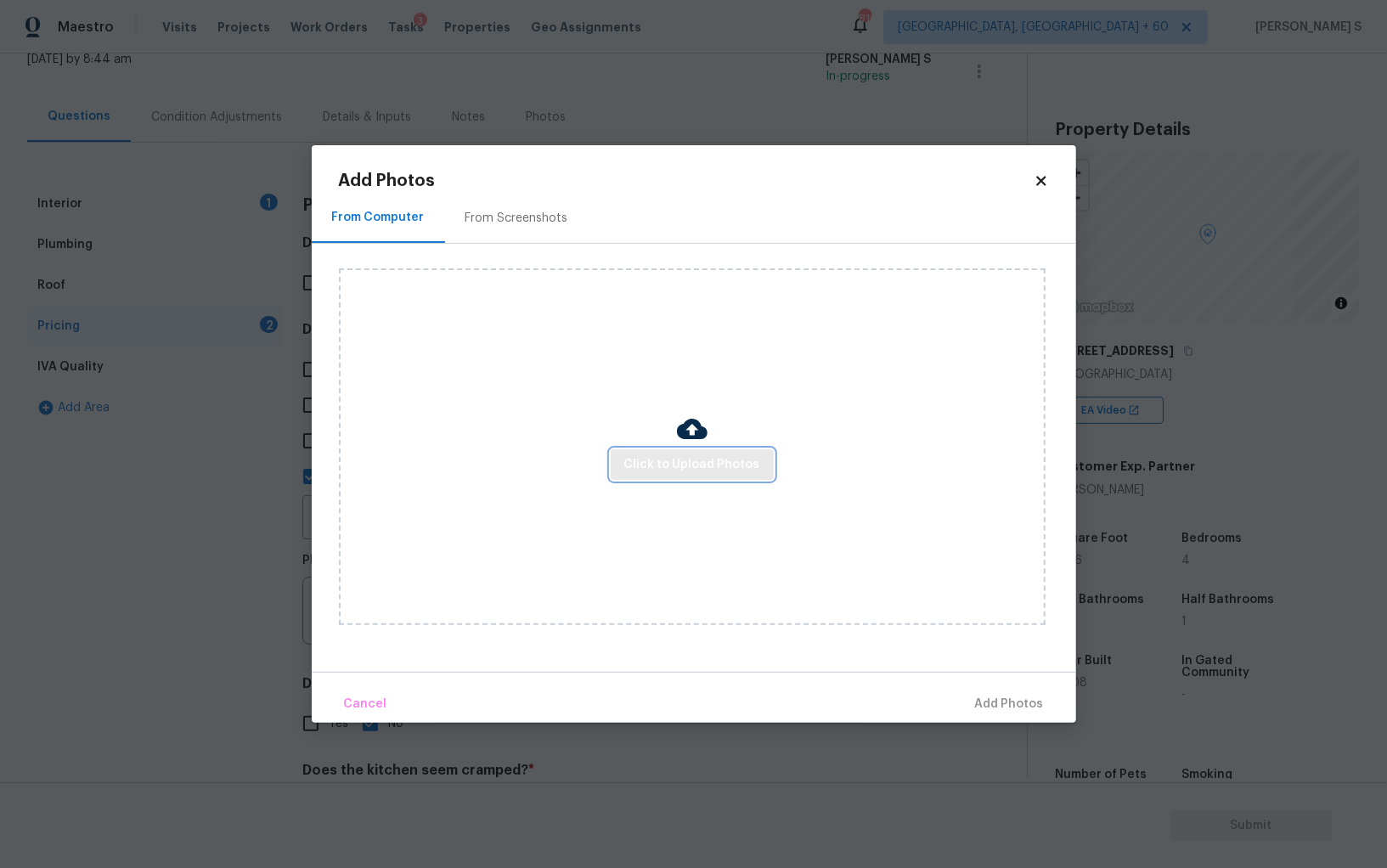
click at [655, 473] on span "Click to Upload Photos" at bounding box center [692, 465] width 136 height 21
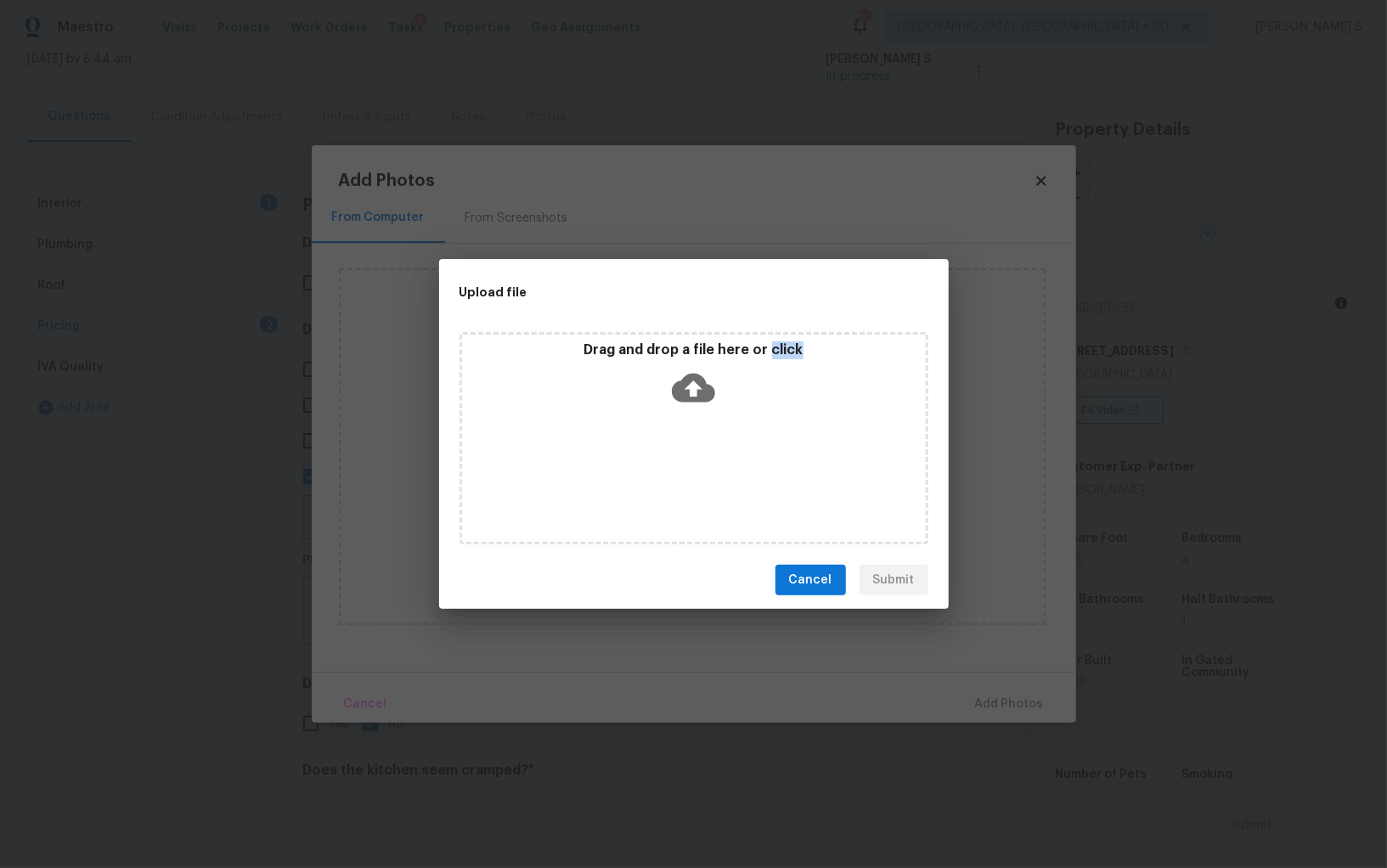
click at [655, 473] on div "Drag and drop a file here or click" at bounding box center [693, 438] width 469 height 212
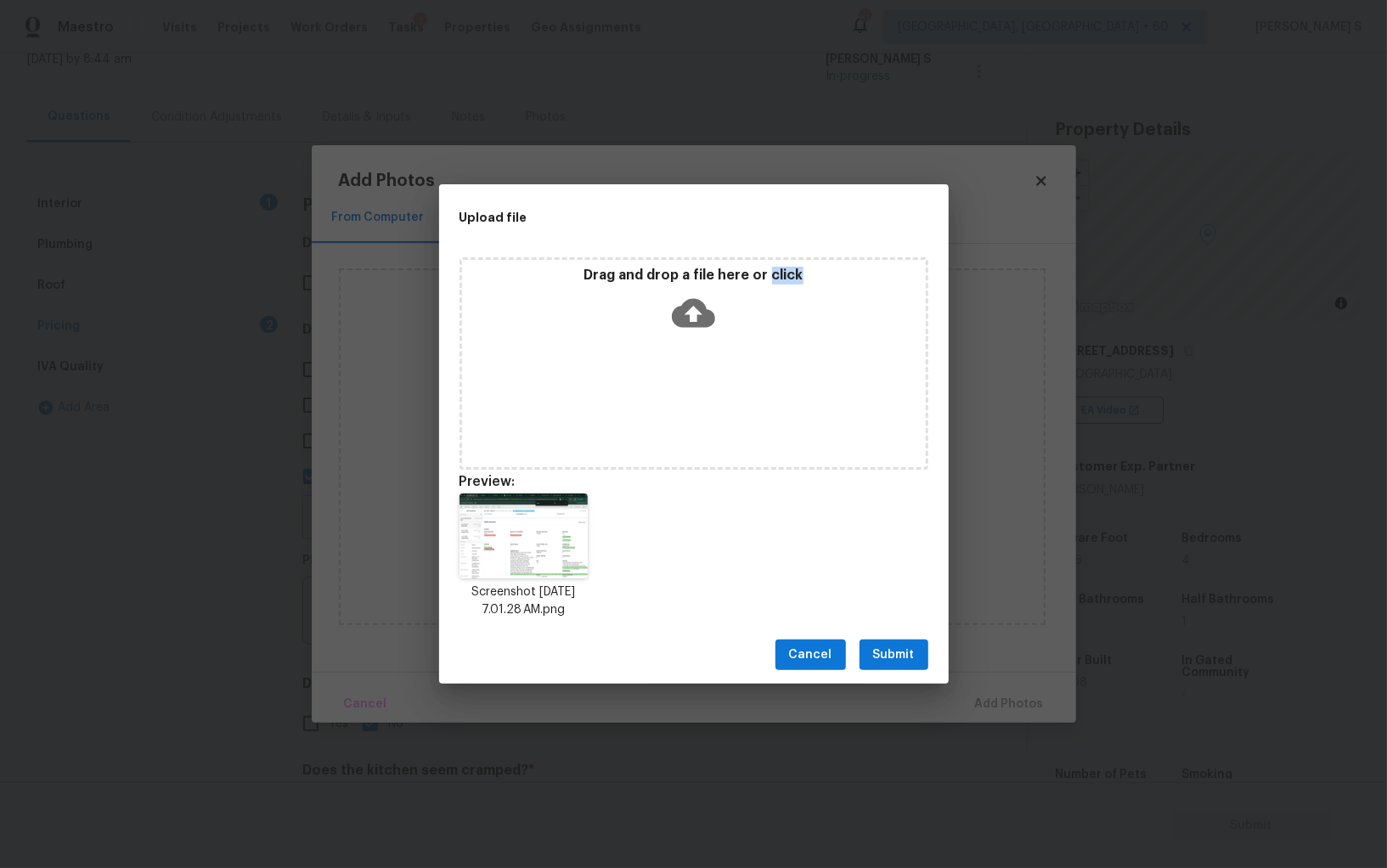
click at [893, 647] on span "Submit" at bounding box center [893, 655] width 42 height 21
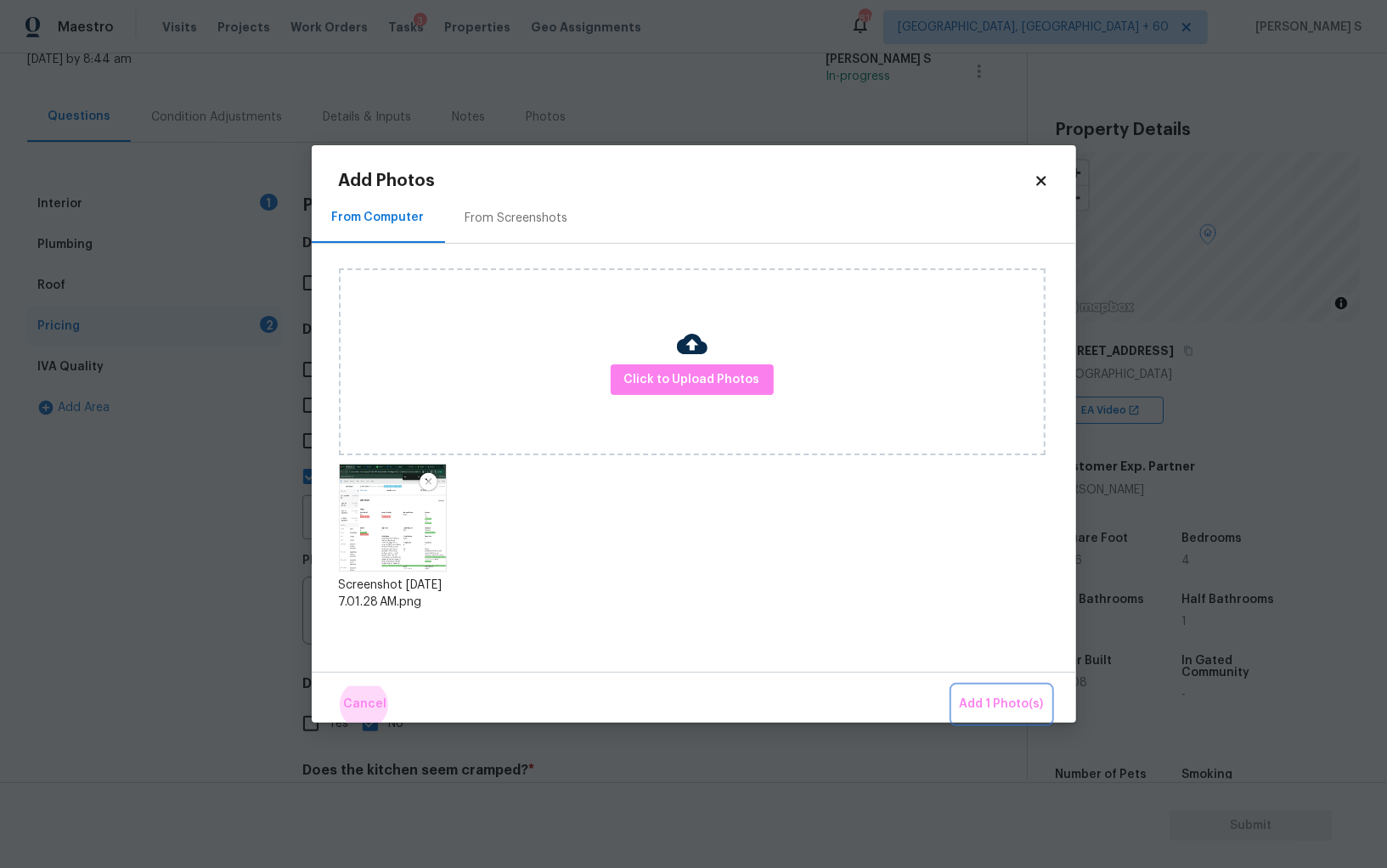
click at [953, 686] on button "Add 1 Photo(s)" at bounding box center [1001, 704] width 97 height 36
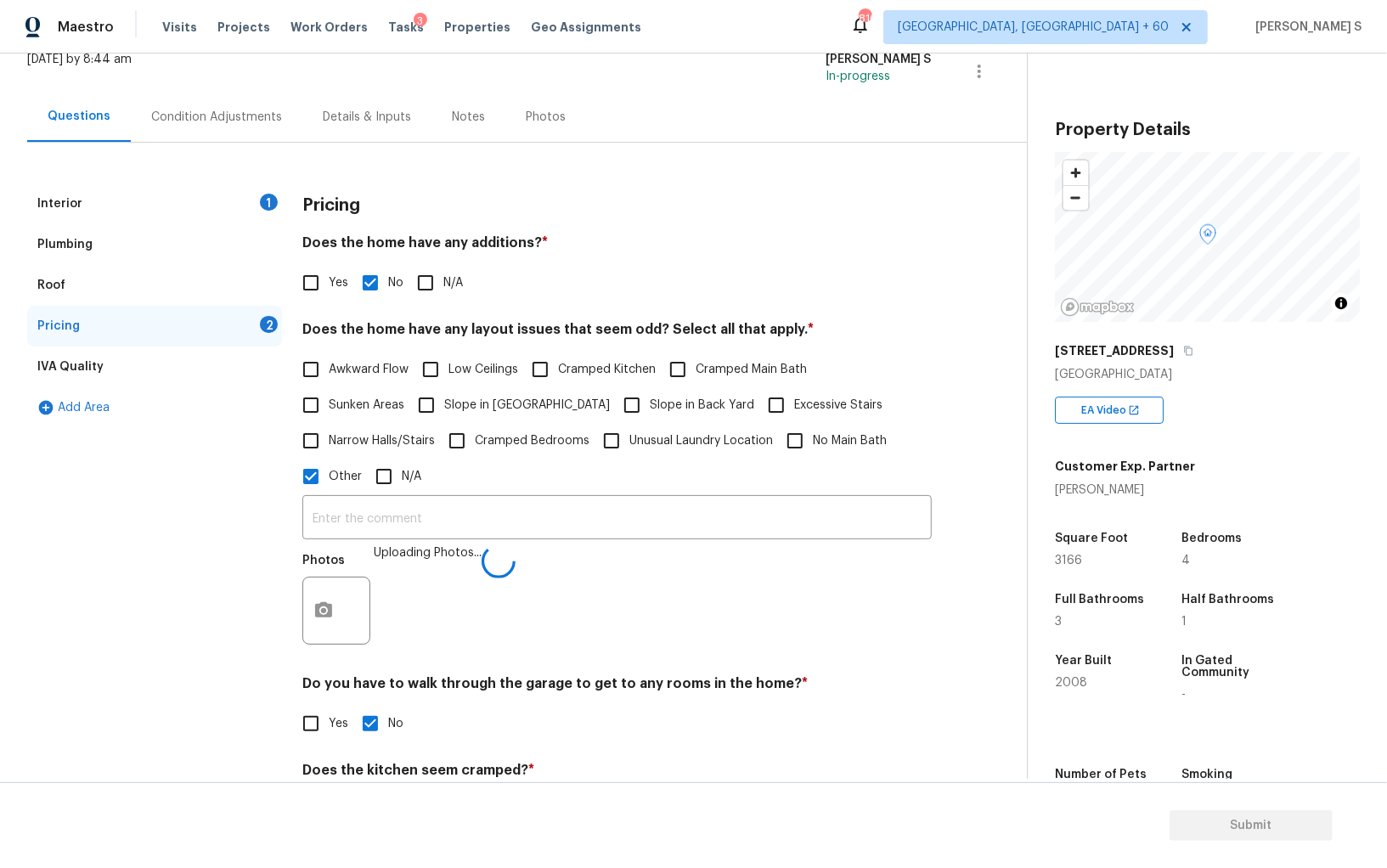
click at [607, 496] on div "​ Photos Uploading Photos..." at bounding box center [617, 574] width 630 height 160
click at [583, 514] on input "text" at bounding box center [617, 518] width 630 height 40
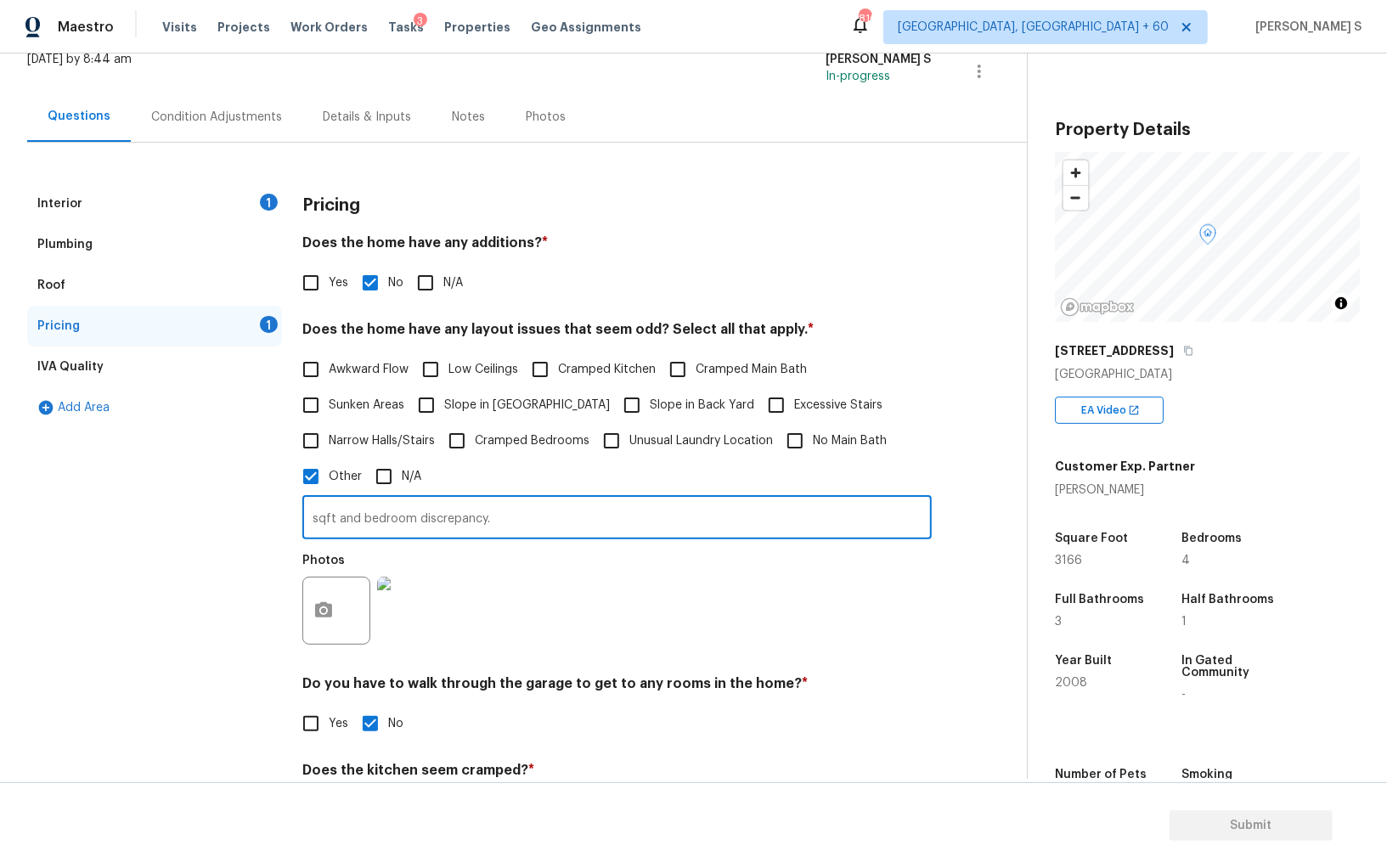
type input "sqft and bedroom discrepancy."
click at [587, 599] on div "Photos" at bounding box center [617, 599] width 630 height 110
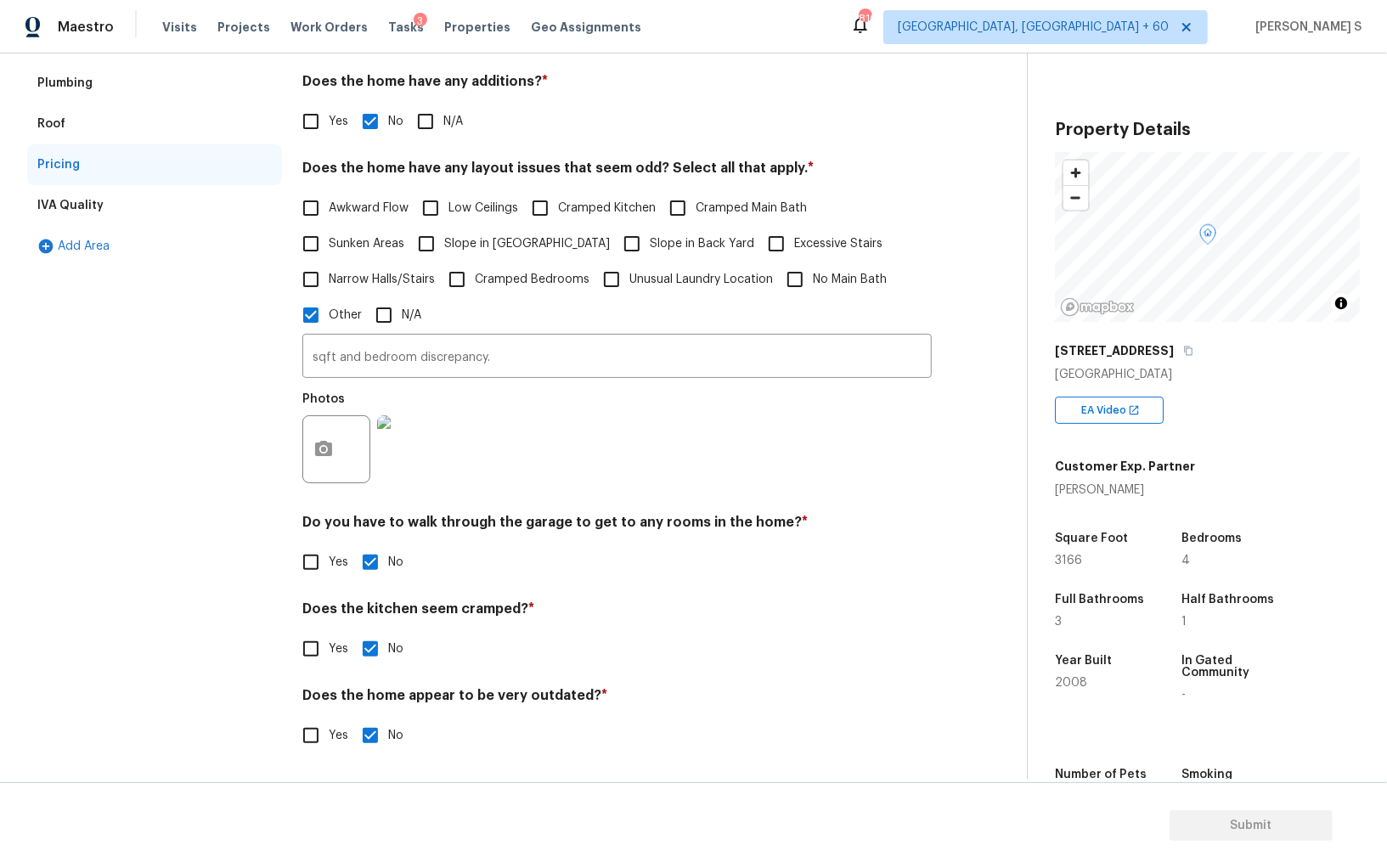
scroll to position [0, 0]
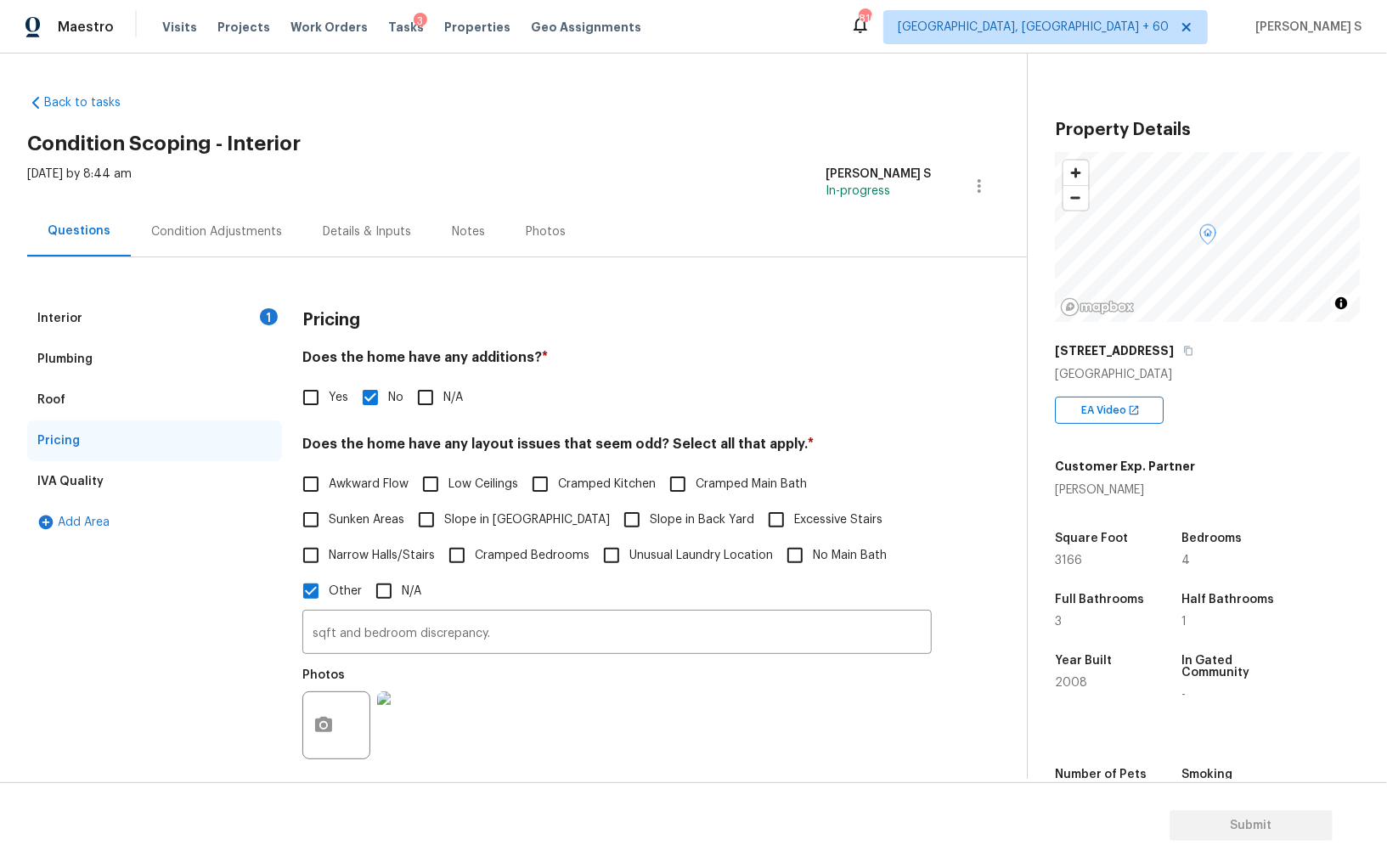
click at [269, 217] on div "Condition Adjustments" at bounding box center [216, 232] width 172 height 50
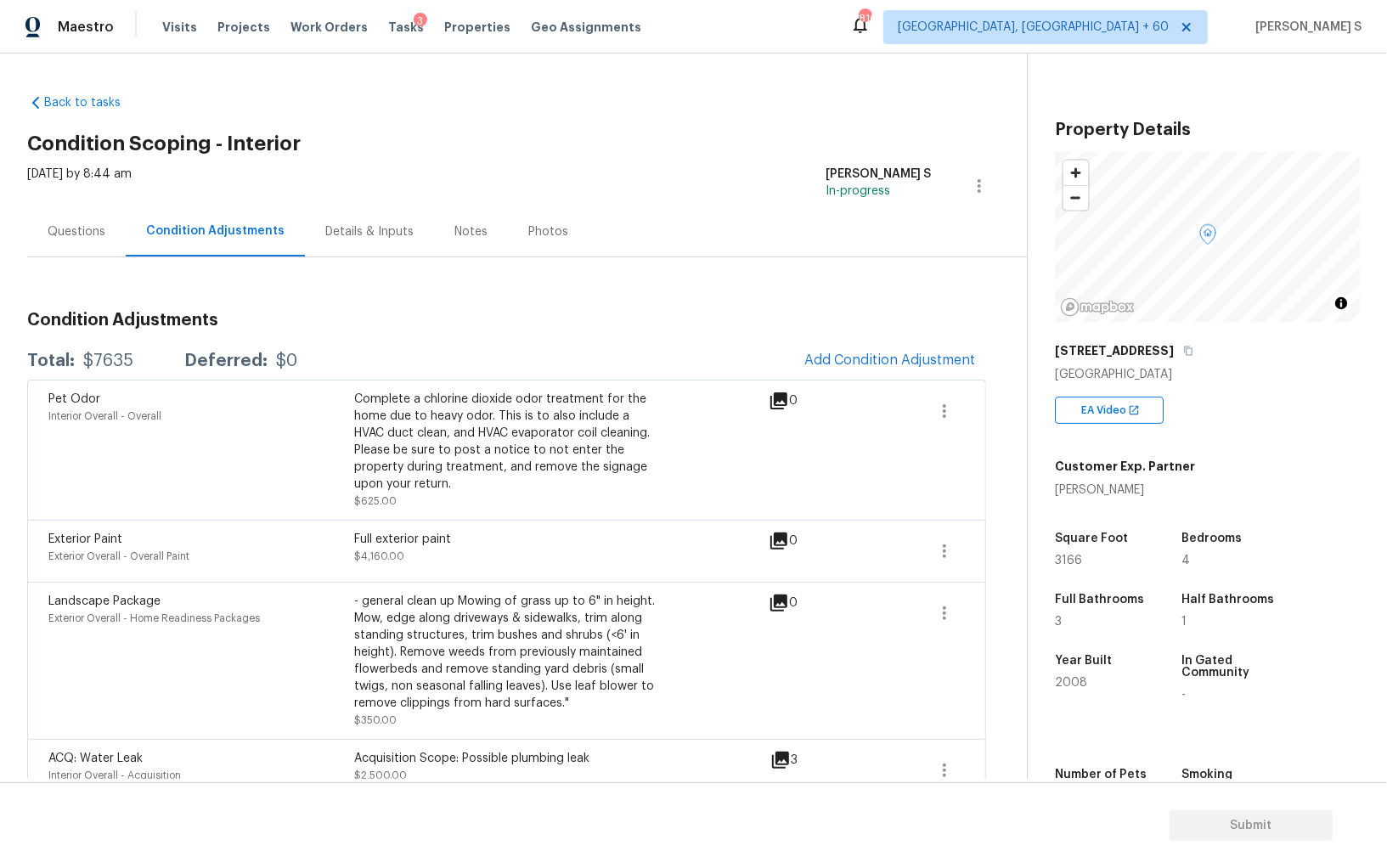
scroll to position [26, 0]
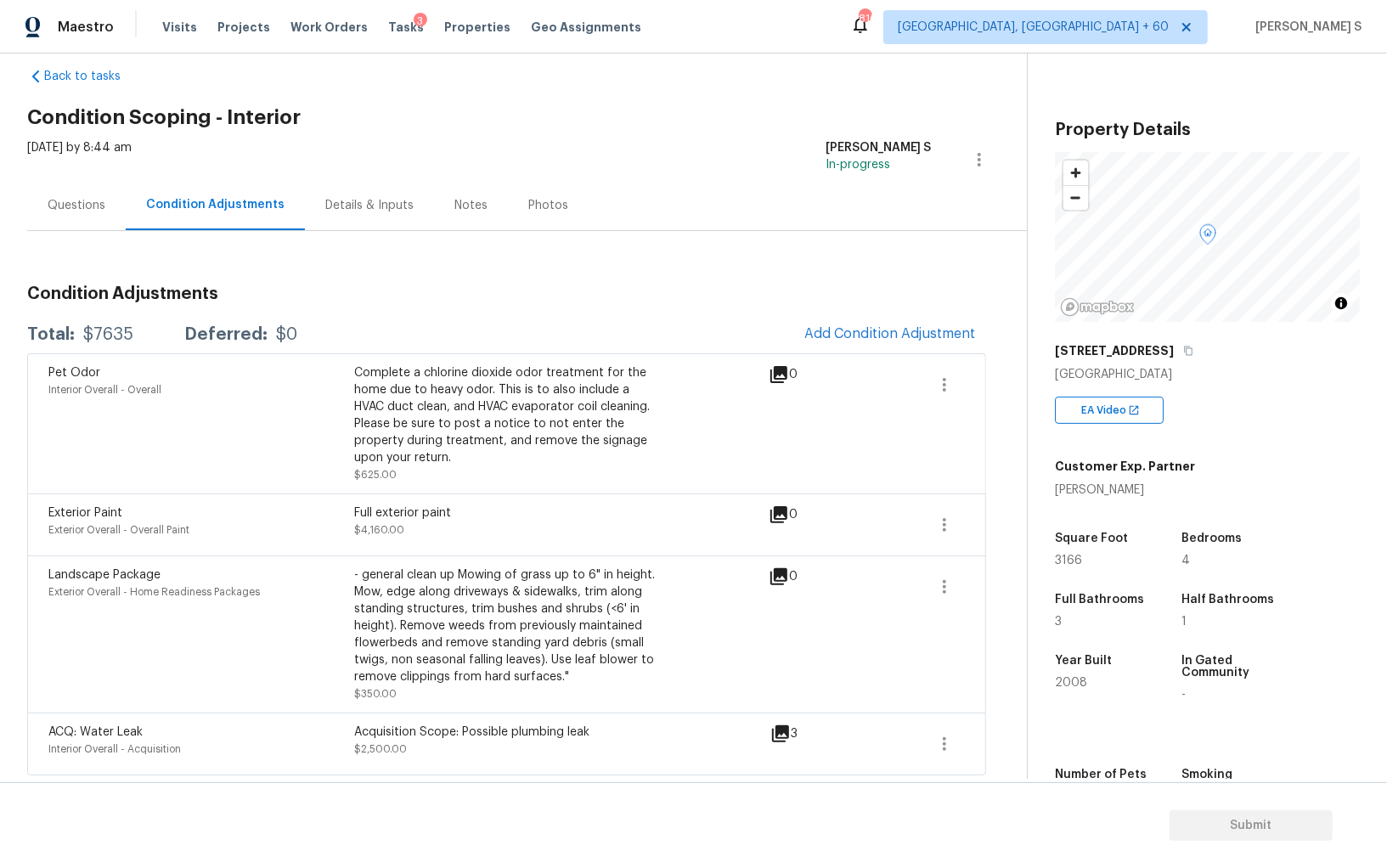
click at [66, 199] on div "Questions" at bounding box center [76, 205] width 58 height 17
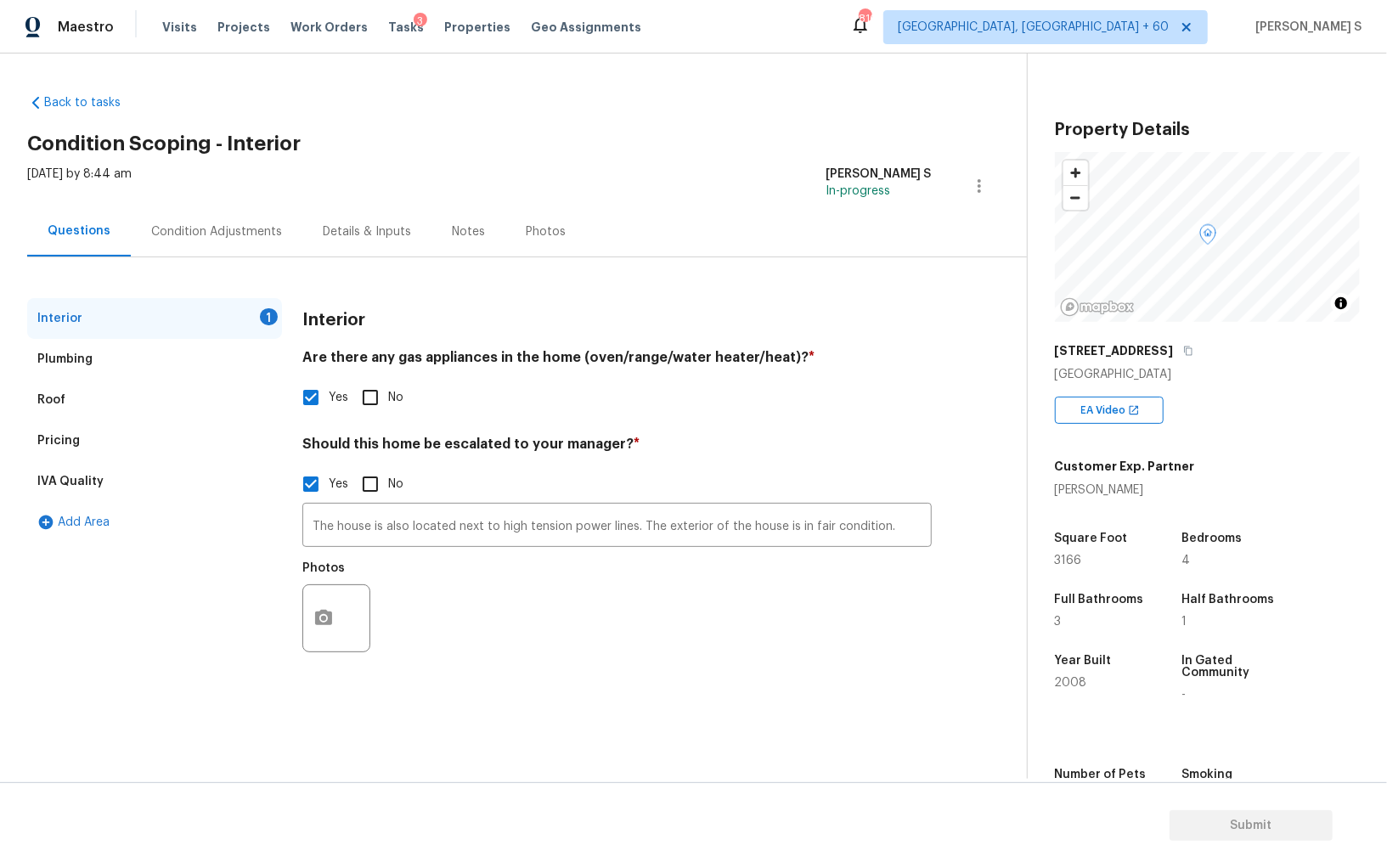
click at [65, 442] on div "Pricing" at bounding box center [58, 440] width 43 height 17
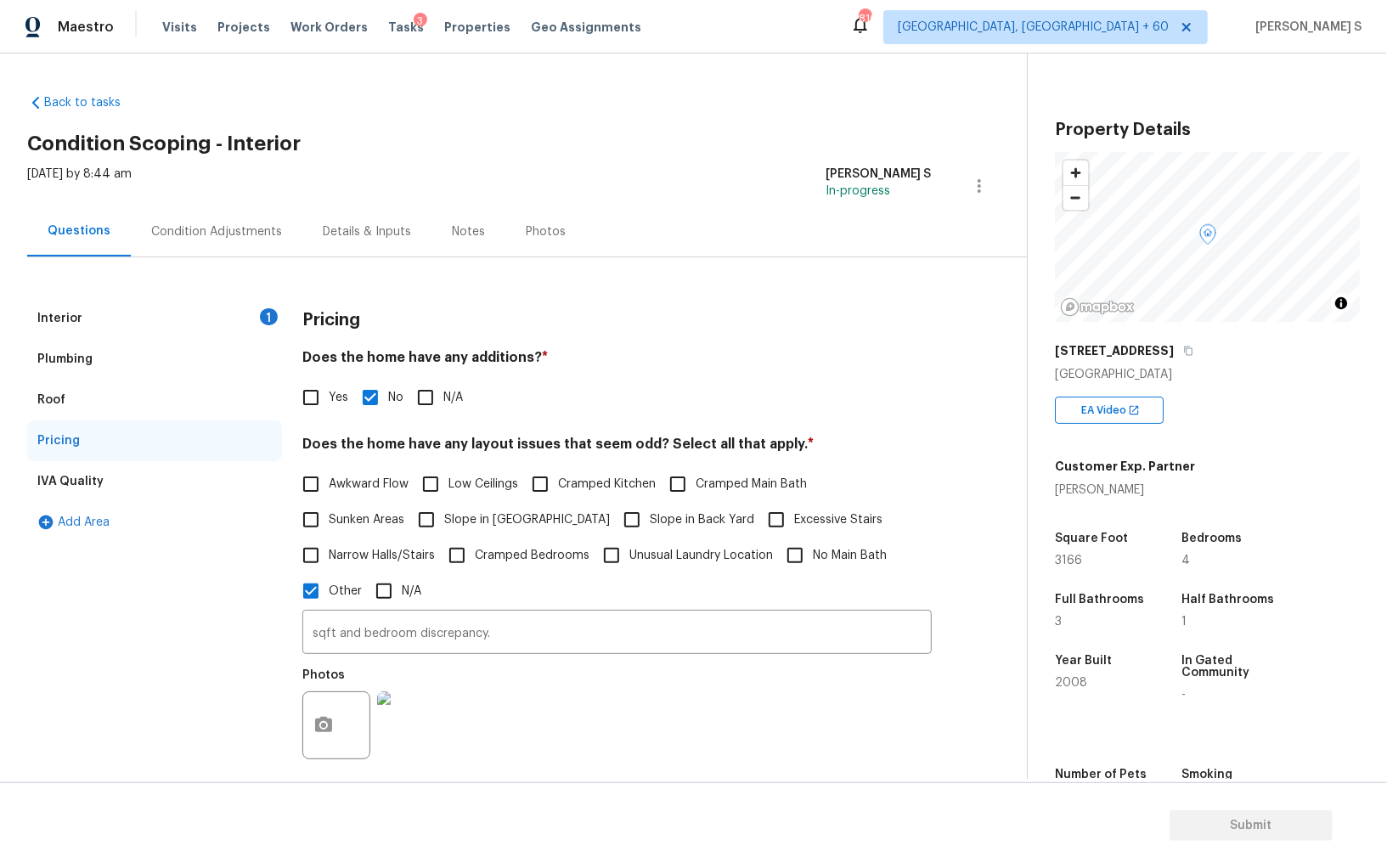
click at [463, 517] on span "Slope in [GEOGRAPHIC_DATA]" at bounding box center [527, 519] width 166 height 18
click at [444, 517] on input "Slope in [GEOGRAPHIC_DATA]" at bounding box center [426, 519] width 35 height 35
checkbox input "true"
click at [650, 517] on span "Slope in Back Yard" at bounding box center [702, 521] width 105 height 18
click at [614, 517] on input "Slope in Back Yard" at bounding box center [632, 521] width 35 height 35
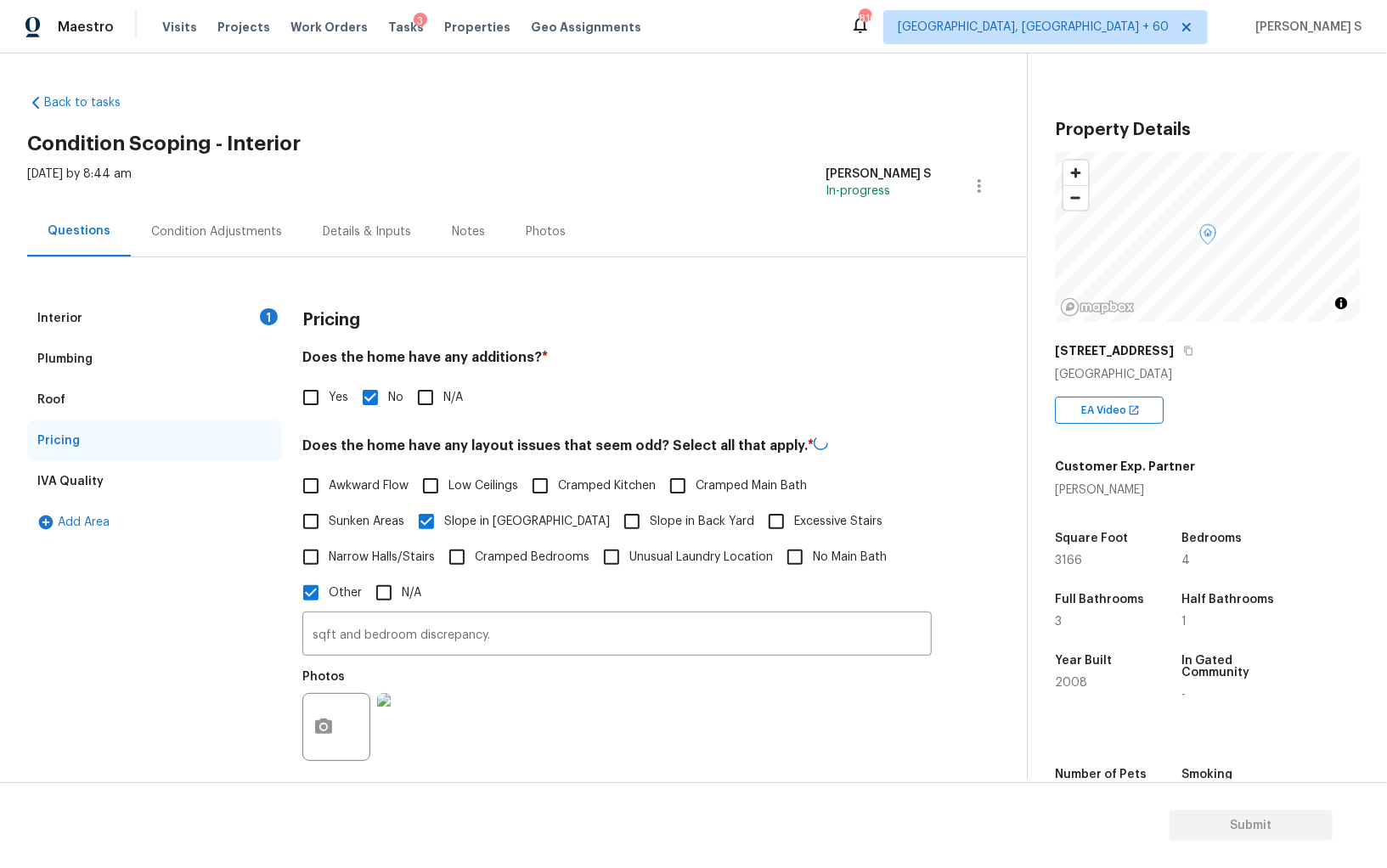
checkbox input "true"
click at [241, 208] on div "Condition Adjustments" at bounding box center [216, 232] width 172 height 50
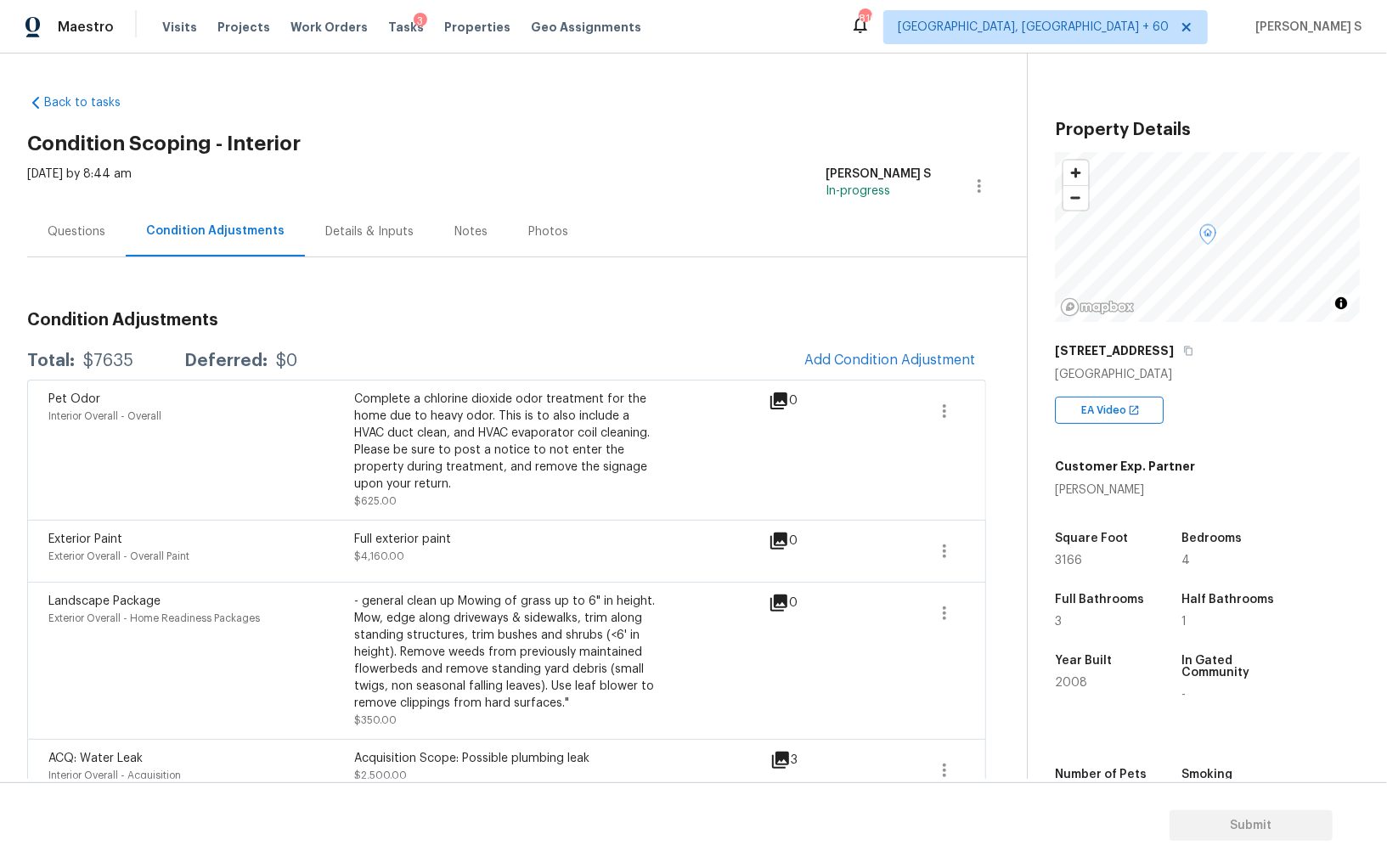
scroll to position [26, 0]
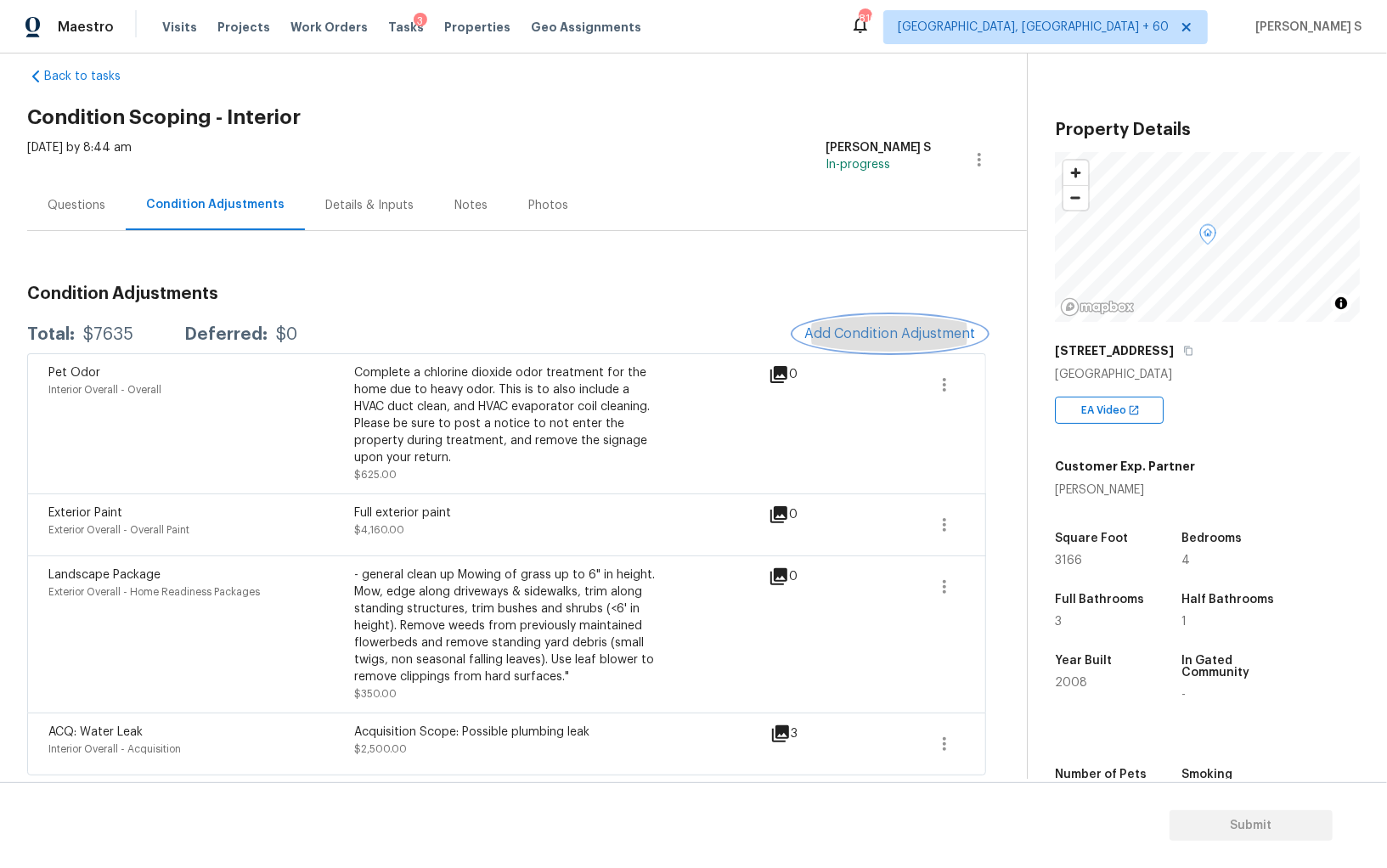
click at [877, 326] on span "Add Condition Adjustment" at bounding box center [890, 334] width 172 height 15
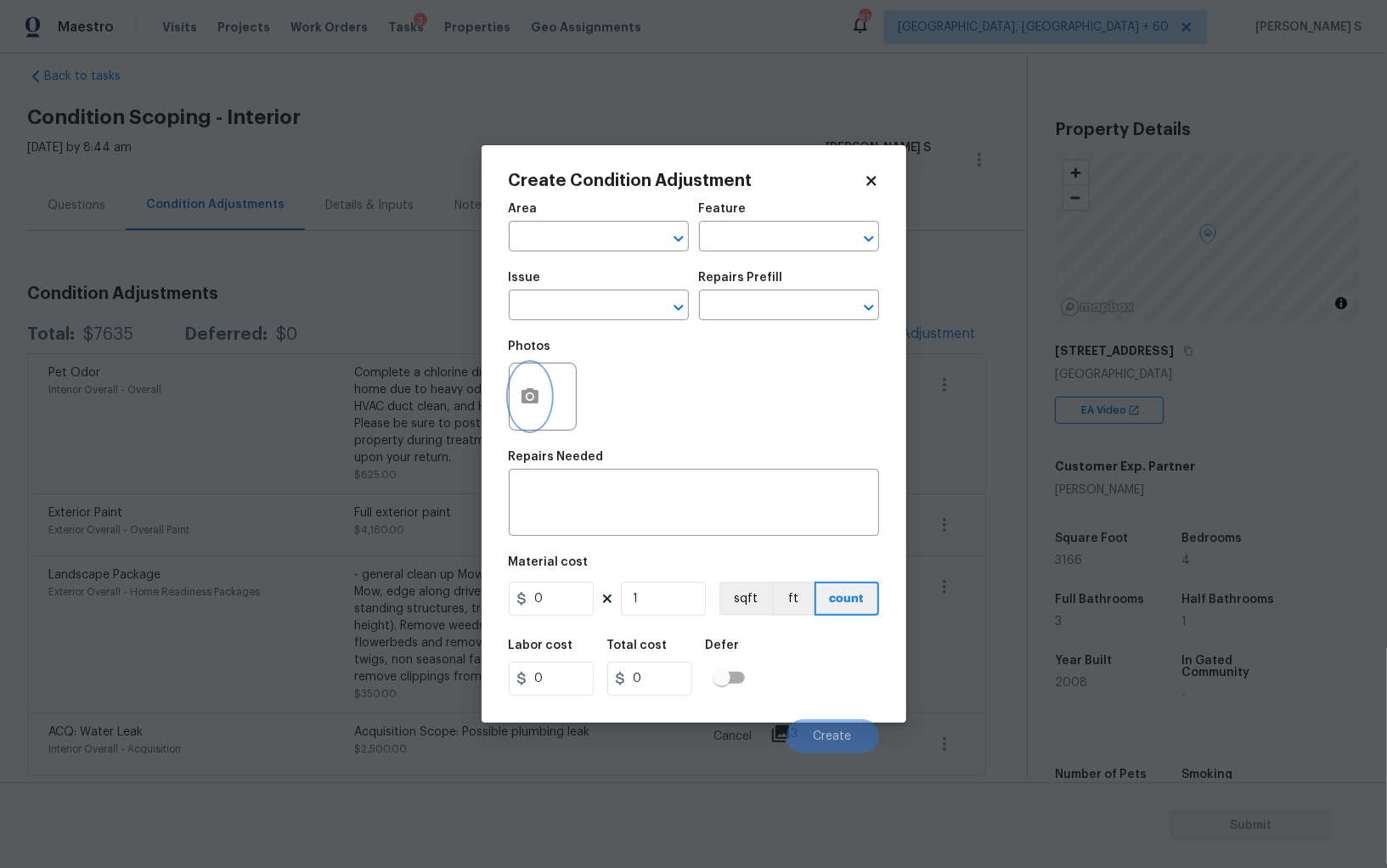
click at [531, 402] on icon "button" at bounding box center [530, 395] width 17 height 15
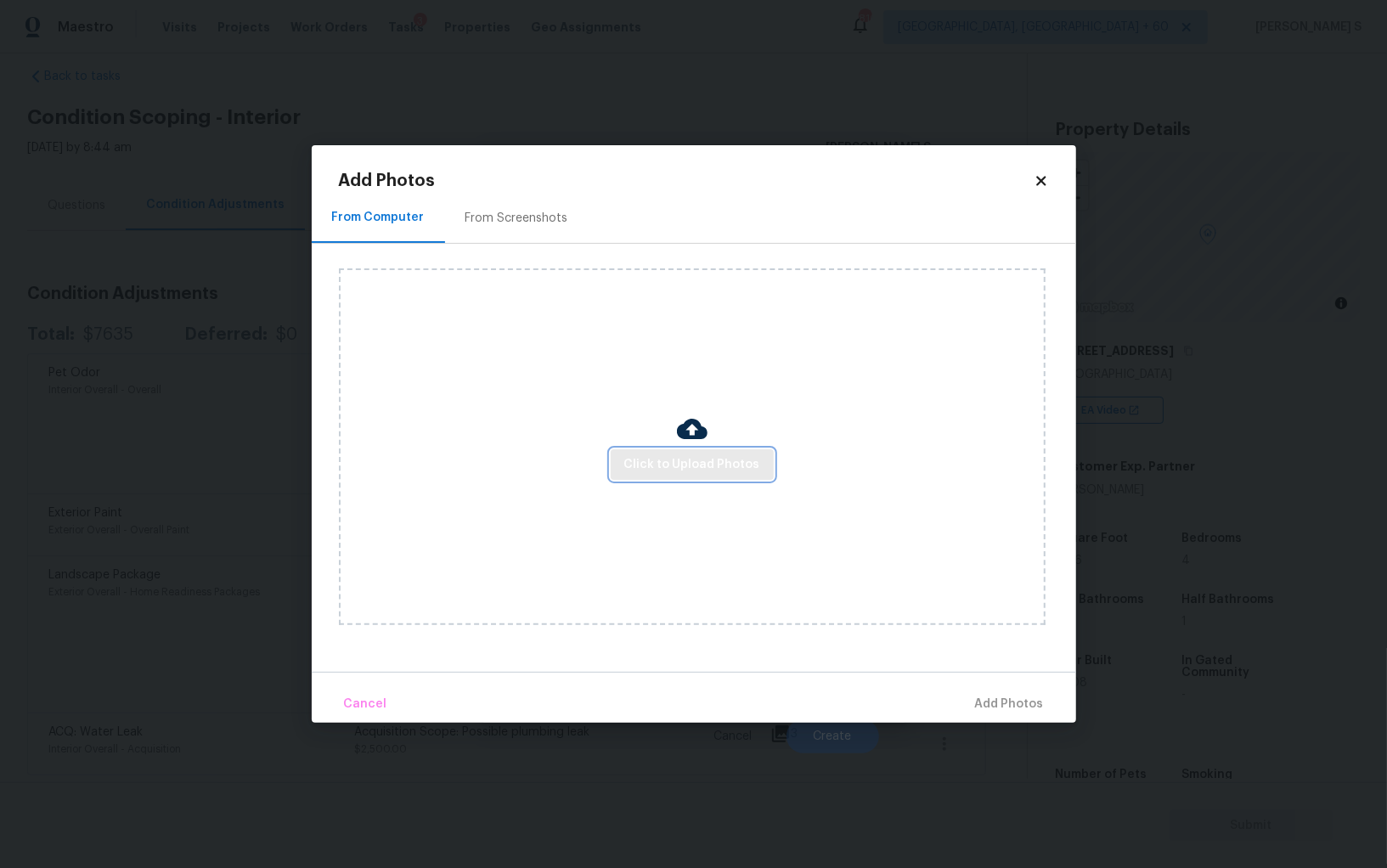
click at [645, 454] on span "Click to Upload Photos" at bounding box center [692, 465] width 136 height 21
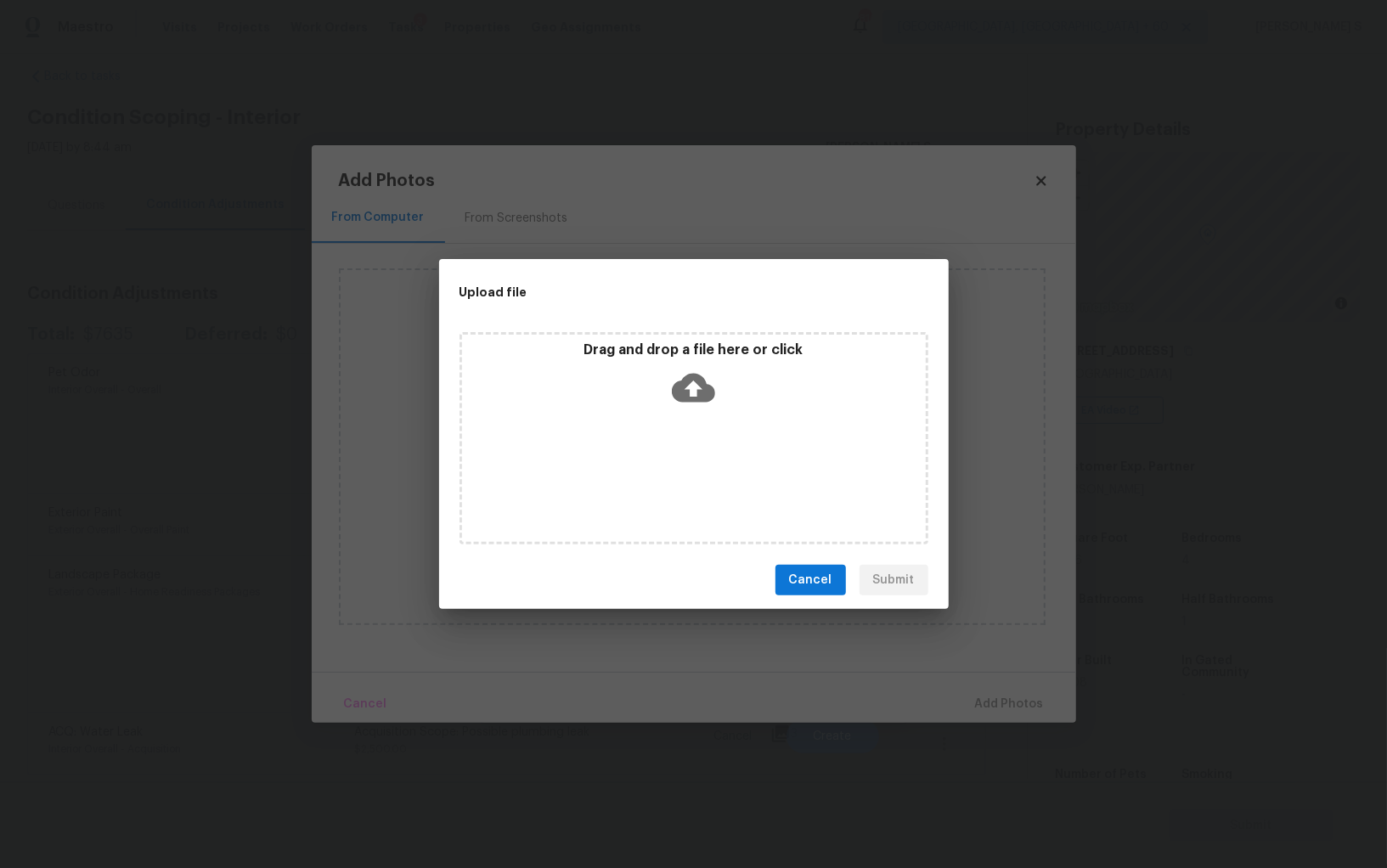
click at [645, 454] on div "Drag and drop a file here or click" at bounding box center [693, 438] width 469 height 212
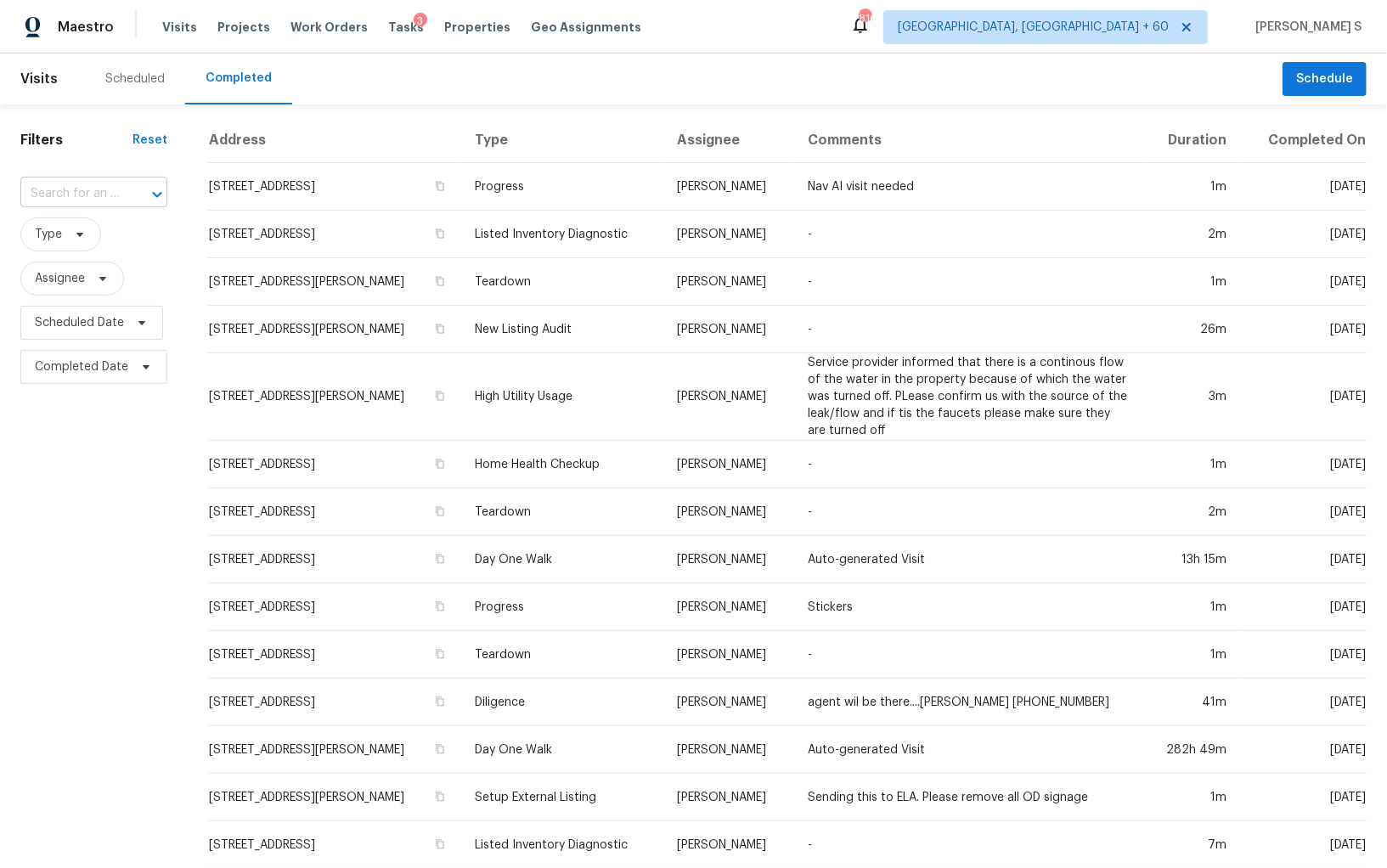
click at [129, 194] on div at bounding box center [146, 195] width 45 height 24
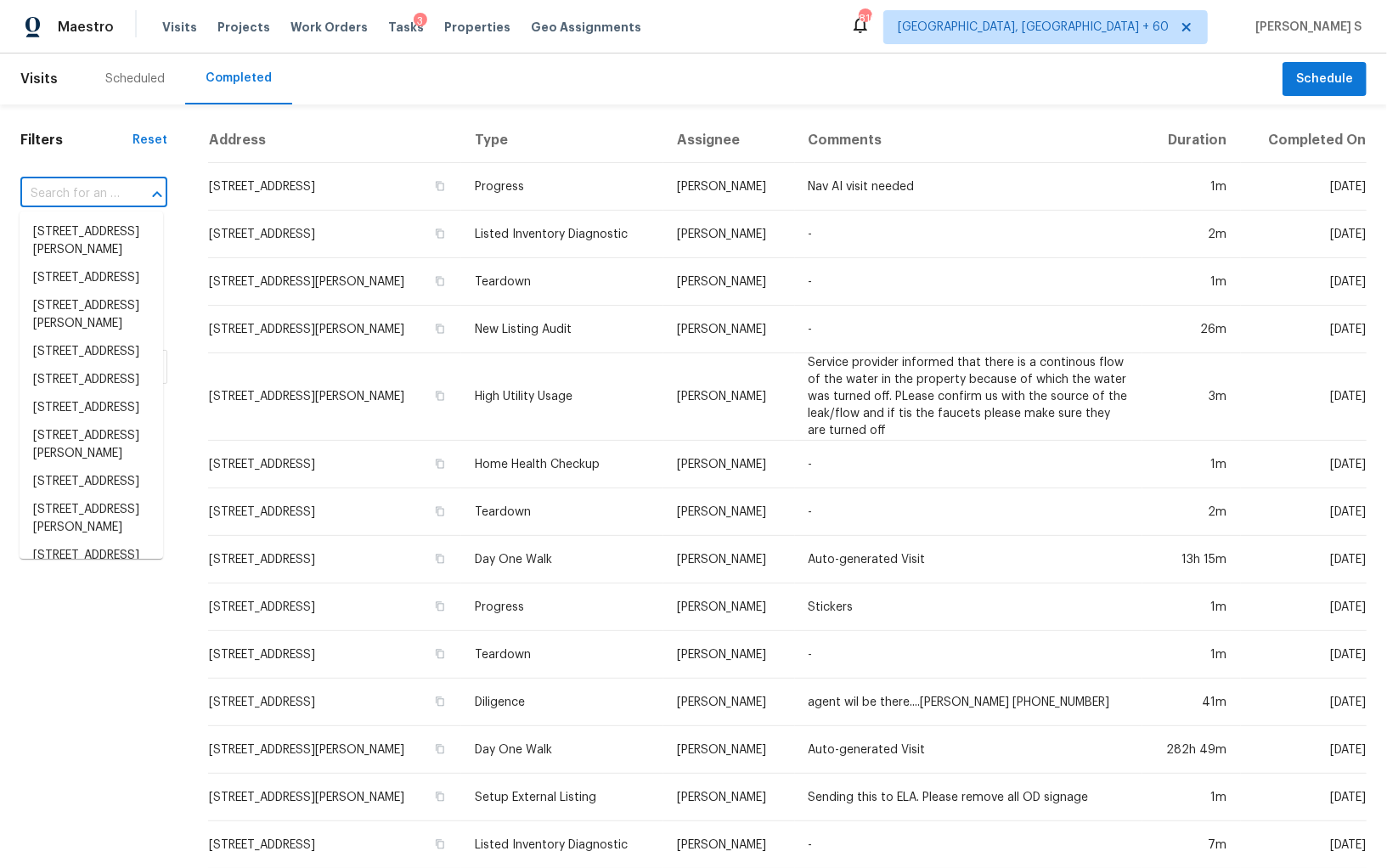
paste input "[STREET_ADDRESS]"
type input "[STREET_ADDRESS]"
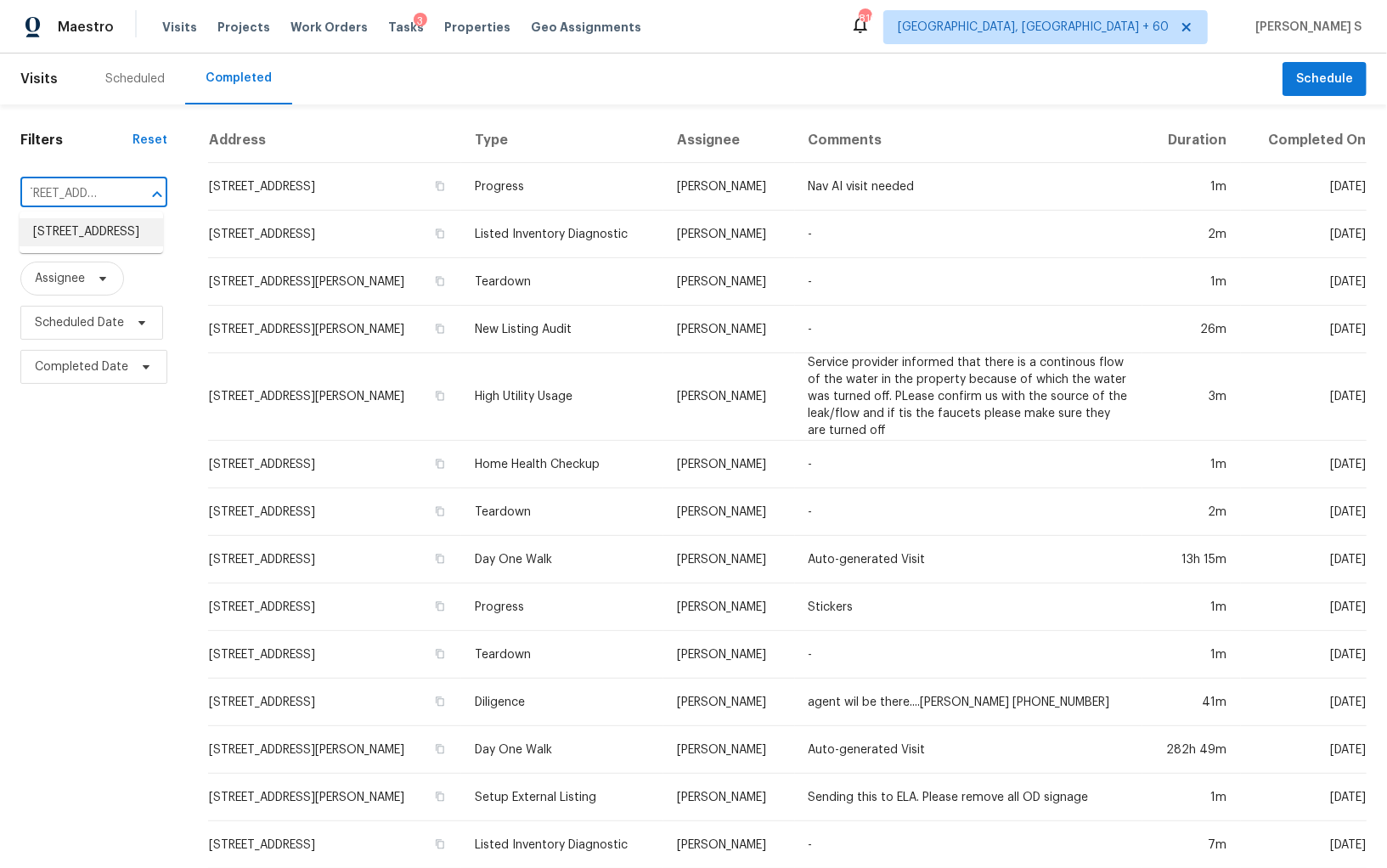
click at [67, 247] on li "[STREET_ADDRESS]" at bounding box center [91, 232] width 144 height 28
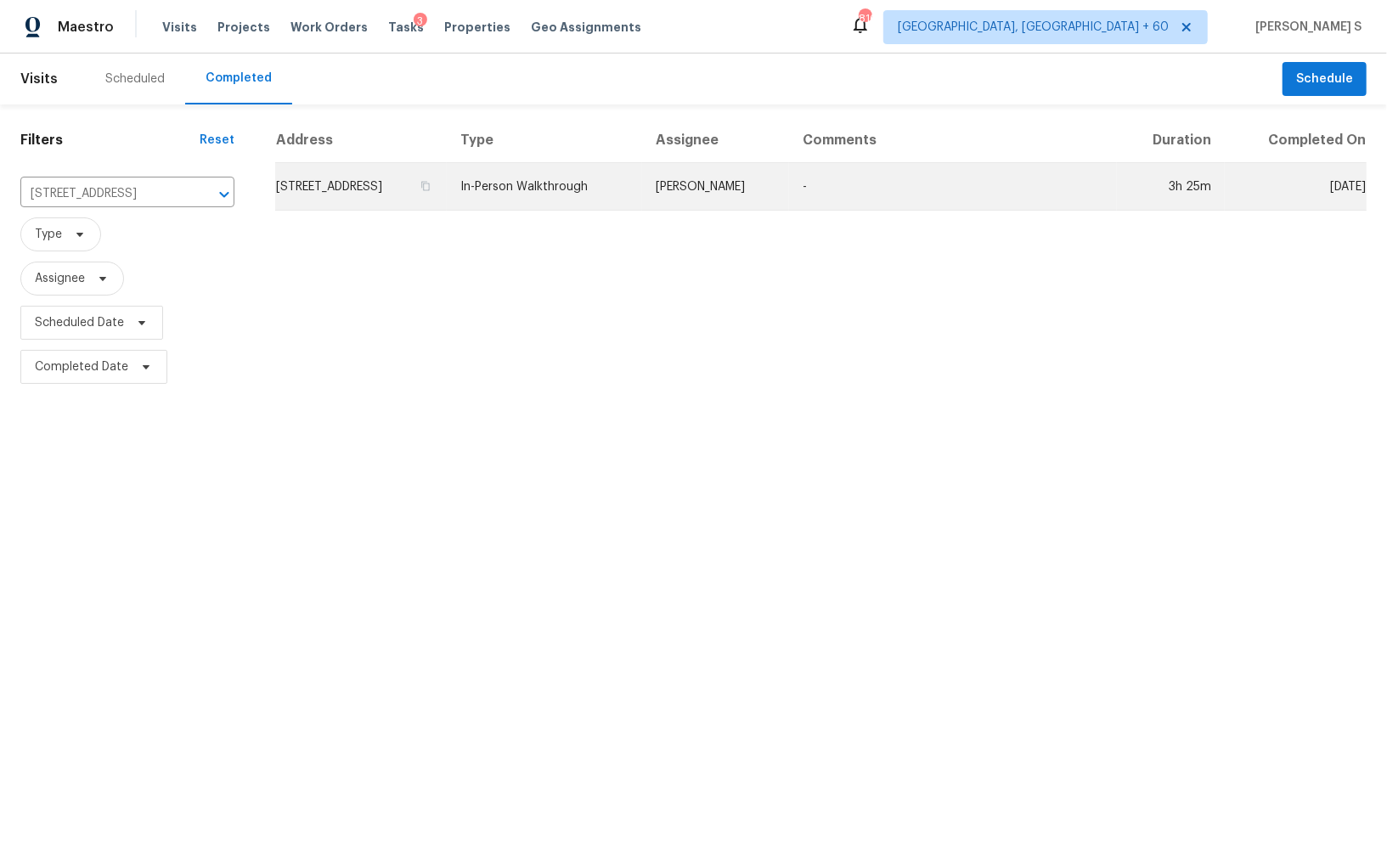
click at [377, 192] on td "[STREET_ADDRESS]" at bounding box center [361, 186] width 172 height 47
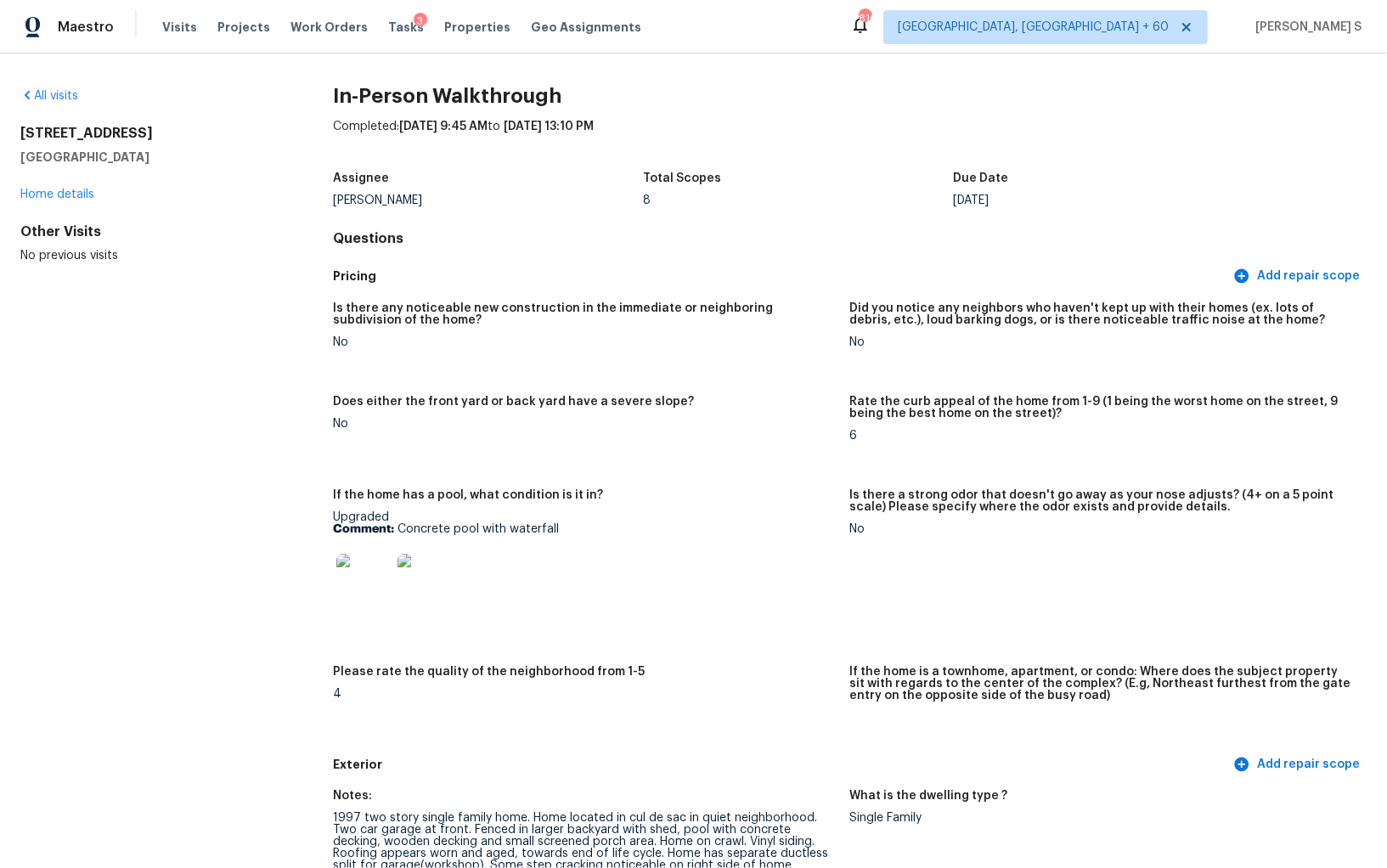
click at [807, 747] on div "Is there any noticeable new construction in the immediate or neighboring subdiv…" at bounding box center [850, 520] width 1034 height 457
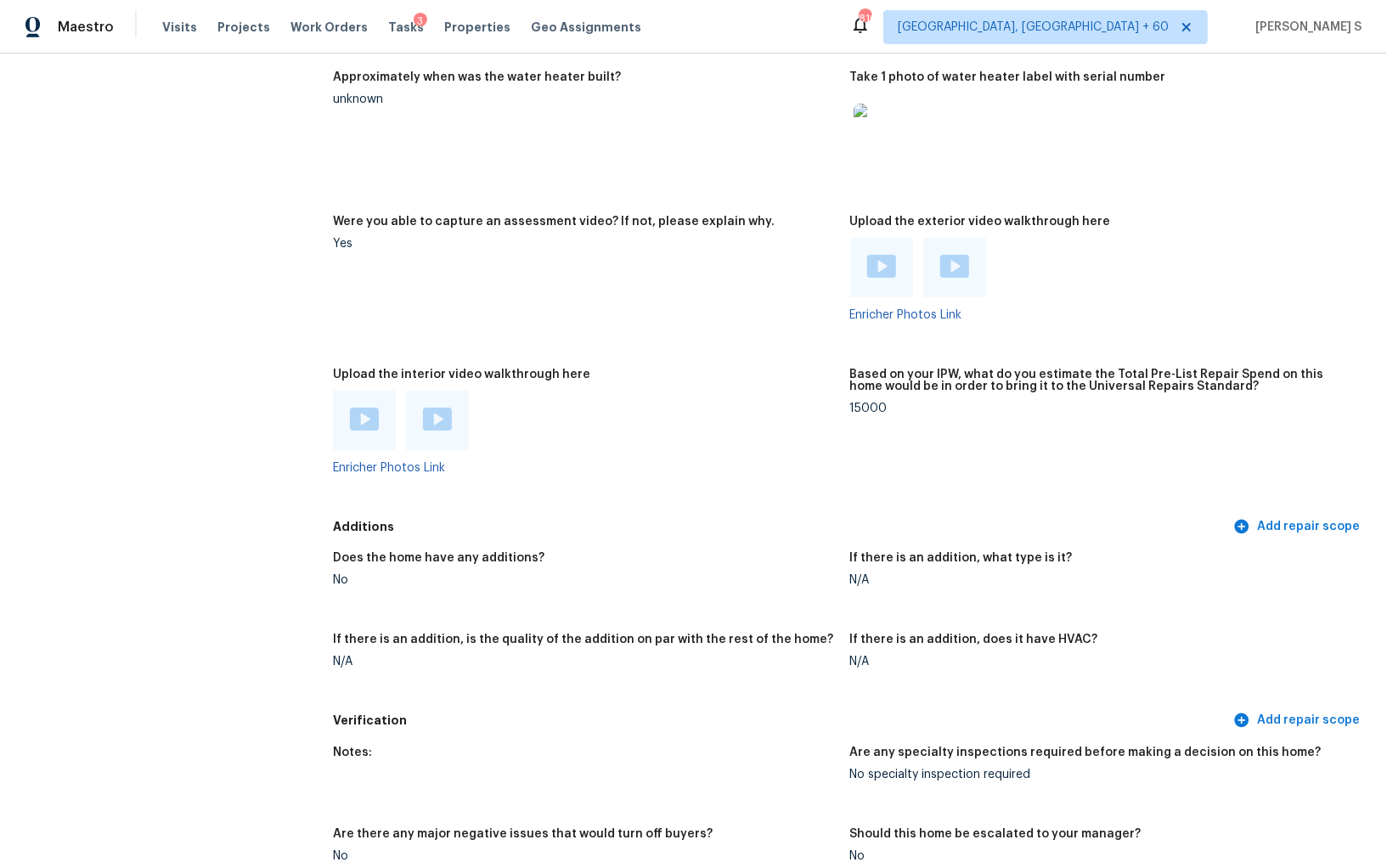
scroll to position [3143, 0]
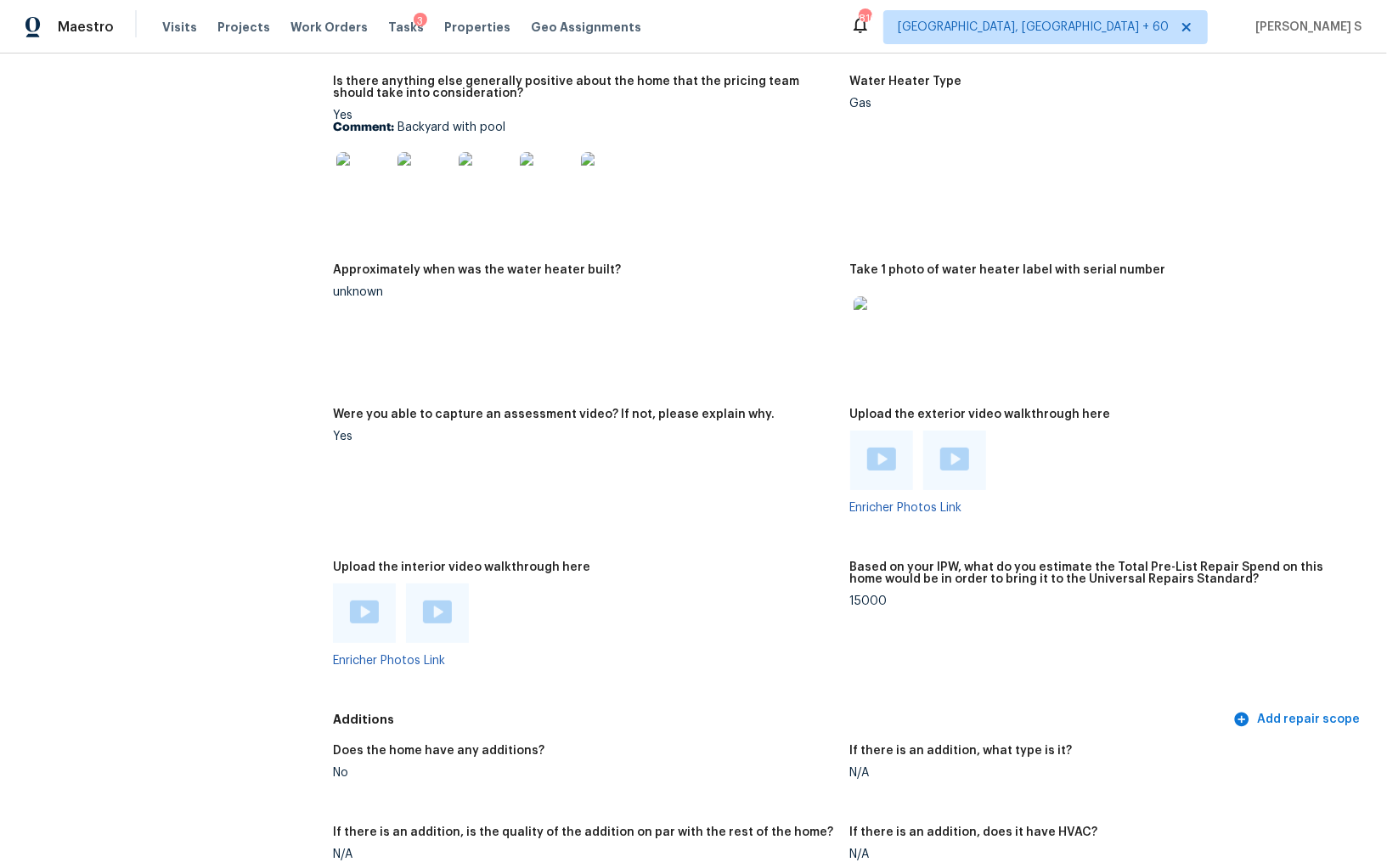
click at [361, 611] on img at bounding box center [364, 611] width 29 height 23
click at [426, 614] on img at bounding box center [437, 611] width 29 height 23
click at [880, 454] on img at bounding box center [881, 459] width 29 height 23
click at [953, 458] on img at bounding box center [955, 459] width 29 height 23
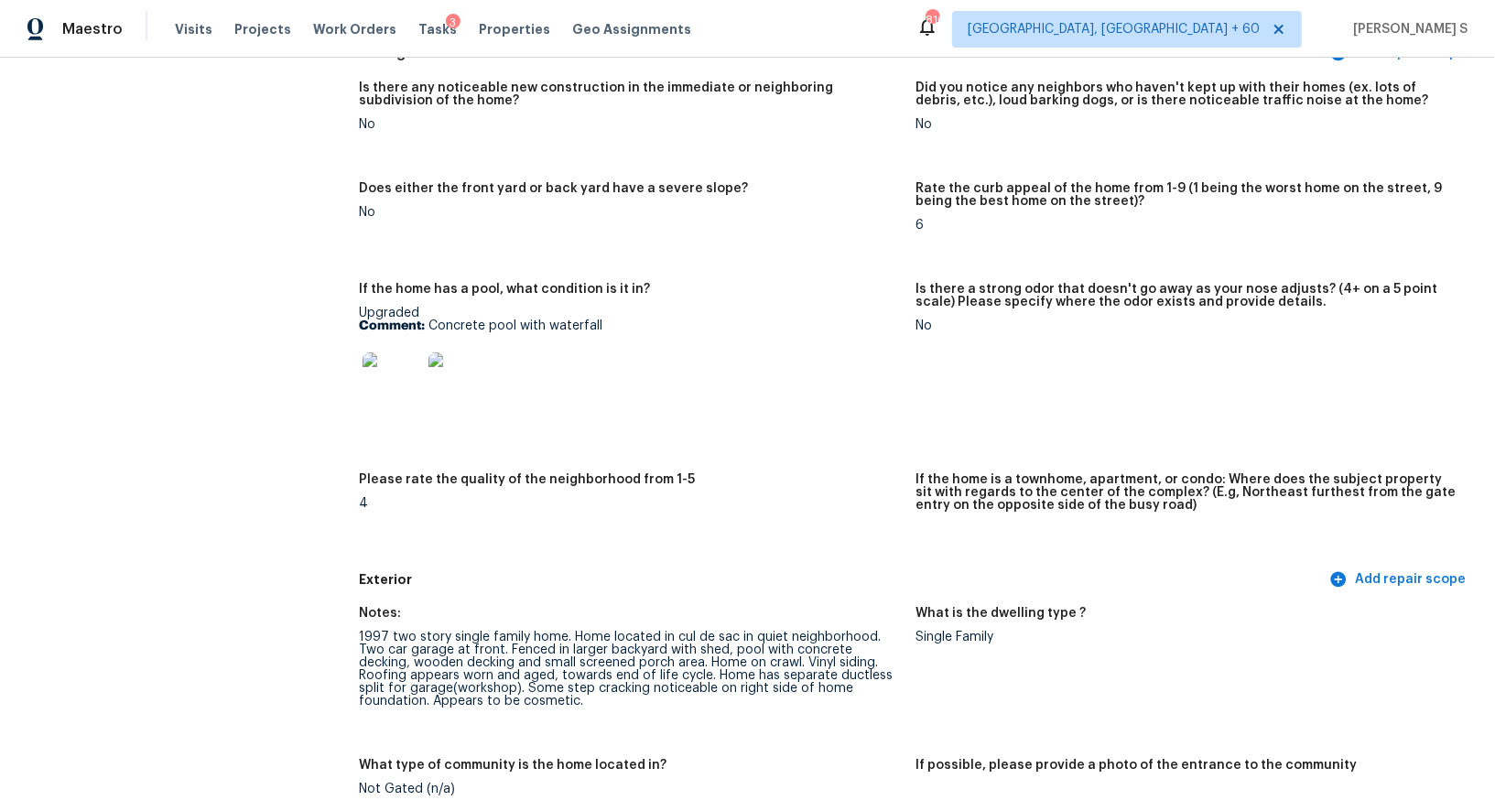
scroll to position [0, 0]
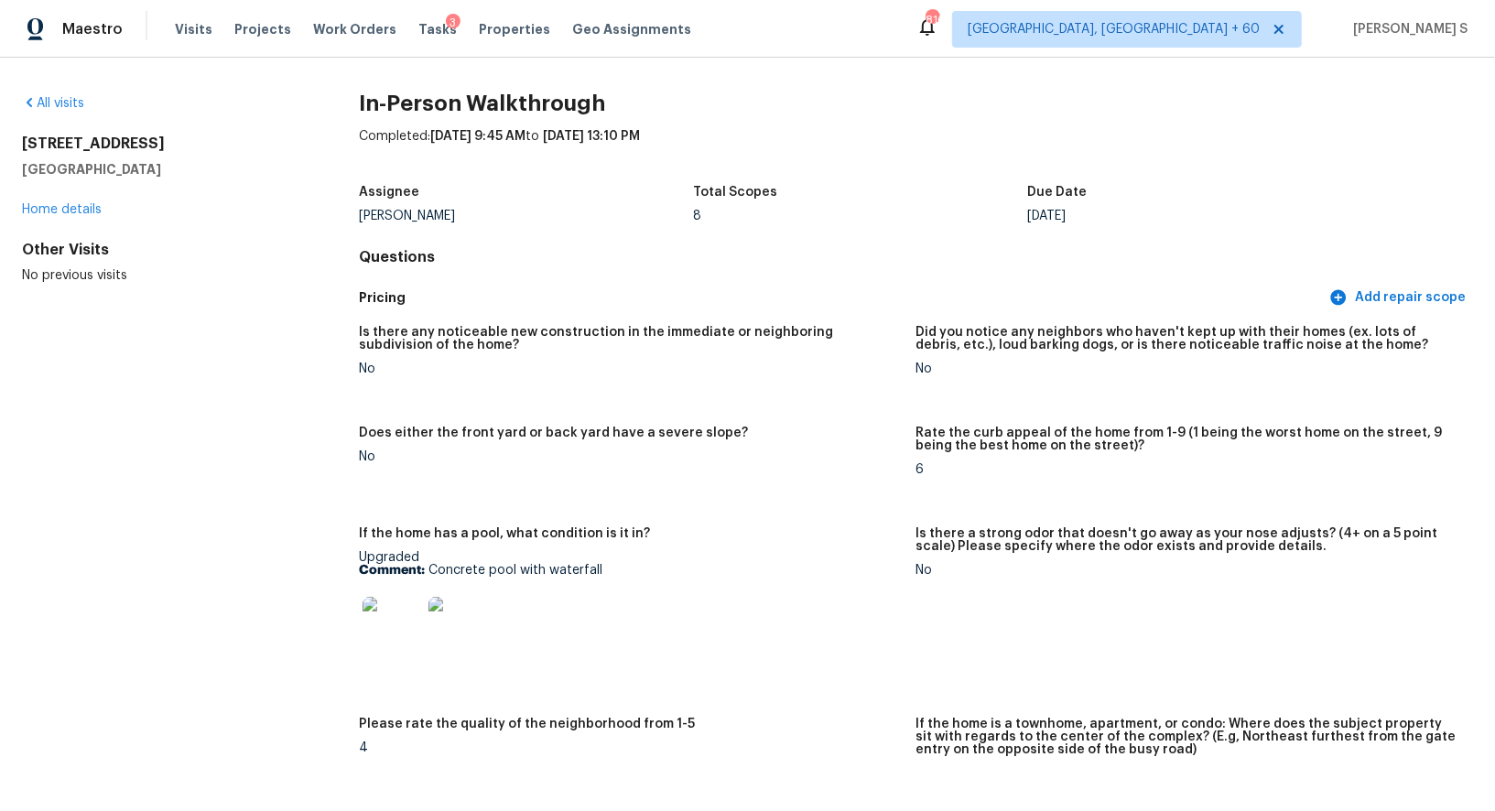
click at [738, 497] on figure "Does either the front yard or back yard have a severe slope? No" at bounding box center [637, 466] width 557 height 79
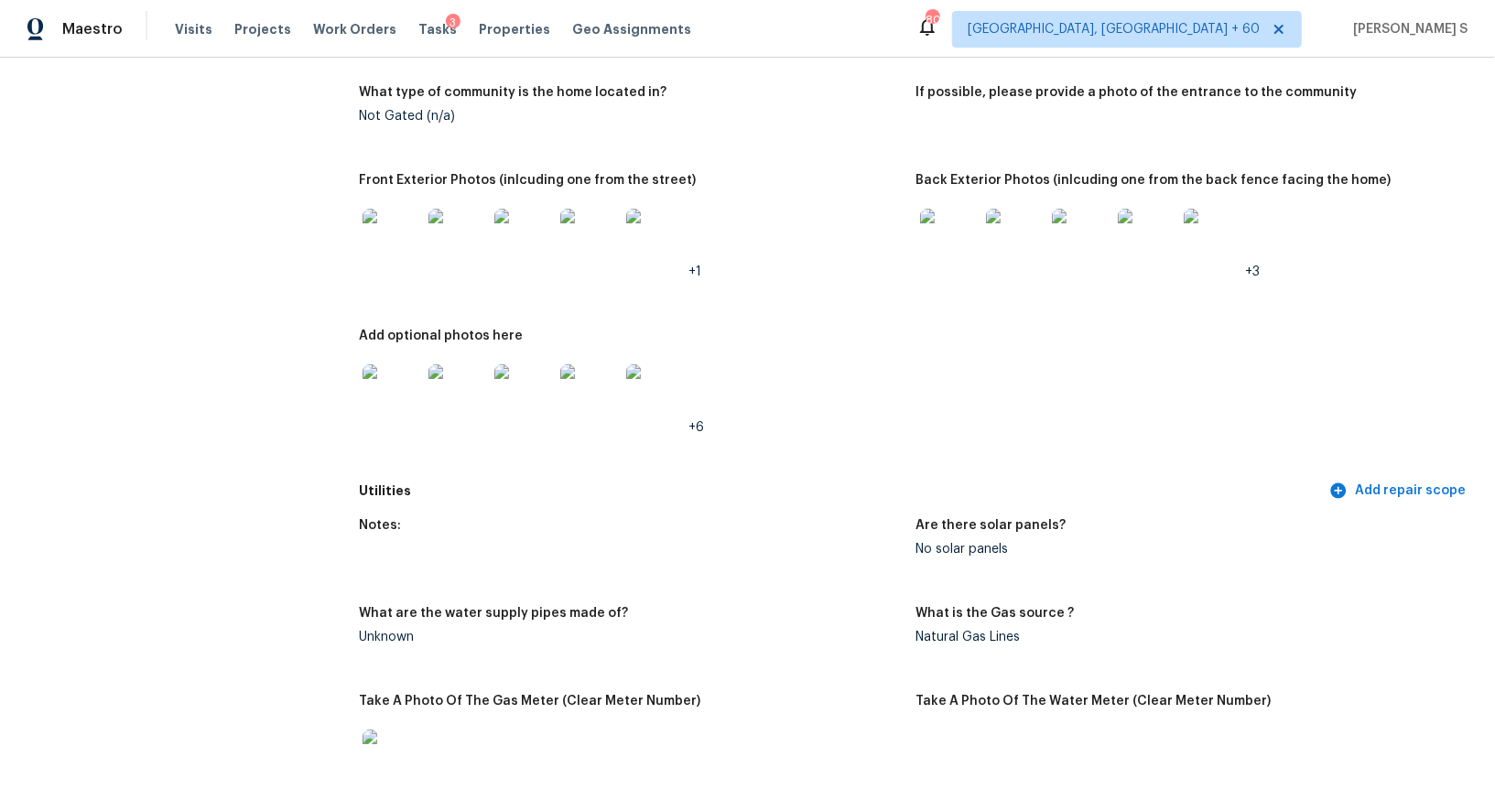
scroll to position [644, 0]
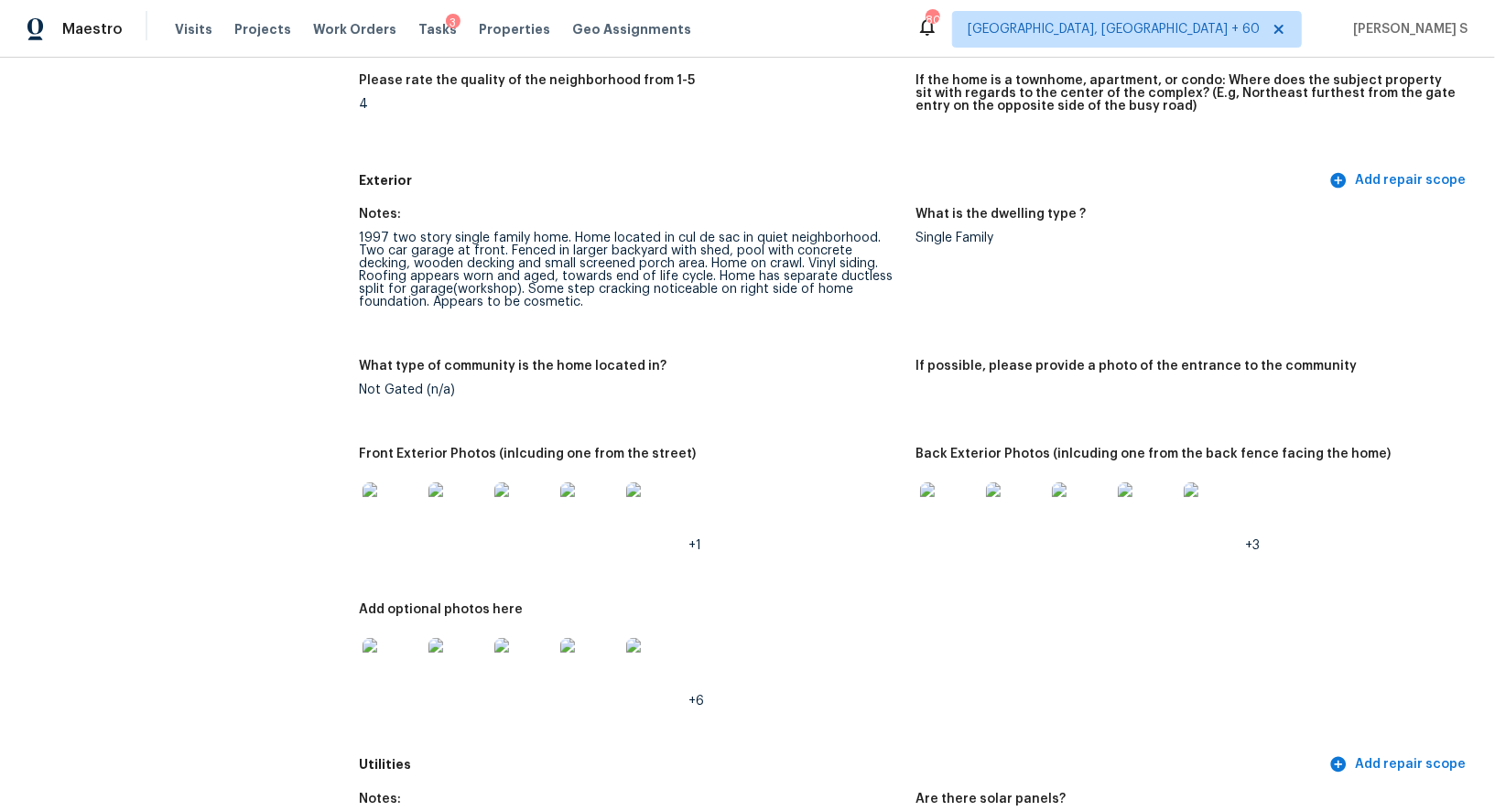
click at [405, 499] on img at bounding box center [392, 512] width 59 height 59
click at [957, 526] on img at bounding box center [949, 512] width 59 height 59
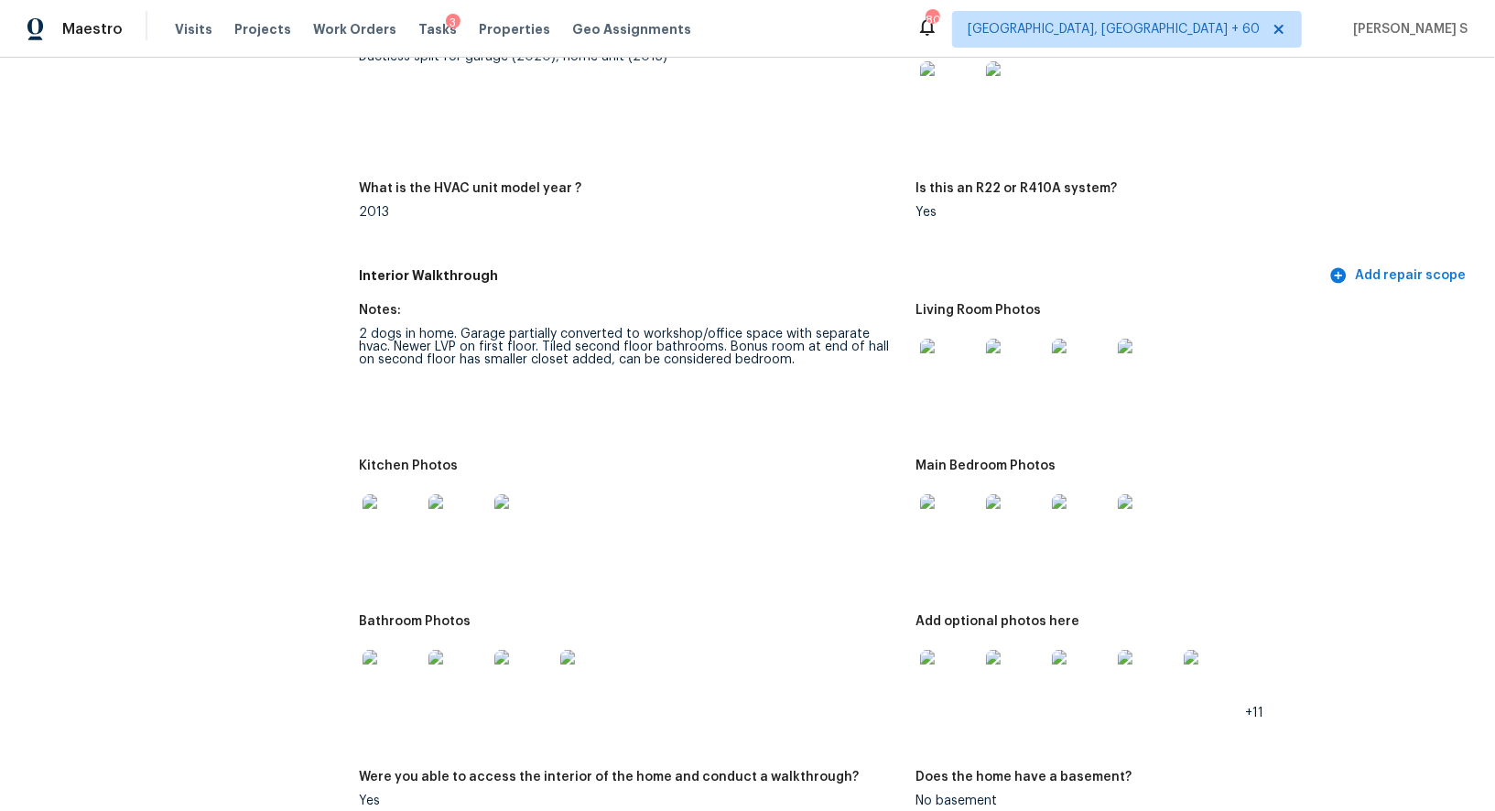
scroll to position [1945, 0]
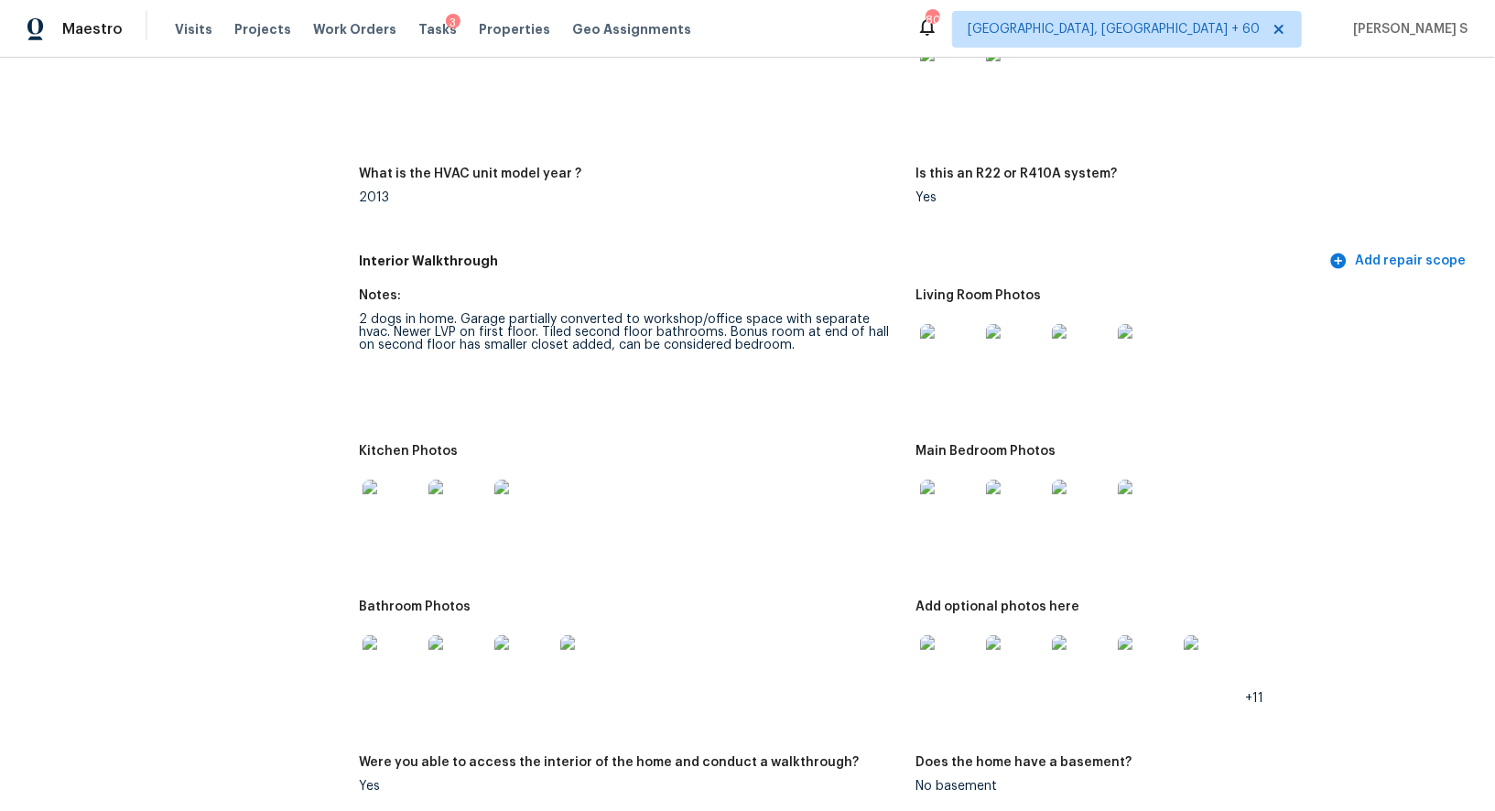
click at [950, 363] on img at bounding box center [949, 353] width 59 height 59
click at [410, 491] on img at bounding box center [392, 509] width 59 height 59
click at [960, 493] on img at bounding box center [949, 509] width 59 height 59
click at [382, 655] on img at bounding box center [392, 665] width 59 height 59
click at [958, 676] on img at bounding box center [949, 665] width 59 height 59
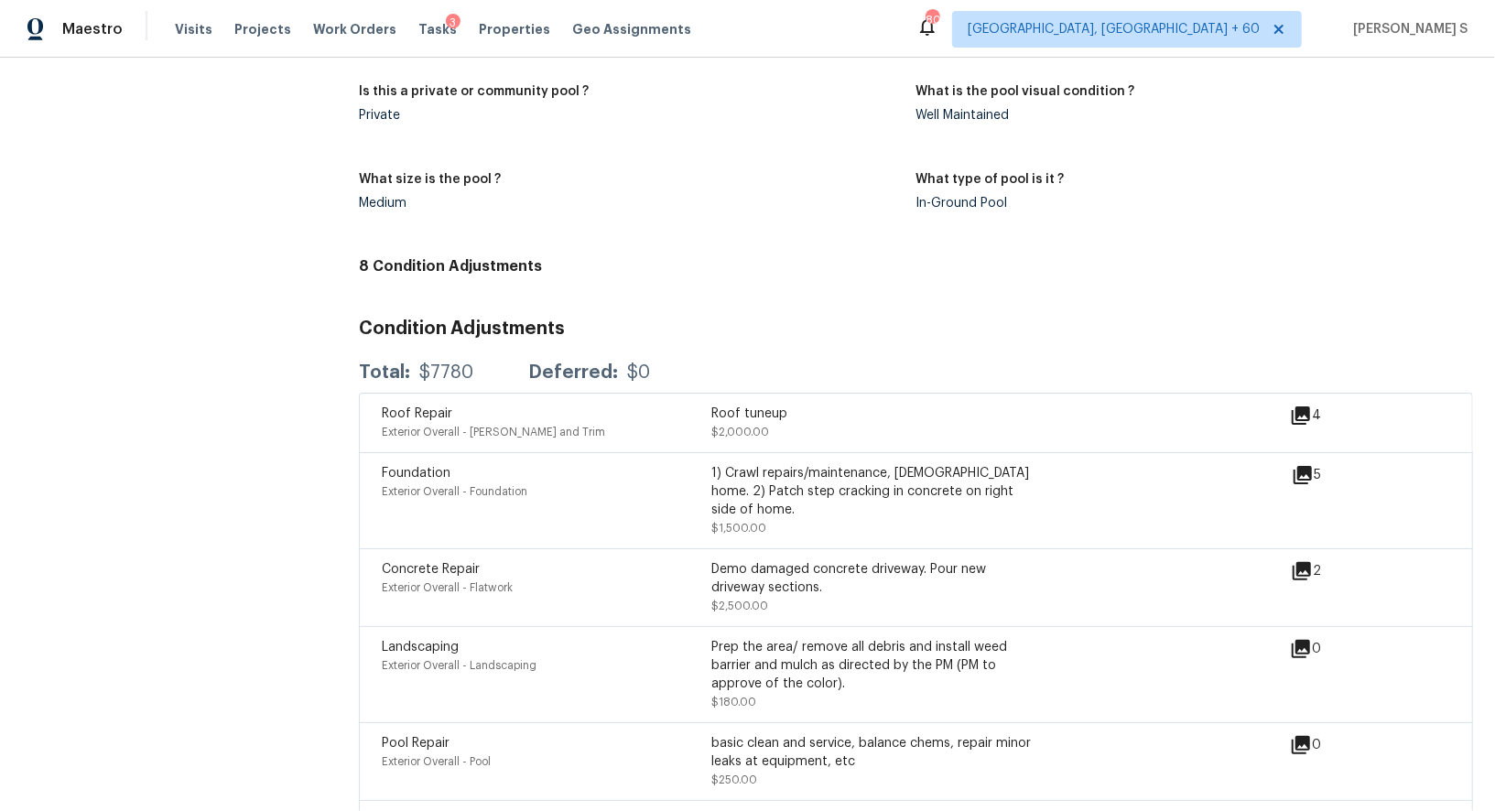
scroll to position [4749, 0]
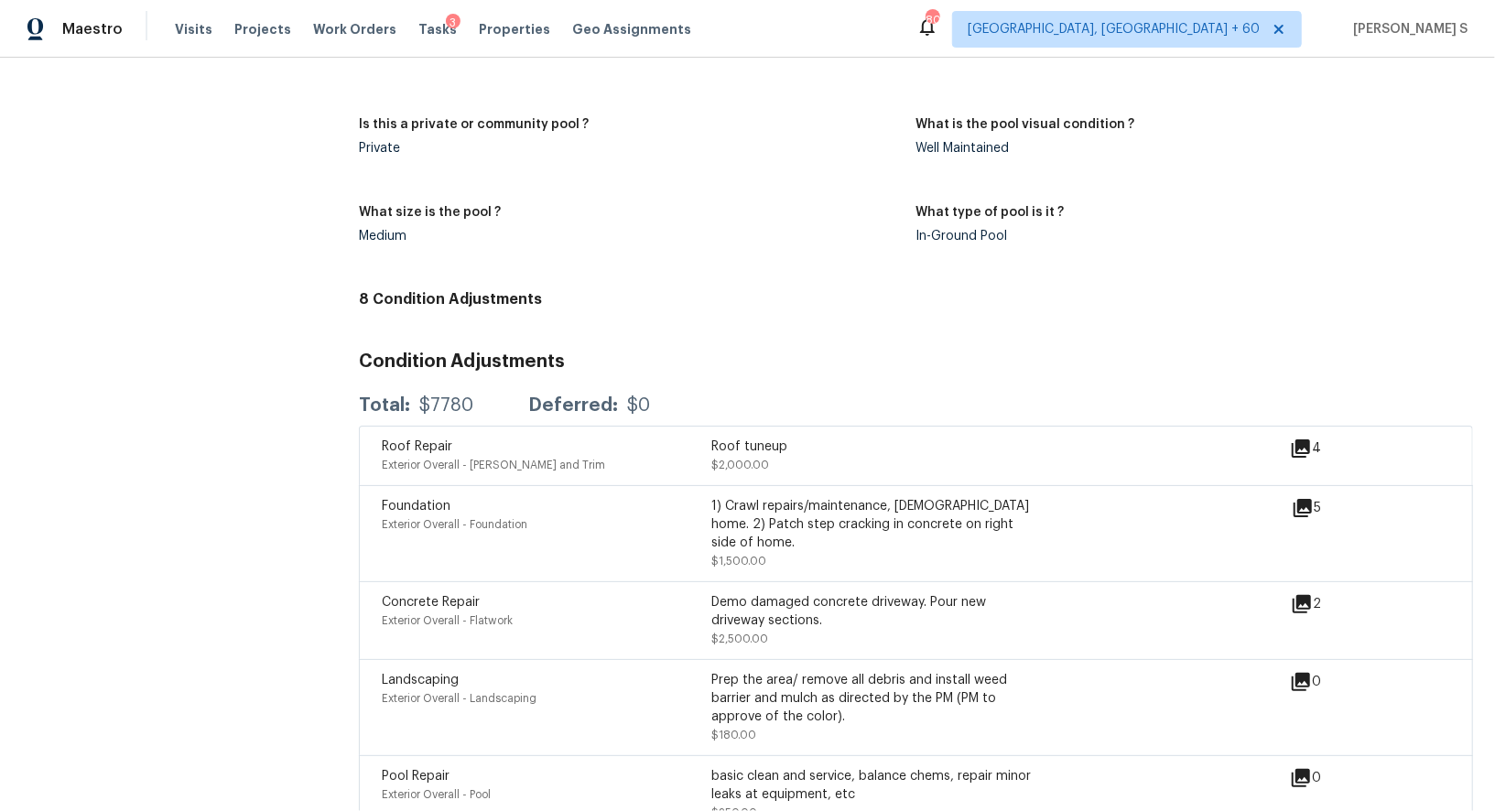
click at [749, 362] on h3 "Condition Adjustments" at bounding box center [916, 362] width 1114 height 18
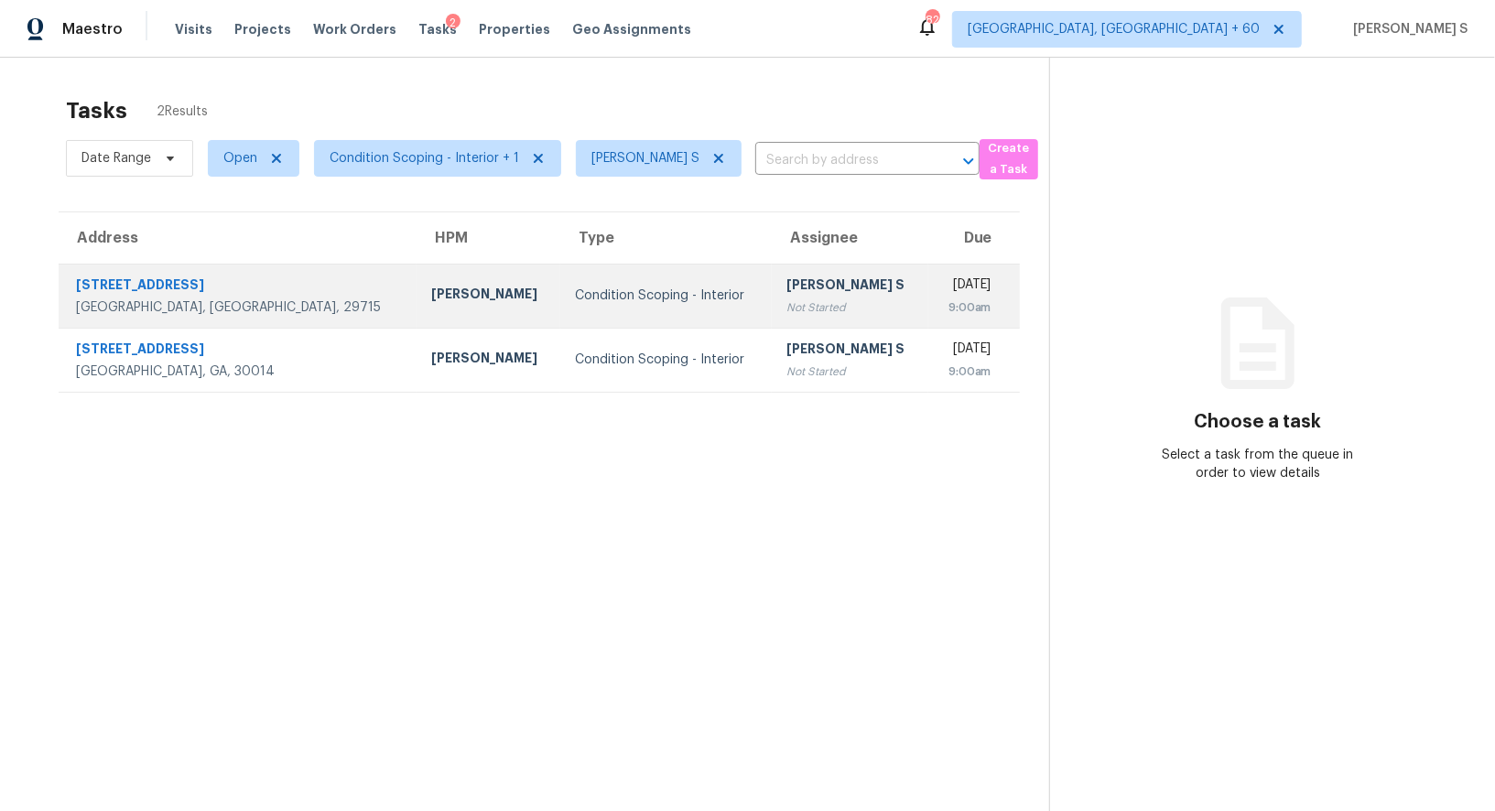
click at [575, 294] on div "Condition Scoping - Interior" at bounding box center [666, 296] width 182 height 18
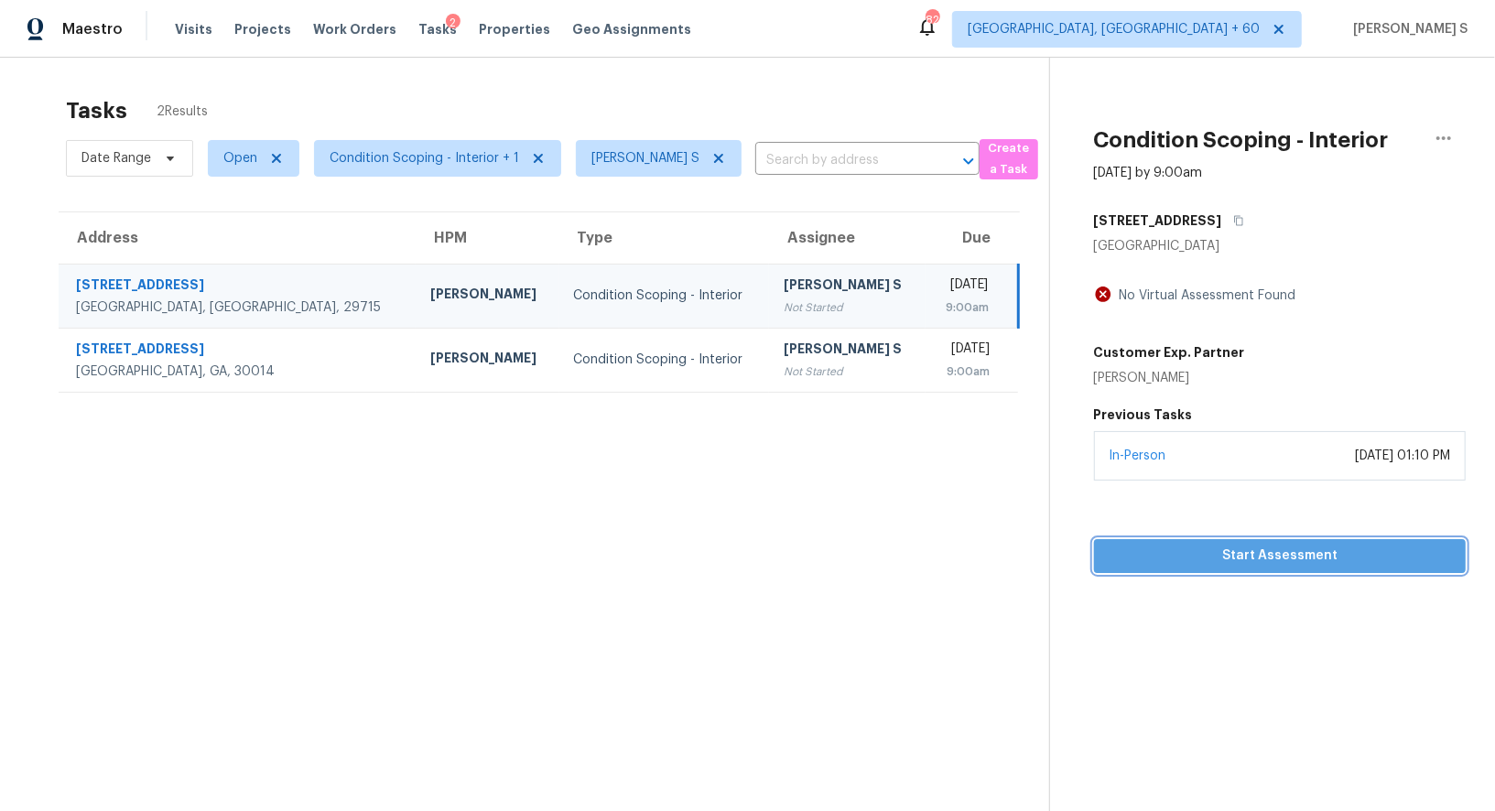
click at [1266, 549] on span "Start Assessment" at bounding box center [1280, 556] width 342 height 23
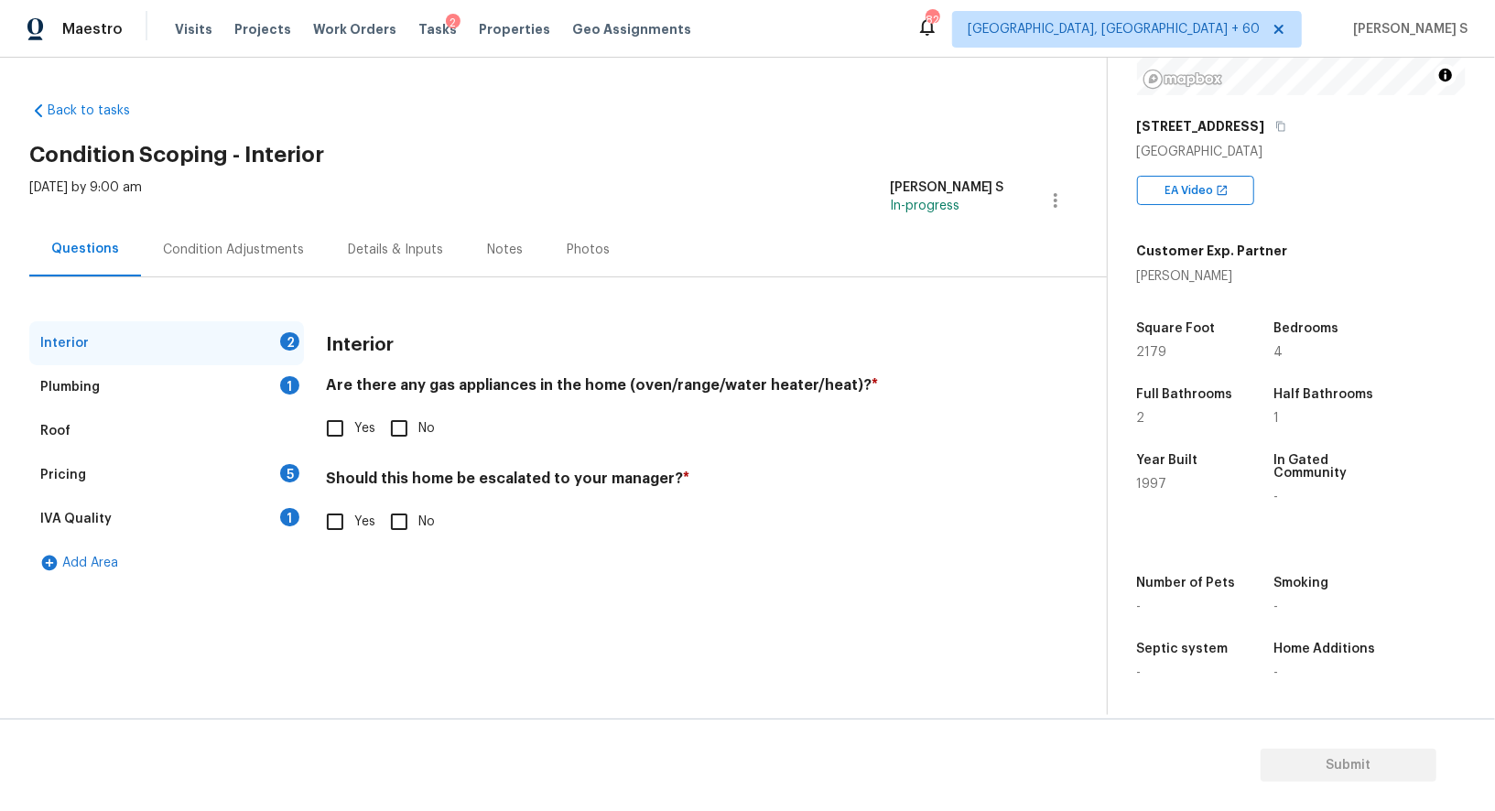
scroll to position [252, 0]
click at [343, 430] on input "Yes" at bounding box center [335, 428] width 38 height 38
checkbox input "true"
click at [291, 389] on div "1" at bounding box center [289, 385] width 19 height 18
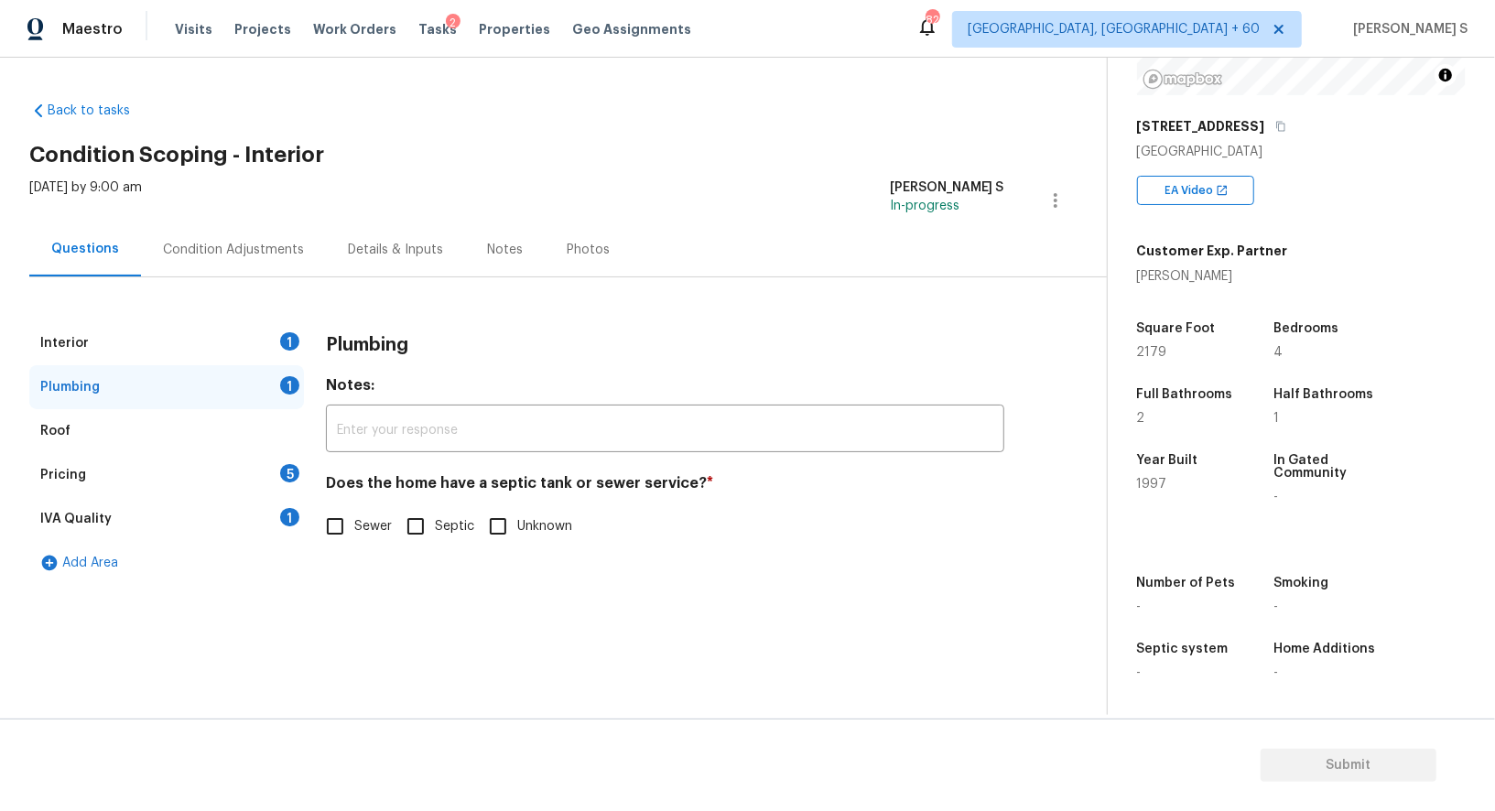
click at [342, 508] on input "Sewer" at bounding box center [335, 526] width 38 height 38
checkbox input "true"
click at [310, 508] on div "Interior 1 Plumbing Roof Pricing 5 IVA Quality 1 Add Area Plumbing Notes: ​ Doe…" at bounding box center [546, 453] width 1034 height 264
click at [299, 508] on div "IVA Quality 1" at bounding box center [166, 519] width 275 height 44
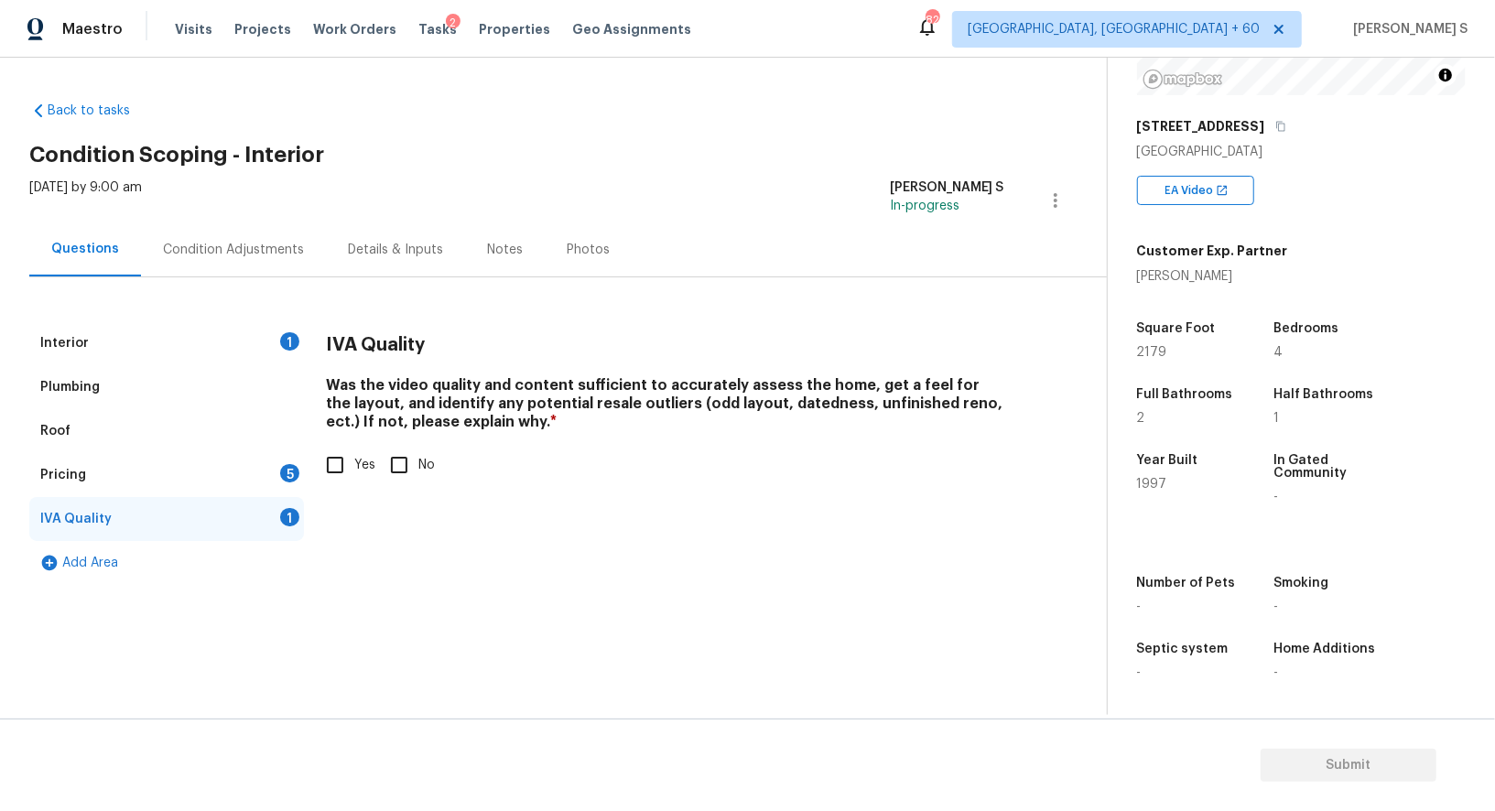
click at [339, 472] on input "Yes" at bounding box center [335, 465] width 38 height 38
checkbox input "true"
click at [275, 472] on div "Pricing 5" at bounding box center [166, 475] width 275 height 44
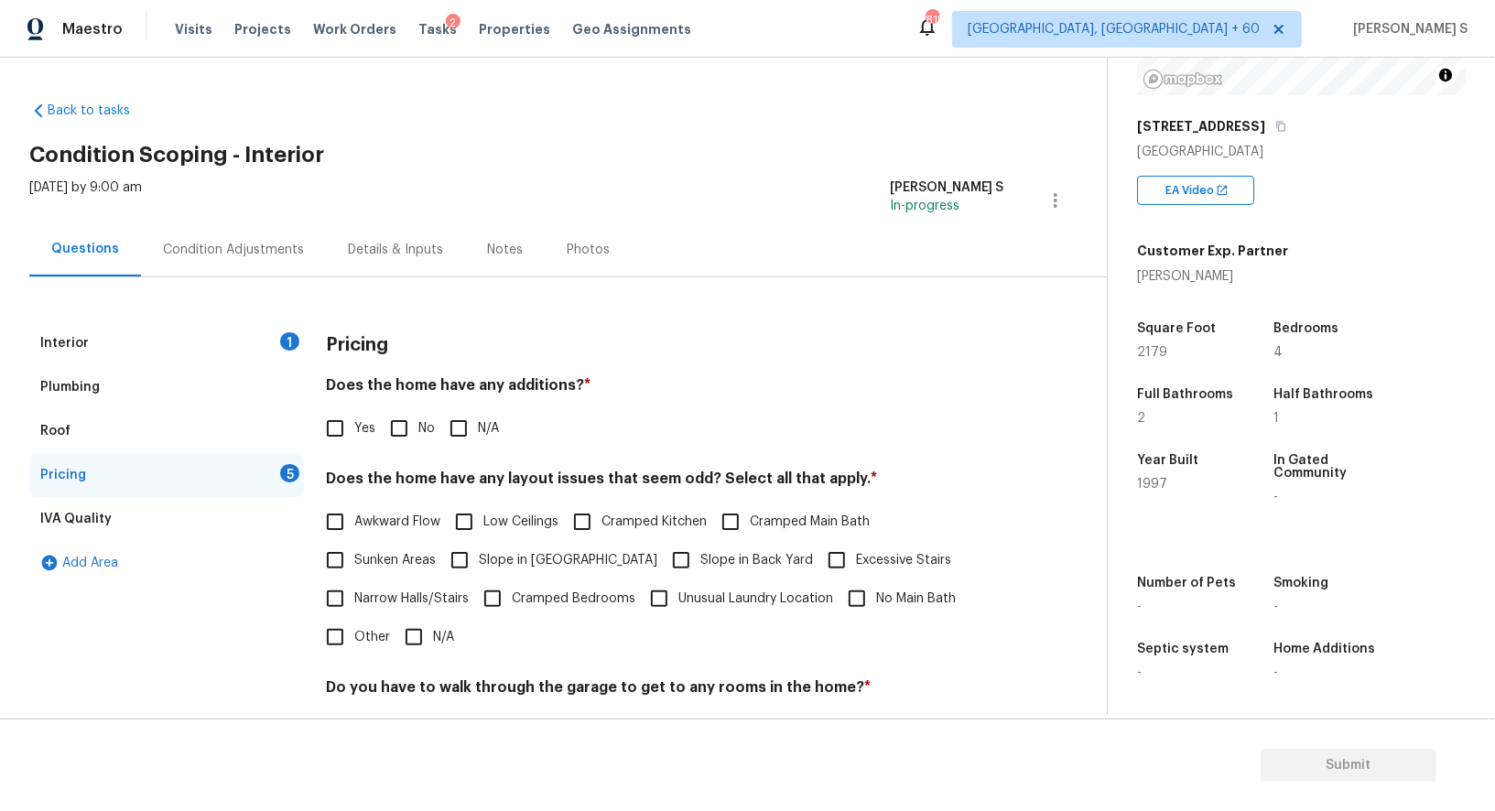
click at [397, 528] on span "Awkward Flow" at bounding box center [397, 522] width 86 height 19
click at [354, 528] on input "Awkward Flow" at bounding box center [335, 522] width 38 height 38
checkbox input "true"
click at [599, 522] on input "Cramped Kitchen" at bounding box center [582, 522] width 38 height 38
checkbox input "true"
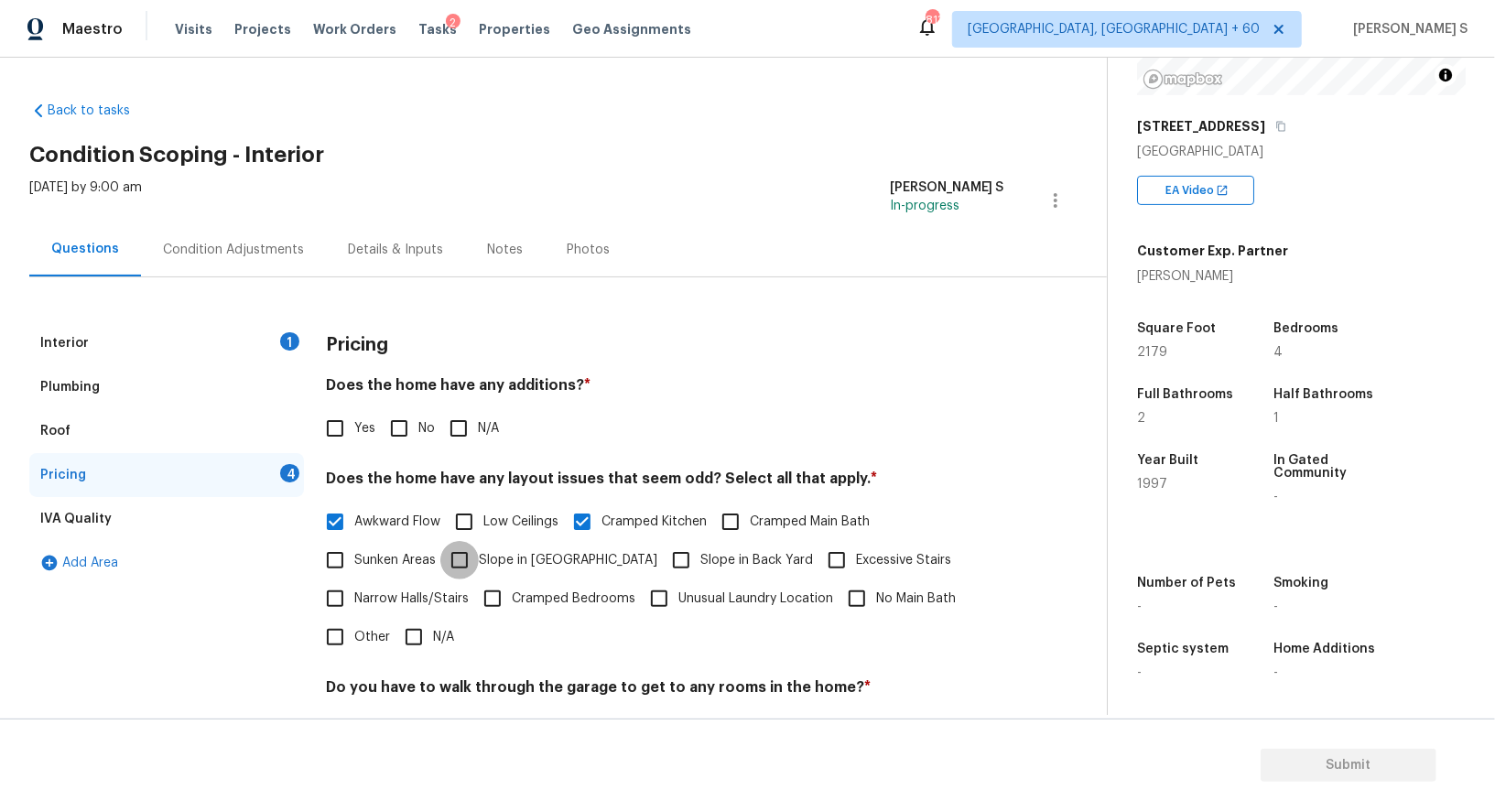
click at [476, 554] on input "Slope in [GEOGRAPHIC_DATA]" at bounding box center [459, 560] width 38 height 38
checkbox input "true"
click at [662, 554] on input "Slope in Back Yard" at bounding box center [681, 562] width 38 height 38
checkbox input "true"
click at [398, 430] on input "No" at bounding box center [399, 428] width 38 height 38
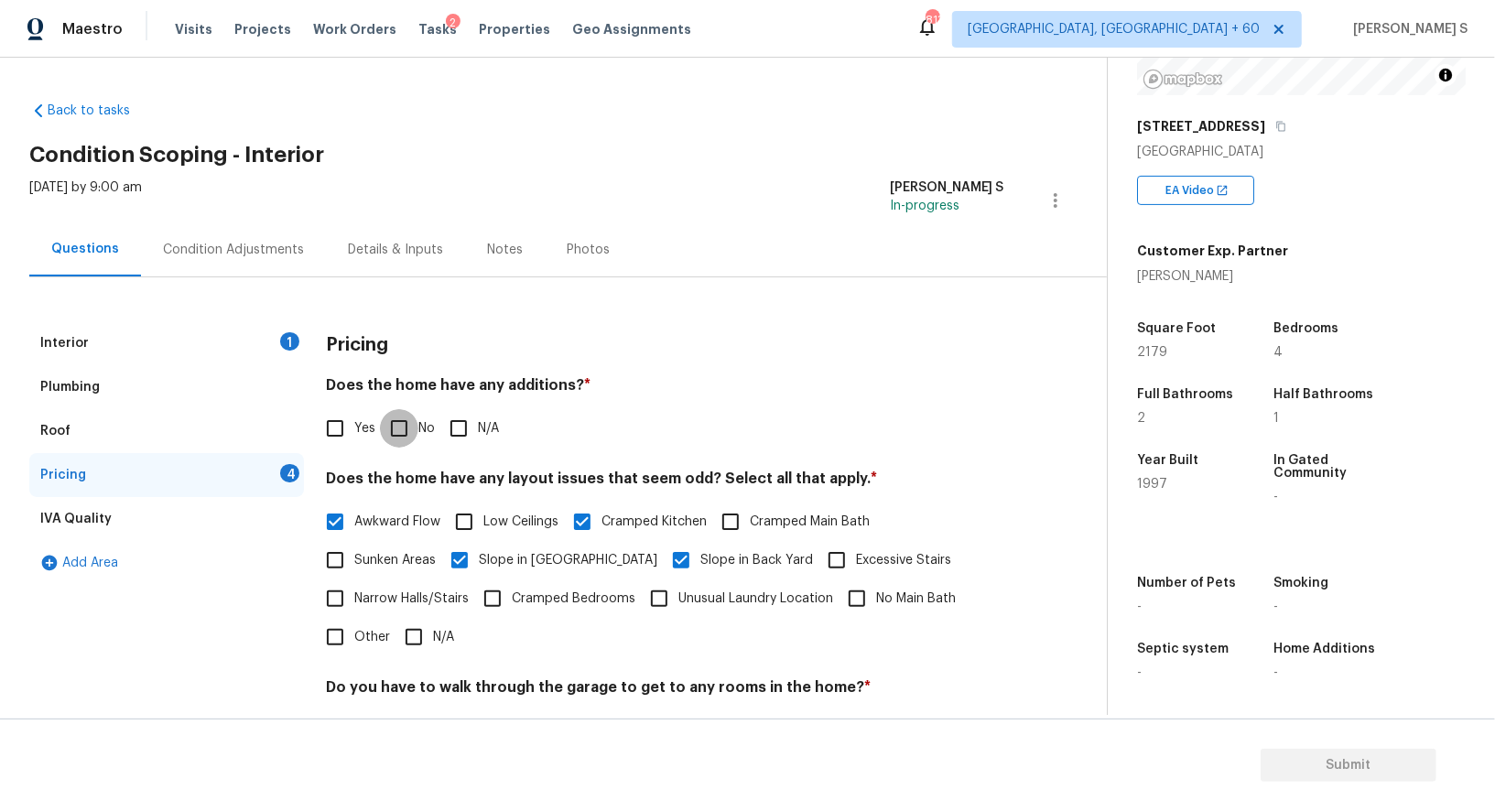
checkbox input "true"
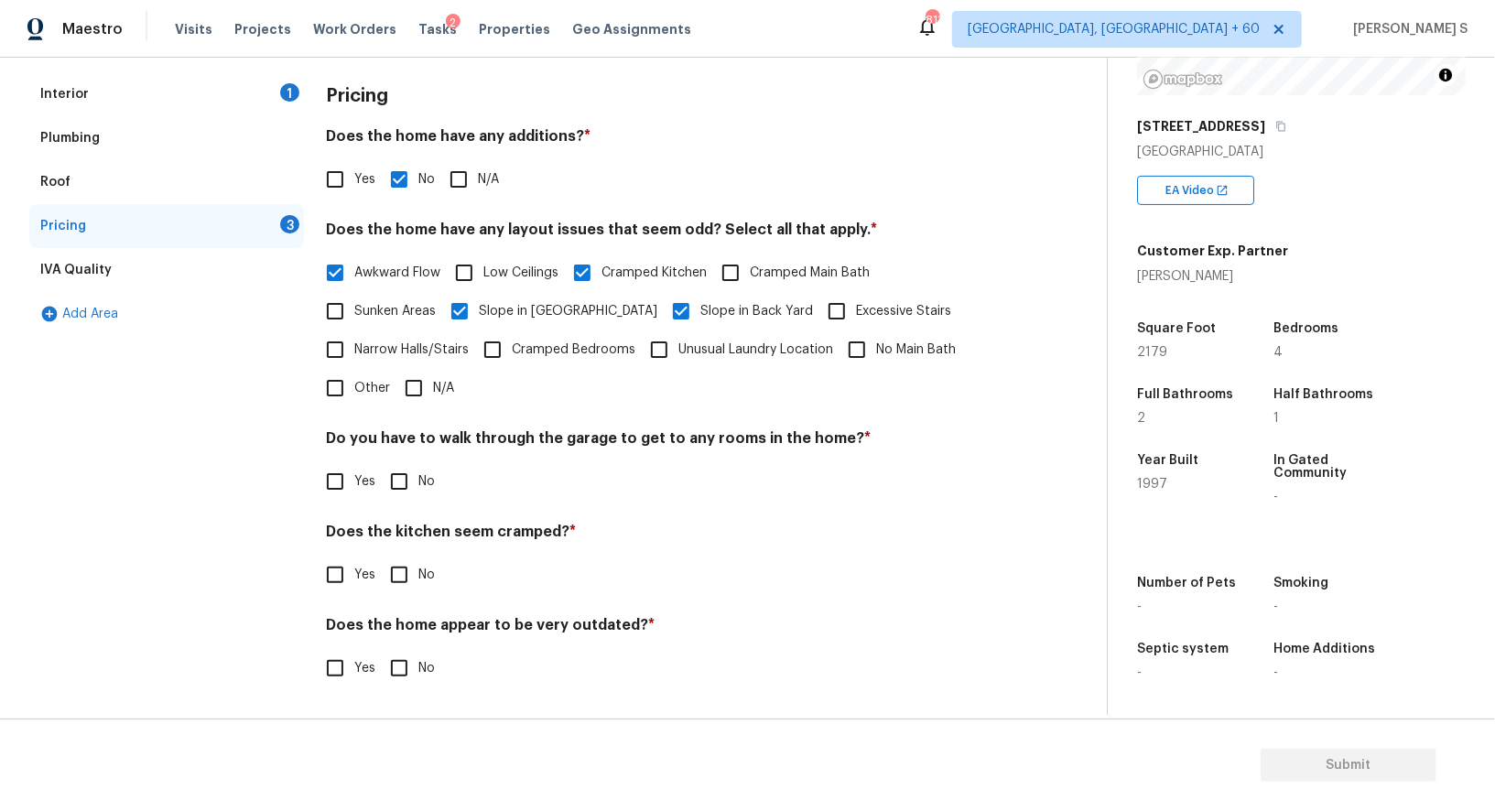
scroll to position [247, 0]
click at [409, 481] on input "No" at bounding box center [399, 483] width 38 height 38
checkbox input "true"
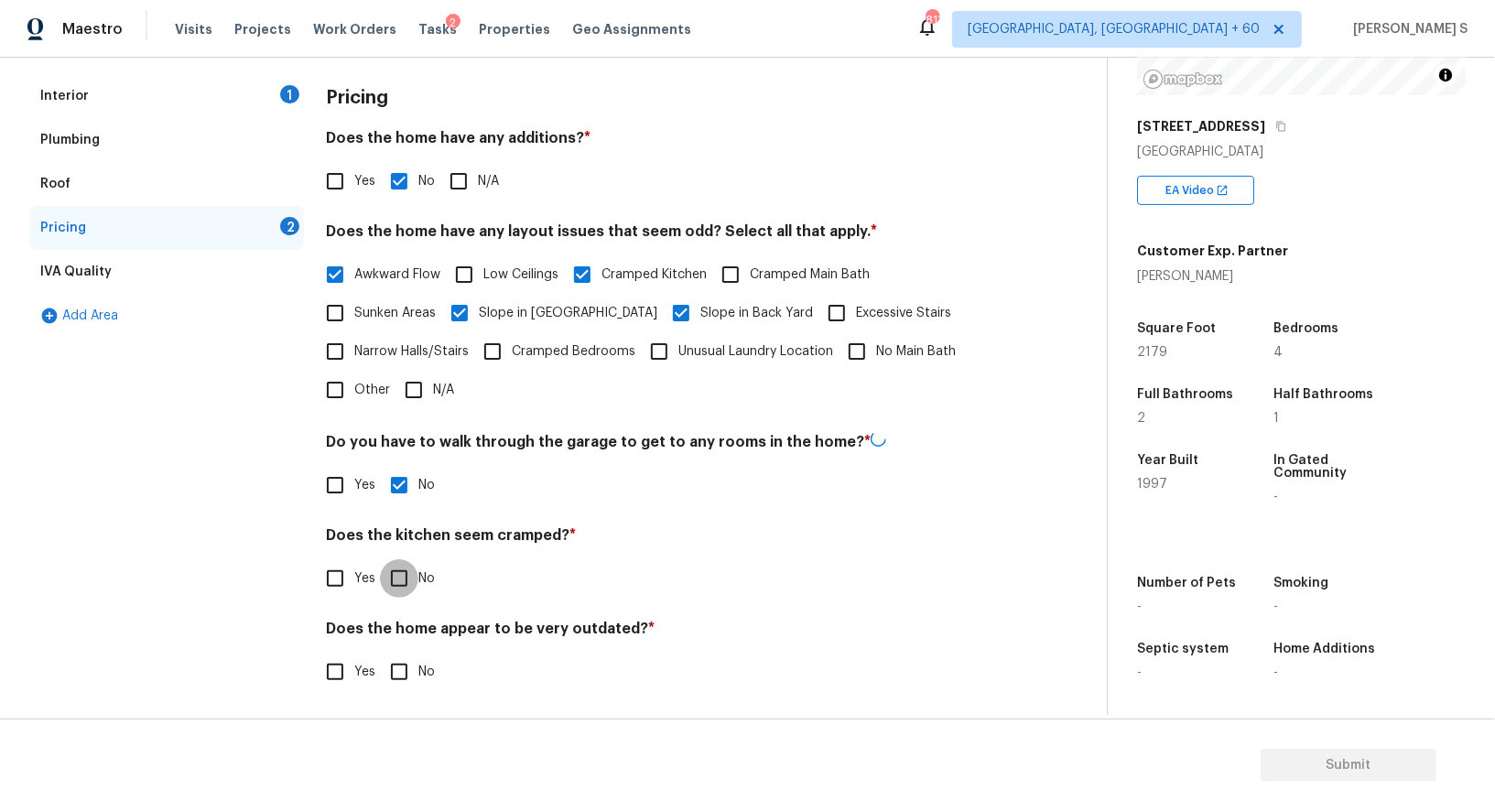
click at [380, 560] on input "No" at bounding box center [399, 579] width 38 height 38
checkbox input "true"
click at [380, 653] on input "No" at bounding box center [399, 672] width 38 height 38
checkbox input "true"
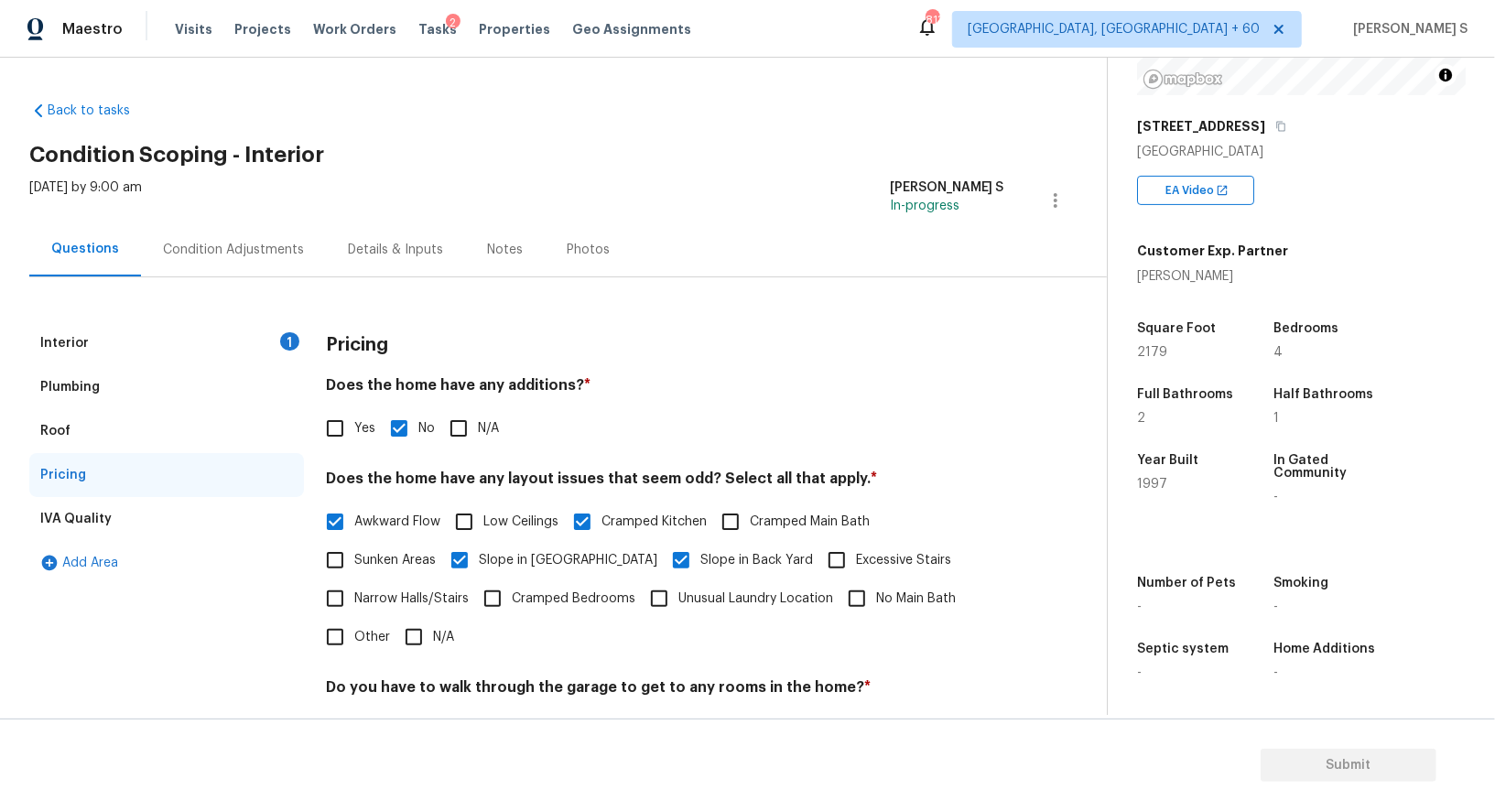
click at [243, 238] on div "Condition Adjustments" at bounding box center [233, 250] width 185 height 54
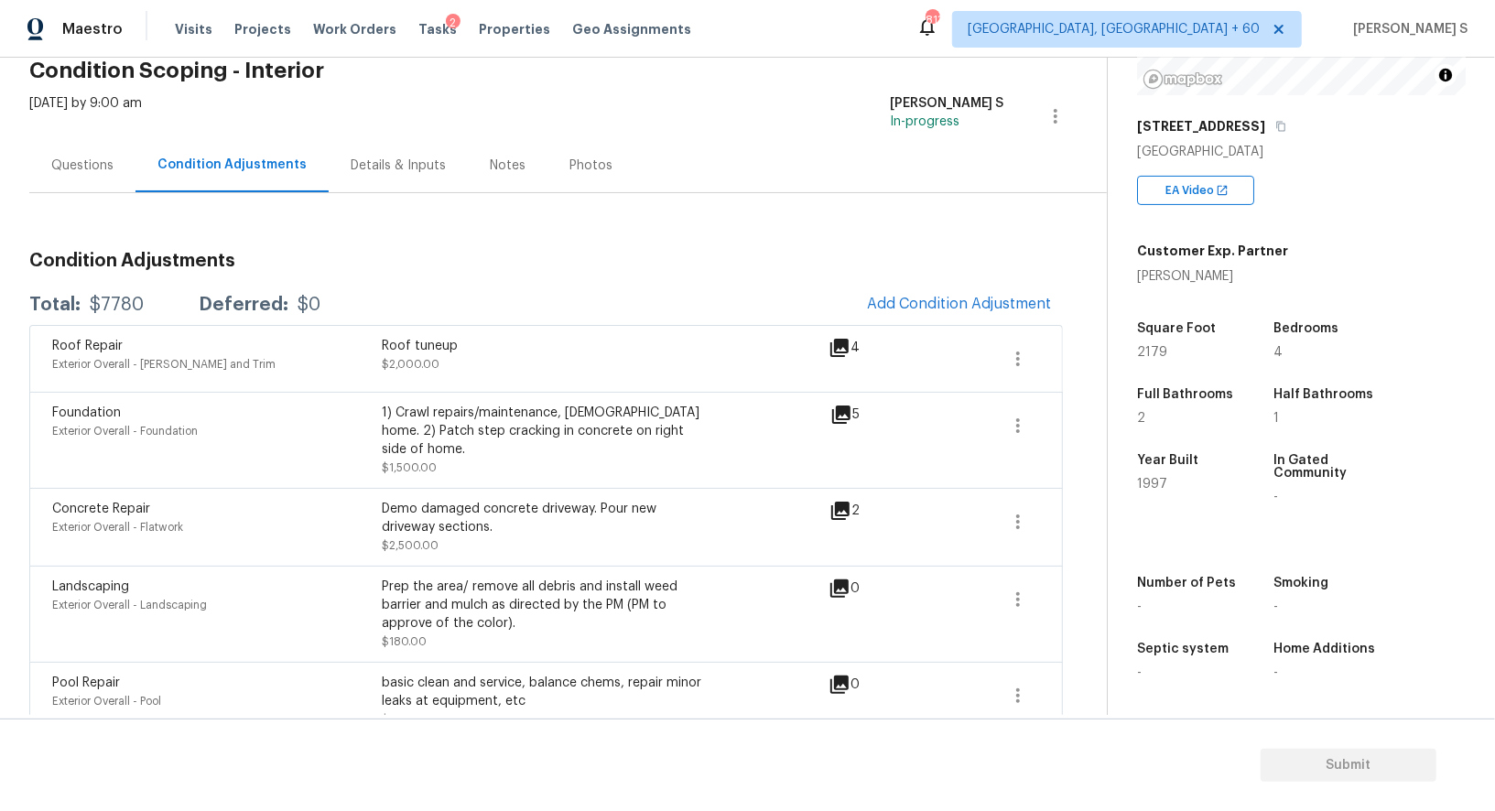
scroll to position [79, 0]
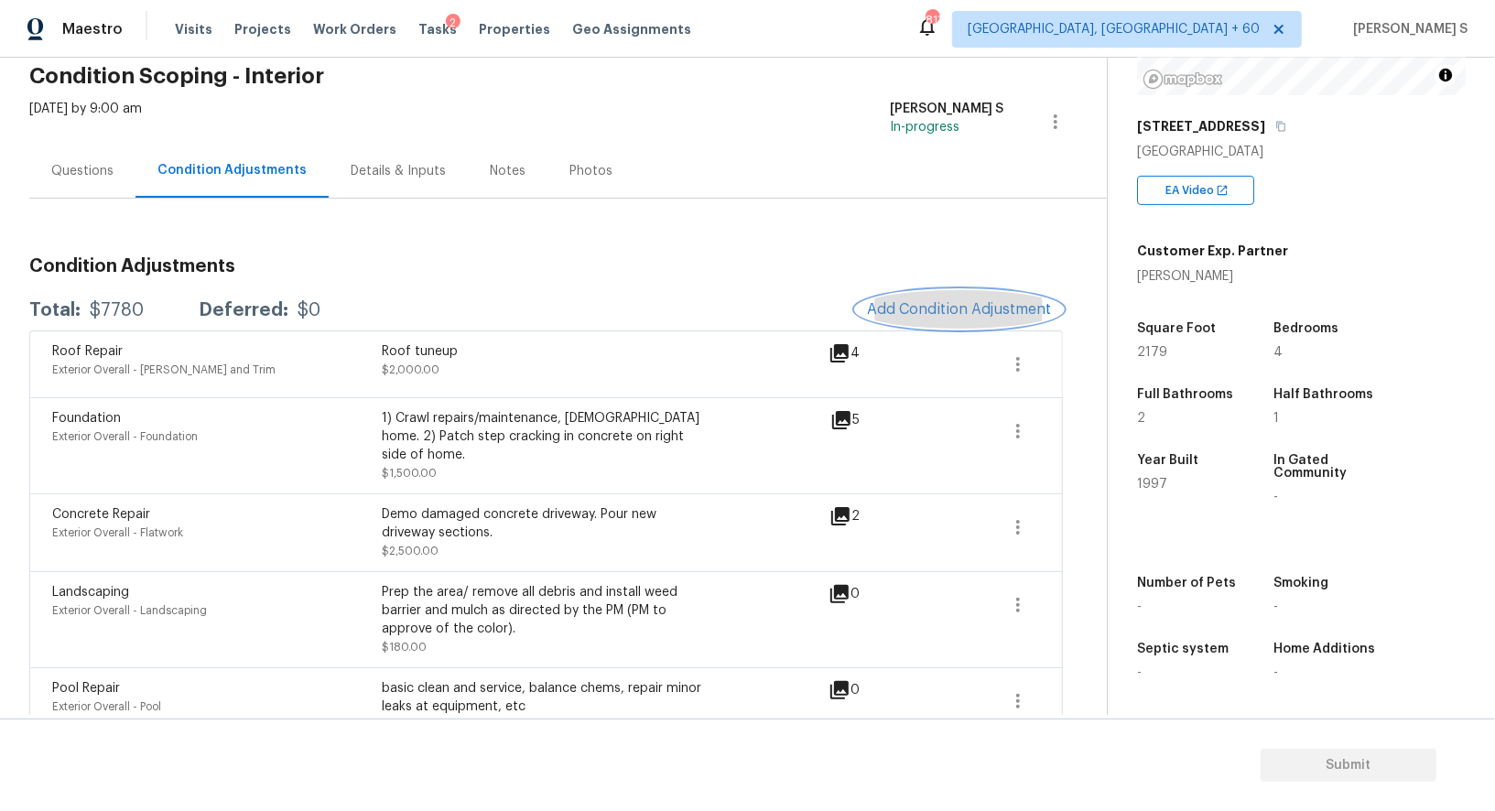
click at [922, 297] on button "Add Condition Adjustment" at bounding box center [959, 309] width 207 height 38
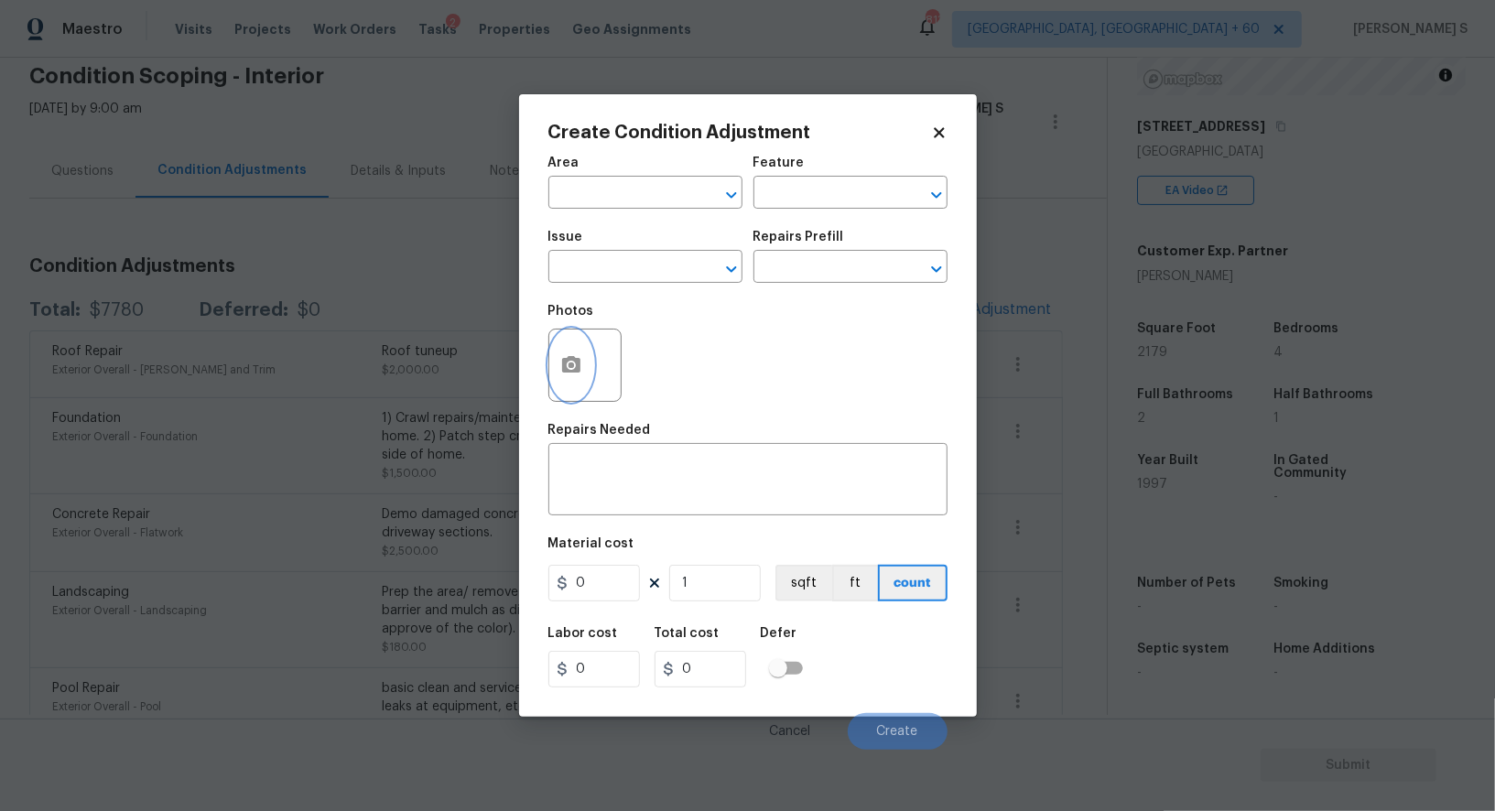
click at [566, 371] on icon "button" at bounding box center [571, 364] width 18 height 16
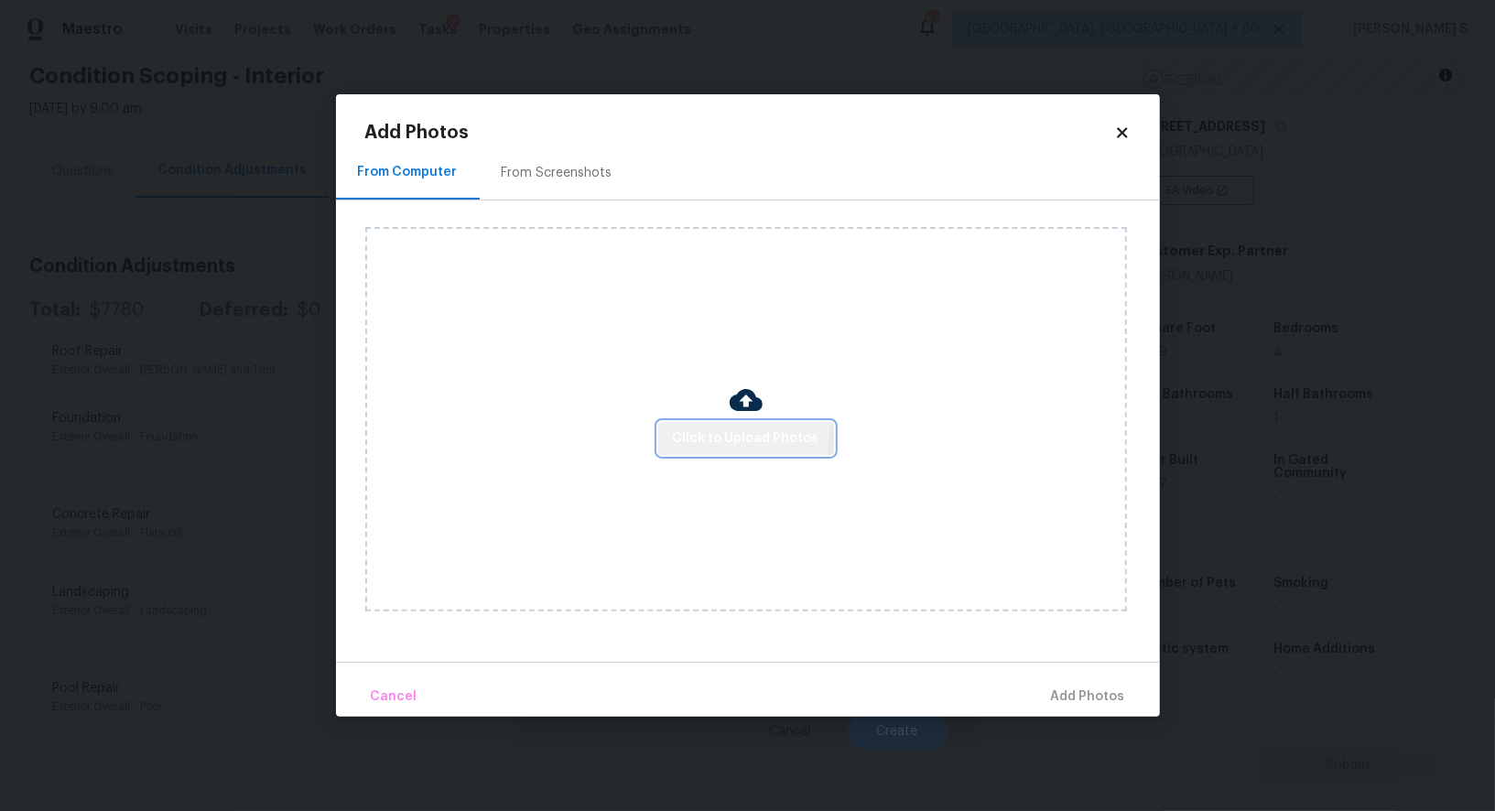
click at [709, 424] on button "Click to Upload Photos" at bounding box center [746, 439] width 176 height 34
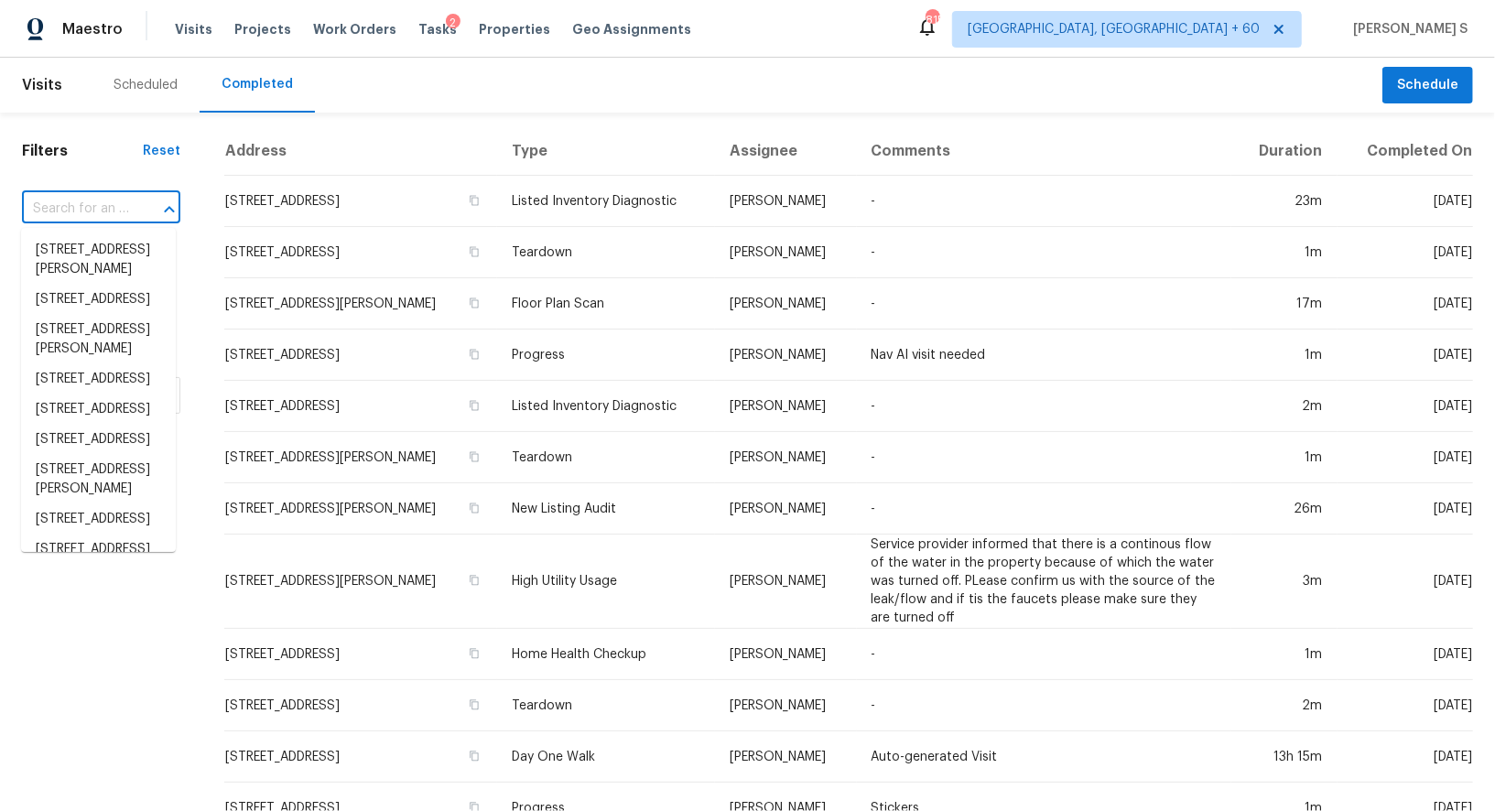
click at [123, 212] on input "text" at bounding box center [75, 209] width 107 height 28
paste input "45 Bridgemill Dr Covington, GA, 30014"
type input "45 Bridgemill Dr Covington, GA, 30014"
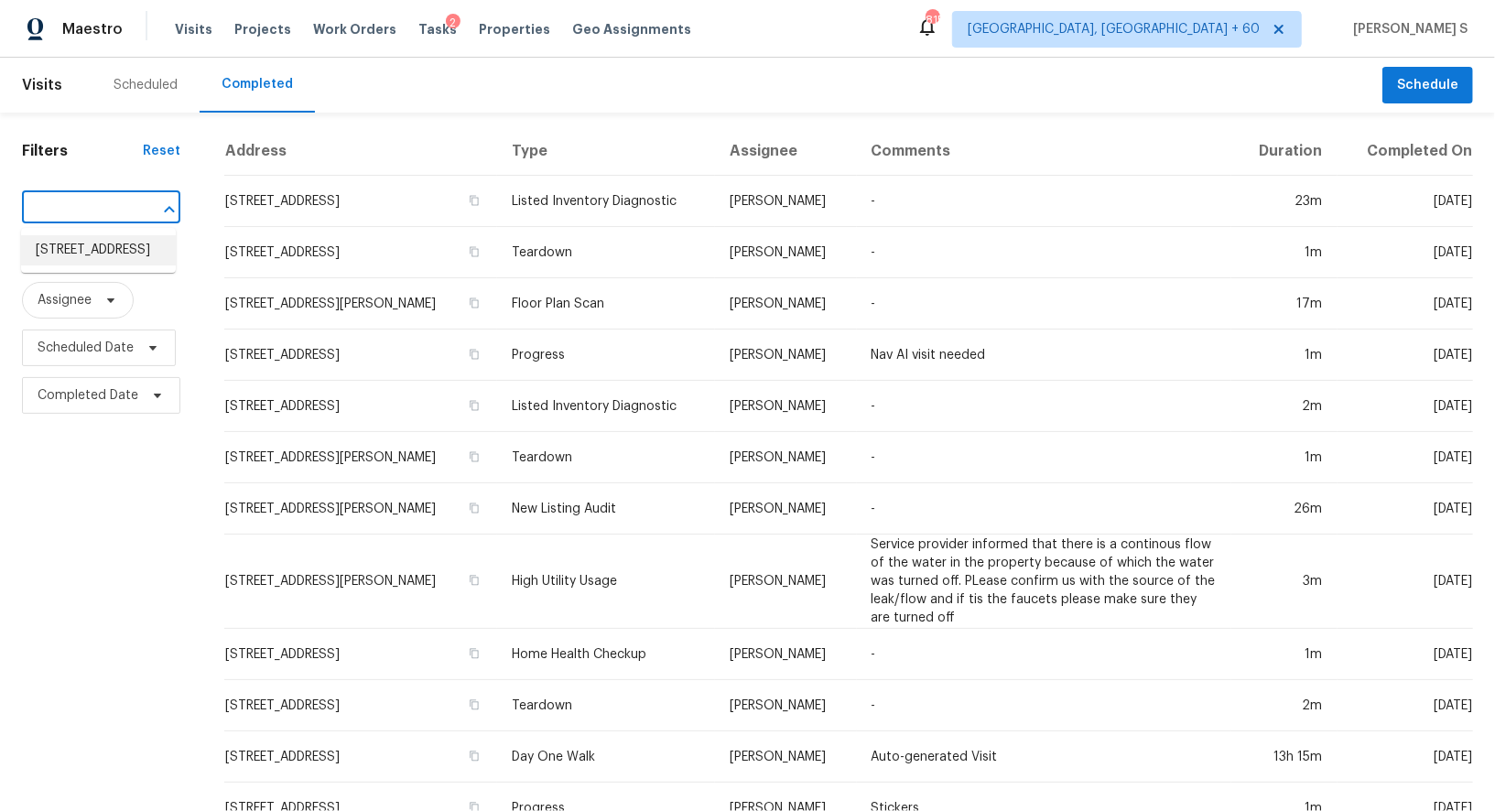
click at [83, 243] on li "45 Bridgemill Dr, Covington, GA 30014" at bounding box center [98, 250] width 155 height 30
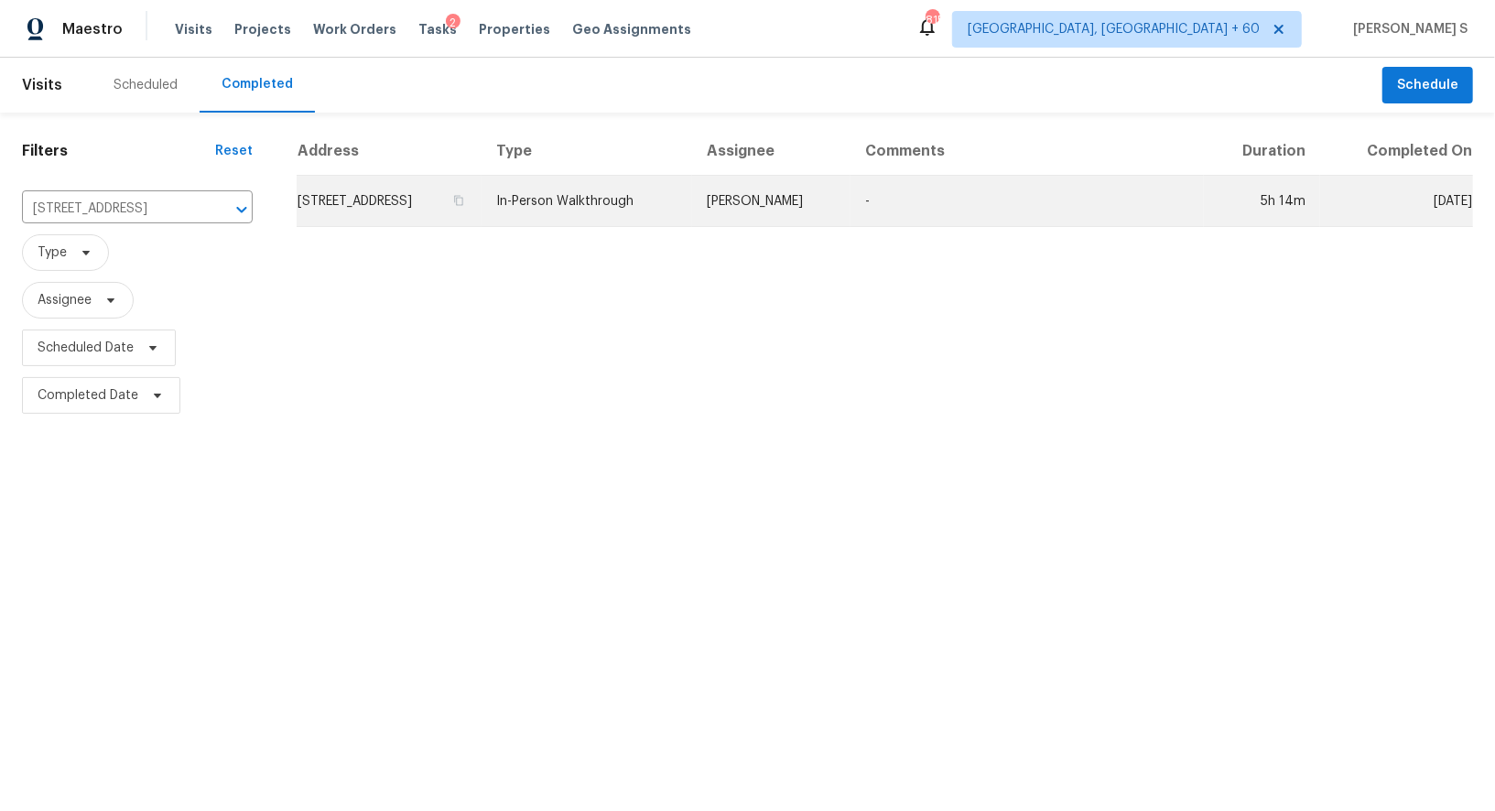
click at [364, 203] on td "45 Bridgemill Dr, Covington, GA 30014" at bounding box center [389, 201] width 185 height 51
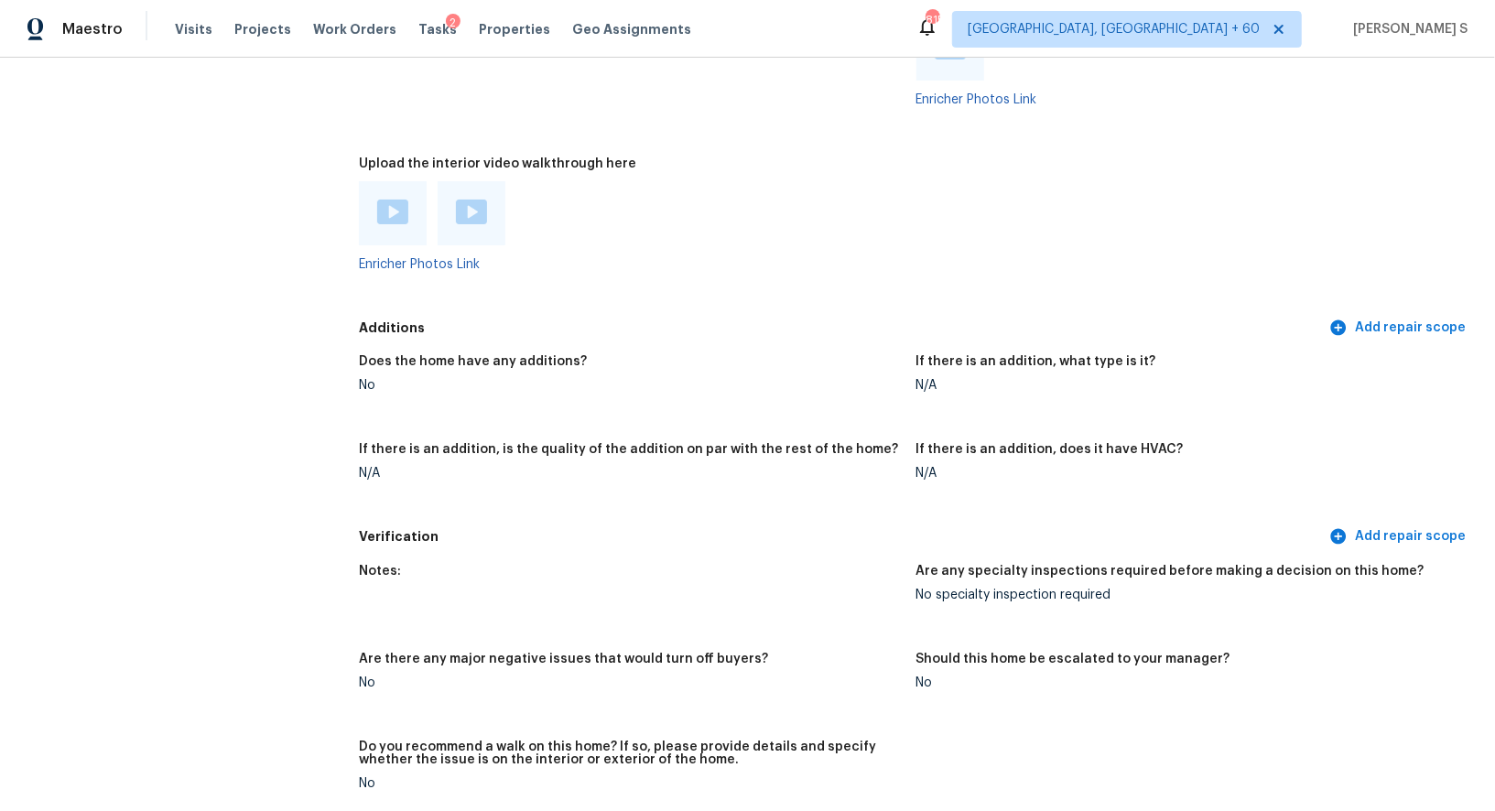
scroll to position [3326, 0]
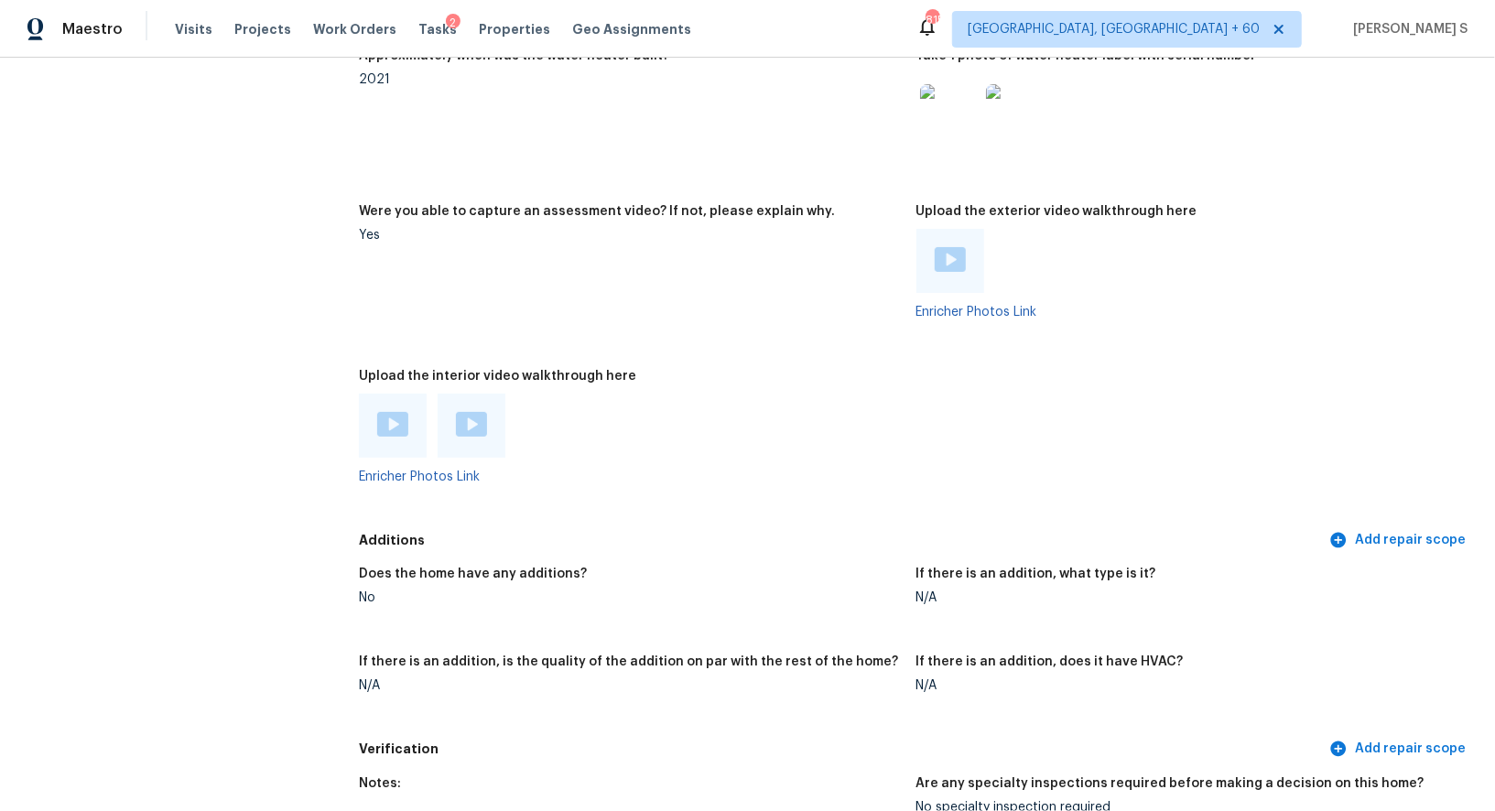
click at [397, 414] on img at bounding box center [392, 424] width 31 height 25
click at [468, 422] on img at bounding box center [471, 424] width 31 height 25
click at [950, 266] on img at bounding box center [950, 259] width 31 height 25
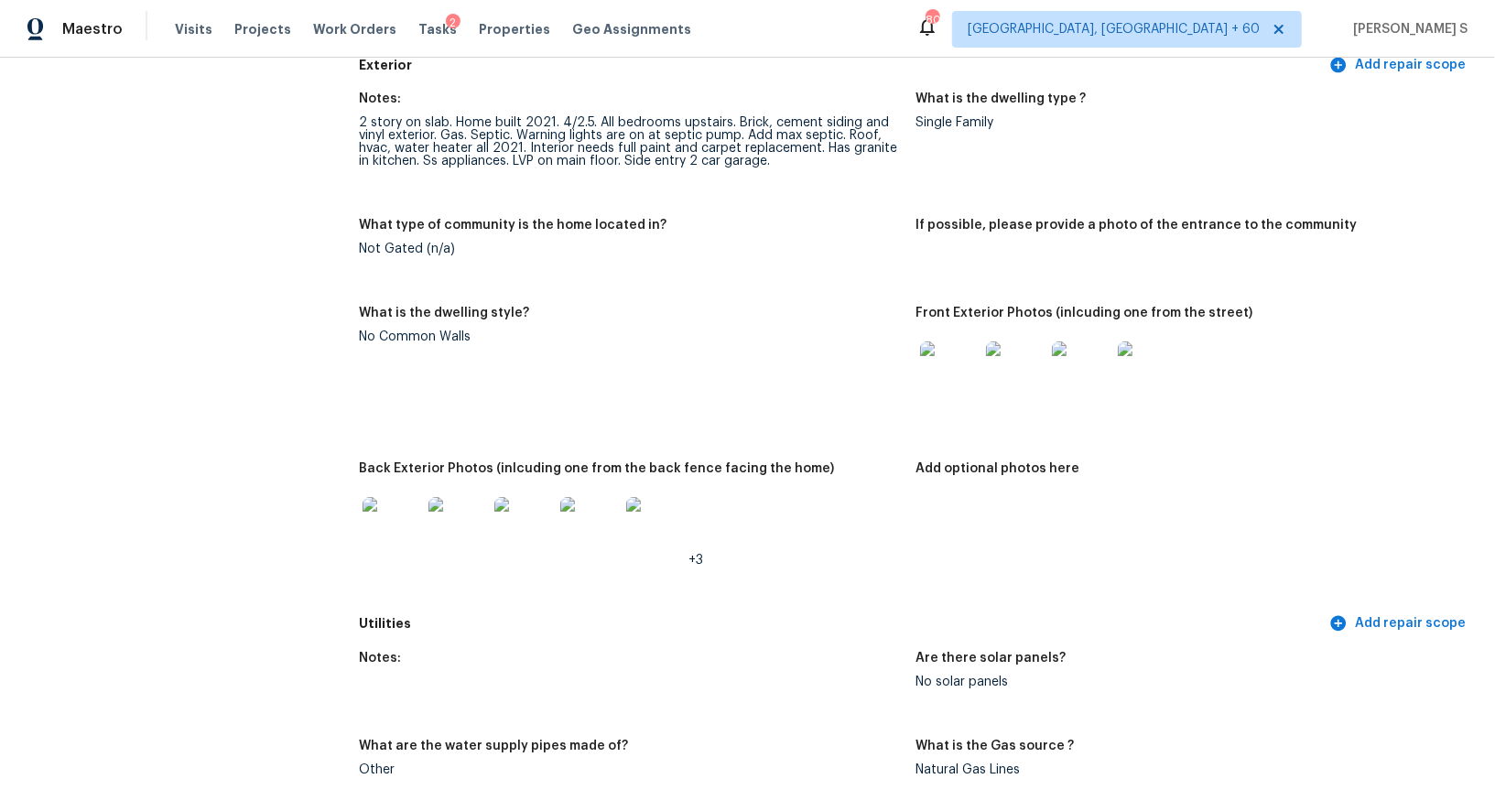
scroll to position [604, 0]
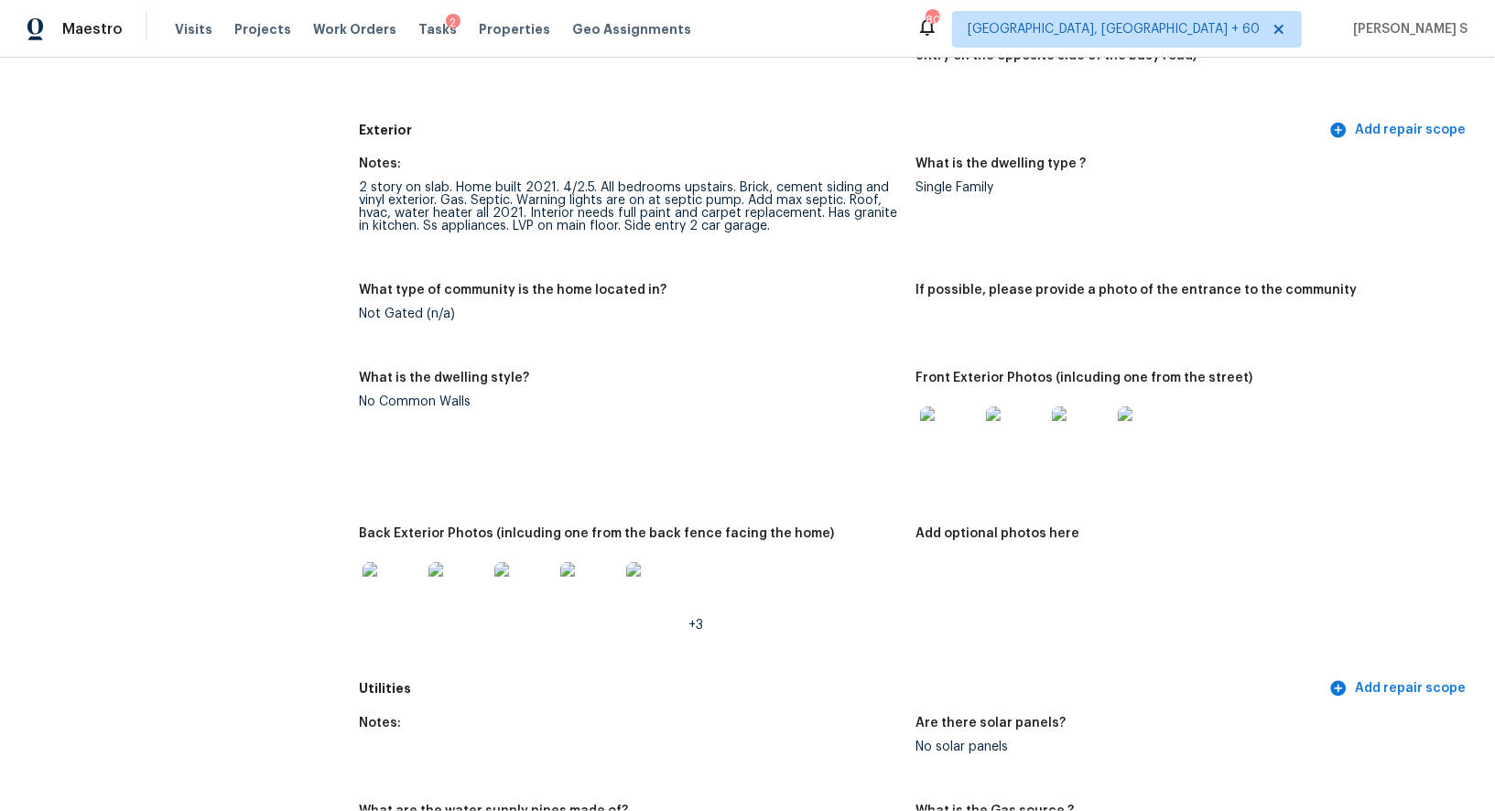
click at [548, 203] on div "2 story on slab. Home built 2021. 4/2.5. All bedrooms upstairs. Brick, cement s…" at bounding box center [630, 206] width 542 height 51
click at [726, 198] on div "2 story on slab. Home built 2021. 4/2.5. All bedrooms upstairs. Brick, cement s…" at bounding box center [630, 206] width 542 height 51
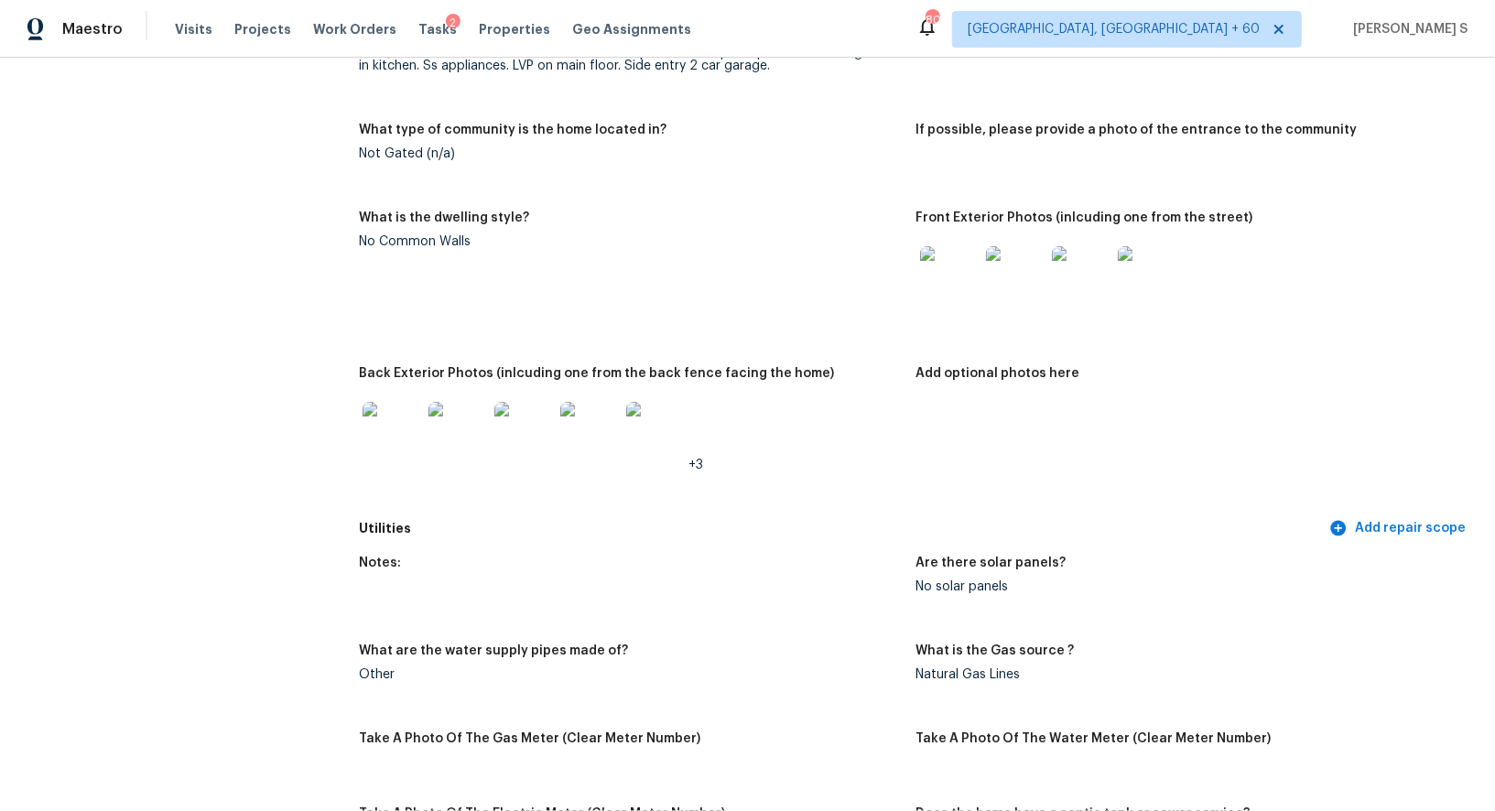
scroll to position [926, 0]
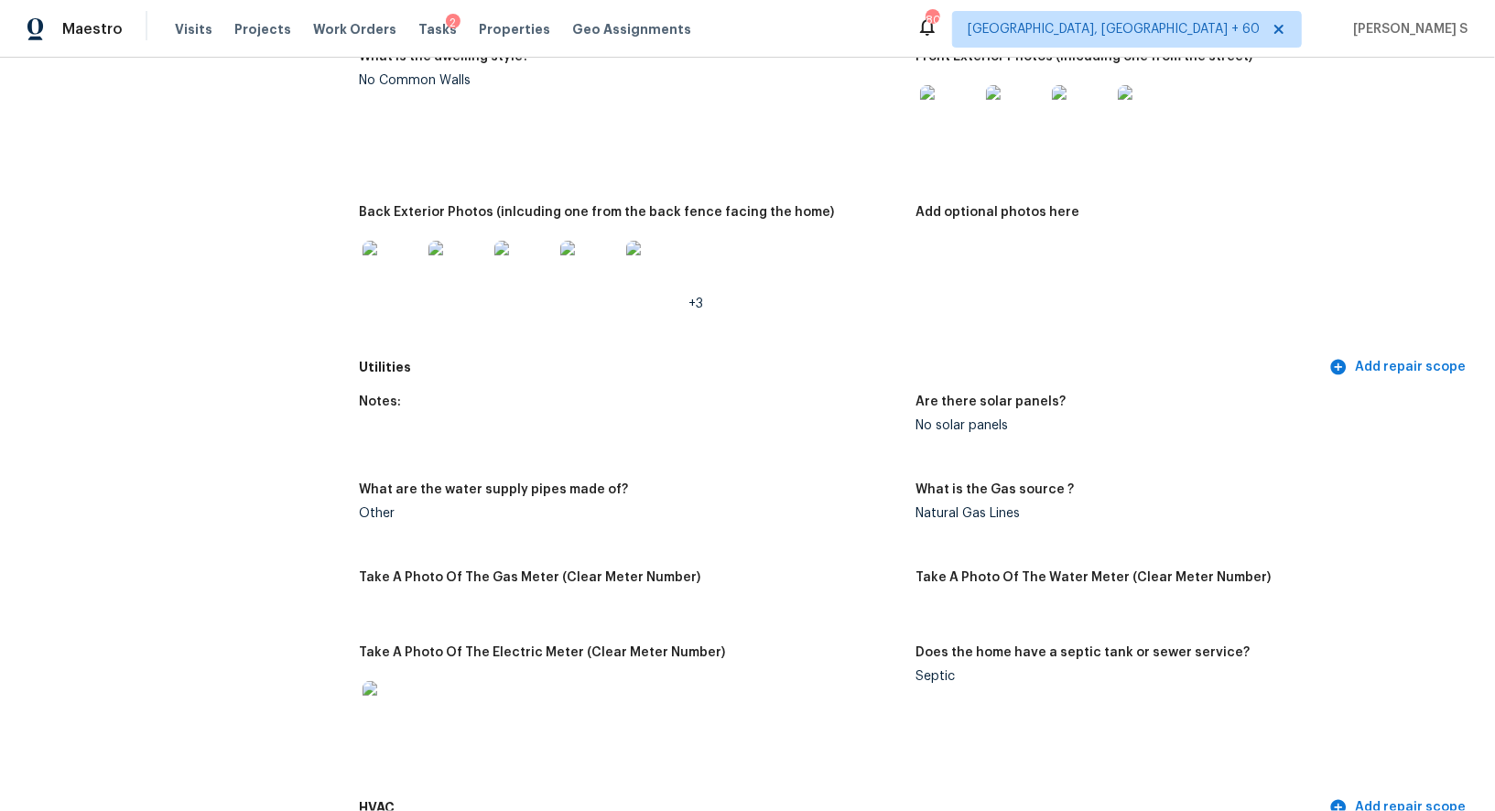
click at [952, 114] on img at bounding box center [949, 114] width 59 height 59
click at [369, 269] on img at bounding box center [392, 270] width 59 height 59
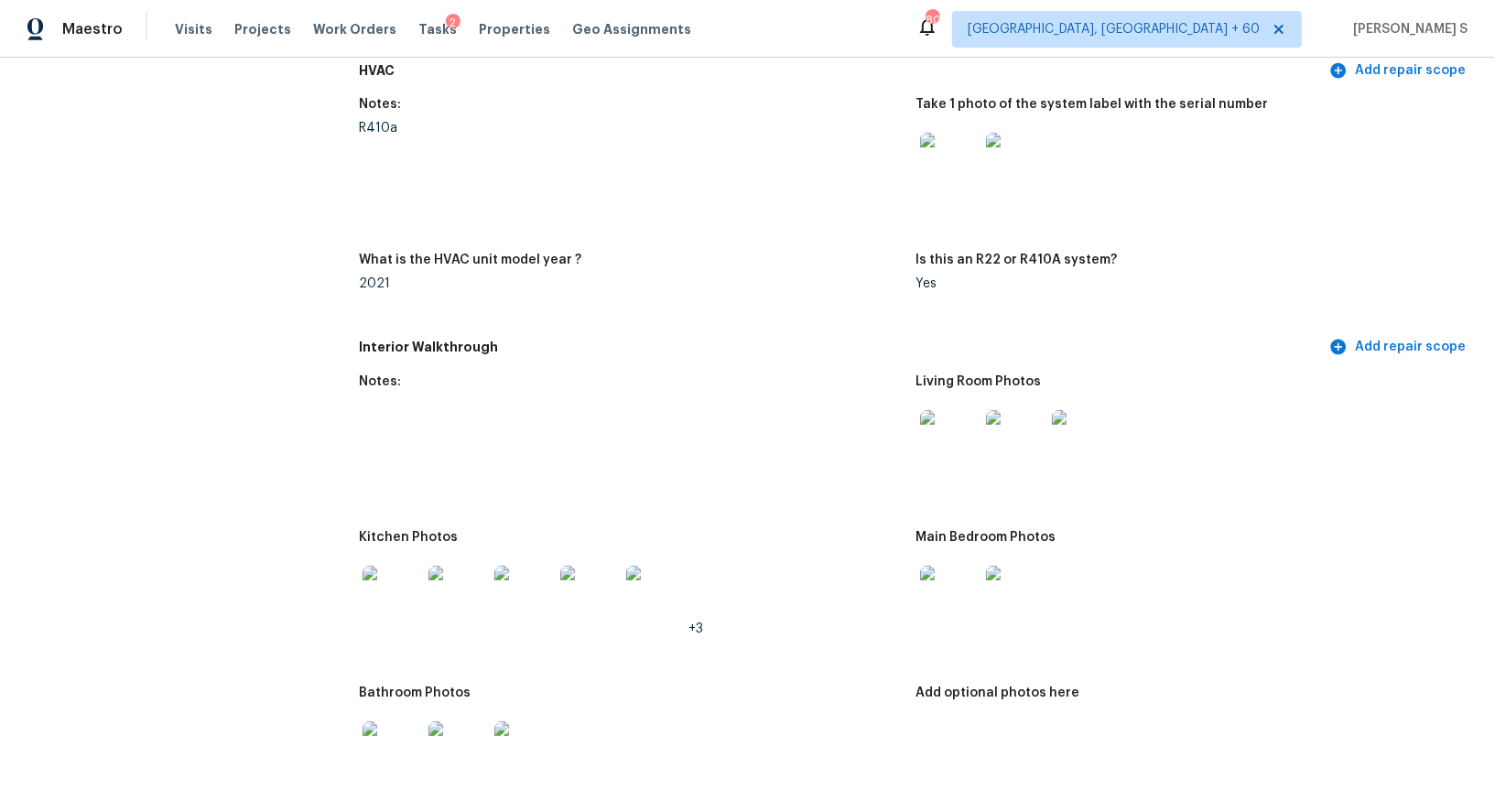
scroll to position [1866, 0]
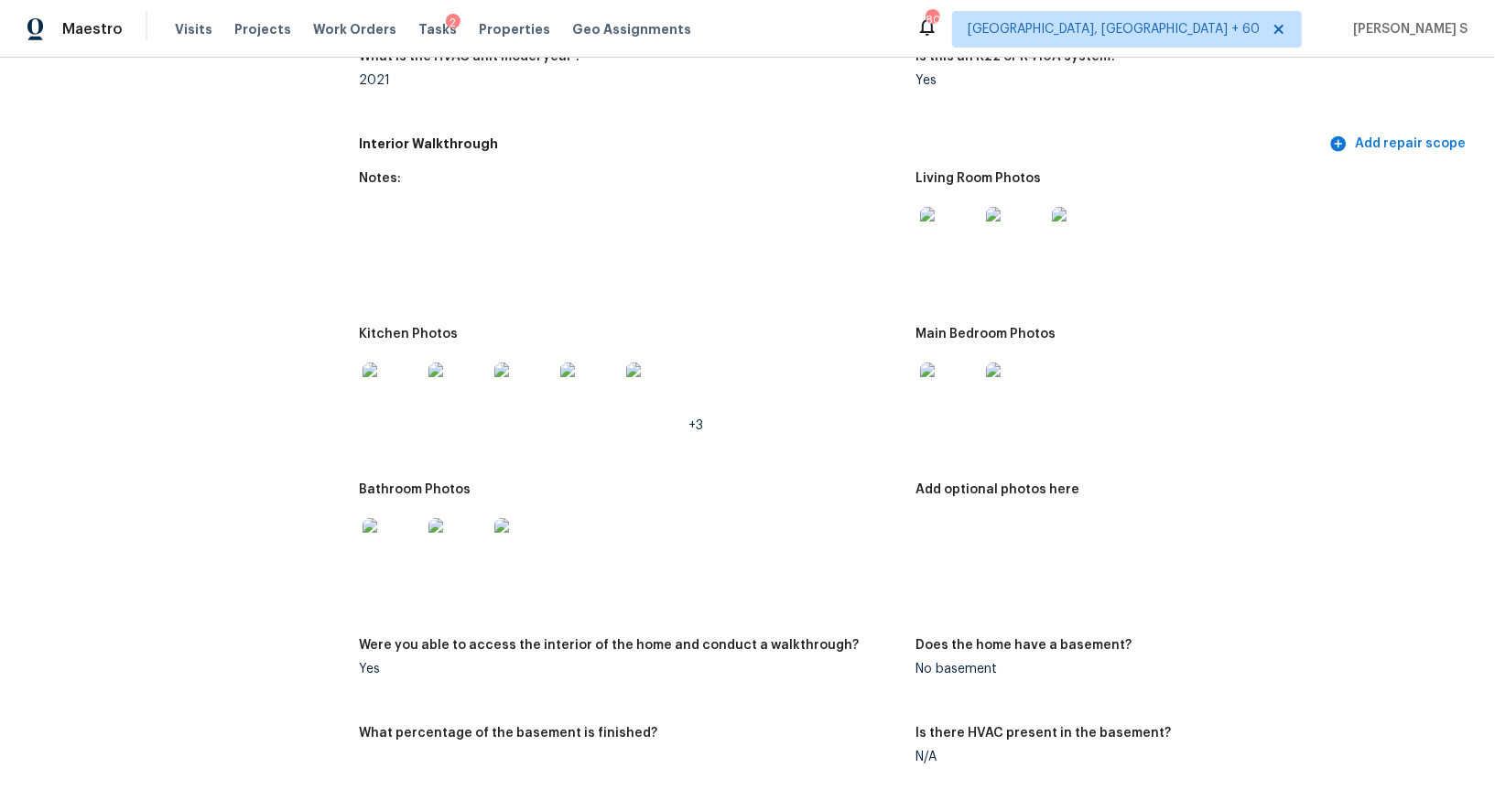
click at [961, 246] on img at bounding box center [949, 236] width 59 height 59
click at [415, 384] on img at bounding box center [392, 392] width 59 height 59
click at [386, 551] on img at bounding box center [392, 547] width 59 height 59
click at [962, 396] on img at bounding box center [949, 392] width 59 height 59
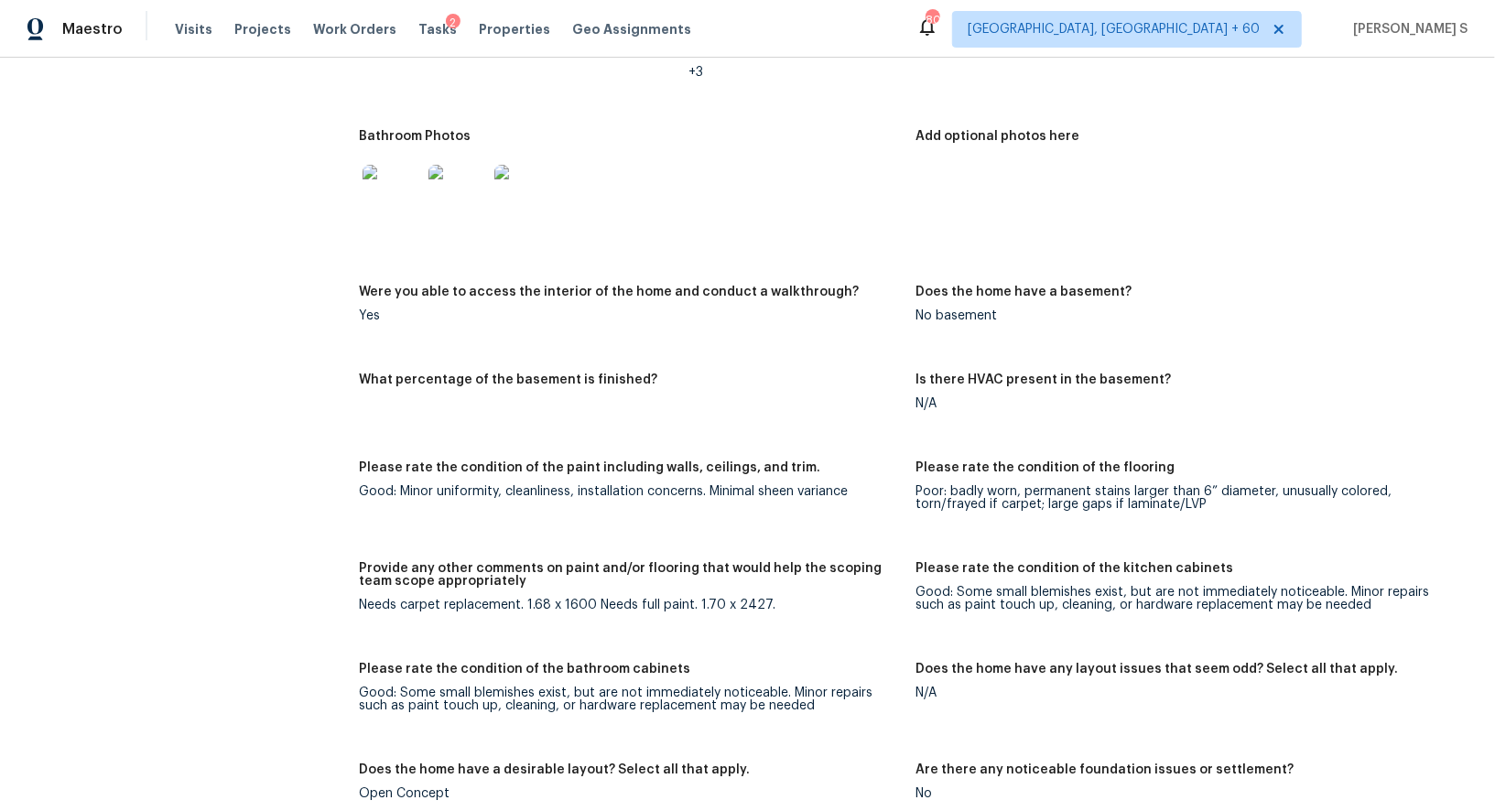
scroll to position [2219, 0]
click at [628, 600] on div "Needs carpet replacement. 1.68 x 1600 Needs full paint. 1.70 x 2427." at bounding box center [630, 606] width 542 height 13
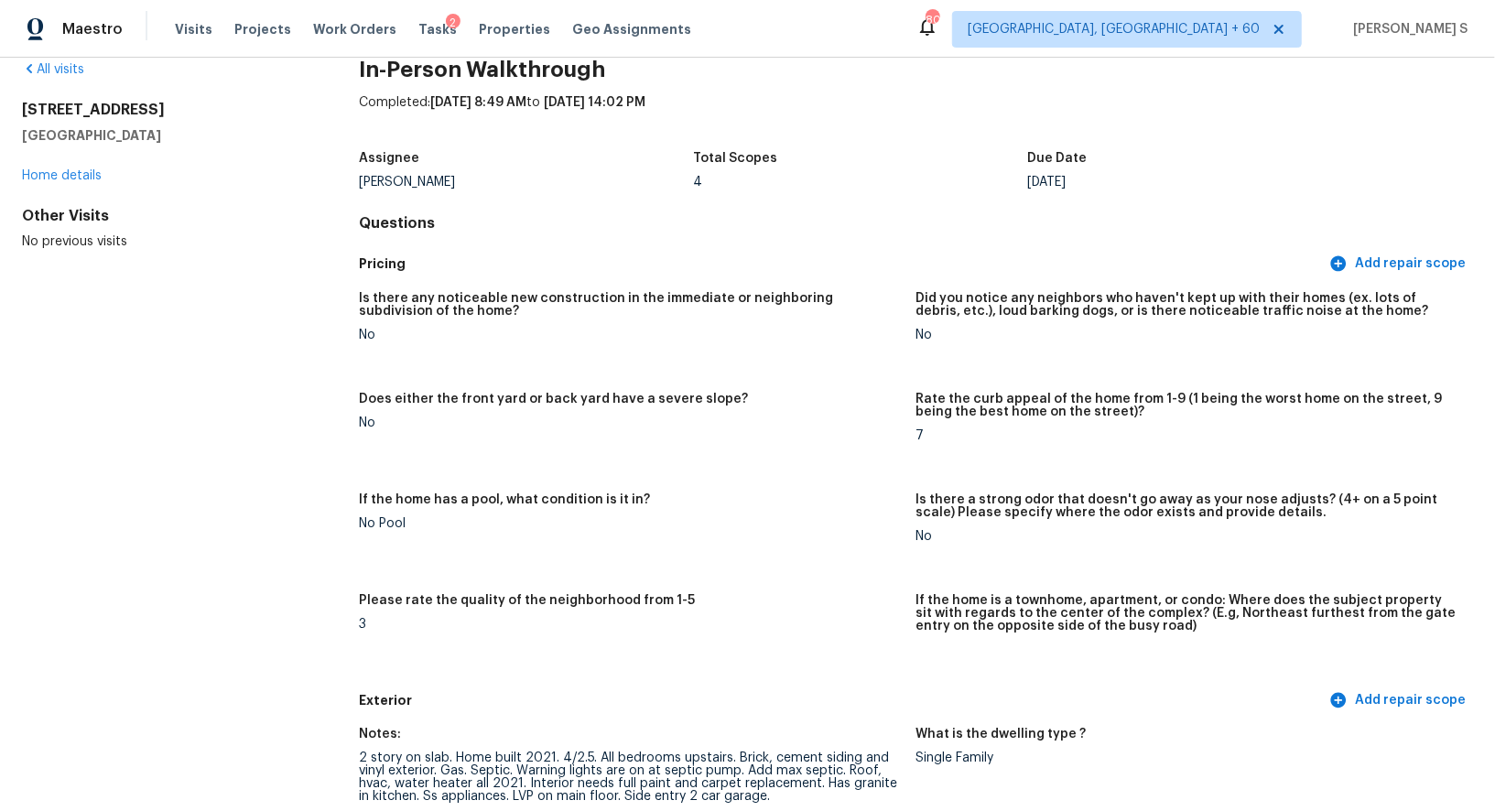
scroll to position [0, 0]
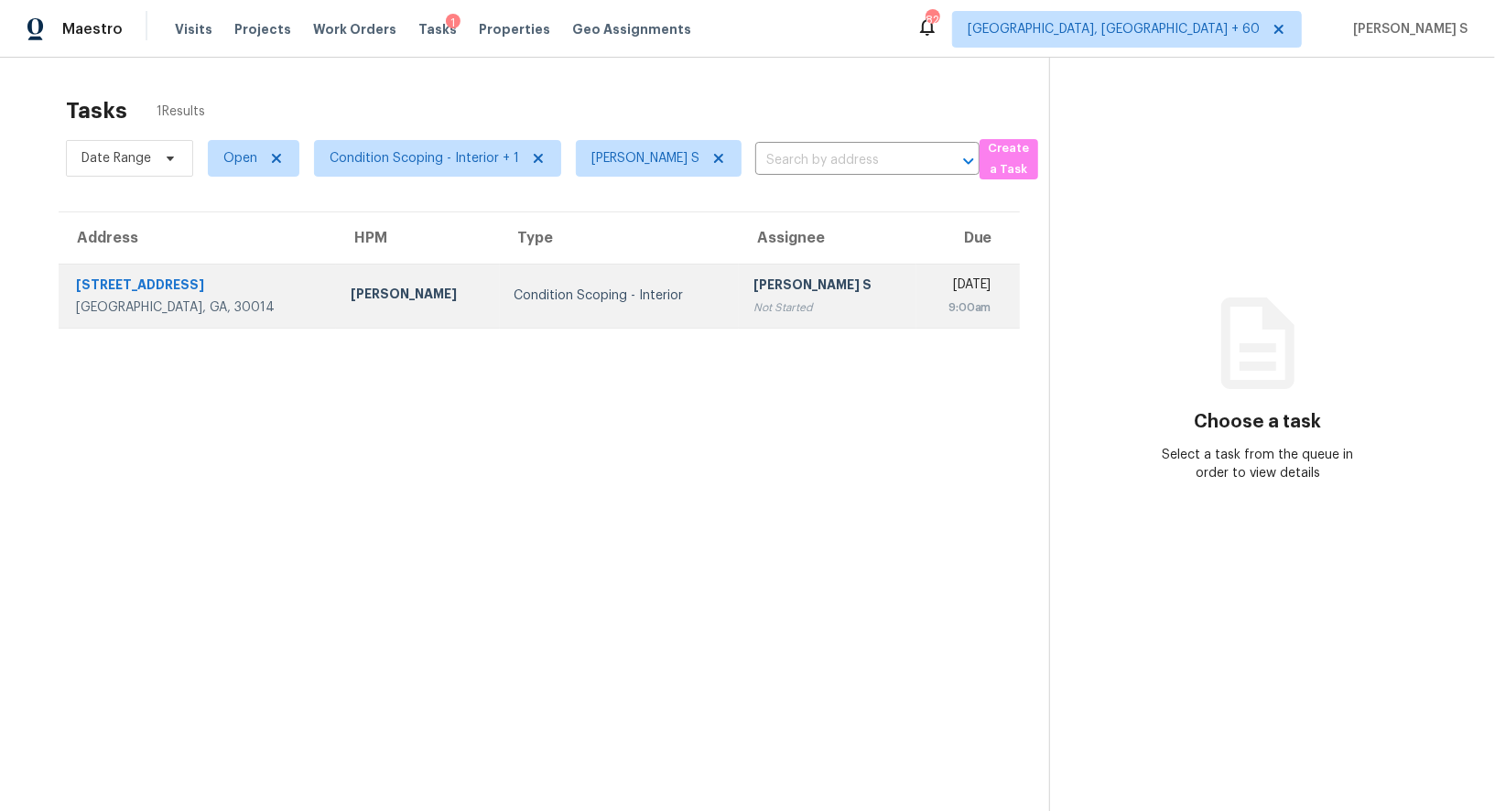
click at [754, 288] on div "[PERSON_NAME] S" at bounding box center [828, 287] width 148 height 23
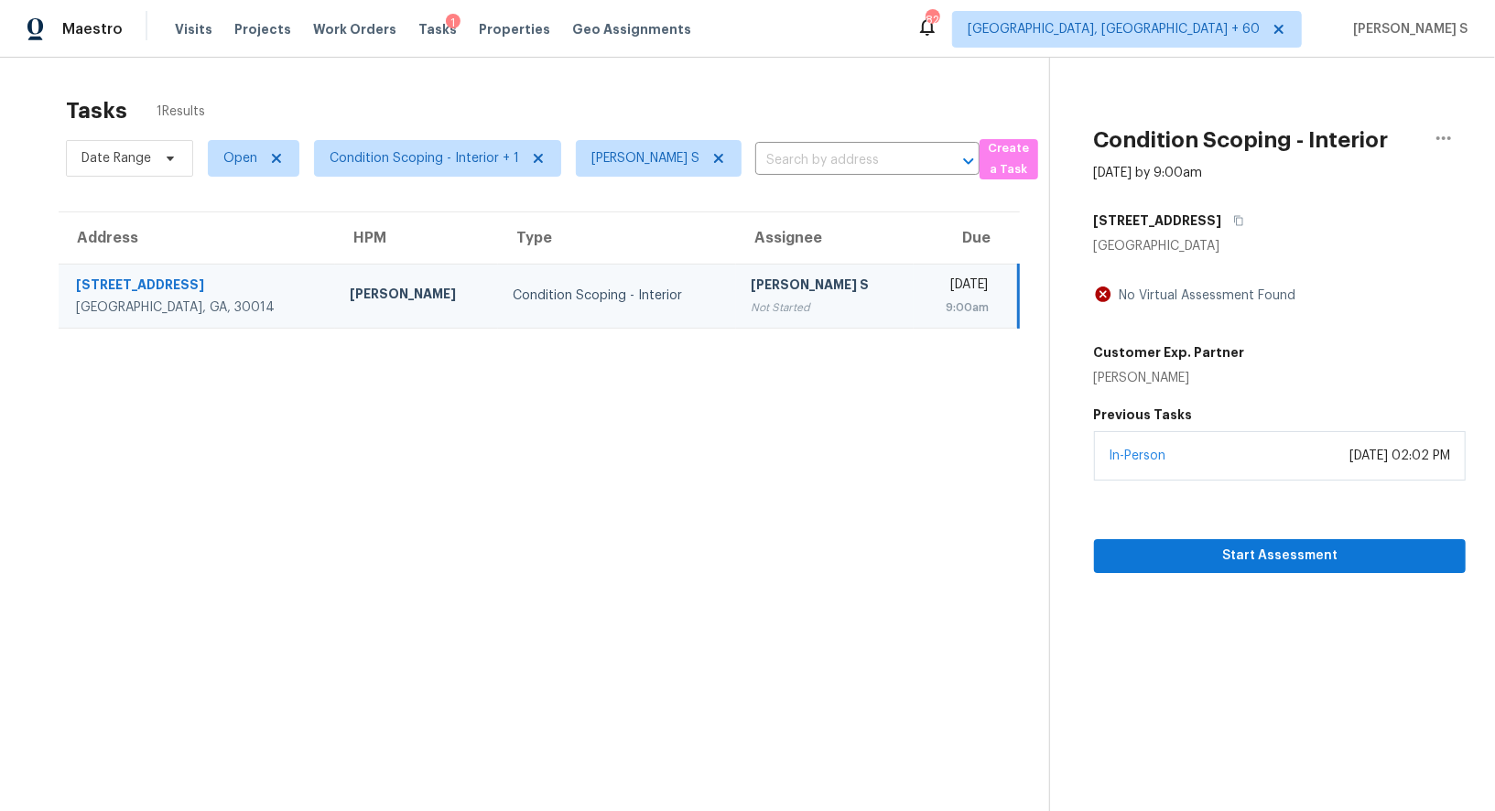
click at [1231, 456] on div "In-Person [DATE] 02:02 PM" at bounding box center [1280, 455] width 372 height 49
click at [1288, 546] on span "Start Assessment" at bounding box center [1280, 556] width 342 height 23
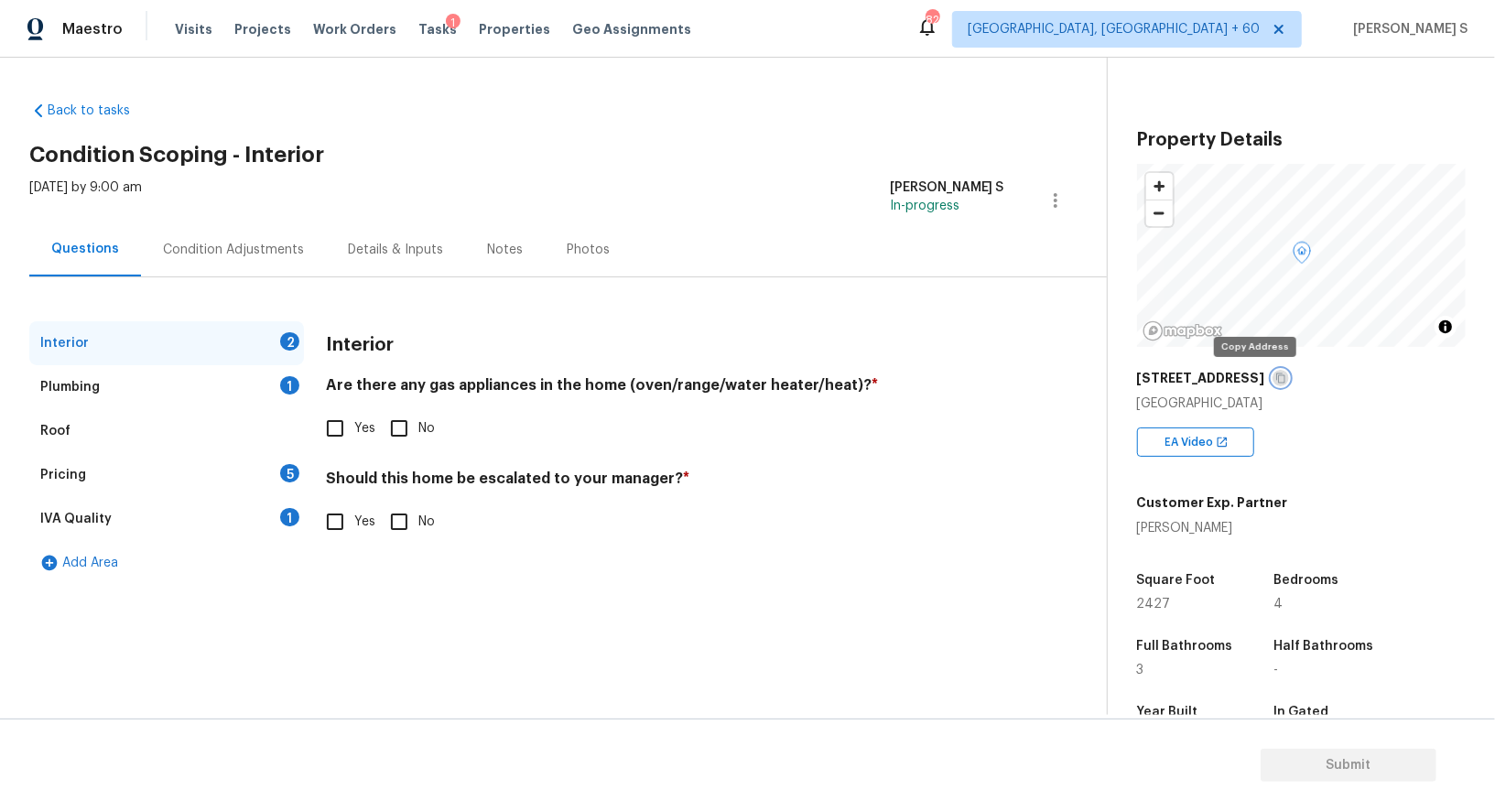
click at [1276, 382] on icon "button" at bounding box center [1281, 378] width 11 height 11
click at [342, 424] on input "Yes" at bounding box center [335, 428] width 38 height 38
checkbox input "true"
click at [286, 384] on div "1" at bounding box center [289, 385] width 19 height 18
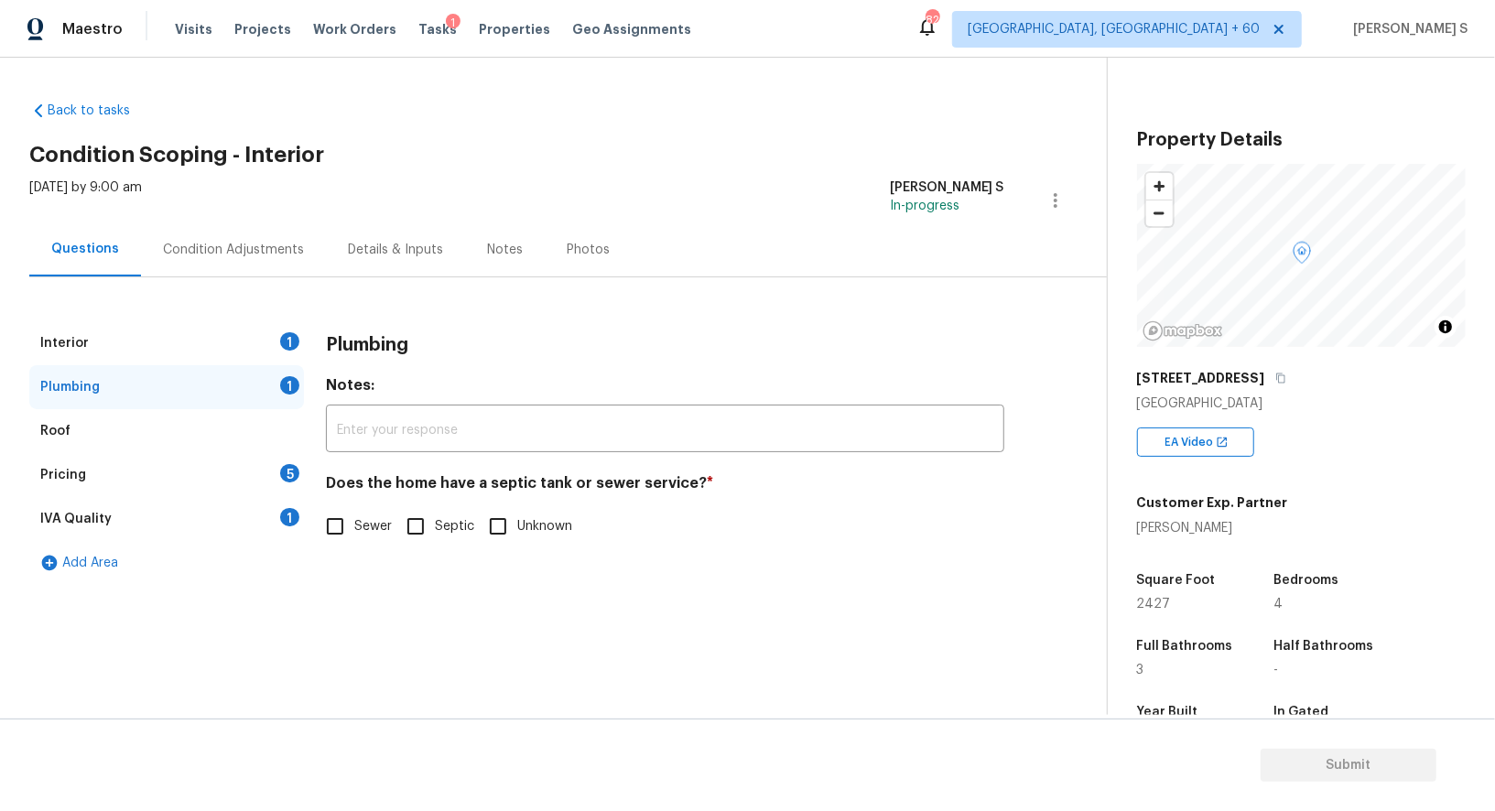
click at [418, 523] on input "Septic" at bounding box center [416, 526] width 38 height 38
checkbox input "true"
click at [281, 522] on div "IVA Quality 1" at bounding box center [166, 519] width 275 height 44
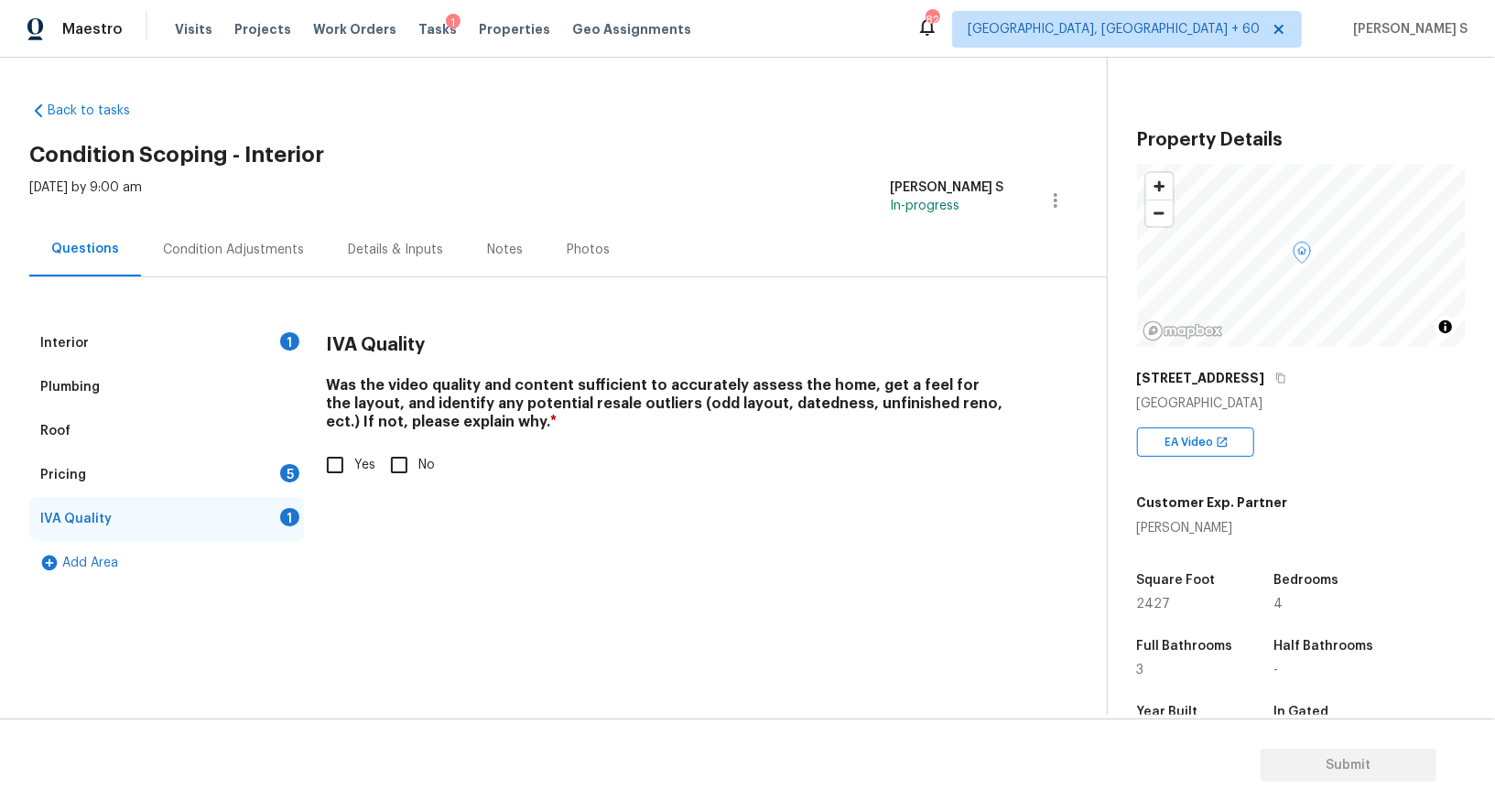
click at [353, 464] on input "Yes" at bounding box center [335, 465] width 38 height 38
checkbox input "true"
click at [279, 475] on div "Pricing 5" at bounding box center [166, 475] width 275 height 44
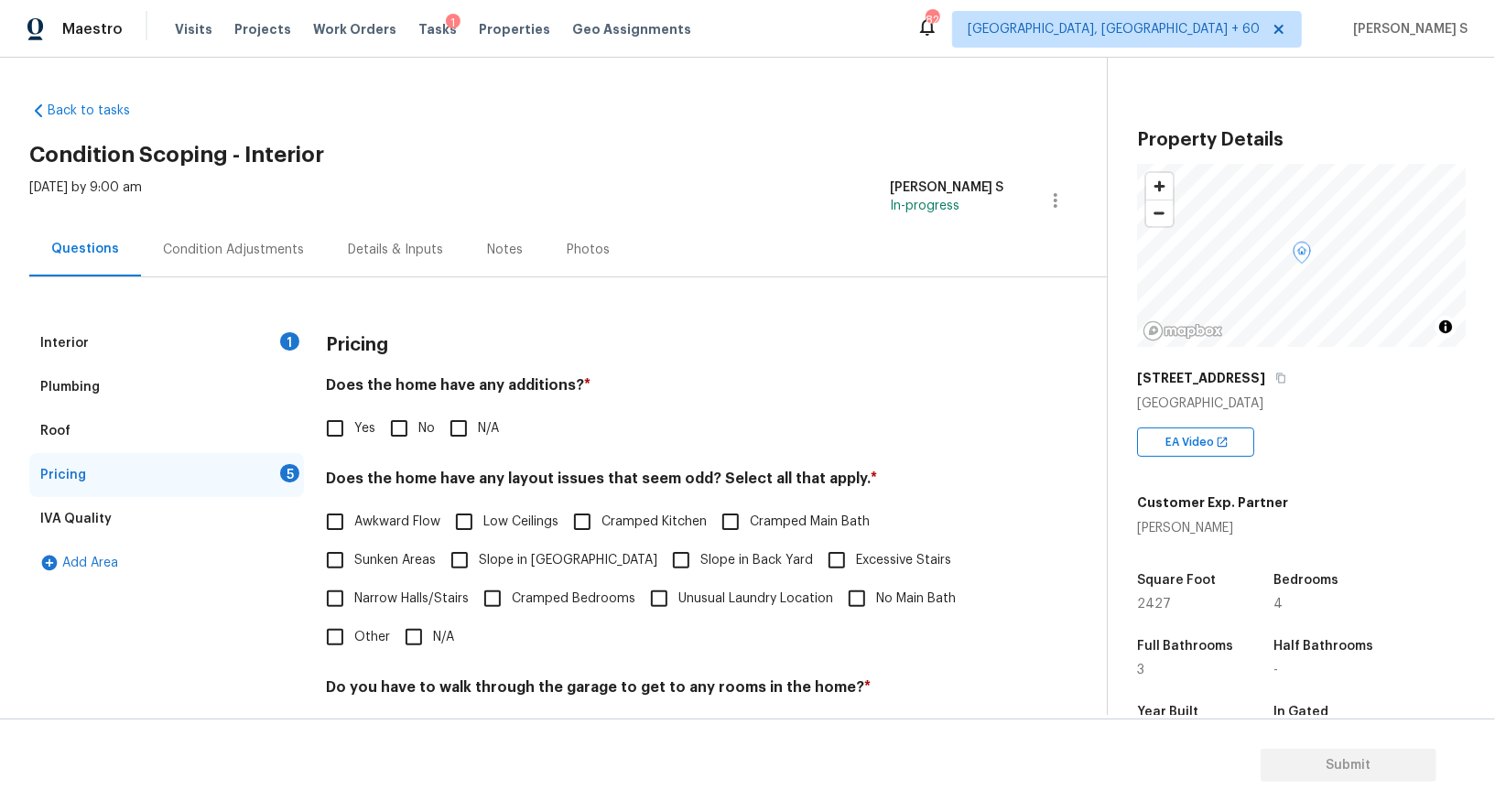
click at [409, 422] on input "No" at bounding box center [399, 428] width 38 height 38
checkbox input "true"
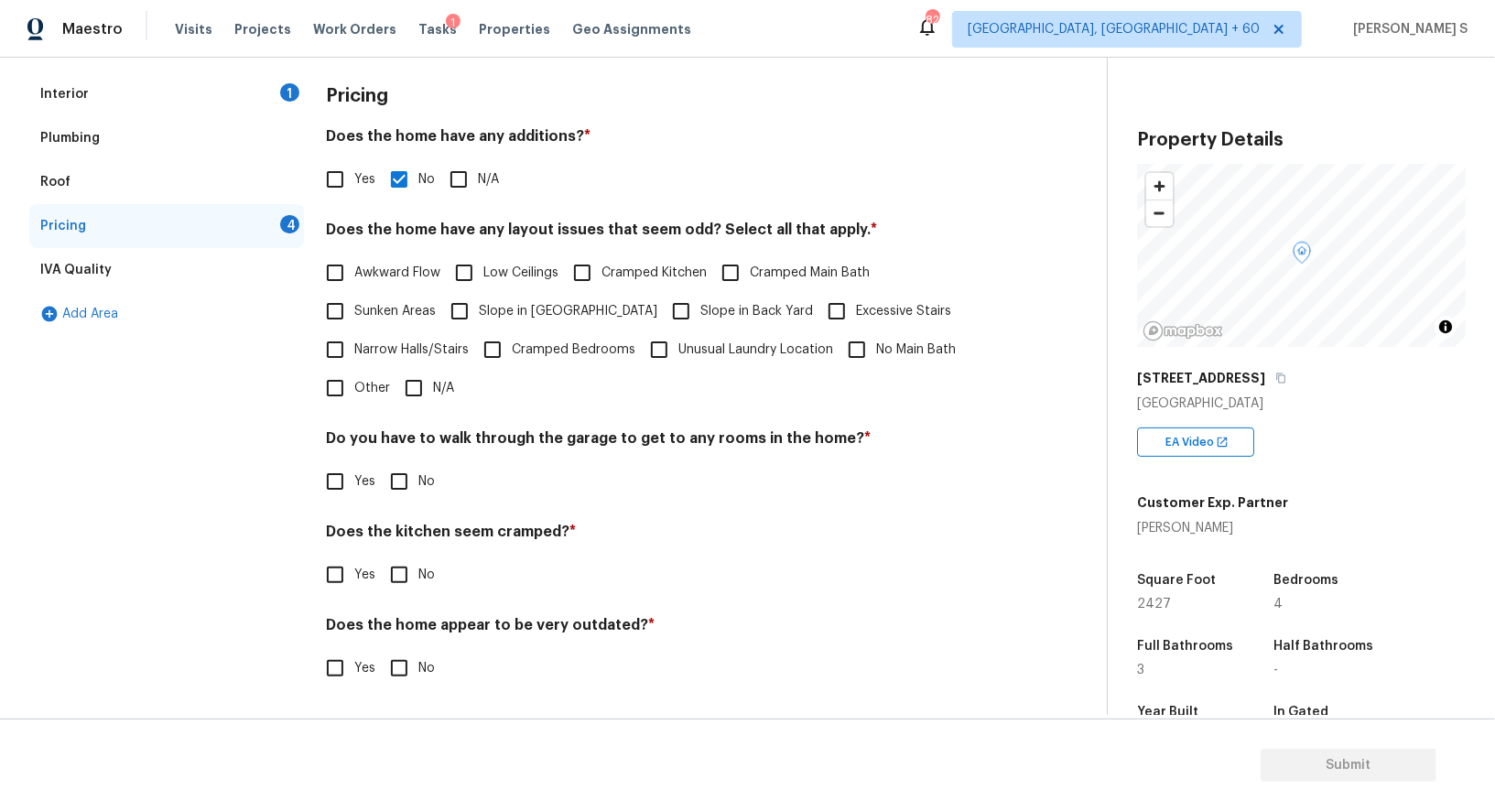
scroll to position [247, 0]
click at [412, 489] on input "No" at bounding box center [399, 483] width 38 height 38
checkbox input "true"
click at [380, 558] on input "No" at bounding box center [399, 577] width 38 height 38
checkbox input "true"
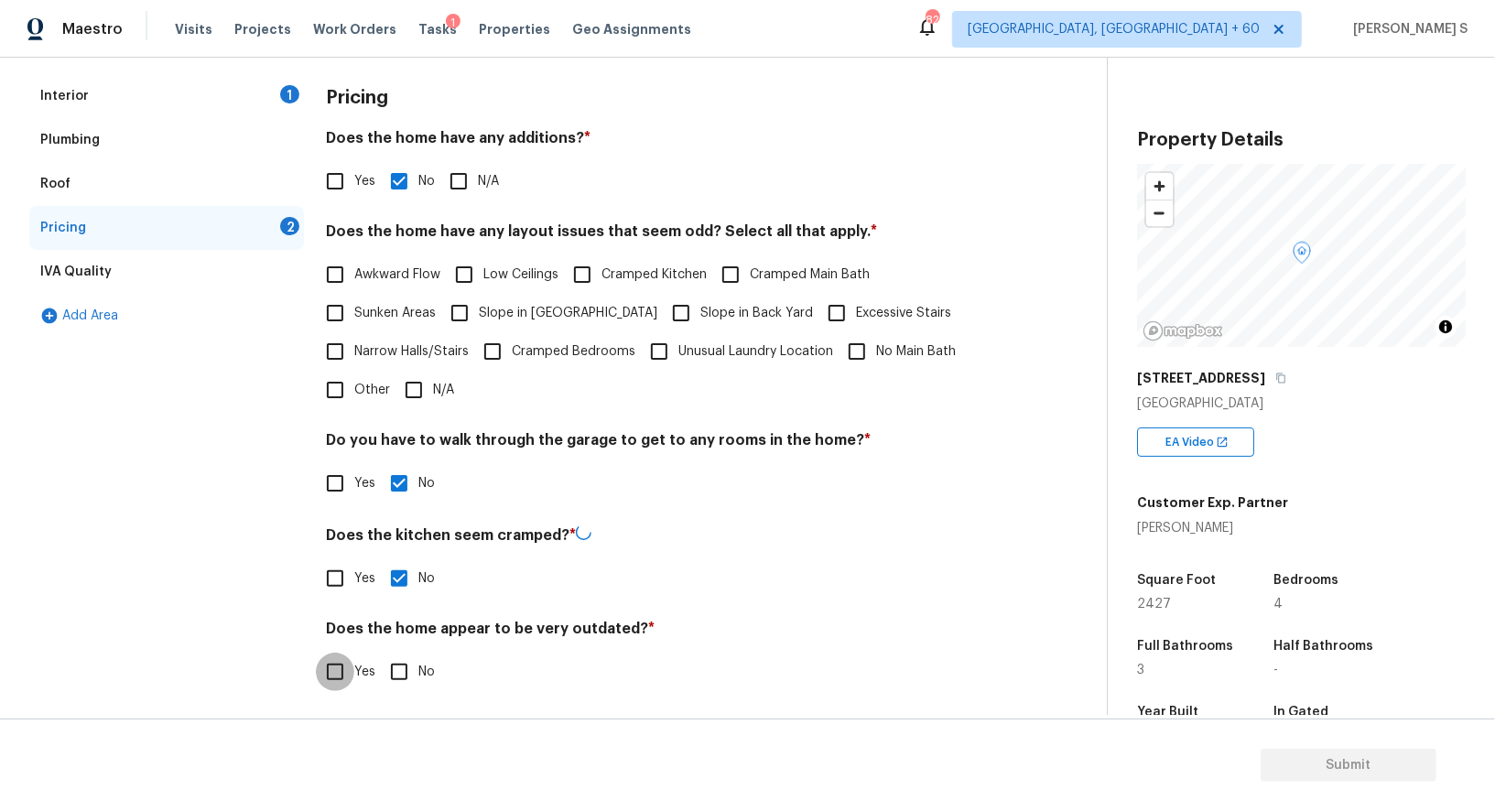
click at [380, 653] on input "No" at bounding box center [399, 672] width 38 height 38
checkbox input "true"
click at [282, 105] on div "Interior 1" at bounding box center [166, 96] width 275 height 44
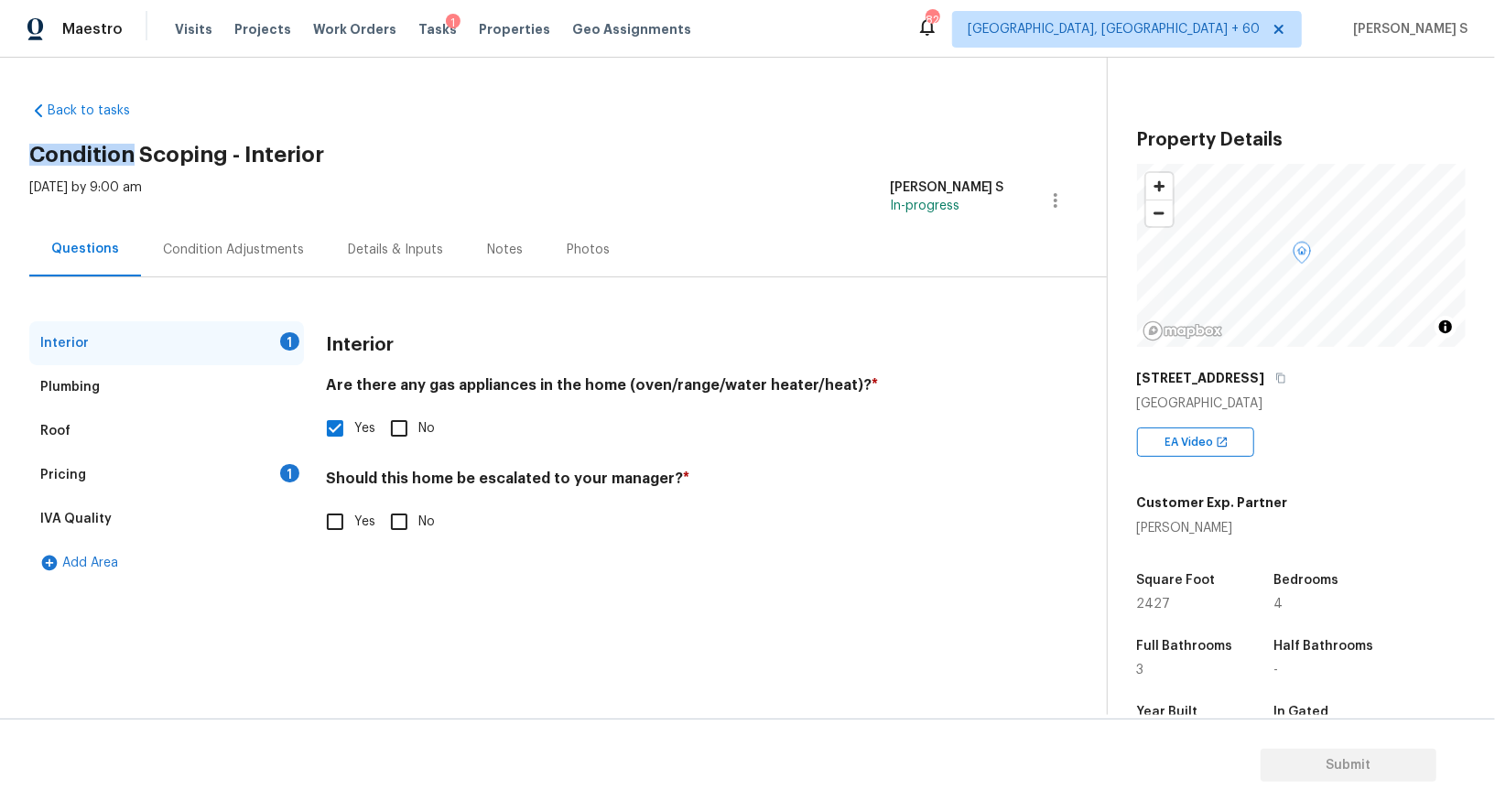
click at [282, 105] on div "Back to tasks Condition Scoping - Interior [DATE] by 9:00 am Anbu Jebakumar S I…" at bounding box center [568, 339] width 1078 height 504
click at [352, 514] on input "Yes" at bounding box center [335, 522] width 38 height 38
checkbox input "true"
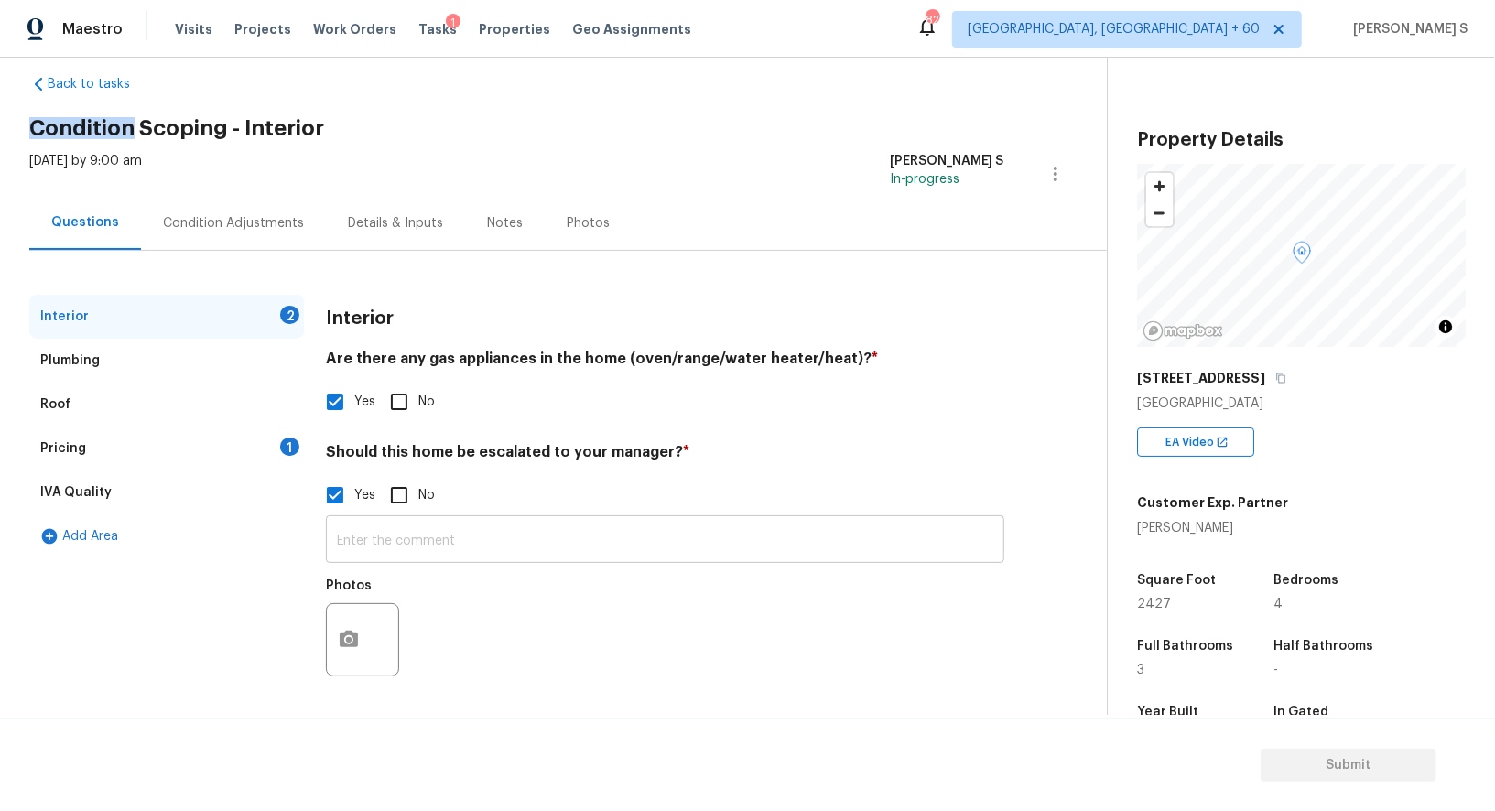
scroll to position [26, 0]
click at [470, 534] on input "text" at bounding box center [665, 542] width 679 height 43
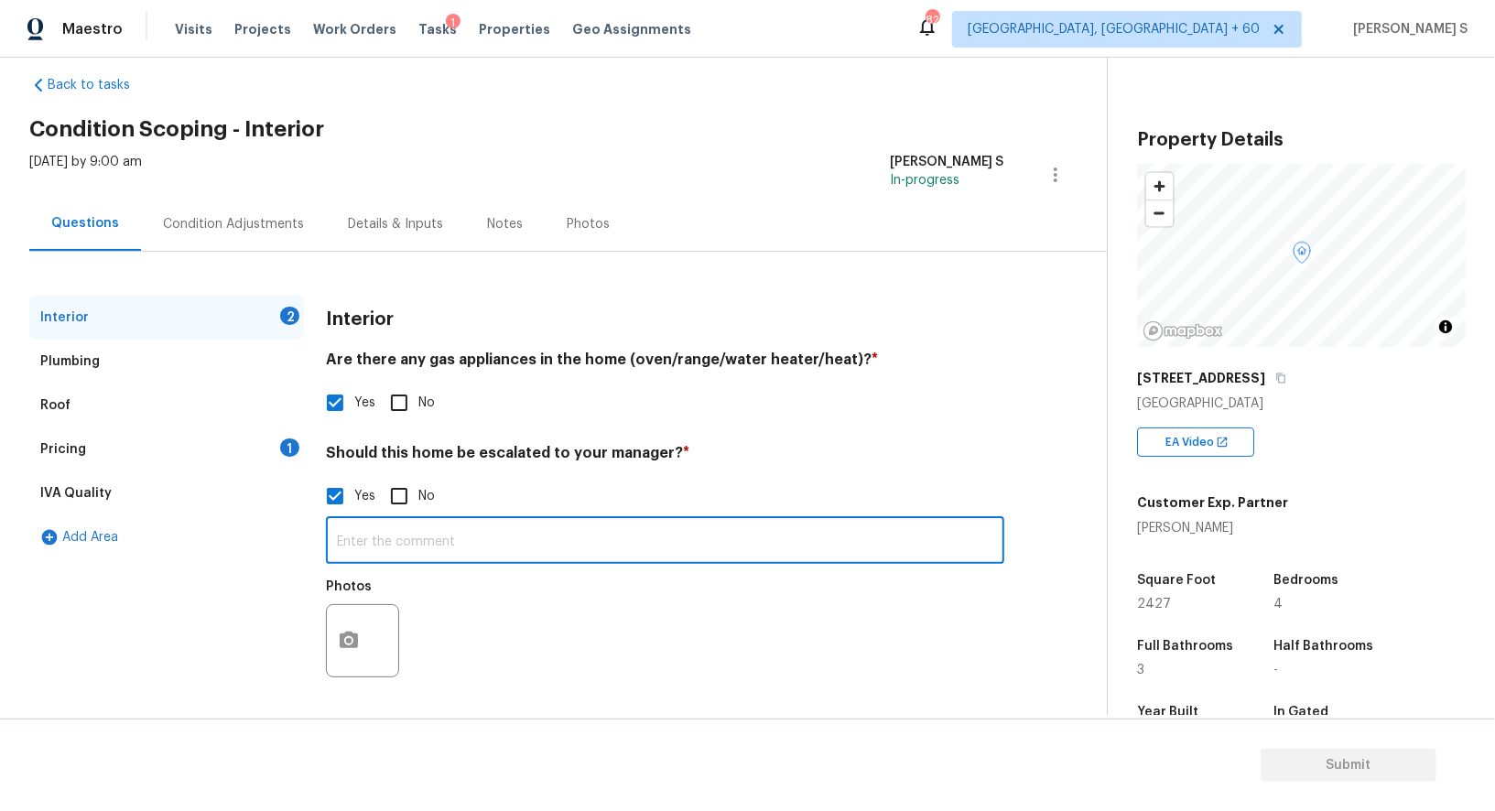
paste input "Warning lights are on at septic pump"
type input "Warning lights are on at septic pump."
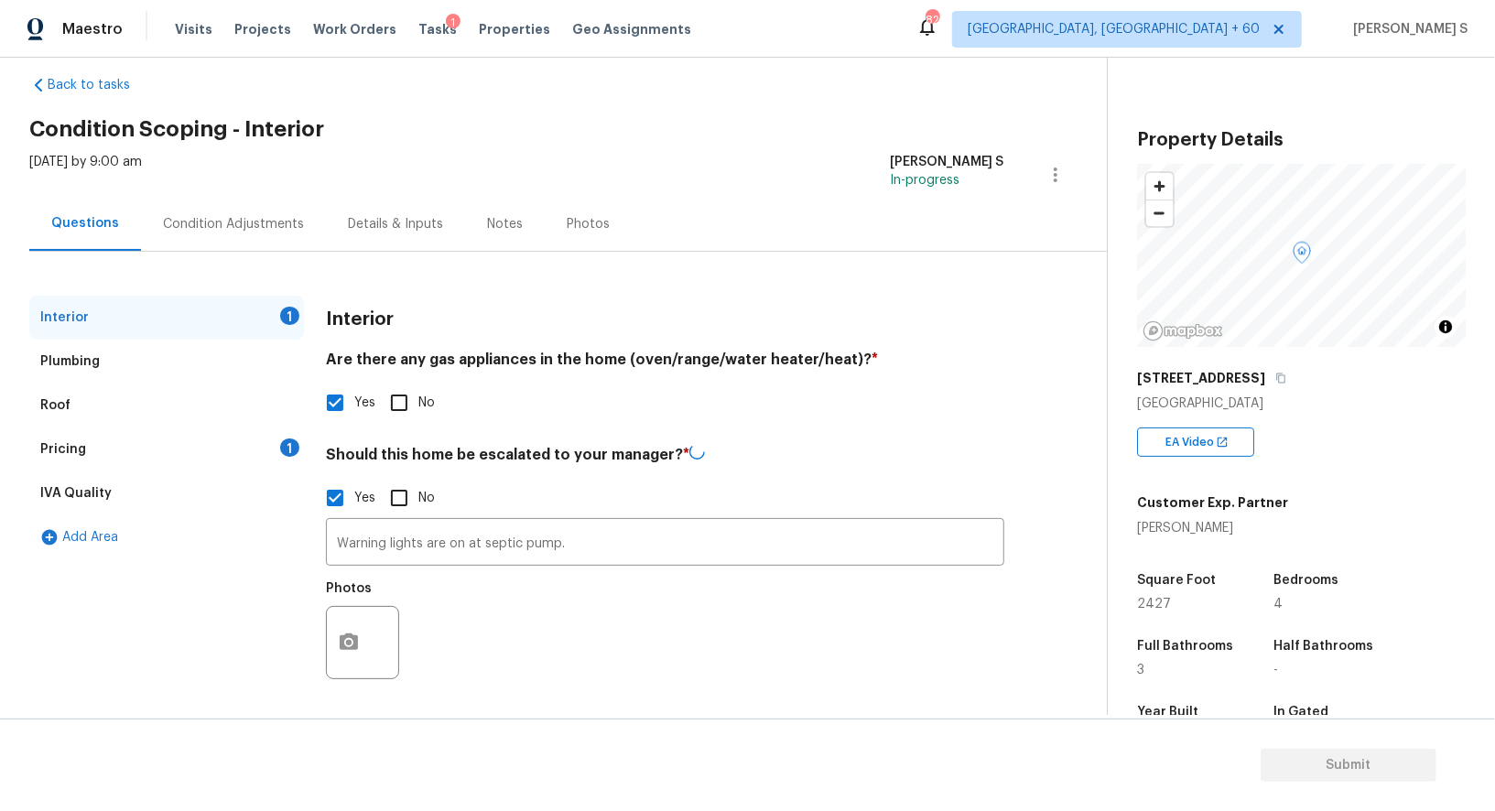
click at [227, 227] on div "Condition Adjustments" at bounding box center [233, 224] width 141 height 18
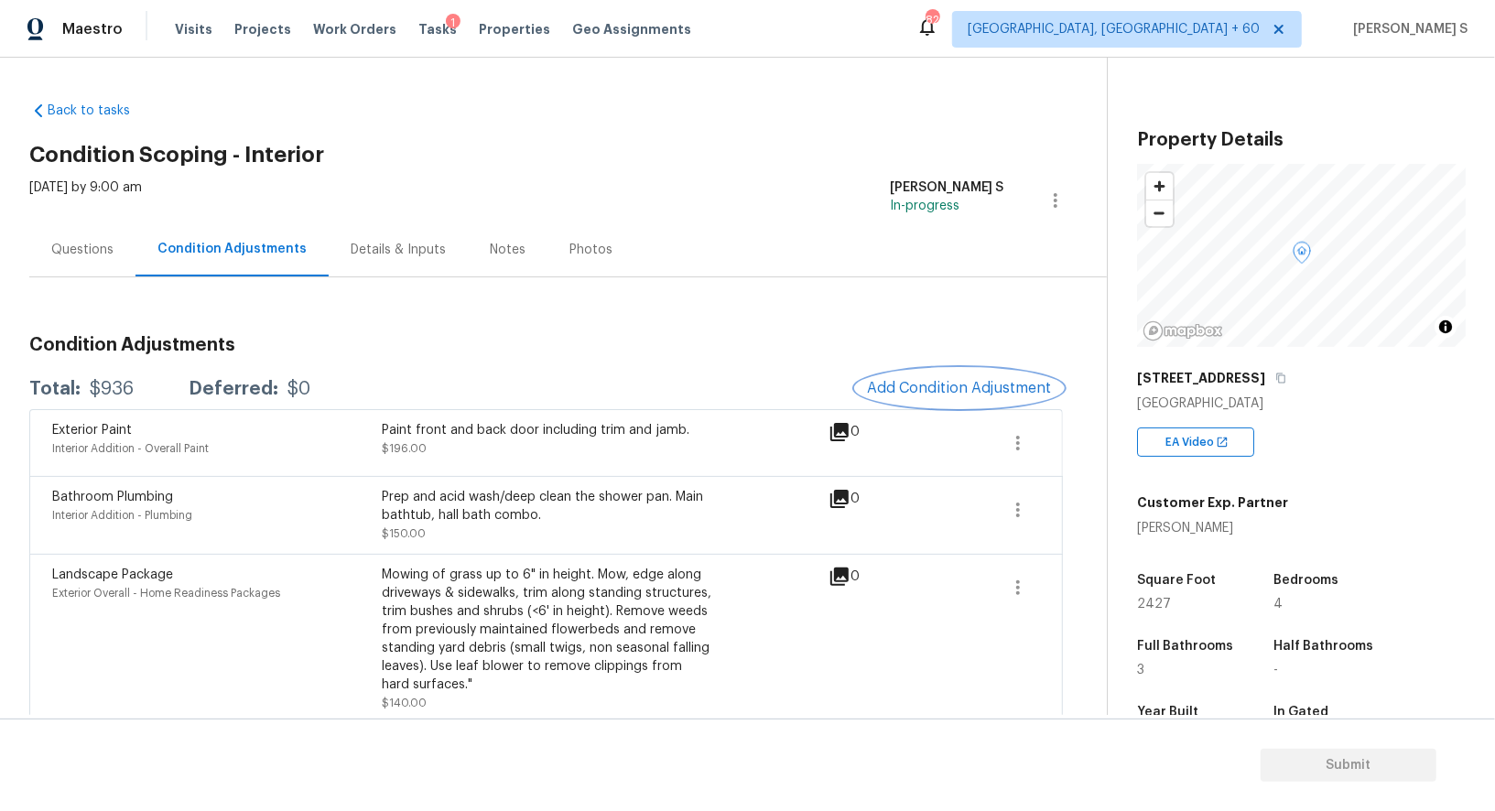
click at [932, 386] on span "Add Condition Adjustment" at bounding box center [959, 388] width 185 height 16
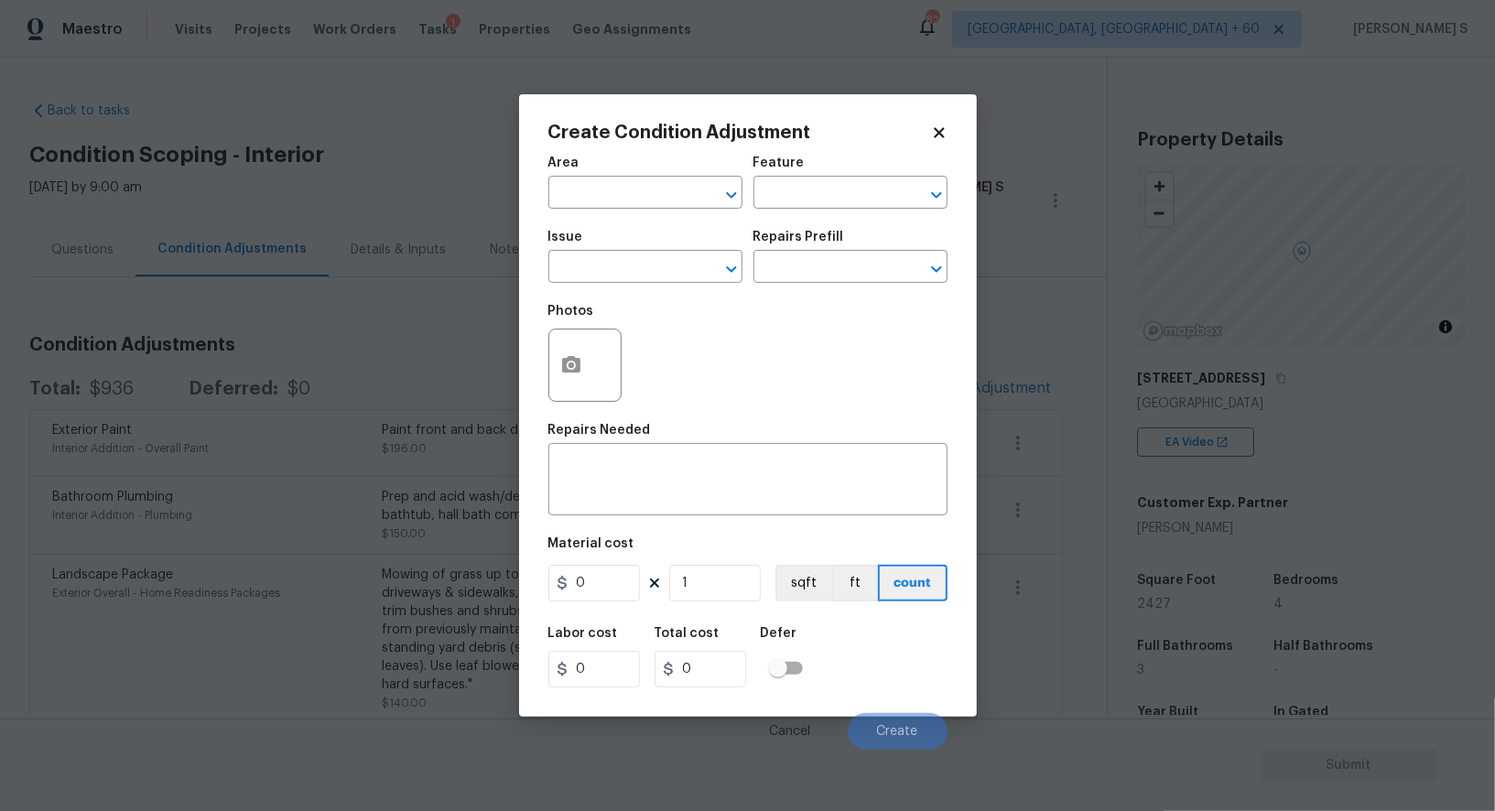
click at [333, 569] on body "Maestro Visits Projects Work Orders Tasks 1 Properties Geo Assignments 820 [GEO…" at bounding box center [747, 405] width 1495 height 811
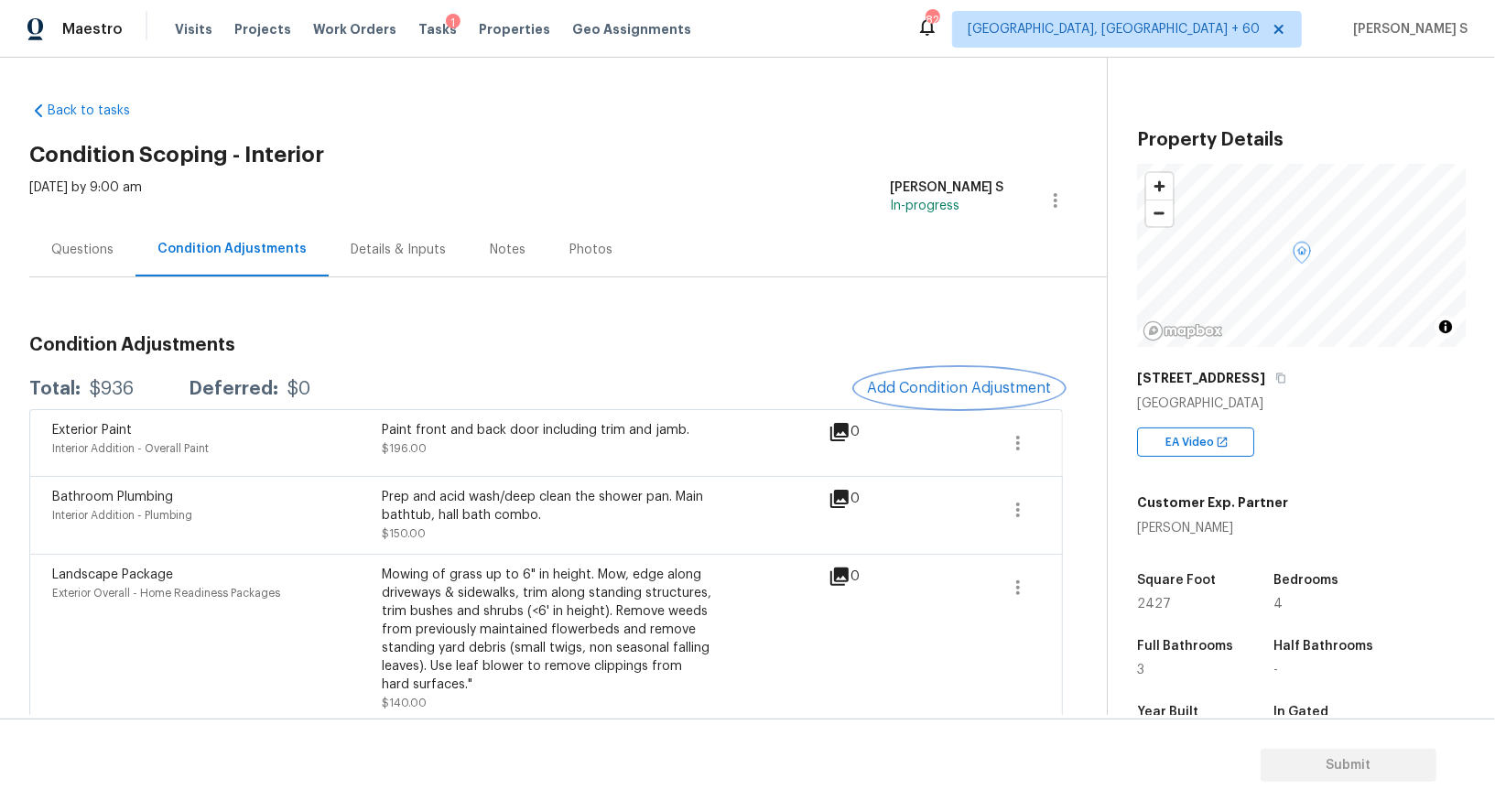
click at [961, 381] on span "Add Condition Adjustment" at bounding box center [959, 388] width 185 height 16
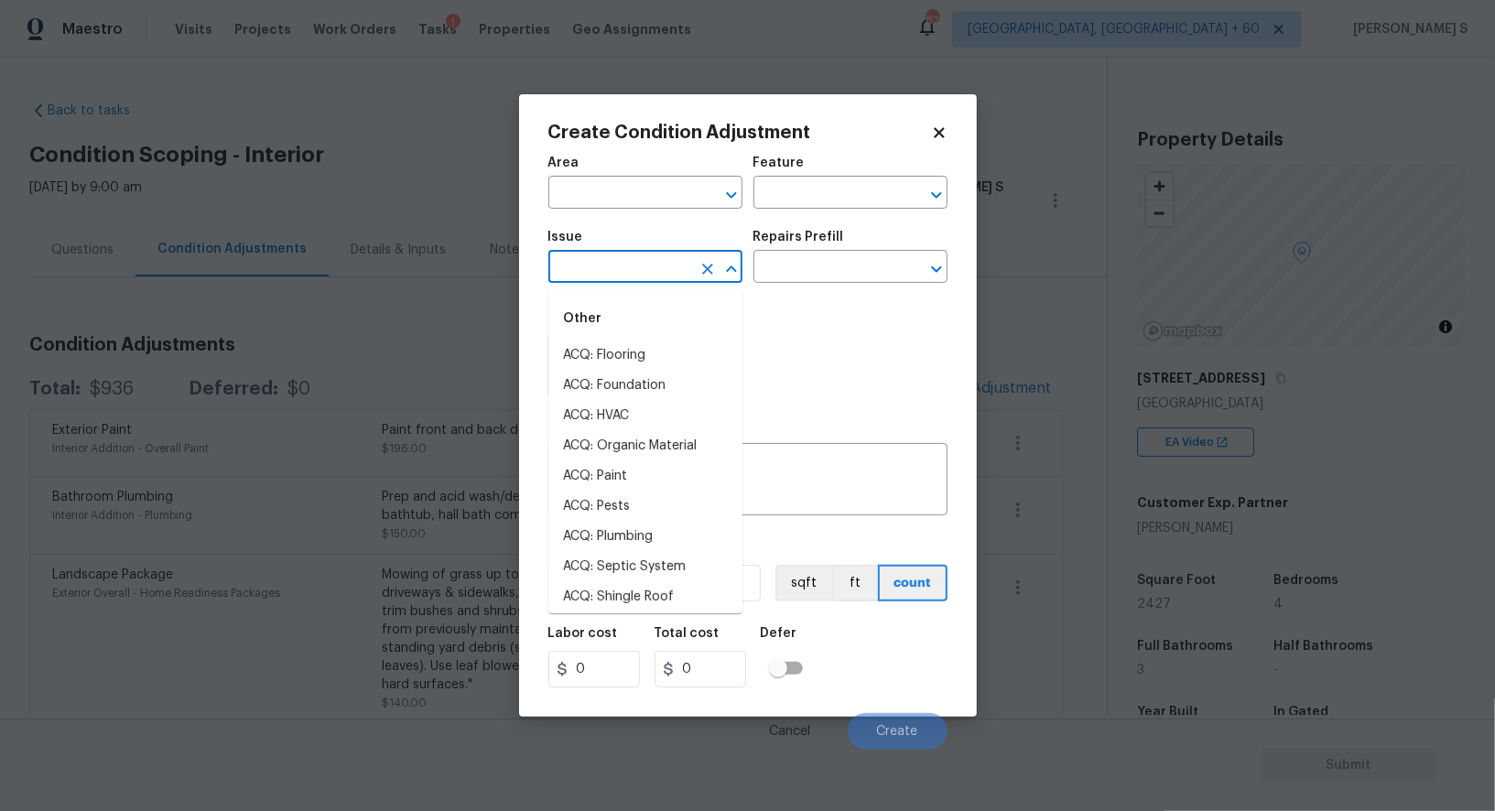
click at [632, 277] on input "text" at bounding box center [620, 269] width 143 height 28
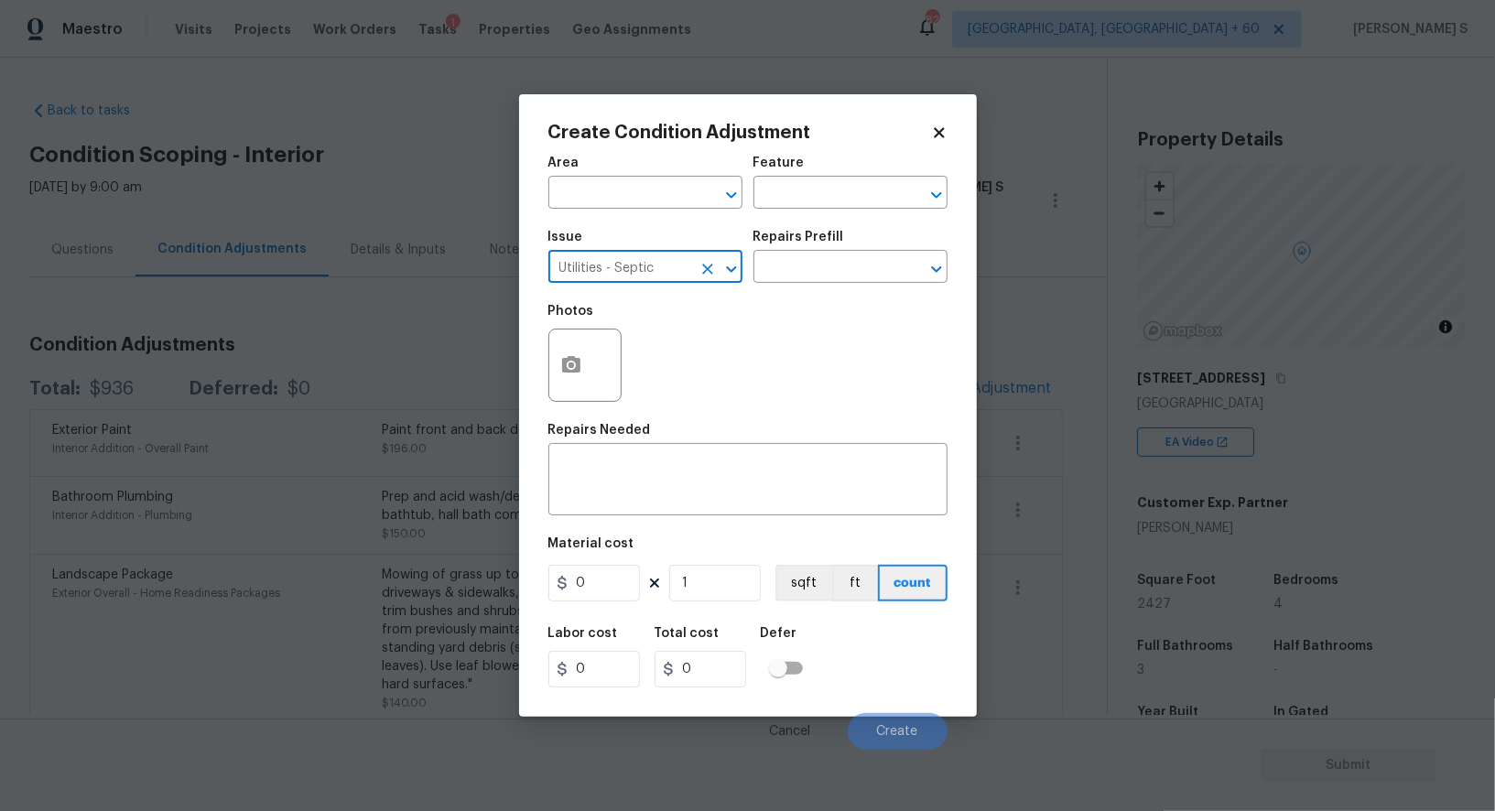
type input "Utilities - Septic"
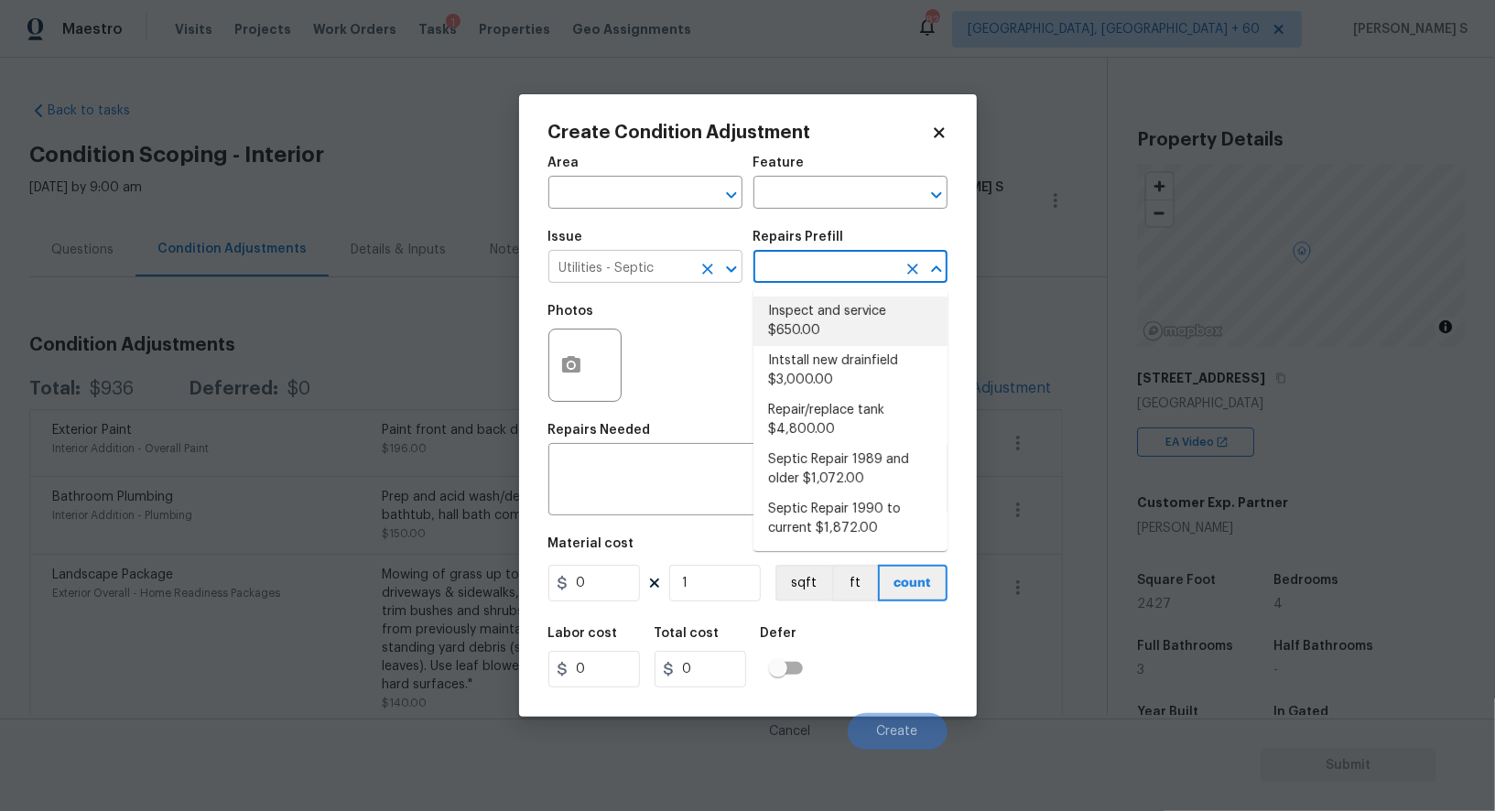
type textarea "Pump and inspect septic tank and provide clean bill of health from specialist c…"
type input "650"
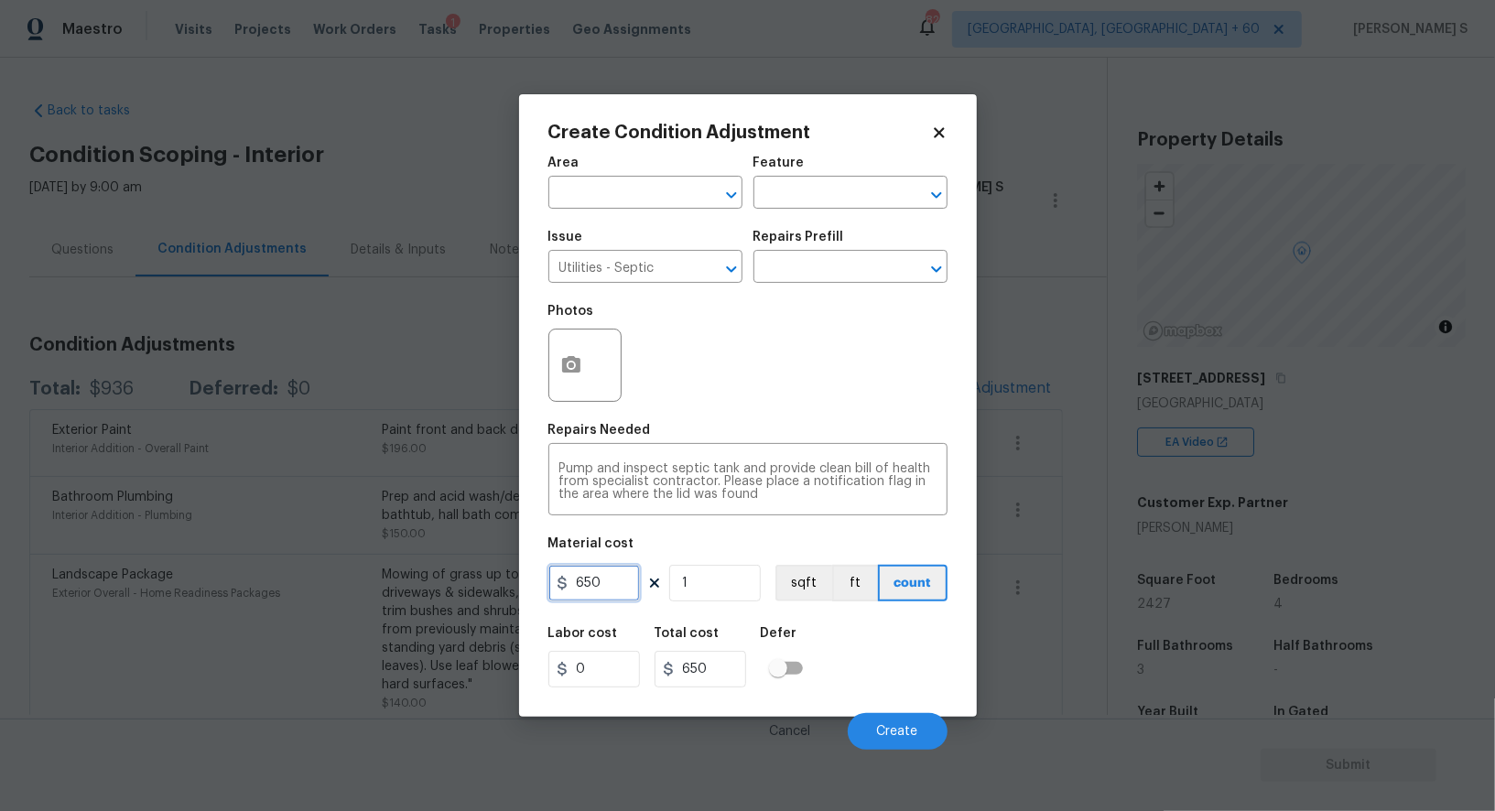
click at [612, 587] on input "650" at bounding box center [595, 583] width 92 height 37
type input "2000"
click at [911, 742] on button "Create" at bounding box center [898, 731] width 100 height 37
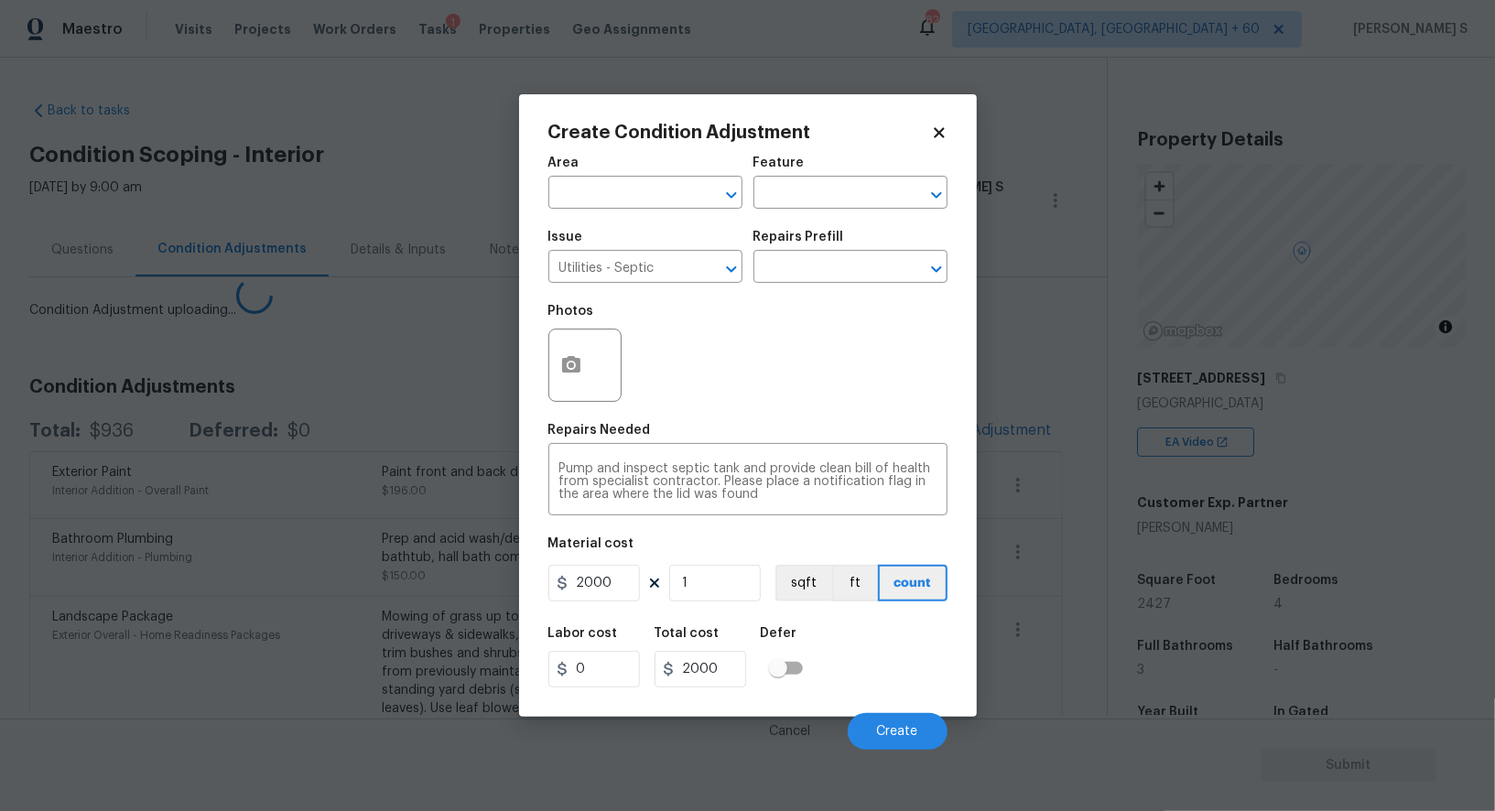
click at [274, 682] on div "Landscape Package Exterior Overall - Home Readiness Packages" at bounding box center [217, 681] width 330 height 147
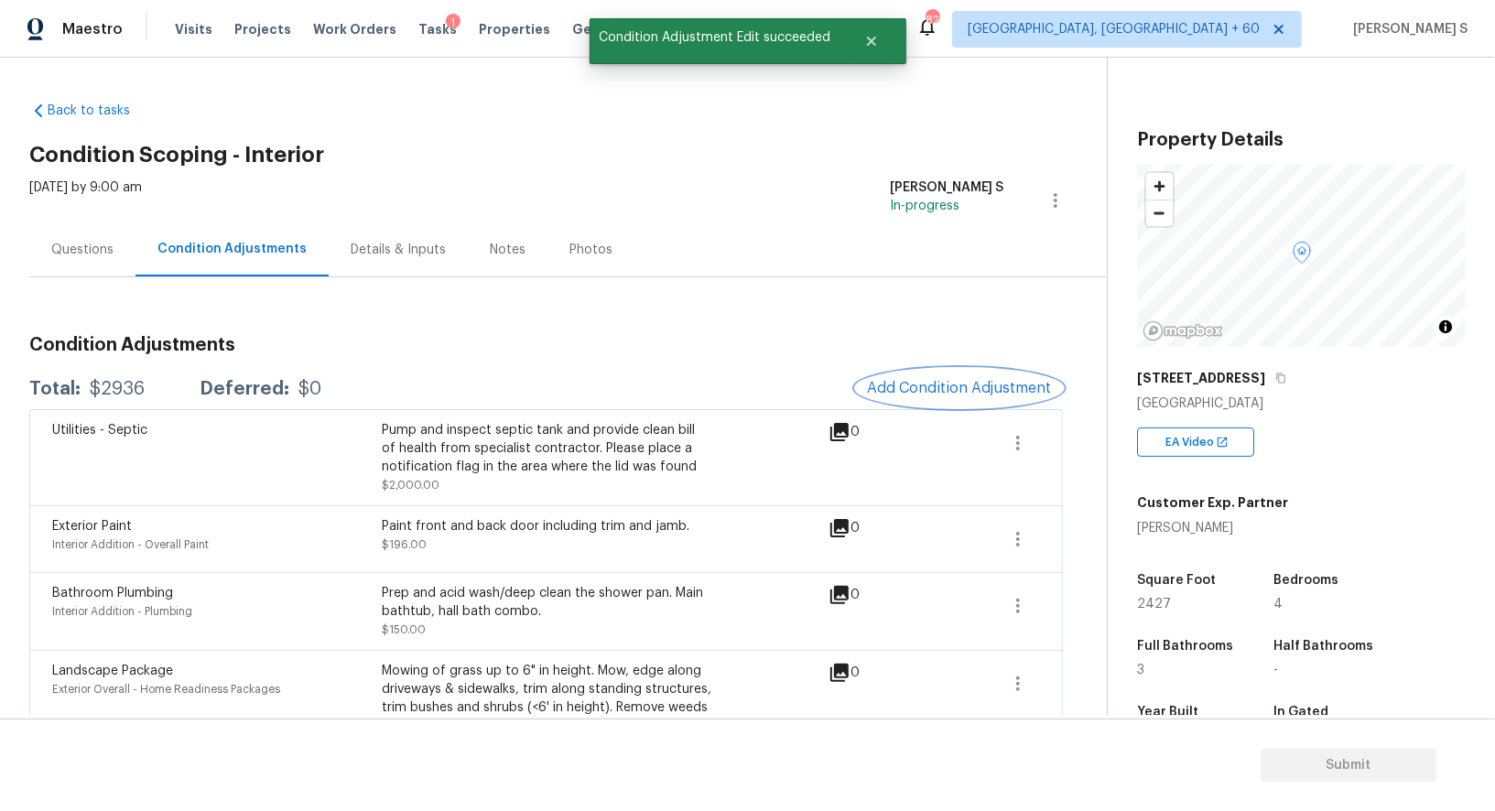
scroll to position [150, 0]
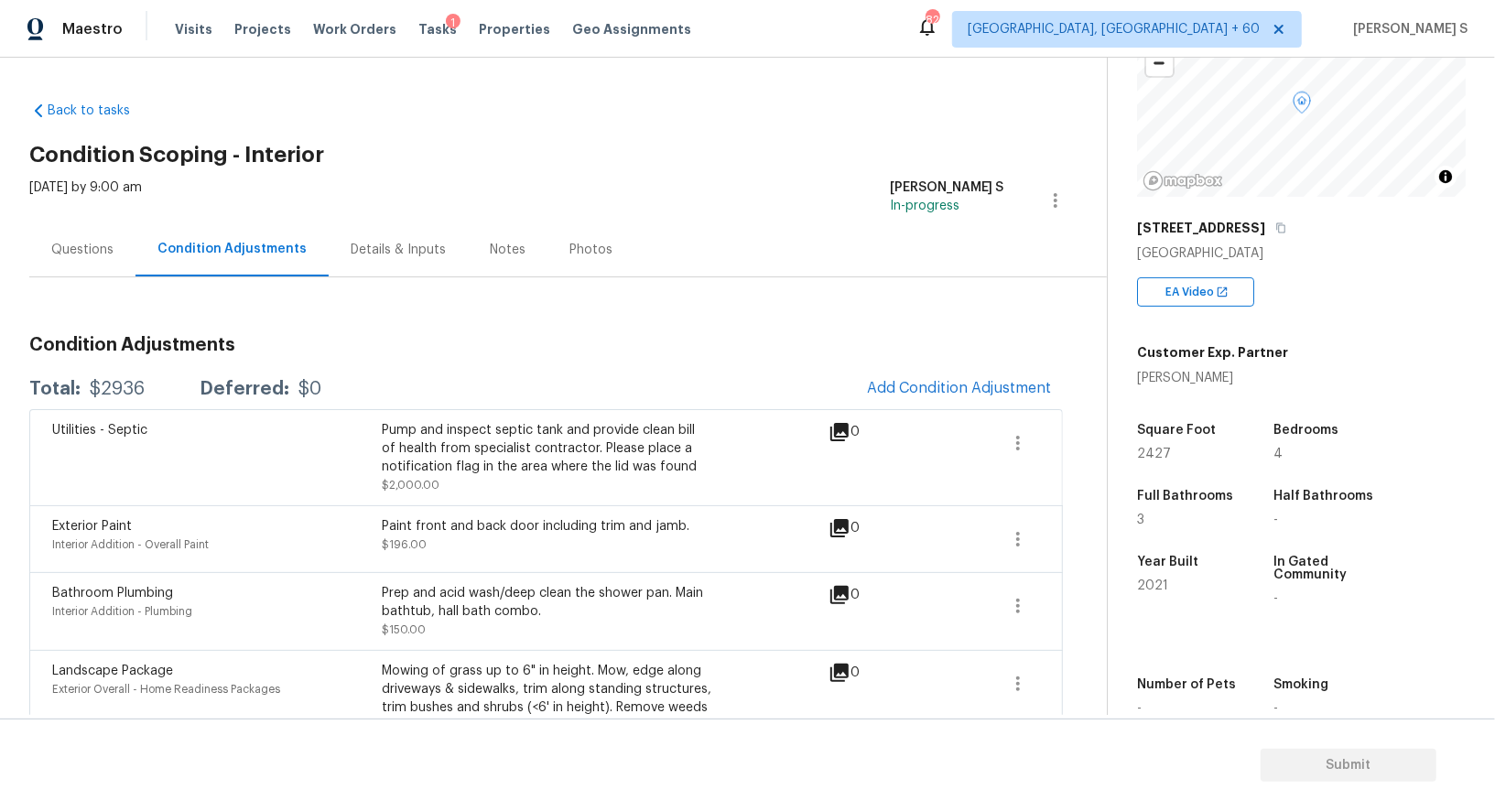
click at [59, 241] on div "Questions" at bounding box center [82, 250] width 62 height 18
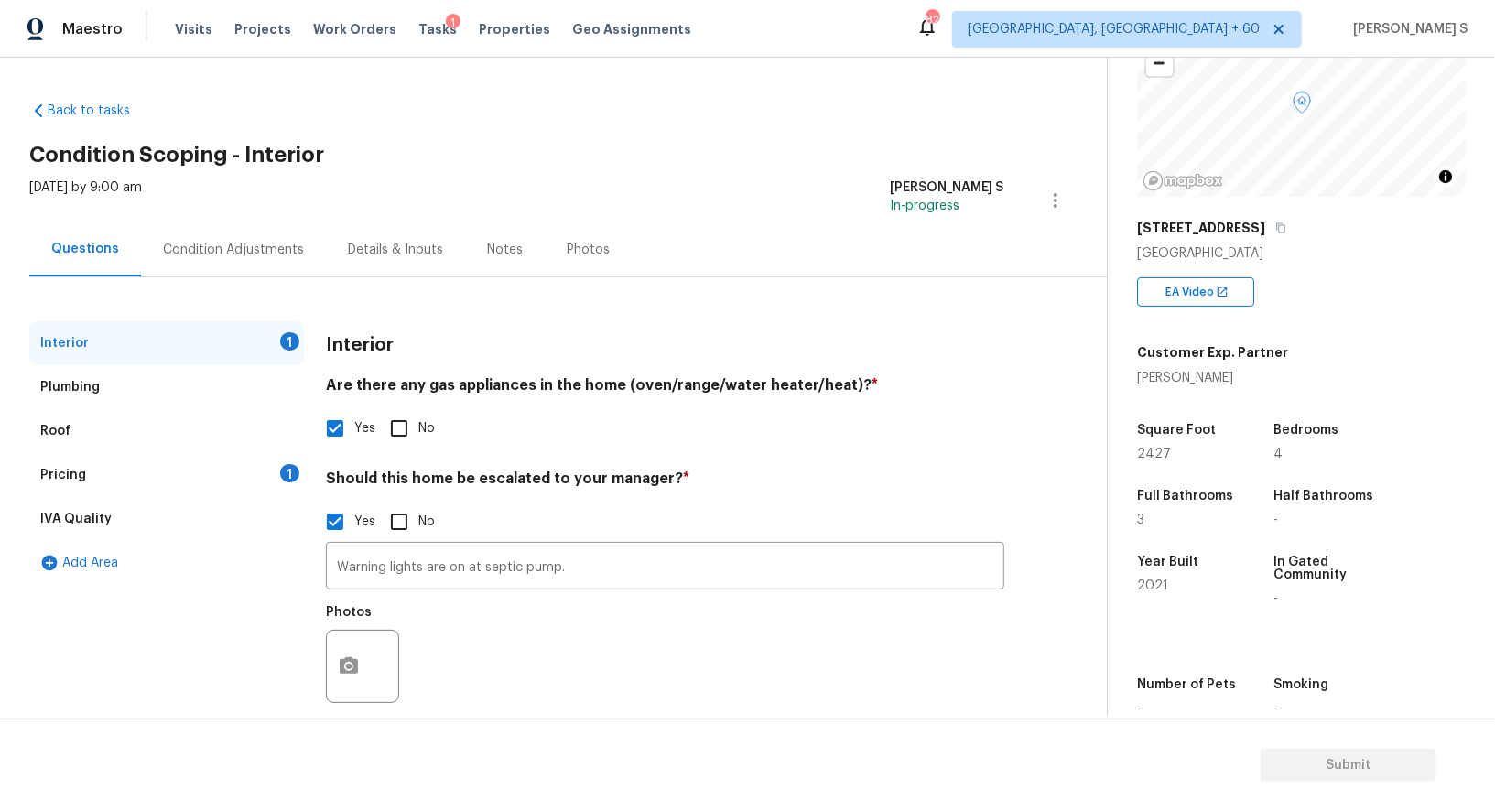
click at [154, 458] on div "Pricing 1" at bounding box center [166, 475] width 275 height 44
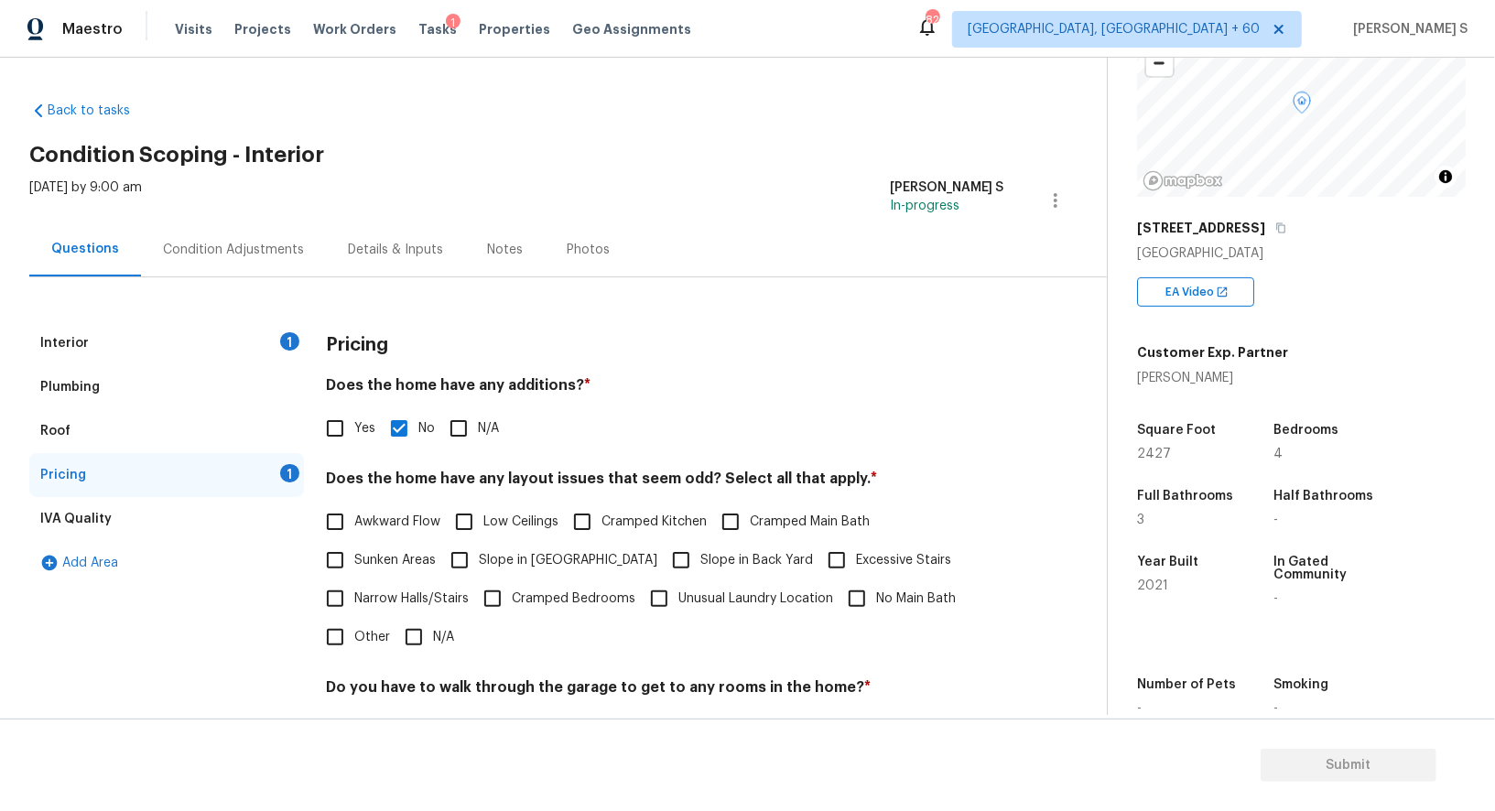
click at [489, 559] on span "Slope in [GEOGRAPHIC_DATA]" at bounding box center [568, 560] width 179 height 19
click at [479, 559] on input "Slope in [GEOGRAPHIC_DATA]" at bounding box center [459, 560] width 38 height 38
checkbox input "true"
click at [701, 559] on span "Slope in Back Yard" at bounding box center [757, 562] width 113 height 19
click at [662, 559] on input "Slope in Back Yard" at bounding box center [681, 562] width 38 height 38
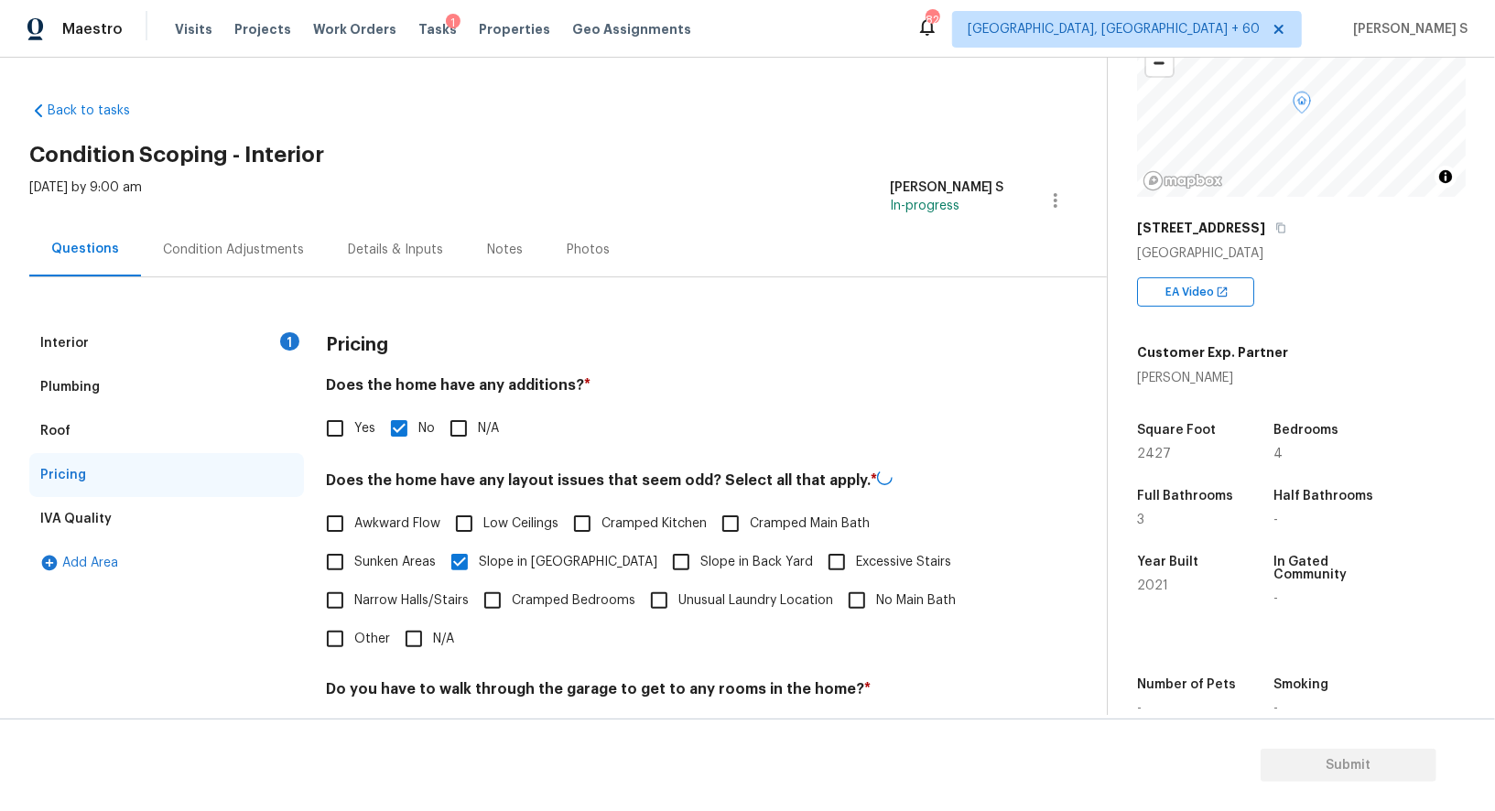
checkbox input "true"
click at [302, 209] on div "[DATE] by 9:00 am [PERSON_NAME] S In-progress" at bounding box center [568, 201] width 1078 height 44
click at [302, 229] on div "Condition Adjustments" at bounding box center [233, 250] width 185 height 54
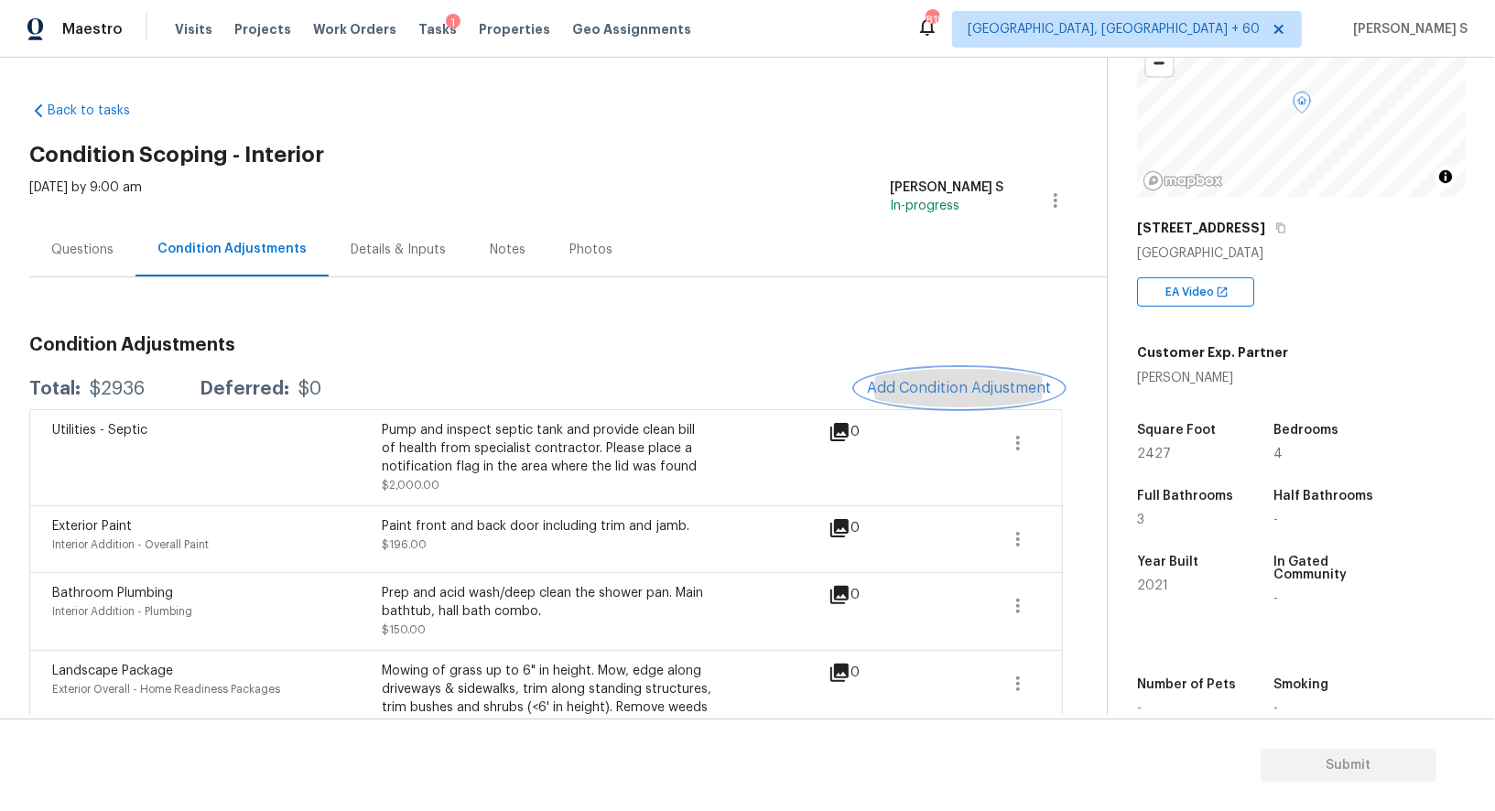
click at [959, 395] on span "Add Condition Adjustment" at bounding box center [959, 388] width 185 height 16
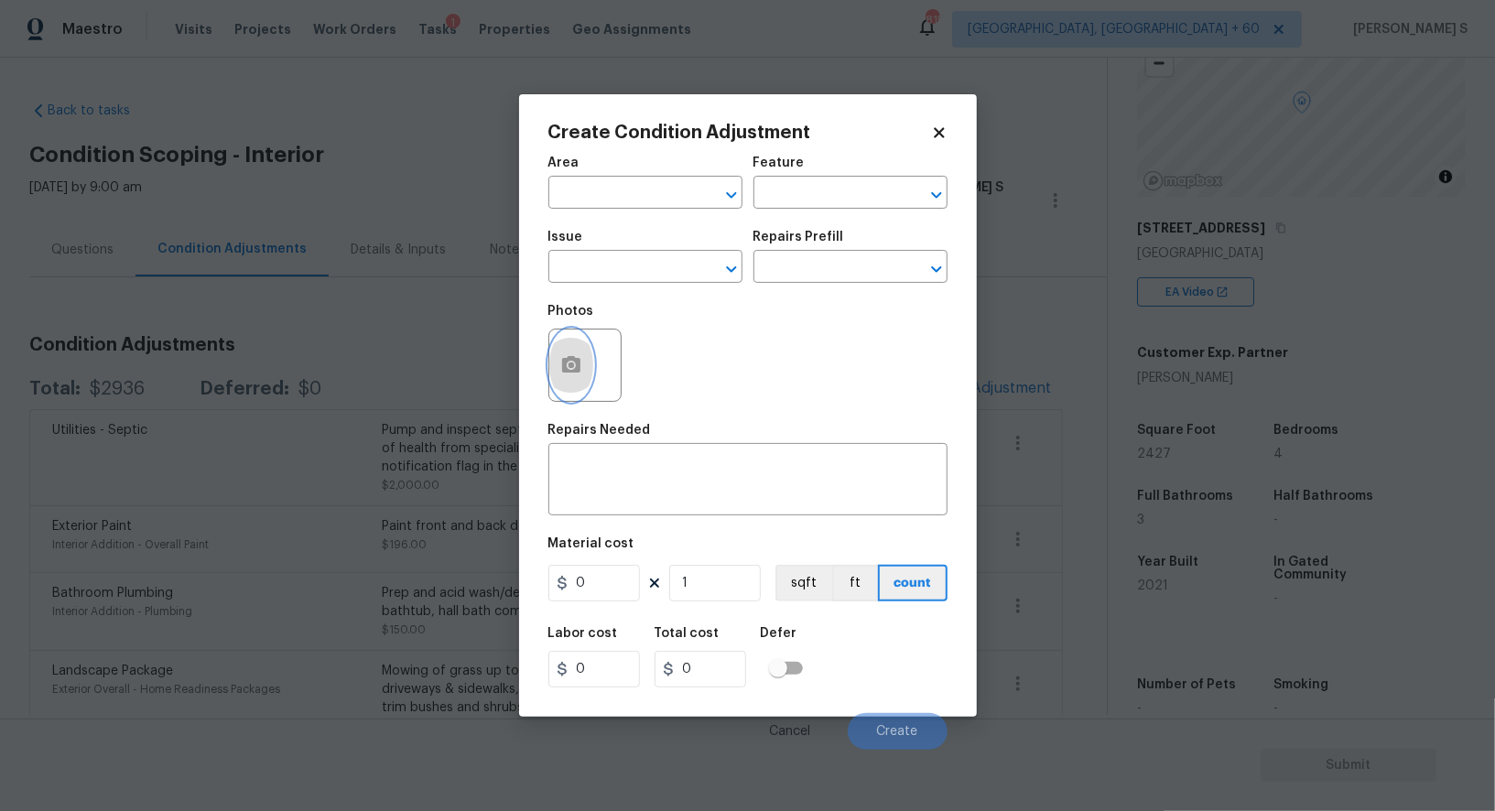
click at [565, 387] on button "button" at bounding box center [571, 365] width 44 height 71
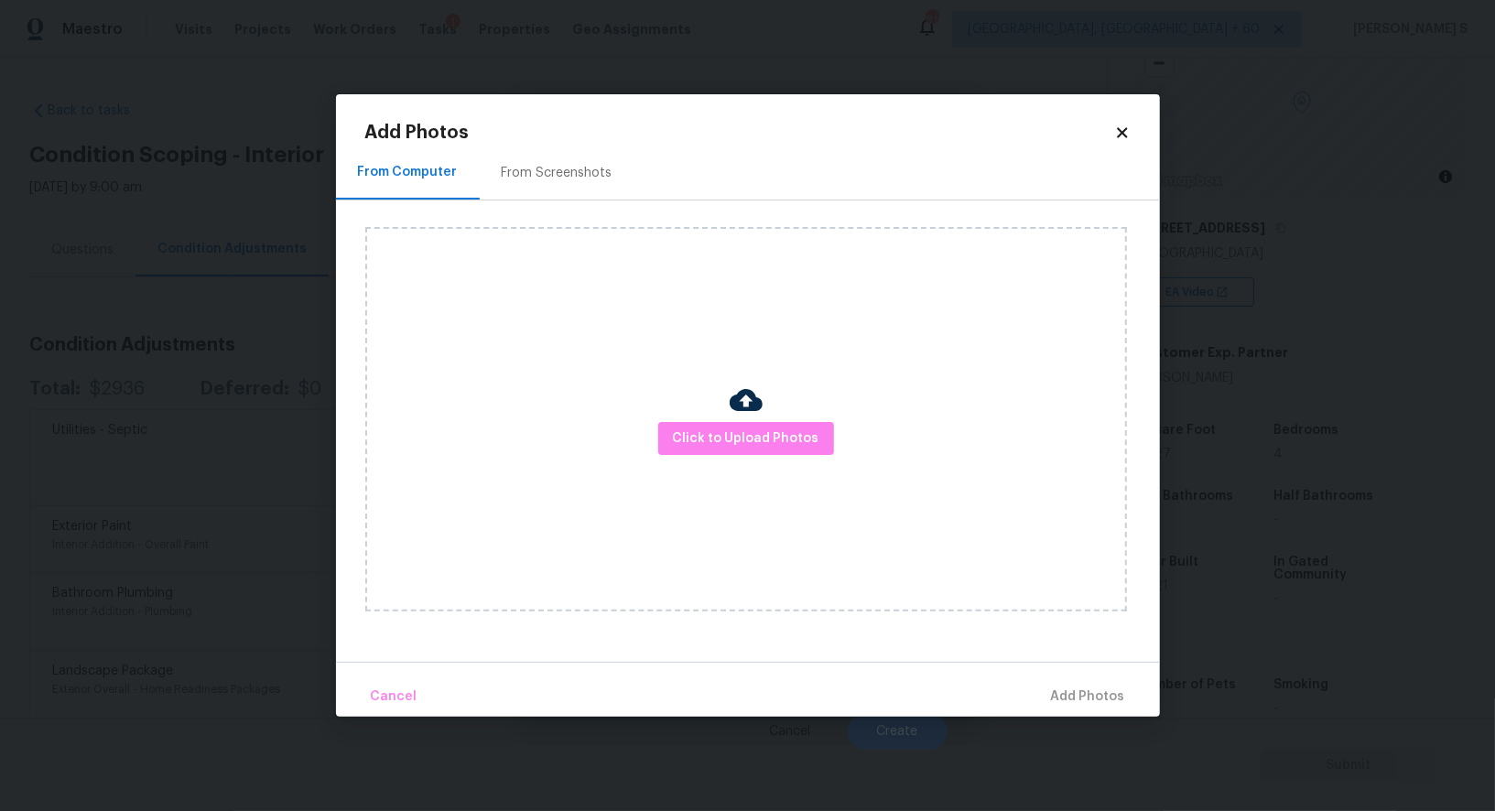
click at [660, 458] on div "Click to Upload Photos" at bounding box center [746, 419] width 762 height 385
click at [676, 452] on button "Click to Upload Photos" at bounding box center [746, 439] width 176 height 34
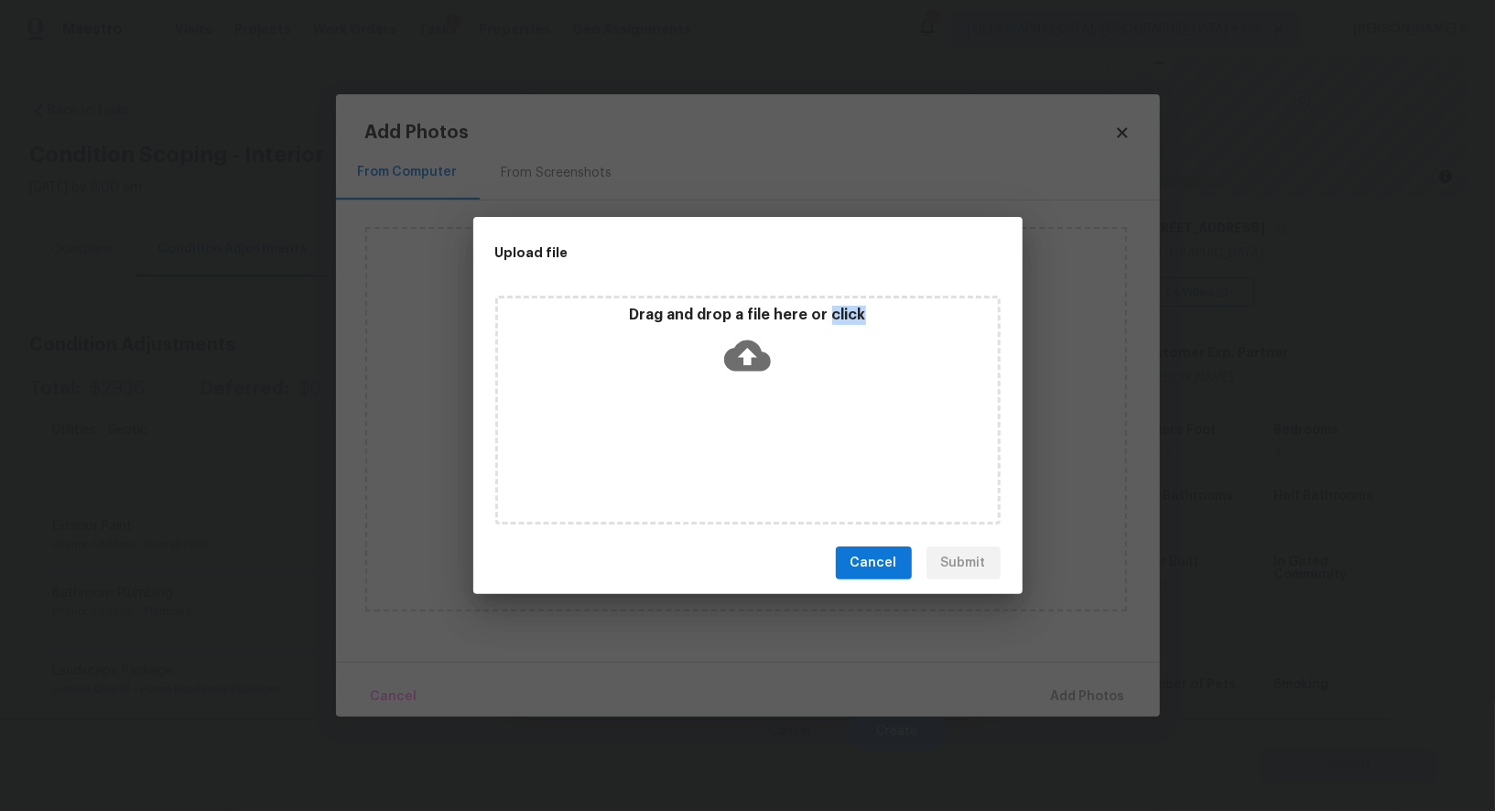
click at [676, 452] on div "Drag and drop a file here or click" at bounding box center [747, 410] width 505 height 229
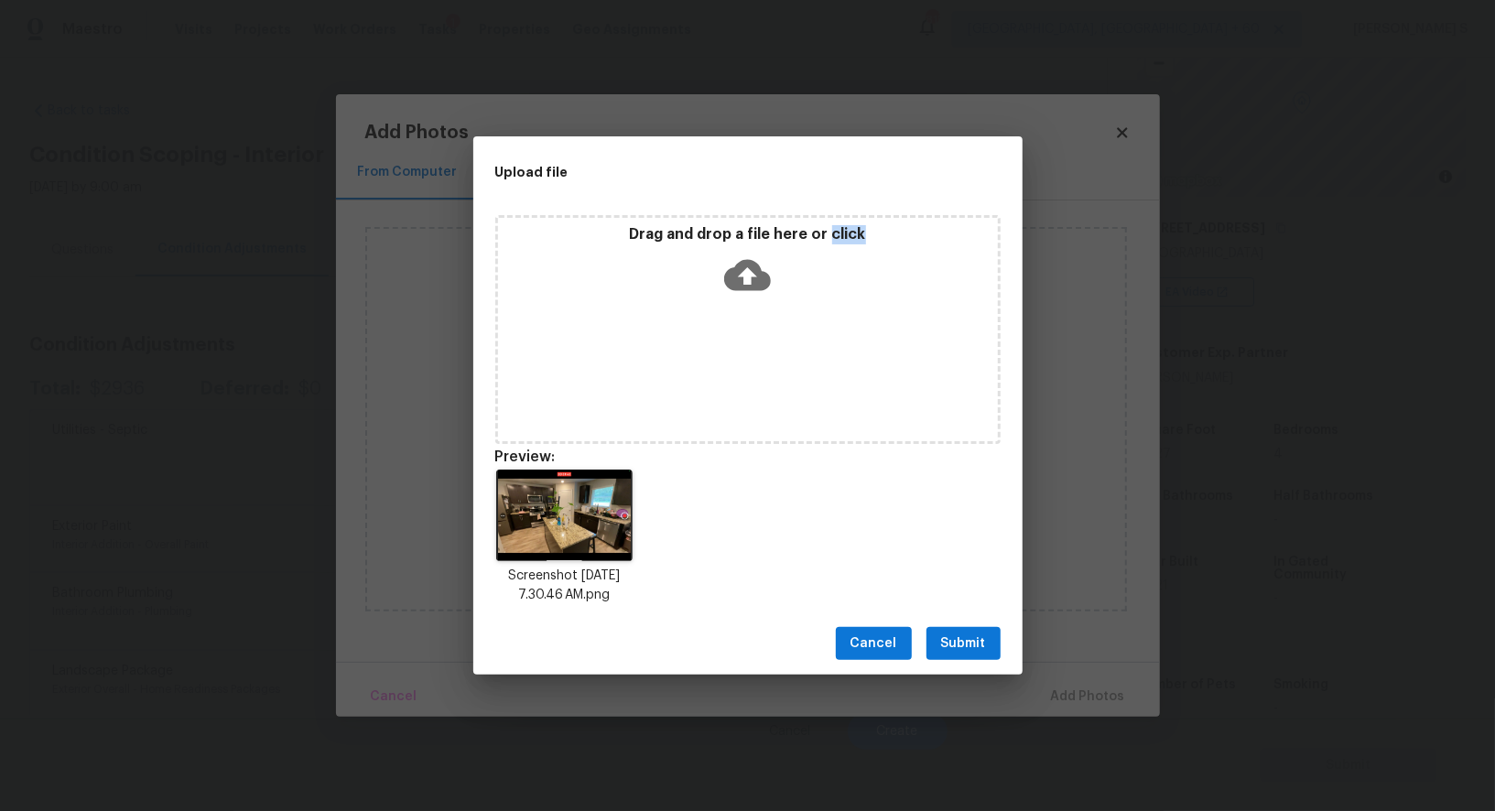
click at [972, 628] on button "Submit" at bounding box center [964, 644] width 74 height 34
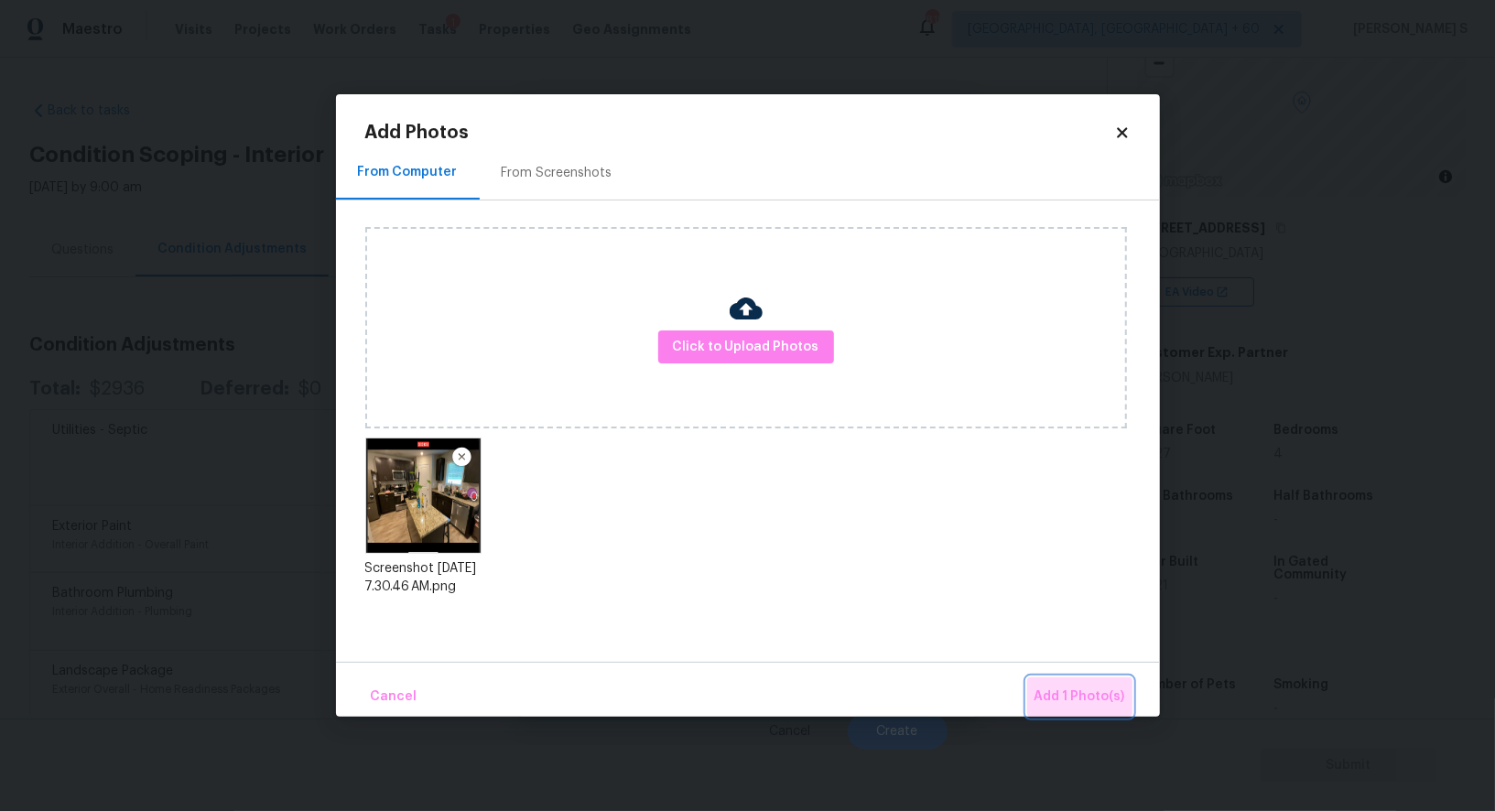
click at [1094, 693] on span "Add 1 Photo(s)" at bounding box center [1080, 697] width 91 height 23
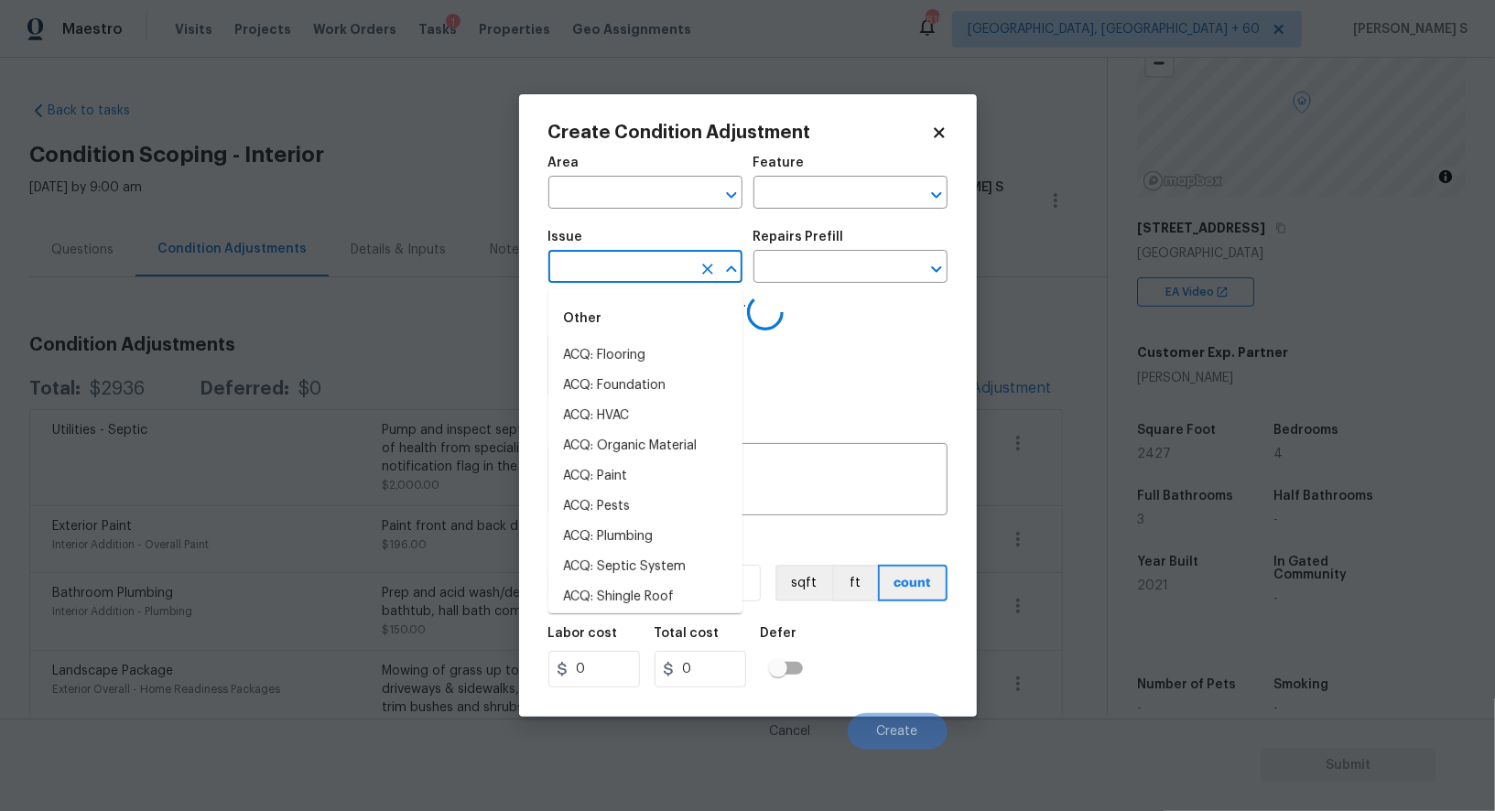
click at [605, 273] on input "text" at bounding box center [620, 269] width 143 height 28
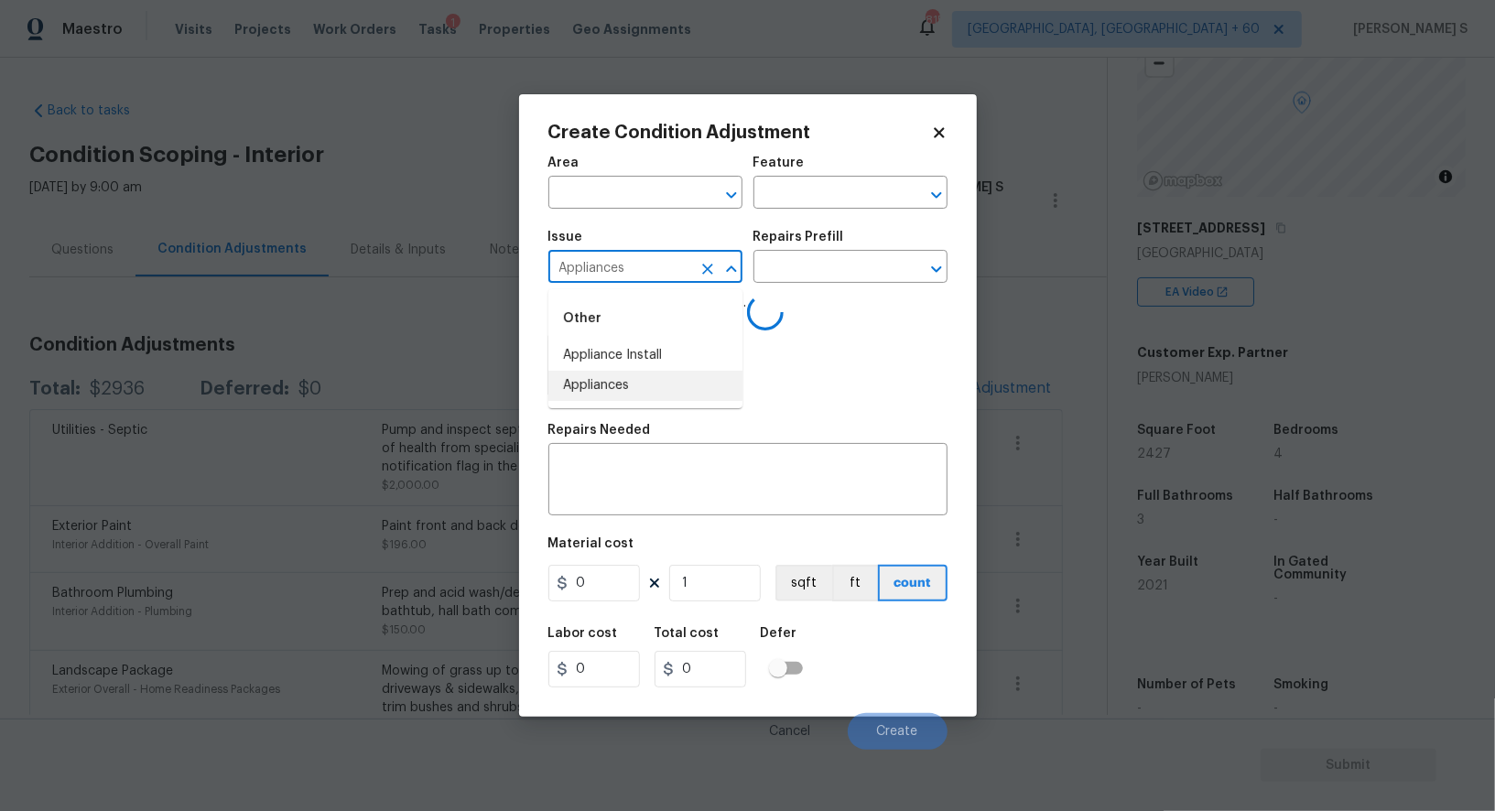
type input "Appliances"
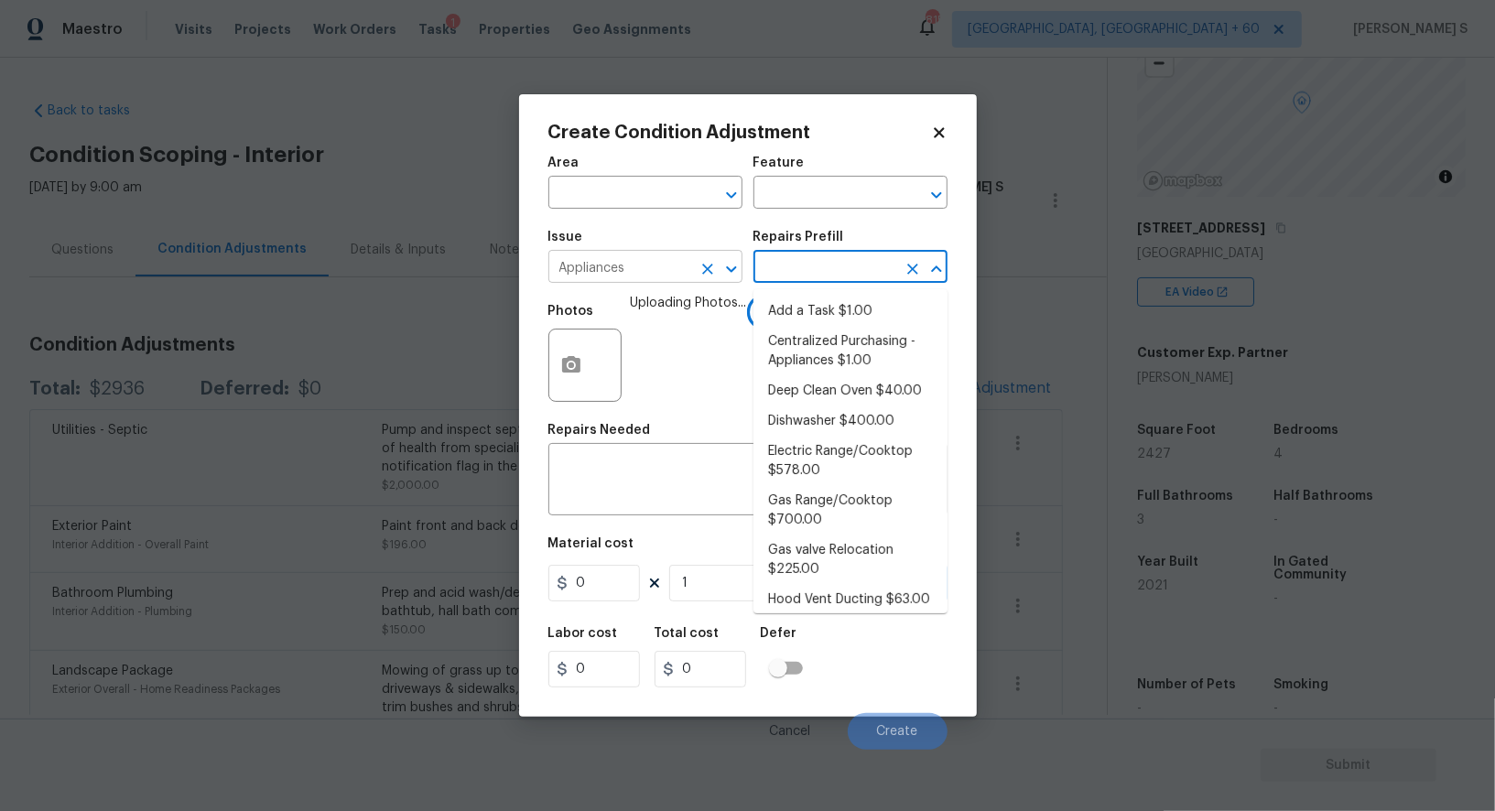
type input "t"
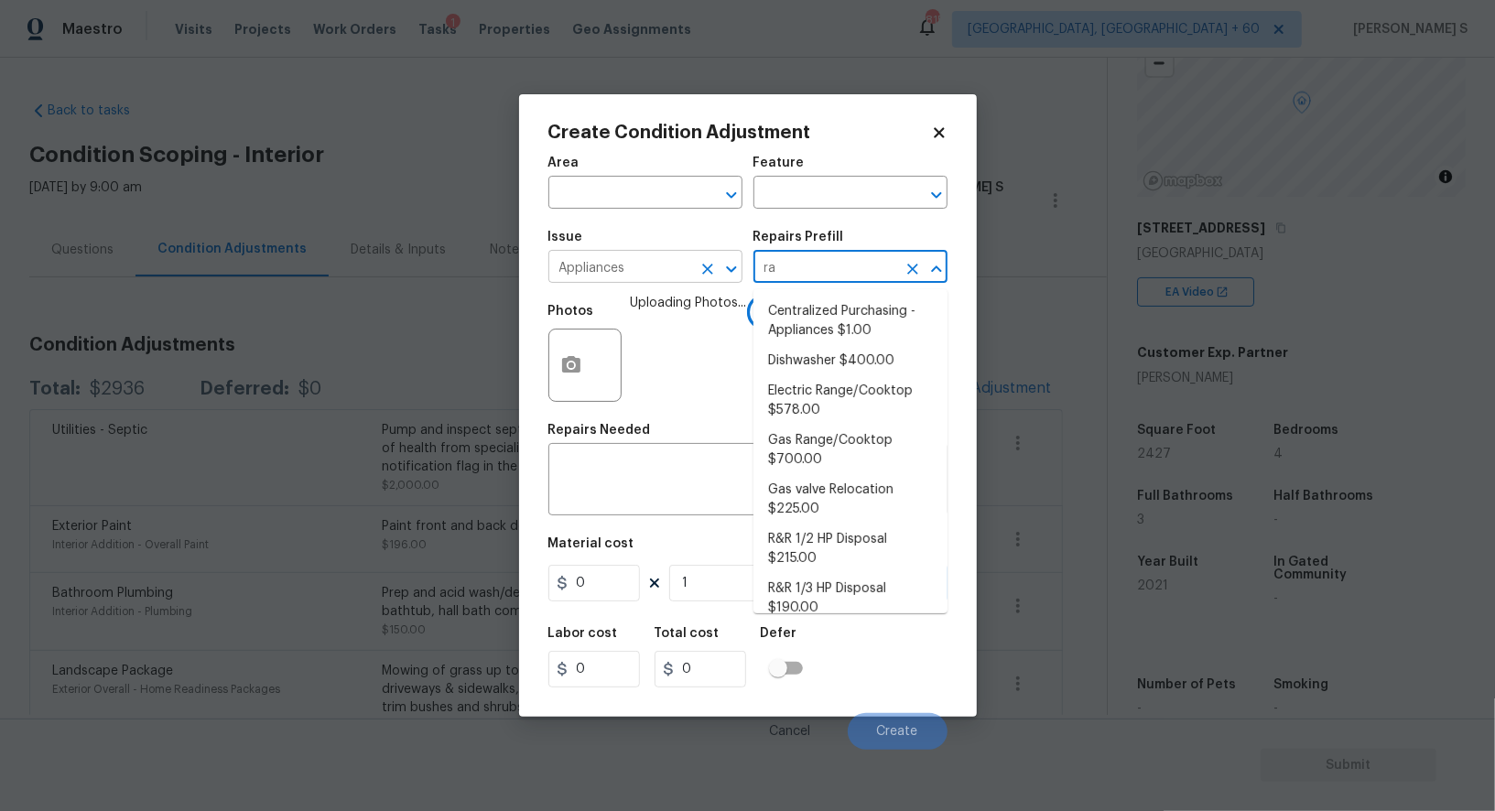
type input "ran"
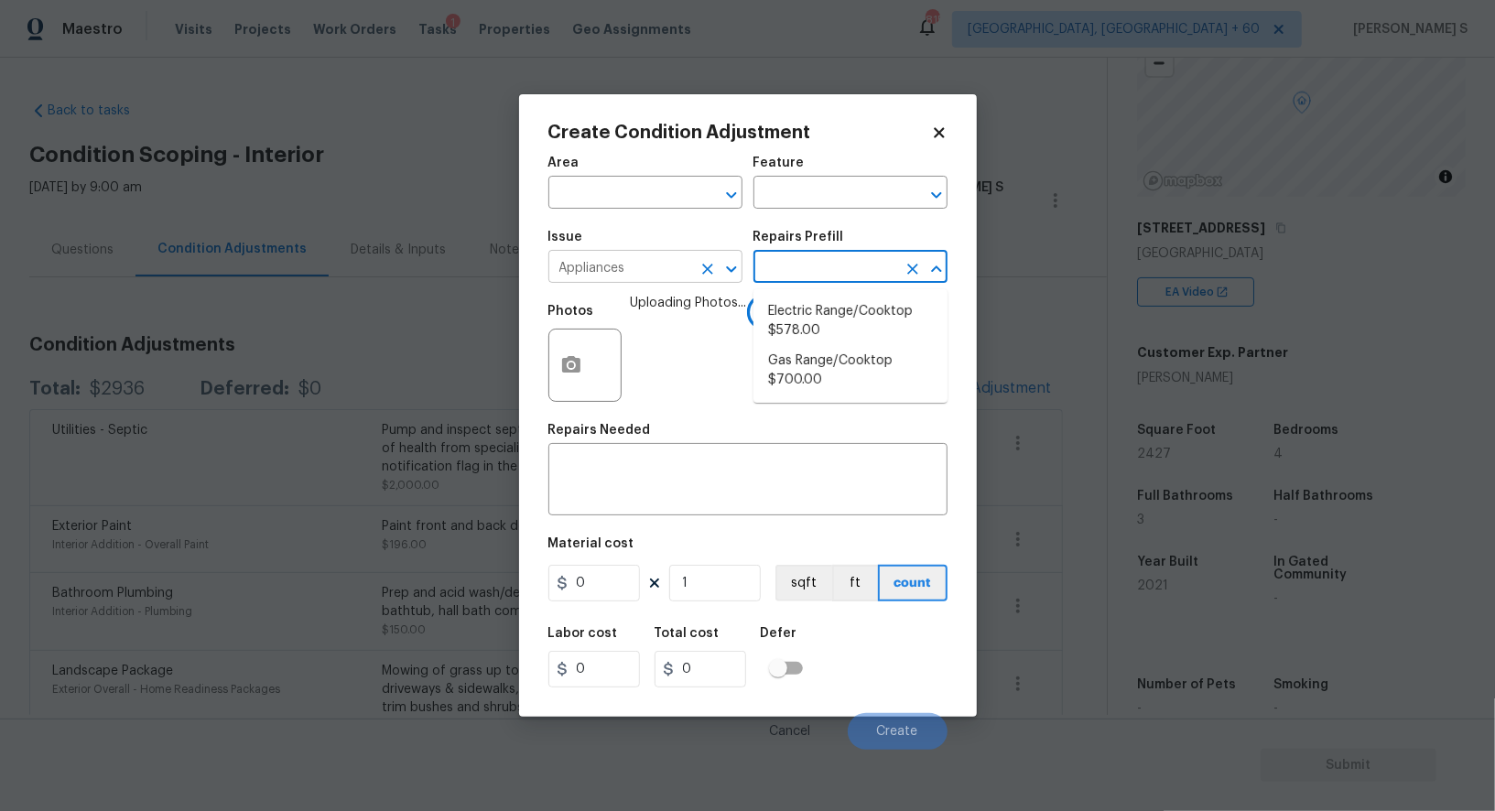
type input "g"
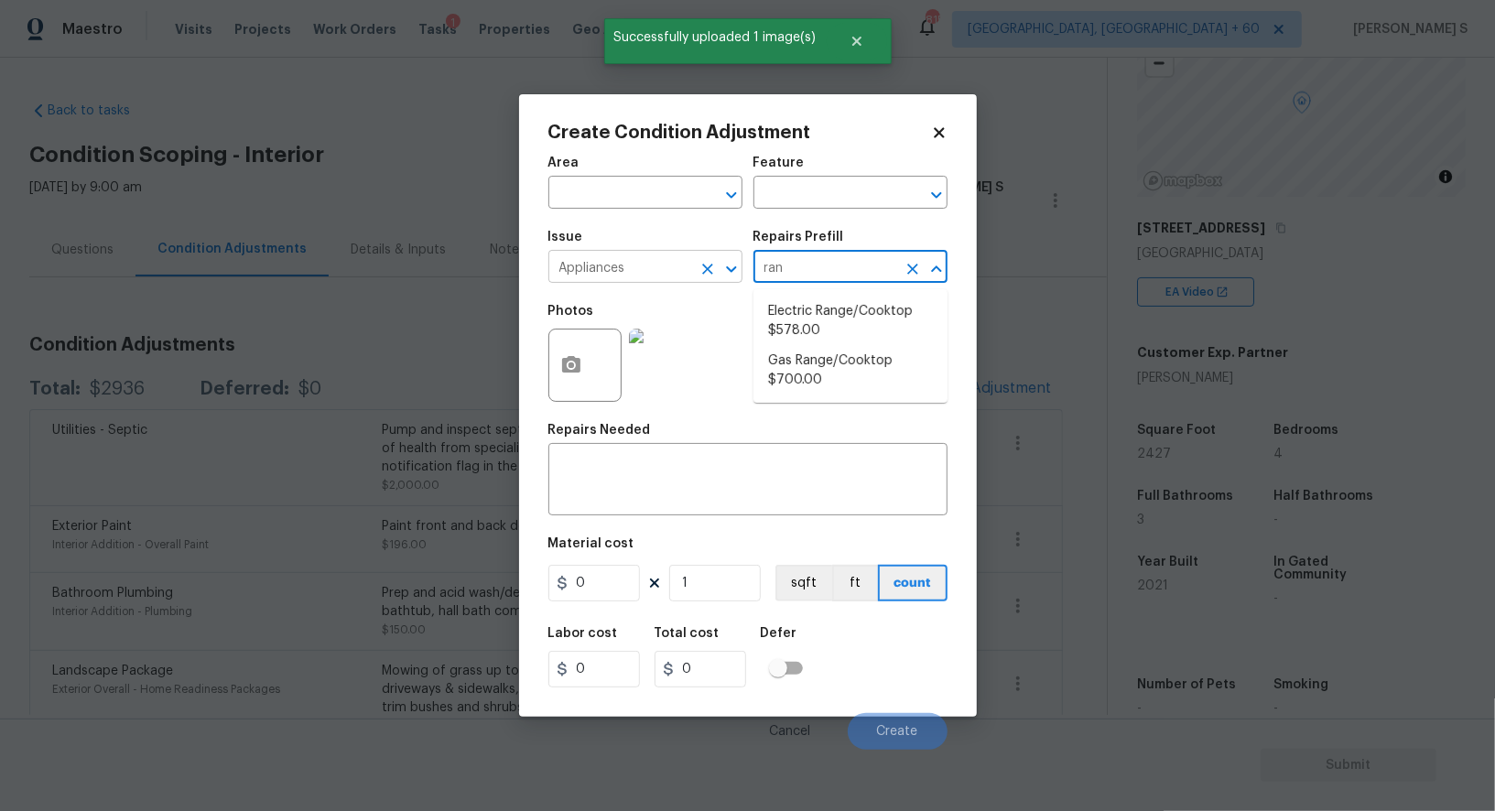
type input "rang"
type input "Appliances"
type textarea "Remove the existing electric range/cooktop and prep the area for a new unit. In…"
type input "578"
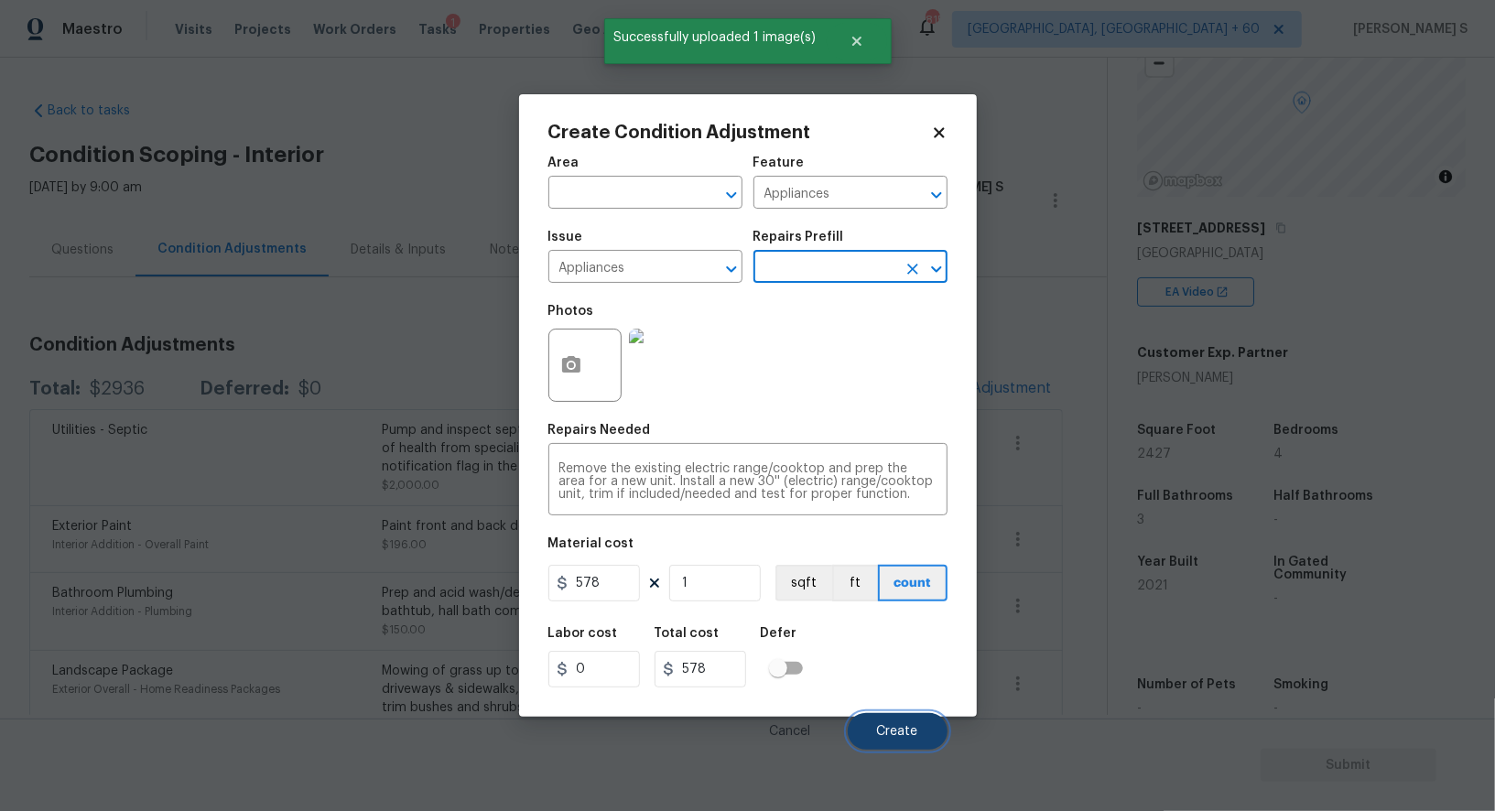
click at [886, 717] on button "Create" at bounding box center [898, 731] width 100 height 37
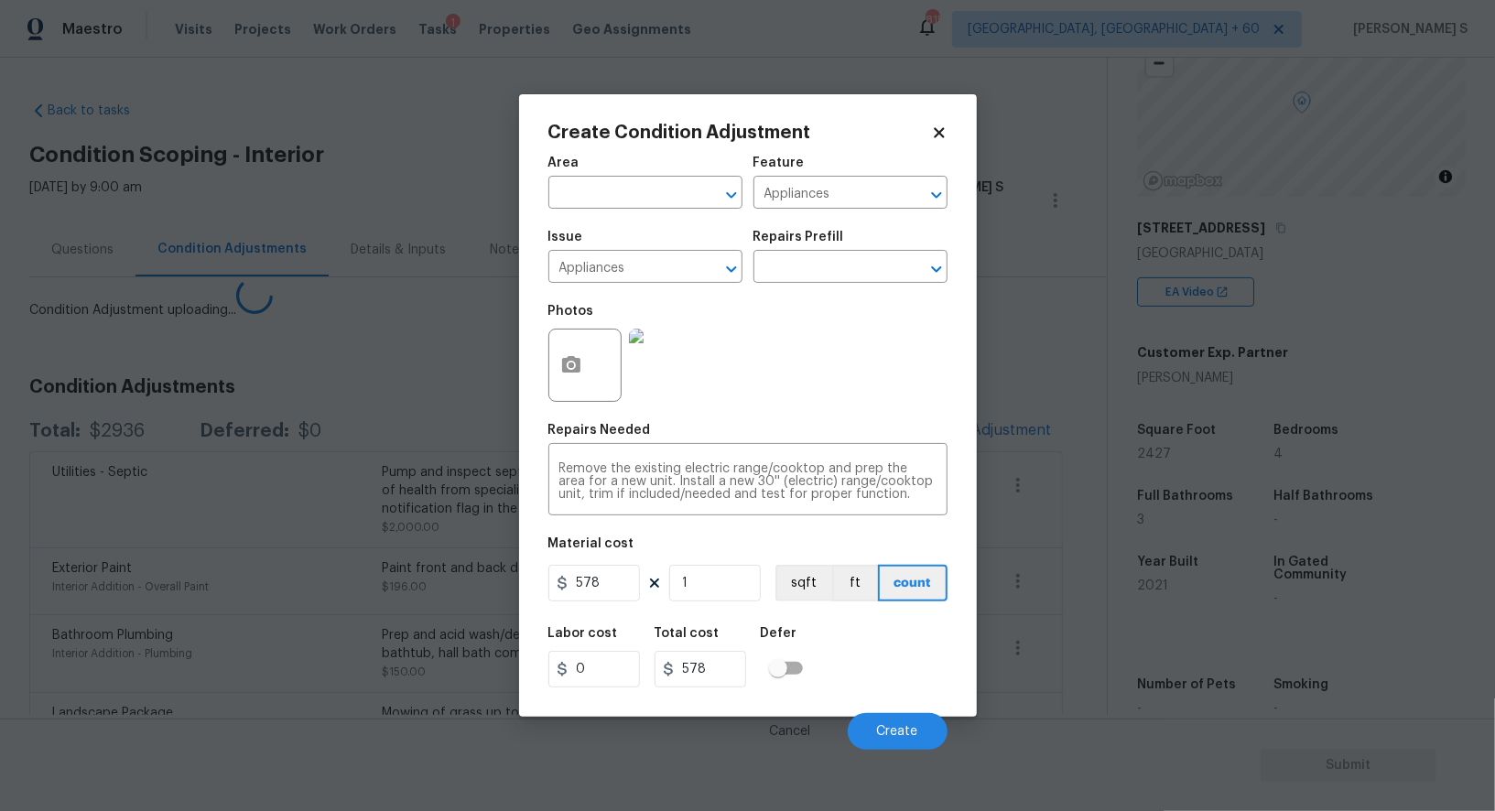
click at [284, 559] on body "Maestro Visits Projects Work Orders Tasks 1 Properties Geo Assignments 815 [GEO…" at bounding box center [747, 405] width 1495 height 811
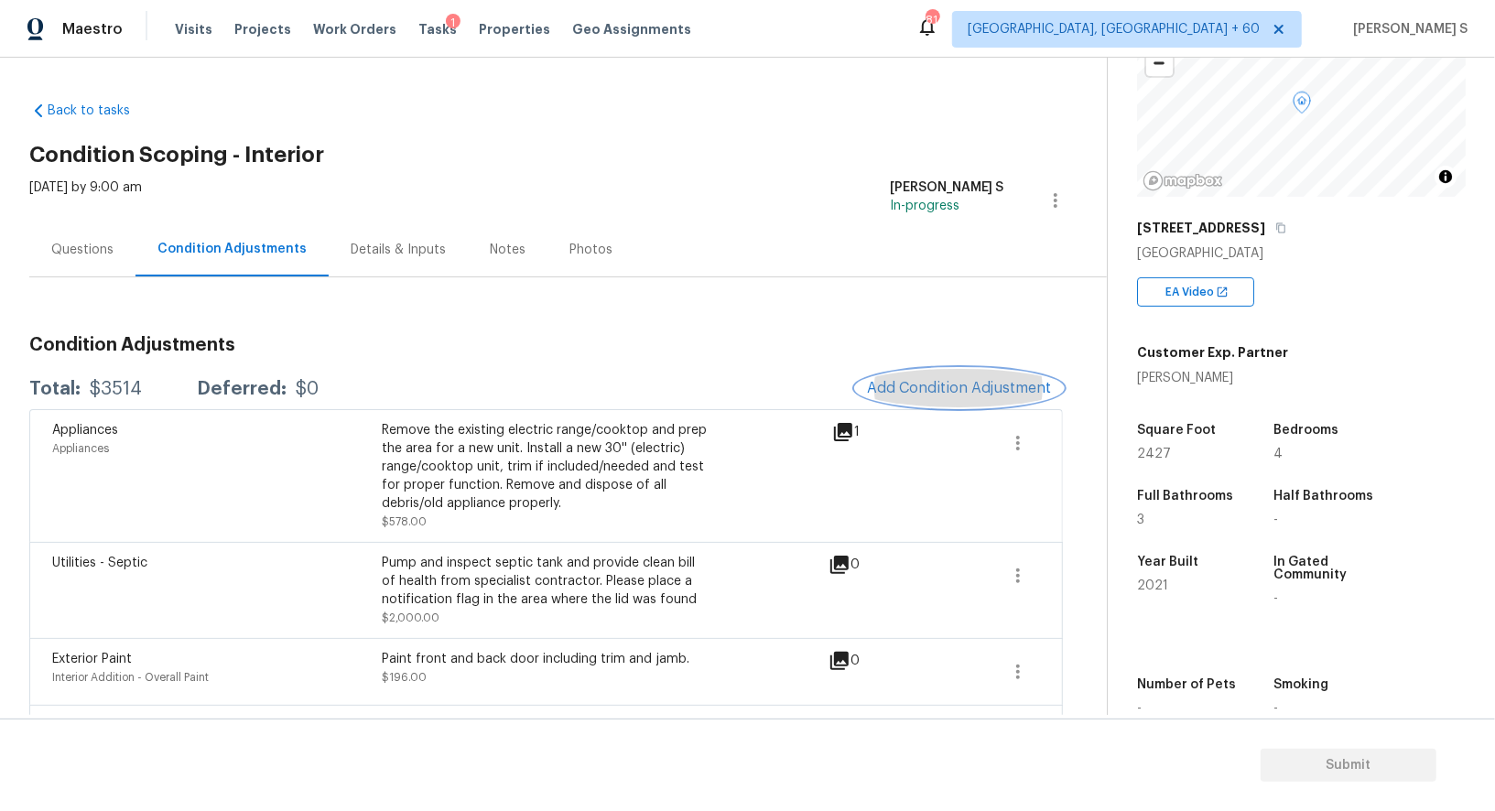
click at [887, 376] on button "Add Condition Adjustment" at bounding box center [959, 388] width 207 height 38
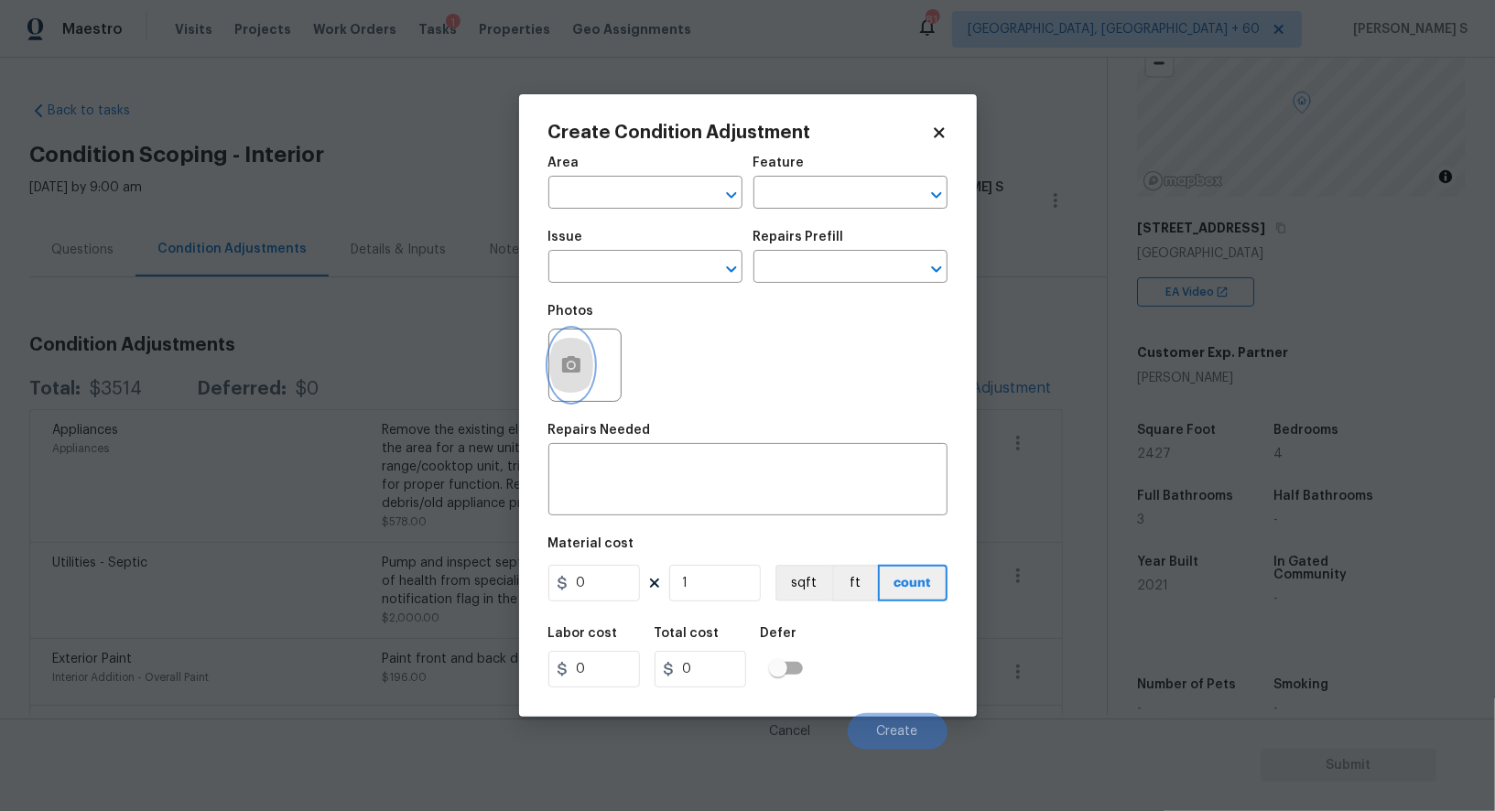
click at [575, 351] on button "button" at bounding box center [571, 365] width 44 height 71
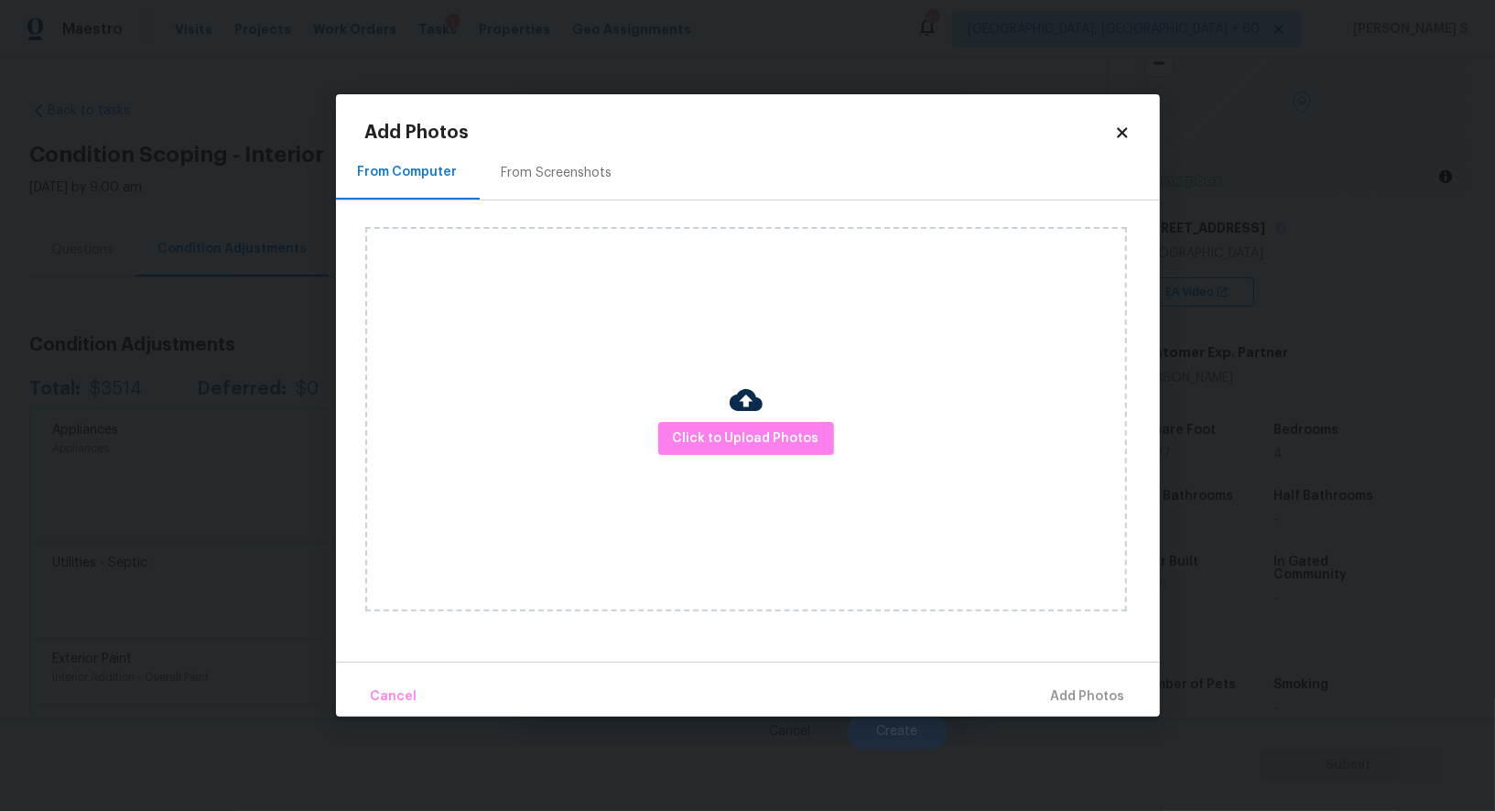
click at [766, 418] on div "Click to Upload Photos" at bounding box center [746, 419] width 762 height 385
click at [767, 445] on span "Click to Upload Photos" at bounding box center [746, 439] width 147 height 23
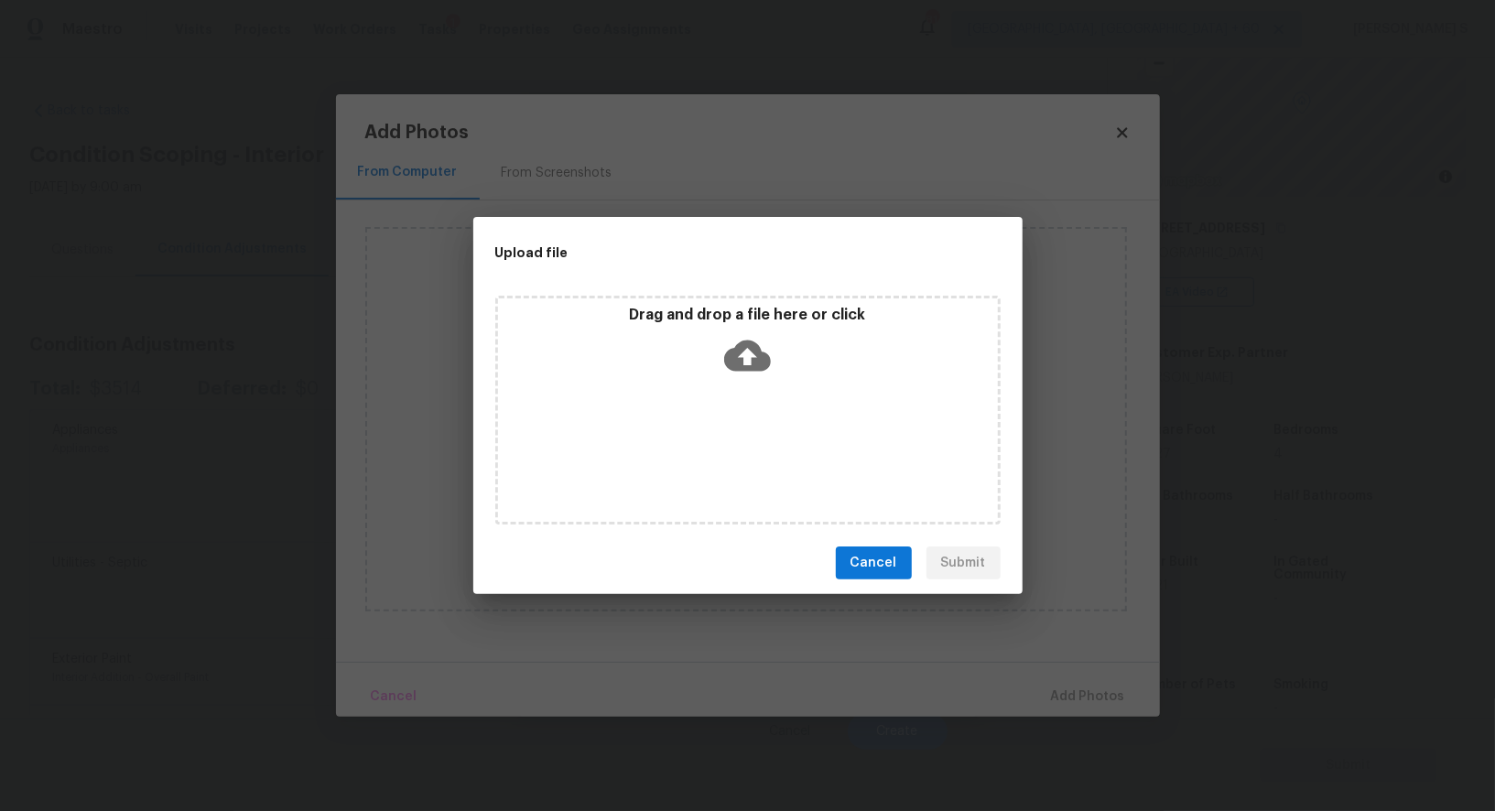
click at [767, 431] on div "Drag and drop a file here or click" at bounding box center [747, 410] width 505 height 229
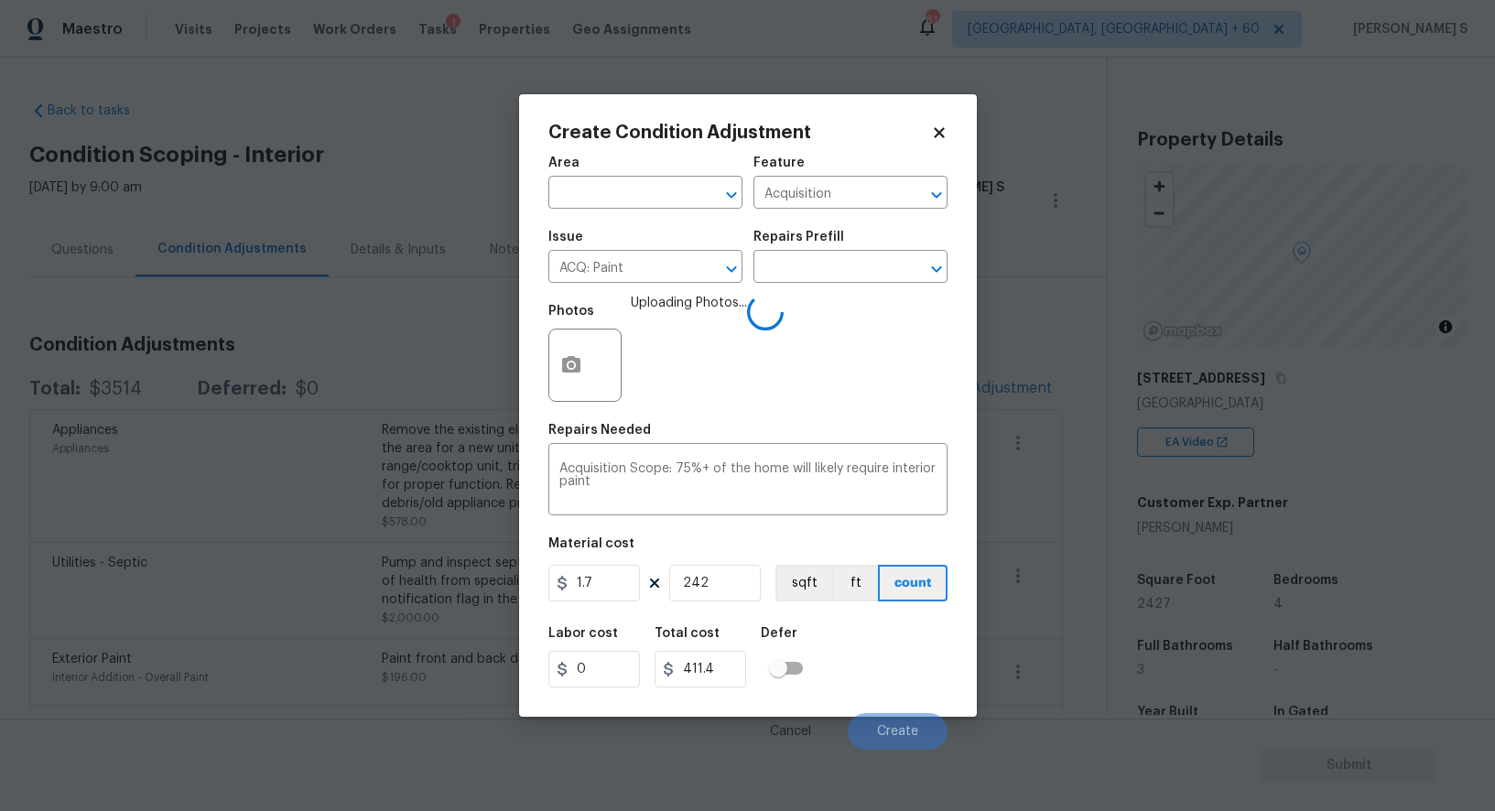
type input "2427"
type input "4125.9"
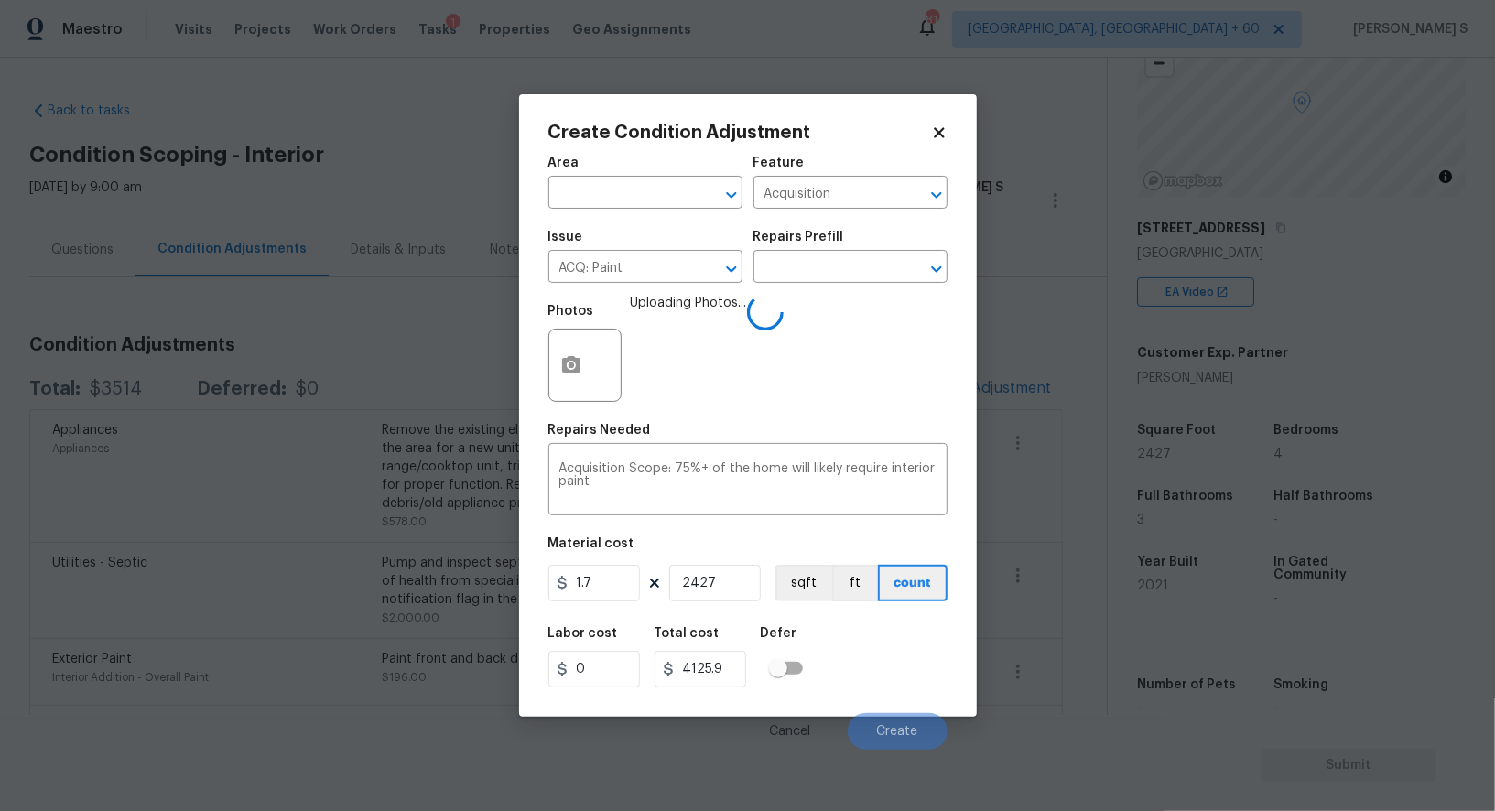
type input "2427"
click at [796, 611] on div "Area ​ Feature Acquisition ​ Issue ACQ: Paint ​ Repairs Prefill ​ Photos Upload…" at bounding box center [748, 448] width 399 height 604
click at [798, 581] on button "sqft" at bounding box center [804, 583] width 57 height 37
click at [821, 640] on div "Labor cost 0 Total cost 4125.9 Defer" at bounding box center [748, 657] width 399 height 82
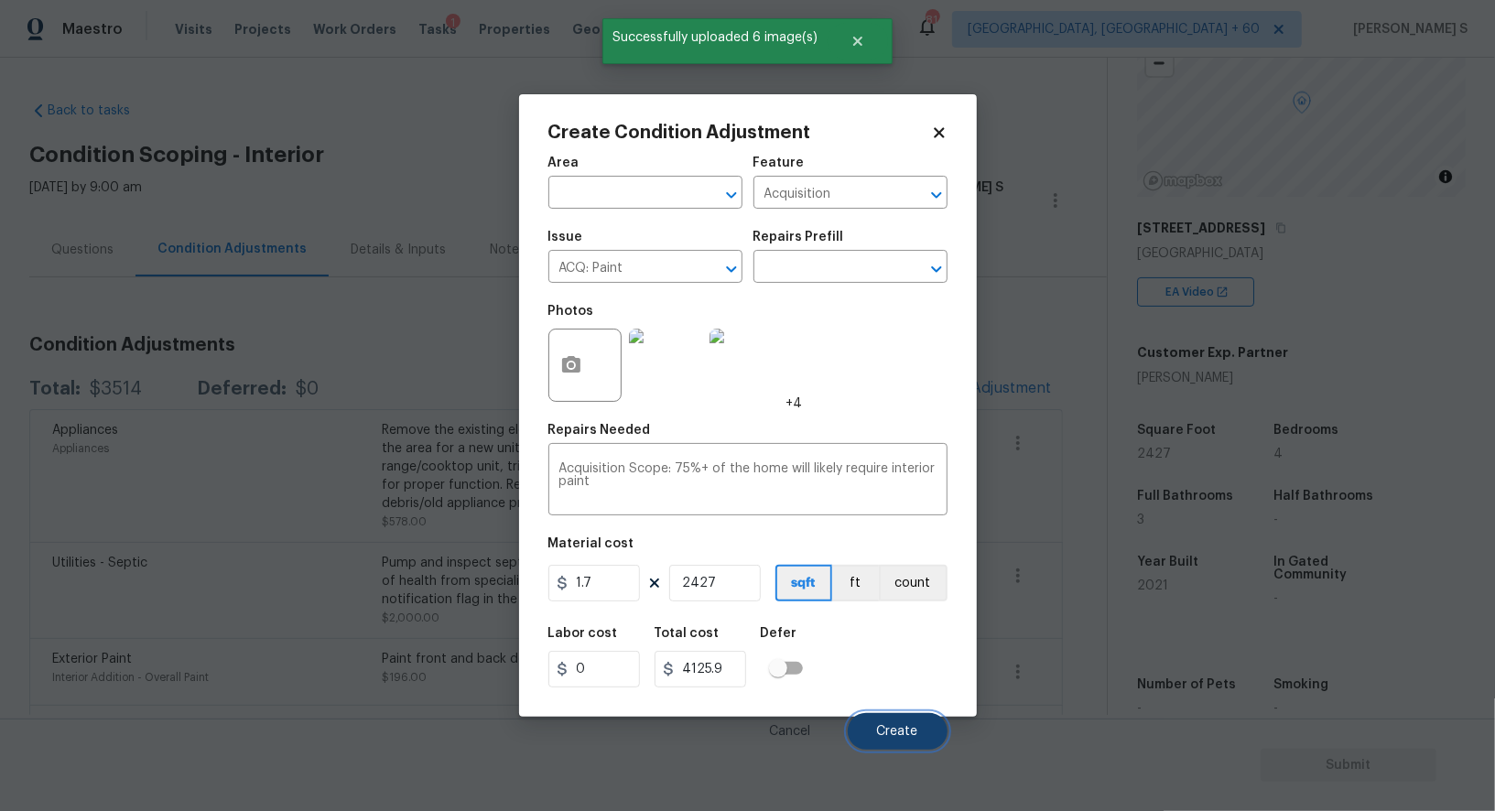
click at [923, 727] on button "Create" at bounding box center [898, 731] width 100 height 37
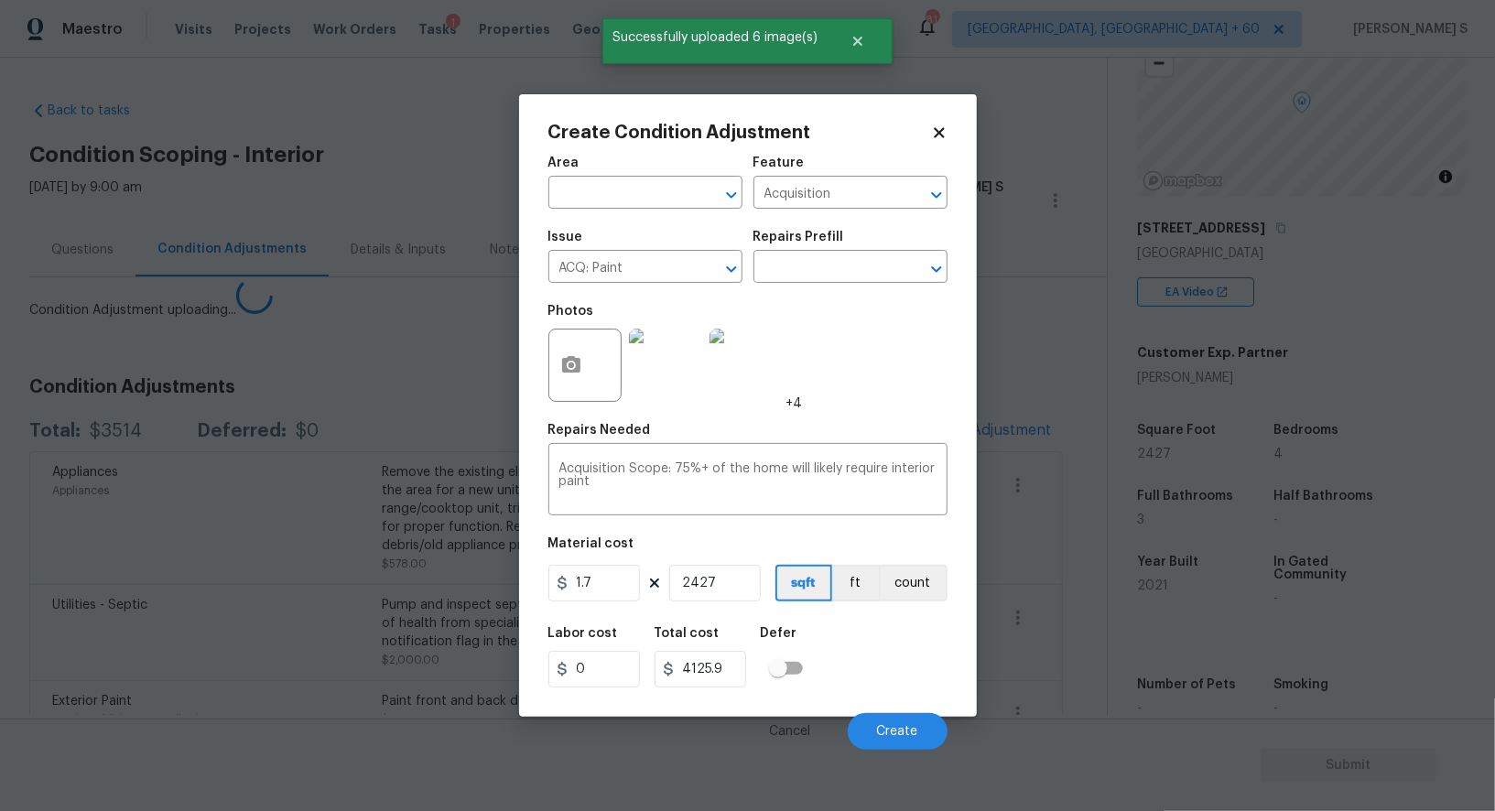
click at [227, 677] on body "Maestro Visits Projects Work Orders Tasks 1 Properties Geo Assignments 814 [GEO…" at bounding box center [747, 405] width 1495 height 811
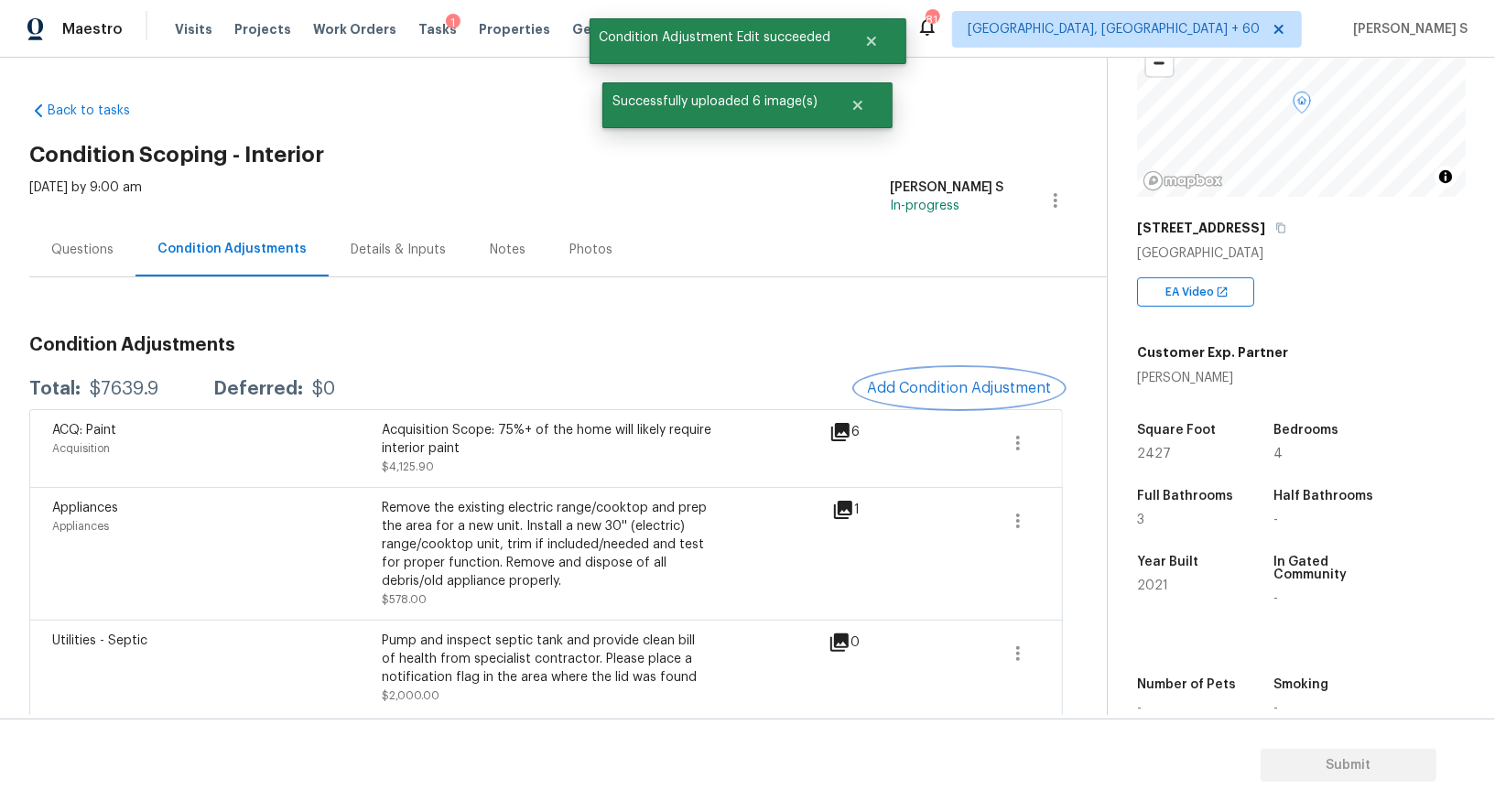
click at [925, 389] on span "Add Condition Adjustment" at bounding box center [959, 388] width 185 height 16
